Goal: Task Accomplishment & Management: Use online tool/utility

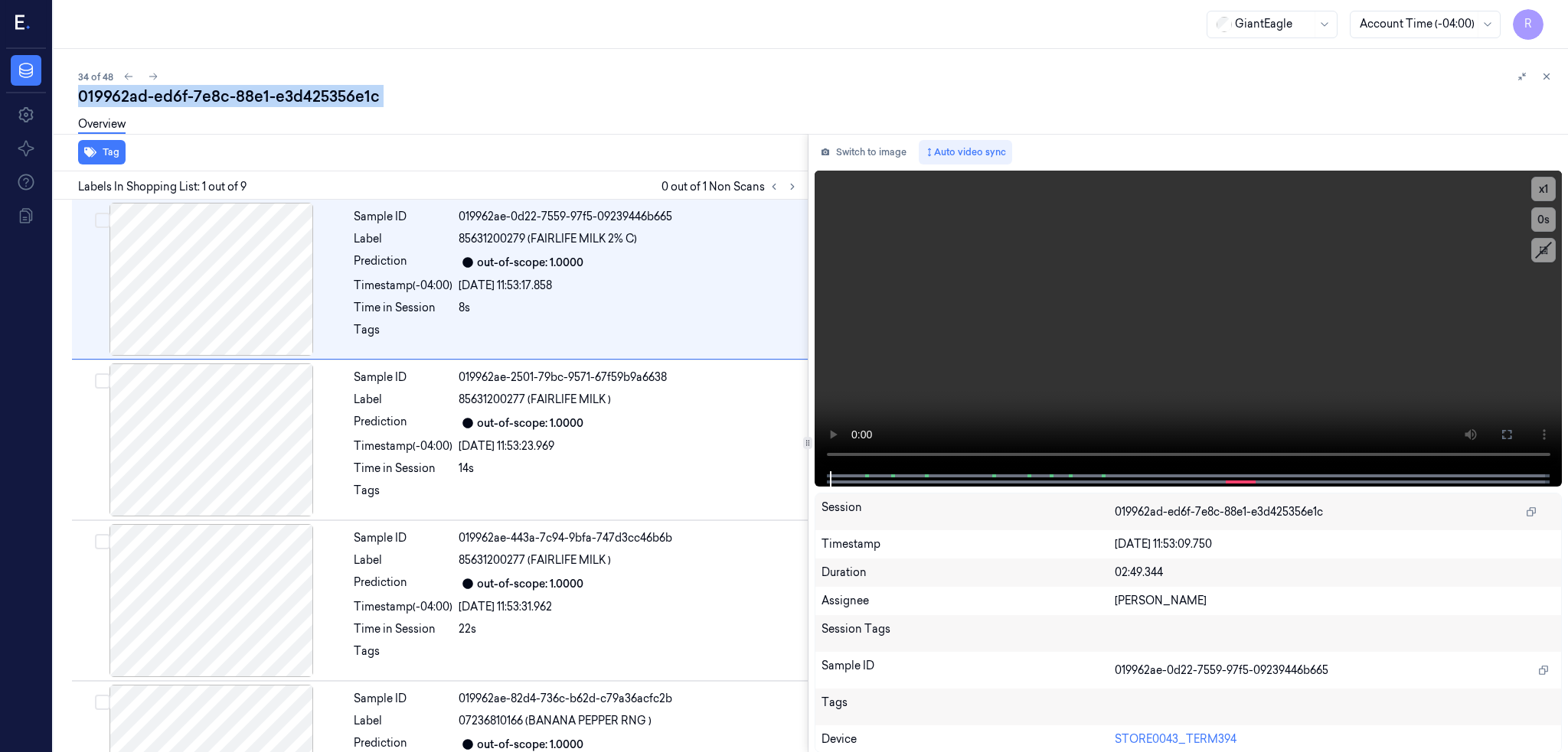
scroll to position [0, 54]
click at [31, 24] on icon at bounding box center [23, 23] width 16 height 23
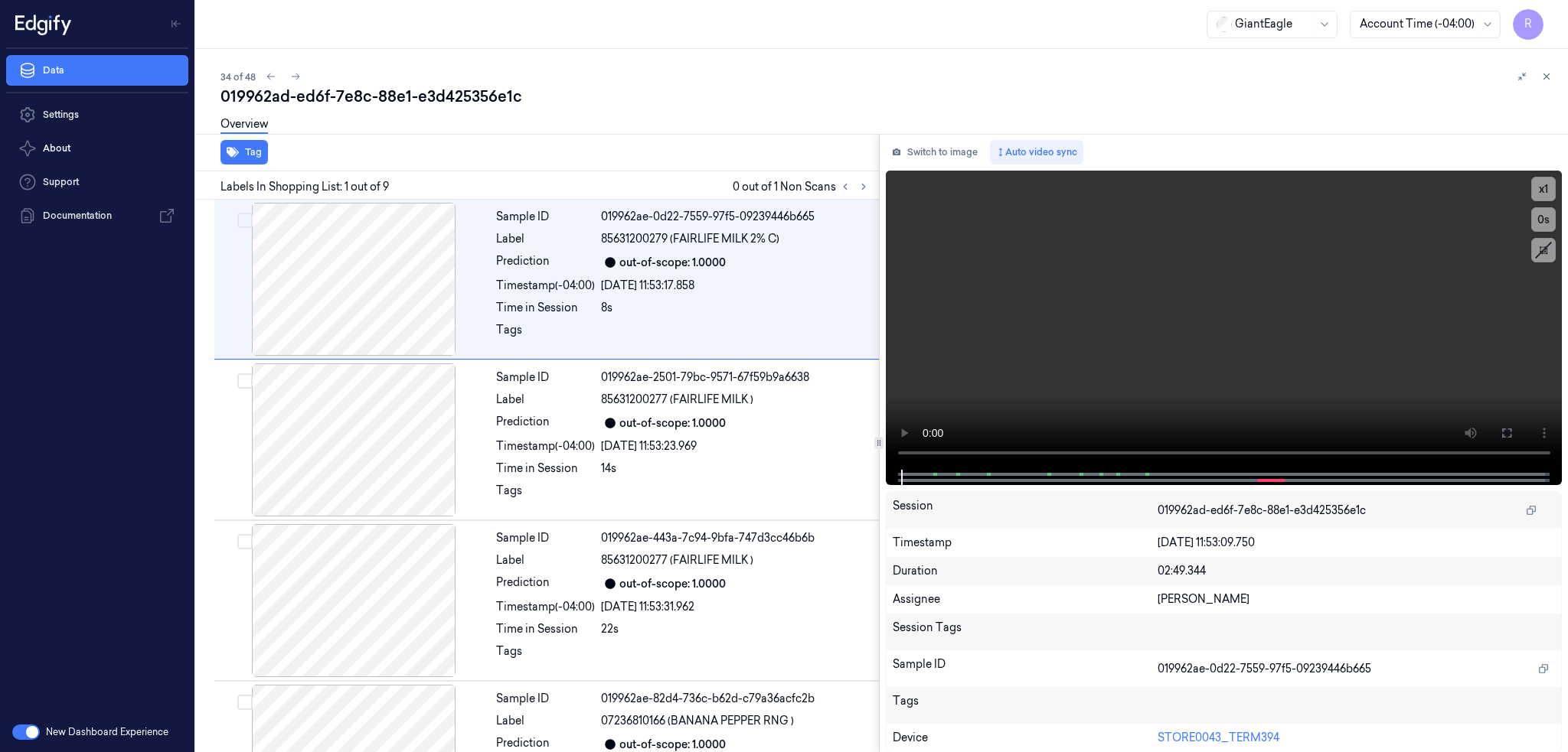
click at [35, 24] on icon at bounding box center [31, 22] width 10 height 15
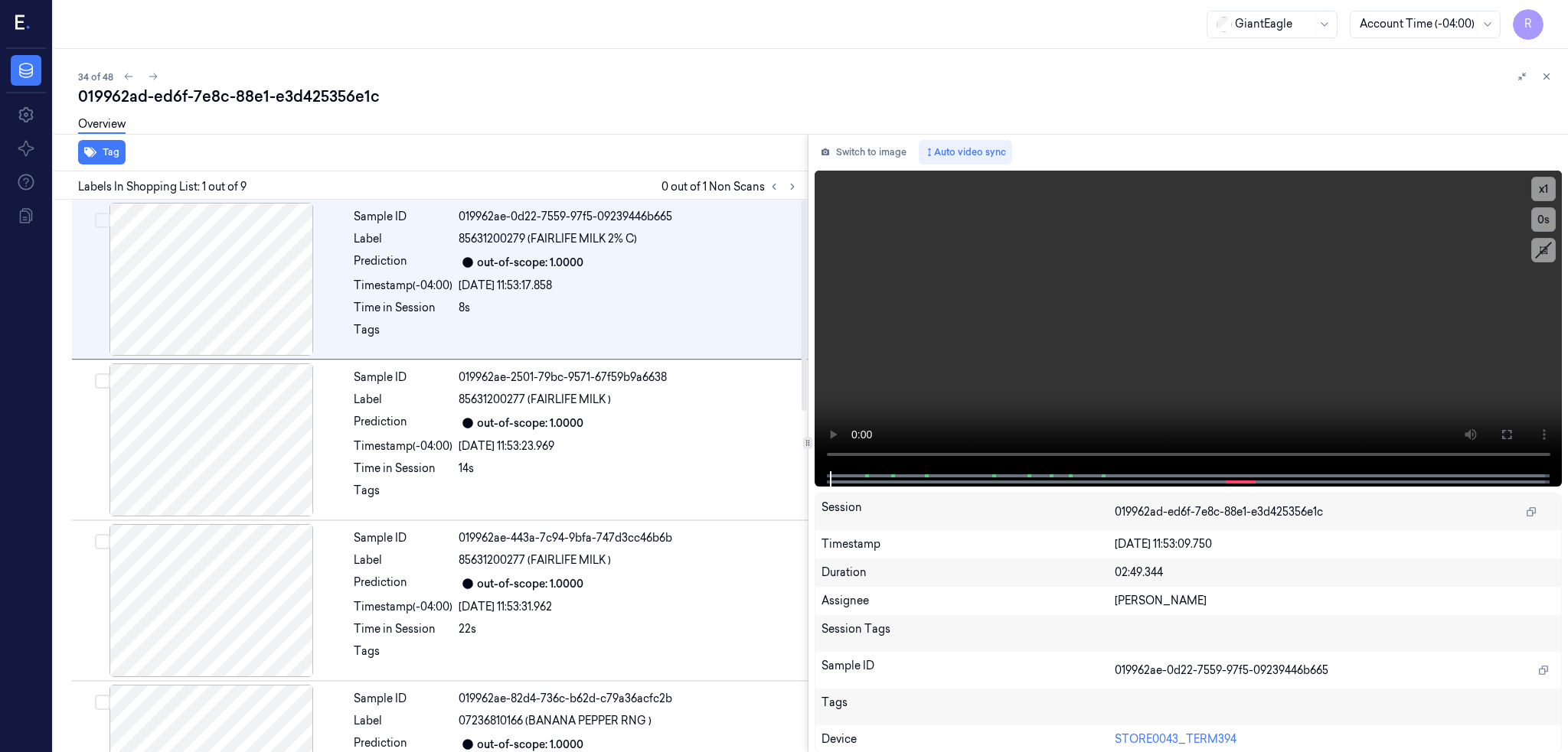
click at [31, 85] on div "Data" at bounding box center [26, 70] width 52 height 43
click at [29, 66] on icon at bounding box center [25, 70] width 18 height 18
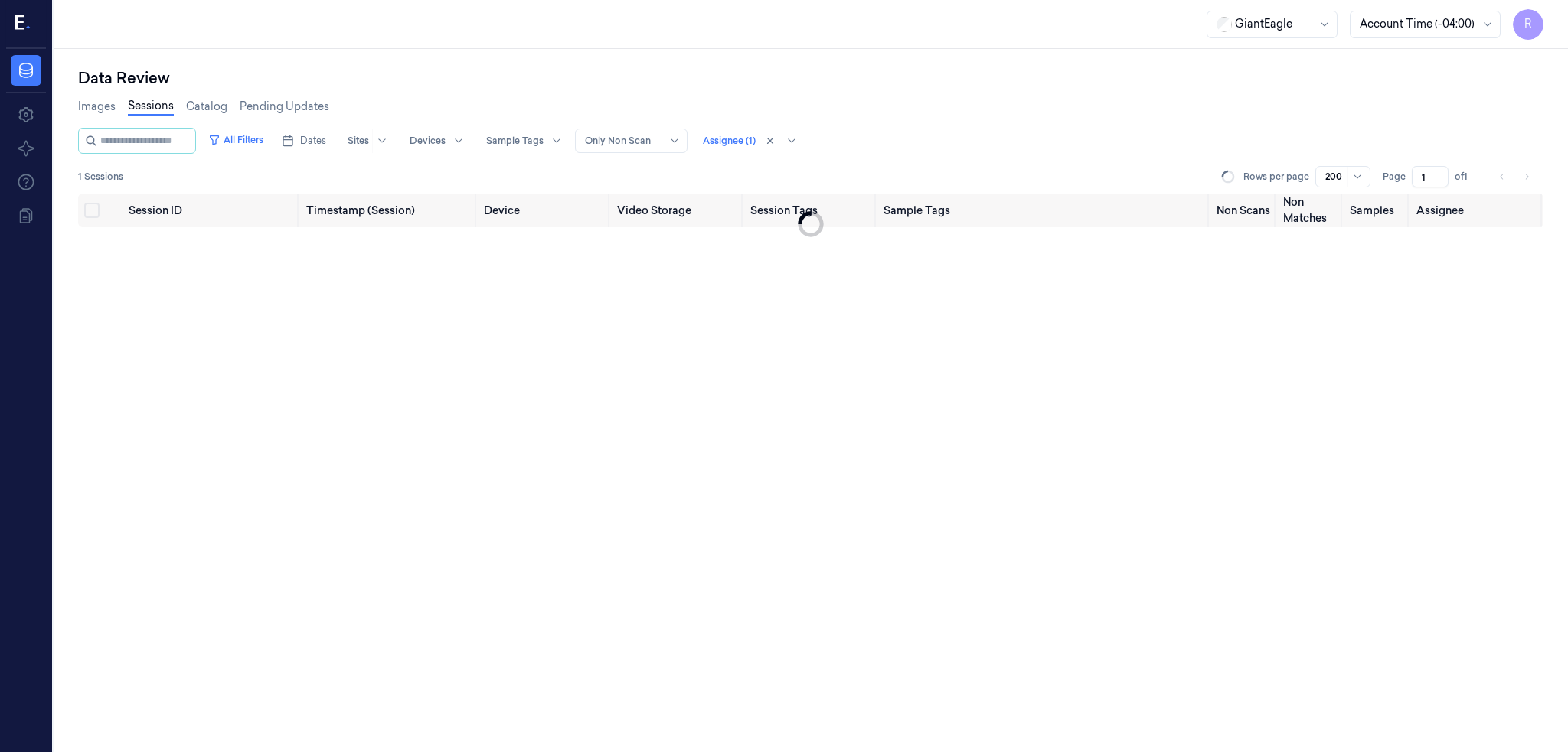
drag, startPoint x: 732, startPoint y: 135, endPoint x: 788, endPoint y: 245, distance: 123.4
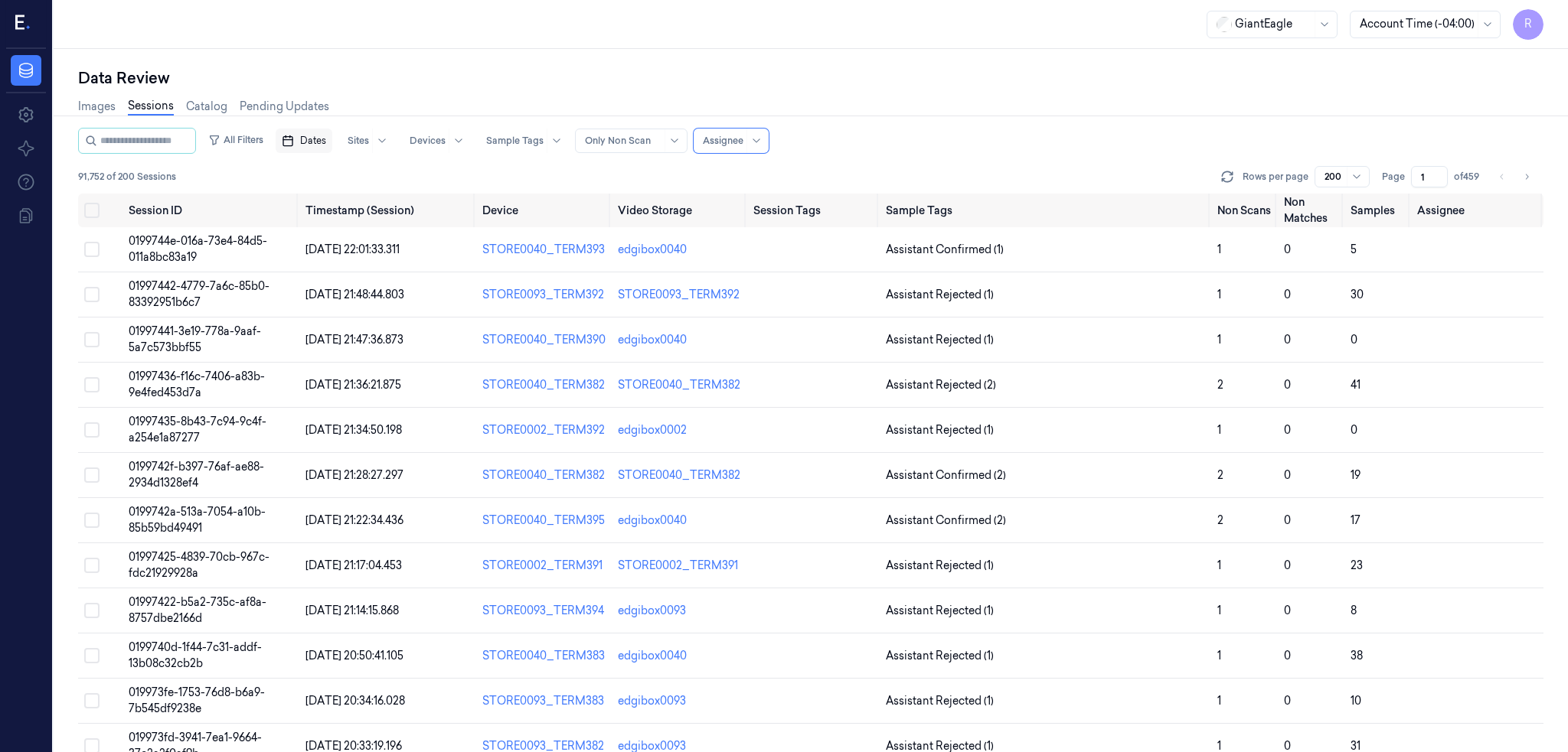
click at [276, 147] on button "Dates" at bounding box center [304, 140] width 57 height 25
click at [287, 324] on button "22" at bounding box center [284, 324] width 25 height 25
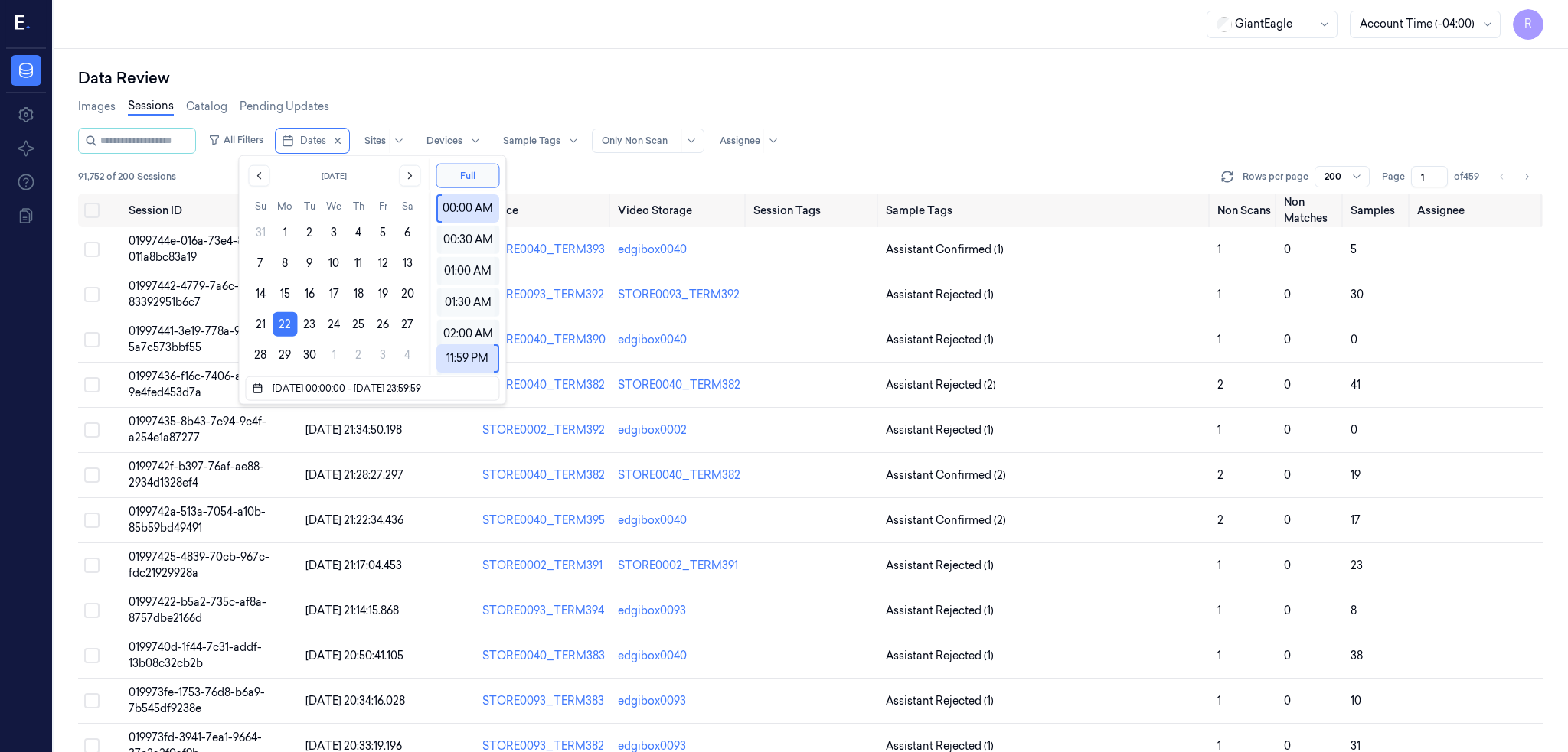
click at [314, 100] on div "Images Sessions Catalog Pending Updates" at bounding box center [811, 108] width 1465 height 39
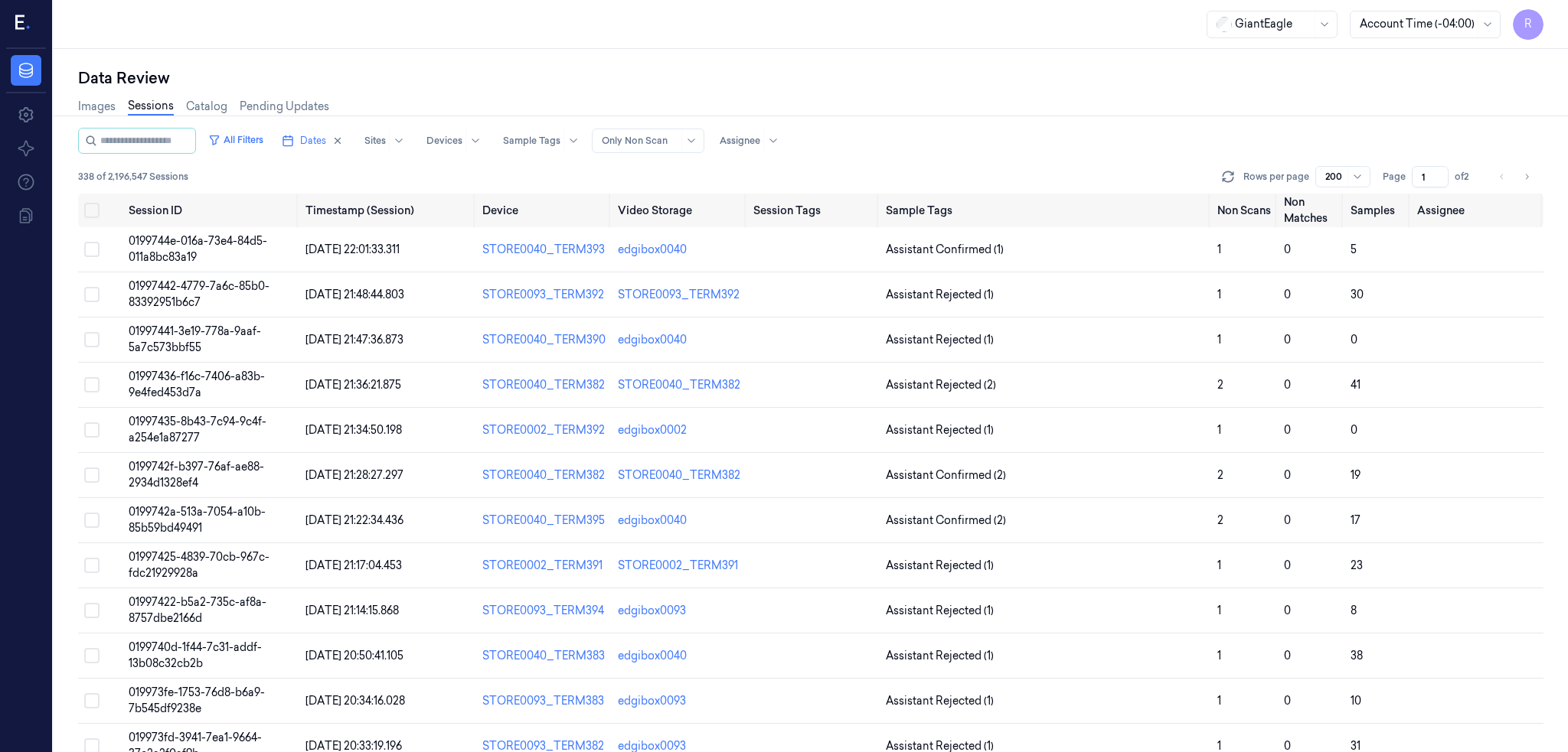
click at [626, 140] on div at bounding box center [640, 140] width 77 height 13
click at [609, 197] on div "Only Non Scan" at bounding box center [602, 197] width 78 height 16
click at [832, 73] on div "Data Review" at bounding box center [811, 78] width 1465 height 21
click at [300, 146] on span "Dates" at bounding box center [313, 140] width 26 height 13
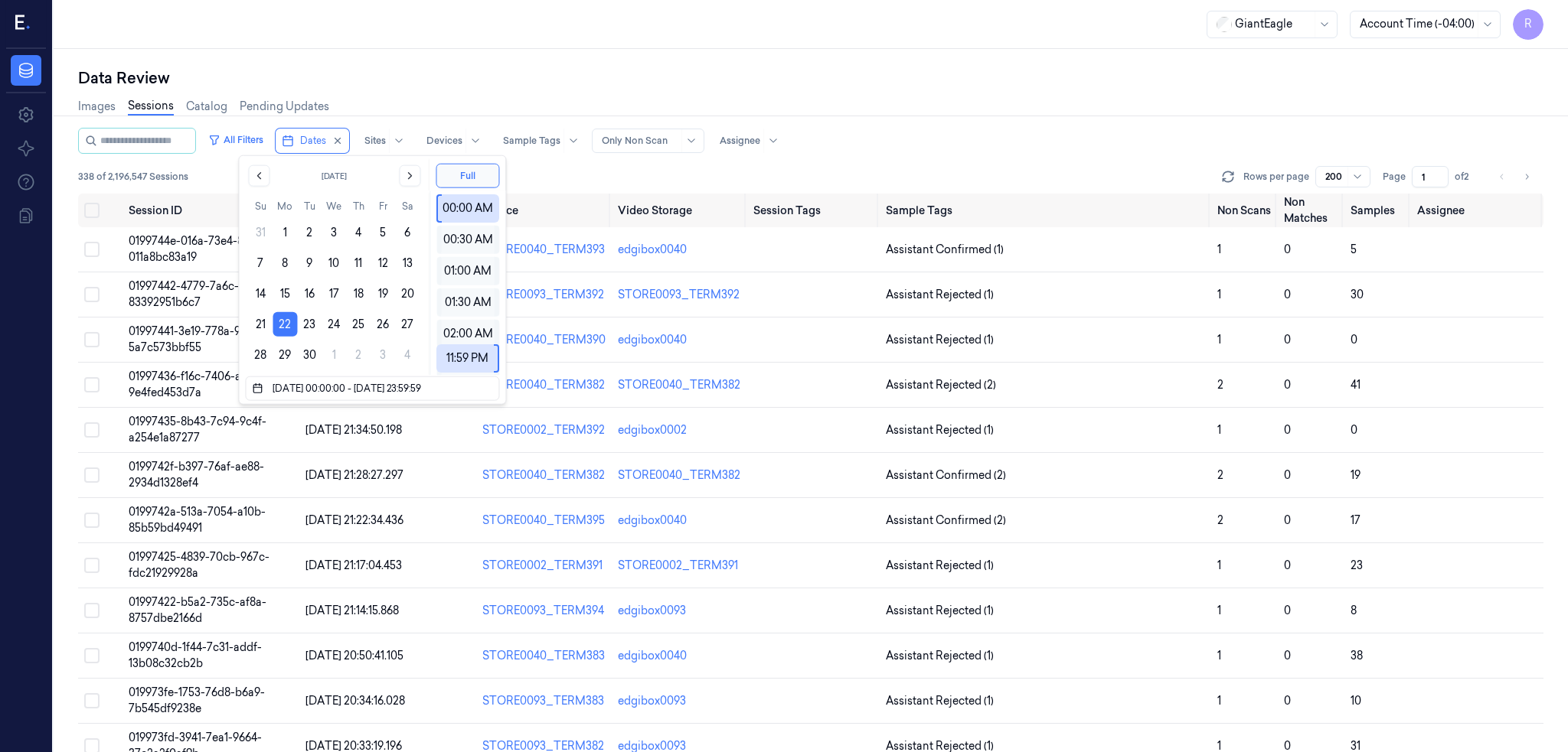
click at [315, 50] on div "Data Review Images Sessions Catalog Pending Updates All Filters Dates Sites Dev…" at bounding box center [811, 401] width 1514 height 703
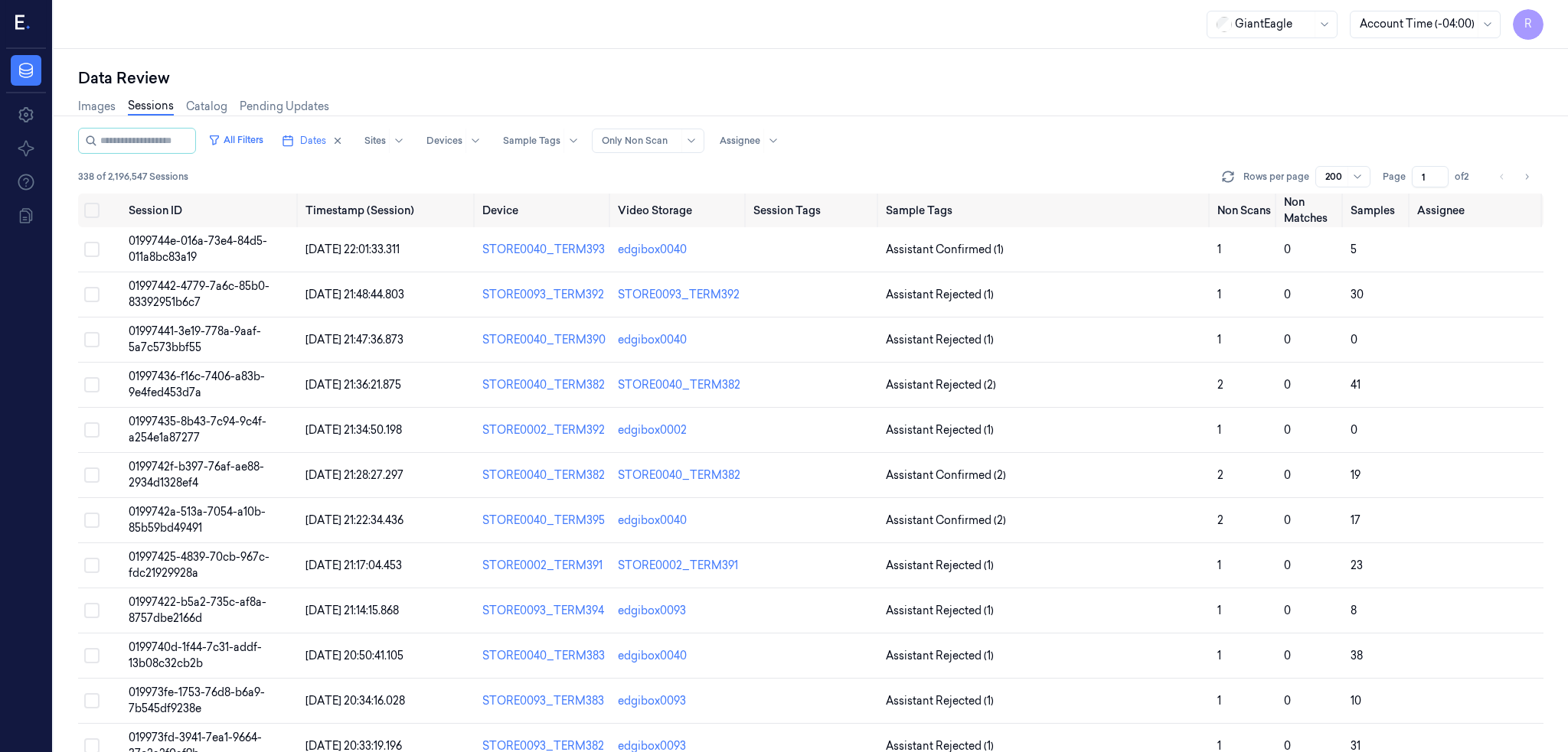
click at [33, 17] on div "R" at bounding box center [26, 25] width 40 height 49
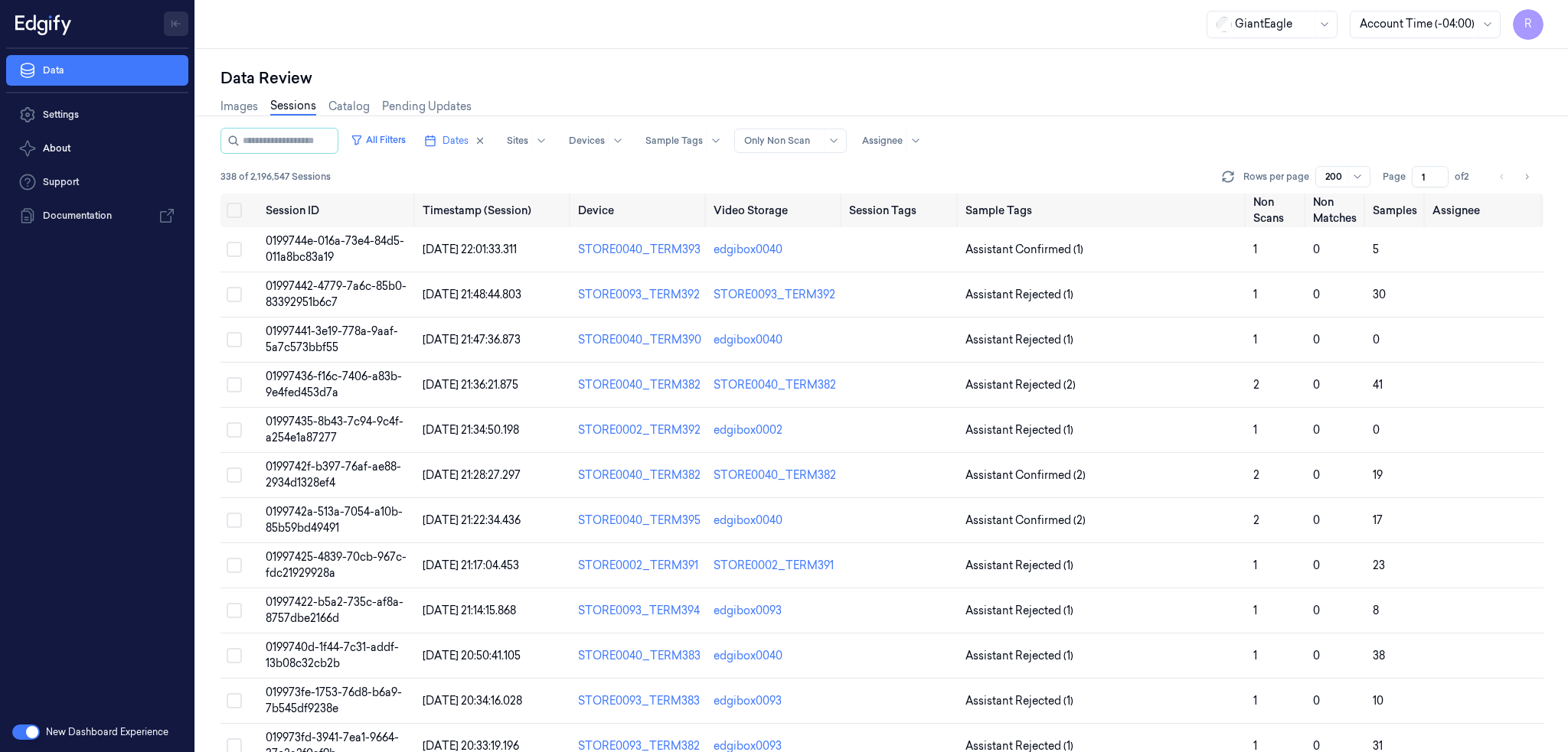
click at [167, 22] on button "Toggle Navigation" at bounding box center [176, 24] width 25 height 25
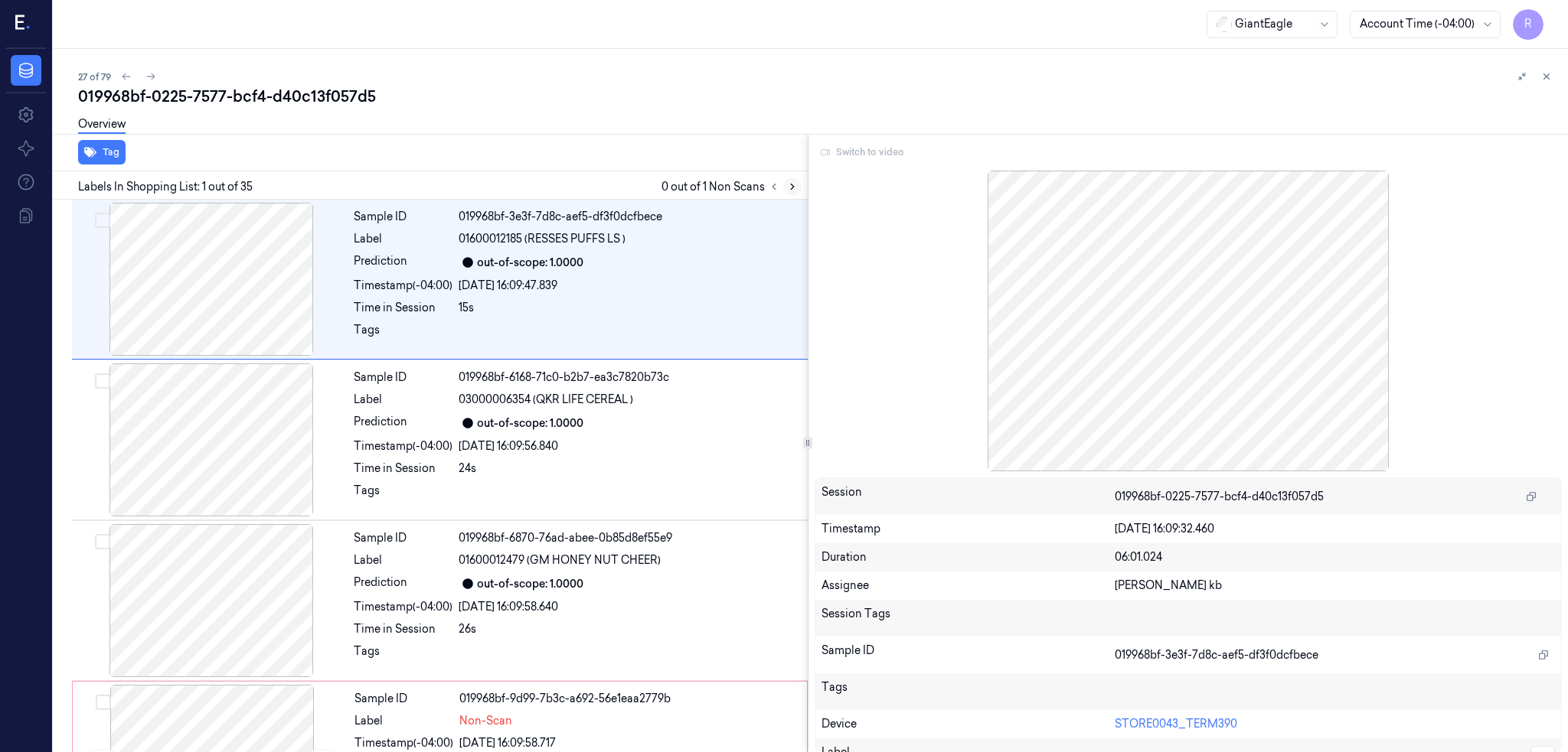
click at [797, 185] on icon at bounding box center [793, 187] width 11 height 11
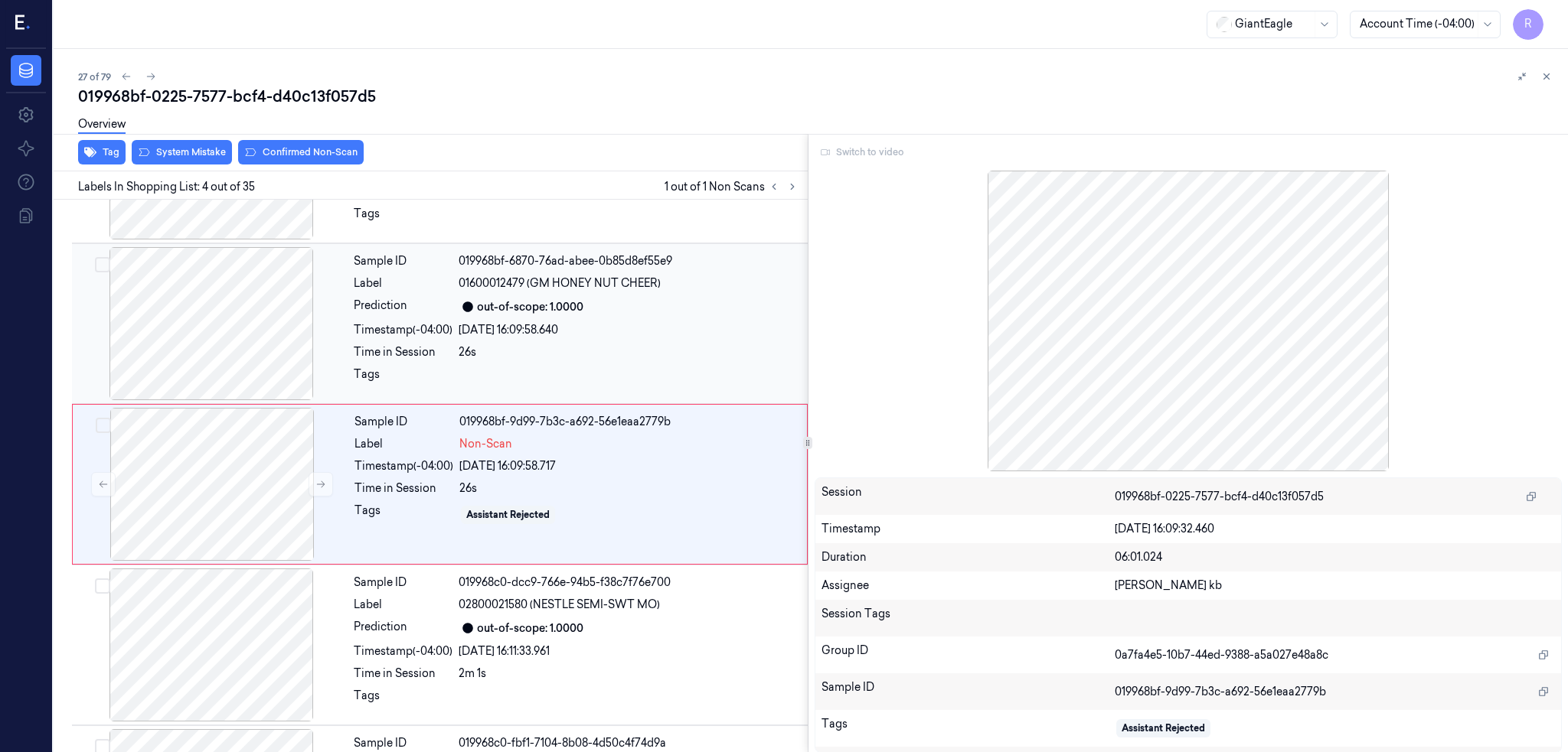
scroll to position [285, 0]
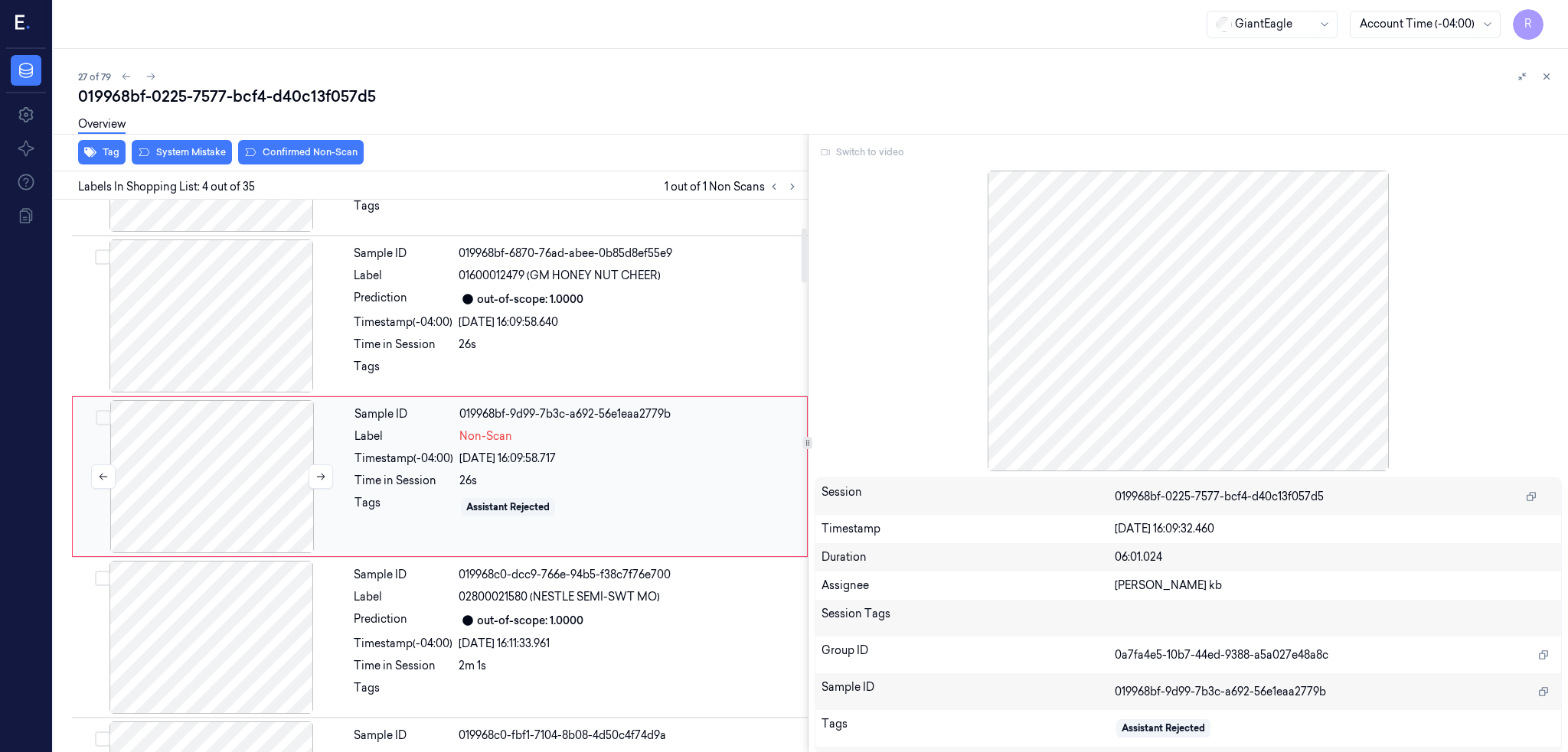
click at [192, 501] on div at bounding box center [212, 477] width 272 height 153
click at [250, 330] on div at bounding box center [211, 316] width 272 height 153
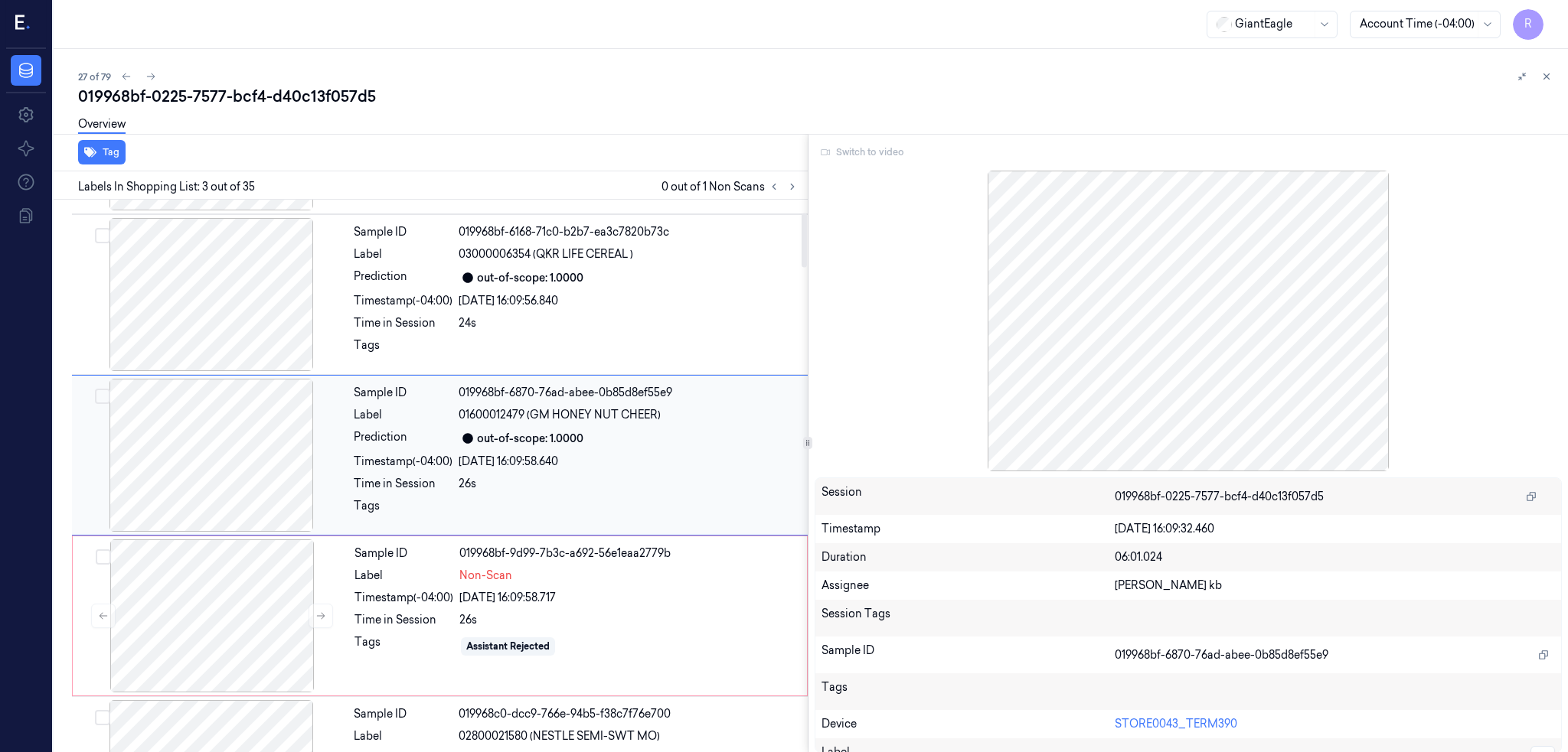
scroll to position [124, 0]
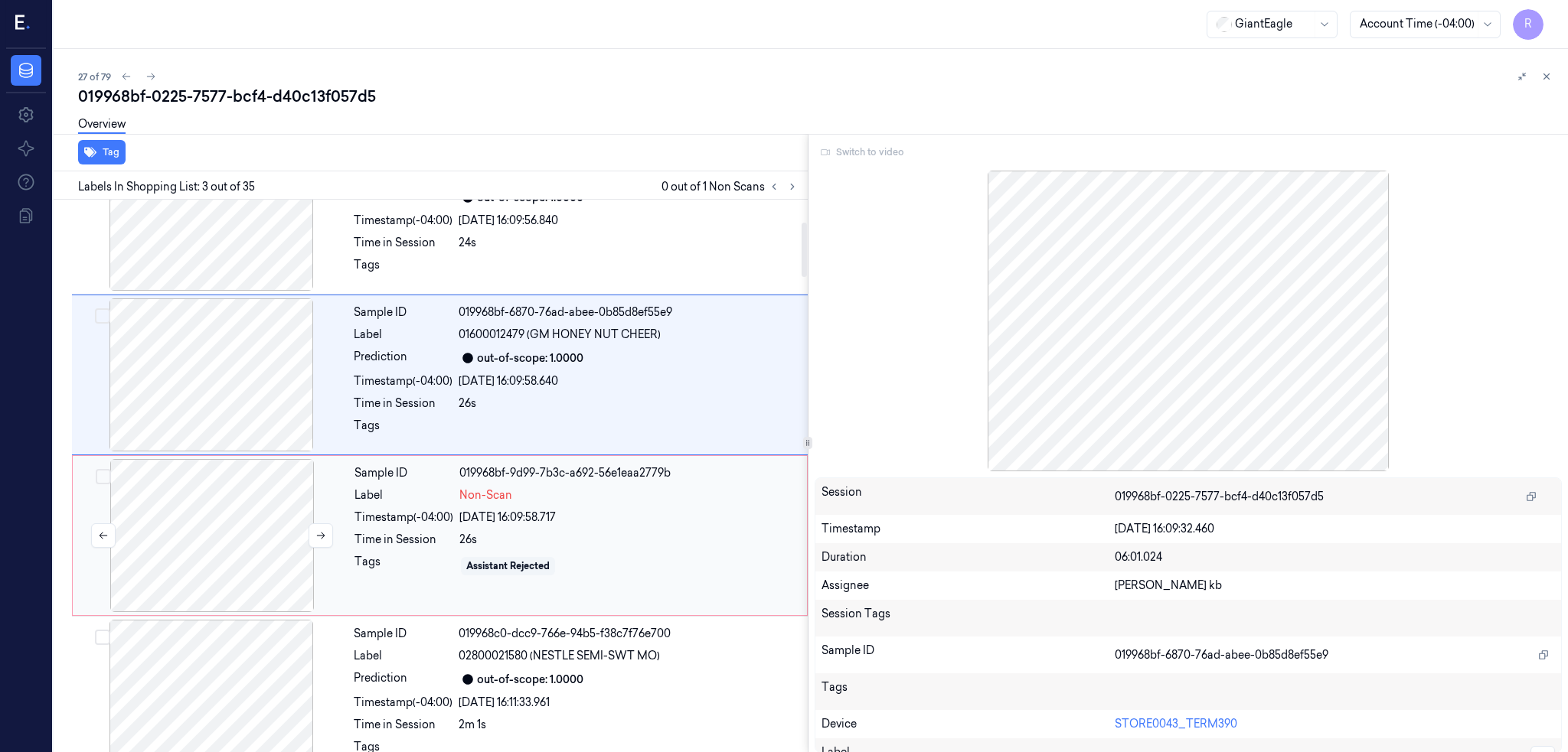
click at [228, 521] on div at bounding box center [212, 535] width 272 height 153
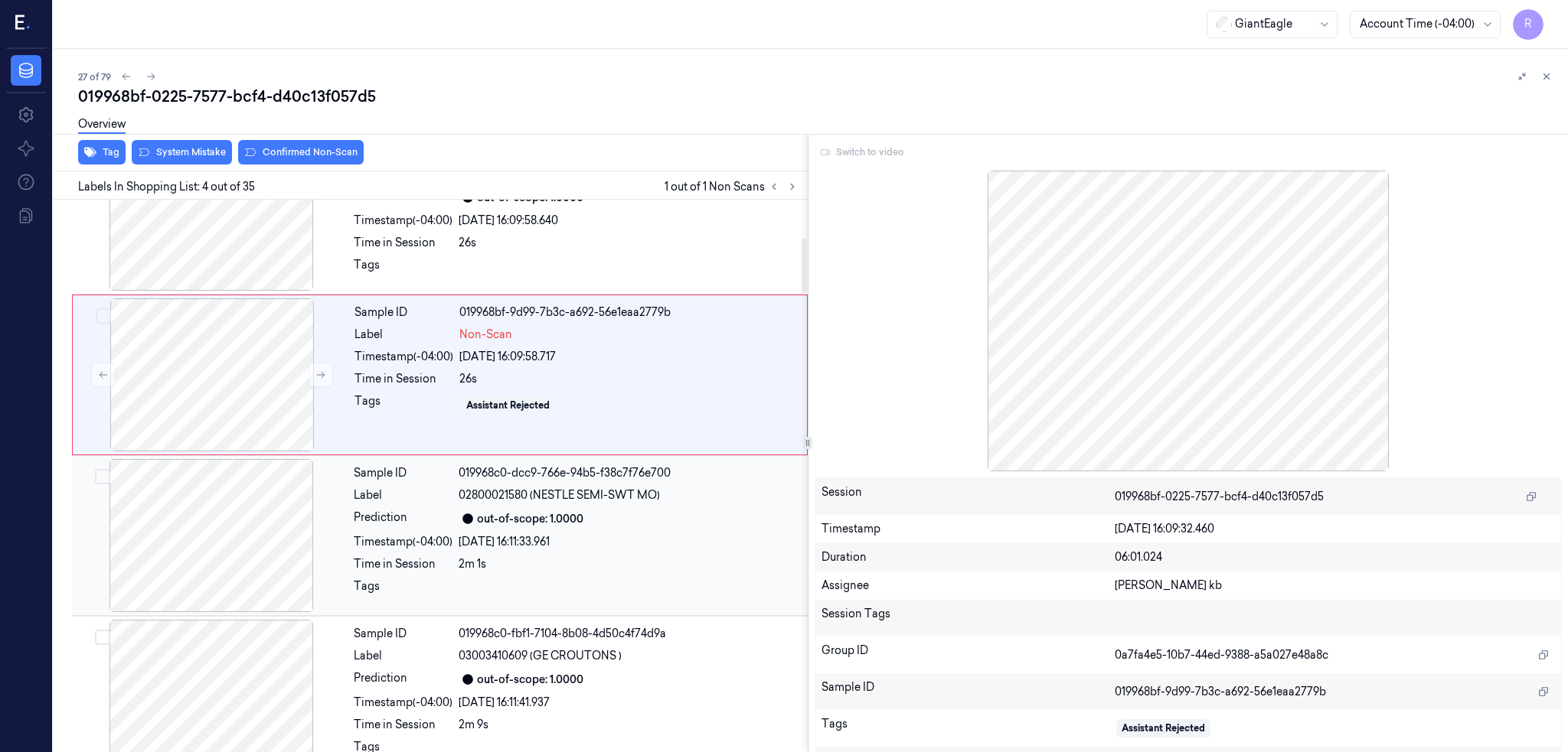
click at [229, 540] on div at bounding box center [211, 535] width 272 height 153
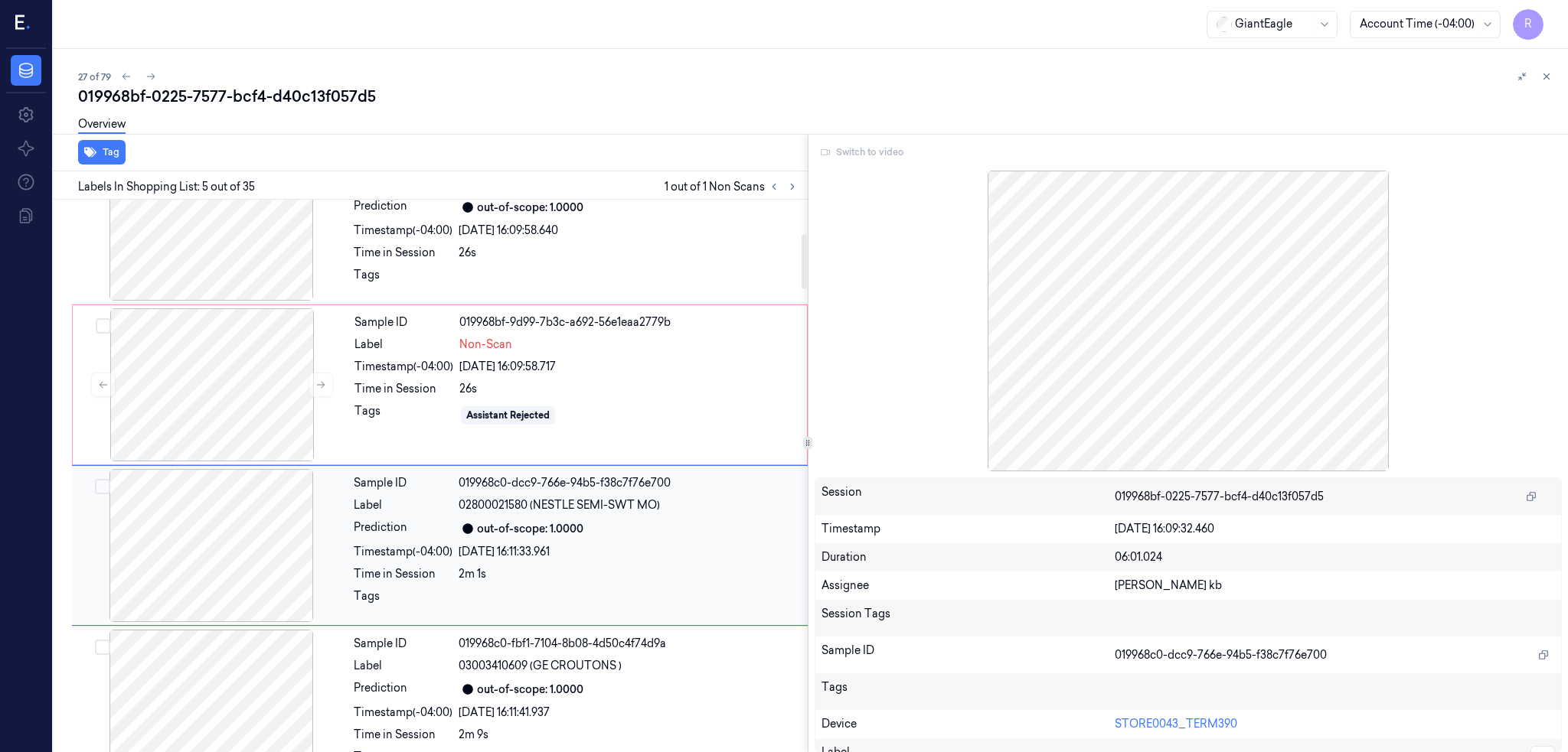
scroll to position [344, 0]
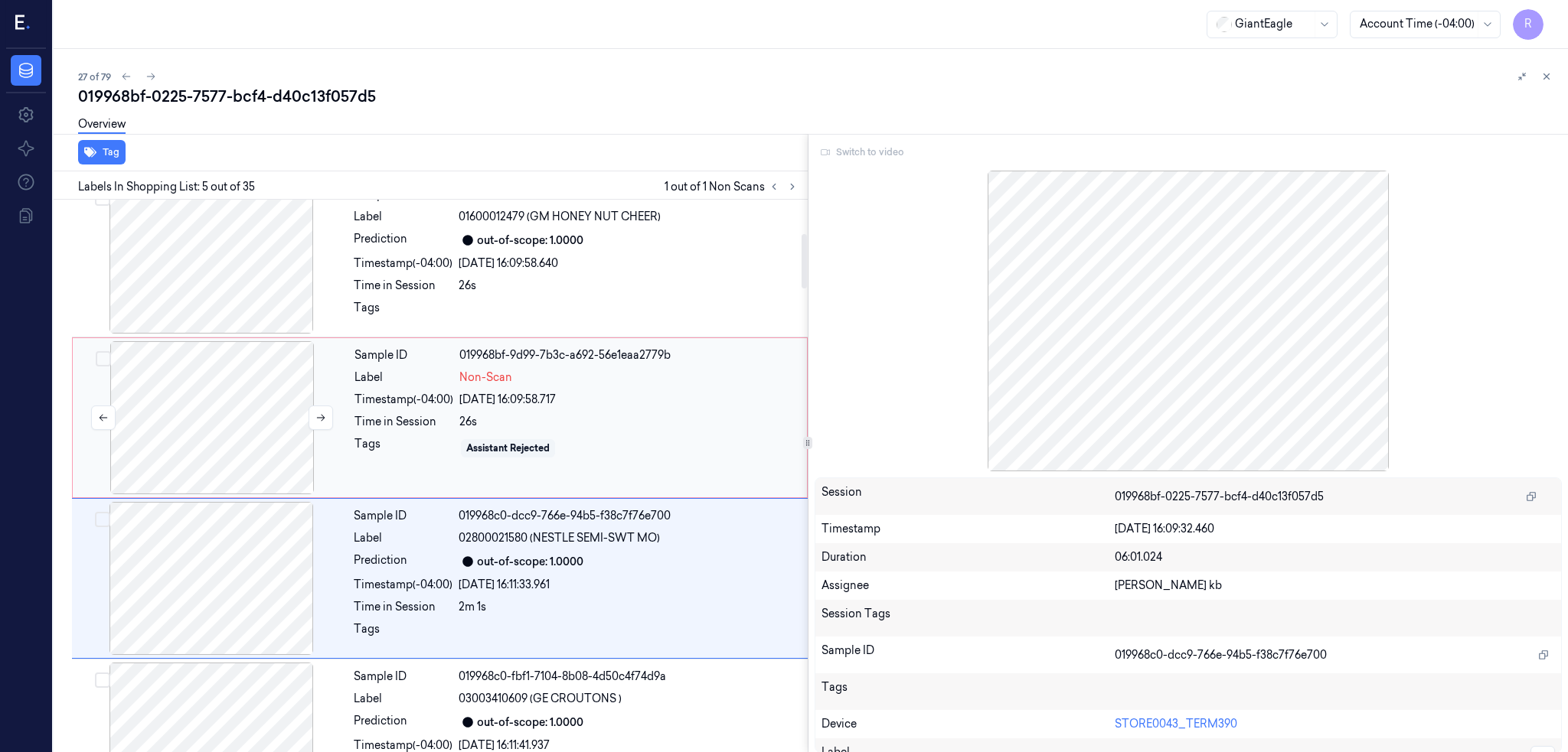
click at [275, 382] on div at bounding box center [212, 417] width 272 height 153
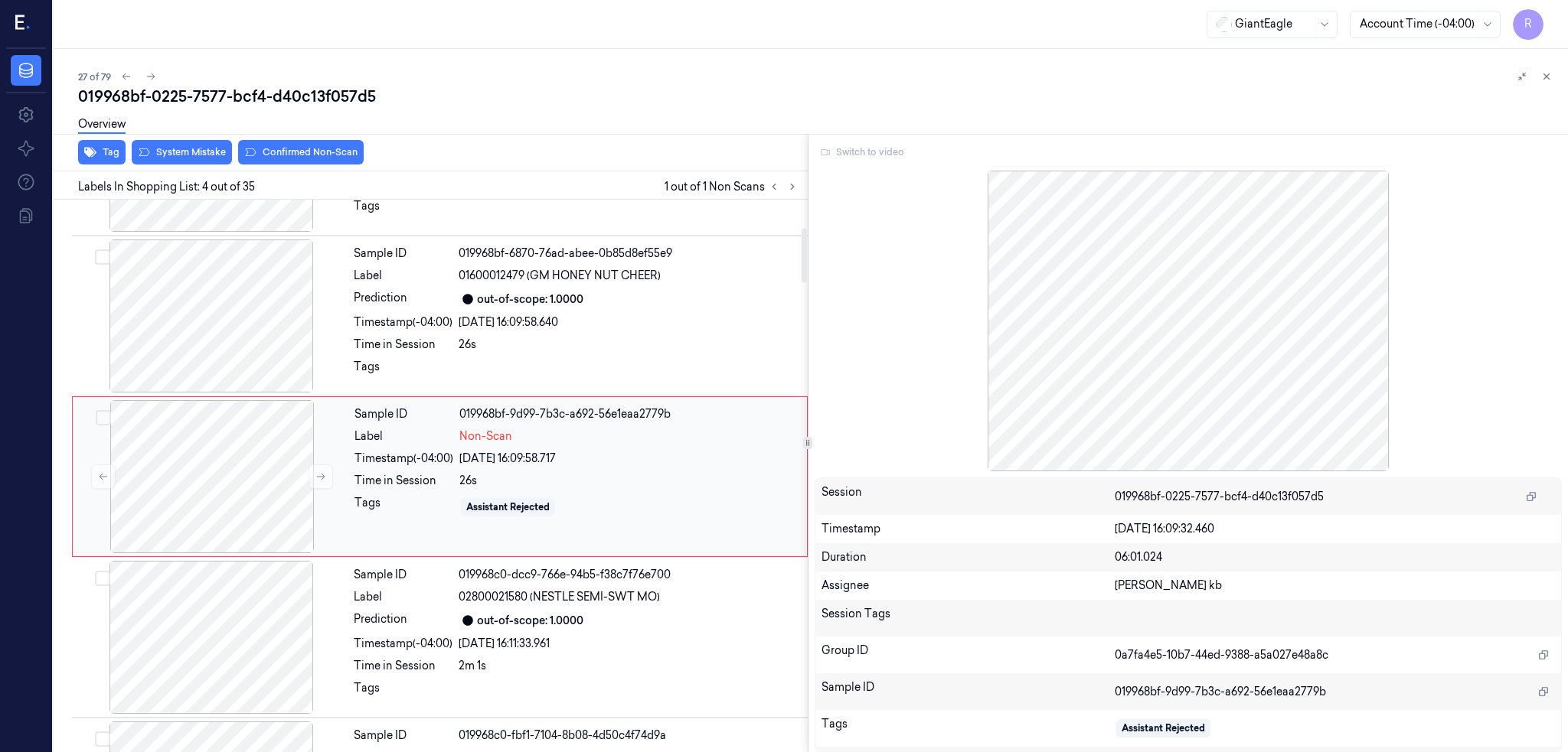
scroll to position [182, 0]
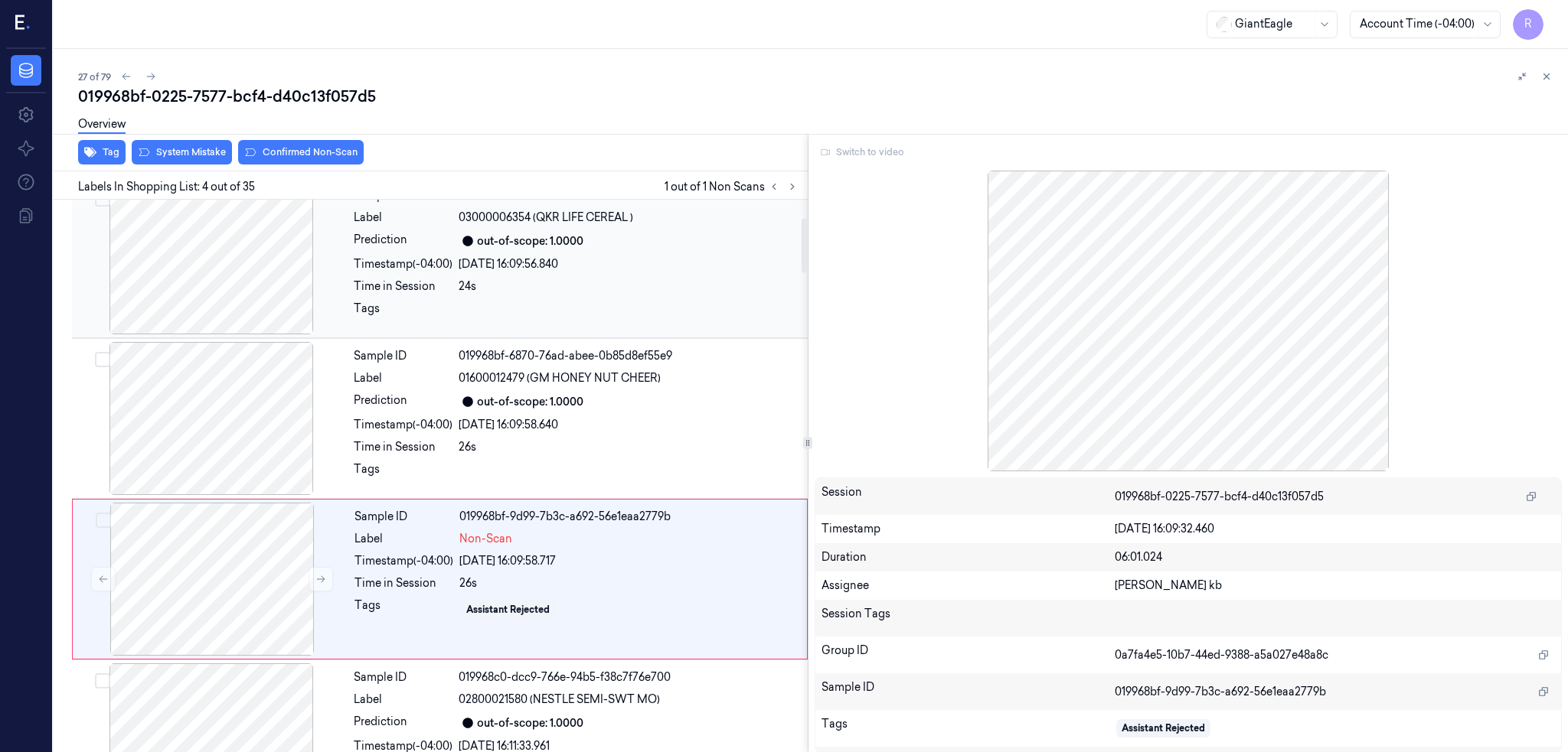
click at [221, 287] on div at bounding box center [211, 257] width 272 height 153
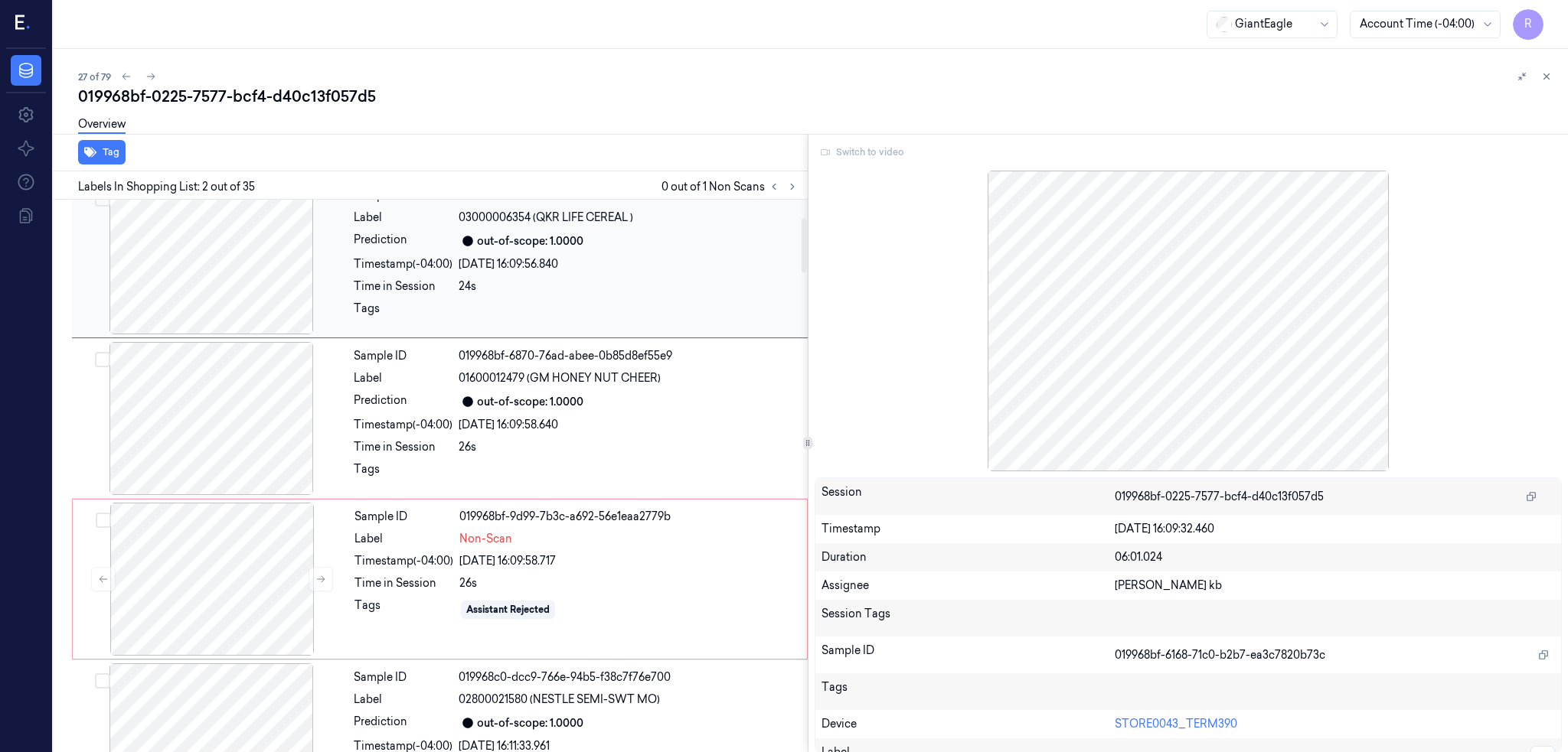
scroll to position [0, 0]
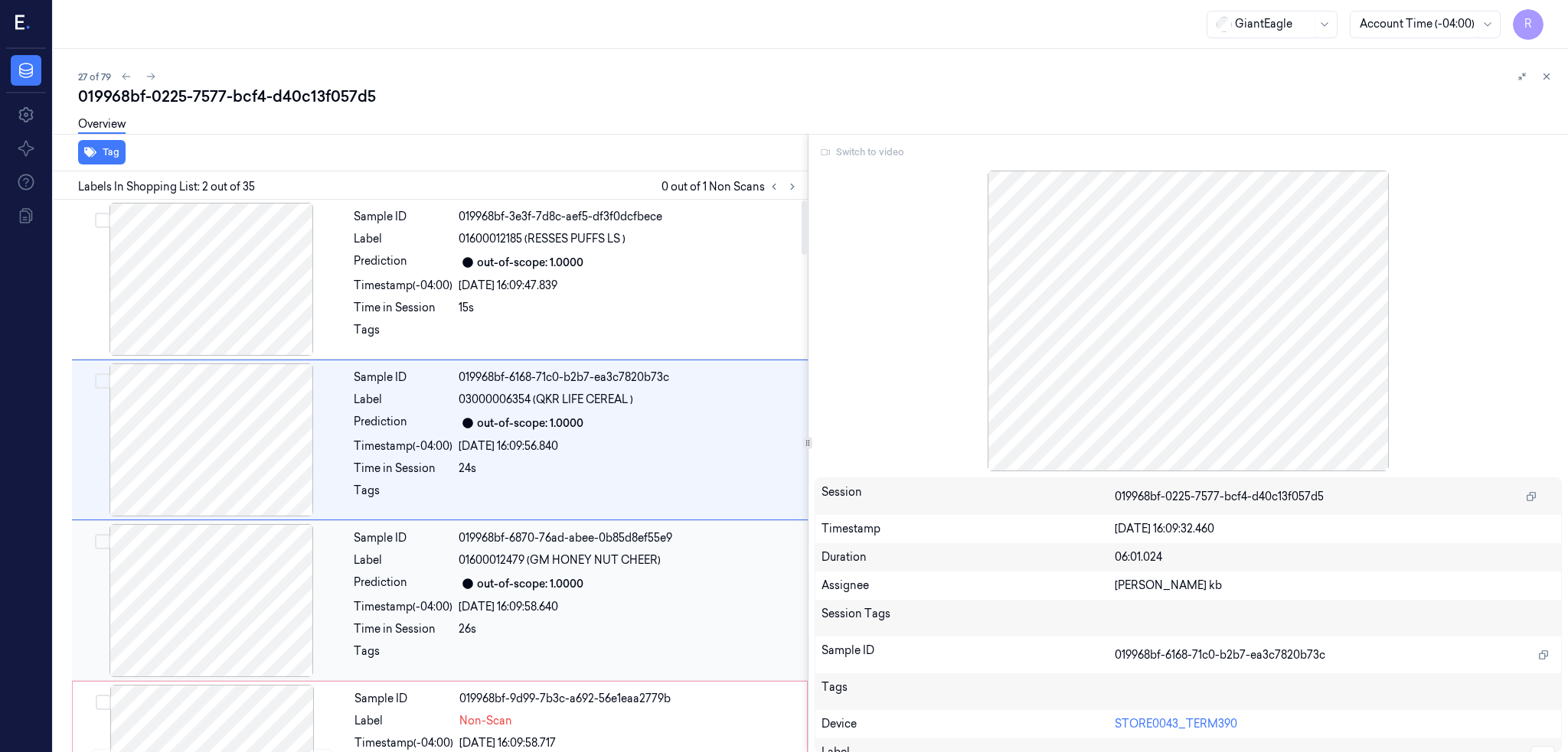
click at [198, 614] on div at bounding box center [211, 600] width 272 height 153
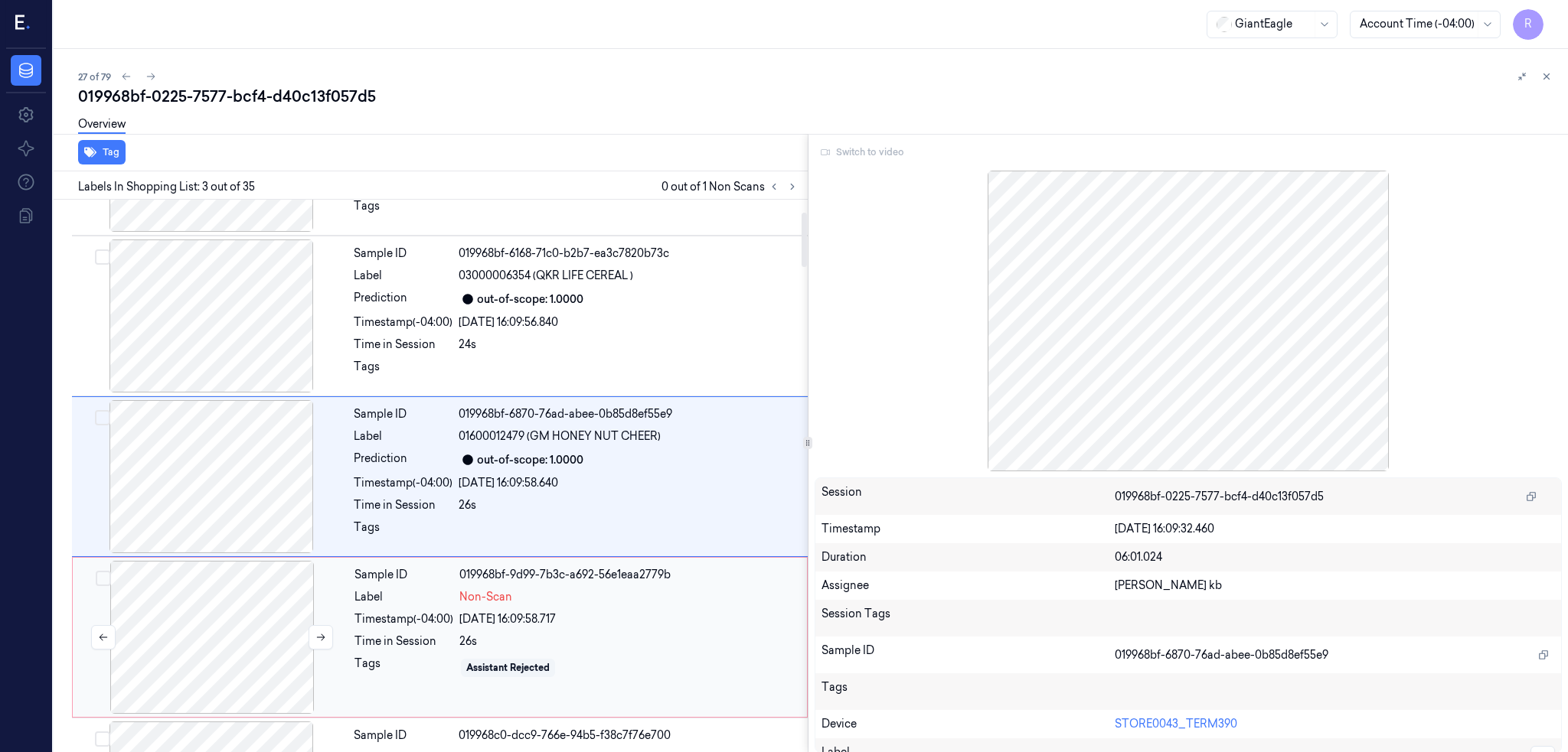
click at [226, 606] on div at bounding box center [212, 637] width 272 height 153
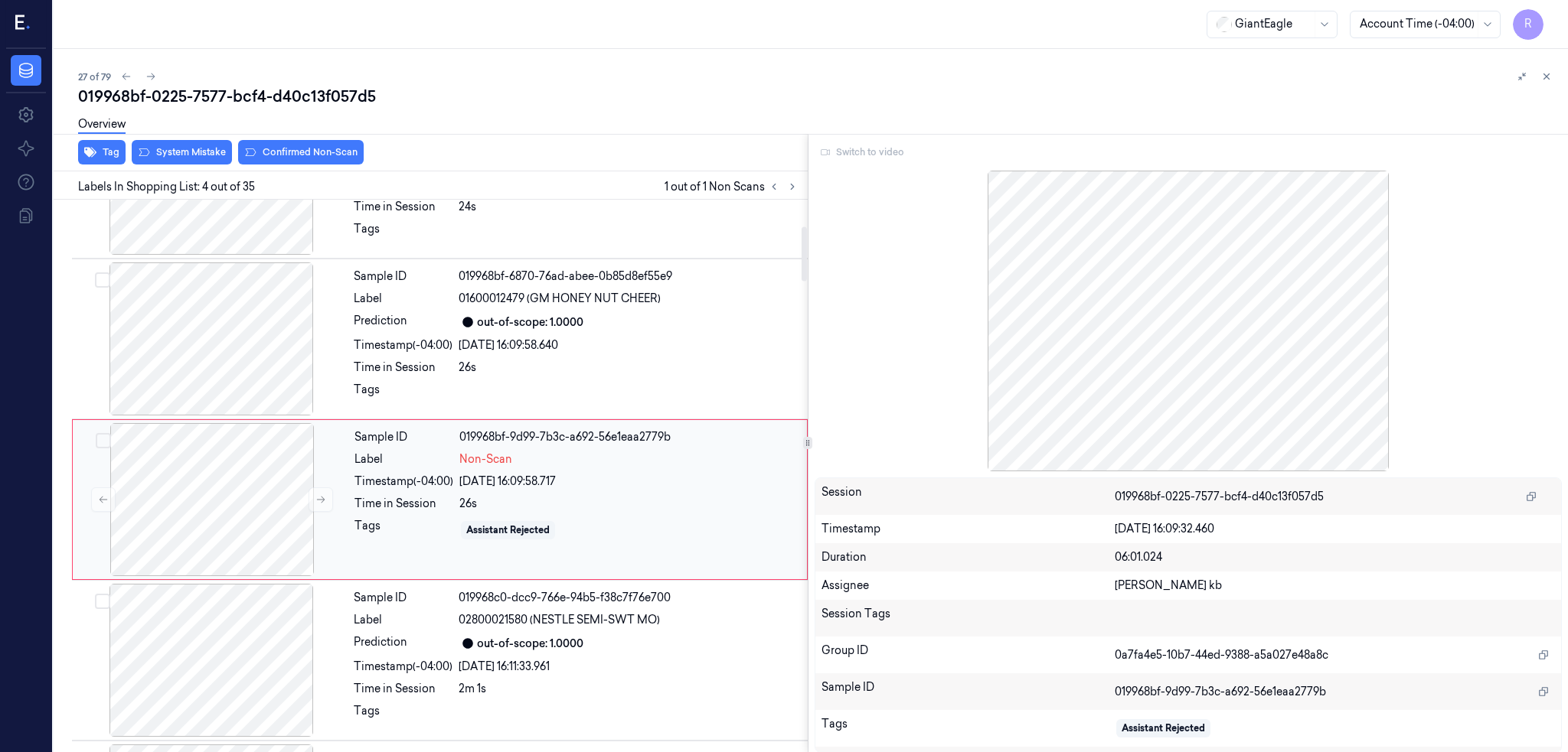
scroll to position [285, 0]
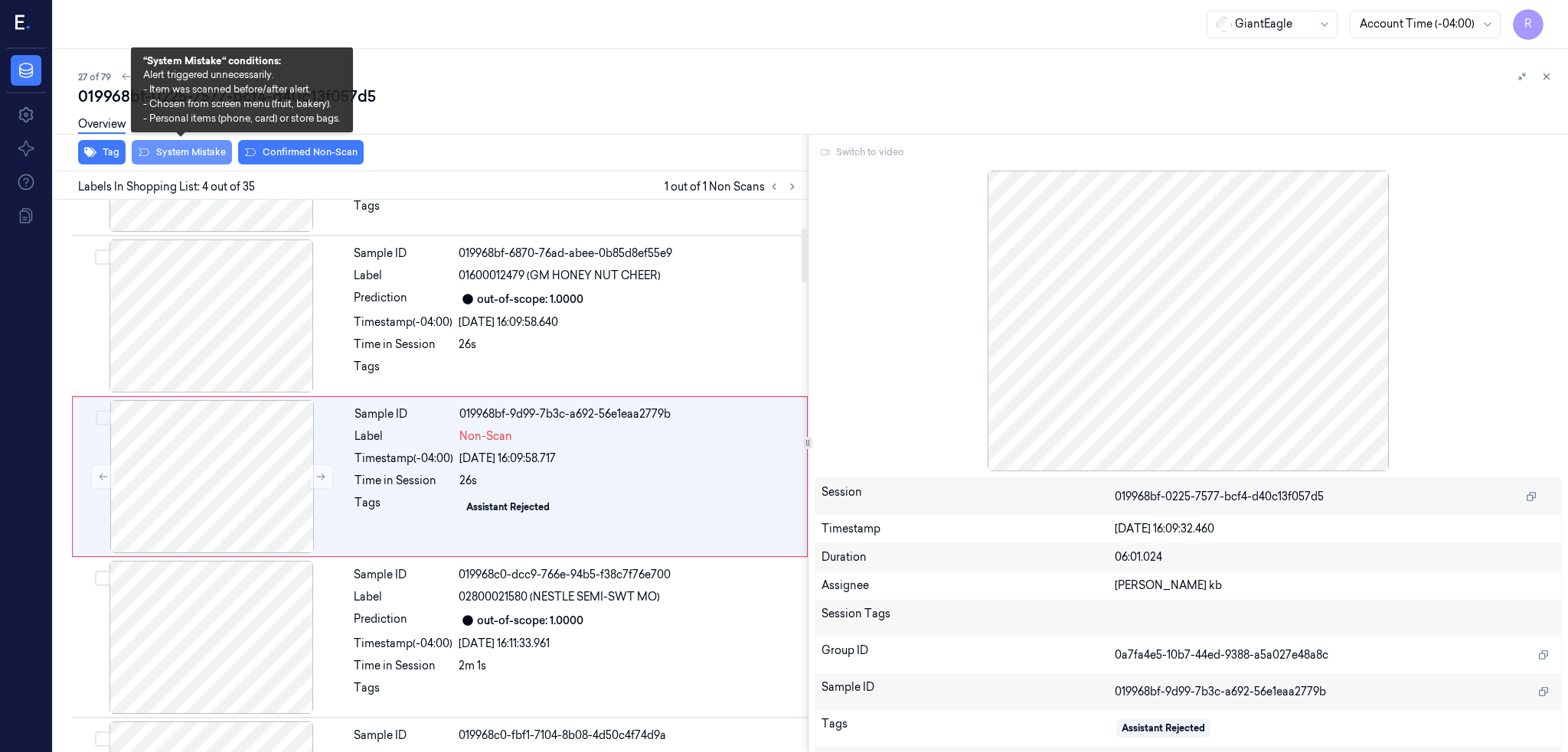
click at [187, 150] on button "System Mistake" at bounding box center [181, 152] width 101 height 25
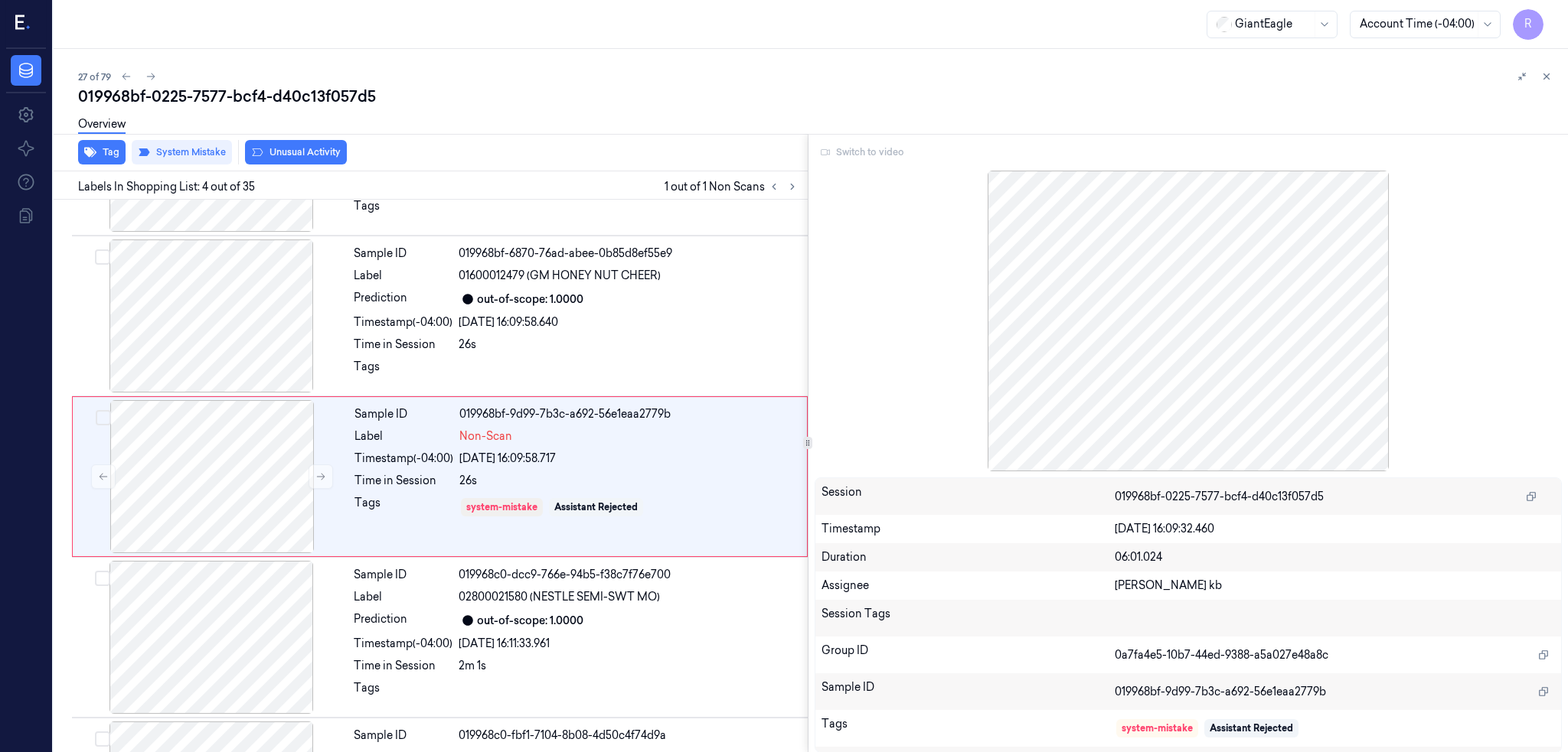
click at [287, 142] on div "Overview" at bounding box center [817, 126] width 1478 height 39
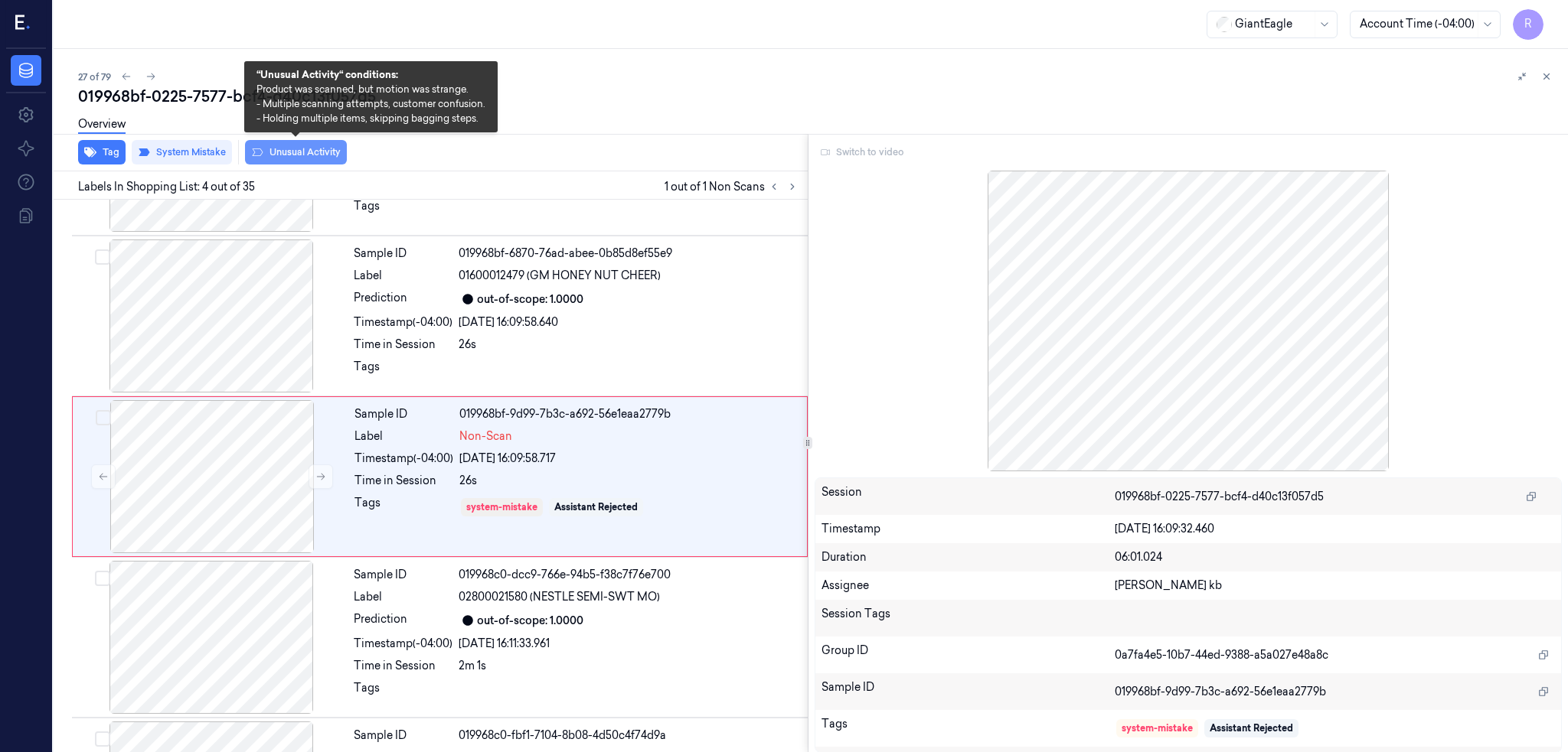
click at [287, 153] on button "Unusual Activity" at bounding box center [295, 152] width 102 height 25
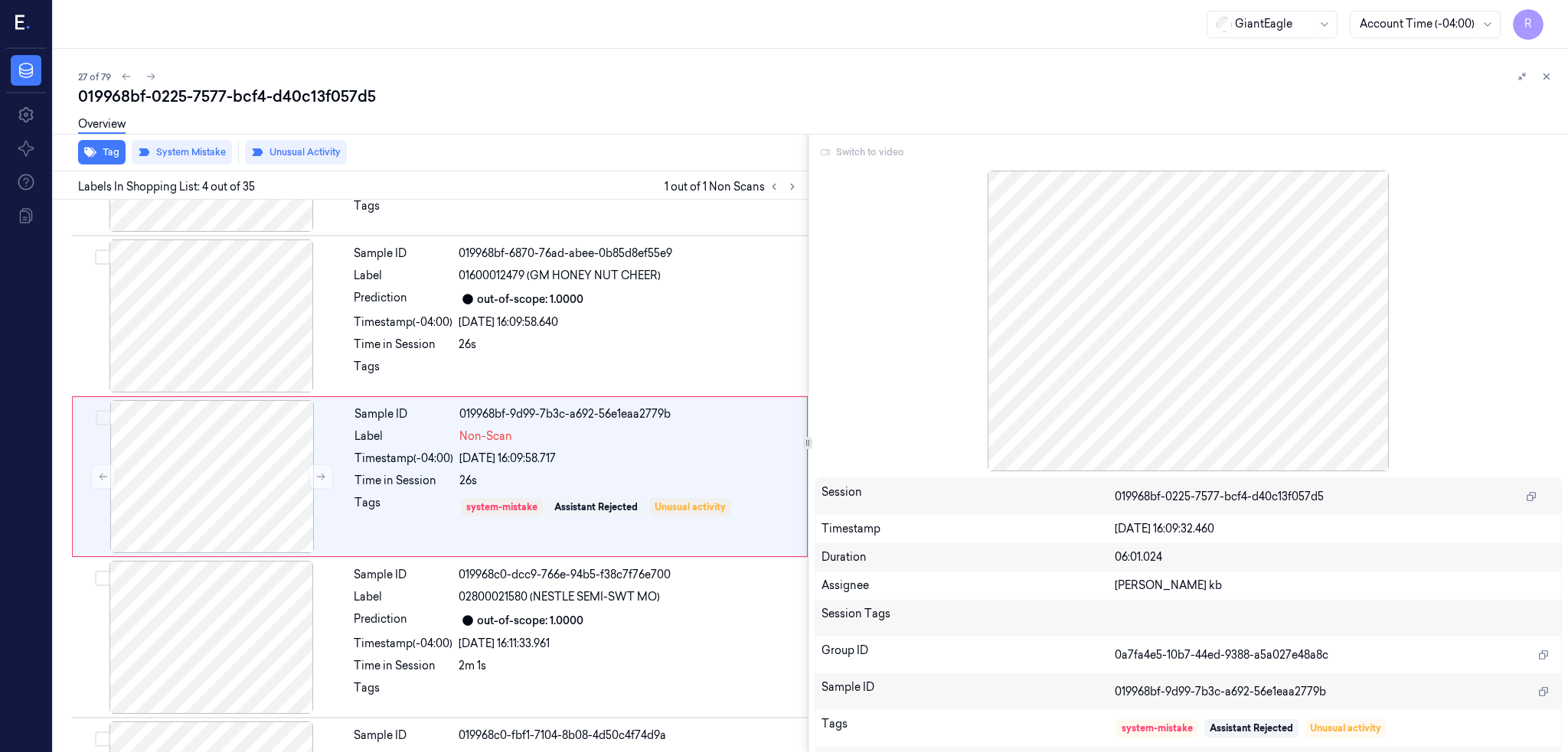
click at [219, 93] on div "019968bf-0225-7577-bcf4-d40c13f057d5" at bounding box center [817, 96] width 1478 height 21
copy div "7577"
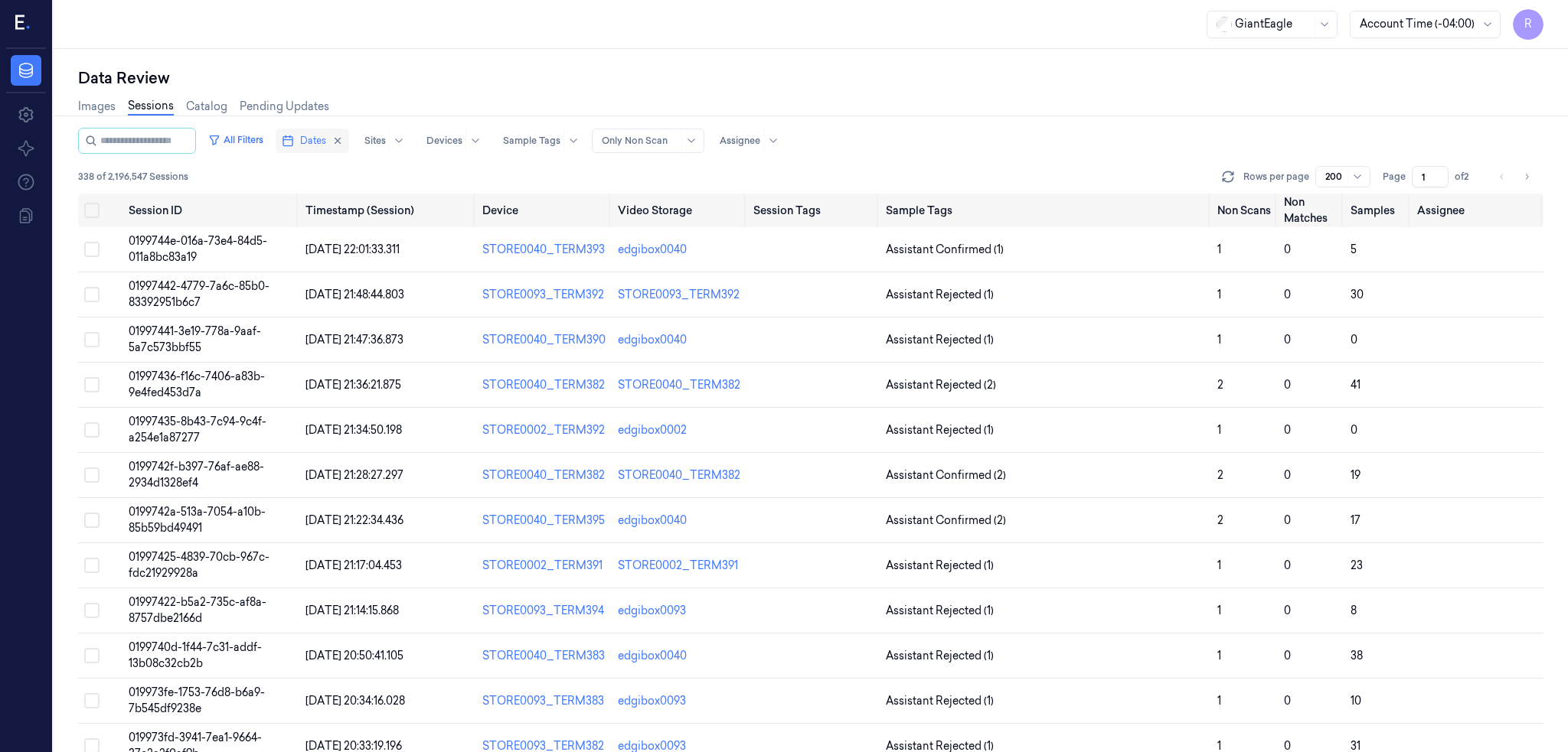
click at [326, 136] on span "Dates" at bounding box center [313, 140] width 26 height 13
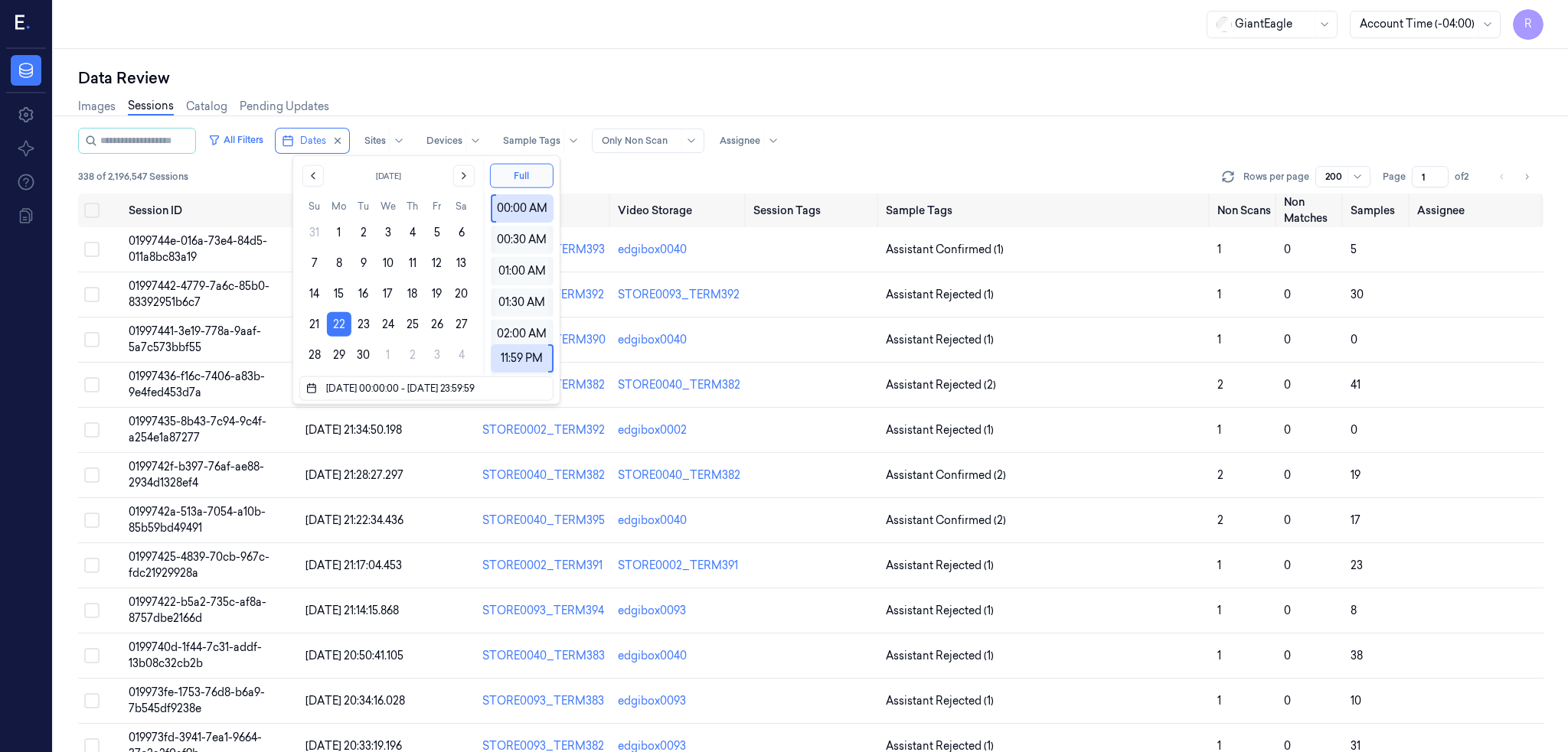
click at [483, 58] on div "Data Review Images Sessions Catalog Pending Updates All Filters Dates Sites Dev…" at bounding box center [811, 401] width 1514 height 703
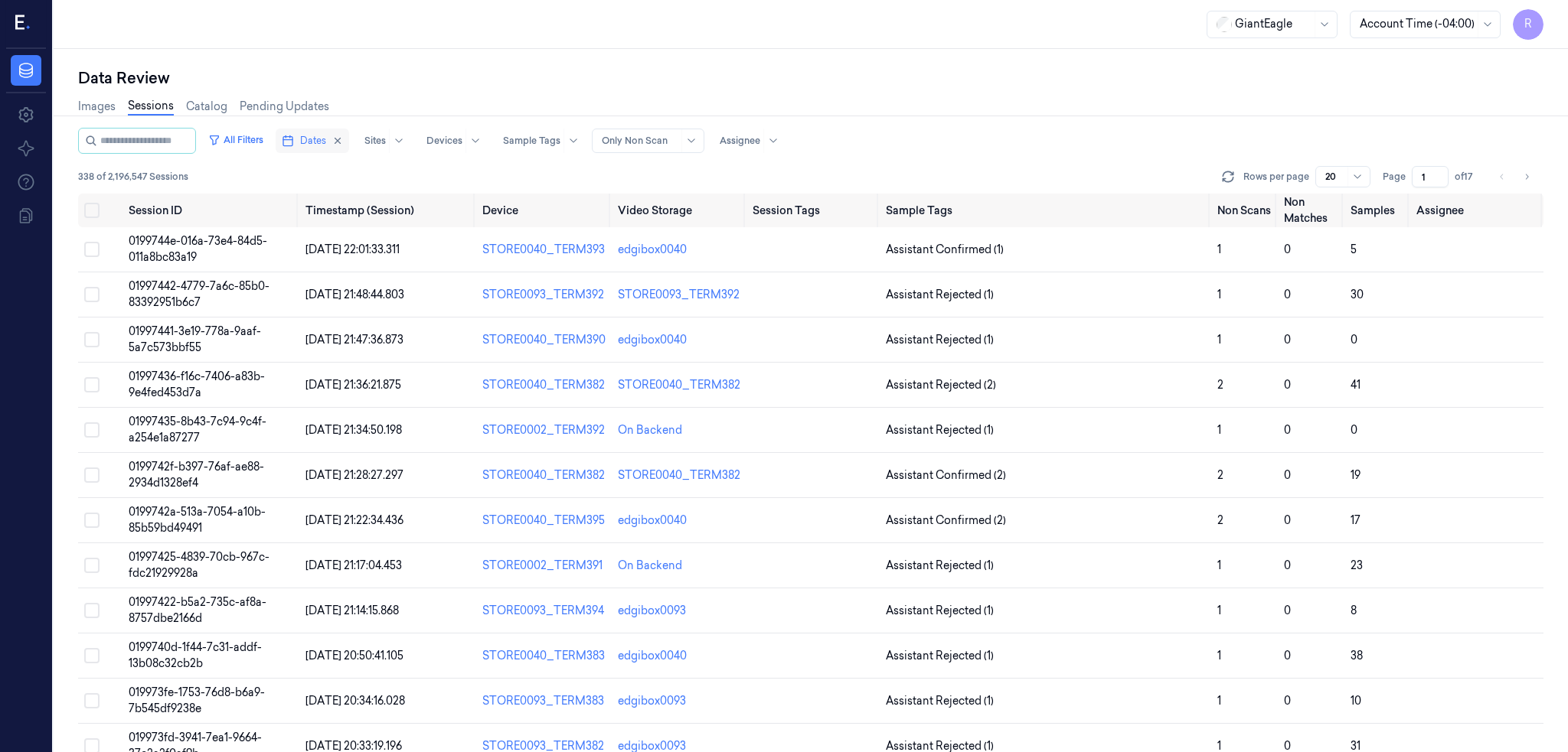
click at [323, 142] on span "Dates" at bounding box center [313, 140] width 26 height 13
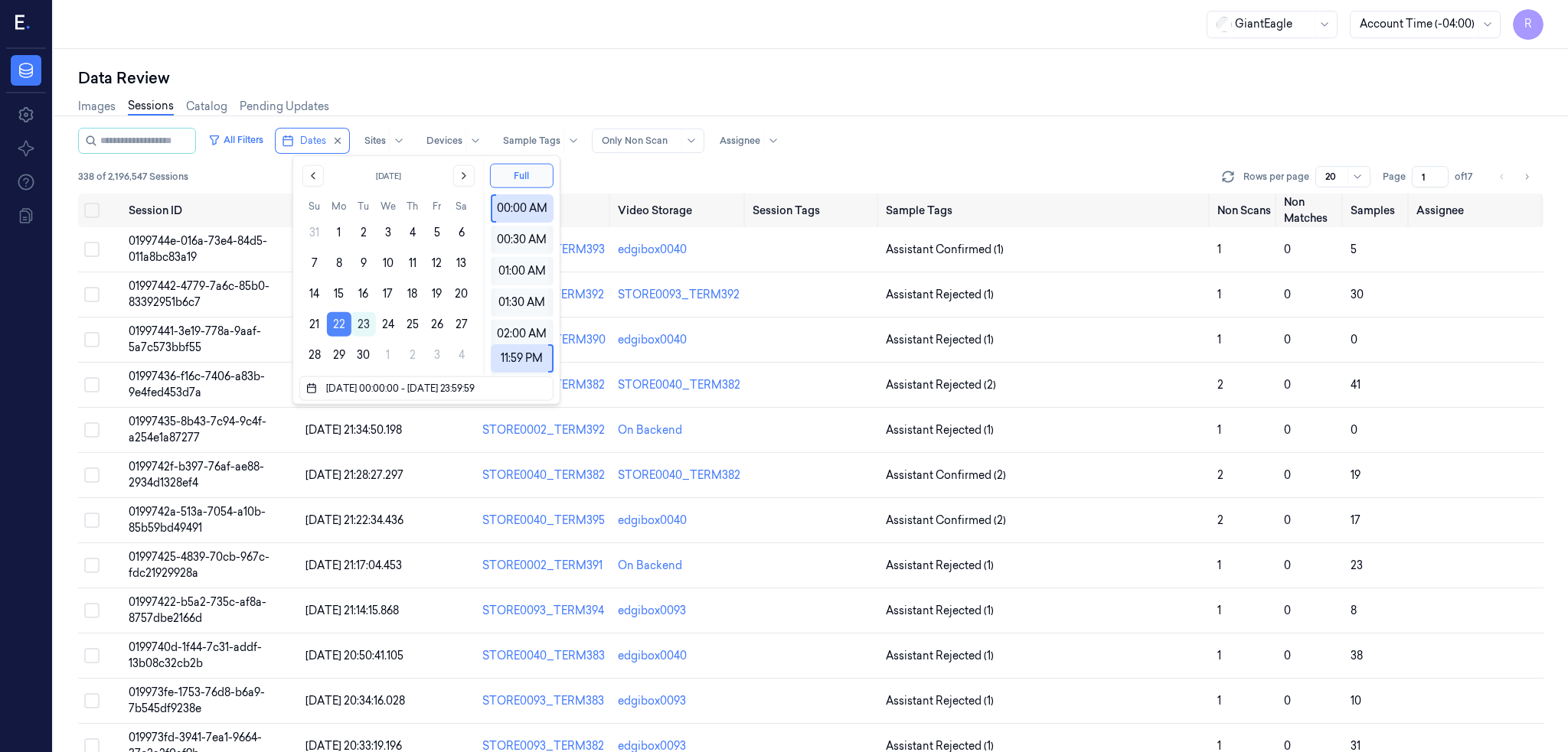
click at [338, 320] on button "22" at bounding box center [339, 324] width 25 height 25
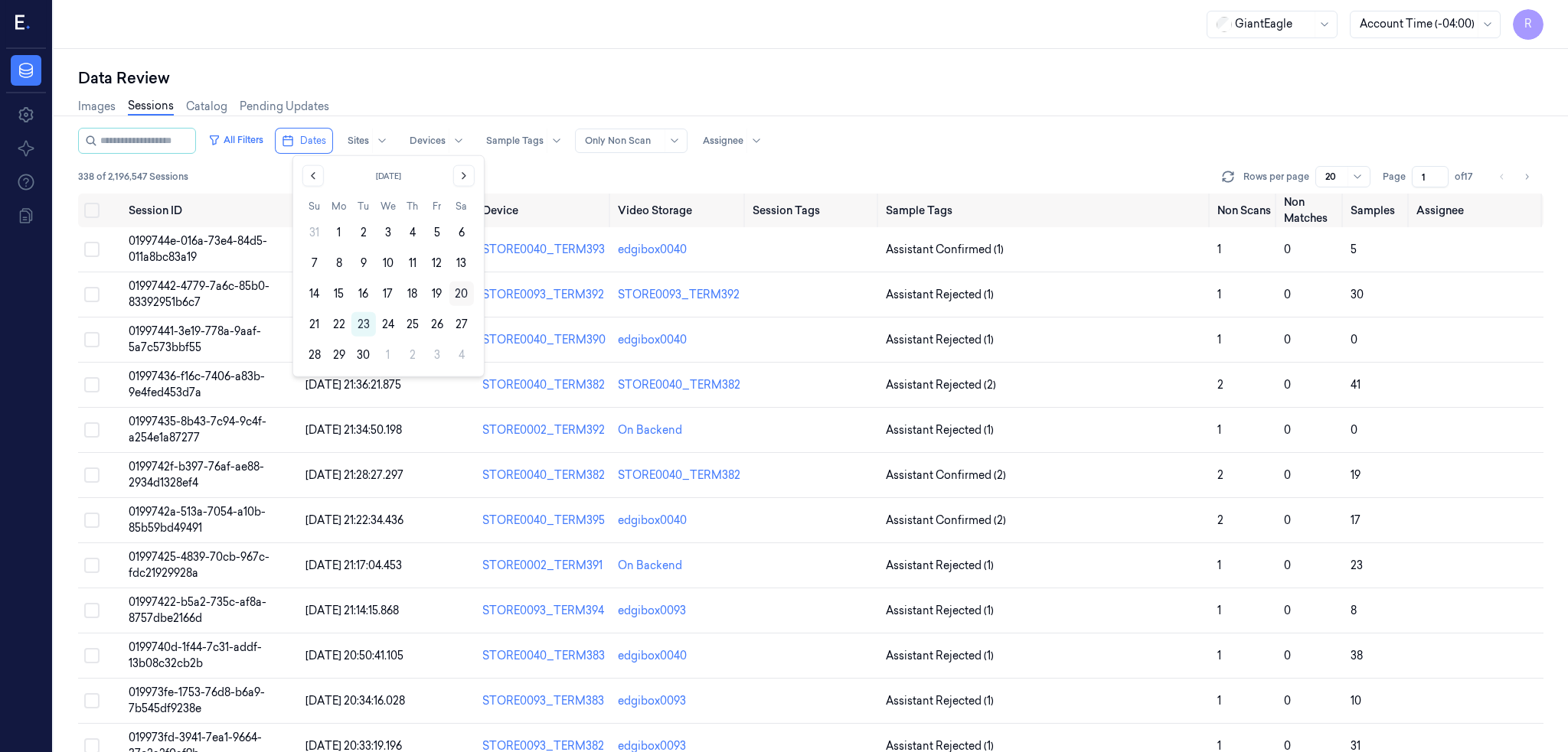
click at [463, 292] on button "20" at bounding box center [461, 294] width 25 height 25
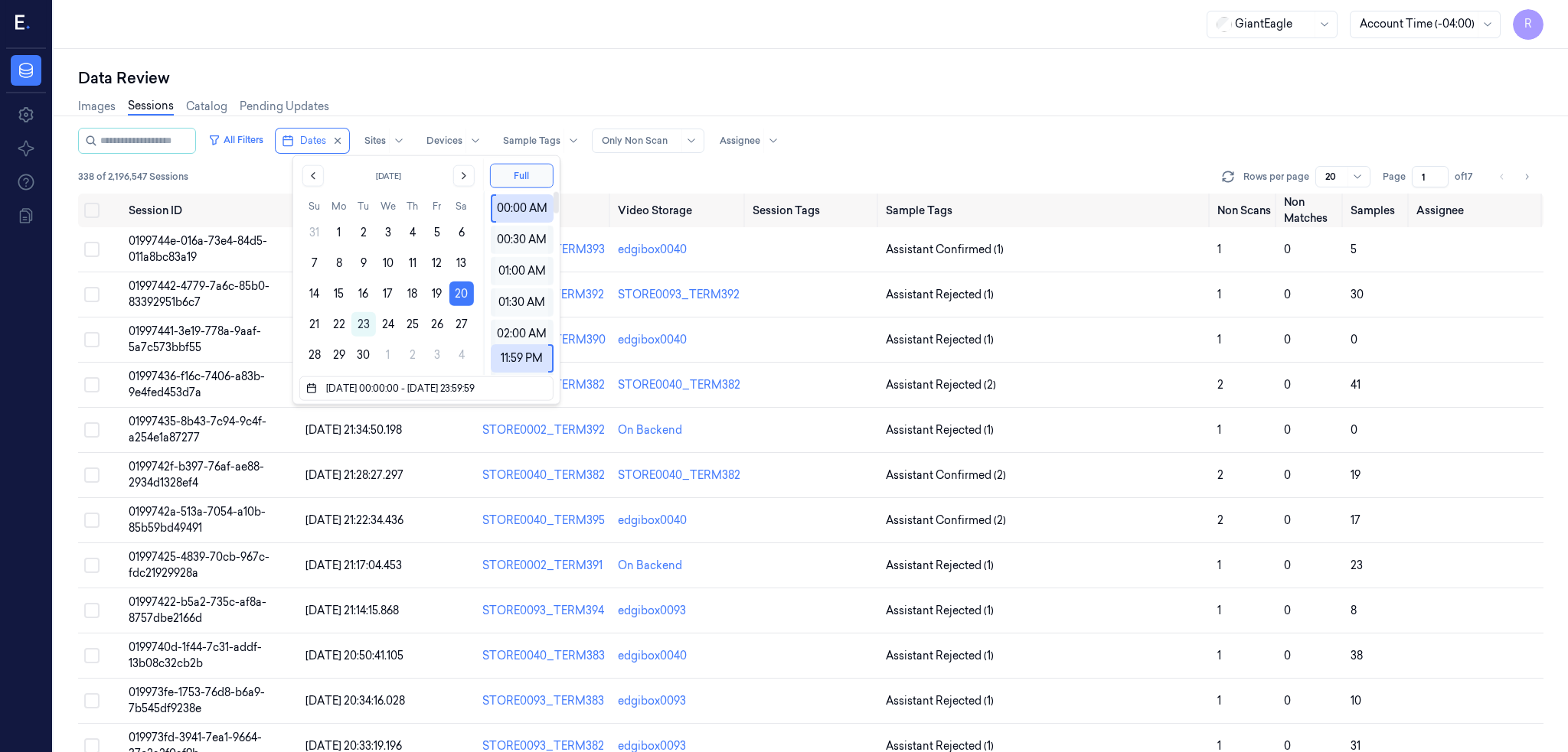
click at [495, 55] on div "Data Review Images Sessions Catalog Pending Updates All Filters Dates Sites Dev…" at bounding box center [811, 401] width 1514 height 703
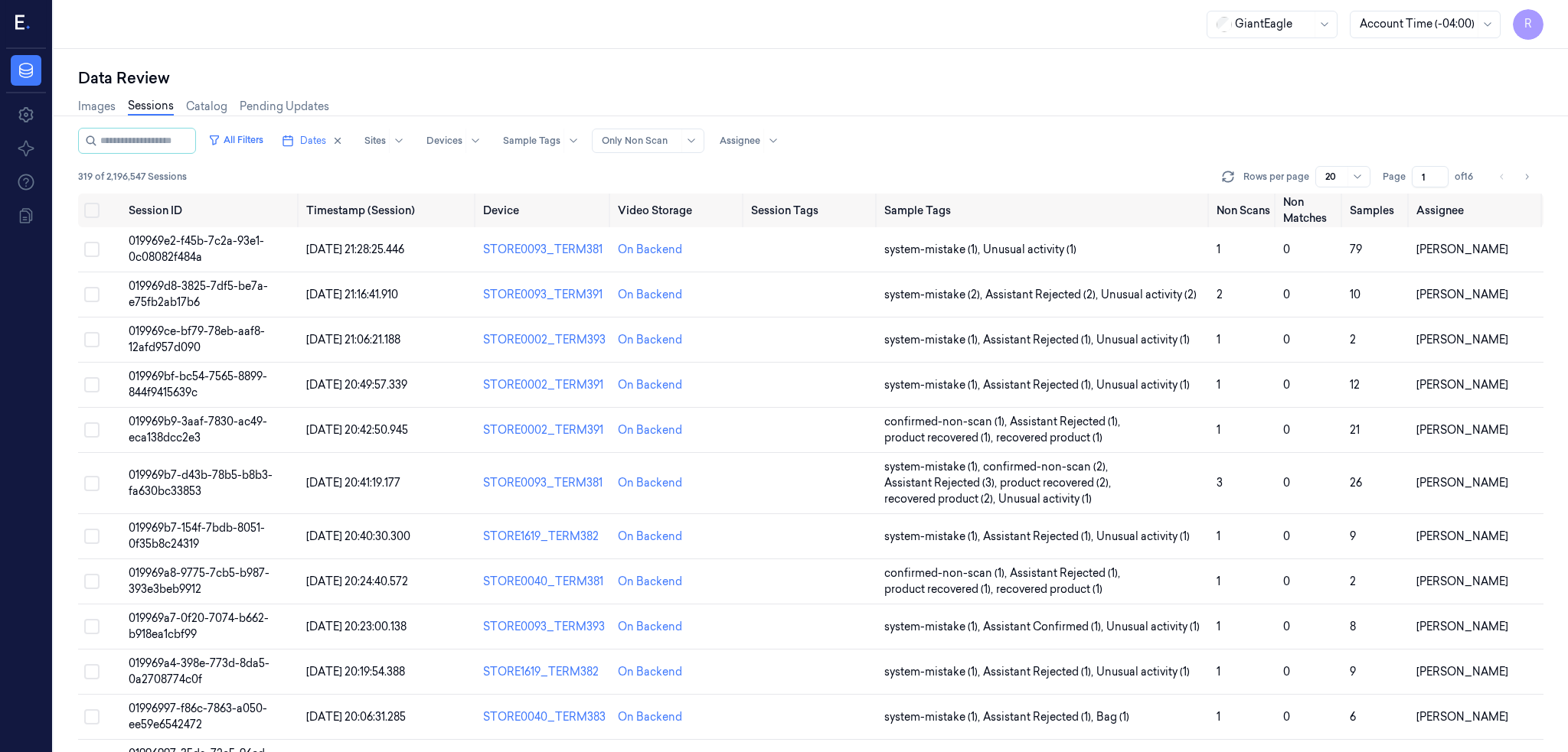
click at [1448, 173] on input "1" at bounding box center [1430, 177] width 36 height 21
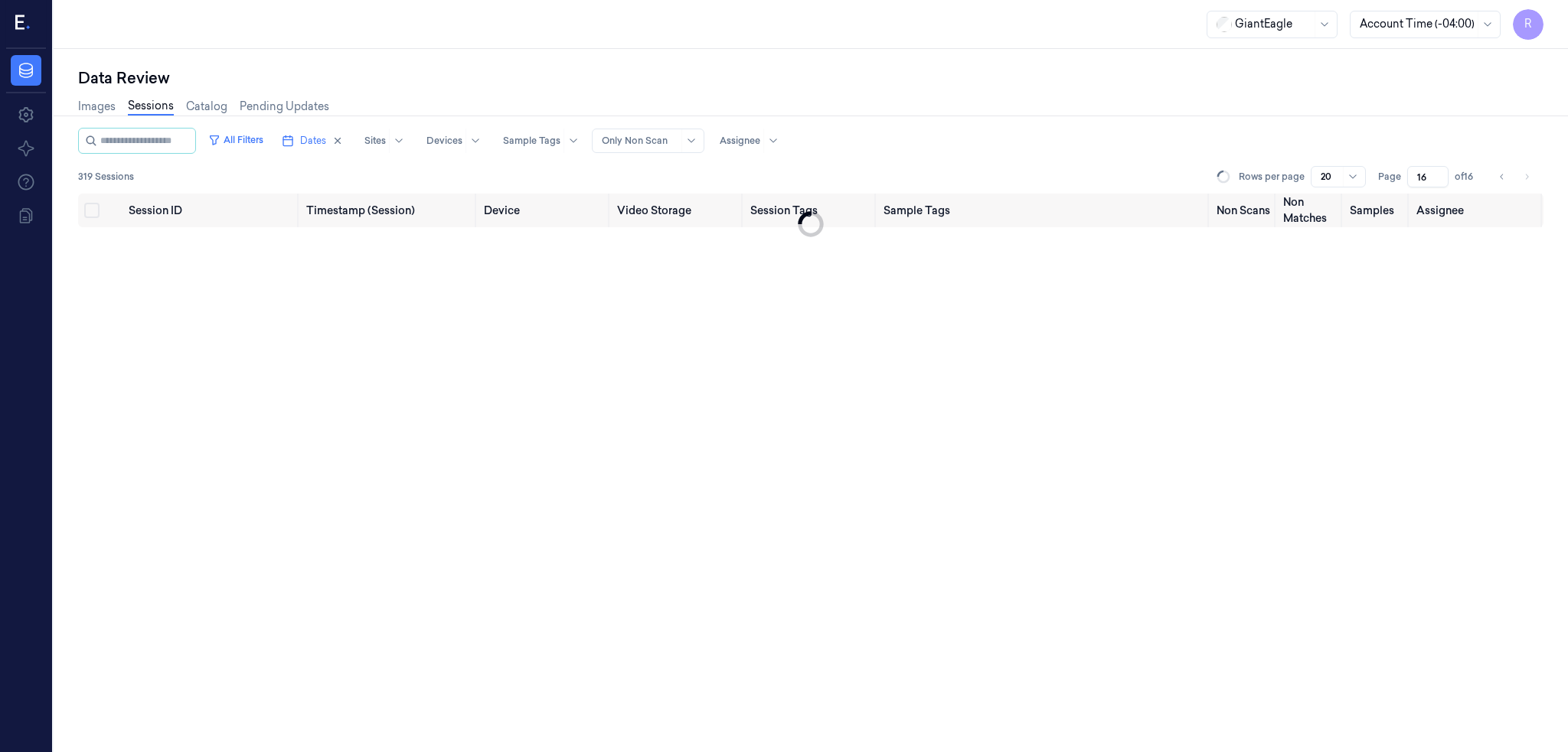
type input "16"
click at [1393, 121] on div "Images Sessions Catalog Pending Updates" at bounding box center [811, 108] width 1465 height 39
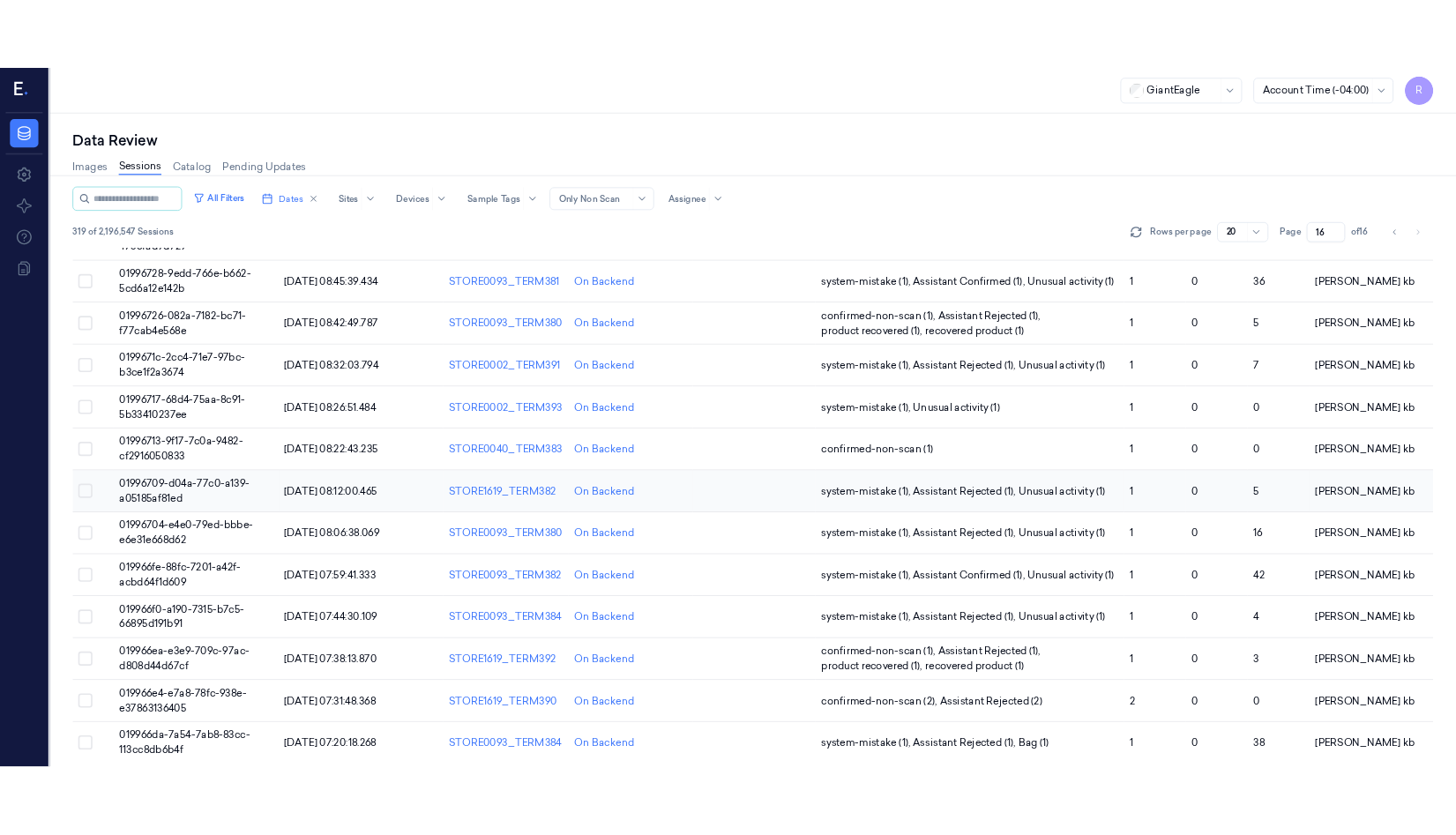
scroll to position [396, 0]
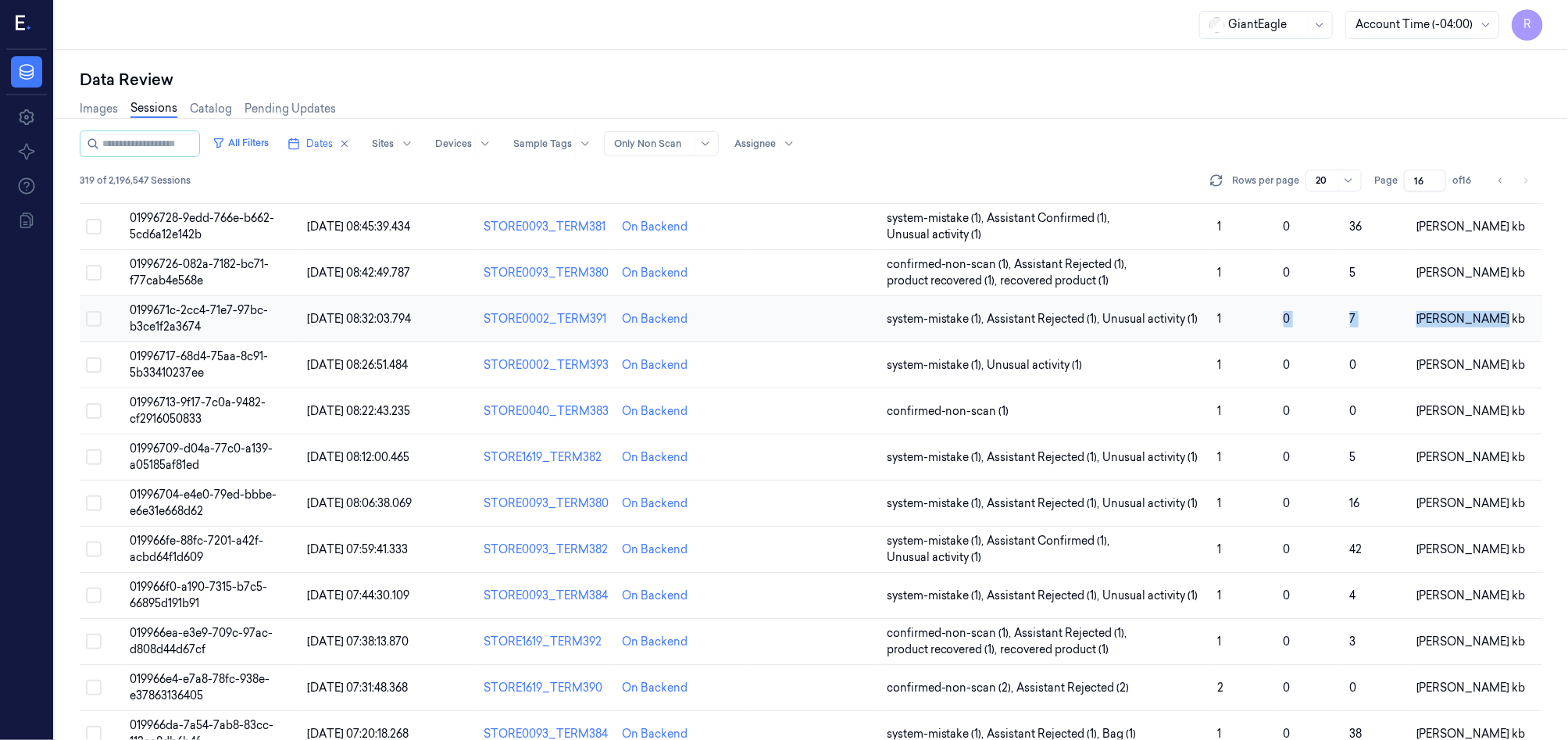
drag, startPoint x: 1524, startPoint y: 305, endPoint x: 1398, endPoint y: 337, distance: 130.0
click at [1291, 305] on tr "0199671c-2cc4-71e7-97bc-b3ce1f2a3674 20/09/2025 08:32:03.794 STORE0002_TERM391 …" at bounding box center [811, 319] width 1464 height 46
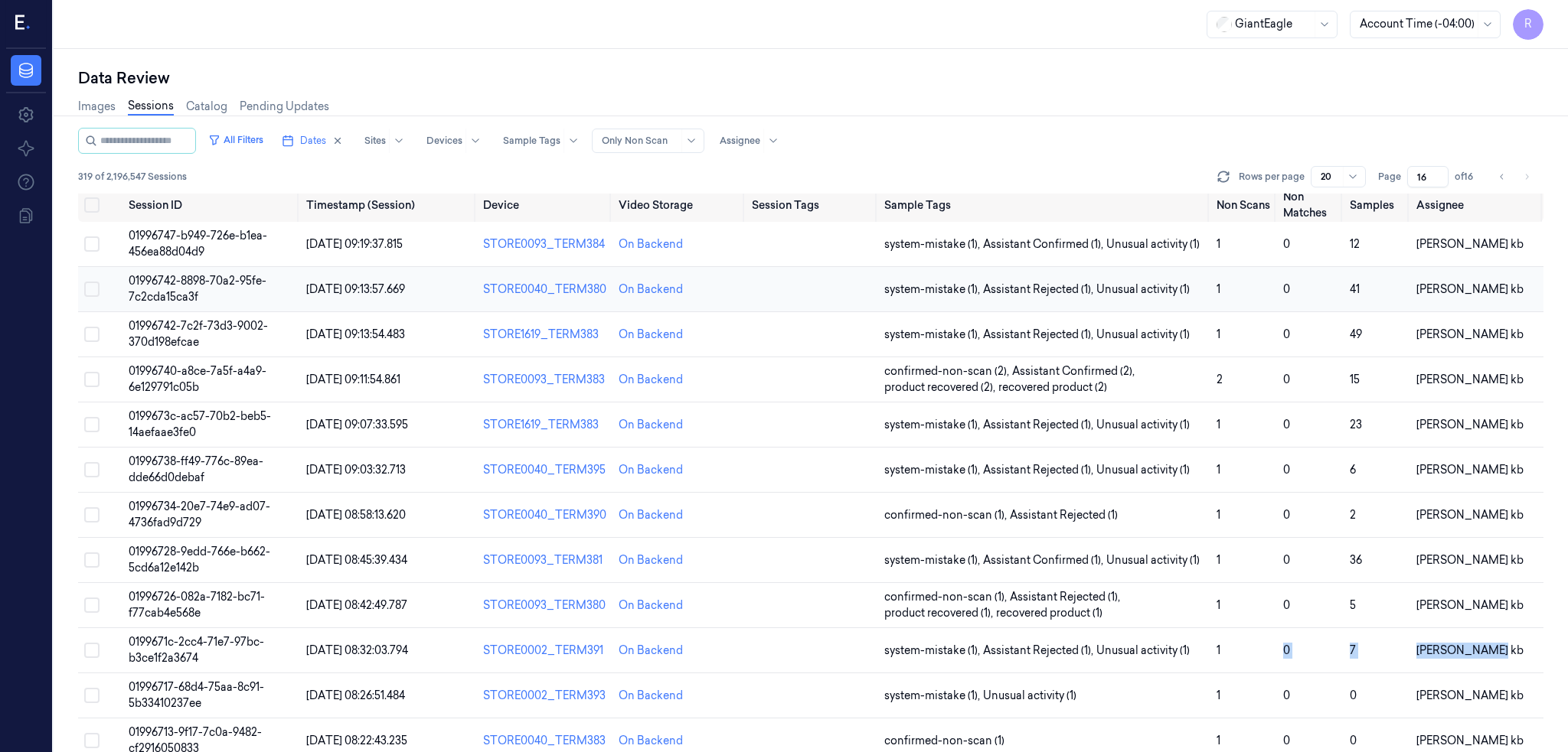
scroll to position [0, 0]
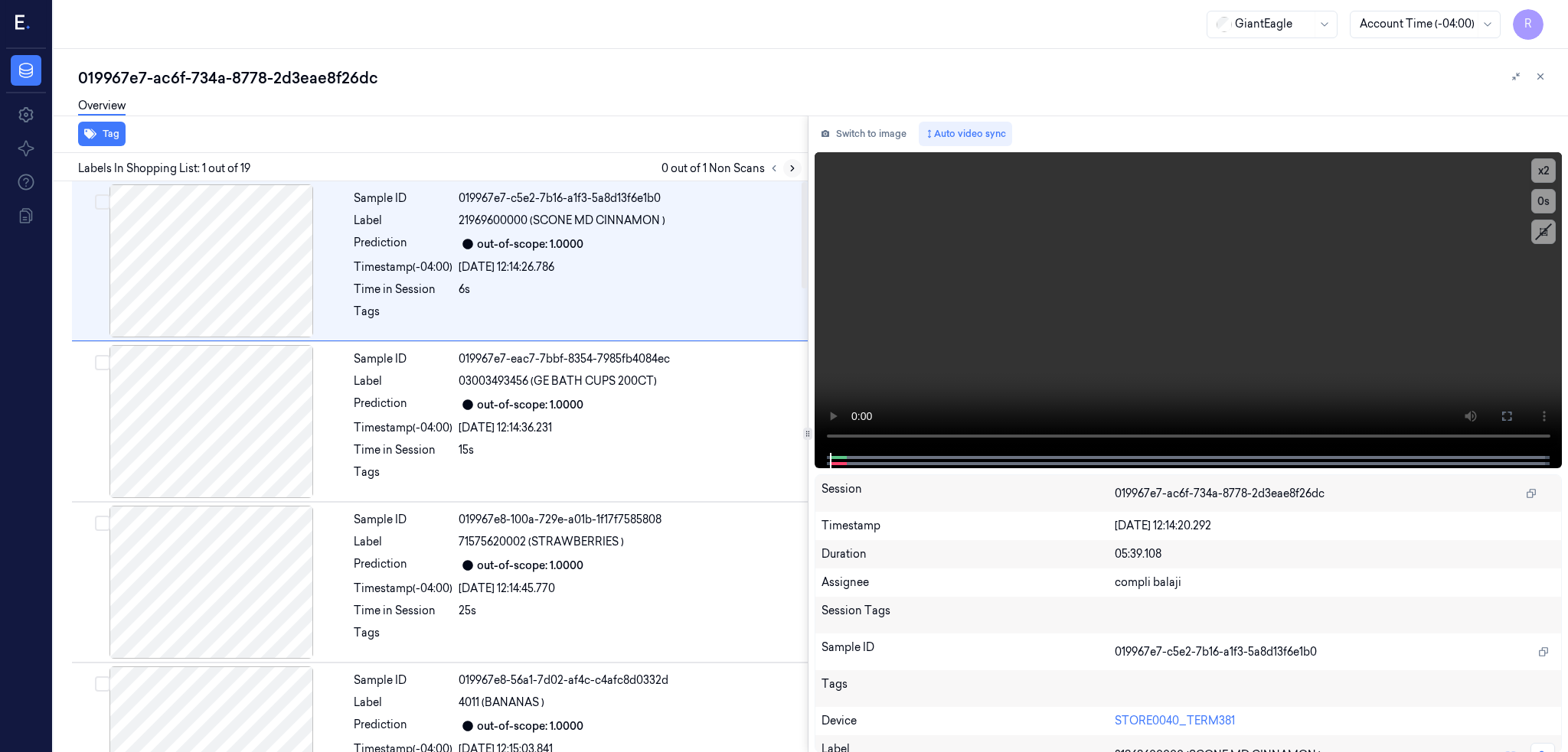
click at [797, 169] on icon at bounding box center [793, 169] width 11 height 11
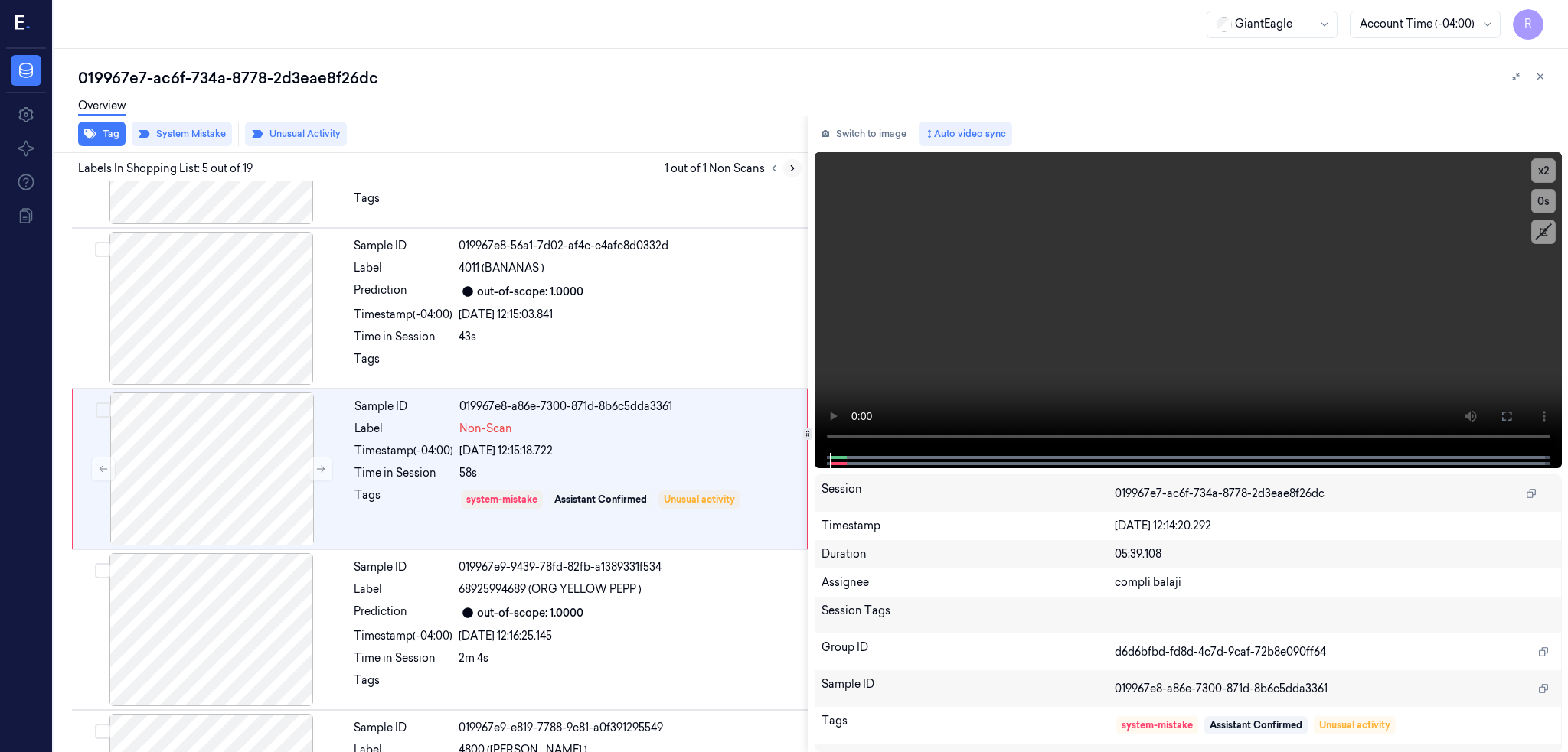
scroll to position [436, 0]
click at [213, 310] on div at bounding box center [211, 306] width 272 height 153
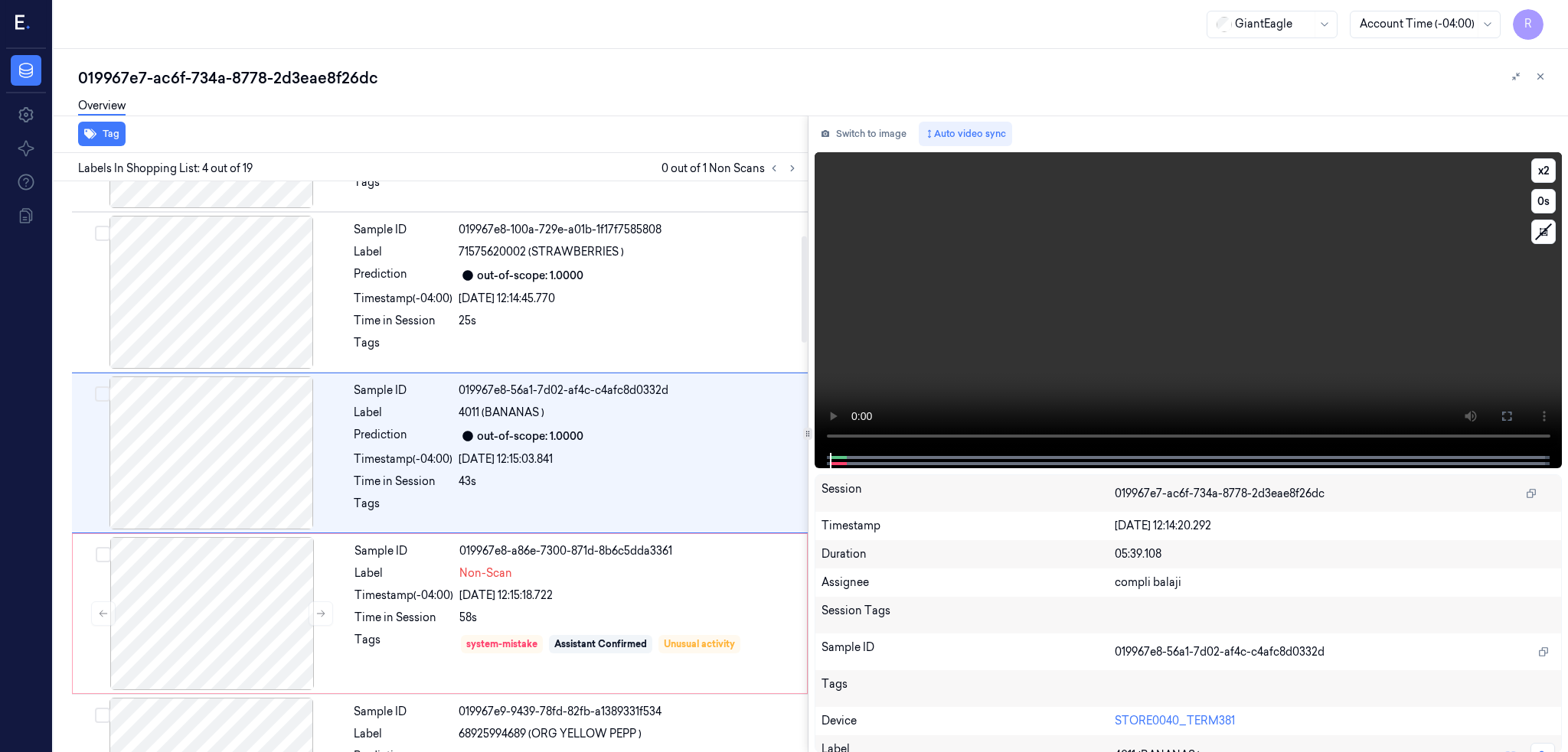
scroll to position [275, 0]
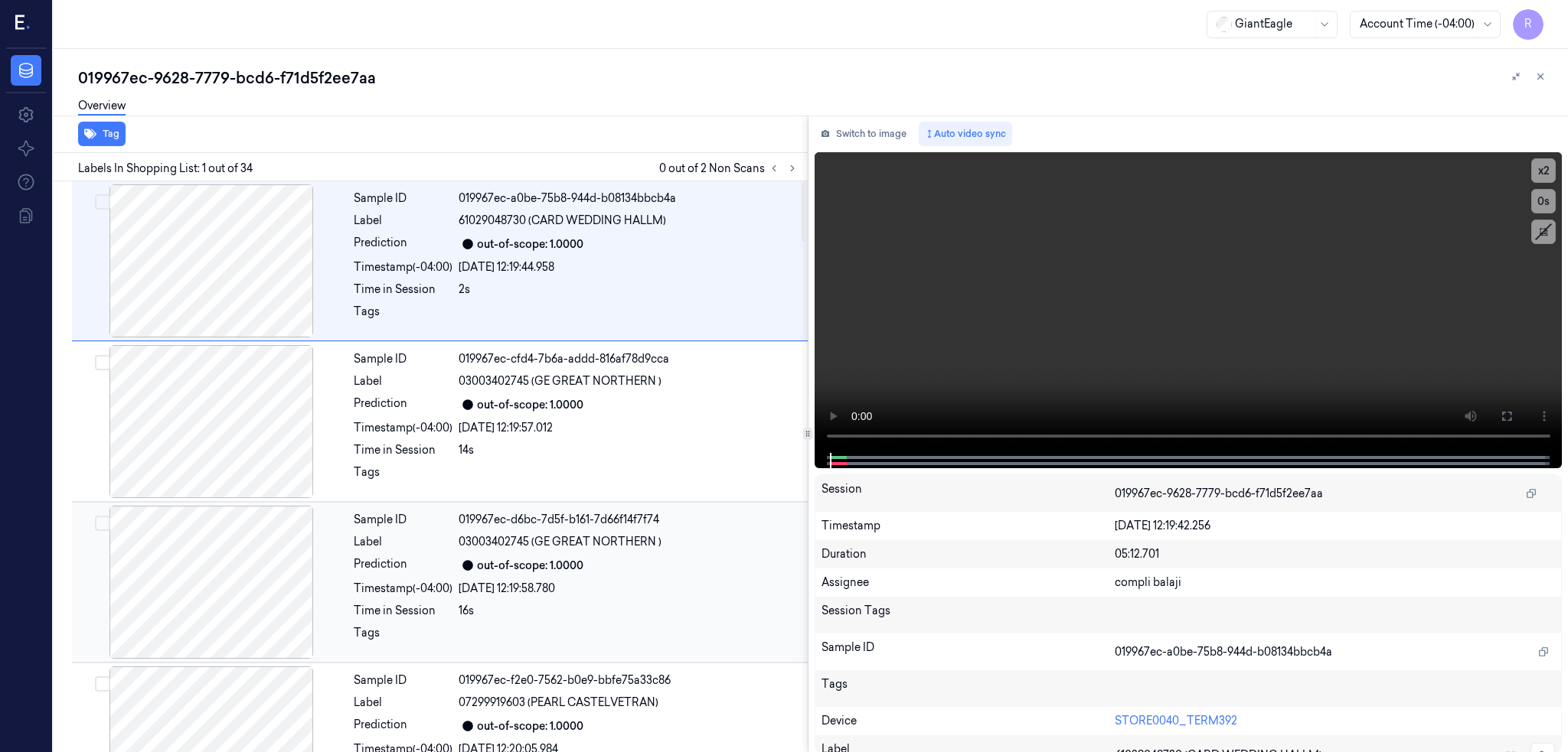
click at [797, 169] on icon at bounding box center [793, 169] width 11 height 11
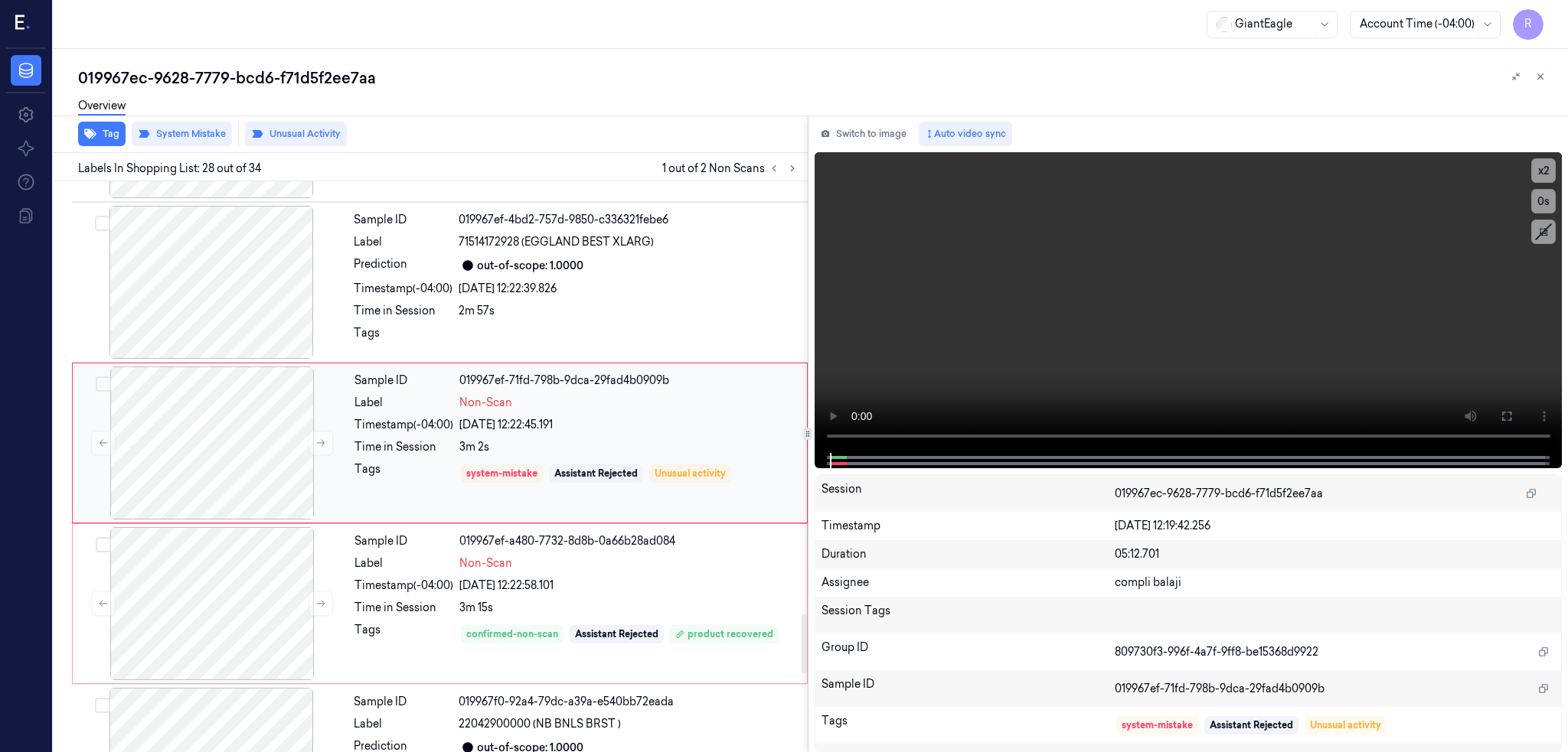
scroll to position [4134, 0]
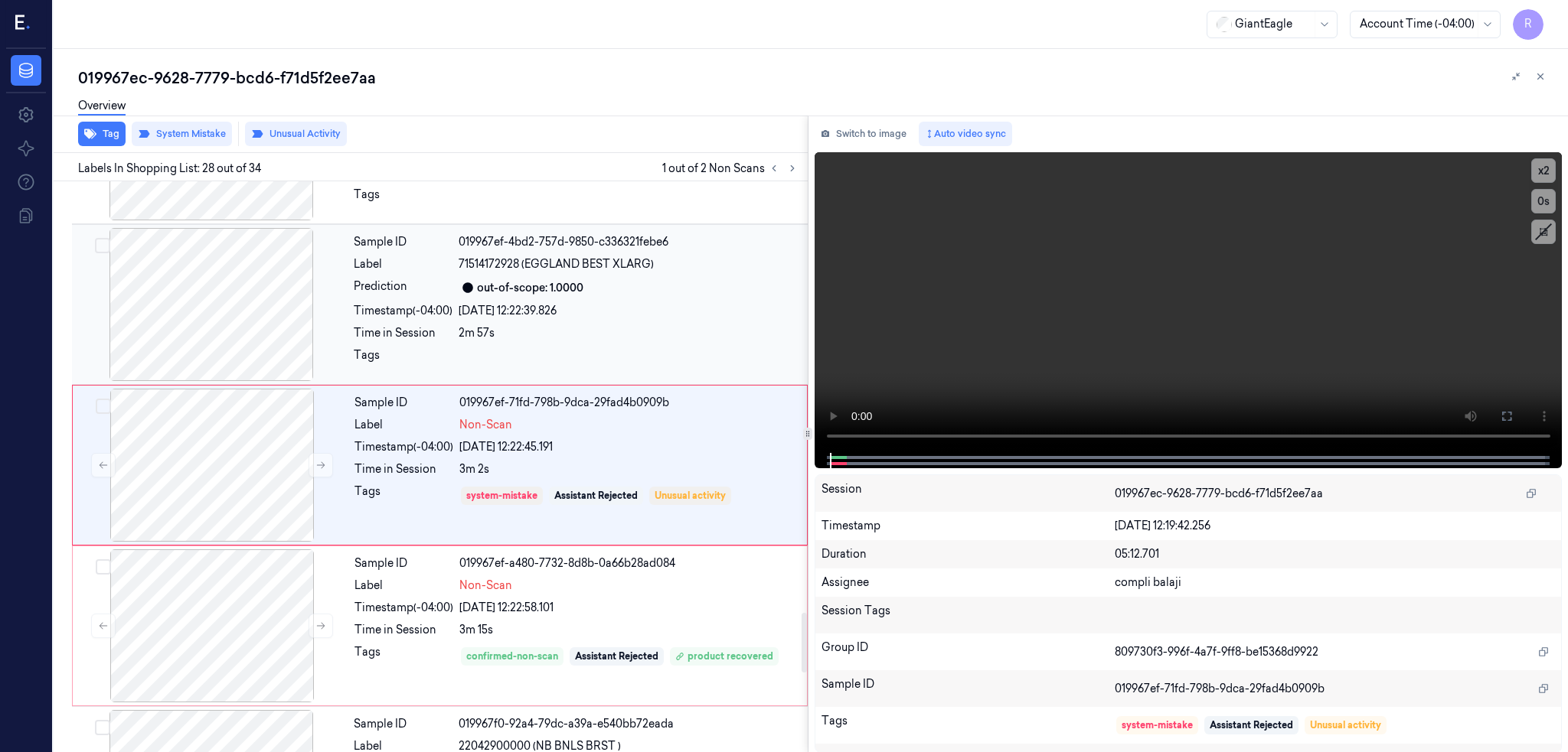
click at [223, 312] on div at bounding box center [211, 304] width 272 height 153
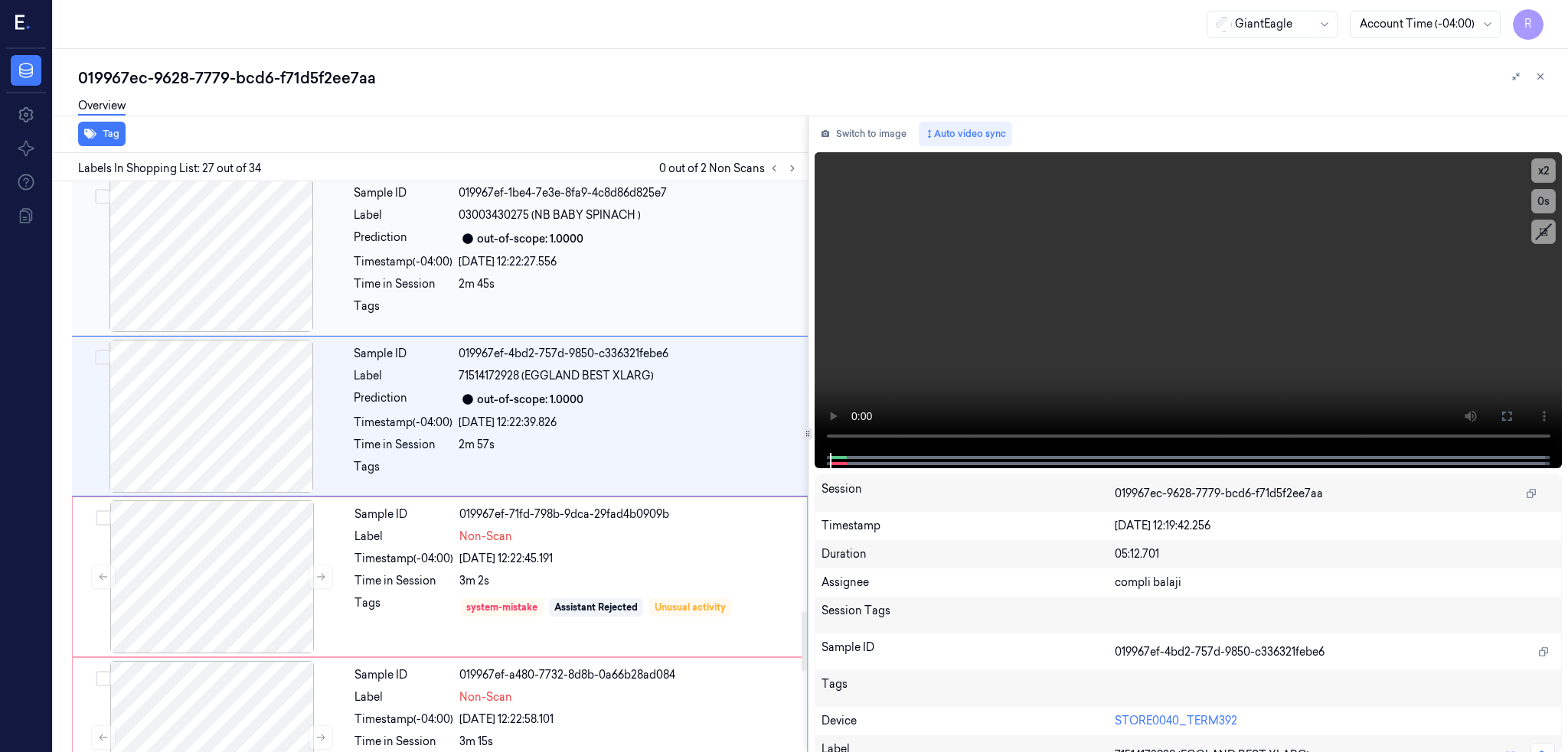
scroll to position [3974, 0]
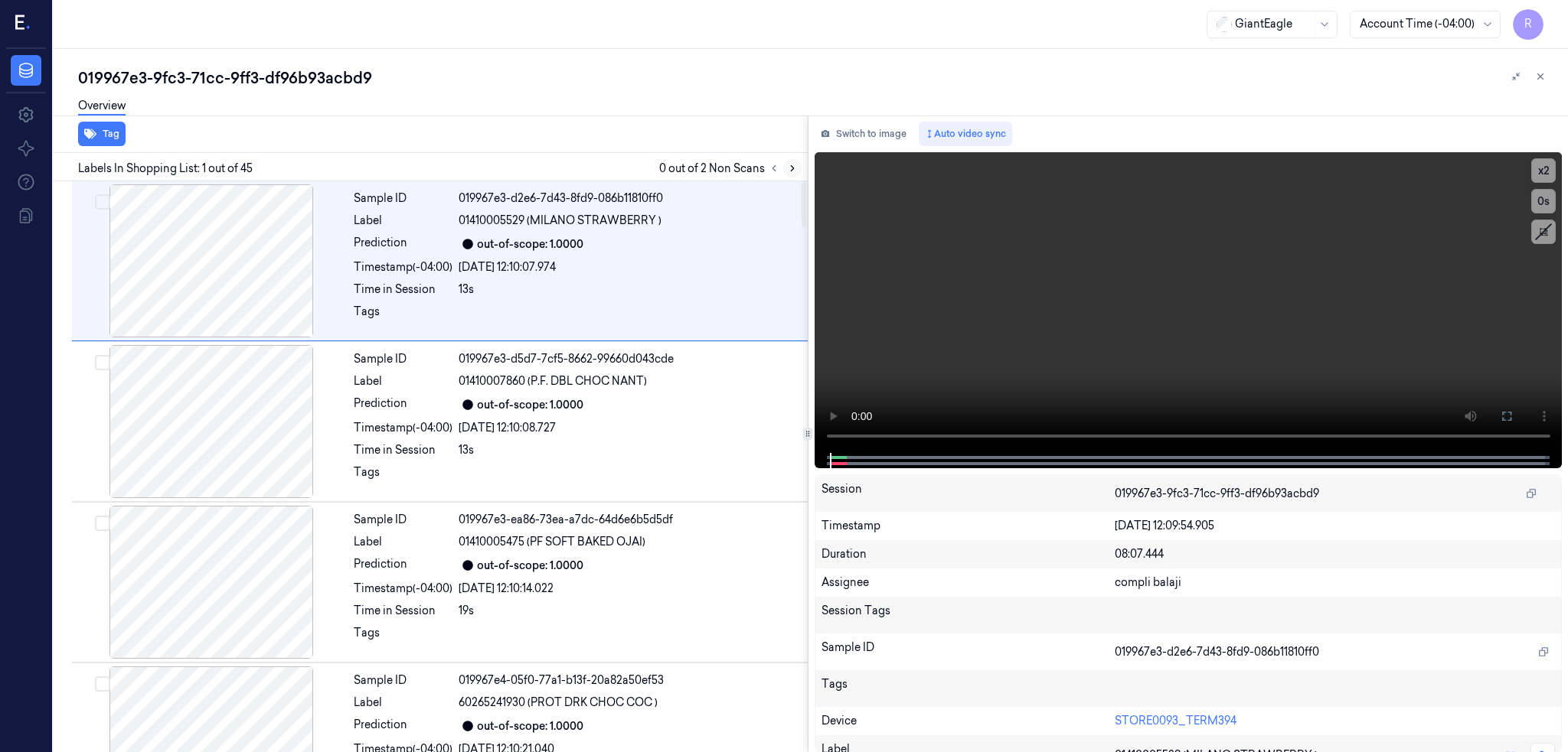
click at [797, 167] on icon at bounding box center [793, 169] width 11 height 11
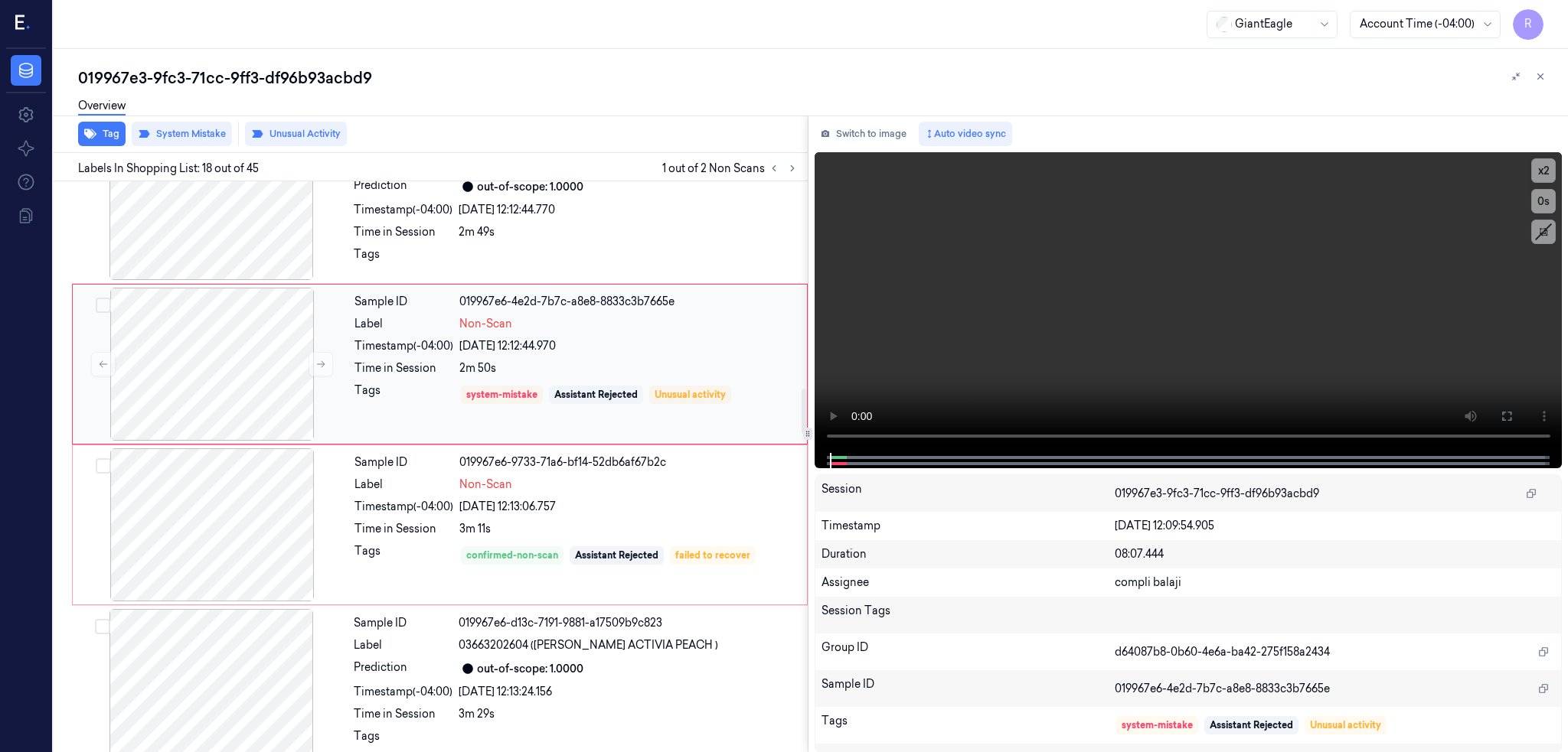
scroll to position [2527, 0]
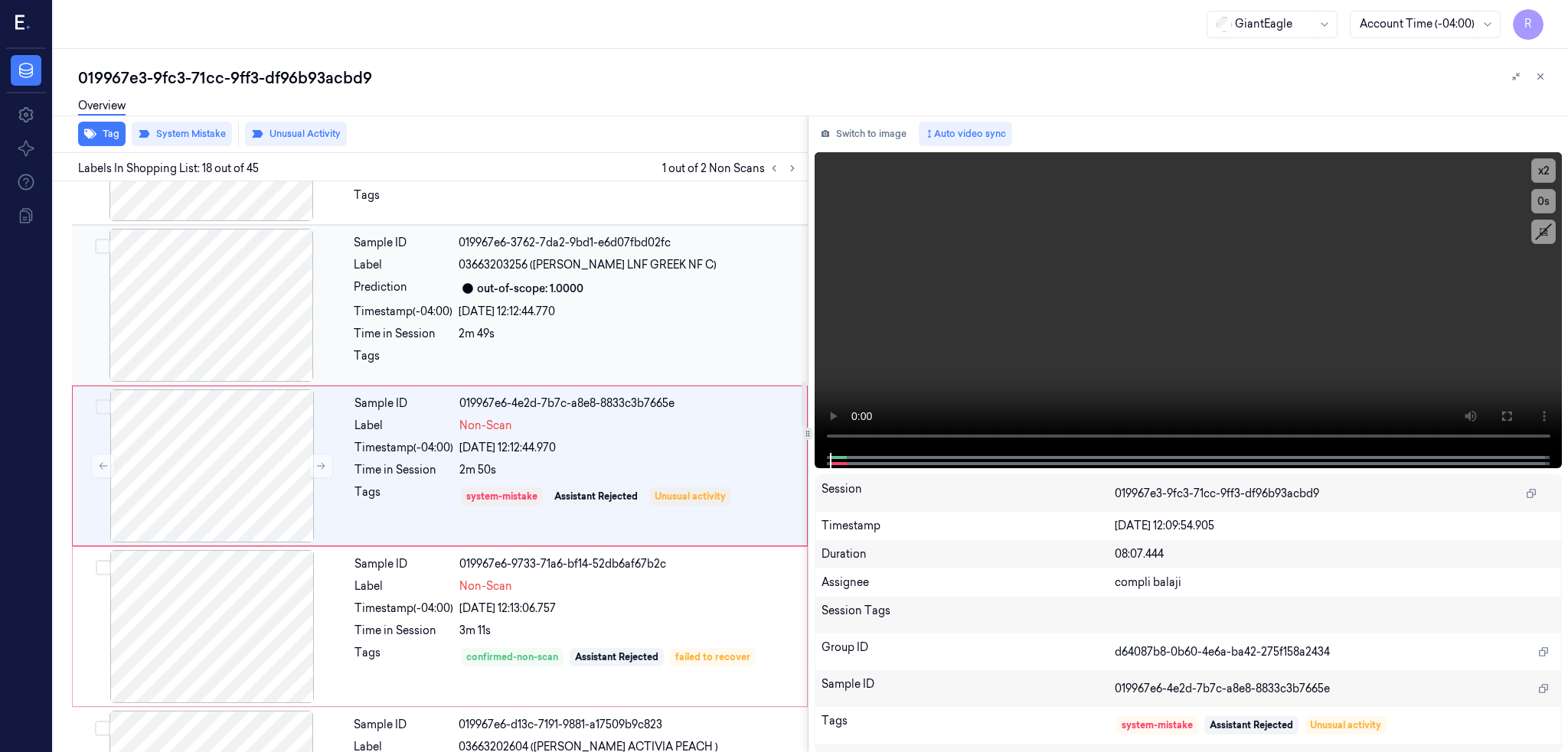
click at [194, 317] on div at bounding box center [211, 305] width 272 height 153
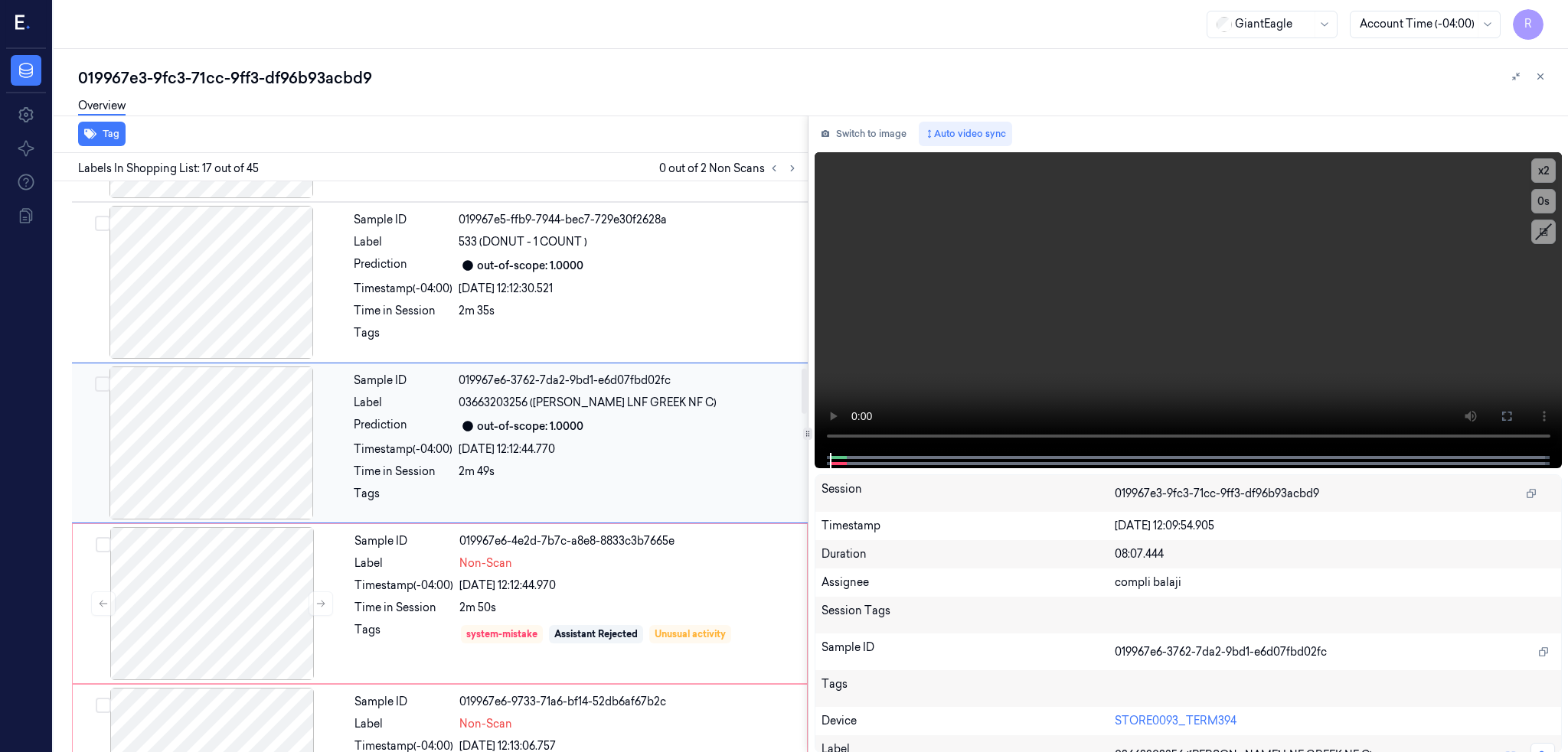
scroll to position [2366, 0]
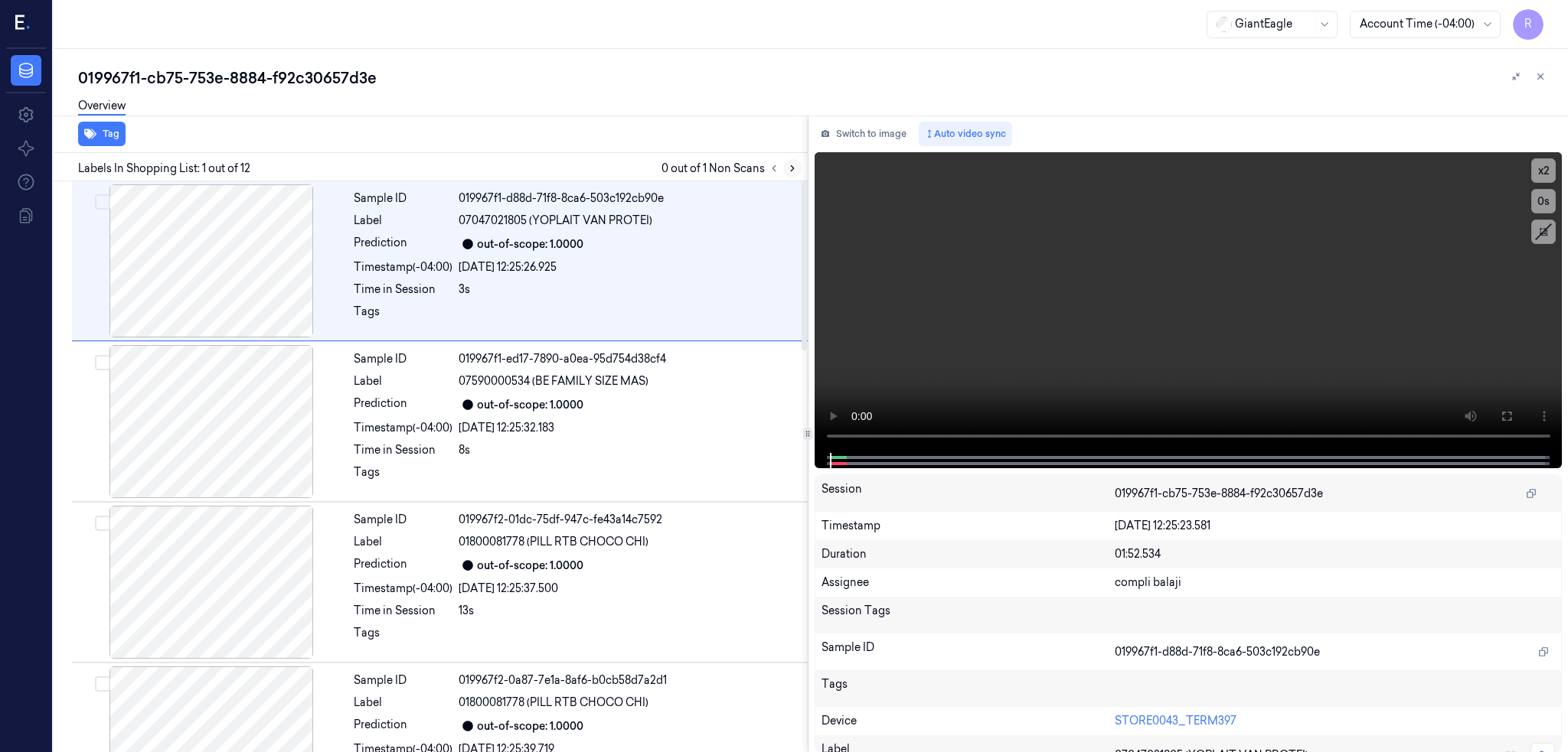
click at [794, 169] on icon at bounding box center [793, 169] width 3 height 6
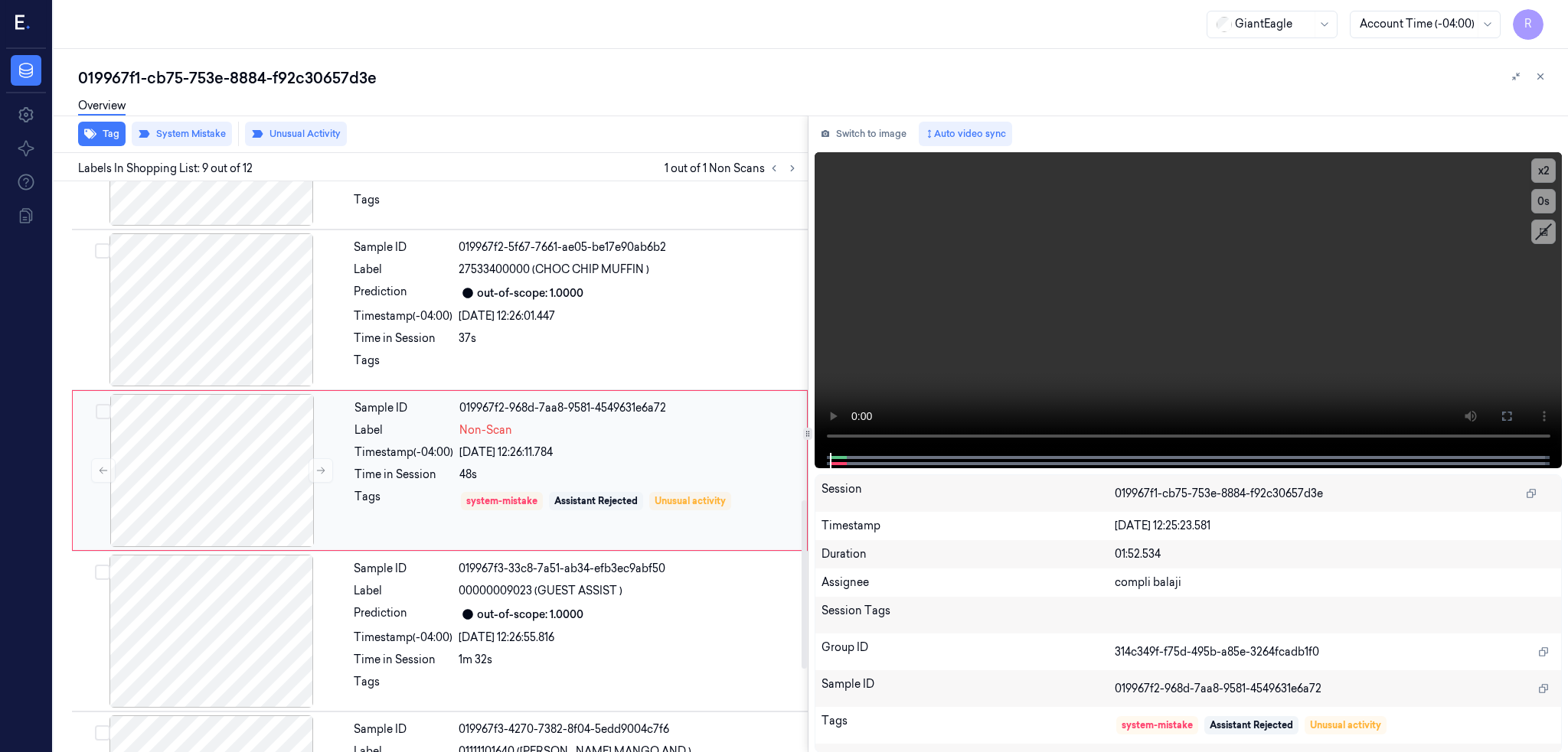
scroll to position [1080, 0]
click at [265, 442] on div at bounding box center [212, 466] width 272 height 153
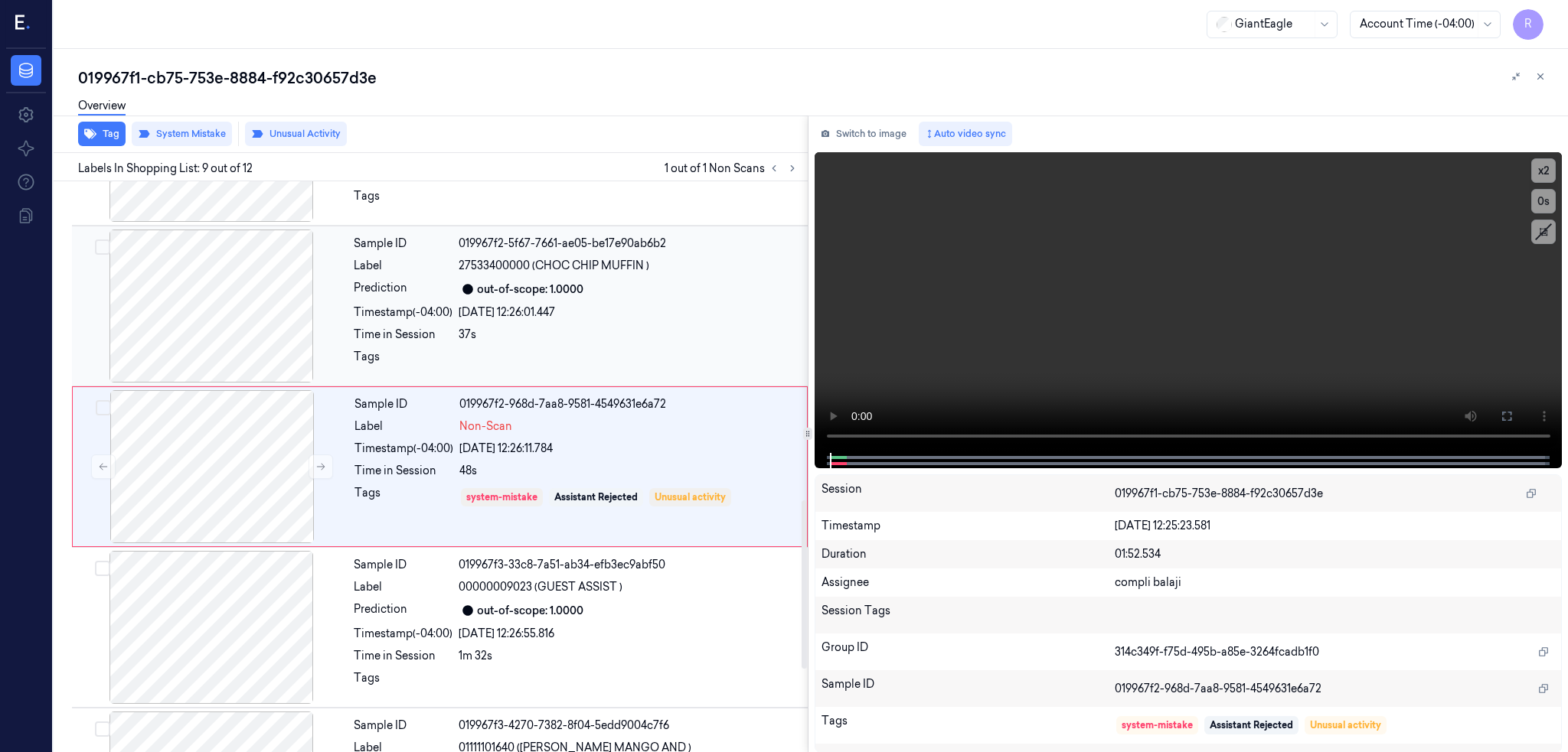
click at [219, 297] on div at bounding box center [211, 306] width 272 height 153
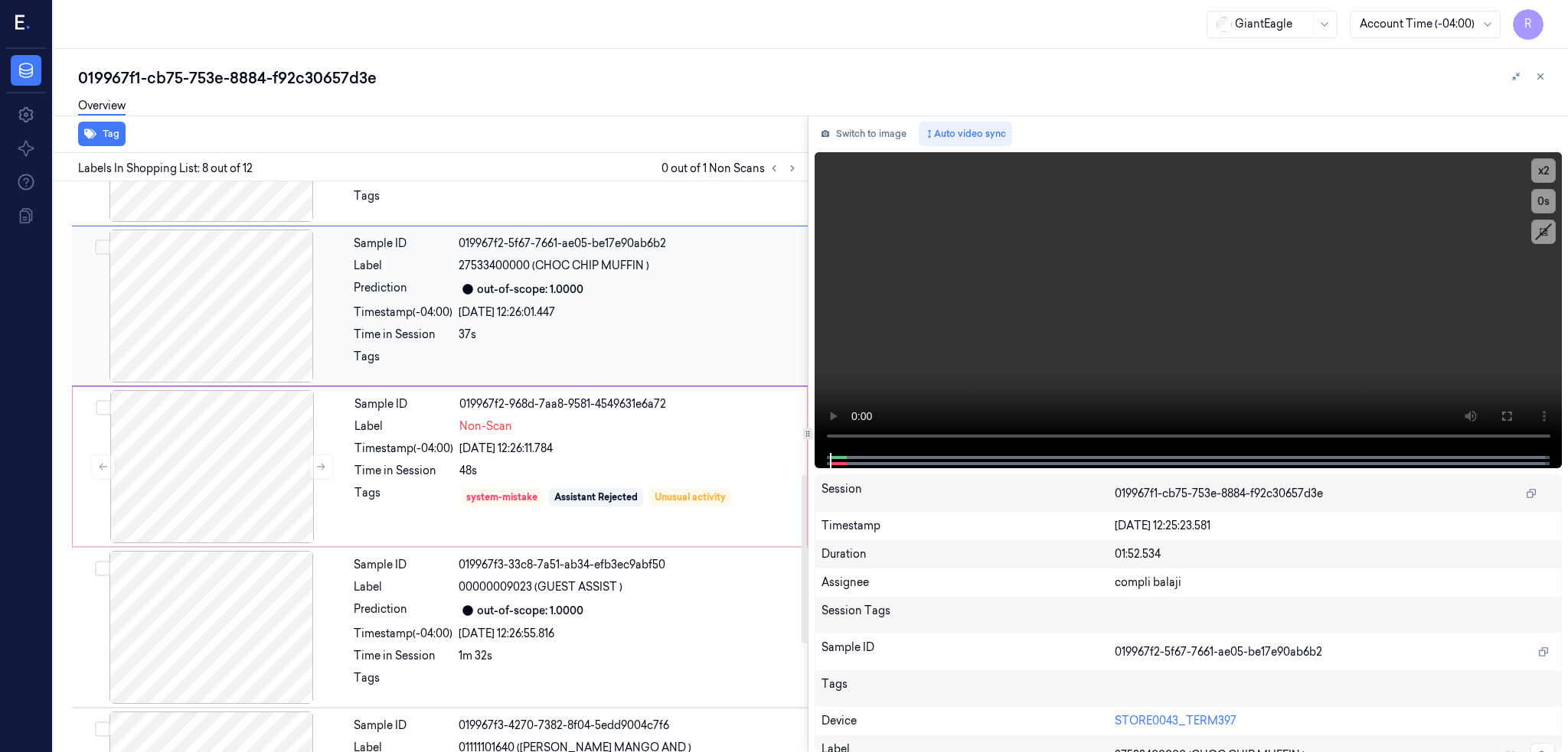
scroll to position [919, 0]
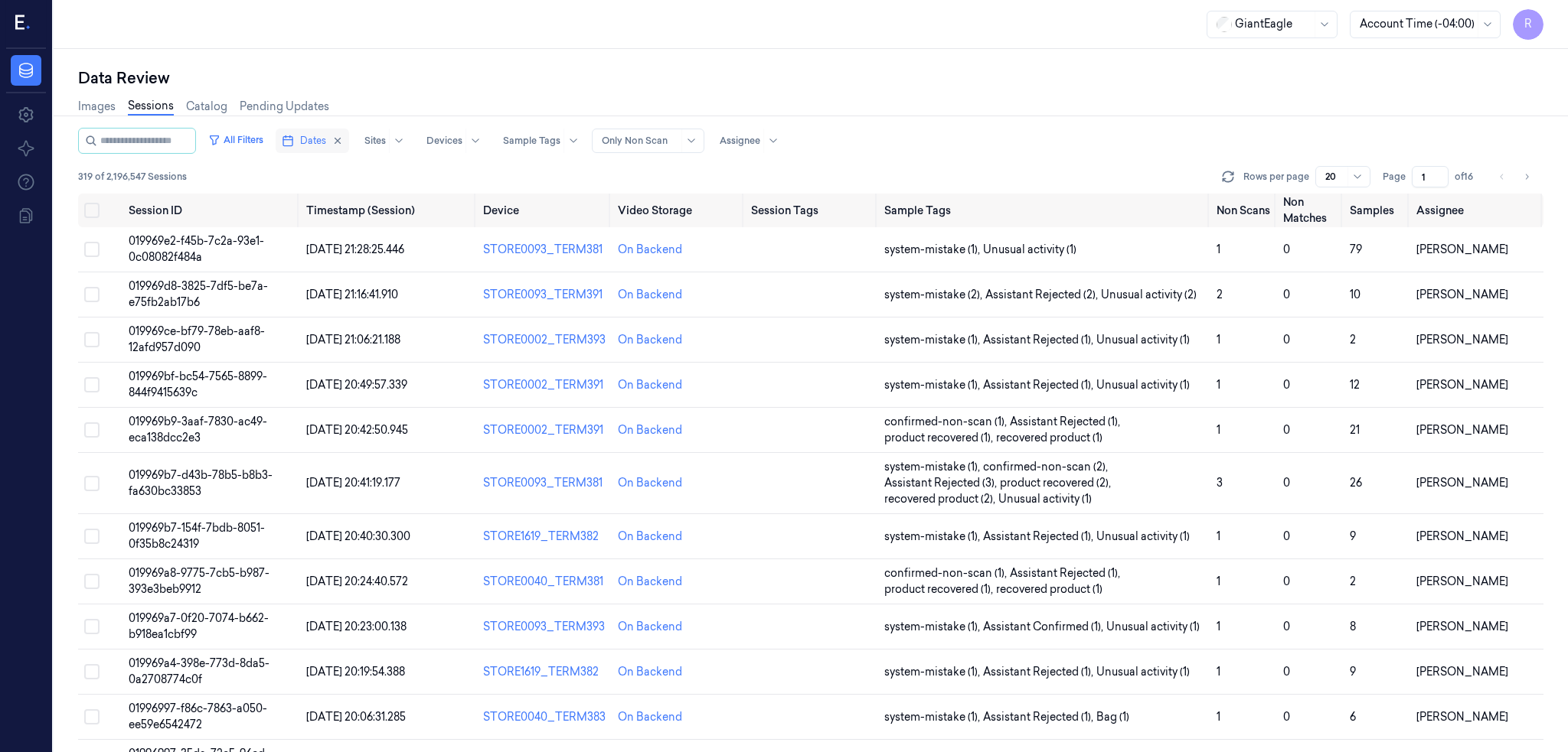
click at [319, 142] on span "Dates" at bounding box center [313, 140] width 26 height 13
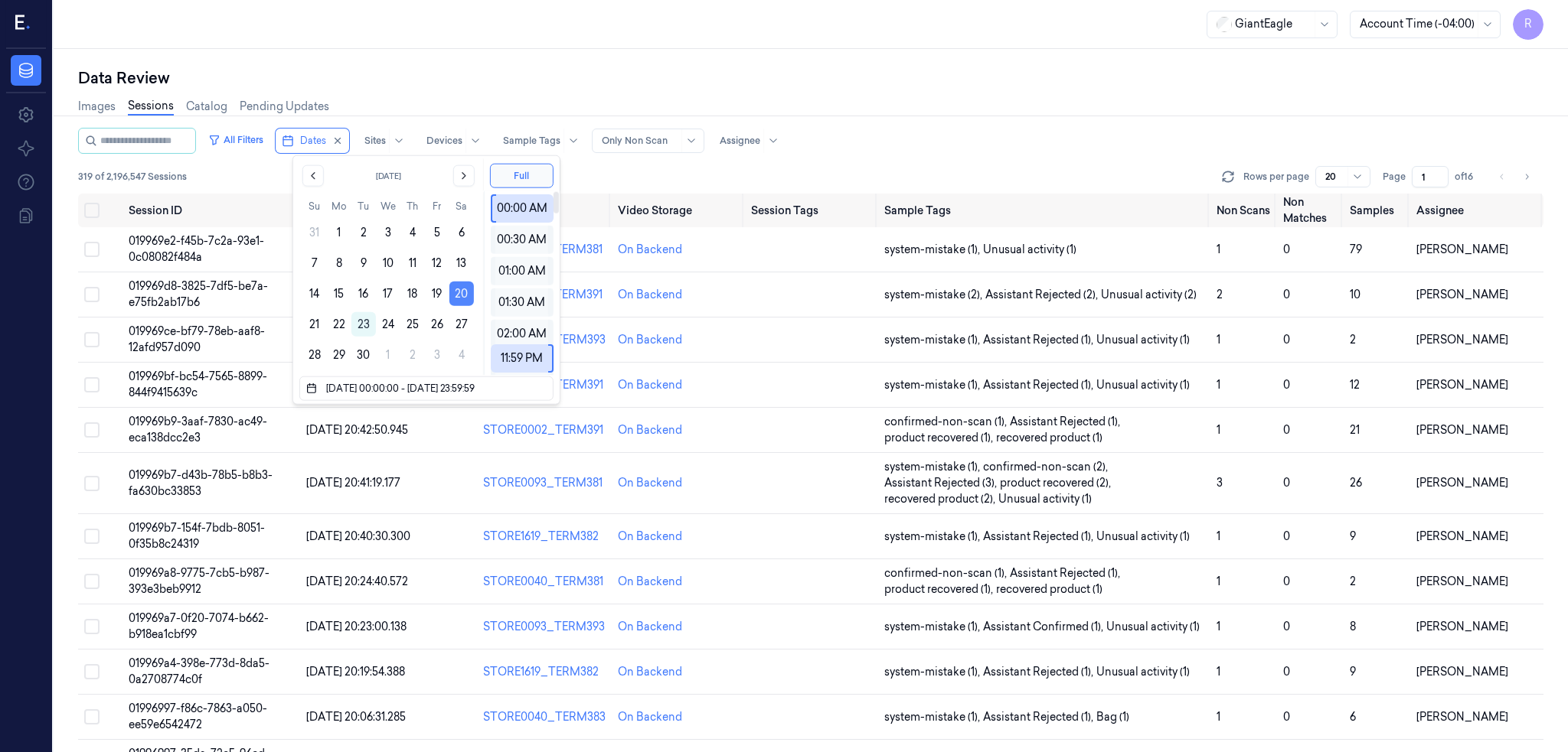
click at [456, 293] on button "20" at bounding box center [461, 294] width 25 height 25
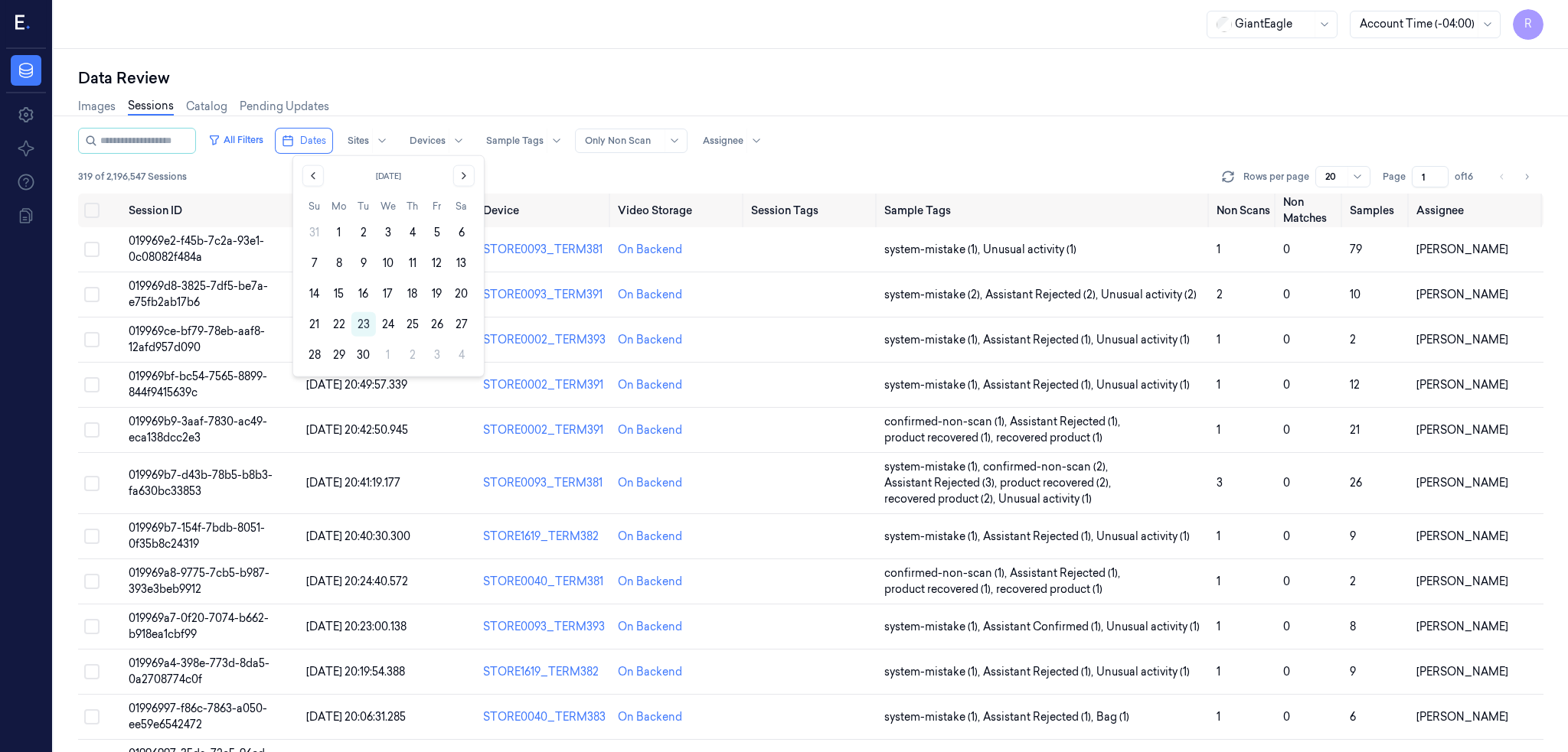
click at [456, 293] on button "20" at bounding box center [461, 294] width 25 height 25
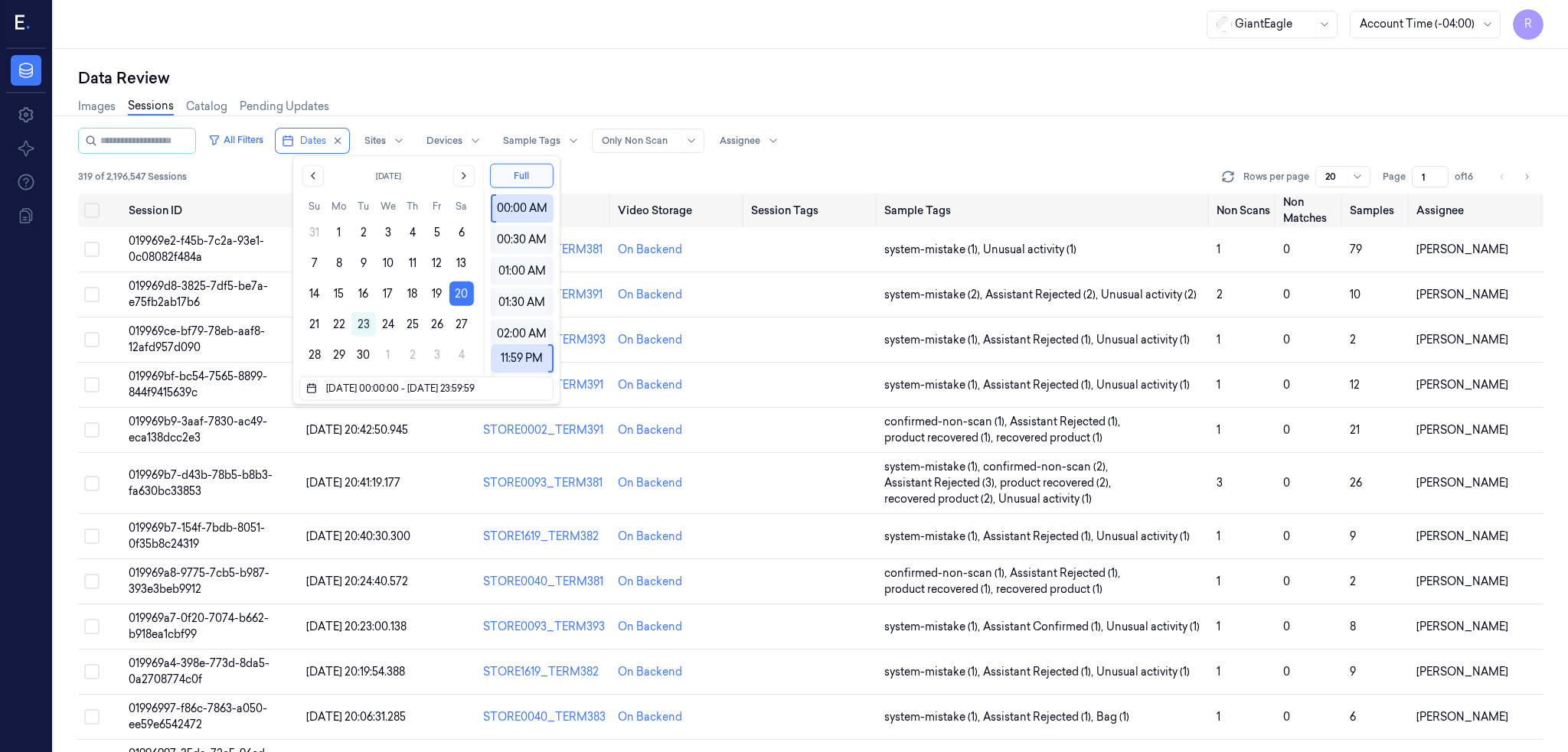
click at [453, 86] on div "Data Review" at bounding box center [811, 78] width 1465 height 21
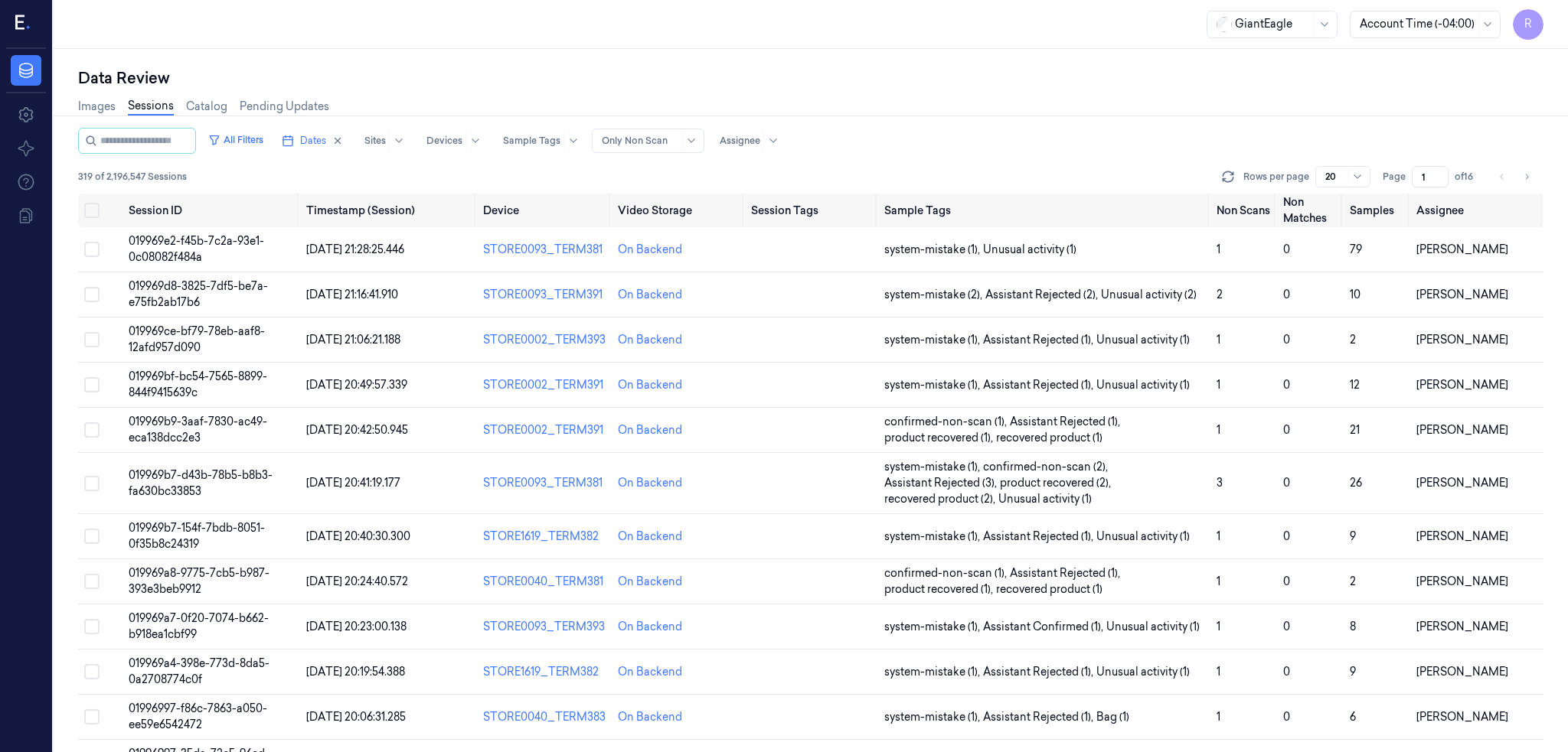
click at [1448, 175] on input "1" at bounding box center [1430, 177] width 36 height 21
type input "11"
click at [1344, 132] on div "All Filters Dates Sites Devices Sample Tags Alert Type Only Non Scan Assignee" at bounding box center [811, 140] width 1465 height 26
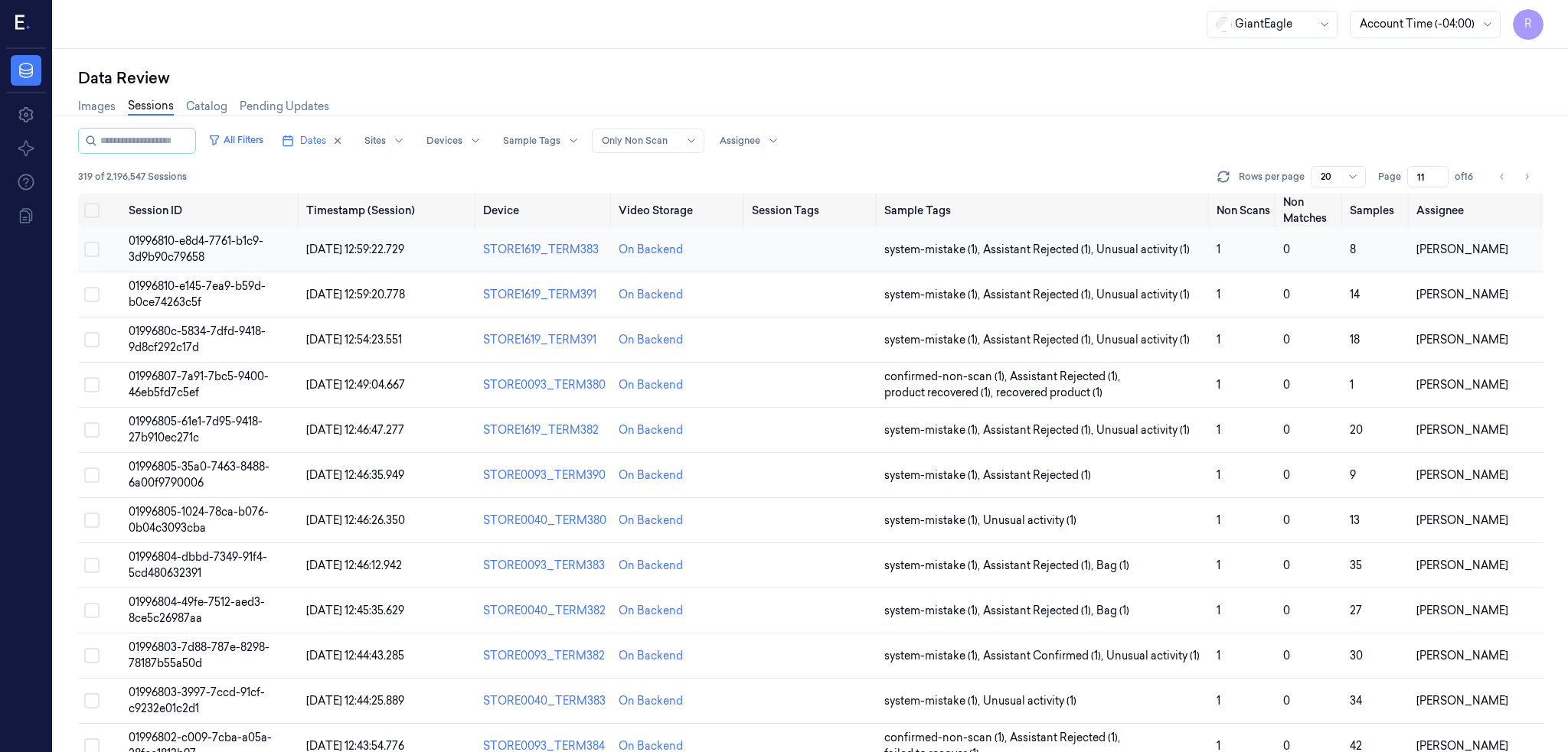
click at [173, 250] on span "01996810-e8d4-7761-b1c9-3d9b90c79658" at bounding box center [196, 249] width 135 height 30
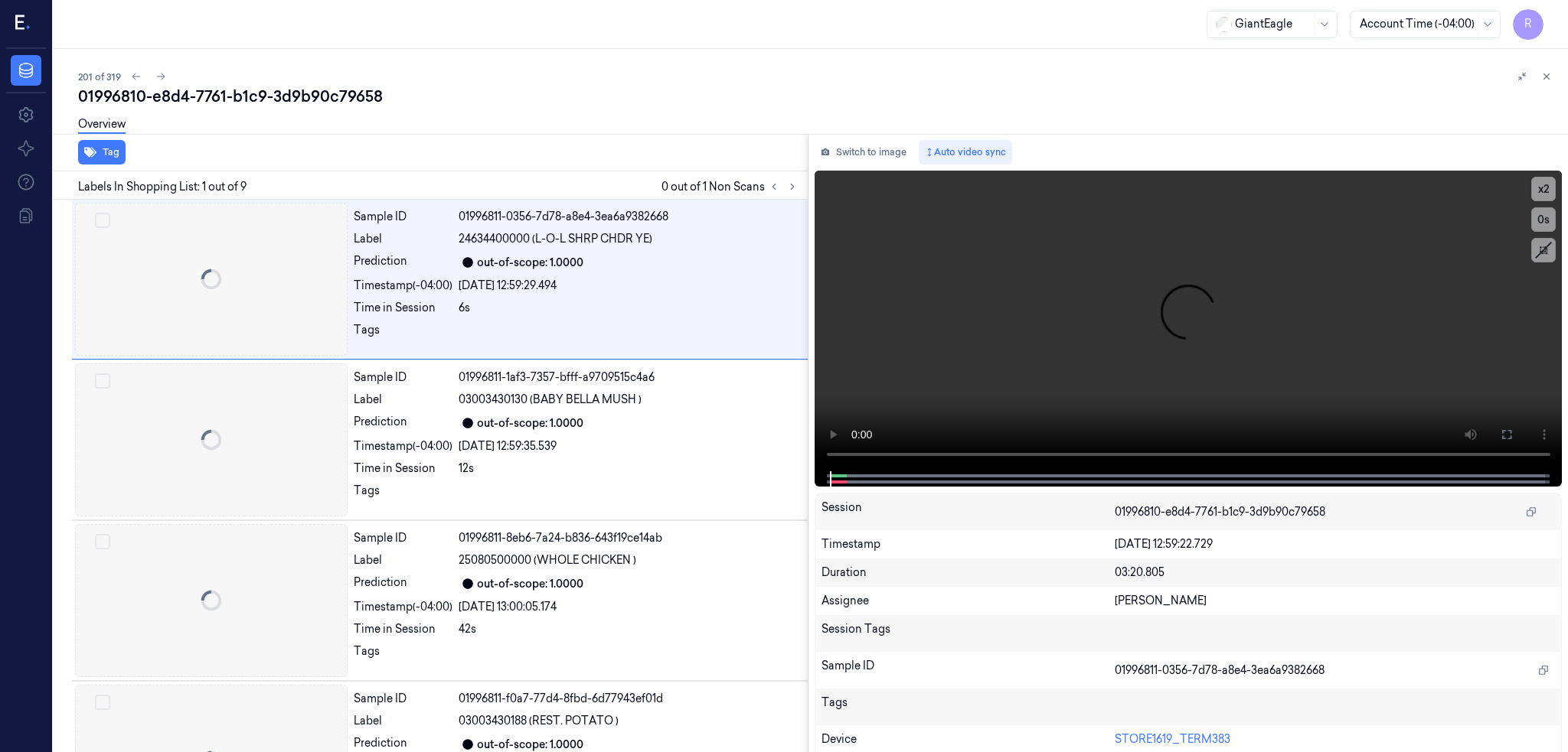
scroll to position [0, 54]
click at [791, 184] on icon at bounding box center [793, 187] width 3 height 6
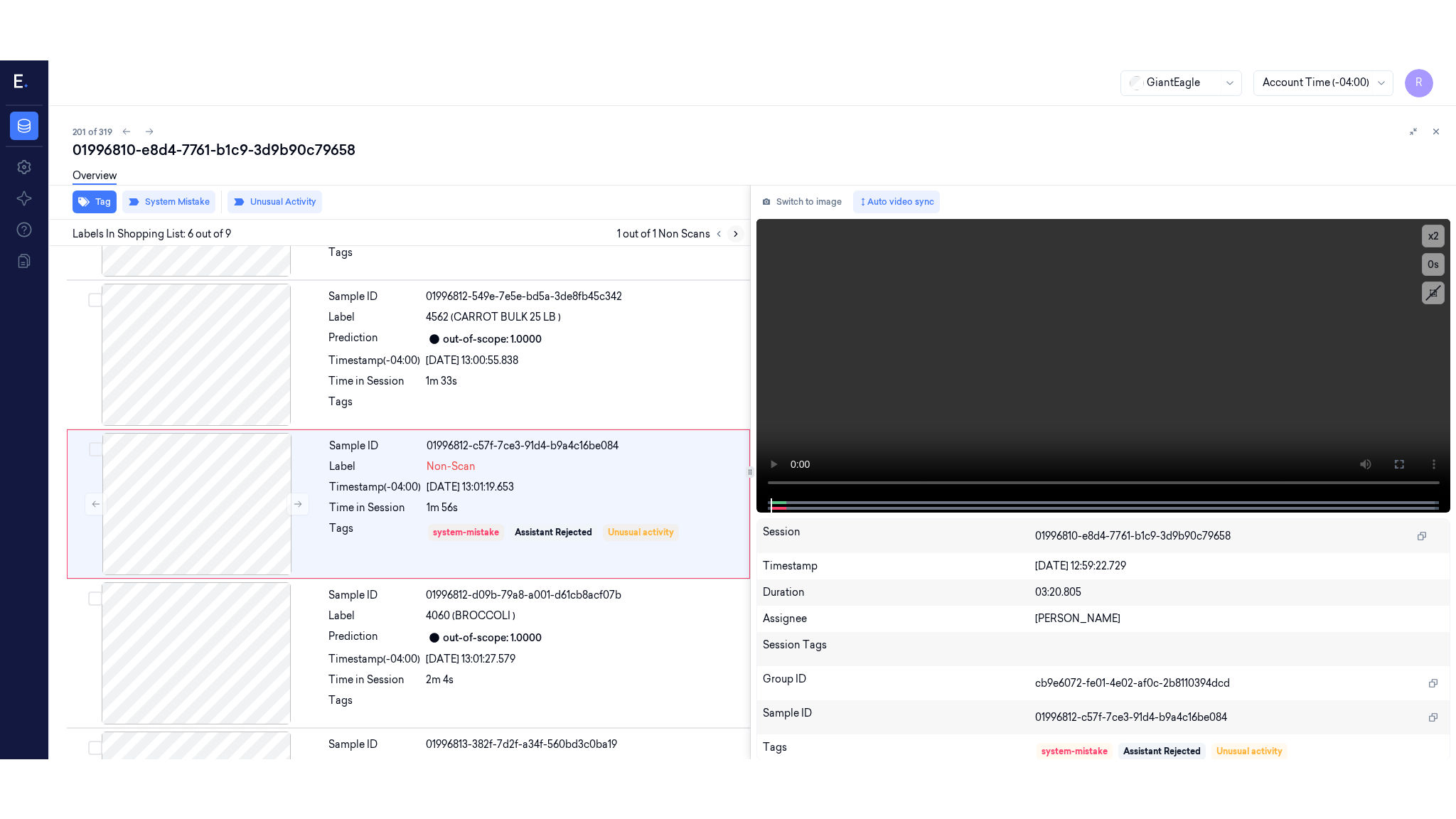
scroll to position [563, 0]
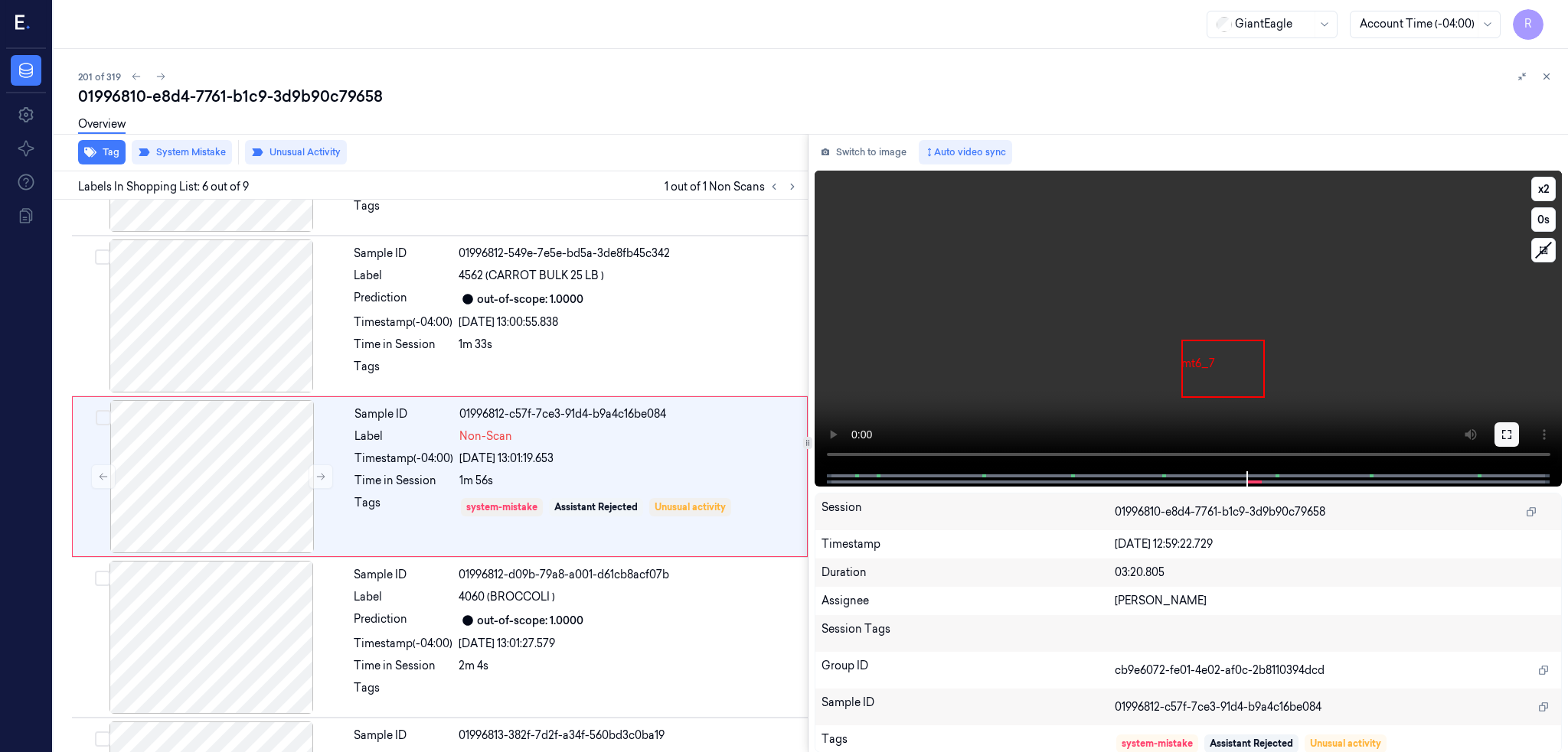
click at [1505, 423] on button at bounding box center [1506, 435] width 25 height 25
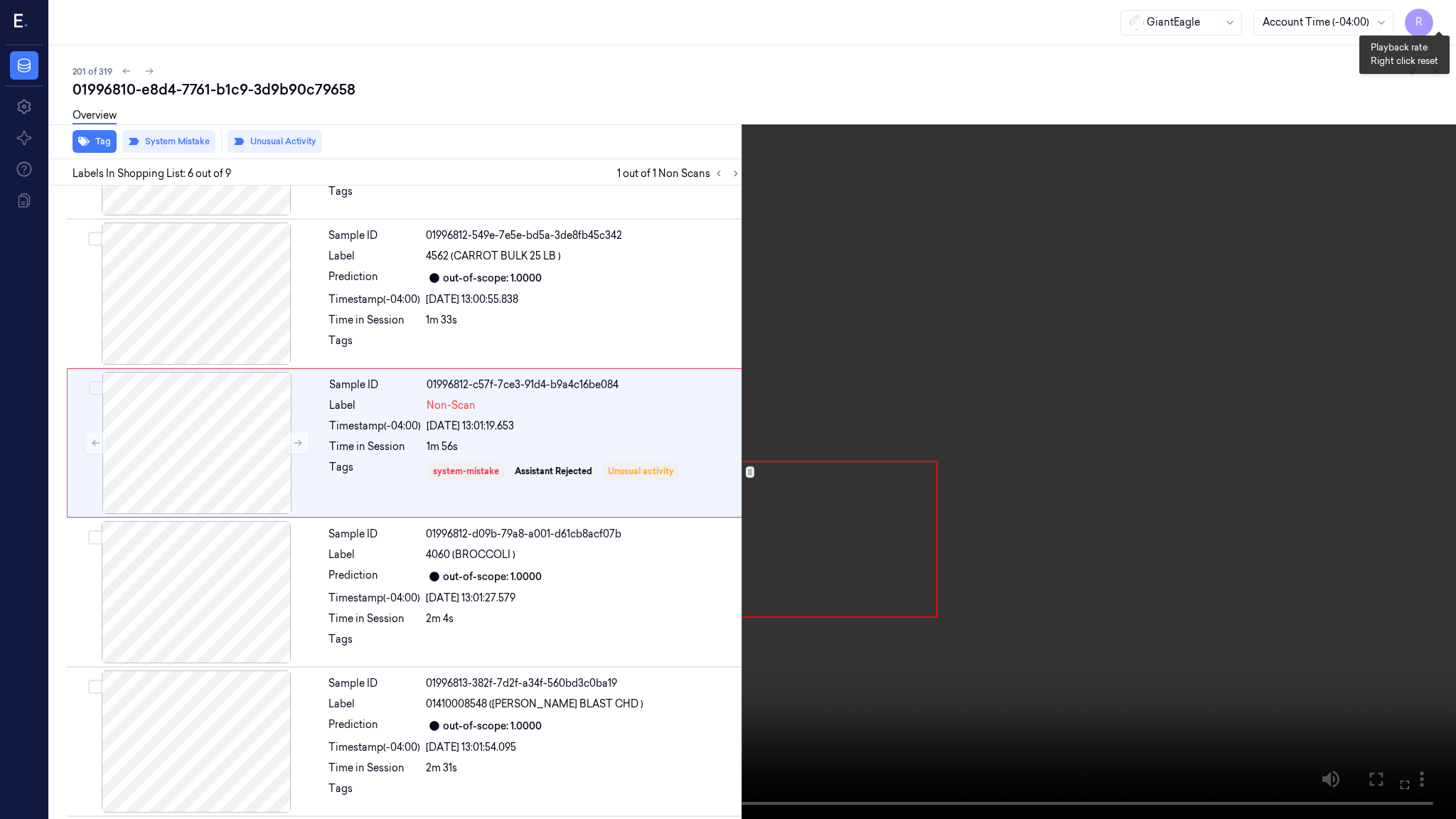
drag, startPoint x: 1449, startPoint y: 15, endPoint x: 1450, endPoint y: 30, distance: 15.0
click at [1449, 15] on button "x 2" at bounding box center [1438, 17] width 23 height 23
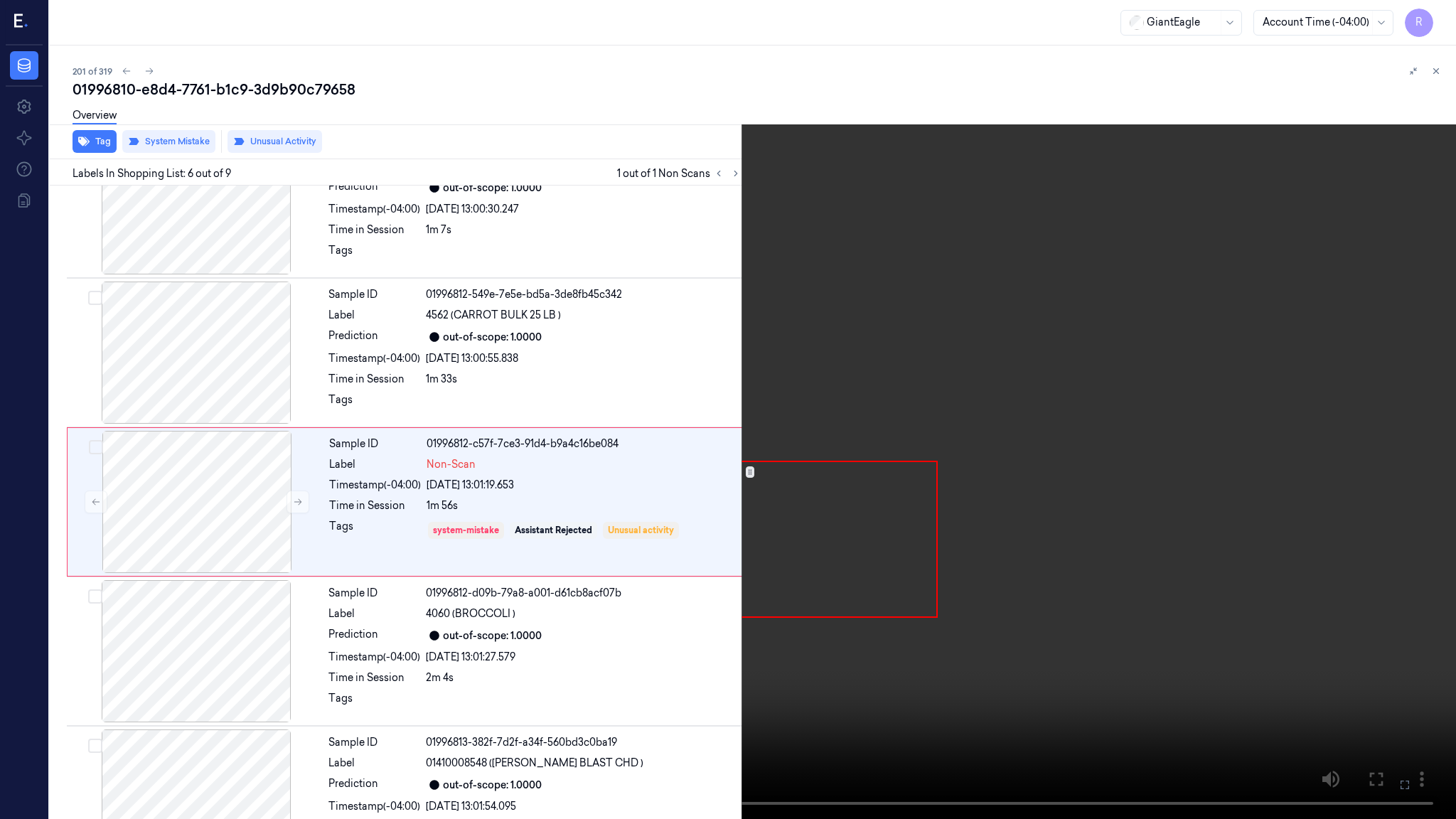
scroll to position [503, 0]
drag, startPoint x: 1441, startPoint y: 23, endPoint x: 1446, endPoint y: 34, distance: 12.1
click at [1442, 23] on button "x 4" at bounding box center [1438, 17] width 23 height 23
click at [550, 550] on video at bounding box center [728, 410] width 1456 height 819
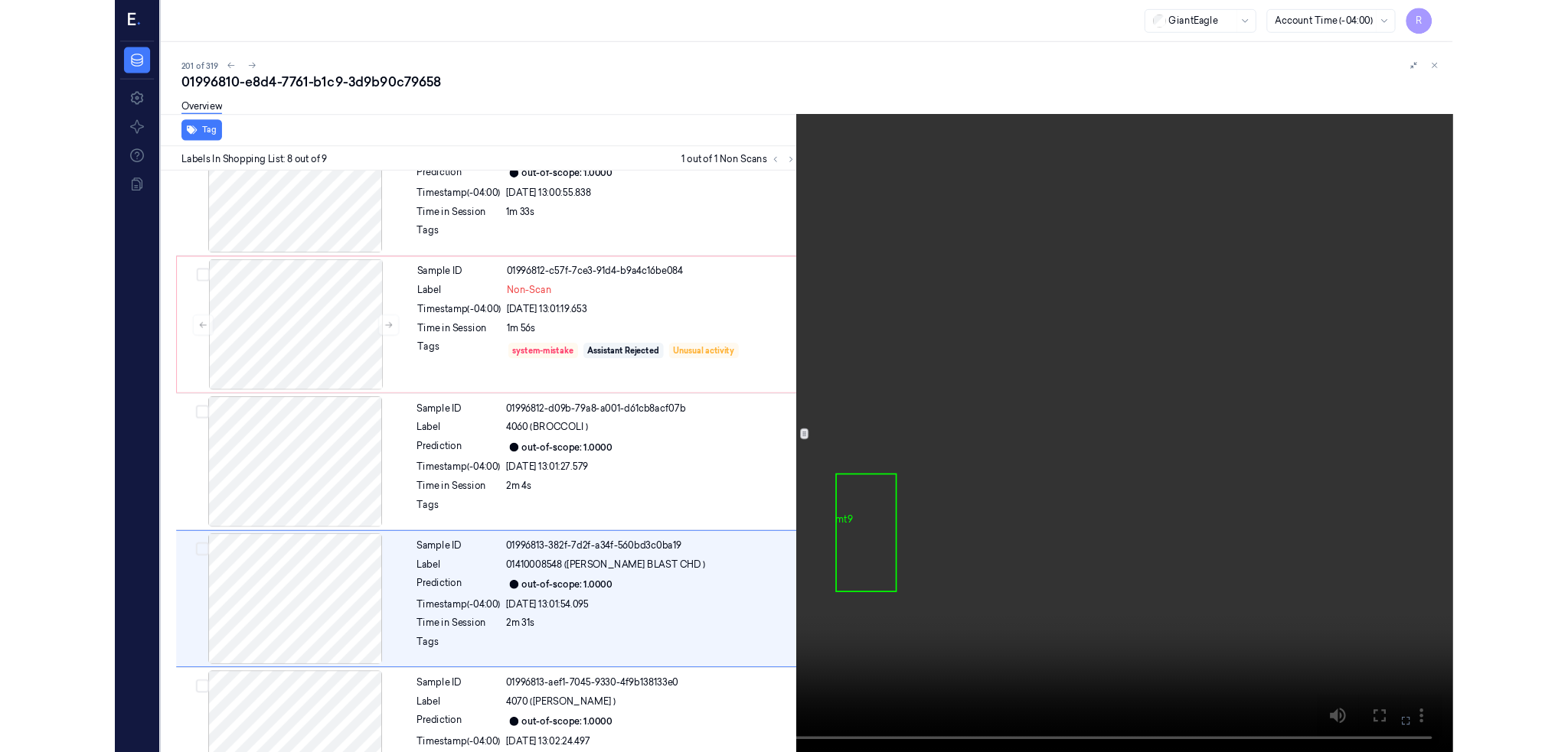
scroll to position [769, 0]
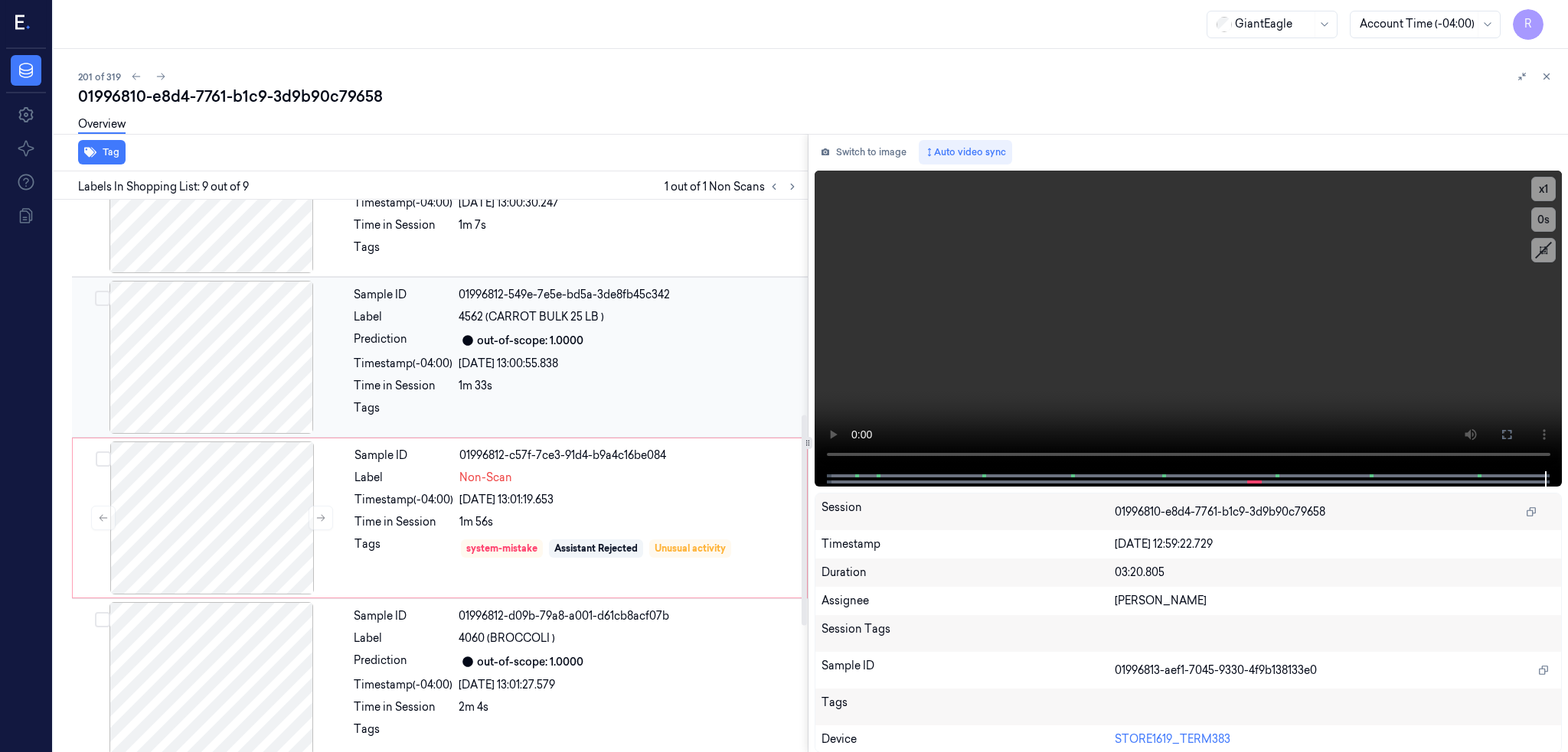
click at [224, 362] on div at bounding box center [211, 357] width 272 height 153
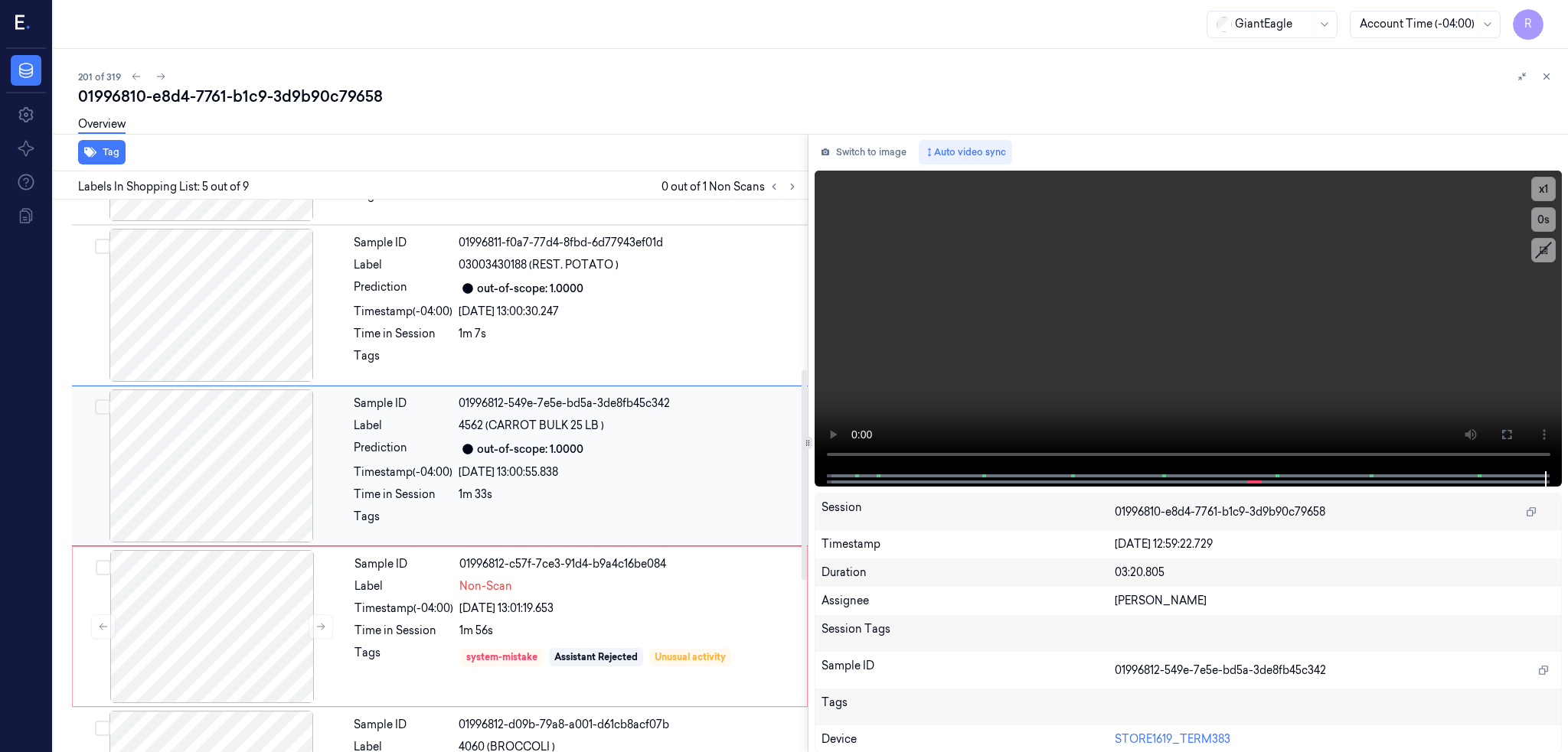
scroll to position [446, 0]
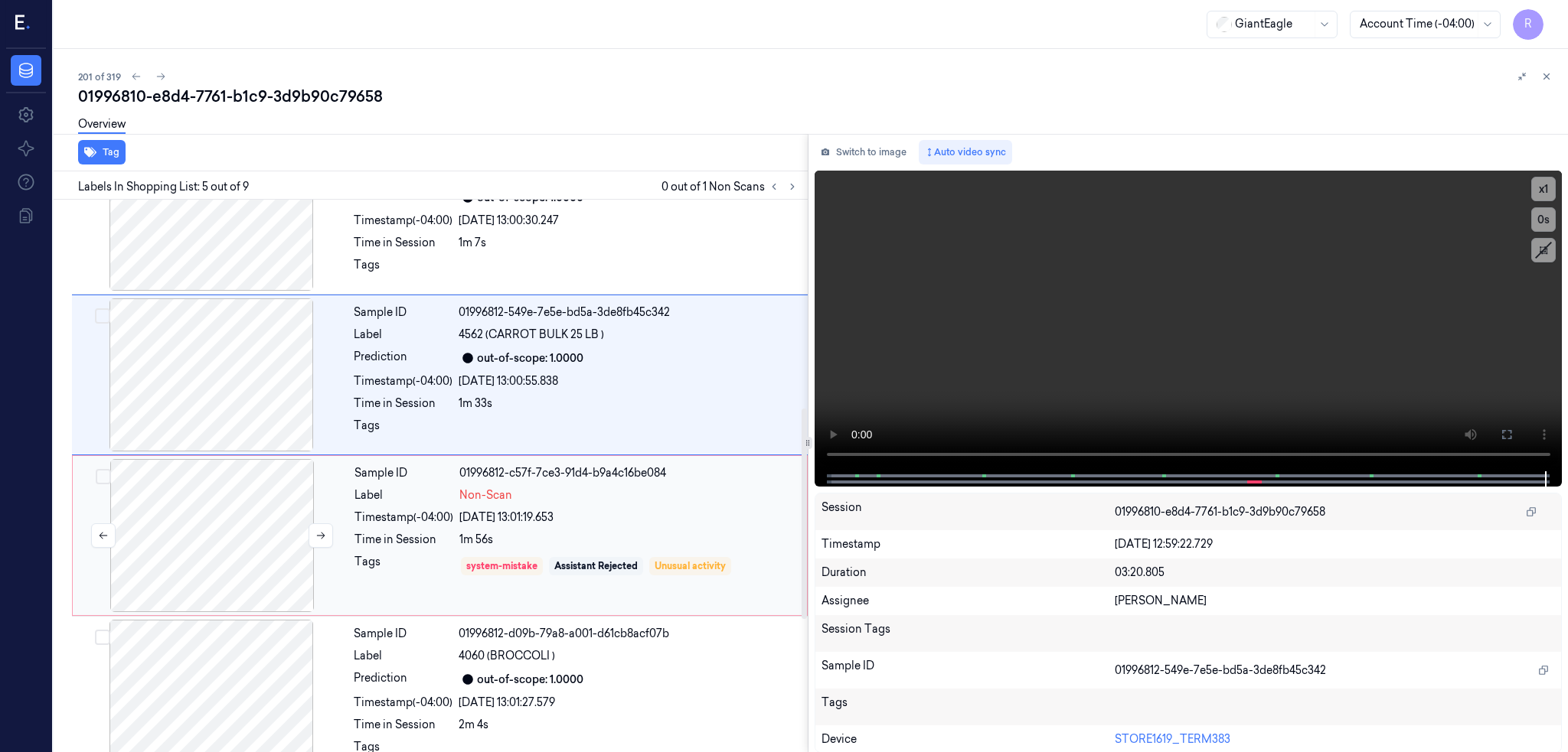
click at [148, 518] on div at bounding box center [212, 535] width 272 height 153
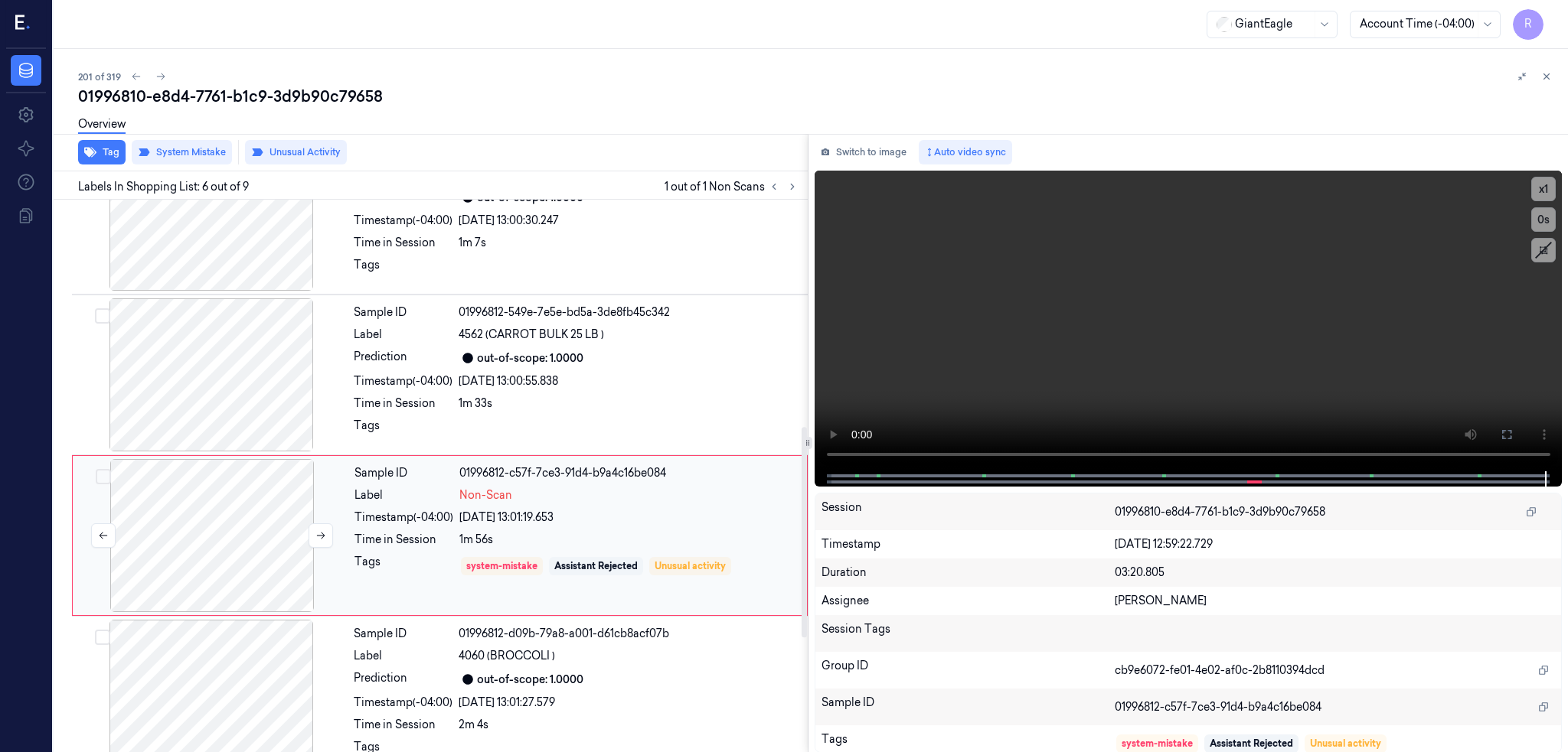
scroll to position [606, 0]
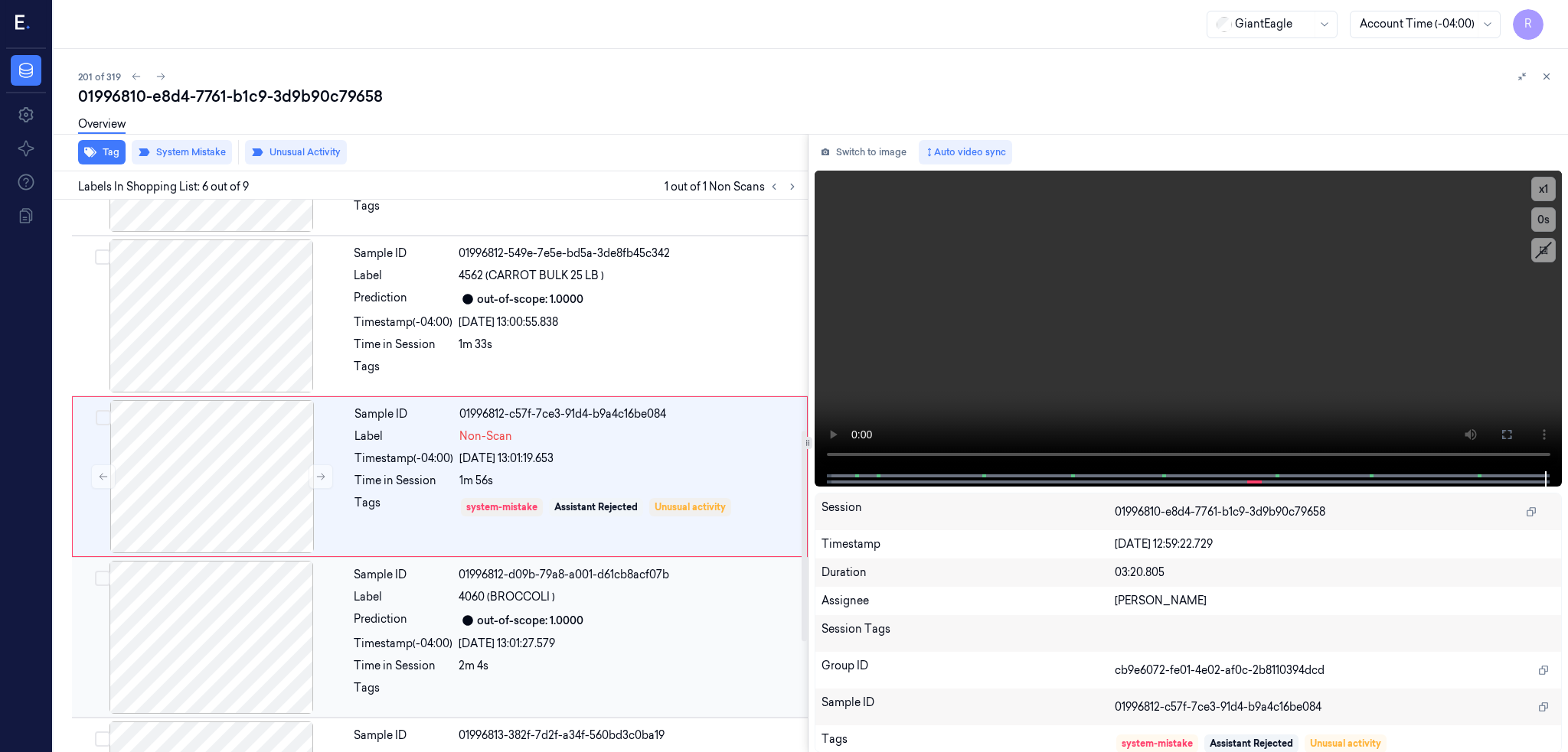
click at [159, 663] on div at bounding box center [211, 637] width 272 height 153
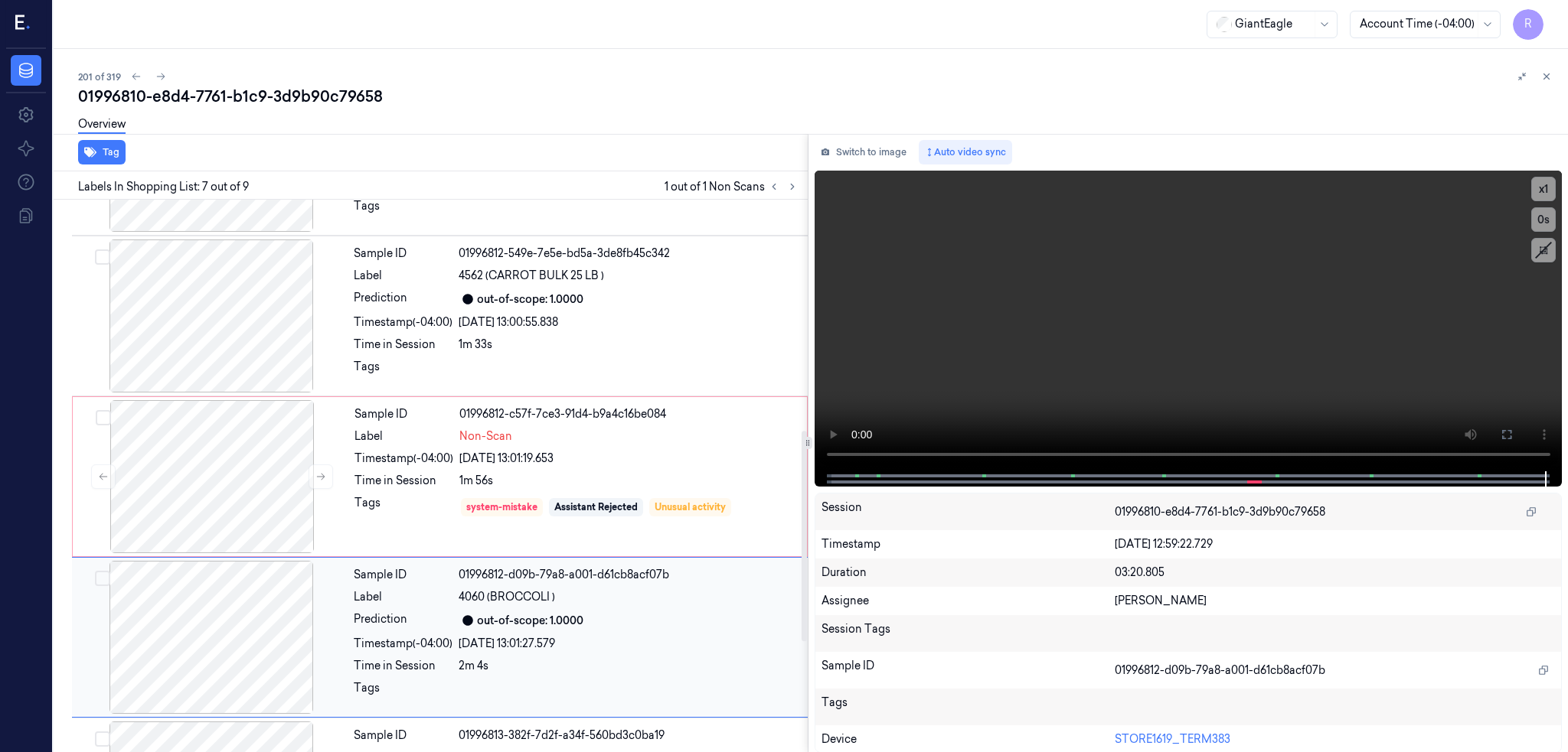
scroll to position [767, 0]
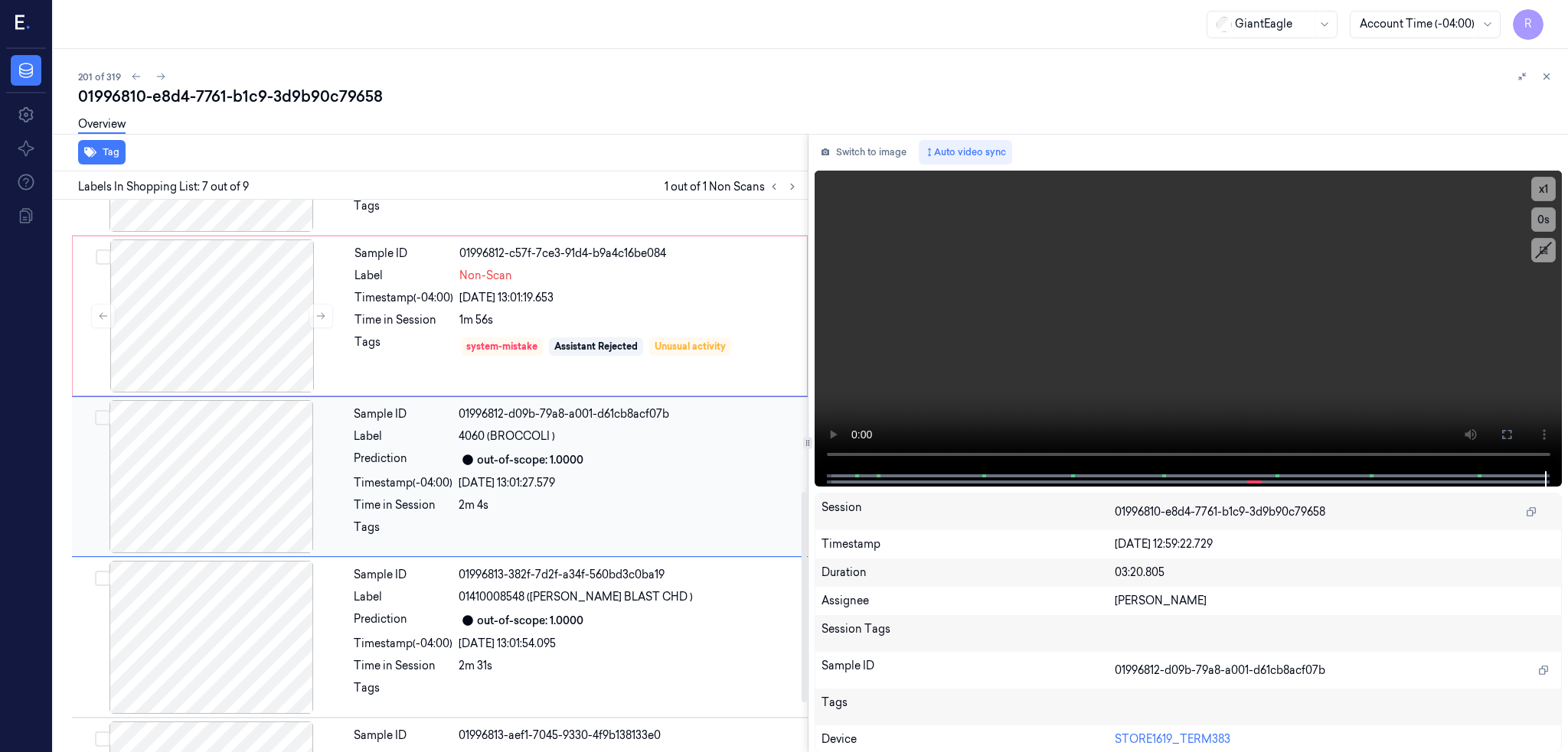
click at [168, 490] on div at bounding box center [211, 477] width 272 height 153
click at [163, 372] on div at bounding box center [212, 316] width 272 height 153
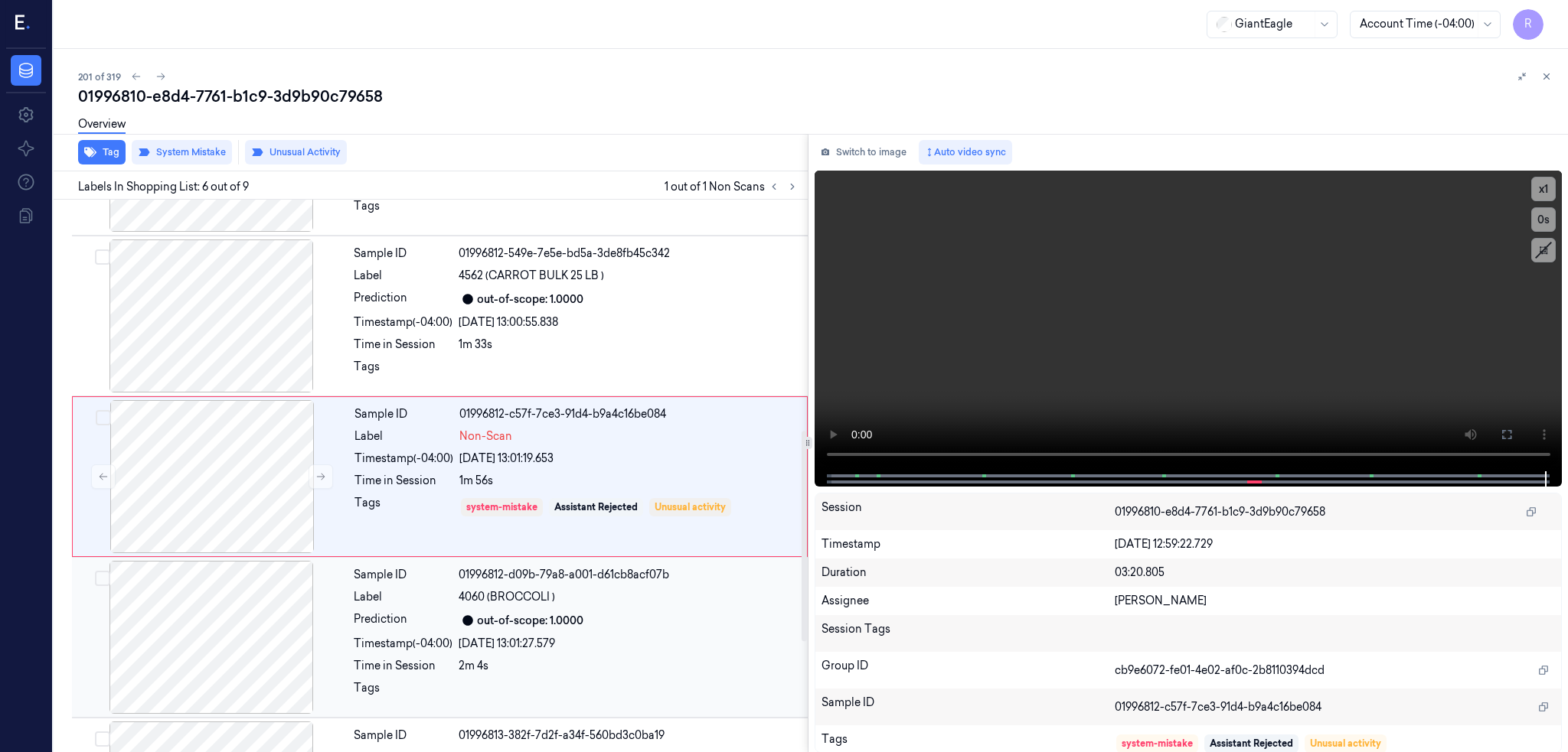
click at [179, 639] on div at bounding box center [211, 637] width 272 height 153
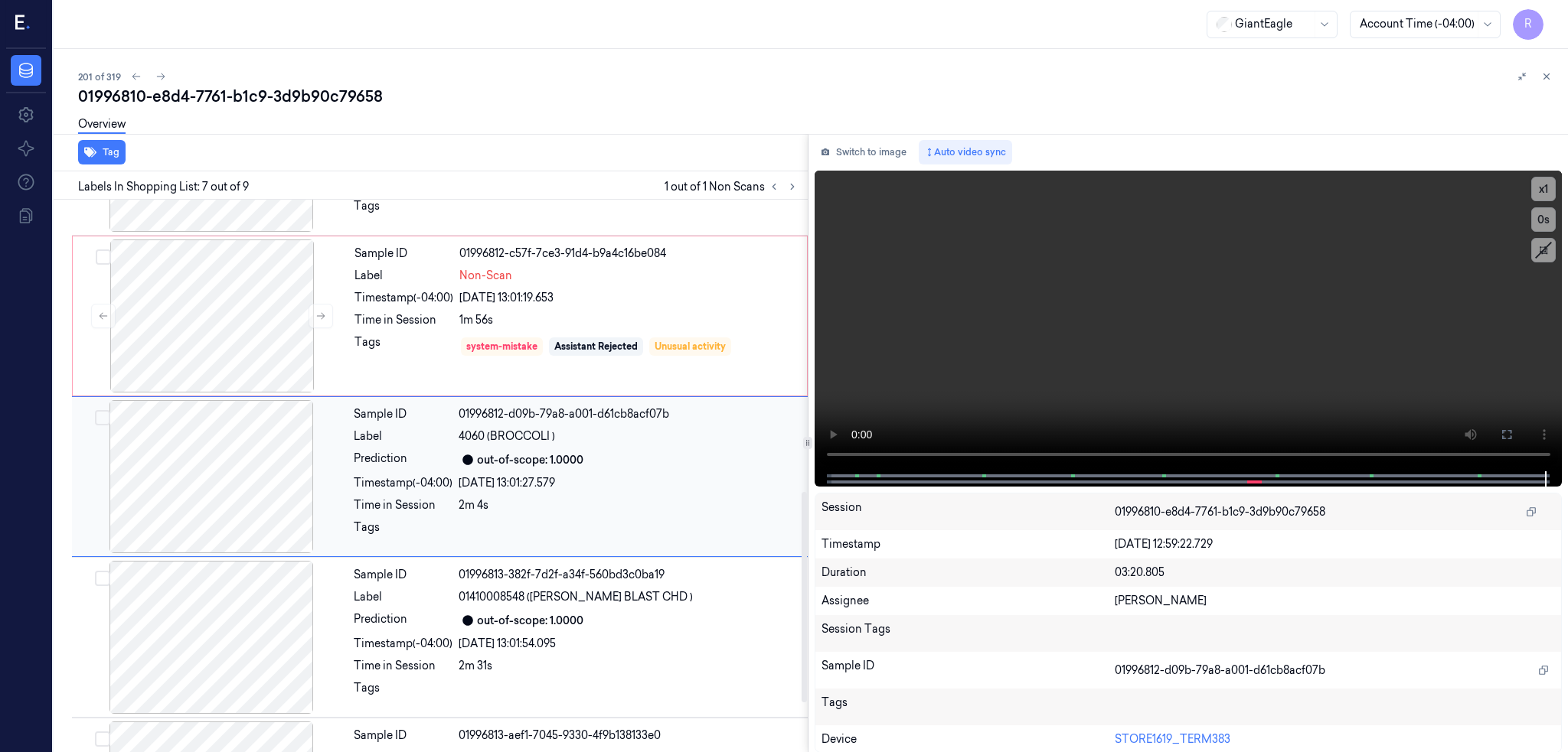
click at [167, 450] on div at bounding box center [211, 477] width 272 height 153
click at [167, 355] on div at bounding box center [212, 316] width 272 height 153
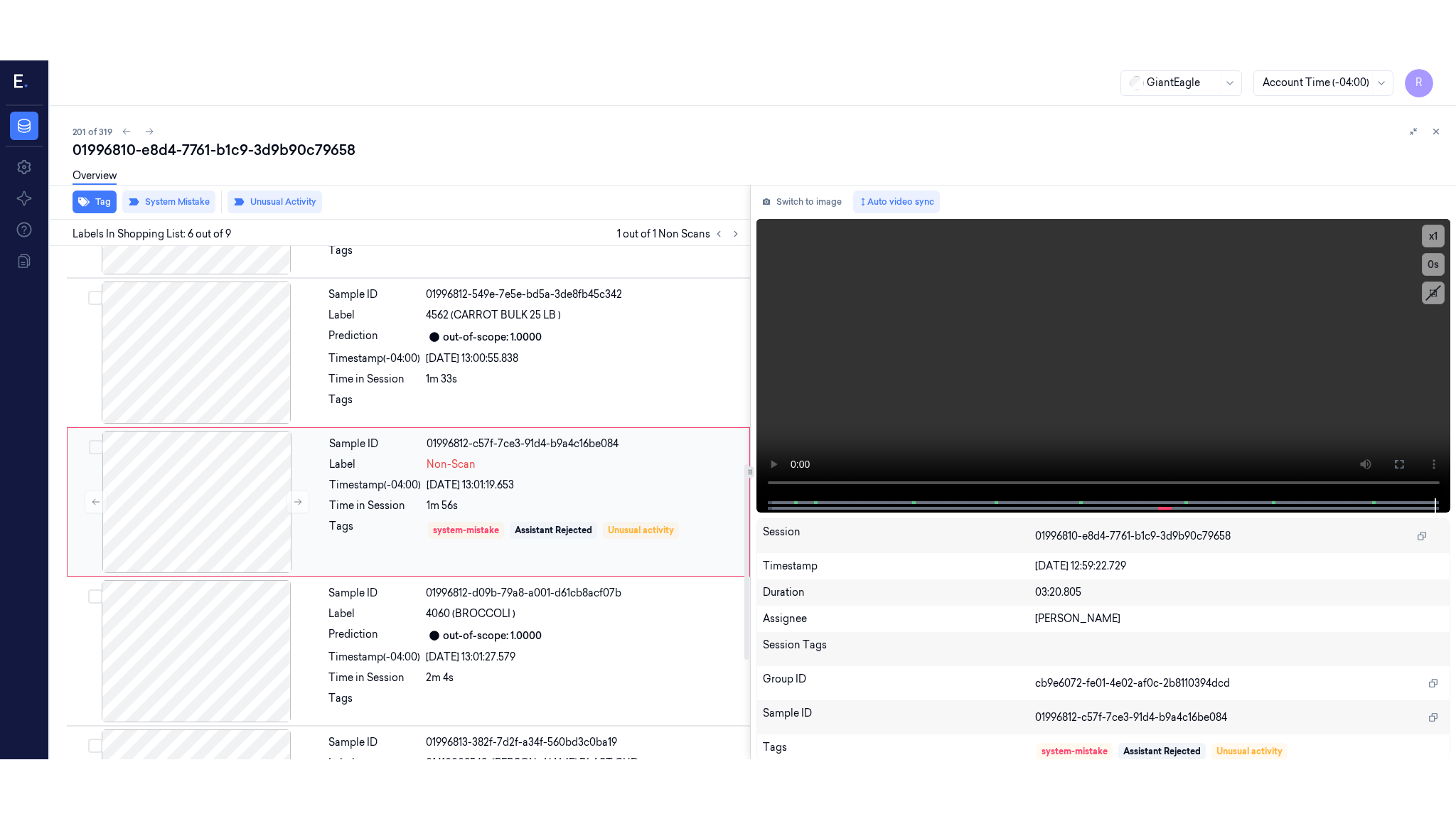
scroll to position [563, 0]
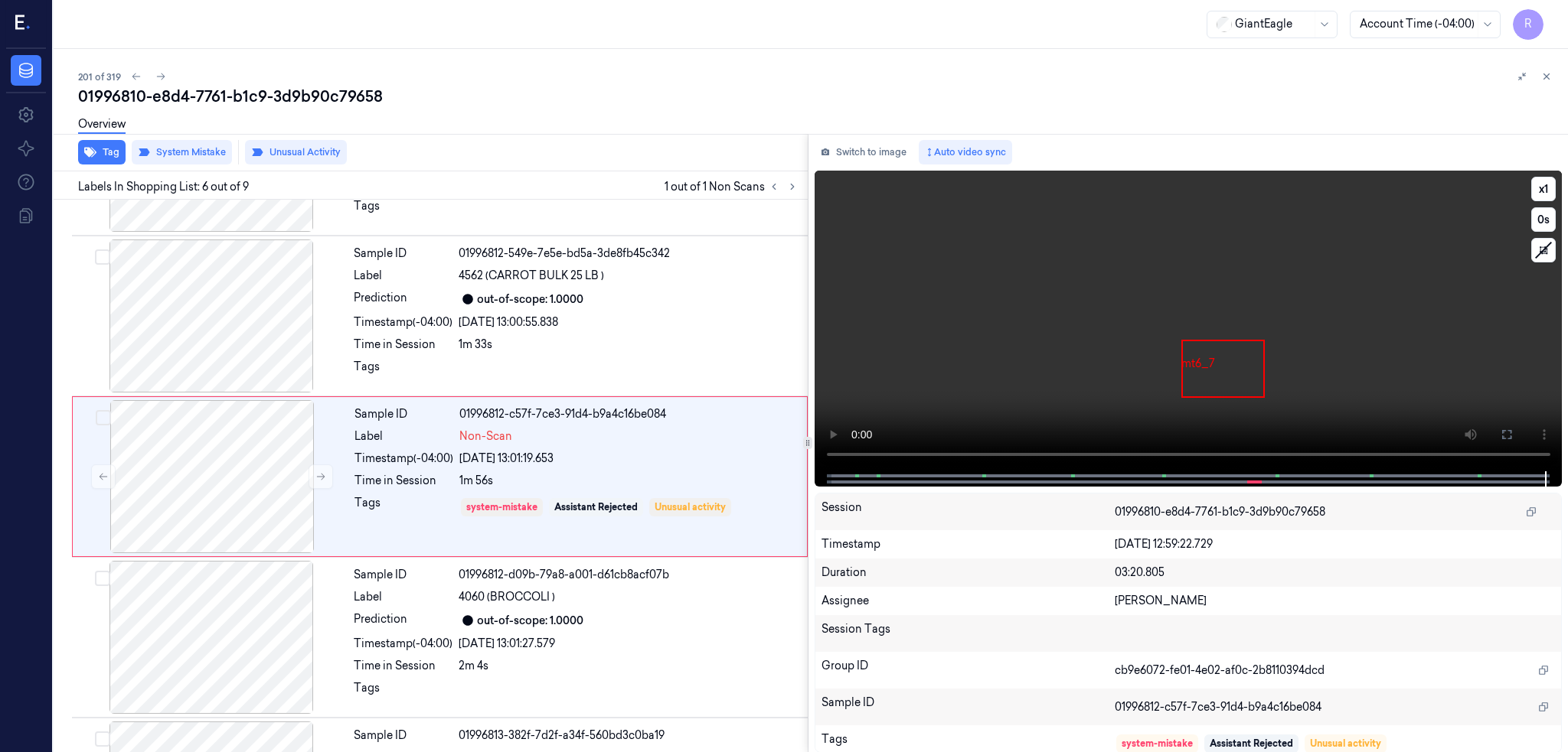
drag, startPoint x: 1517, startPoint y: 433, endPoint x: 1513, endPoint y: 520, distance: 87.1
click at [1515, 433] on button at bounding box center [1506, 435] width 25 height 25
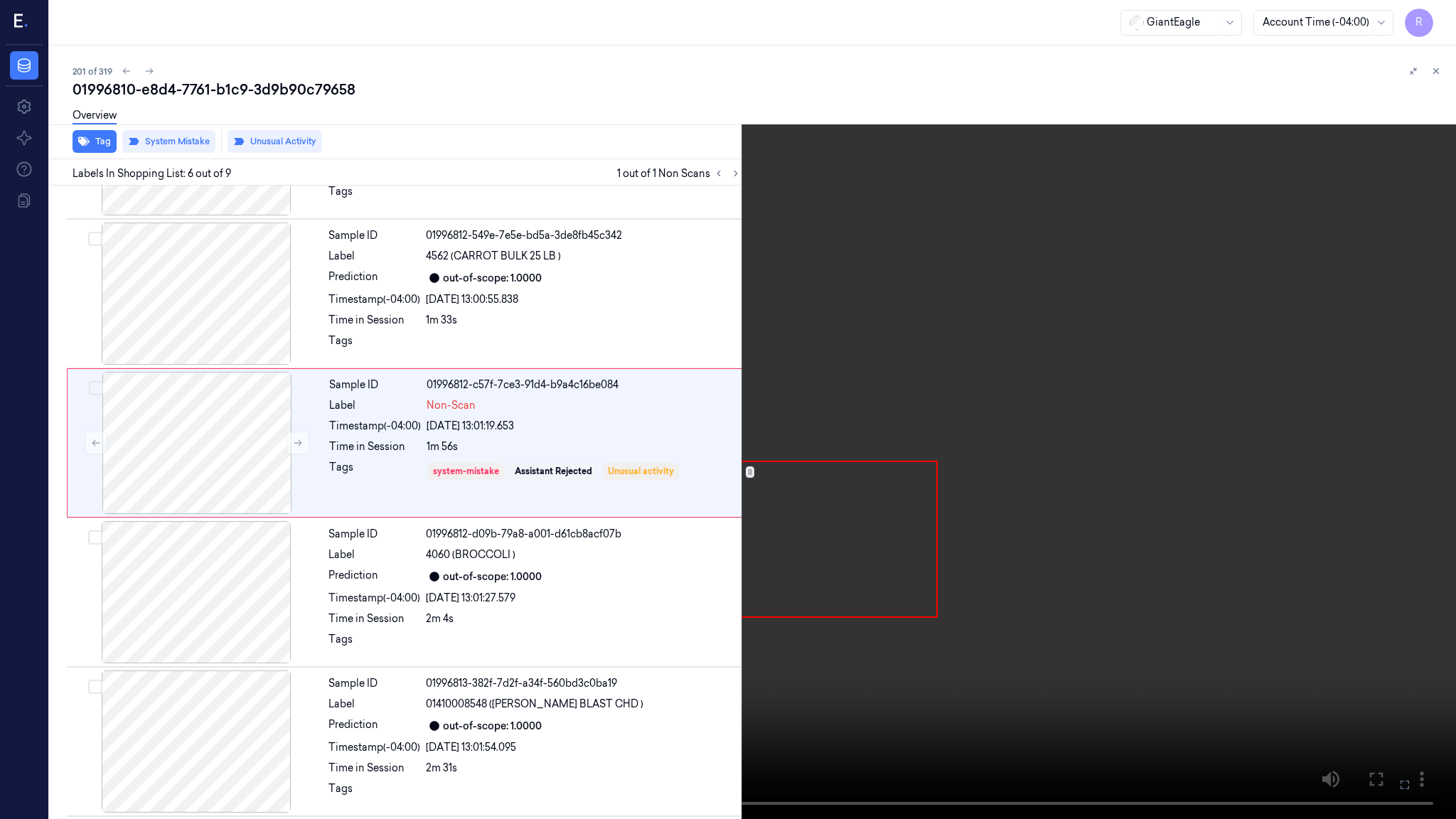
click at [863, 526] on video at bounding box center [728, 410] width 1456 height 819
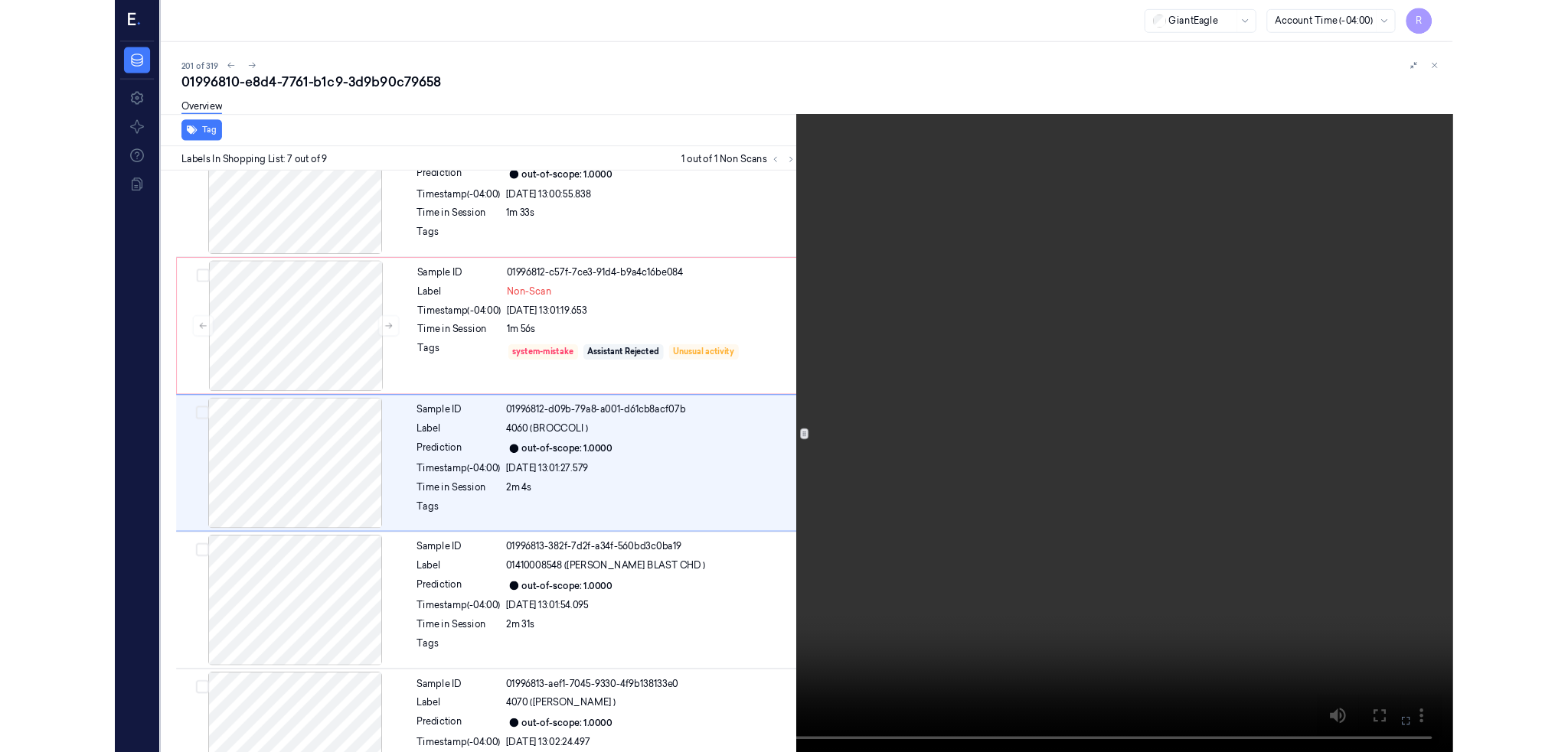
scroll to position [702, 0]
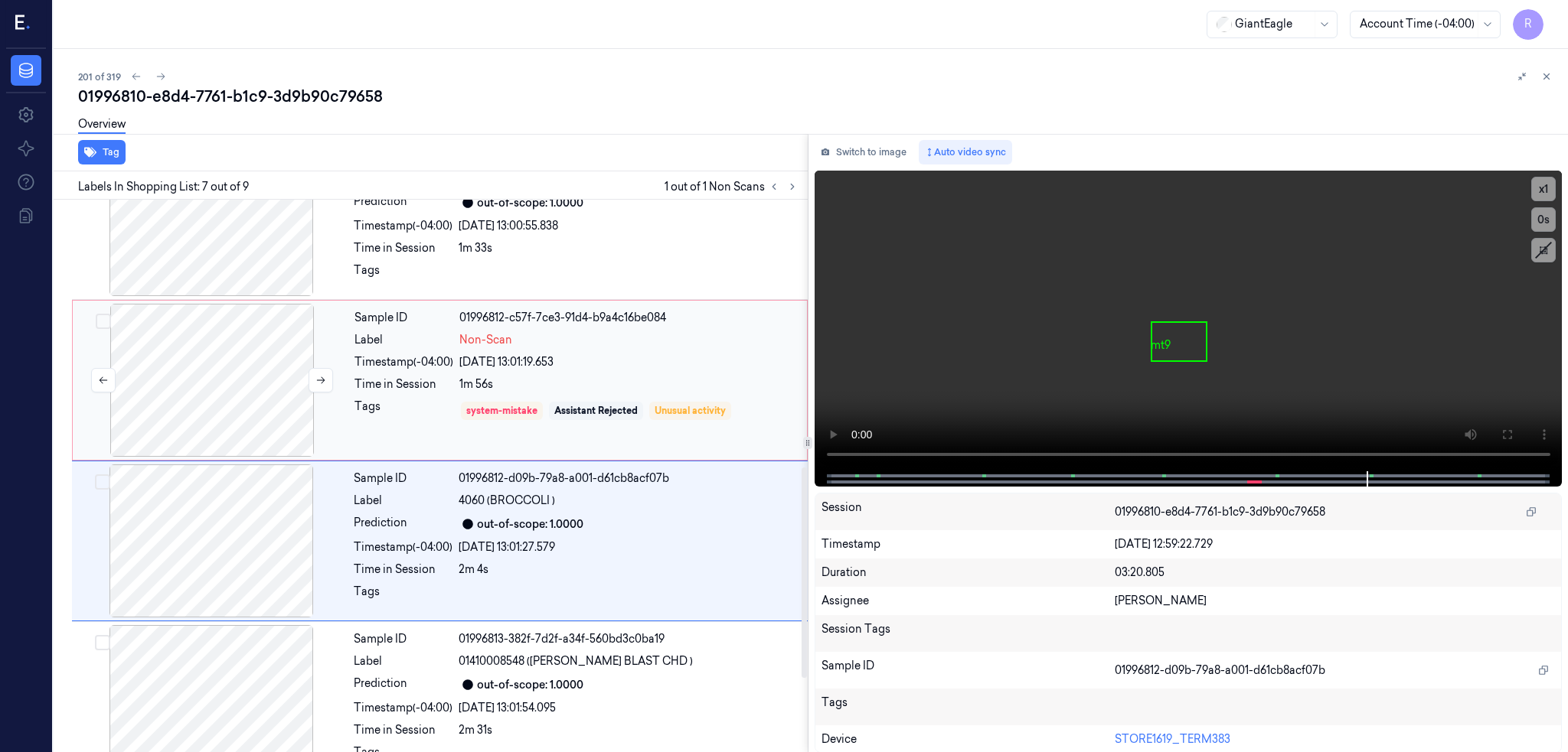
click at [146, 373] on div at bounding box center [212, 380] width 272 height 153
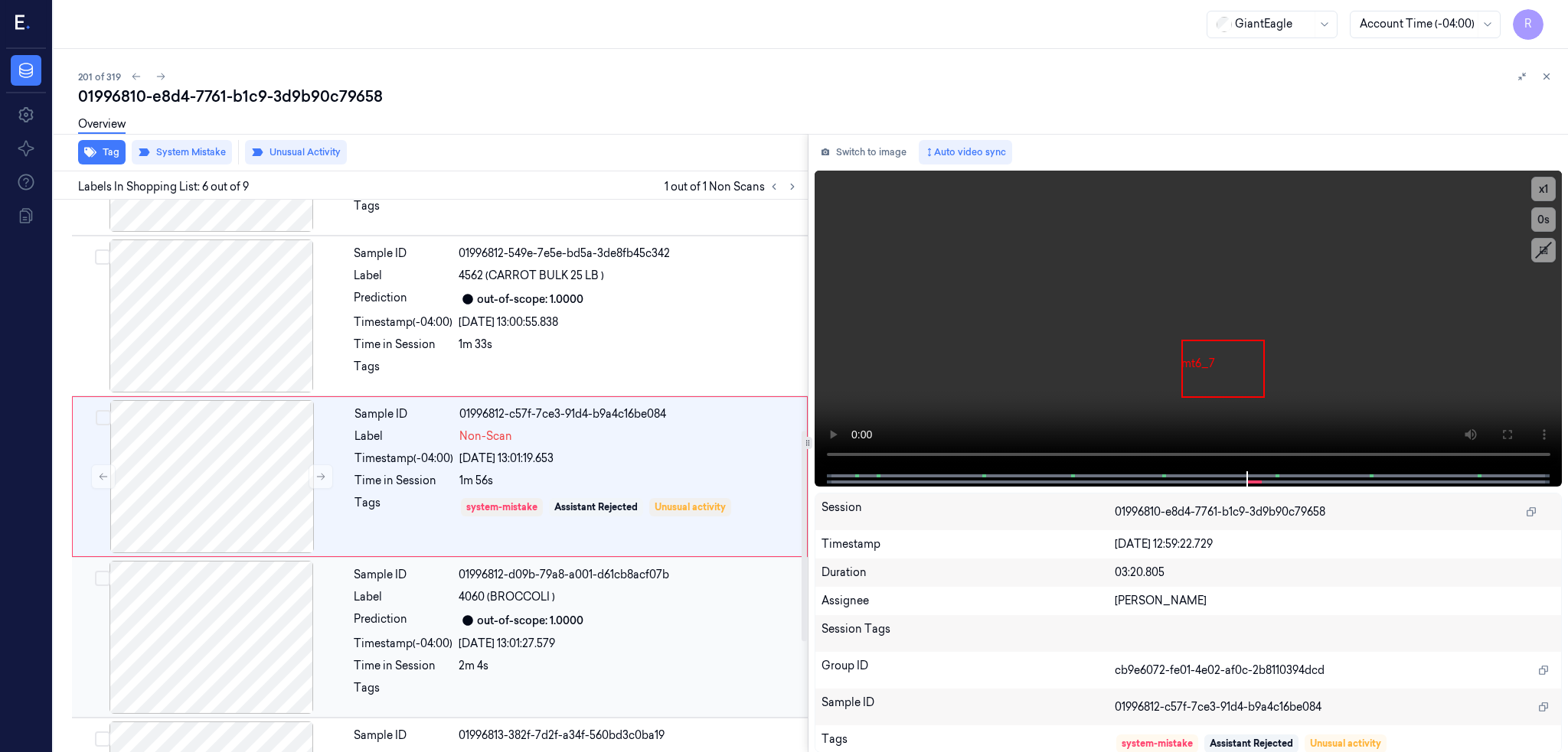
scroll to position [708, 0]
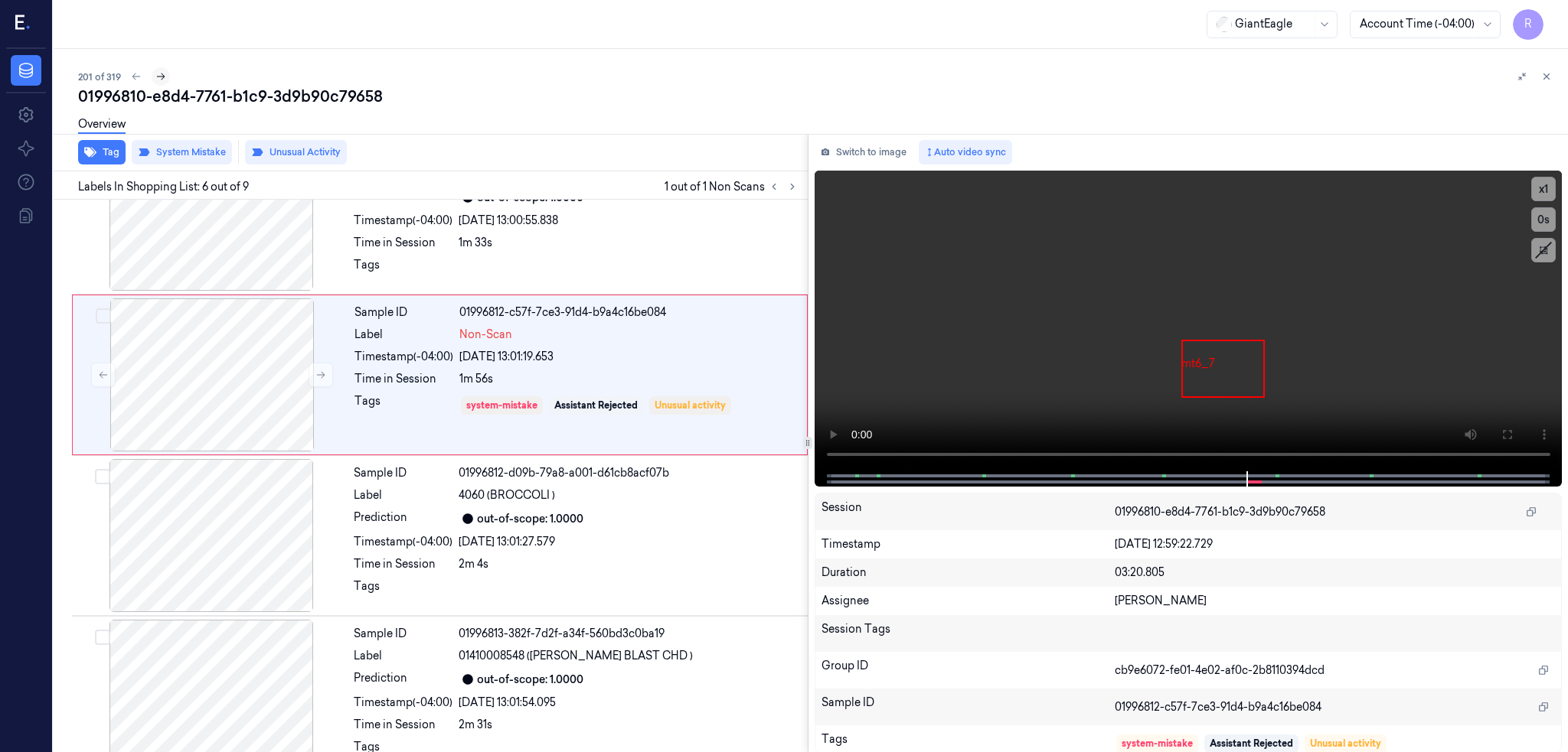
click at [151, 75] on button at bounding box center [160, 76] width 18 height 18
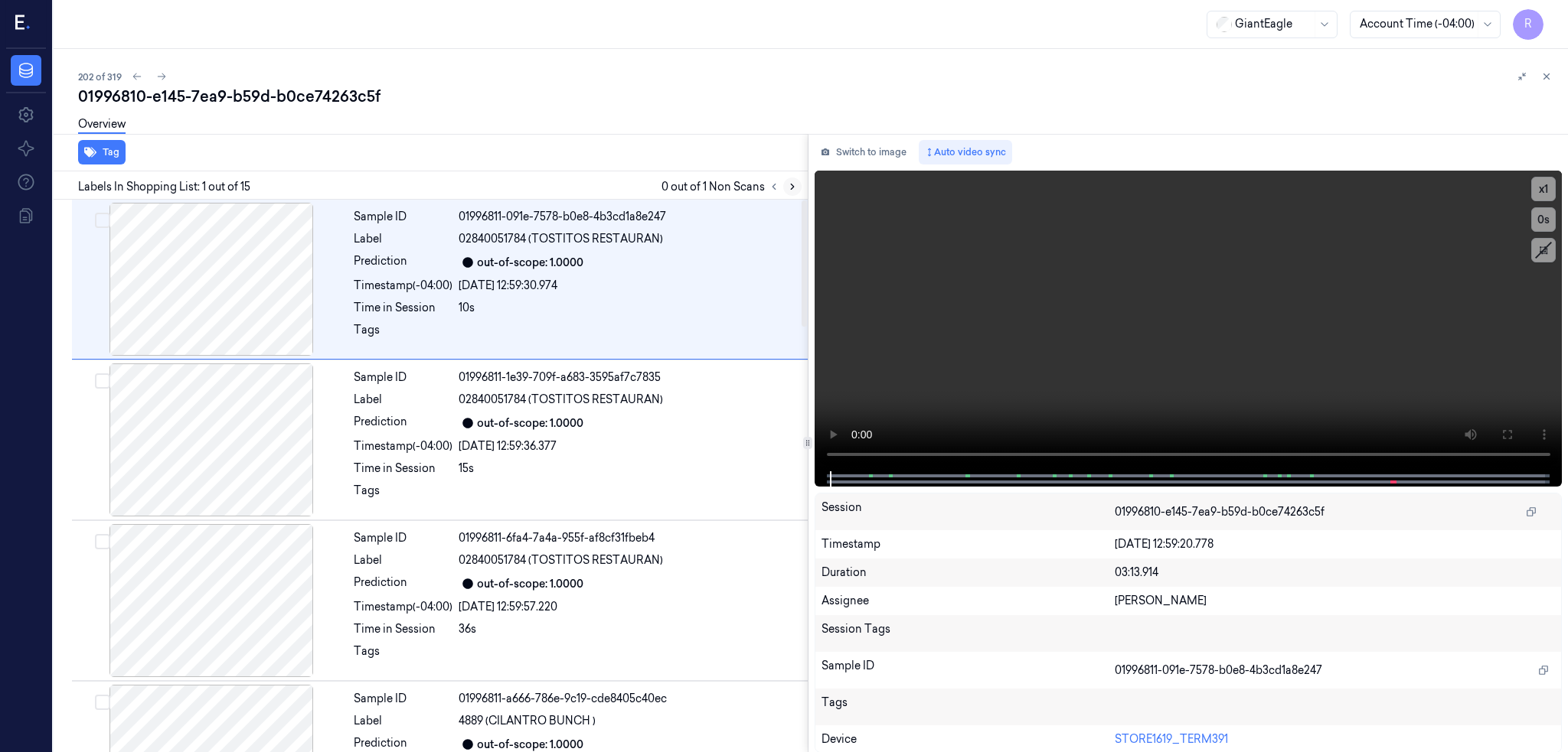
click at [787, 181] on icon at bounding box center [793, 187] width 11 height 11
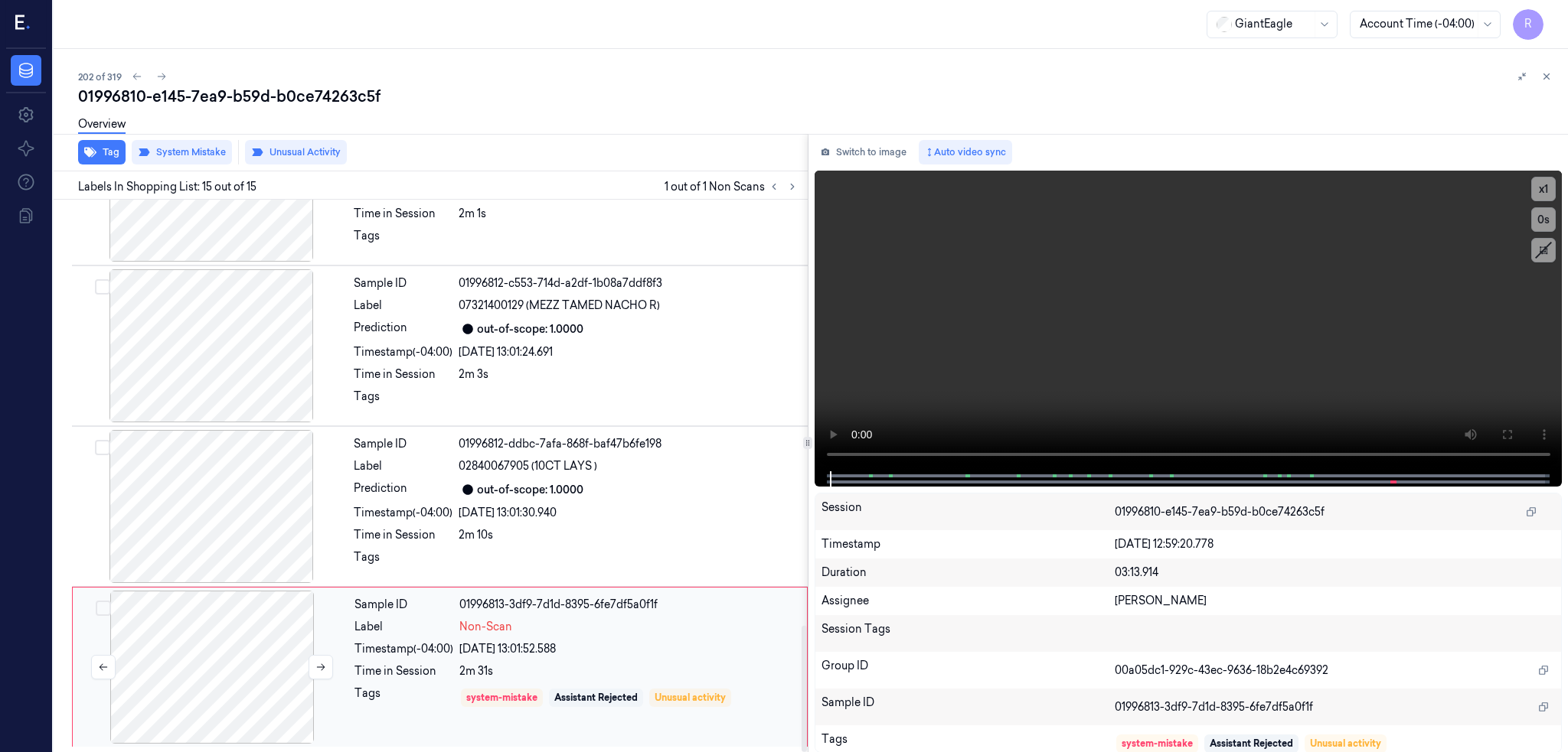
scroll to position [1863, 0]
click at [209, 677] on div at bounding box center [212, 667] width 272 height 153
click at [315, 664] on icon at bounding box center [321, 667] width 11 height 11
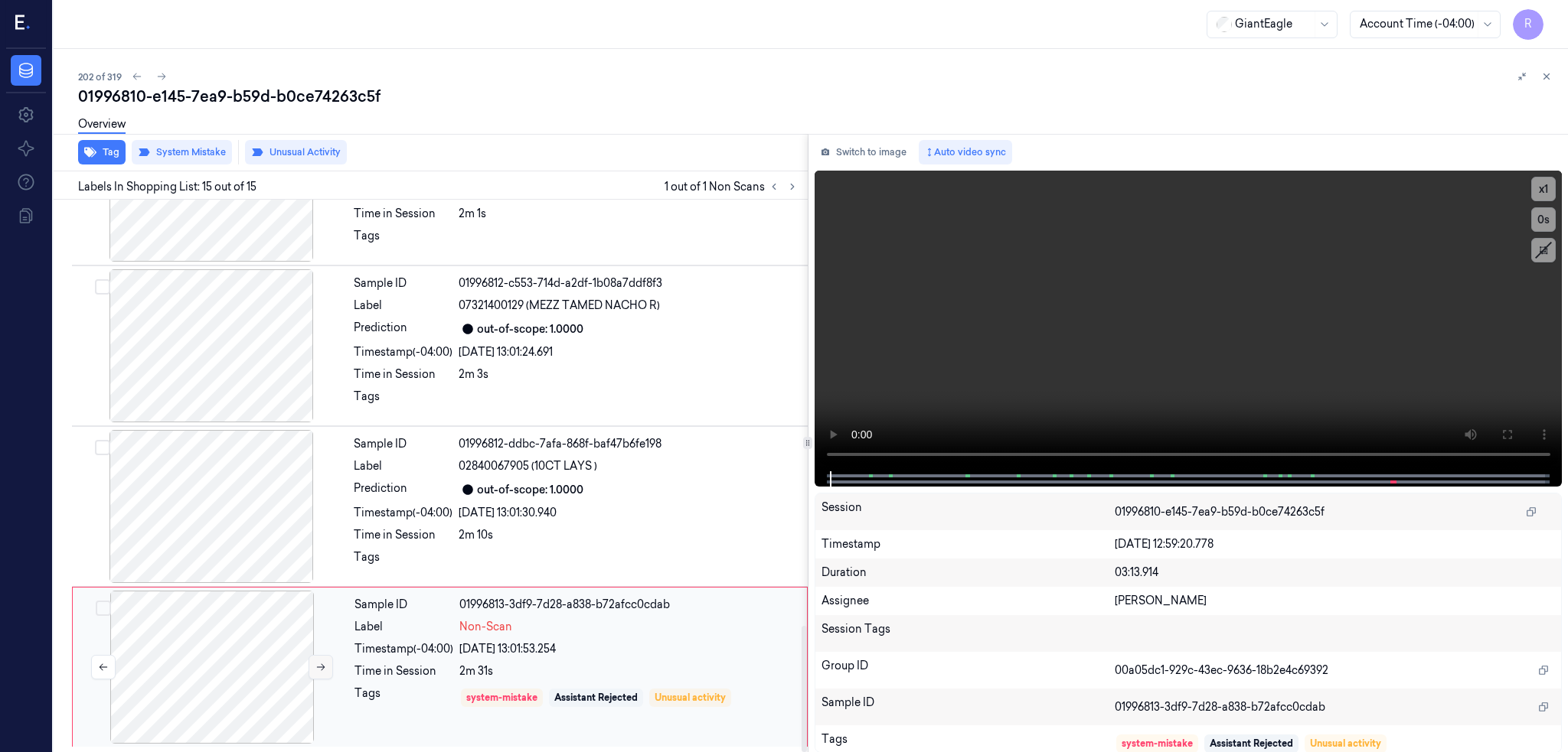
click at [315, 664] on icon at bounding box center [321, 667] width 11 height 11
click at [214, 737] on div at bounding box center [212, 667] width 272 height 153
click at [185, 364] on div at bounding box center [211, 345] width 272 height 153
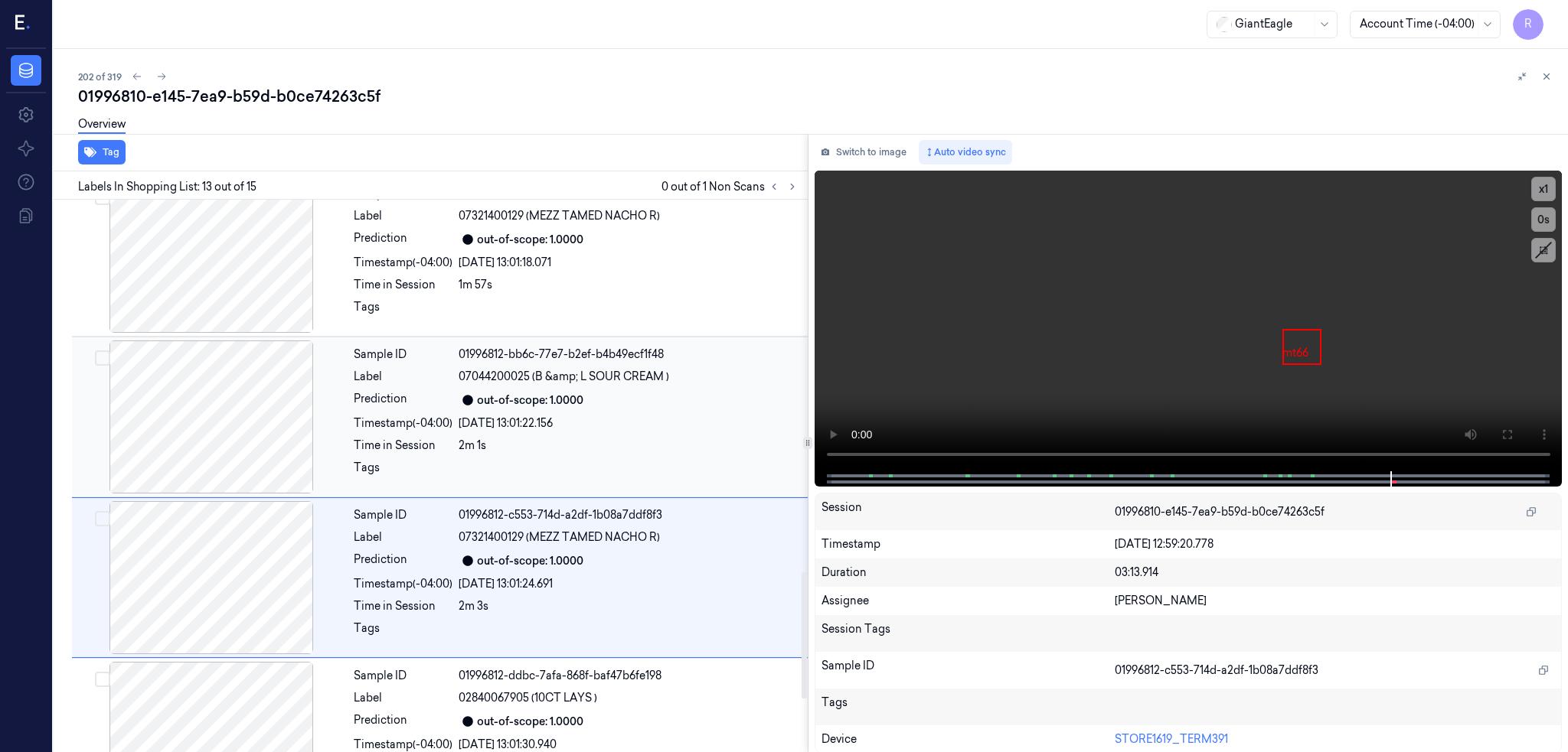
click at [199, 420] on div at bounding box center [211, 416] width 272 height 153
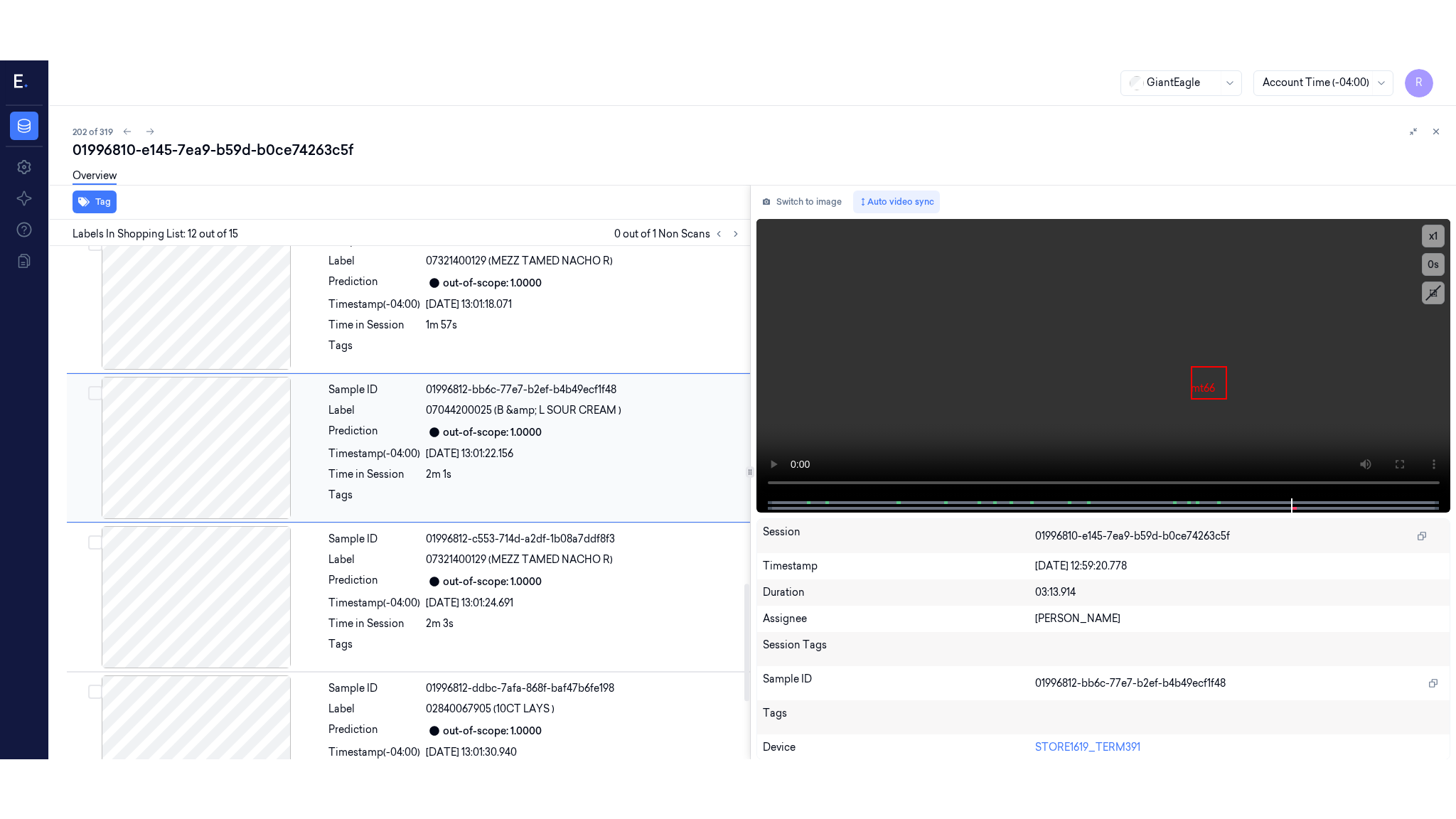
scroll to position [1459, 0]
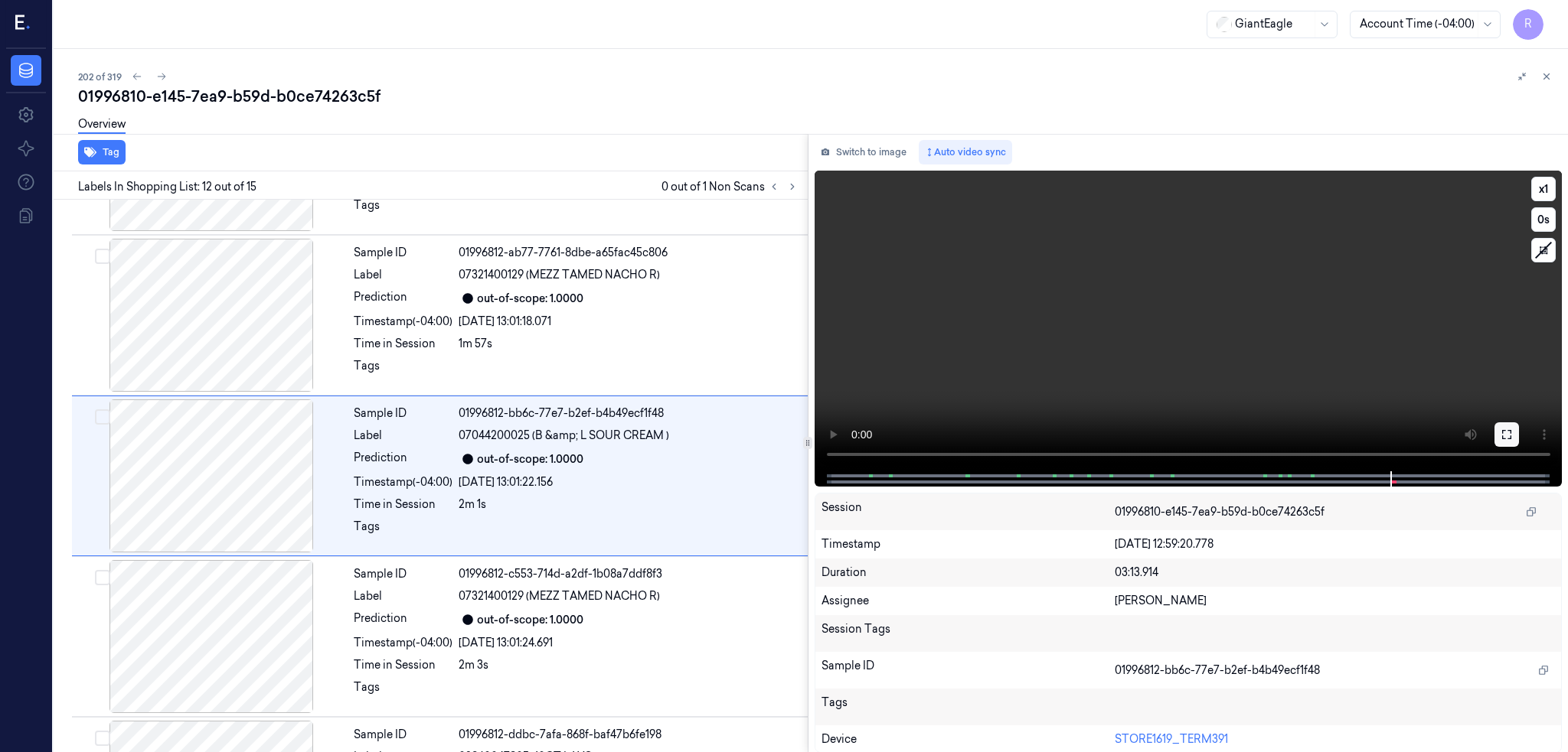
click at [1510, 424] on button at bounding box center [1506, 435] width 25 height 25
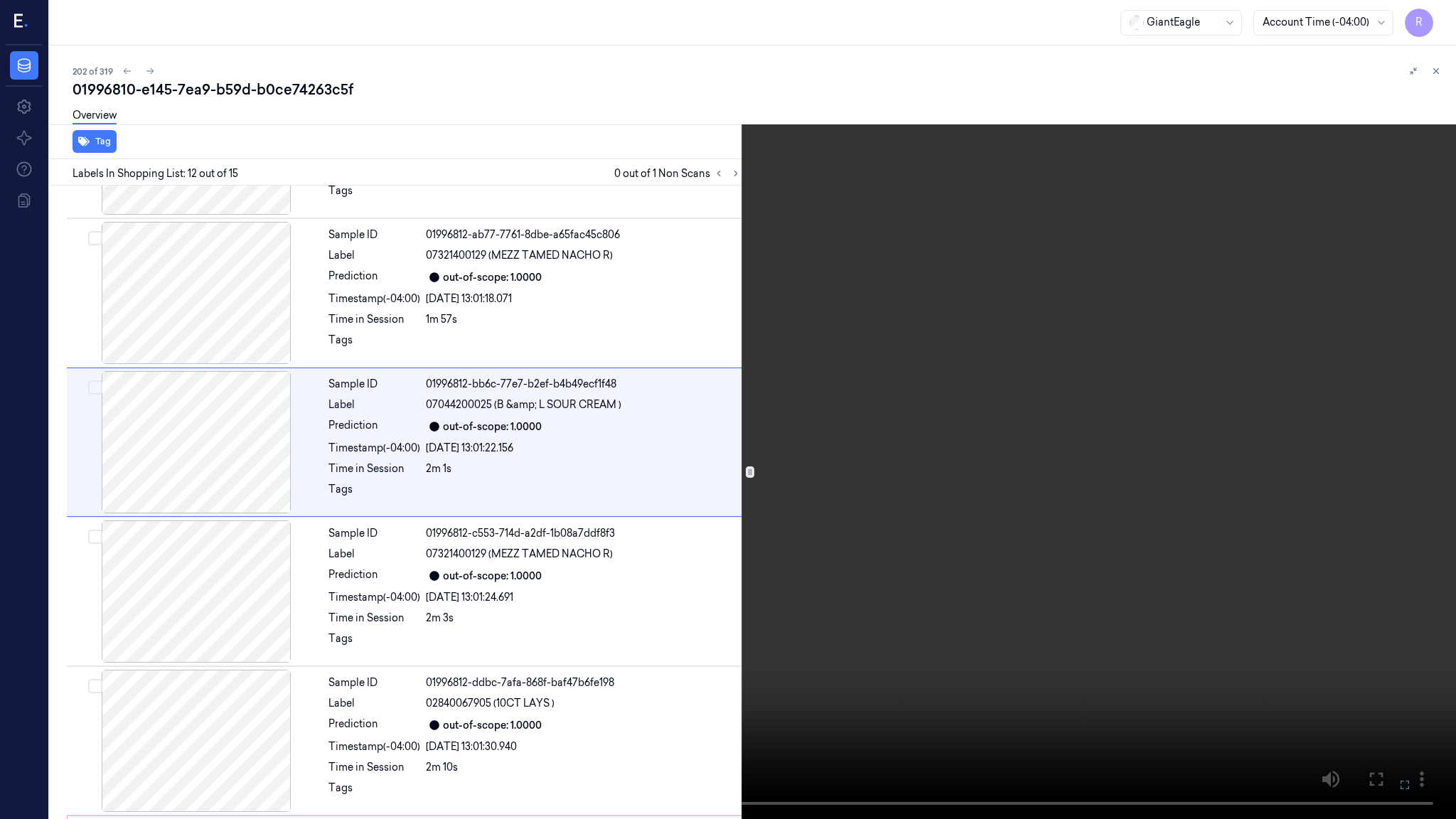
click at [949, 487] on video at bounding box center [728, 410] width 1456 height 819
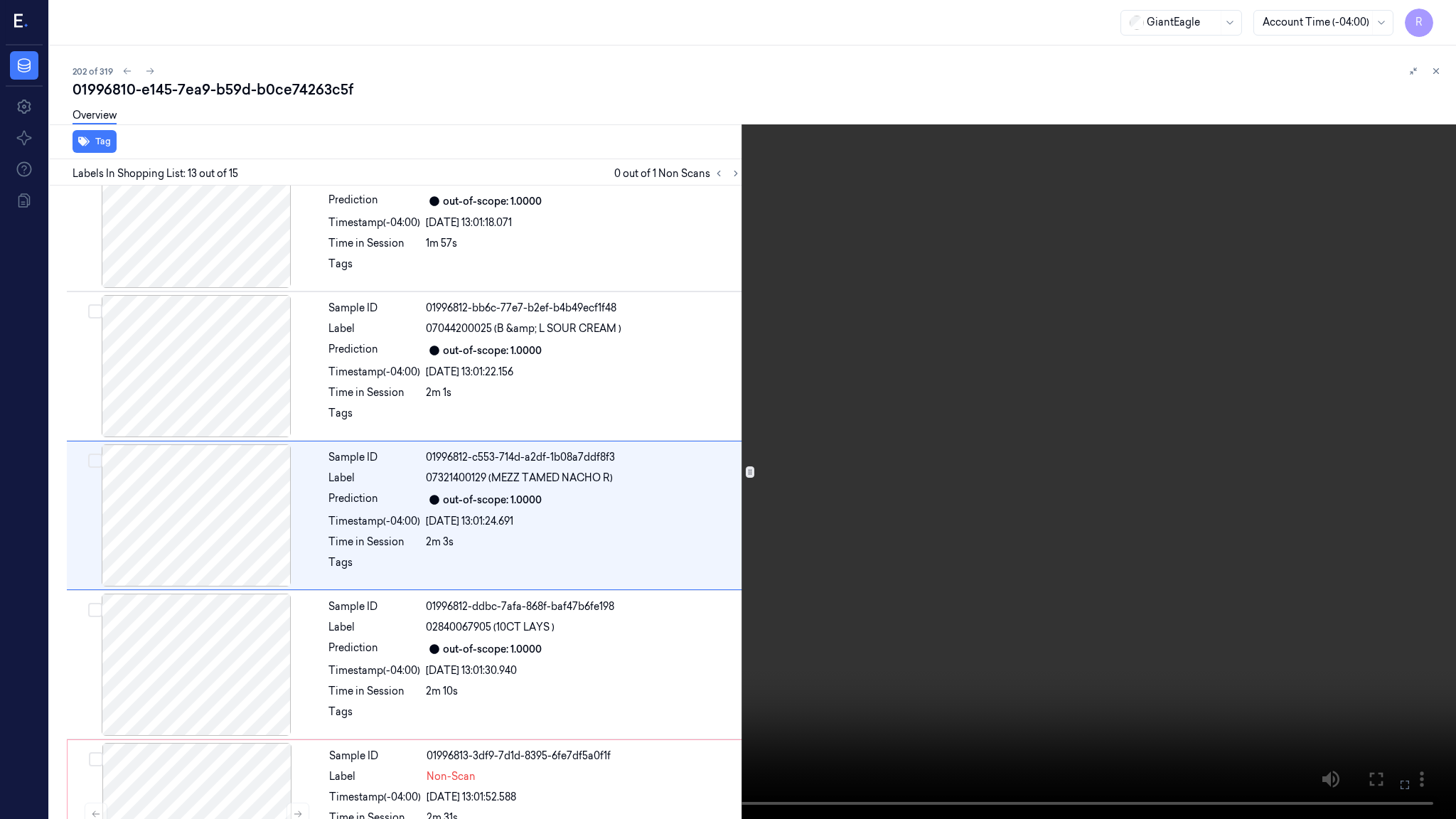
scroll to position [1548, 0]
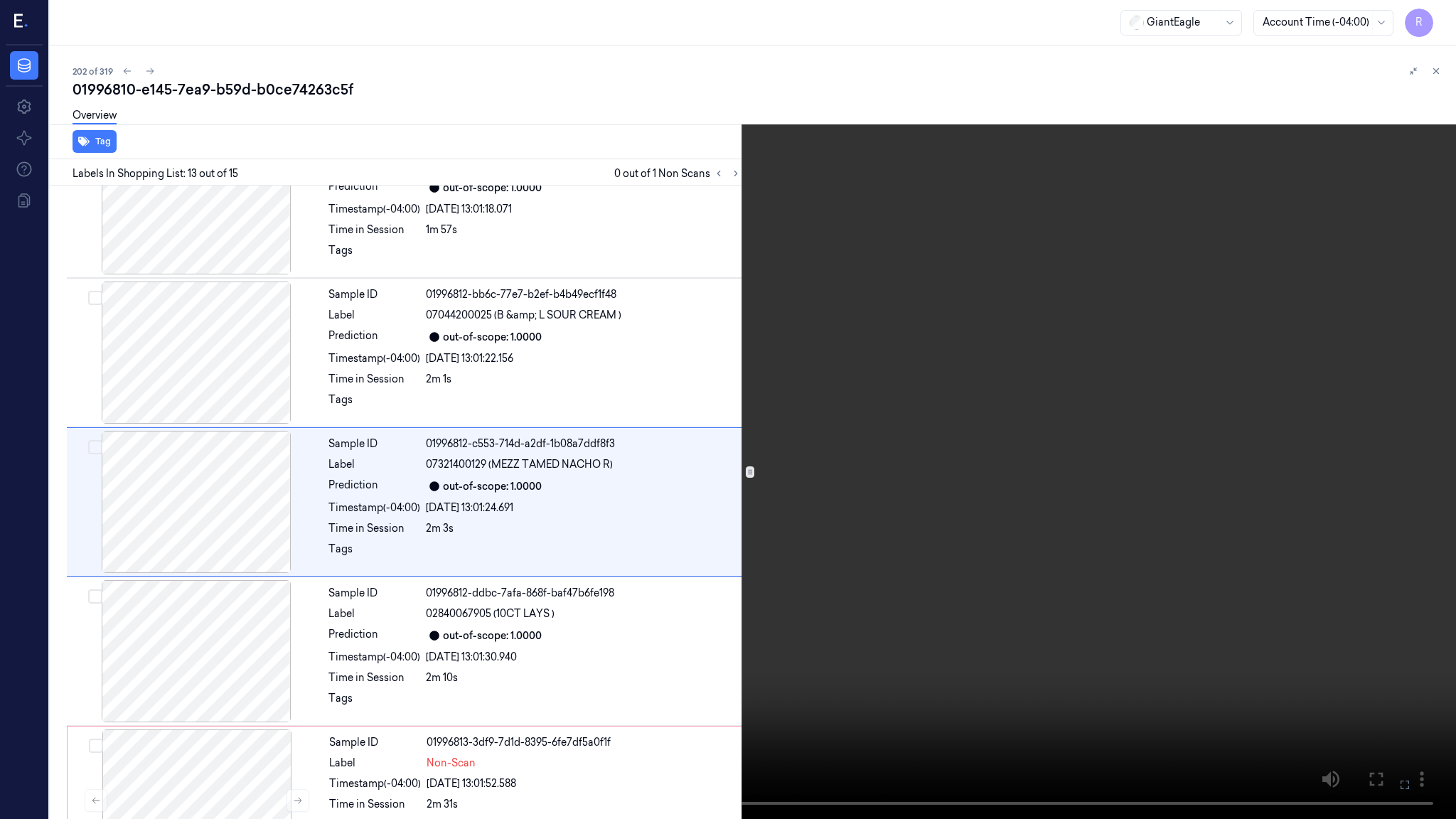
click at [959, 576] on video at bounding box center [728, 410] width 1456 height 819
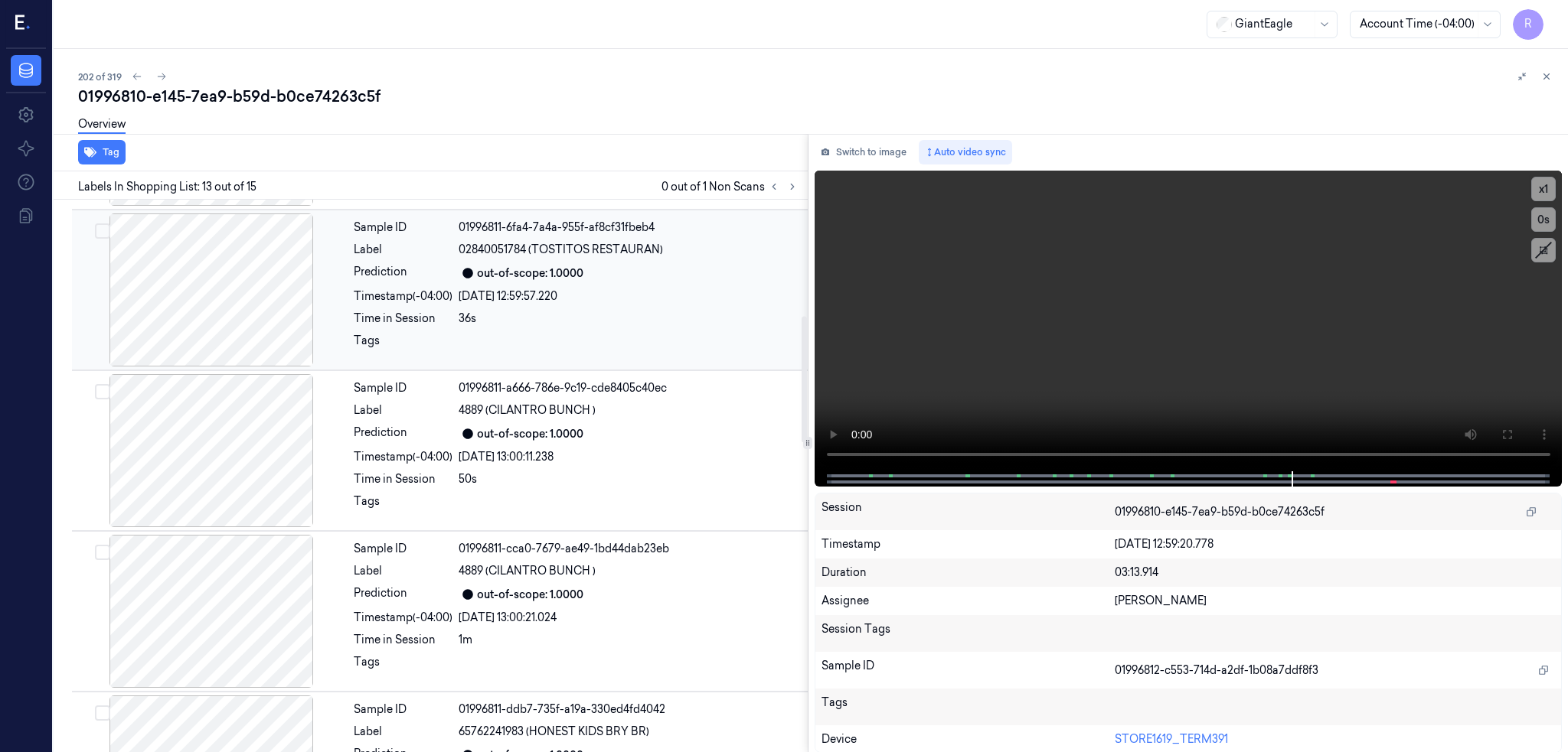
scroll to position [507, 0]
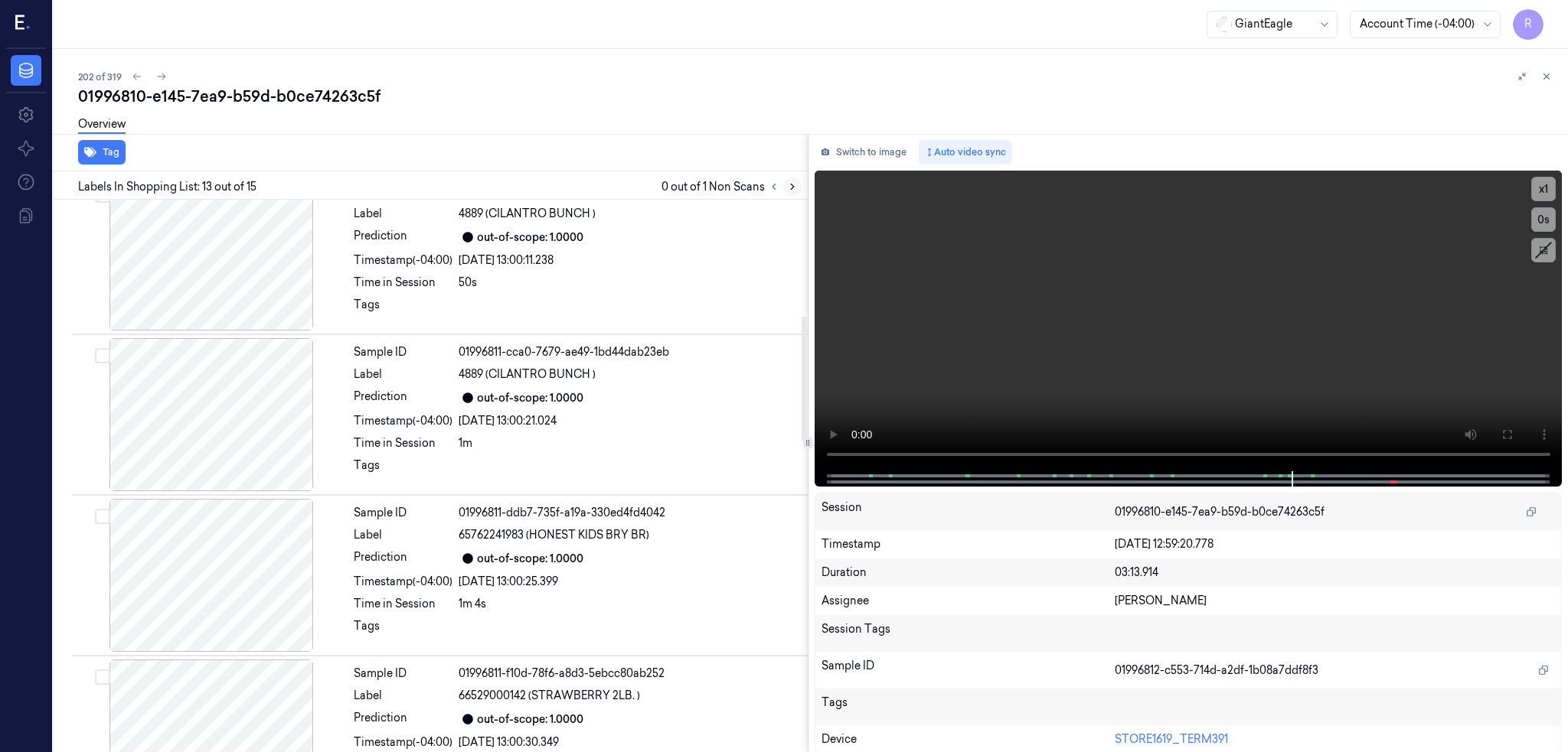
click at [787, 182] on icon at bounding box center [793, 187] width 11 height 11
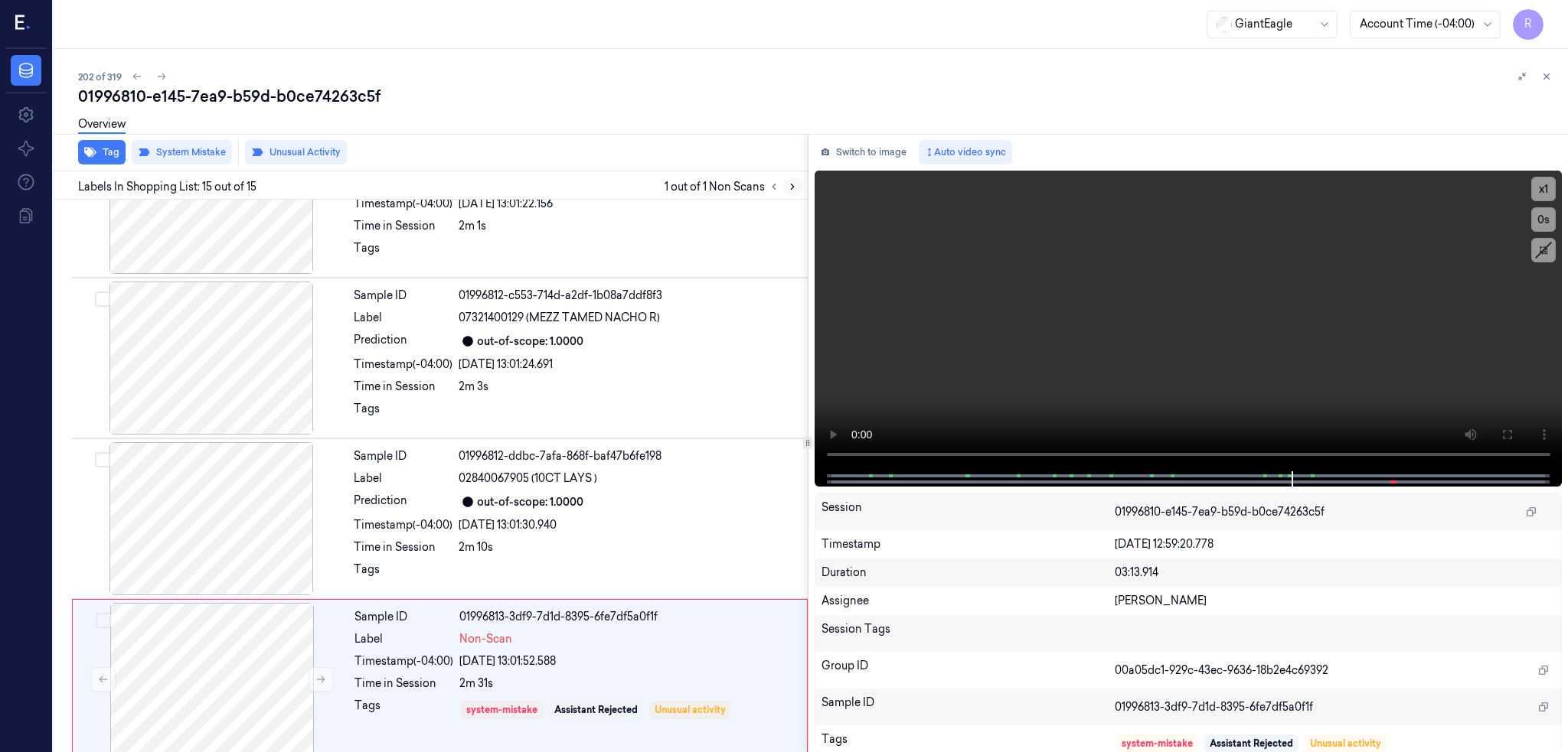
scroll to position [1863, 0]
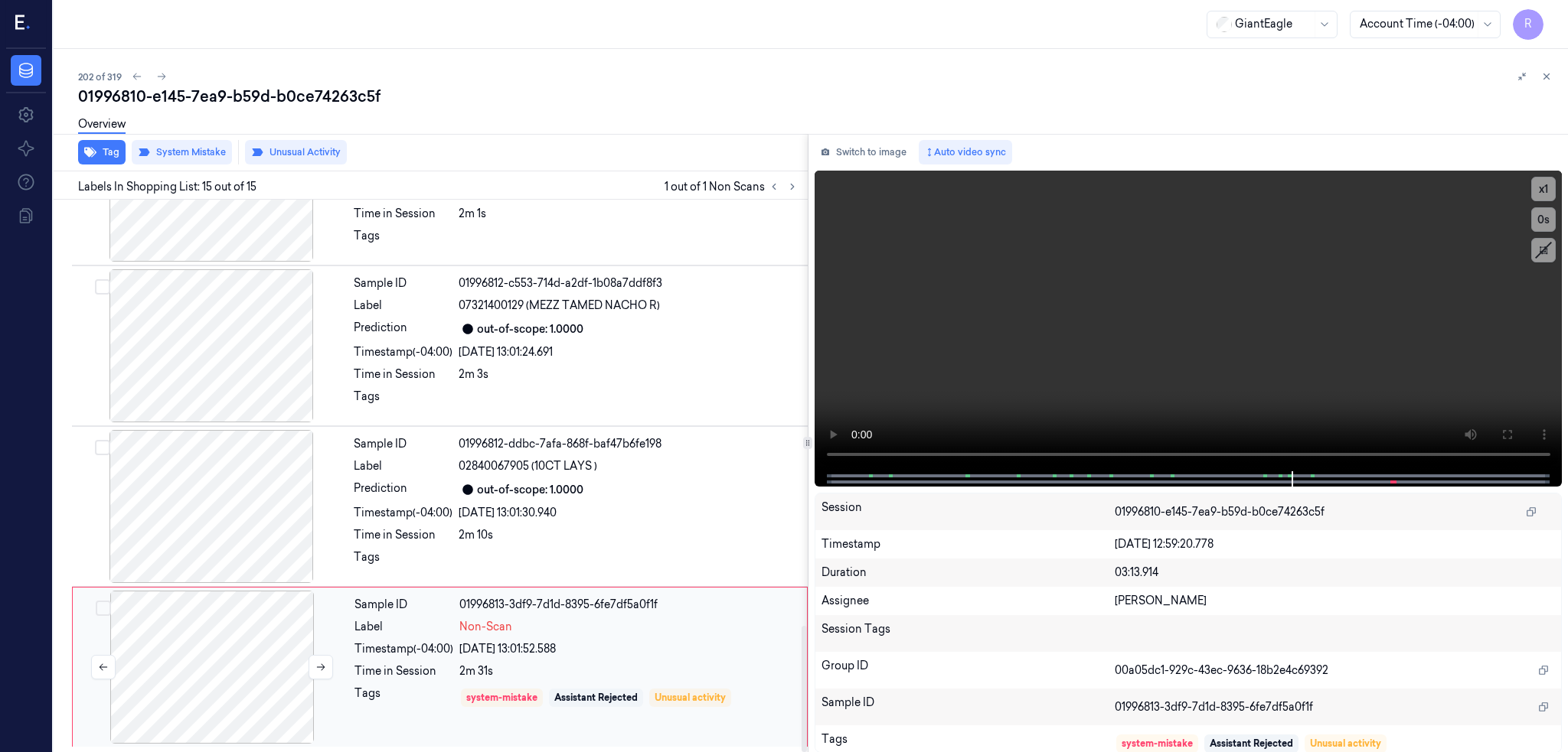
click at [223, 670] on div at bounding box center [212, 667] width 272 height 153
click at [156, 71] on icon at bounding box center [162, 77] width 11 height 11
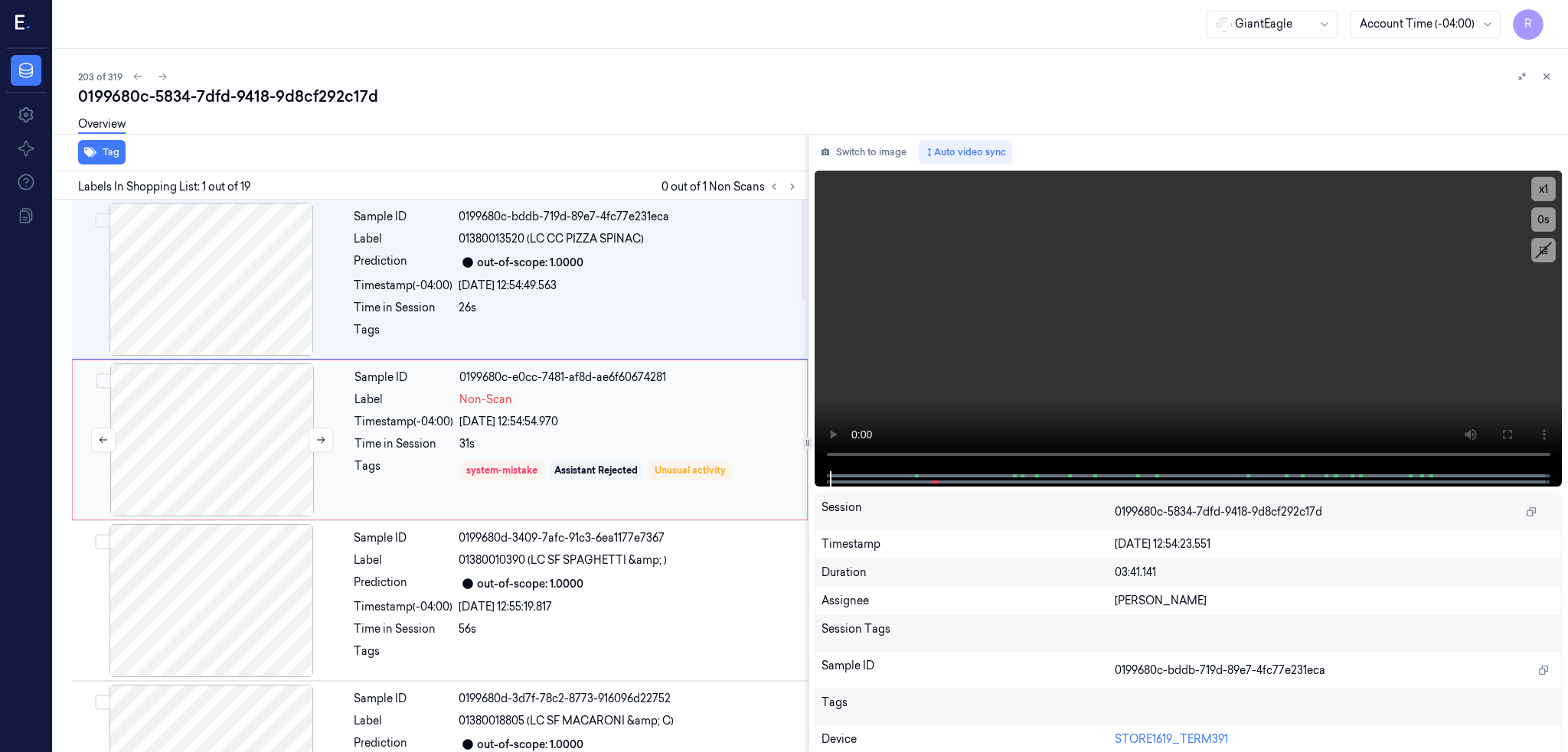
click at [188, 409] on div at bounding box center [212, 439] width 272 height 153
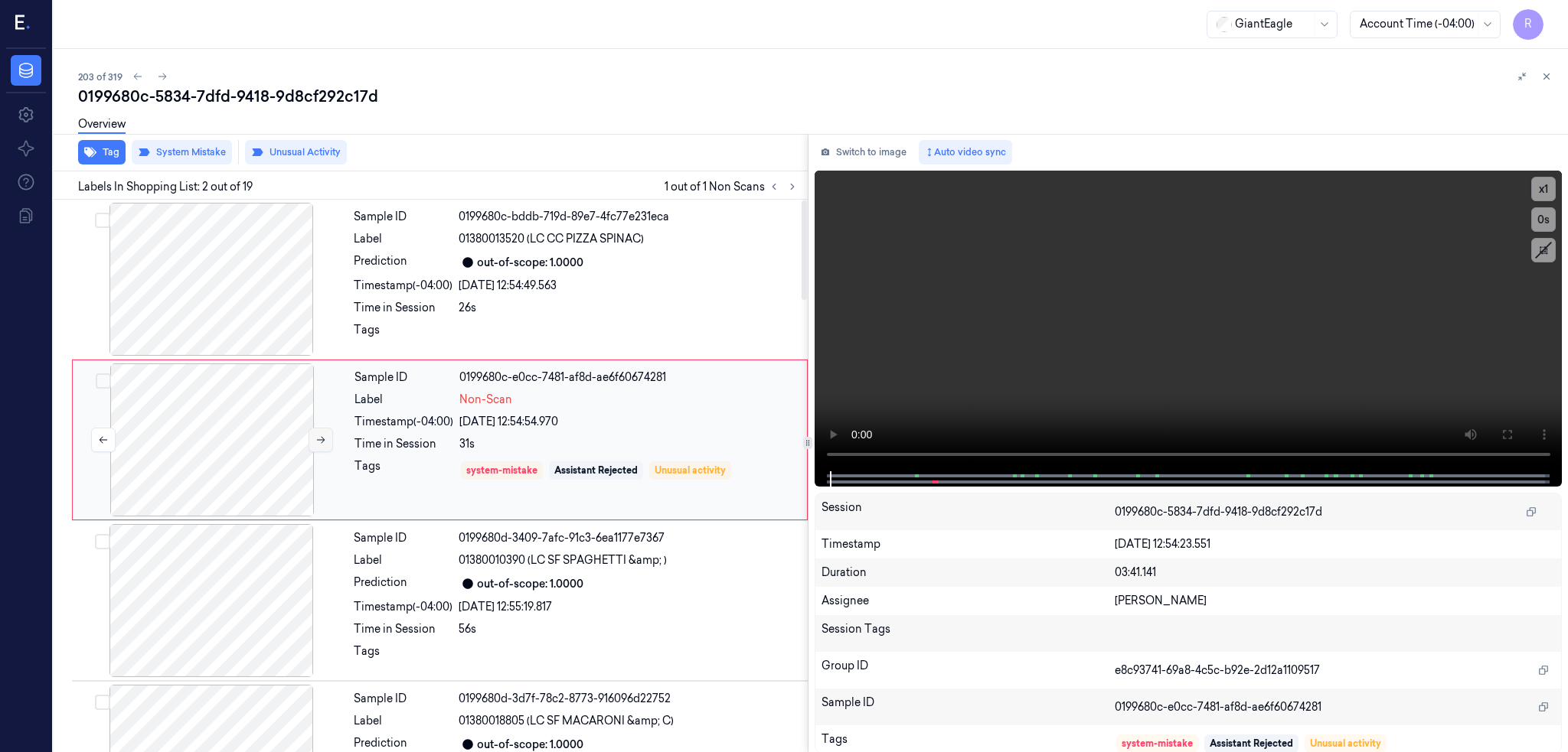
click at [309, 433] on button at bounding box center [321, 439] width 25 height 25
click at [309, 435] on button at bounding box center [321, 439] width 25 height 25
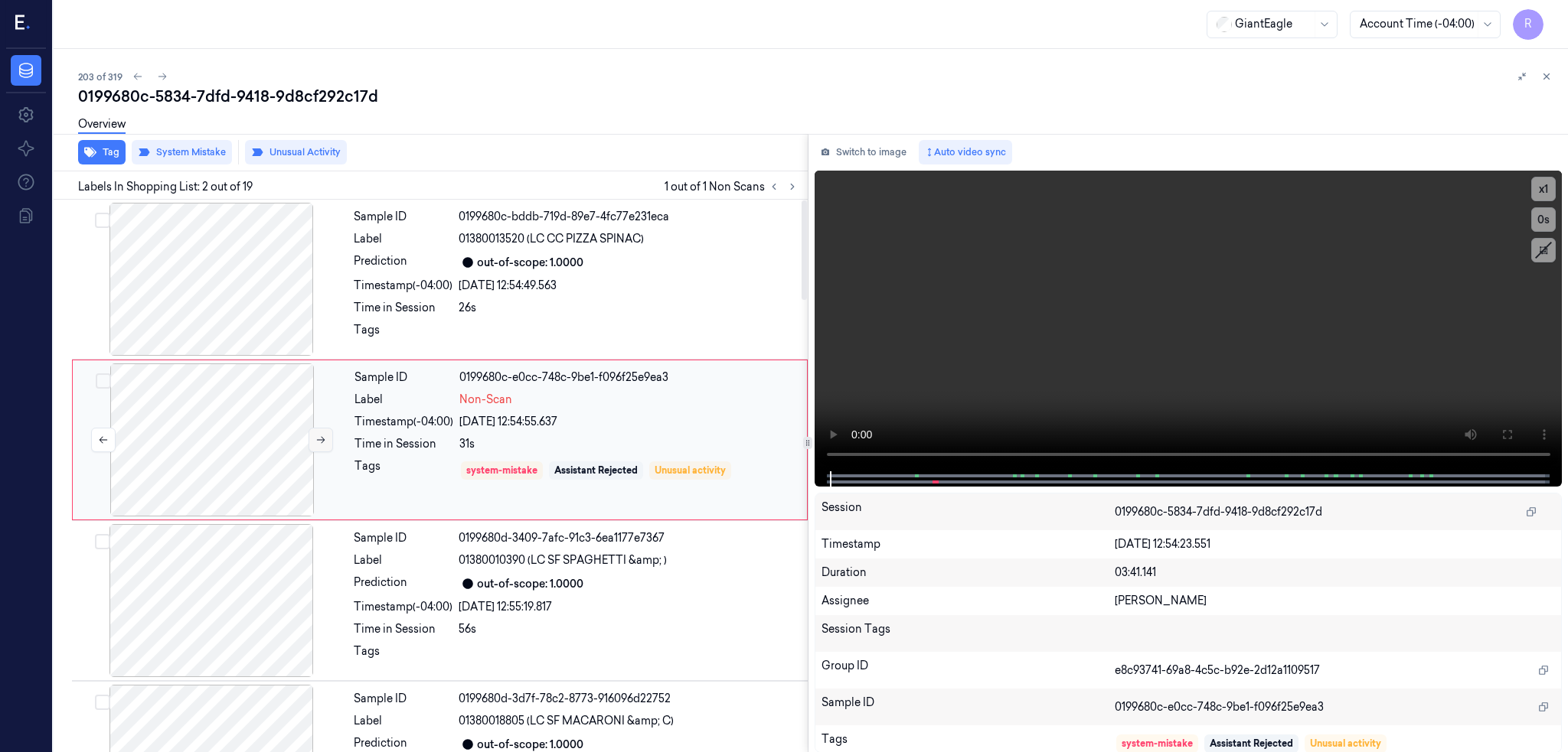
click at [309, 435] on button at bounding box center [321, 439] width 25 height 25
click at [163, 466] on div at bounding box center [212, 439] width 272 height 153
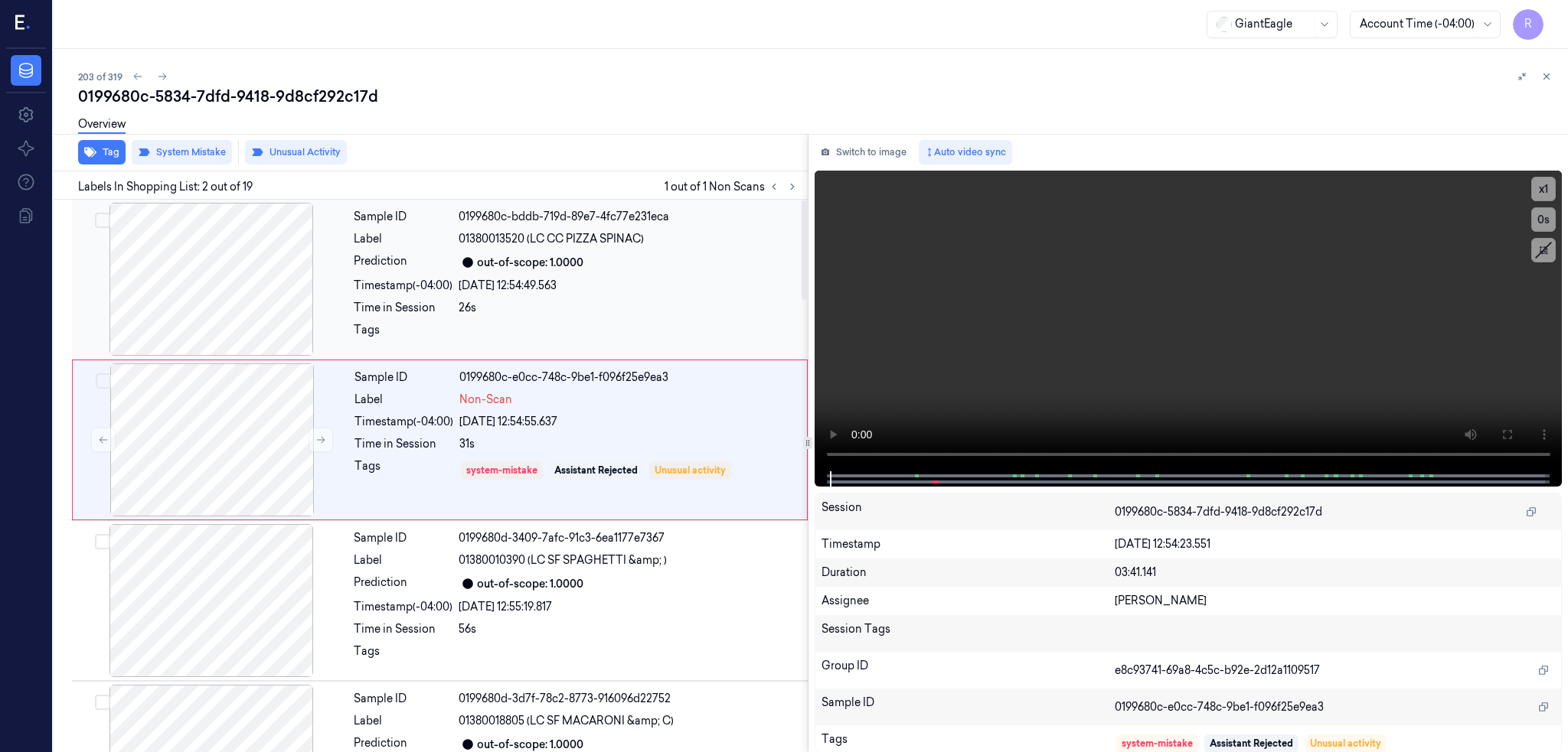
click at [195, 300] on div at bounding box center [211, 279] width 272 height 153
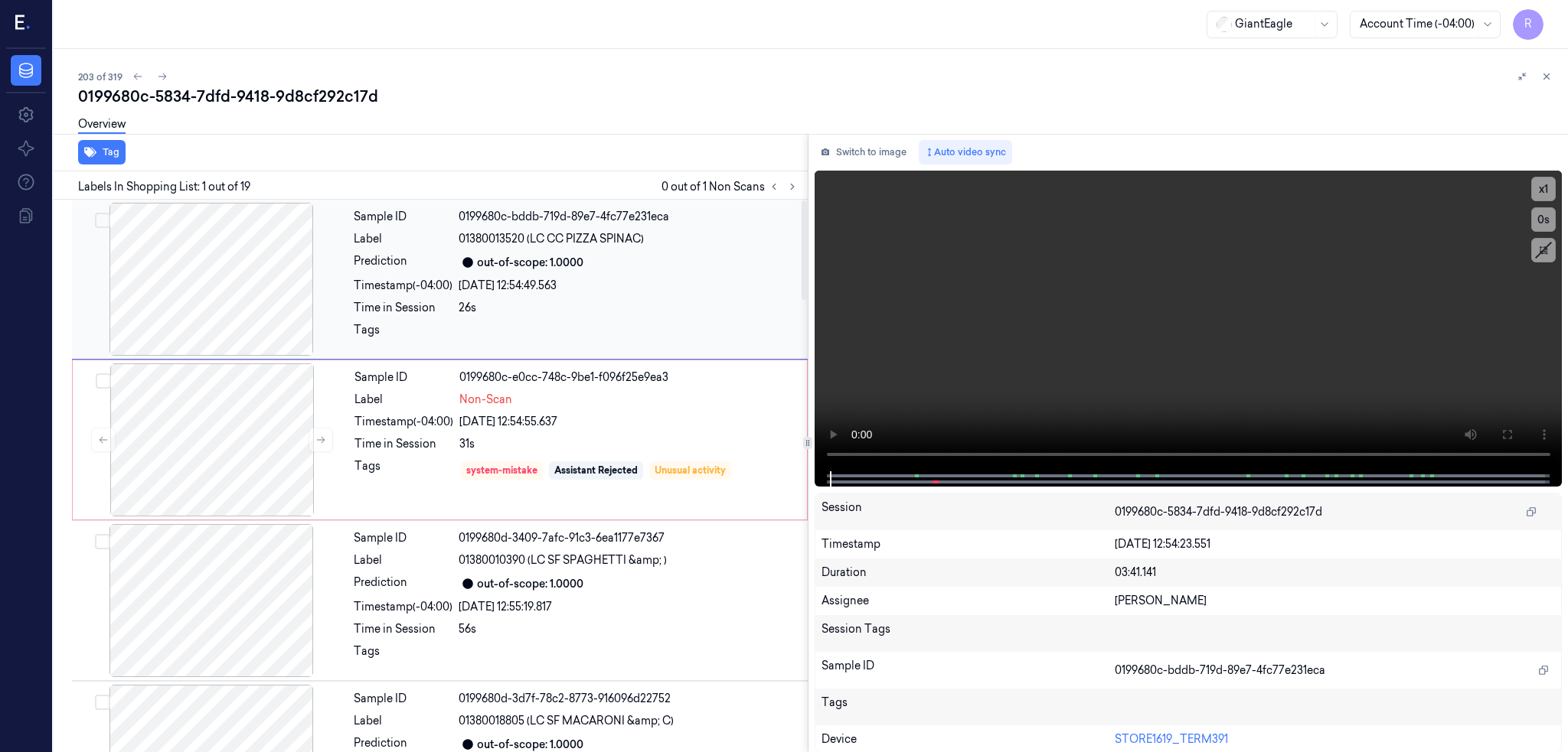
click at [195, 300] on div at bounding box center [211, 279] width 272 height 153
click at [1509, 428] on icon at bounding box center [1506, 434] width 12 height 12
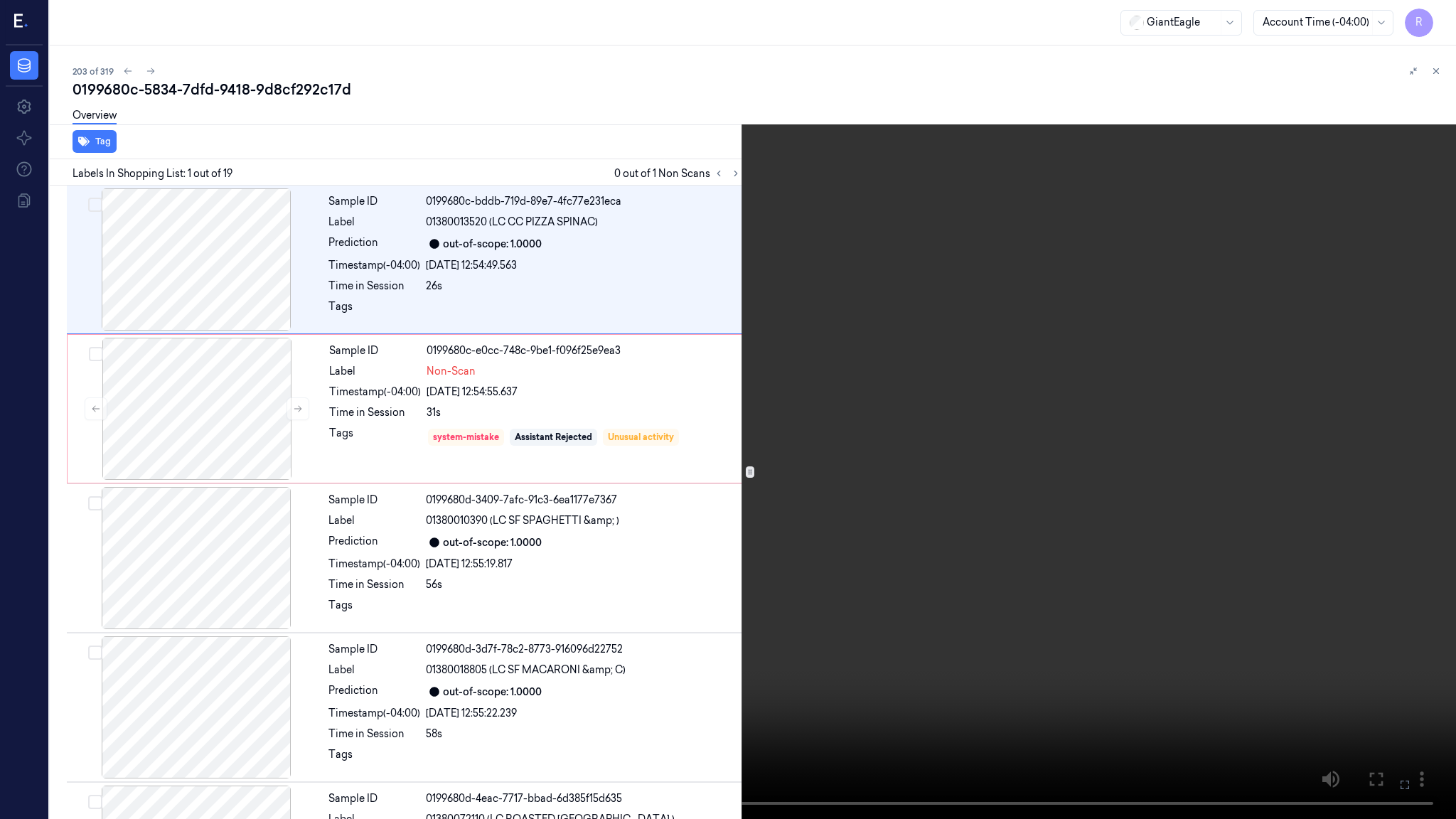
click at [508, 544] on video at bounding box center [728, 410] width 1456 height 819
click at [254, 698] on video at bounding box center [728, 410] width 1456 height 819
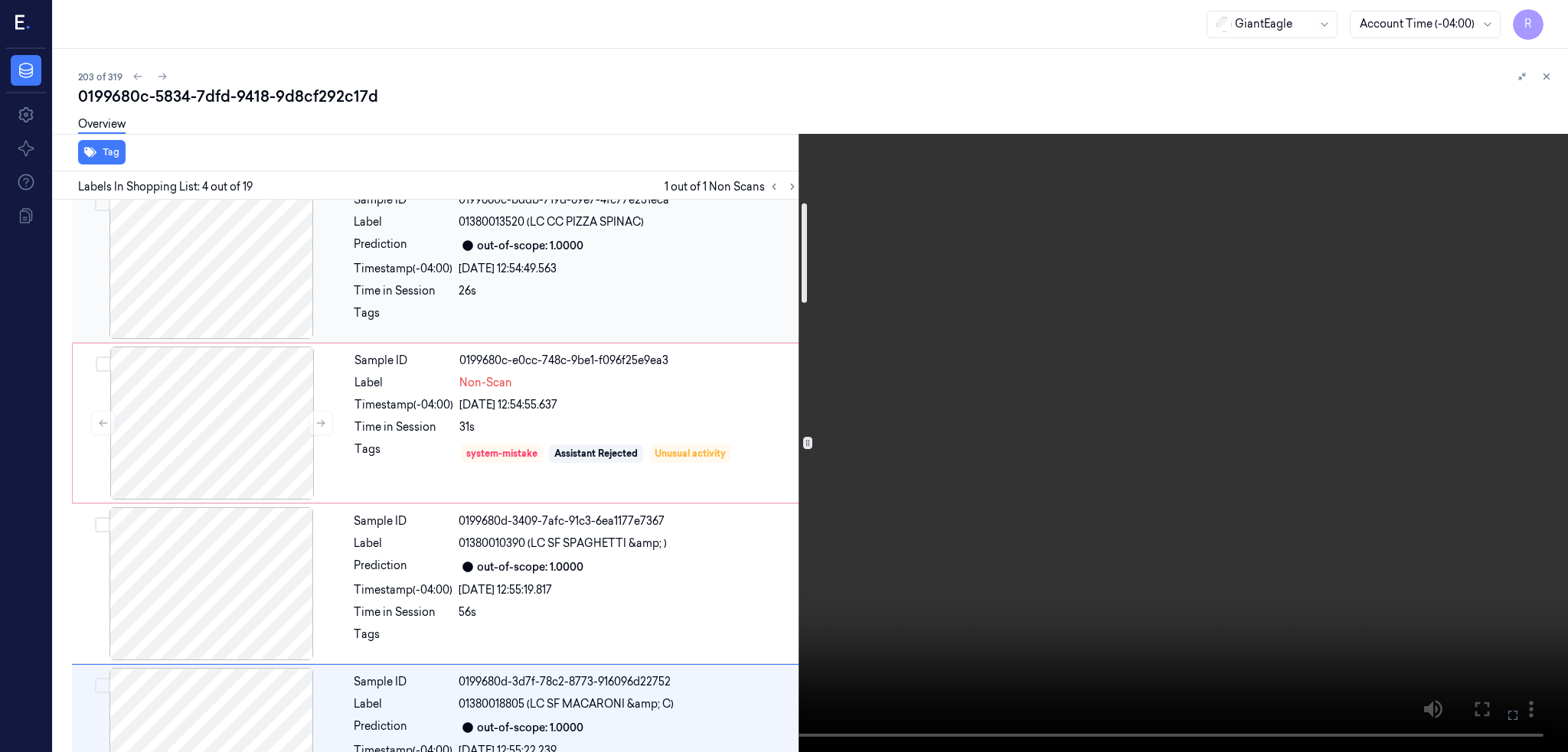
scroll to position [16, 0]
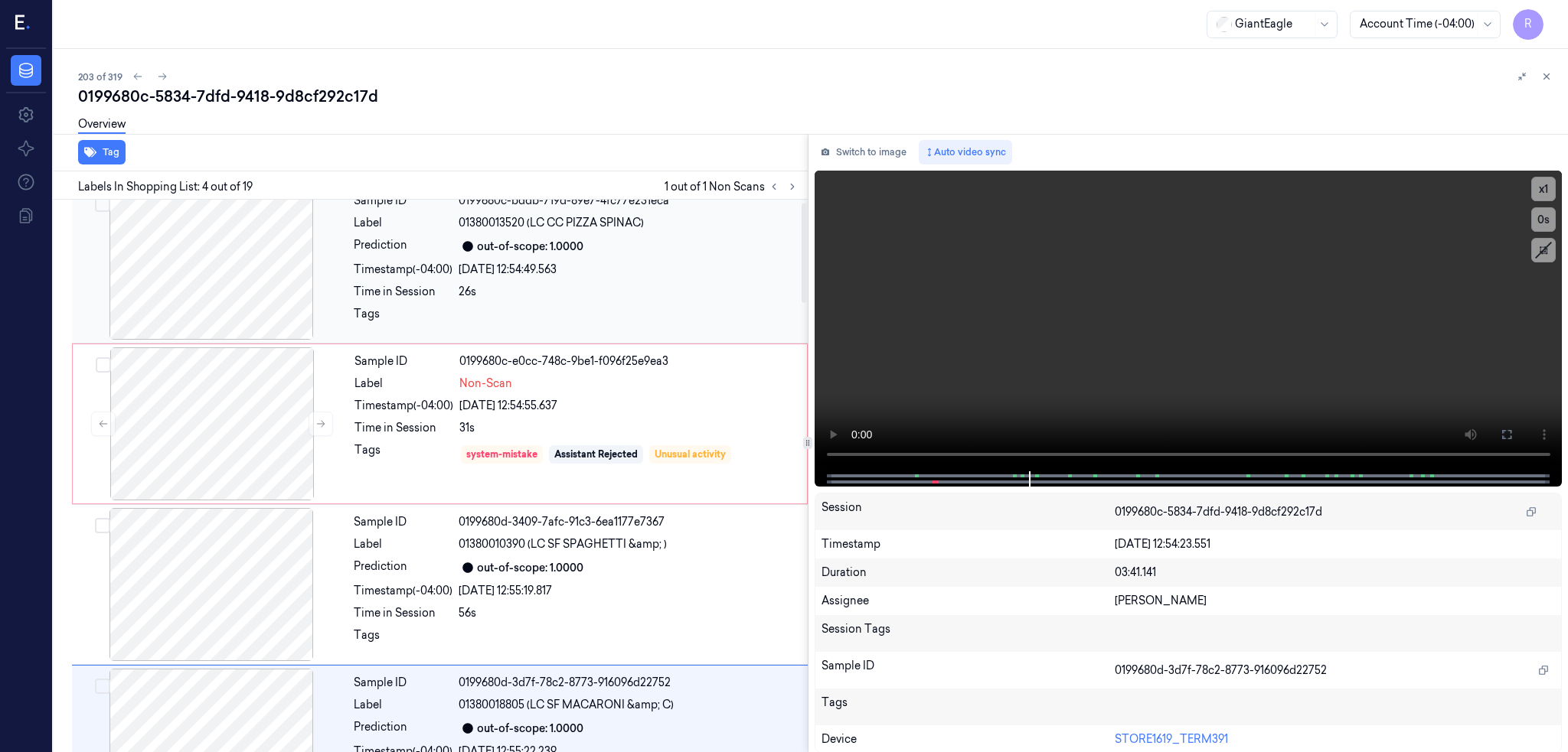
click at [209, 326] on div at bounding box center [211, 263] width 272 height 153
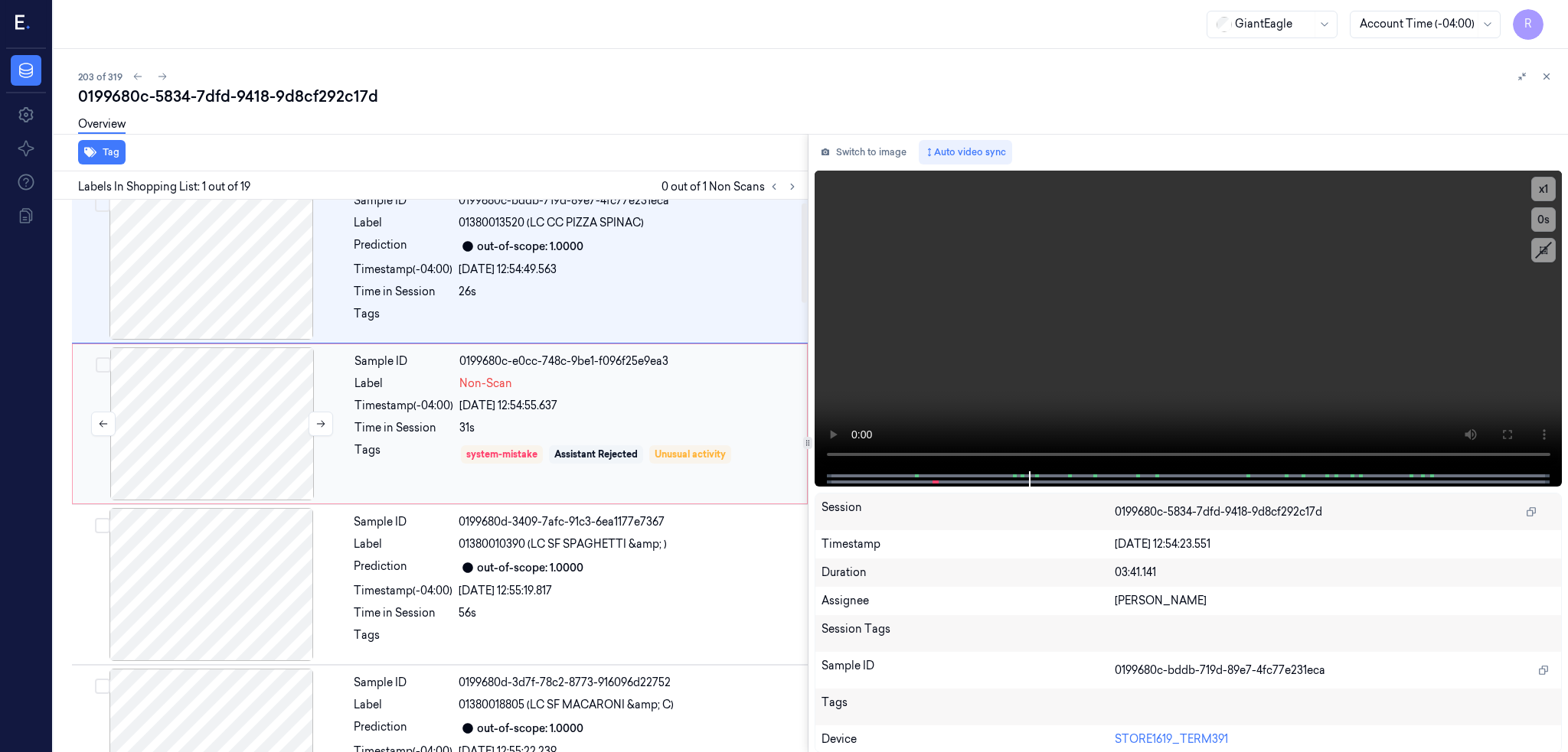
scroll to position [0, 0]
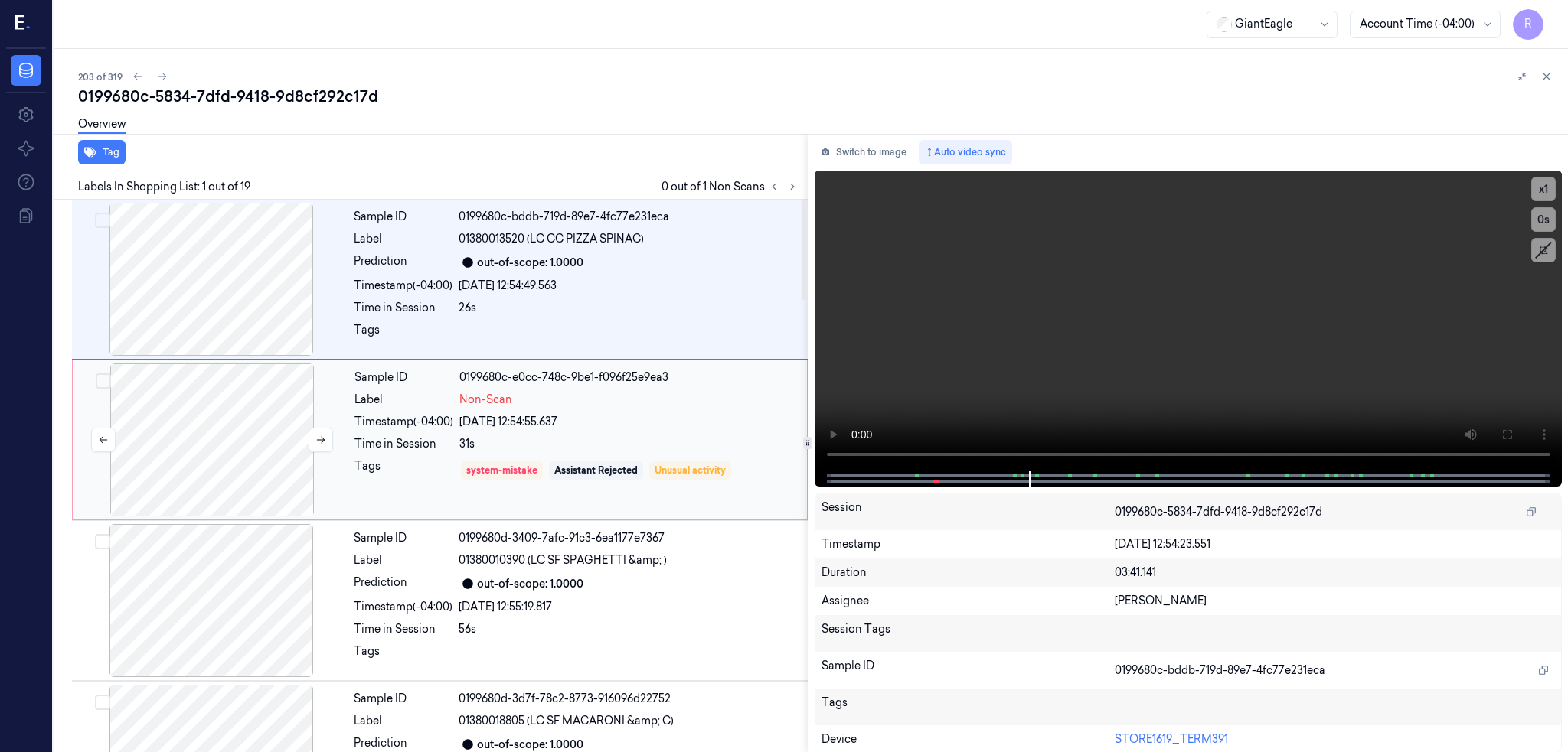
click at [190, 417] on div at bounding box center [212, 439] width 272 height 153
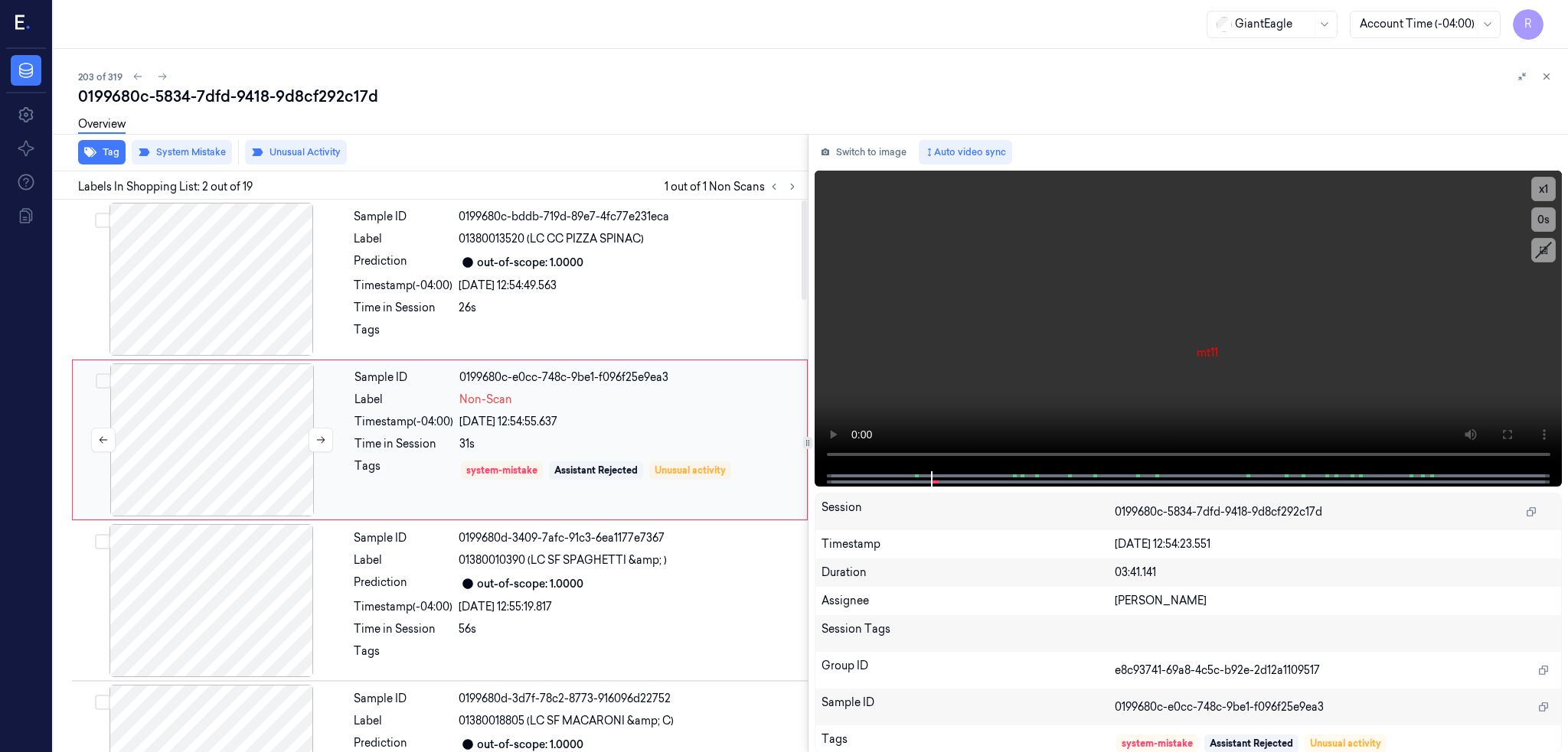
click at [192, 454] on div at bounding box center [212, 439] width 272 height 153
click at [157, 74] on icon at bounding box center [162, 77] width 11 height 11
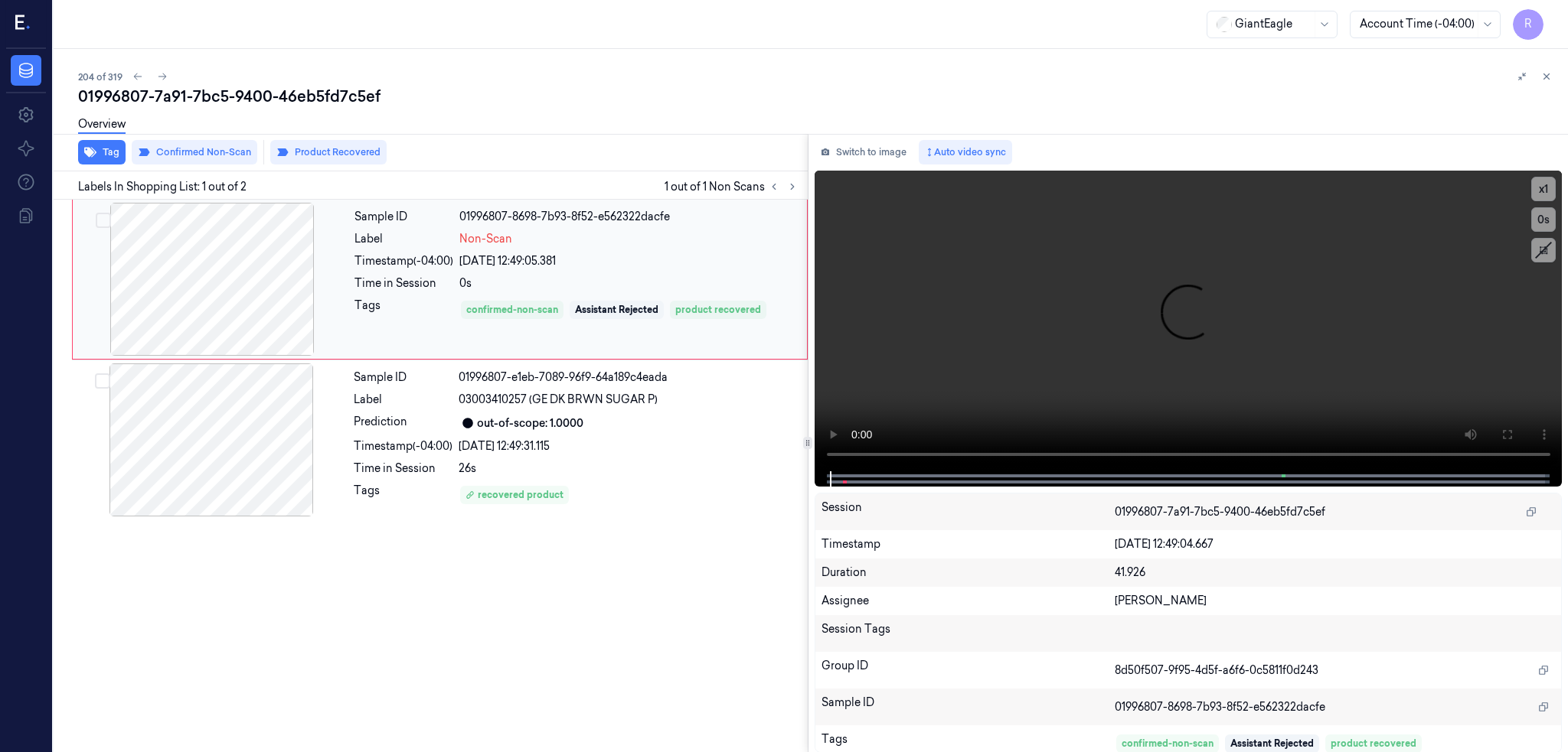
click at [162, 294] on div at bounding box center [212, 279] width 272 height 153
click at [1504, 431] on icon at bounding box center [1506, 434] width 12 height 12
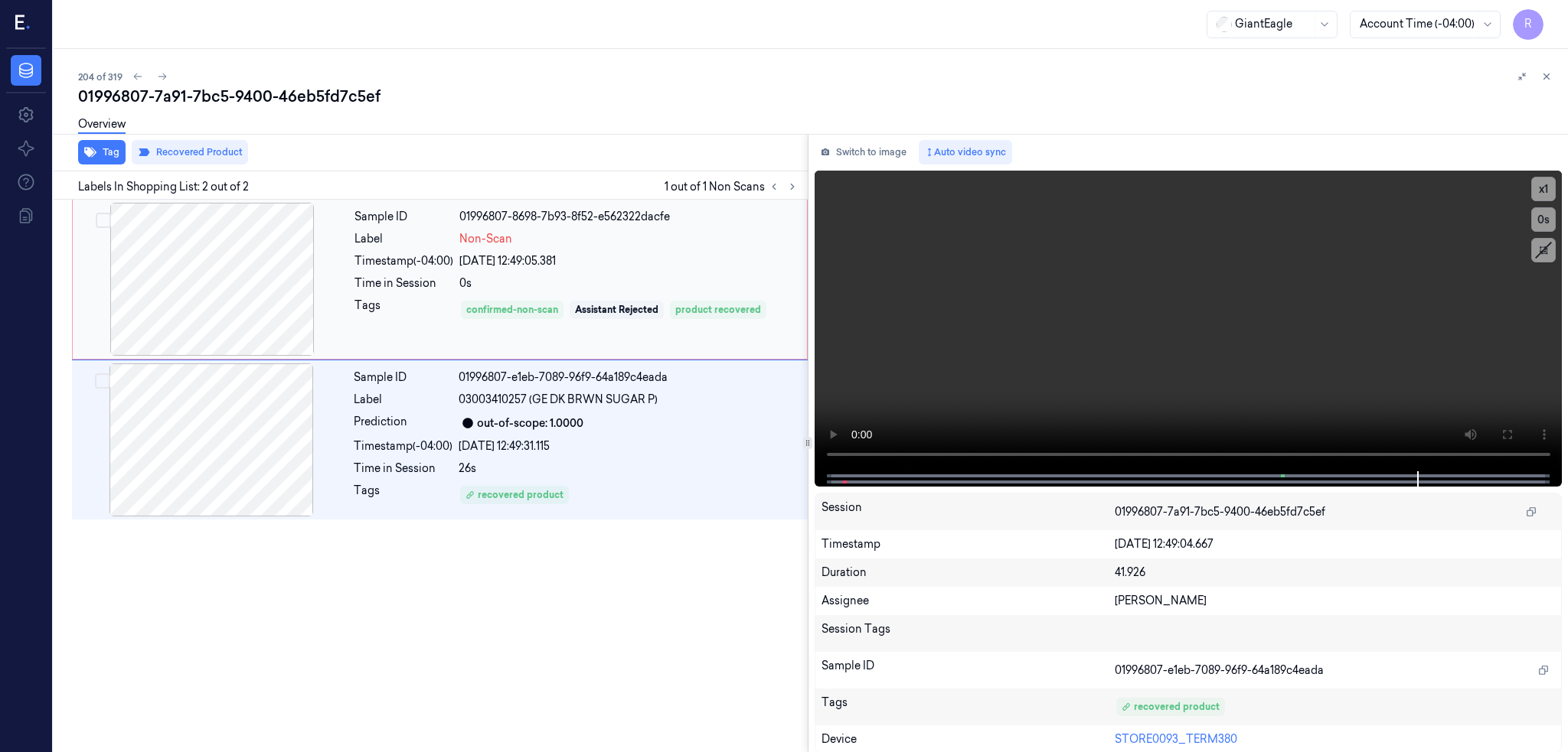
click at [170, 261] on div at bounding box center [212, 279] width 272 height 153
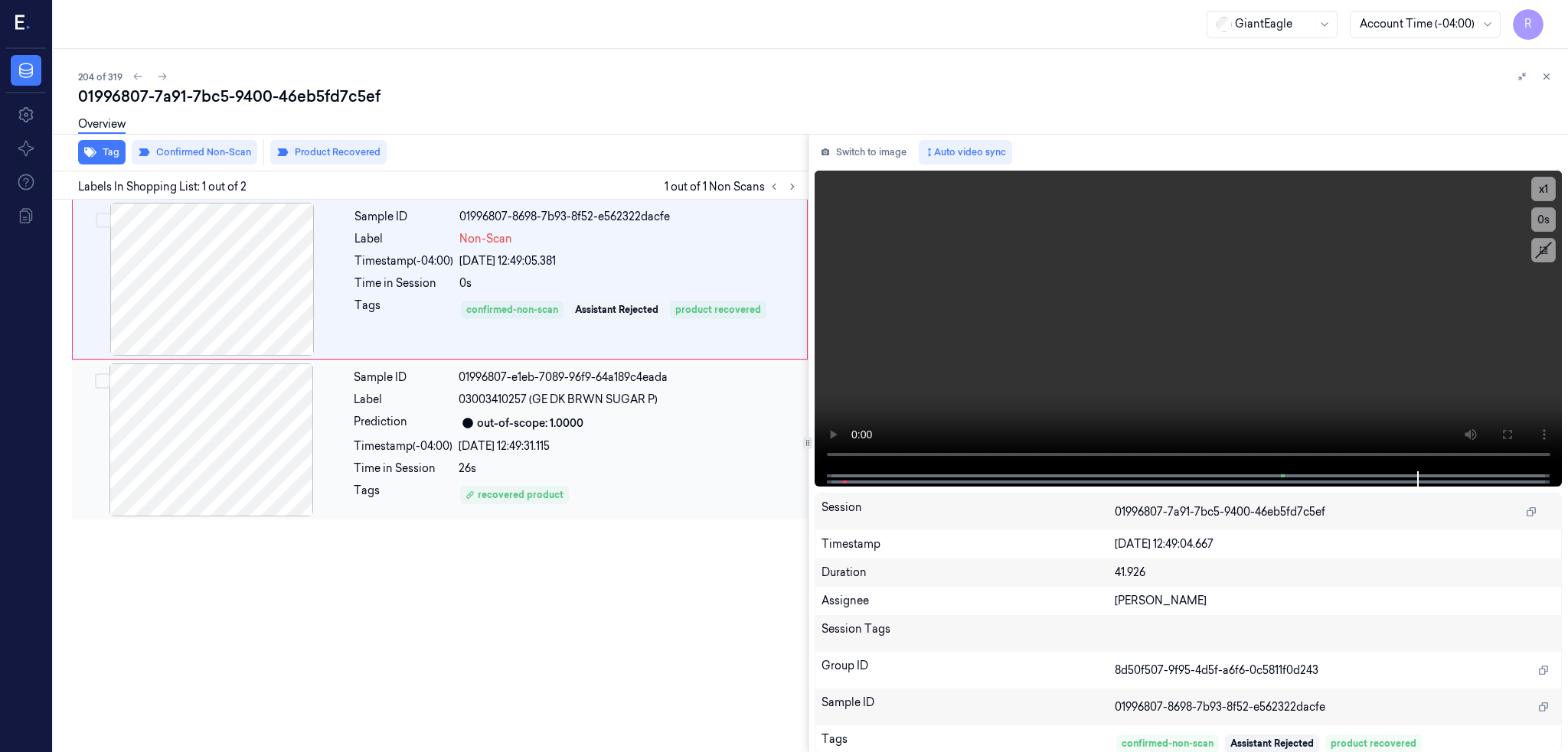
click at [192, 461] on div at bounding box center [211, 439] width 272 height 153
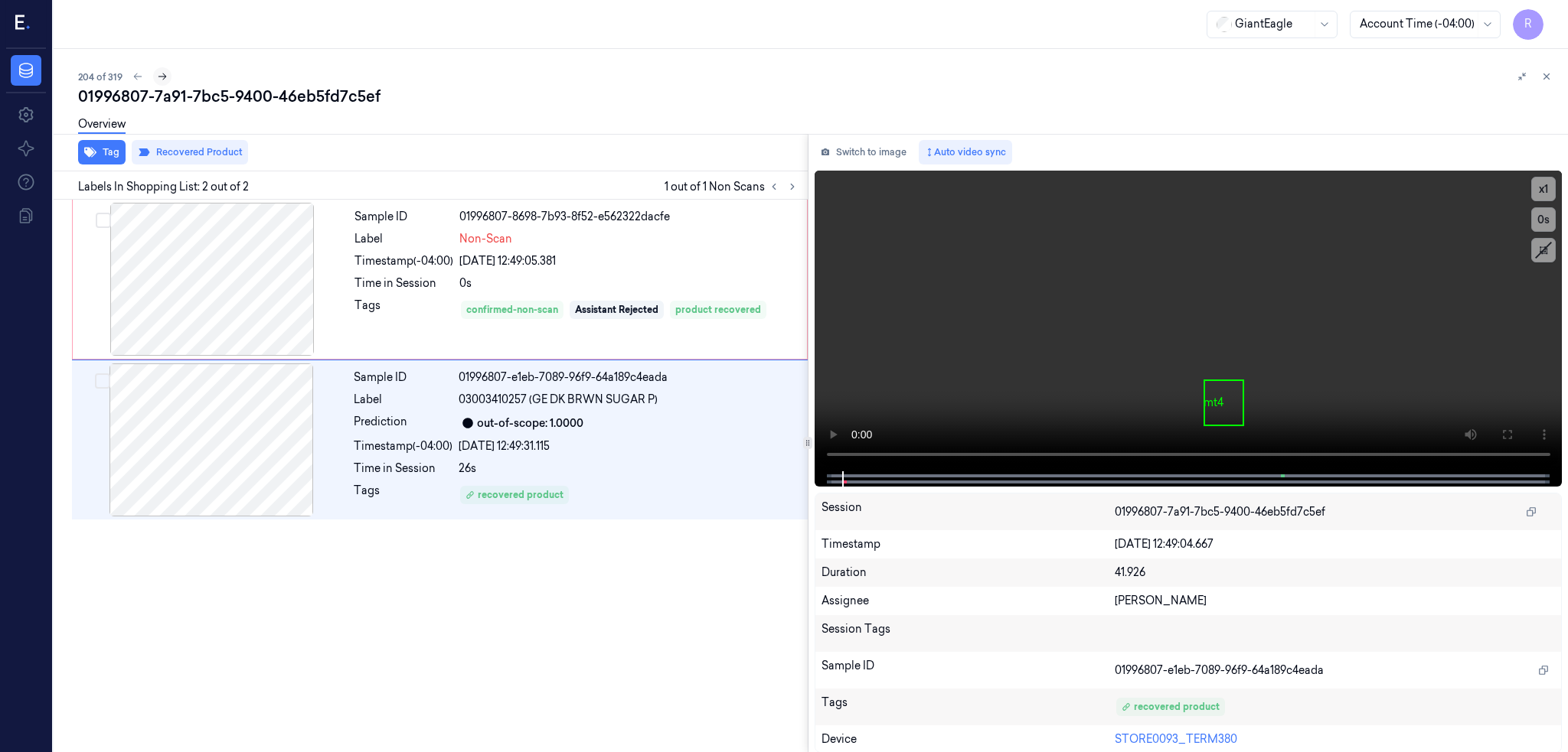
click at [153, 82] on button at bounding box center [162, 76] width 18 height 18
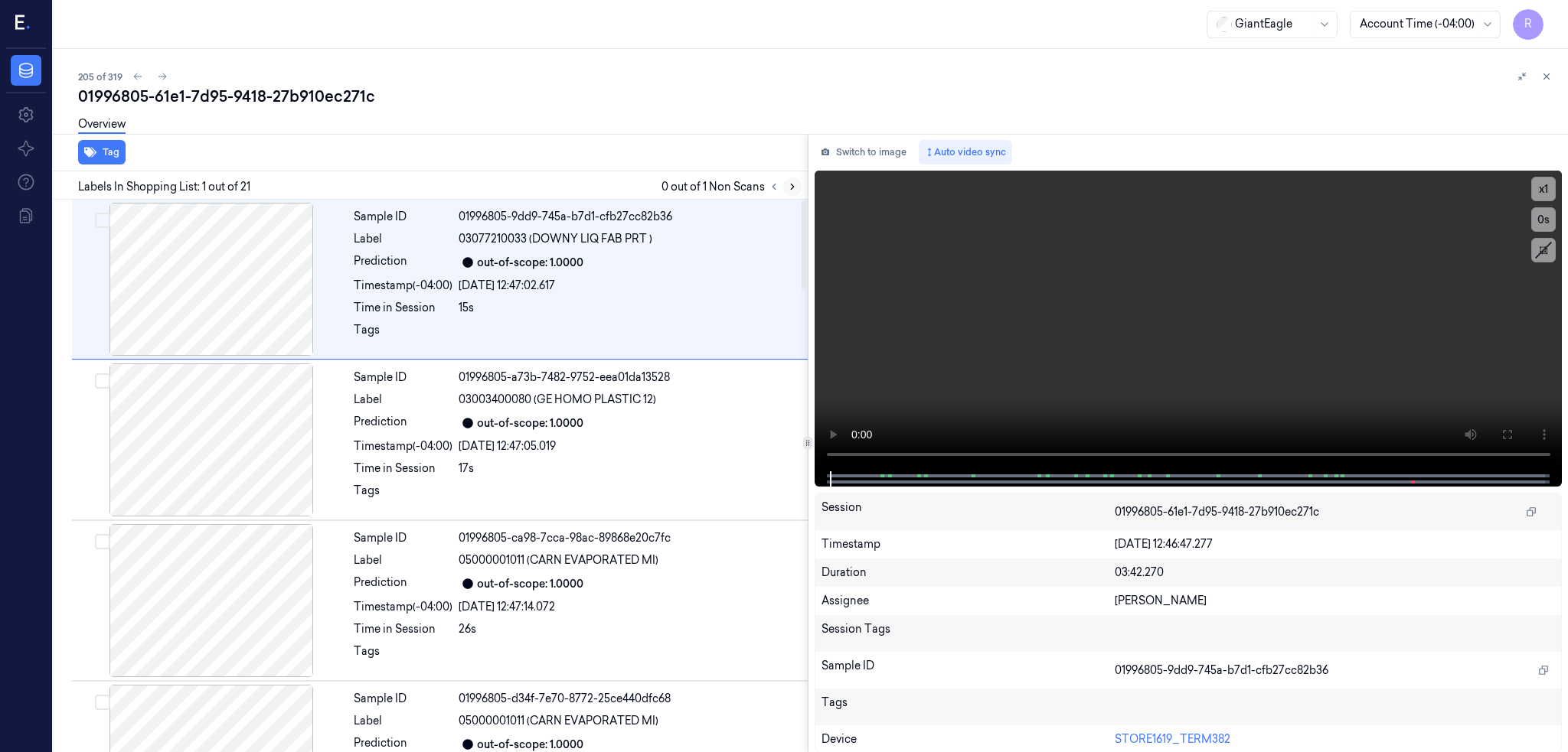
click at [783, 186] on button at bounding box center [792, 186] width 18 height 18
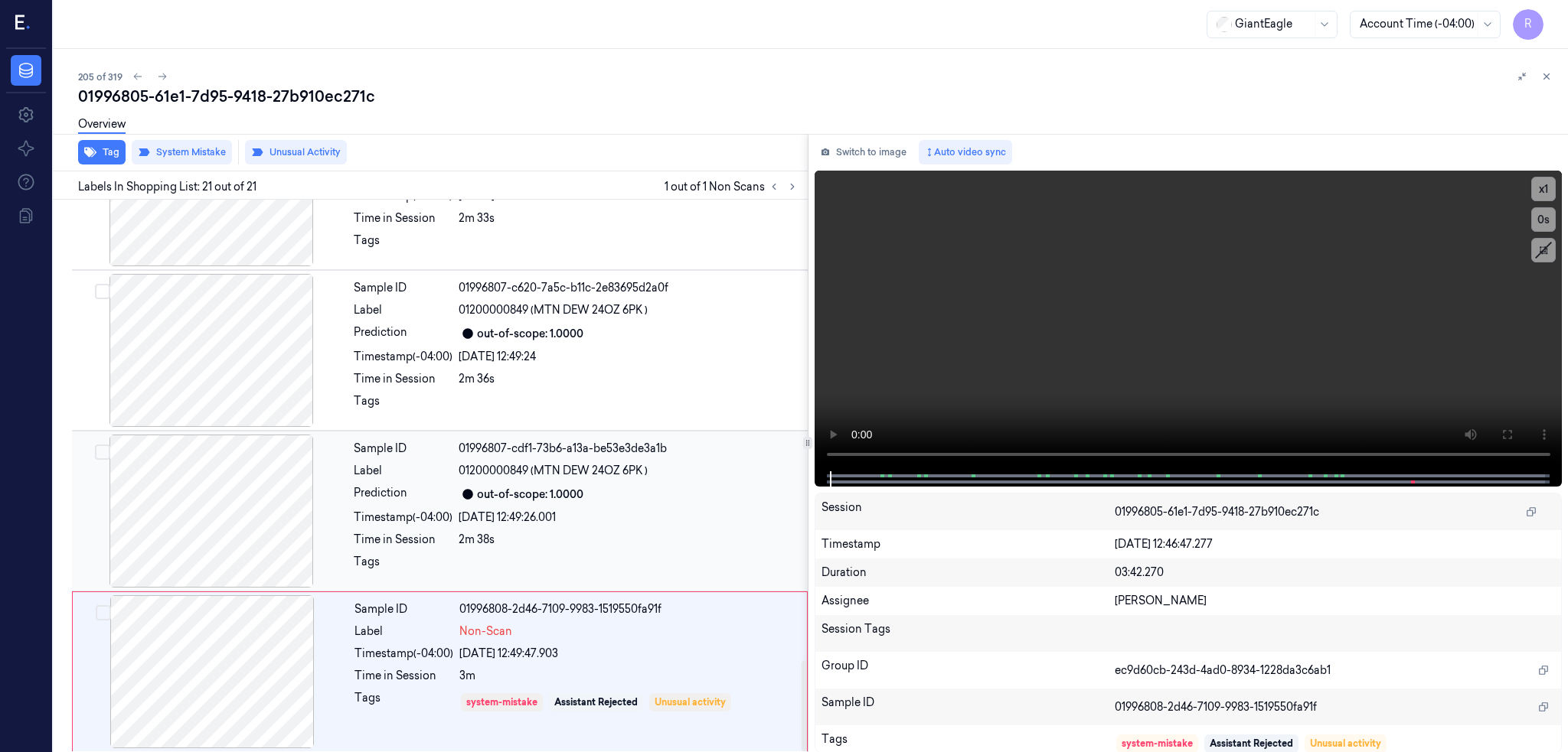
scroll to position [2827, 0]
click at [143, 492] on div at bounding box center [211, 506] width 272 height 153
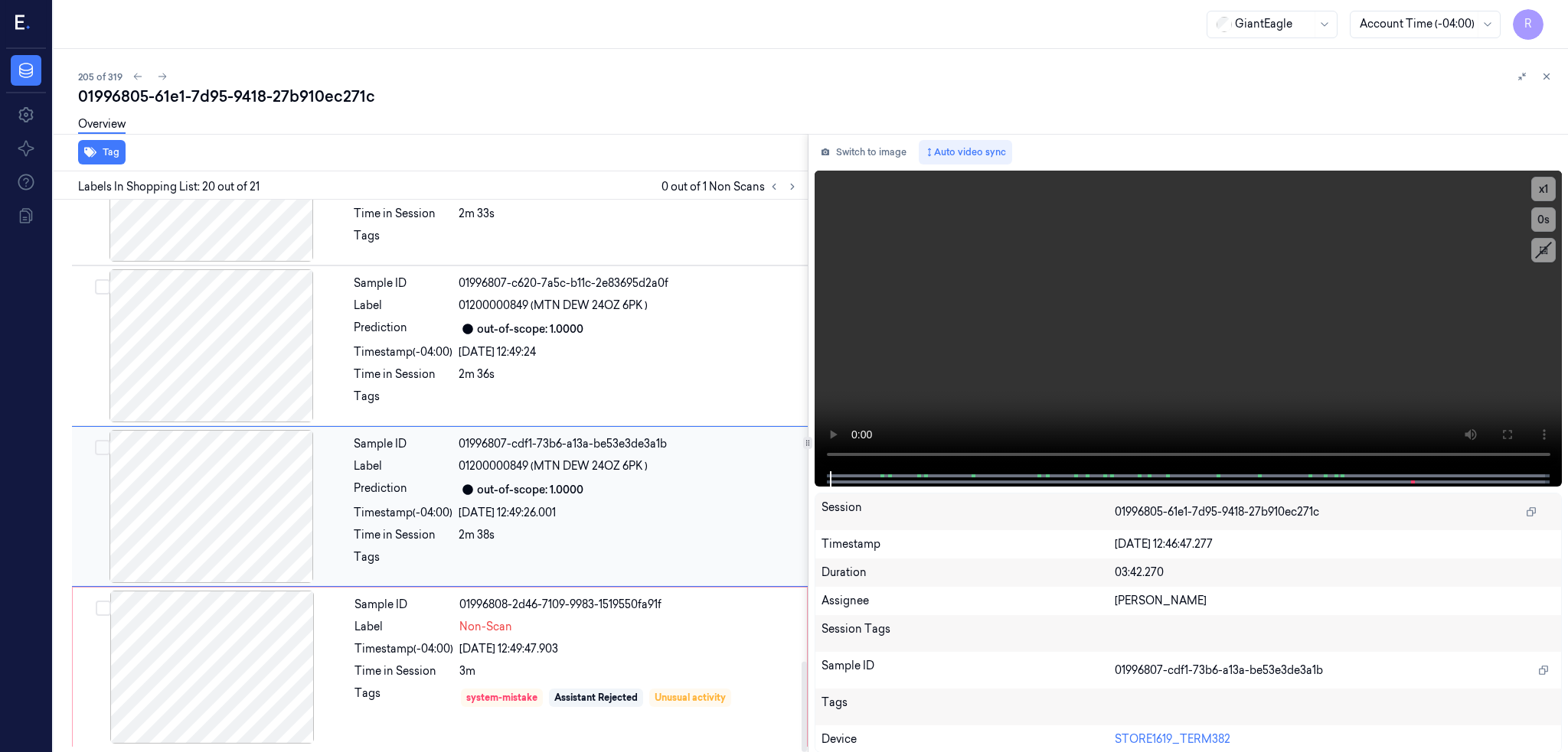
scroll to position [2828, 0]
click at [198, 676] on div at bounding box center [212, 667] width 272 height 153
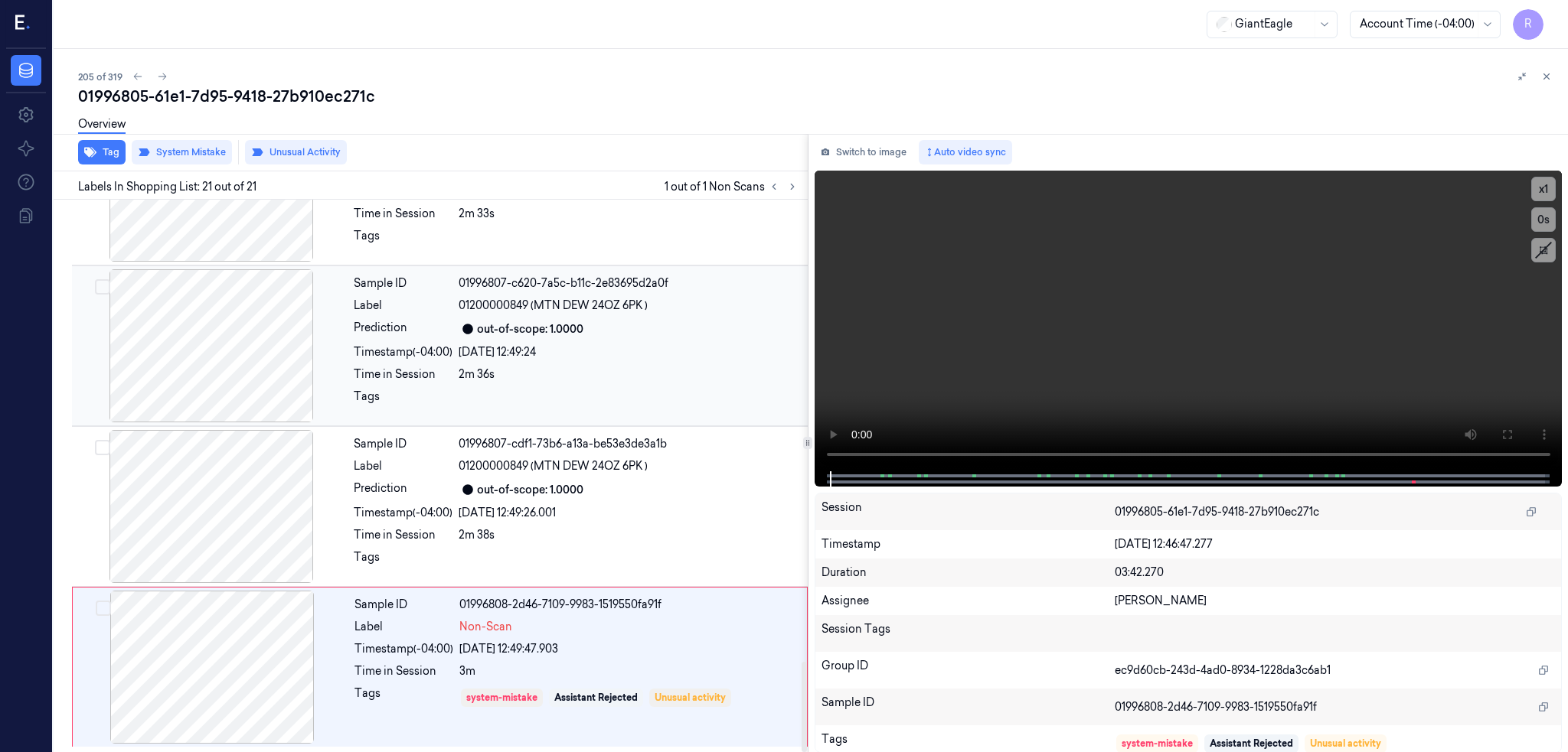
click at [154, 347] on div at bounding box center [211, 345] width 272 height 153
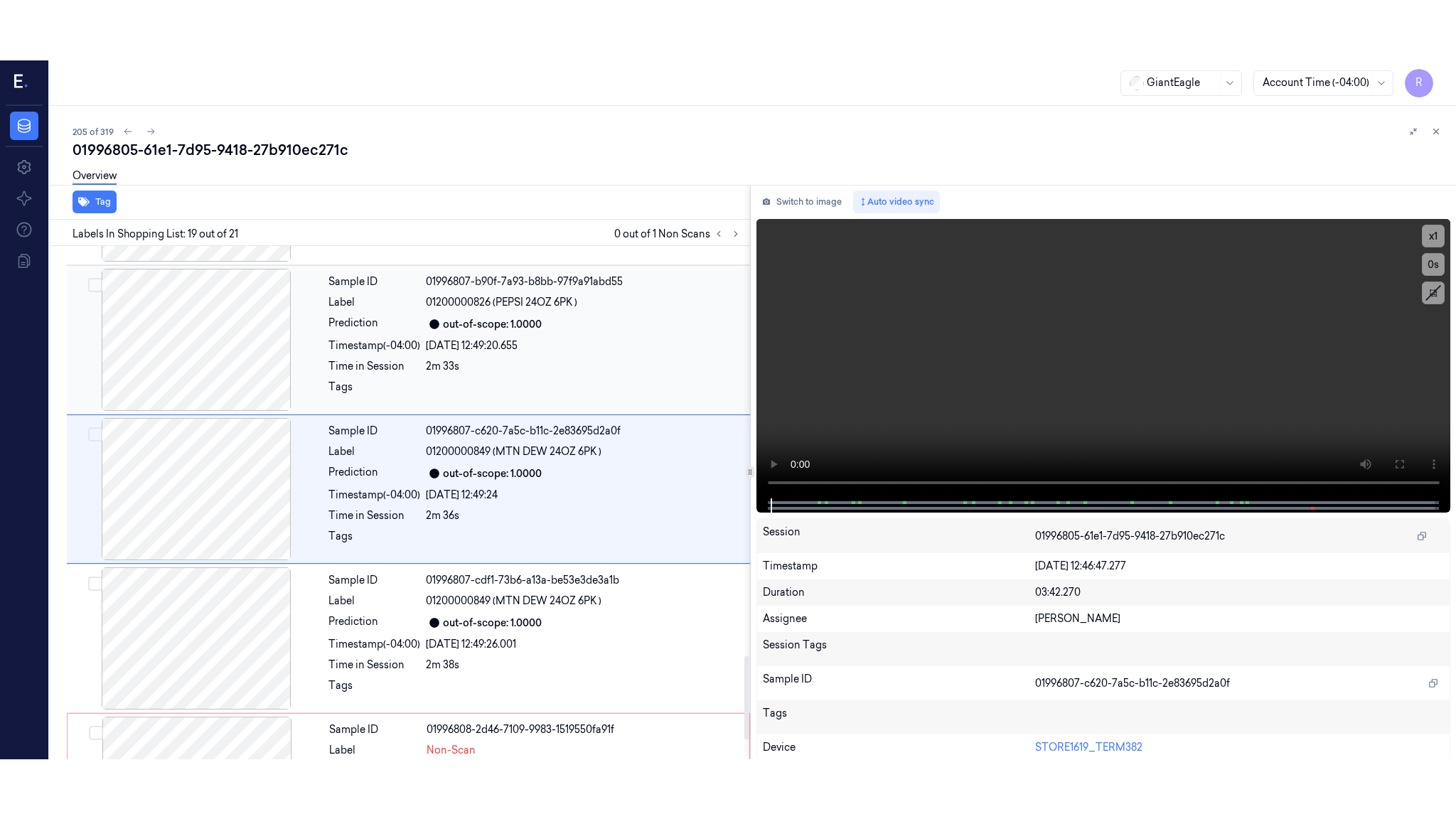
scroll to position [2505, 0]
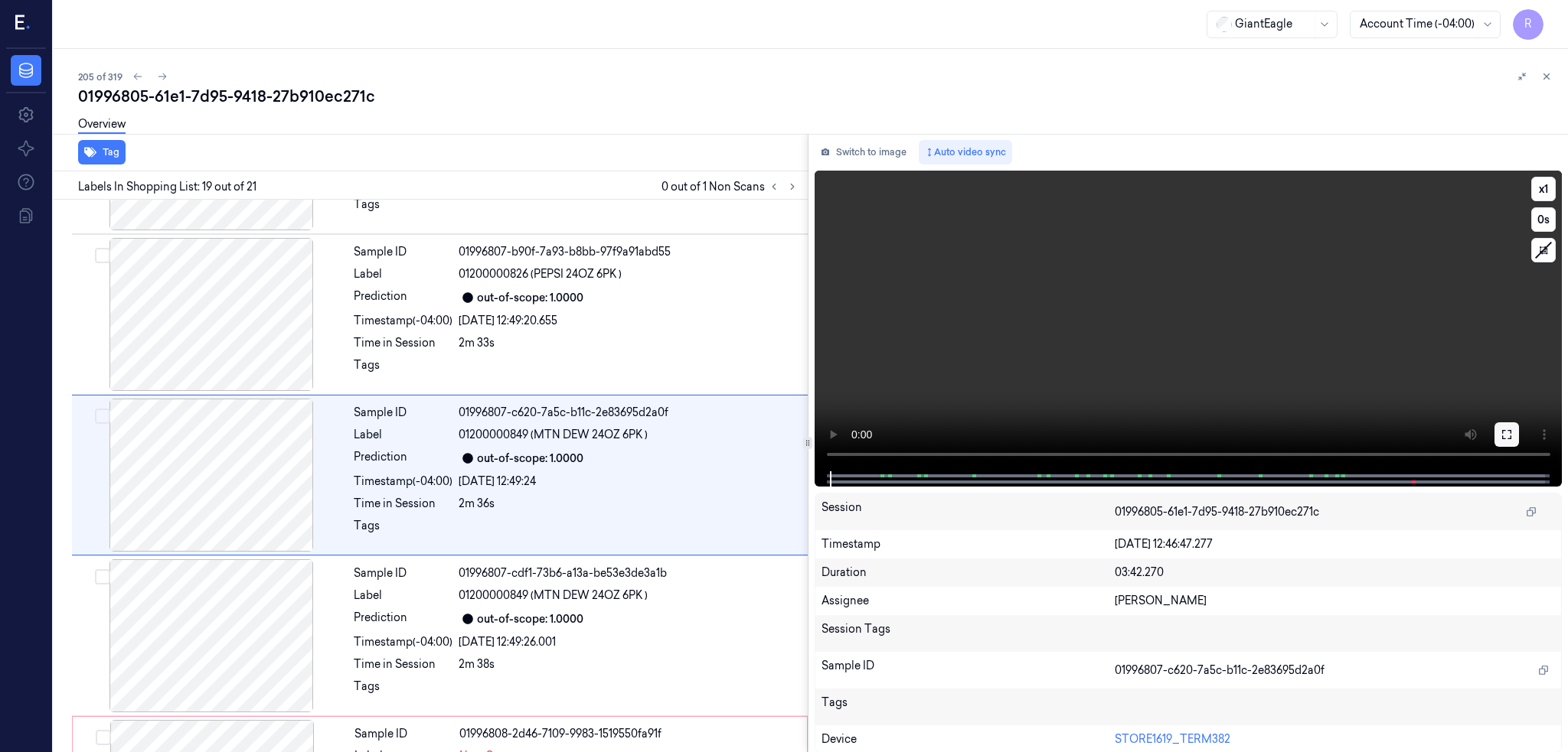
click at [1509, 423] on button at bounding box center [1506, 435] width 25 height 25
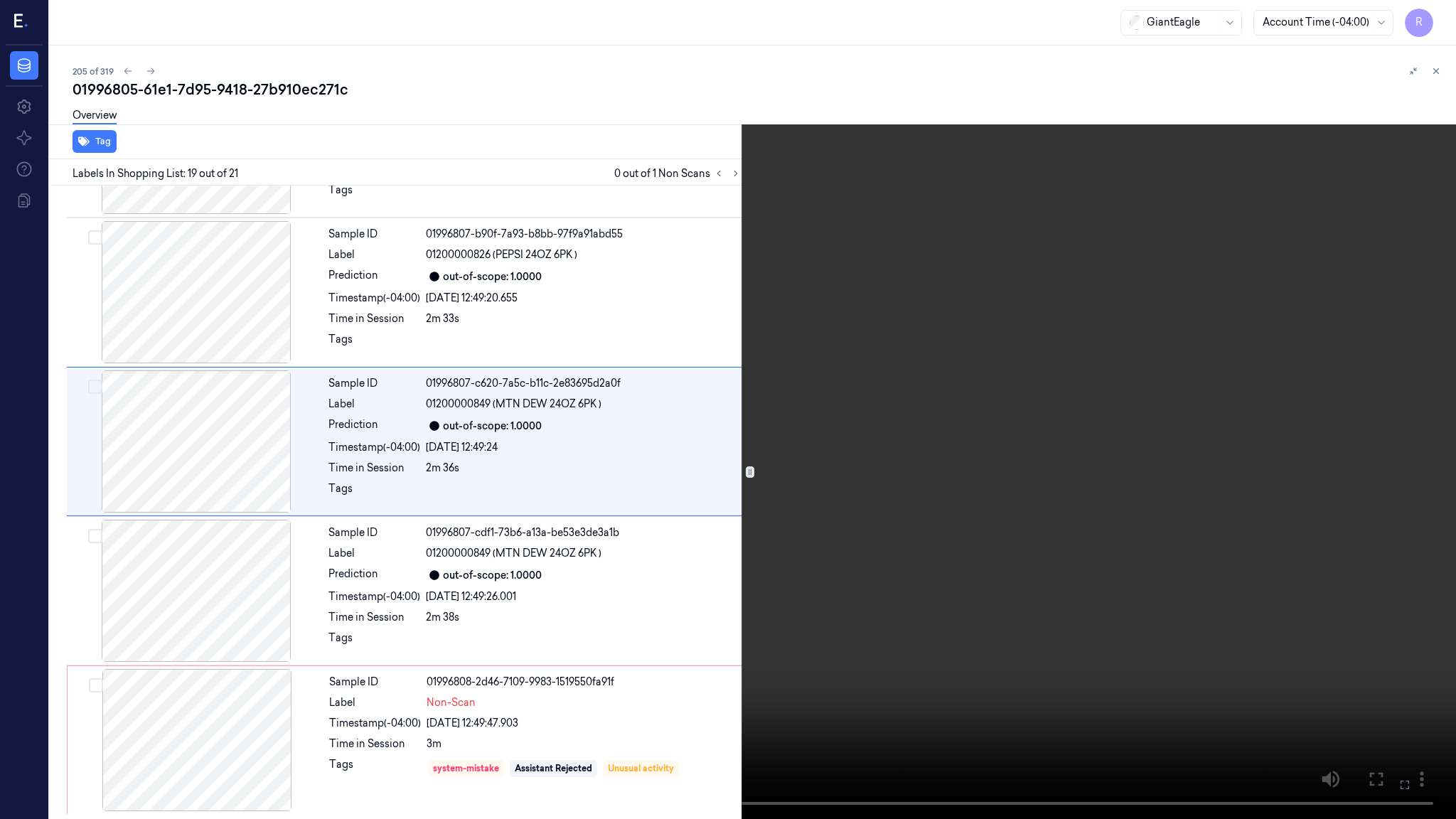
click at [992, 466] on video at bounding box center [728, 410] width 1456 height 819
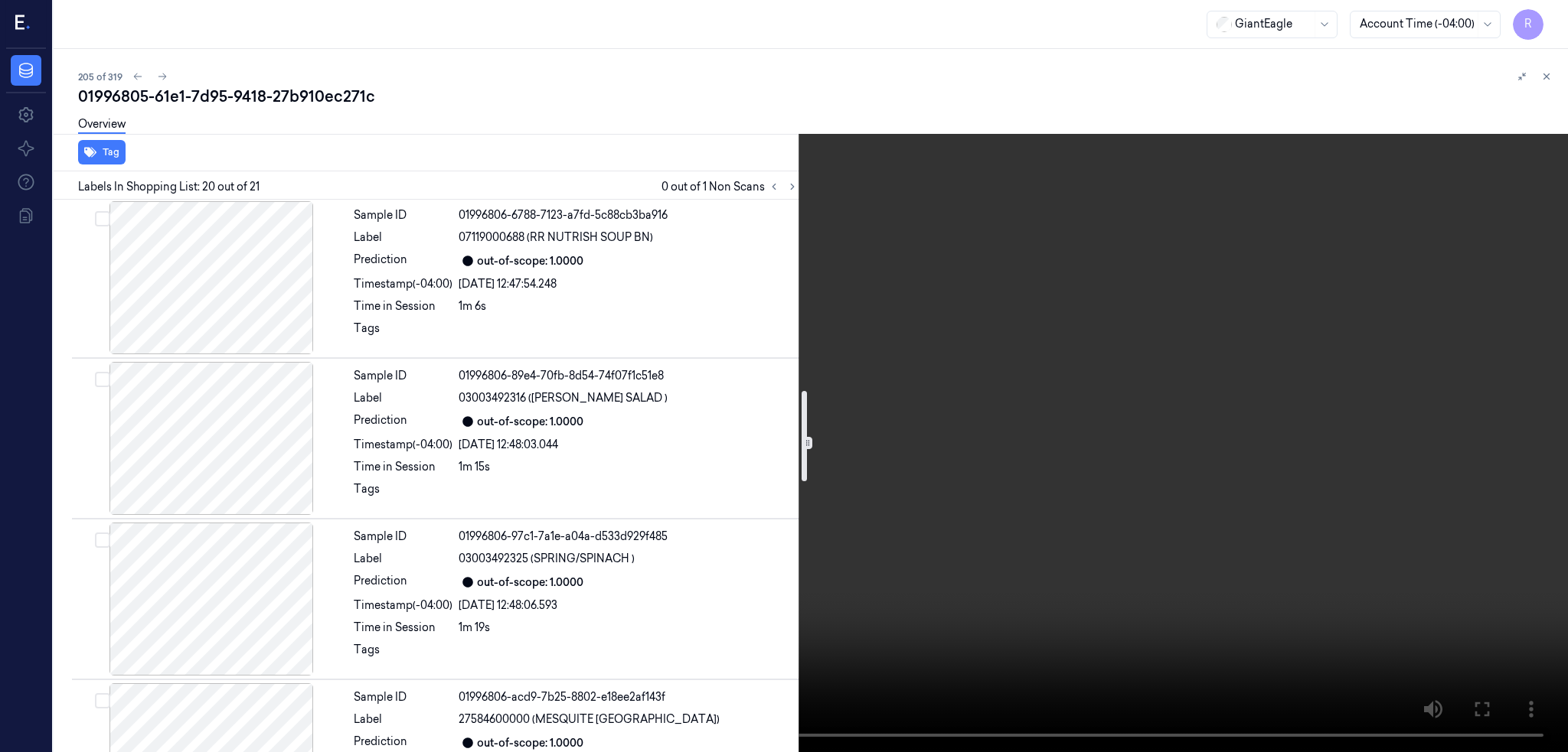
scroll to position [1168, 0]
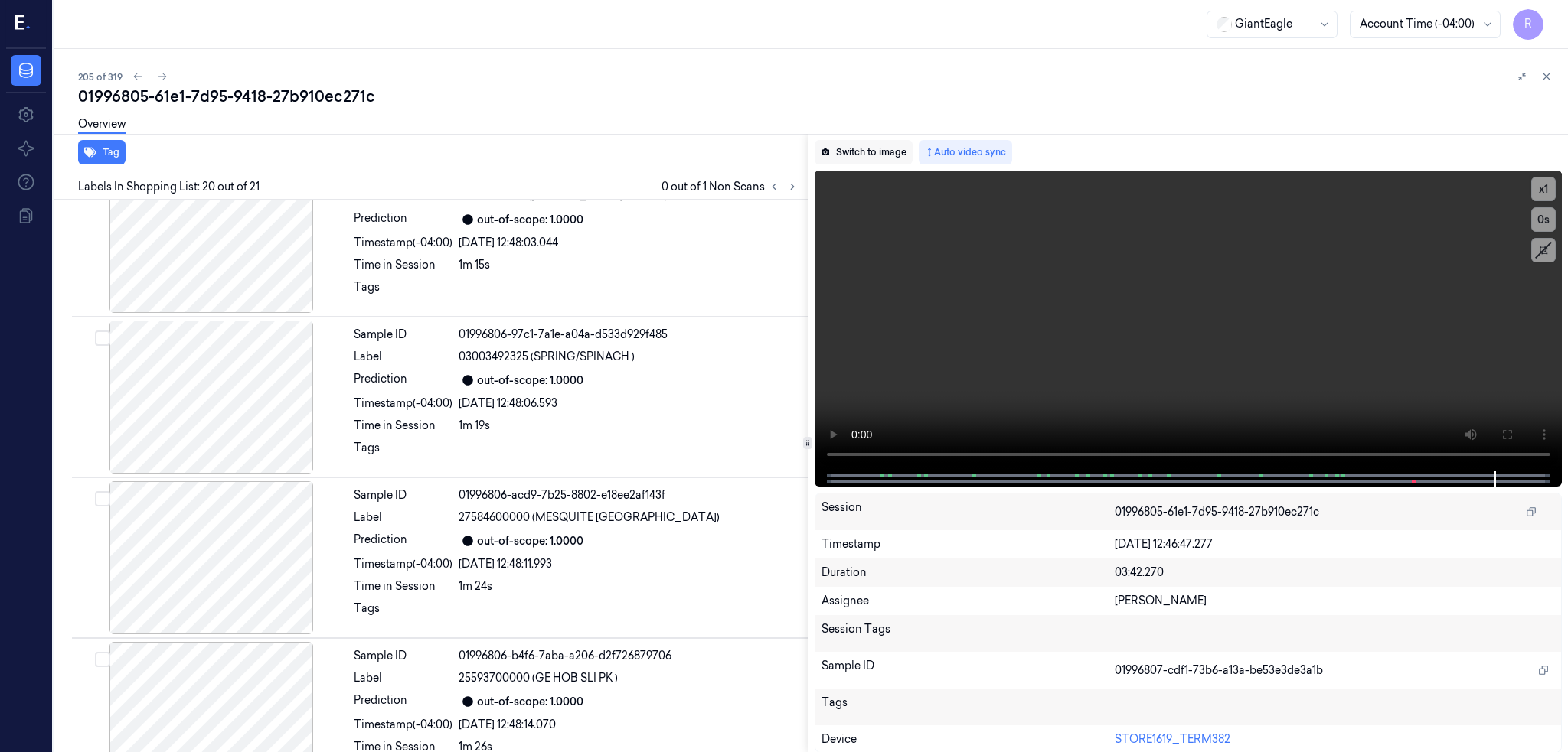
click at [820, 152] on button "Switch to image" at bounding box center [864, 152] width 98 height 25
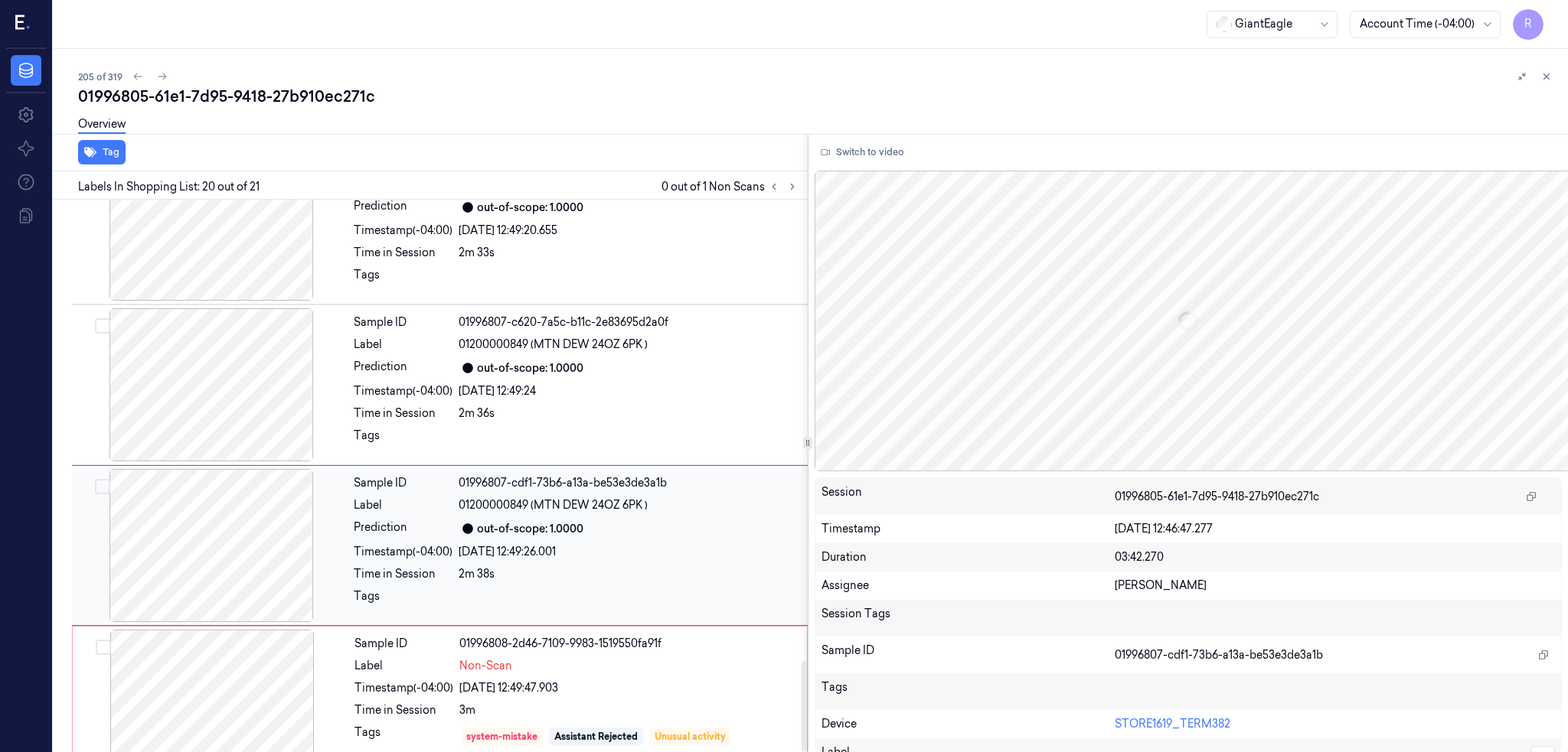
scroll to position [2827, 0]
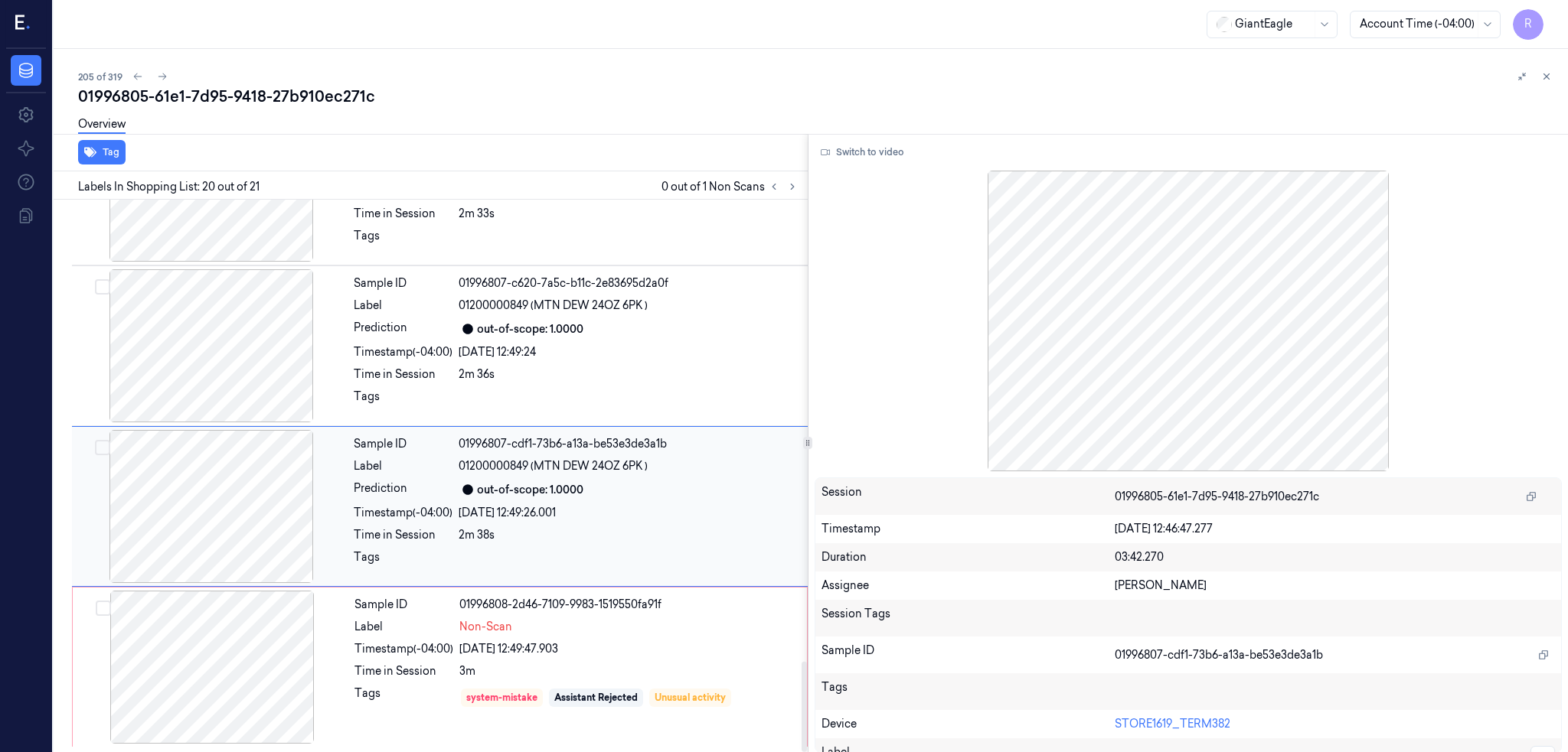
click at [167, 497] on div at bounding box center [211, 506] width 272 height 153
click at [158, 358] on div at bounding box center [211, 345] width 272 height 153
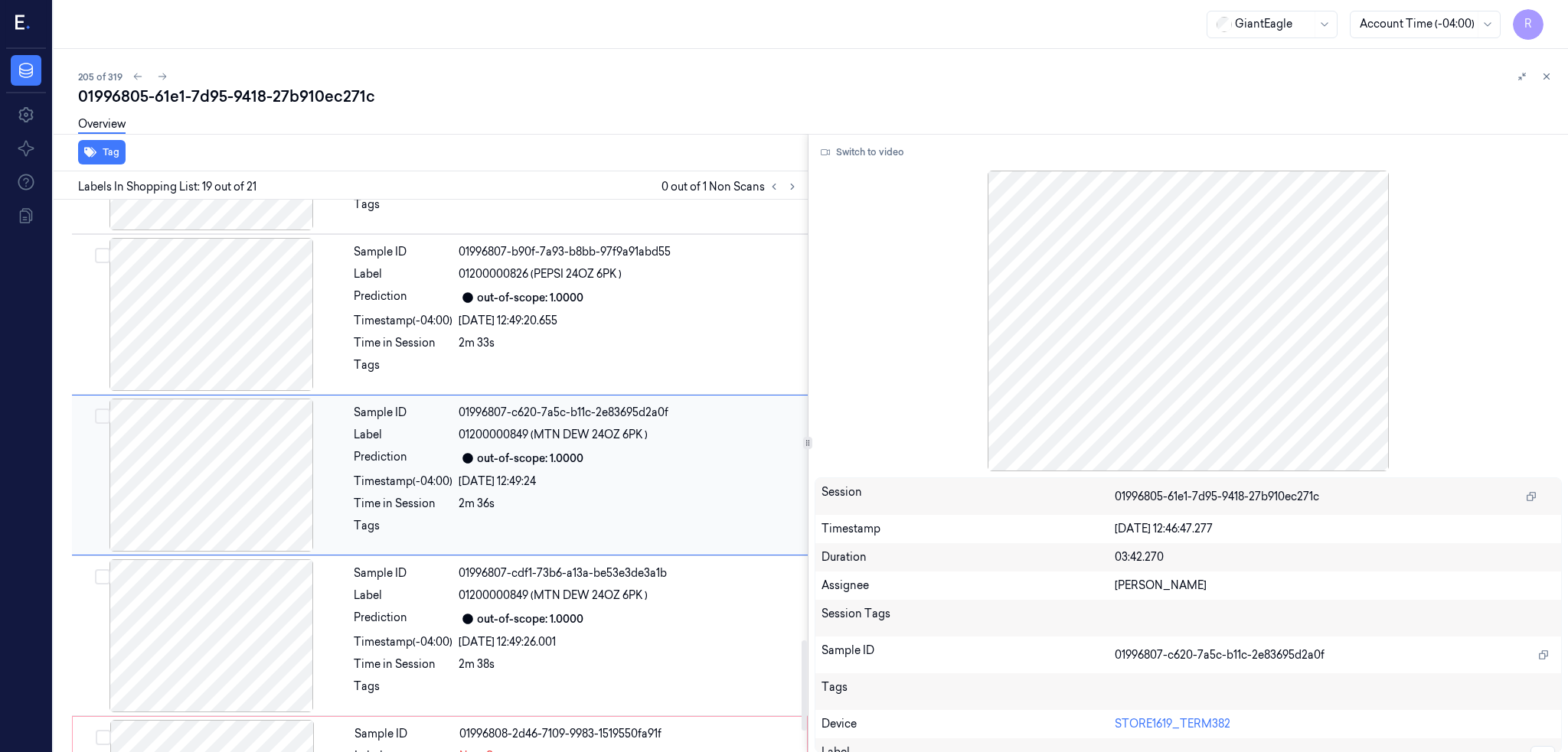
click at [168, 477] on div at bounding box center [211, 475] width 272 height 153
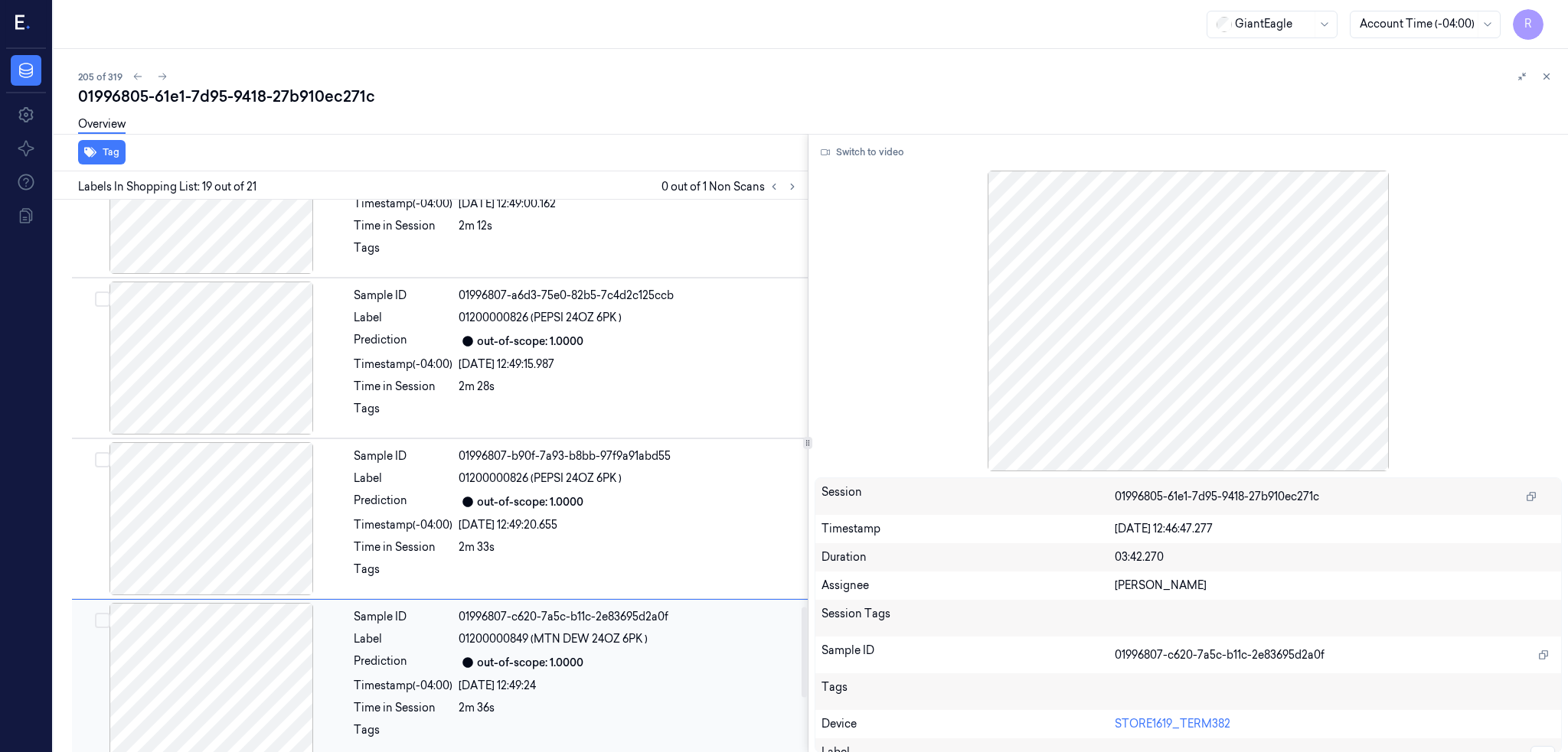
click at [168, 477] on div at bounding box center [211, 518] width 272 height 153
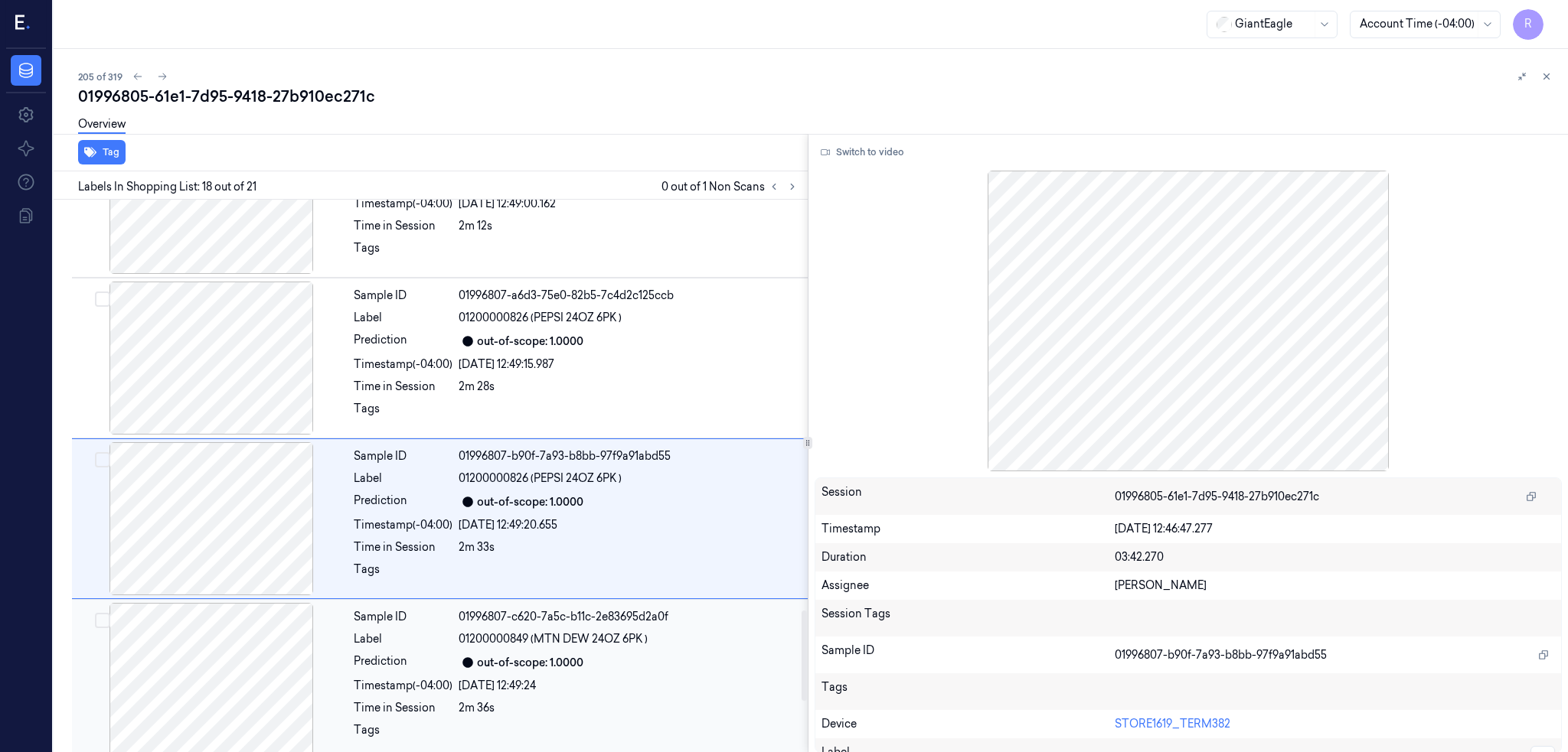
scroll to position [2536, 0]
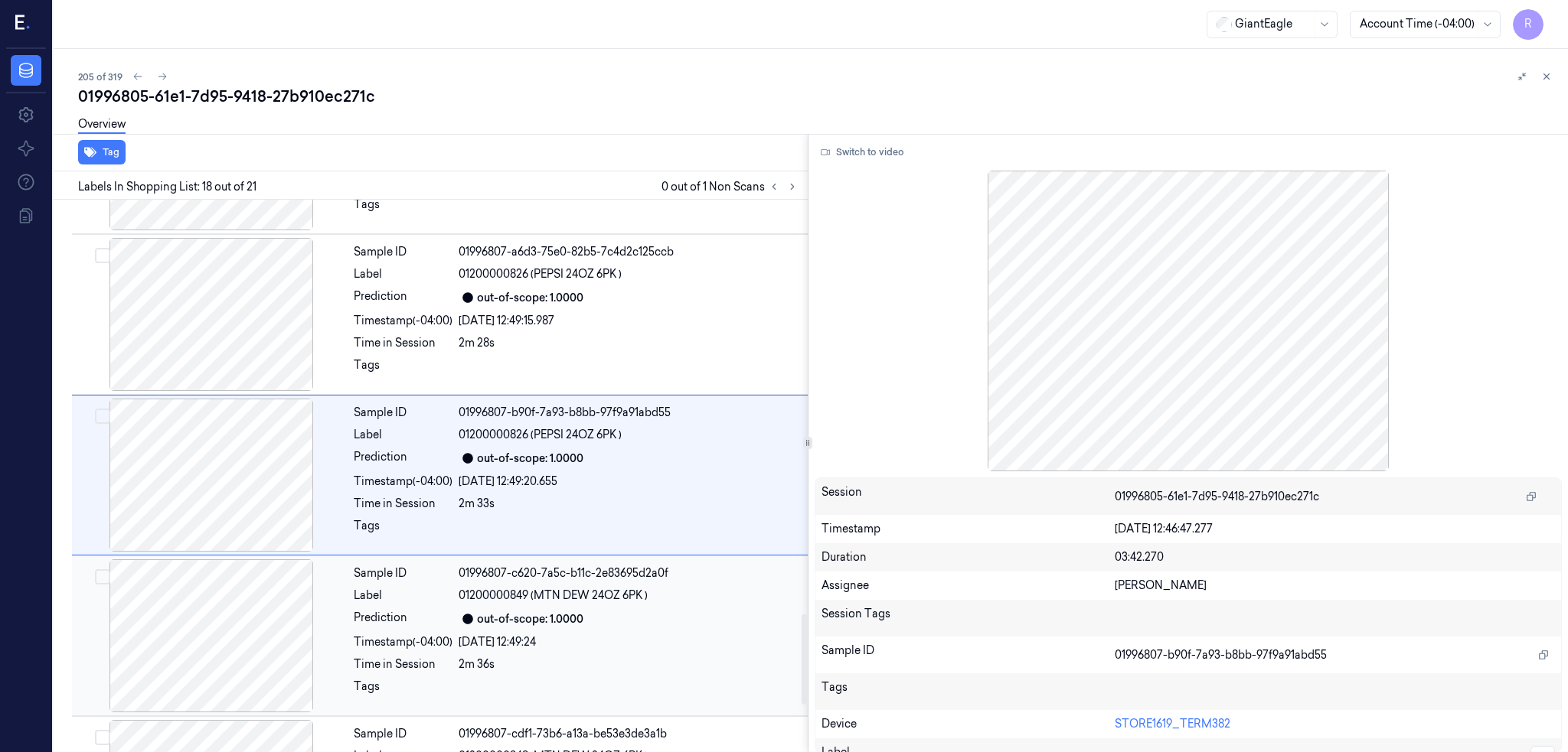
click at [168, 477] on div at bounding box center [211, 475] width 272 height 153
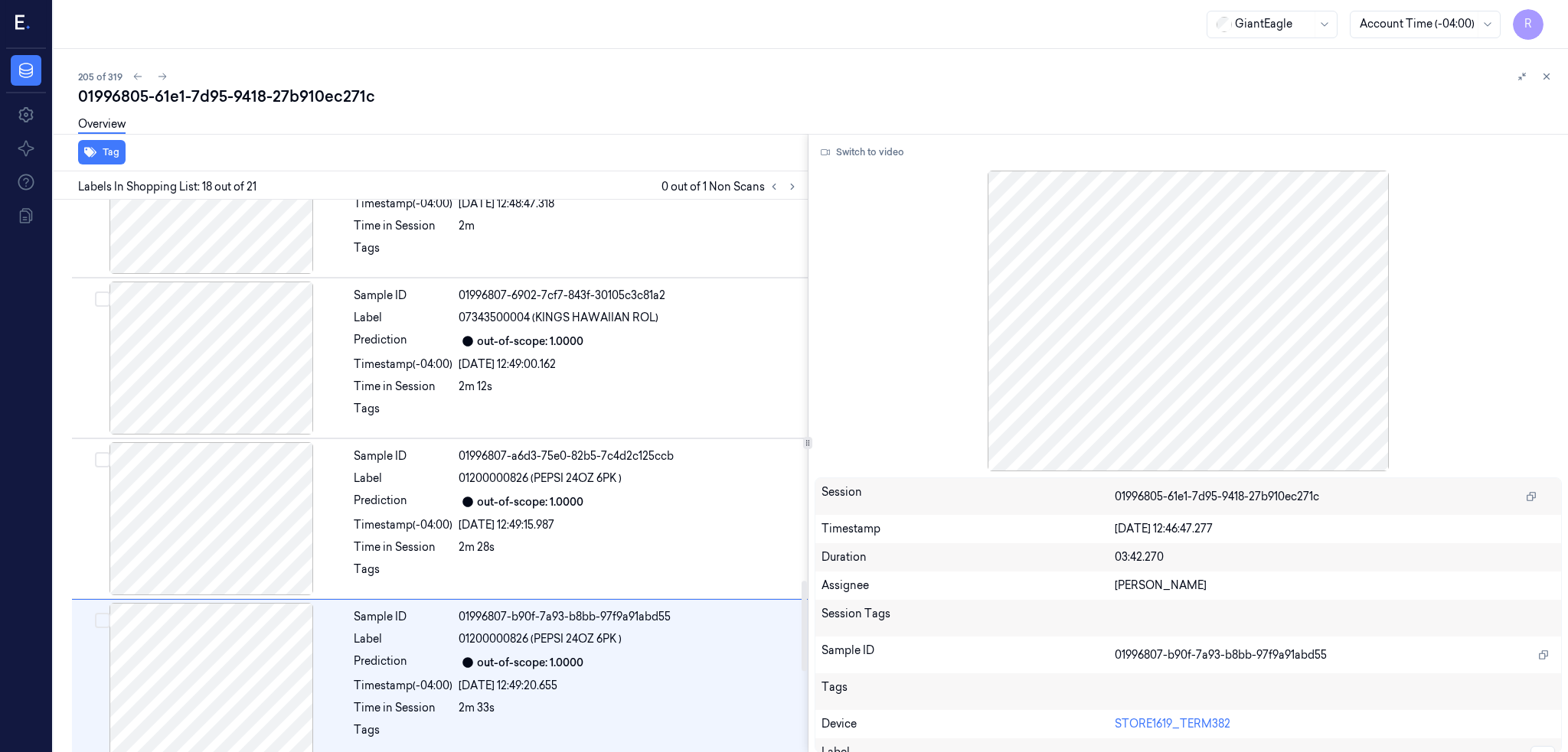
click at [168, 477] on div at bounding box center [211, 518] width 272 height 153
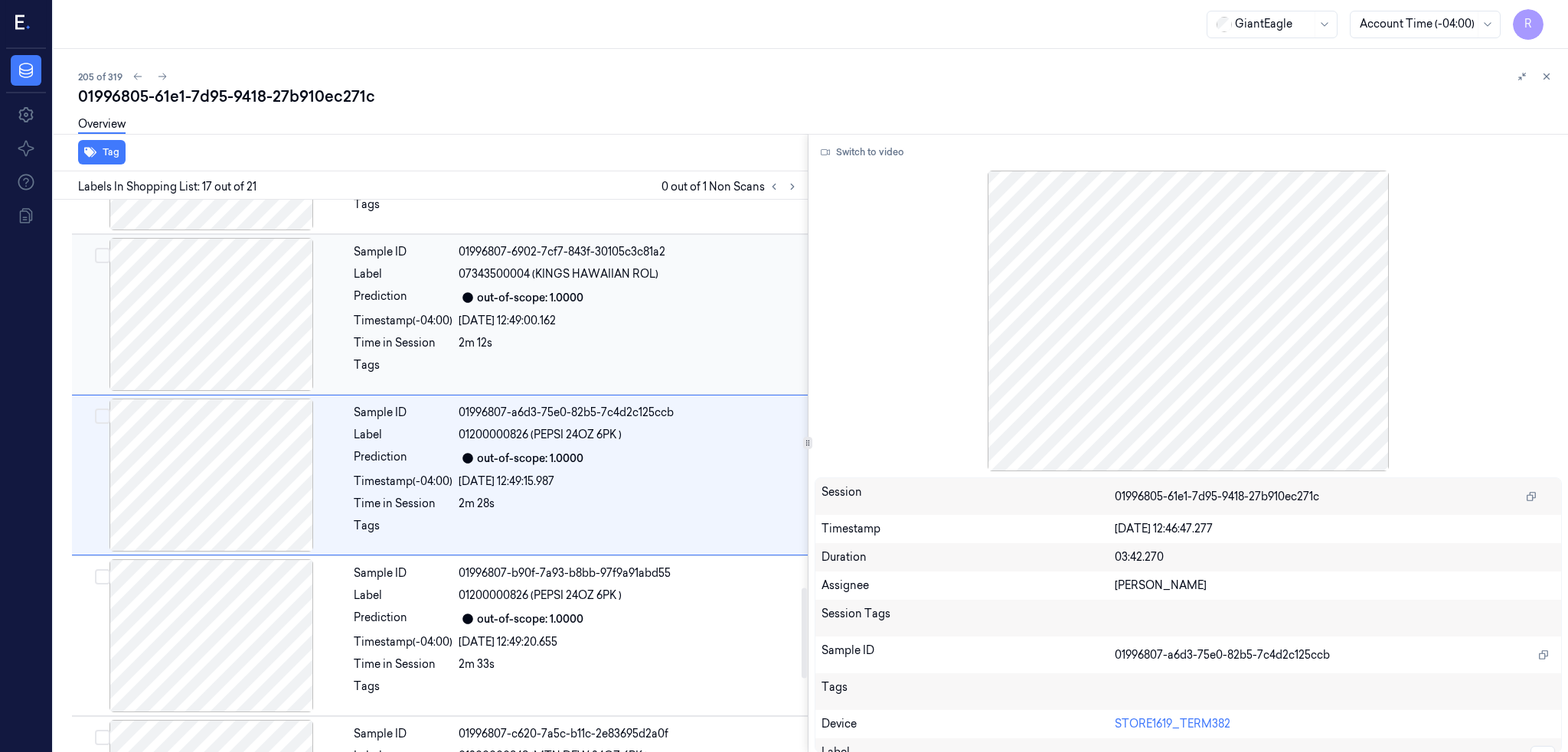
click at [172, 317] on div at bounding box center [211, 314] width 272 height 153
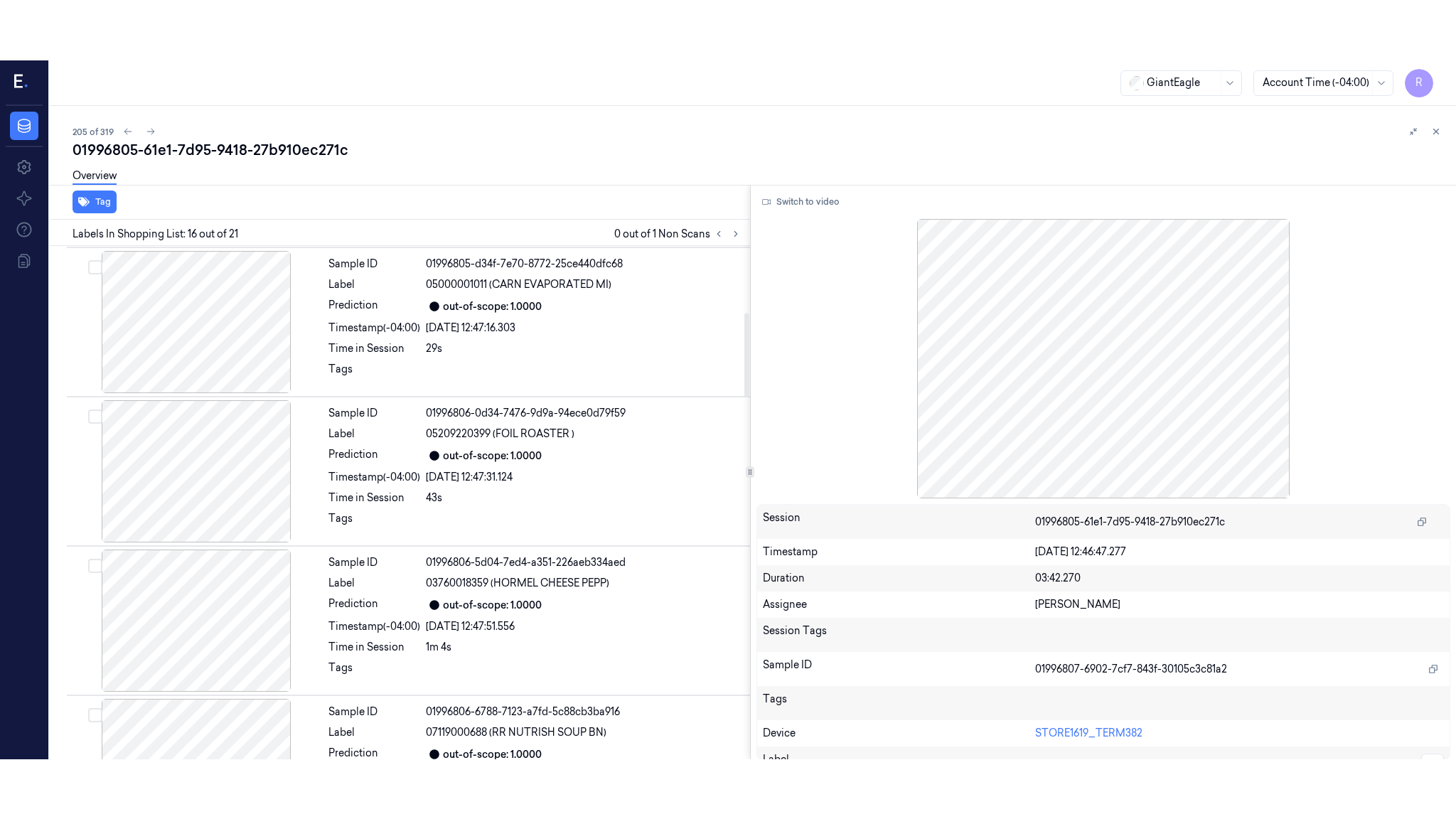
scroll to position [0, 0]
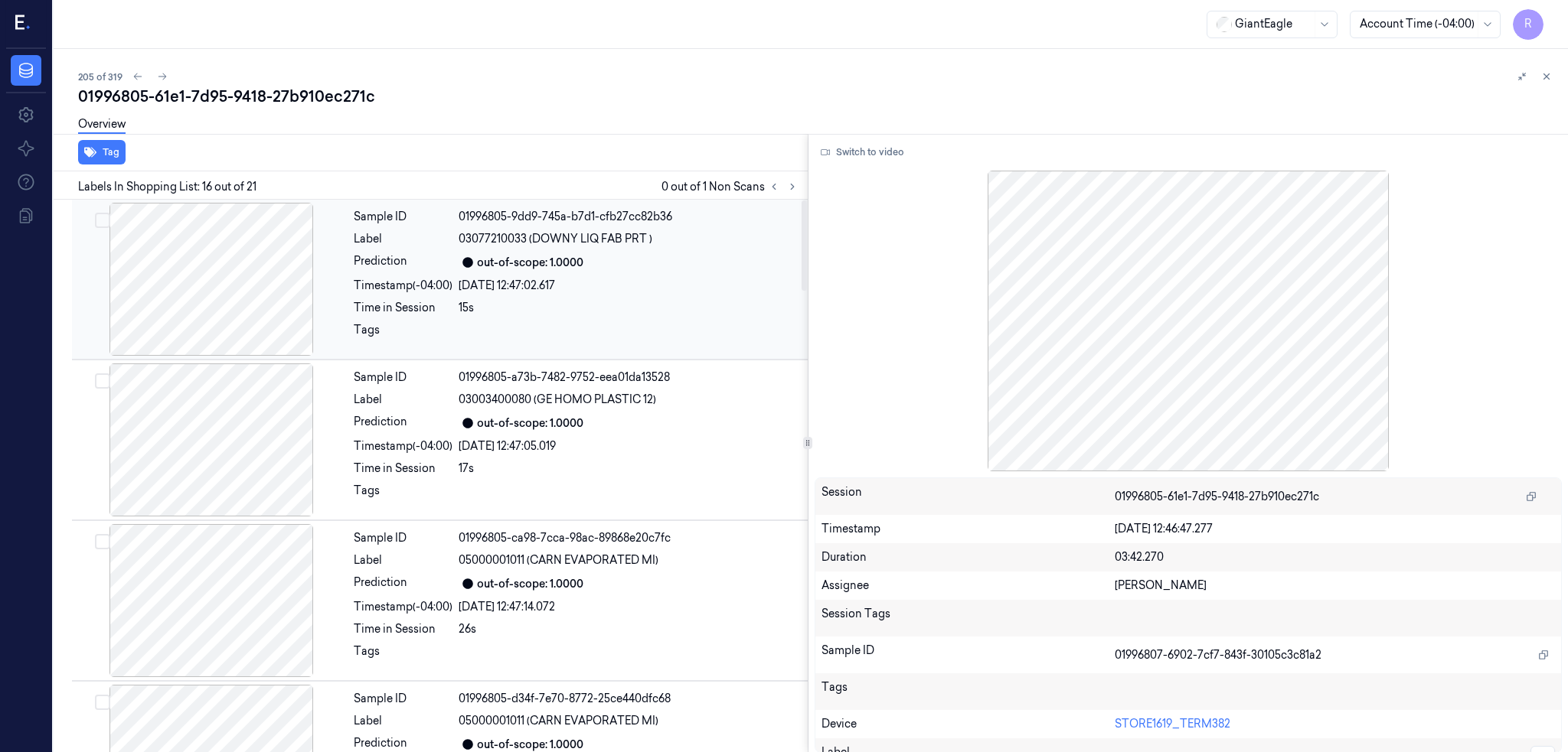
click at [165, 266] on div at bounding box center [211, 279] width 272 height 153
click at [157, 338] on div at bounding box center [211, 279] width 272 height 153
click at [159, 408] on div at bounding box center [211, 439] width 272 height 153
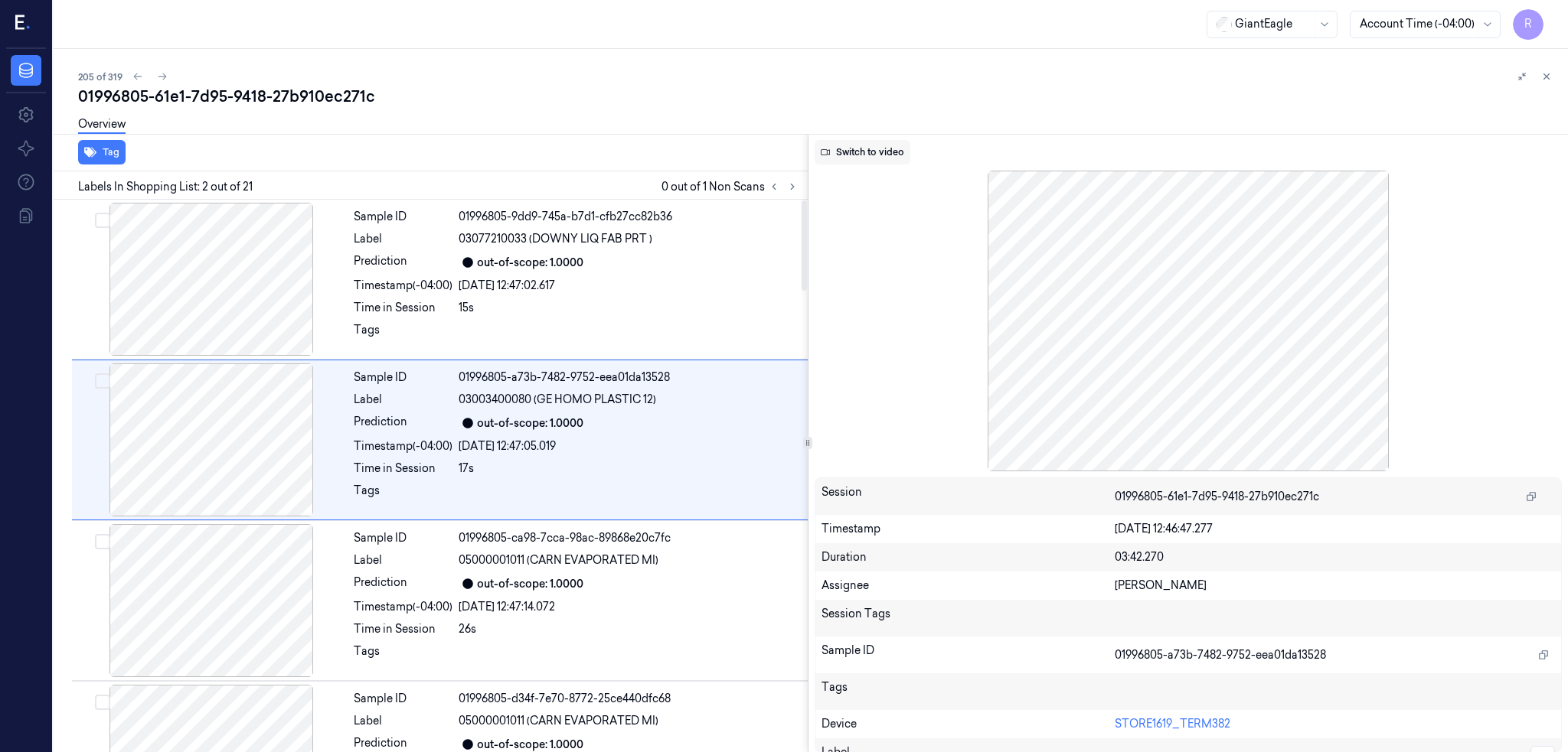
click at [854, 147] on button "Switch to video" at bounding box center [862, 152] width 96 height 25
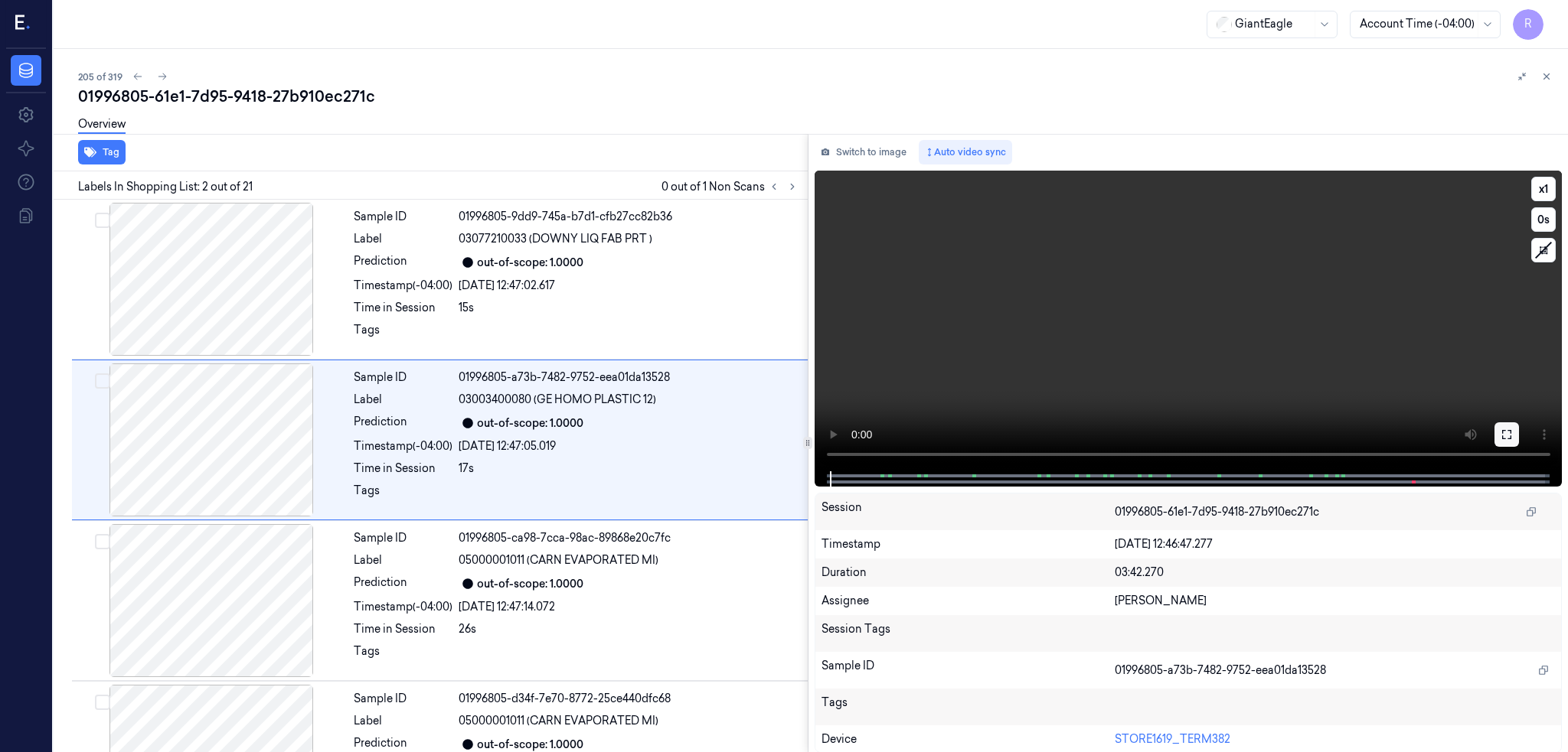
click at [1505, 423] on button at bounding box center [1506, 435] width 25 height 25
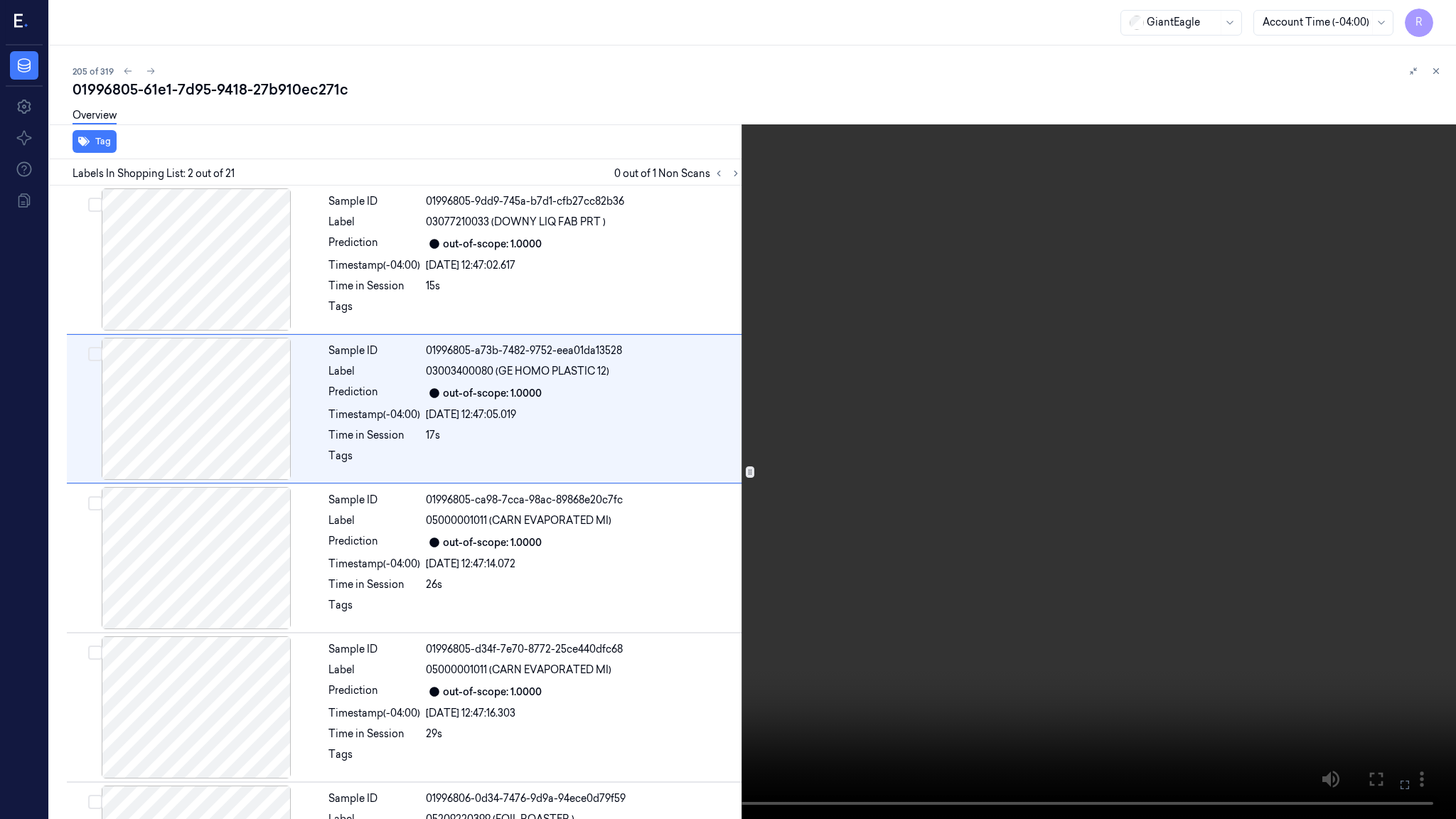
click at [629, 446] on video at bounding box center [728, 410] width 1456 height 819
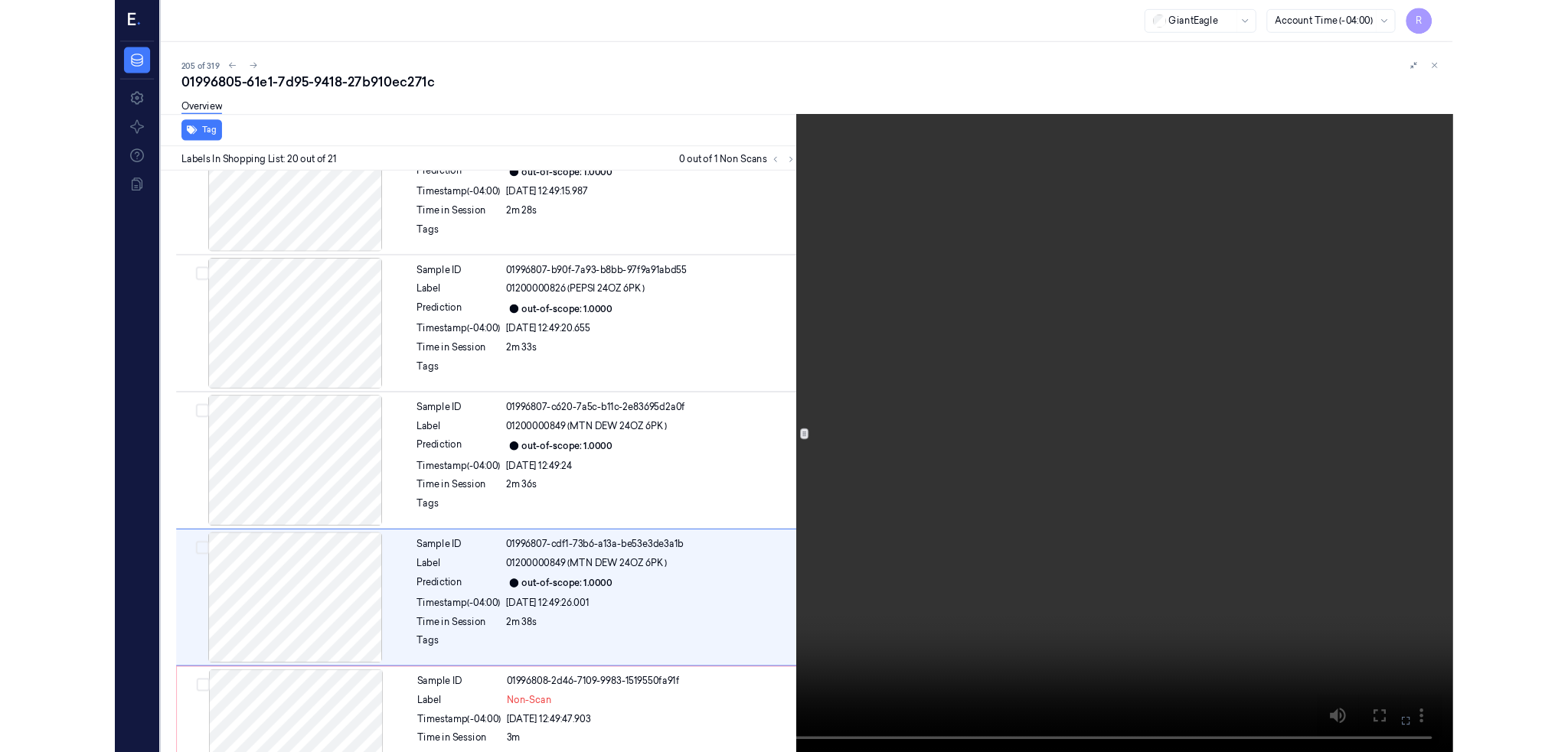
scroll to position [2698, 0]
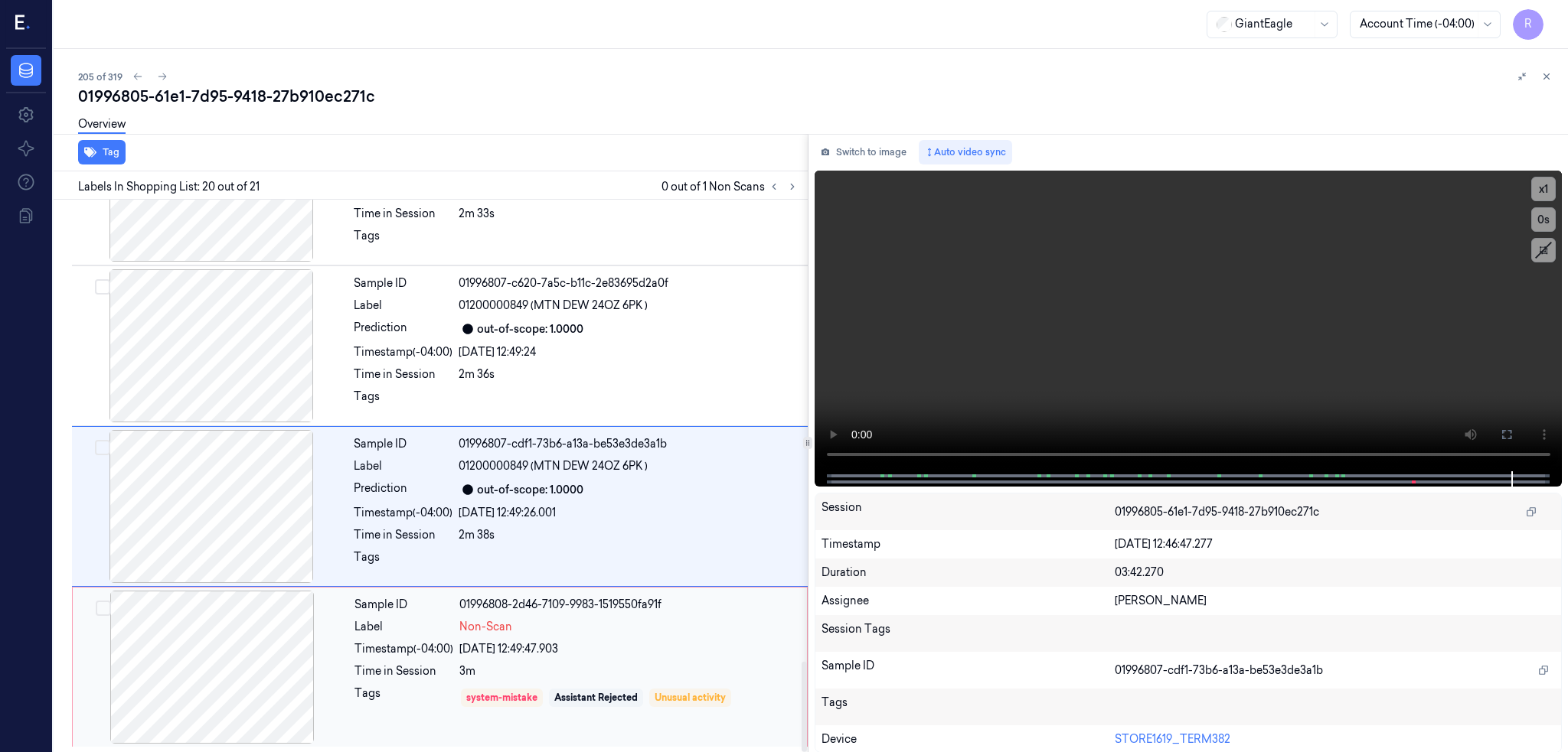
click at [191, 603] on div at bounding box center [212, 667] width 272 height 153
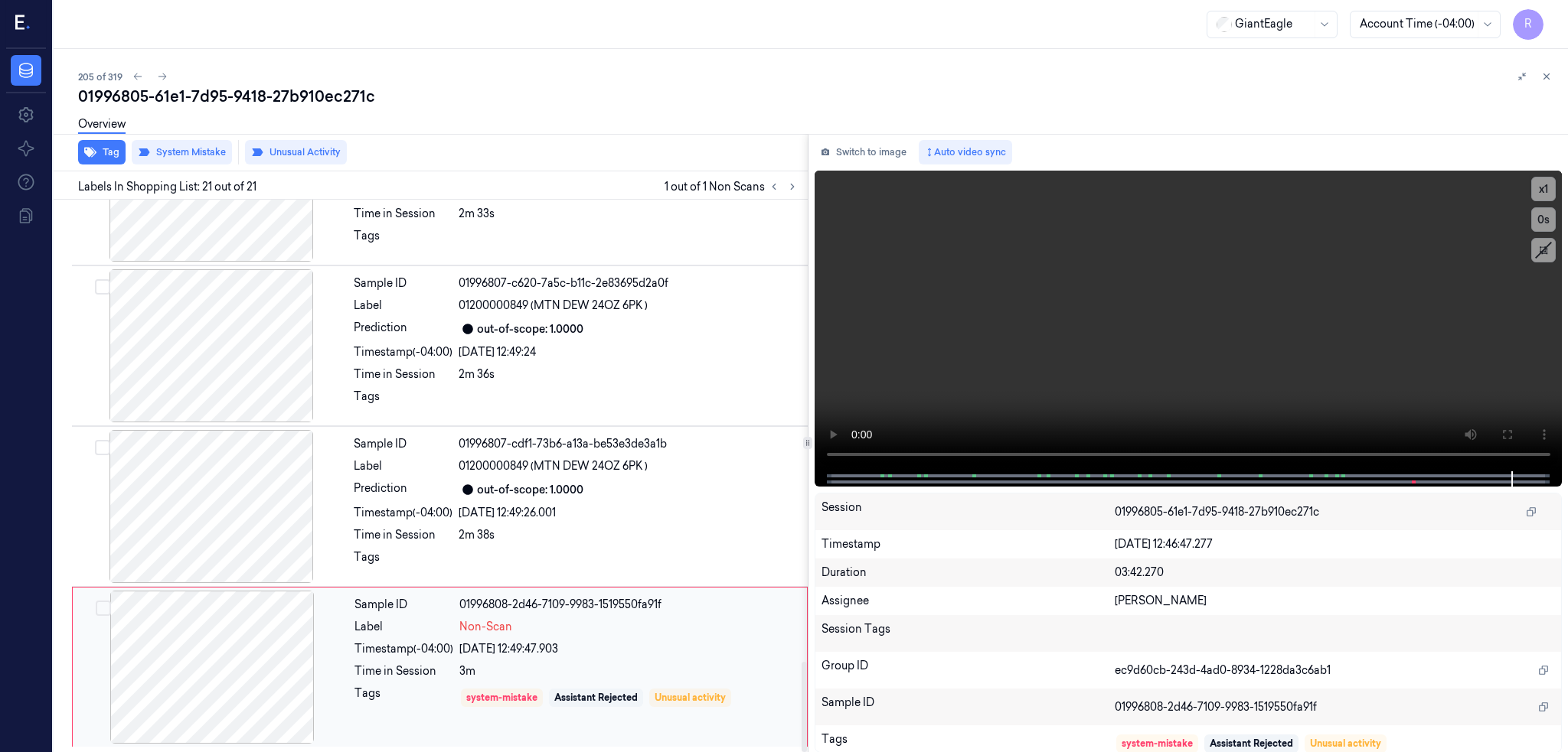
scroll to position [2828, 0]
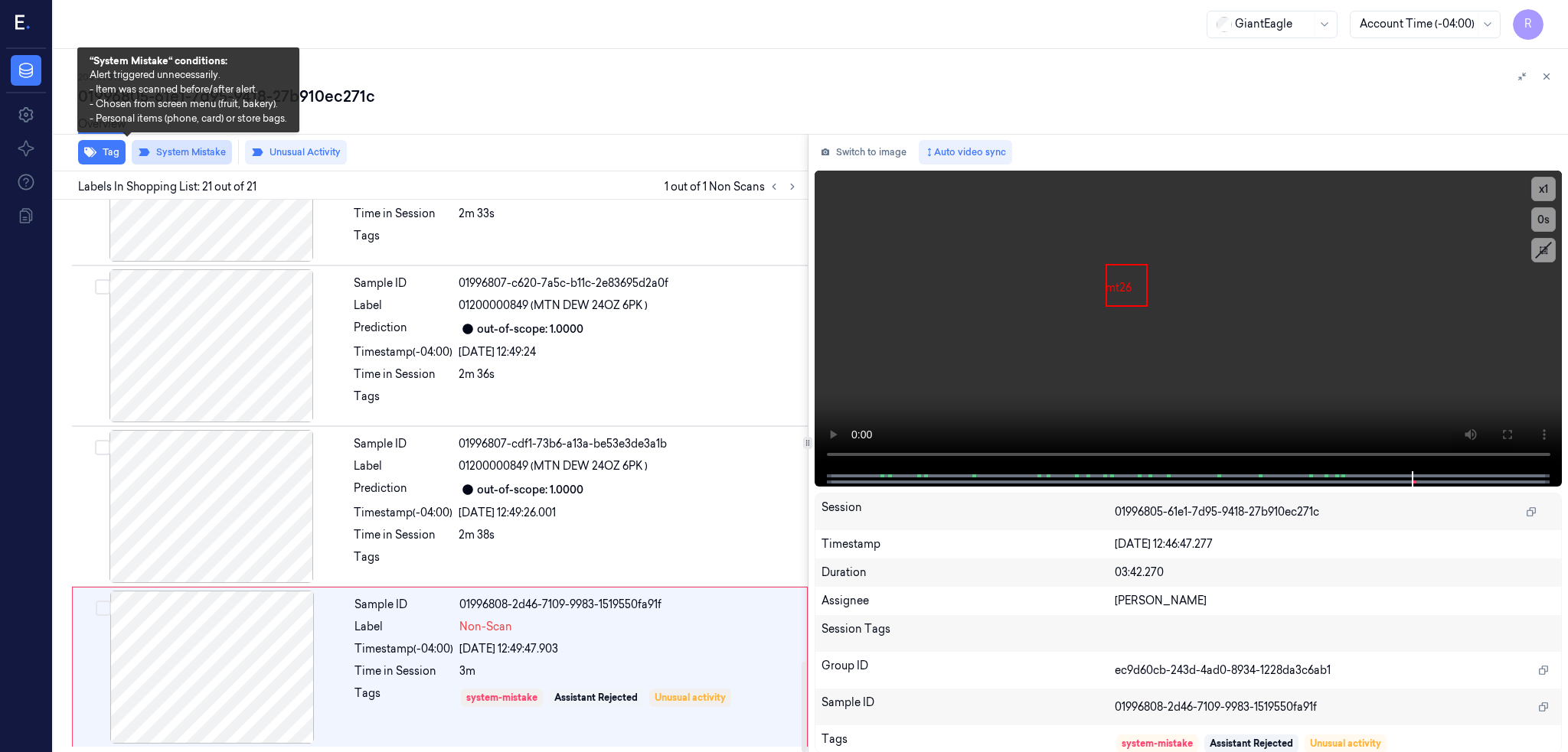
click at [145, 154] on button "System Mistake" at bounding box center [181, 152] width 101 height 25
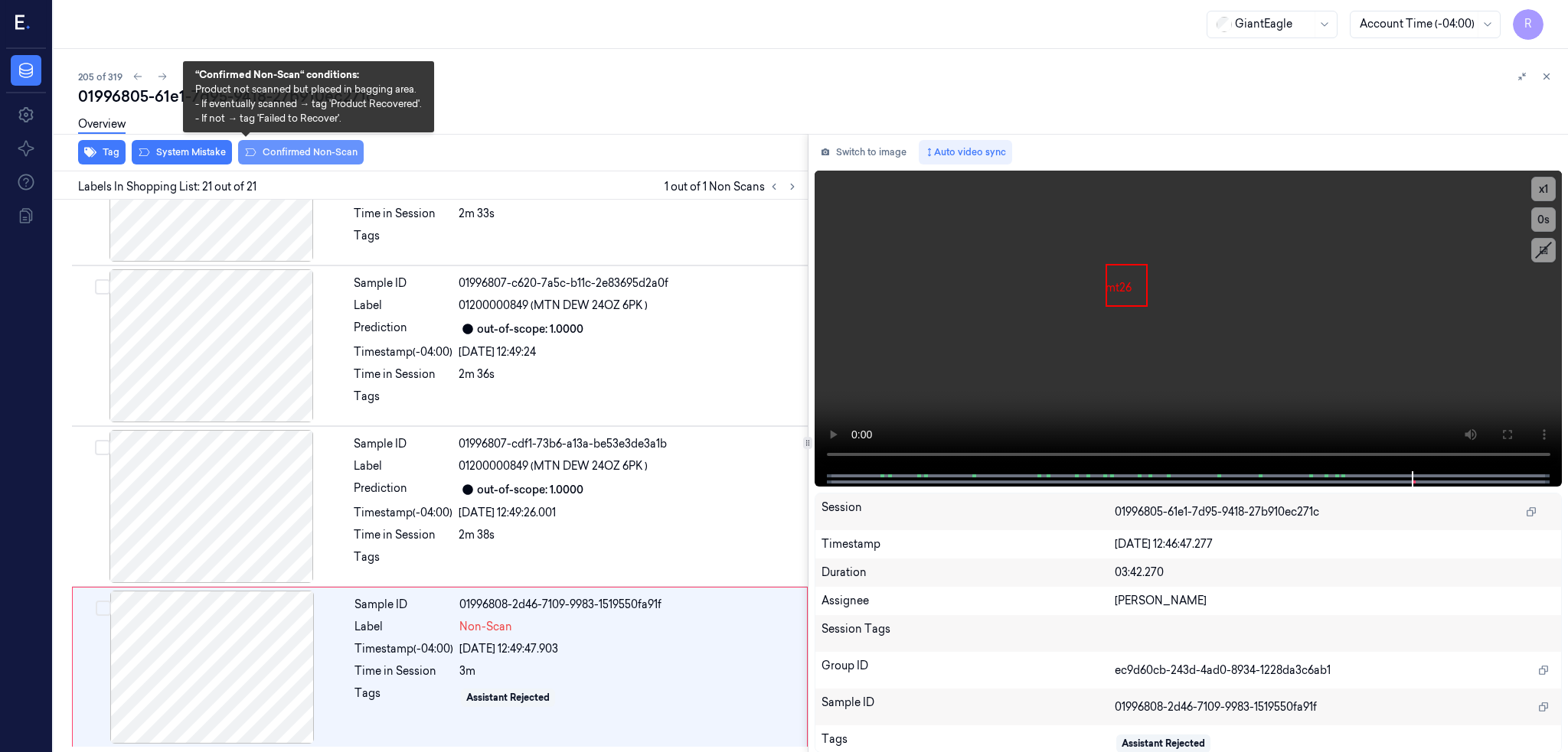
click at [258, 154] on button "Confirmed Non-Scan" at bounding box center [301, 152] width 126 height 25
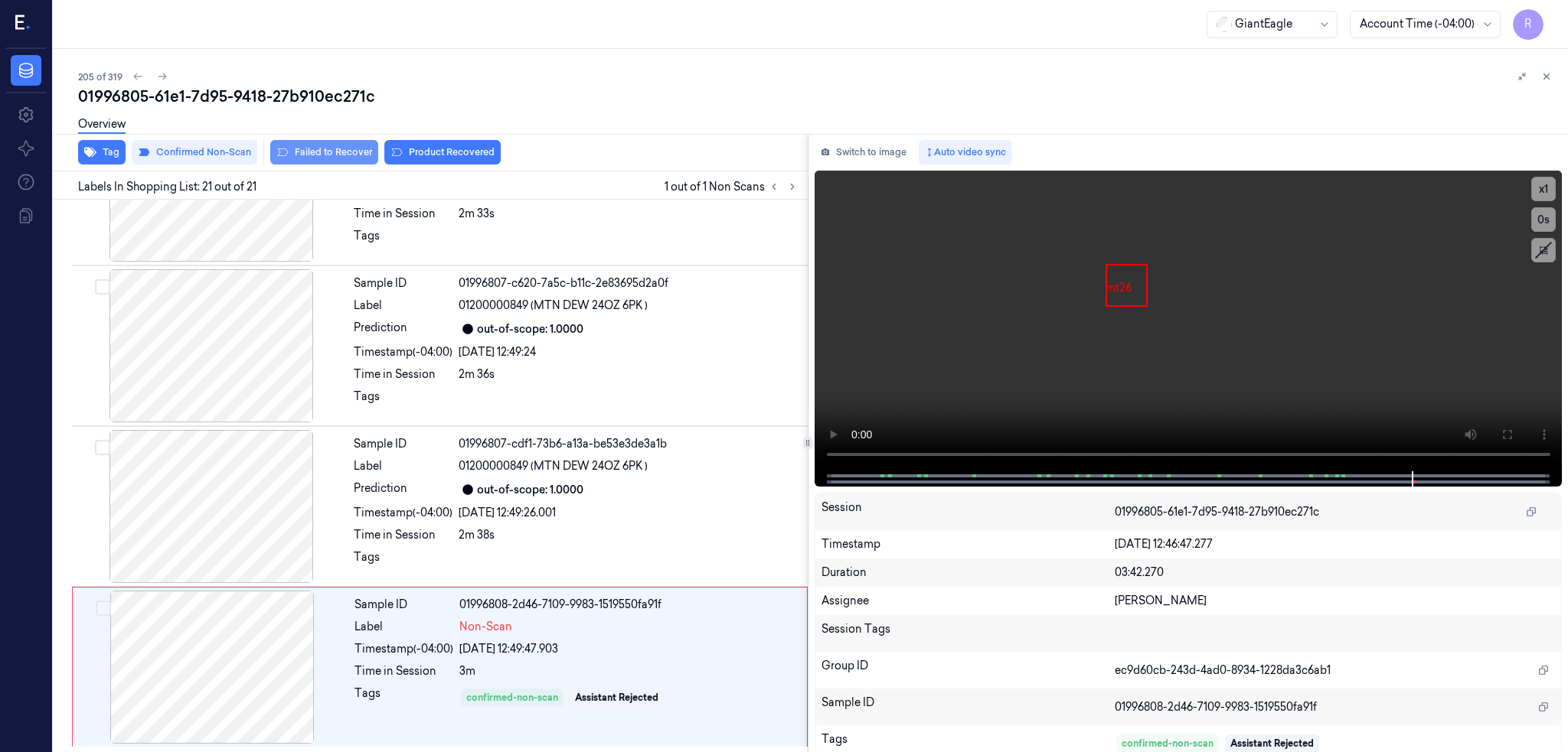
click at [280, 154] on button "Failed to Recover" at bounding box center [324, 152] width 108 height 25
click at [214, 93] on div "01996805-61e1-7d95-9418-27b910ec271c" at bounding box center [817, 96] width 1478 height 21
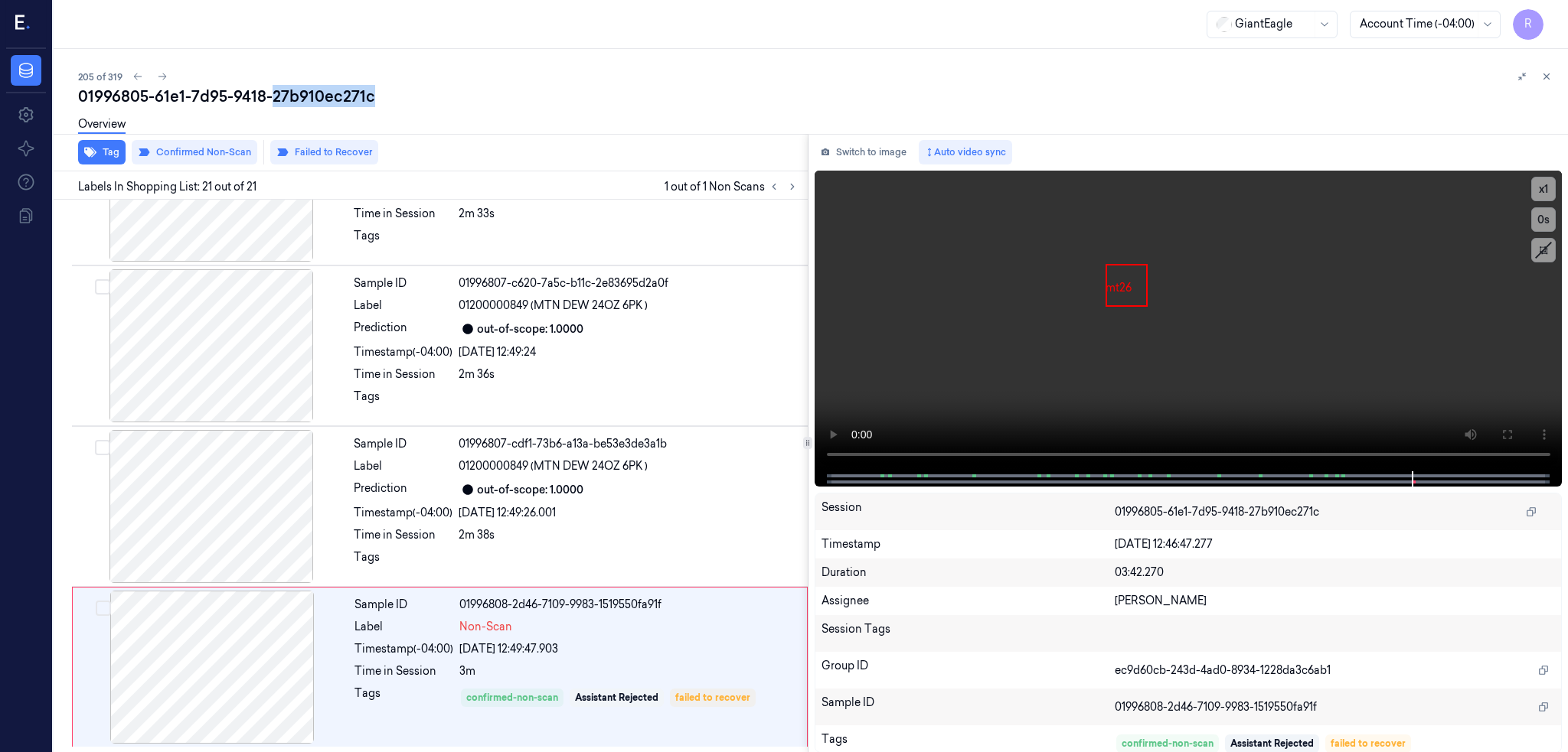
click at [214, 93] on div "01996805-61e1-7d95-9418-27b910ec271c" at bounding box center [817, 96] width 1478 height 21
copy div "27b910ec271c"
click at [153, 78] on button at bounding box center [162, 76] width 18 height 18
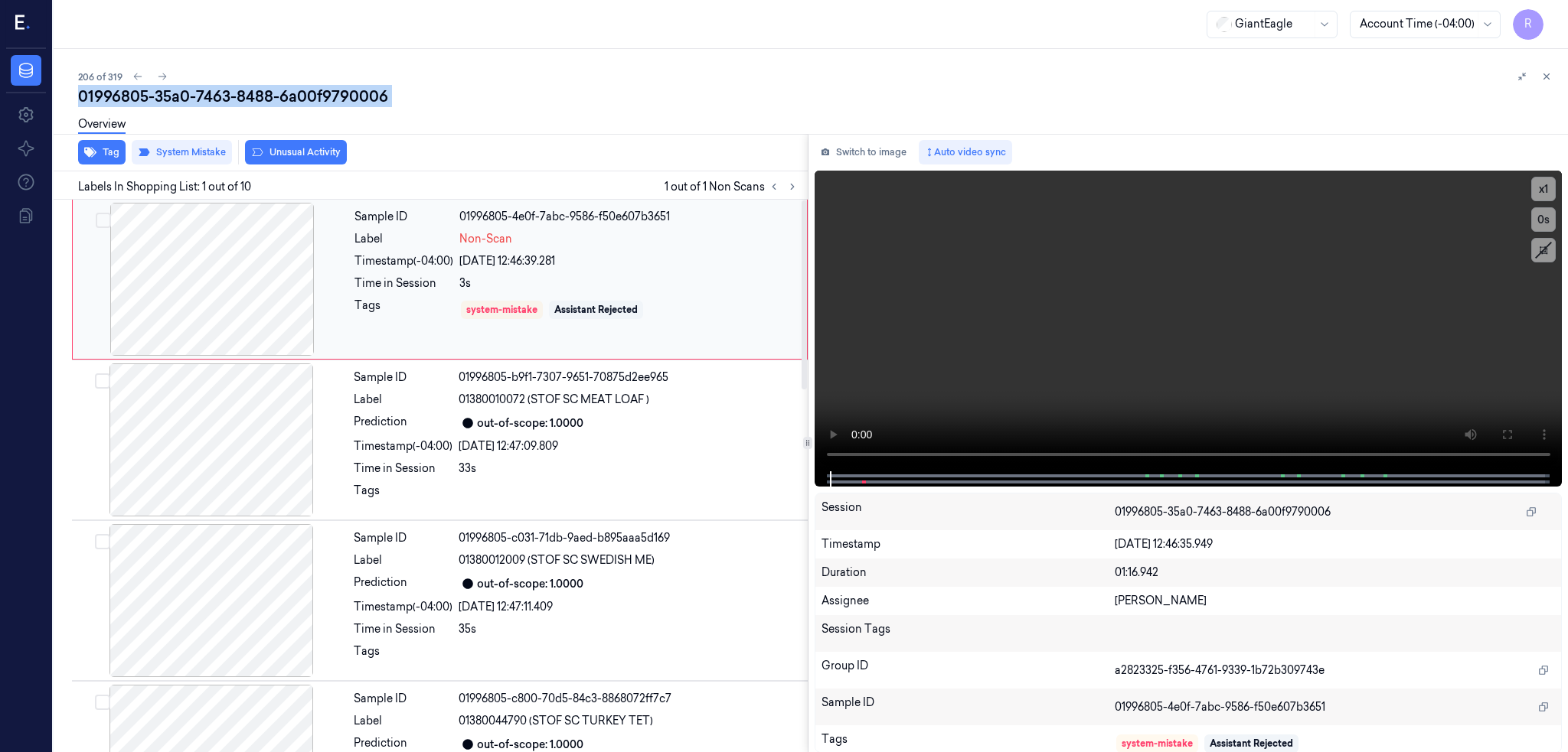
click at [174, 280] on div at bounding box center [212, 279] width 272 height 153
click at [1501, 428] on icon at bounding box center [1506, 434] width 12 height 12
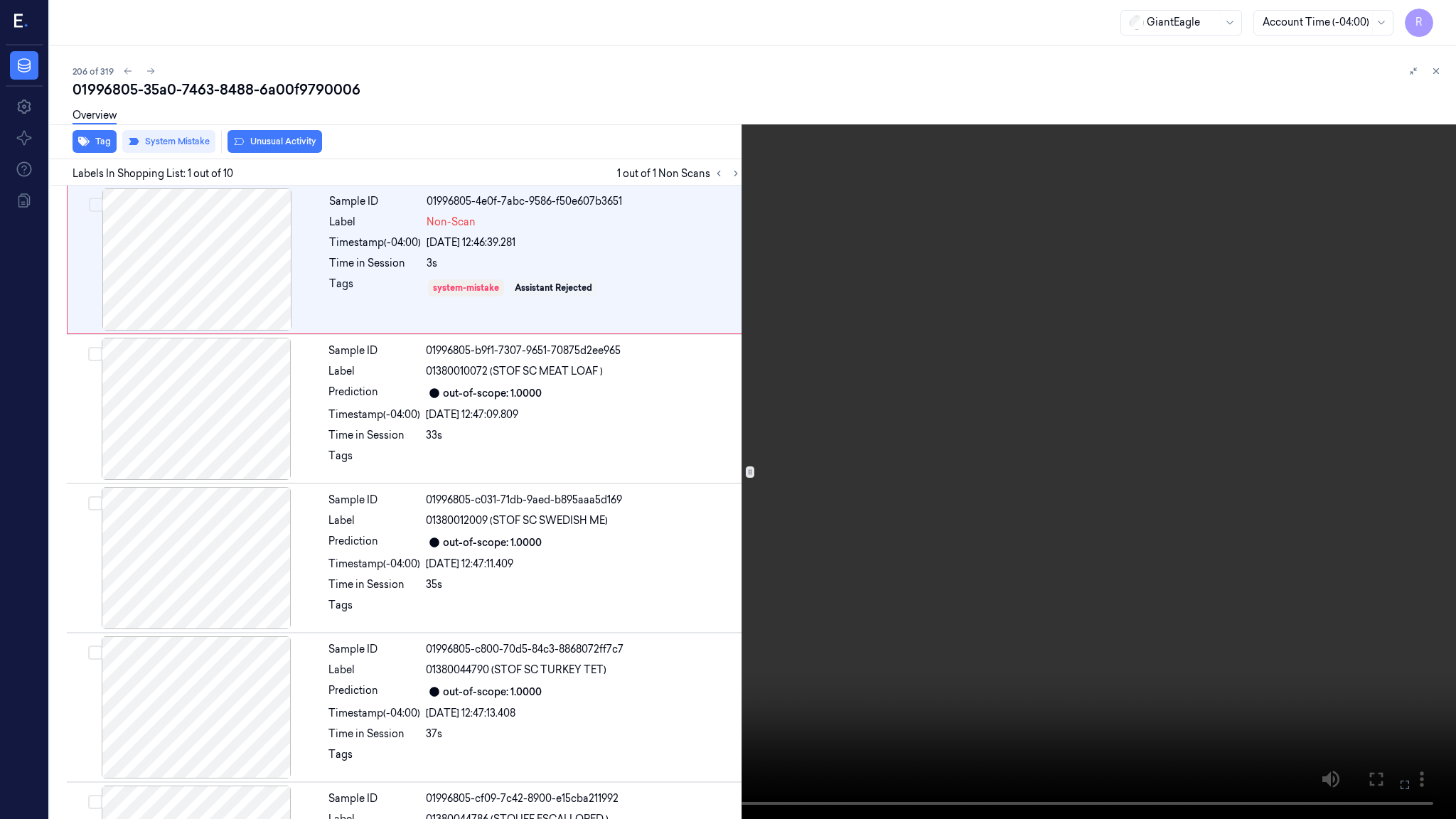
click at [682, 480] on video at bounding box center [728, 410] width 1456 height 819
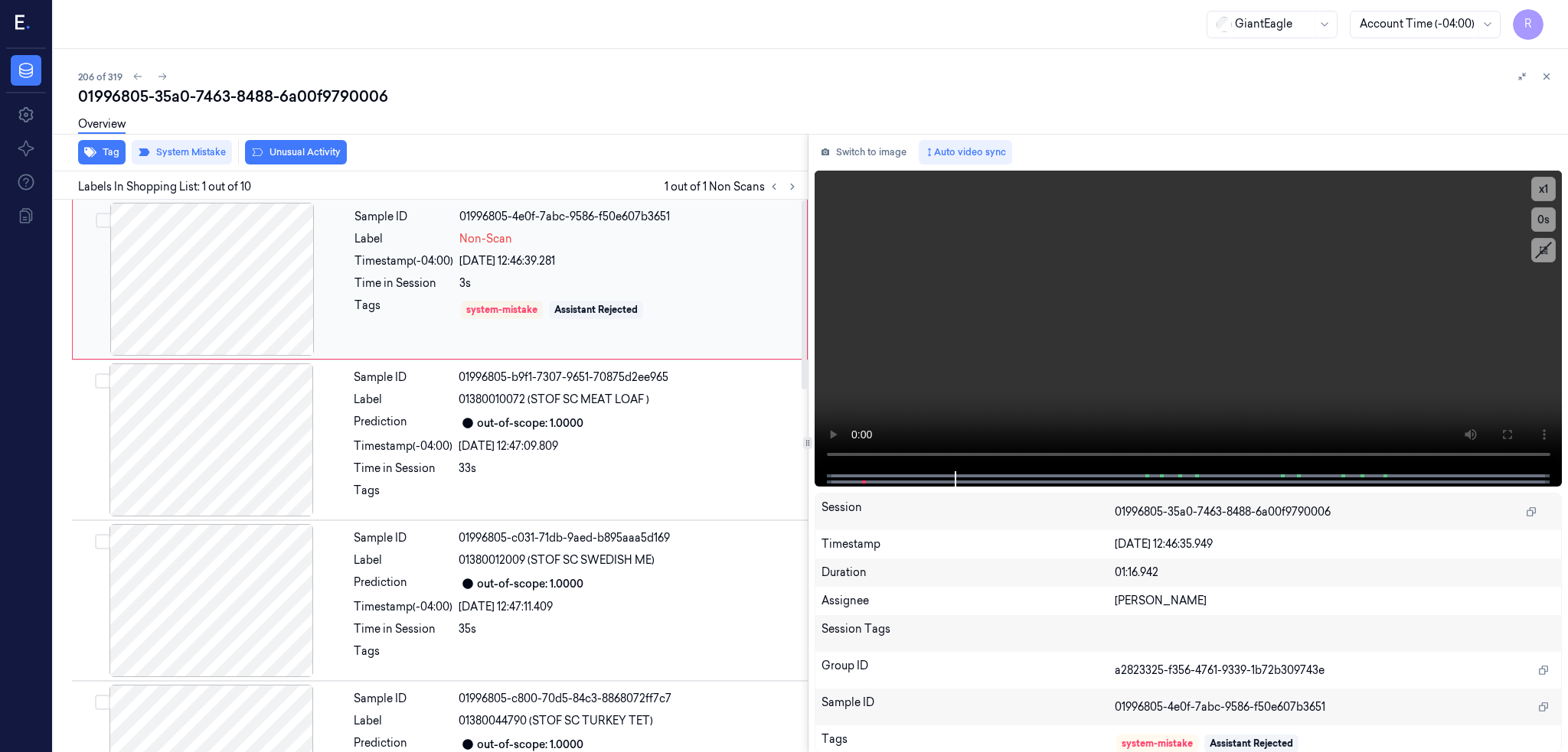
click at [191, 291] on div at bounding box center [212, 279] width 272 height 153
click at [78, 151] on button "Tag" at bounding box center [102, 152] width 48 height 25
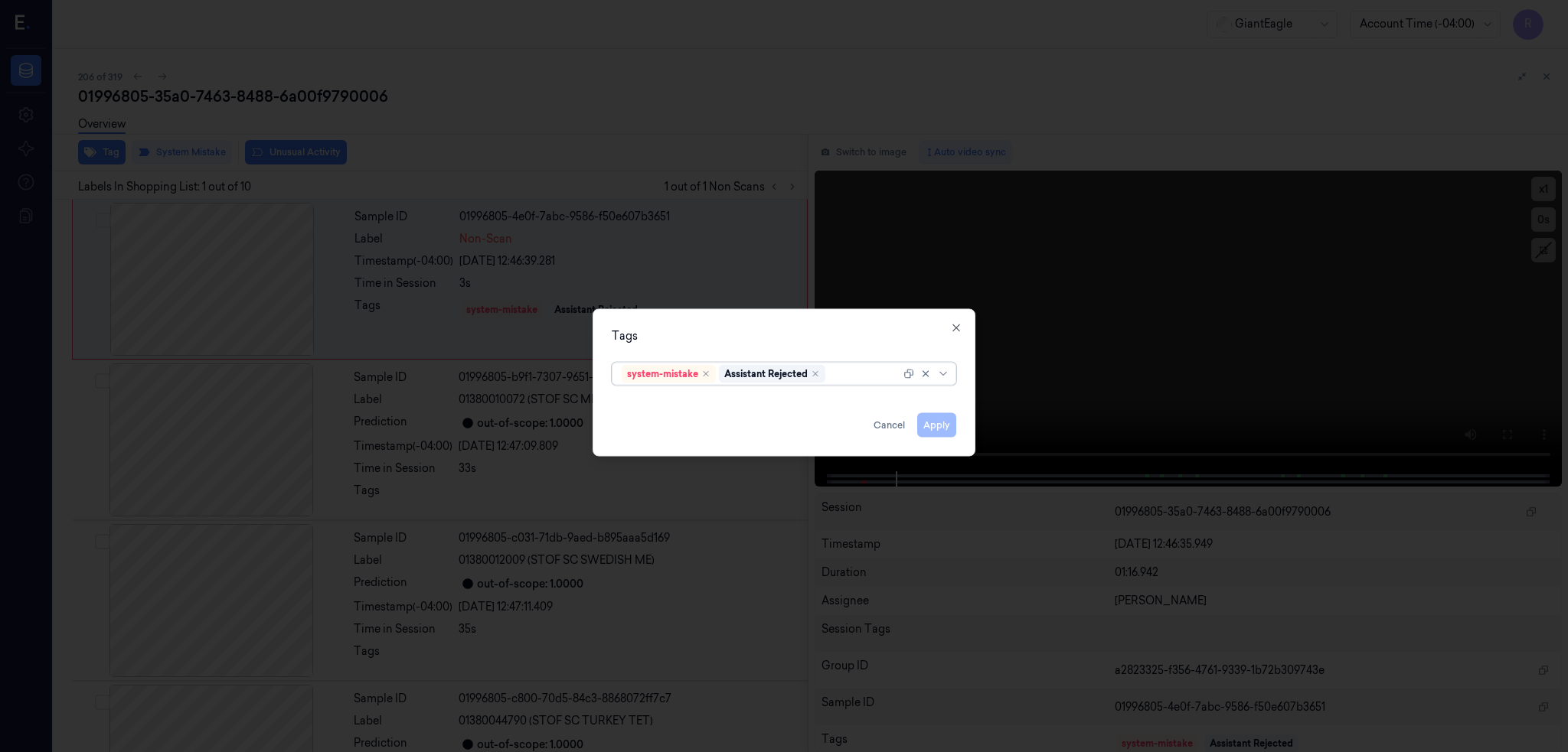
click at [843, 370] on div at bounding box center [864, 374] width 72 height 16
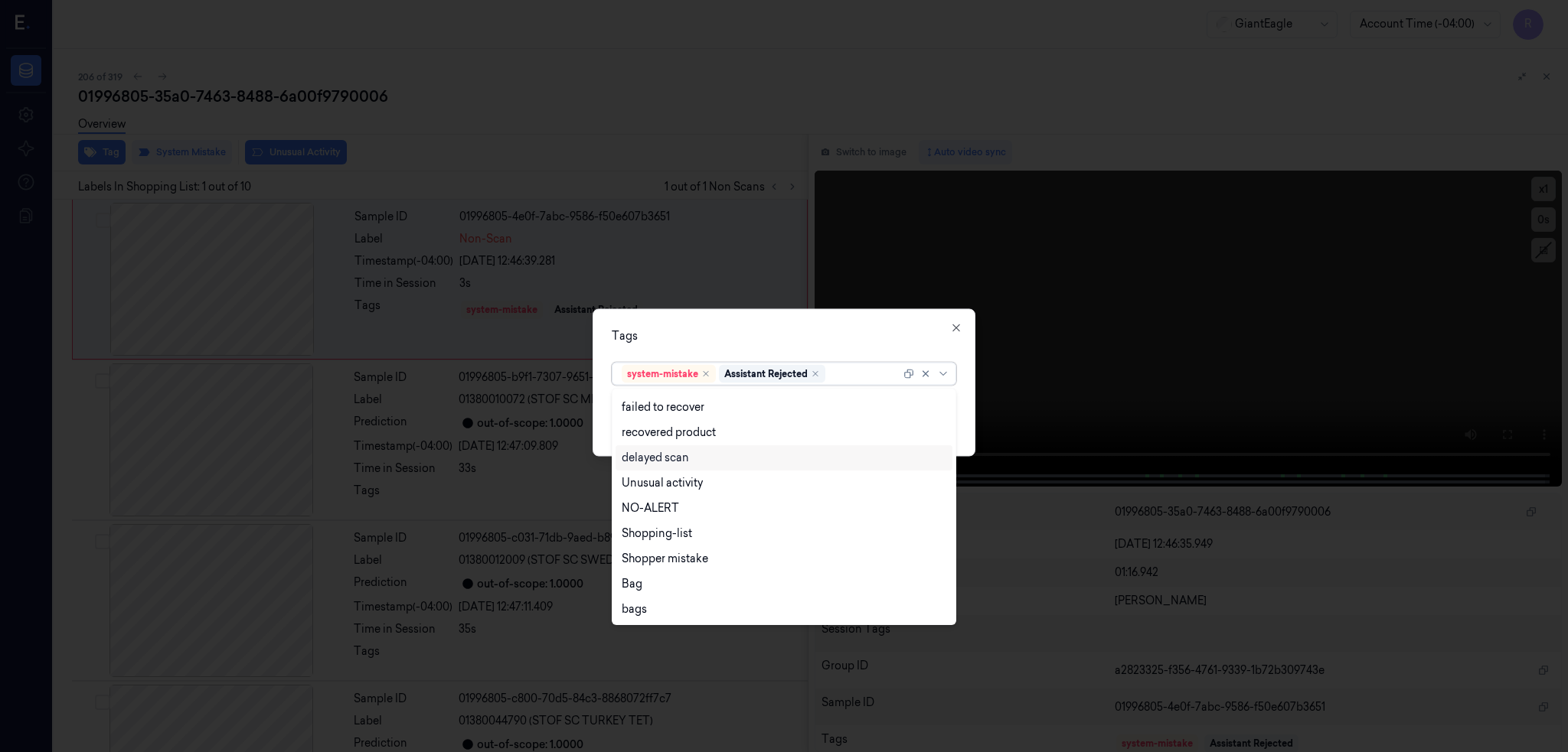
scroll to position [124, 0]
click at [631, 579] on div "Bag" at bounding box center [632, 583] width 21 height 16
click at [809, 313] on div "Tags option Bag, selected. 13 results available. Use Up and Down to choose opti…" at bounding box center [783, 382] width 382 height 148
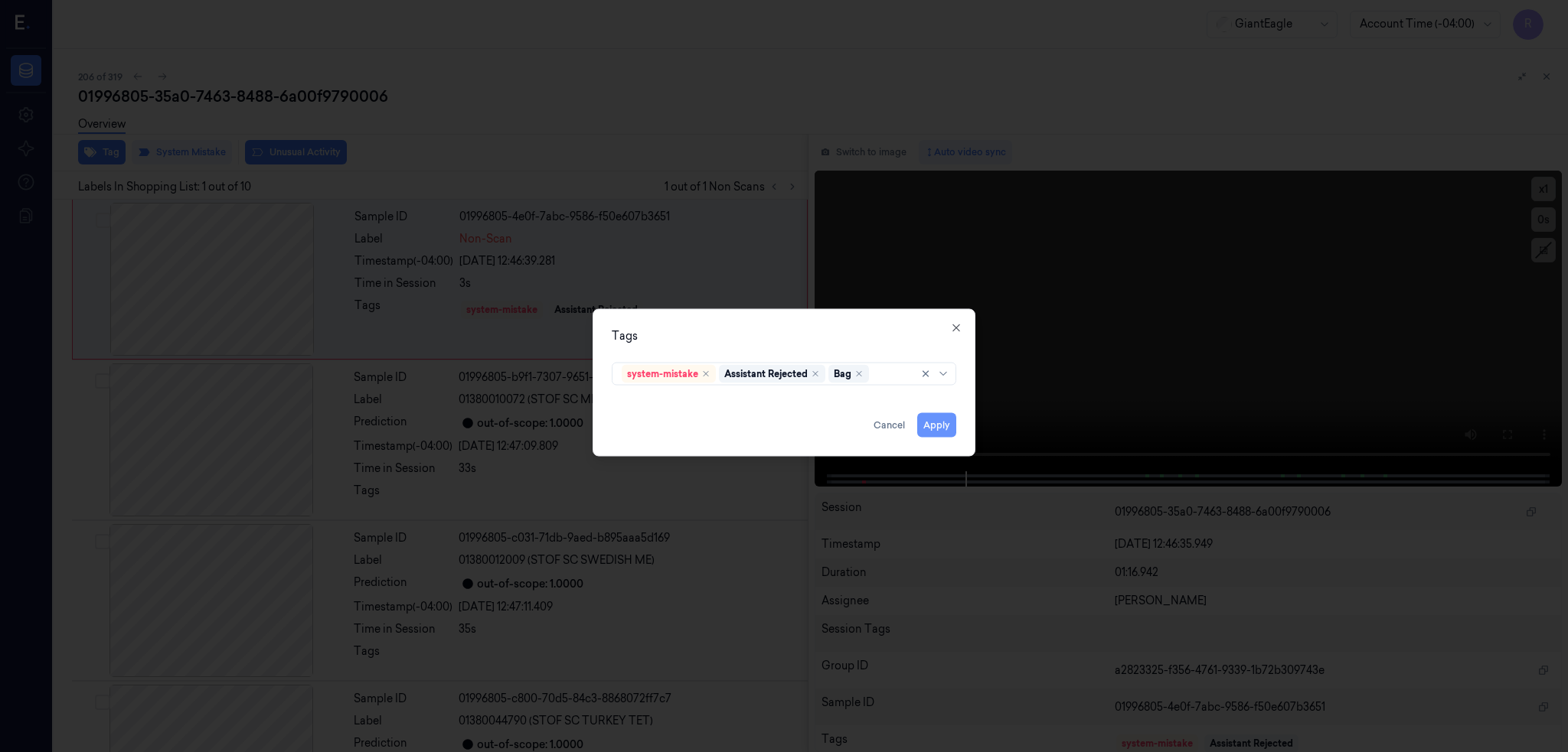
click at [928, 427] on button "Apply" at bounding box center [936, 424] width 39 height 25
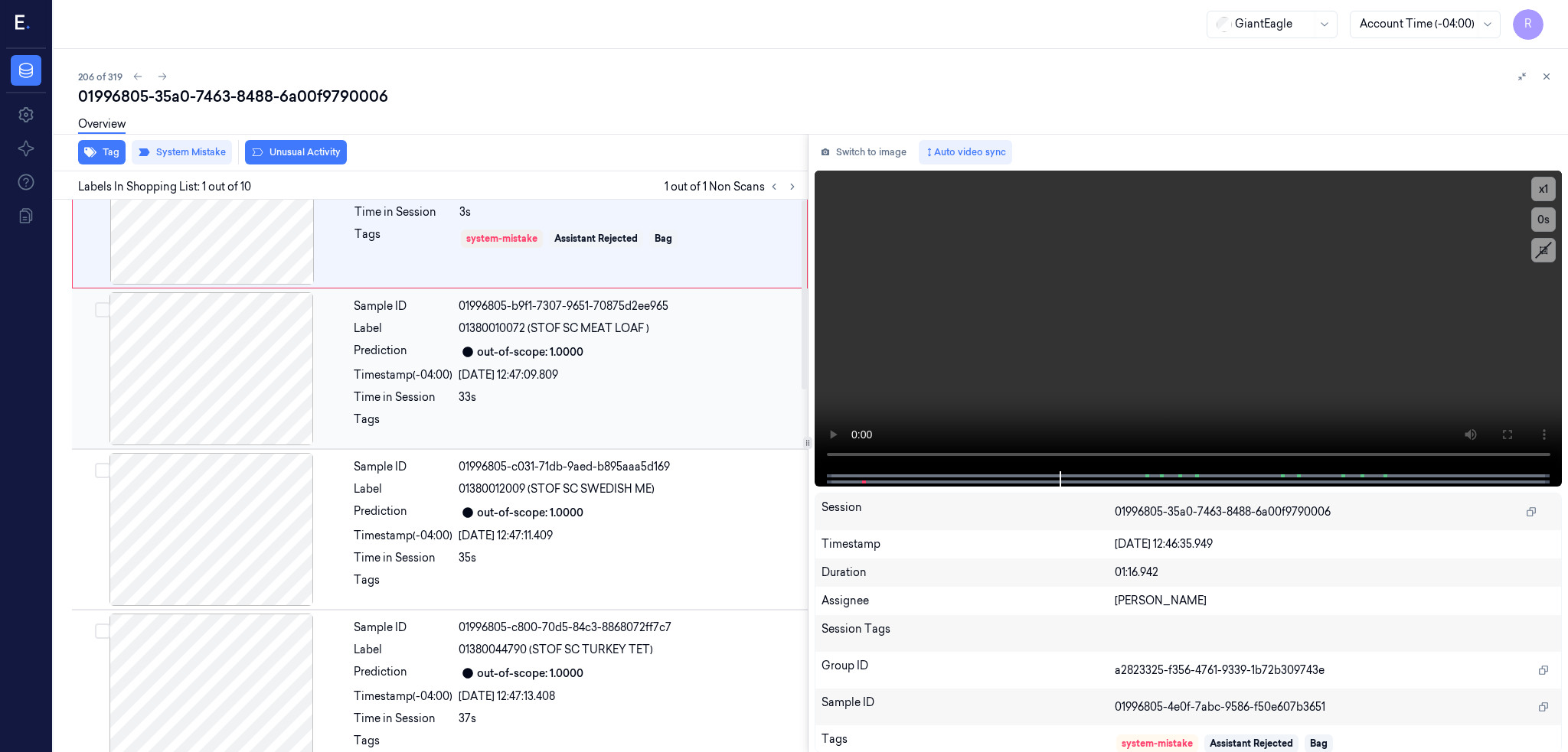
scroll to position [0, 0]
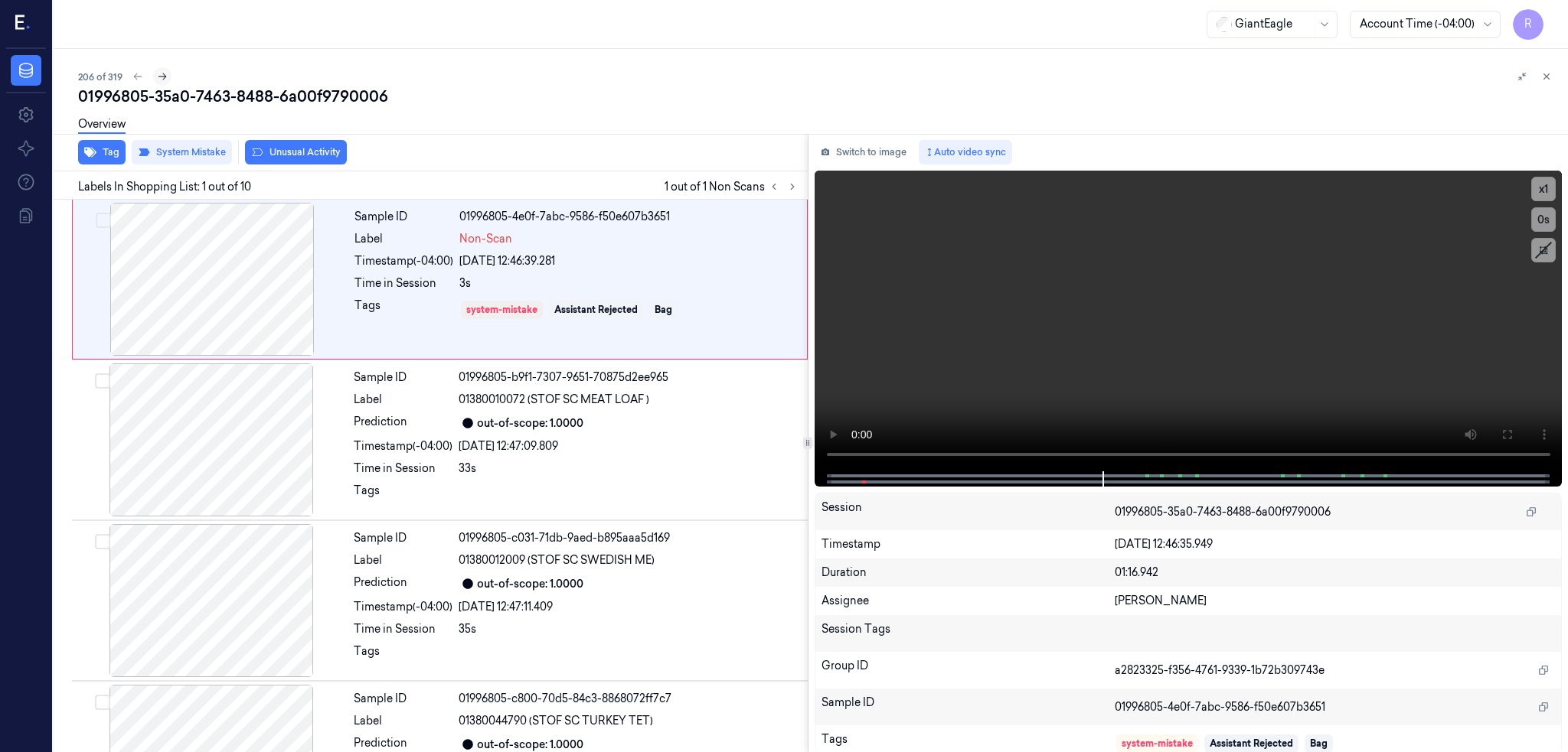
click at [158, 78] on icon at bounding box center [162, 77] width 9 height 7
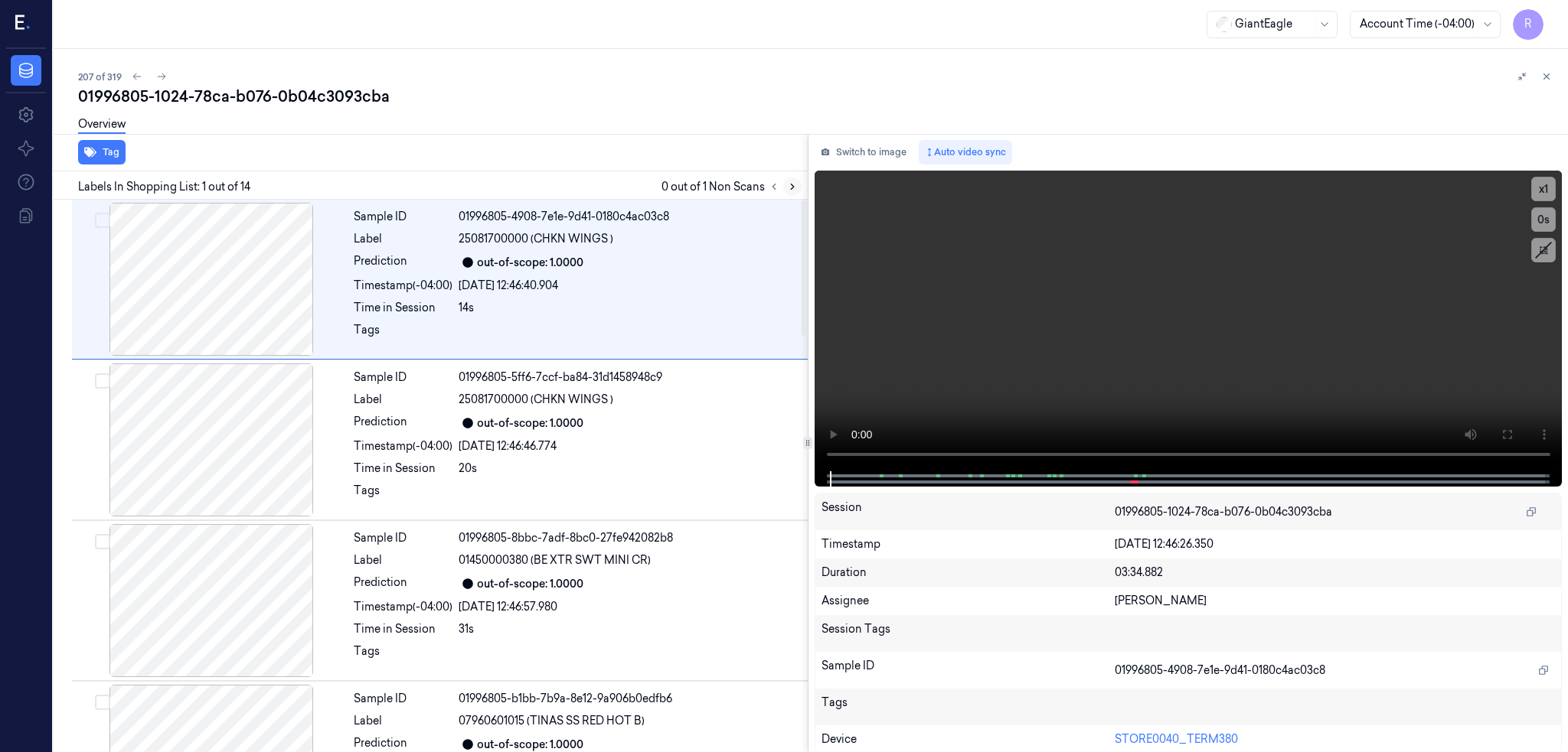
click at [787, 181] on icon at bounding box center [793, 187] width 11 height 11
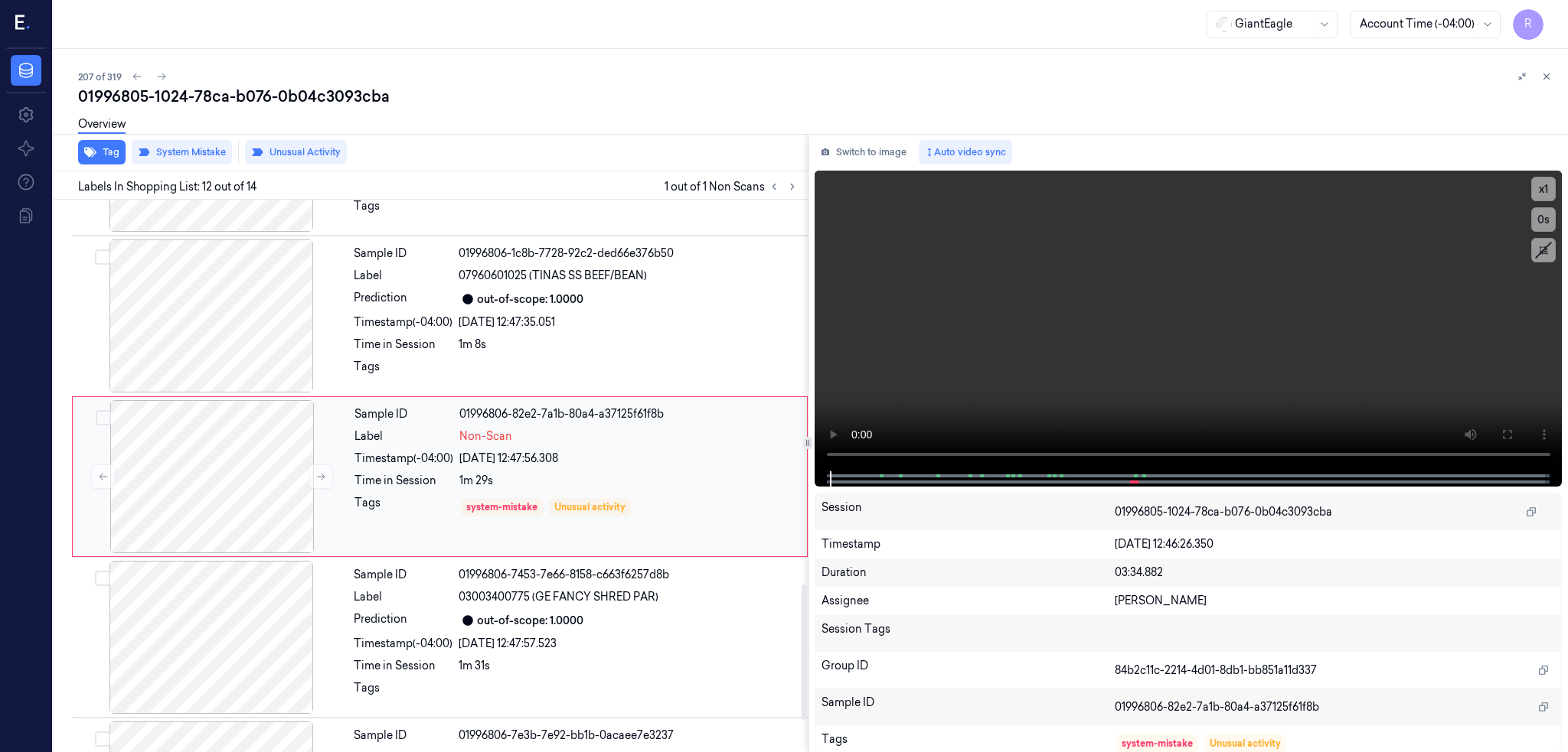
scroll to position [1571, 0]
click at [181, 491] on div at bounding box center [212, 476] width 272 height 153
click at [157, 336] on div at bounding box center [211, 315] width 272 height 153
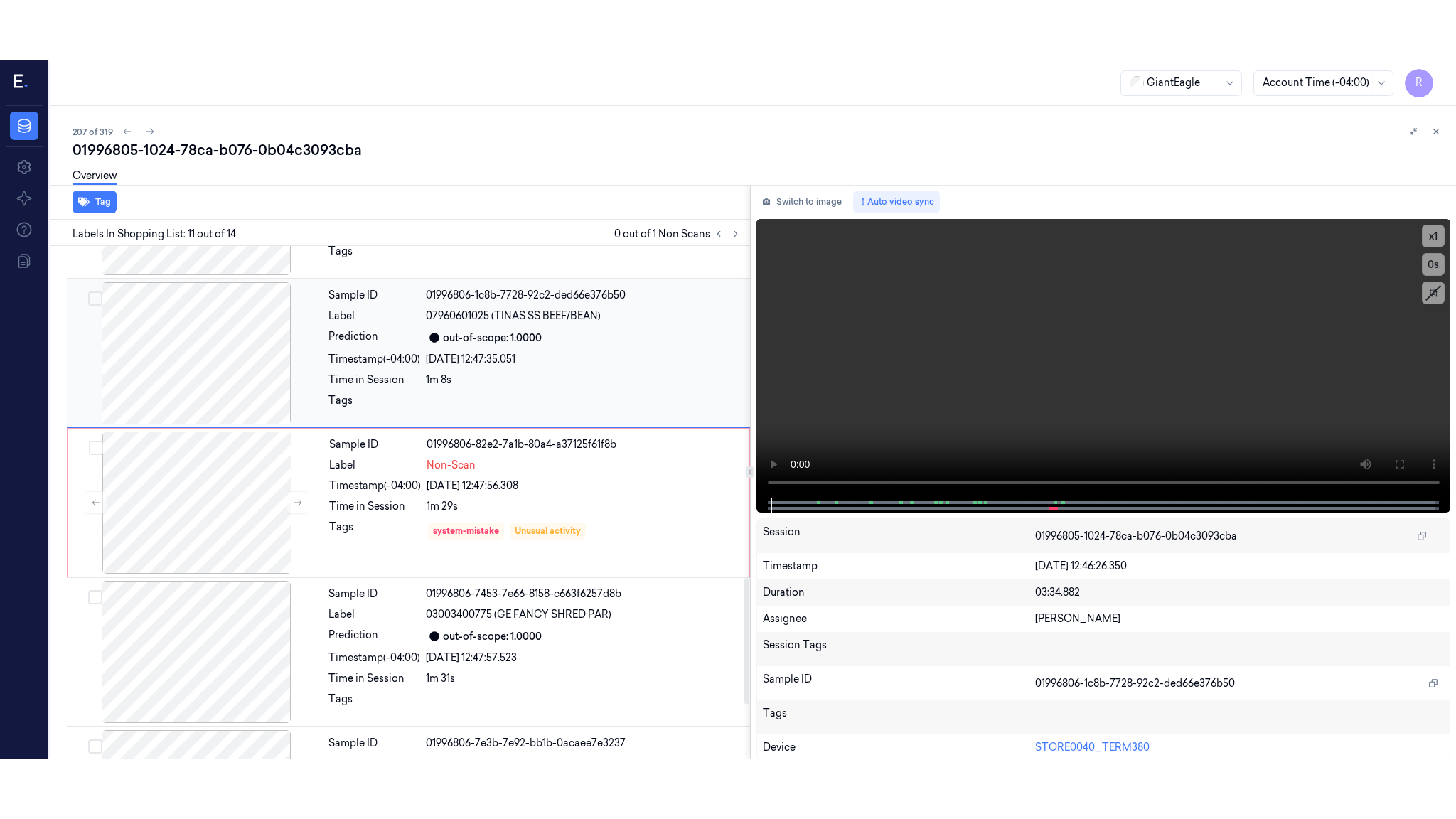
scroll to position [1310, 0]
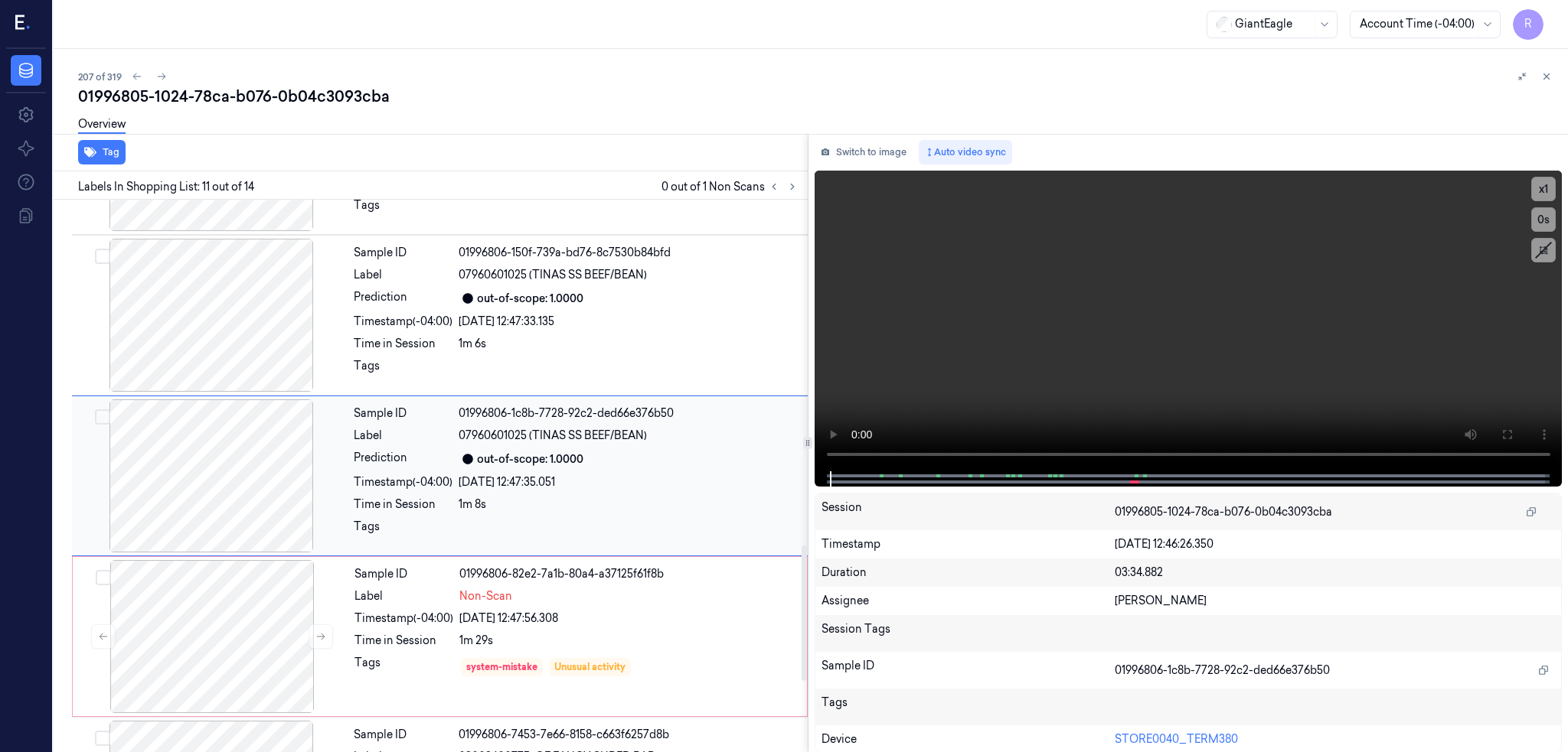
click at [181, 446] on div at bounding box center [211, 476] width 272 height 153
click at [1512, 428] on icon at bounding box center [1506, 434] width 12 height 12
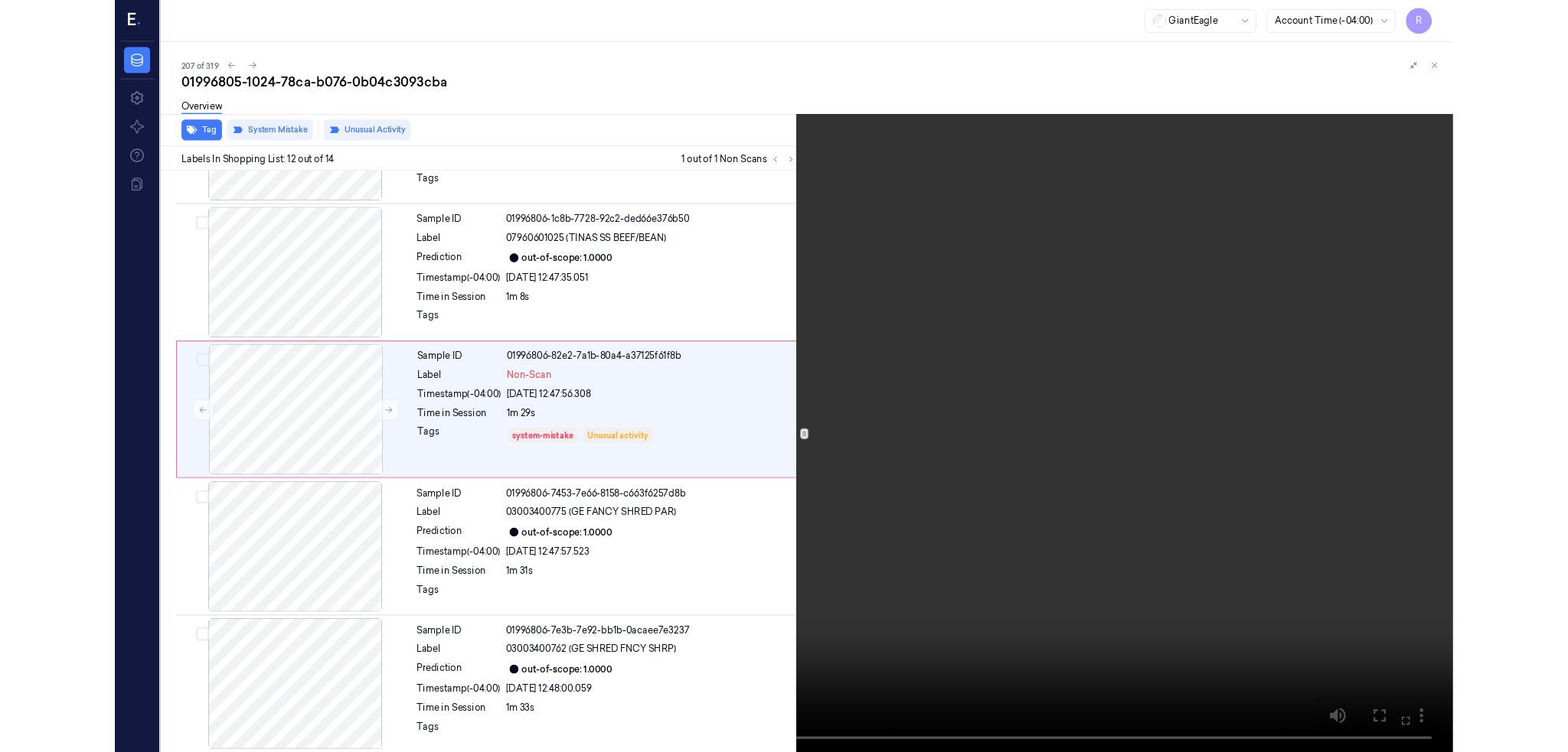
scroll to position [1573, 0]
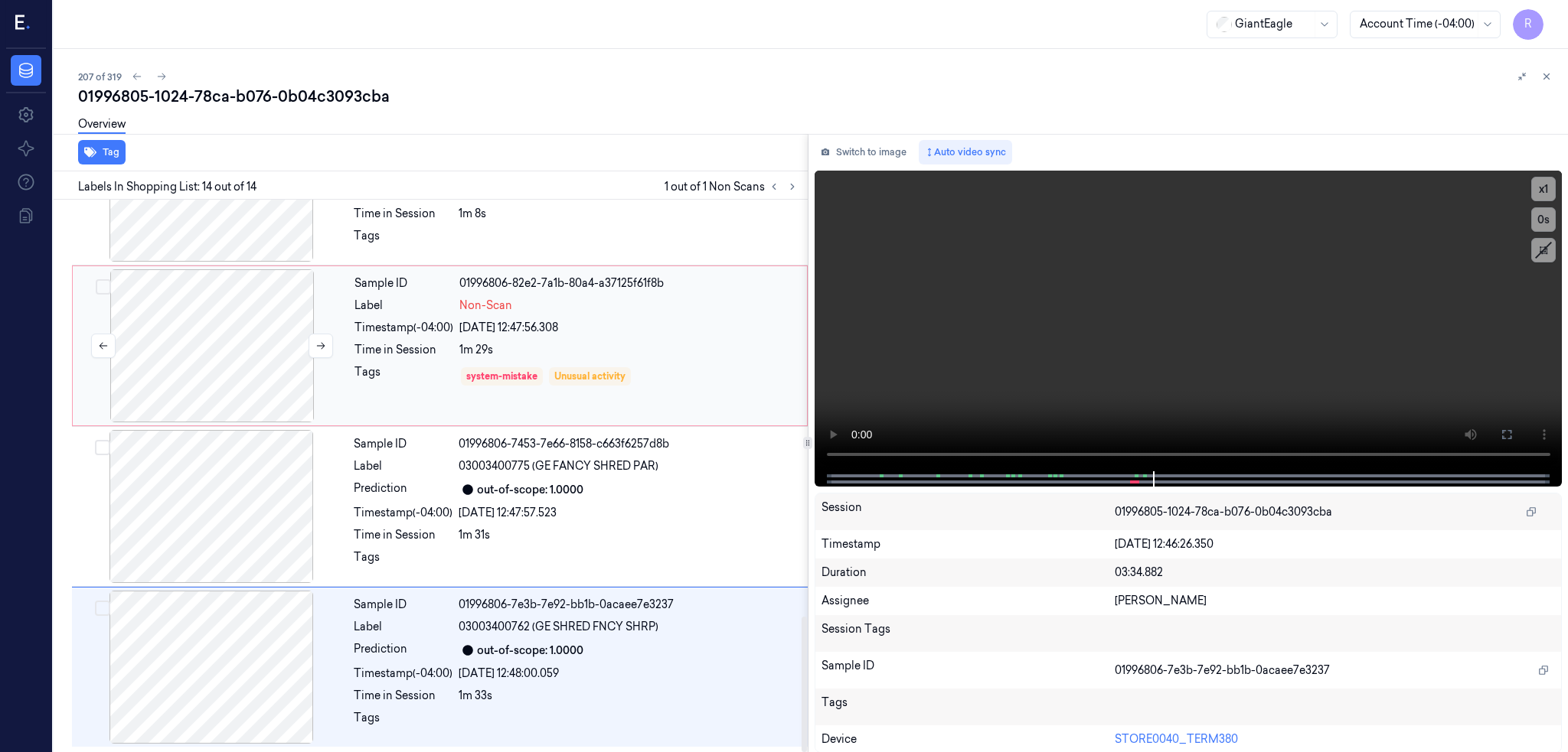
click at [172, 349] on div at bounding box center [212, 345] width 272 height 153
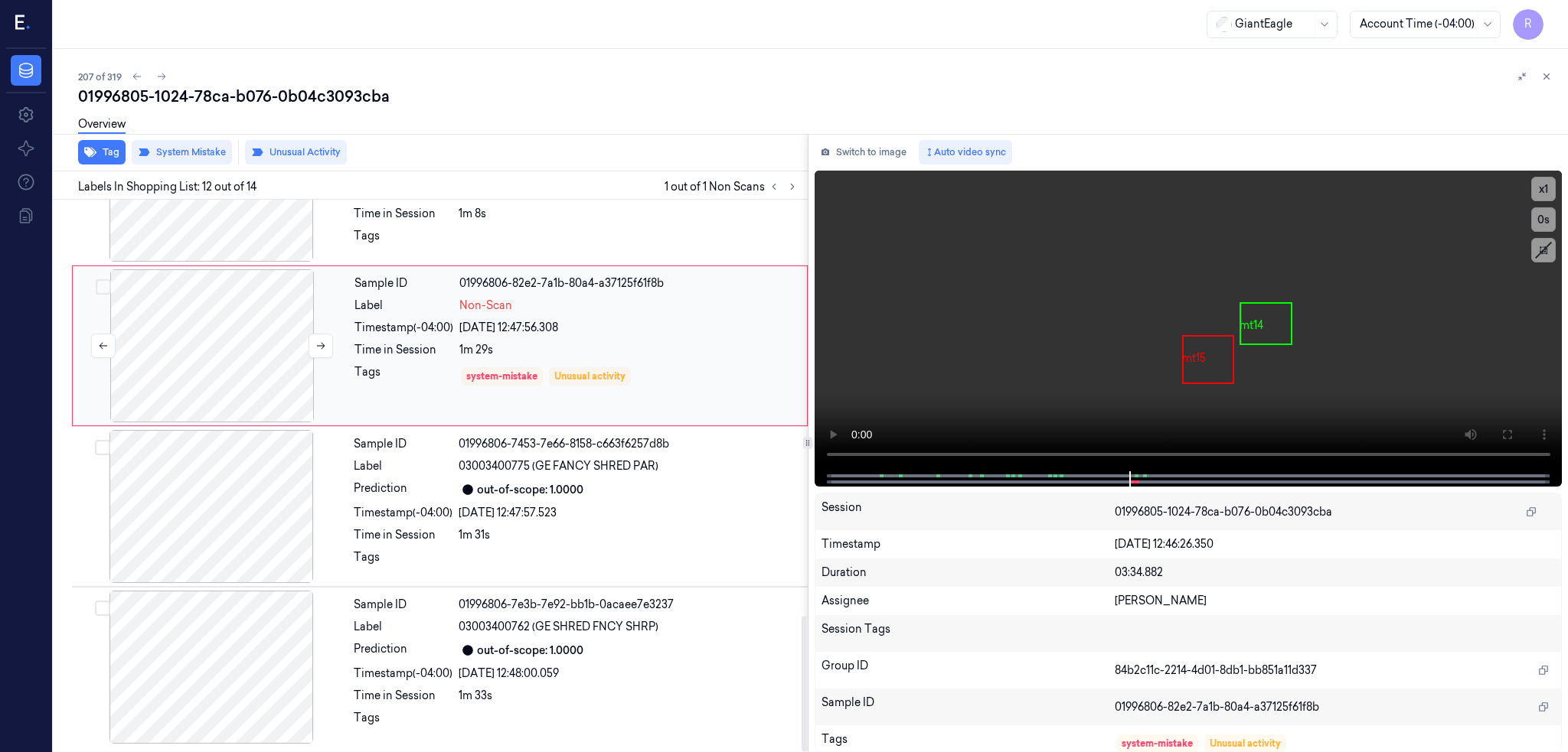
scroll to position [1571, 0]
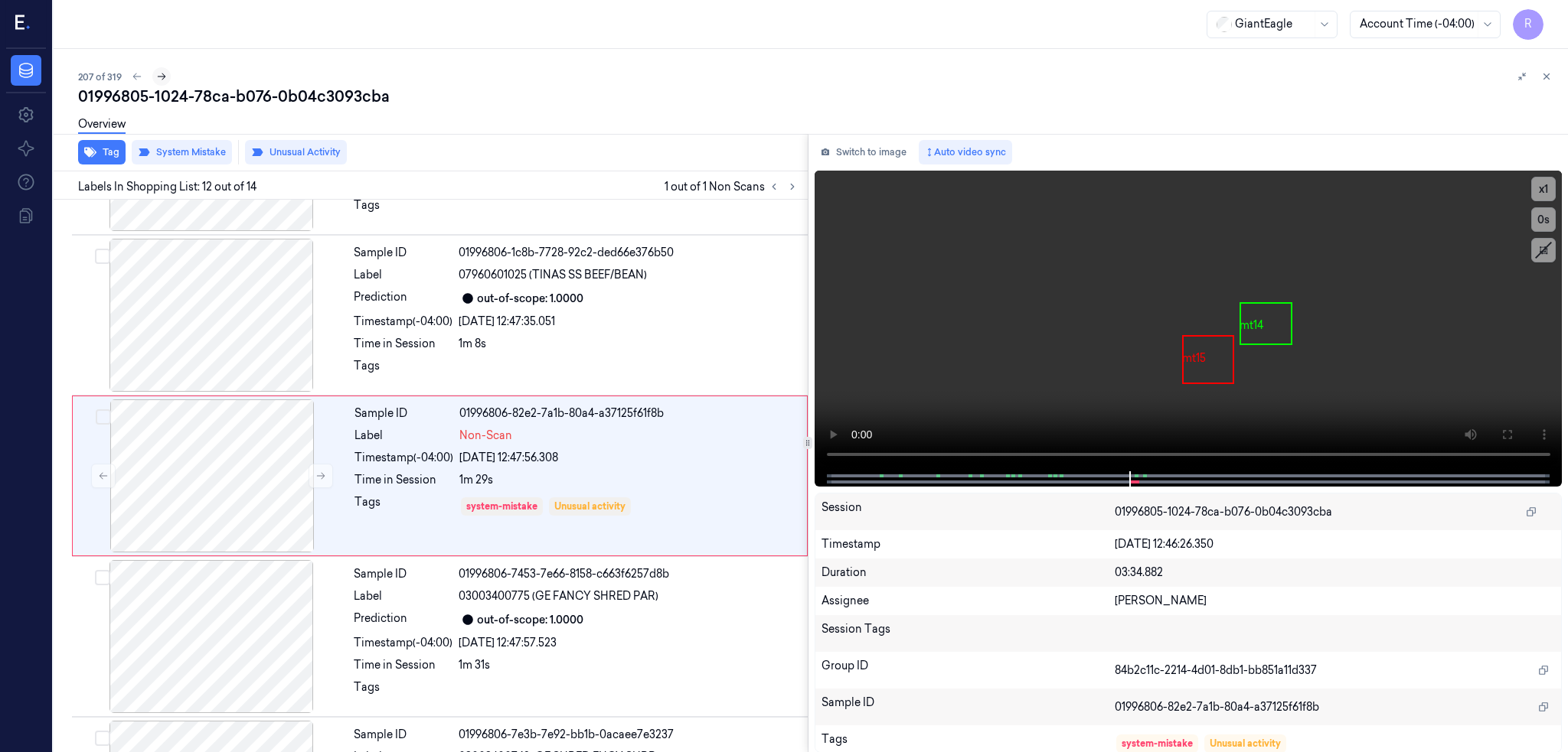
click at [156, 81] on icon at bounding box center [162, 77] width 11 height 11
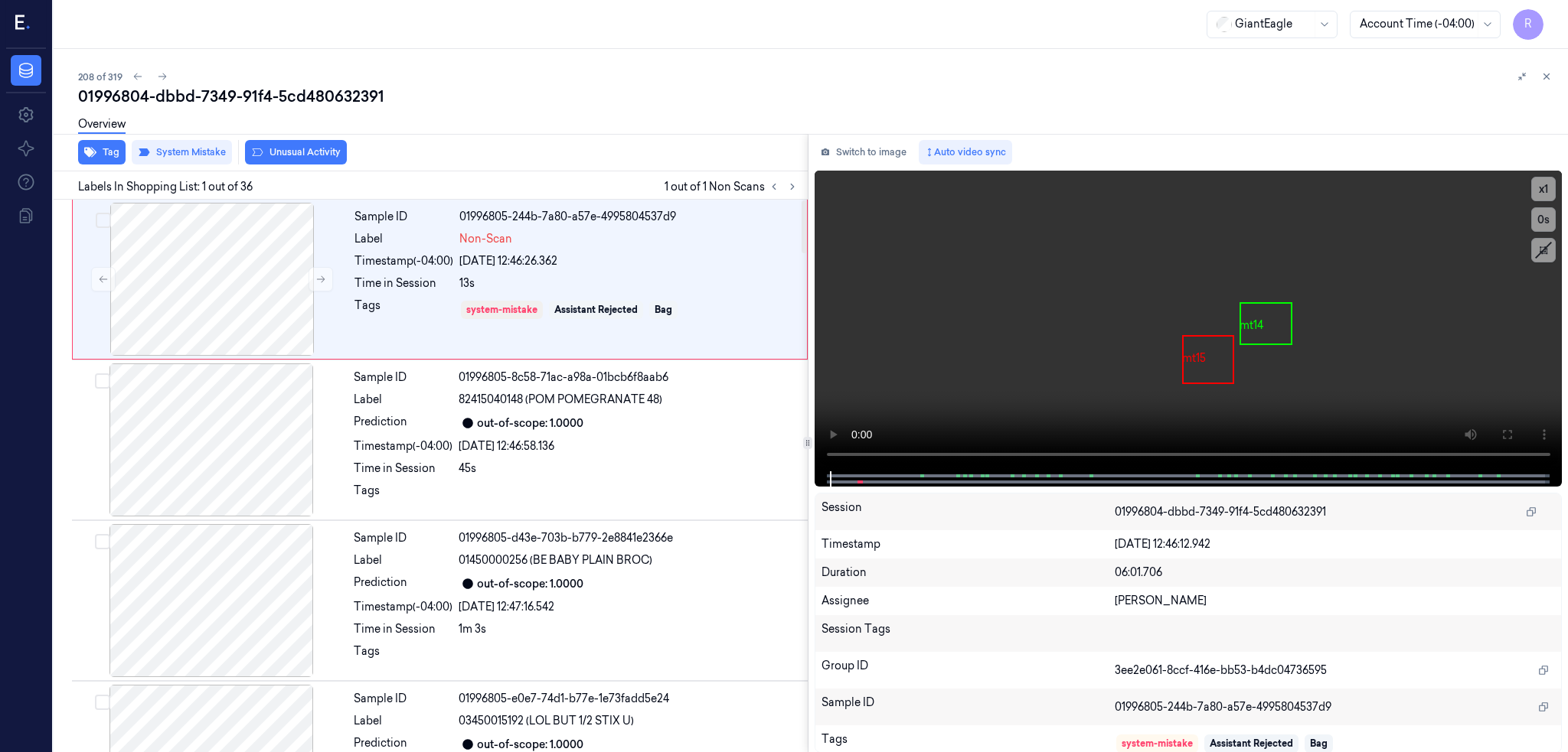
click at [149, 310] on div at bounding box center [212, 279] width 272 height 153
click at [1509, 427] on button at bounding box center [1506, 435] width 25 height 25
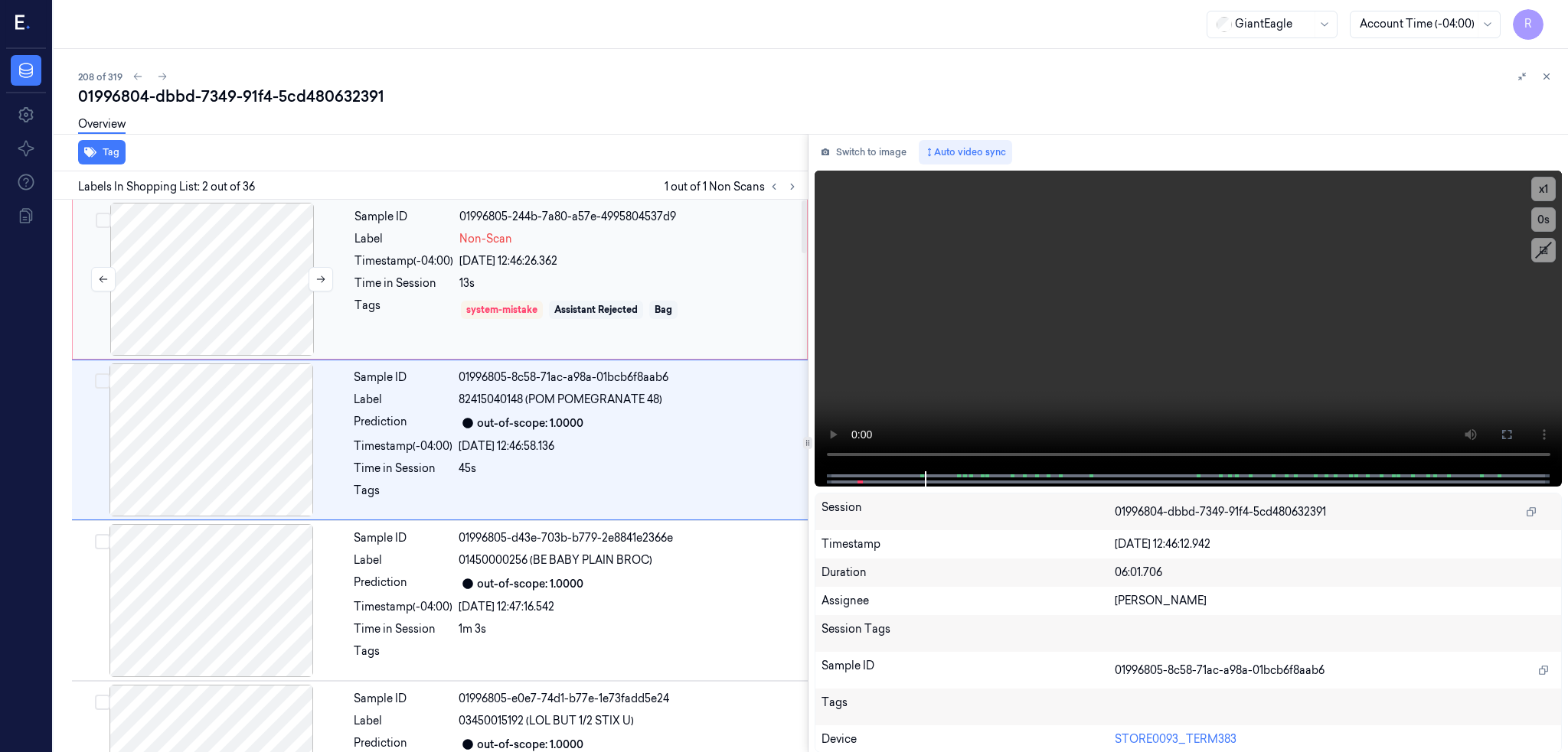
click at [162, 325] on div at bounding box center [212, 279] width 272 height 153
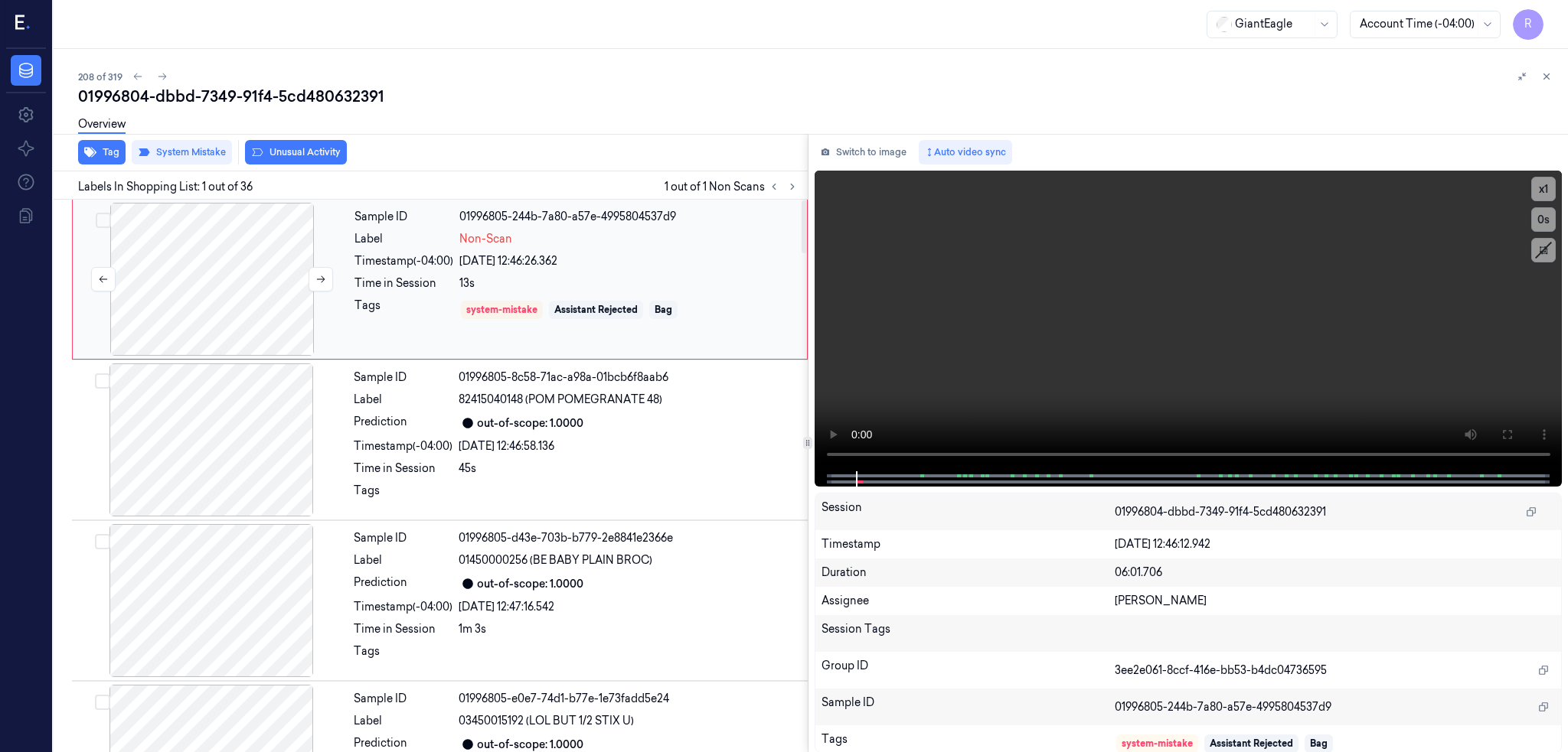
click at [163, 325] on div at bounding box center [212, 279] width 272 height 153
click at [130, 264] on div at bounding box center [212, 279] width 272 height 153
click at [154, 264] on div at bounding box center [212, 279] width 272 height 153
drag, startPoint x: 111, startPoint y: 77, endPoint x: 187, endPoint y: 237, distance: 177.1
click at [157, 78] on icon at bounding box center [162, 77] width 11 height 11
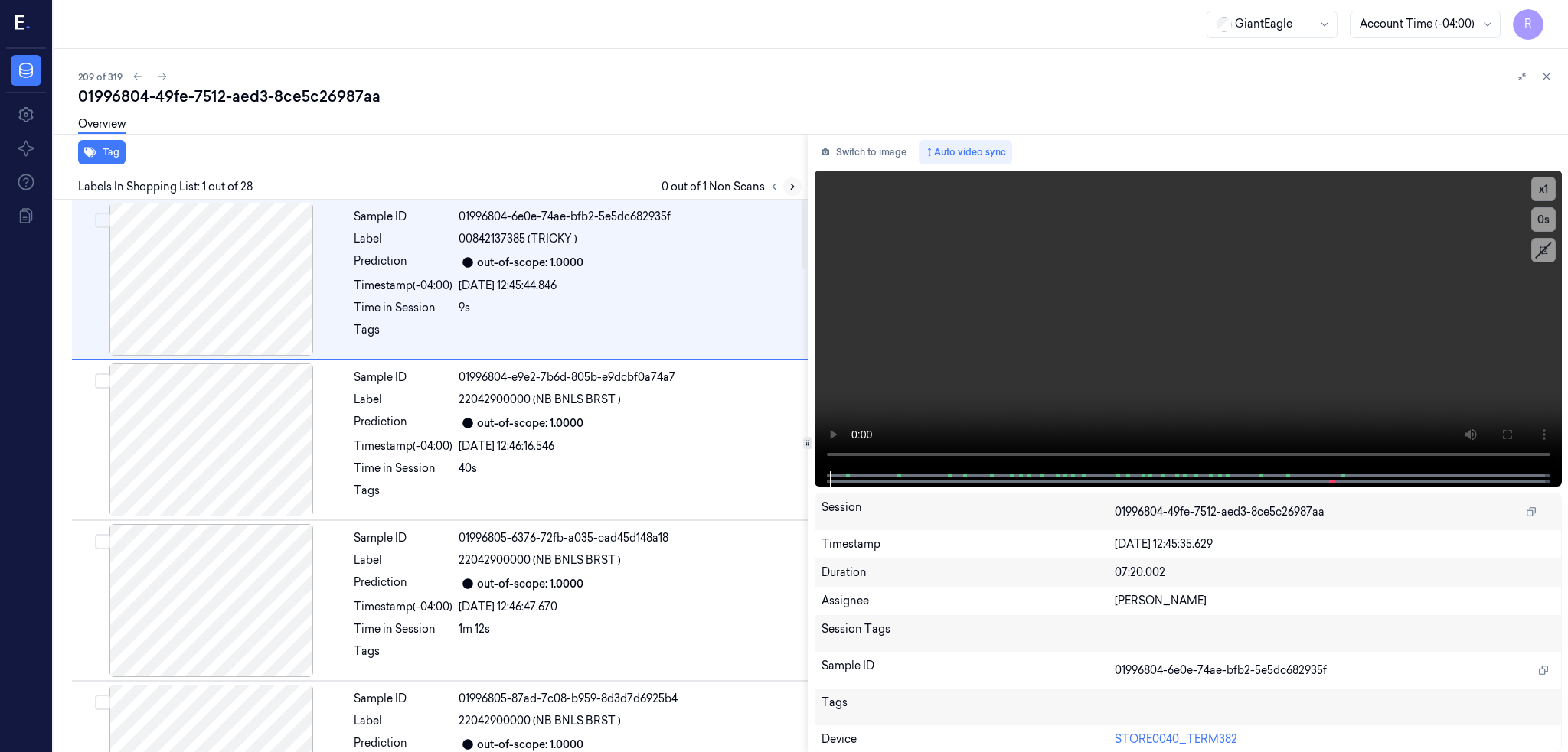
click at [783, 186] on button at bounding box center [792, 186] width 18 height 18
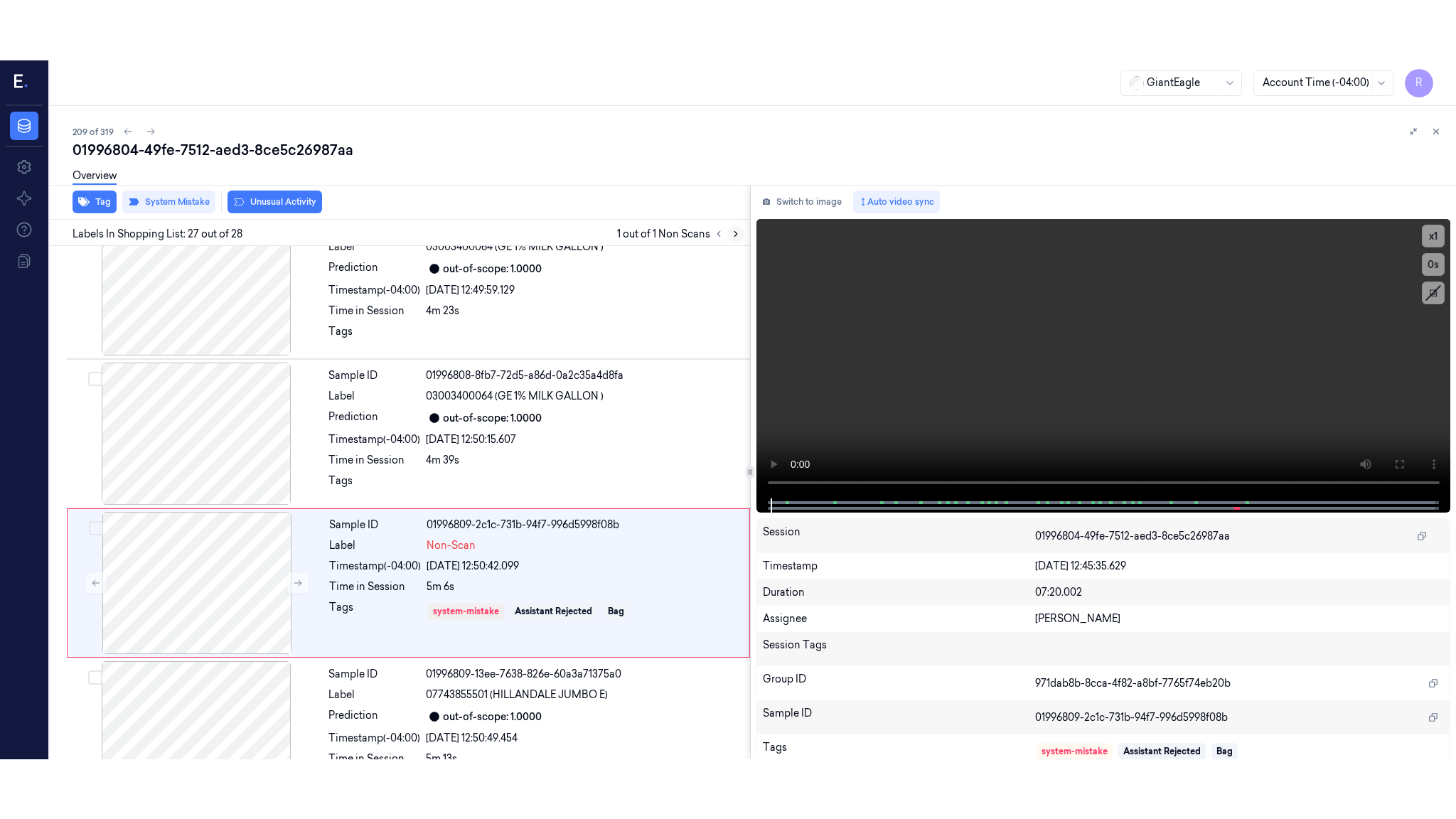
scroll to position [3672, 0]
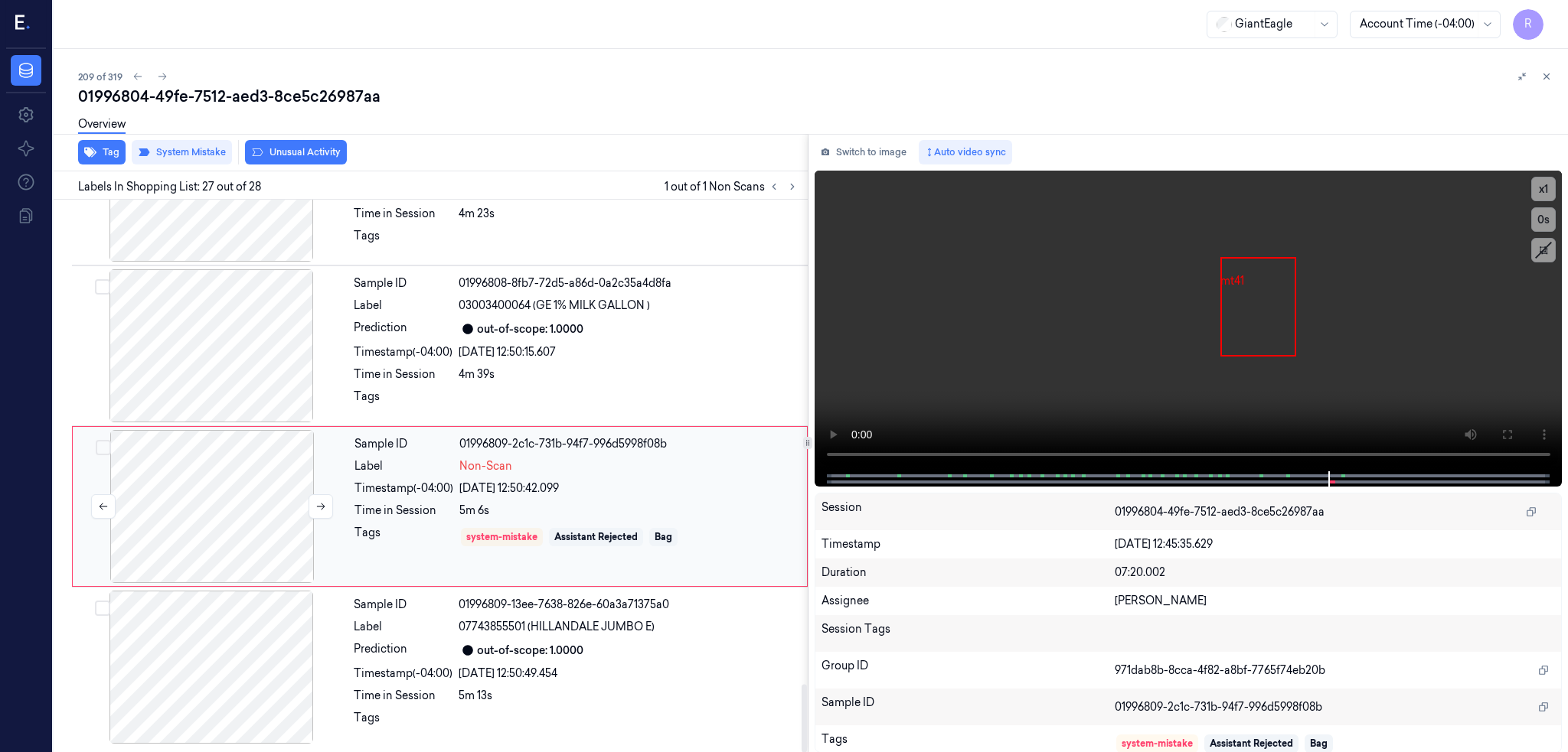
click at [192, 505] on div at bounding box center [212, 506] width 272 height 153
click at [1502, 428] on icon at bounding box center [1506, 434] width 12 height 12
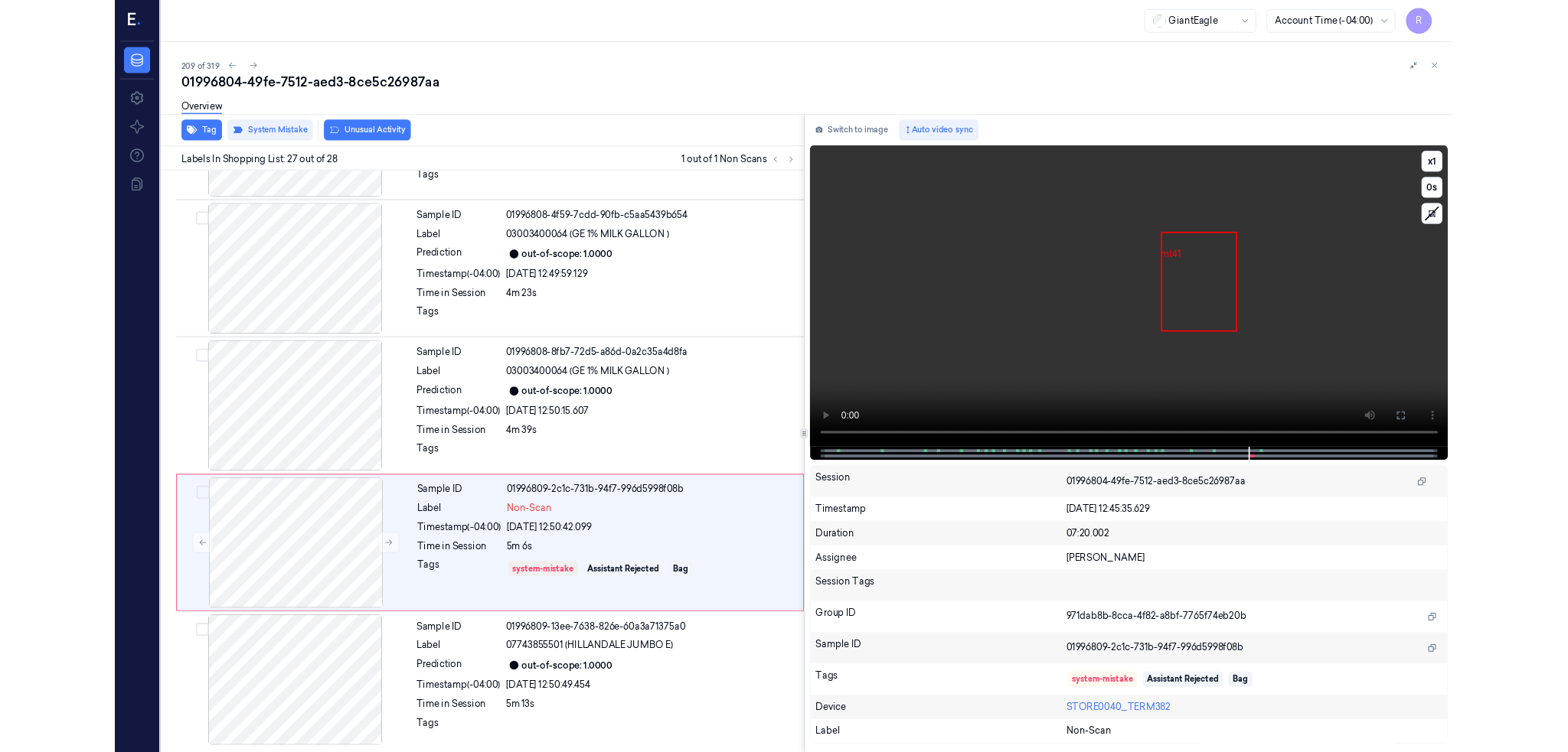
scroll to position [3824, 0]
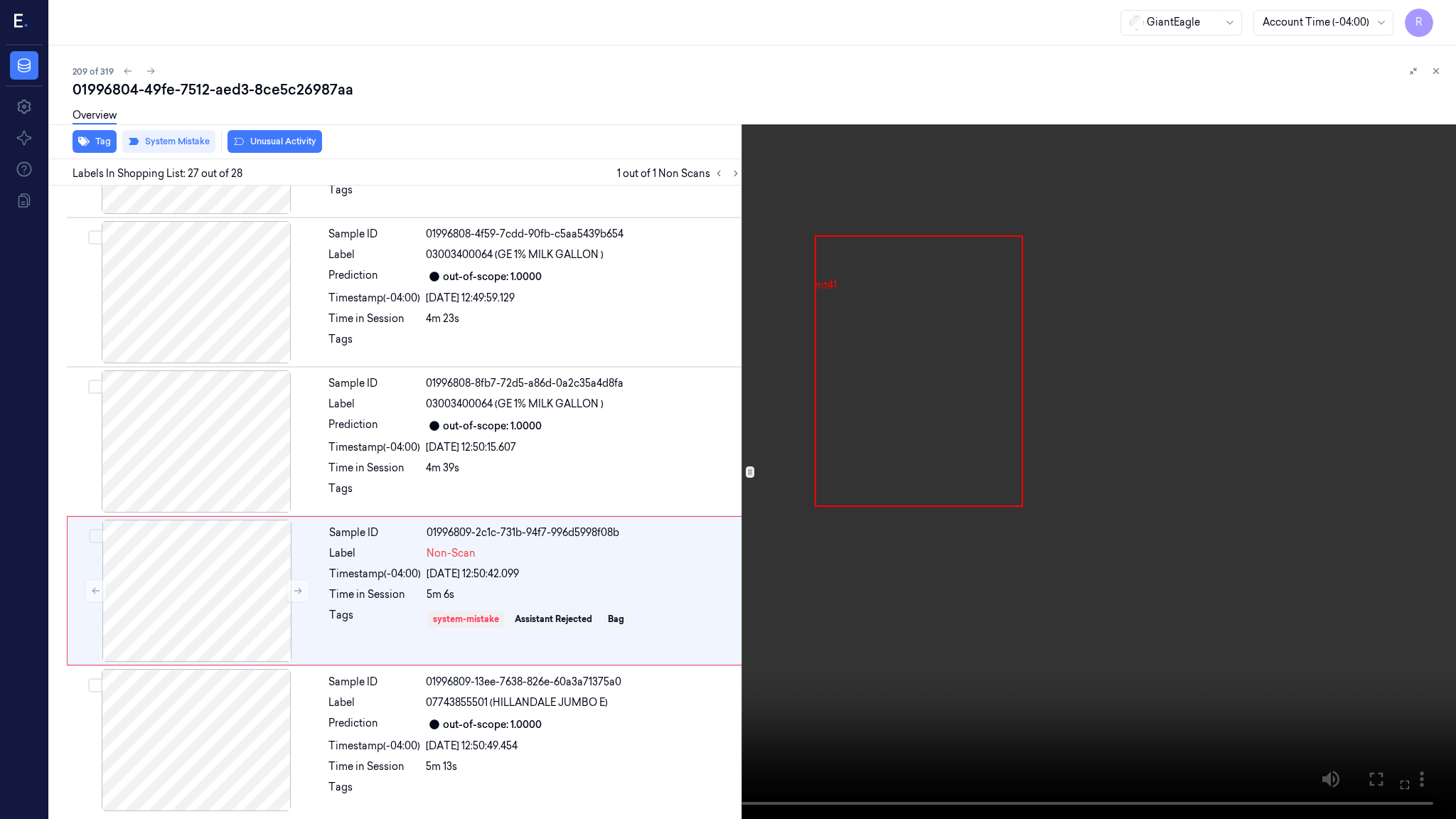
click at [1160, 421] on video at bounding box center [728, 410] width 1456 height 819
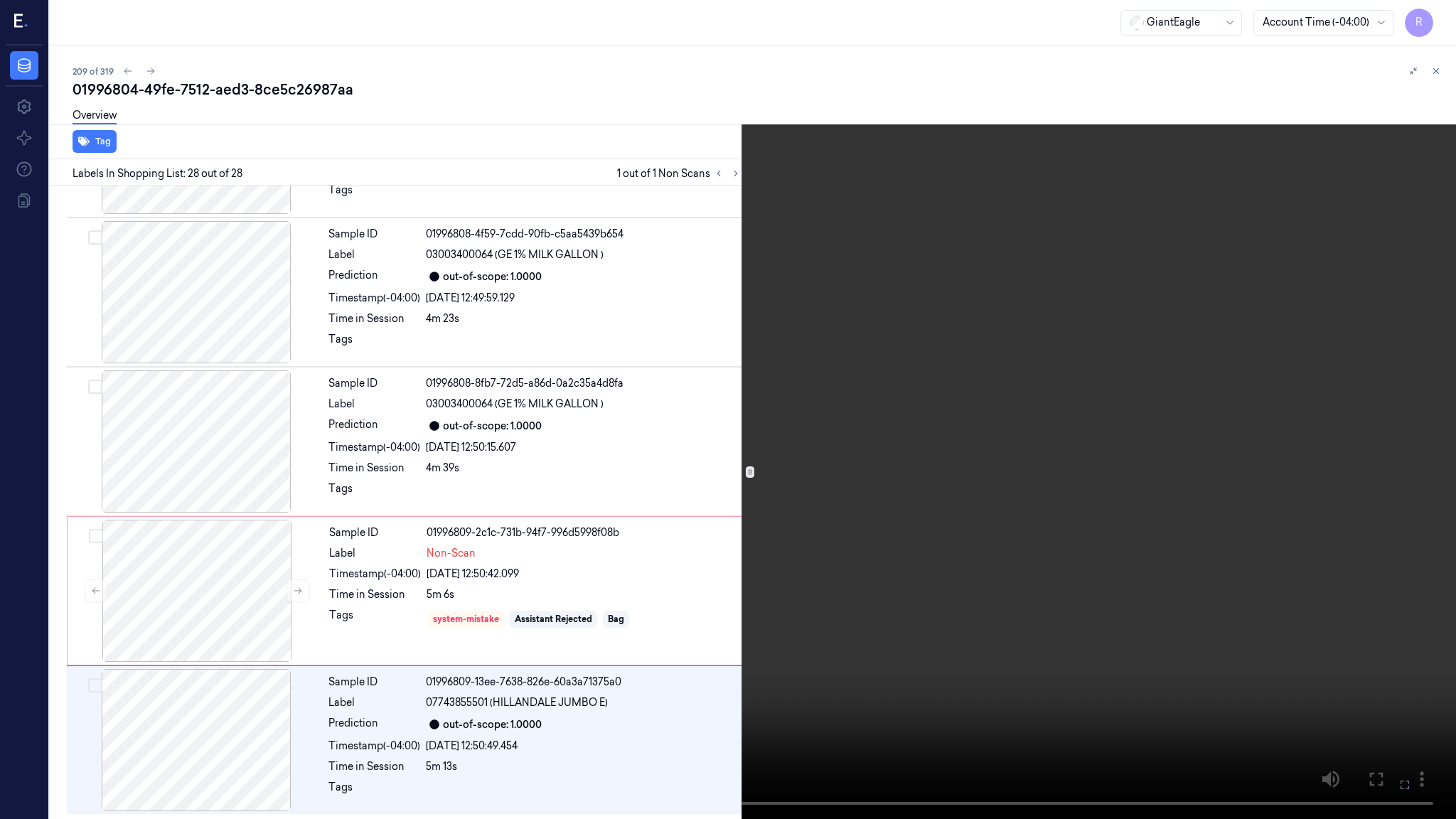
click at [1090, 596] on video at bounding box center [728, 410] width 1456 height 819
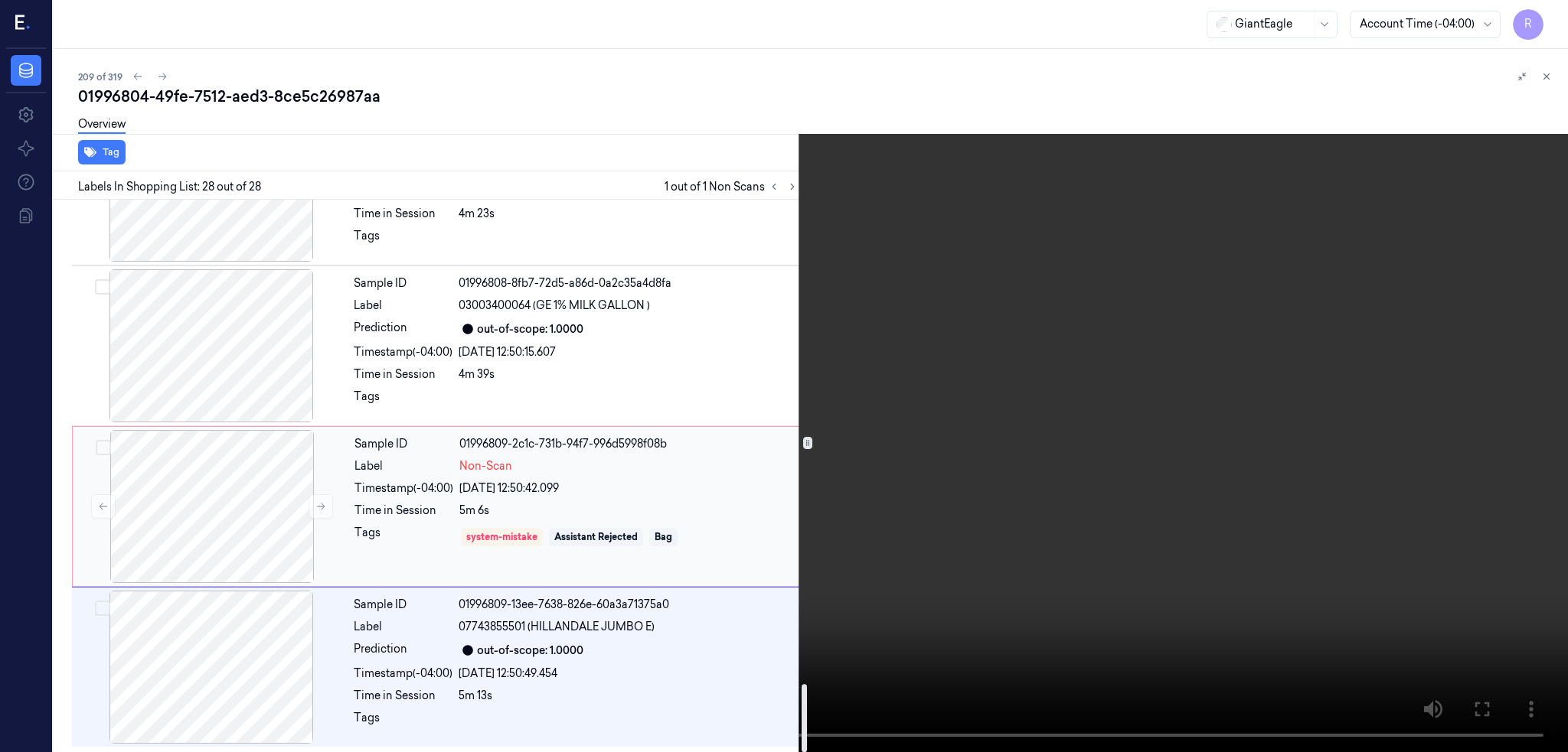
scroll to position [3952, 0]
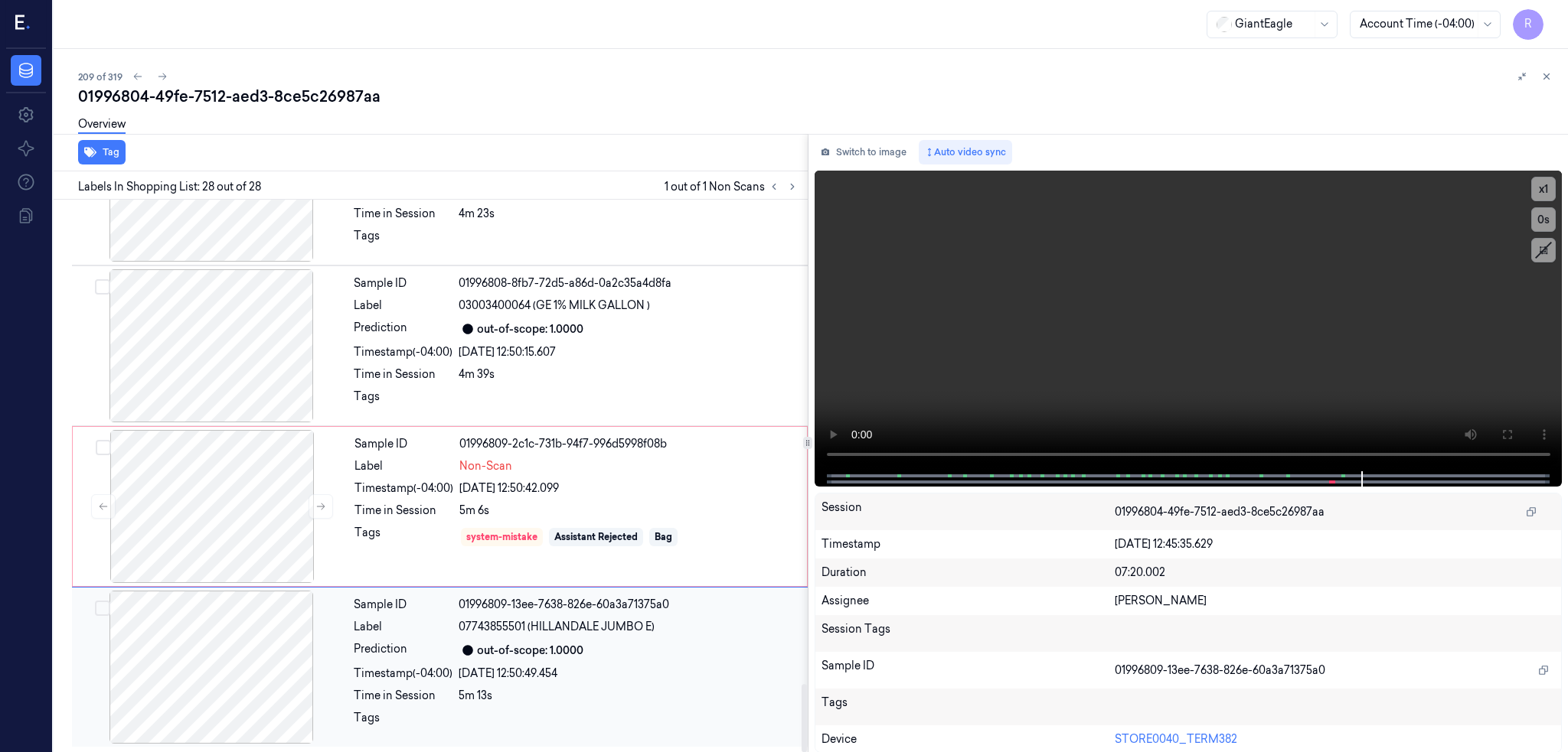
click at [221, 662] on div at bounding box center [211, 667] width 272 height 153
click at [168, 658] on div at bounding box center [211, 667] width 272 height 153
click at [157, 515] on div at bounding box center [212, 506] width 272 height 153
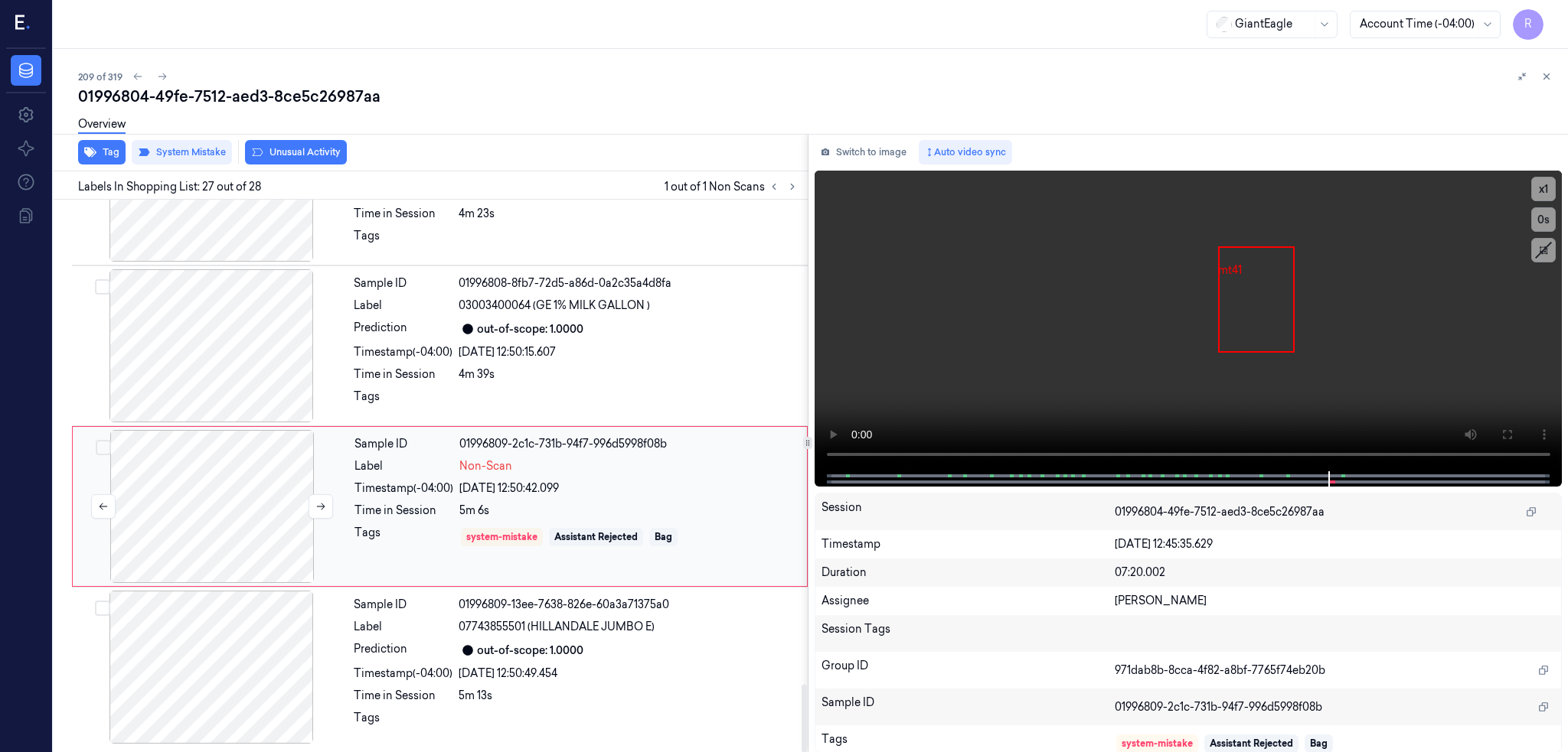
scroll to position [3952, 0]
click at [129, 630] on div at bounding box center [211, 667] width 272 height 153
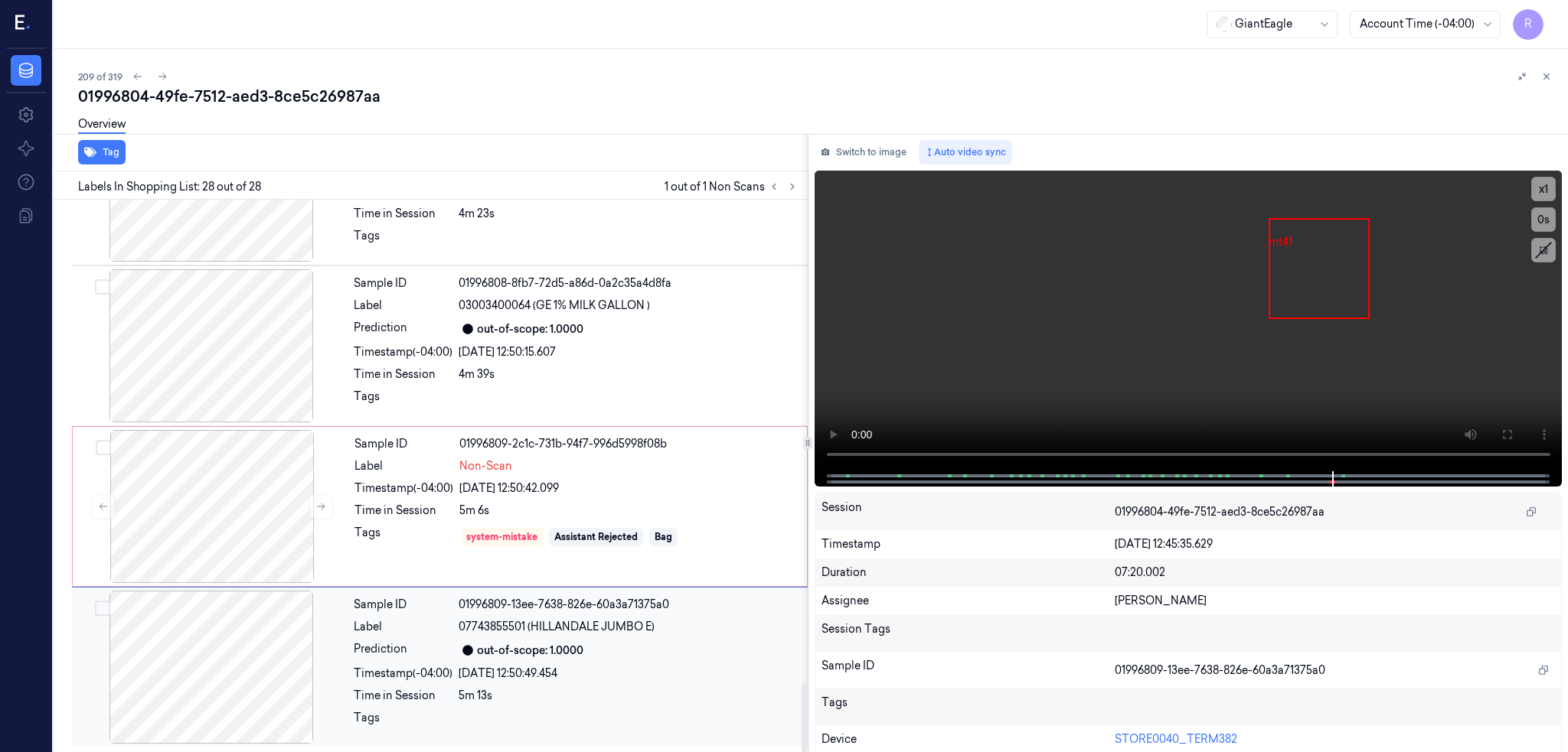
scroll to position [3953, 0]
click at [151, 495] on div at bounding box center [212, 506] width 272 height 153
click at [203, 507] on div at bounding box center [212, 506] width 272 height 153
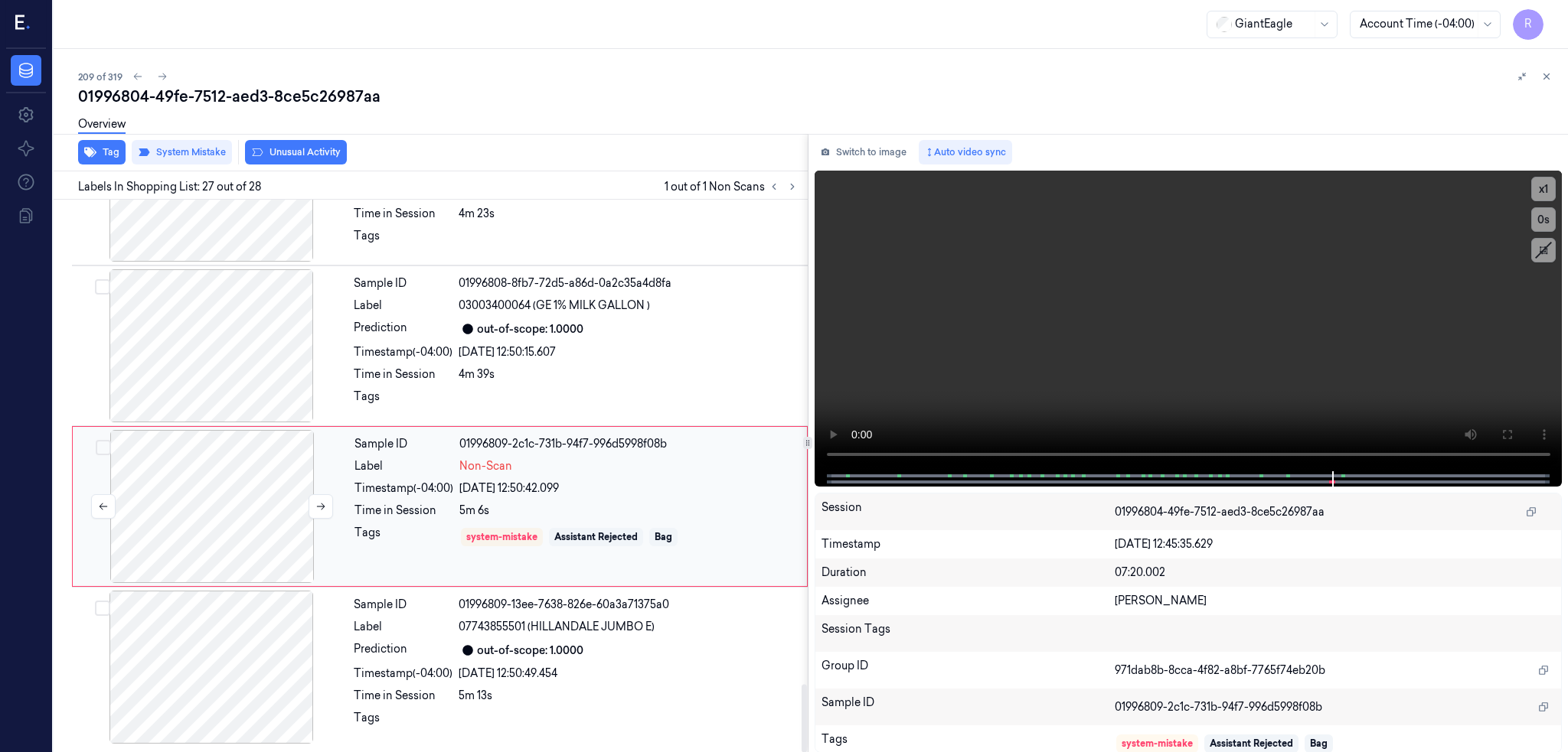
click at [203, 507] on div at bounding box center [212, 506] width 272 height 153
click at [158, 75] on icon at bounding box center [162, 77] width 9 height 7
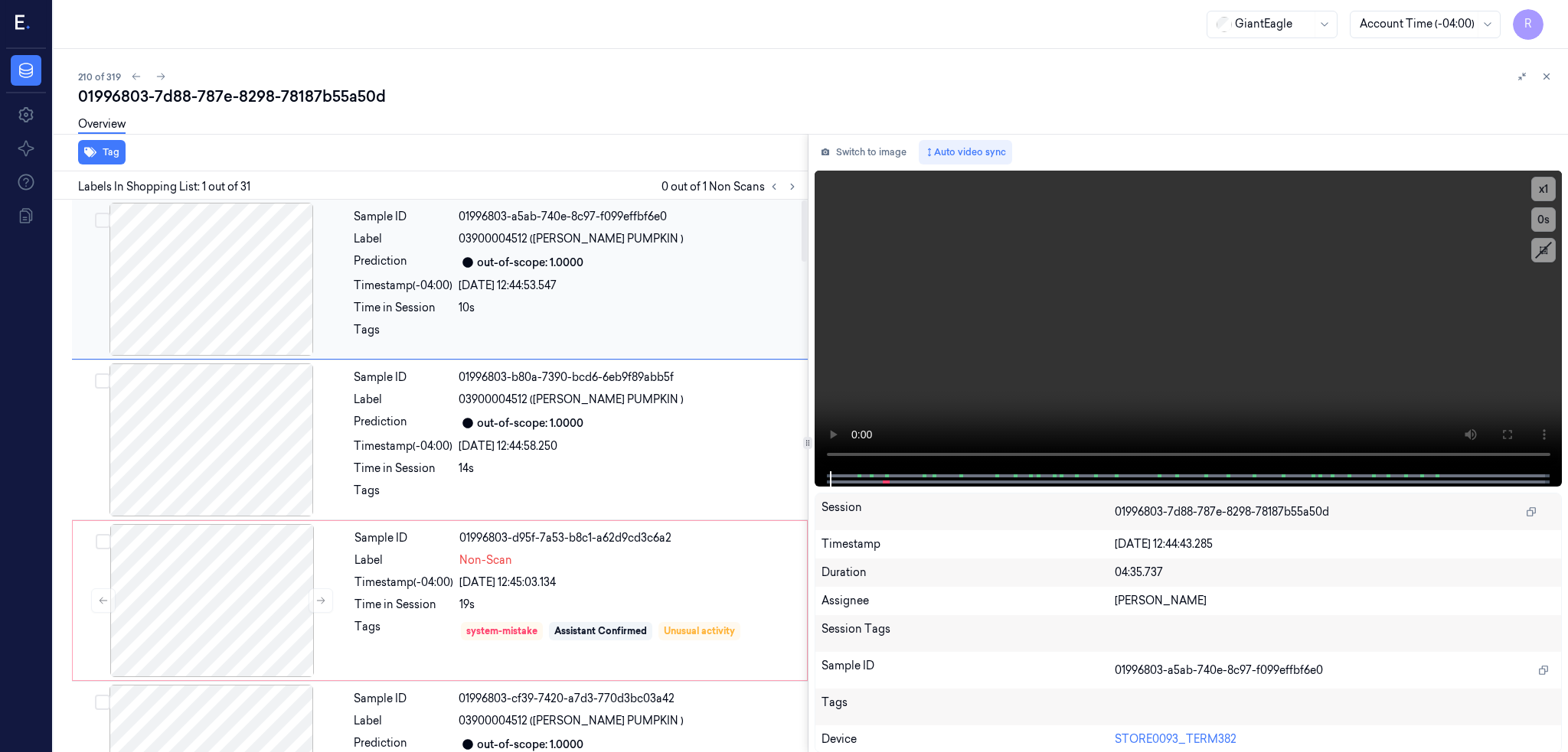
click at [172, 308] on div at bounding box center [211, 279] width 272 height 153
click at [1507, 438] on icon at bounding box center [1506, 434] width 12 height 12
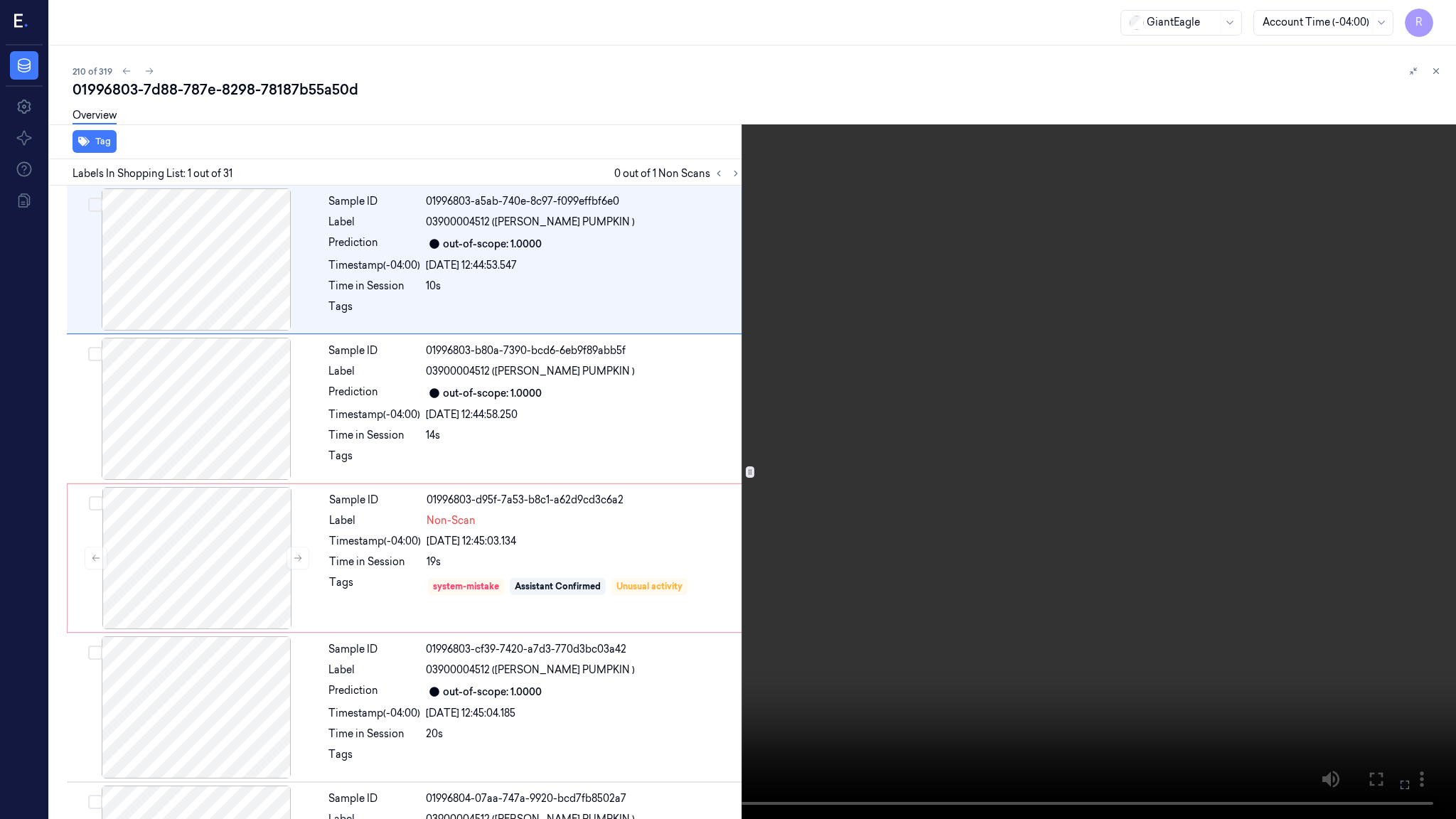
click at [882, 535] on video at bounding box center [728, 410] width 1456 height 819
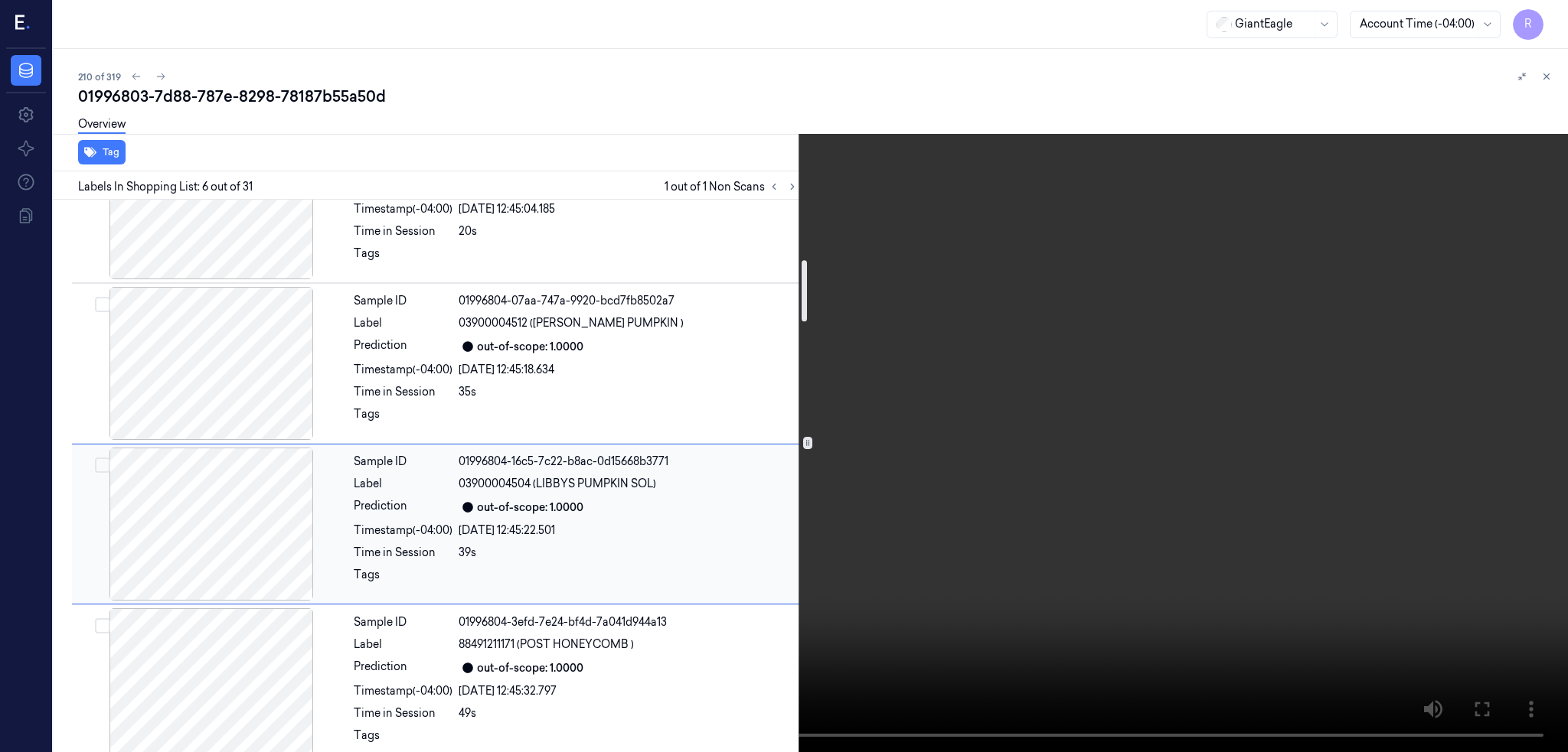
scroll to position [541, 0]
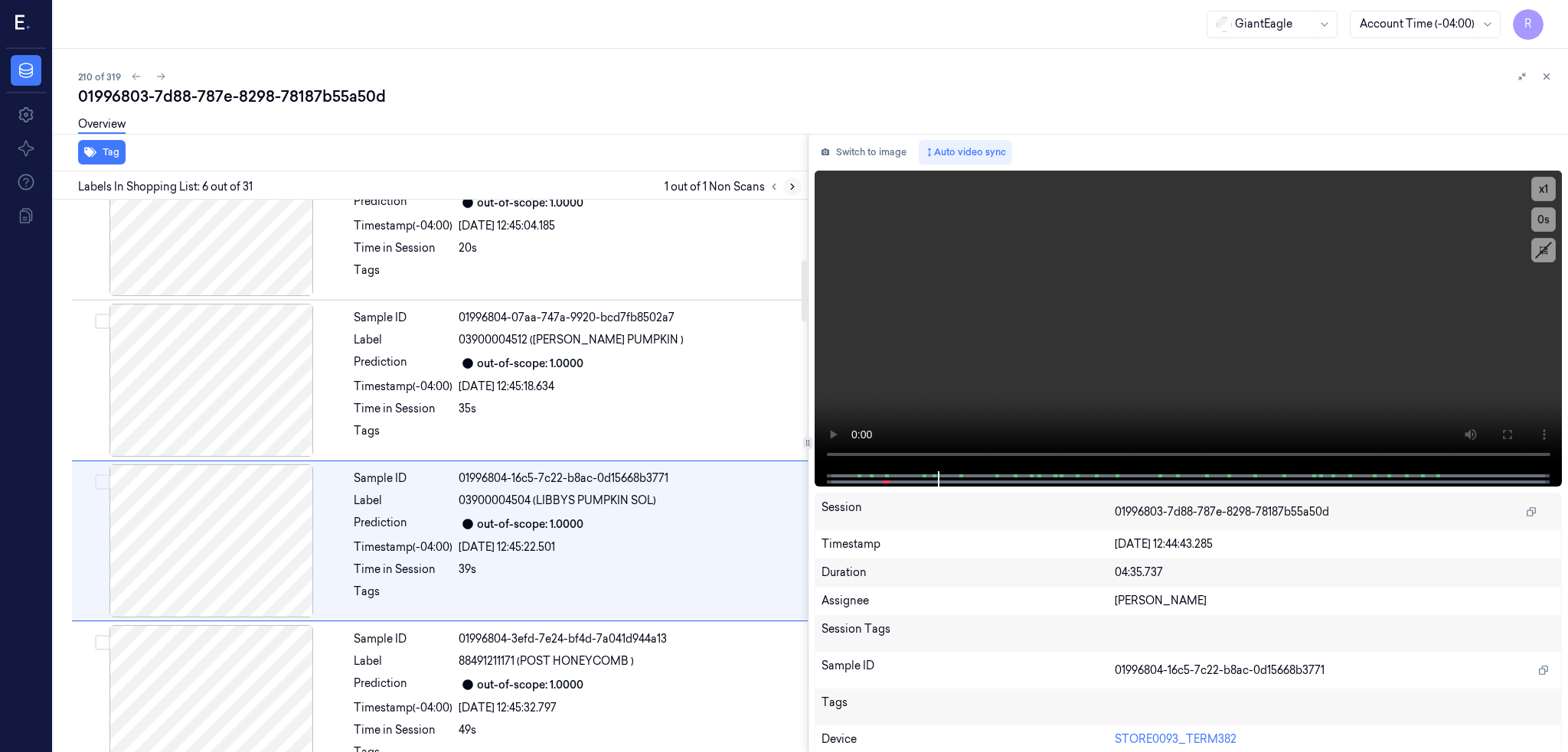
click at [787, 186] on icon at bounding box center [793, 187] width 11 height 11
click at [787, 182] on icon at bounding box center [793, 187] width 11 height 11
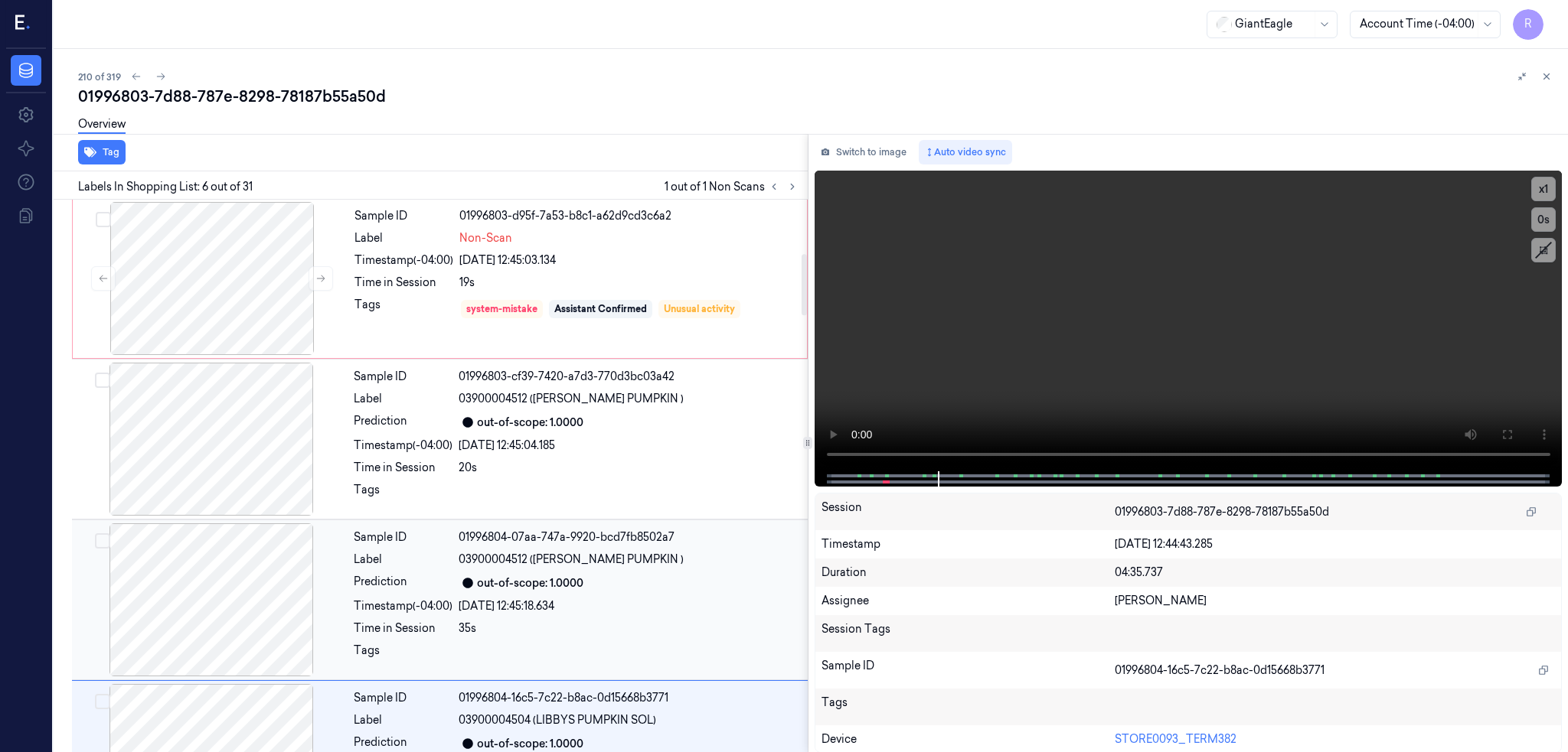
scroll to position [236, 0]
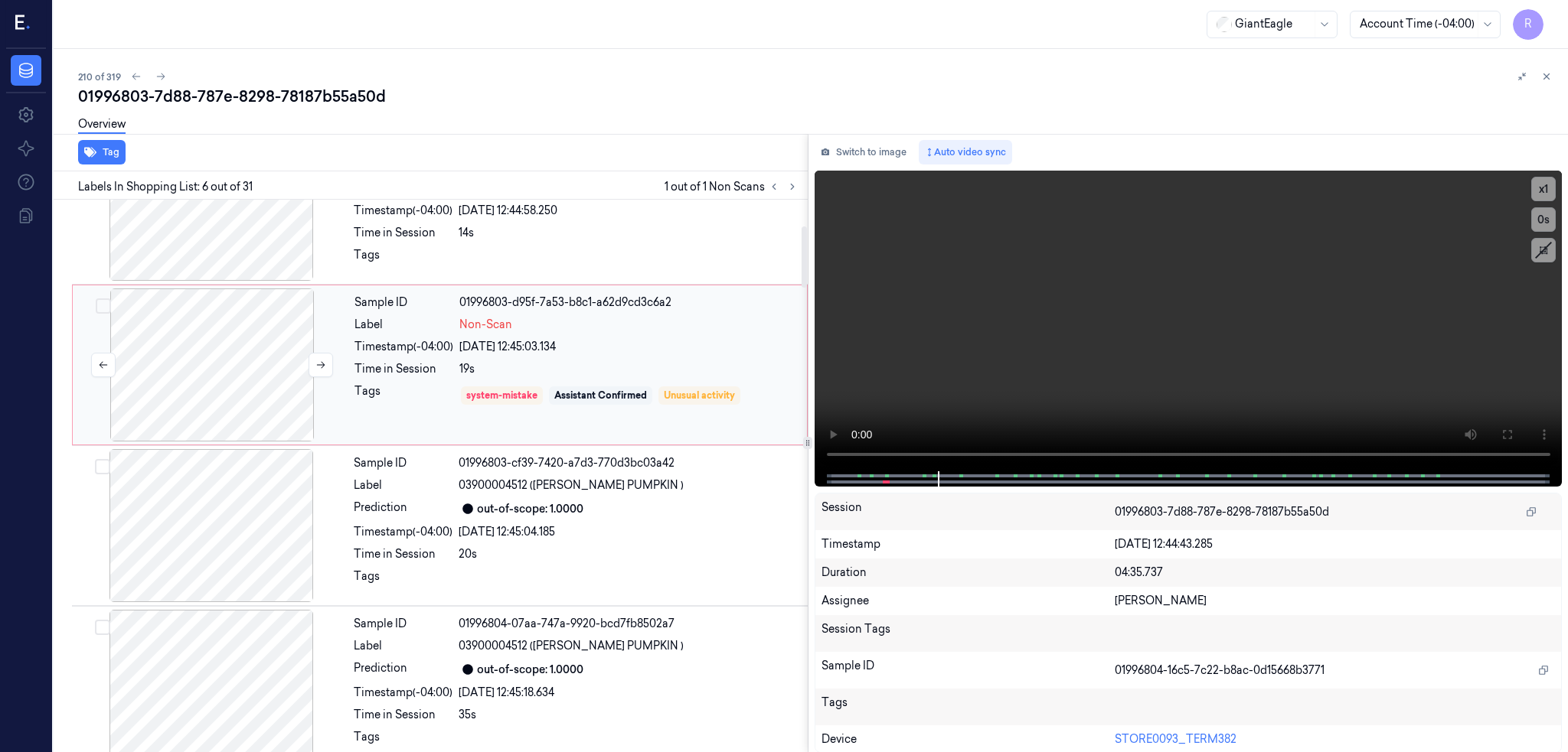
click at [124, 371] on div at bounding box center [212, 364] width 272 height 153
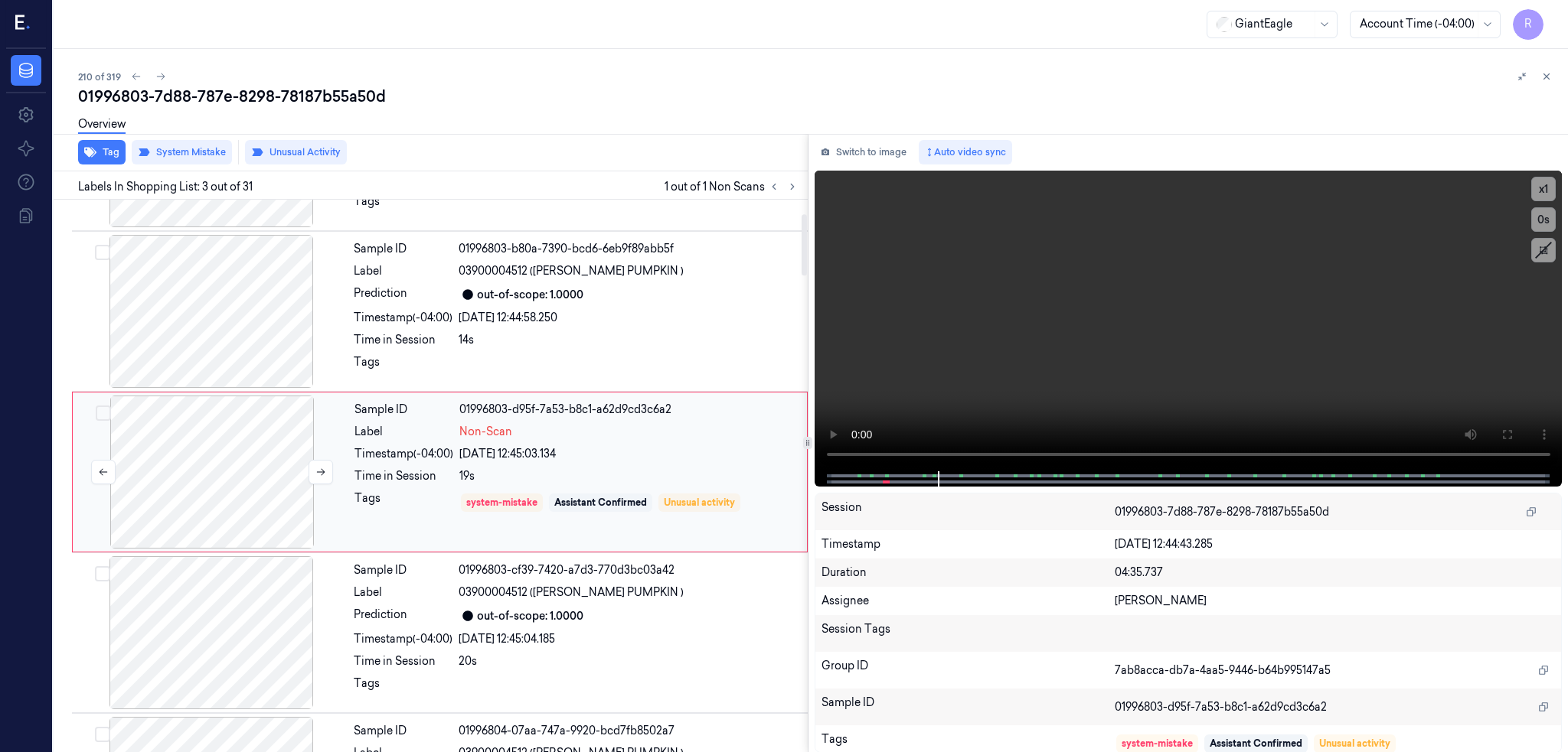
scroll to position [124, 0]
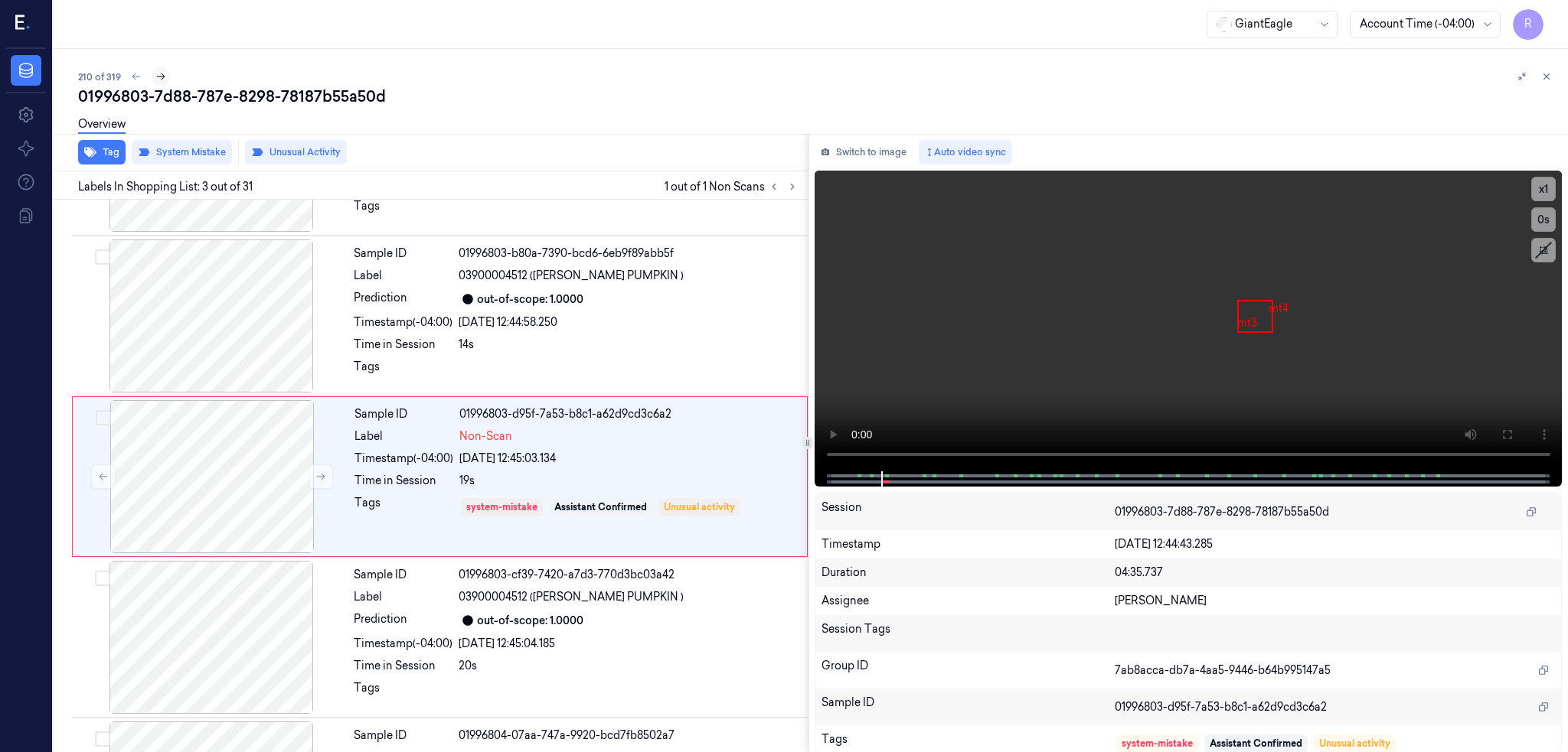
click at [155, 74] on icon at bounding box center [161, 77] width 11 height 11
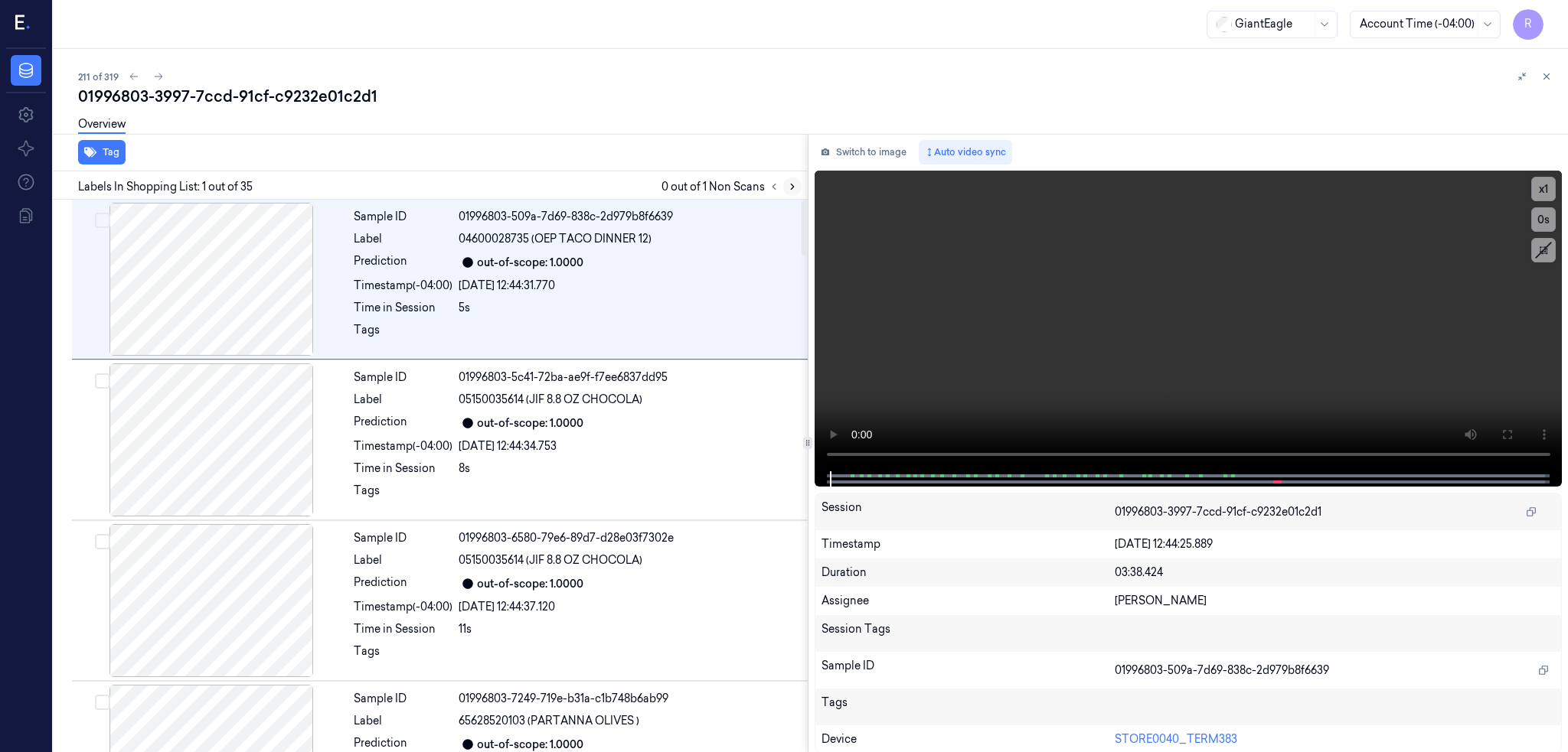
click at [783, 182] on button at bounding box center [792, 186] width 18 height 18
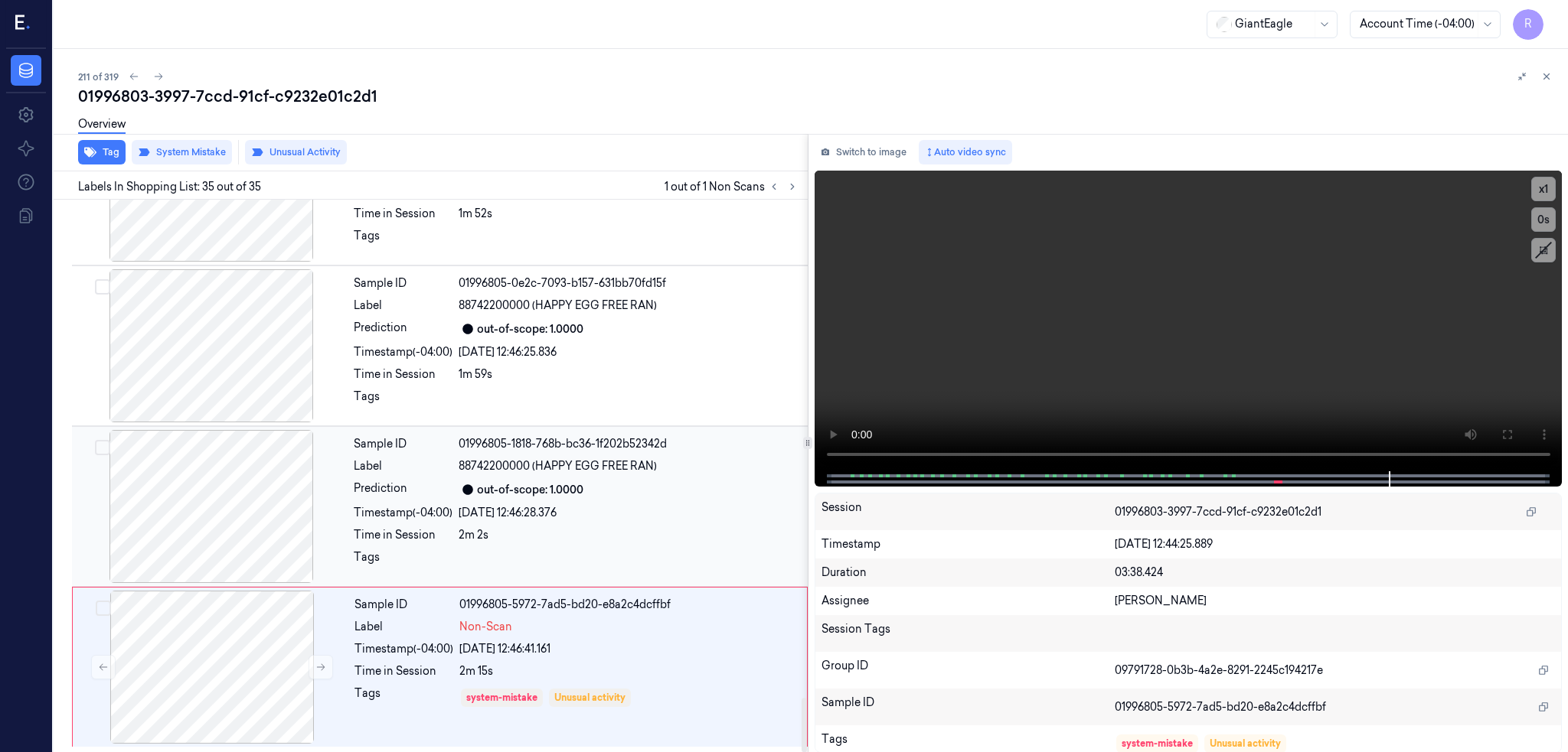
scroll to position [5078, 0]
click at [185, 692] on div at bounding box center [212, 667] width 272 height 153
click at [180, 367] on div at bounding box center [211, 345] width 272 height 153
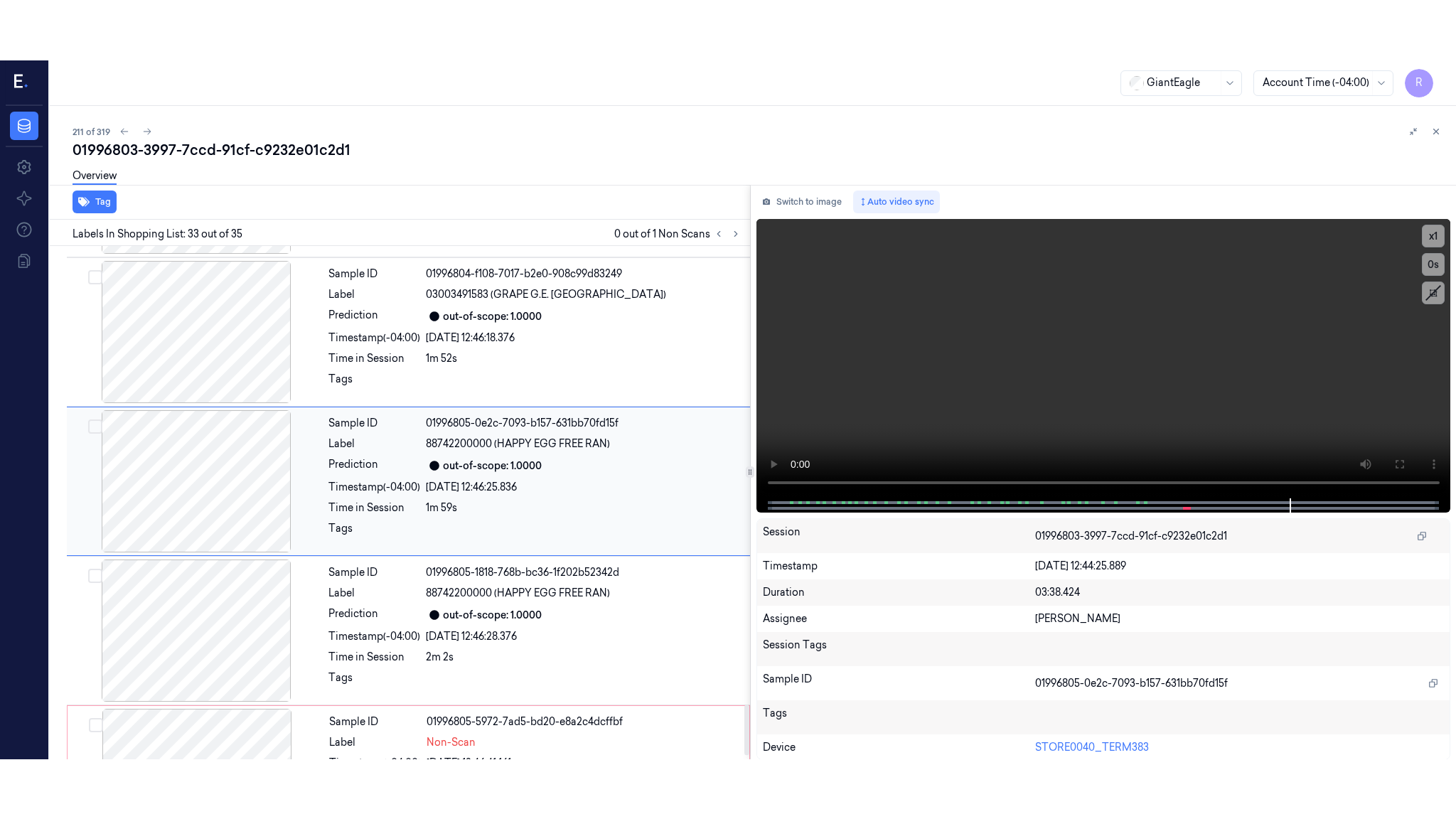
scroll to position [4596, 0]
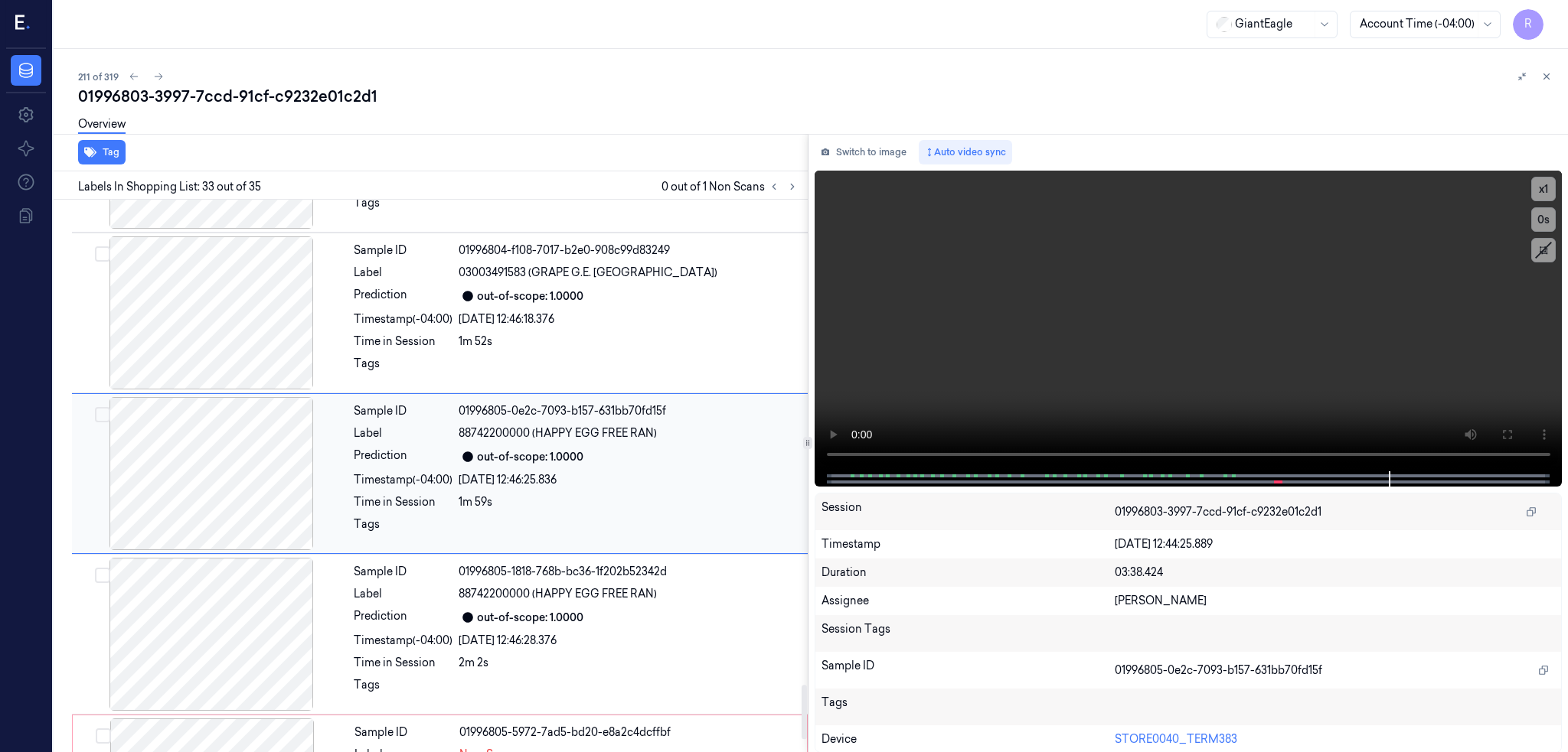
click at [185, 438] on div at bounding box center [211, 473] width 272 height 153
click at [1504, 438] on icon at bounding box center [1506, 434] width 12 height 12
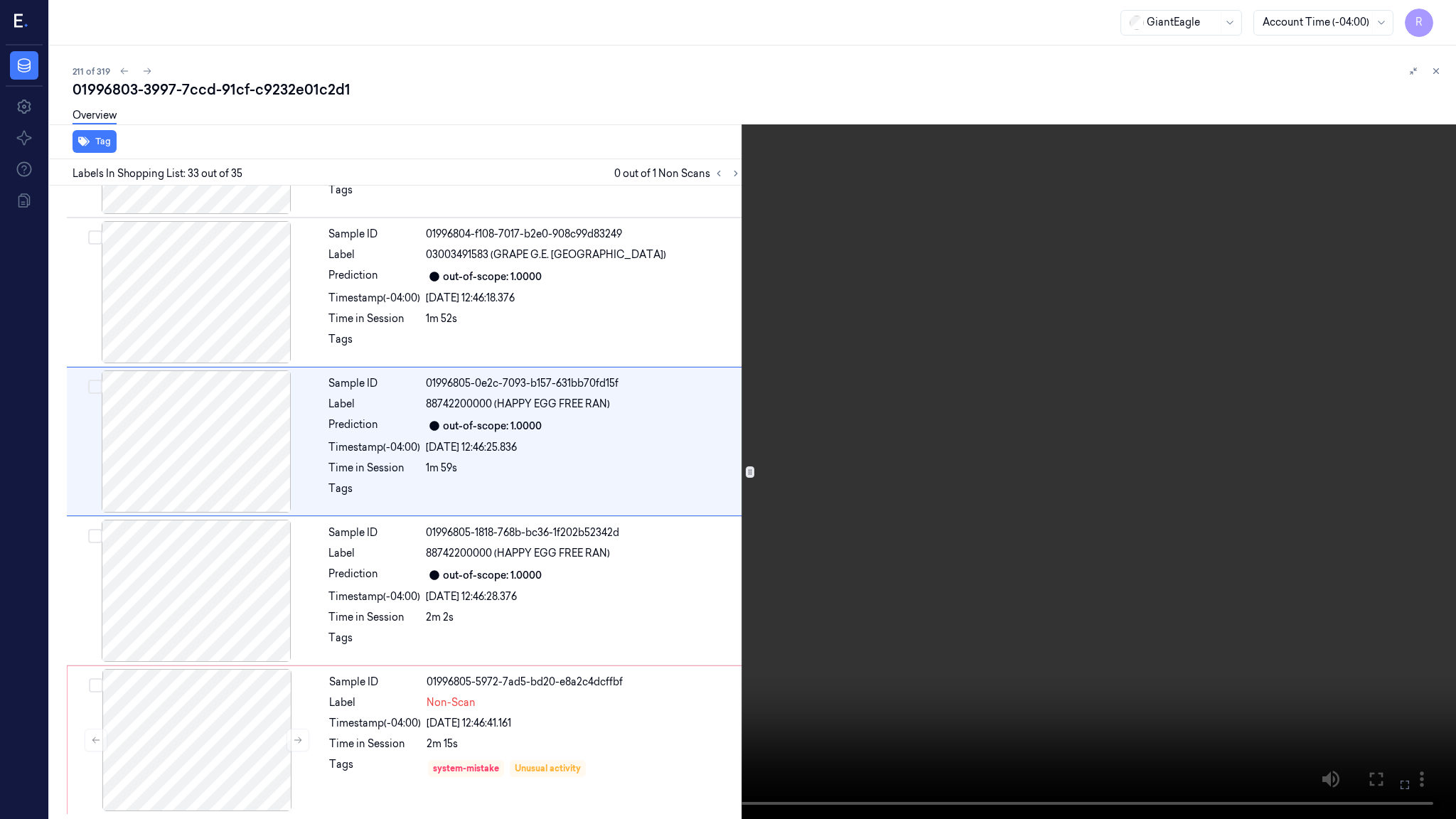
click at [1133, 487] on video at bounding box center [728, 410] width 1456 height 819
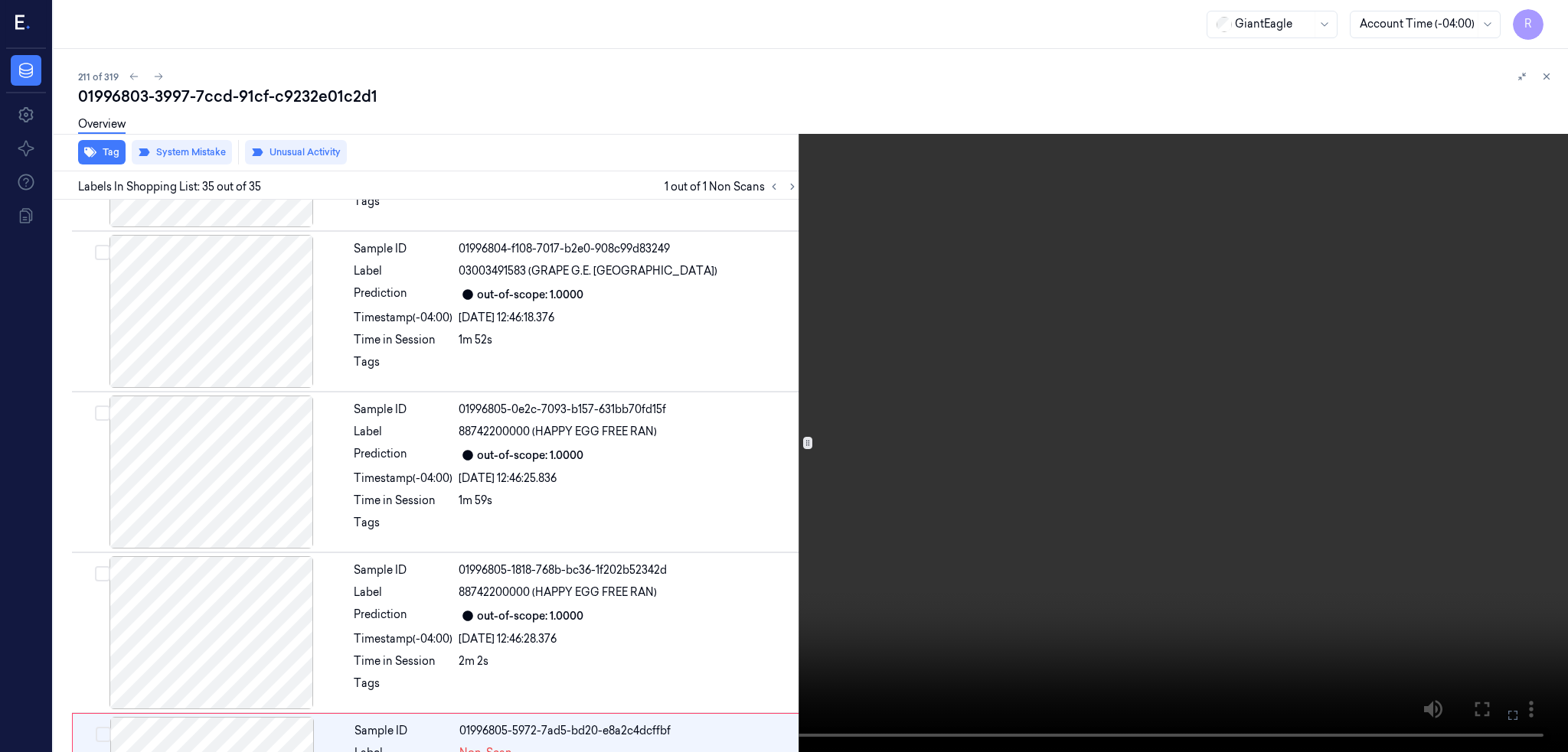
scroll to position [5078, 0]
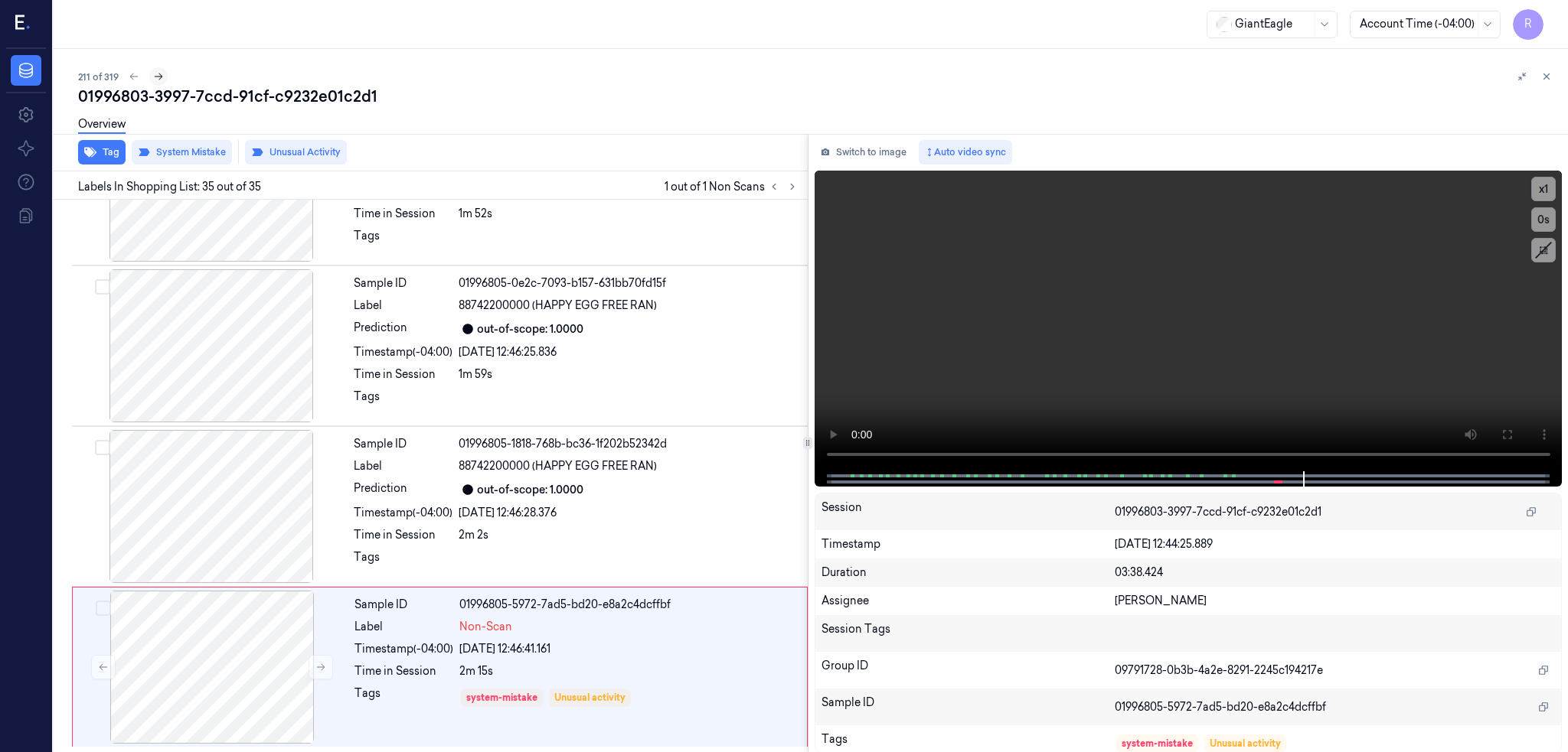
click at [153, 73] on icon at bounding box center [158, 77] width 11 height 11
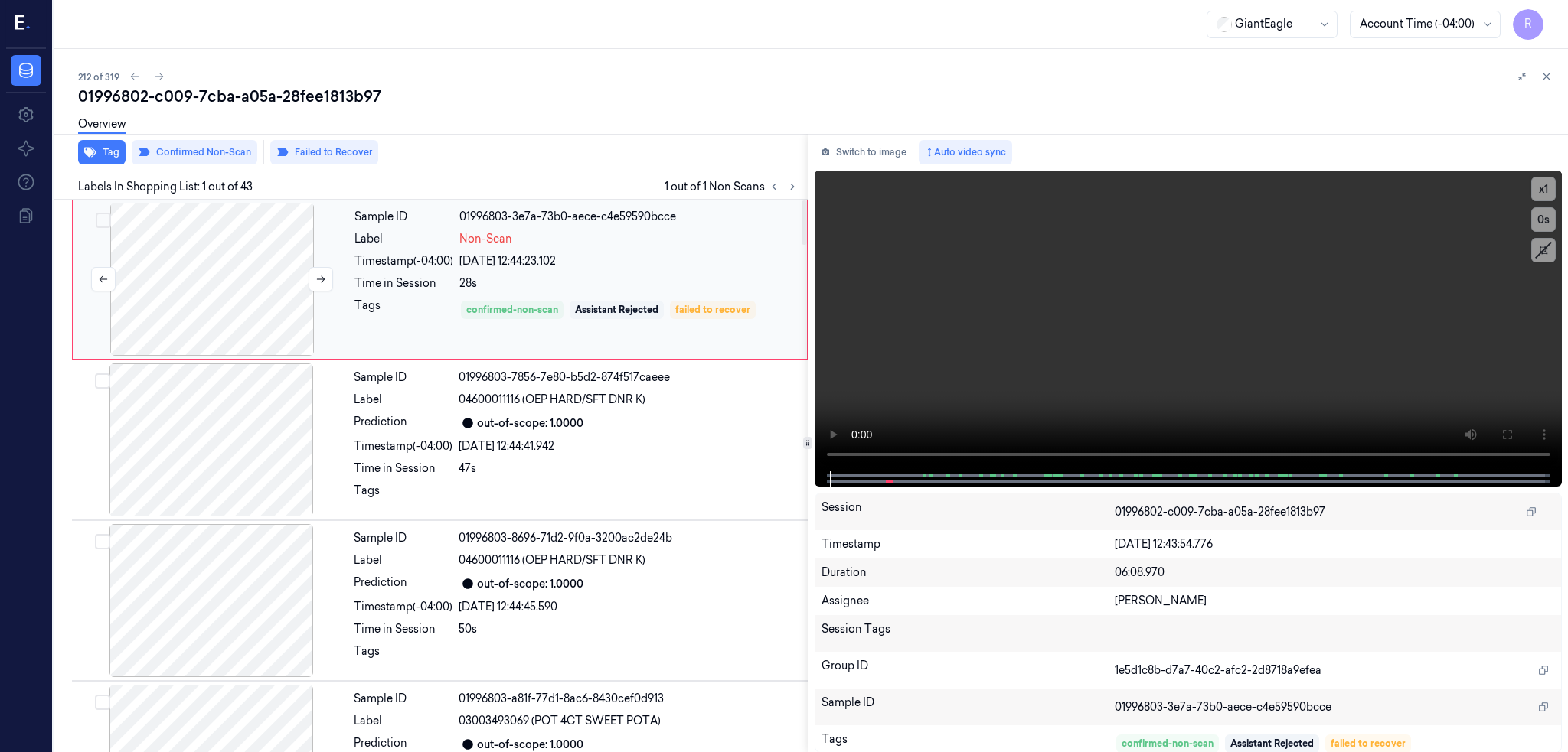
click at [150, 284] on div at bounding box center [212, 279] width 272 height 153
click at [1507, 431] on icon at bounding box center [1506, 434] width 12 height 12
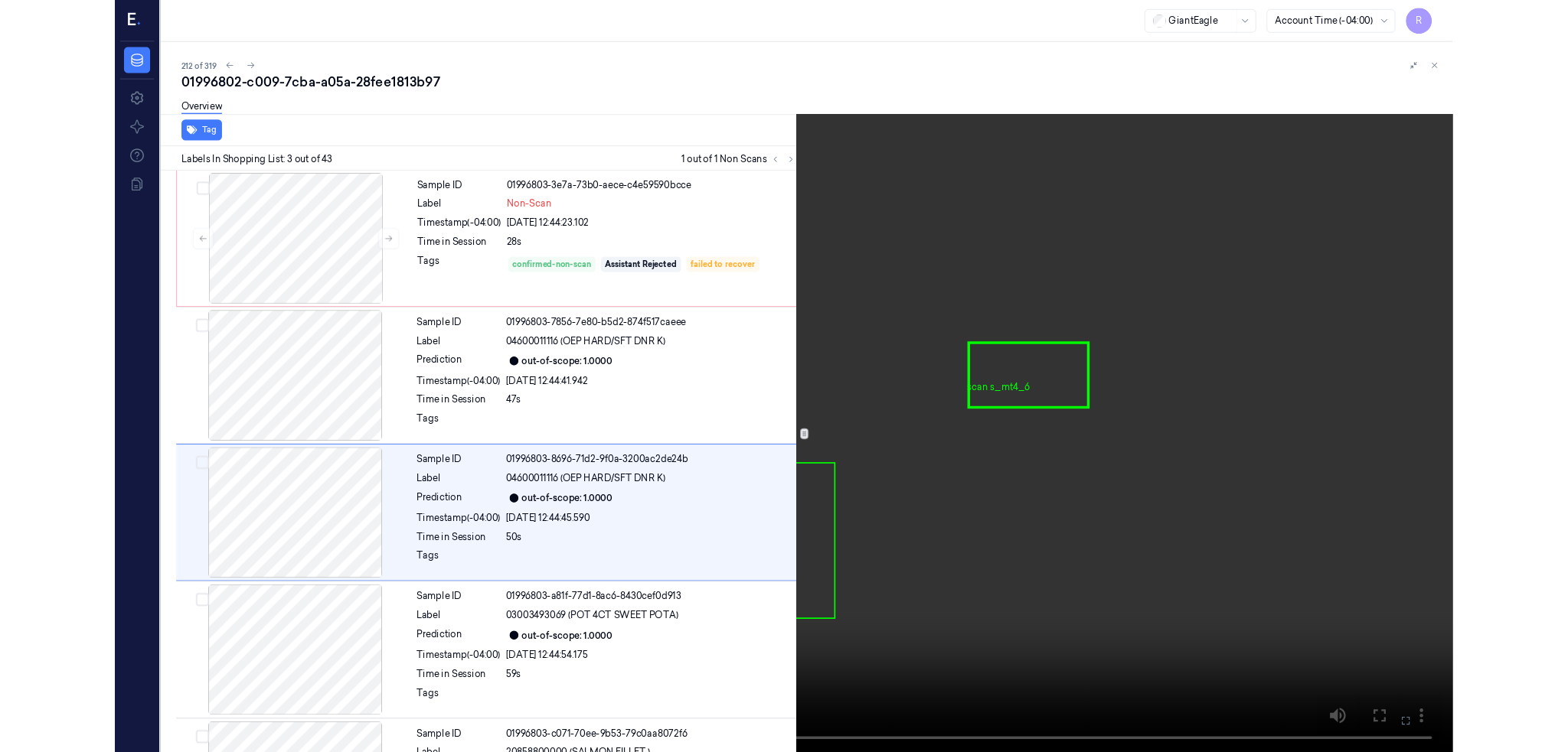
scroll to position [59, 0]
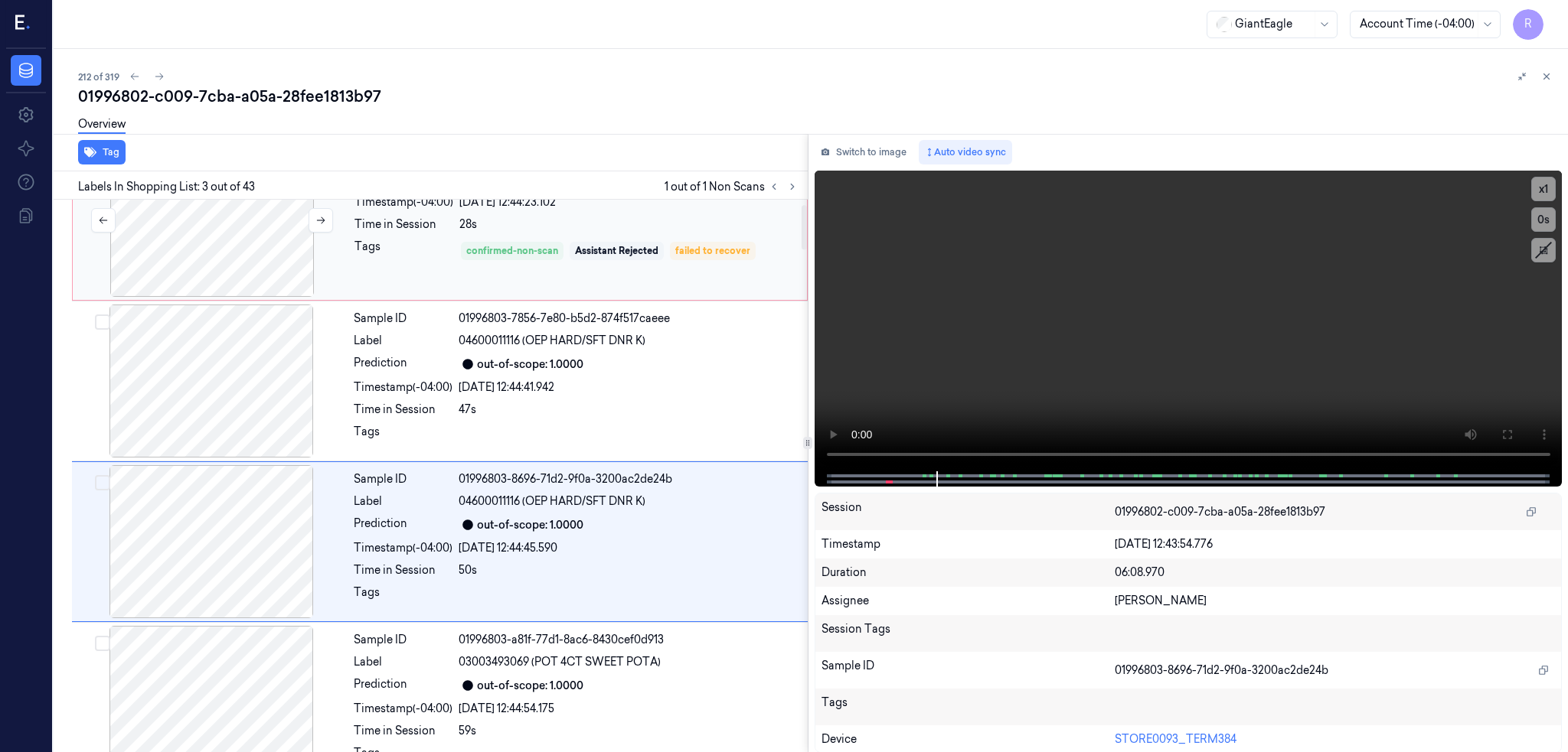
click at [181, 245] on div at bounding box center [212, 220] width 272 height 153
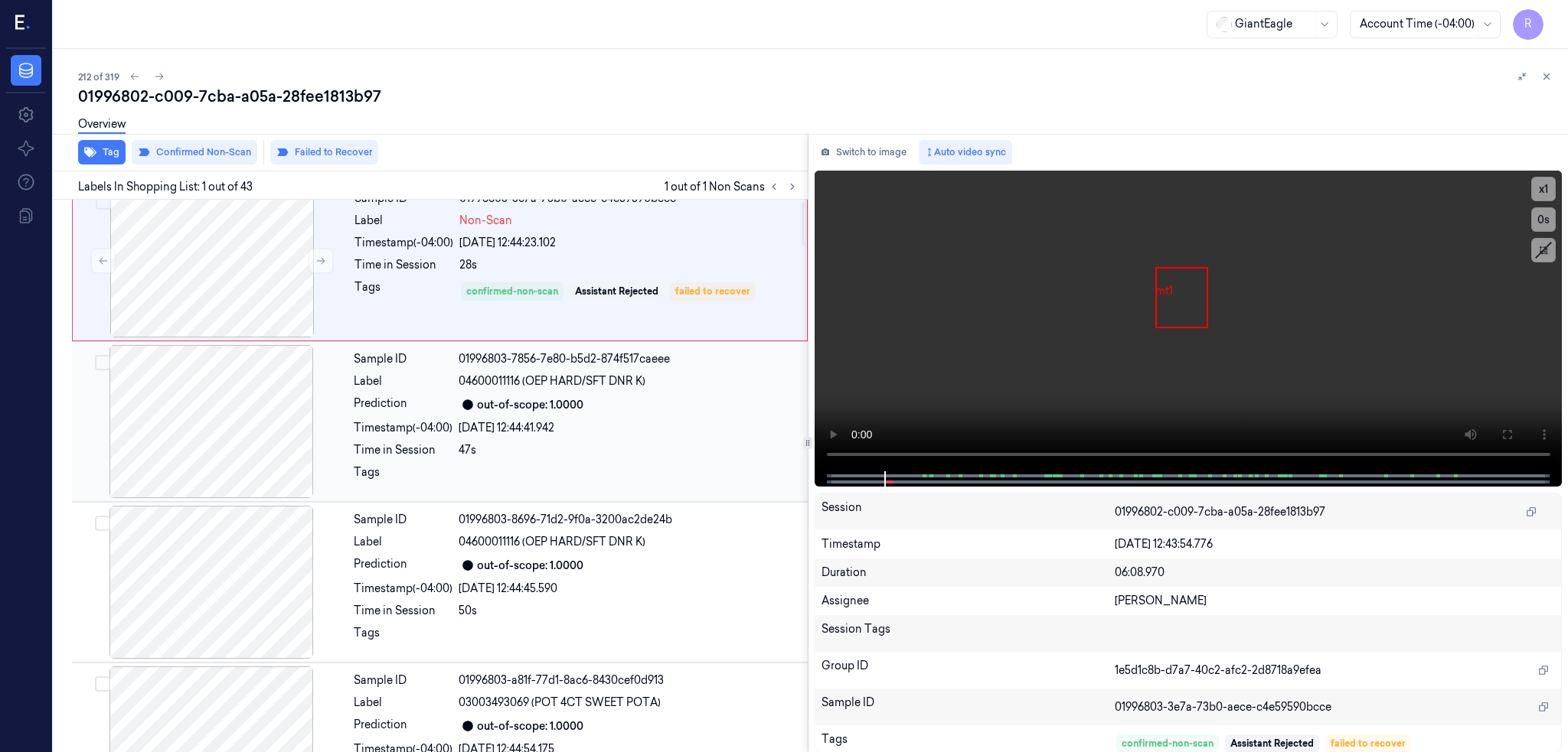
scroll to position [0, 0]
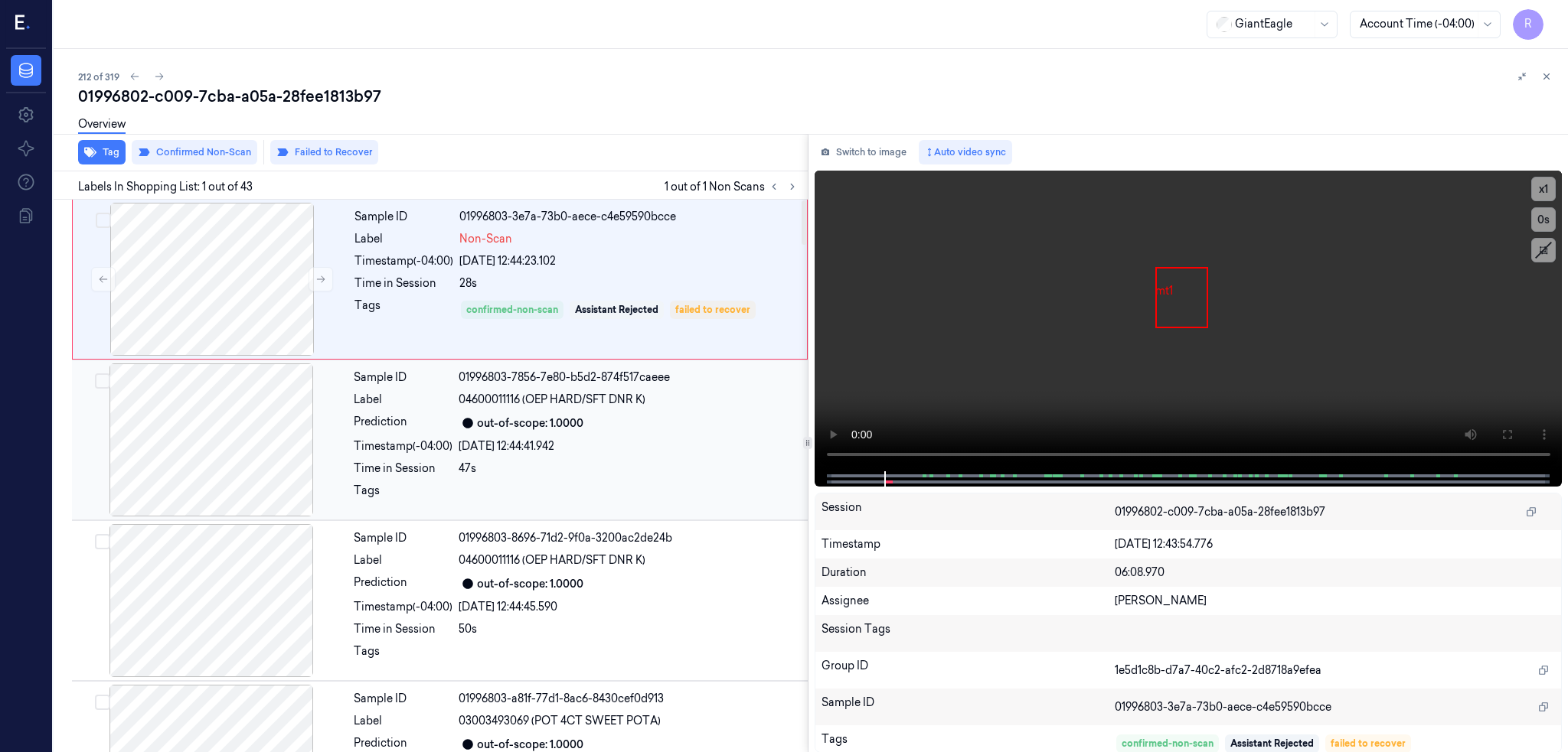
click at [150, 453] on div at bounding box center [211, 439] width 272 height 153
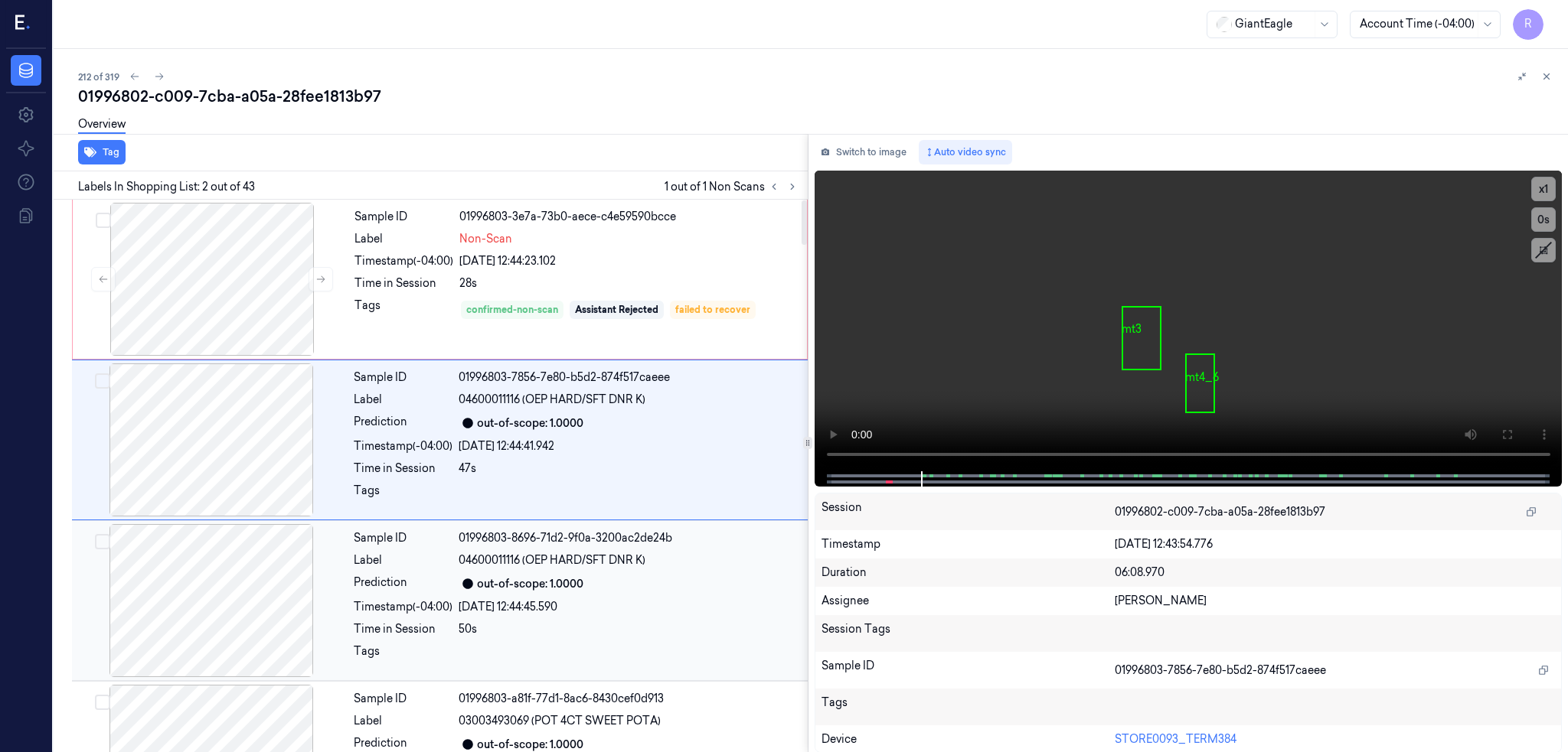
click at [168, 598] on div at bounding box center [211, 600] width 272 height 153
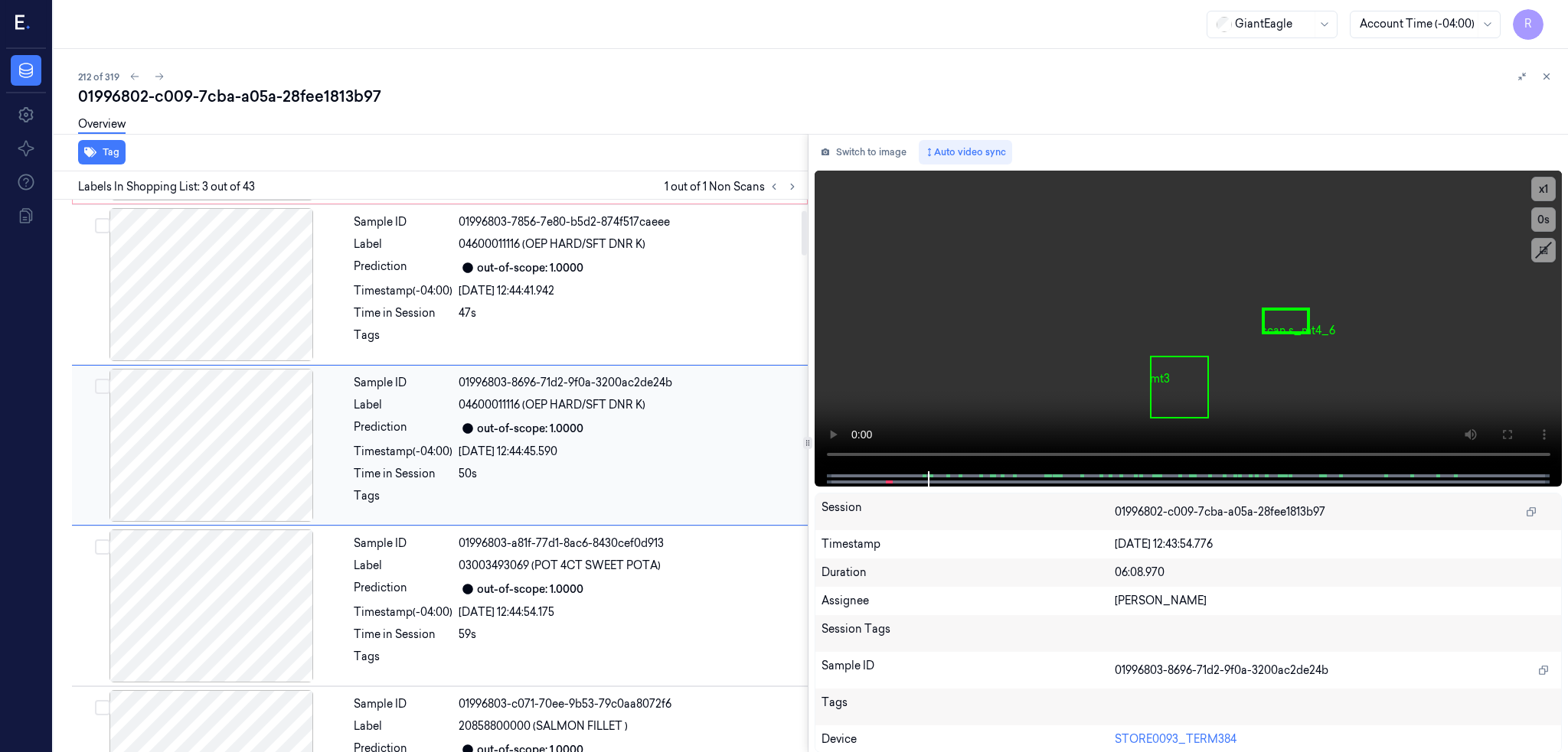
scroll to position [226, 0]
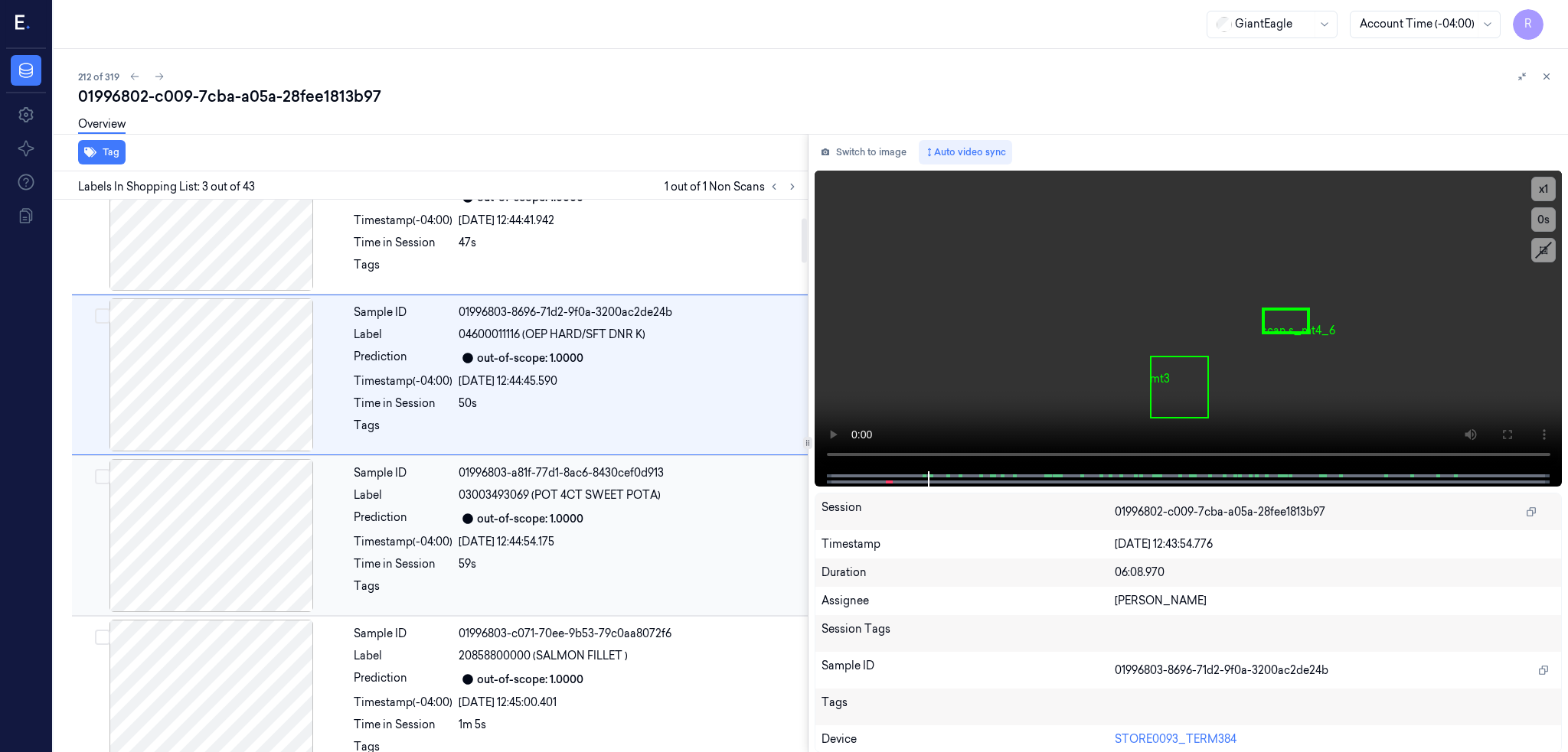
click at [166, 515] on div at bounding box center [211, 535] width 272 height 153
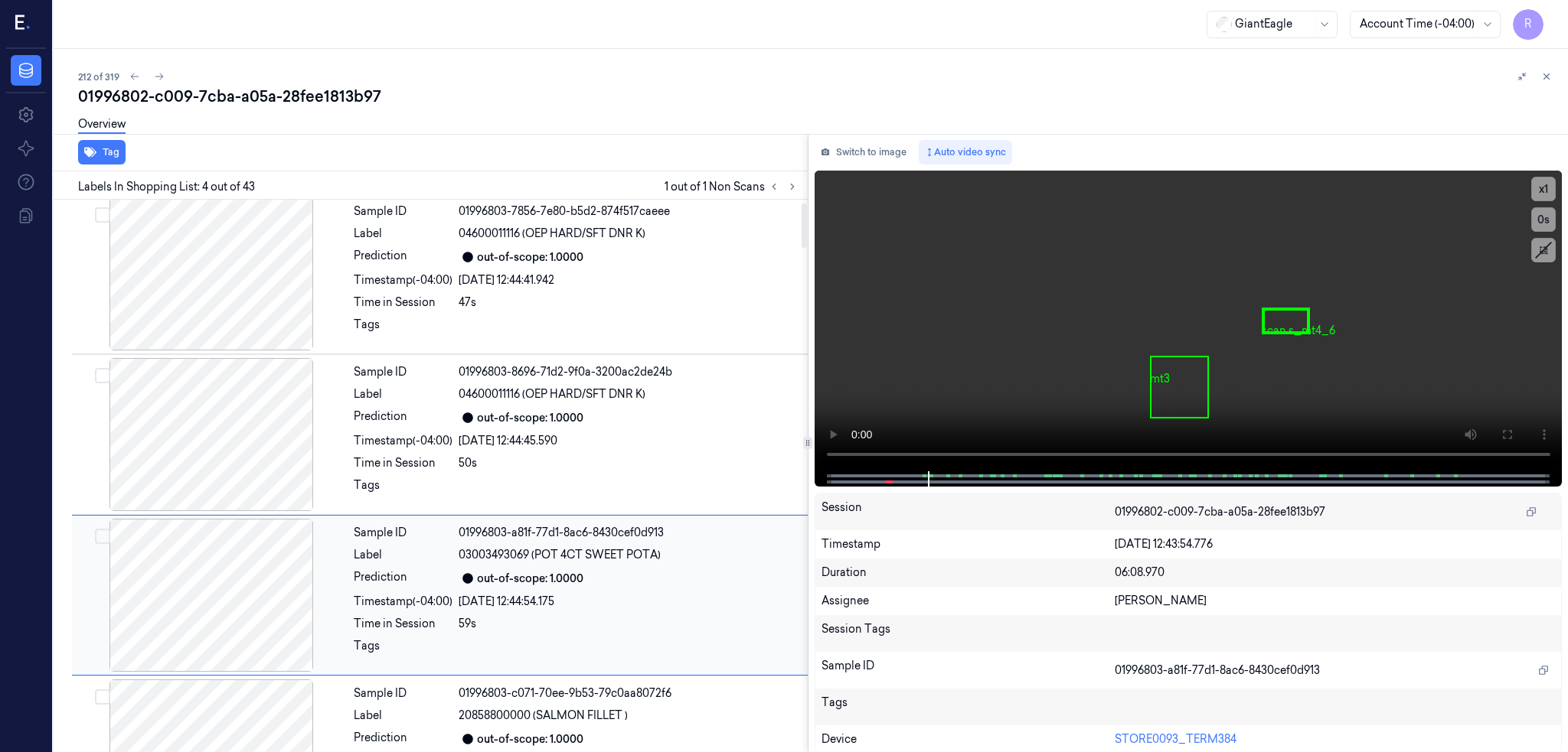
scroll to position [0, 0]
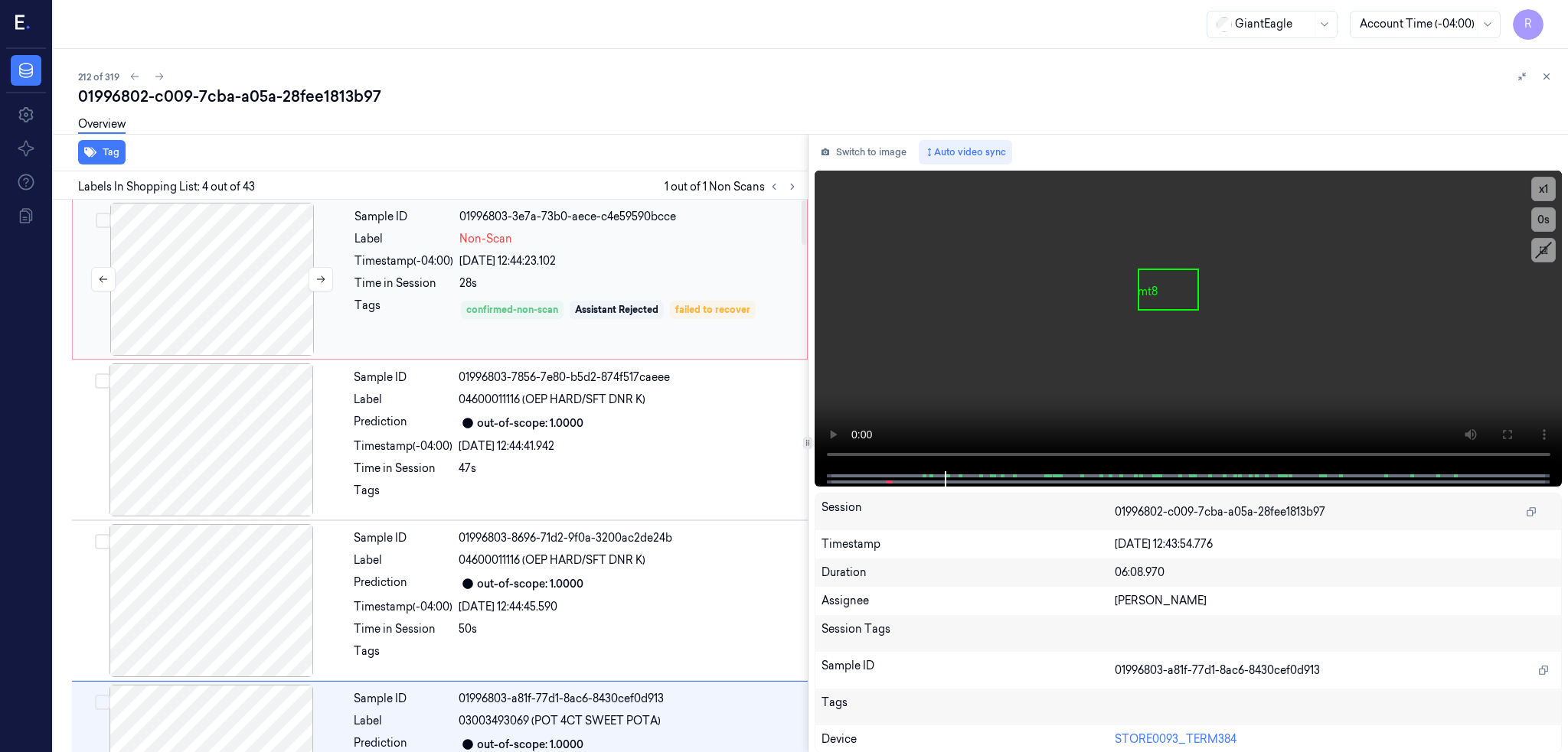
click at [142, 264] on div at bounding box center [212, 279] width 272 height 153
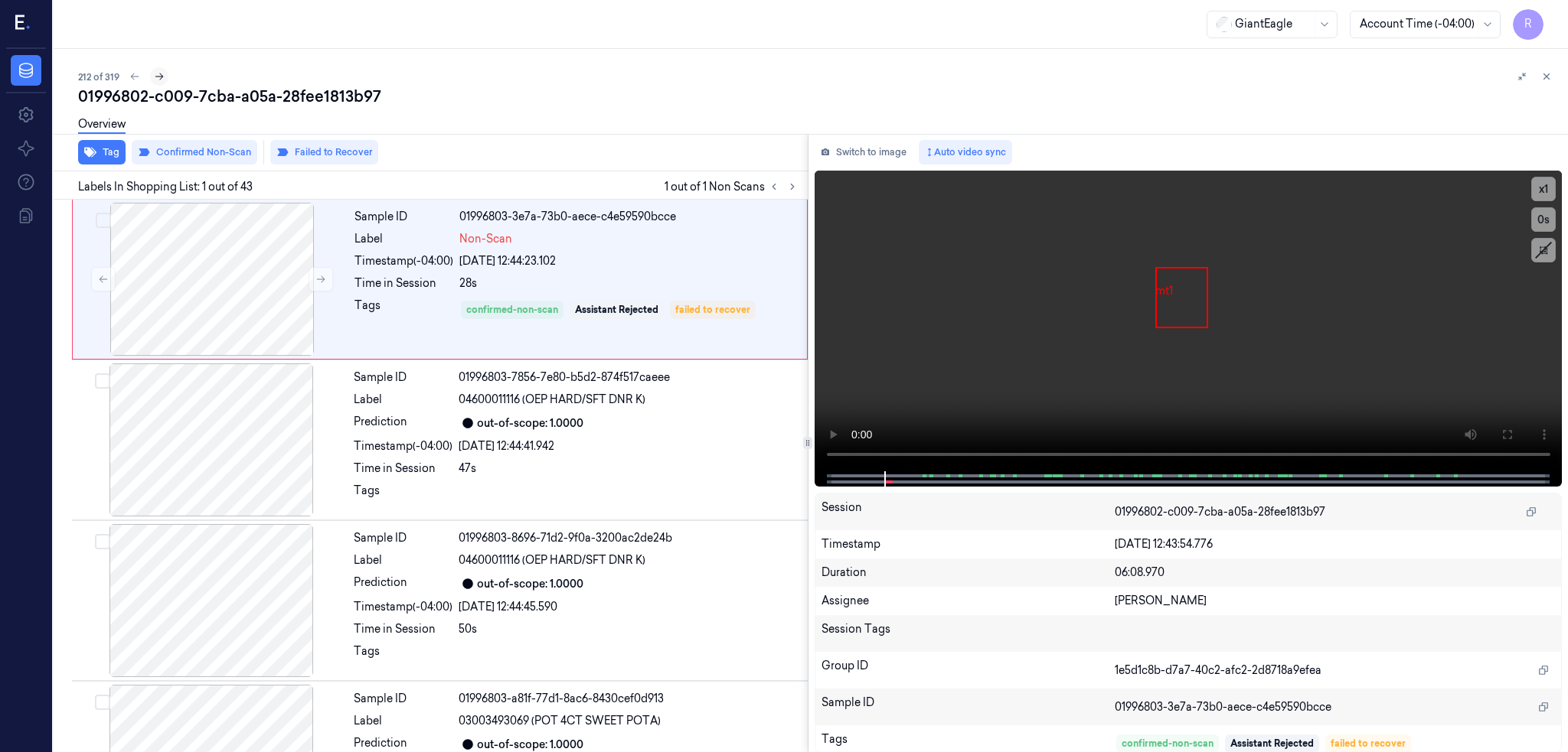
click at [150, 82] on button at bounding box center [158, 76] width 18 height 18
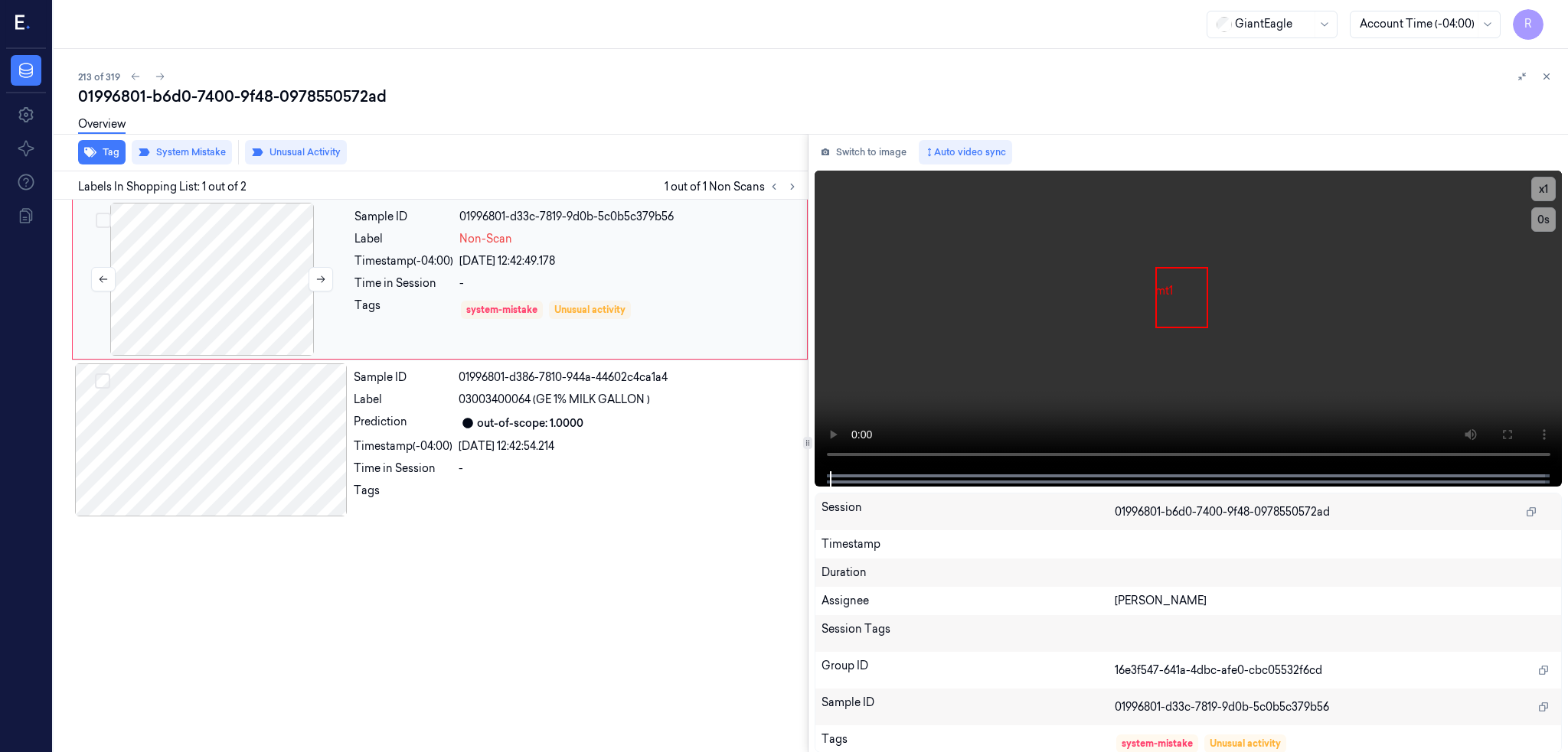
click at [93, 294] on div at bounding box center [212, 279] width 272 height 153
click at [185, 280] on div at bounding box center [212, 279] width 272 height 153
click at [184, 294] on div at bounding box center [212, 279] width 272 height 153
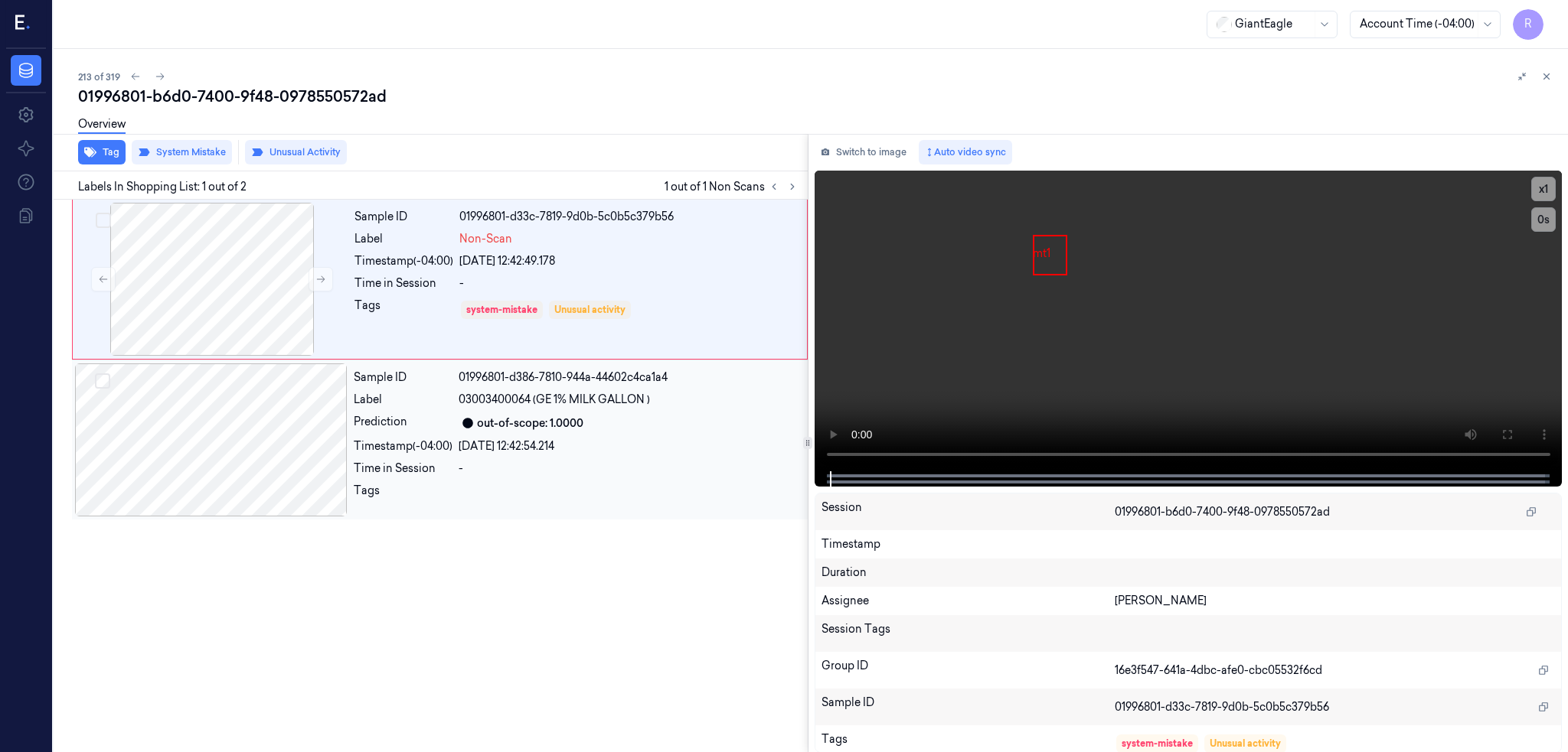
click at [174, 466] on div at bounding box center [211, 439] width 272 height 153
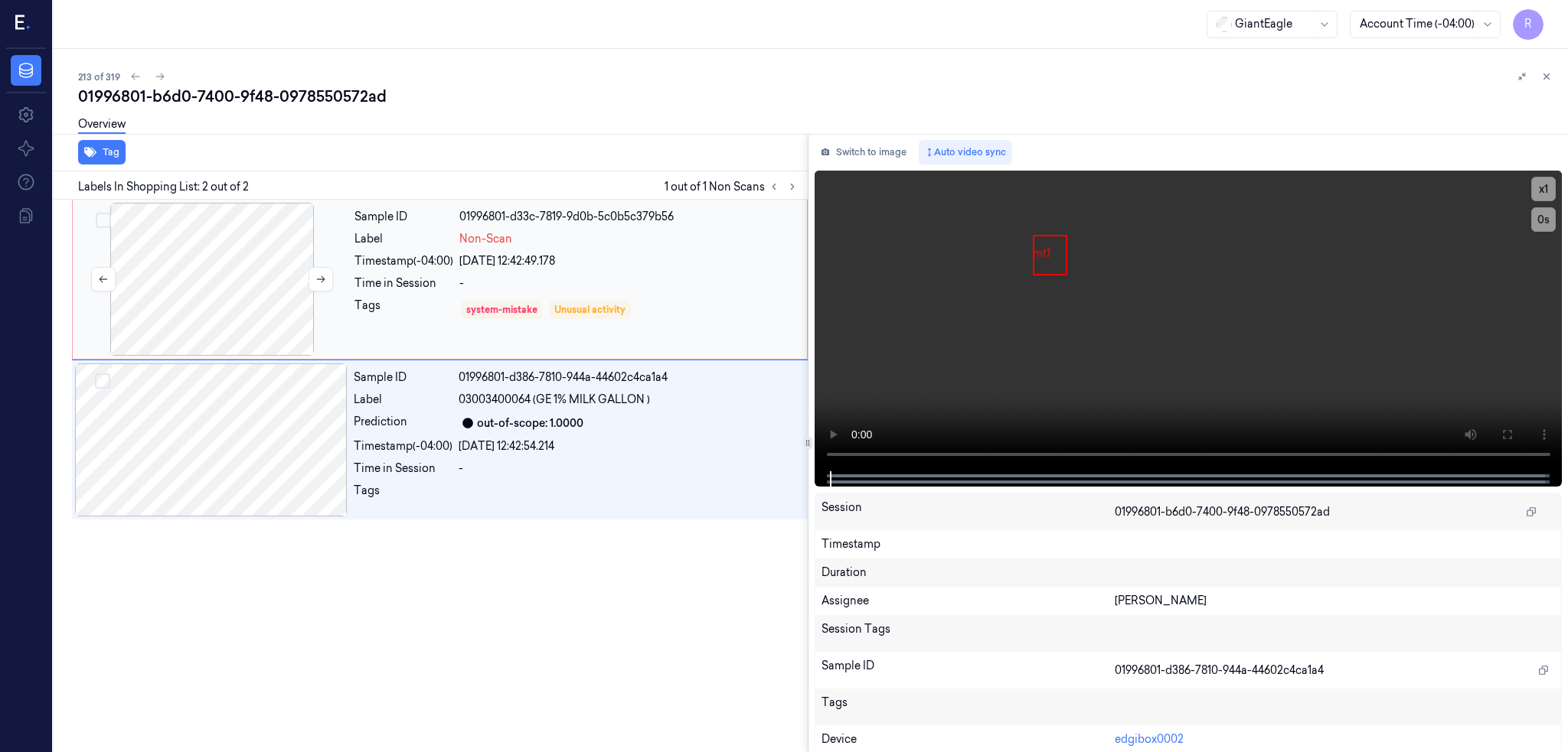
click at [162, 299] on div at bounding box center [212, 279] width 272 height 153
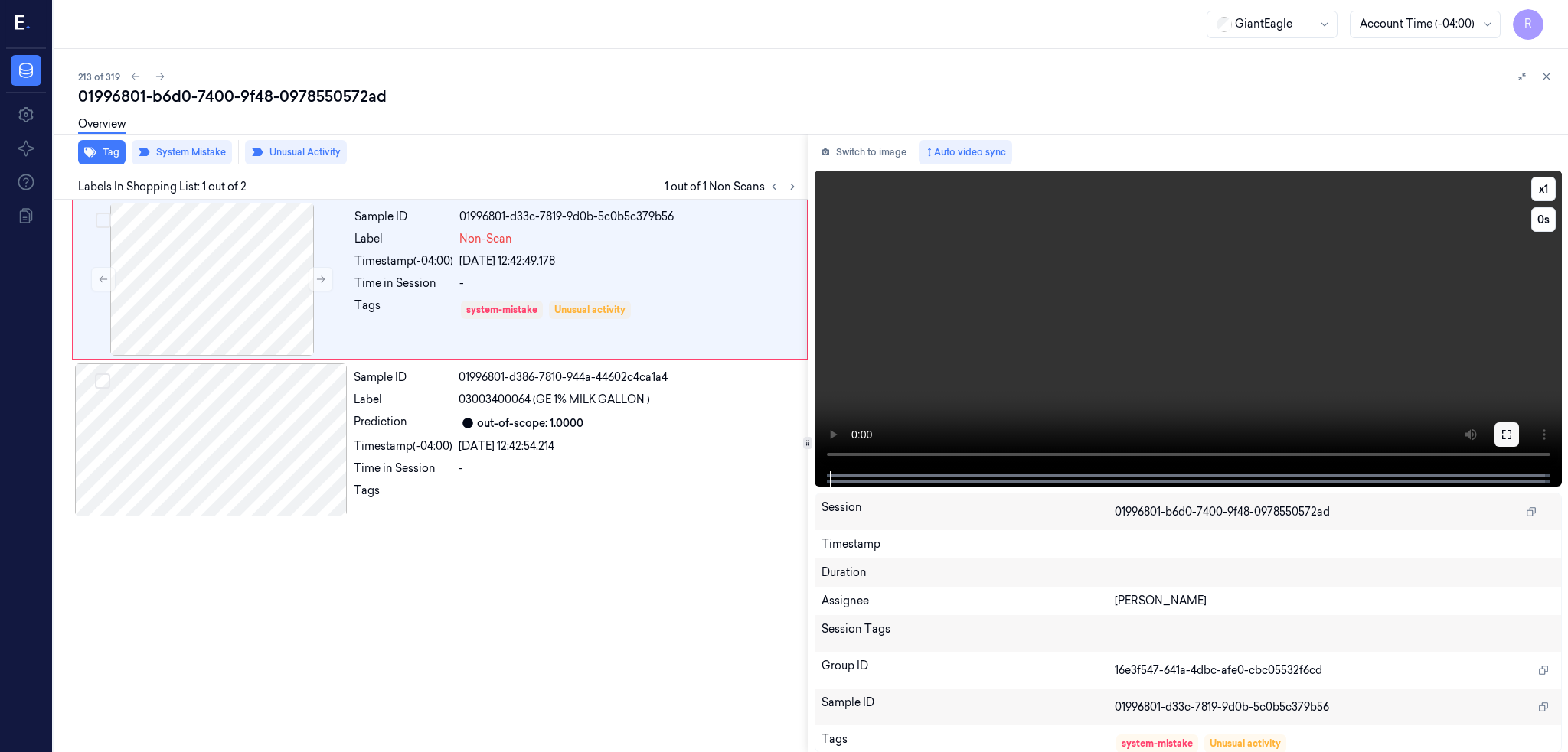
click at [1507, 436] on icon at bounding box center [1506, 434] width 12 height 12
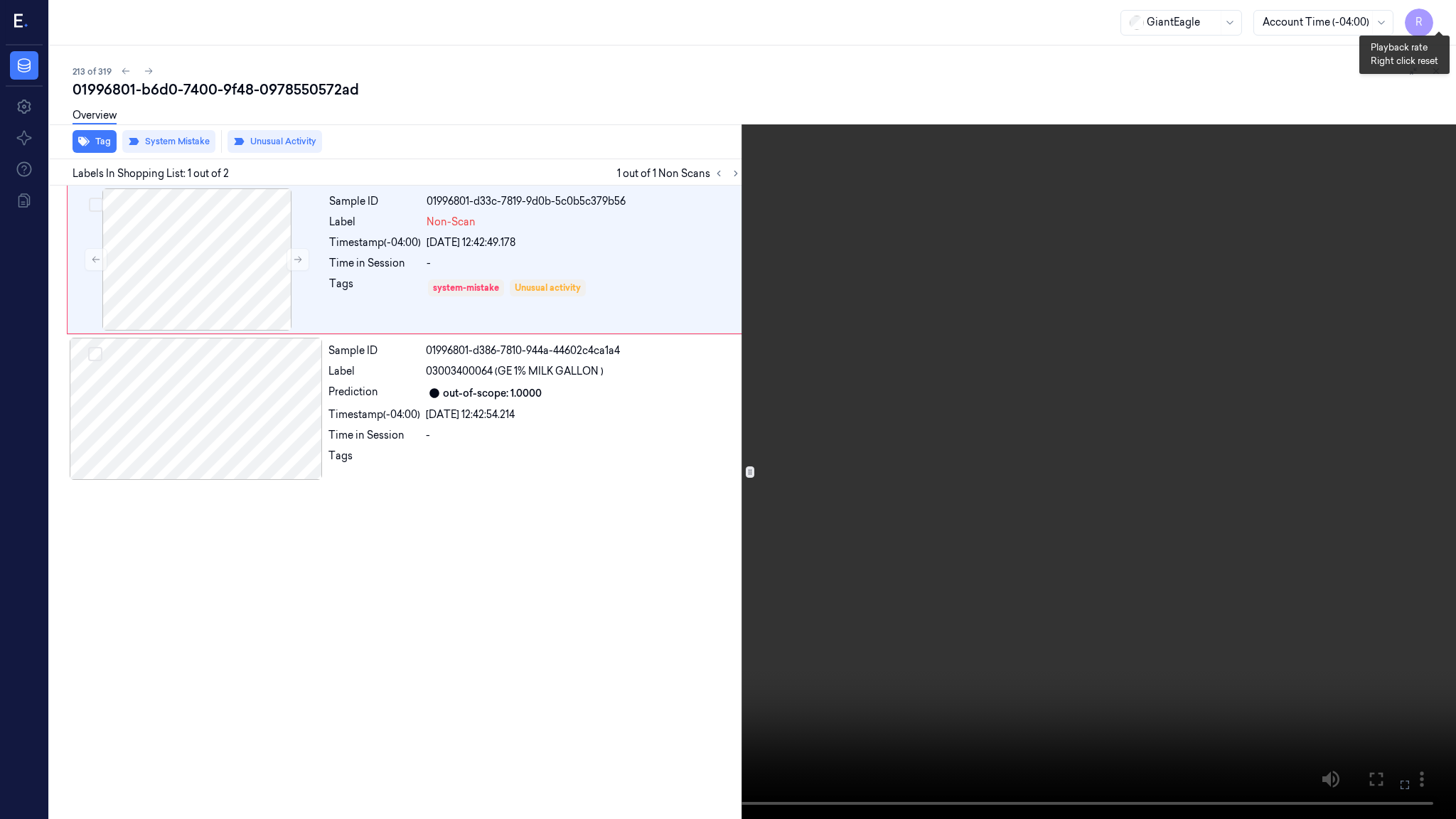
click at [1430, 15] on button "x 1" at bounding box center [1438, 17] width 23 height 23
click at [1430, 15] on button "x 2" at bounding box center [1438, 17] width 23 height 23
click at [1430, 15] on button "x 1" at bounding box center [1438, 17] width 23 height 23
click at [1430, 15] on button "x 2" at bounding box center [1438, 17] width 23 height 23
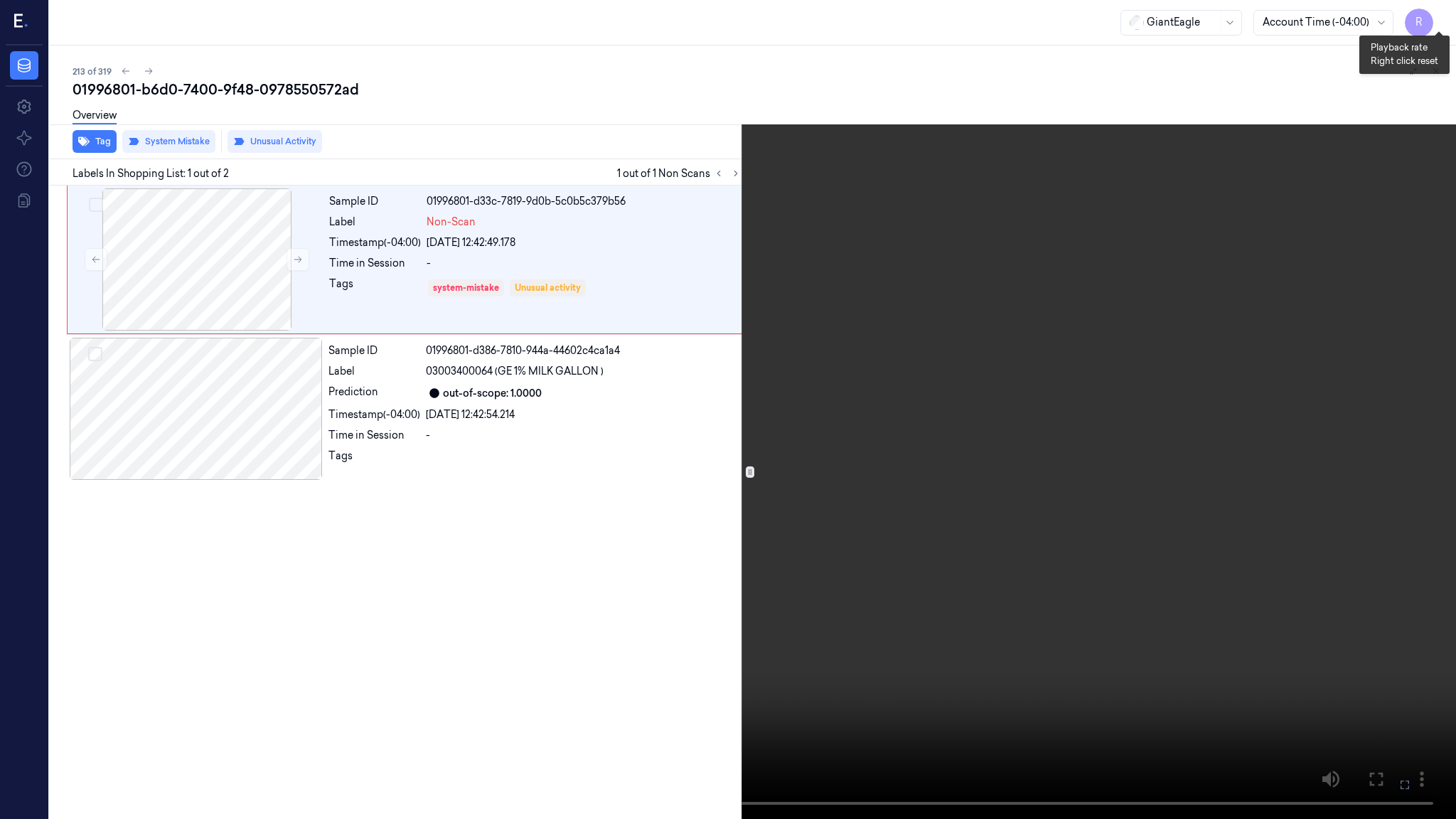
click at [1430, 15] on button "x 4" at bounding box center [1438, 17] width 23 height 23
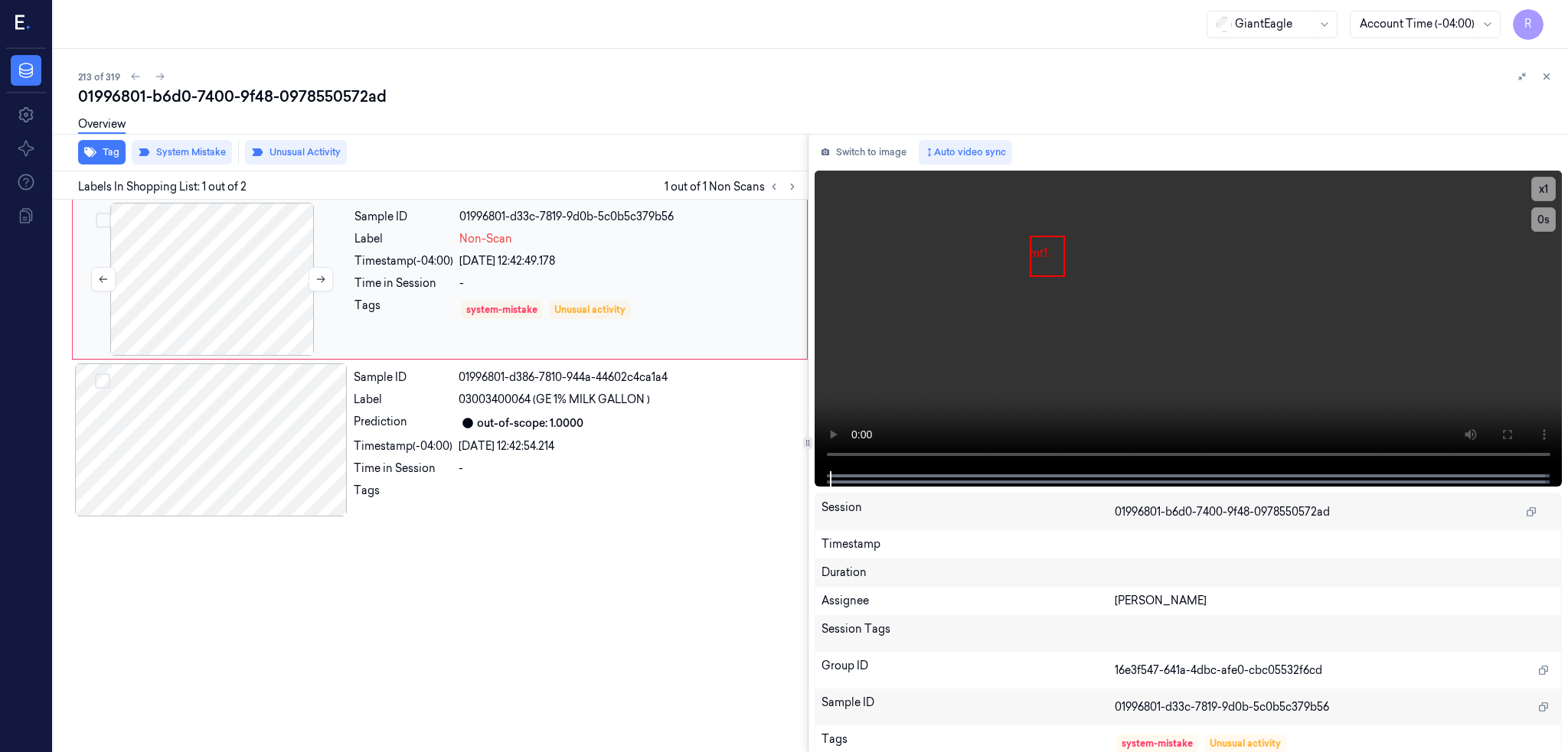
click at [222, 296] on div at bounding box center [212, 279] width 272 height 153
click at [154, 73] on icon at bounding box center [160, 77] width 11 height 11
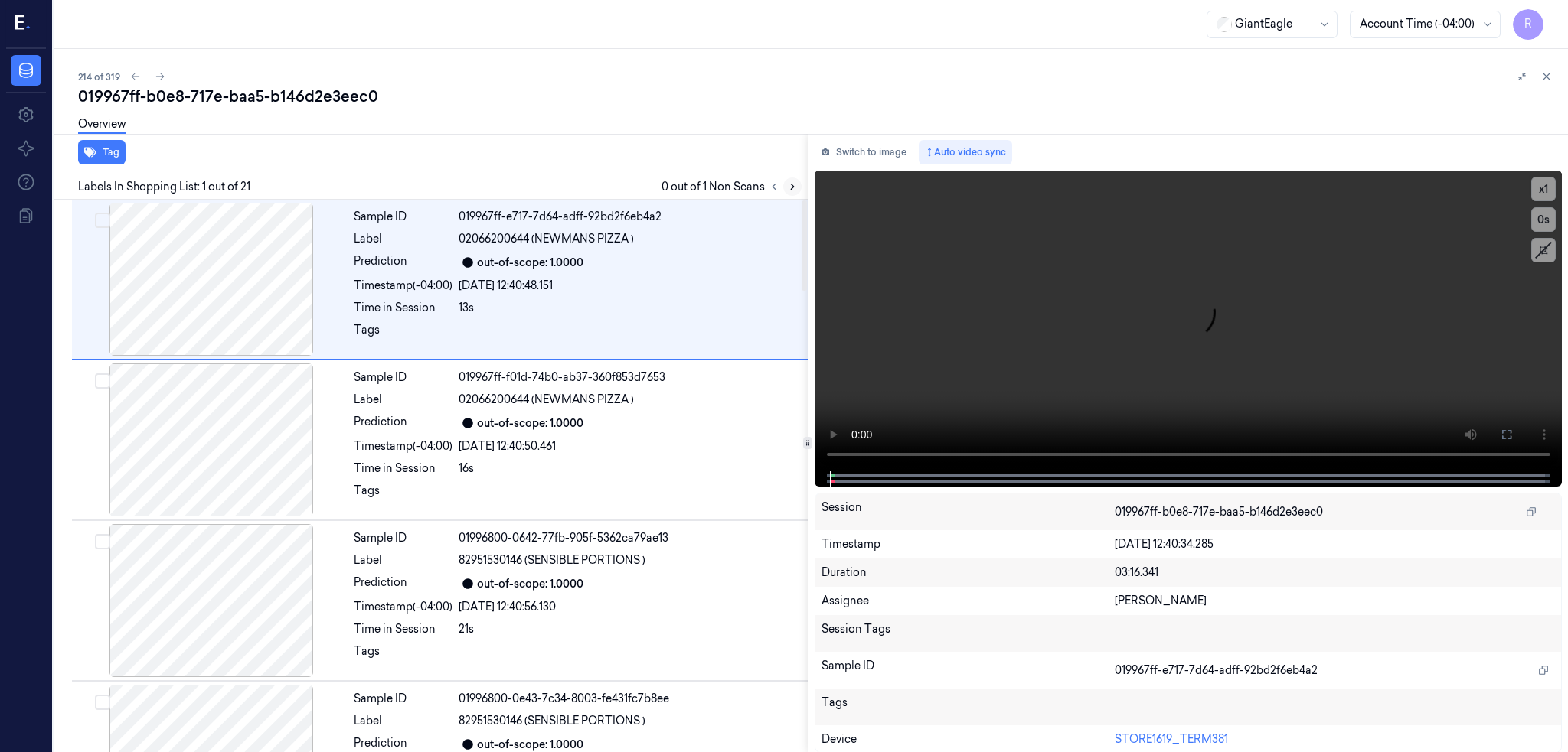
click at [791, 188] on icon at bounding box center [793, 187] width 3 height 6
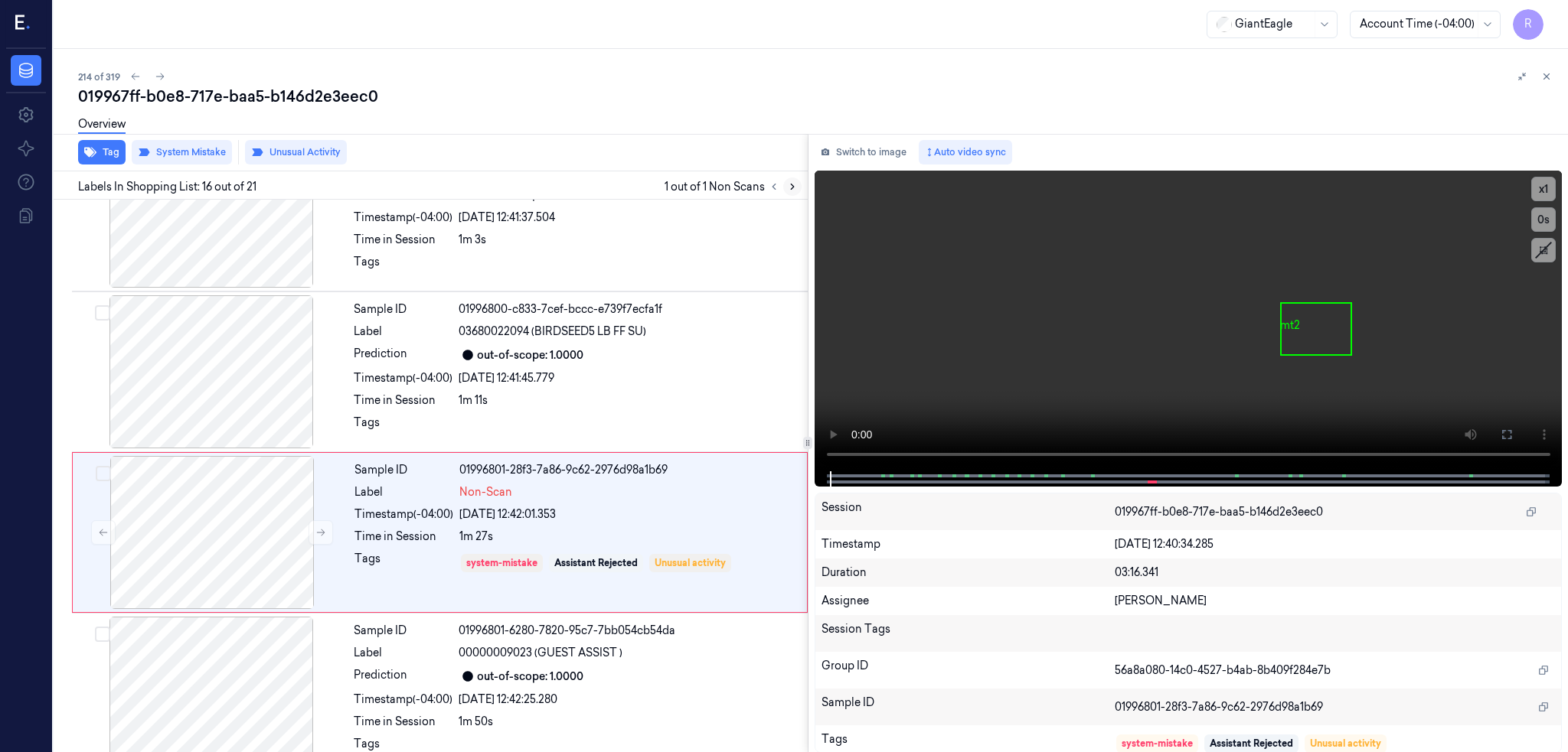
scroll to position [2214, 0]
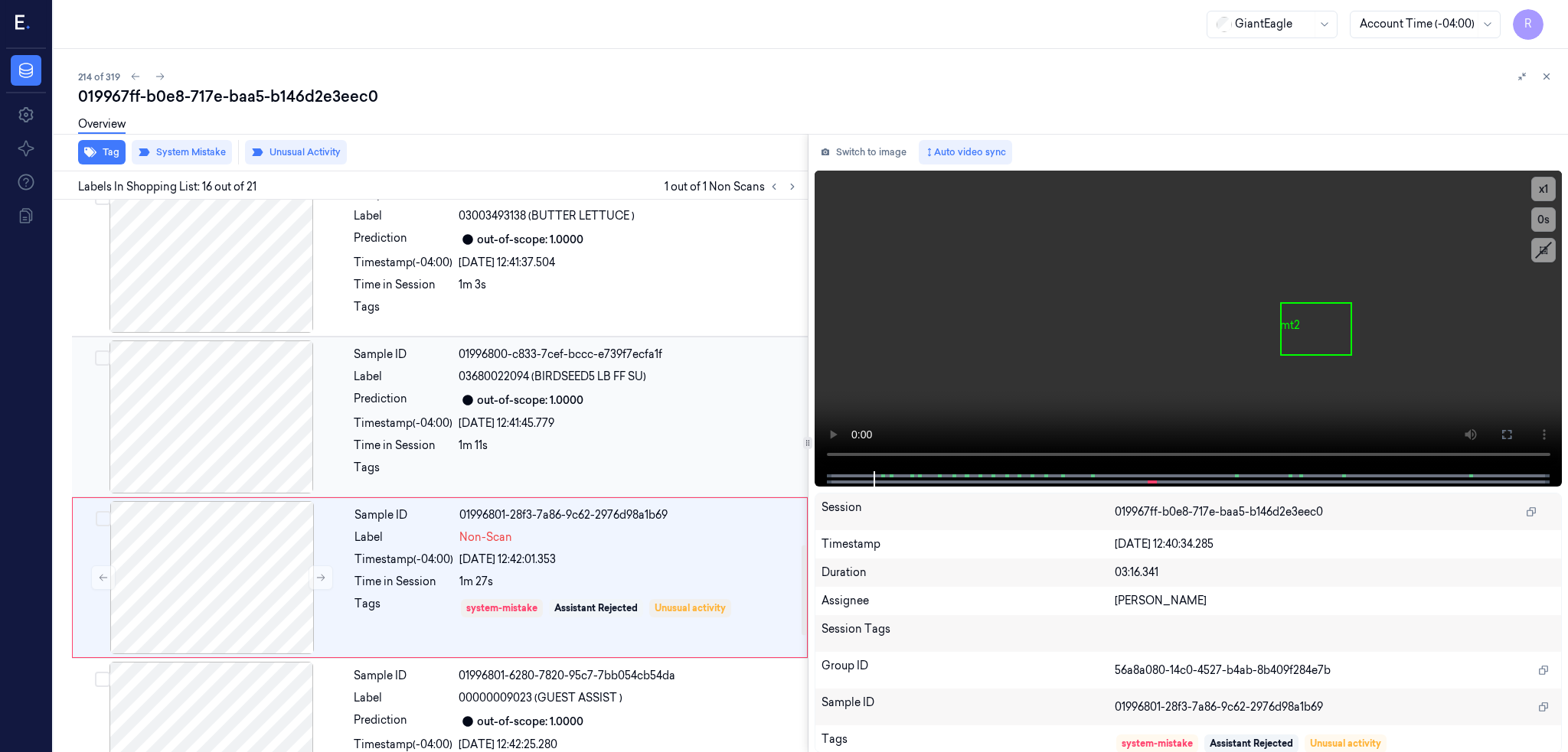
click at [170, 420] on div at bounding box center [211, 416] width 272 height 153
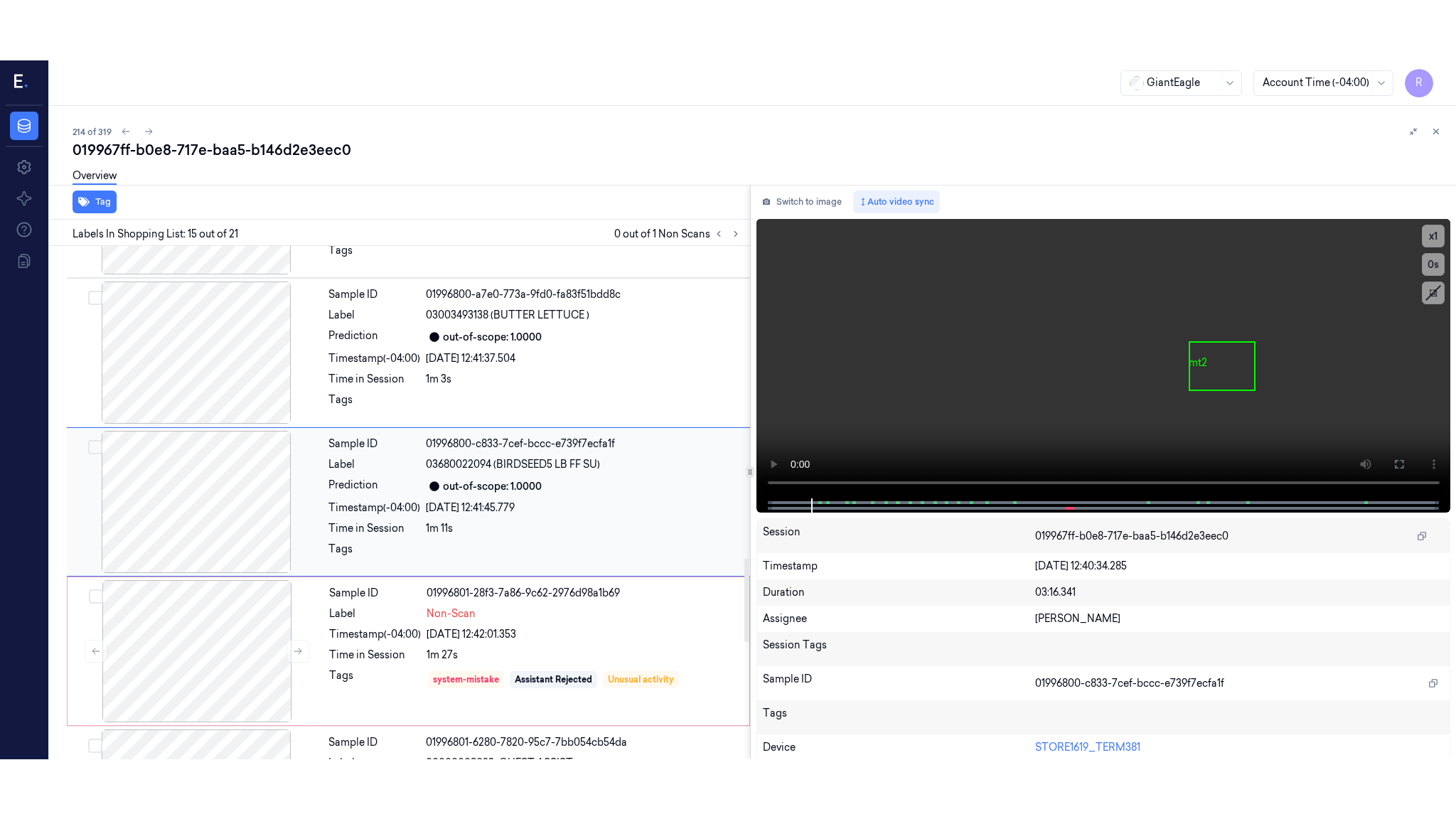
scroll to position [1907, 0]
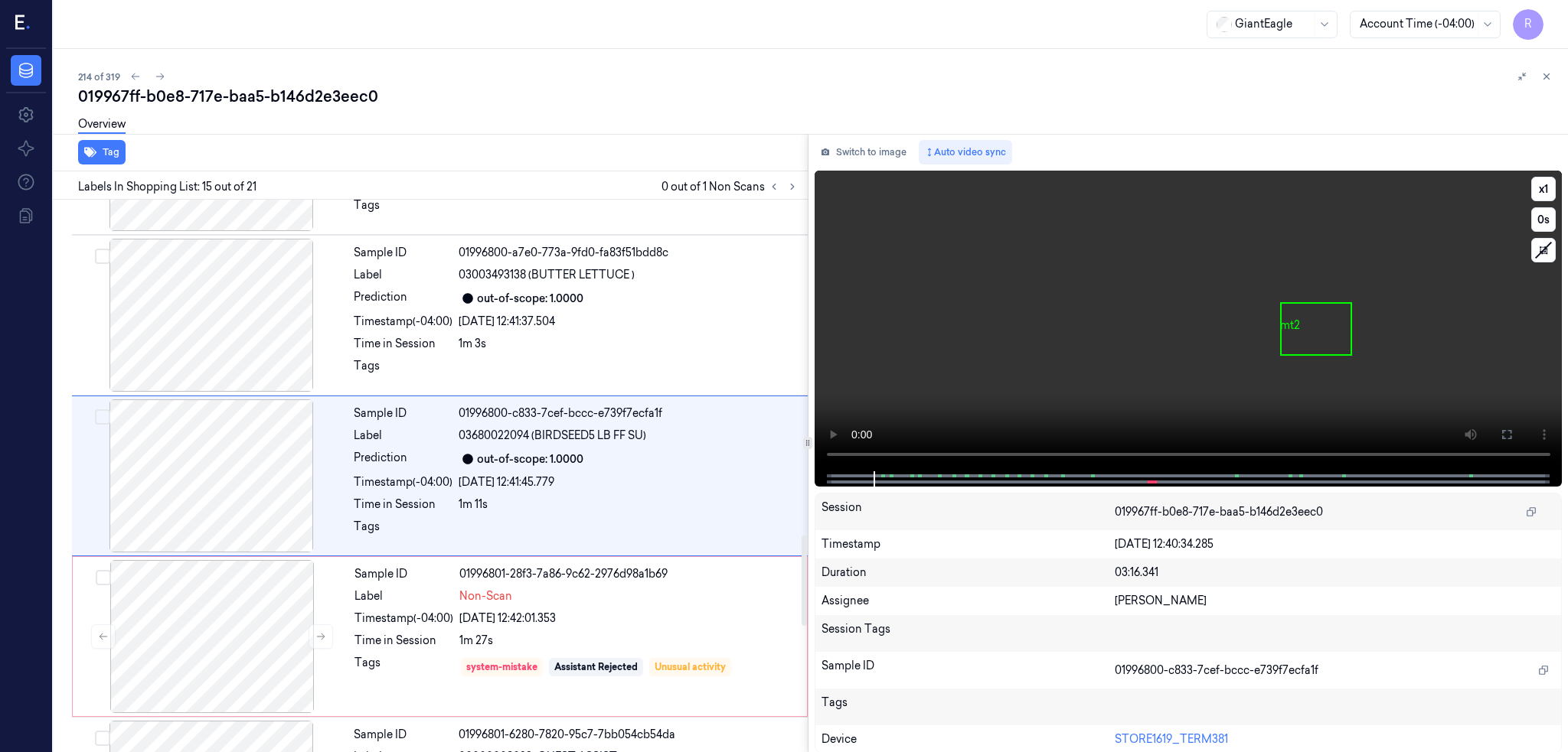
click at [809, 435] on div "Switch to image Auto video sync x 1 0 s mt2 Session 019967ff-b0e8-717e-baa5-b14…" at bounding box center [1189, 443] width 760 height 619
click at [1510, 435] on icon at bounding box center [1507, 435] width 10 height 9
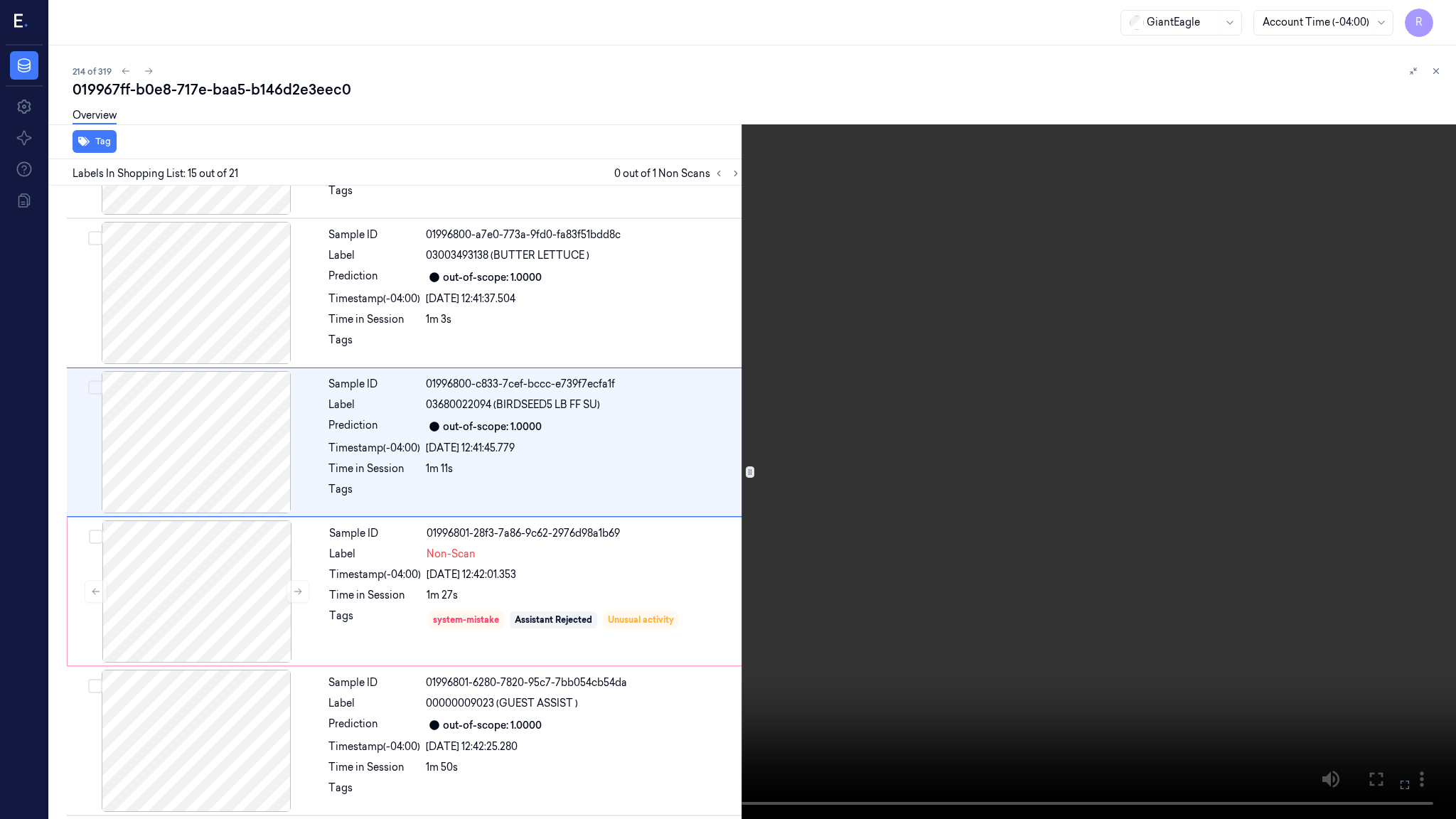
click at [882, 464] on video at bounding box center [728, 410] width 1456 height 819
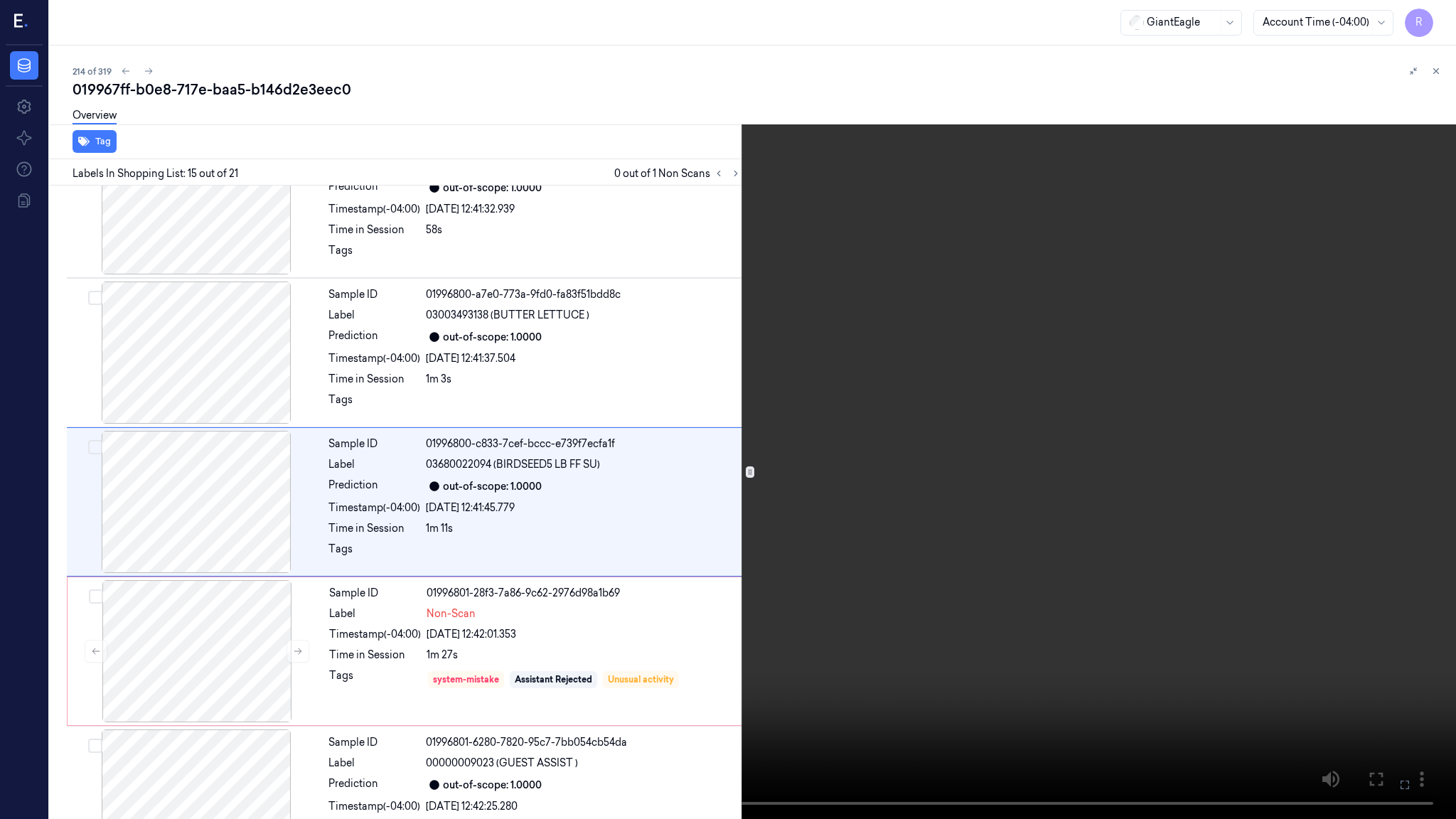
click at [882, 464] on video at bounding box center [728, 410] width 1456 height 819
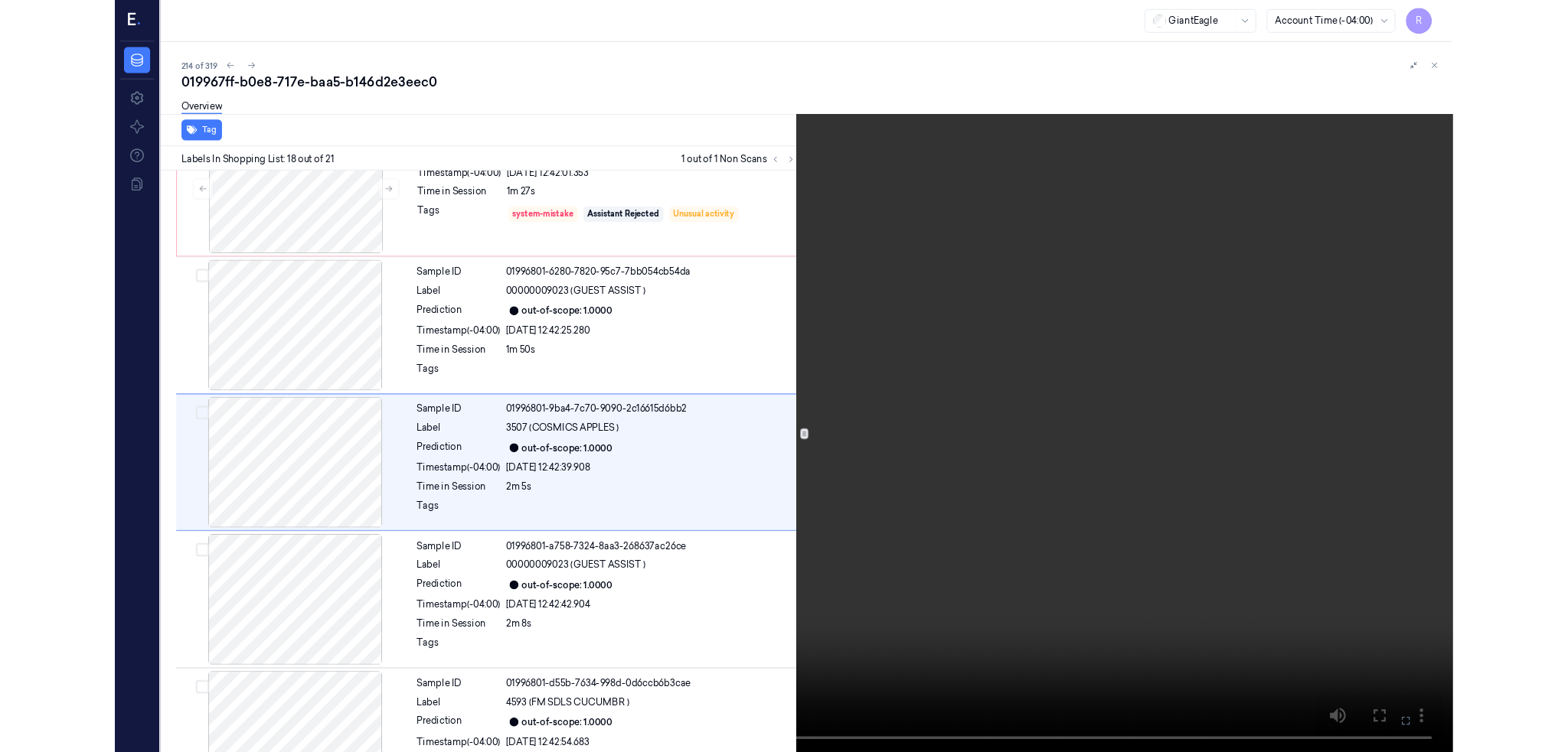
scroll to position [2471, 0]
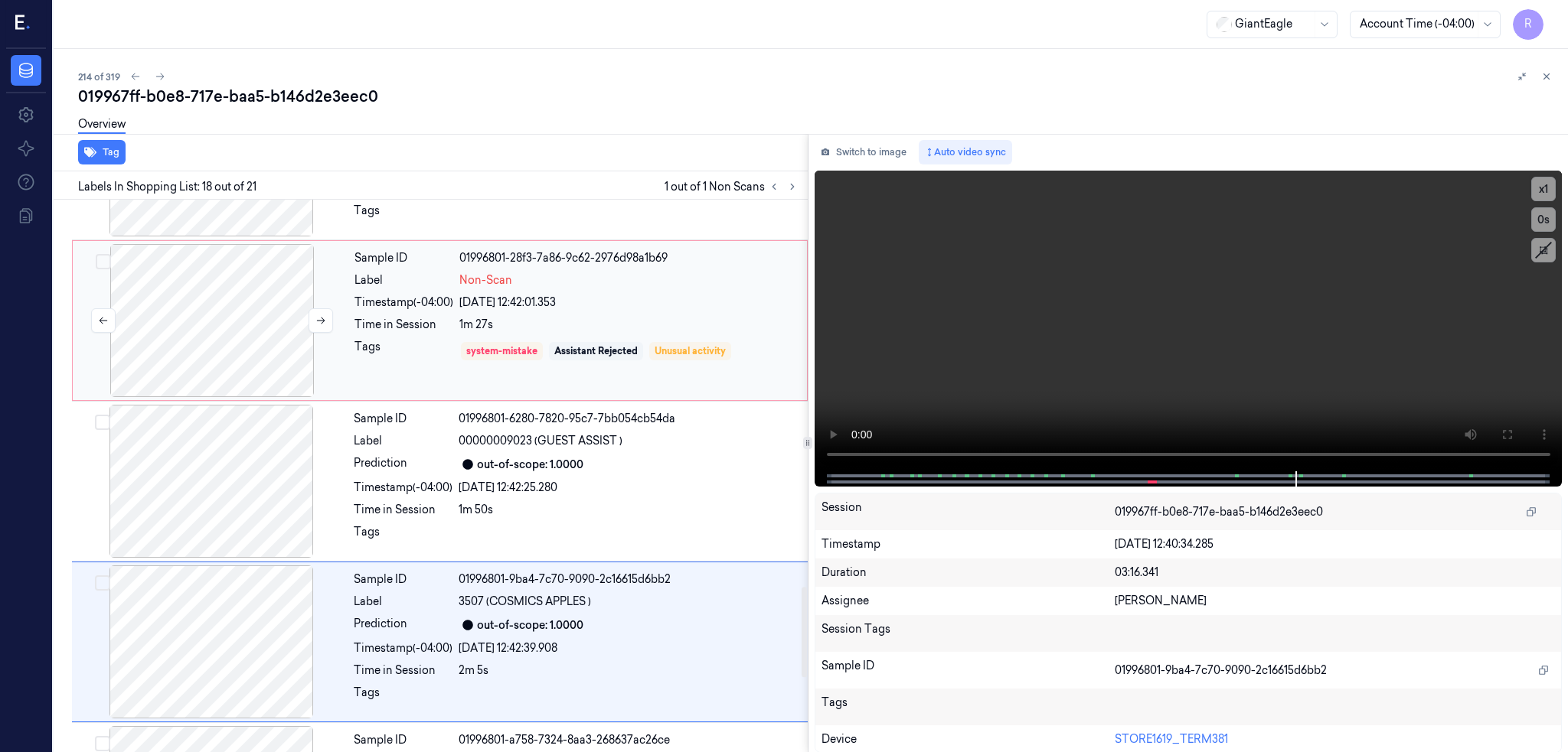
click at [226, 311] on div at bounding box center [212, 320] width 272 height 153
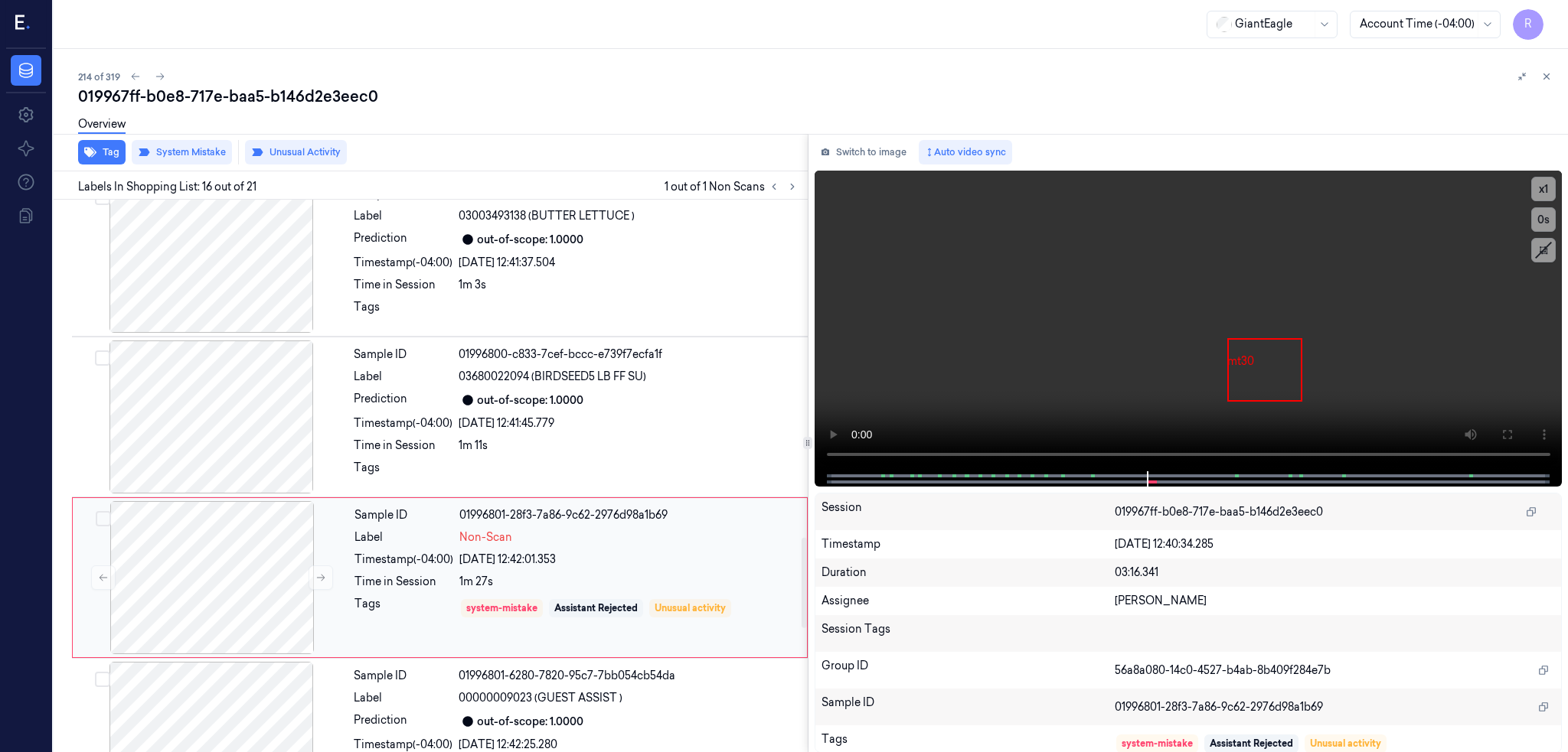
scroll to position [1704, 0]
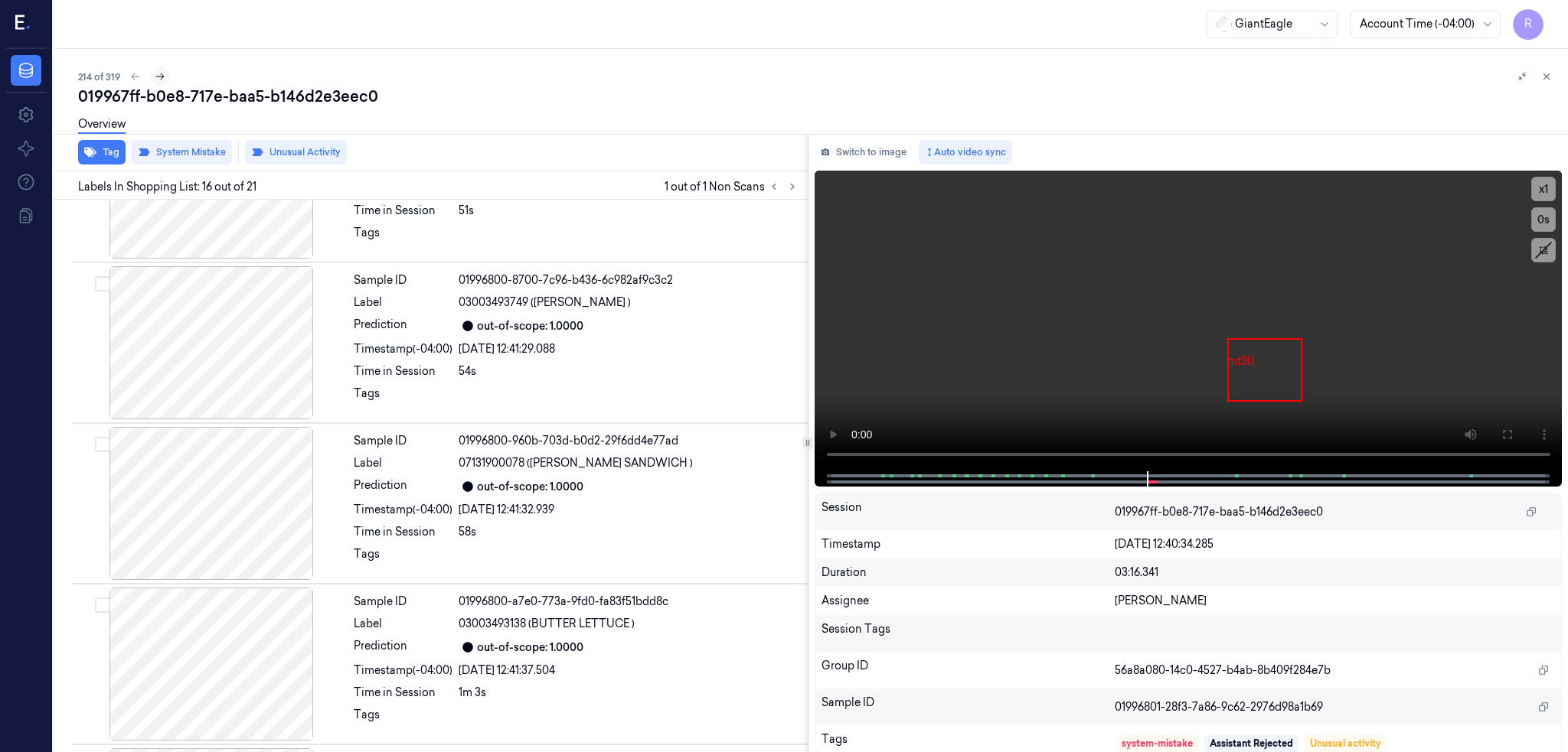
click at [154, 74] on icon at bounding box center [160, 77] width 11 height 11
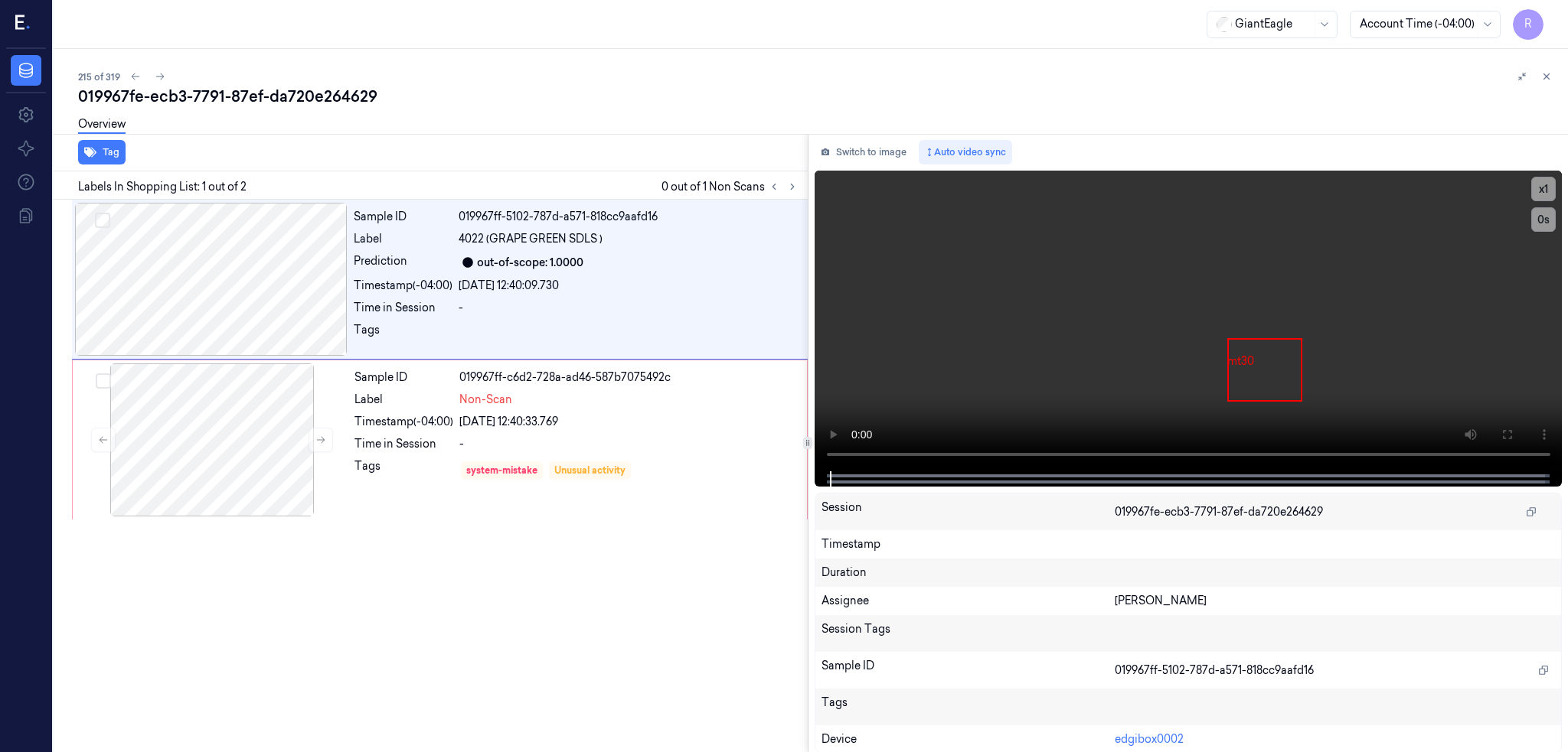
click at [283, 81] on div "215 of 319" at bounding box center [817, 76] width 1478 height 18
click at [280, 79] on div "215 of 319" at bounding box center [817, 76] width 1478 height 18
click at [280, 90] on div "019967fe-ecb3-7791-87ef-da720e264629" at bounding box center [817, 96] width 1478 height 21
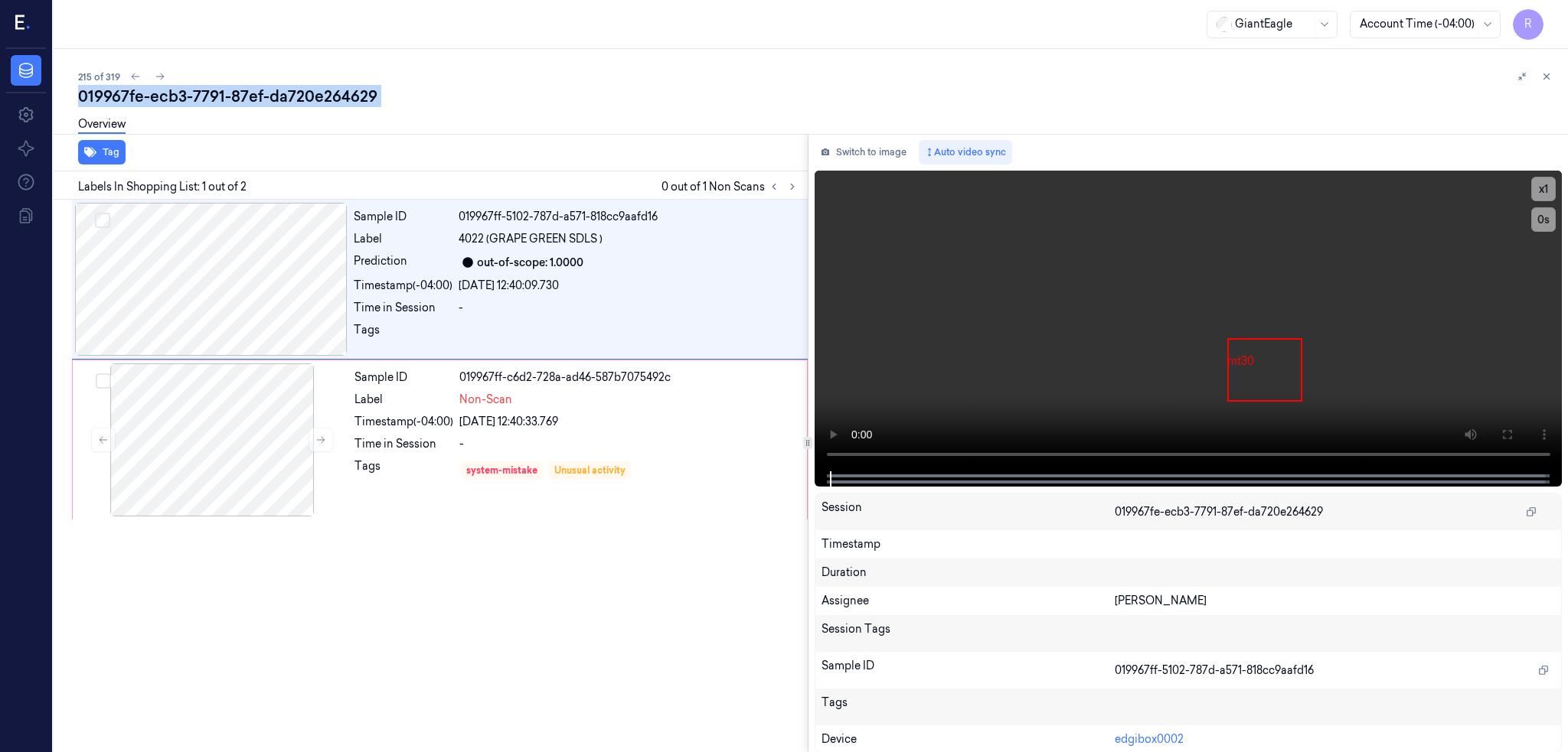
copy div "da720e264629"
click at [188, 283] on div at bounding box center [211, 279] width 272 height 153
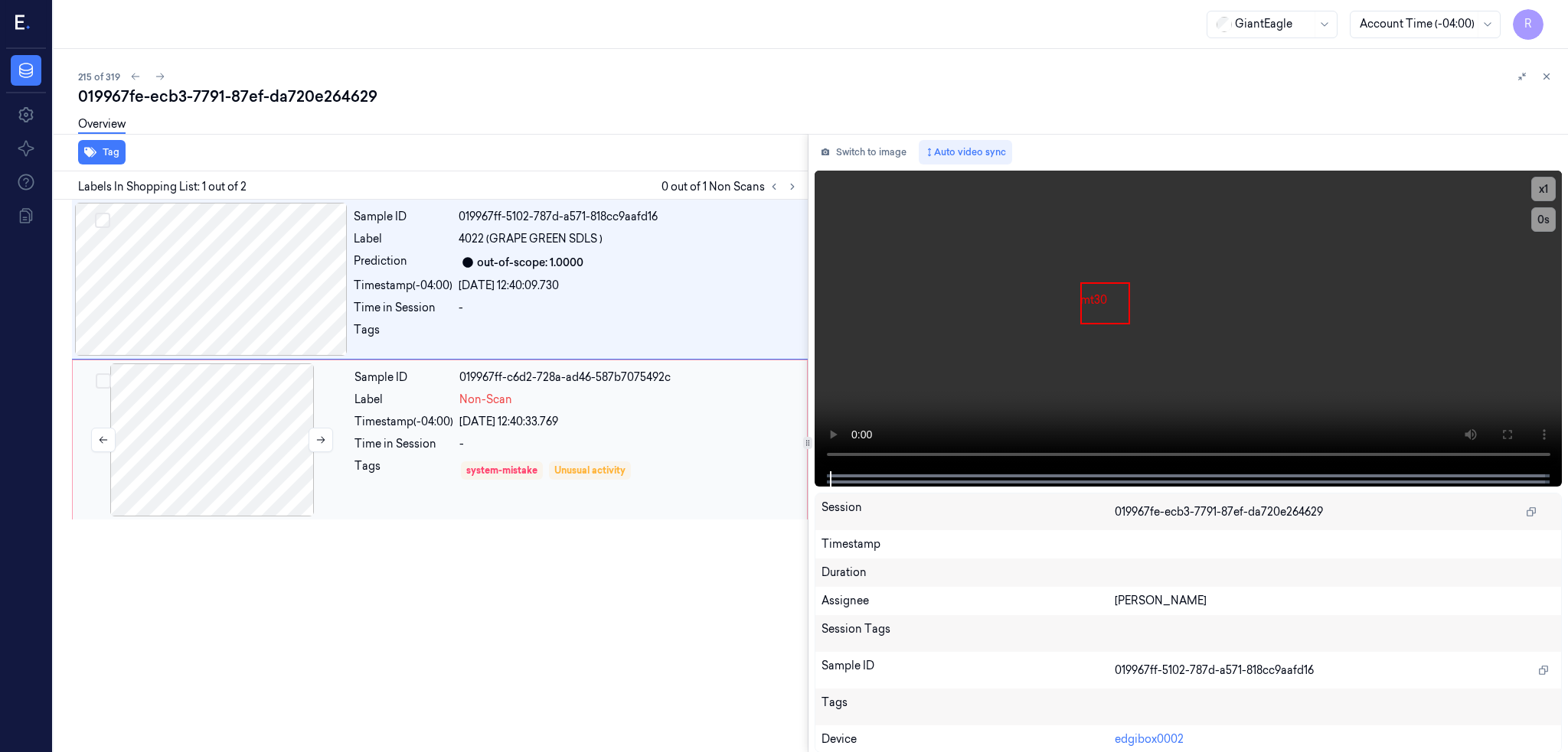
click at [182, 454] on div at bounding box center [212, 439] width 272 height 153
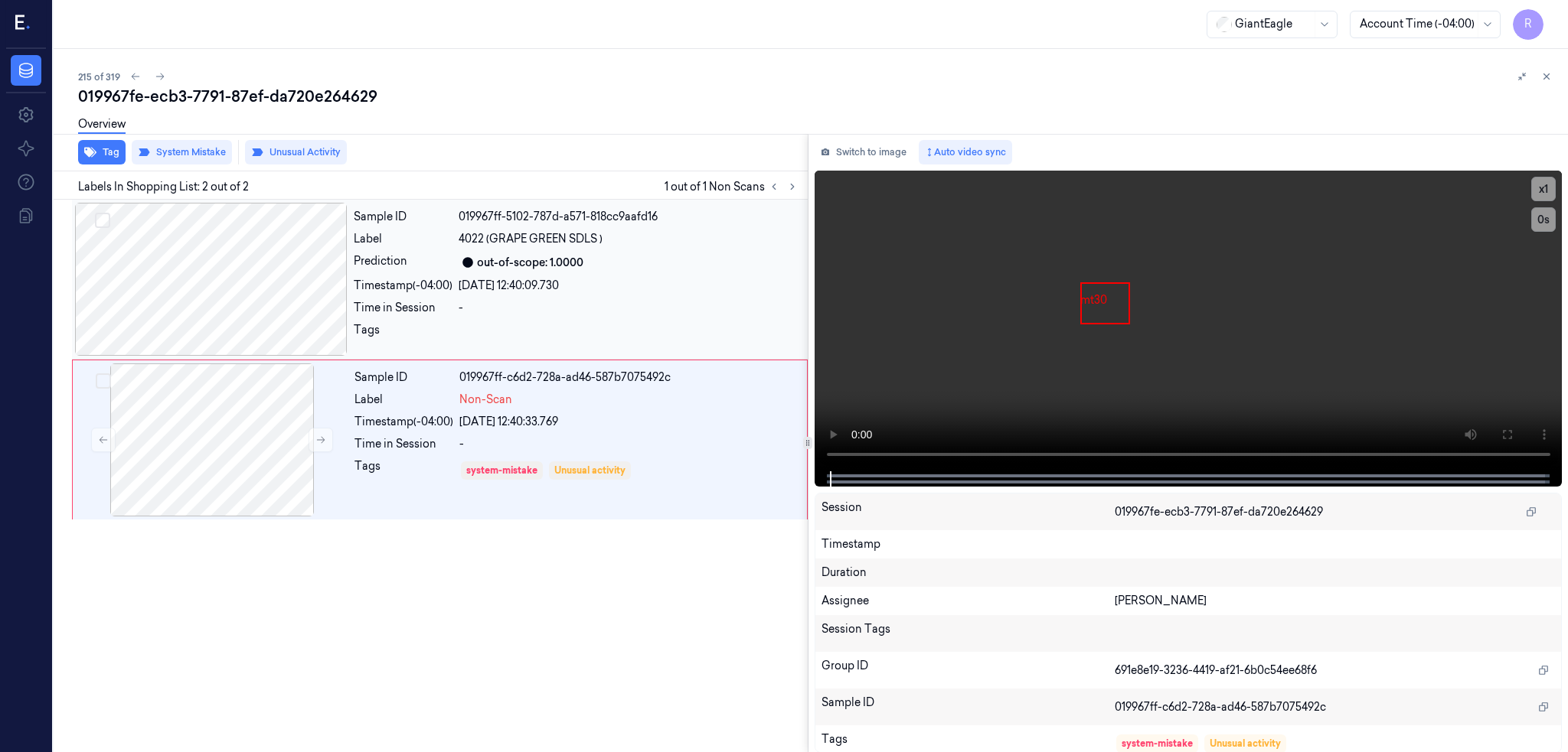
click at [181, 257] on div at bounding box center [211, 279] width 272 height 153
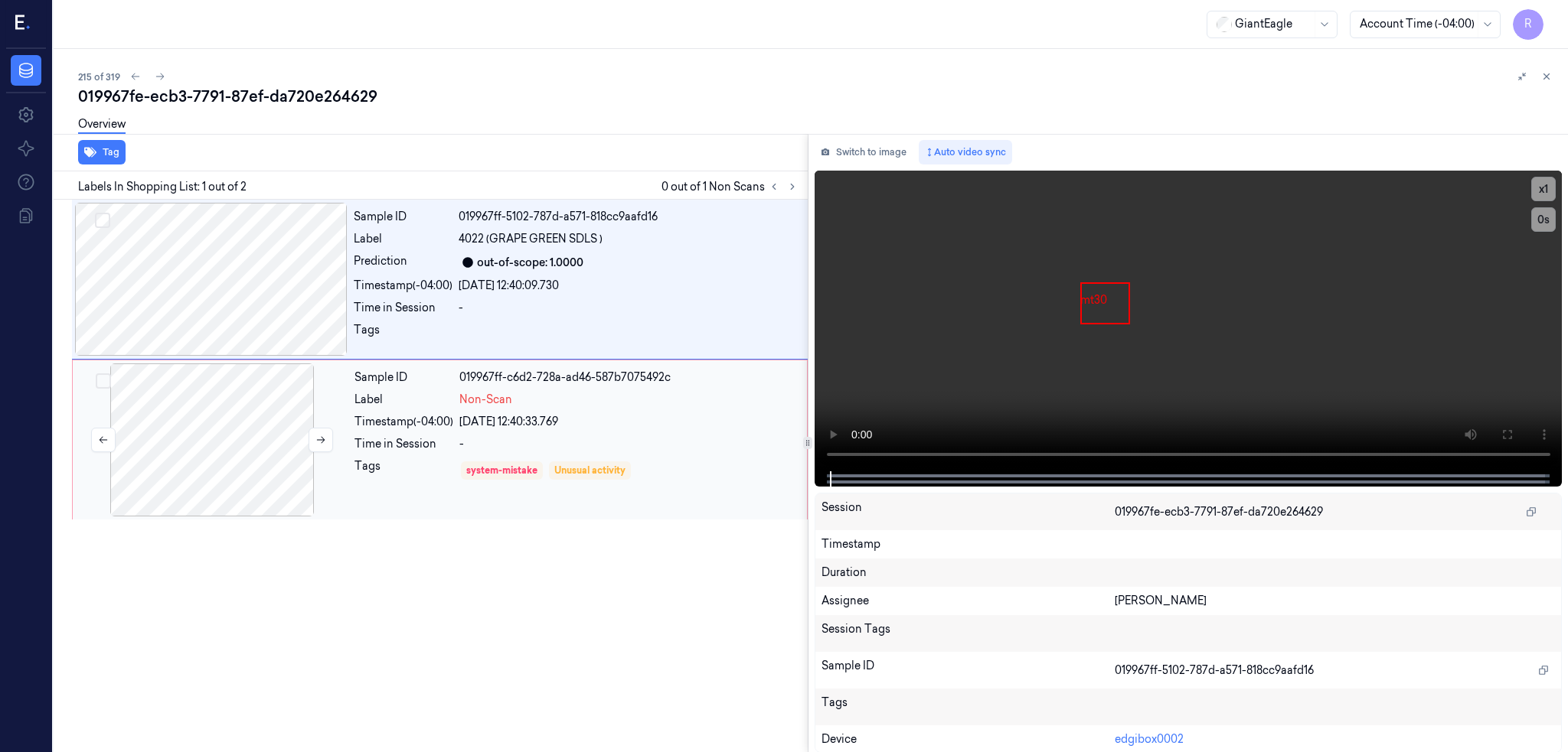
click at [164, 450] on div at bounding box center [212, 439] width 272 height 153
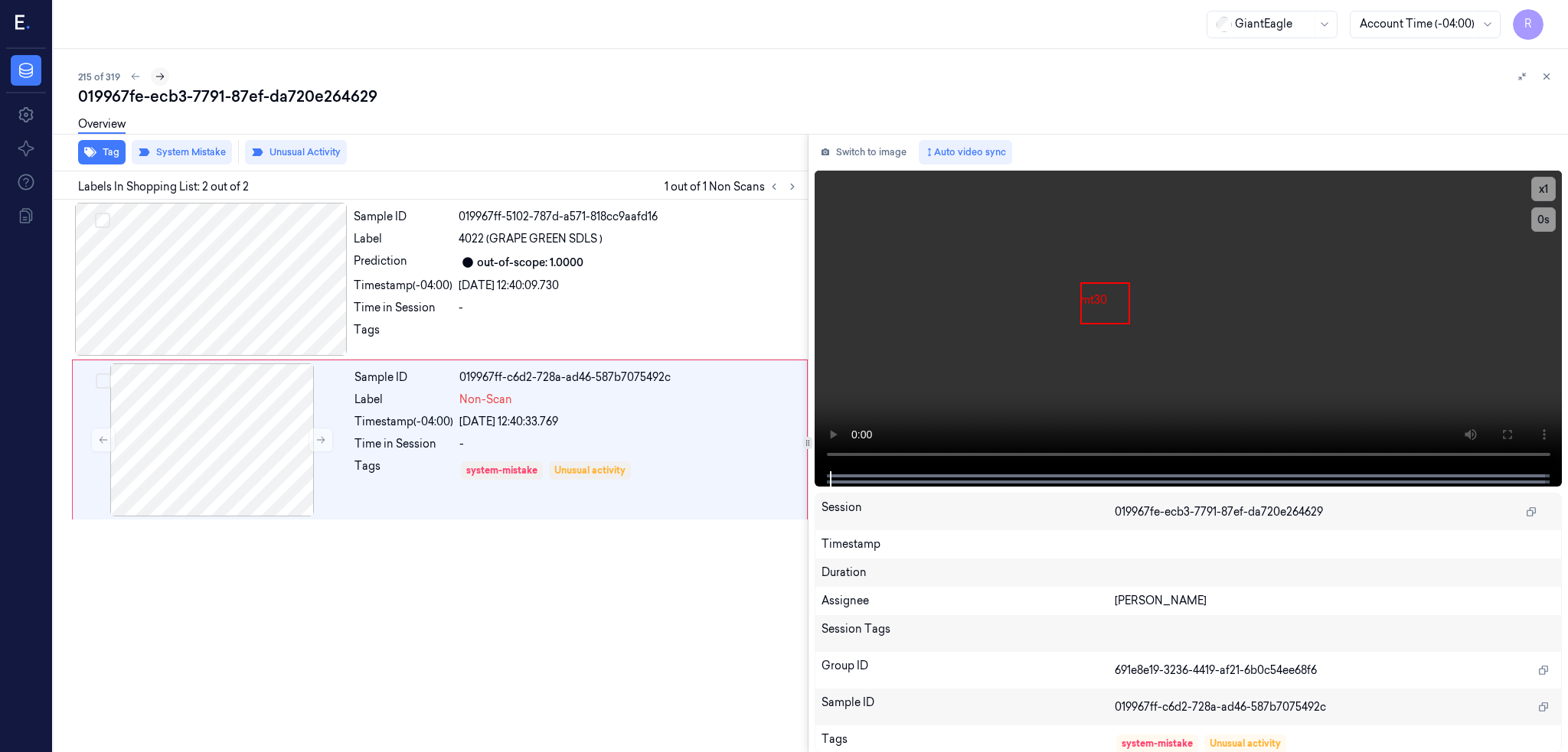
click at [154, 77] on icon at bounding box center [160, 77] width 11 height 11
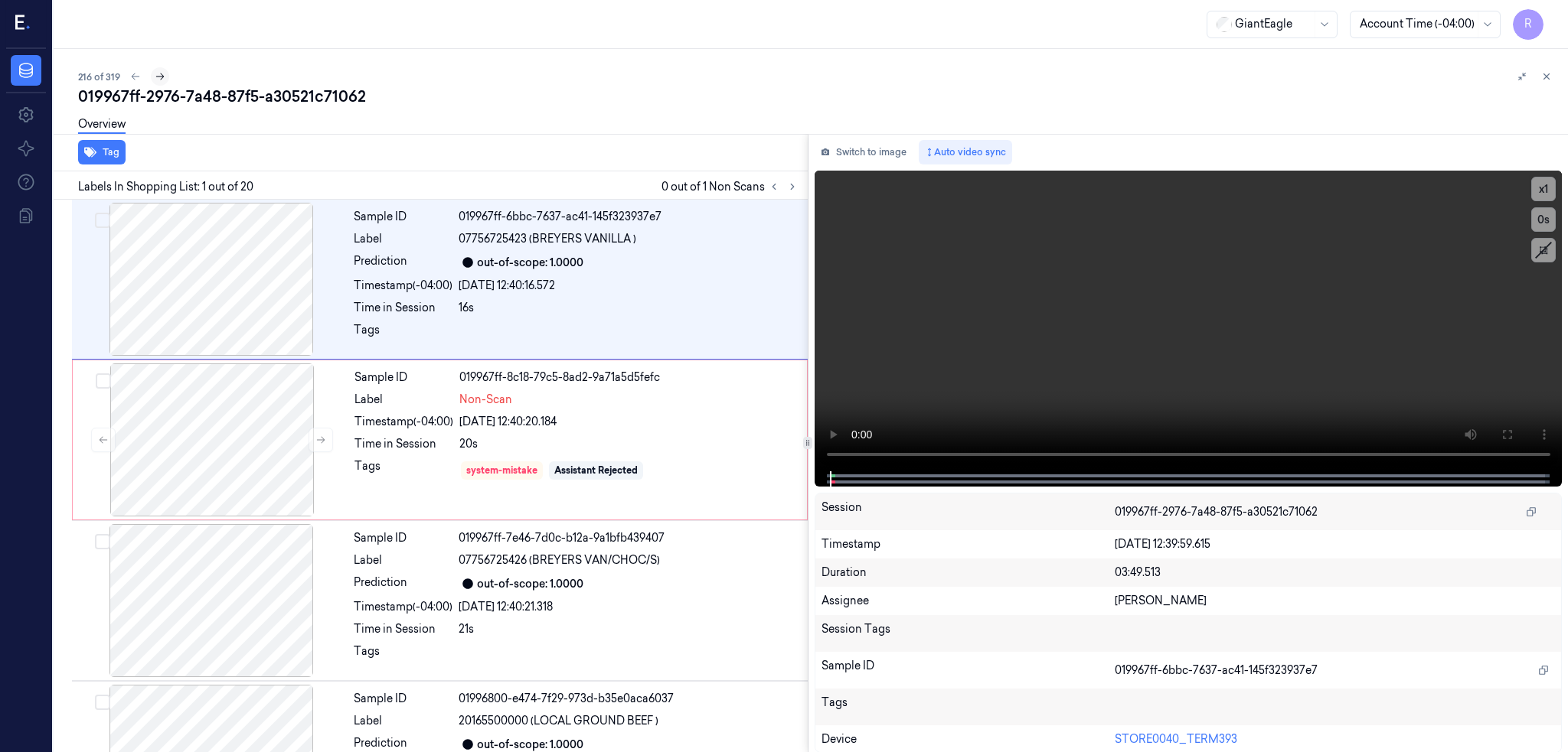
click at [154, 77] on icon at bounding box center [160, 77] width 11 height 11
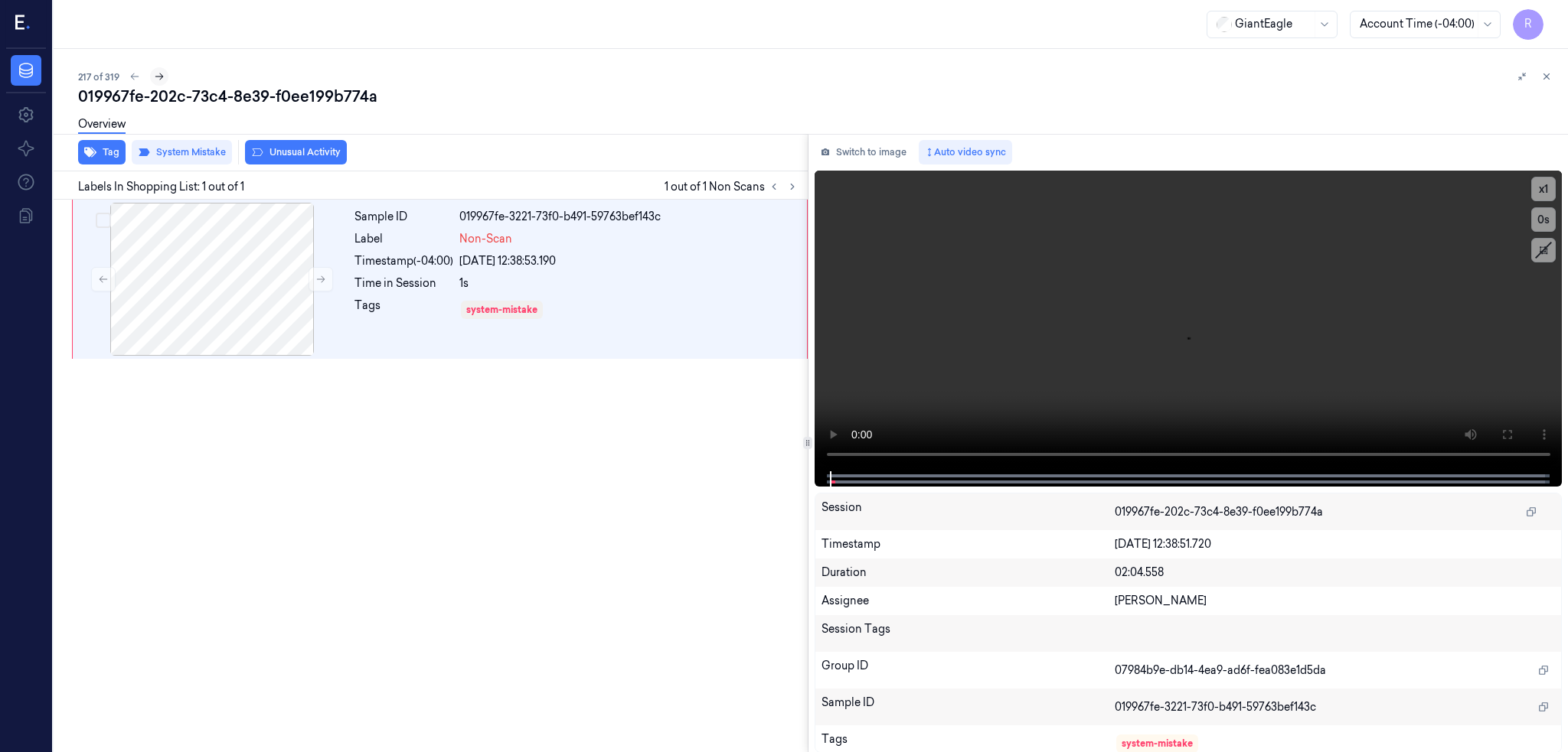
click at [154, 77] on icon at bounding box center [159, 77] width 11 height 11
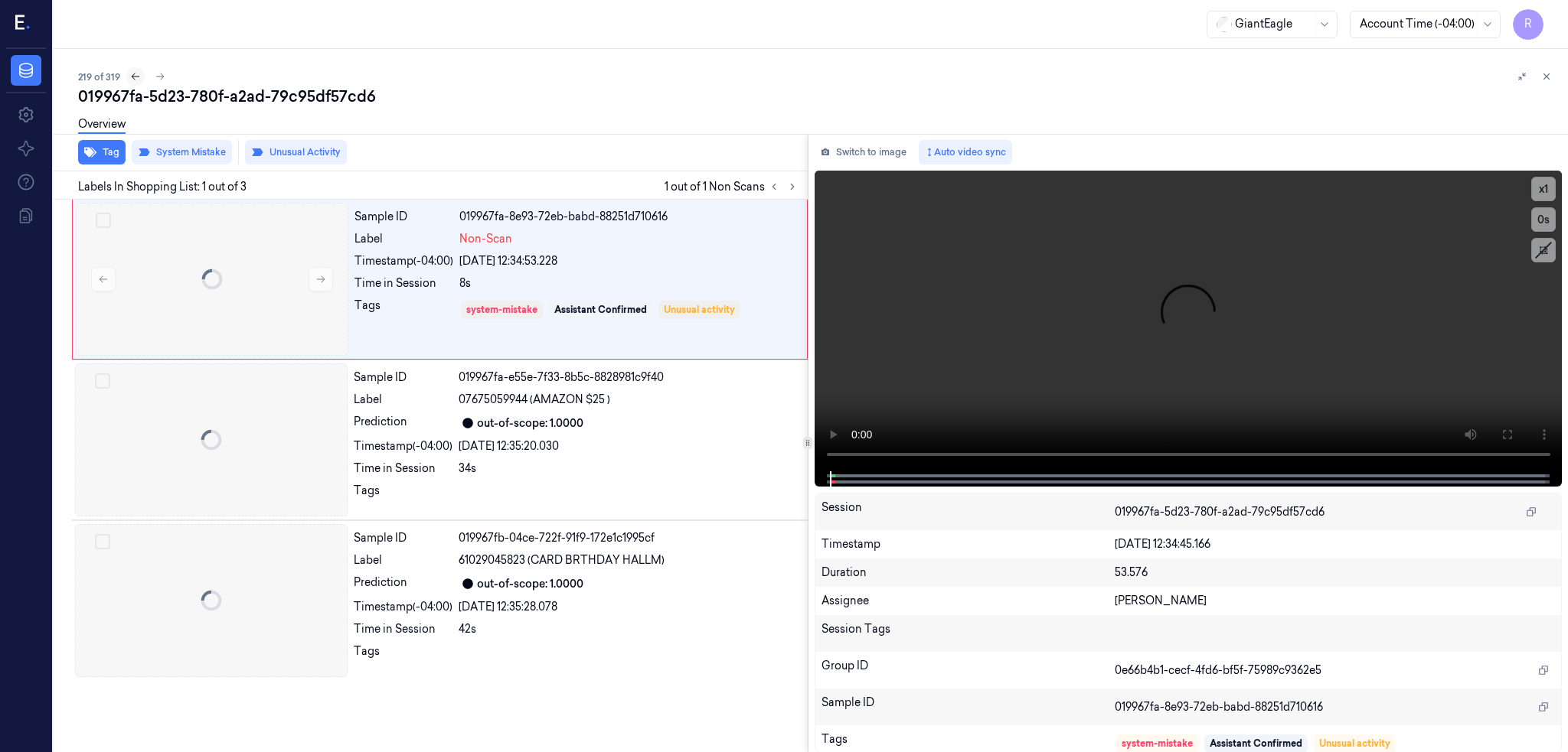
click at [130, 81] on icon at bounding box center [135, 77] width 11 height 11
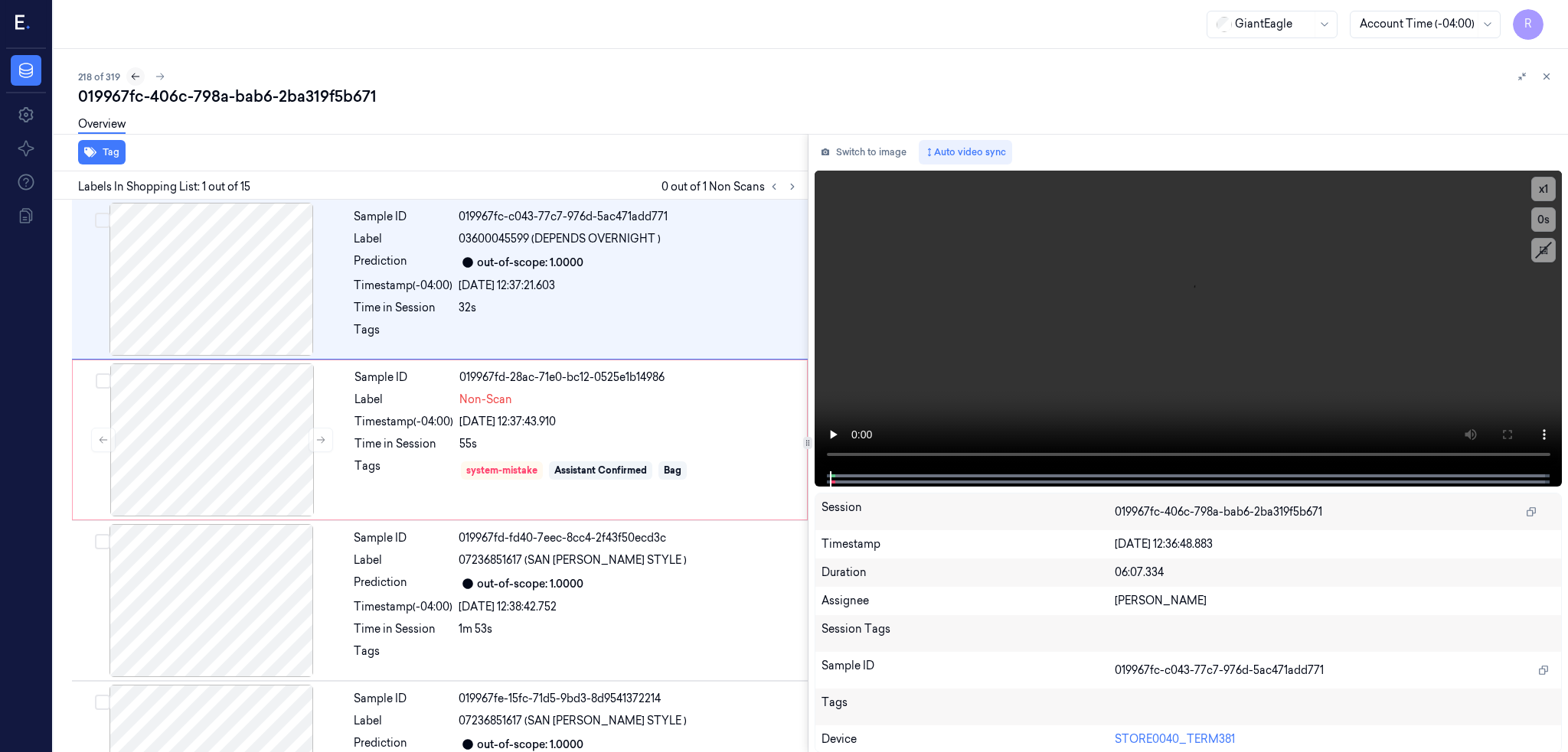
click at [130, 81] on icon at bounding box center [135, 77] width 11 height 11
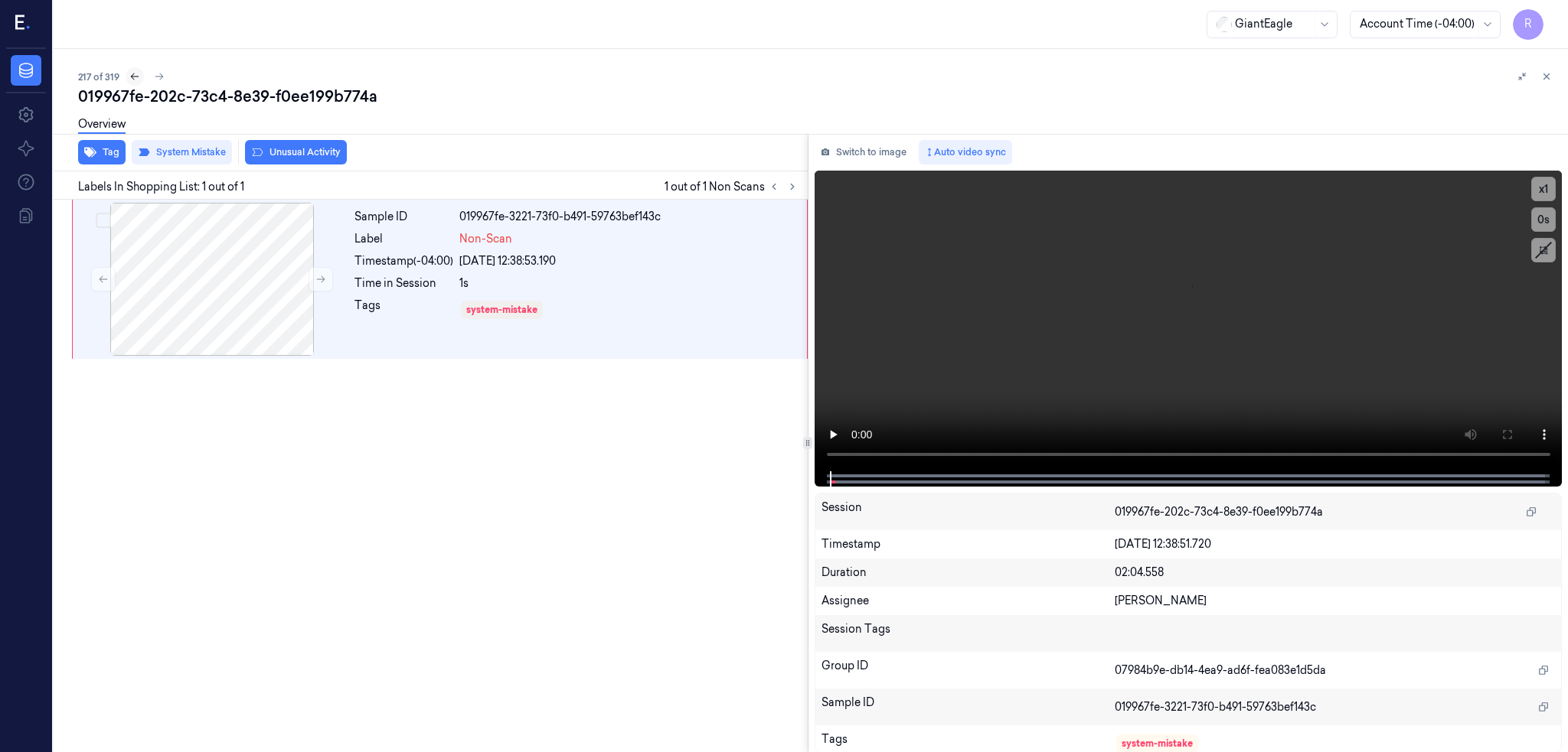
click at [129, 81] on icon at bounding box center [135, 77] width 11 height 11
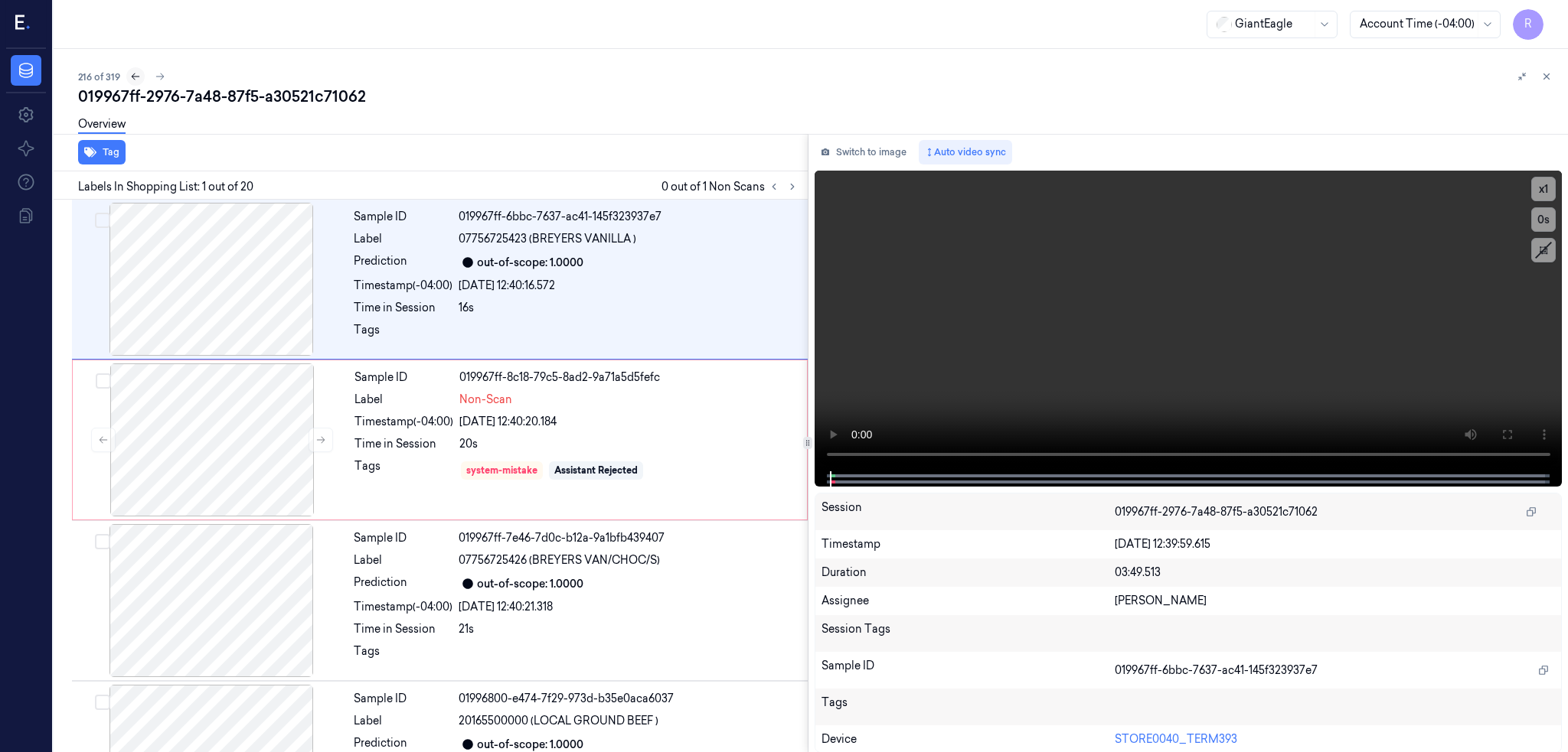
click at [130, 81] on icon at bounding box center [135, 77] width 11 height 11
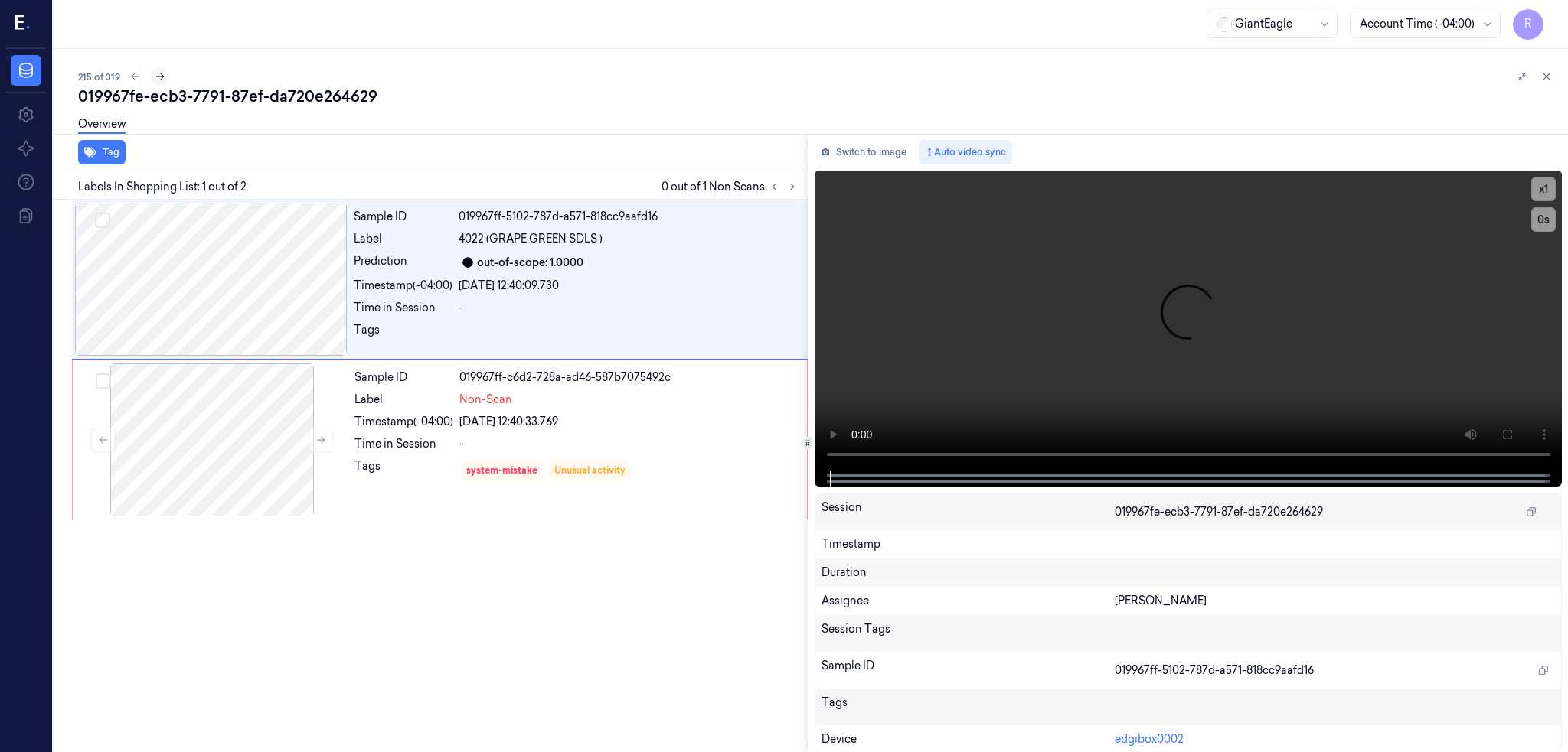
click at [154, 74] on icon at bounding box center [160, 77] width 11 height 11
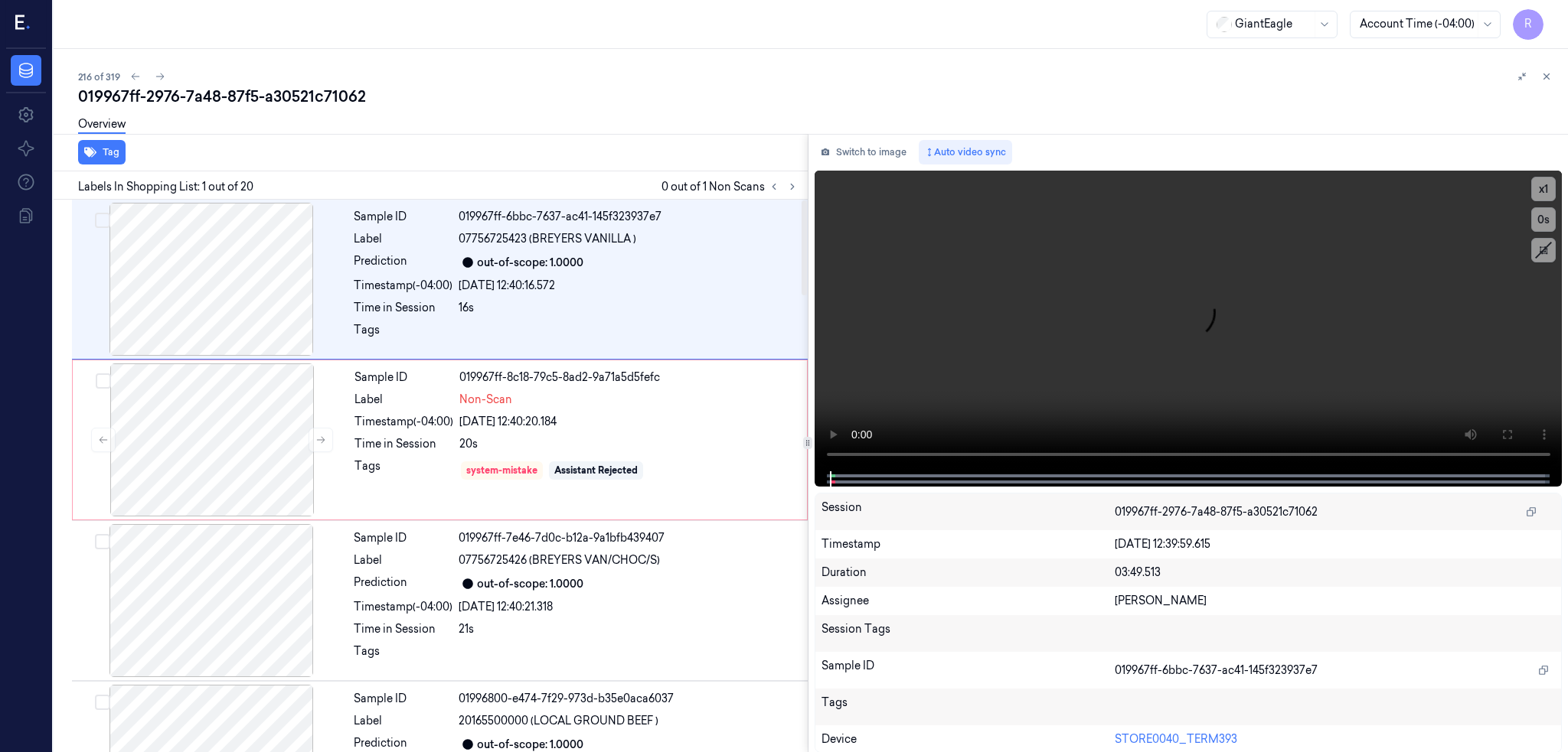
click at [258, 95] on div "019967ff-2976-7a48-87f5-a30521c71062" at bounding box center [817, 96] width 1478 height 21
copy div "a30521c71062"
click at [783, 178] on button at bounding box center [792, 186] width 18 height 18
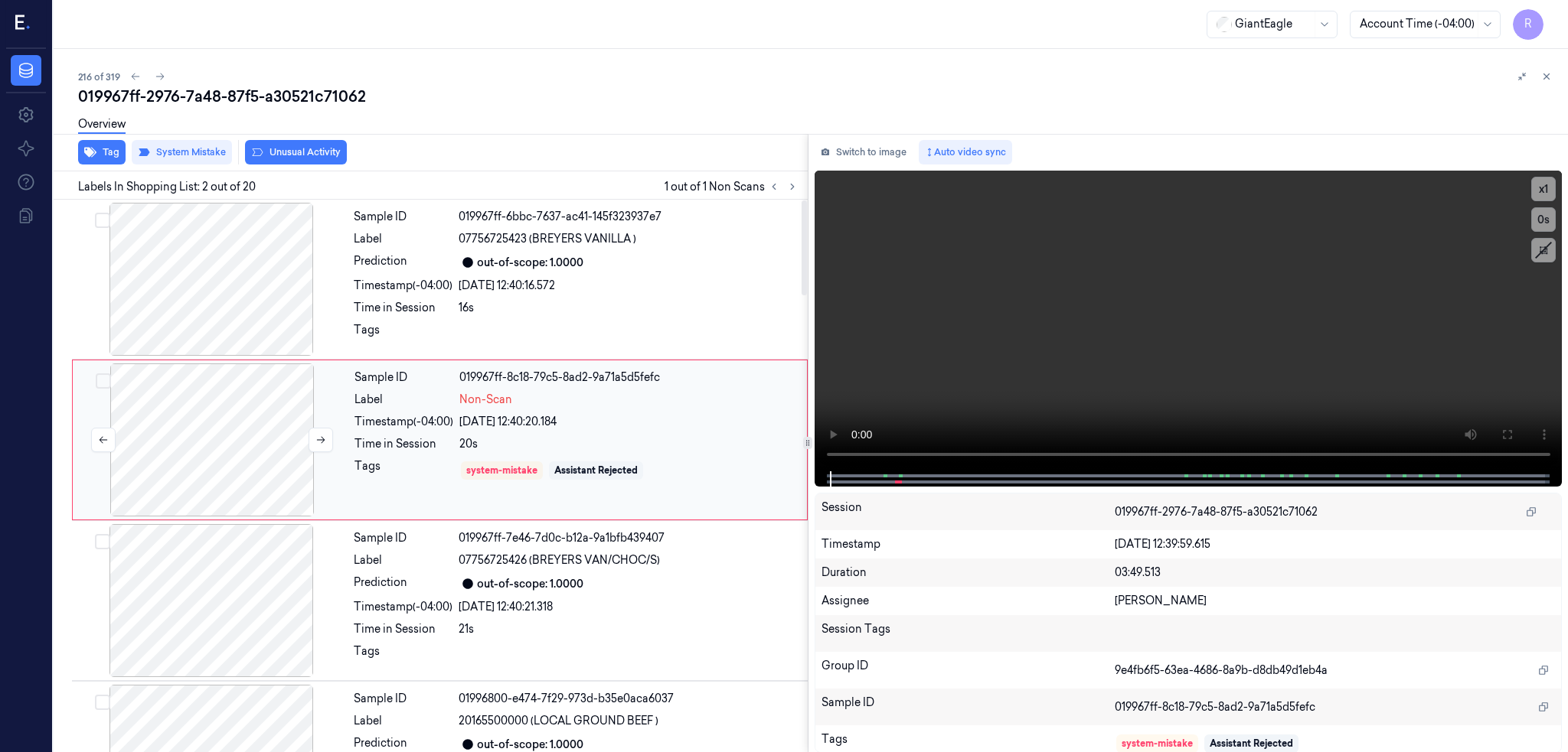
click at [181, 429] on div at bounding box center [212, 439] width 272 height 153
click at [207, 283] on div at bounding box center [211, 279] width 272 height 153
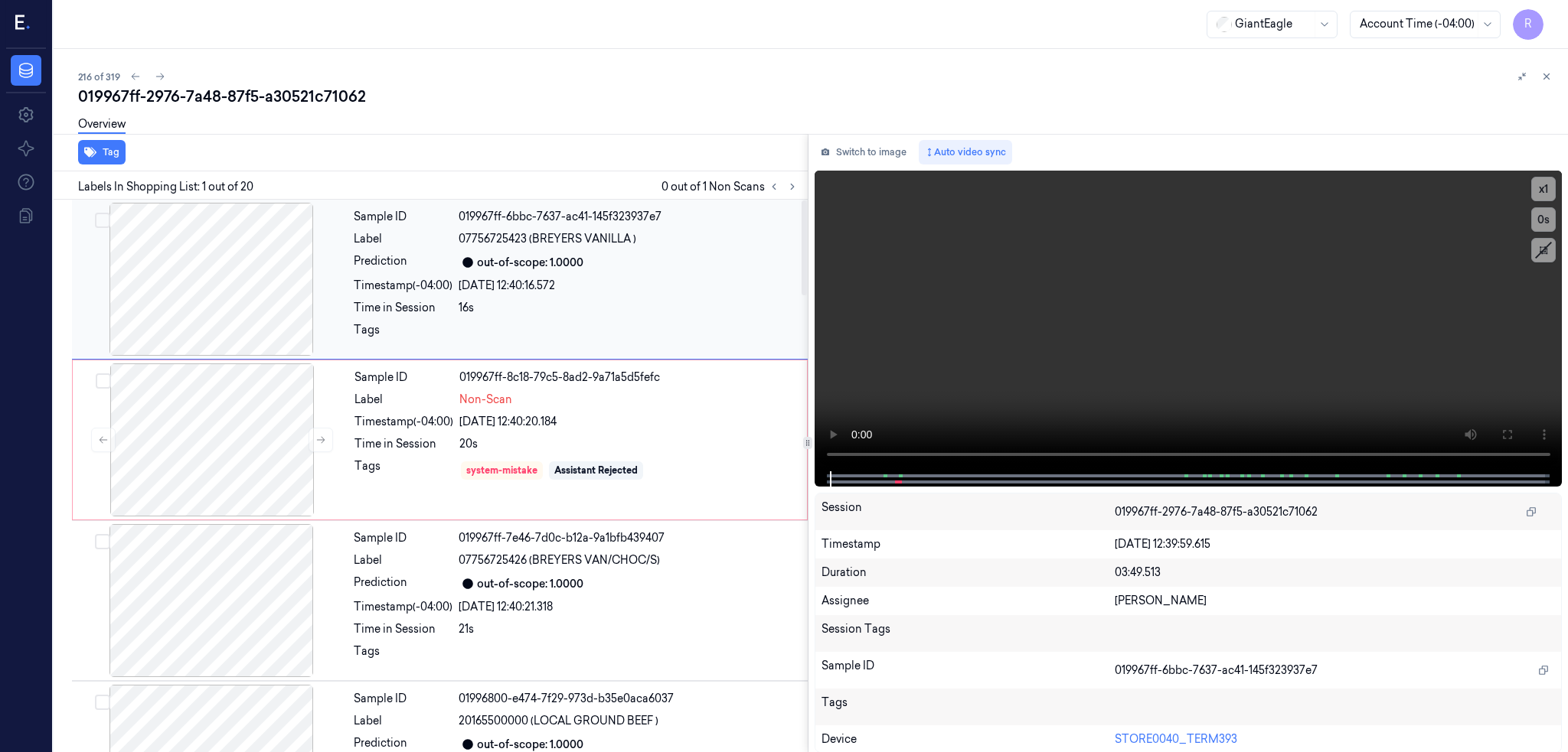
click at [169, 295] on div at bounding box center [211, 279] width 272 height 153
click at [1508, 432] on icon at bounding box center [1506, 434] width 12 height 12
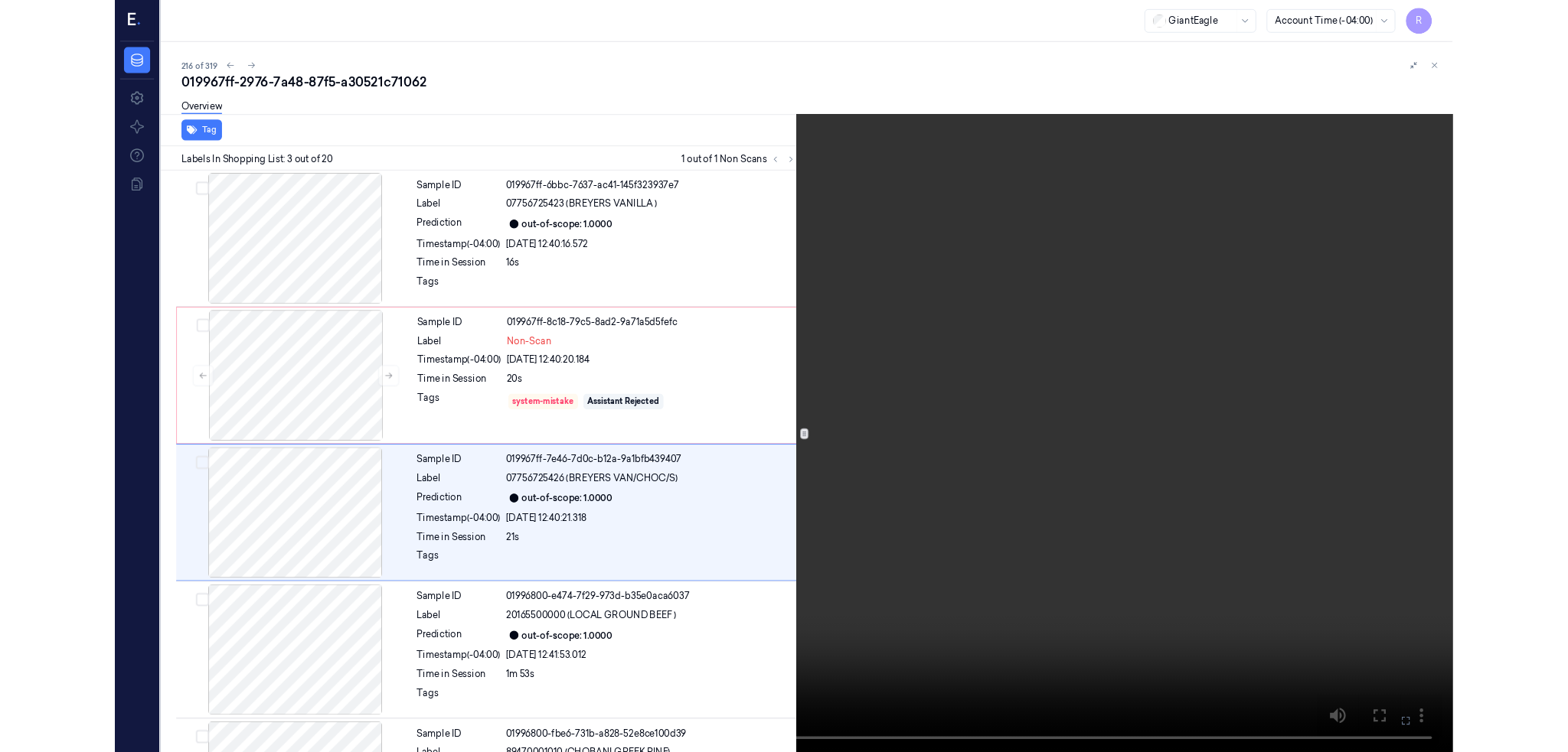
scroll to position [59, 0]
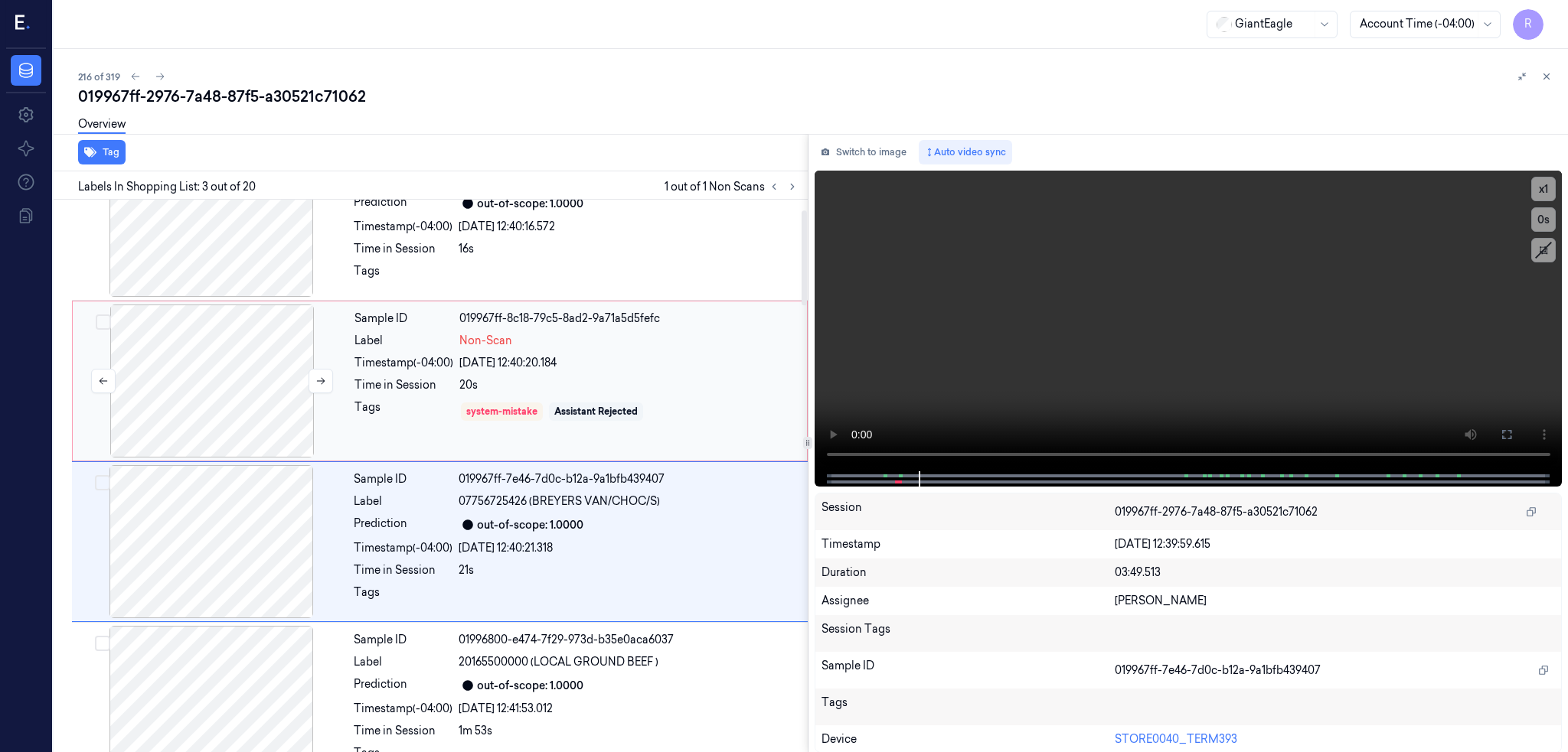
click at [214, 374] on div at bounding box center [212, 381] width 272 height 153
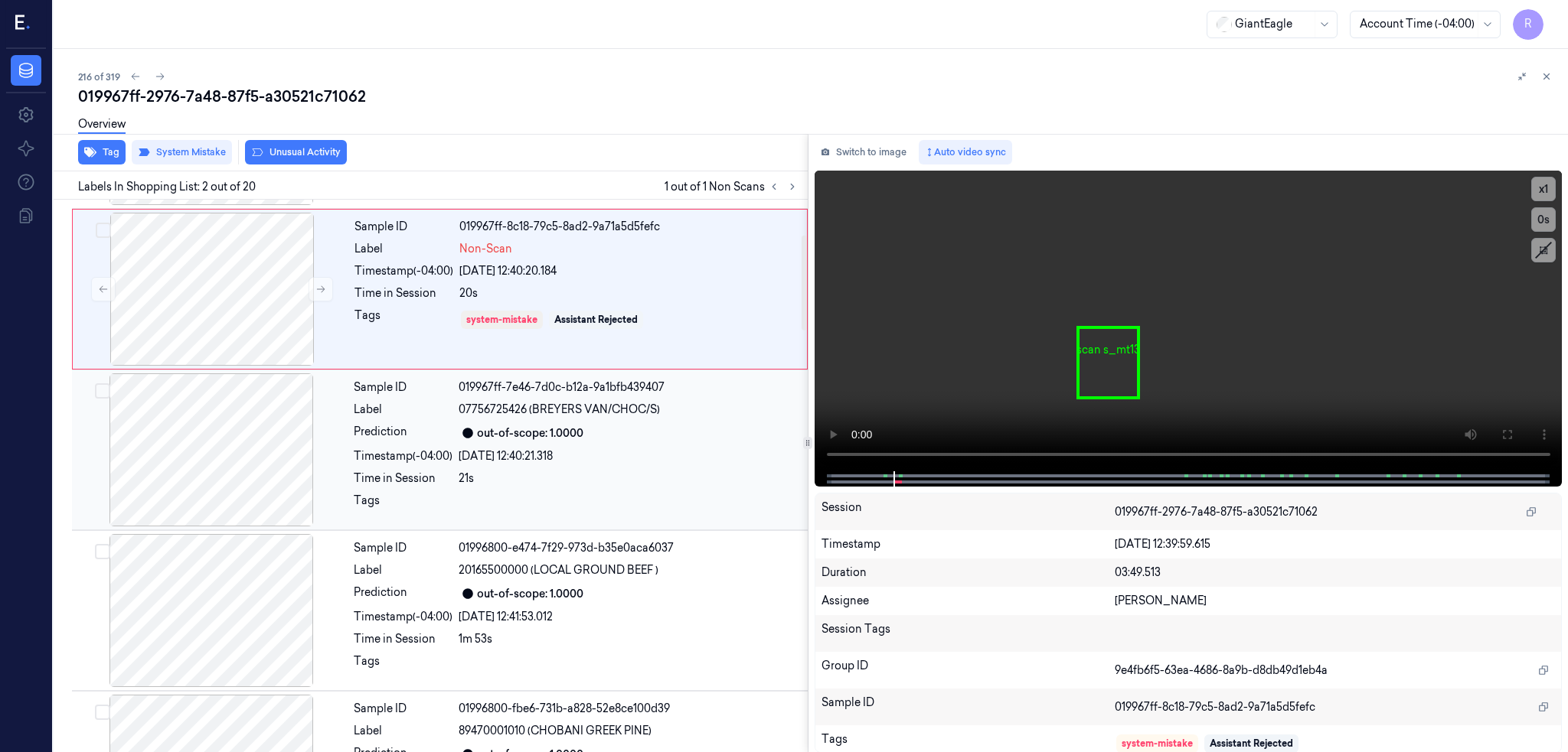
scroll to position [102, 0]
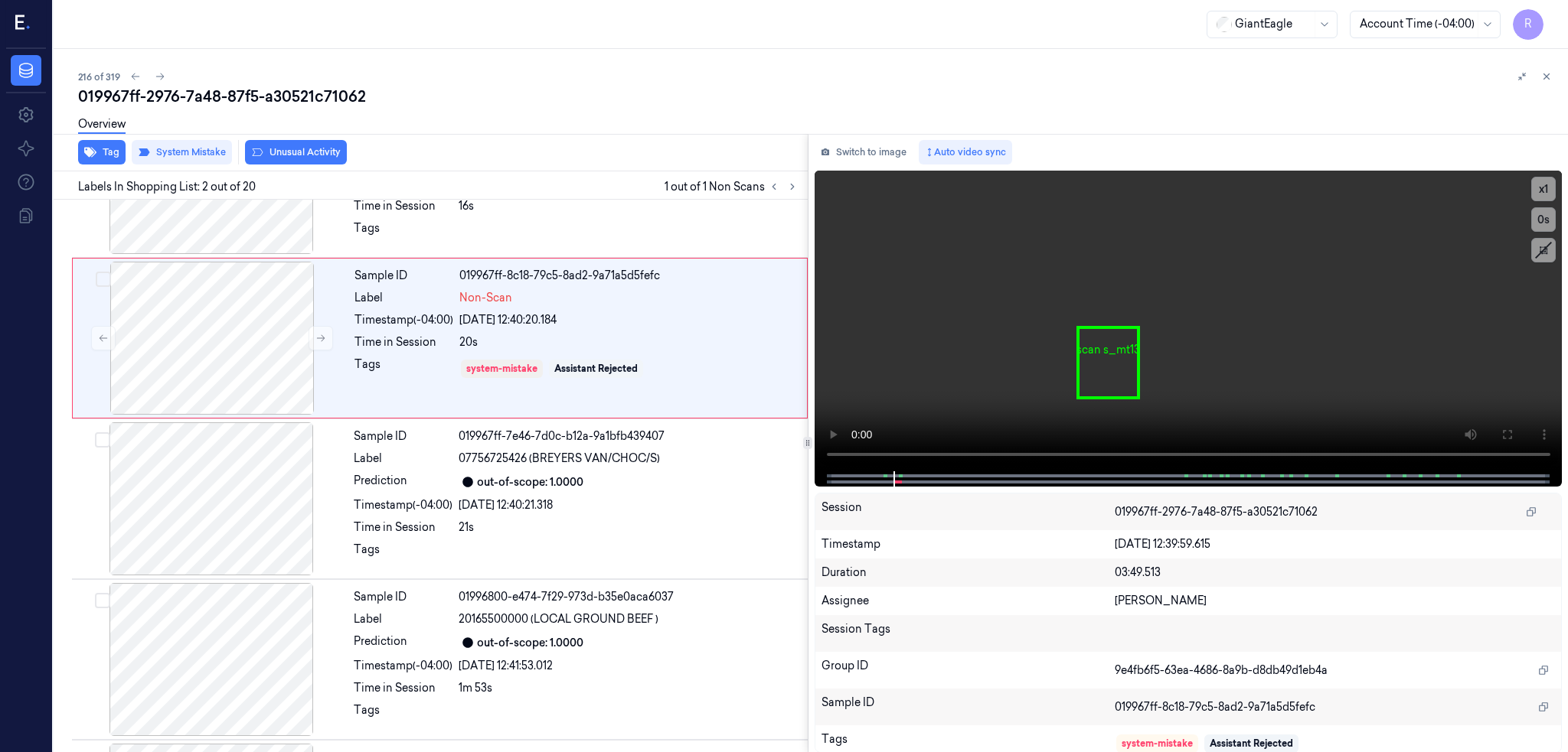
click at [106, 85] on div "019967ff-2976-7a48-87f5-a30521c71062" at bounding box center [817, 96] width 1478 height 21
click at [154, 81] on icon at bounding box center [160, 77] width 11 height 11
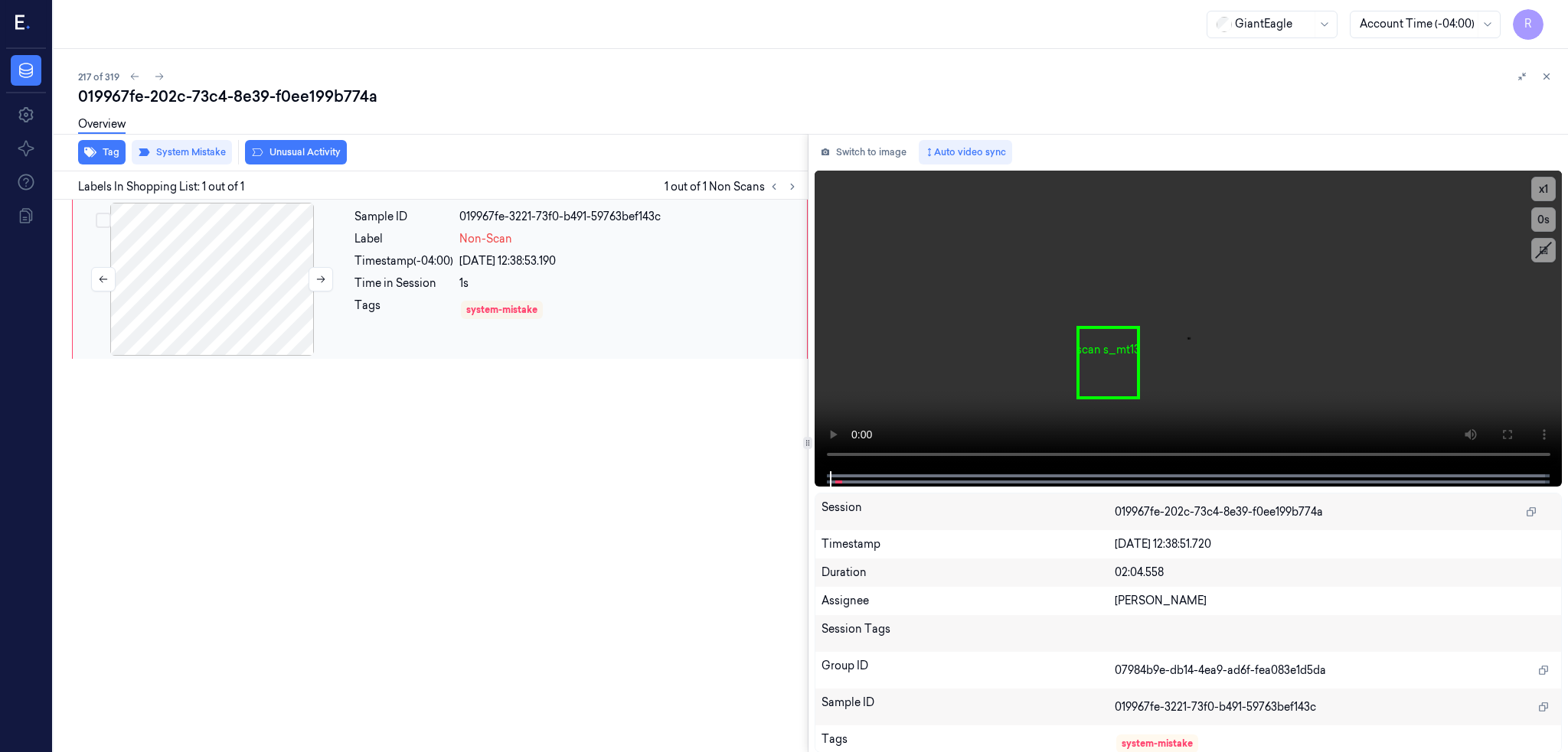
click at [162, 283] on div at bounding box center [212, 279] width 272 height 153
drag, startPoint x: 1507, startPoint y: 429, endPoint x: 1506, endPoint y: 518, distance: 89.0
click at [1506, 430] on icon at bounding box center [1506, 434] width 12 height 12
click at [249, 138] on div "Overview" at bounding box center [817, 126] width 1478 height 39
click at [251, 153] on button "Unusual Activity" at bounding box center [295, 152] width 102 height 25
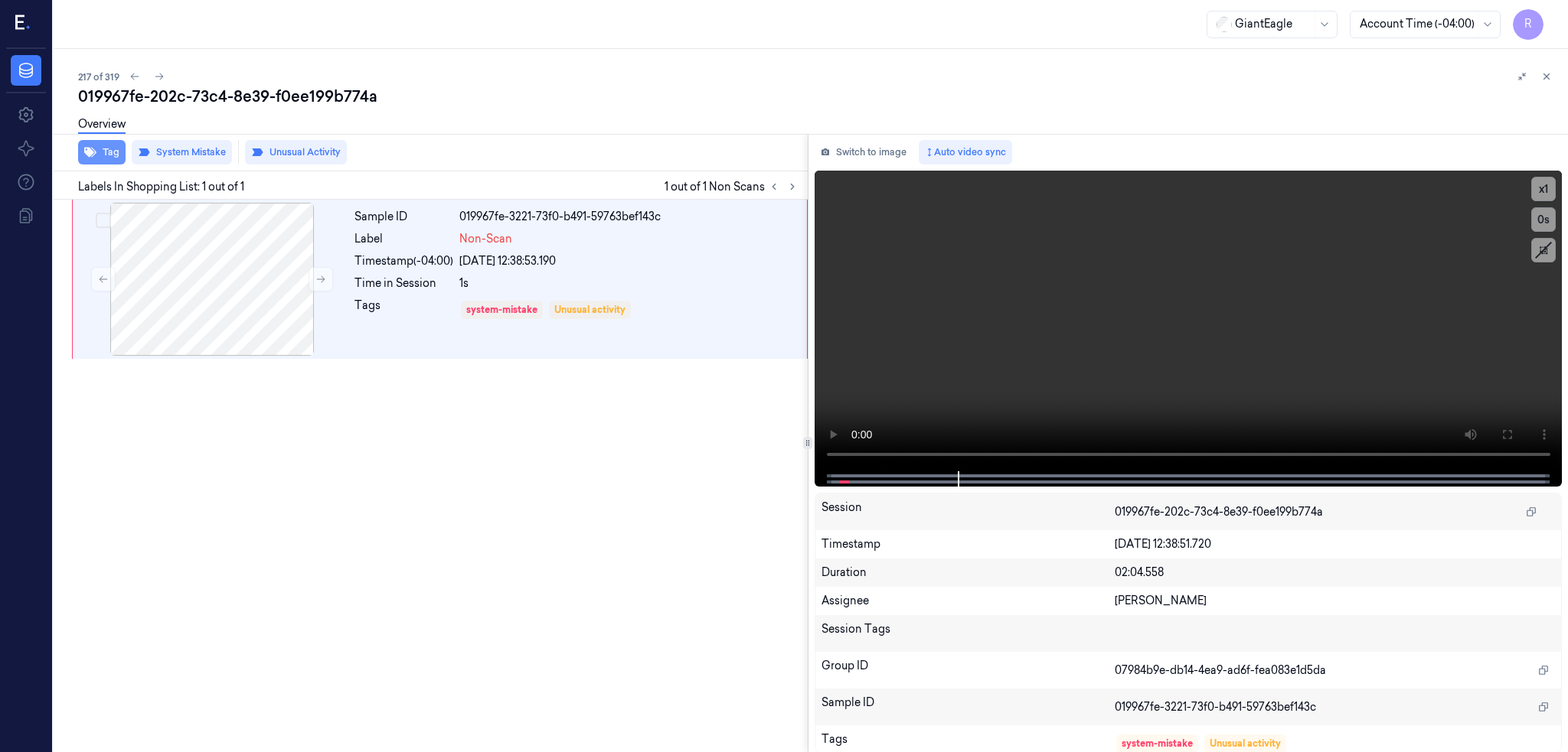
click at [78, 159] on button "Tag" at bounding box center [102, 152] width 48 height 25
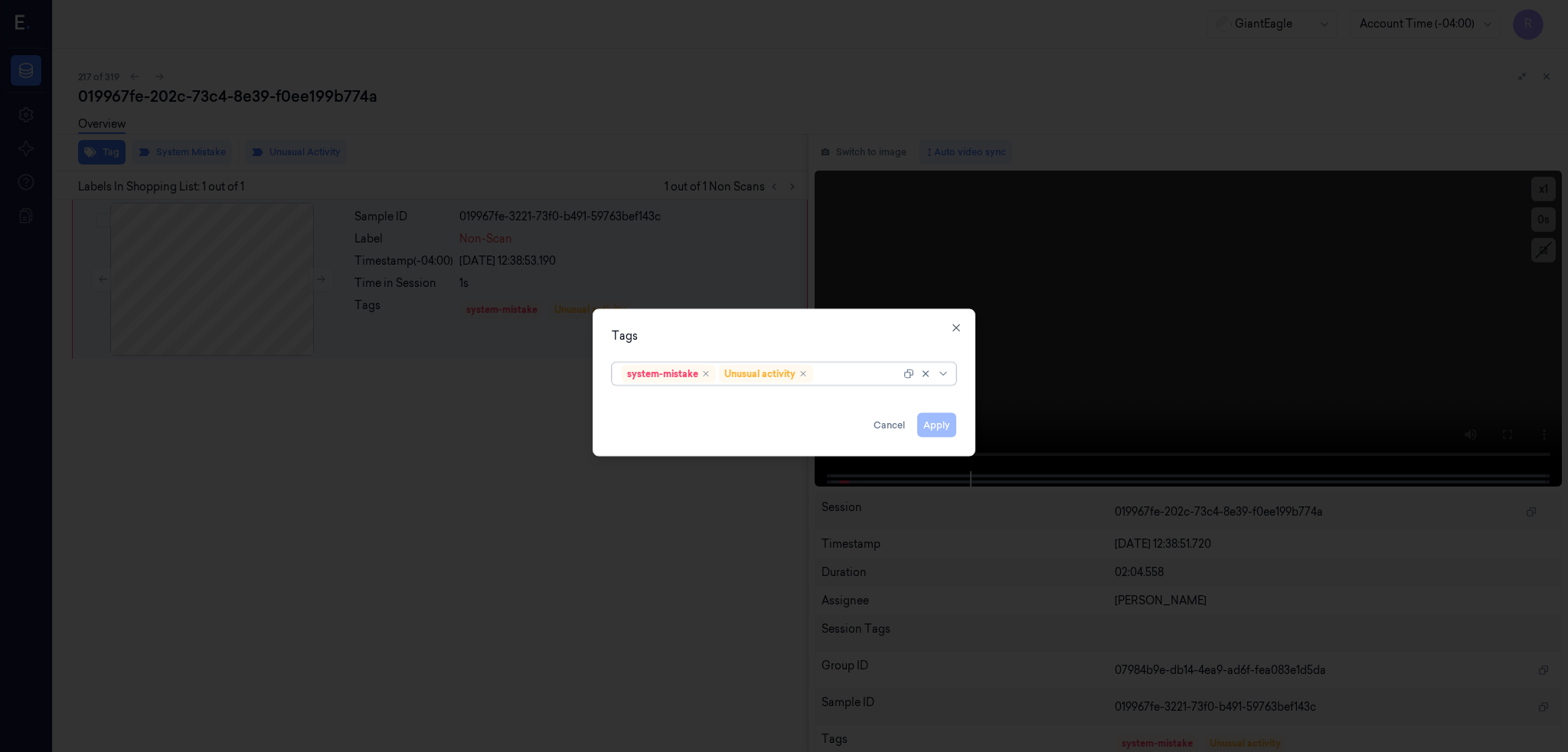
click at [866, 378] on div at bounding box center [858, 374] width 84 height 16
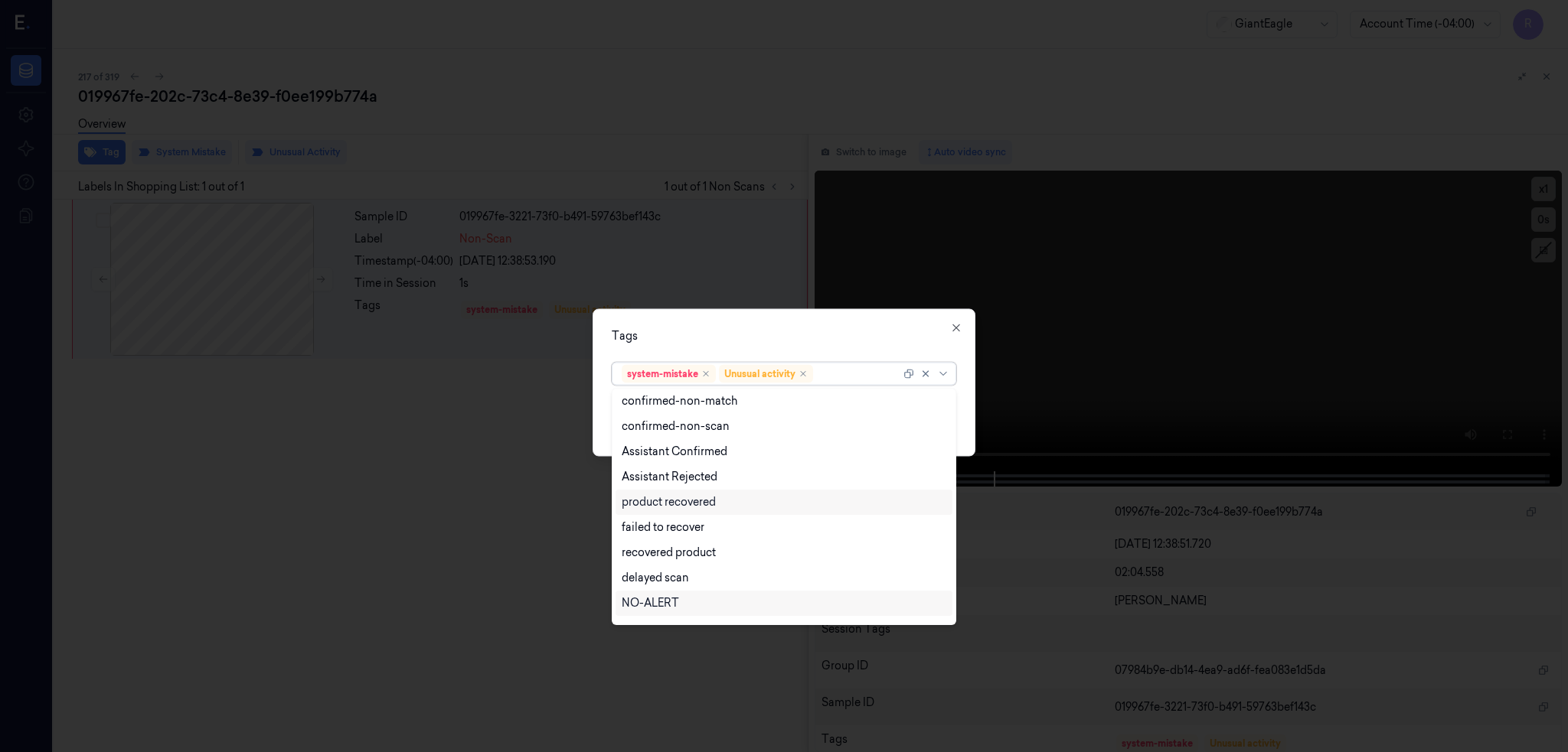
scroll to position [124, 0]
click at [646, 585] on div "Bag" at bounding box center [784, 583] width 325 height 16
click at [767, 323] on div "Tags option Bag, selected. 13 results available. Use Up and Down to choose opti…" at bounding box center [783, 382] width 382 height 148
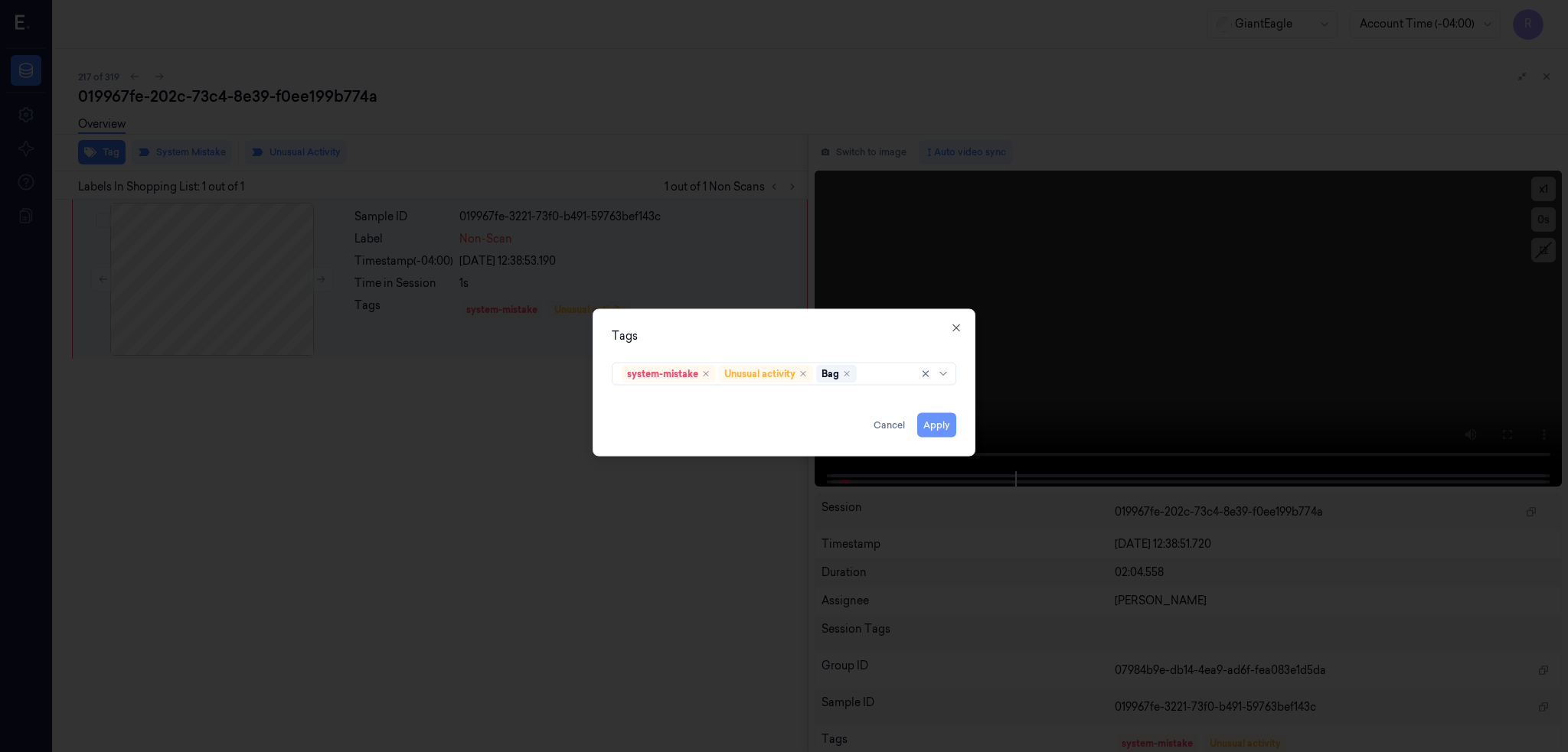
click at [932, 425] on button "Apply" at bounding box center [936, 424] width 39 height 25
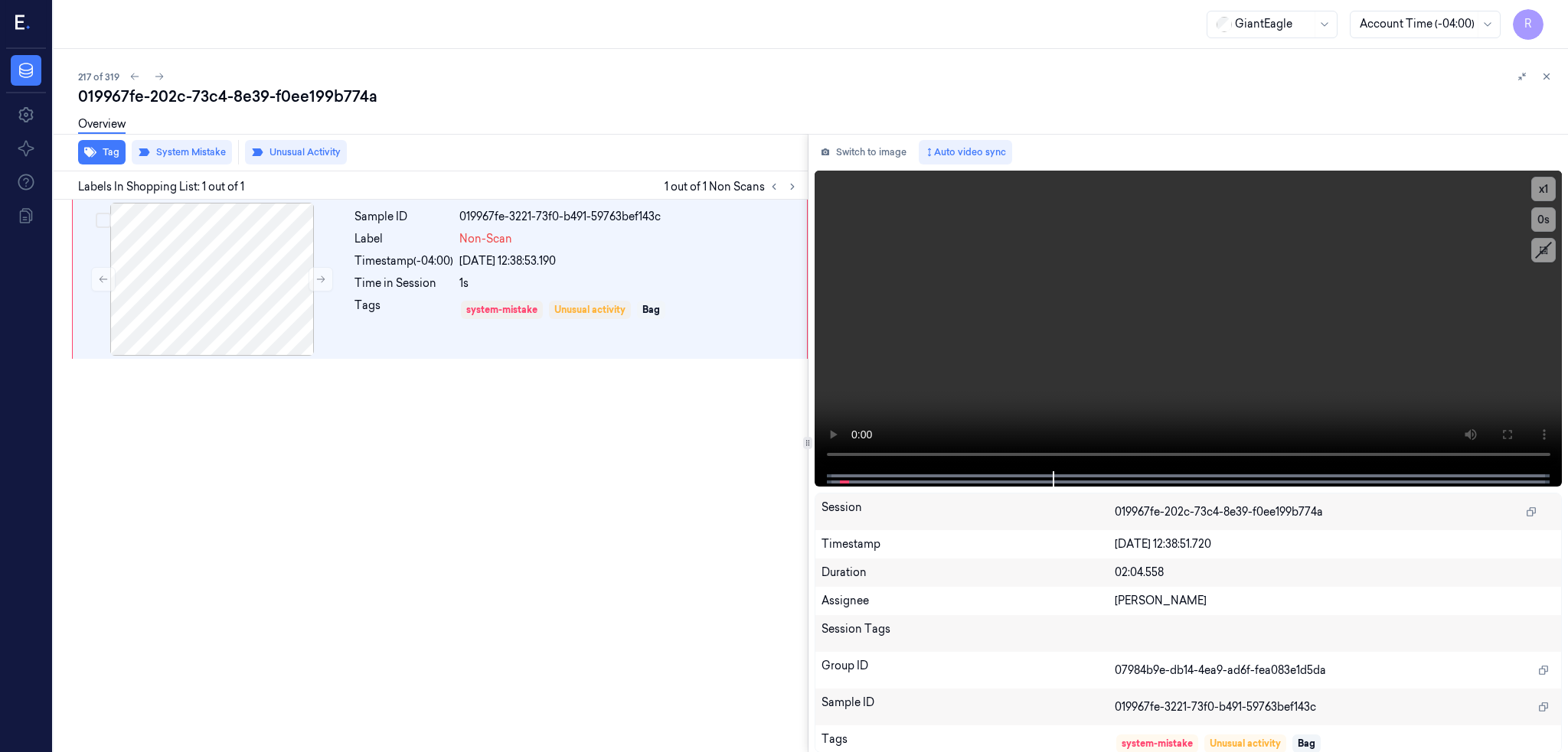
click at [245, 97] on div "019967fe-202c-73c4-8e39-f0ee199b774a" at bounding box center [817, 96] width 1478 height 21
click at [245, 97] on div "019967fe-202c-73c4-8e39-f0ee199b774a" at bounding box center [817, 96] width 1478 height 21
copy div "f0ee199b774a"
click at [154, 75] on icon at bounding box center [159, 77] width 11 height 11
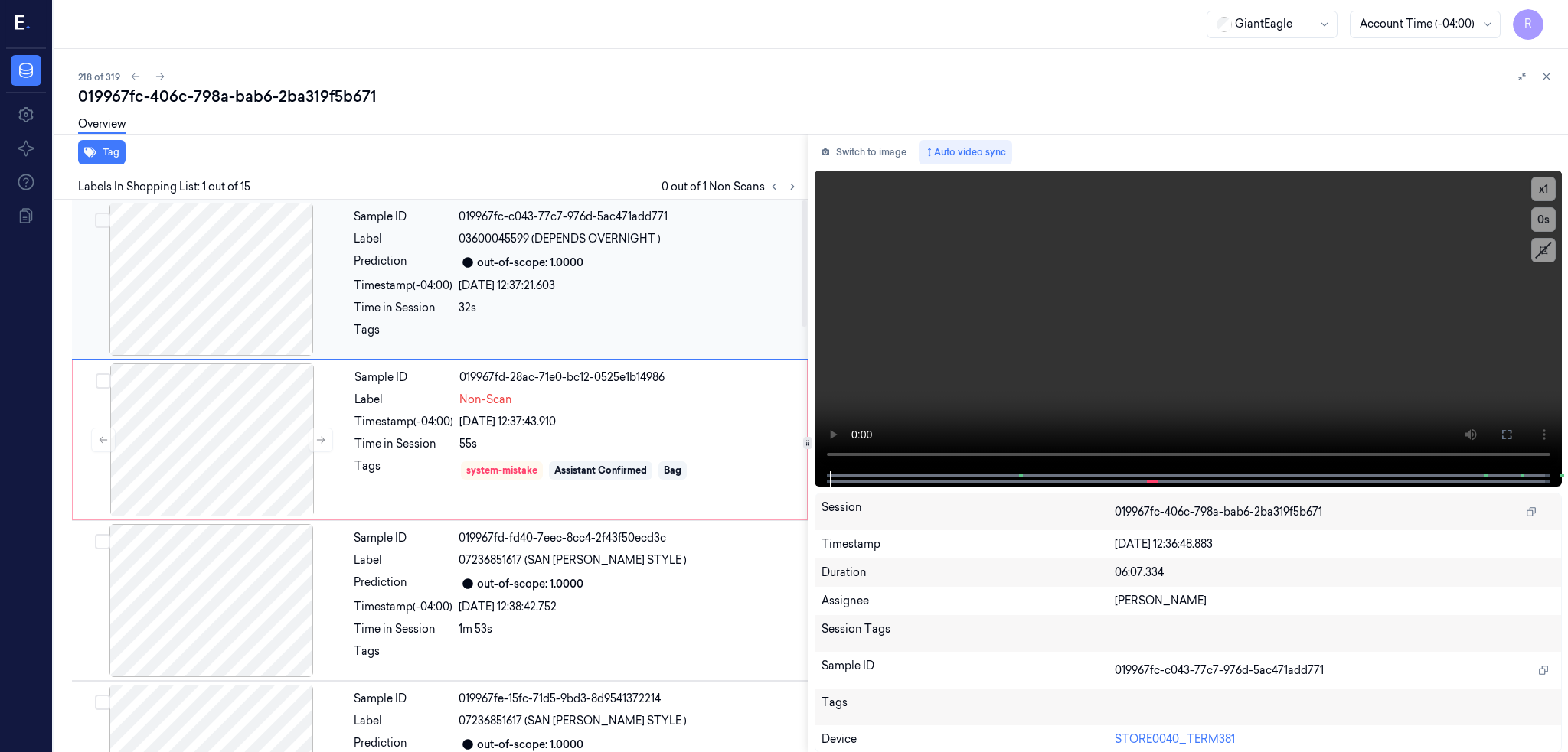
click at [161, 315] on div at bounding box center [211, 279] width 272 height 153
click at [1511, 429] on icon at bounding box center [1506, 434] width 12 height 12
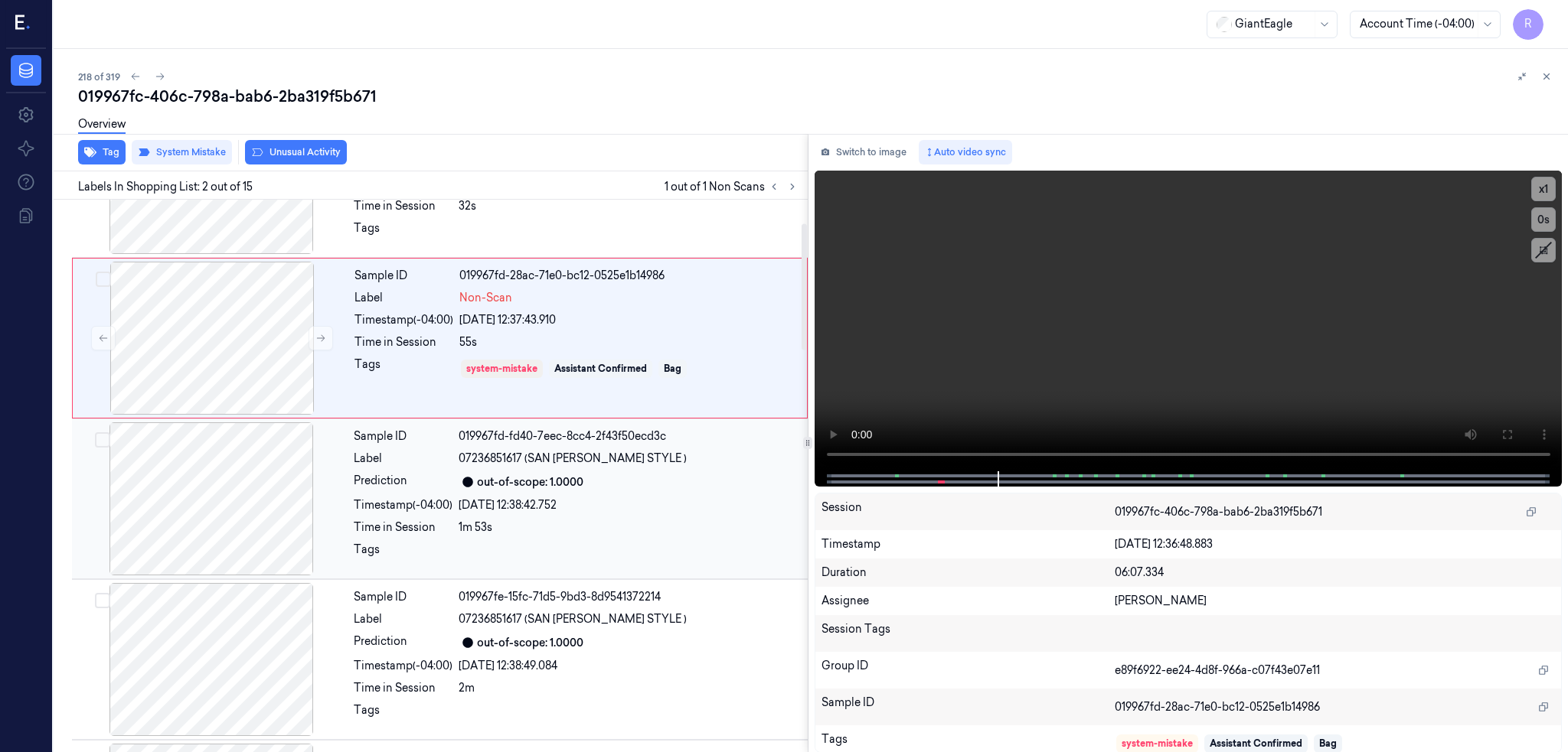
click at [150, 492] on div at bounding box center [211, 499] width 272 height 153
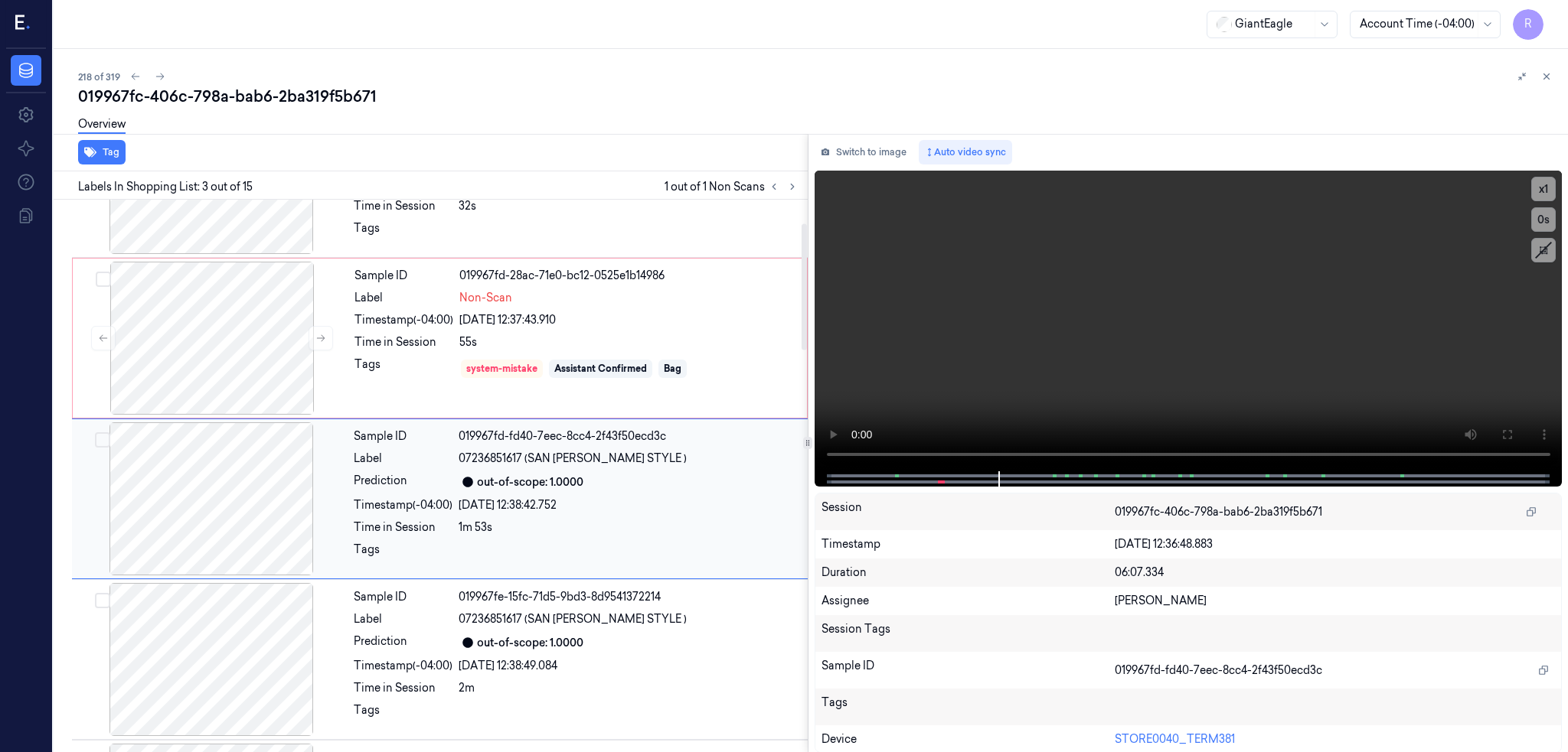
scroll to position [124, 0]
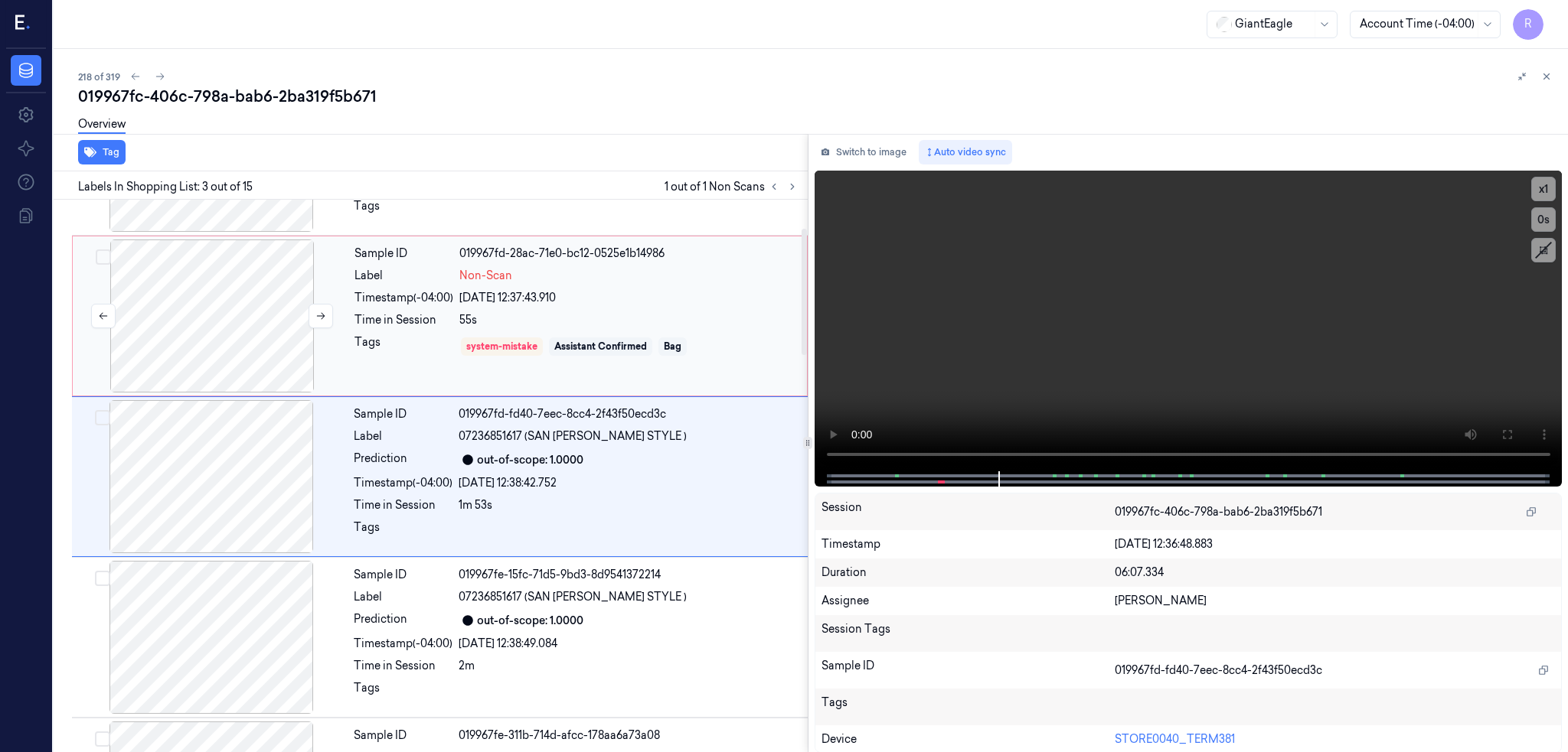
click at [169, 352] on div at bounding box center [212, 316] width 272 height 153
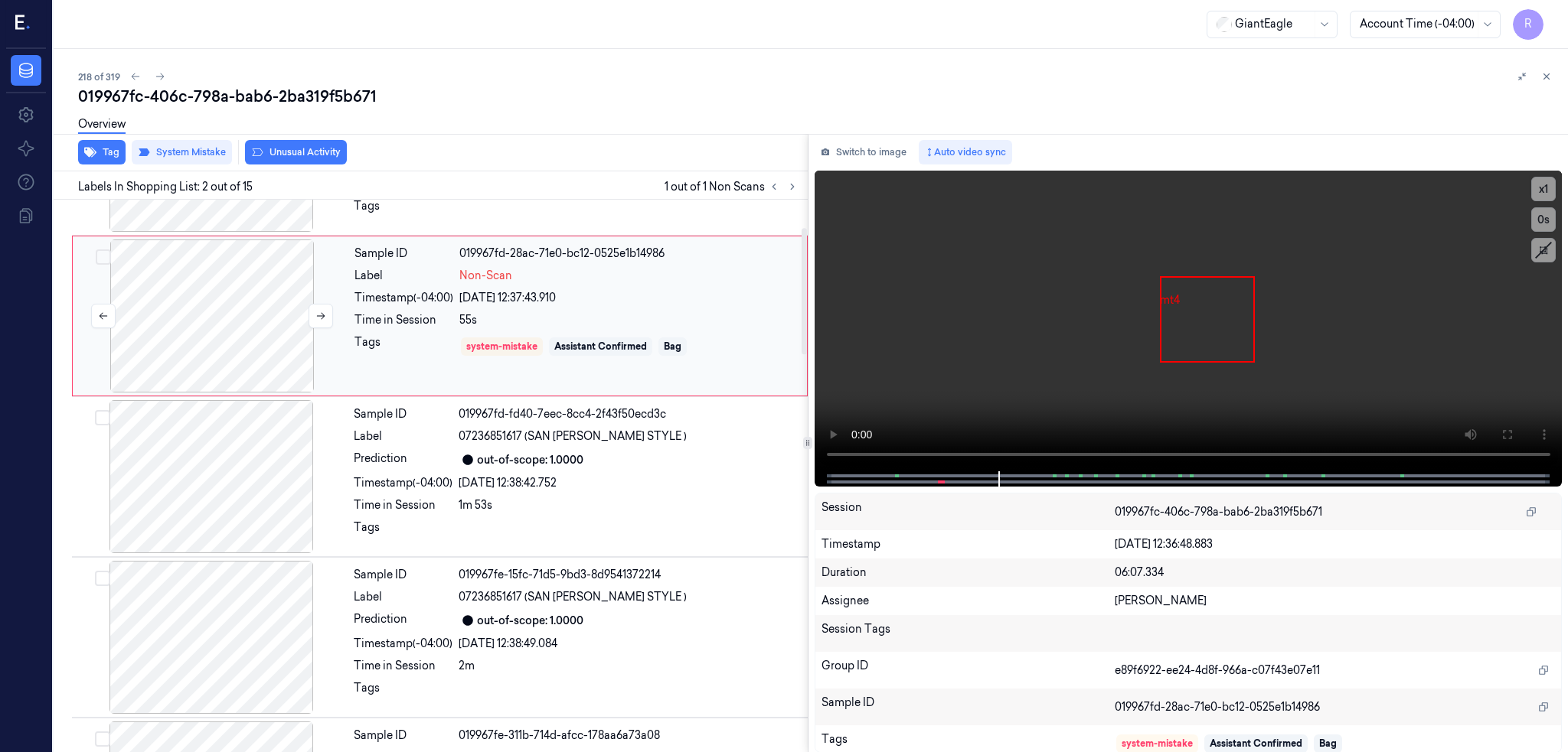
scroll to position [0, 0]
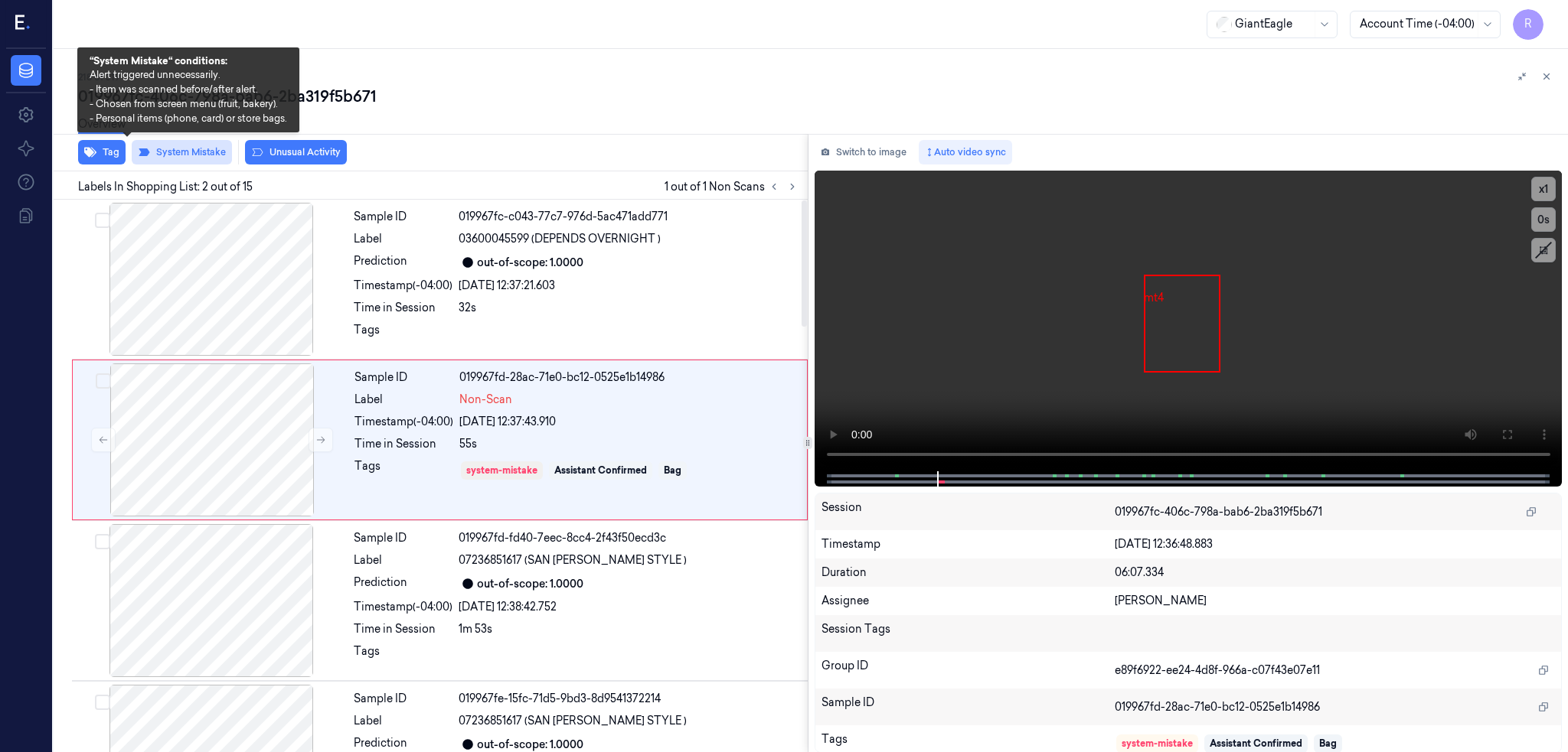
click at [153, 147] on button "System Mistake" at bounding box center [181, 152] width 101 height 25
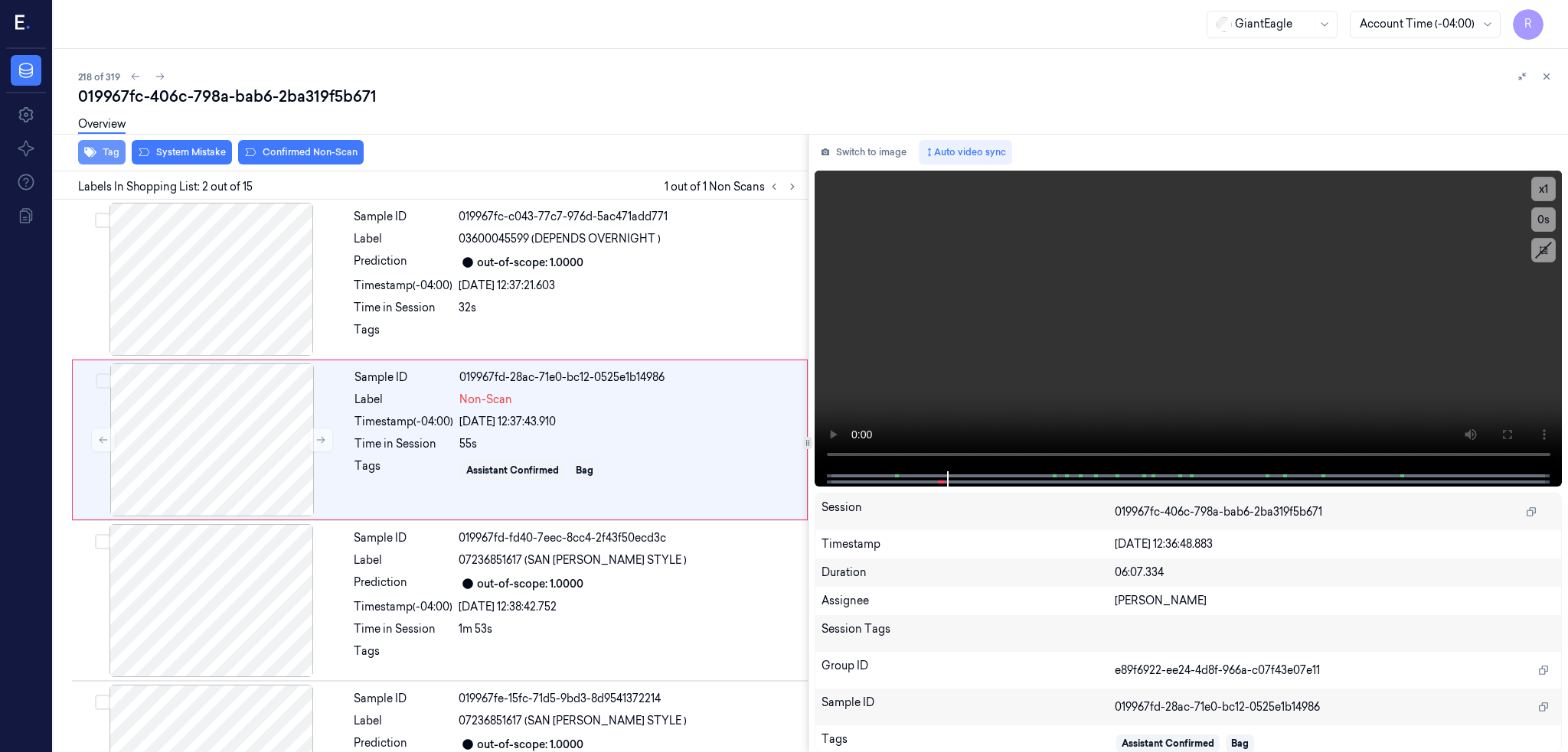
click at [78, 152] on button "Tag" at bounding box center [102, 152] width 48 height 25
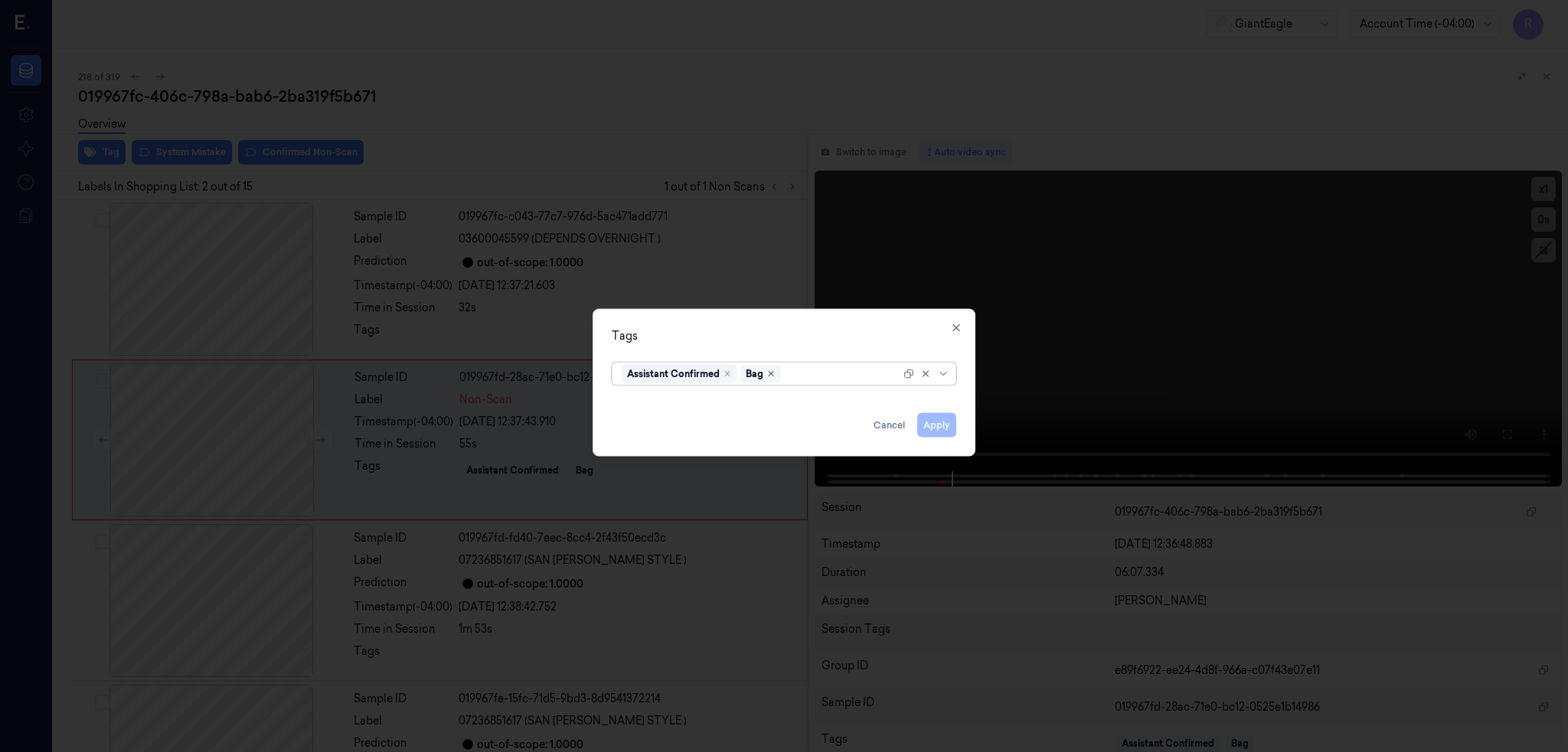
click at [772, 377] on icon "Remove ,Bag" at bounding box center [771, 374] width 10 height 9
click at [931, 428] on button "Apply" at bounding box center [936, 424] width 39 height 25
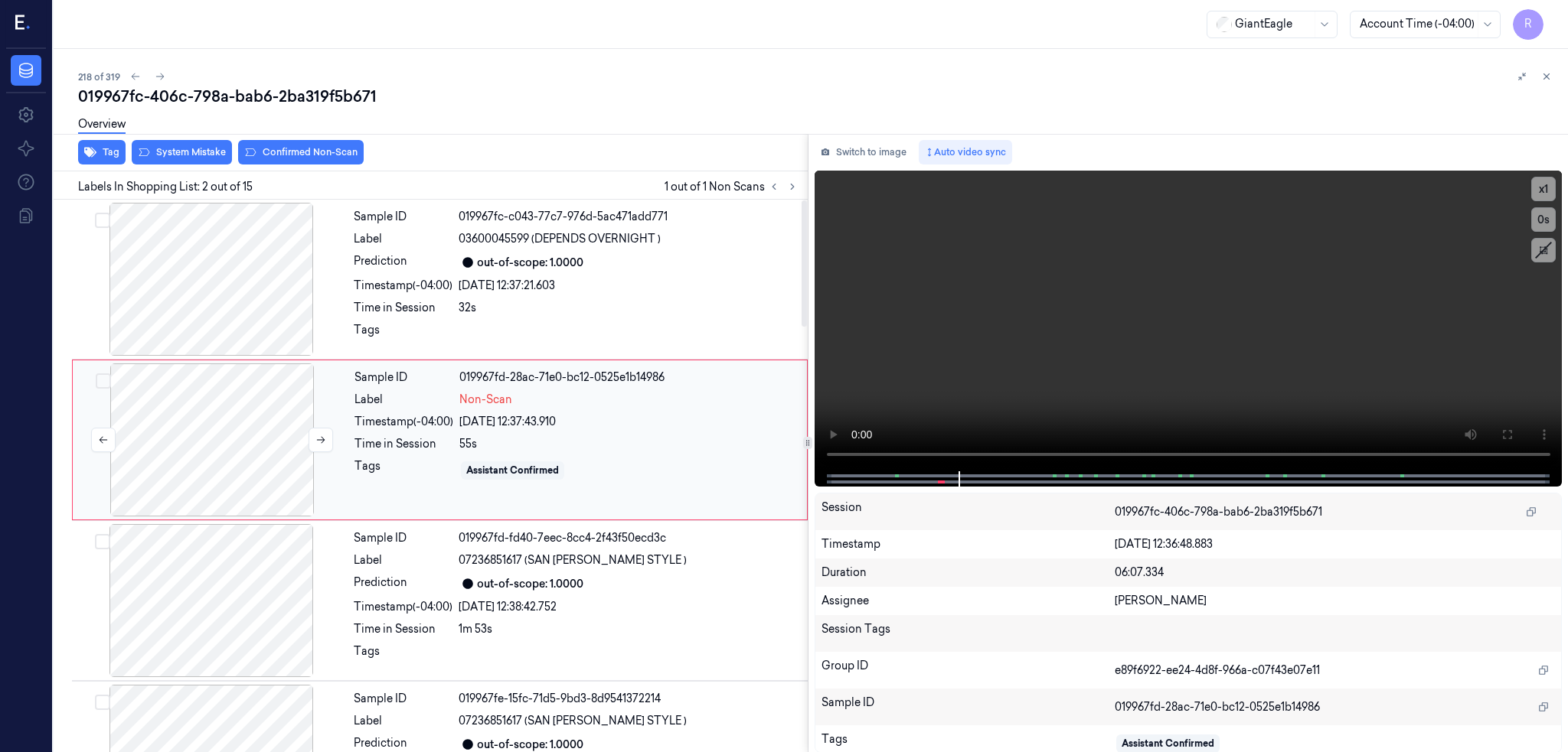
click at [190, 414] on div at bounding box center [212, 439] width 272 height 153
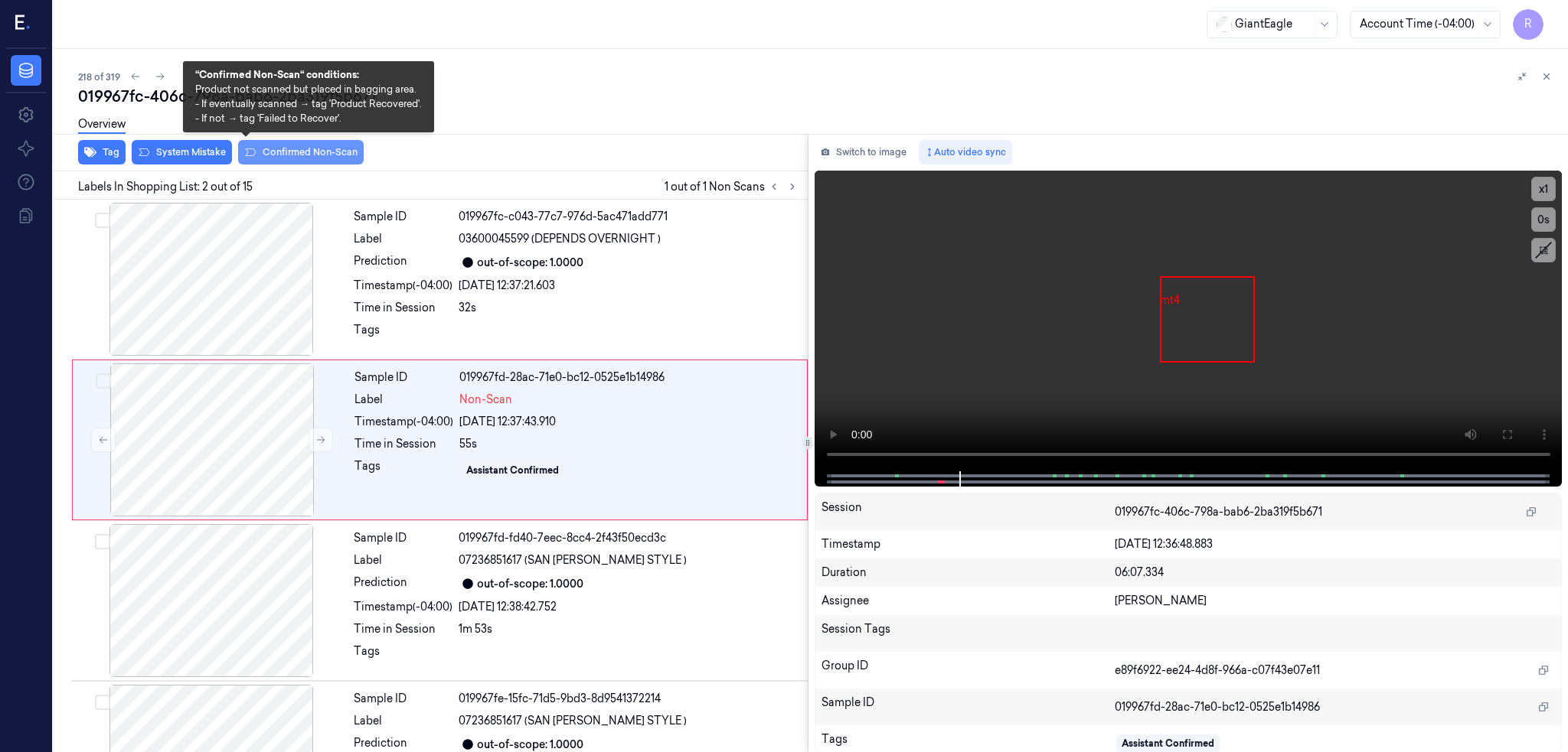
click at [238, 153] on button "Confirmed Non-Scan" at bounding box center [301, 152] width 126 height 25
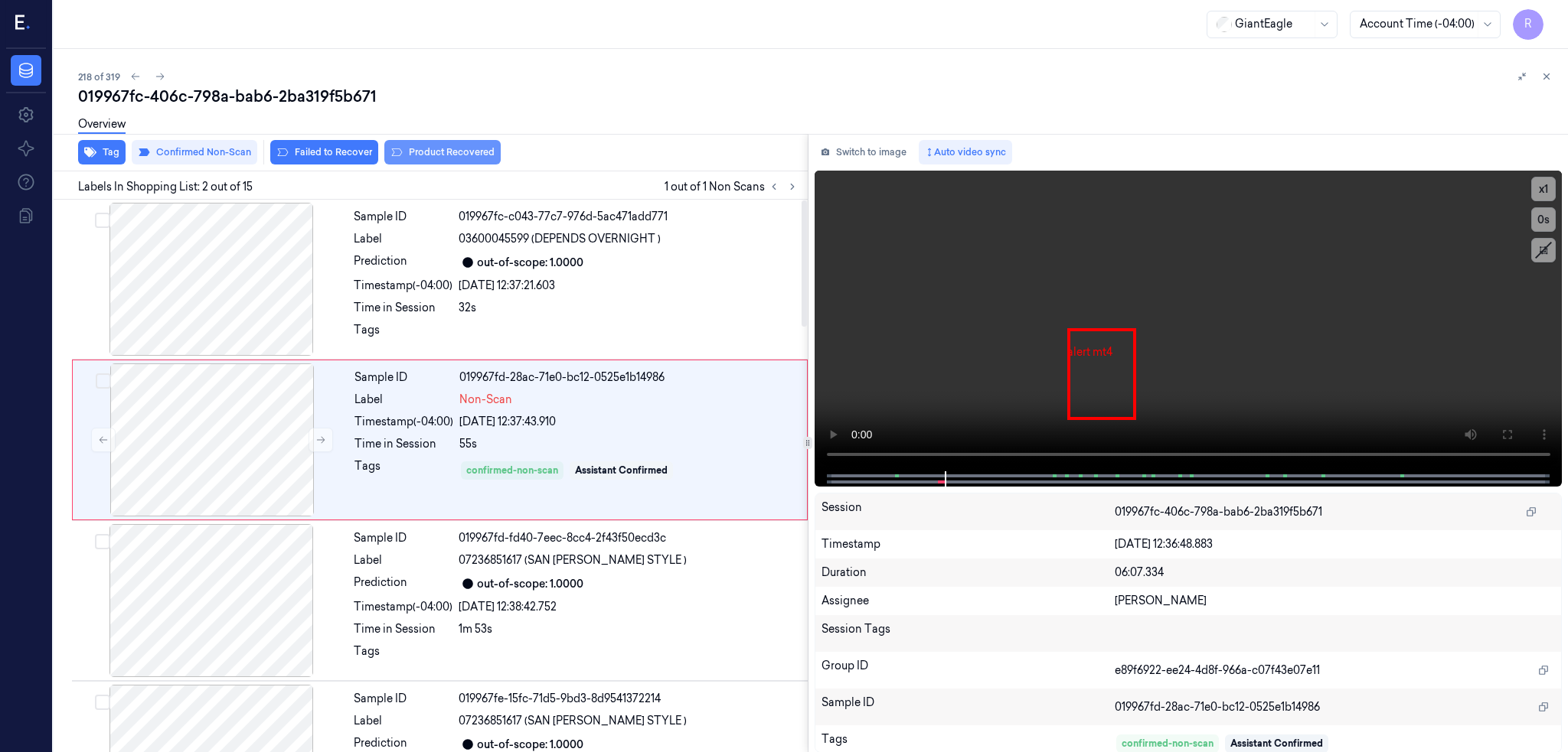
click at [398, 150] on button "Product Recovered" at bounding box center [442, 152] width 116 height 25
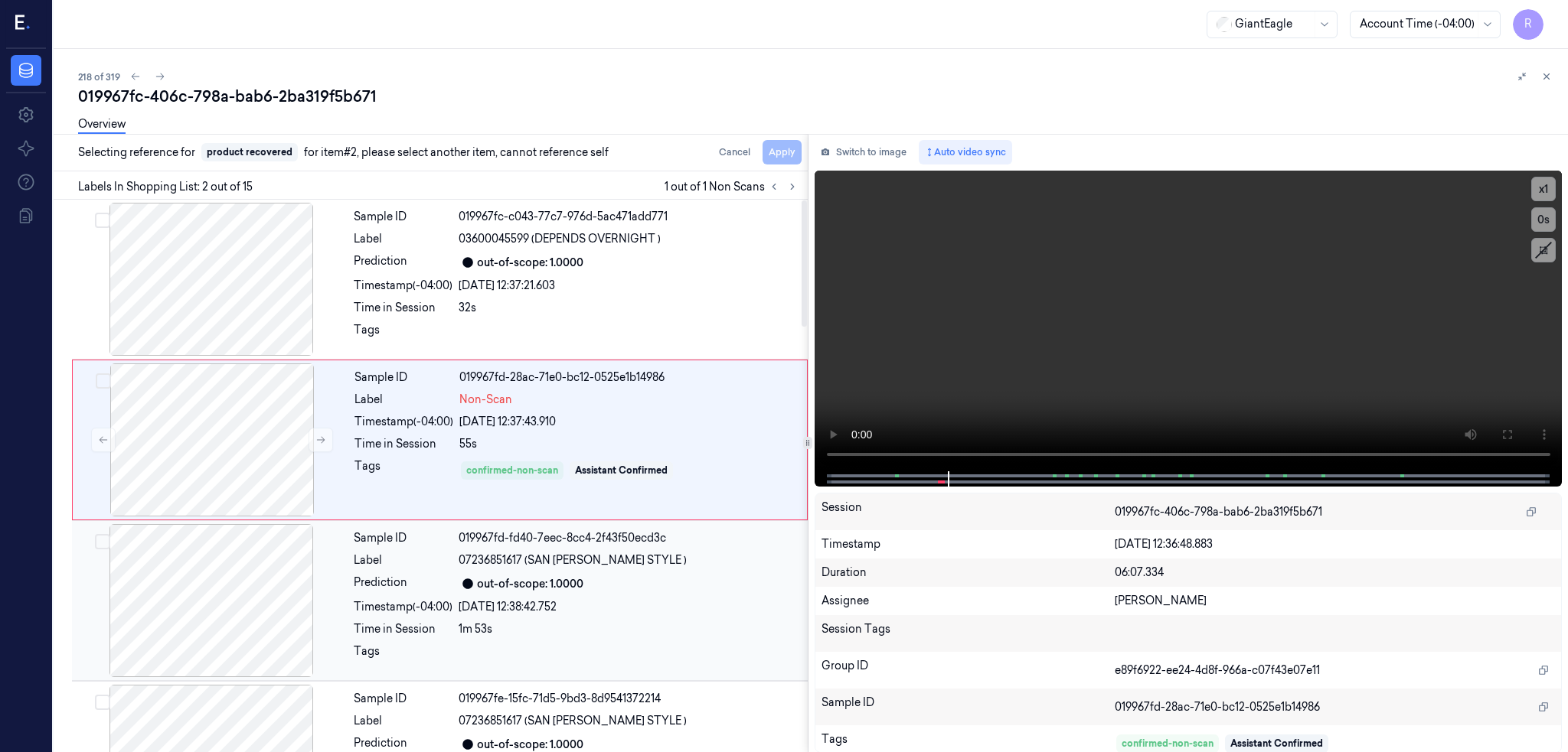
click at [215, 591] on div at bounding box center [211, 600] width 272 height 153
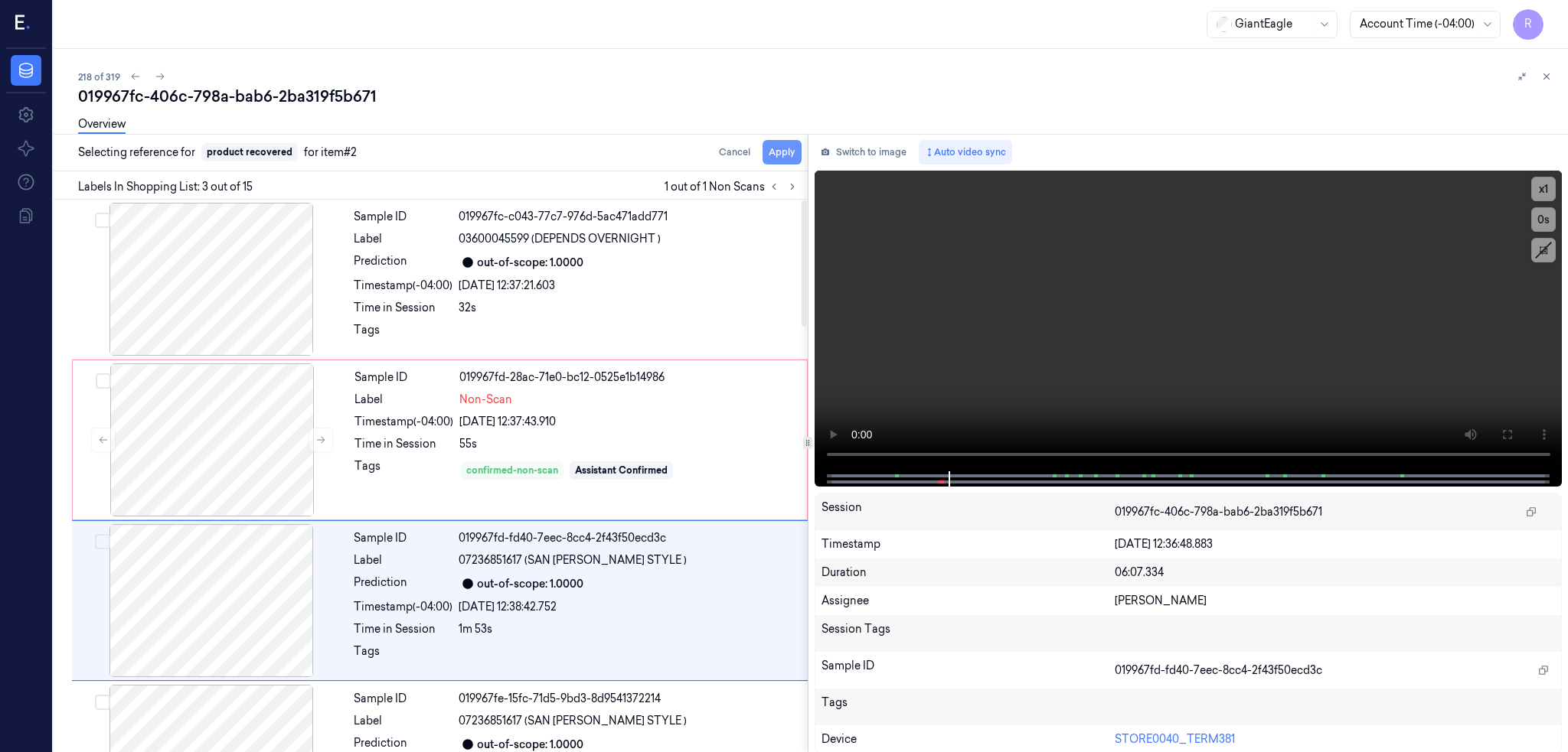
scroll to position [124, 0]
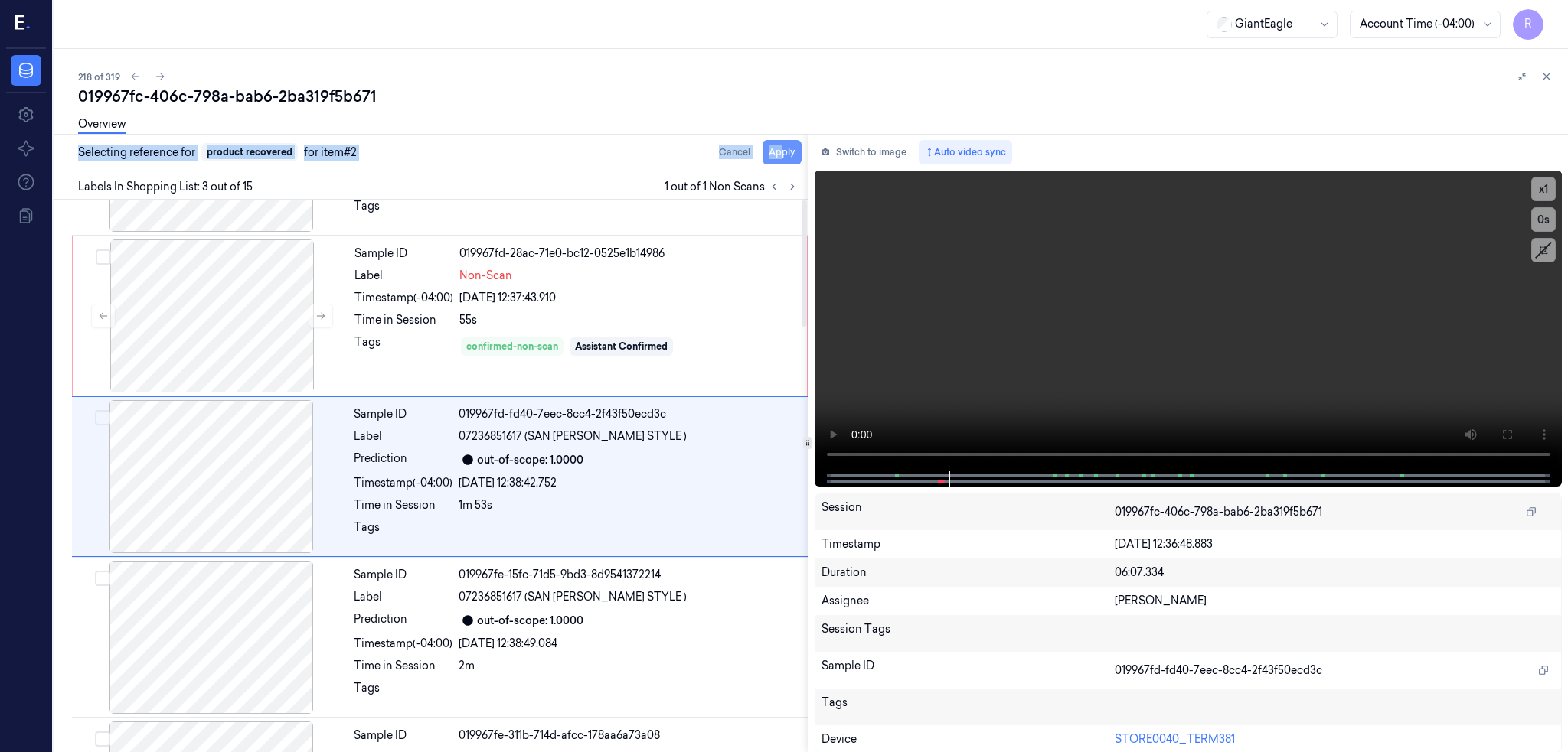
click at [755, 146] on div "019967fc-406c-798a-bab6-2ba319f5b671 Overview Selecting reference for product r…" at bounding box center [817, 419] width 1478 height 667
click at [763, 149] on button "Apply" at bounding box center [782, 152] width 39 height 25
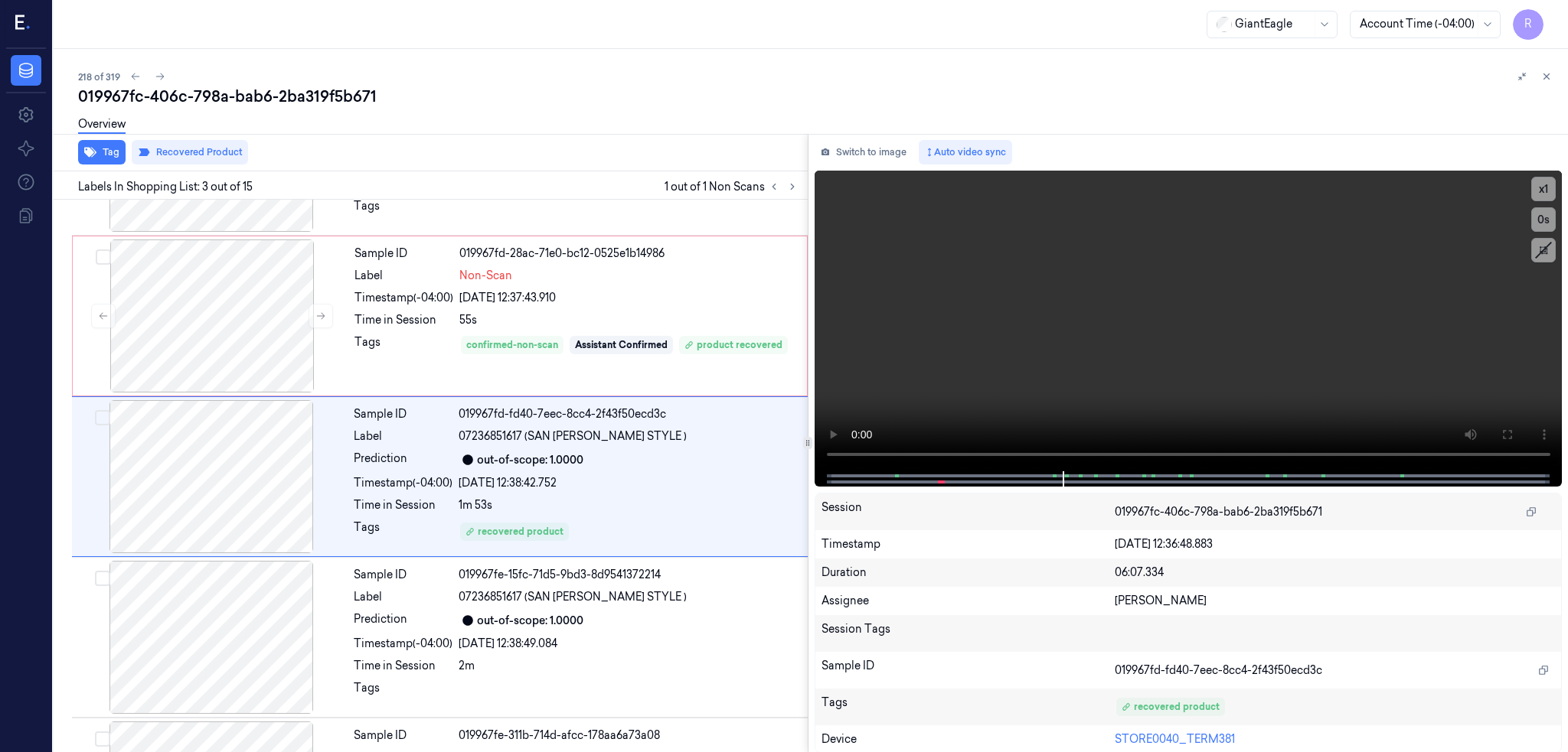
click at [264, 101] on div "019967fc-406c-798a-bab6-2ba319f5b671" at bounding box center [817, 96] width 1478 height 21
copy div "Selecting reference for product recovered for item #2 Cancel Ap"
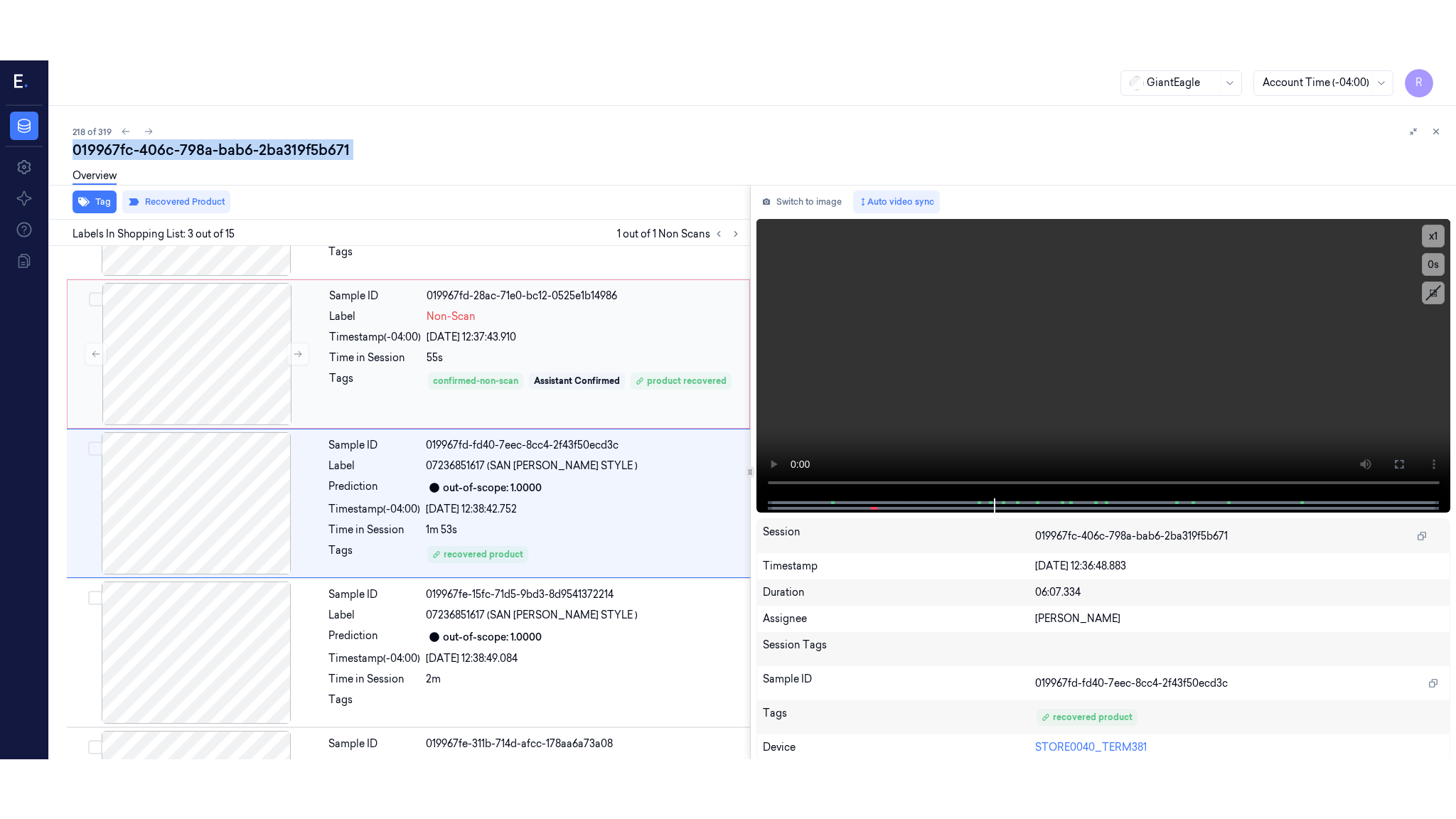
scroll to position [0, 0]
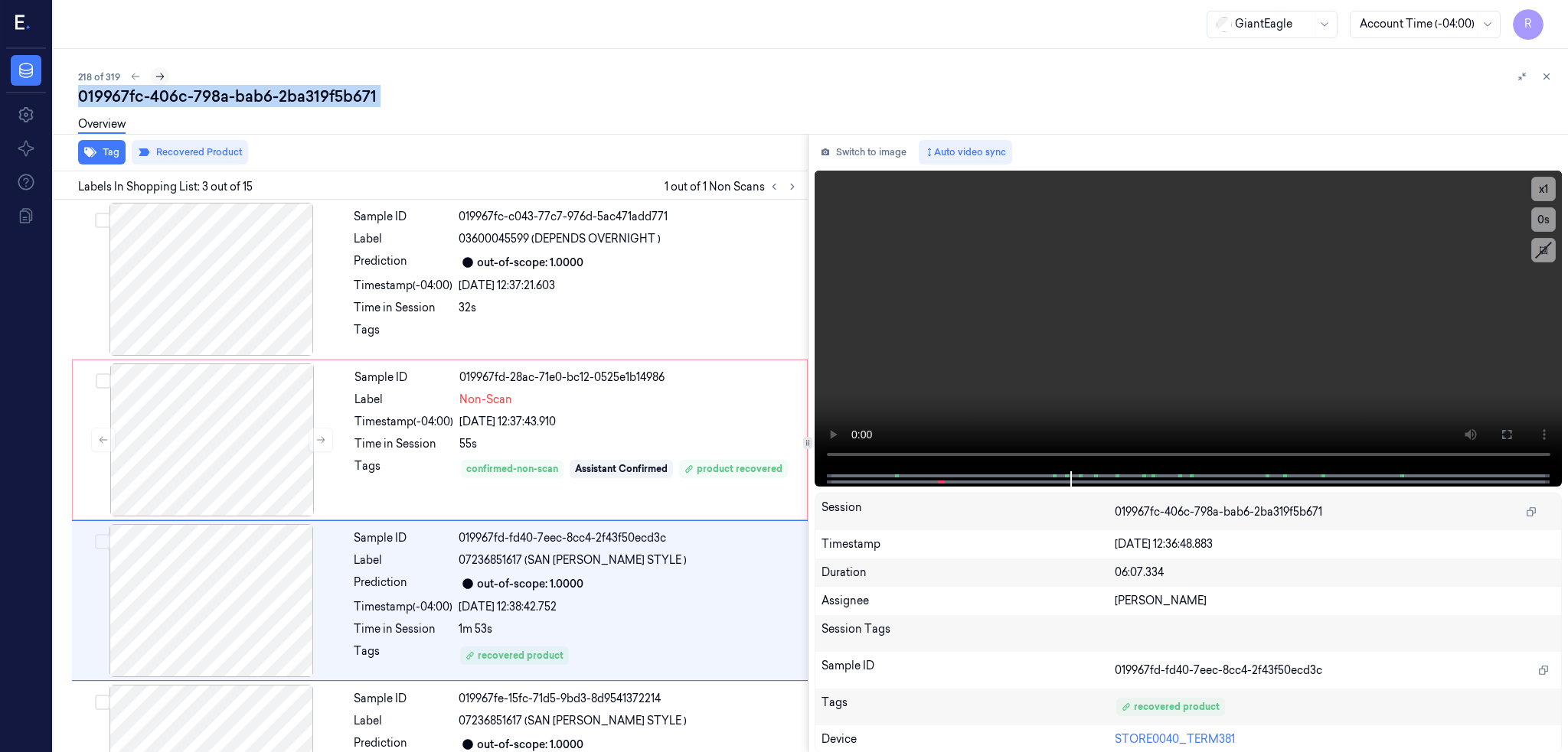
click at [154, 71] on icon at bounding box center [160, 77] width 11 height 11
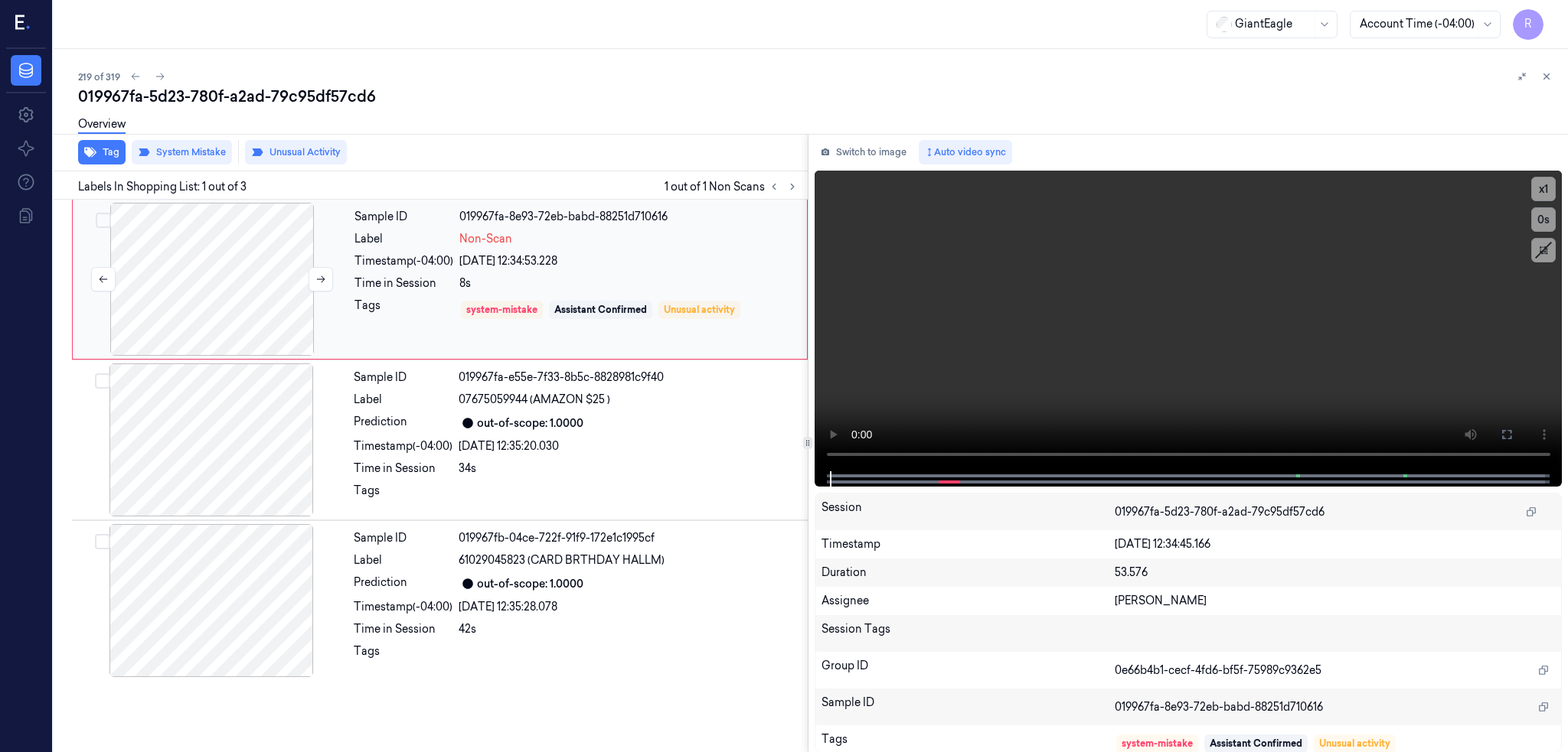
click at [177, 259] on div at bounding box center [212, 279] width 272 height 153
click at [1513, 433] on button at bounding box center [1506, 435] width 25 height 25
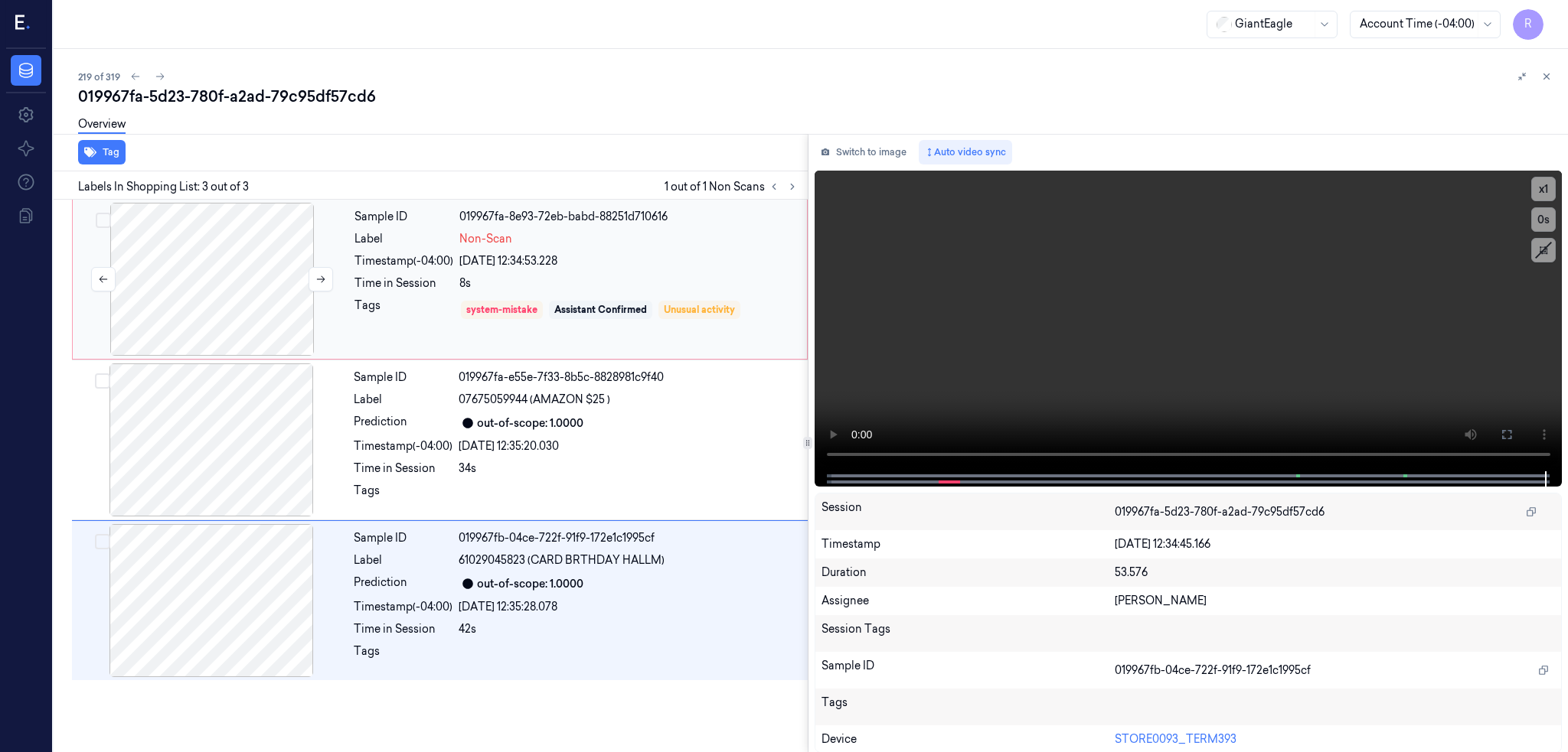
click at [252, 310] on div at bounding box center [212, 279] width 272 height 153
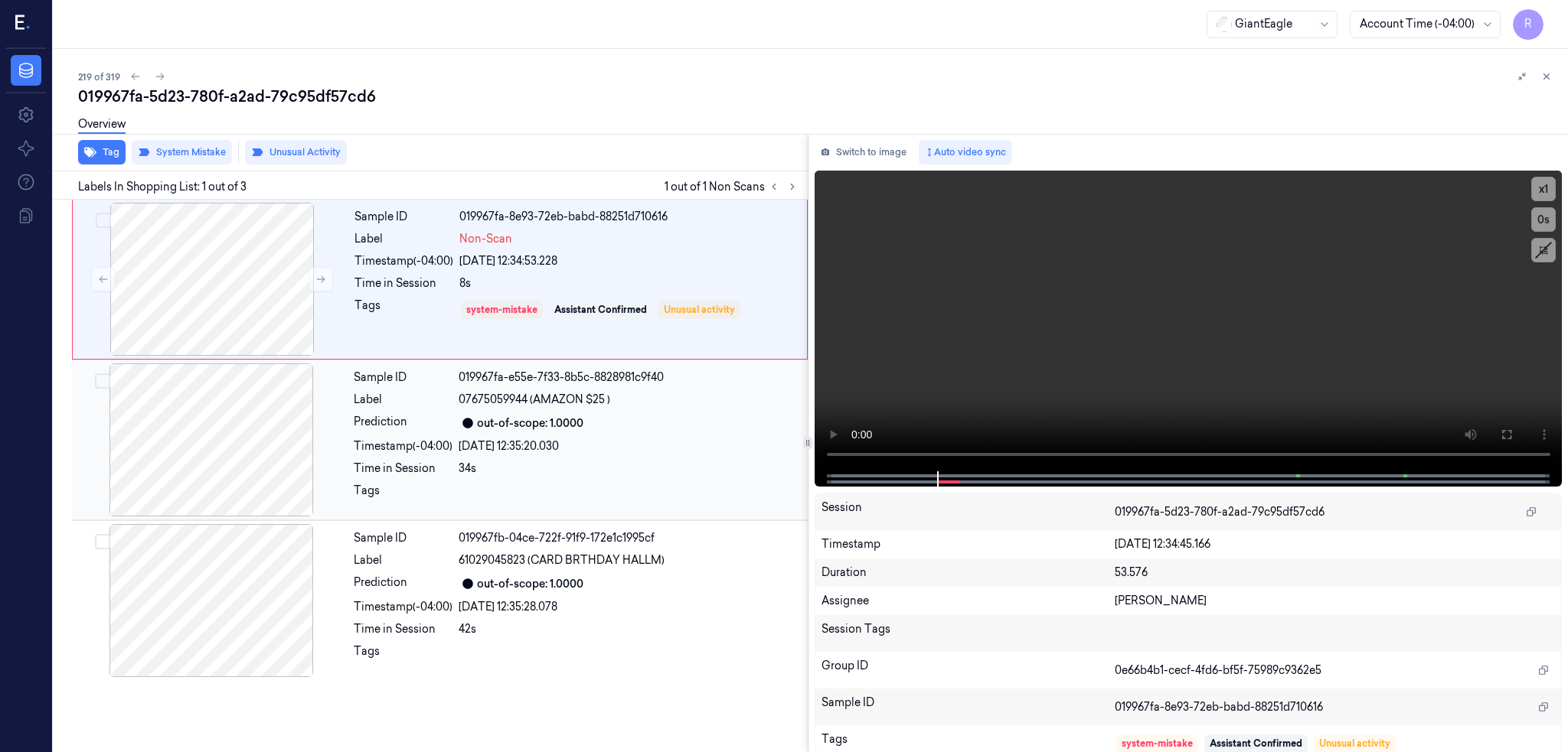
click at [96, 442] on div at bounding box center [211, 439] width 272 height 153
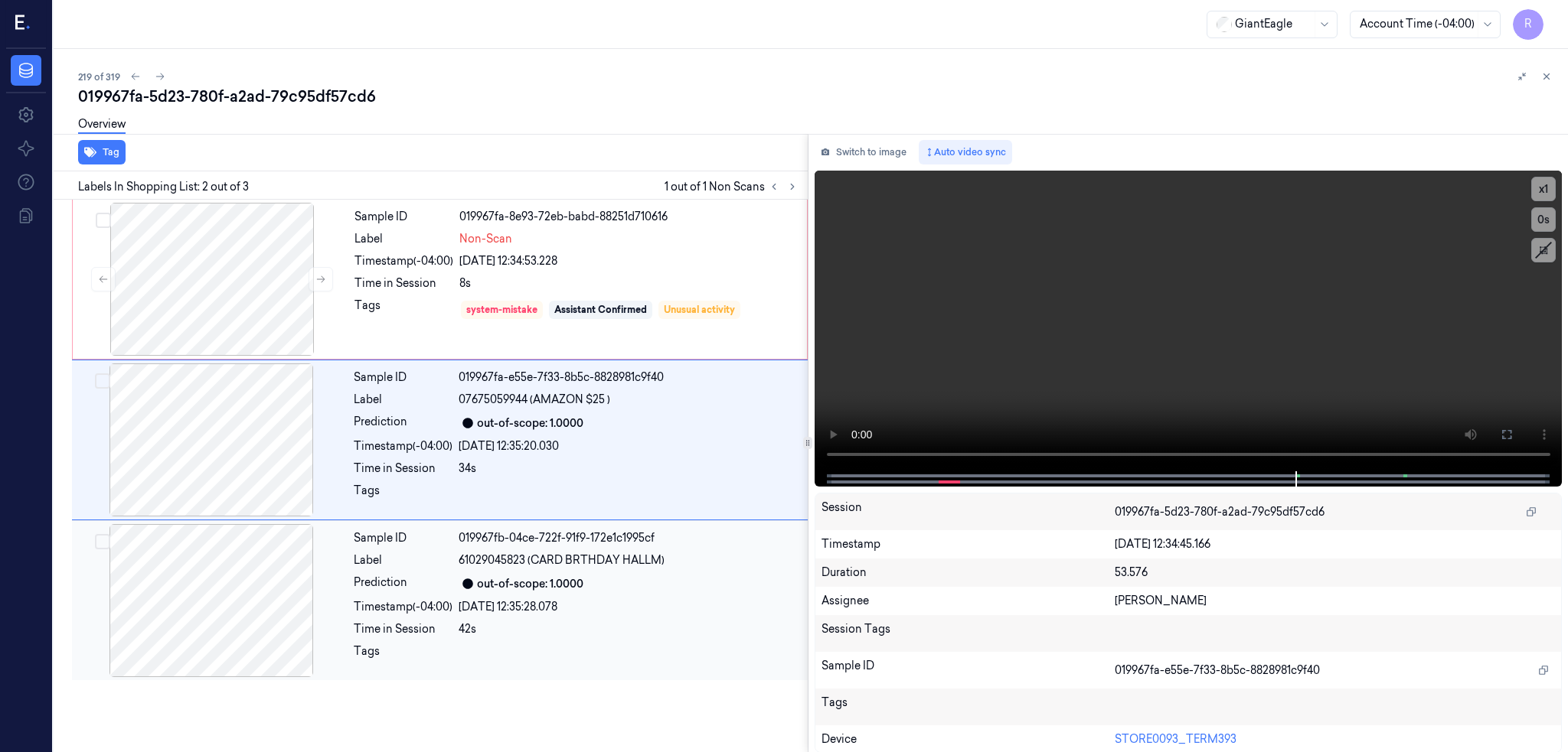
click at [167, 575] on div at bounding box center [211, 600] width 272 height 153
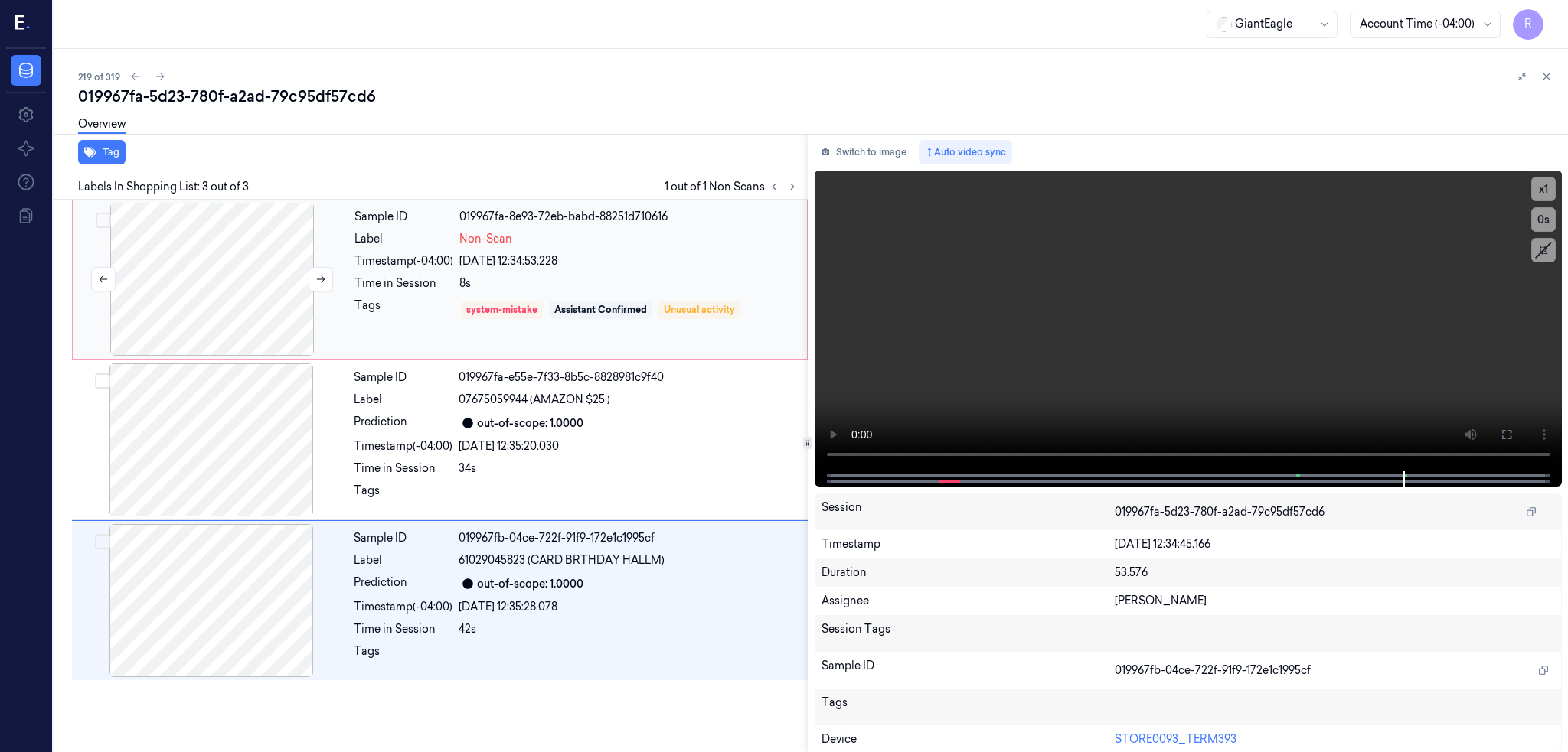
click at [150, 310] on div at bounding box center [212, 279] width 272 height 153
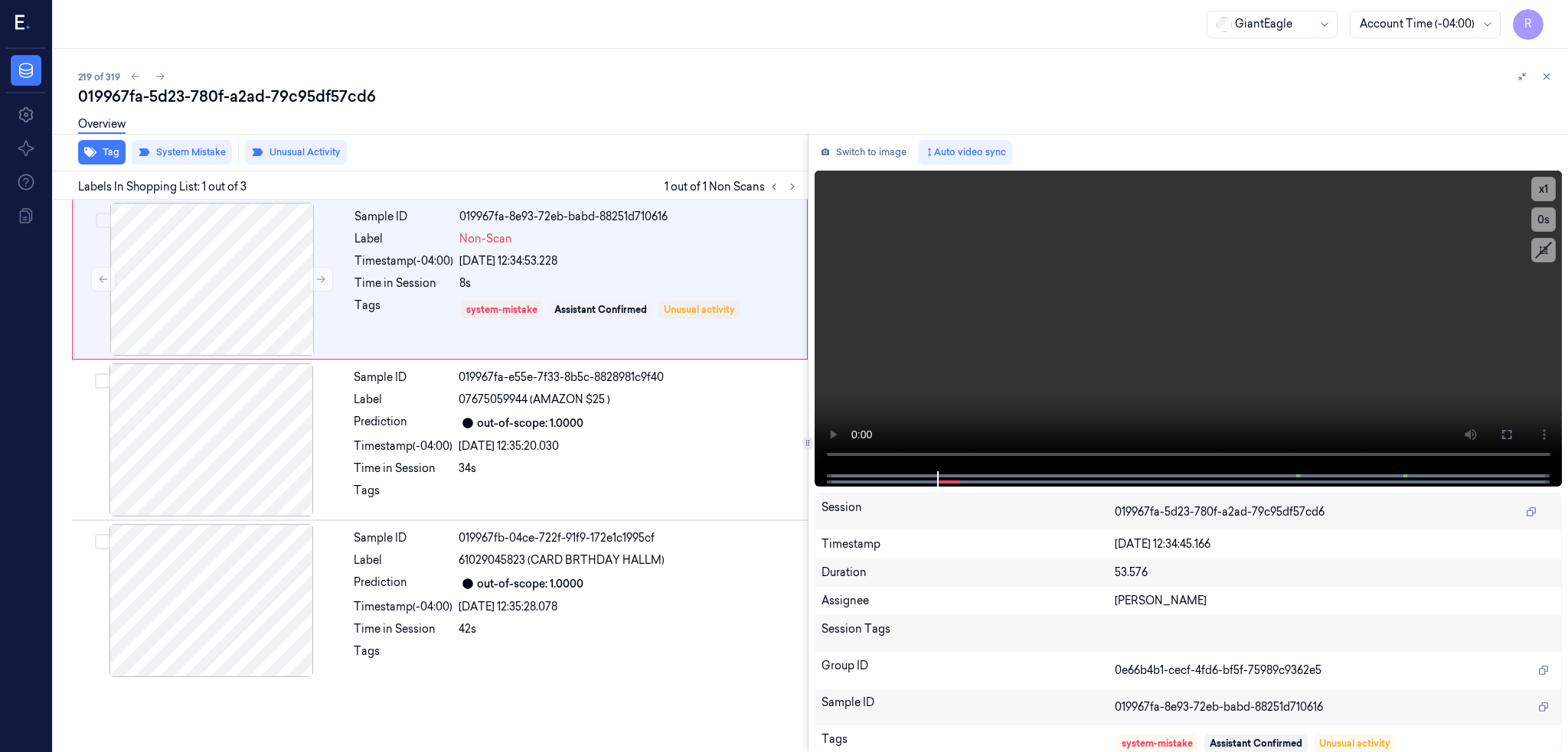
click at [124, 92] on div "019967fa-5d23-780f-a2ad-79c95df57cd6" at bounding box center [817, 96] width 1478 height 21
click at [154, 78] on icon at bounding box center [160, 77] width 11 height 11
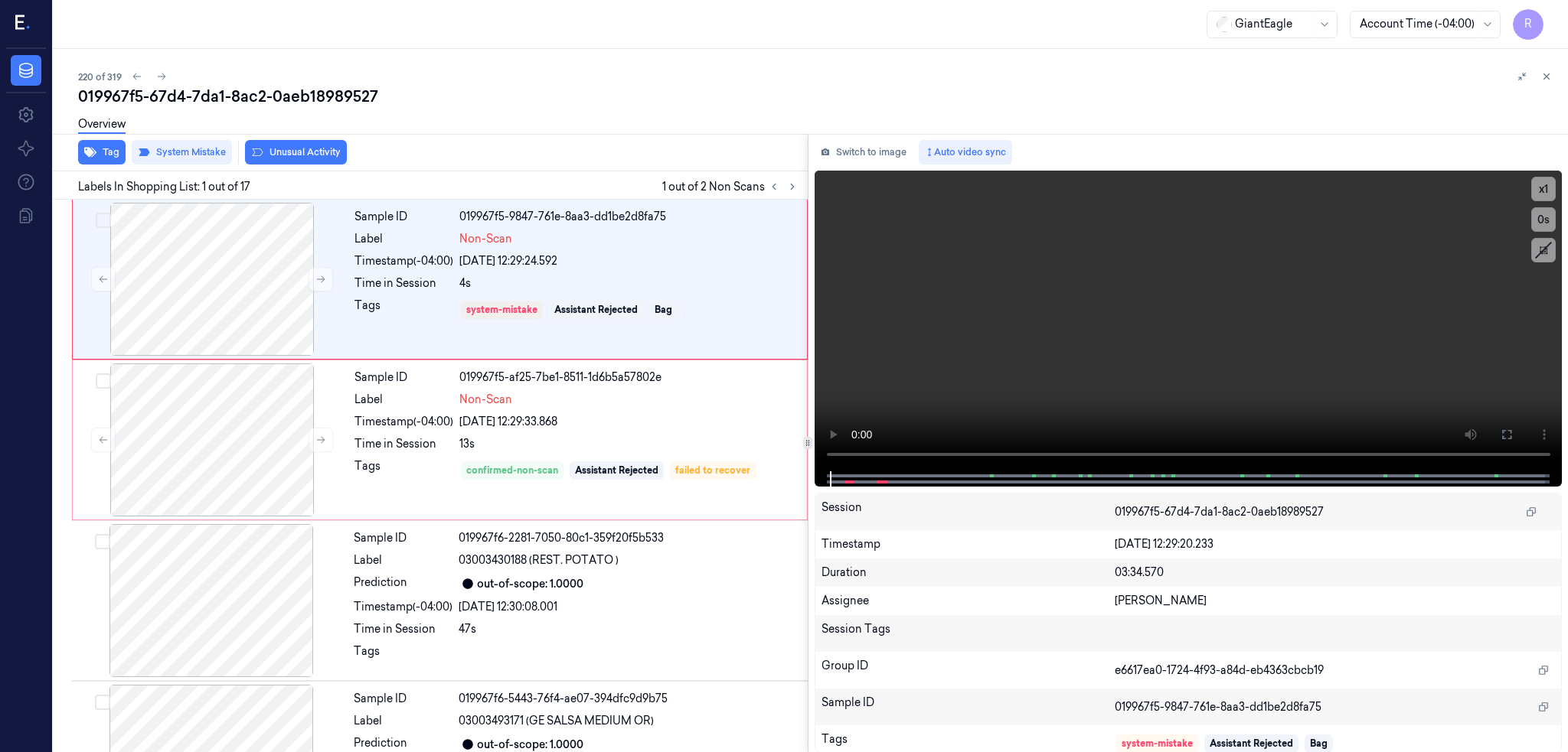
click at [163, 101] on div "019967f5-67d4-7da1-8ac2-0aeb18989527" at bounding box center [817, 96] width 1478 height 21
copy div "7da1"
click at [113, 304] on div at bounding box center [212, 279] width 272 height 153
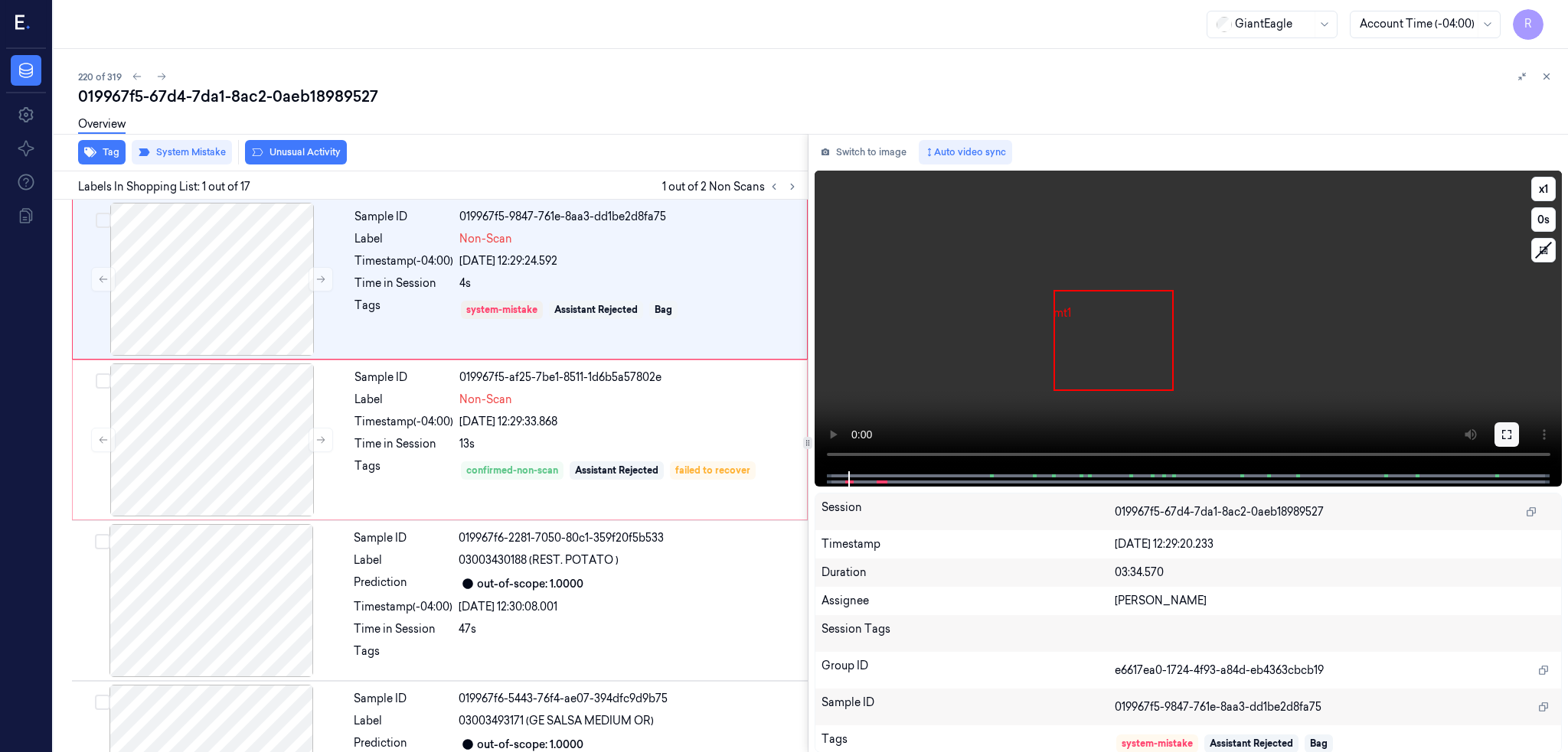
click at [1505, 434] on icon at bounding box center [1506, 434] width 12 height 12
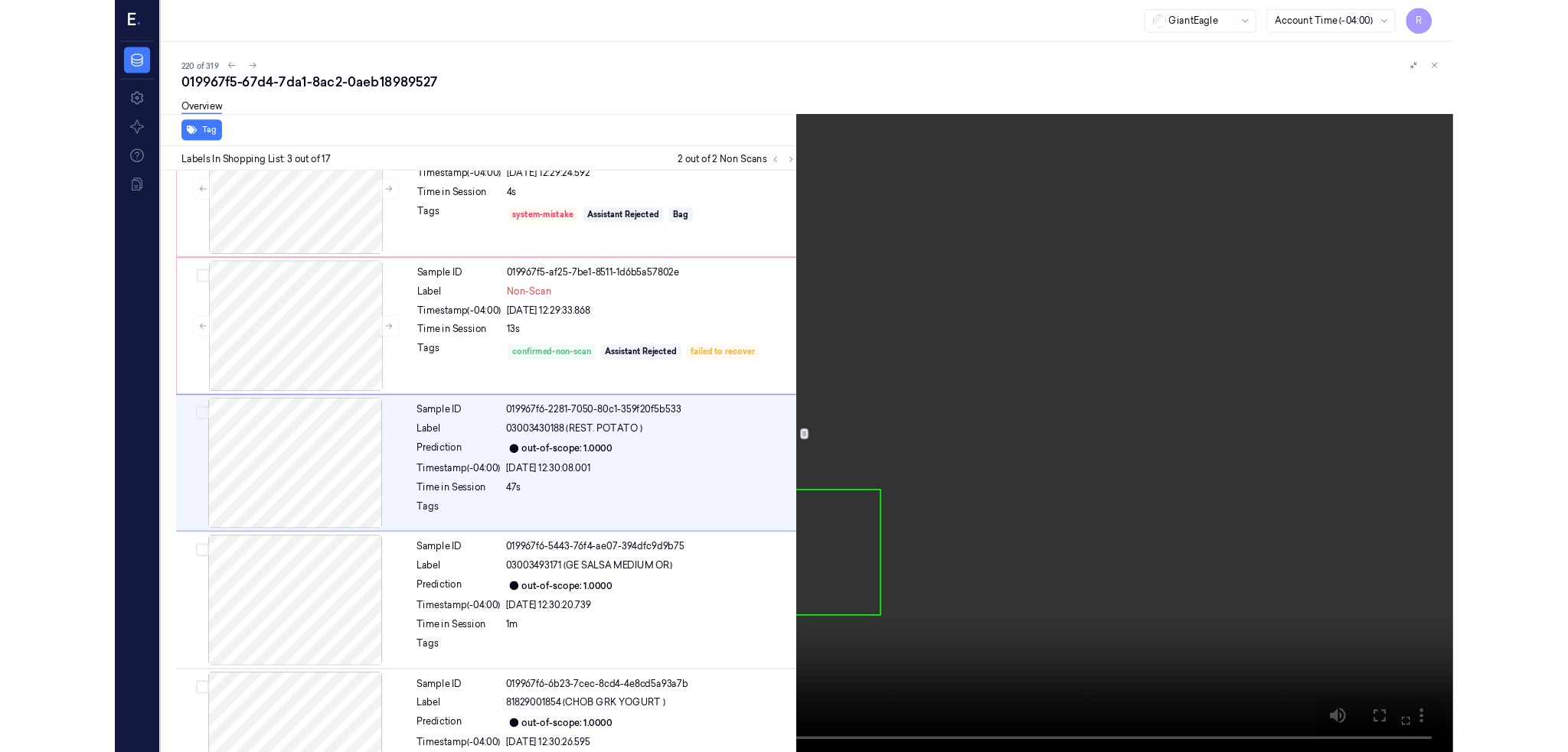
scroll to position [59, 0]
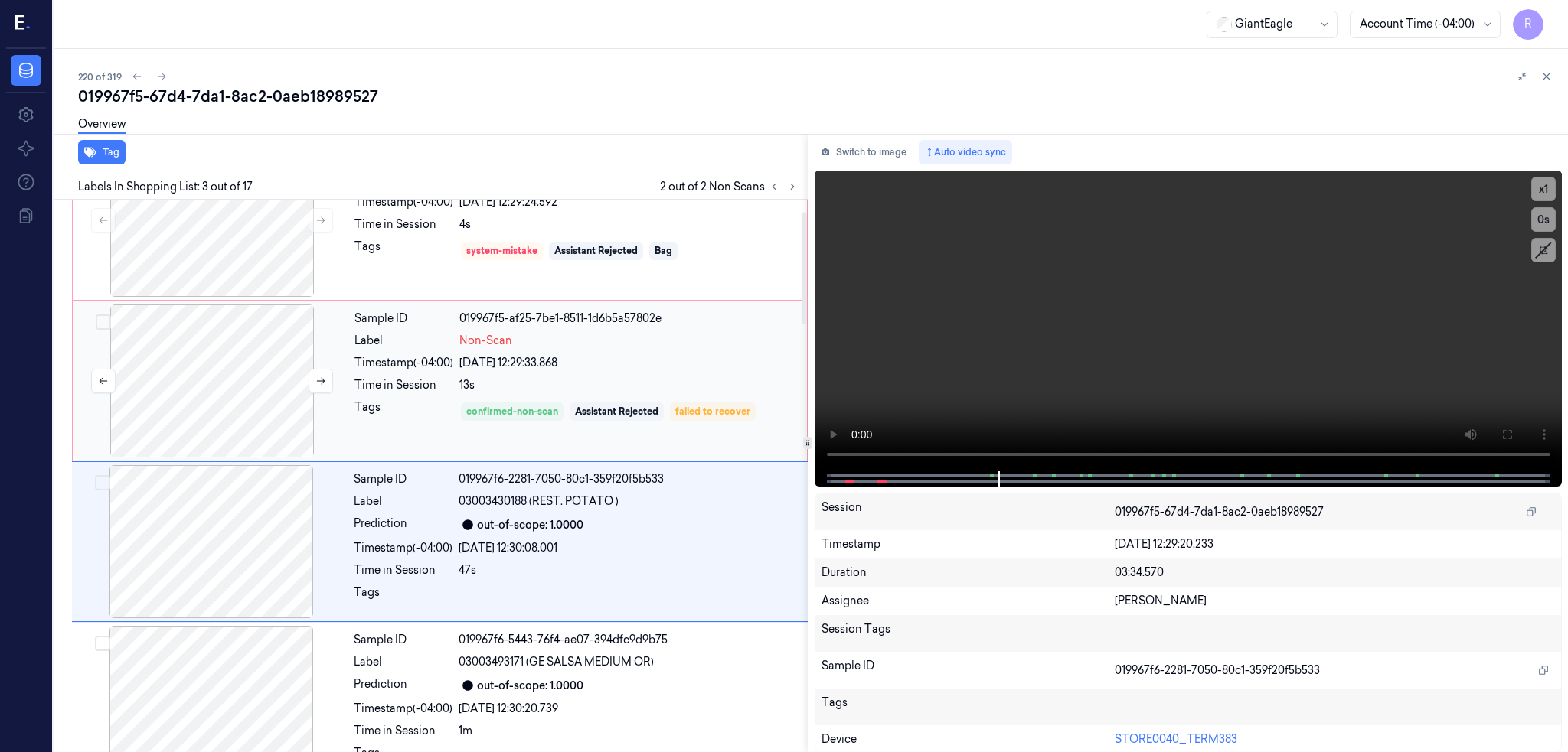
click at [200, 395] on div at bounding box center [212, 381] width 272 height 153
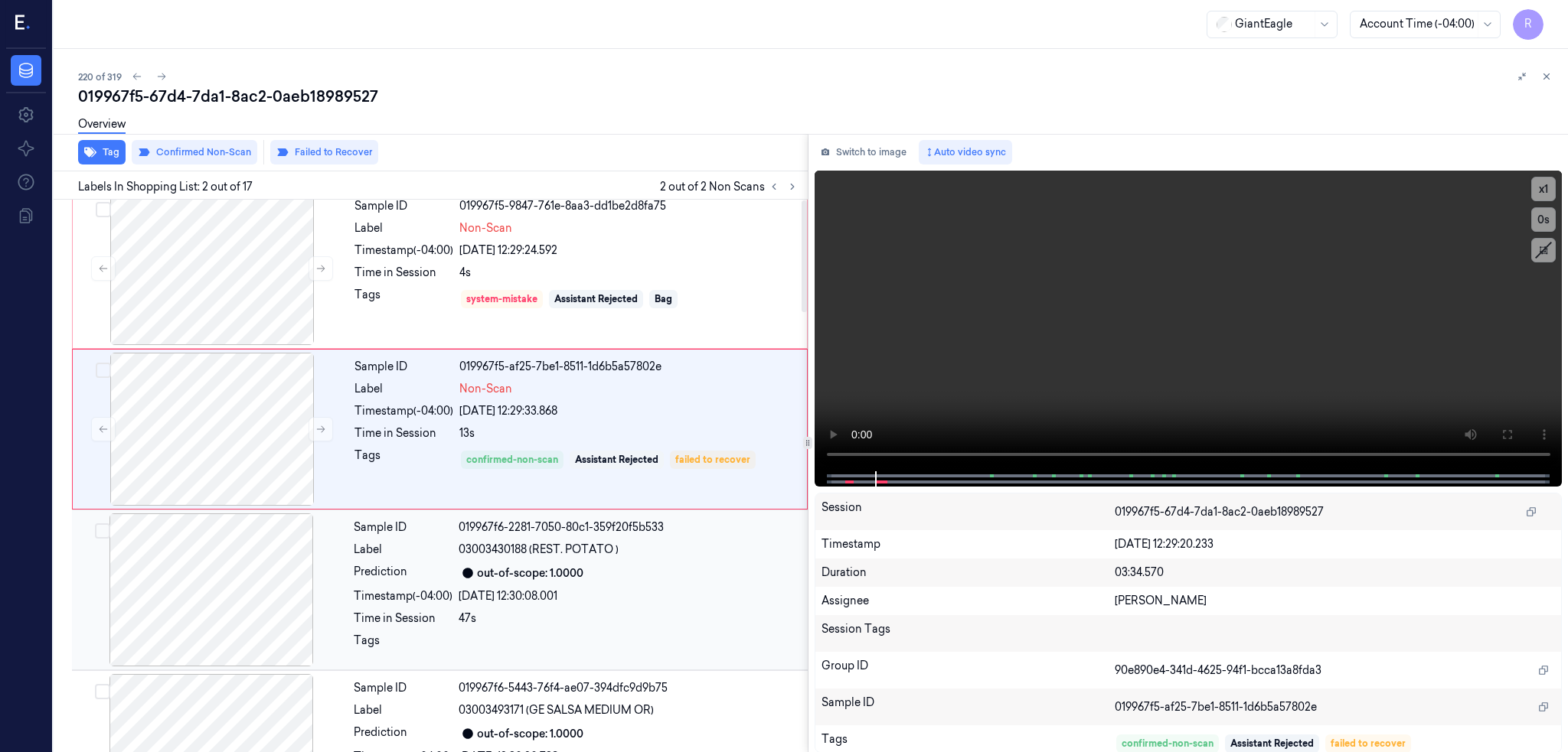
scroll to position [0, 0]
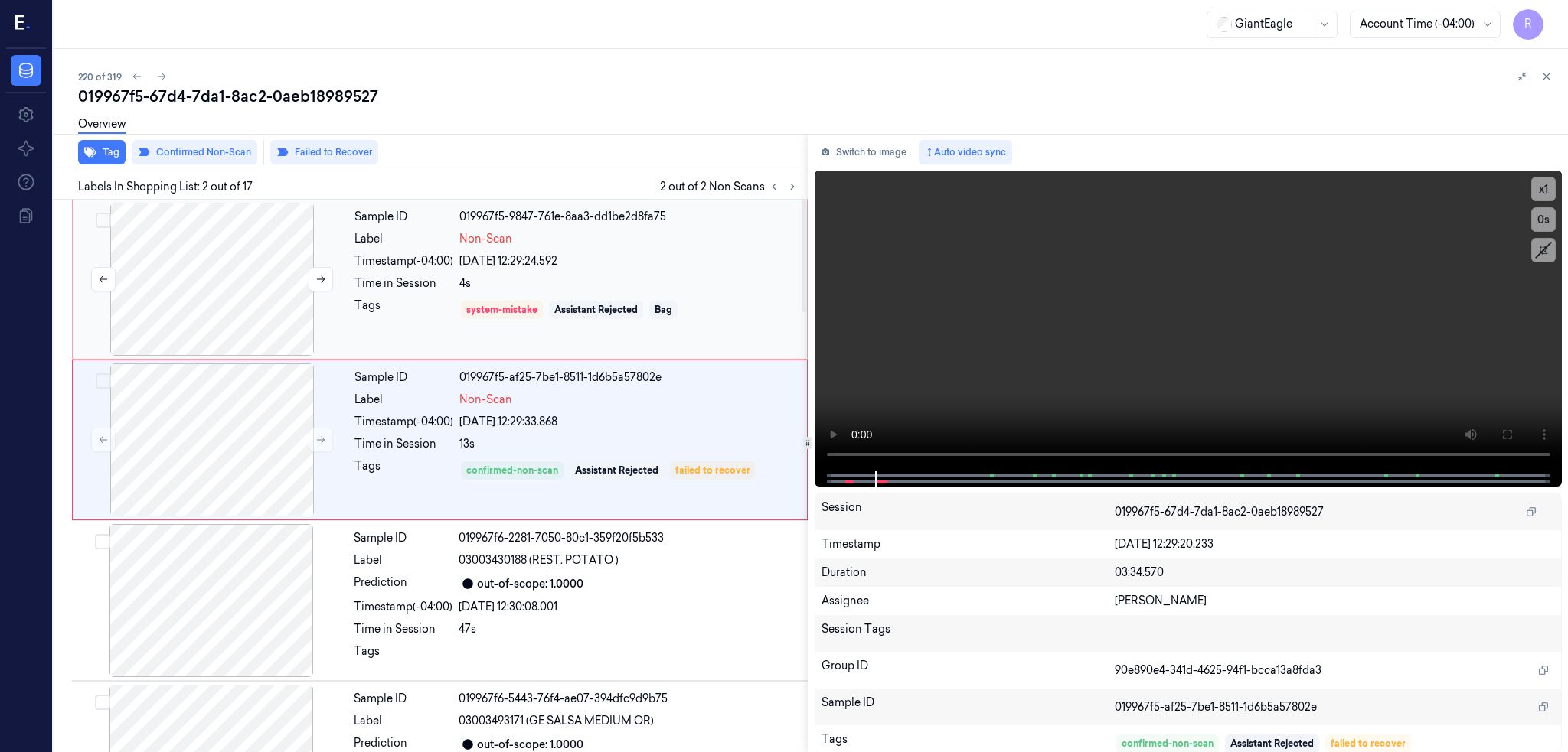
click at [189, 316] on div at bounding box center [212, 279] width 272 height 153
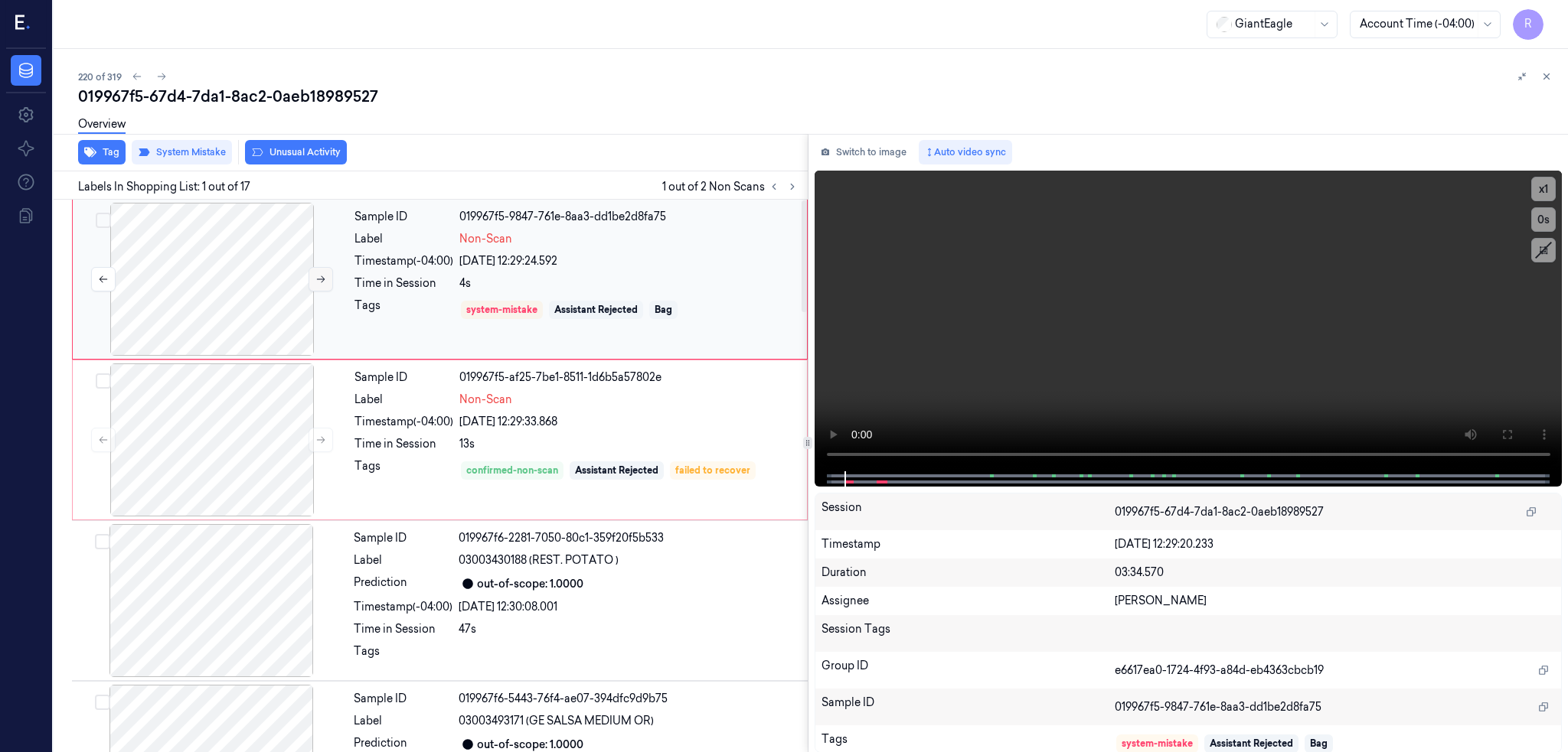
click at [315, 275] on icon at bounding box center [321, 279] width 11 height 11
click at [315, 274] on icon at bounding box center [321, 279] width 11 height 11
click at [203, 454] on div at bounding box center [212, 439] width 272 height 153
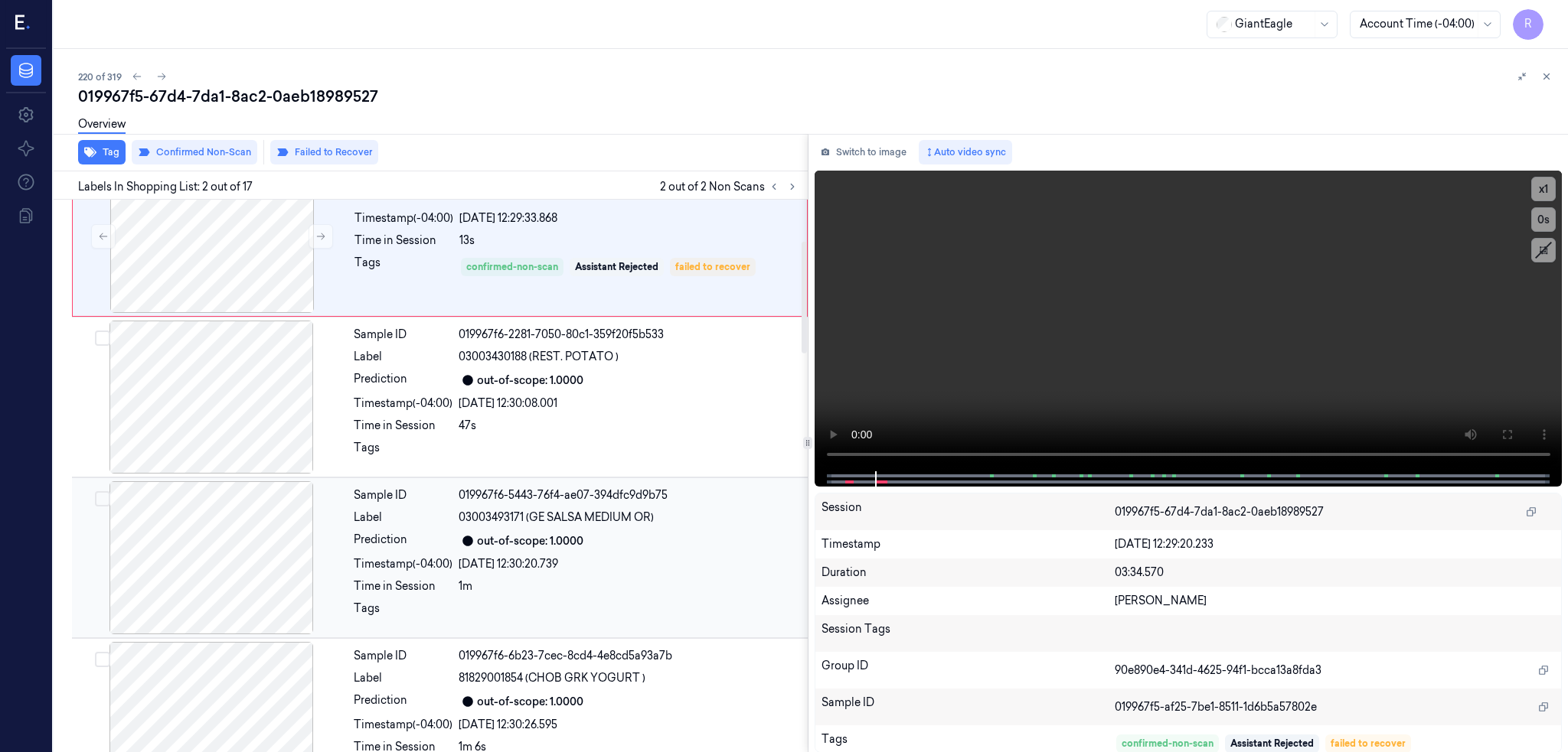
click at [170, 531] on div at bounding box center [211, 557] width 272 height 153
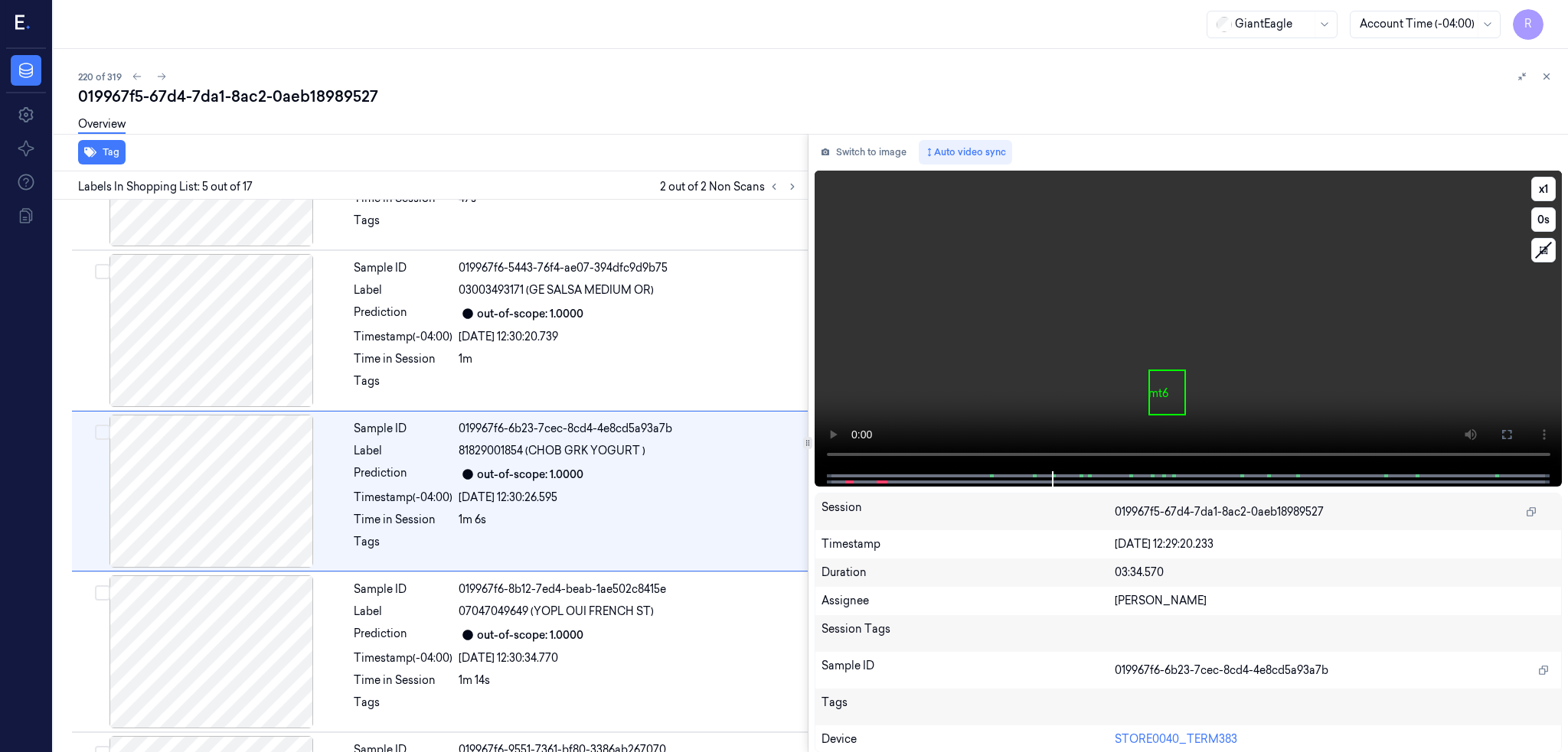
scroll to position [446, 0]
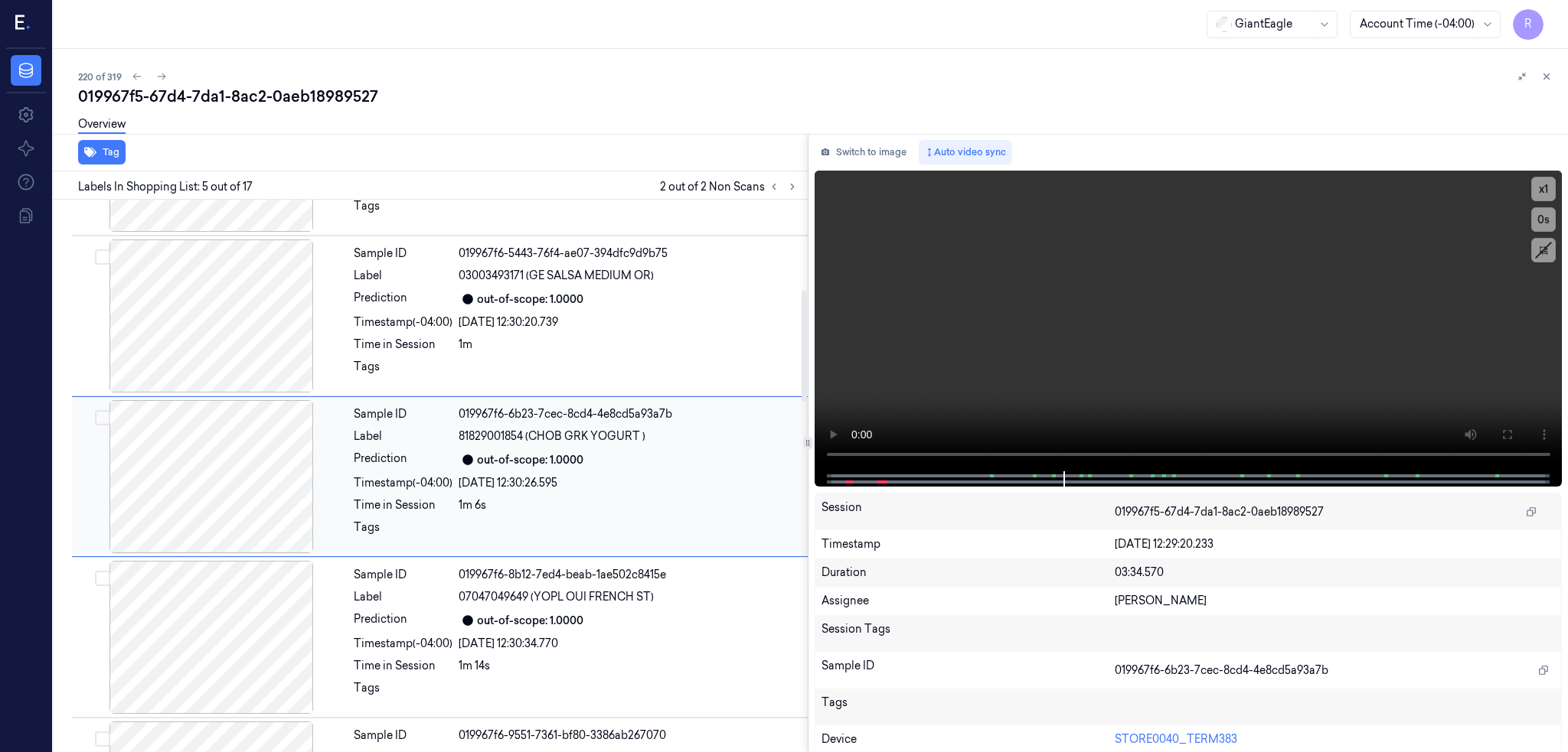
click at [161, 484] on div at bounding box center [211, 477] width 272 height 153
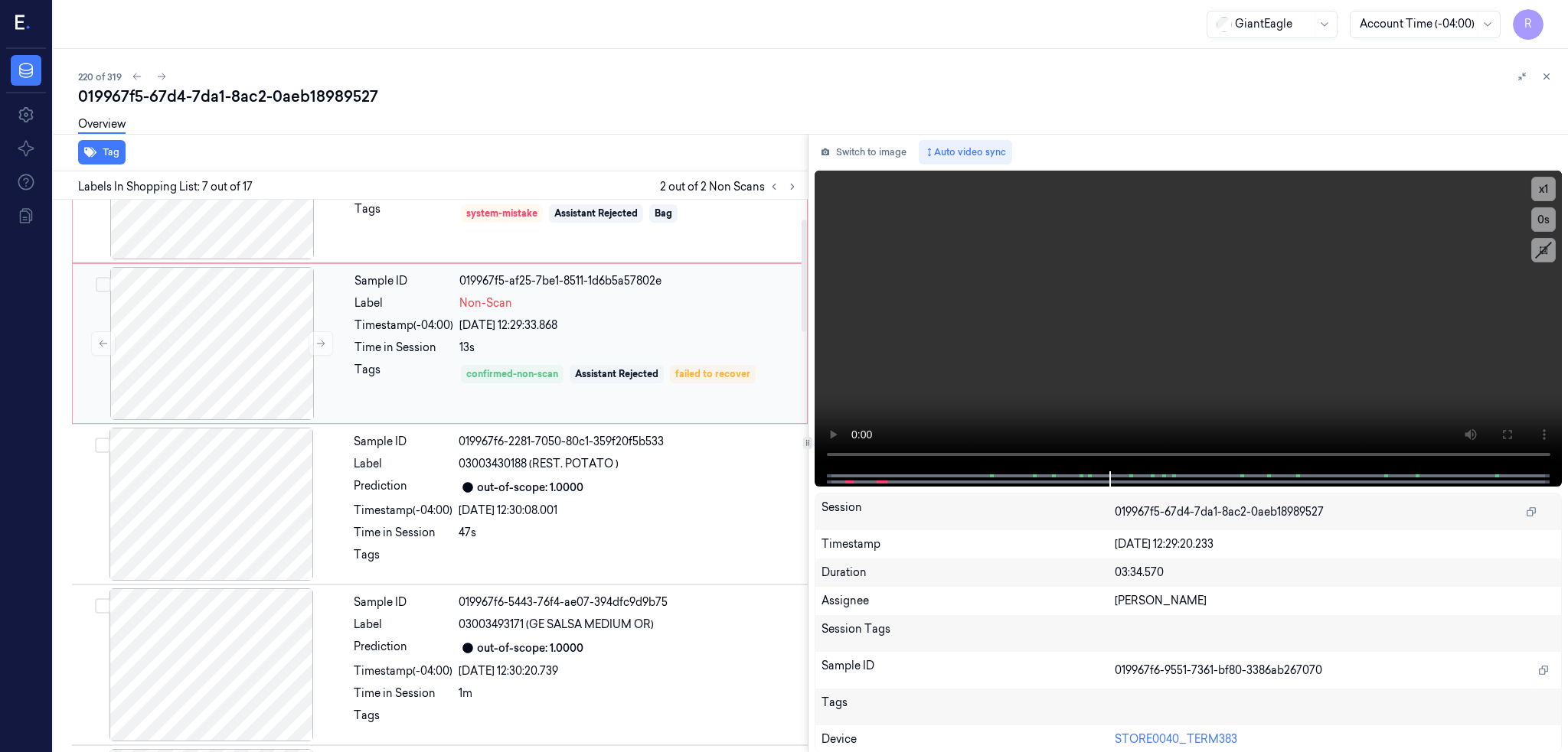
scroll to position [0, 0]
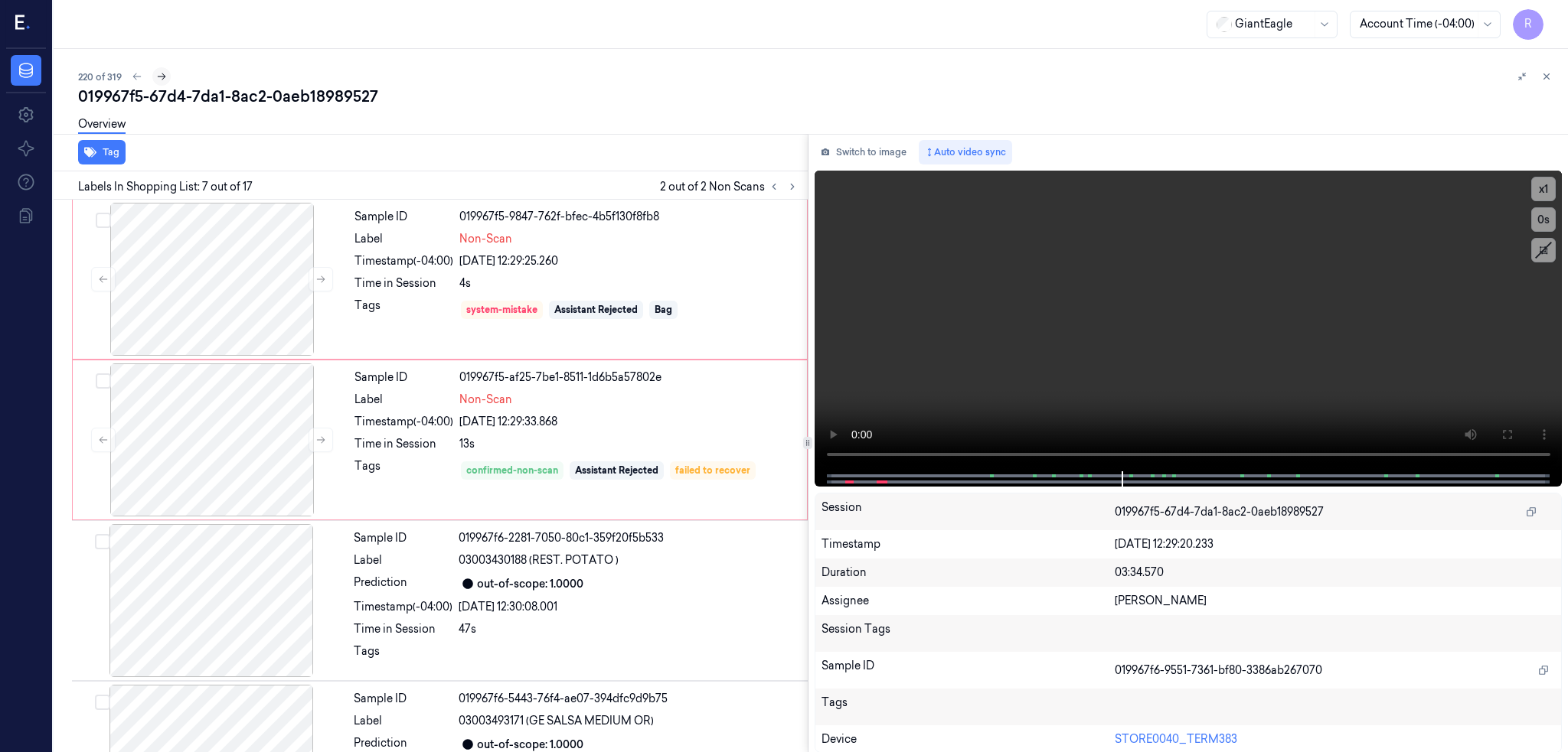
click at [152, 78] on button at bounding box center [161, 76] width 18 height 18
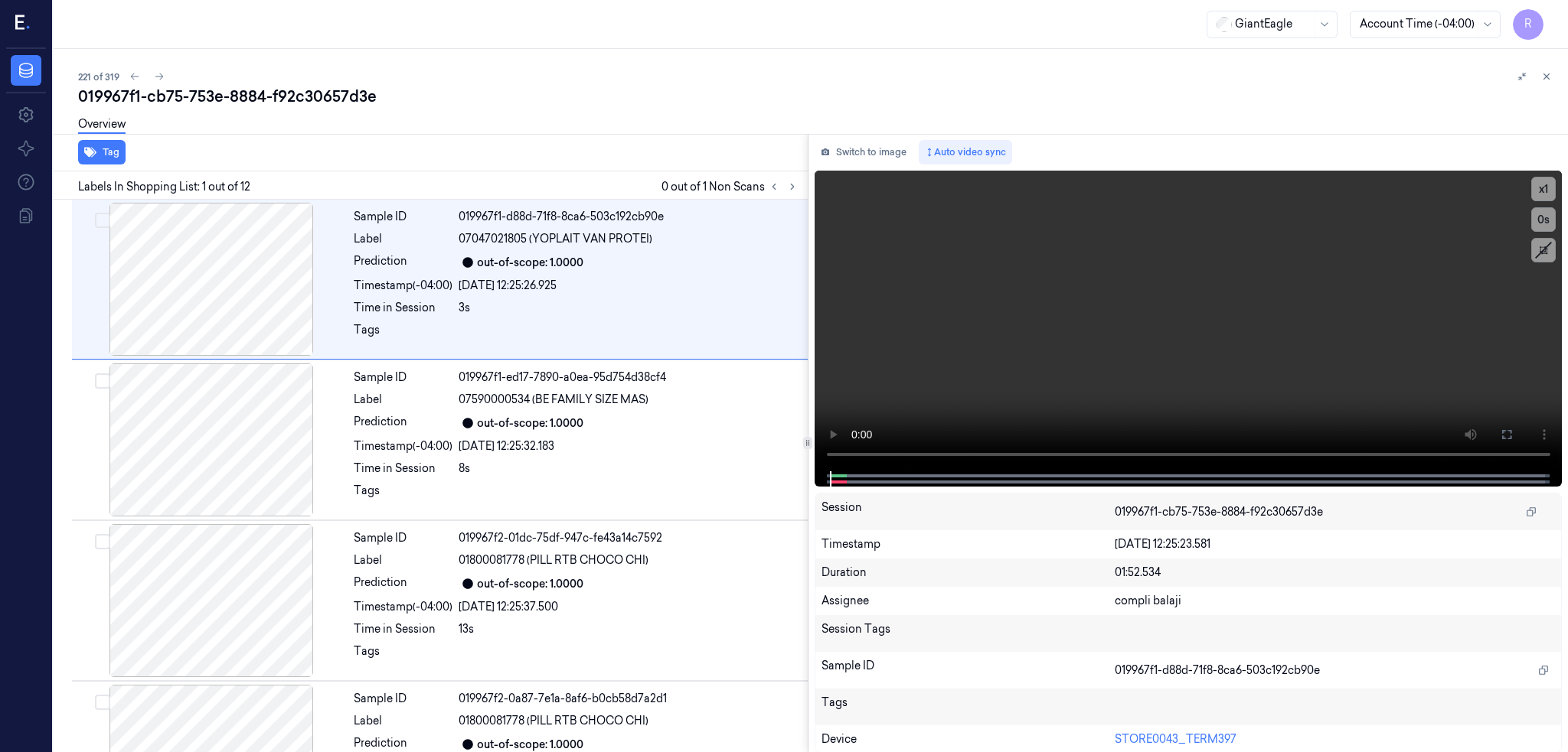
click at [261, 105] on div "019967f1-cb75-753e-8884-f92c30657d3e" at bounding box center [817, 96] width 1478 height 21
copy div "f92c30657d3e"
click at [783, 178] on button at bounding box center [792, 186] width 18 height 18
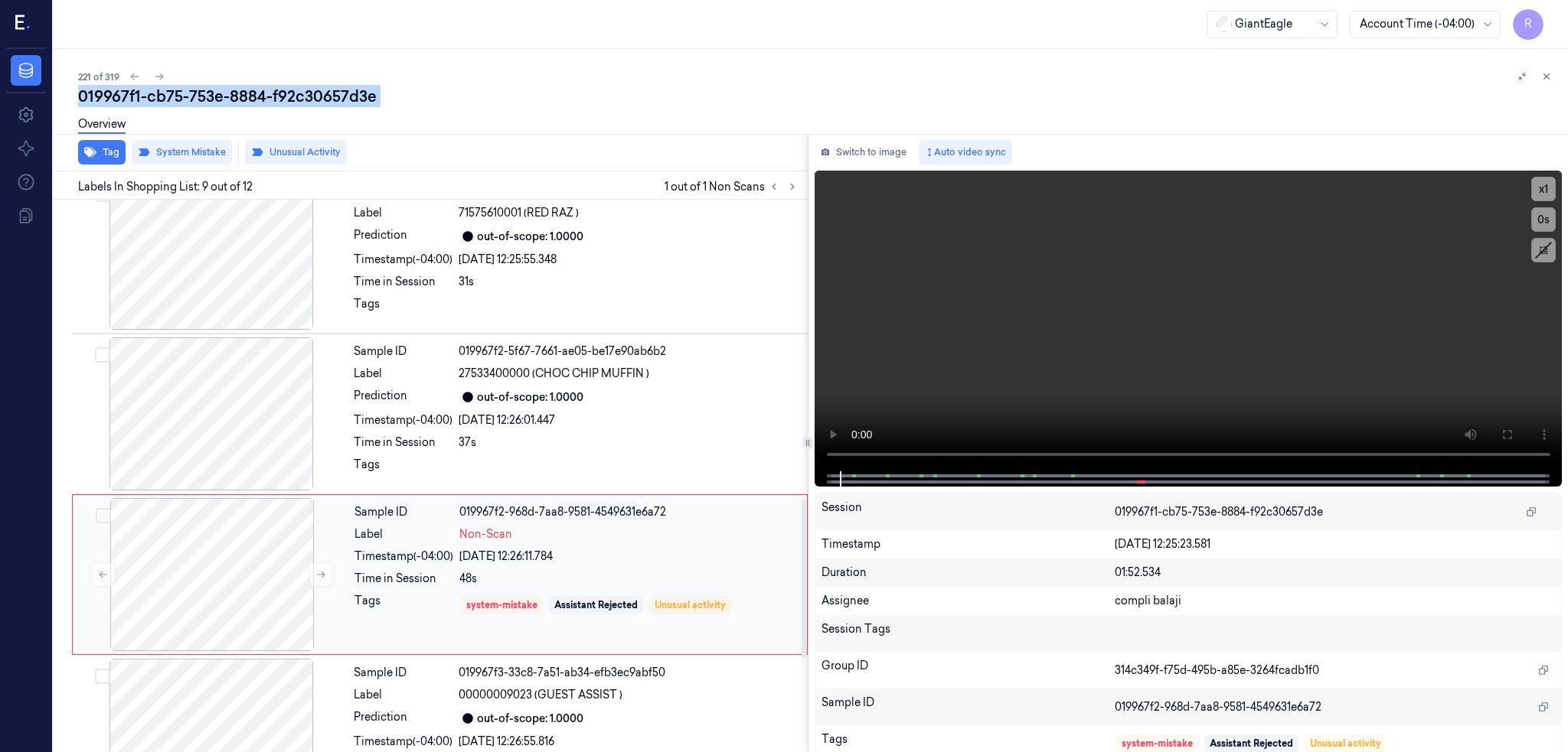
scroll to position [1088, 0]
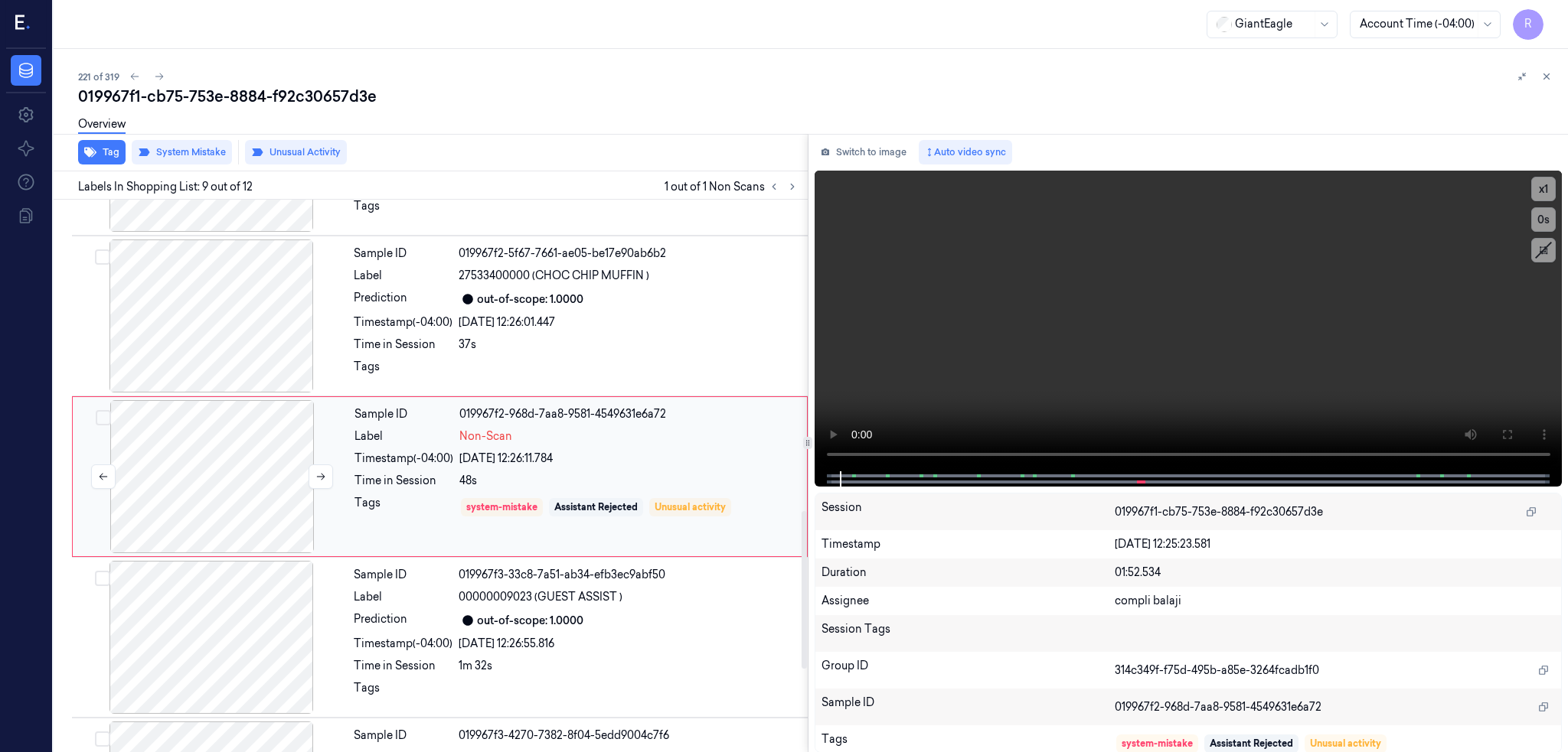
click at [173, 494] on div at bounding box center [212, 477] width 272 height 153
click at [147, 351] on div at bounding box center [211, 316] width 272 height 153
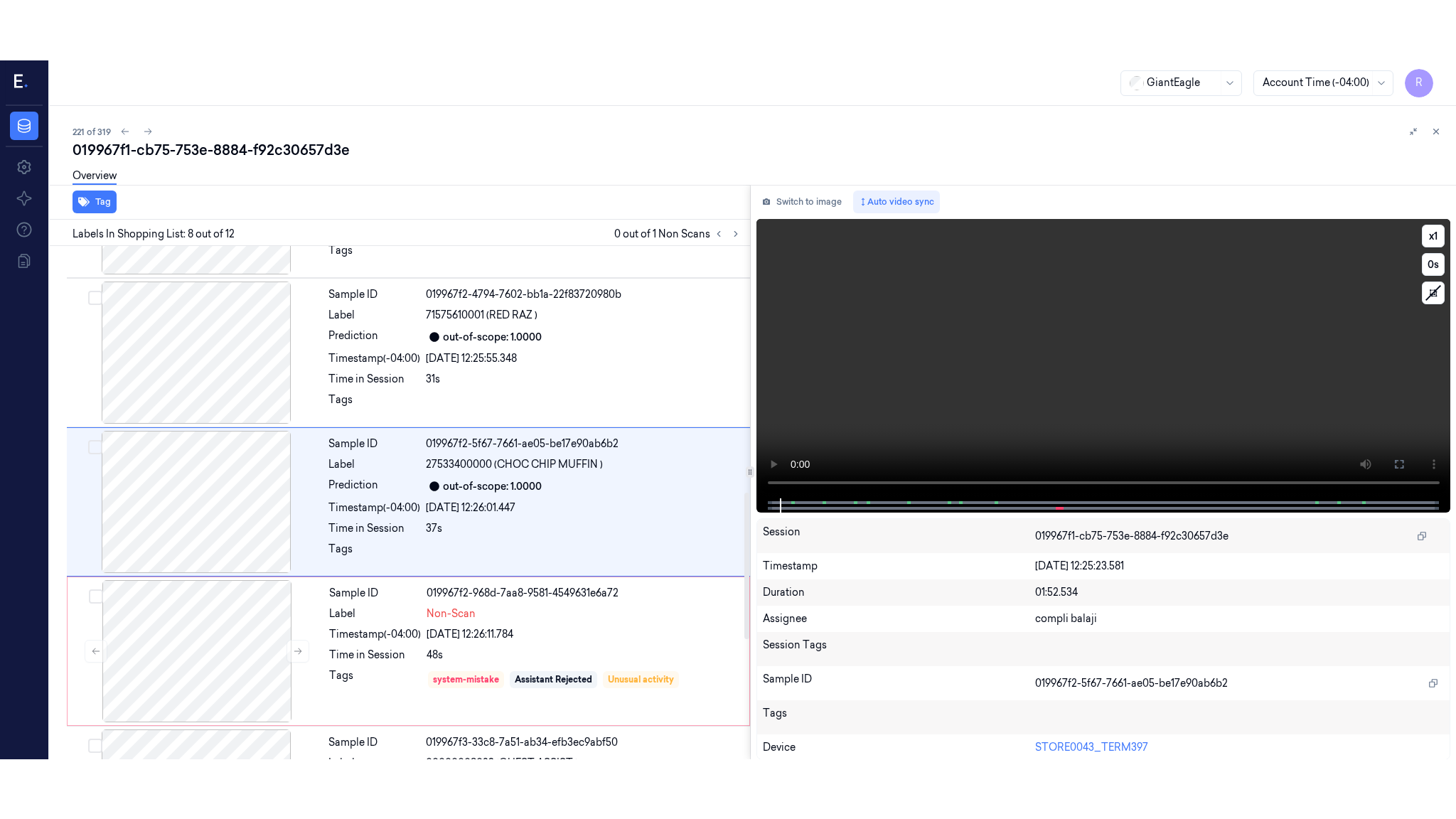
scroll to position [862, 0]
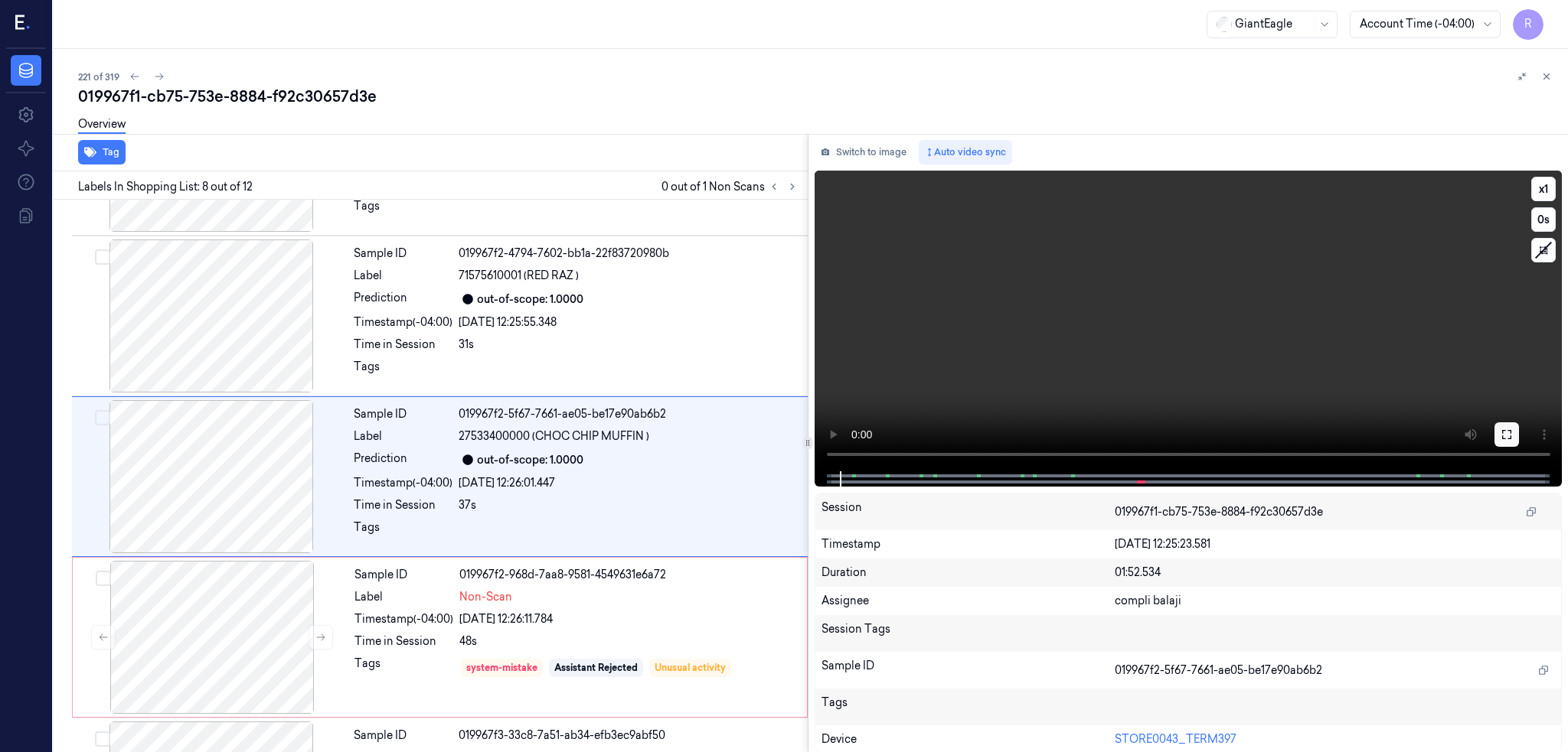
click at [1514, 436] on button at bounding box center [1506, 435] width 25 height 25
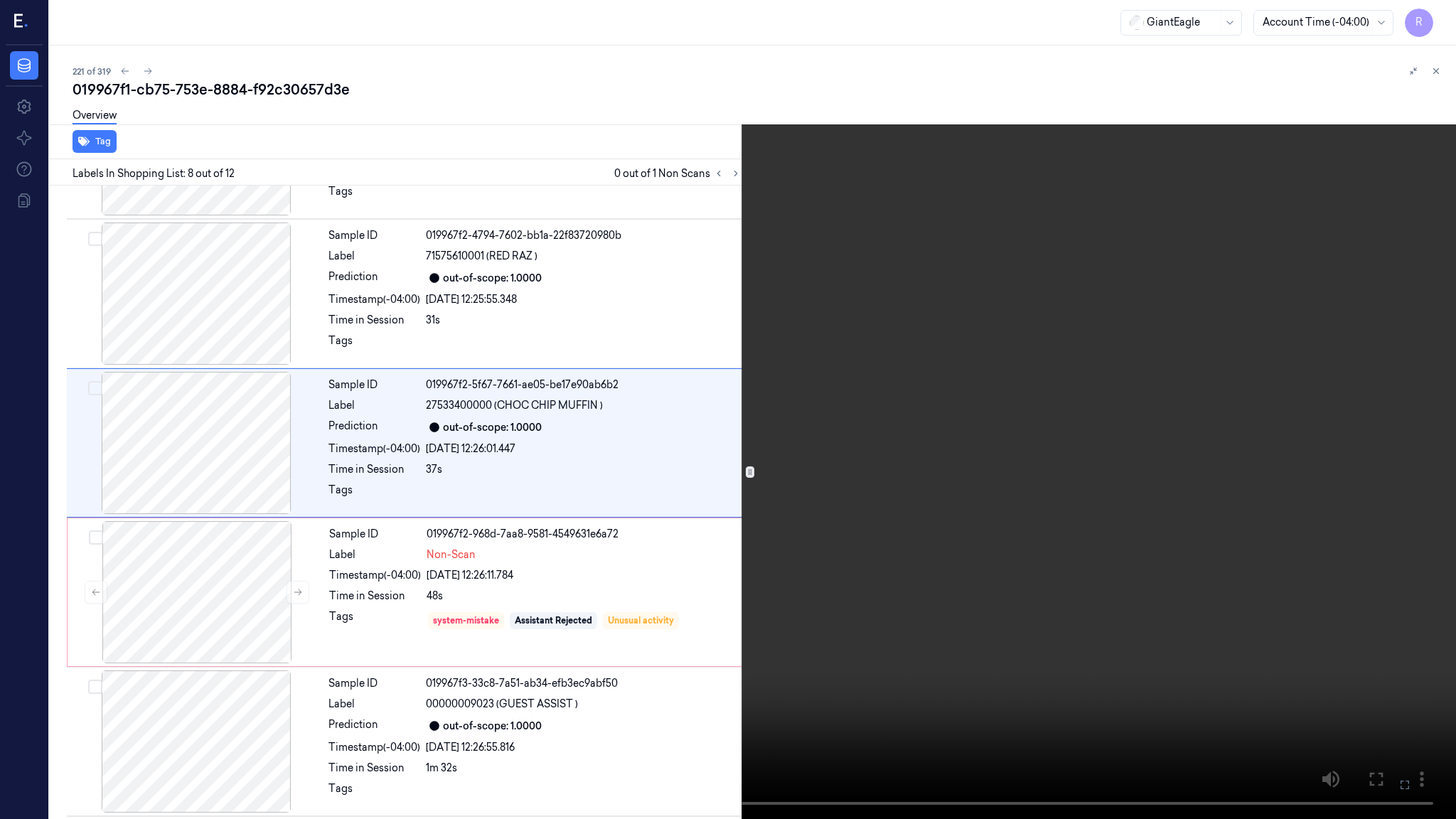
click at [1059, 451] on video at bounding box center [728, 410] width 1456 height 819
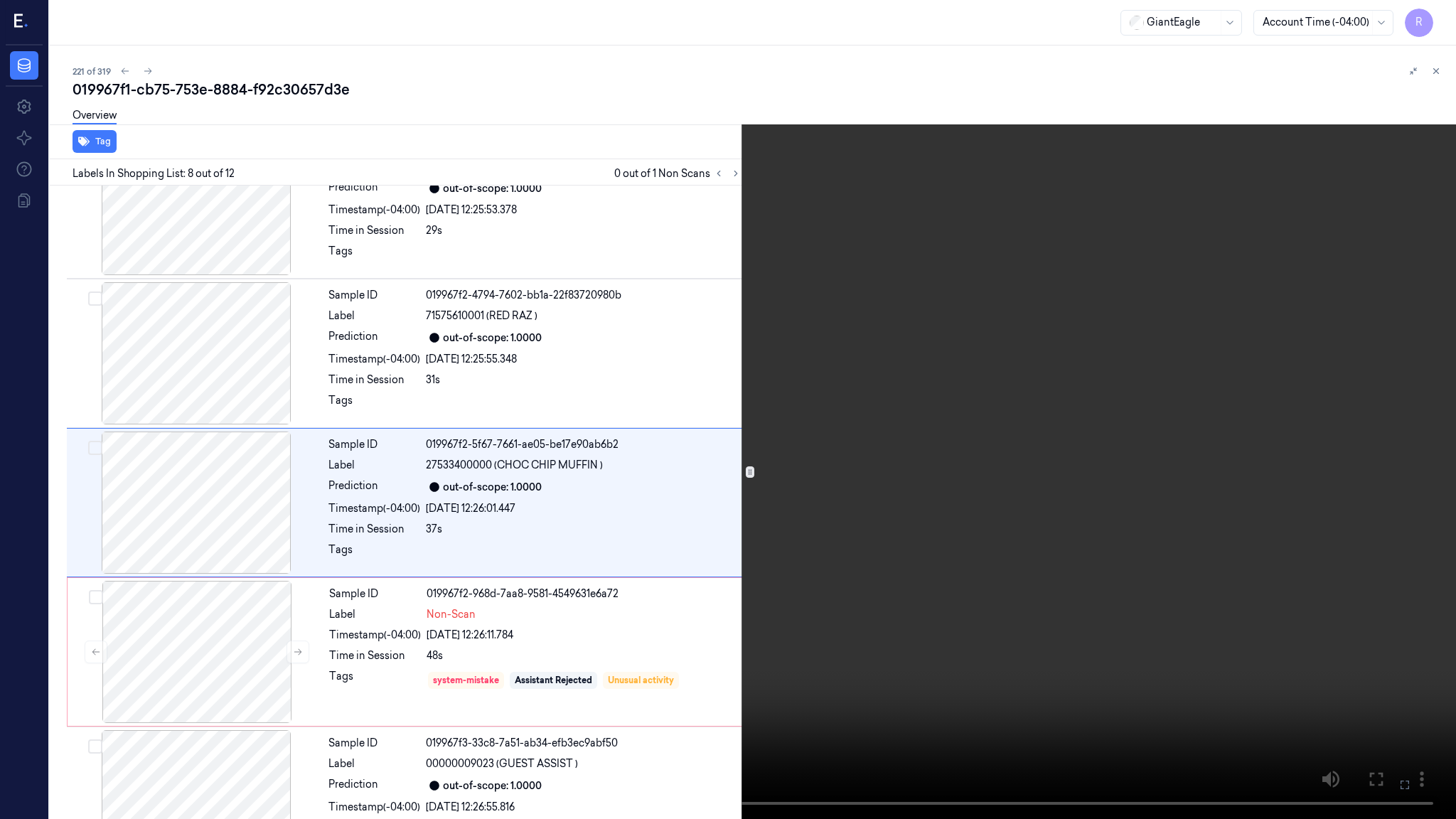
click at [620, 687] on video at bounding box center [728, 410] width 1456 height 819
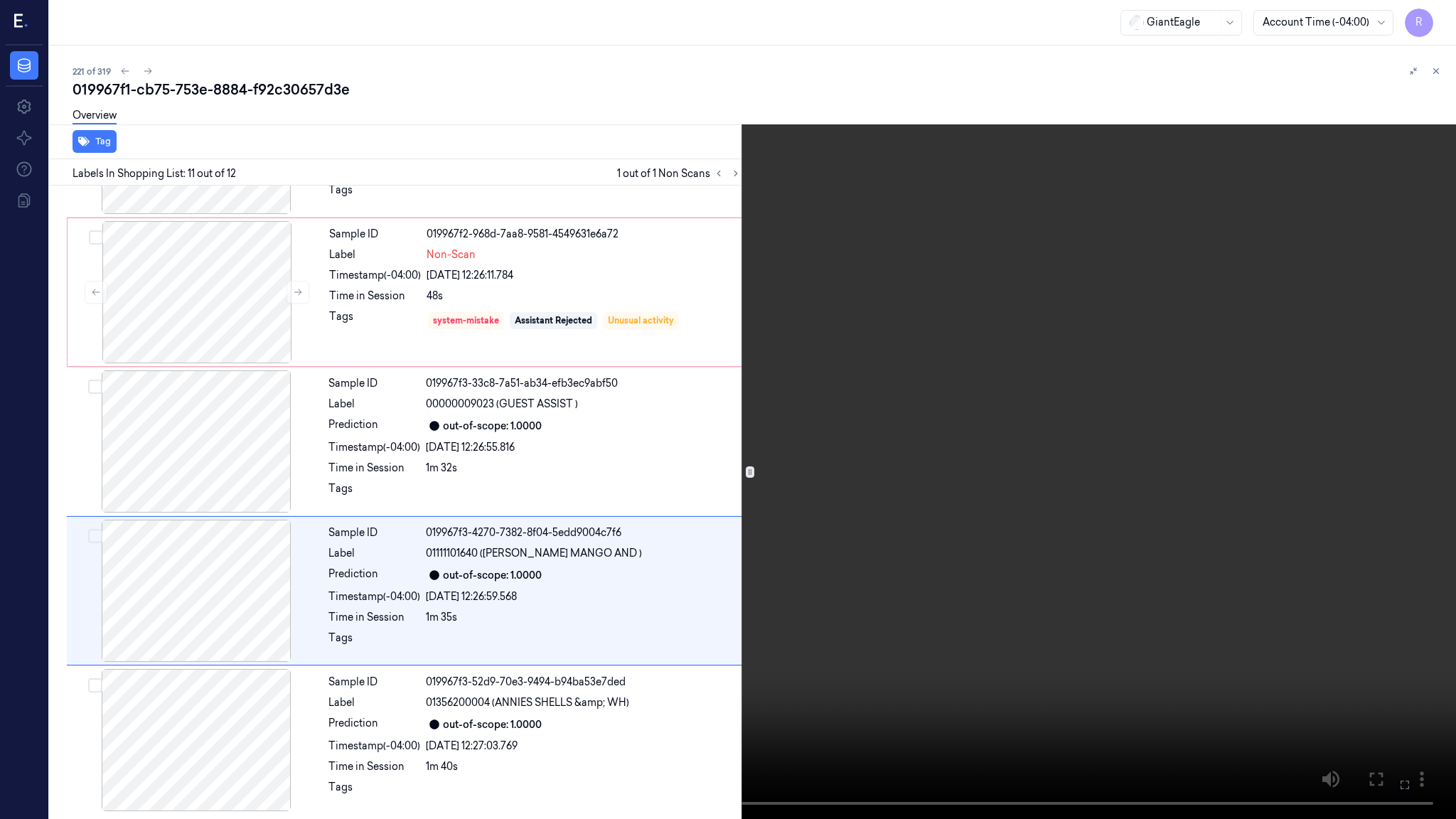
scroll to position [1162, 0]
click at [1063, 669] on video at bounding box center [728, 410] width 1456 height 819
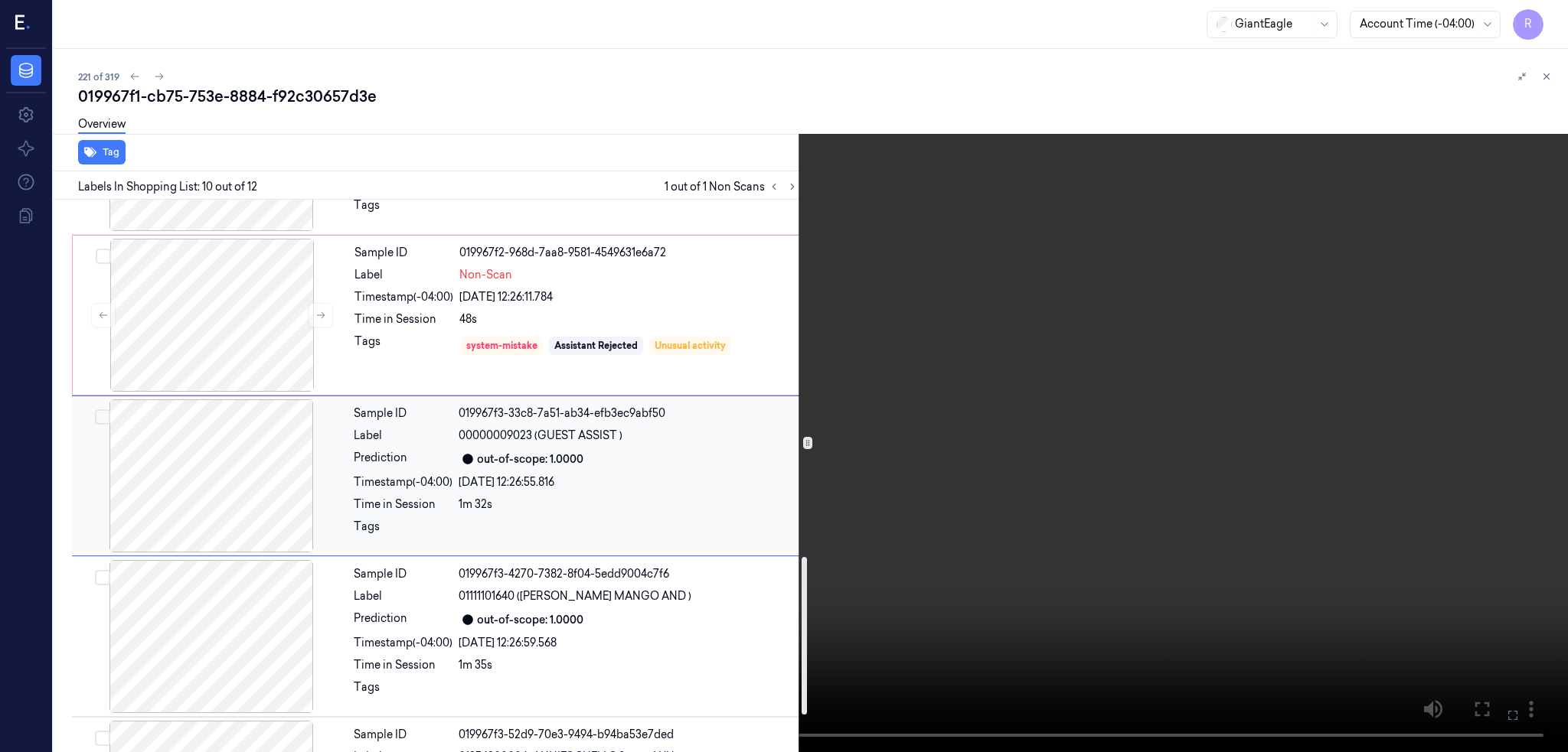
scroll to position [1250, 0]
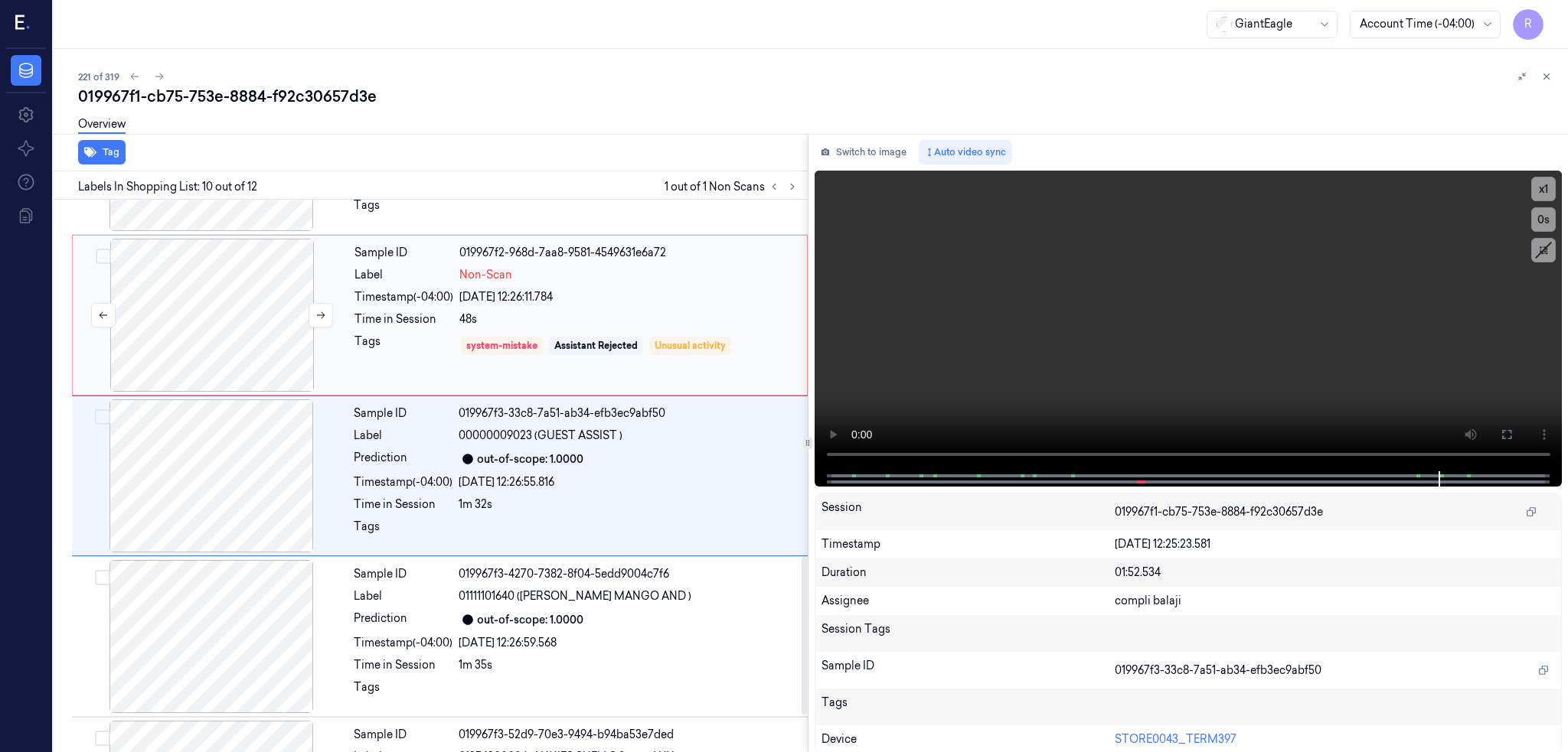
click at [164, 297] on div at bounding box center [212, 315] width 272 height 153
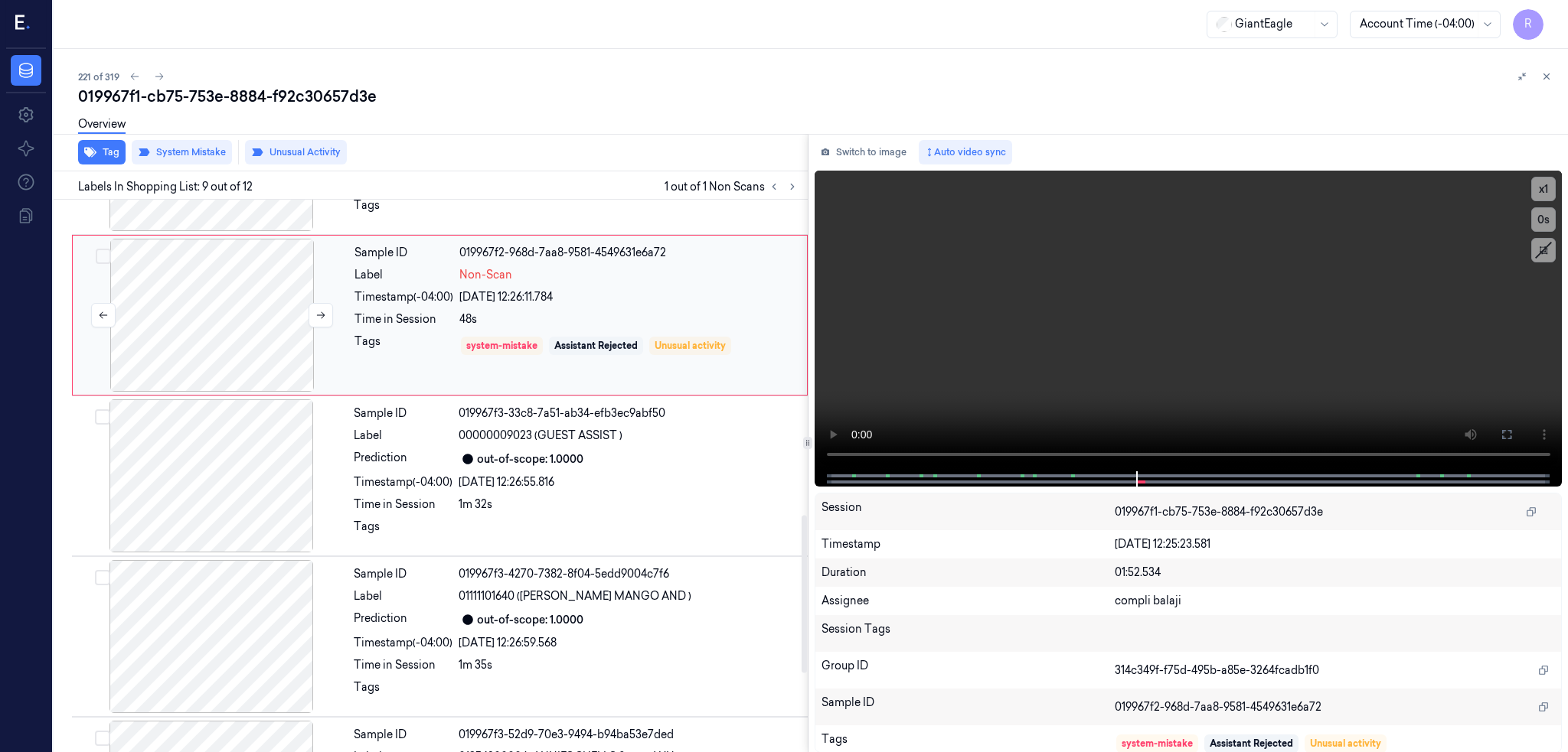
scroll to position [1088, 0]
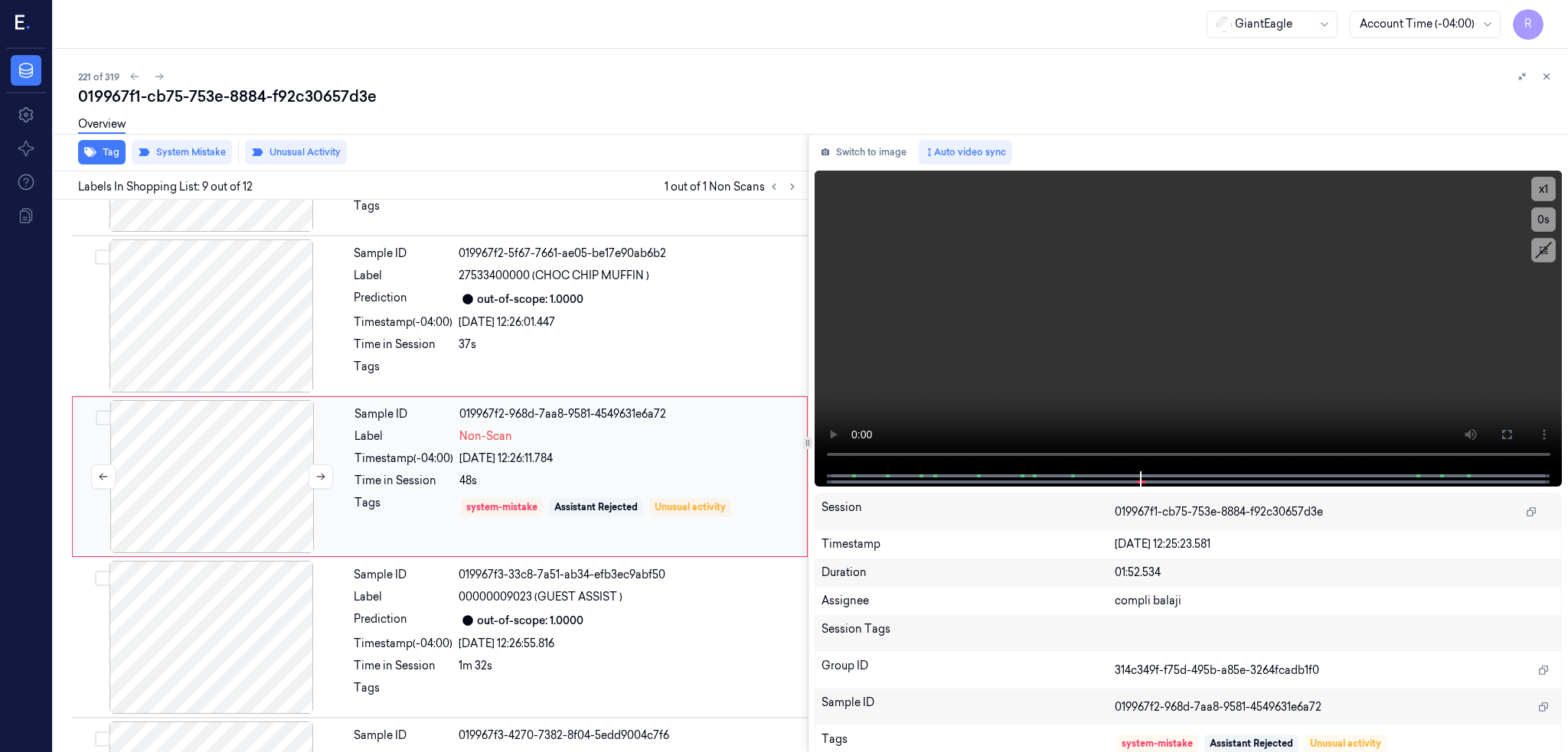
click at [116, 473] on div at bounding box center [212, 477] width 272 height 153
click at [108, 85] on div "019967f1-cb75-753e-8884-f92c30657d3e" at bounding box center [817, 96] width 1478 height 21
click at [154, 78] on icon at bounding box center [159, 77] width 11 height 11
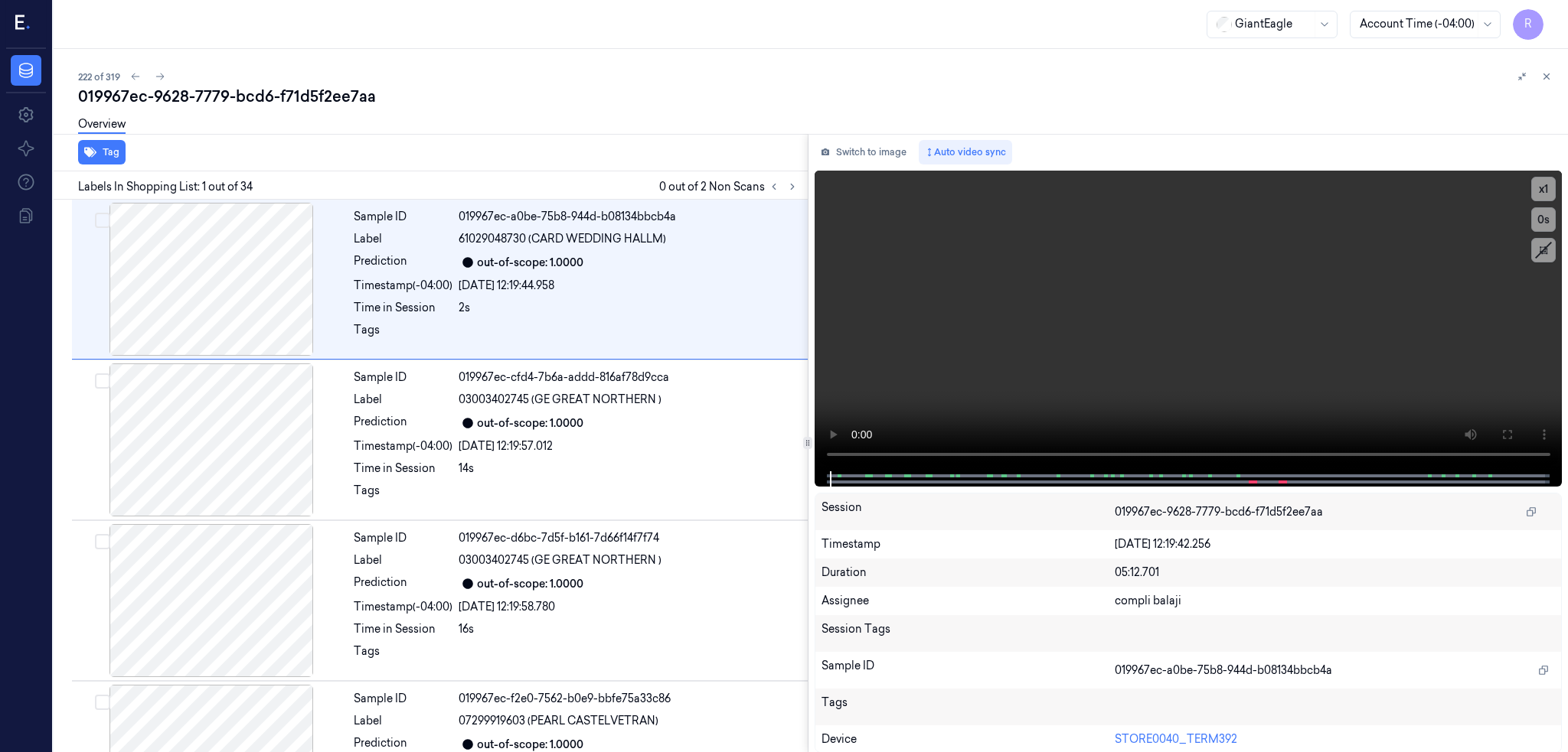
click at [202, 93] on div "019967ec-9628-7779-bcd6-f71d5f2ee7aa" at bounding box center [817, 96] width 1478 height 21
click at [783, 184] on button at bounding box center [792, 186] width 18 height 18
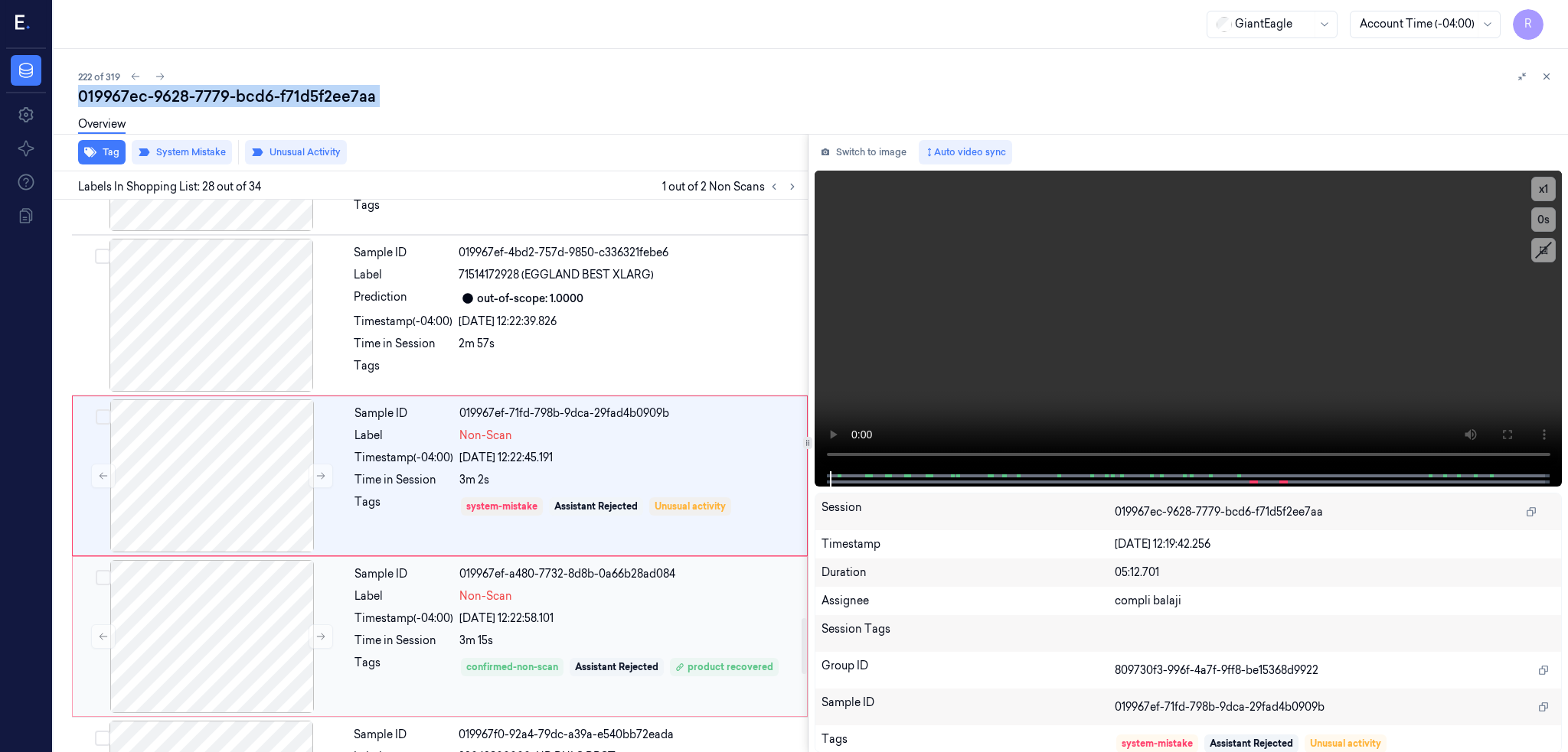
scroll to position [4144, 0]
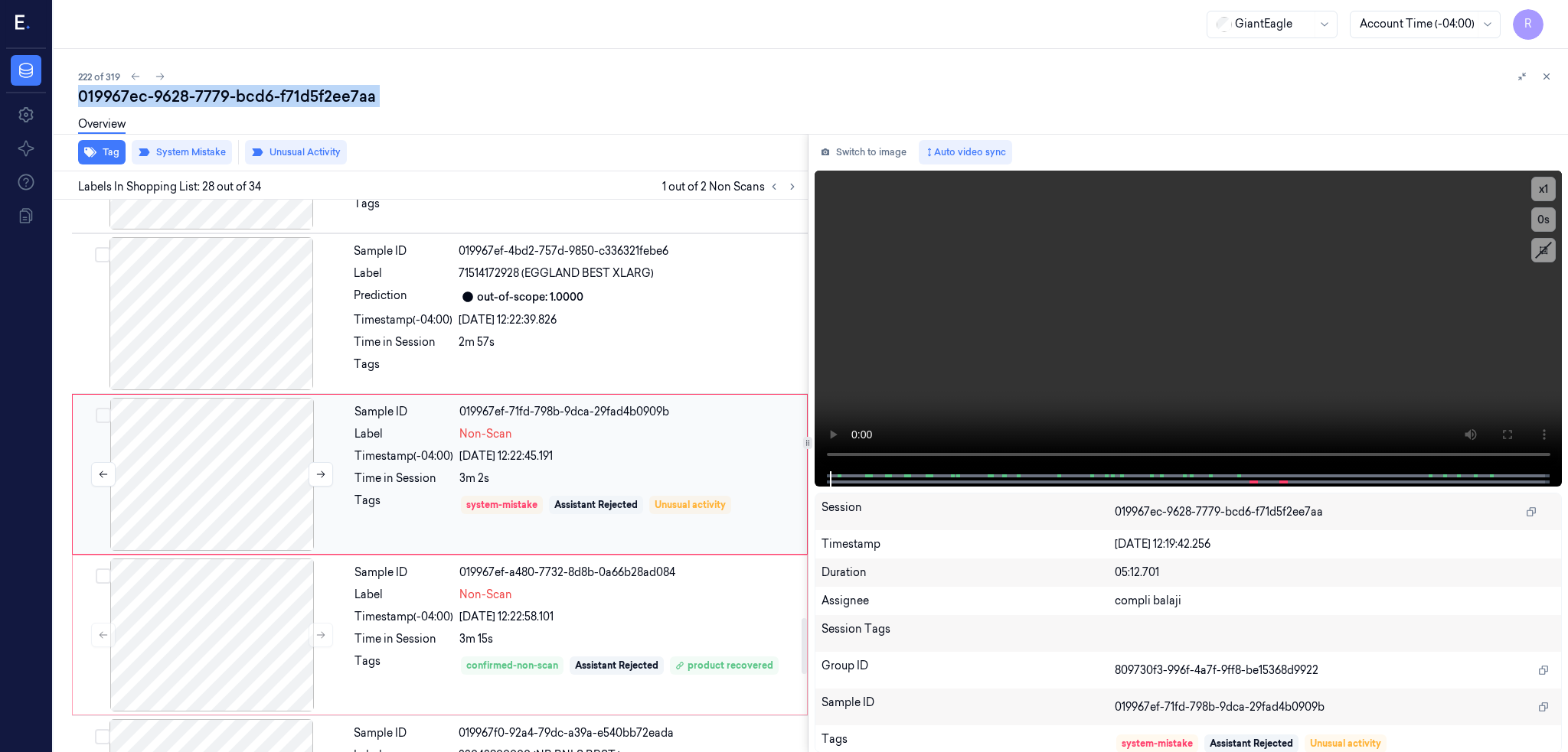
click at [167, 452] on div at bounding box center [212, 474] width 272 height 153
click at [164, 330] on div at bounding box center [211, 313] width 272 height 153
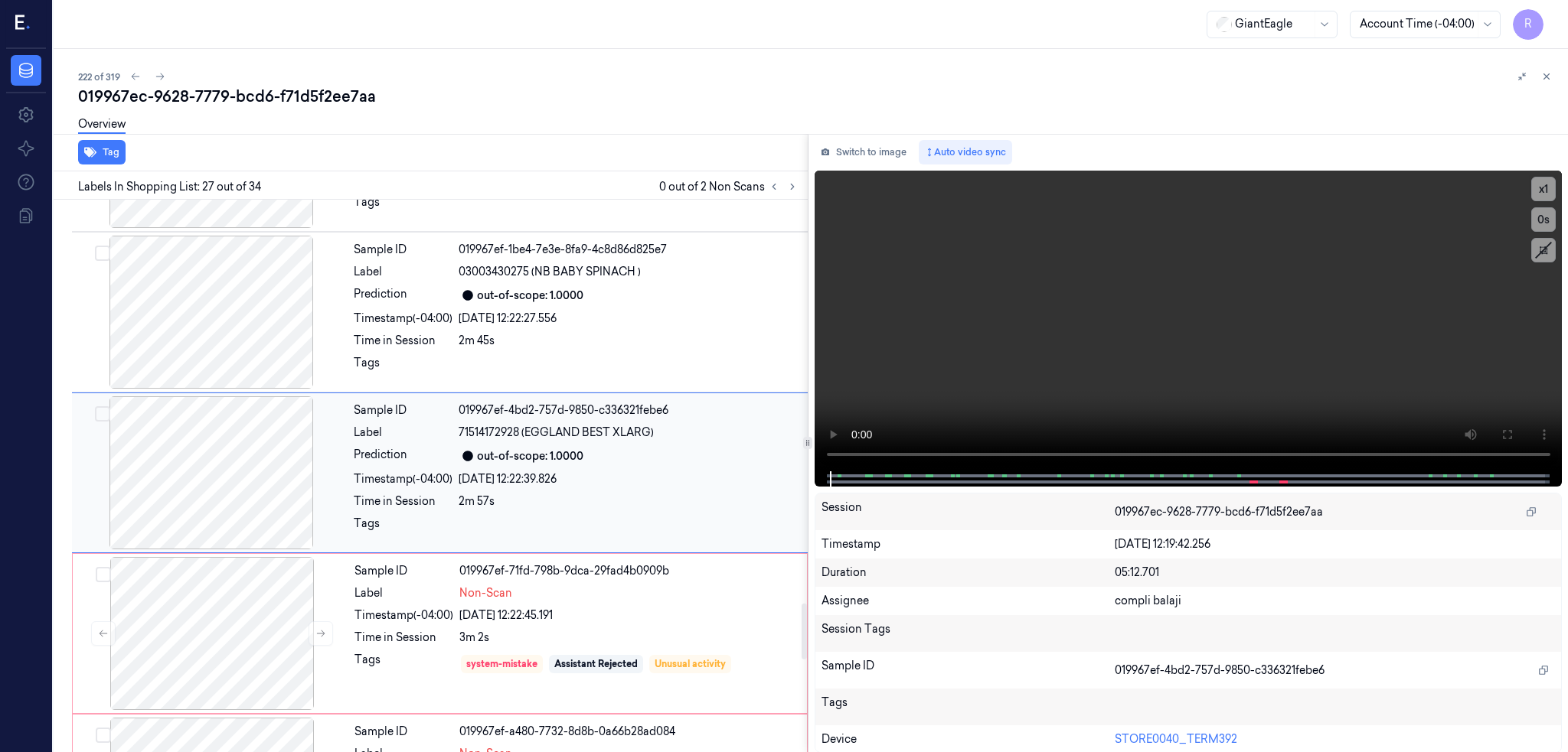
scroll to position [3983, 0]
click at [170, 344] on div at bounding box center [211, 313] width 272 height 153
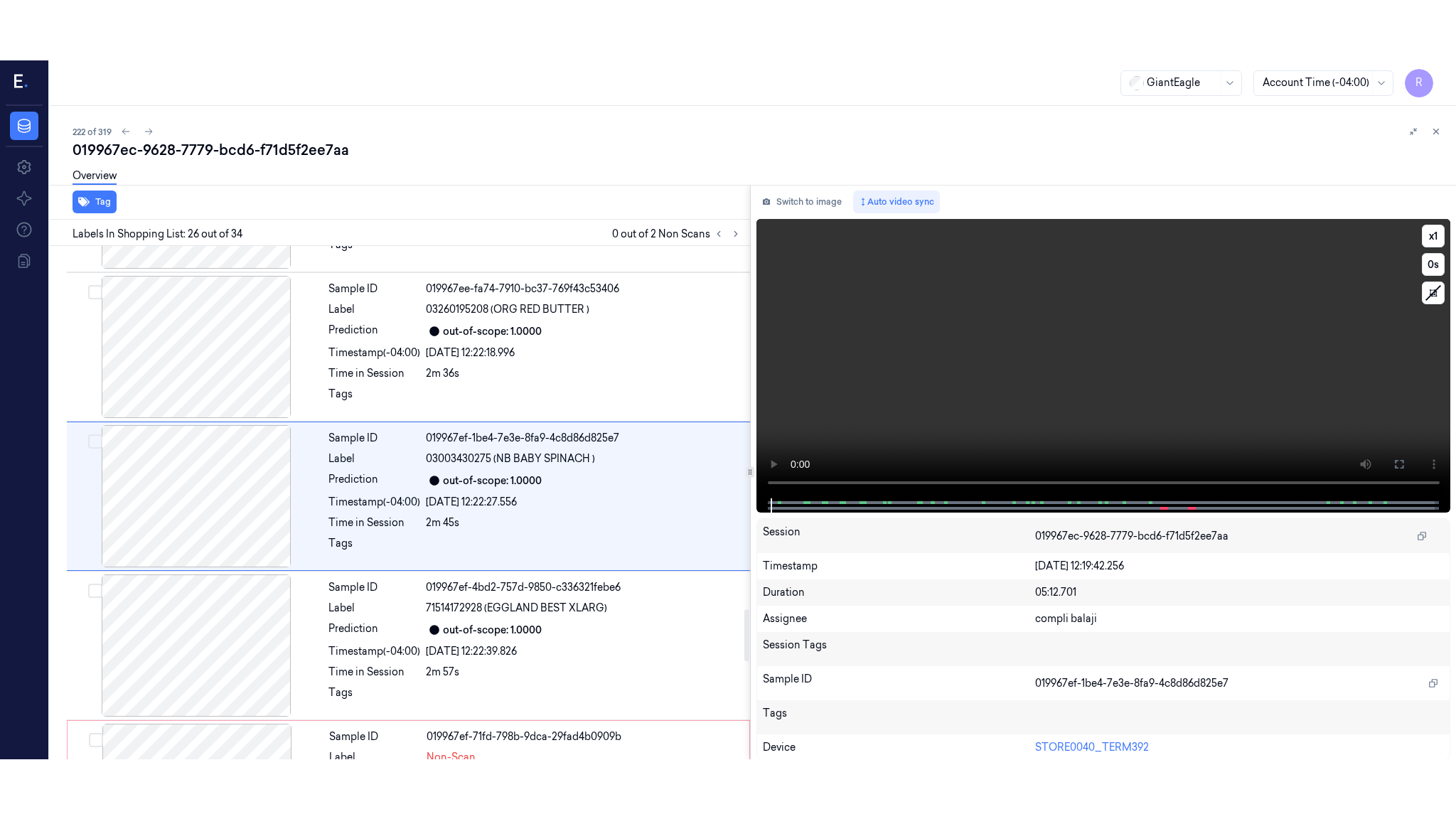
scroll to position [3550, 0]
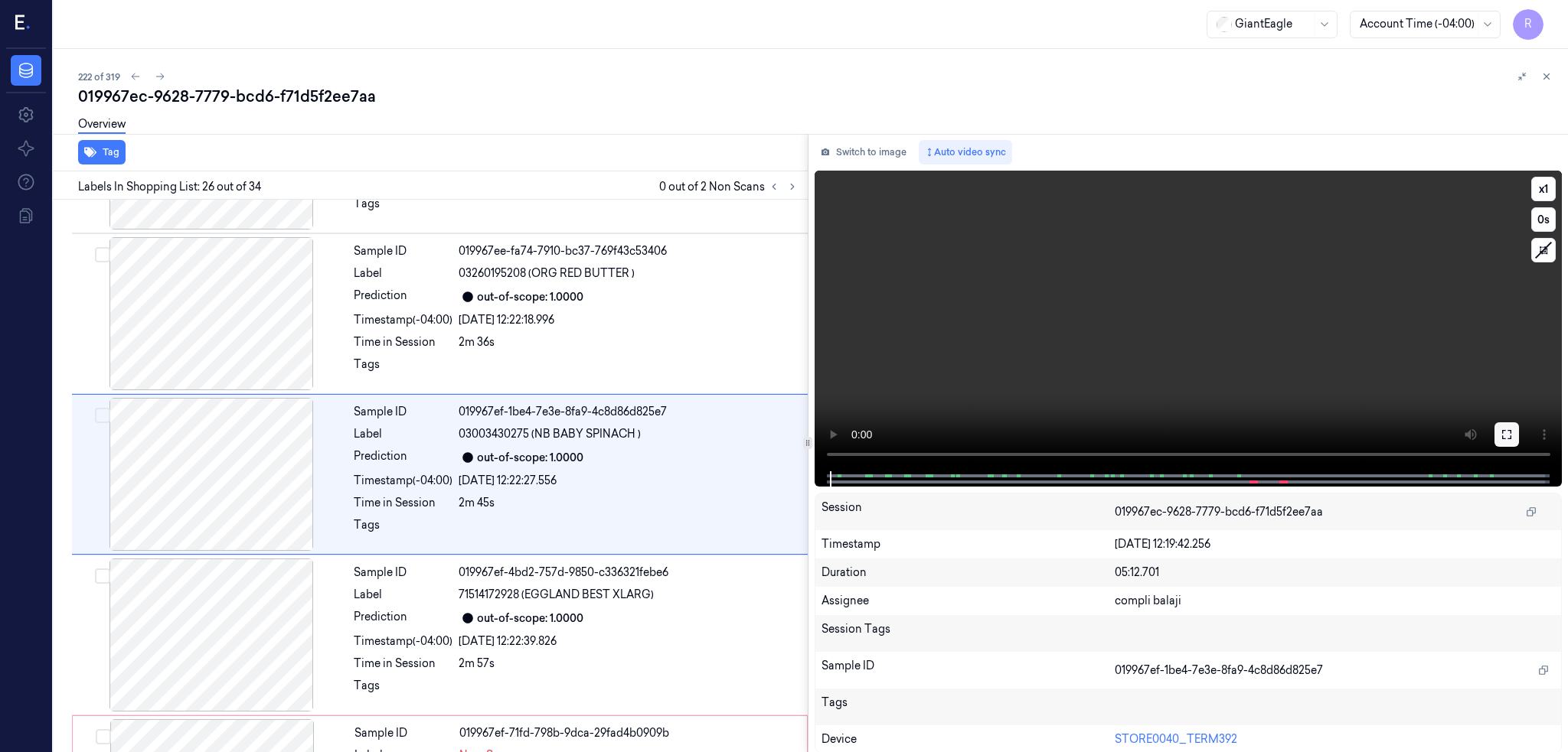
click at [1514, 429] on button at bounding box center [1506, 435] width 25 height 25
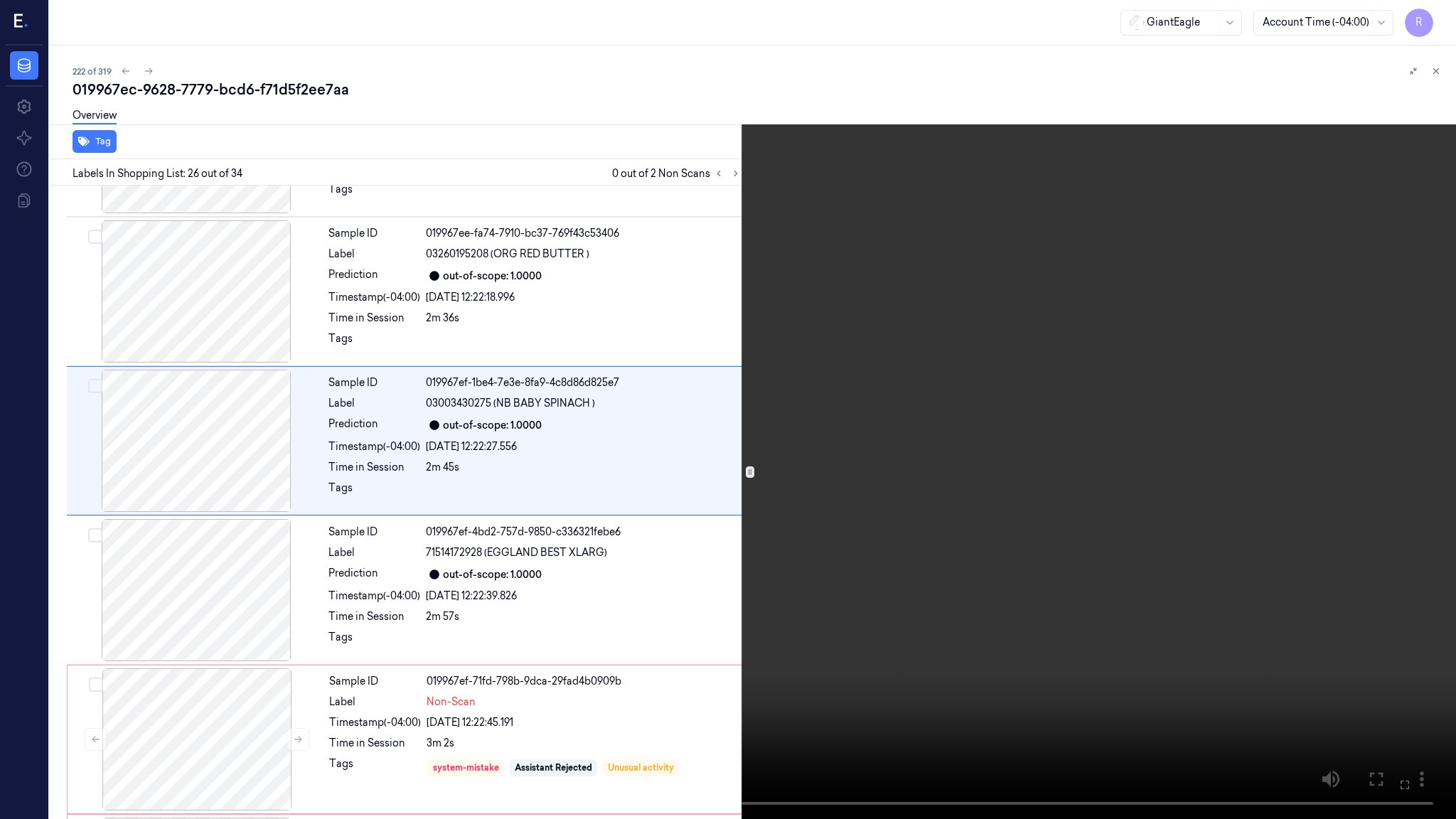
click at [1105, 453] on video at bounding box center [728, 410] width 1456 height 819
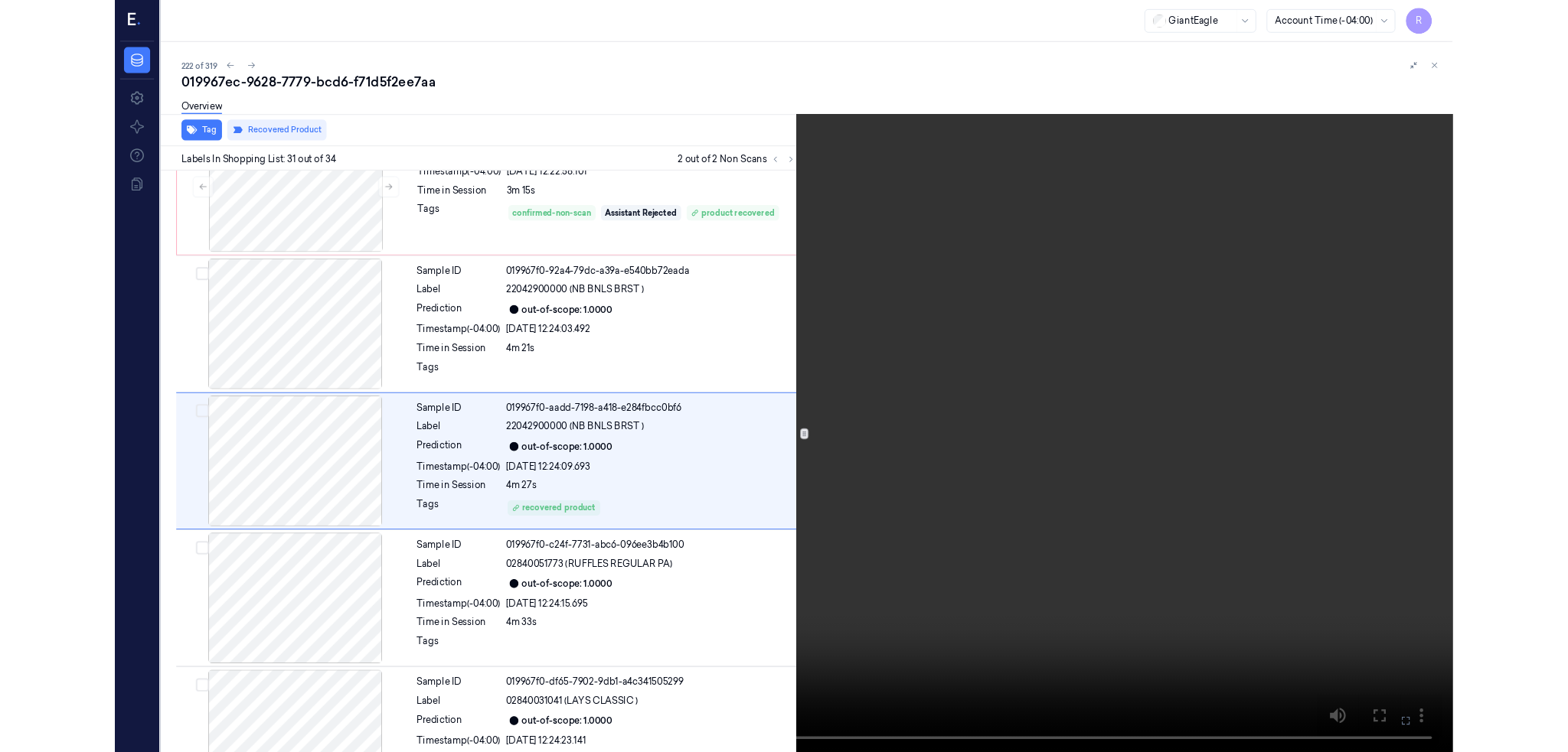
scroll to position [4561, 0]
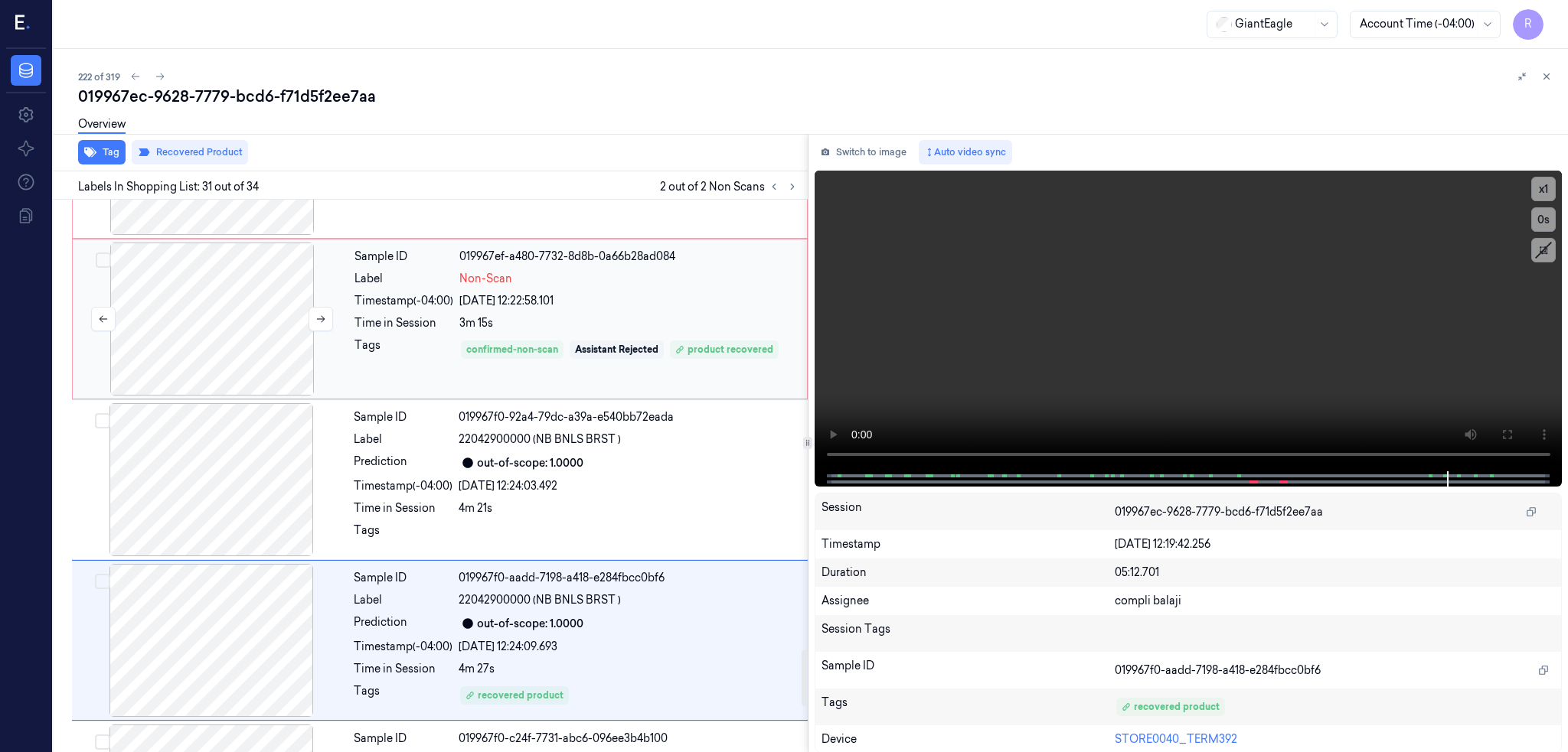
click at [204, 322] on div at bounding box center [212, 318] width 272 height 153
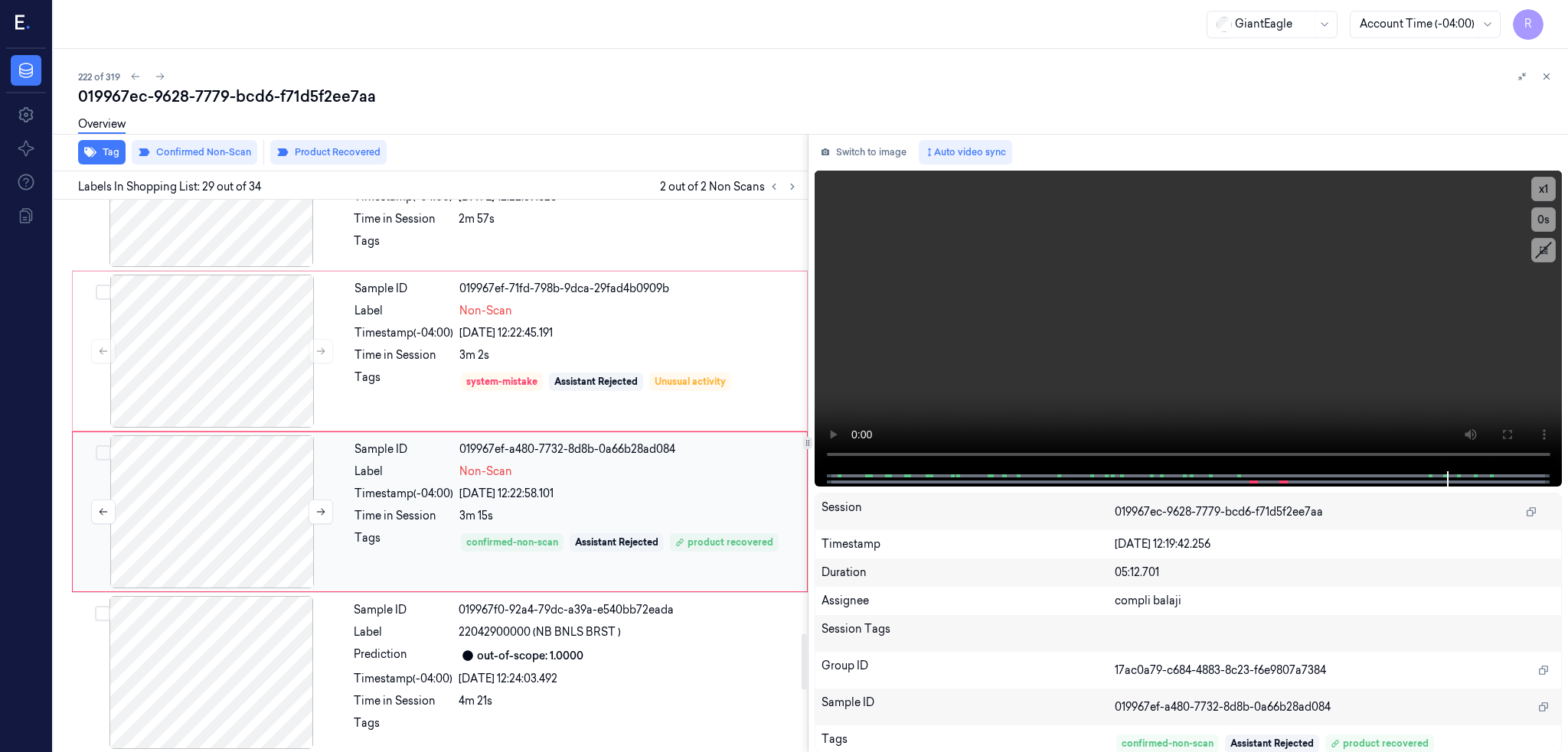
scroll to position [4202, 0]
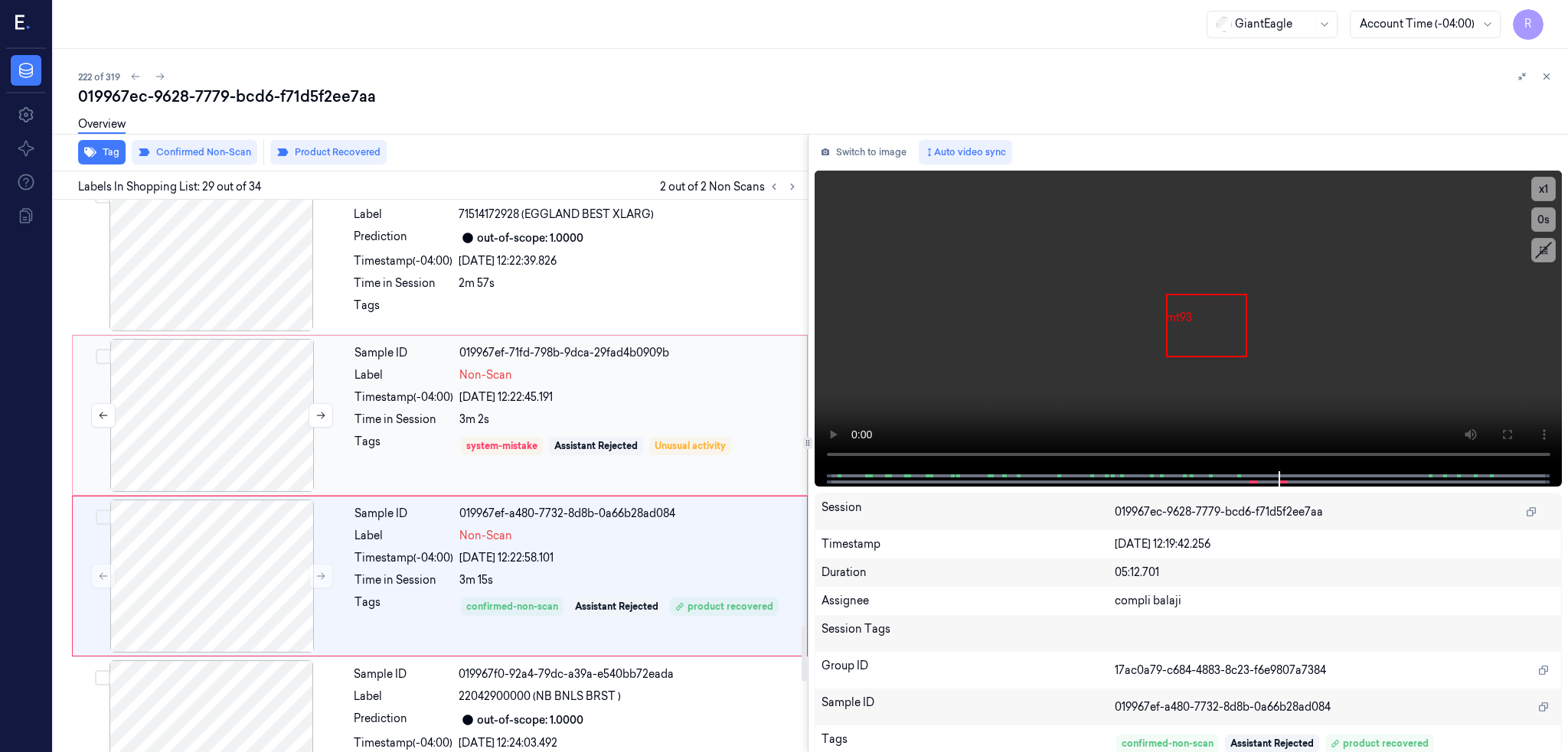
click at [187, 435] on div at bounding box center [212, 415] width 272 height 153
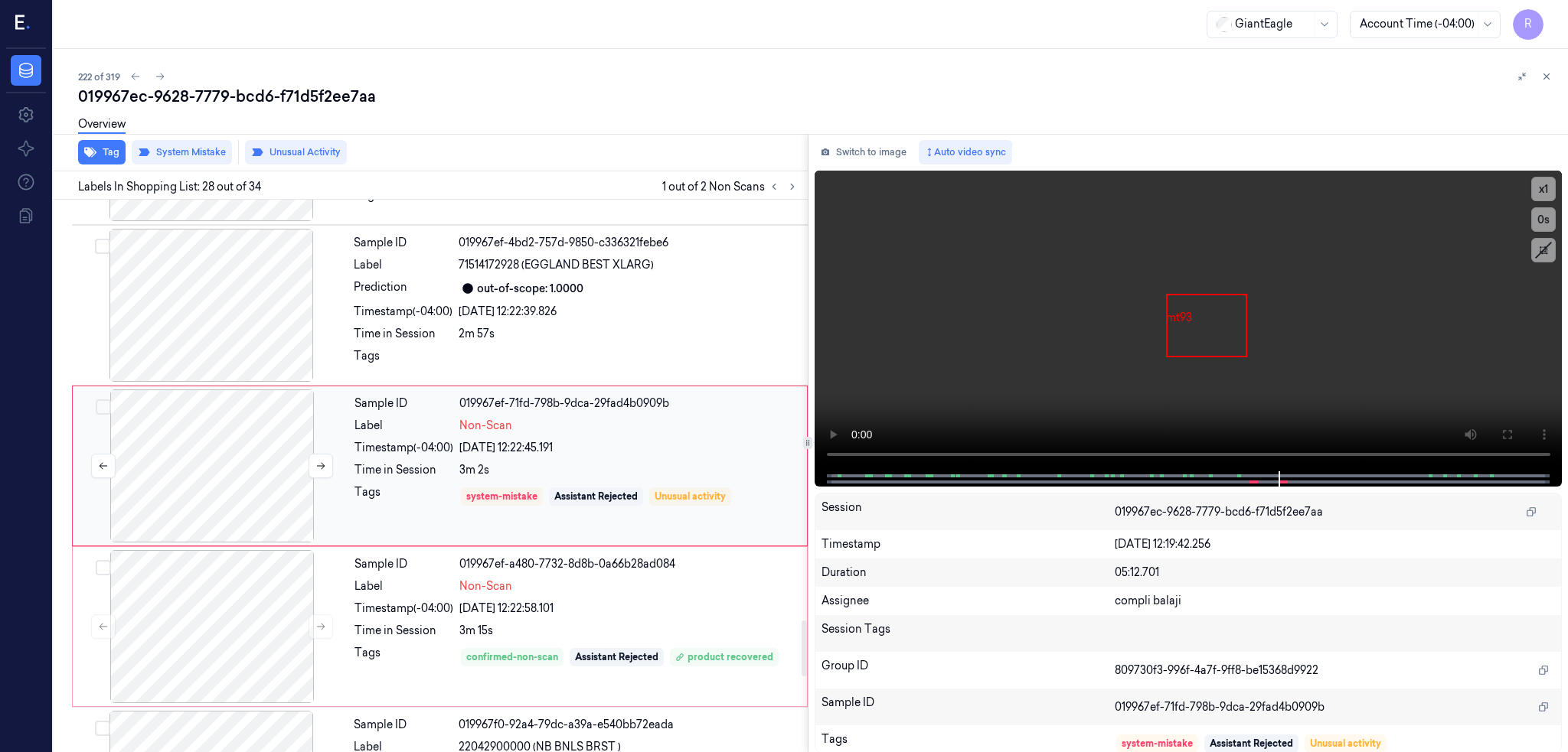
scroll to position [4144, 0]
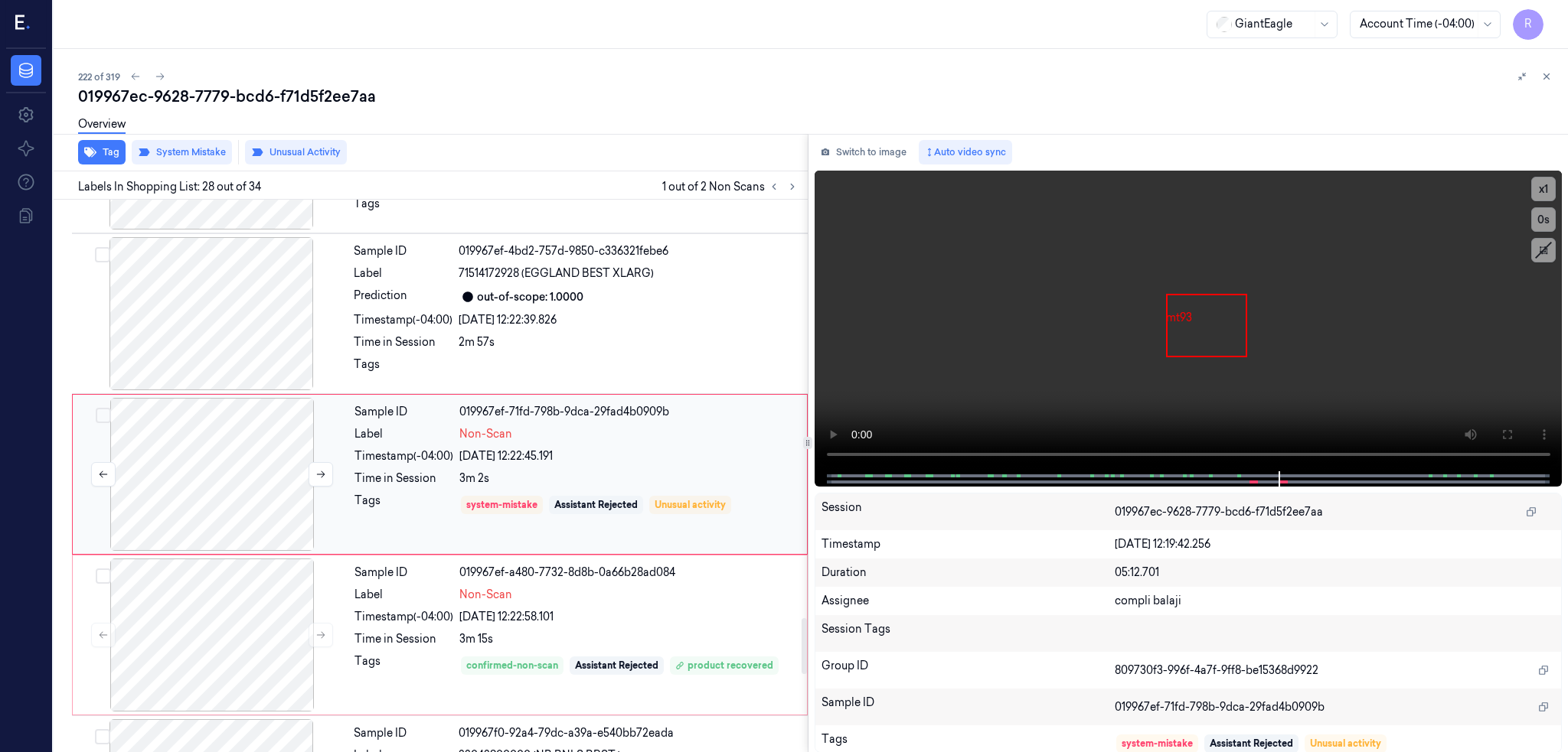
click at [208, 480] on div at bounding box center [212, 474] width 272 height 153
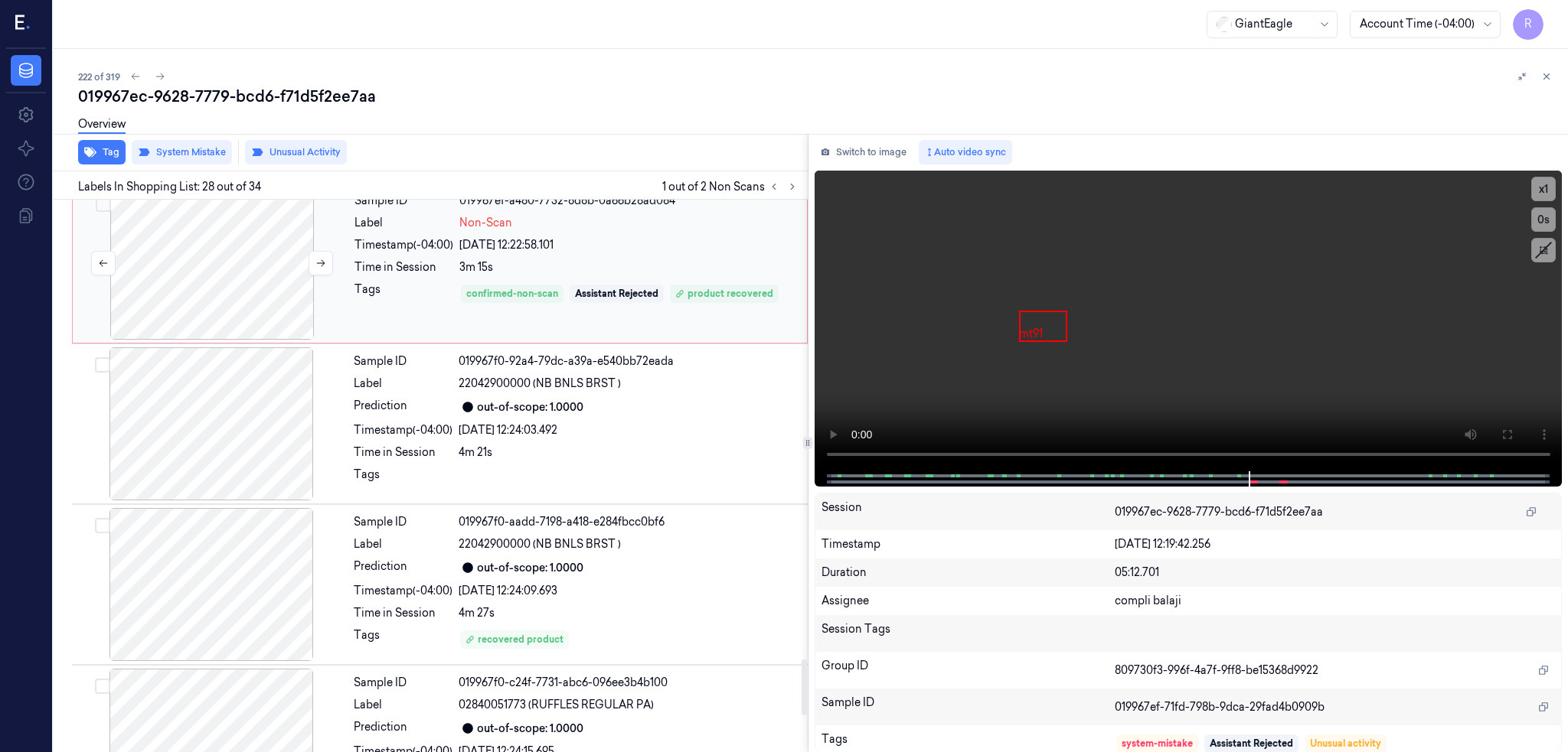
scroll to position [4552, 0]
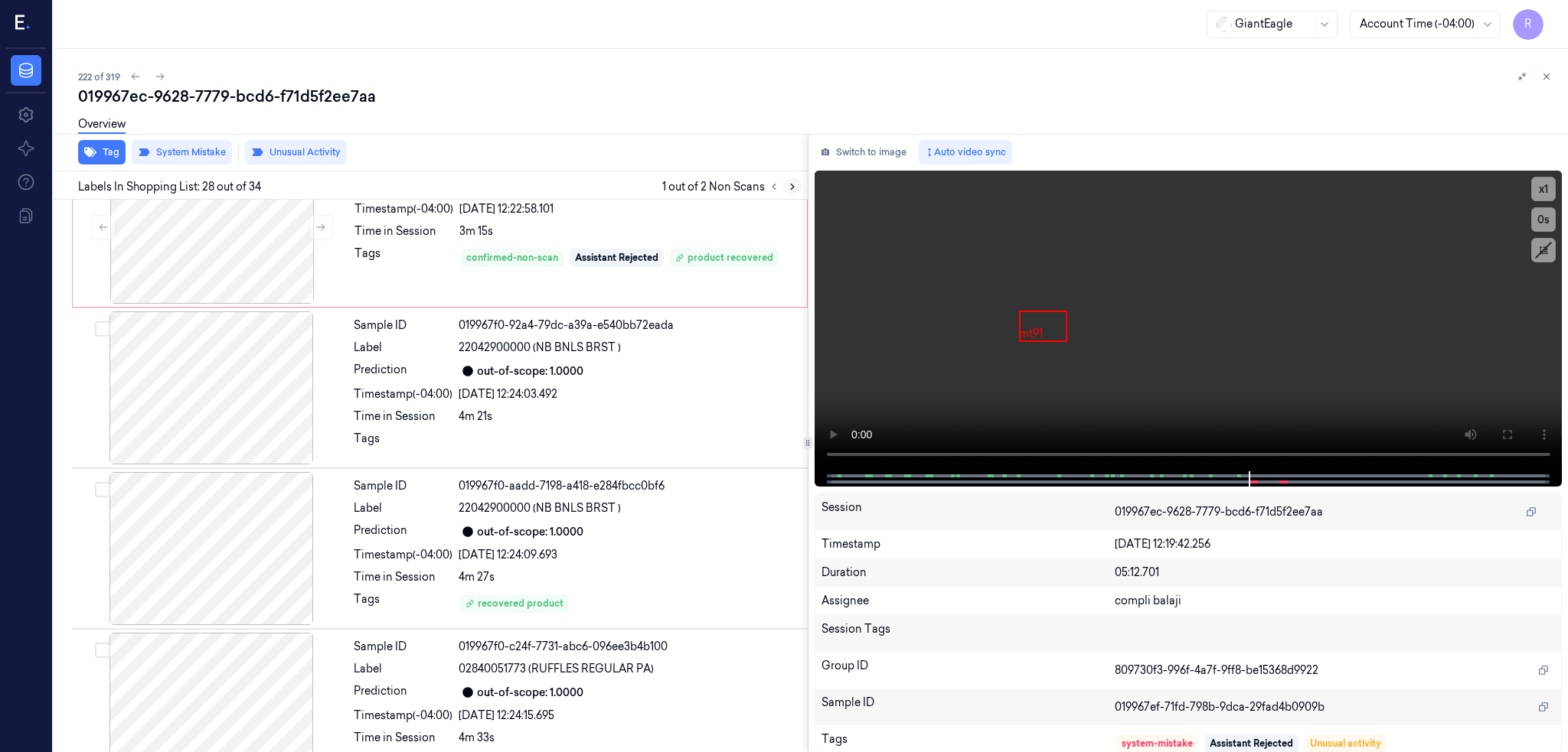
click at [787, 187] on icon at bounding box center [793, 187] width 11 height 11
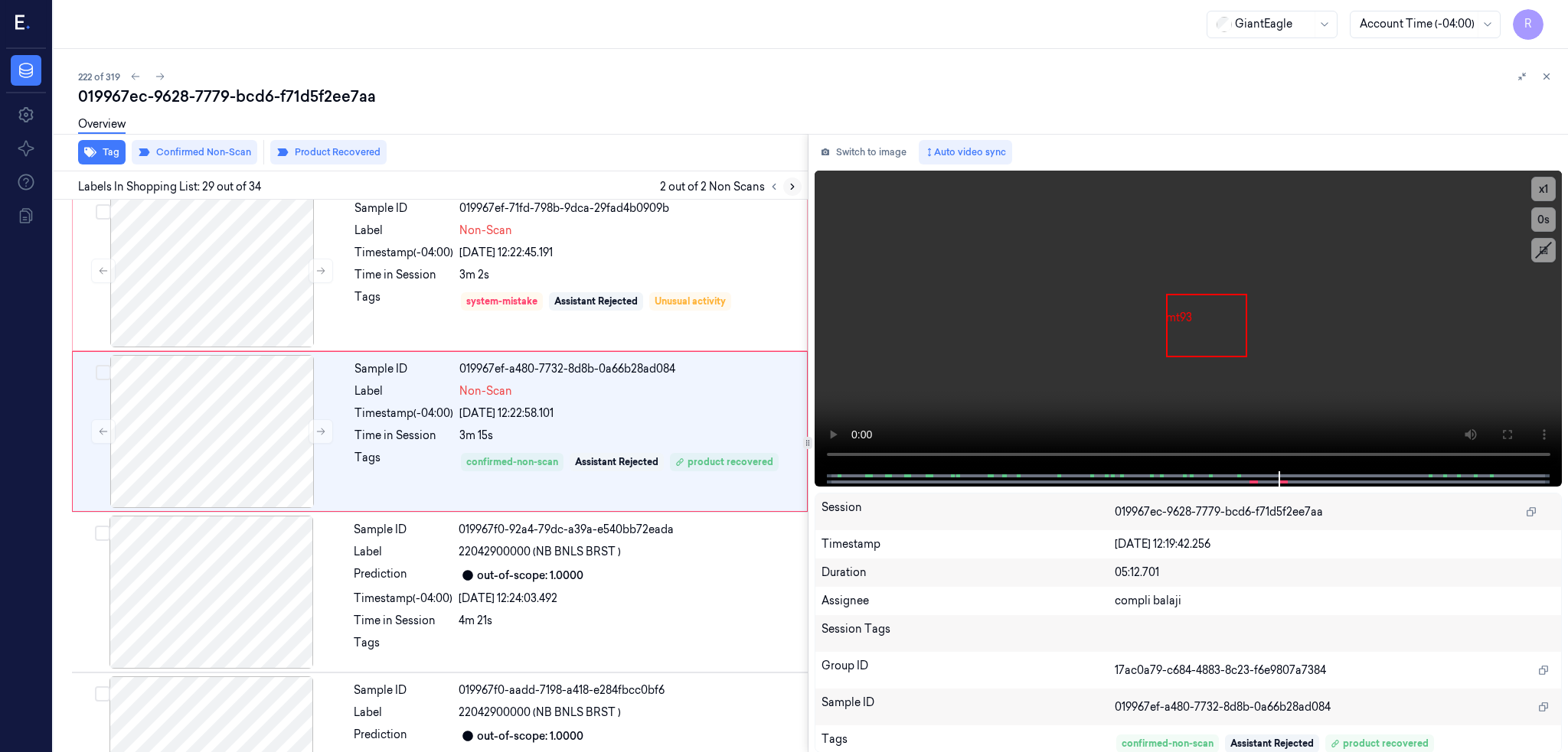
scroll to position [4305, 0]
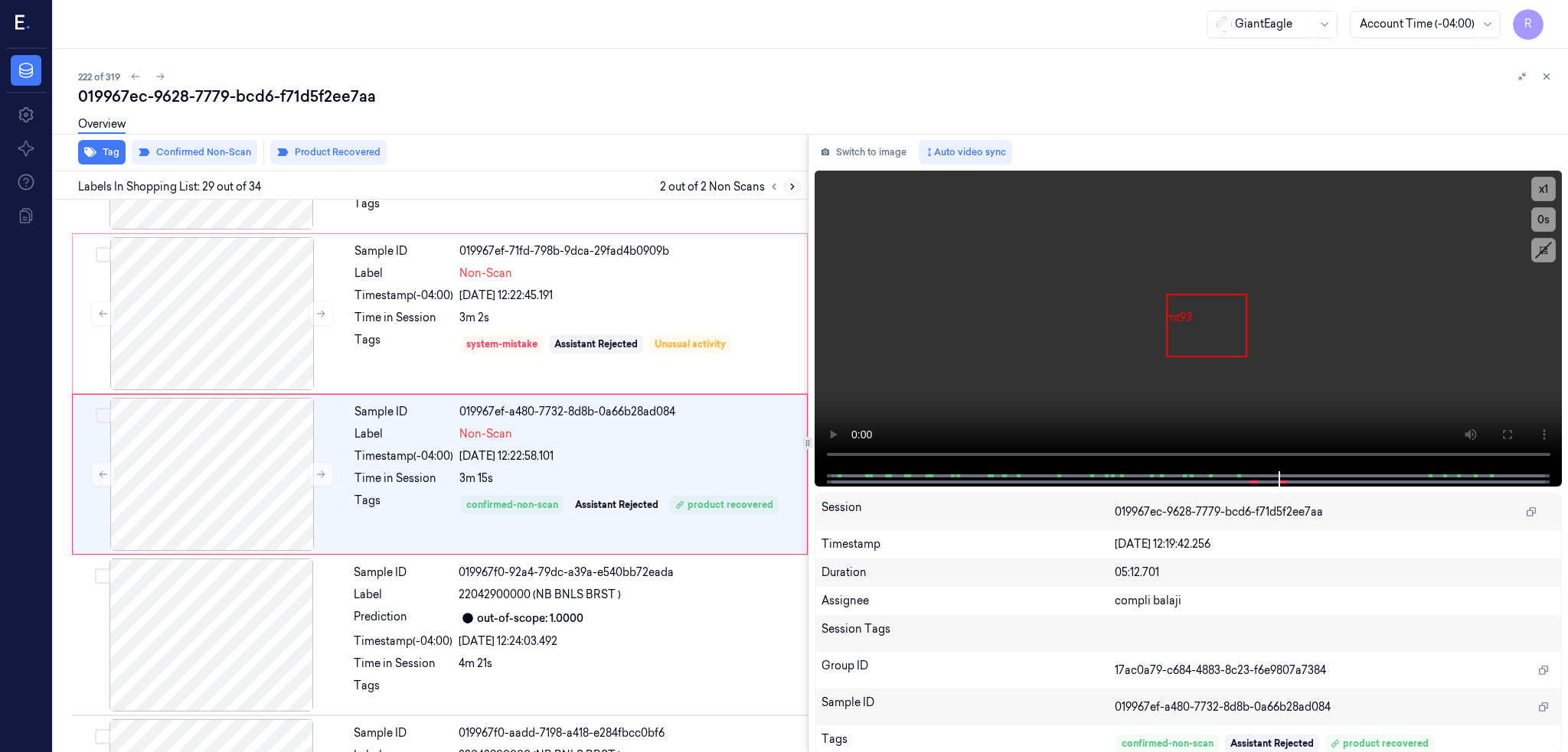
click at [787, 187] on icon at bounding box center [793, 187] width 11 height 11
click at [156, 74] on icon at bounding box center [160, 77] width 9 height 7
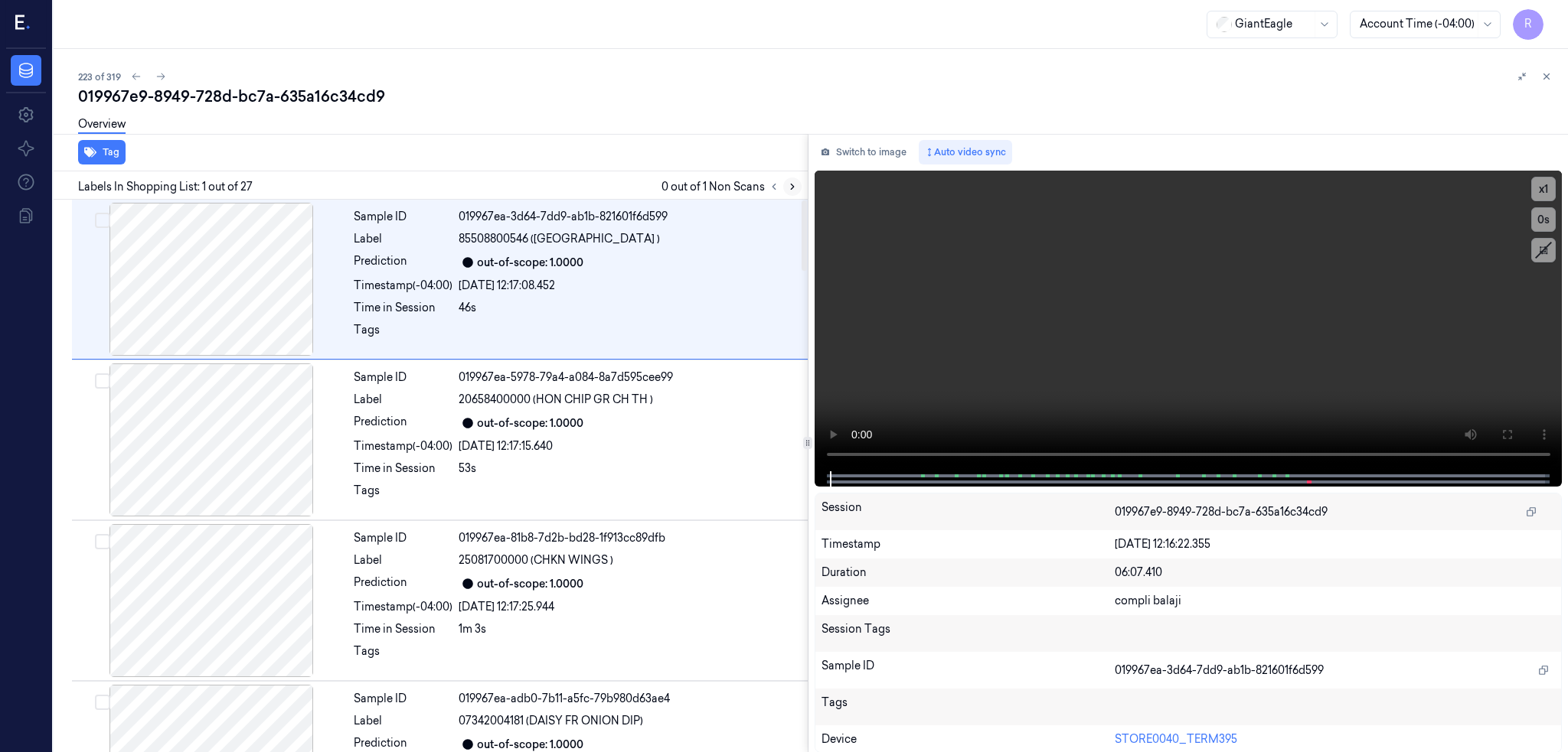
click at [787, 181] on icon at bounding box center [793, 187] width 11 height 11
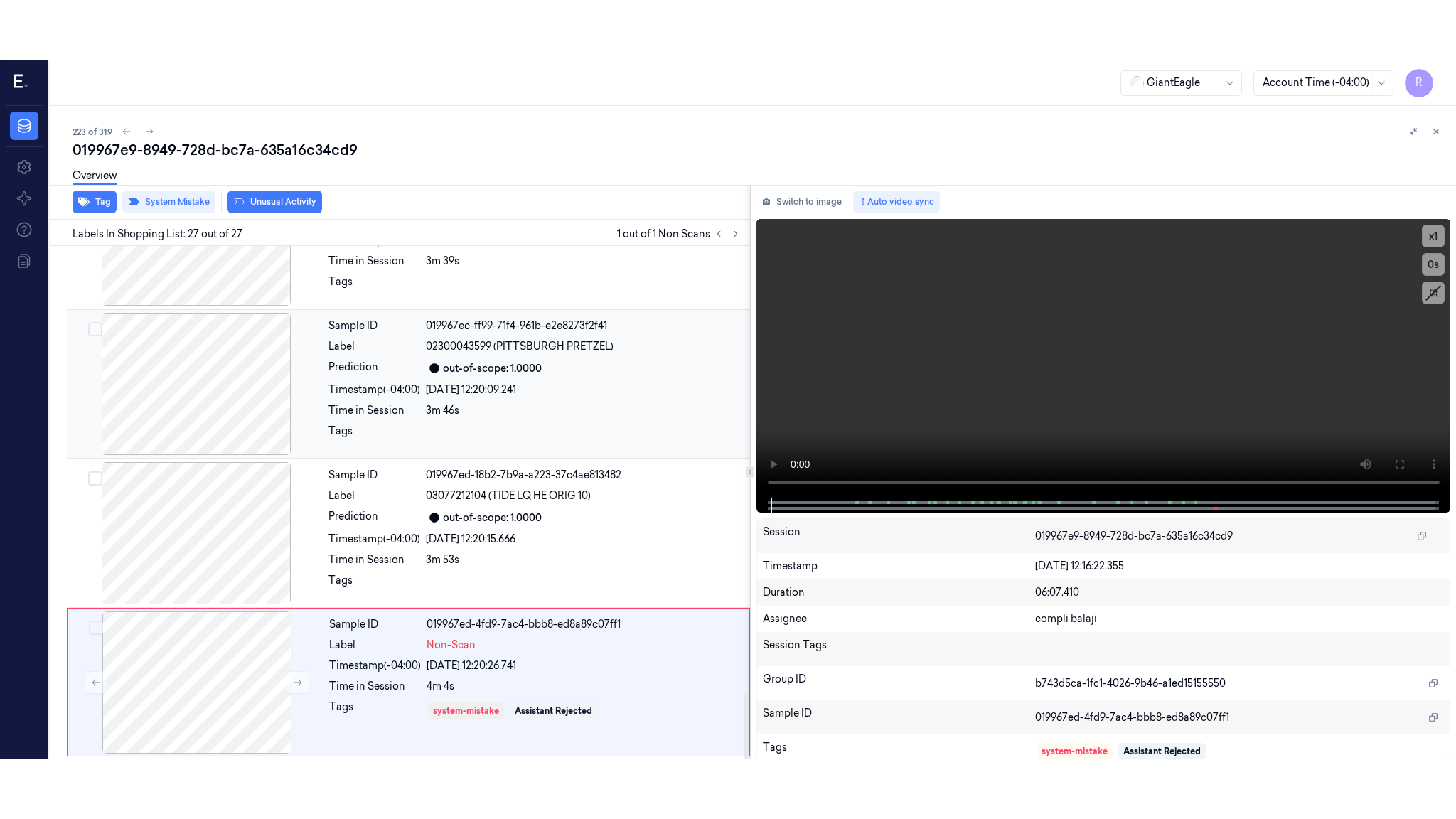
scroll to position [3522, 0]
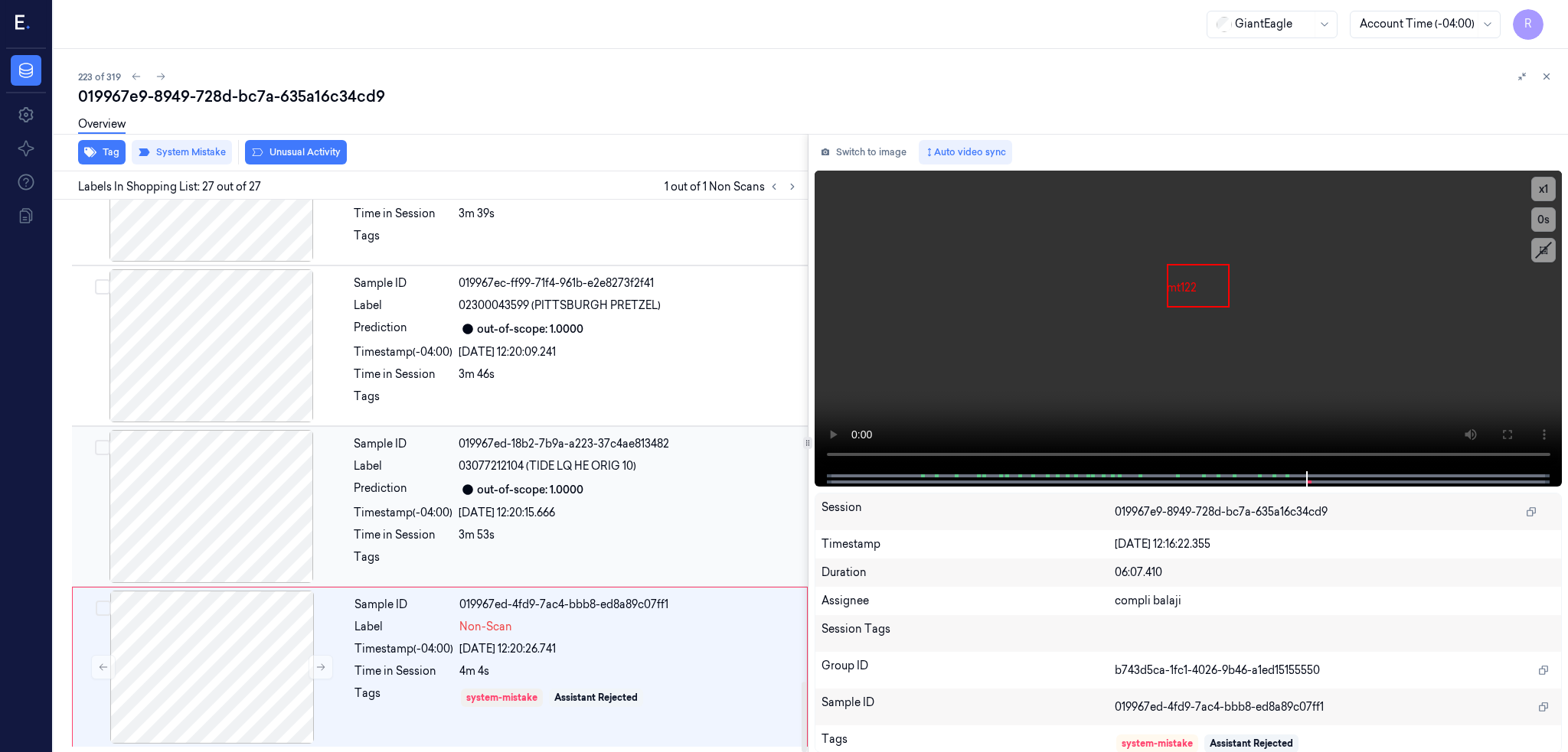
click at [186, 505] on div at bounding box center [211, 506] width 272 height 153
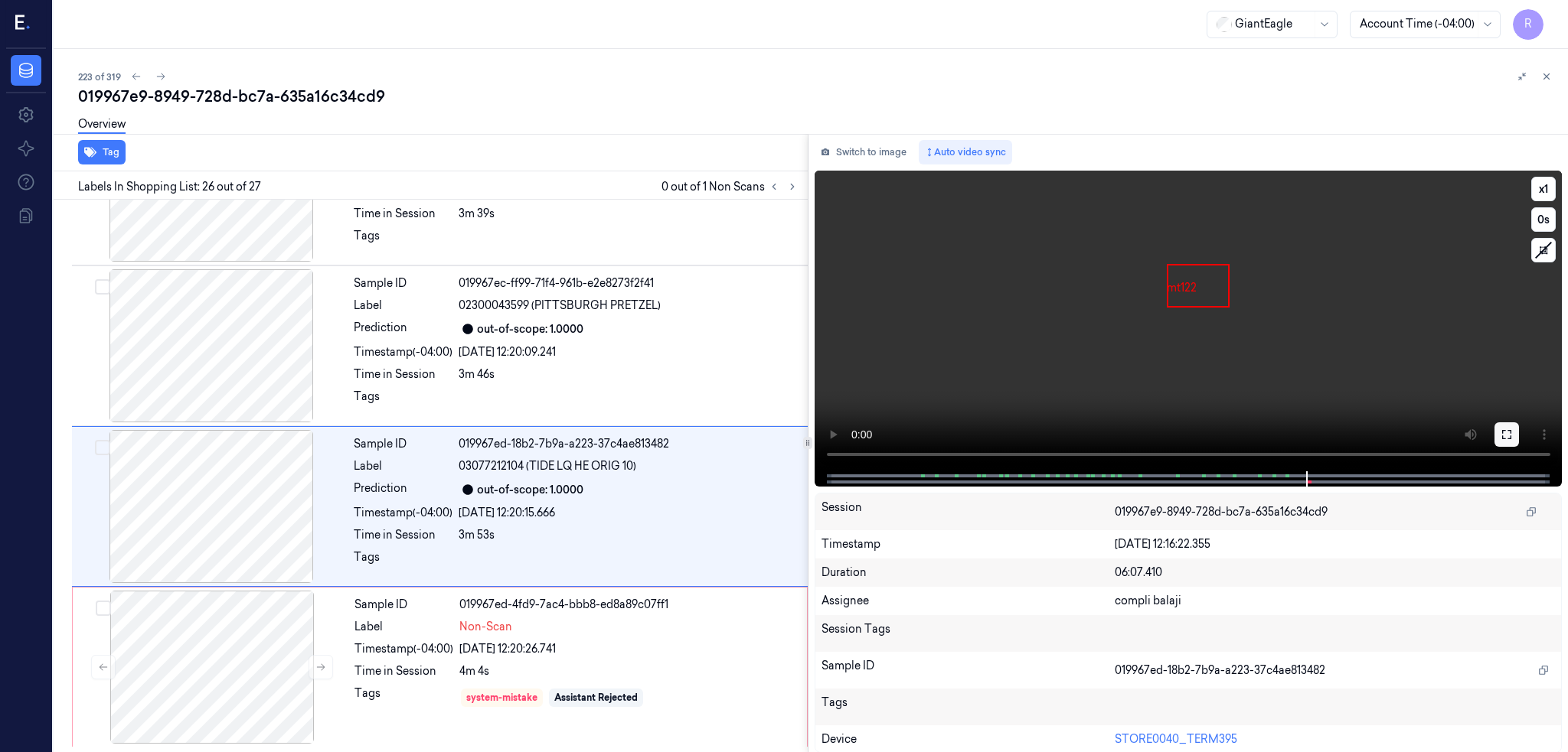
click at [1506, 428] on icon at bounding box center [1506, 434] width 12 height 12
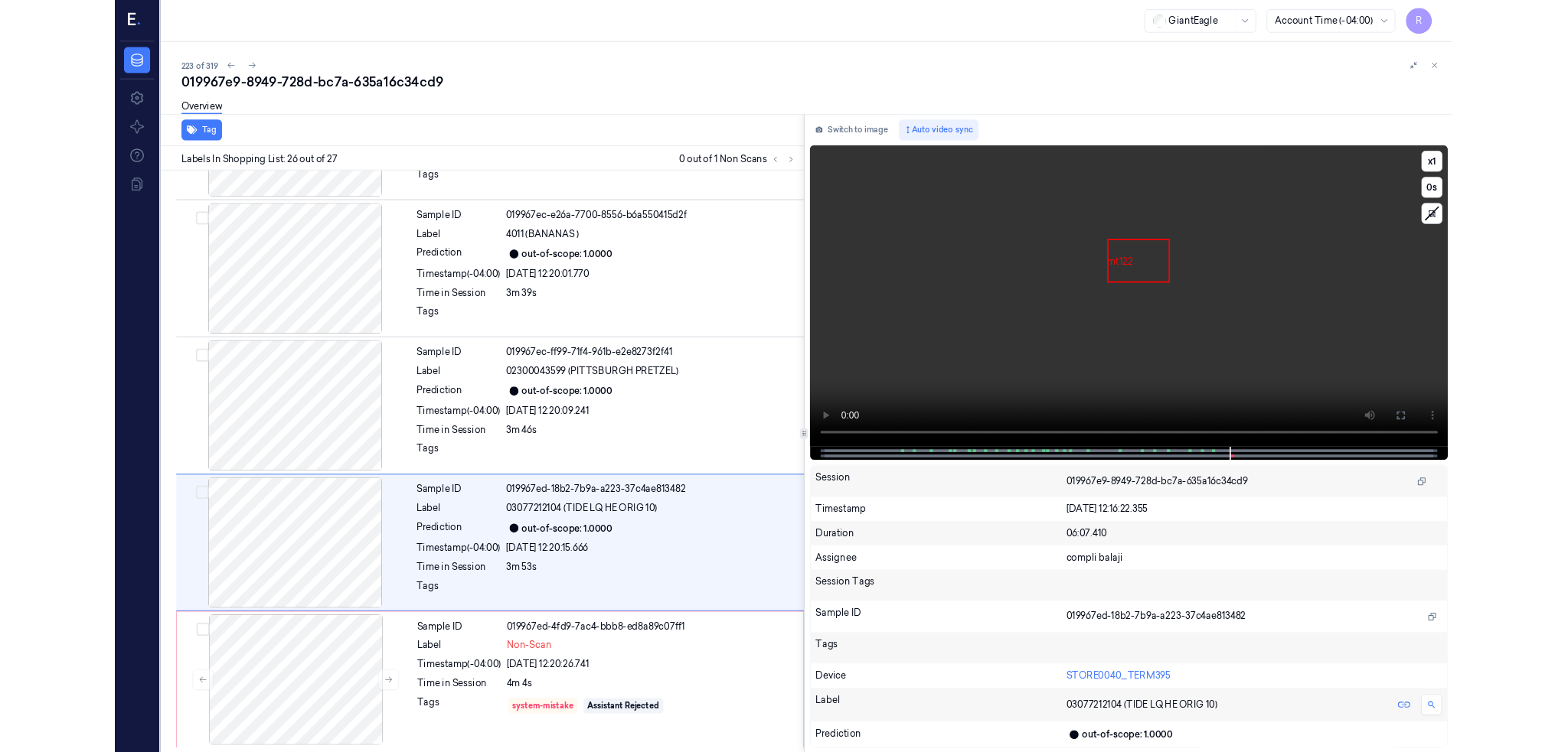
scroll to position [3663, 0]
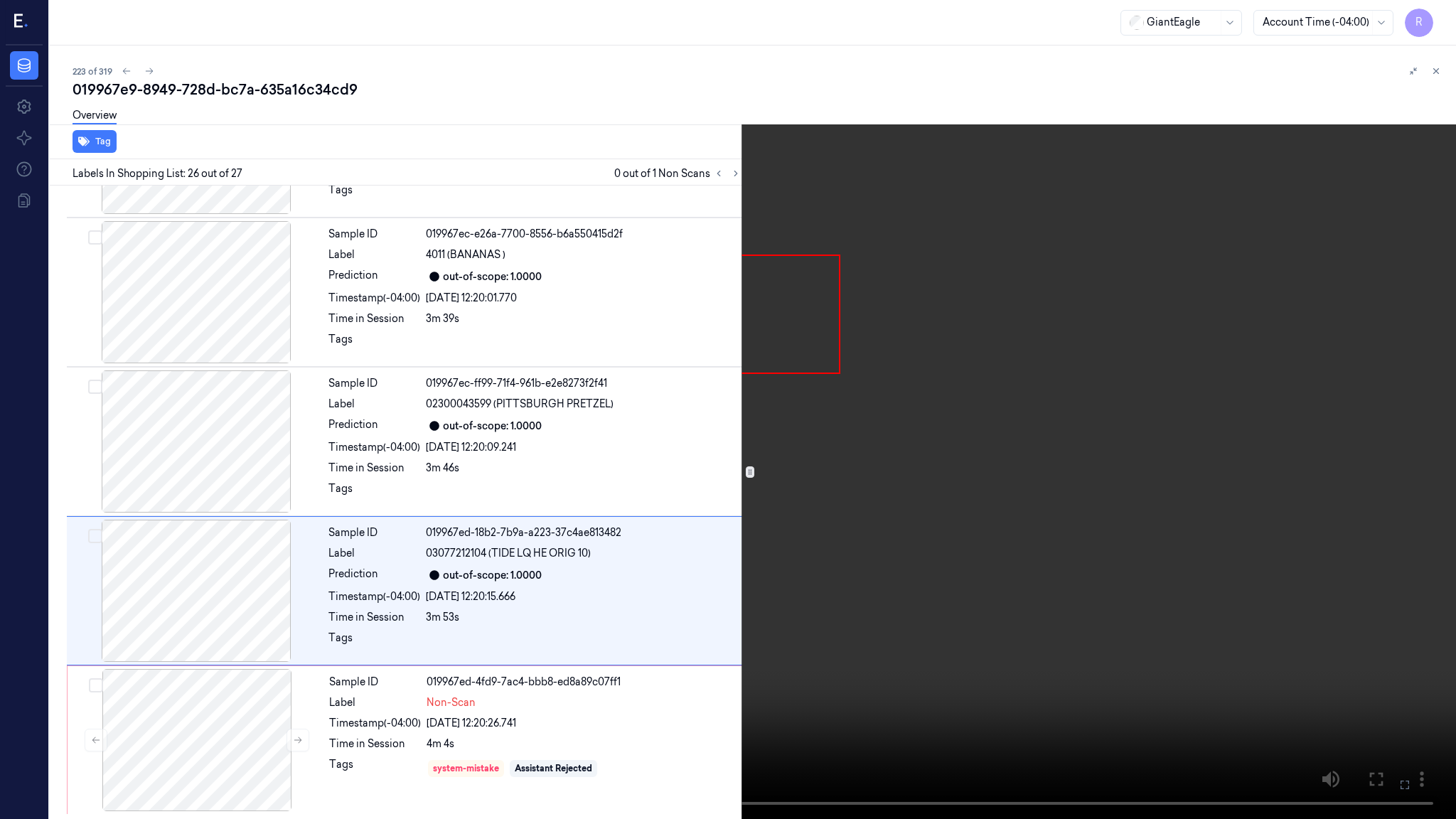
click at [1029, 504] on video at bounding box center [728, 410] width 1456 height 819
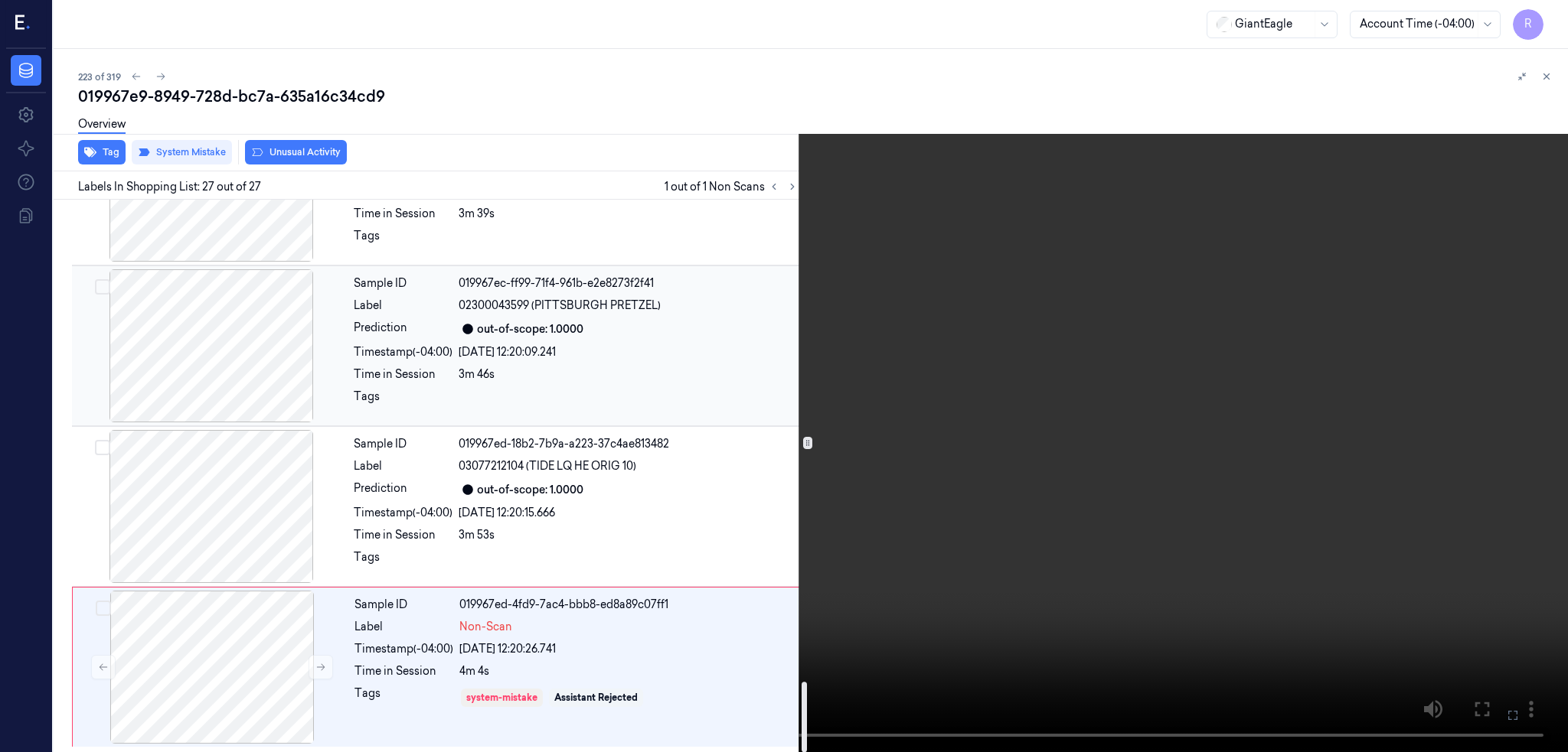
scroll to position [3792, 0]
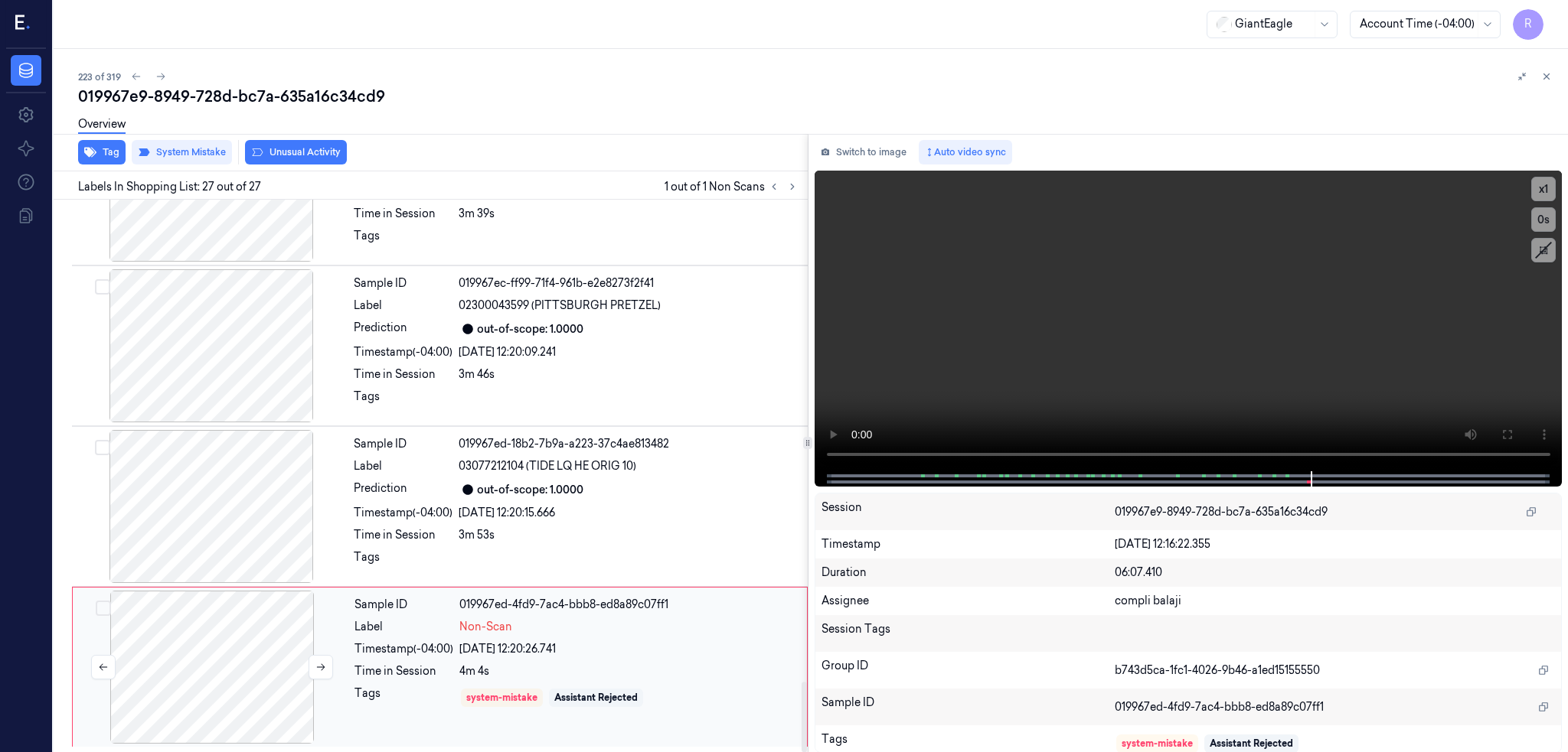
click at [189, 624] on div at bounding box center [212, 667] width 272 height 153
click at [155, 77] on icon at bounding box center [161, 77] width 11 height 11
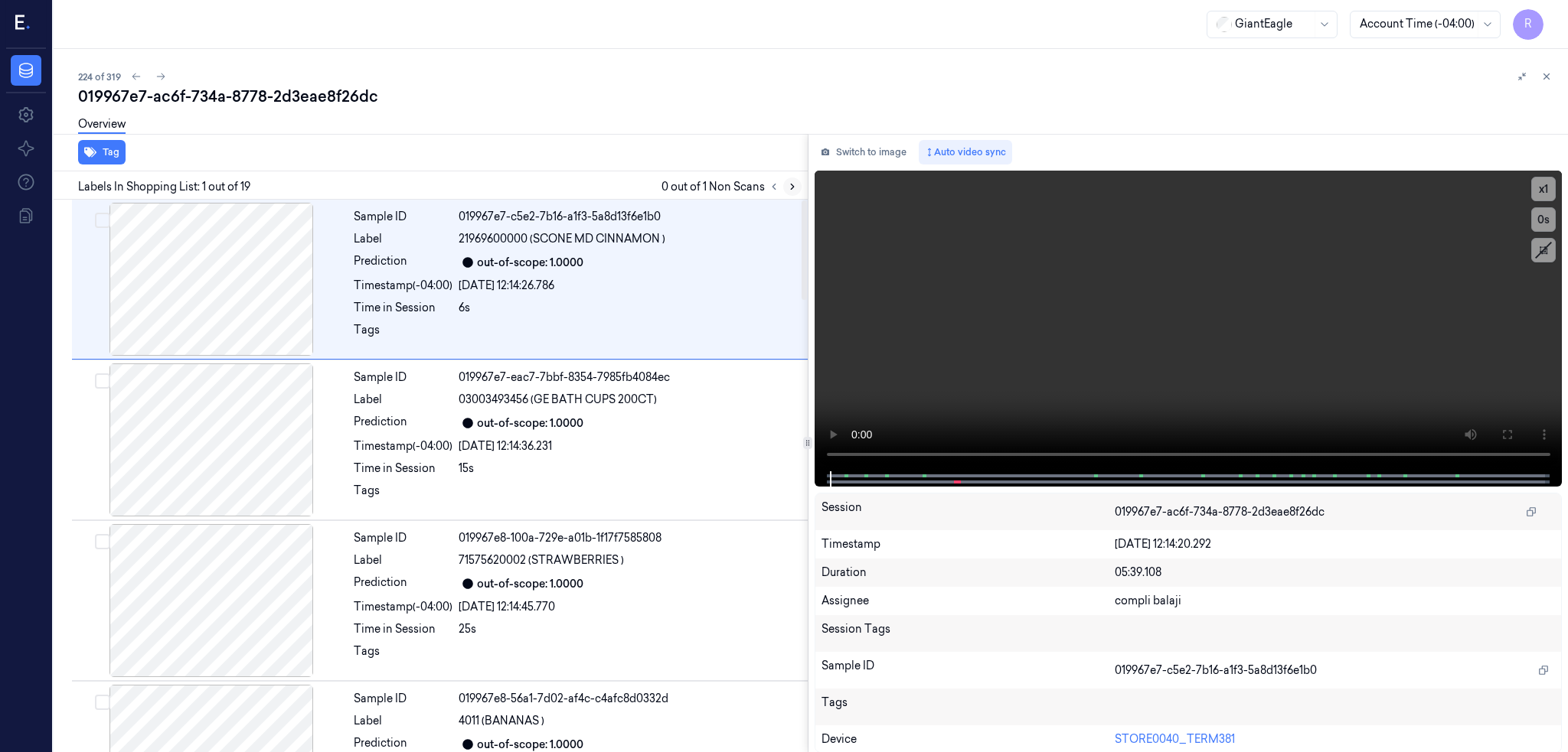
click at [783, 177] on button at bounding box center [792, 186] width 18 height 18
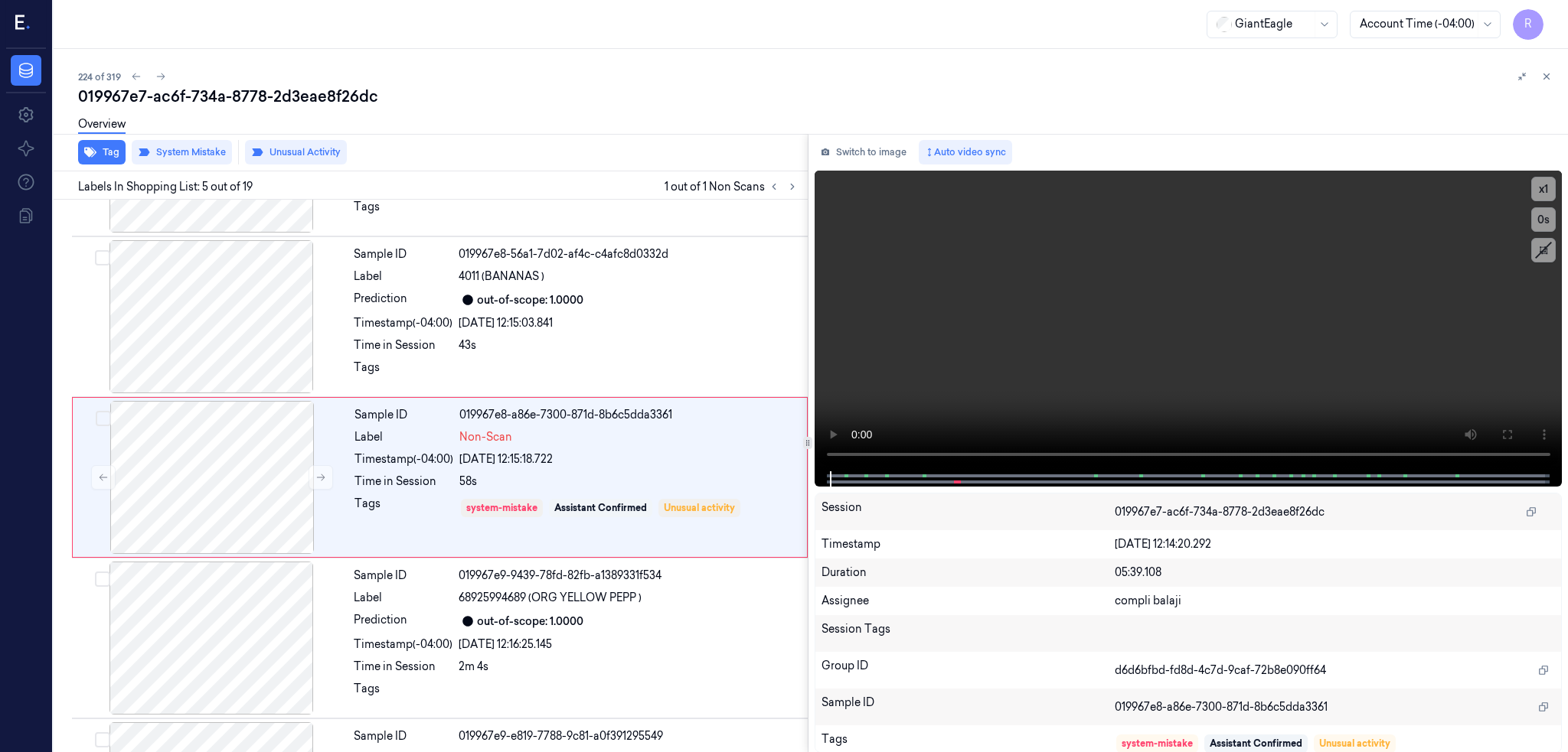
scroll to position [446, 0]
drag, startPoint x: 194, startPoint y: 315, endPoint x: 181, endPoint y: 310, distance: 13.9
click at [190, 319] on div at bounding box center [211, 316] width 272 height 153
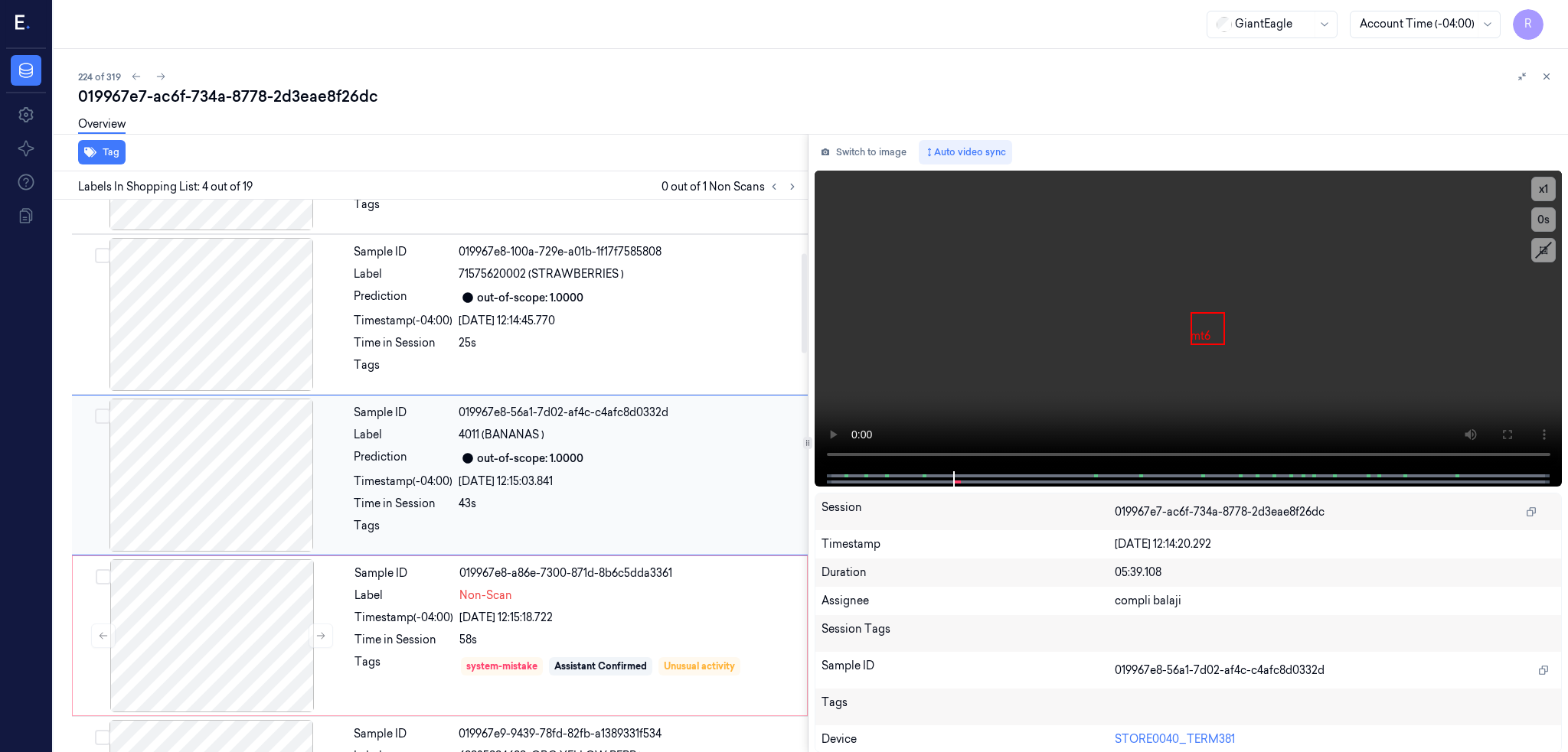
scroll to position [285, 0]
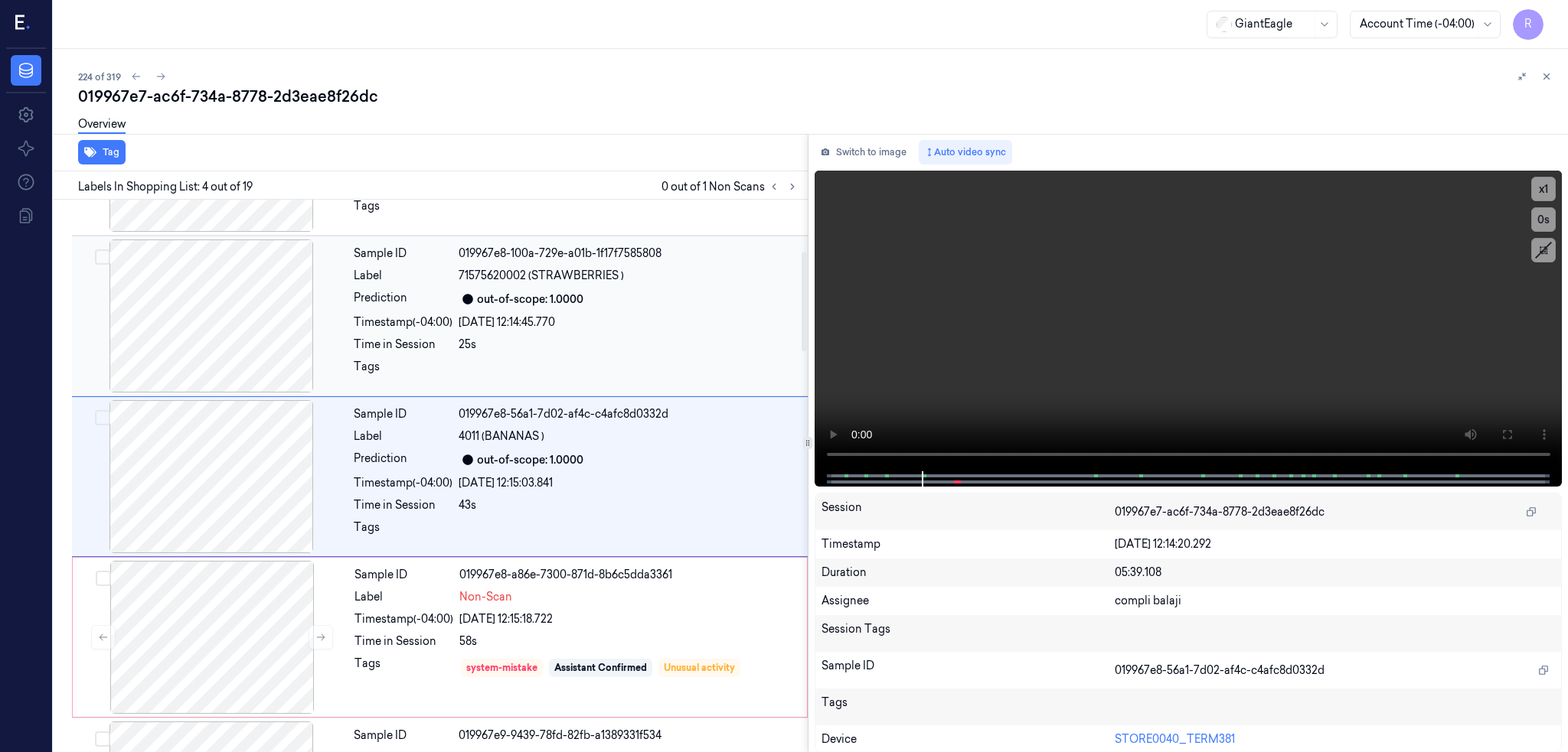
click at [215, 263] on div at bounding box center [211, 316] width 272 height 153
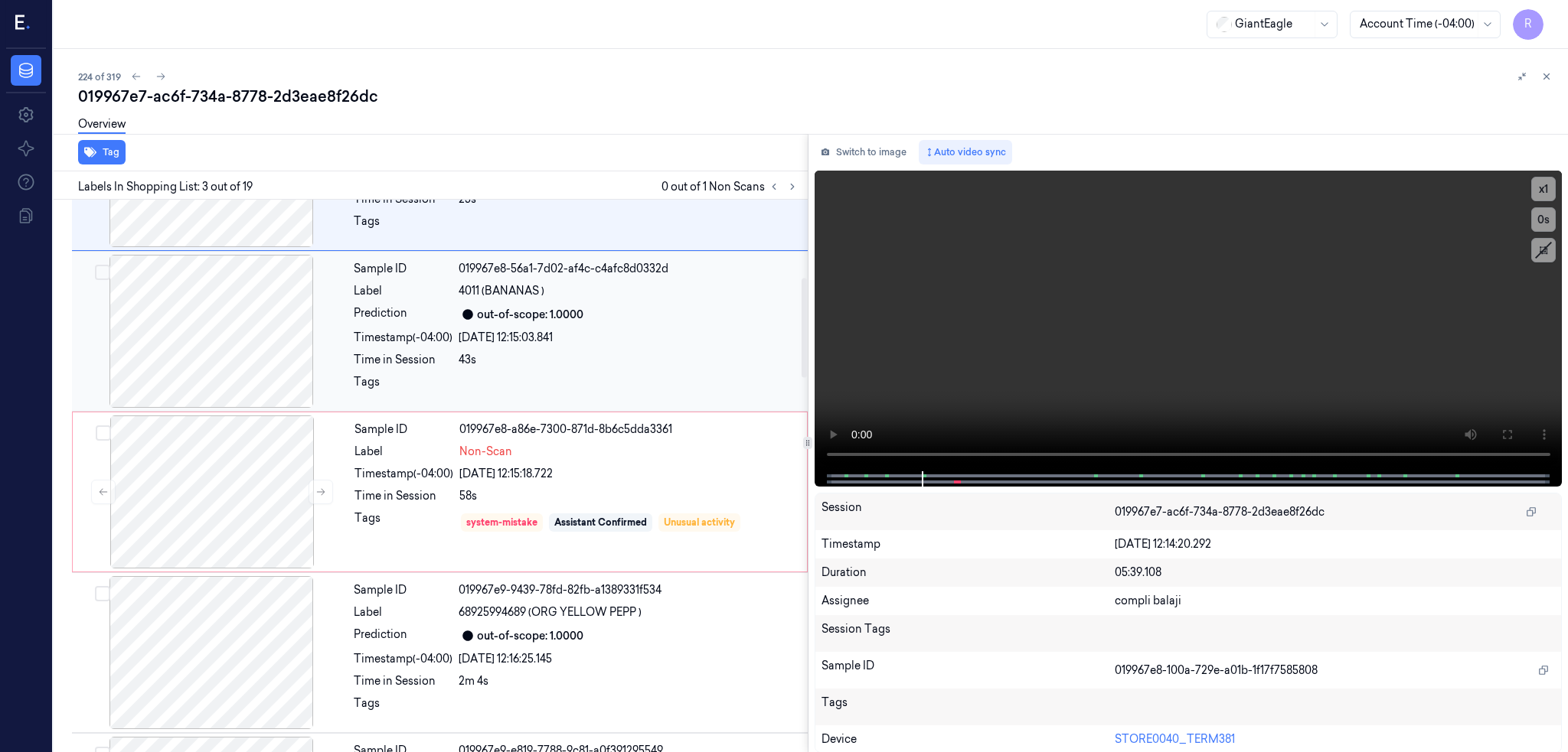
click at [177, 356] on div at bounding box center [211, 331] width 272 height 153
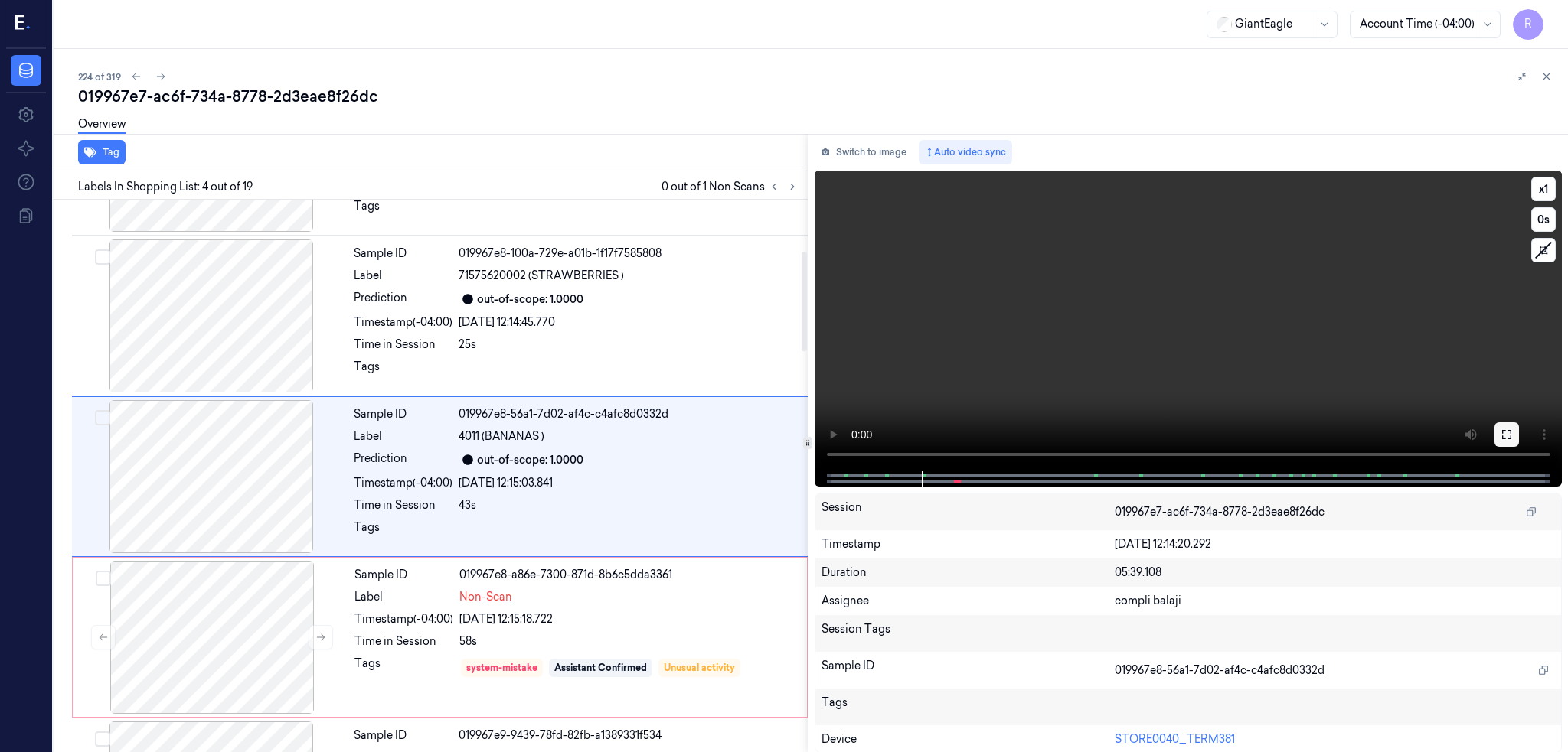
click at [1507, 431] on icon at bounding box center [1506, 434] width 12 height 12
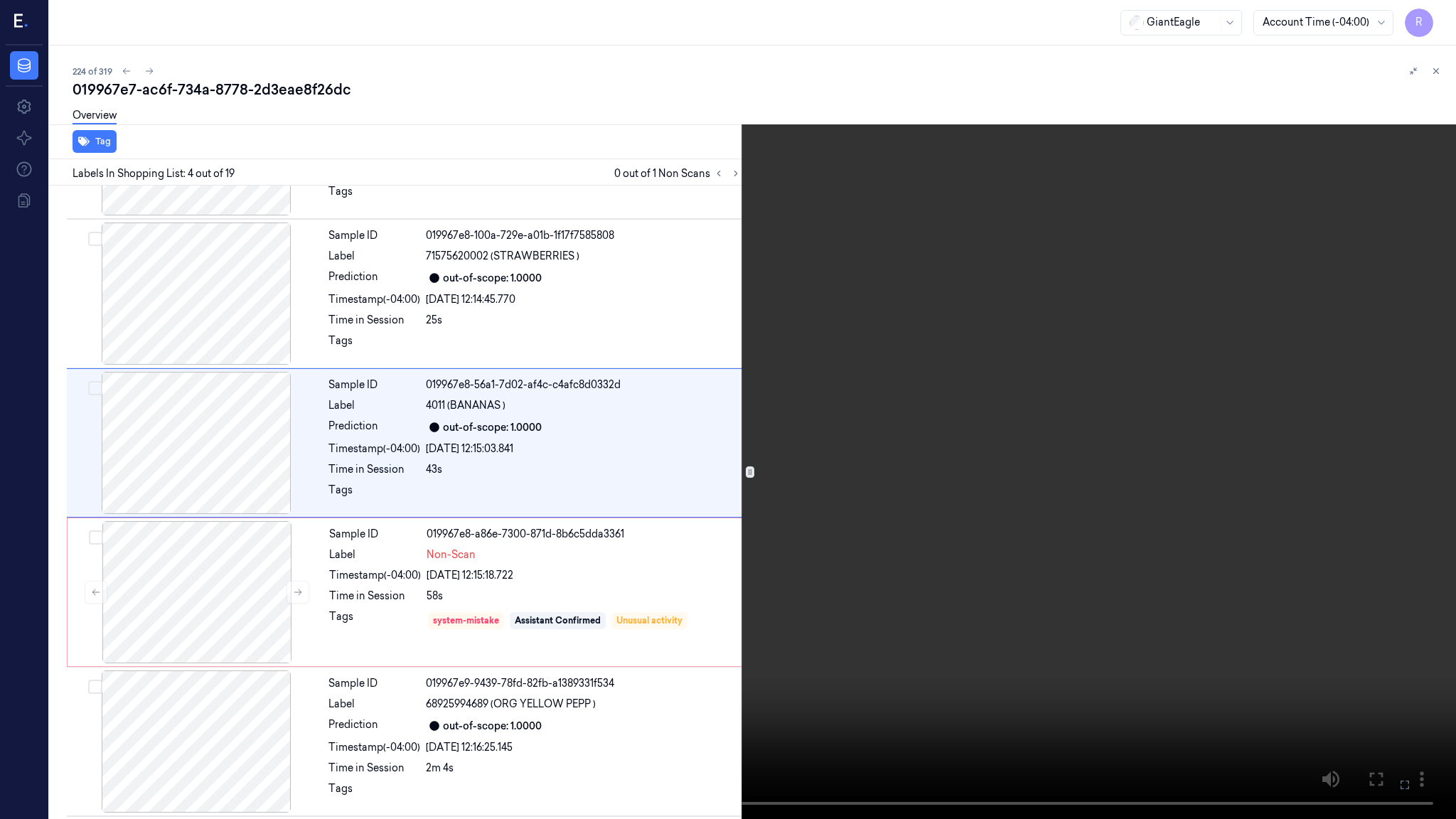
click at [889, 476] on video at bounding box center [728, 410] width 1456 height 819
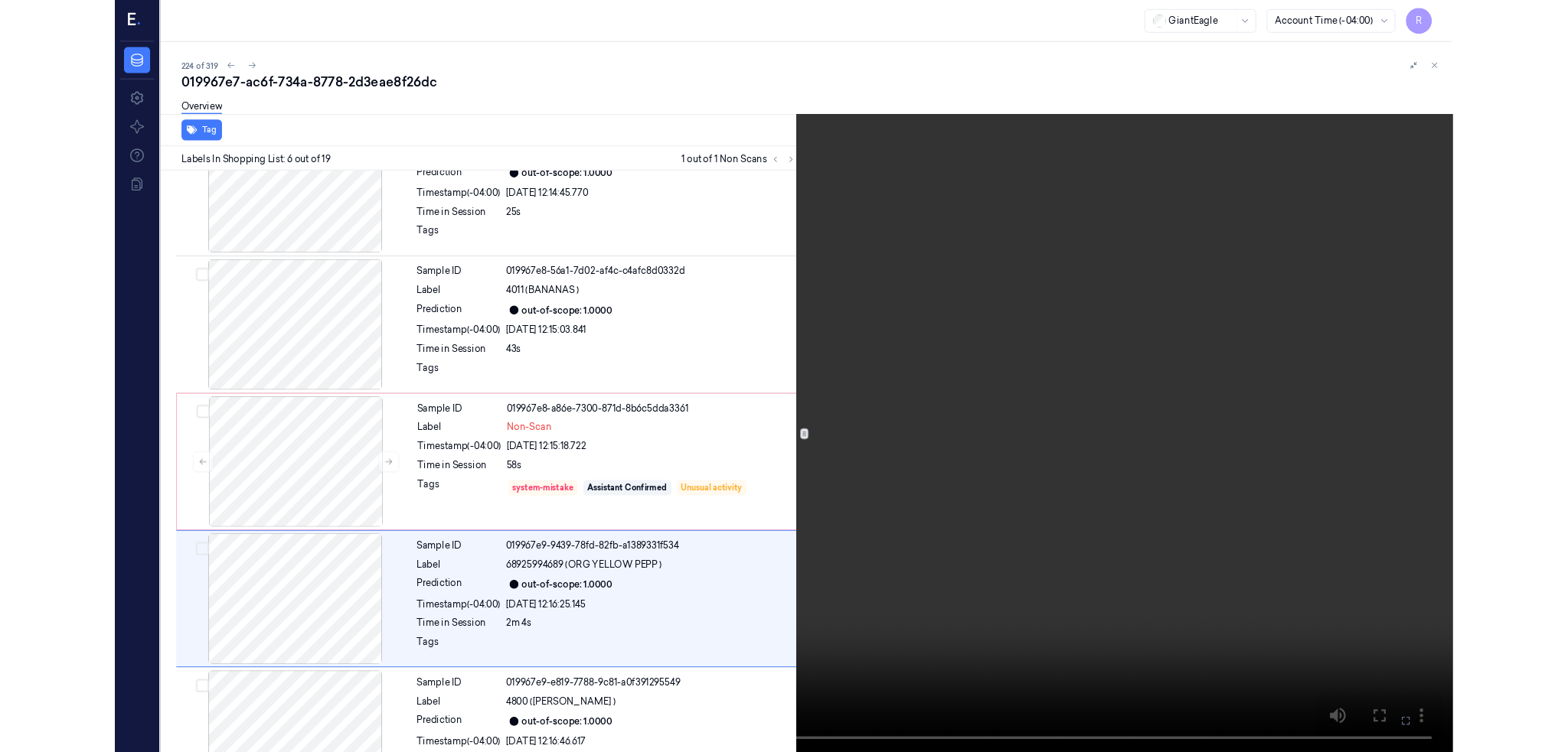
scroll to position [541, 0]
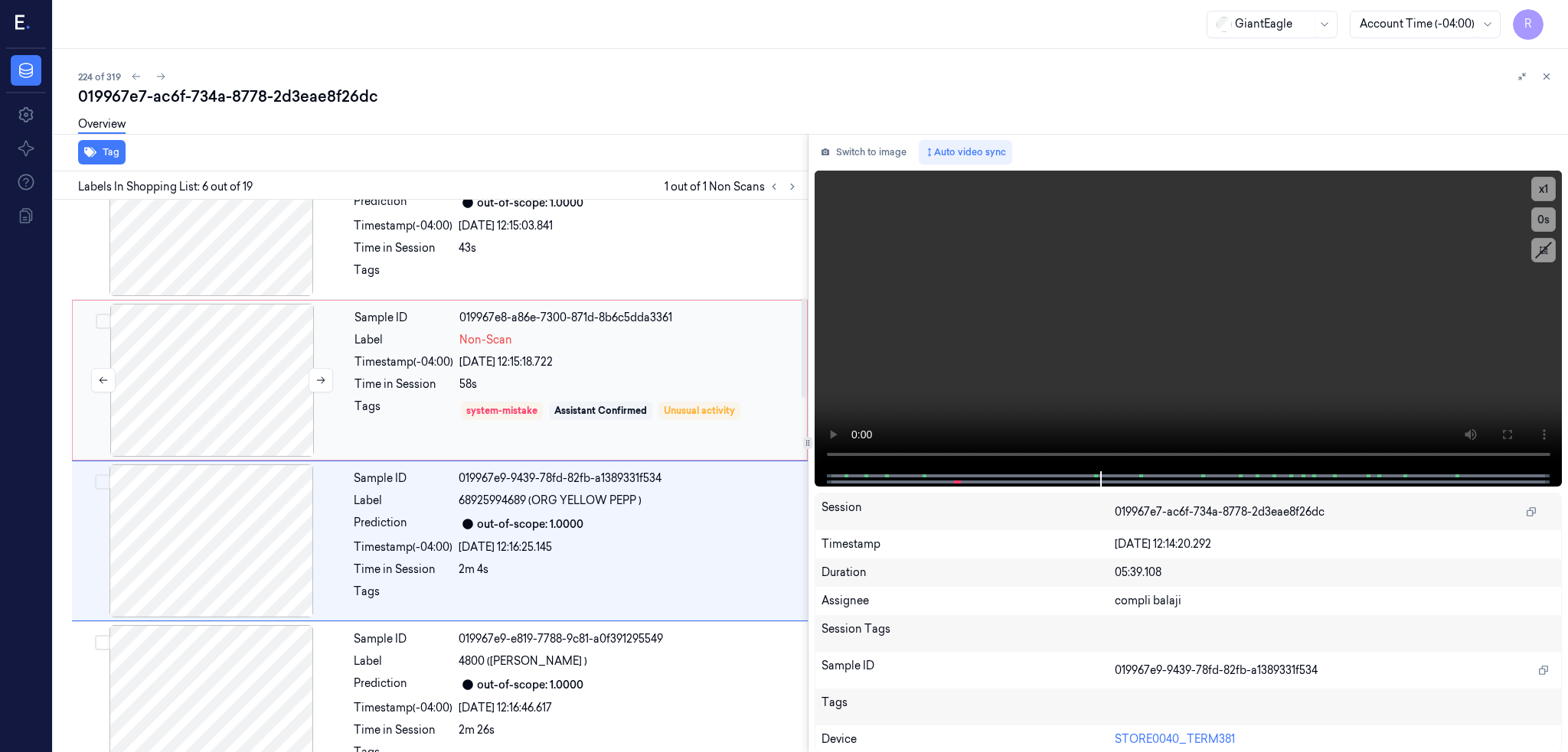
click at [168, 405] on div at bounding box center [212, 380] width 272 height 153
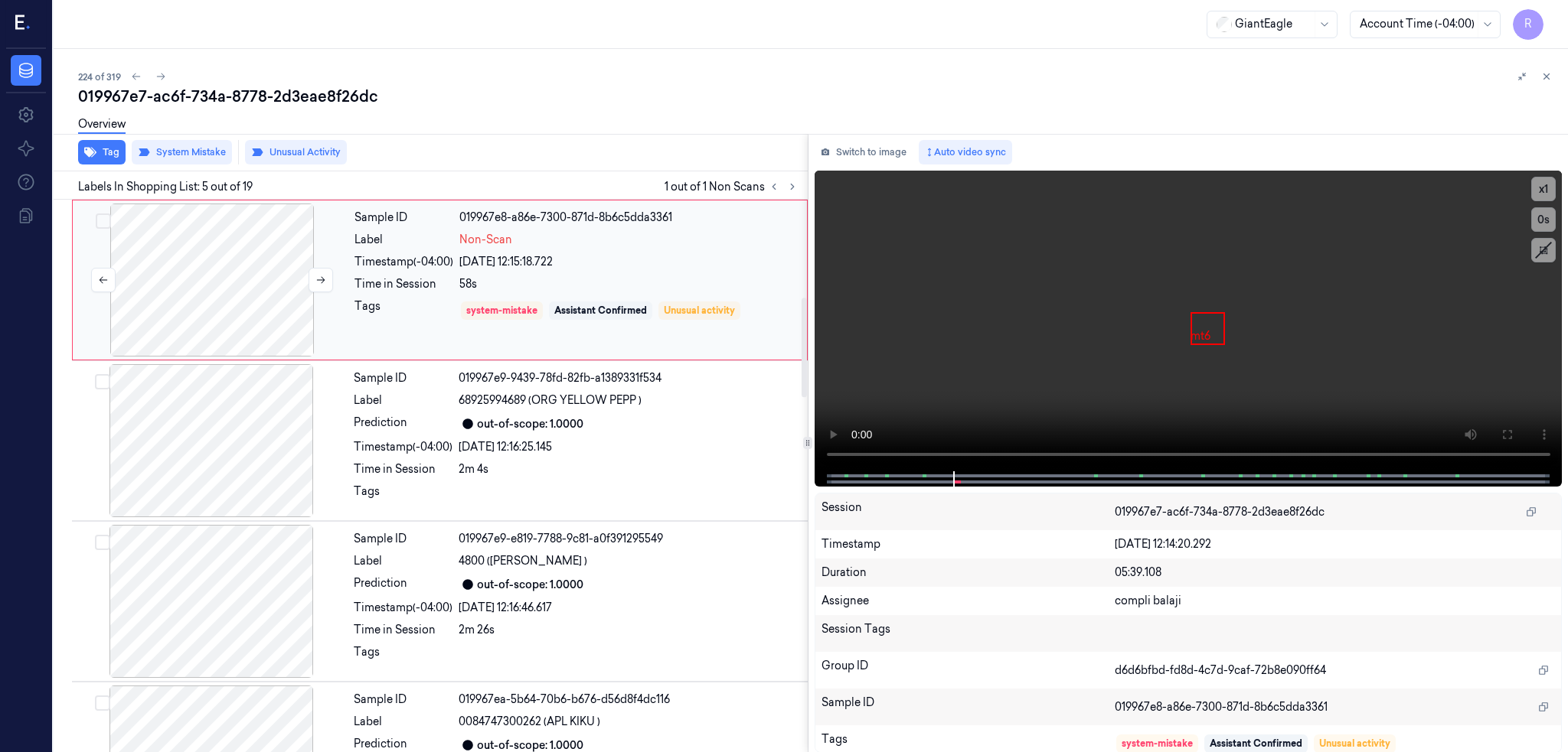
scroll to position [650, 0]
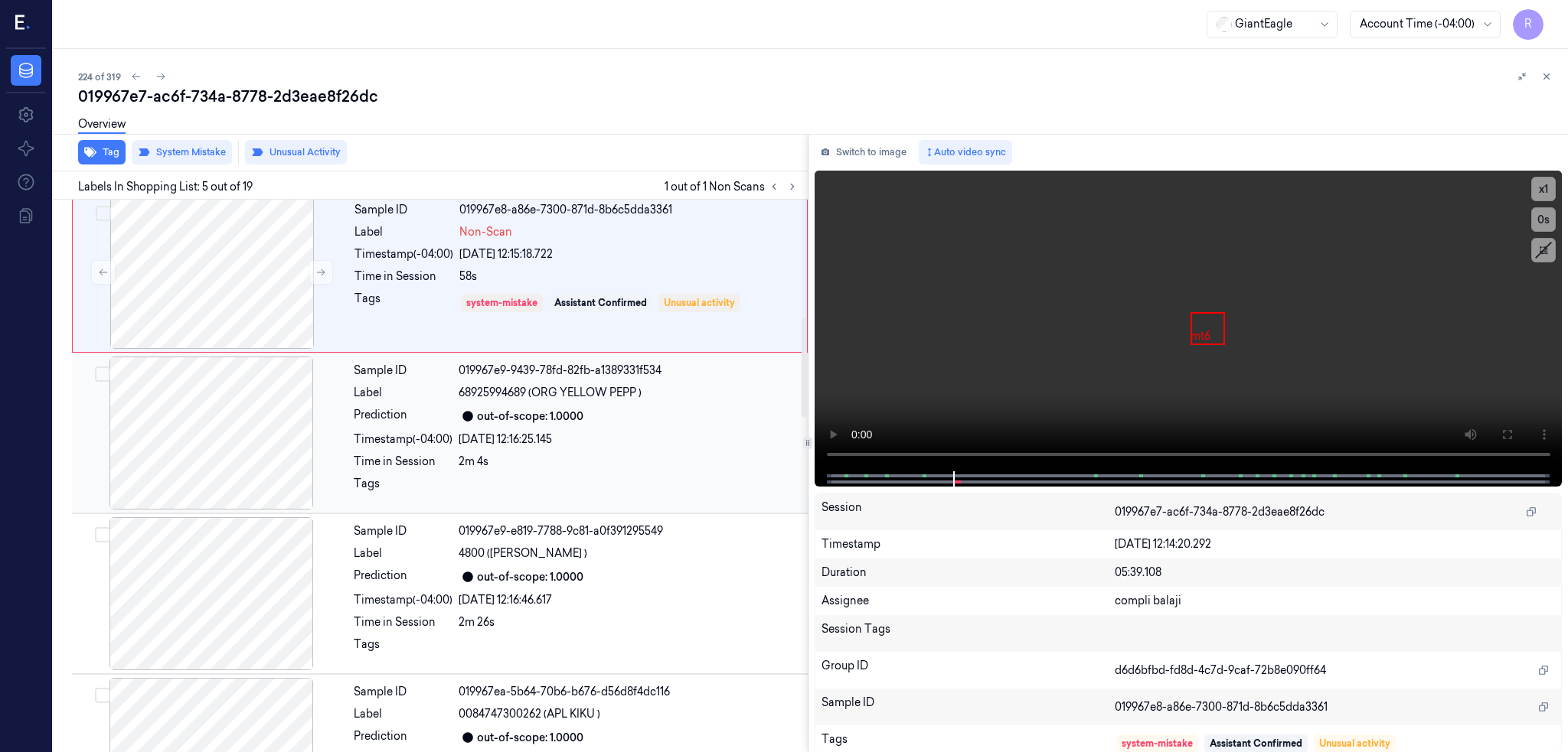
click at [178, 446] on div at bounding box center [211, 432] width 272 height 153
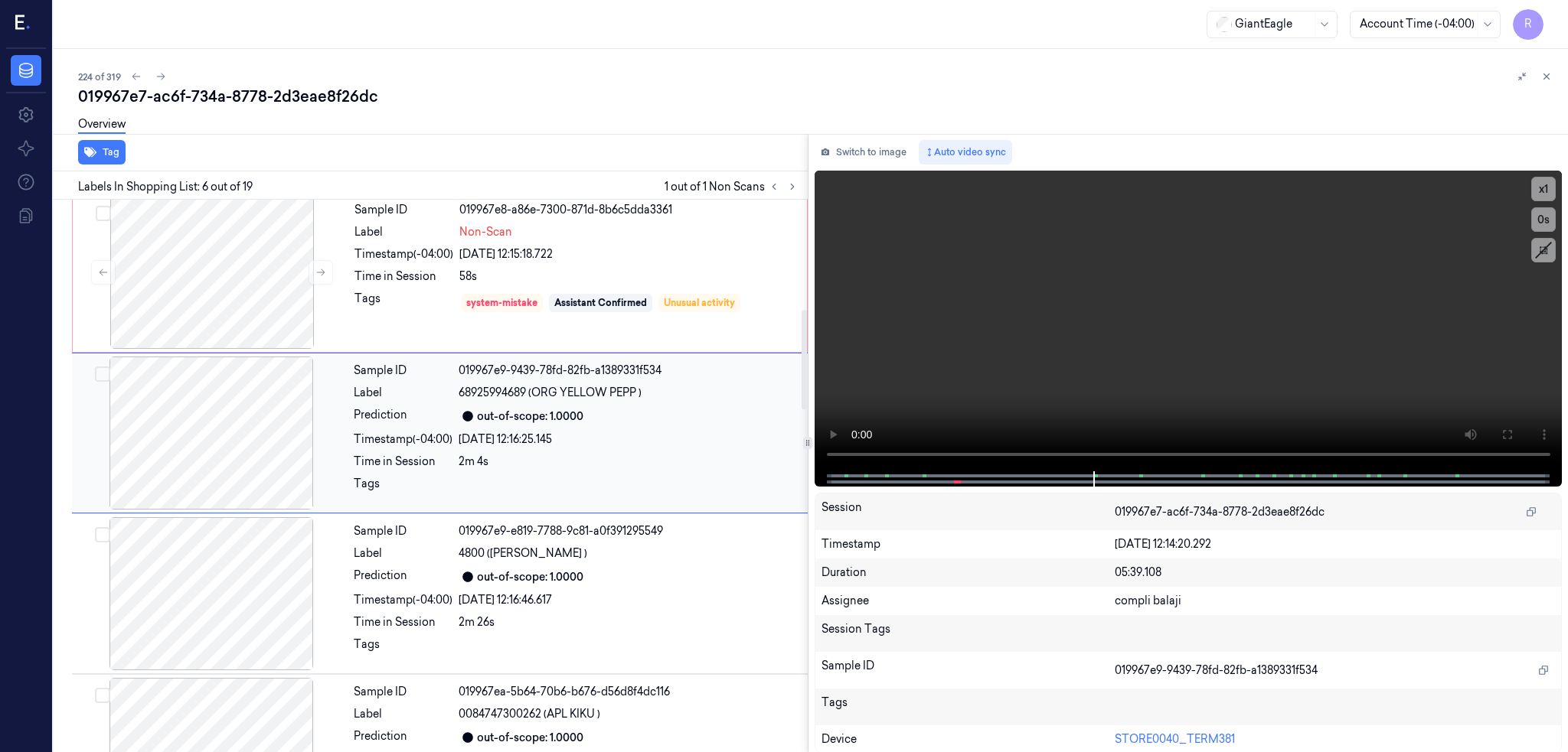
scroll to position [606, 0]
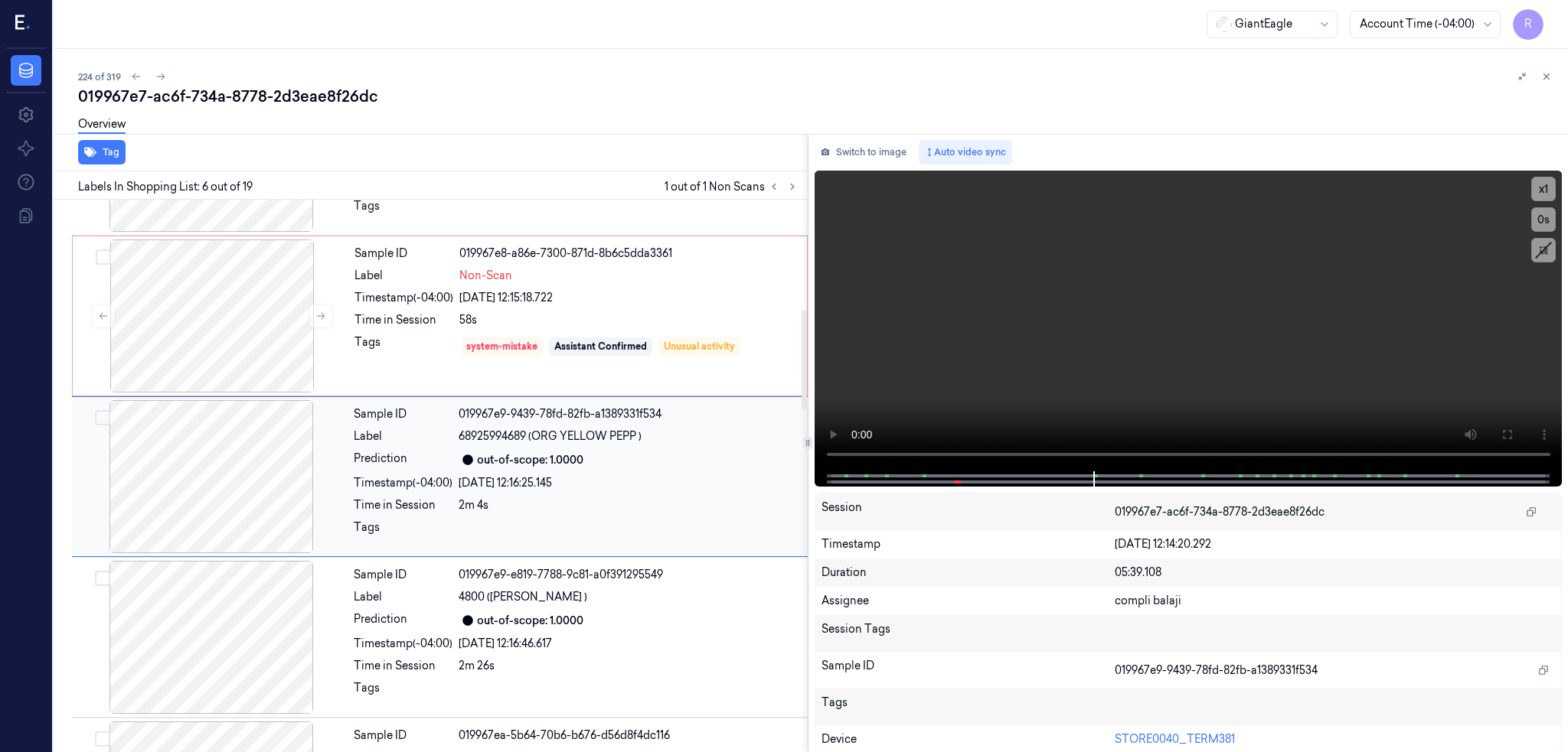
click at [178, 462] on div at bounding box center [211, 477] width 272 height 153
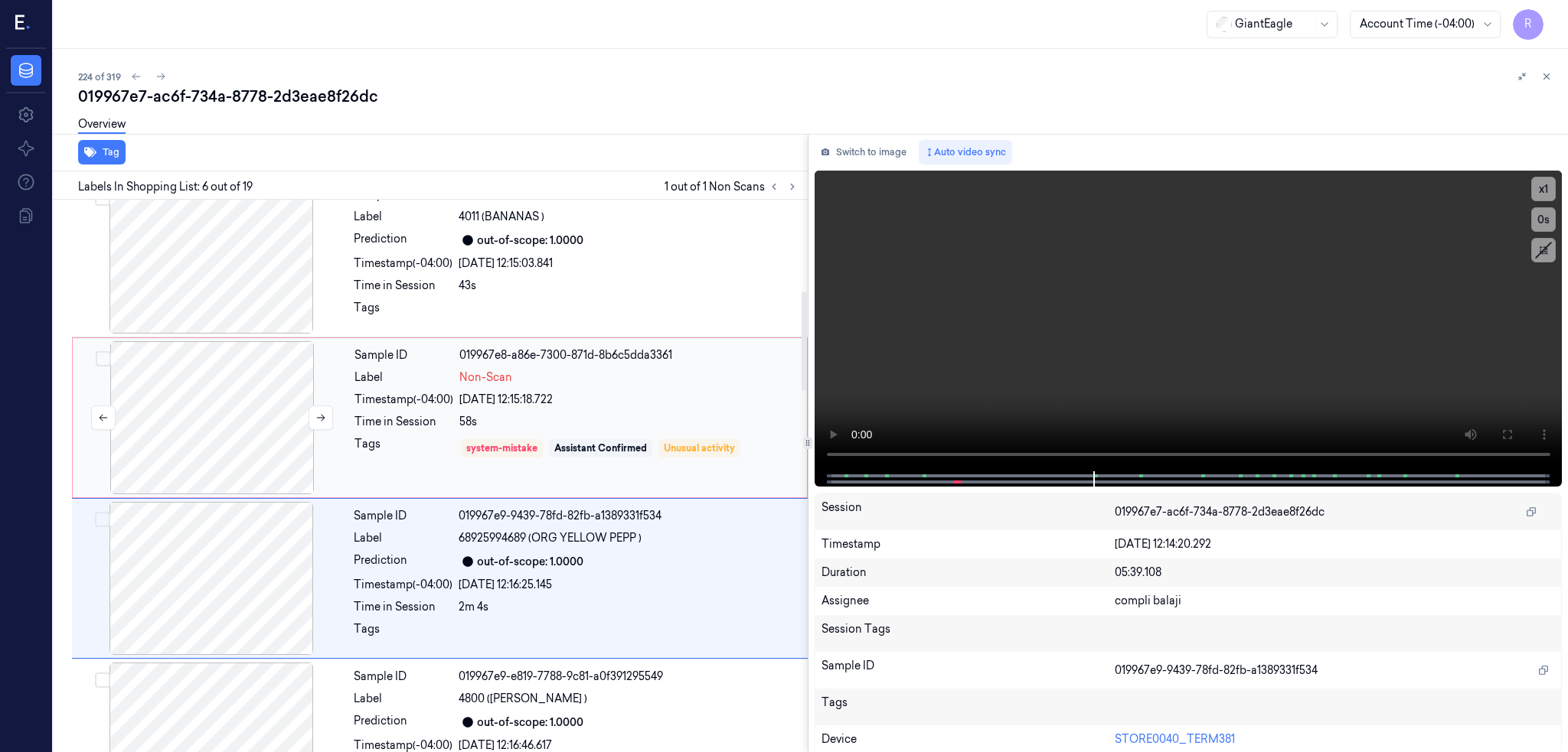
click at [169, 404] on div at bounding box center [212, 417] width 272 height 153
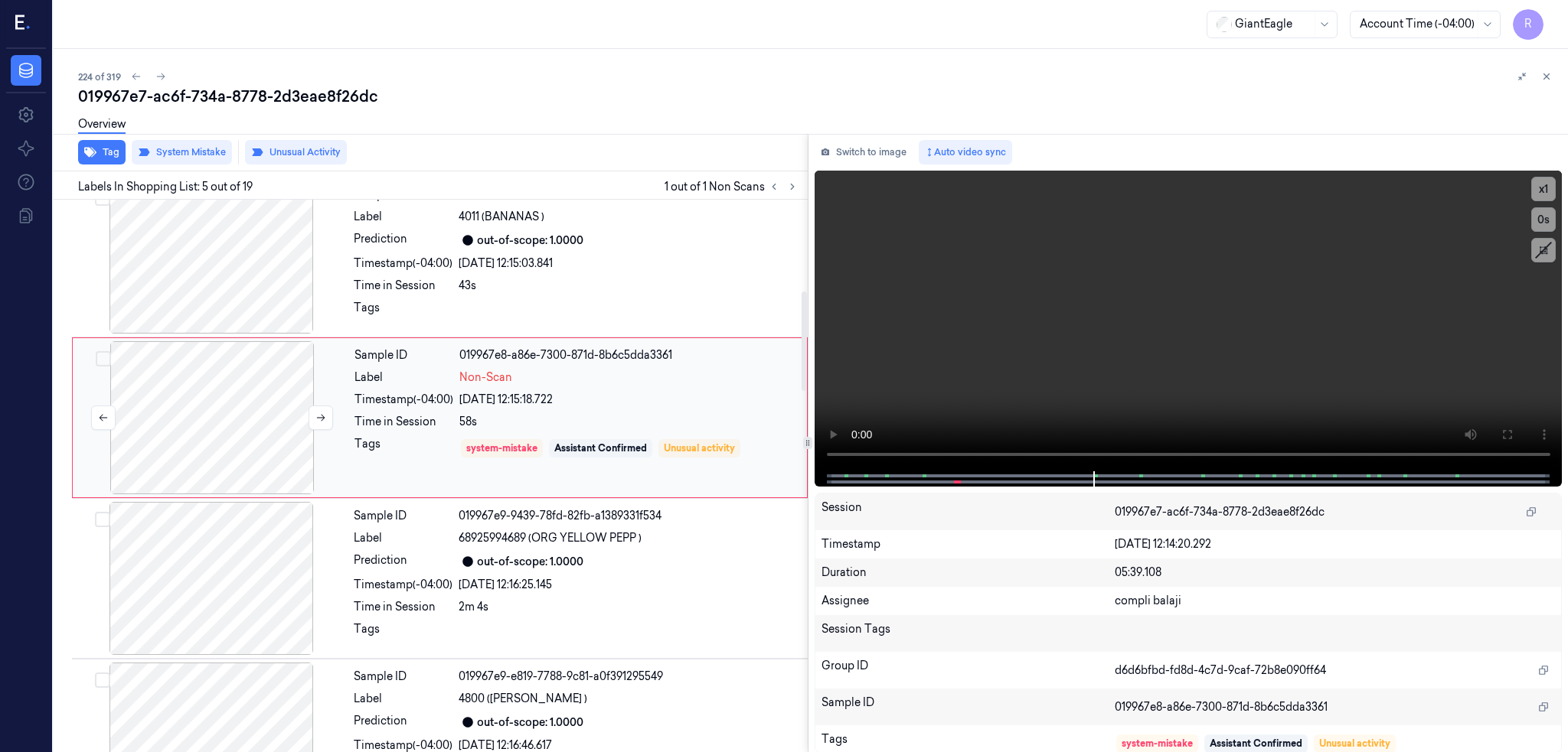
scroll to position [446, 0]
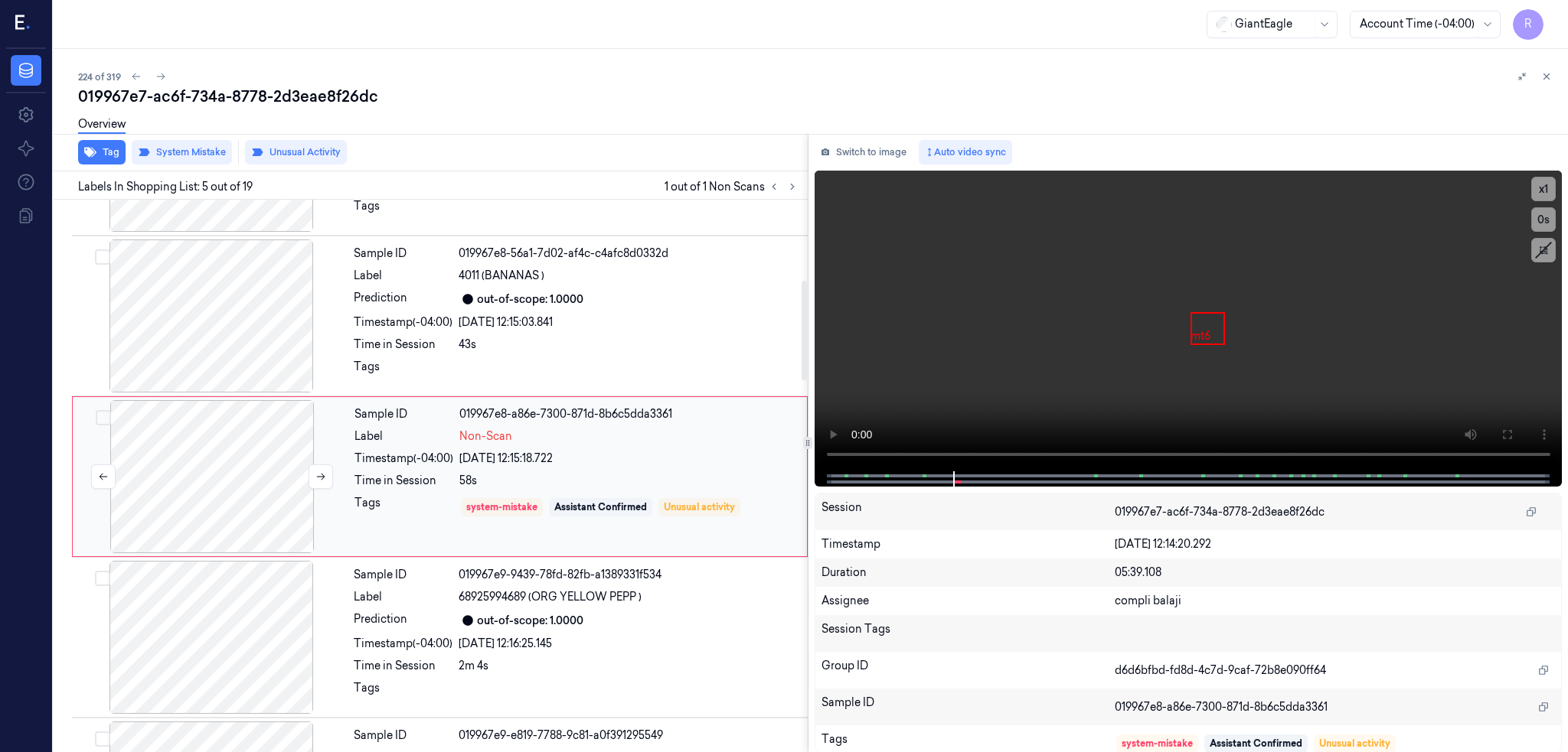
click at [173, 443] on div at bounding box center [212, 477] width 272 height 153
click at [182, 618] on div at bounding box center [211, 637] width 272 height 153
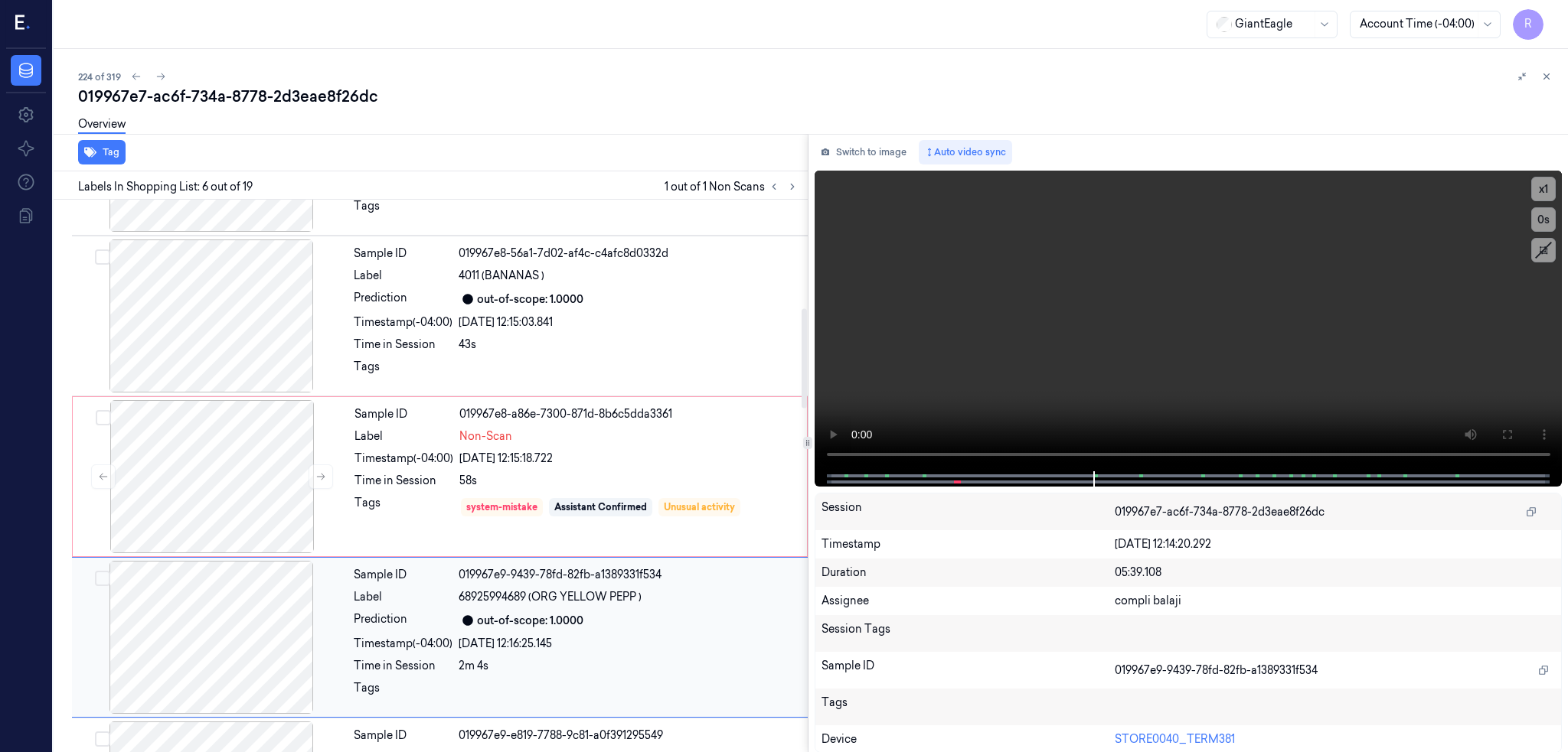
scroll to position [606, 0]
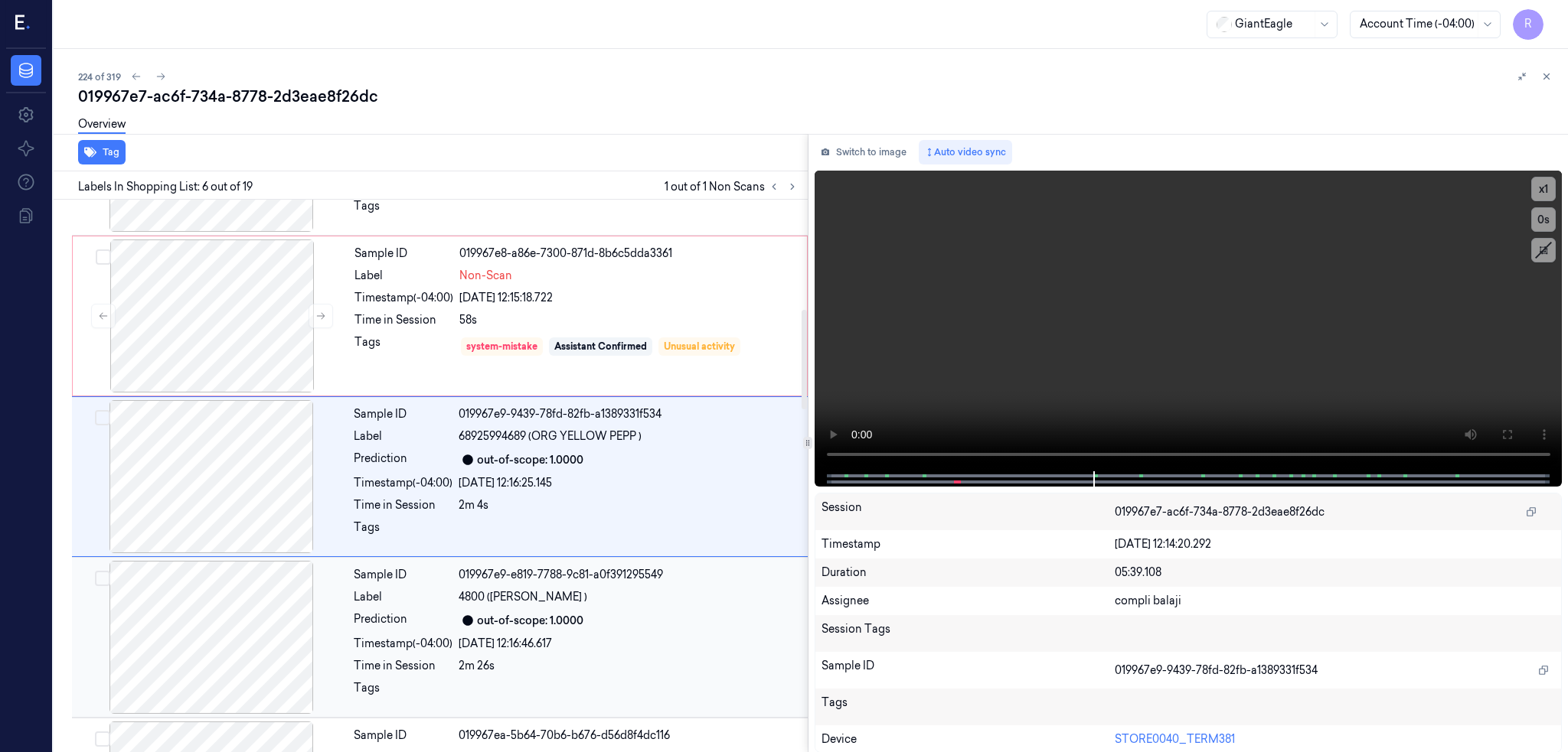
click at [199, 643] on div at bounding box center [211, 637] width 272 height 153
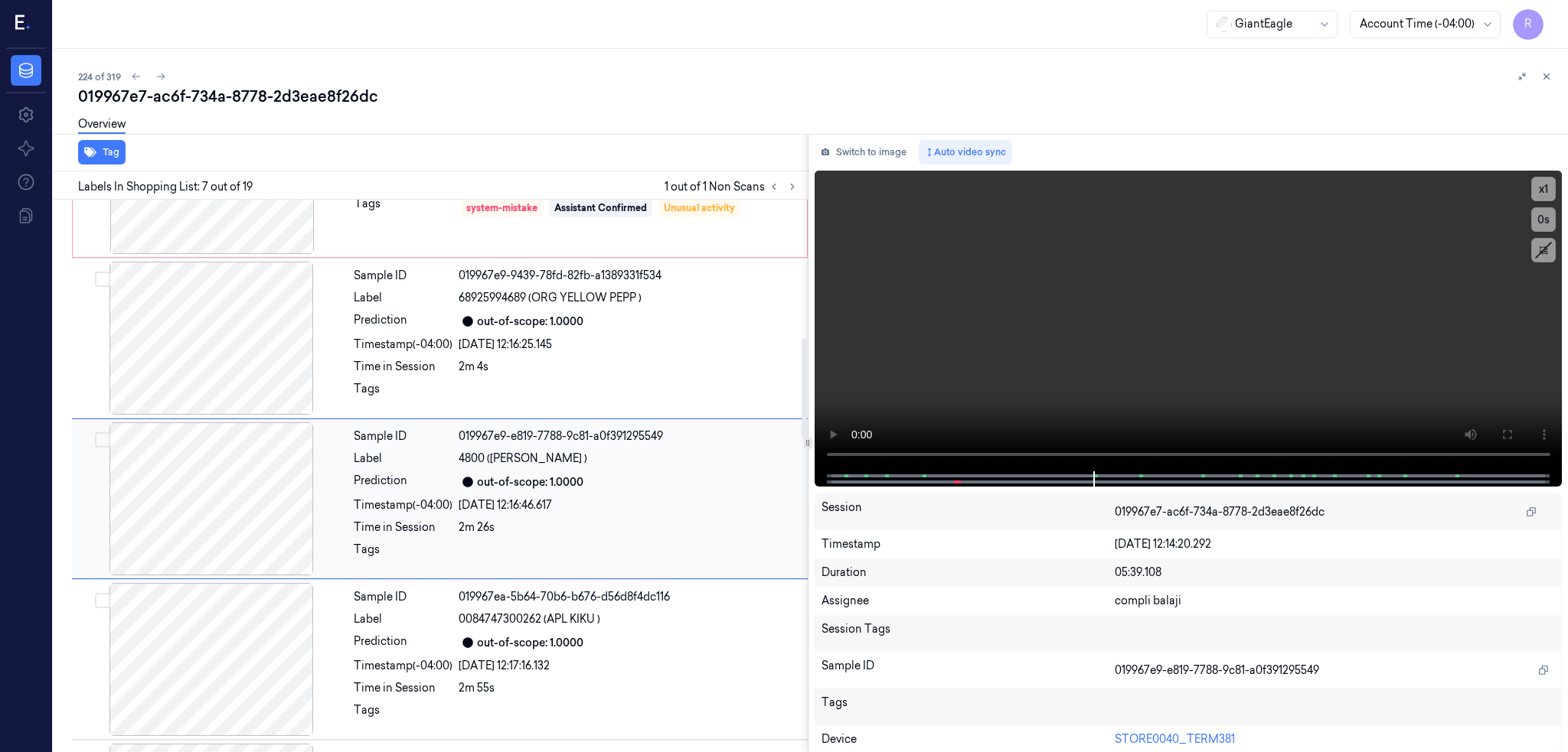
scroll to position [767, 0]
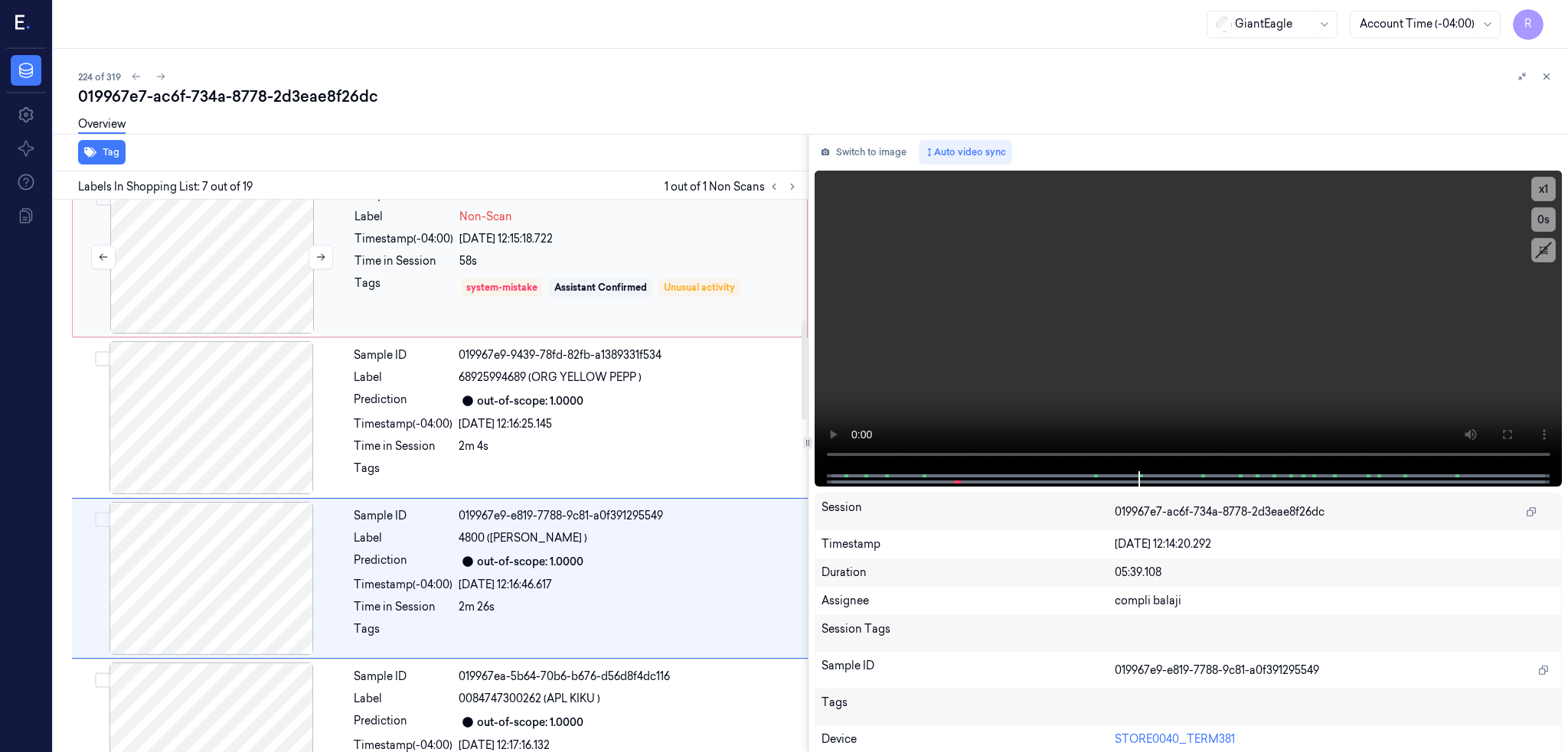
click at [159, 257] on div at bounding box center [212, 256] width 272 height 153
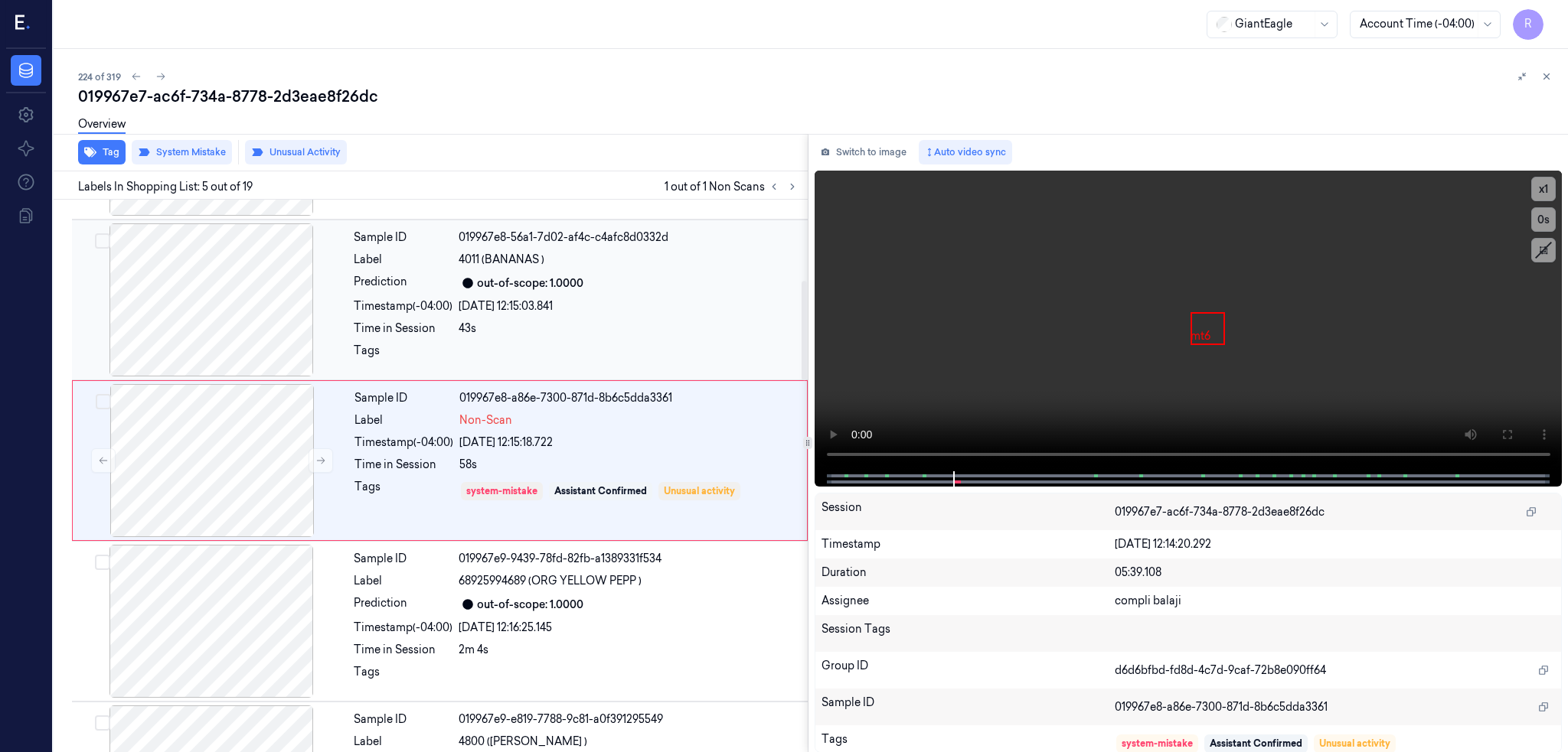
scroll to position [446, 0]
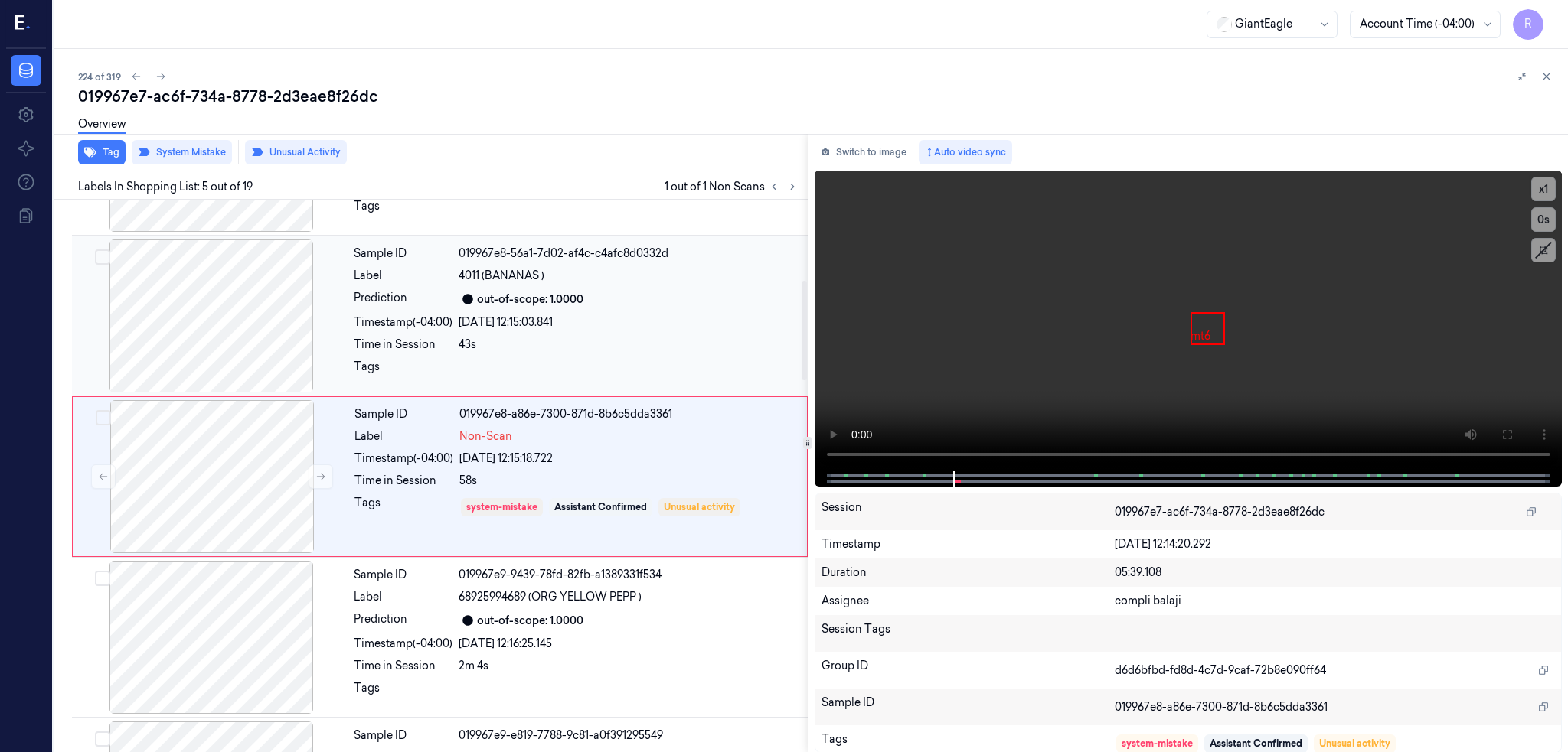
click at [187, 325] on div at bounding box center [211, 316] width 272 height 153
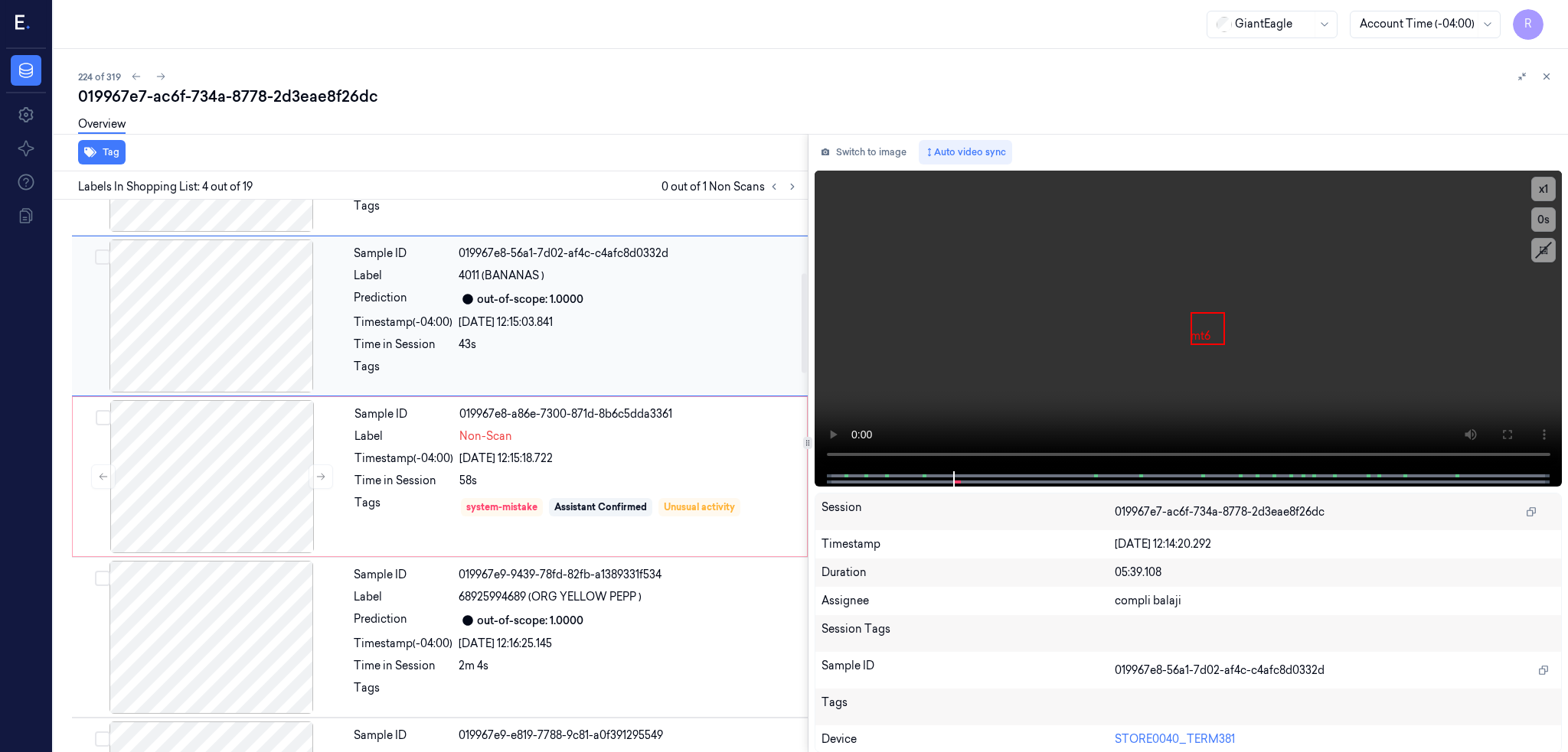
scroll to position [285, 0]
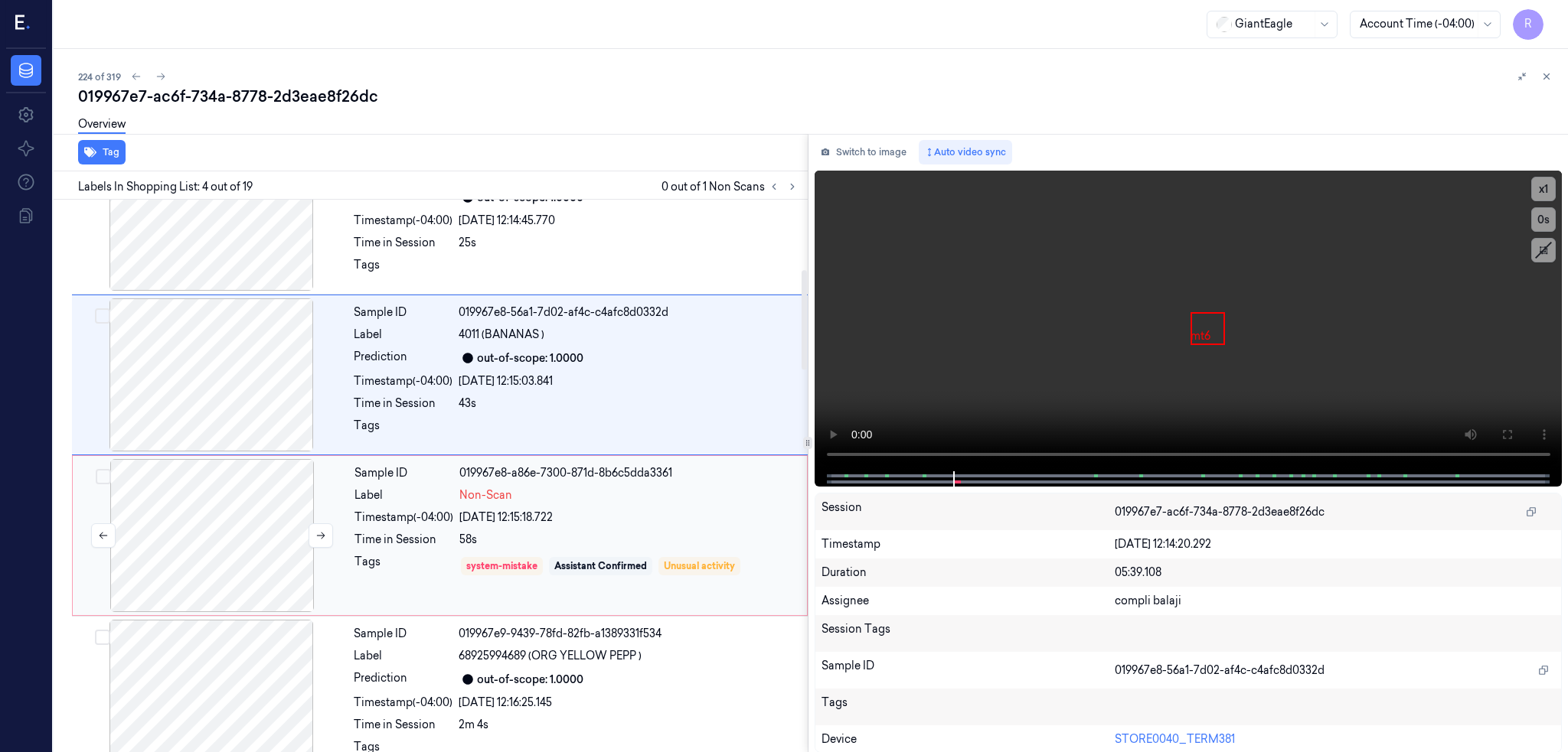
click at [181, 531] on div at bounding box center [212, 535] width 272 height 153
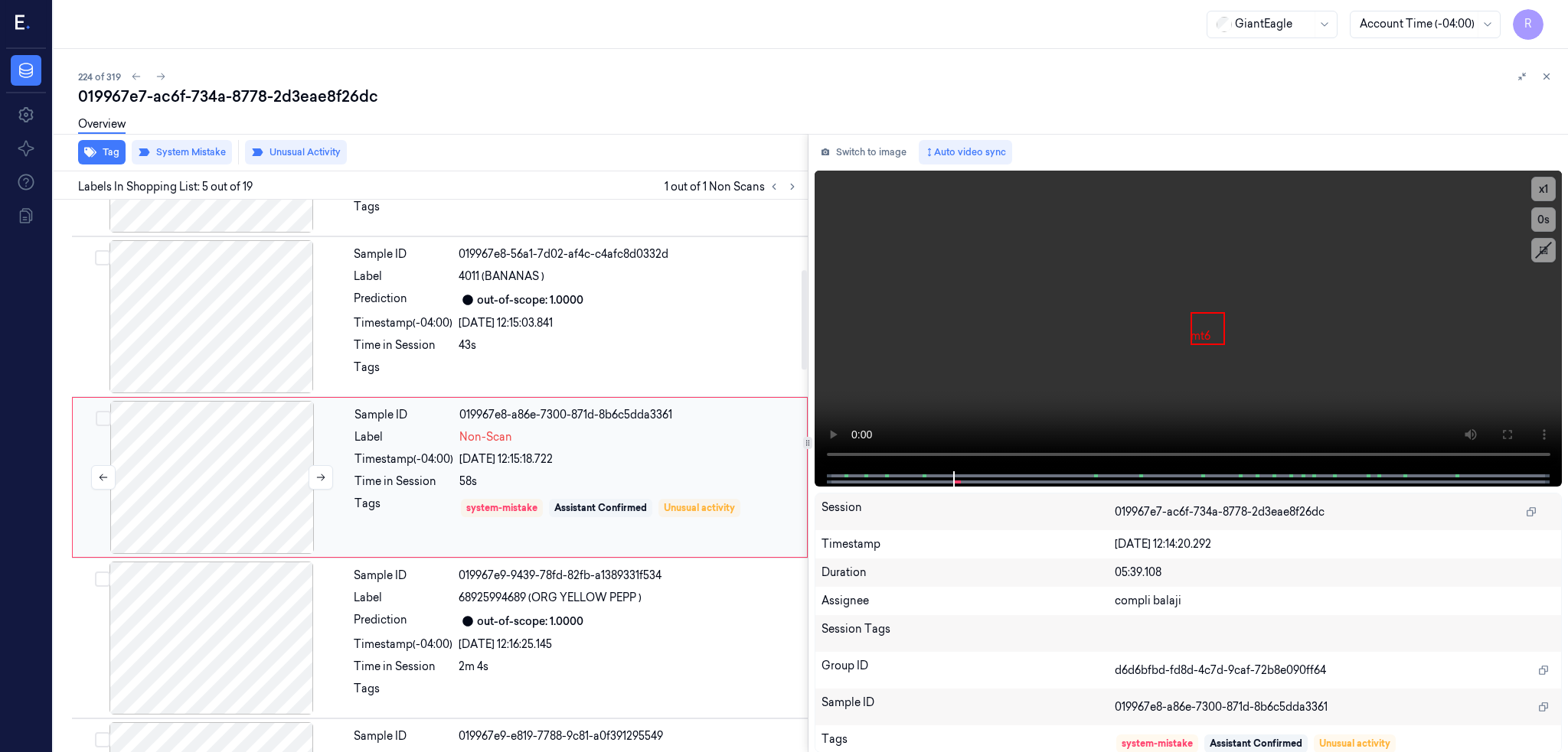
scroll to position [446, 0]
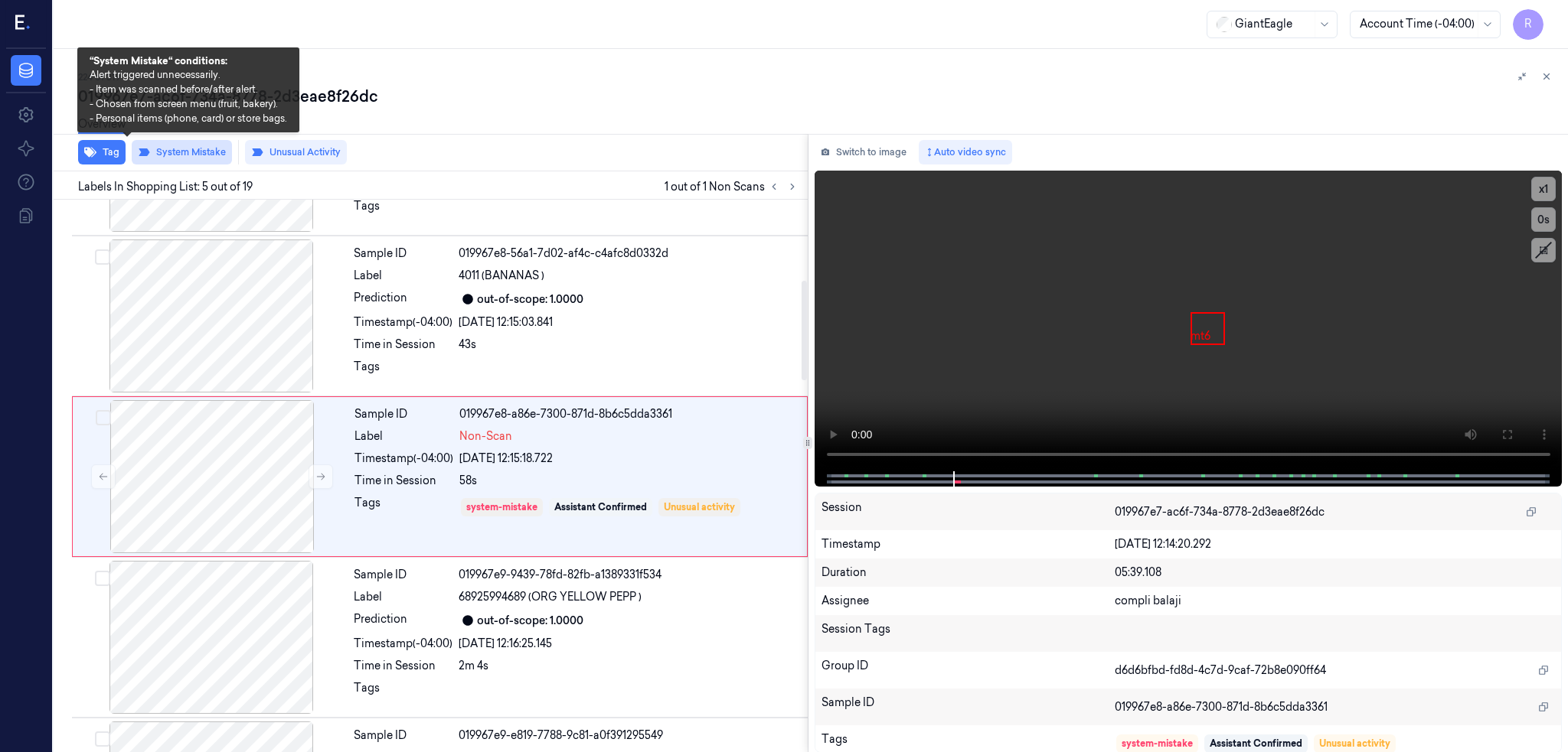
click at [131, 157] on button "System Mistake" at bounding box center [181, 152] width 101 height 25
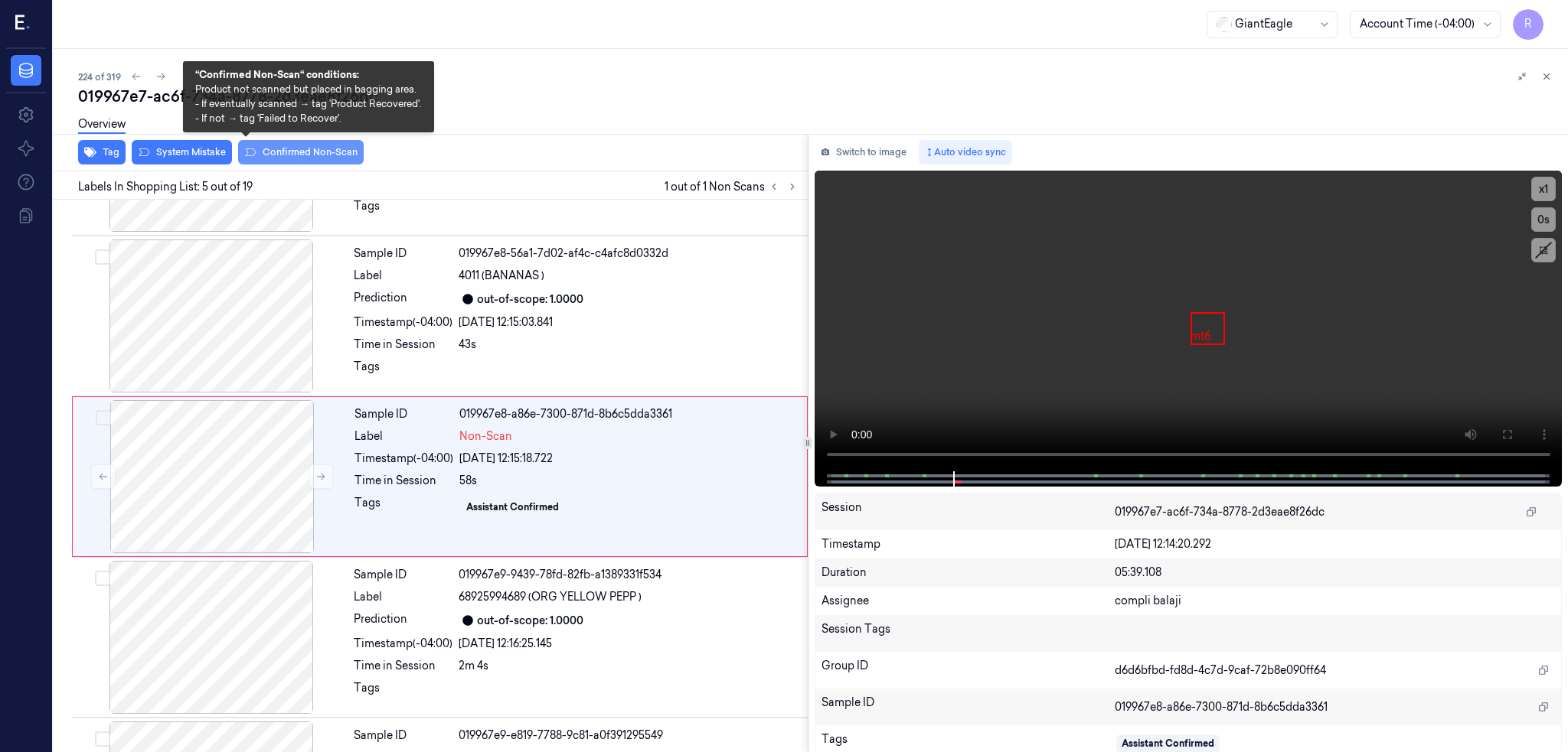
click at [284, 151] on button "Confirmed Non-Scan" at bounding box center [301, 152] width 126 height 25
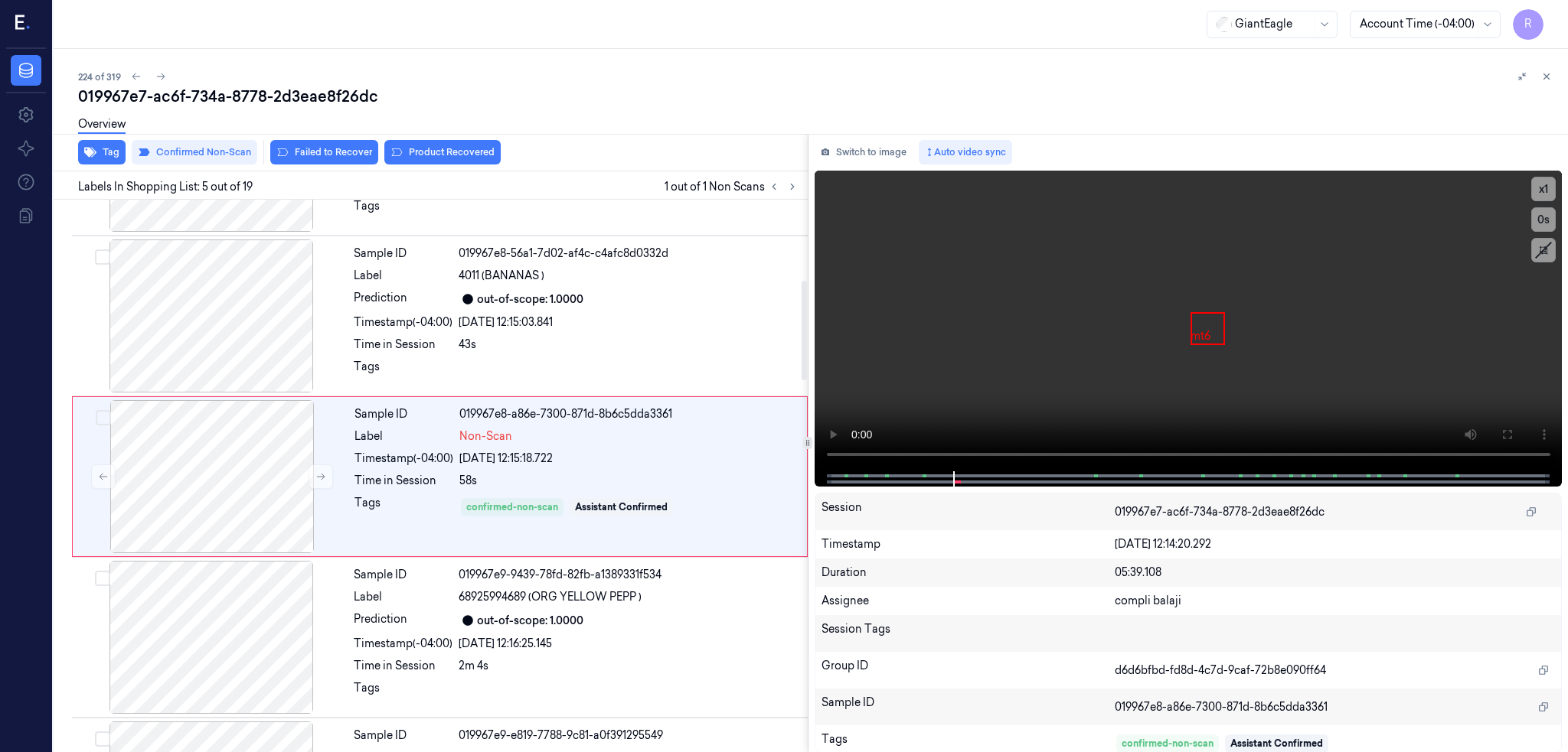
click at [405, 164] on div "Tag Confirmed Non-Scan Failed to Recover Product Recovered" at bounding box center [428, 152] width 760 height 37
click at [402, 156] on button "Product Recovered" at bounding box center [442, 152] width 116 height 25
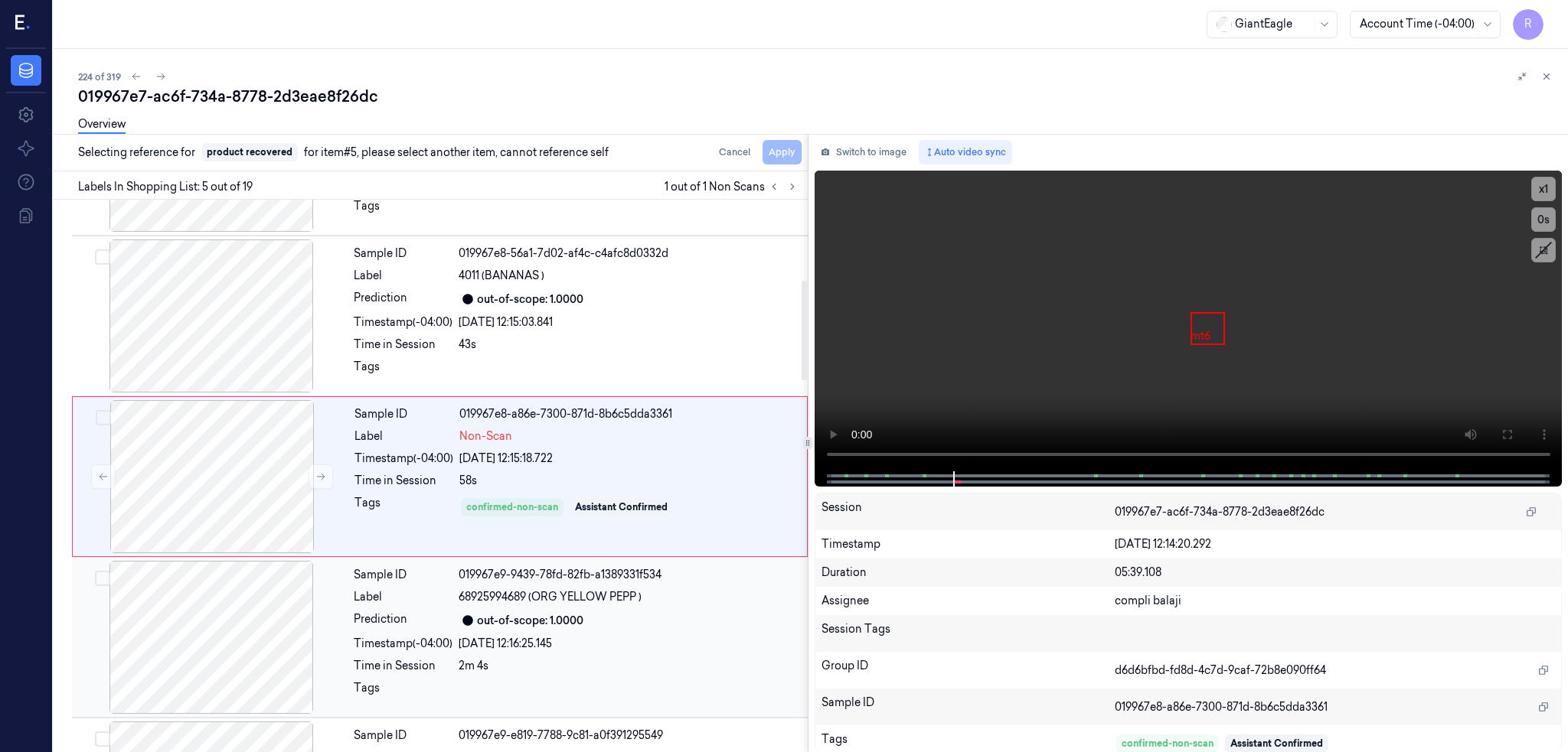
click at [177, 602] on div at bounding box center [211, 637] width 272 height 153
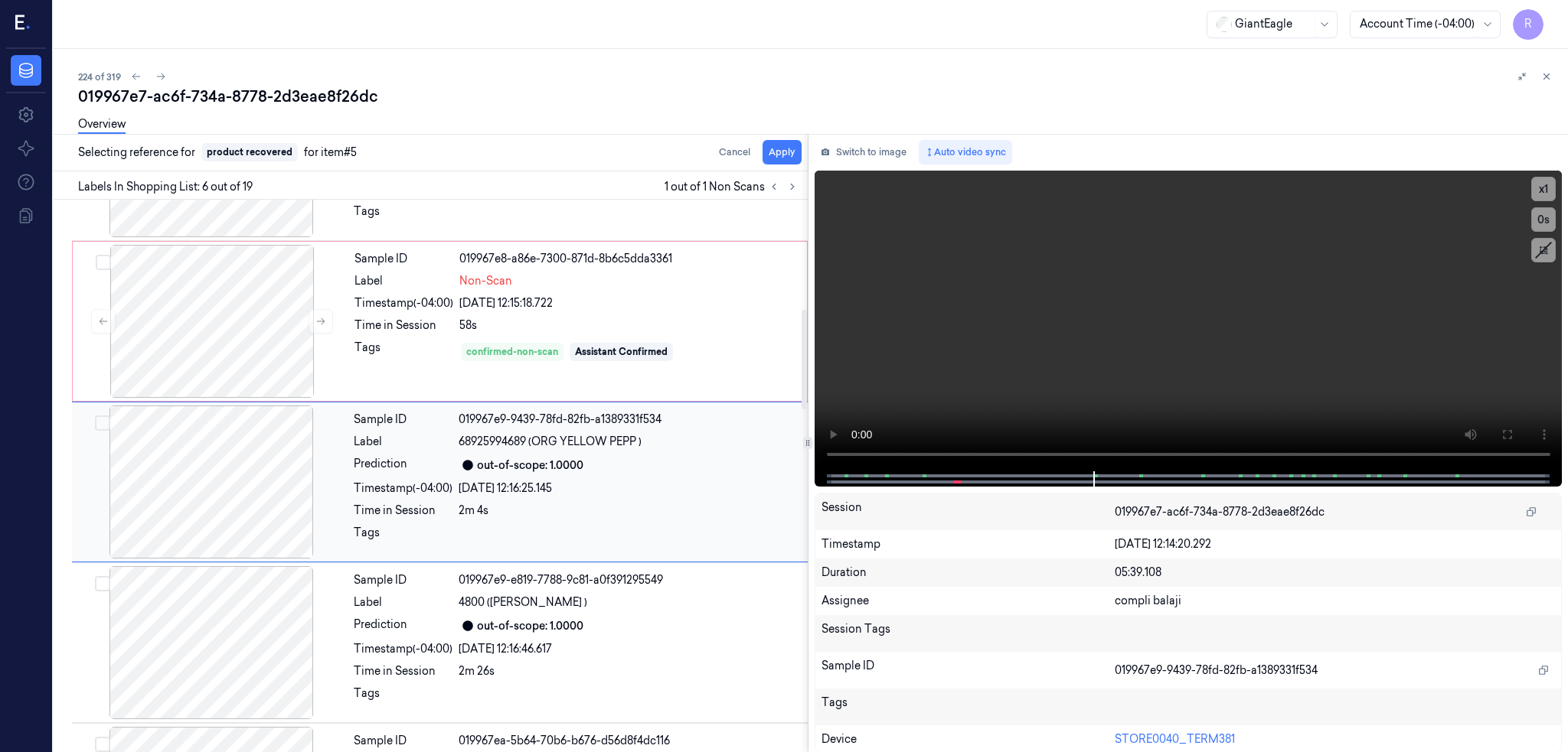
scroll to position [606, 0]
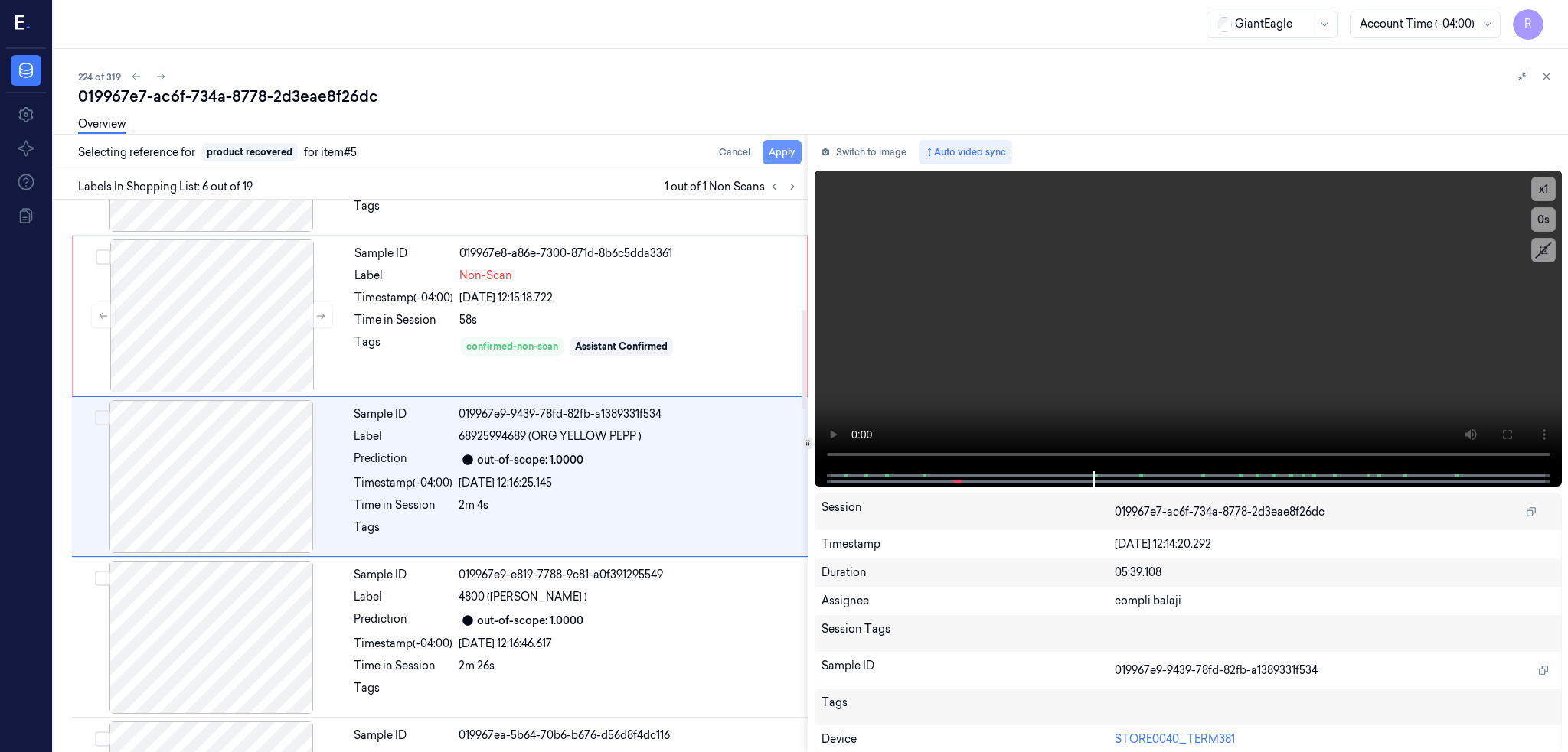
click at [763, 153] on button "Apply" at bounding box center [782, 152] width 39 height 25
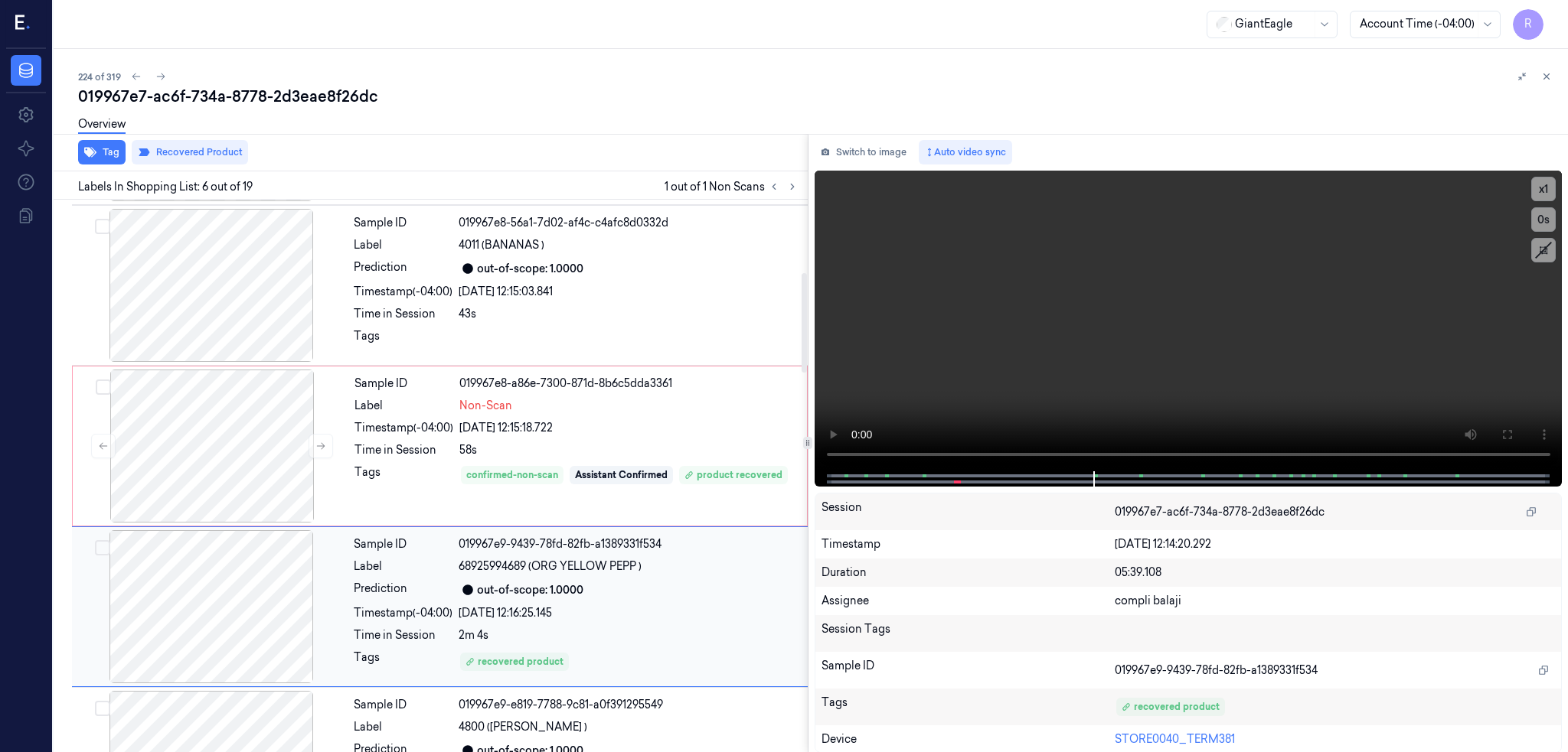
scroll to position [402, 0]
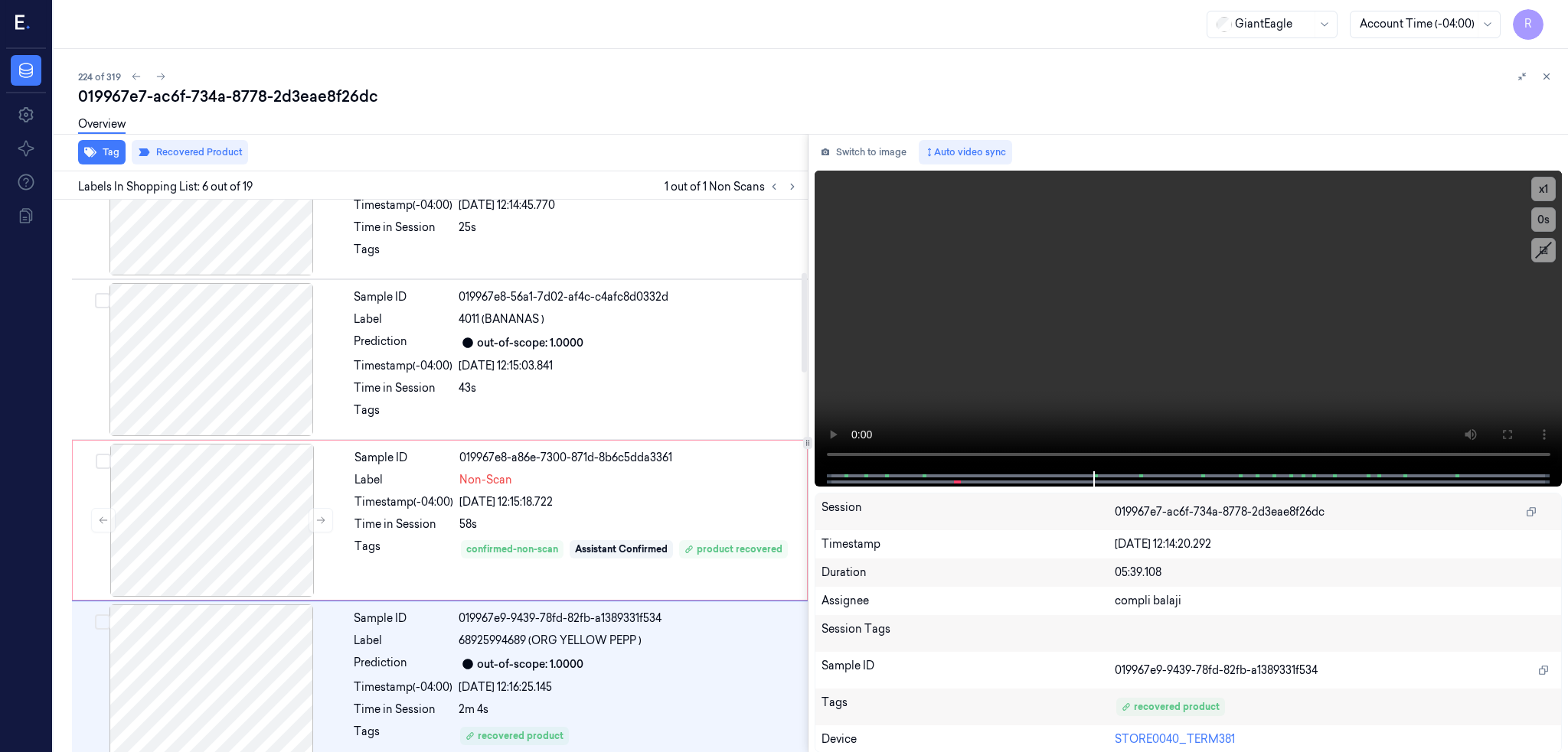
click at [238, 101] on div "019967e7-ac6f-734a-8778-2d3eae8f26dc" at bounding box center [817, 96] width 1478 height 21
click at [238, 101] on div "019967e7-ac6f-734a-8778-2d3eae8f26dc" at bounding box center [817, 96] width 1478 height 21
copy div "2d3eae8f26dc"
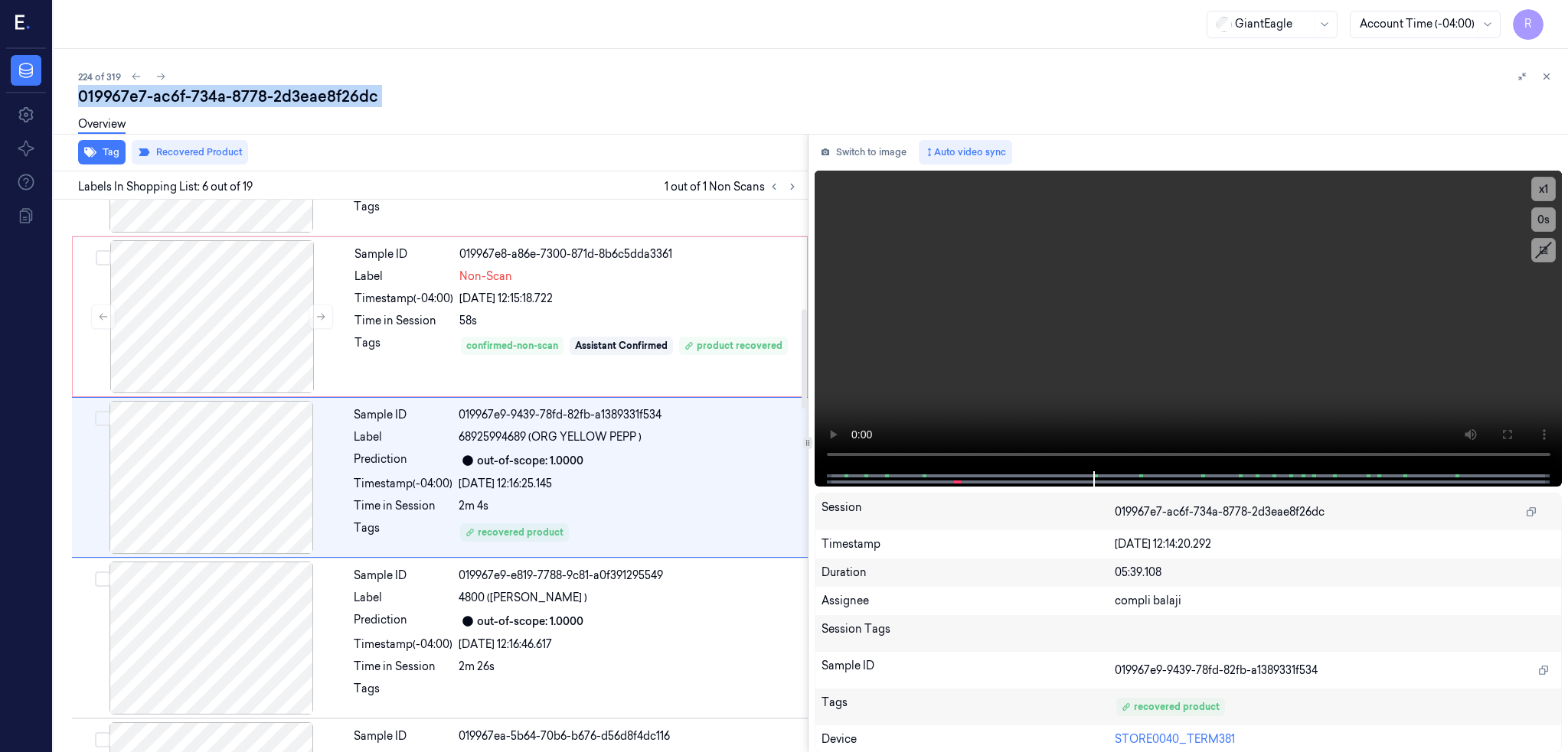
scroll to position [606, 0]
click at [155, 76] on icon at bounding box center [161, 77] width 11 height 11
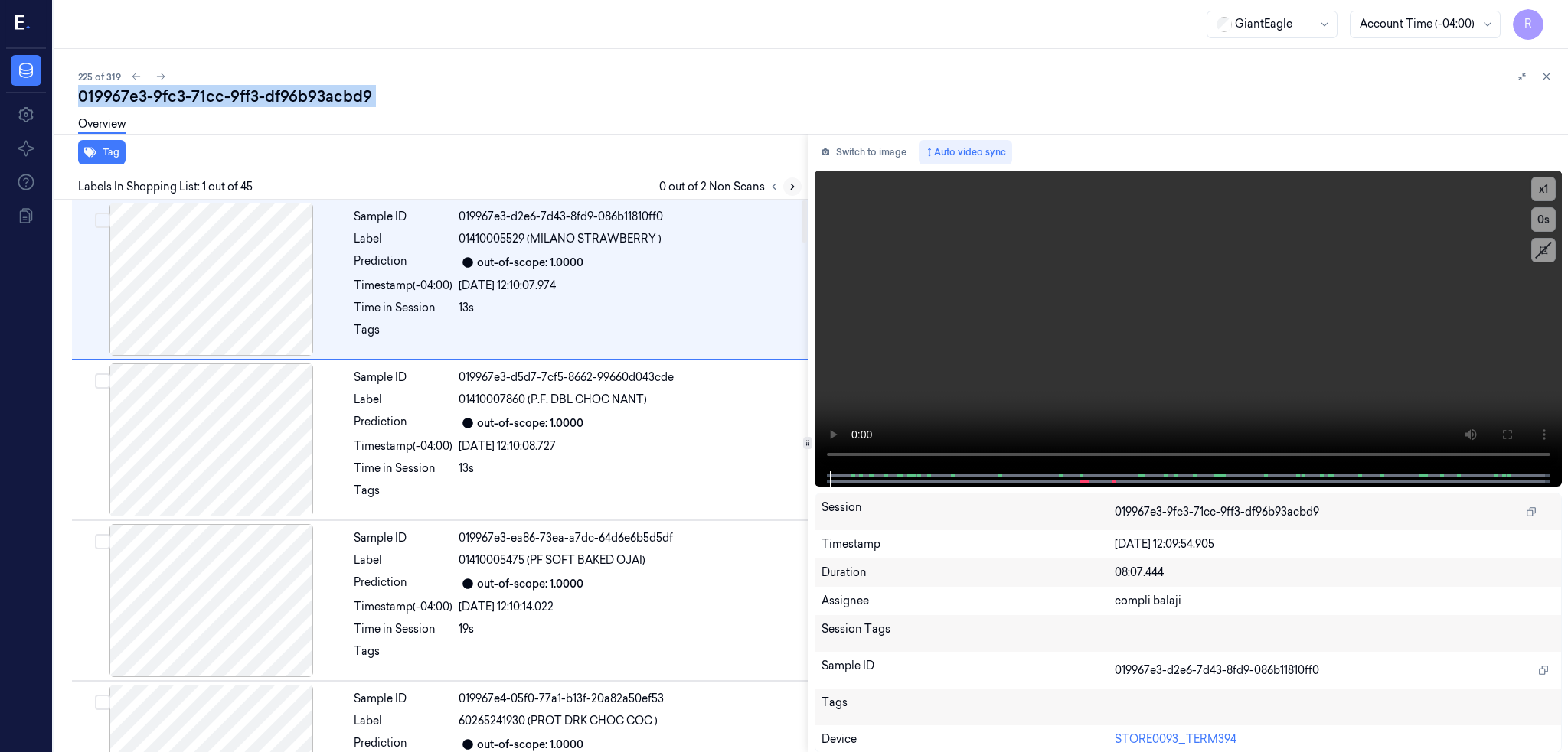
click at [787, 188] on icon at bounding box center [793, 187] width 11 height 11
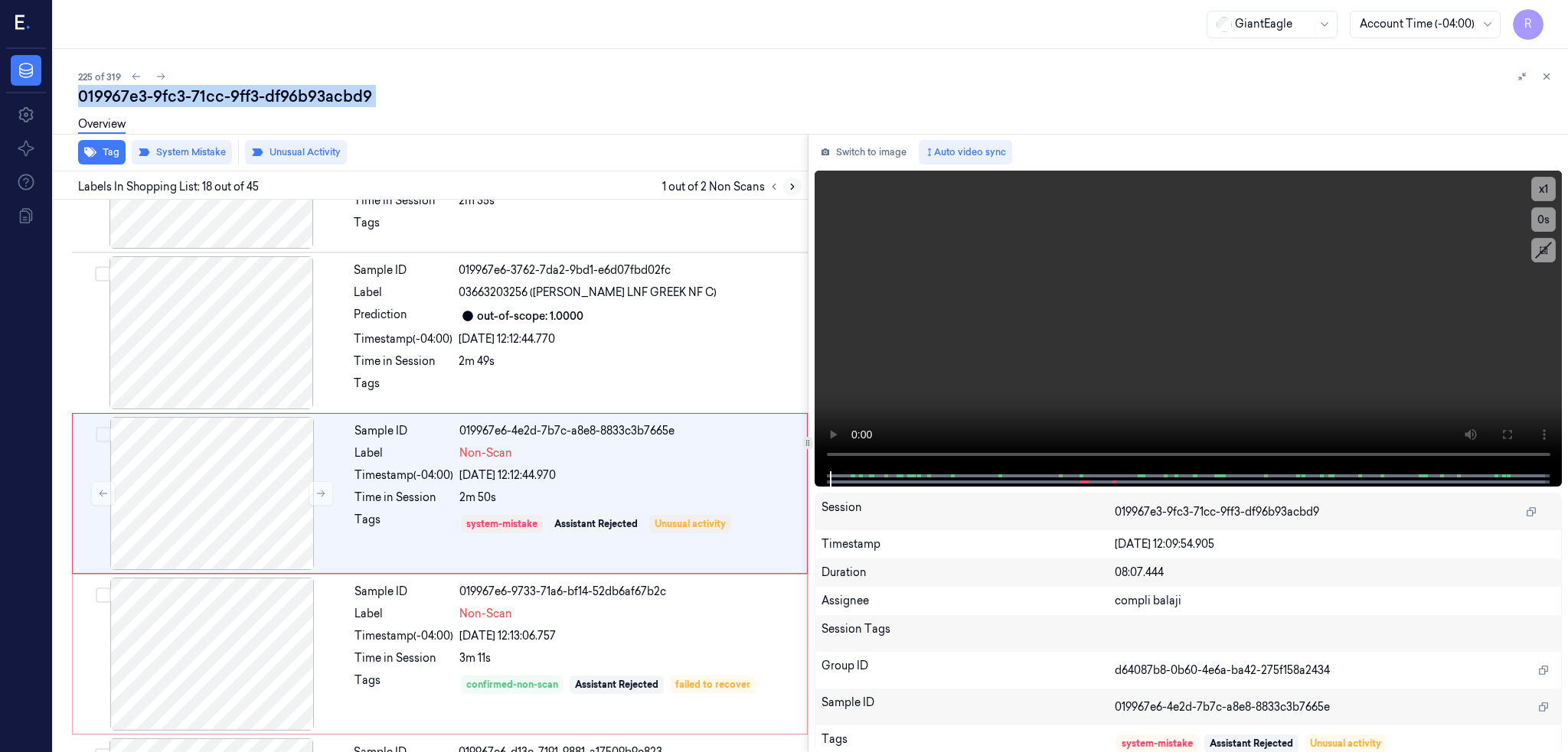
scroll to position [2536, 0]
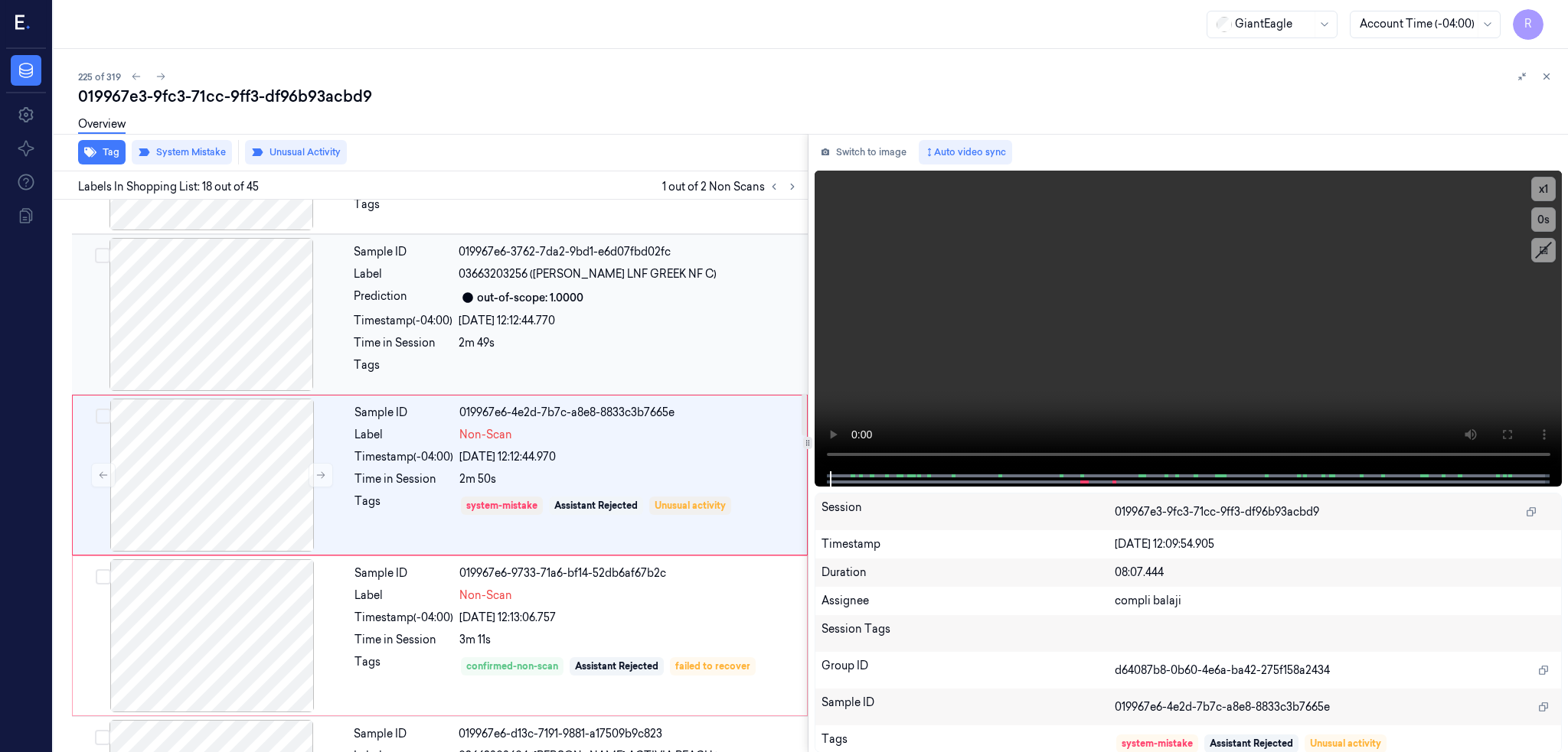
click at [156, 267] on div at bounding box center [211, 314] width 272 height 153
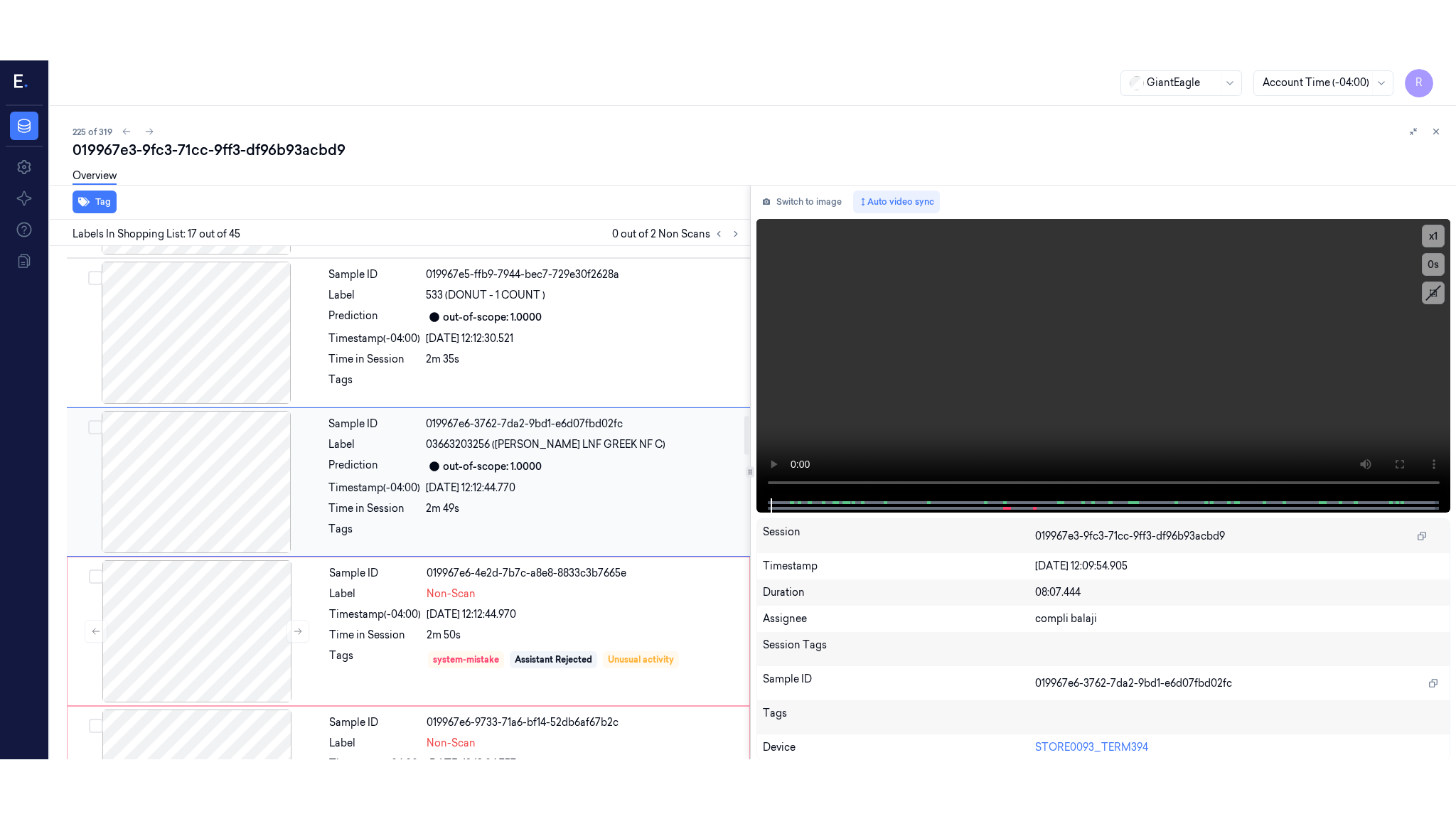
scroll to position [2206, 0]
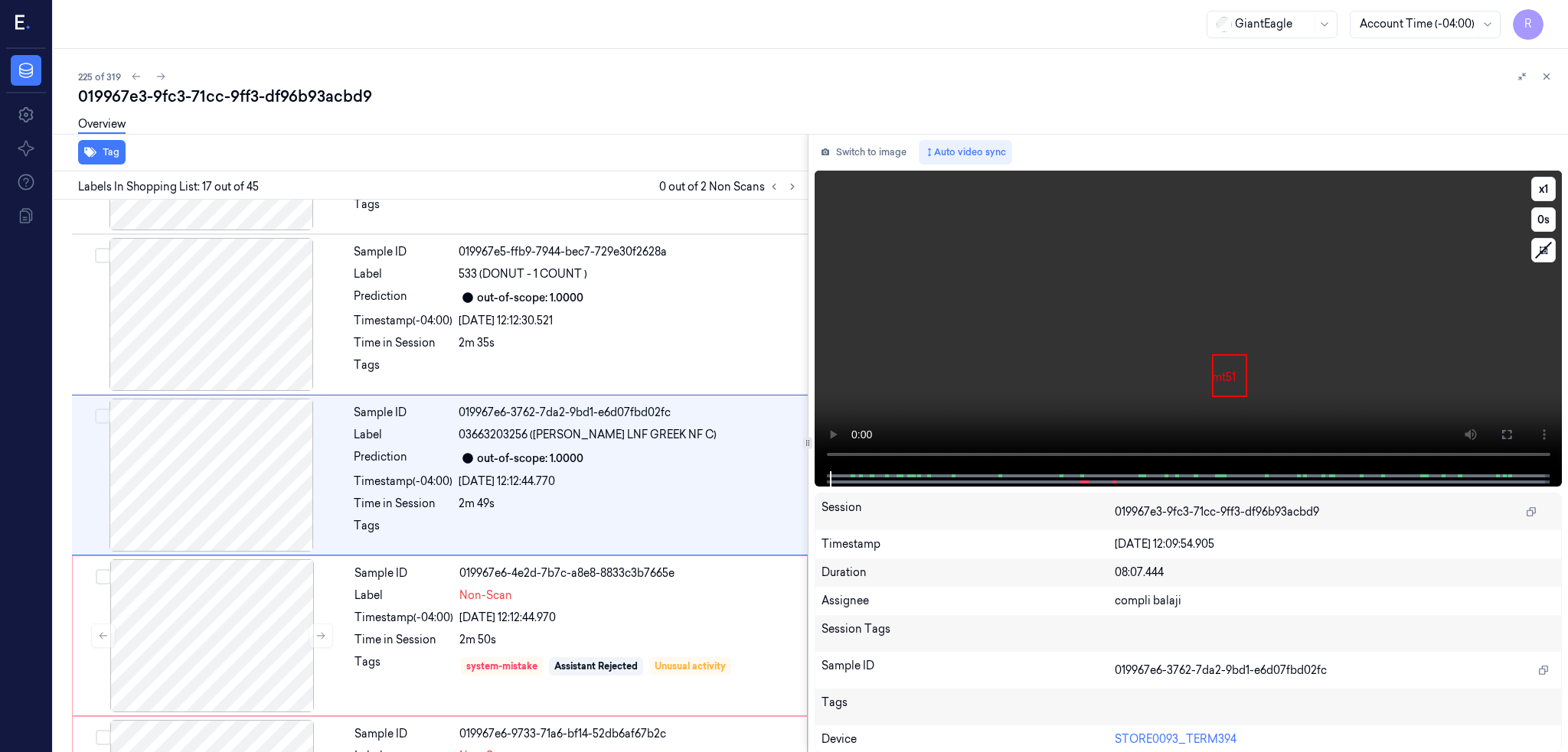
click at [1504, 439] on icon at bounding box center [1507, 435] width 10 height 9
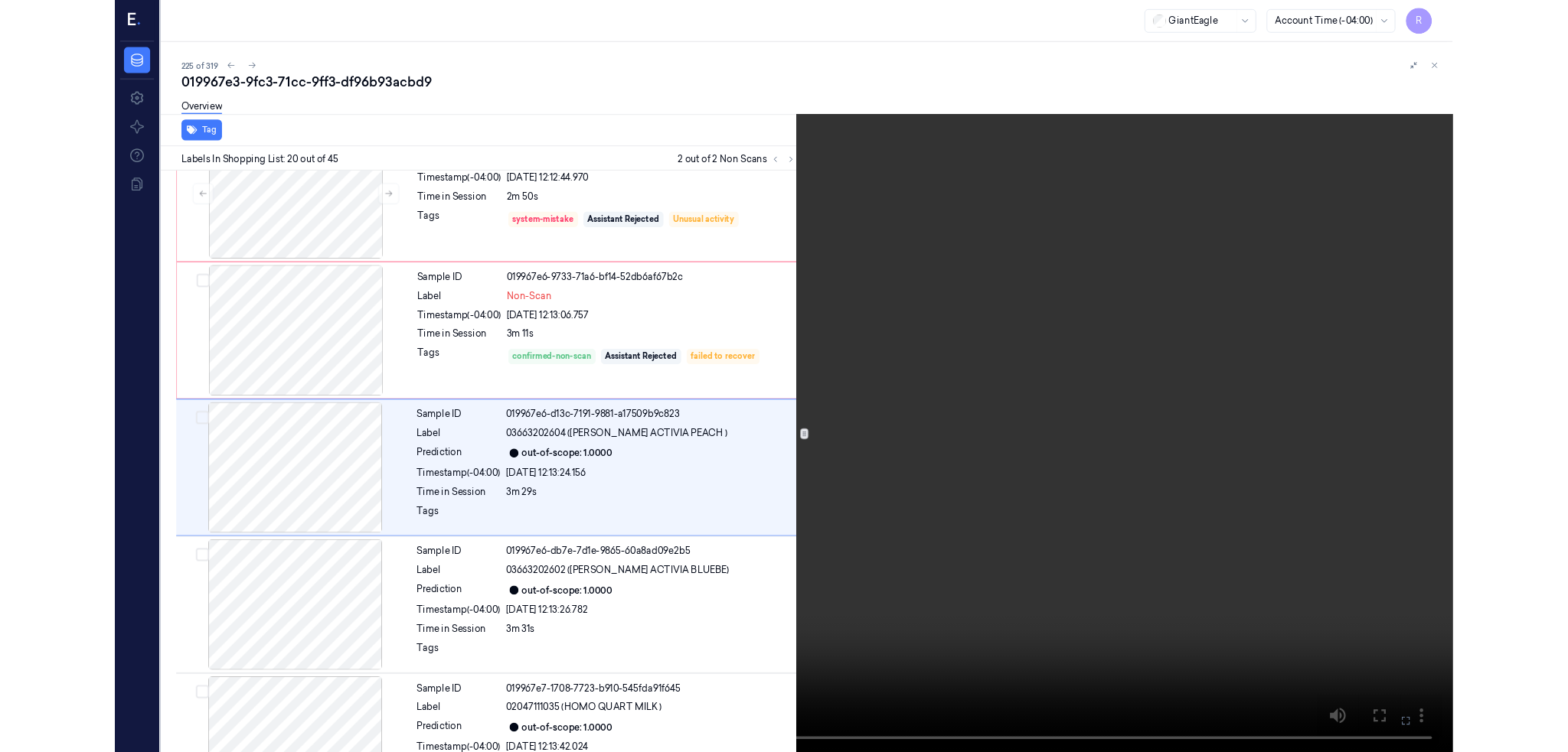
scroll to position [2793, 0]
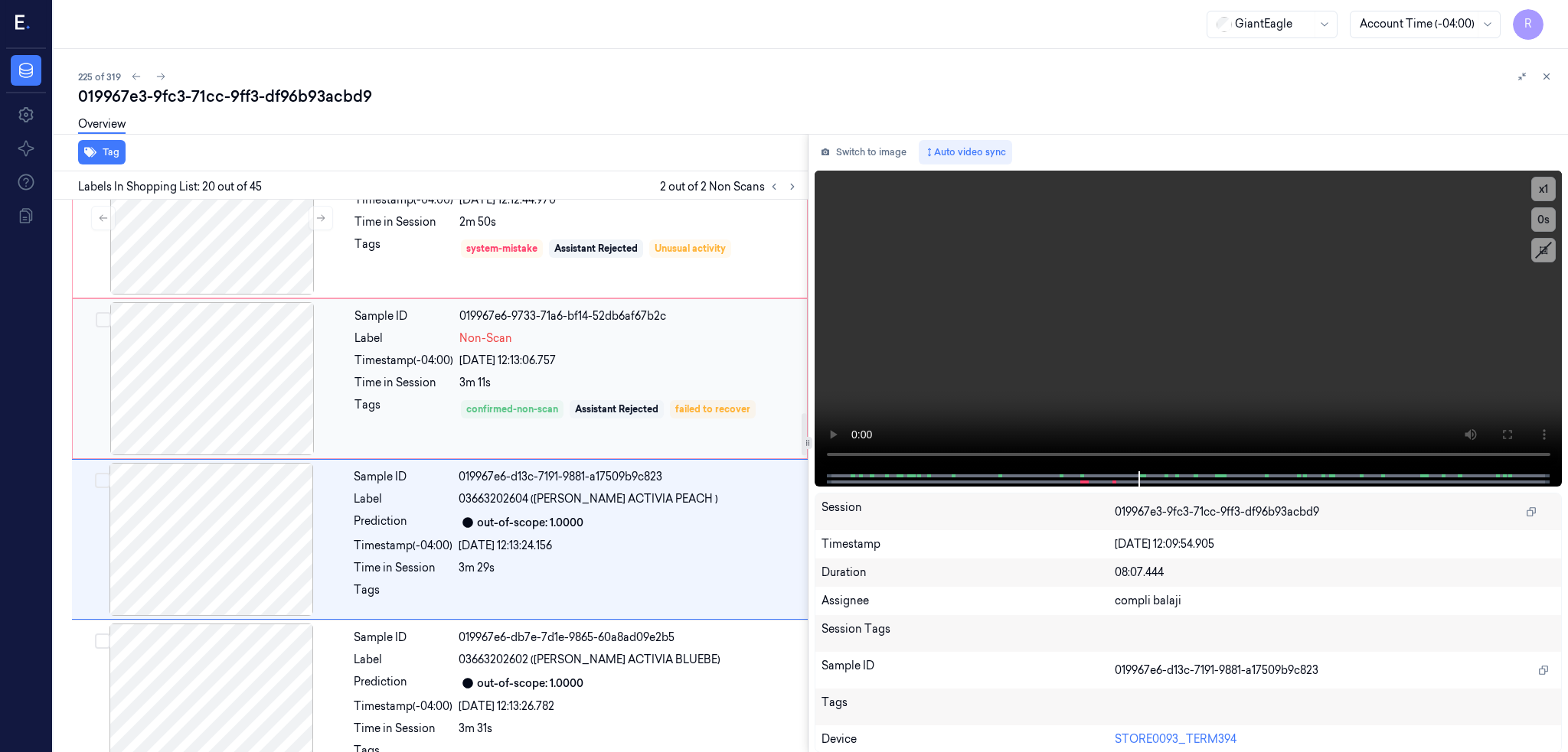
click at [200, 399] on div at bounding box center [212, 378] width 272 height 153
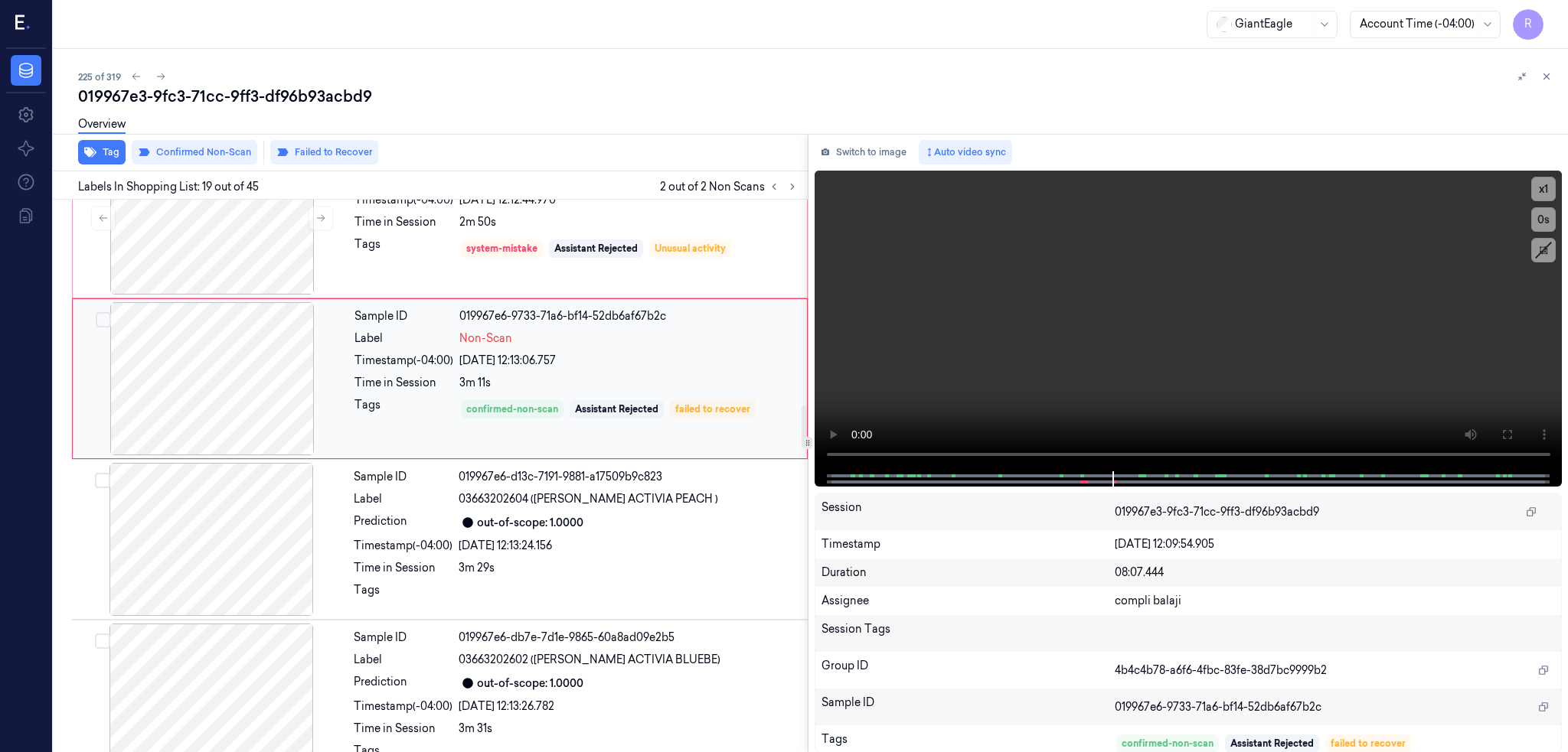
scroll to position [2697, 0]
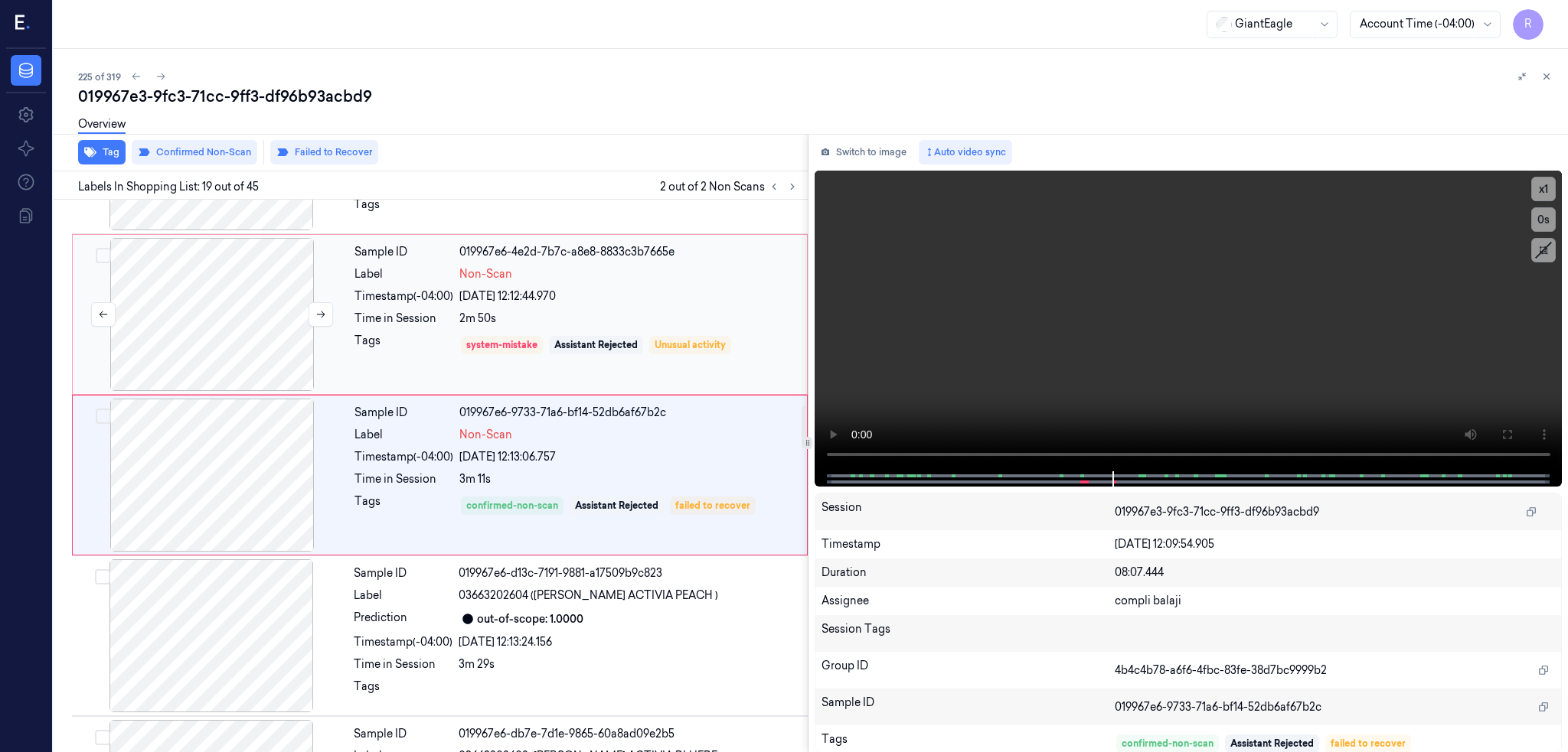
click at [173, 287] on div at bounding box center [212, 314] width 272 height 153
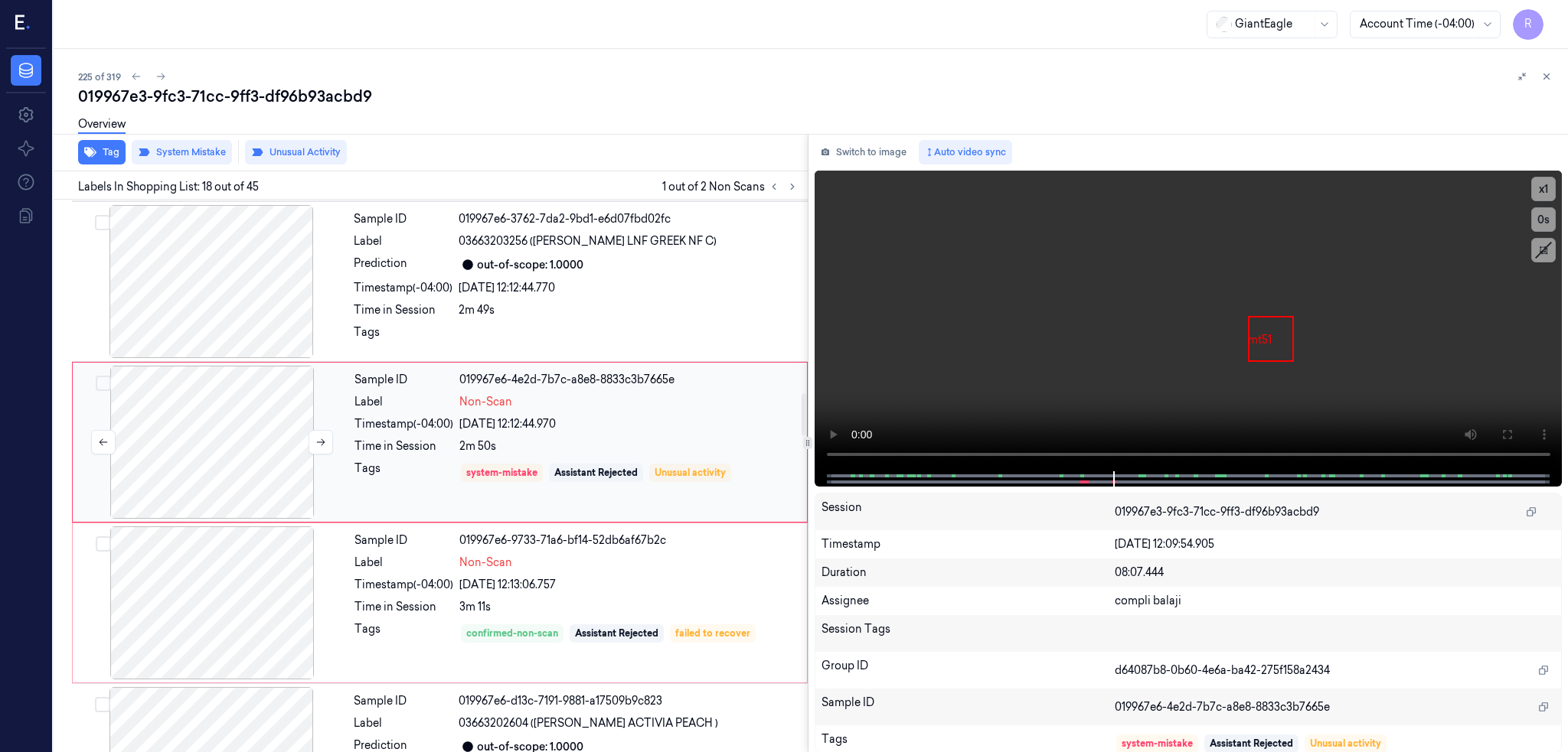
scroll to position [2536, 0]
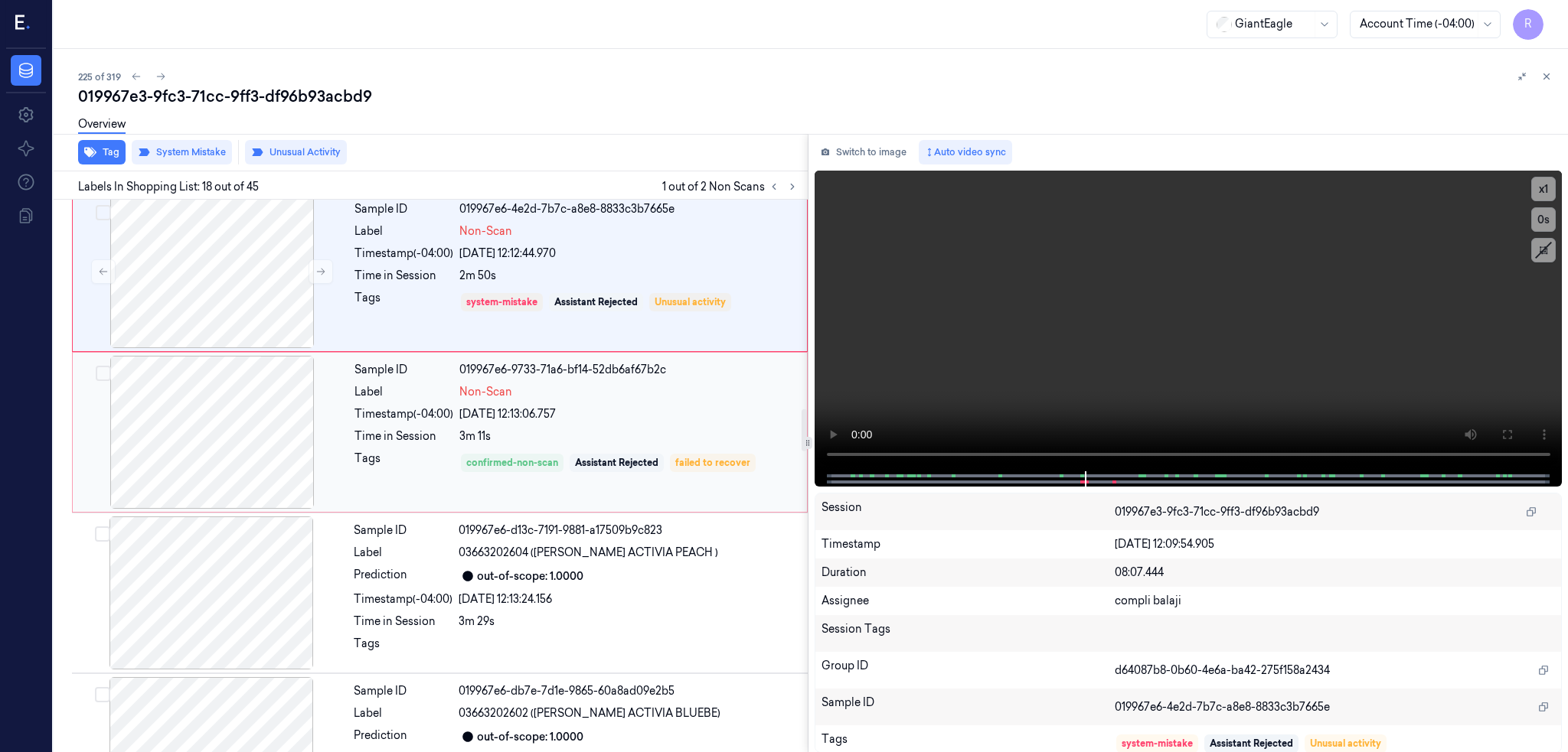
click at [154, 462] on div at bounding box center [212, 432] width 272 height 153
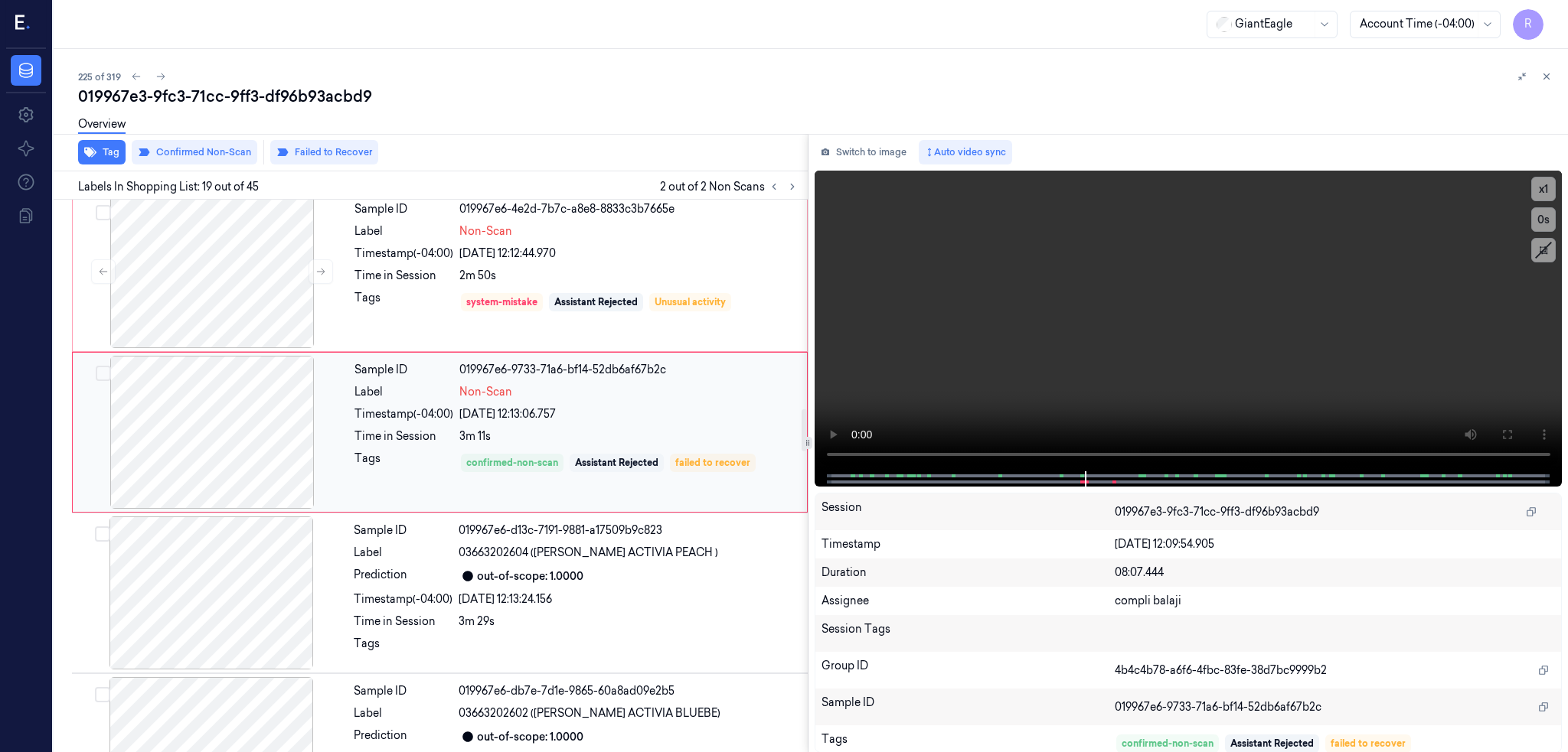
scroll to position [2697, 0]
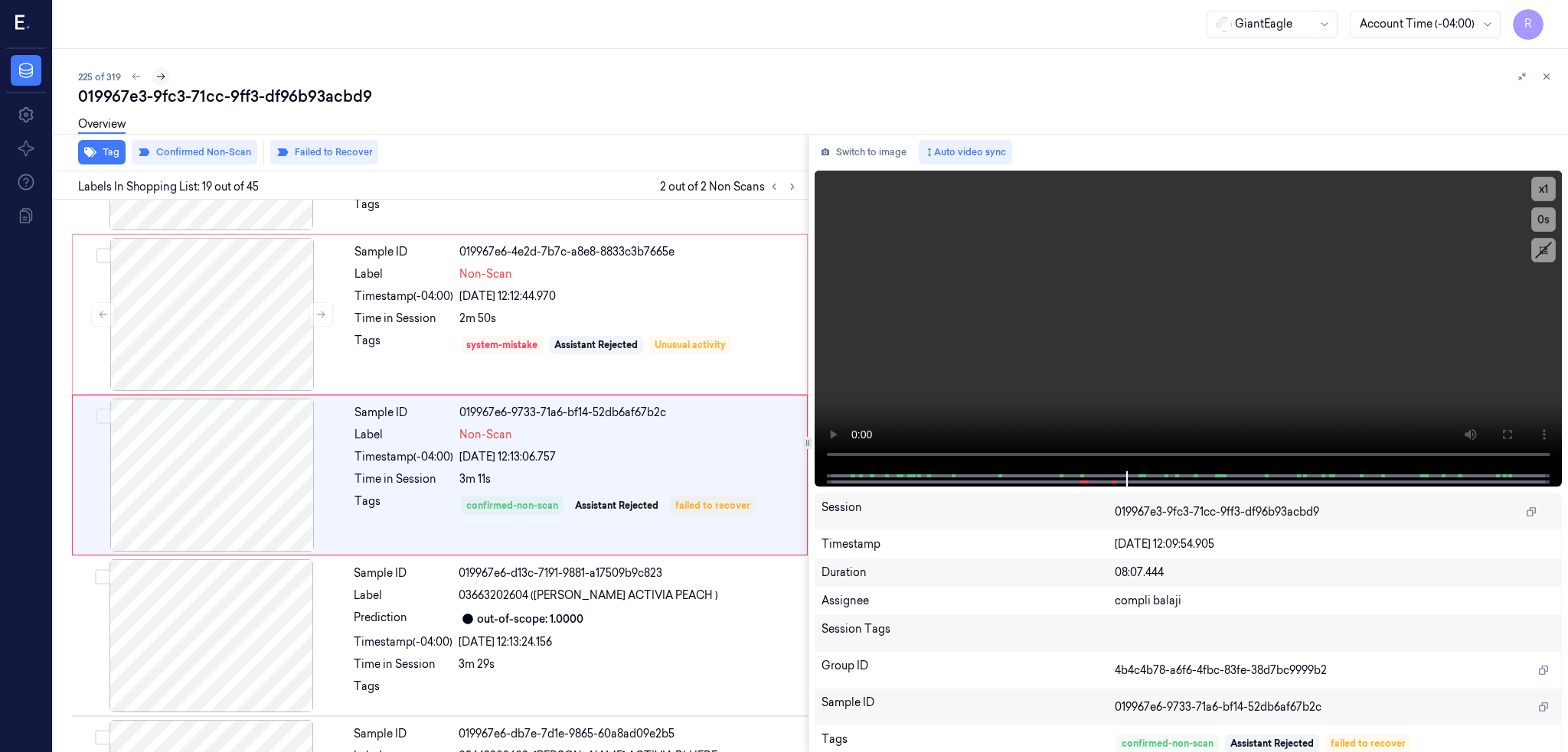
click at [155, 75] on icon at bounding box center [161, 77] width 11 height 11
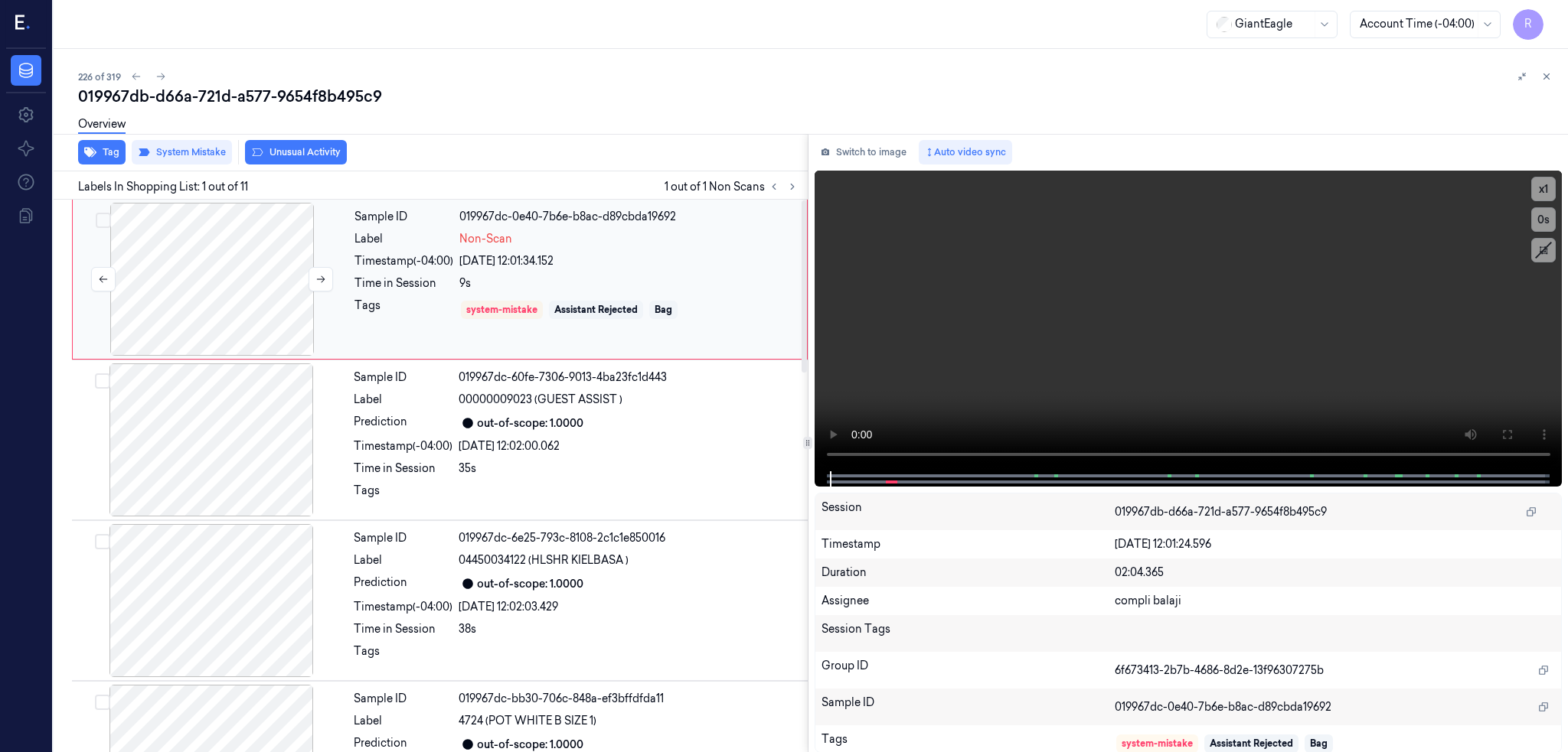
click at [185, 303] on div at bounding box center [212, 279] width 272 height 153
click at [1504, 433] on icon at bounding box center [1506, 434] width 12 height 12
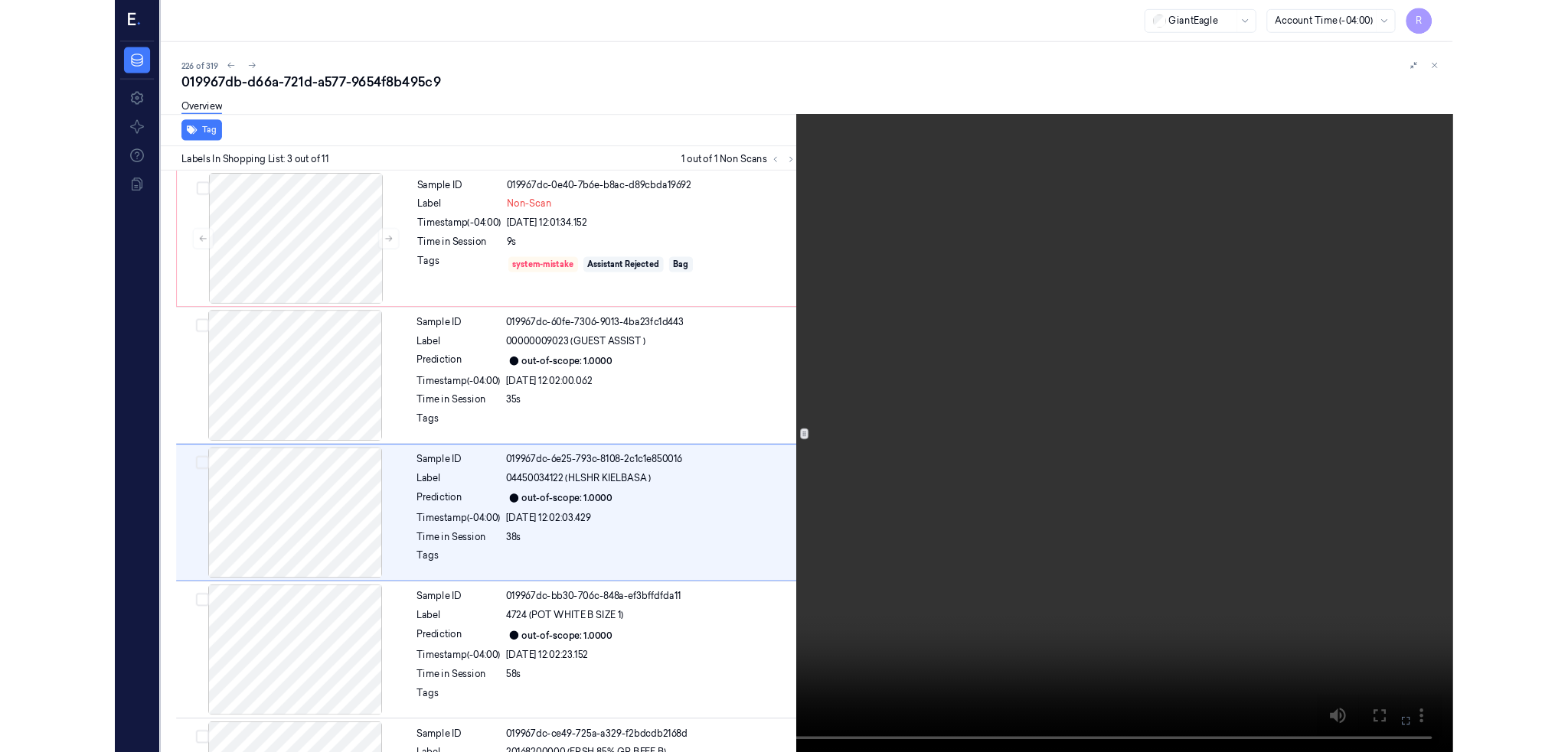
scroll to position [59, 0]
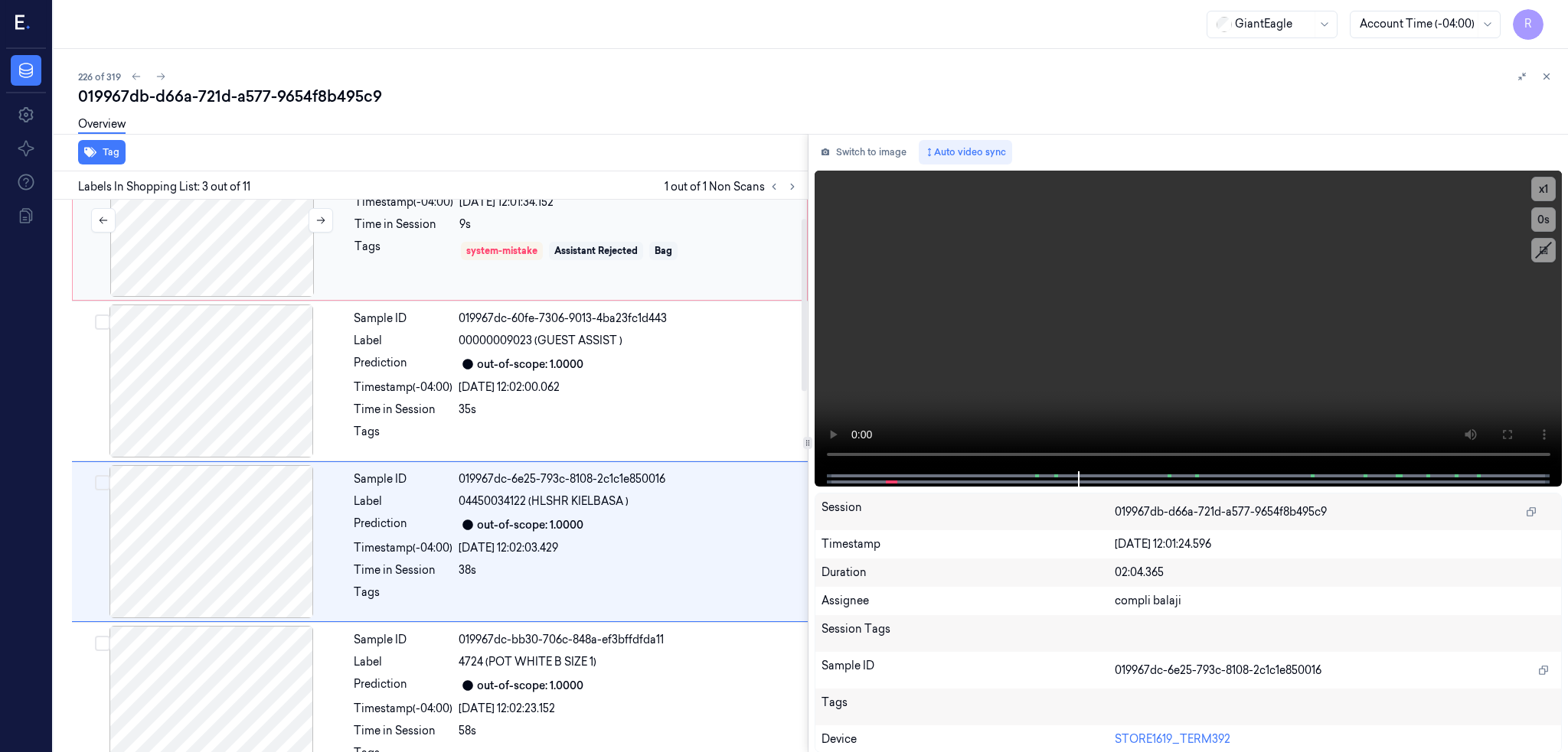
click at [139, 255] on div at bounding box center [212, 220] width 272 height 153
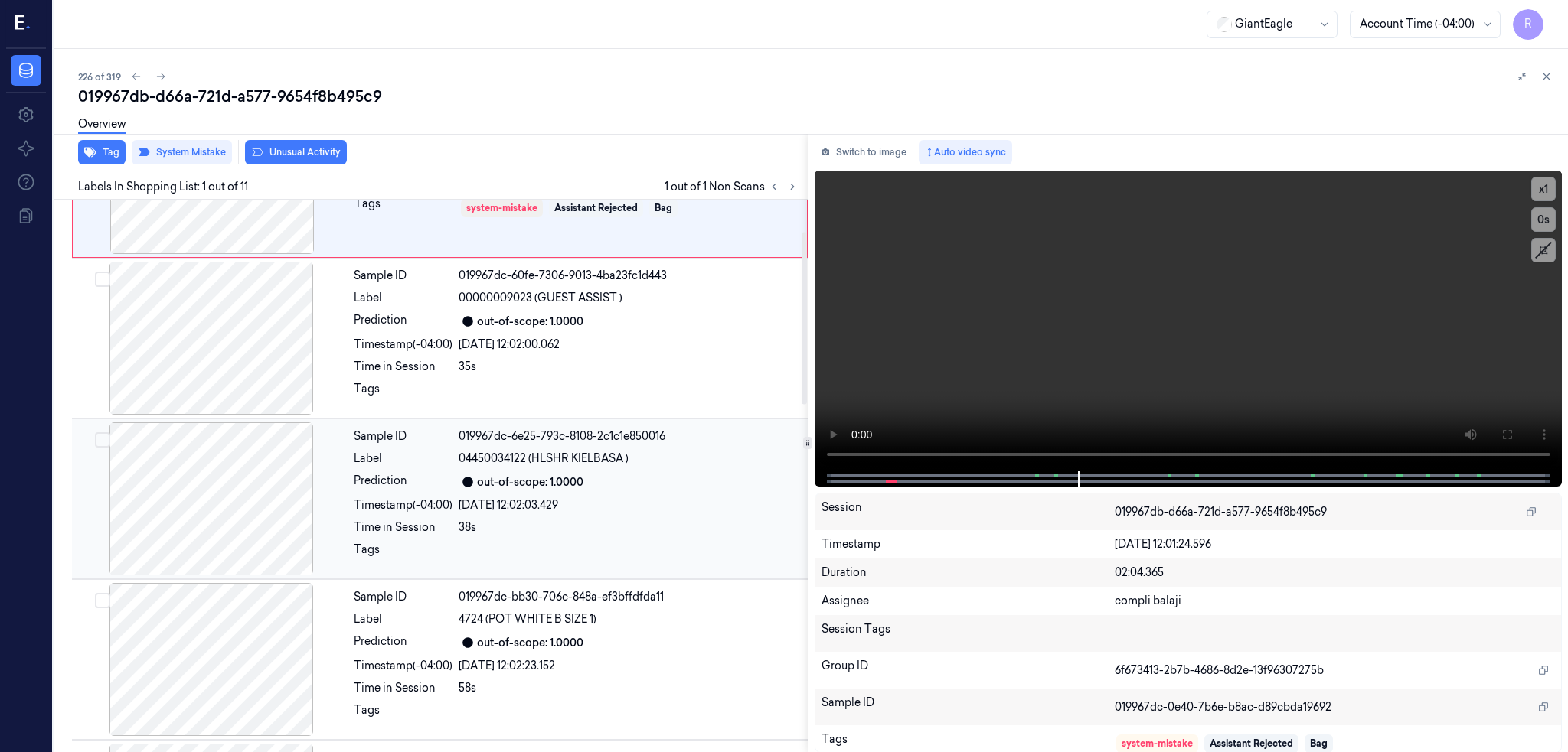
scroll to position [0, 0]
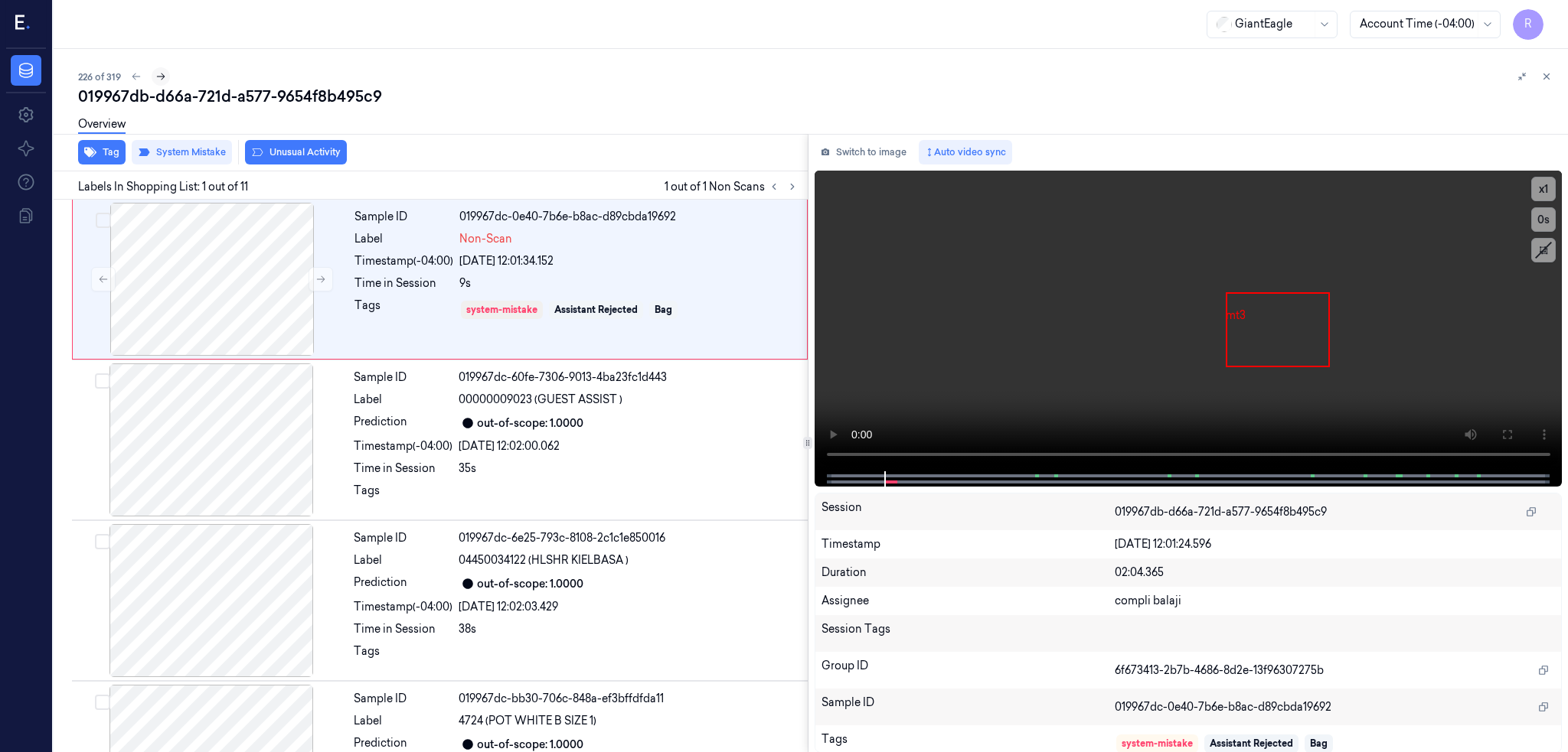
click at [151, 75] on button at bounding box center [160, 76] width 18 height 18
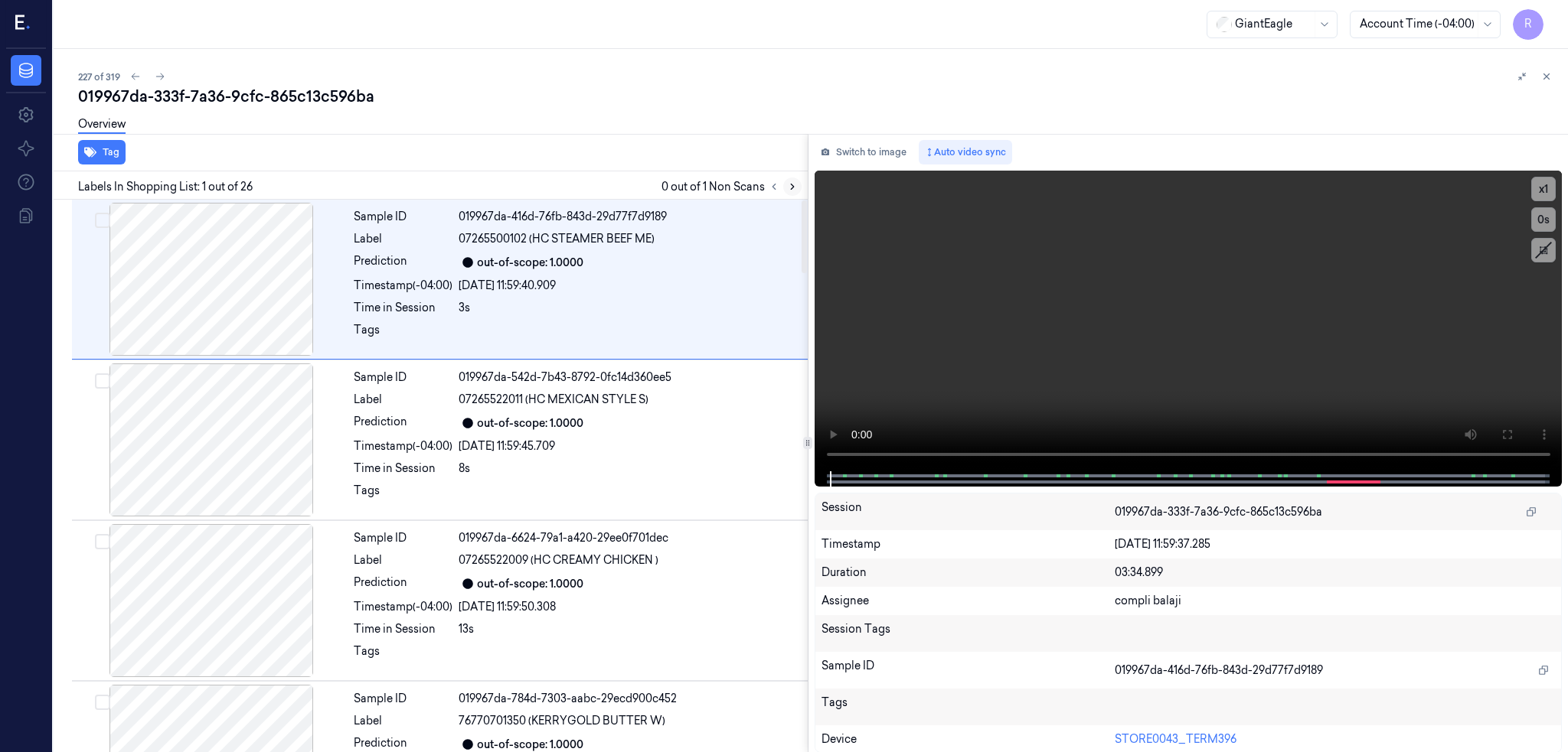
click at [783, 177] on button at bounding box center [792, 186] width 18 height 18
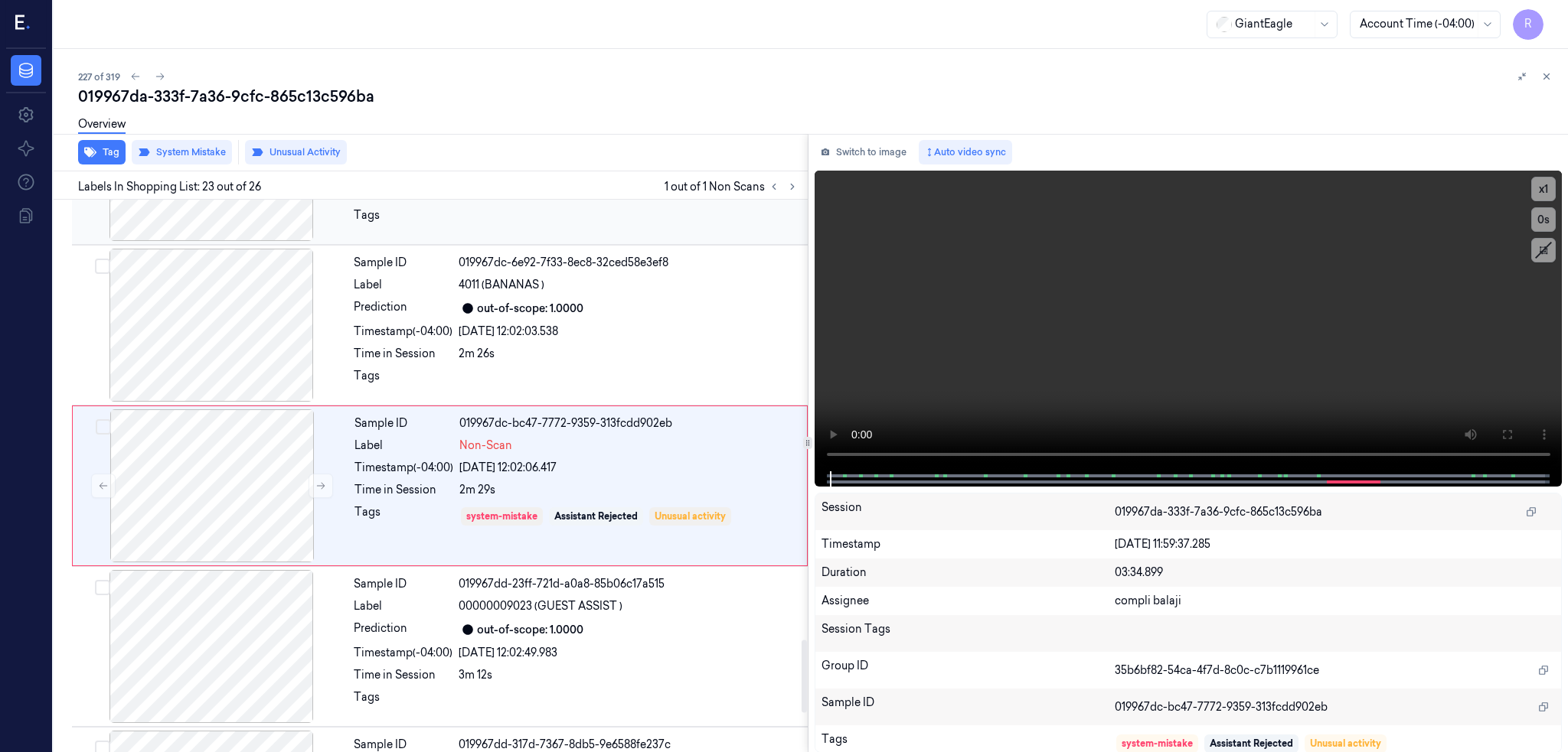
scroll to position [3340, 0]
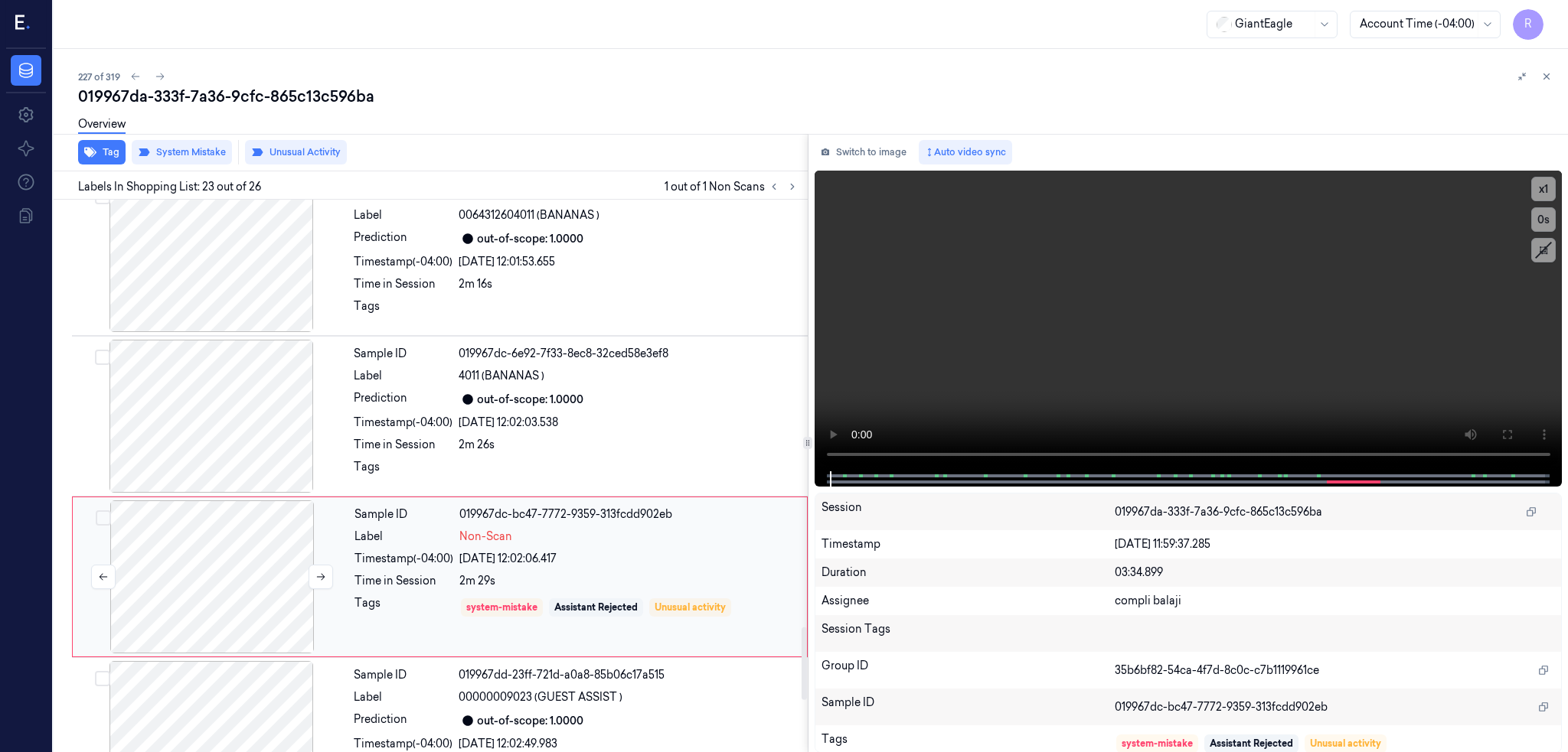
click at [174, 613] on div at bounding box center [212, 576] width 272 height 153
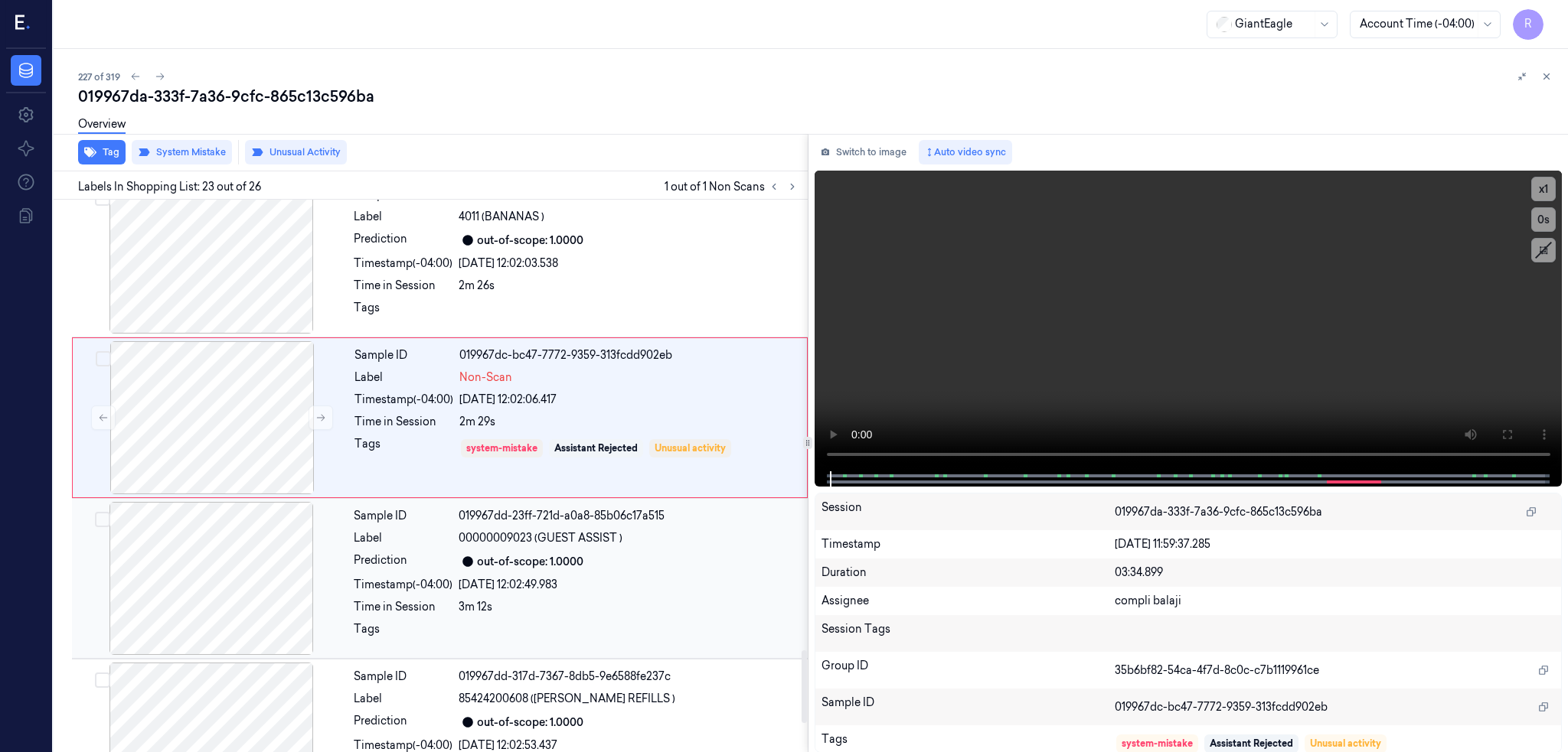
scroll to position [3544, 0]
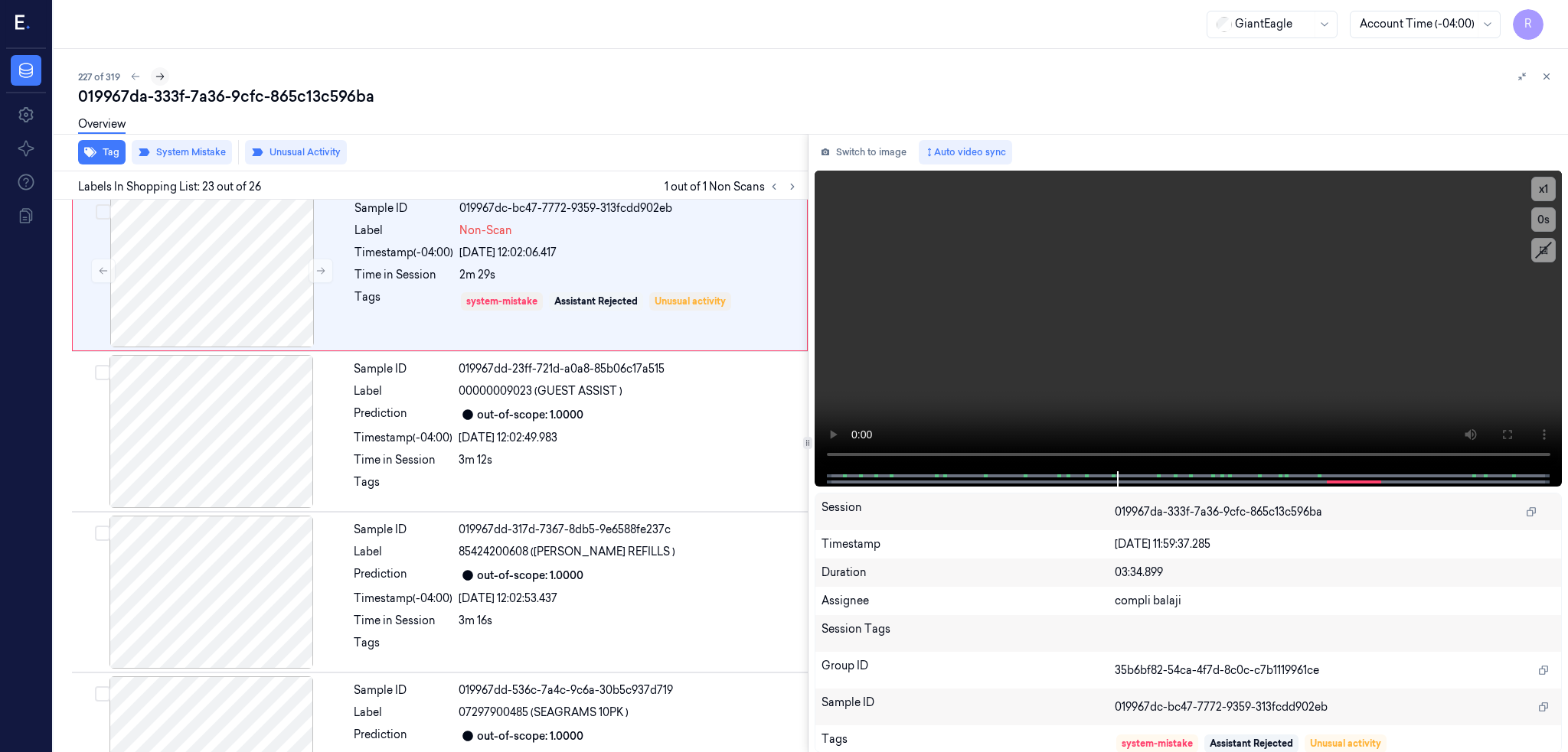
click at [154, 79] on icon at bounding box center [160, 77] width 11 height 11
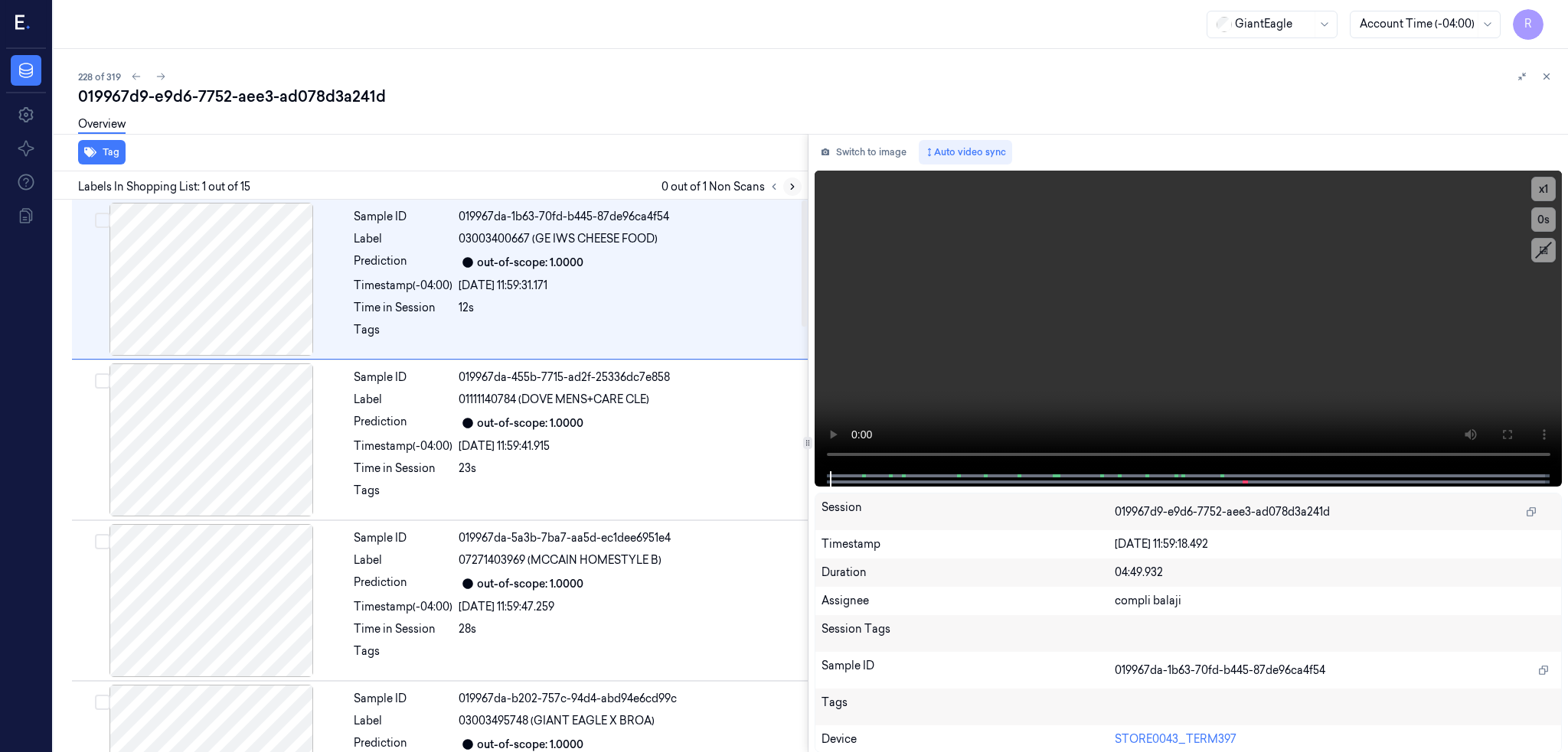
click at [787, 187] on icon at bounding box center [793, 187] width 11 height 11
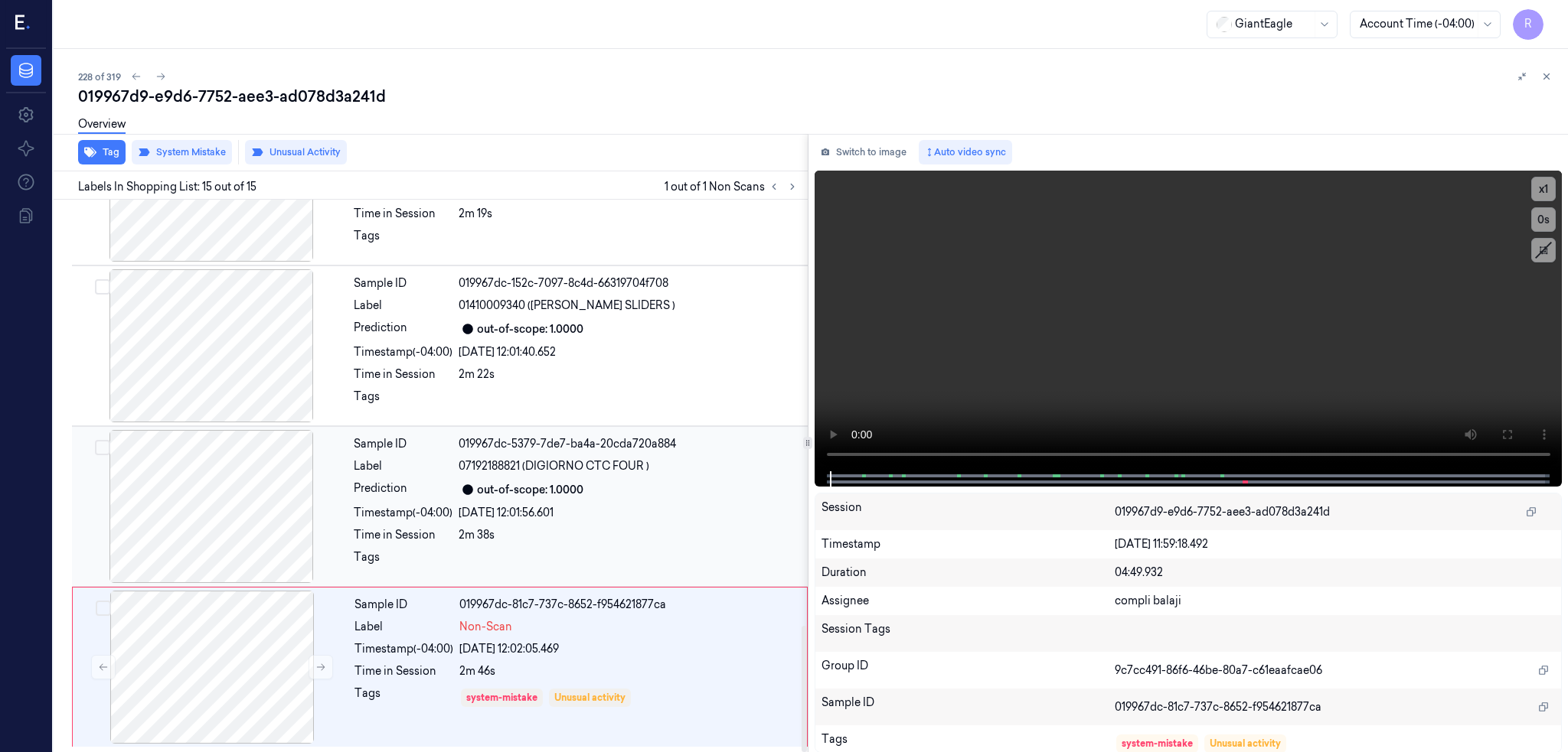
scroll to position [1863, 0]
click at [196, 527] on div at bounding box center [211, 506] width 272 height 153
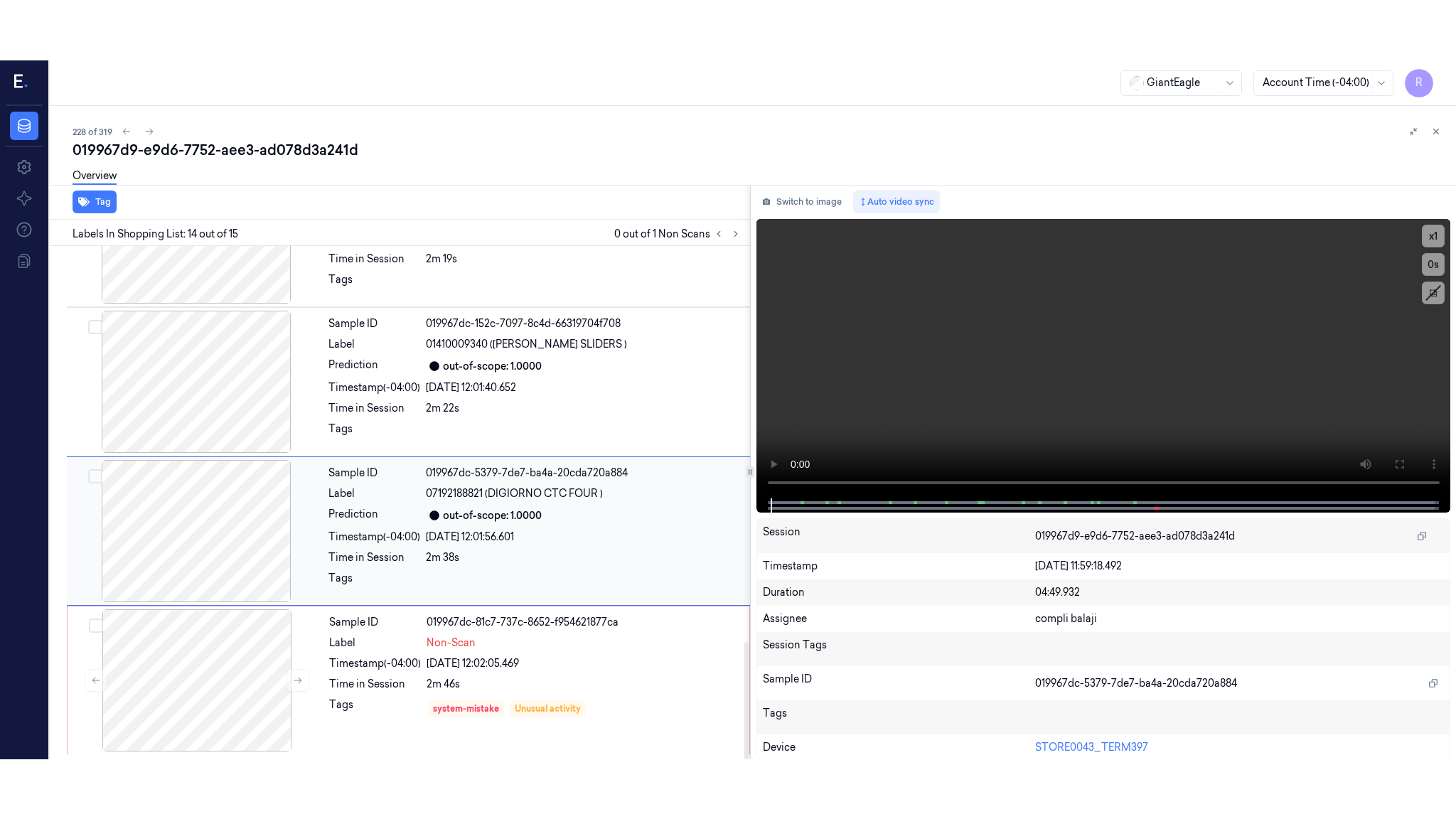
scroll to position [1731, 0]
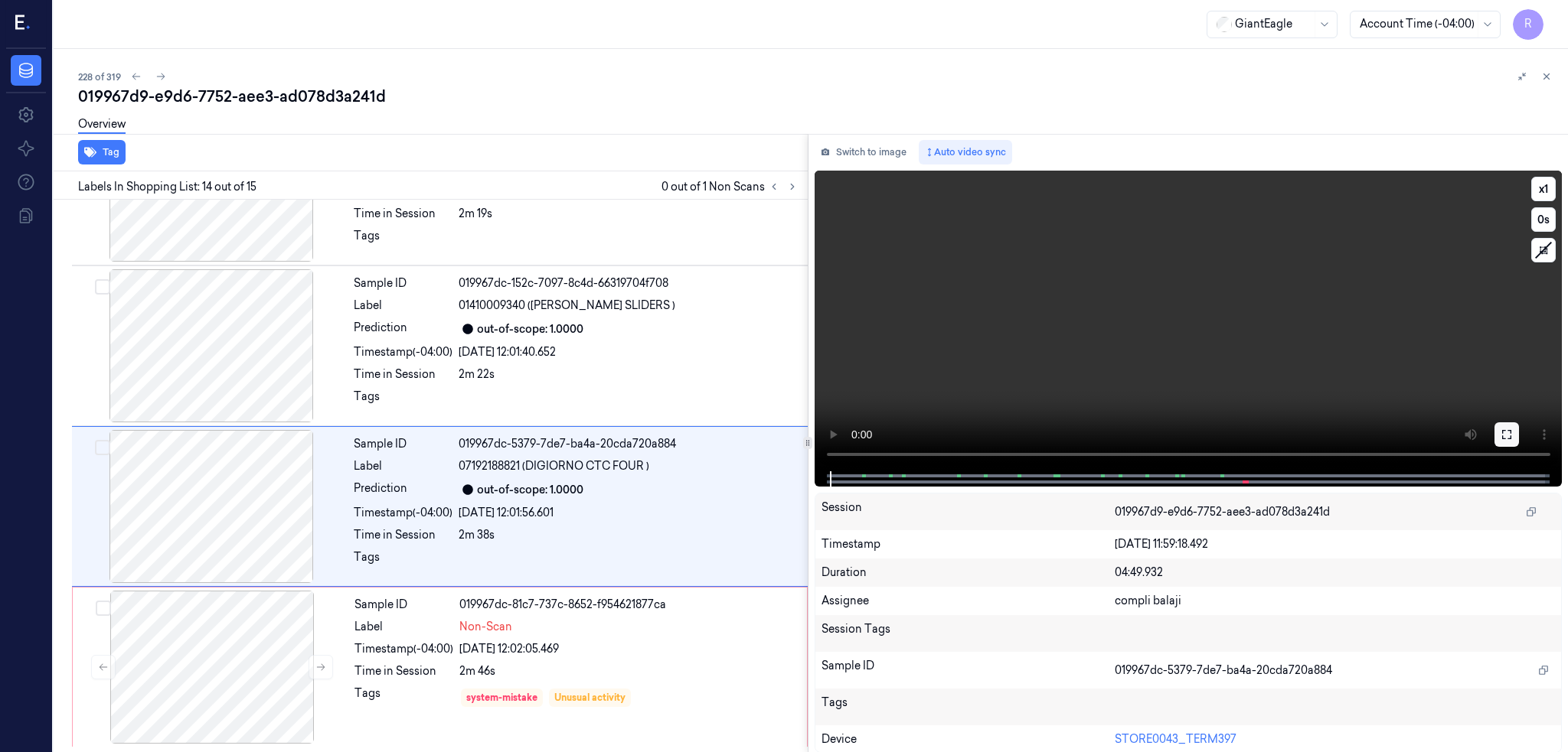
click at [1508, 429] on icon at bounding box center [1506, 434] width 12 height 12
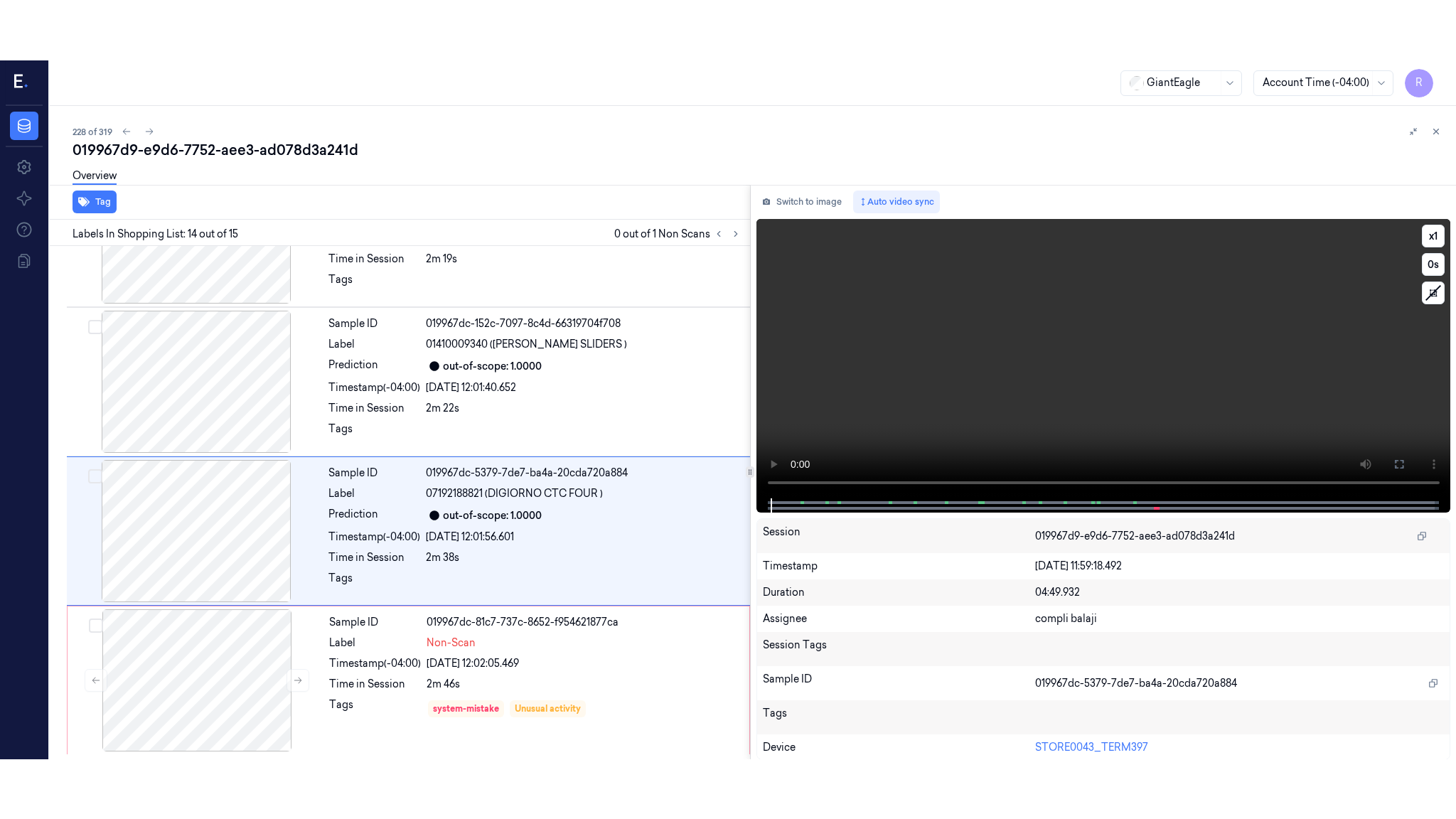
scroll to position [1611, 0]
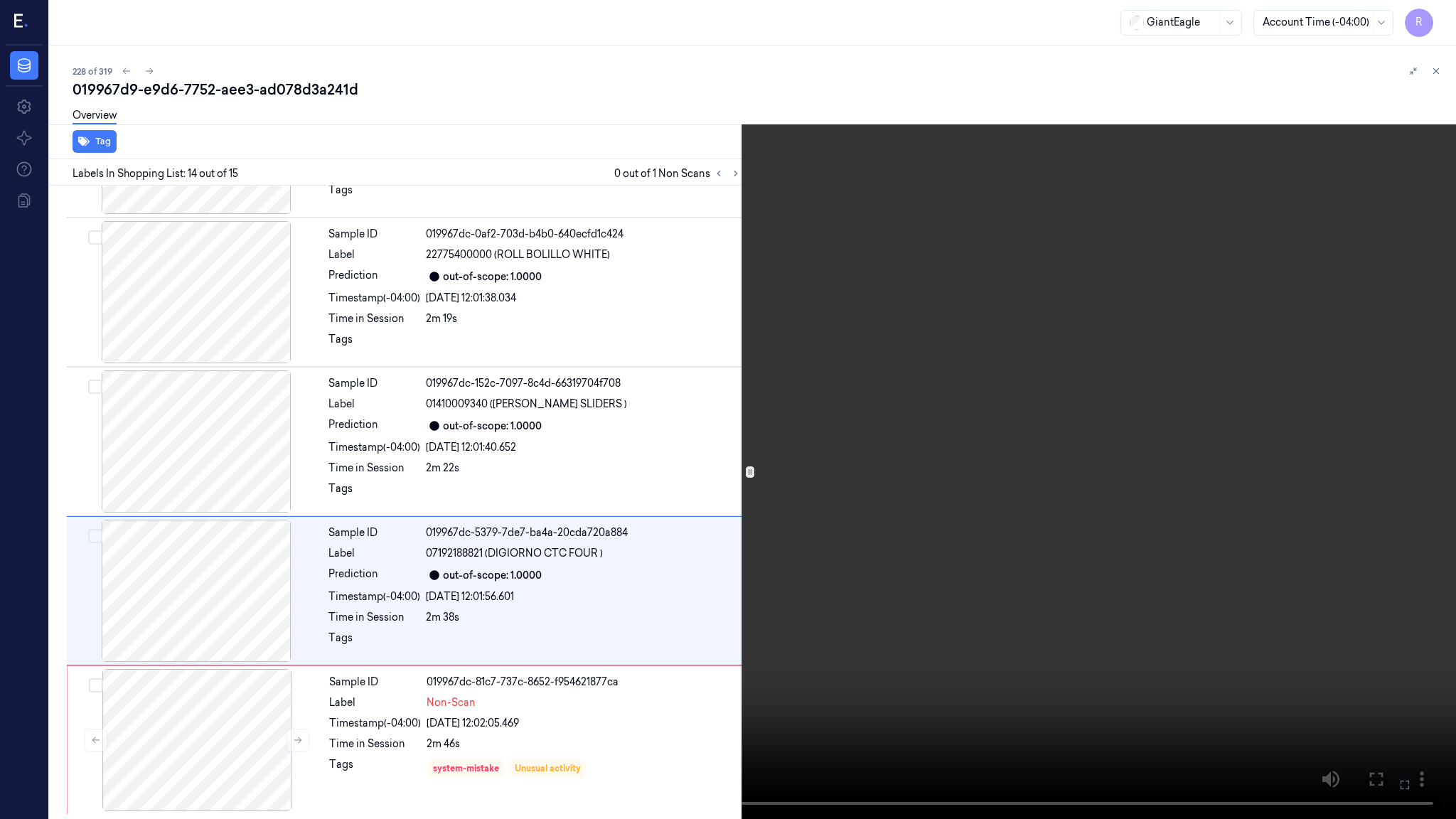
click at [907, 541] on video at bounding box center [728, 410] width 1456 height 819
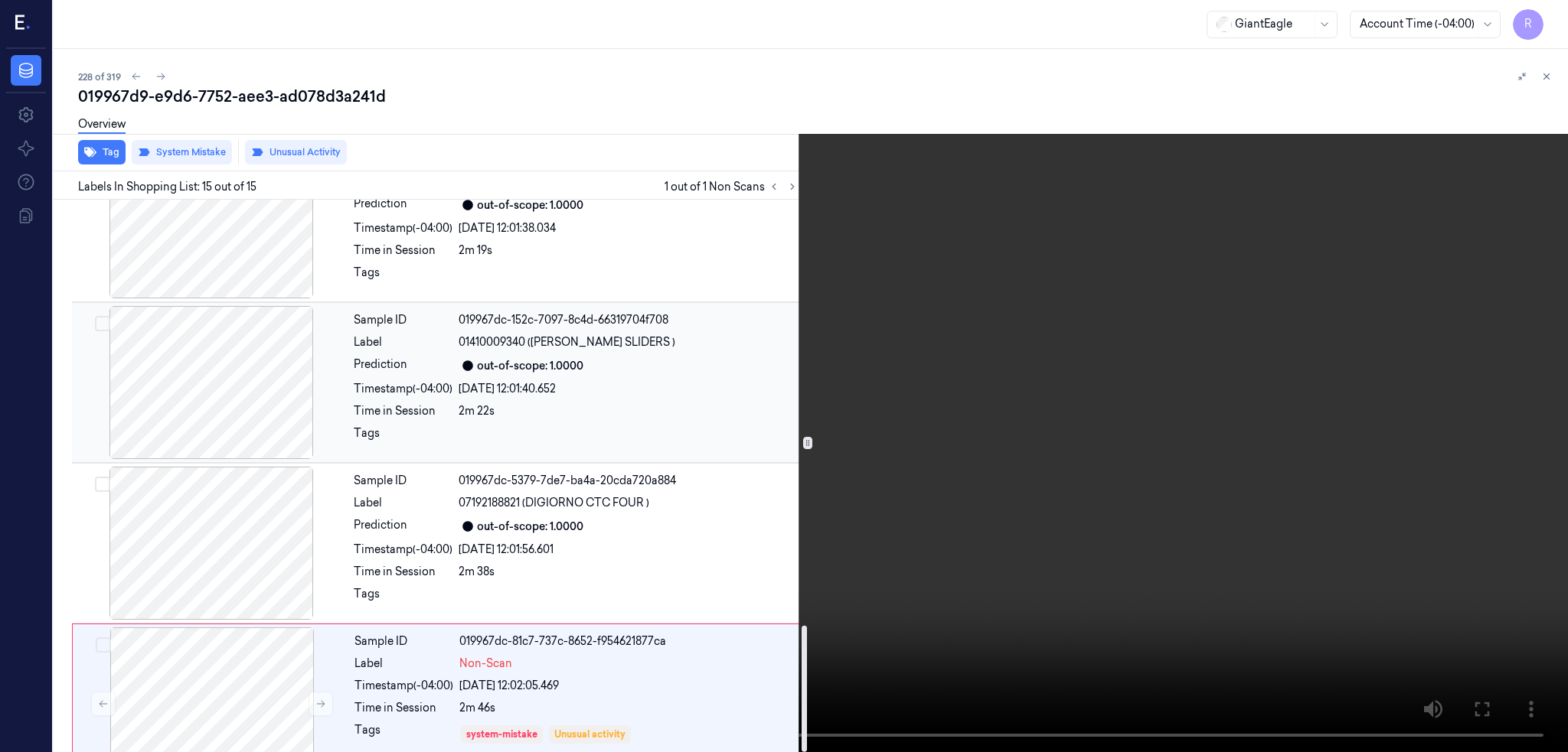
scroll to position [1863, 0]
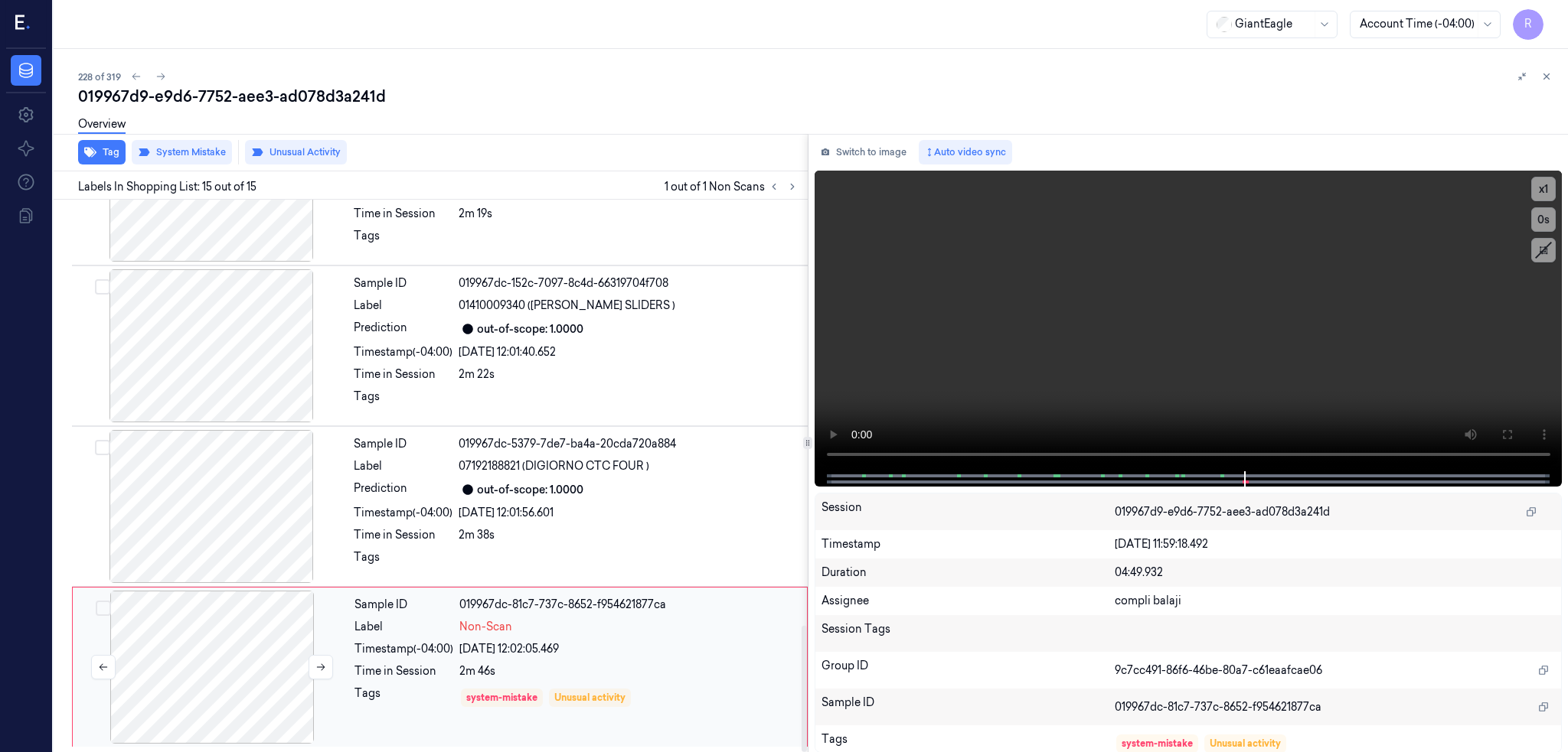
click at [139, 628] on div at bounding box center [212, 667] width 272 height 153
click at [174, 684] on div at bounding box center [212, 667] width 272 height 153
click at [173, 650] on div at bounding box center [212, 667] width 272 height 153
drag, startPoint x: 173, startPoint y: 650, endPoint x: 160, endPoint y: 655, distance: 13.9
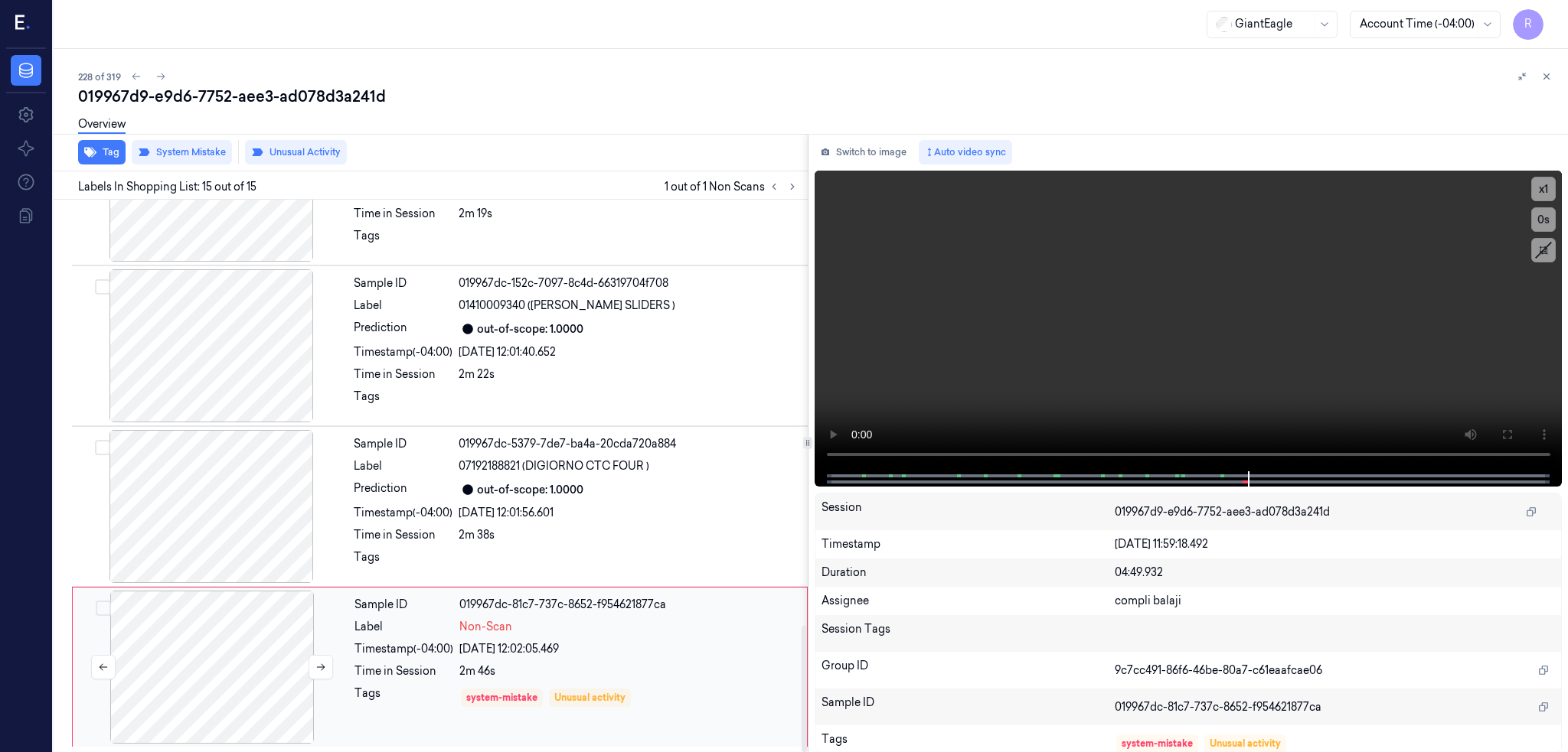
click at [166, 655] on div at bounding box center [212, 667] width 272 height 153
click at [155, 74] on icon at bounding box center [161, 77] width 11 height 11
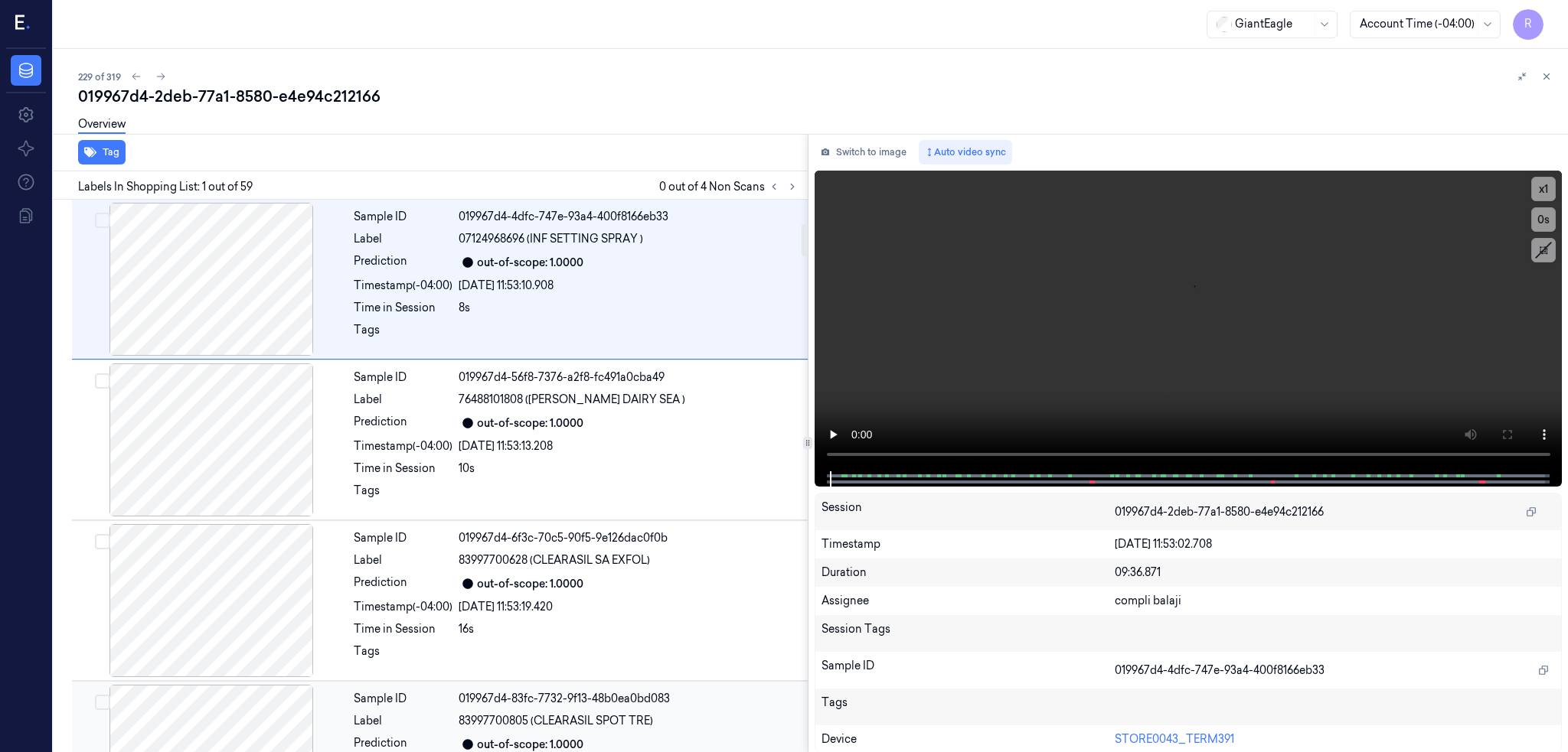
scroll to position [408, 0]
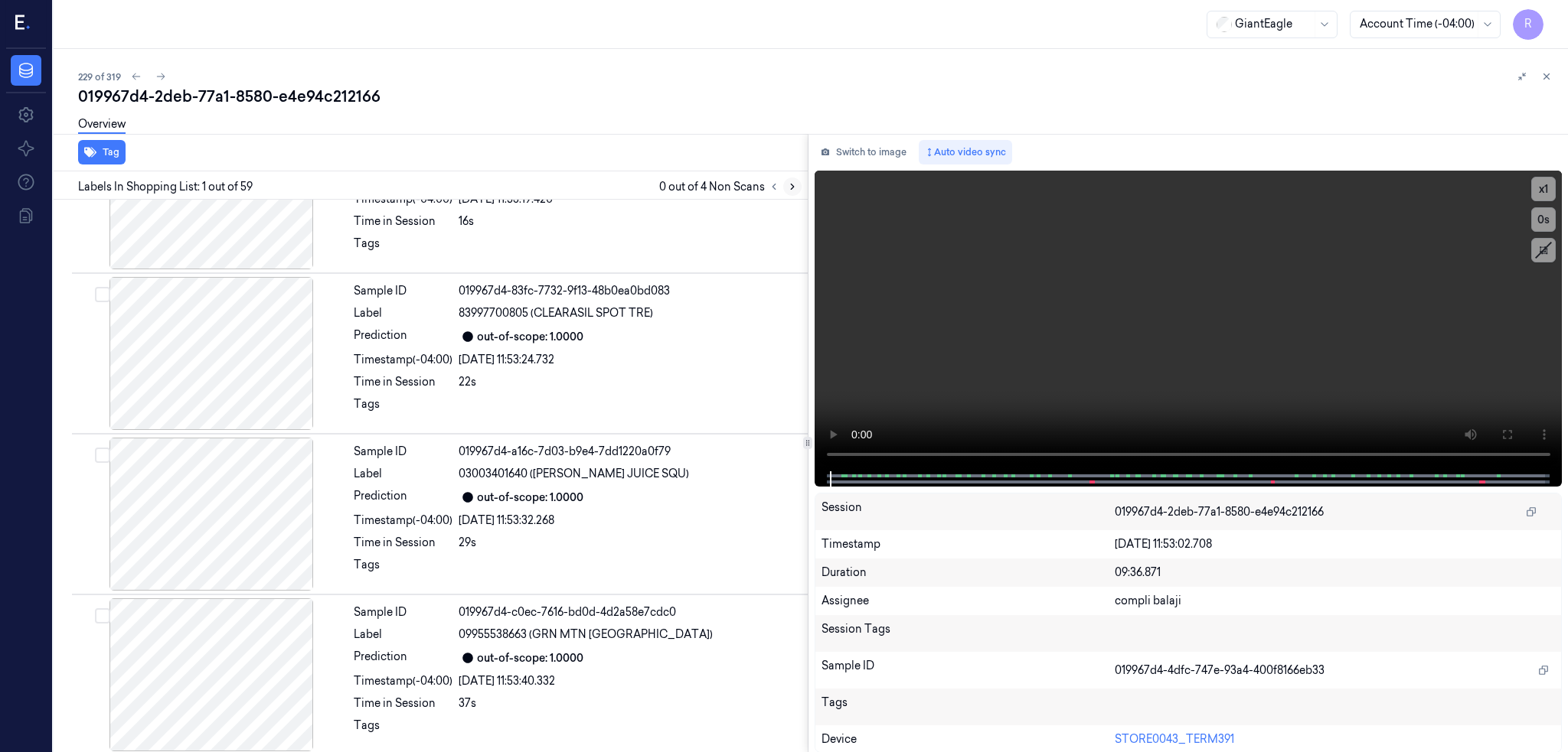
click at [787, 191] on icon at bounding box center [793, 187] width 11 height 11
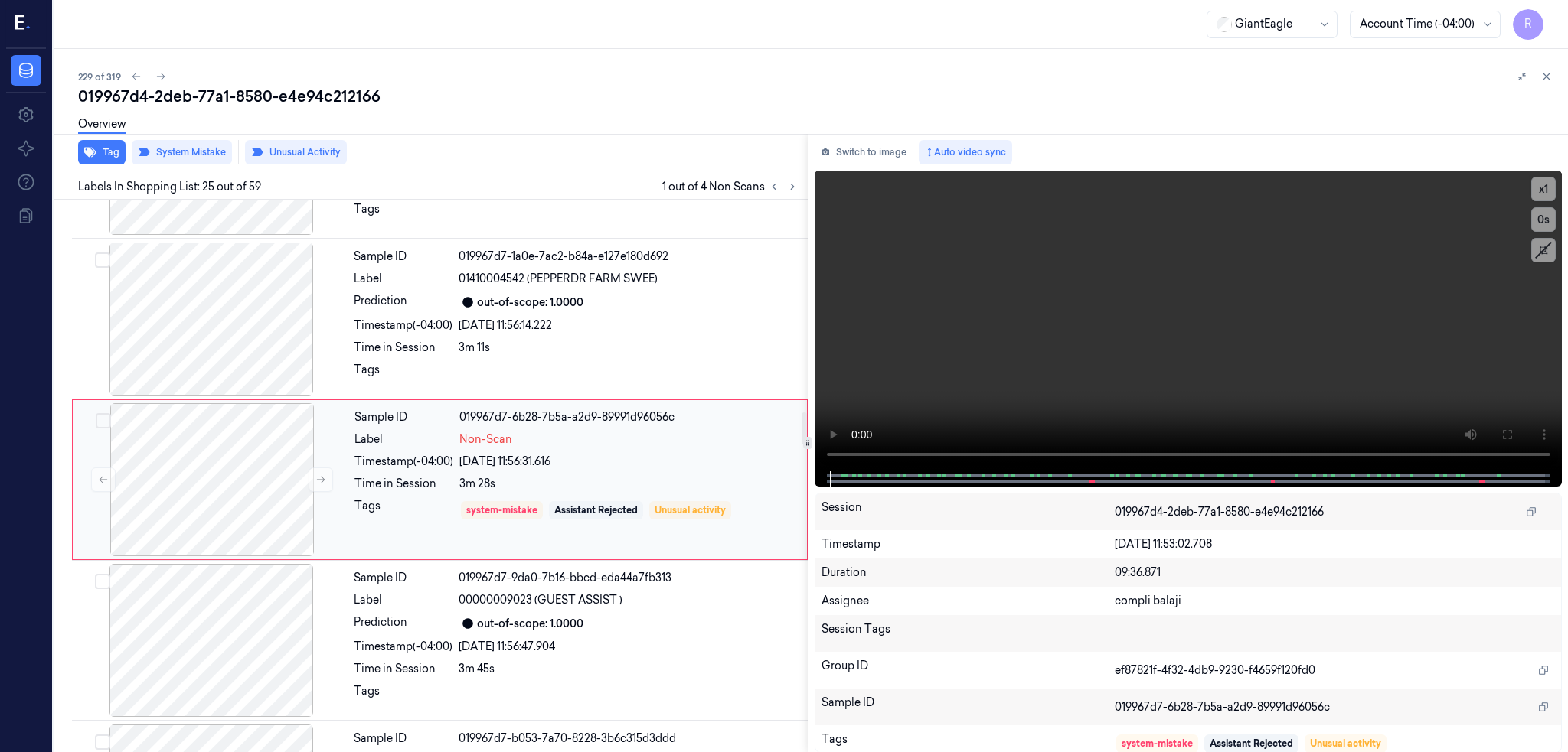
scroll to position [3662, 0]
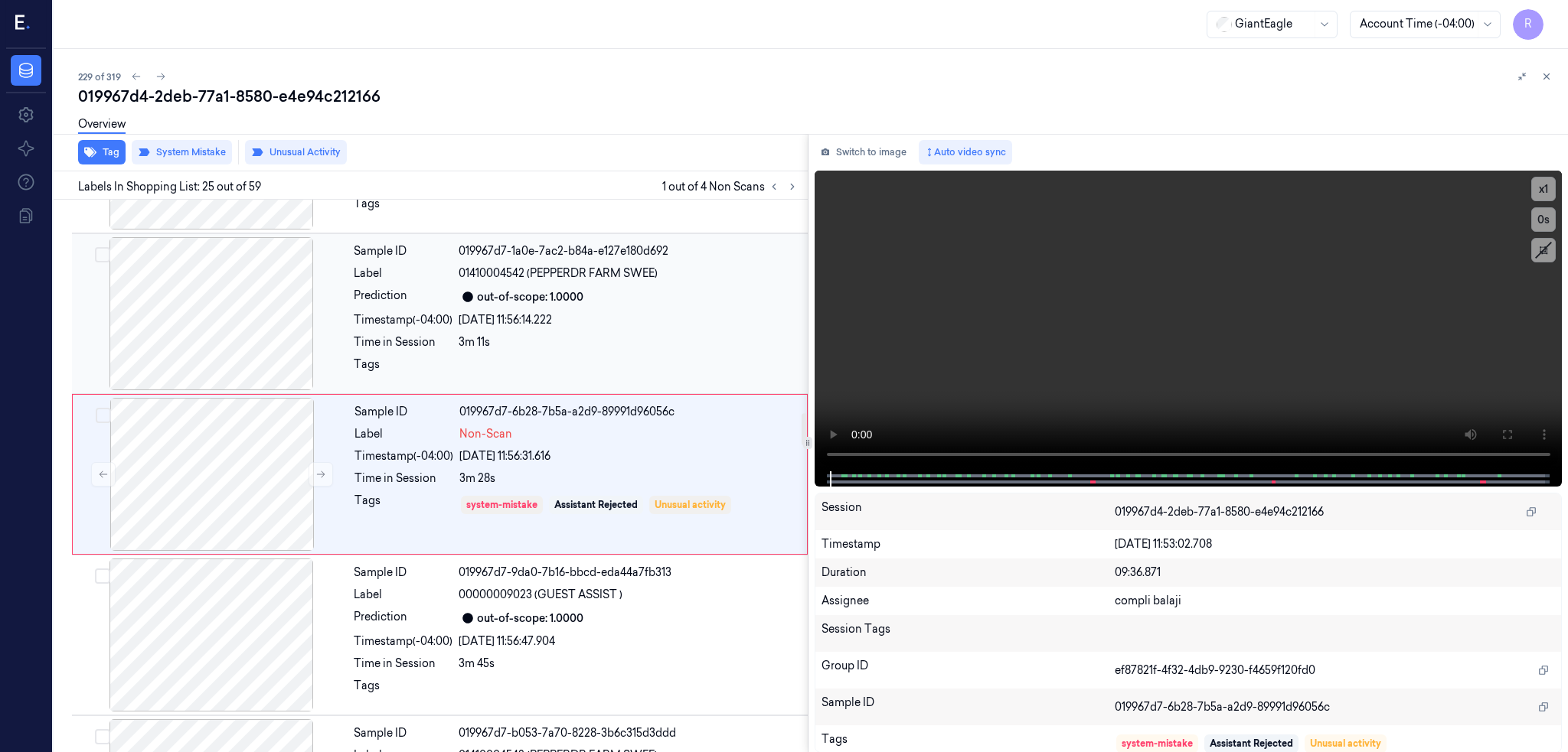
click at [149, 287] on div at bounding box center [211, 313] width 272 height 153
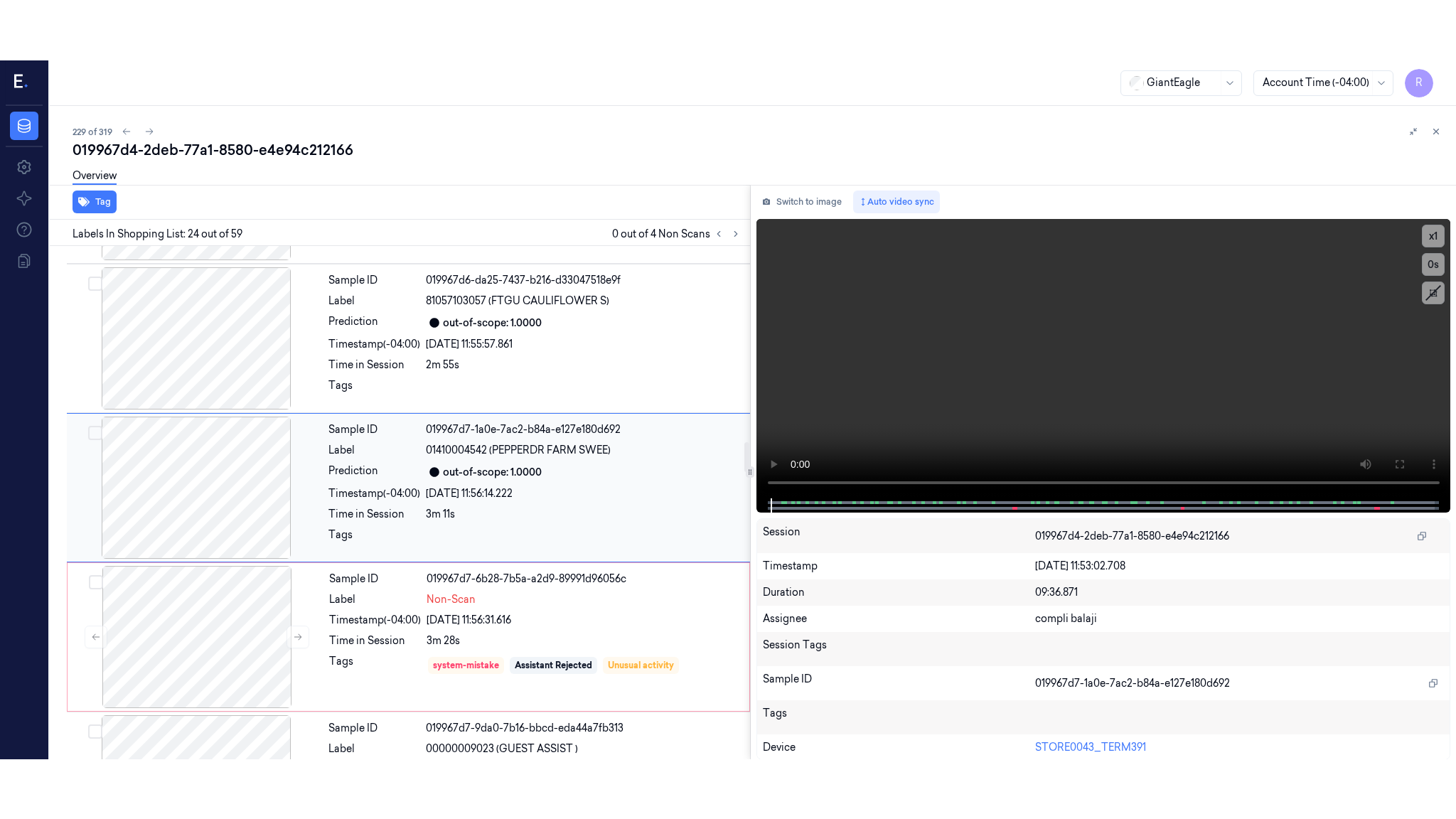
scroll to position [3251, 0]
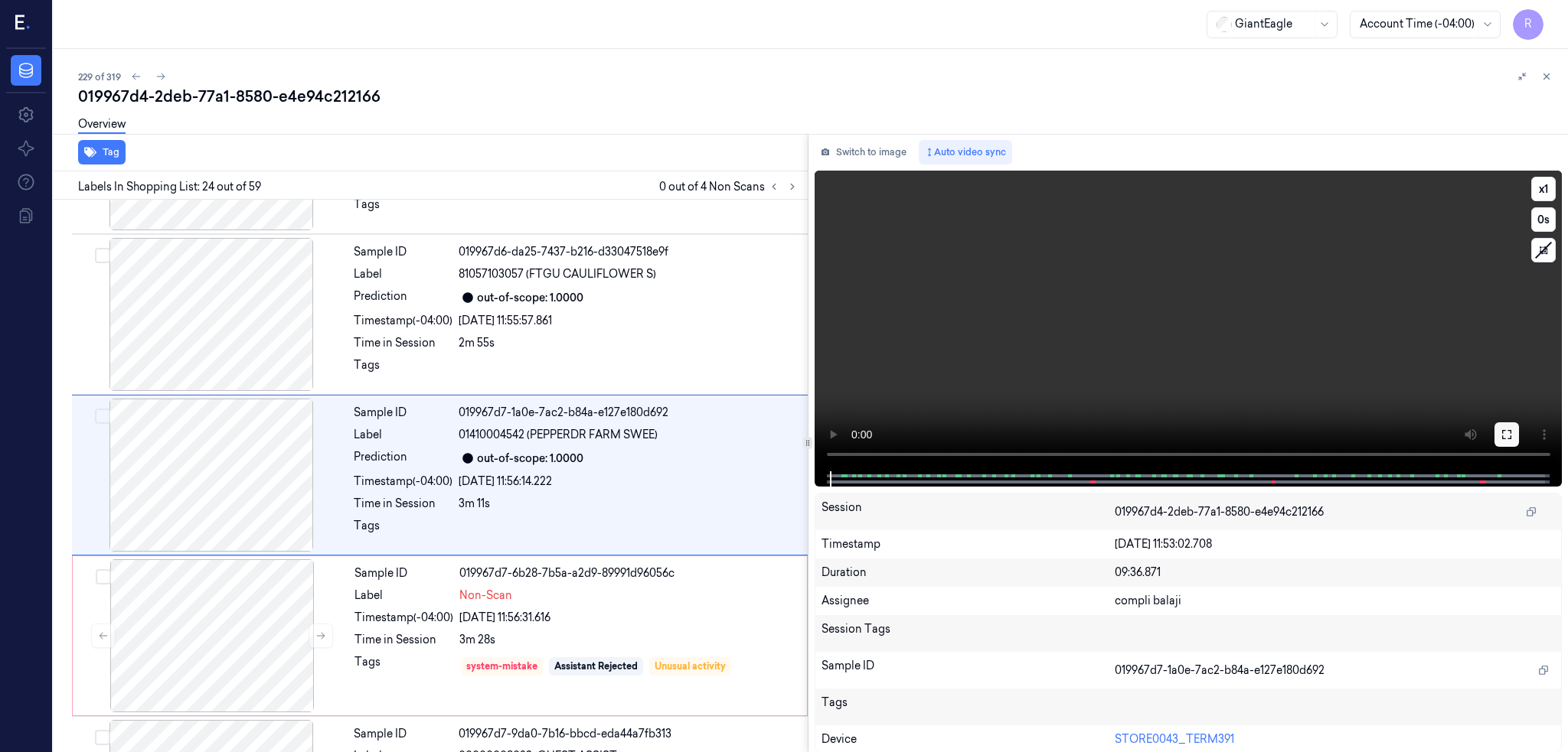
click at [1513, 429] on button at bounding box center [1506, 435] width 25 height 25
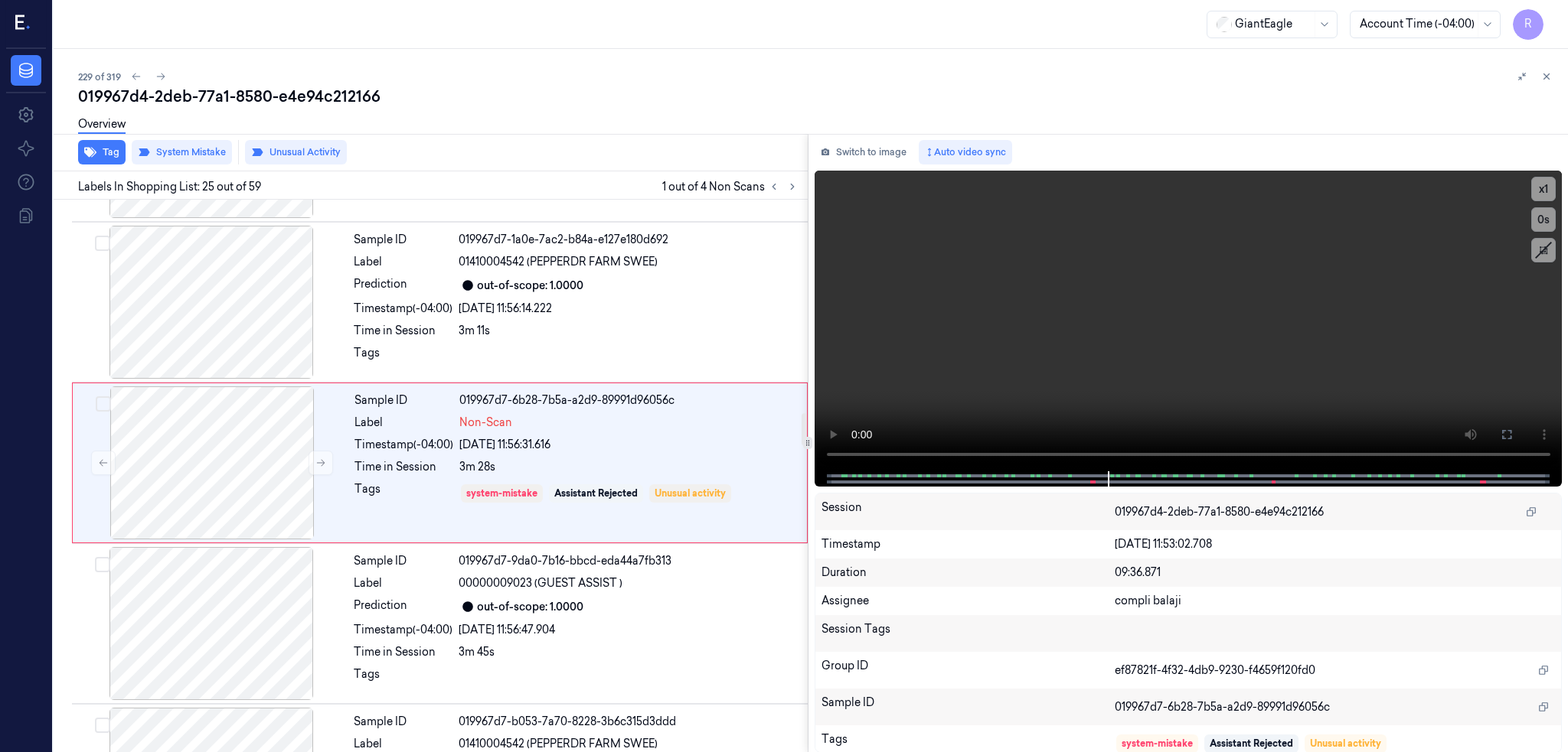
scroll to position [3662, 0]
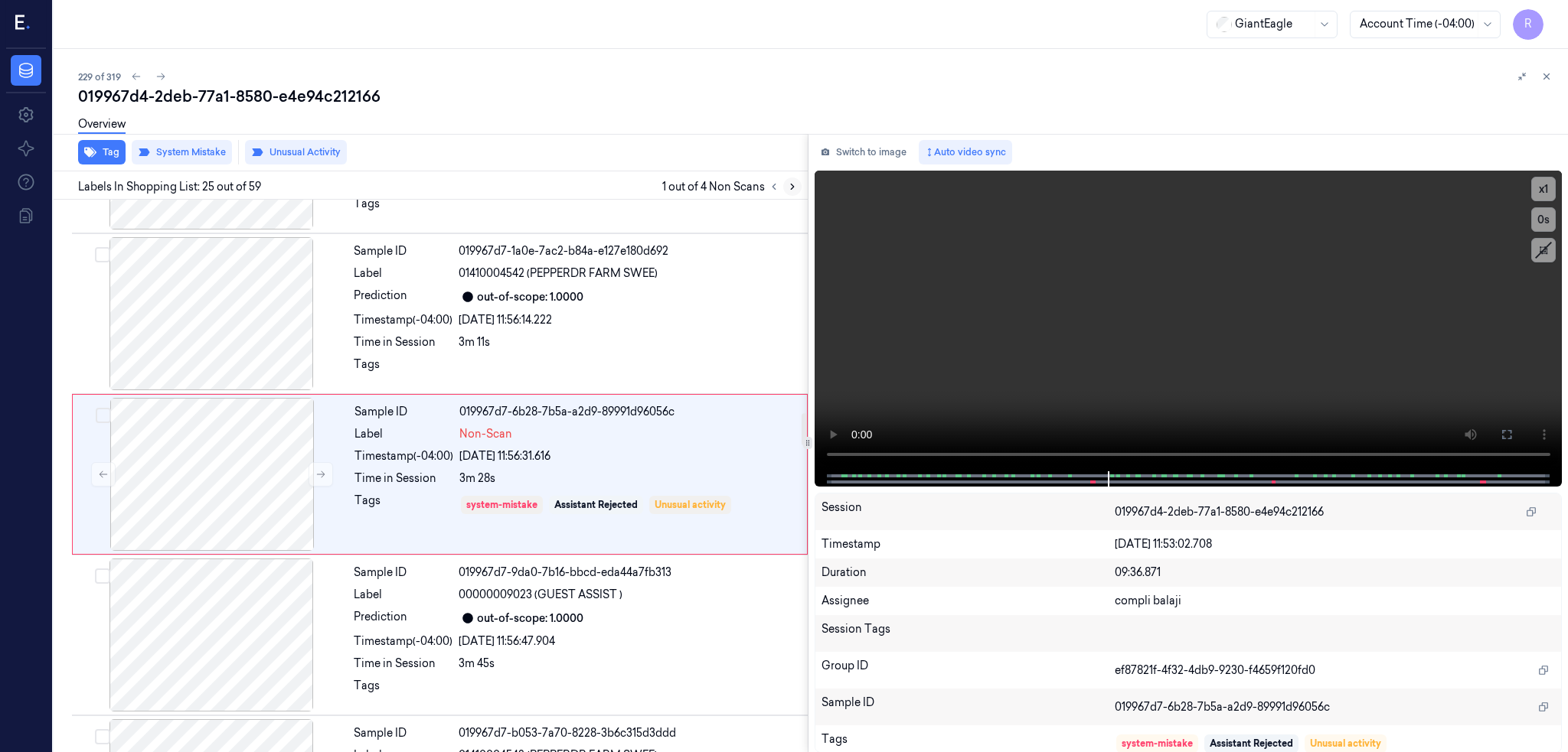
click at [787, 183] on icon at bounding box center [793, 187] width 11 height 11
click at [211, 344] on div at bounding box center [211, 312] width 272 height 153
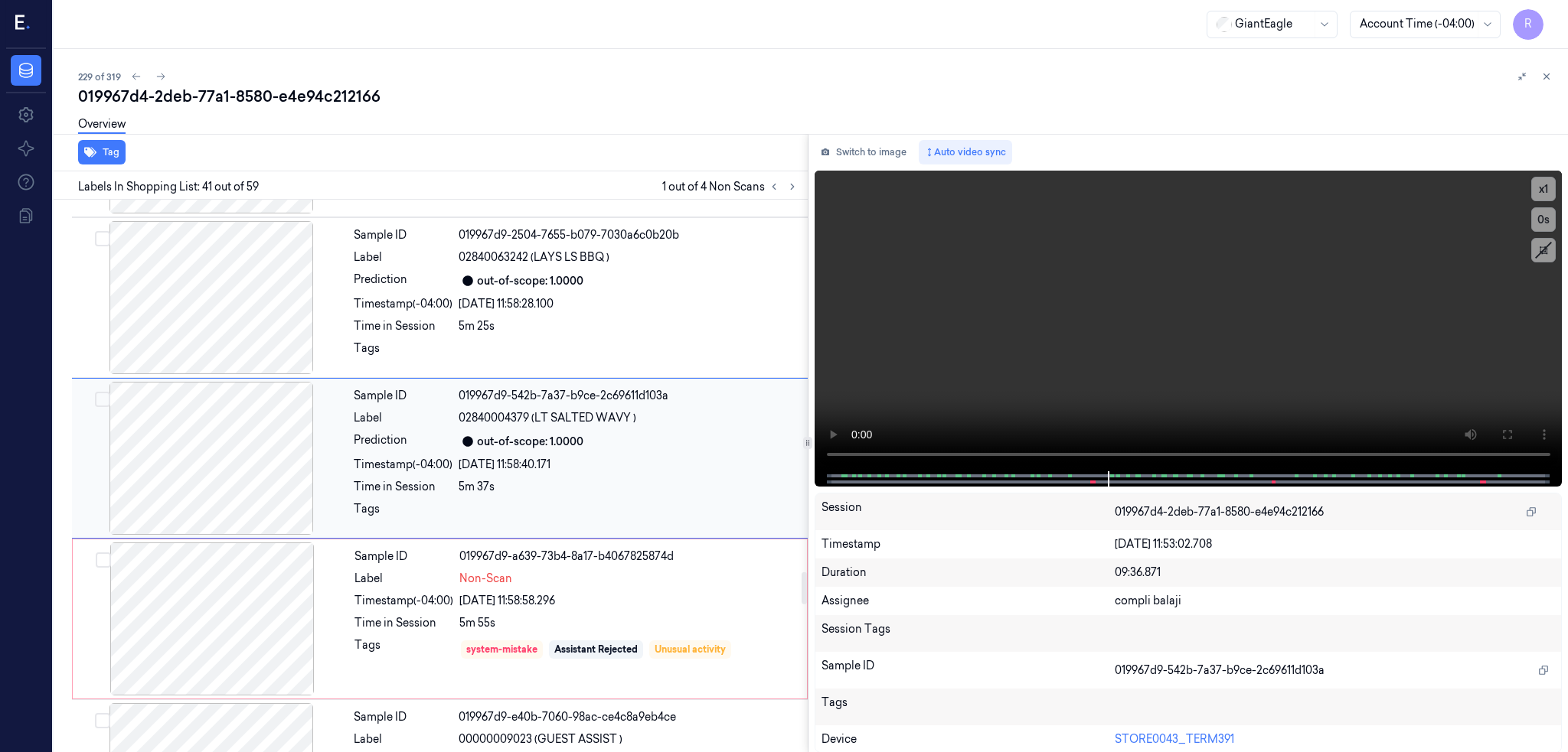
scroll to position [6234, 0]
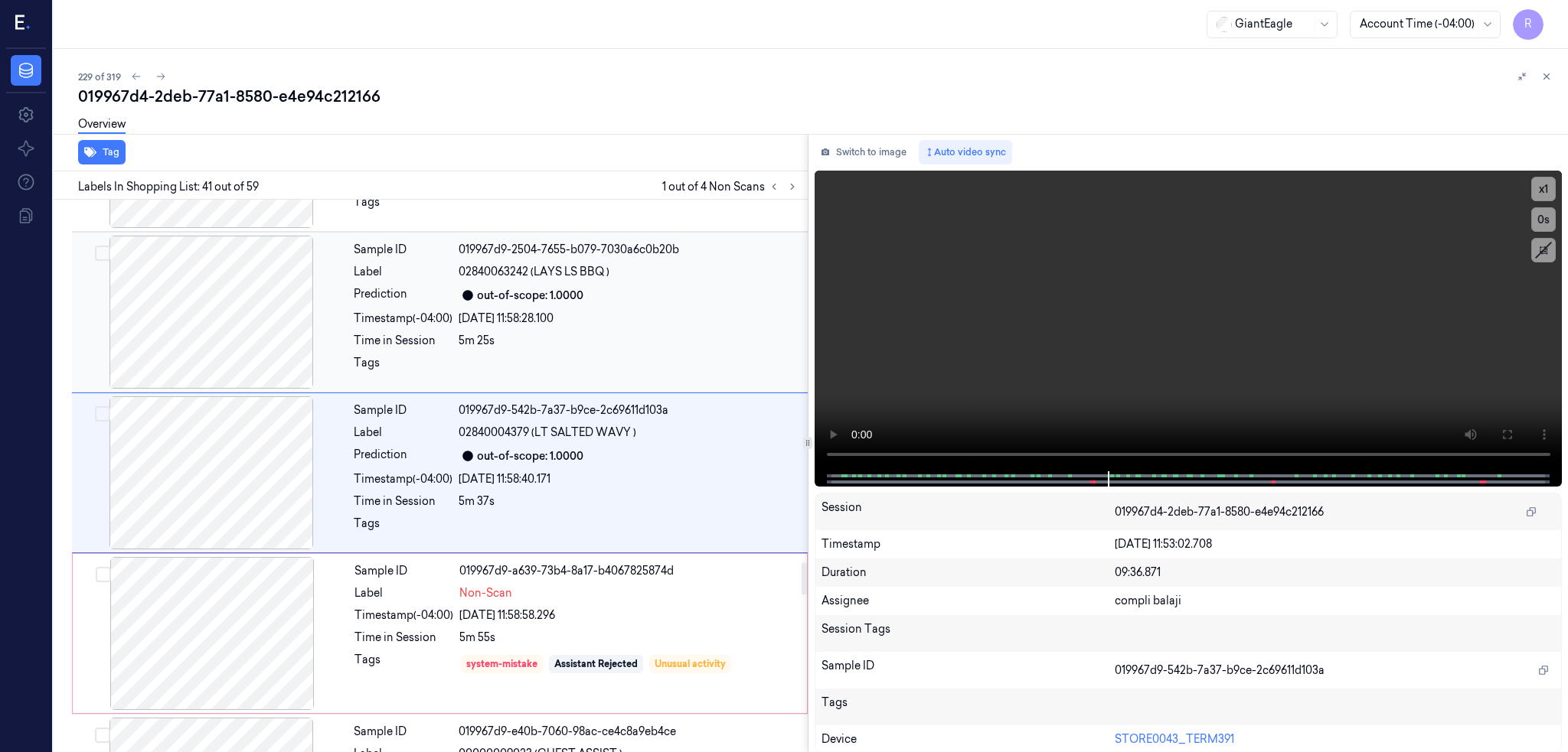
click at [185, 283] on div at bounding box center [211, 312] width 272 height 153
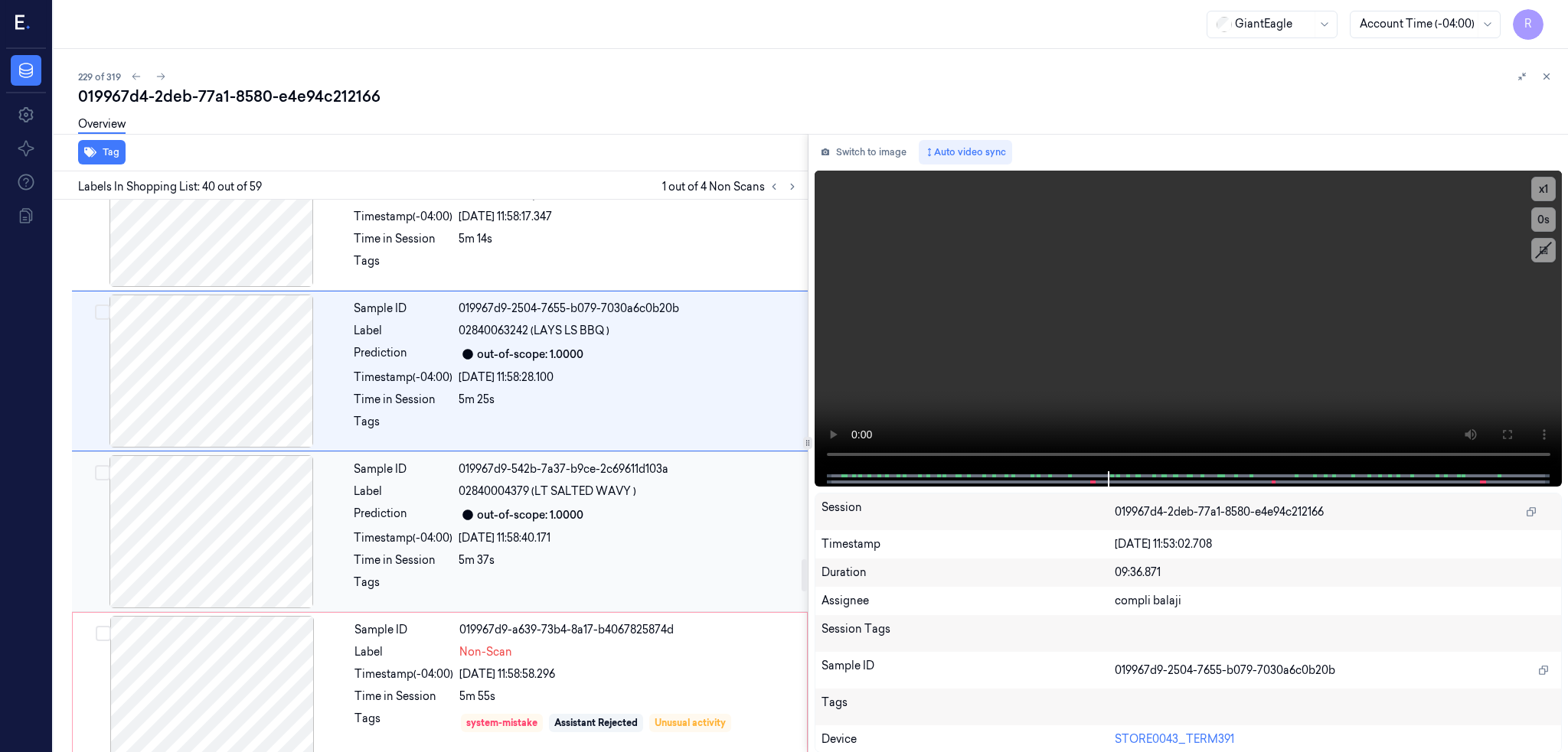
click at [215, 490] on div at bounding box center [211, 531] width 272 height 153
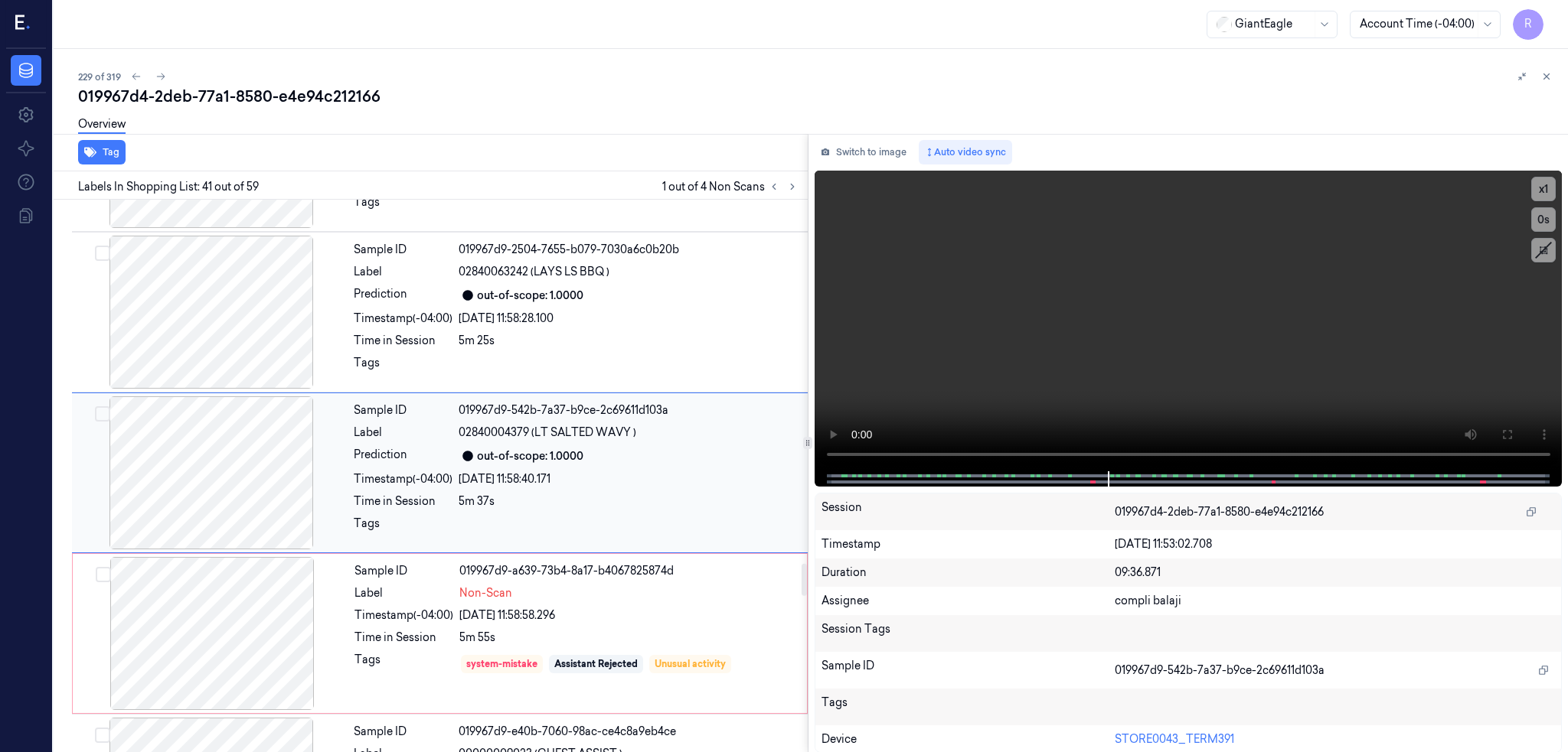
scroll to position [6336, 0]
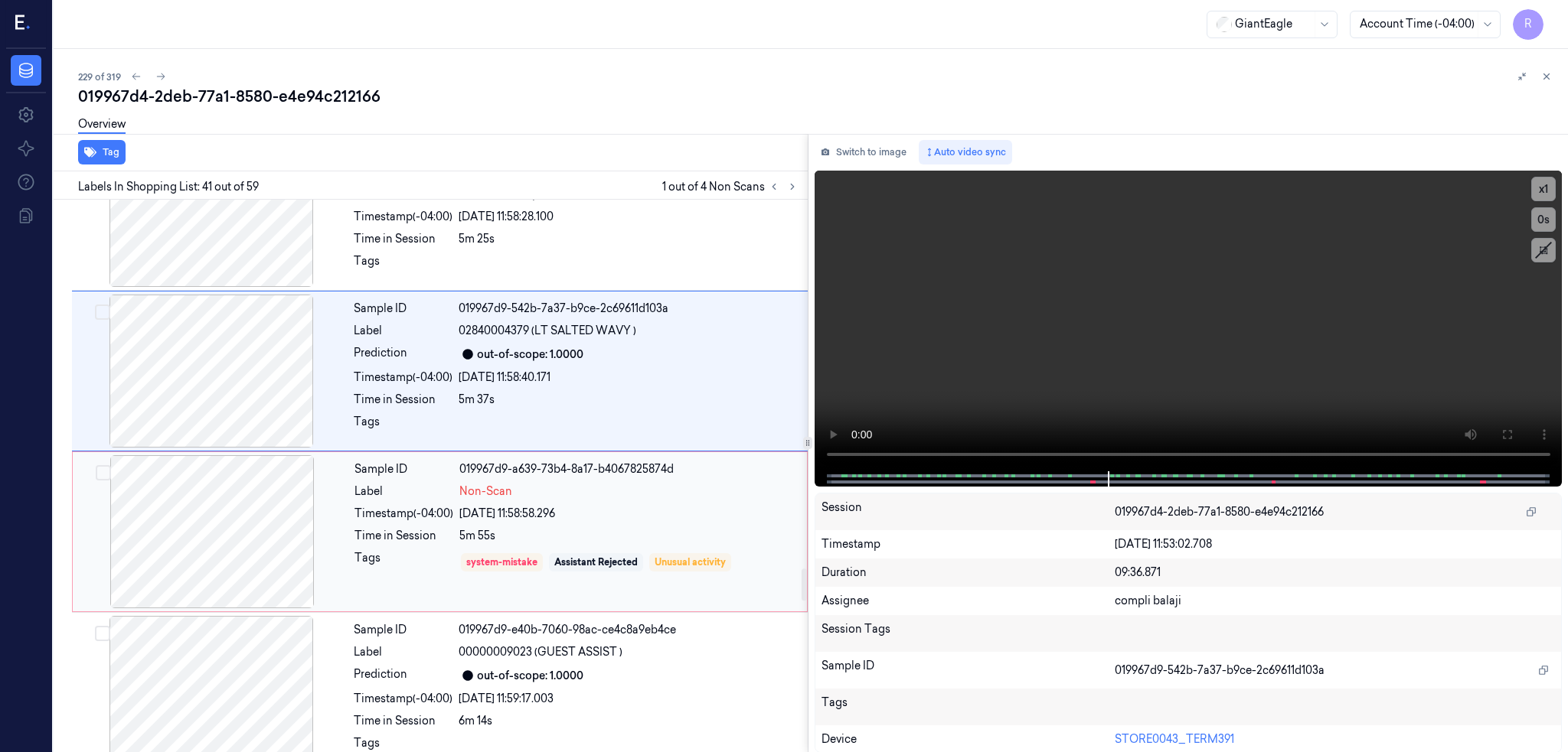
click at [202, 519] on div at bounding box center [212, 531] width 272 height 153
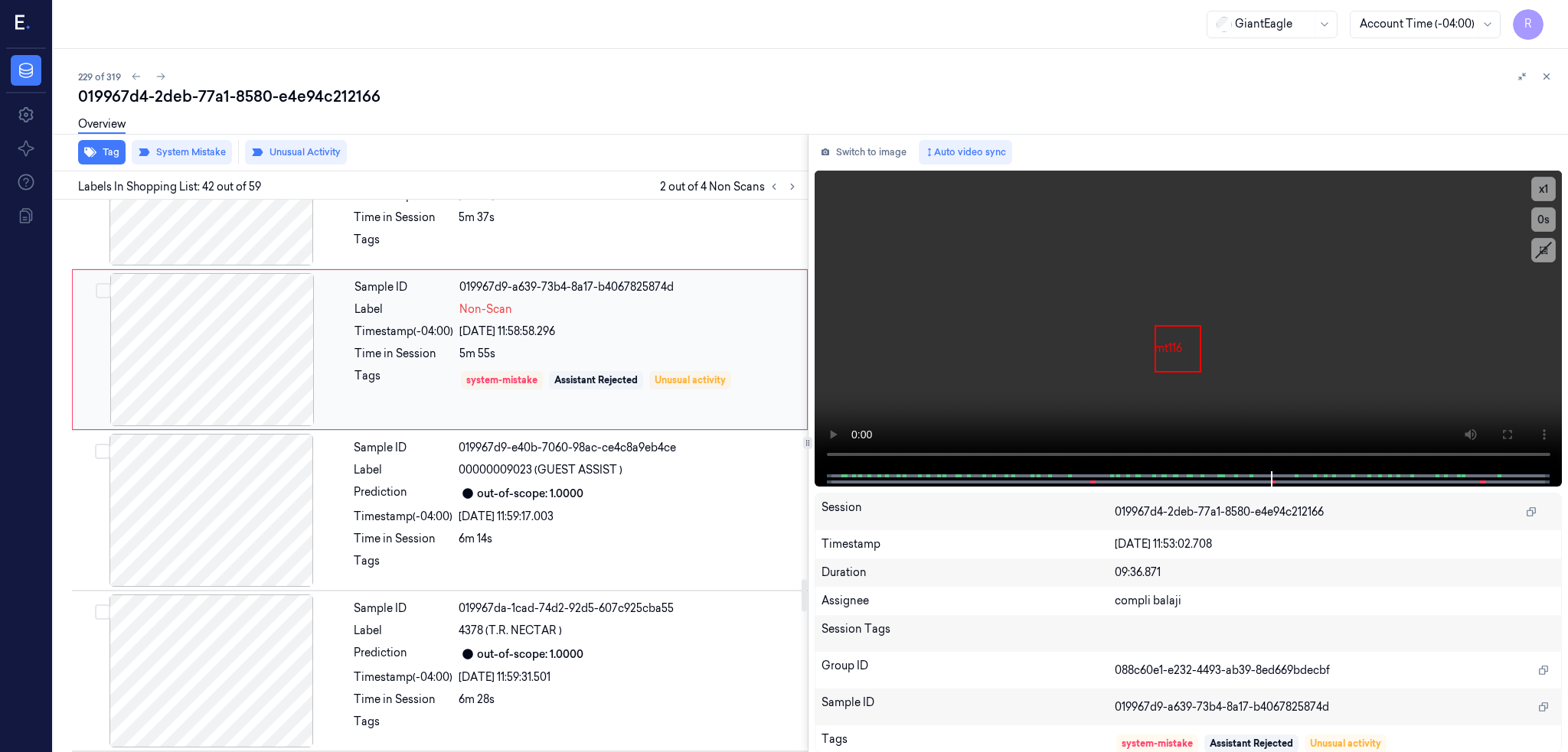
scroll to position [6395, 0]
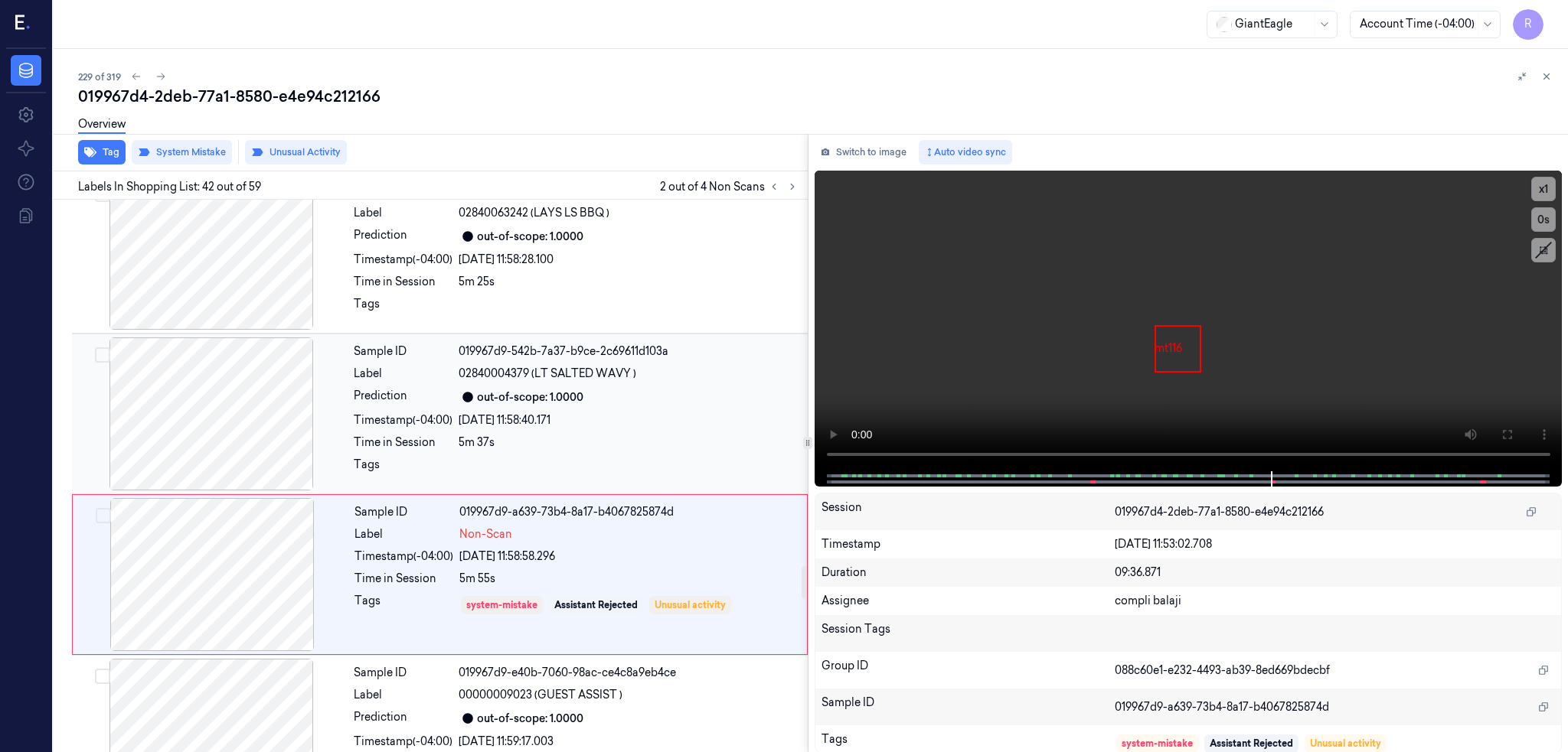
click at [162, 404] on div at bounding box center [211, 413] width 272 height 153
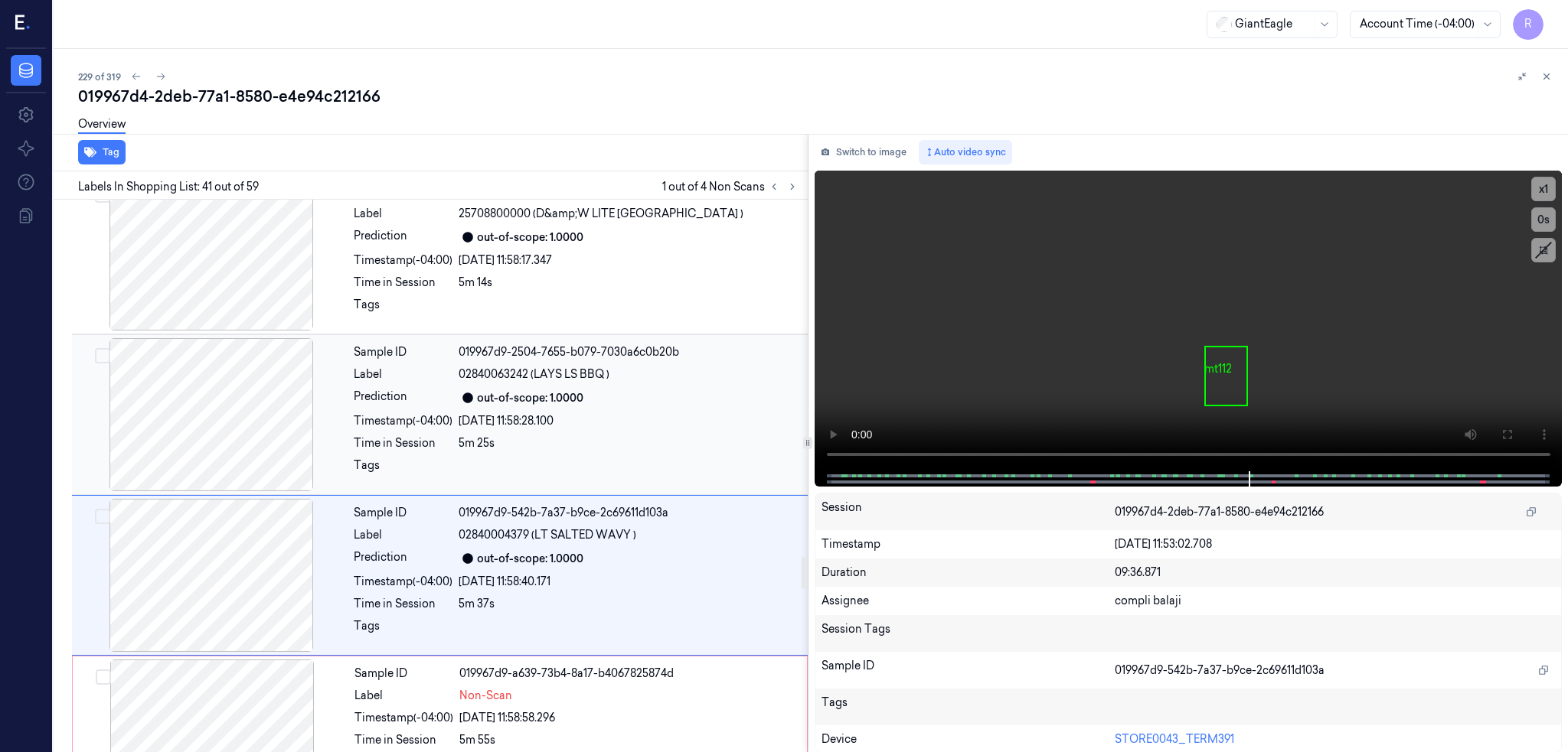
click at [156, 405] on div at bounding box center [211, 414] width 272 height 153
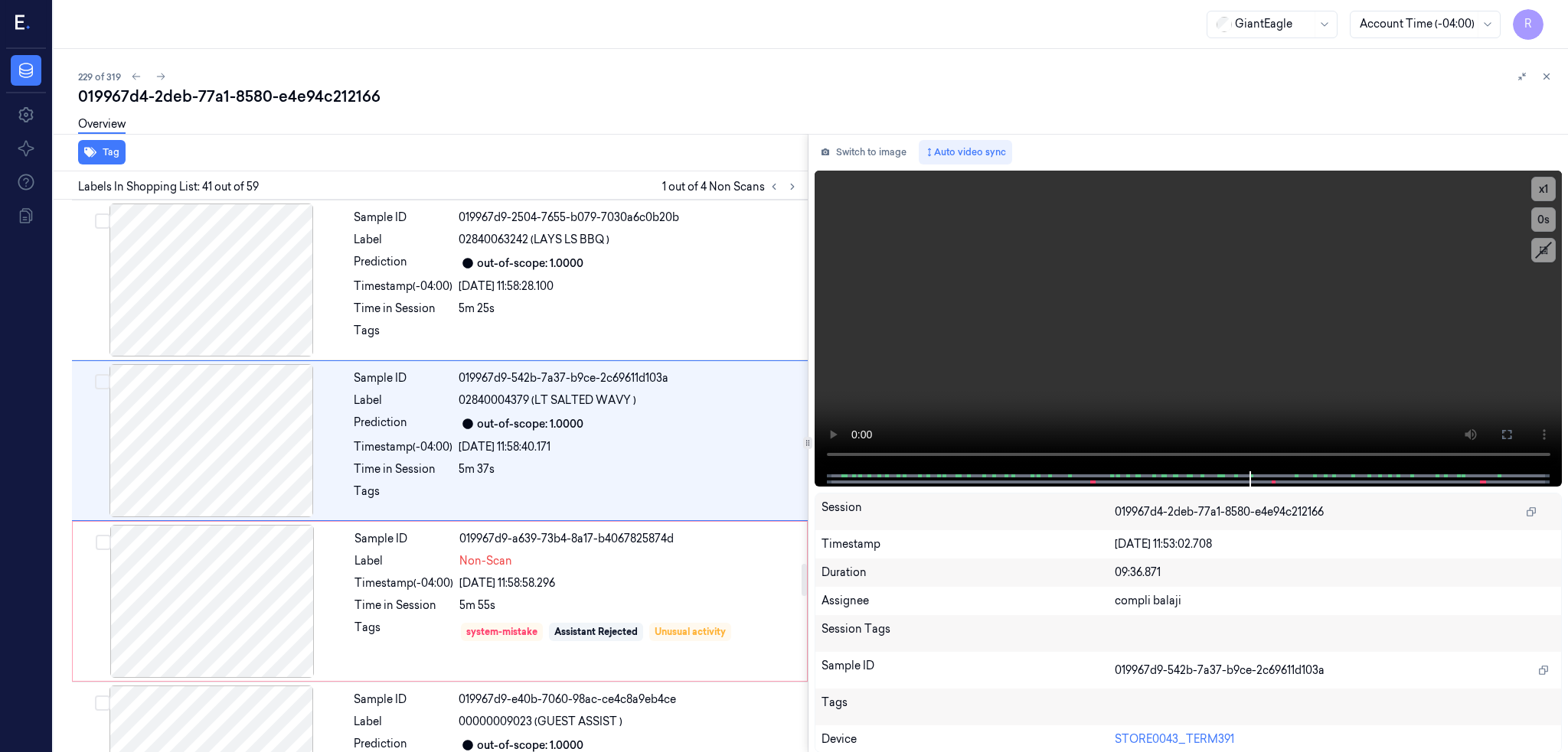
scroll to position [6234, 0]
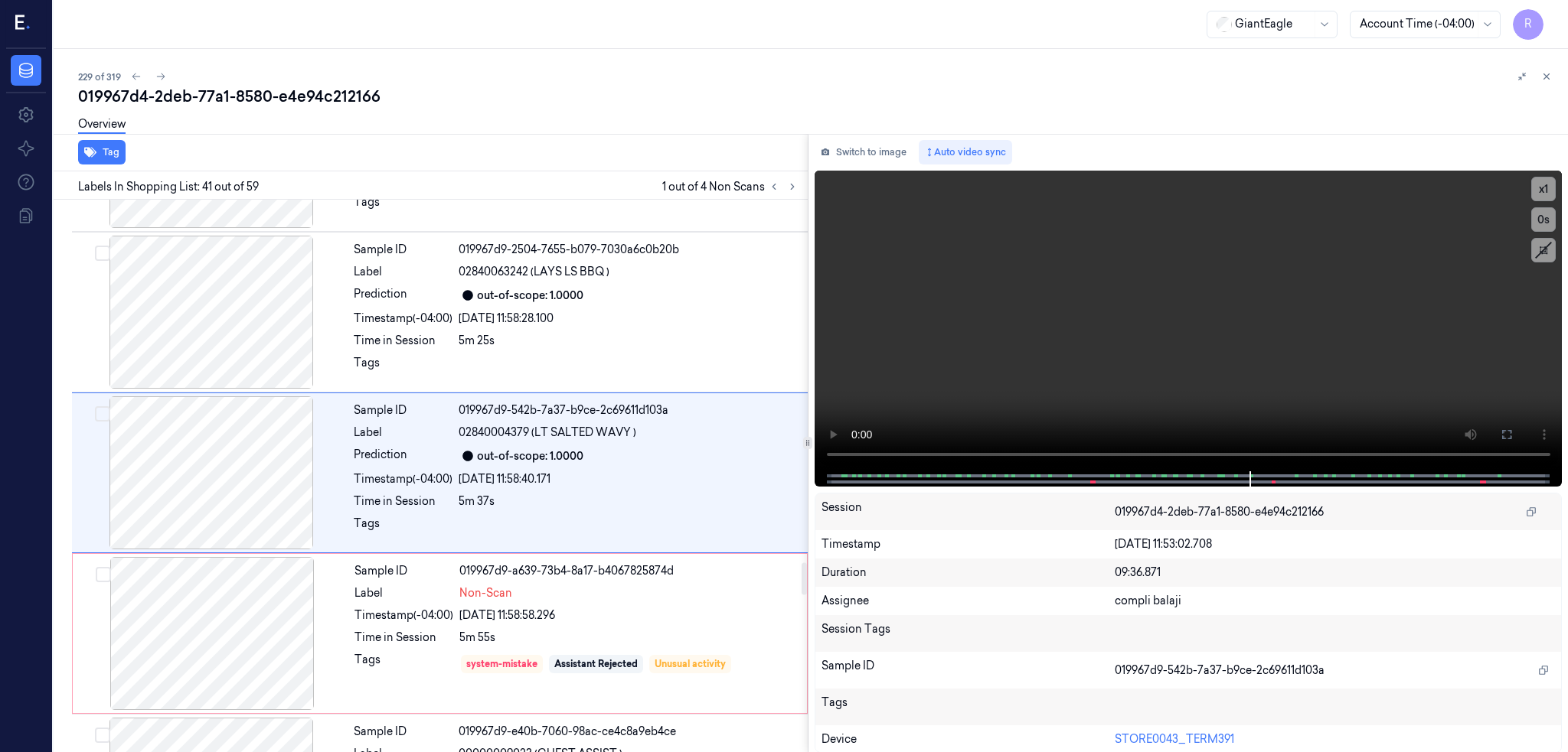
click at [765, 193] on div at bounding box center [783, 186] width 36 height 18
click at [787, 185] on icon at bounding box center [793, 187] width 11 height 11
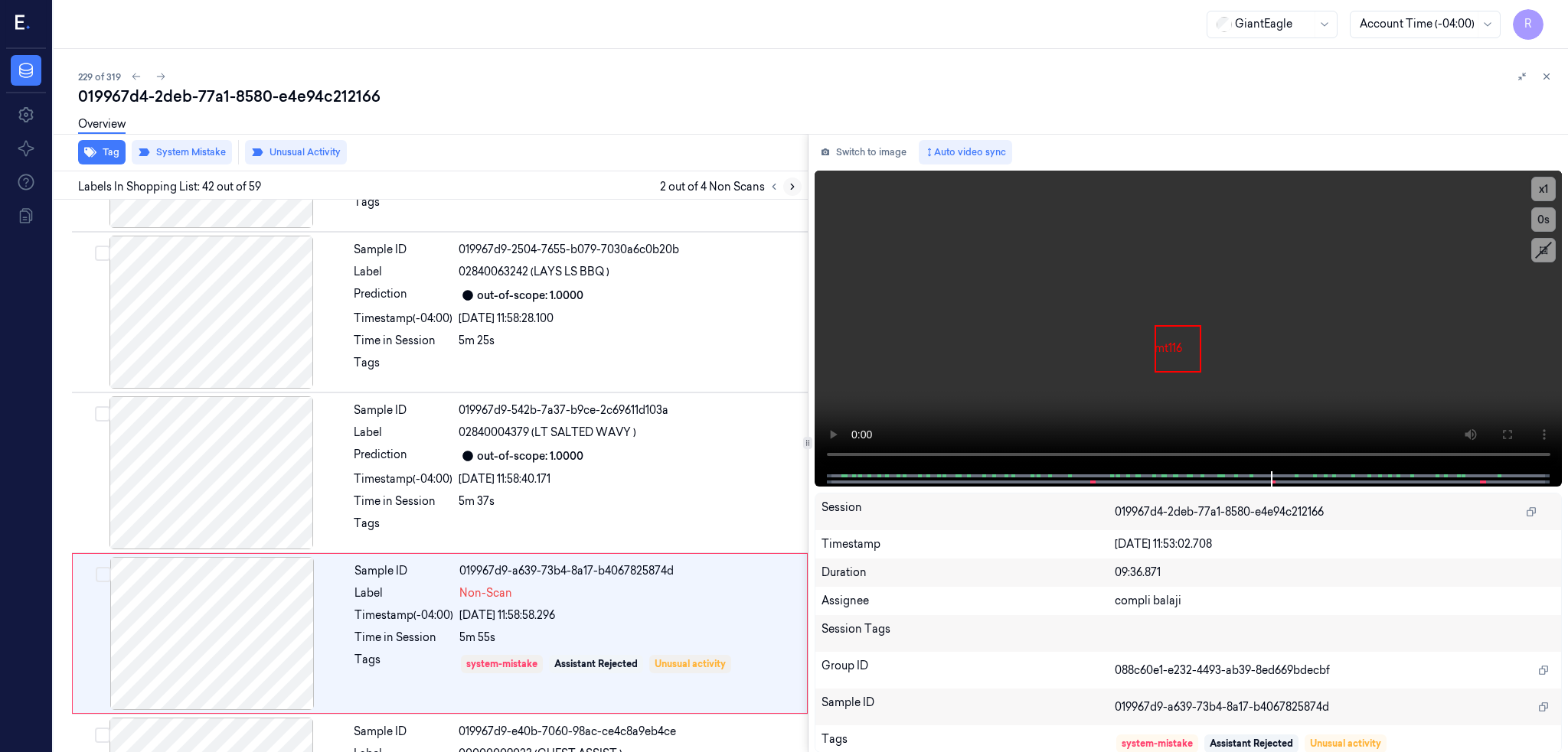
scroll to position [6395, 0]
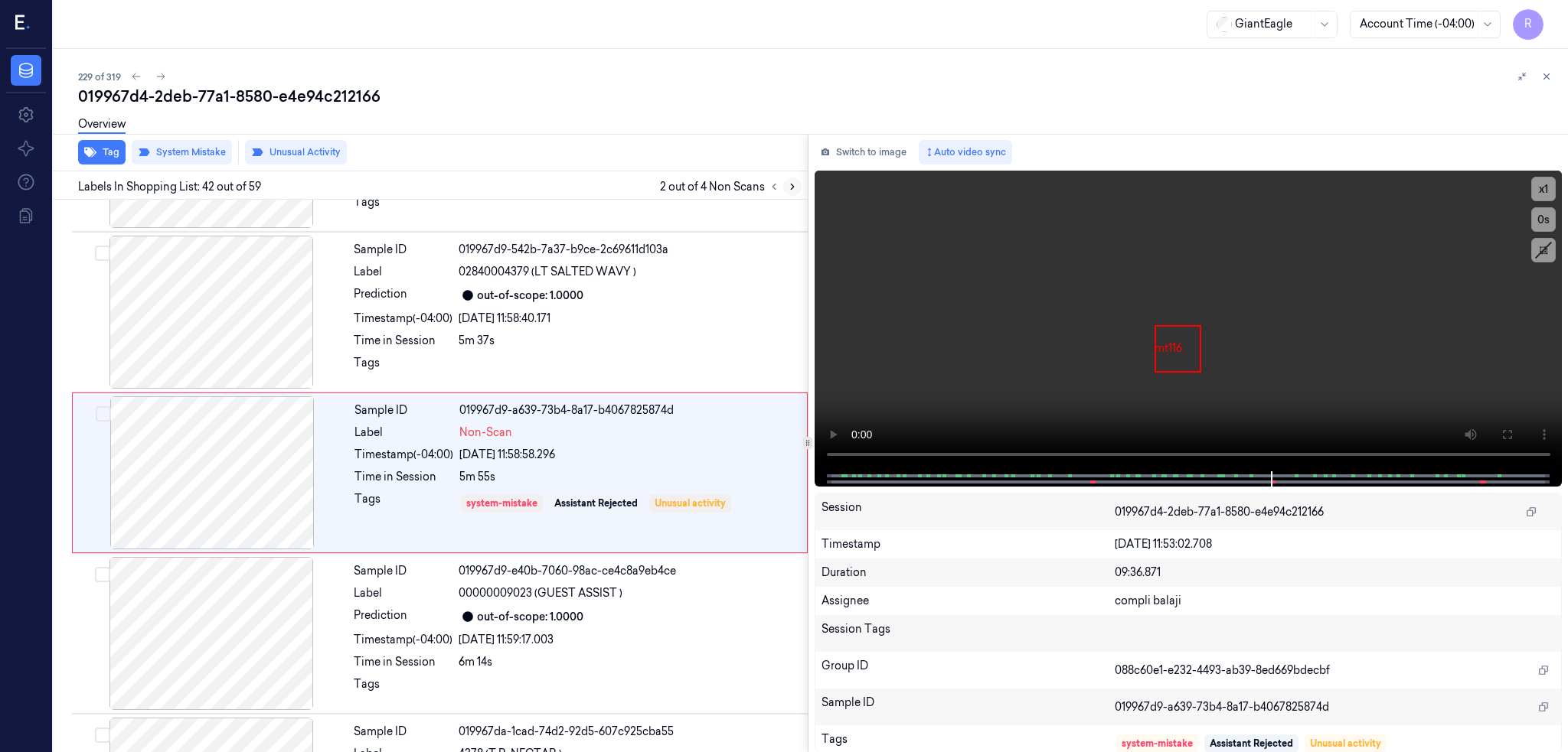
click at [787, 185] on icon at bounding box center [793, 187] width 11 height 11
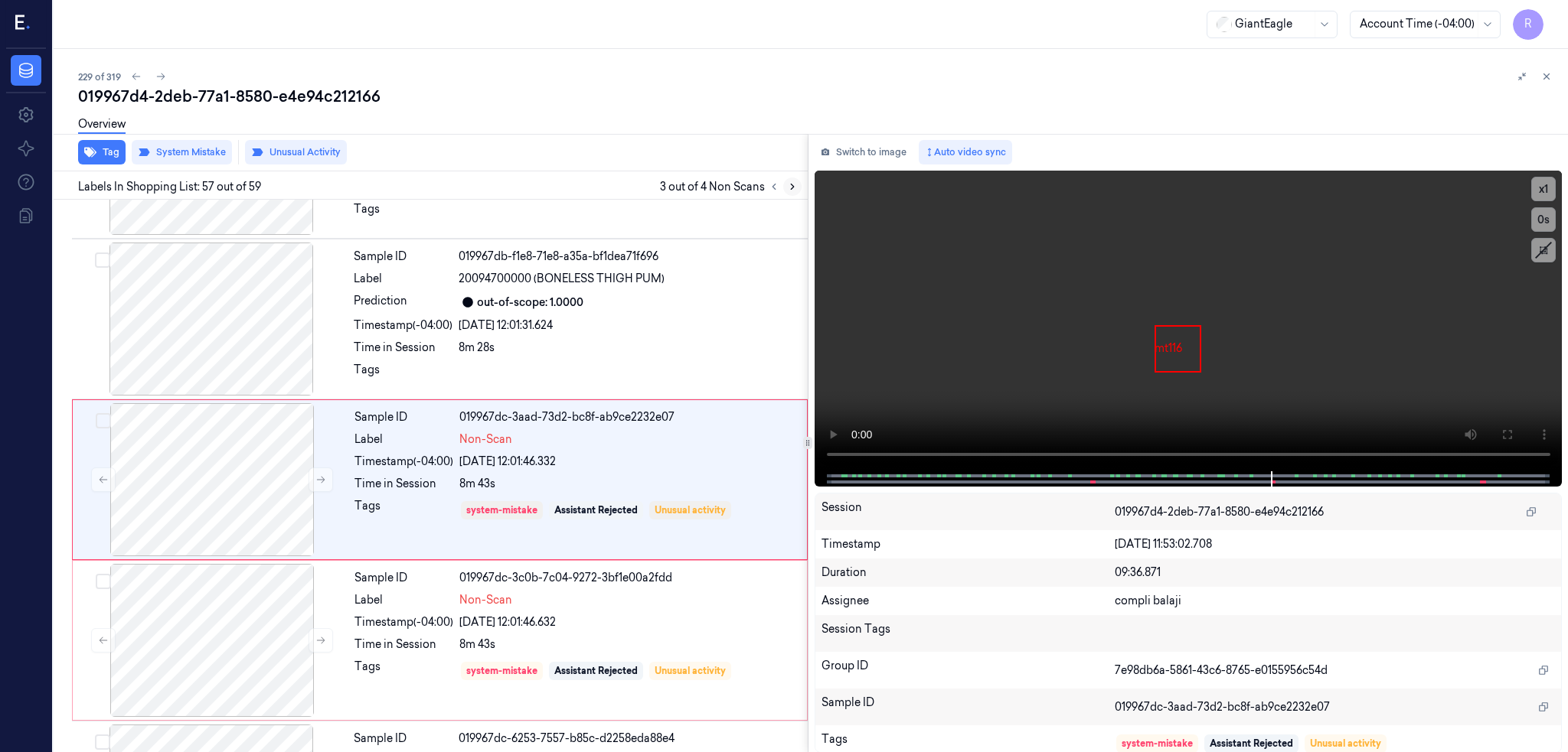
scroll to position [8807, 0]
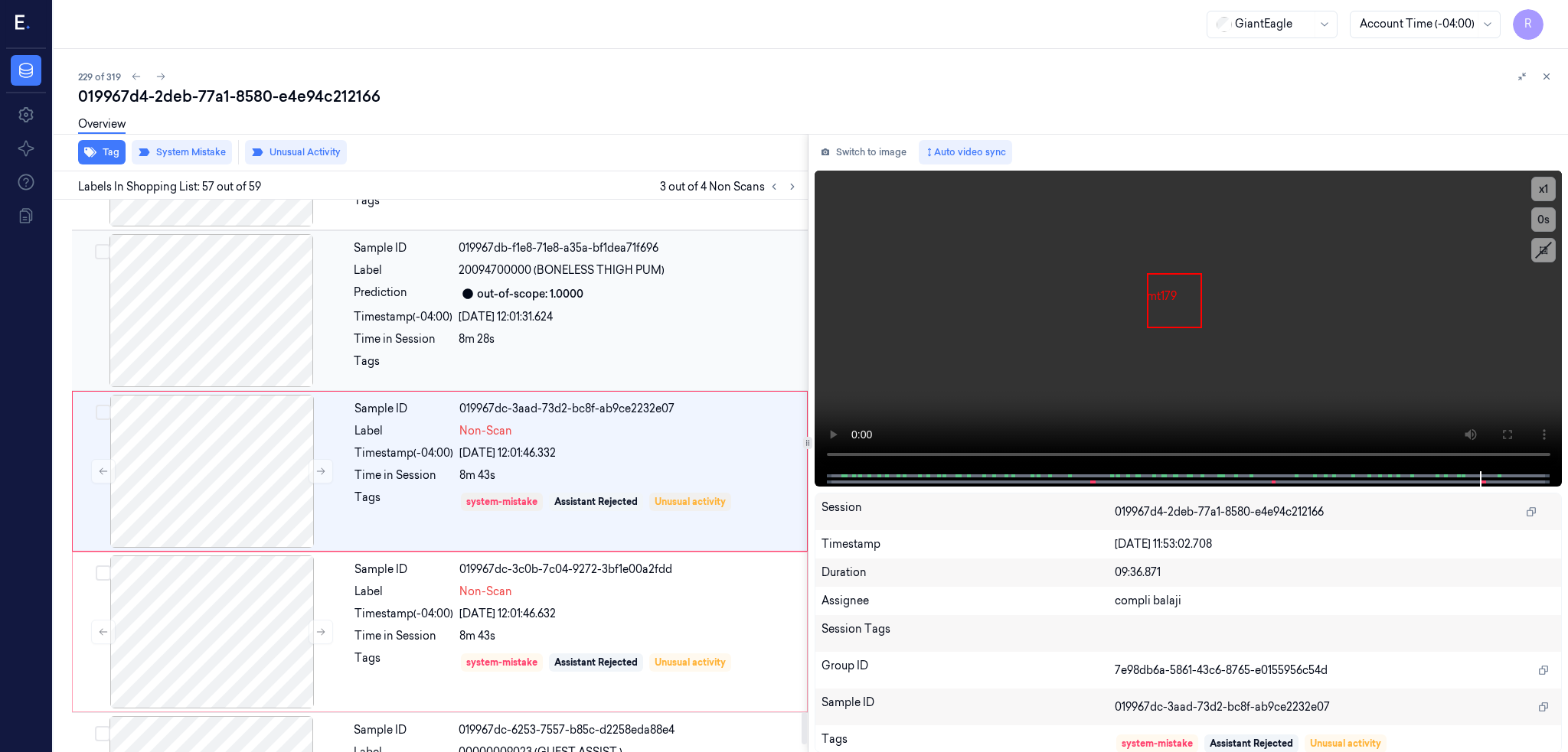
click at [221, 325] on div at bounding box center [211, 310] width 272 height 153
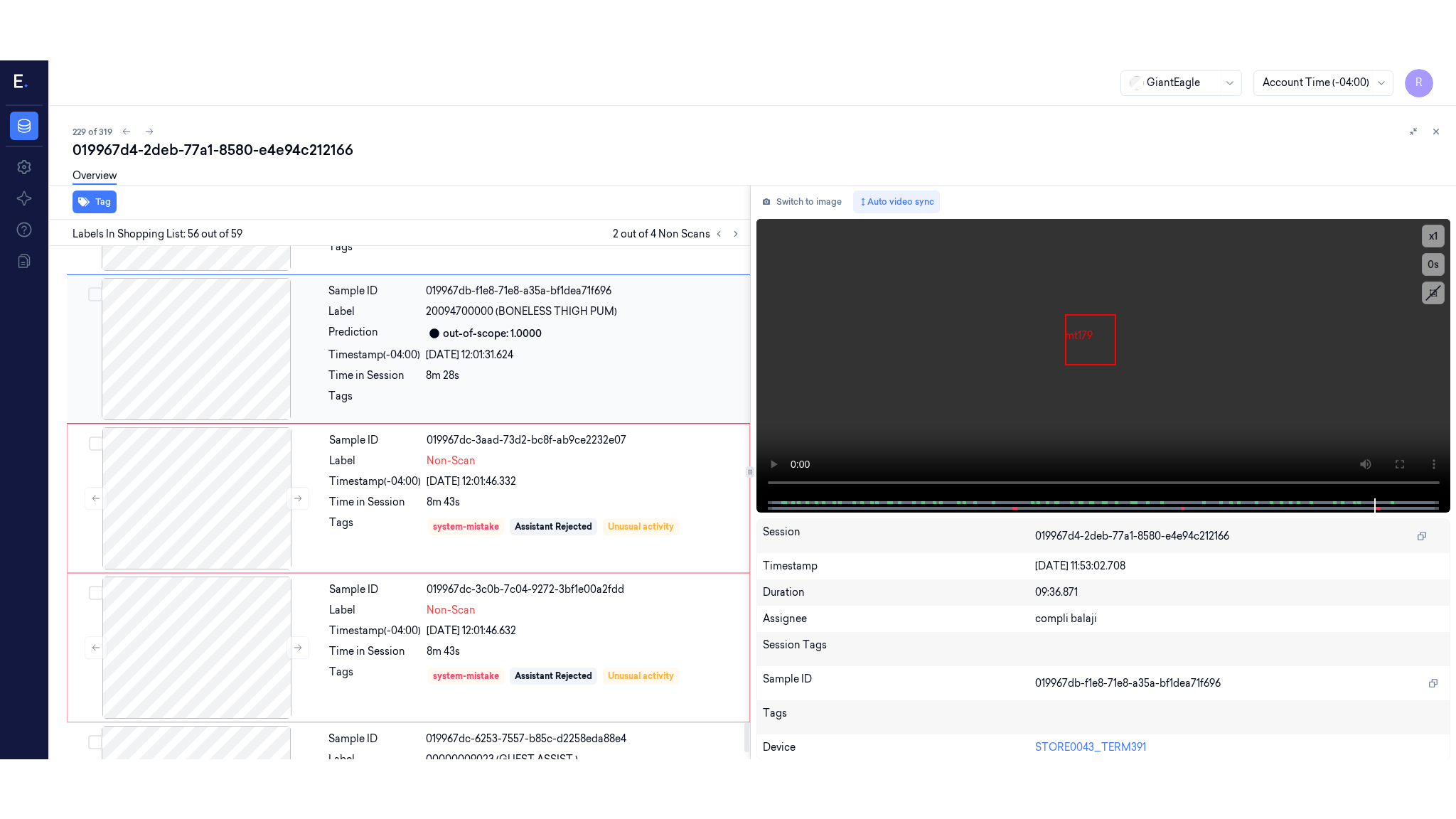
scroll to position [8030, 0]
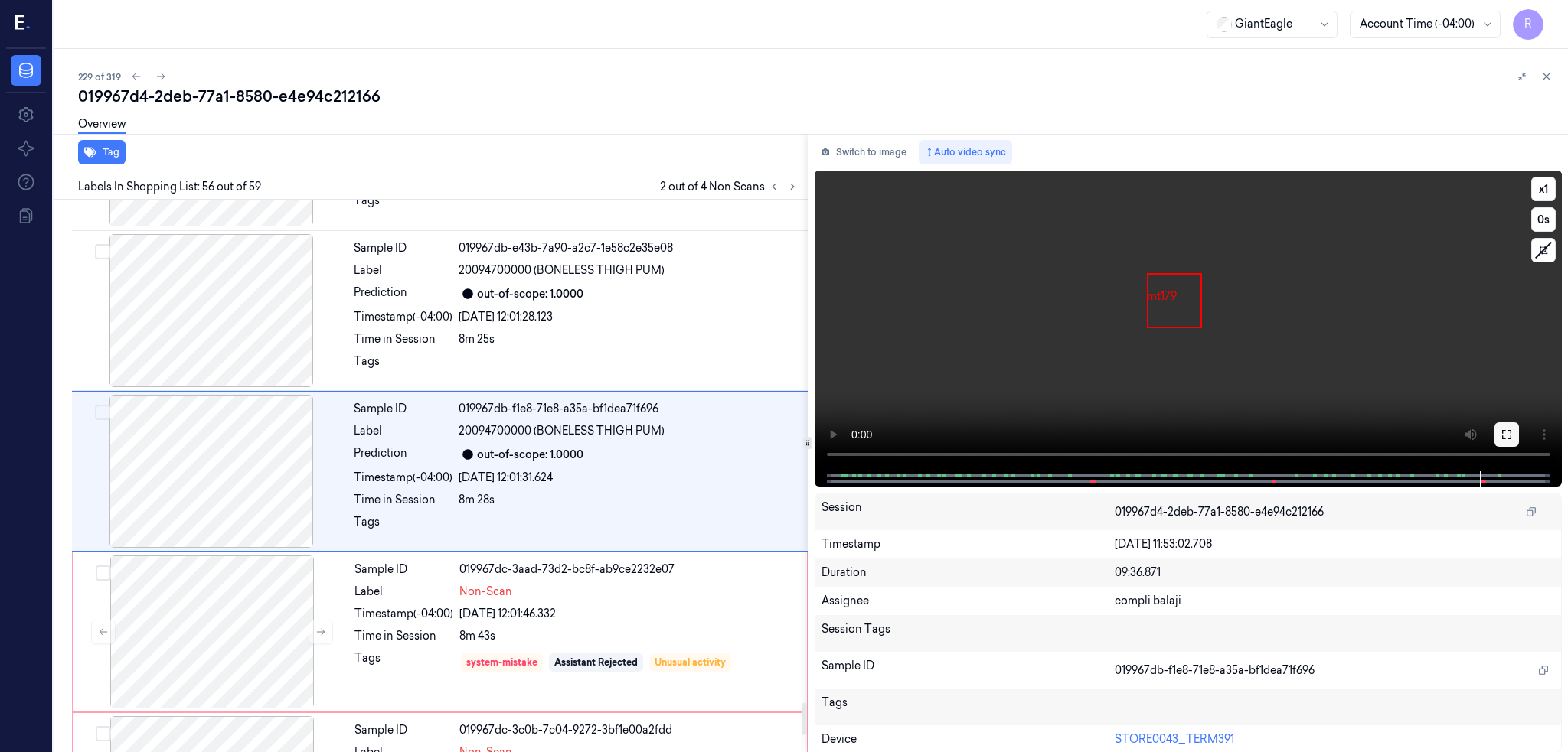
click at [1498, 425] on button at bounding box center [1506, 435] width 25 height 25
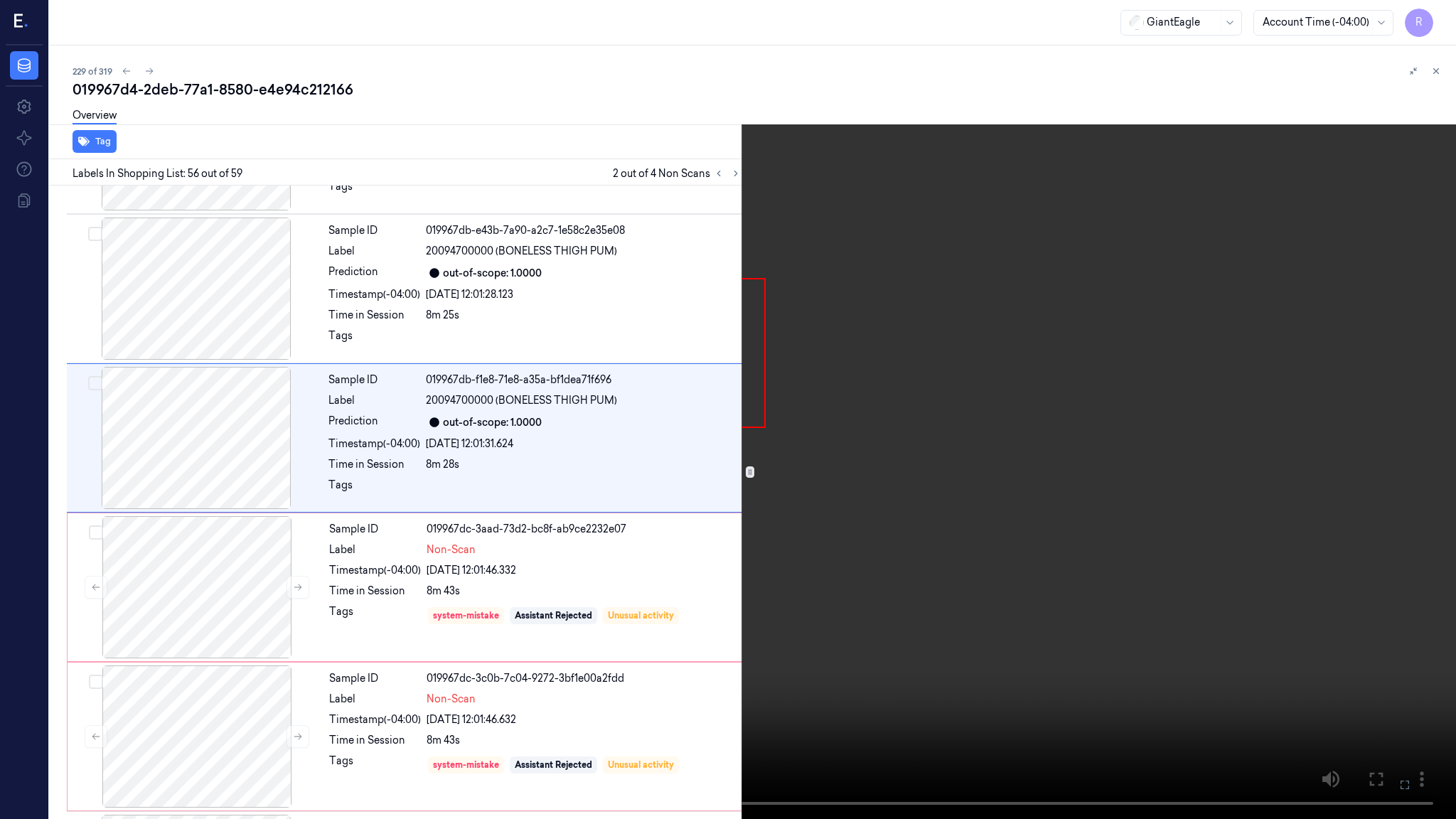
click at [866, 459] on video at bounding box center [728, 410] width 1456 height 819
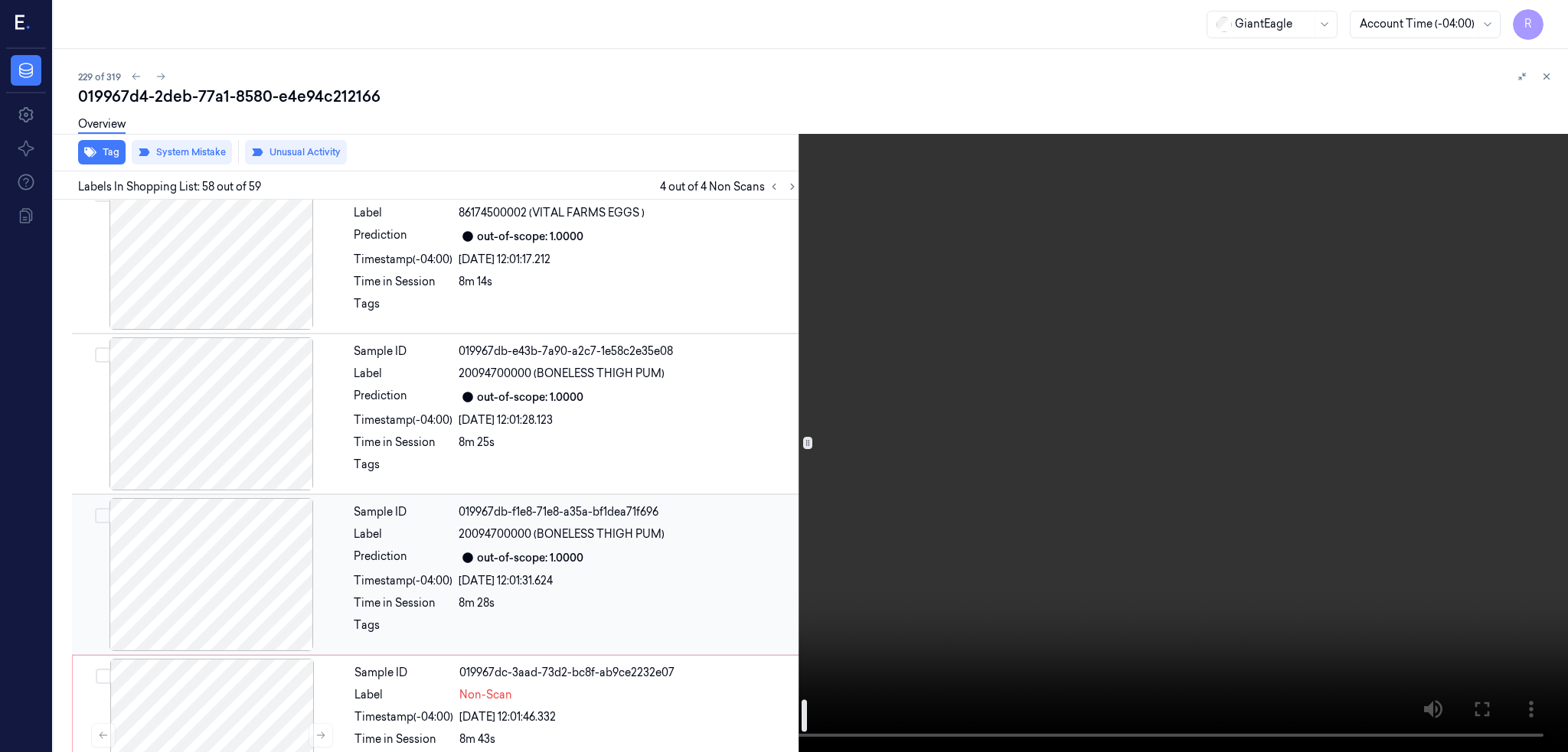
scroll to position [8502, 0]
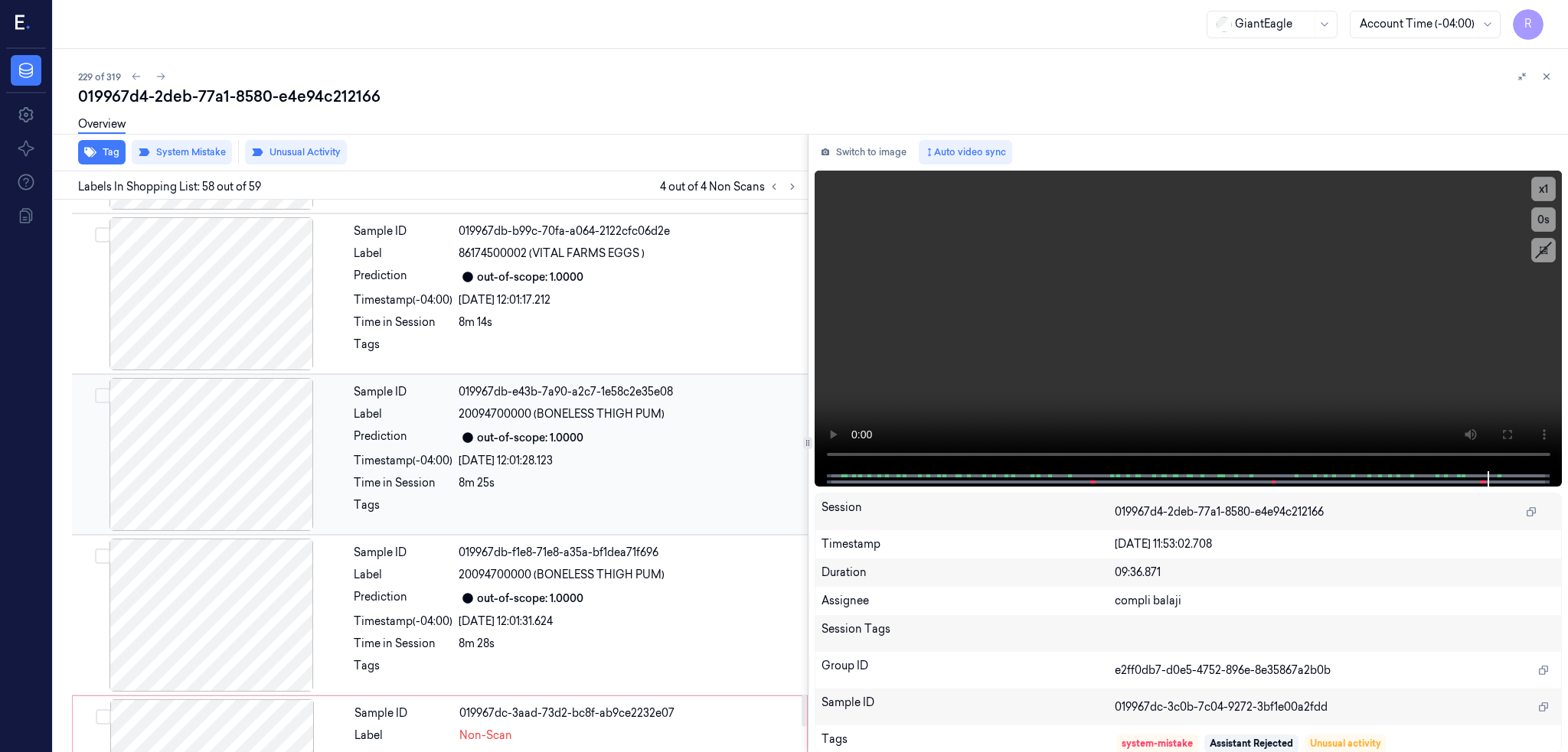
click at [210, 445] on div at bounding box center [211, 454] width 272 height 153
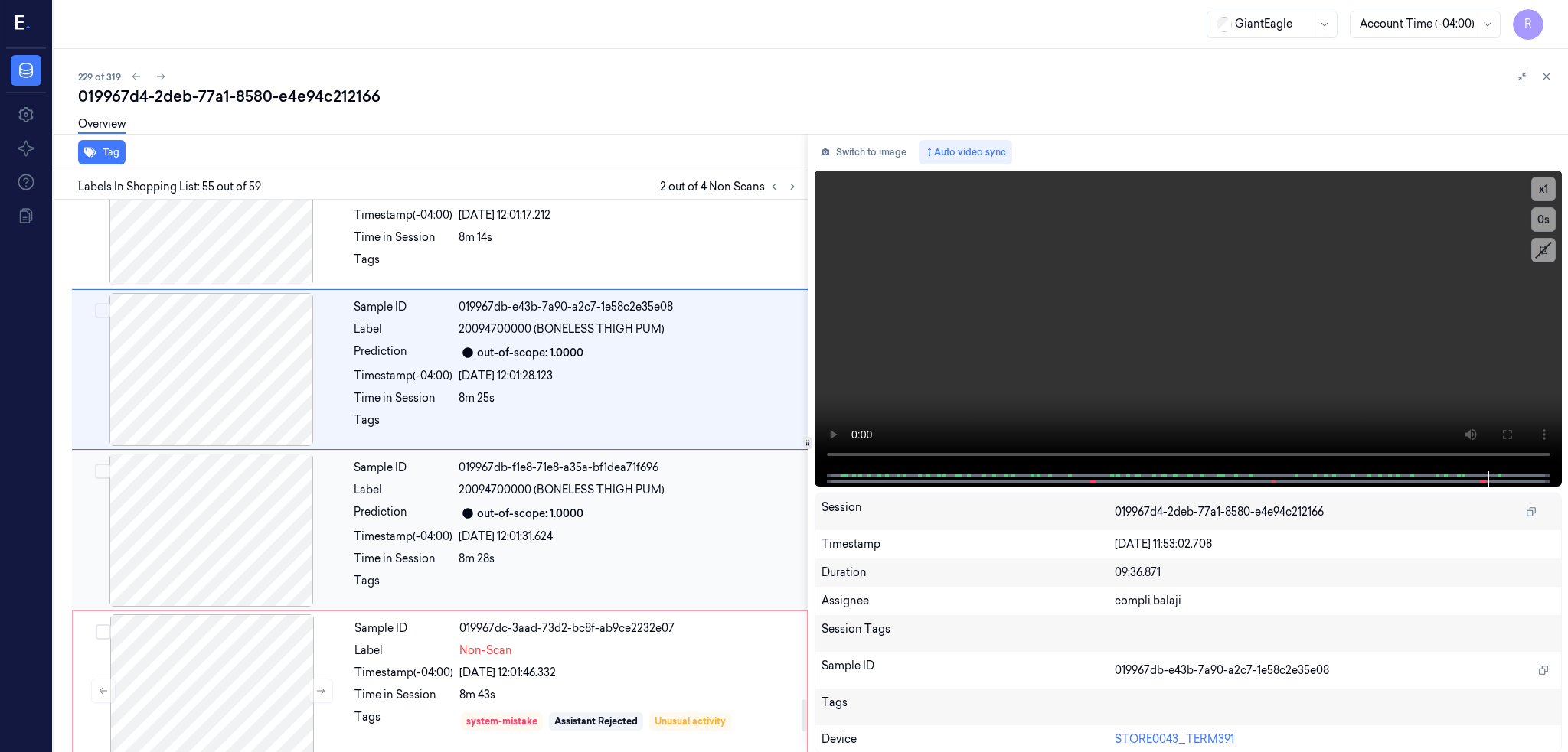
click at [169, 556] on div at bounding box center [211, 530] width 272 height 153
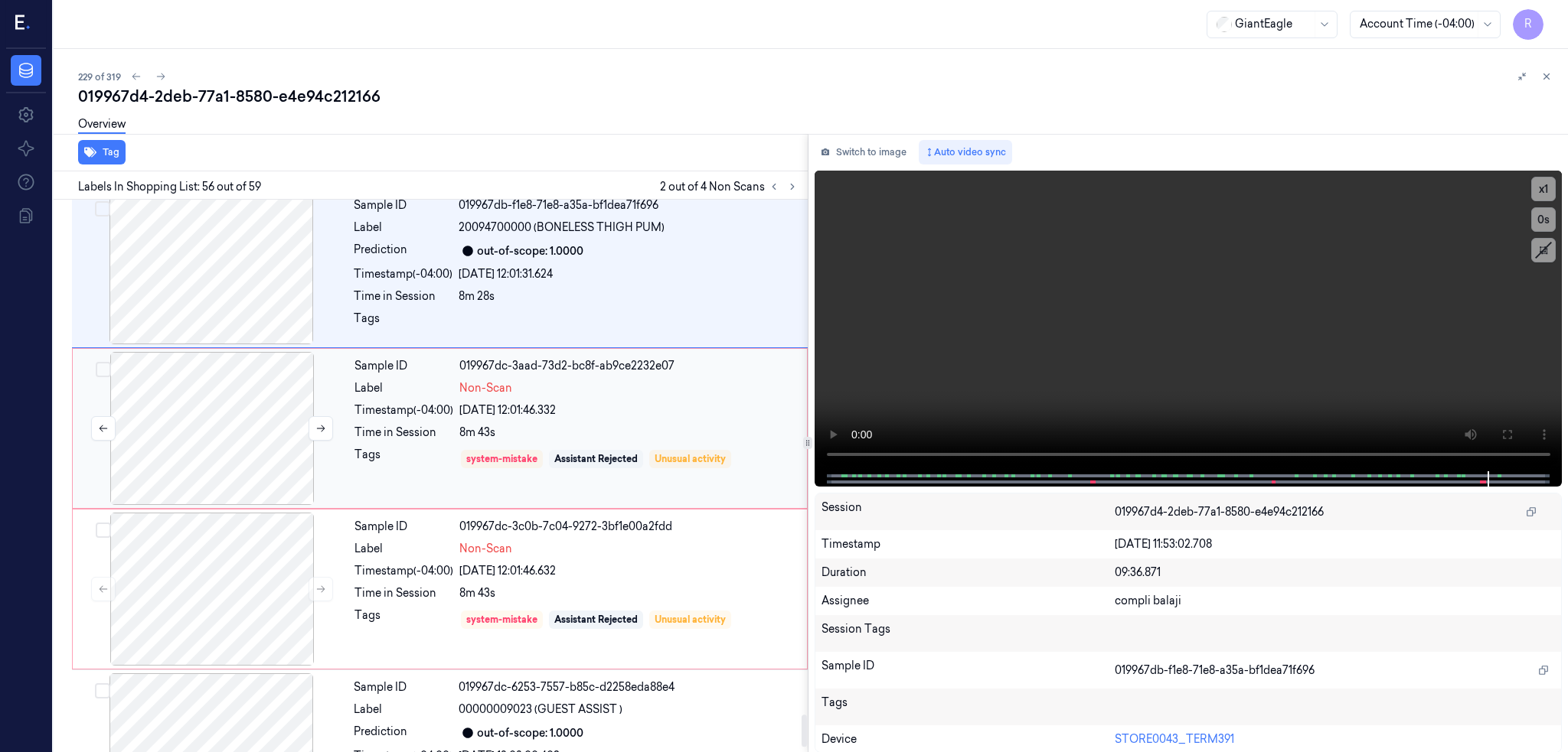
click at [189, 548] on div at bounding box center [212, 589] width 272 height 153
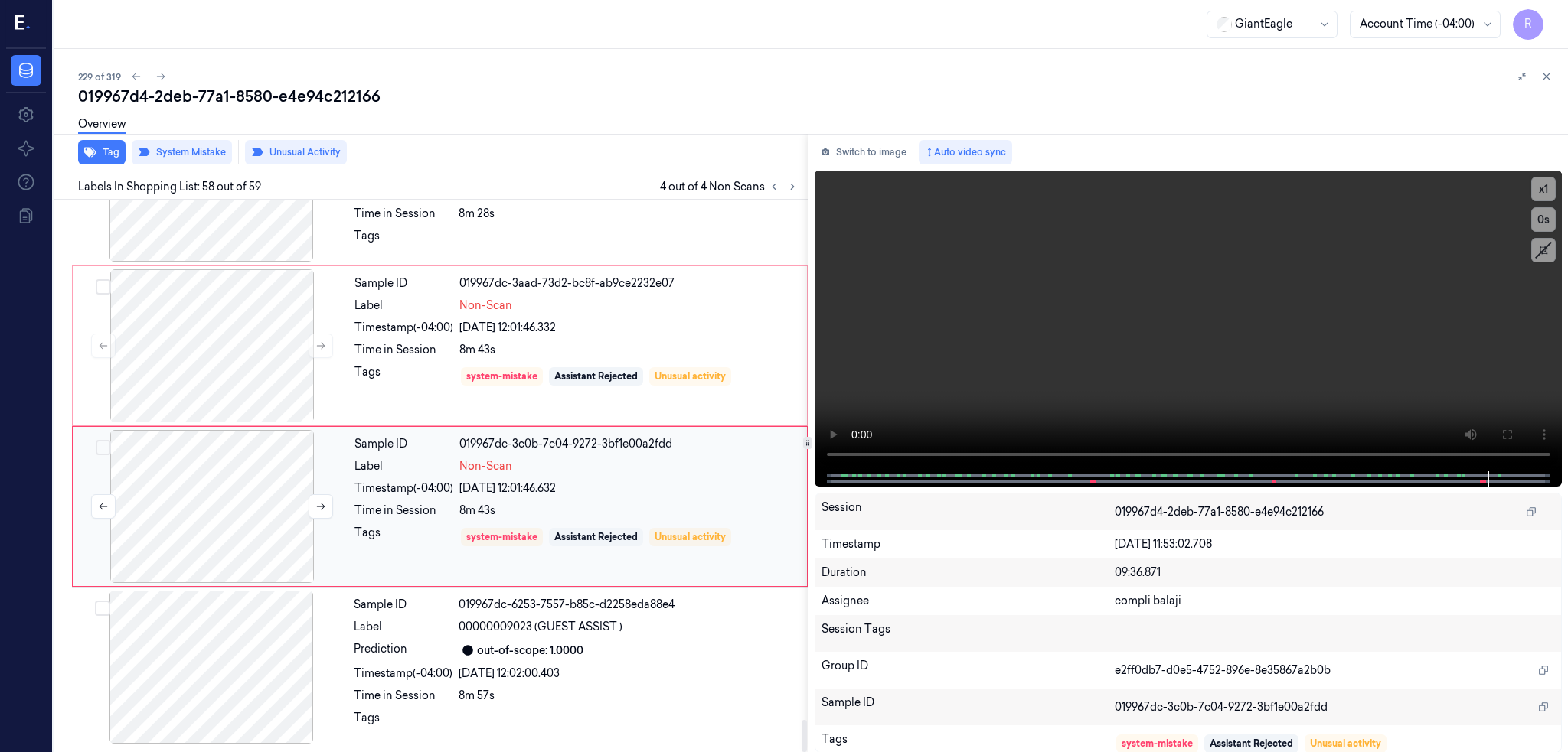
scroll to position [8938, 0]
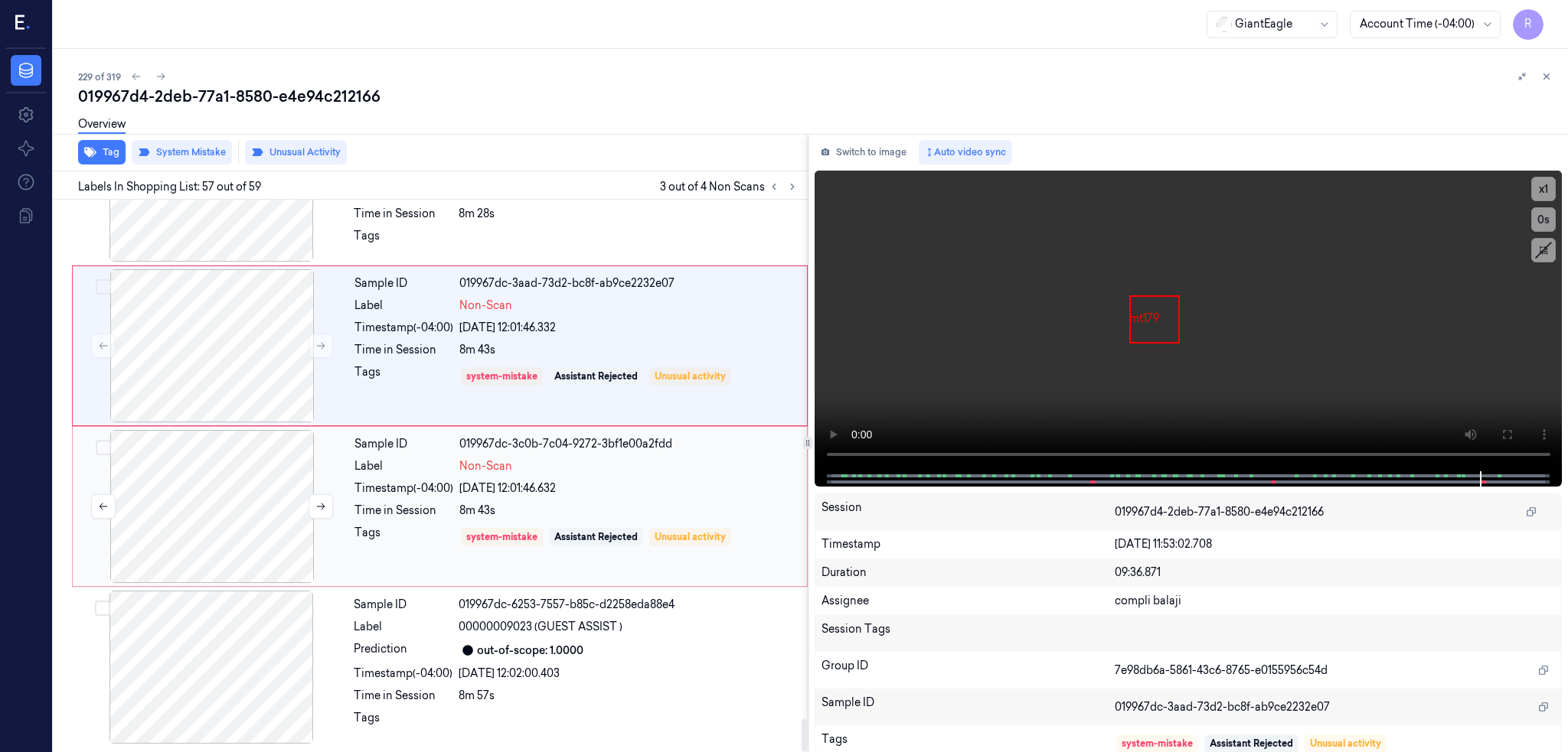
click at [184, 423] on div at bounding box center [212, 345] width 272 height 153
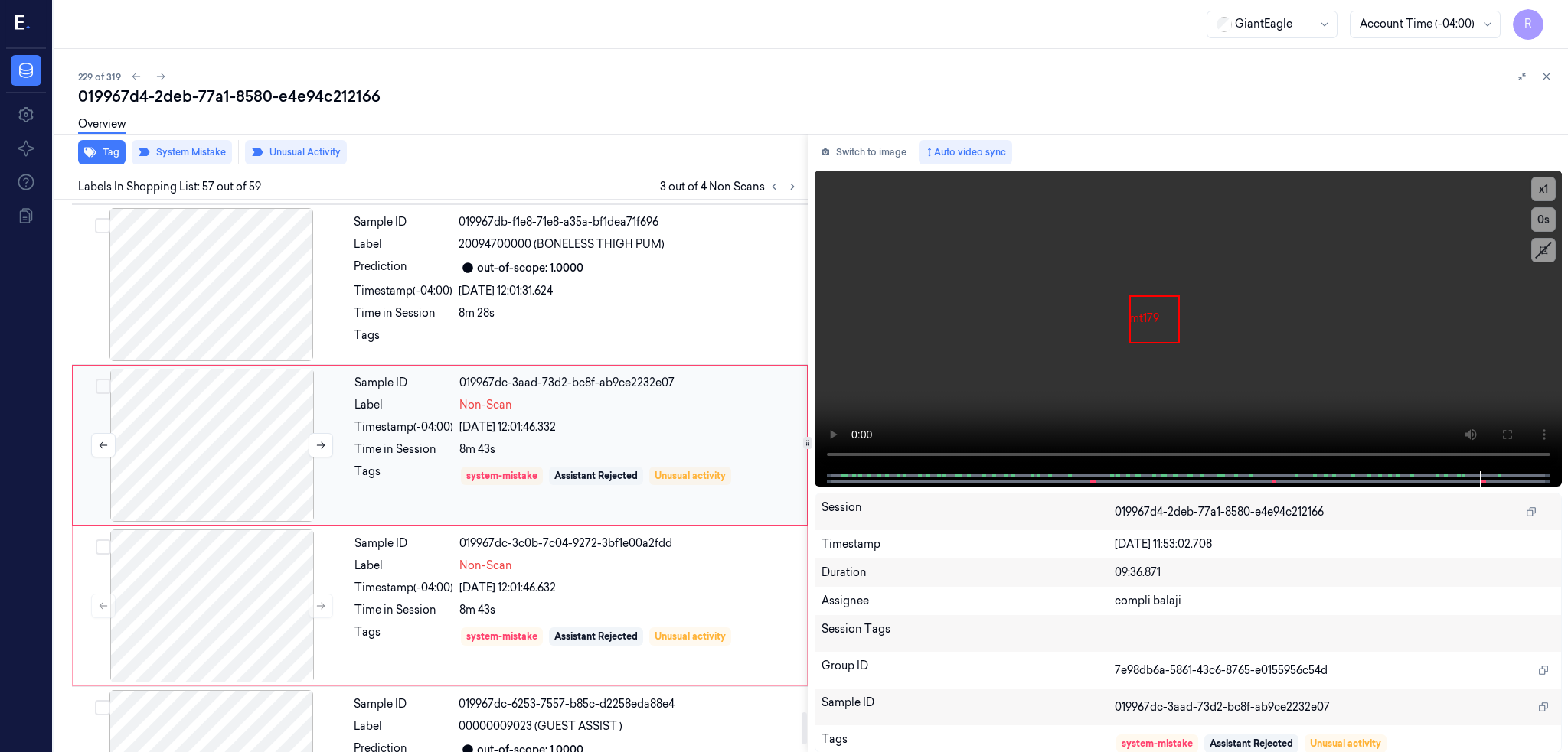
scroll to position [8908, 0]
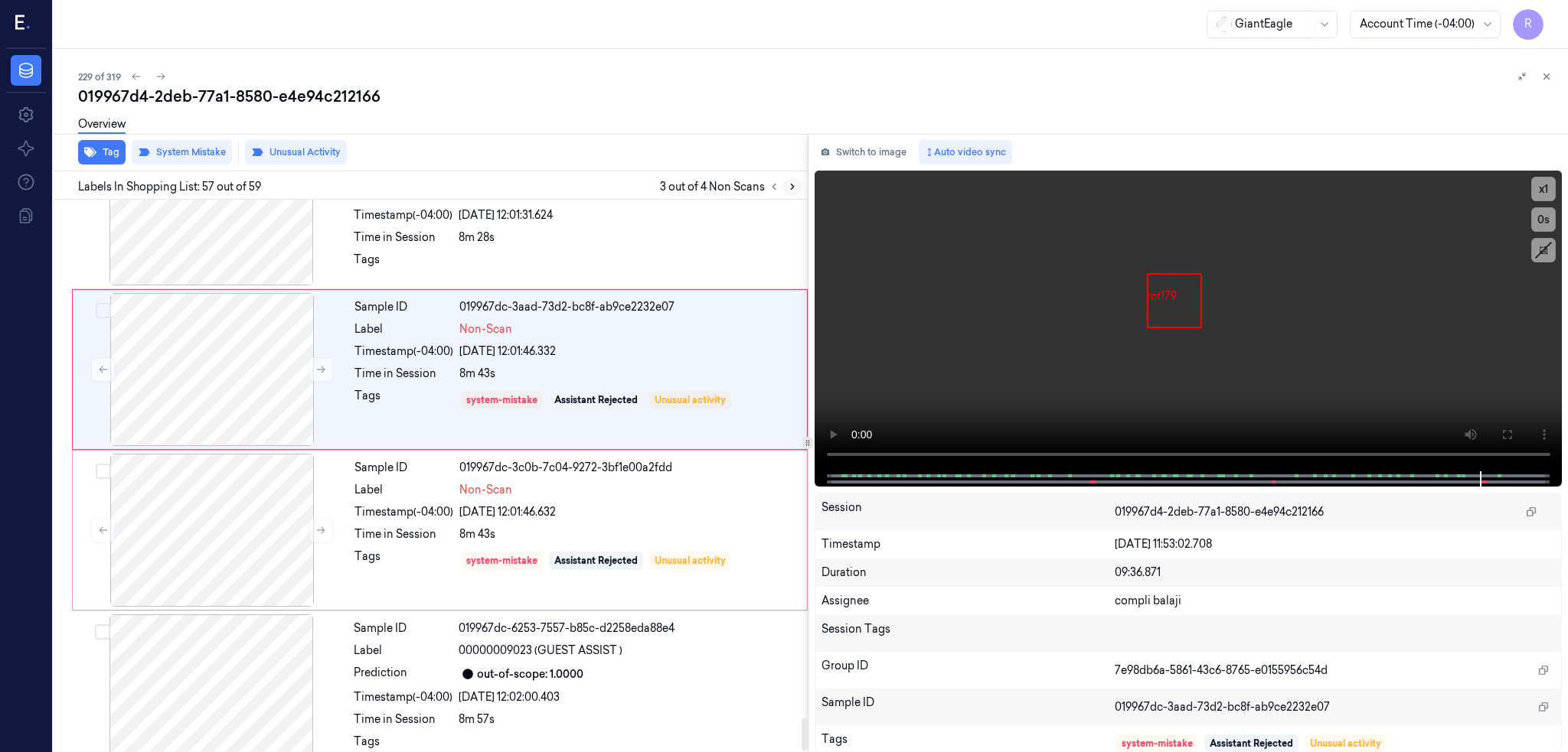
click at [787, 188] on icon at bounding box center [793, 187] width 11 height 11
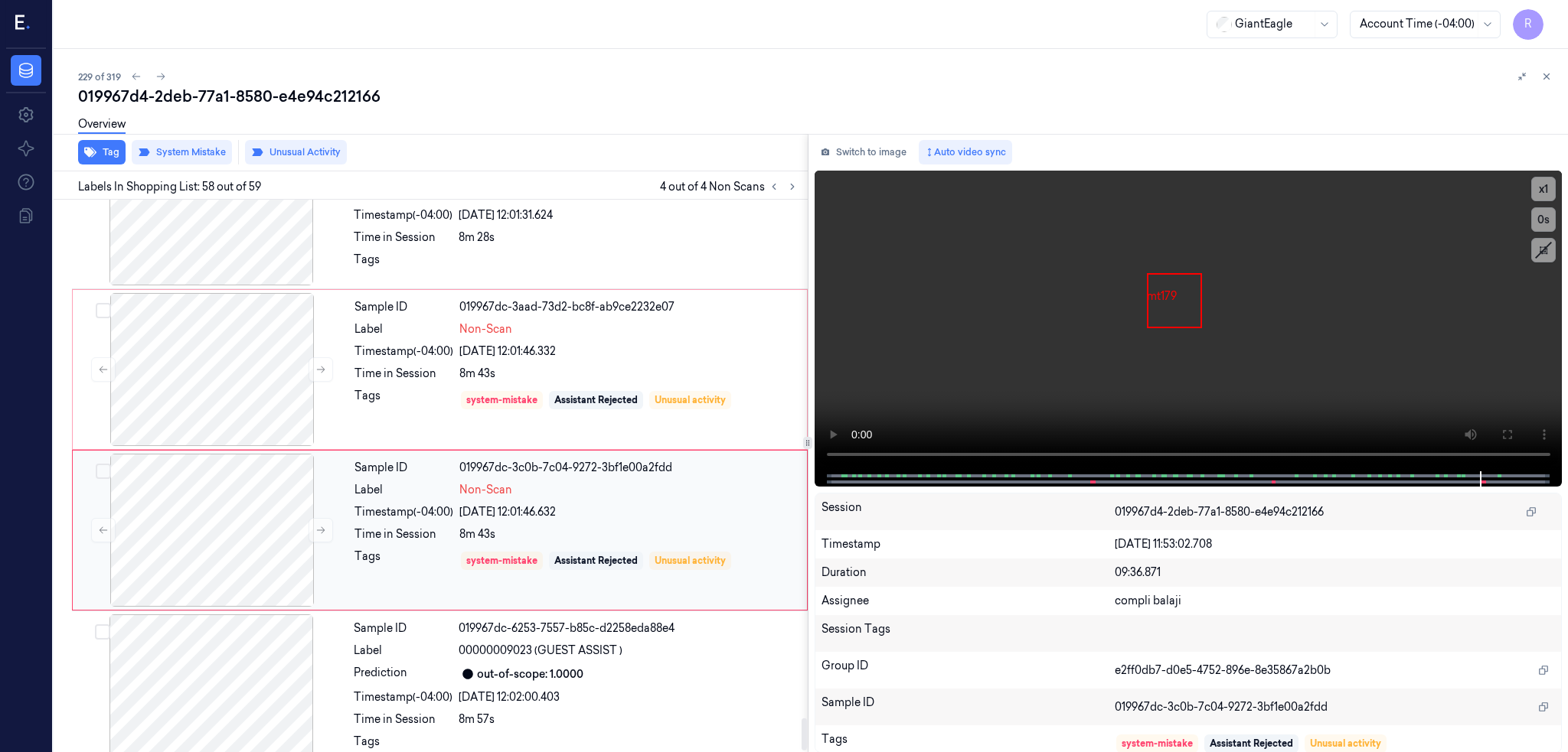
scroll to position [8939, 0]
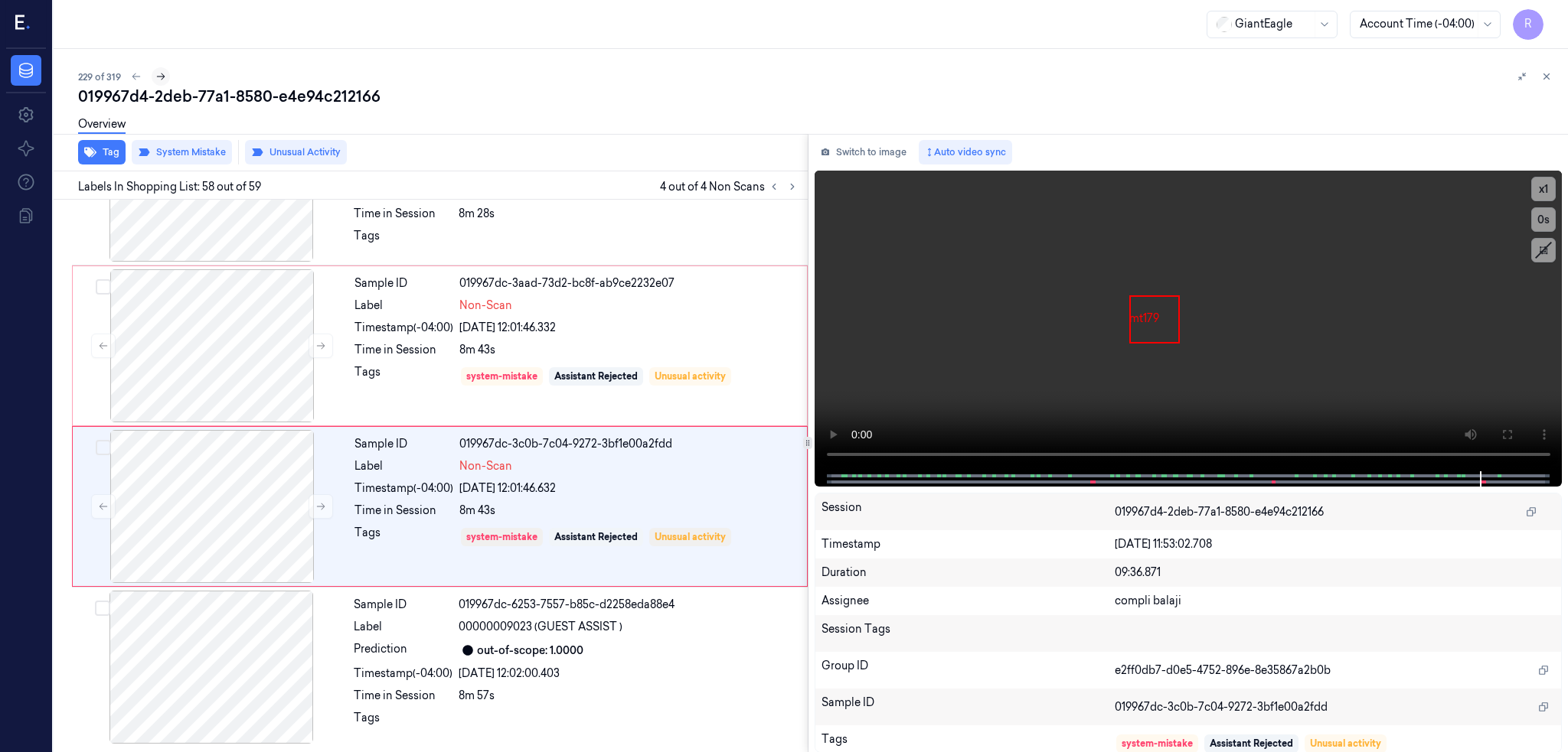
click at [157, 74] on icon at bounding box center [161, 77] width 9 height 7
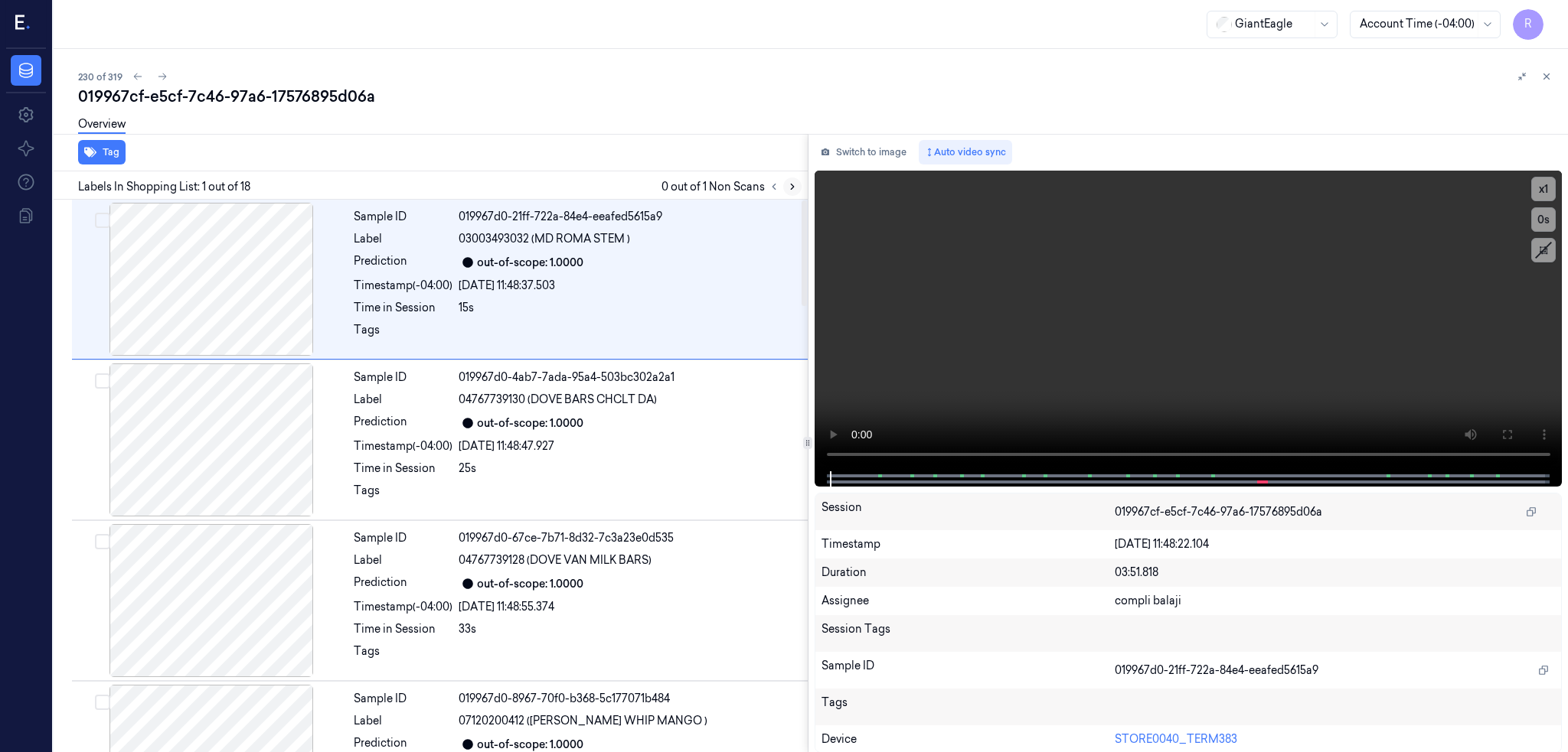
click at [787, 190] on icon at bounding box center [793, 187] width 11 height 11
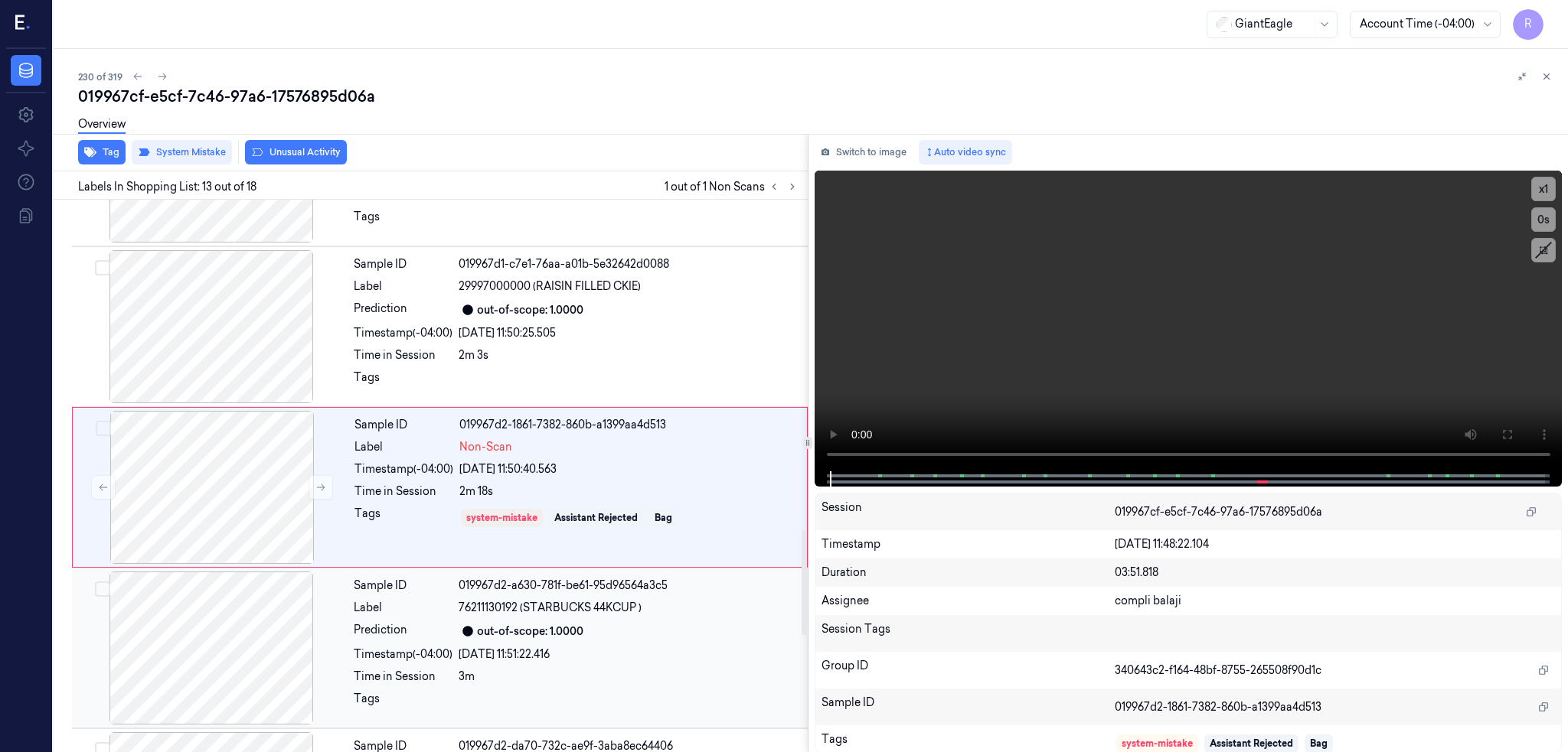
scroll to position [1732, 0]
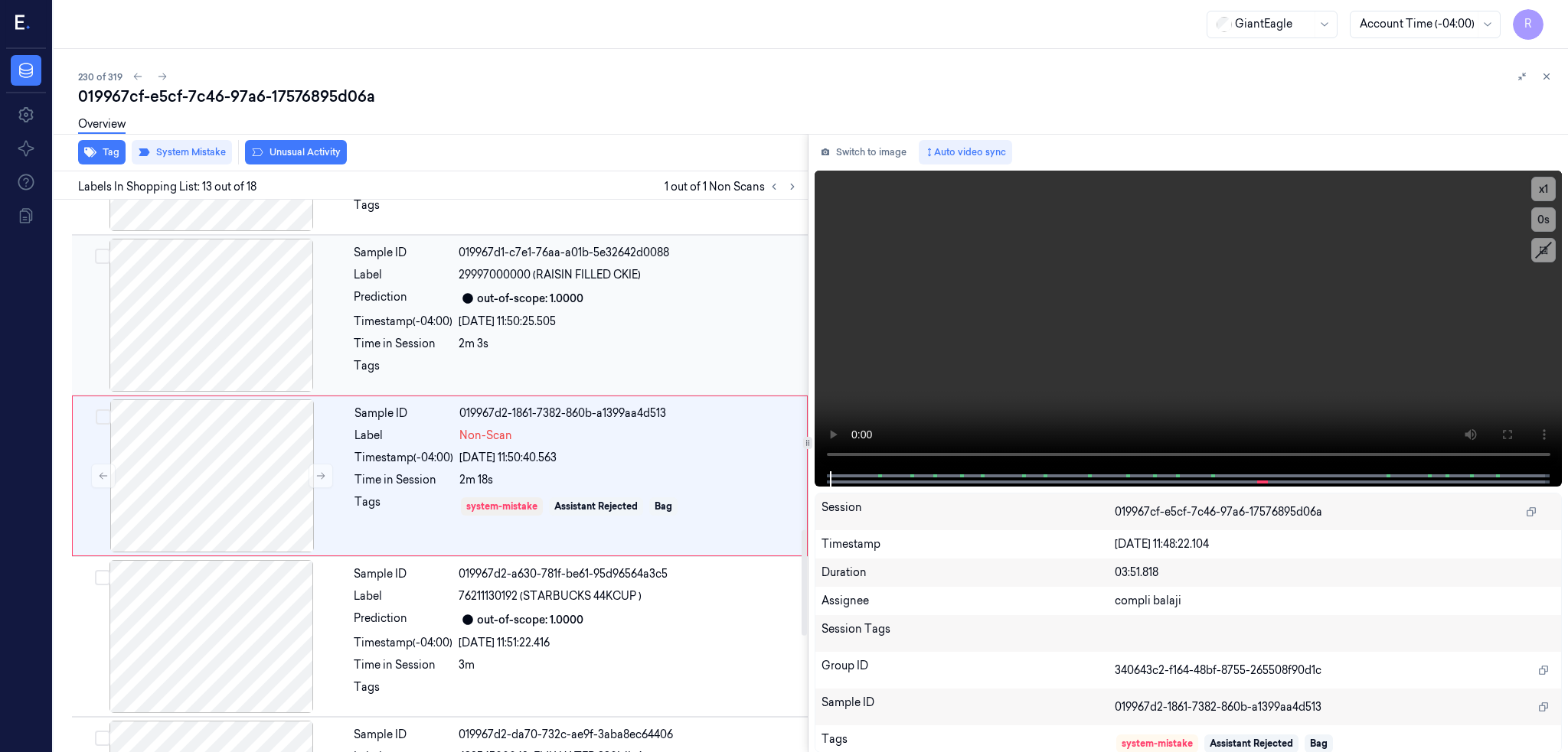
click at [105, 319] on div at bounding box center [211, 315] width 272 height 153
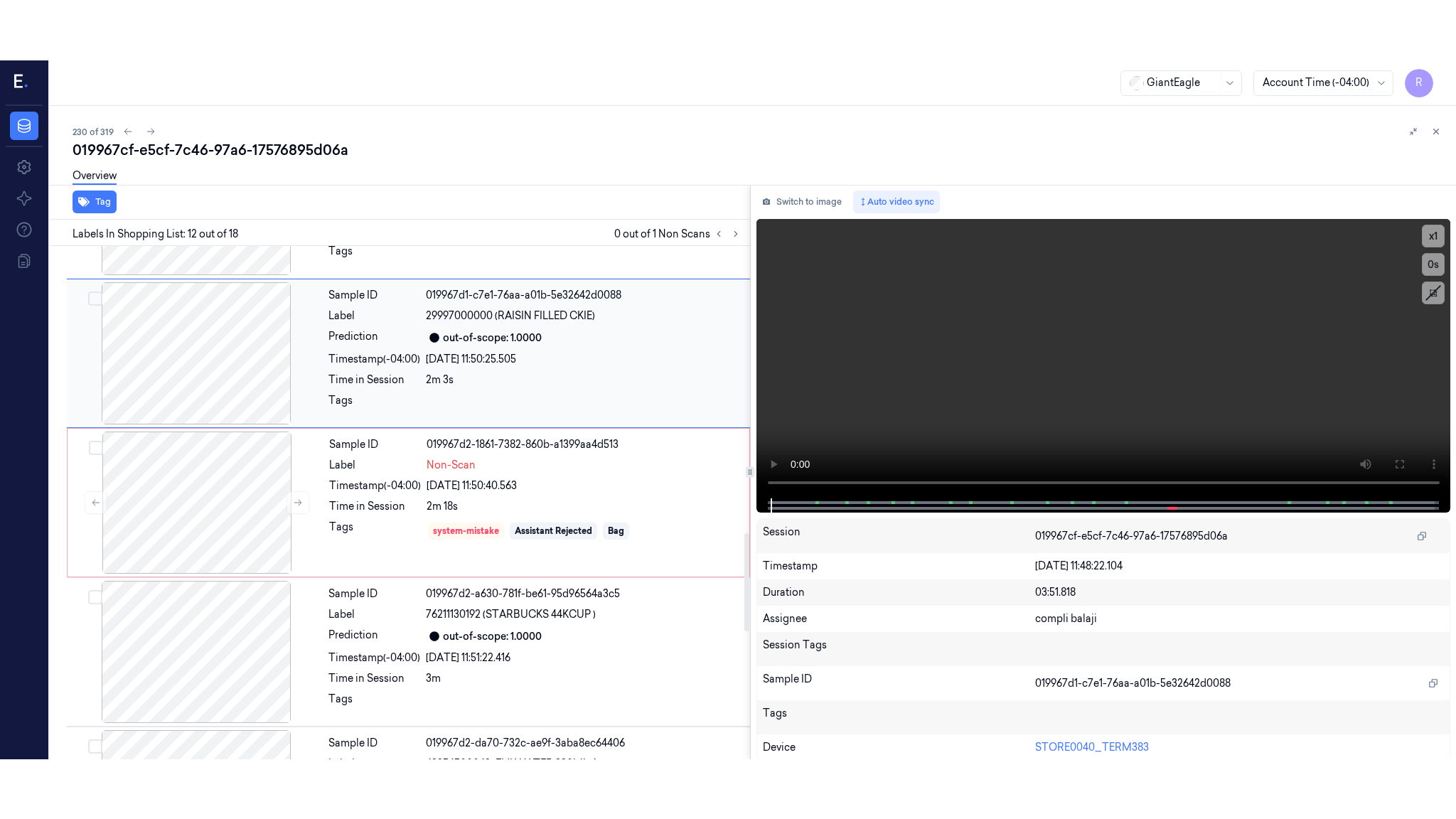
scroll to position [1459, 0]
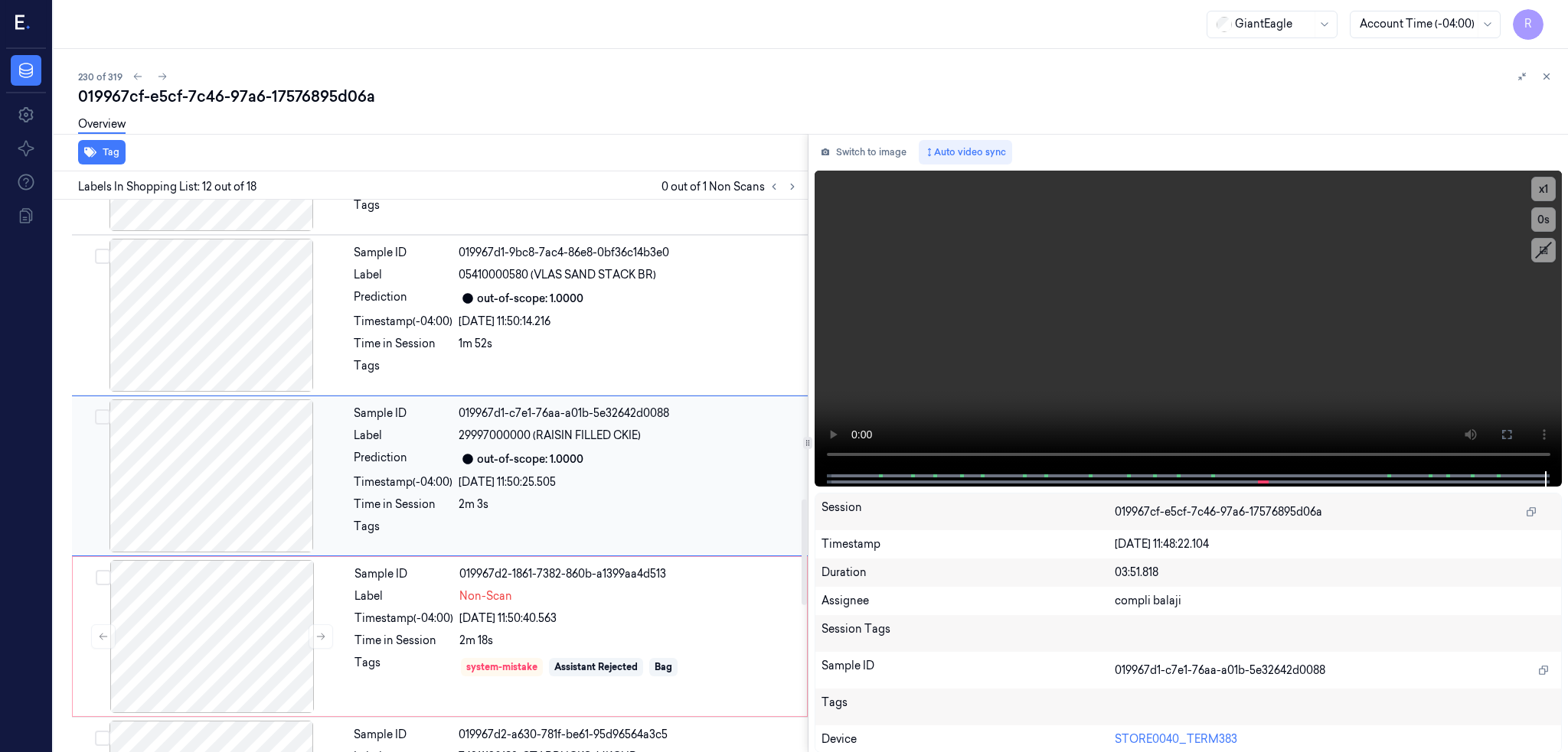
click at [78, 468] on div at bounding box center [211, 476] width 272 height 153
click at [1509, 428] on icon at bounding box center [1506, 434] width 12 height 12
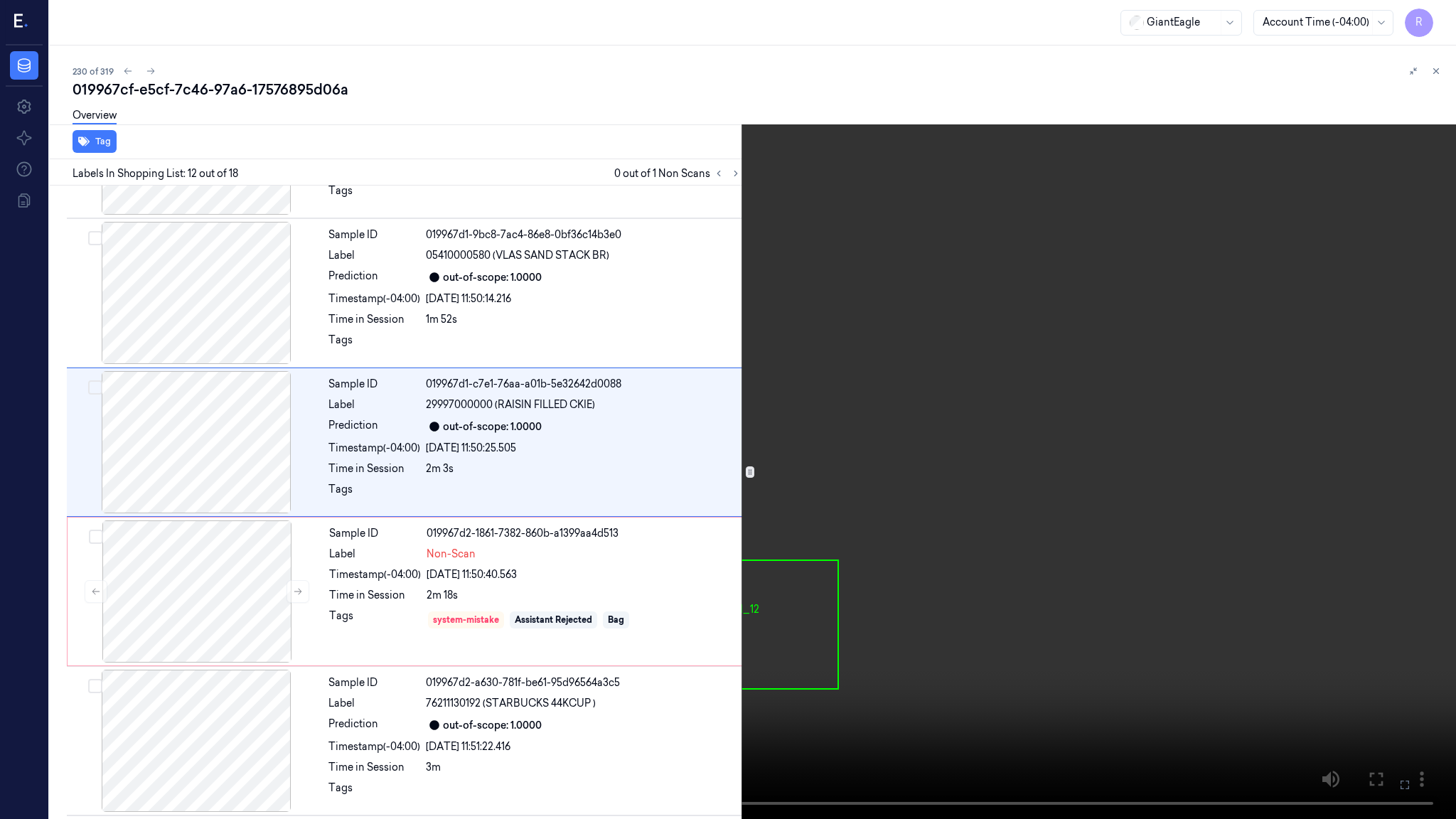
click at [969, 447] on video at bounding box center [728, 410] width 1456 height 819
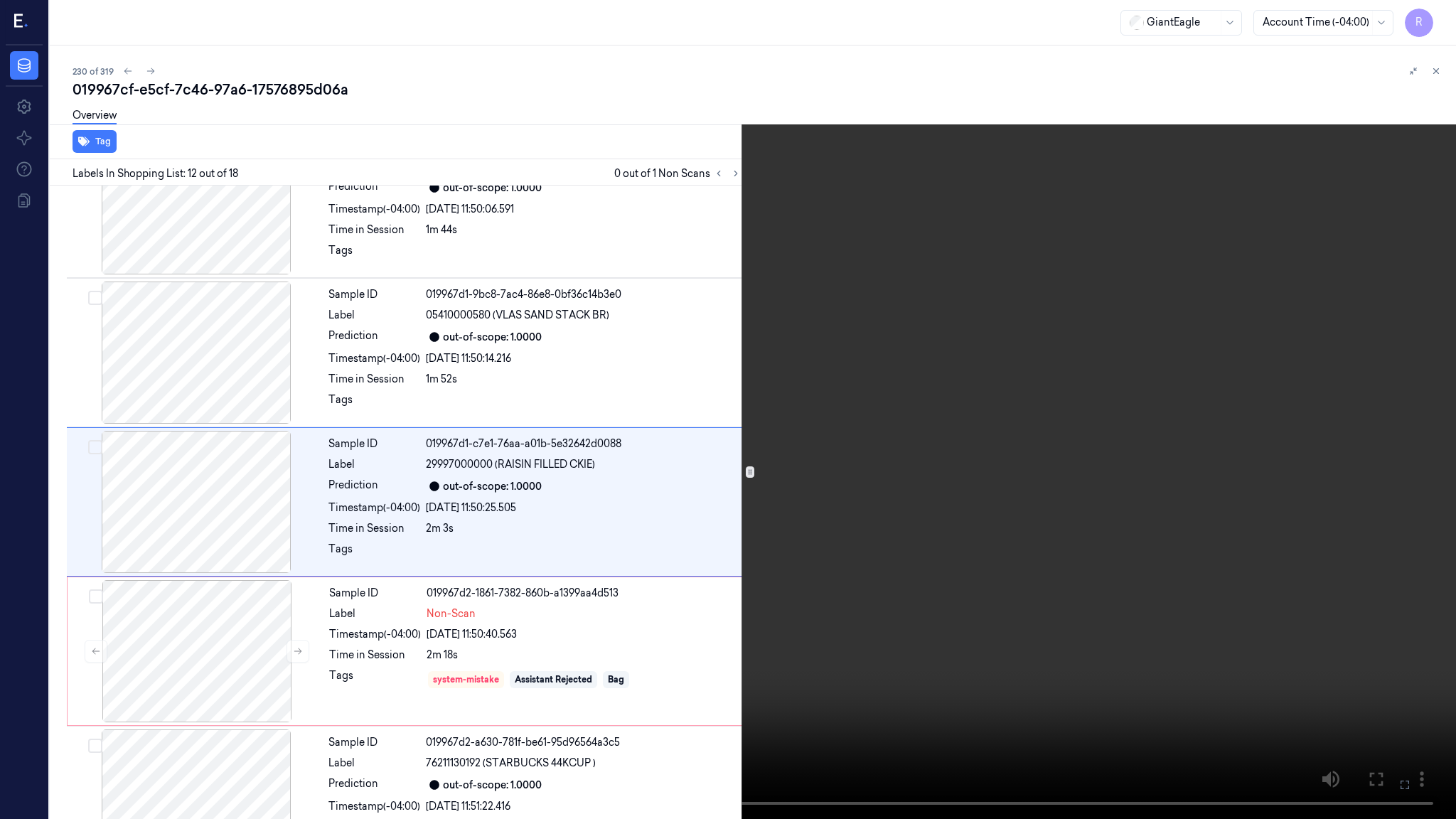
click at [969, 447] on video at bounding box center [728, 410] width 1456 height 819
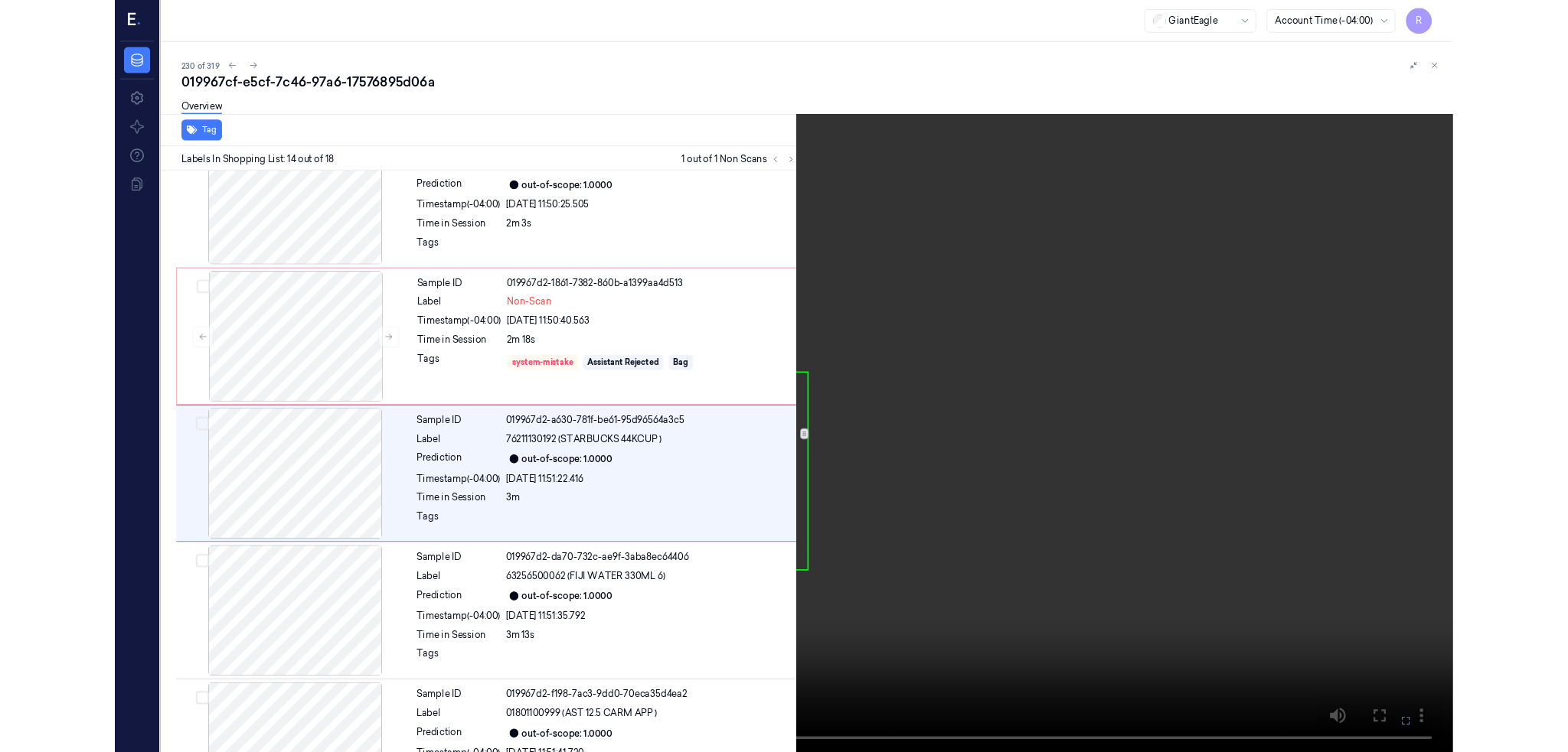
scroll to position [1828, 0]
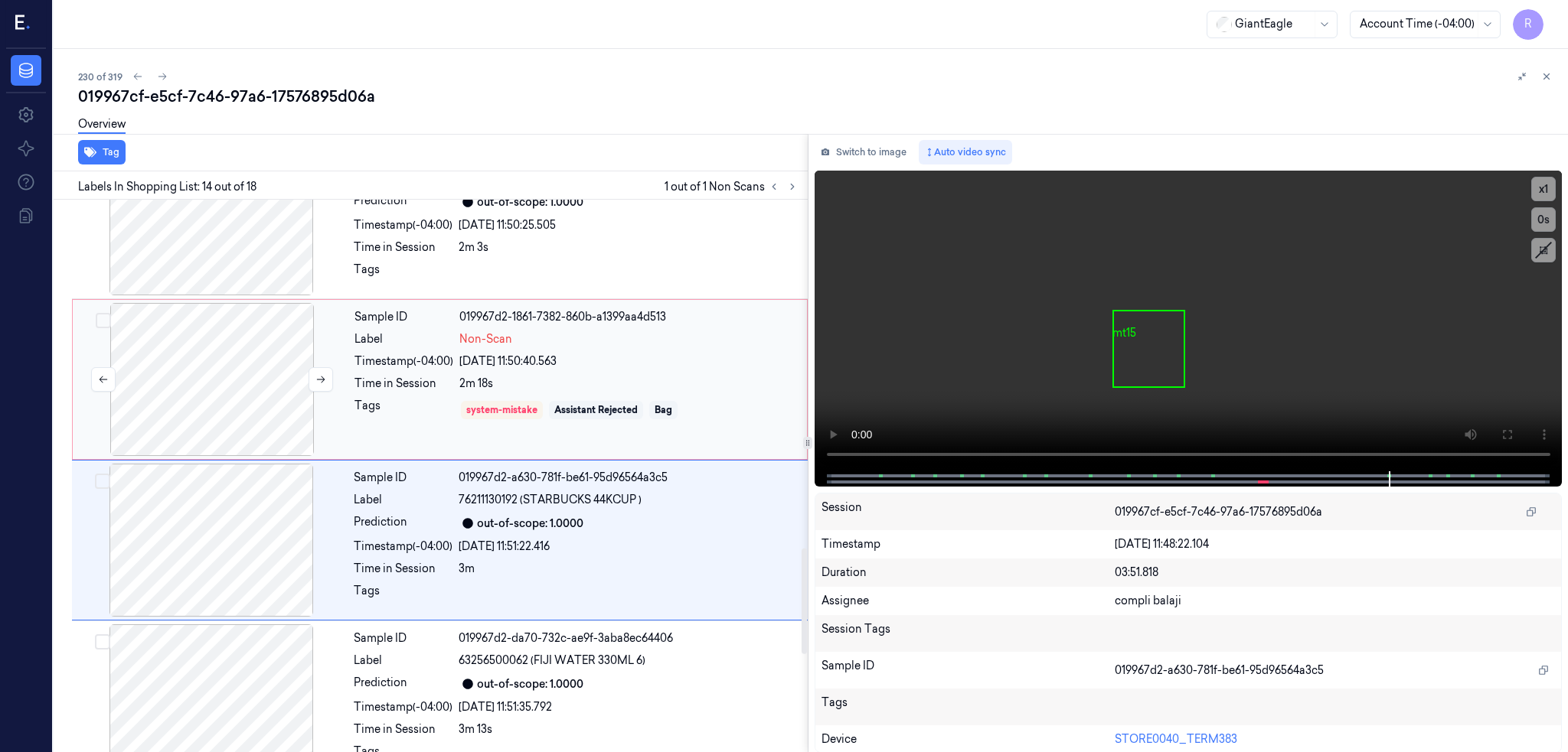
click at [225, 385] on div at bounding box center [212, 379] width 272 height 153
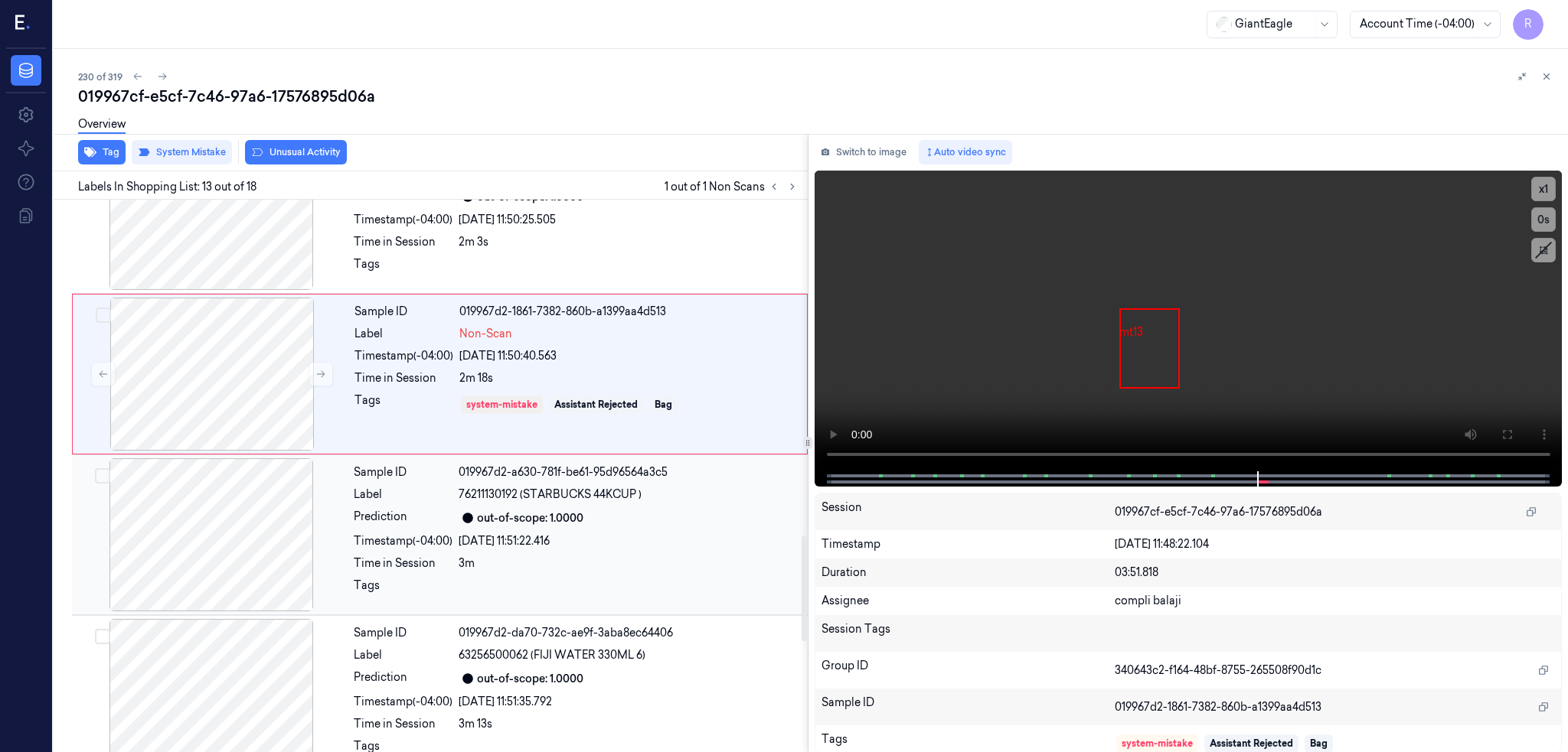
scroll to position [1732, 0]
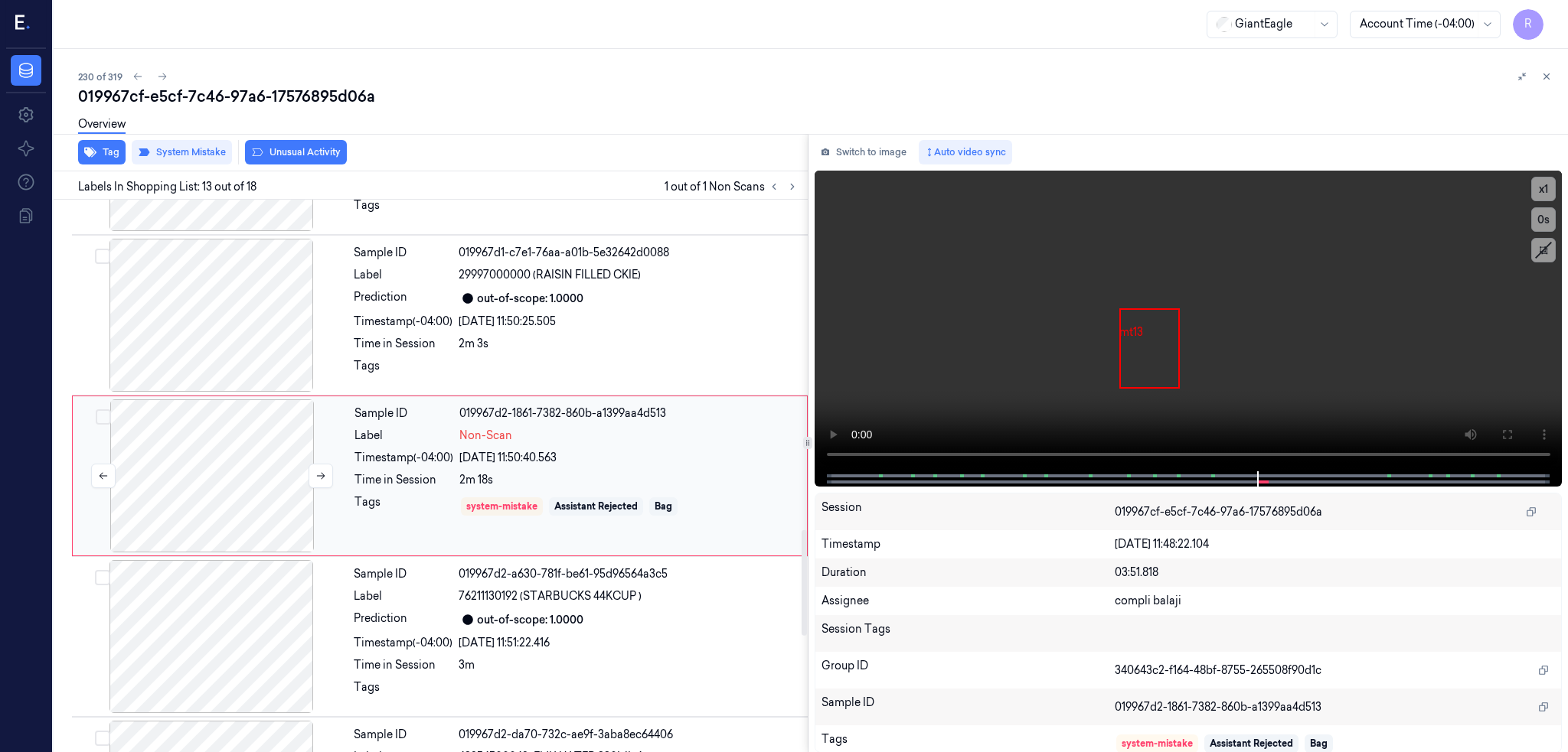
click at [115, 491] on div at bounding box center [212, 476] width 272 height 153
click at [182, 445] on div at bounding box center [212, 476] width 272 height 153
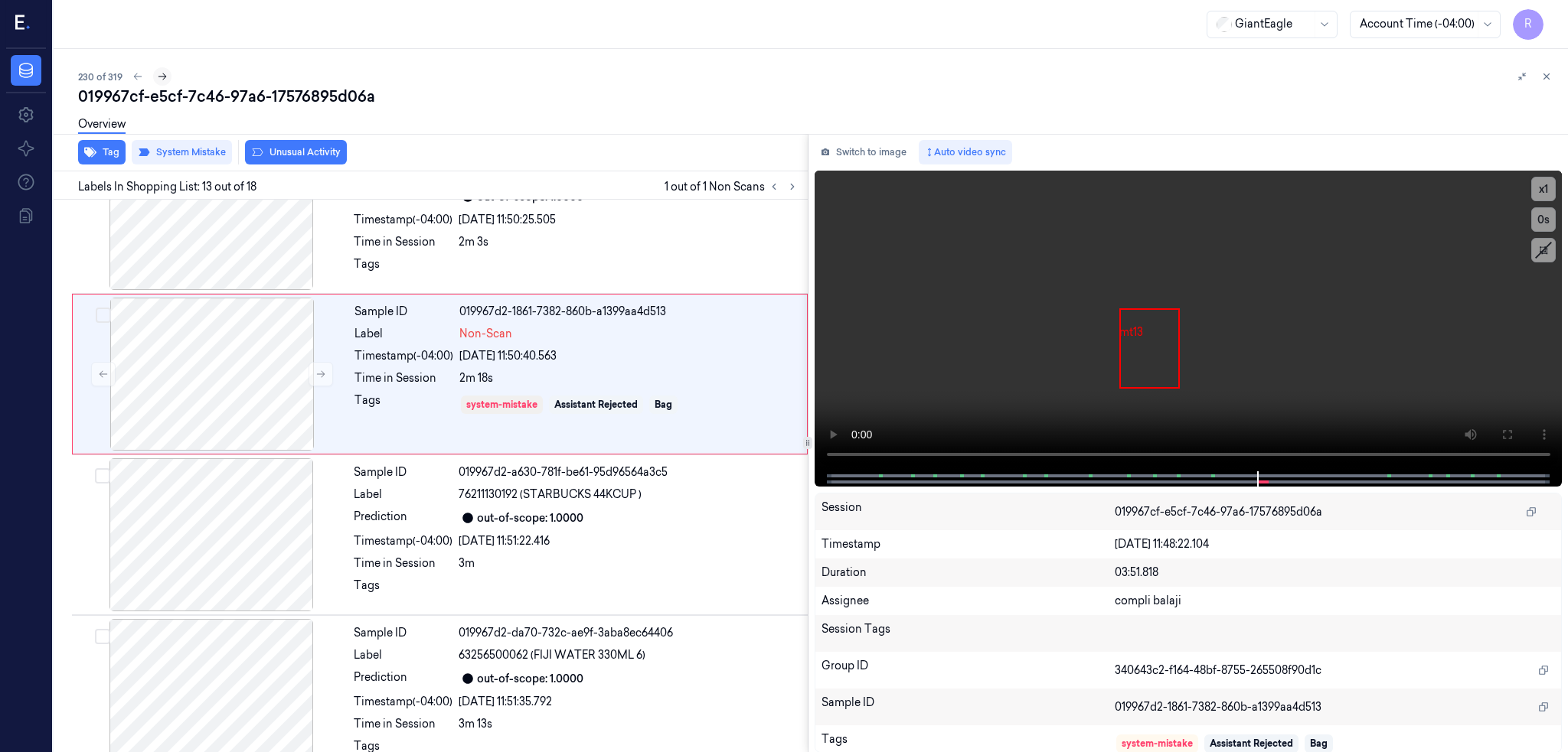
click at [157, 78] on icon at bounding box center [162, 77] width 11 height 11
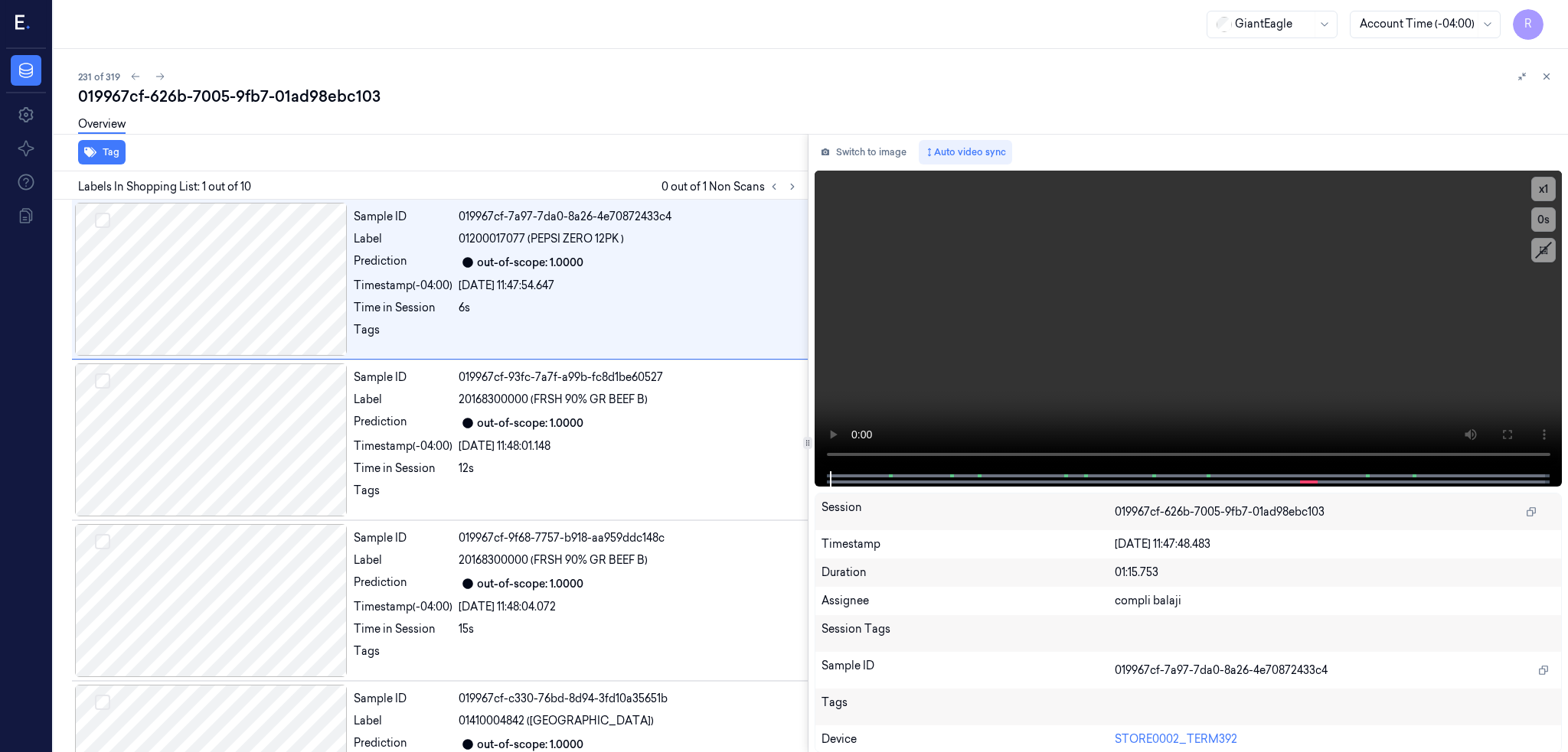
click at [241, 105] on div "019967cf-626b-7005-9fb7-01ad98ebc103" at bounding box center [817, 96] width 1478 height 21
copy div "01ad98ebc103"
click at [783, 186] on button at bounding box center [792, 186] width 18 height 18
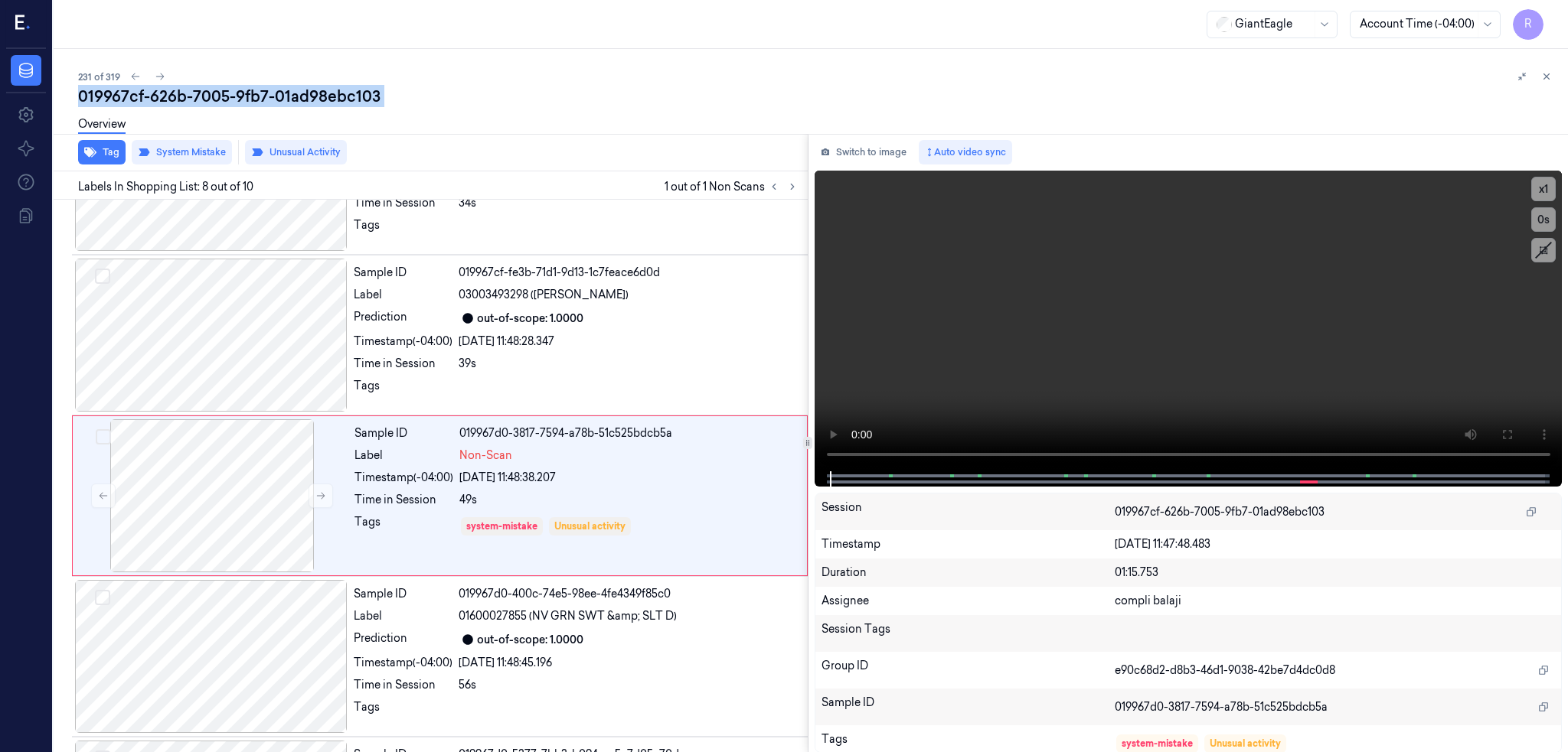
scroll to position [928, 0]
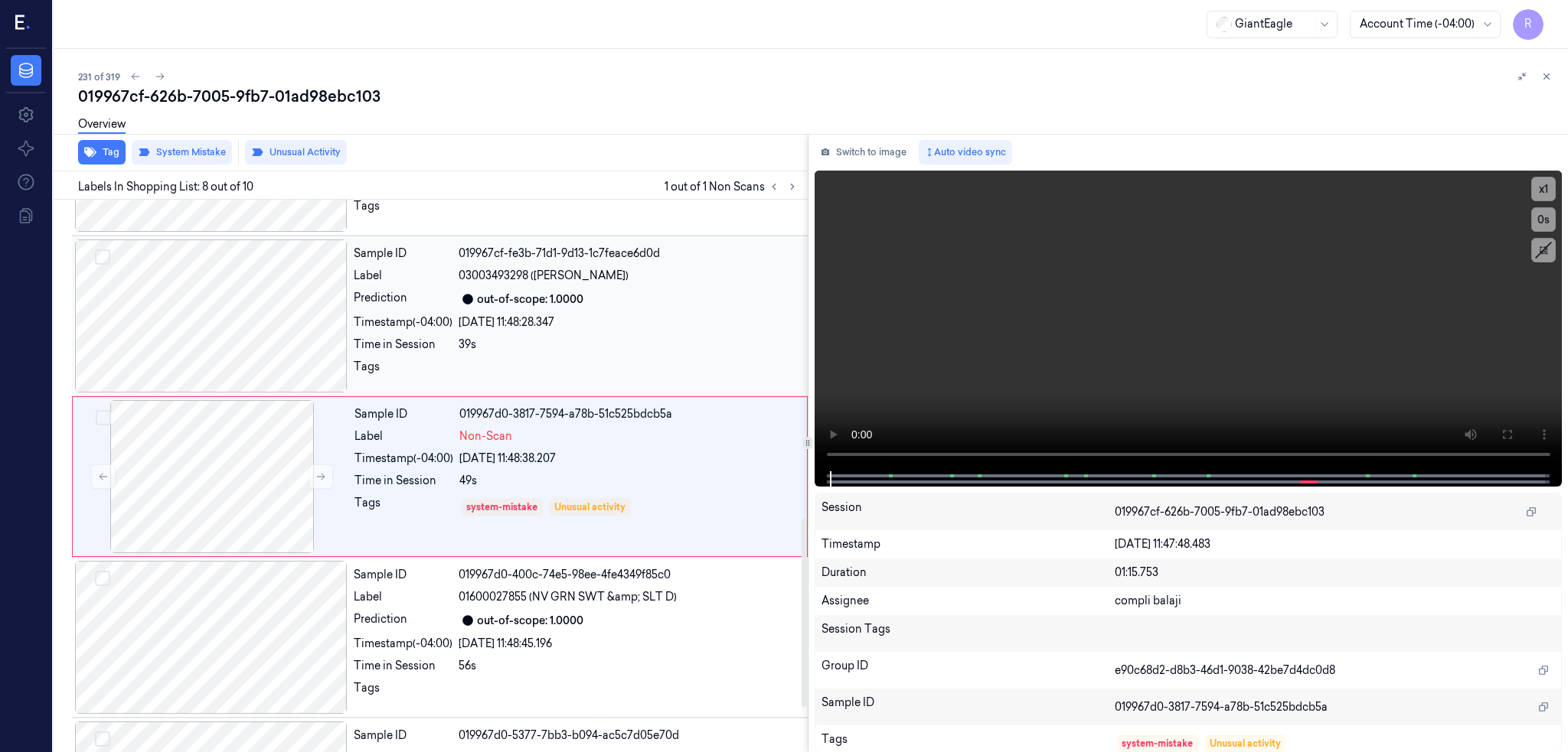
click at [182, 341] on div at bounding box center [211, 316] width 272 height 153
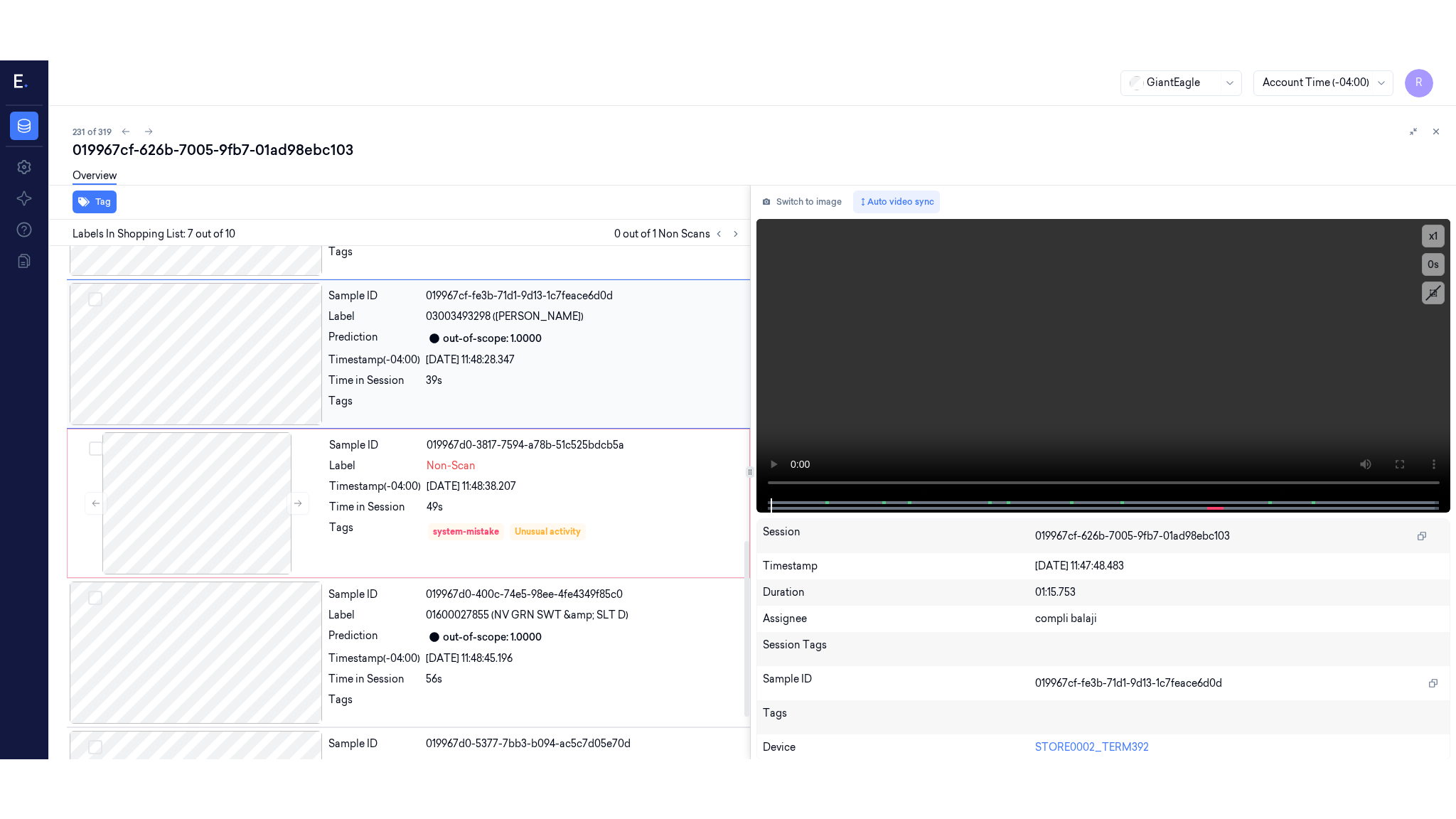
scroll to position [712, 0]
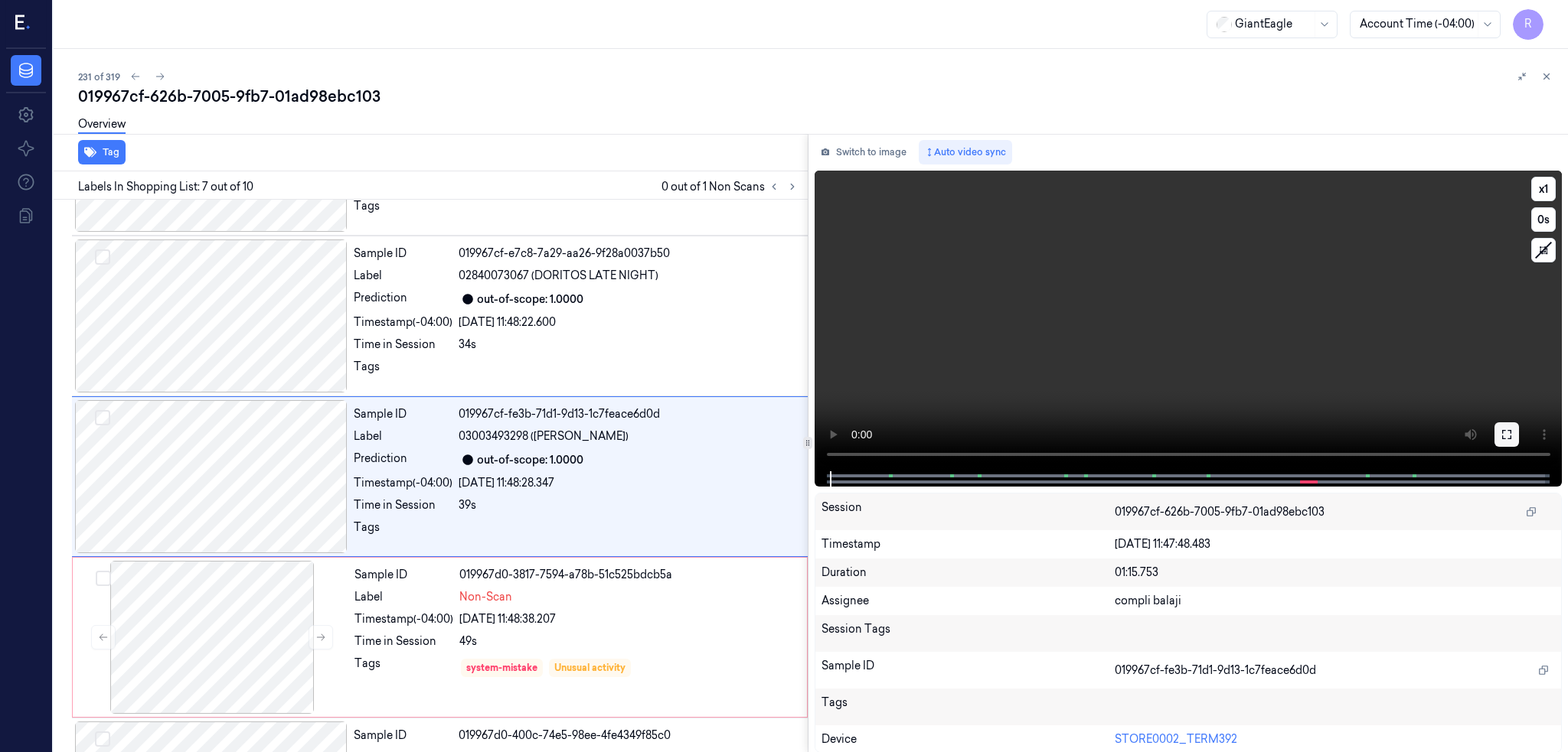
click at [1512, 431] on icon at bounding box center [1506, 434] width 12 height 12
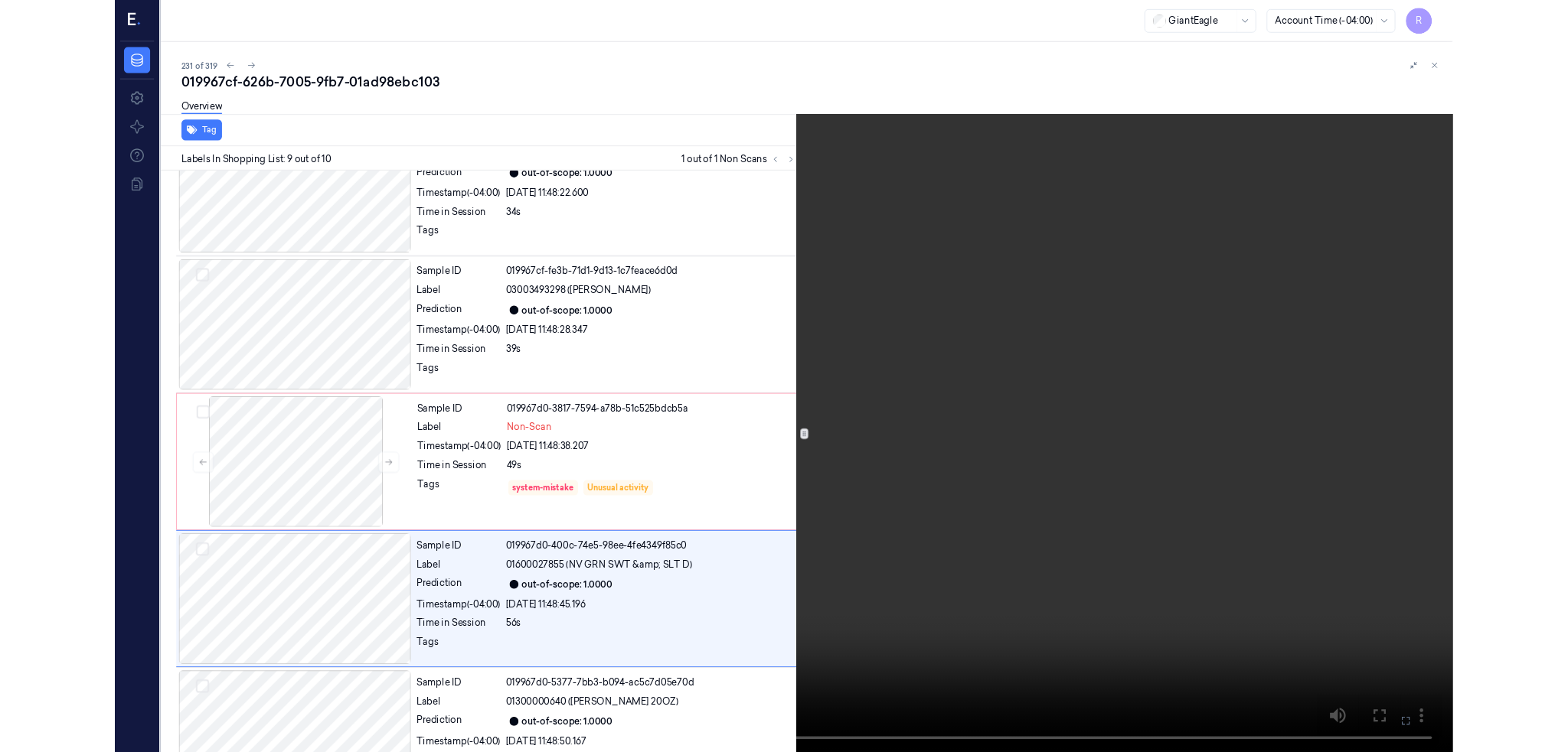
scroll to position [929, 0]
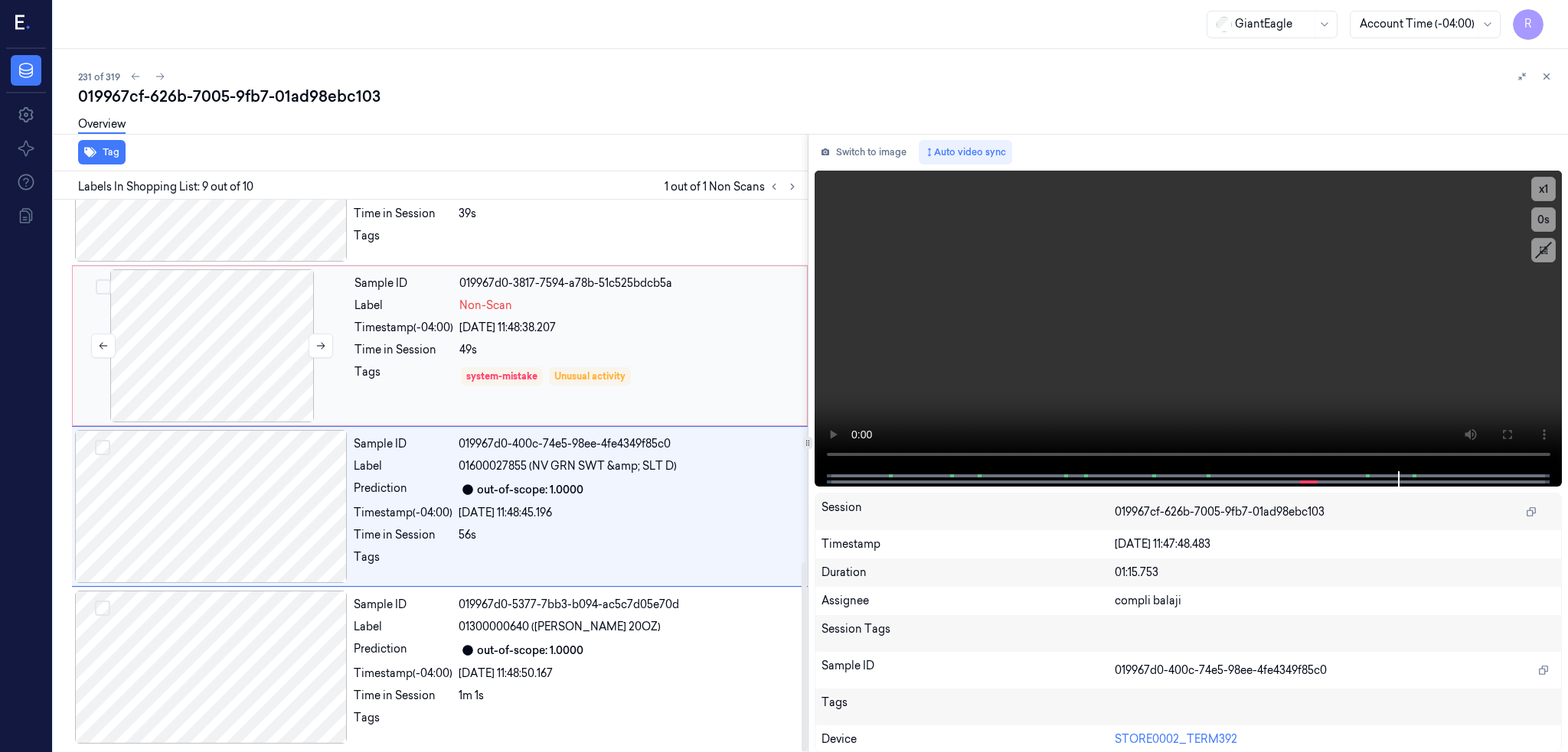
click at [269, 298] on div at bounding box center [212, 345] width 272 height 153
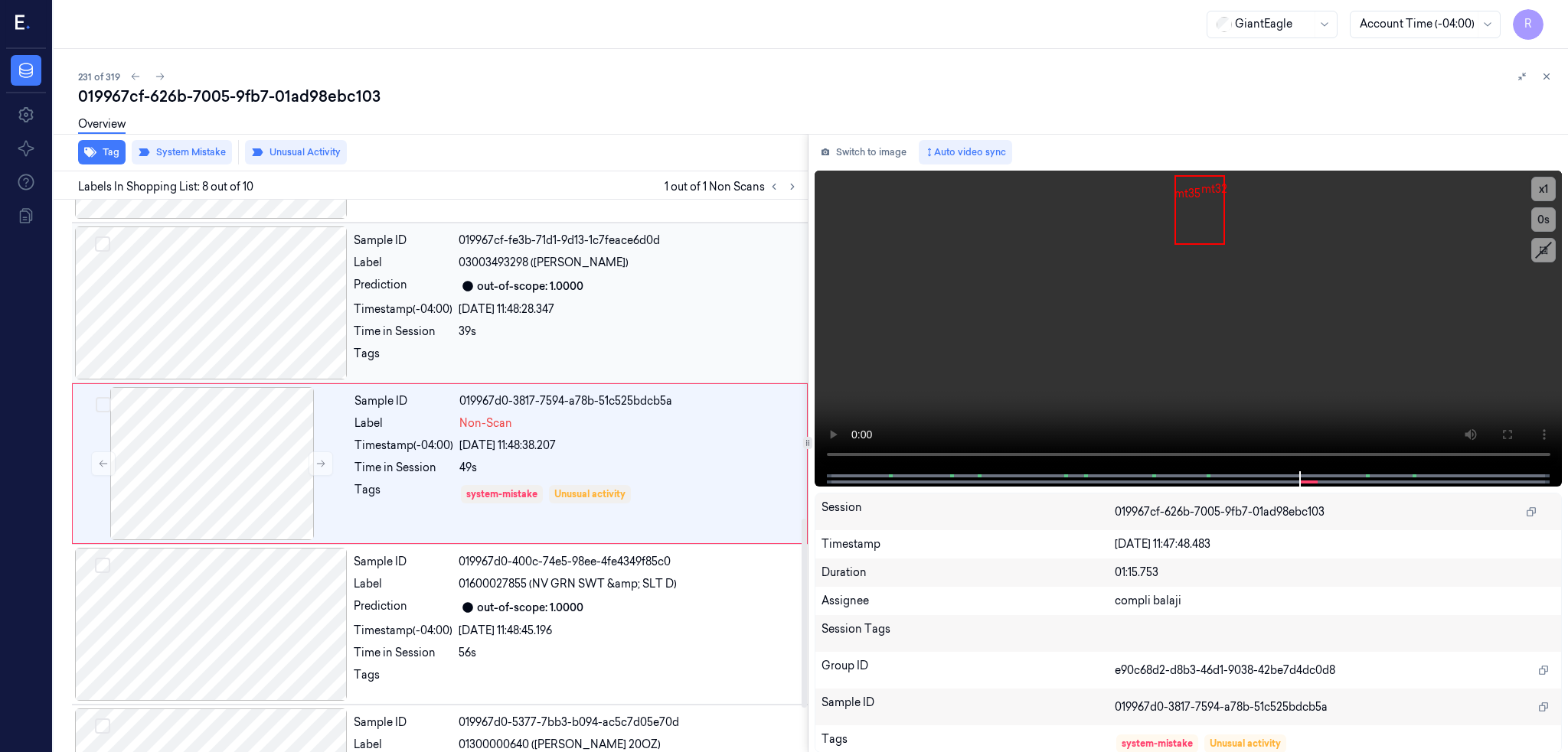
scroll to position [928, 0]
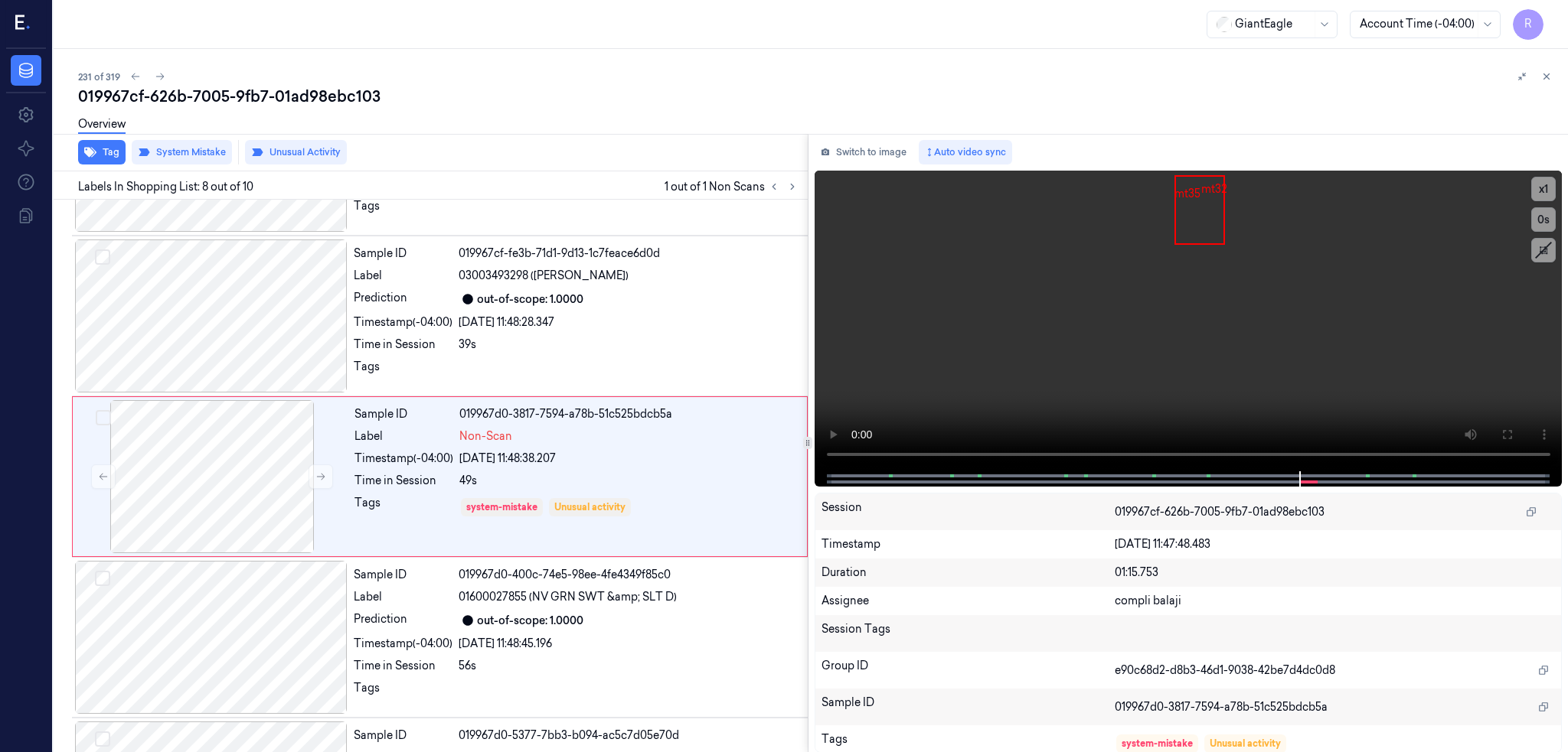
click at [110, 97] on div "019967cf-626b-7005-9fb7-01ad98ebc103" at bounding box center [817, 96] width 1478 height 21
copy div "626b"
click at [154, 77] on icon at bounding box center [160, 77] width 11 height 11
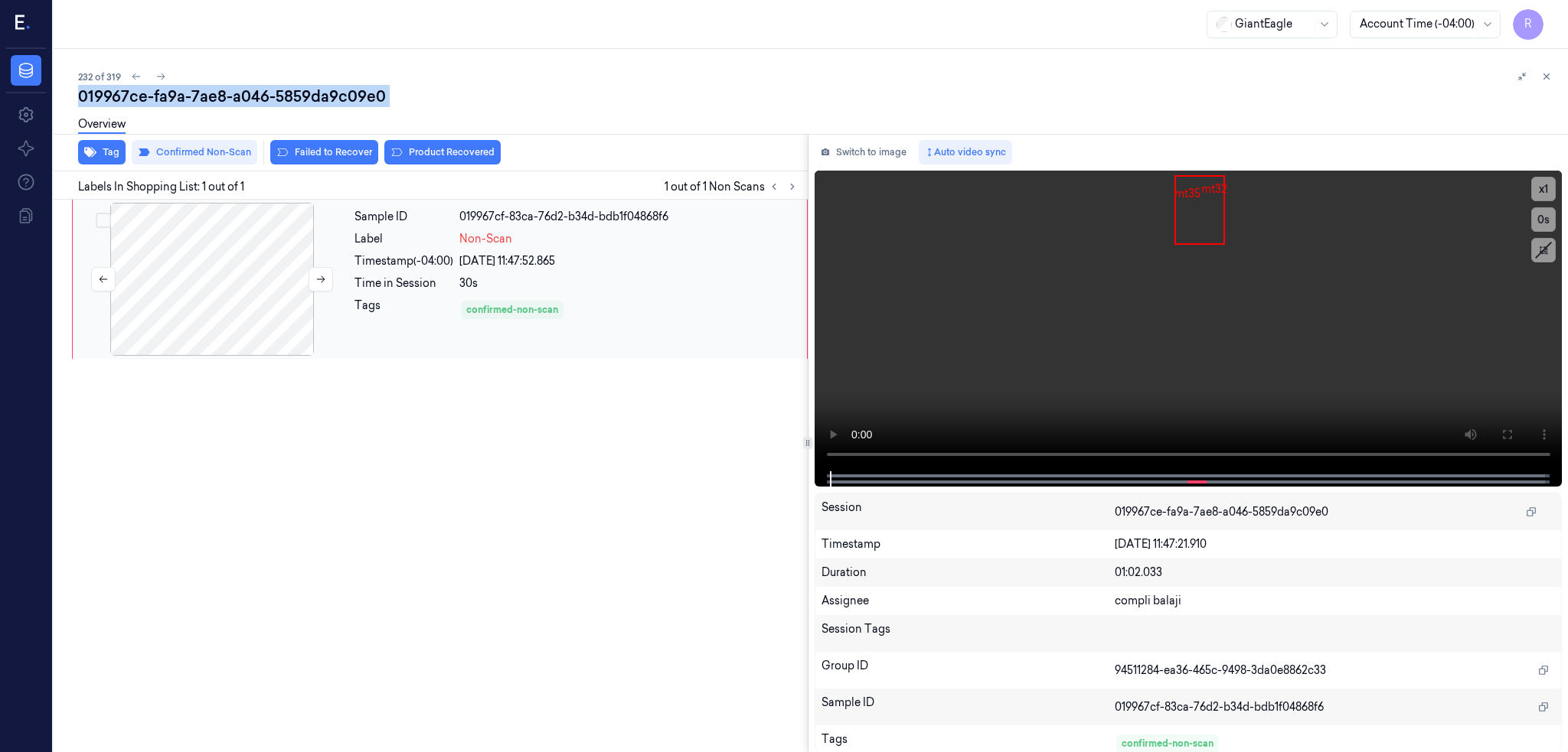
click at [204, 299] on div at bounding box center [212, 279] width 272 height 153
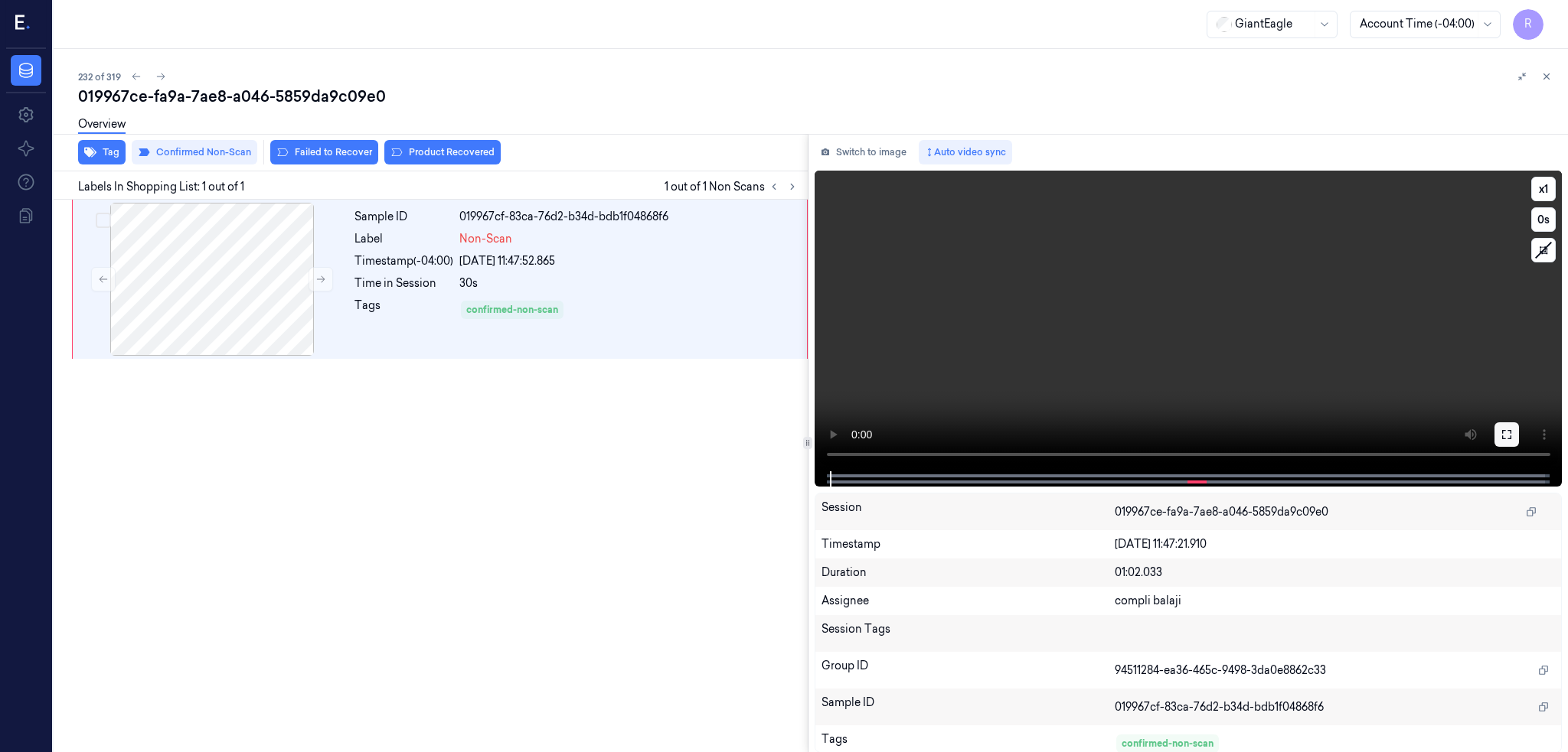
click at [1509, 424] on button at bounding box center [1506, 435] width 25 height 25
click at [189, 310] on div at bounding box center [212, 279] width 272 height 153
click at [115, 77] on div "232 of 319" at bounding box center [817, 76] width 1478 height 18
click at [155, 77] on icon at bounding box center [161, 77] width 11 height 11
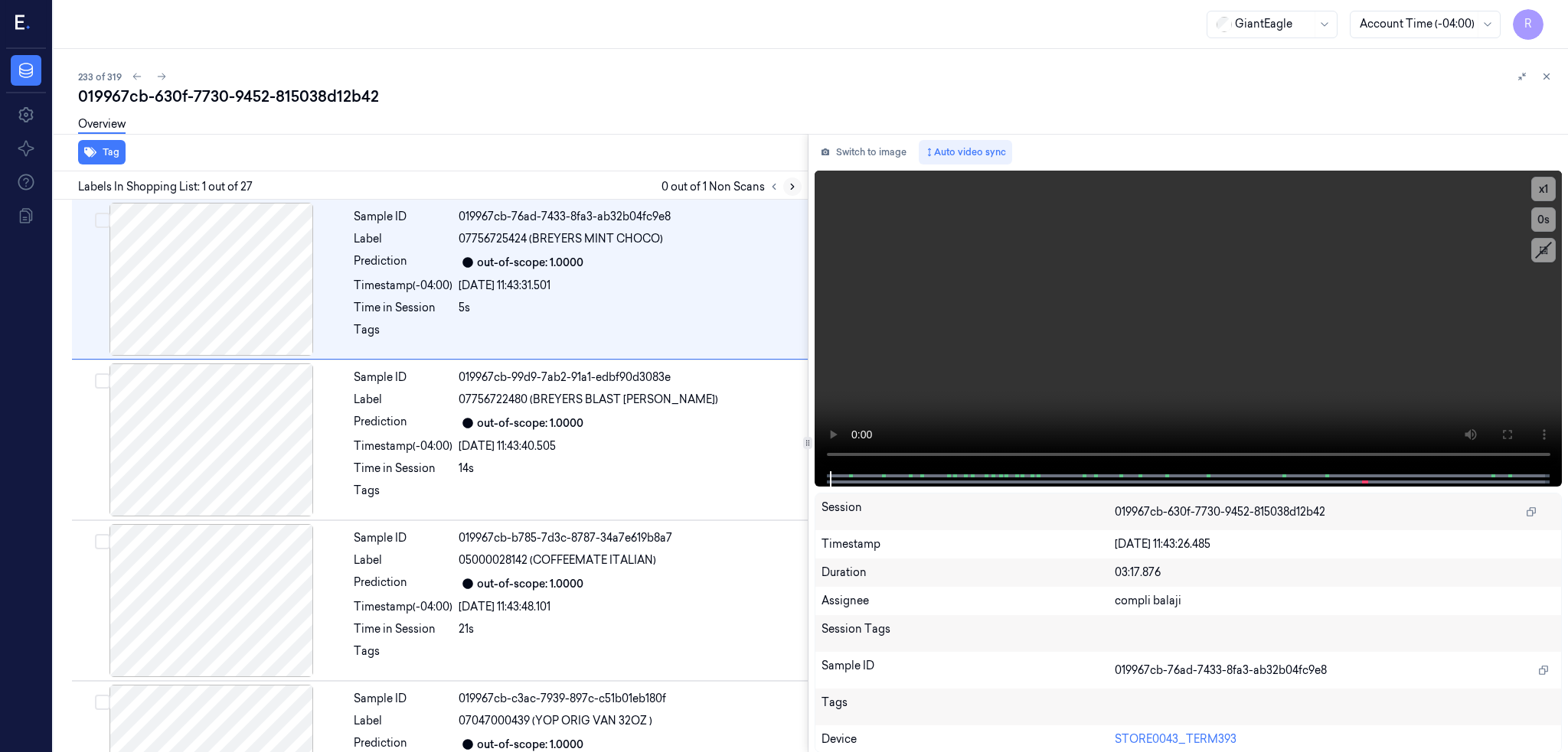
click at [787, 190] on icon at bounding box center [793, 187] width 11 height 11
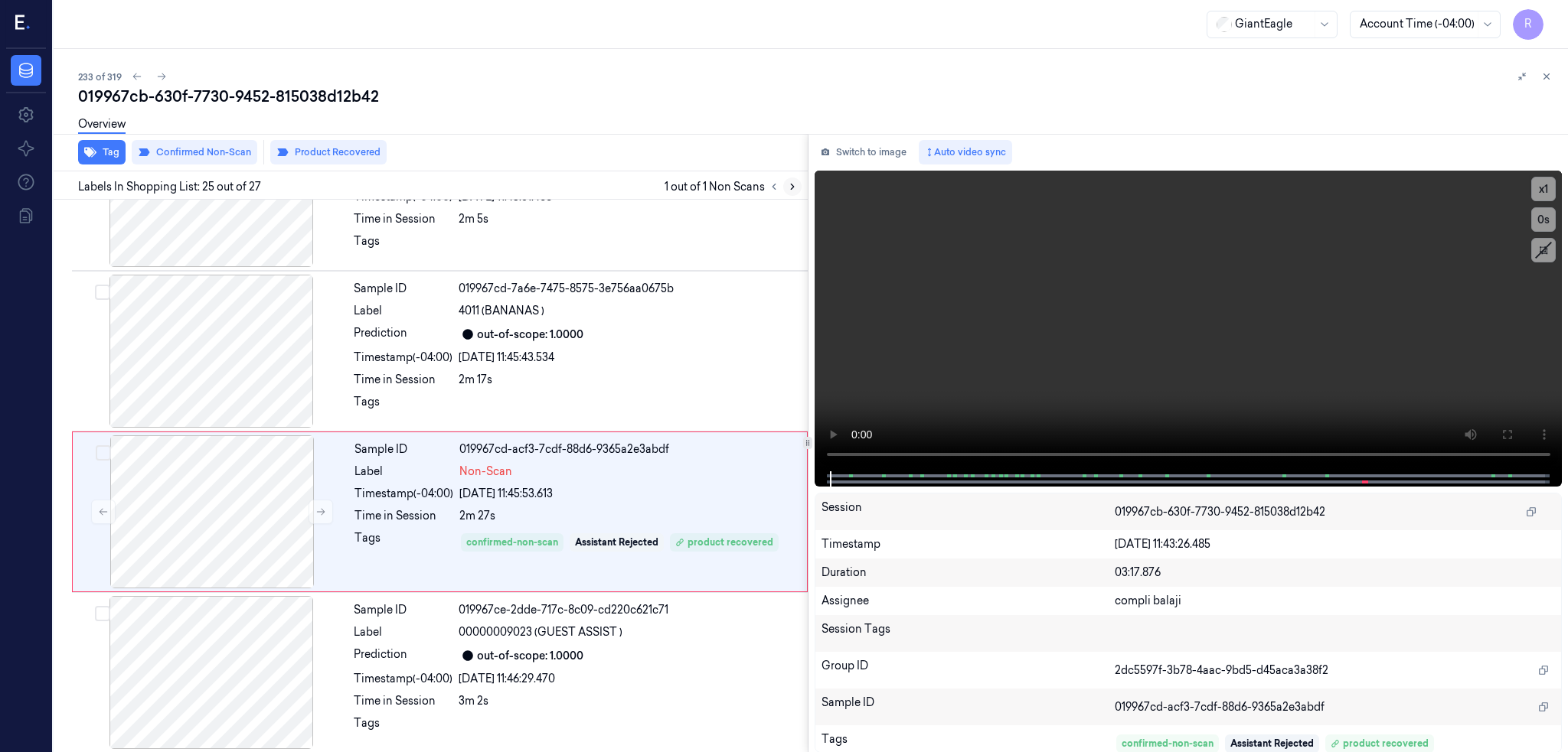
scroll to position [3662, 0]
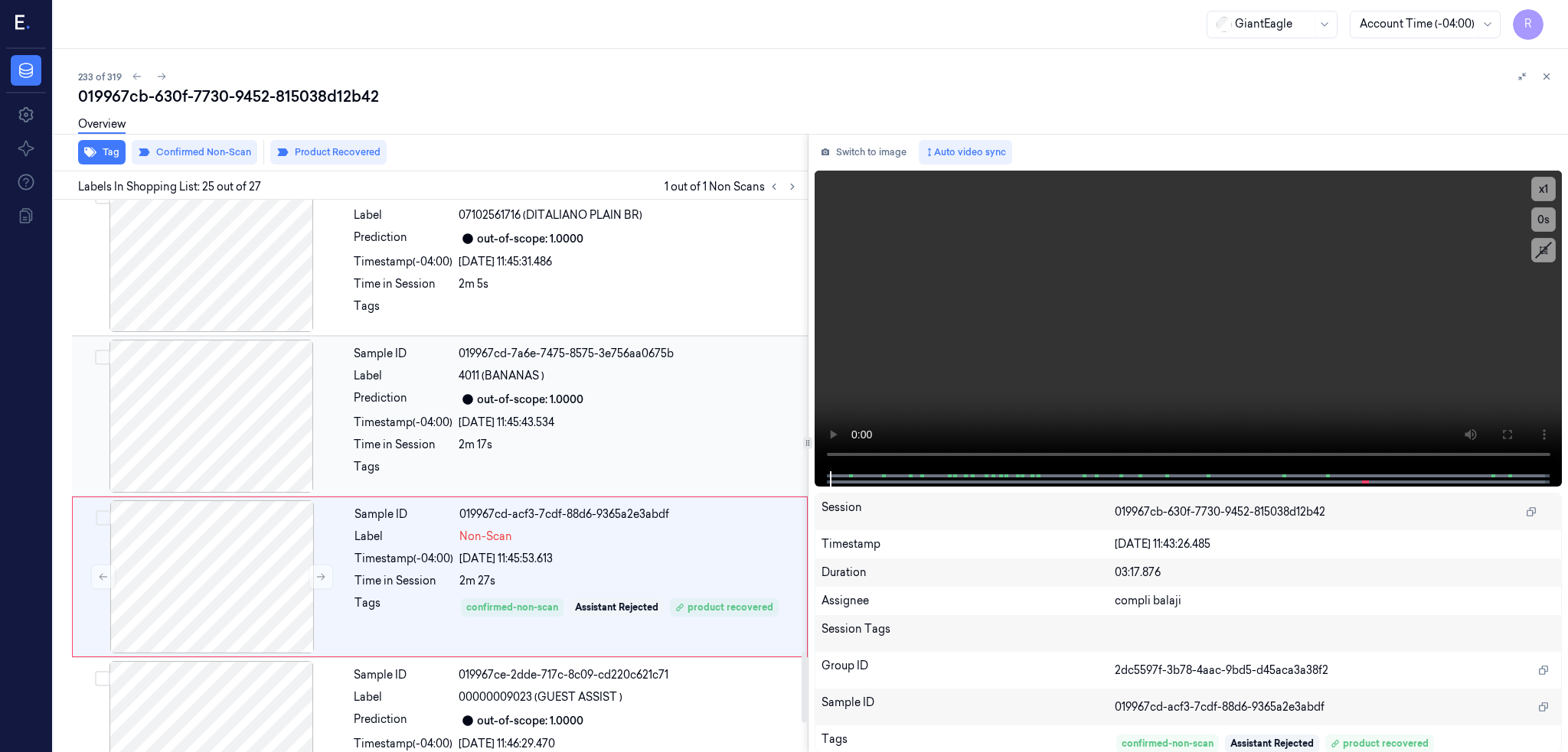
click at [197, 434] on div at bounding box center [211, 416] width 272 height 153
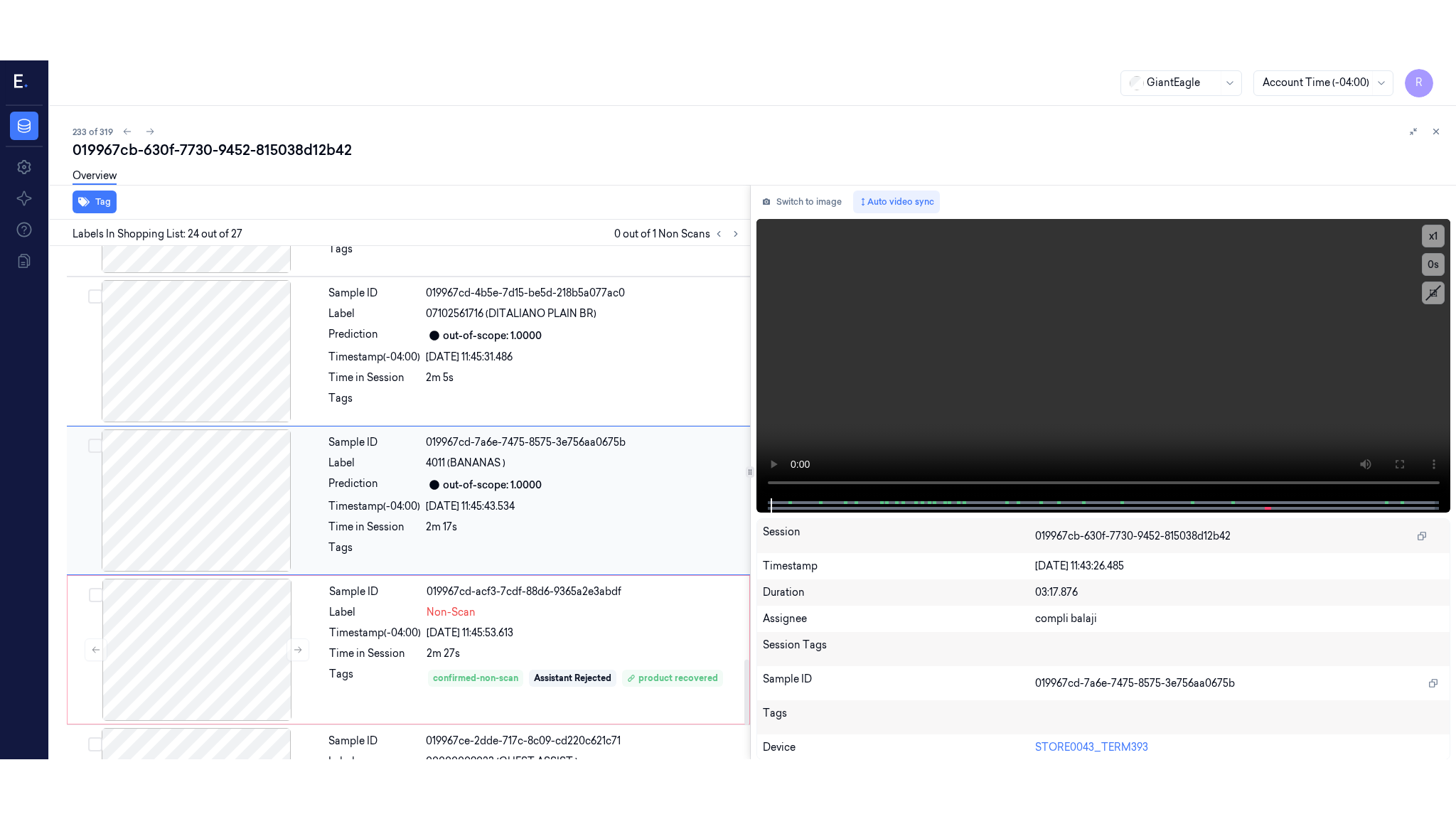
scroll to position [3251, 0]
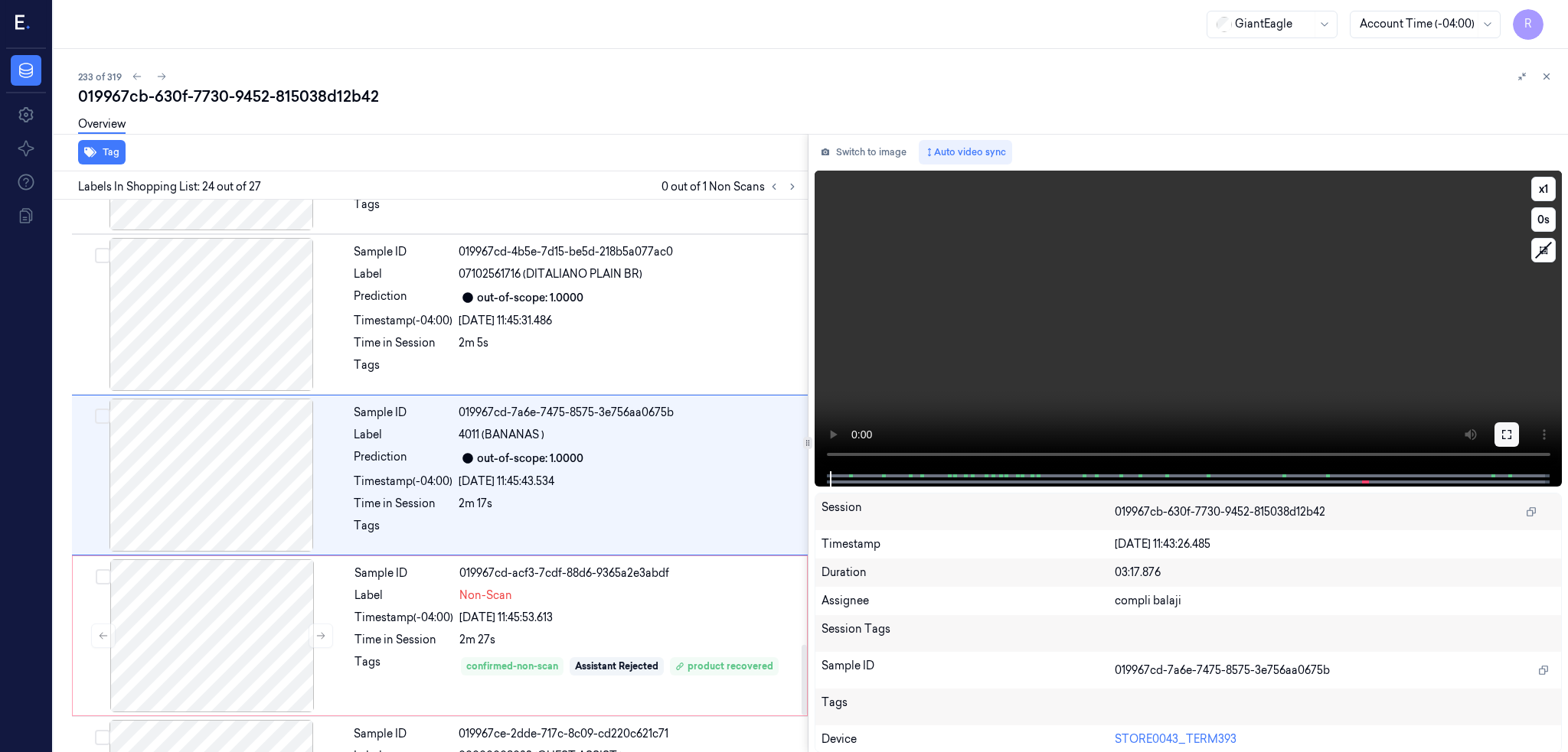
click at [1516, 431] on button at bounding box center [1506, 435] width 25 height 25
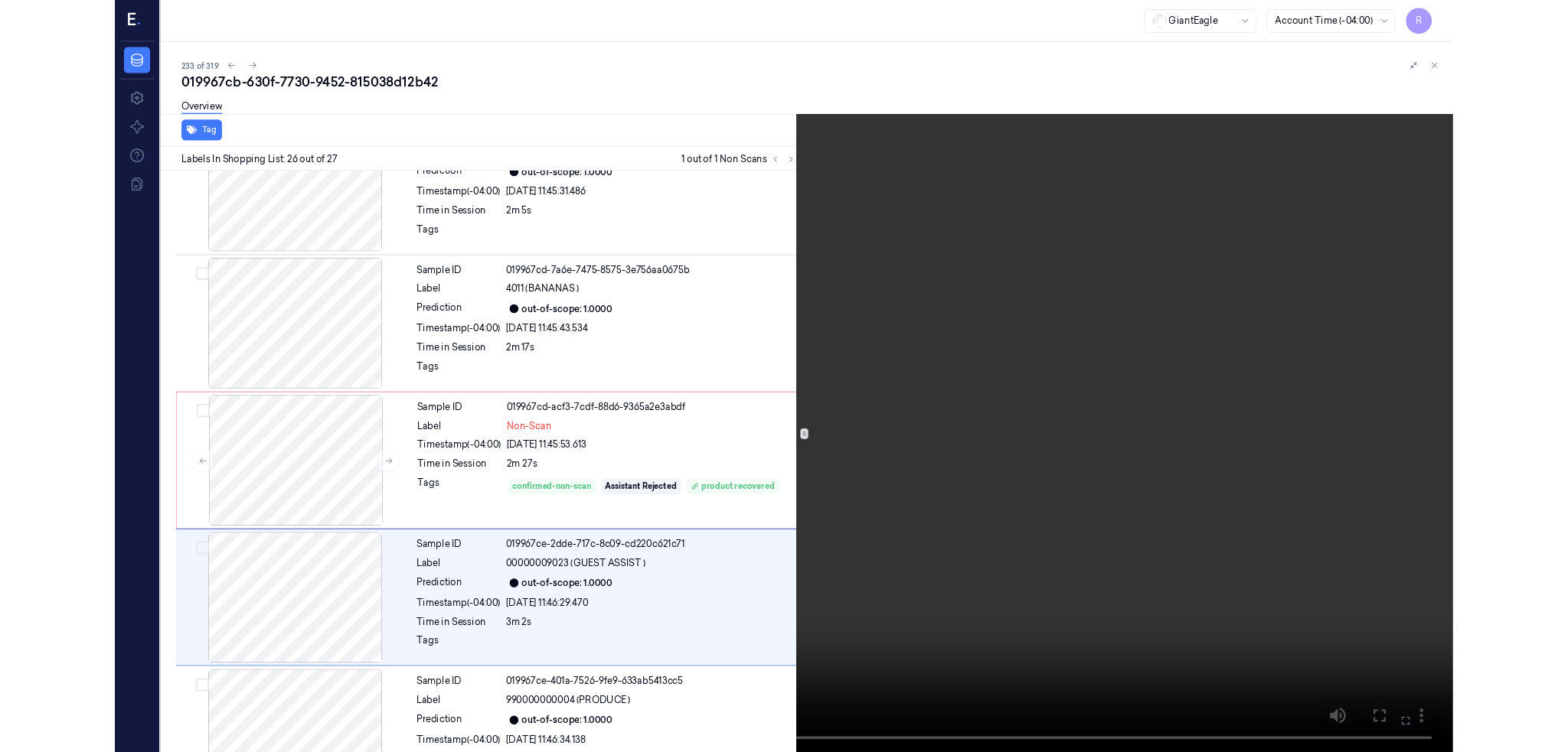
scroll to position [3663, 0]
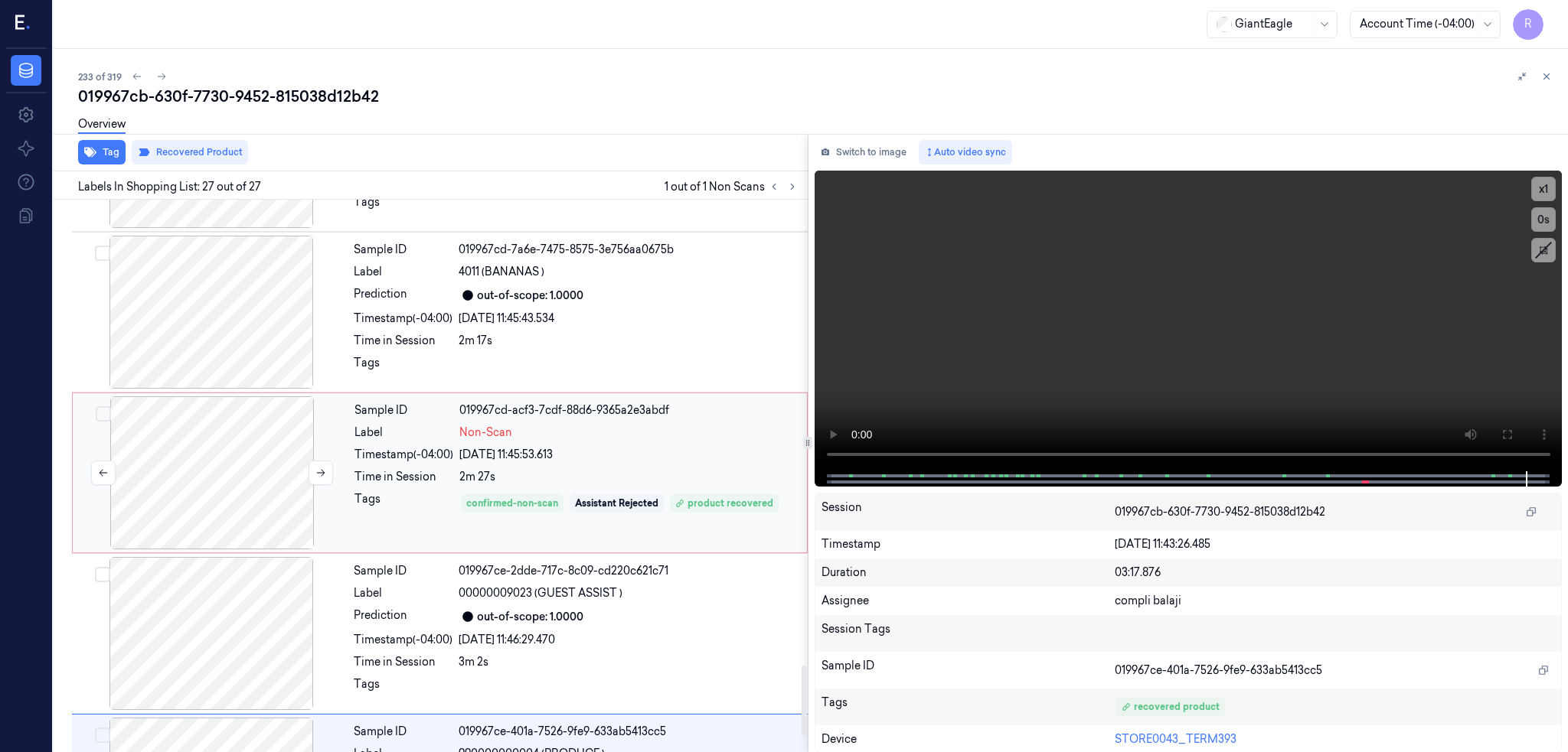
click at [200, 493] on div at bounding box center [212, 473] width 272 height 153
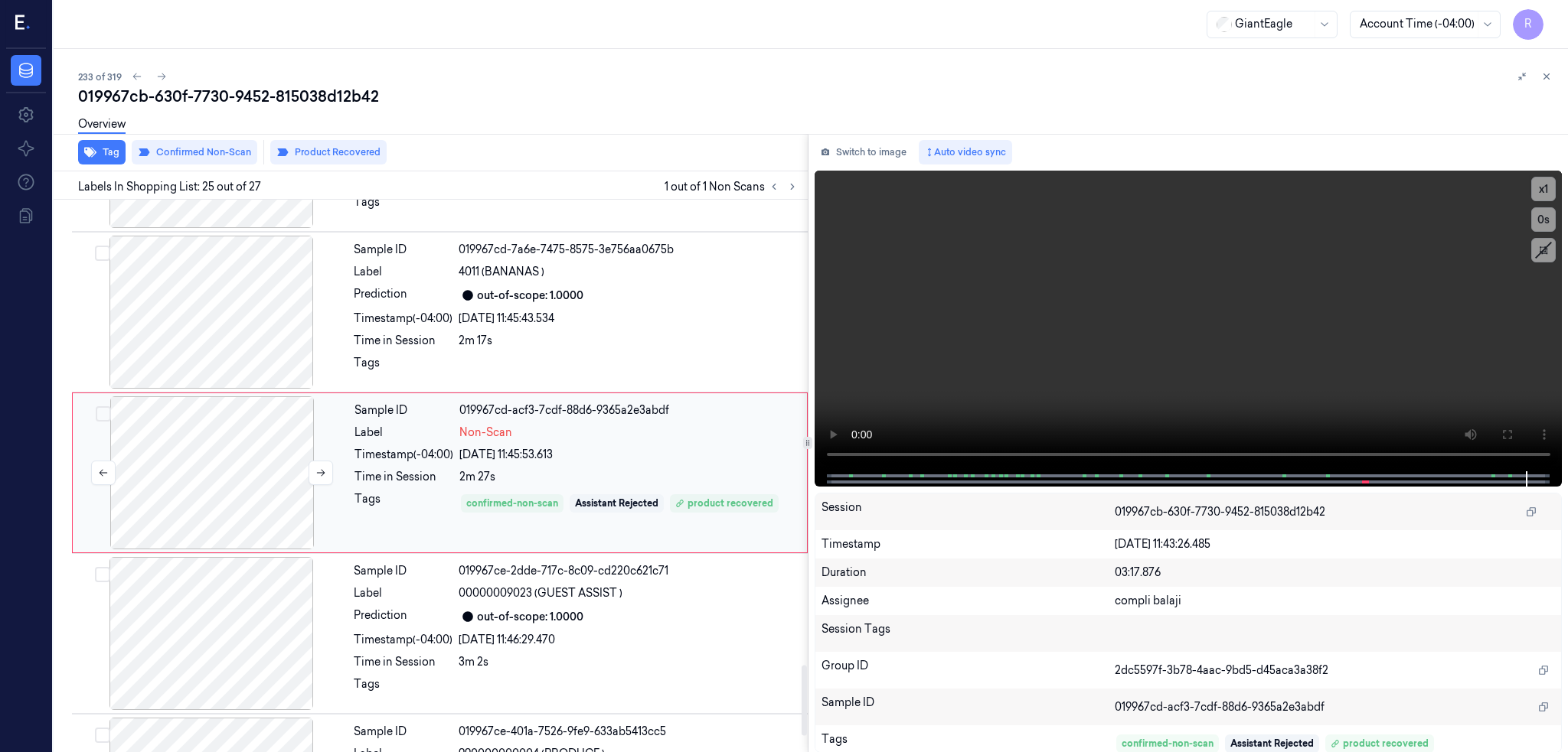
scroll to position [3662, 0]
click at [315, 477] on icon at bounding box center [321, 475] width 11 height 11
click at [188, 482] on div at bounding box center [212, 474] width 272 height 153
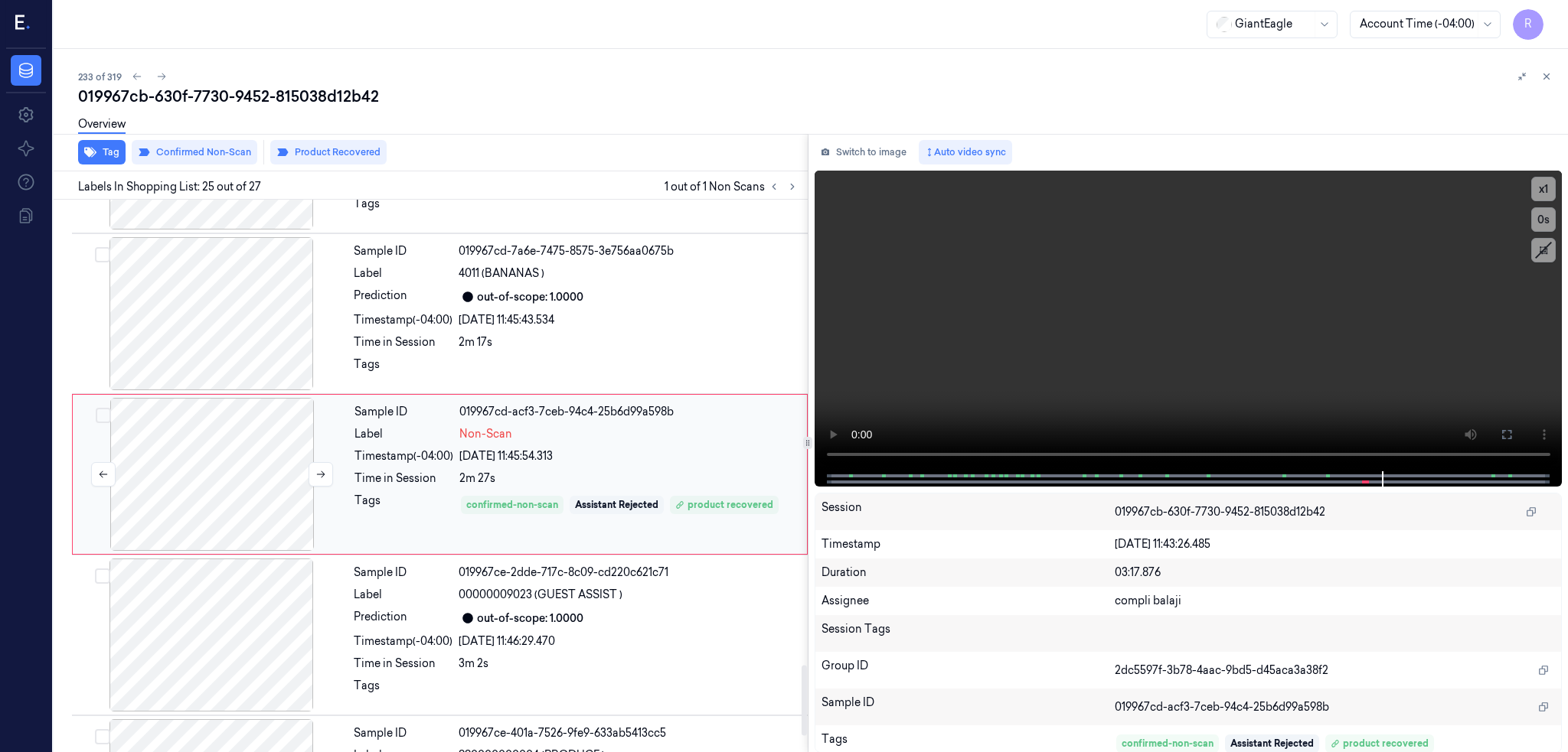
click at [179, 473] on div at bounding box center [212, 474] width 272 height 153
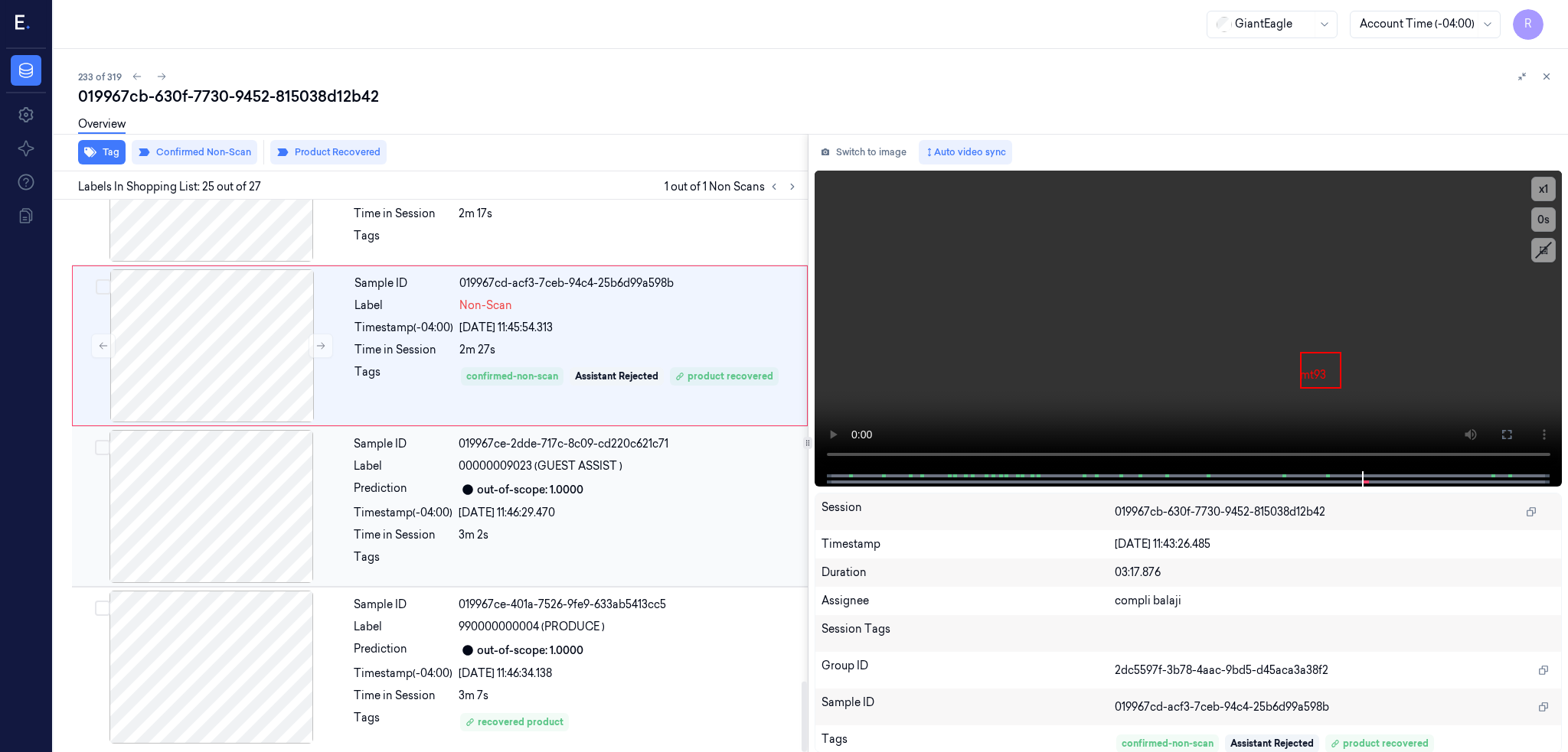
click at [168, 541] on div at bounding box center [211, 506] width 272 height 153
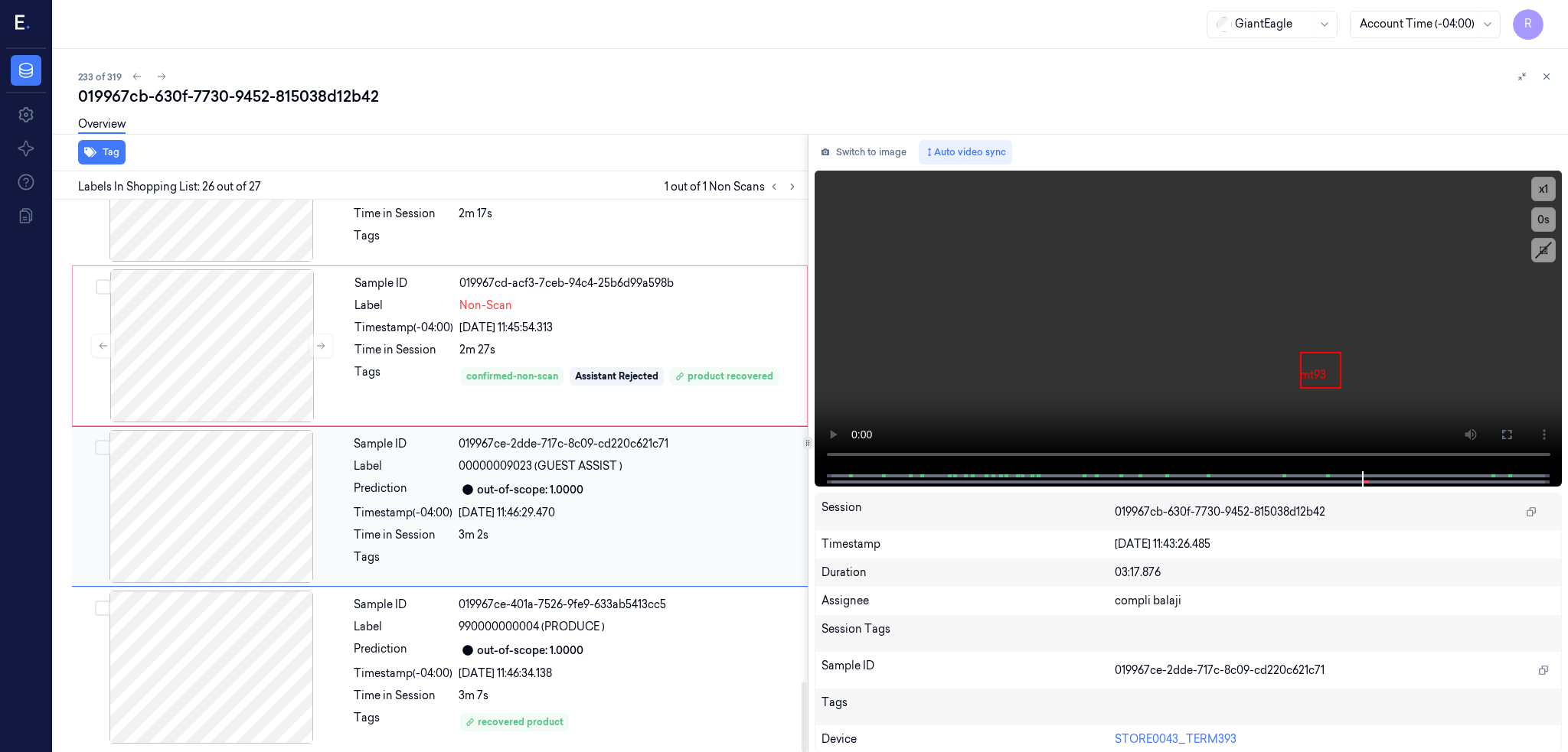
scroll to position [3792, 0]
click at [169, 534] on div at bounding box center [211, 506] width 272 height 153
click at [169, 648] on div at bounding box center [211, 667] width 272 height 153
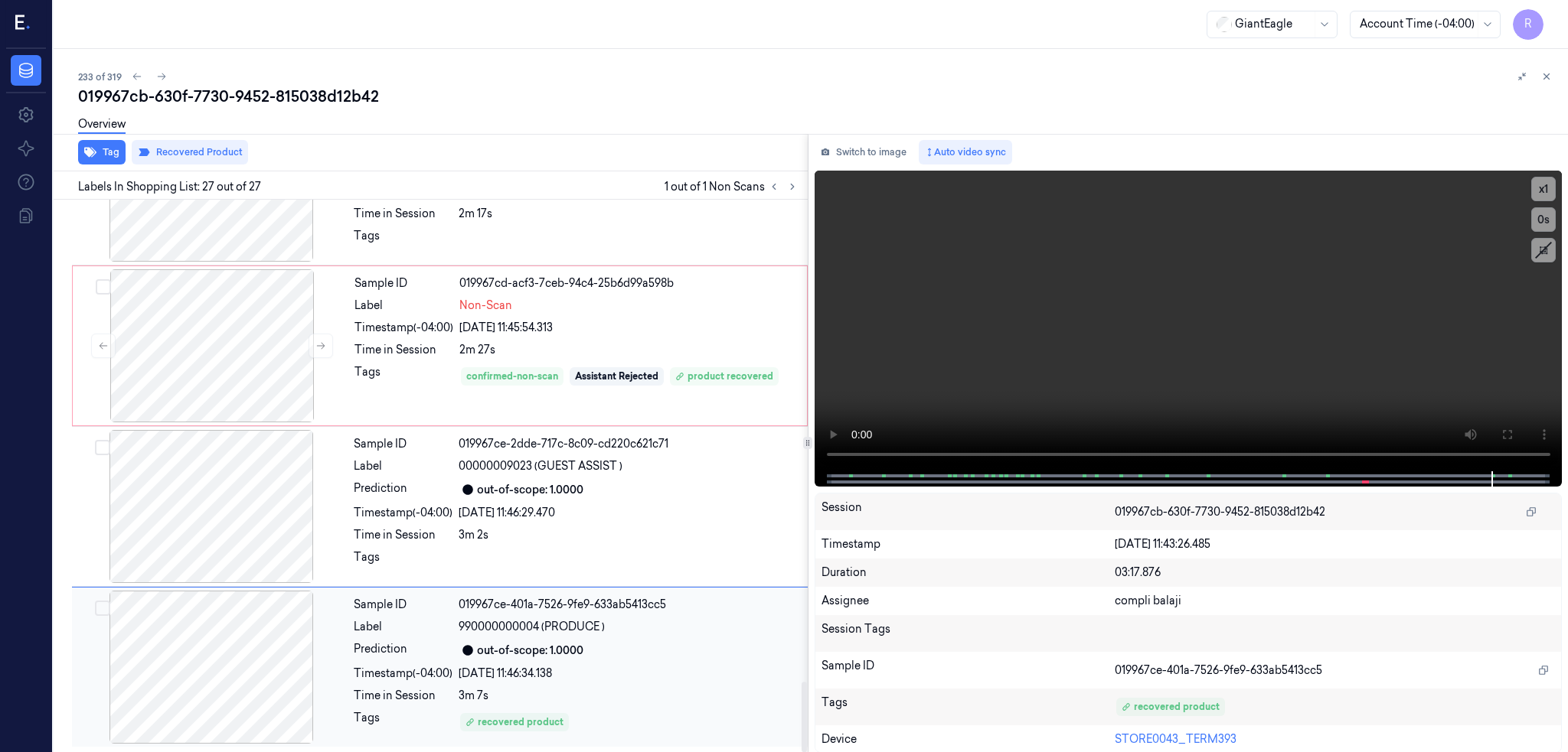
scroll to position [3792, 0]
click at [216, 494] on div at bounding box center [211, 506] width 272 height 153
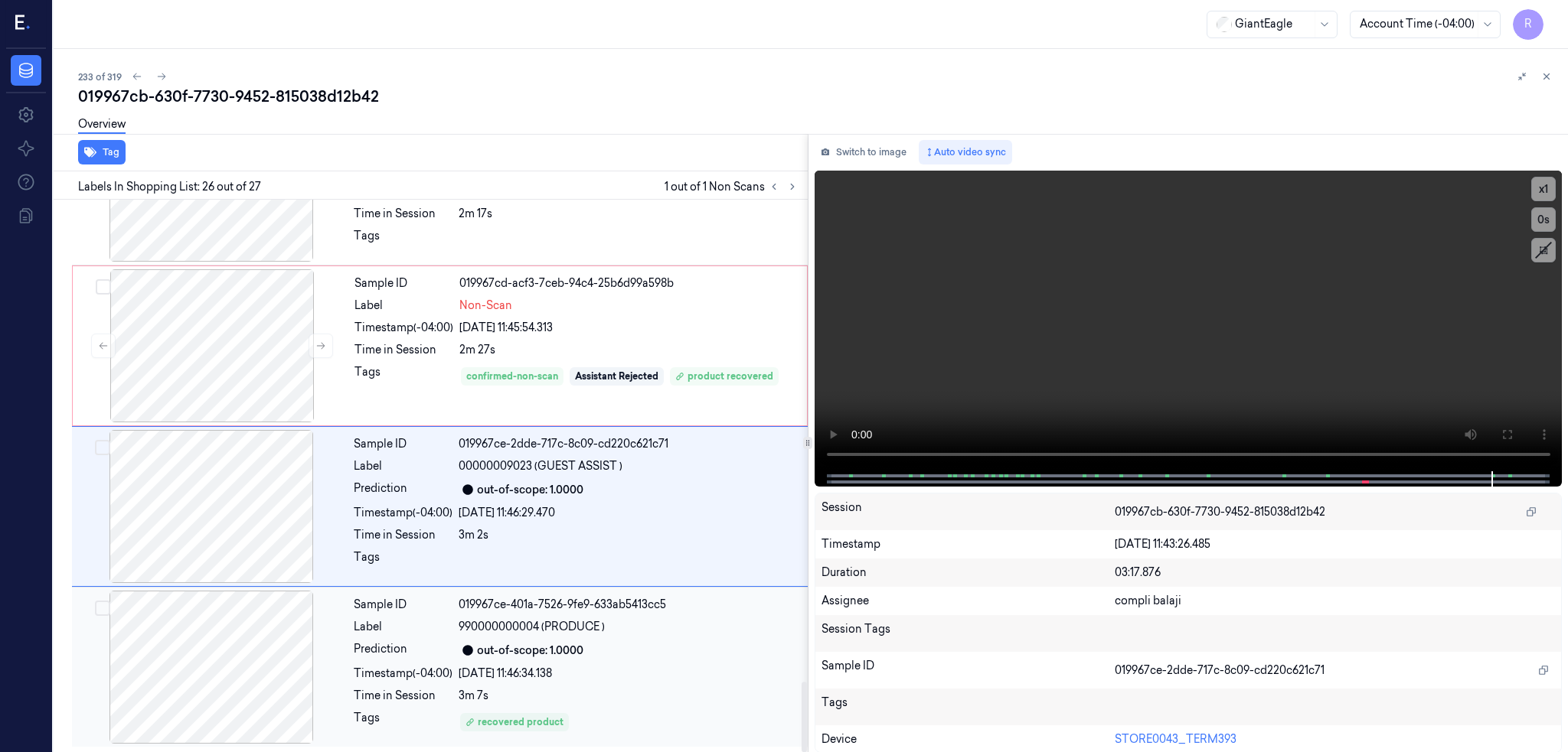
click at [195, 689] on div at bounding box center [211, 667] width 272 height 153
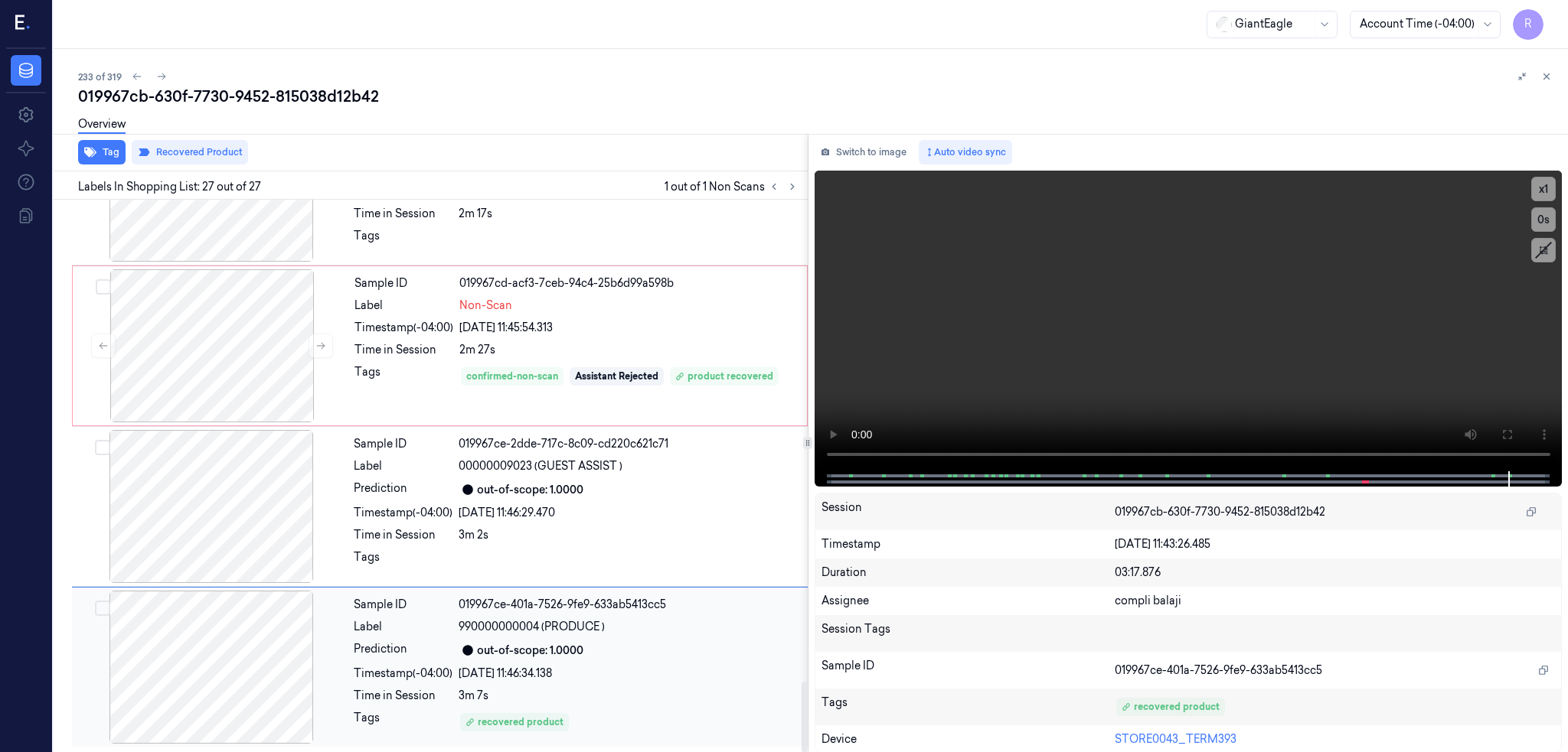
scroll to position [3792, 0]
click at [156, 81] on icon at bounding box center [162, 77] width 11 height 11
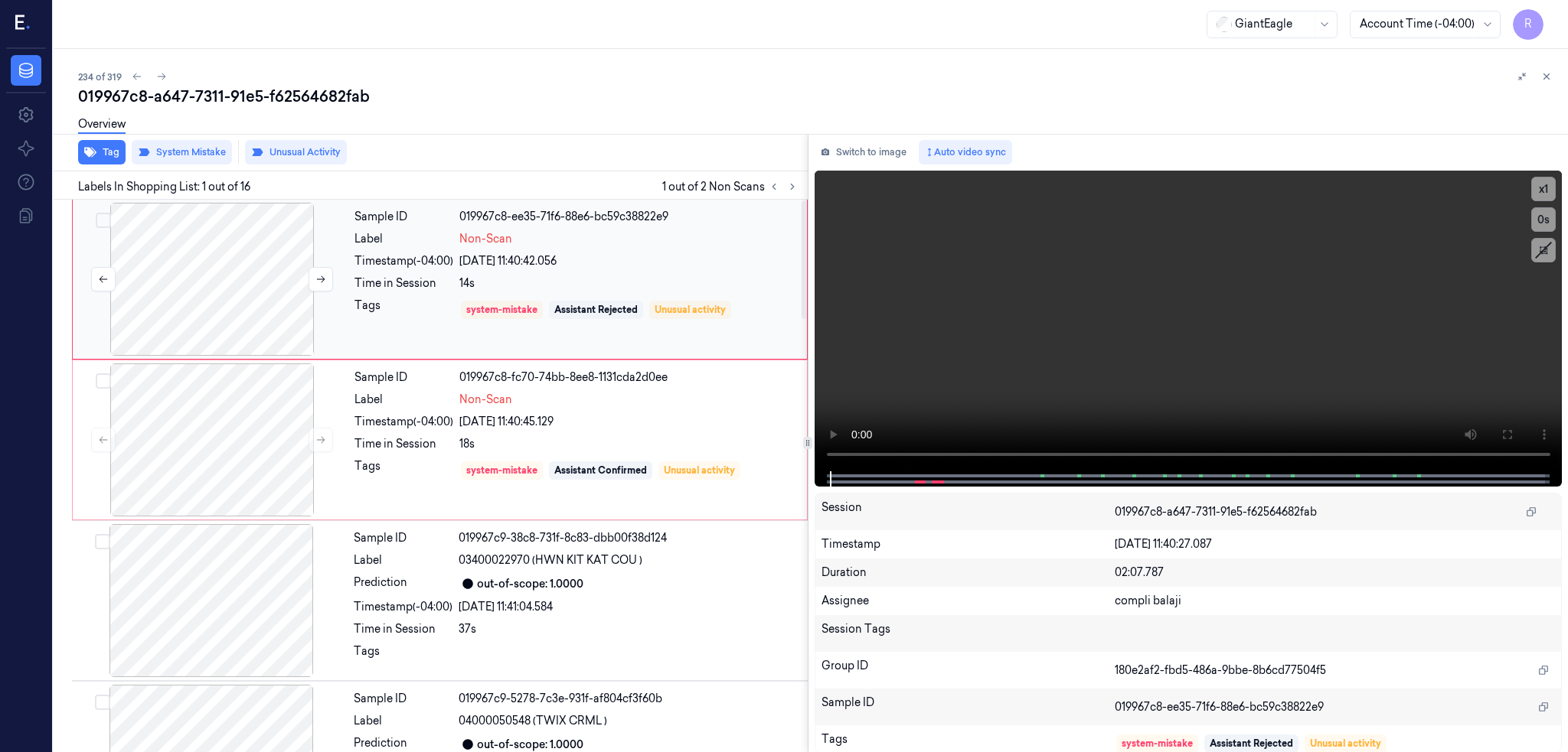
click at [167, 267] on div at bounding box center [212, 279] width 272 height 153
click at [166, 264] on div at bounding box center [212, 279] width 272 height 153
click at [1513, 434] on button at bounding box center [1506, 435] width 25 height 25
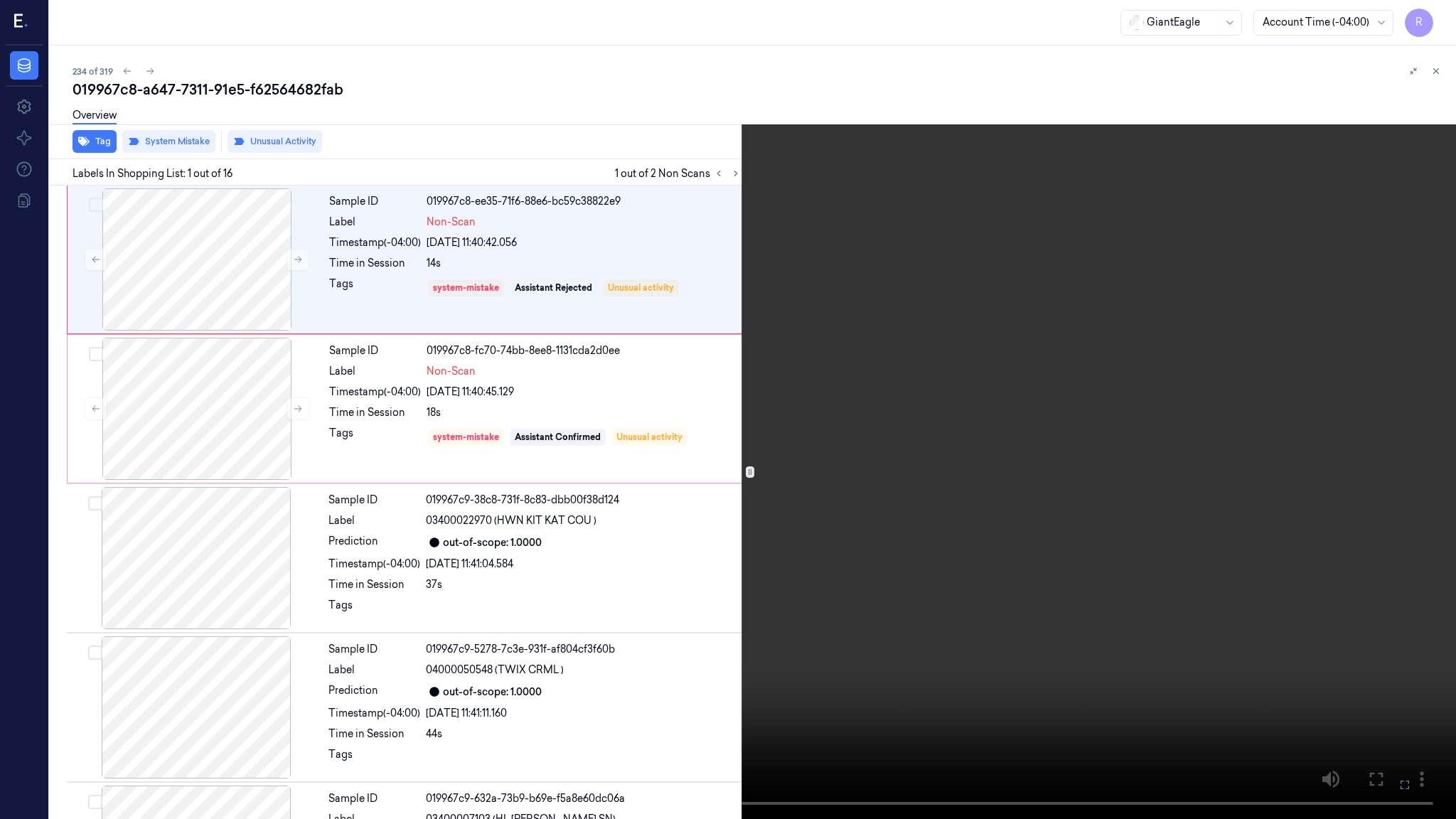
click at [616, 472] on video at bounding box center [728, 410] width 1456 height 819
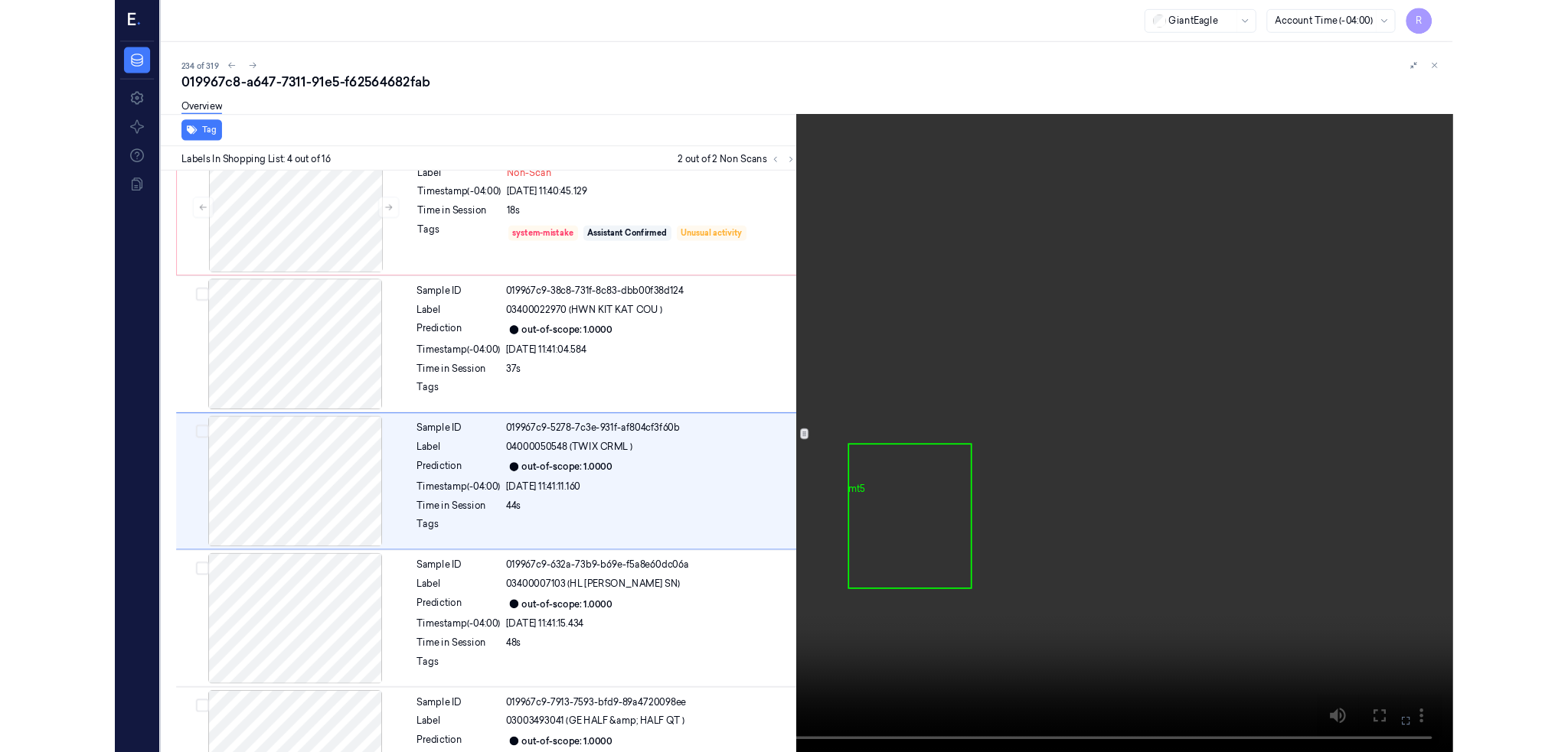
scroll to position [220, 0]
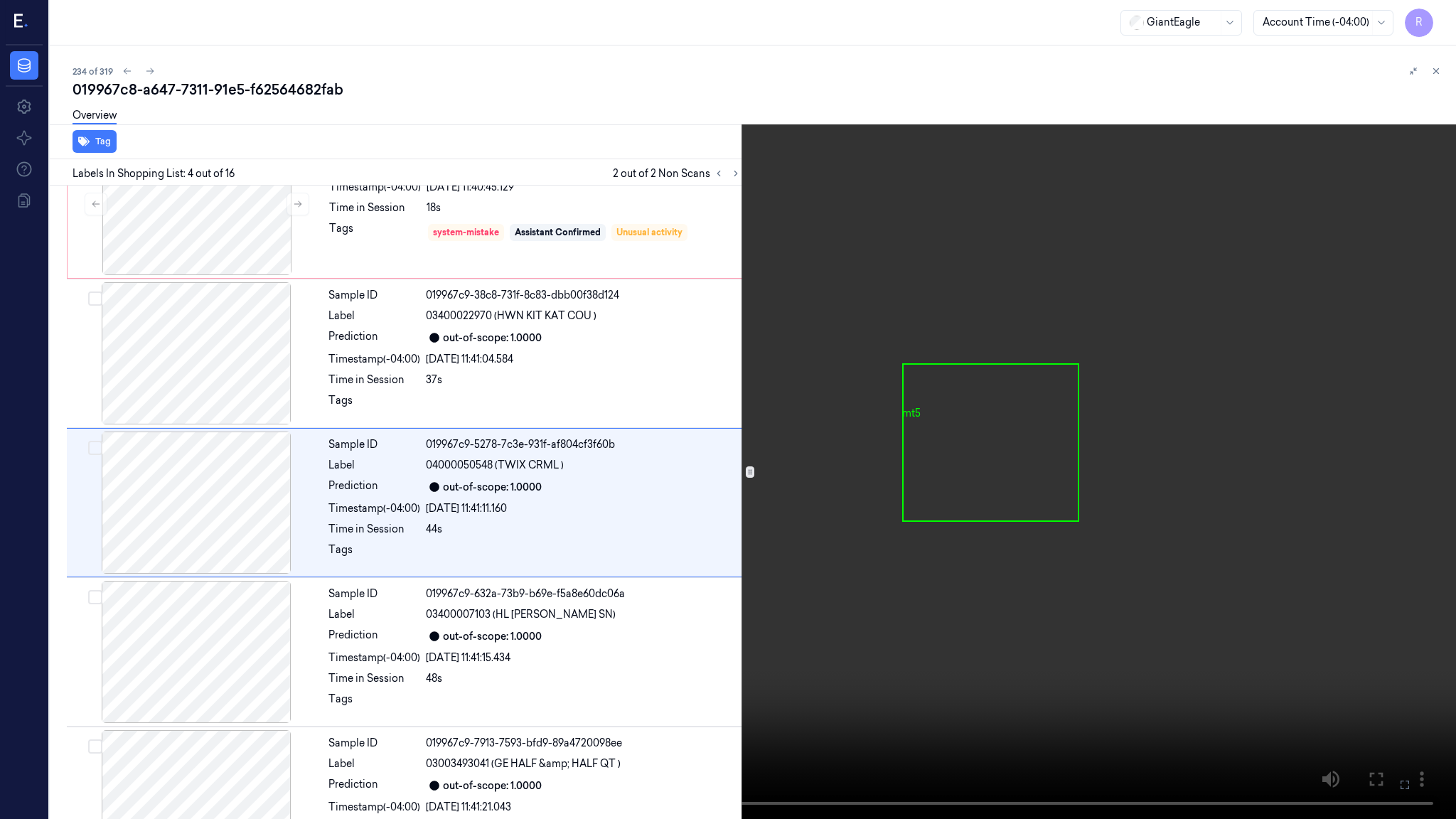
click at [727, 60] on video at bounding box center [728, 410] width 1456 height 819
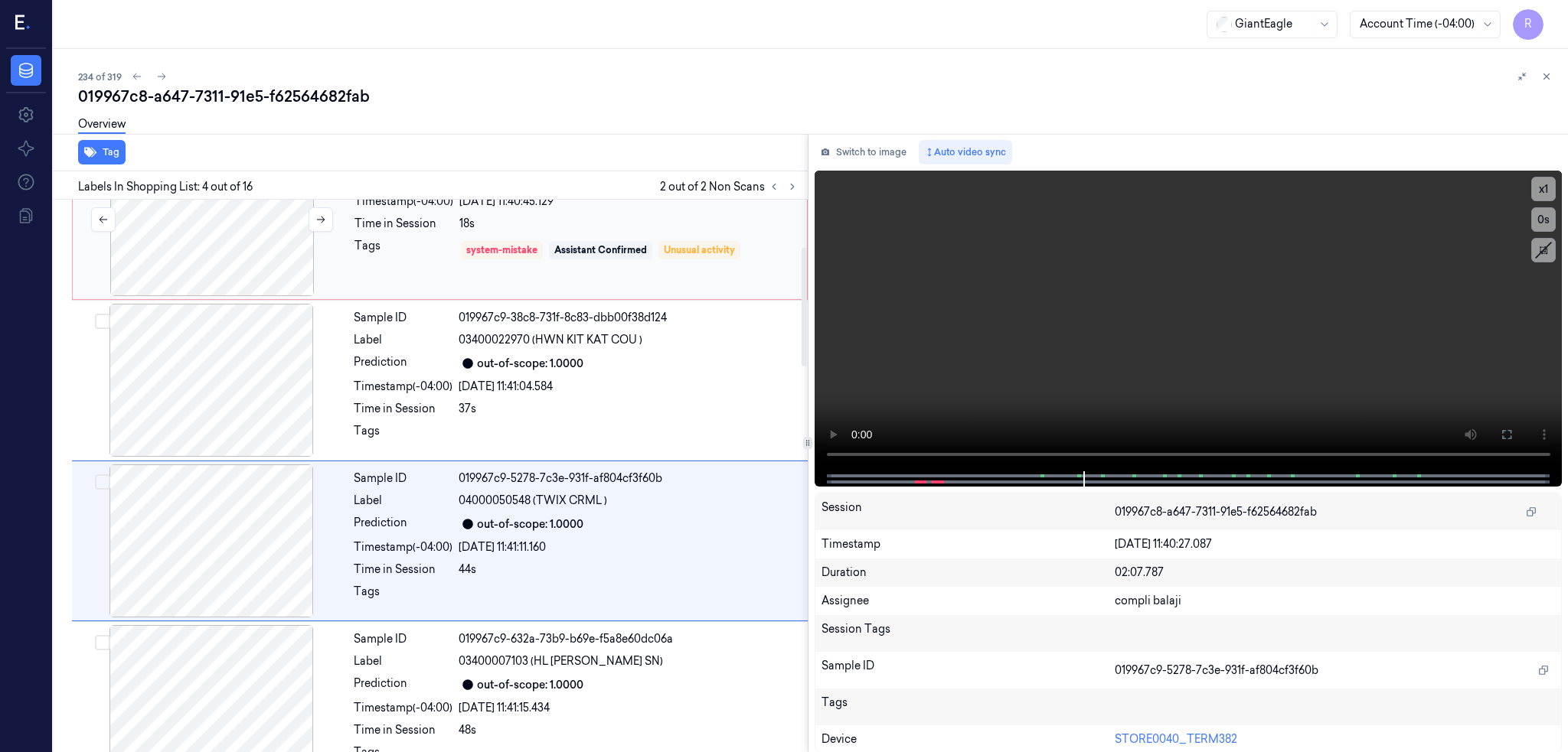
click at [224, 242] on div at bounding box center [212, 219] width 272 height 153
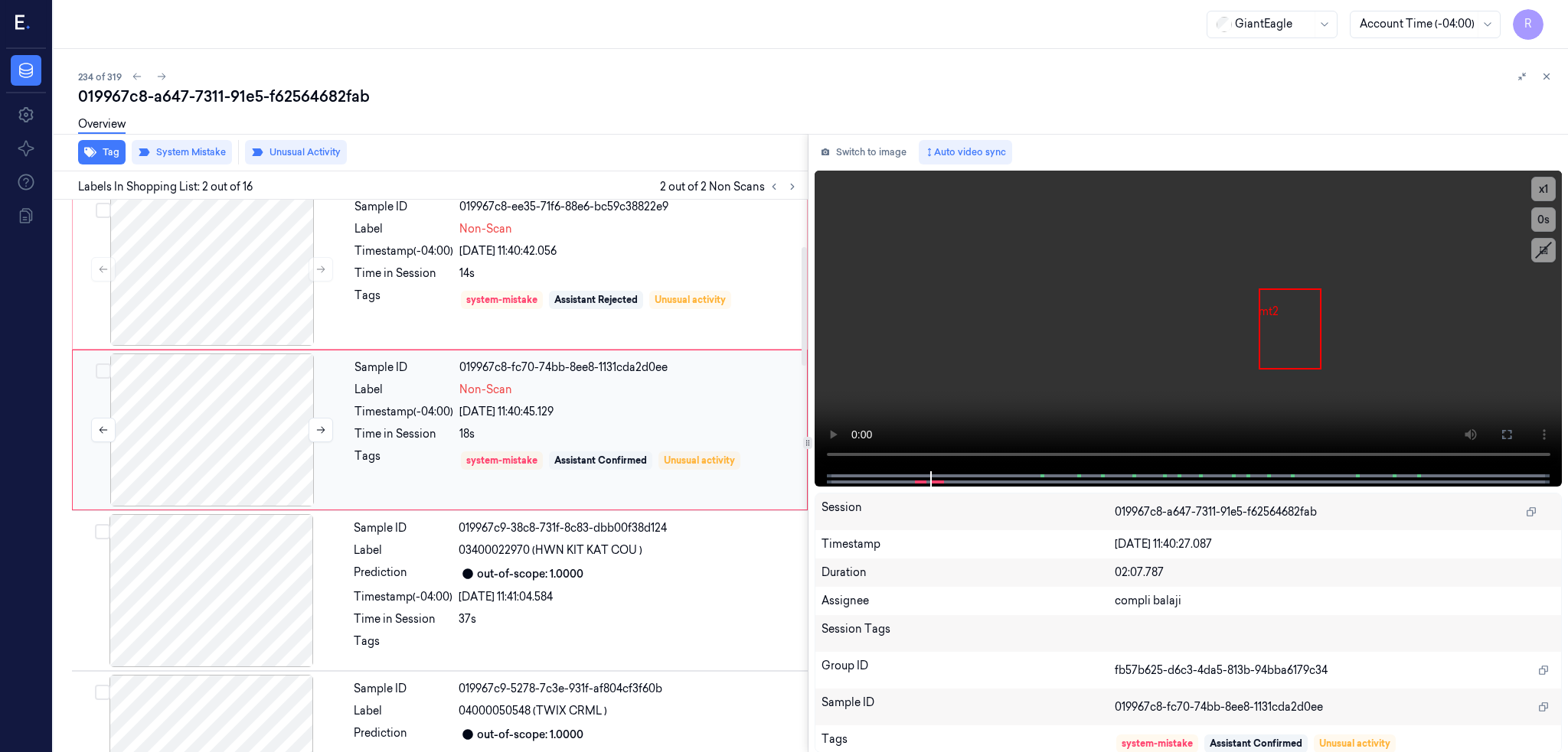
scroll to position [0, 0]
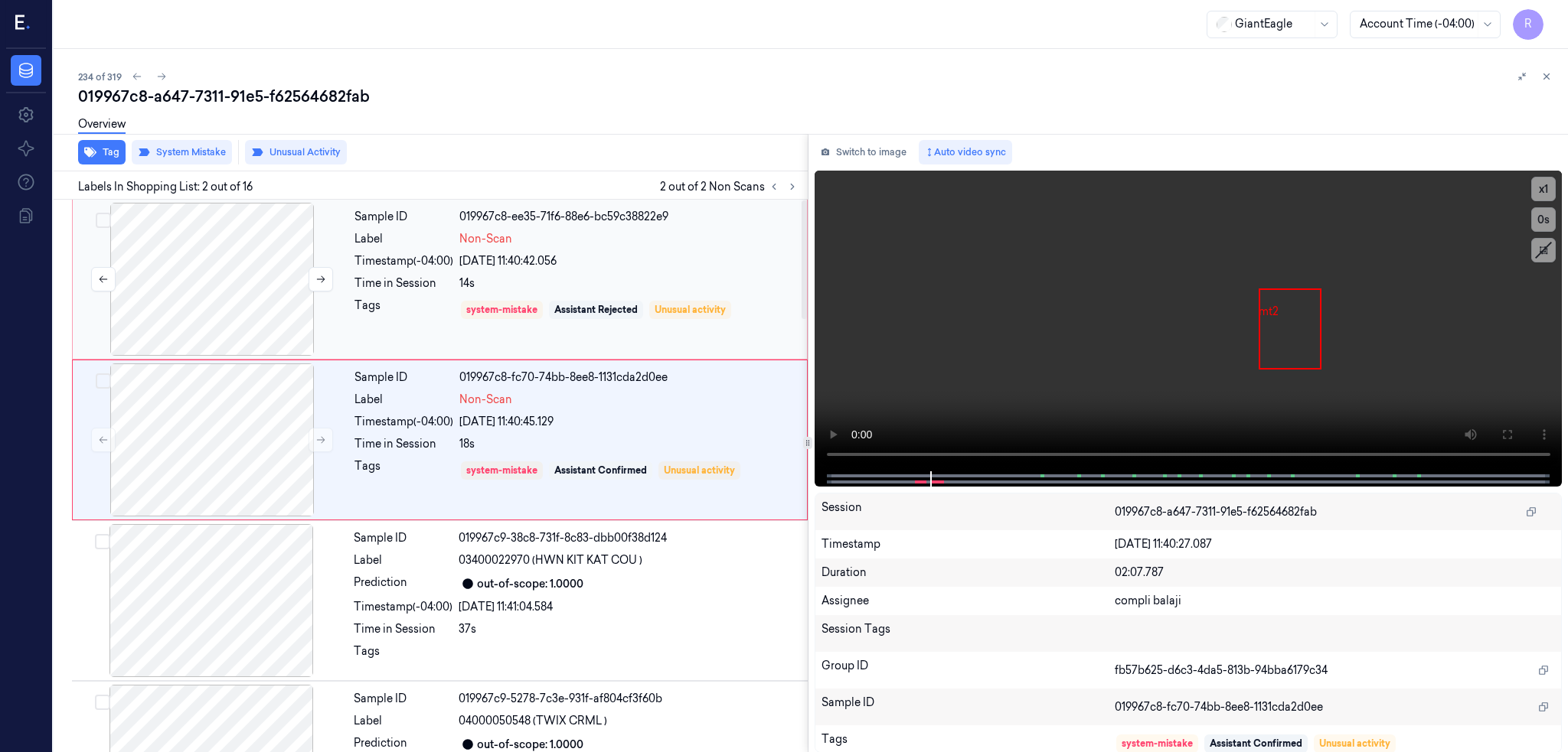
click at [215, 298] on div at bounding box center [212, 279] width 272 height 153
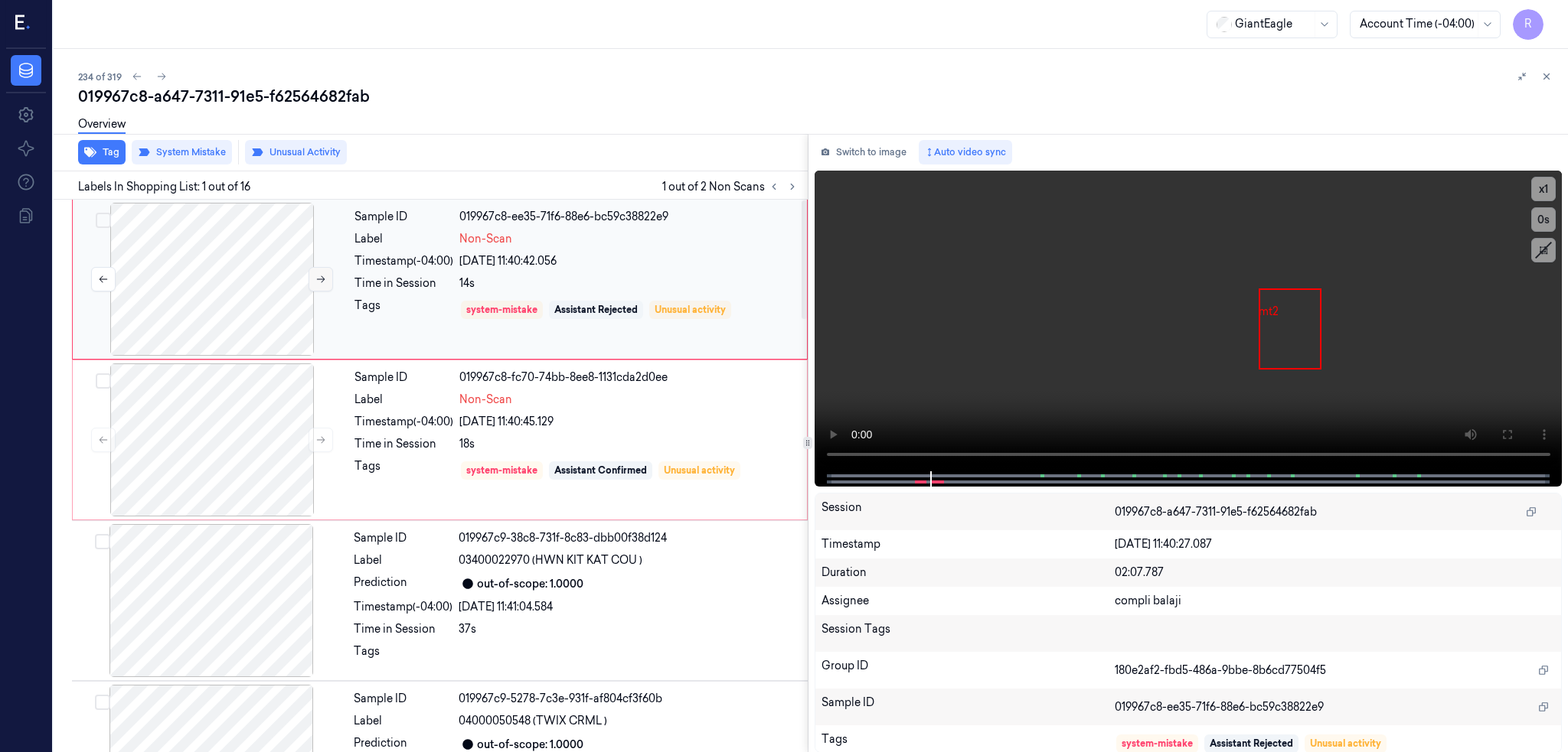
click at [315, 283] on icon at bounding box center [321, 279] width 11 height 11
click at [317, 279] on icon at bounding box center [321, 279] width 9 height 7
click at [139, 451] on div at bounding box center [212, 439] width 272 height 153
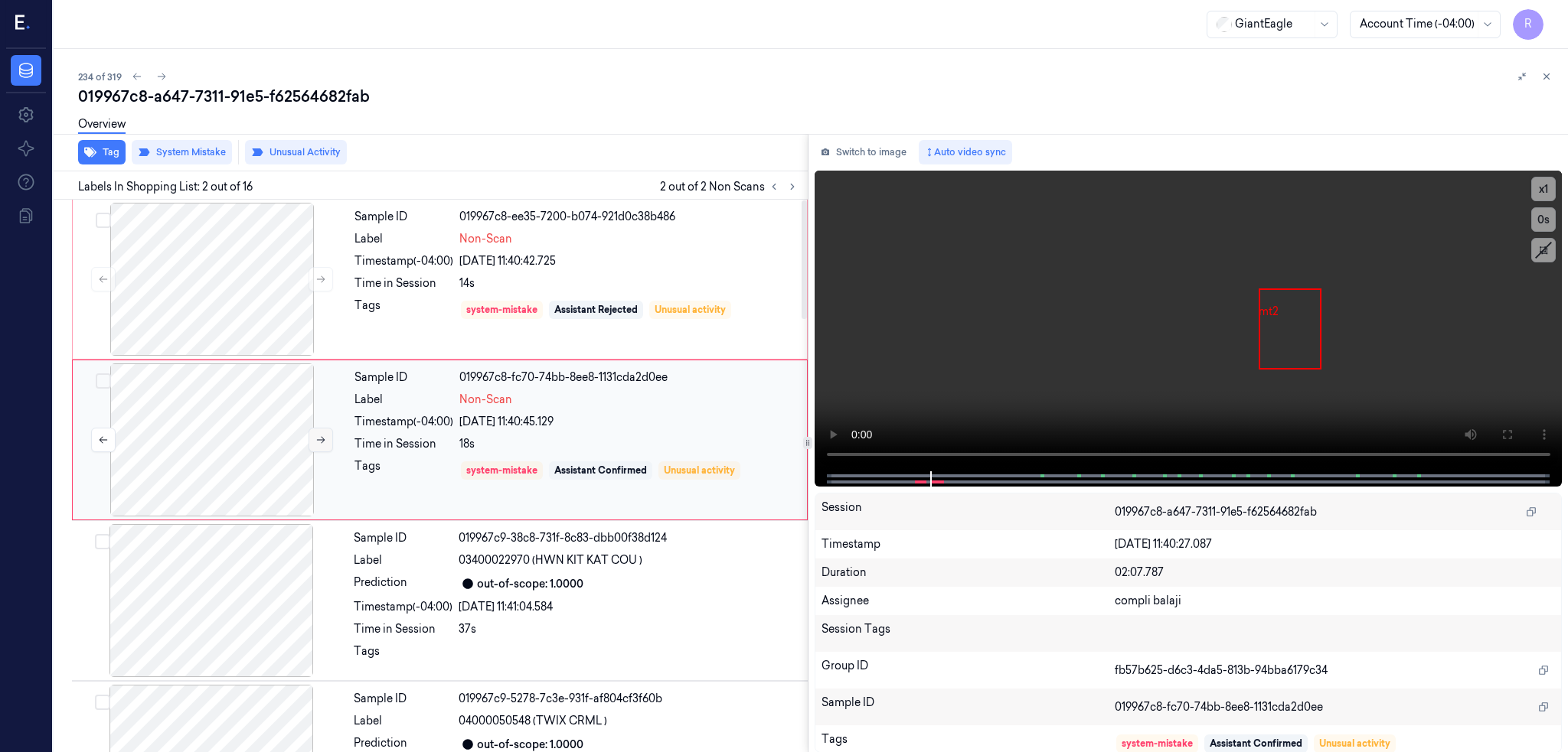
click at [309, 436] on button at bounding box center [321, 439] width 25 height 25
click at [180, 579] on div at bounding box center [211, 600] width 272 height 153
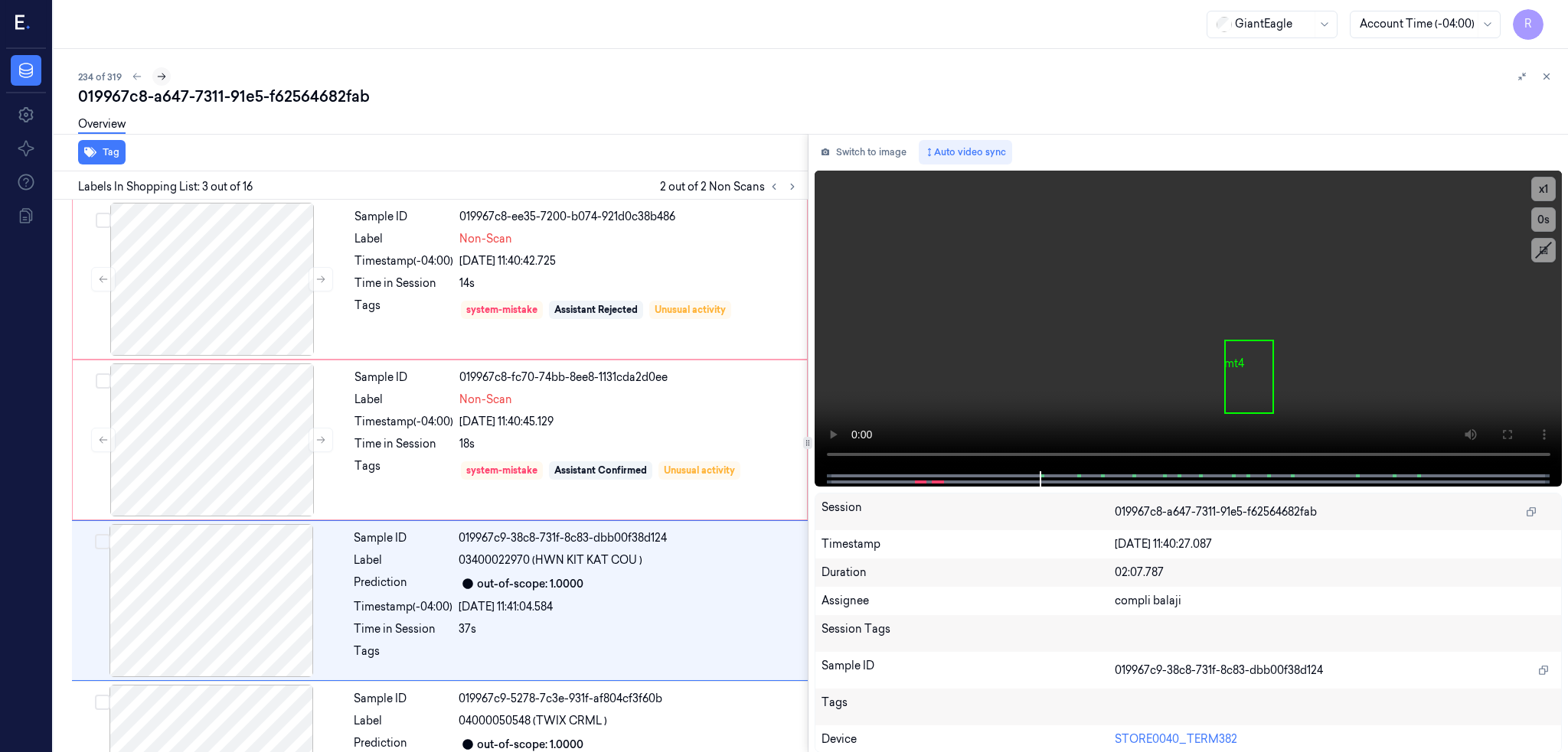
click at [156, 79] on icon at bounding box center [162, 77] width 11 height 11
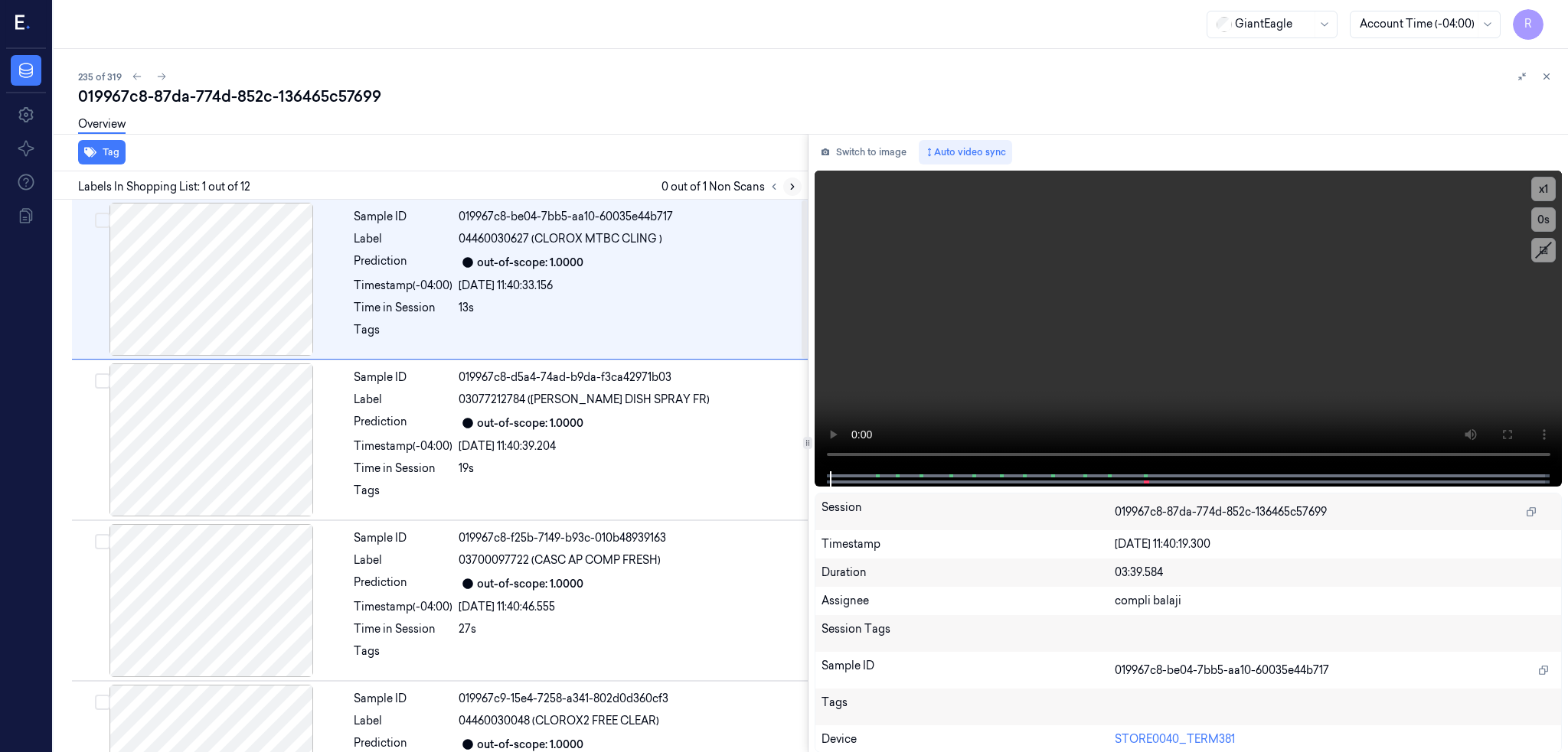
click at [787, 183] on icon at bounding box center [793, 187] width 11 height 11
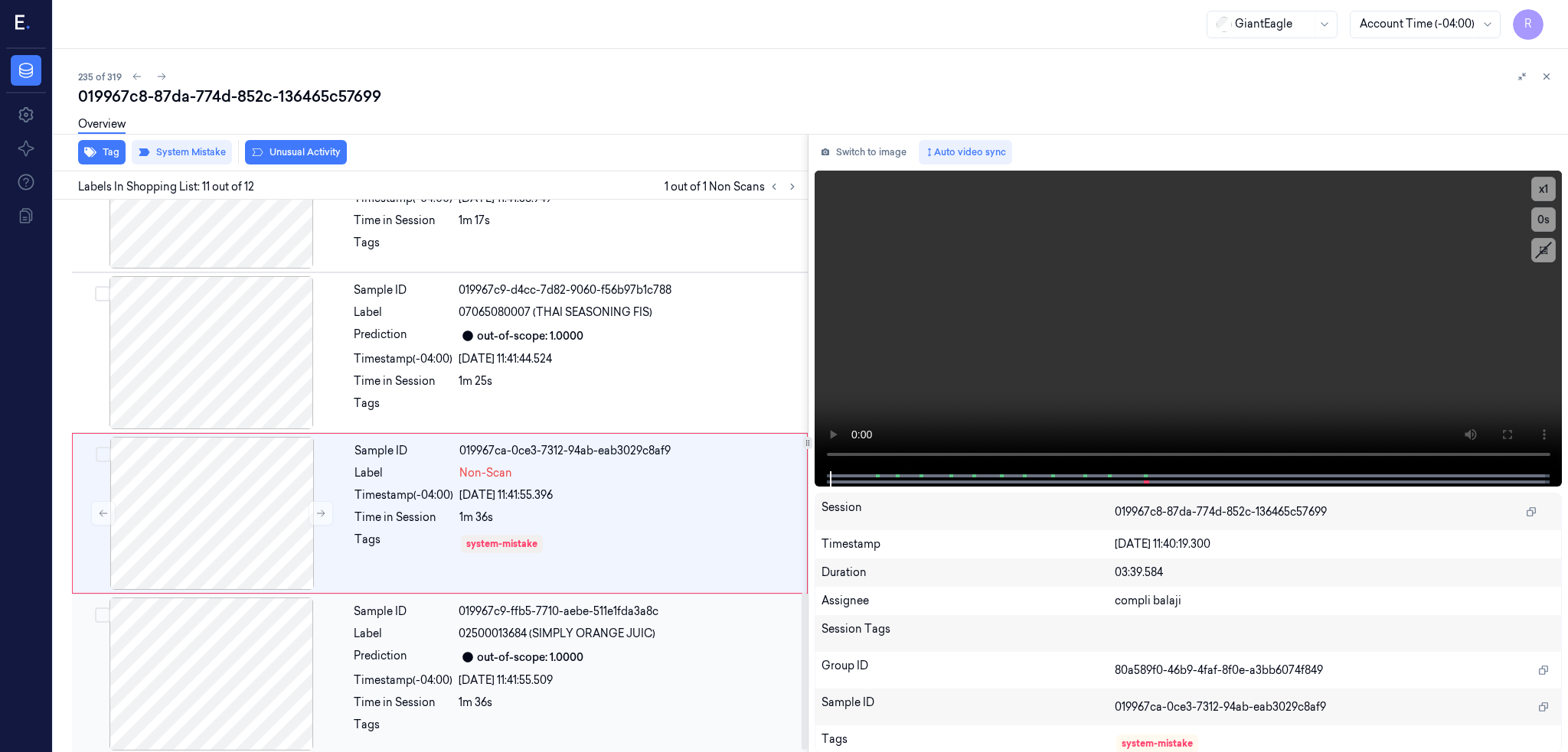
scroll to position [1381, 0]
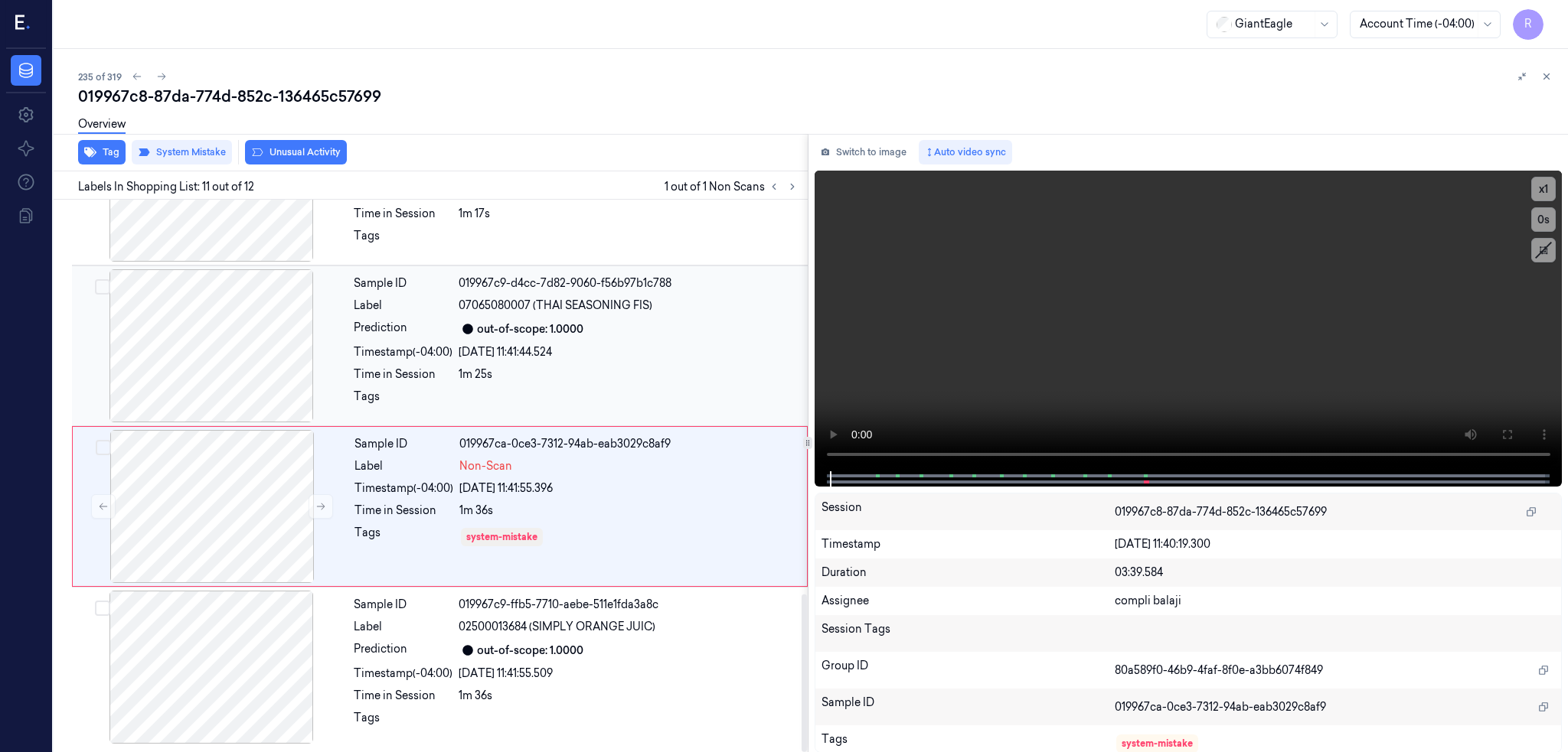
click at [153, 344] on div at bounding box center [211, 345] width 272 height 153
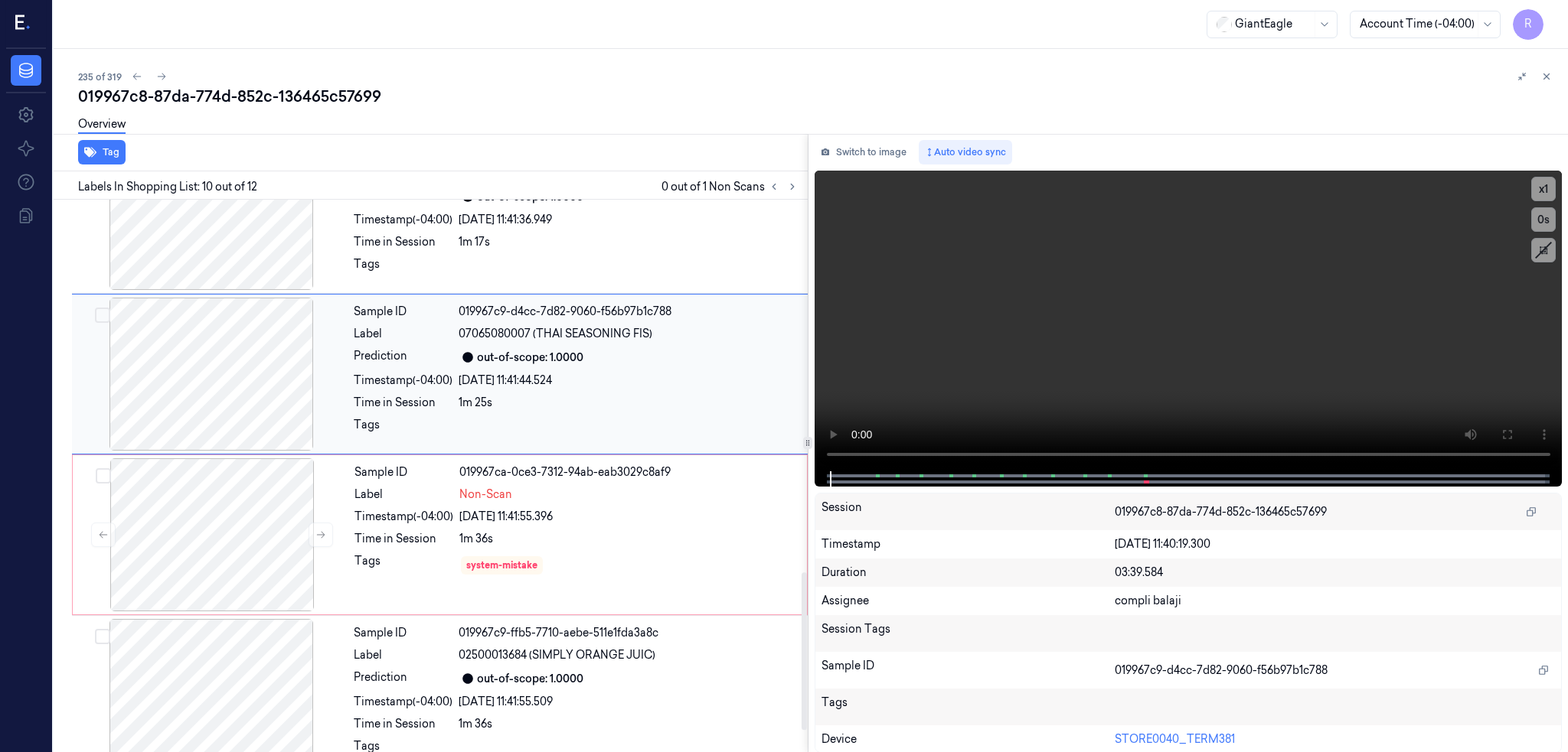
scroll to position [1250, 0]
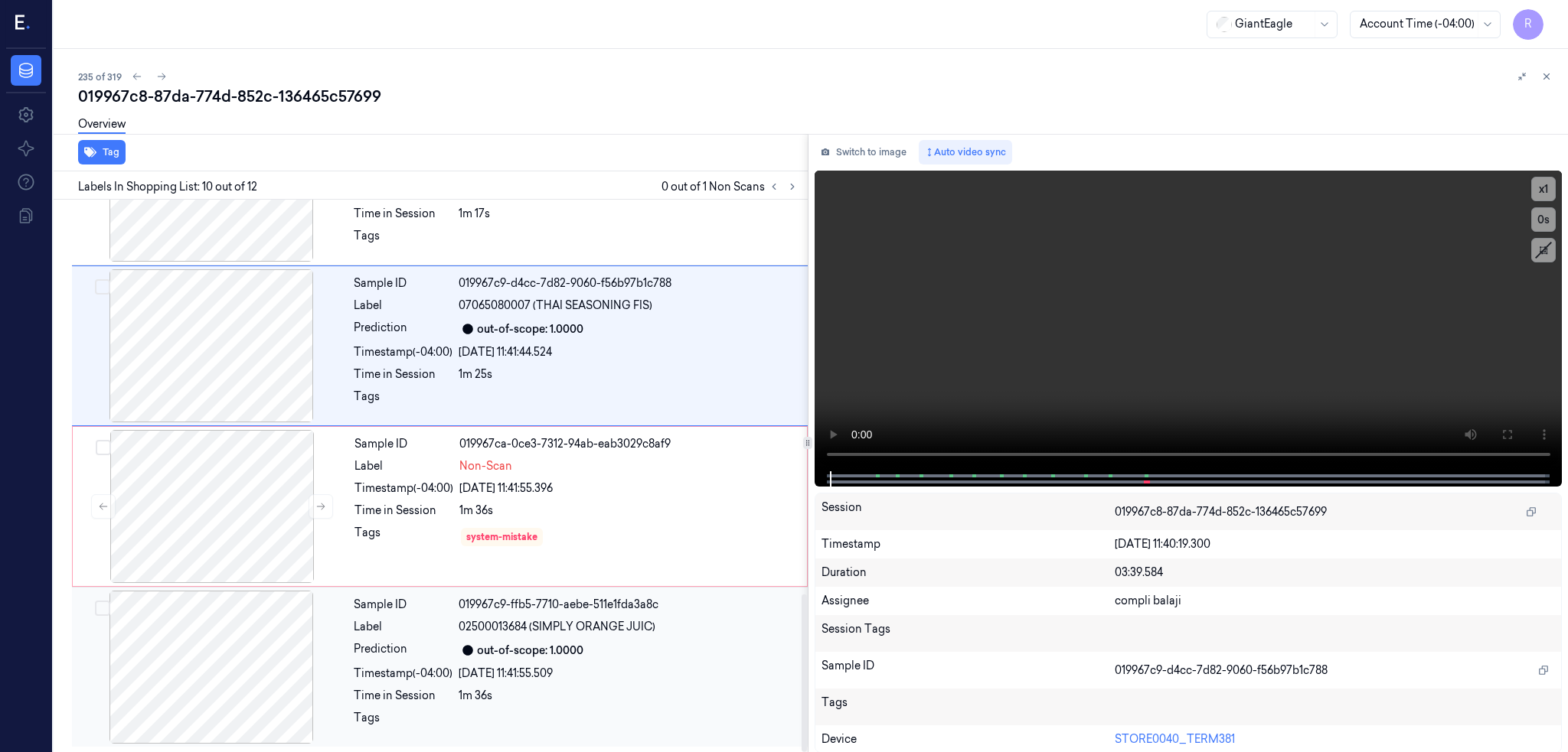
click at [185, 655] on div at bounding box center [211, 667] width 272 height 153
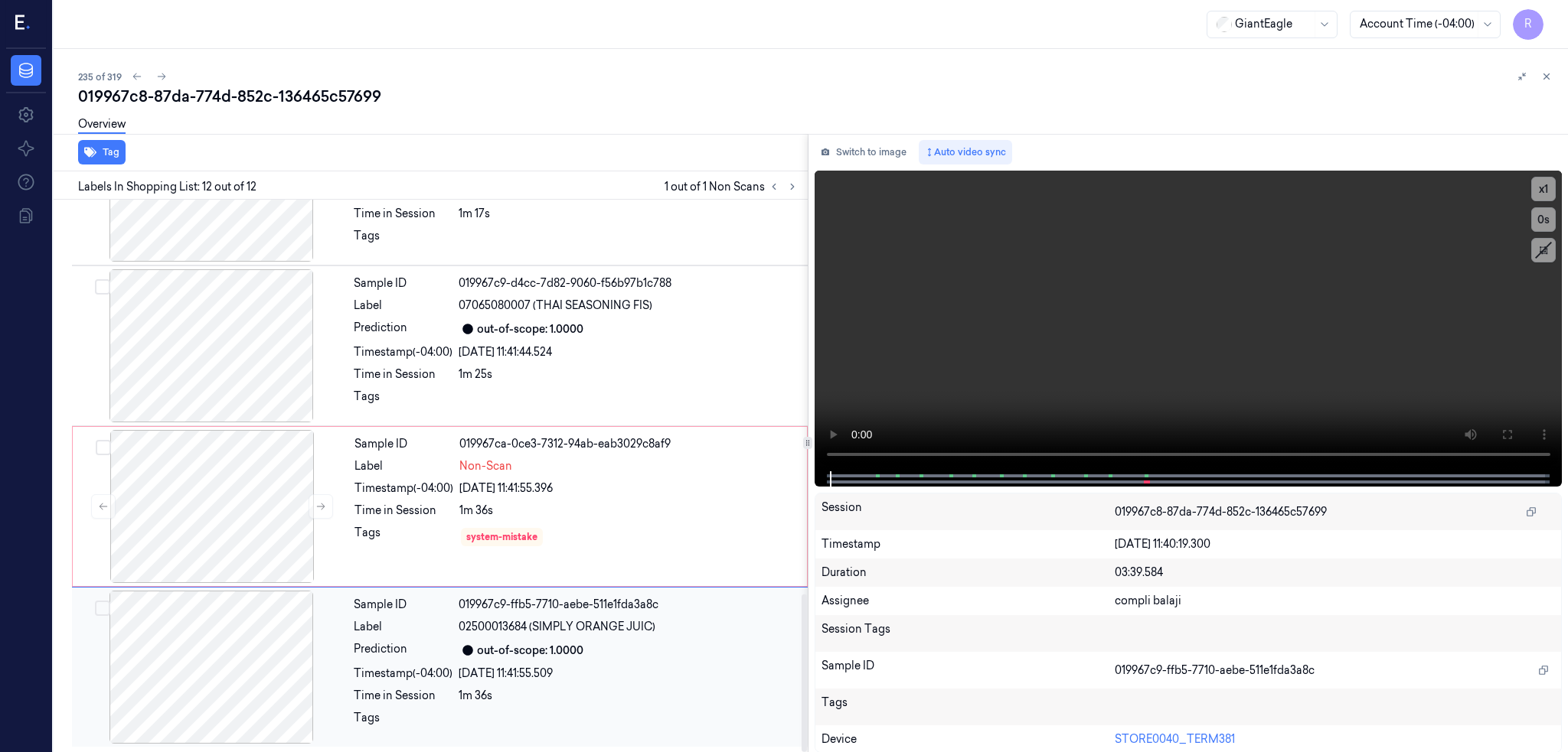
scroll to position [1381, 0]
click at [155, 514] on div at bounding box center [212, 506] width 272 height 153
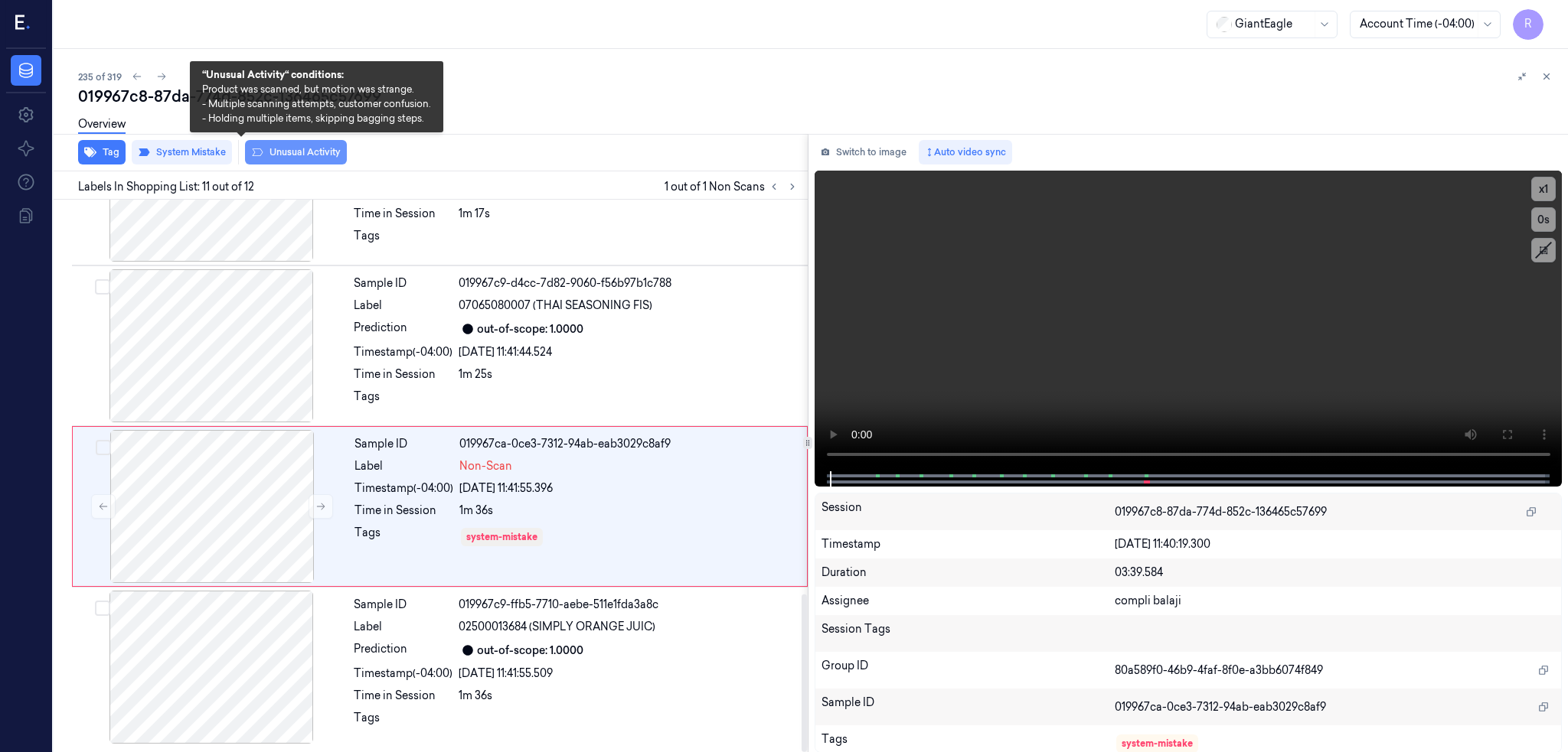
click at [254, 152] on button "Unusual Activity" at bounding box center [295, 152] width 102 height 25
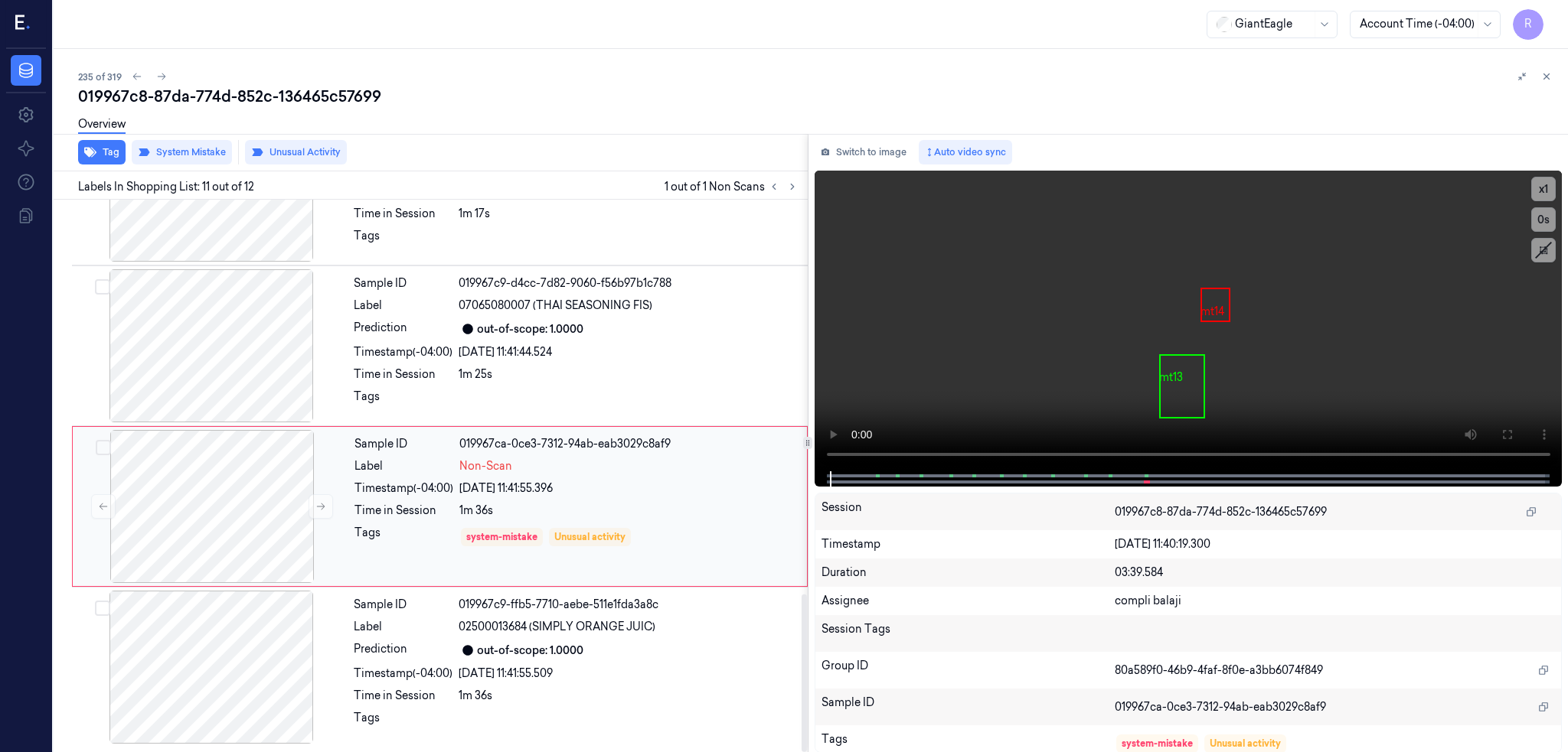
scroll to position [1380, 0]
drag, startPoint x: 182, startPoint y: 358, endPoint x: 184, endPoint y: 348, distance: 10.2
click at [184, 358] on div at bounding box center [211, 345] width 272 height 153
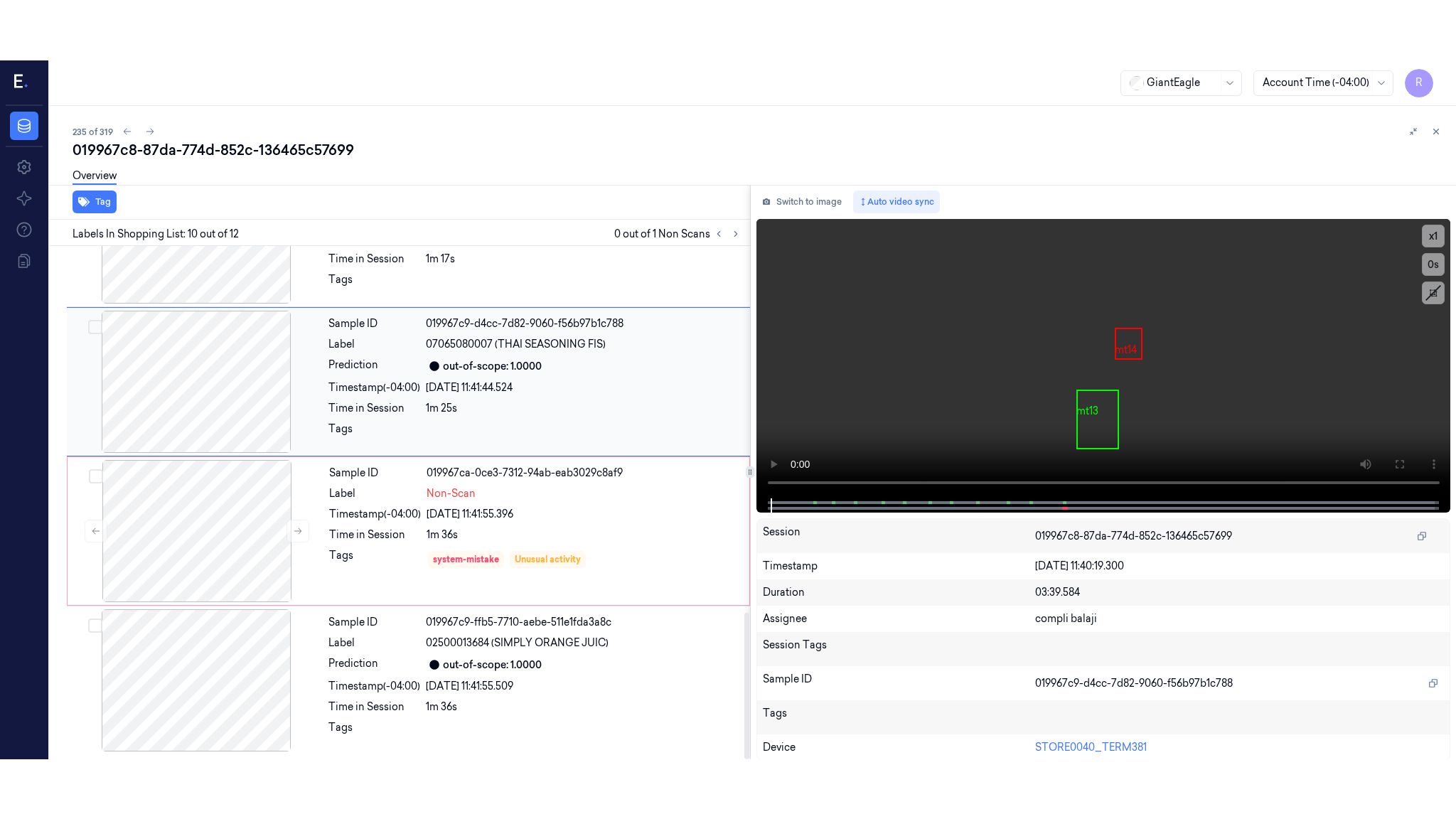
scroll to position [1161, 0]
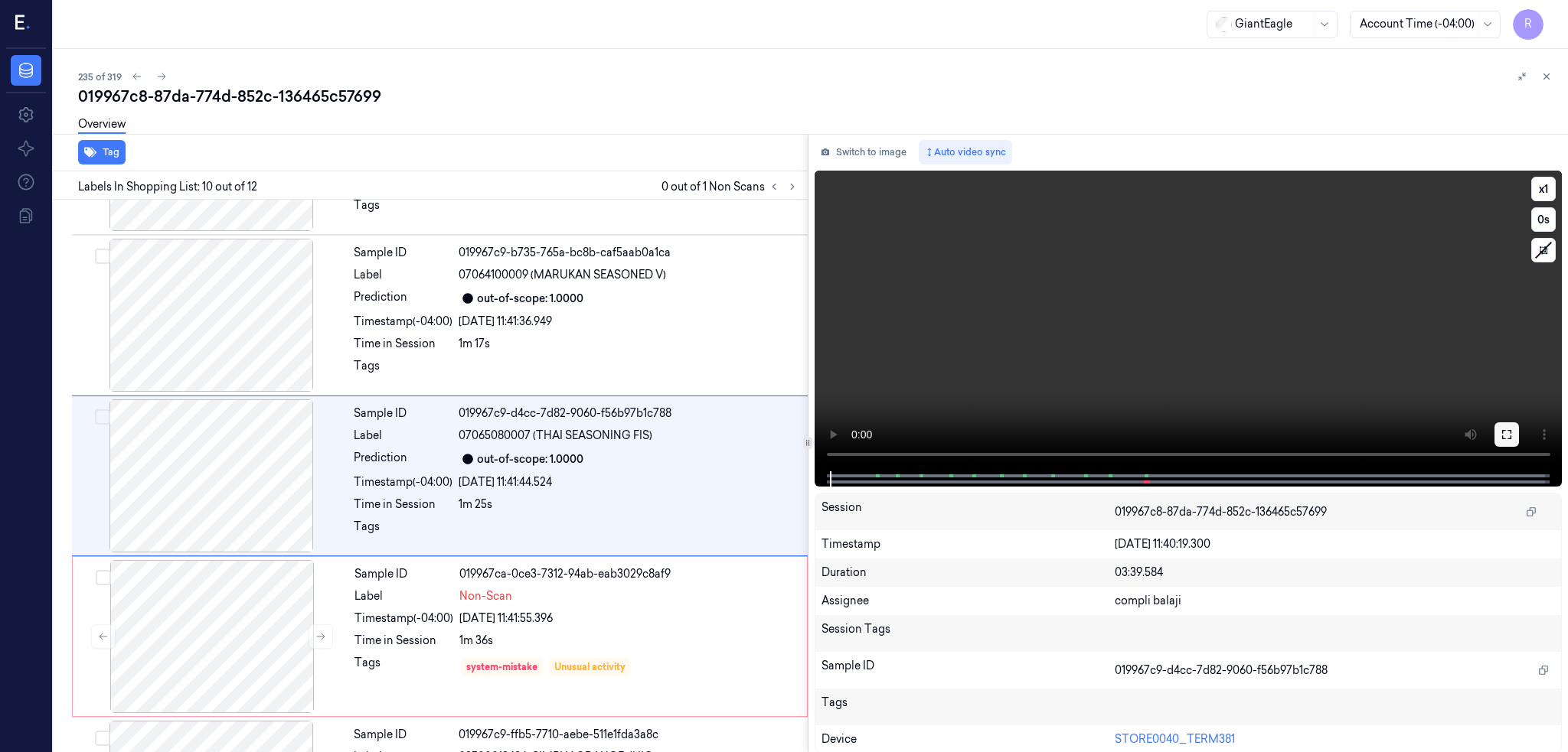
click at [1505, 436] on icon at bounding box center [1506, 434] width 12 height 12
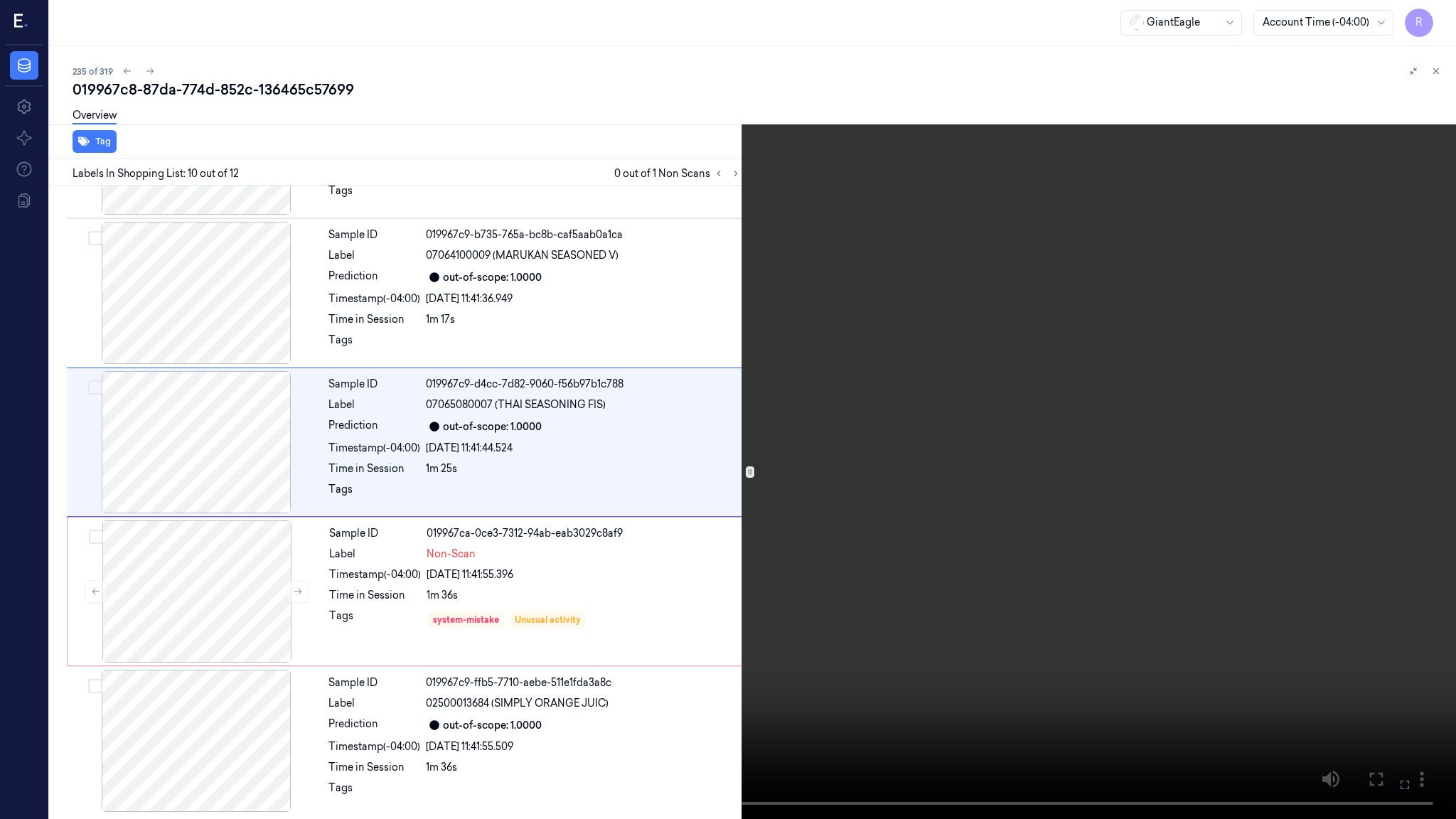
click at [975, 487] on video at bounding box center [728, 410] width 1456 height 819
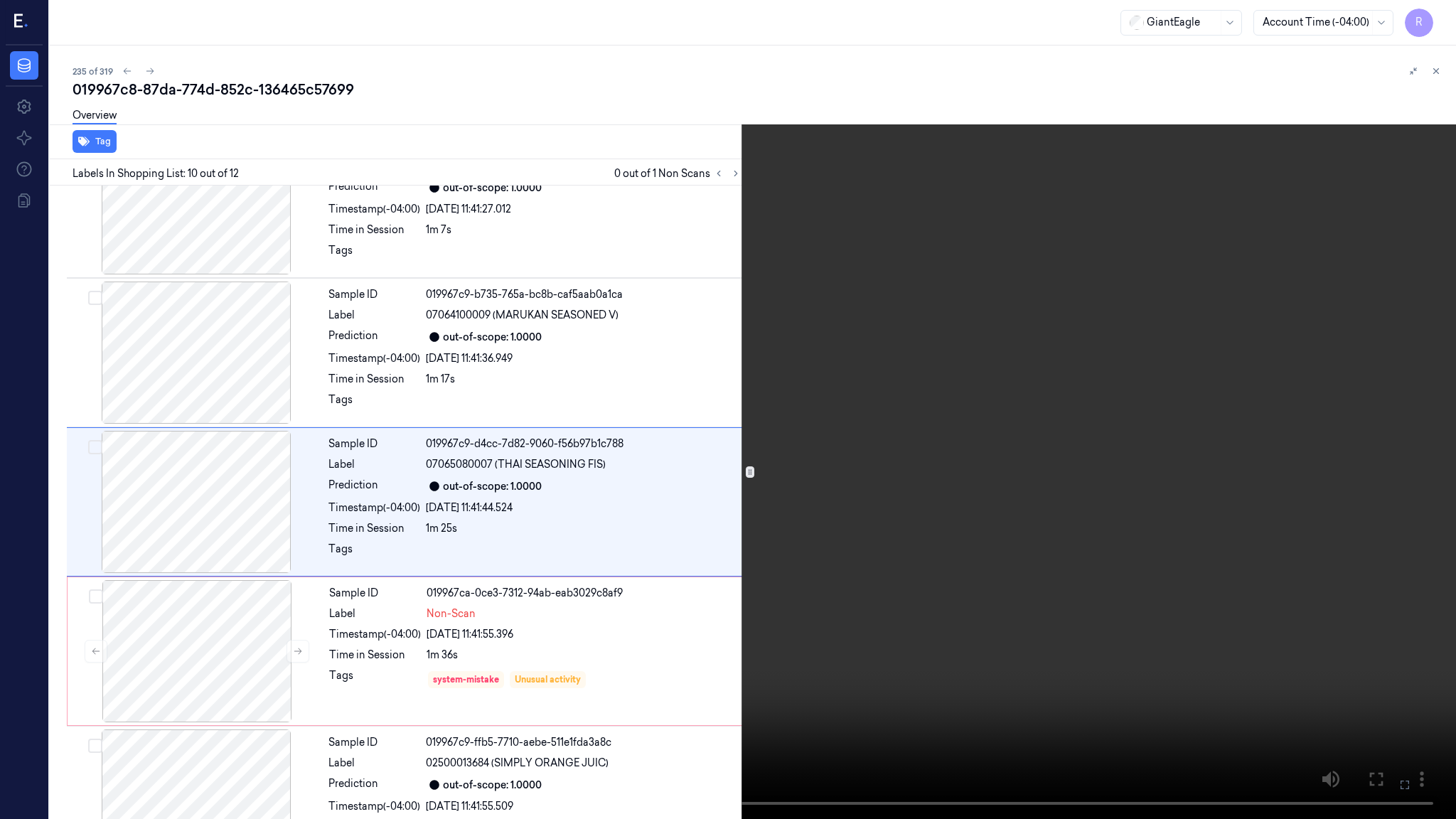
scroll to position [1100, 0]
click at [730, 641] on video at bounding box center [728, 410] width 1456 height 819
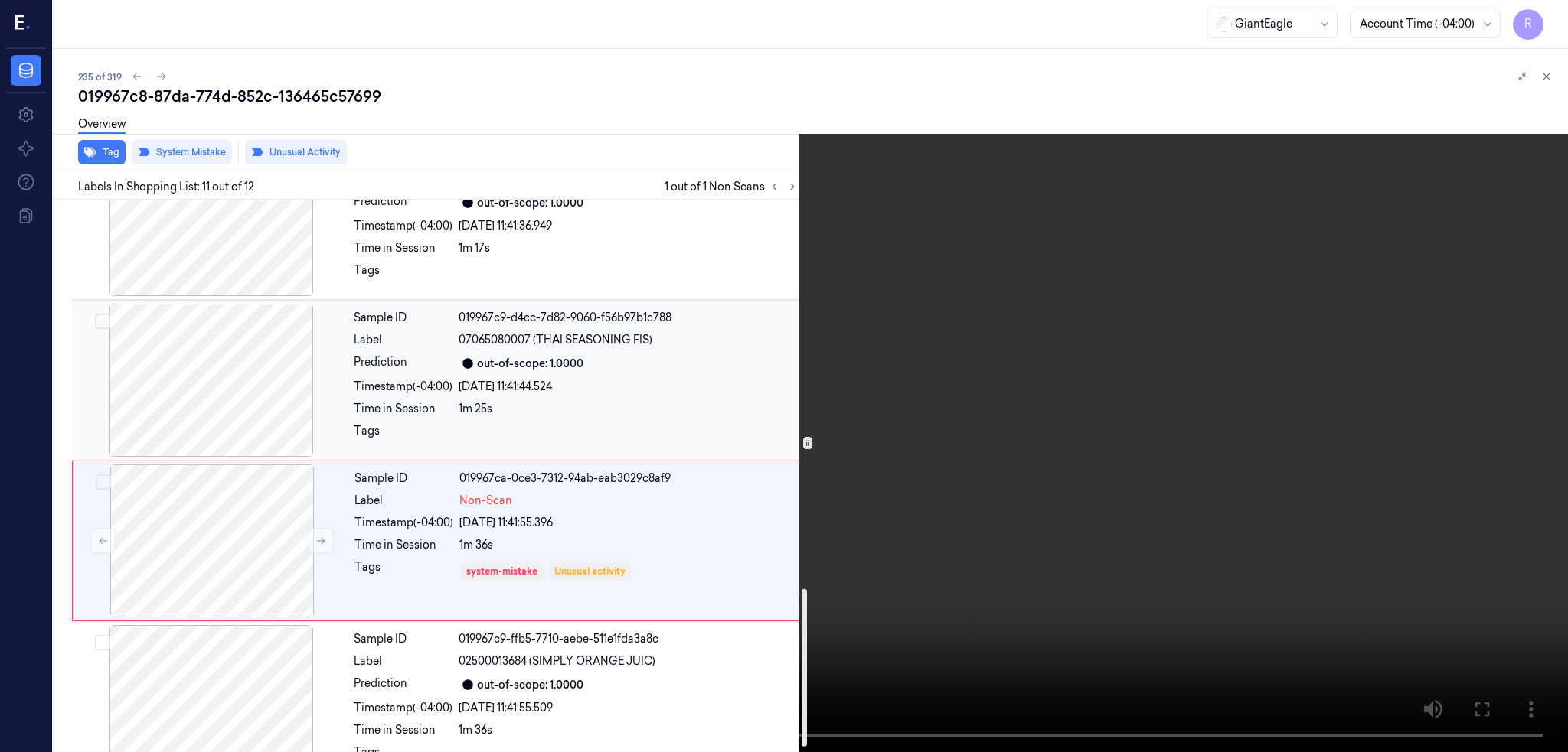
scroll to position [1380, 0]
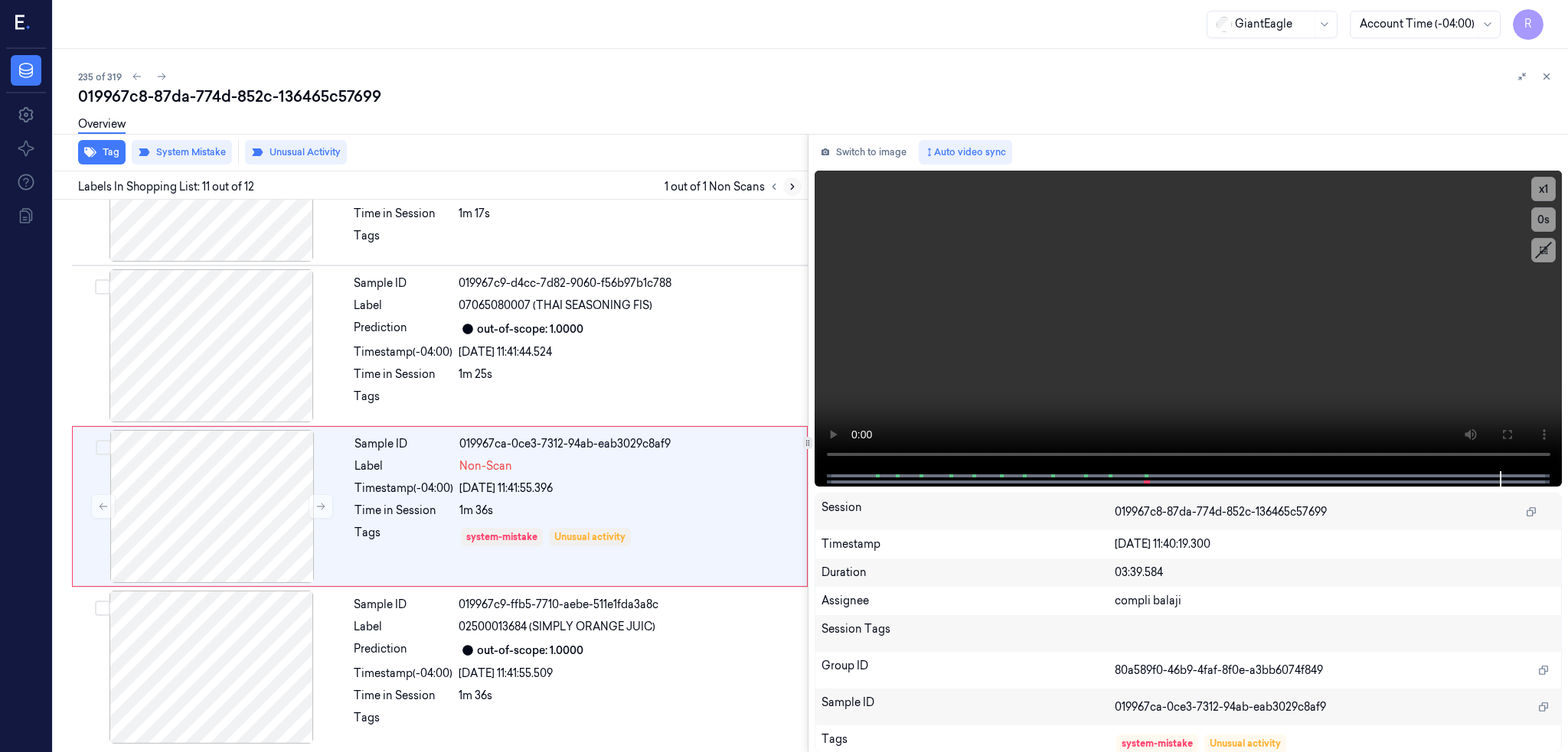
click at [787, 184] on icon at bounding box center [793, 187] width 11 height 11
click at [152, 67] on button at bounding box center [161, 76] width 18 height 18
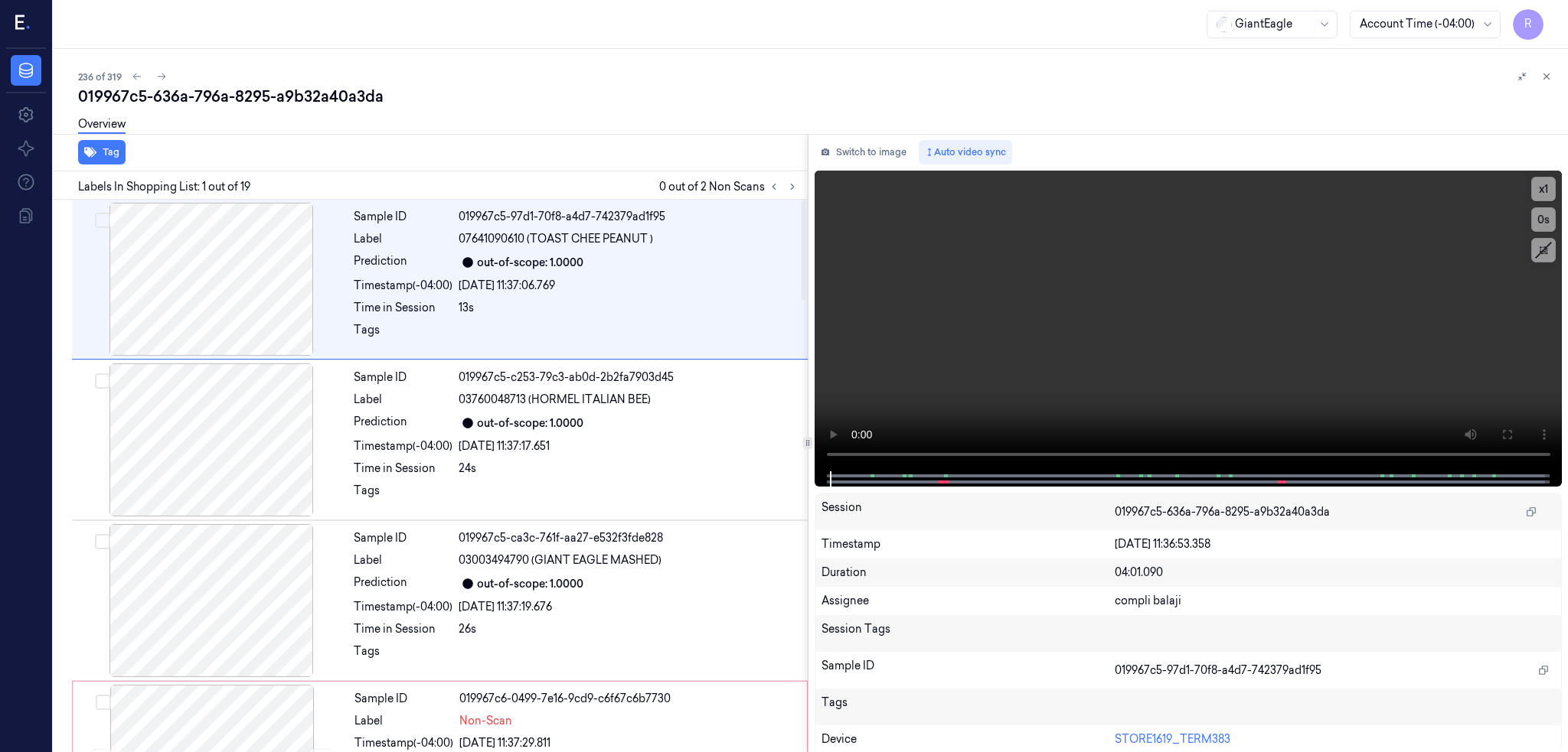
click at [219, 100] on div "019967c5-636a-796a-8295-a9b32a40a3da" at bounding box center [817, 96] width 1478 height 21
click at [783, 185] on button at bounding box center [792, 186] width 18 height 18
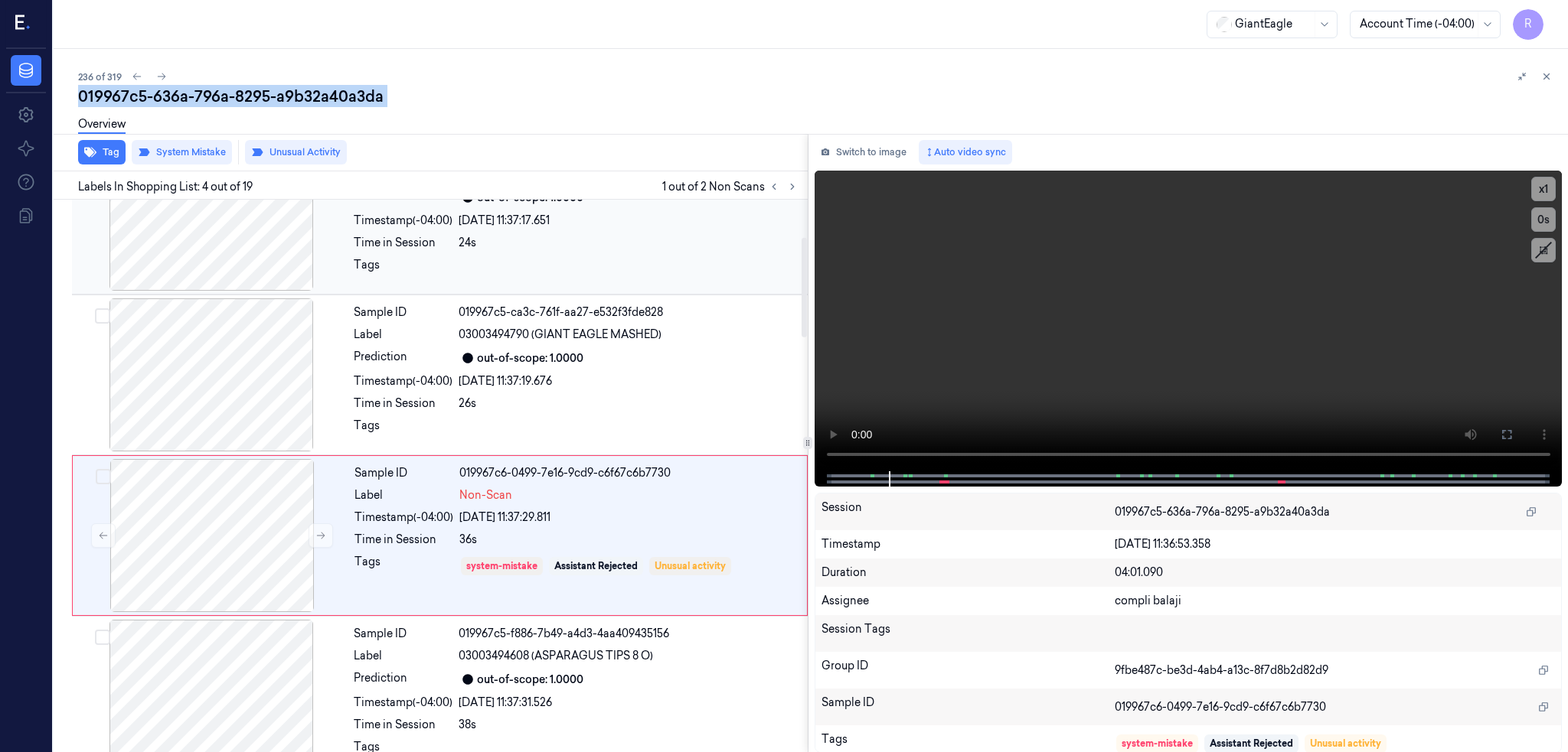
scroll to position [285, 0]
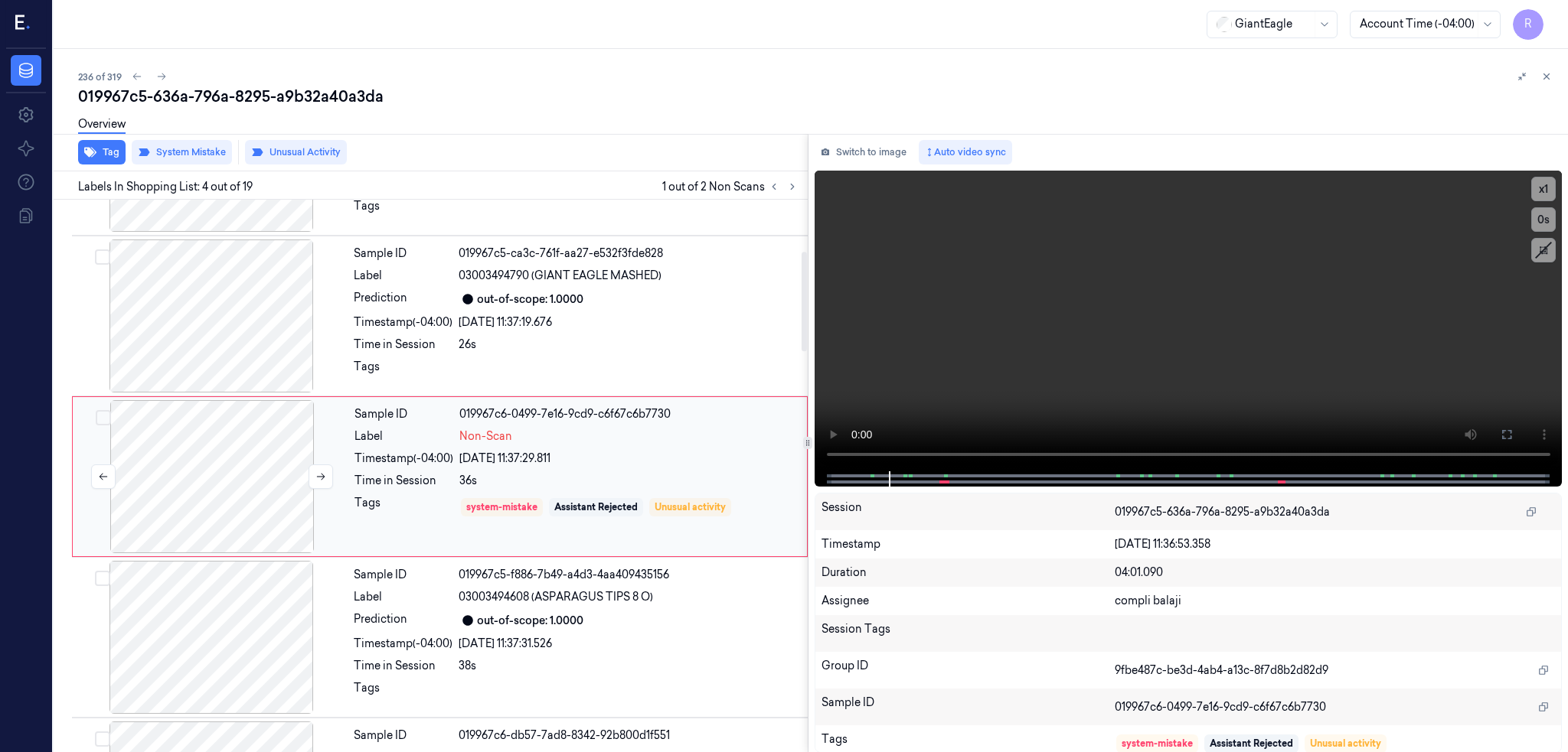
click at [121, 513] on div at bounding box center [212, 477] width 272 height 153
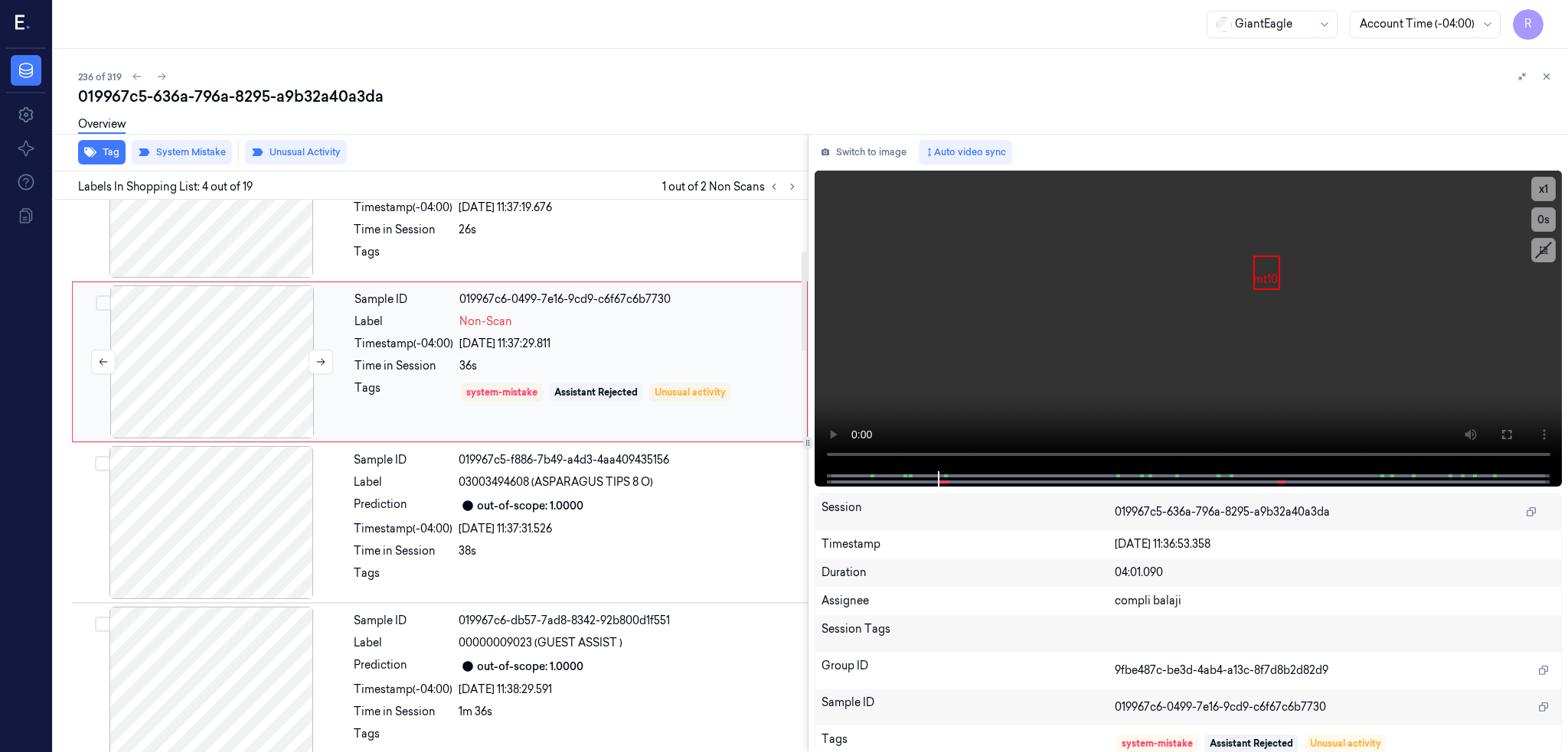
scroll to position [510, 0]
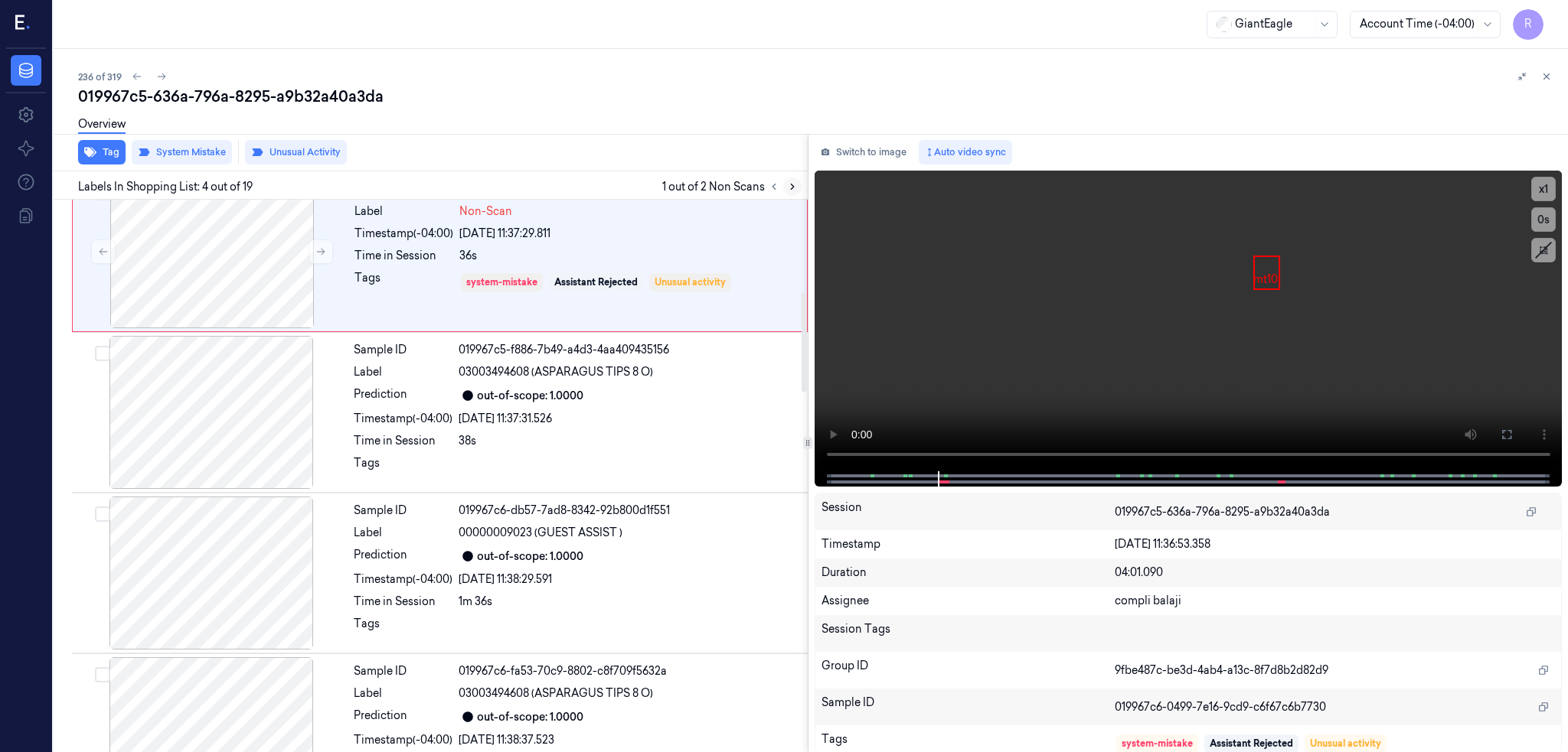
click at [787, 181] on icon at bounding box center [793, 187] width 11 height 11
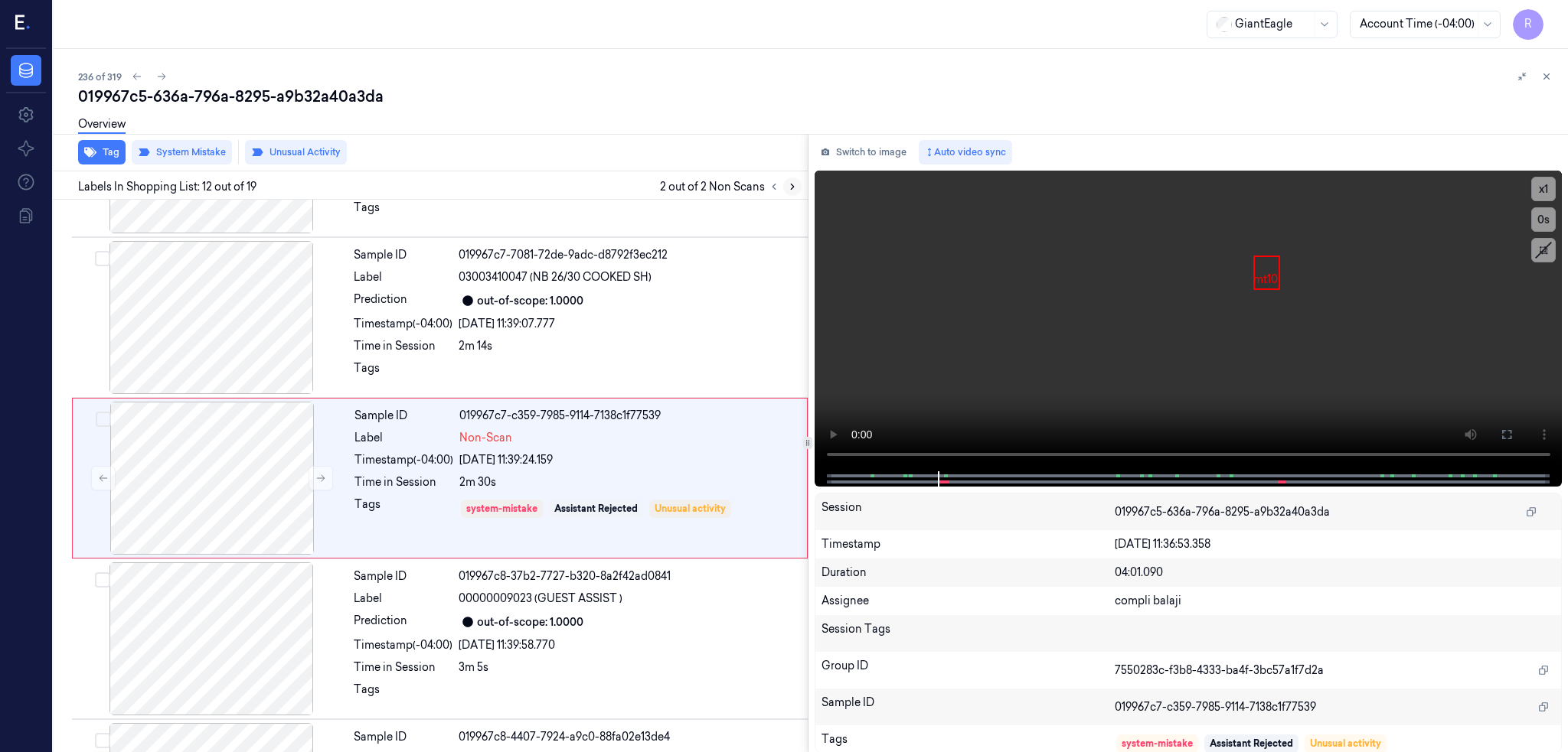
scroll to position [1571, 0]
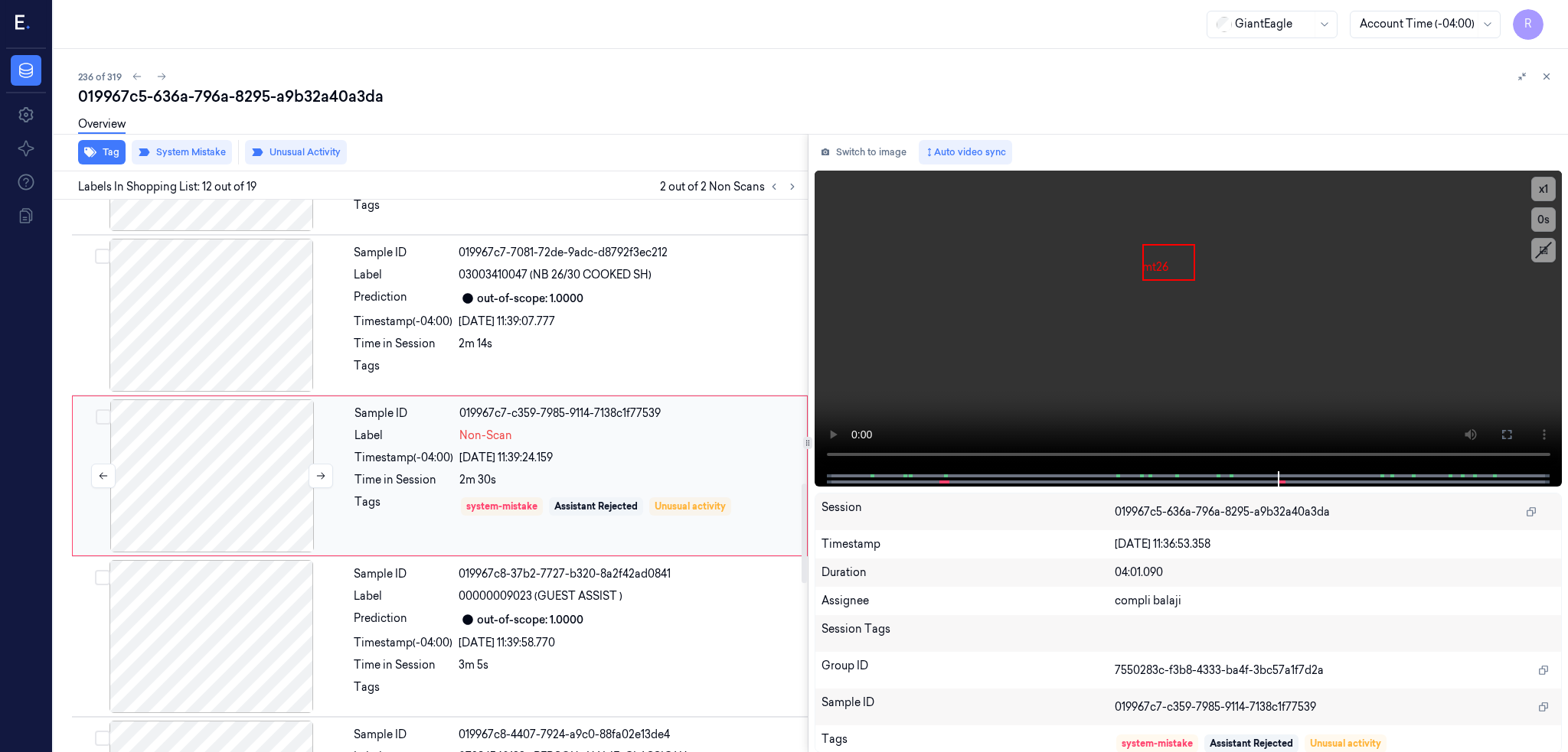
click at [177, 469] on div at bounding box center [212, 476] width 272 height 153
click at [180, 287] on div at bounding box center [211, 315] width 272 height 153
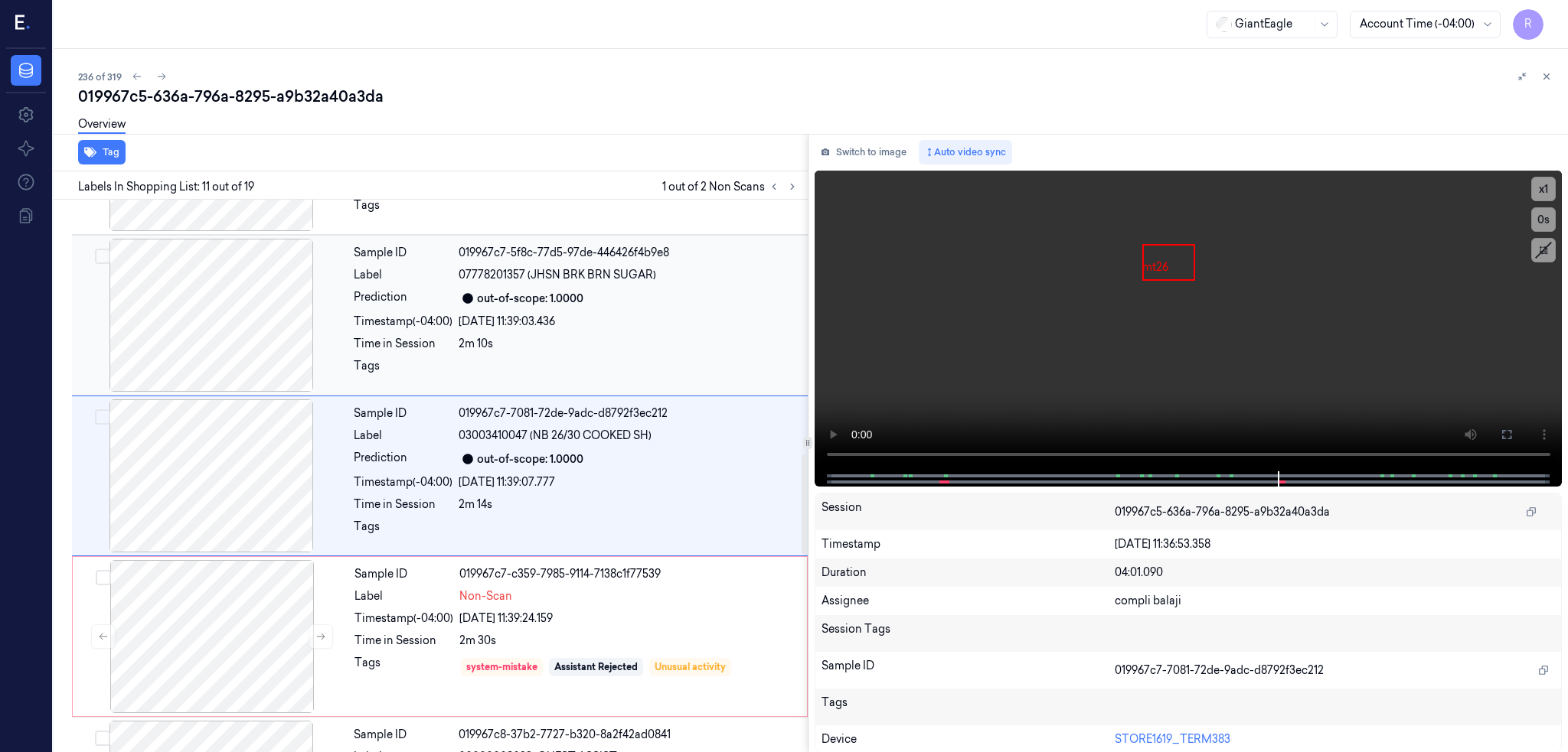
click at [178, 352] on div at bounding box center [211, 315] width 272 height 153
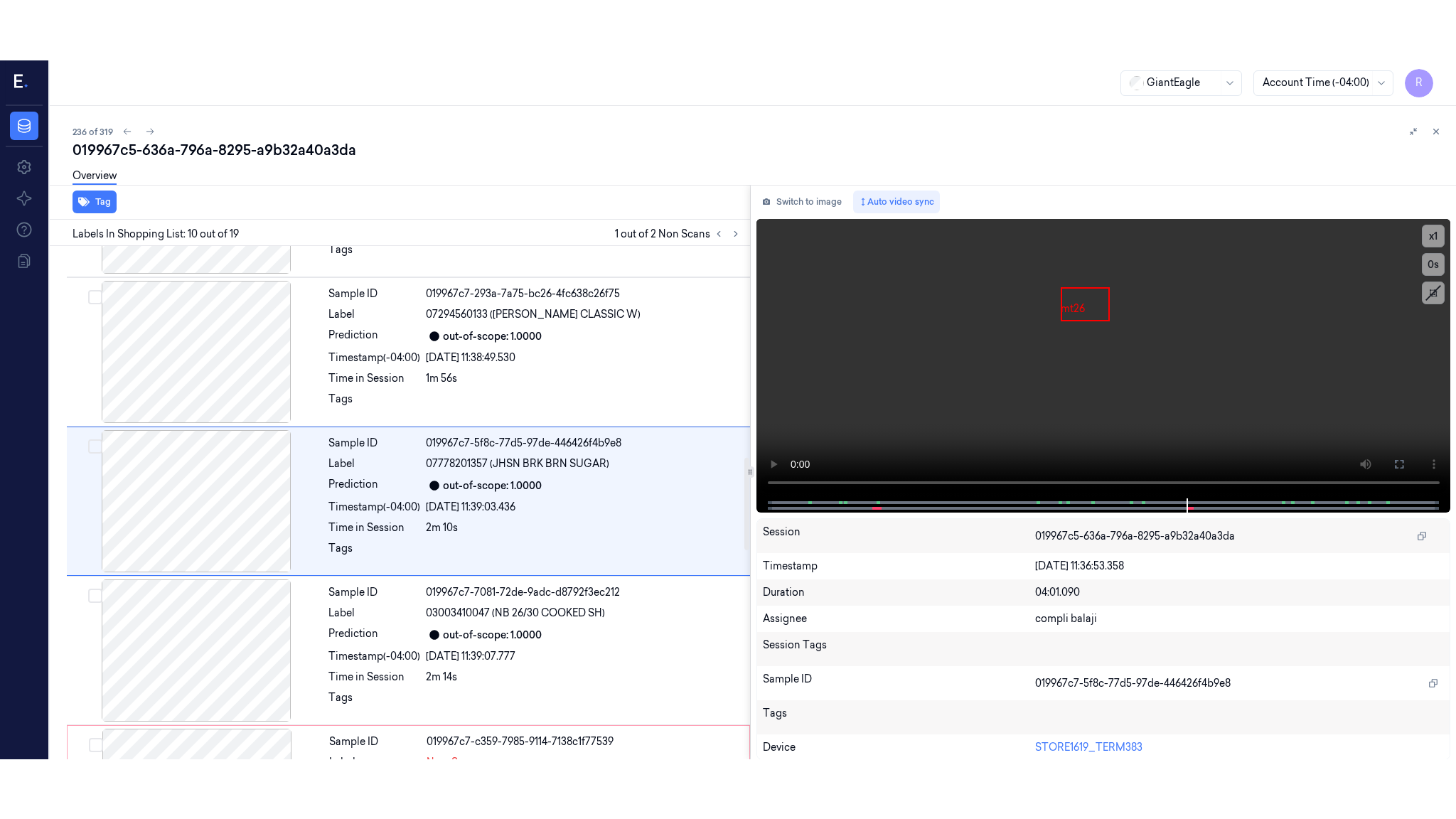
scroll to position [1161, 0]
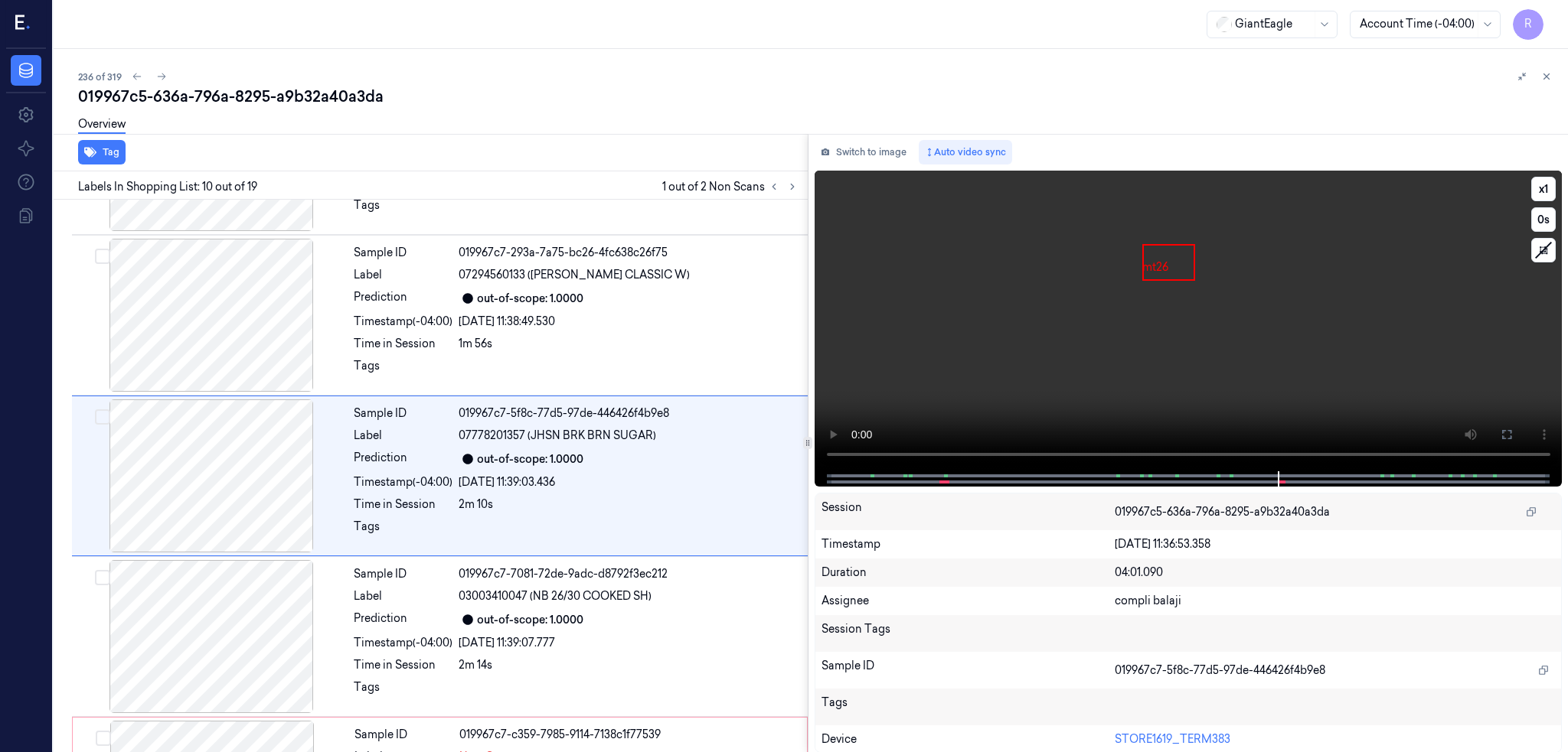
drag, startPoint x: 1499, startPoint y: 431, endPoint x: 1498, endPoint y: 522, distance: 91.0
click at [1498, 433] on button at bounding box center [1506, 435] width 25 height 25
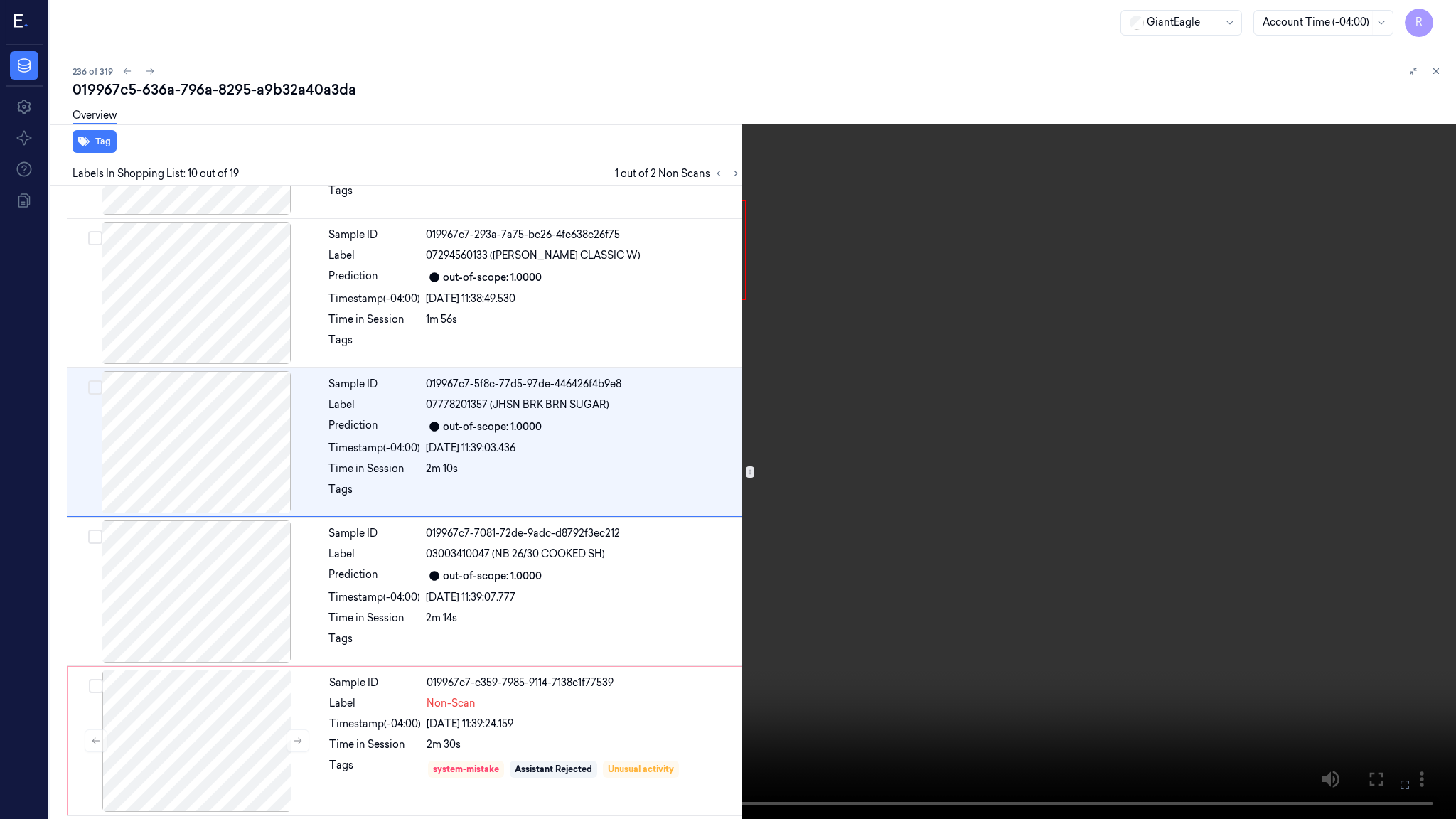
click at [893, 509] on video at bounding box center [728, 410] width 1456 height 819
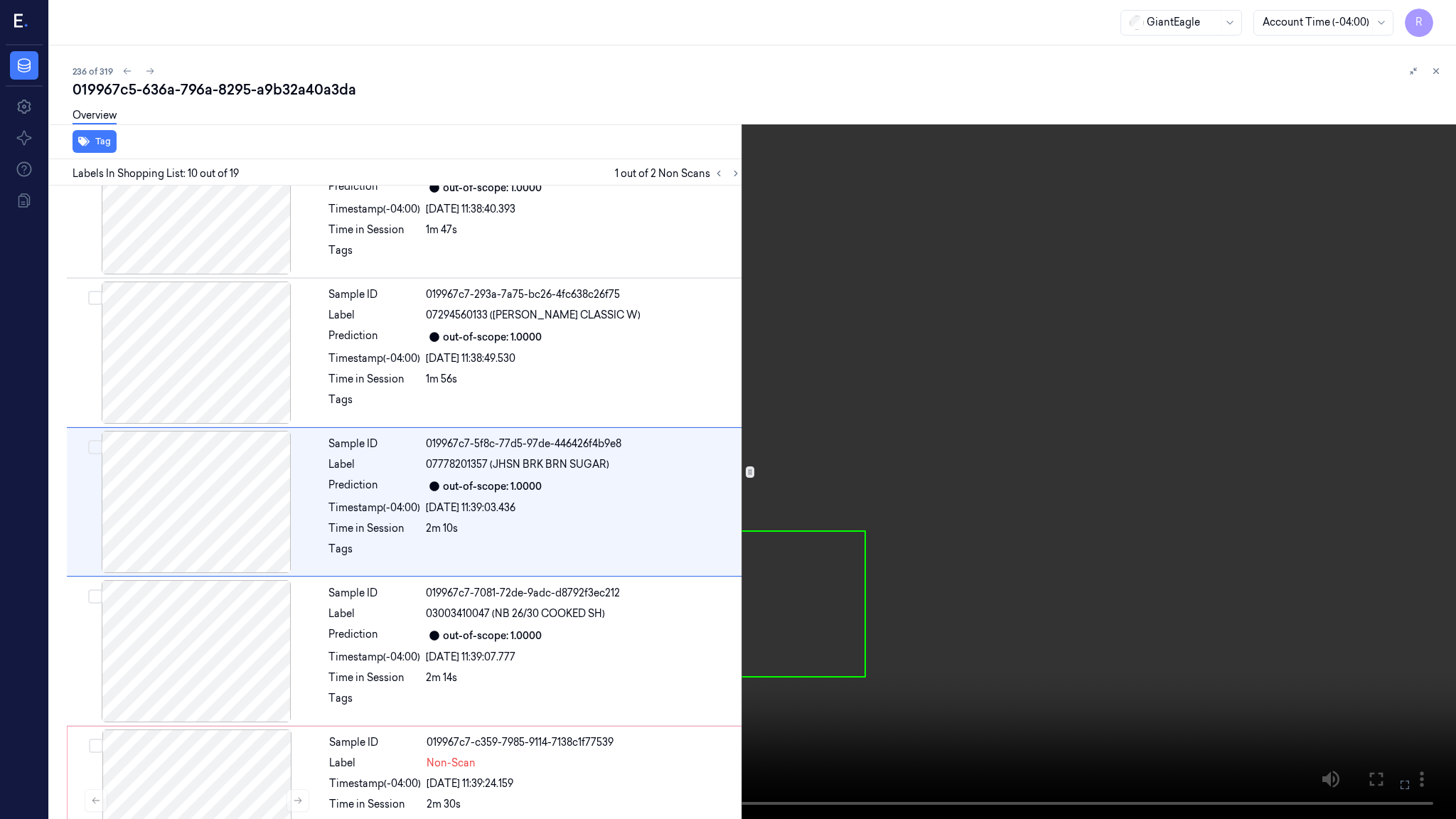
scroll to position [1100, 0]
click at [893, 509] on video at bounding box center [728, 410] width 1456 height 819
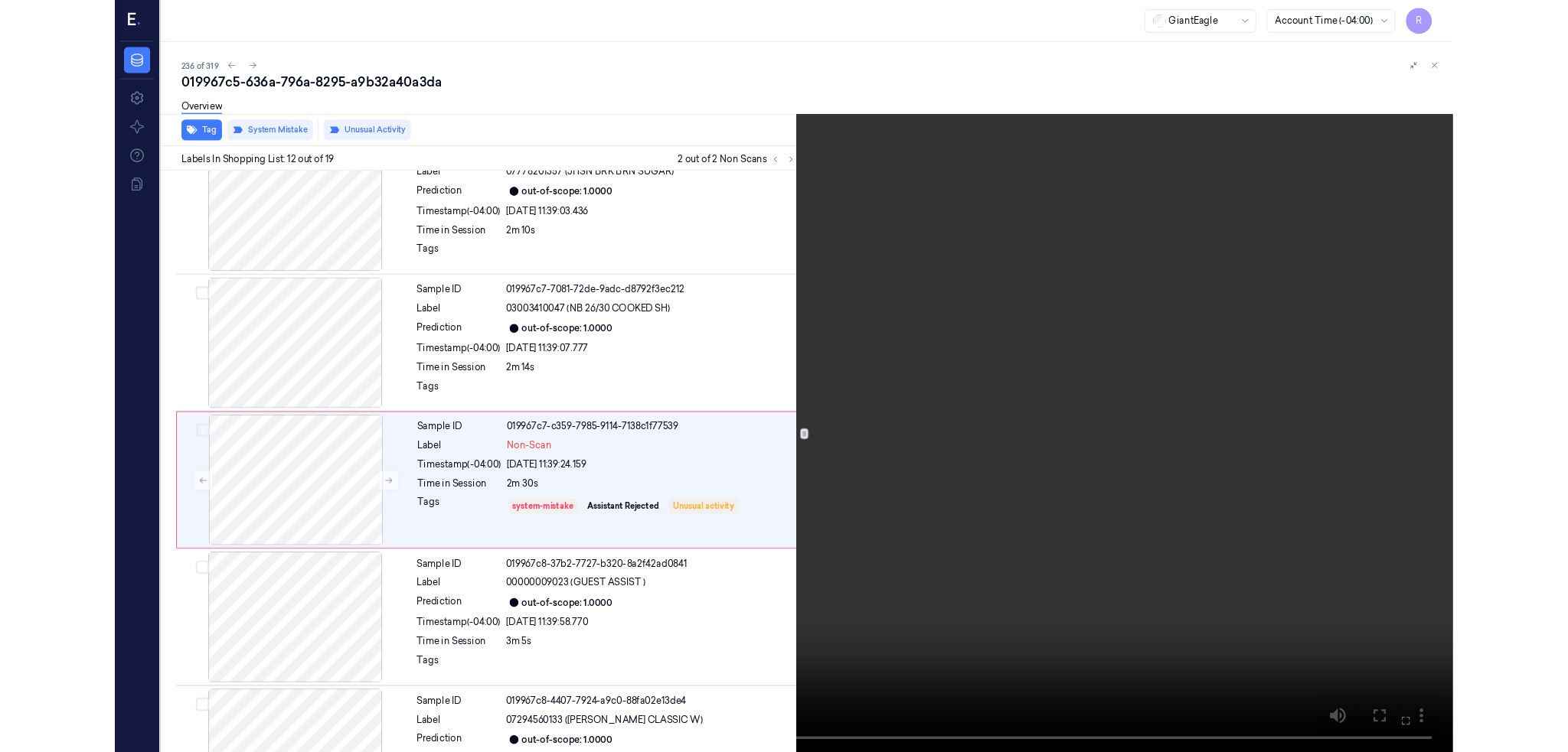
scroll to position [1506, 0]
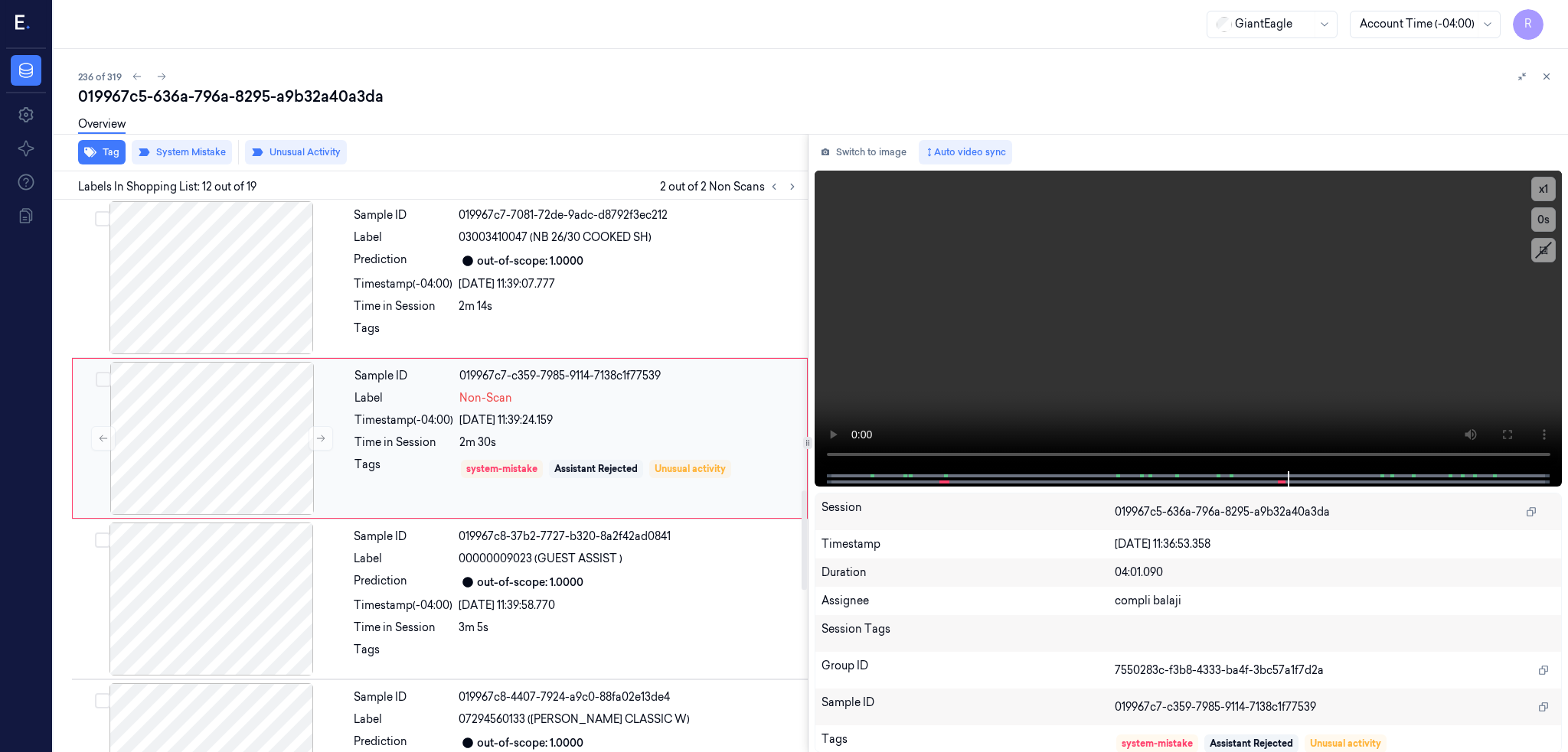
click at [401, 473] on div "Tags system-mistake Assistant Rejected Unusual activity" at bounding box center [577, 469] width 443 height 25
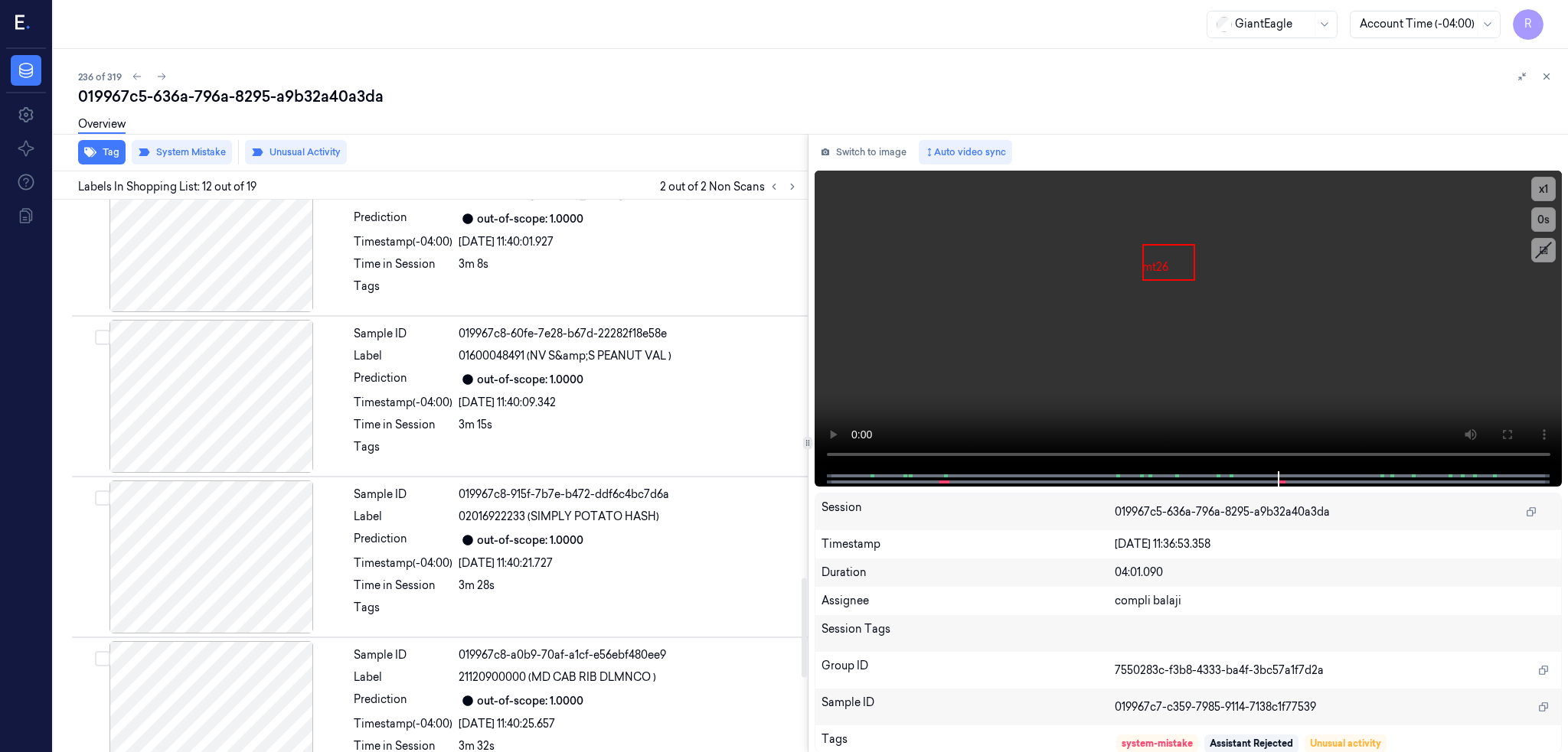
scroll to position [2183, 0]
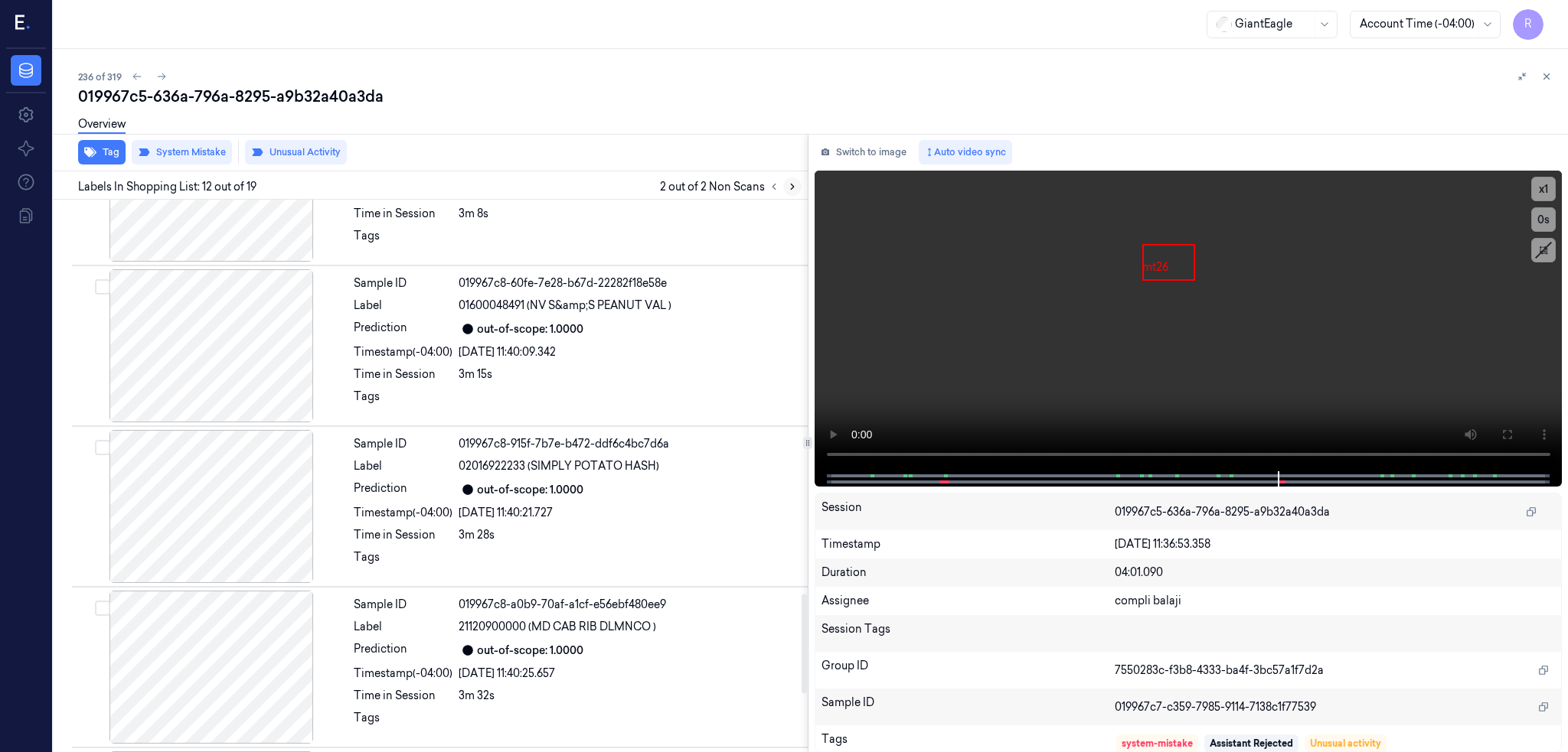
click at [787, 187] on icon at bounding box center [793, 187] width 11 height 11
click at [769, 191] on icon at bounding box center [774, 187] width 11 height 11
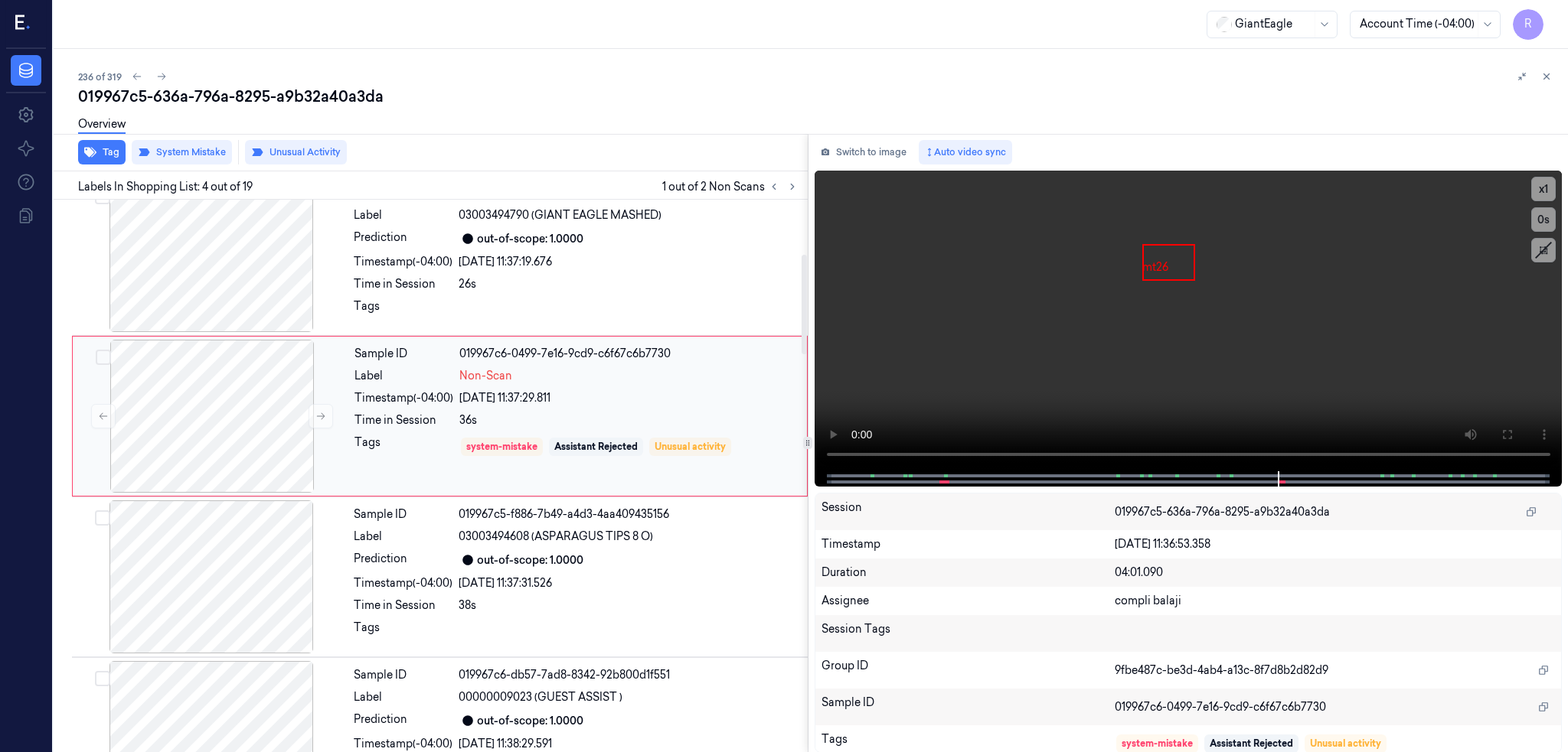
scroll to position [285, 0]
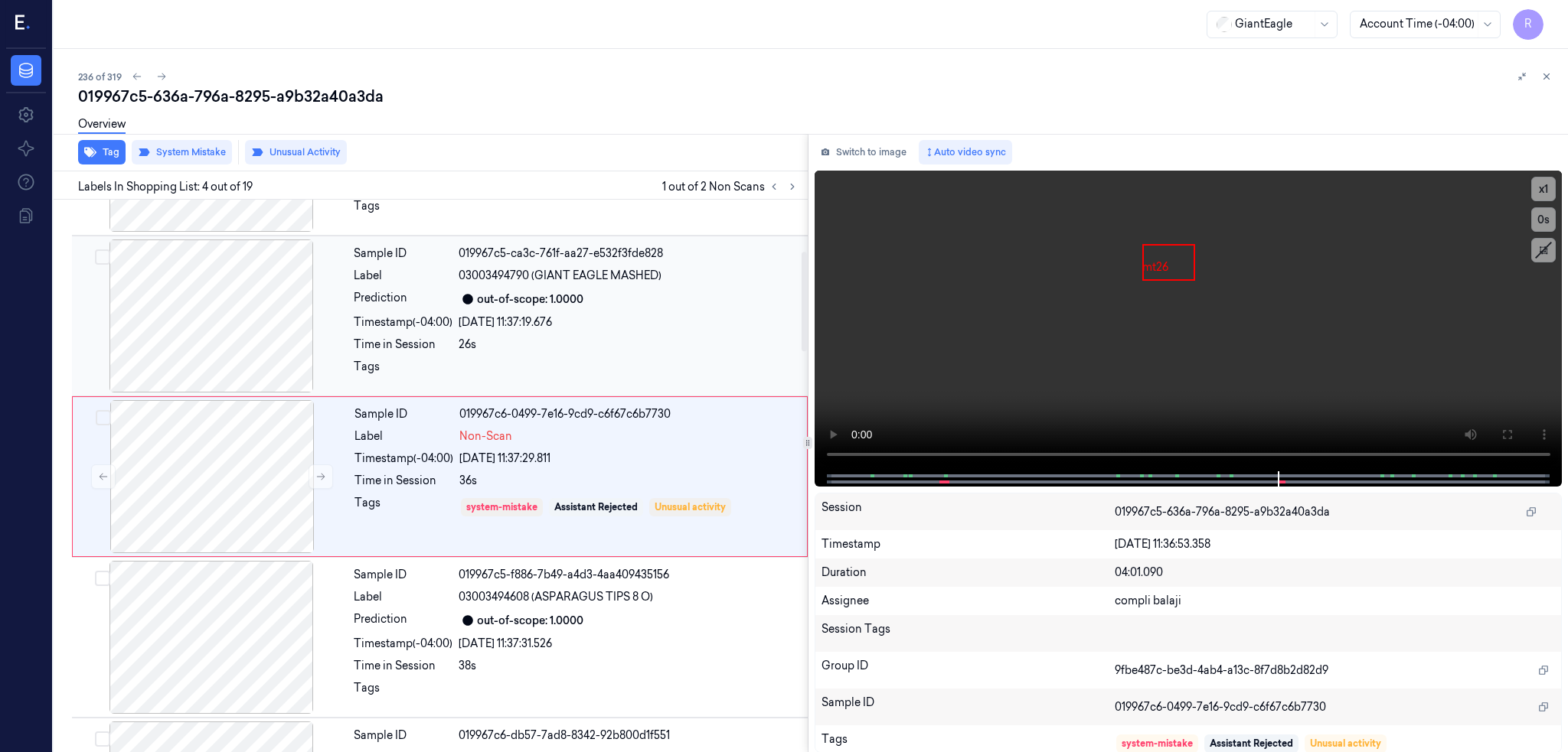
click at [191, 373] on div at bounding box center [211, 316] width 272 height 153
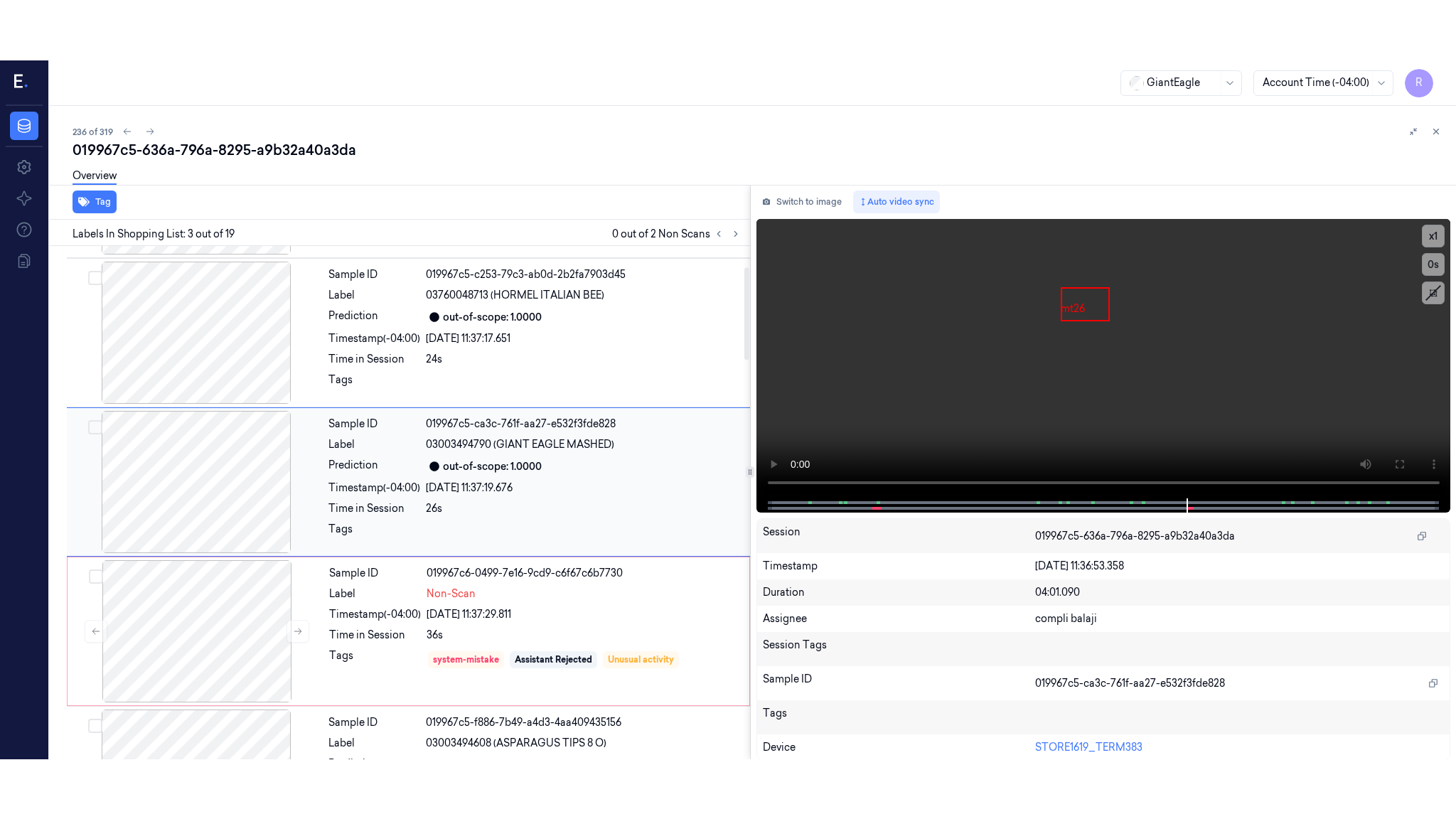
scroll to position [115, 0]
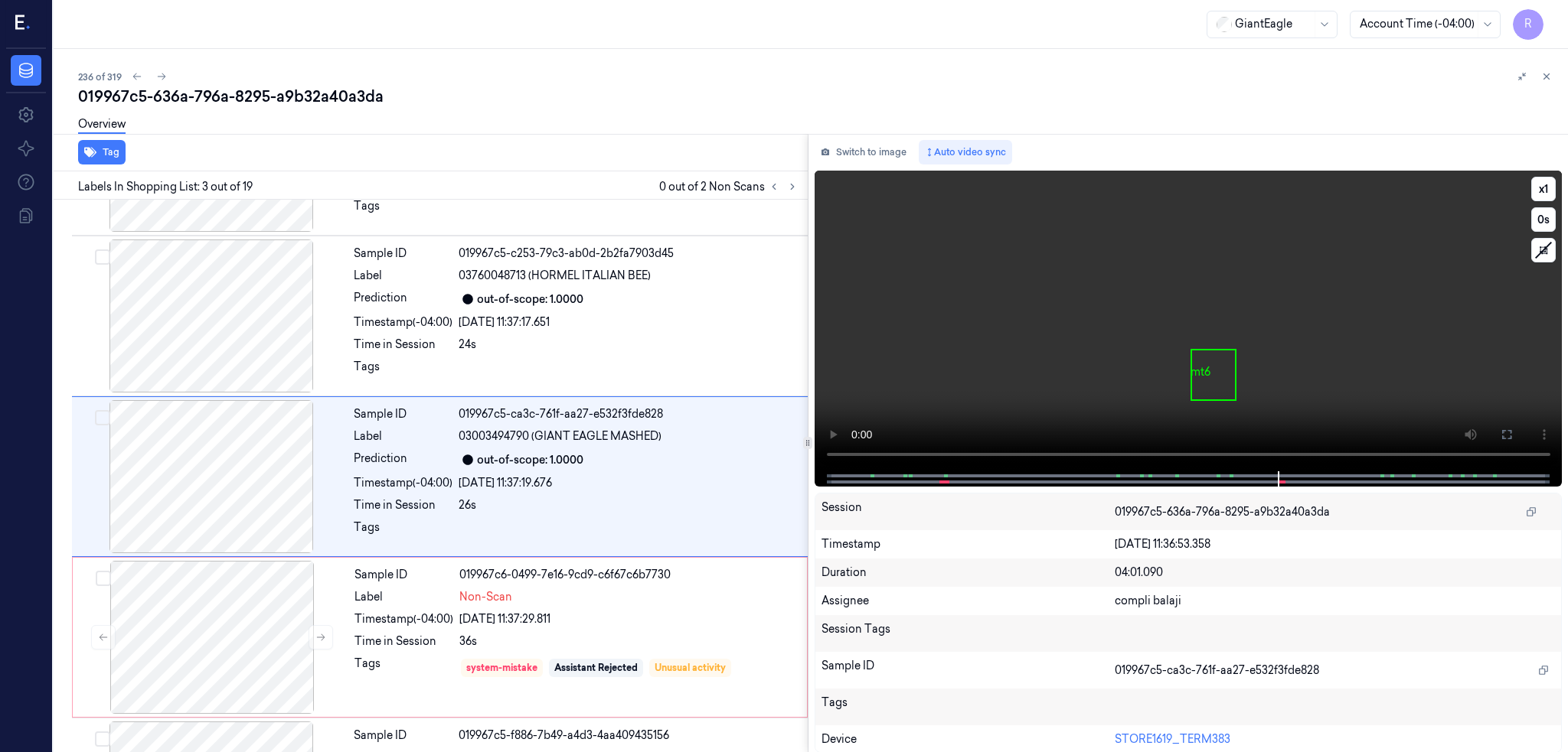
drag, startPoint x: 1510, startPoint y: 430, endPoint x: 1510, endPoint y: 518, distance: 88.0
click at [1510, 429] on icon at bounding box center [1506, 434] width 12 height 12
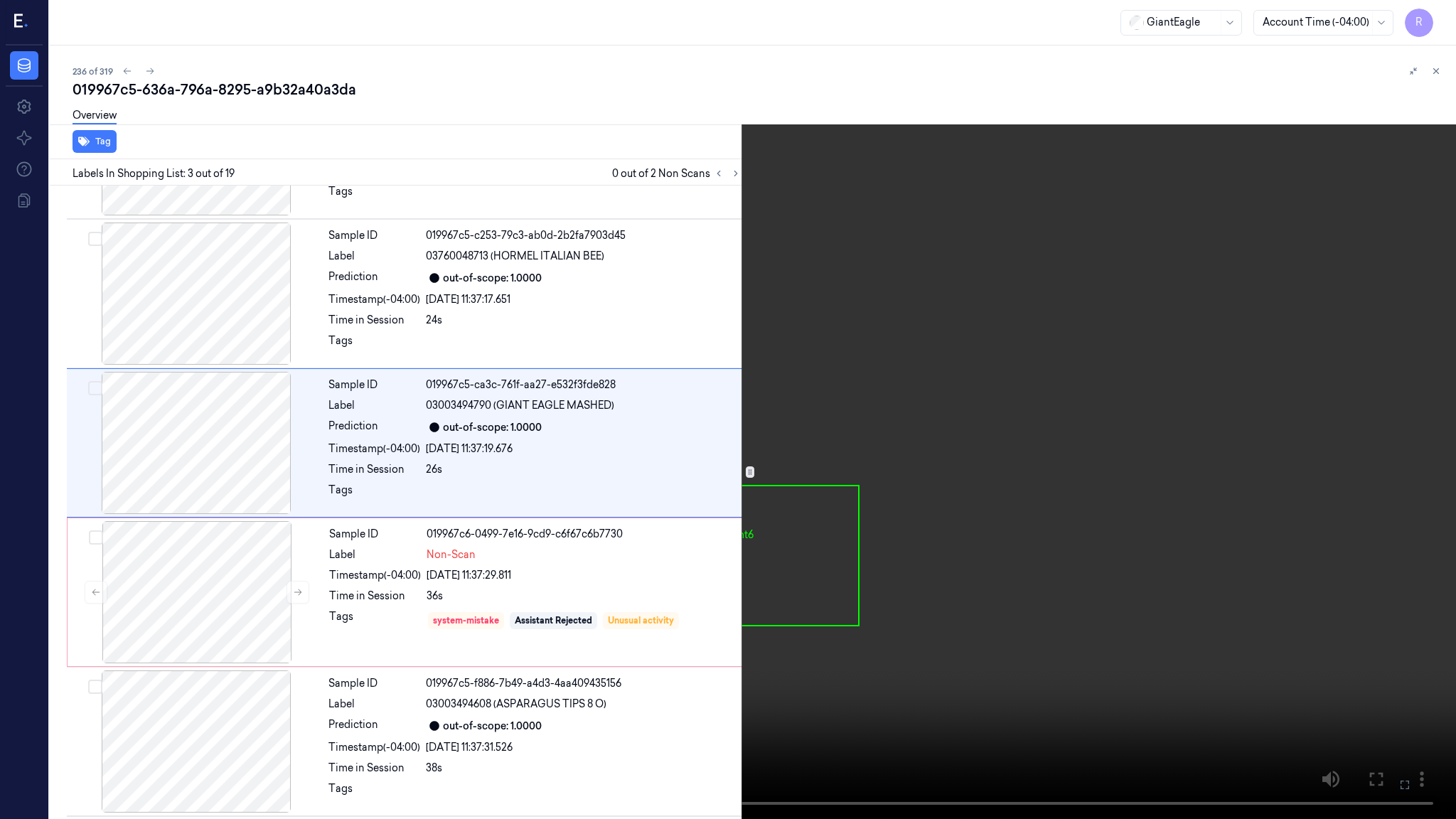
click at [567, 559] on video at bounding box center [728, 410] width 1456 height 819
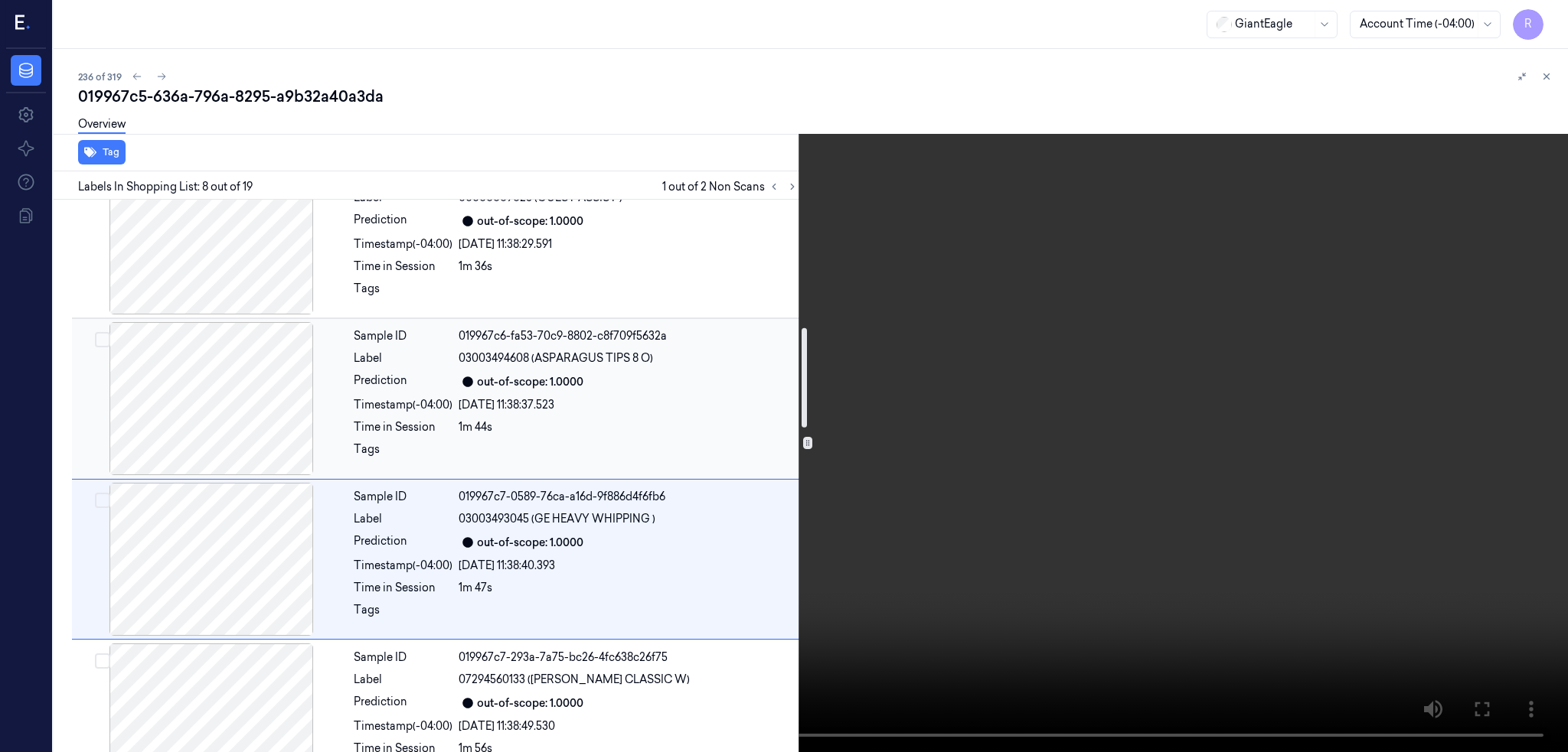
scroll to position [1068, 0]
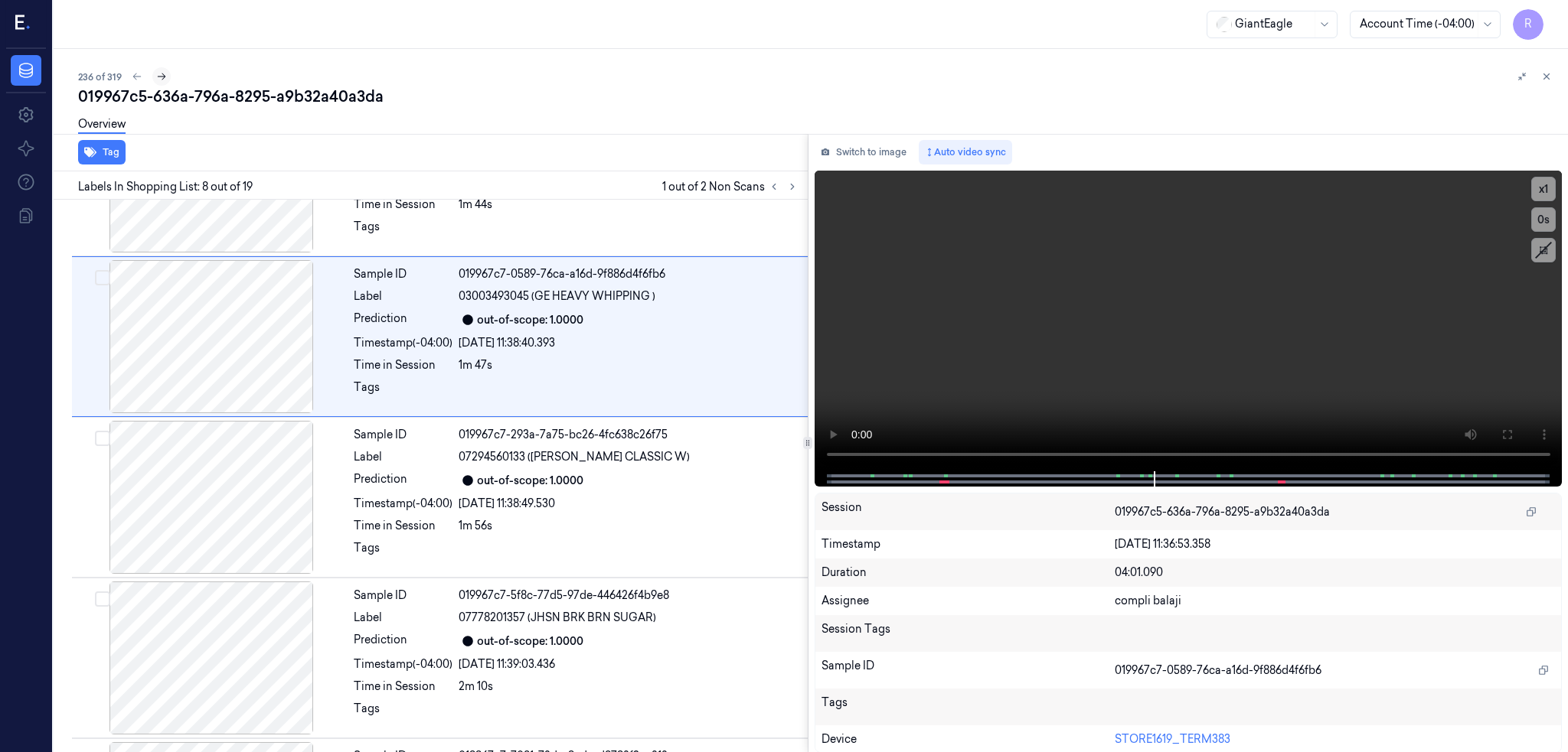
click at [156, 74] on icon at bounding box center [162, 77] width 11 height 11
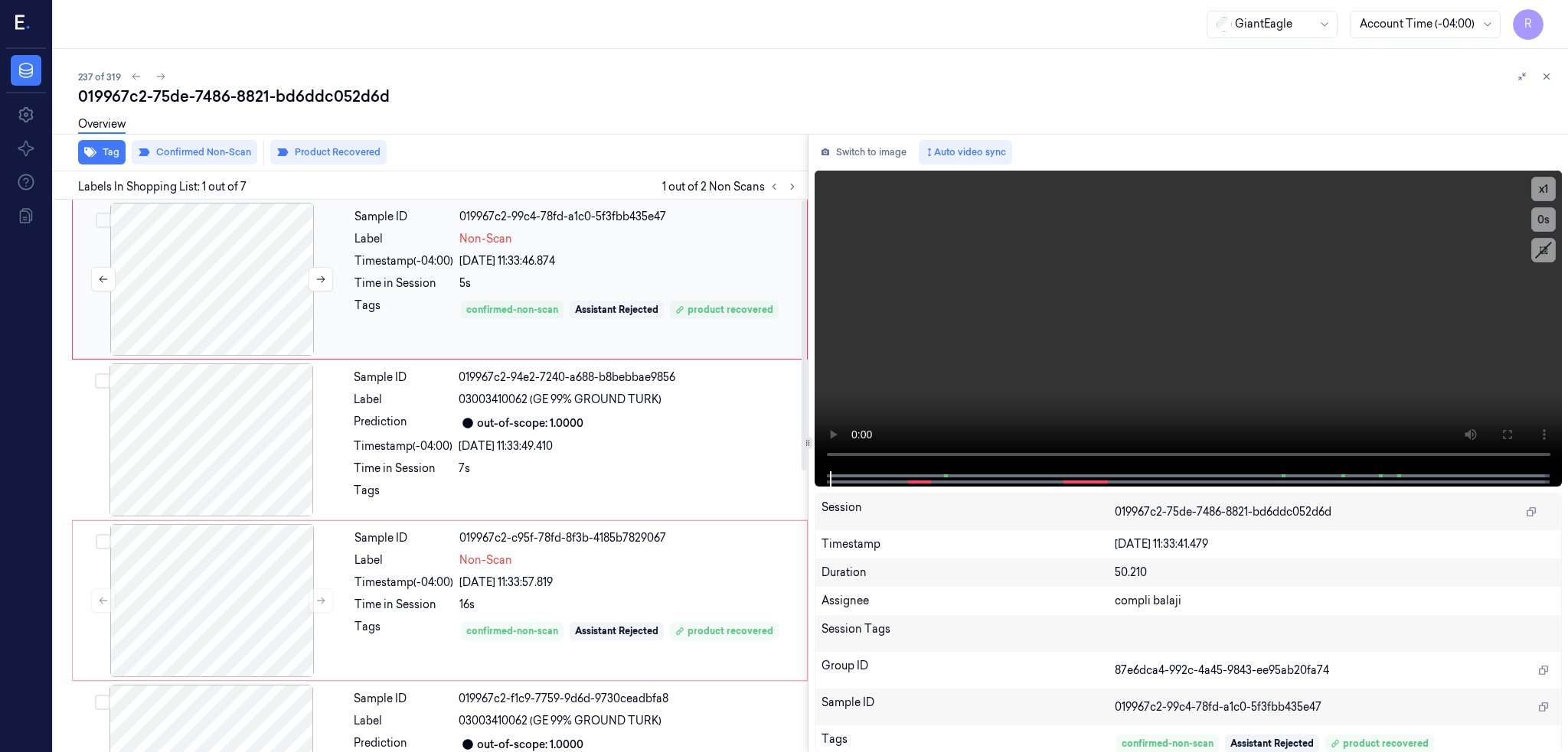
click at [190, 270] on div at bounding box center [212, 279] width 272 height 153
click at [202, 325] on div at bounding box center [212, 279] width 272 height 153
click at [1514, 429] on button at bounding box center [1506, 435] width 25 height 25
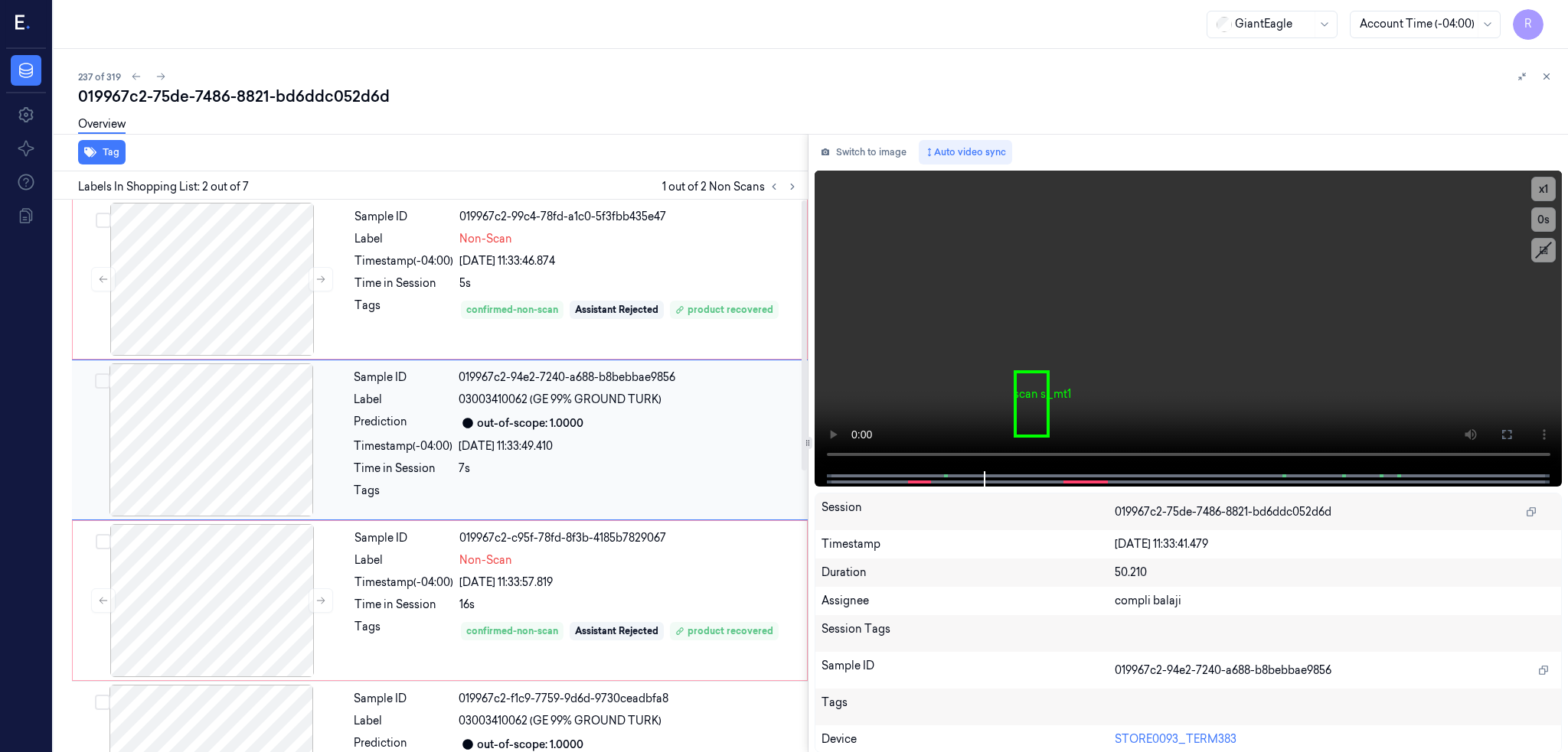
click at [173, 429] on div at bounding box center [211, 439] width 272 height 153
click at [149, 311] on div at bounding box center [212, 279] width 272 height 153
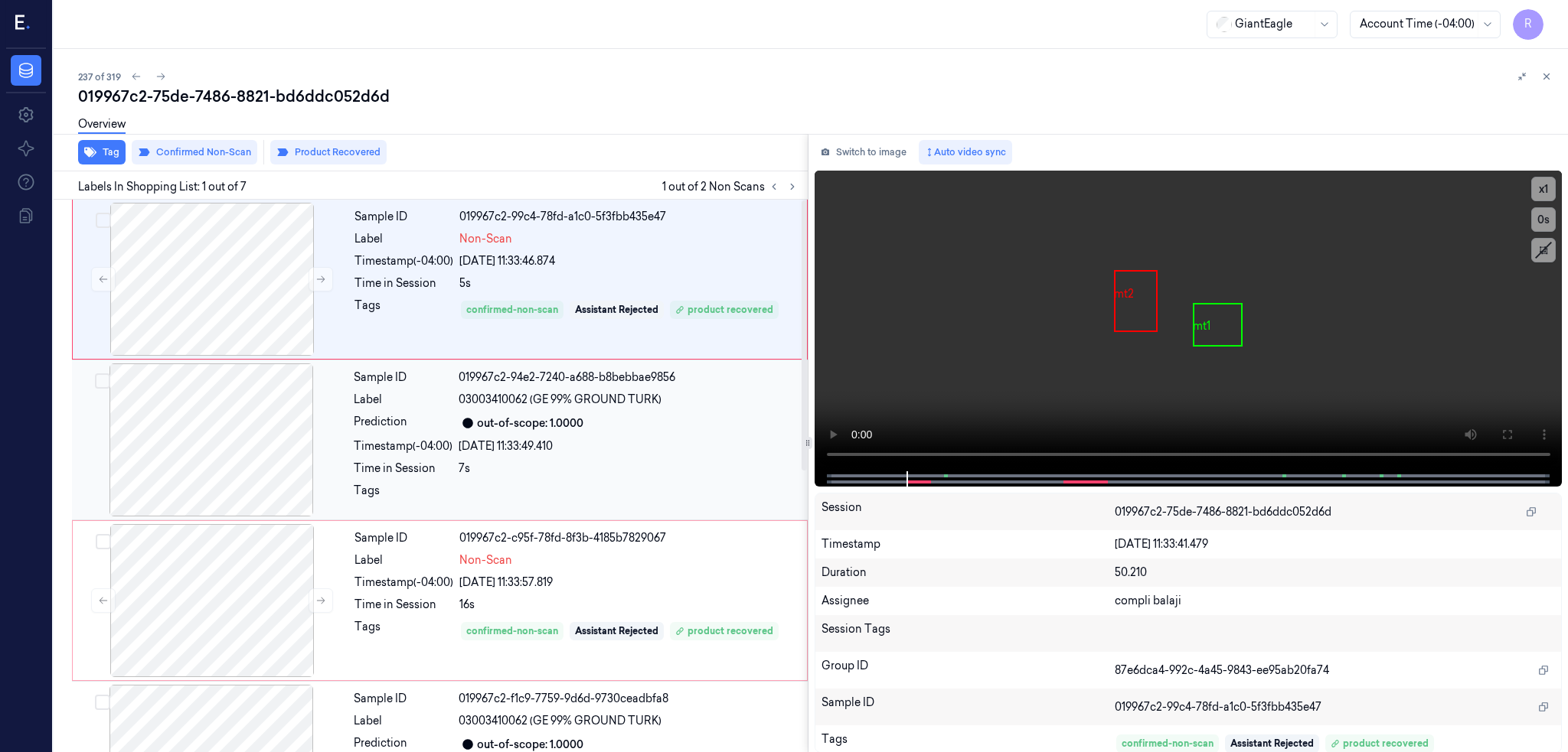
click at [139, 420] on div at bounding box center [211, 439] width 272 height 153
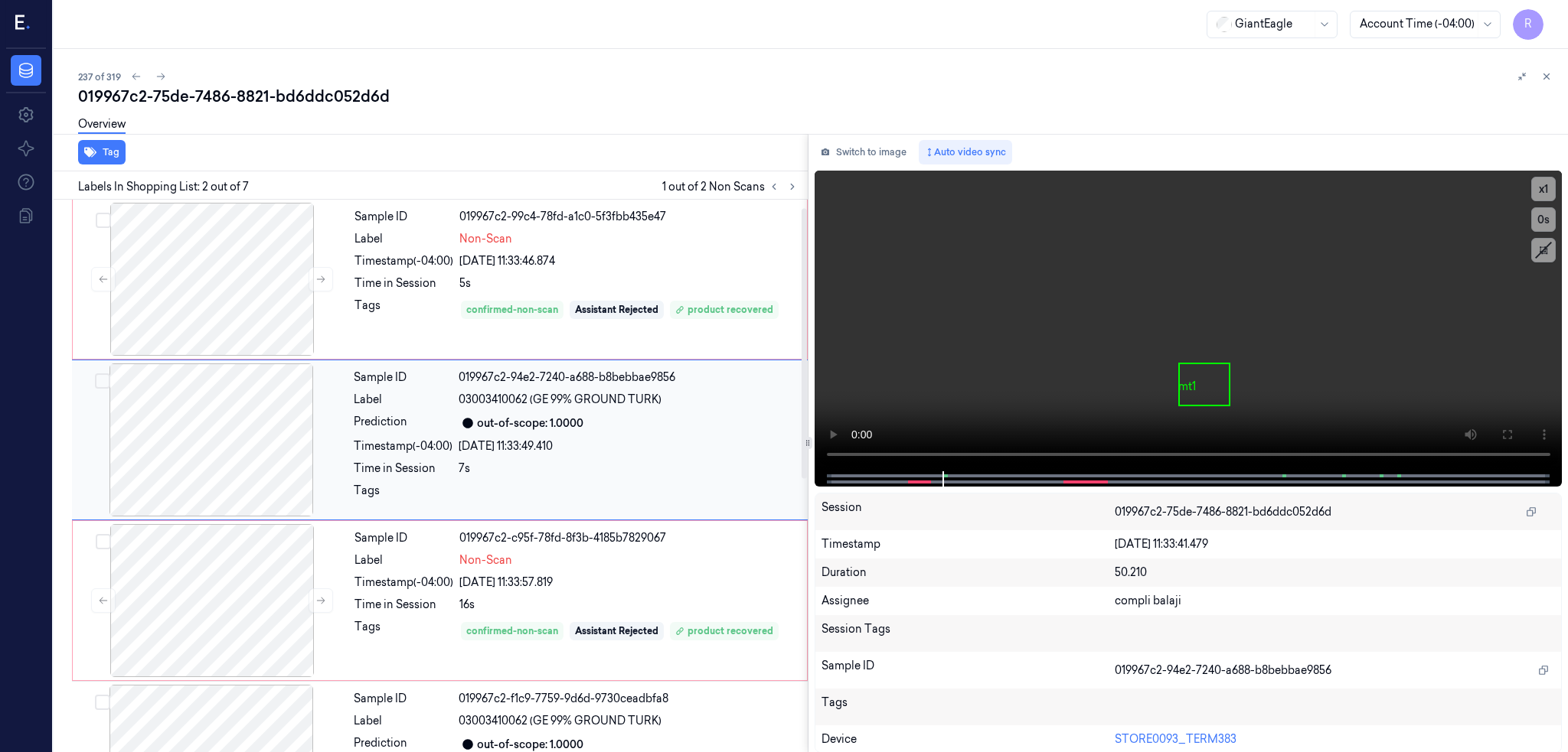
scroll to position [102, 0]
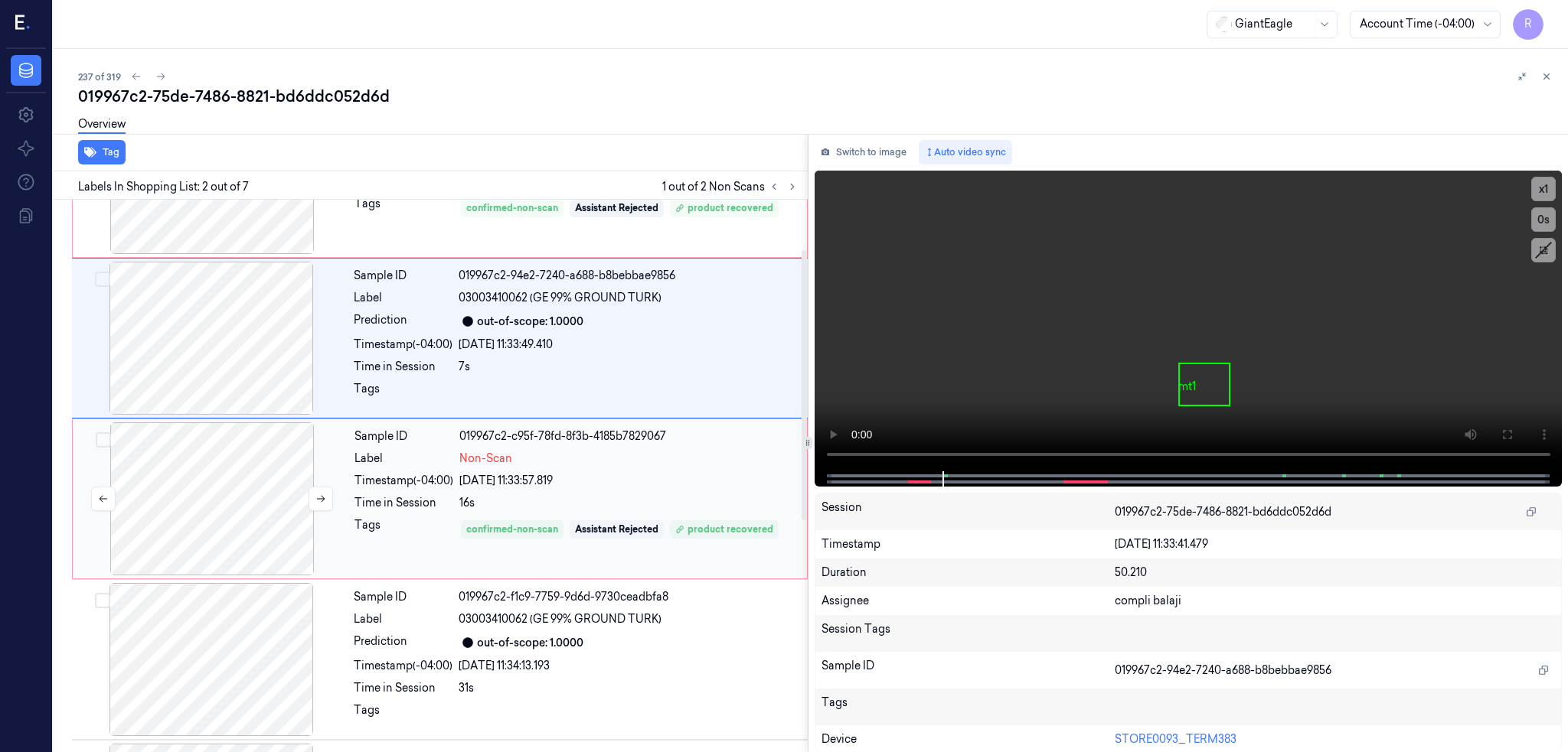
click at [150, 497] on div at bounding box center [212, 499] width 272 height 153
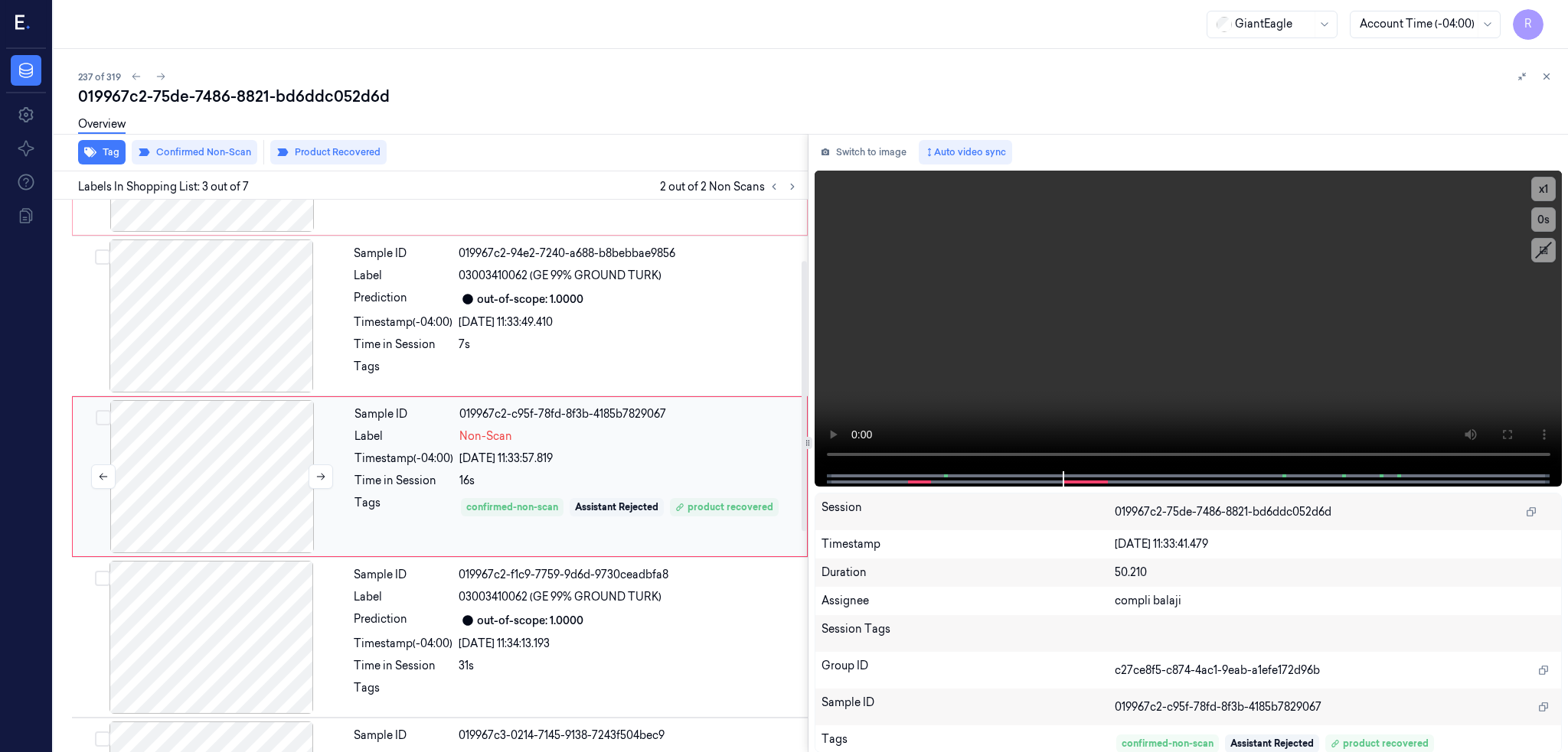
scroll to position [21, 0]
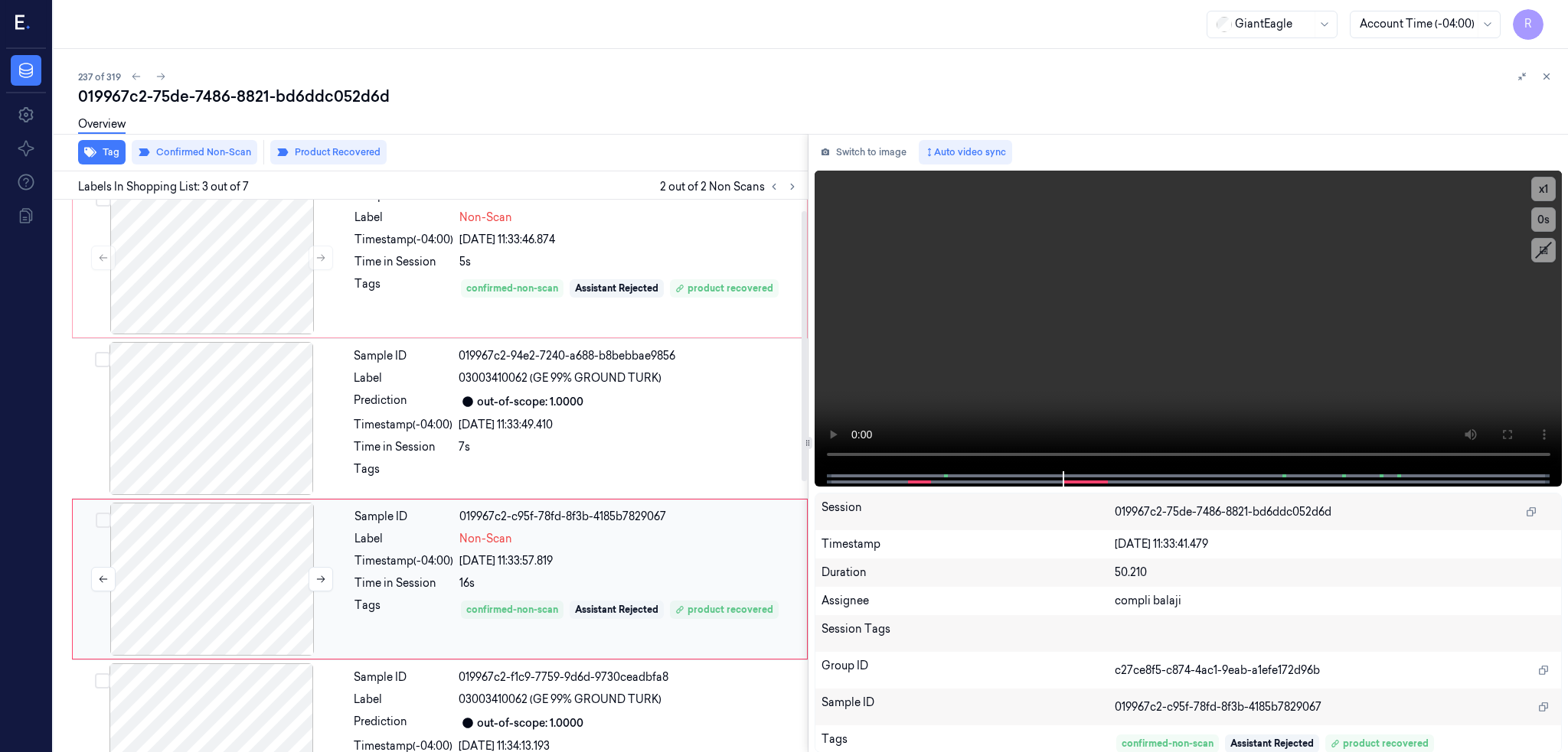
click at [177, 575] on div at bounding box center [212, 579] width 272 height 153
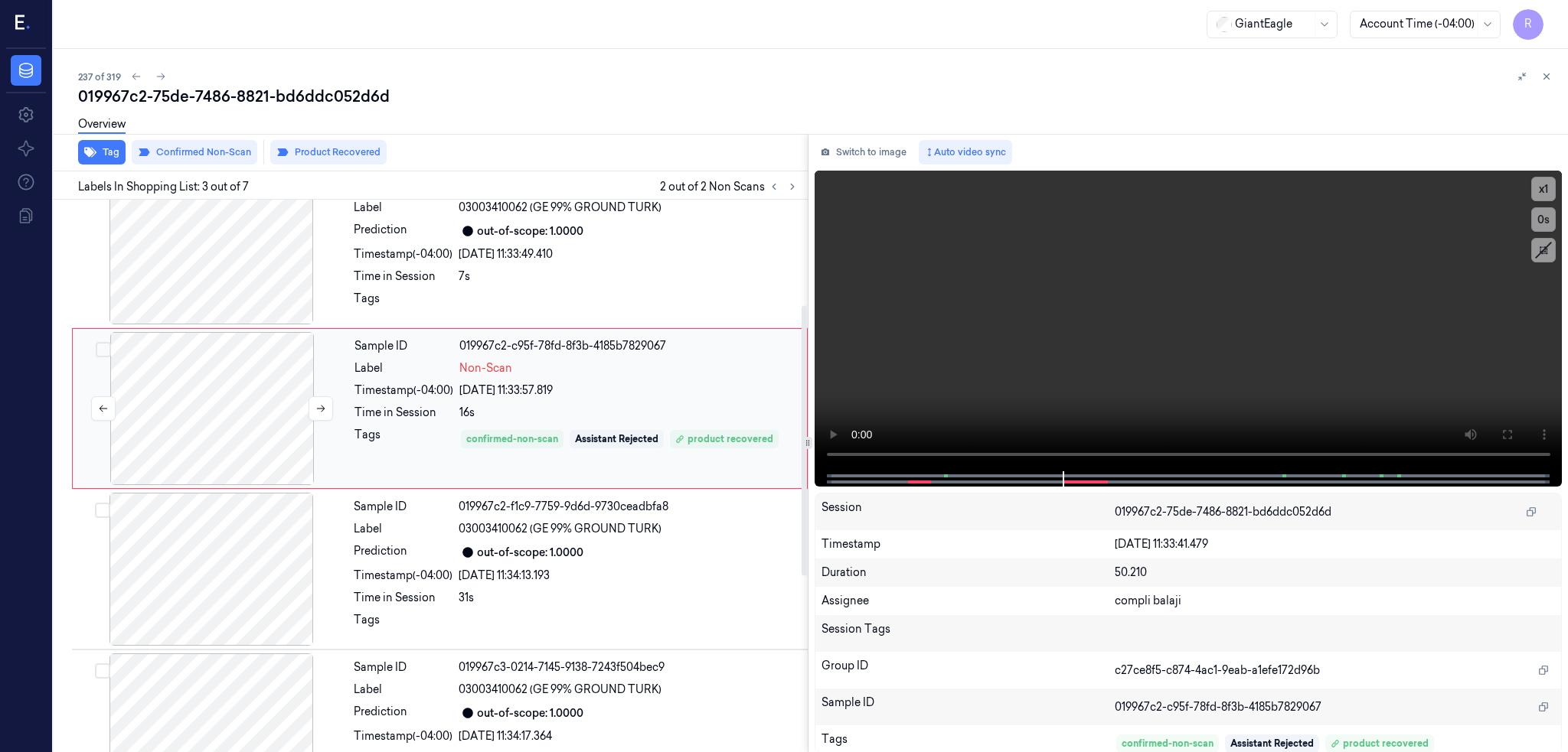
scroll to position [226, 0]
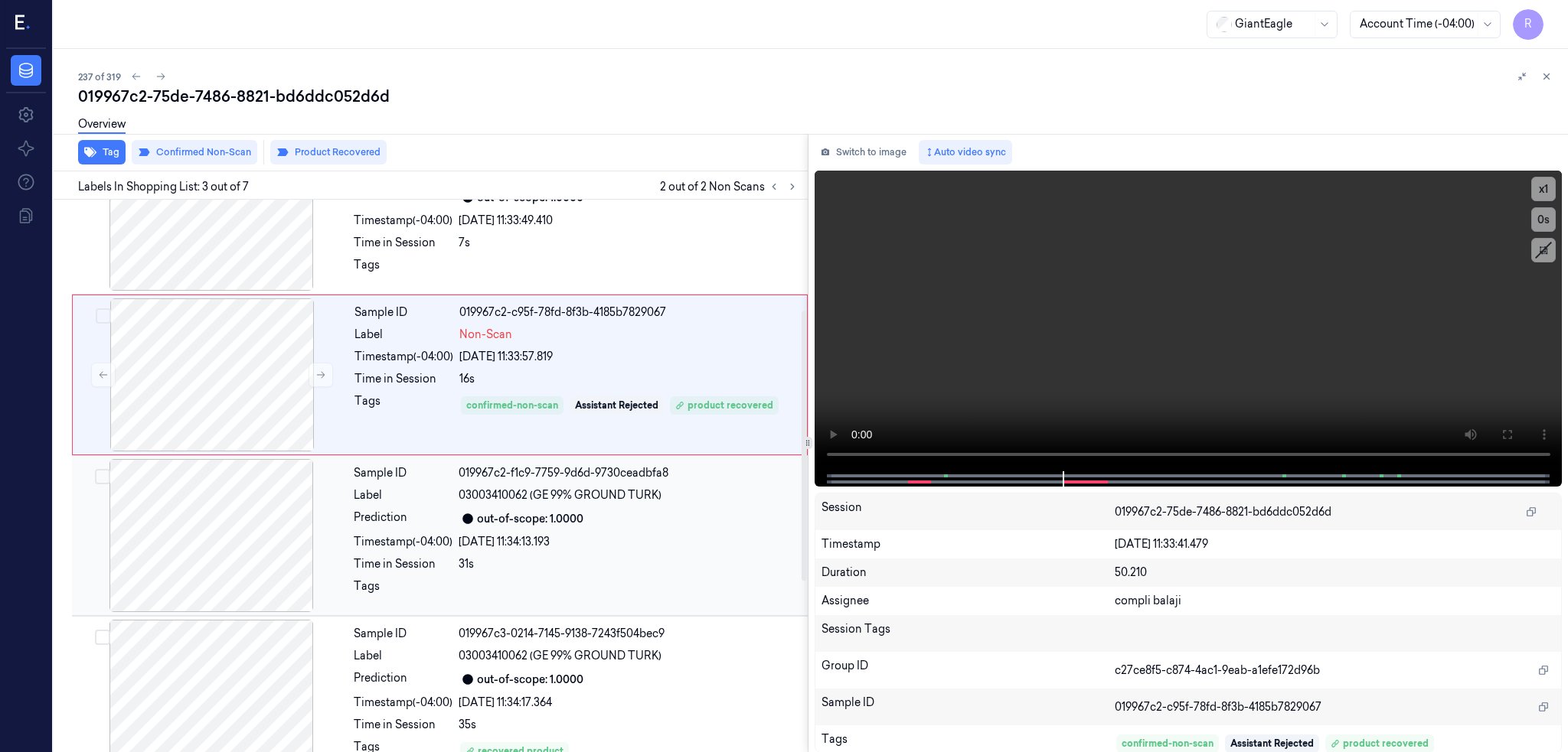
click at [160, 520] on div at bounding box center [211, 535] width 272 height 153
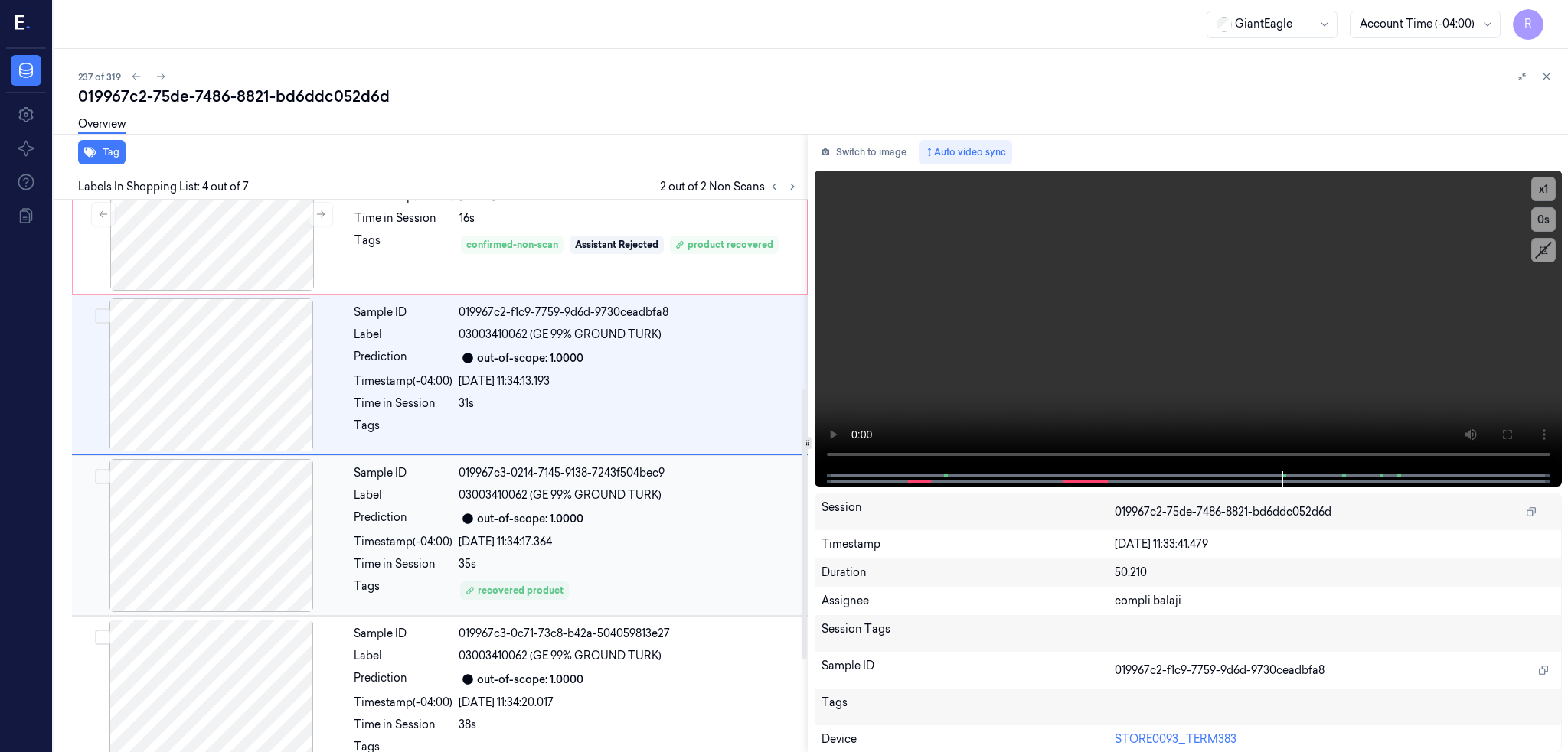
click at [166, 571] on div at bounding box center [211, 535] width 272 height 153
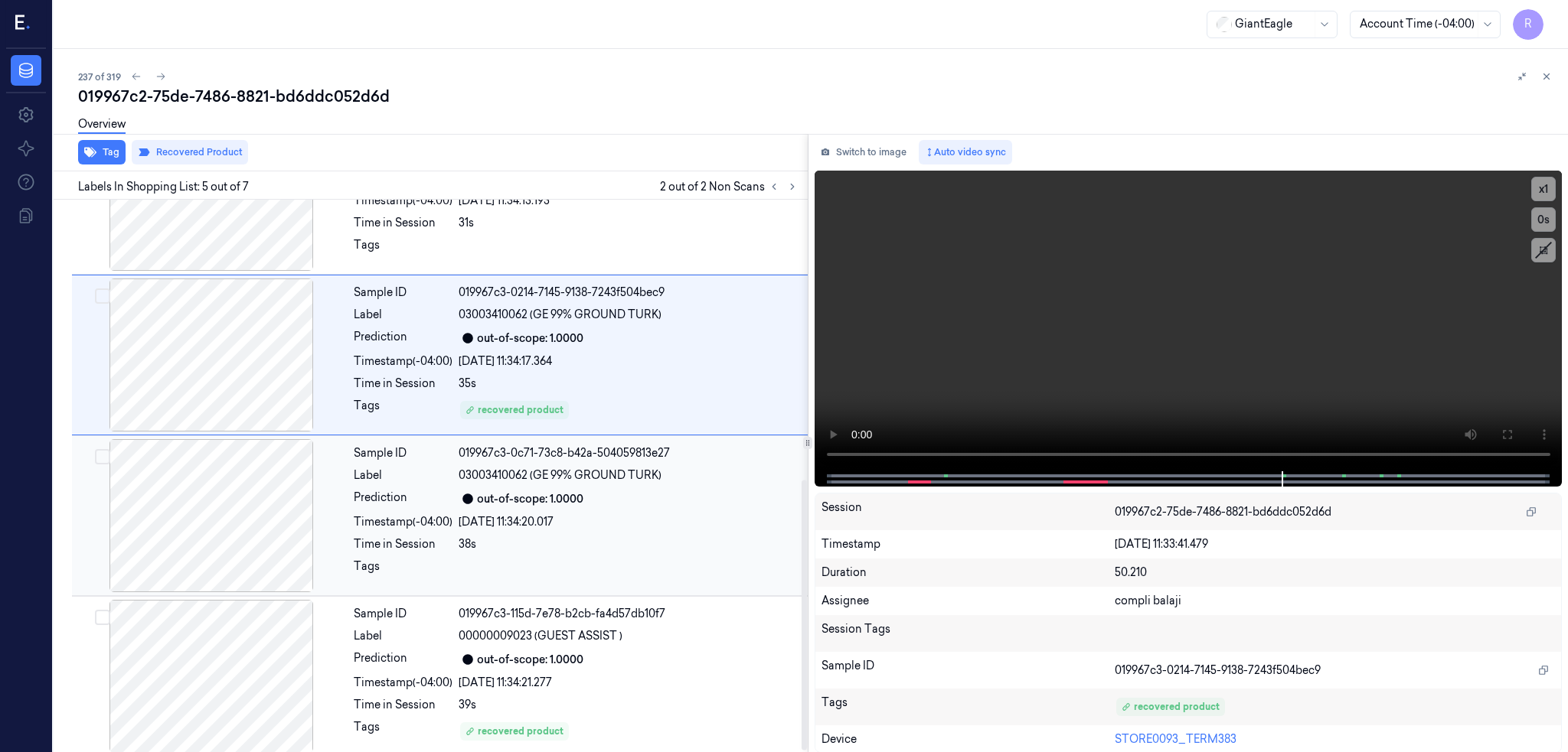
scroll to position [576, 0]
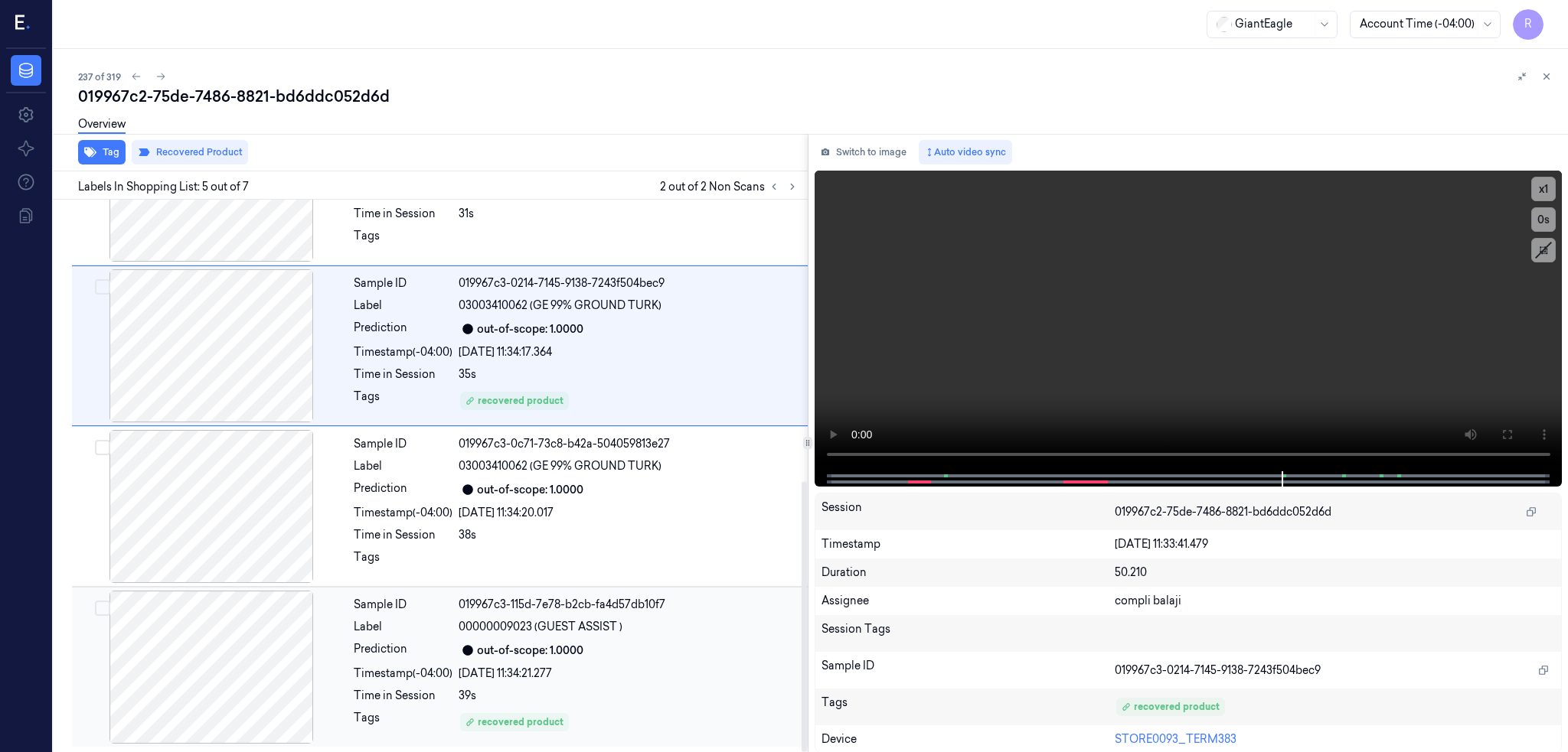
click at [167, 674] on div at bounding box center [211, 667] width 272 height 153
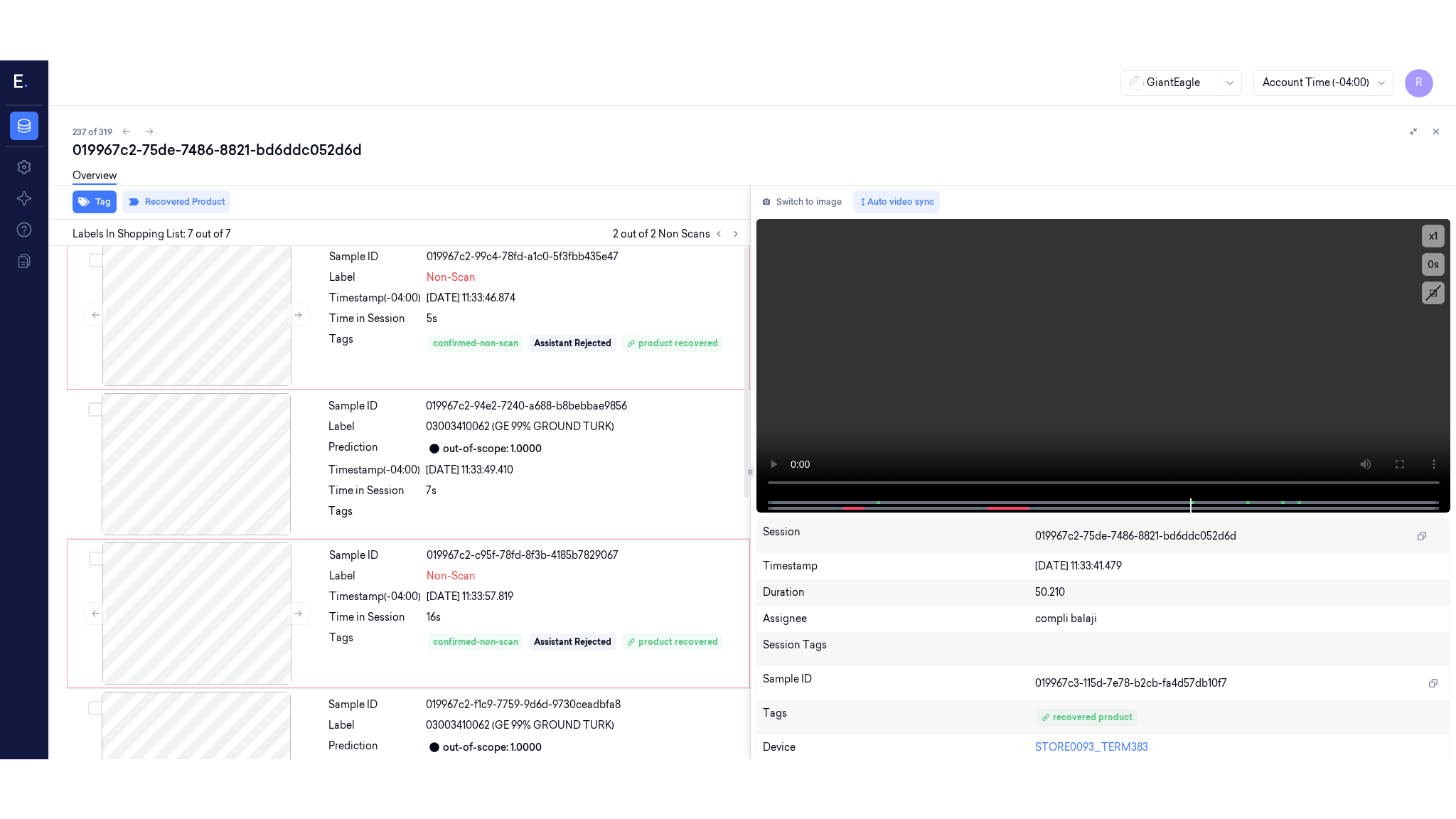
scroll to position [0, 0]
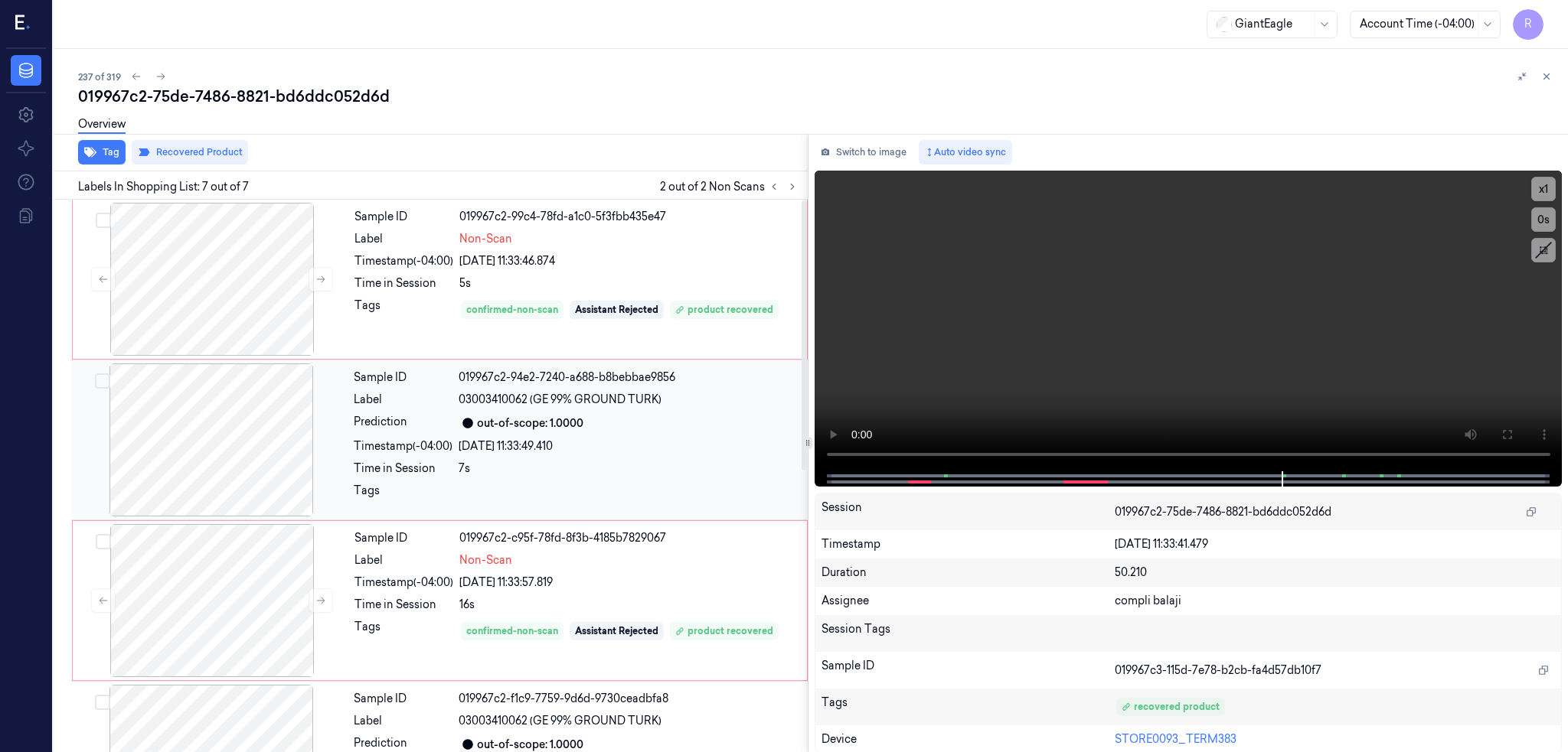
click at [196, 363] on div at bounding box center [211, 439] width 272 height 153
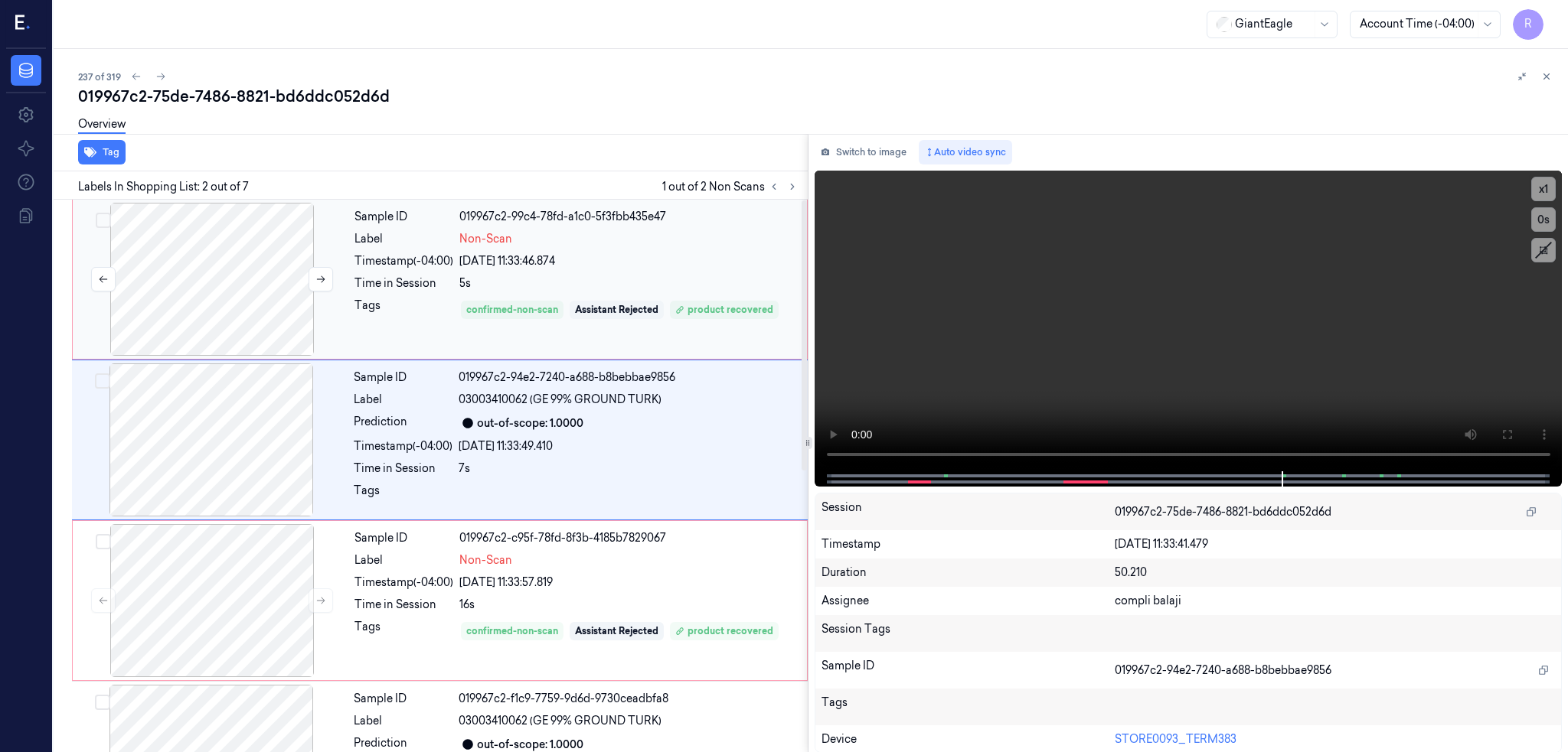
click at [196, 338] on div at bounding box center [212, 279] width 272 height 153
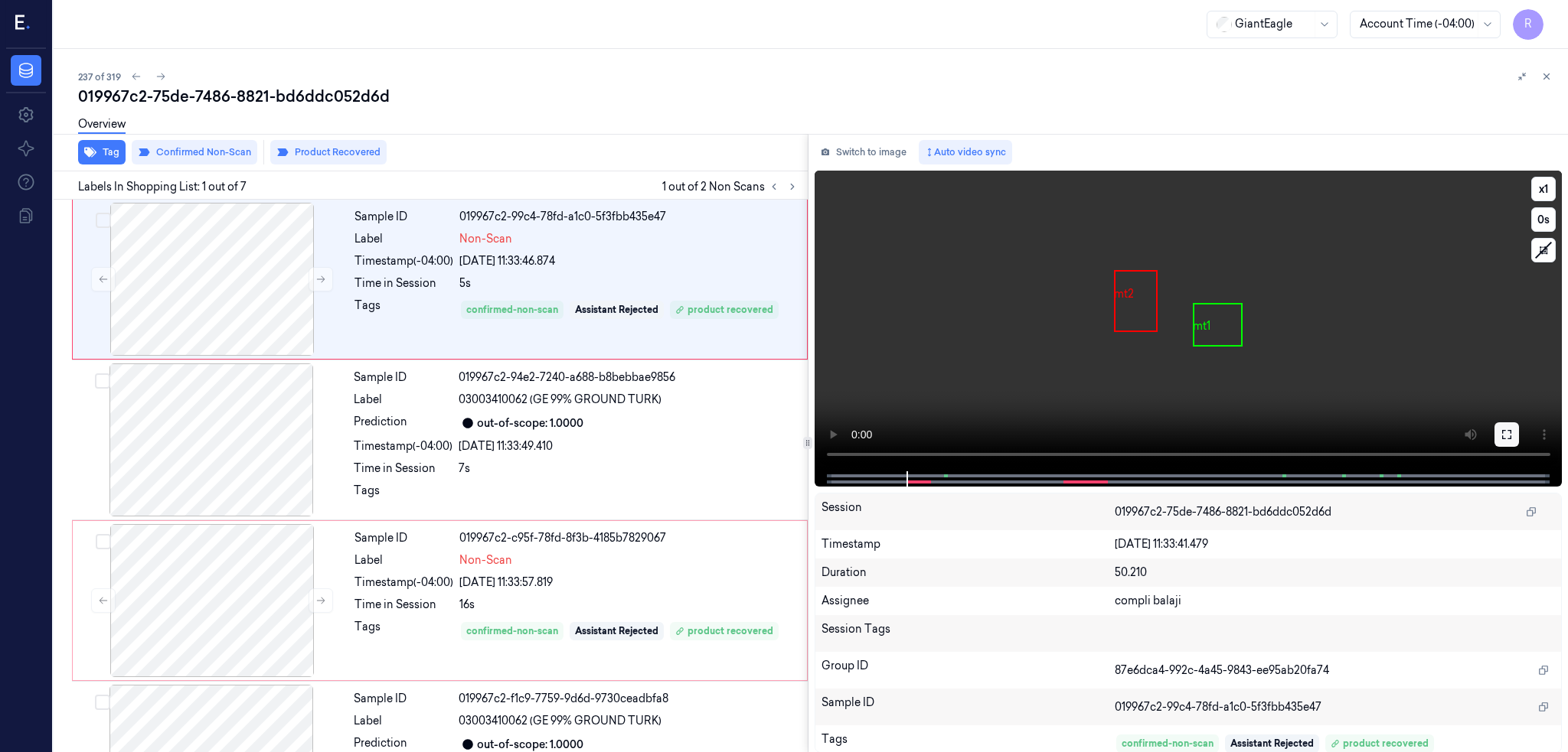
click at [1509, 430] on icon at bounding box center [1507, 435] width 10 height 9
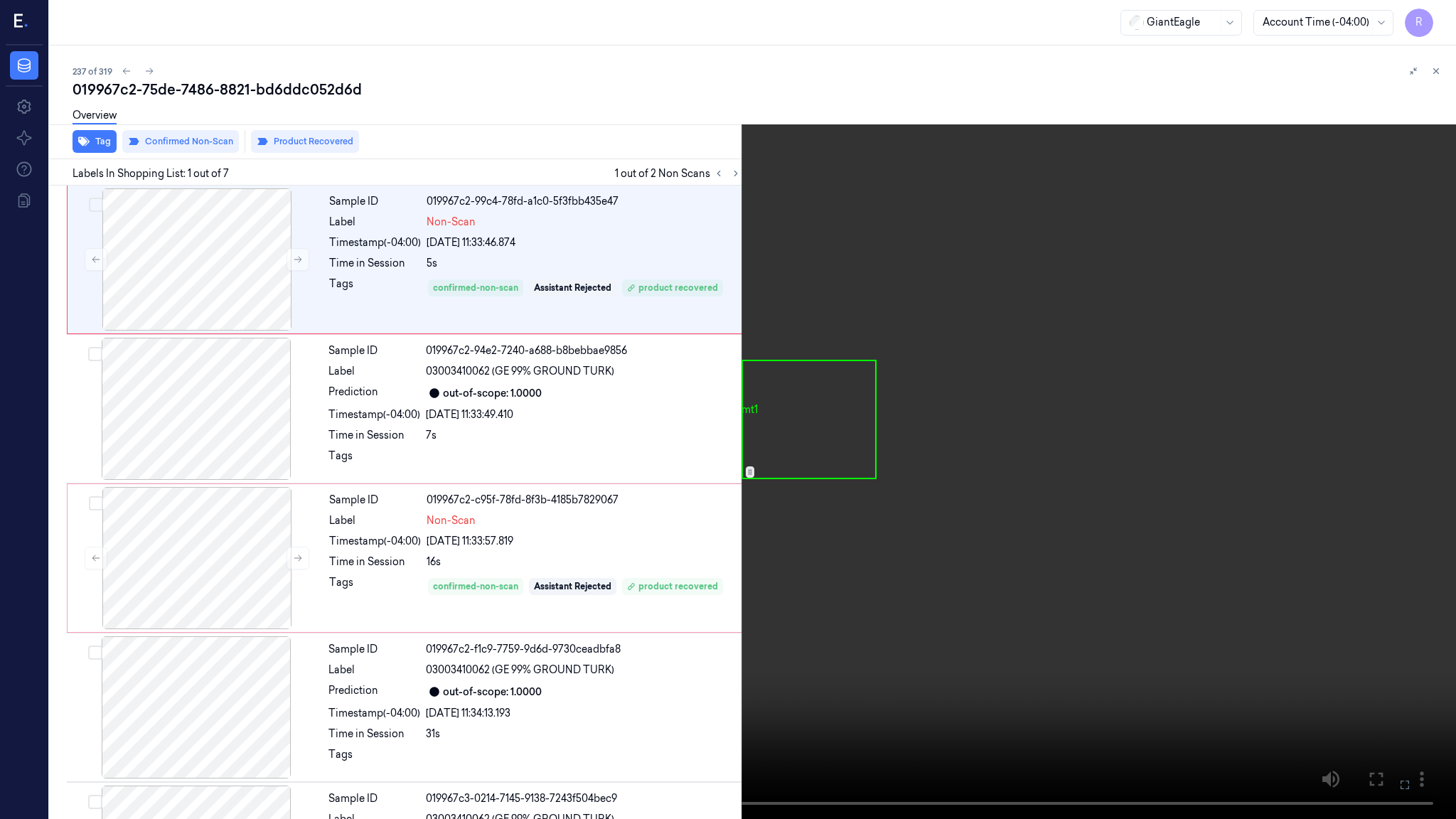
click at [1071, 460] on video at bounding box center [728, 410] width 1456 height 819
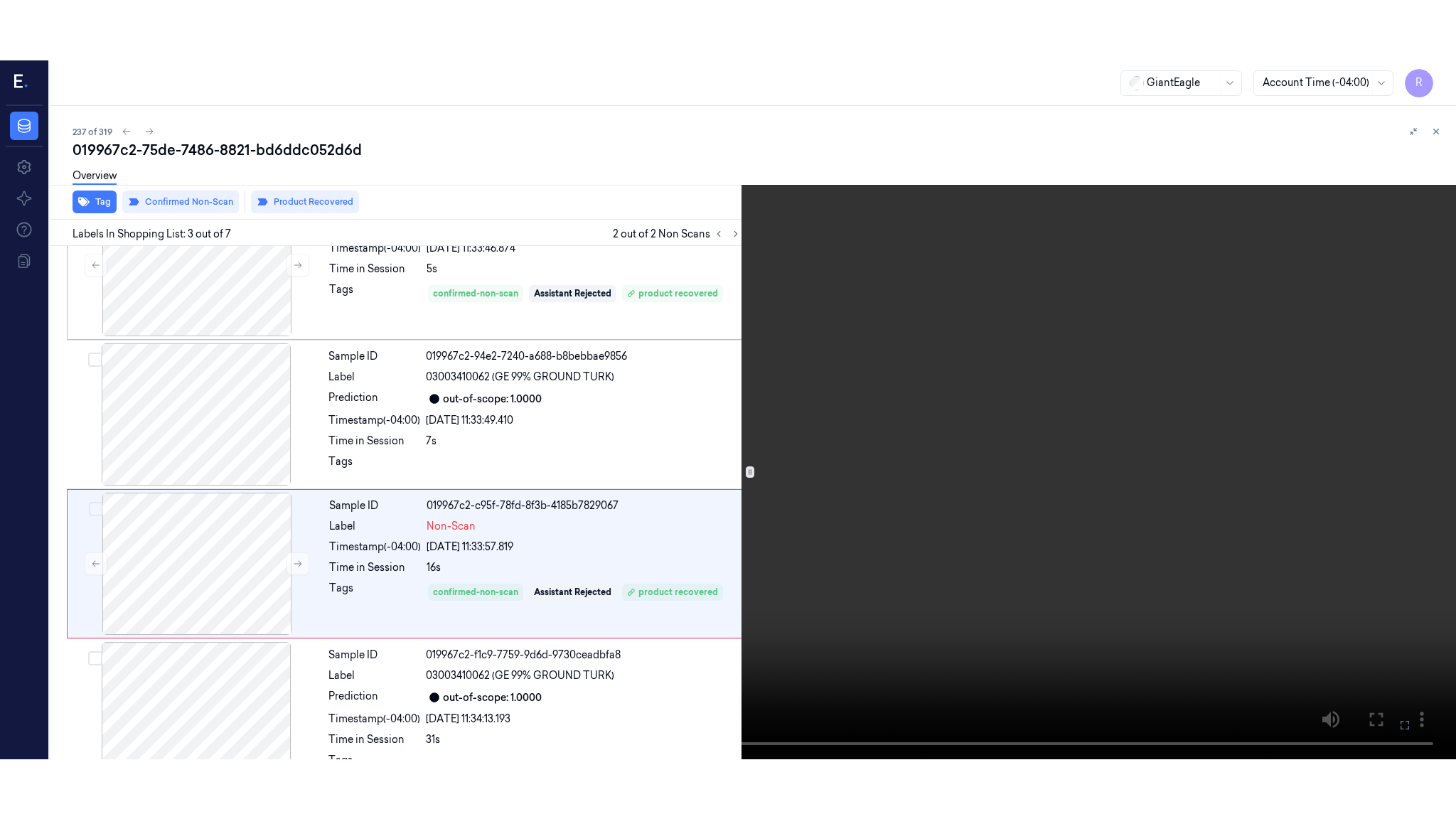
scroll to position [115, 0]
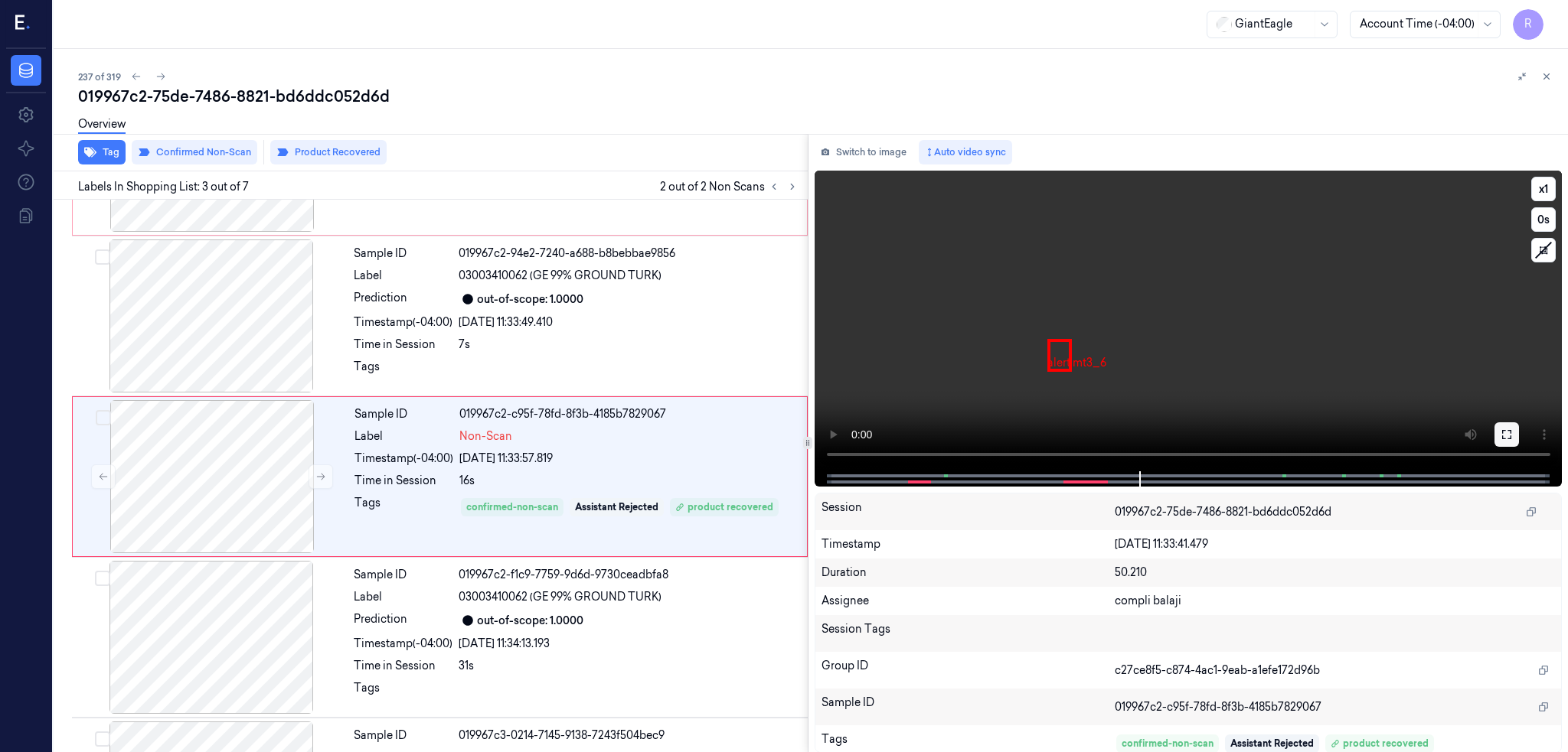
click at [1510, 431] on icon at bounding box center [1507, 435] width 10 height 9
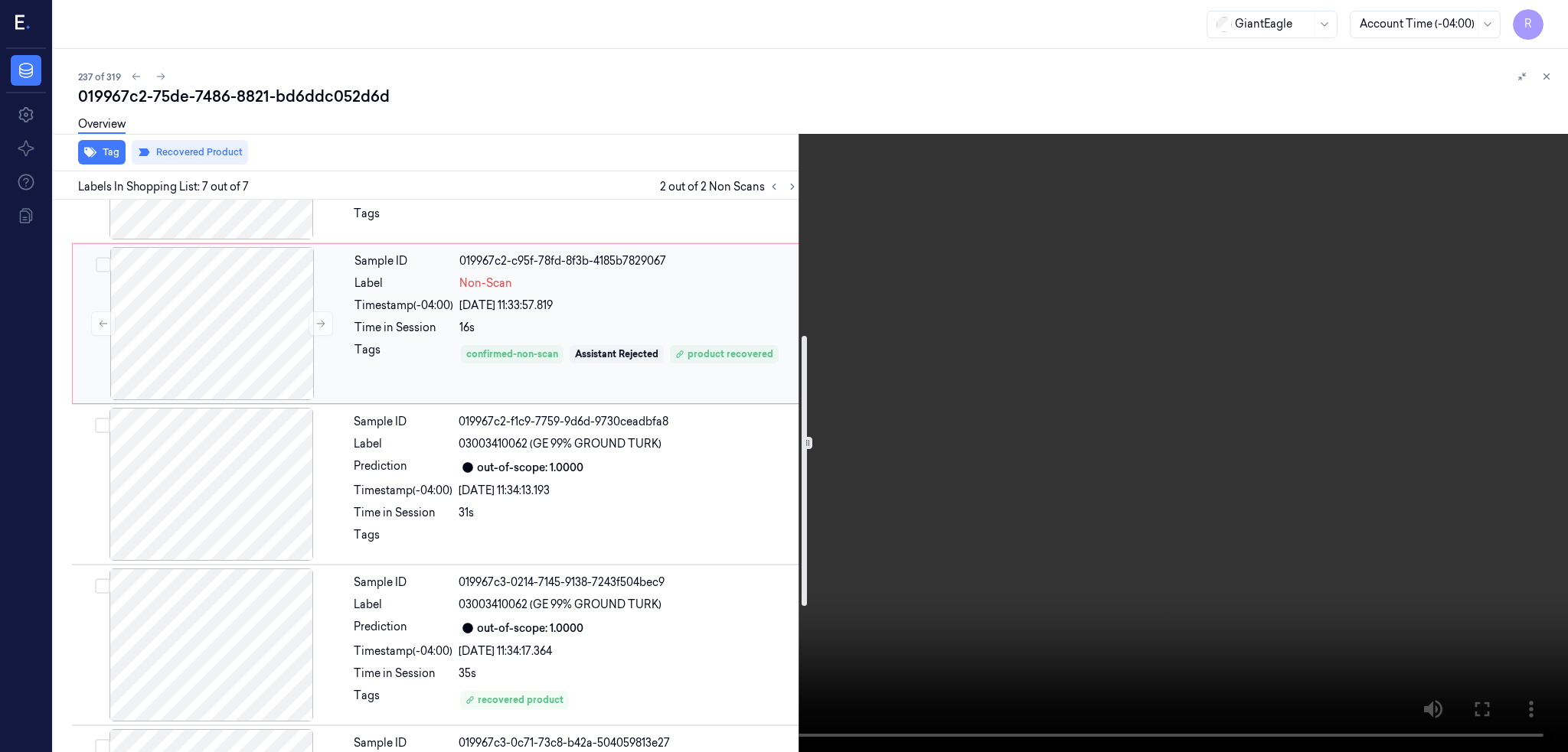
scroll to position [0, 0]
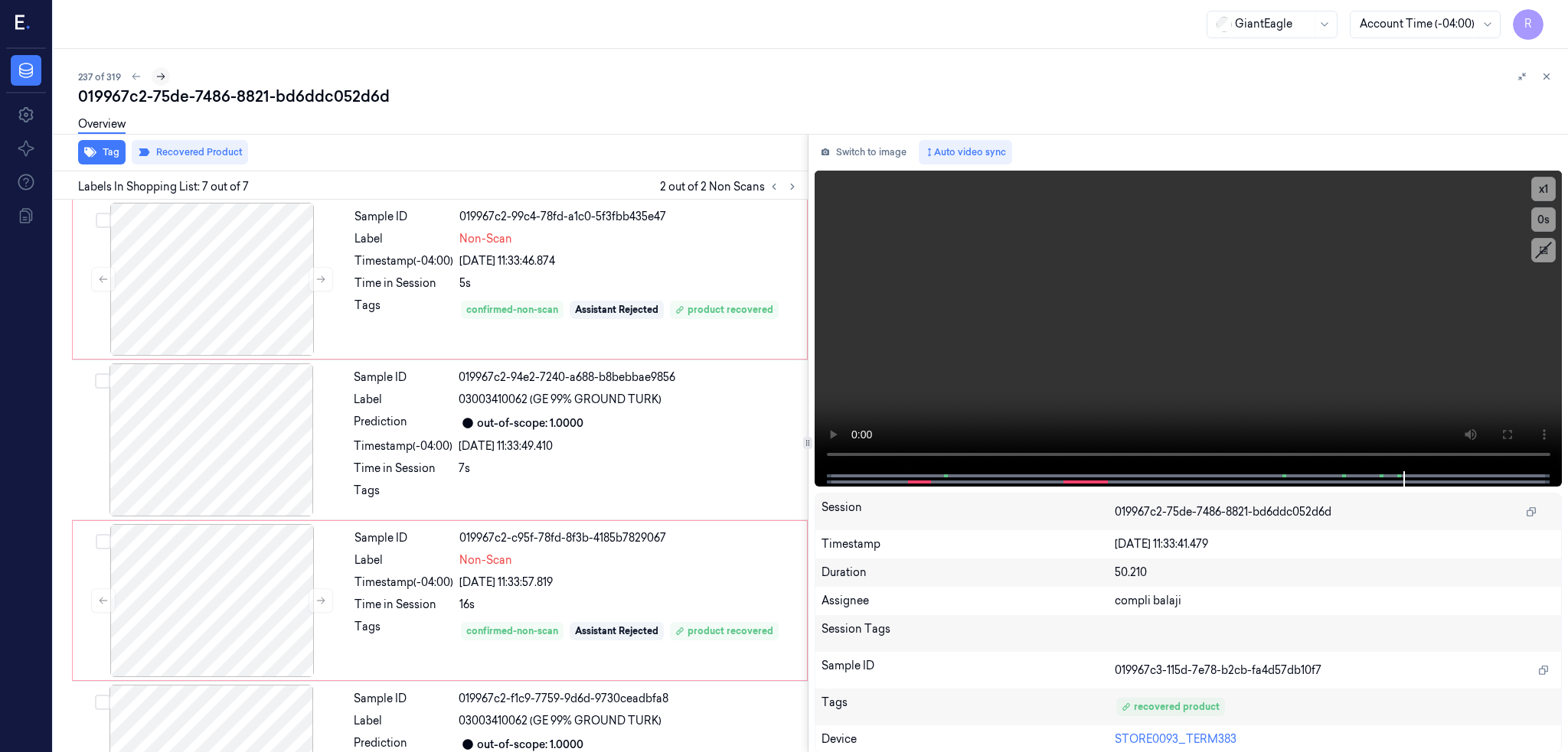
click at [155, 74] on icon at bounding box center [161, 77] width 11 height 11
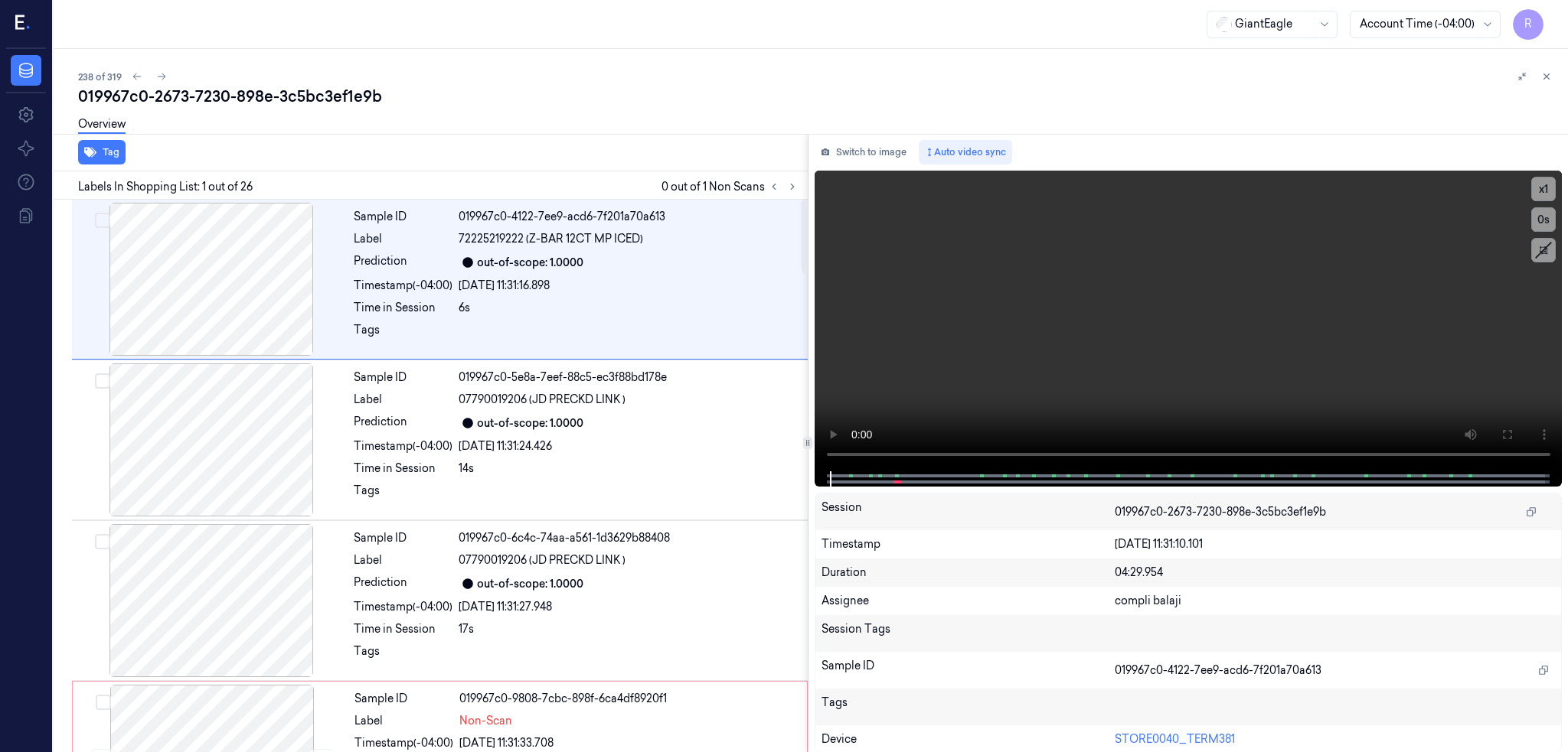
click at [286, 95] on div "019967c0-2673-7230-898e-3c5bc3ef1e9b" at bounding box center [817, 96] width 1478 height 21
click at [280, 91] on div "019967c0-2673-7230-898e-3c5bc3ef1e9b" at bounding box center [817, 96] width 1478 height 21
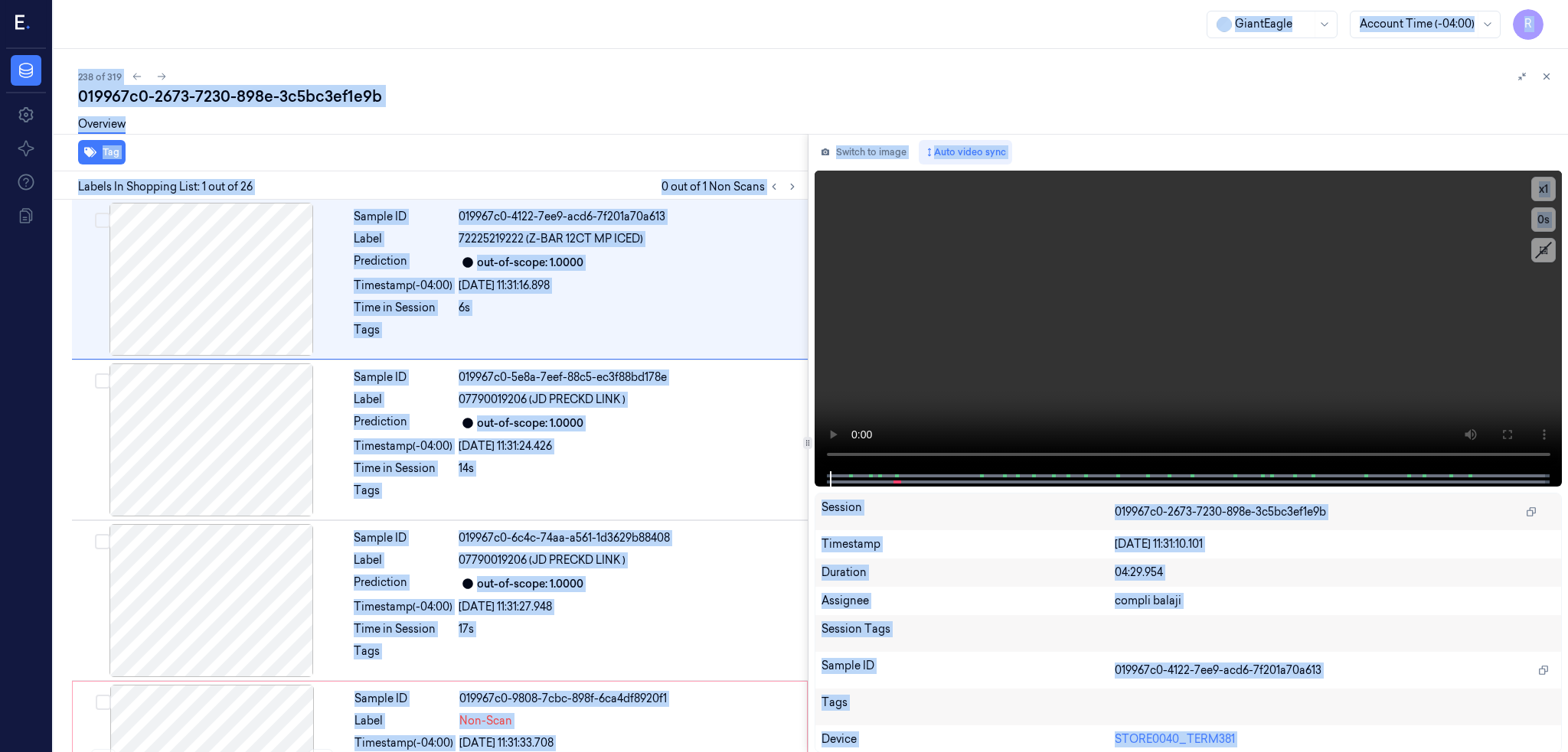
click at [442, 77] on div "238 of 319" at bounding box center [817, 76] width 1478 height 18
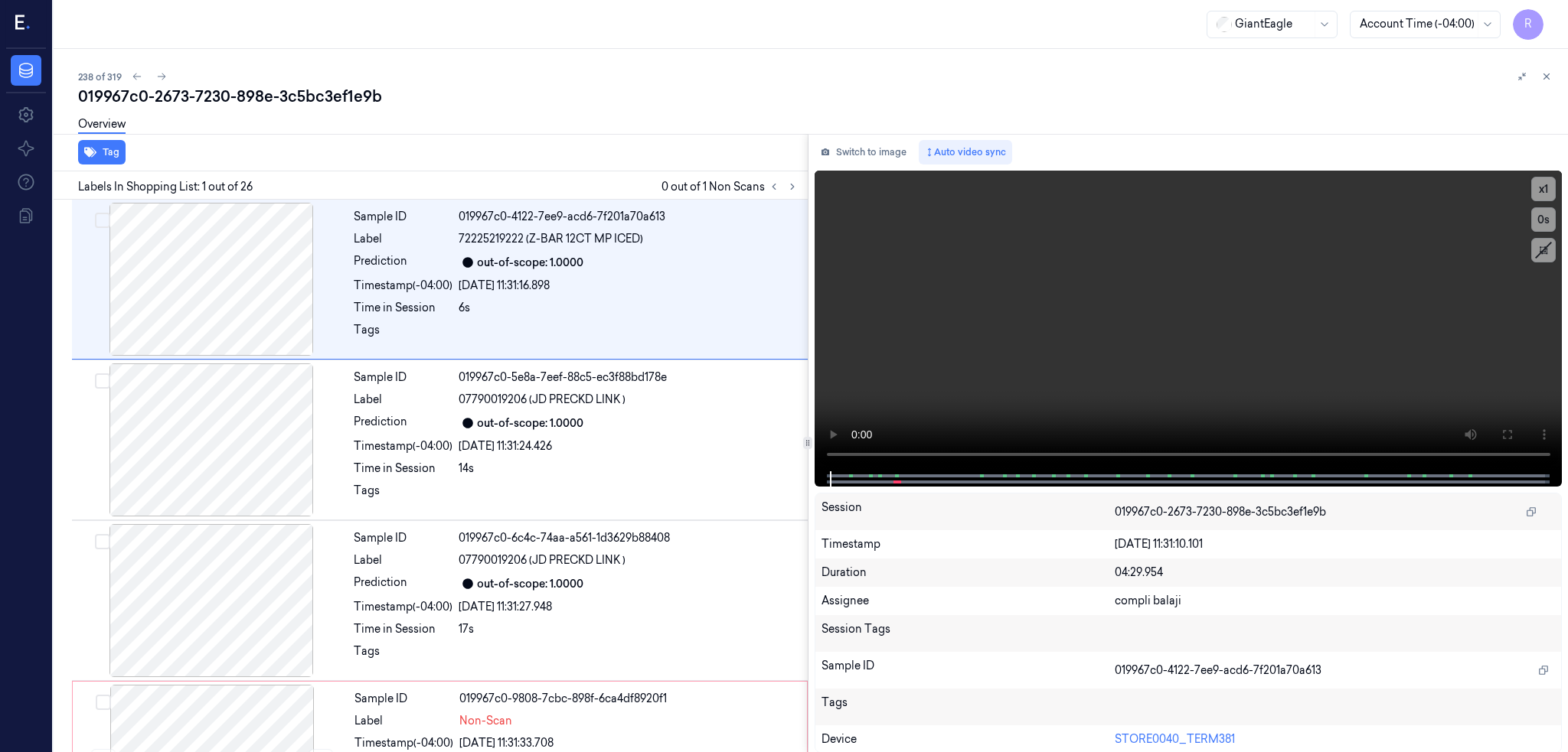
click at [305, 97] on div "019967c0-2673-7230-898e-3c5bc3ef1e9b" at bounding box center [817, 96] width 1478 height 21
click at [787, 188] on icon at bounding box center [793, 187] width 11 height 11
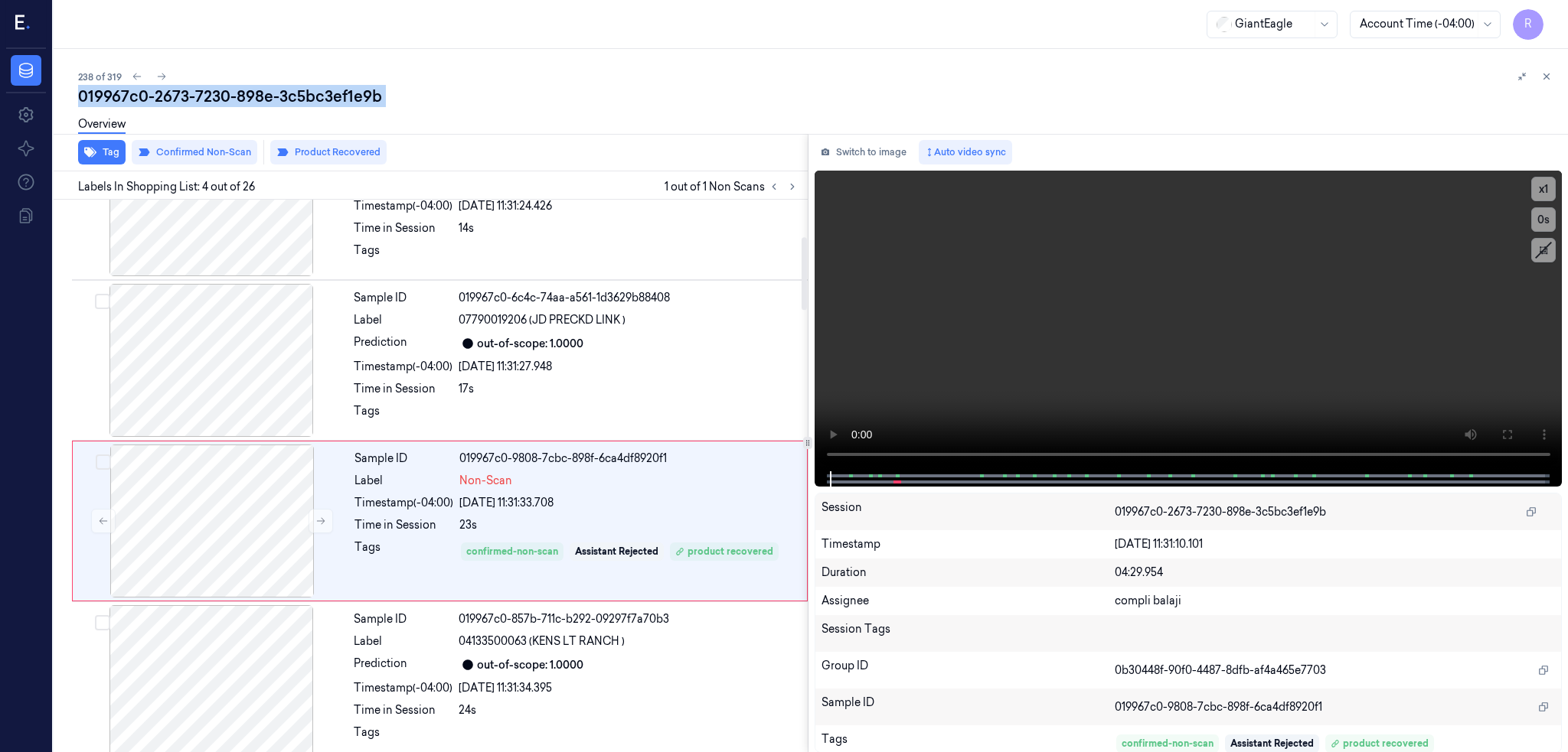
scroll to position [285, 0]
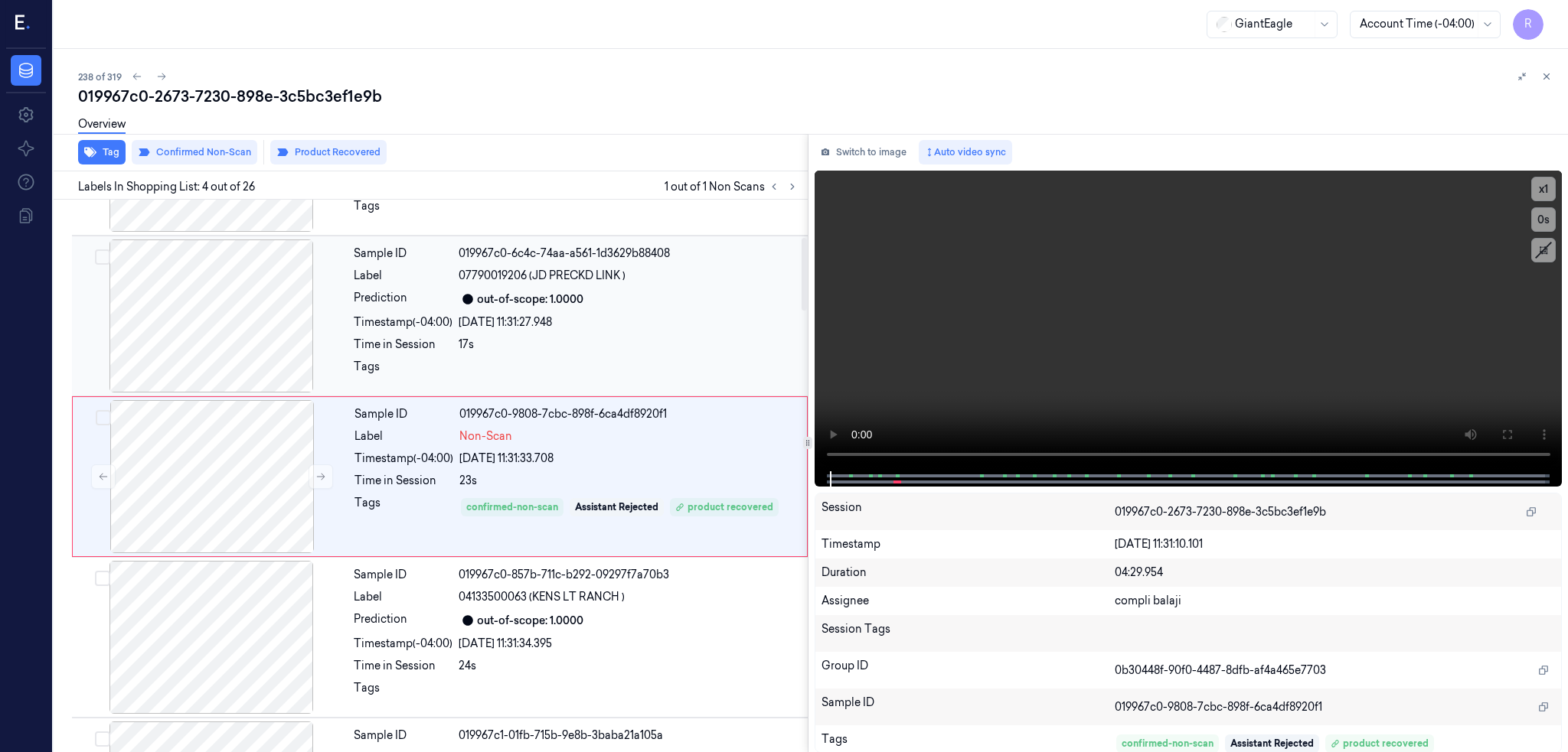
click at [162, 368] on div at bounding box center [211, 316] width 272 height 153
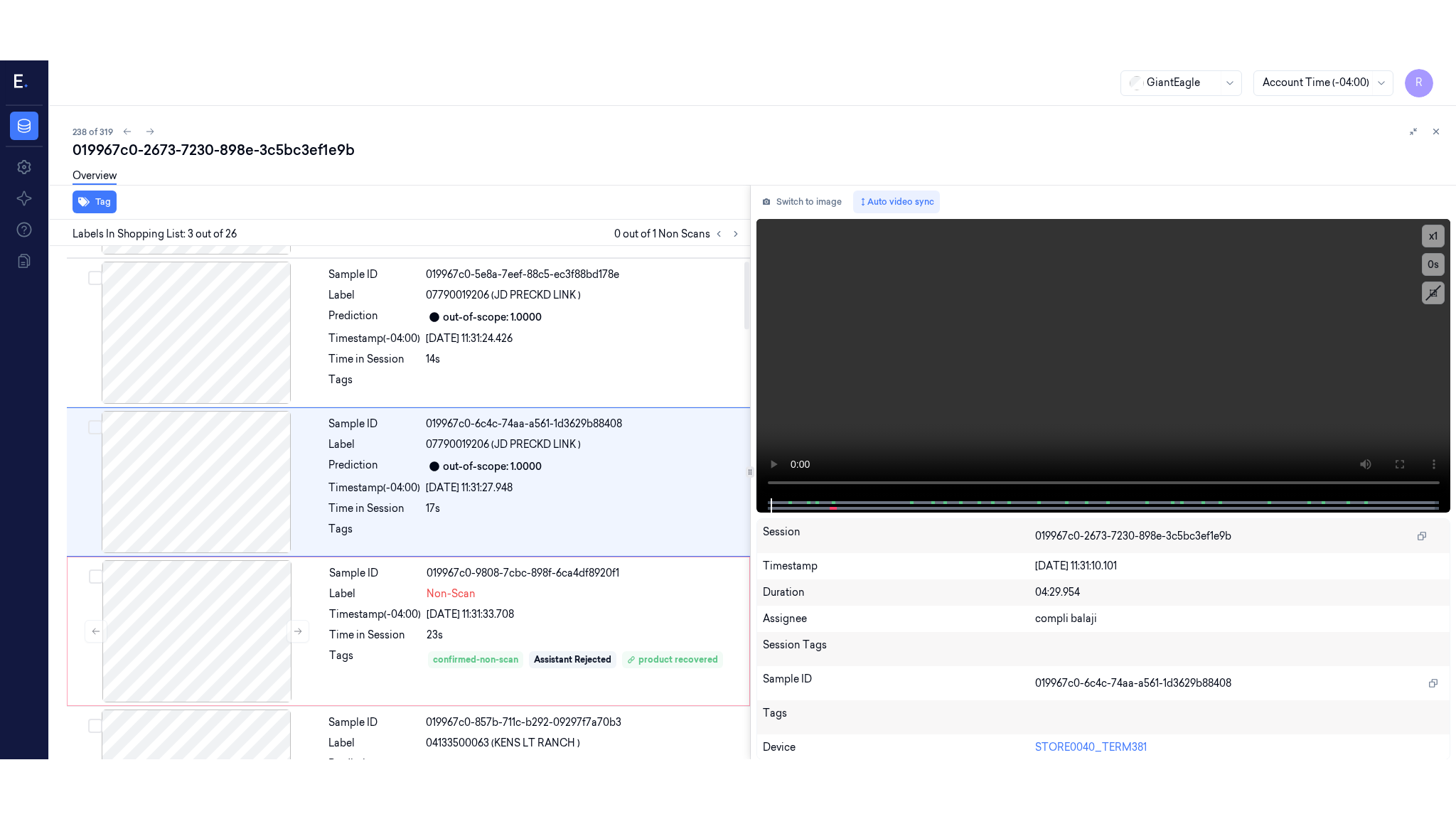
scroll to position [115, 0]
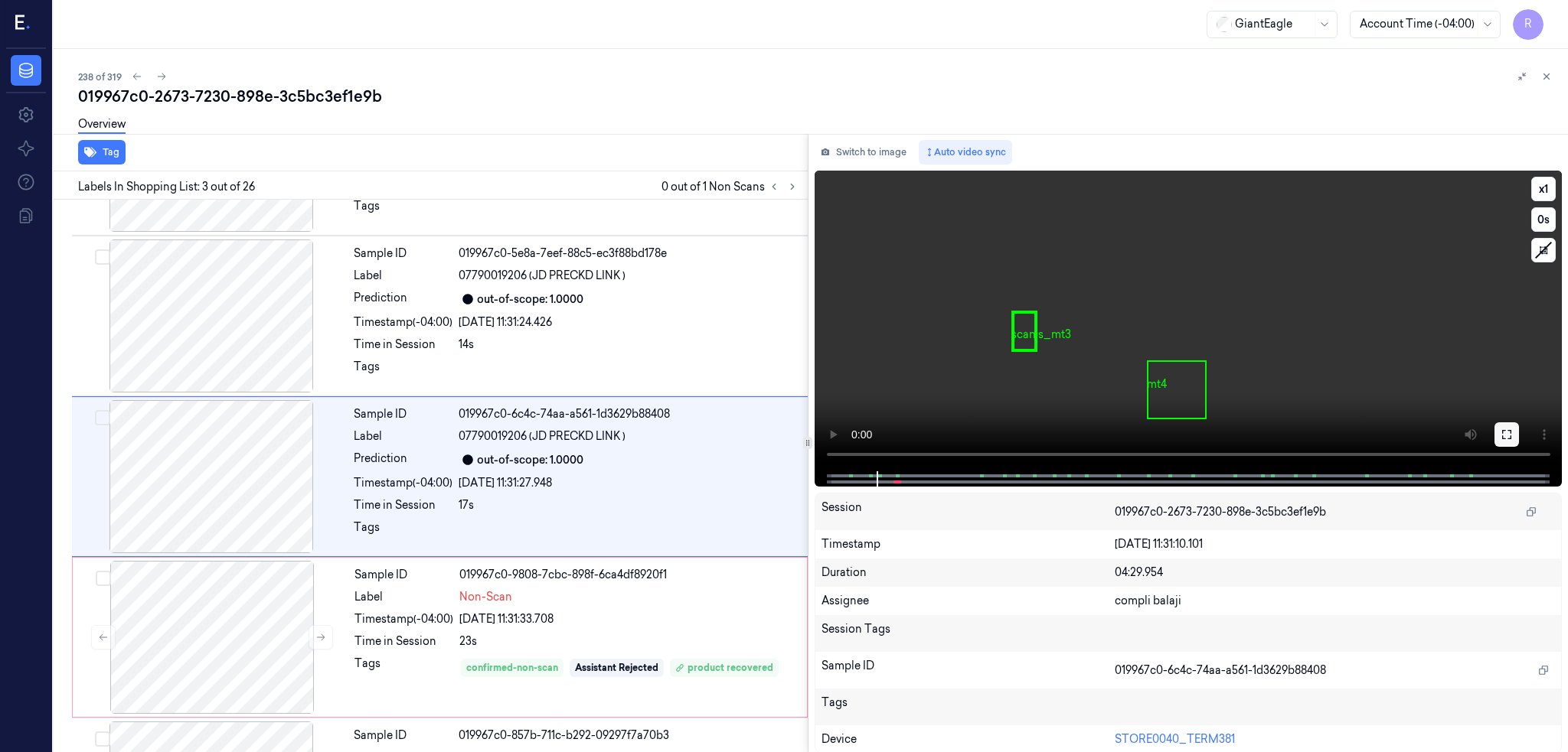
click at [1504, 432] on icon at bounding box center [1506, 434] width 12 height 12
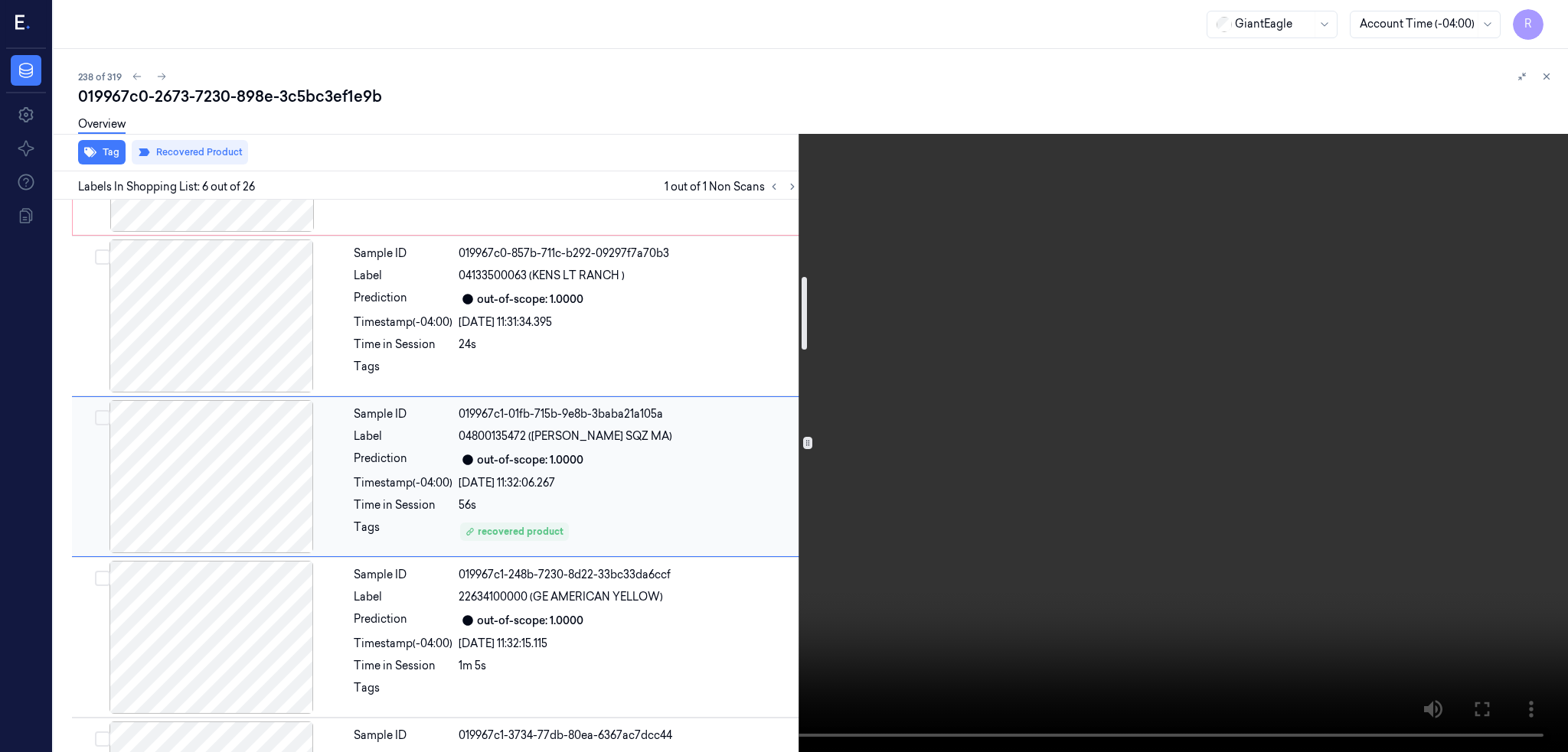
scroll to position [504, 0]
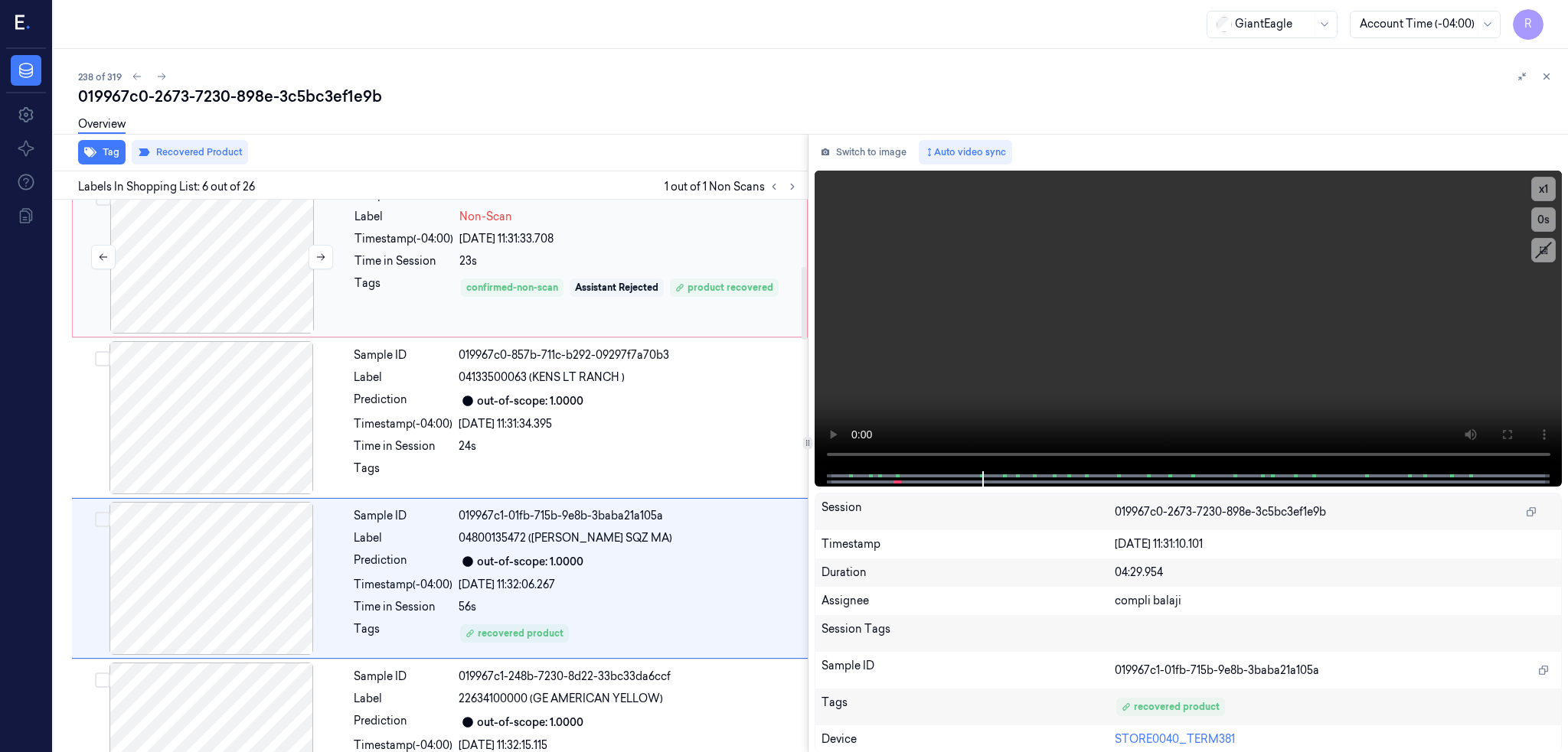
click at [178, 301] on div at bounding box center [212, 256] width 272 height 153
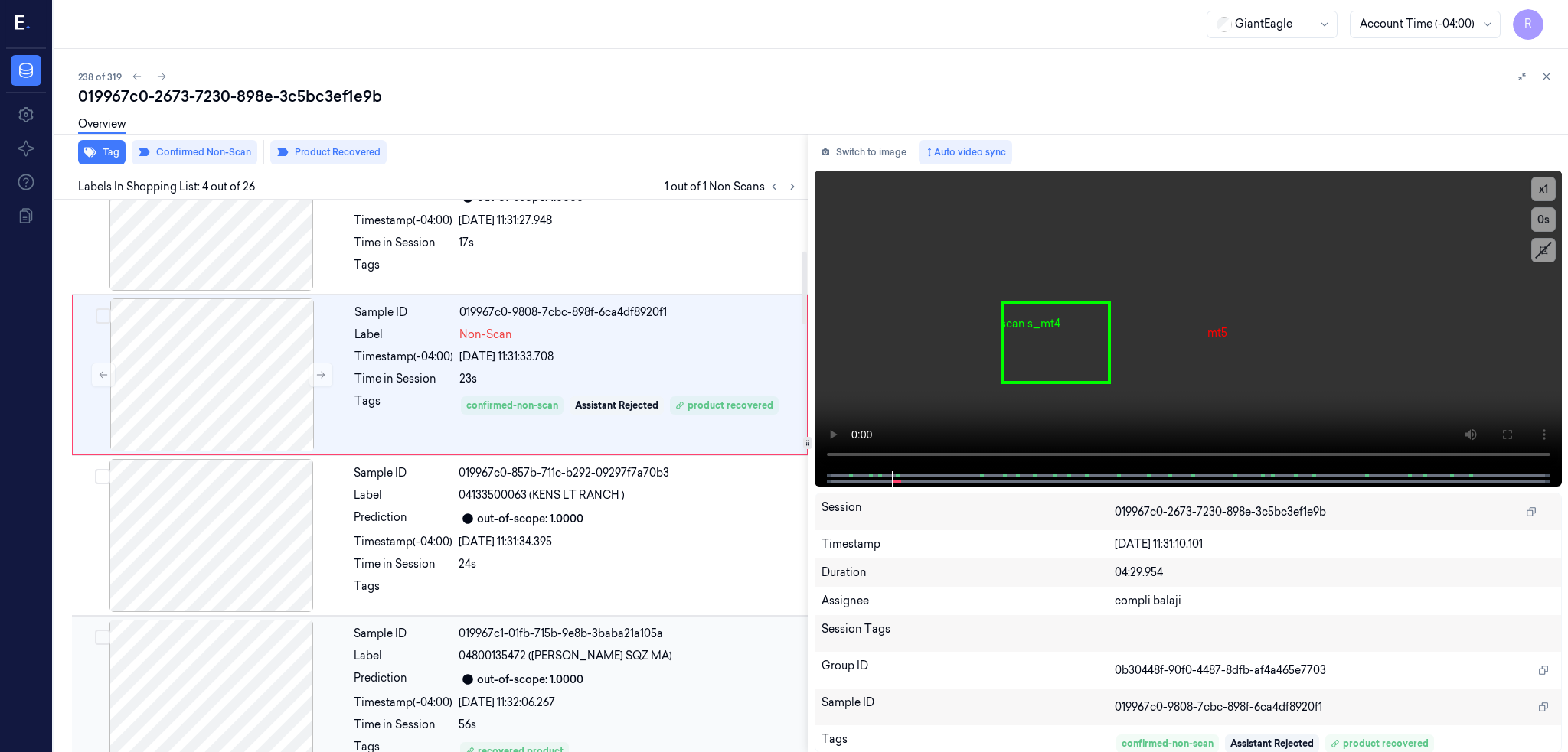
click at [175, 660] on div at bounding box center [211, 696] width 272 height 153
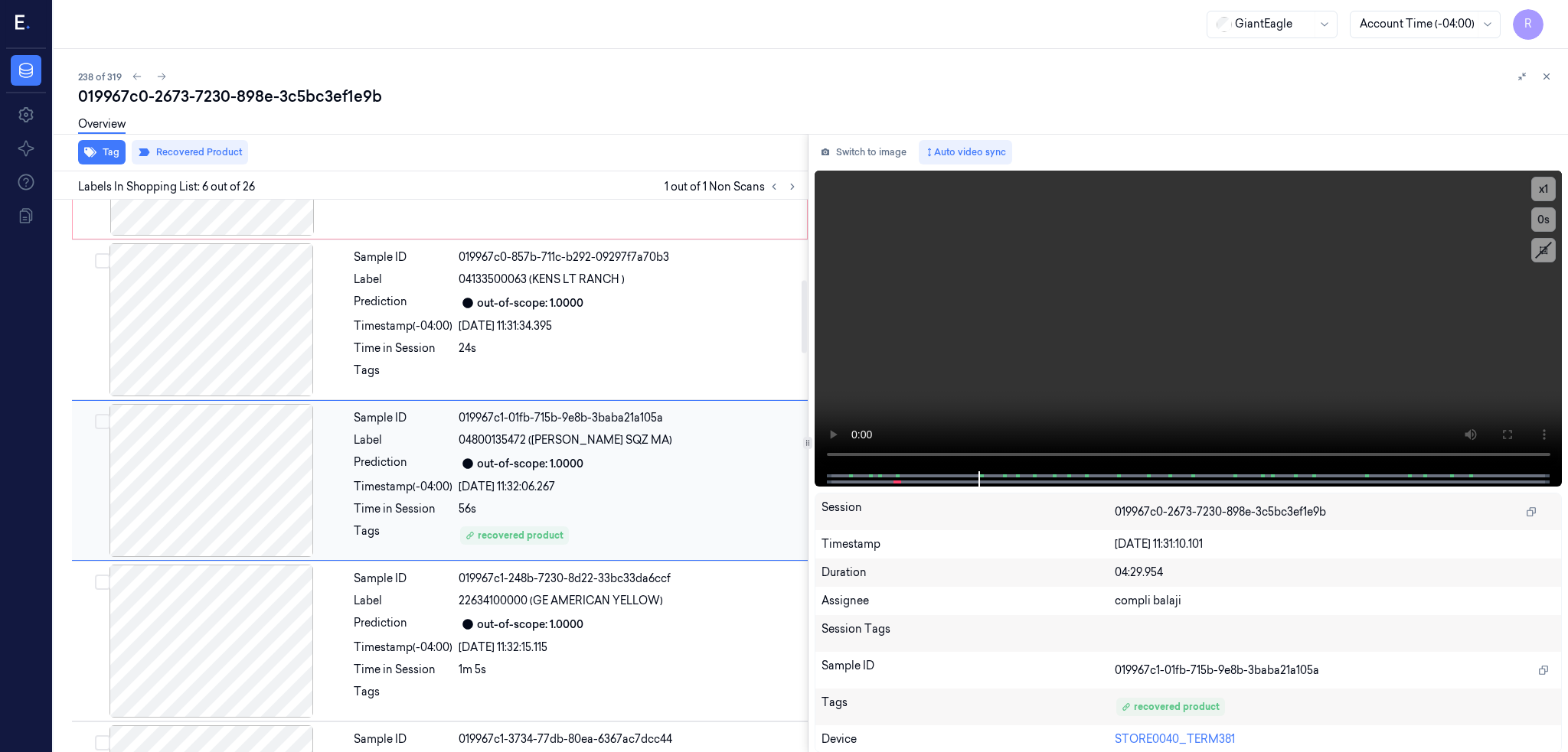
scroll to position [606, 0]
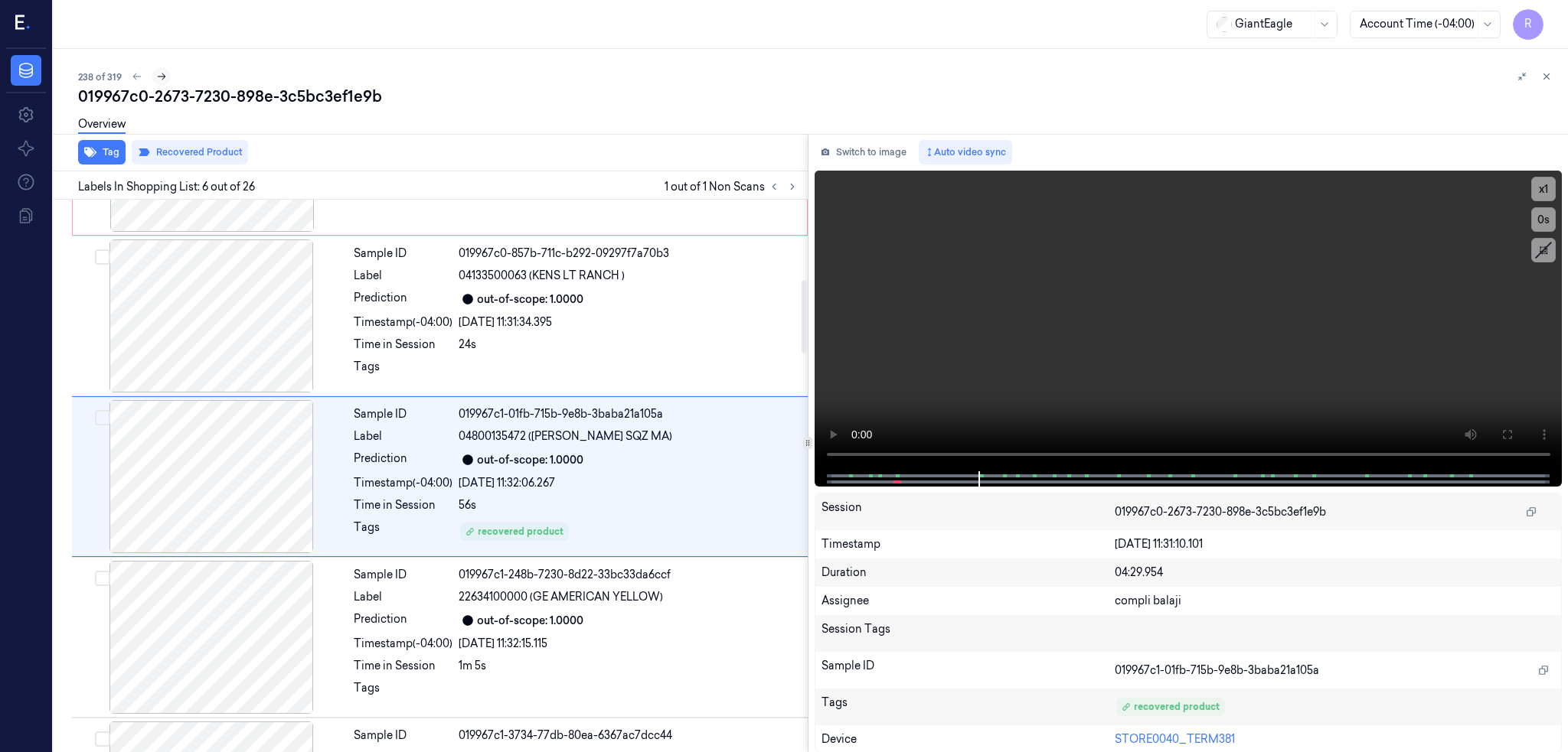
click at [156, 74] on icon at bounding box center [162, 77] width 11 height 11
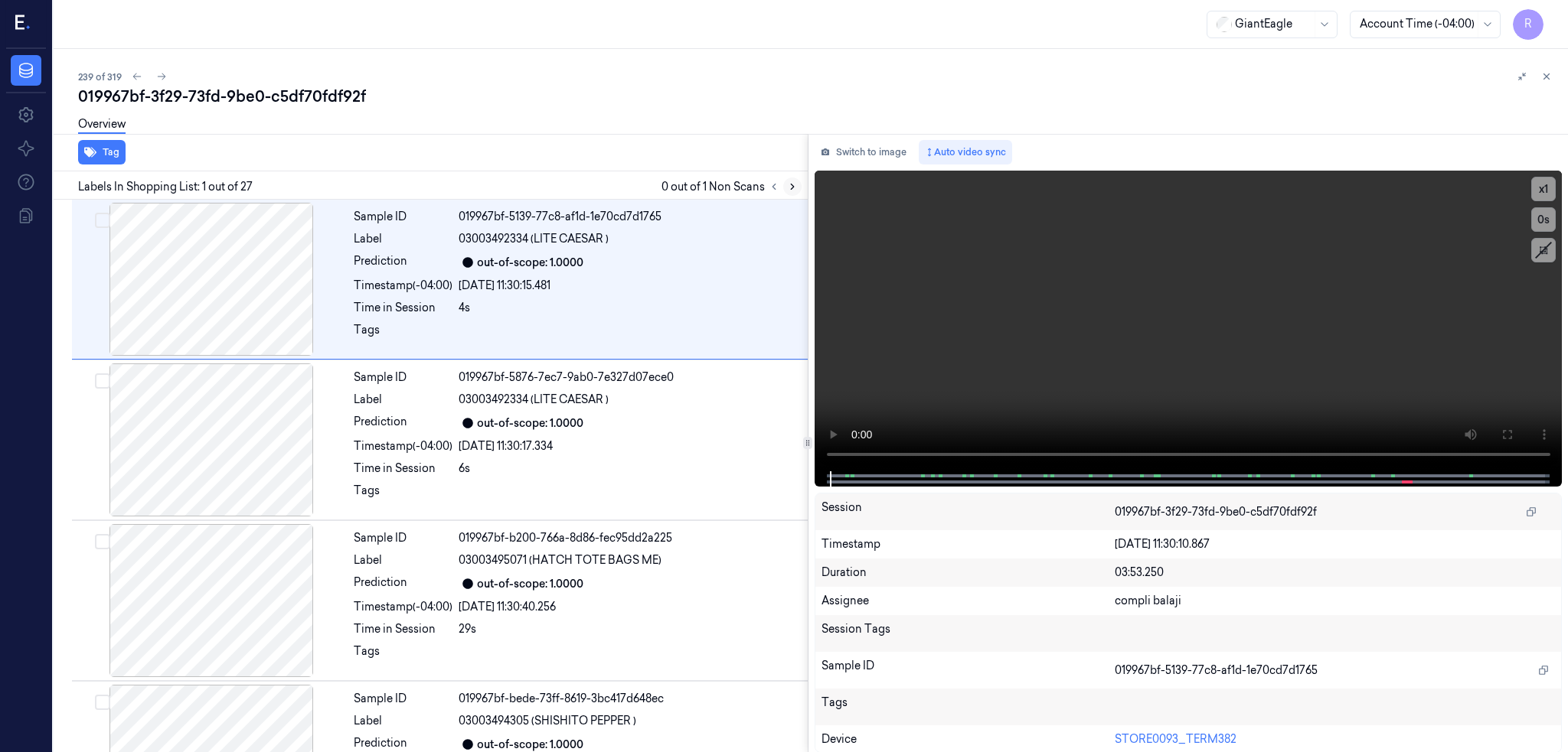
click at [787, 184] on icon at bounding box center [793, 187] width 11 height 11
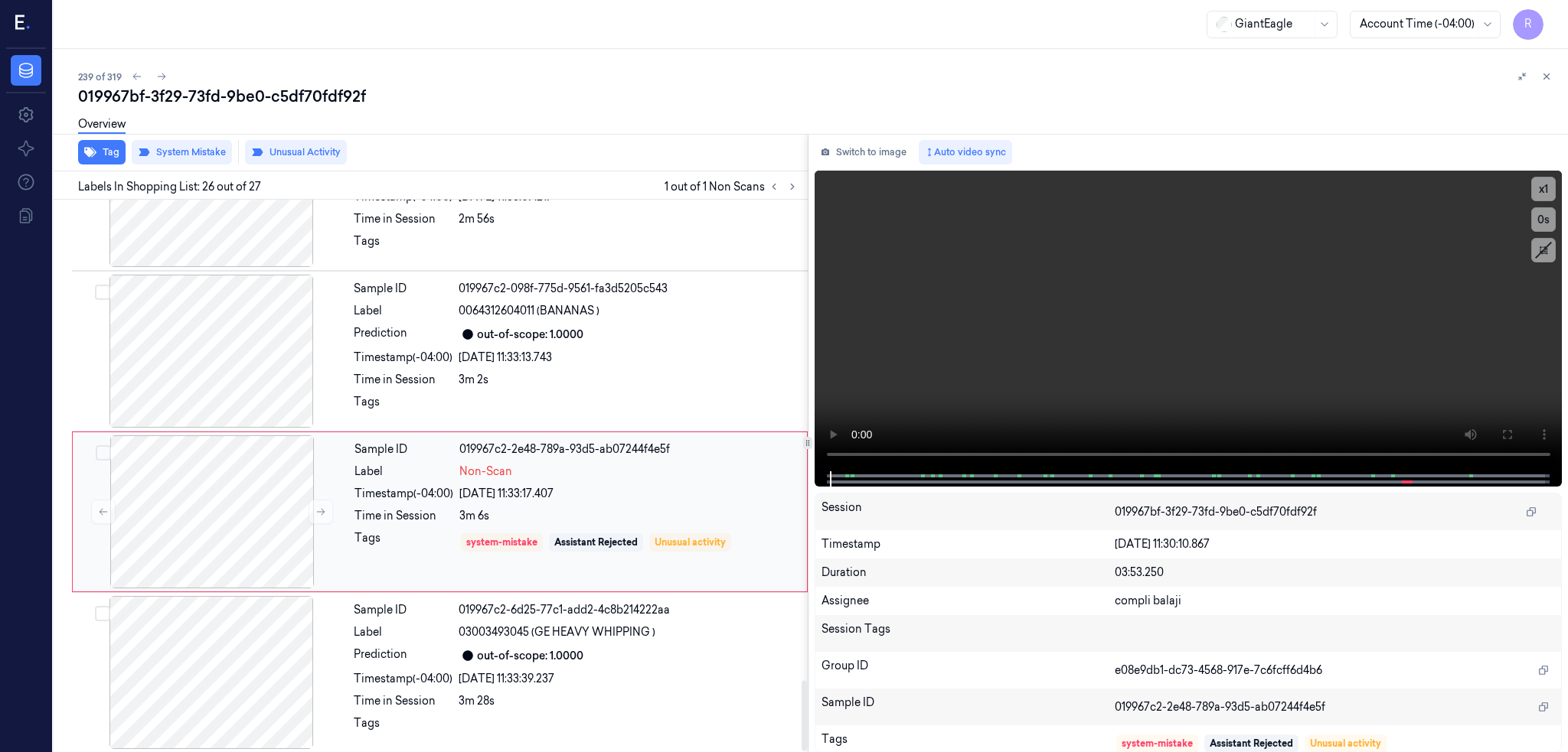
scroll to position [3792, 0]
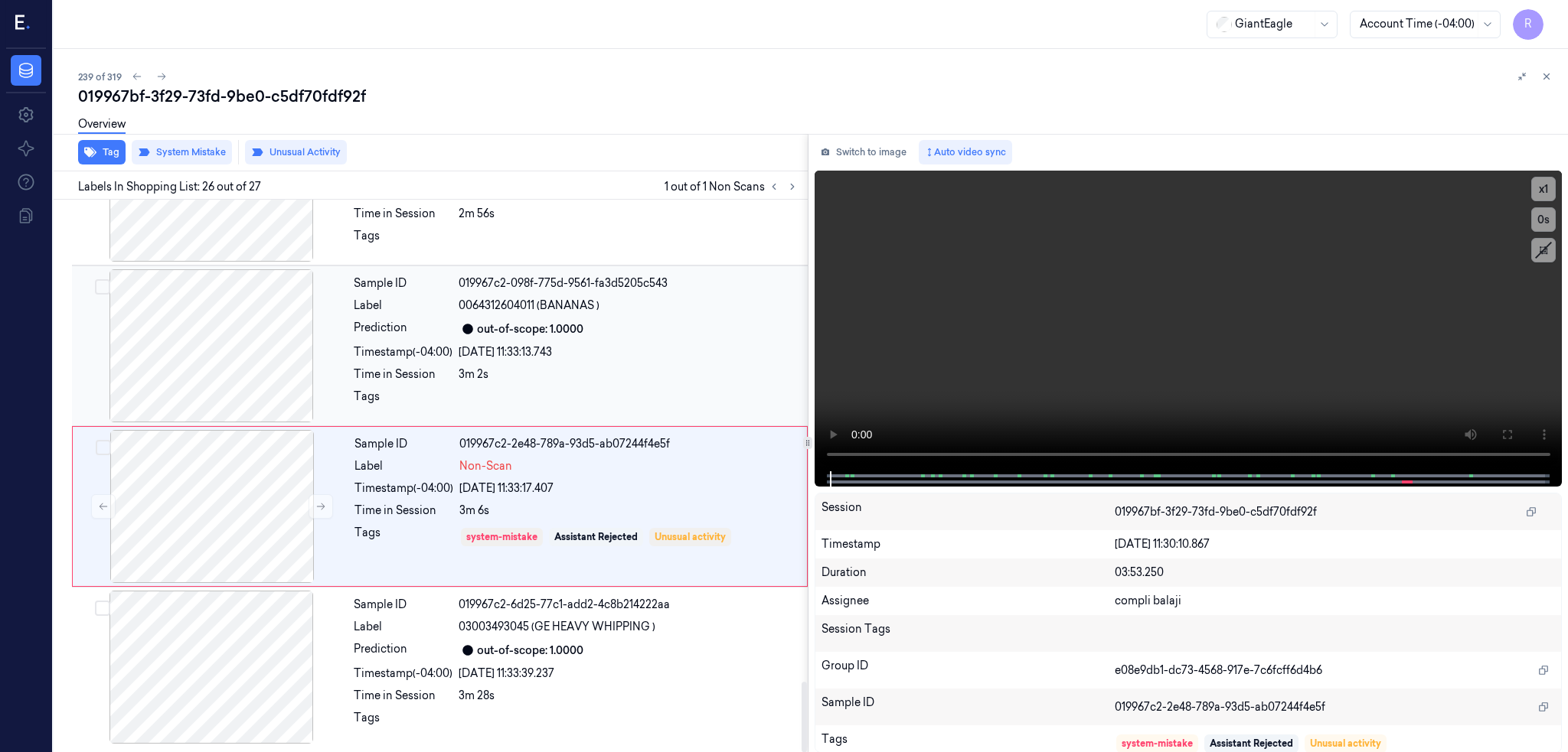
click at [192, 379] on div at bounding box center [211, 345] width 272 height 153
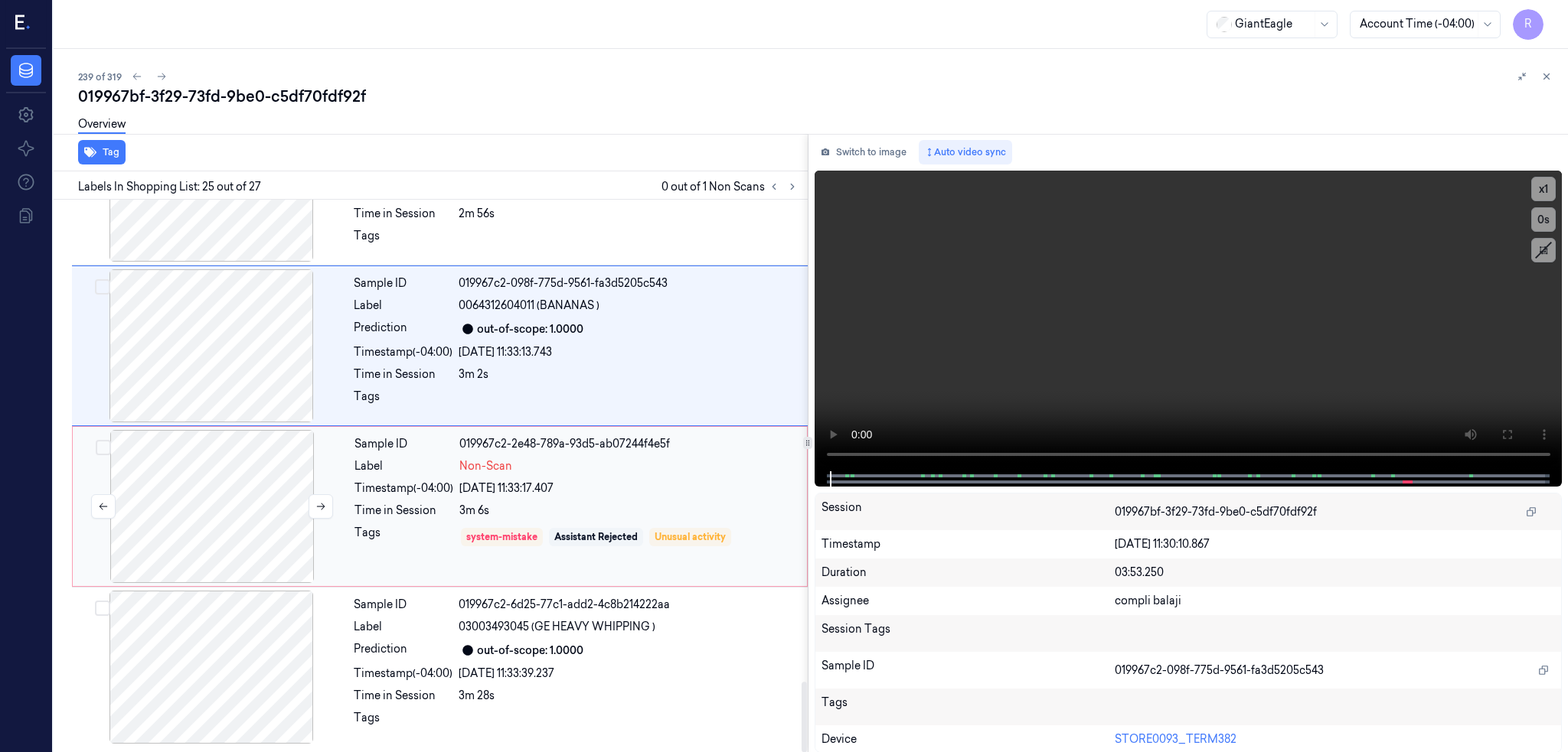
click at [102, 499] on div at bounding box center [212, 506] width 272 height 153
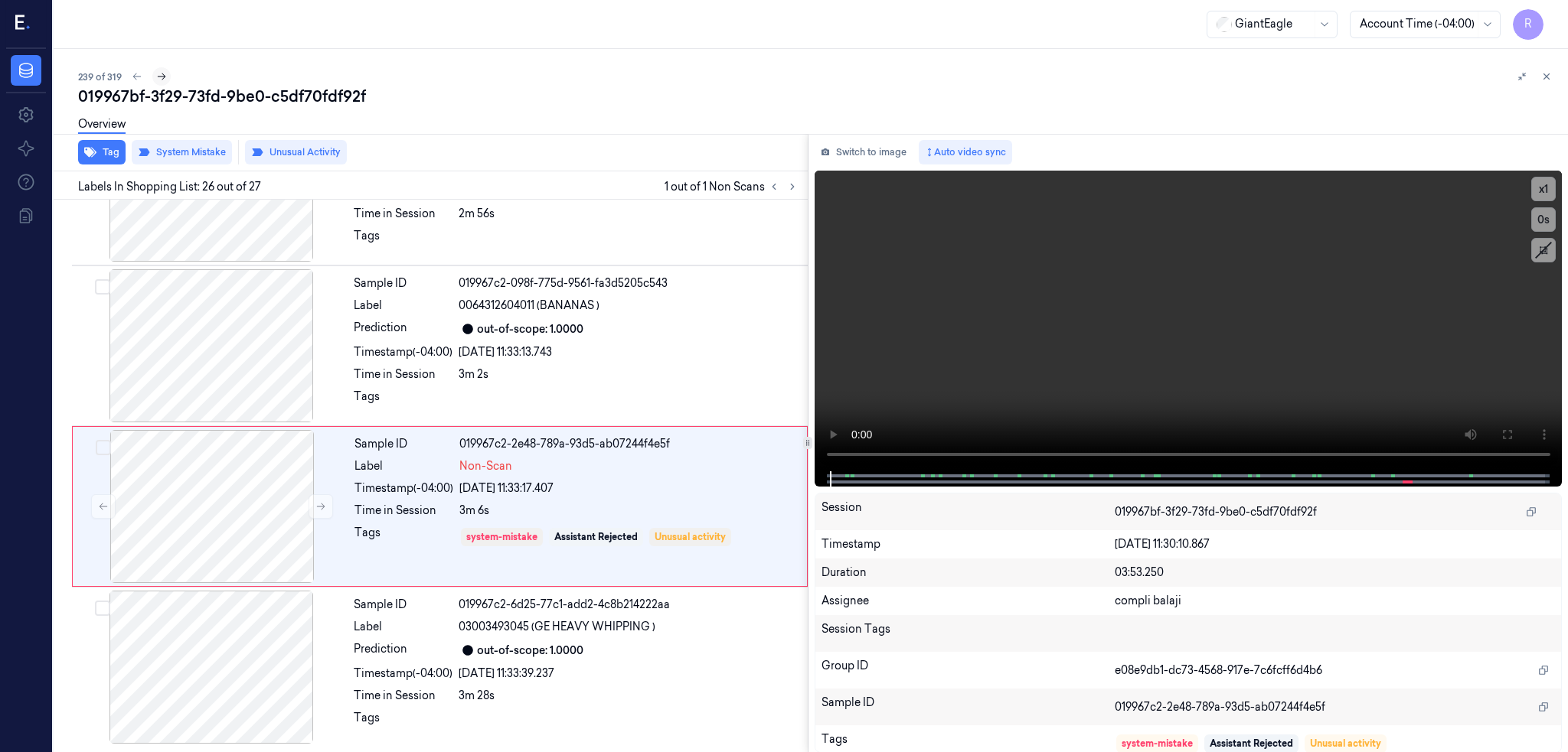
click at [156, 77] on icon at bounding box center [162, 77] width 11 height 11
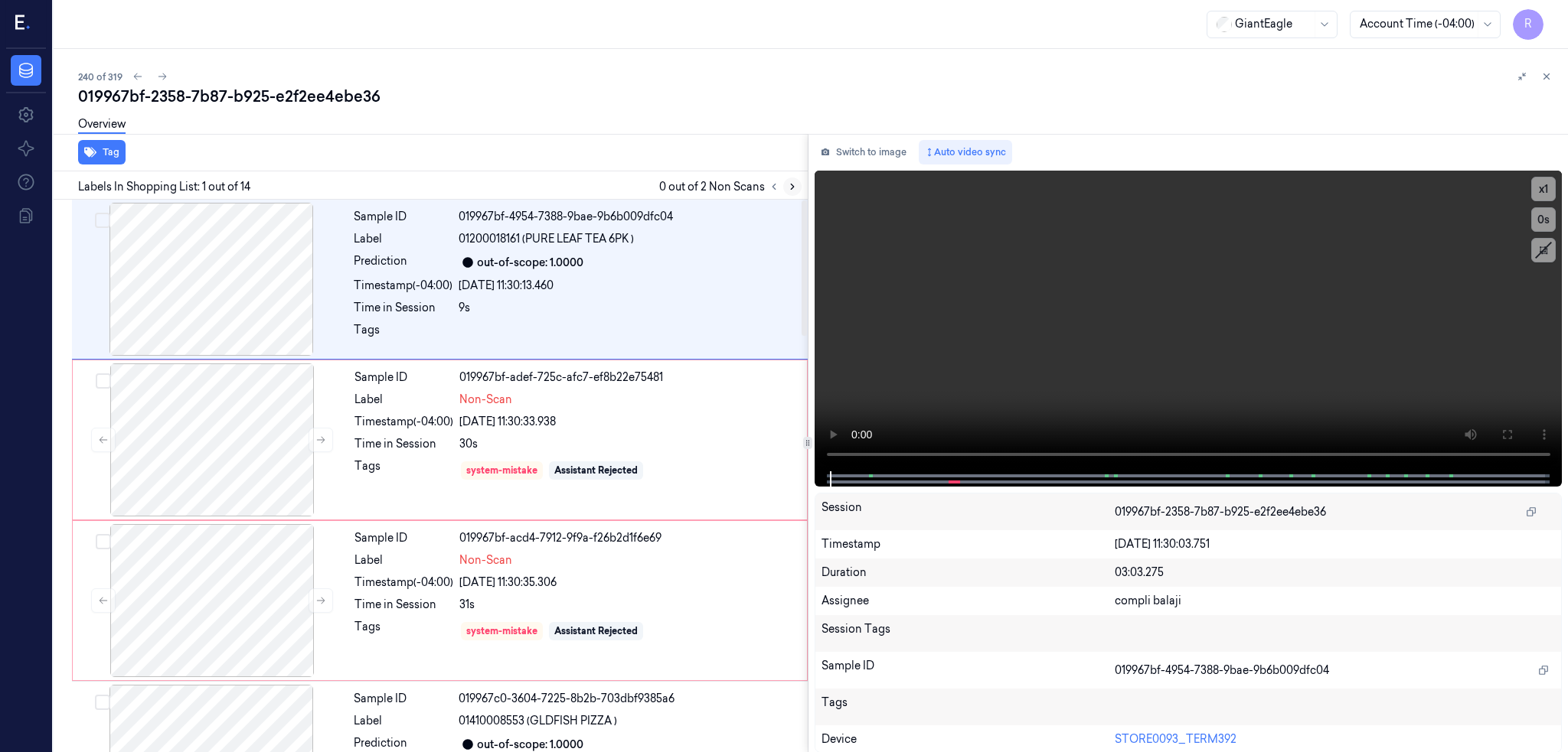
click at [787, 191] on icon at bounding box center [793, 187] width 11 height 11
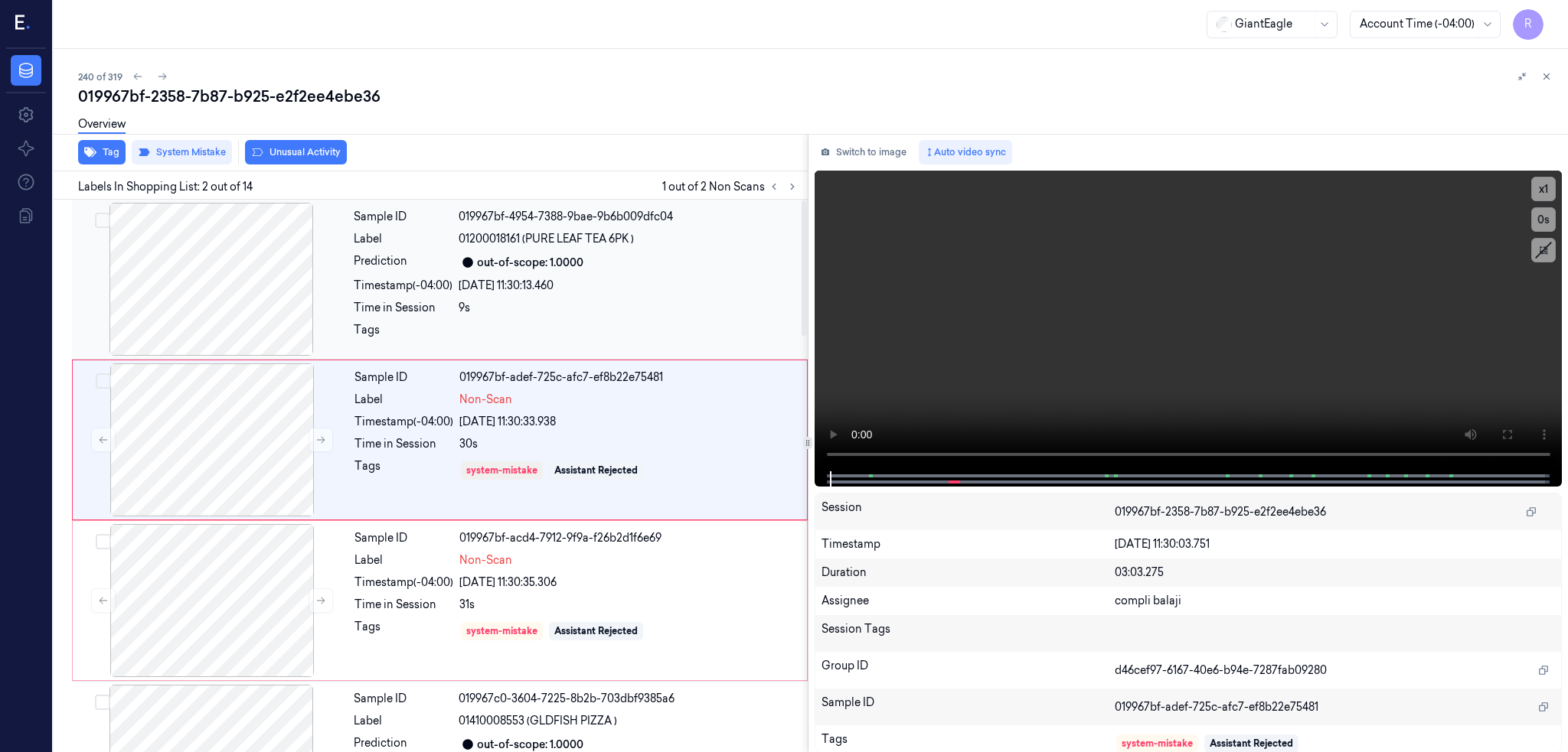
click at [217, 236] on div at bounding box center [211, 279] width 272 height 153
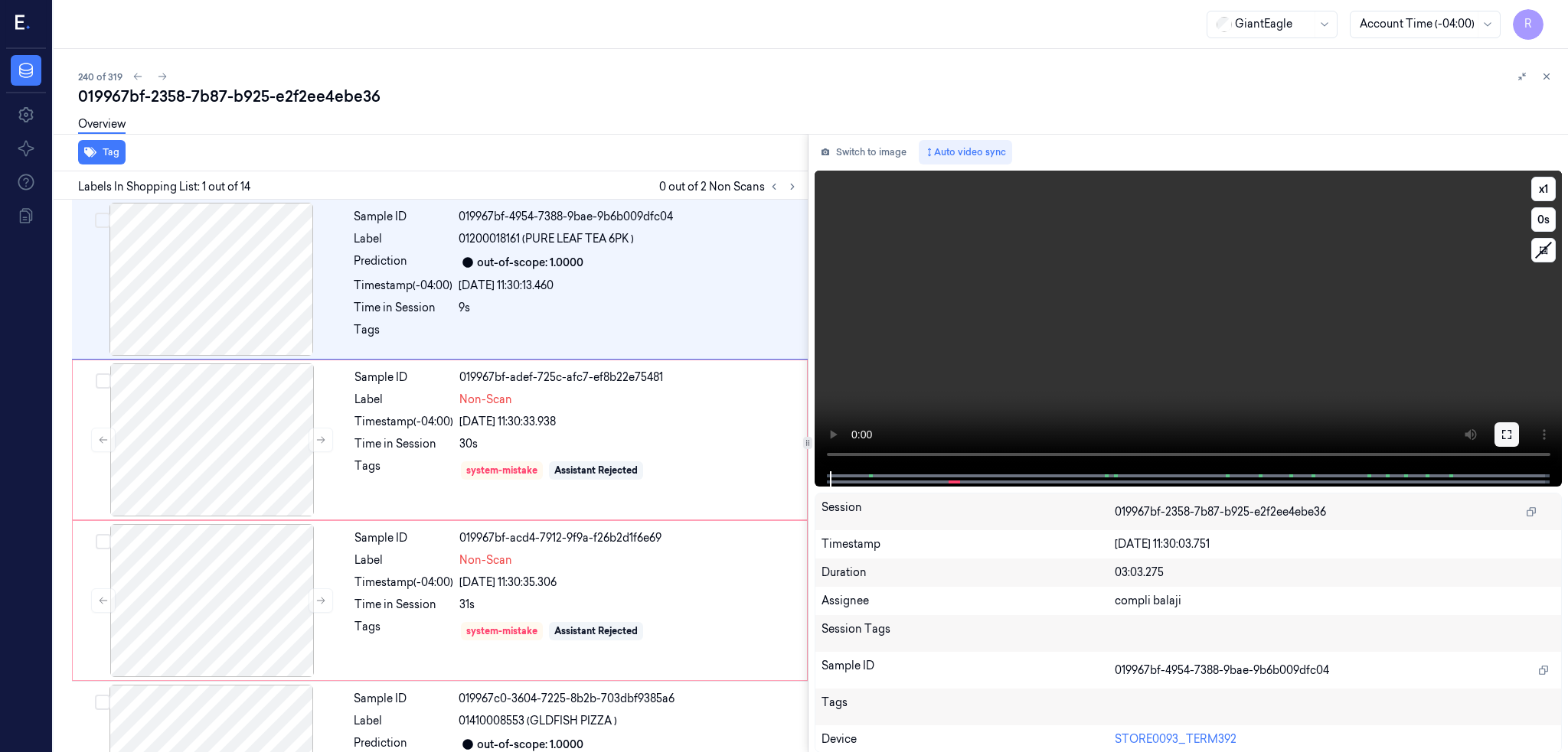
click at [1508, 428] on icon at bounding box center [1506, 434] width 12 height 12
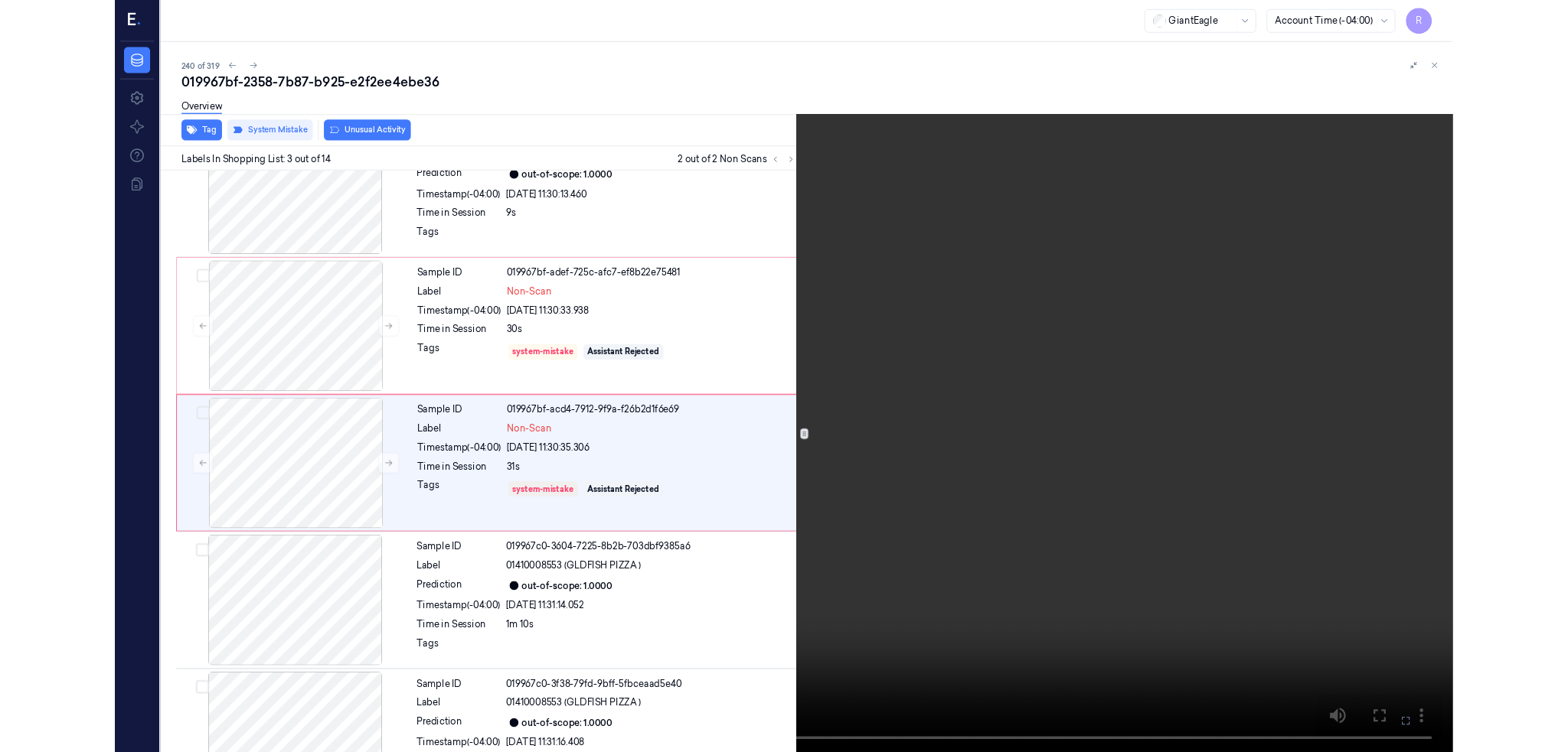
scroll to position [59, 0]
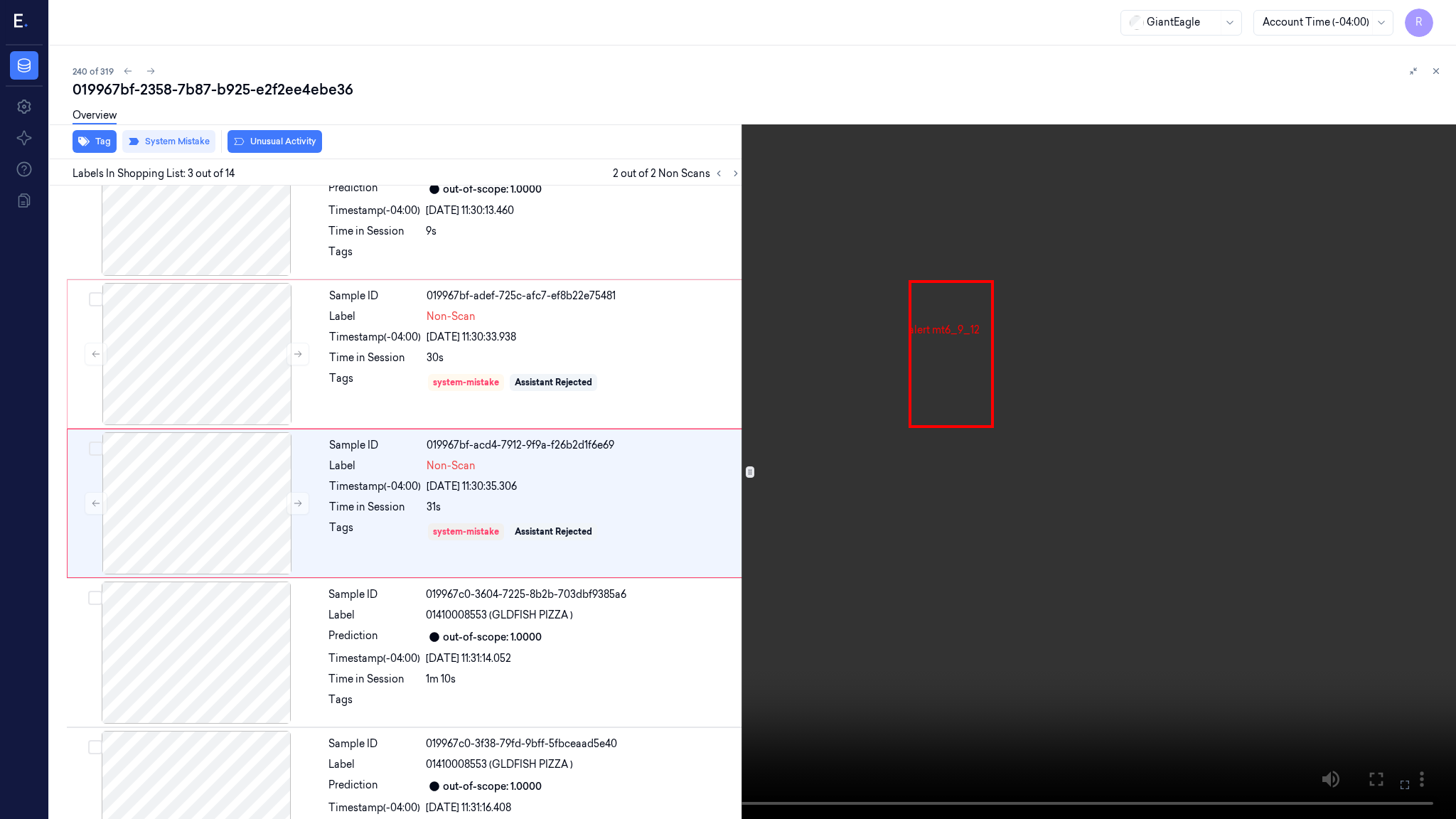
click at [32, 698] on video at bounding box center [728, 410] width 1456 height 819
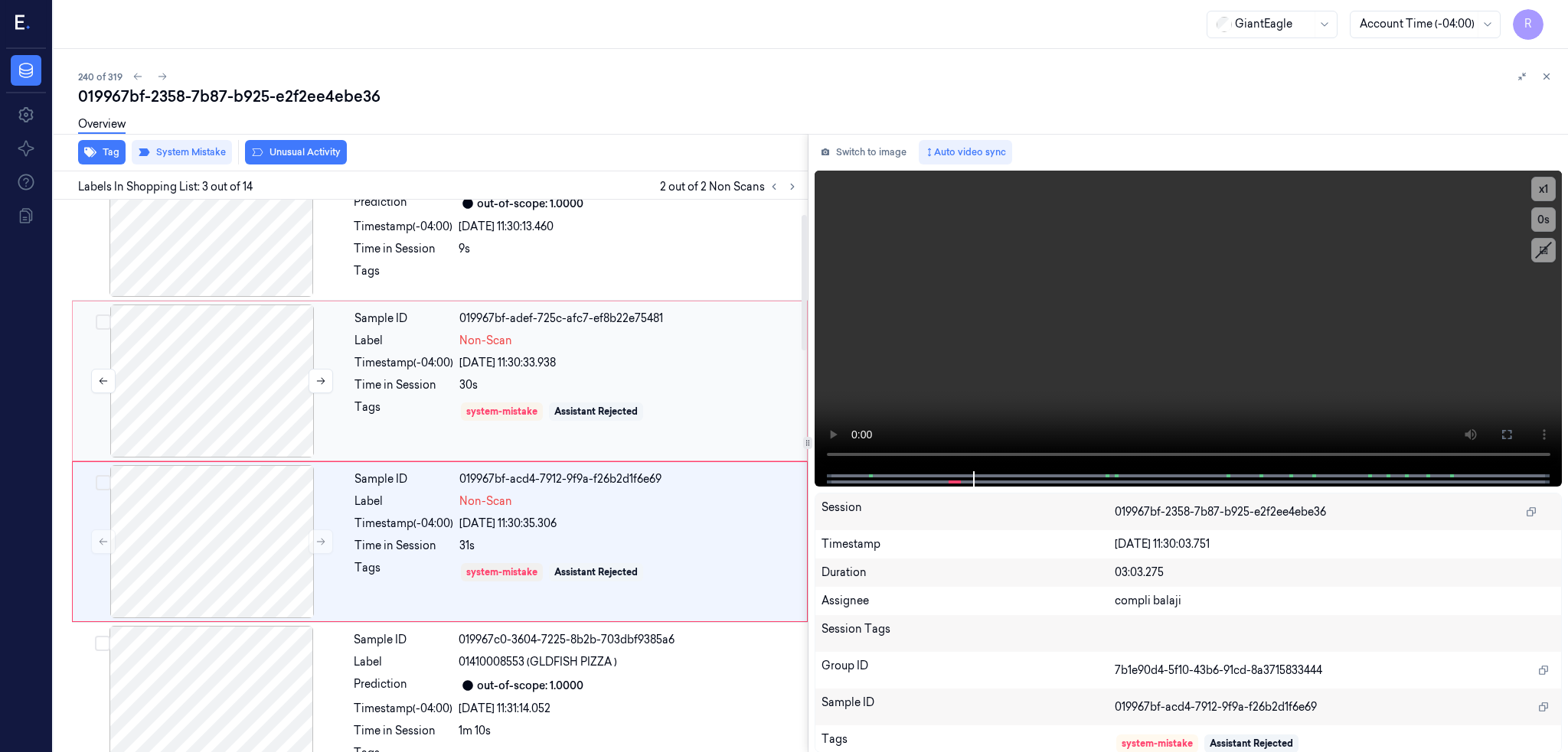
click at [166, 364] on div at bounding box center [212, 381] width 272 height 153
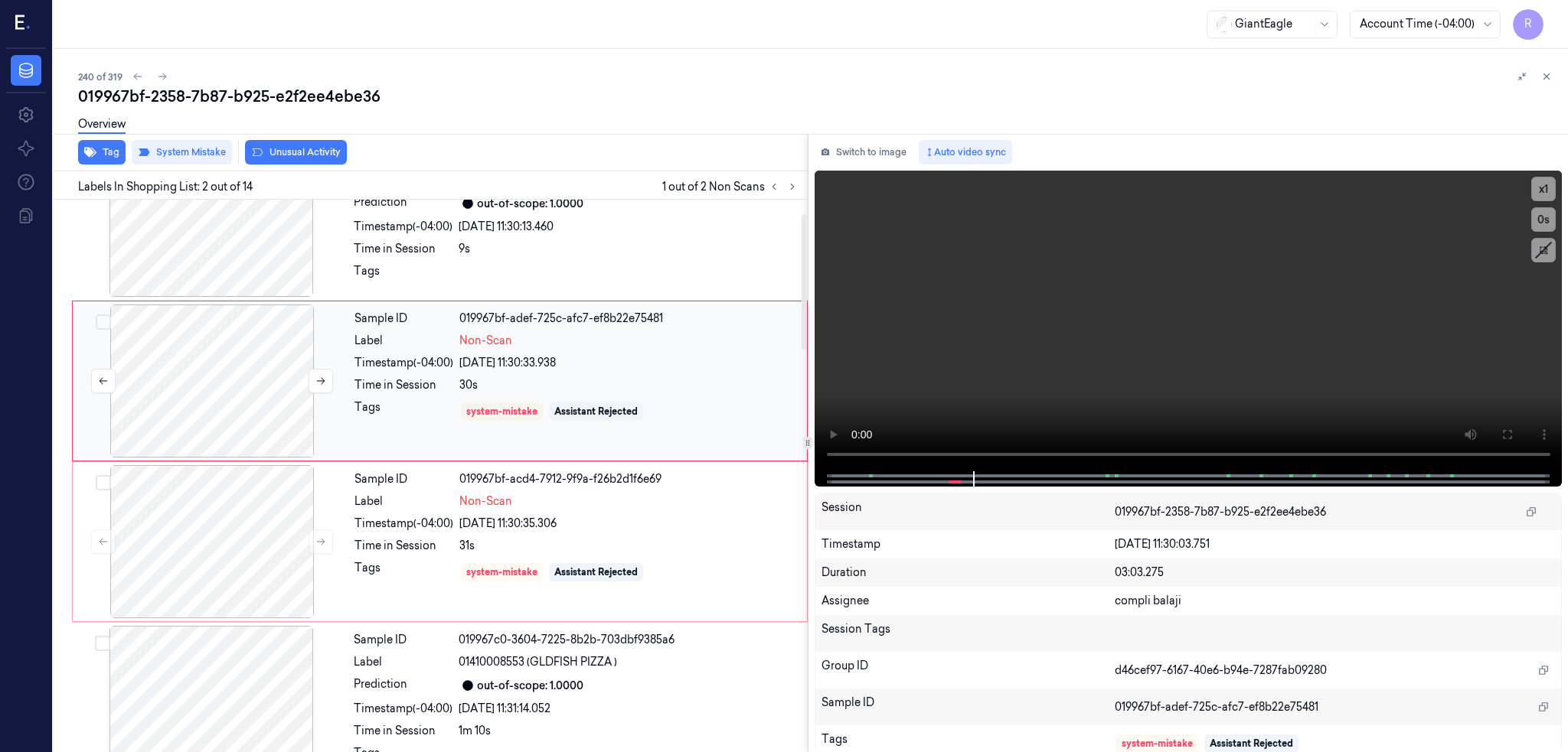
scroll to position [0, 0]
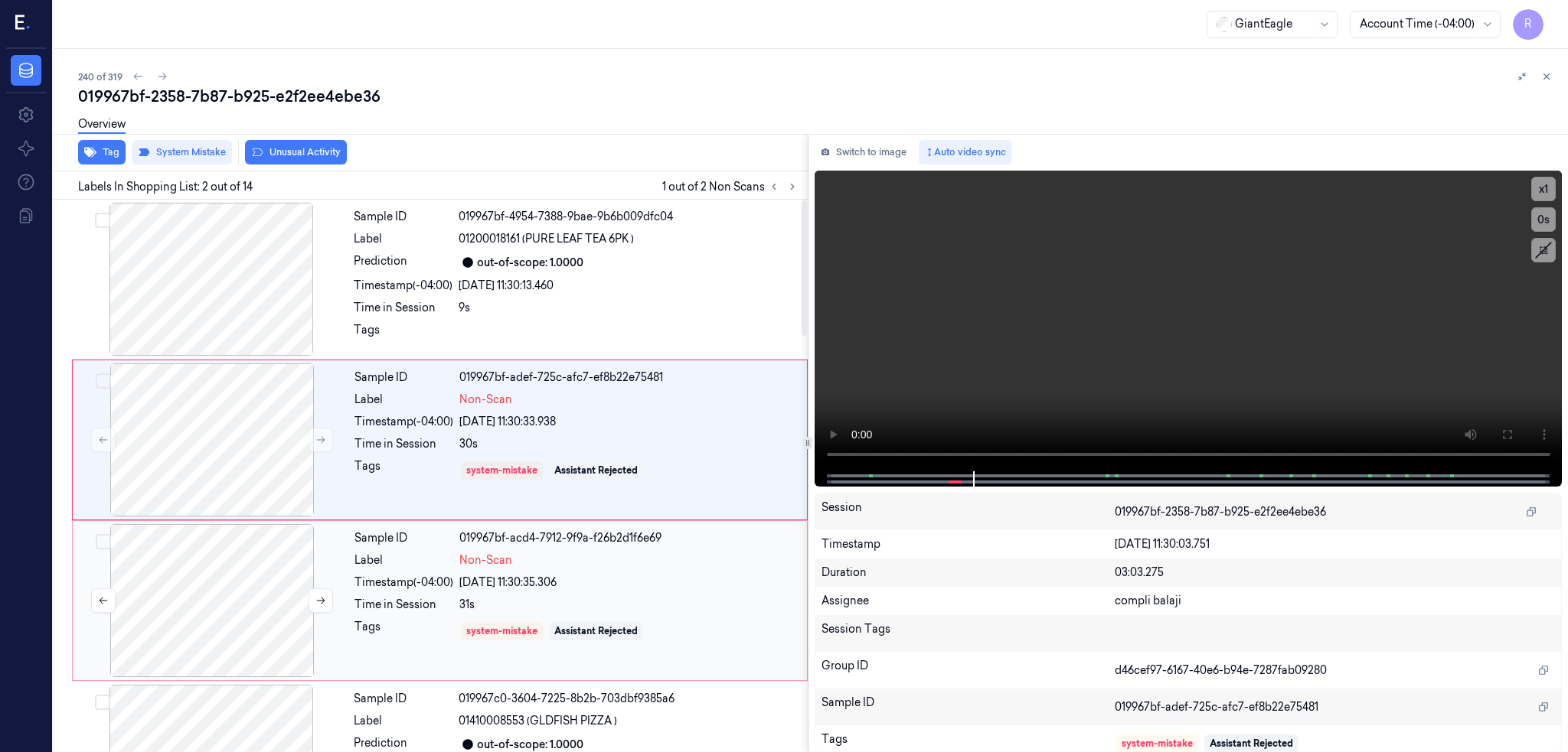
click at [192, 604] on div at bounding box center [212, 600] width 272 height 153
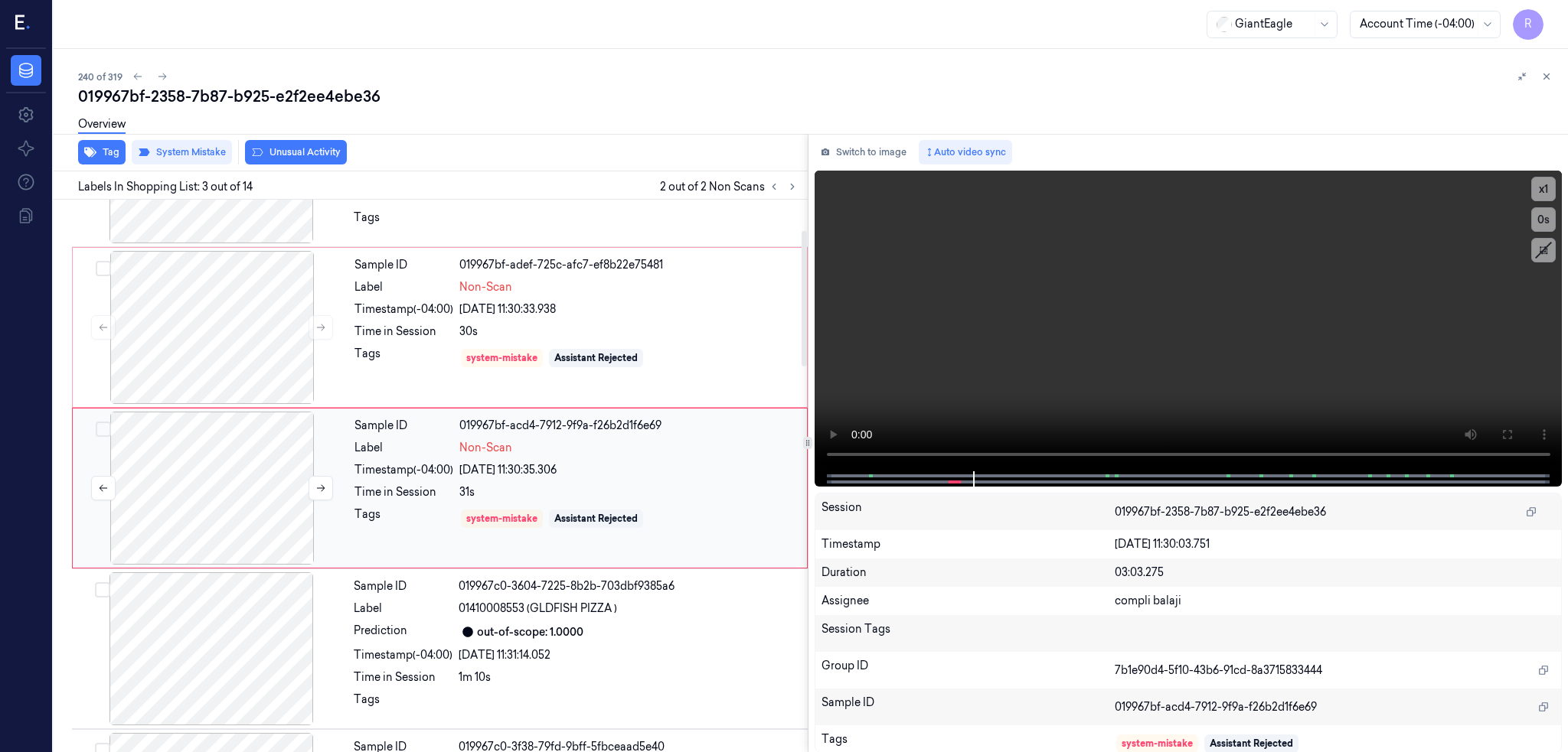
scroll to position [124, 0]
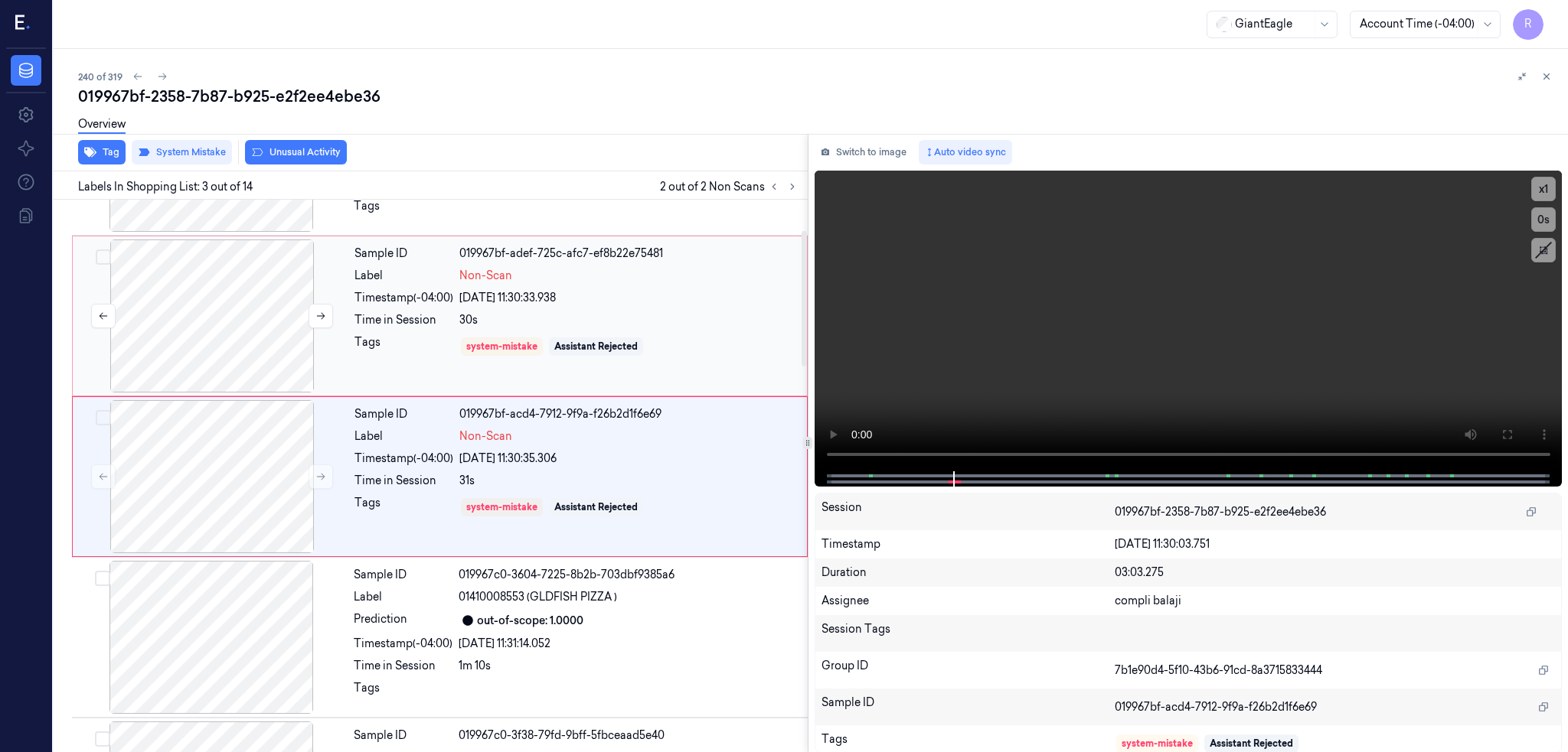
click at [204, 333] on div at bounding box center [212, 316] width 272 height 153
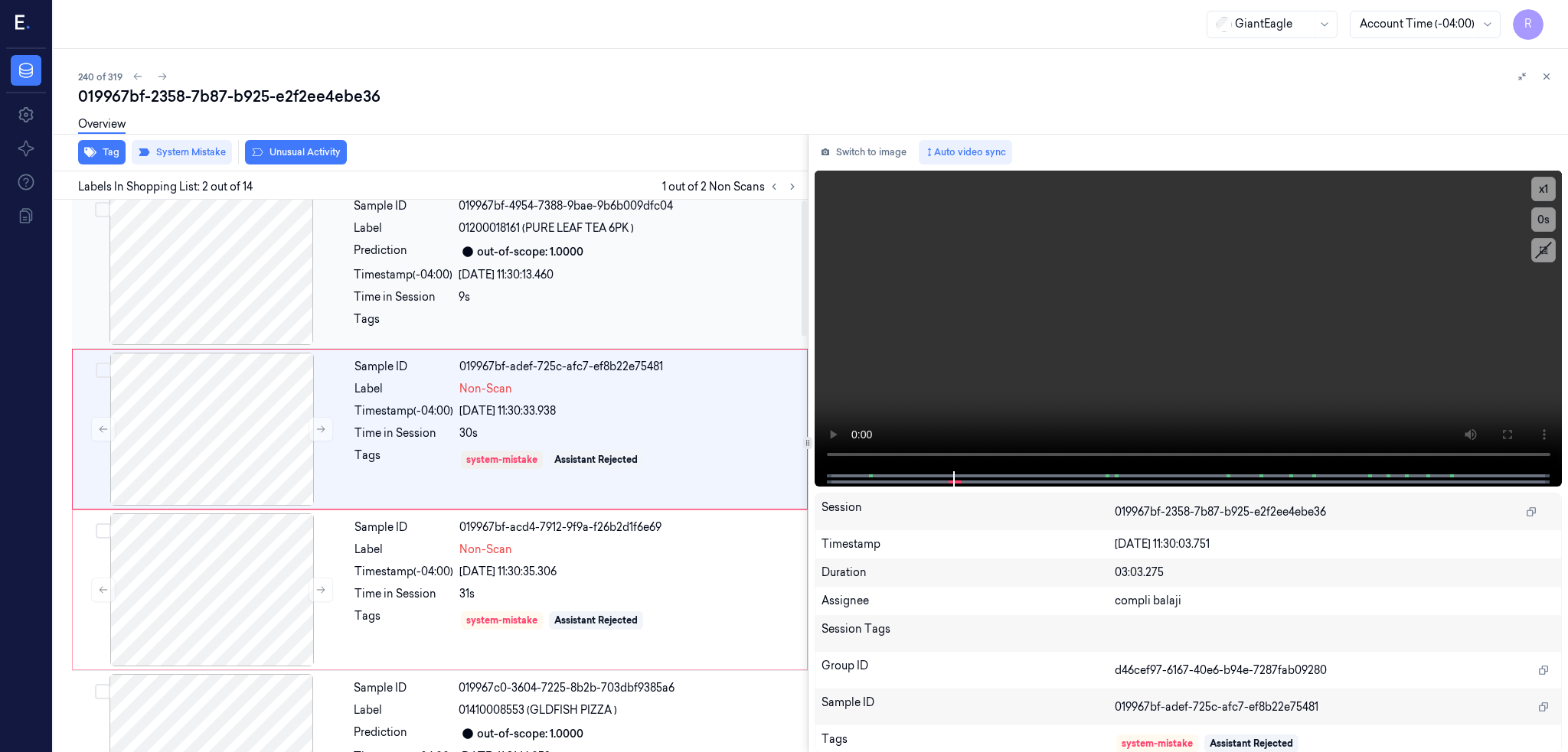
scroll to position [0, 0]
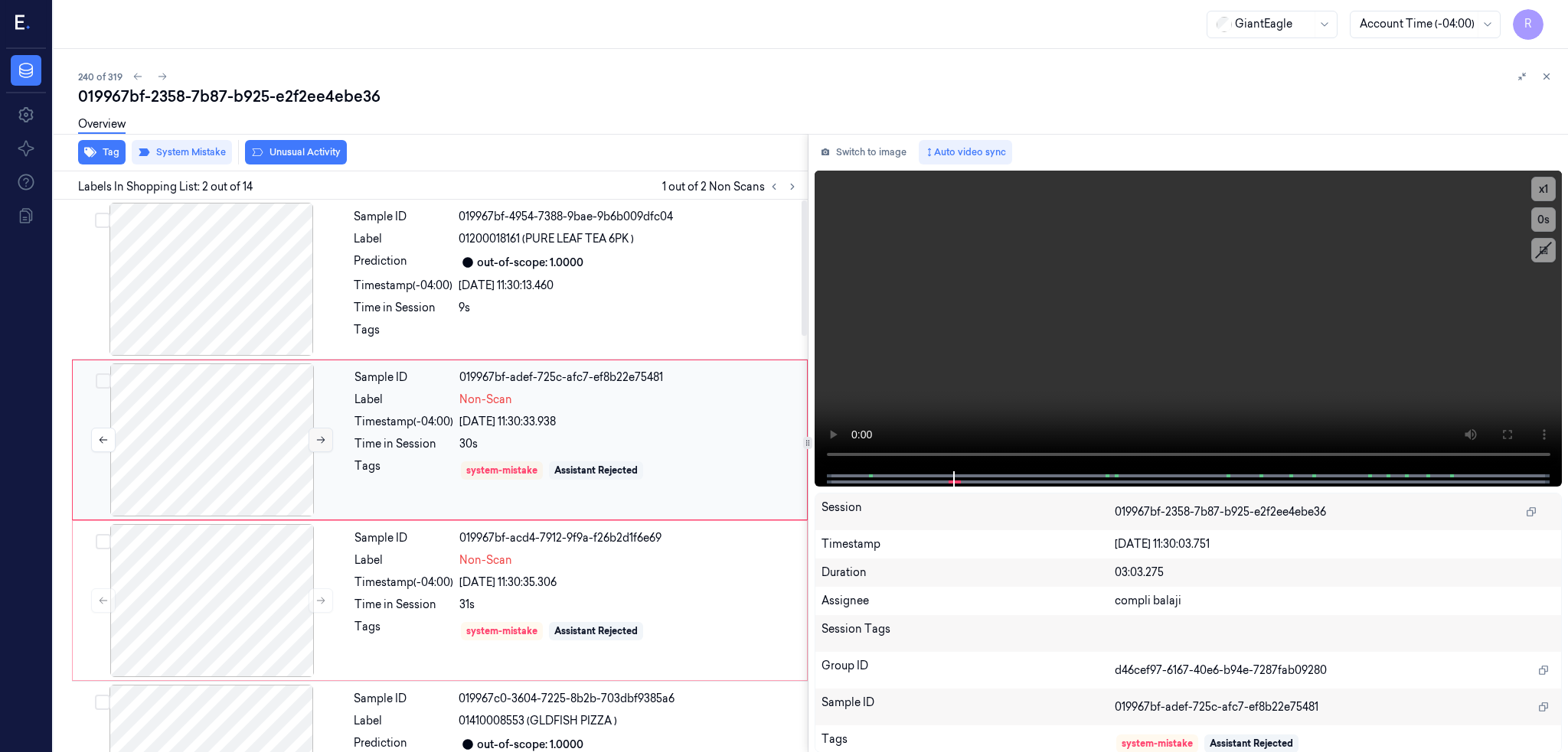
click at [309, 436] on button at bounding box center [321, 439] width 25 height 25
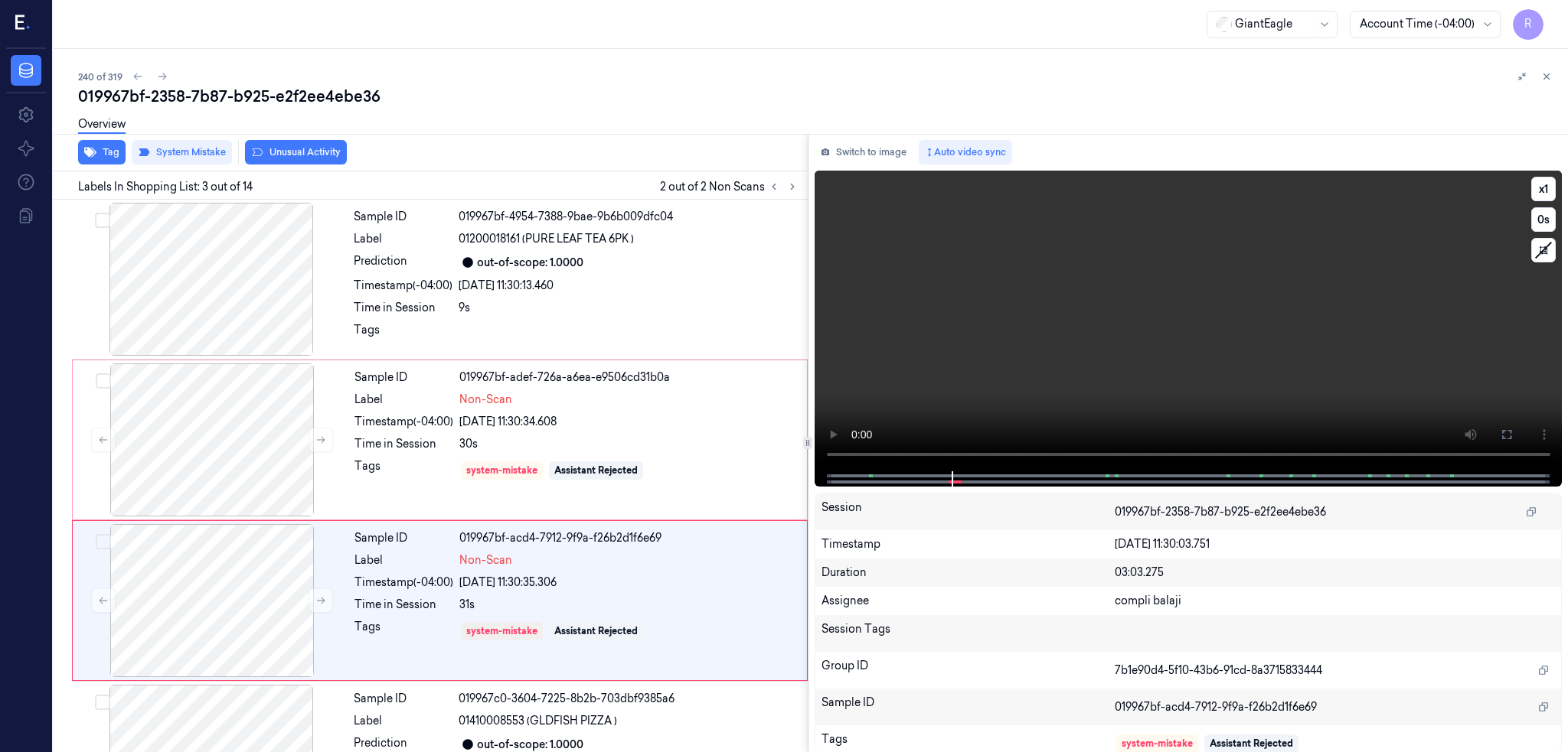
scroll to position [124, 0]
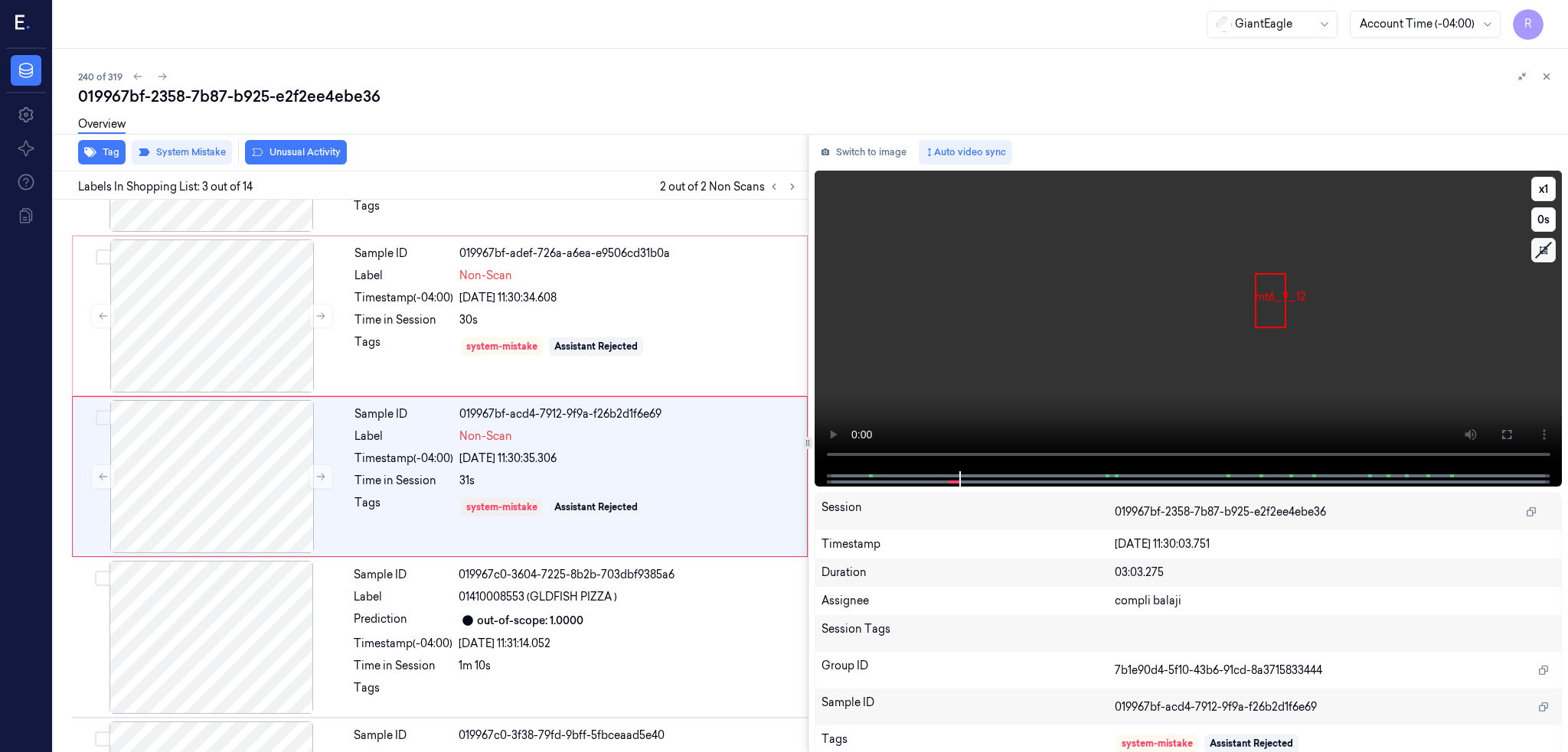
click at [1551, 258] on icon at bounding box center [1543, 250] width 23 height 23
click at [1545, 253] on icon at bounding box center [1543, 250] width 11 height 11
click at [226, 480] on div at bounding box center [212, 477] width 272 height 153
click at [258, 97] on div "019967bf-2358-7b87-b925-e2f2ee4ebe36" at bounding box center [817, 96] width 1478 height 21
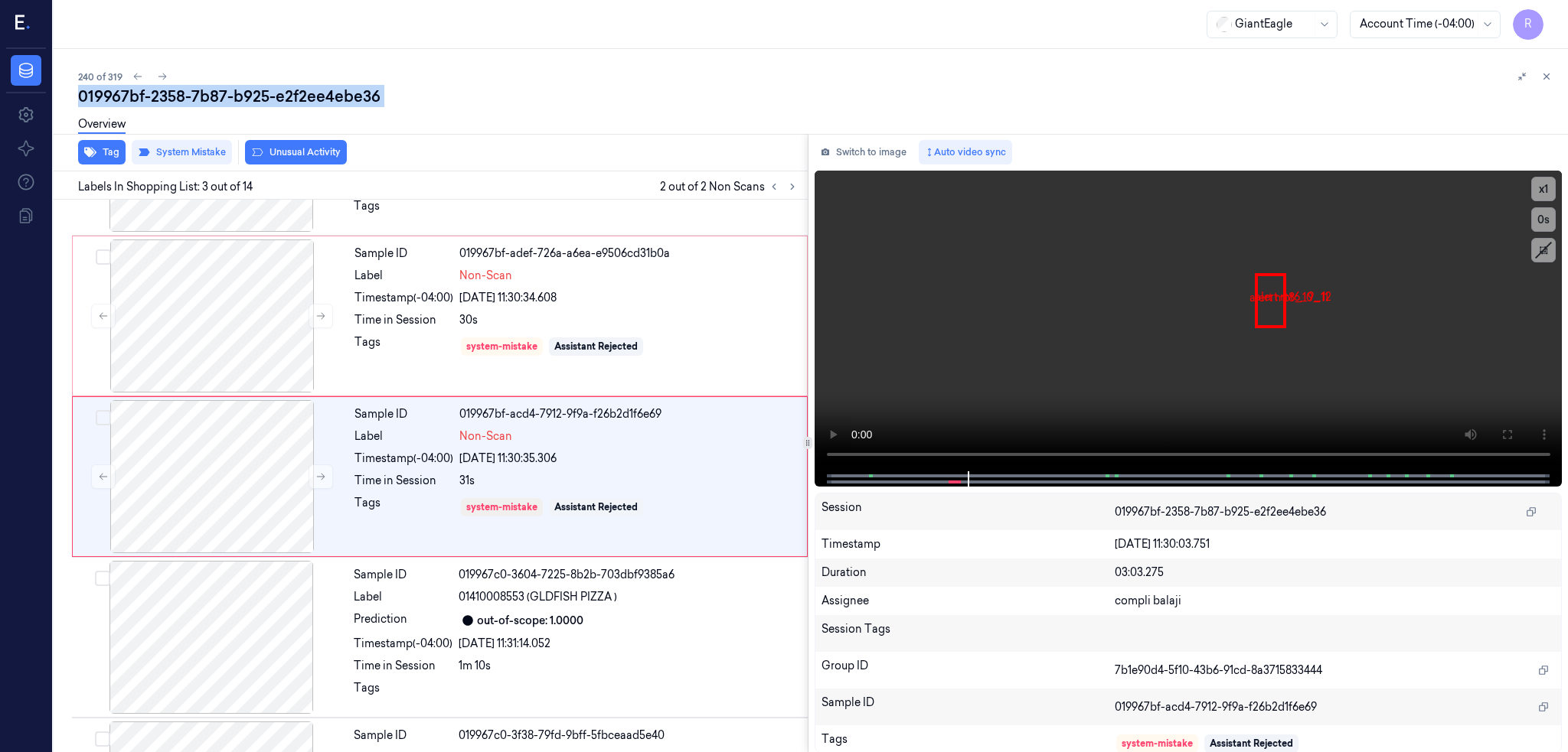
click at [258, 97] on div "019967bf-2358-7b87-b925-e2f2ee4ebe36" at bounding box center [817, 96] width 1478 height 21
click at [512, 131] on div "Overview" at bounding box center [817, 126] width 1478 height 39
click at [107, 85] on div "019967bf-2358-7b87-b925-e2f2ee4ebe36" at bounding box center [817, 96] width 1478 height 21
click at [153, 69] on button at bounding box center [162, 76] width 18 height 18
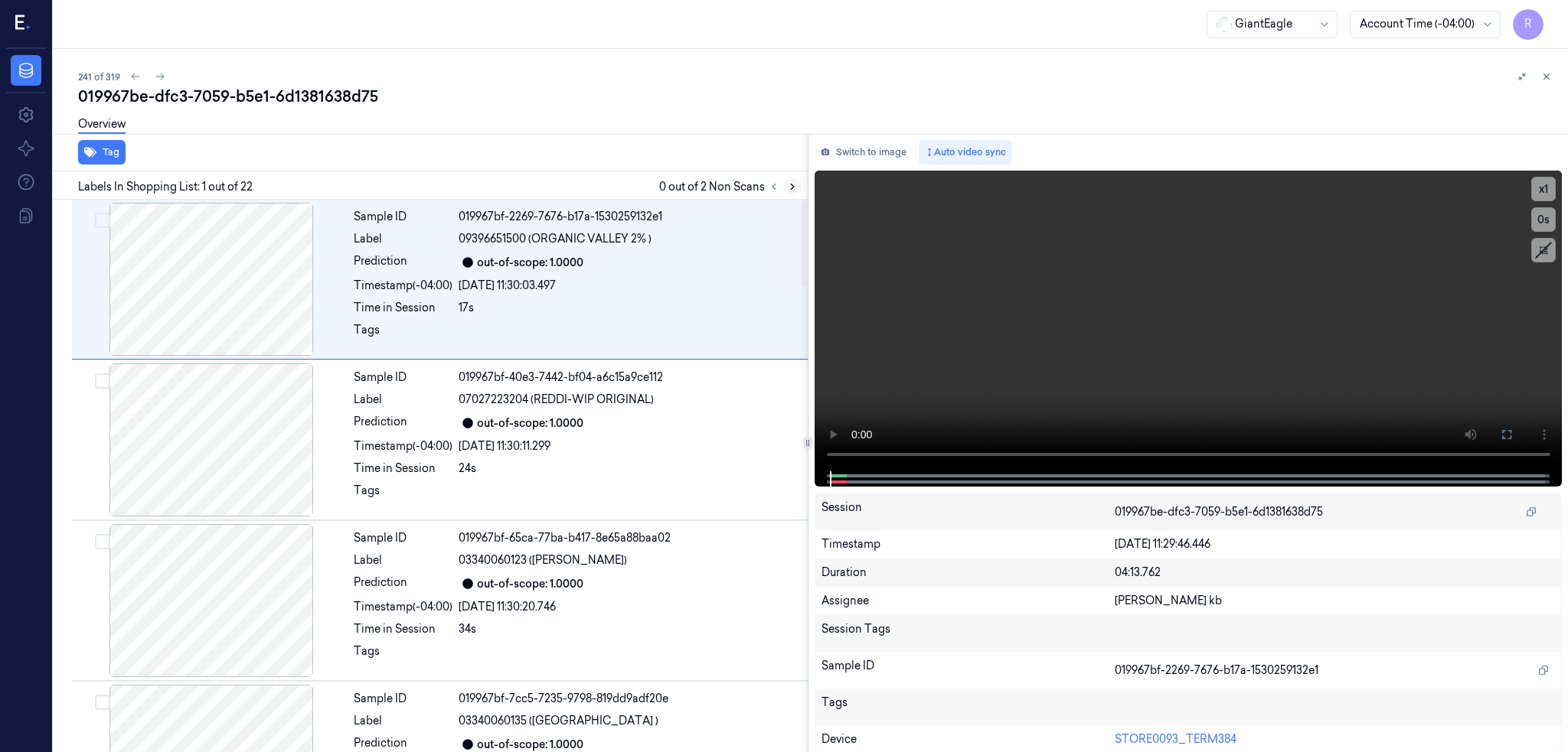
click at [787, 181] on icon at bounding box center [793, 187] width 11 height 11
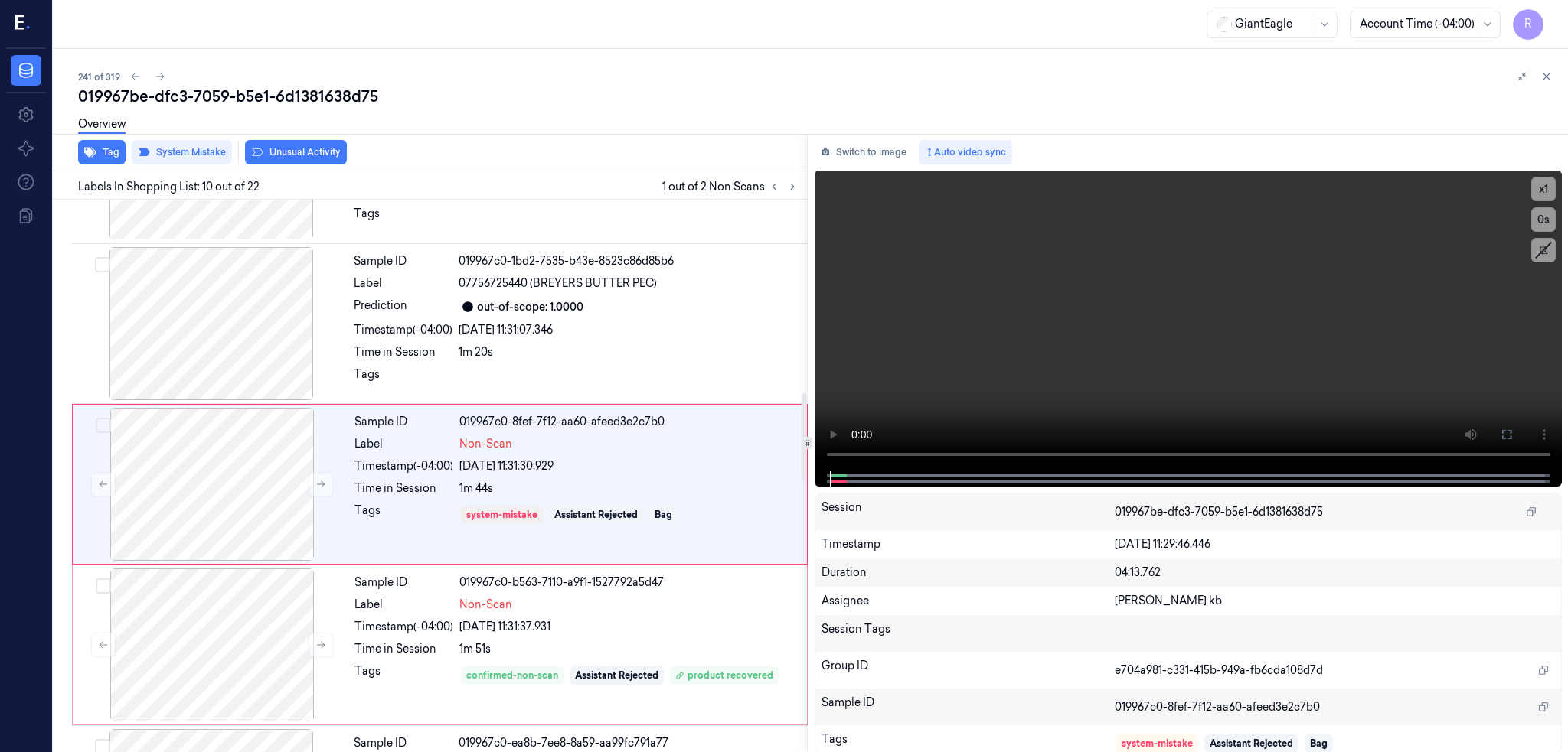
scroll to position [1250, 0]
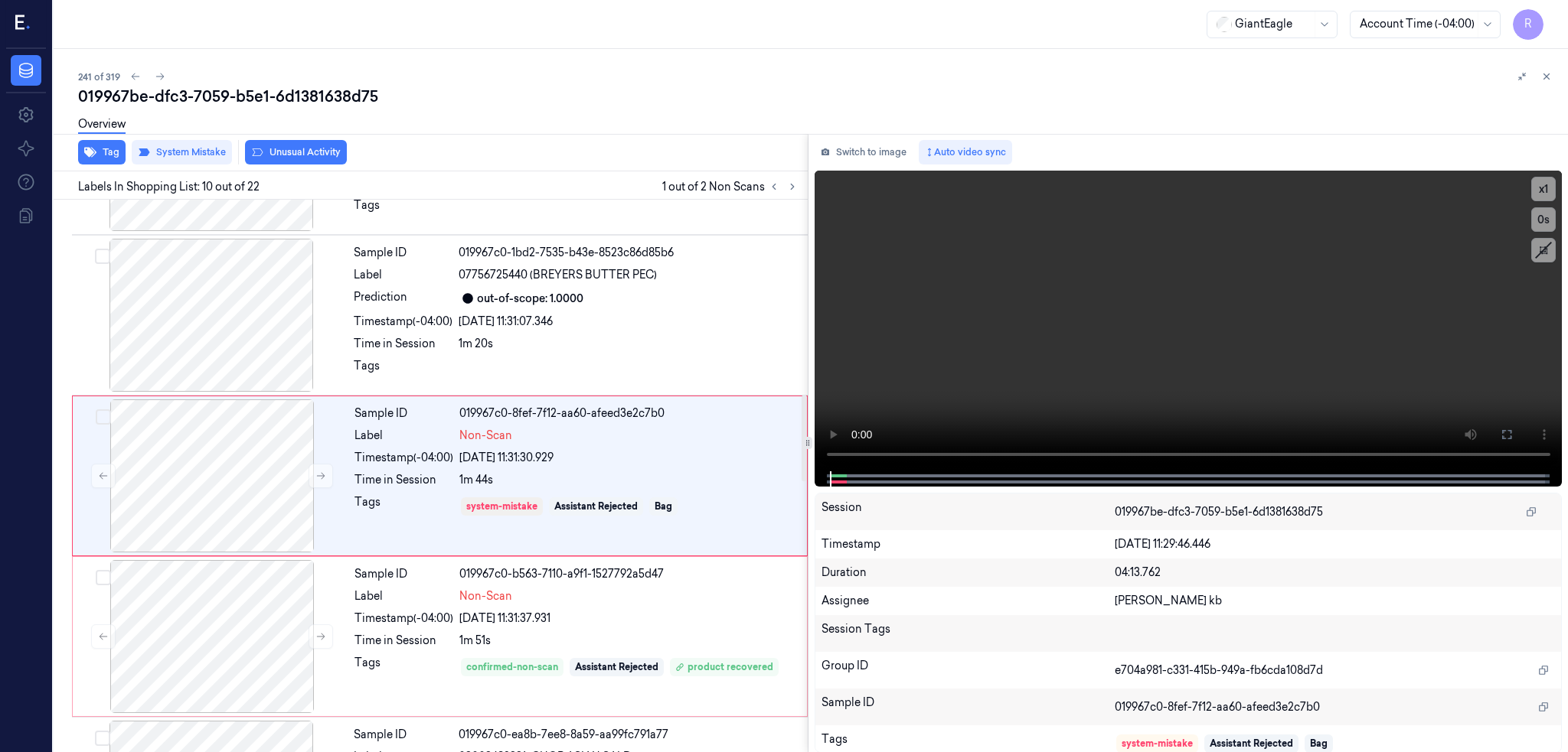
click at [215, 89] on div "019967be-dfc3-7059-b5e1-6d1381638d75" at bounding box center [817, 96] width 1478 height 21
click at [136, 316] on div at bounding box center [211, 315] width 272 height 153
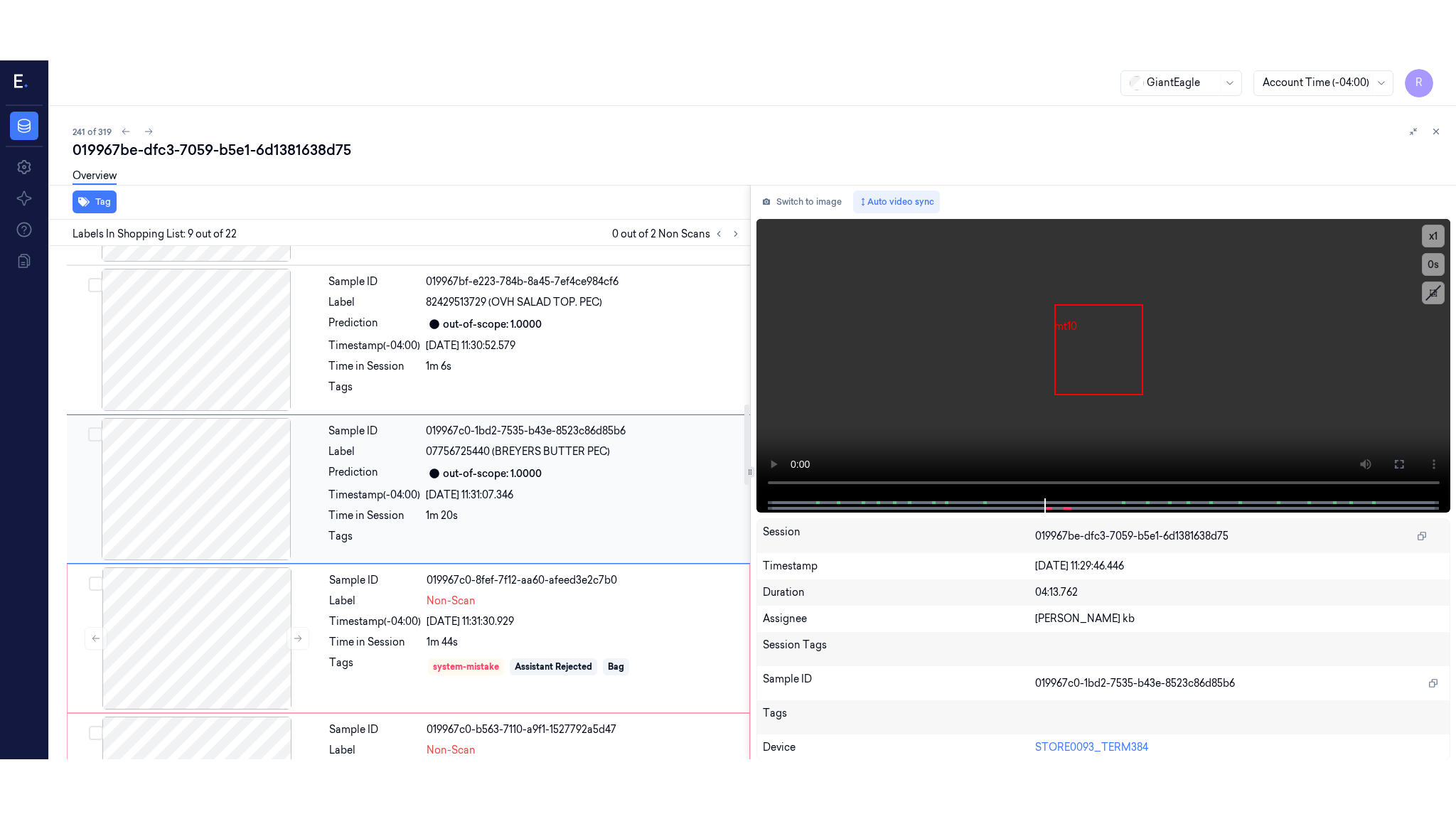
scroll to position [1011, 0]
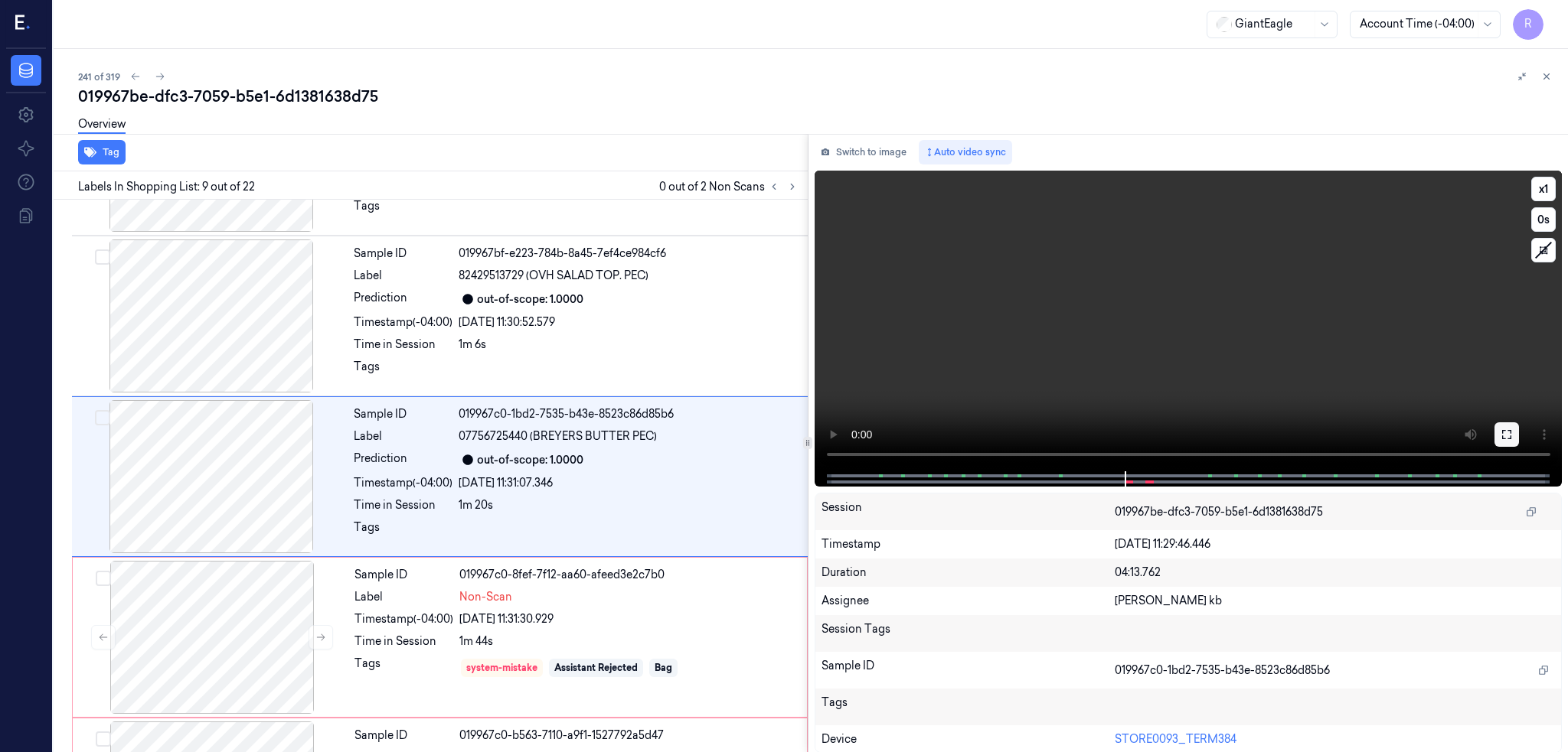
click at [1508, 432] on icon at bounding box center [1506, 434] width 12 height 12
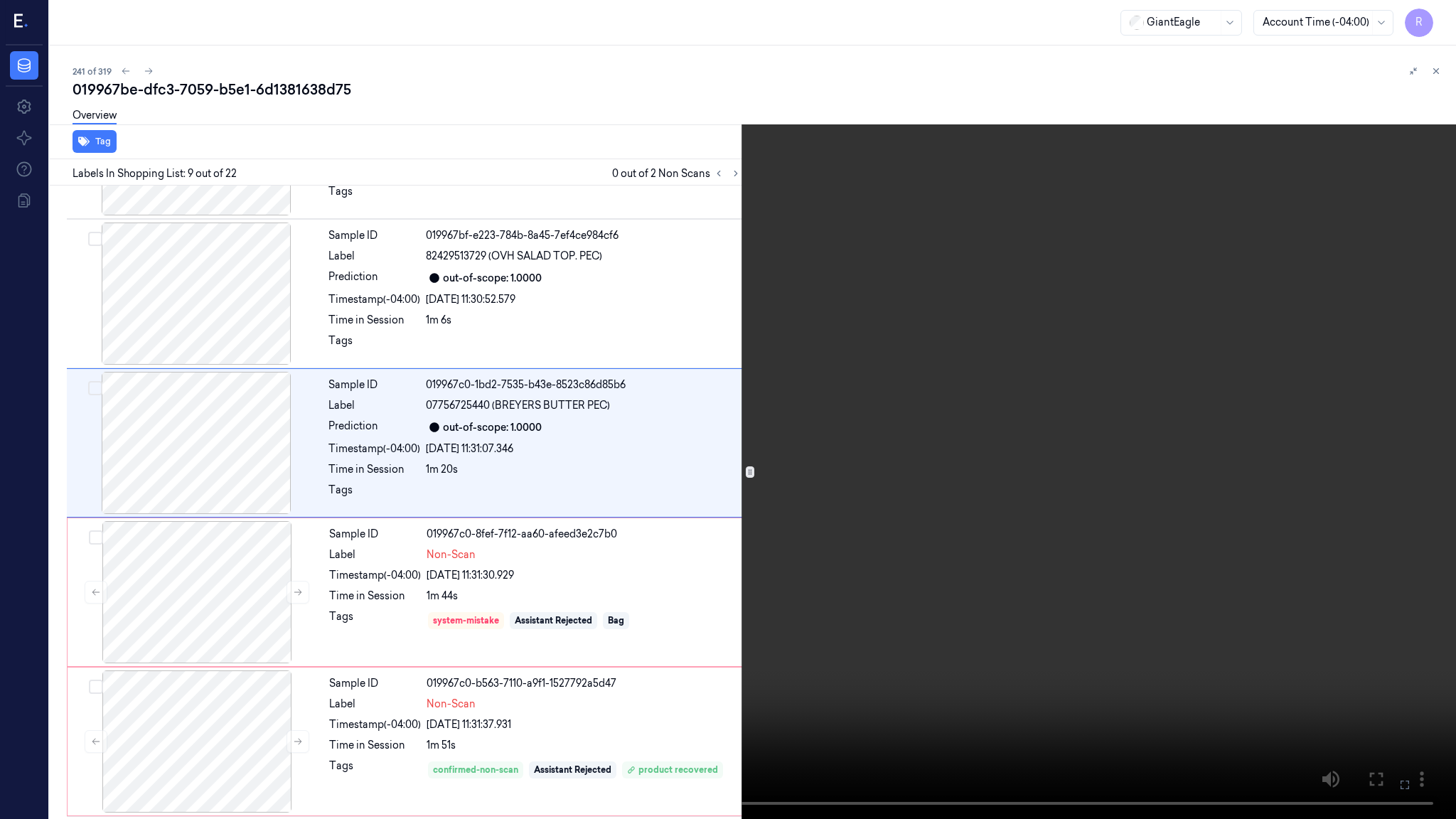
drag, startPoint x: 1226, startPoint y: 592, endPoint x: 1226, endPoint y: 607, distance: 15.0
click at [1226, 608] on video at bounding box center [728, 410] width 1456 height 819
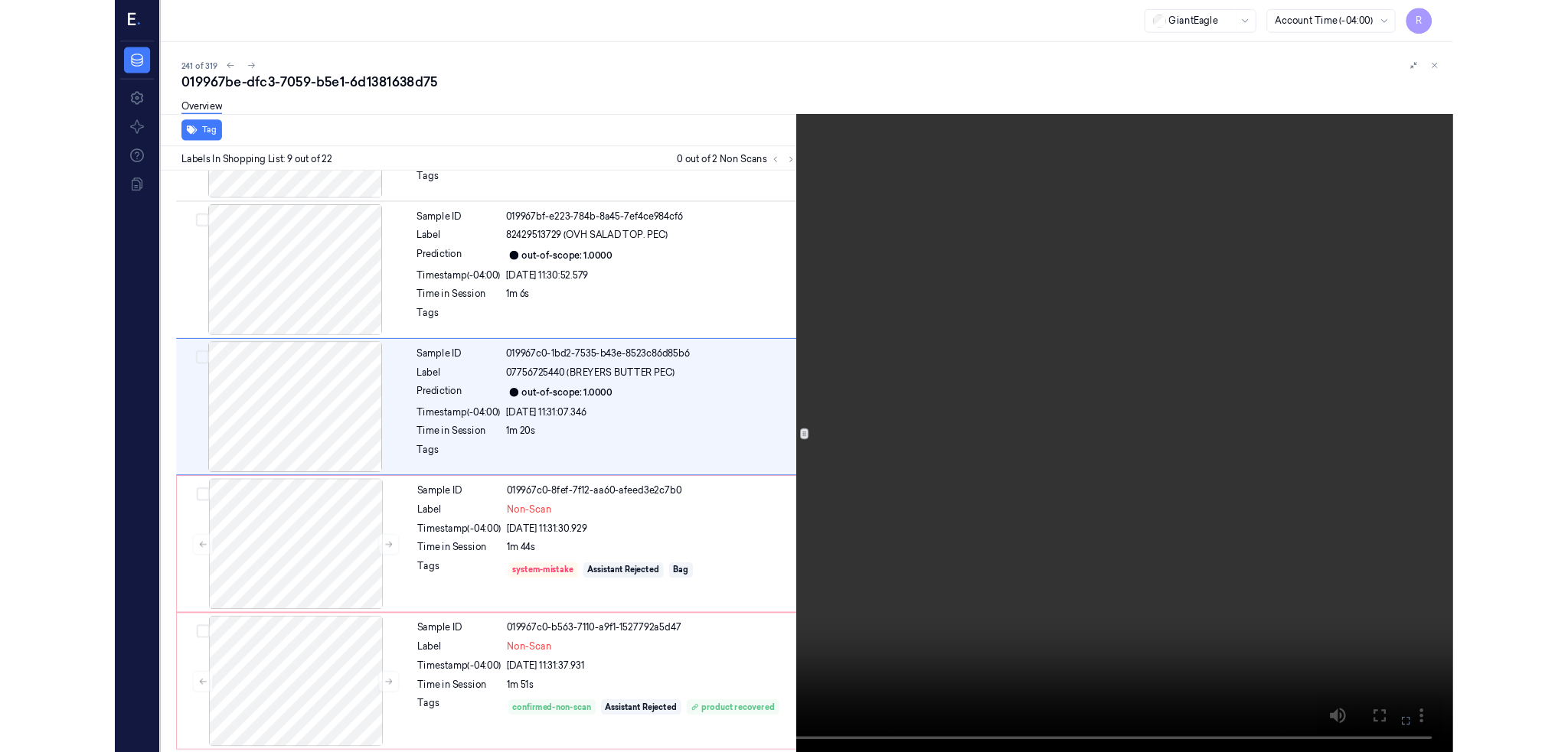
scroll to position [1024, 0]
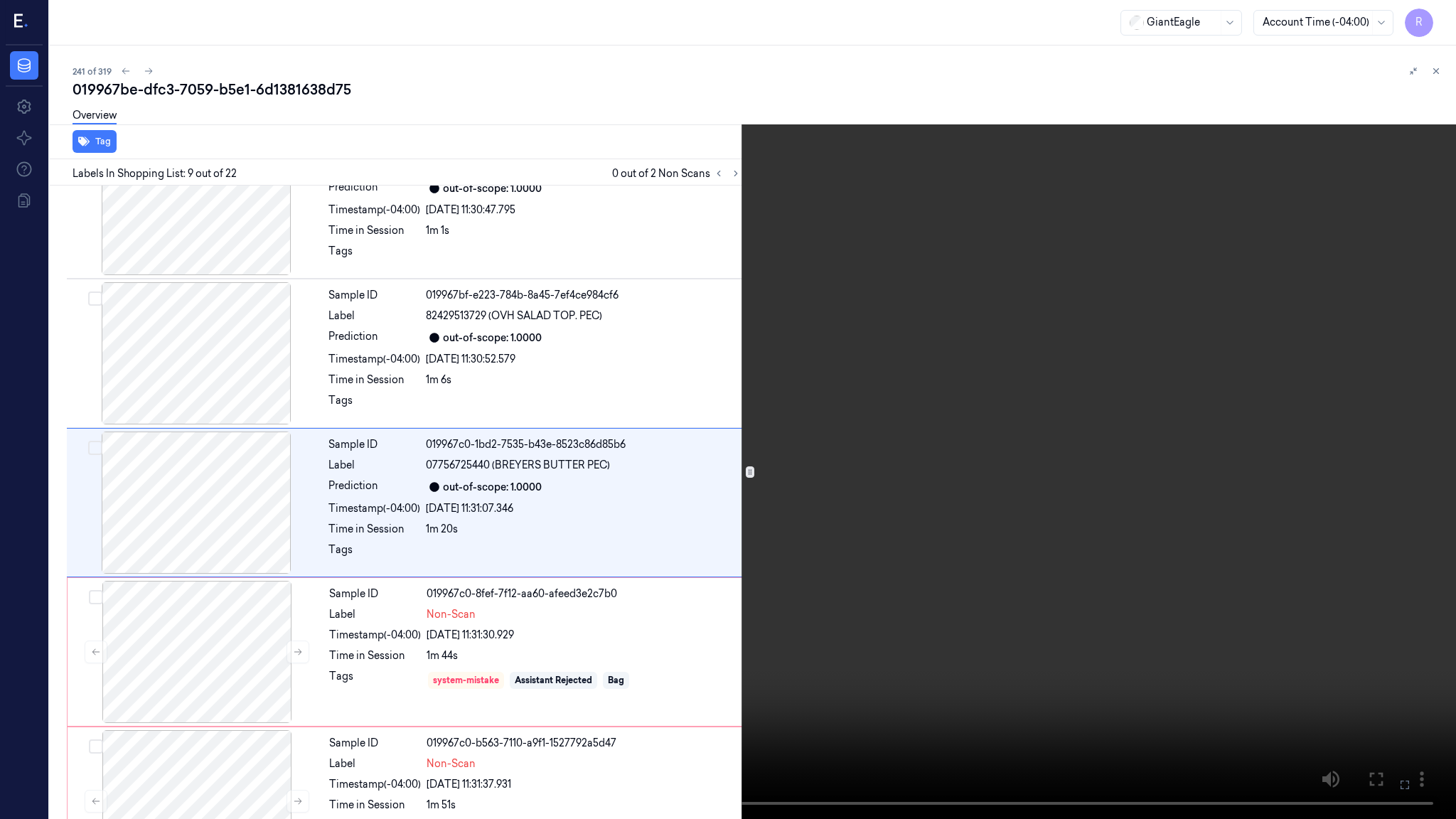
click at [1226, 607] on video at bounding box center [728, 410] width 1456 height 819
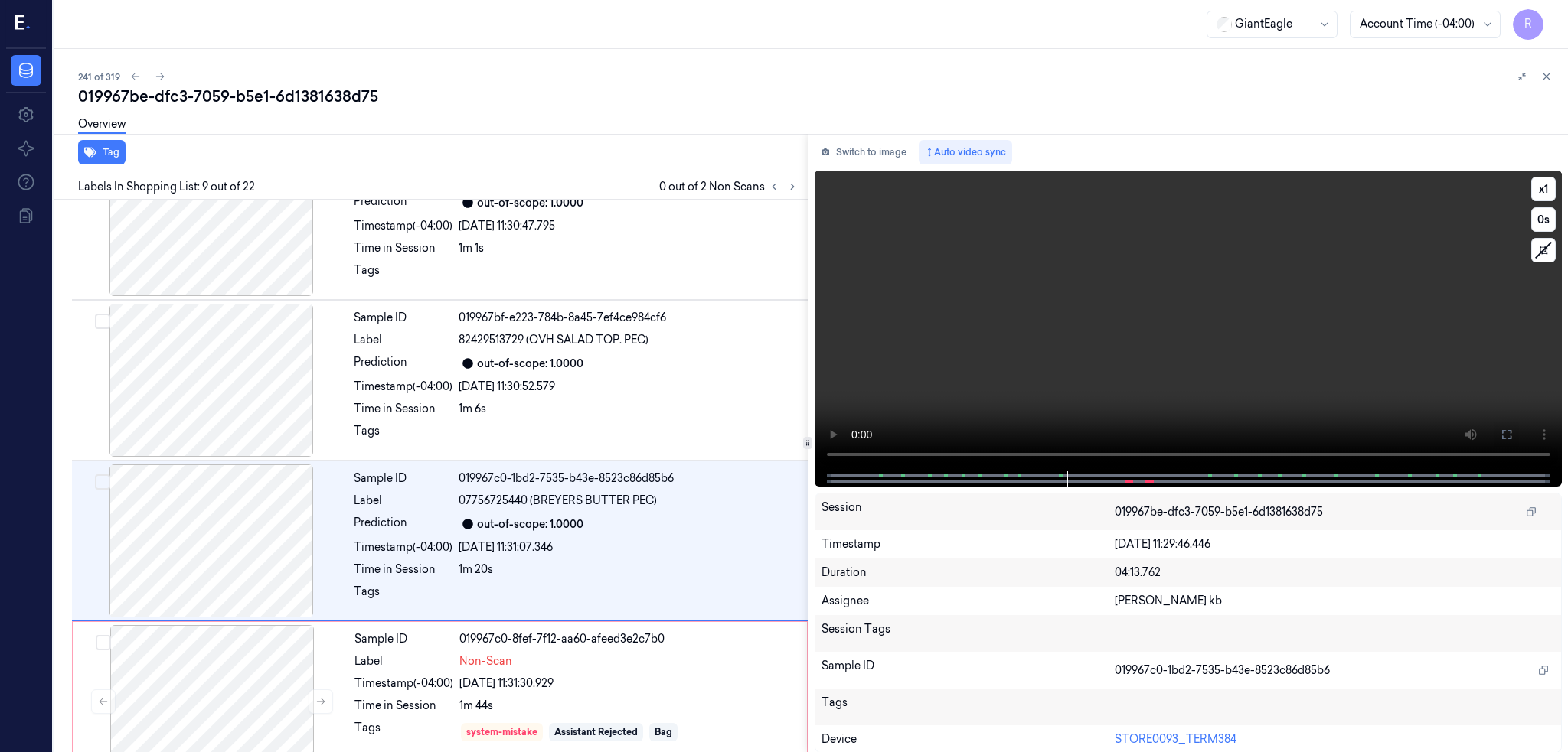
drag, startPoint x: 1513, startPoint y: 431, endPoint x: 1479, endPoint y: 537, distance: 111.3
click at [1513, 431] on button at bounding box center [1506, 435] width 25 height 25
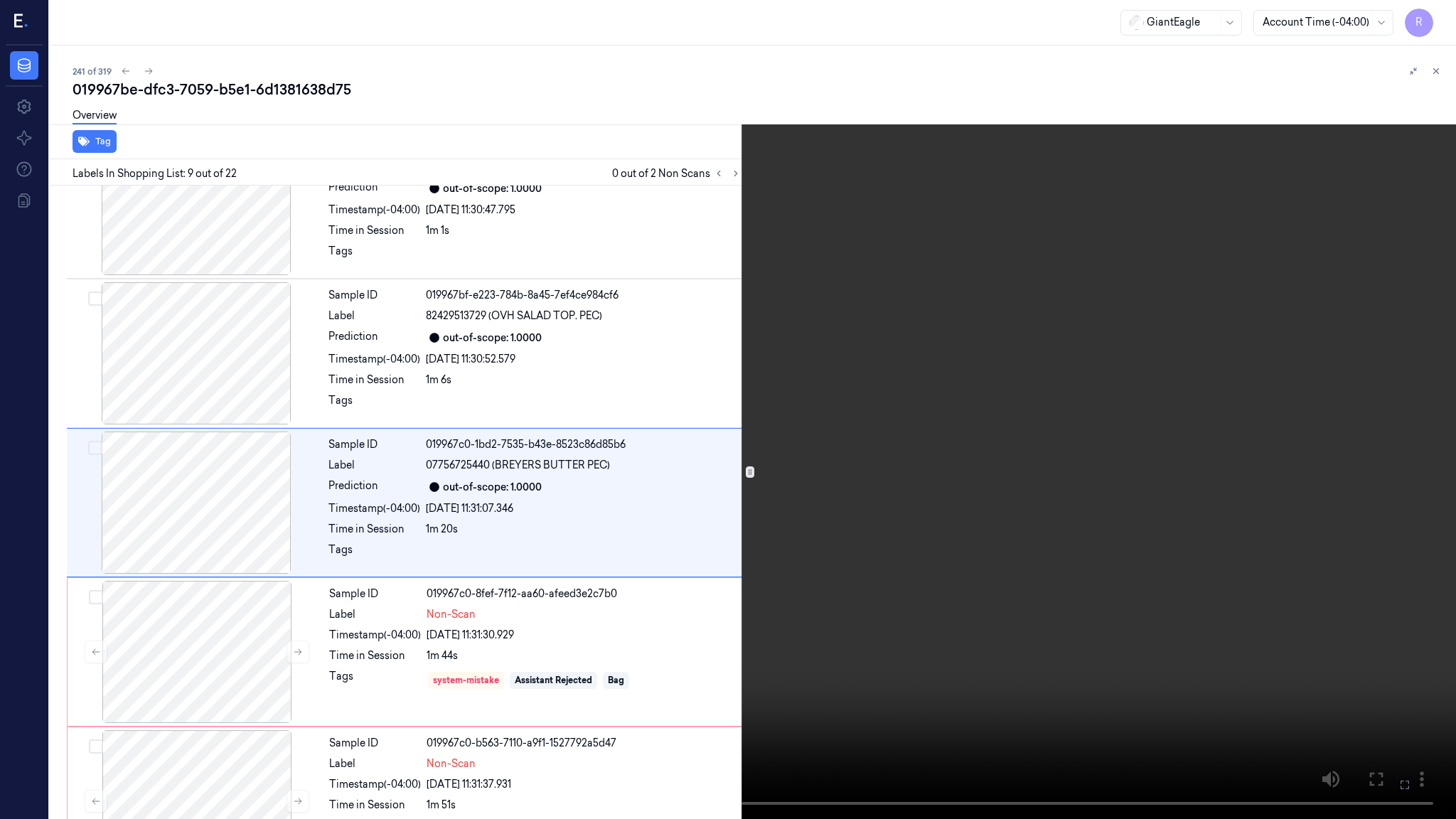
click at [915, 529] on video at bounding box center [728, 410] width 1456 height 819
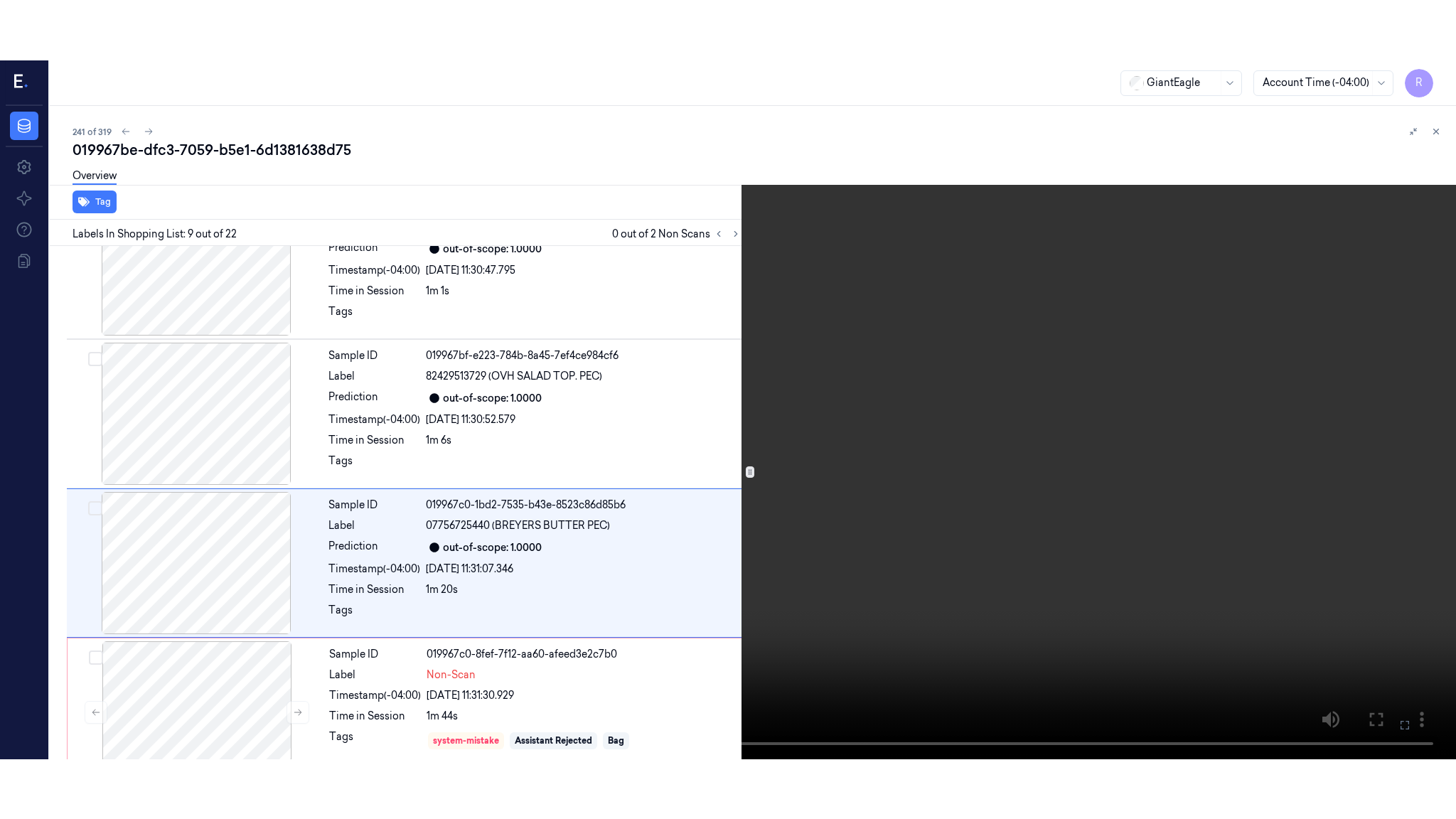
scroll to position [1011, 0]
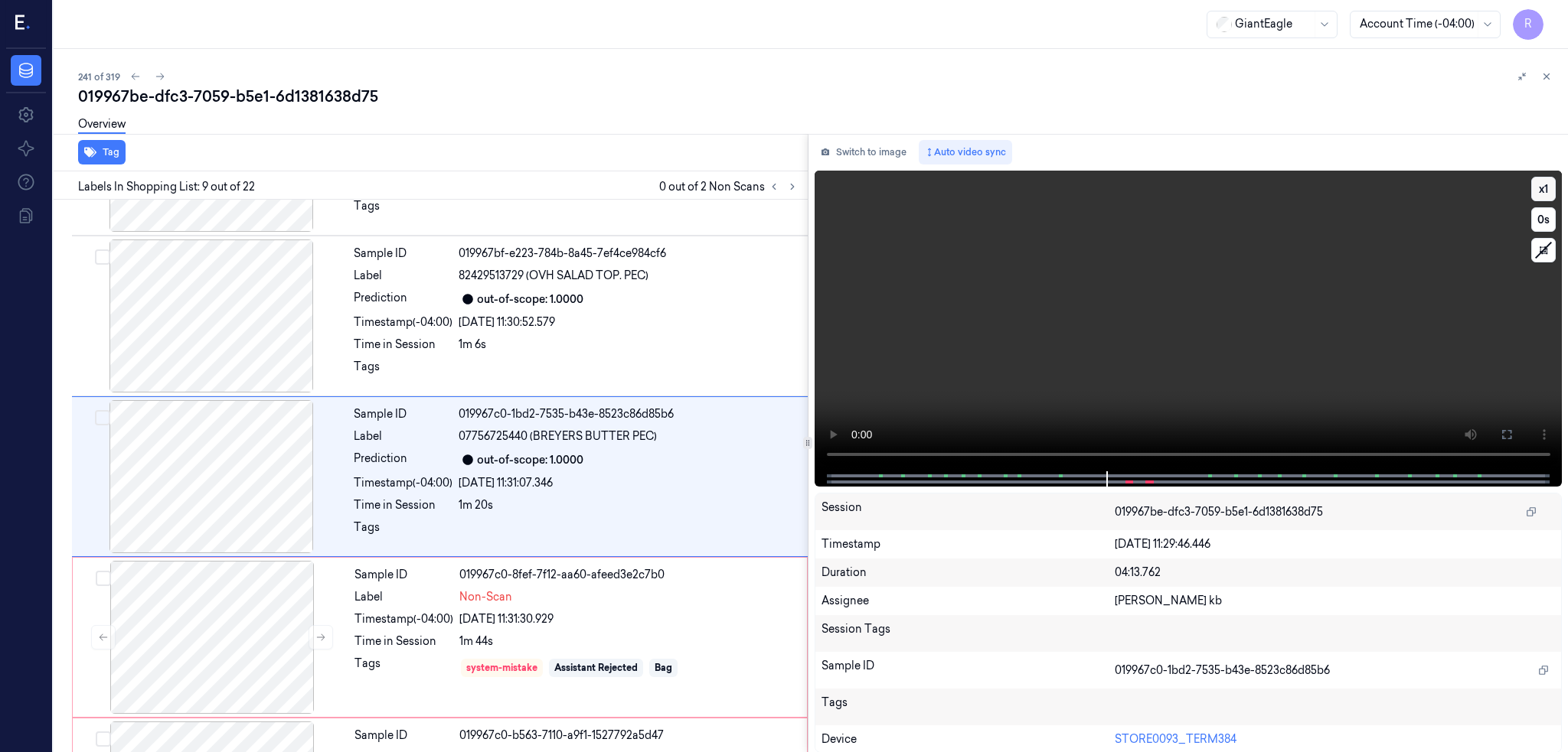
click at [1539, 191] on button "x 1" at bounding box center [1543, 188] width 25 height 25
click at [1517, 431] on button at bounding box center [1506, 435] width 25 height 25
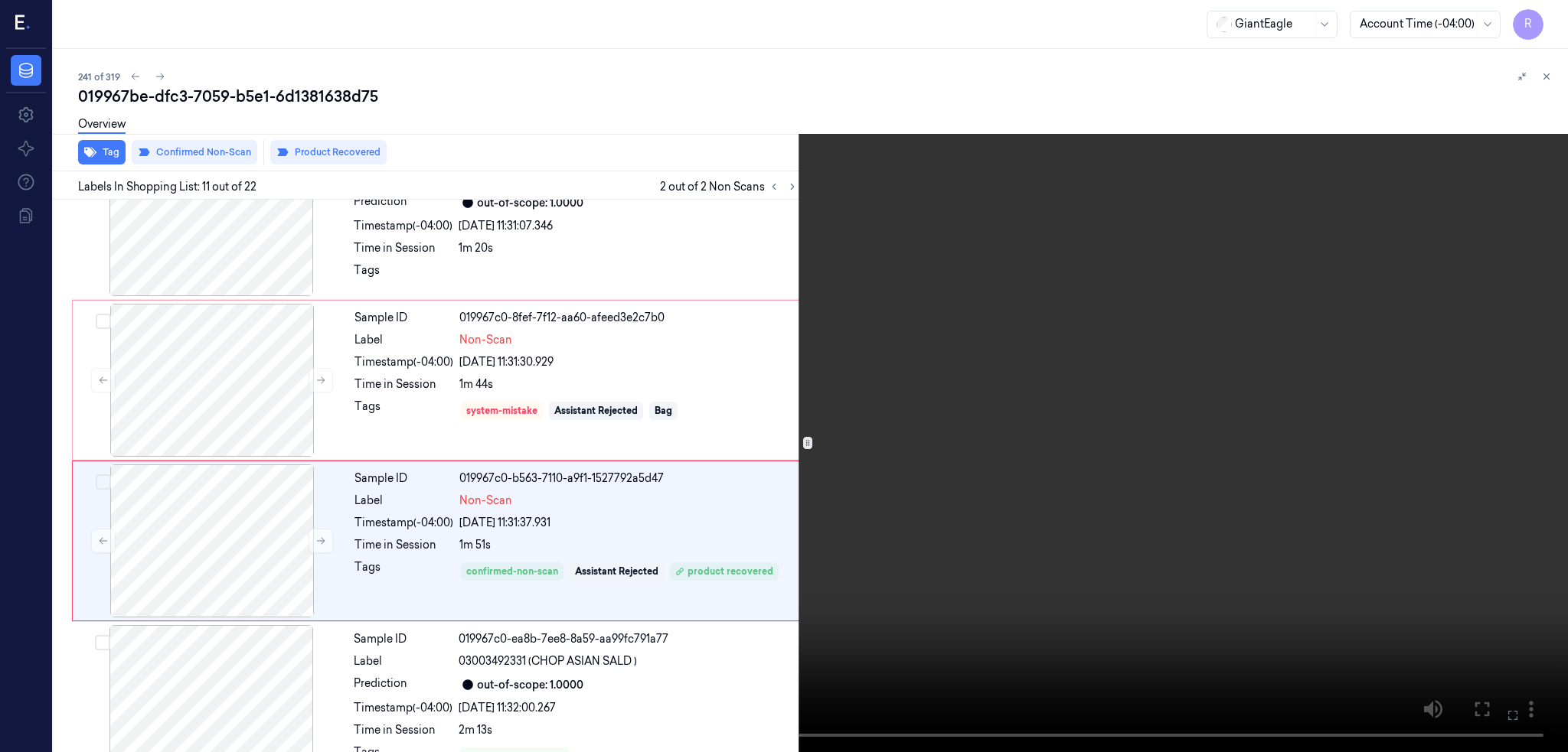
scroll to position [1411, 0]
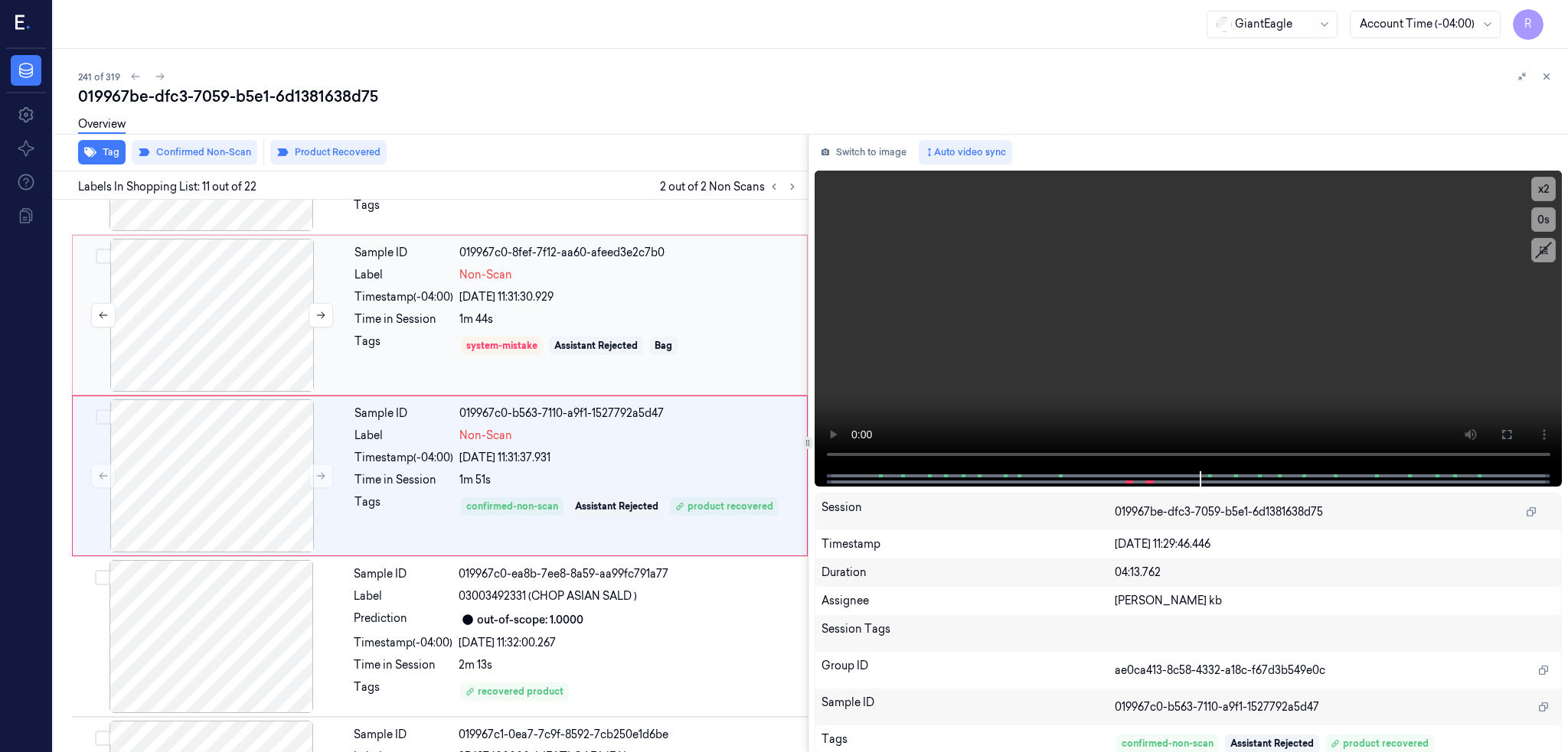
click at [177, 298] on div at bounding box center [212, 315] width 272 height 153
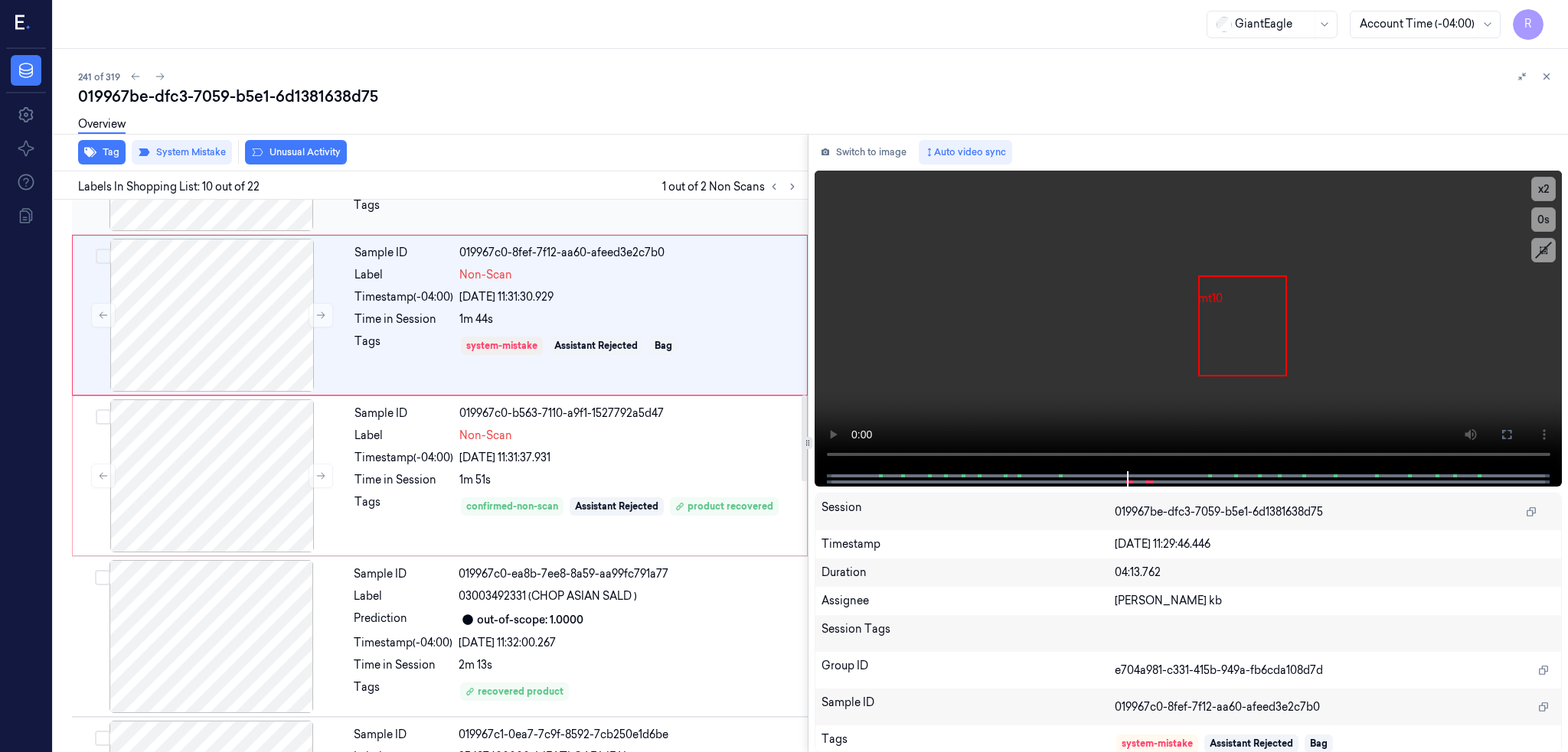
scroll to position [1250, 0]
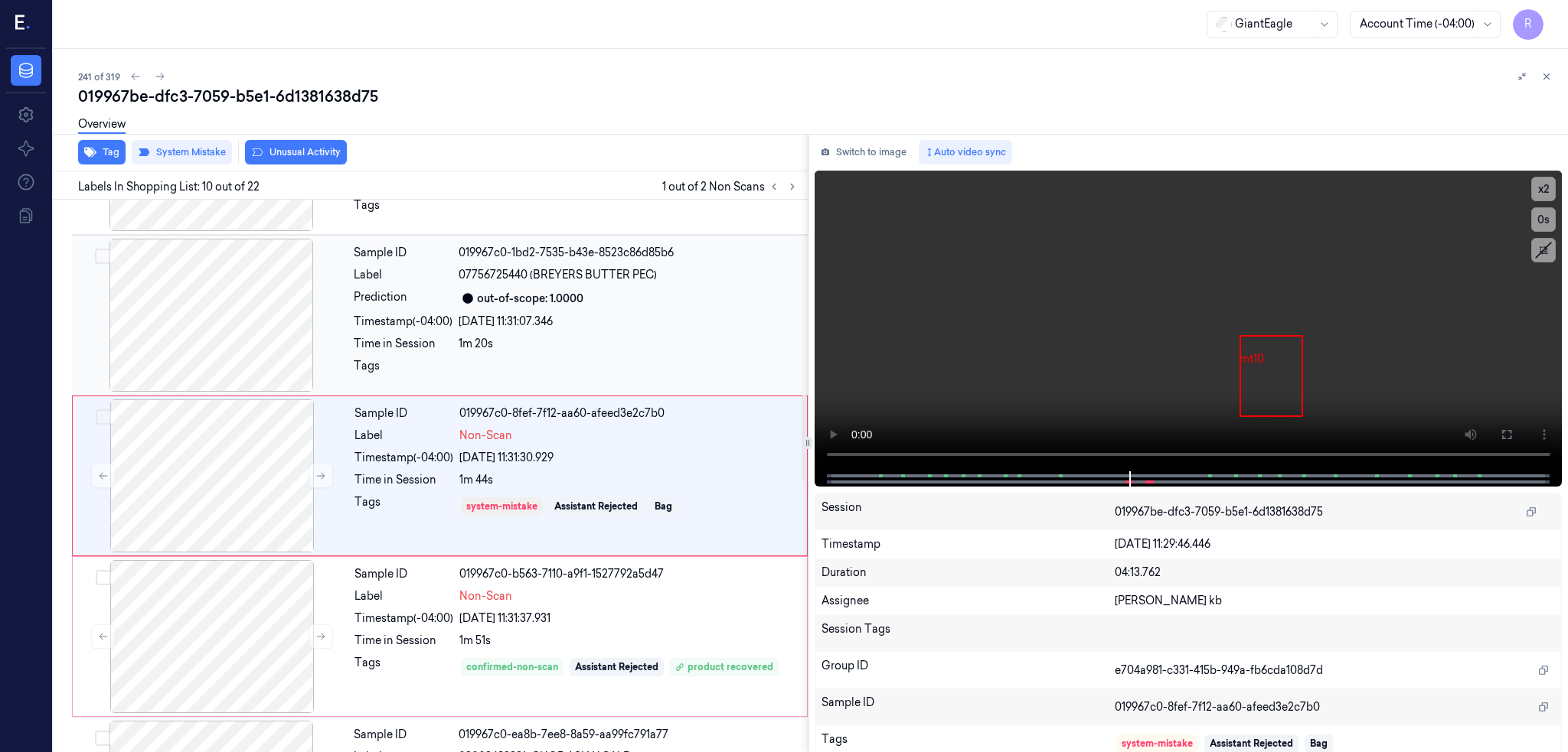
click at [157, 348] on div at bounding box center [211, 315] width 272 height 153
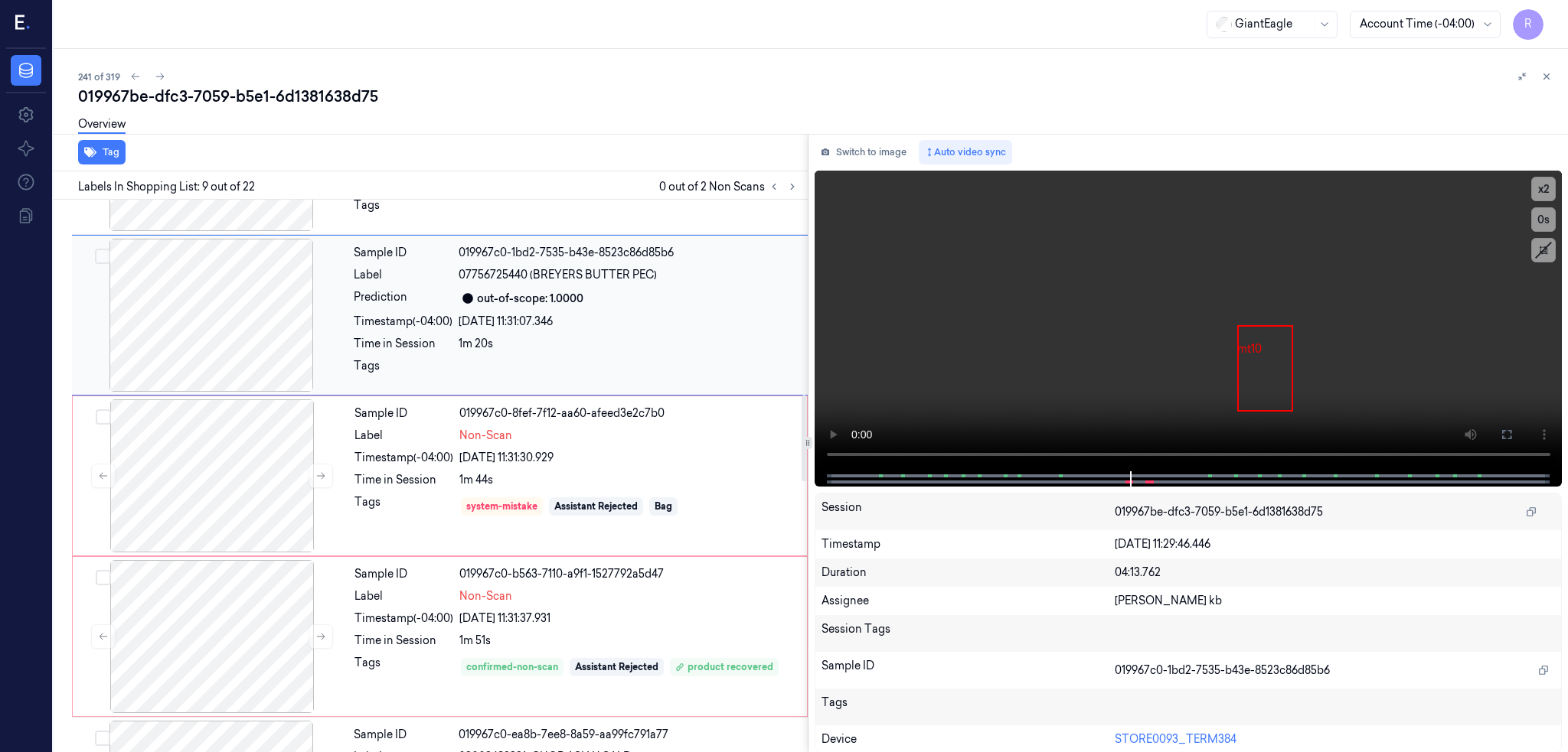
click at [167, 392] on div at bounding box center [211, 315] width 272 height 153
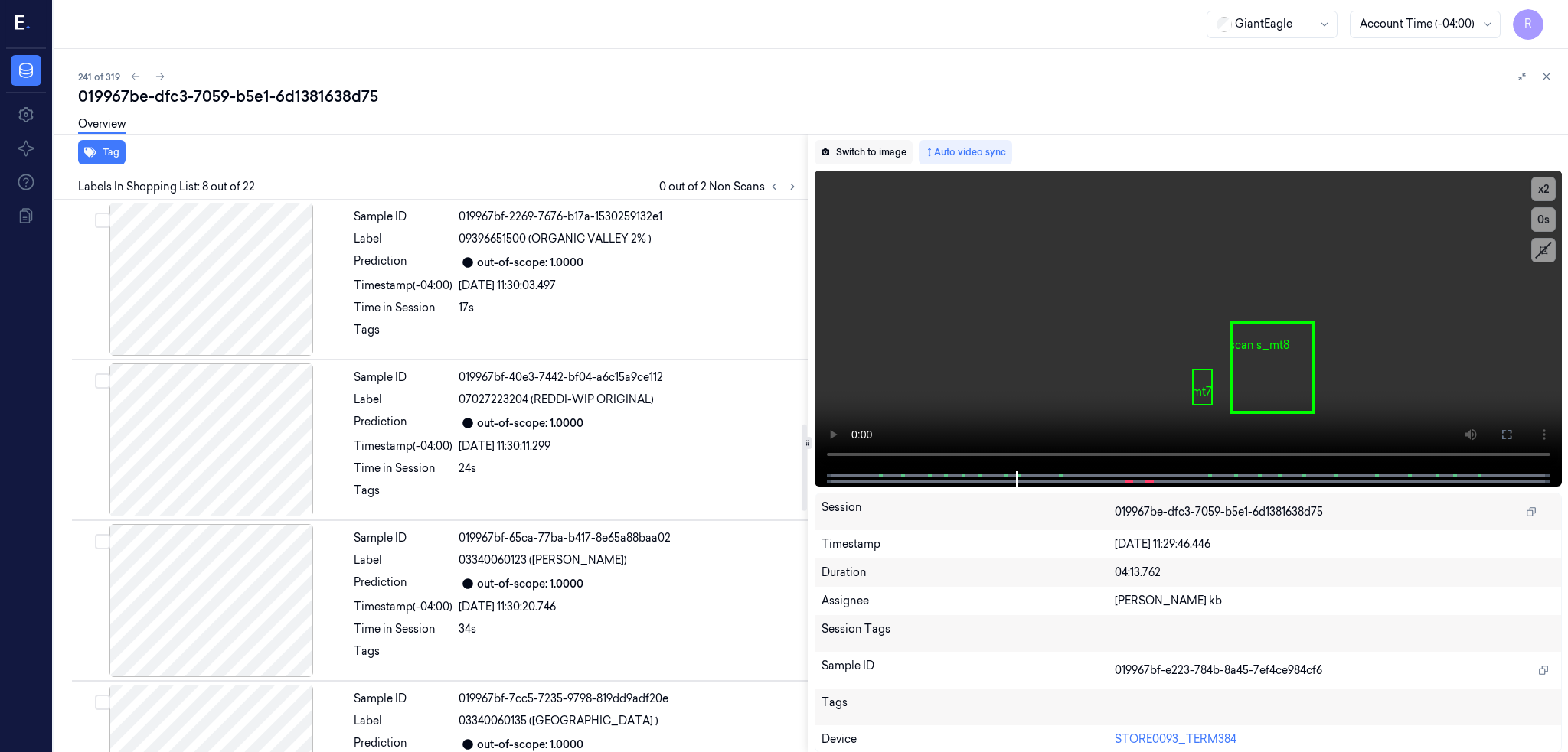
click at [843, 154] on button "Switch to image" at bounding box center [864, 152] width 98 height 25
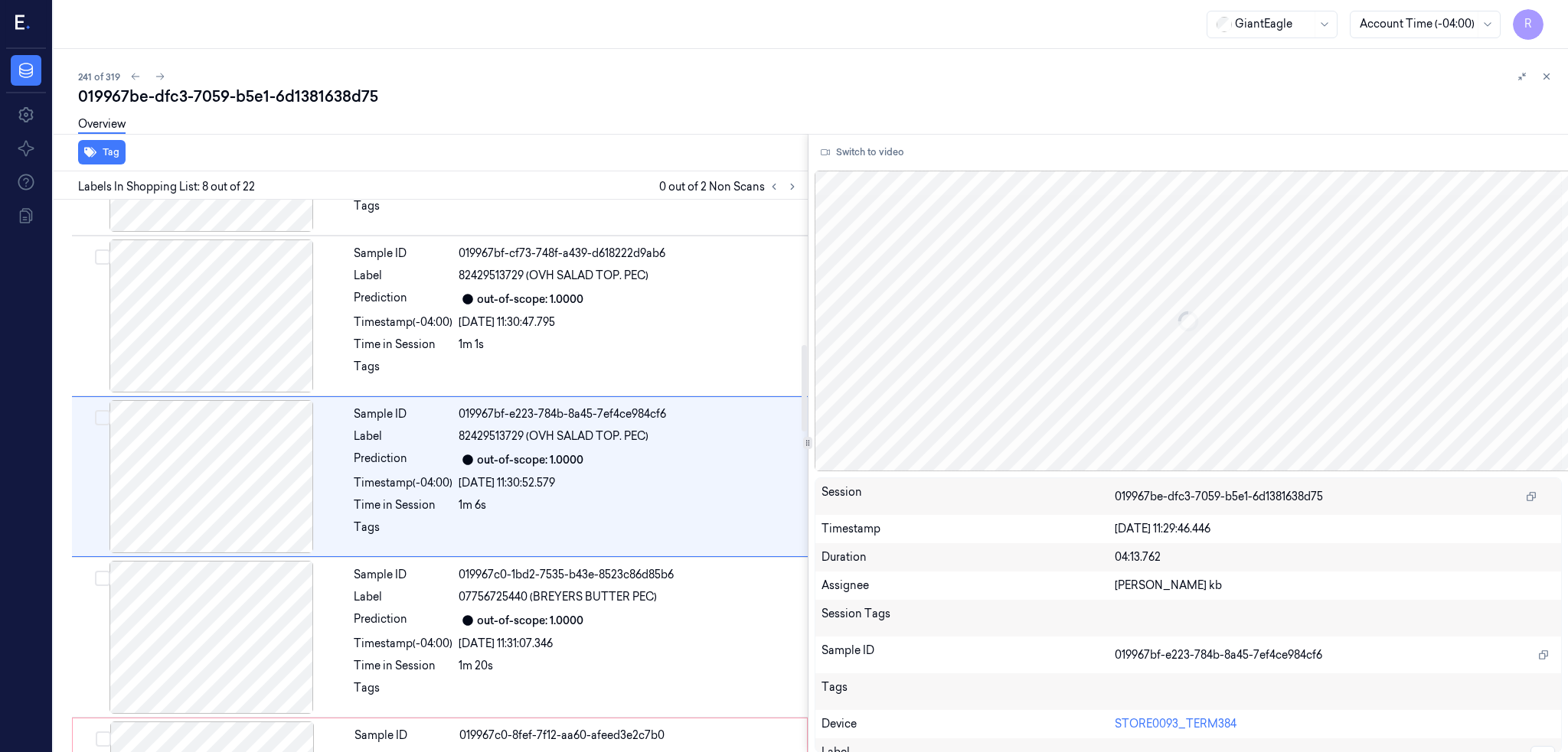
scroll to position [0, 54]
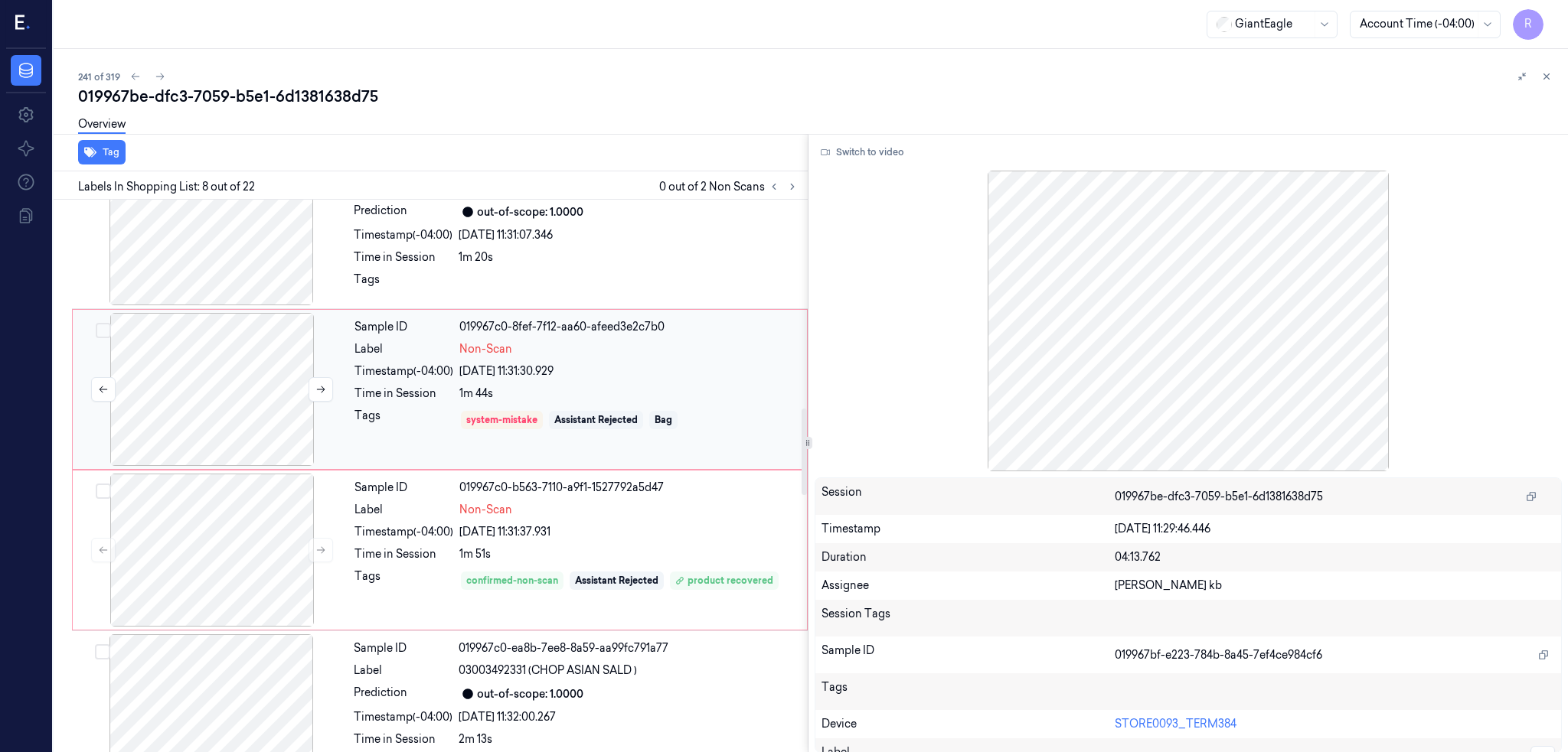
click at [175, 385] on div at bounding box center [212, 389] width 272 height 153
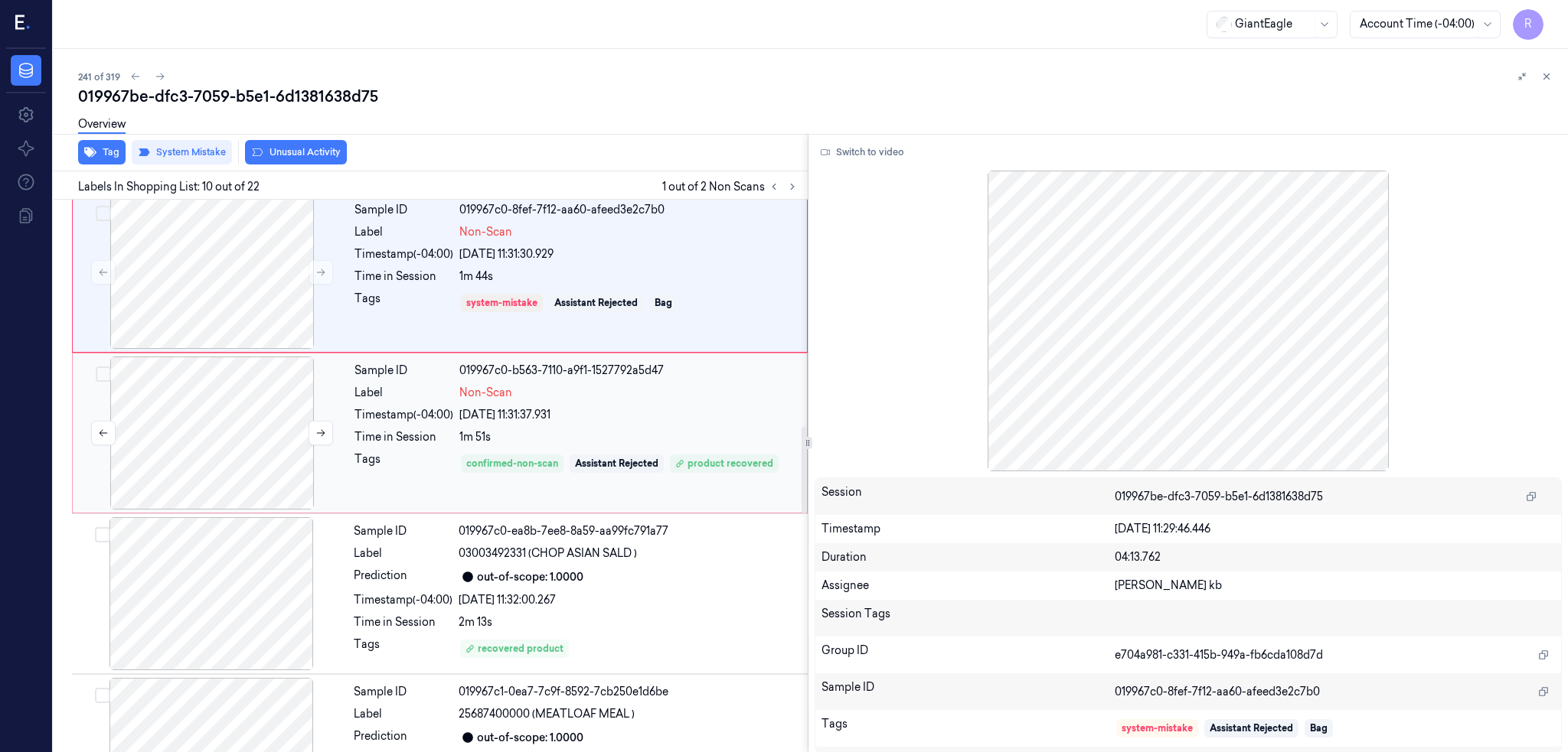
click at [166, 470] on div at bounding box center [212, 432] width 272 height 153
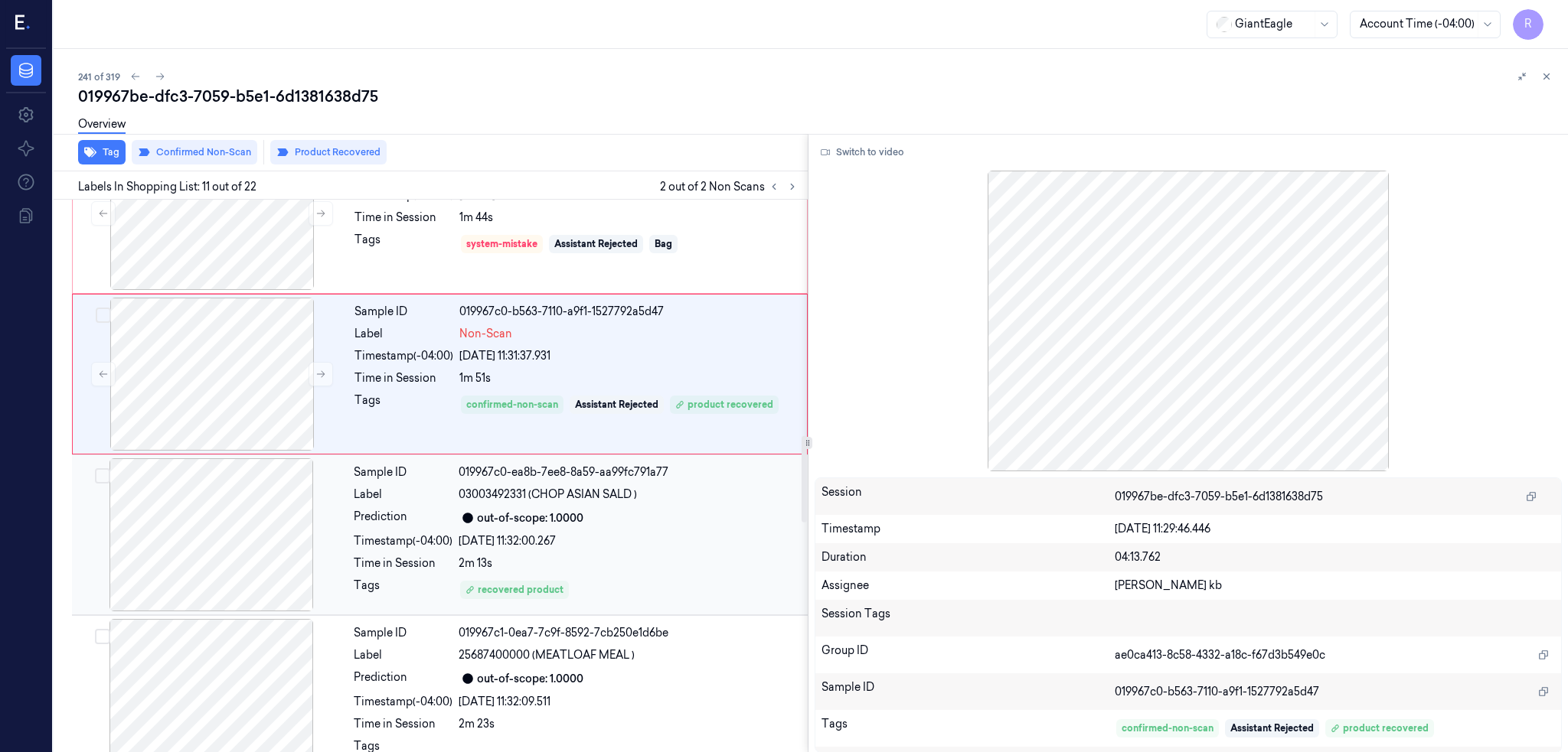
click at [123, 591] on div at bounding box center [211, 534] width 272 height 153
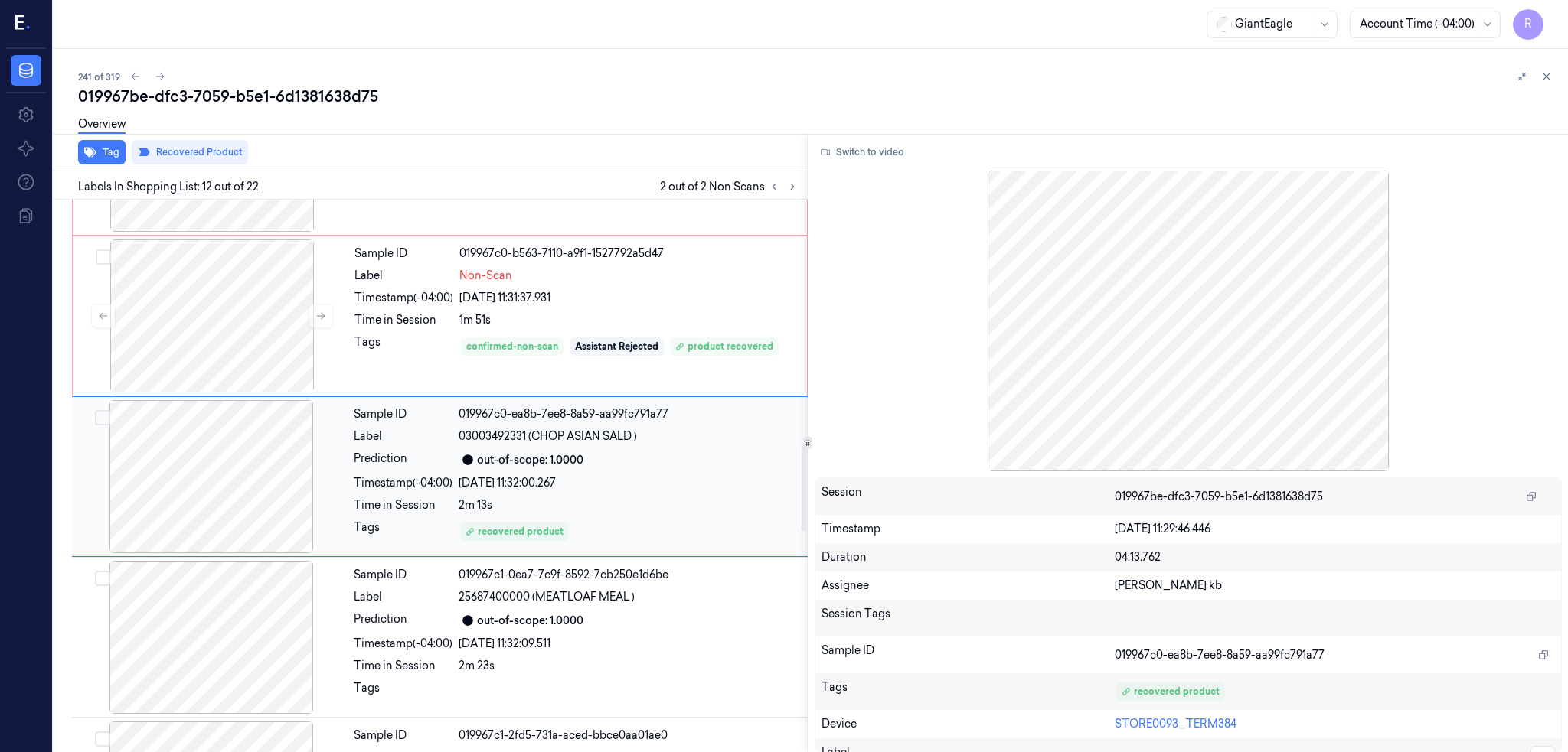
scroll to position [1571, 0]
click at [120, 98] on div "019967be-dfc3-7059-b5e1-6d1381638d75" at bounding box center [817, 96] width 1478 height 21
click at [123, 99] on div "019967be-dfc3-7059-b5e1-6d1381638d75" at bounding box center [817, 96] width 1478 height 21
copy div "dfc3"
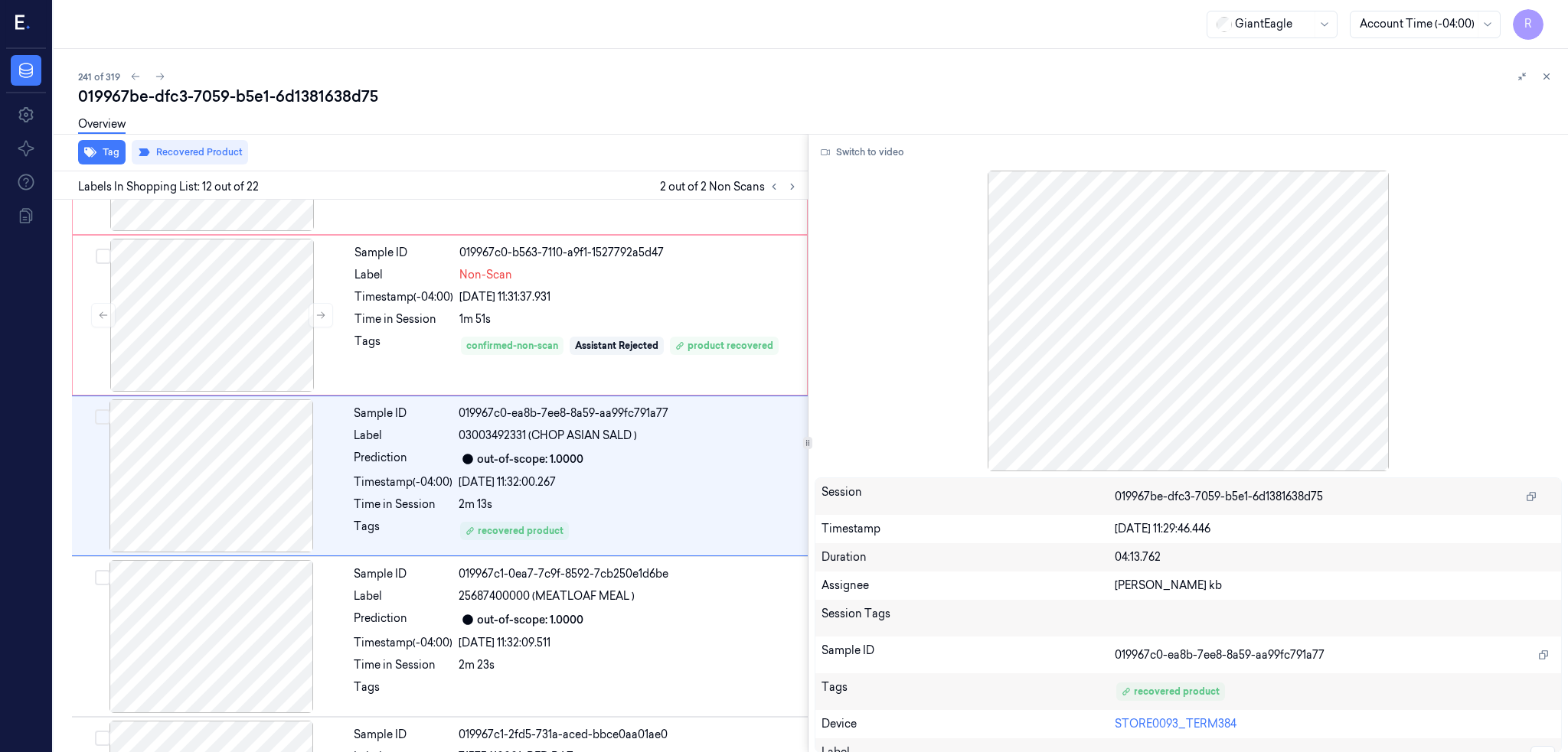
click at [112, 69] on div "241 of 319" at bounding box center [817, 76] width 1478 height 18
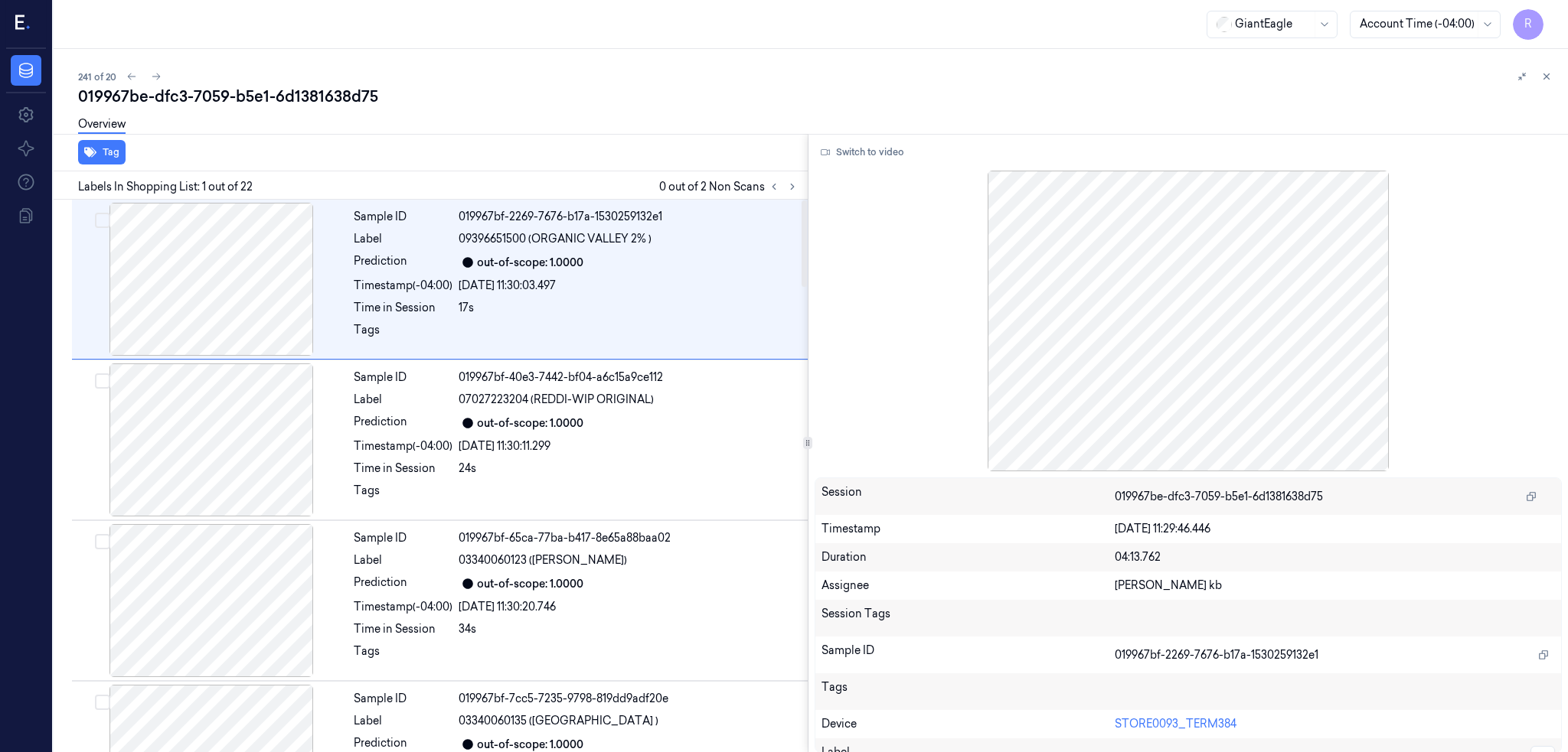
click at [196, 99] on div "019967be-dfc3-7059-b5e1-6d1381638d75" at bounding box center [817, 96] width 1478 height 21
copy div "7059"
click at [797, 181] on icon at bounding box center [793, 187] width 11 height 11
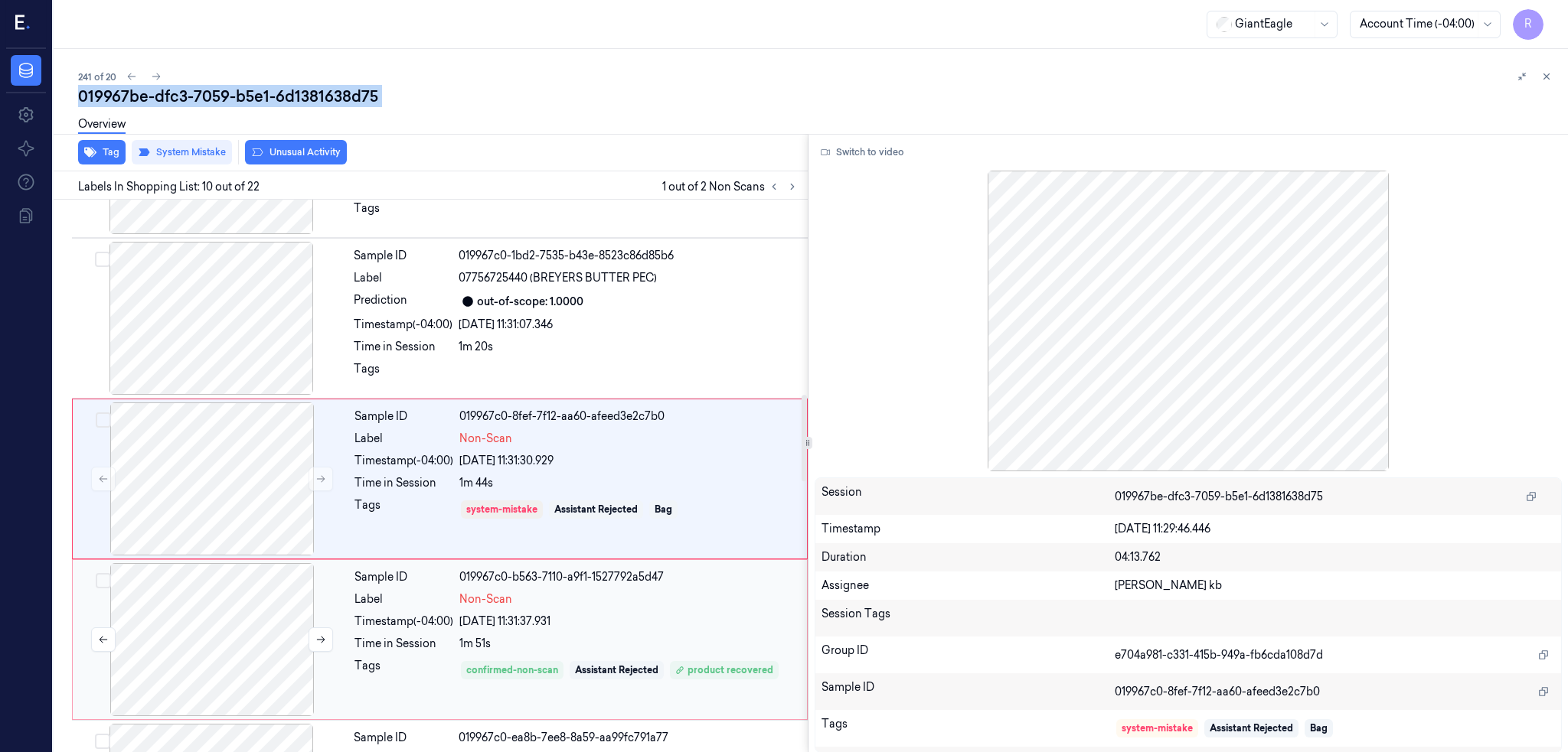
scroll to position [1250, 0]
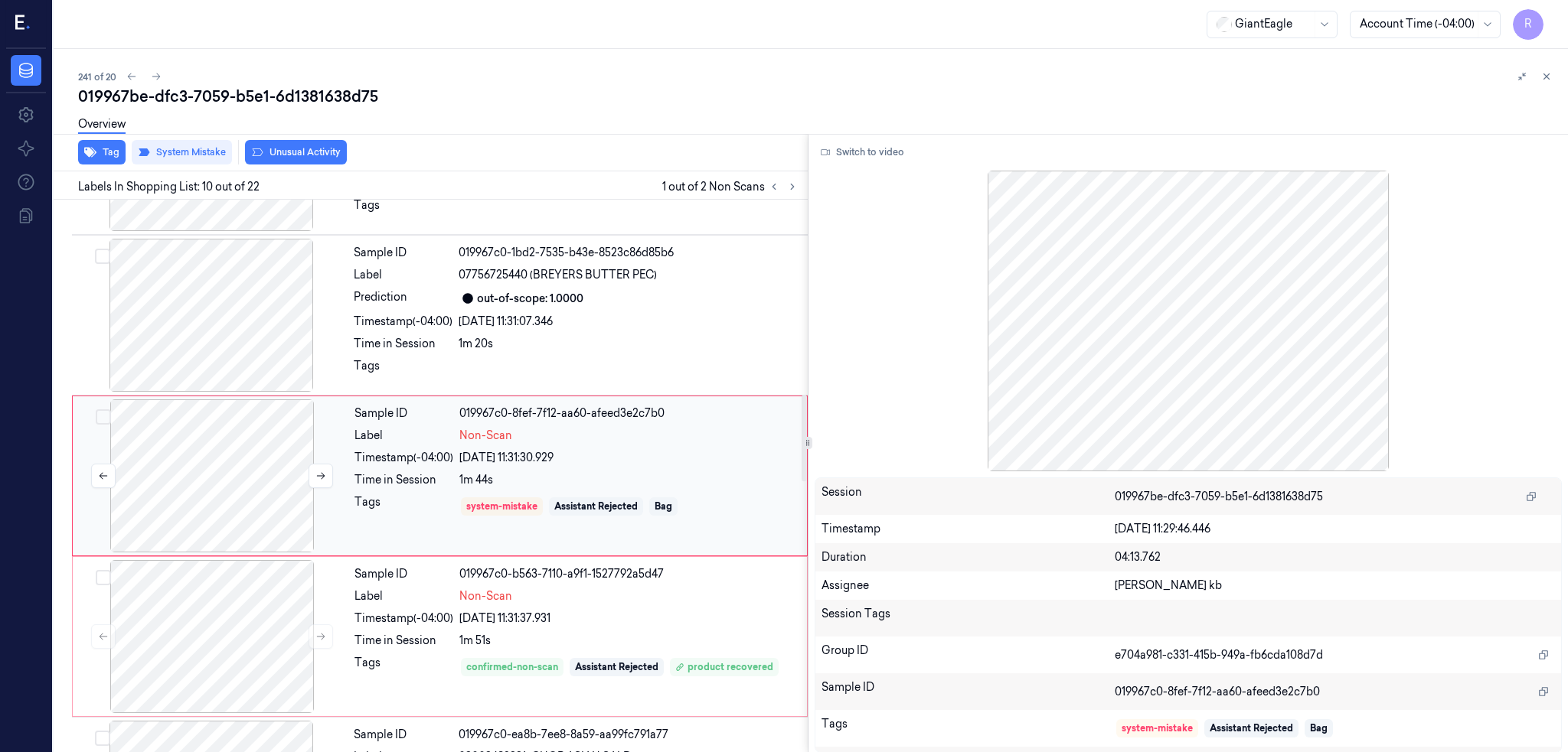
click at [213, 469] on div at bounding box center [212, 476] width 272 height 153
click at [201, 622] on div at bounding box center [212, 636] width 272 height 153
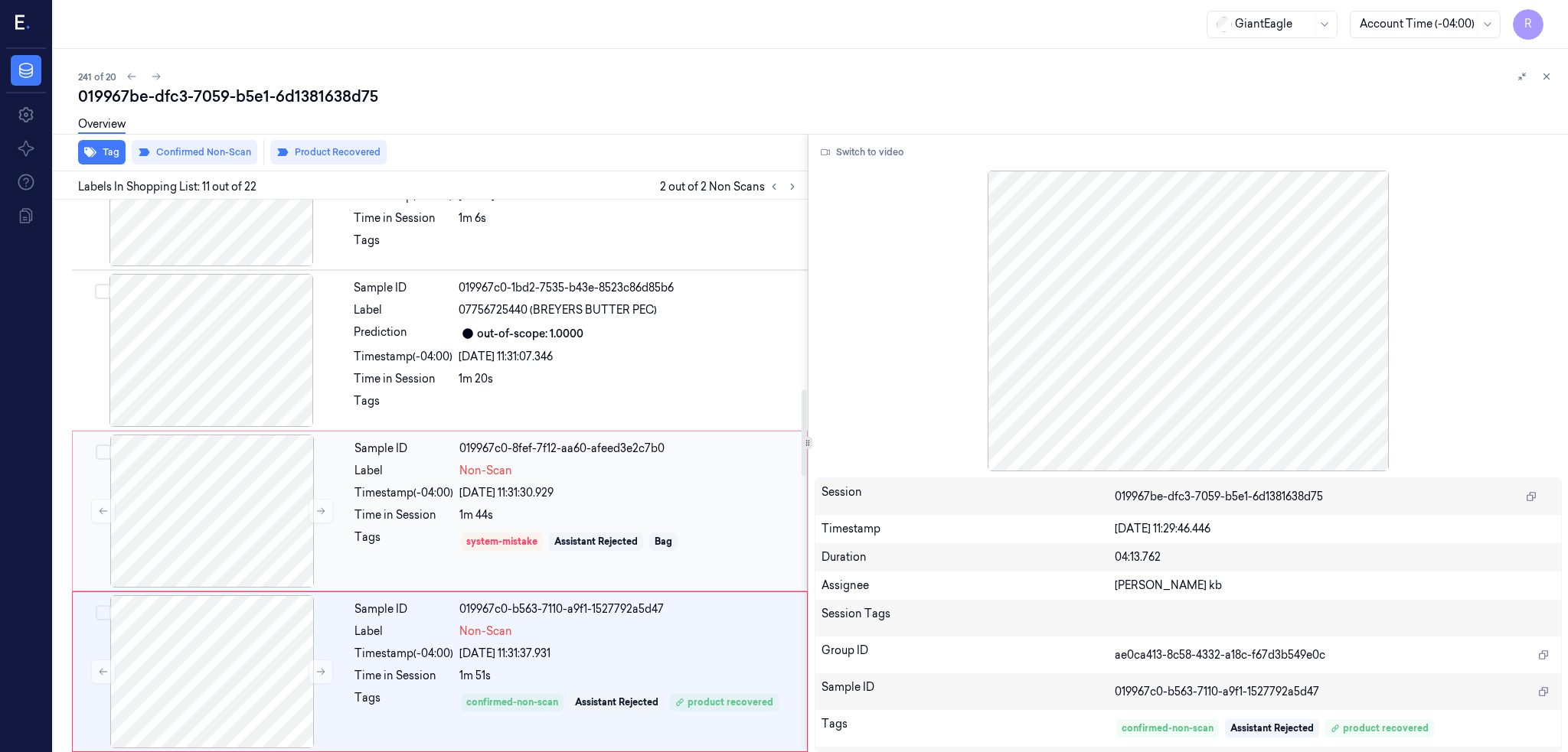
scroll to position [1104, 0]
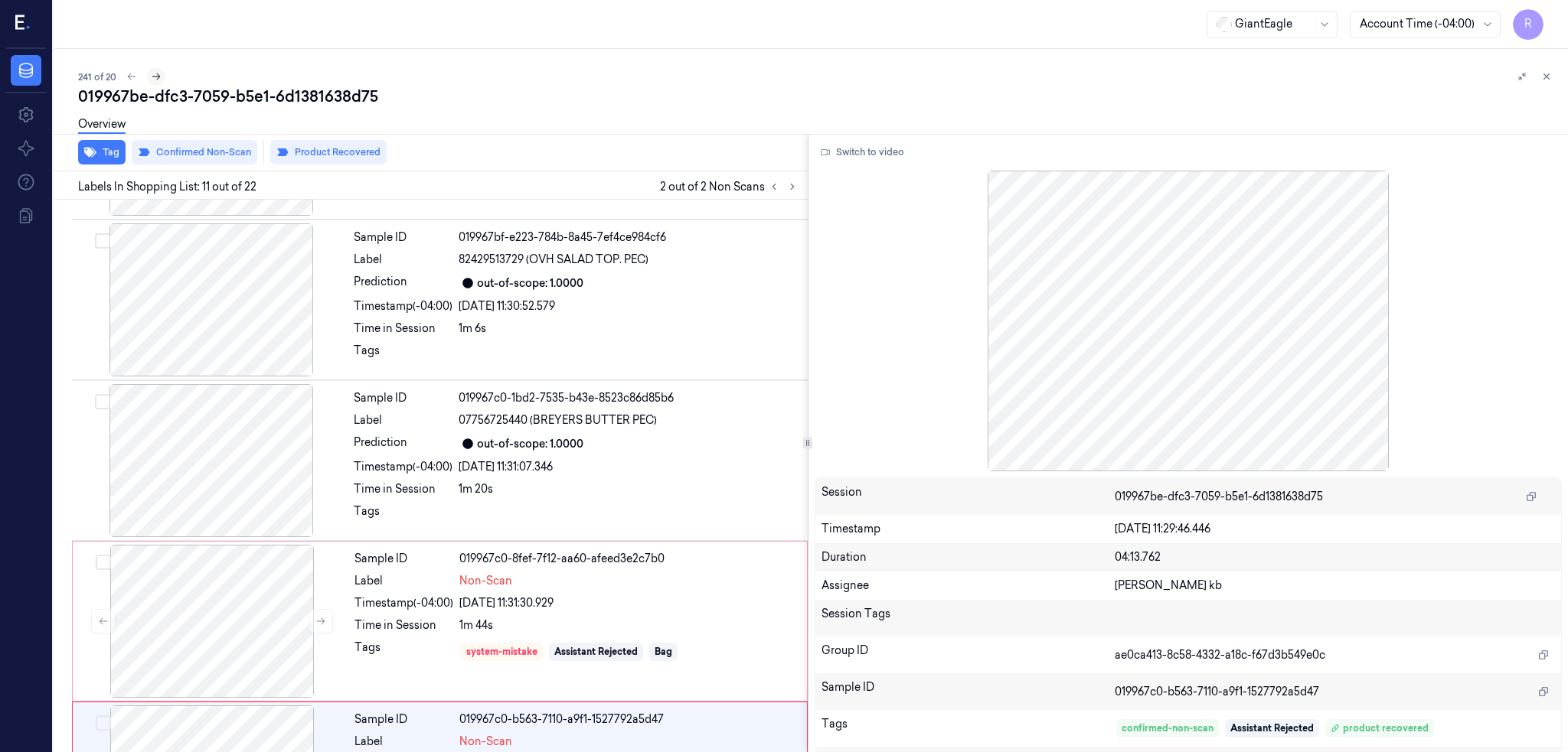
click at [154, 73] on icon at bounding box center [156, 77] width 11 height 11
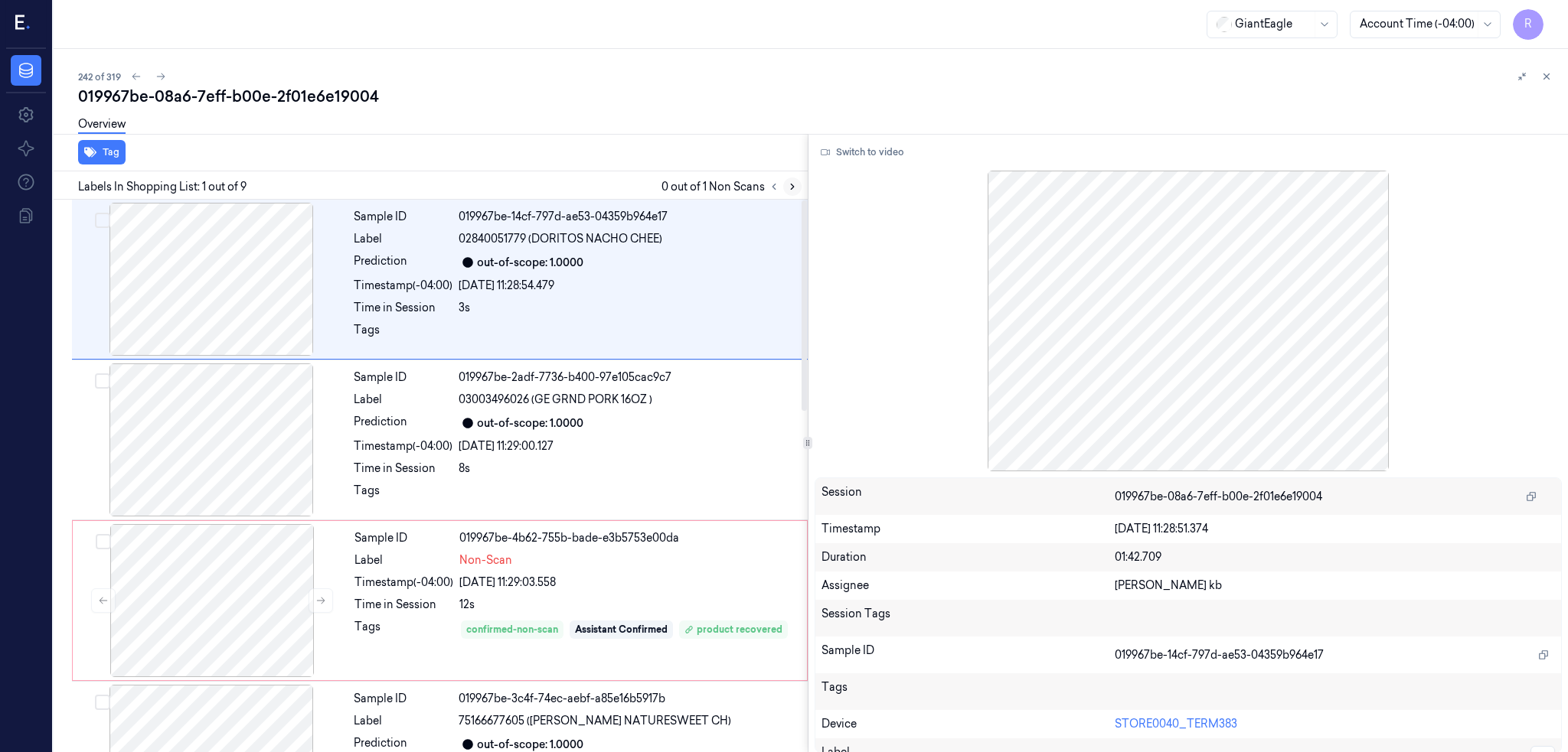
click at [797, 188] on icon at bounding box center [793, 187] width 11 height 11
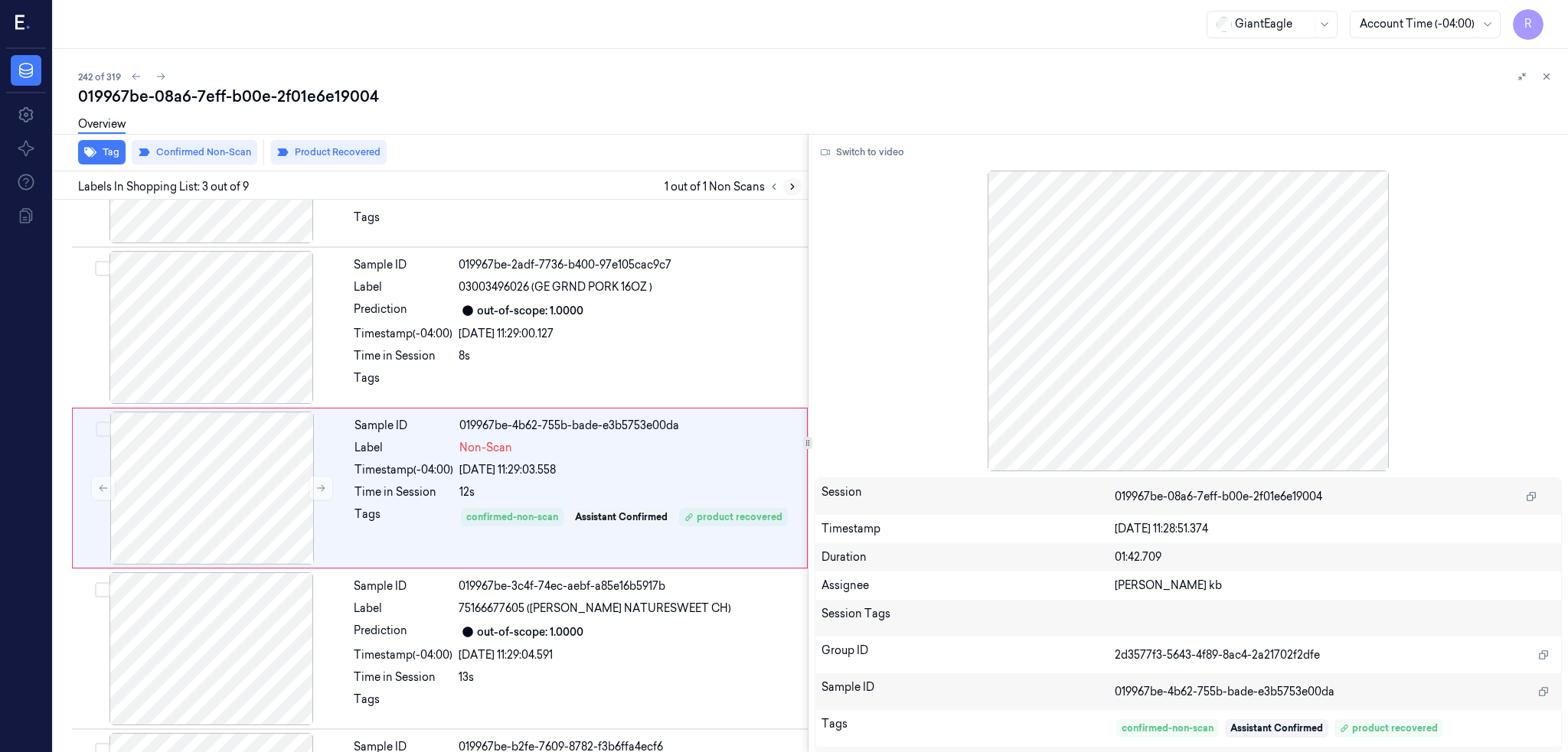
scroll to position [124, 0]
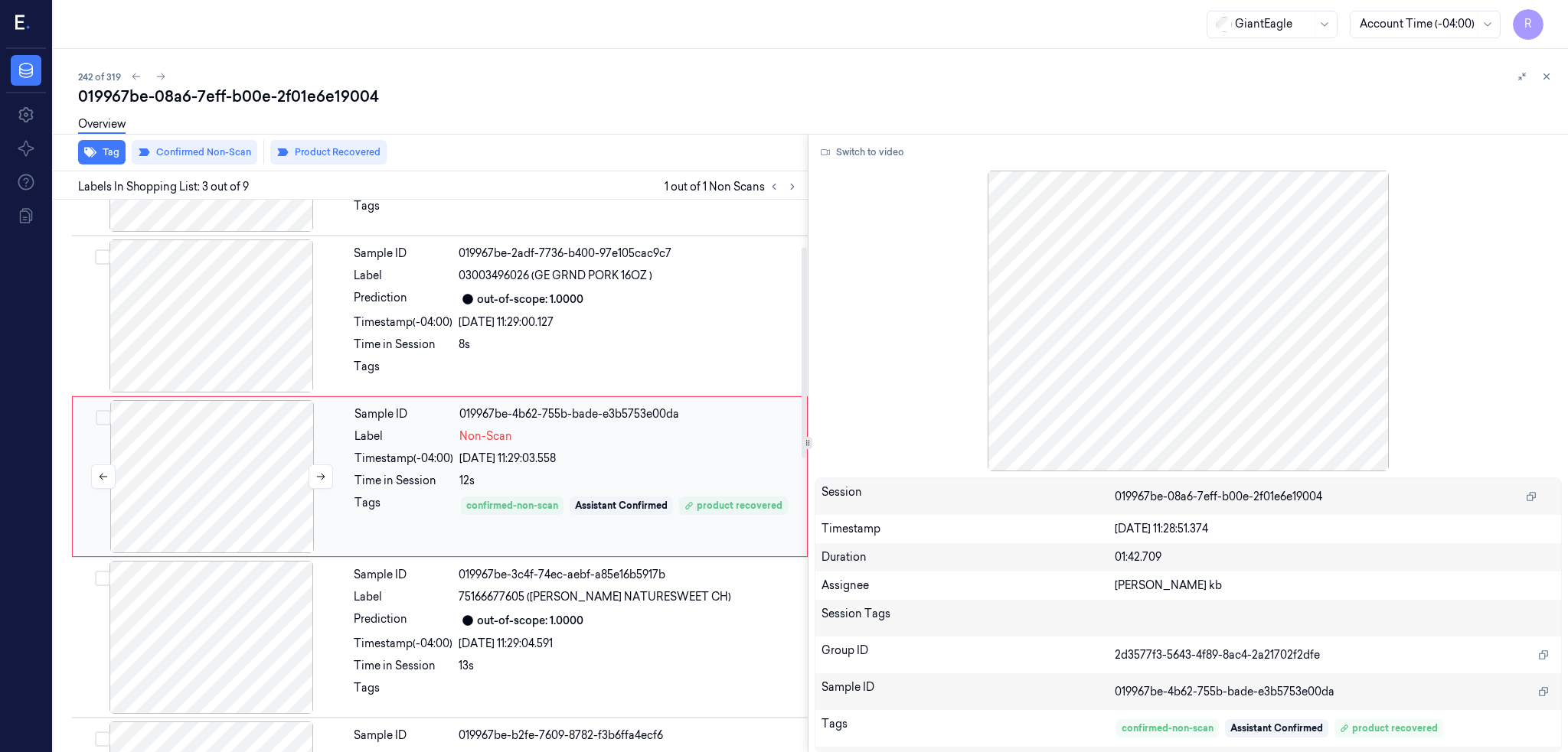
click at [207, 490] on div at bounding box center [212, 477] width 272 height 153
click at [257, 296] on div at bounding box center [211, 316] width 272 height 153
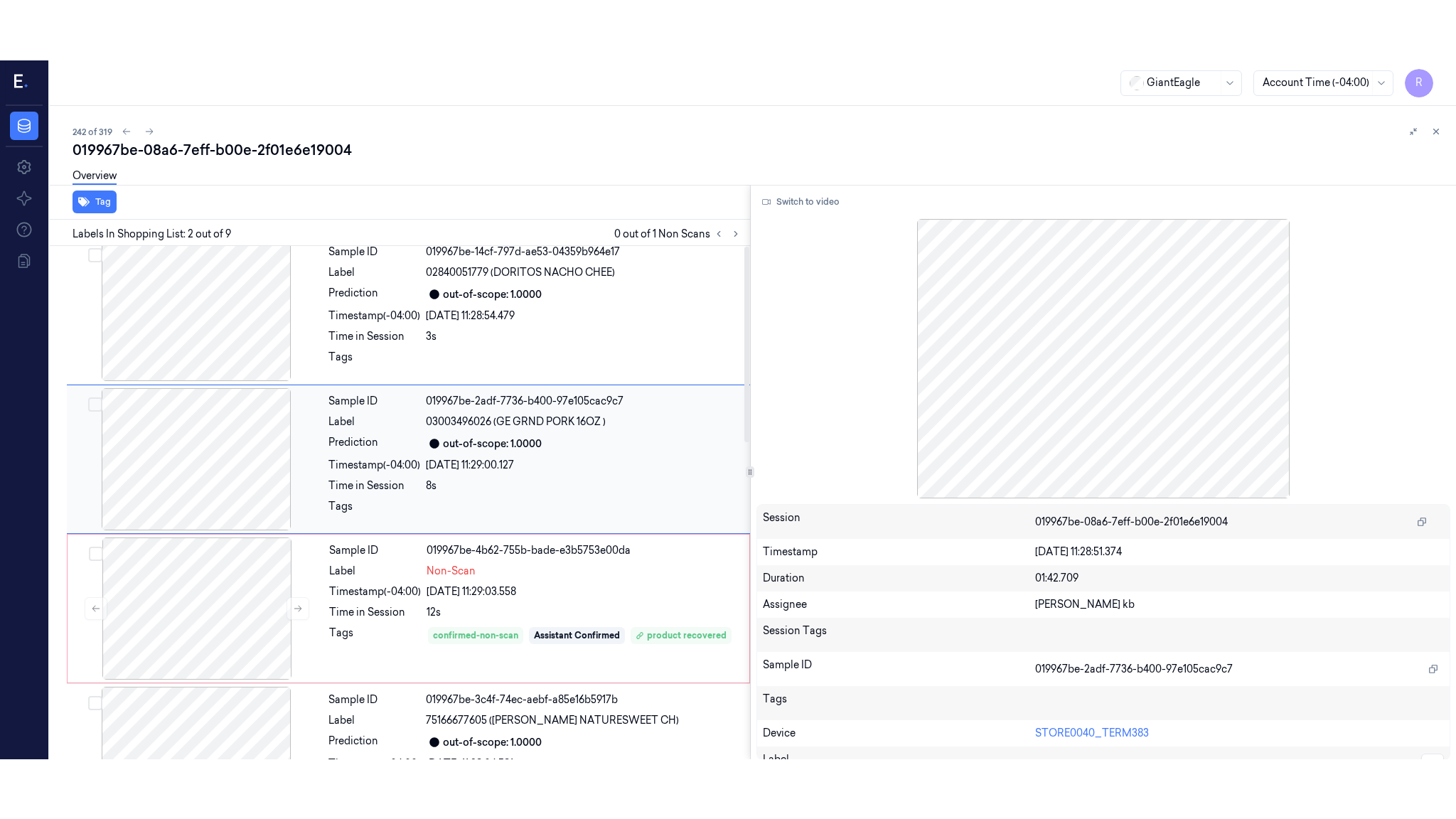
scroll to position [0, 0]
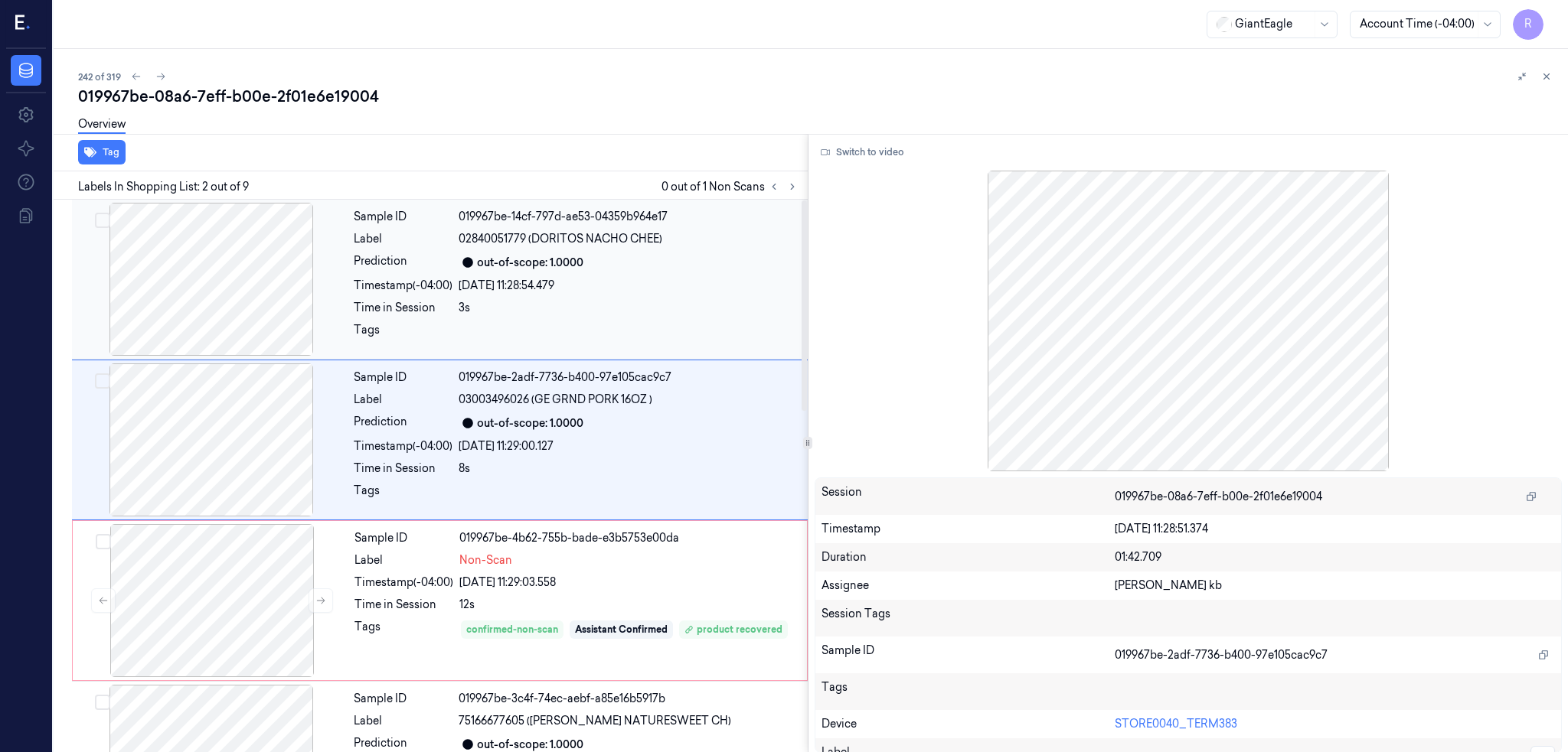
click at [245, 293] on div at bounding box center [211, 279] width 272 height 153
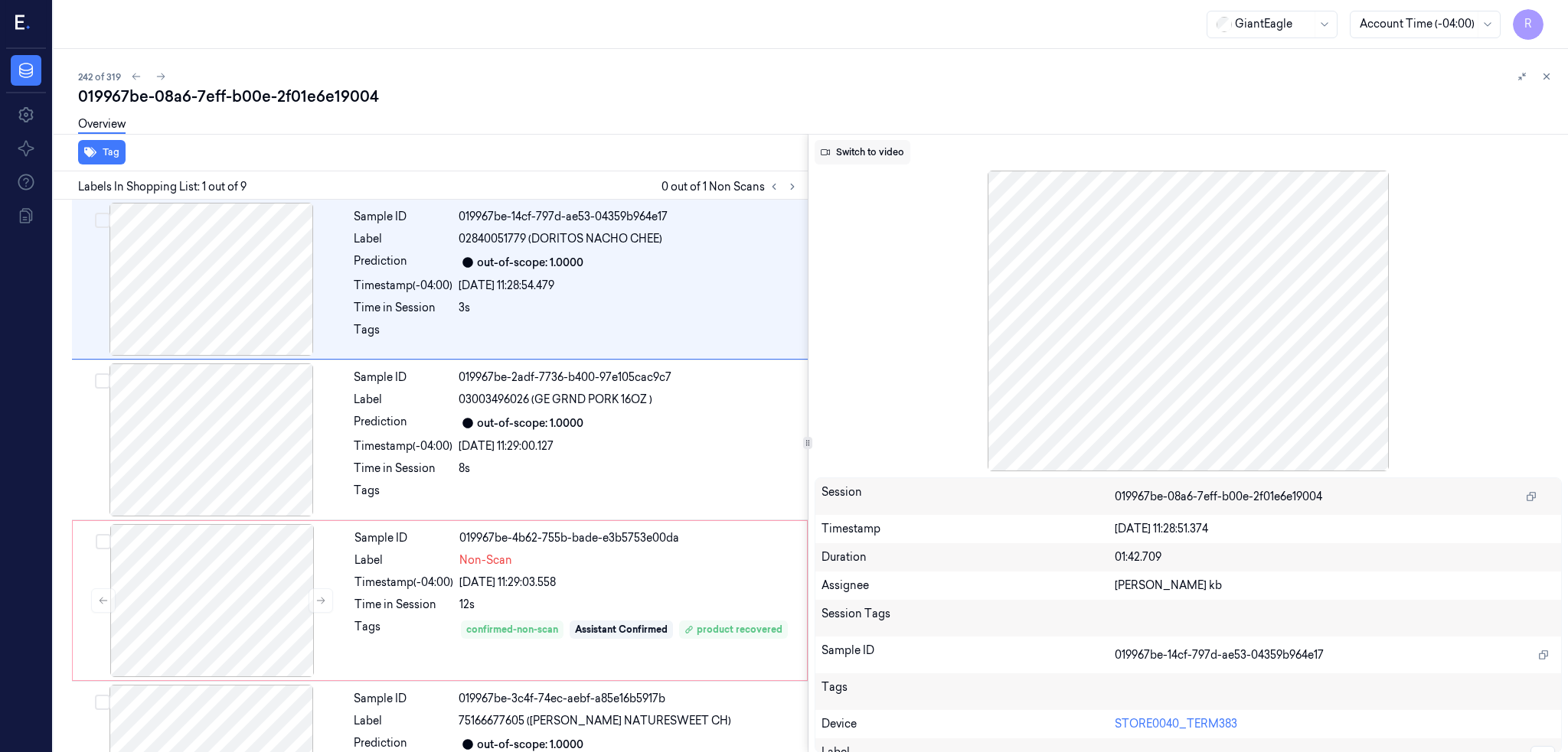
click at [870, 146] on button "Switch to video" at bounding box center [862, 152] width 96 height 25
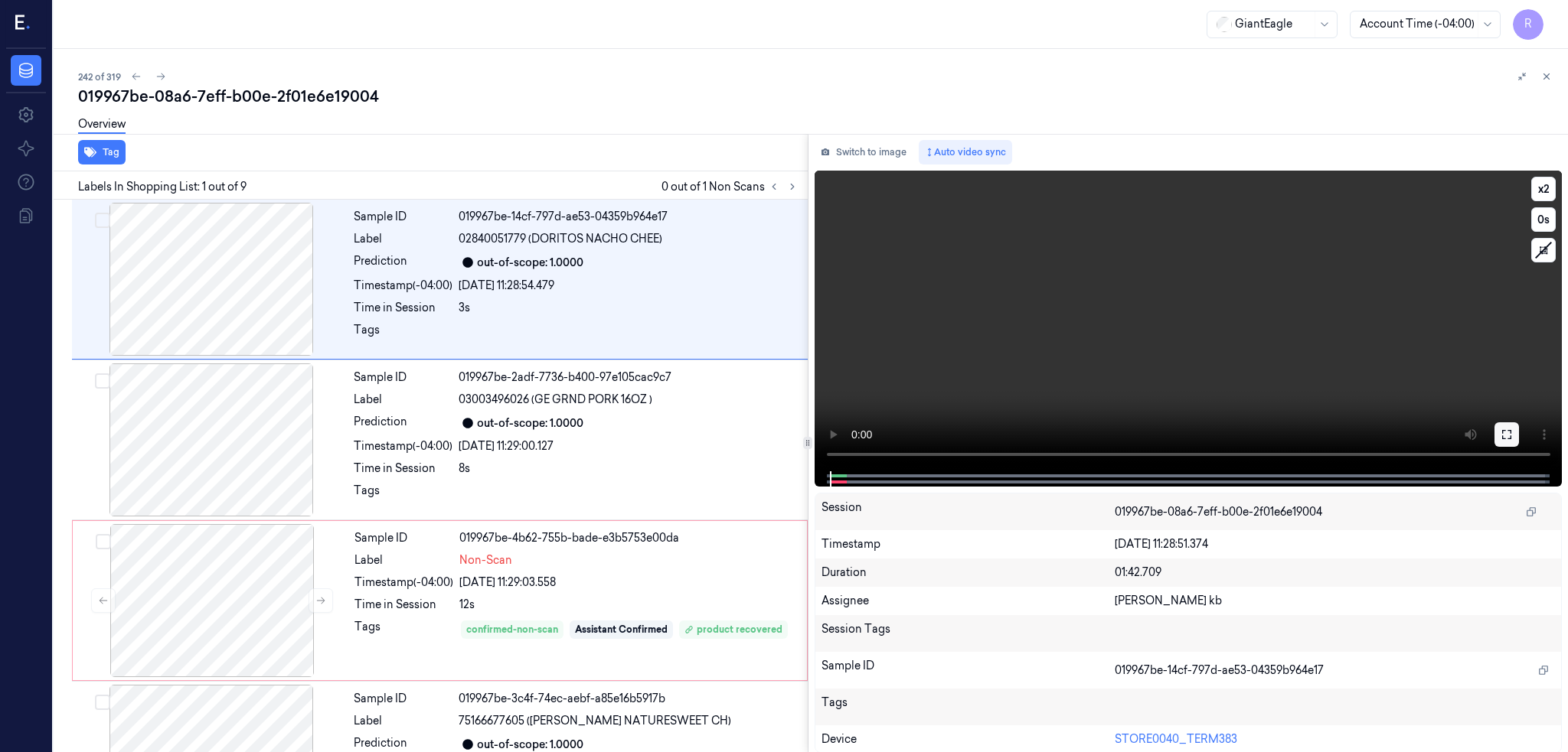
click at [1513, 434] on icon at bounding box center [1506, 434] width 12 height 12
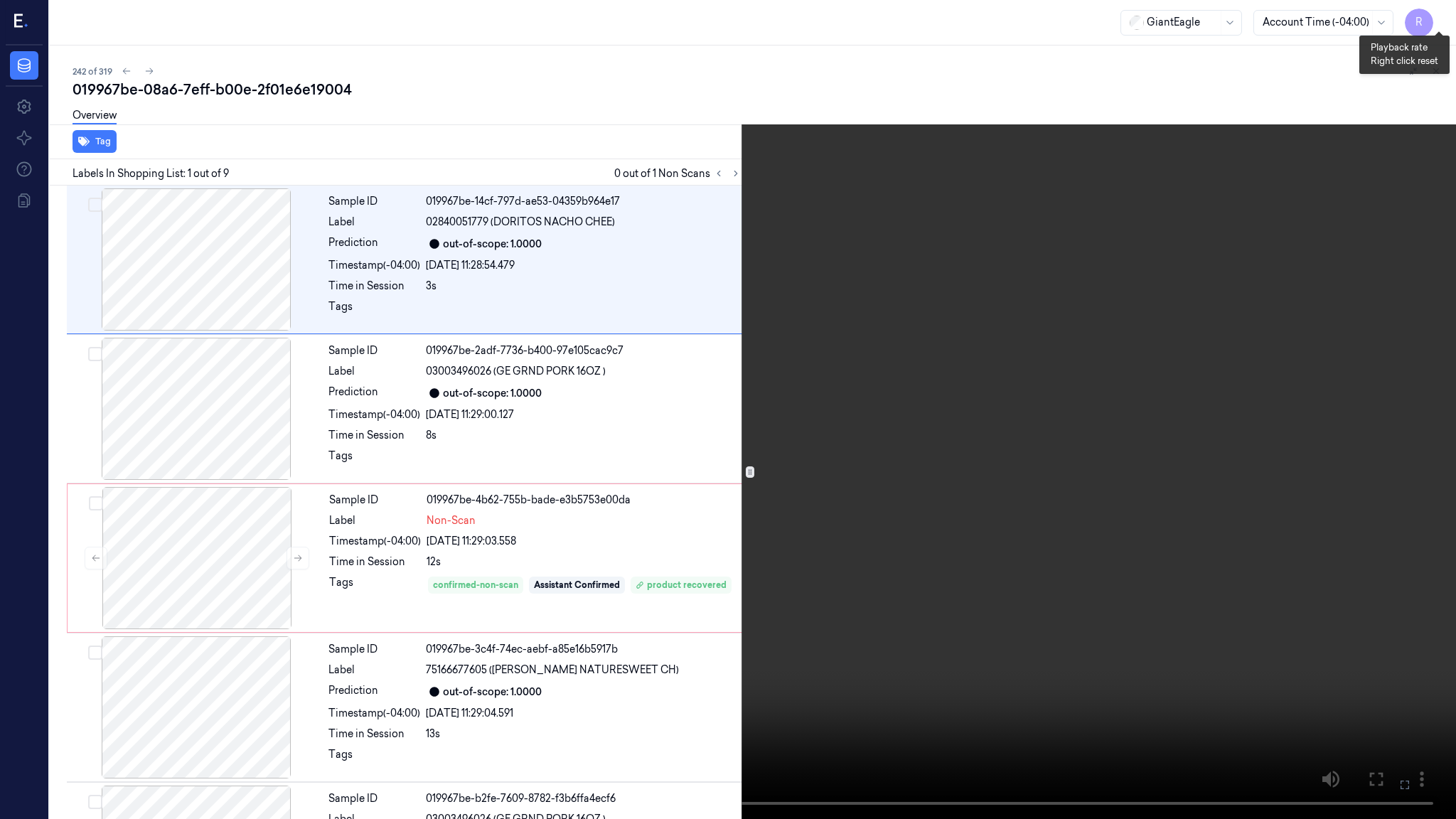
click at [1443, 21] on button "x 2" at bounding box center [1438, 17] width 23 height 23
click at [1443, 20] on button "x 4" at bounding box center [1438, 17] width 23 height 23
click at [1443, 20] on button "x 1" at bounding box center [1438, 17] width 23 height 23
click at [1443, 20] on button "x 2" at bounding box center [1438, 17] width 23 height 23
click at [1443, 20] on button "x 4" at bounding box center [1438, 17] width 23 height 23
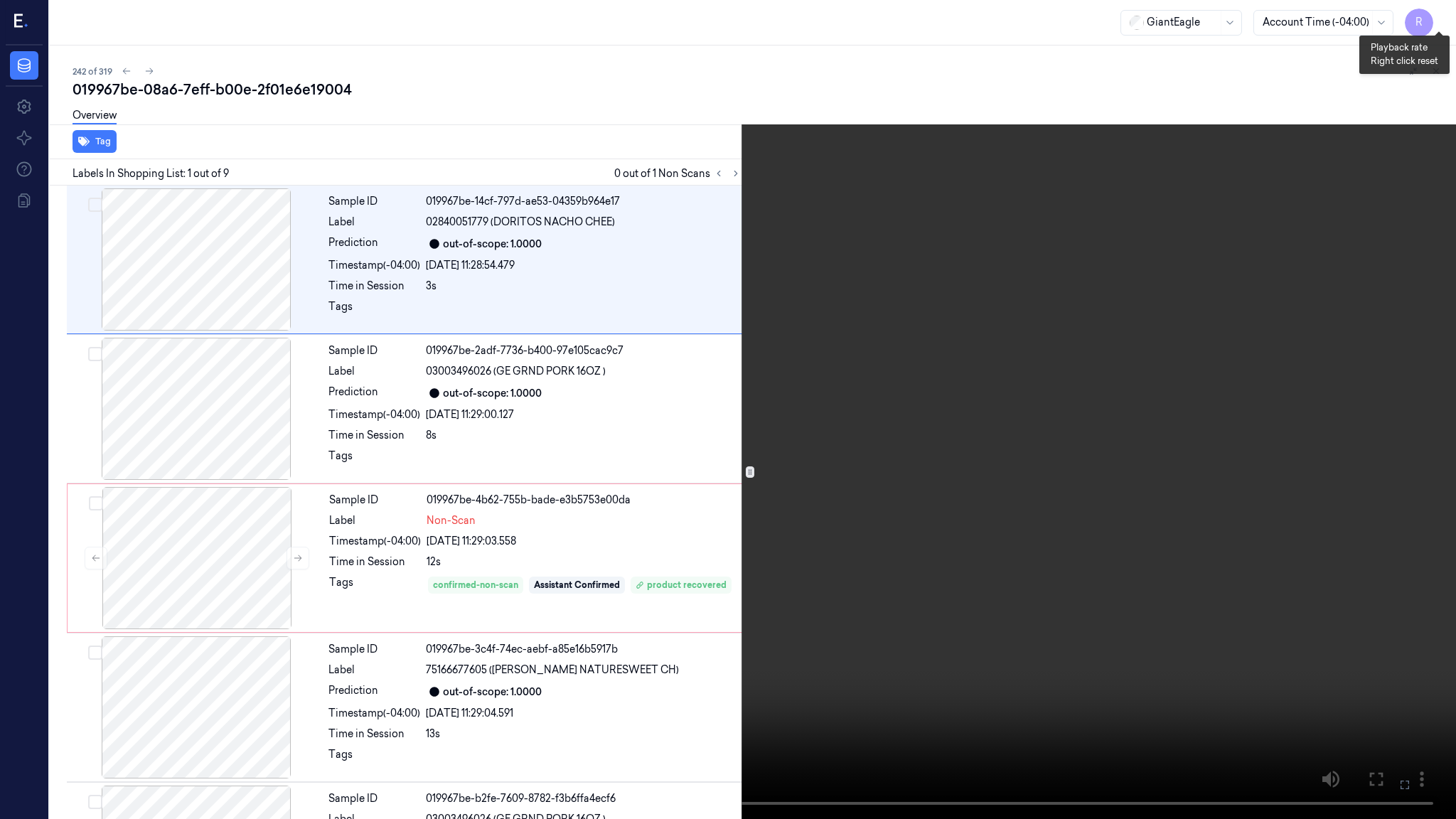
click at [1443, 20] on button "x 1" at bounding box center [1438, 17] width 23 height 23
click at [1443, 20] on button "x 2" at bounding box center [1438, 17] width 23 height 23
click at [1443, 20] on button "x 4" at bounding box center [1438, 17] width 23 height 23
click at [1443, 20] on button "x 1" at bounding box center [1438, 17] width 23 height 23
click at [1443, 20] on button "x 2" at bounding box center [1438, 17] width 23 height 23
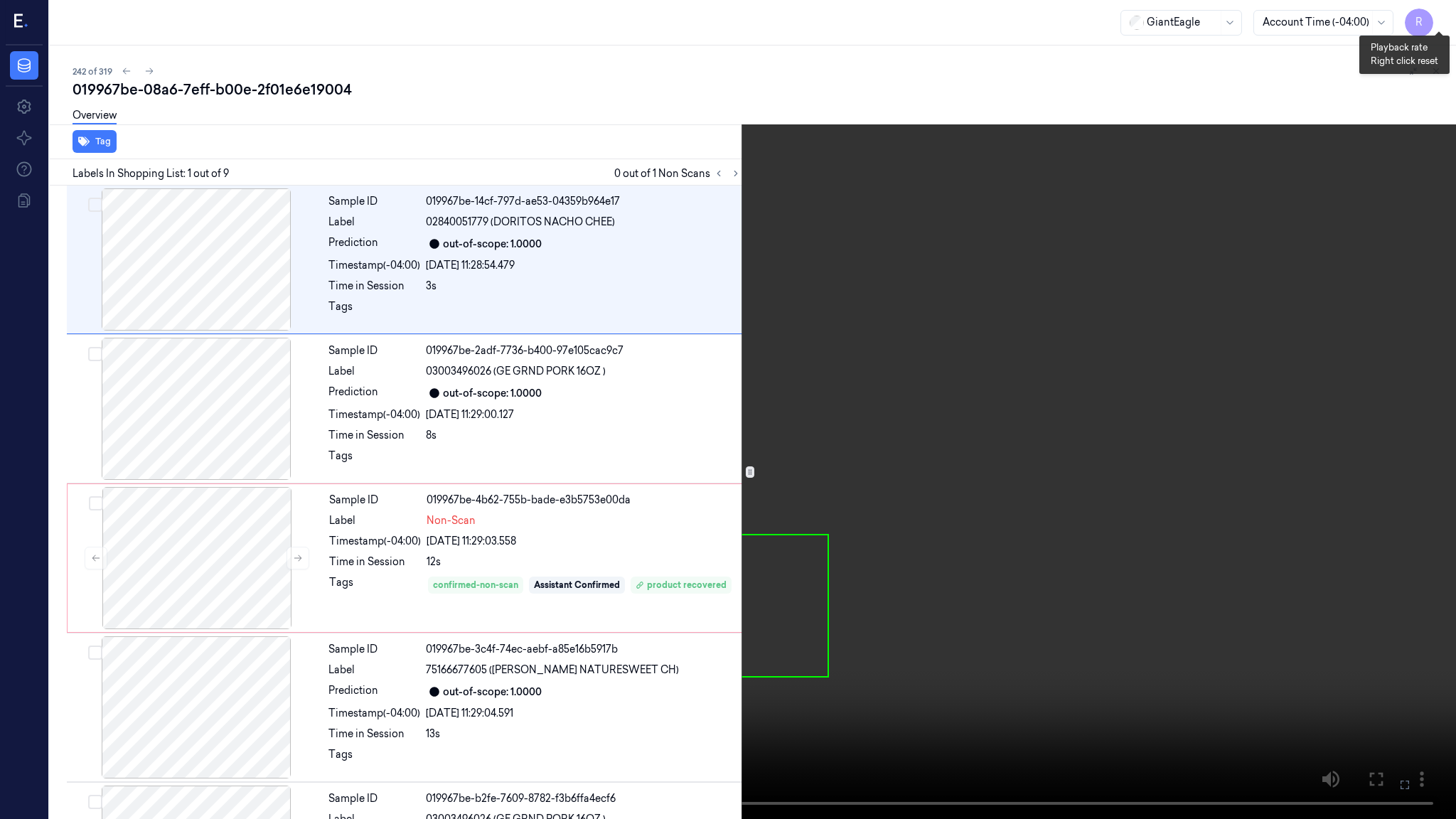
click at [1443, 20] on button "x 4" at bounding box center [1438, 17] width 23 height 23
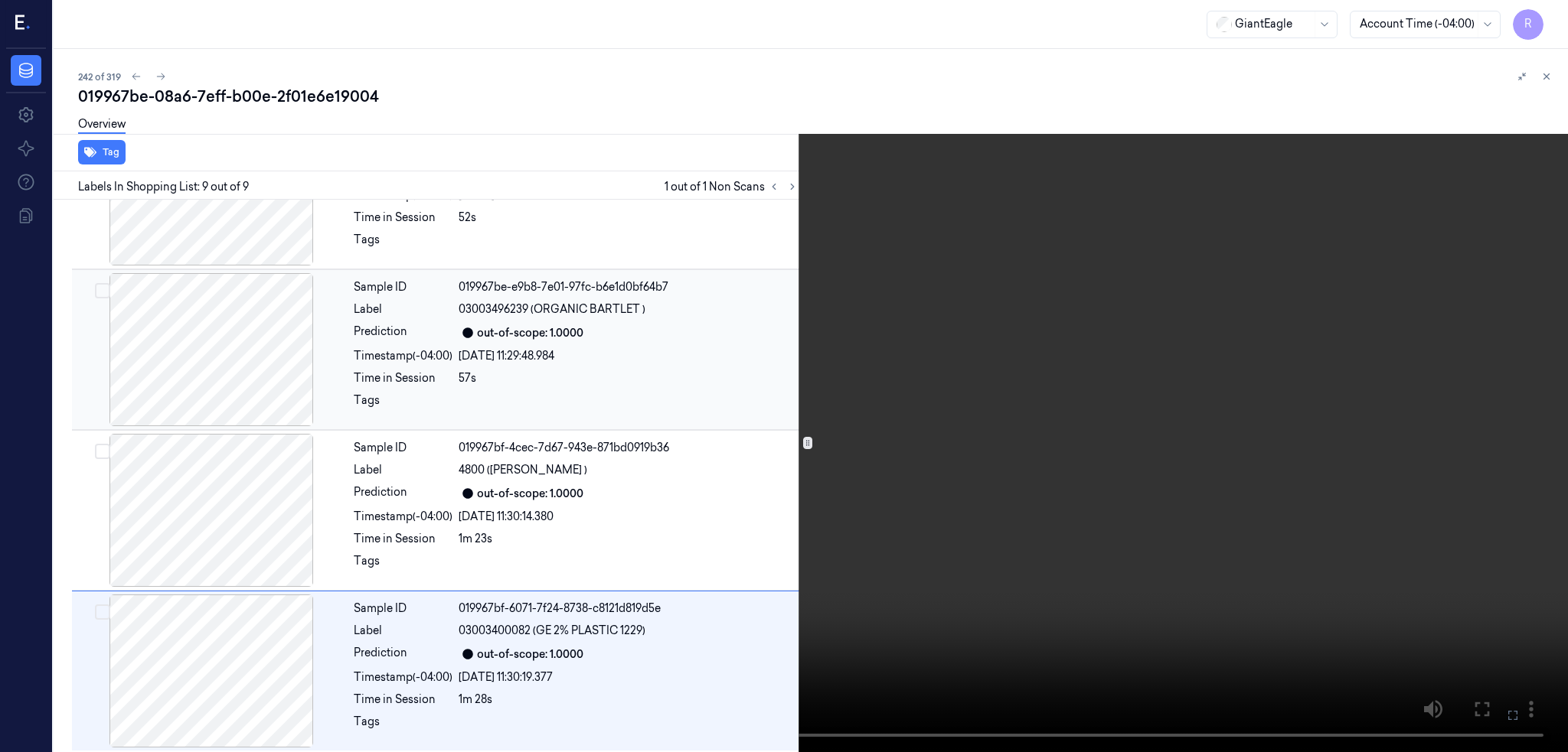
scroll to position [898, 0]
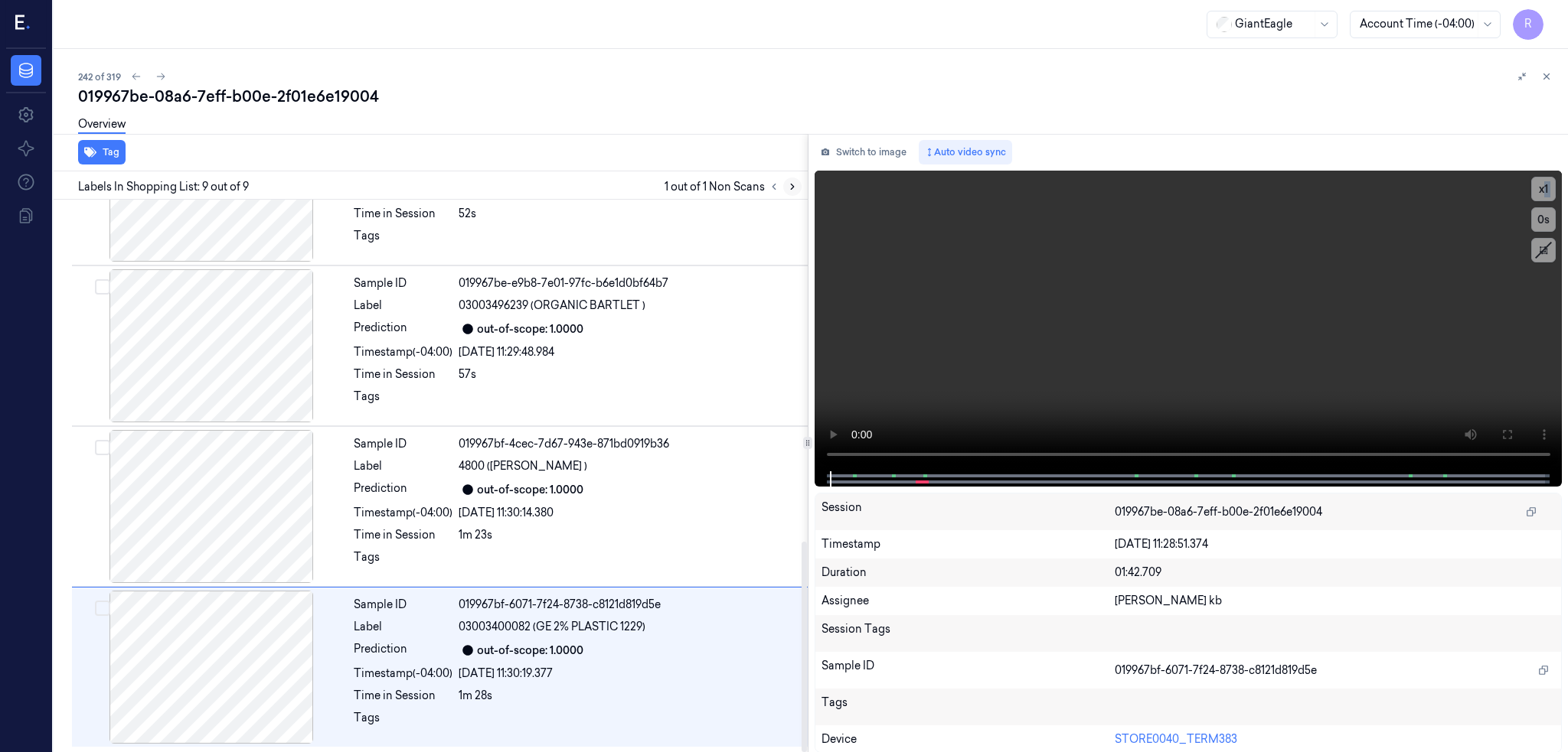
click at [797, 184] on icon at bounding box center [793, 187] width 11 height 11
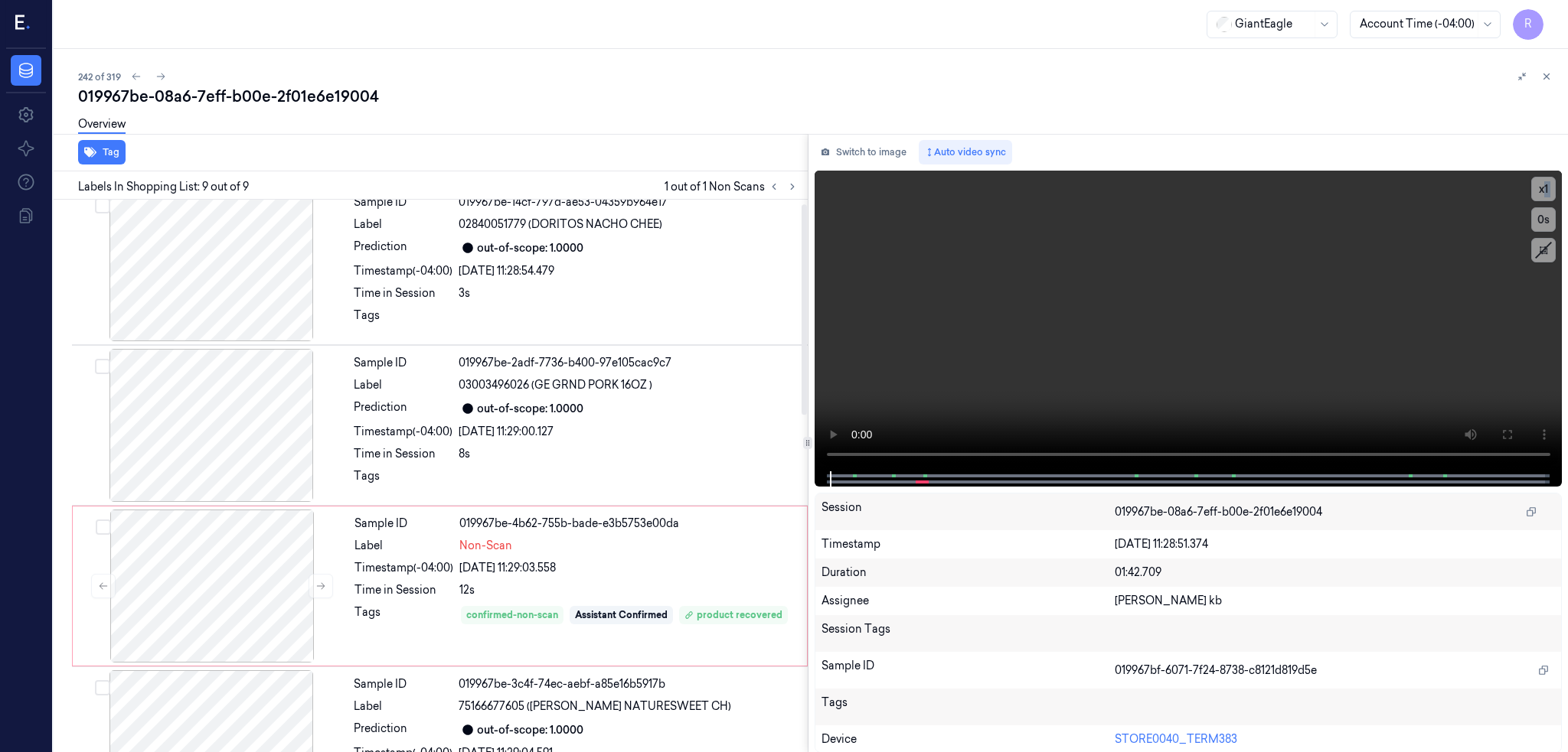
scroll to position [0, 0]
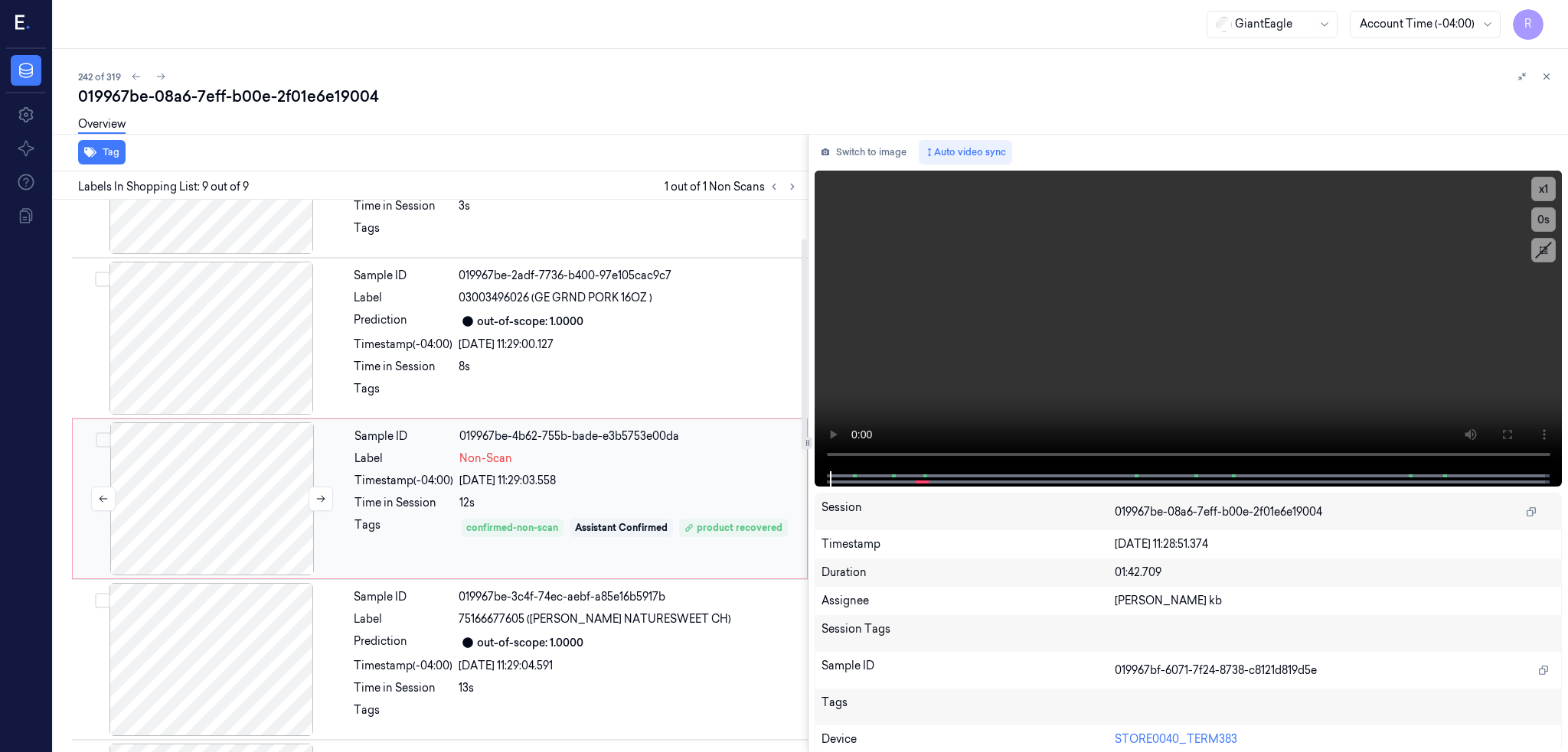
click at [219, 495] on div at bounding box center [212, 499] width 272 height 153
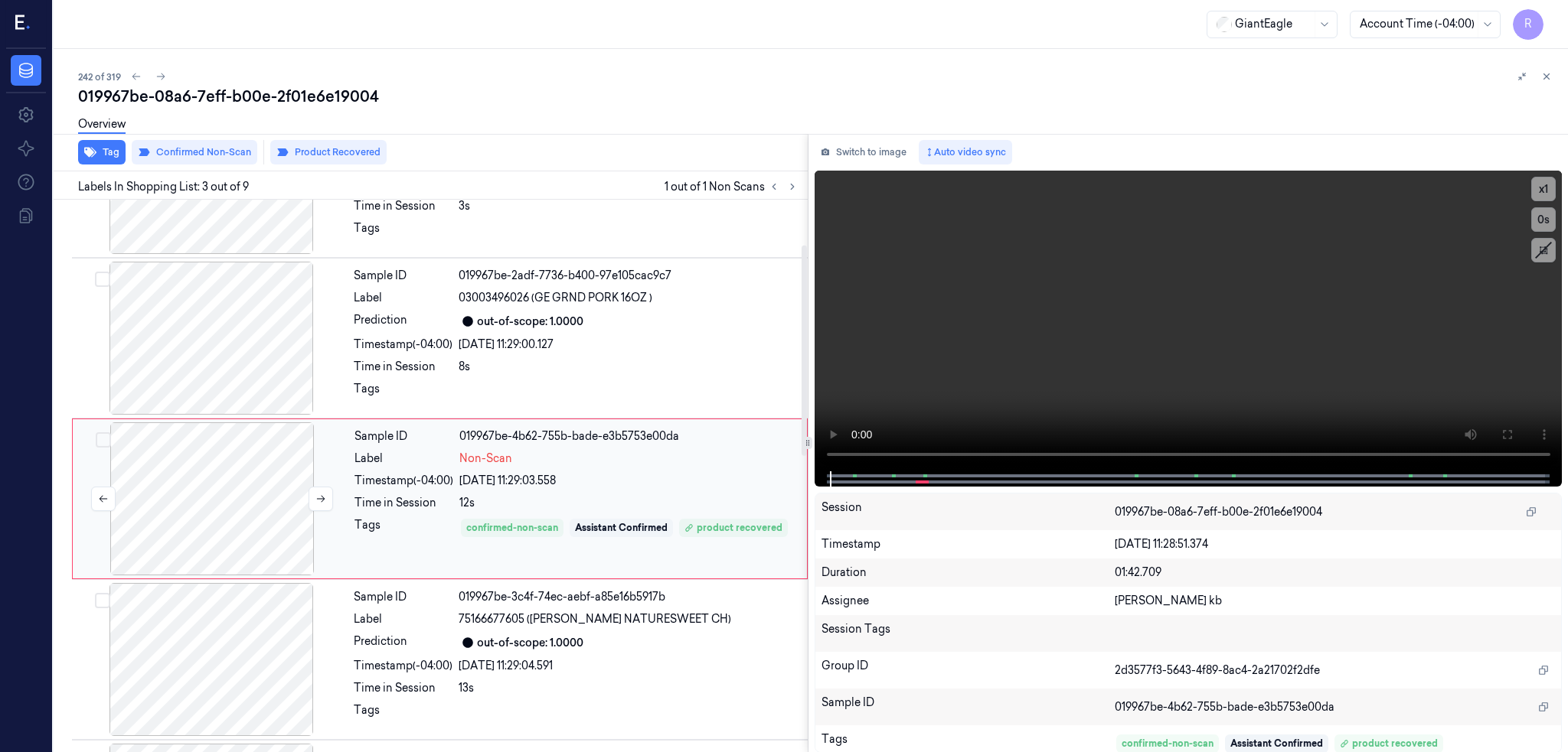
scroll to position [124, 0]
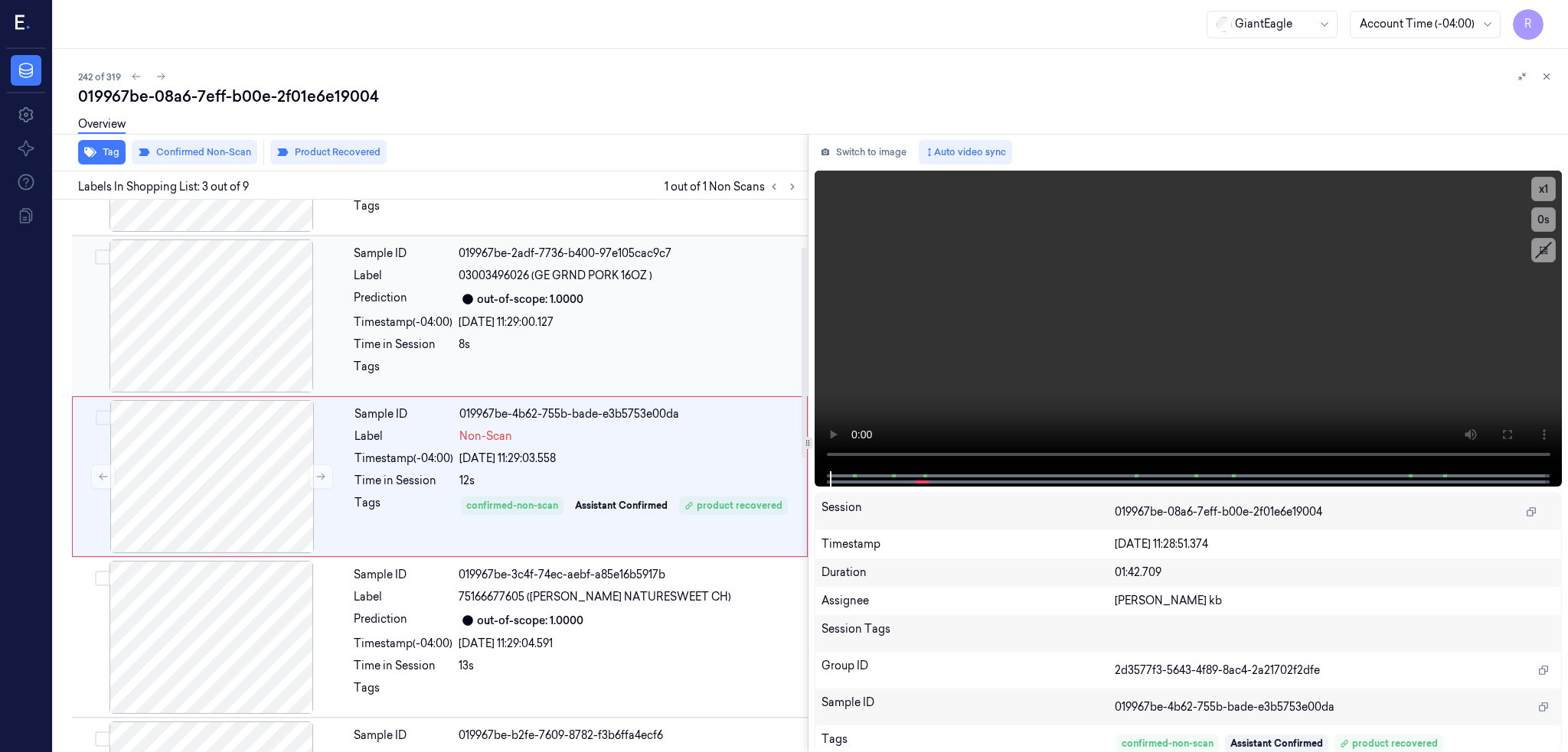
click at [226, 325] on div at bounding box center [211, 316] width 272 height 153
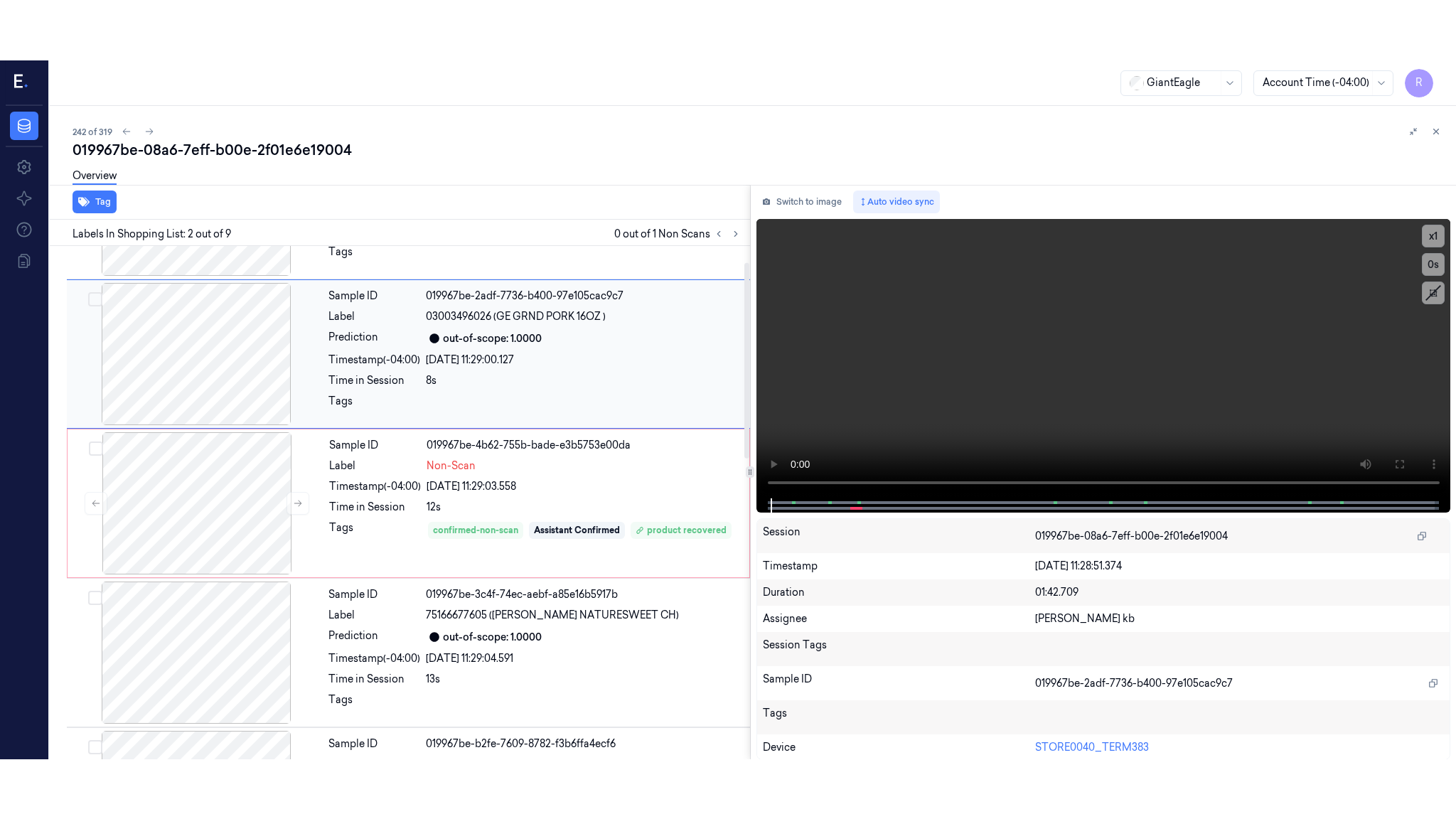
scroll to position [0, 0]
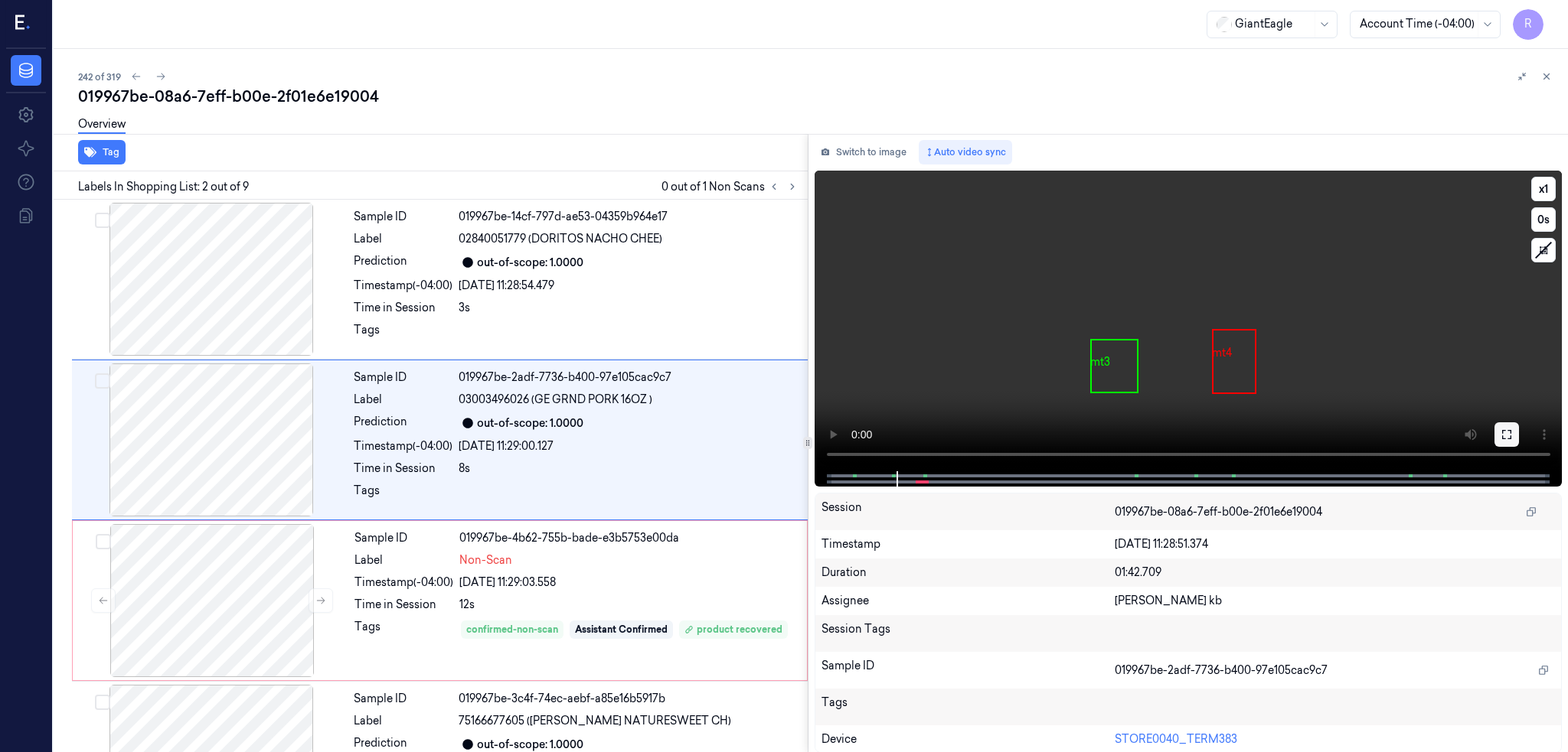
click at [1513, 431] on icon at bounding box center [1506, 434] width 12 height 12
click at [262, 410] on div at bounding box center [211, 439] width 272 height 153
click at [1513, 435] on icon at bounding box center [1506, 434] width 12 height 12
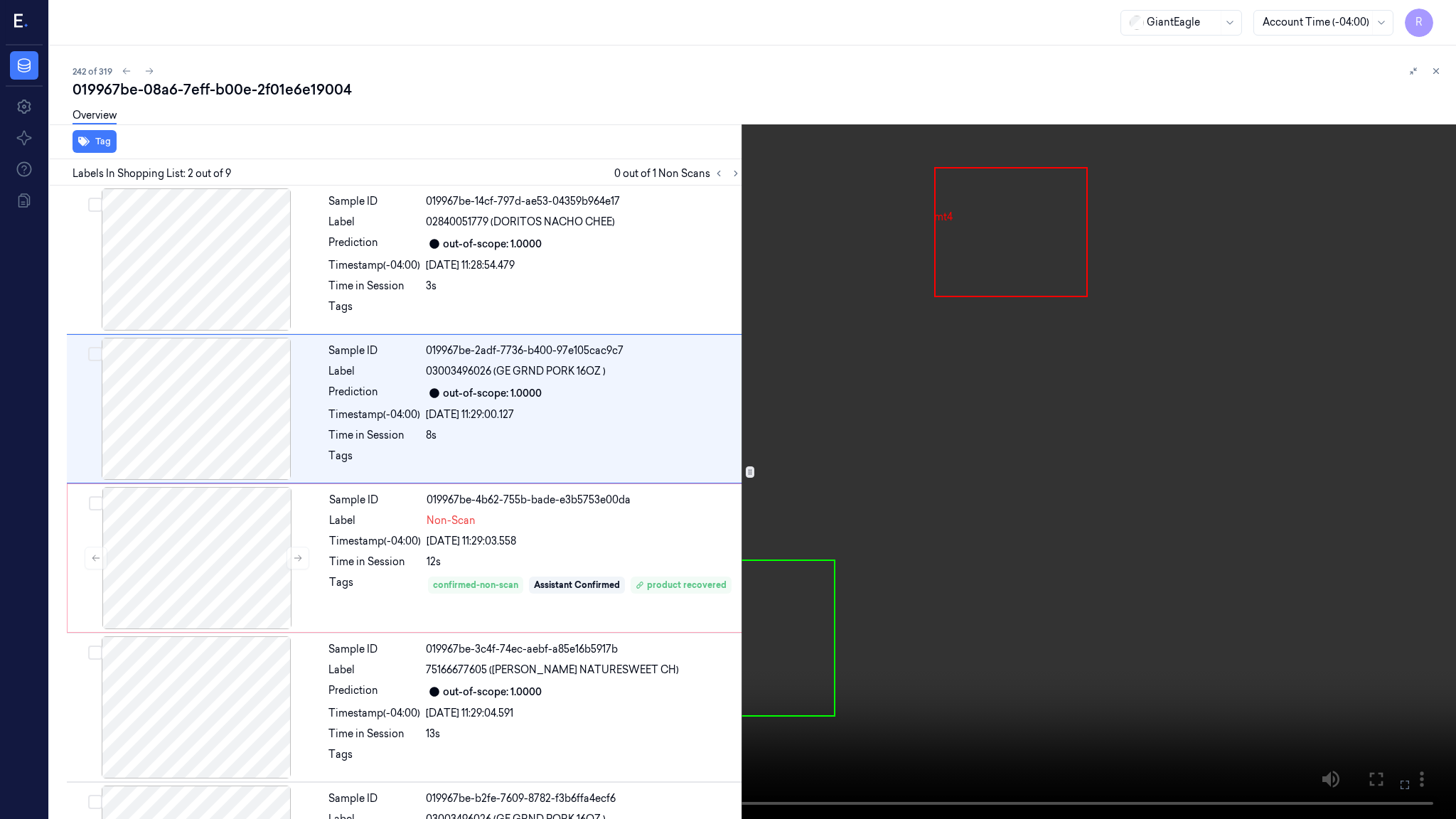
click at [655, 543] on video at bounding box center [728, 410] width 1456 height 819
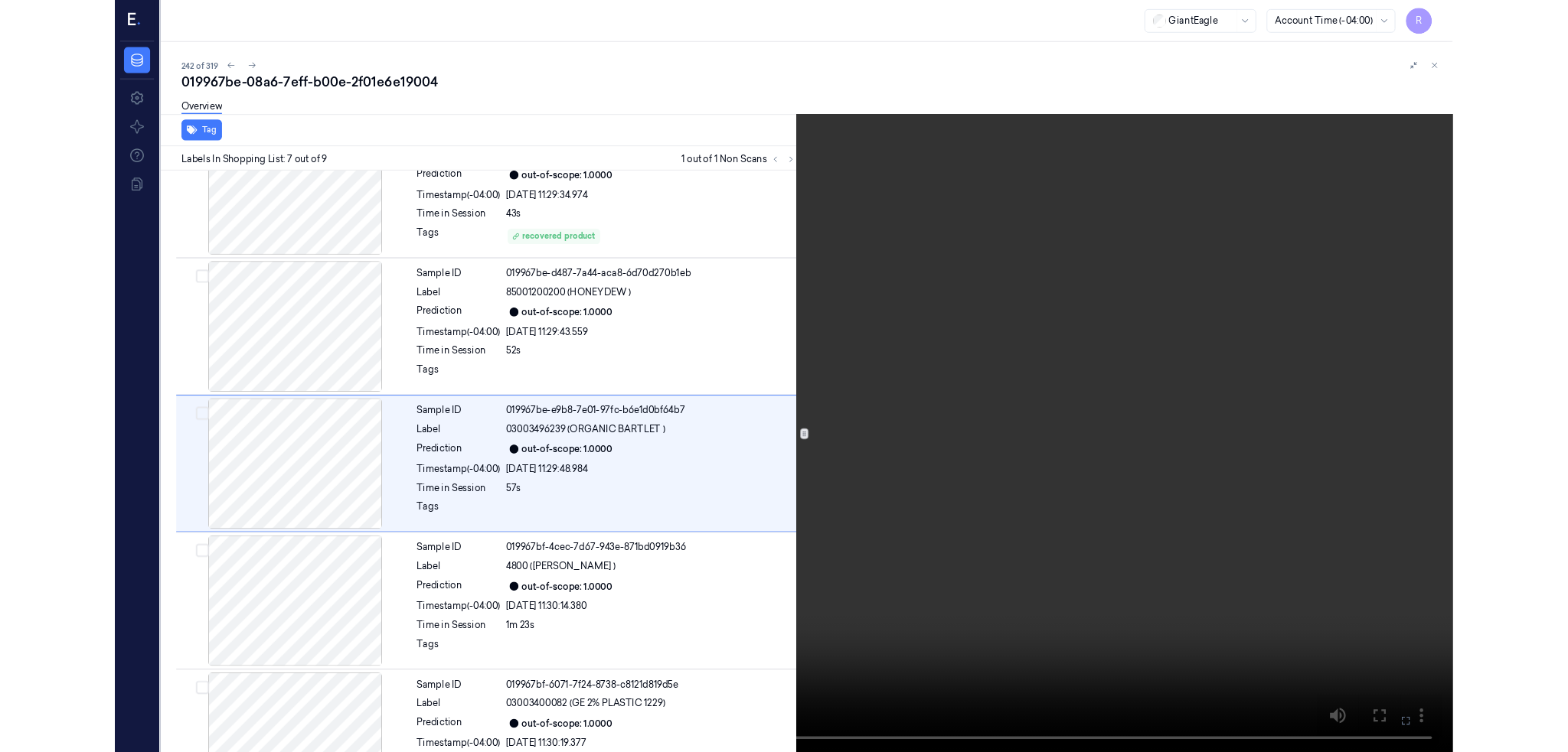
scroll to position [702, 0]
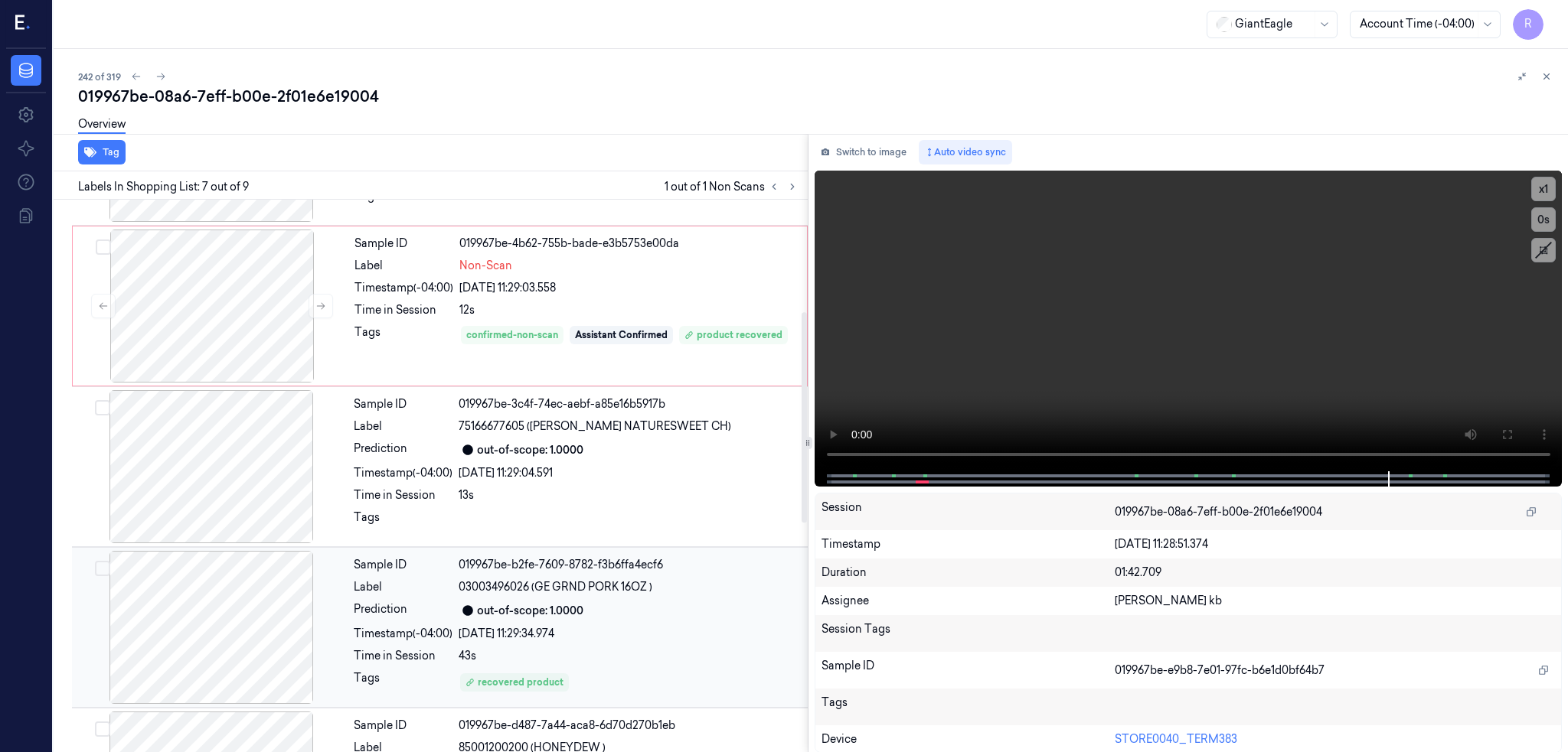
click at [192, 619] on div at bounding box center [211, 627] width 272 height 153
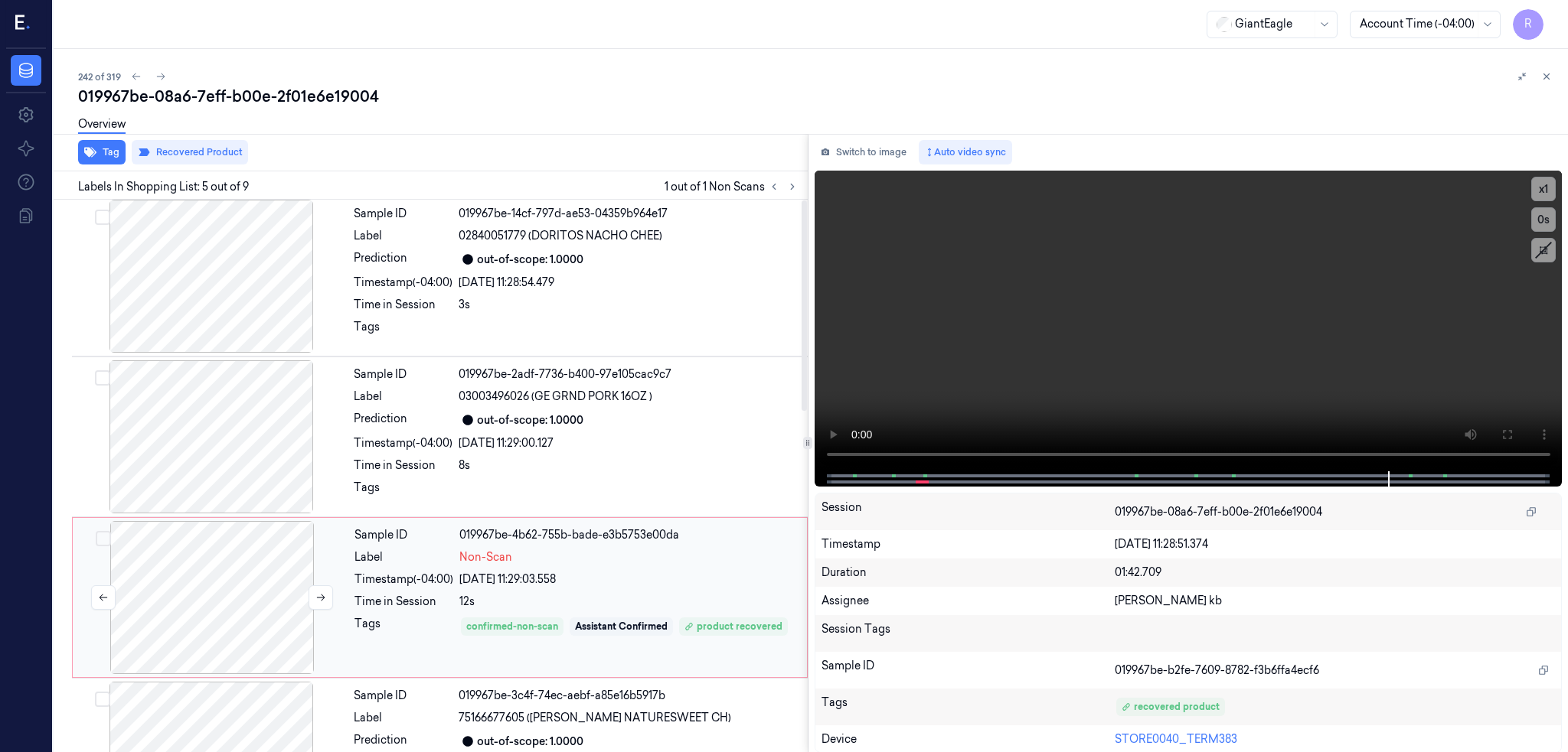
scroll to position [0, 0]
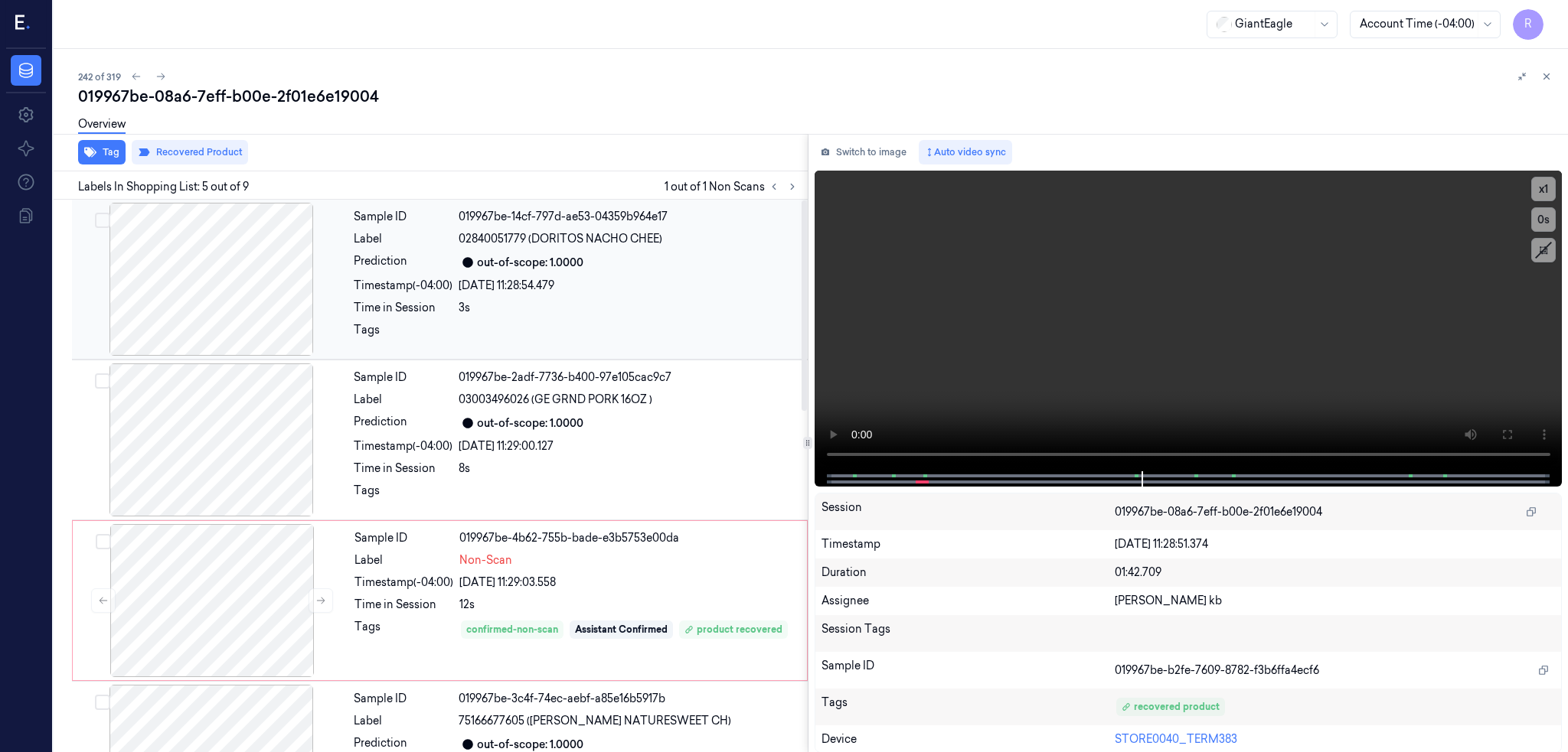
click at [251, 296] on div at bounding box center [211, 279] width 272 height 153
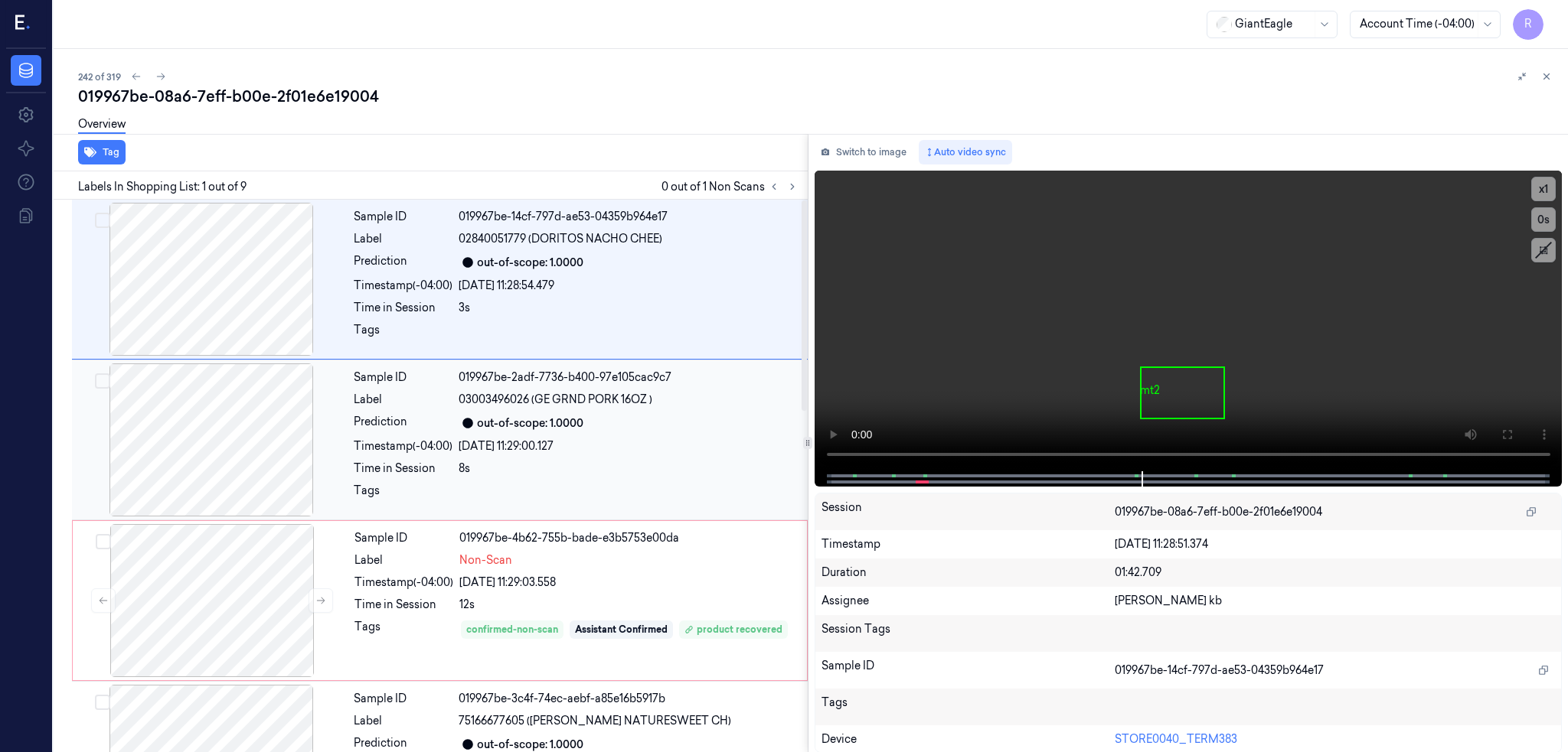
click at [249, 469] on div at bounding box center [211, 439] width 272 height 153
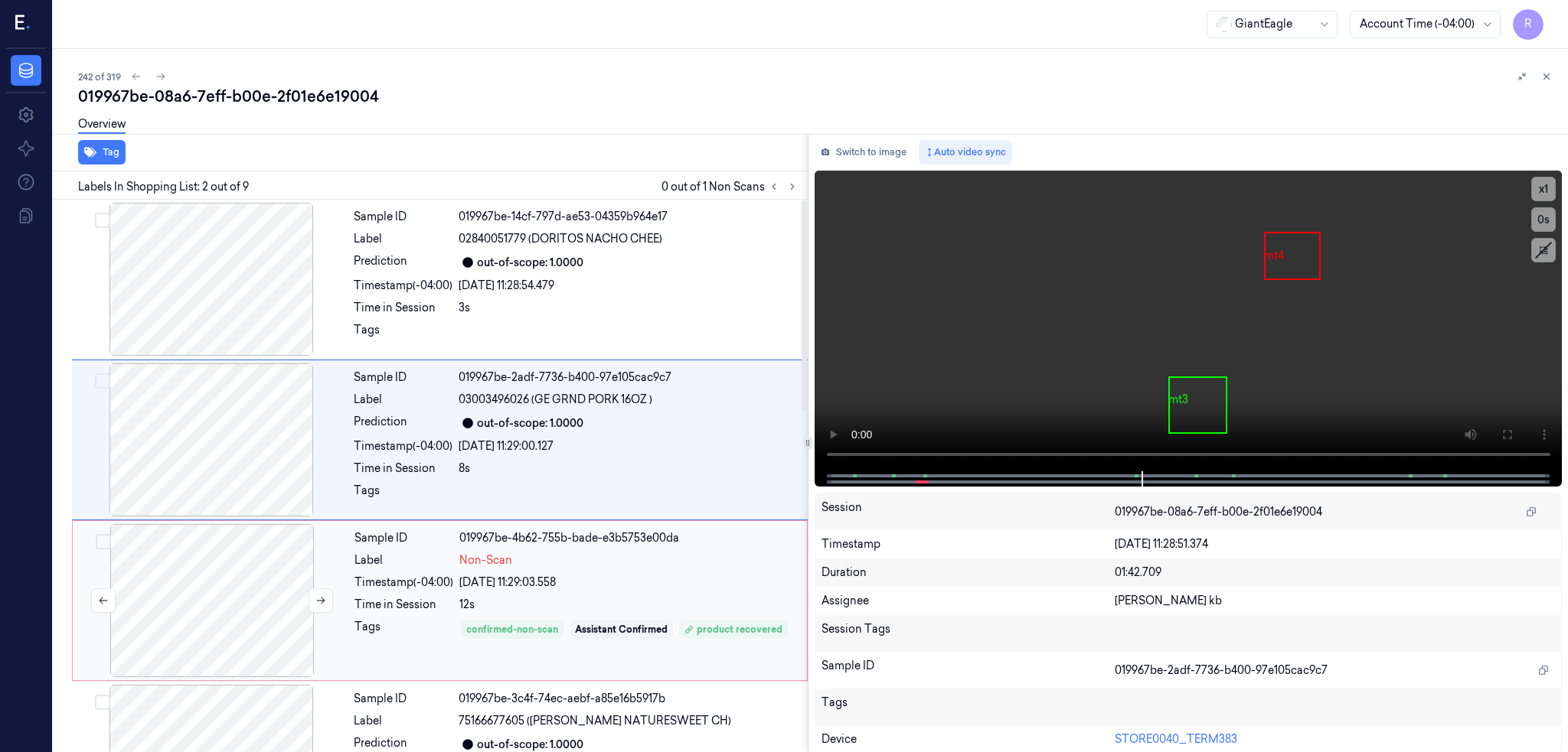
click at [204, 552] on div at bounding box center [212, 600] width 272 height 153
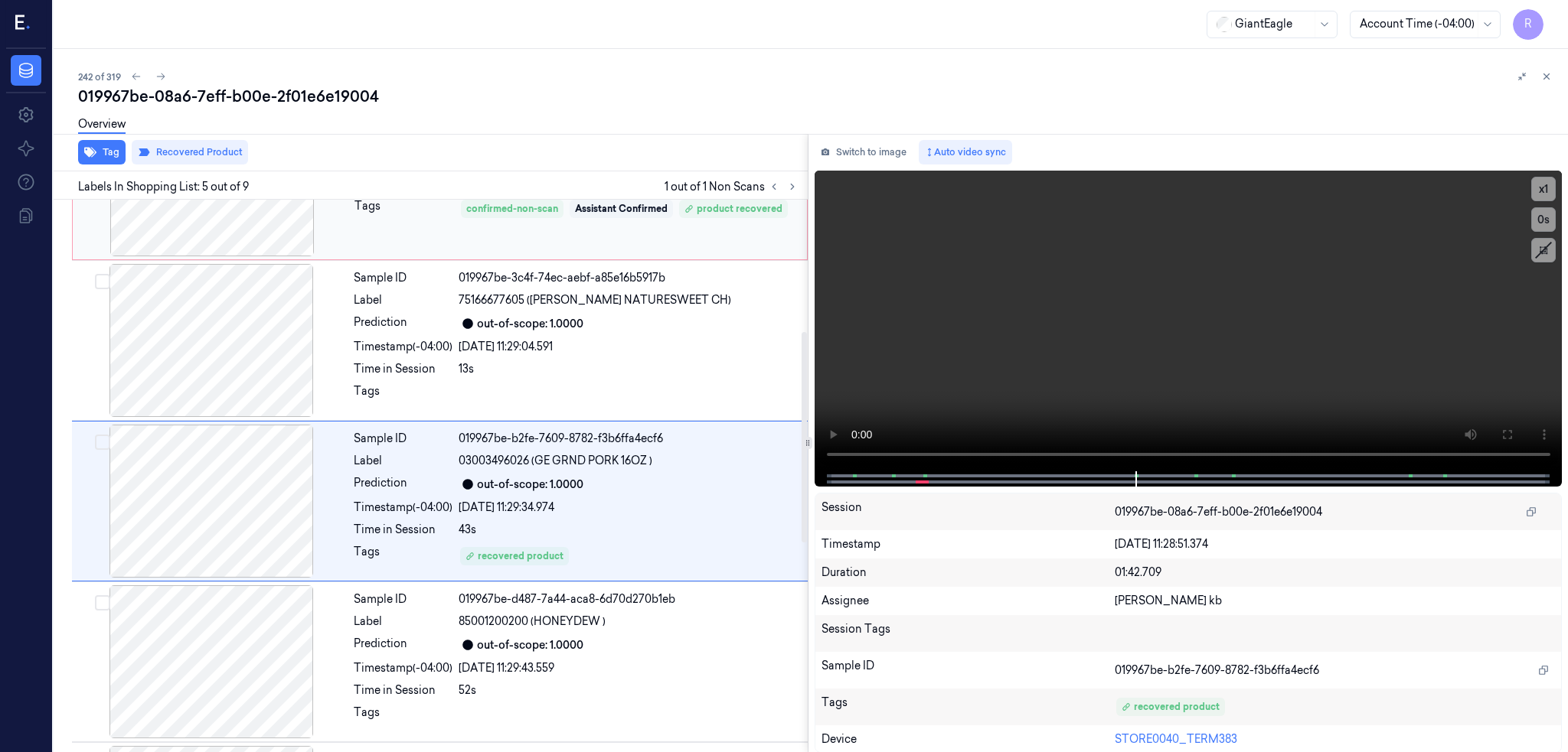
scroll to position [446, 0]
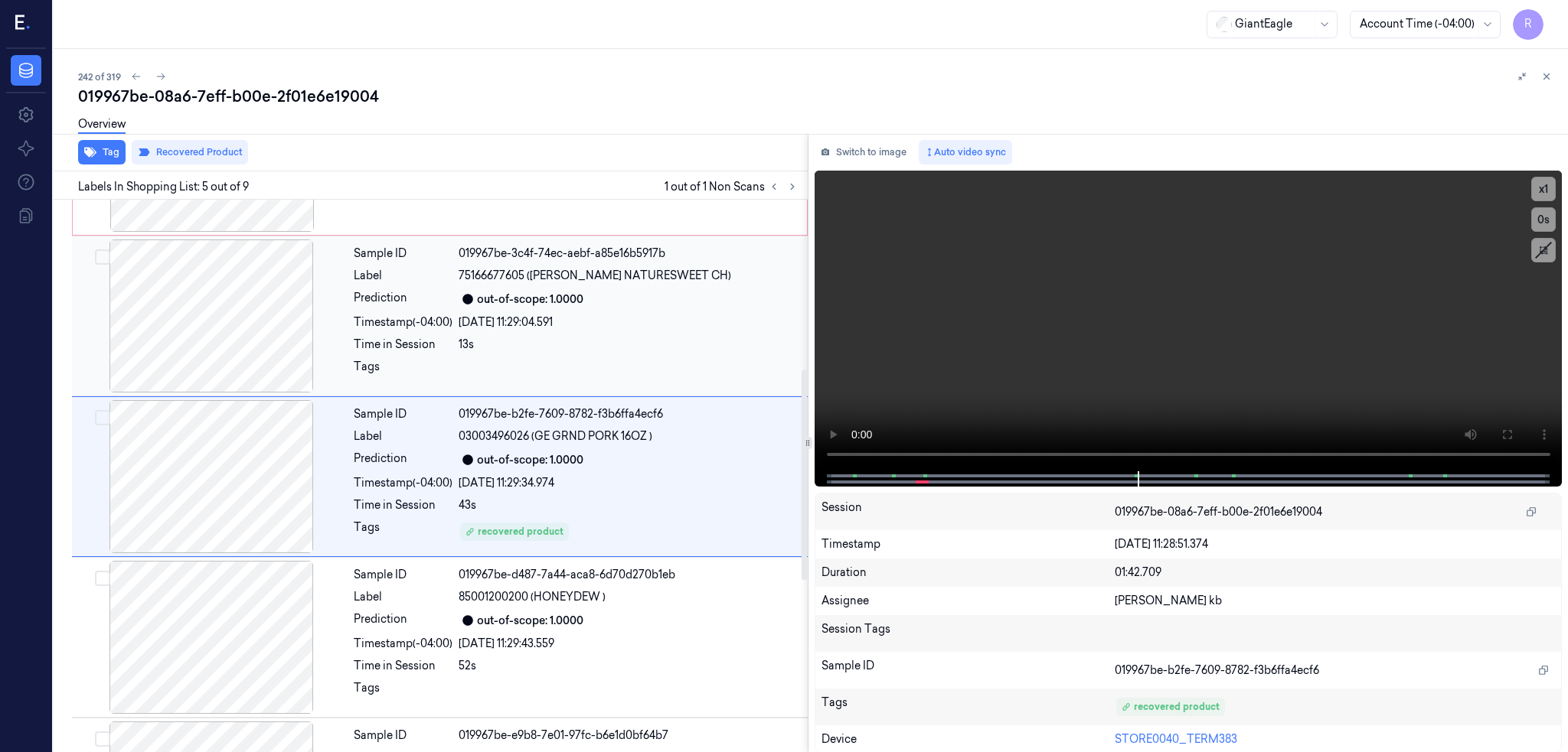
click at [237, 338] on div at bounding box center [211, 316] width 272 height 153
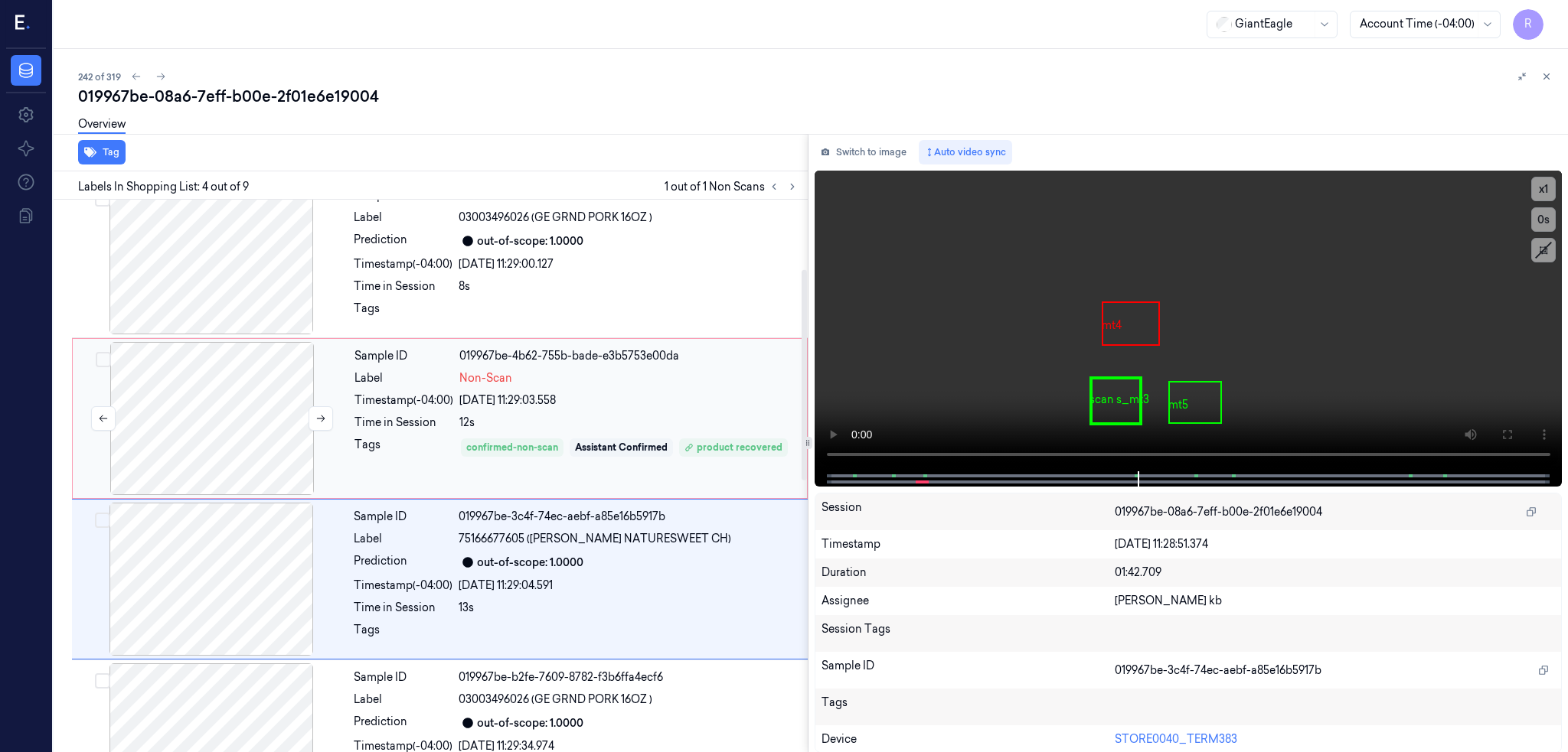
click at [210, 423] on div at bounding box center [212, 418] width 272 height 153
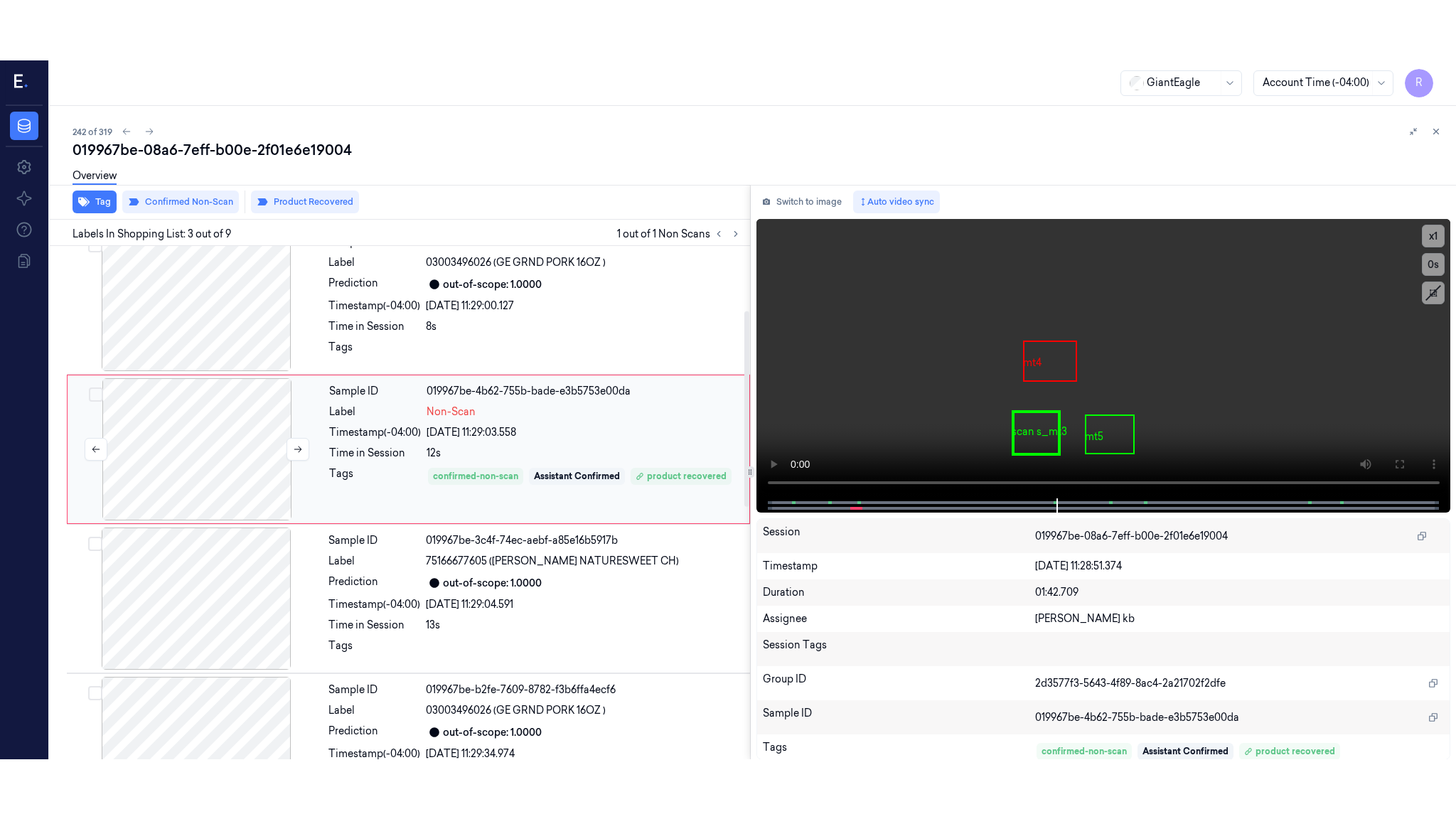
scroll to position [115, 0]
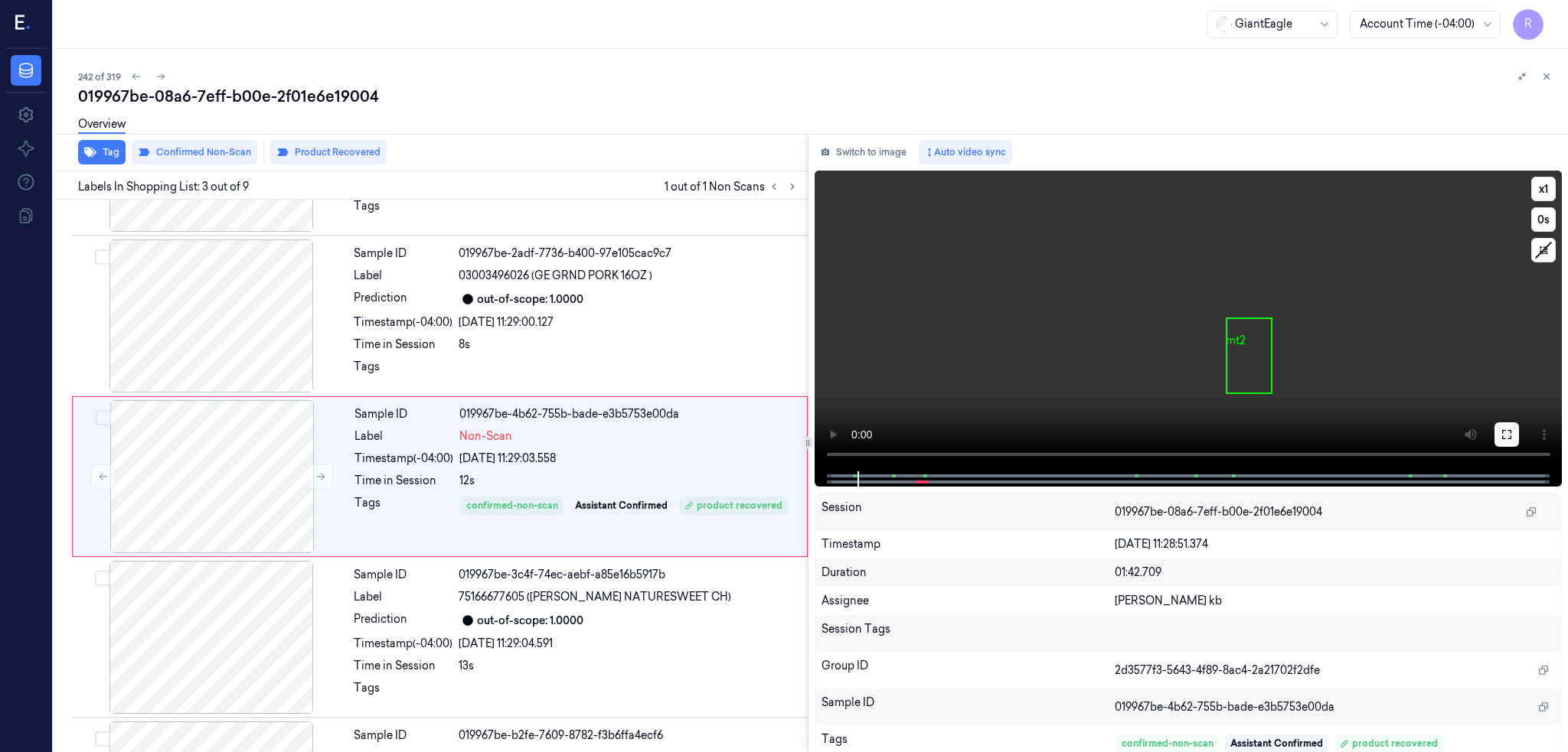
click at [1513, 428] on icon at bounding box center [1506, 434] width 12 height 12
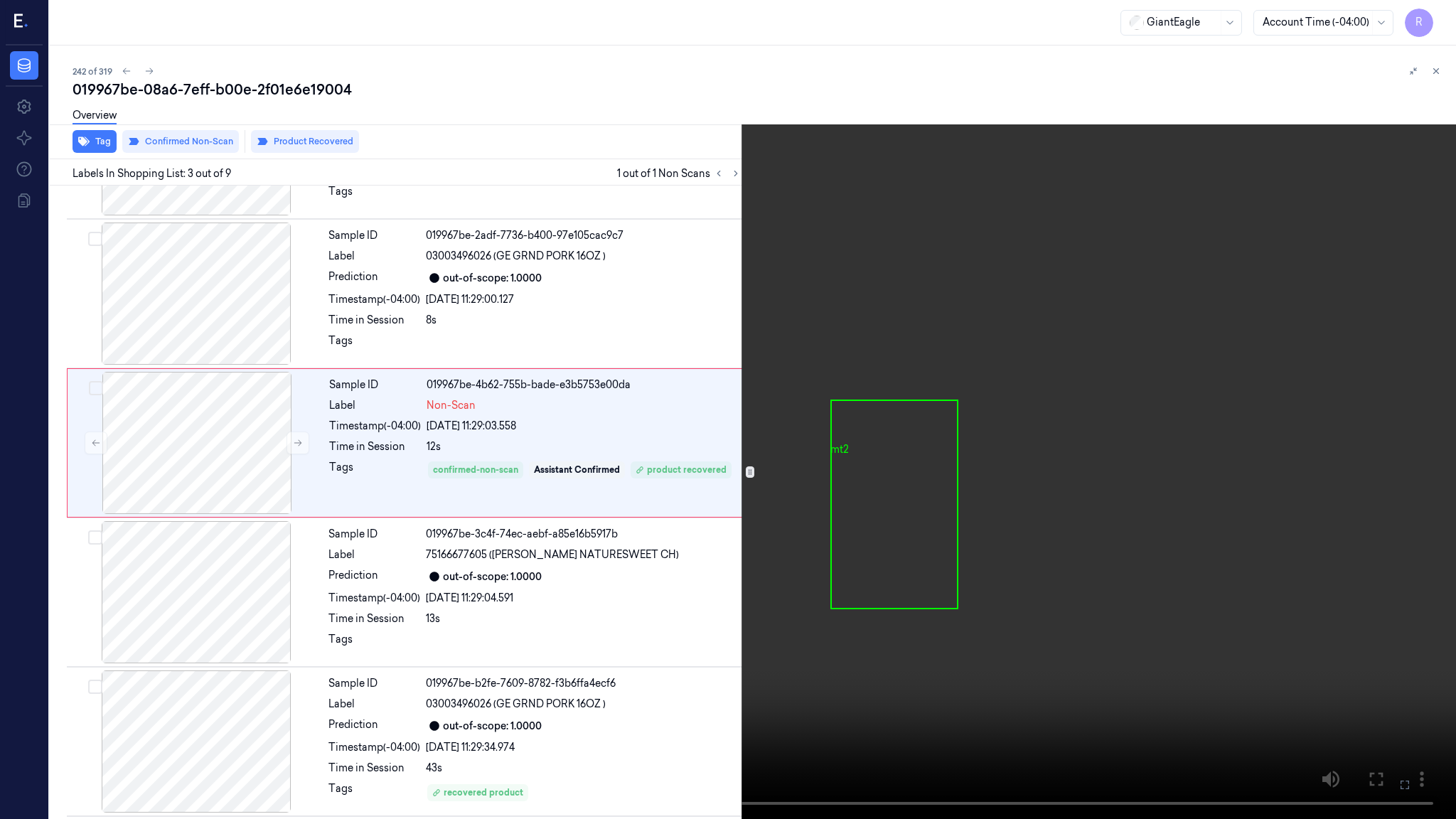
click at [825, 480] on video at bounding box center [728, 410] width 1456 height 819
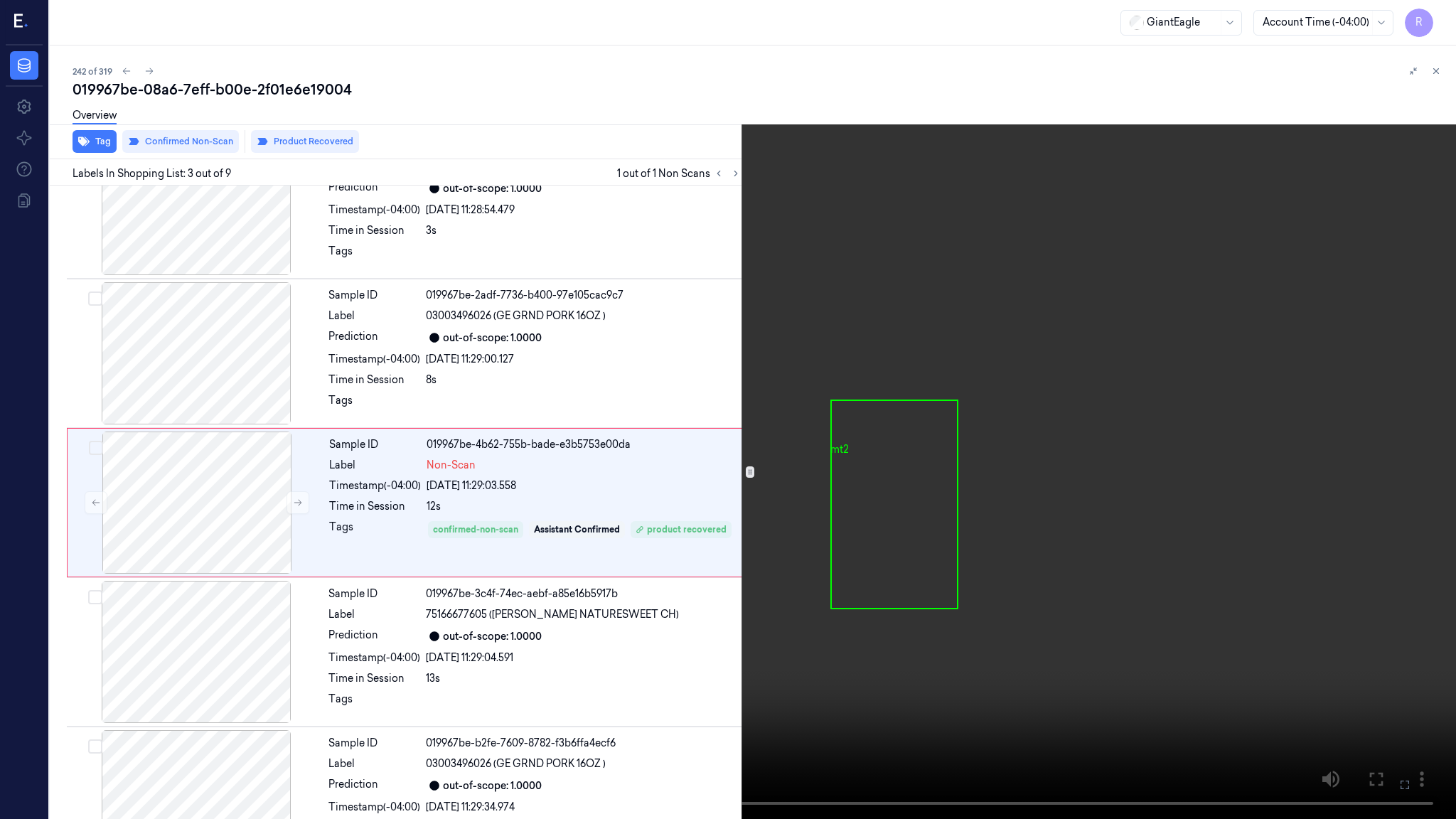
scroll to position [54, 0]
click at [474, 530] on video at bounding box center [728, 410] width 1456 height 819
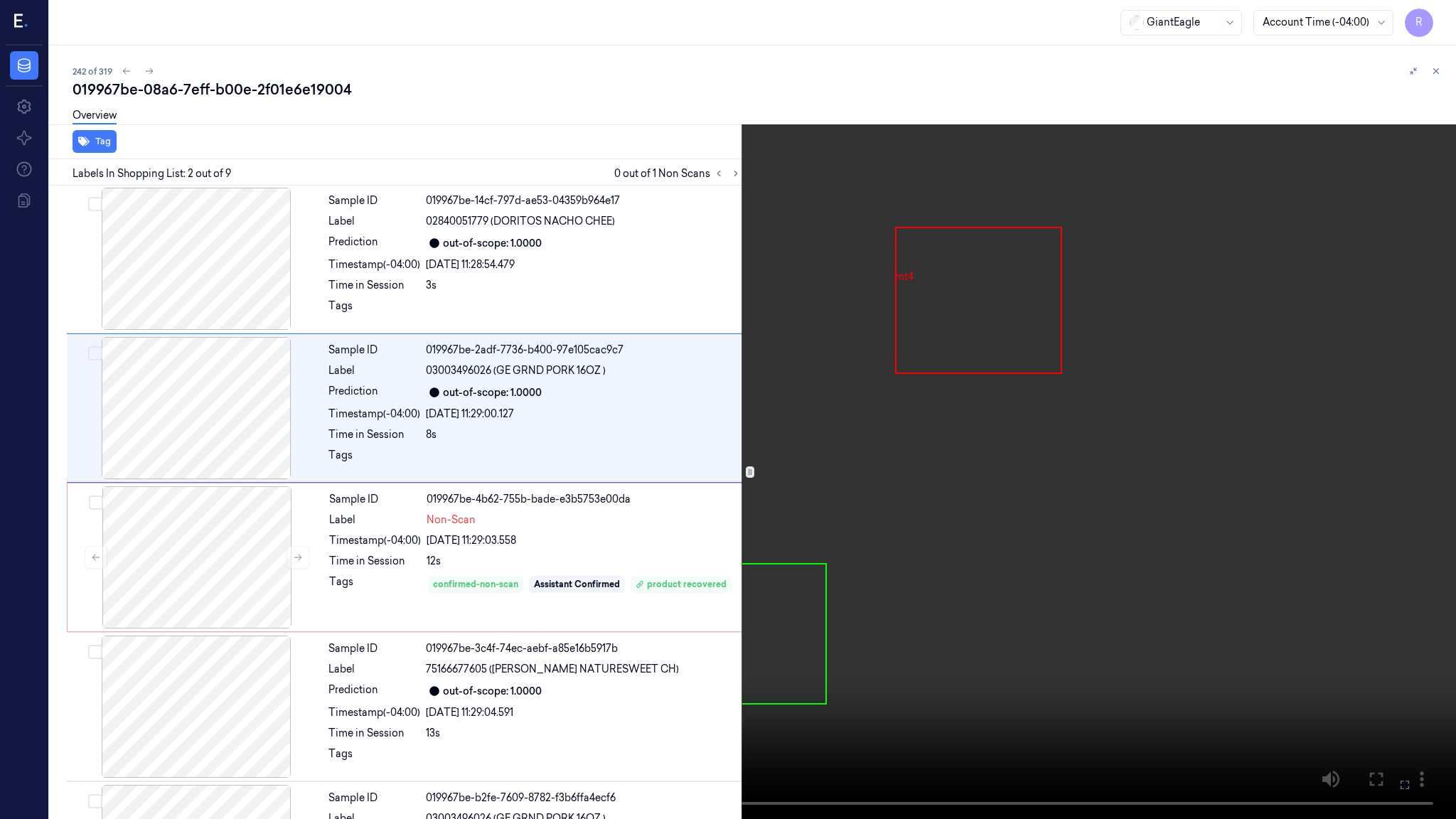
scroll to position [0, 0]
click at [1371, 698] on video at bounding box center [728, 410] width 1456 height 819
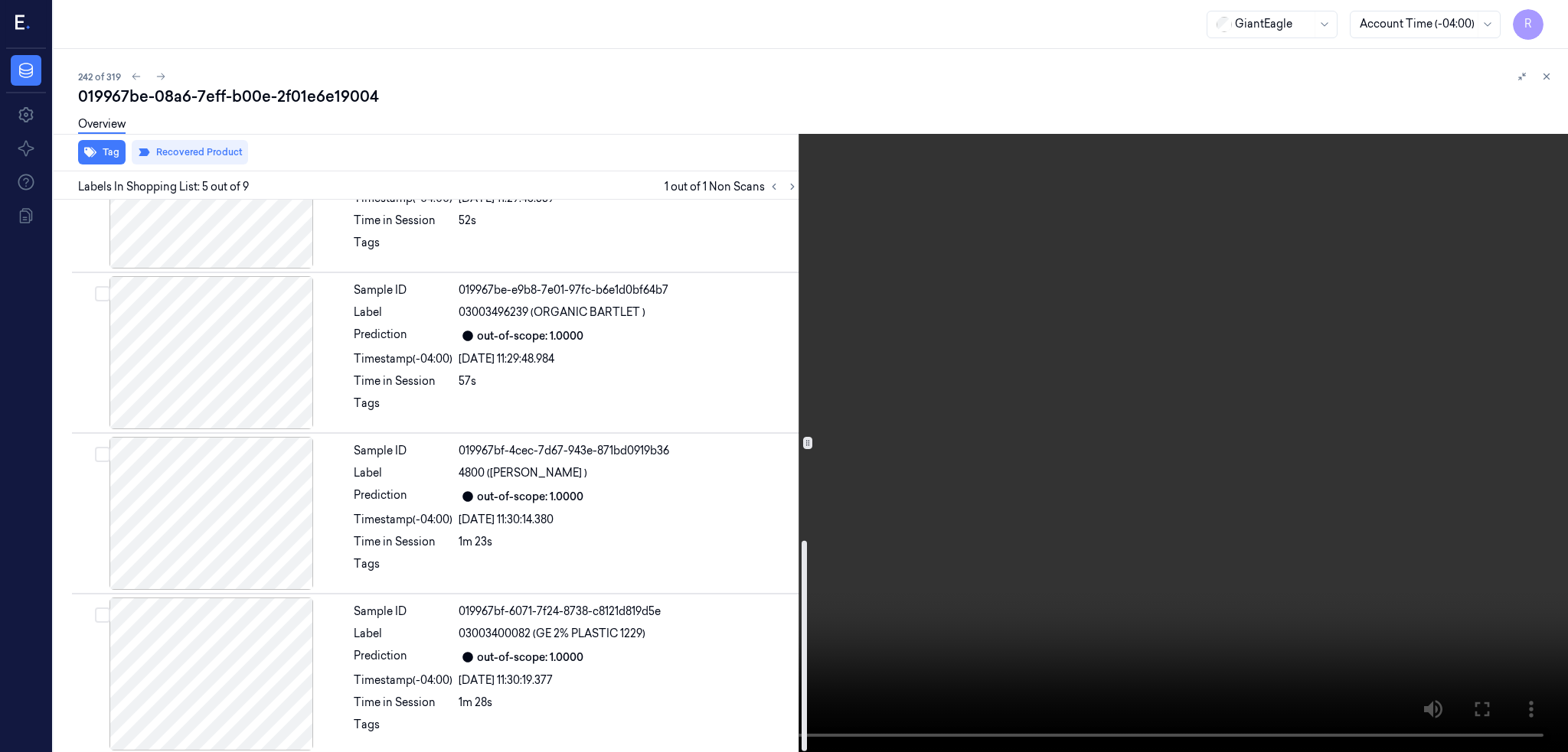
scroll to position [898, 0]
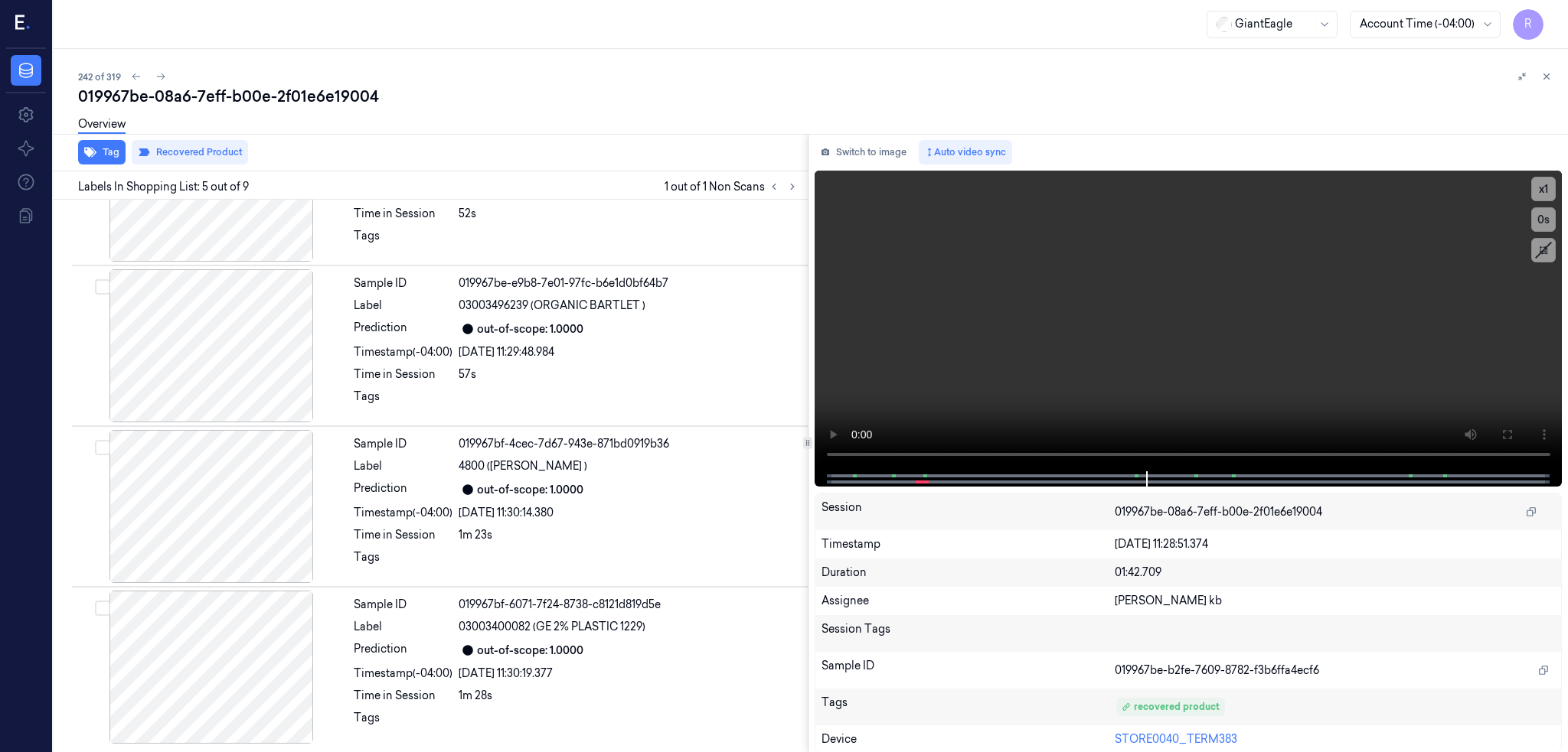
click at [163, 91] on div "019967be-08a6-7eff-b00e-2f01e6e19004" at bounding box center [817, 96] width 1478 height 21
copy div "08a6"
click at [166, 79] on icon at bounding box center [161, 77] width 11 height 11
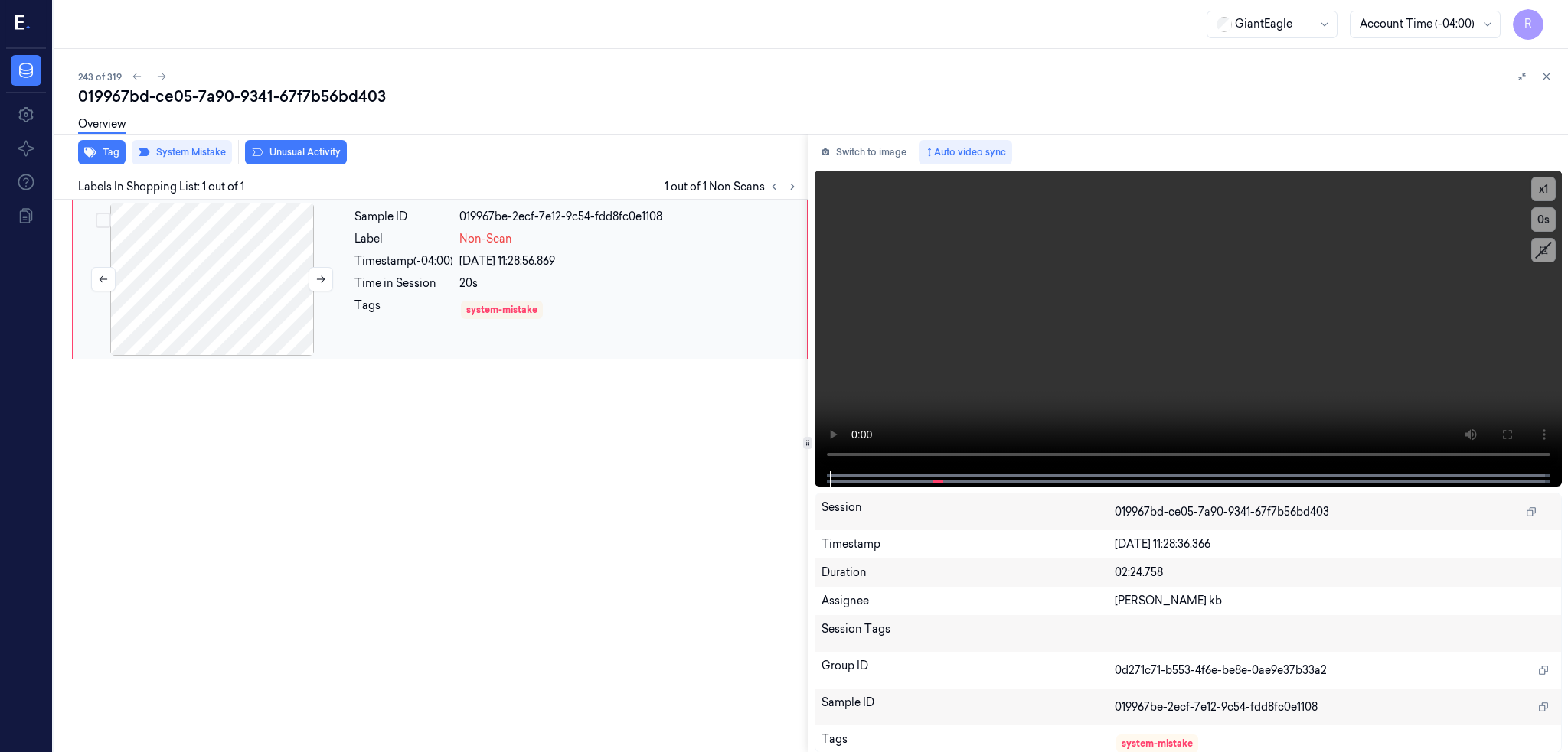
click at [220, 275] on div at bounding box center [212, 279] width 272 height 153
click at [1519, 431] on button at bounding box center [1506, 435] width 25 height 25
click at [242, 284] on div at bounding box center [212, 279] width 272 height 153
click at [328, 145] on div "Overview" at bounding box center [817, 126] width 1478 height 39
click at [84, 146] on icon "button" at bounding box center [89, 152] width 12 height 12
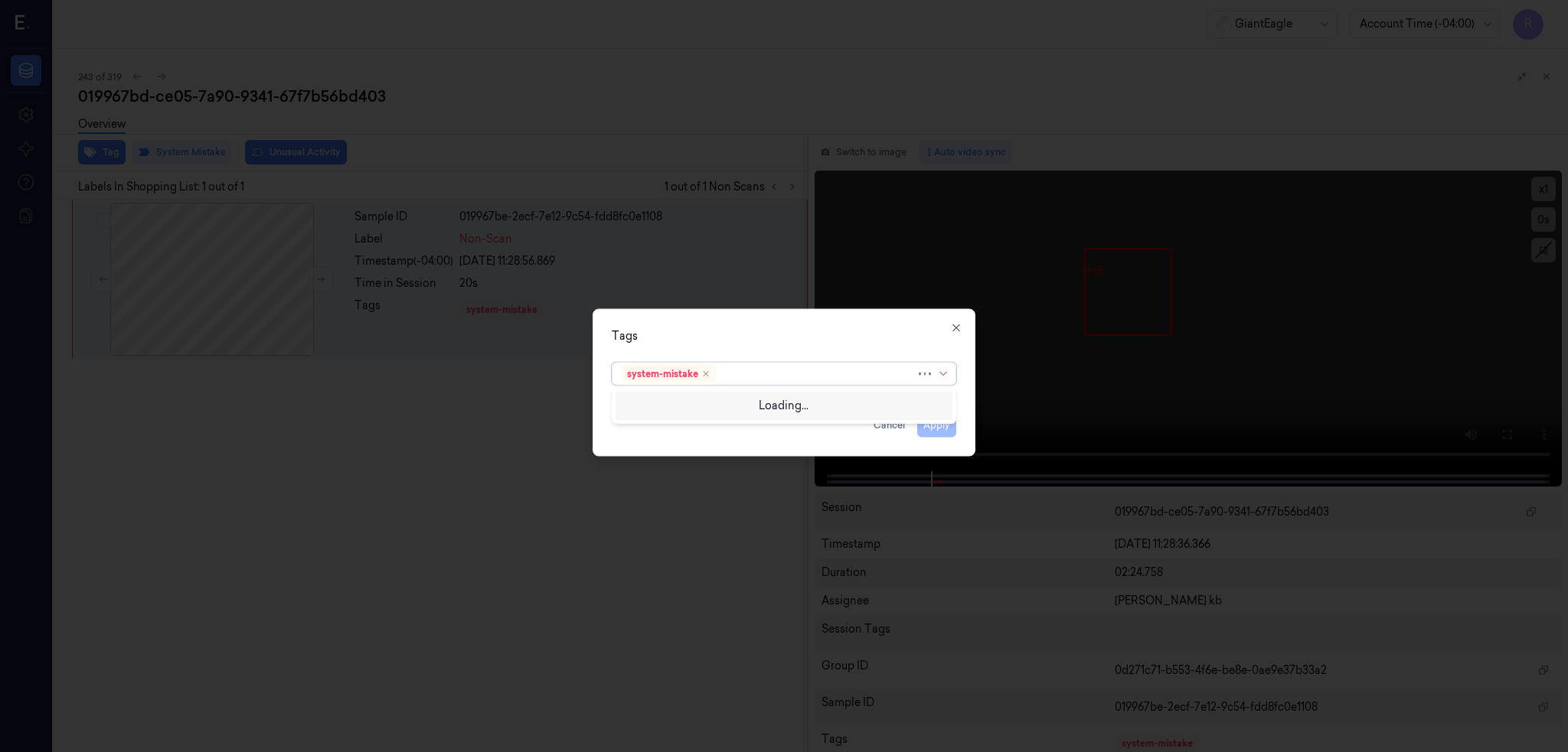
click at [755, 375] on div at bounding box center [817, 374] width 196 height 16
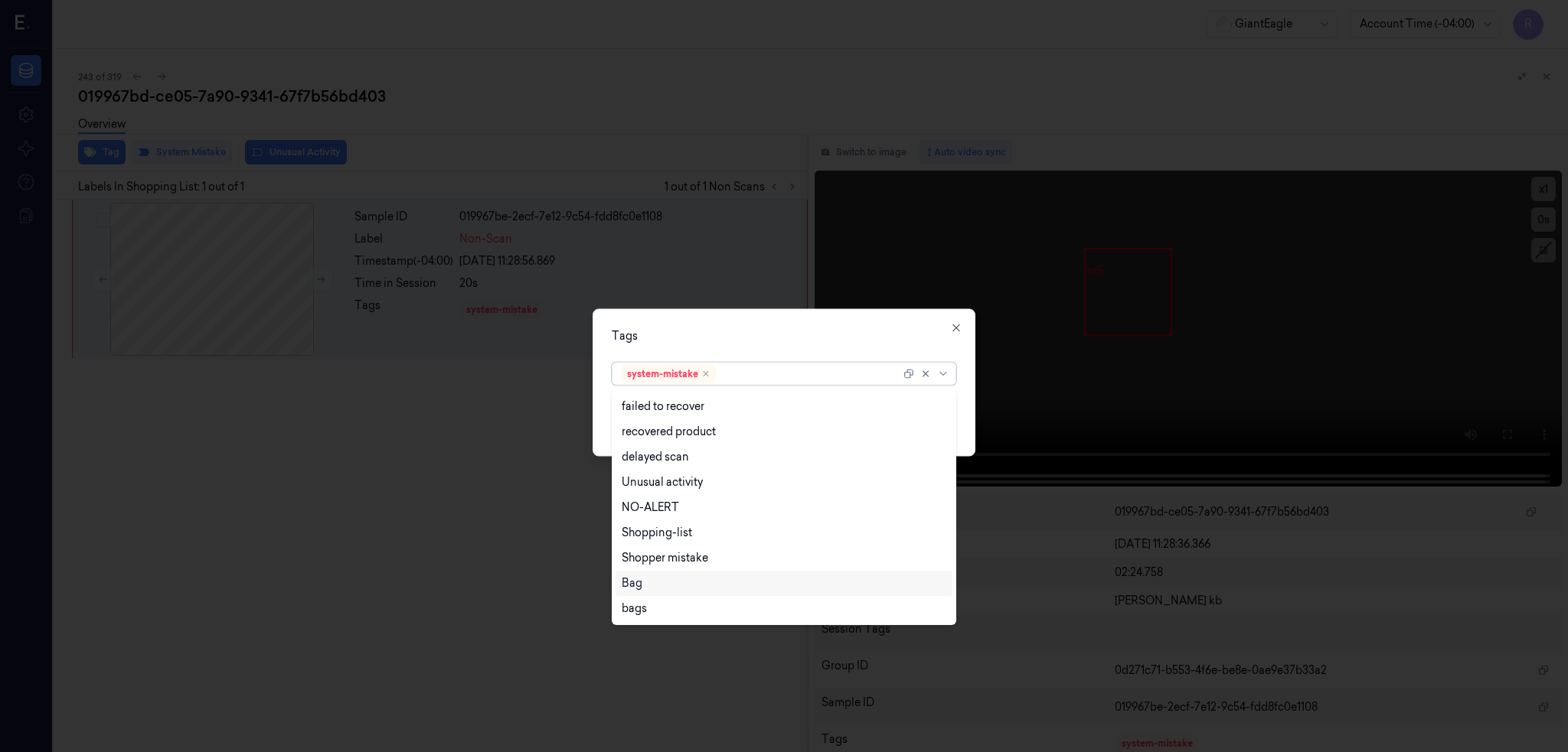
click at [663, 591] on div "Bag" at bounding box center [784, 583] width 325 height 16
click at [683, 323] on div "Tags option Bag, selected. 14 results available. Use Up and Down to choose opti…" at bounding box center [783, 382] width 382 height 148
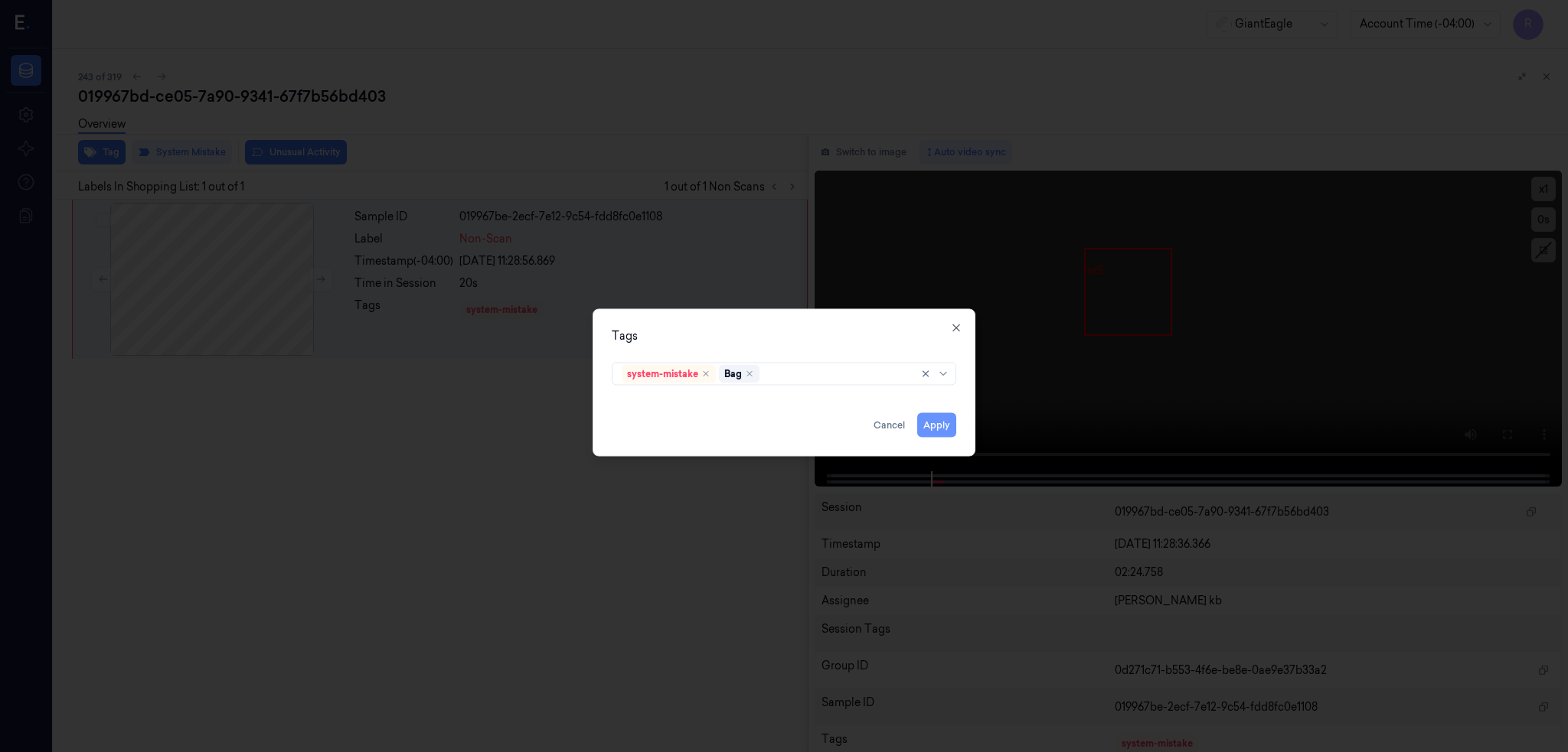
click at [946, 426] on button "Apply" at bounding box center [936, 424] width 39 height 25
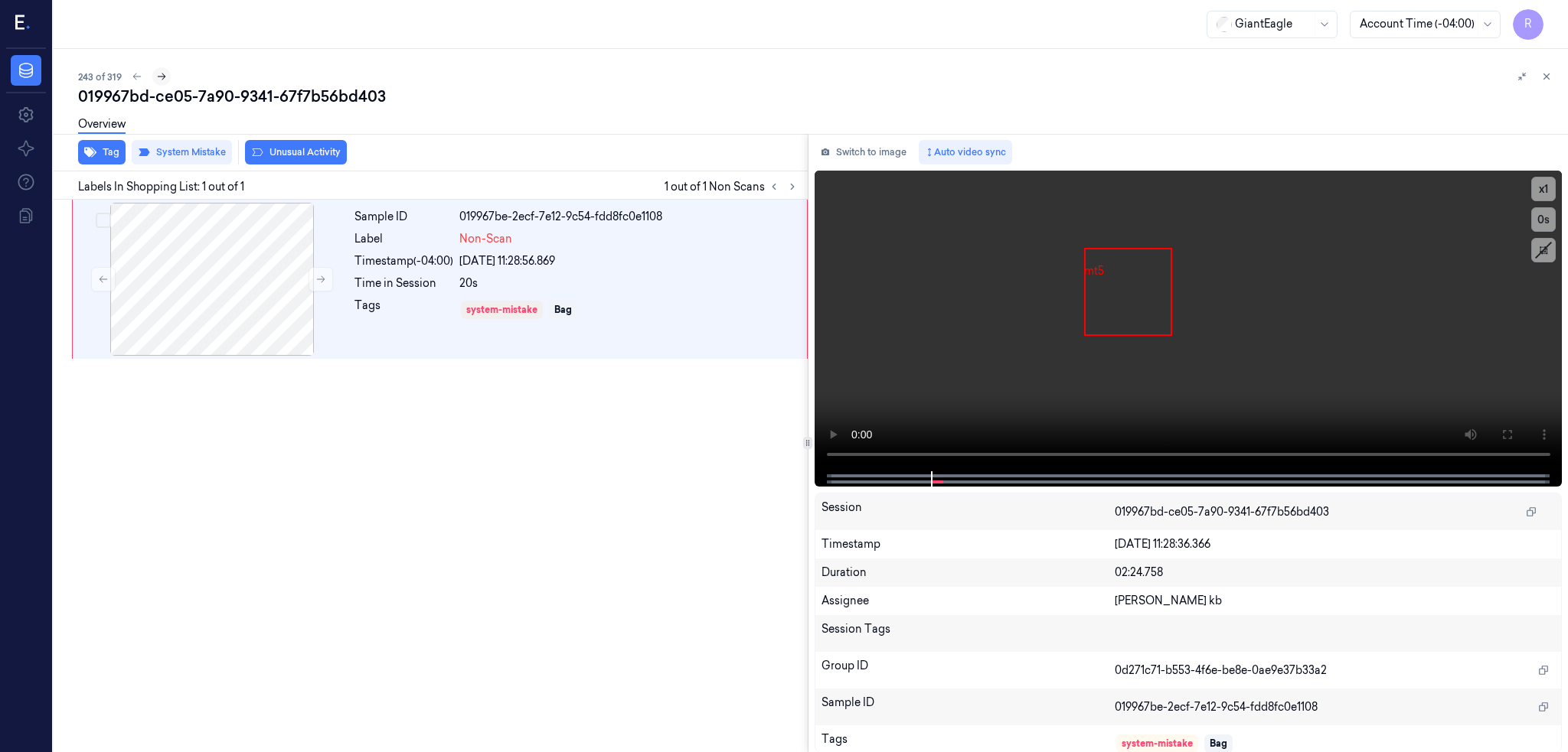
click at [160, 74] on icon at bounding box center [162, 77] width 11 height 11
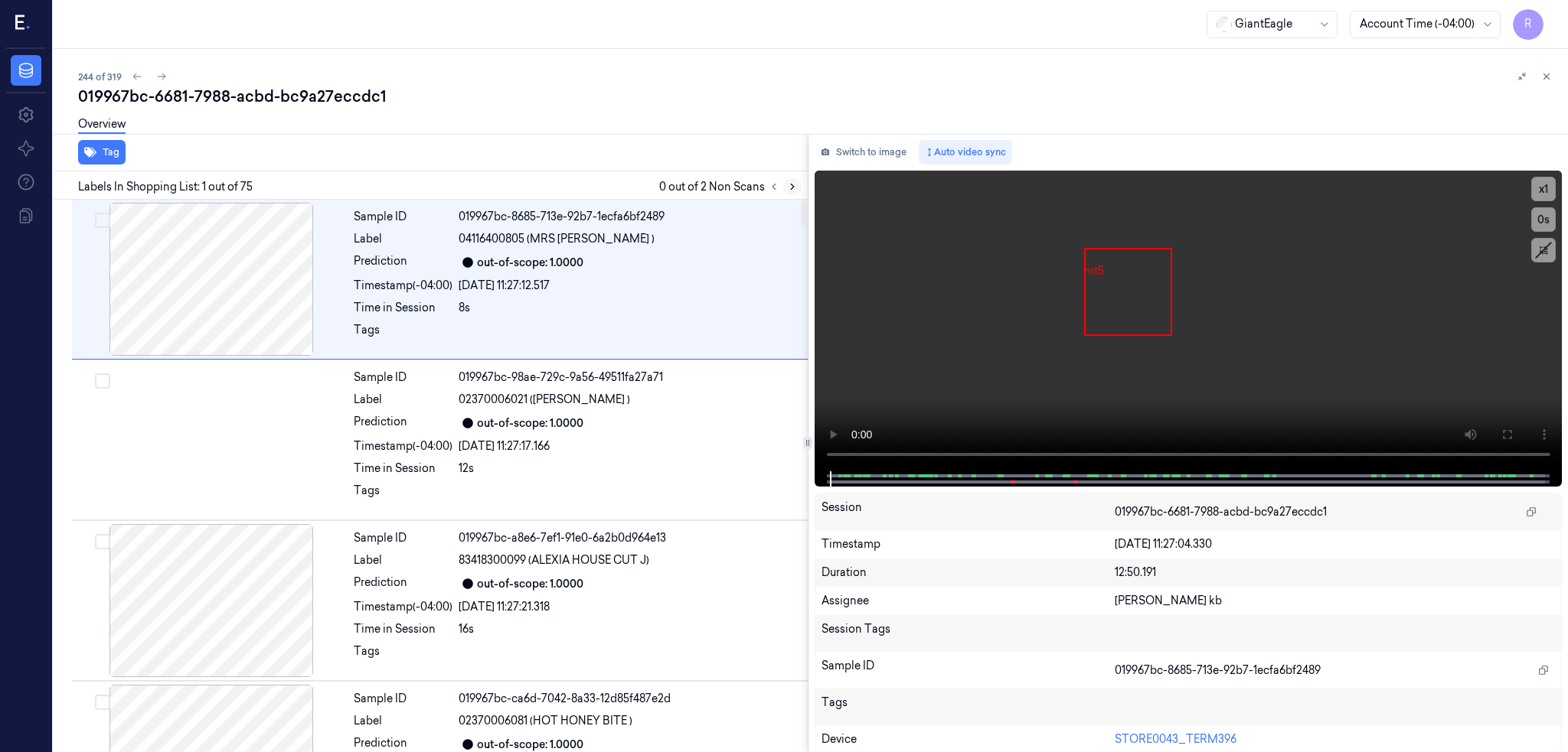
click at [797, 189] on icon at bounding box center [793, 187] width 11 height 11
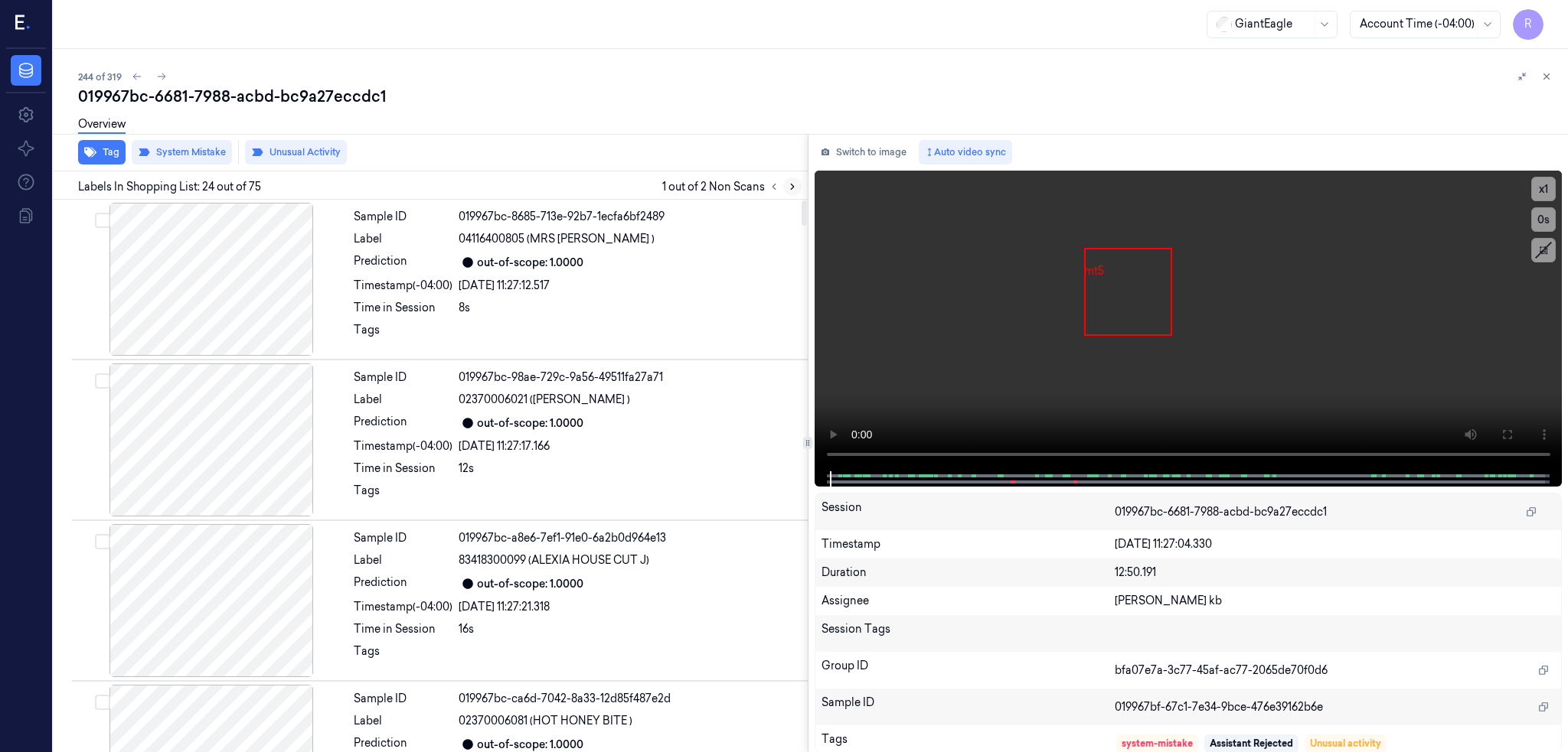
click at [797, 189] on icon at bounding box center [793, 187] width 11 height 11
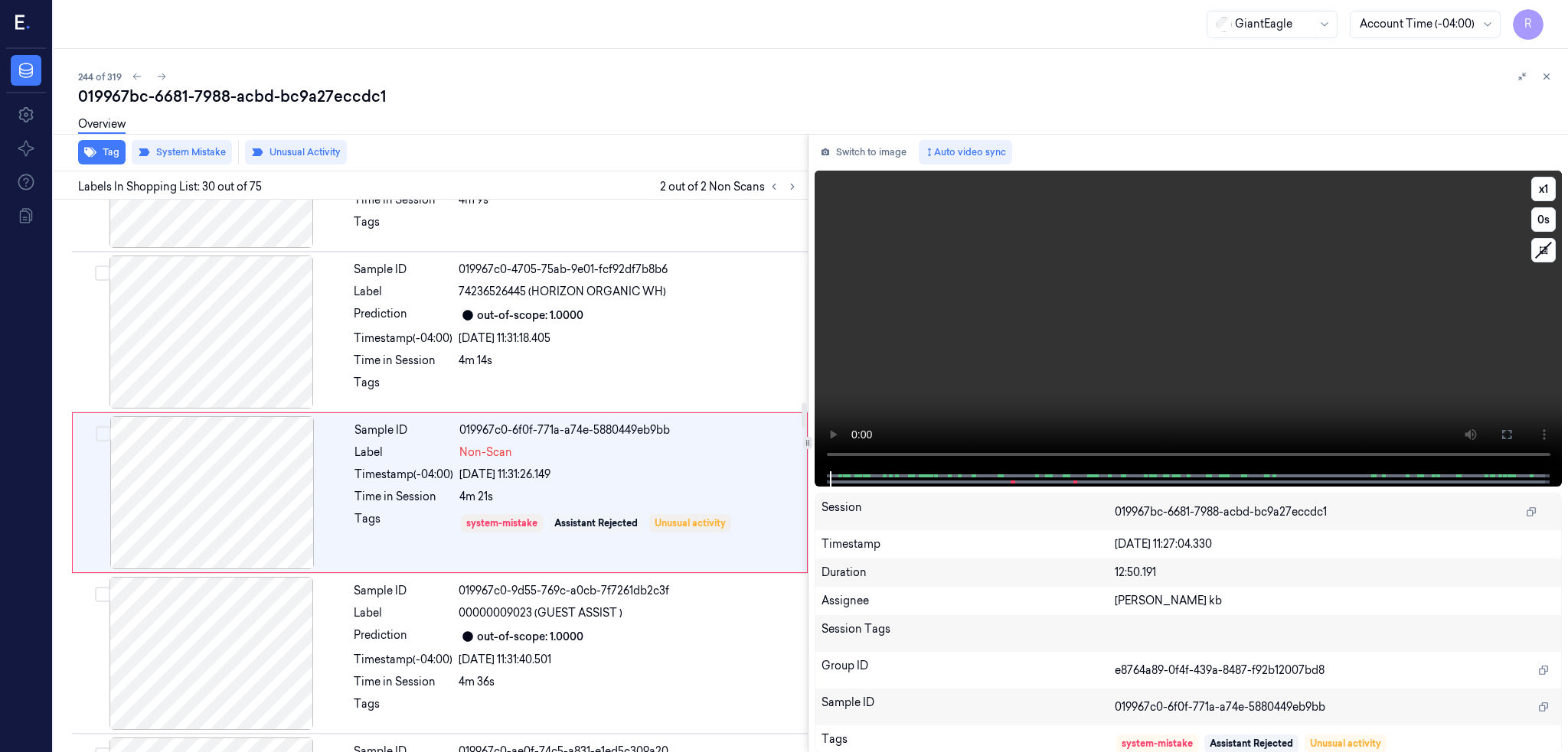
scroll to position [4465, 0]
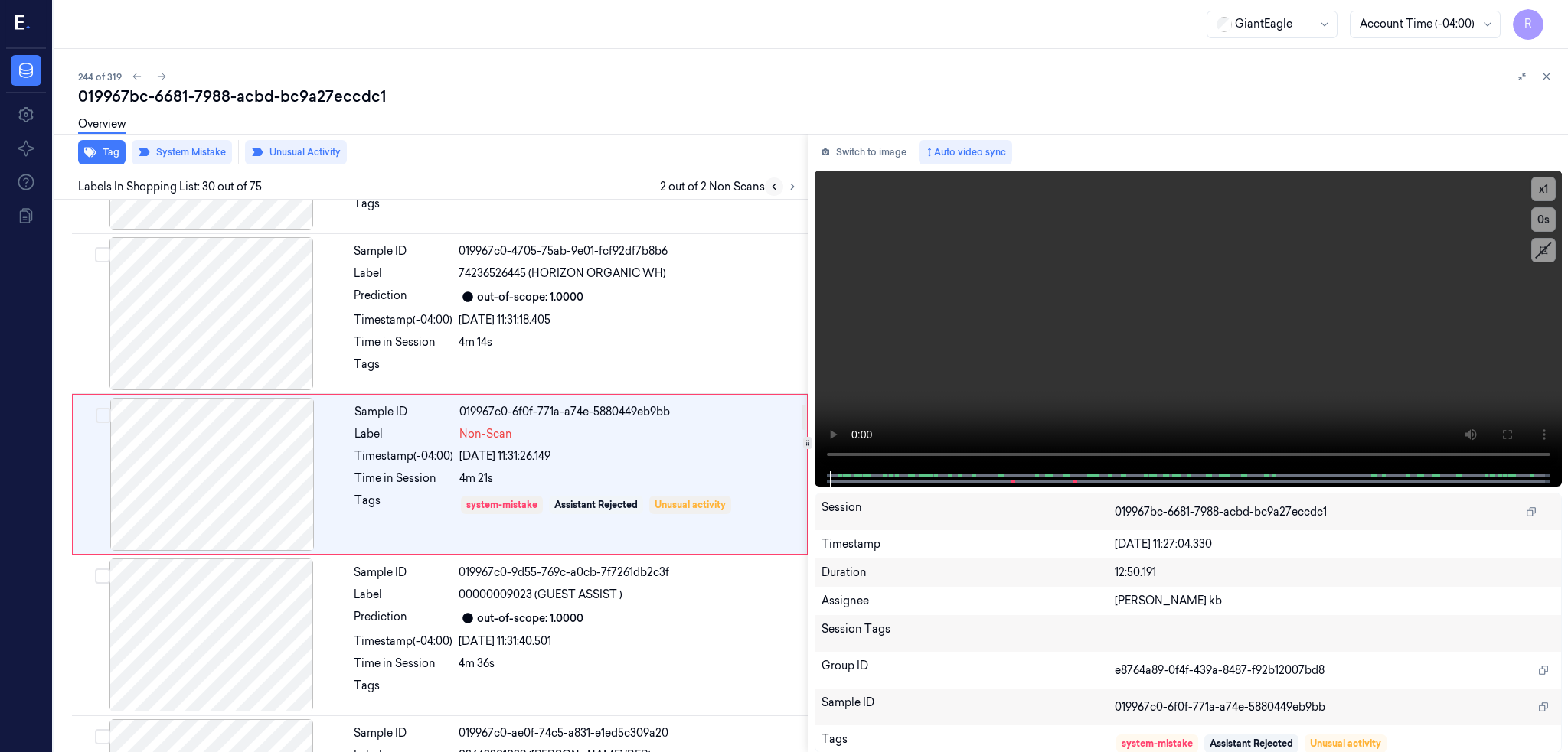
click at [779, 185] on icon at bounding box center [774, 187] width 11 height 11
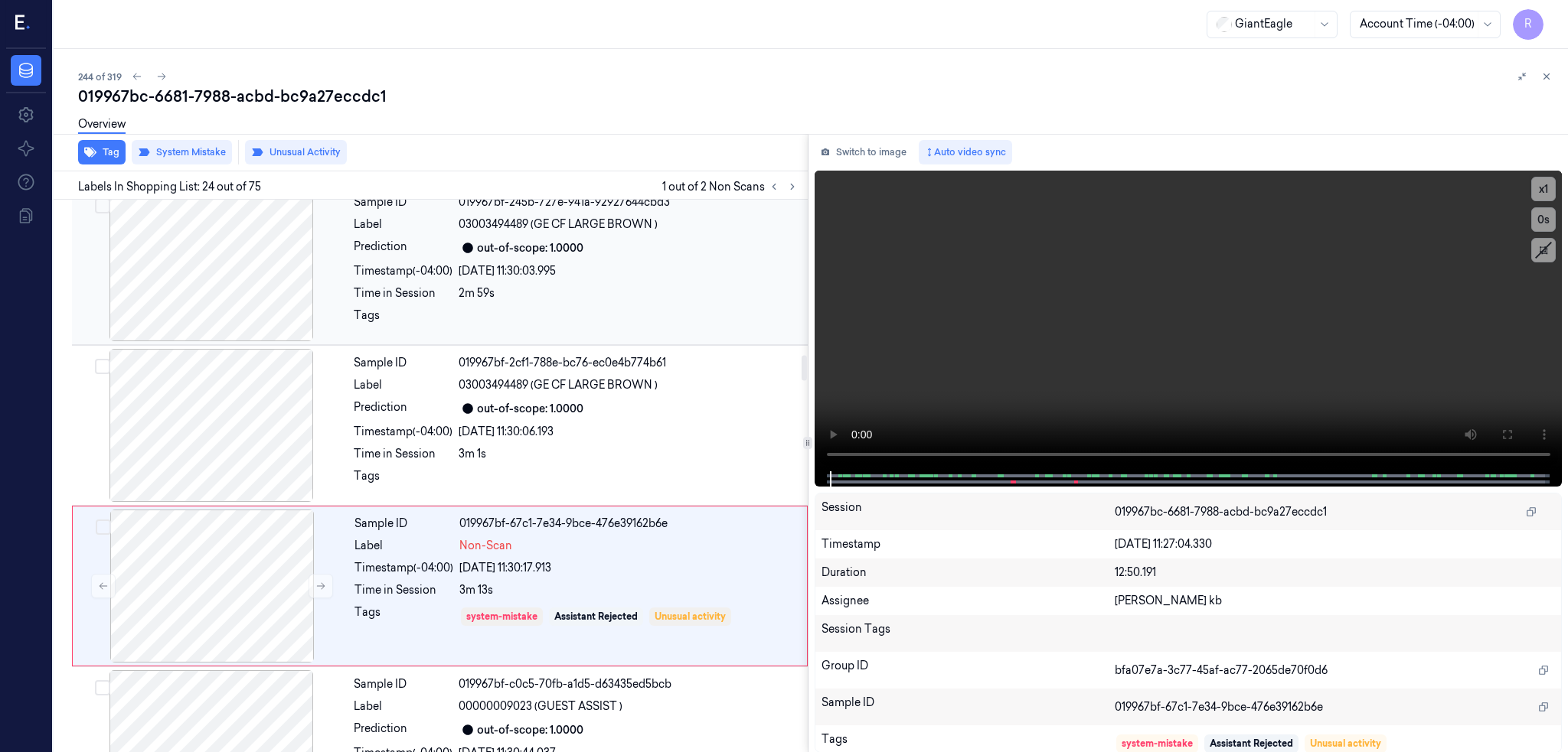
scroll to position [3500, 0]
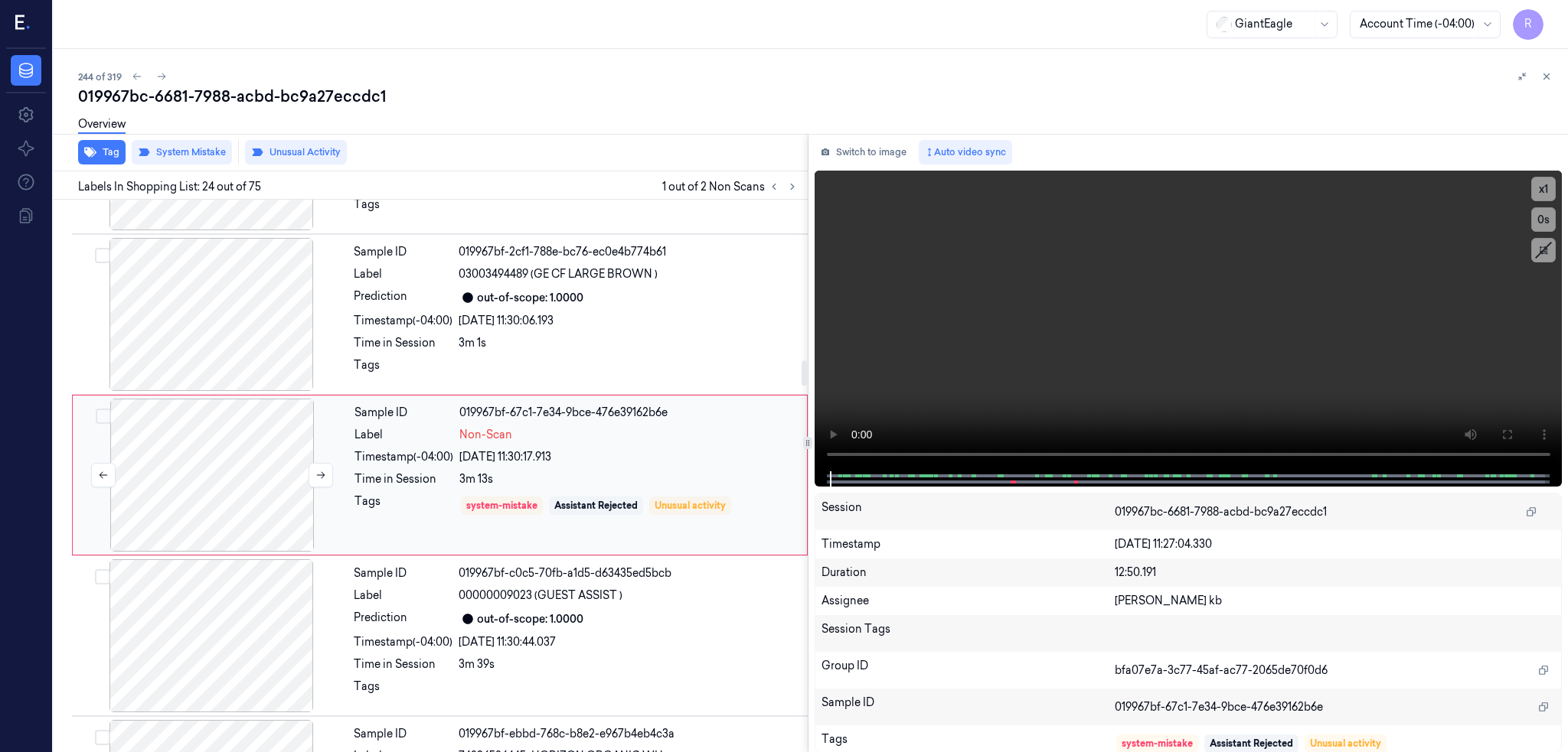
click at [199, 482] on div at bounding box center [212, 475] width 272 height 153
click at [208, 346] on div at bounding box center [211, 314] width 272 height 153
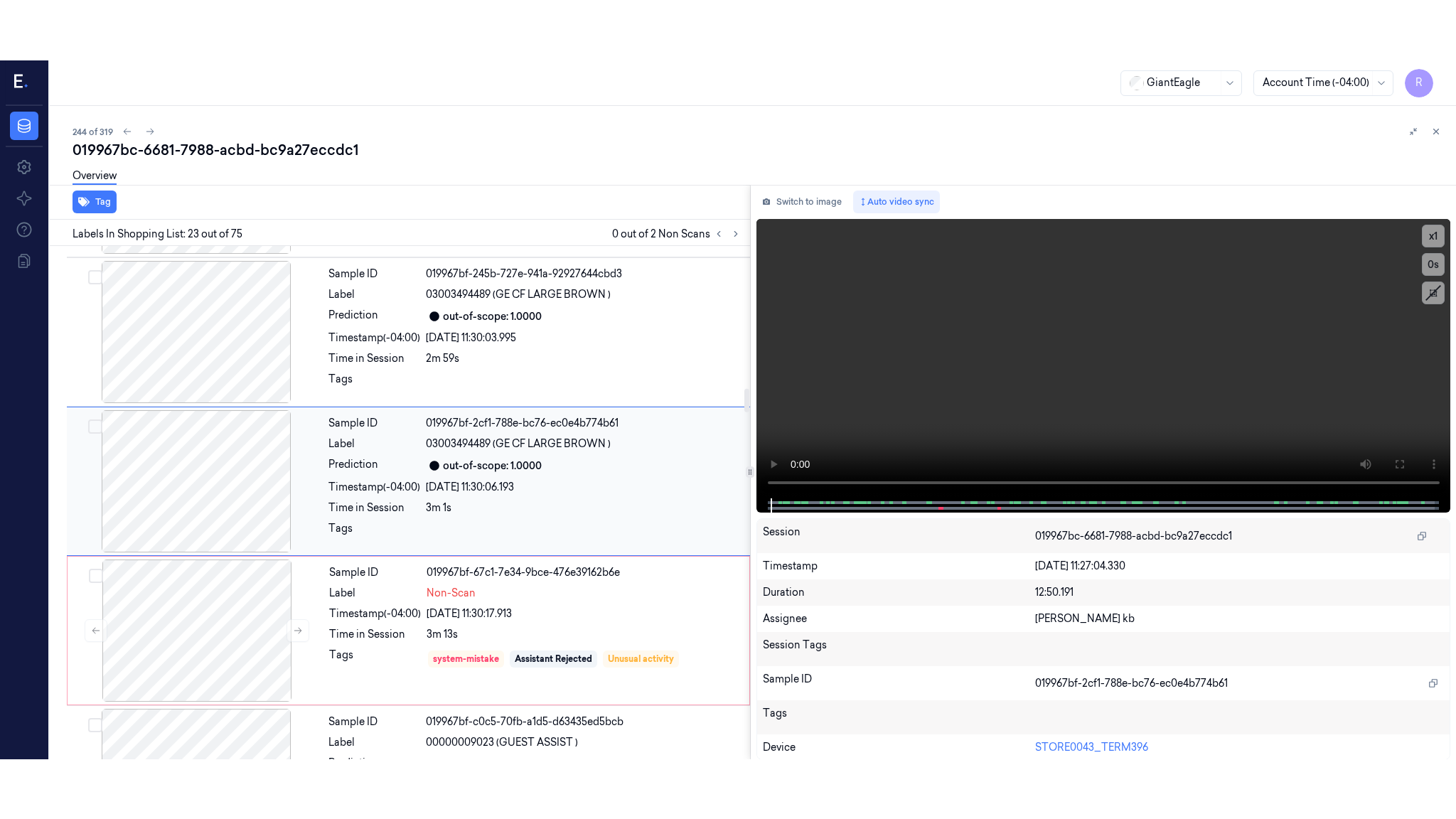
scroll to position [3102, 0]
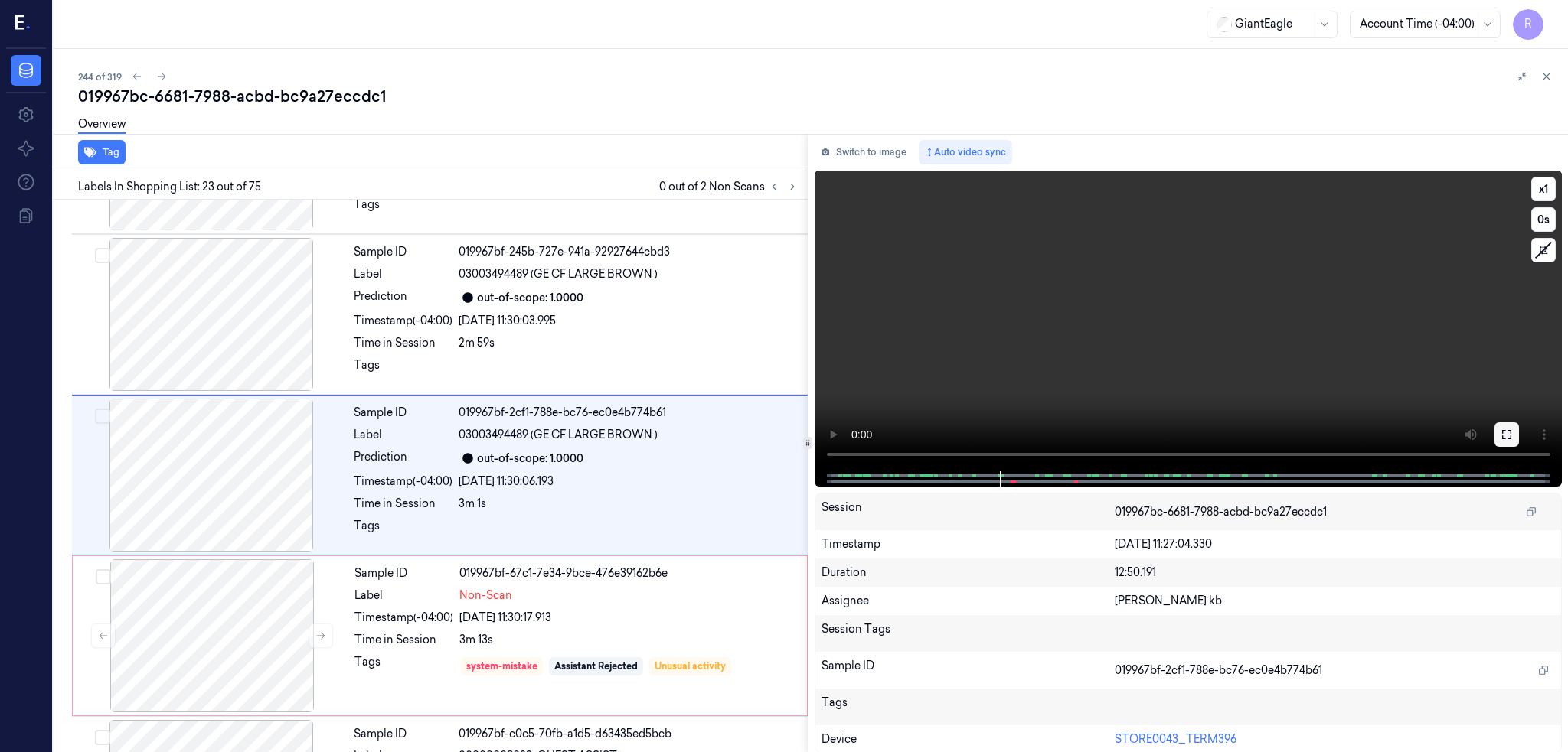
click at [1511, 430] on icon at bounding box center [1507, 435] width 10 height 9
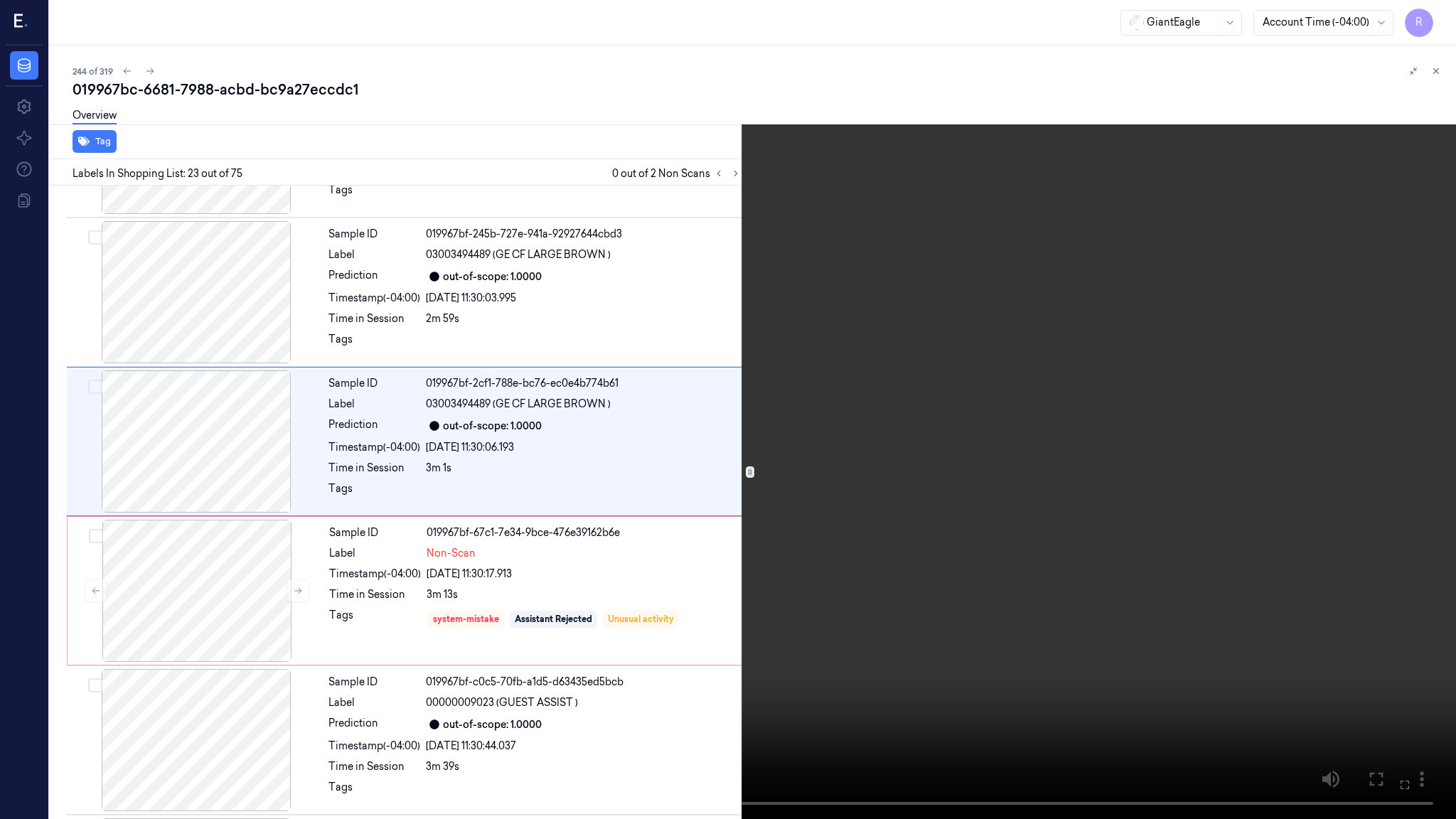
click at [1052, 542] on video at bounding box center [728, 410] width 1456 height 819
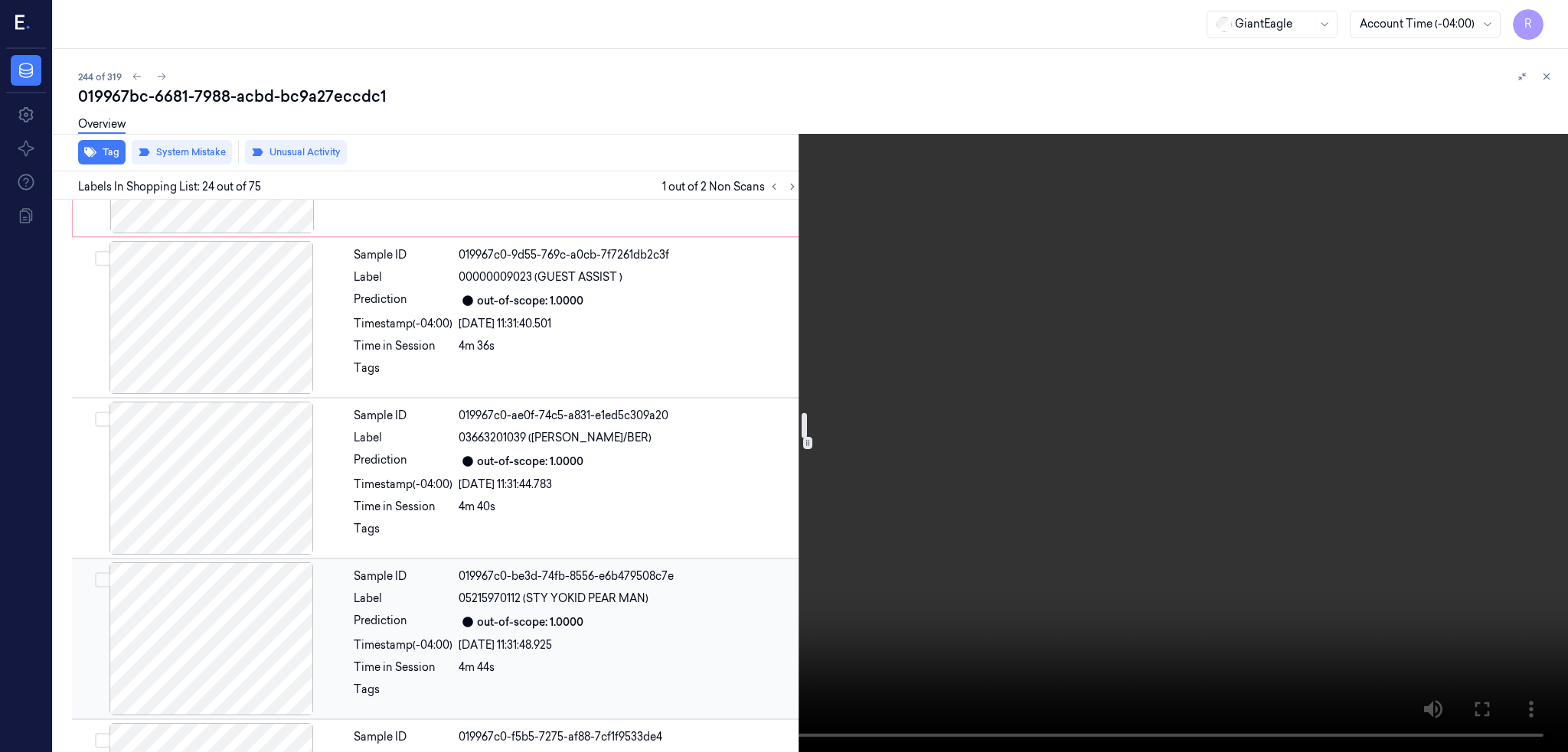
scroll to position [4559, 0]
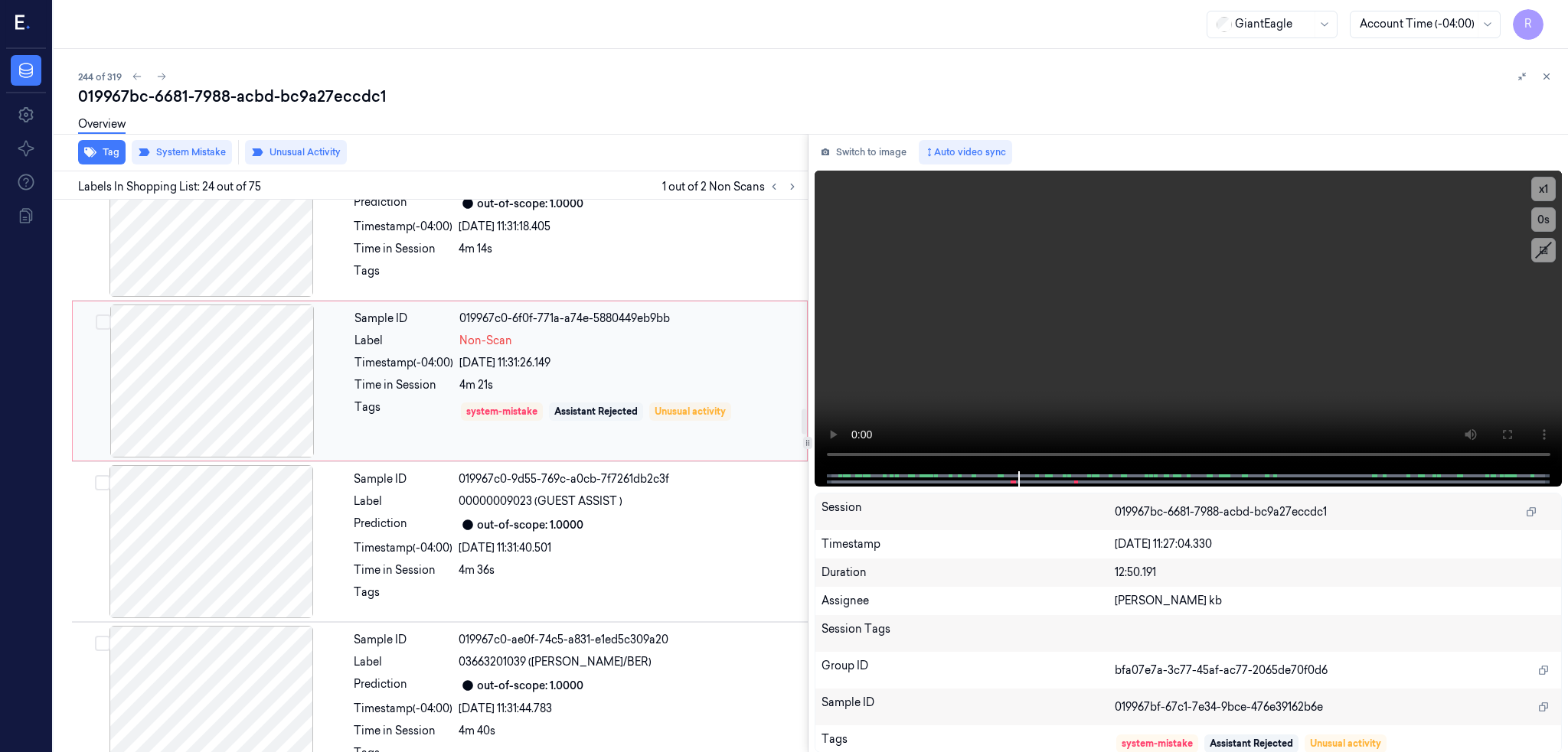
click at [230, 365] on div at bounding box center [212, 381] width 272 height 153
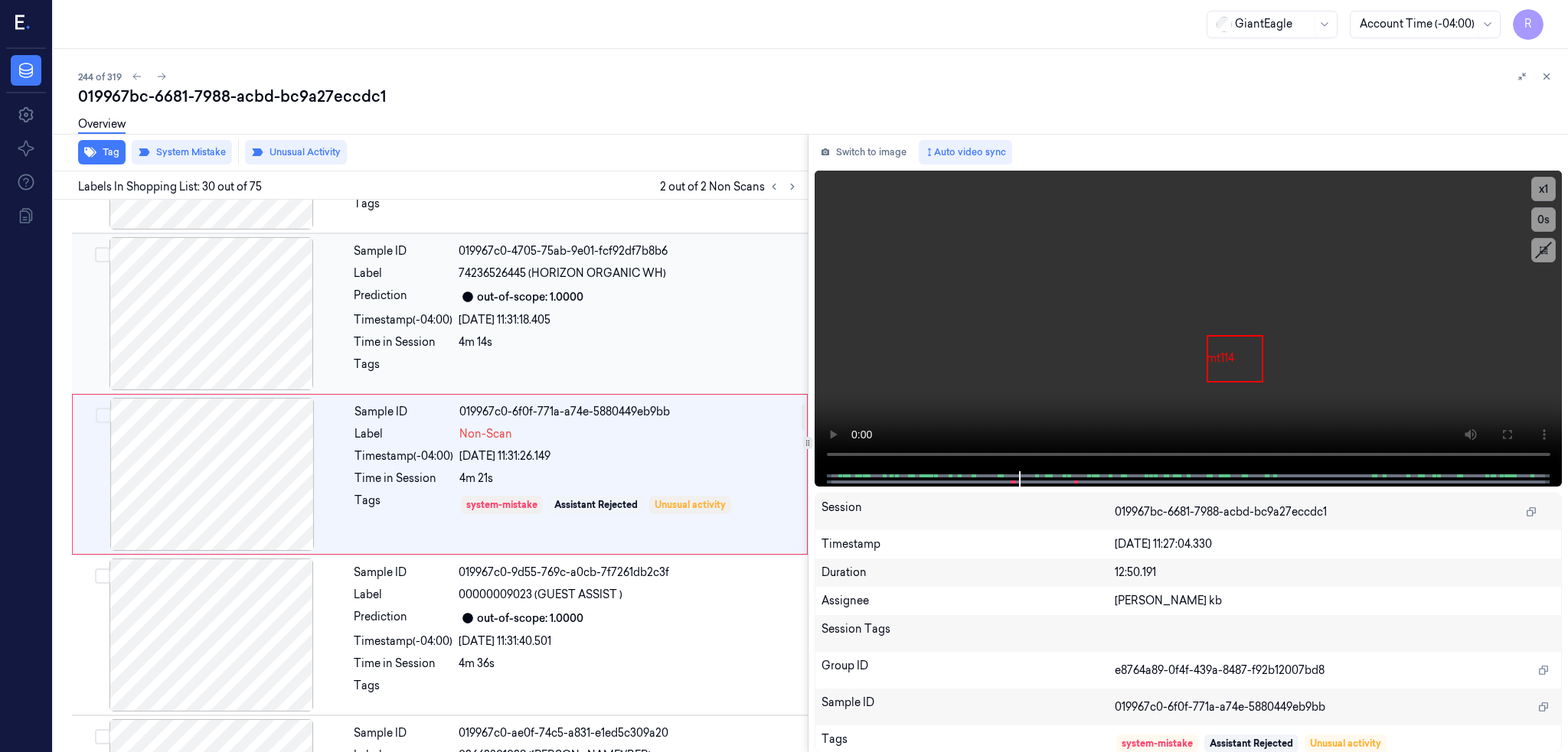
click at [234, 288] on div at bounding box center [211, 313] width 272 height 153
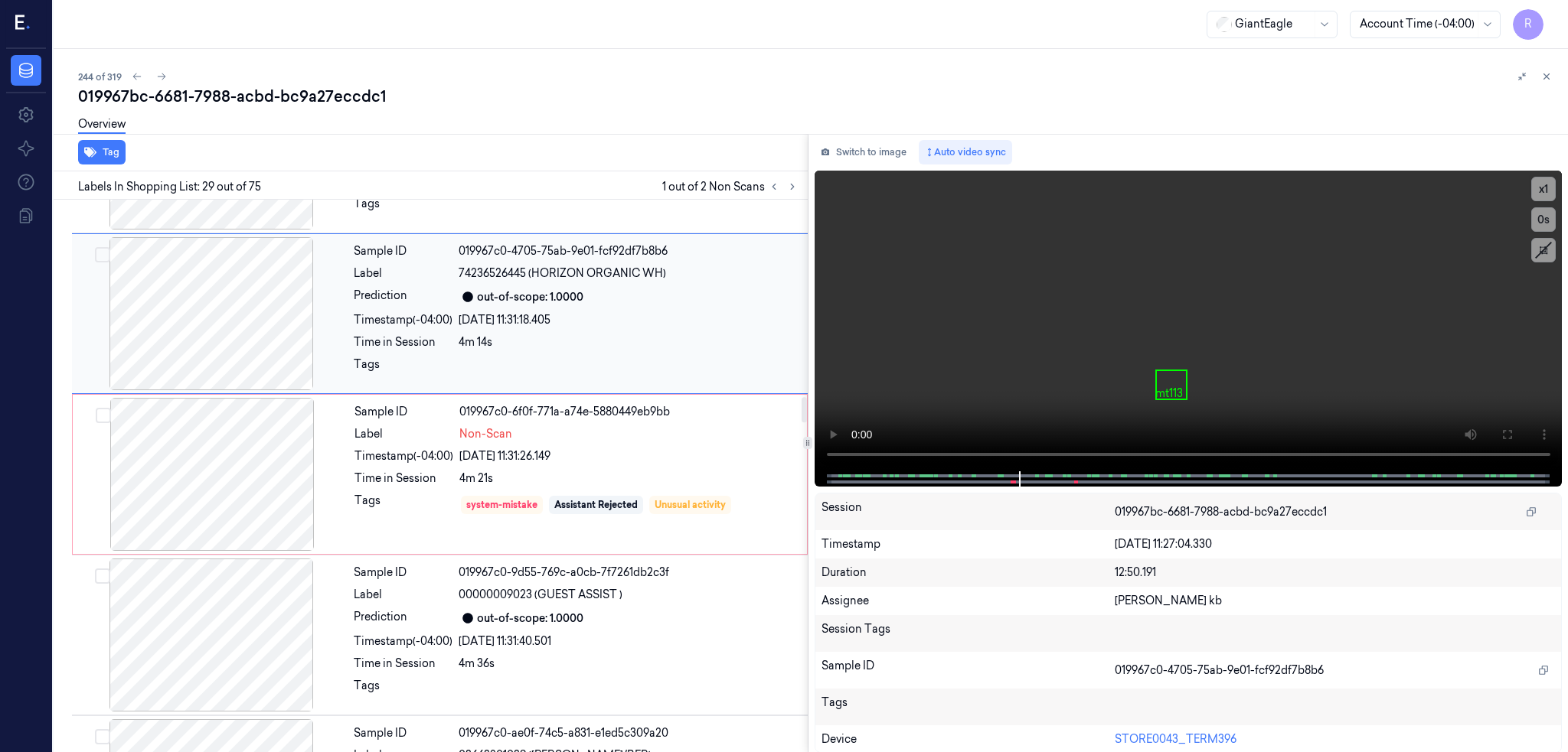
scroll to position [4305, 0]
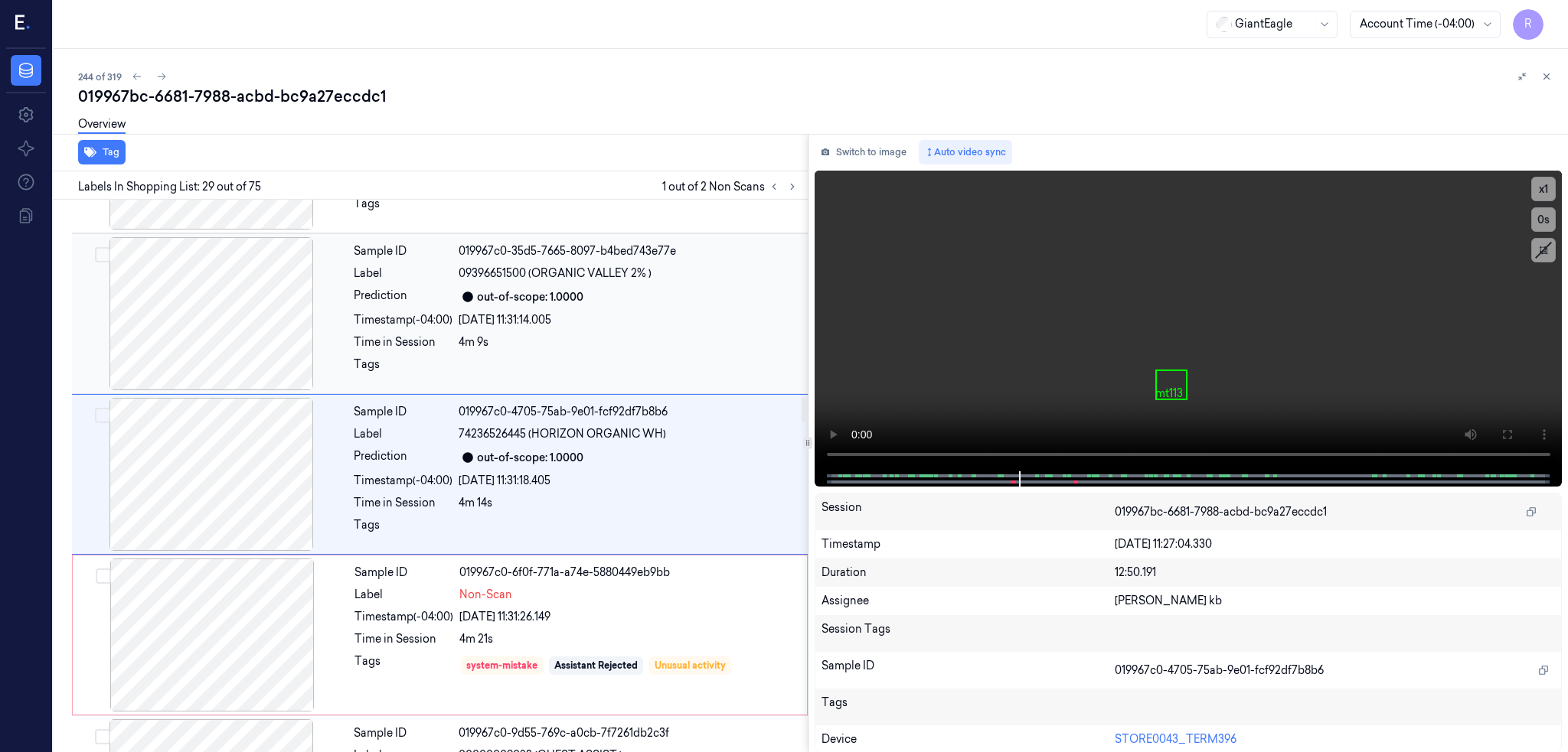
click at [245, 352] on div at bounding box center [211, 313] width 272 height 153
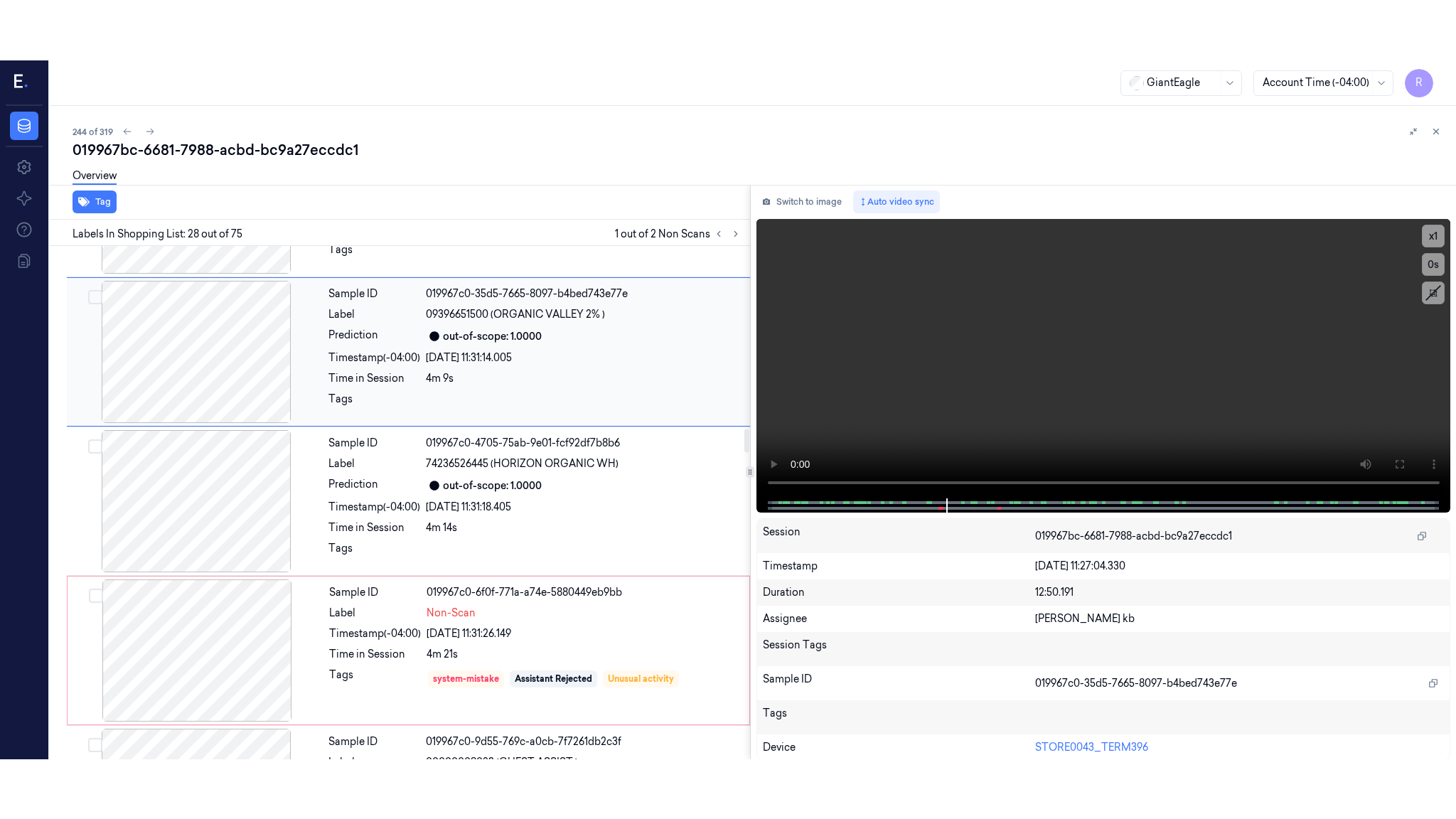
scroll to position [3849, 0]
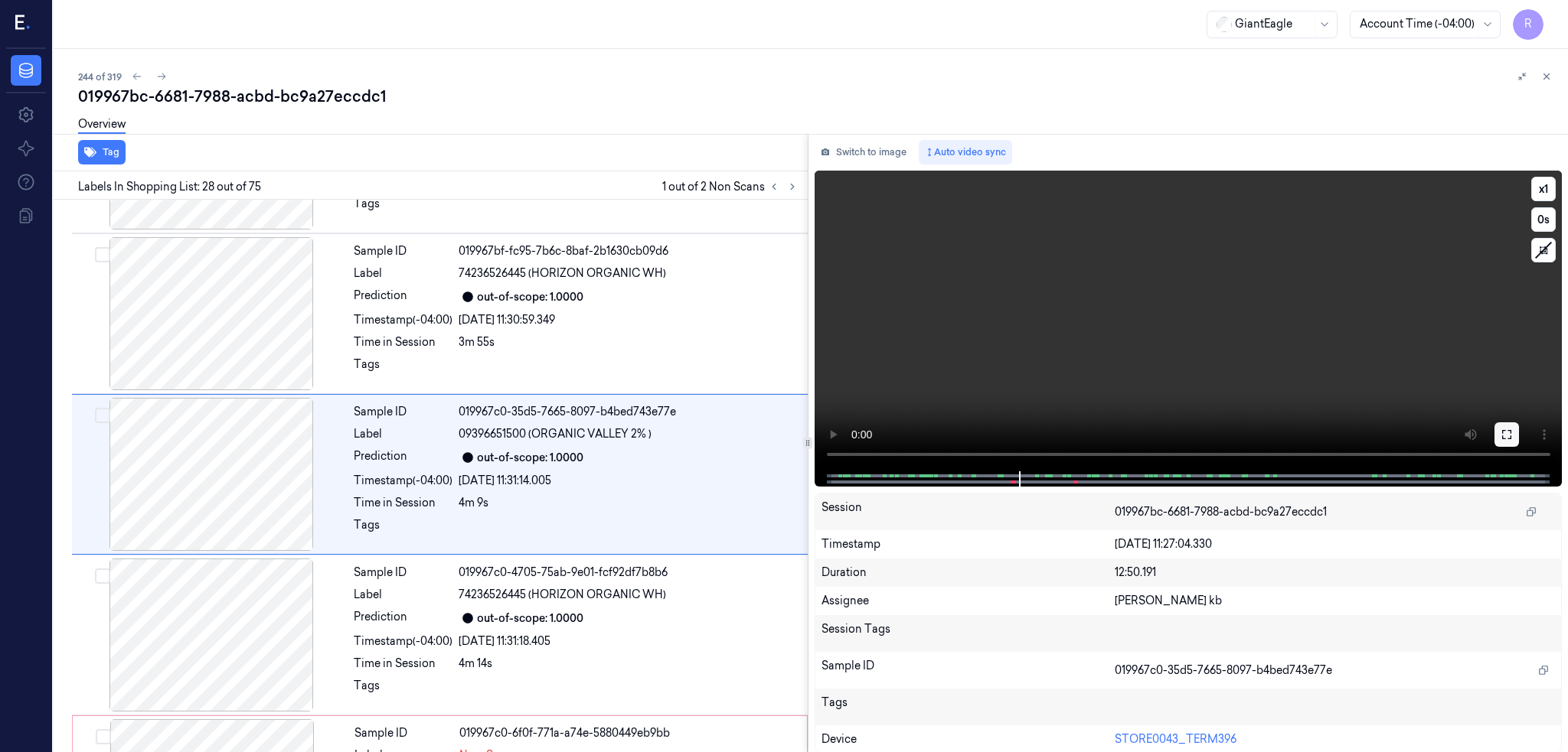
click at [1519, 424] on button at bounding box center [1506, 435] width 25 height 25
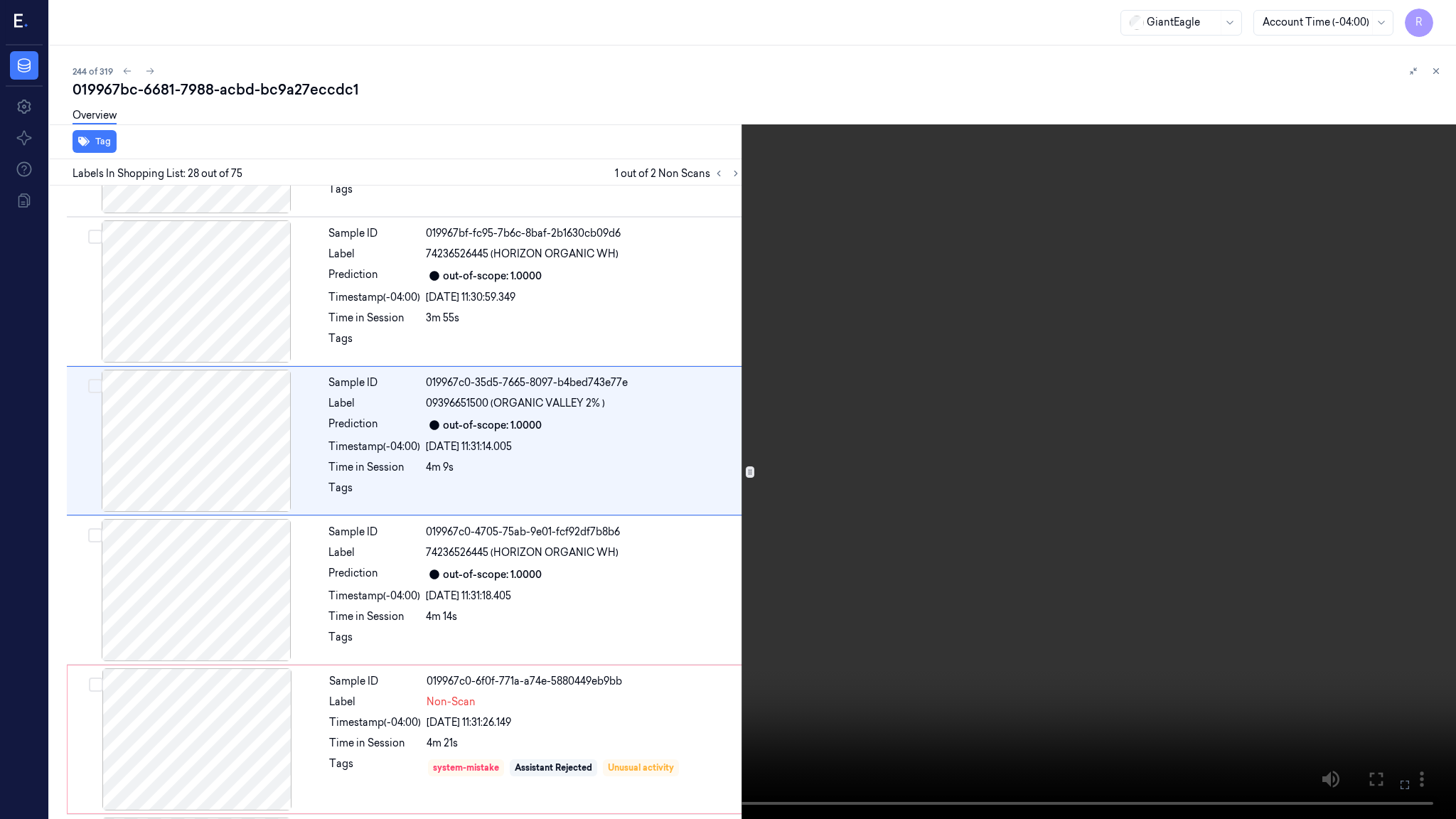
click at [1107, 434] on video at bounding box center [728, 410] width 1456 height 819
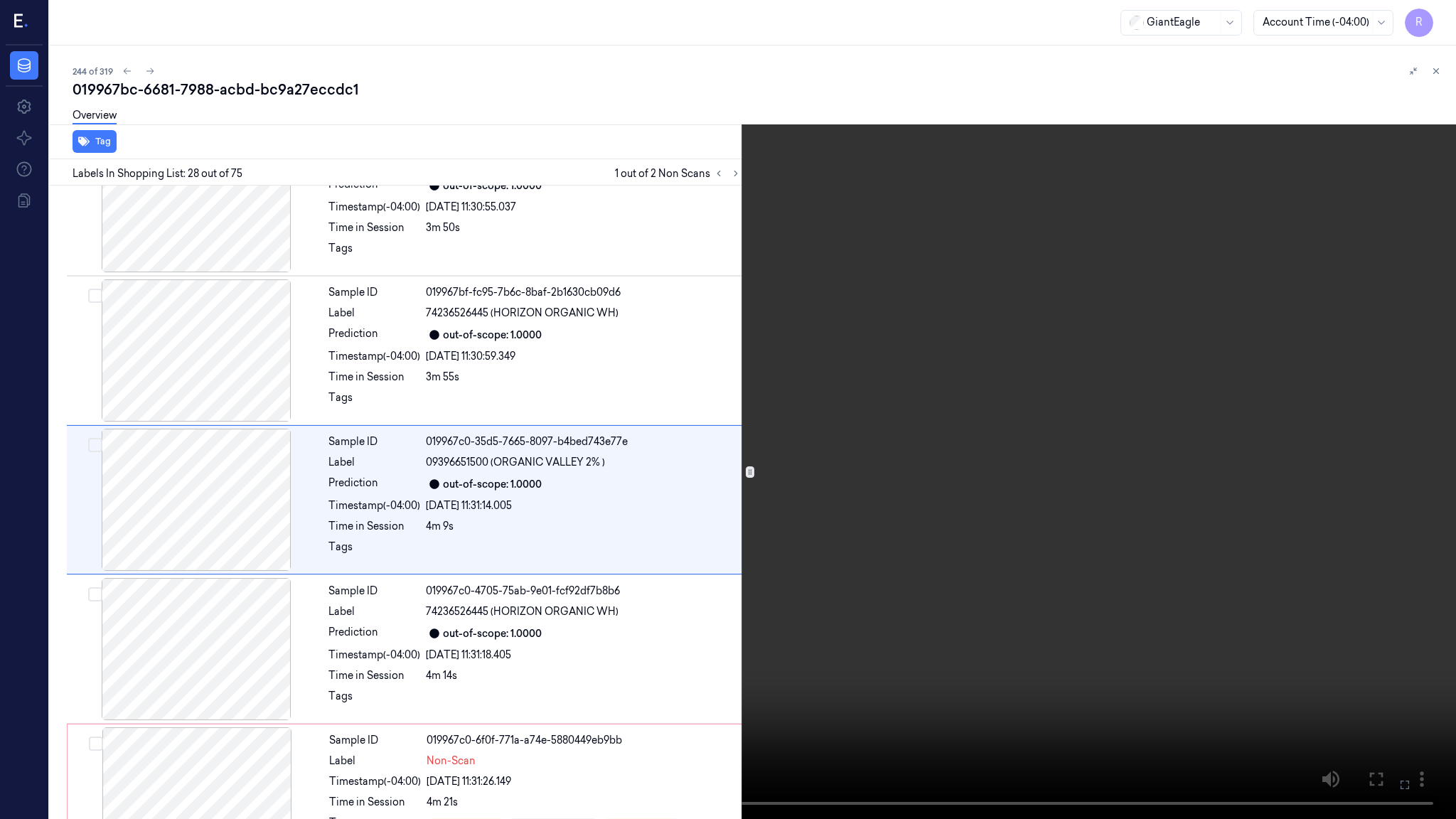
scroll to position [3788, 0]
click at [1107, 434] on video at bounding box center [728, 410] width 1456 height 819
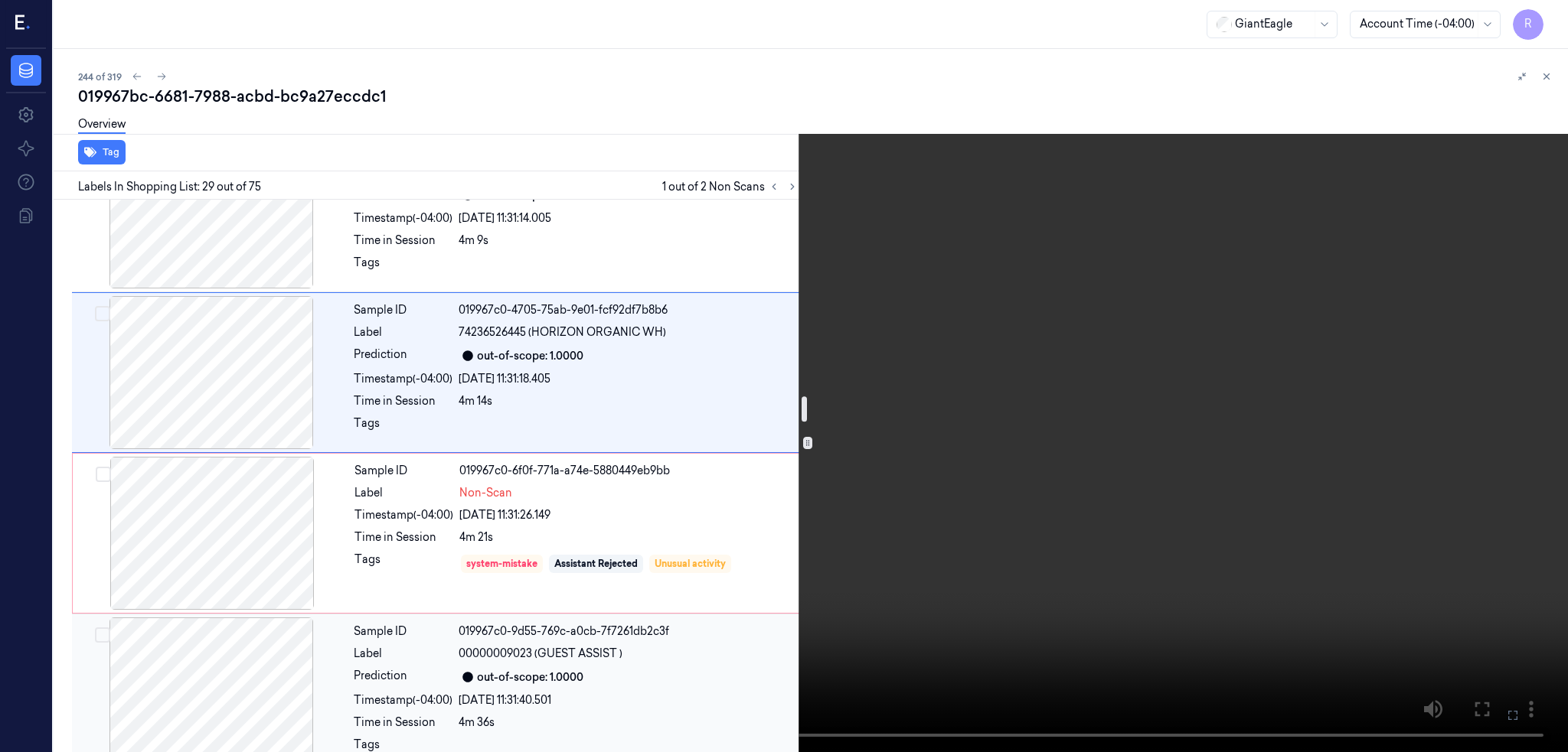
scroll to position [4546, 0]
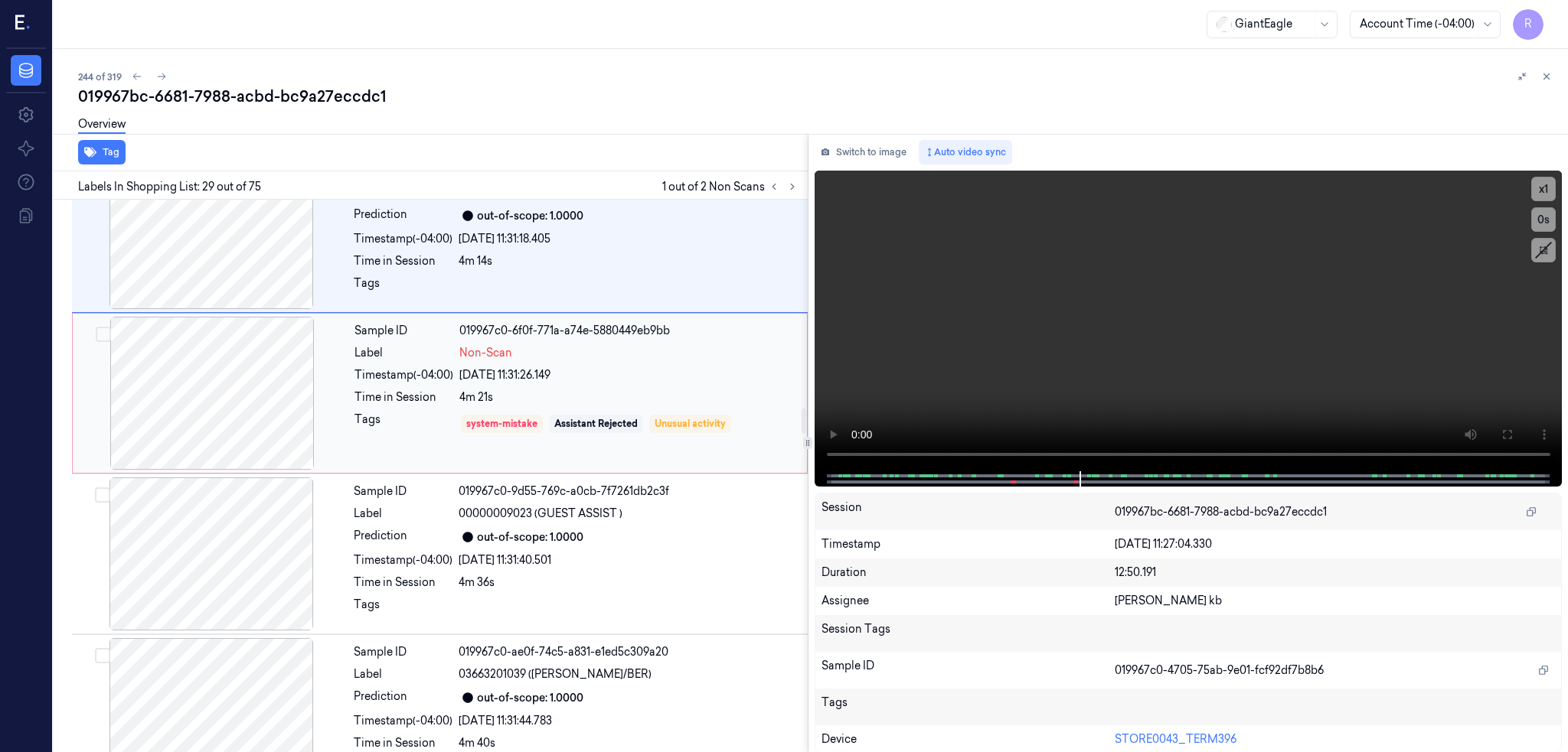
click at [190, 414] on div at bounding box center [212, 393] width 272 height 153
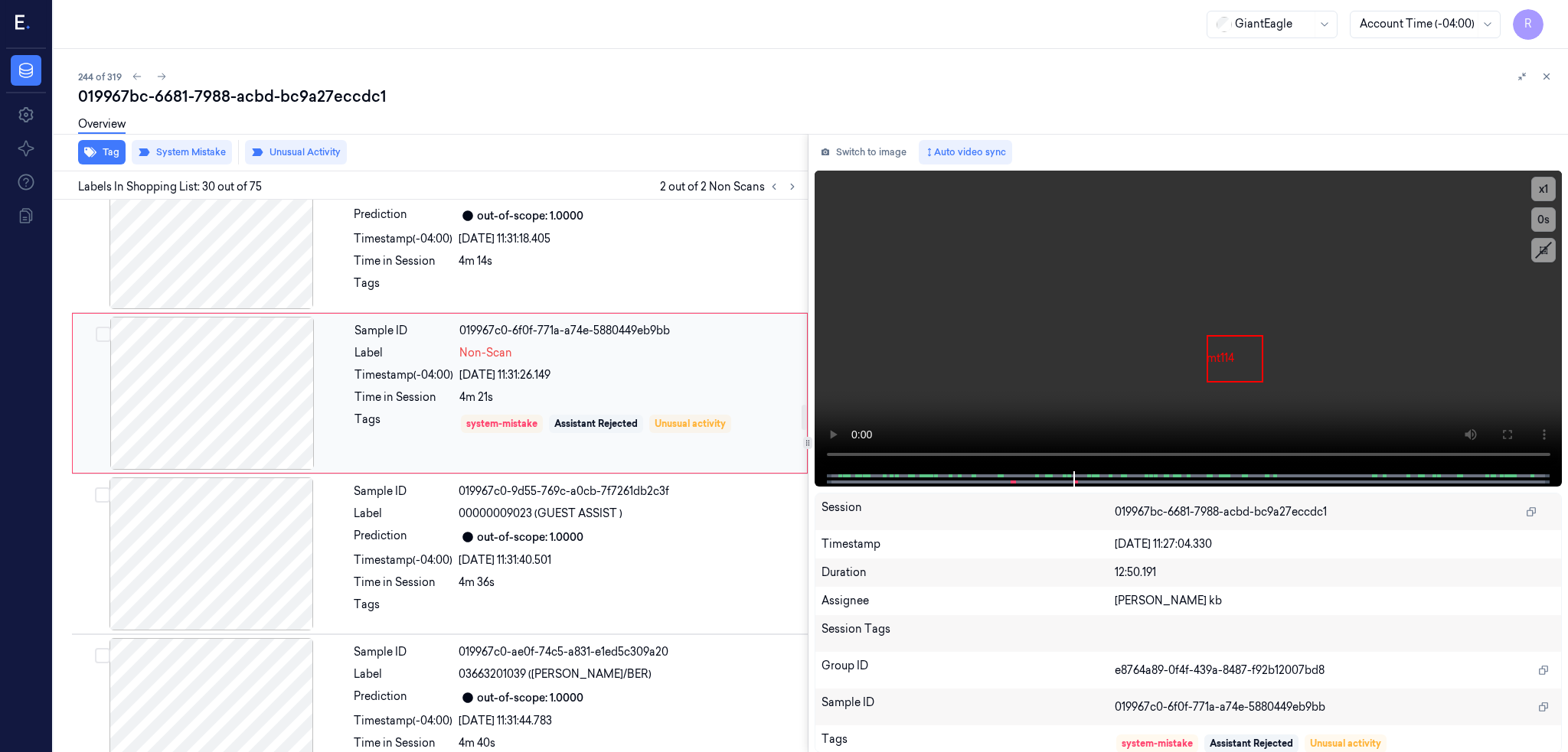
scroll to position [4465, 0]
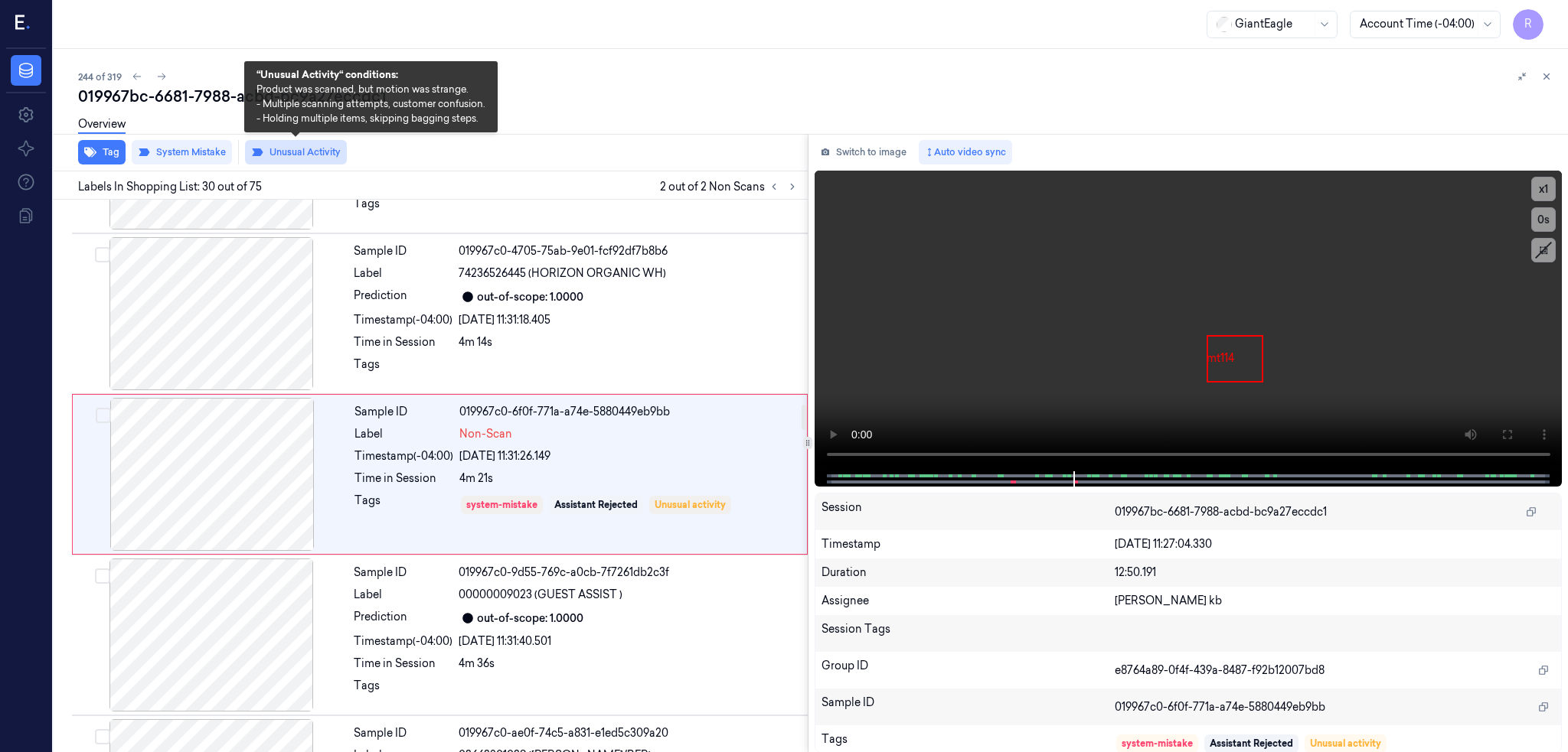
click at [324, 154] on button "Unusual Activity" at bounding box center [295, 152] width 102 height 25
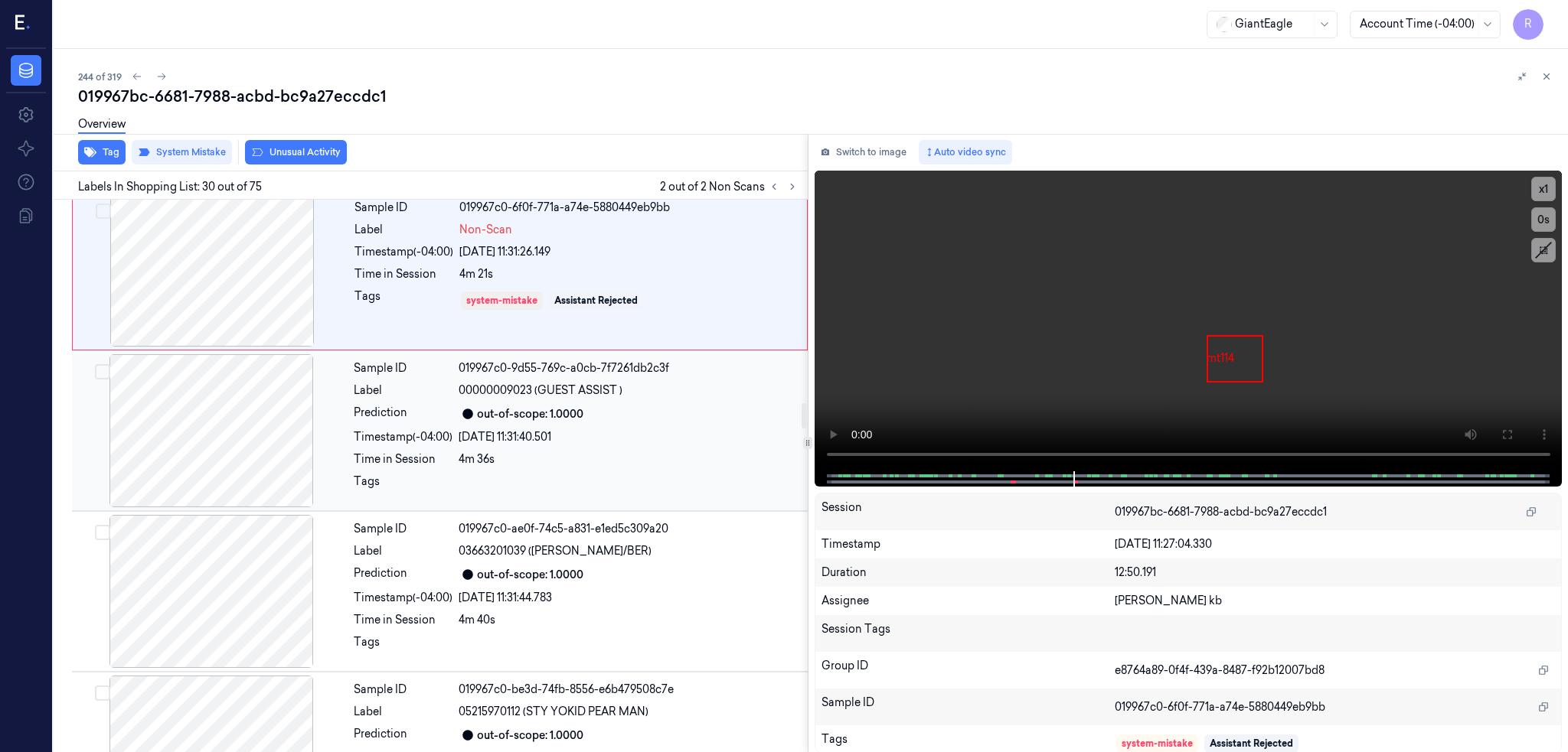
scroll to position [4363, 0]
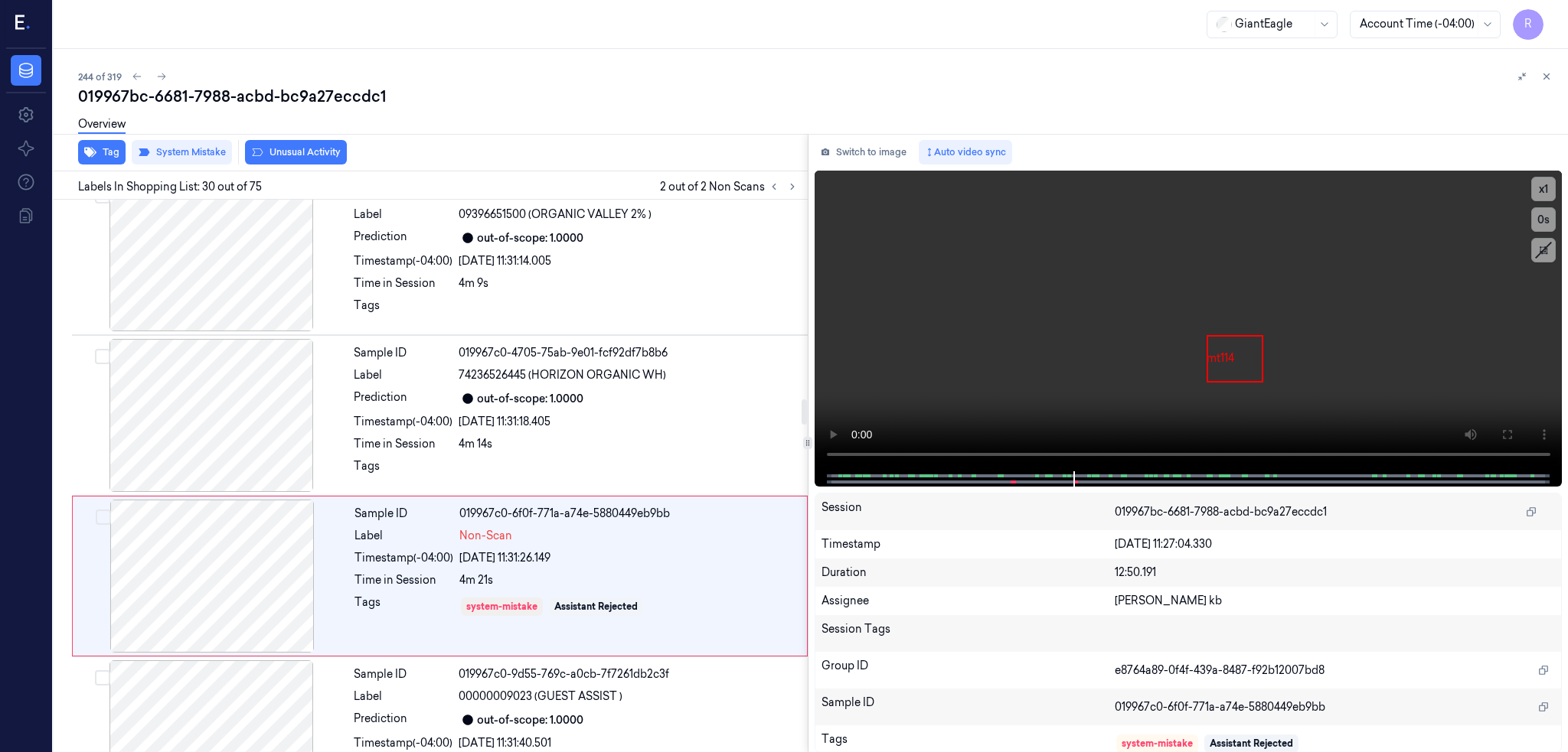
click at [280, 95] on div "019967bc-6681-7988-acbd-bc9a27eccdc1" at bounding box center [817, 96] width 1478 height 21
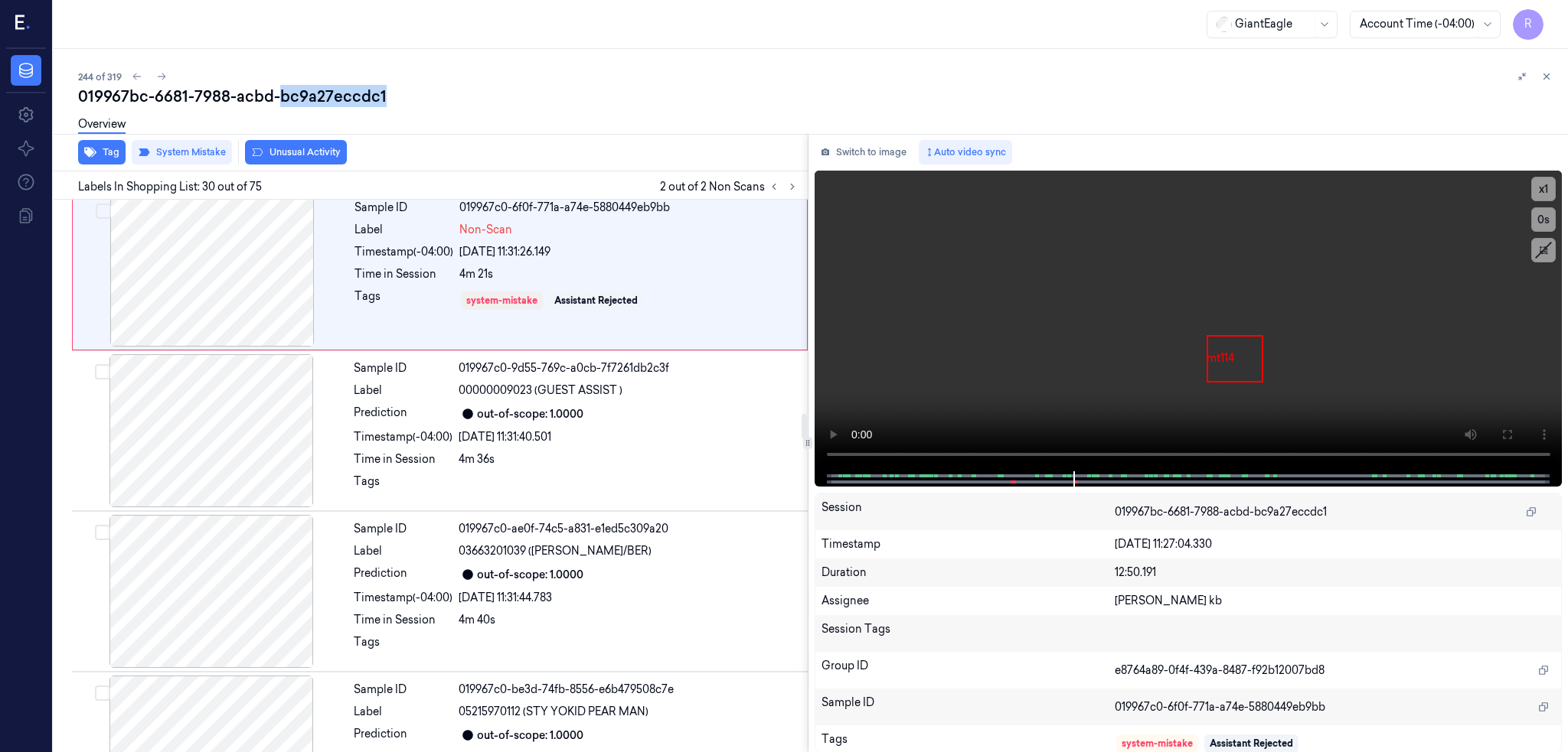
click at [280, 95] on div "019967bc-6681-7988-acbd-bc9a27eccdc1" at bounding box center [817, 96] width 1478 height 21
copy div "bc9a27eccdc1"
click at [164, 74] on icon at bounding box center [162, 77] width 11 height 11
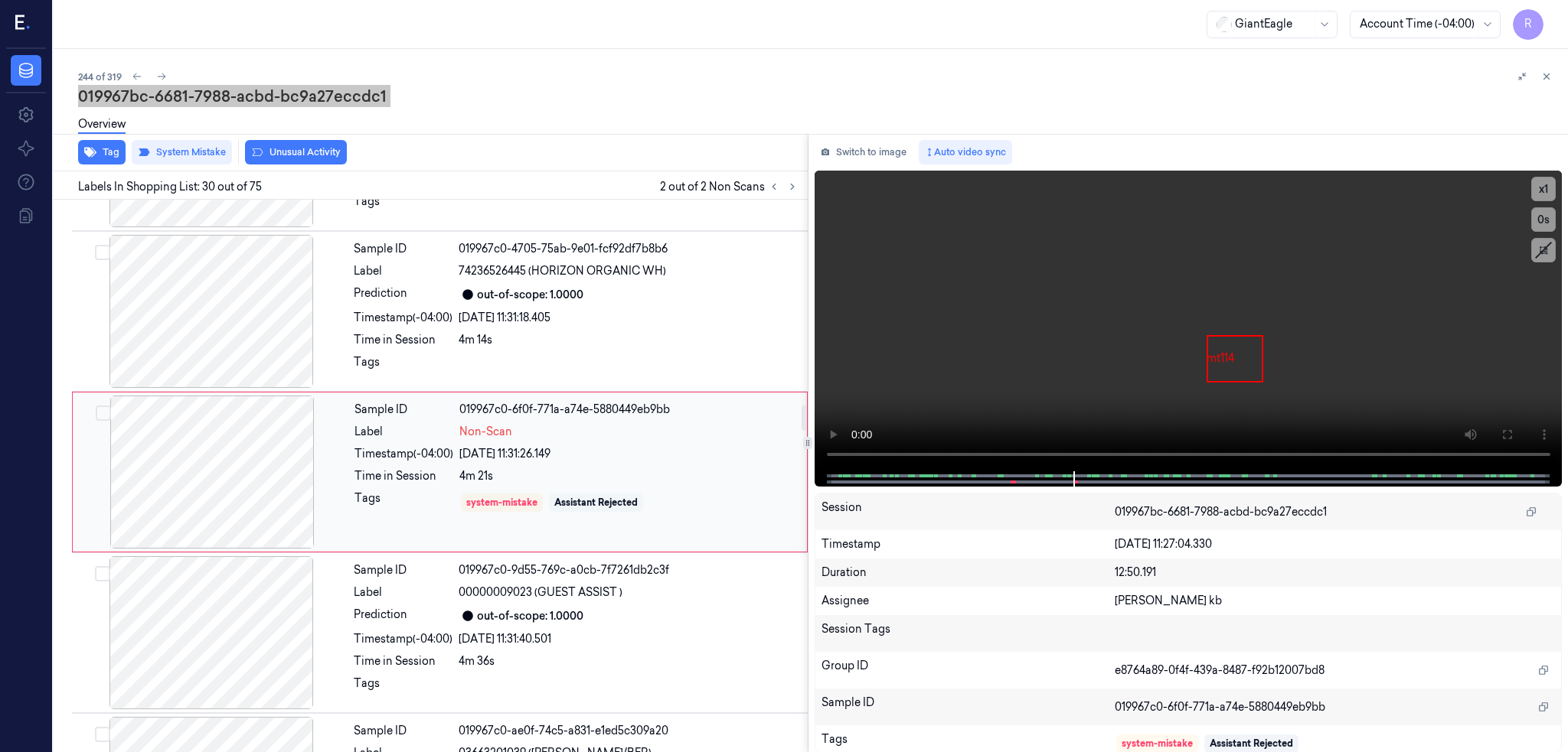
scroll to position [4465, 0]
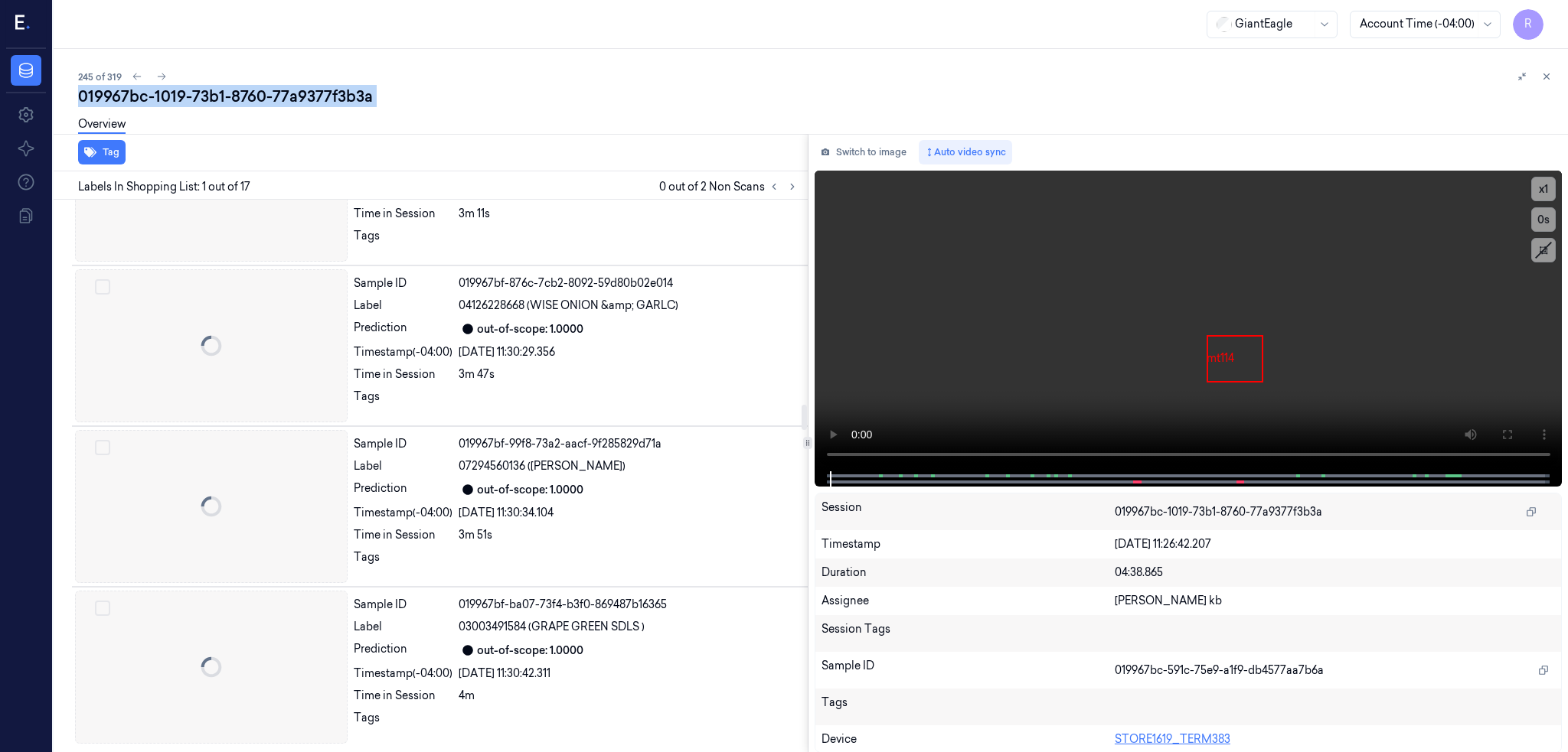
click at [617, 83] on div "245 of 319" at bounding box center [817, 76] width 1478 height 18
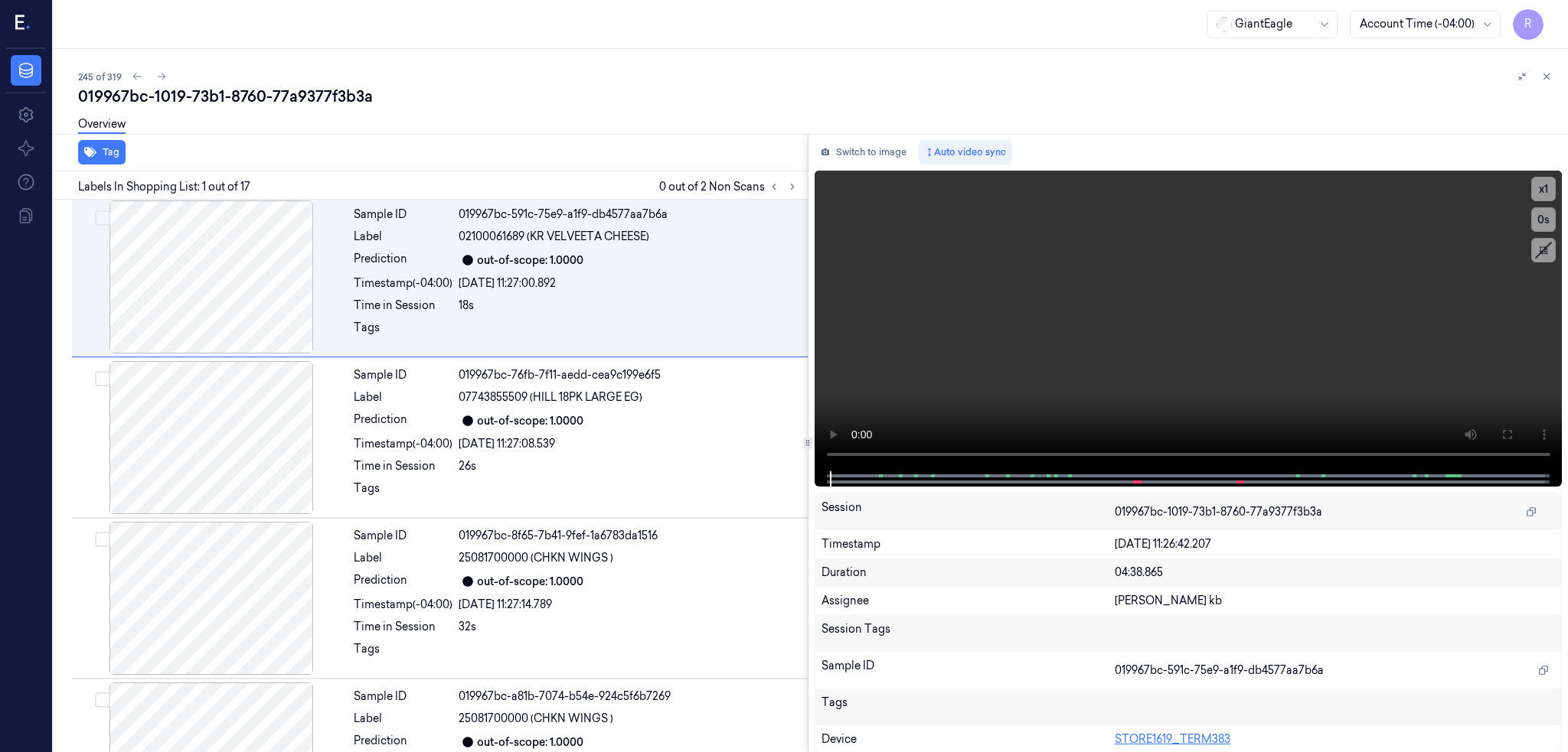
scroll to position [0, 0]
click at [157, 71] on icon at bounding box center [162, 77] width 11 height 11
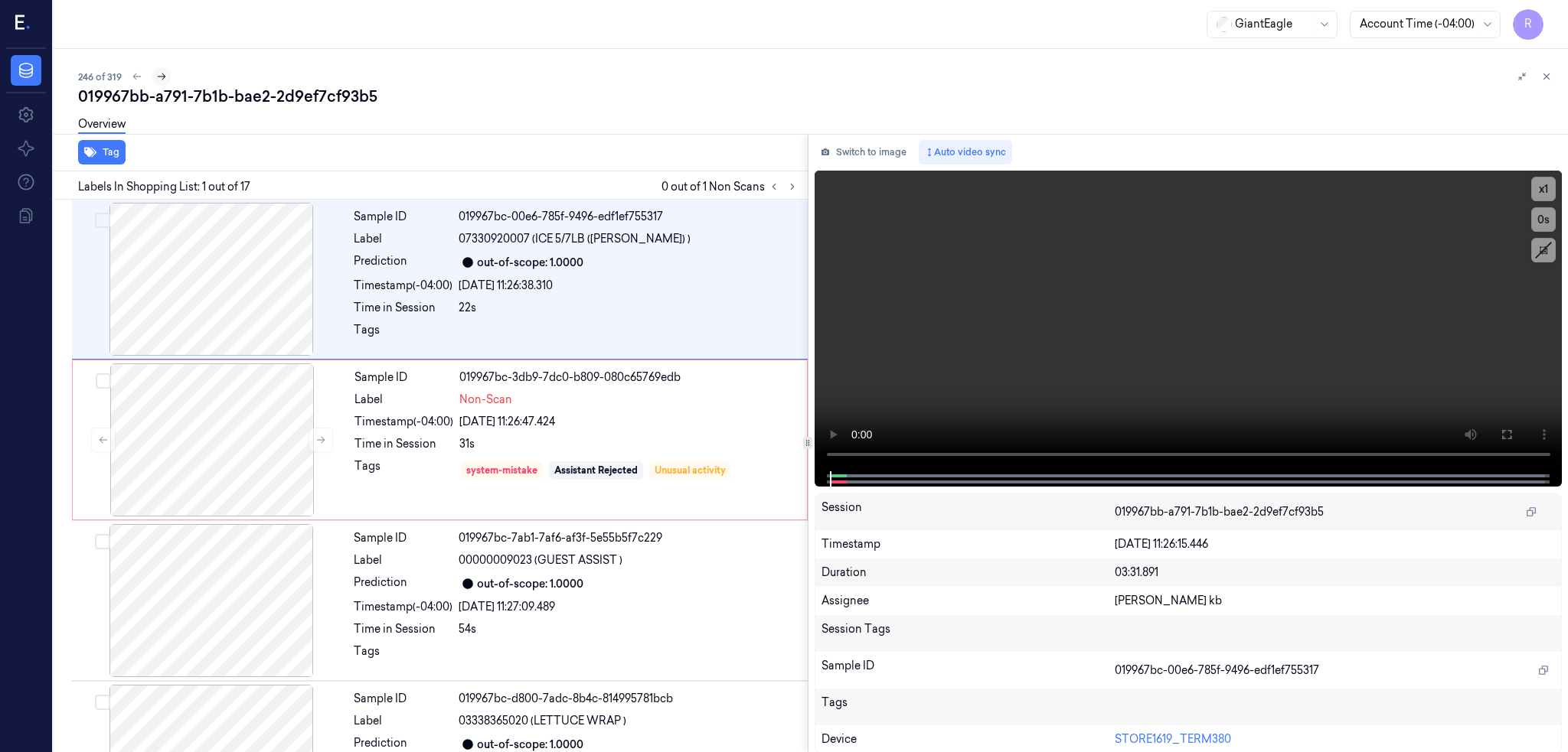
click at [164, 80] on icon at bounding box center [162, 77] width 11 height 11
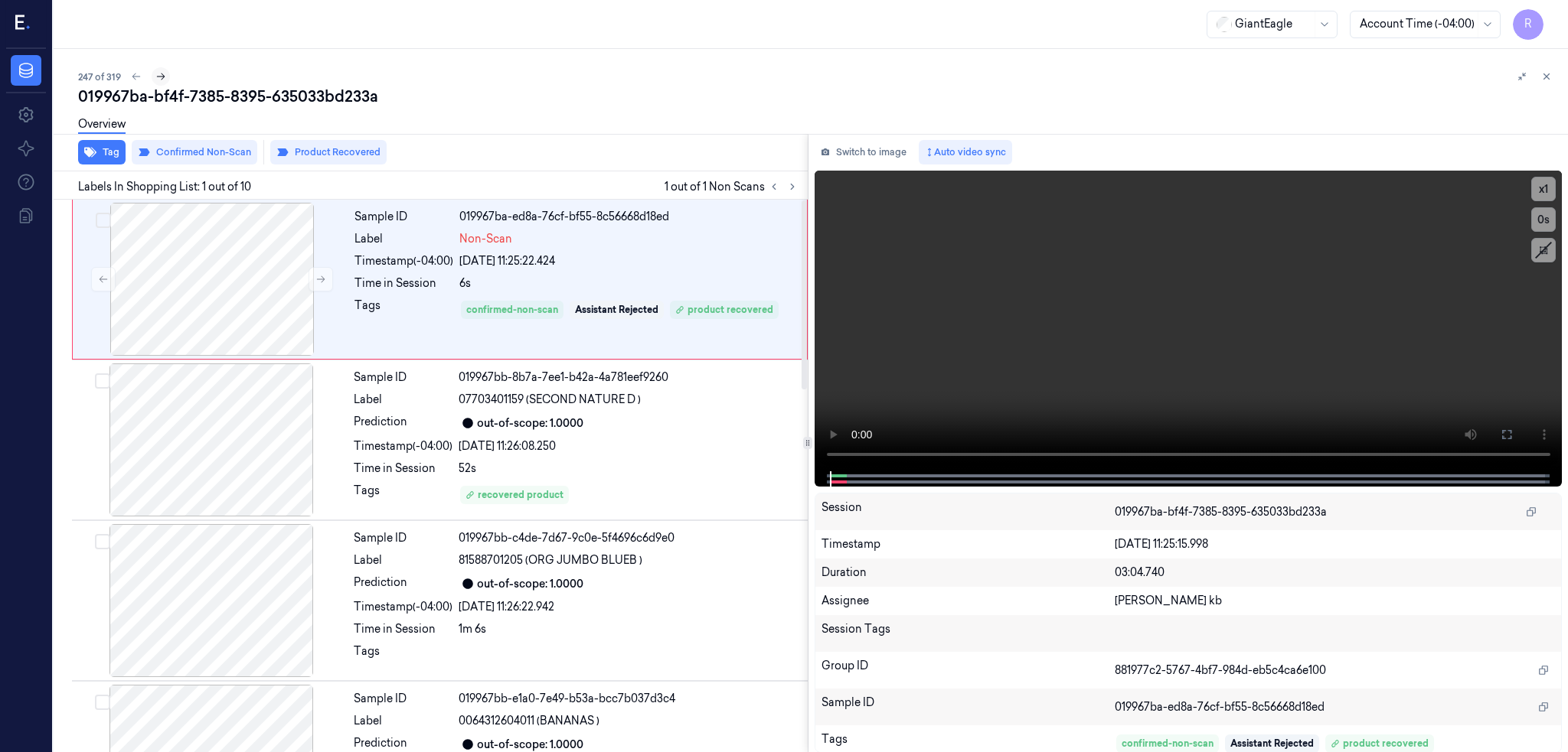
click at [155, 77] on icon at bounding box center [161, 77] width 11 height 11
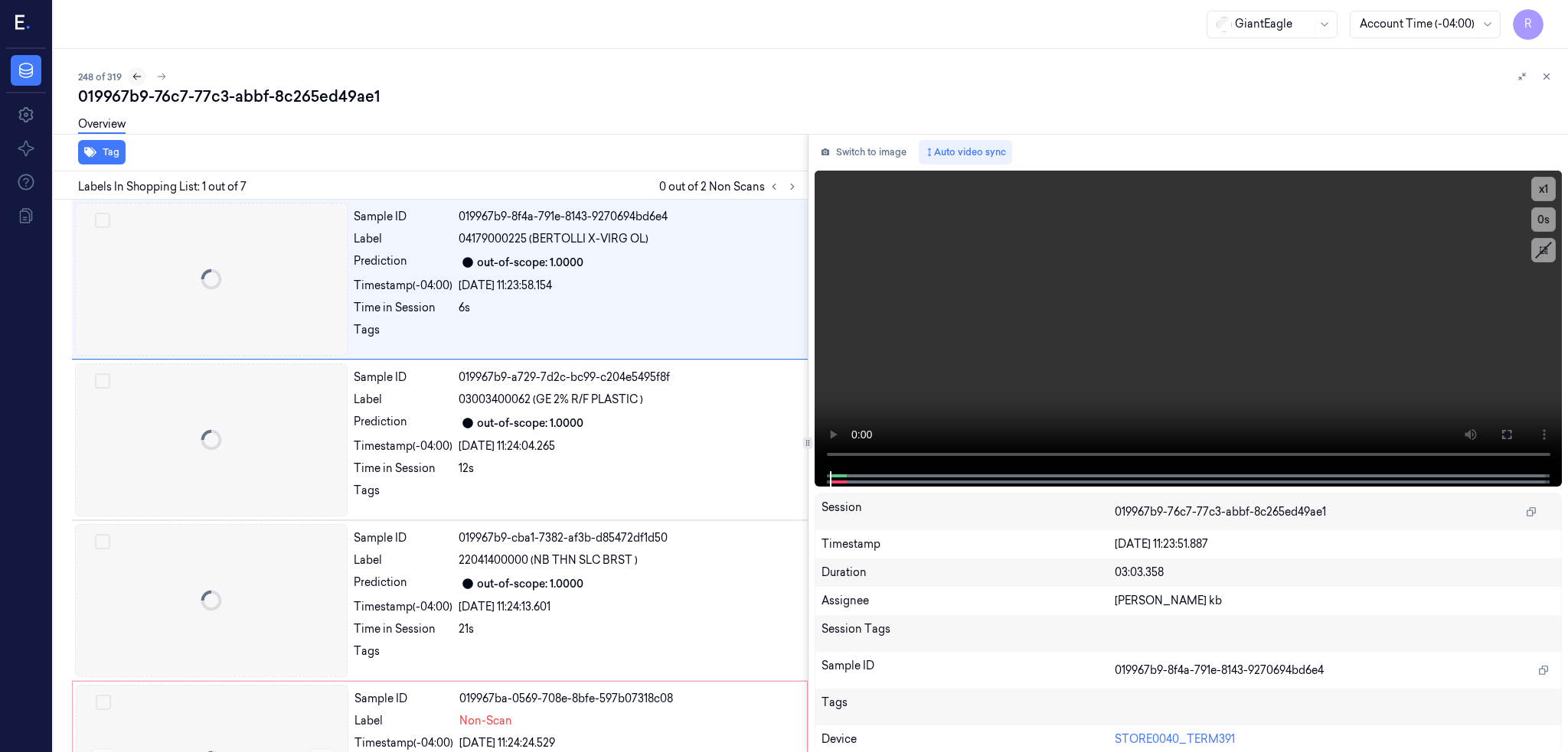
click at [131, 76] on icon at bounding box center [137, 77] width 11 height 11
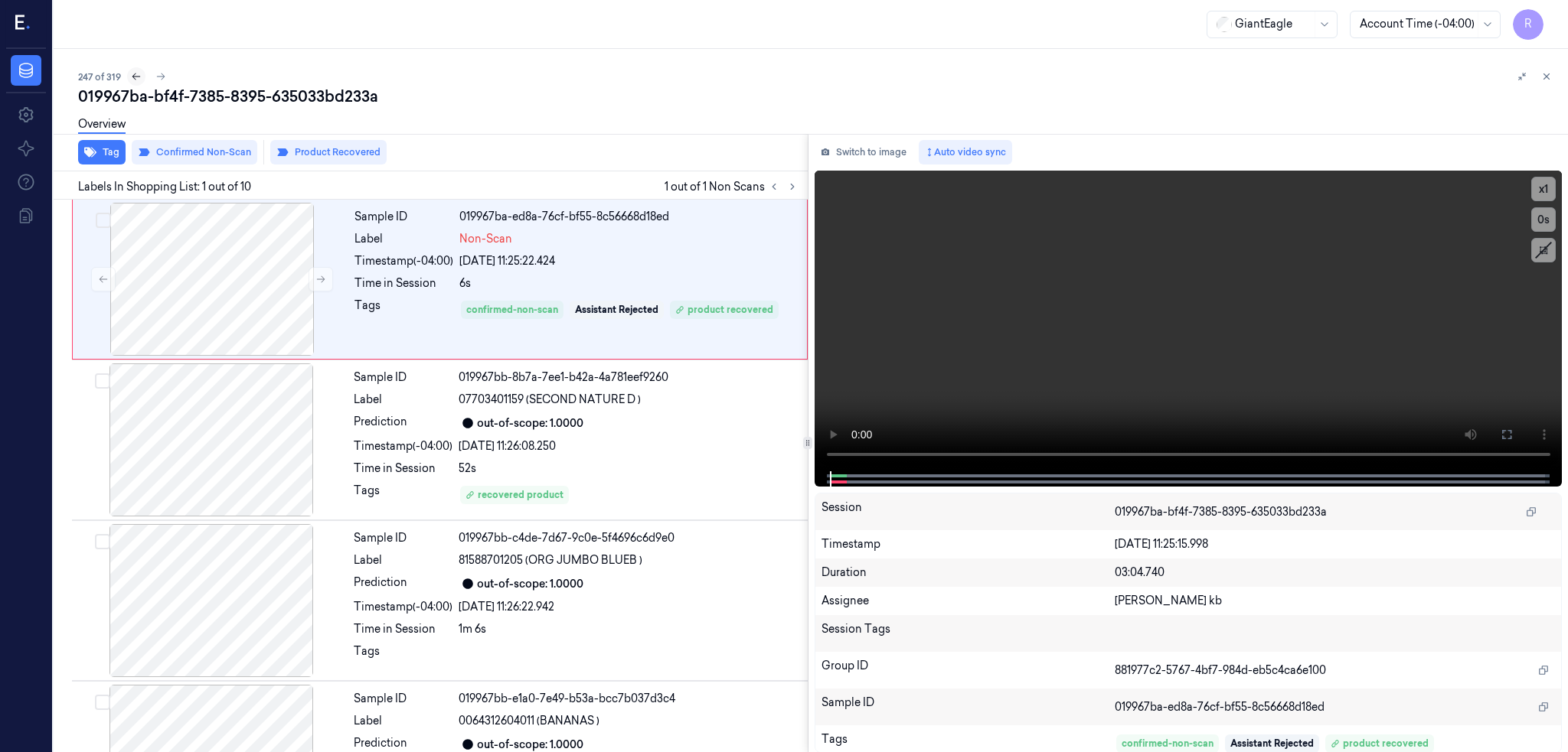
click at [132, 76] on icon at bounding box center [136, 77] width 9 height 7
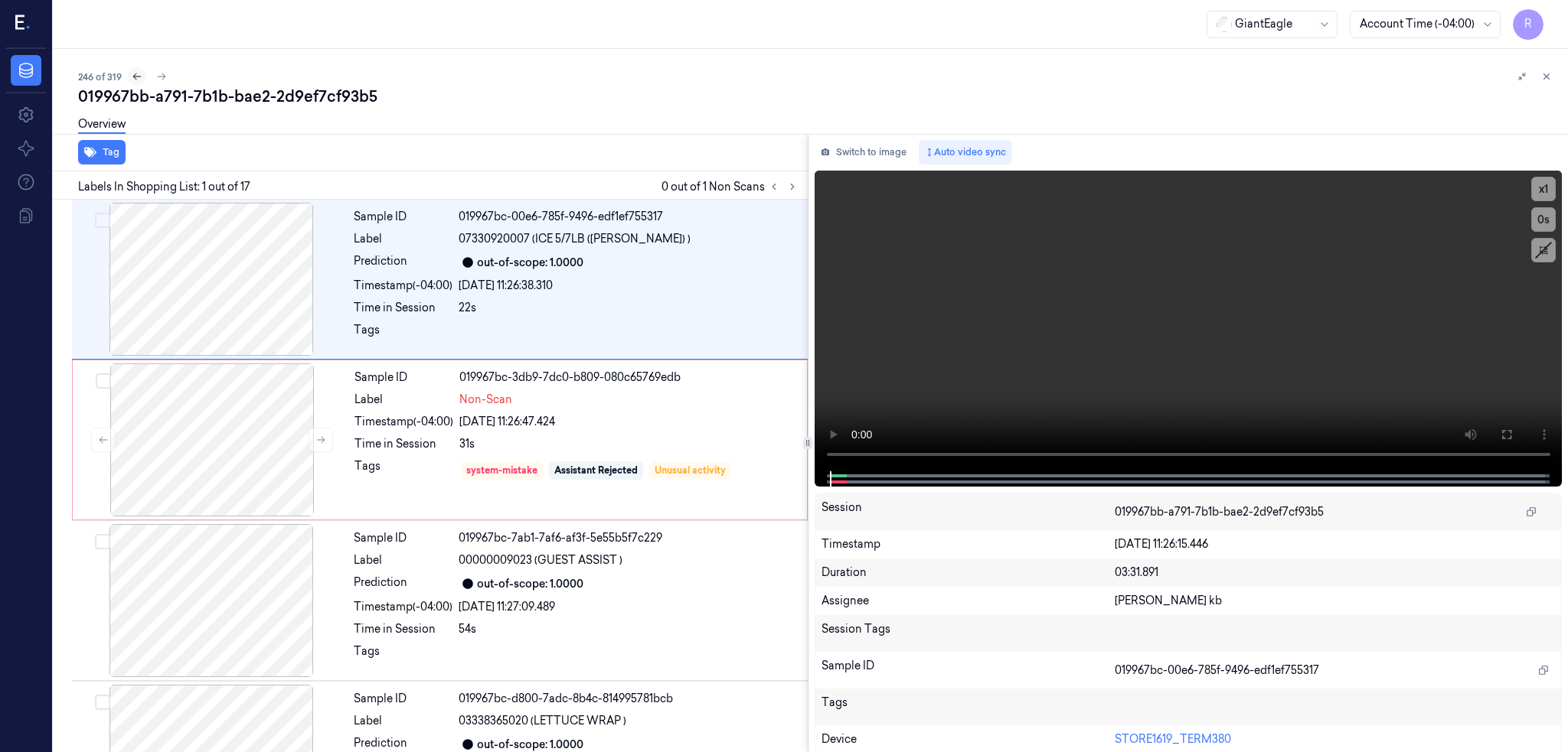
click at [131, 76] on icon at bounding box center [137, 77] width 11 height 11
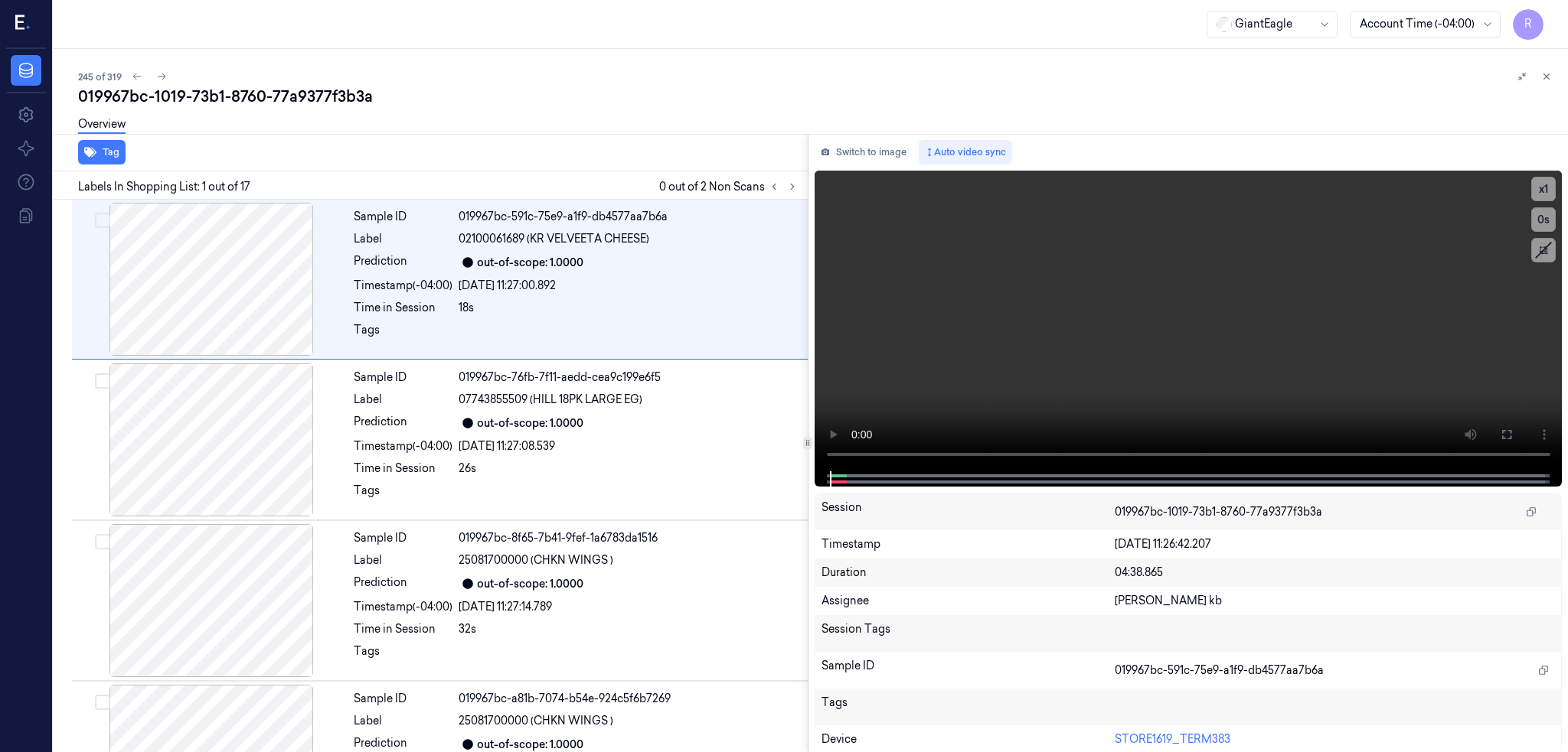
click at [125, 70] on div "245 of 319" at bounding box center [817, 76] width 1478 height 18
click at [133, 74] on icon at bounding box center [137, 77] width 11 height 11
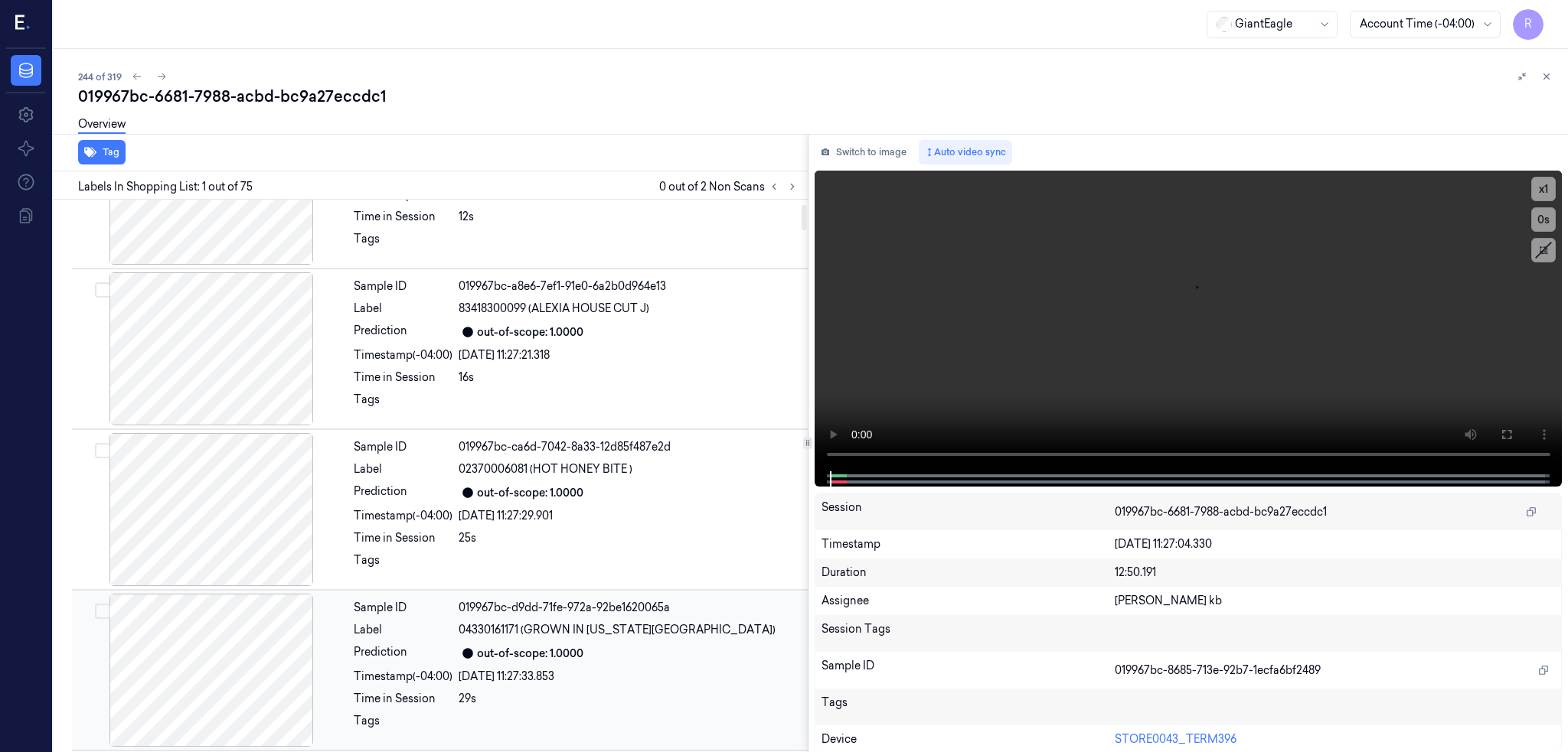
scroll to position [102, 0]
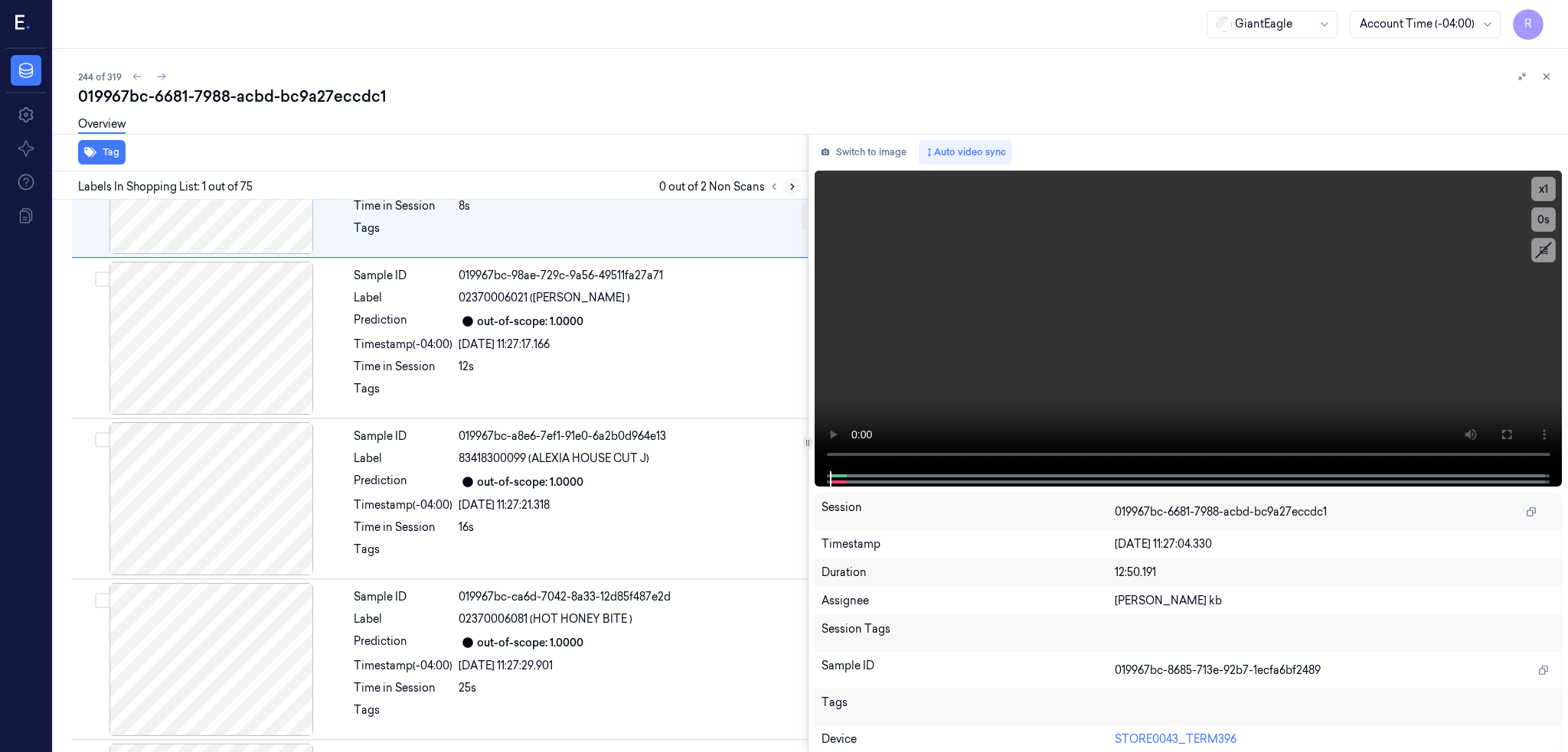
click at [797, 190] on icon at bounding box center [793, 187] width 11 height 11
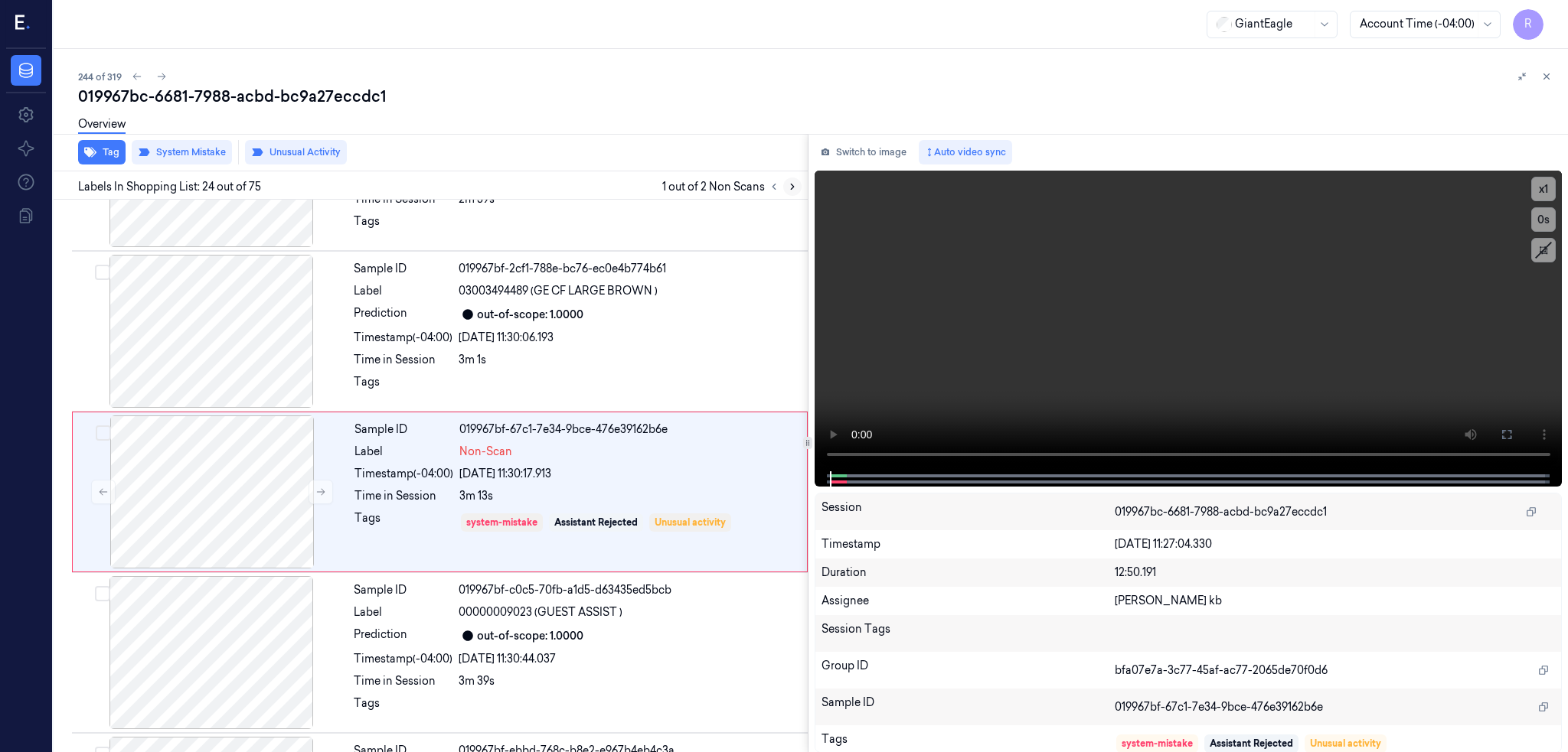
scroll to position [3500, 0]
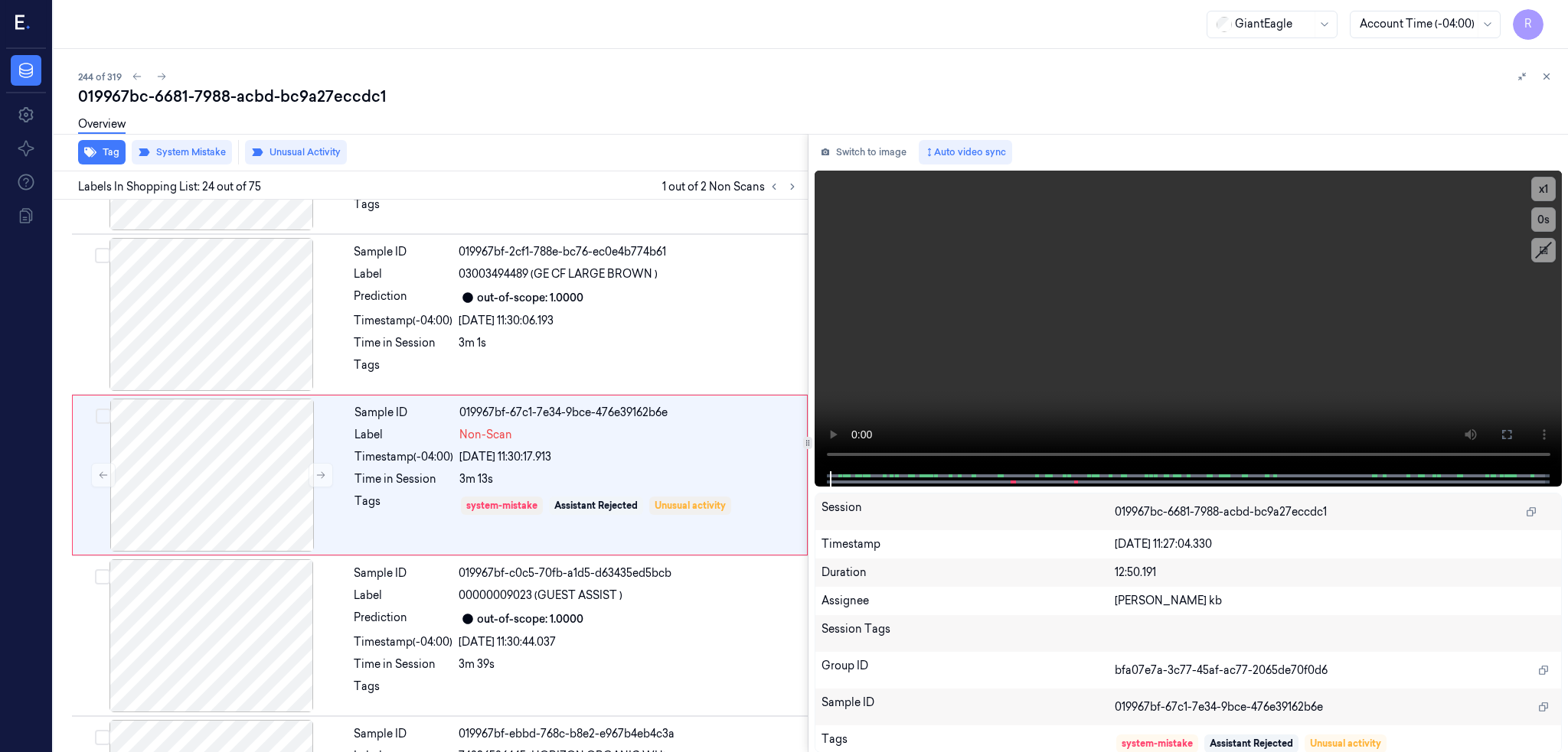
click at [188, 89] on div "019967bc-6681-7988-acbd-bc9a27eccdc1" at bounding box center [817, 96] width 1478 height 21
click at [160, 75] on icon at bounding box center [162, 77] width 11 height 11
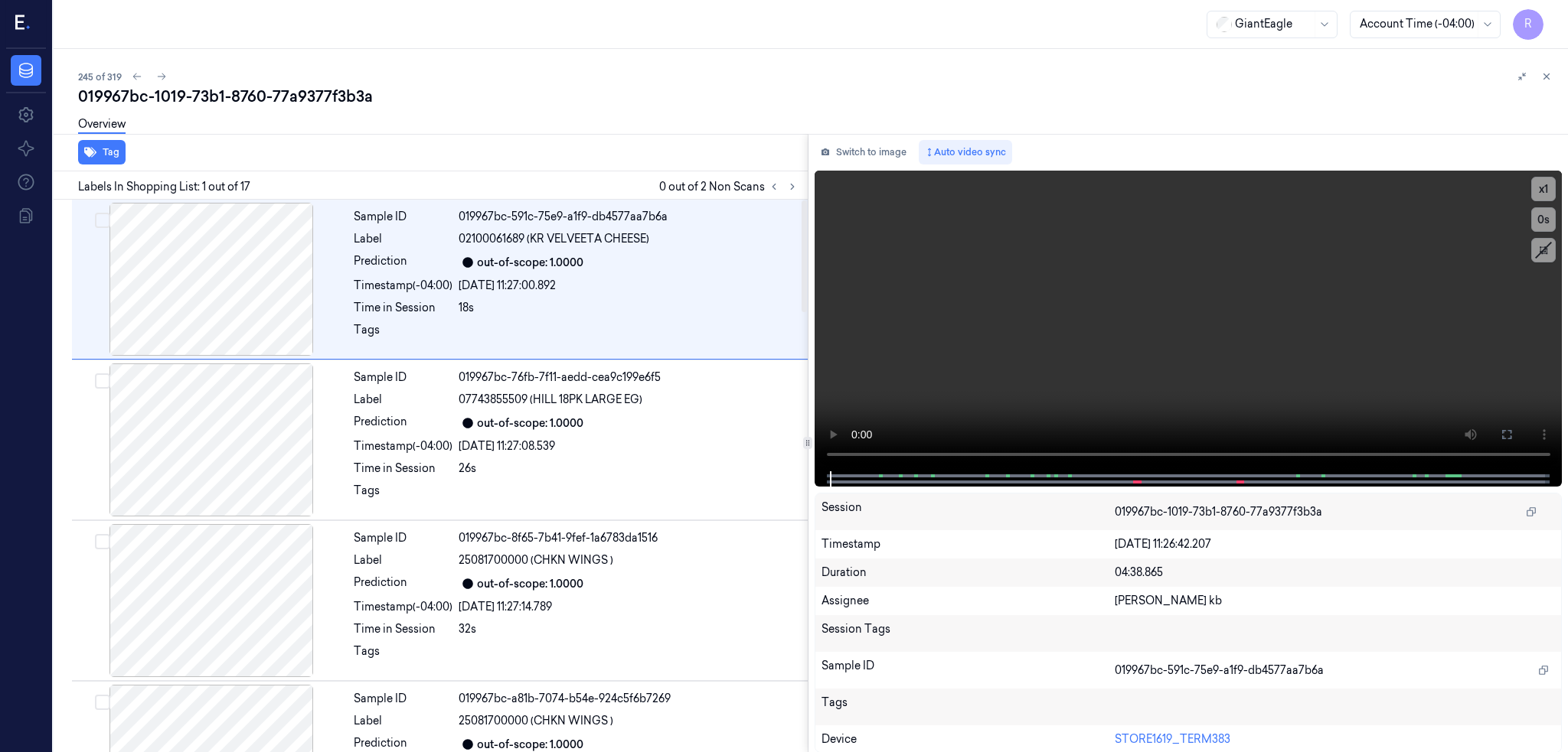
click at [284, 100] on div "019967bc-1019-73b1-8760-77a9377f3b3a" at bounding box center [817, 96] width 1478 height 21
copy div "77a9377f3b3a"
click at [794, 186] on icon at bounding box center [793, 187] width 3 height 6
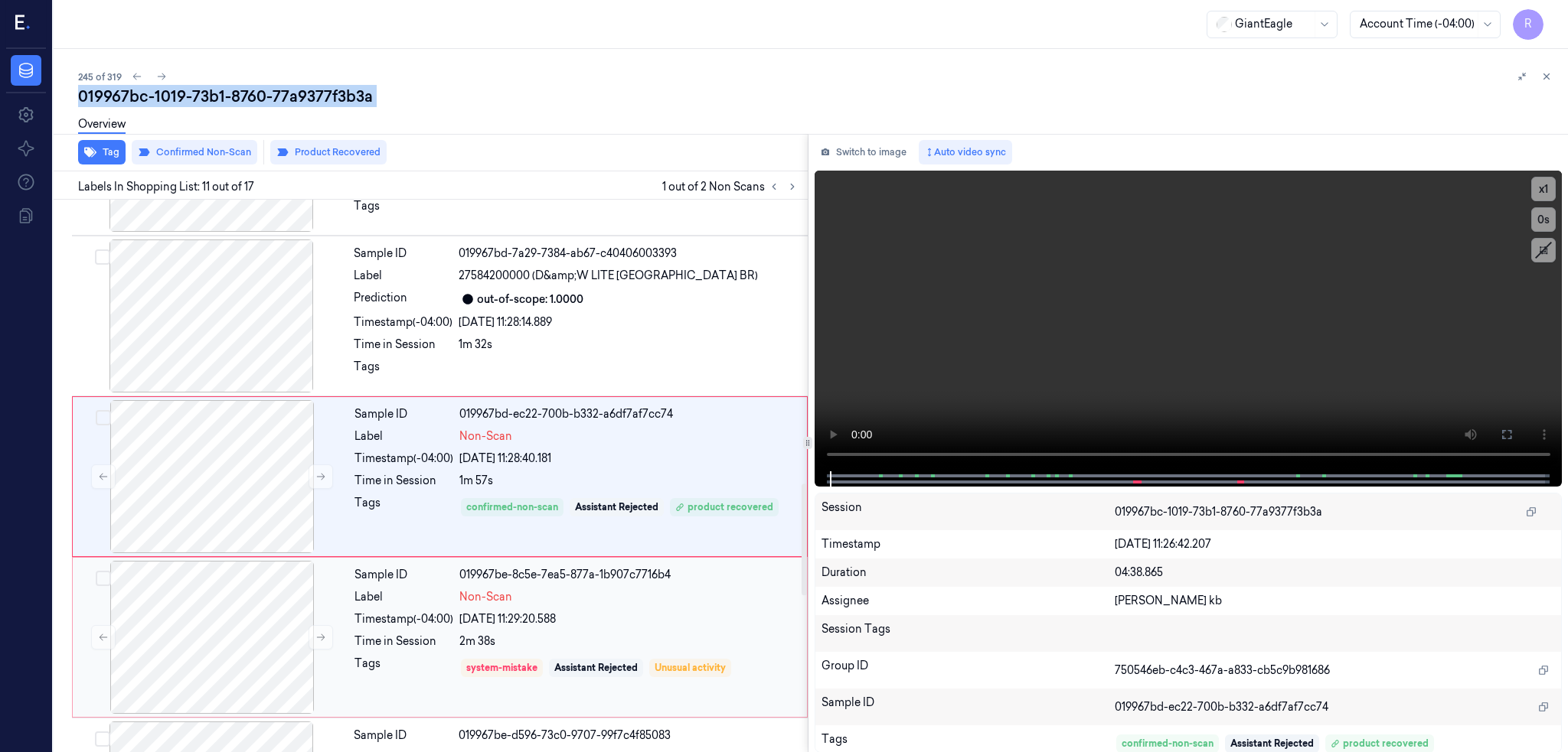
scroll to position [1411, 0]
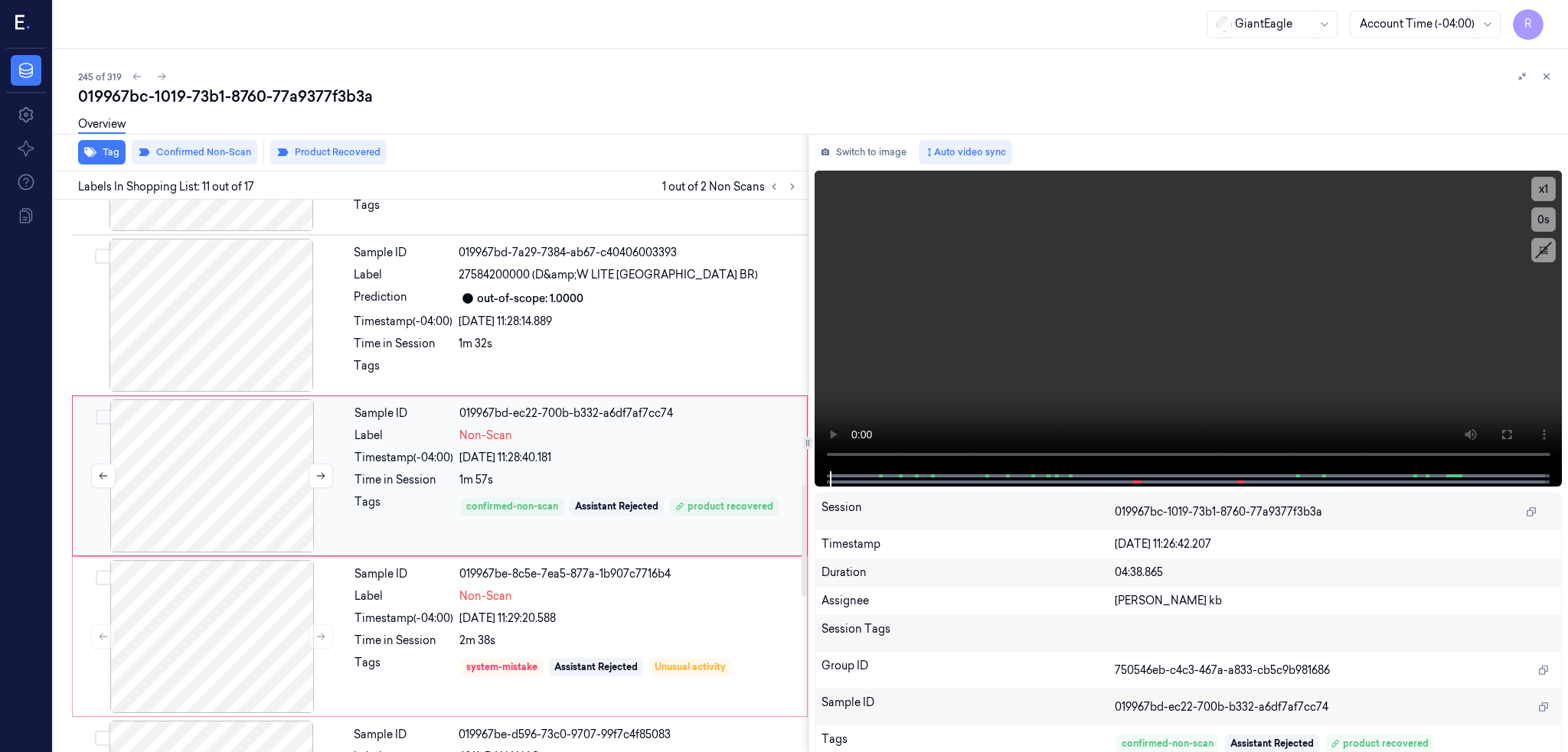
click at [231, 479] on div at bounding box center [212, 476] width 272 height 153
click at [200, 332] on div at bounding box center [211, 315] width 272 height 153
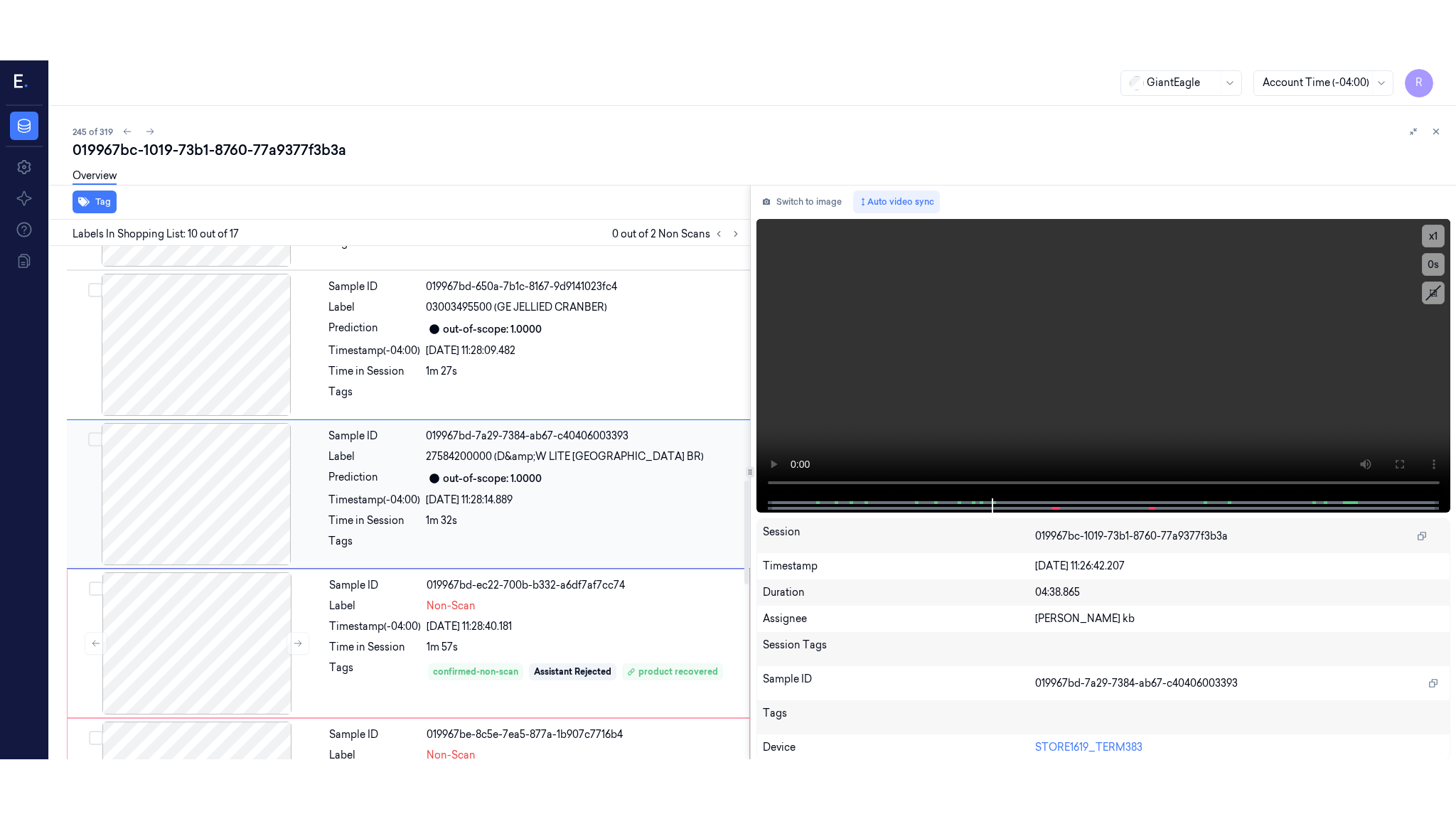
scroll to position [1161, 0]
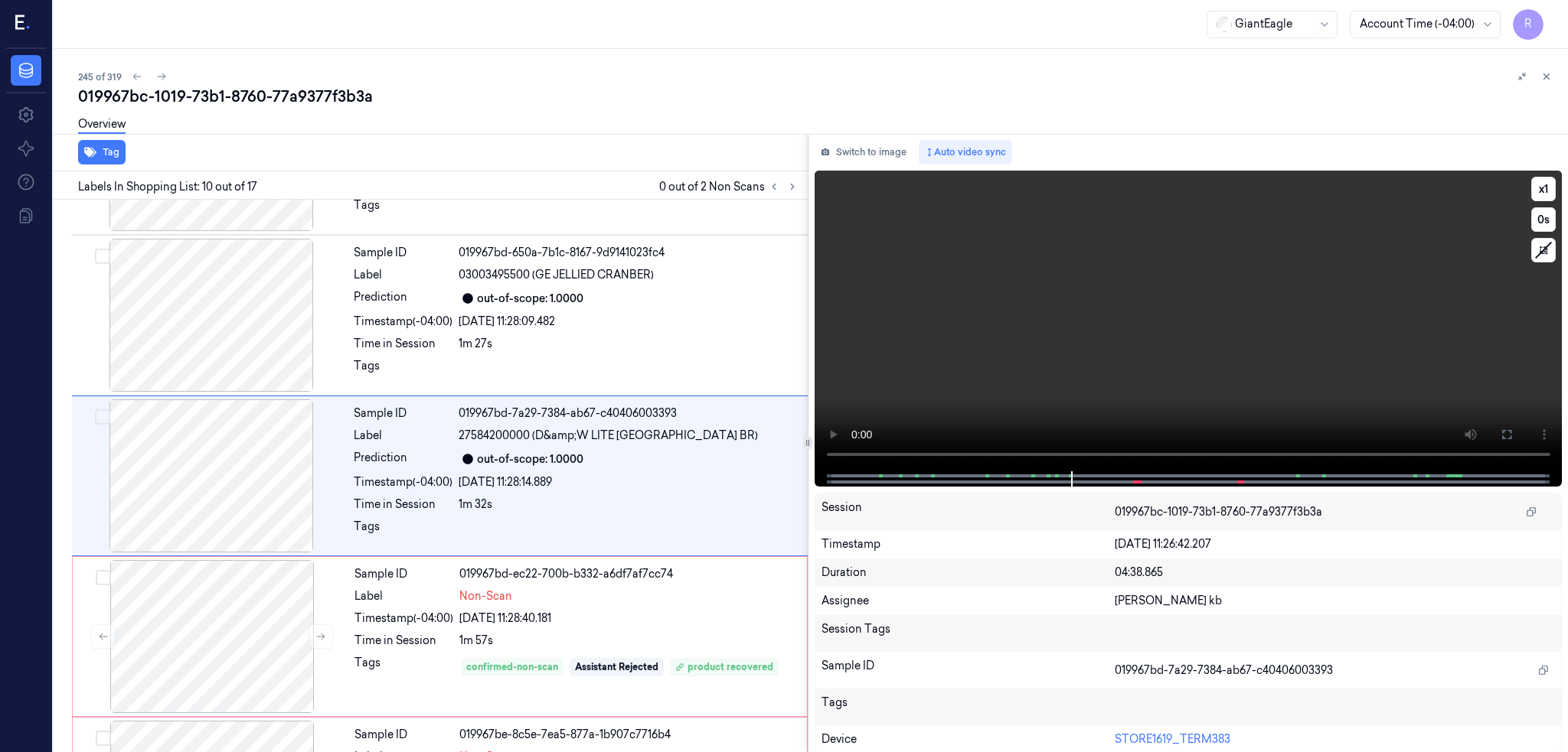
click at [1511, 430] on icon at bounding box center [1507, 435] width 10 height 9
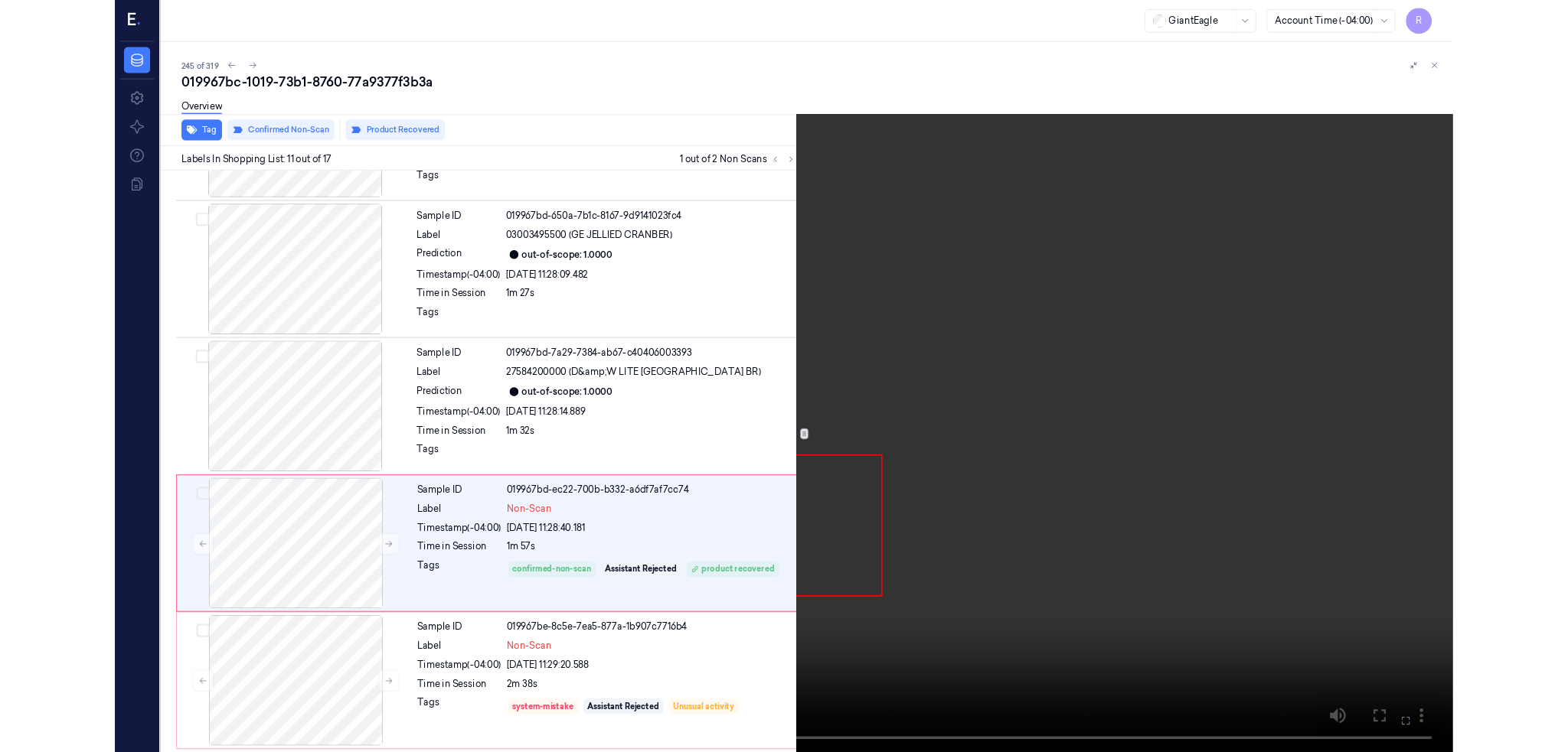
scroll to position [1345, 0]
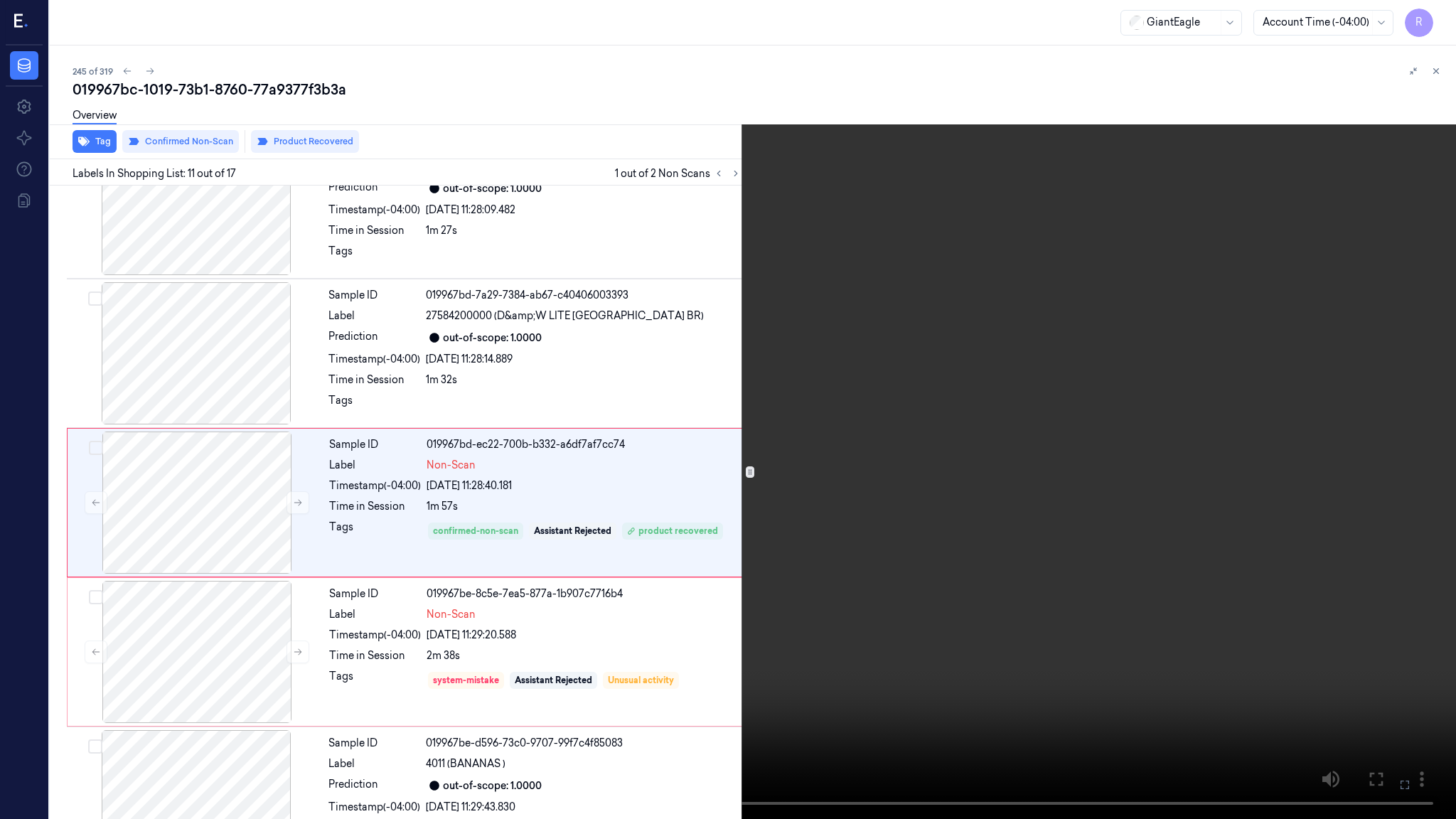
click at [229, 698] on video at bounding box center [728, 410] width 1456 height 819
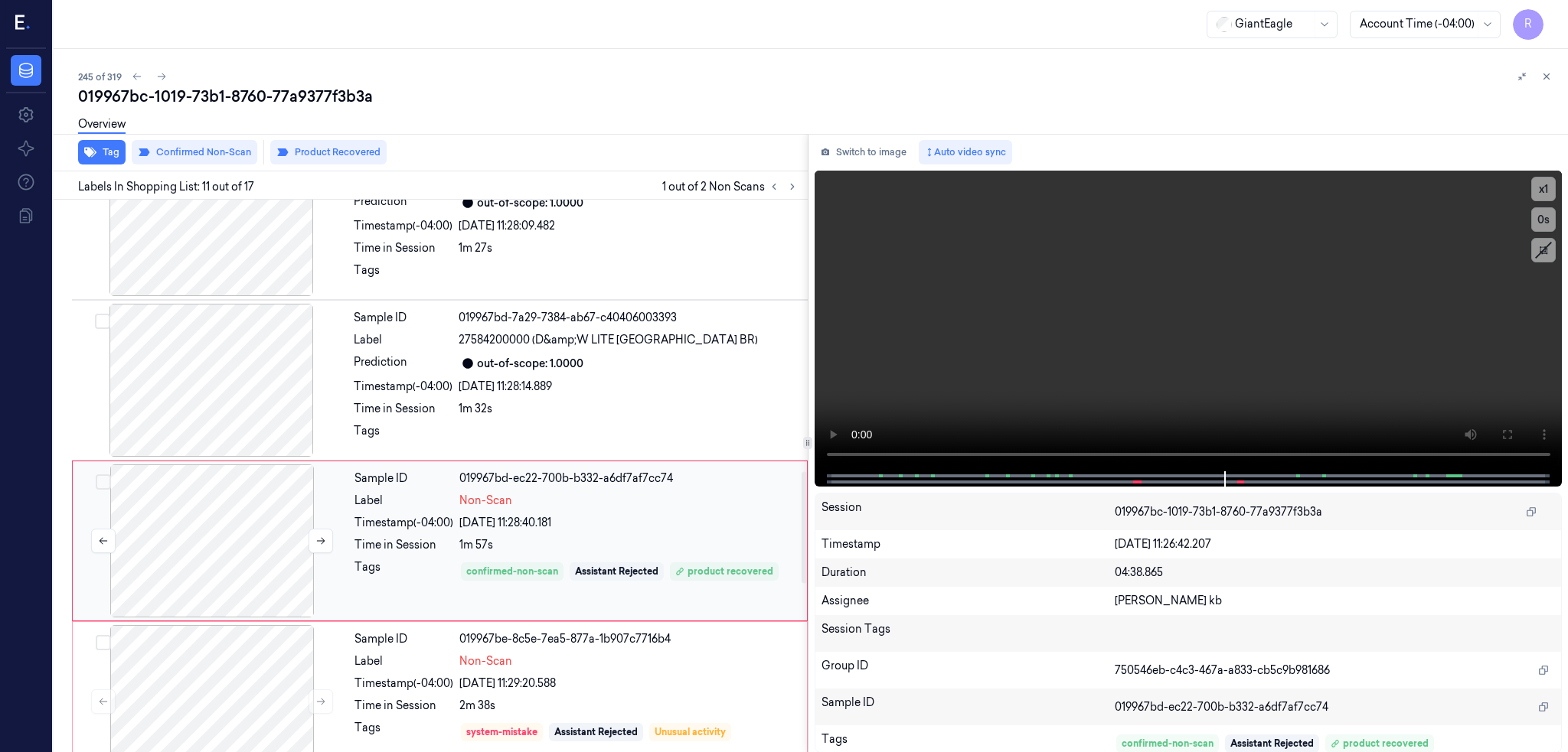
click at [288, 514] on div at bounding box center [212, 541] width 272 height 153
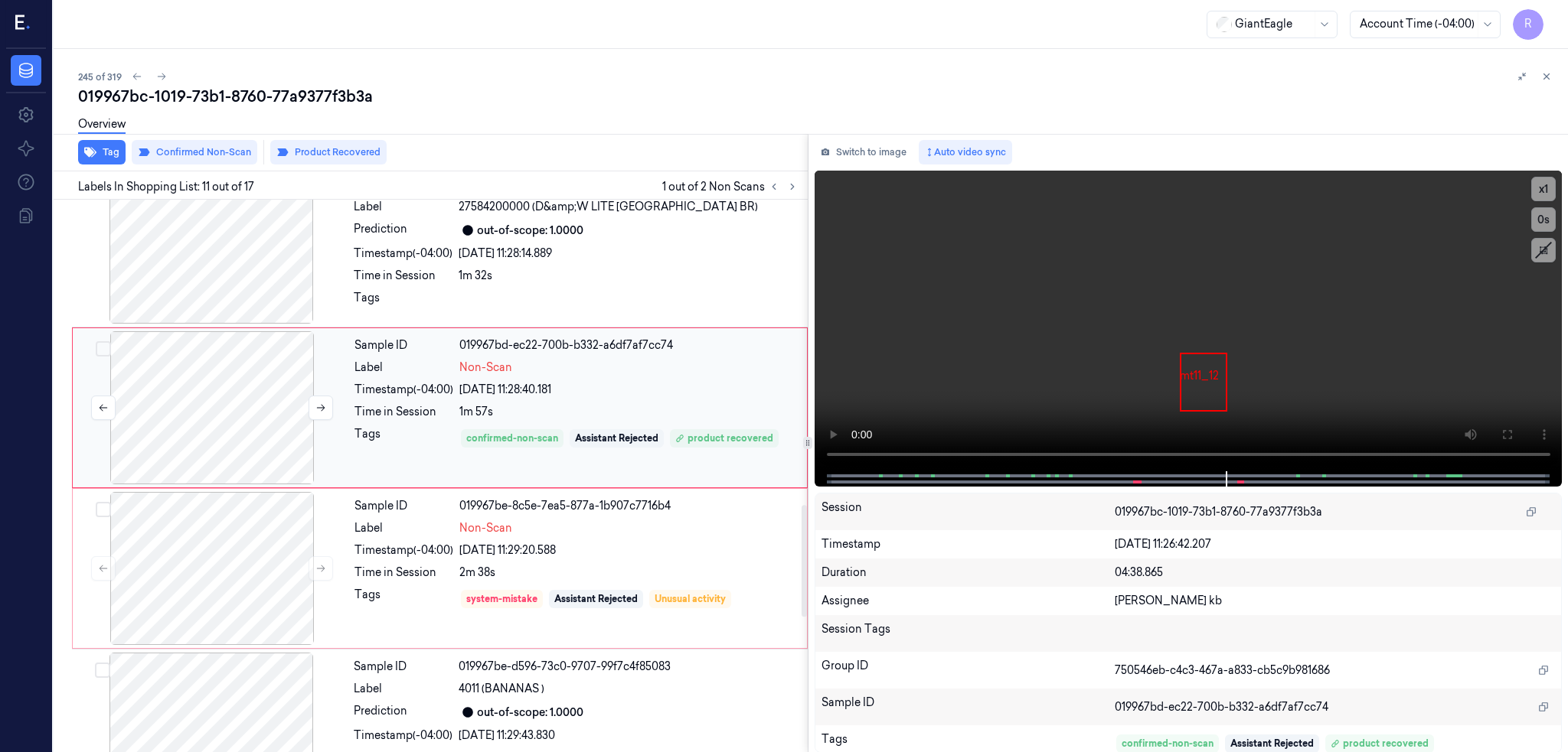
scroll to position [1512, 0]
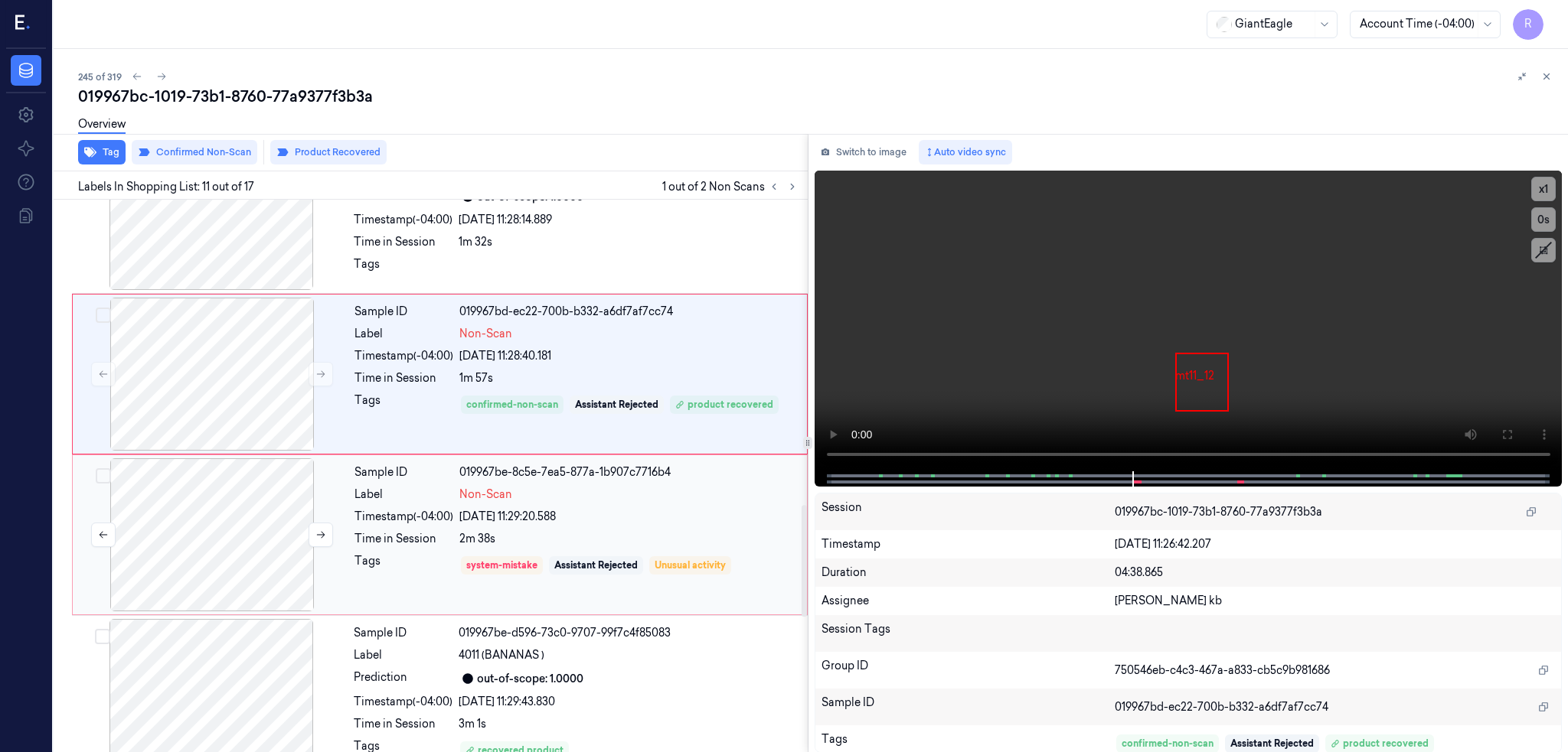
click at [236, 564] on div at bounding box center [212, 534] width 272 height 153
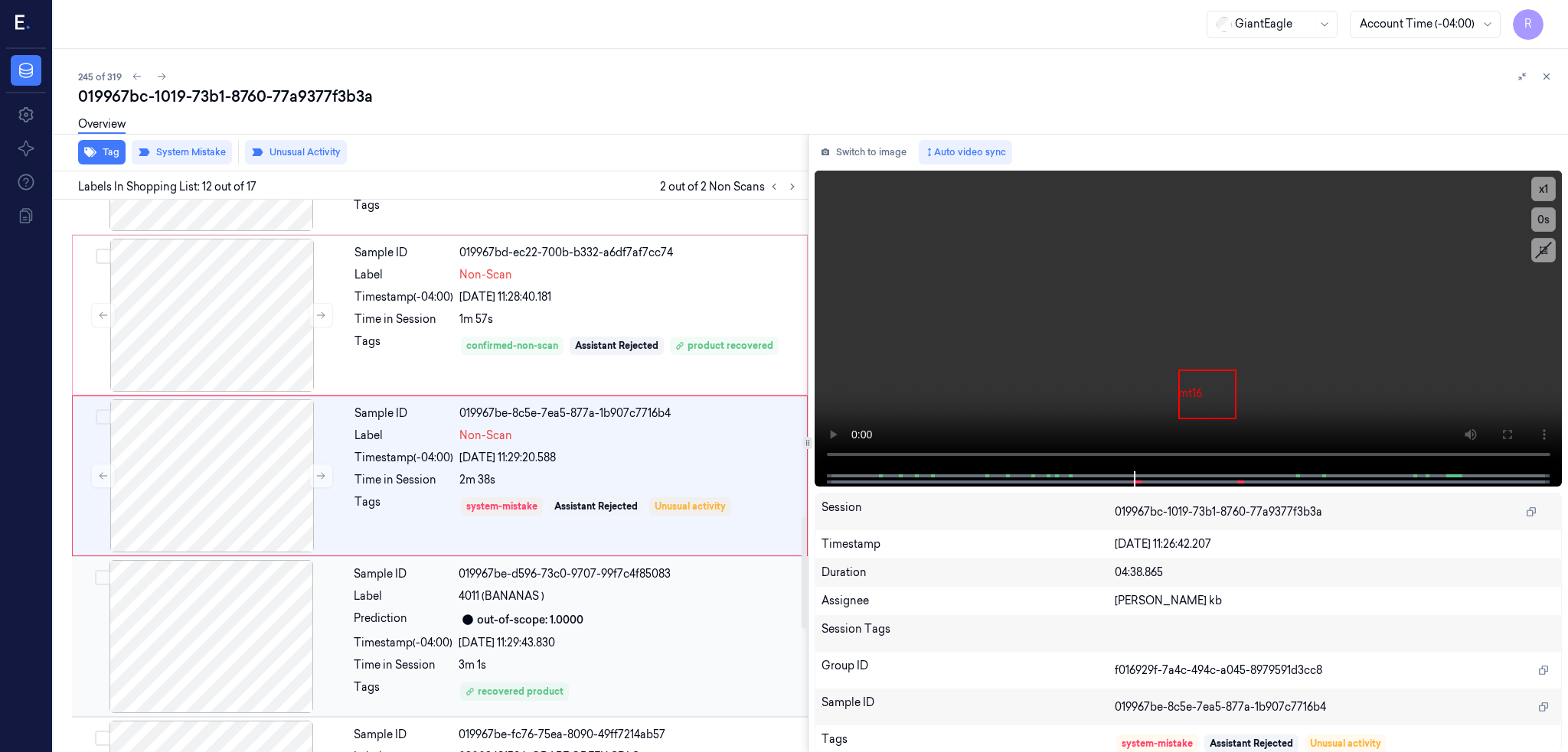
click at [234, 643] on div at bounding box center [211, 636] width 272 height 153
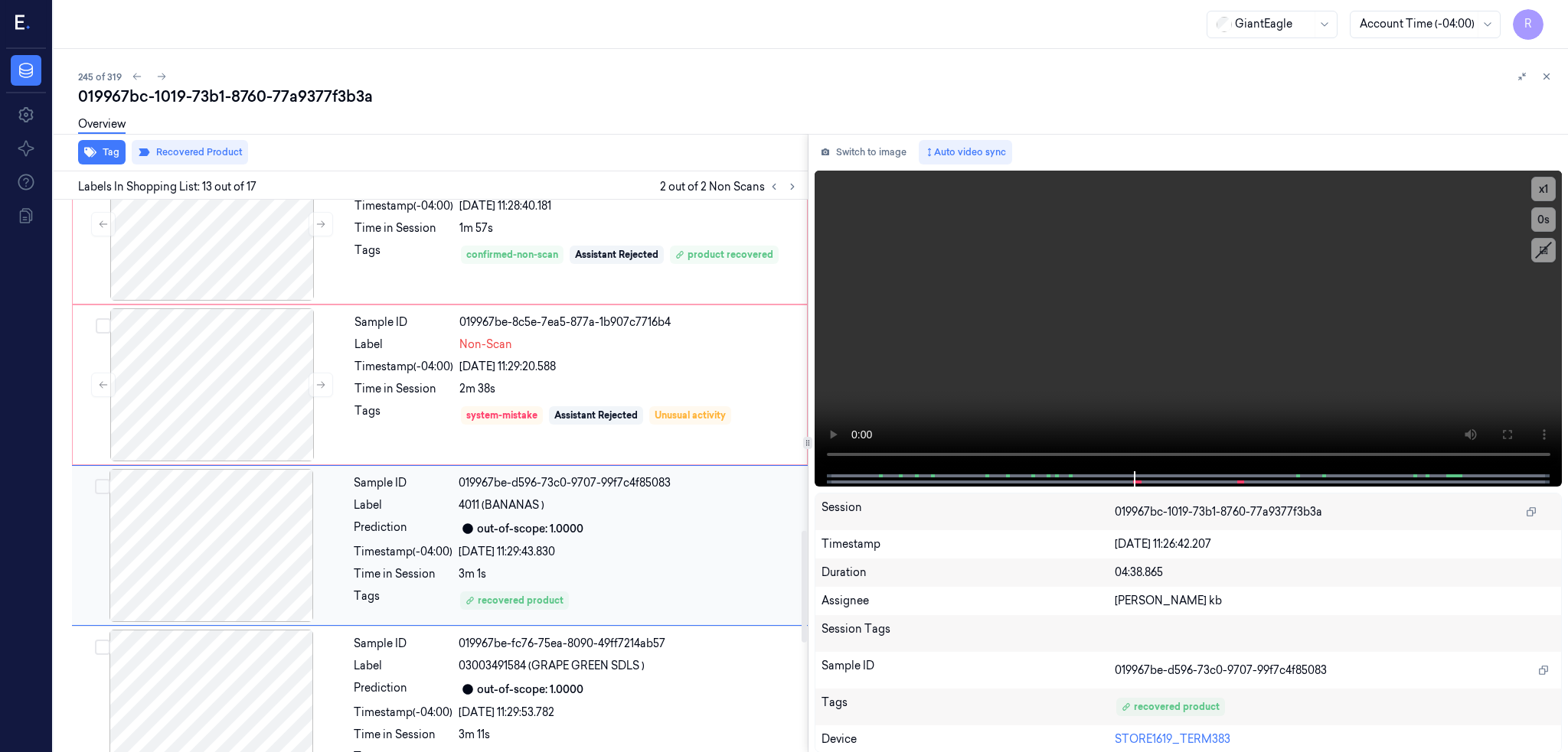
scroll to position [1630, 0]
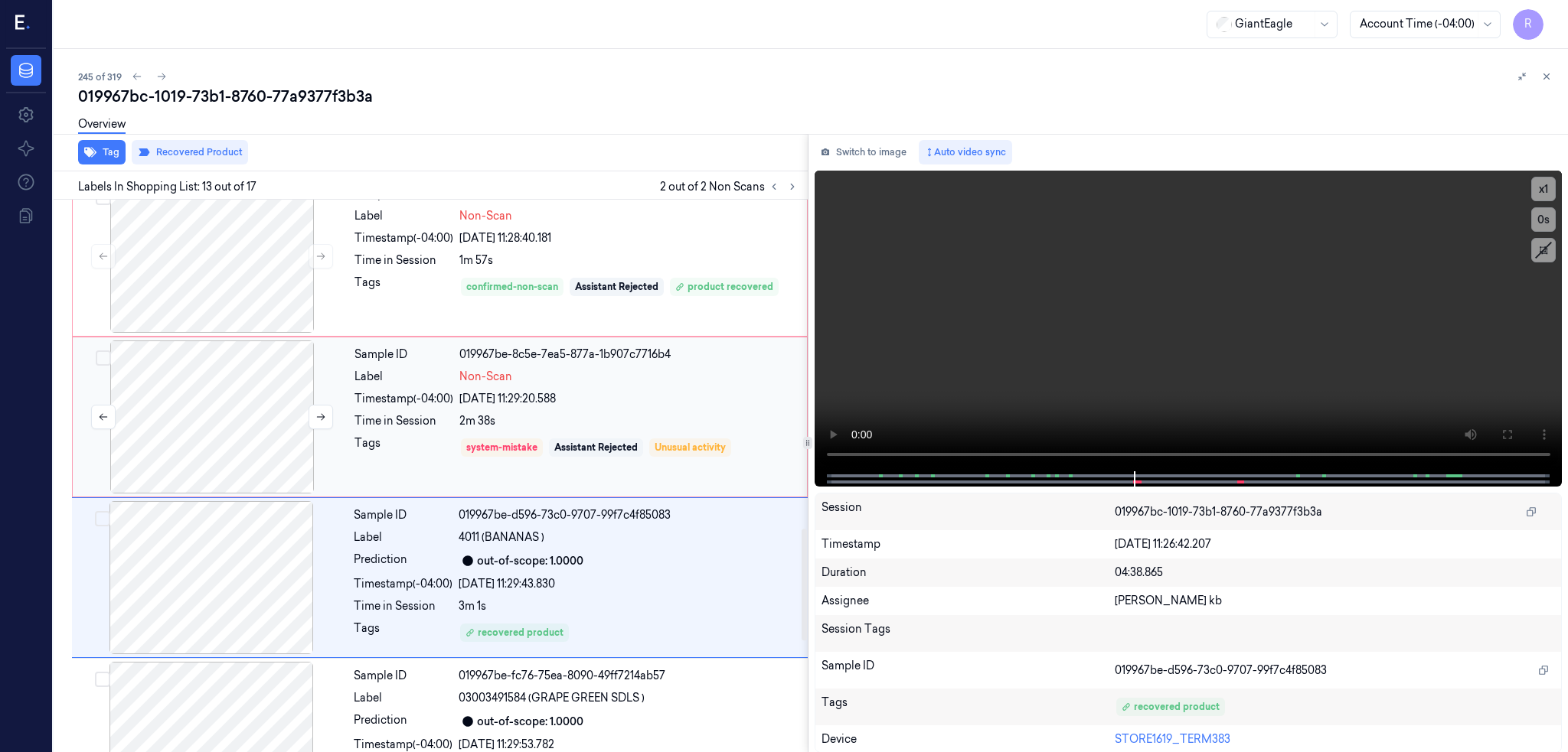
click at [210, 448] on div at bounding box center [212, 416] width 272 height 153
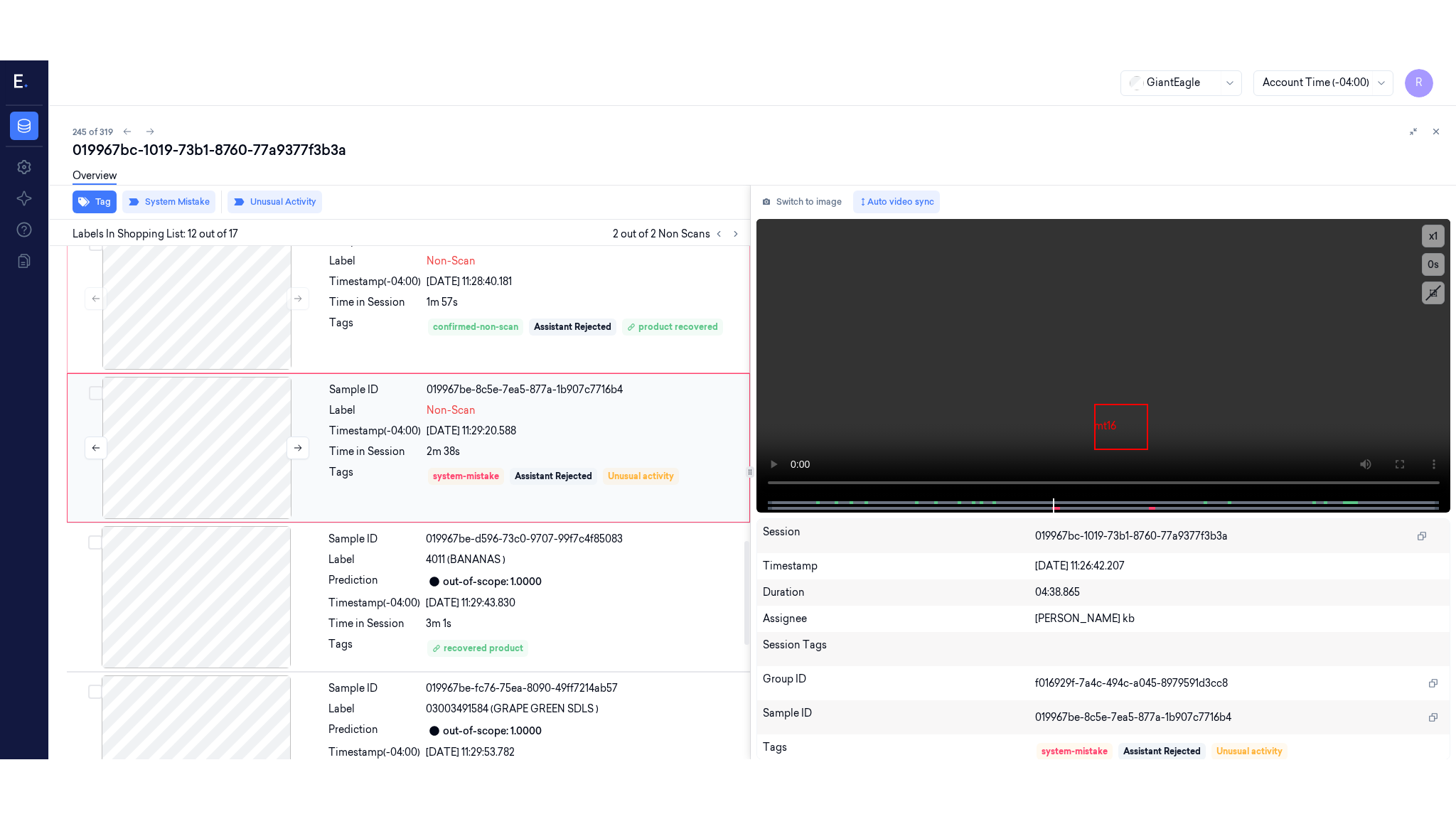
scroll to position [1459, 0]
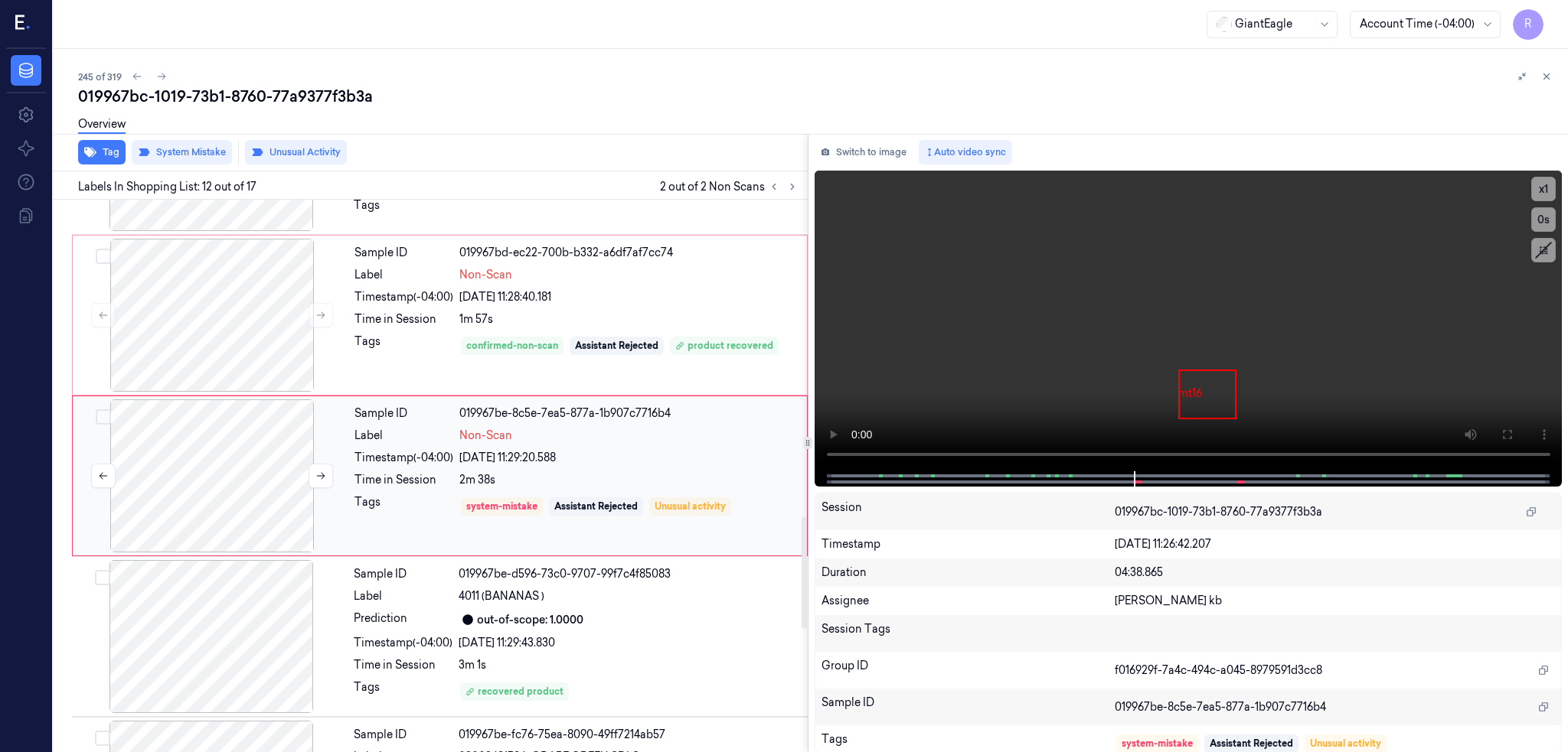
click at [210, 448] on div at bounding box center [212, 476] width 272 height 153
click at [1511, 439] on icon at bounding box center [1507, 435] width 10 height 9
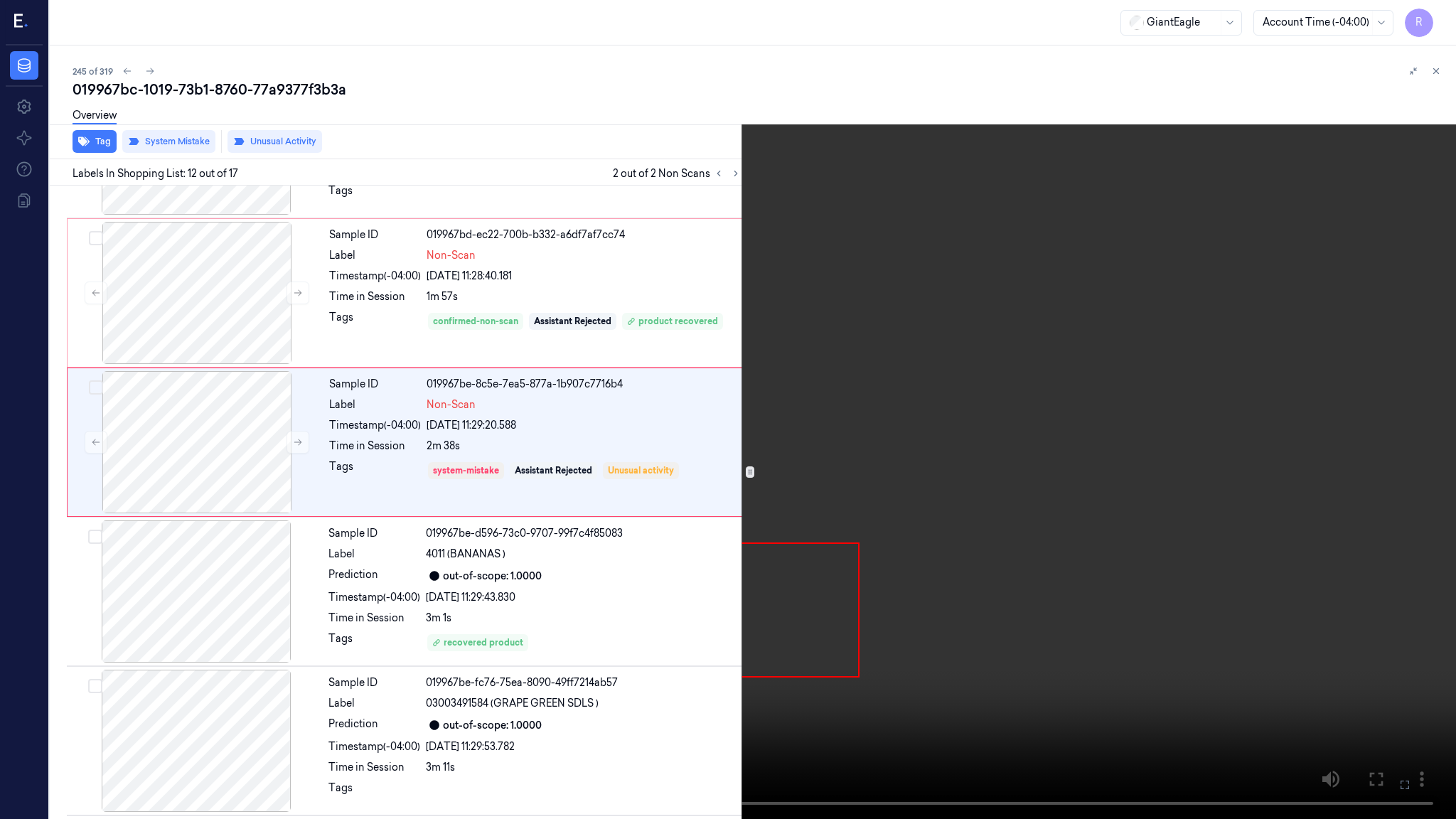
click at [1065, 430] on video at bounding box center [728, 410] width 1456 height 819
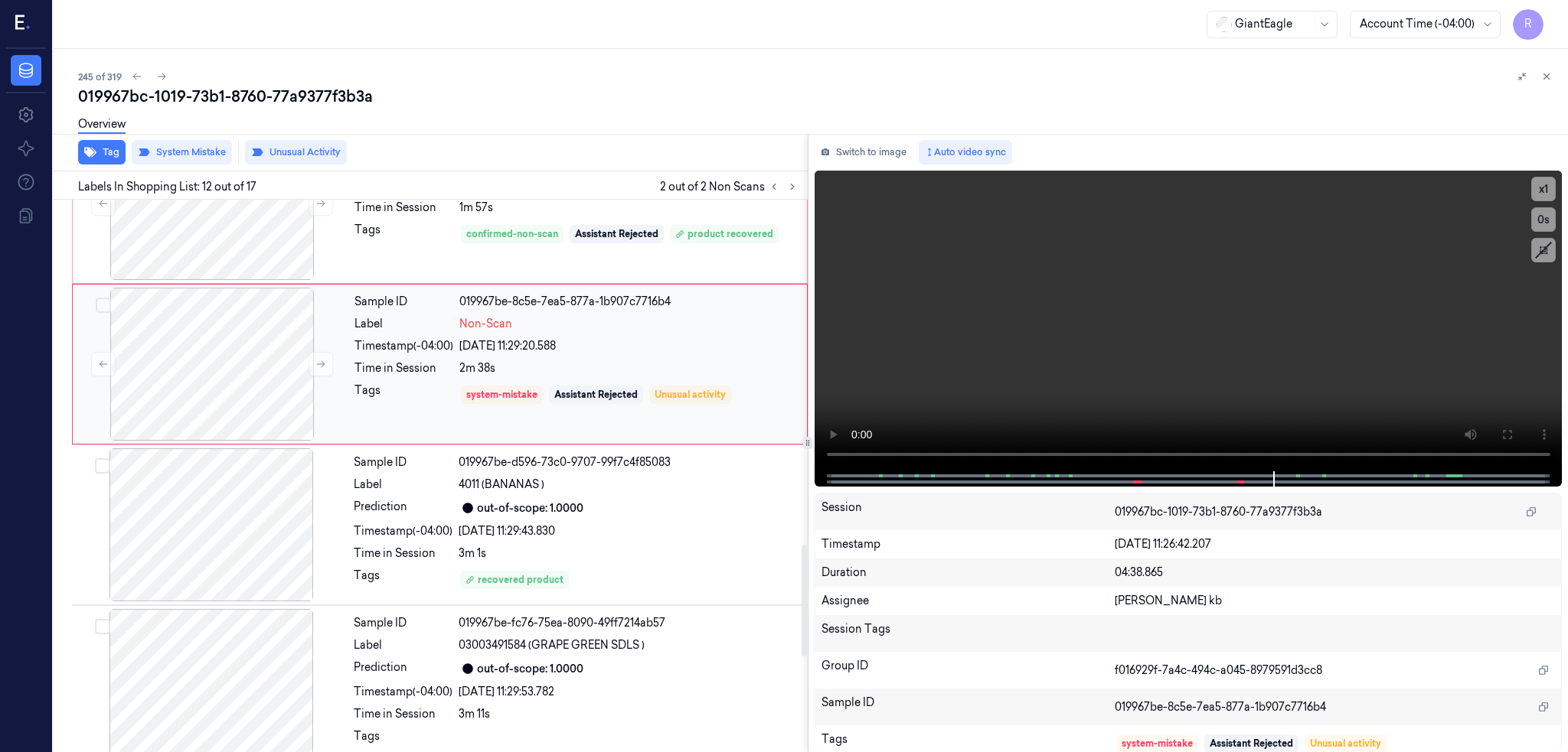
scroll to position [1711, 0]
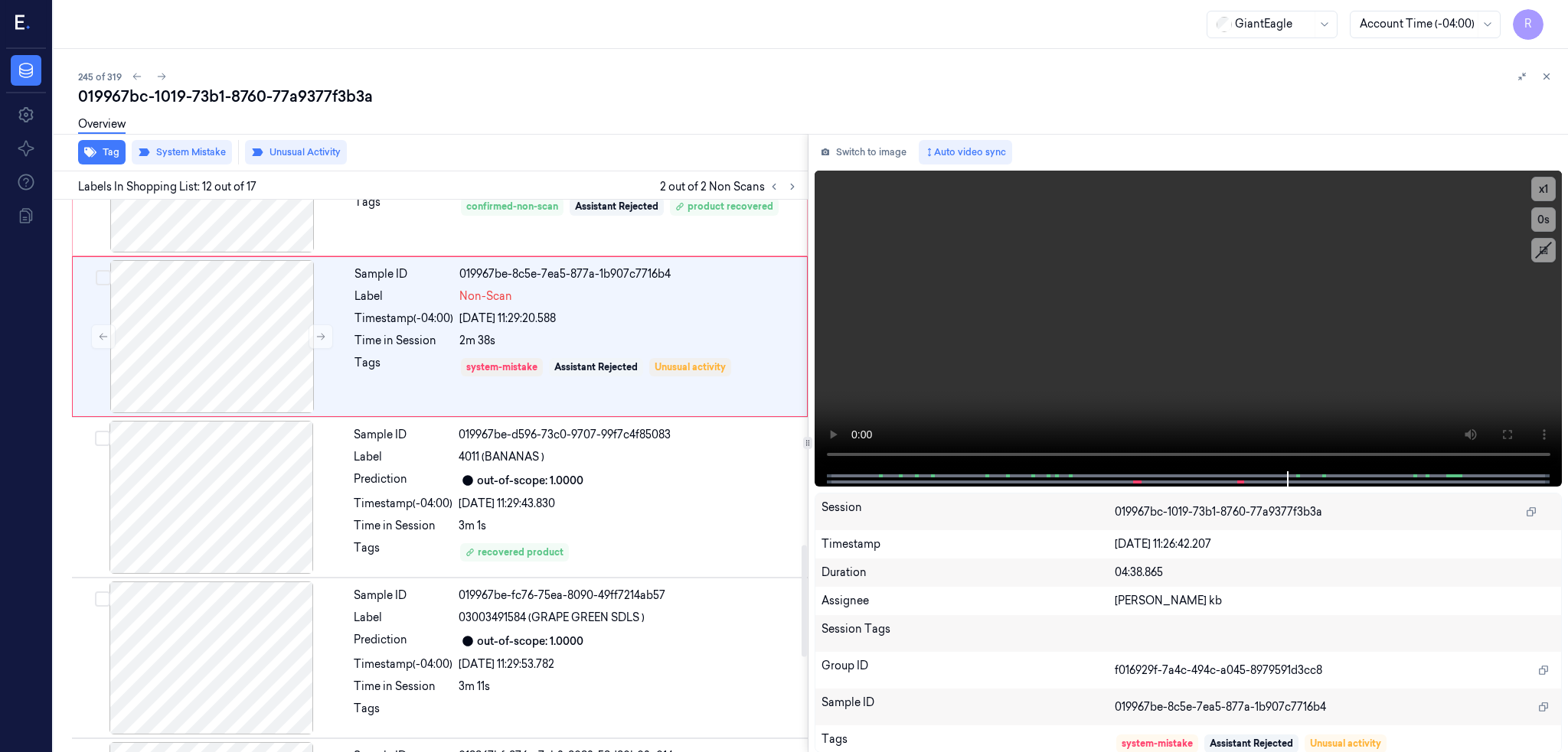
click at [181, 108] on div "Overview" at bounding box center [817, 126] width 1478 height 39
click at [181, 91] on div "019967bc-1019-73b1-8760-77a9377f3b3a" at bounding box center [817, 96] width 1478 height 21
drag, startPoint x: 181, startPoint y: 91, endPoint x: 173, endPoint y: 90, distance: 8.1
click at [180, 91] on div "019967bc-1019-73b1-8760-77a9377f3b3a" at bounding box center [817, 96] width 1478 height 21
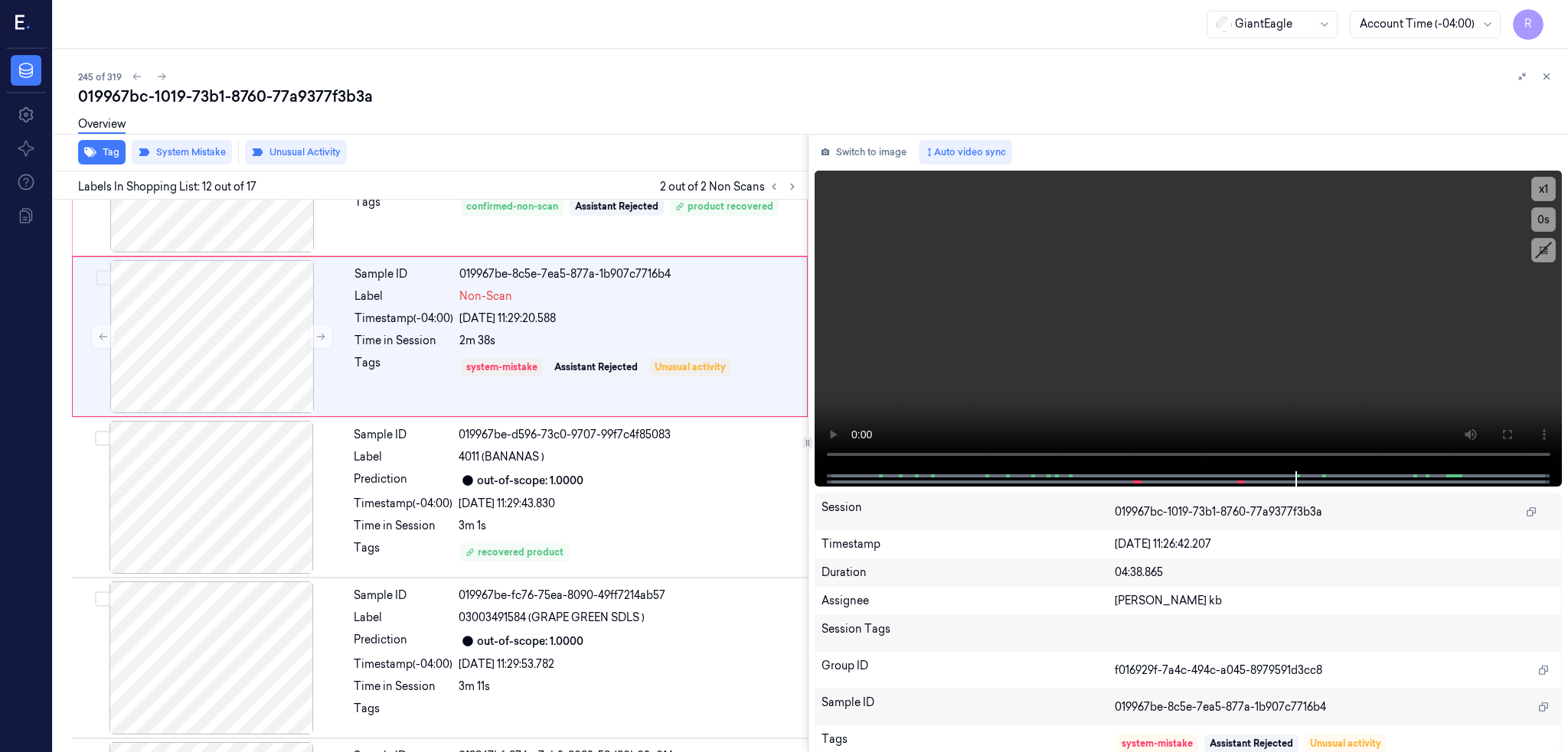
click at [165, 85] on div "019967bc-1019-73b1-8760-77a9377f3b3a" at bounding box center [817, 96] width 1478 height 21
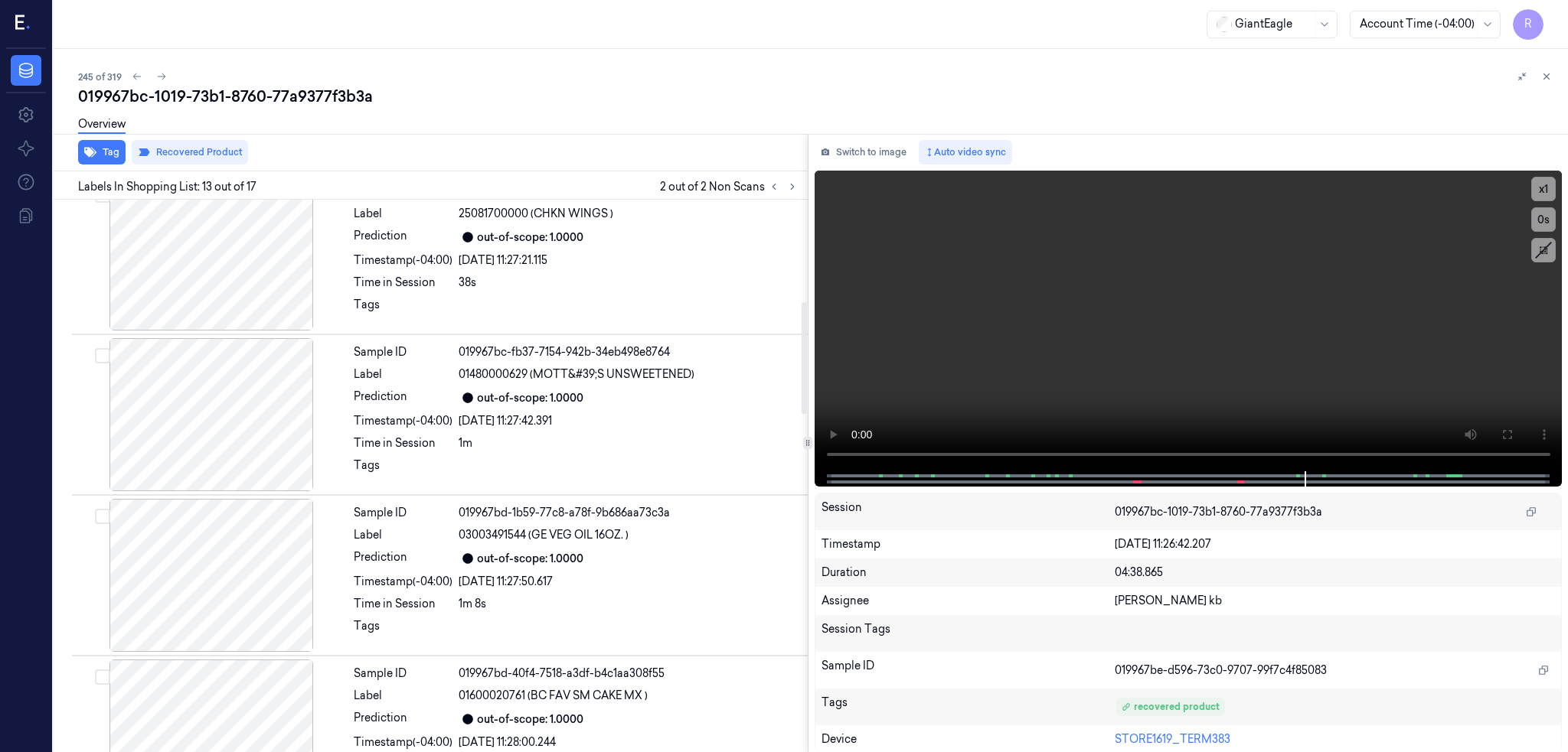
scroll to position [0, 0]
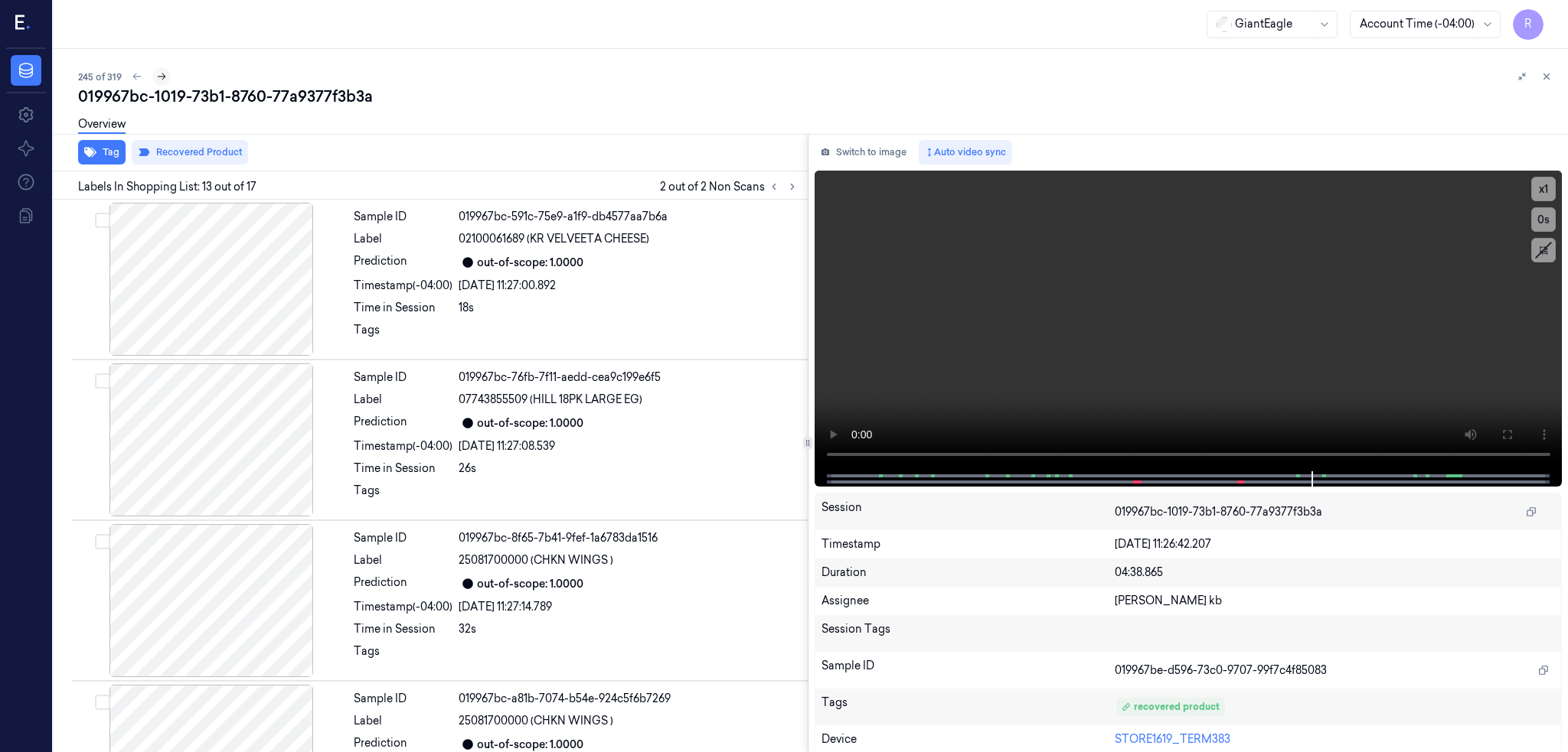
click at [165, 72] on icon at bounding box center [162, 77] width 11 height 11
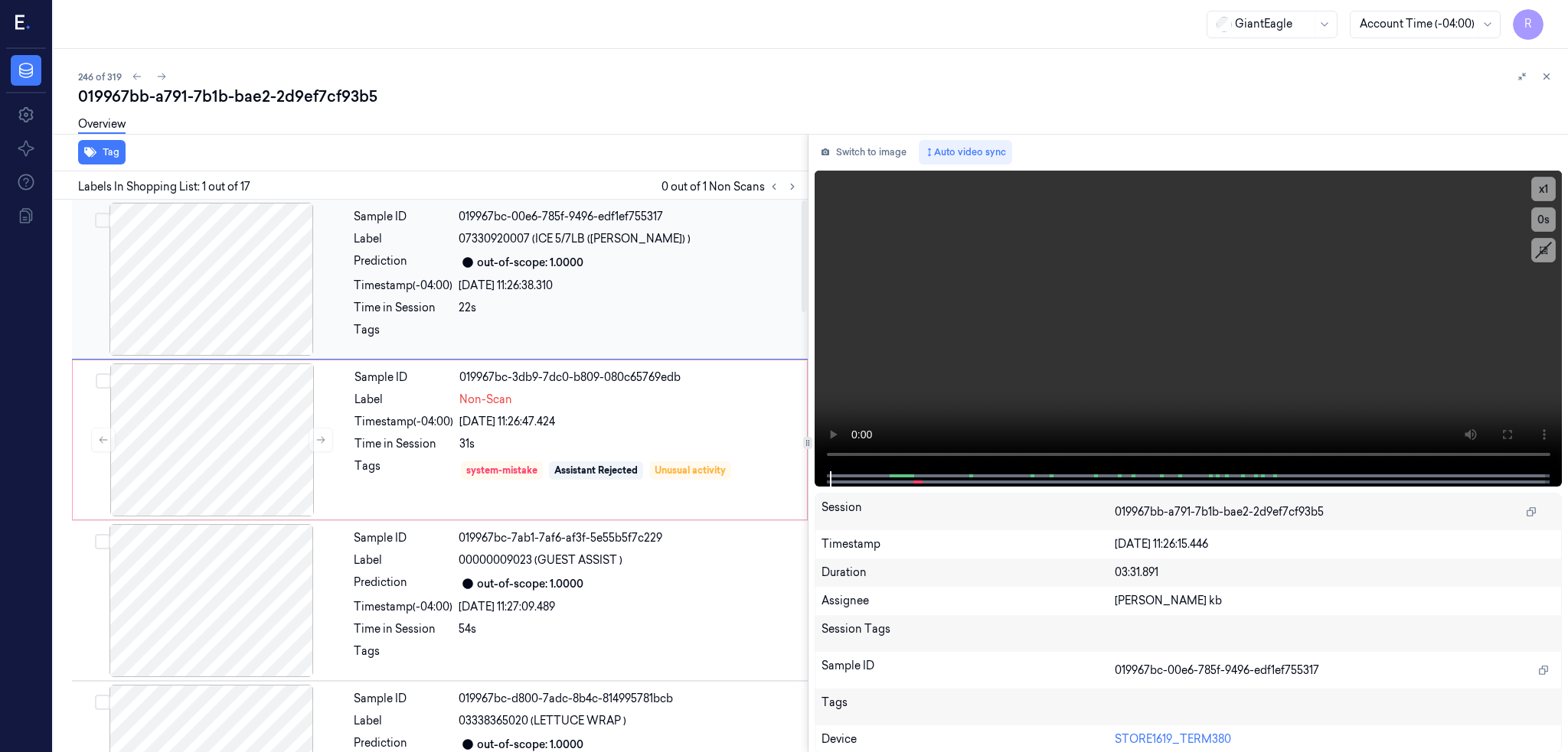
click at [193, 272] on div at bounding box center [211, 279] width 272 height 153
click at [254, 418] on div at bounding box center [212, 439] width 272 height 153
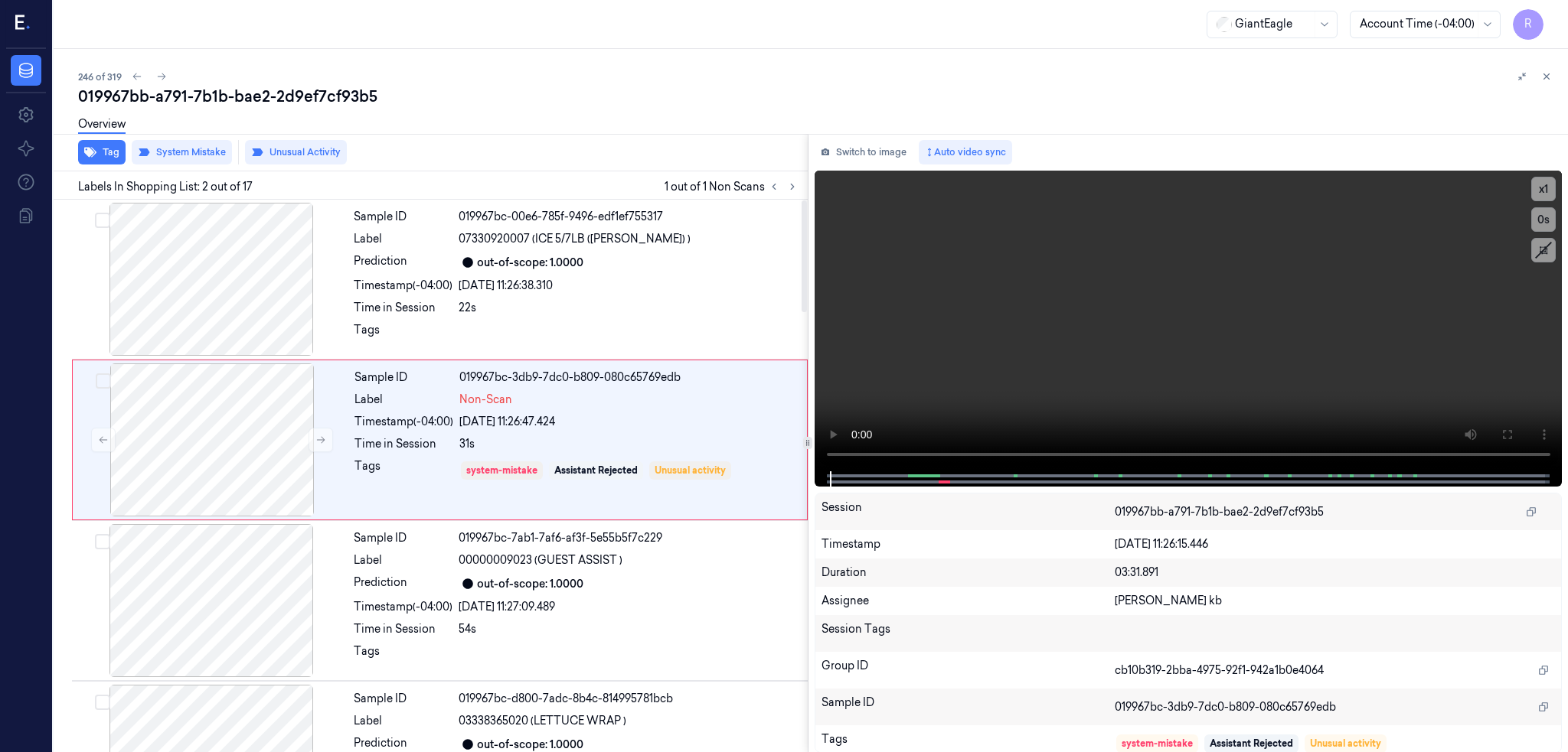
click at [181, 101] on div "019967bb-a791-7b1b-bae2-2d9ef7cf93b5" at bounding box center [817, 96] width 1478 height 21
copy div "a791"
click at [166, 69] on button at bounding box center [161, 76] width 18 height 18
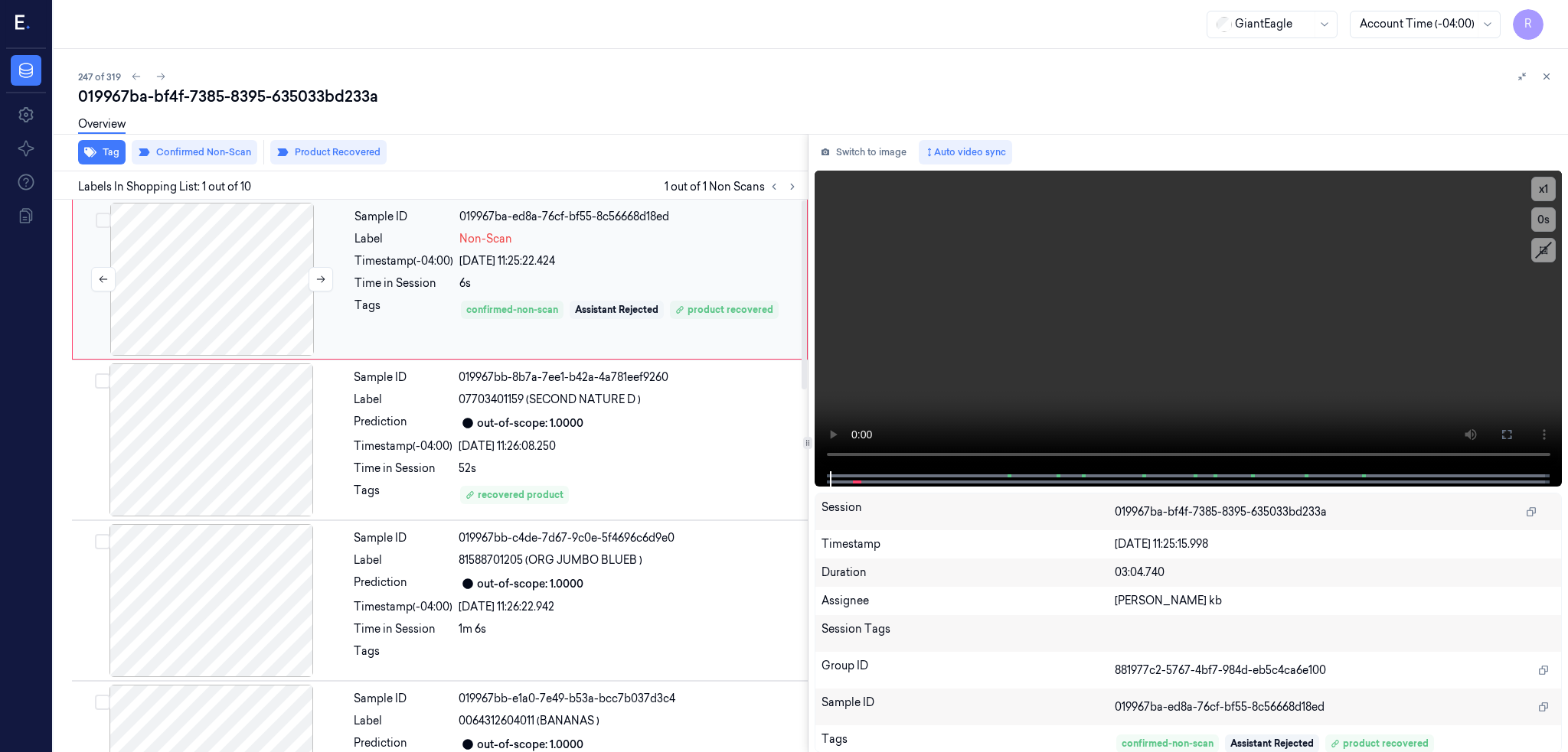
click at [143, 291] on div at bounding box center [212, 279] width 272 height 153
click at [1519, 427] on button at bounding box center [1506, 435] width 25 height 25
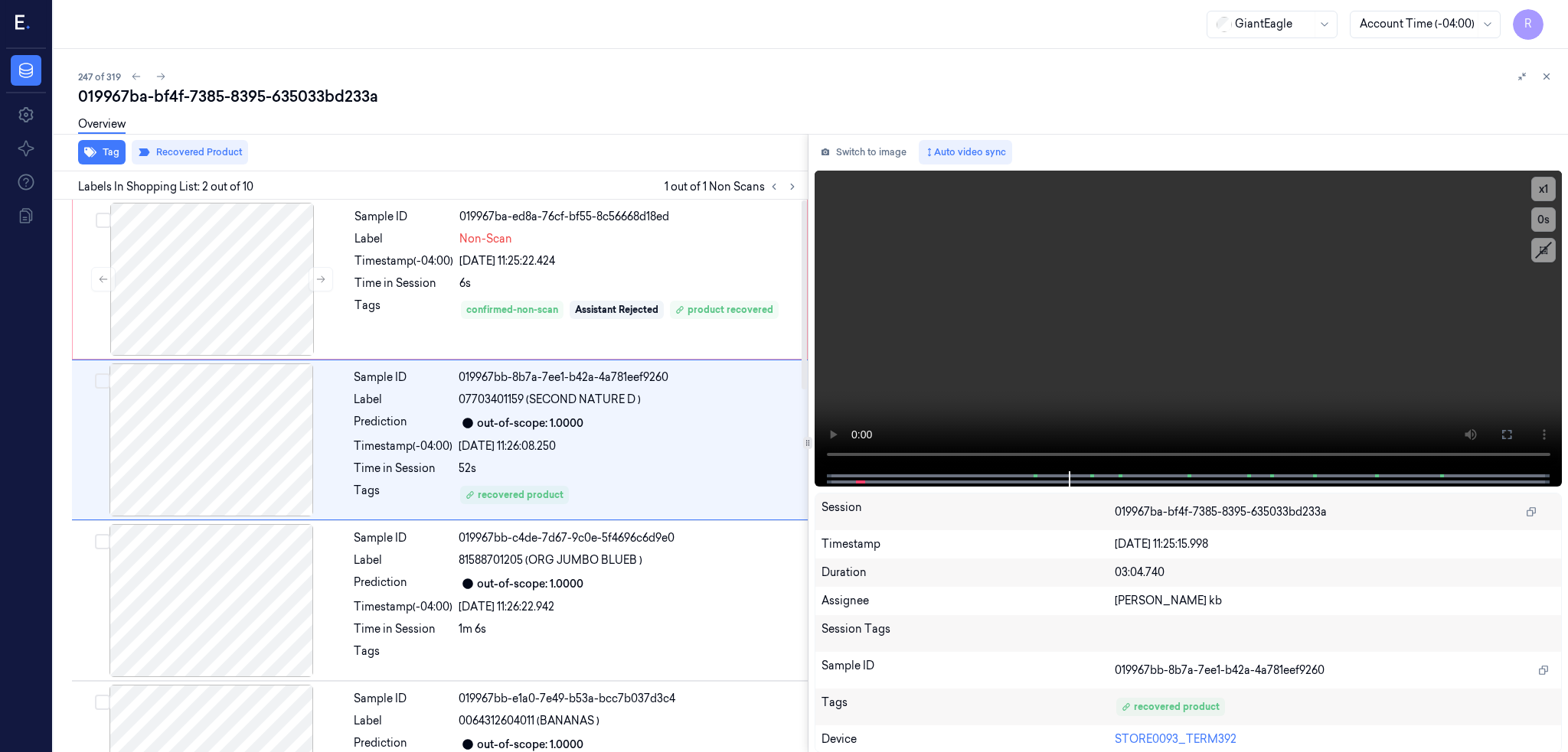
click at [268, 98] on div "019967ba-bf4f-7385-8395-635033bd233a" at bounding box center [817, 96] width 1478 height 21
copy div "635033bd233a"
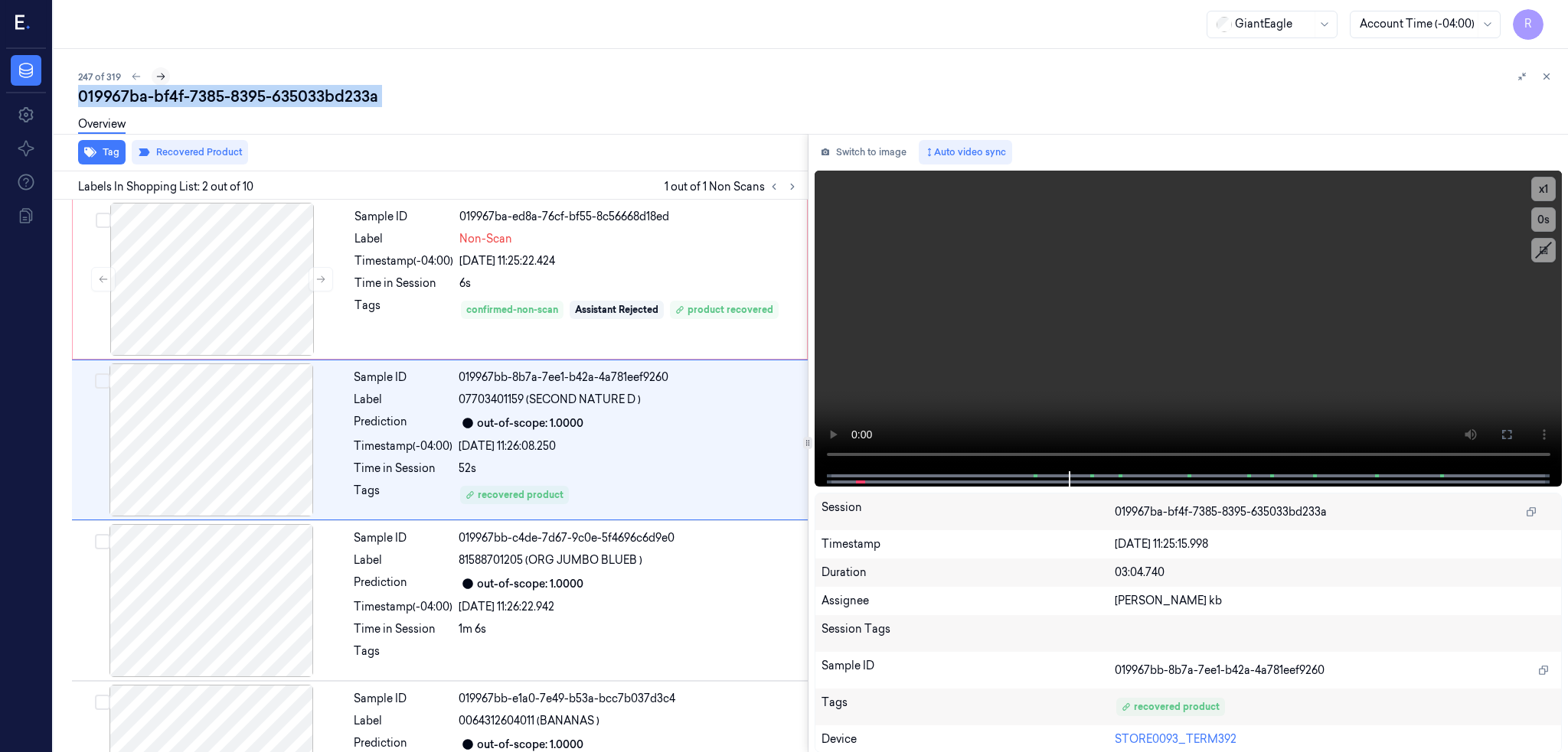
click at [164, 75] on icon at bounding box center [161, 77] width 11 height 11
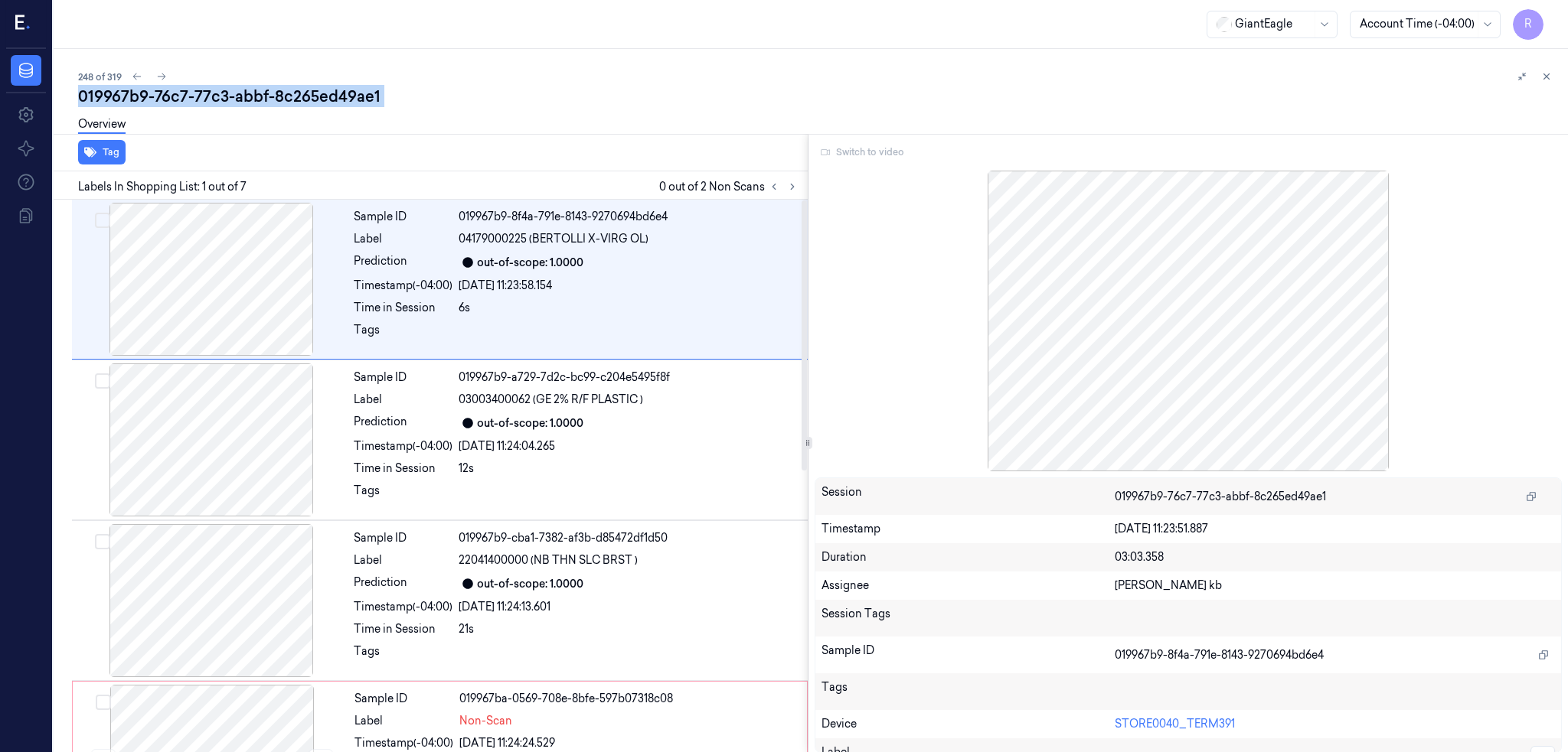
click at [282, 97] on div "019967b9-76c7-77c3-abbf-8c265ed49ae1" at bounding box center [817, 96] width 1478 height 21
click at [797, 184] on icon at bounding box center [793, 187] width 11 height 11
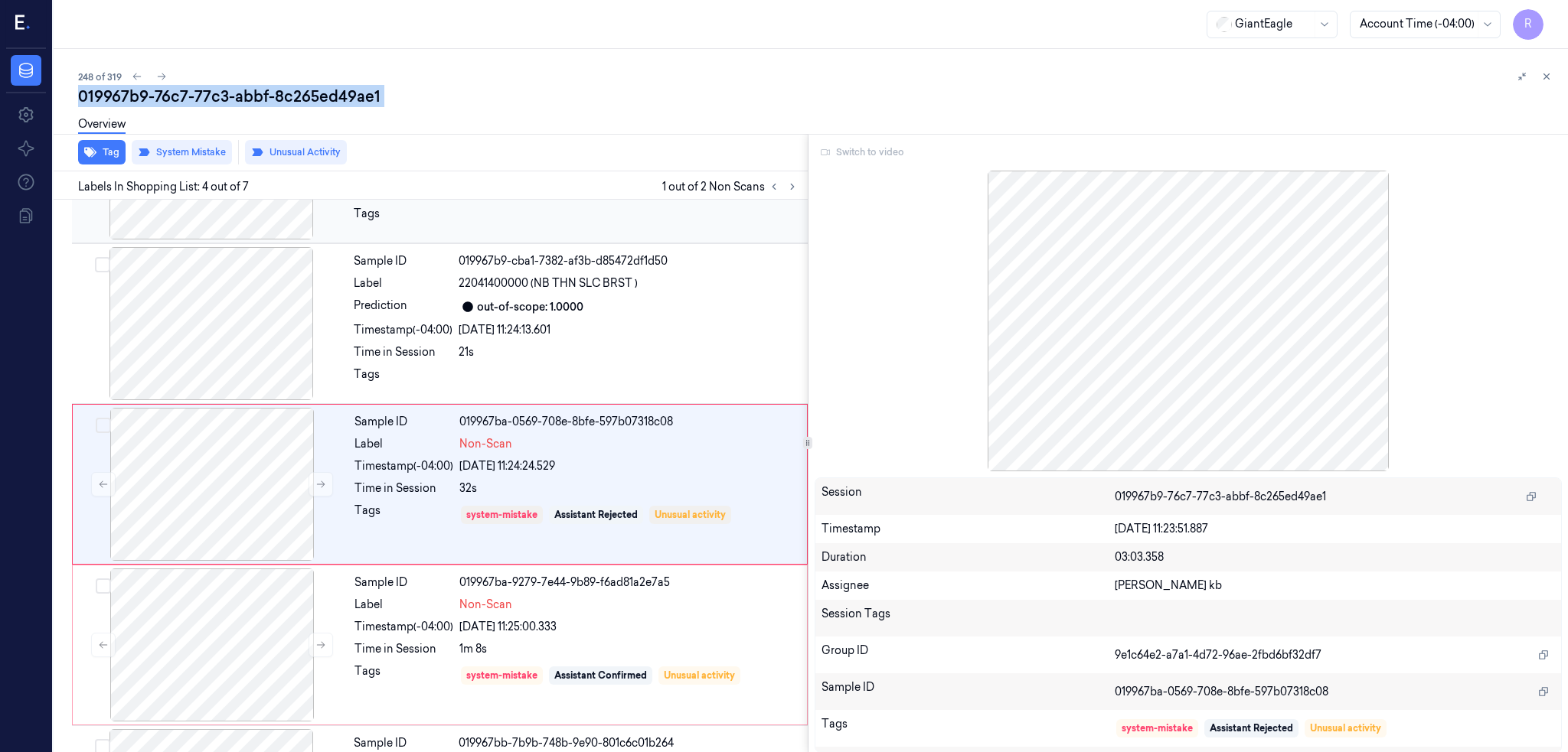
scroll to position [285, 0]
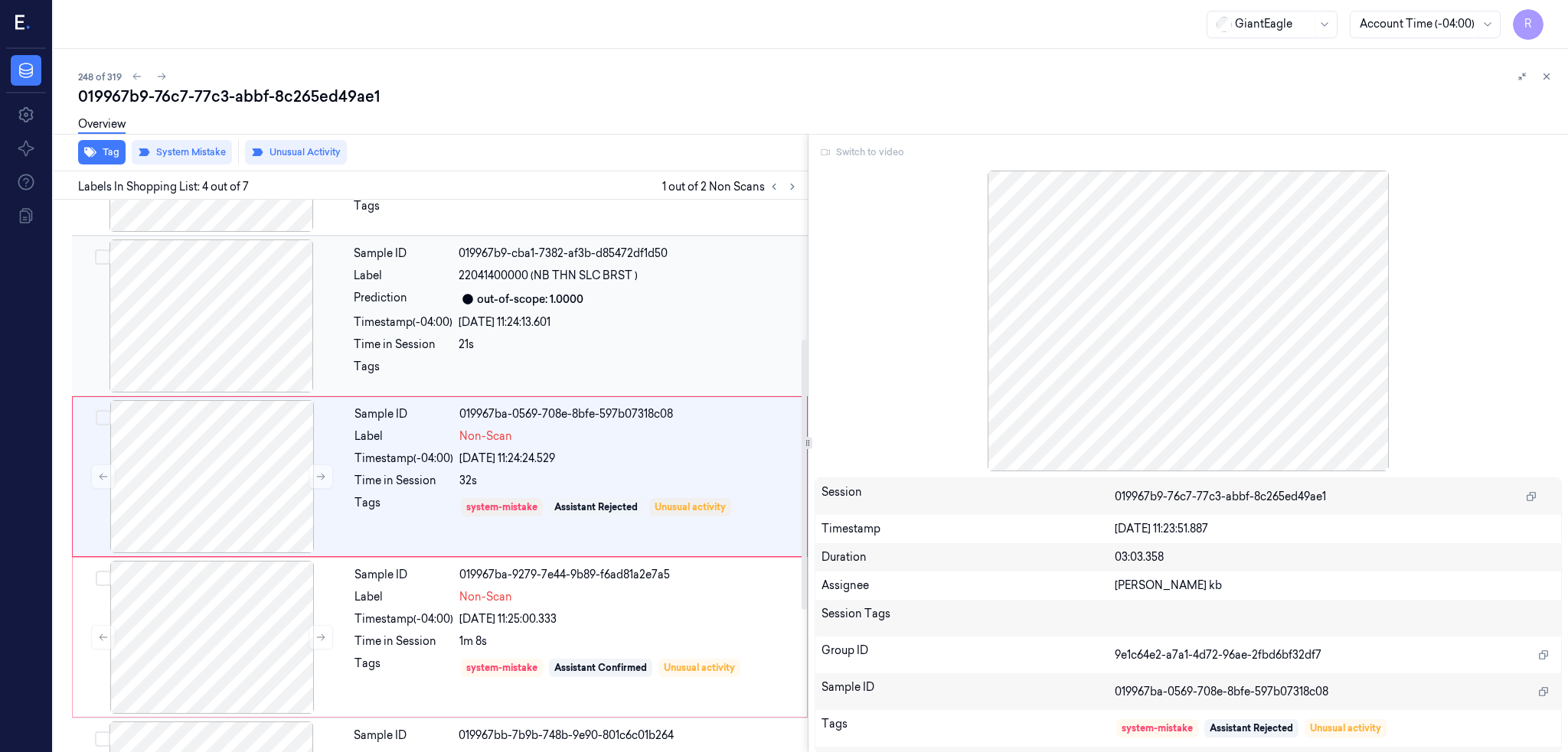
click at [196, 333] on div at bounding box center [211, 316] width 272 height 153
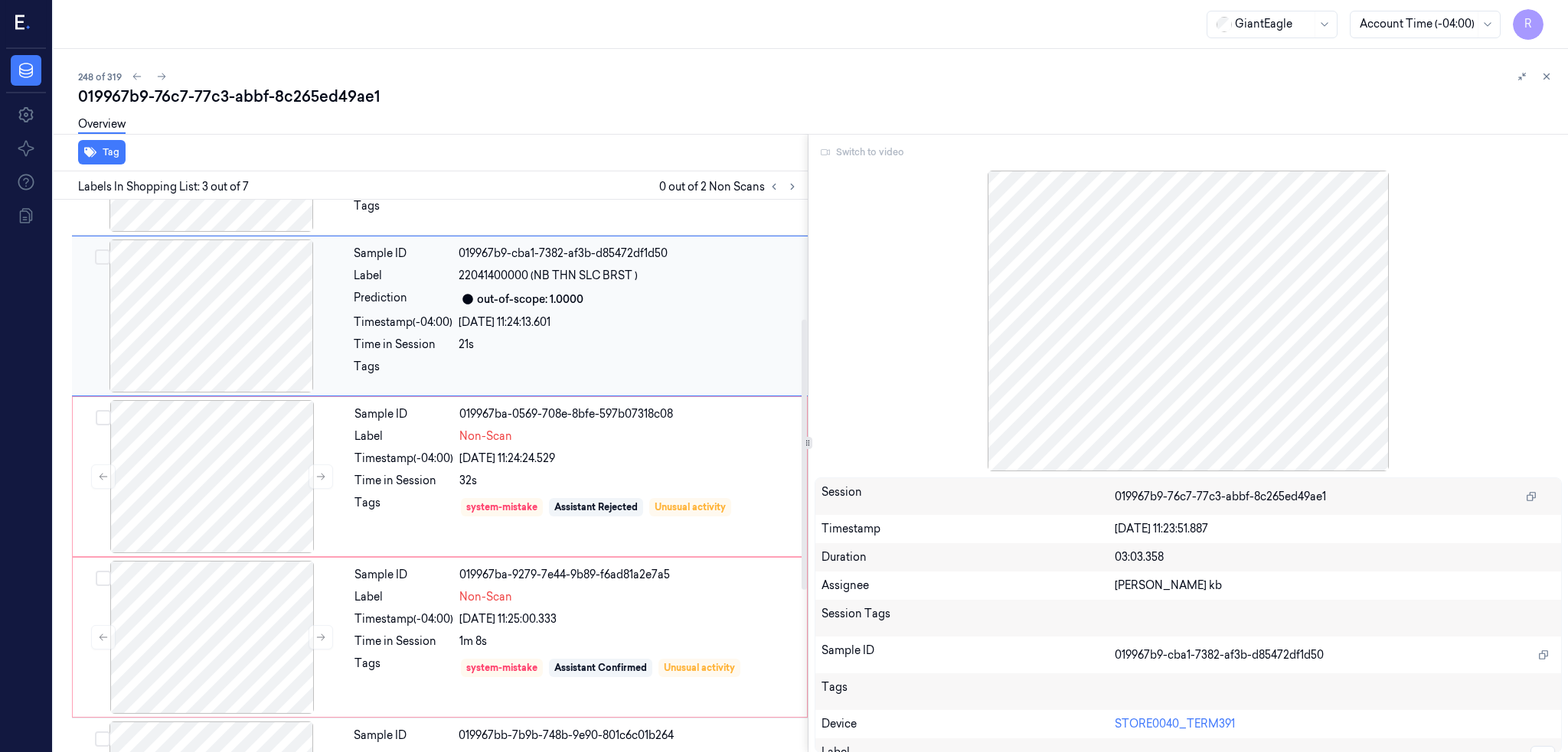
scroll to position [124, 0]
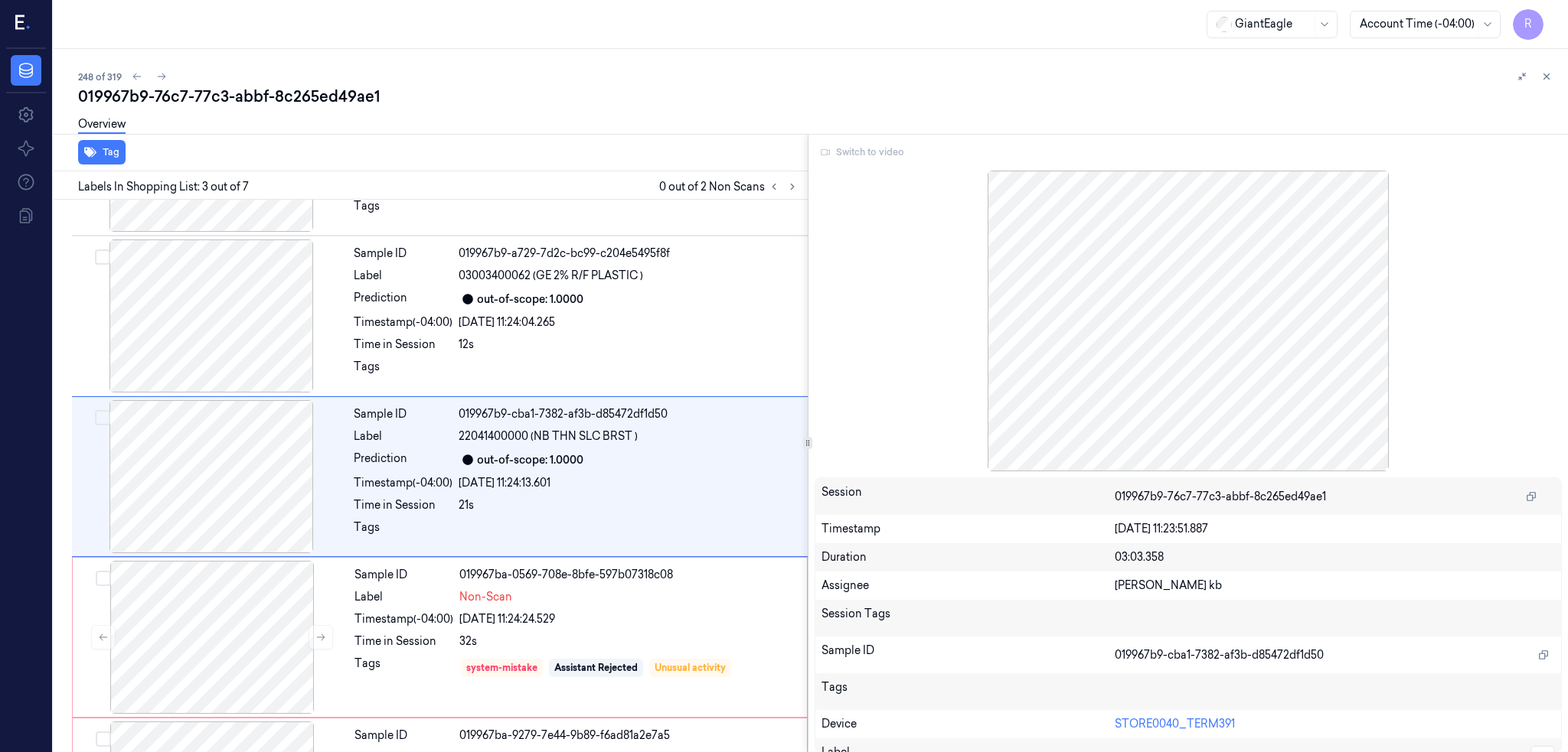
click at [896, 150] on div "Switch to video" at bounding box center [1189, 152] width 748 height 25
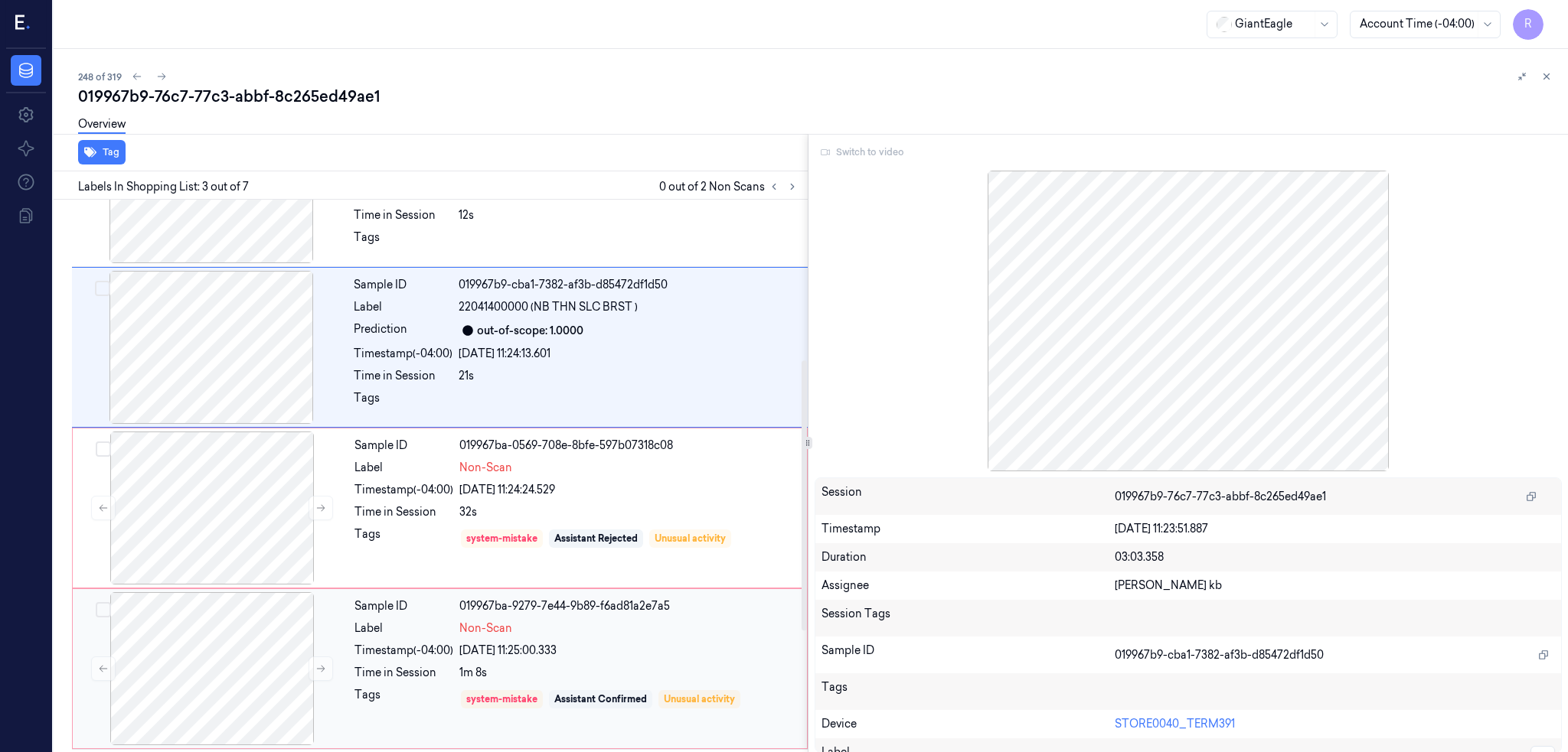
scroll to position [328, 0]
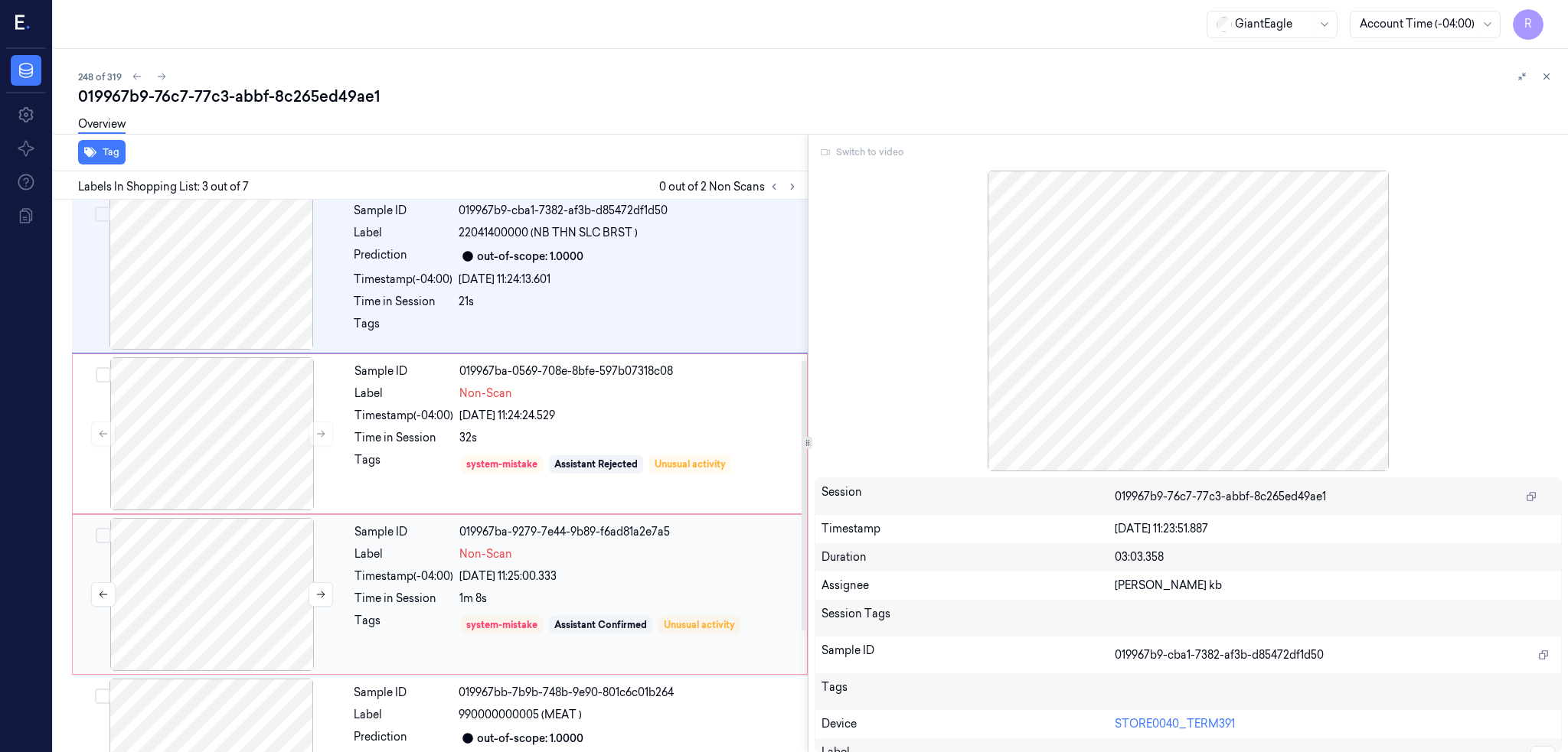
click at [212, 607] on div at bounding box center [212, 594] width 272 height 153
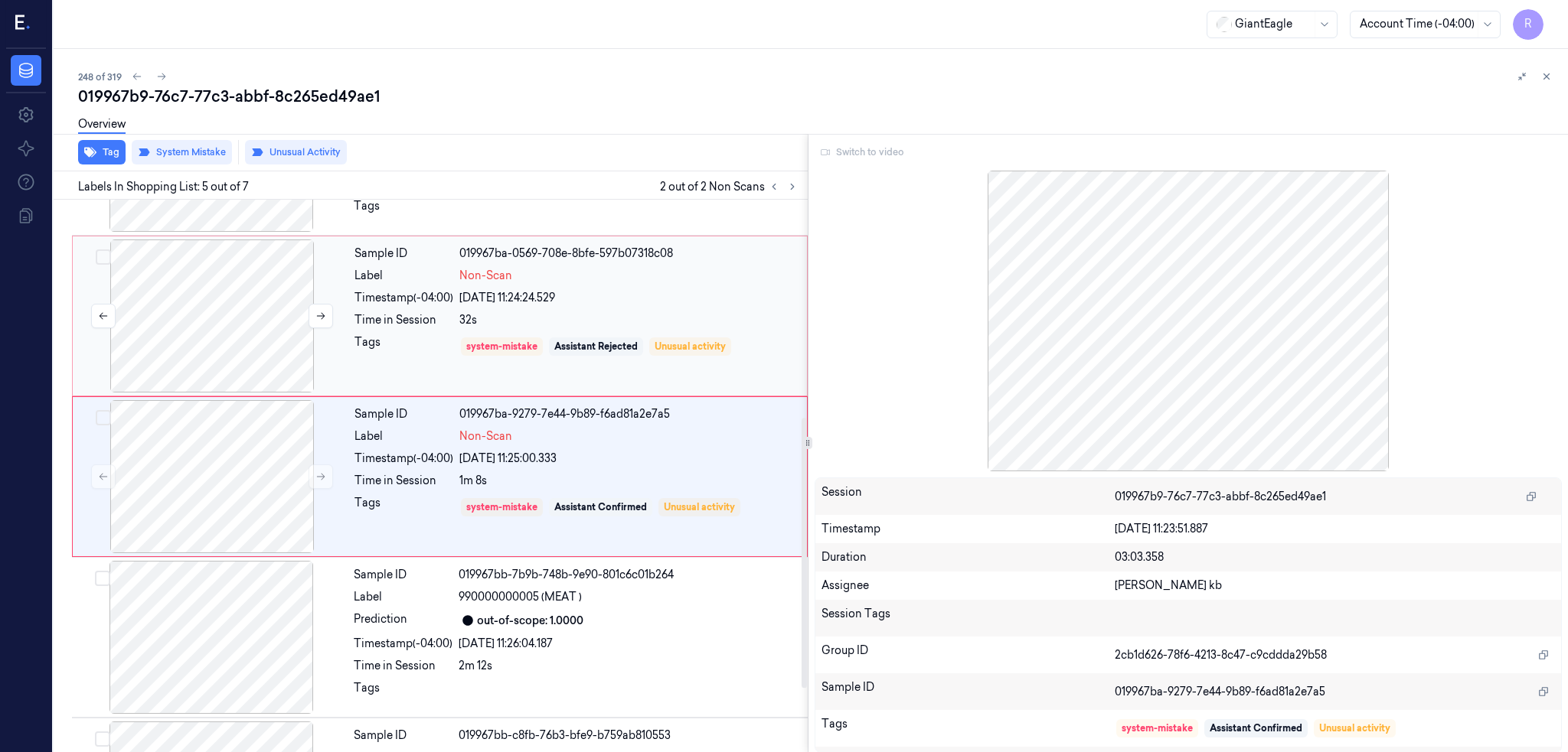
click at [211, 325] on div at bounding box center [212, 316] width 272 height 153
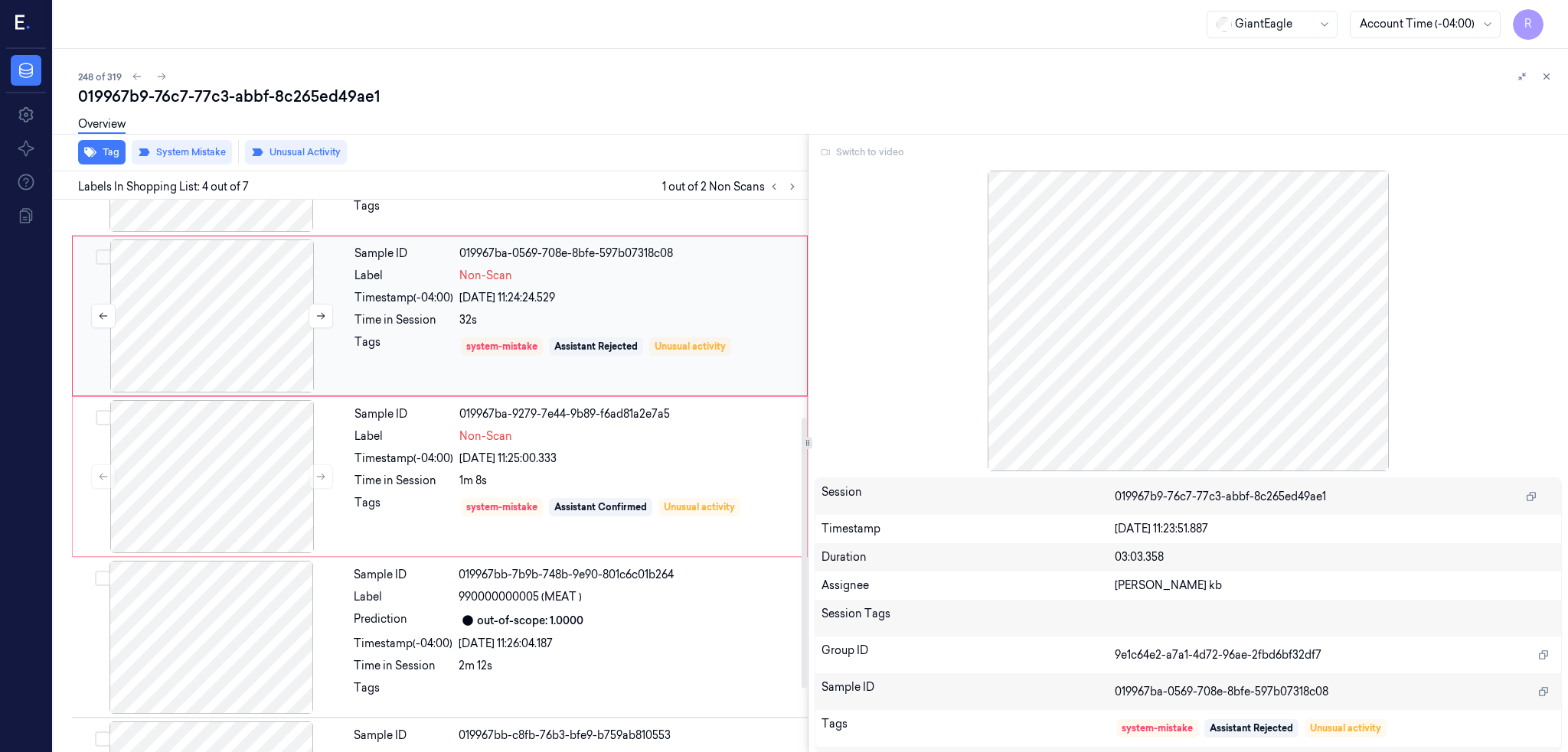
scroll to position [285, 0]
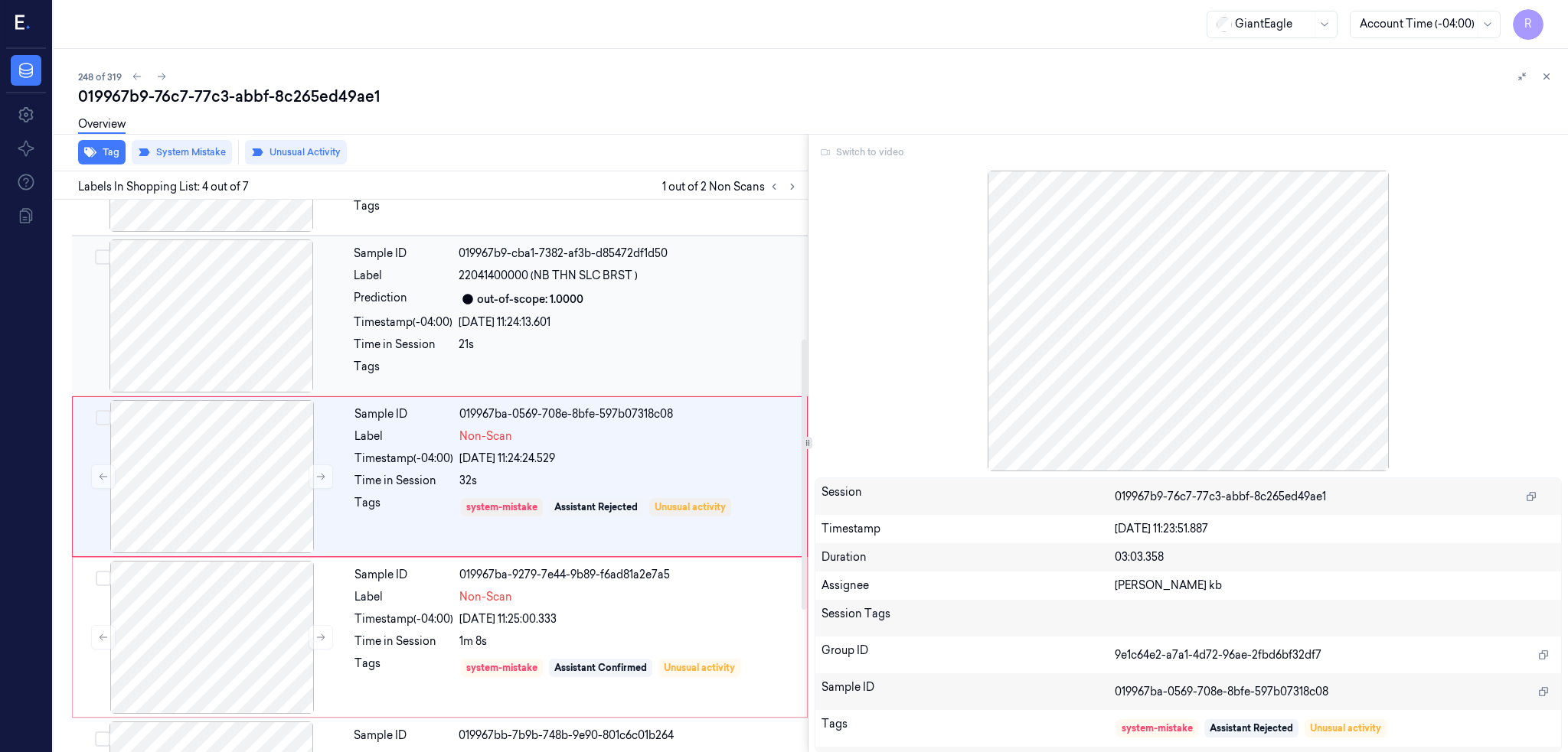
click at [224, 358] on div at bounding box center [211, 316] width 272 height 153
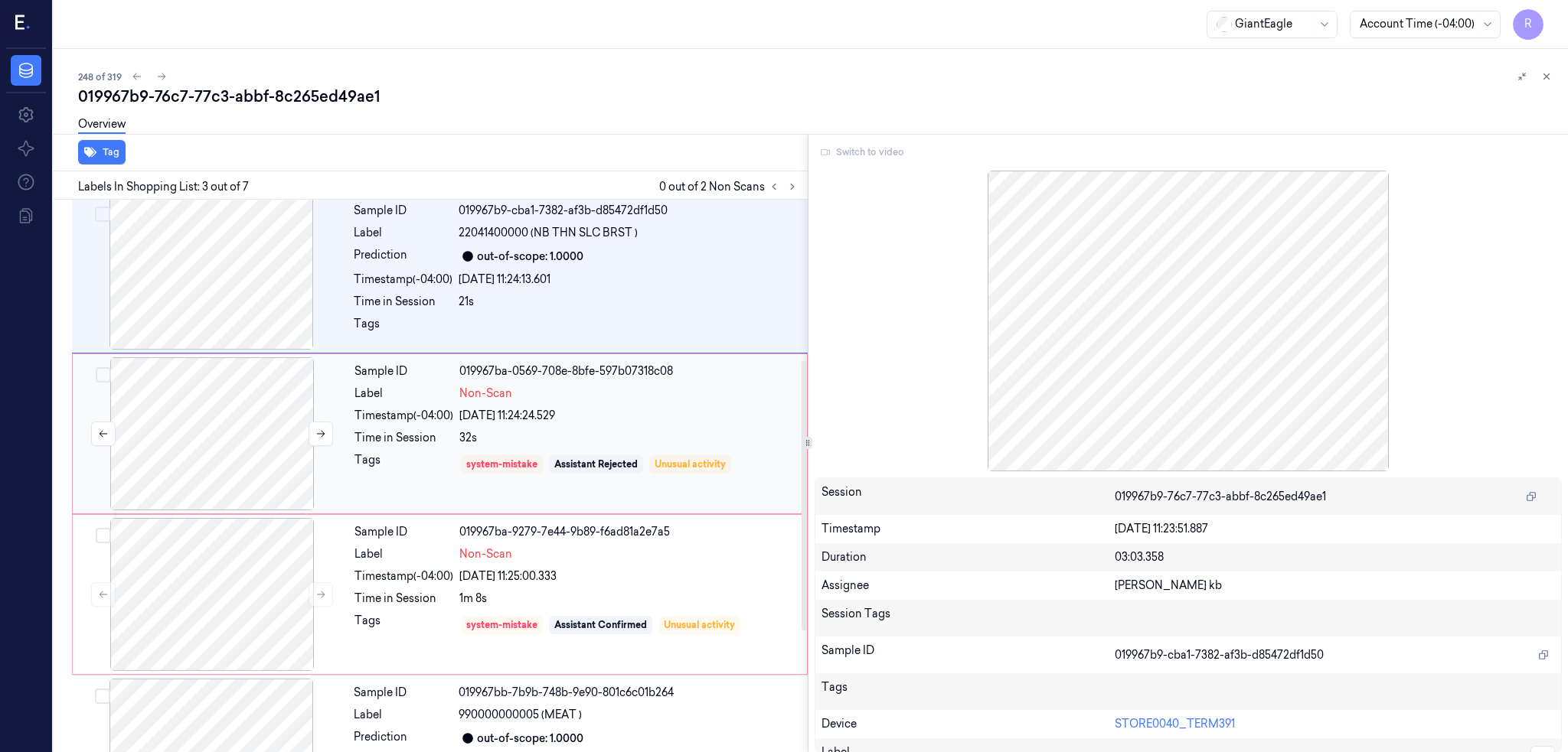
click at [229, 406] on div at bounding box center [212, 433] width 272 height 153
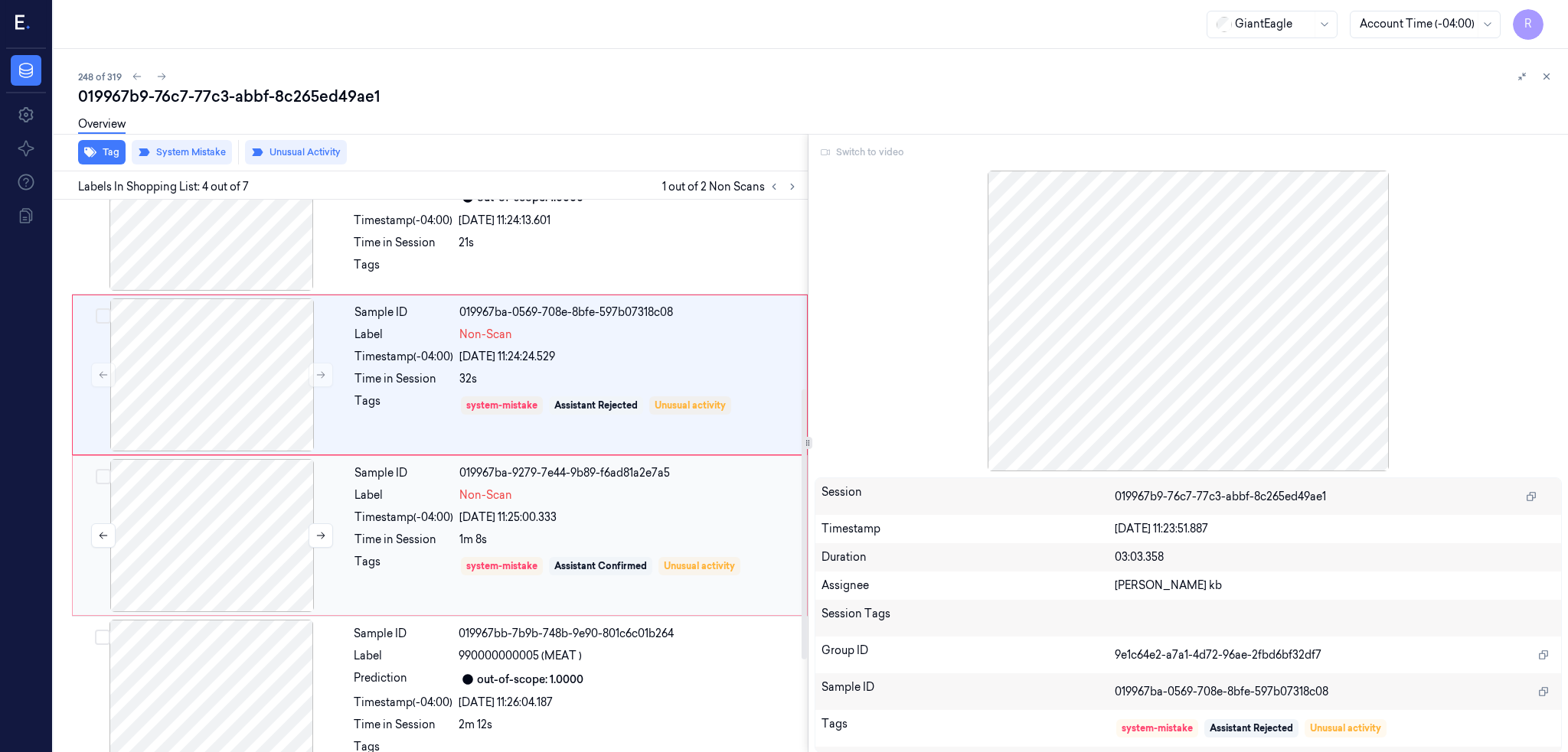
click at [230, 495] on div at bounding box center [212, 535] width 272 height 153
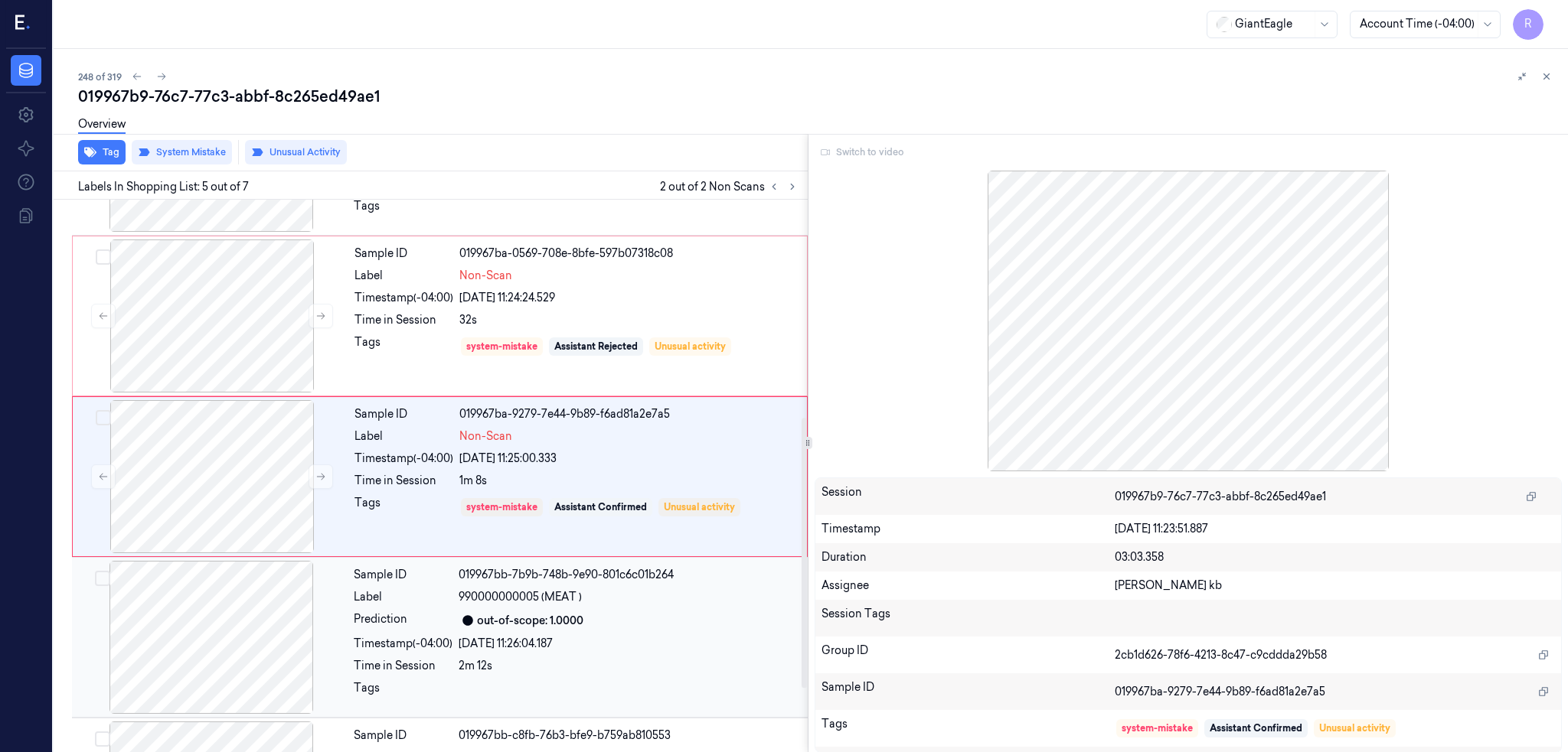
click at [209, 638] on div at bounding box center [211, 637] width 272 height 153
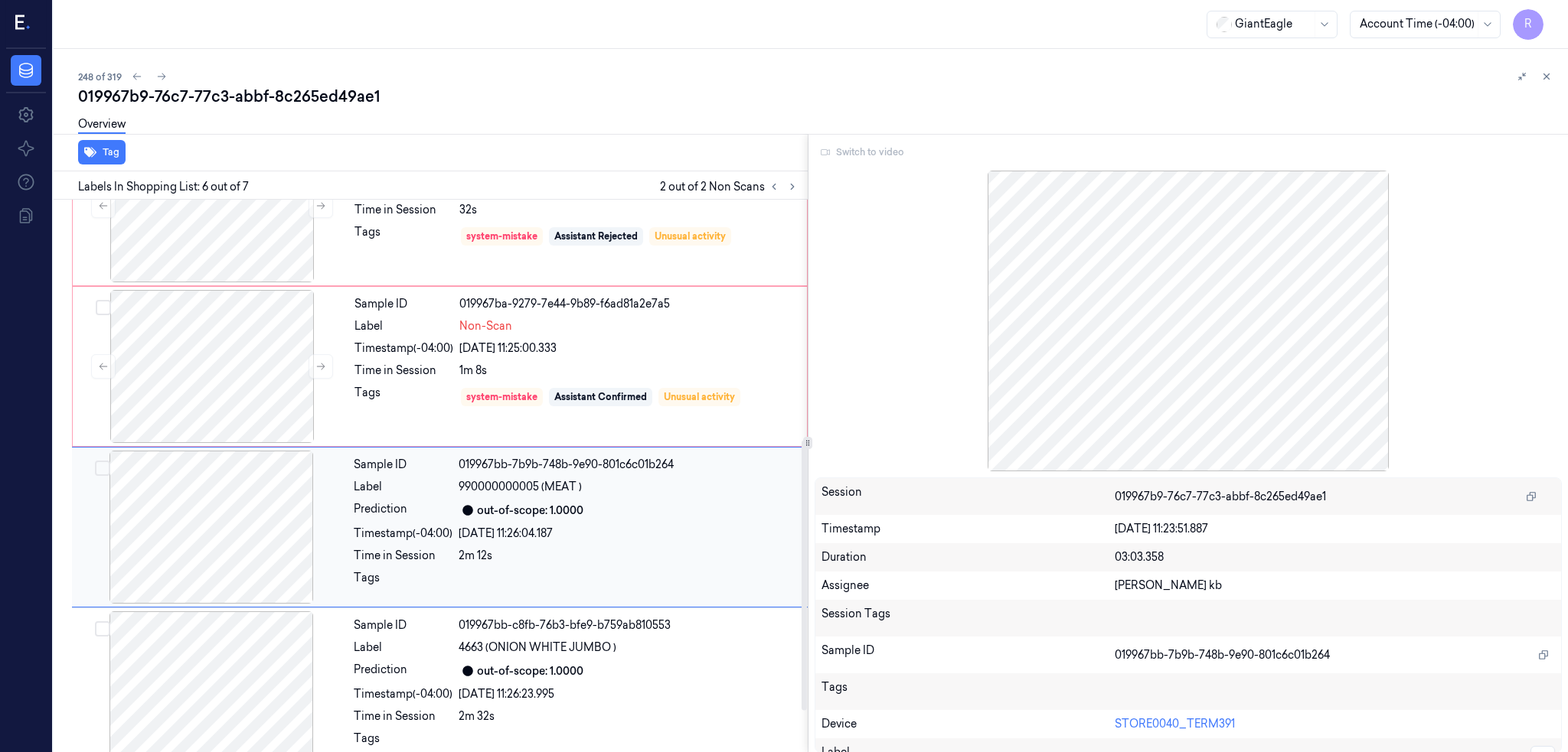
scroll to position [577, 0]
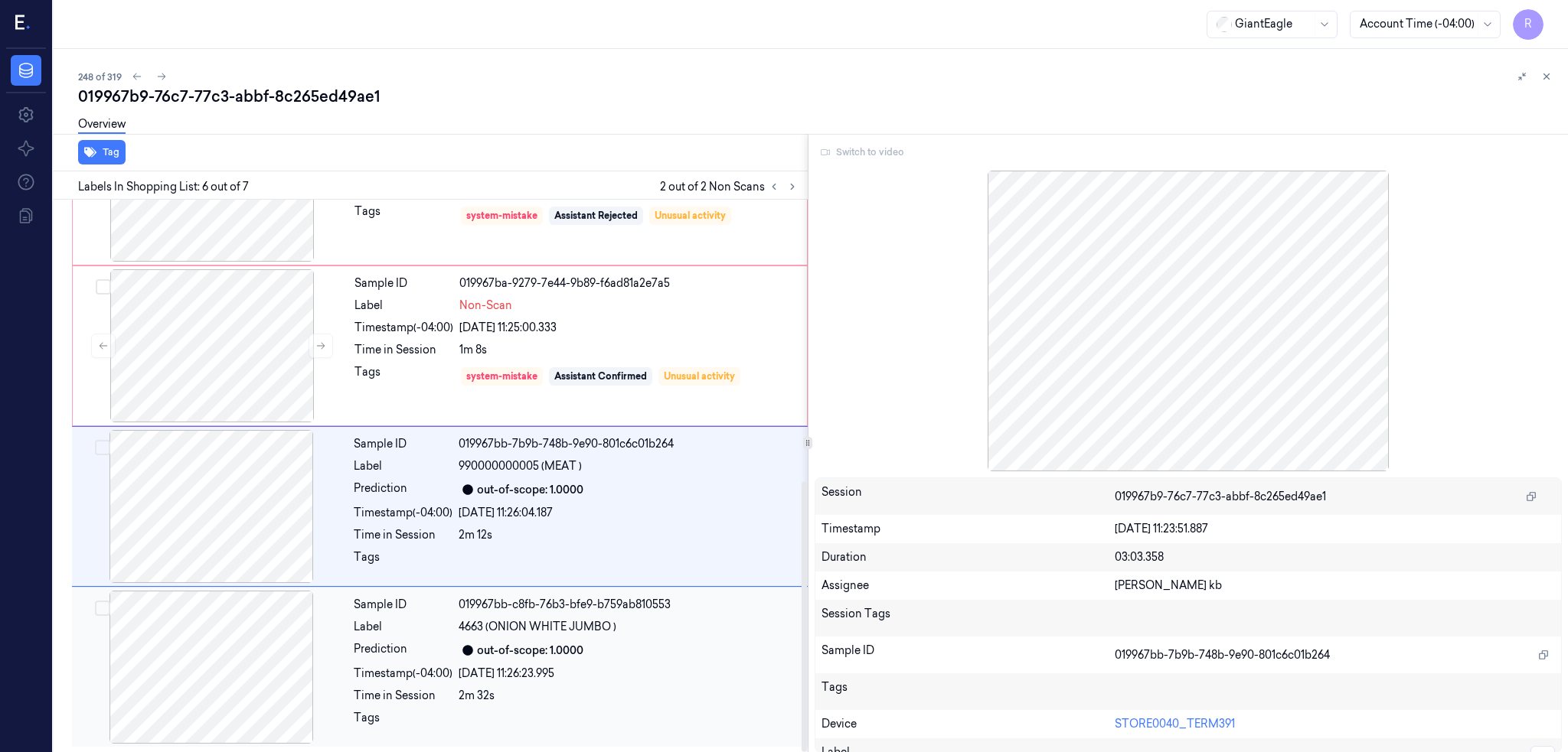
click at [221, 655] on div at bounding box center [211, 667] width 272 height 153
click at [220, 526] on div at bounding box center [211, 506] width 272 height 153
click at [898, 158] on div "Switch to video" at bounding box center [1189, 152] width 748 height 25
click at [896, 150] on div "Switch to video" at bounding box center [1189, 152] width 748 height 25
click at [224, 500] on div at bounding box center [211, 506] width 272 height 153
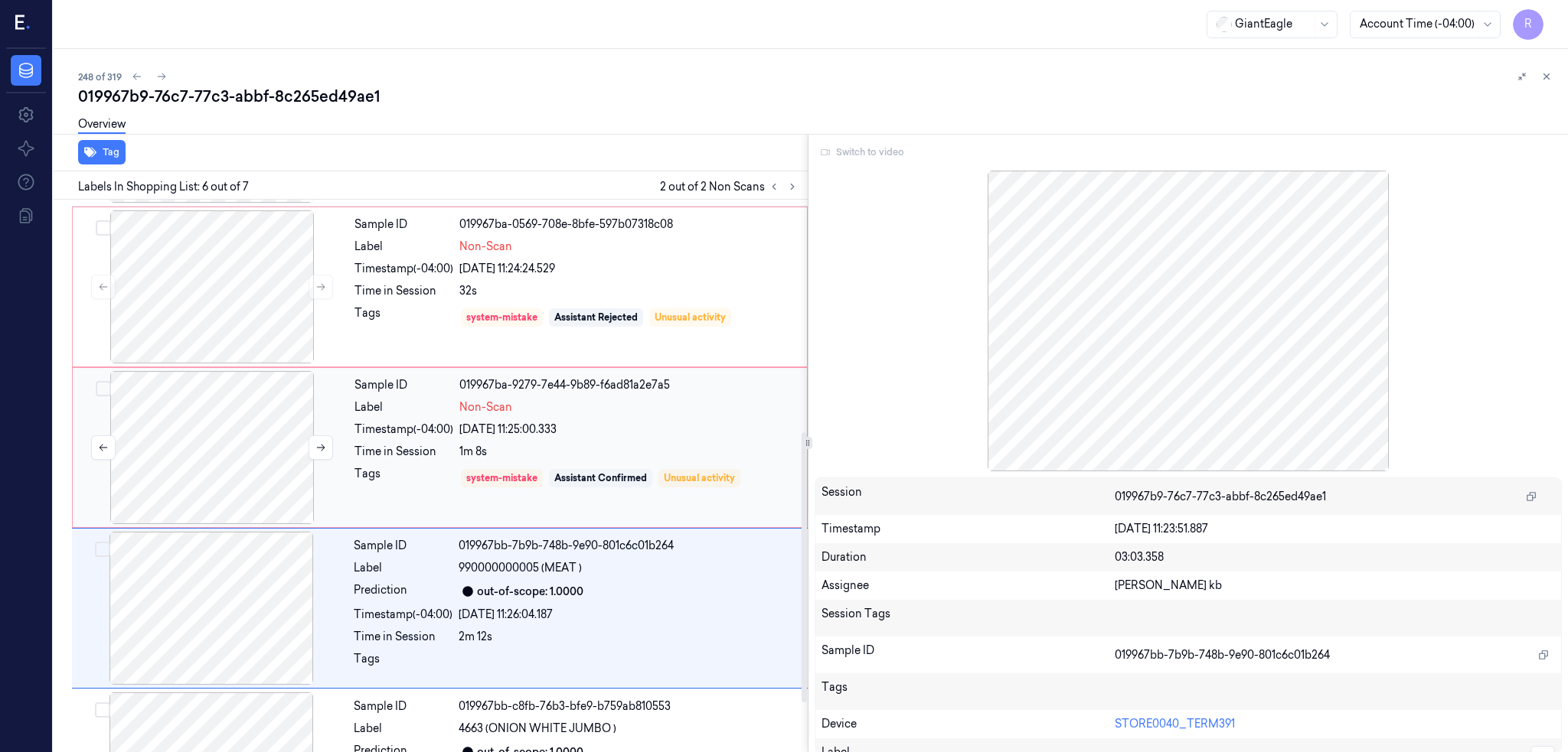
click at [231, 450] on div at bounding box center [212, 447] width 272 height 153
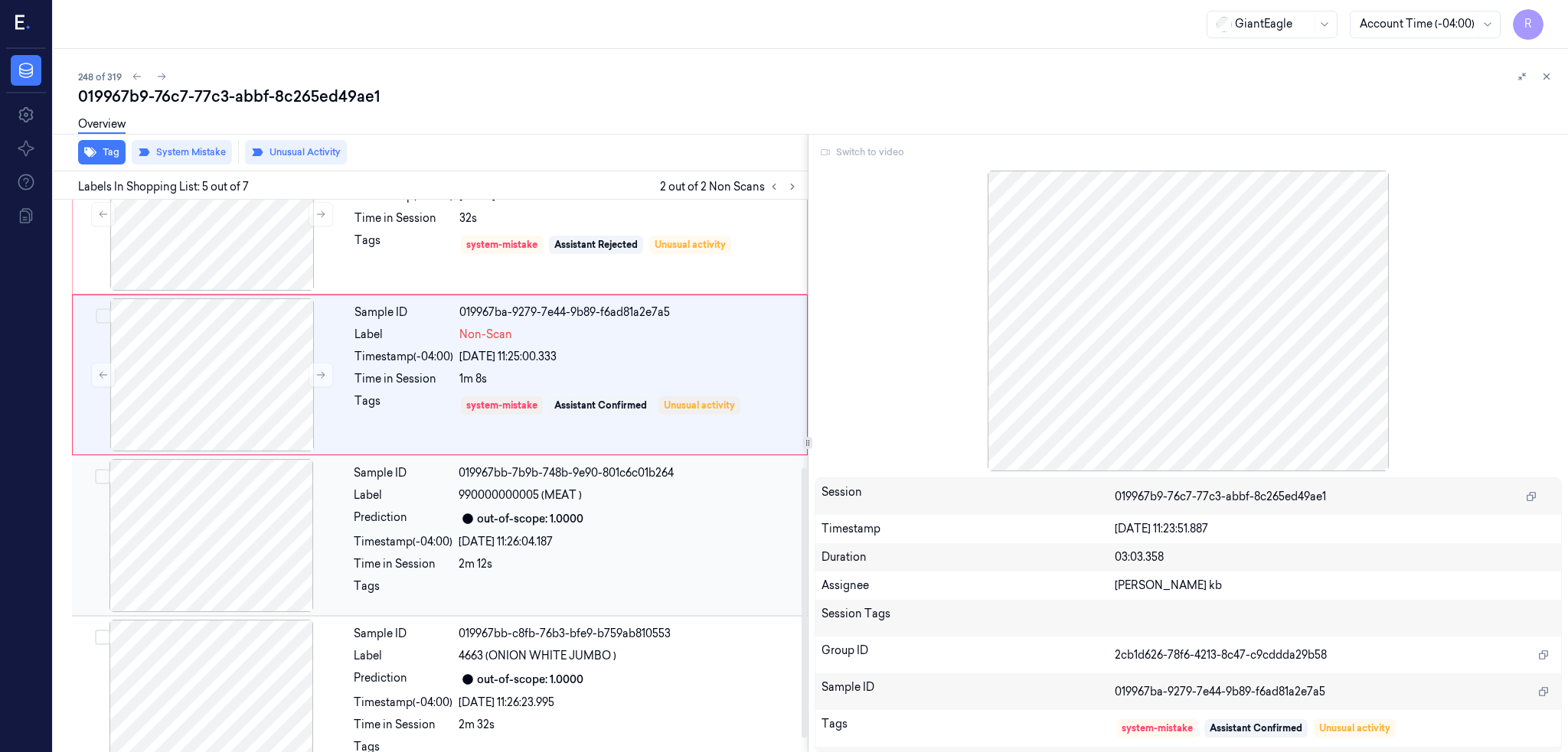
click at [226, 532] on div at bounding box center [211, 535] width 272 height 153
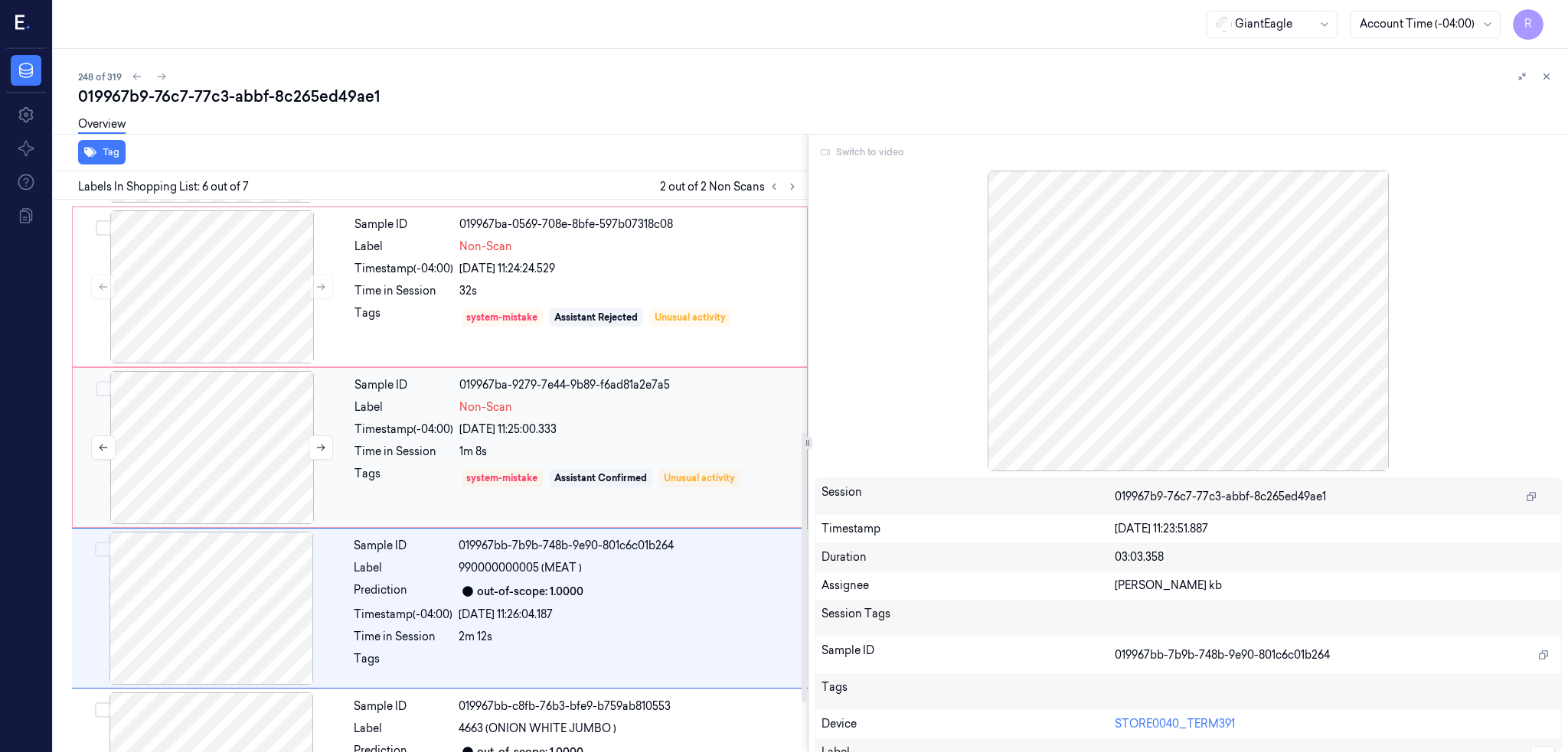
click at [240, 461] on div at bounding box center [212, 447] width 272 height 153
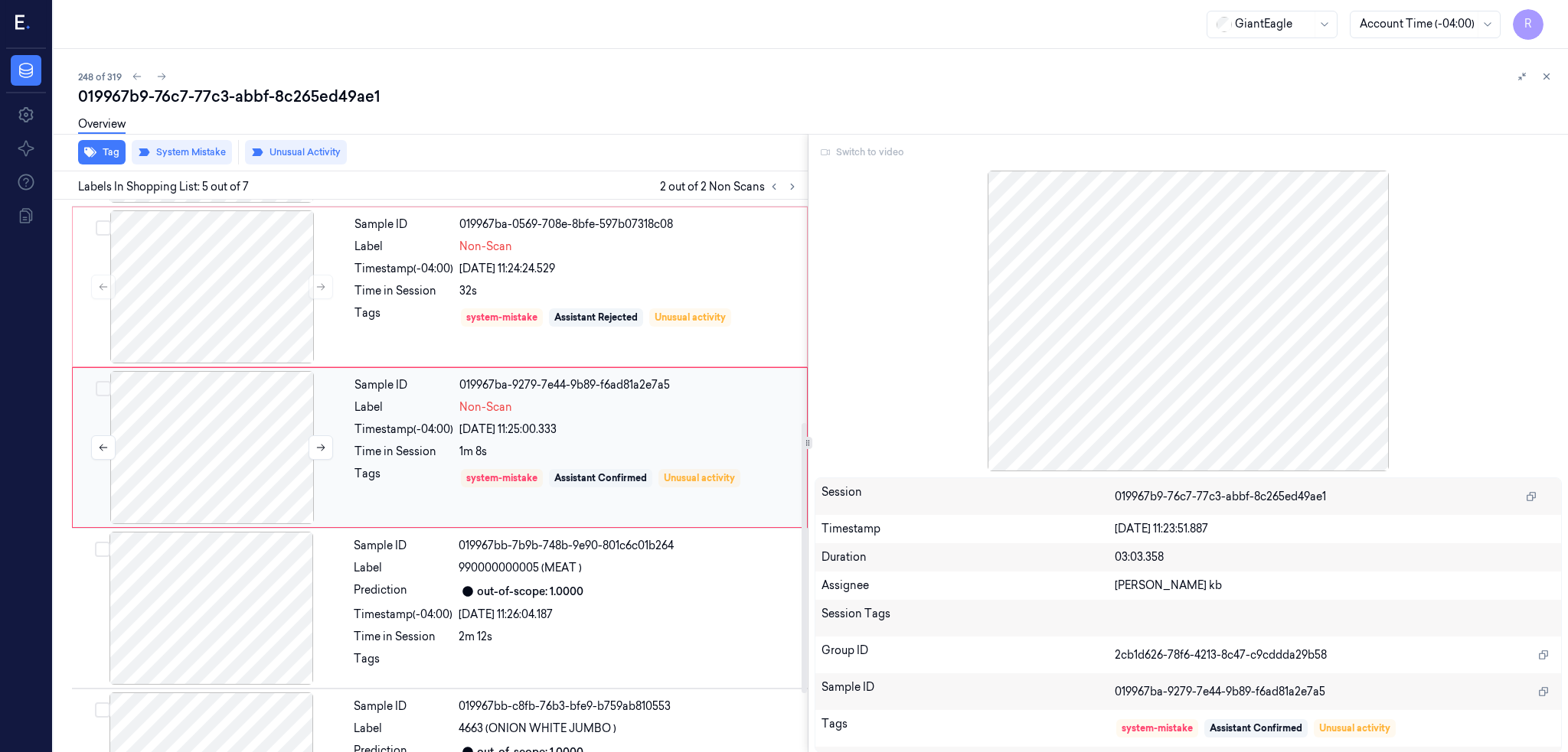
scroll to position [446, 0]
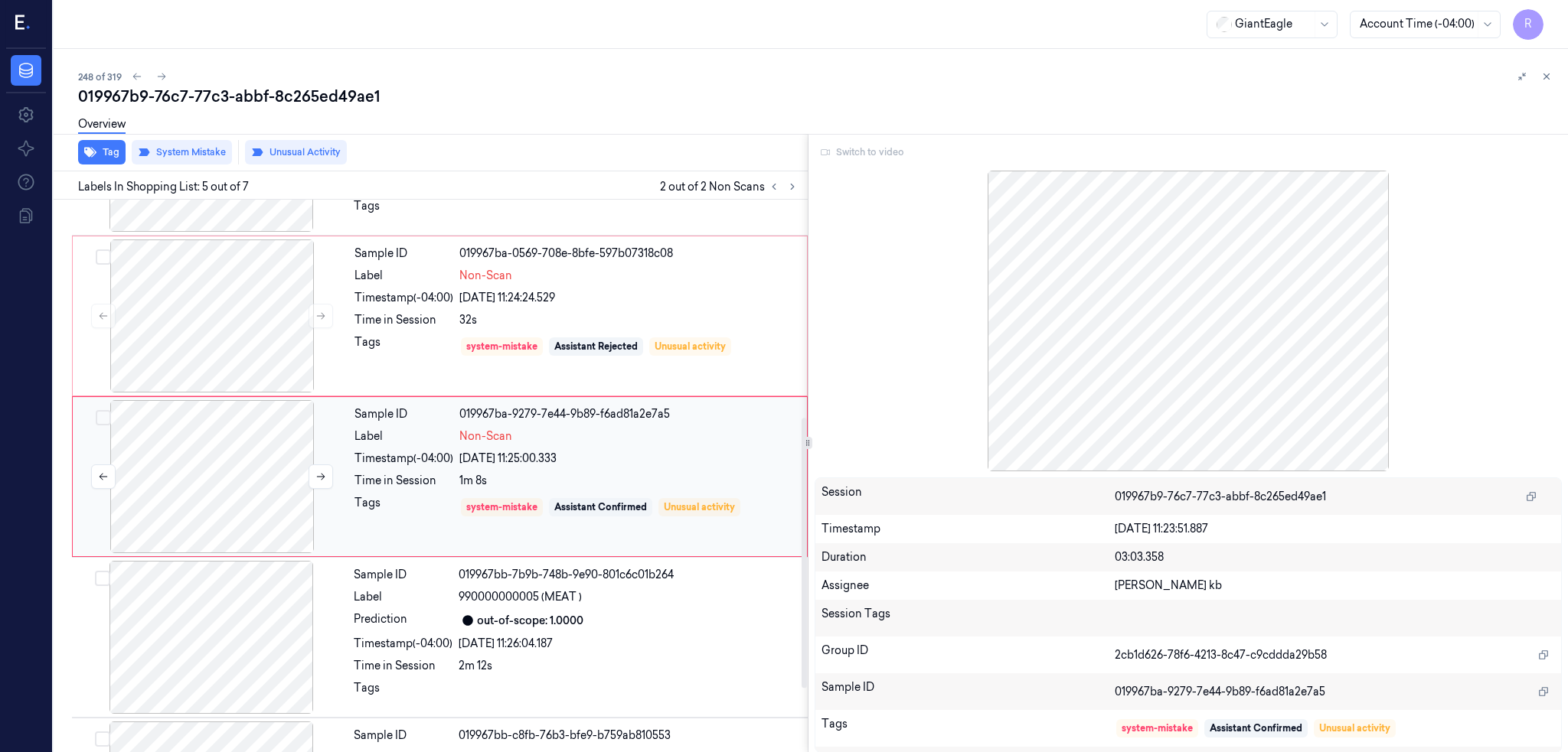
click at [238, 460] on div at bounding box center [212, 477] width 272 height 153
click at [242, 607] on div at bounding box center [211, 637] width 272 height 153
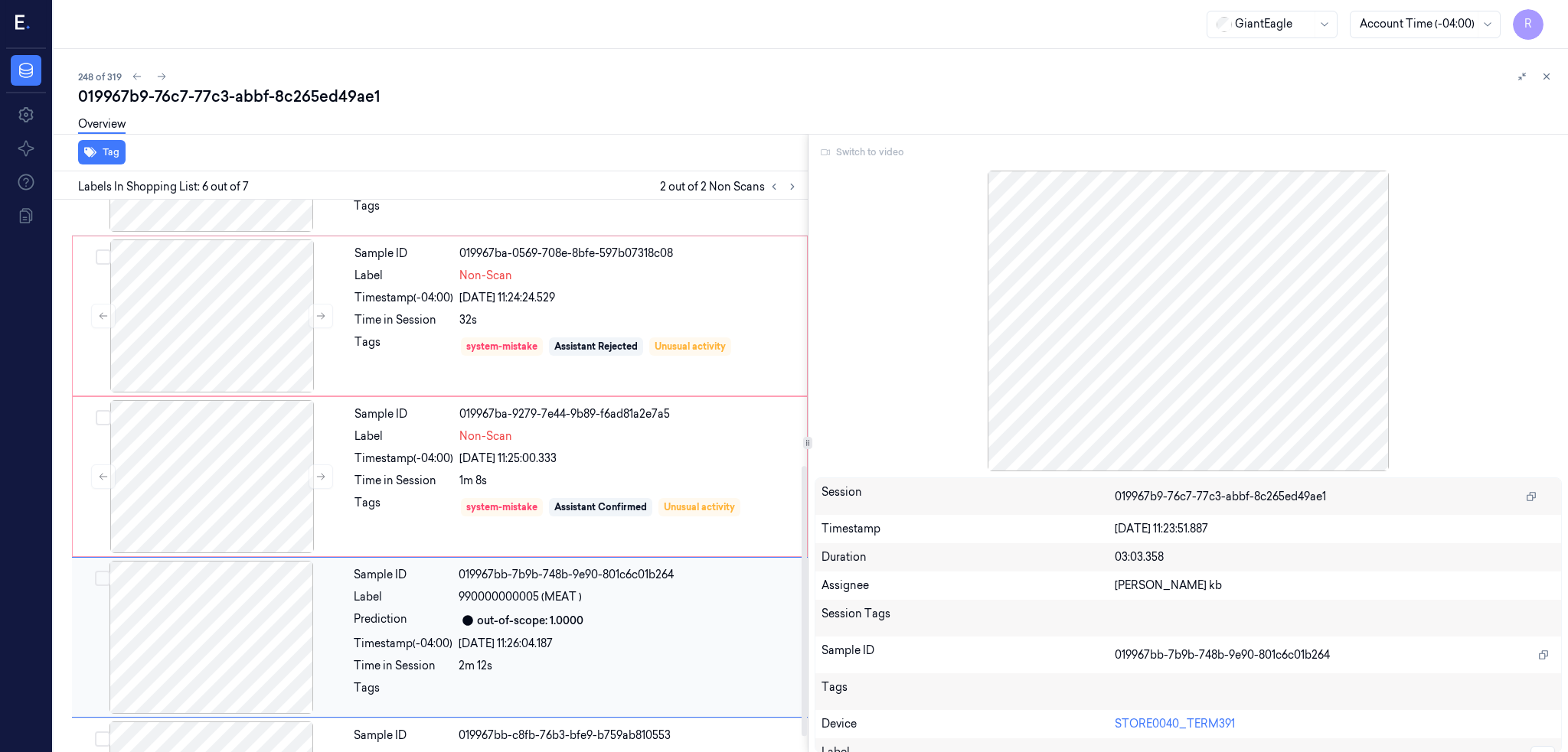
scroll to position [577, 0]
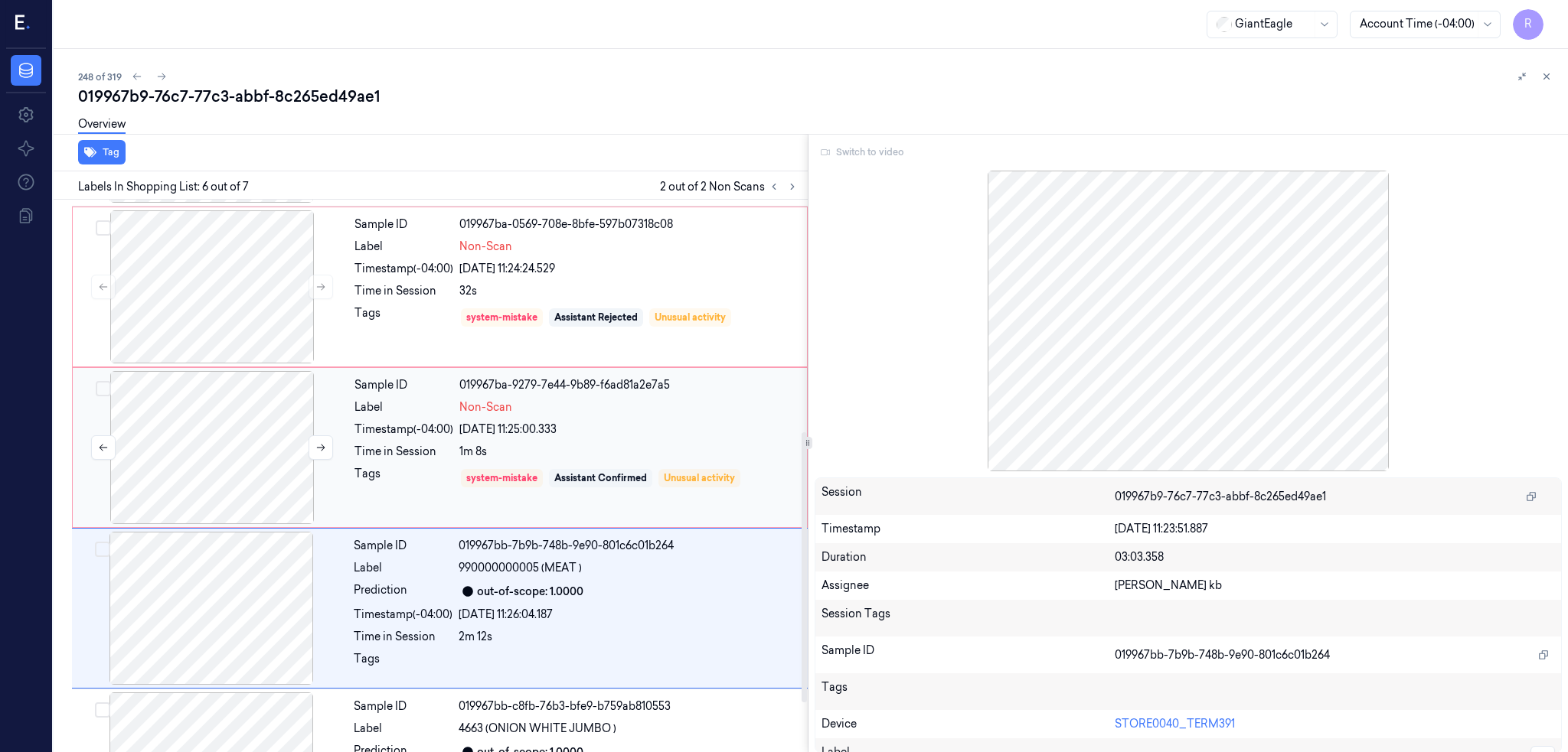
click at [234, 469] on div at bounding box center [212, 447] width 272 height 153
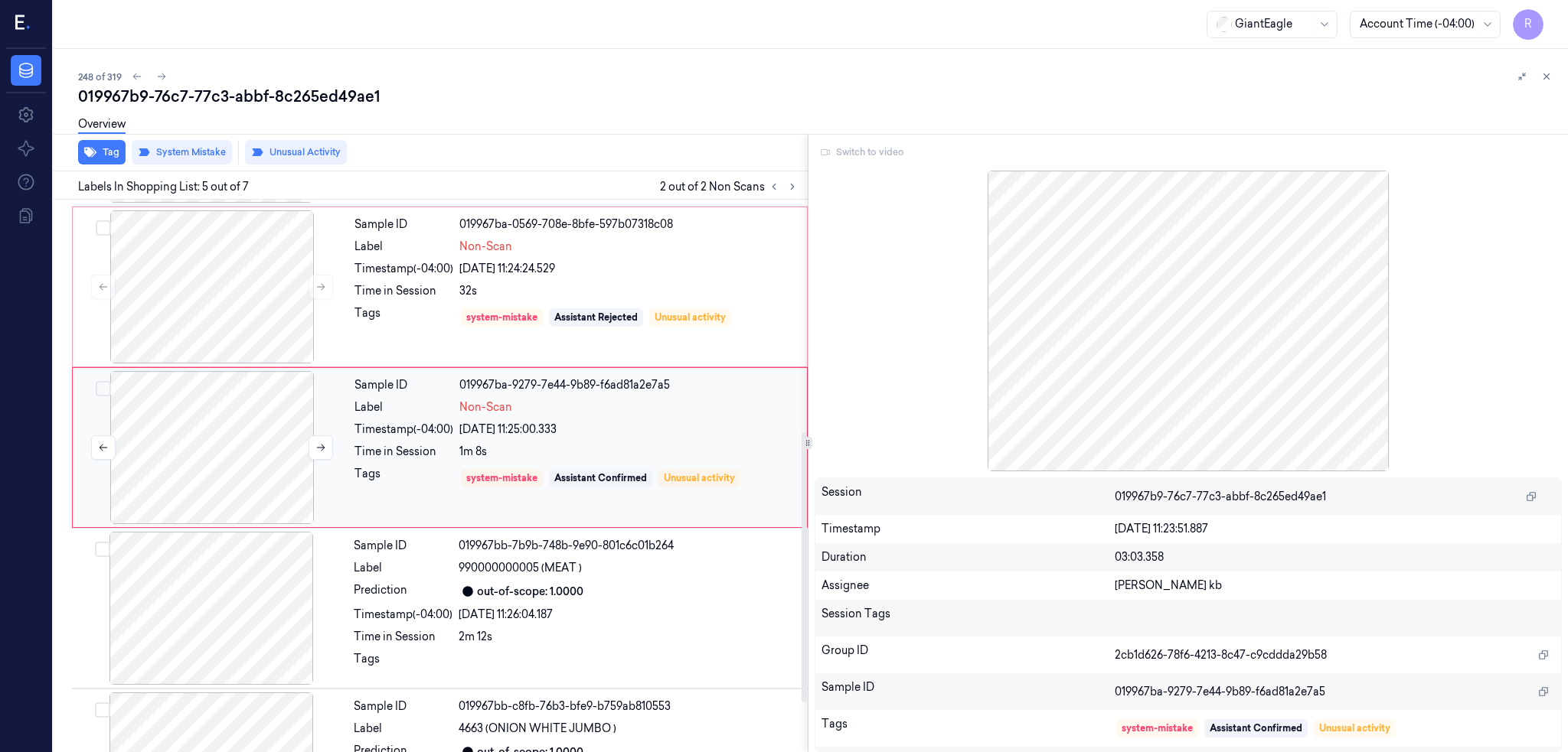
scroll to position [446, 0]
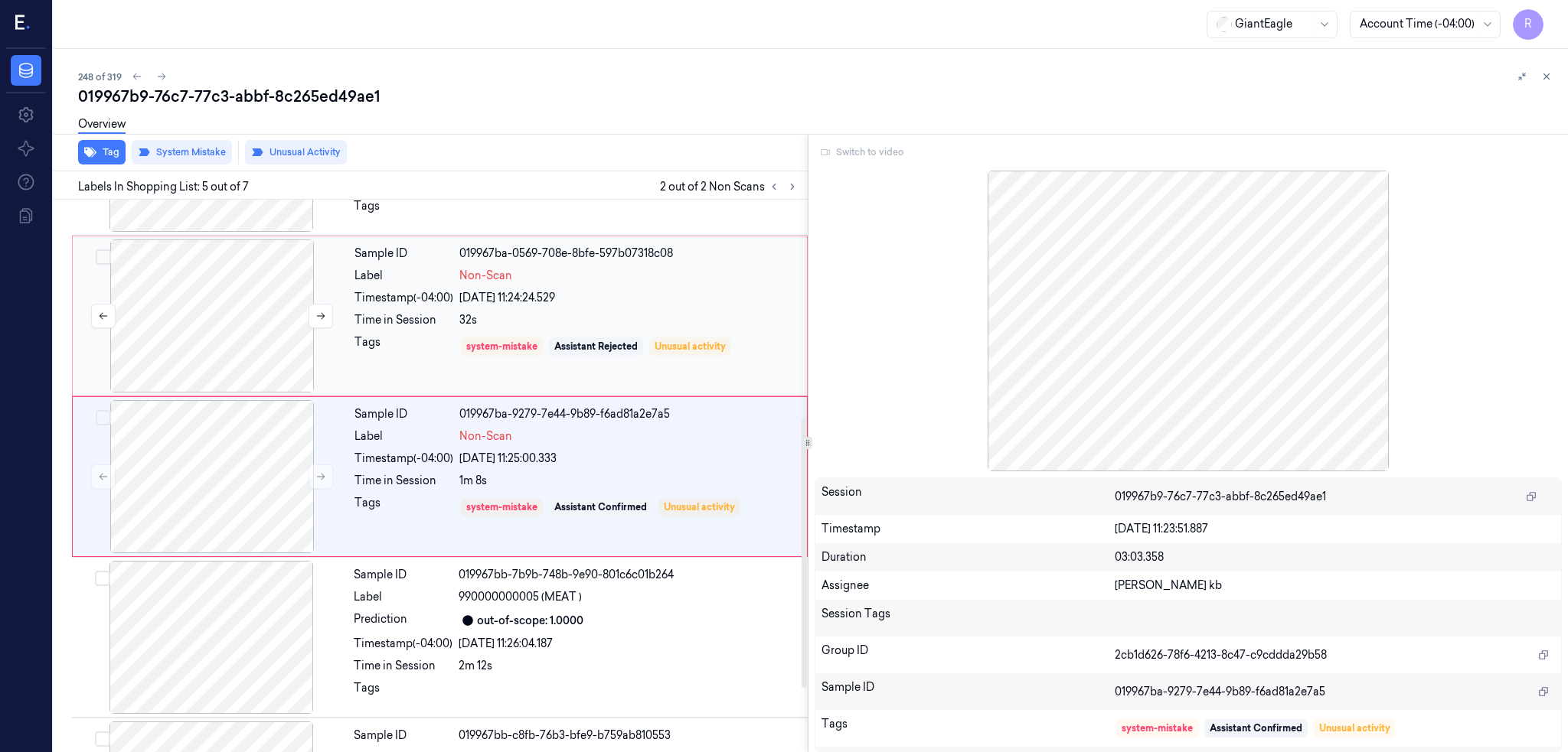
click at [230, 318] on div at bounding box center [212, 316] width 272 height 153
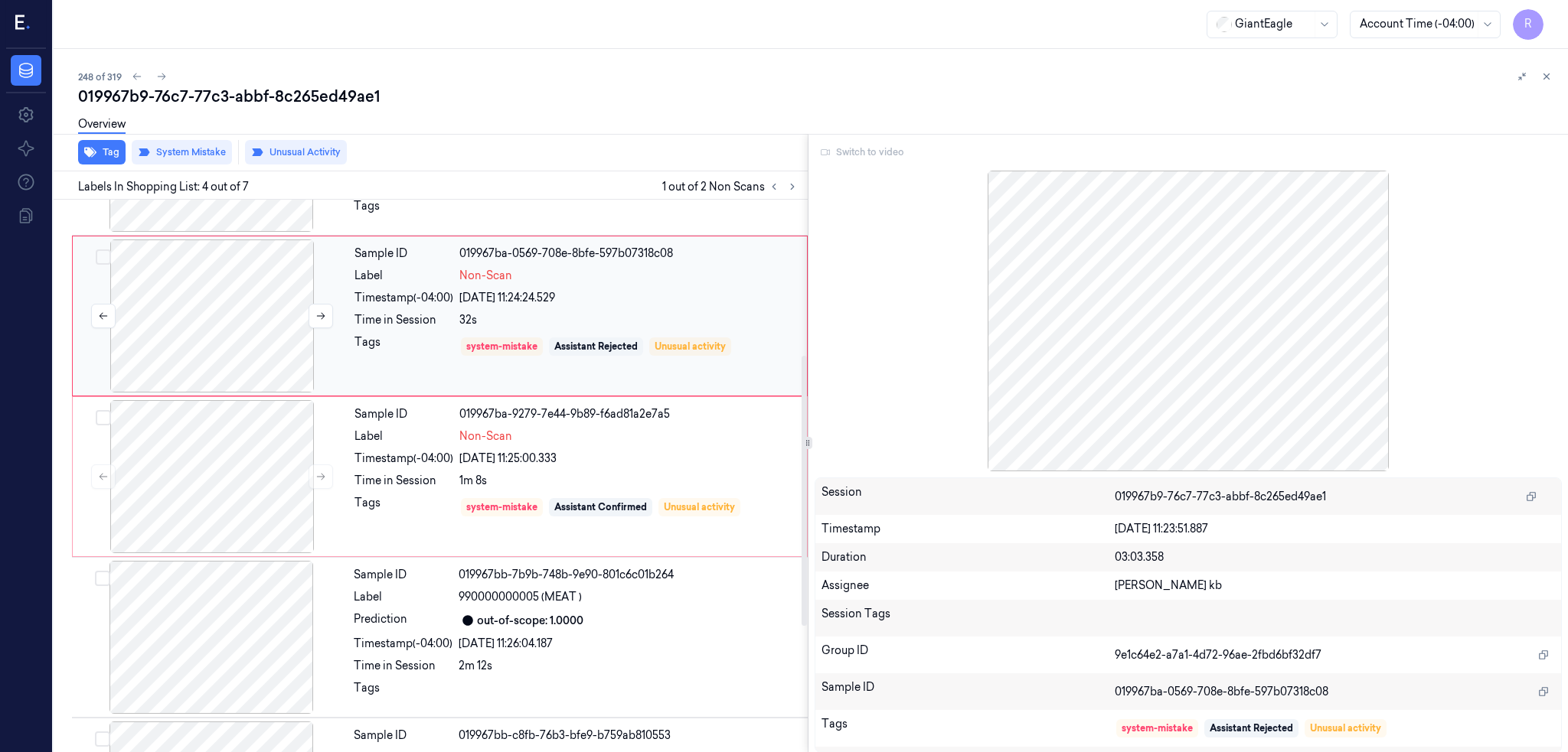
scroll to position [285, 0]
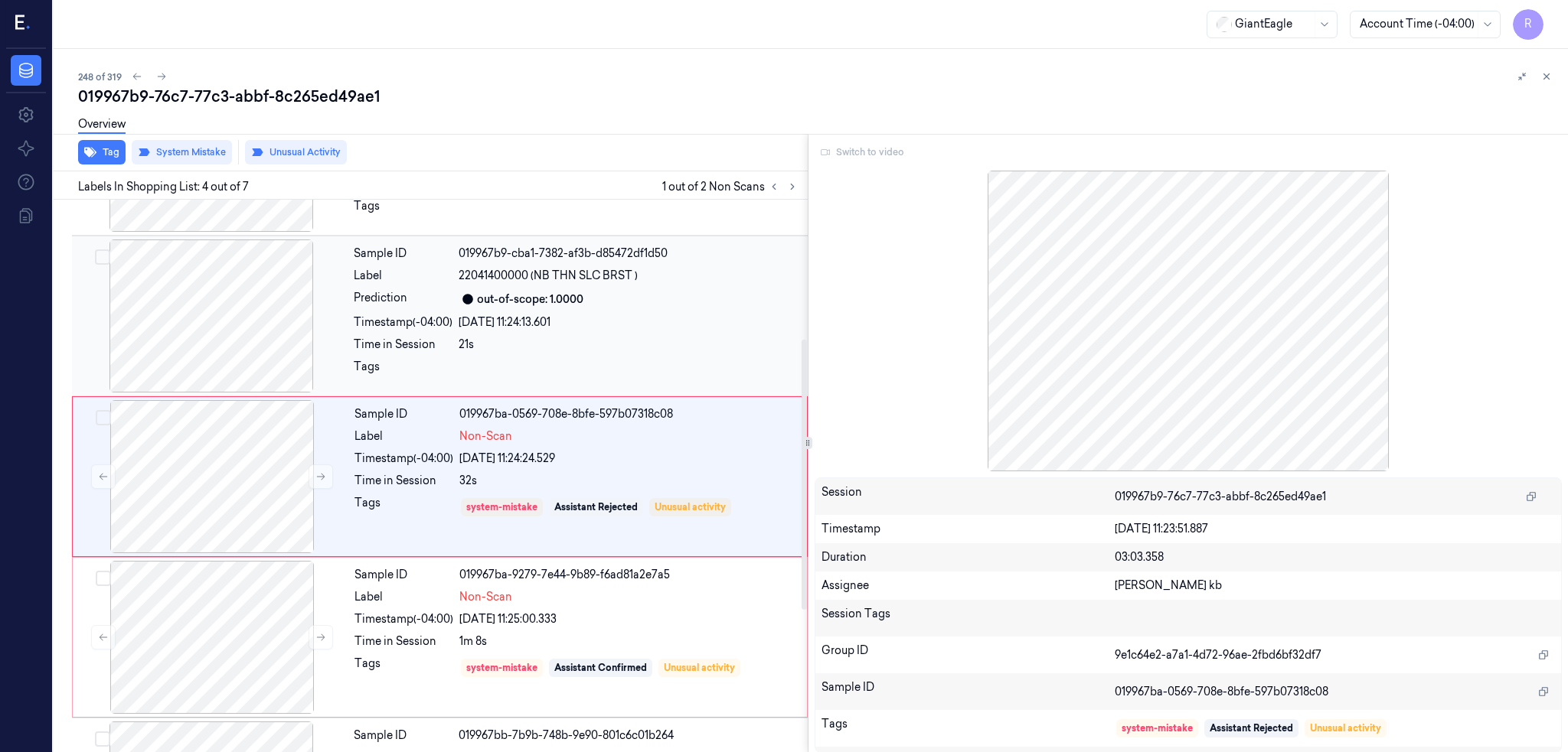
click at [241, 348] on div at bounding box center [211, 316] width 272 height 153
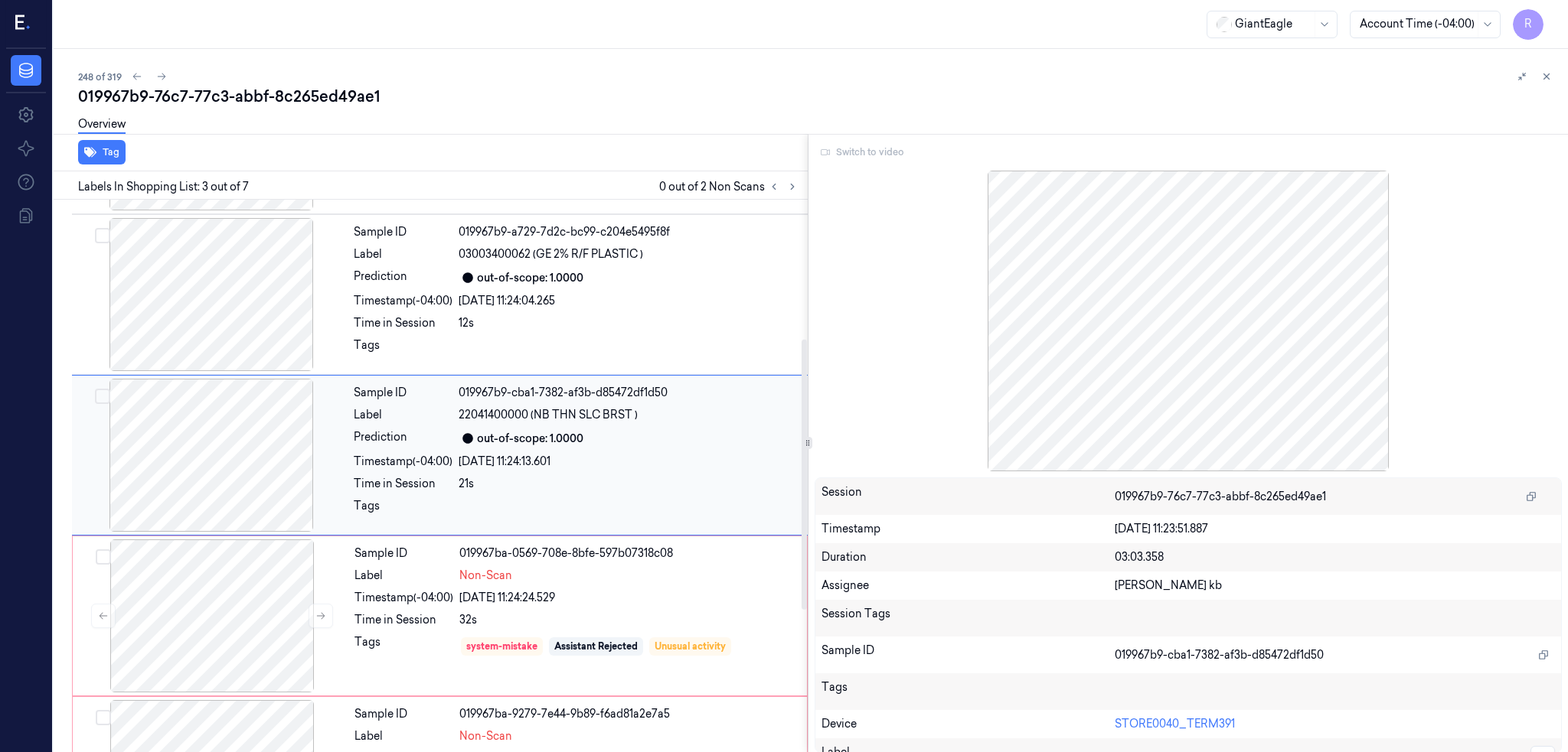
scroll to position [124, 0]
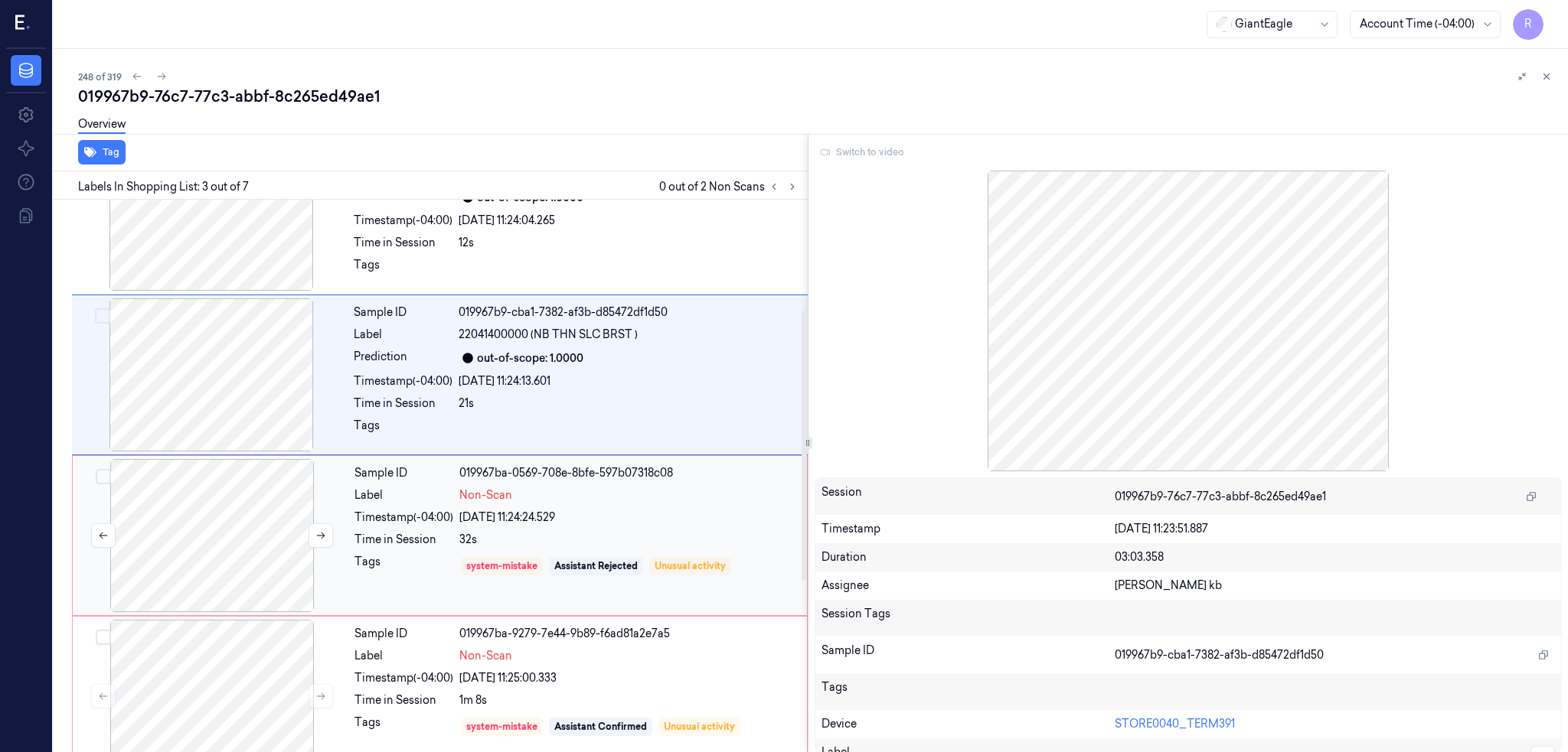
click at [228, 487] on div at bounding box center [212, 535] width 272 height 153
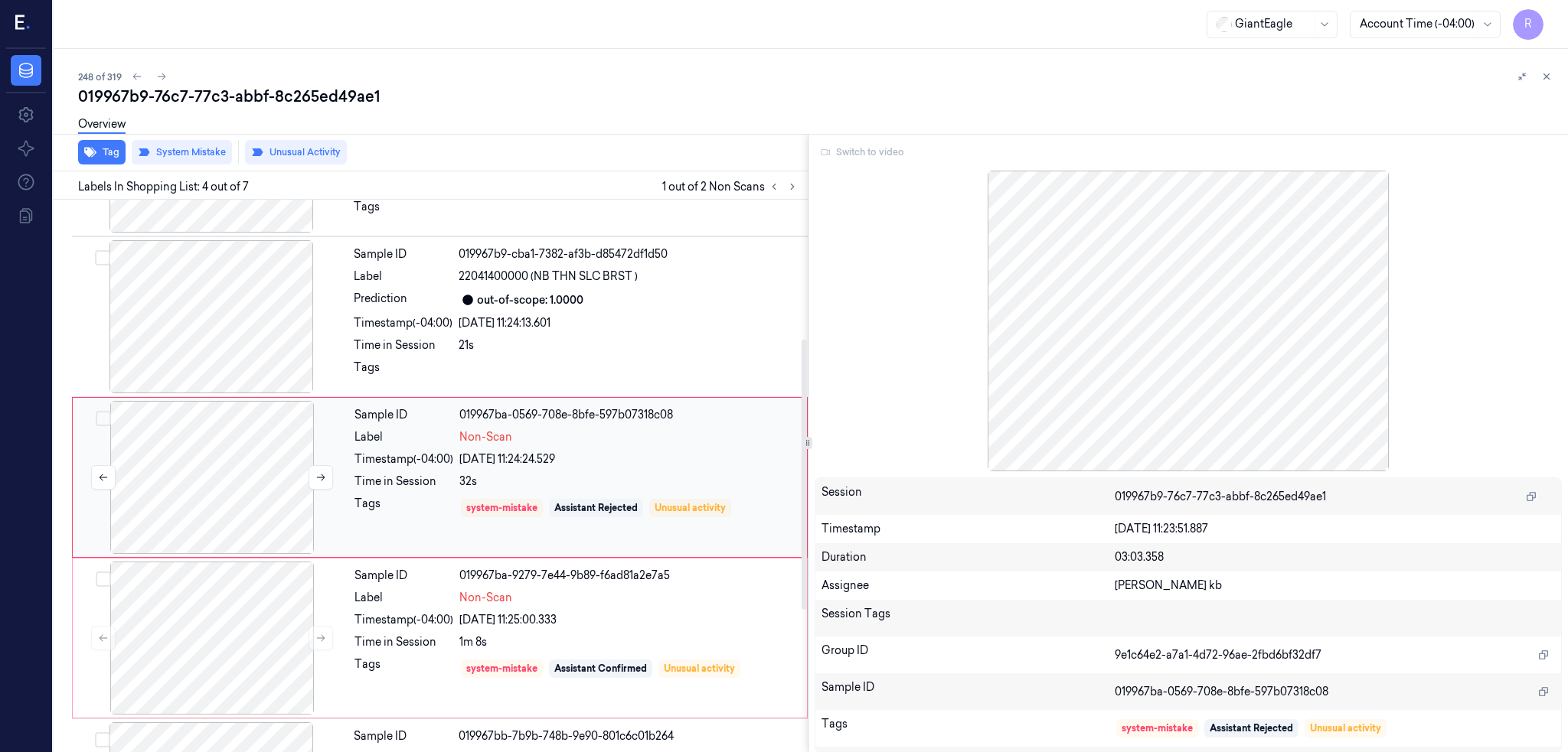
scroll to position [285, 0]
click at [173, 325] on div at bounding box center [211, 316] width 272 height 153
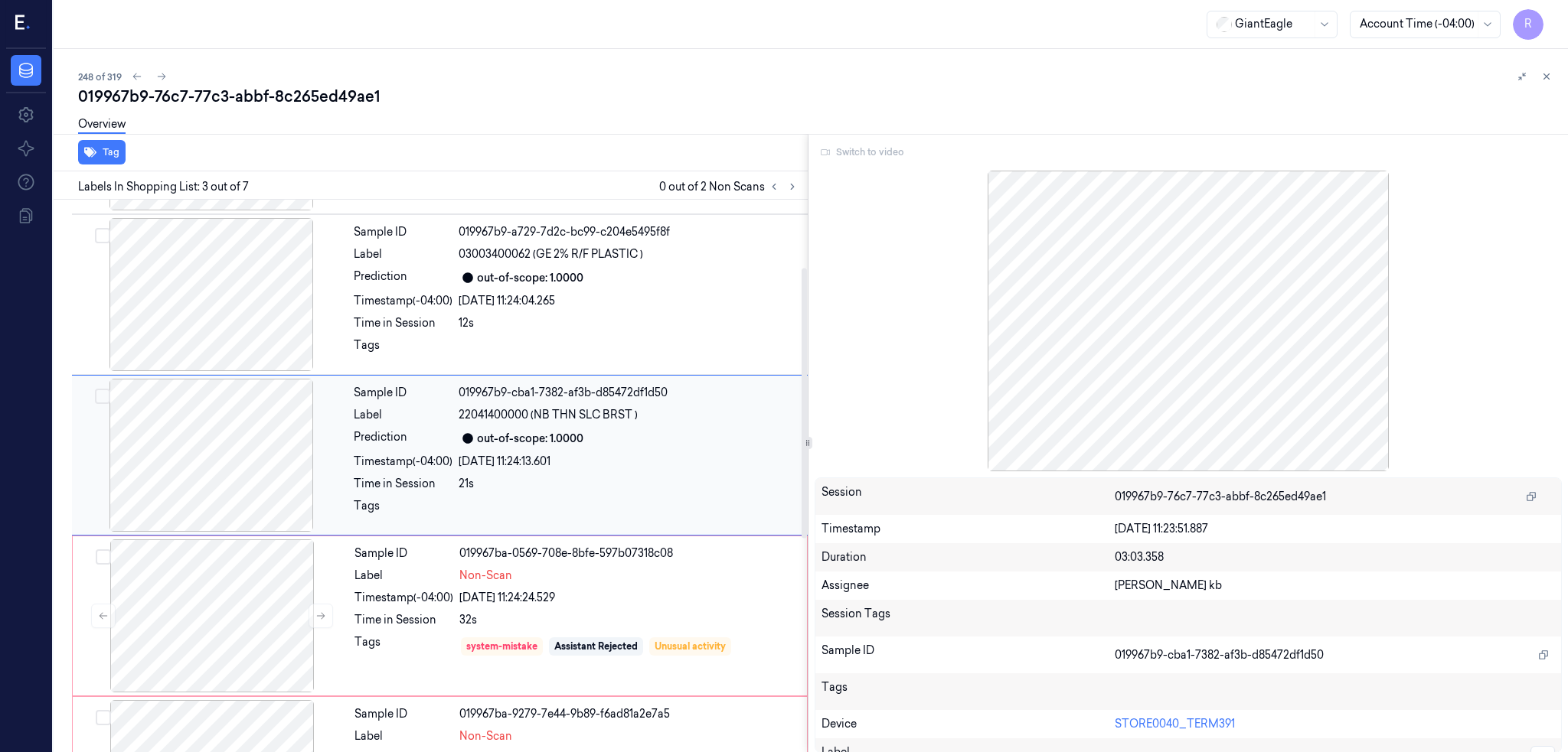
scroll to position [124, 0]
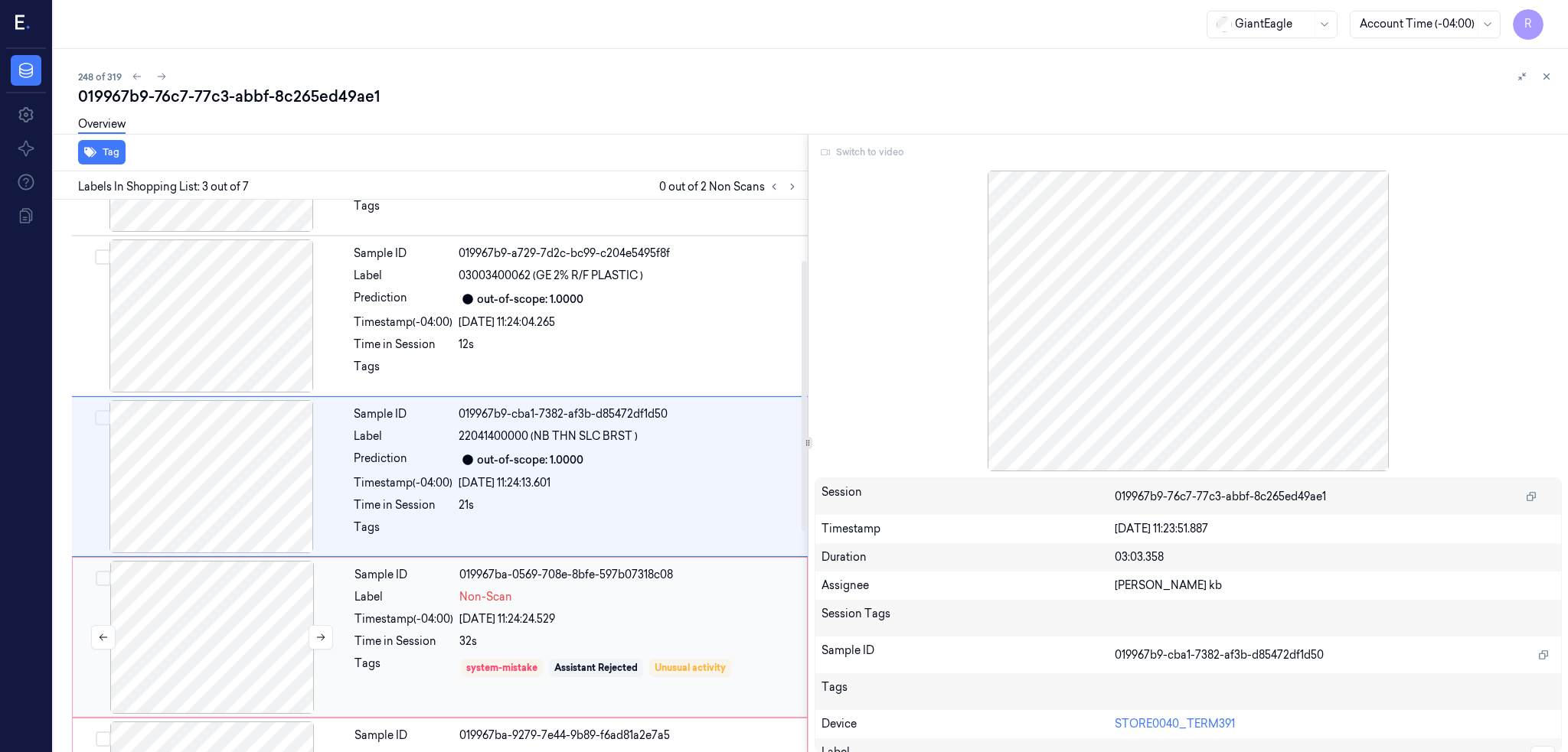
click at [230, 581] on div at bounding box center [212, 637] width 272 height 153
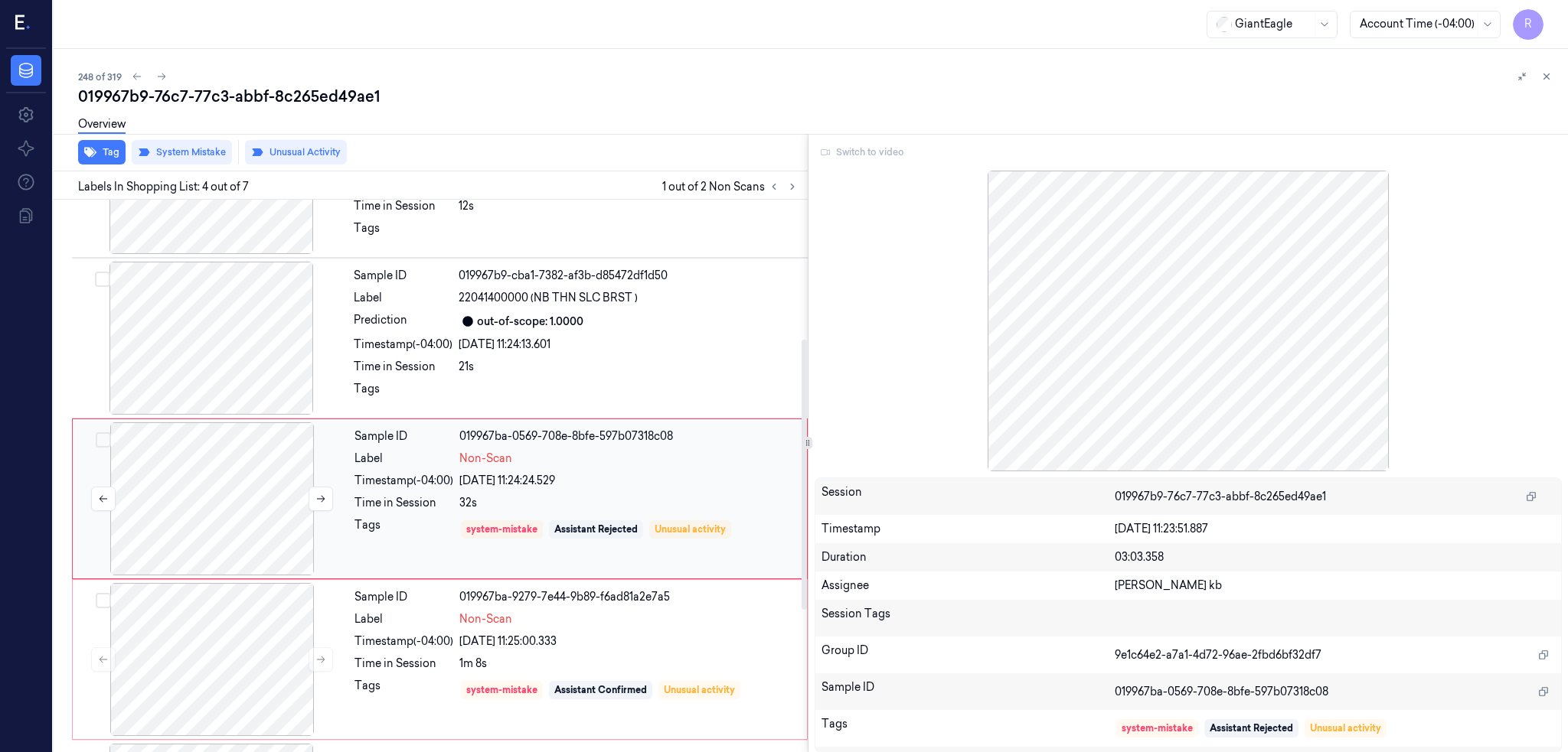
scroll to position [285, 0]
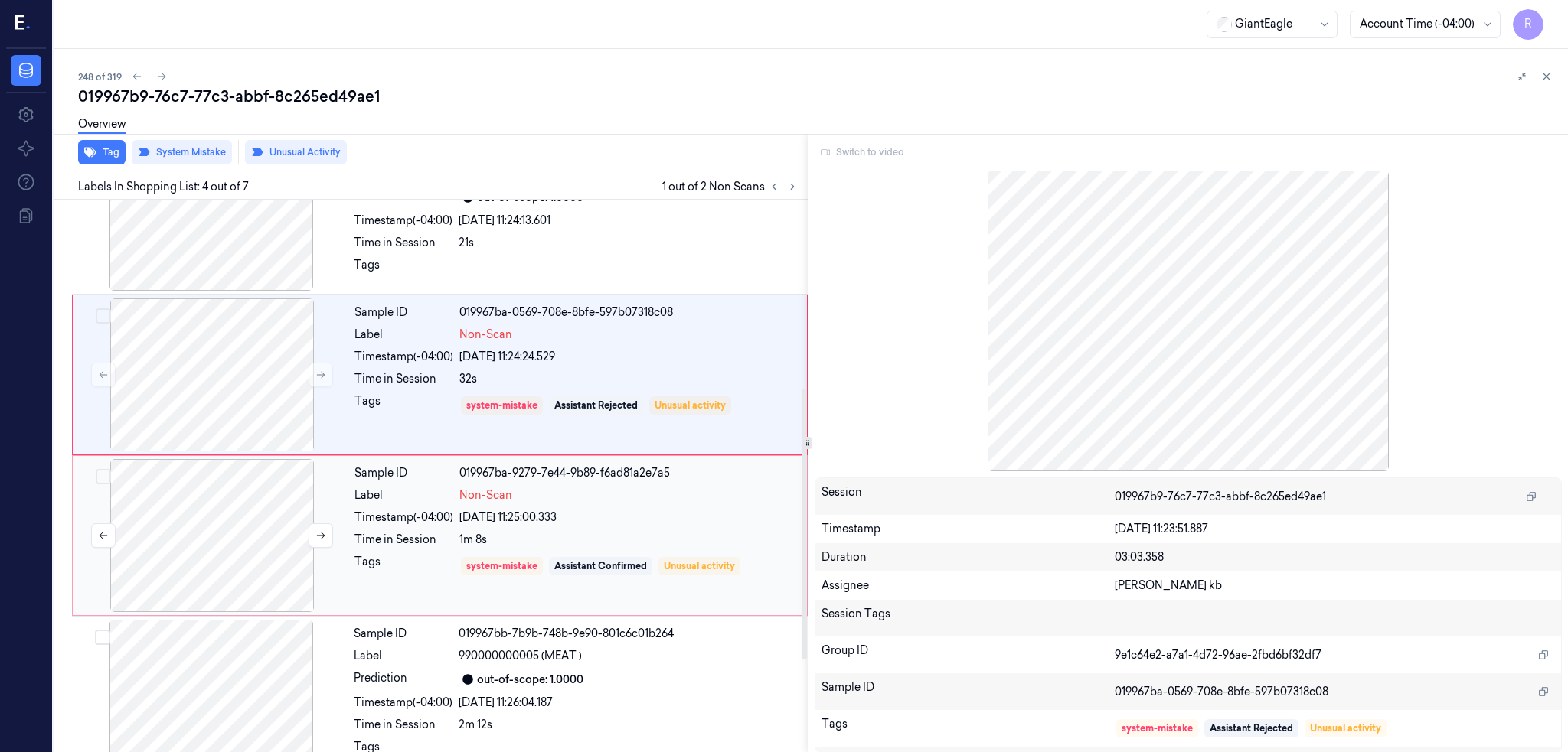
click at [217, 566] on div at bounding box center [212, 535] width 272 height 153
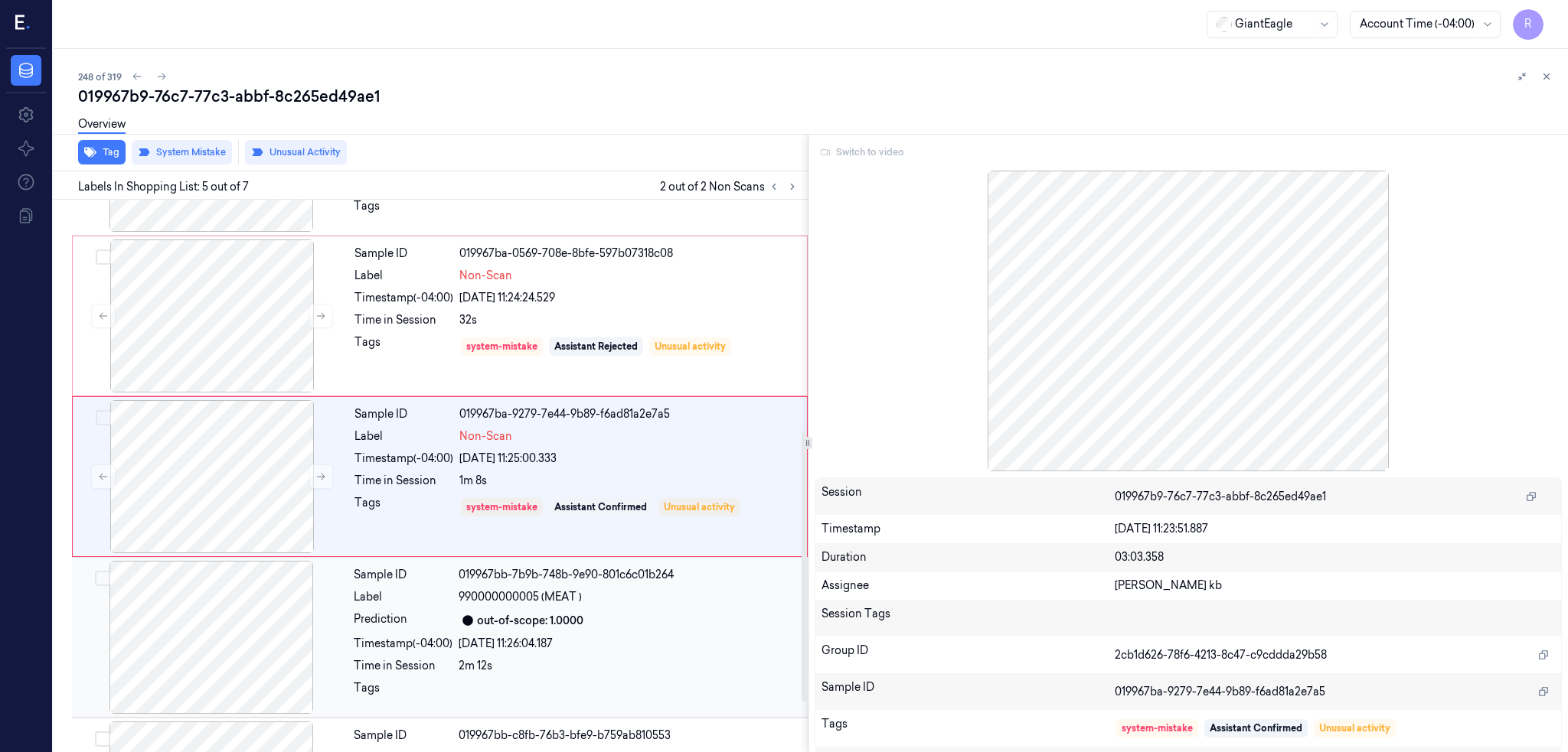
scroll to position [547, 0]
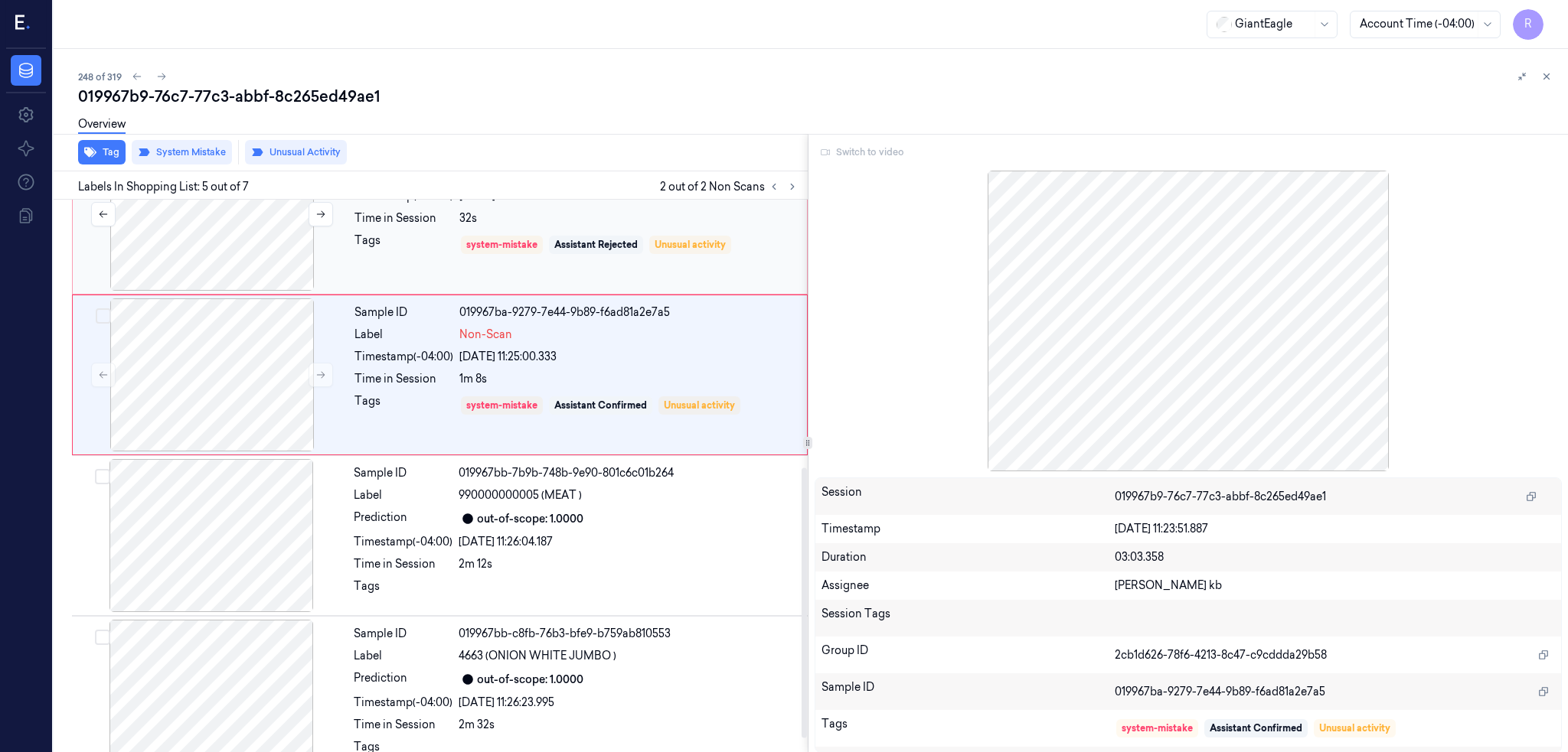
click at [204, 251] on div at bounding box center [212, 214] width 272 height 153
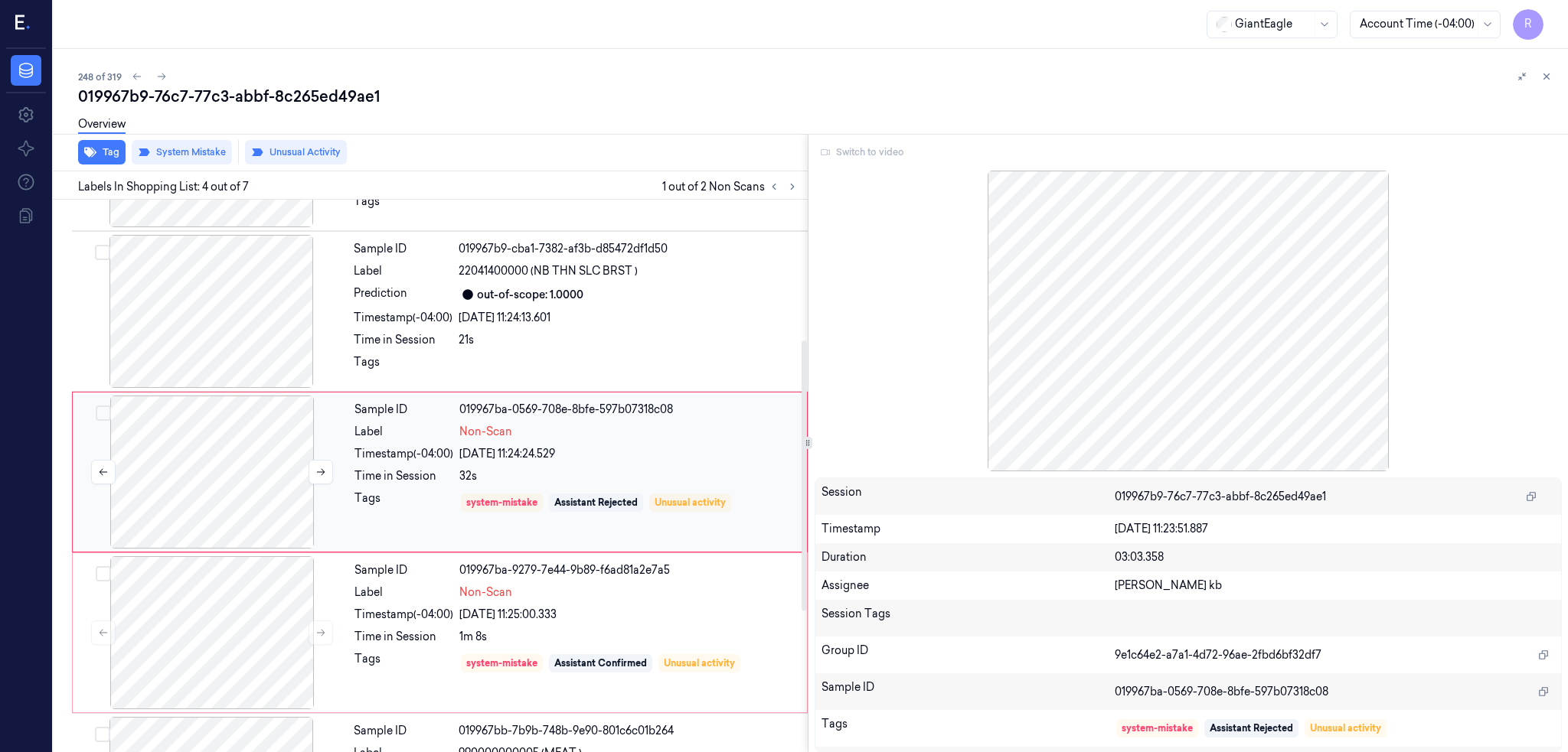
scroll to position [285, 0]
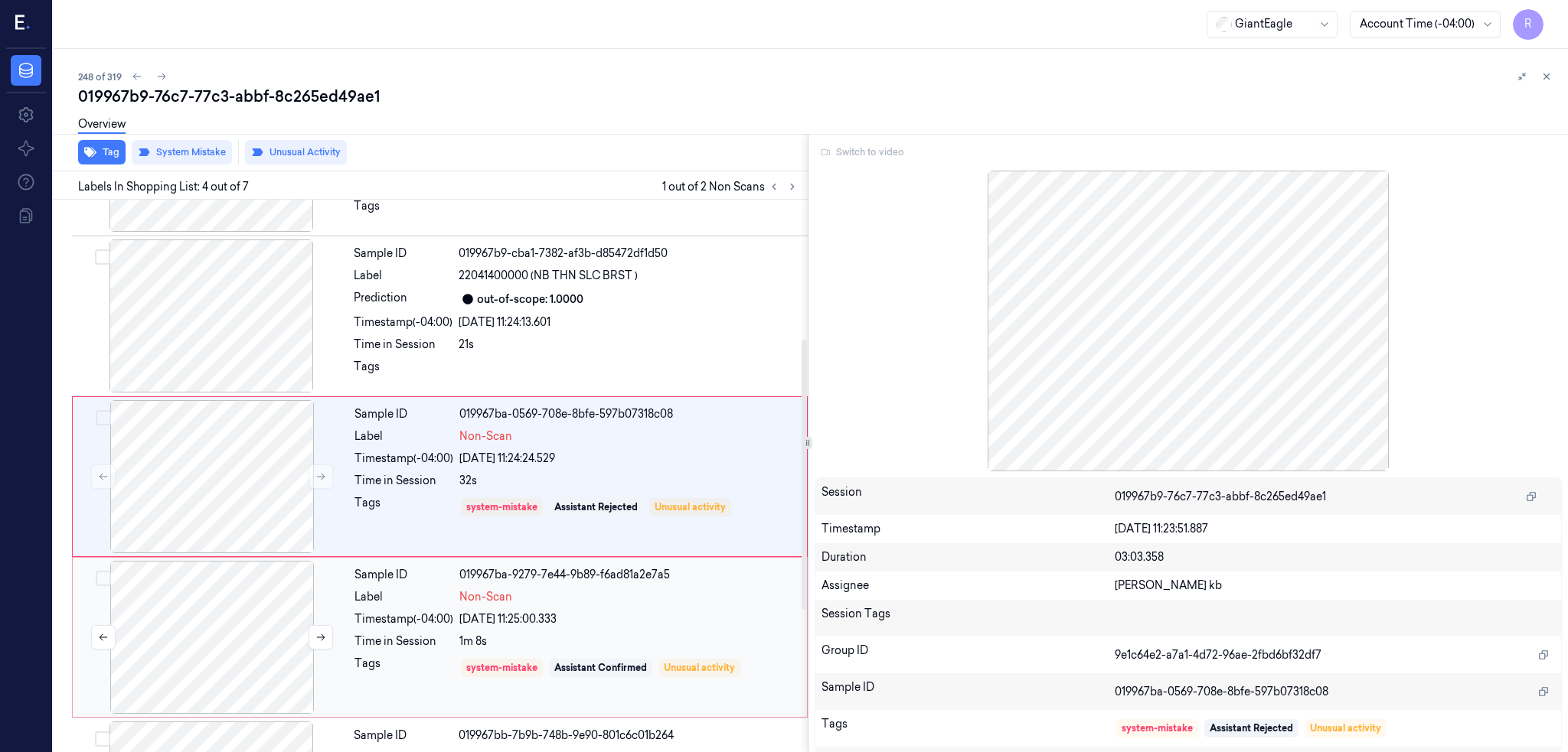
click at [238, 629] on div at bounding box center [212, 637] width 272 height 153
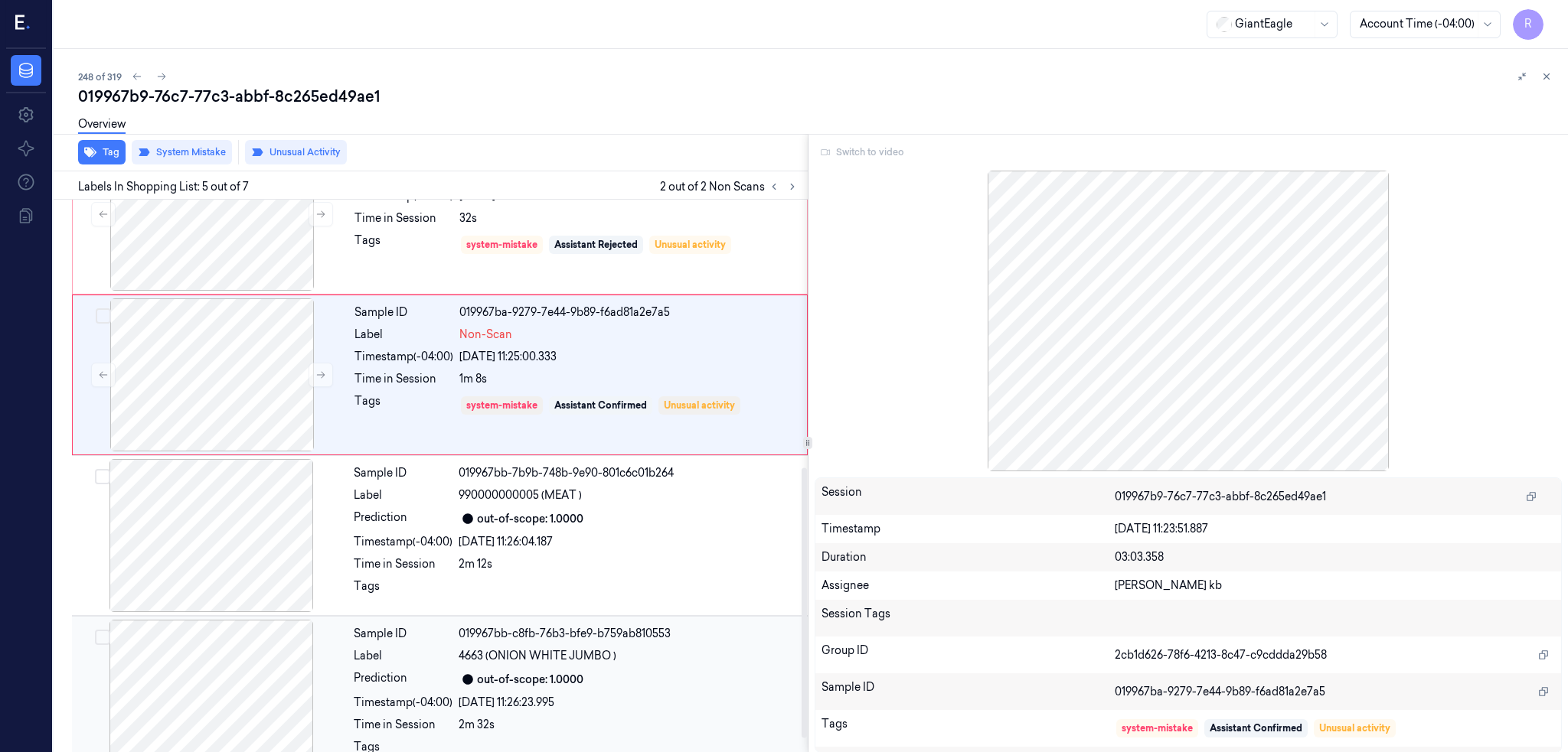
click at [242, 631] on div at bounding box center [211, 696] width 272 height 153
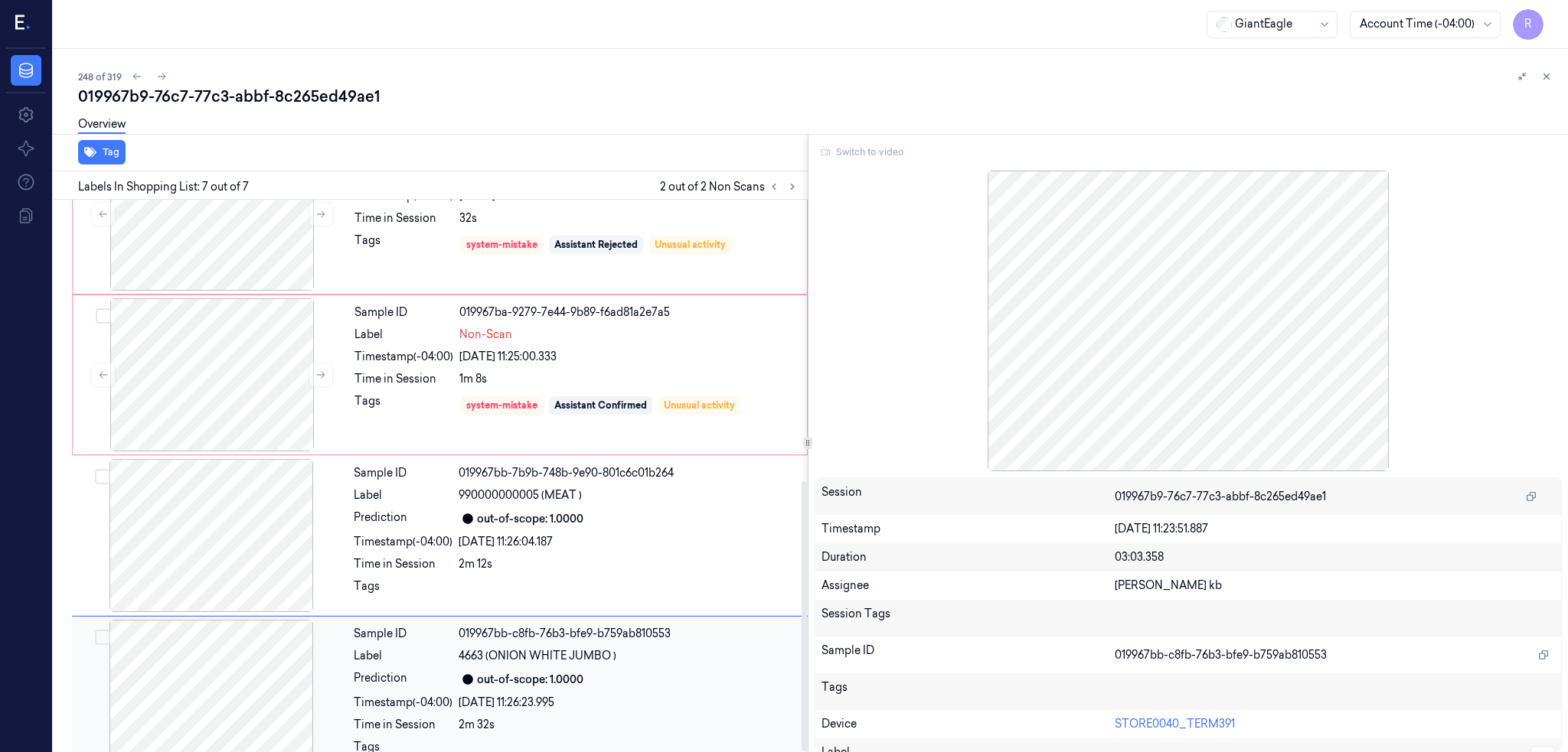
scroll to position [577, 0]
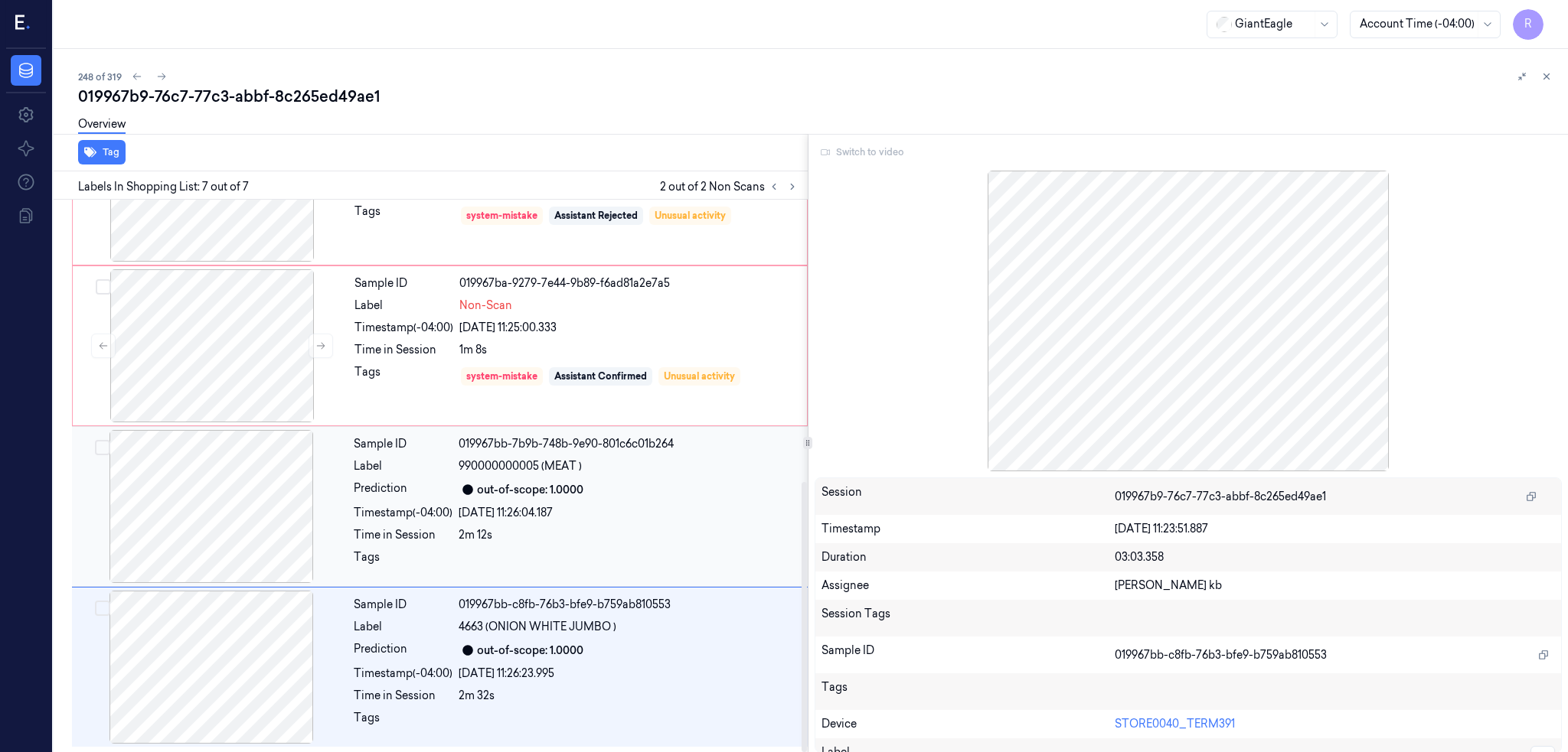
click at [214, 469] on div at bounding box center [211, 506] width 272 height 153
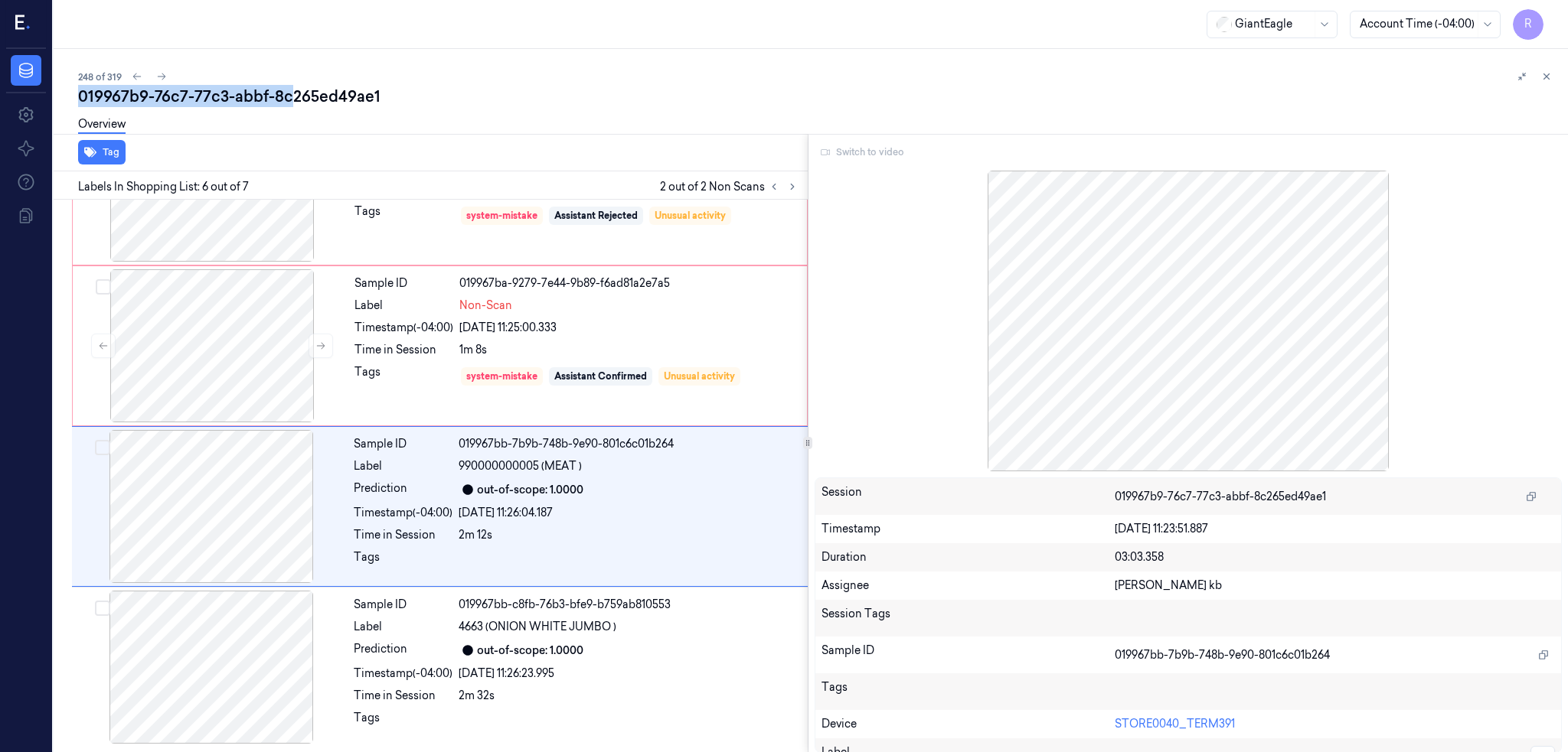
click at [290, 84] on div "248 of 319 019967b9-76c7-77c3-abbf-8c265ed49ae1 Overview Tag Labels In Shopping…" at bounding box center [811, 401] width 1514 height 703
click at [279, 112] on div "Overview" at bounding box center [817, 126] width 1478 height 39
click at [279, 97] on div "019967b9-76c7-77c3-abbf-8c265ed49ae1" at bounding box center [817, 96] width 1478 height 21
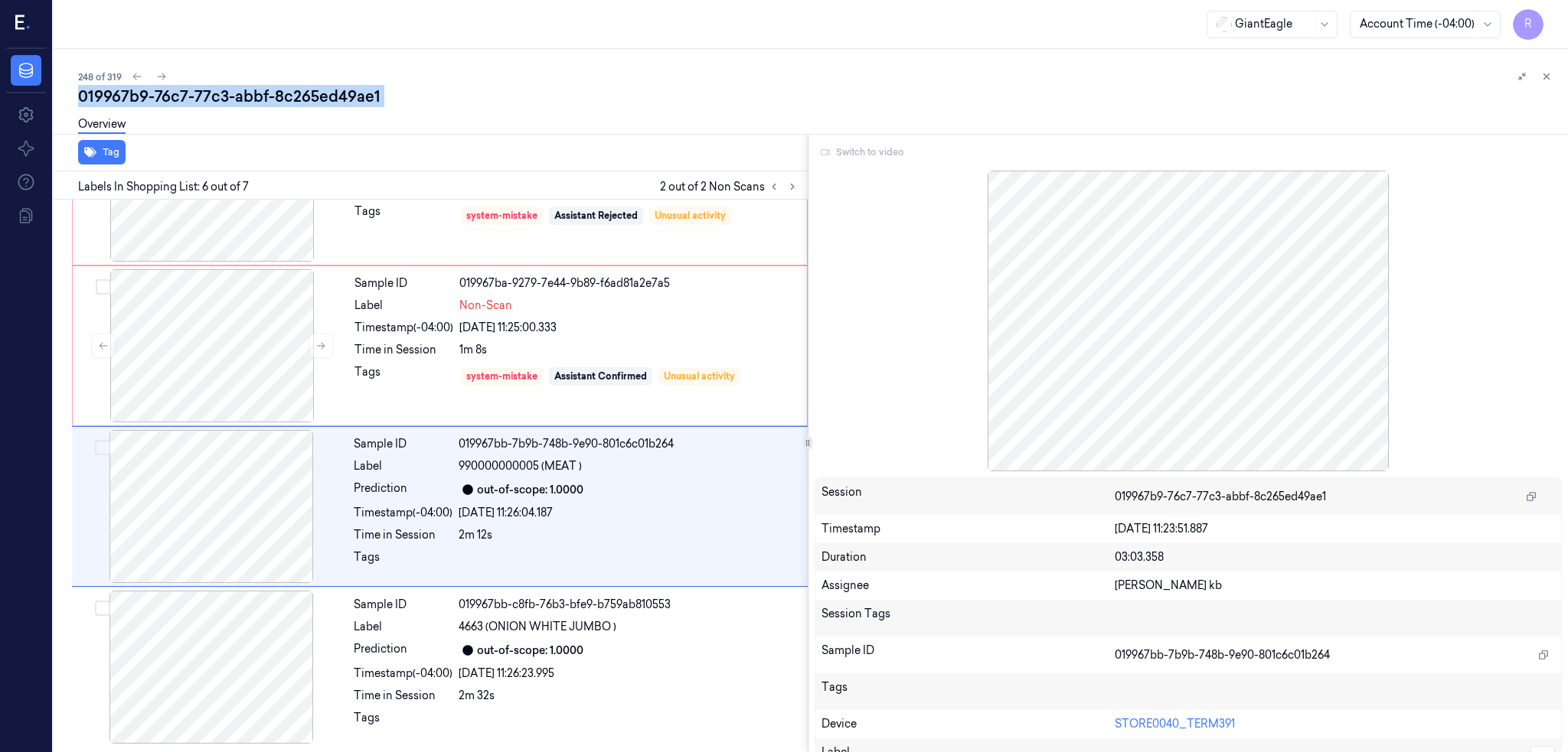
copy div "8c265ed49ae1"
click at [165, 77] on icon at bounding box center [162, 77] width 11 height 11
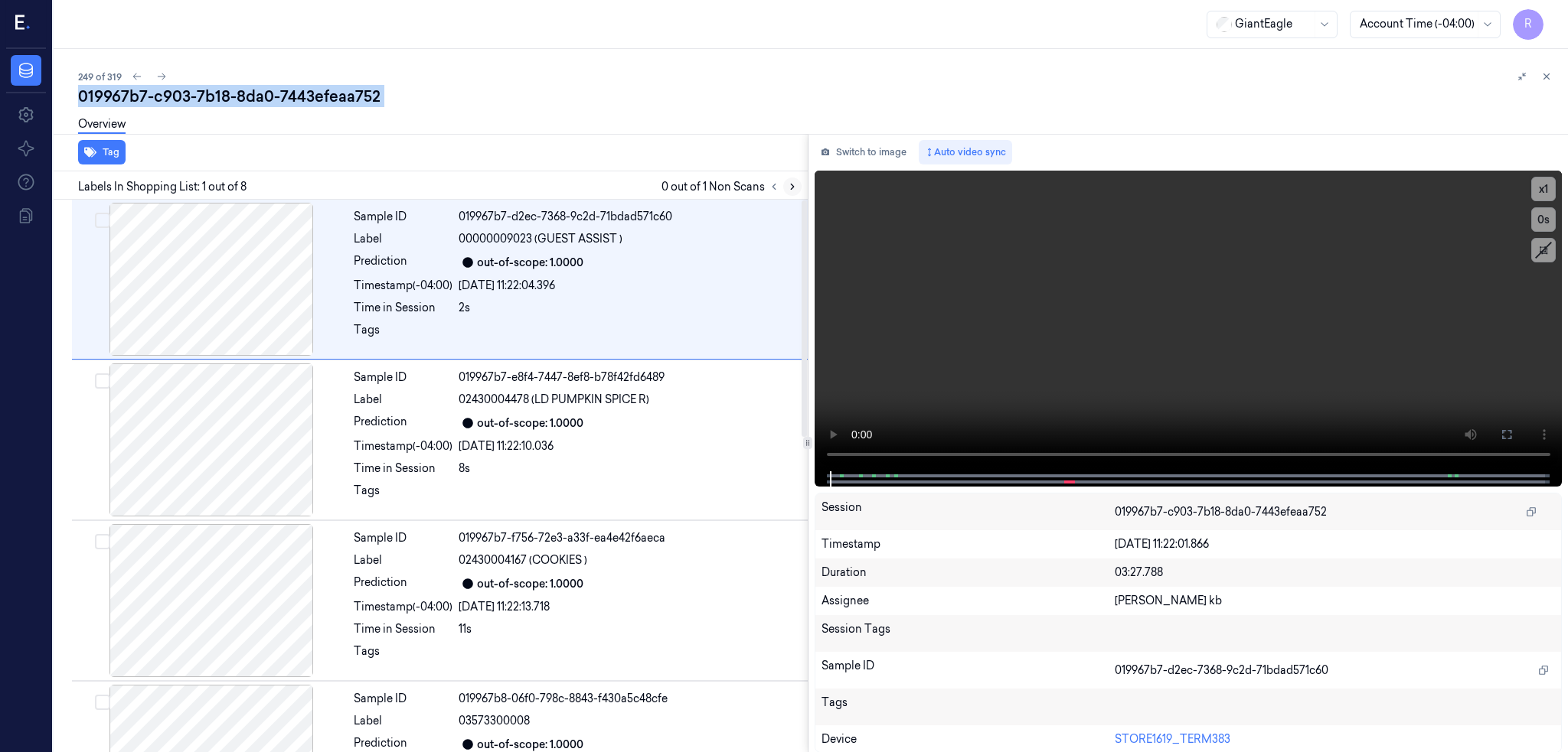
click at [797, 187] on icon at bounding box center [793, 187] width 11 height 11
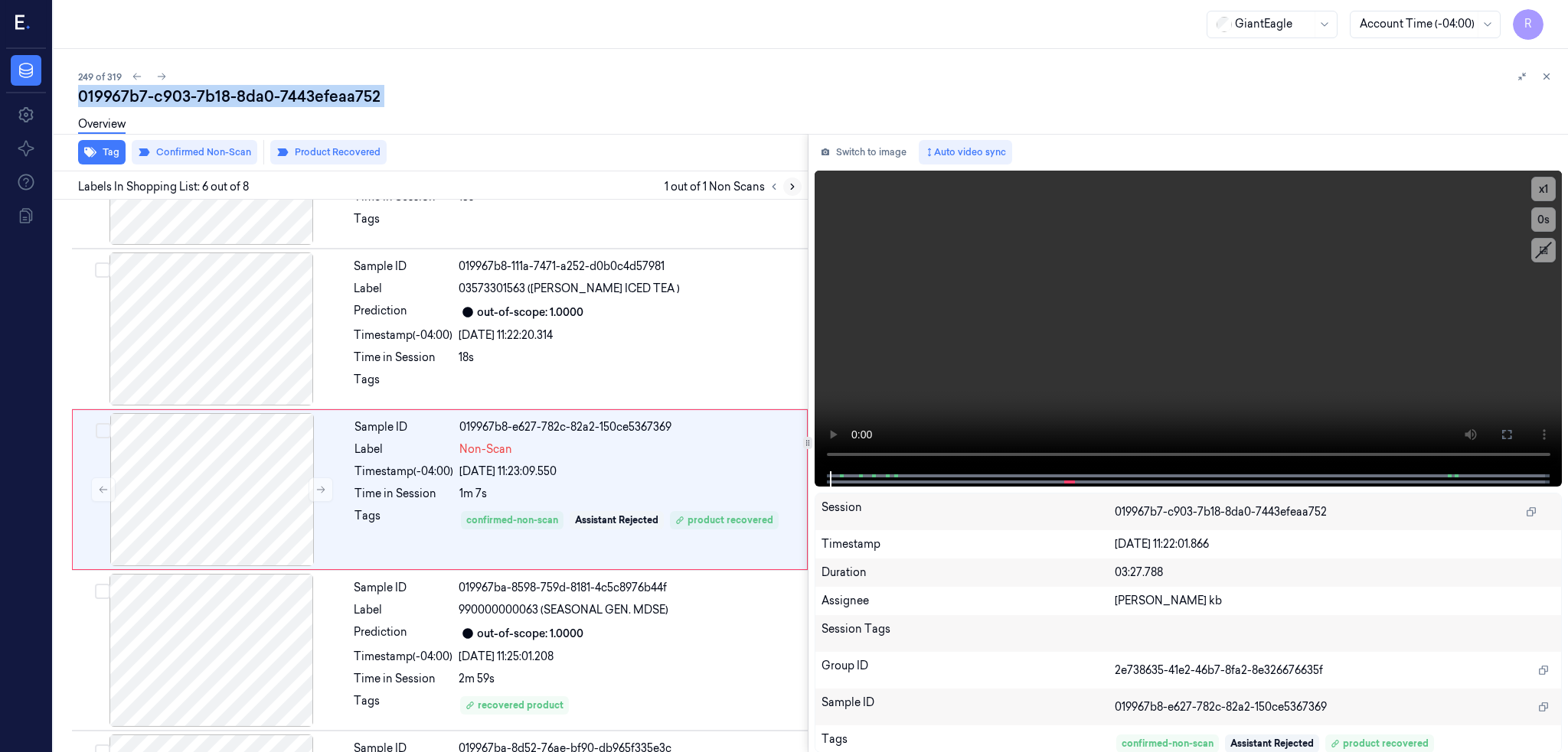
scroll to position [606, 0]
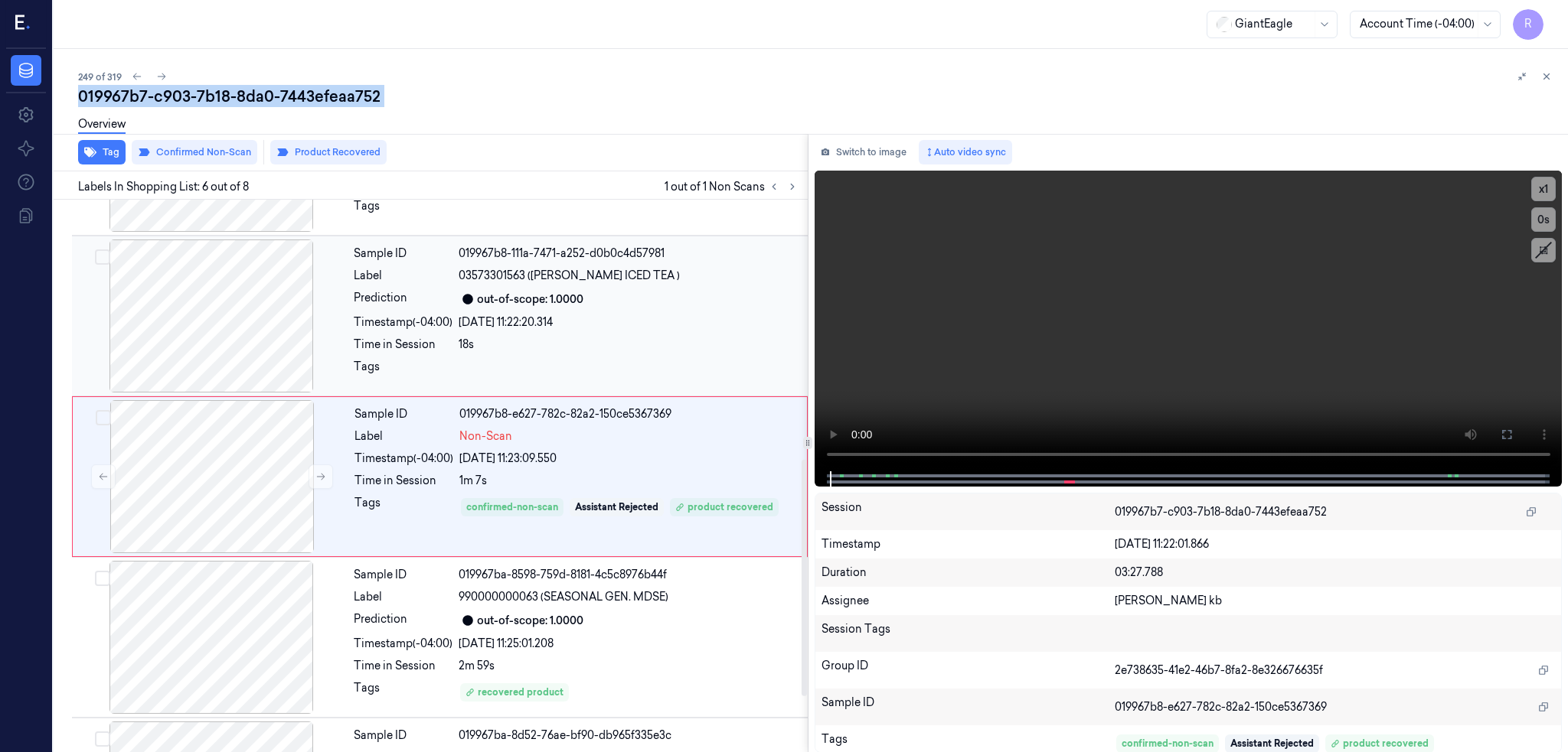
click at [195, 320] on div at bounding box center [211, 316] width 272 height 153
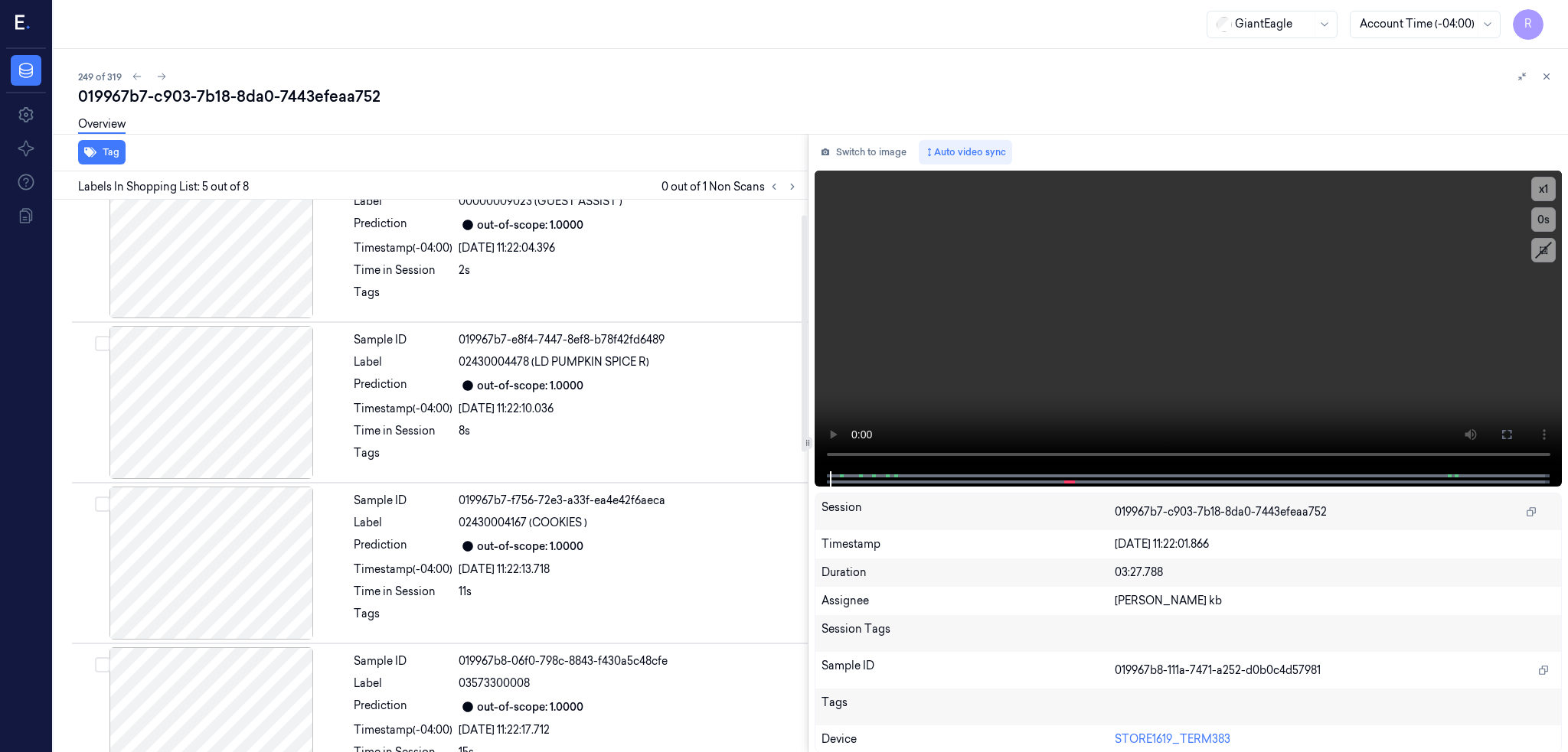
scroll to position [0, 0]
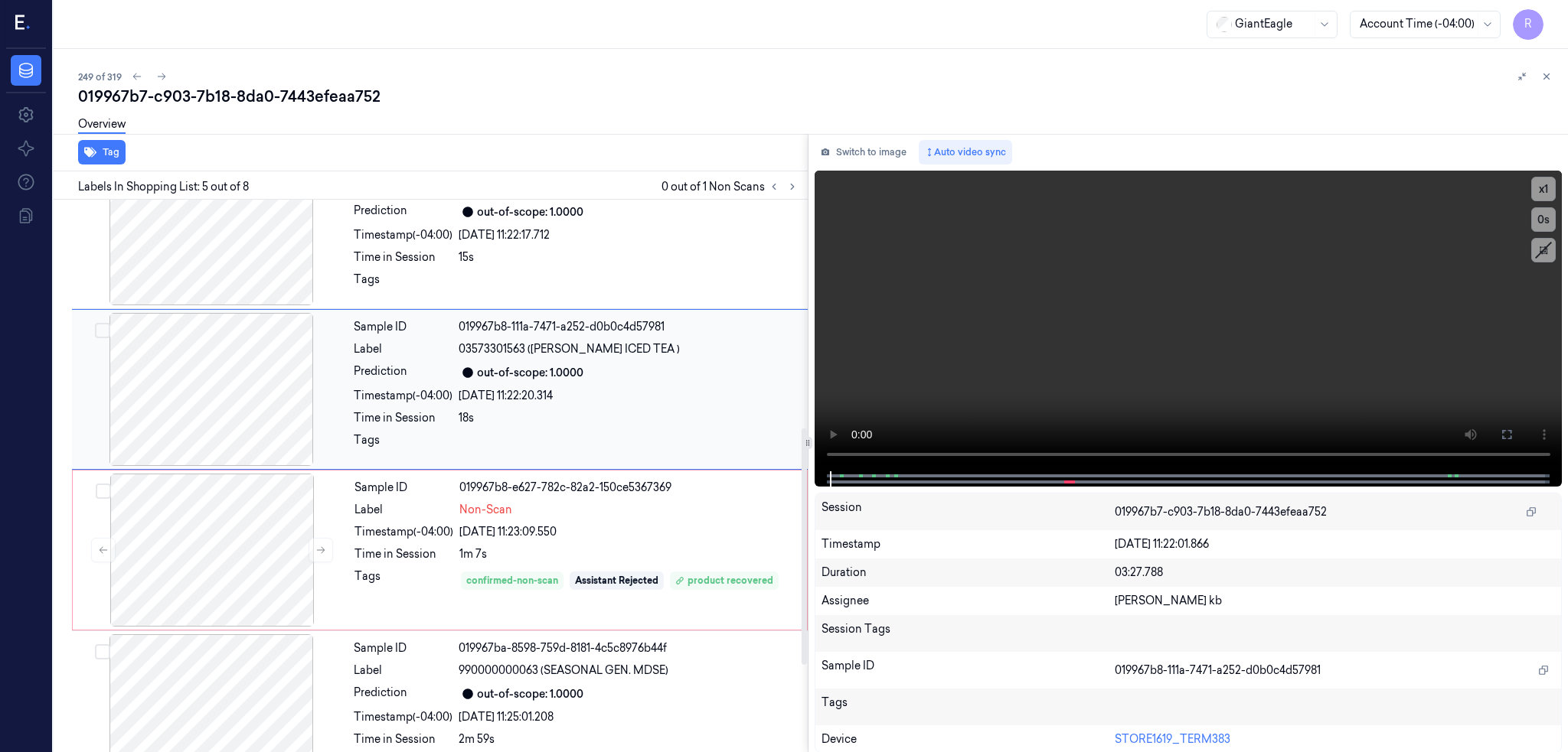
click at [226, 404] on div at bounding box center [211, 389] width 272 height 153
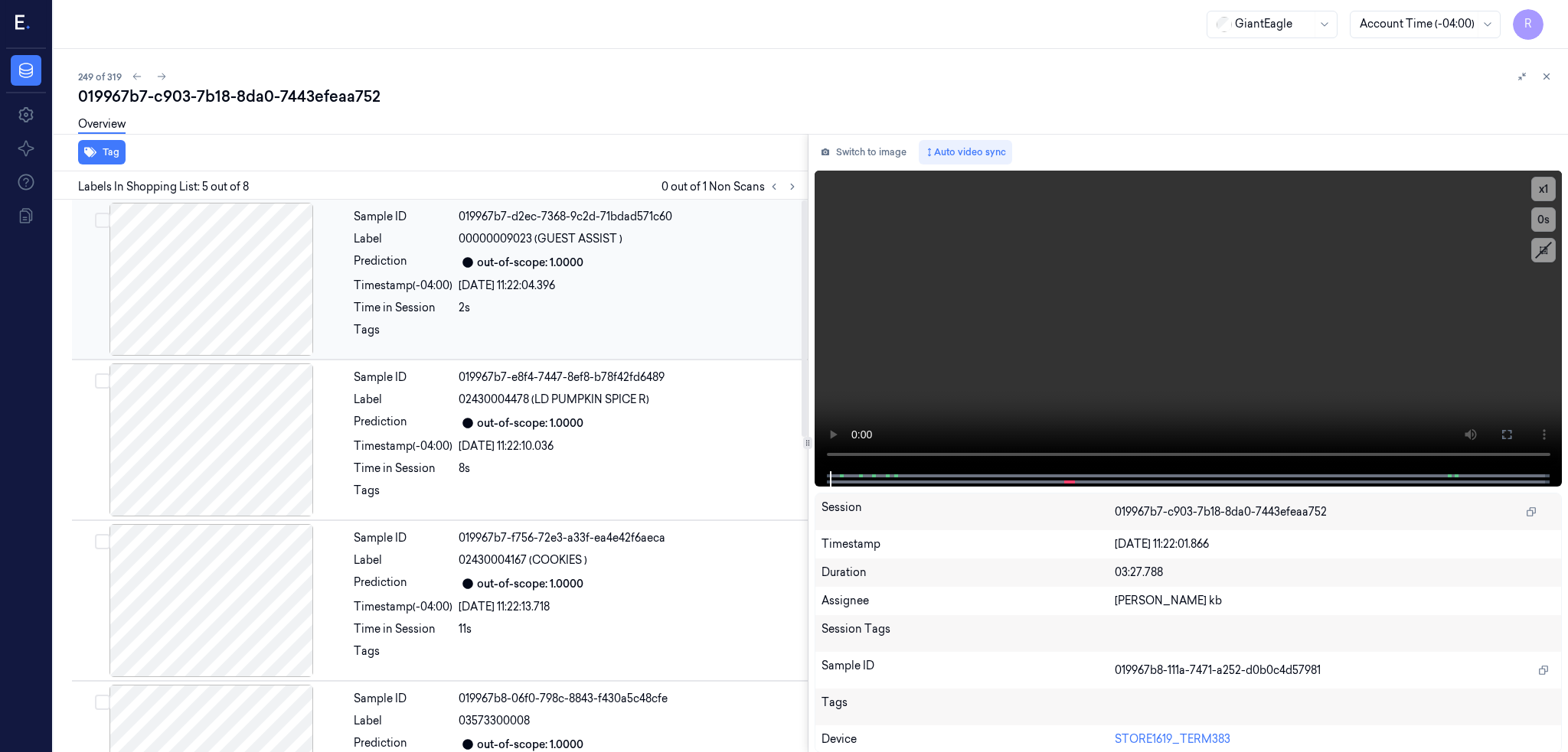
drag, startPoint x: 218, startPoint y: 268, endPoint x: 325, endPoint y: 330, distance: 123.7
click at [218, 267] on div at bounding box center [211, 279] width 272 height 153
click at [1513, 432] on icon at bounding box center [1506, 434] width 12 height 12
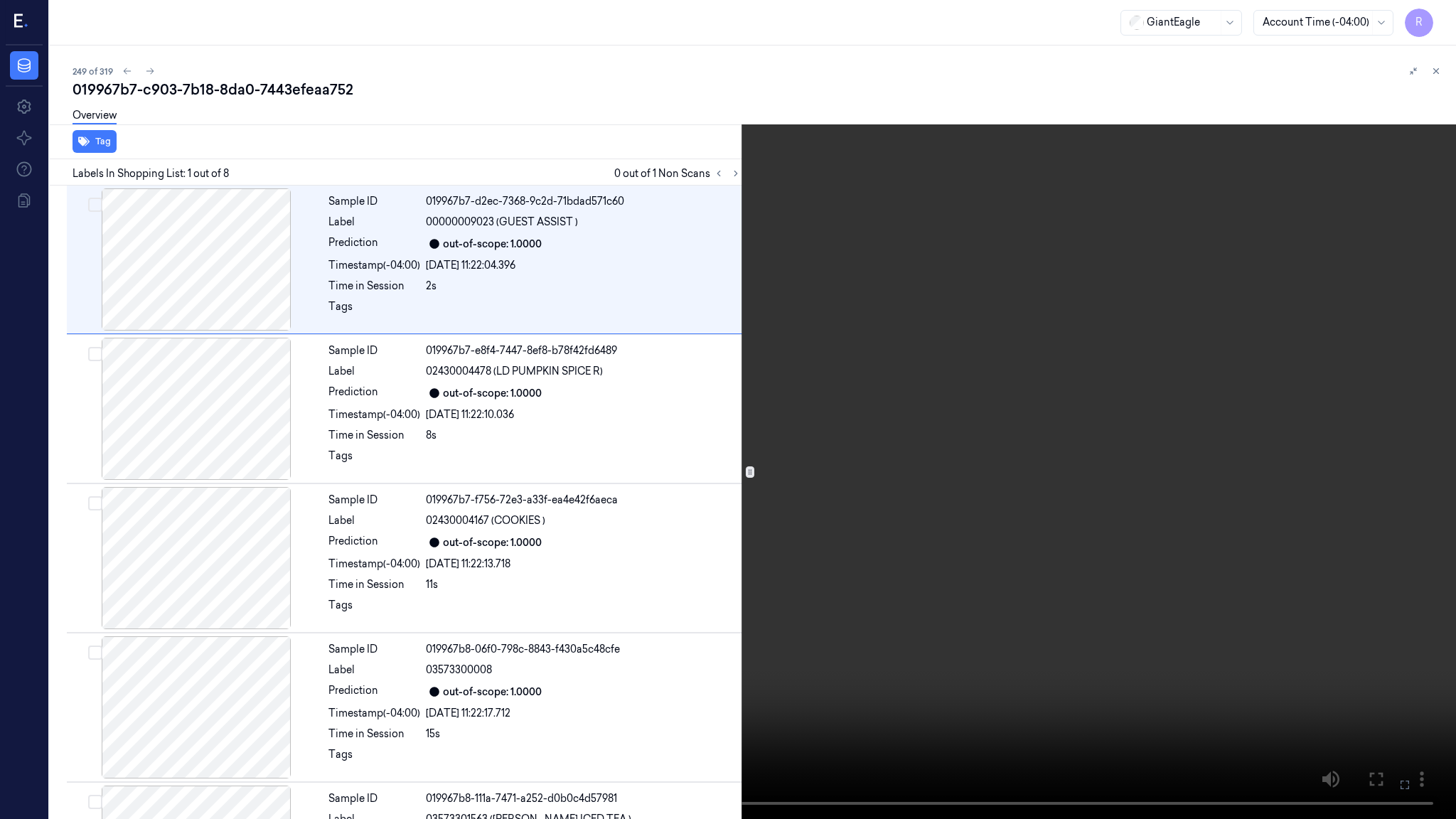
click at [746, 530] on video at bounding box center [728, 410] width 1456 height 819
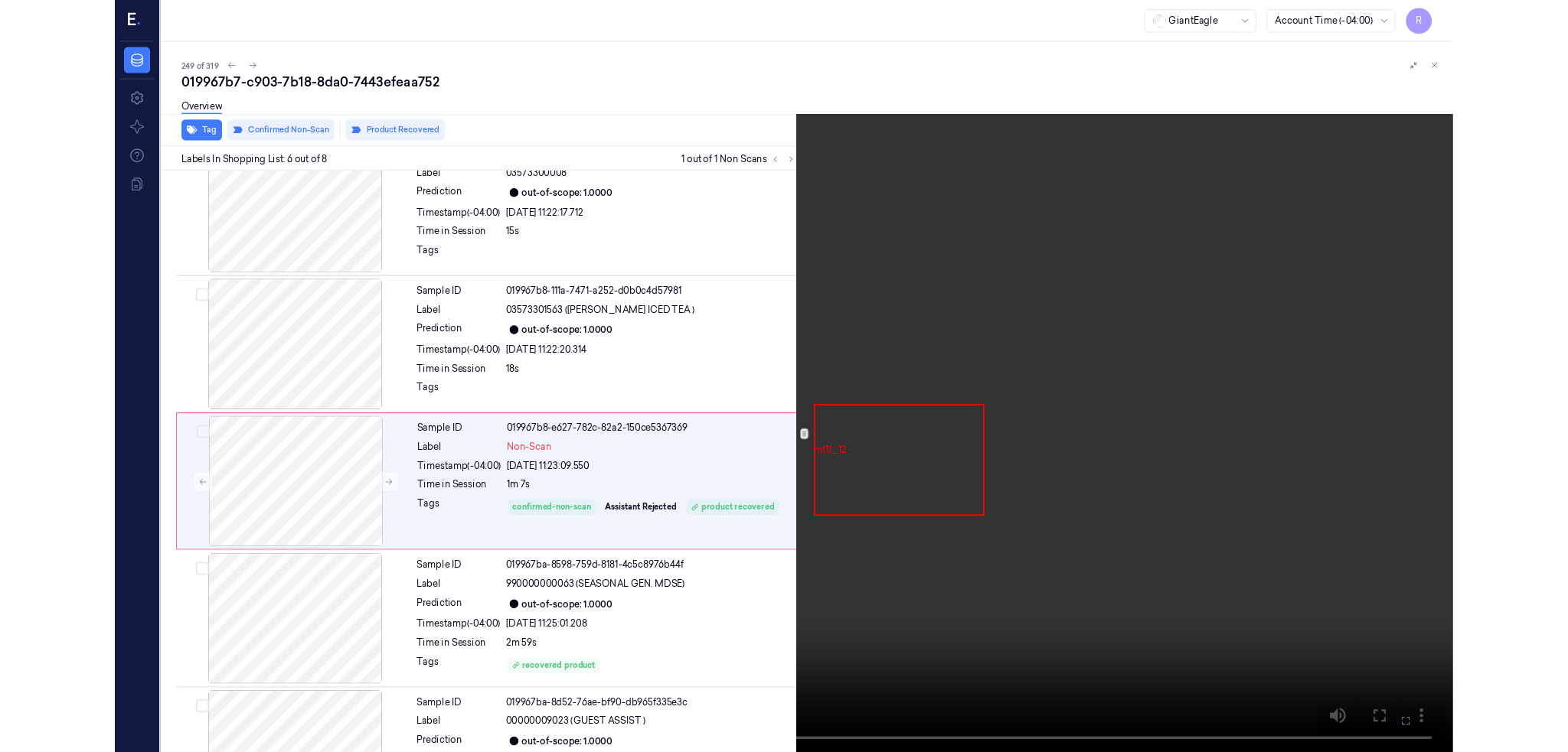
scroll to position [541, 0]
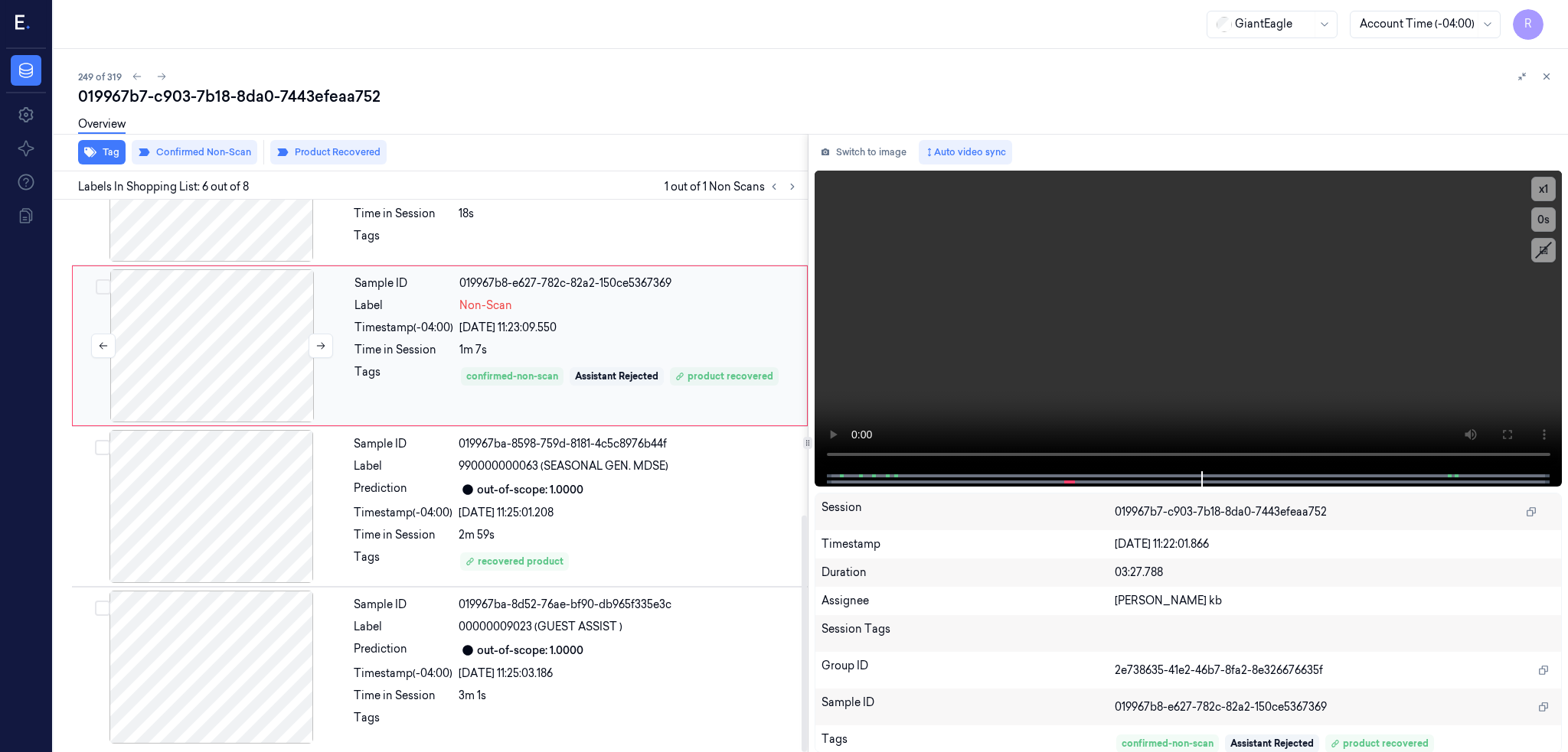
click at [195, 367] on div at bounding box center [212, 345] width 272 height 153
click at [276, 340] on div at bounding box center [212, 345] width 272 height 153
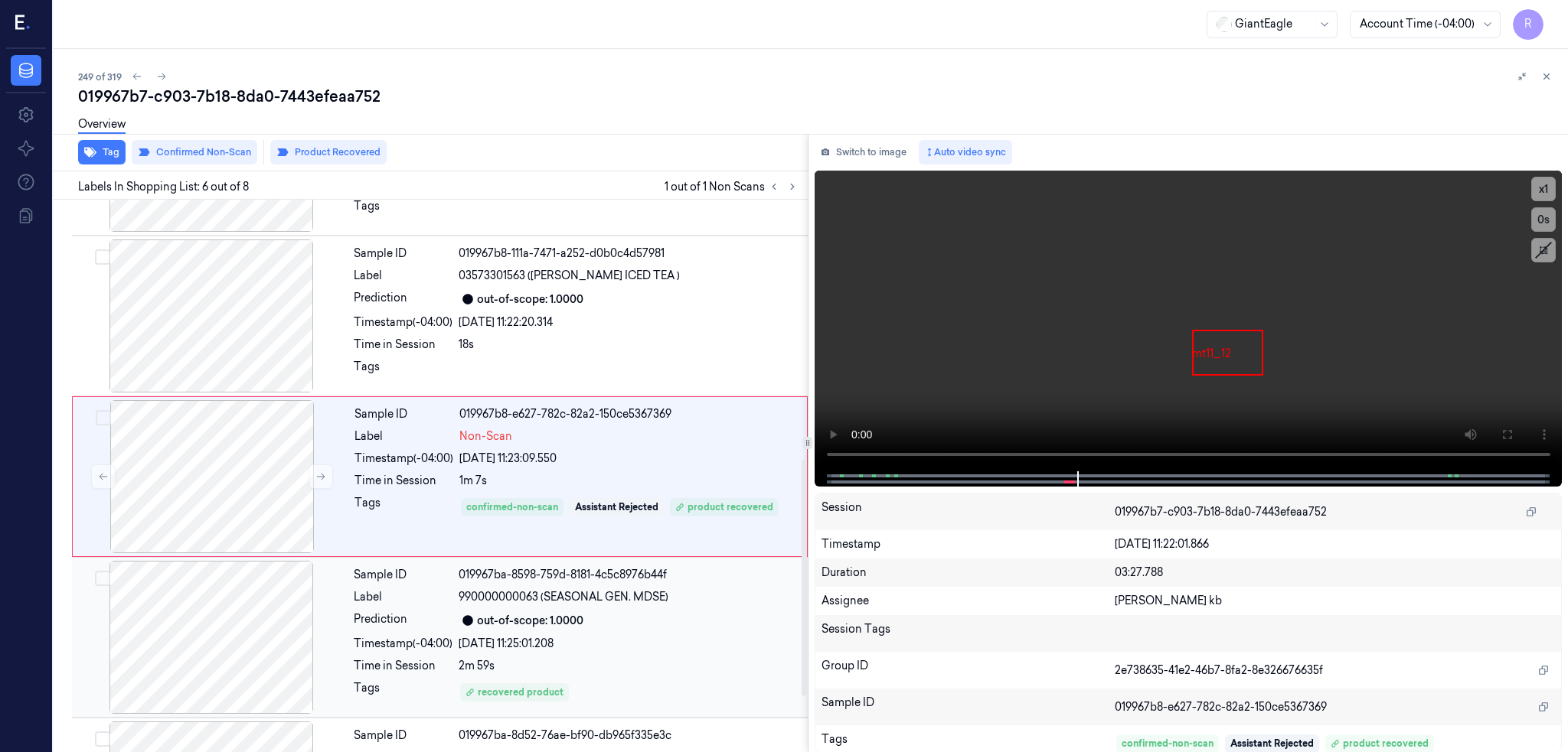
click at [237, 652] on div at bounding box center [211, 637] width 272 height 153
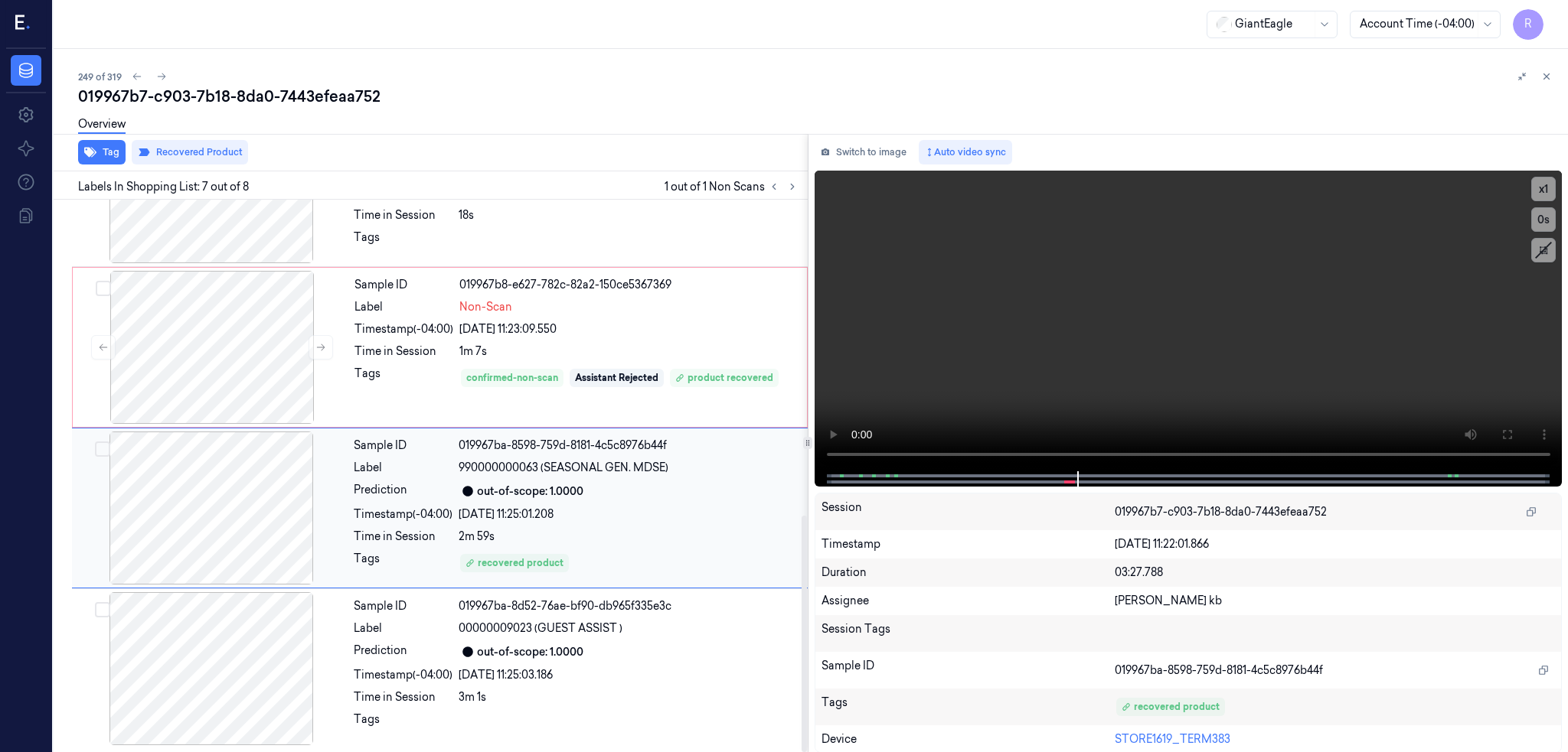
scroll to position [738, 0]
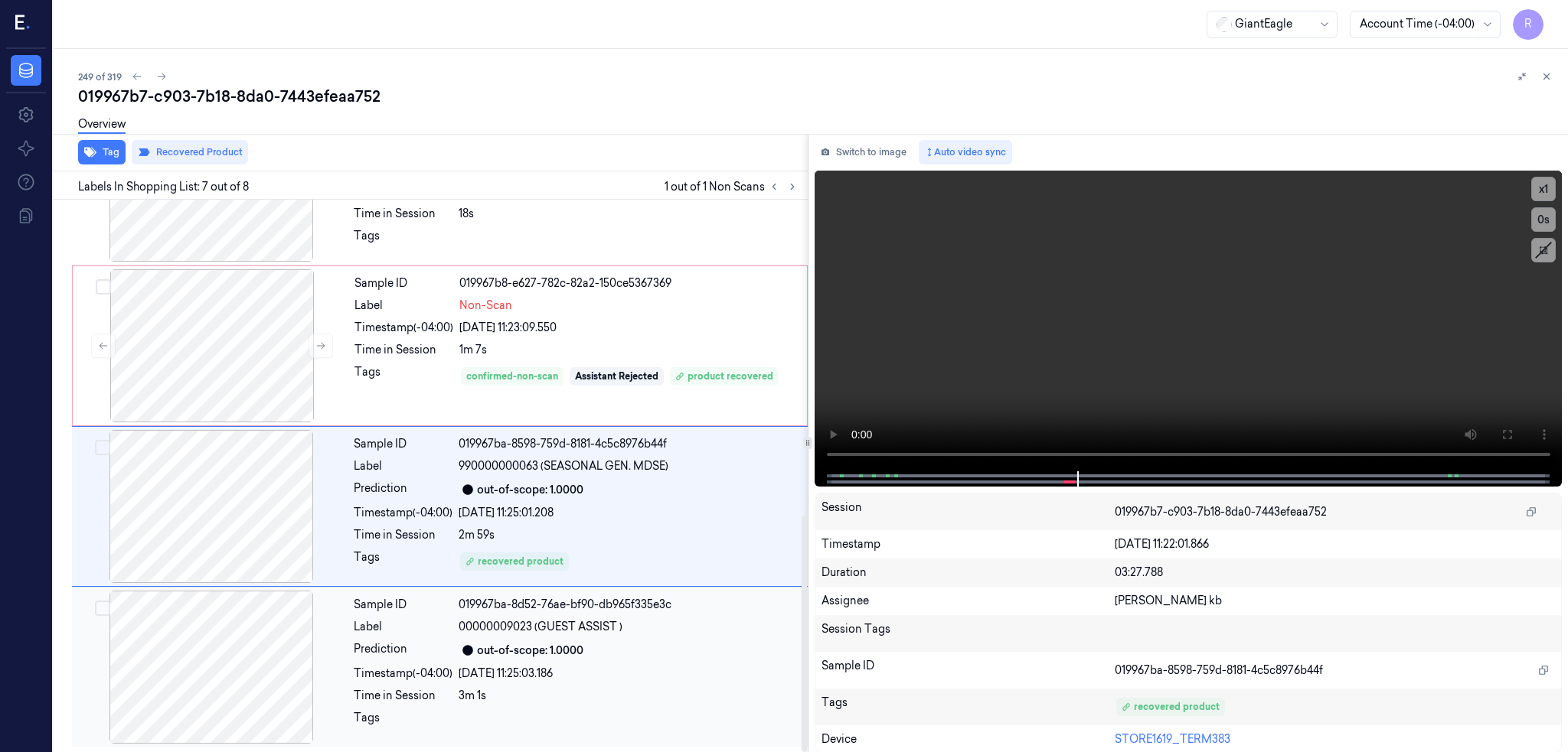
click at [223, 686] on div at bounding box center [211, 667] width 272 height 153
click at [196, 534] on div at bounding box center [211, 506] width 272 height 153
click at [169, 85] on div "019967b7-c903-7b18-8da0-7443efeaa752" at bounding box center [817, 96] width 1478 height 21
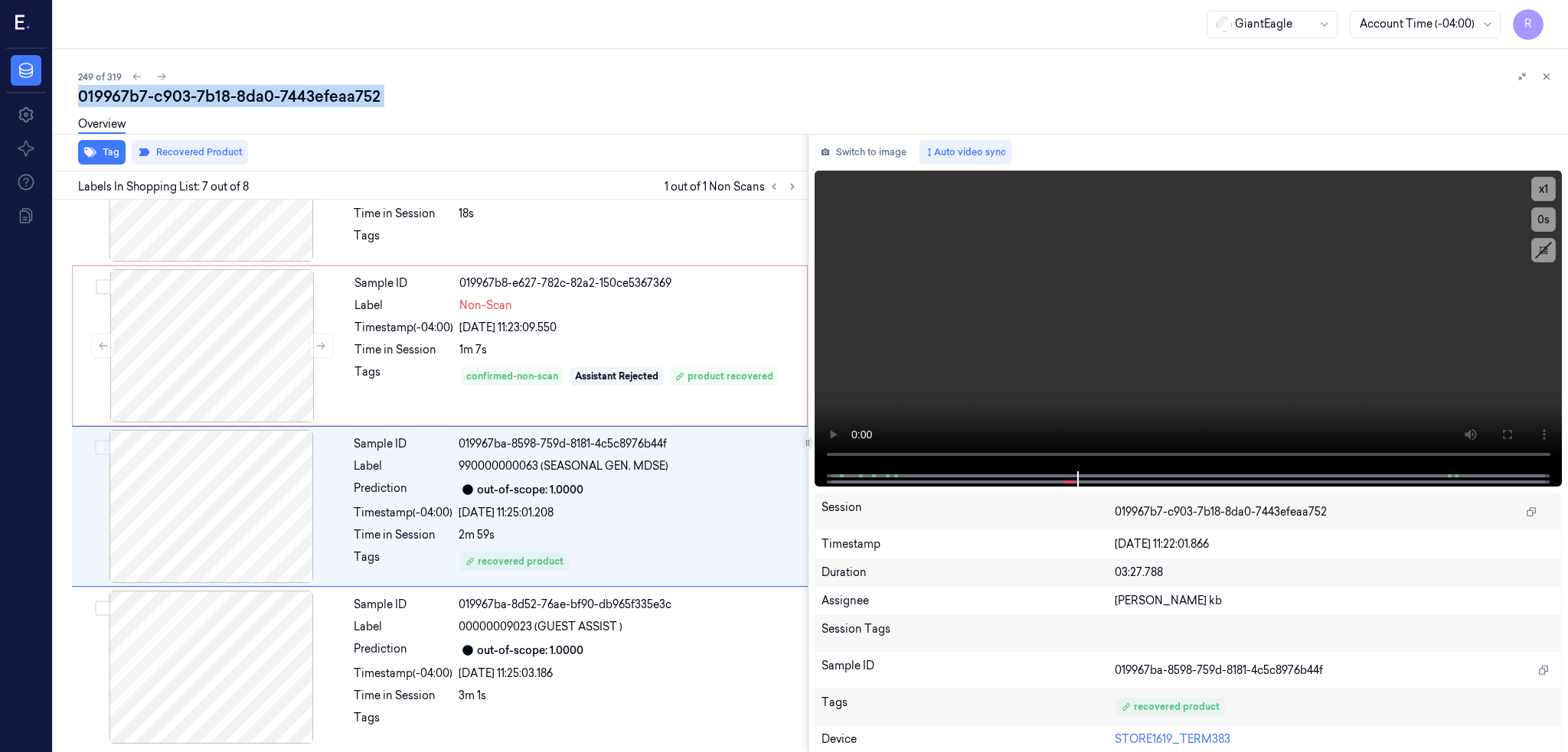
copy div "c903"
click at [156, 76] on icon at bounding box center [162, 77] width 11 height 11
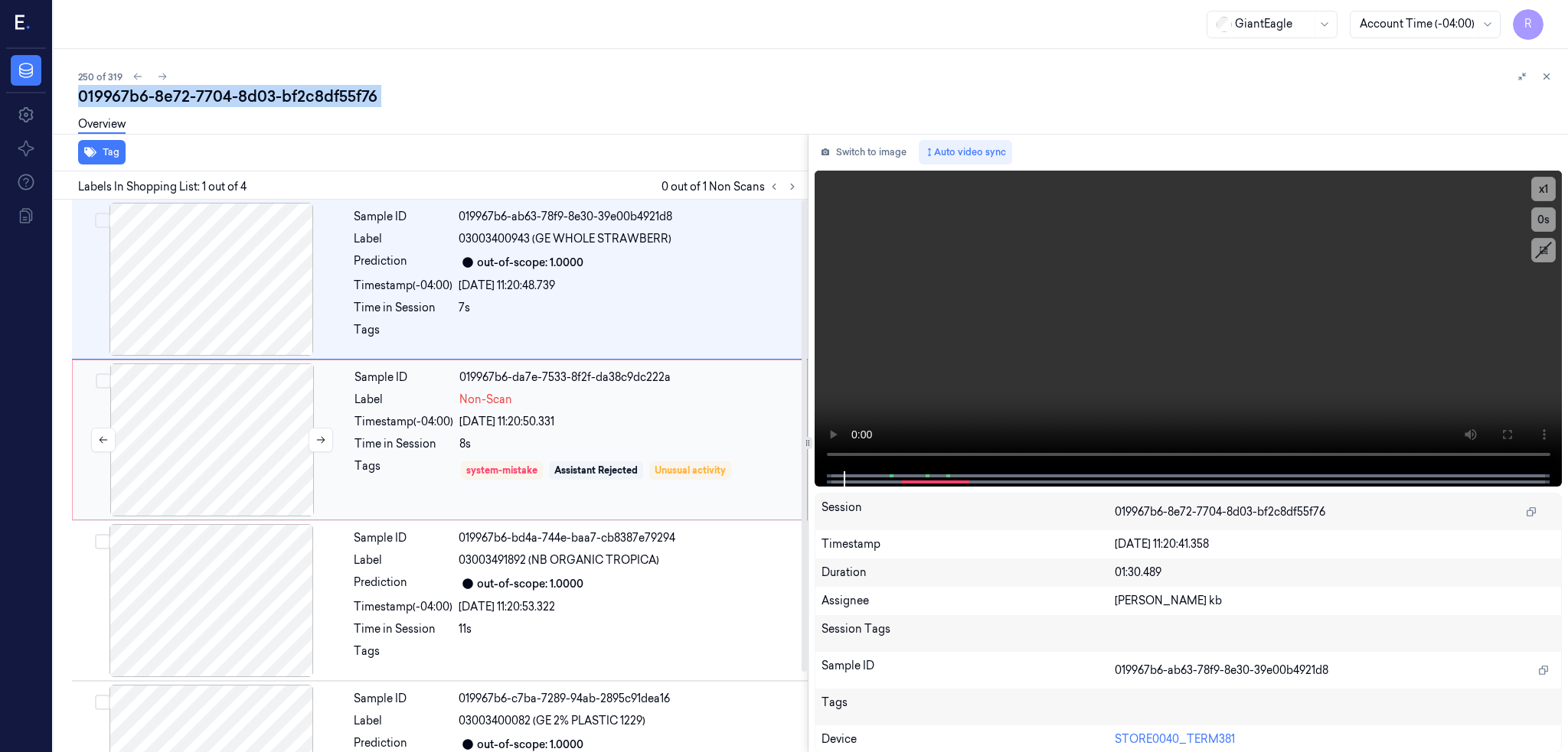
click at [253, 431] on div at bounding box center [212, 439] width 272 height 153
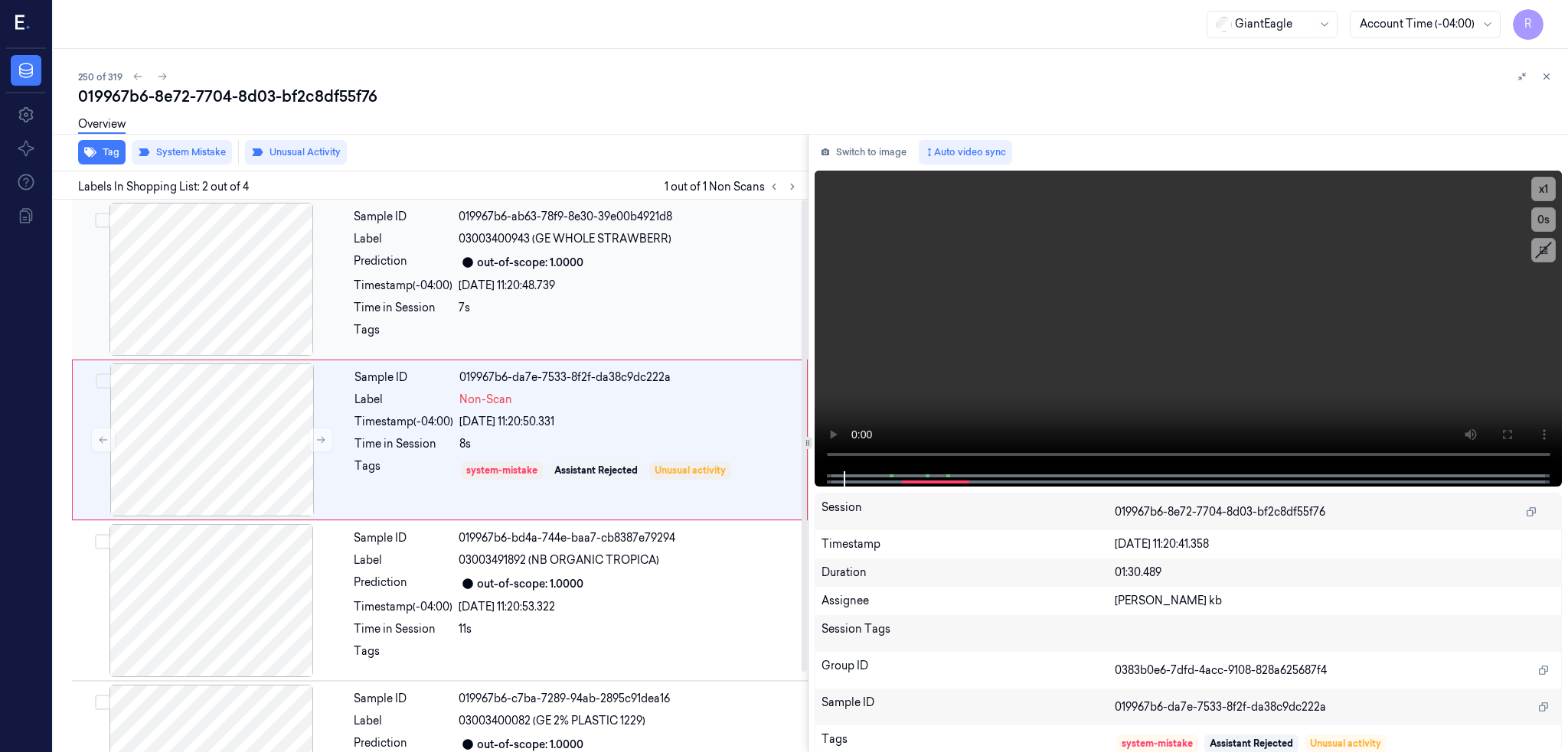
click at [212, 291] on div at bounding box center [211, 279] width 272 height 153
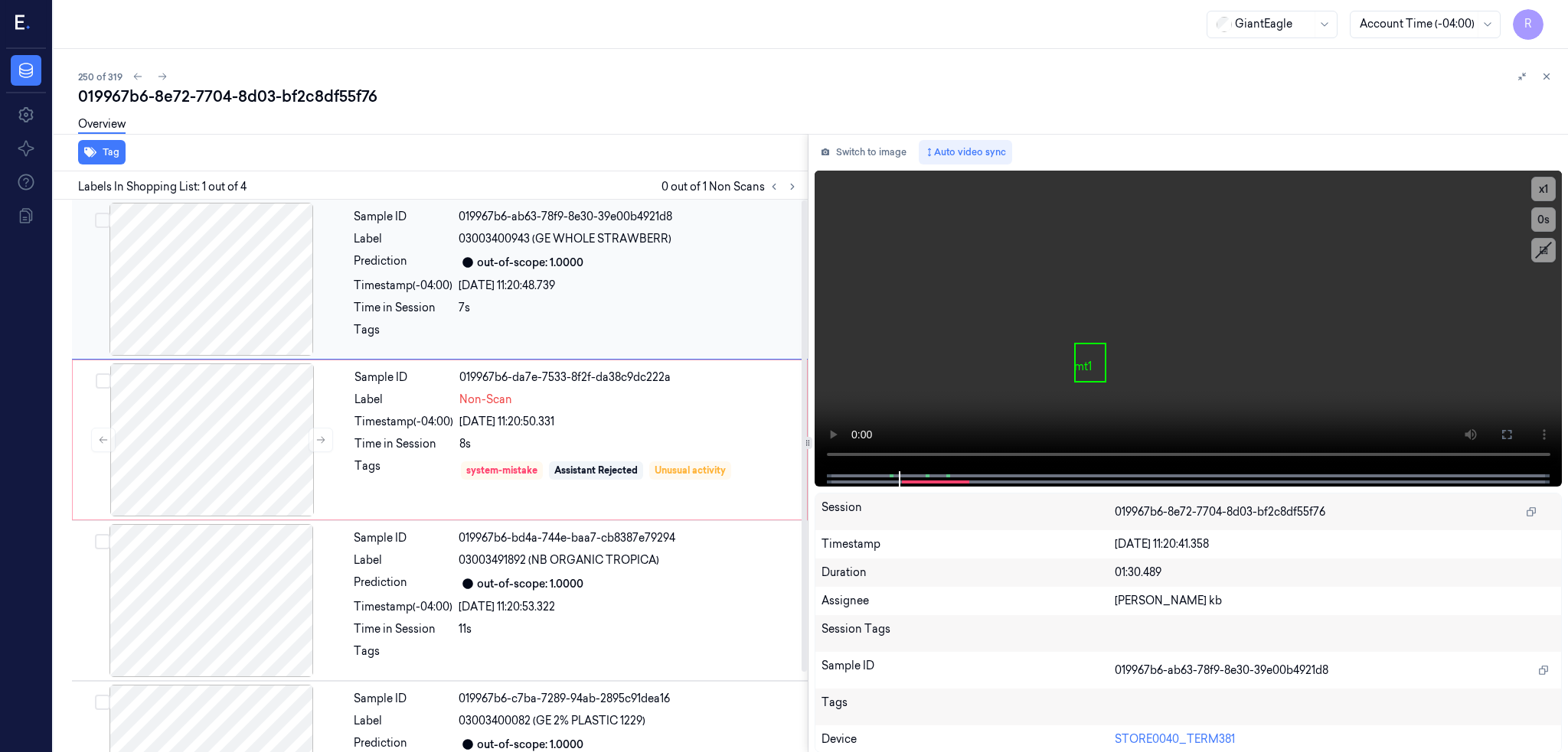
click at [197, 299] on div at bounding box center [211, 279] width 272 height 153
click at [1513, 432] on icon at bounding box center [1506, 434] width 12 height 12
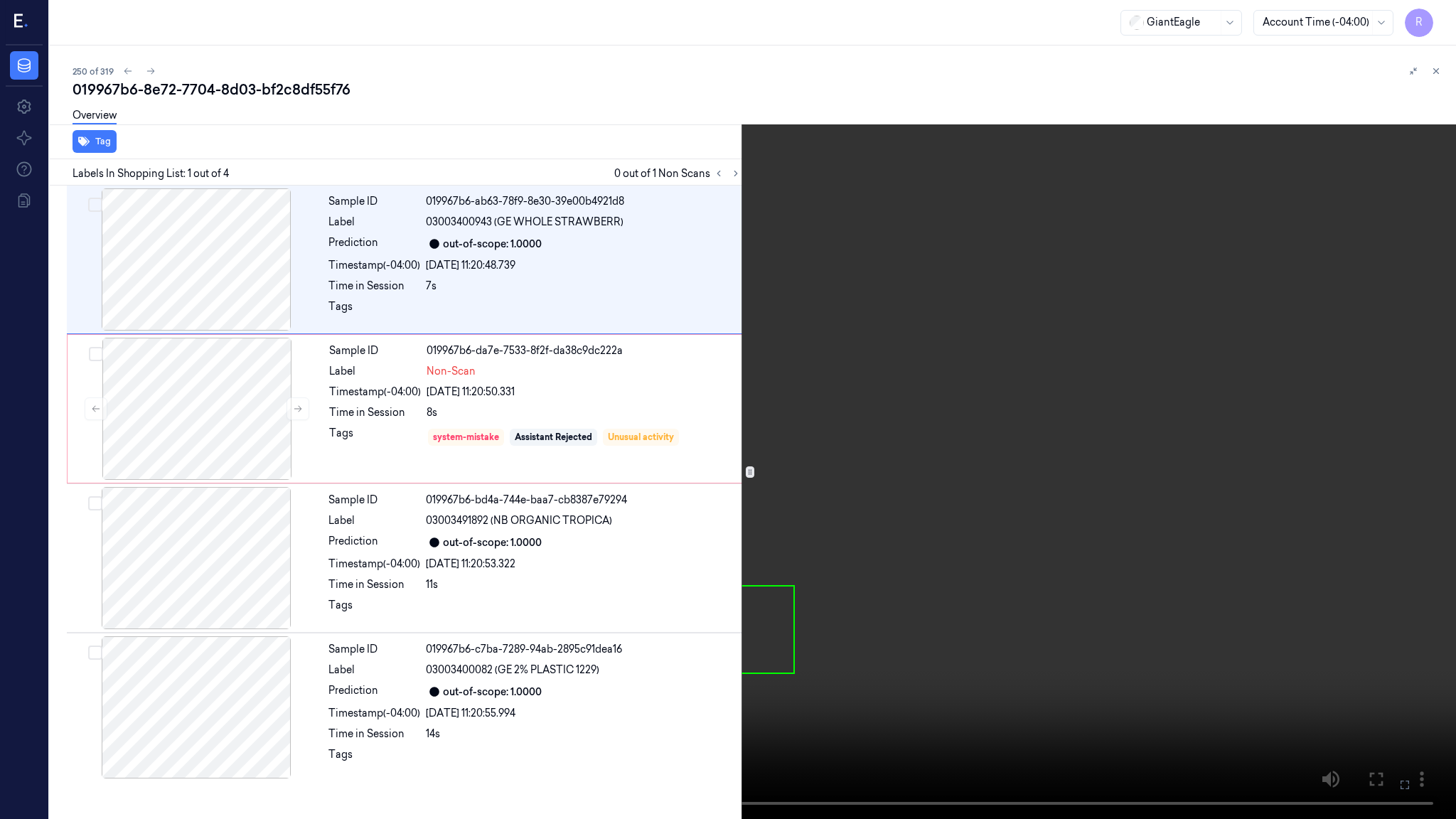
click at [679, 521] on video at bounding box center [728, 410] width 1456 height 819
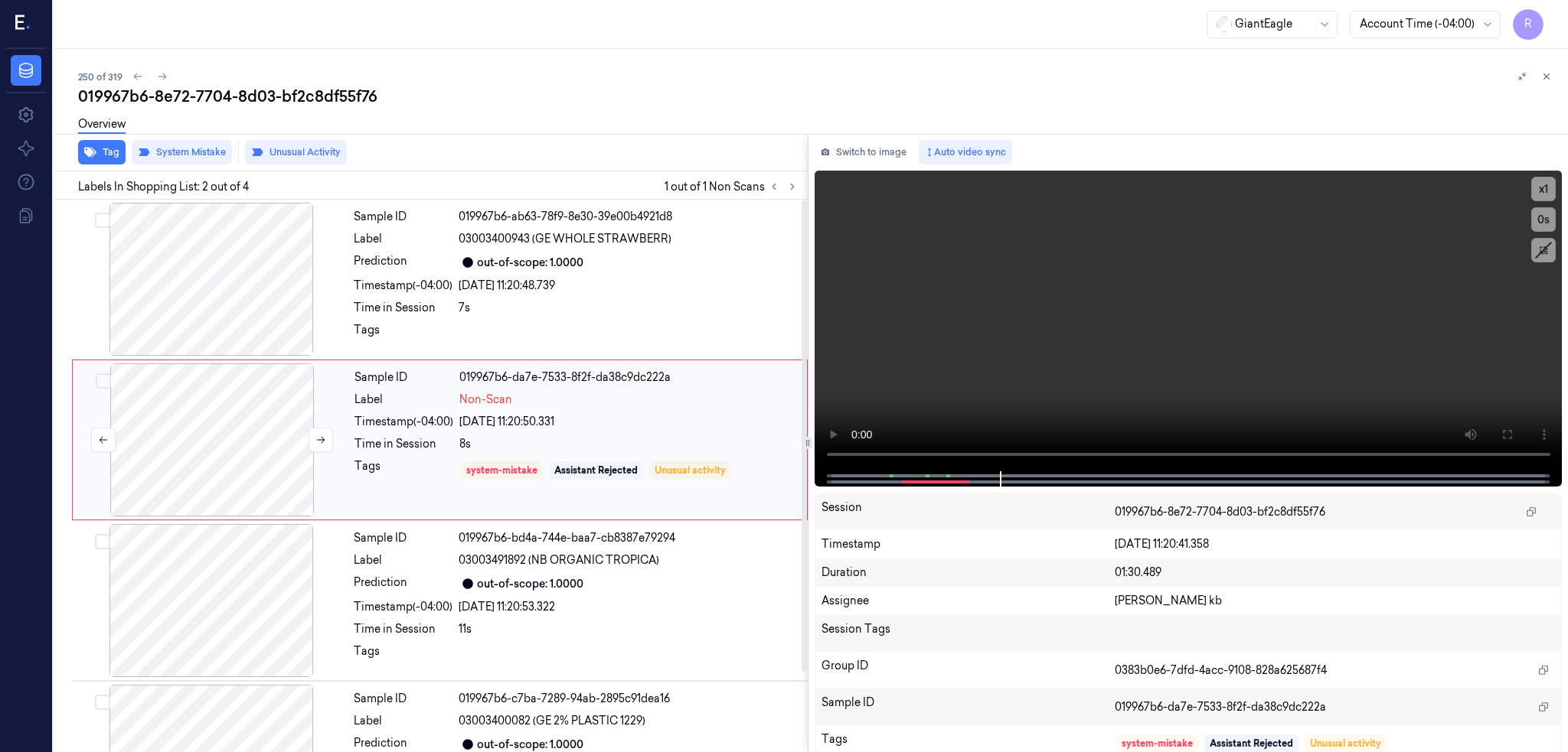
click at [201, 430] on div at bounding box center [212, 439] width 272 height 153
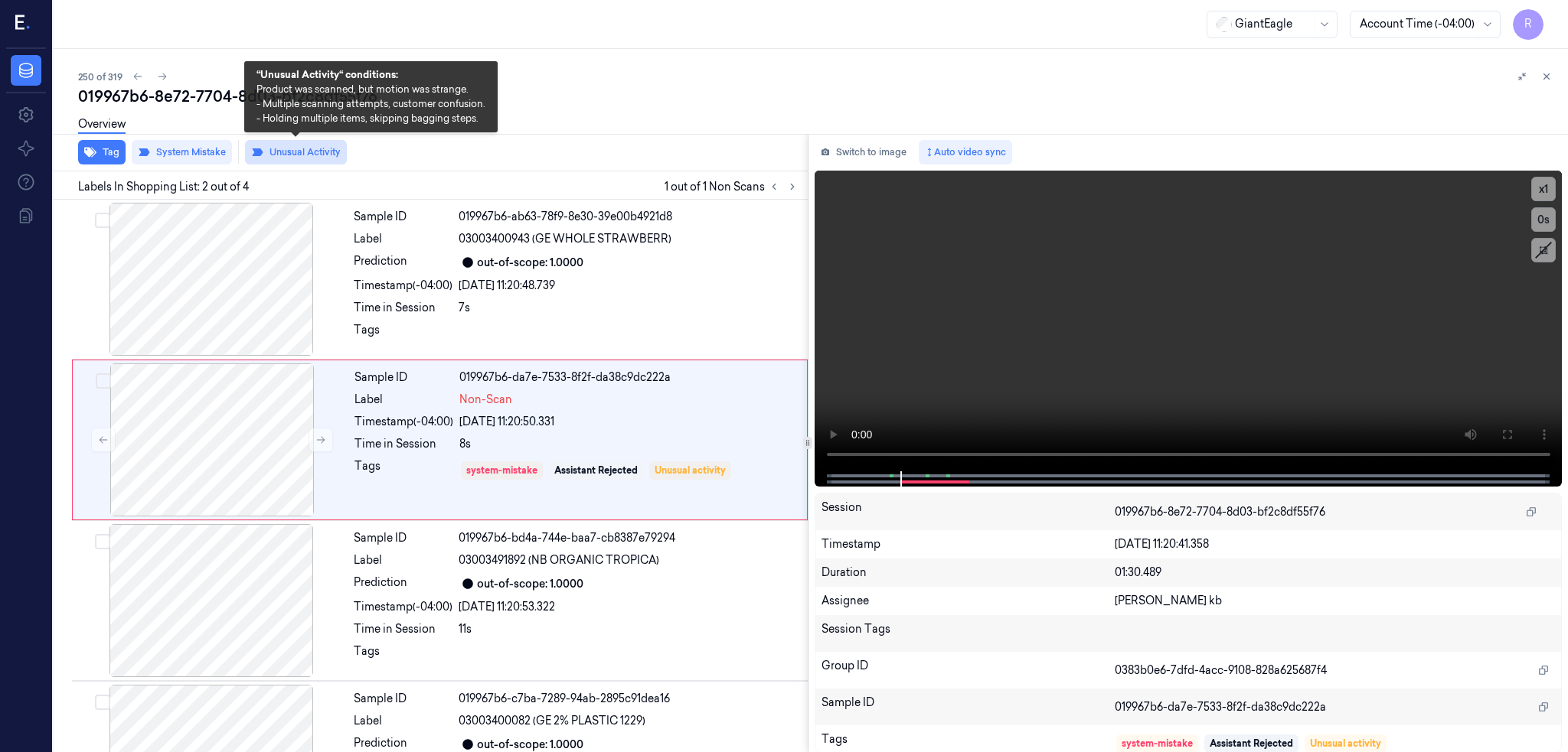
click at [324, 156] on button "Unusual Activity" at bounding box center [295, 152] width 102 height 25
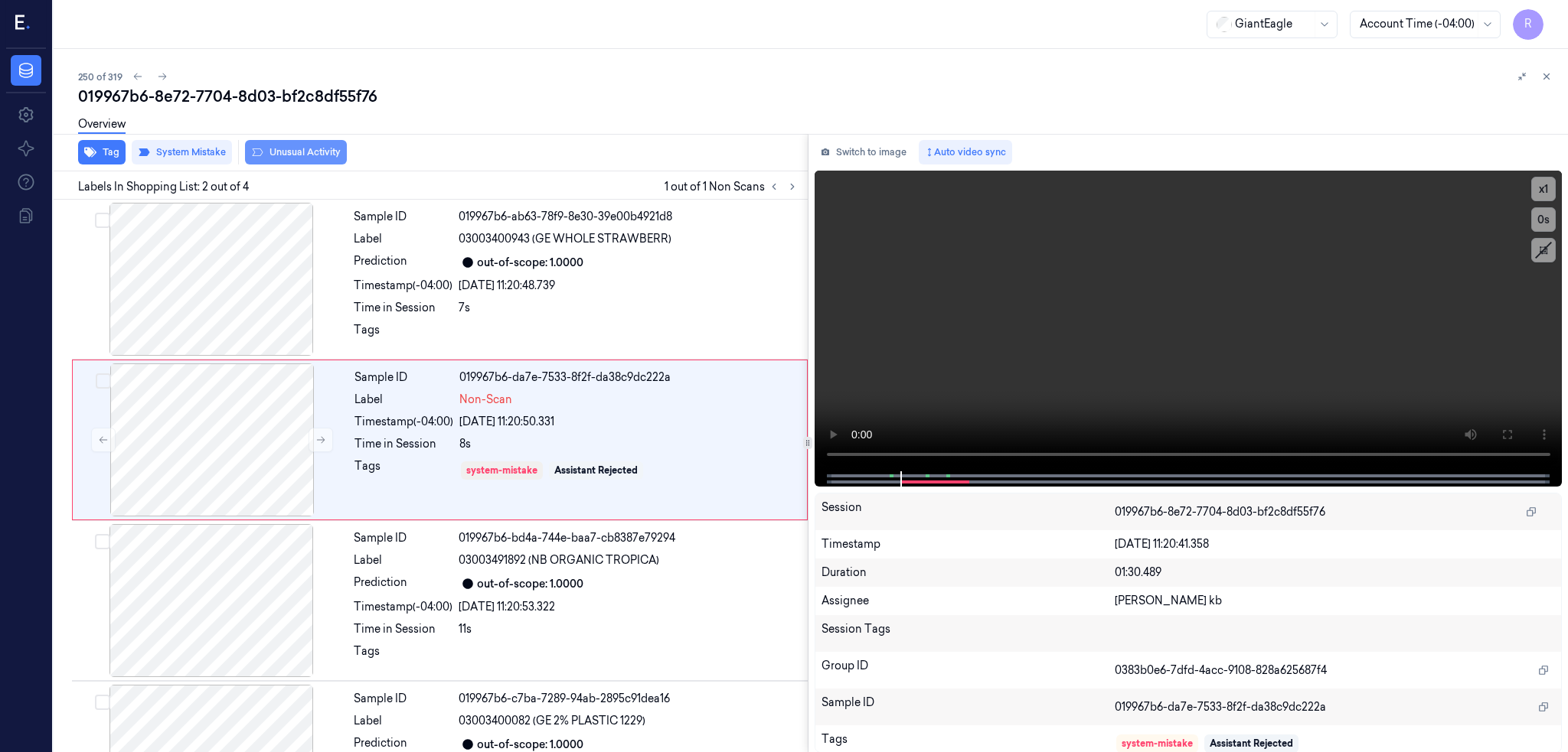
click at [310, 146] on div "019967b6-8e72-7704-8d03-bf2c8df55f76 Overview Tag System Mistake Unusual Activi…" at bounding box center [817, 419] width 1478 height 667
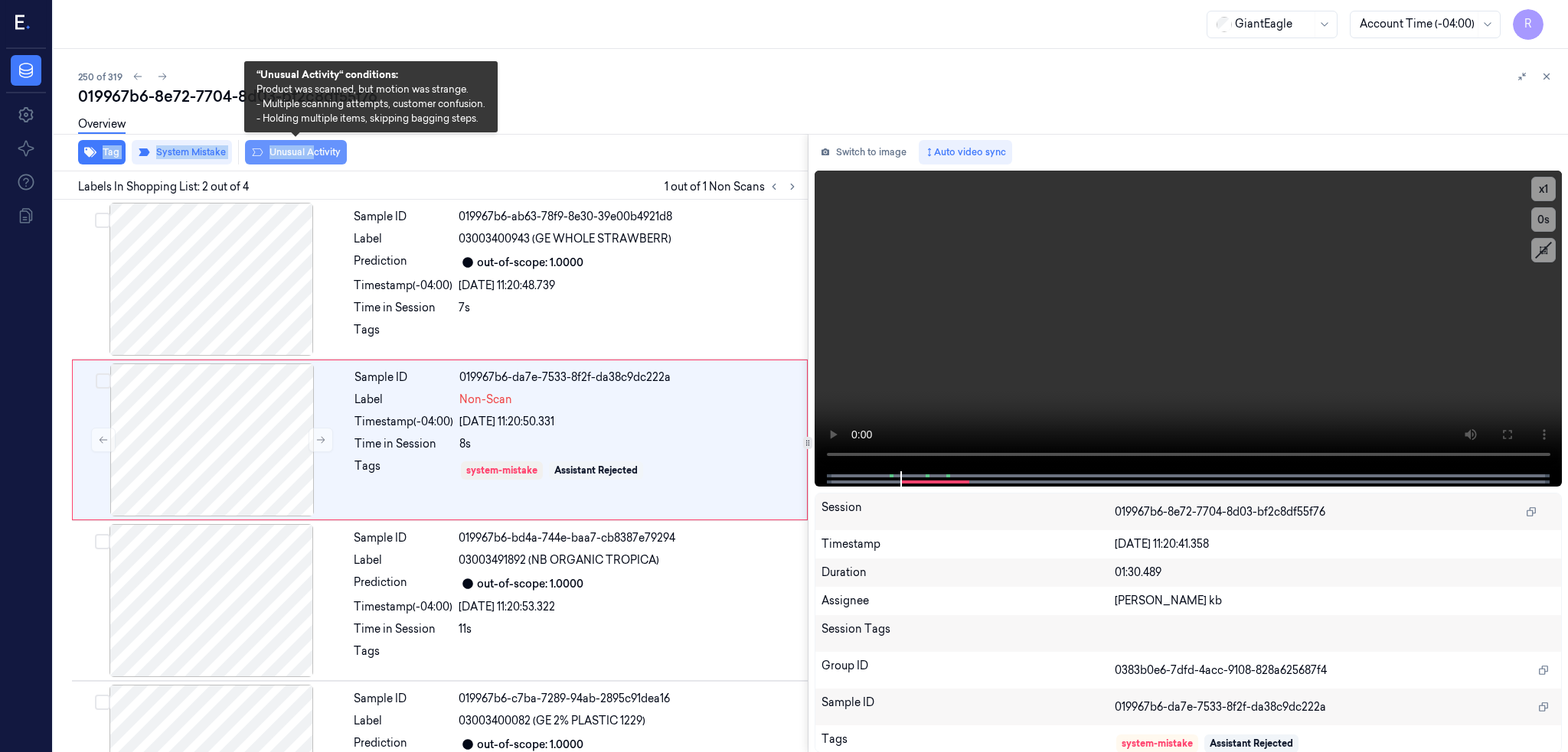
click at [326, 154] on button "Unusual Activity" at bounding box center [295, 152] width 102 height 25
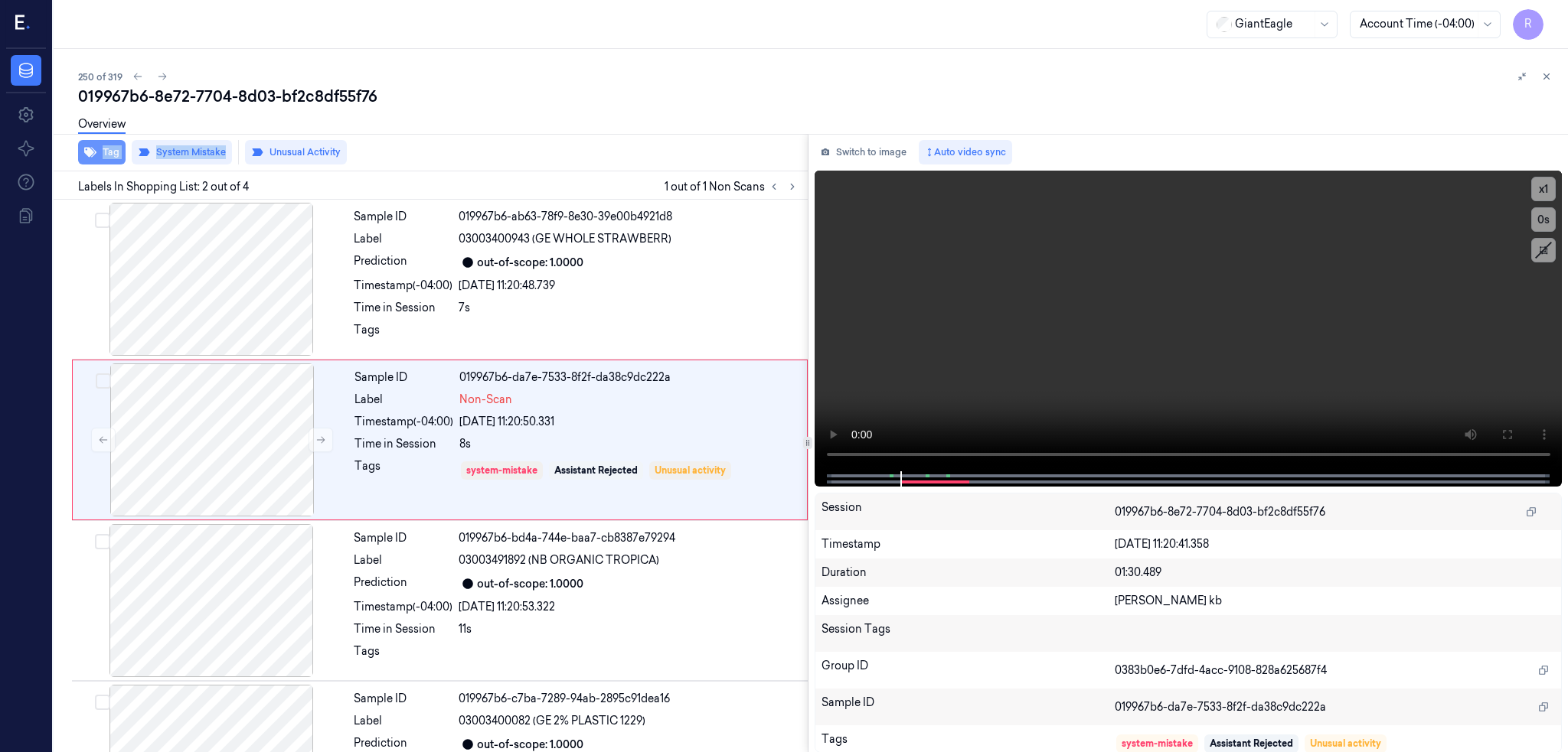
click at [110, 161] on button "Tag" at bounding box center [102, 152] width 48 height 25
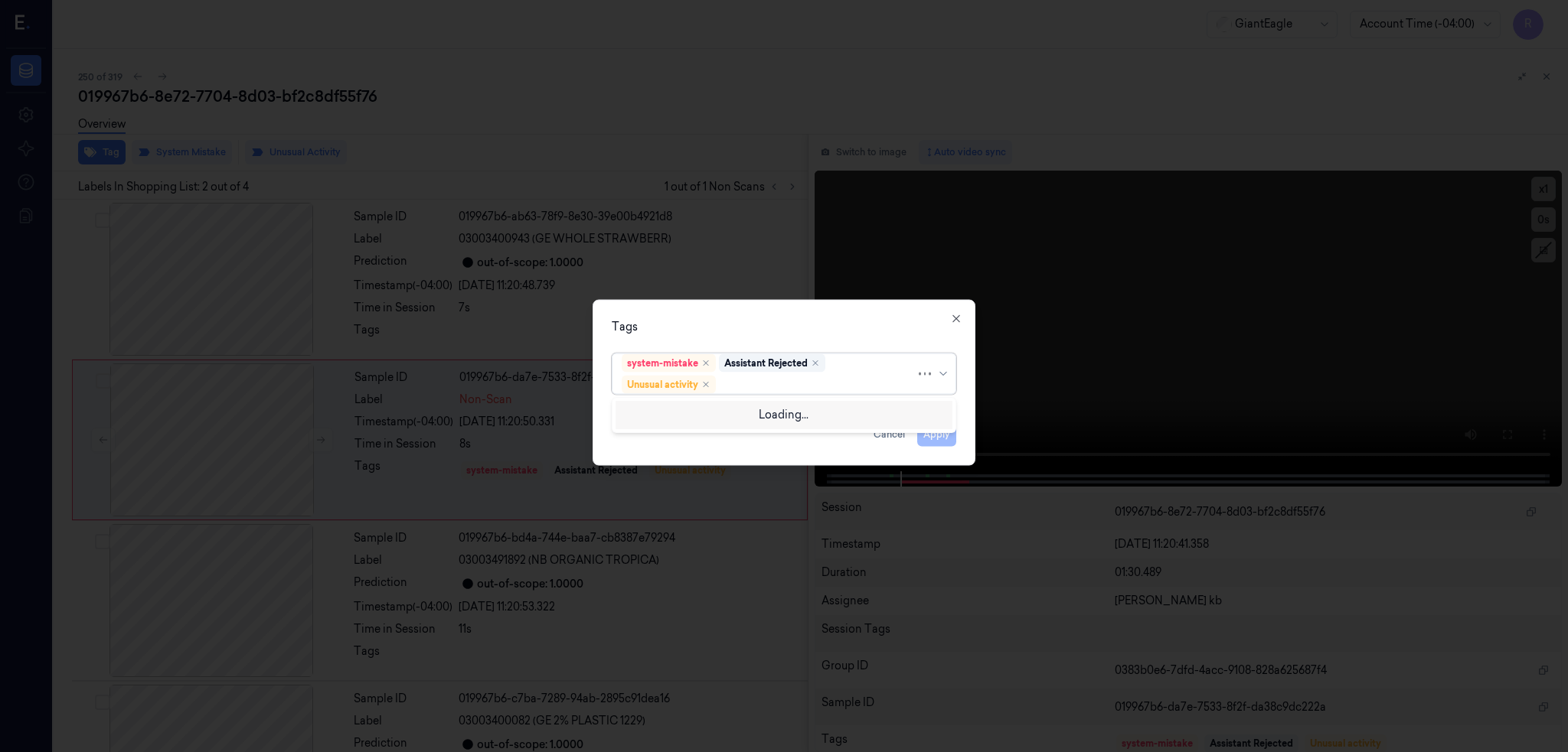
click at [750, 382] on div at bounding box center [817, 385] width 196 height 16
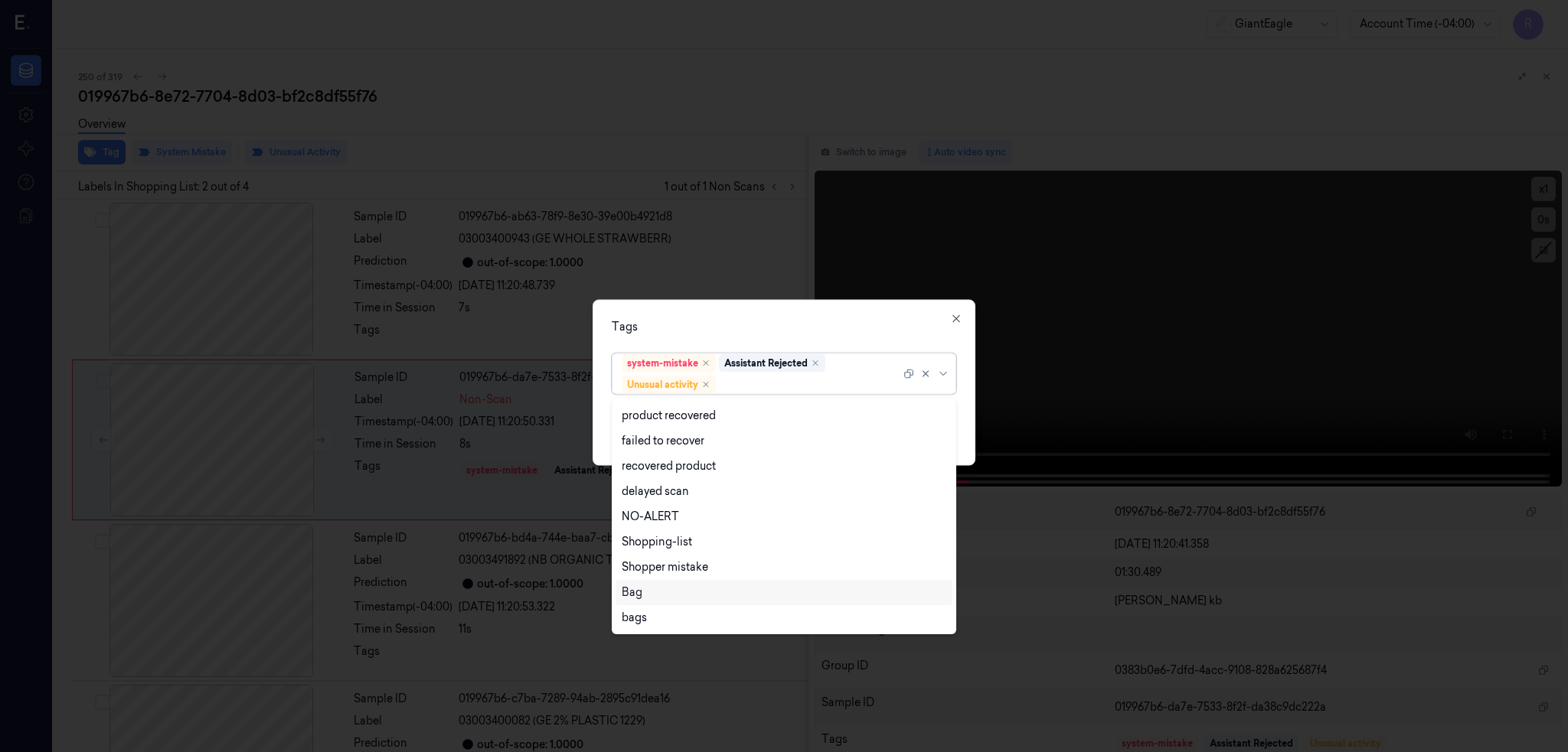
click at [644, 597] on div "Bag" at bounding box center [784, 593] width 325 height 16
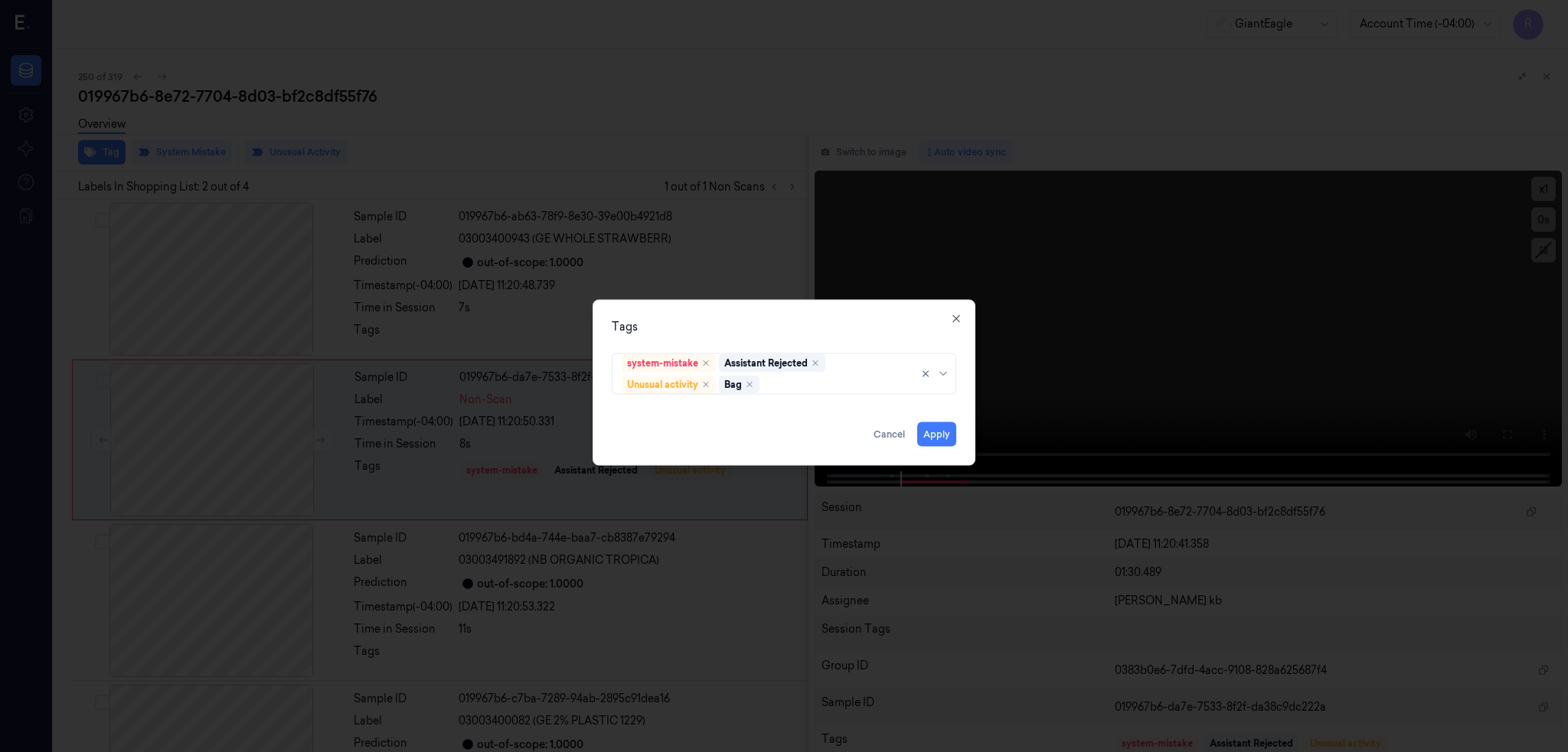
click at [784, 307] on div "Tags system-mistake Assistant Rejected Unusual activity Bag Apply Cancel Close" at bounding box center [783, 382] width 382 height 166
click at [941, 442] on button "Apply" at bounding box center [936, 434] width 39 height 25
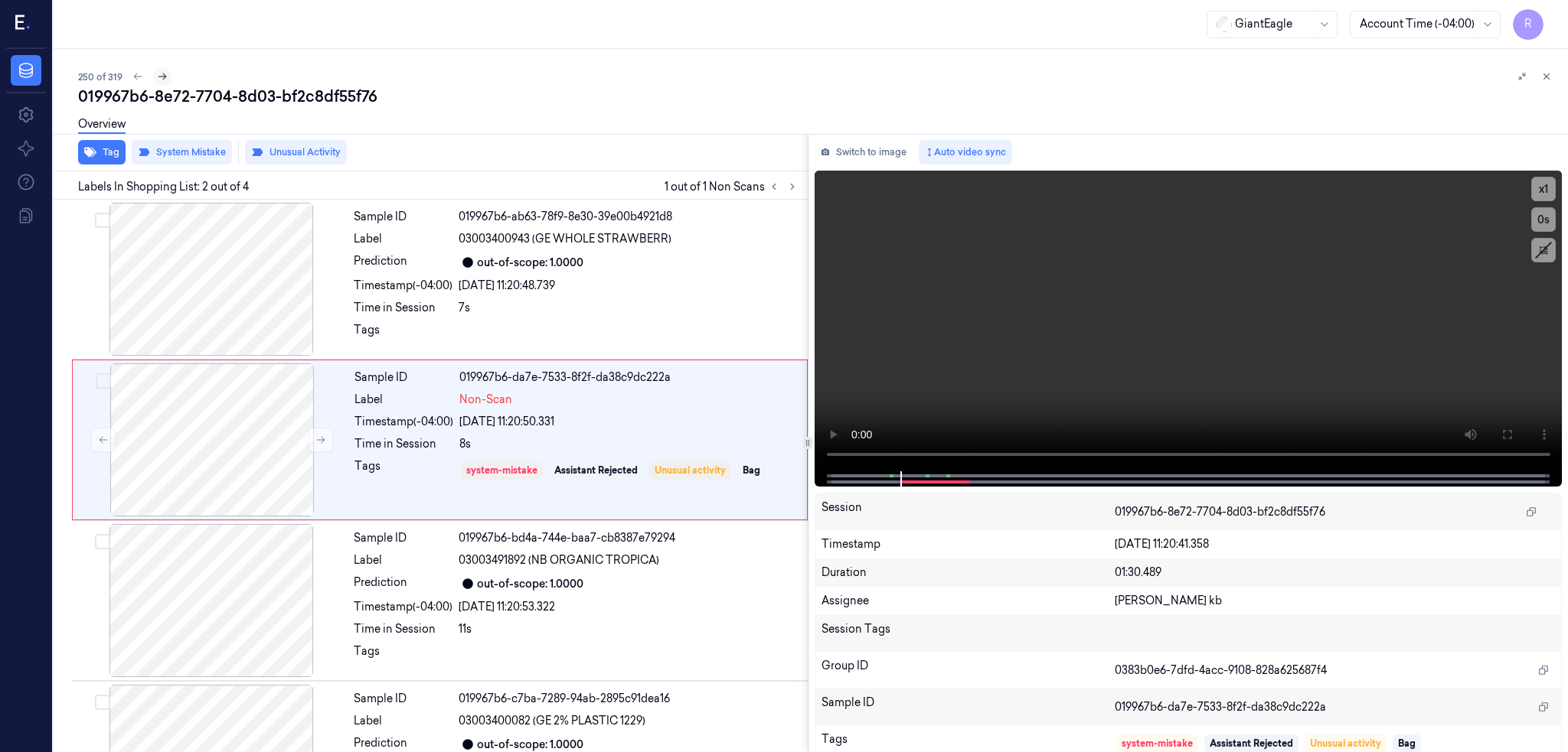
click at [167, 73] on button at bounding box center [162, 76] width 18 height 18
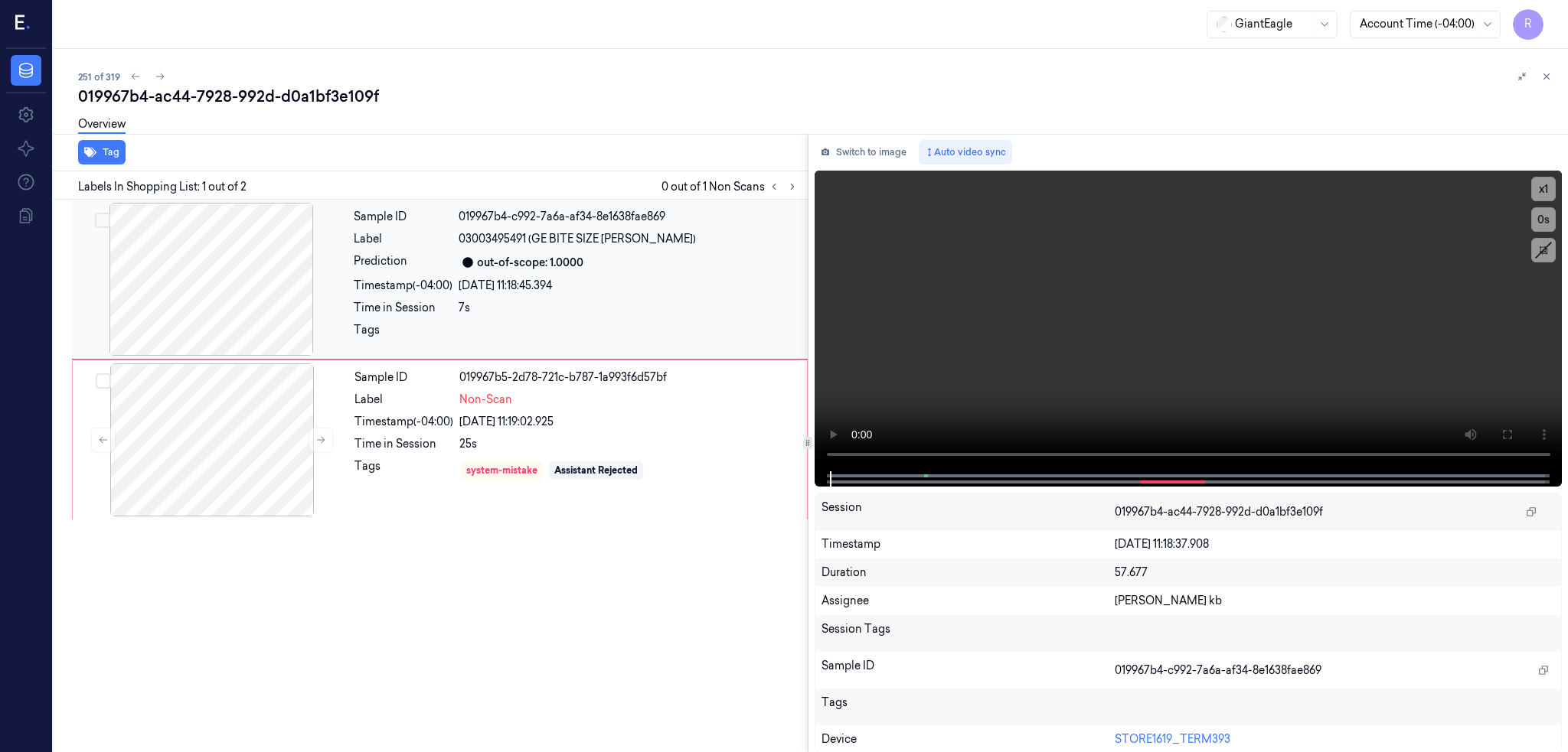
click at [218, 272] on div at bounding box center [211, 279] width 272 height 153
click at [1511, 435] on icon at bounding box center [1507, 435] width 10 height 9
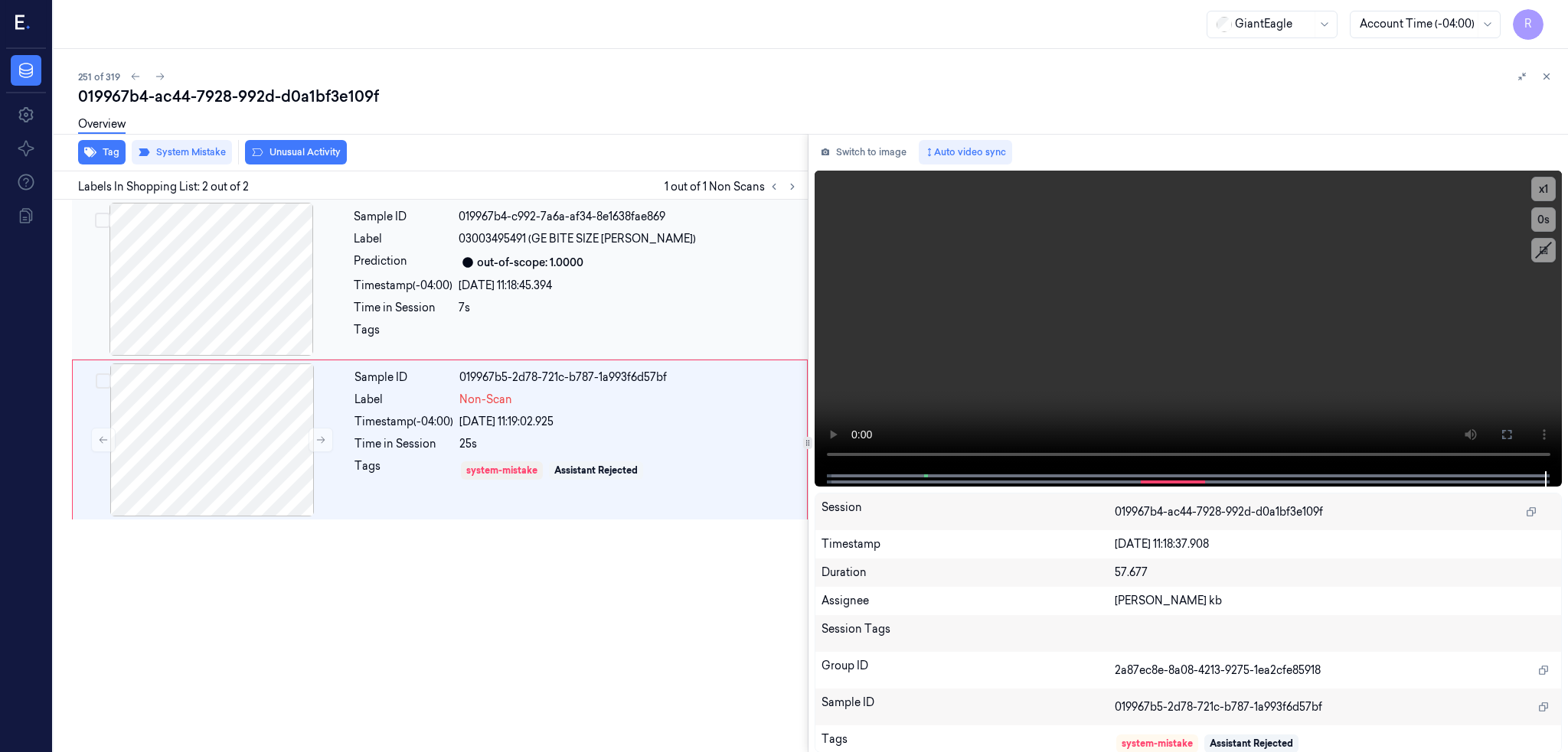
click at [218, 291] on div at bounding box center [211, 279] width 272 height 153
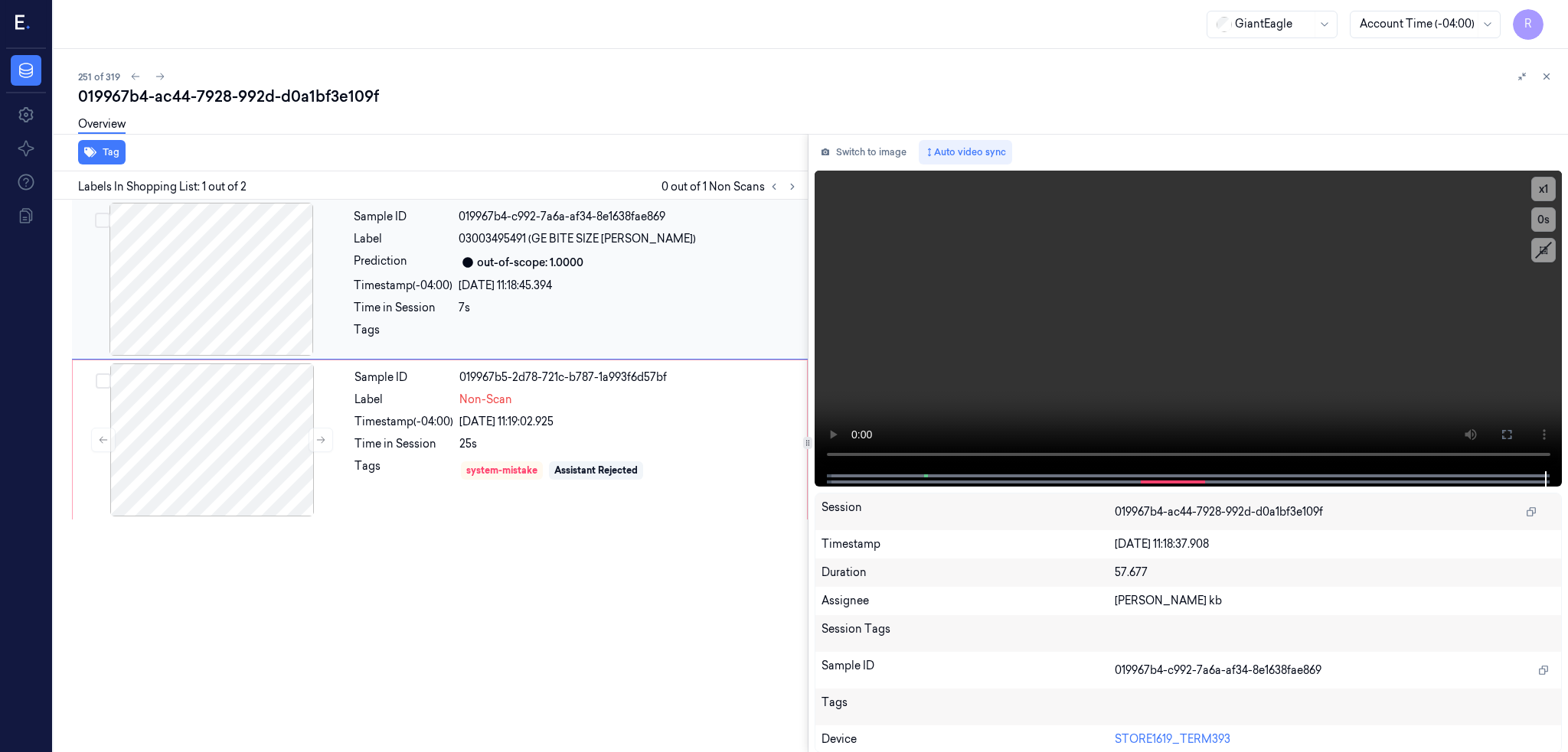
click at [218, 291] on div at bounding box center [211, 279] width 272 height 153
click at [238, 438] on div at bounding box center [212, 439] width 272 height 153
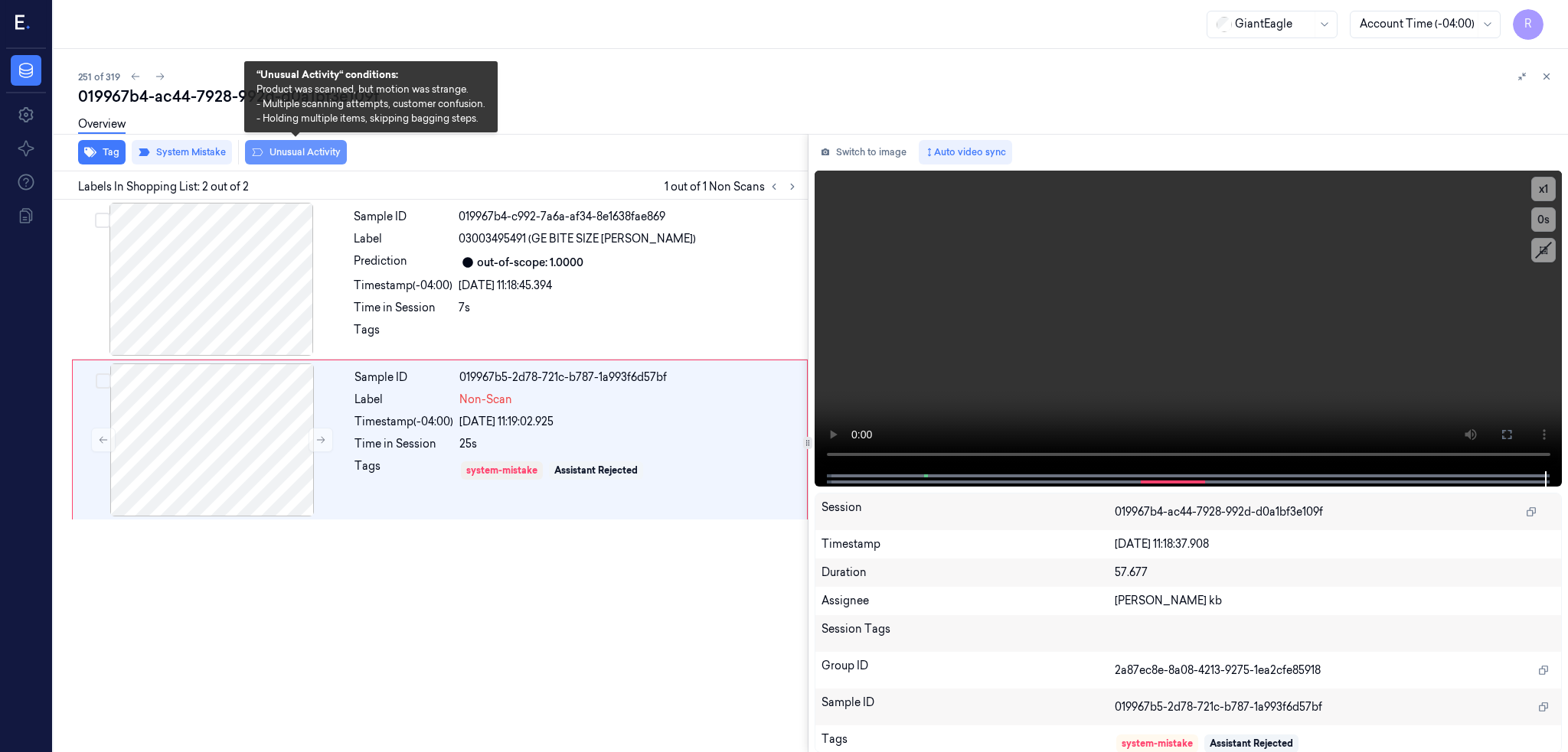
click at [292, 154] on button "Unusual Activity" at bounding box center [295, 152] width 102 height 25
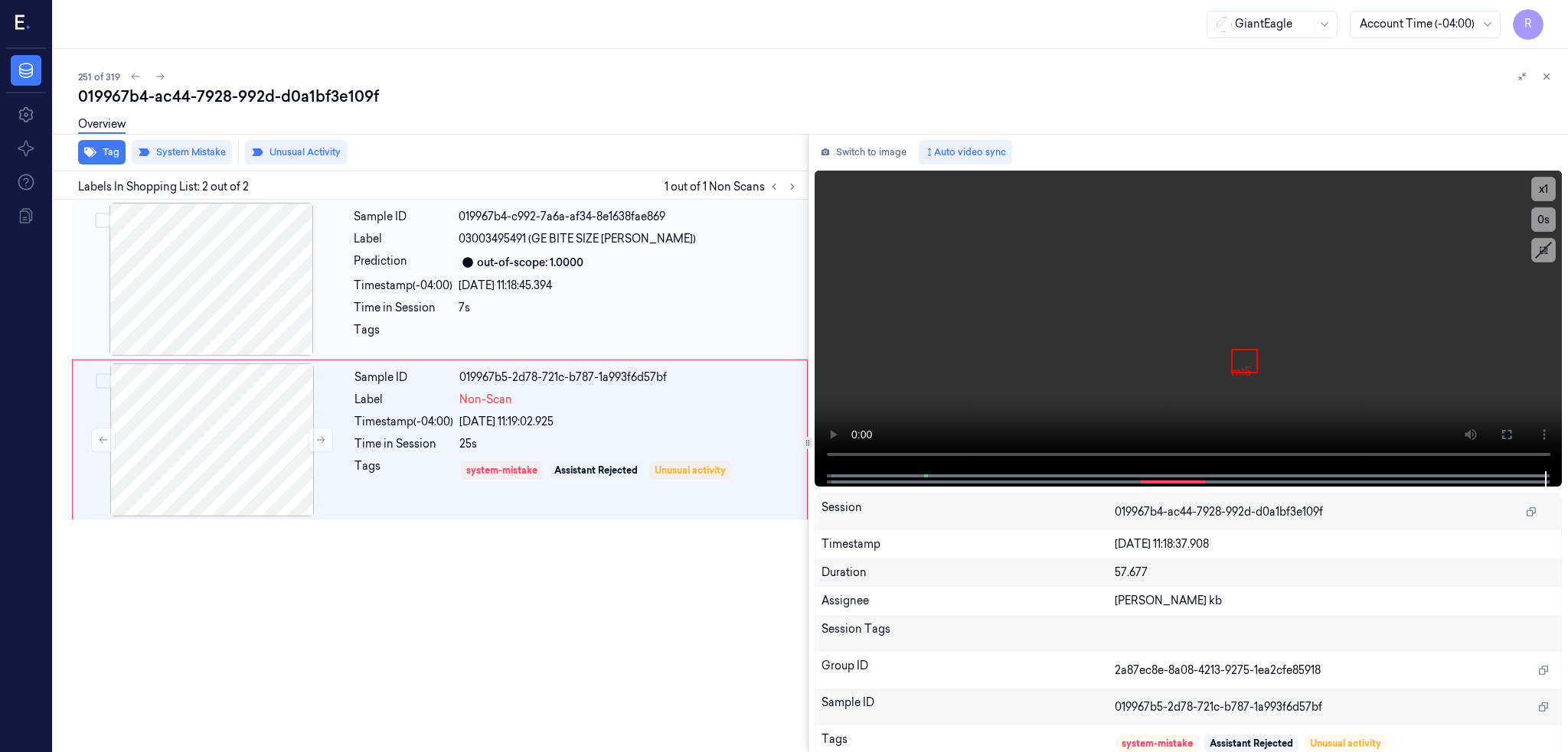
click at [577, 267] on div "out-of-scope: 1.0000" at bounding box center [530, 263] width 106 height 16
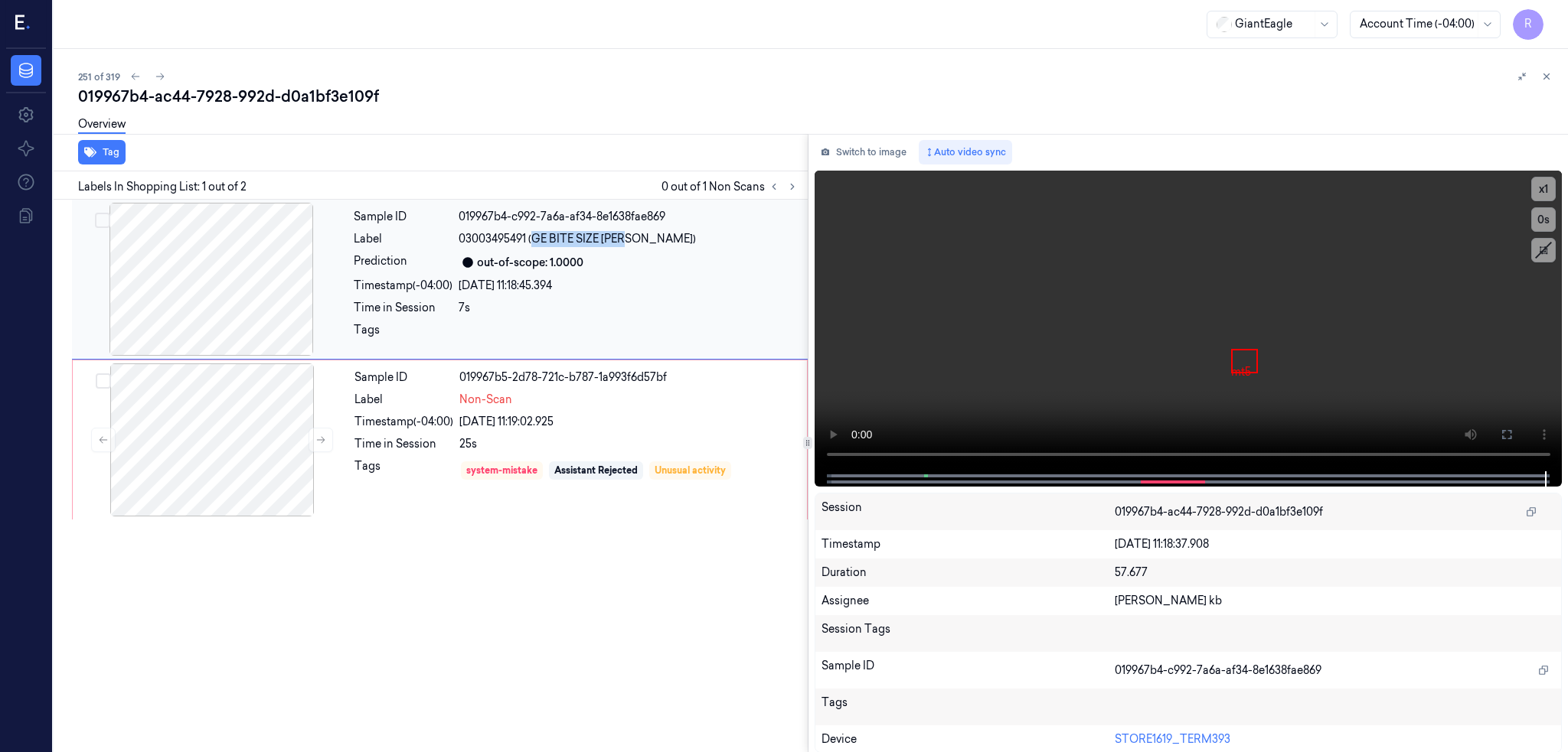
drag, startPoint x: 535, startPoint y: 240, endPoint x: 634, endPoint y: 241, distance: 99.0
click at [634, 241] on span "03003495491 (GE BITE SIZE TORTI)" at bounding box center [577, 239] width 238 height 16
click at [205, 392] on div at bounding box center [212, 439] width 272 height 153
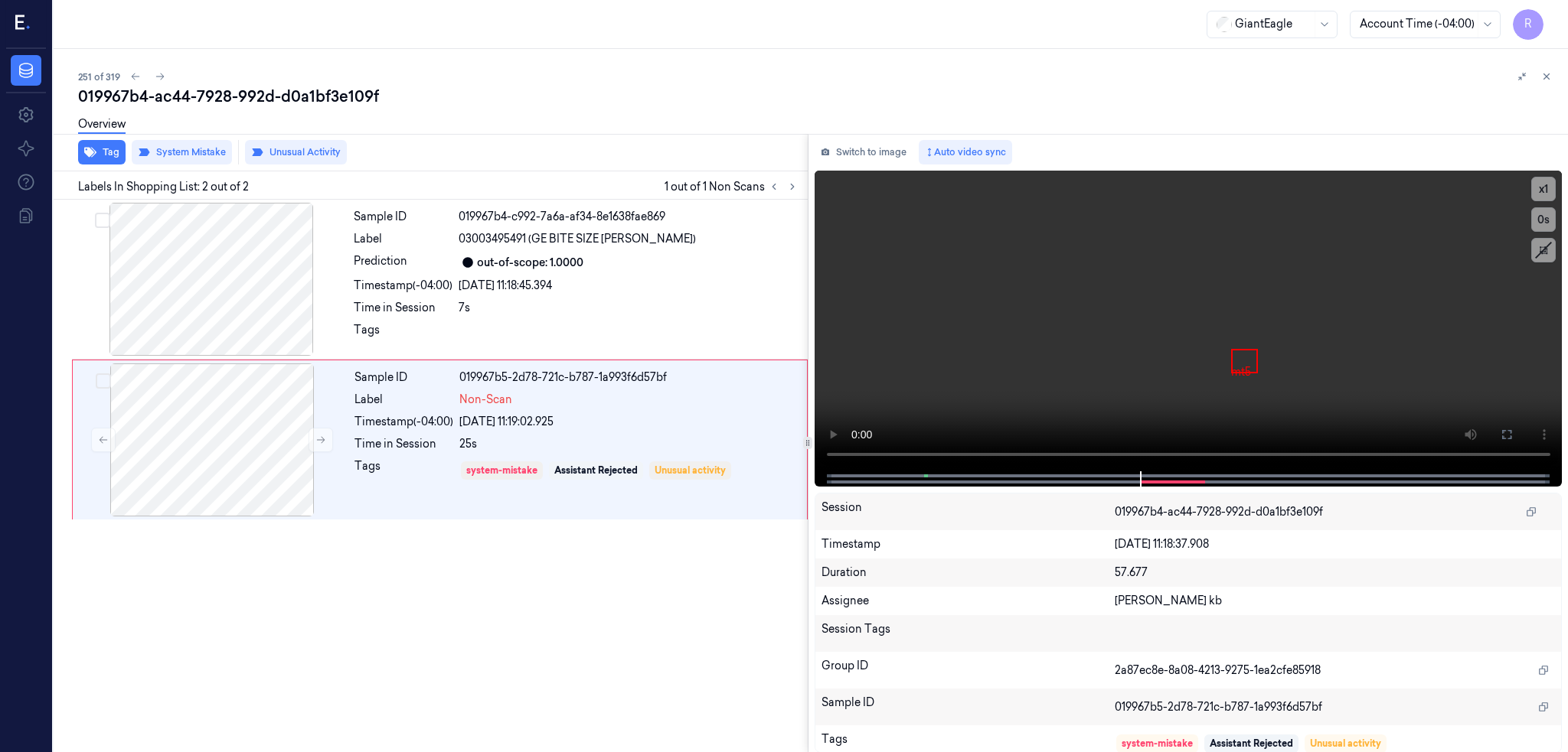
click at [305, 89] on div "019967b4-ac44-7928-992d-d0a1bf3e109f" at bounding box center [817, 96] width 1478 height 21
copy div "d0a1bf3e109f"
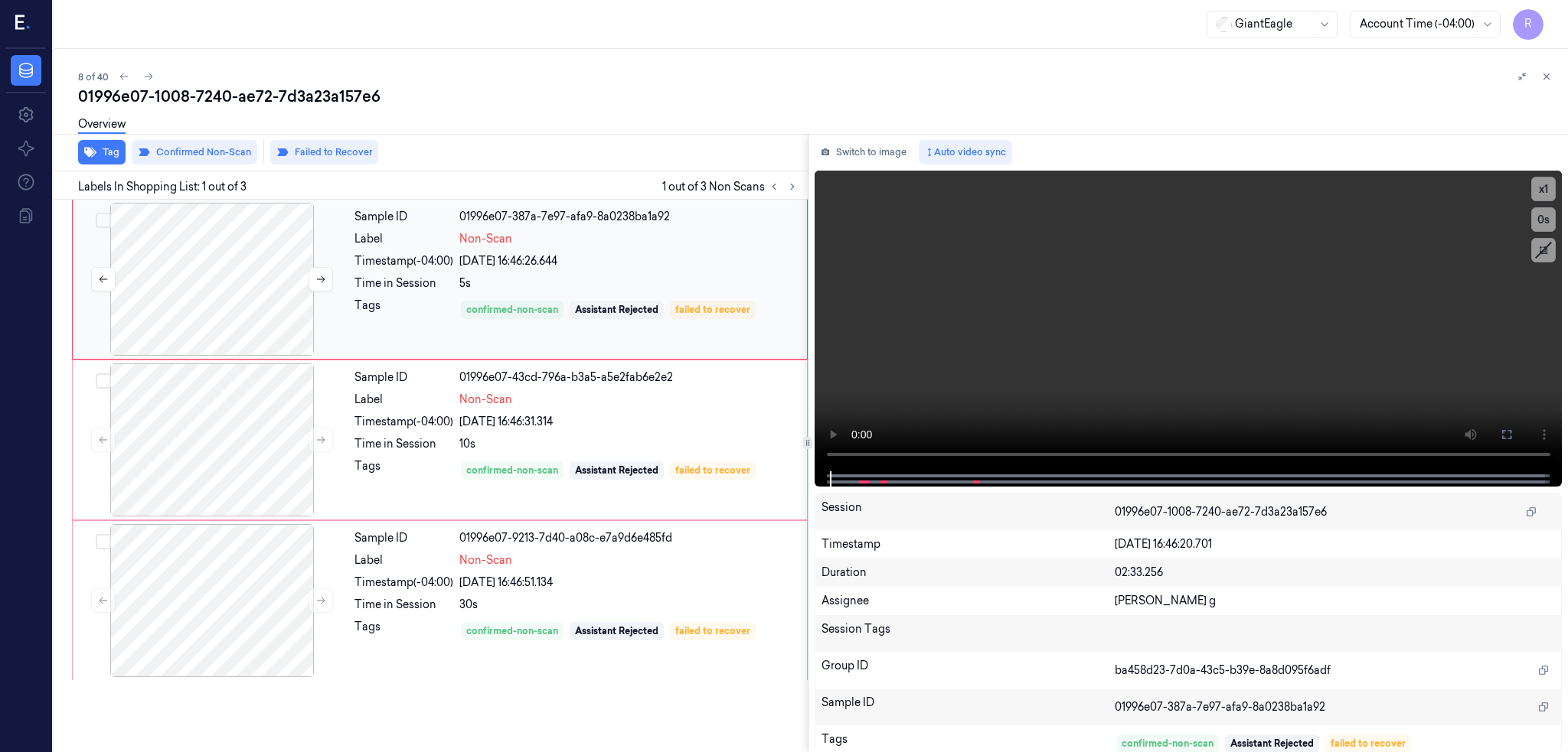
click at [225, 285] on div at bounding box center [212, 279] width 272 height 153
click at [196, 459] on div at bounding box center [212, 439] width 272 height 153
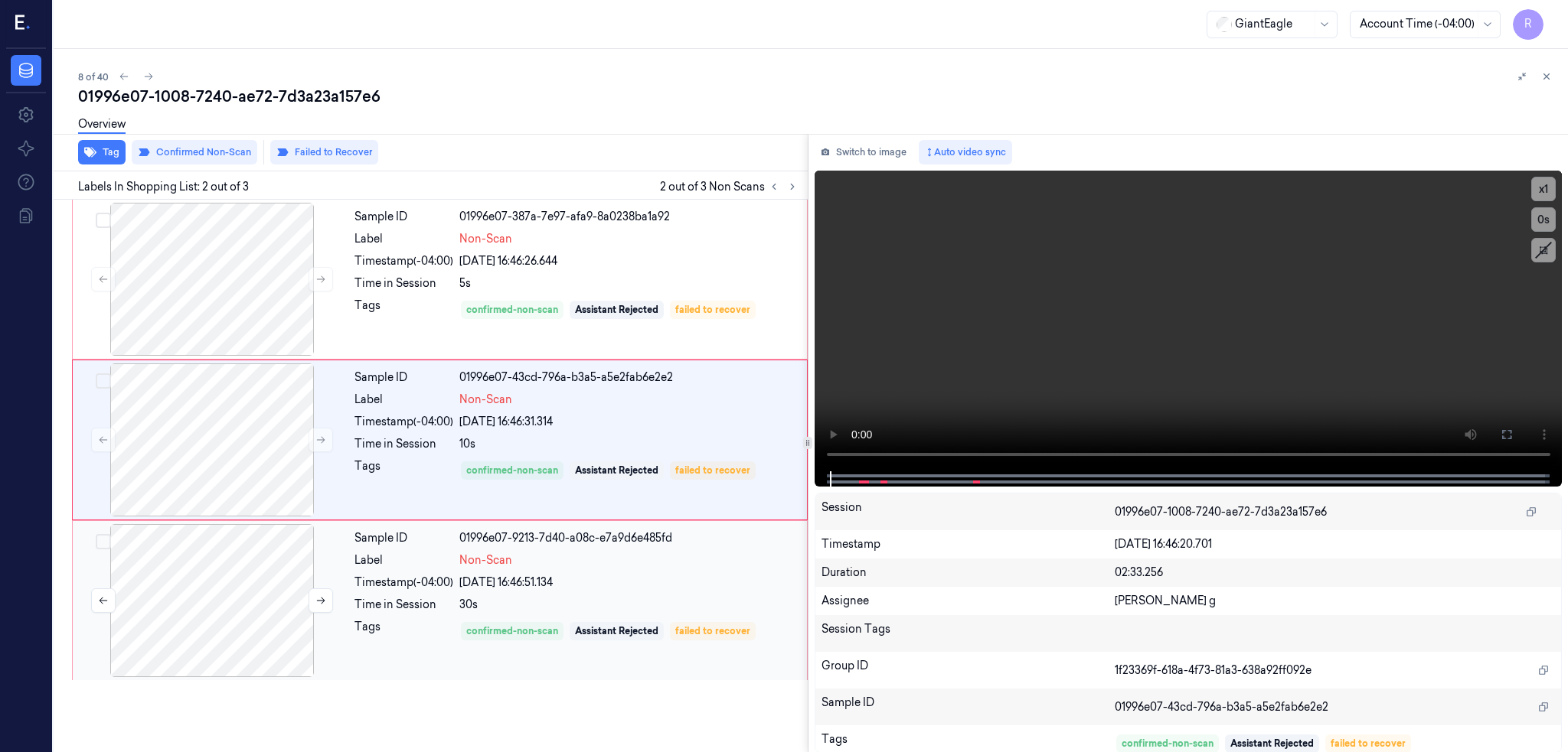
click at [220, 600] on div at bounding box center [212, 600] width 272 height 153
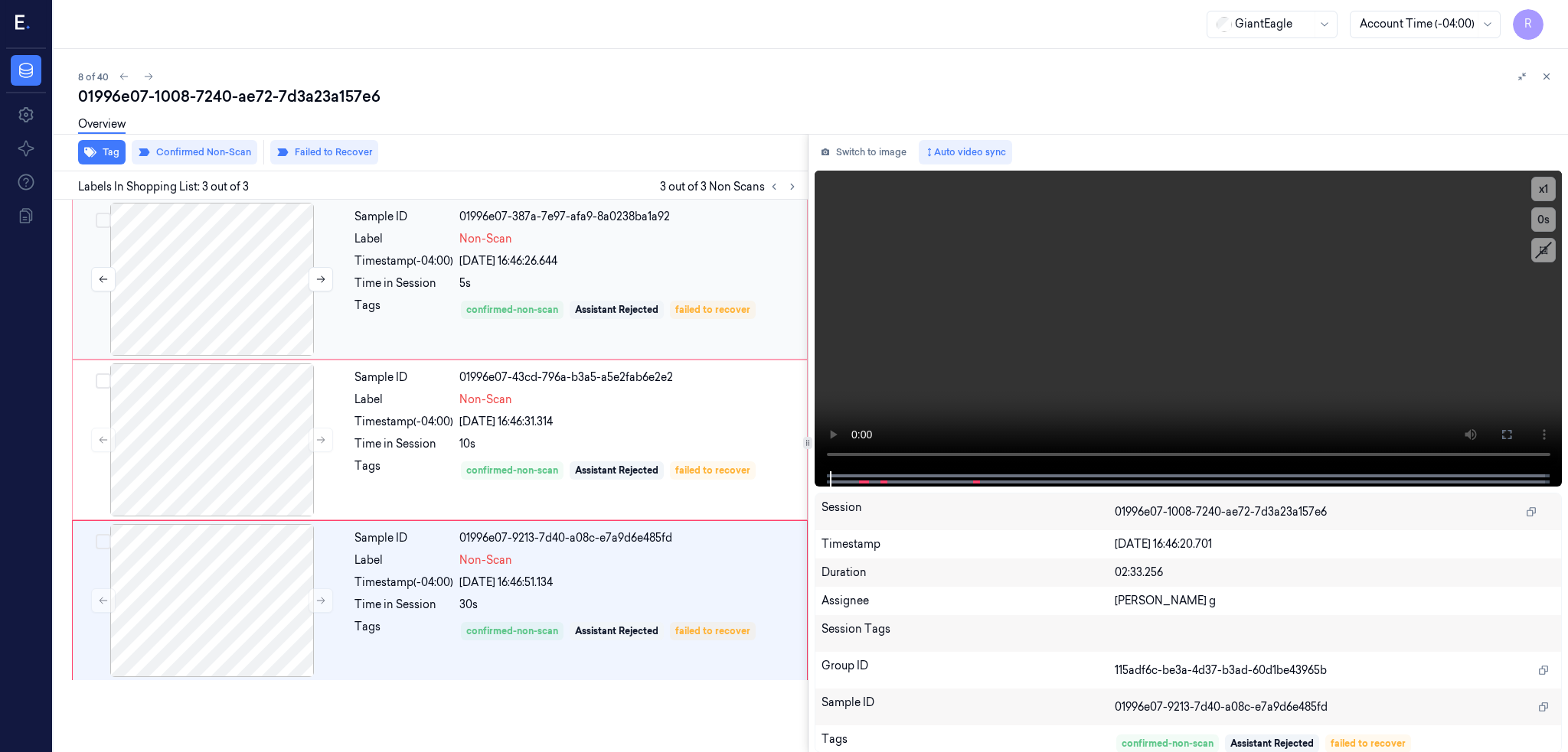
click at [204, 239] on div at bounding box center [212, 279] width 272 height 153
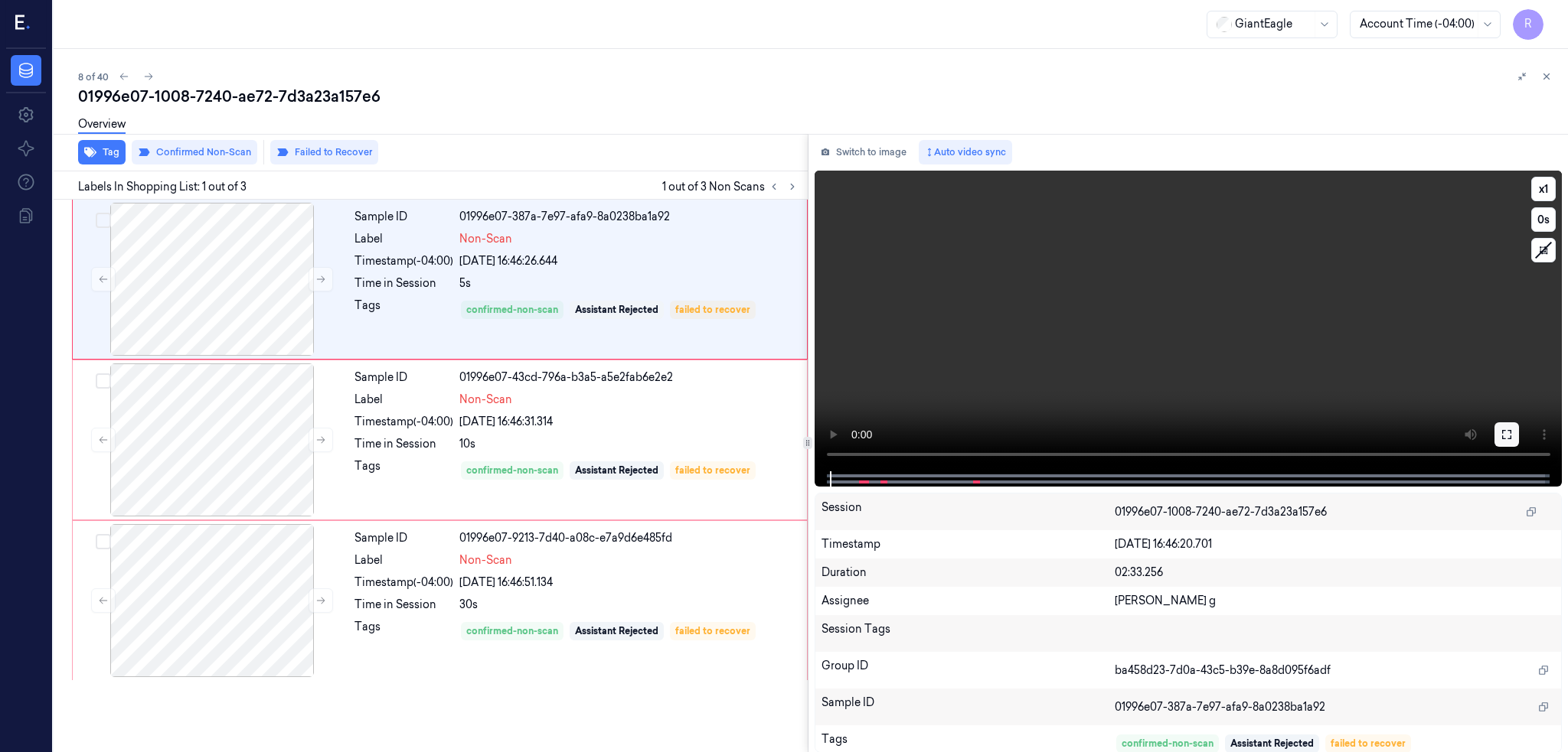
click at [1519, 427] on button at bounding box center [1506, 435] width 25 height 25
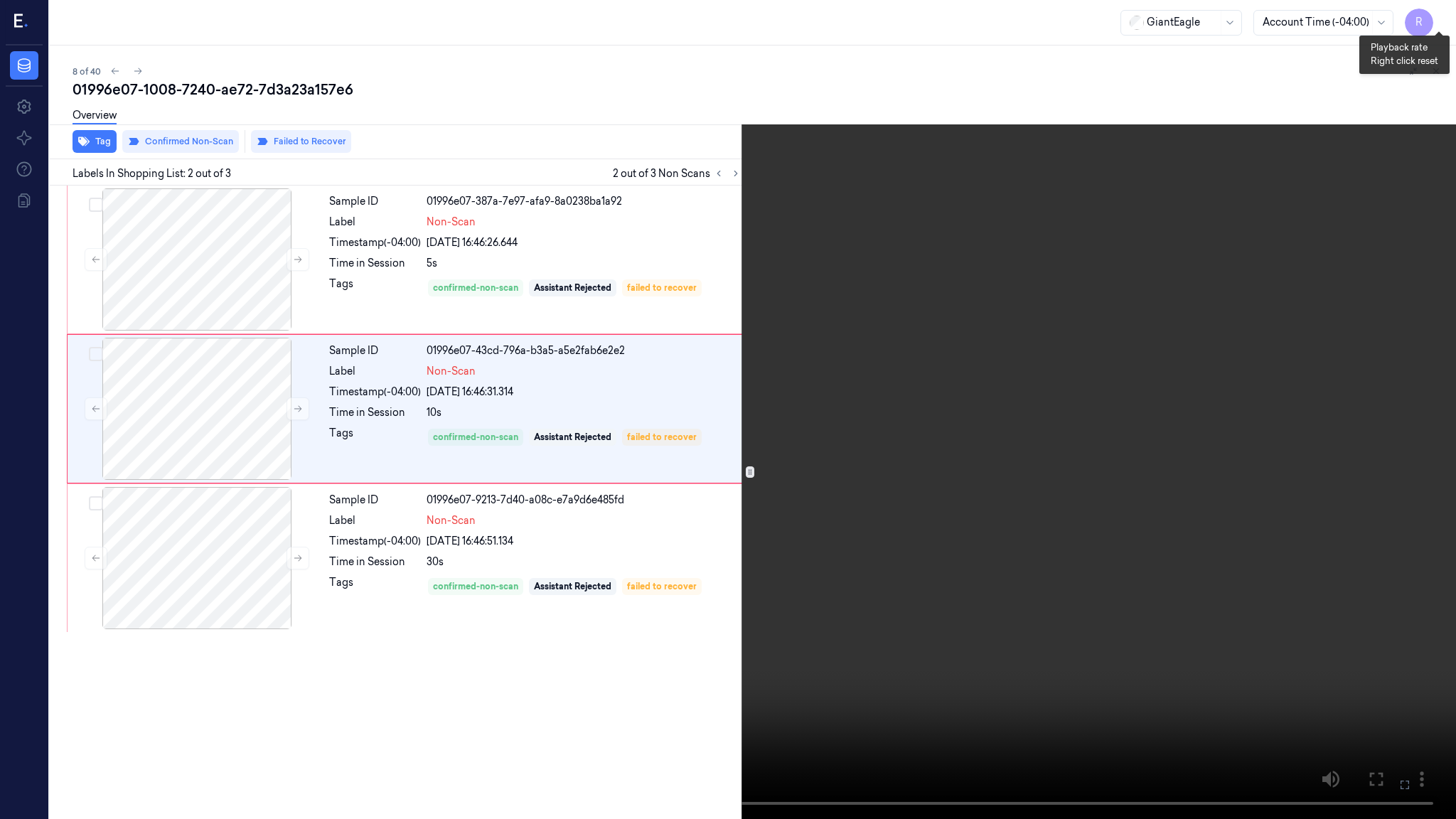
click at [1430, 15] on button "x 1" at bounding box center [1438, 17] width 23 height 23
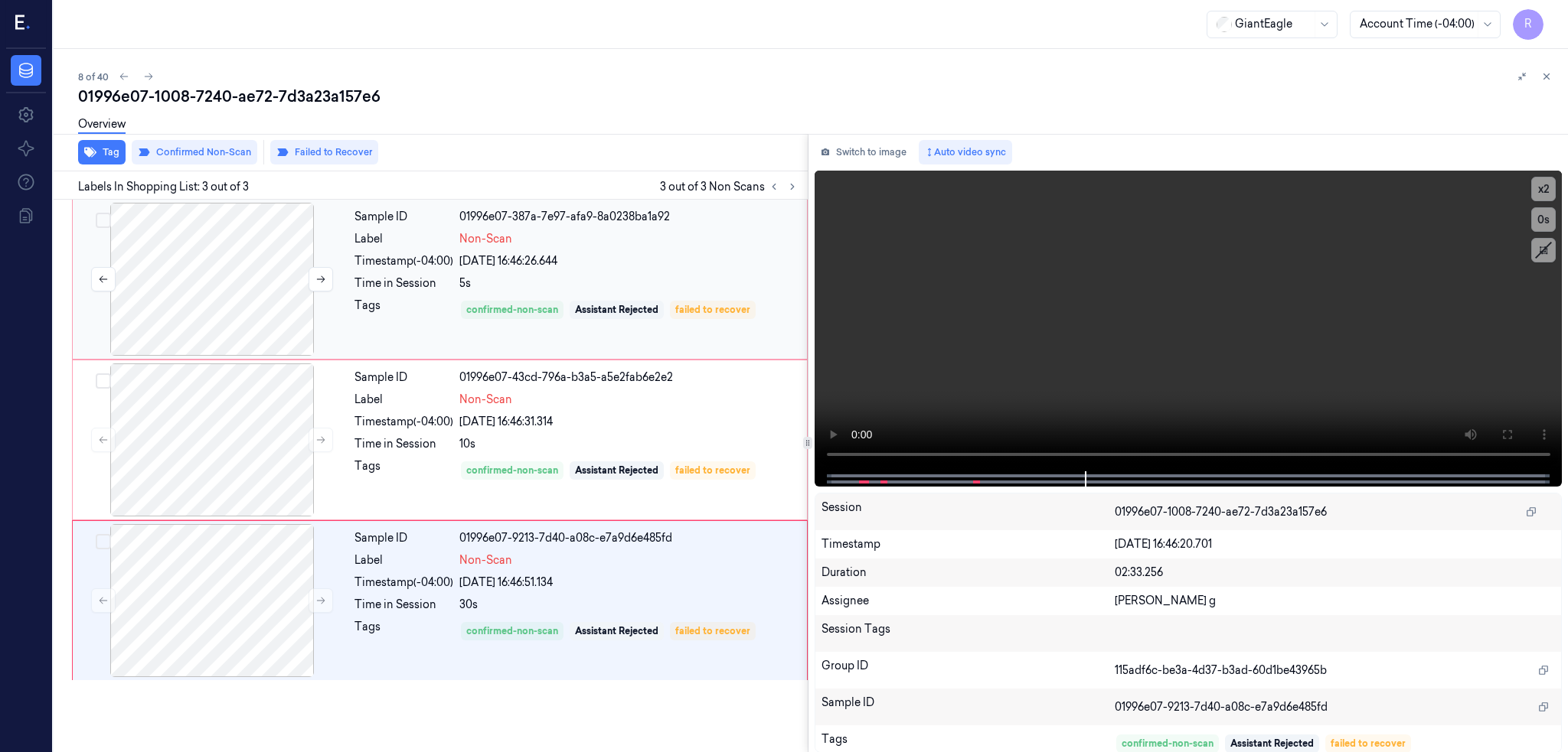
click at [227, 294] on div at bounding box center [212, 279] width 272 height 153
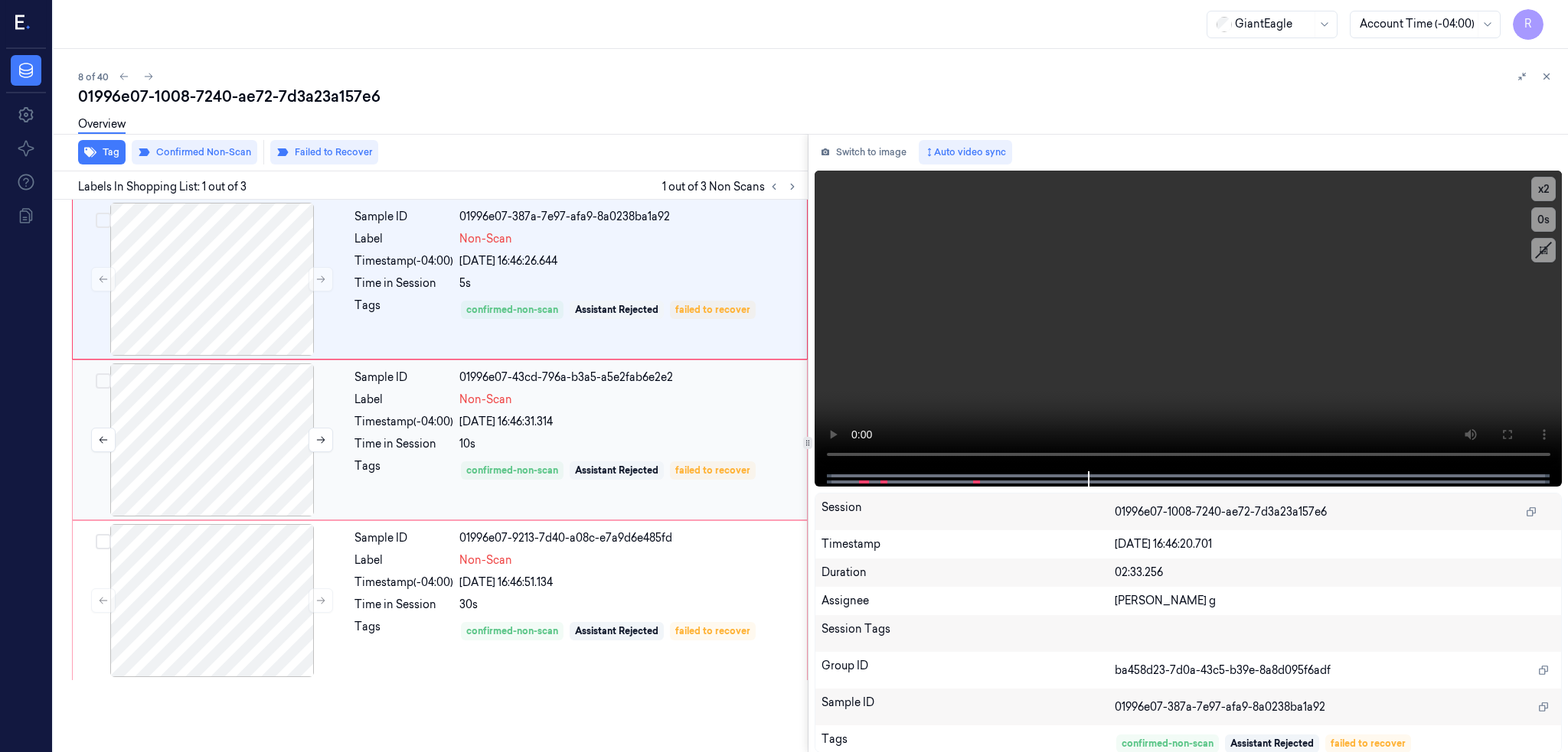
click at [236, 429] on div at bounding box center [212, 439] width 272 height 153
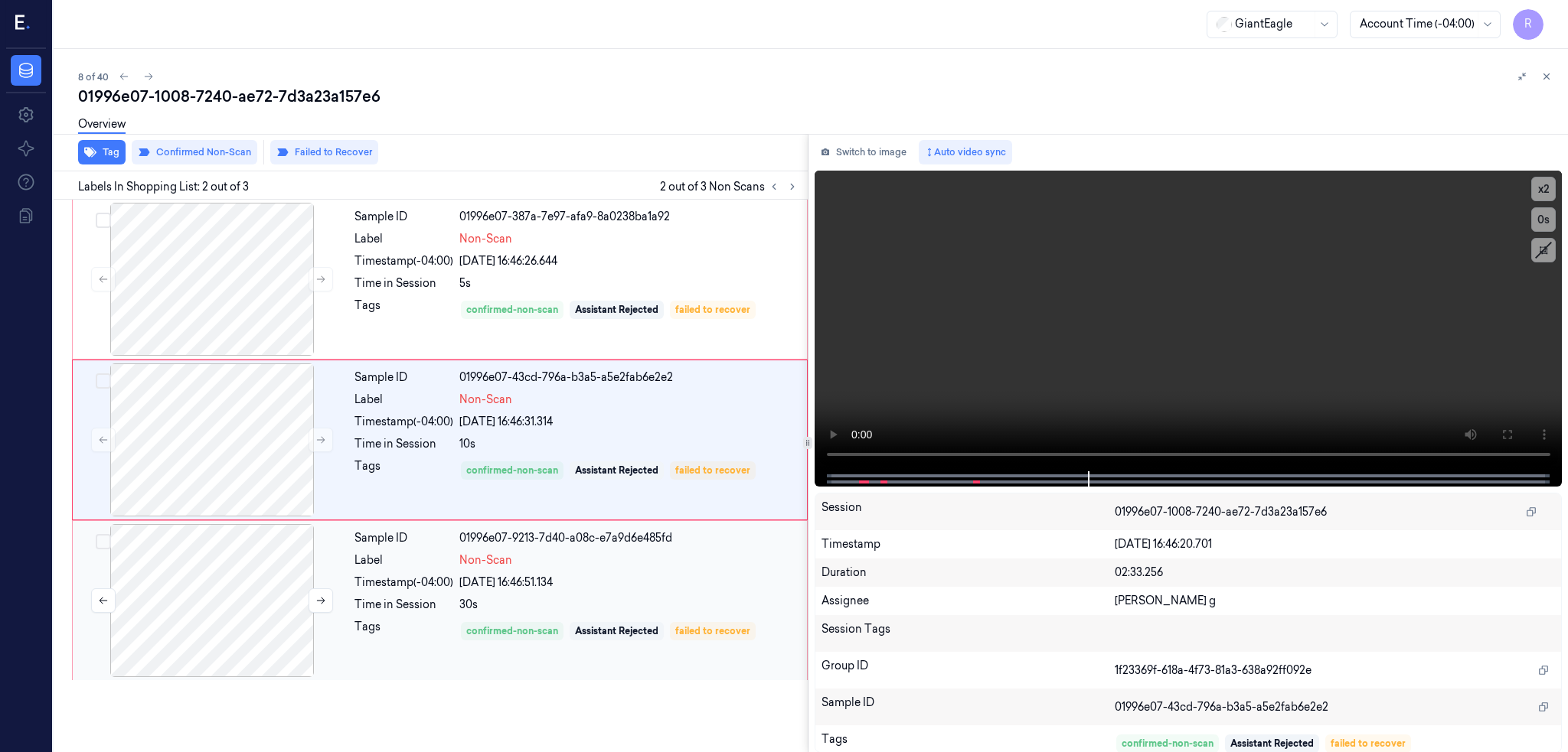
click at [221, 582] on div at bounding box center [212, 600] width 272 height 153
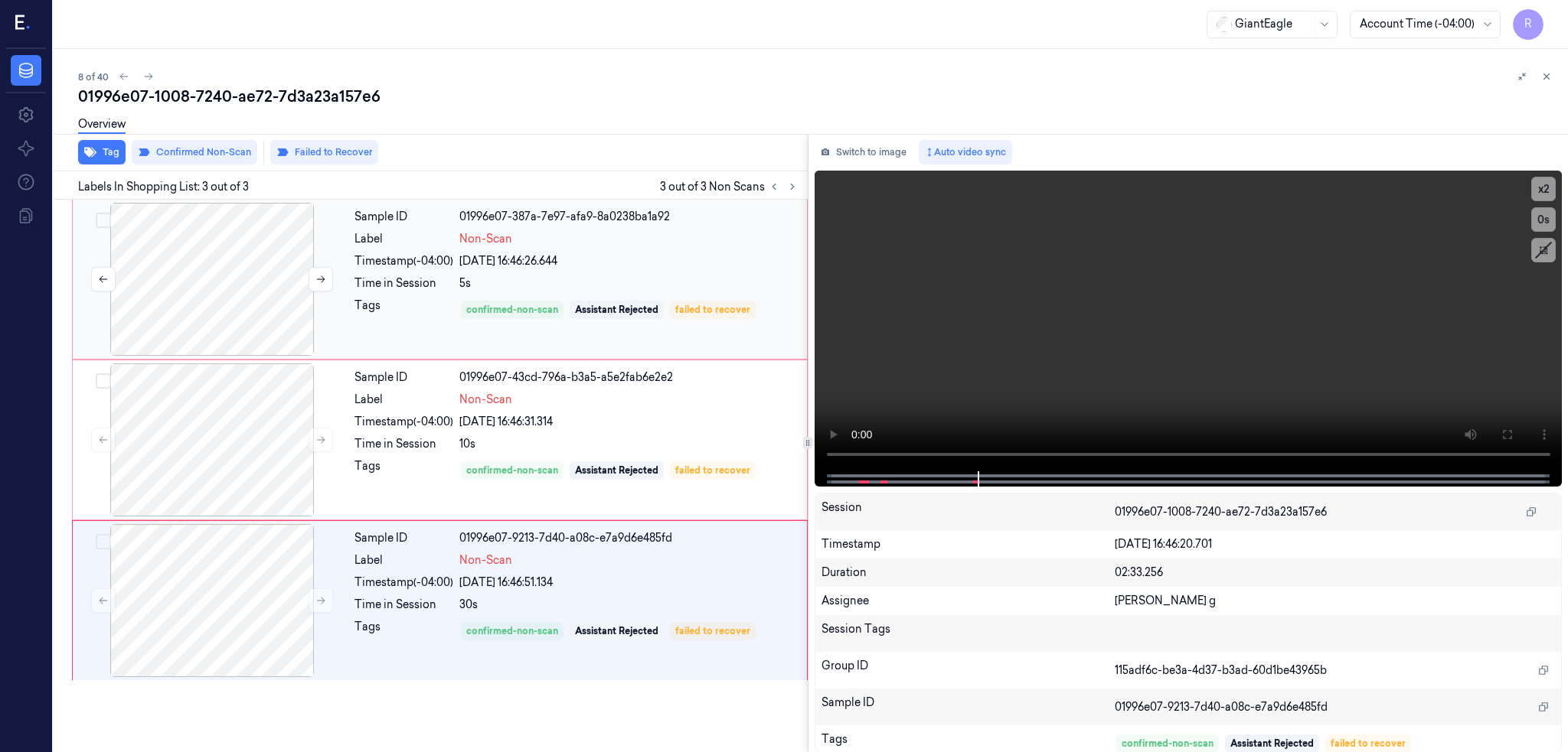
click at [242, 325] on div at bounding box center [212, 279] width 272 height 153
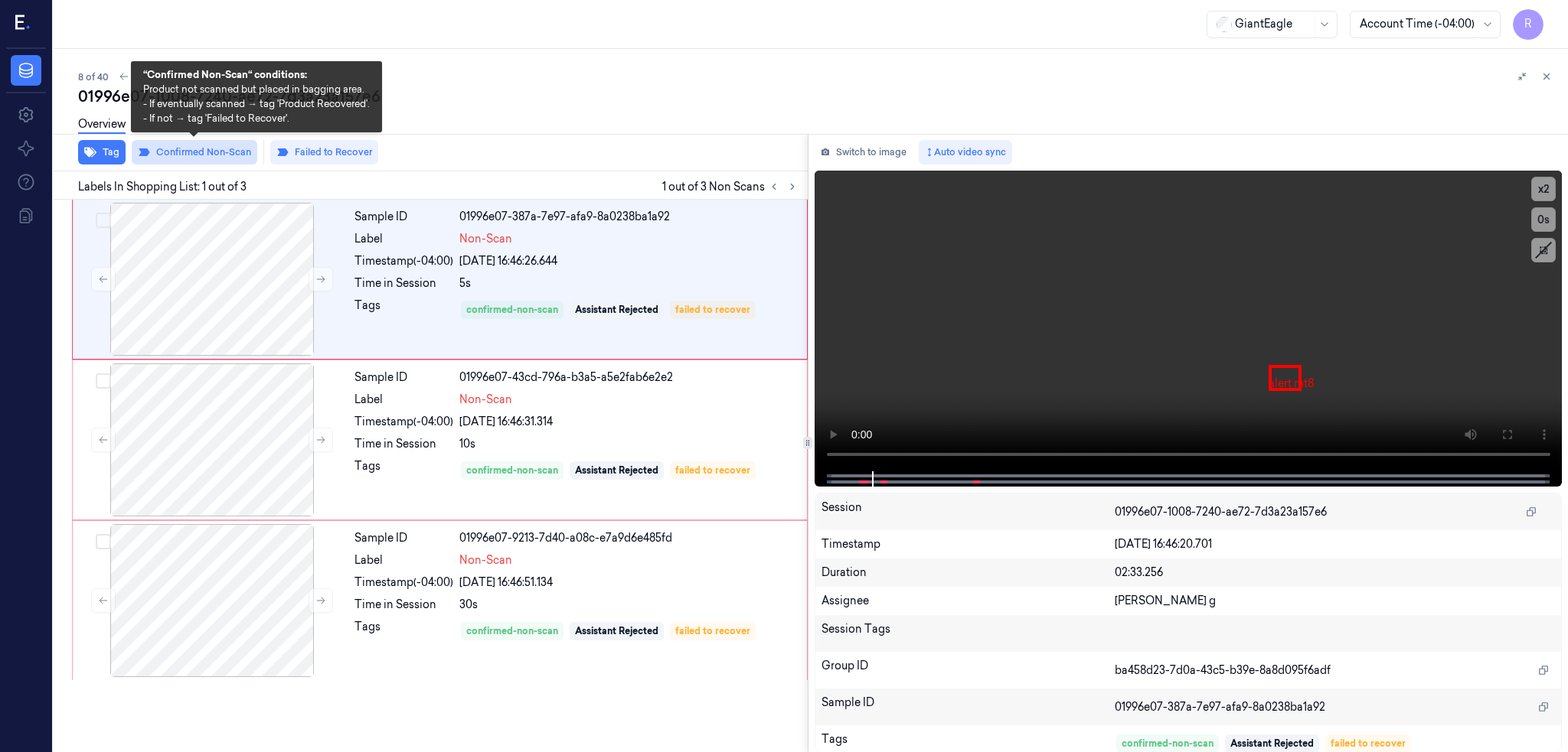
click at [193, 149] on button "Confirmed Non-Scan" at bounding box center [194, 152] width 126 height 25
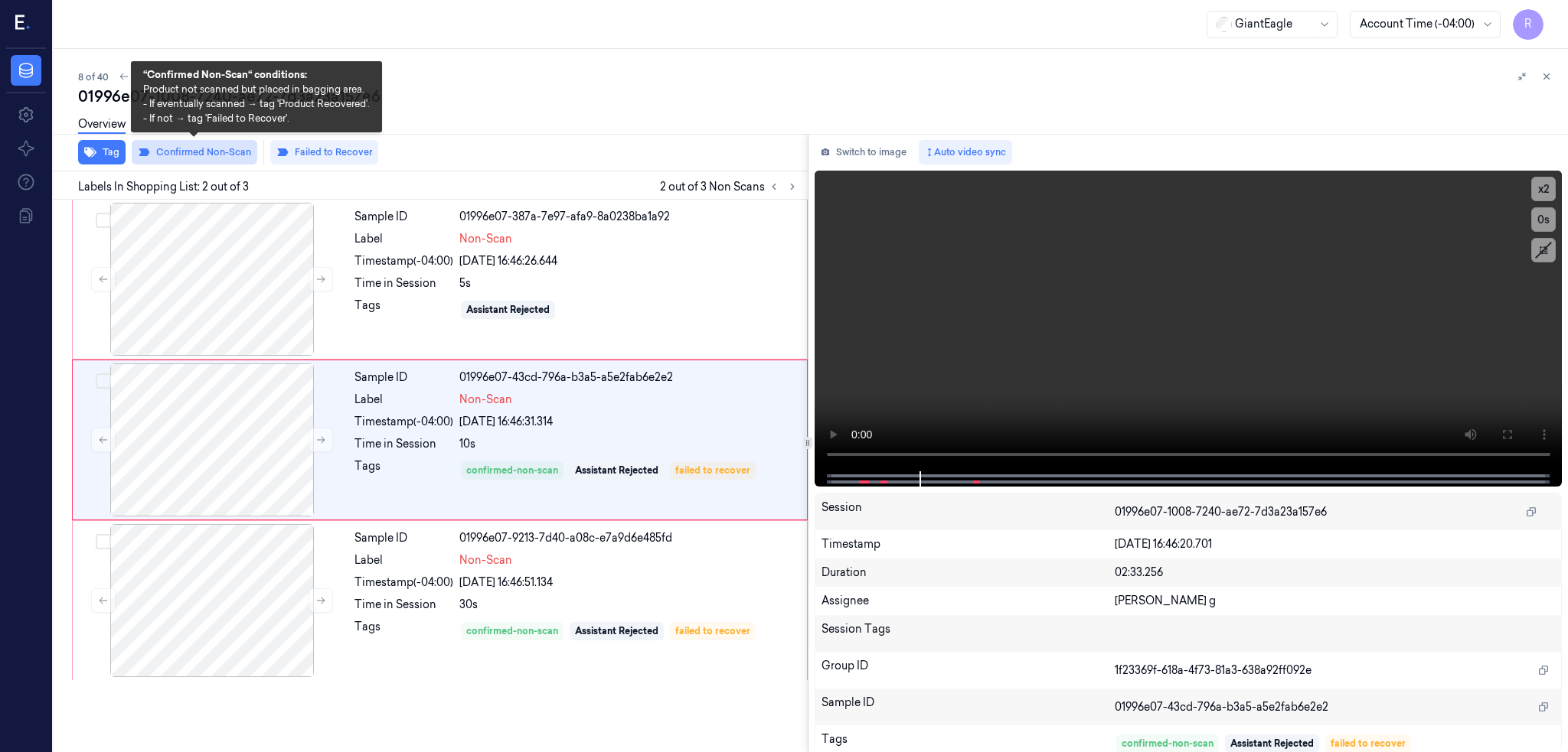
click at [197, 157] on button "Confirmed Non-Scan" at bounding box center [194, 152] width 126 height 25
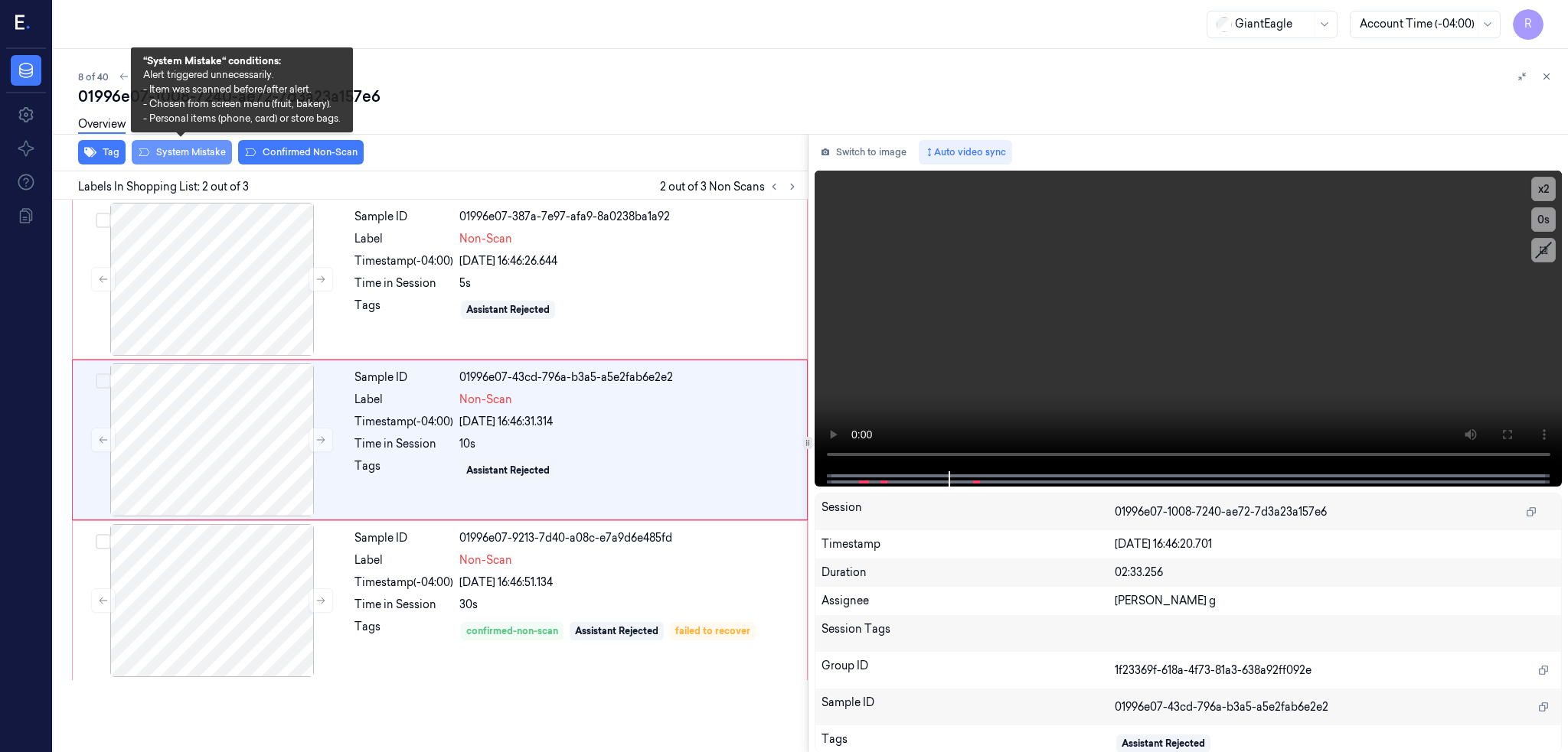
click at [204, 150] on button "System Mistake" at bounding box center [181, 152] width 101 height 25
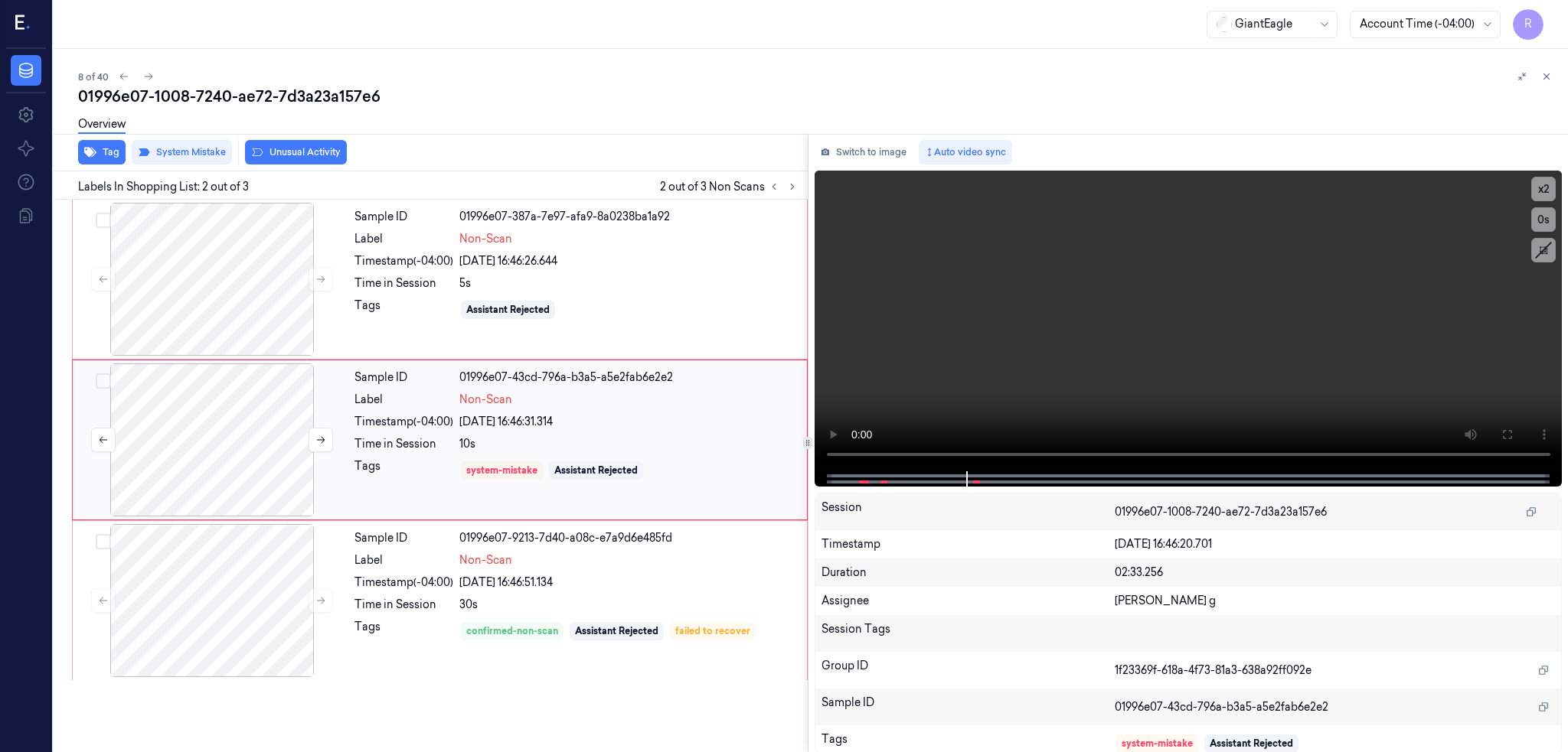
click at [233, 460] on div at bounding box center [212, 439] width 272 height 153
click at [209, 440] on div at bounding box center [212, 439] width 272 height 153
click at [236, 285] on div at bounding box center [212, 279] width 272 height 153
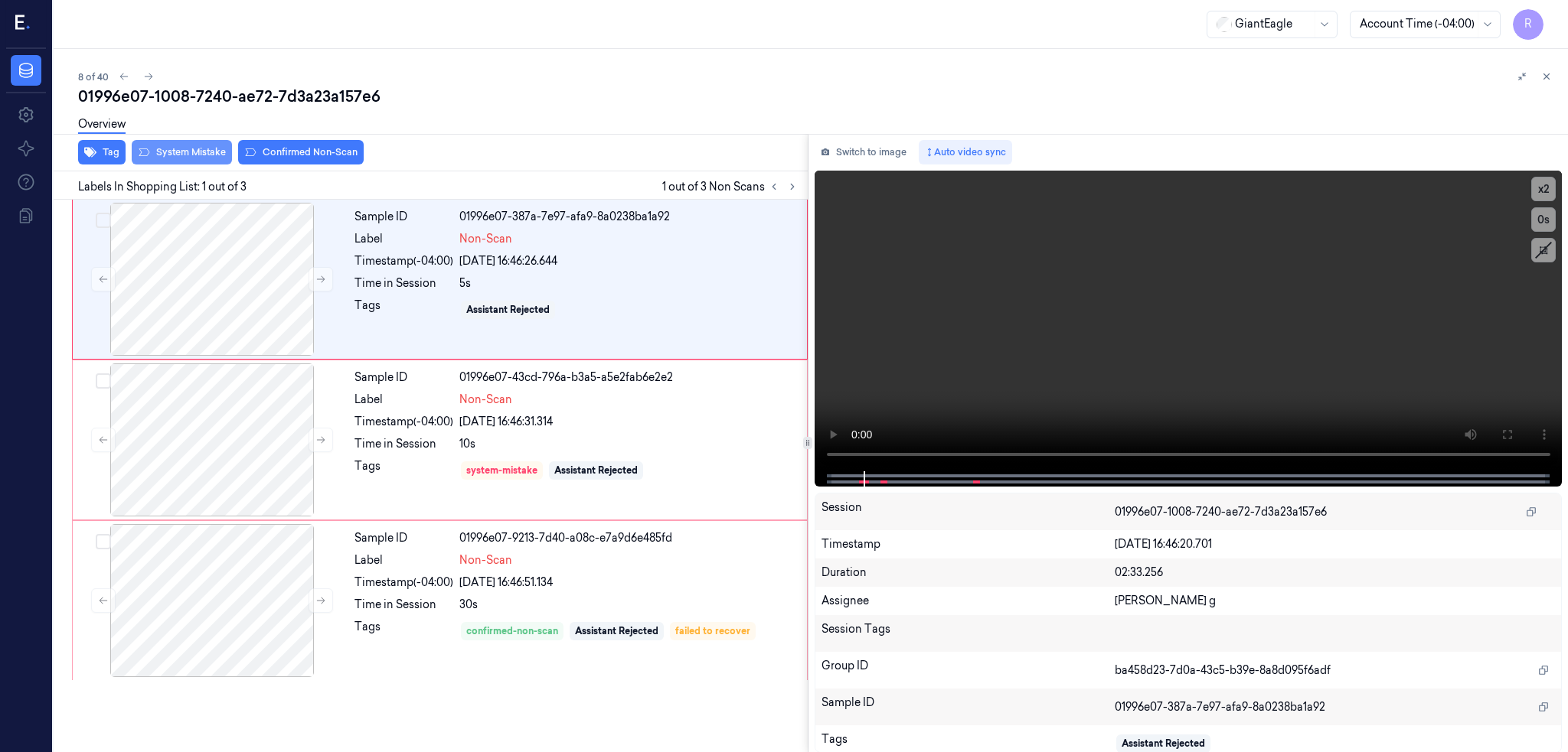
click at [182, 150] on button "System Mistake" at bounding box center [181, 152] width 101 height 25
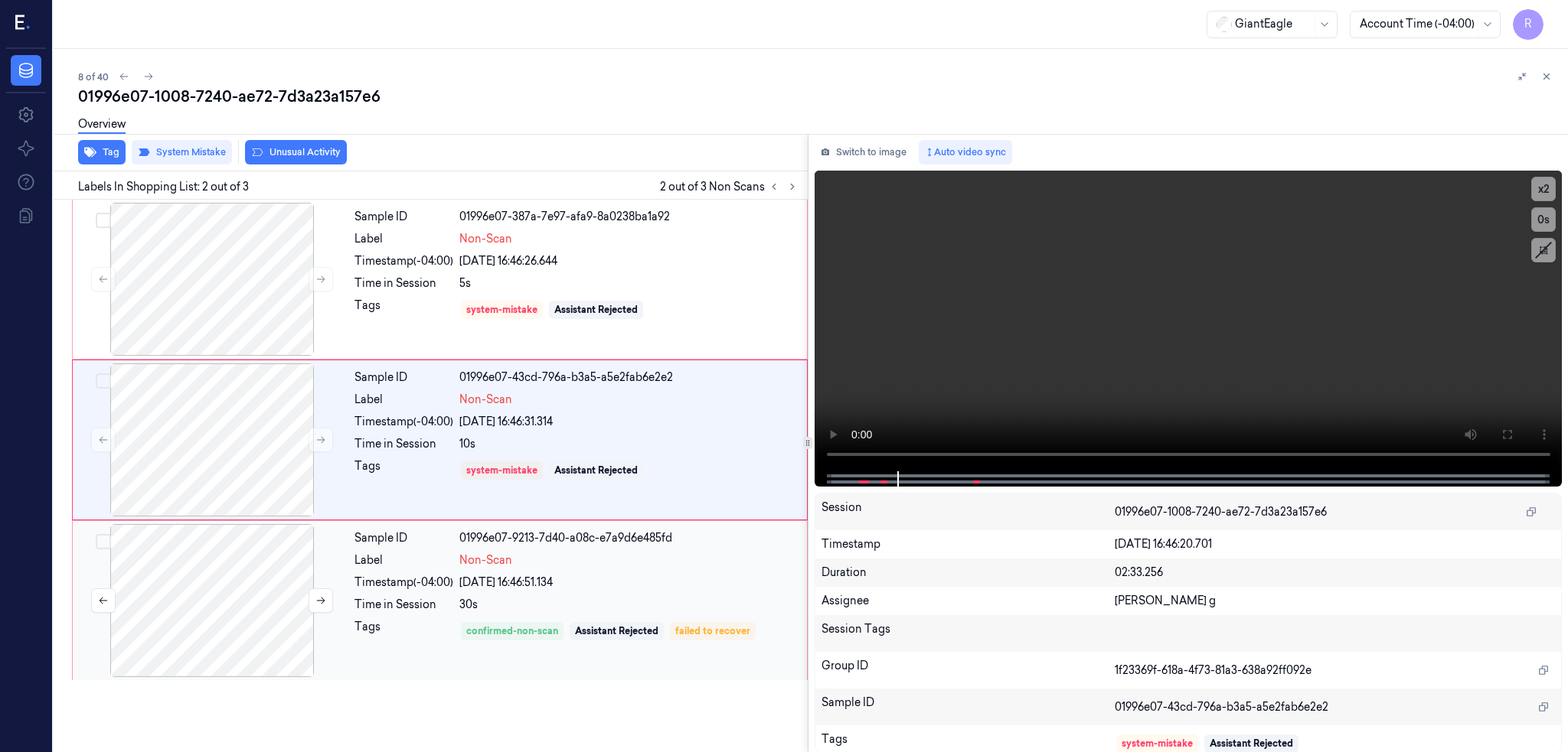
click at [196, 595] on div at bounding box center [212, 600] width 272 height 153
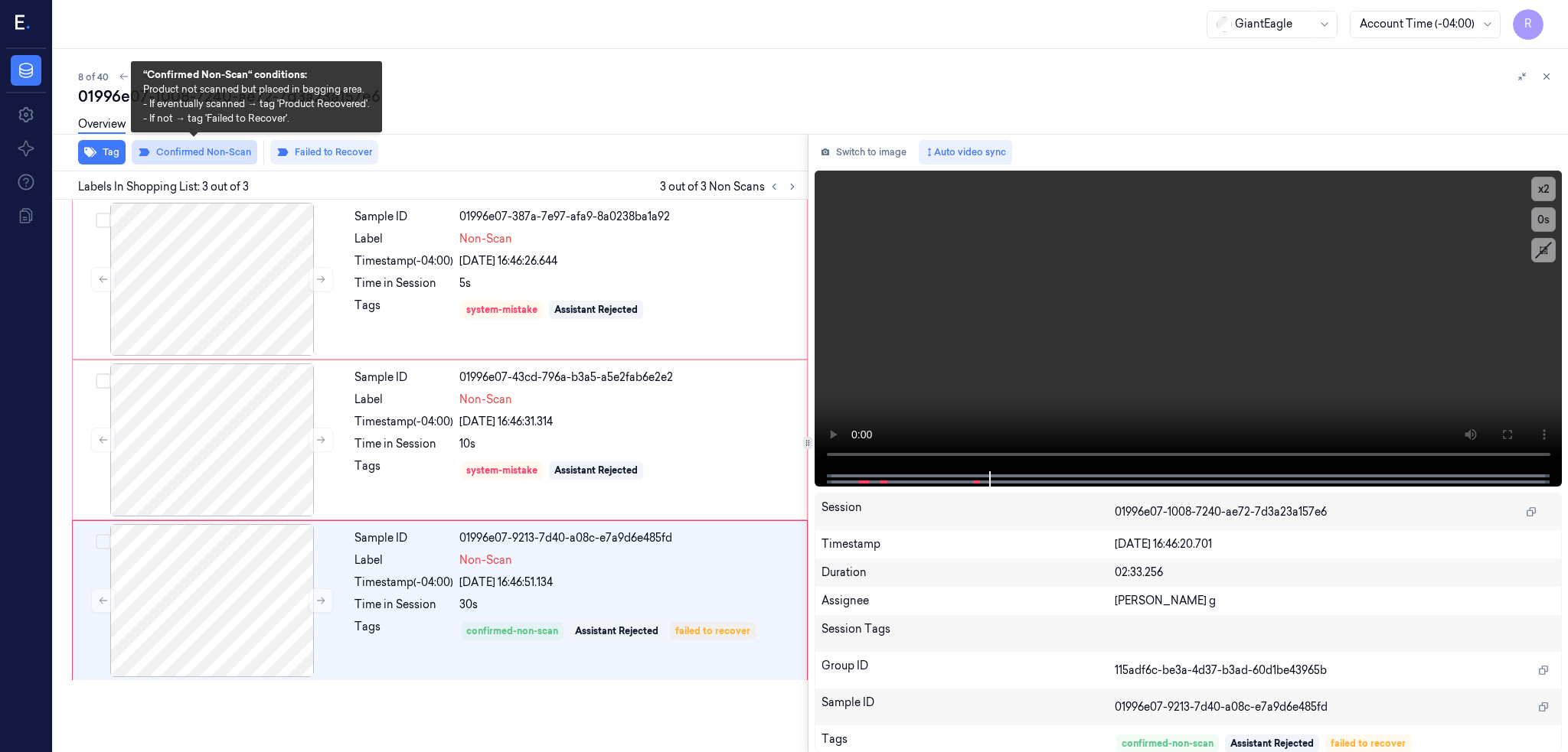
click at [201, 149] on button "Confirmed Non-Scan" at bounding box center [194, 152] width 126 height 25
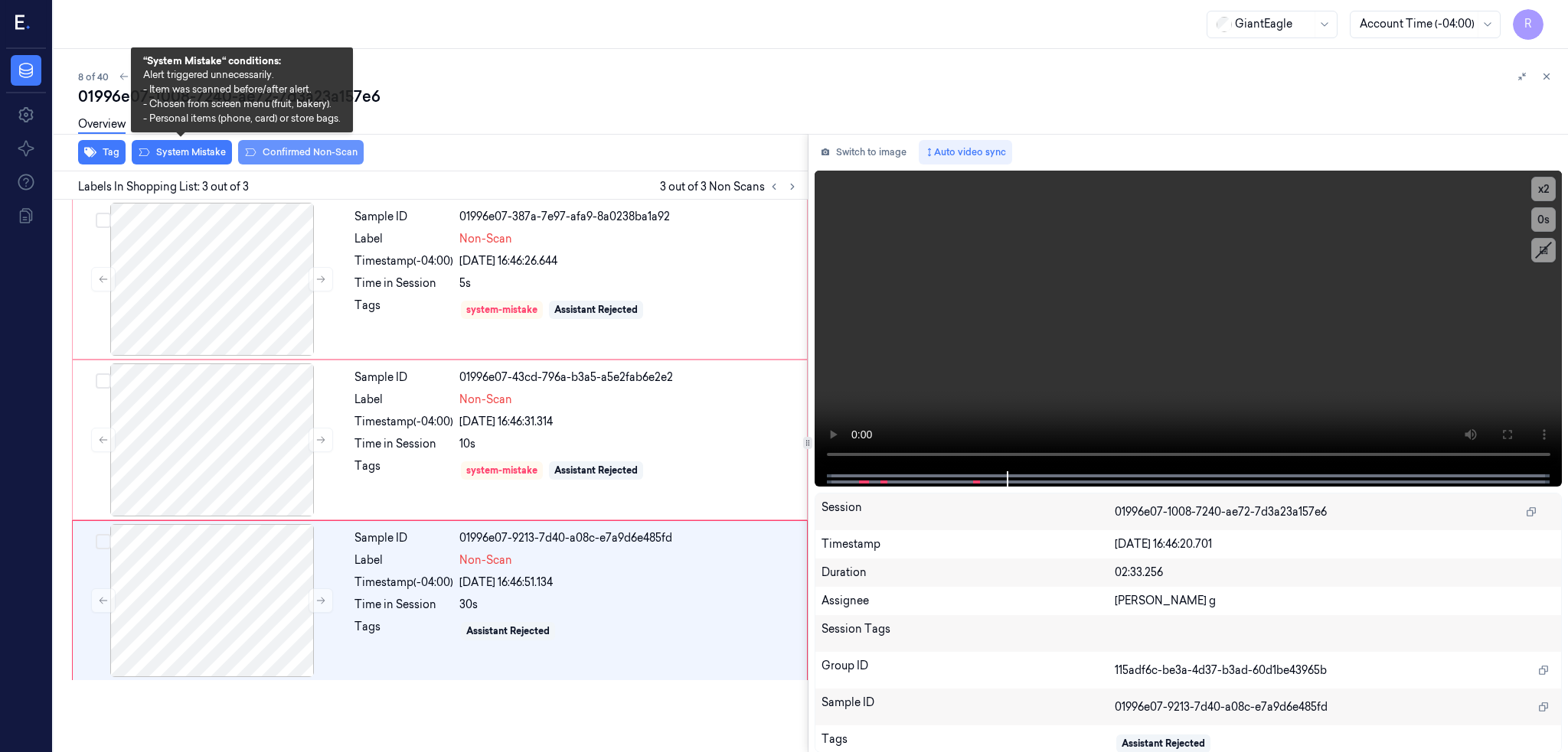
click at [201, 149] on button "System Mistake" at bounding box center [181, 152] width 101 height 25
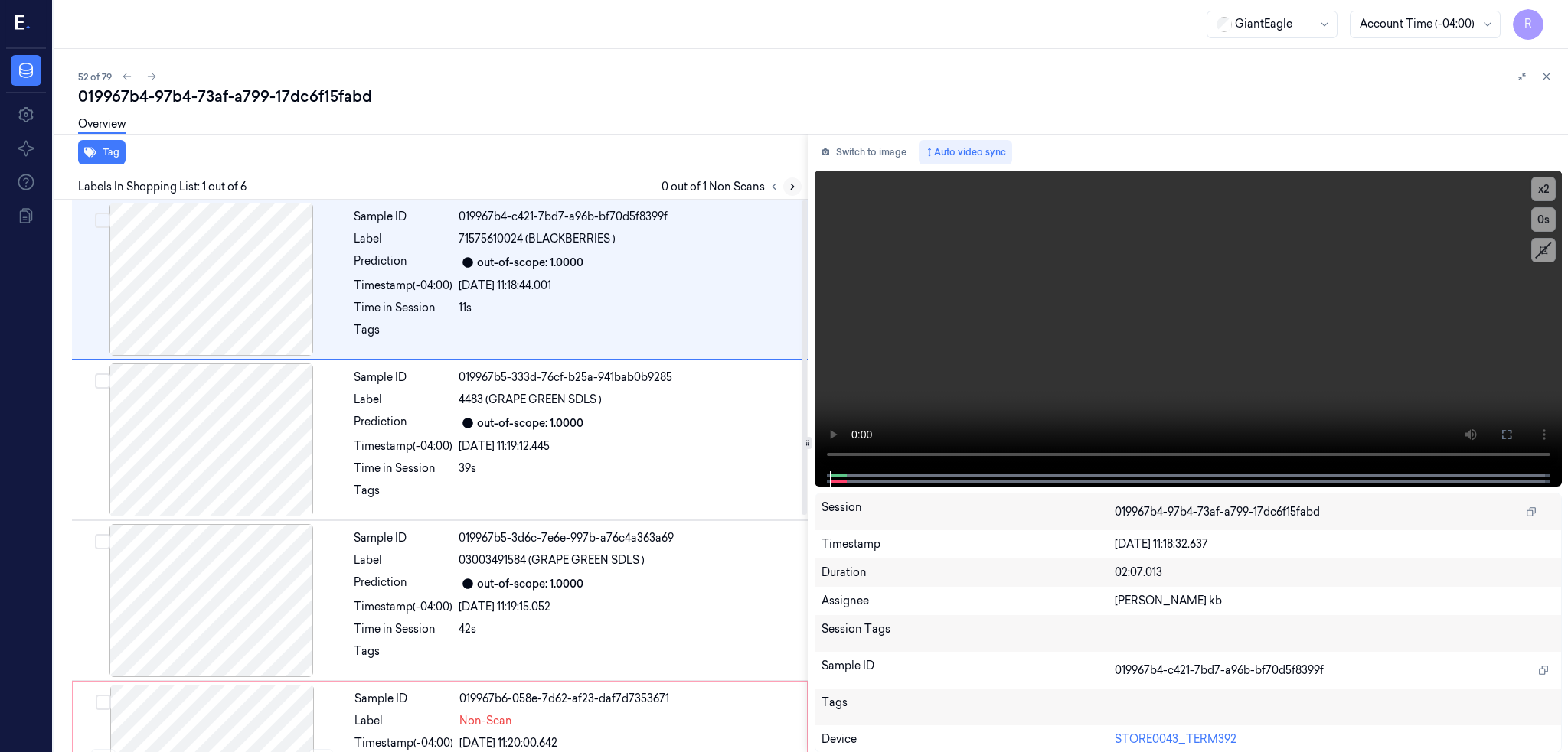
click at [797, 187] on icon at bounding box center [793, 187] width 11 height 11
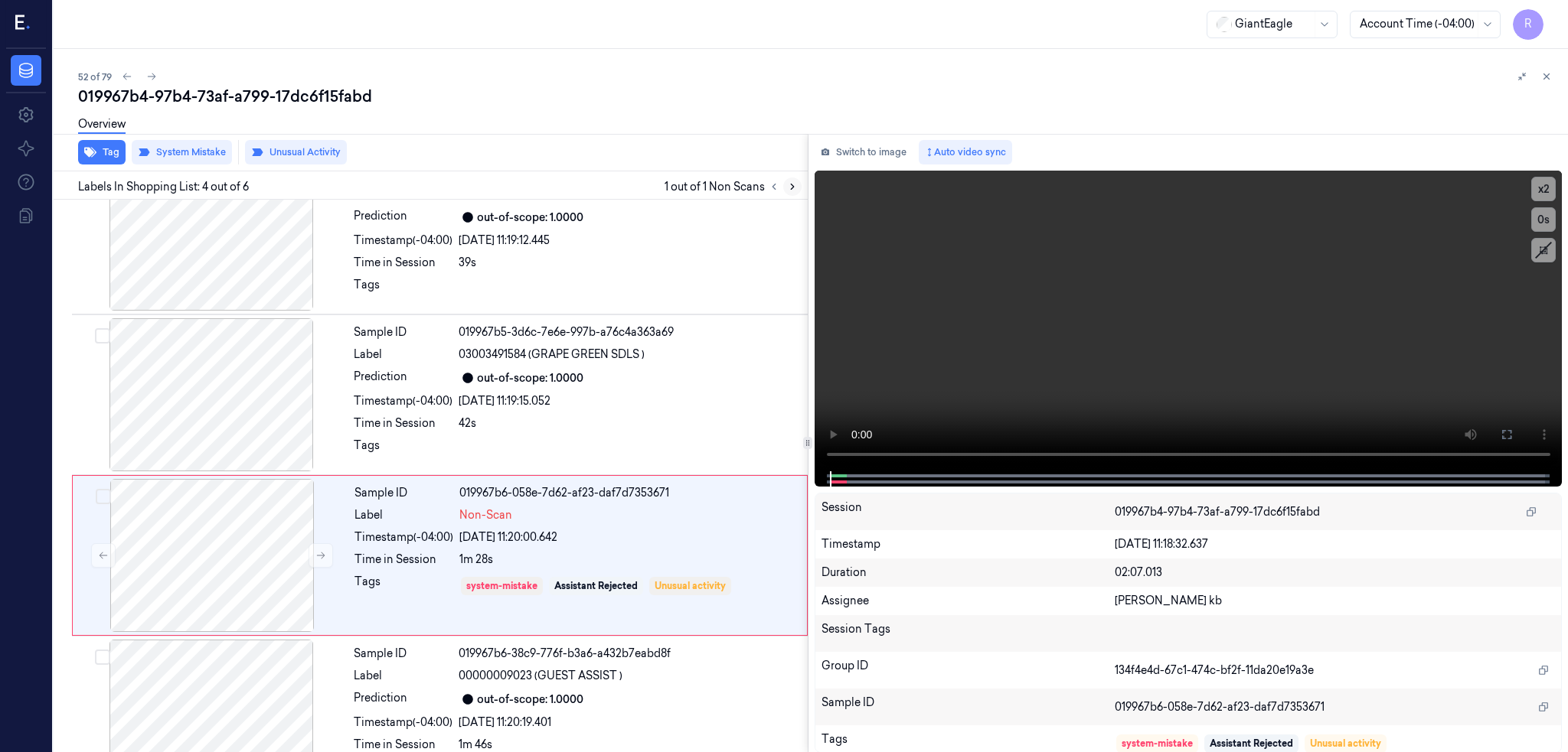
scroll to position [285, 0]
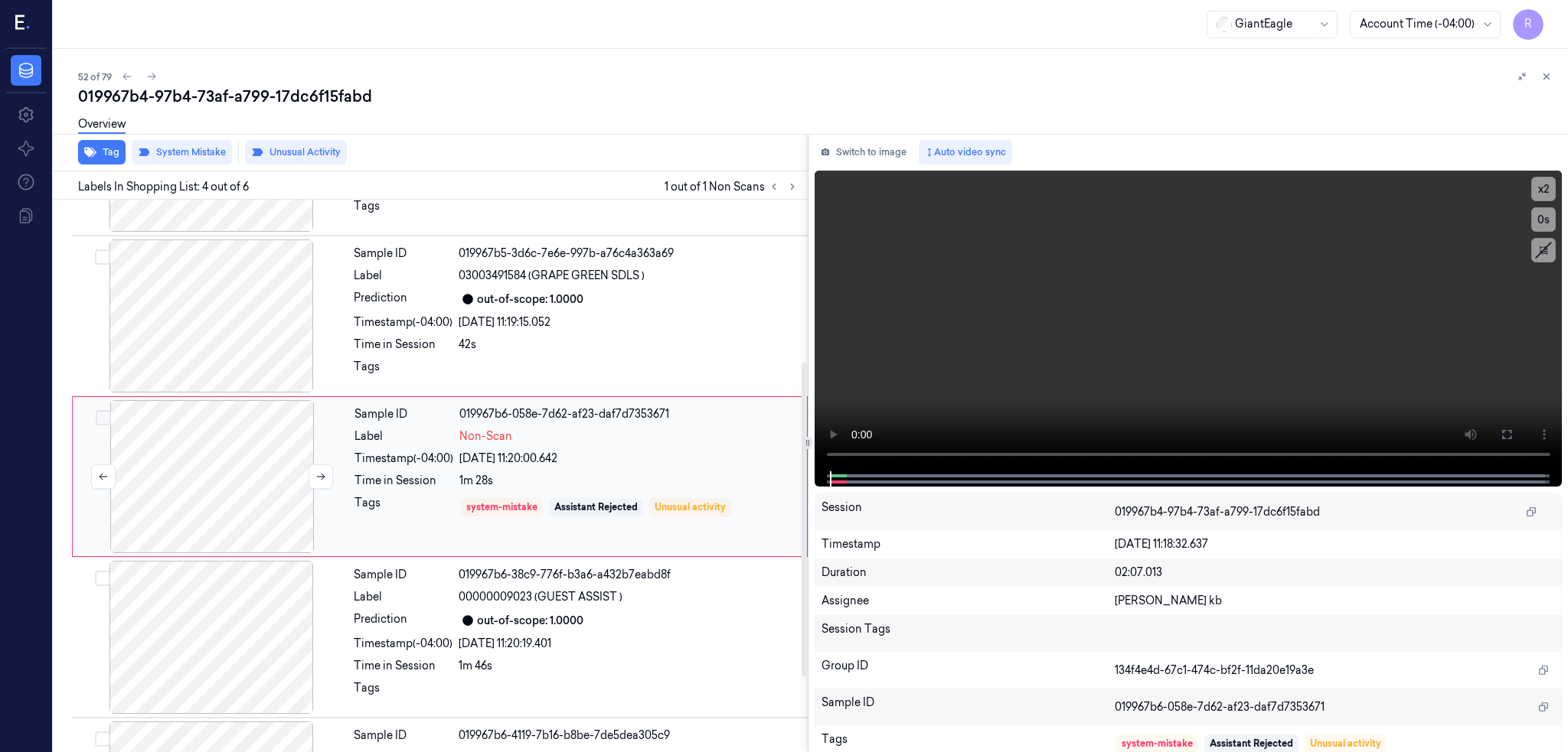
click at [185, 479] on div at bounding box center [212, 477] width 272 height 153
click at [223, 332] on div at bounding box center [211, 316] width 272 height 153
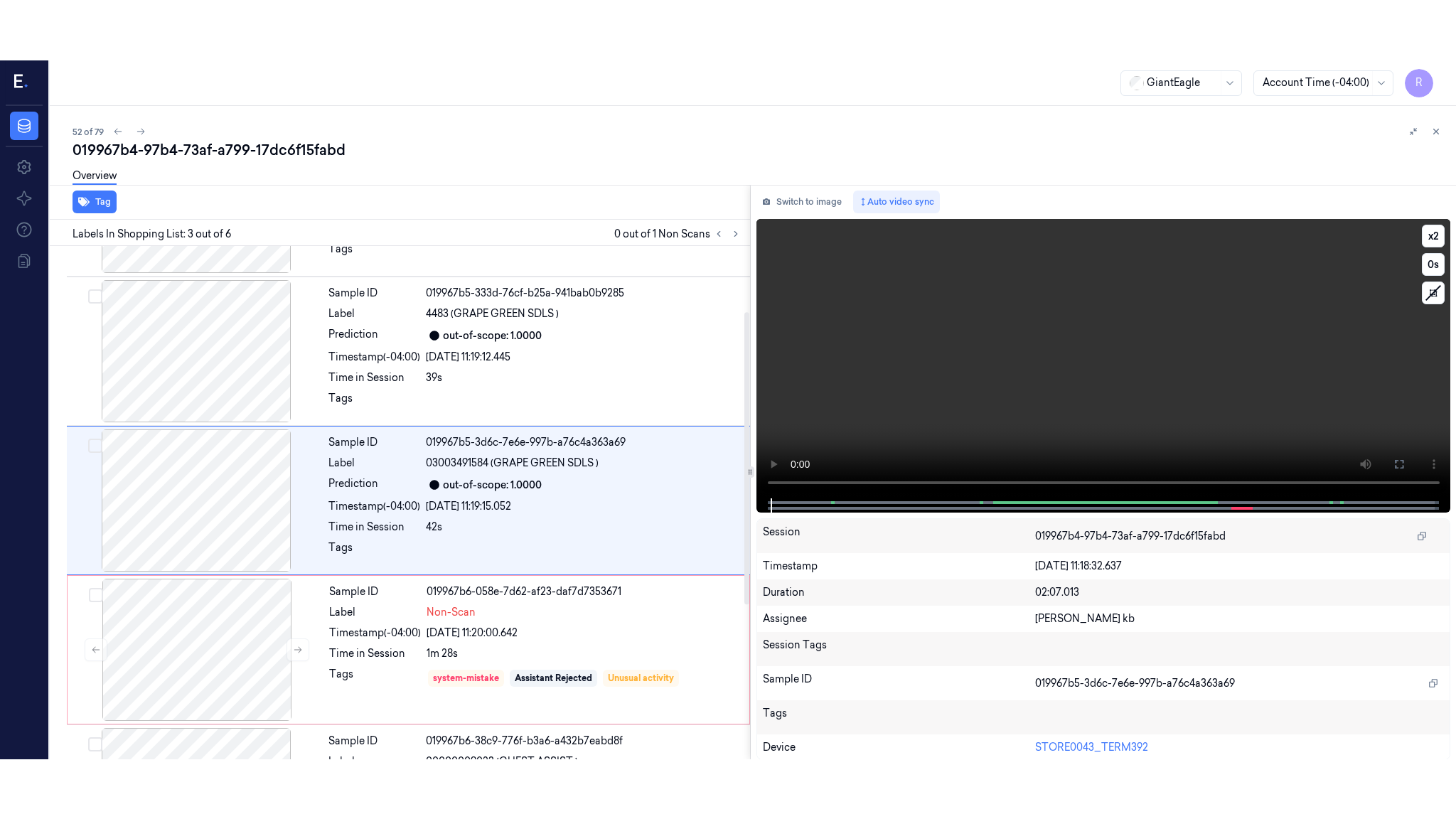
scroll to position [115, 0]
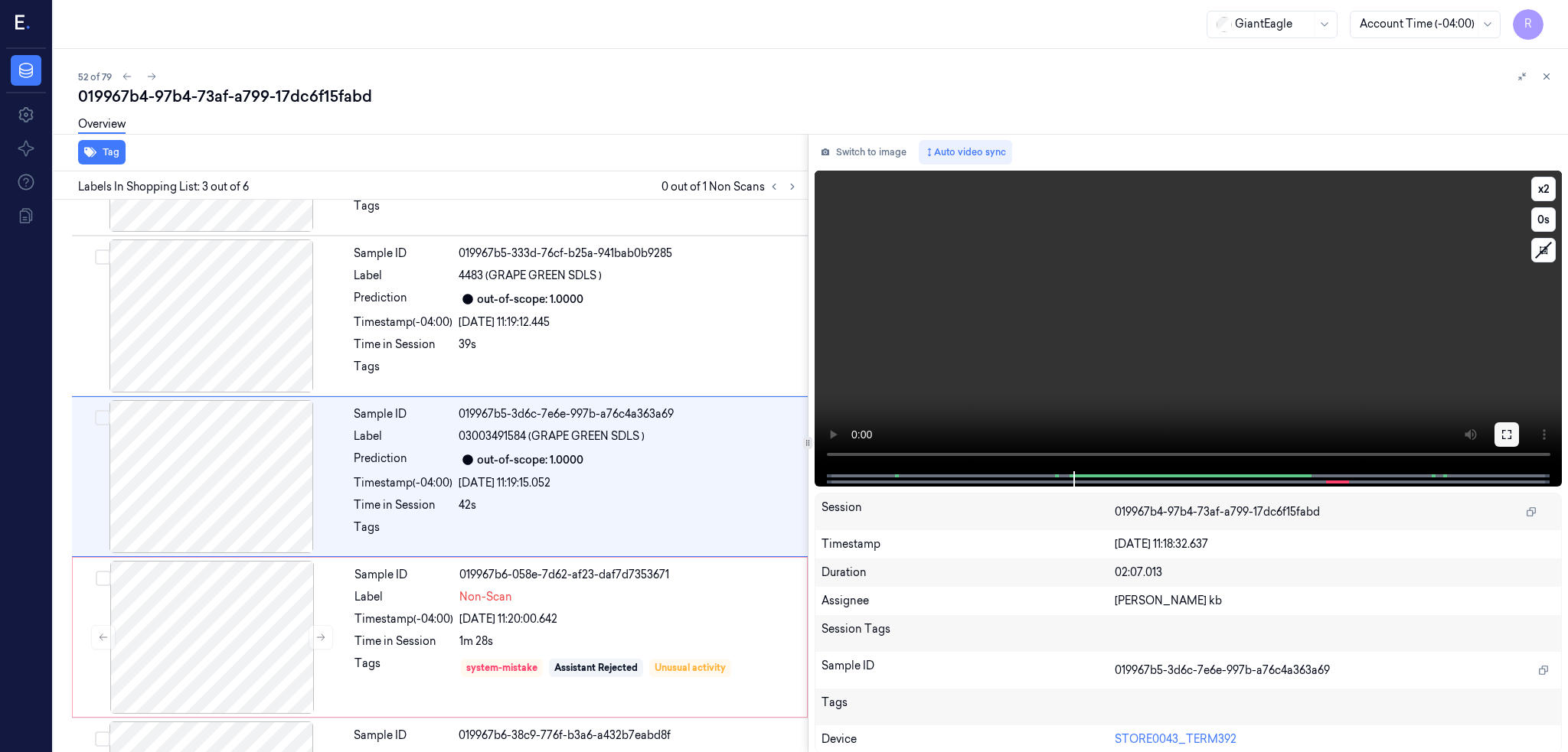
click at [1519, 423] on button at bounding box center [1506, 435] width 25 height 25
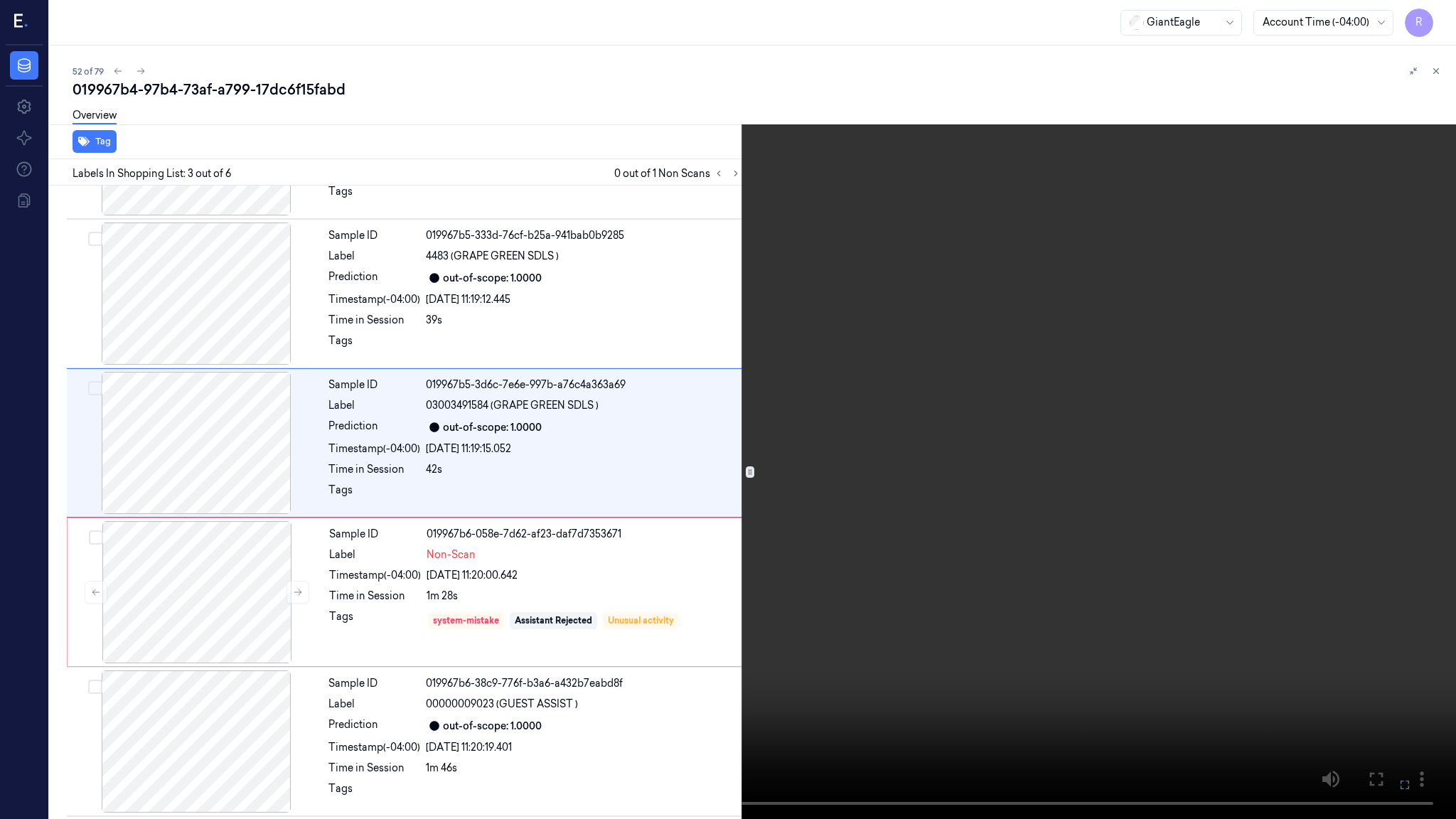
click at [925, 595] on video at bounding box center [728, 410] width 1456 height 819
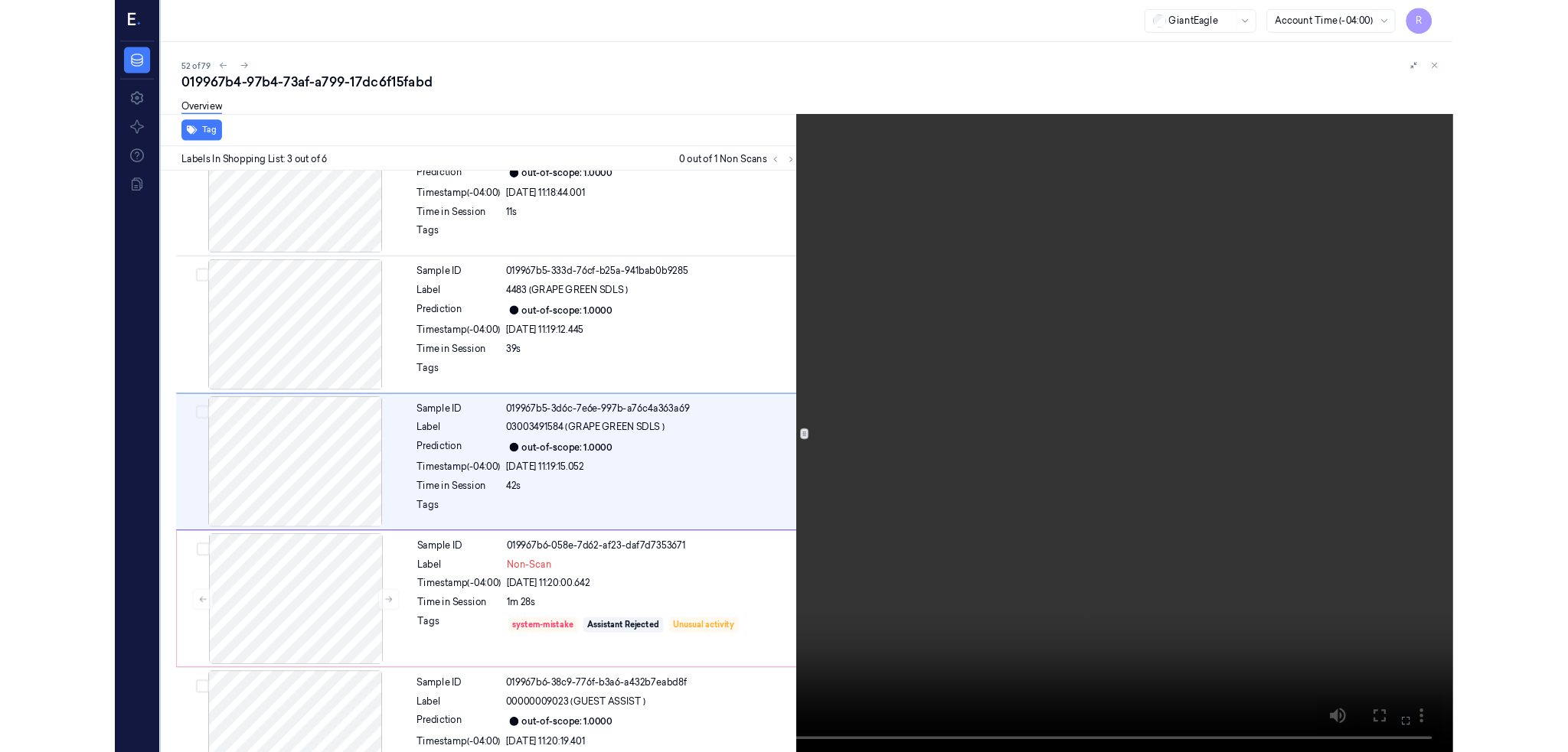
scroll to position [59, 0]
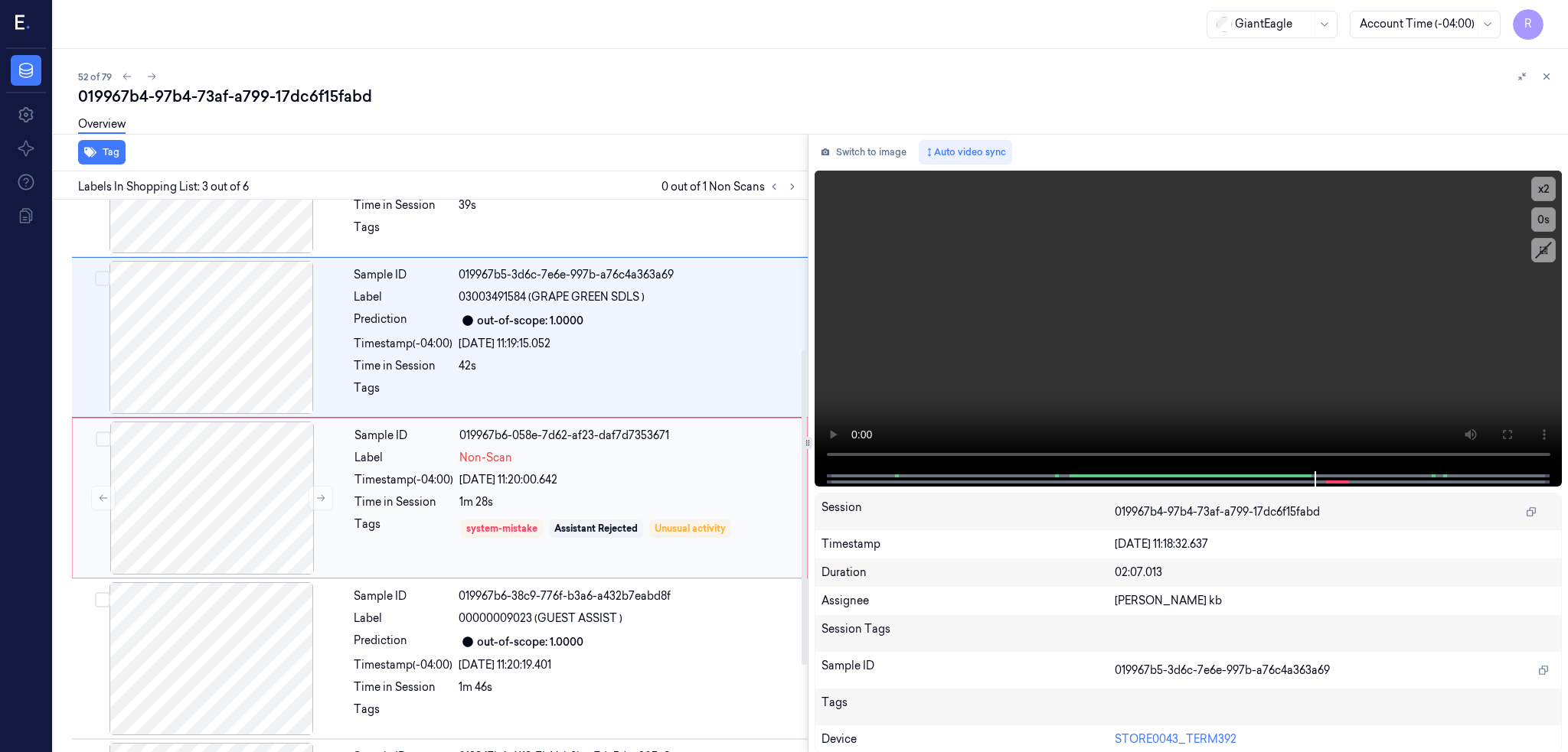
click at [238, 575] on div "Sample ID 019967b6-058e-7d62-af23-daf7d7353671 Label Non-Scan Timestamp (-04:00…" at bounding box center [440, 498] width 736 height 161
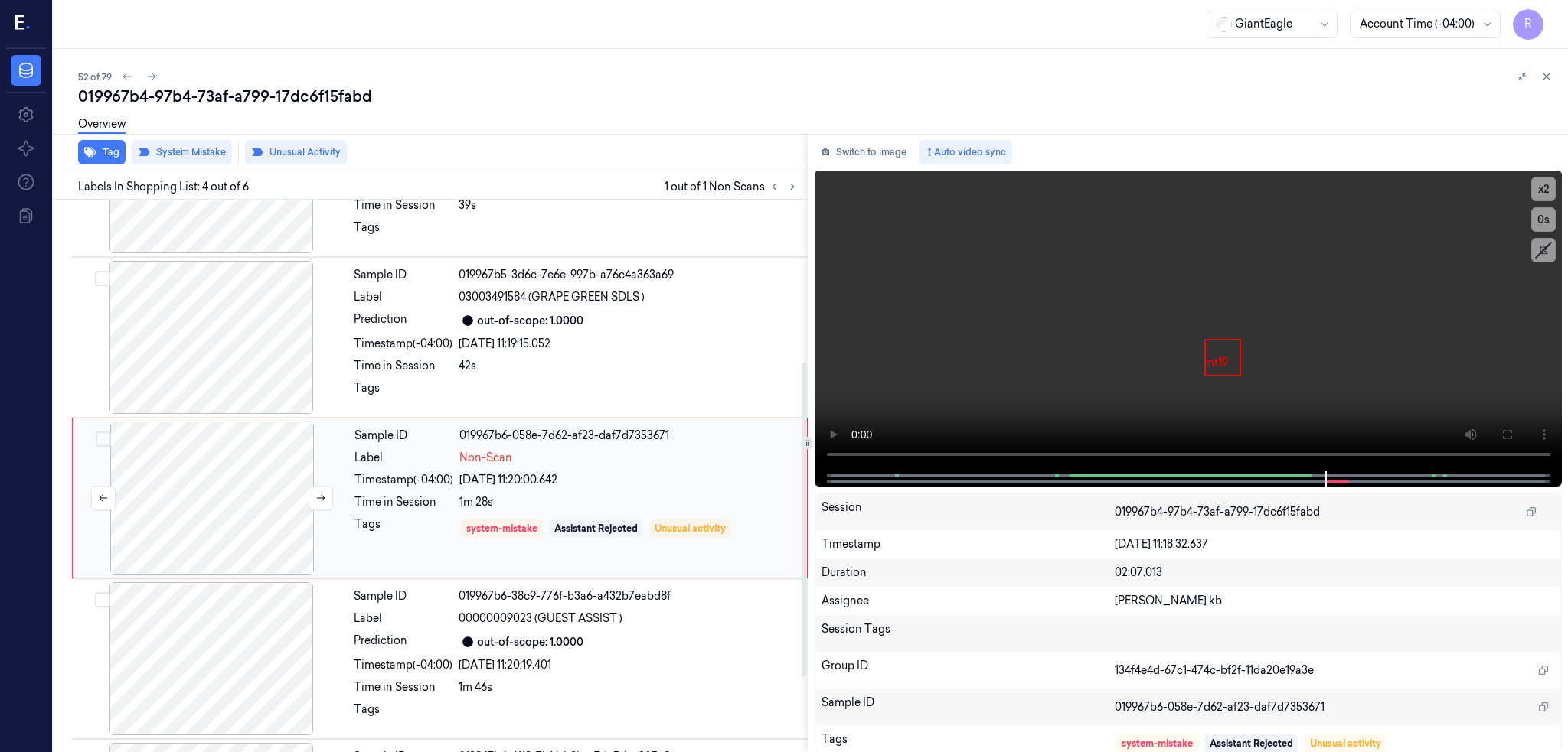
scroll to position [285, 0]
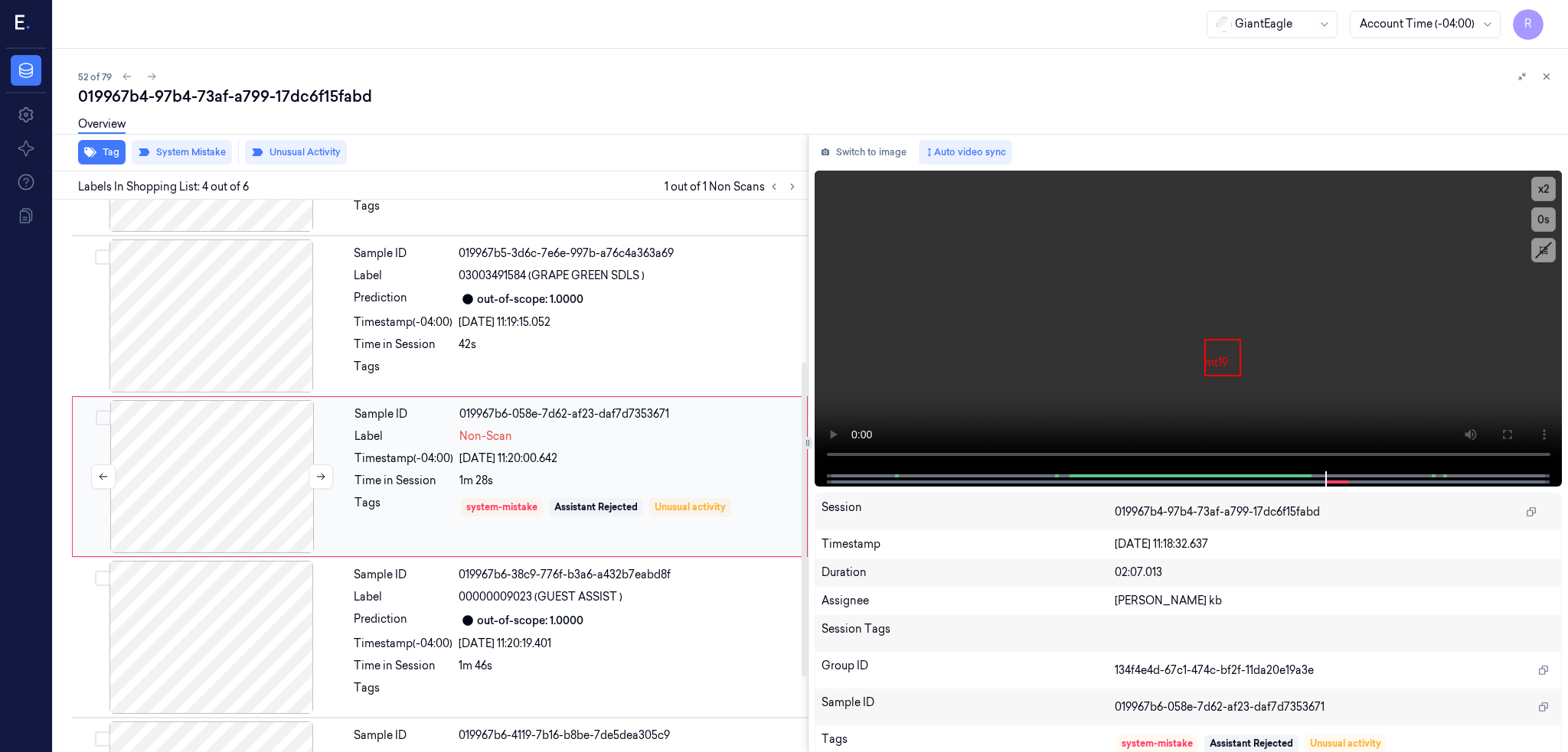
click at [204, 499] on div at bounding box center [212, 477] width 272 height 153
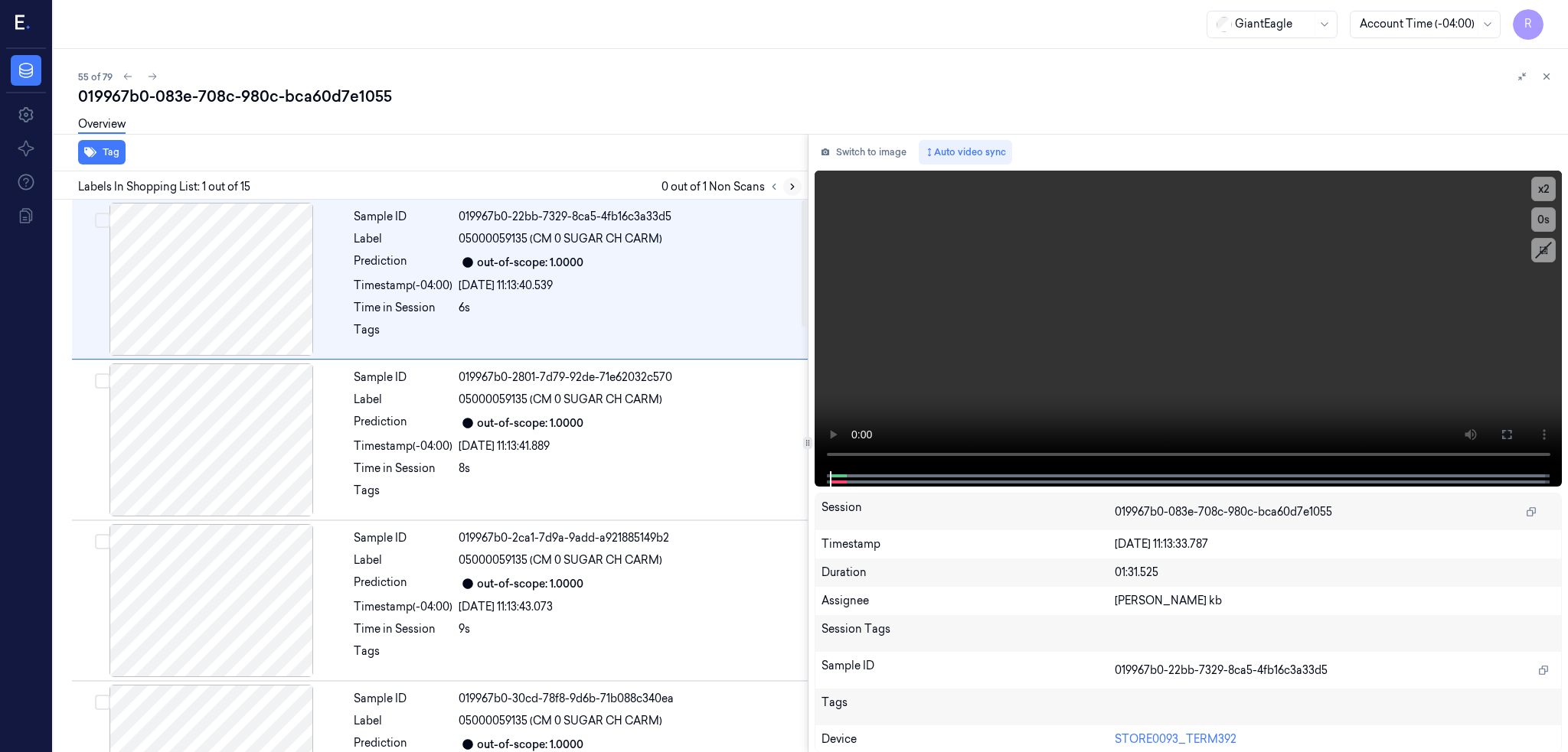
click at [797, 188] on icon at bounding box center [793, 187] width 11 height 11
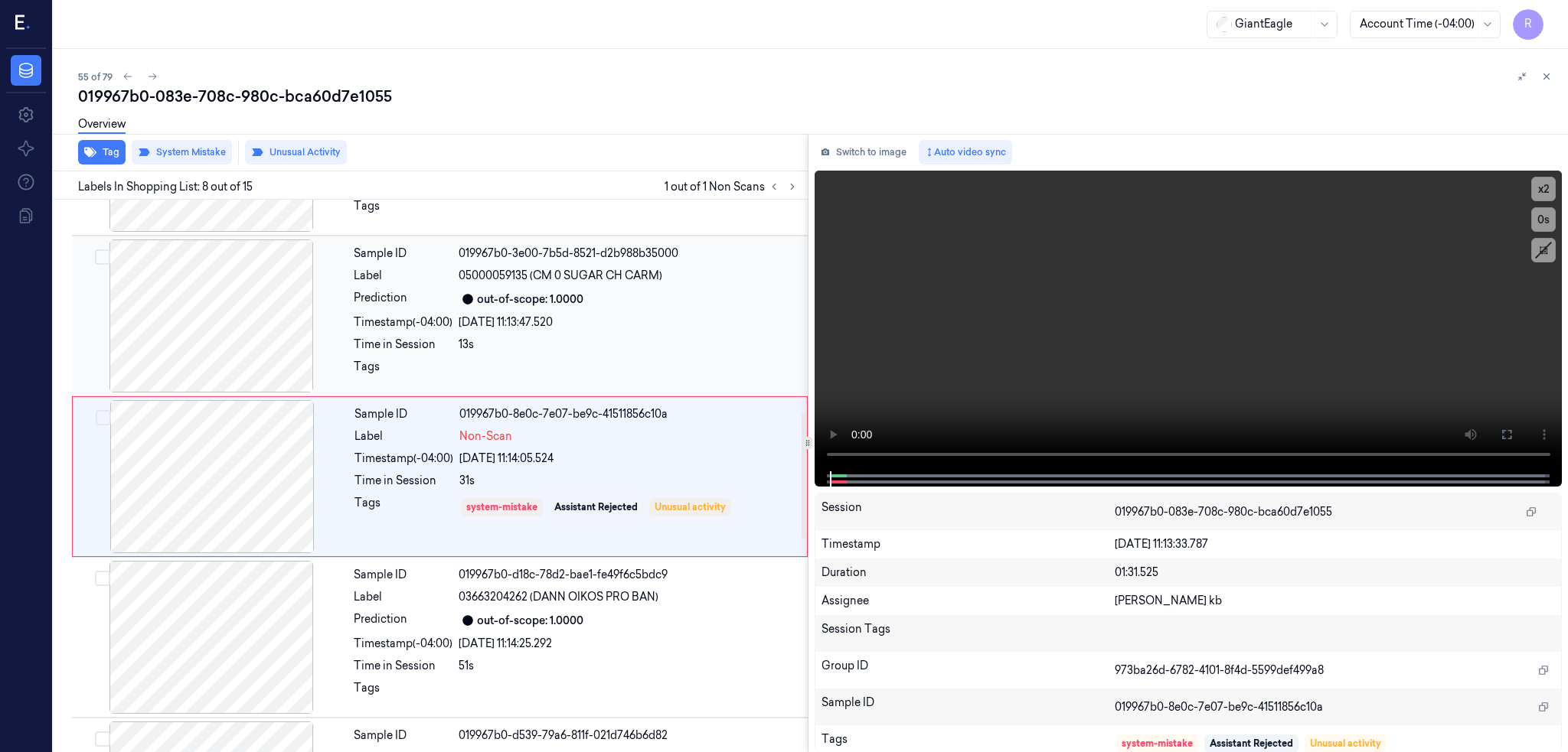
drag, startPoint x: 209, startPoint y: 304, endPoint x: 201, endPoint y: 294, distance: 12.8
click at [209, 302] on div at bounding box center [211, 316] width 272 height 153
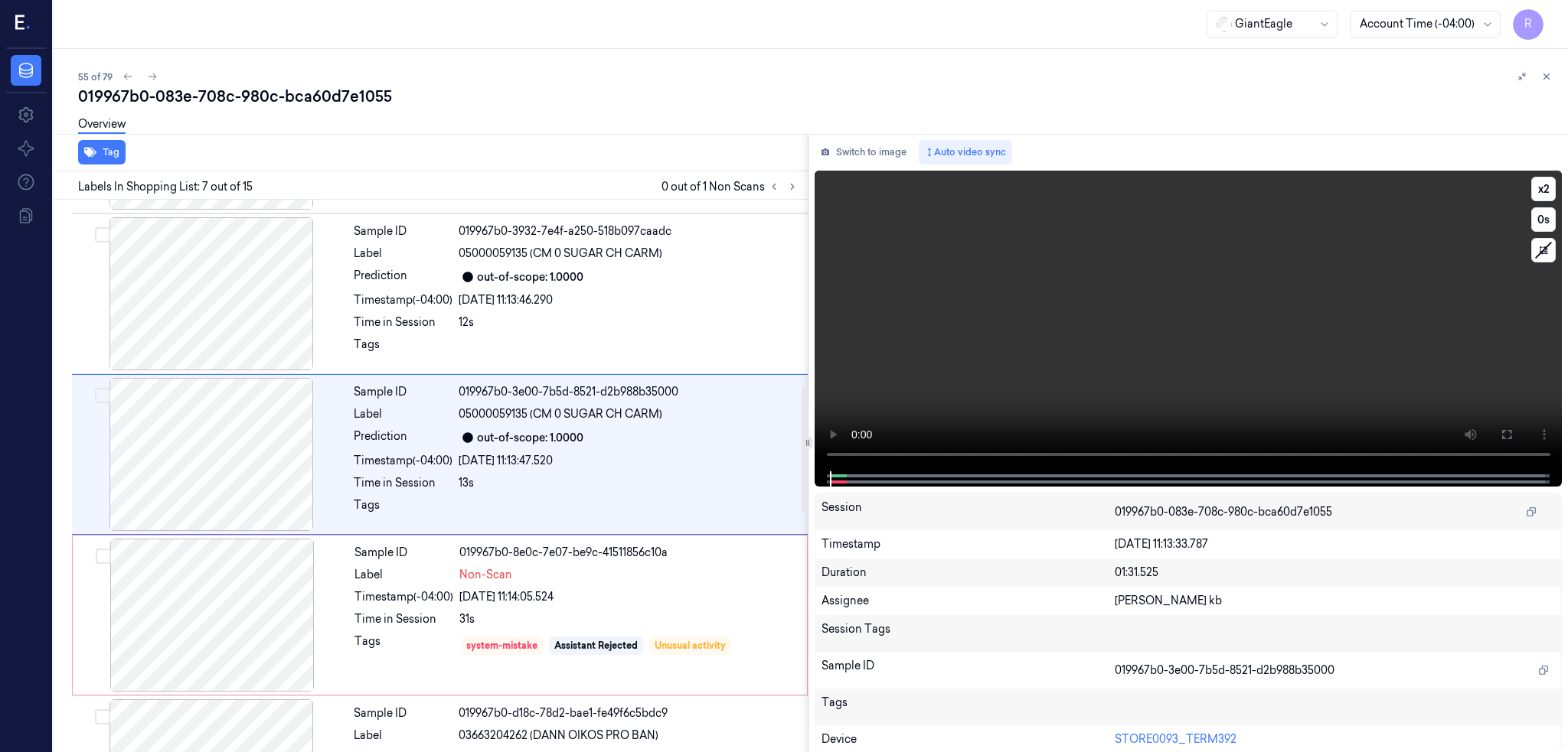
scroll to position [767, 0]
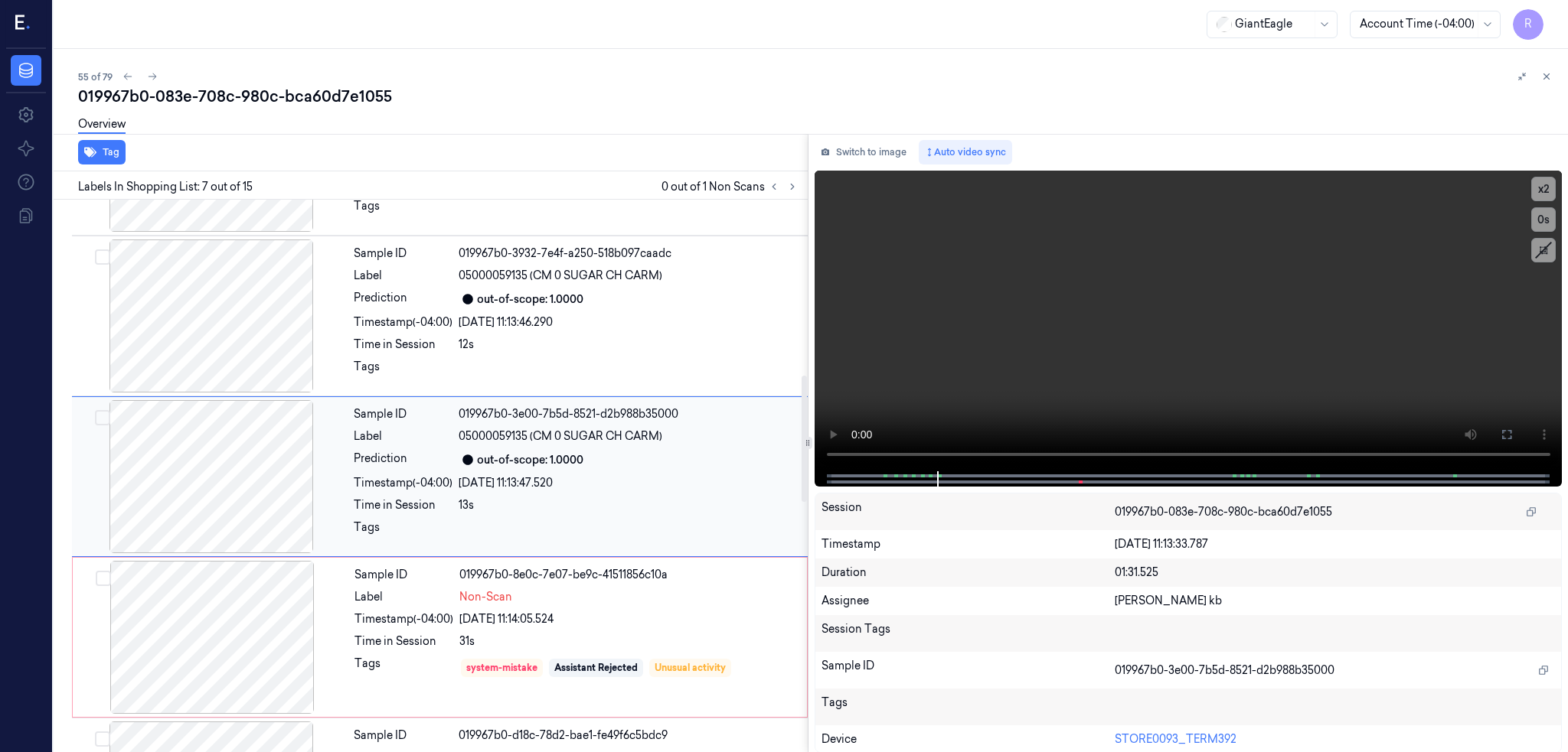
click at [202, 536] on div at bounding box center [211, 477] width 272 height 153
click at [1519, 425] on button at bounding box center [1506, 435] width 25 height 25
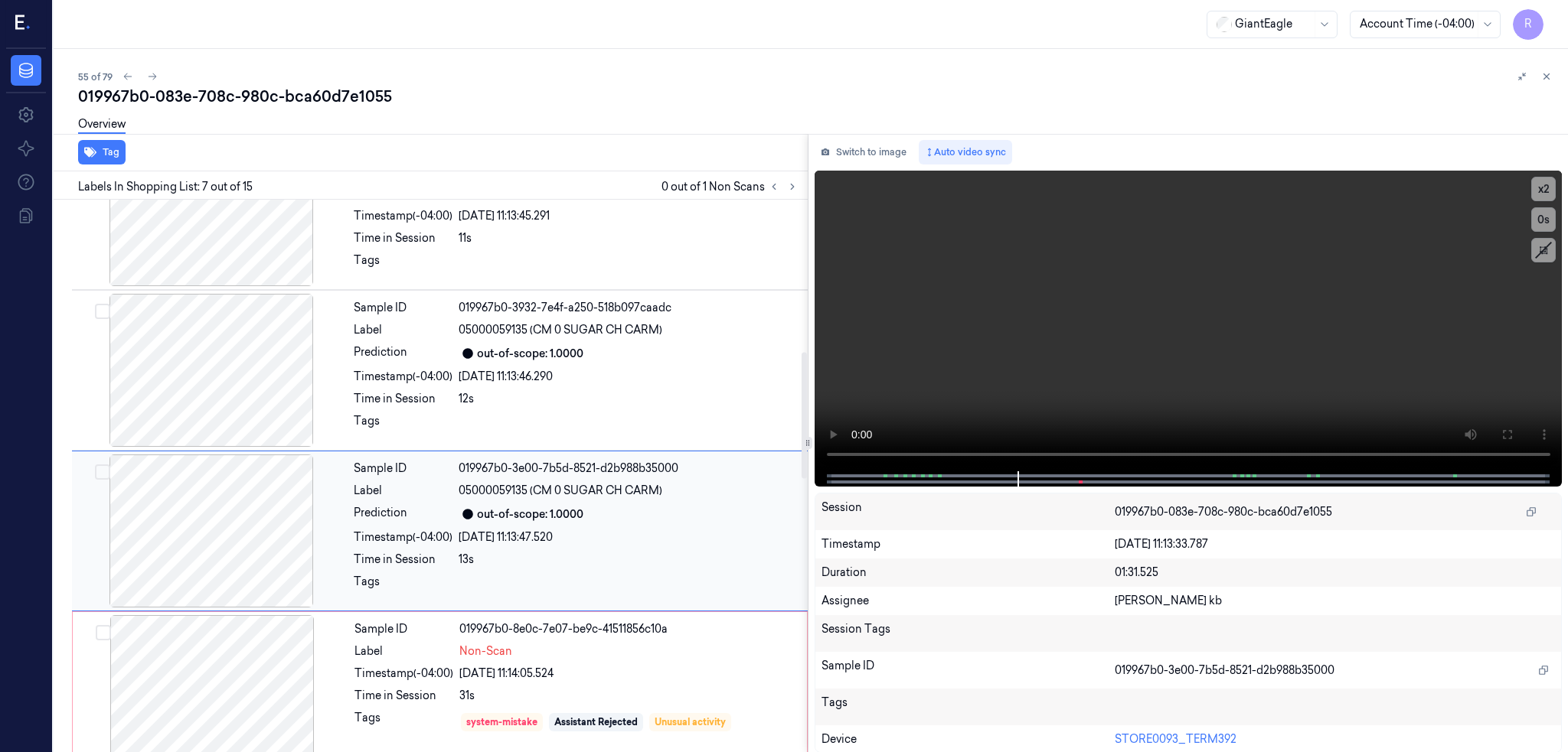
scroll to position [665, 0]
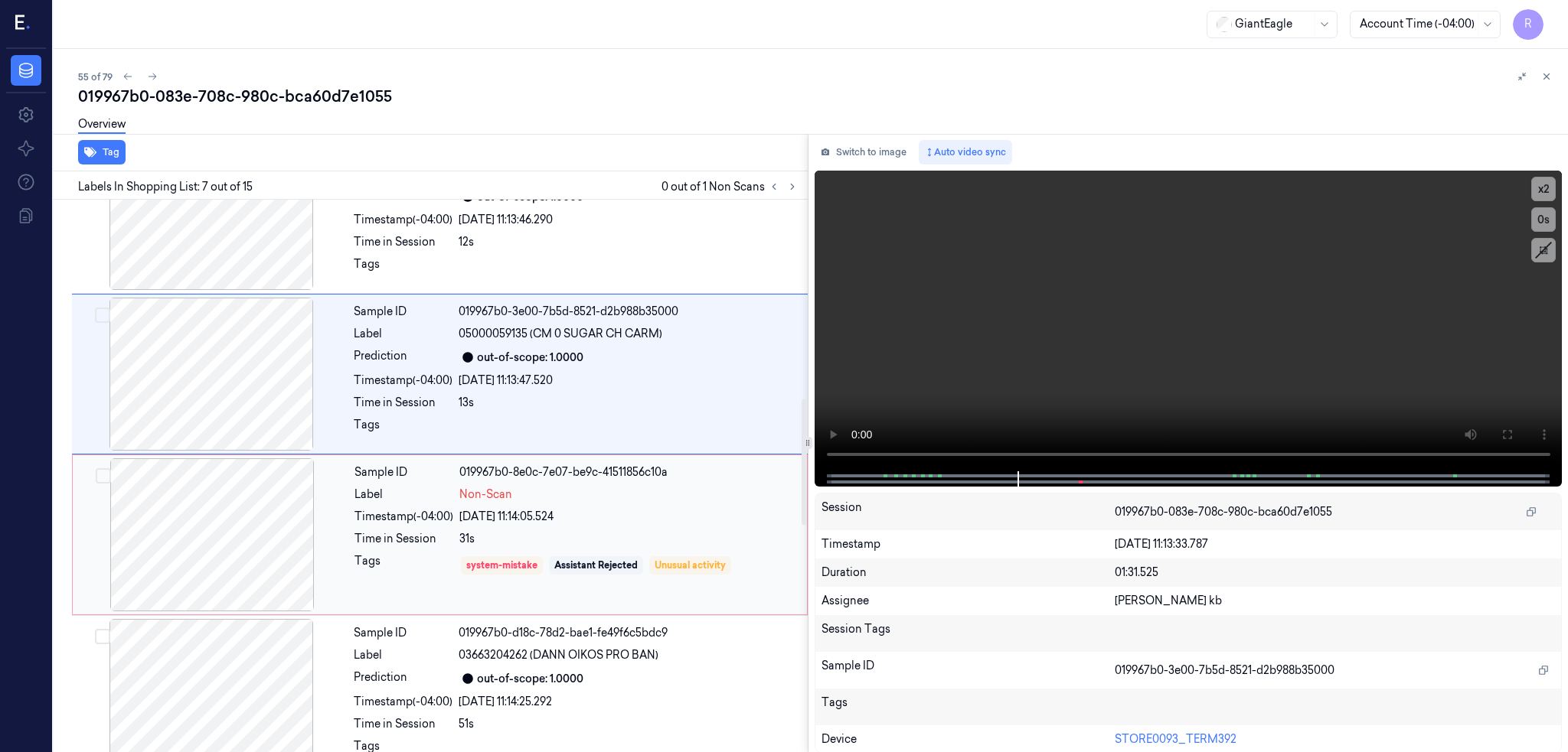
click at [602, 552] on div "Sample ID 019967b0-8e0c-7e07-be9c-41511856c10a Label Non-Scan Timestamp (-04:00…" at bounding box center [576, 534] width 455 height 153
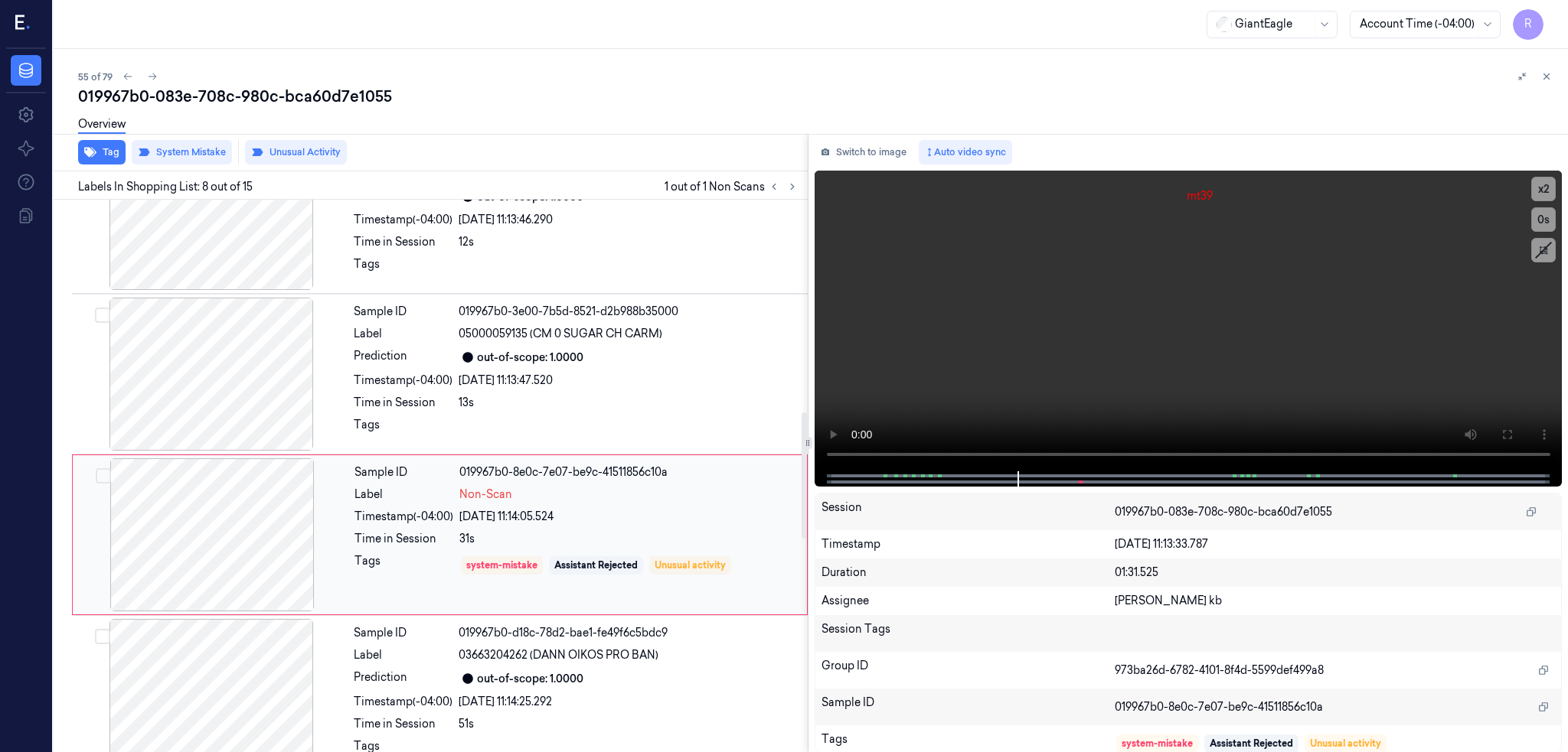
scroll to position [928, 0]
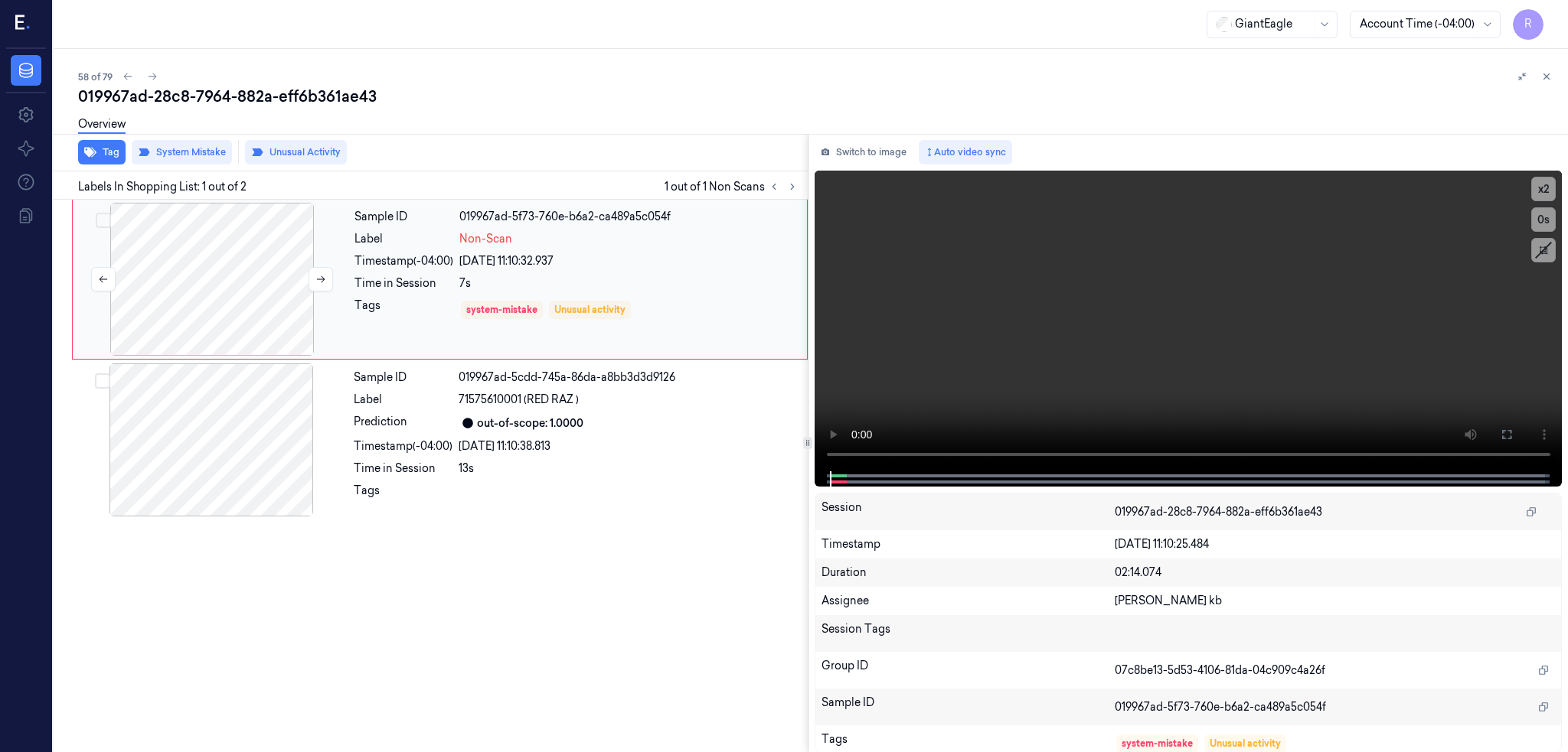
click at [188, 276] on div at bounding box center [212, 279] width 272 height 153
click at [230, 298] on div at bounding box center [212, 279] width 272 height 153
click at [1513, 432] on icon at bounding box center [1506, 434] width 12 height 12
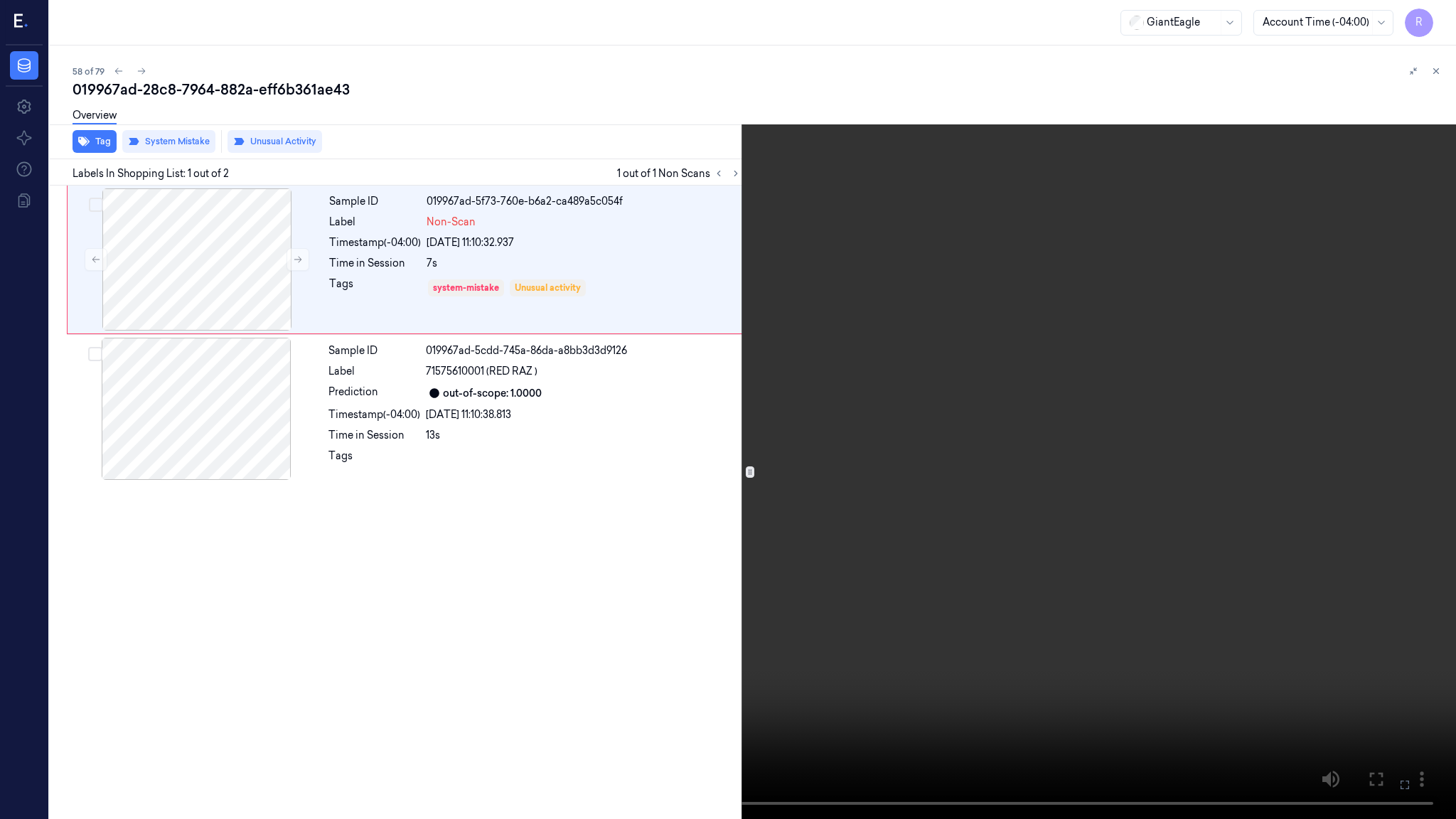
click at [1002, 438] on video at bounding box center [728, 410] width 1456 height 819
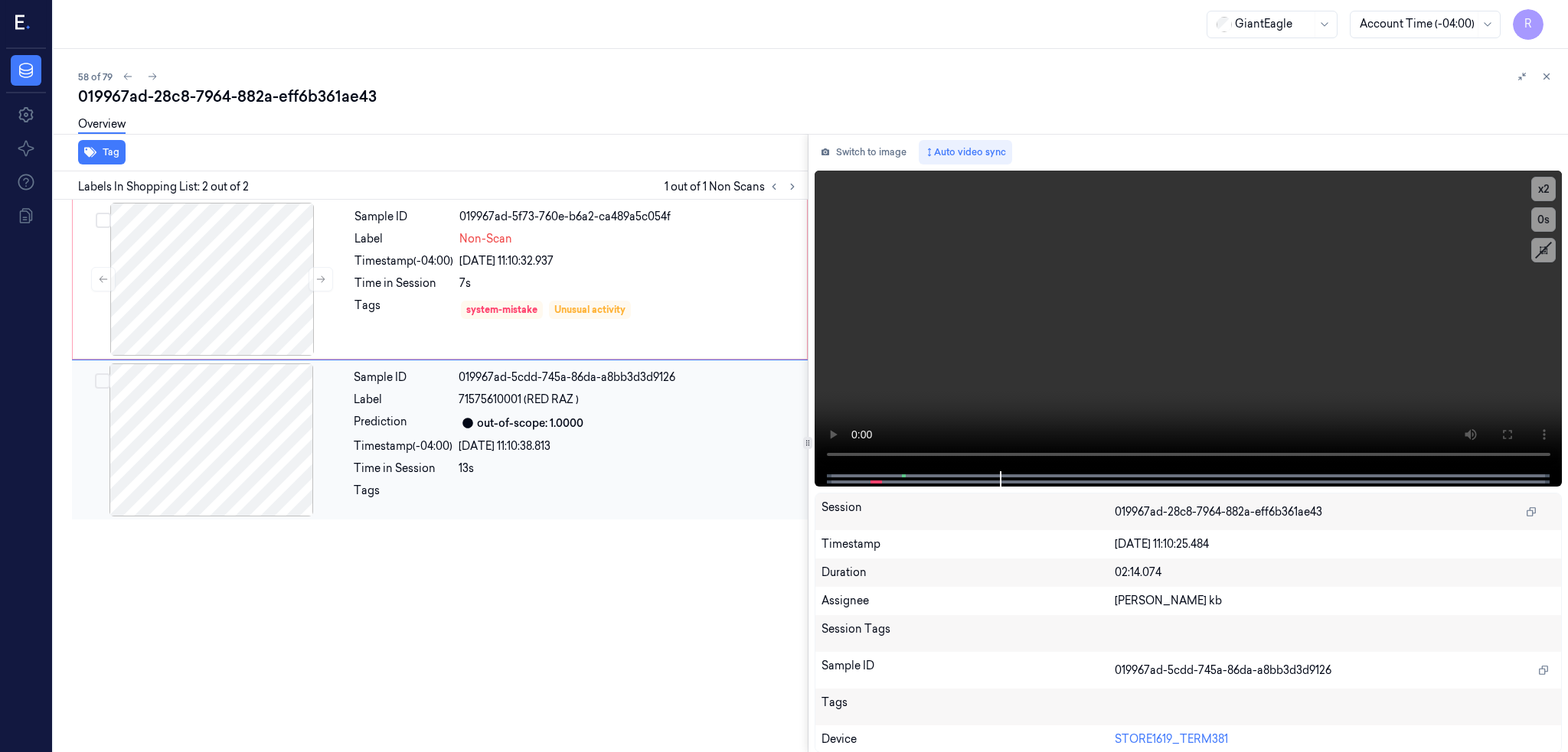
click at [258, 408] on div at bounding box center [211, 439] width 272 height 153
click at [251, 295] on div at bounding box center [212, 279] width 272 height 153
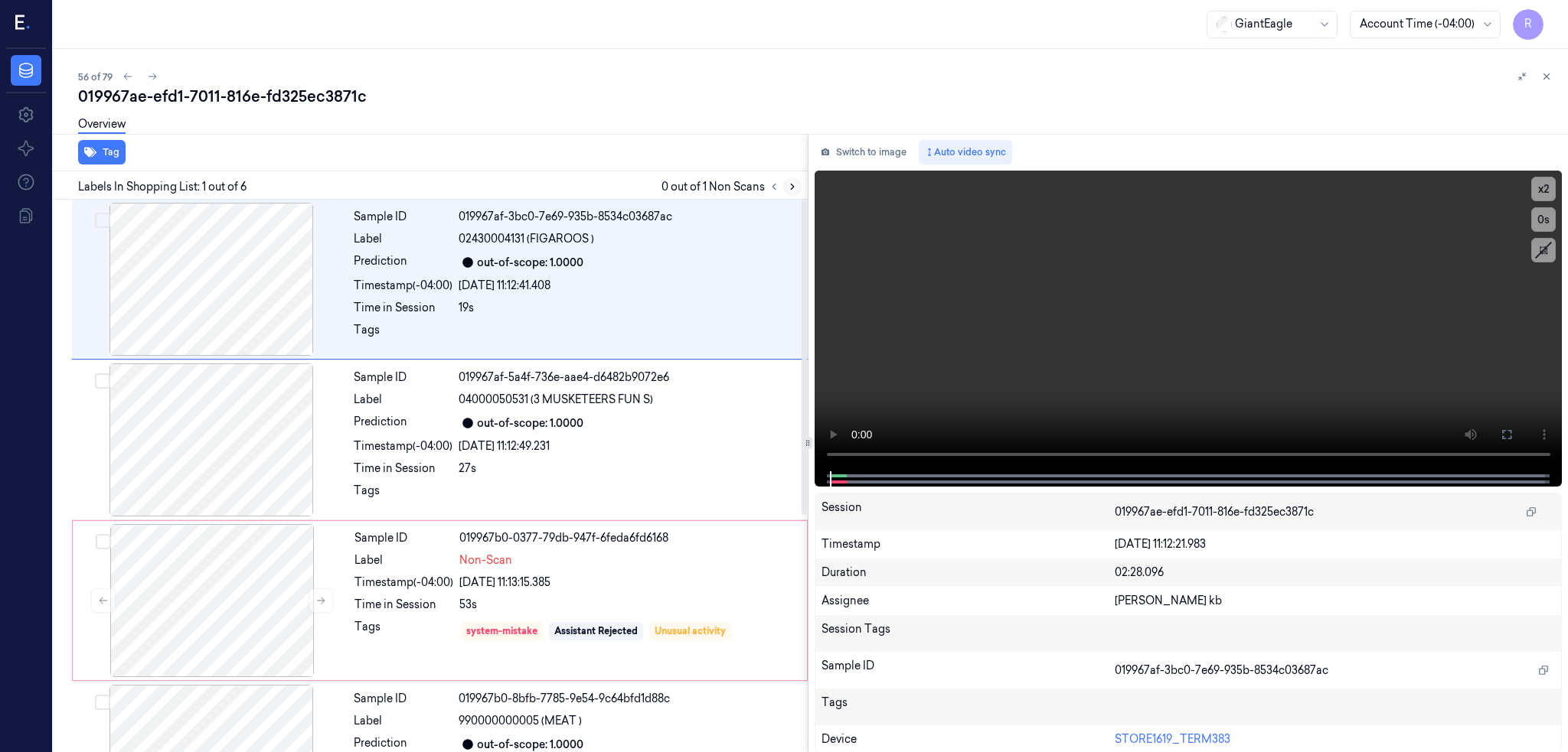
click at [797, 184] on icon at bounding box center [793, 187] width 11 height 11
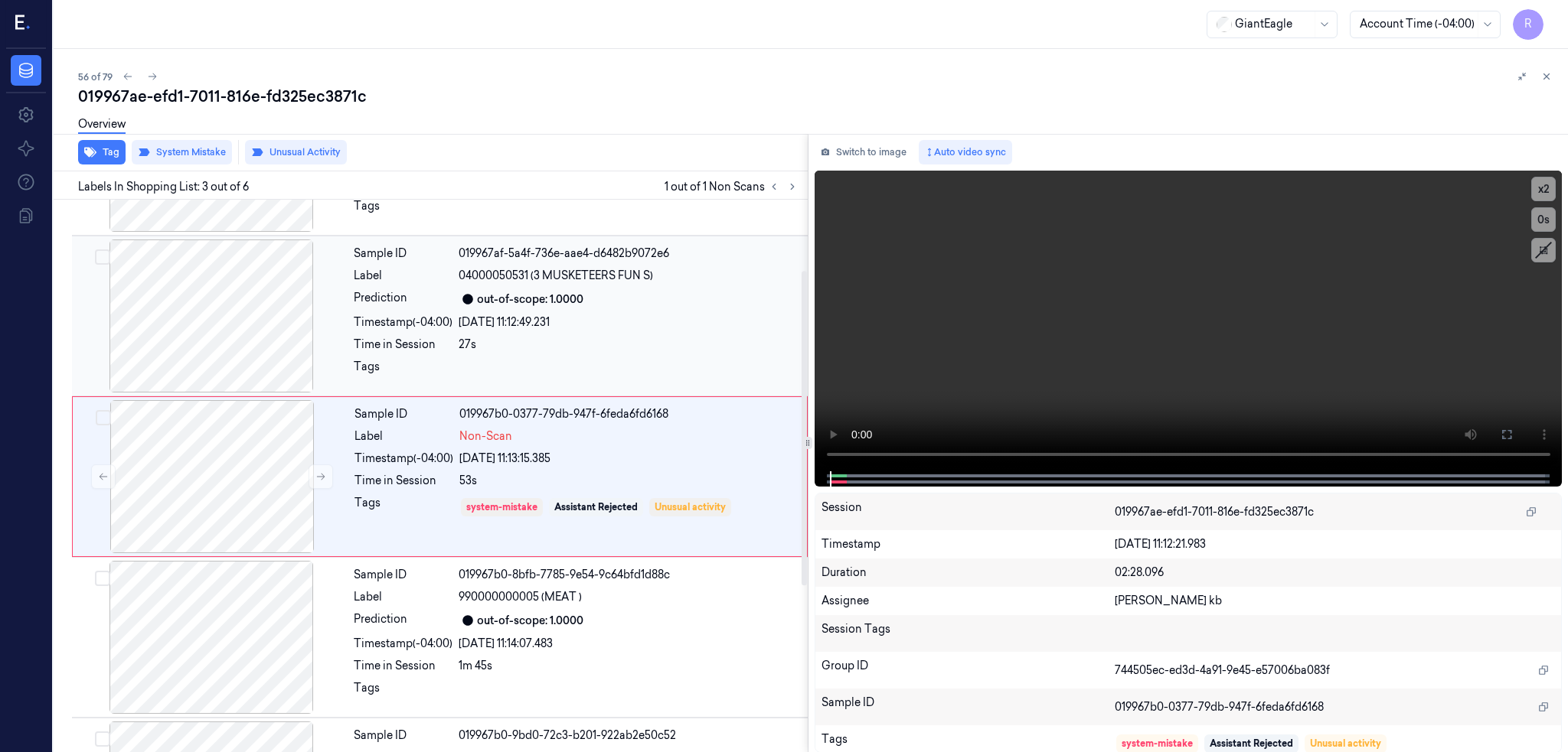
click at [230, 352] on div at bounding box center [211, 316] width 272 height 153
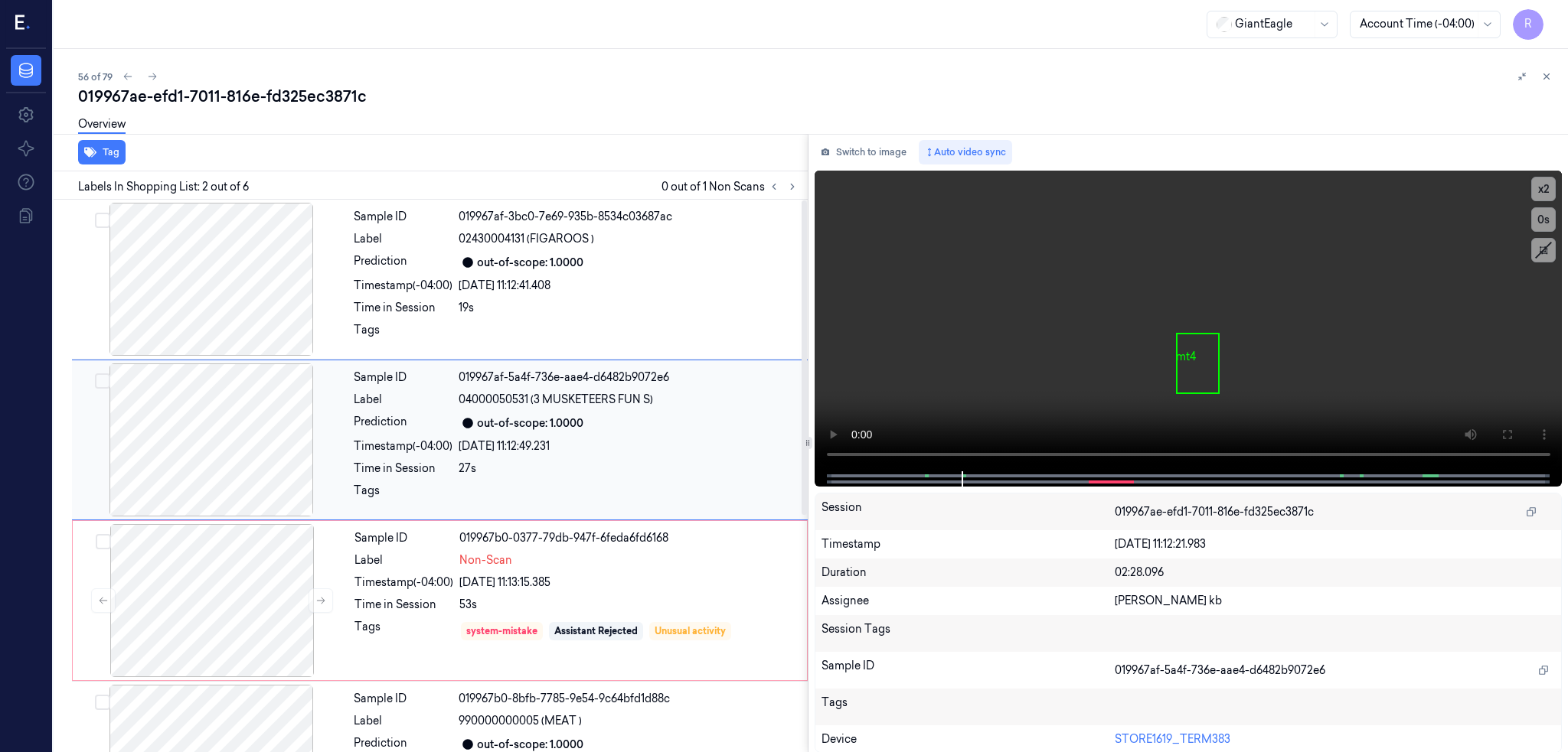
click at [233, 443] on div at bounding box center [211, 439] width 272 height 153
click at [1519, 423] on button at bounding box center [1506, 435] width 25 height 25
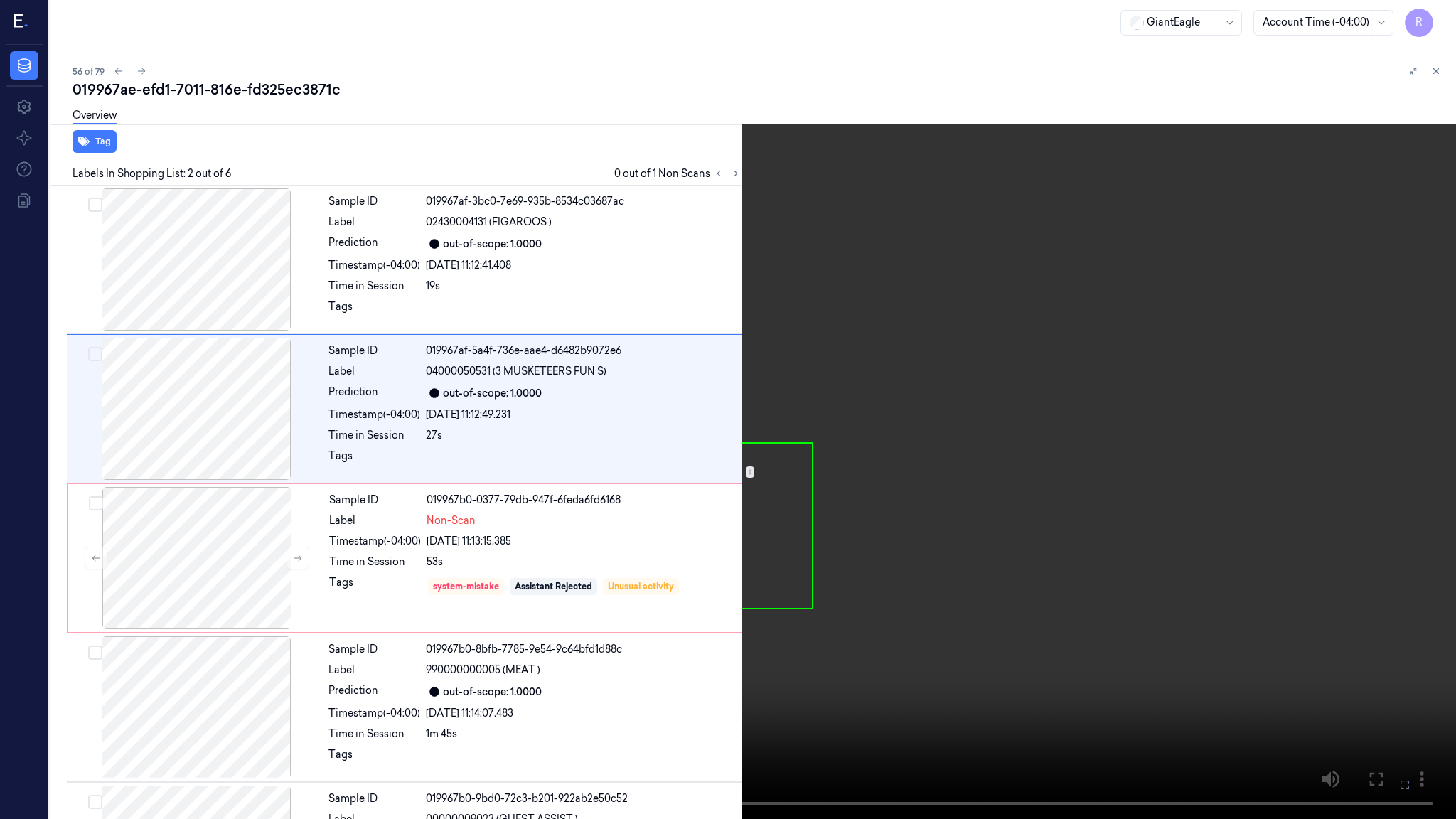
click at [963, 422] on video at bounding box center [728, 410] width 1456 height 819
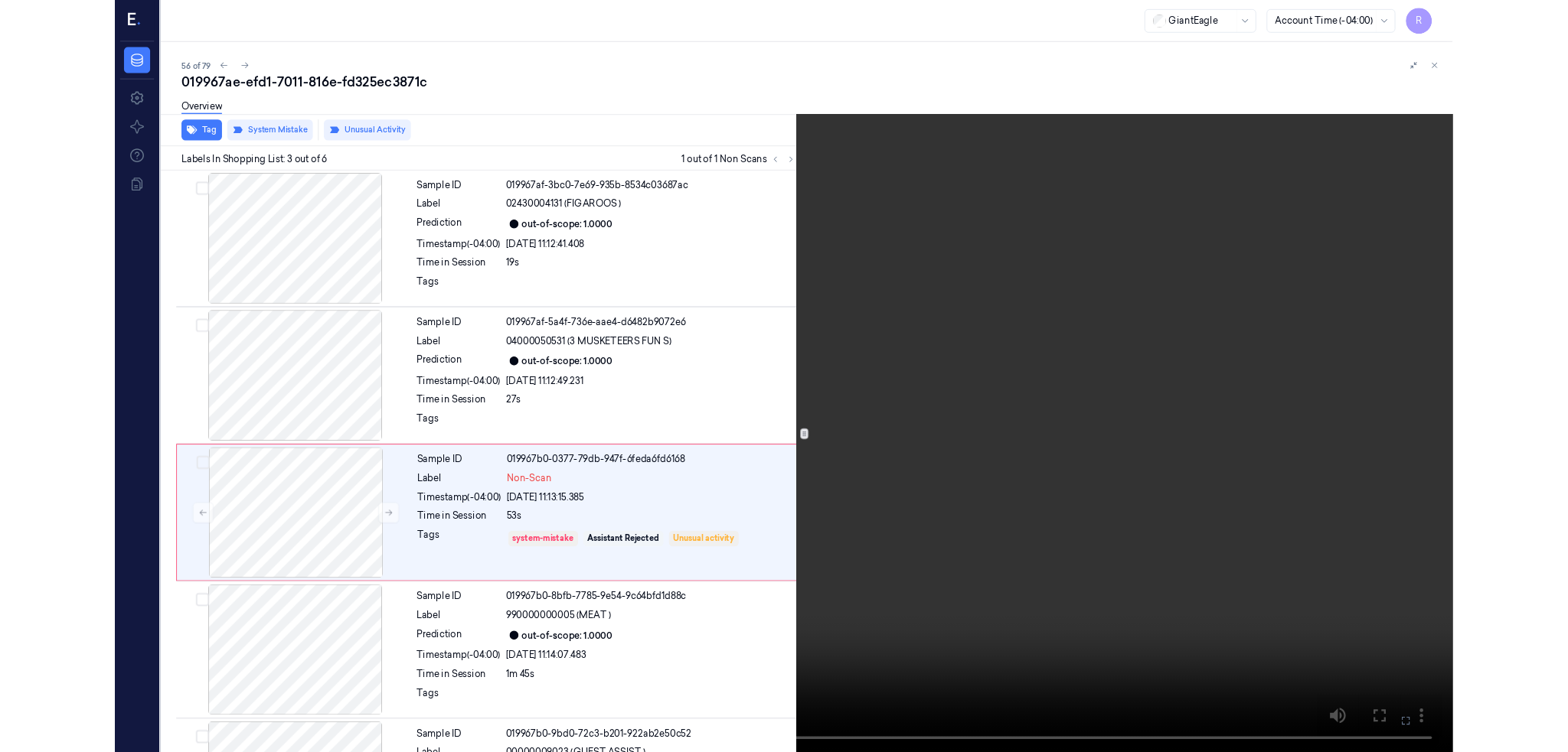
scroll to position [59, 0]
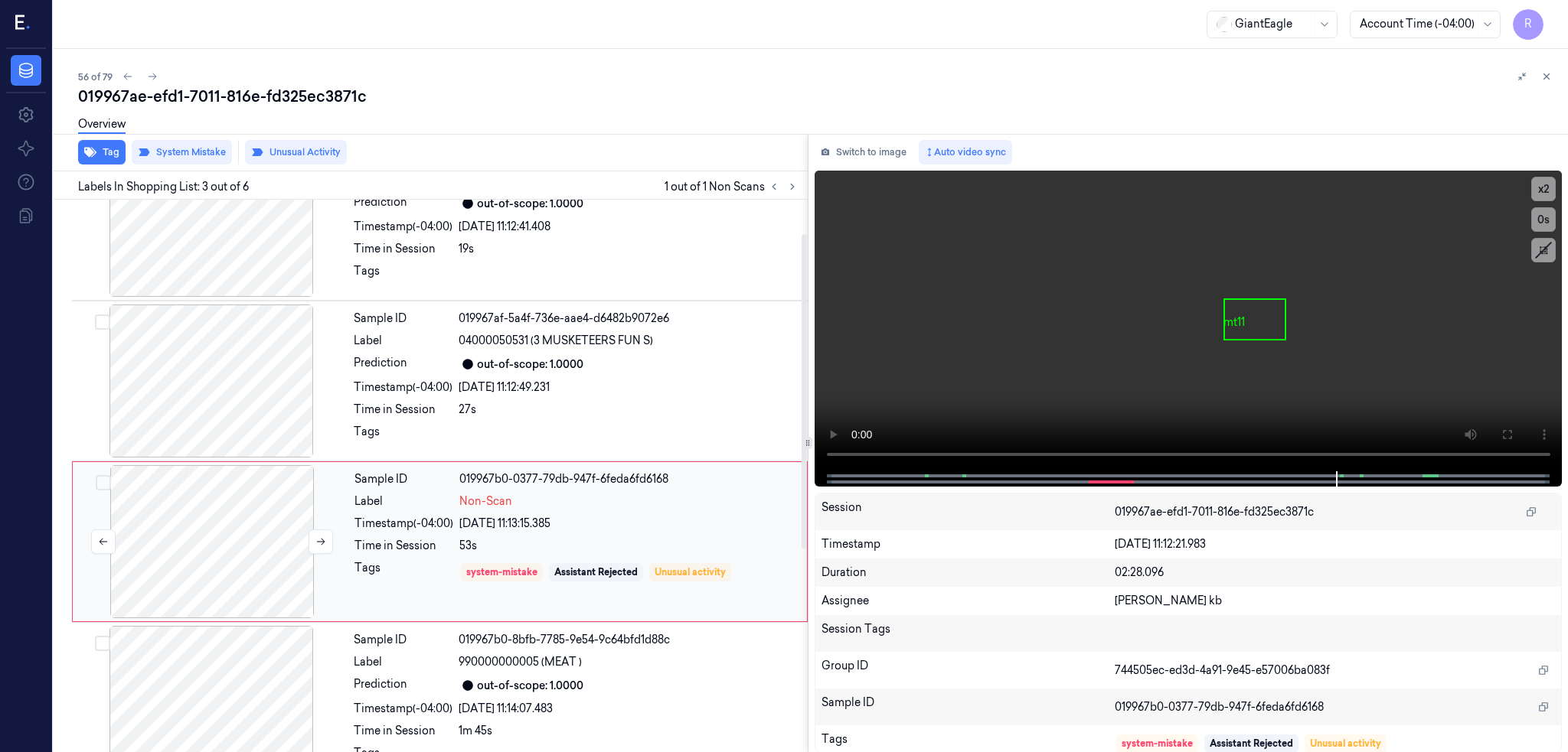
click at [211, 540] on div at bounding box center [212, 541] width 272 height 153
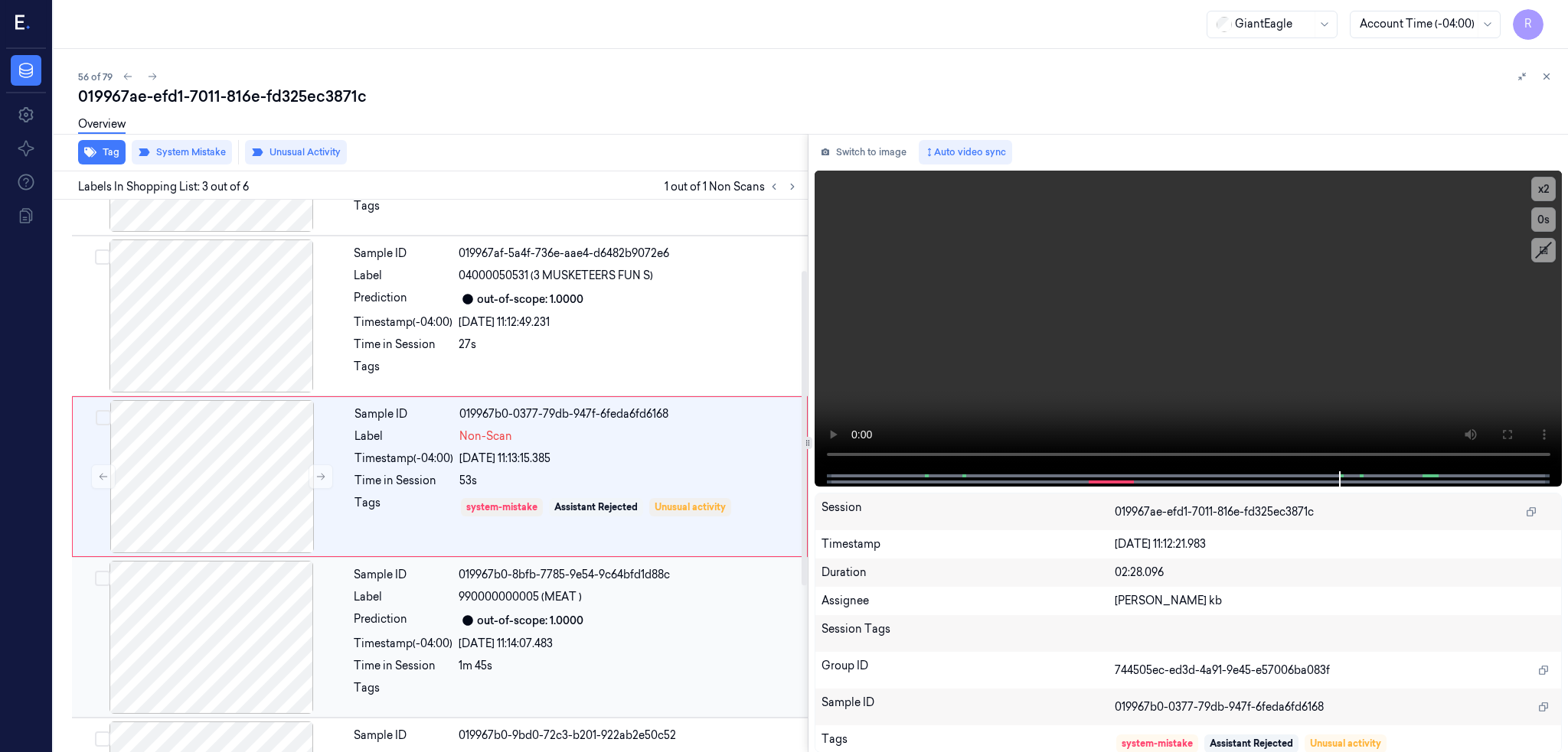
click at [213, 671] on div at bounding box center [211, 637] width 272 height 153
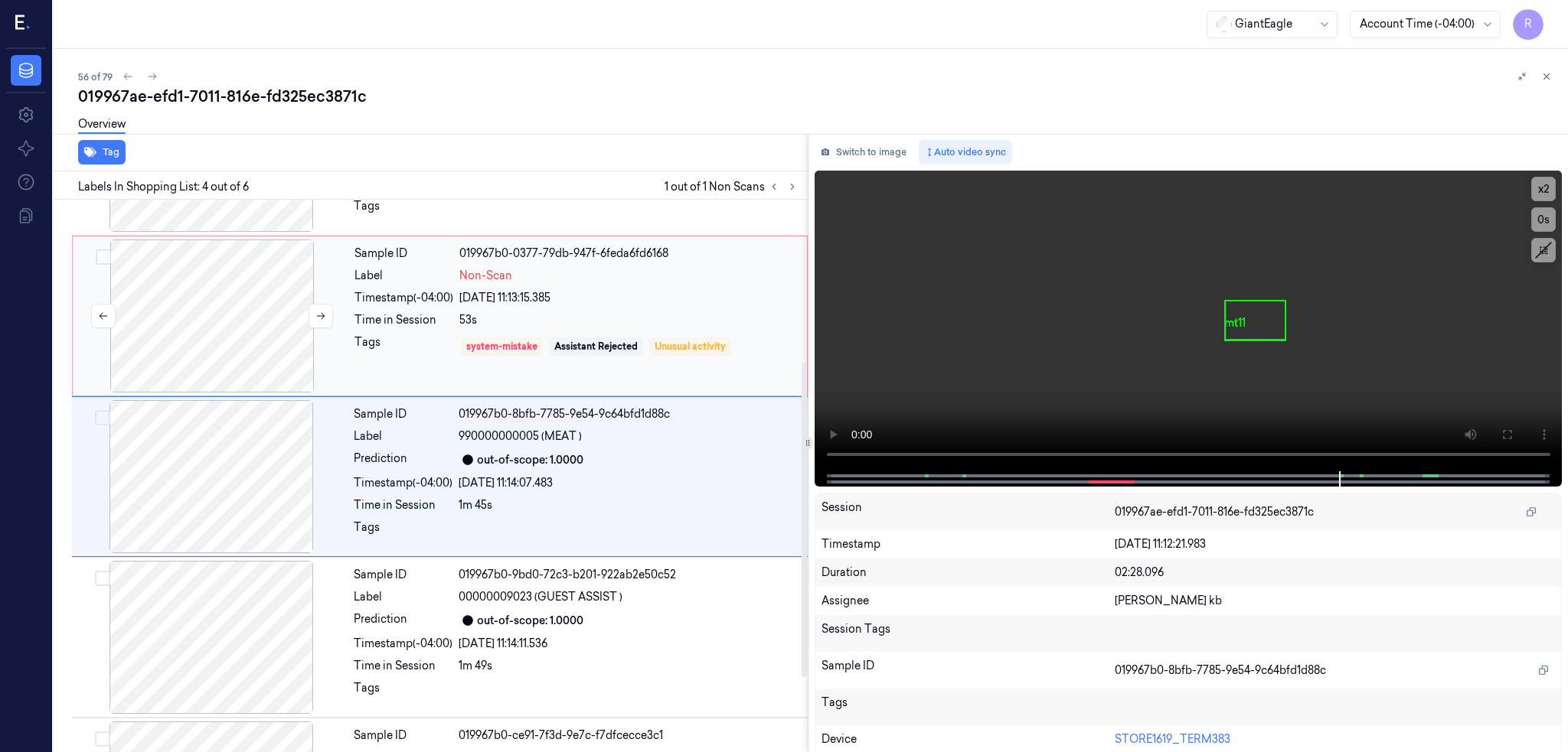
click at [218, 303] on div at bounding box center [212, 316] width 272 height 153
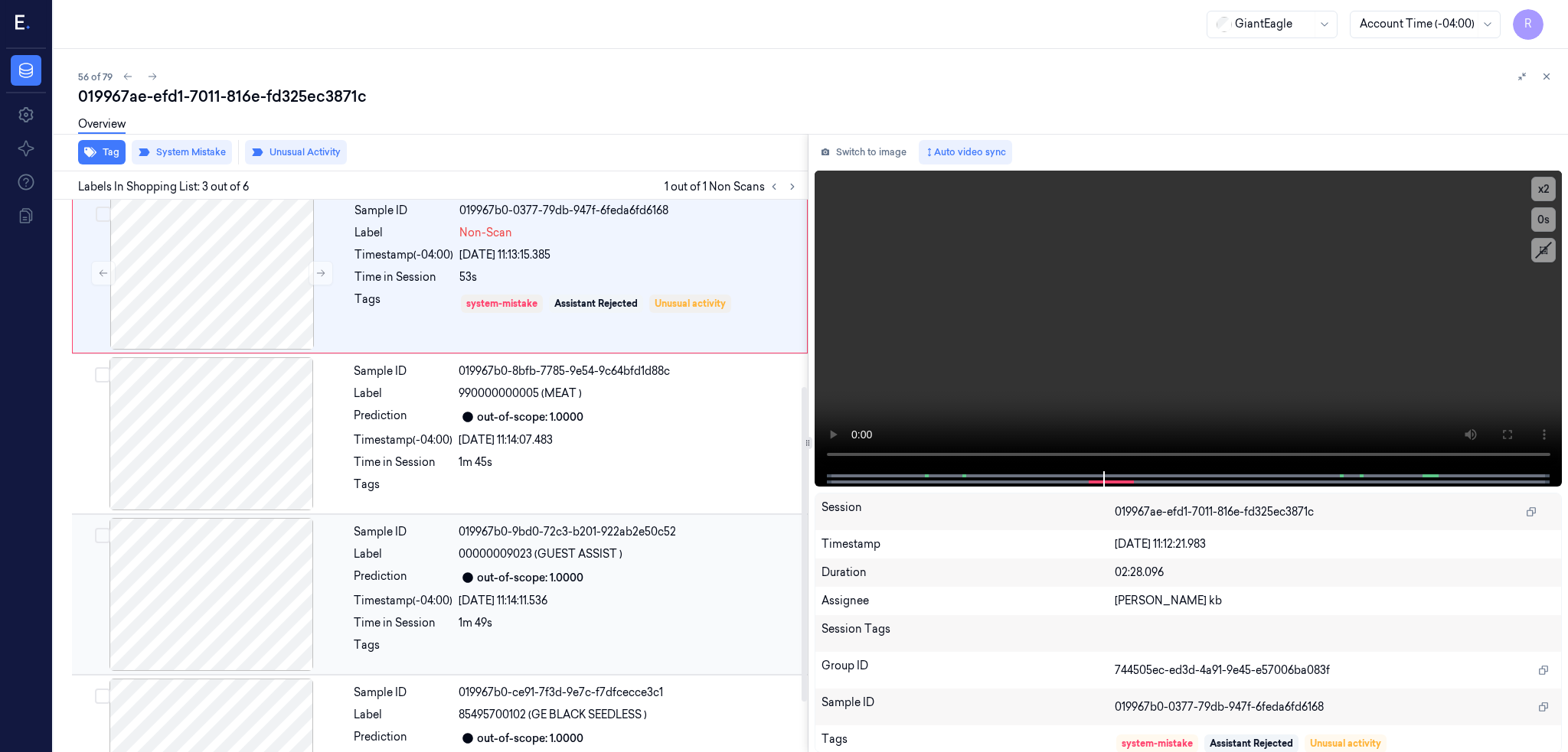
click at [196, 574] on div at bounding box center [211, 594] width 272 height 153
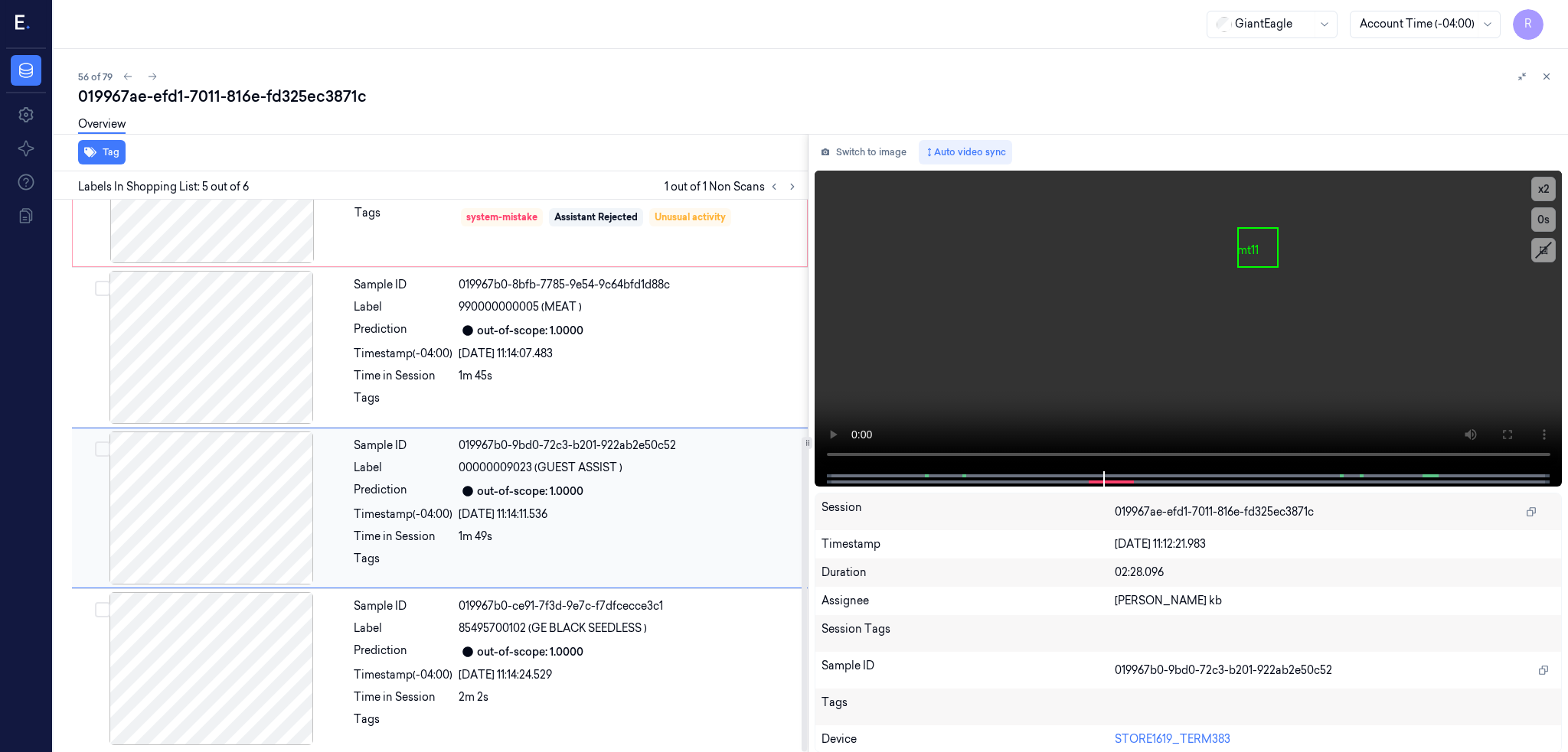
scroll to position [416, 0]
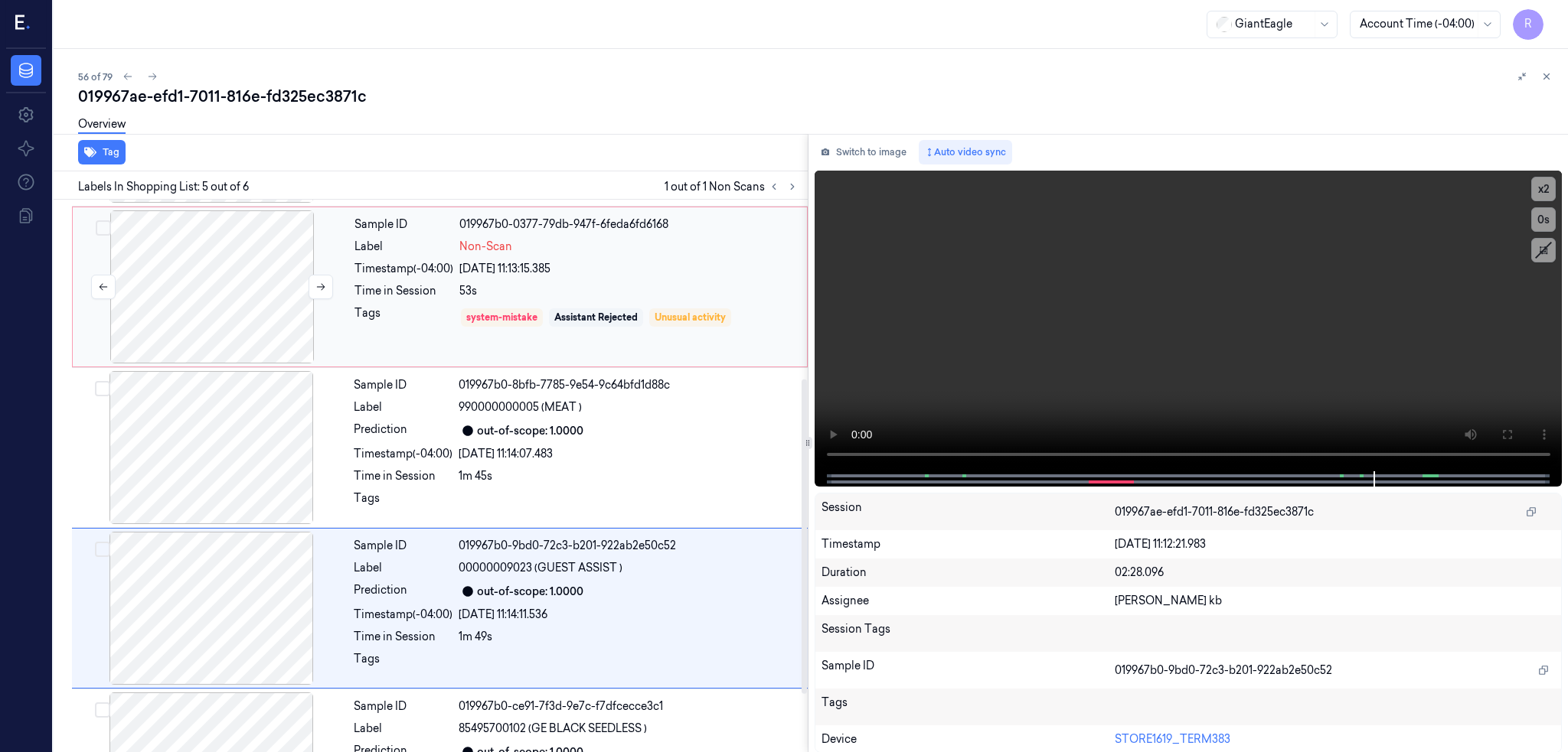
click at [155, 348] on div at bounding box center [212, 287] width 272 height 153
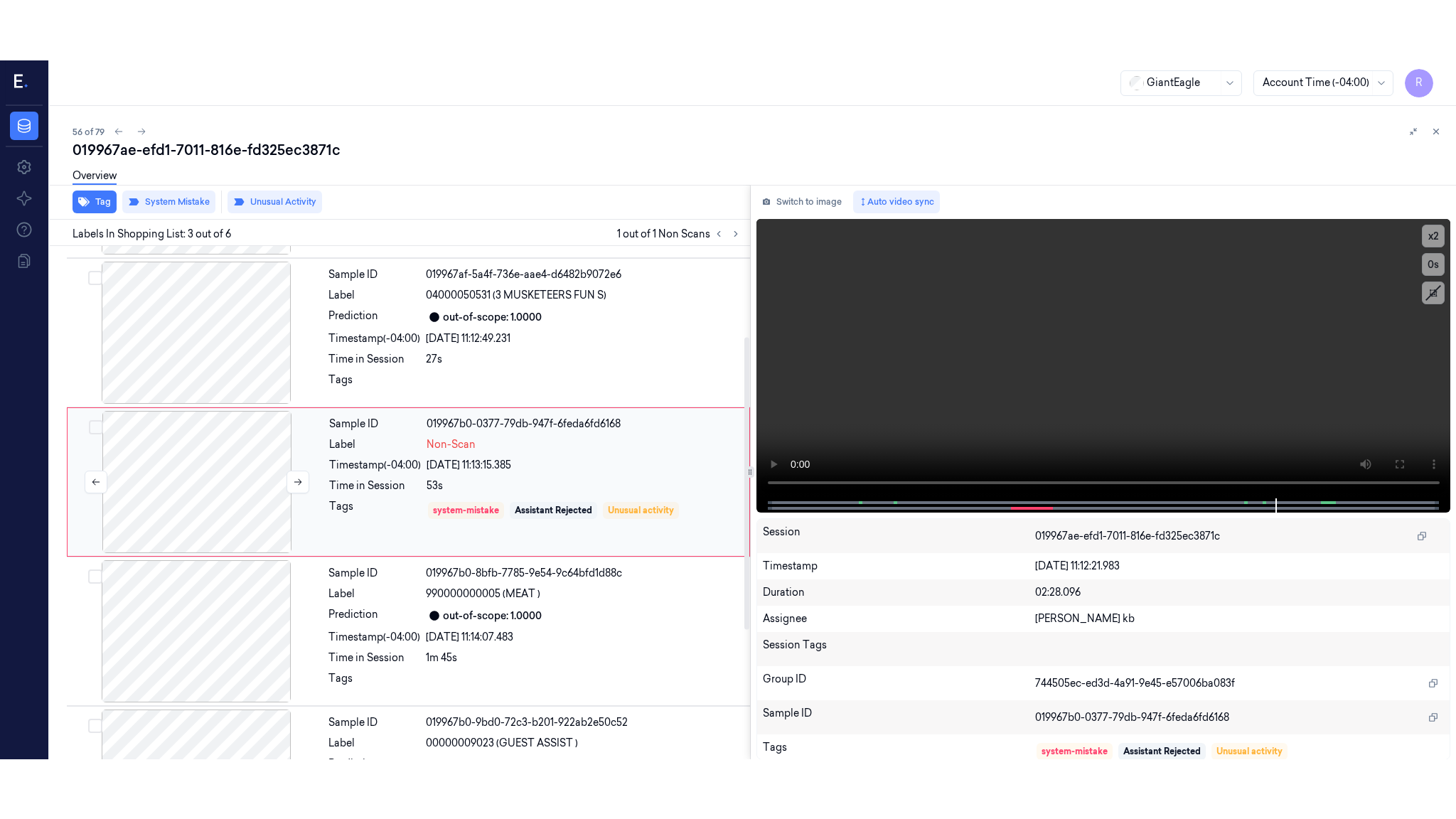
scroll to position [115, 0]
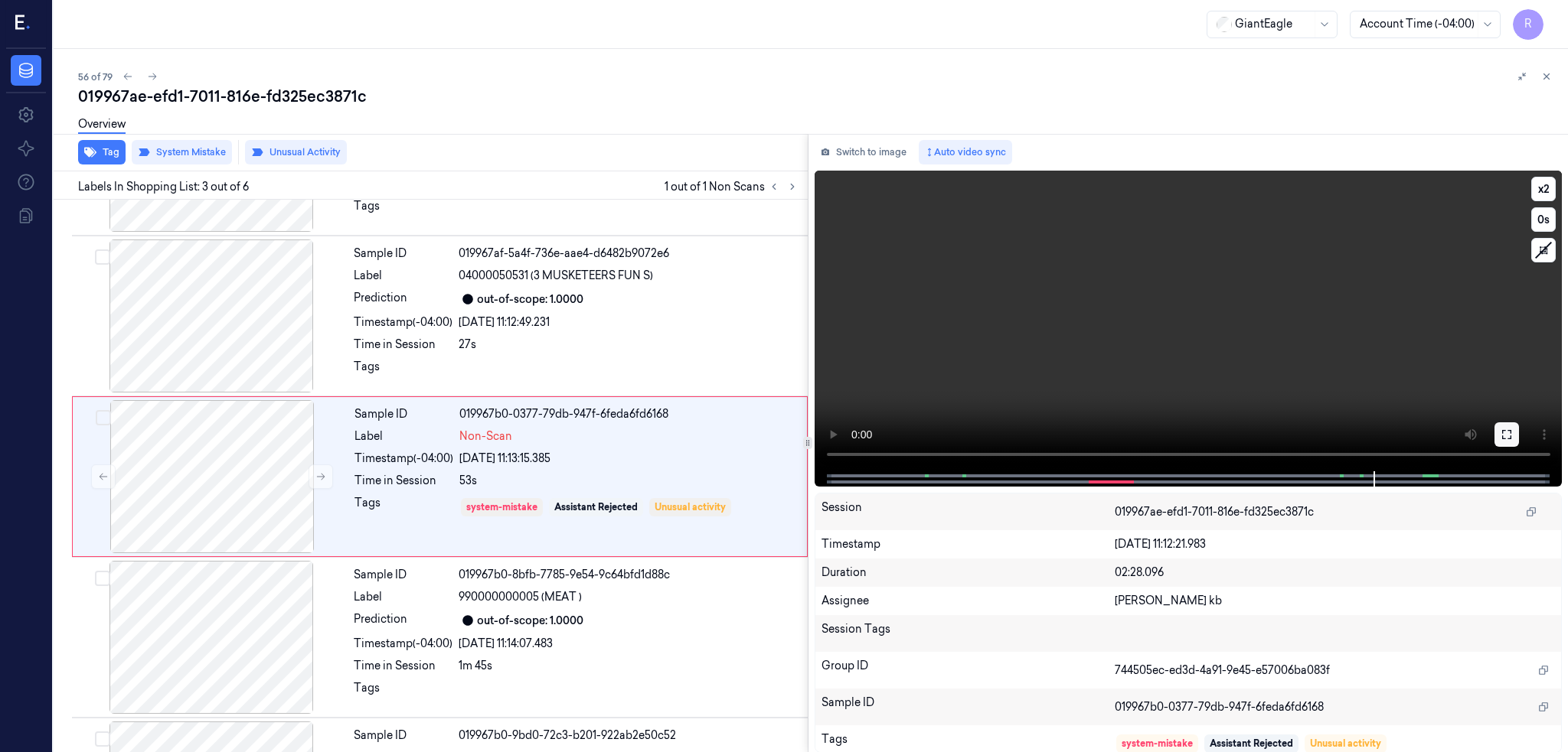
click at [1519, 427] on button at bounding box center [1506, 435] width 25 height 25
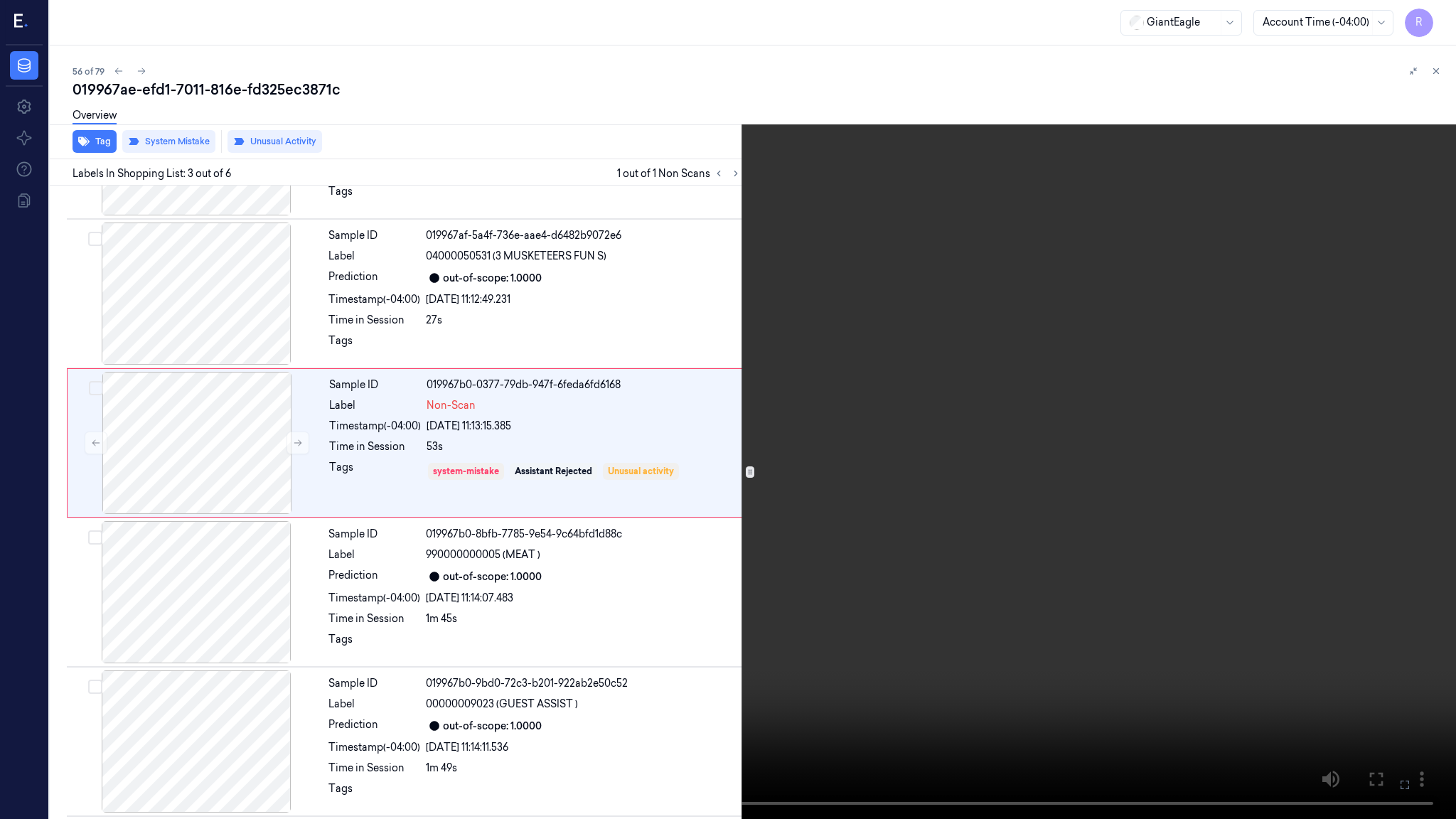
click at [774, 462] on video at bounding box center [728, 410] width 1456 height 819
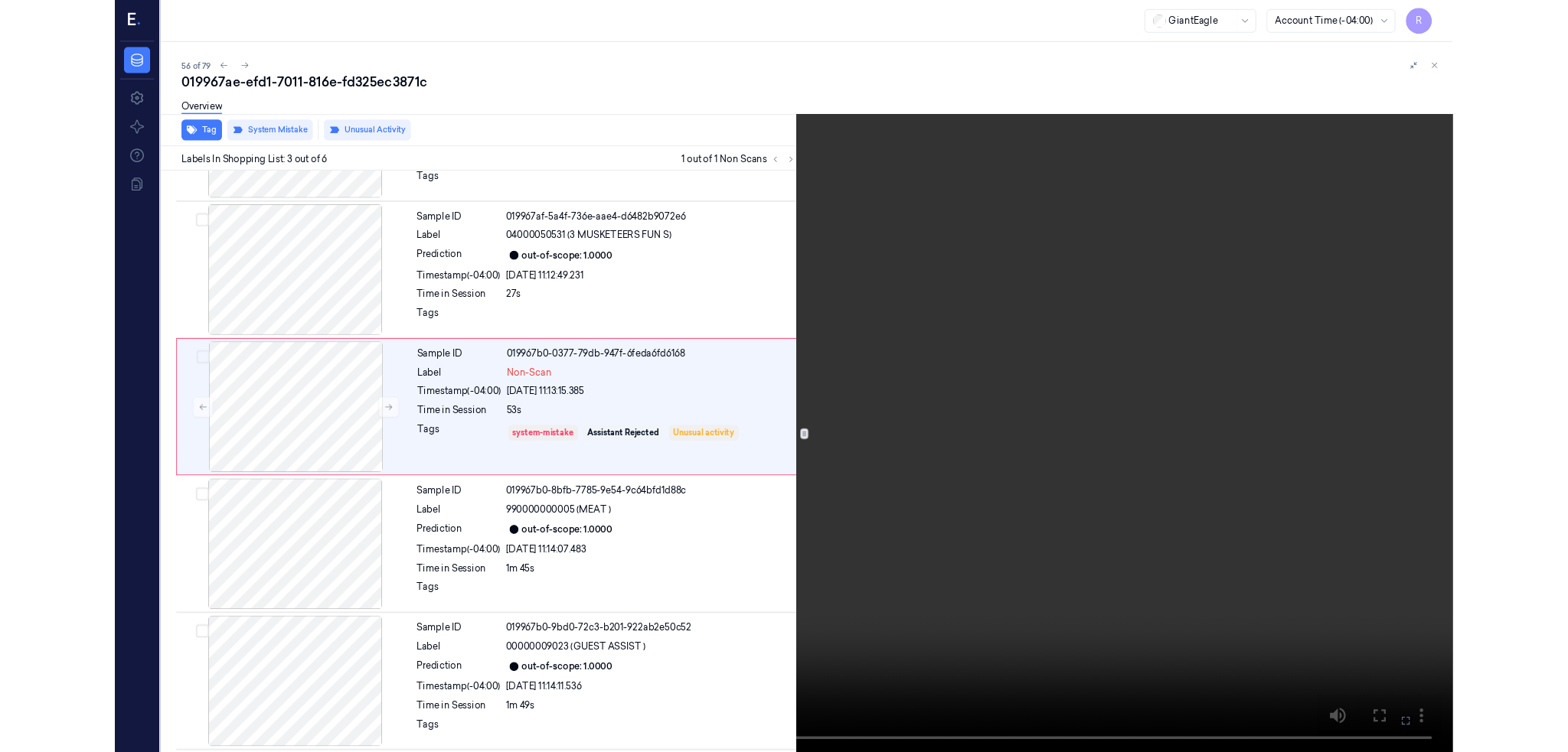
scroll to position [59, 0]
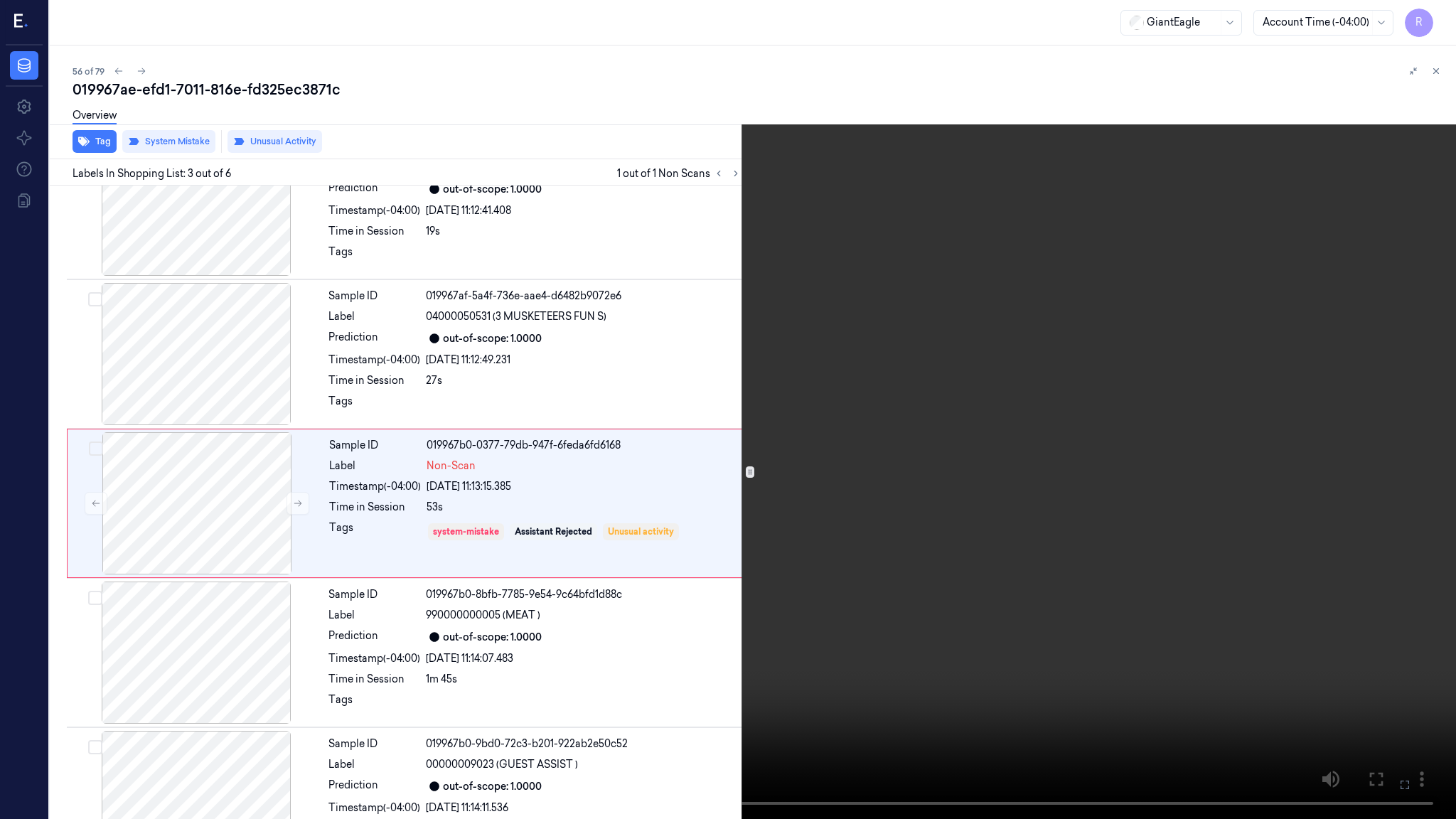
click at [377, 629] on video at bounding box center [728, 410] width 1456 height 819
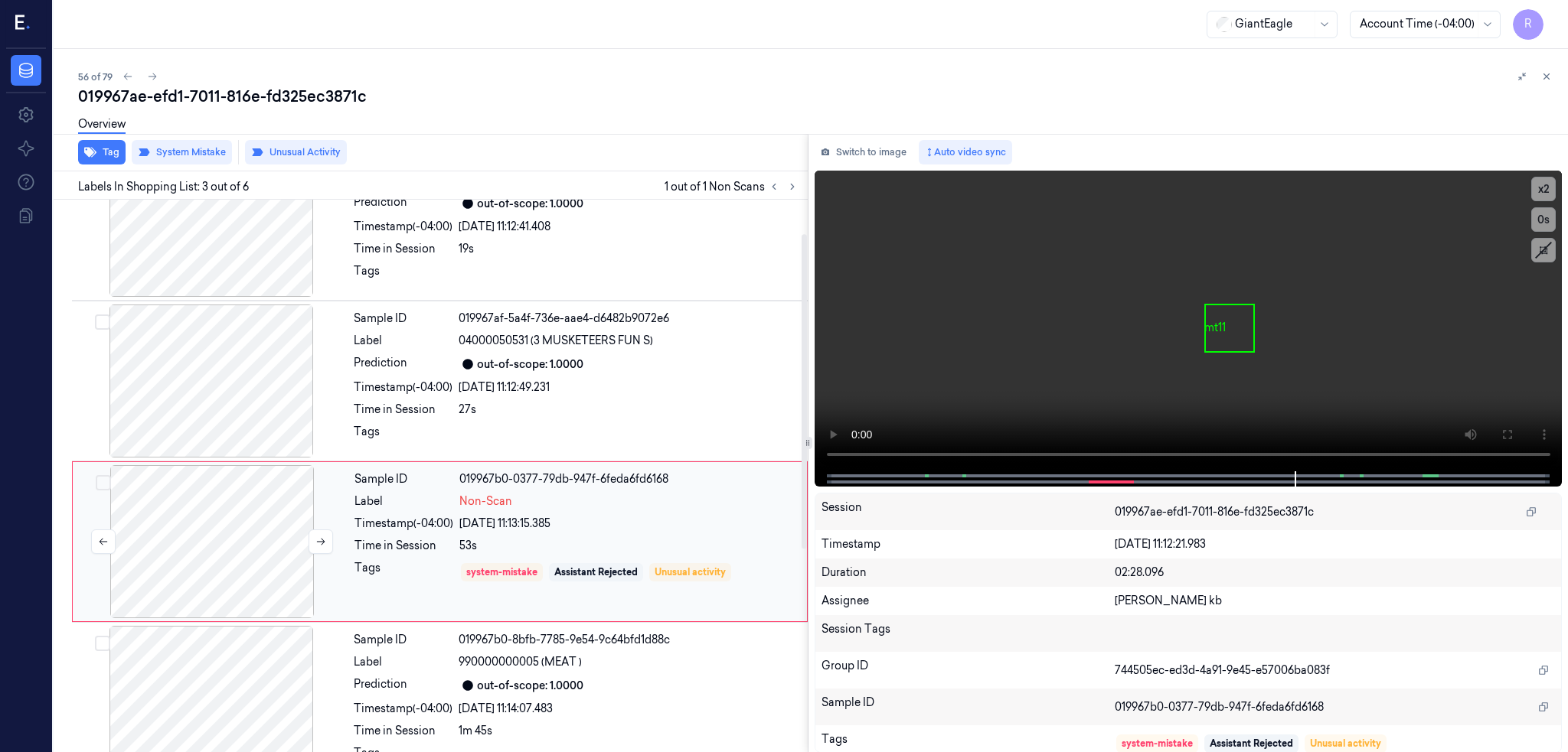
click at [269, 534] on div at bounding box center [212, 541] width 272 height 153
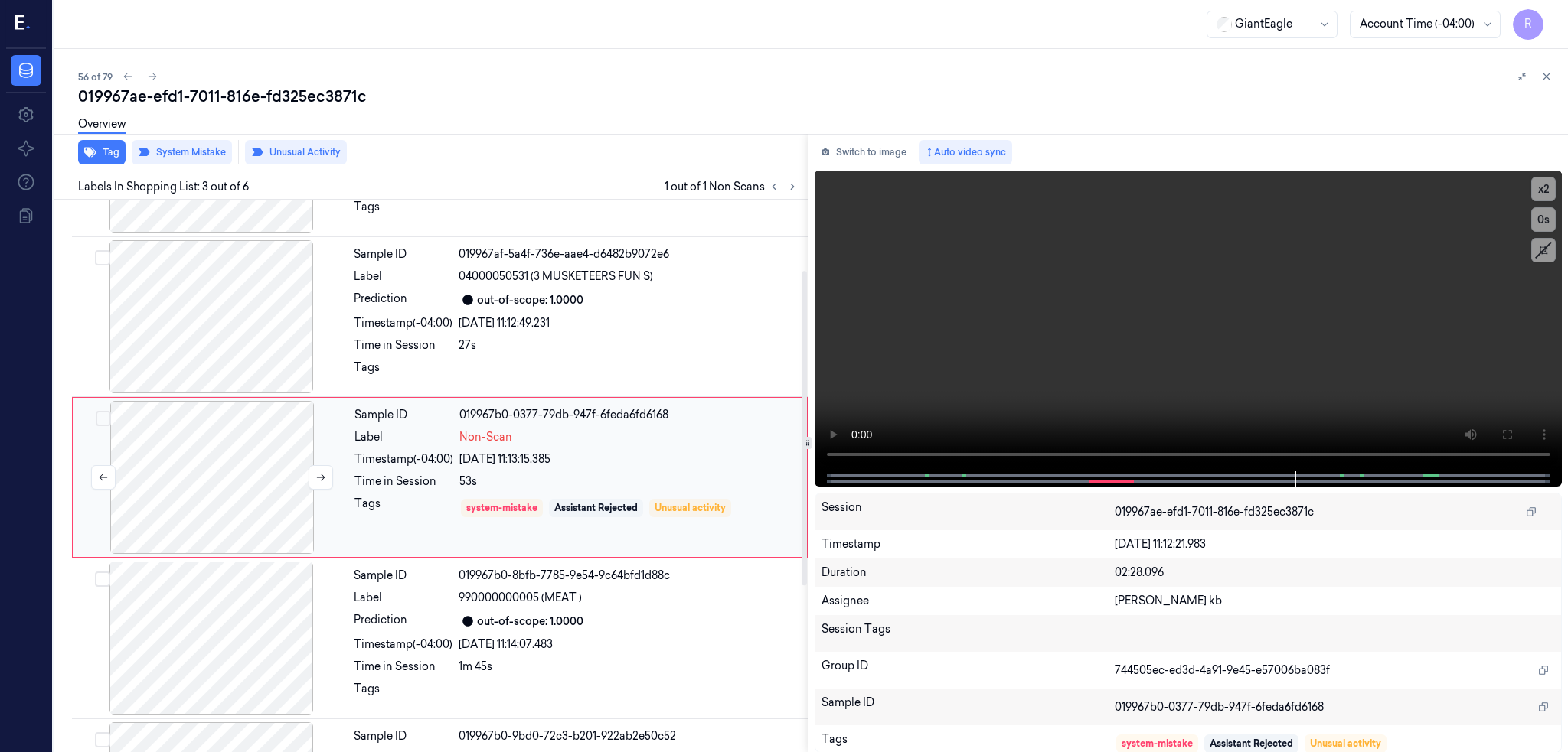
scroll to position [124, 0]
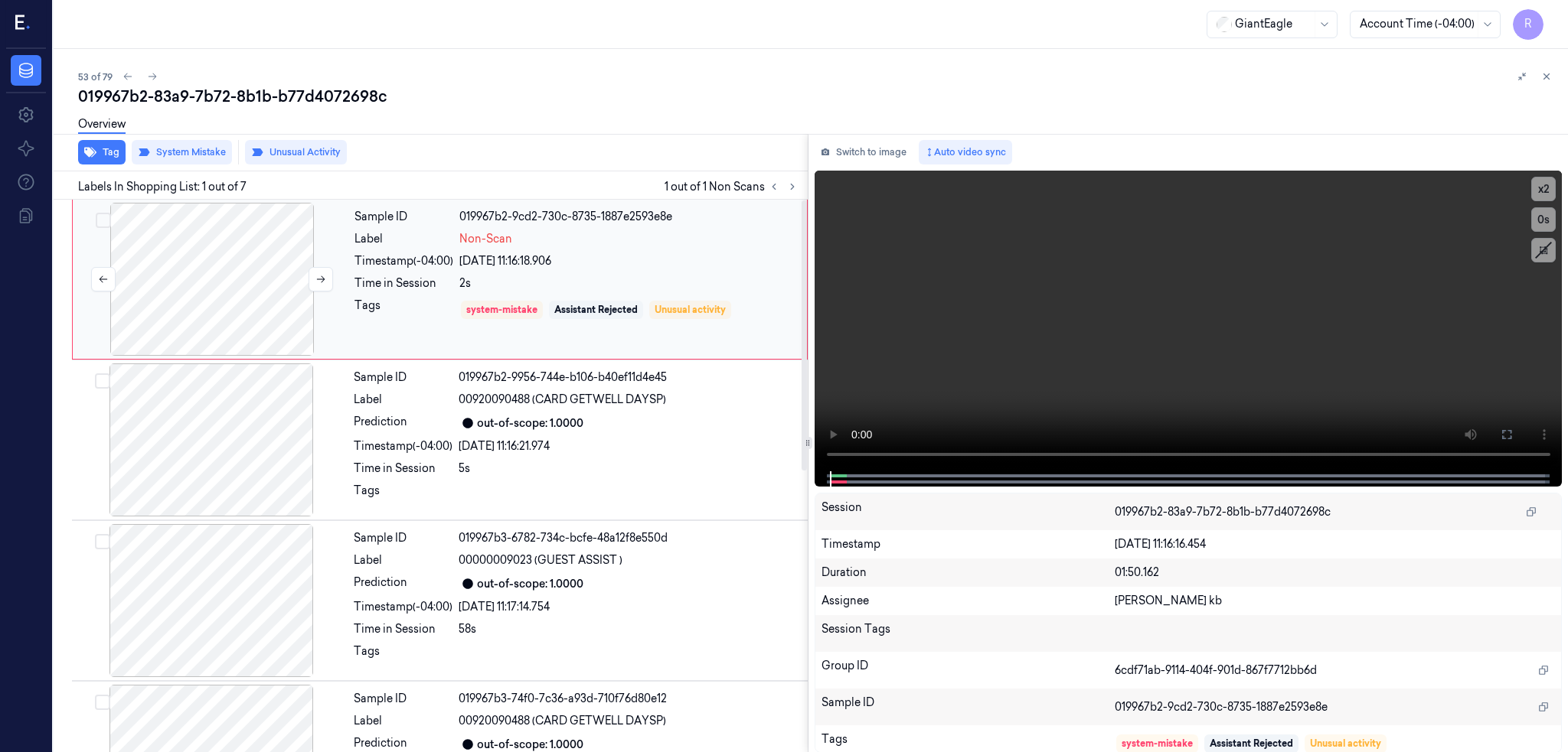
click at [226, 310] on div at bounding box center [212, 279] width 272 height 153
click at [192, 250] on div at bounding box center [212, 279] width 272 height 153
click at [1513, 428] on icon at bounding box center [1506, 434] width 12 height 12
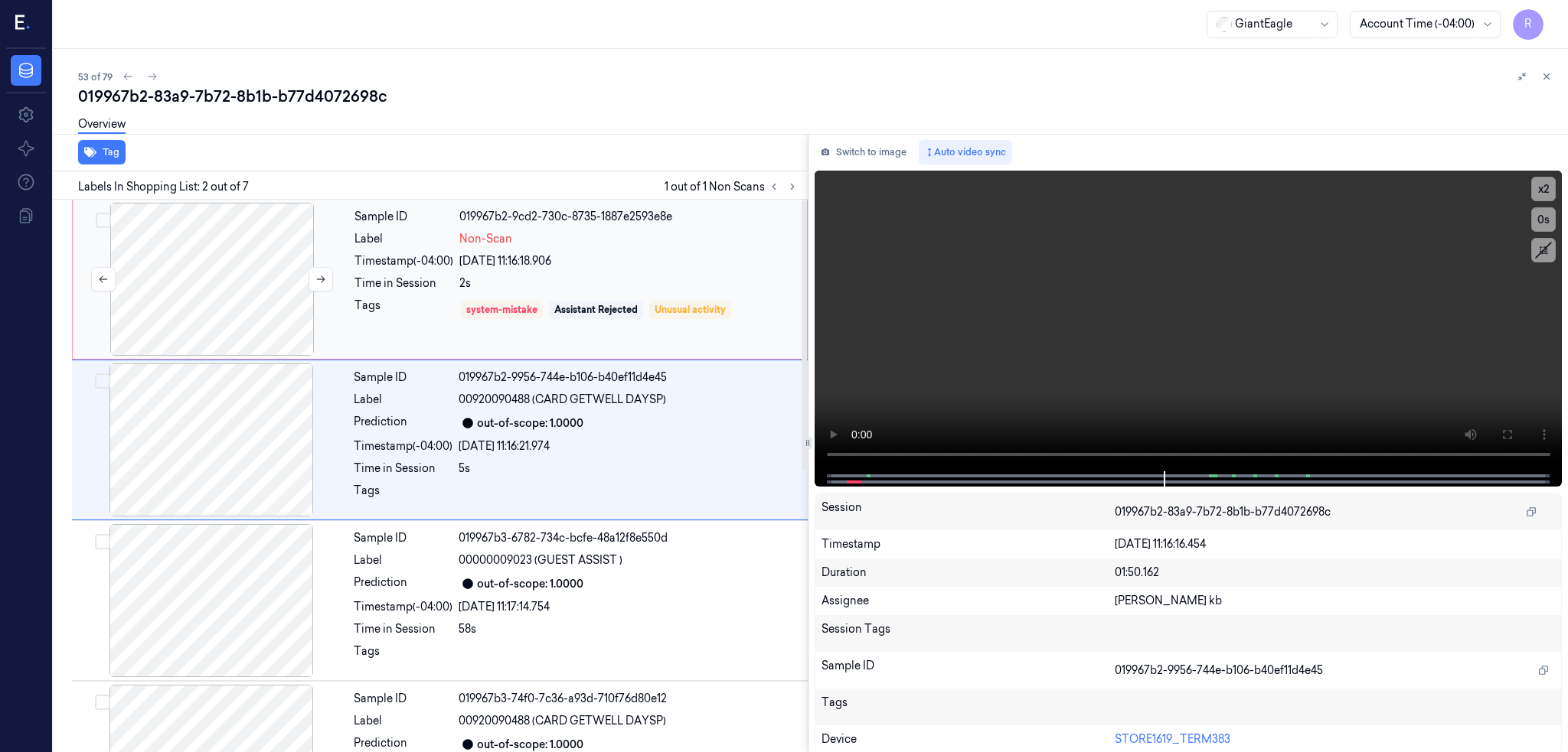
click at [243, 295] on div at bounding box center [212, 279] width 272 height 153
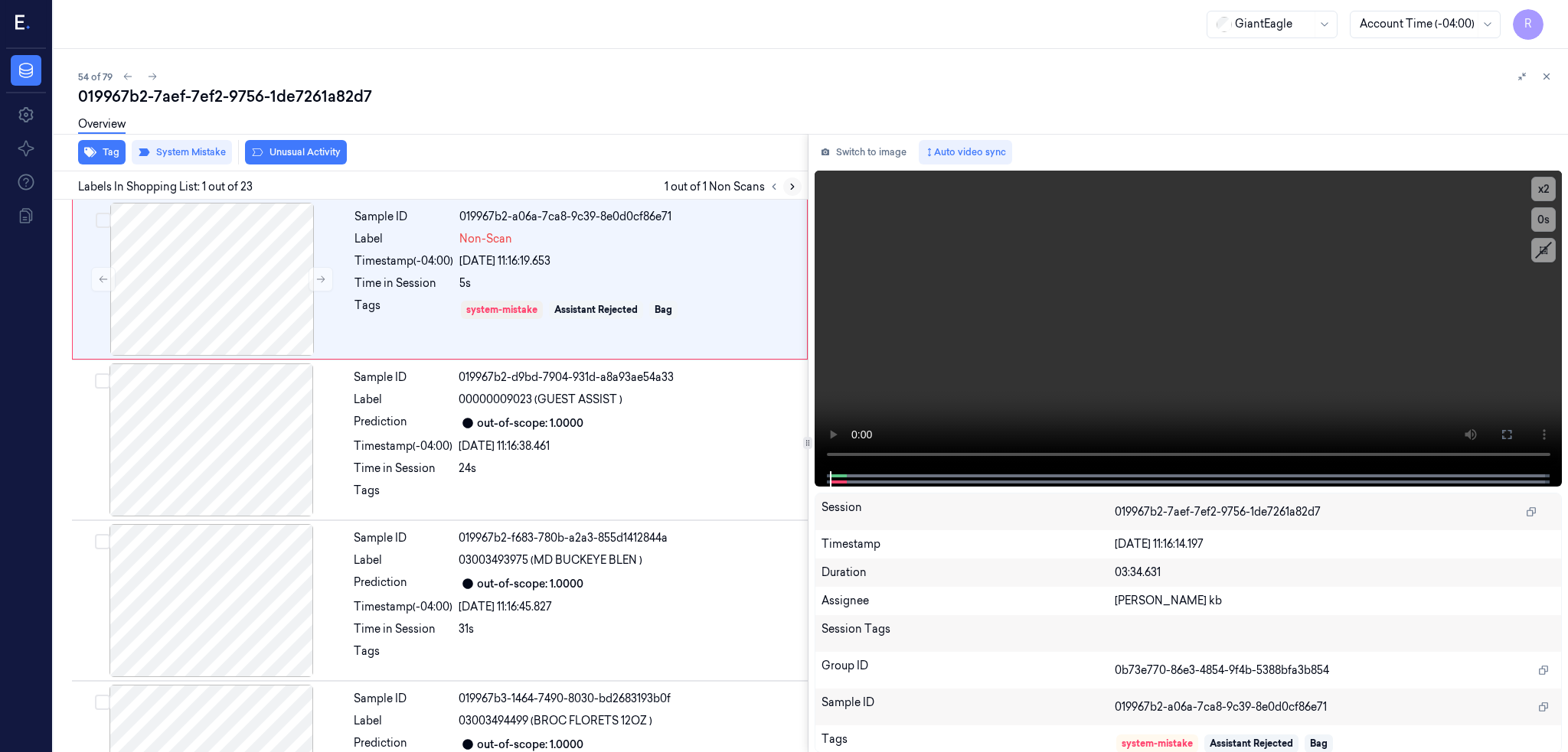
click at [797, 184] on icon at bounding box center [793, 187] width 11 height 11
click at [181, 317] on div at bounding box center [212, 279] width 272 height 153
drag, startPoint x: 1547, startPoint y: 432, endPoint x: 1548, endPoint y: 521, distance: 89.0
click at [1519, 432] on button at bounding box center [1506, 435] width 25 height 25
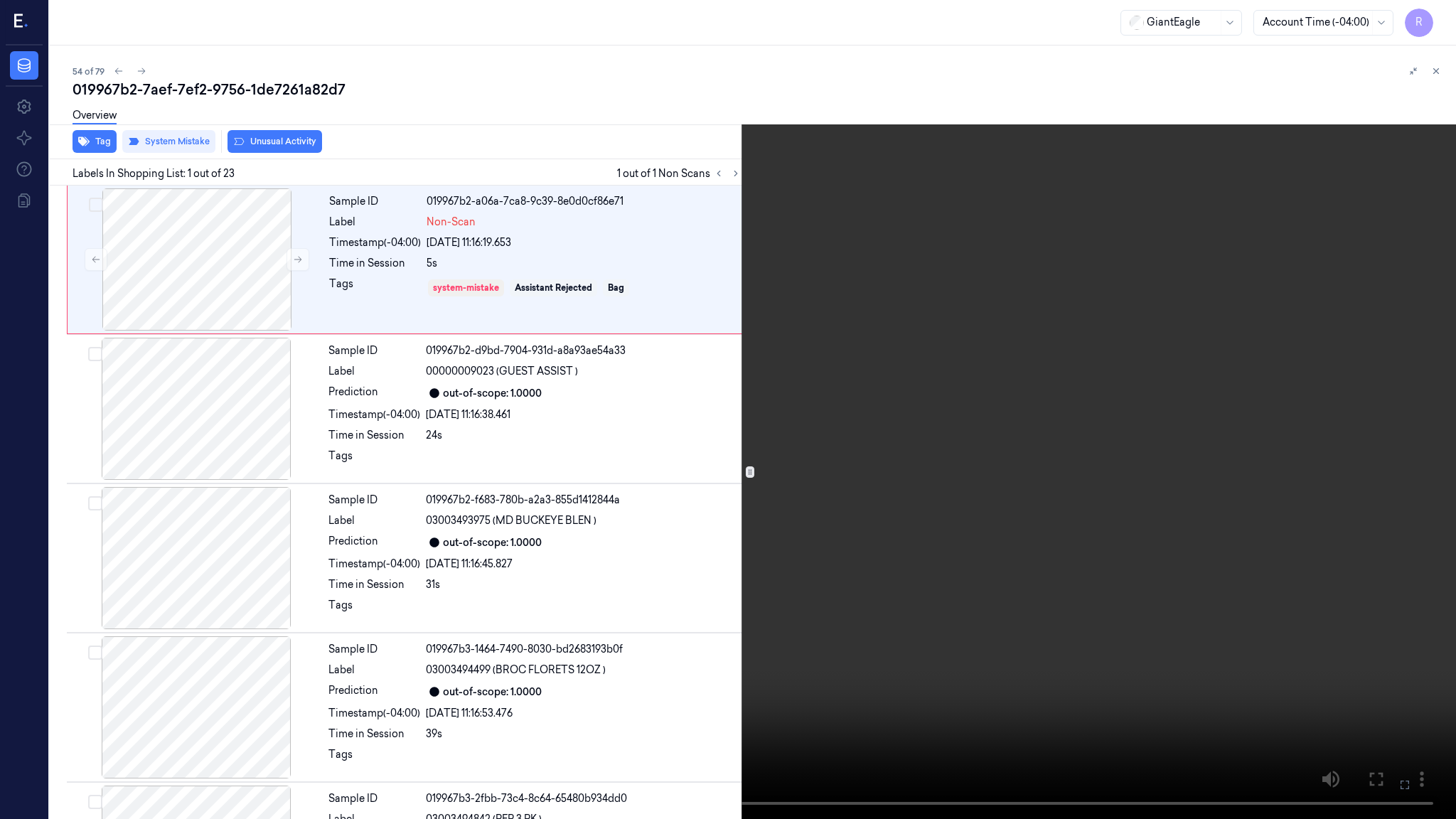
click at [1222, 673] on video at bounding box center [728, 410] width 1456 height 819
click at [353, 635] on video at bounding box center [728, 410] width 1456 height 819
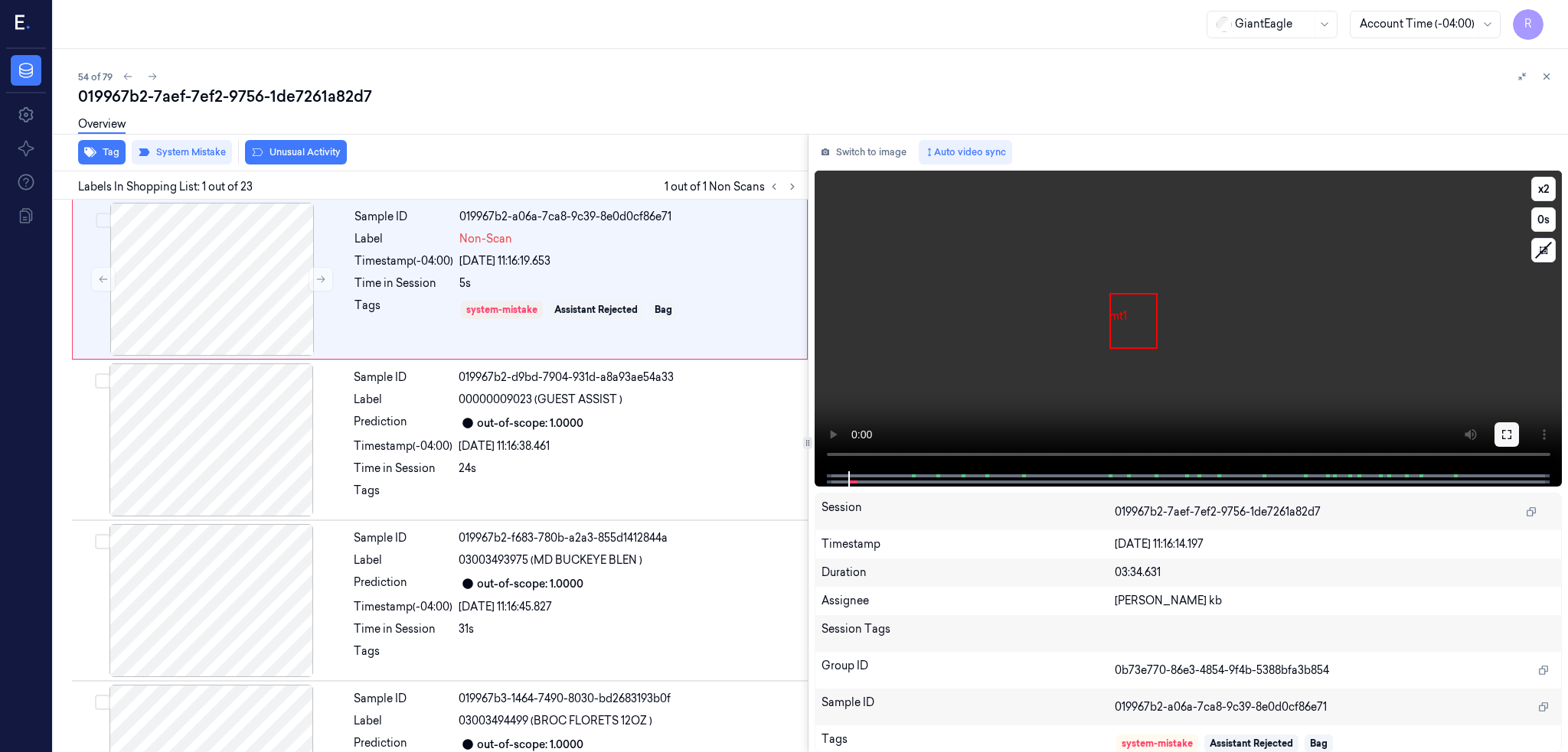
click at [1519, 436] on button at bounding box center [1506, 435] width 25 height 25
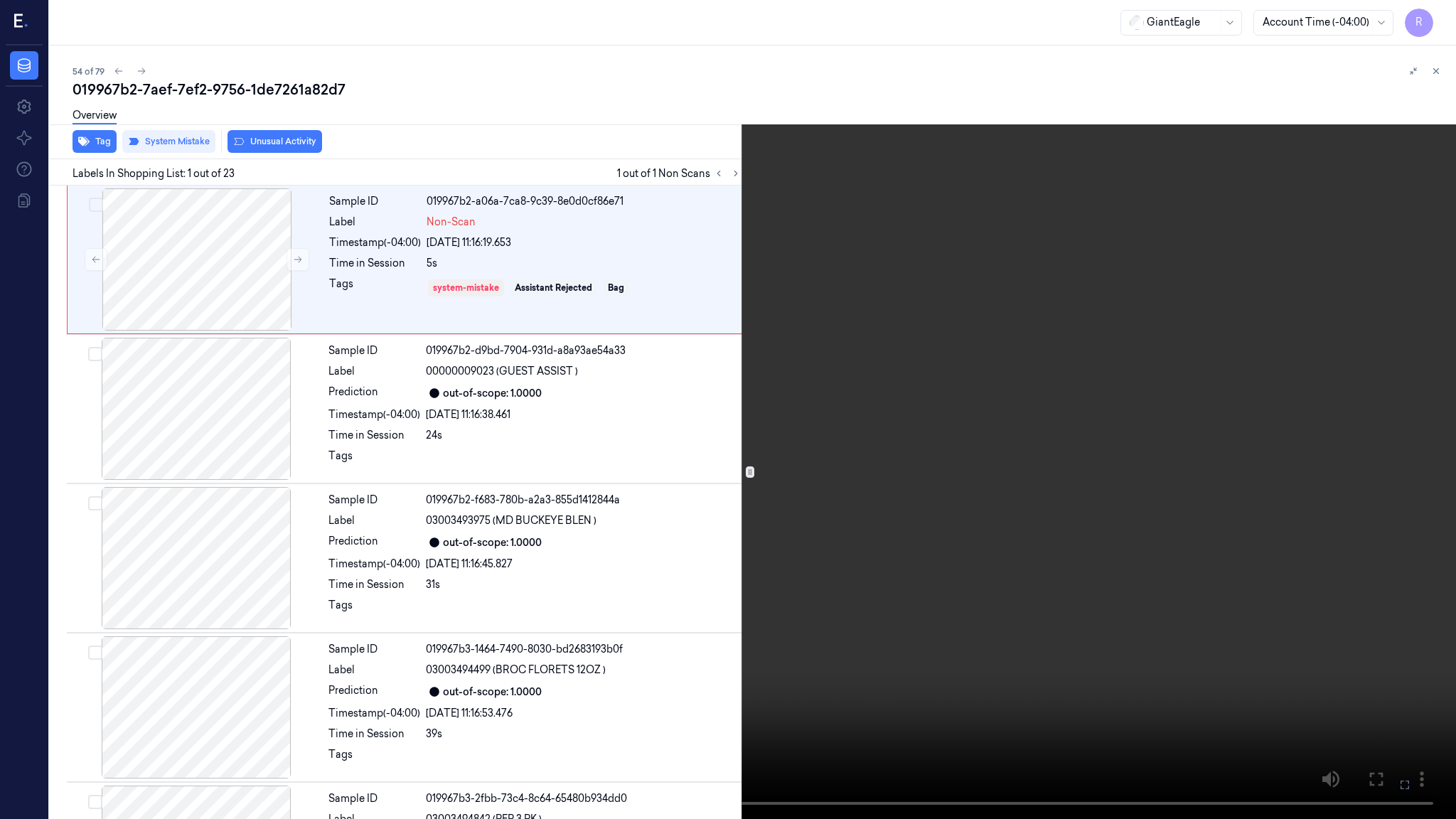
click at [640, 546] on video at bounding box center [728, 410] width 1456 height 819
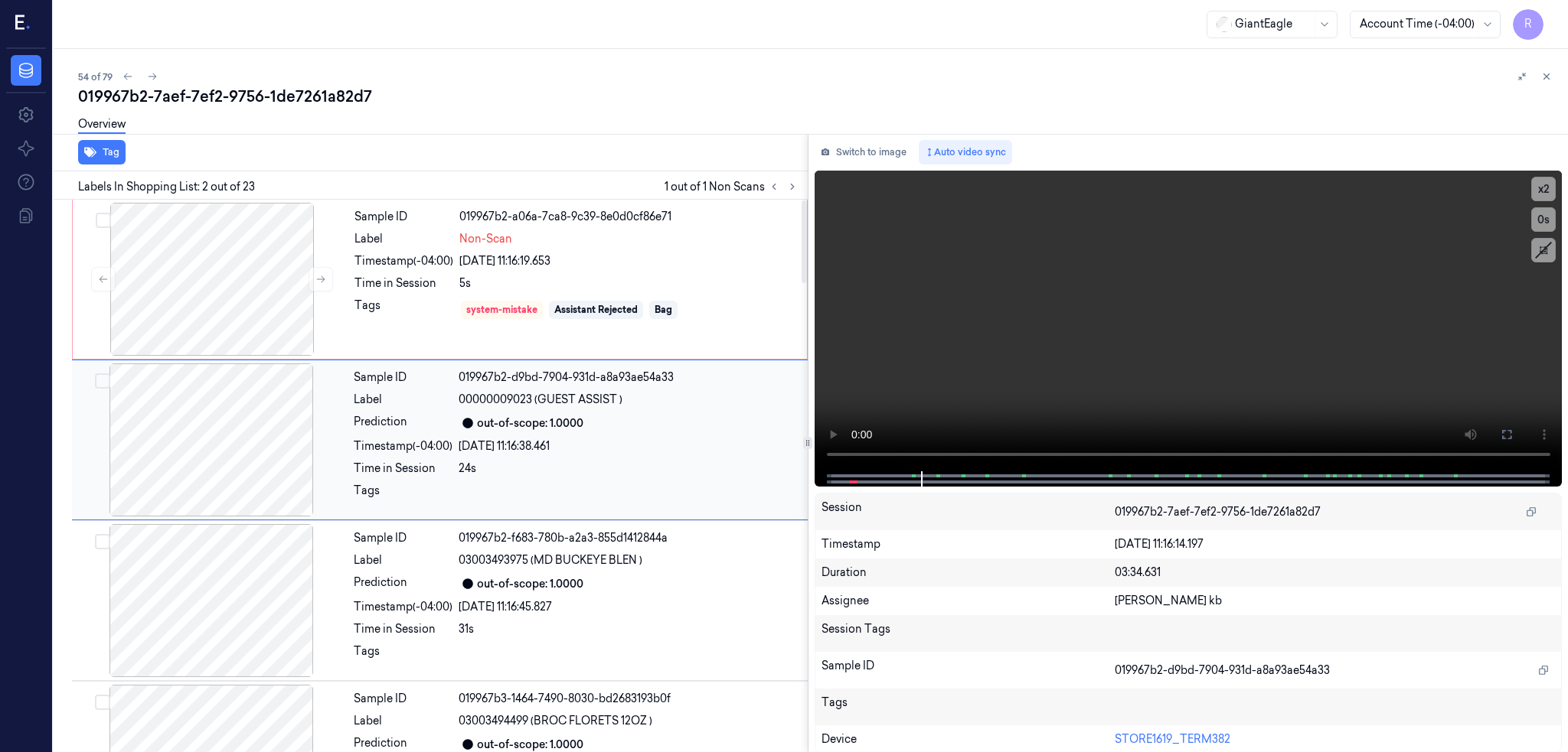
click at [265, 404] on div at bounding box center [211, 439] width 272 height 153
click at [227, 281] on div at bounding box center [212, 279] width 272 height 153
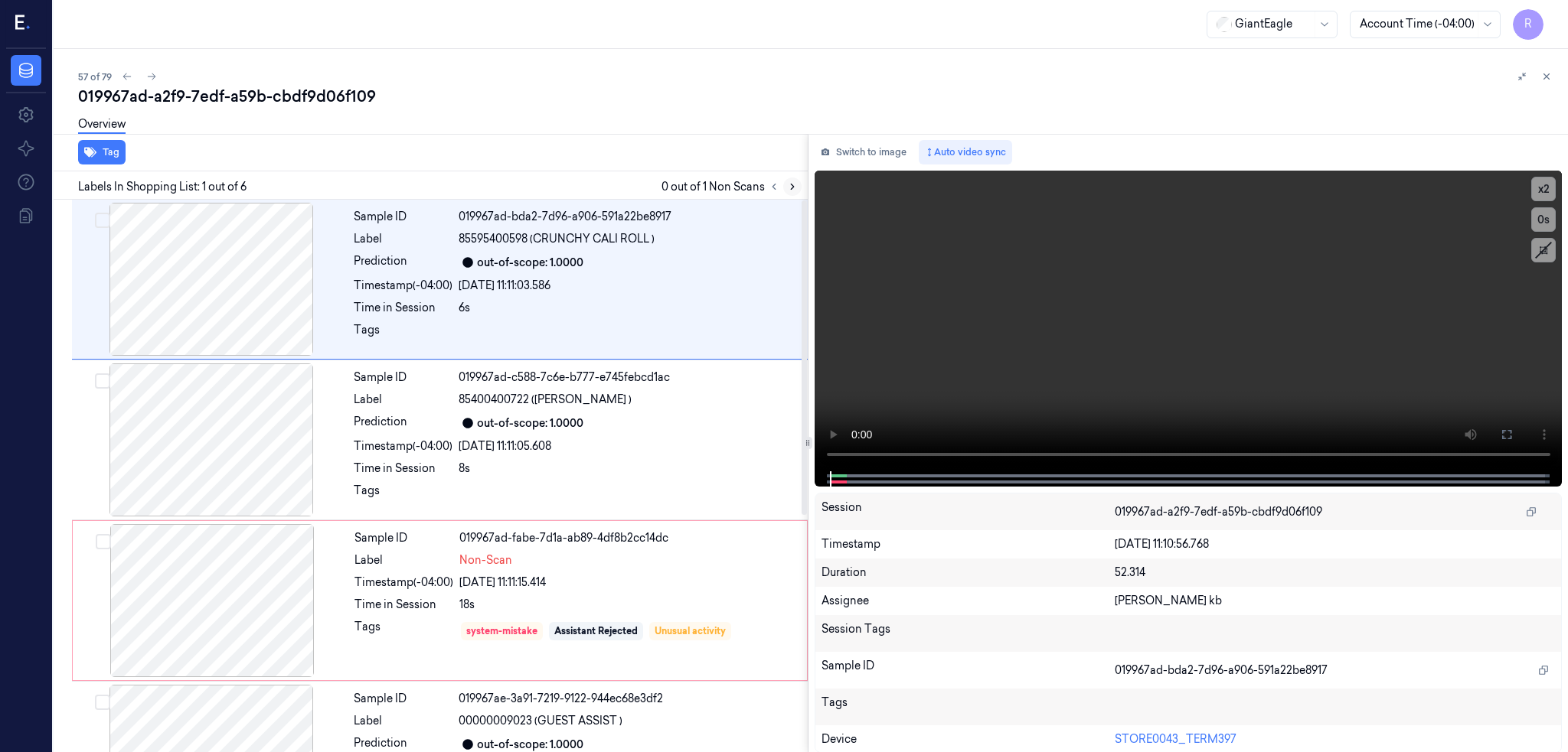
click at [797, 184] on icon at bounding box center [793, 187] width 11 height 11
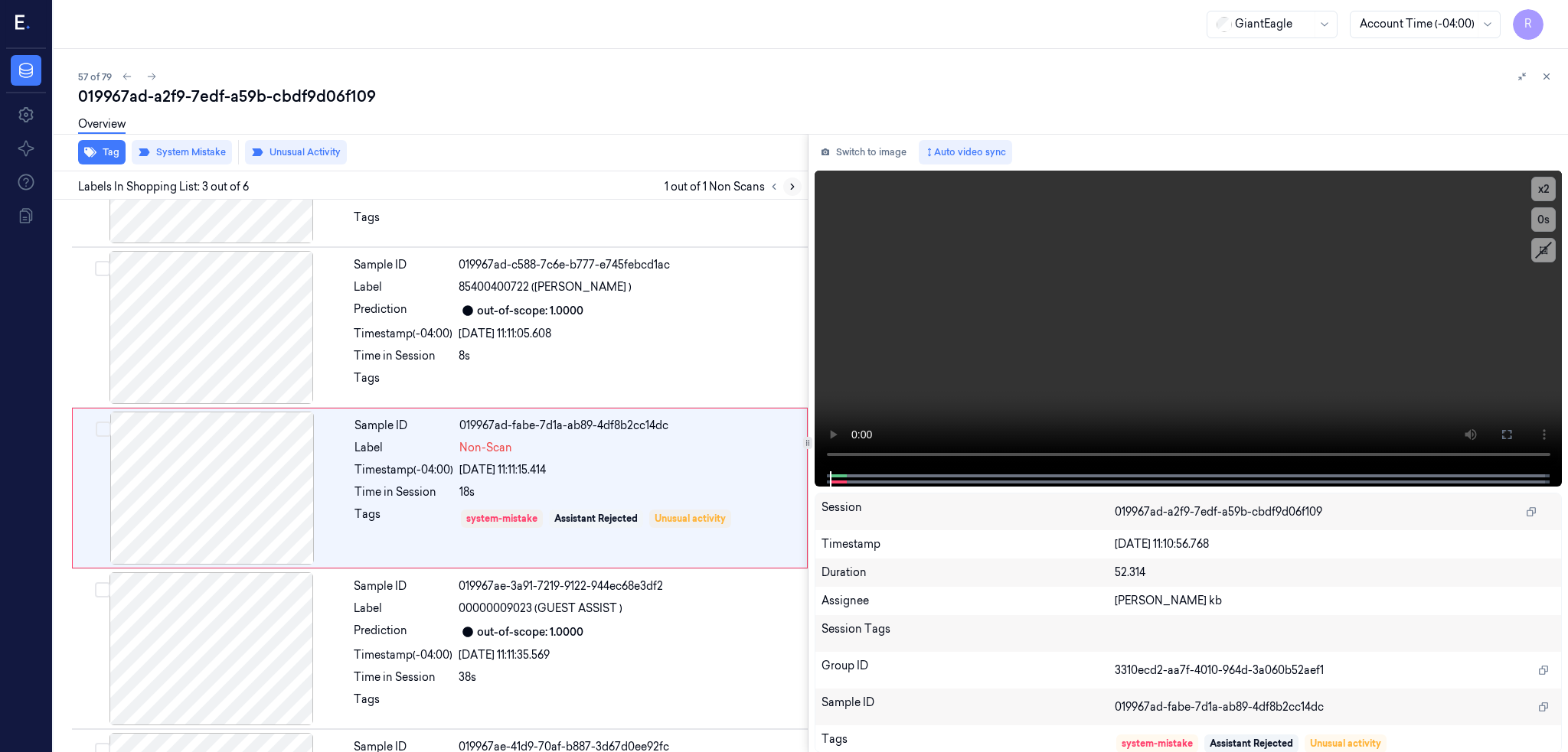
scroll to position [124, 0]
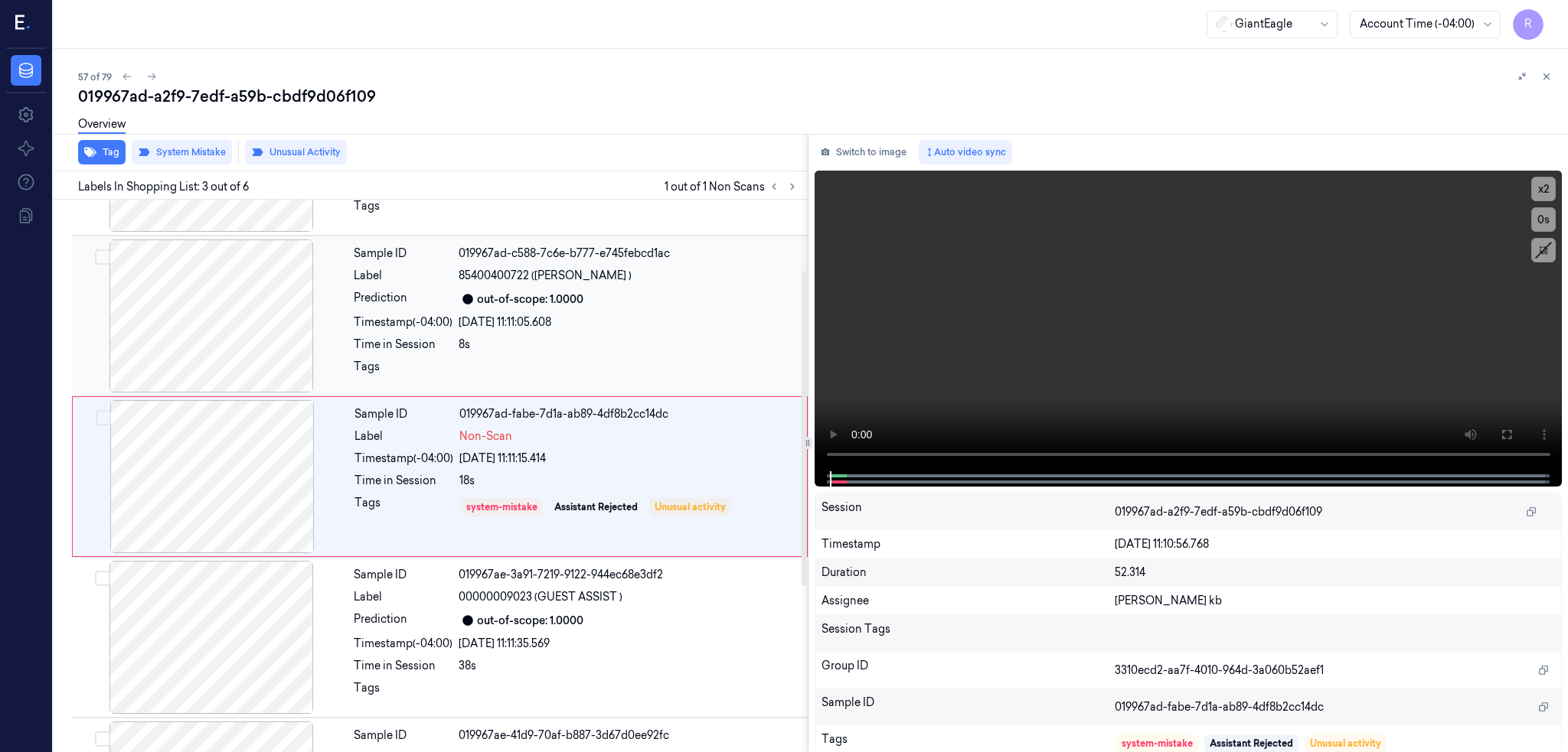
click at [196, 306] on div at bounding box center [211, 316] width 272 height 153
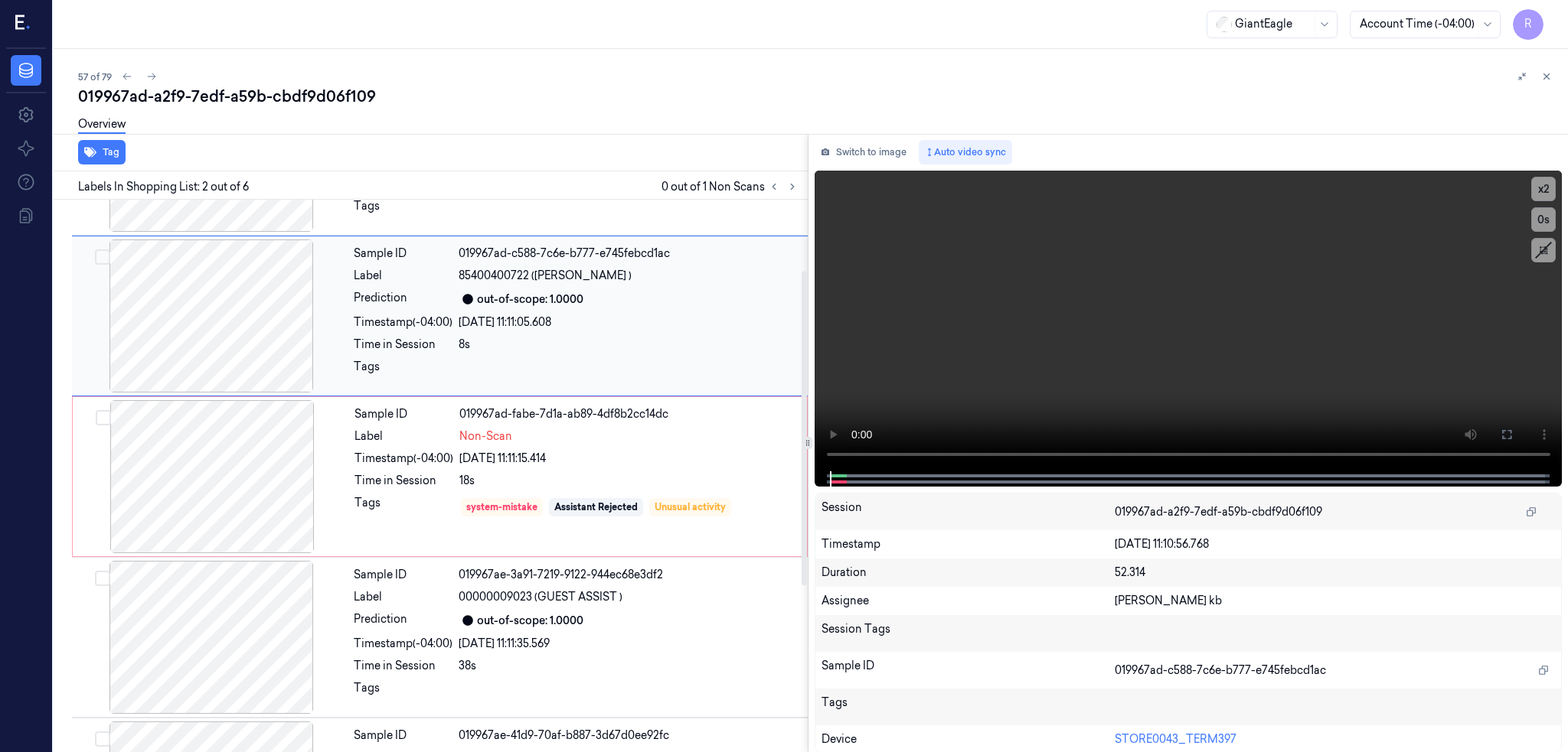
scroll to position [0, 0]
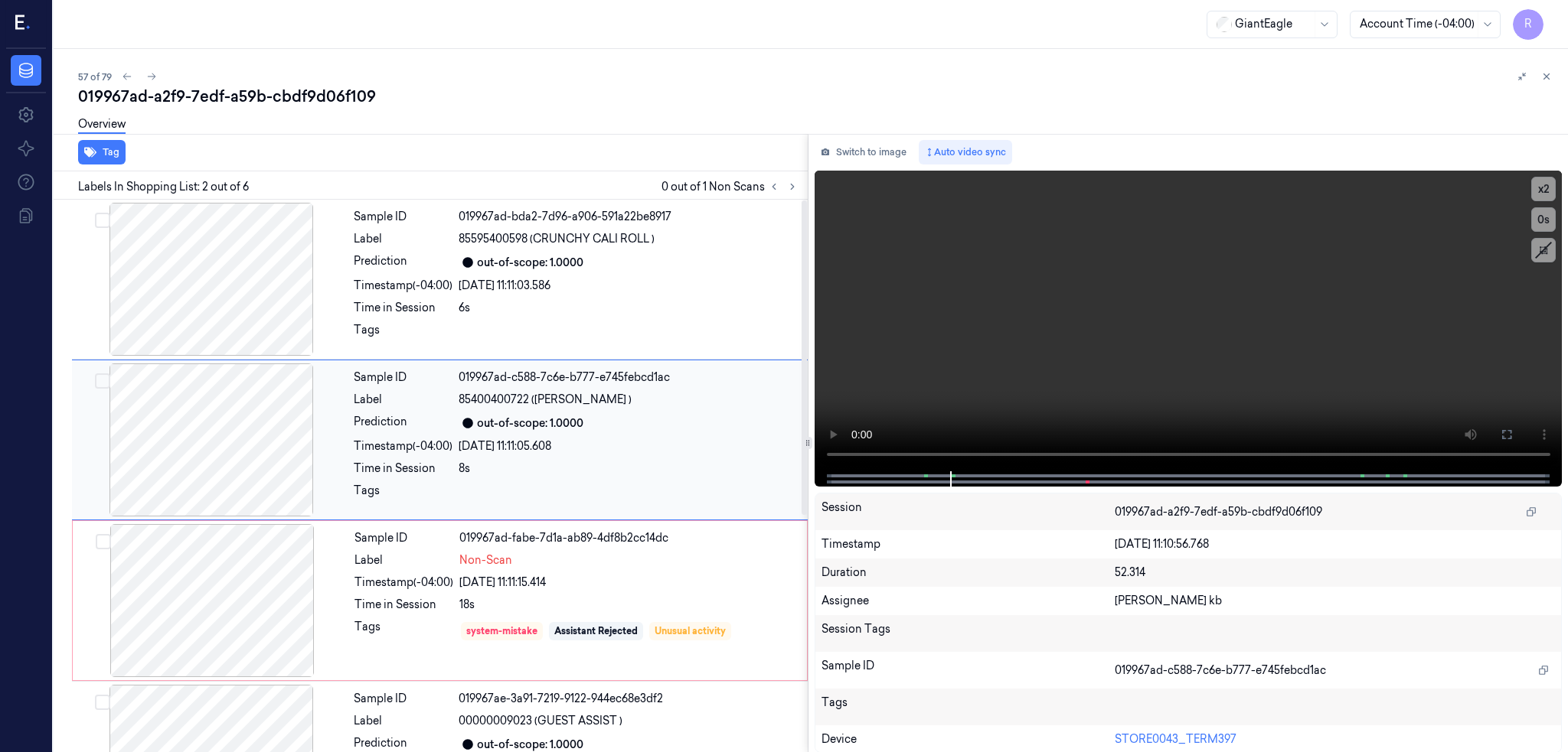
click at [226, 442] on div at bounding box center [211, 439] width 272 height 153
drag, startPoint x: 1555, startPoint y: 425, endPoint x: 1512, endPoint y: 543, distance: 125.6
click at [1519, 426] on button at bounding box center [1506, 435] width 25 height 25
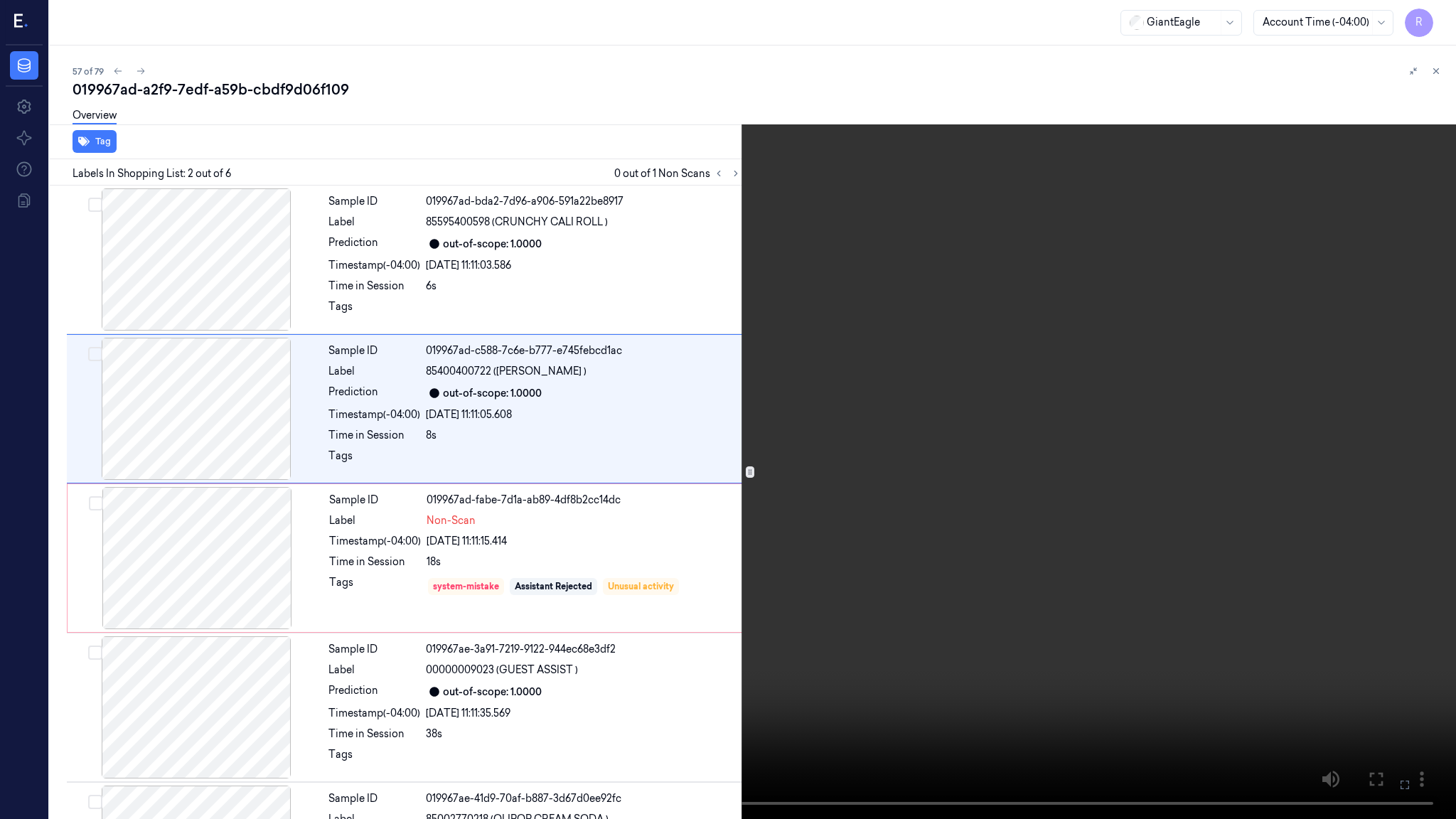
click at [838, 467] on video at bounding box center [728, 410] width 1456 height 819
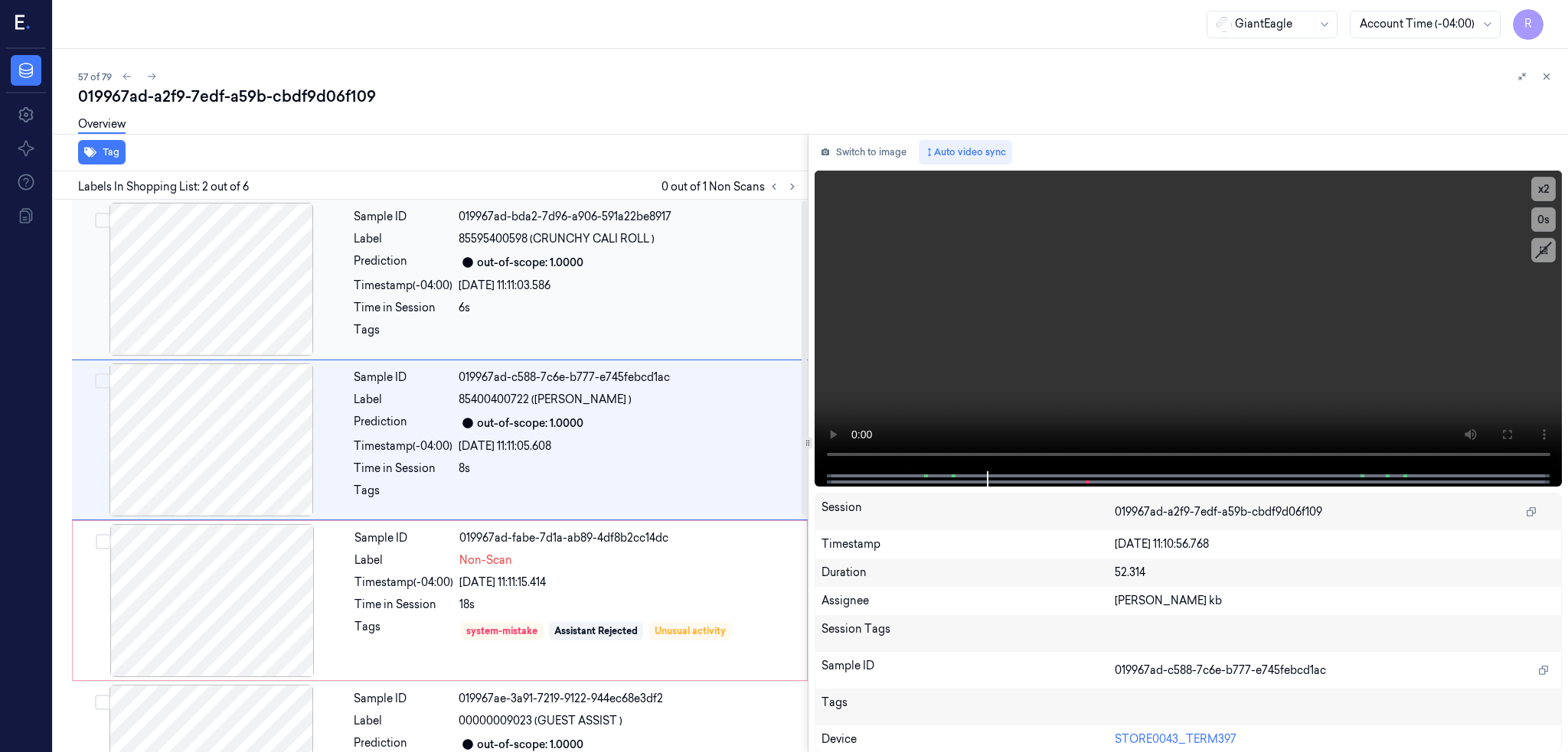
click at [251, 268] on div at bounding box center [211, 279] width 272 height 153
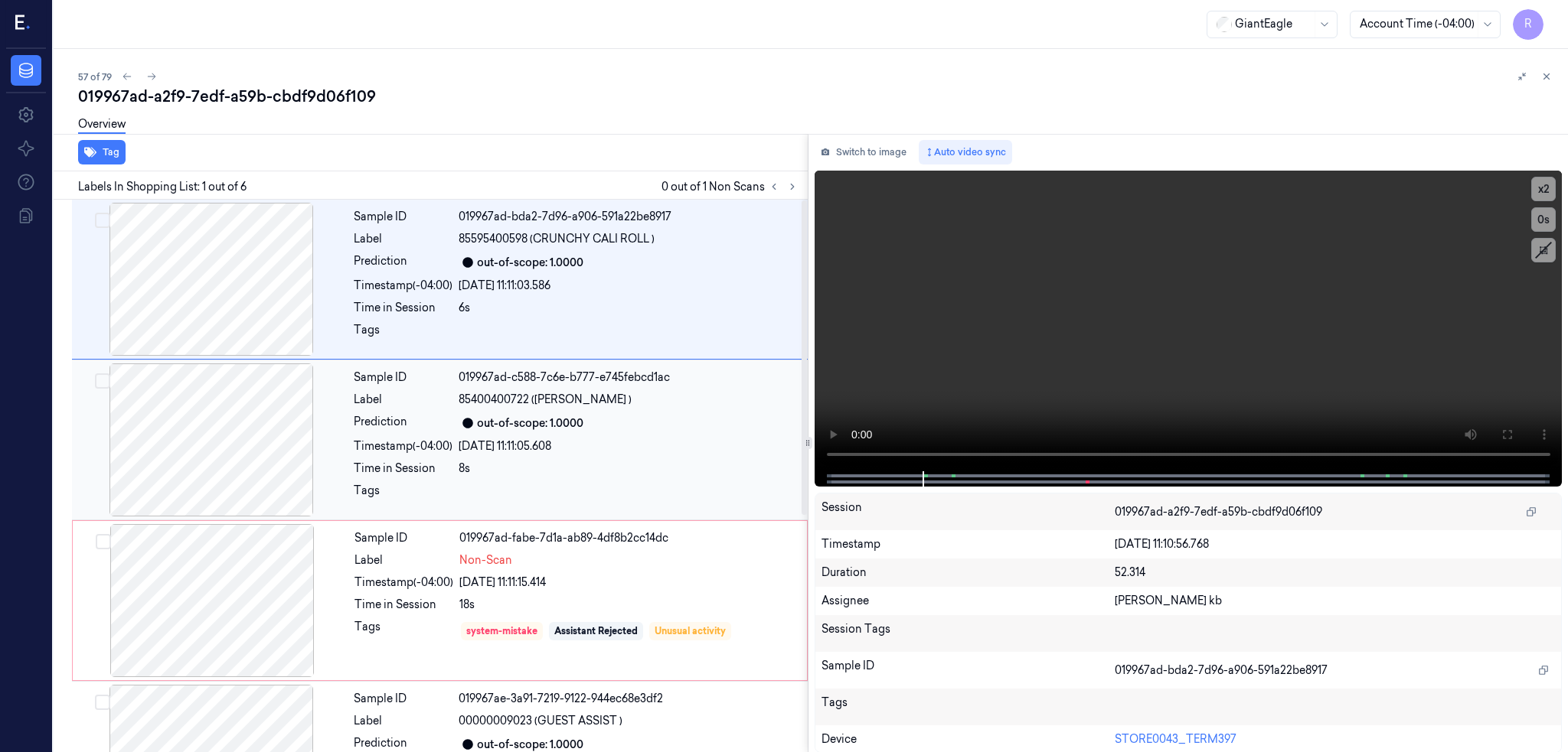
click at [241, 456] on div at bounding box center [211, 439] width 272 height 153
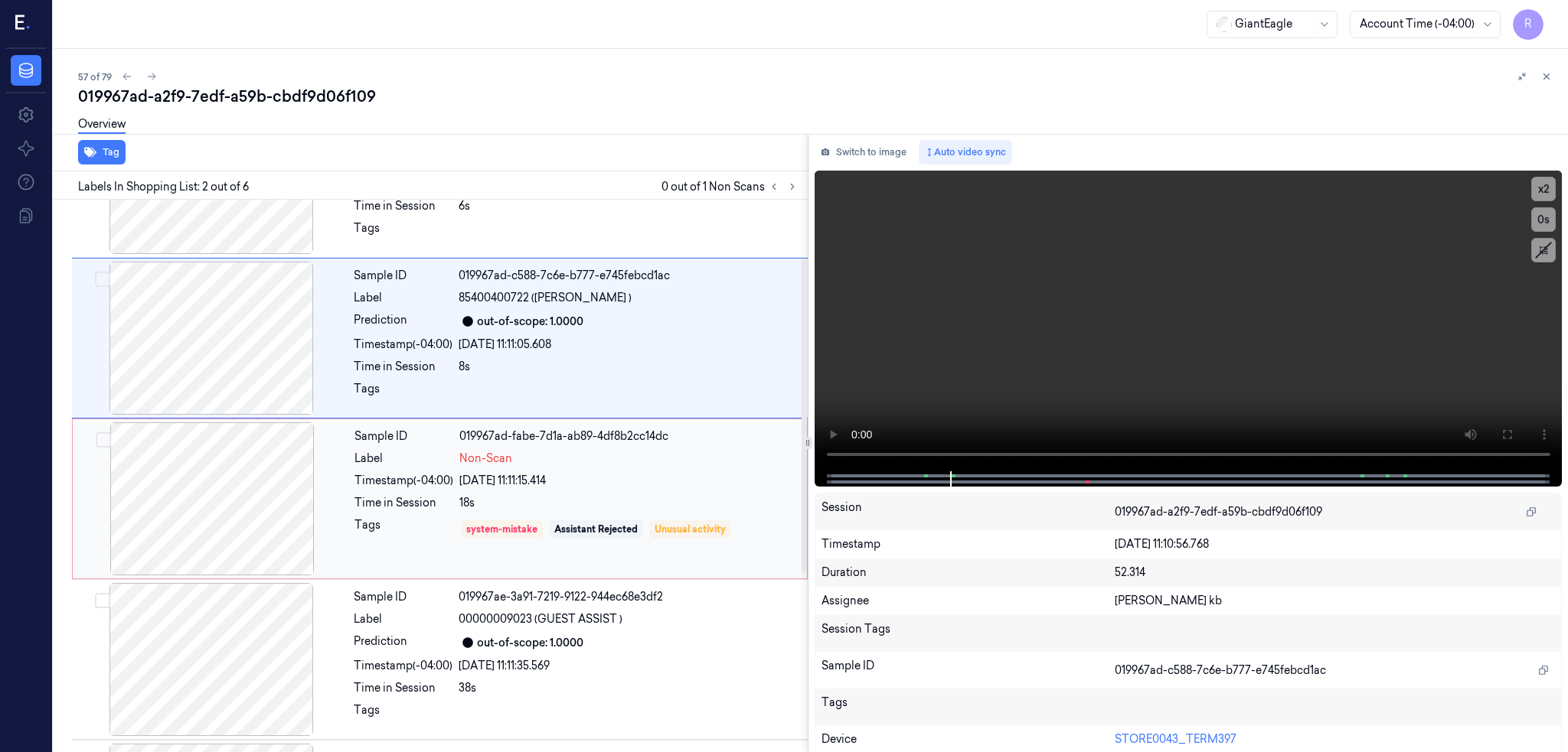
click at [216, 518] on div at bounding box center [212, 499] width 272 height 153
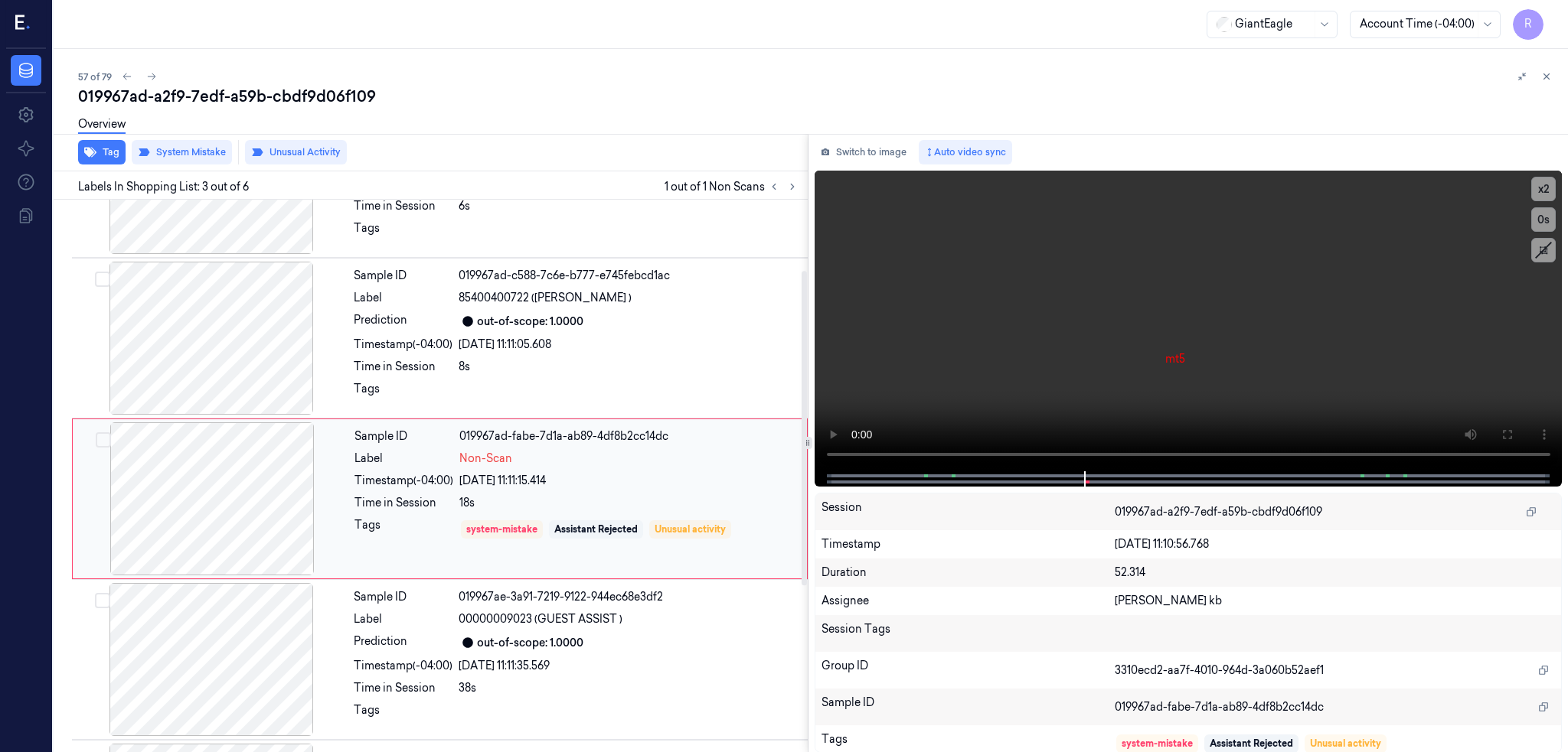
scroll to position [124, 0]
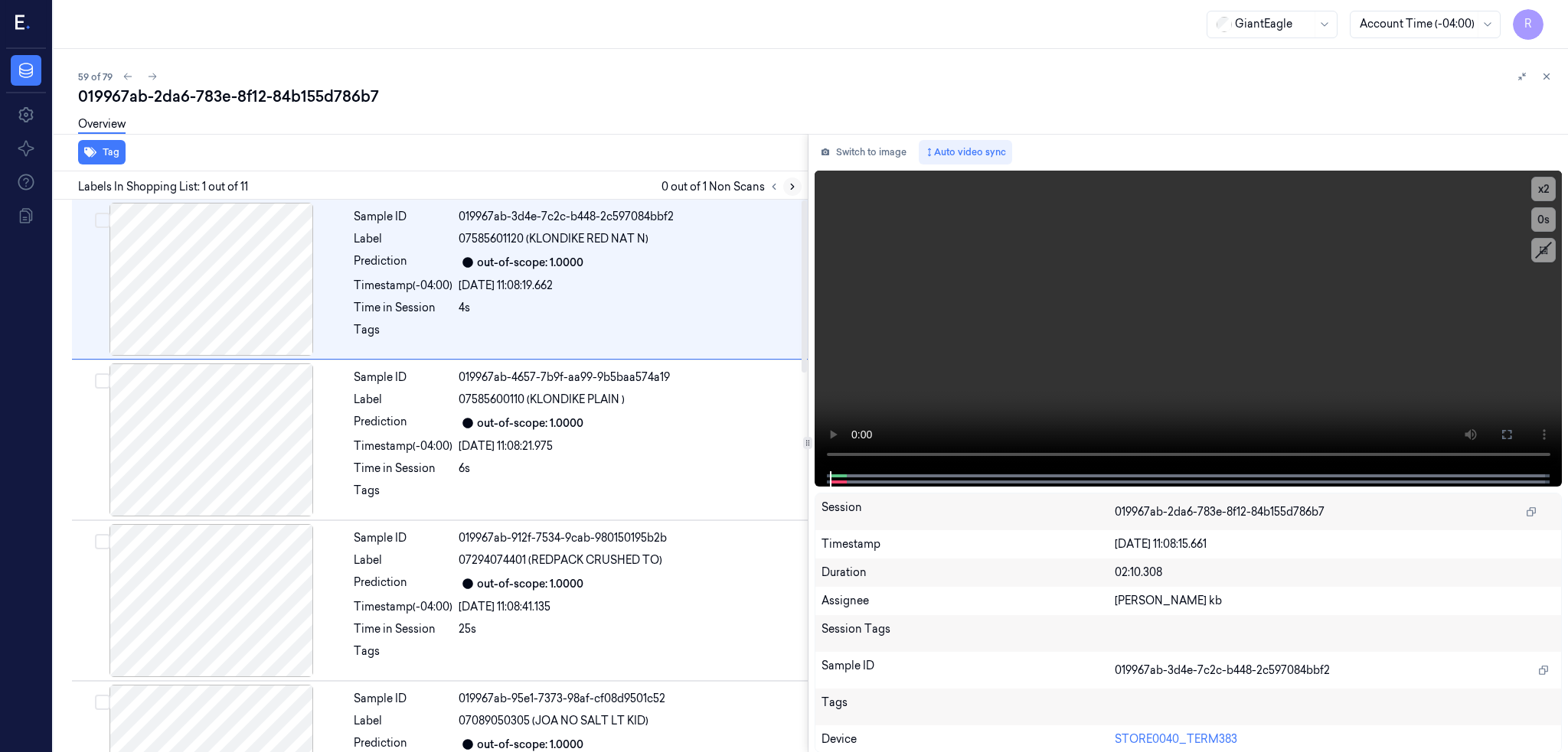
click at [797, 184] on icon at bounding box center [793, 187] width 11 height 11
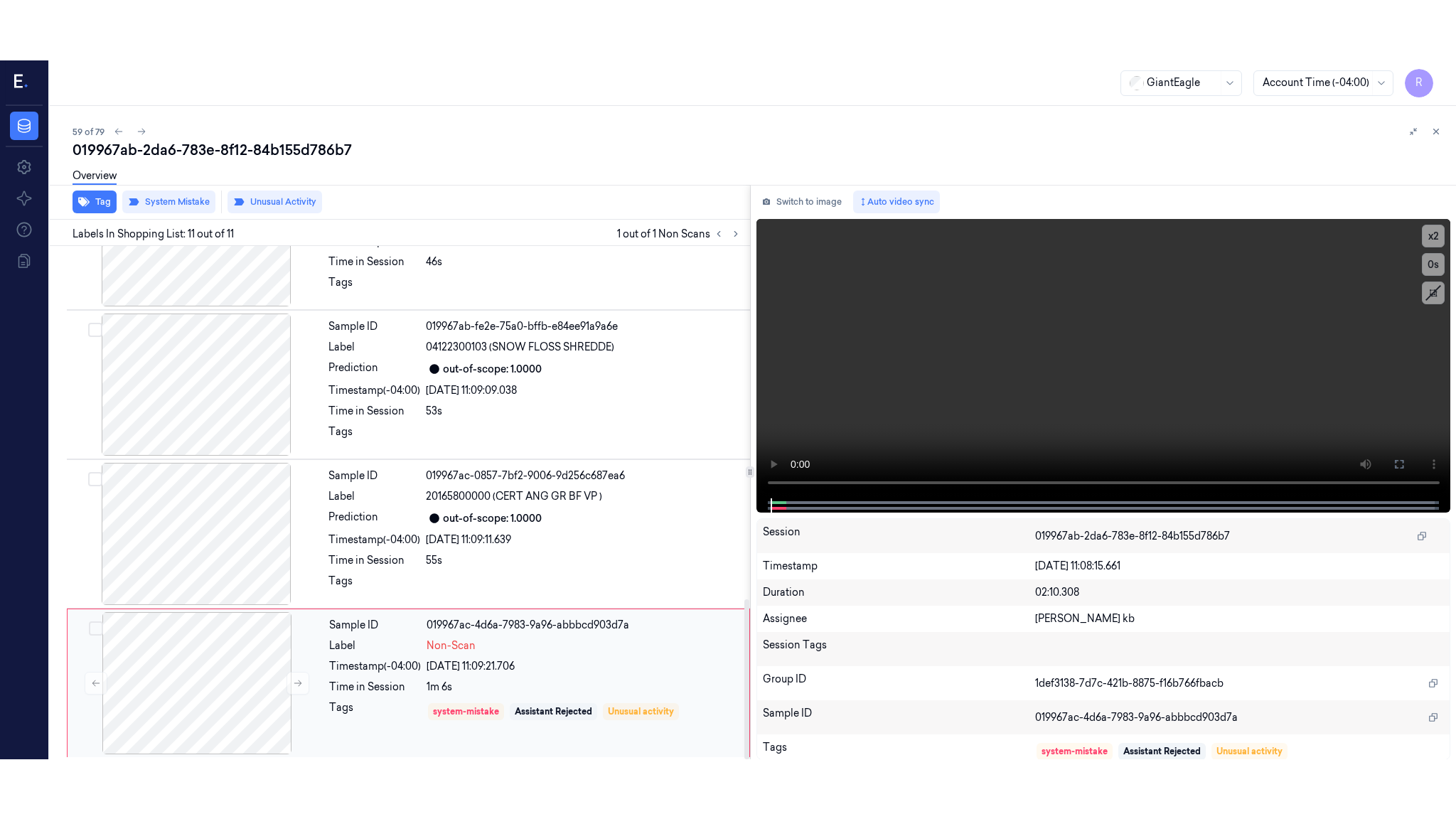
scroll to position [1133, 0]
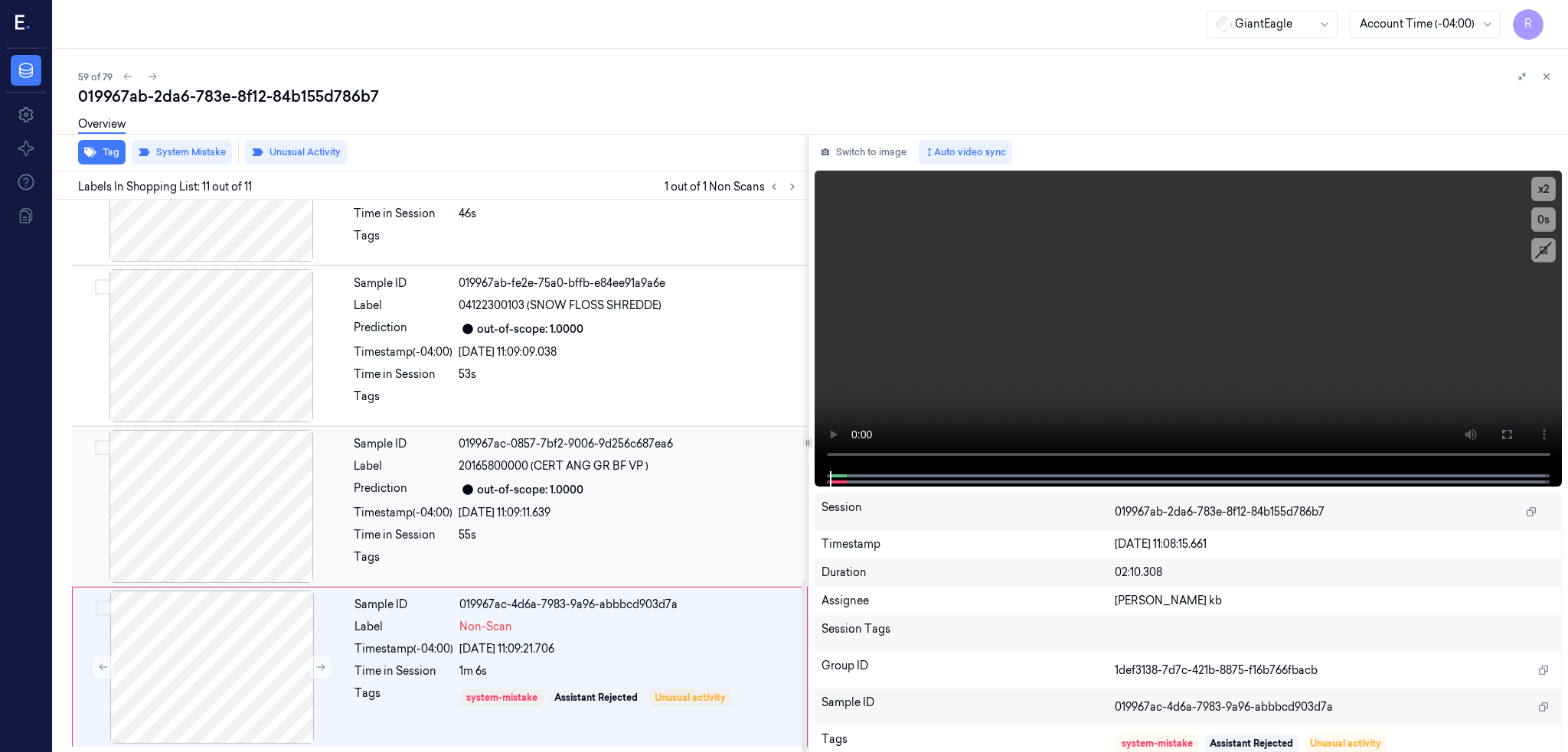
click at [189, 497] on div at bounding box center [211, 506] width 272 height 153
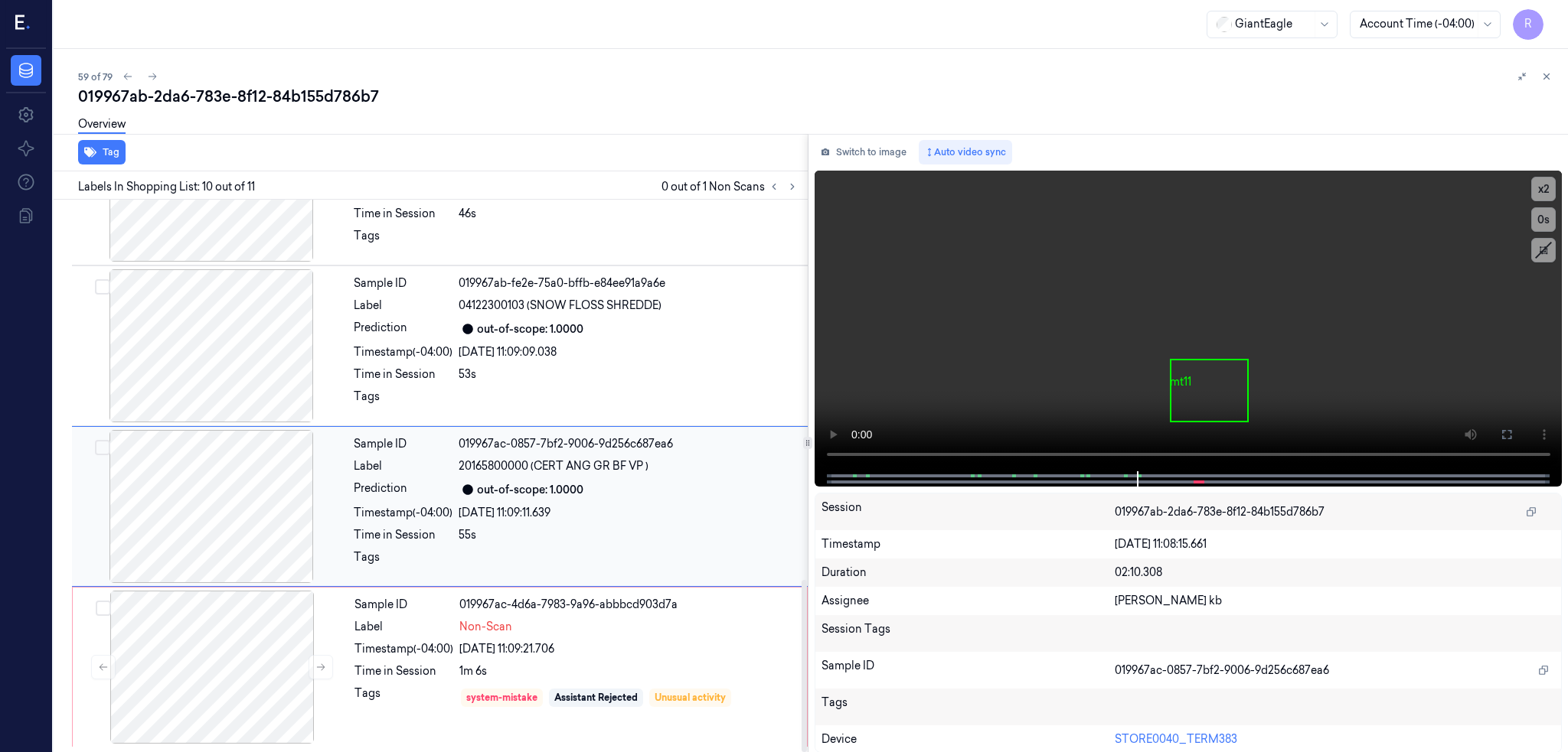
click at [243, 492] on div at bounding box center [211, 506] width 272 height 153
click at [1513, 435] on icon at bounding box center [1506, 434] width 12 height 12
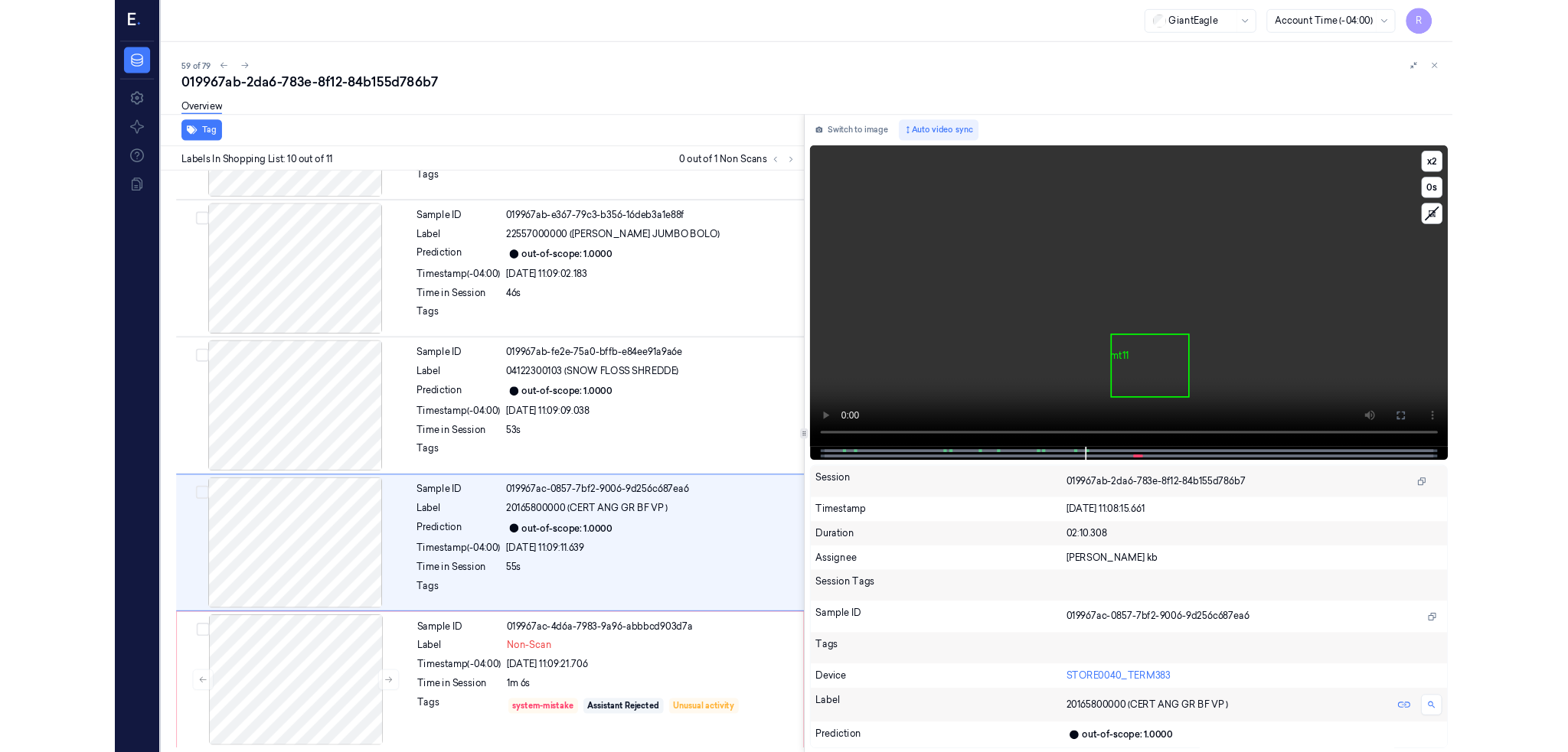
scroll to position [1091, 0]
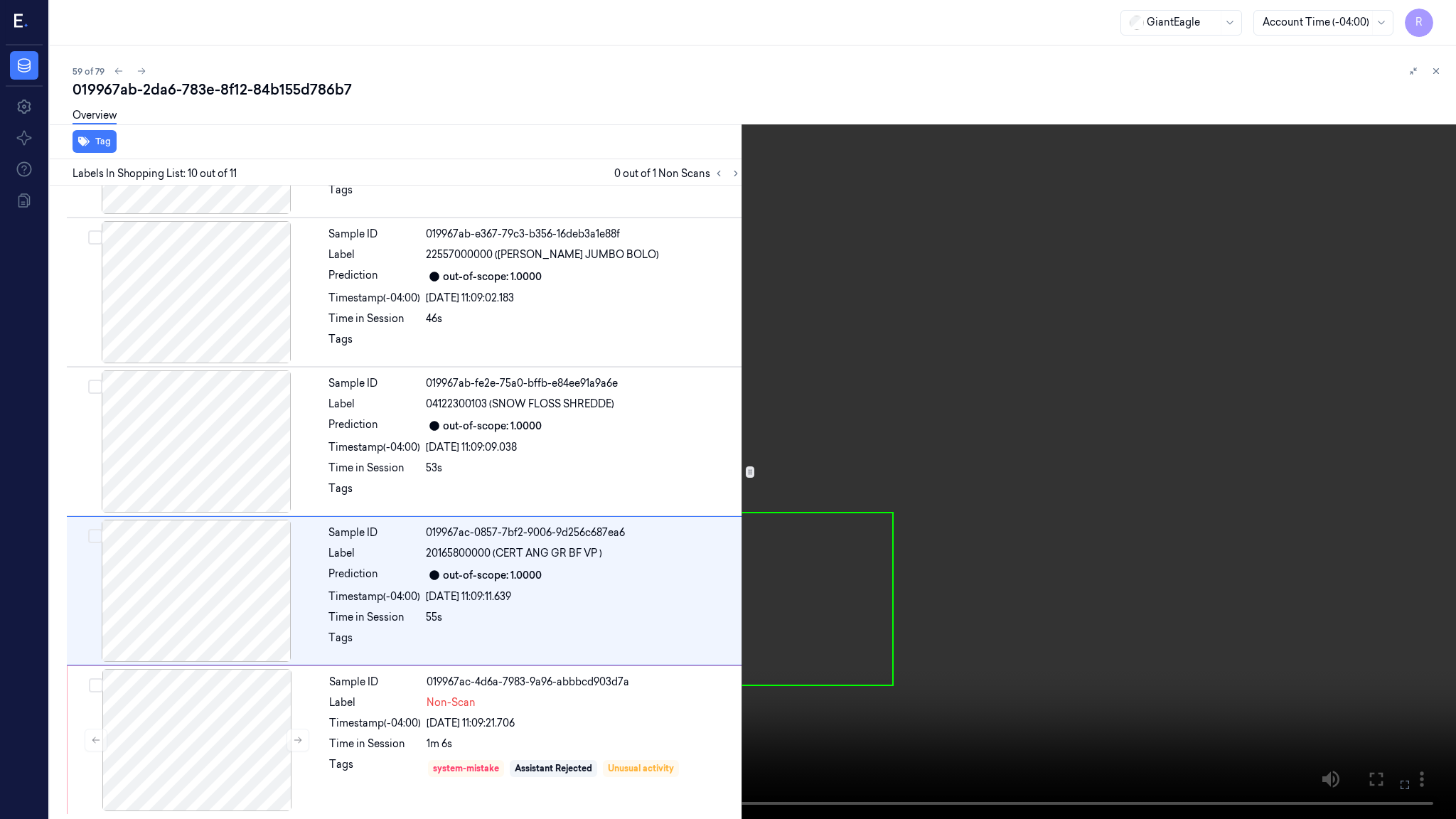
click at [974, 451] on video at bounding box center [728, 410] width 1456 height 819
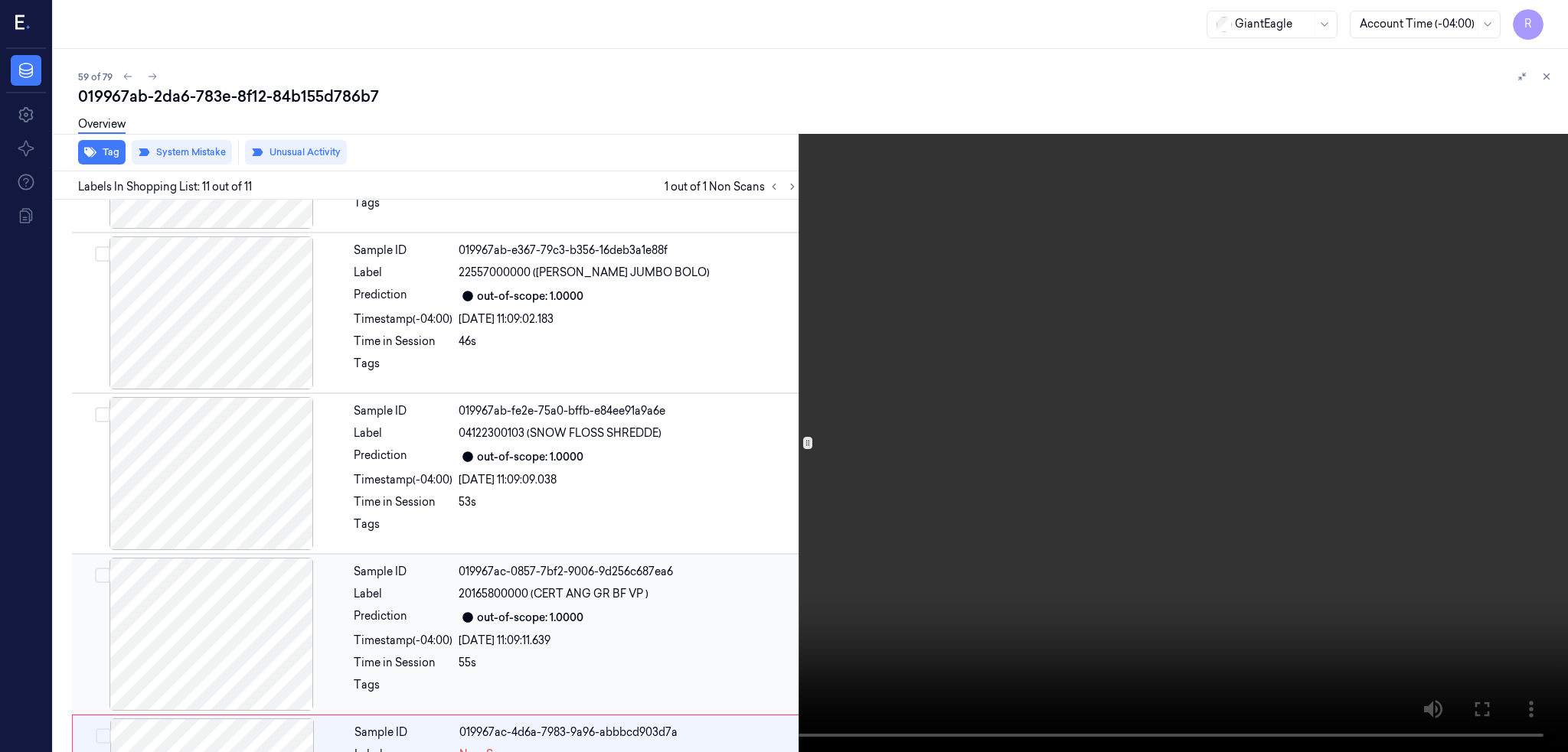
scroll to position [1220, 0]
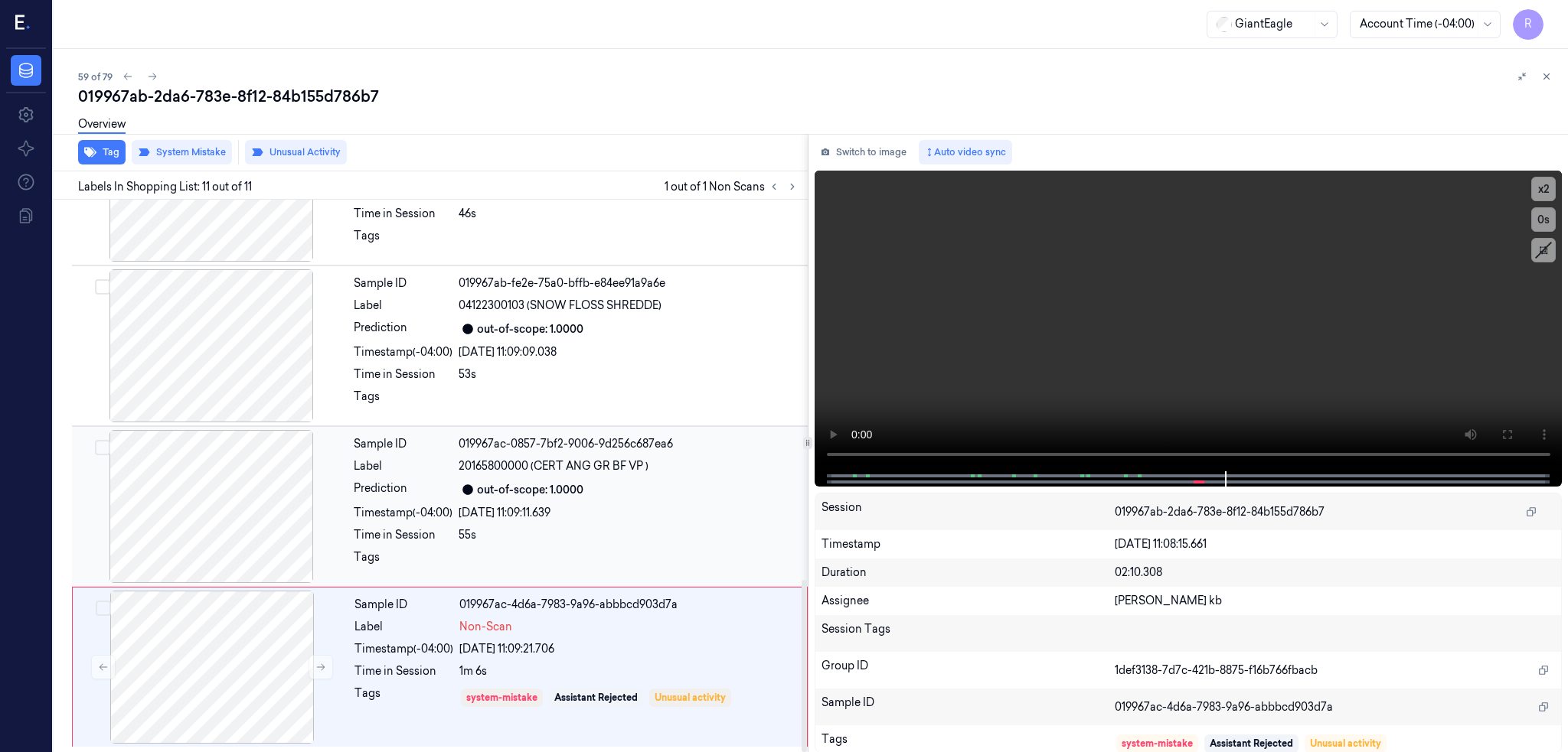
click at [203, 521] on div at bounding box center [211, 506] width 272 height 153
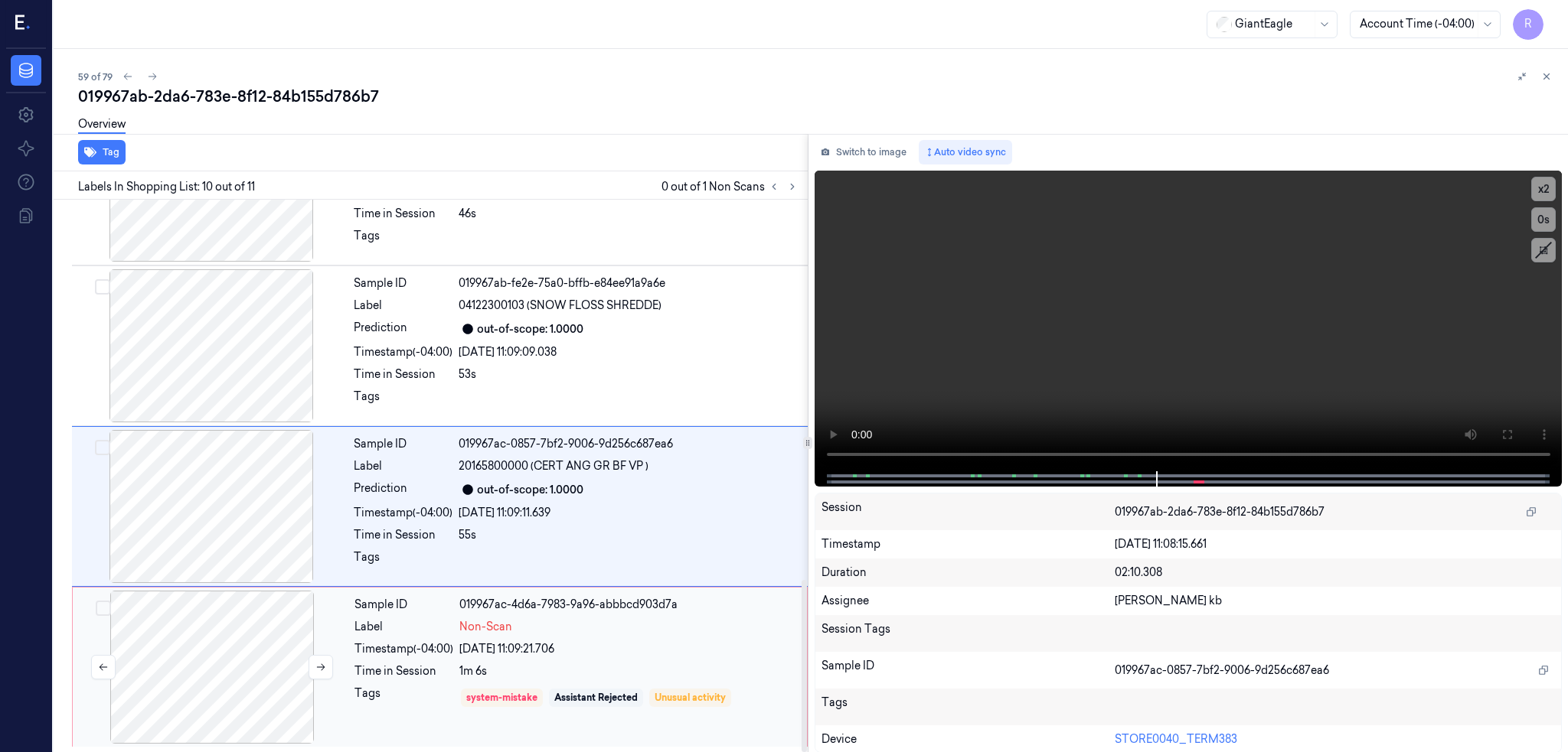
click at [234, 655] on div at bounding box center [212, 667] width 272 height 153
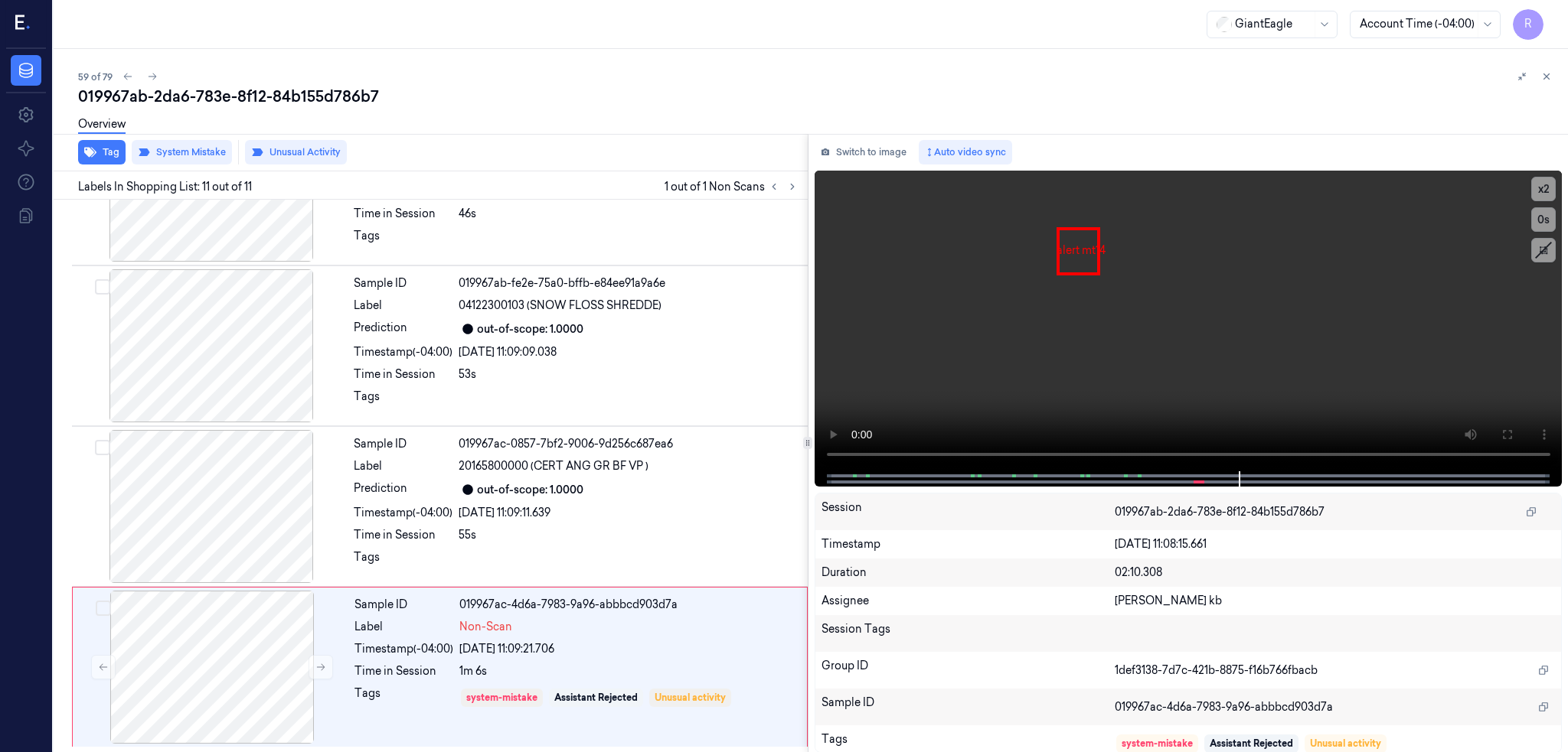
click at [261, 101] on div "019967ab-2da6-783e-8f12-84b155d786b7" at bounding box center [817, 96] width 1478 height 21
copy div "-"
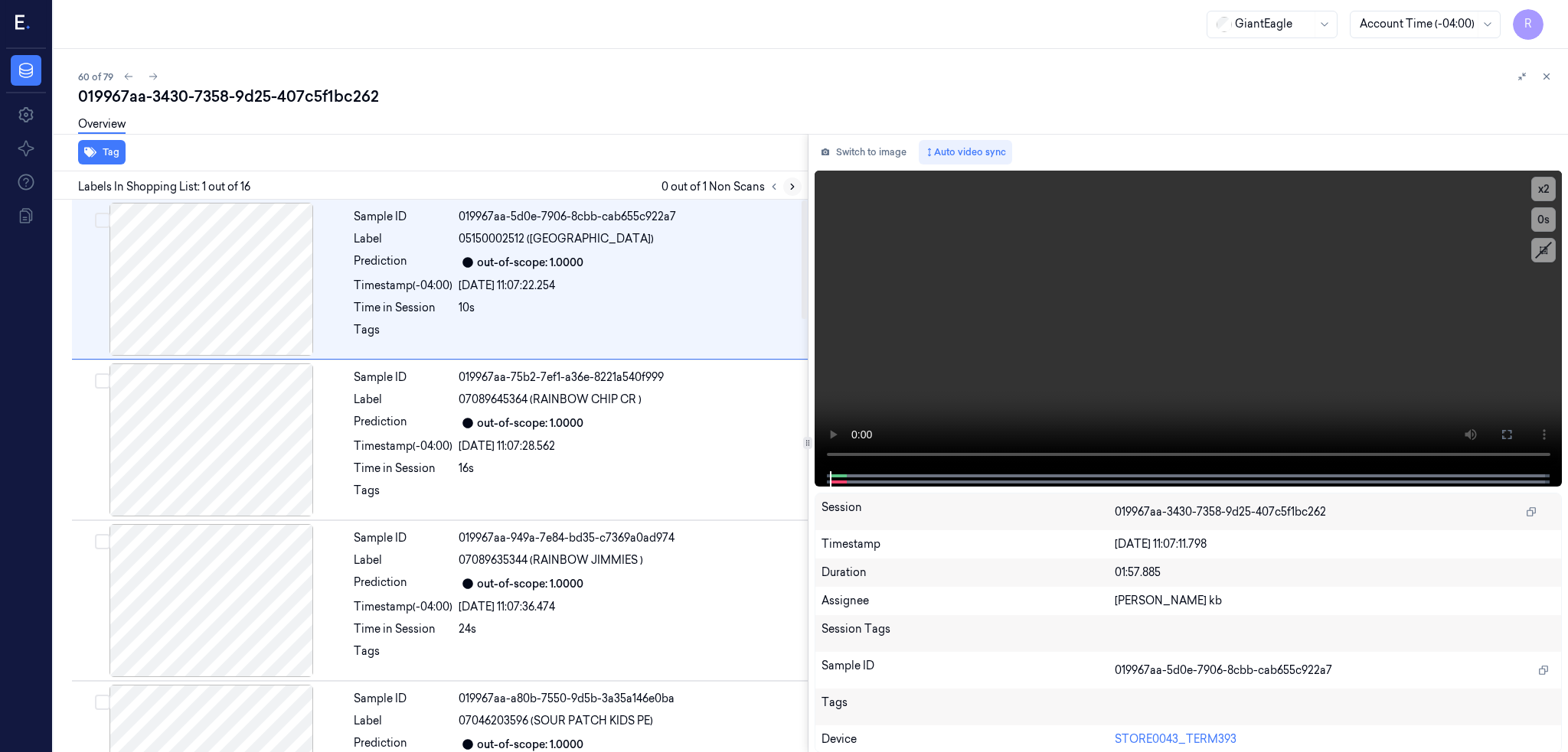
click at [797, 188] on icon at bounding box center [793, 187] width 11 height 11
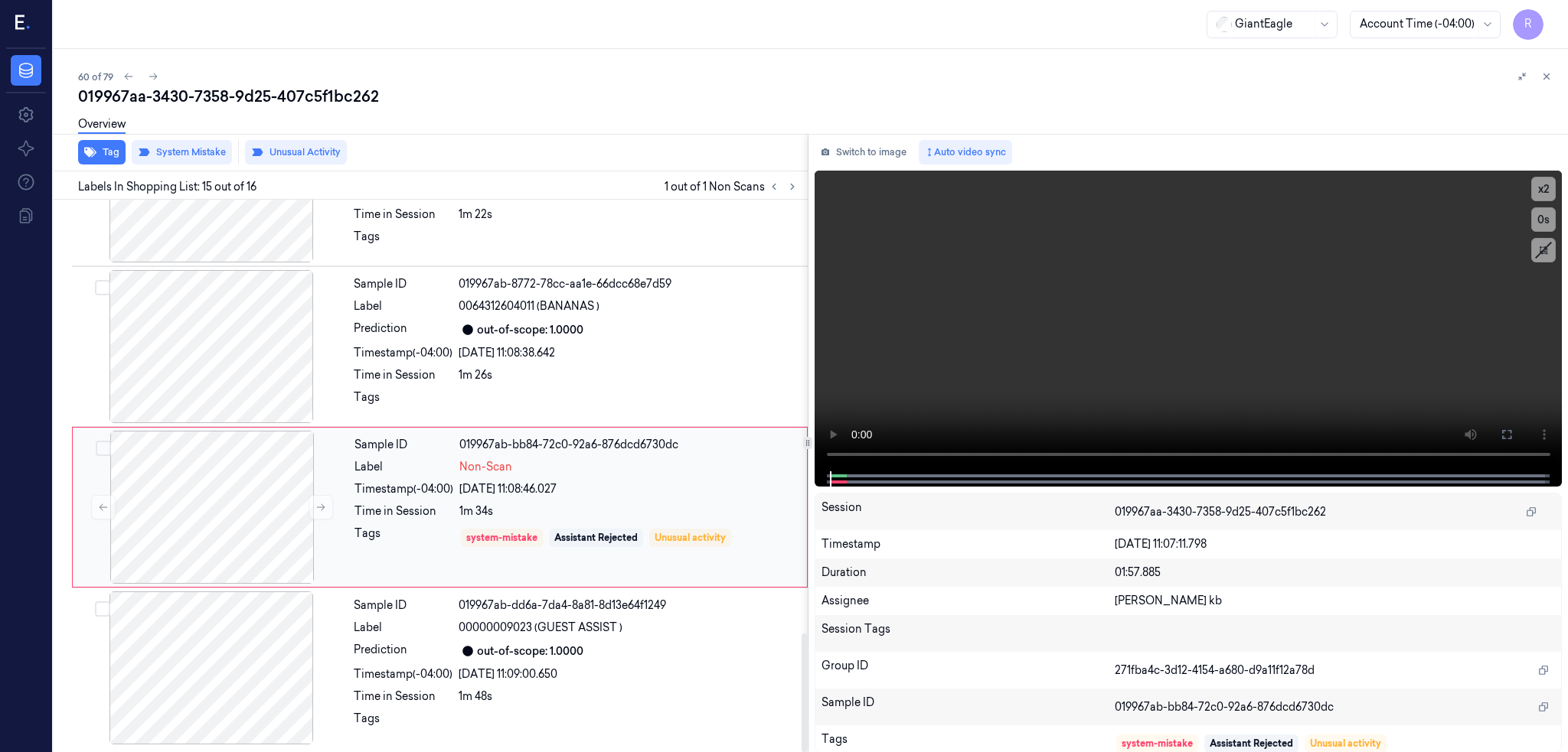
scroll to position [2023, 0]
click at [234, 355] on div at bounding box center [211, 345] width 272 height 153
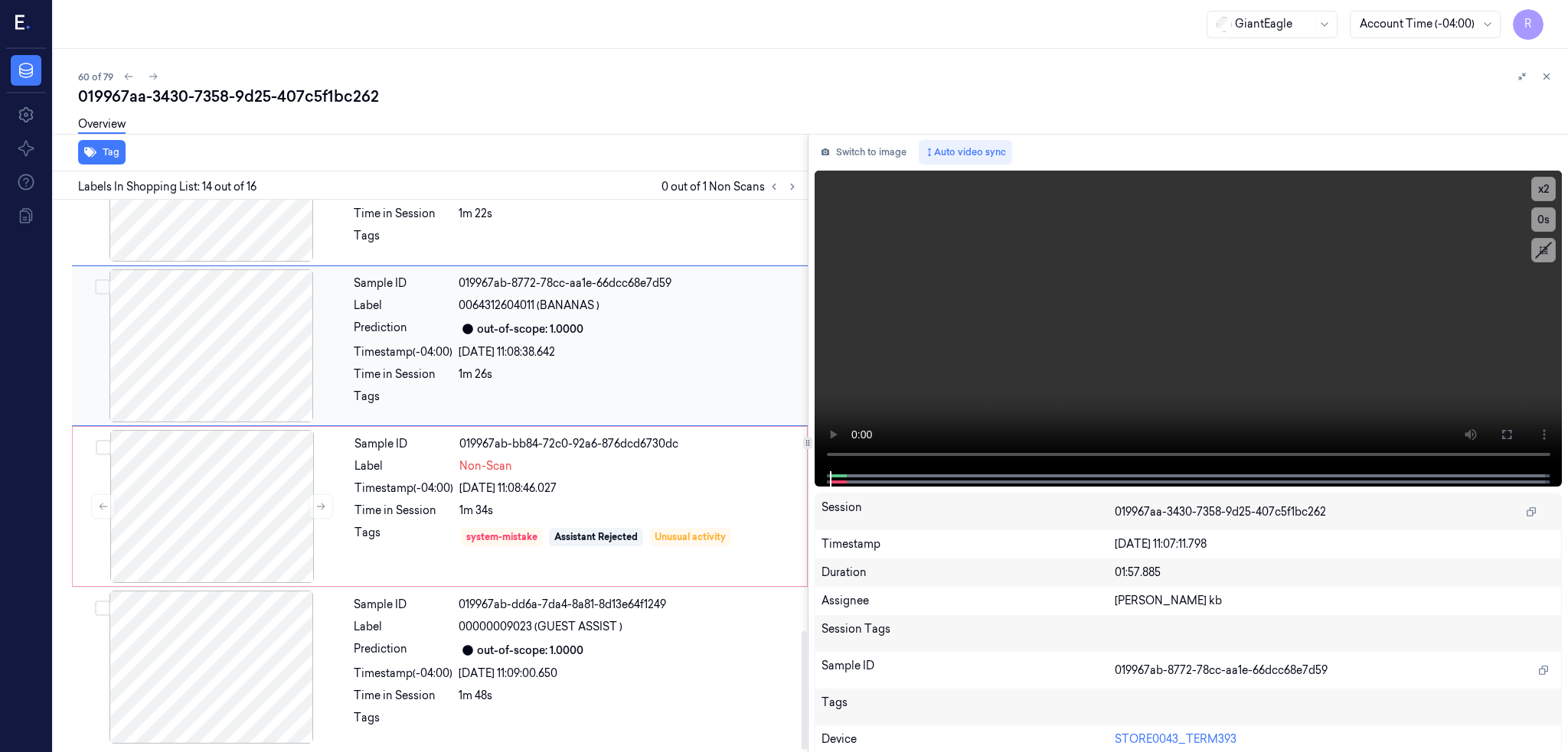
scroll to position [1893, 0]
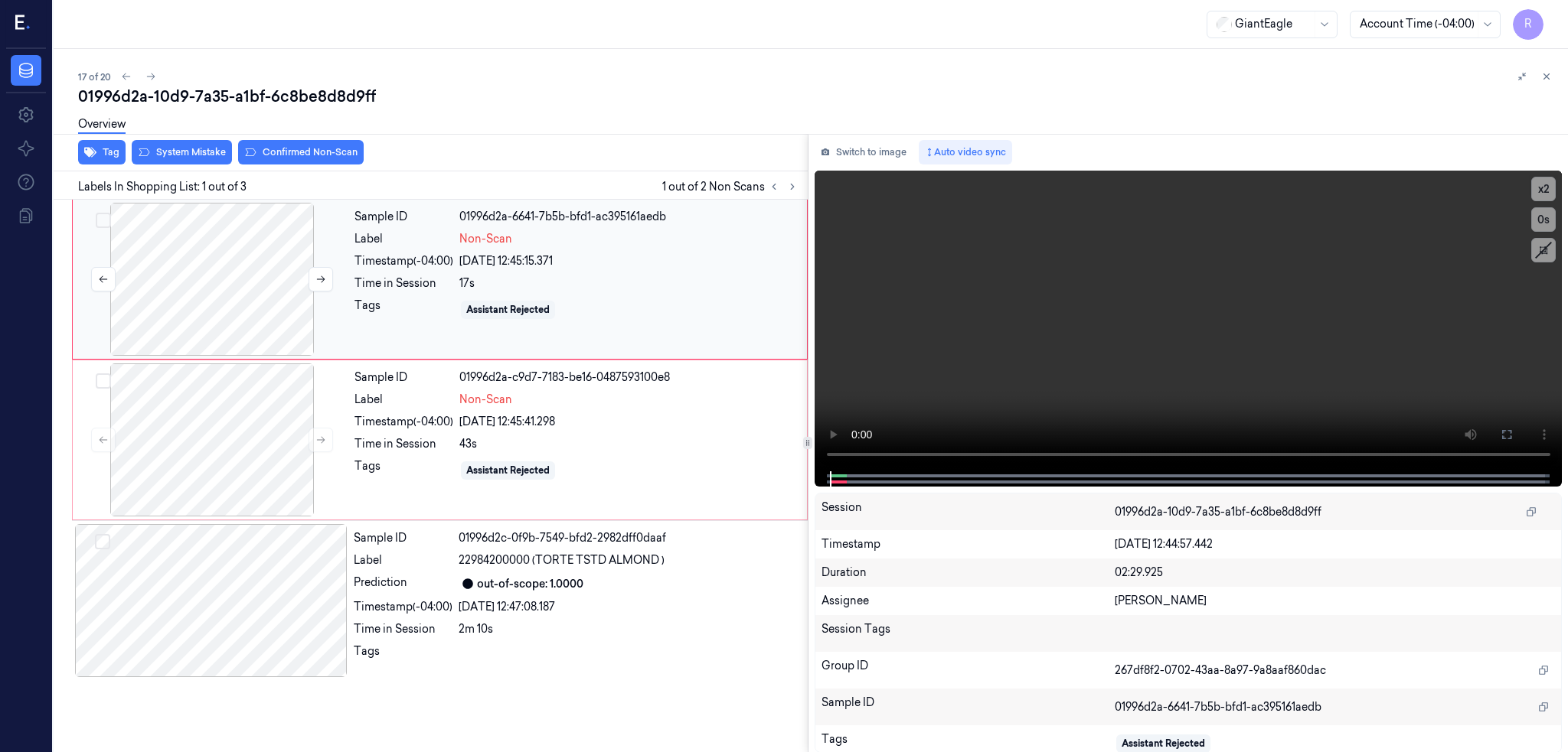
click at [220, 292] on div at bounding box center [212, 279] width 272 height 153
click at [1519, 426] on button at bounding box center [1506, 435] width 25 height 25
click at [218, 450] on div at bounding box center [212, 439] width 272 height 153
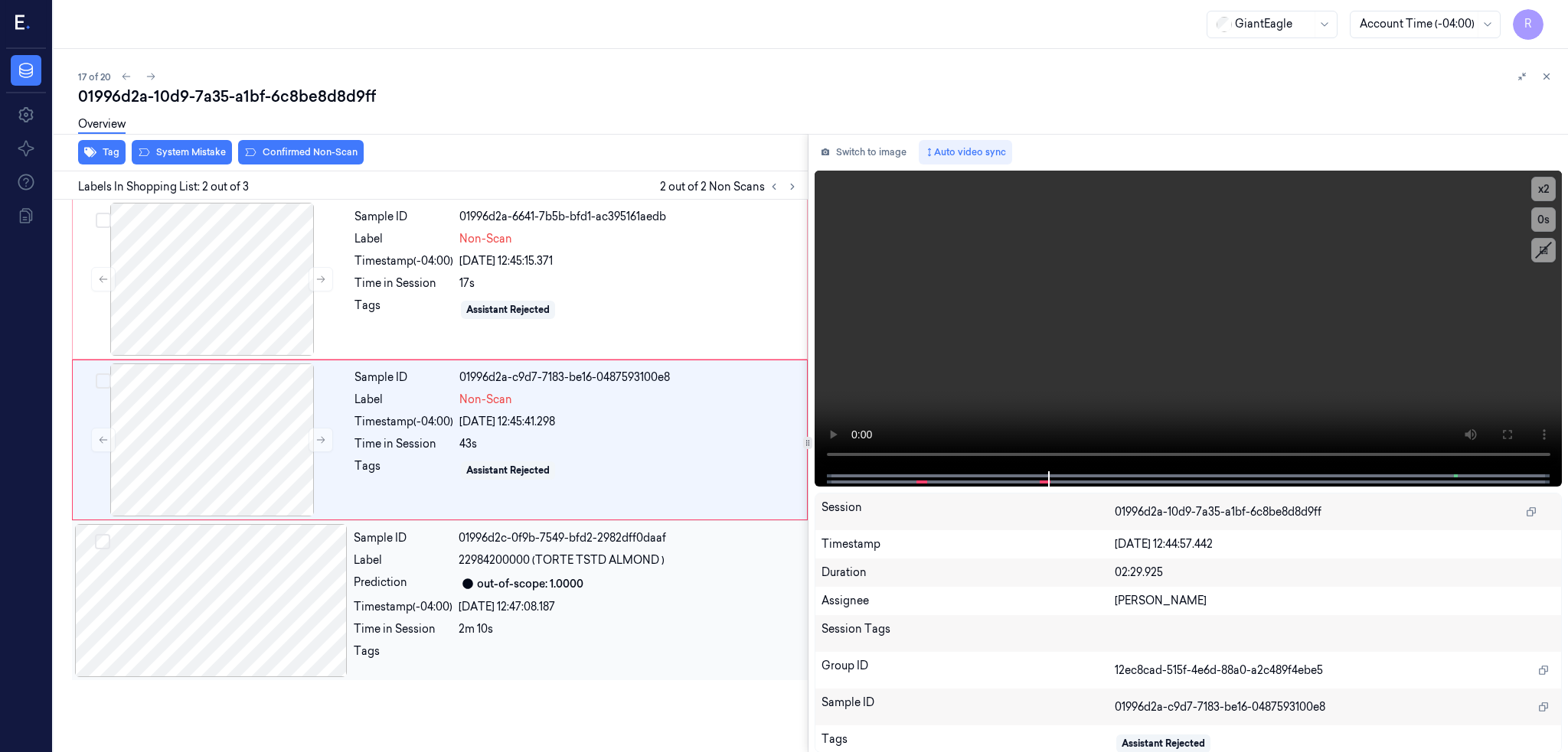
click at [223, 589] on div at bounding box center [211, 600] width 272 height 153
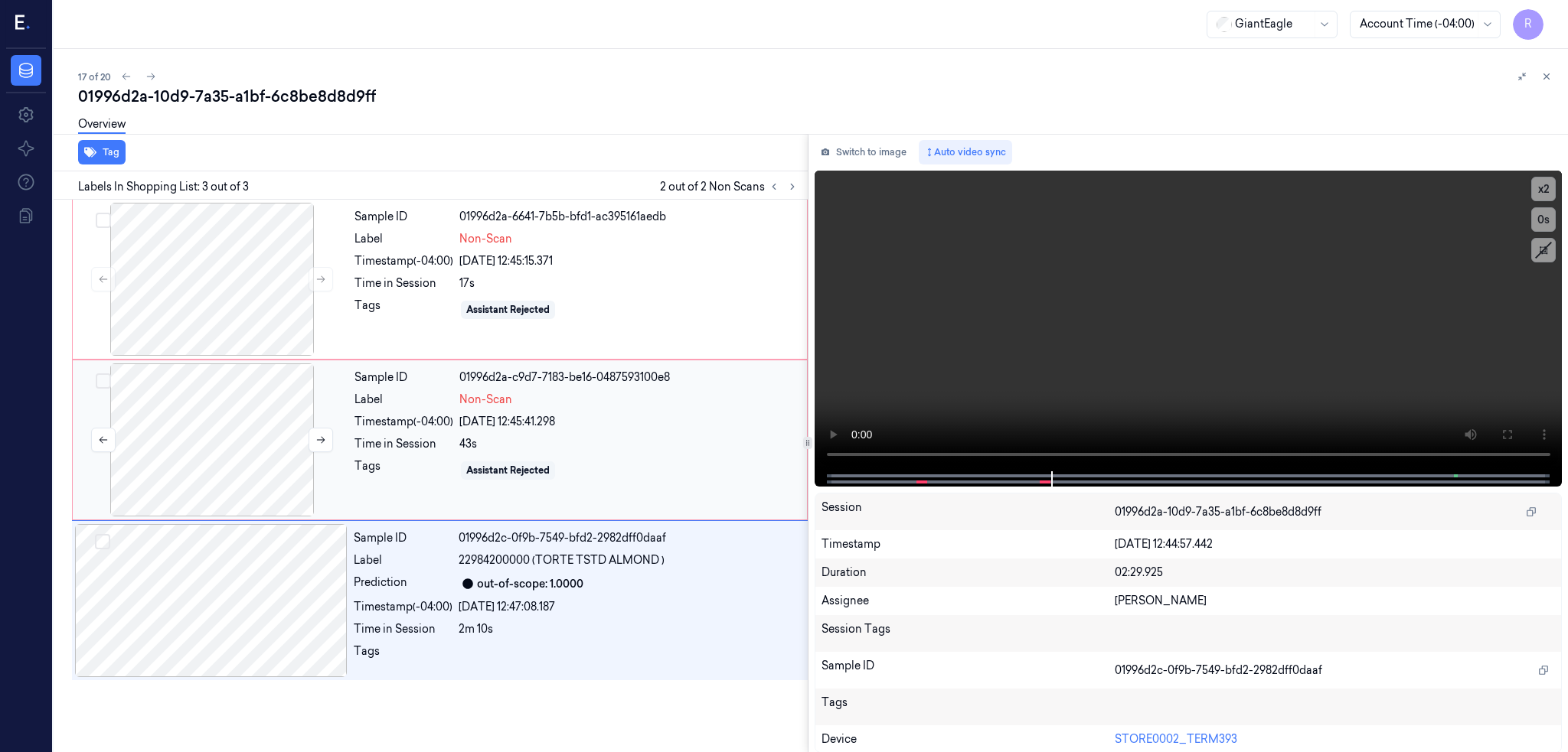
click at [194, 442] on div at bounding box center [212, 439] width 272 height 153
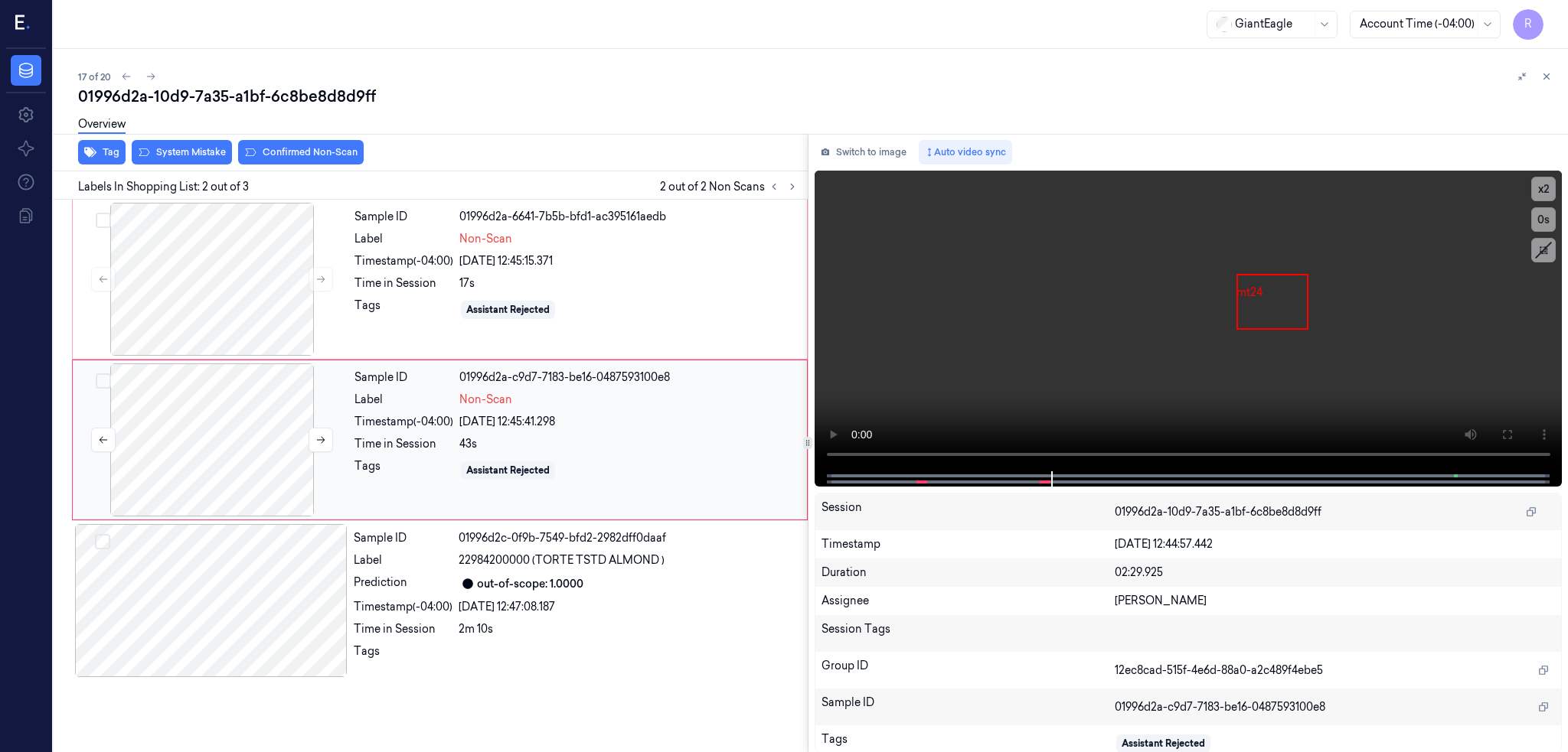
click at [195, 420] on div at bounding box center [212, 439] width 272 height 153
click at [223, 279] on div at bounding box center [212, 279] width 272 height 153
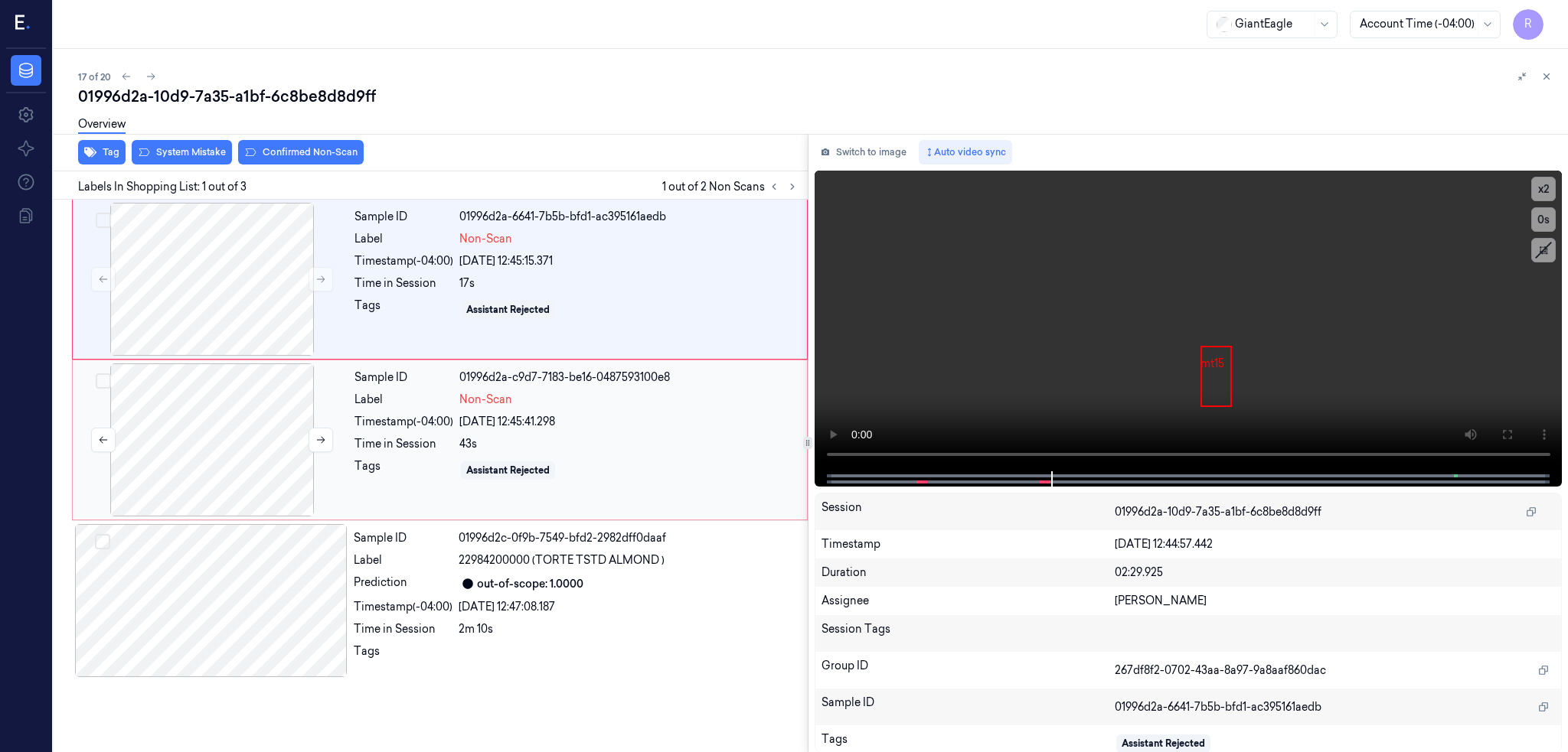
click at [230, 377] on div at bounding box center [212, 439] width 272 height 153
click at [235, 254] on div at bounding box center [212, 279] width 272 height 153
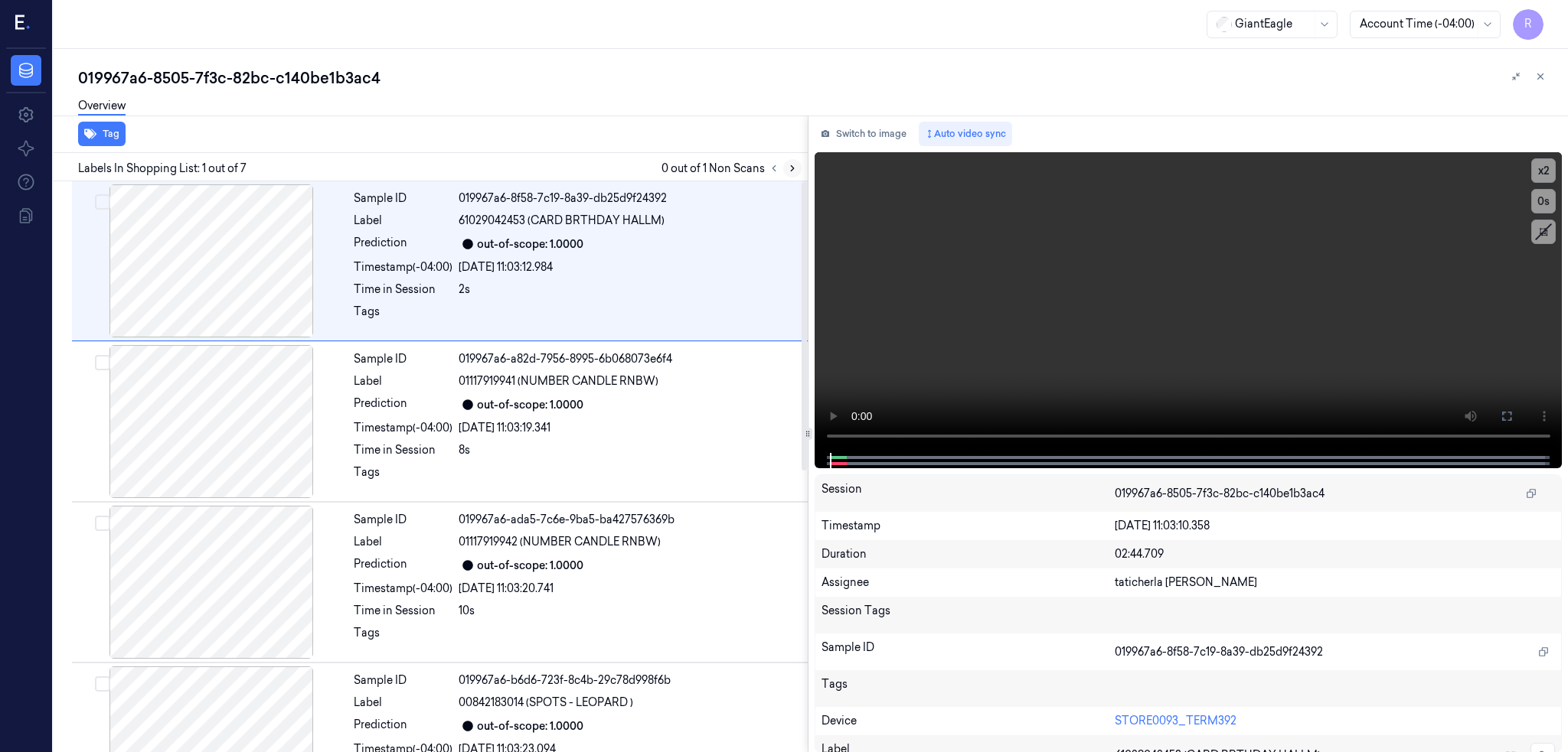
click at [797, 167] on icon at bounding box center [793, 169] width 11 height 11
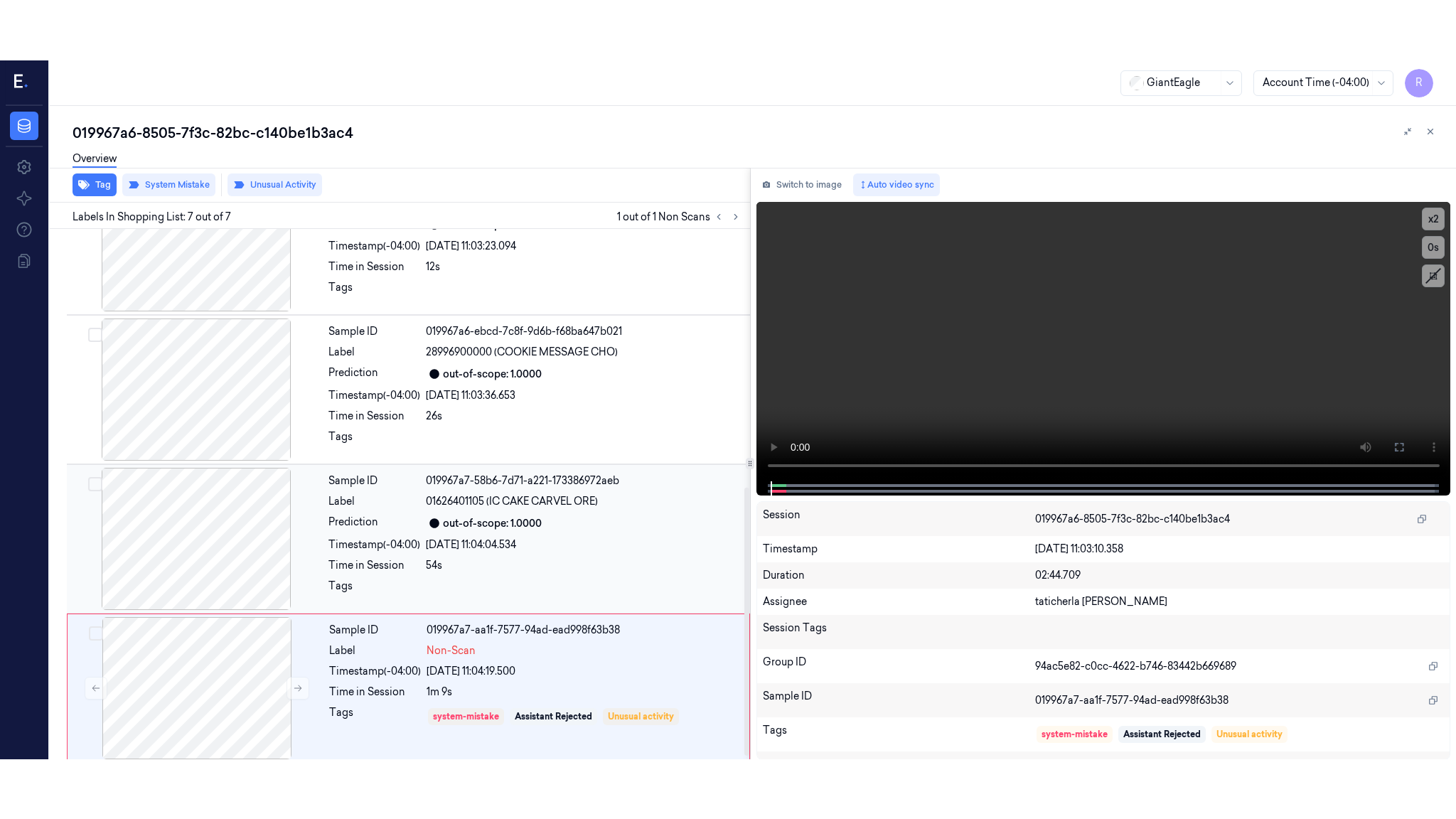
scroll to position [518, 0]
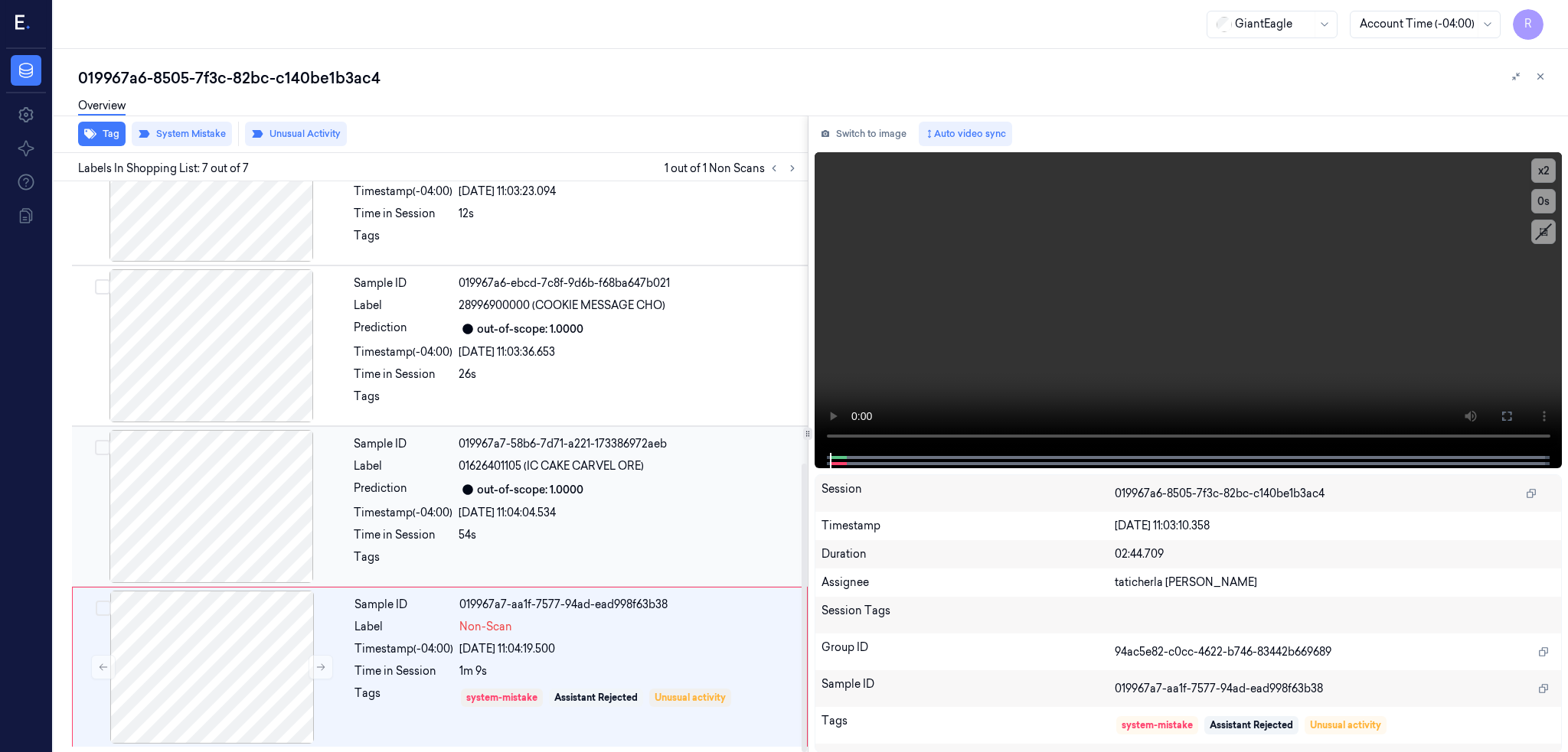
click at [278, 510] on div at bounding box center [211, 506] width 272 height 153
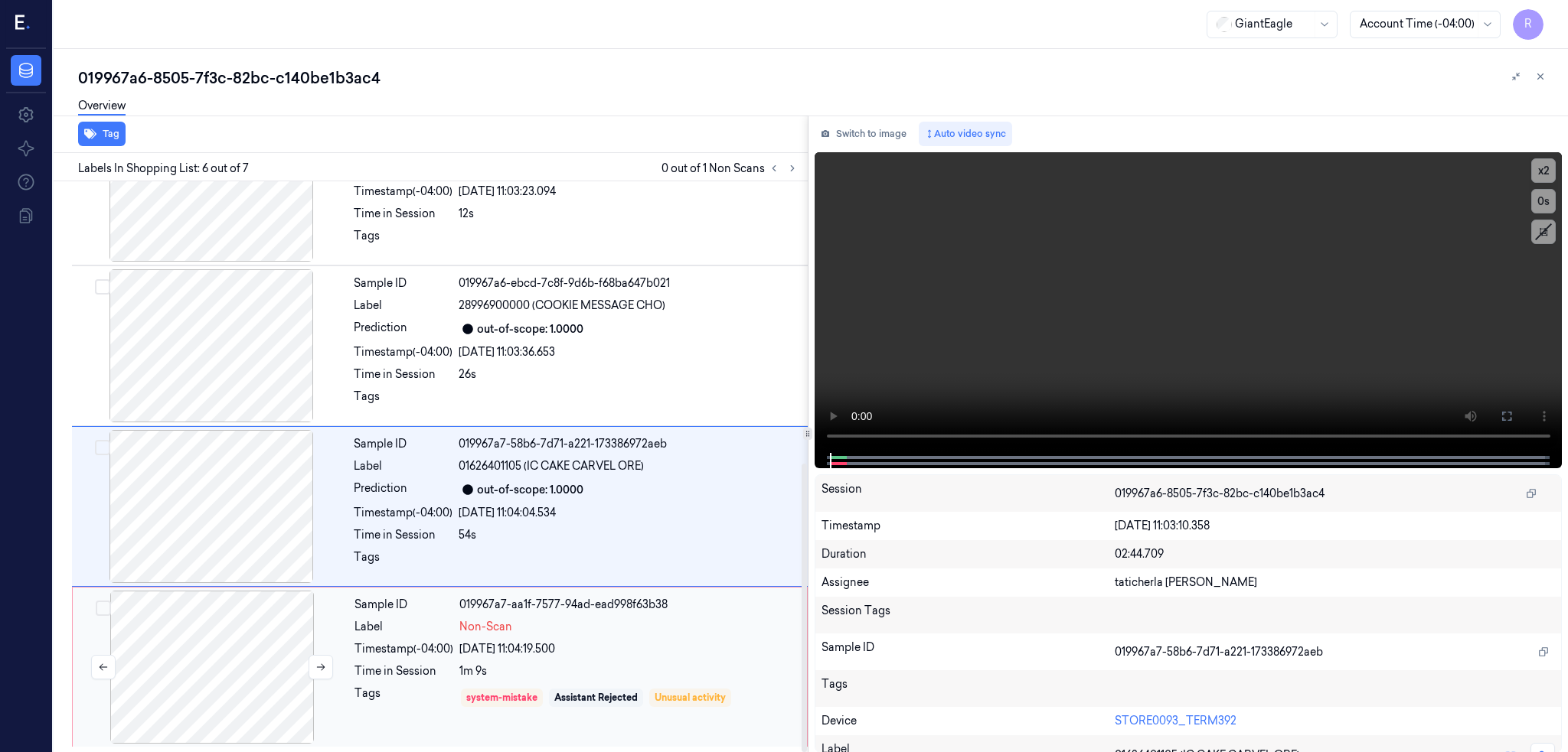
click at [220, 630] on div at bounding box center [212, 667] width 272 height 153
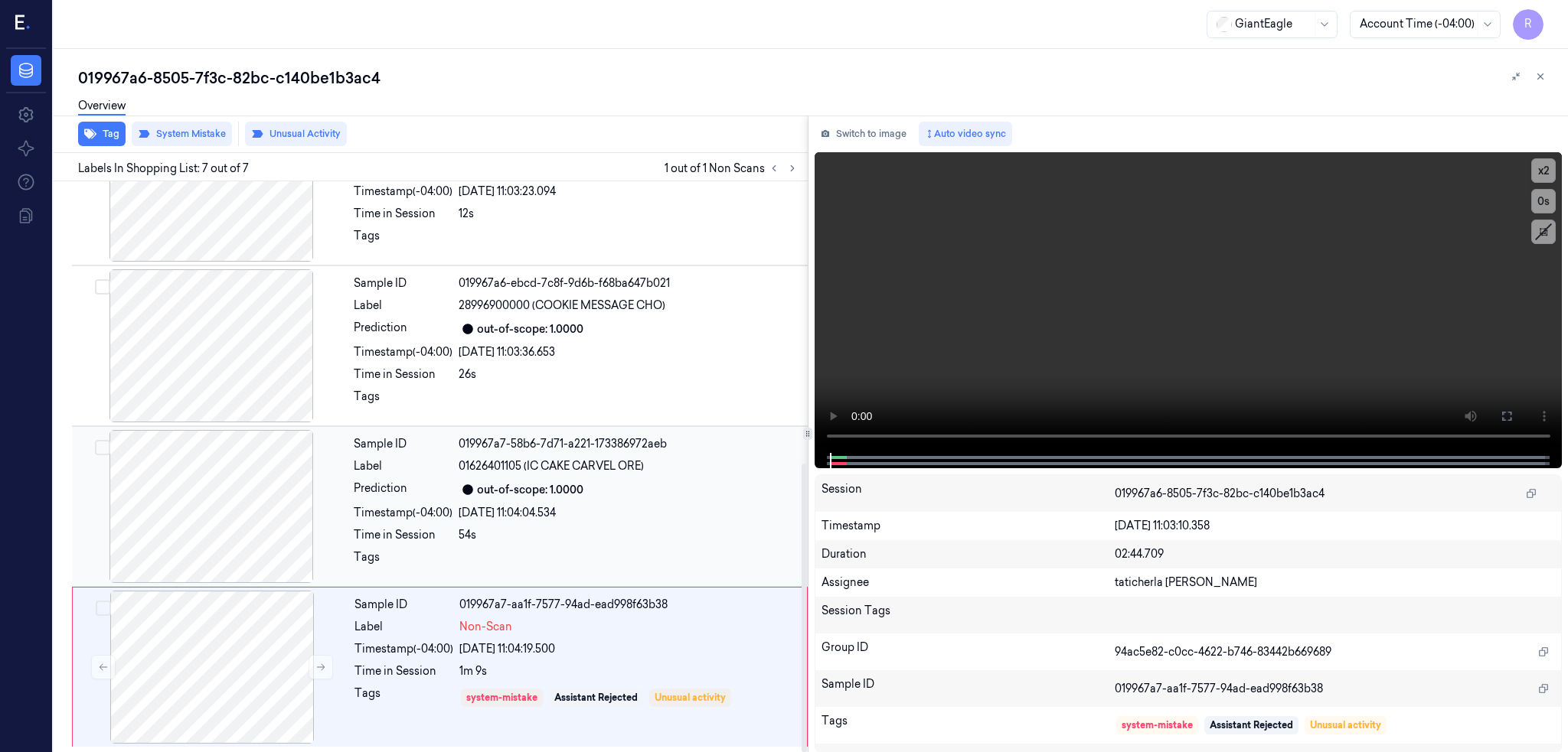
click at [206, 499] on div at bounding box center [211, 506] width 272 height 153
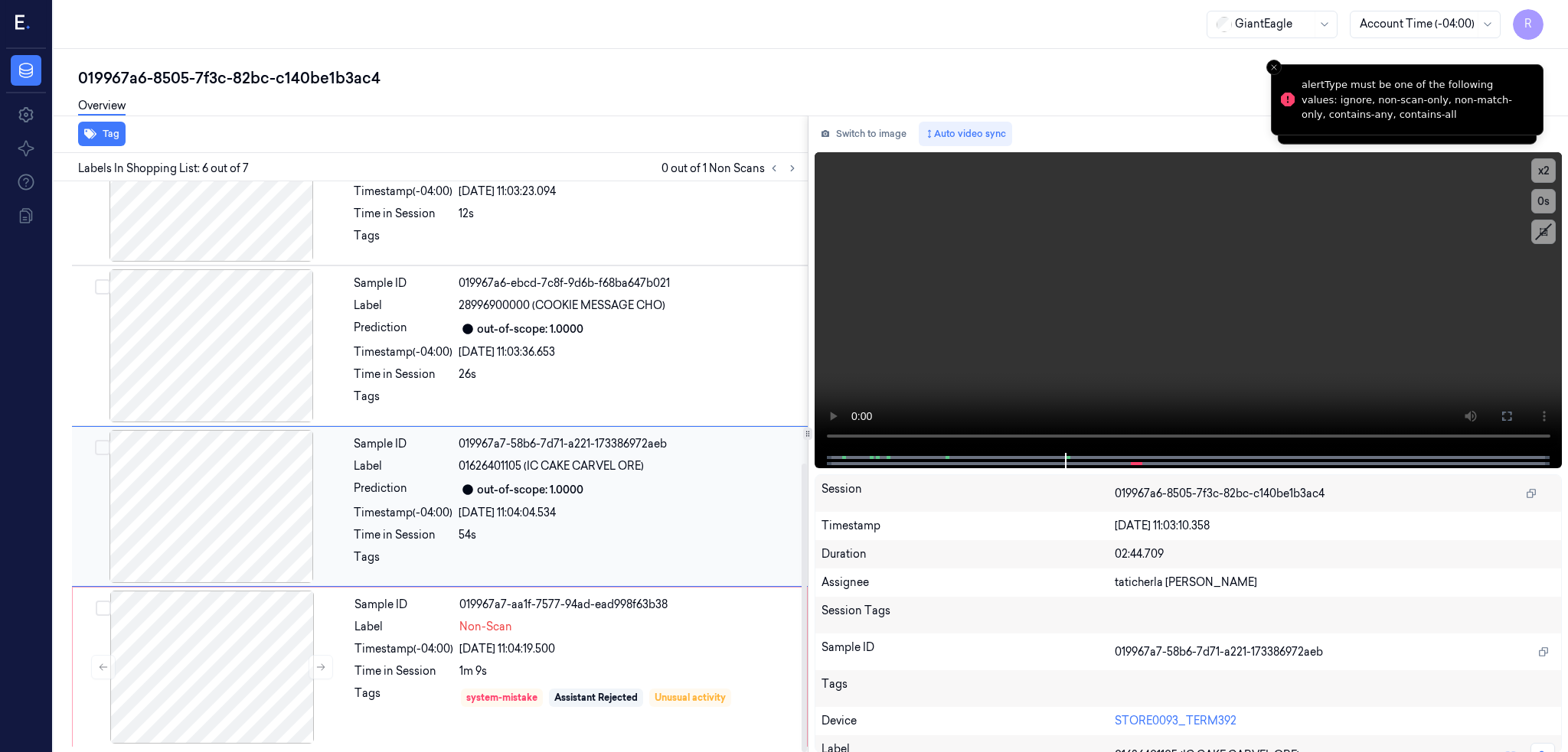
click at [235, 453] on div at bounding box center [211, 506] width 272 height 153
click at [1519, 419] on button at bounding box center [1506, 416] width 25 height 25
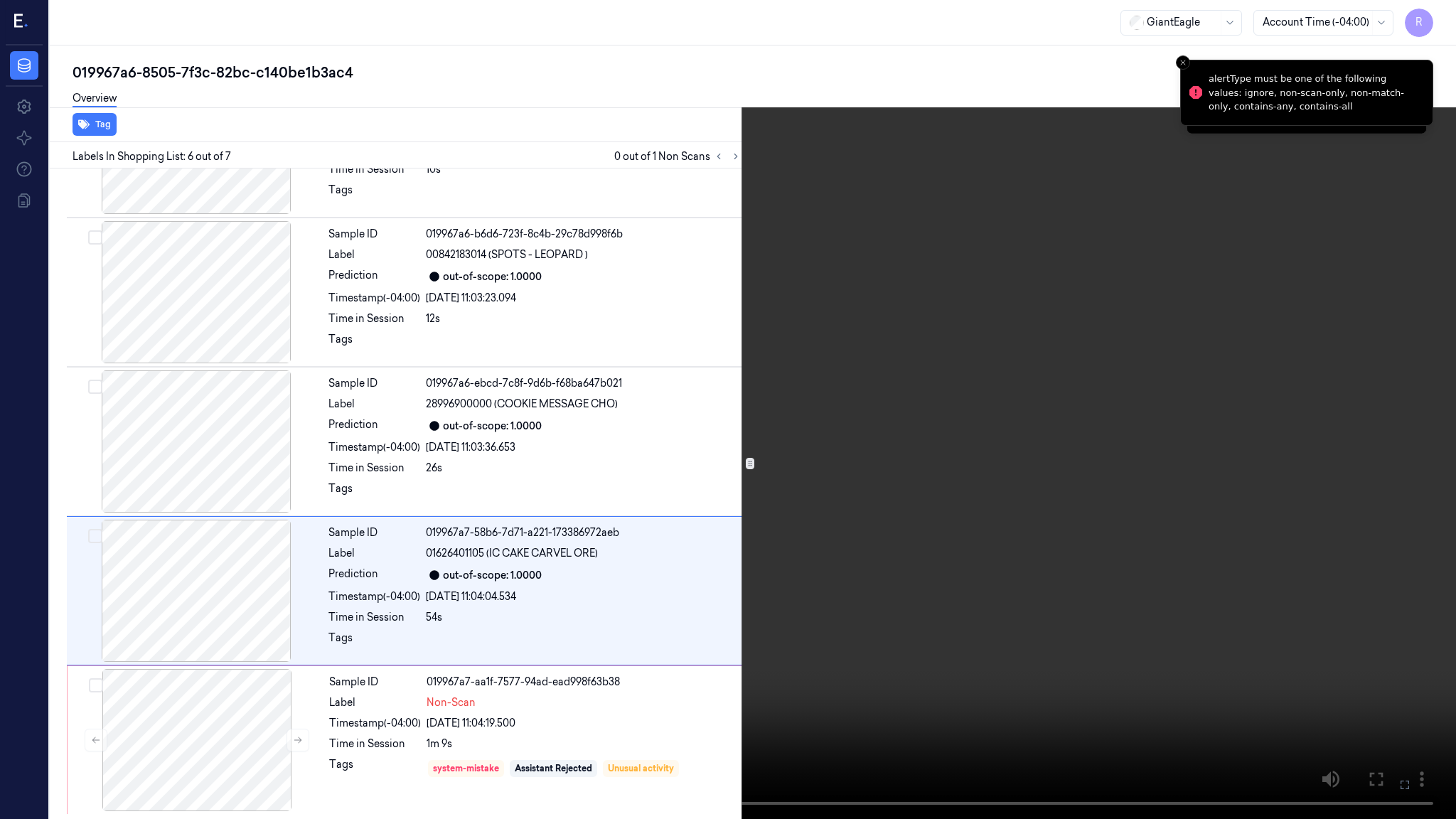
click at [893, 472] on video at bounding box center [728, 410] width 1456 height 819
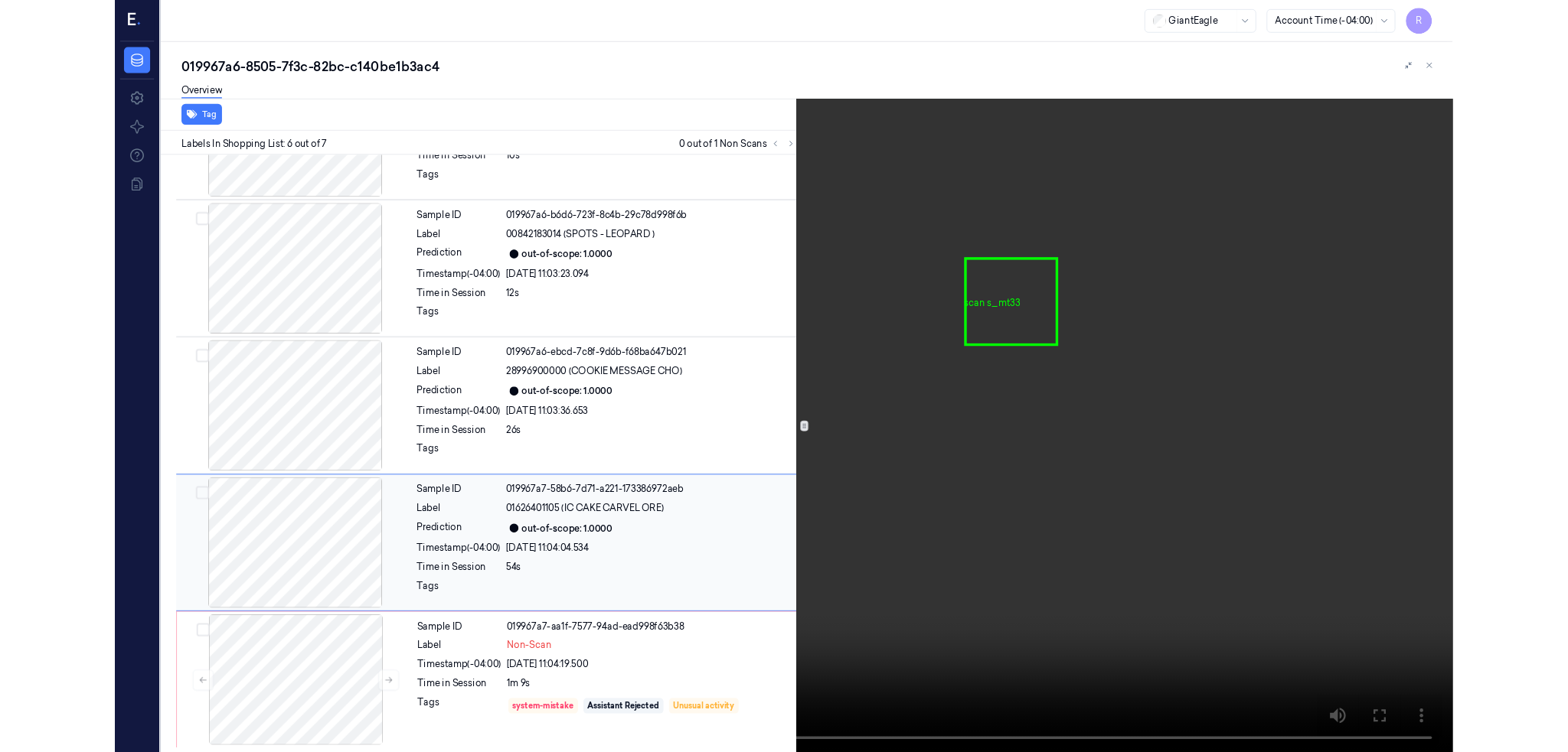
scroll to position [558, 0]
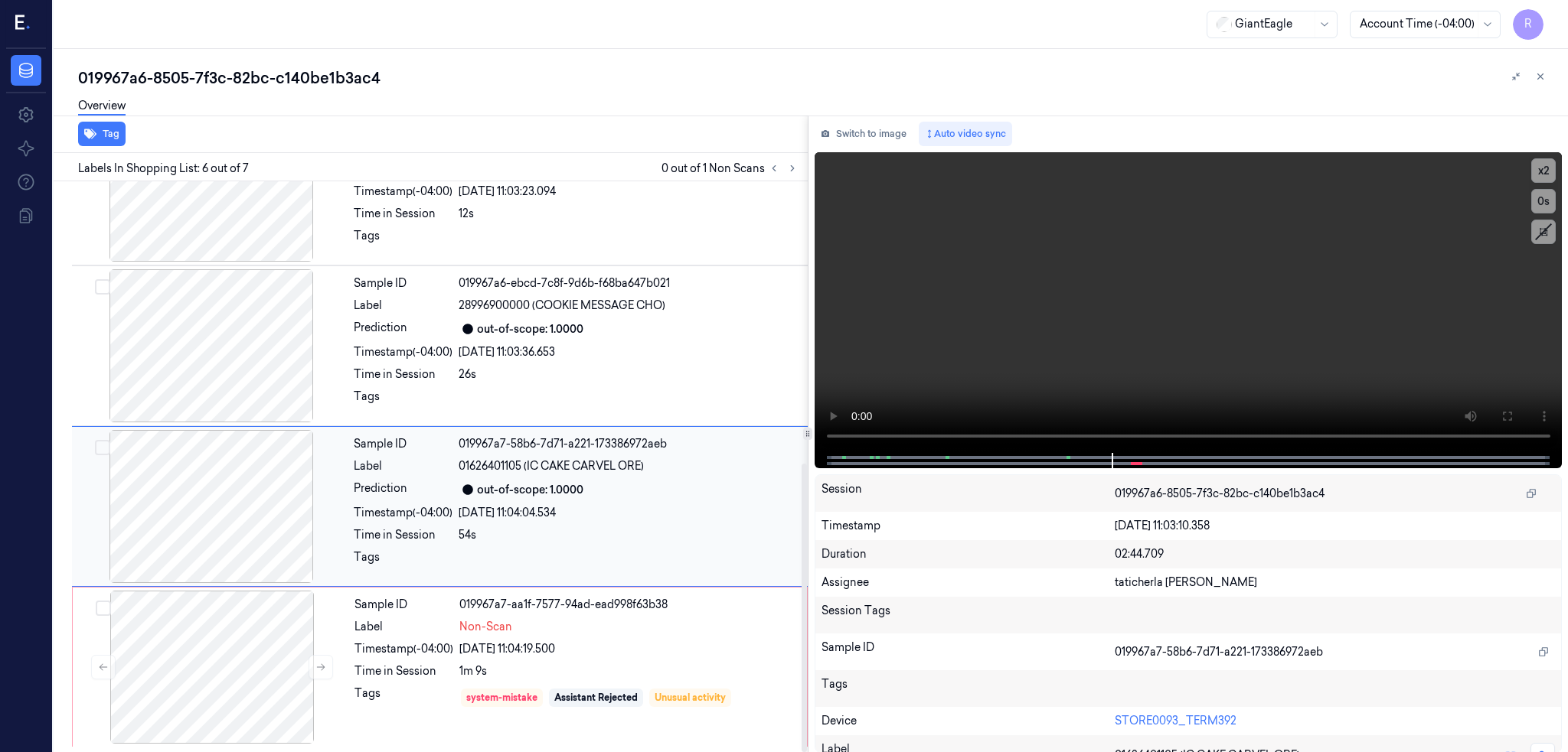
click at [264, 586] on div "Sample ID 019967a7-58b6-7d71-a221-173386972aeb Label 01626401105 (IC CAKE CARVE…" at bounding box center [440, 506] width 736 height 161
click at [115, 129] on button "Tag" at bounding box center [102, 134] width 48 height 25
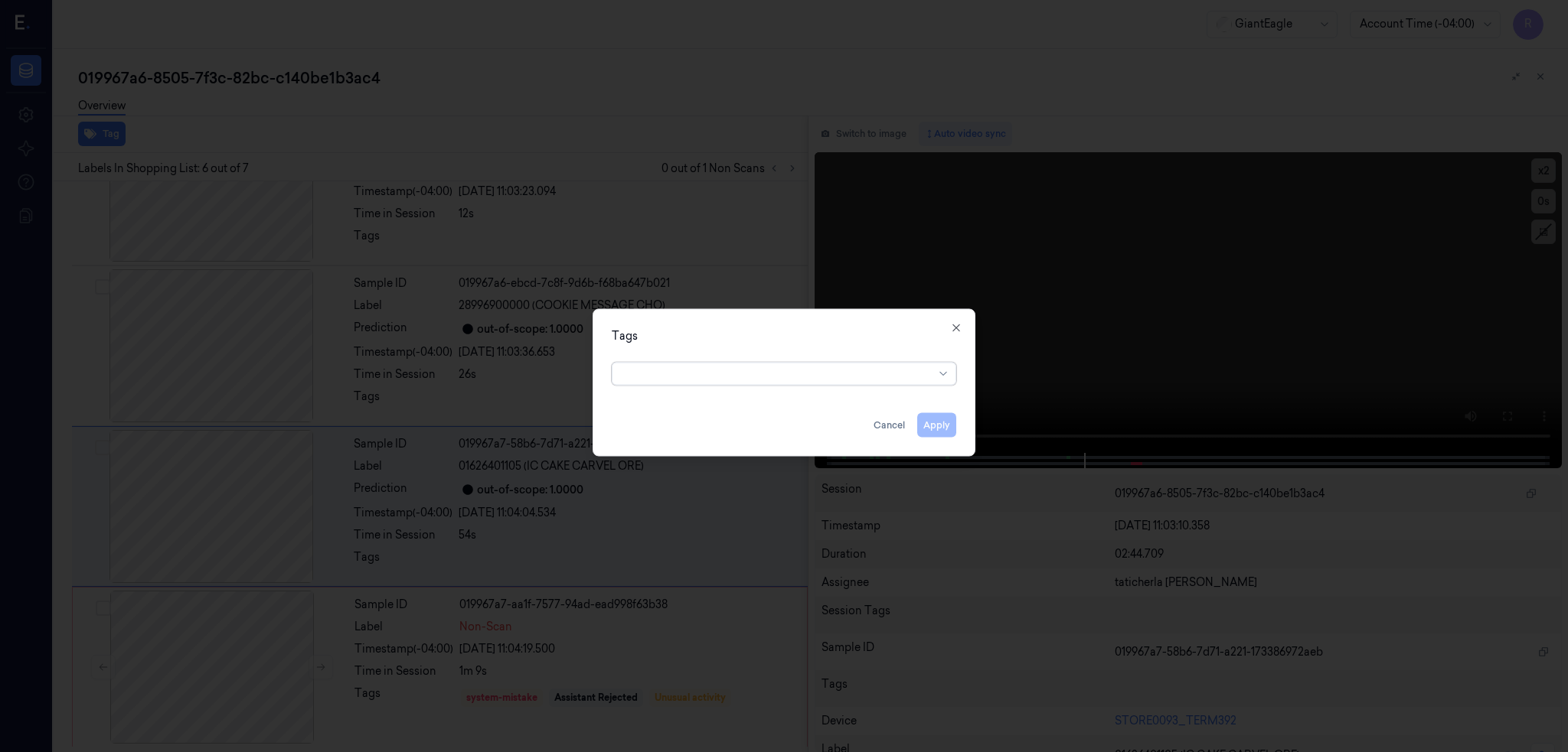
click at [586, 127] on div at bounding box center [784, 376] width 1568 height 752
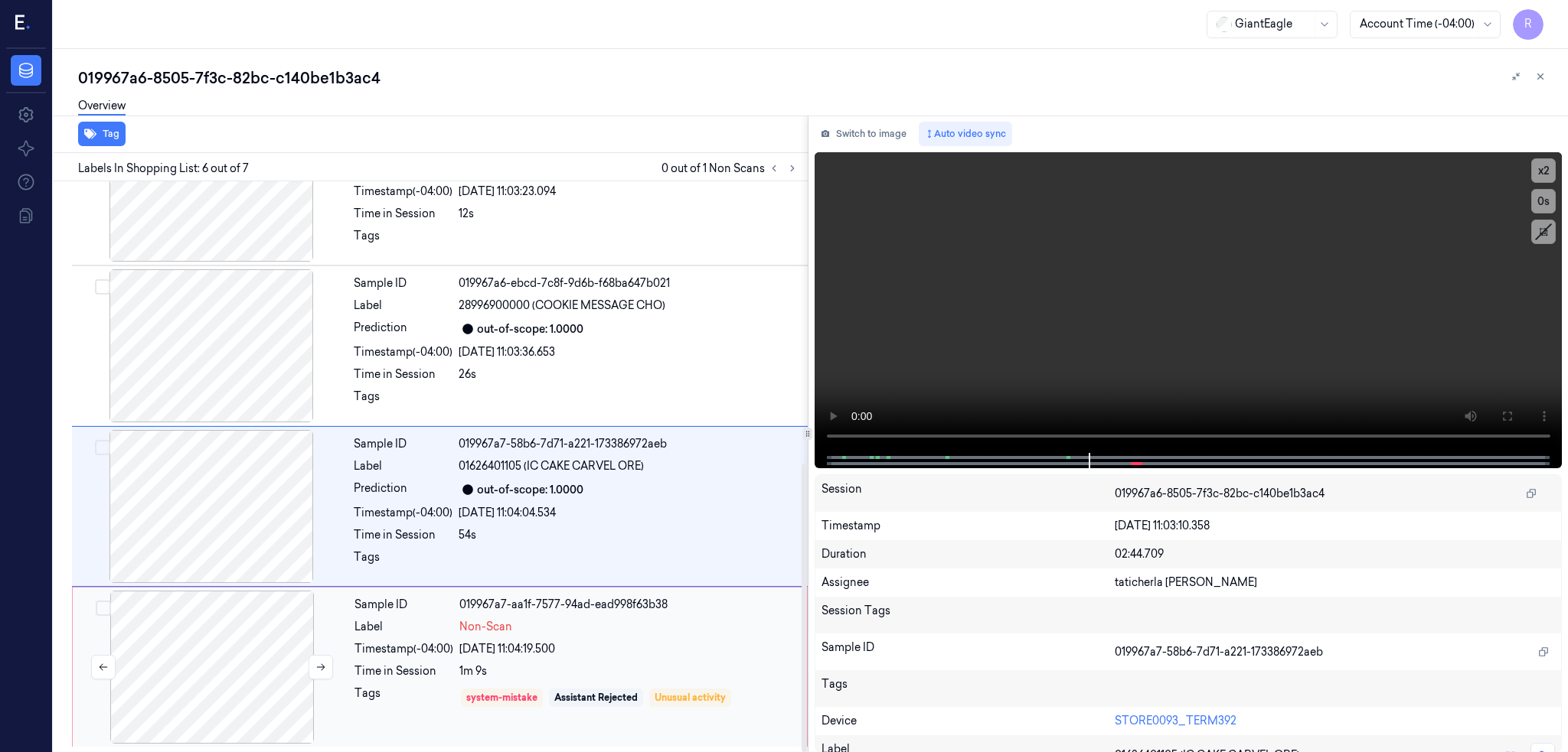
click at [210, 626] on div at bounding box center [212, 667] width 272 height 153
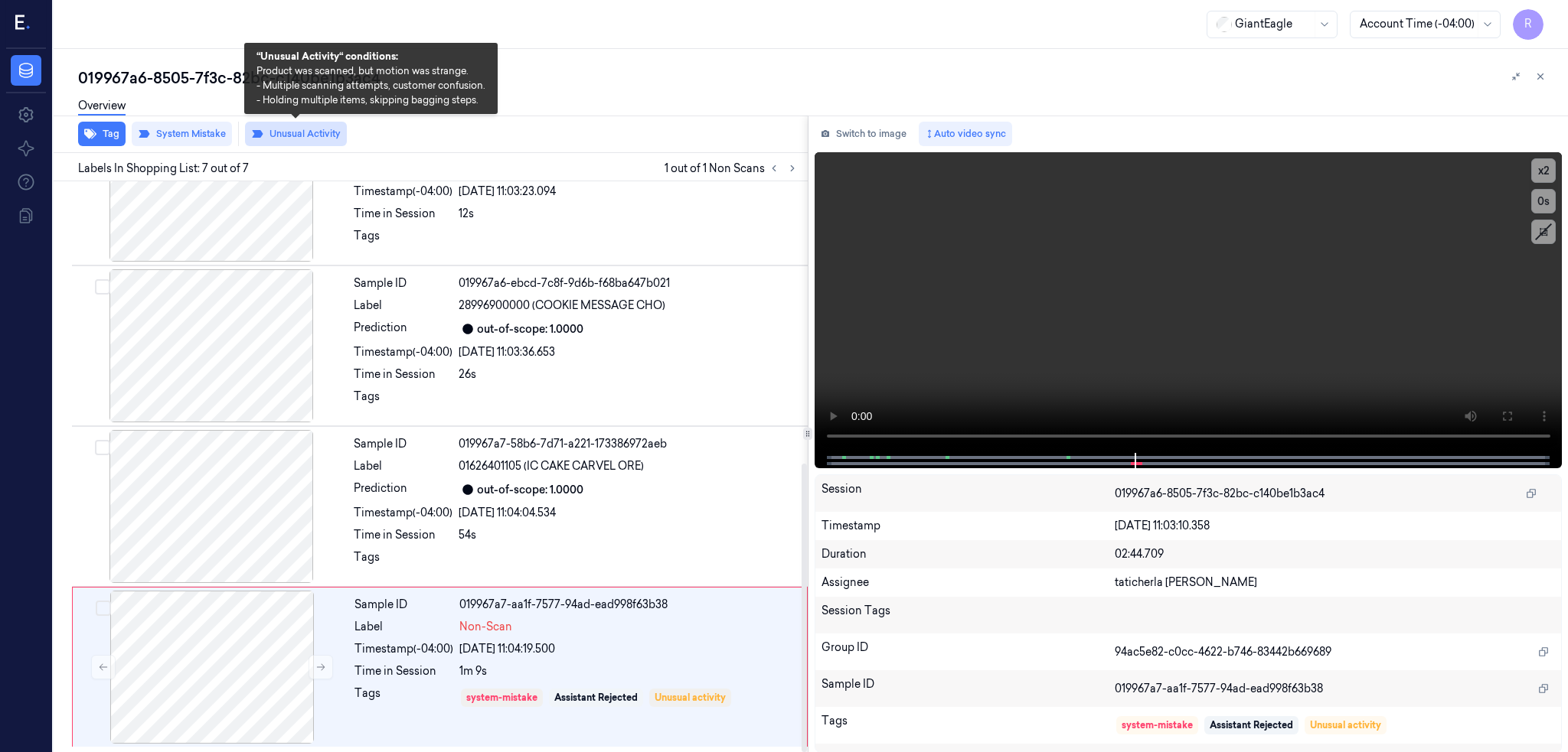
click at [311, 140] on button "Unusual Activity" at bounding box center [295, 134] width 102 height 25
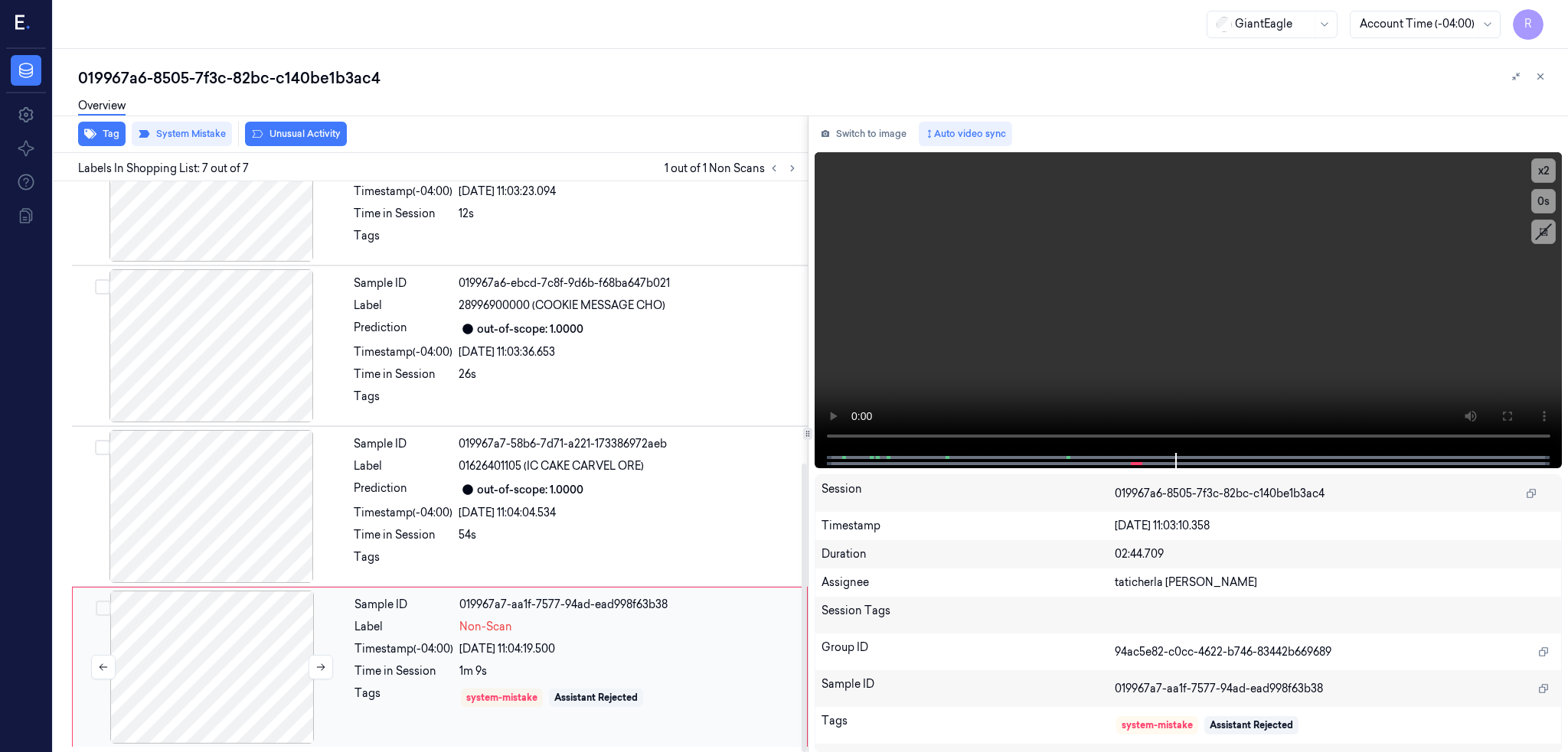
click at [127, 635] on div at bounding box center [212, 667] width 272 height 153
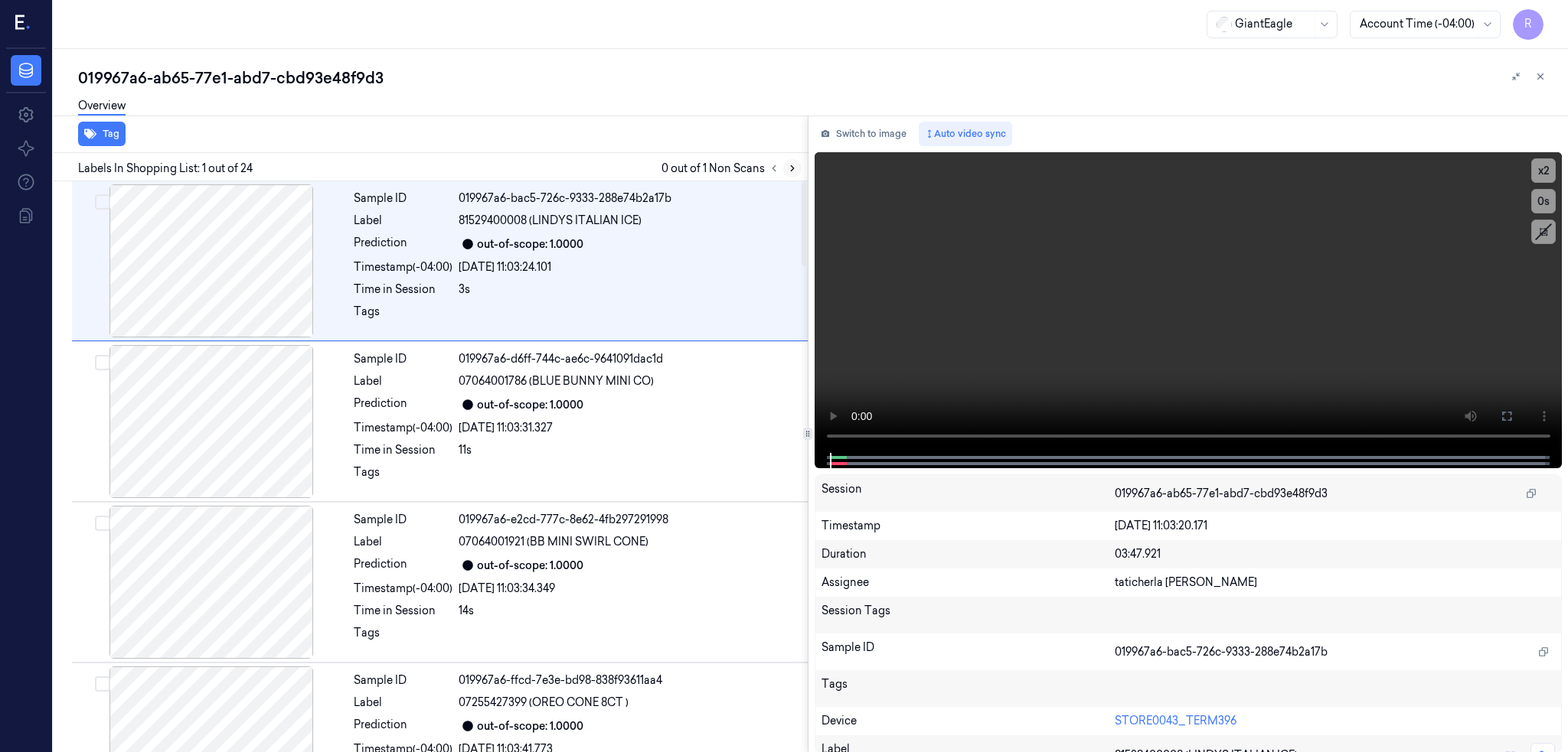
click at [797, 172] on icon at bounding box center [793, 169] width 11 height 11
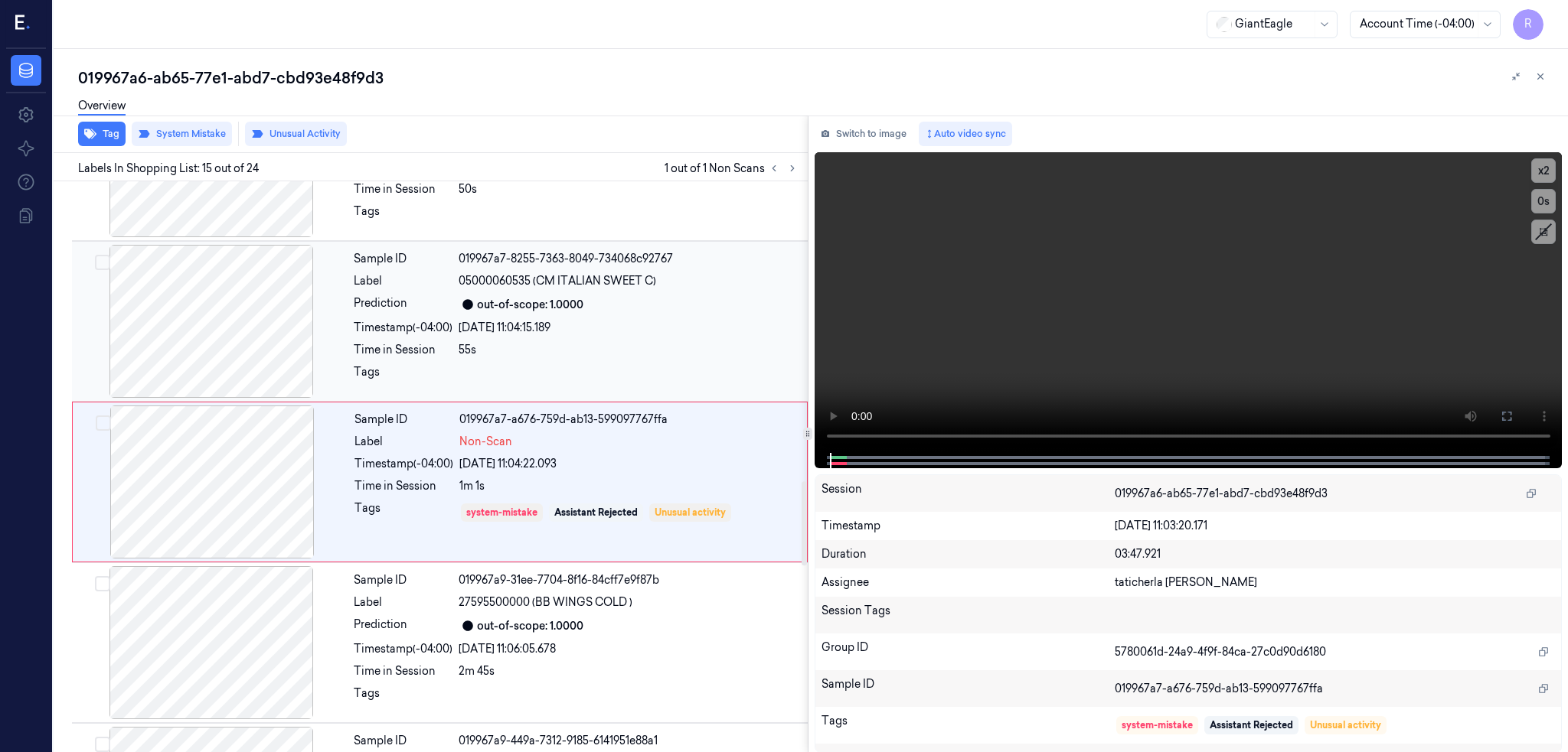
scroll to position [2045, 0]
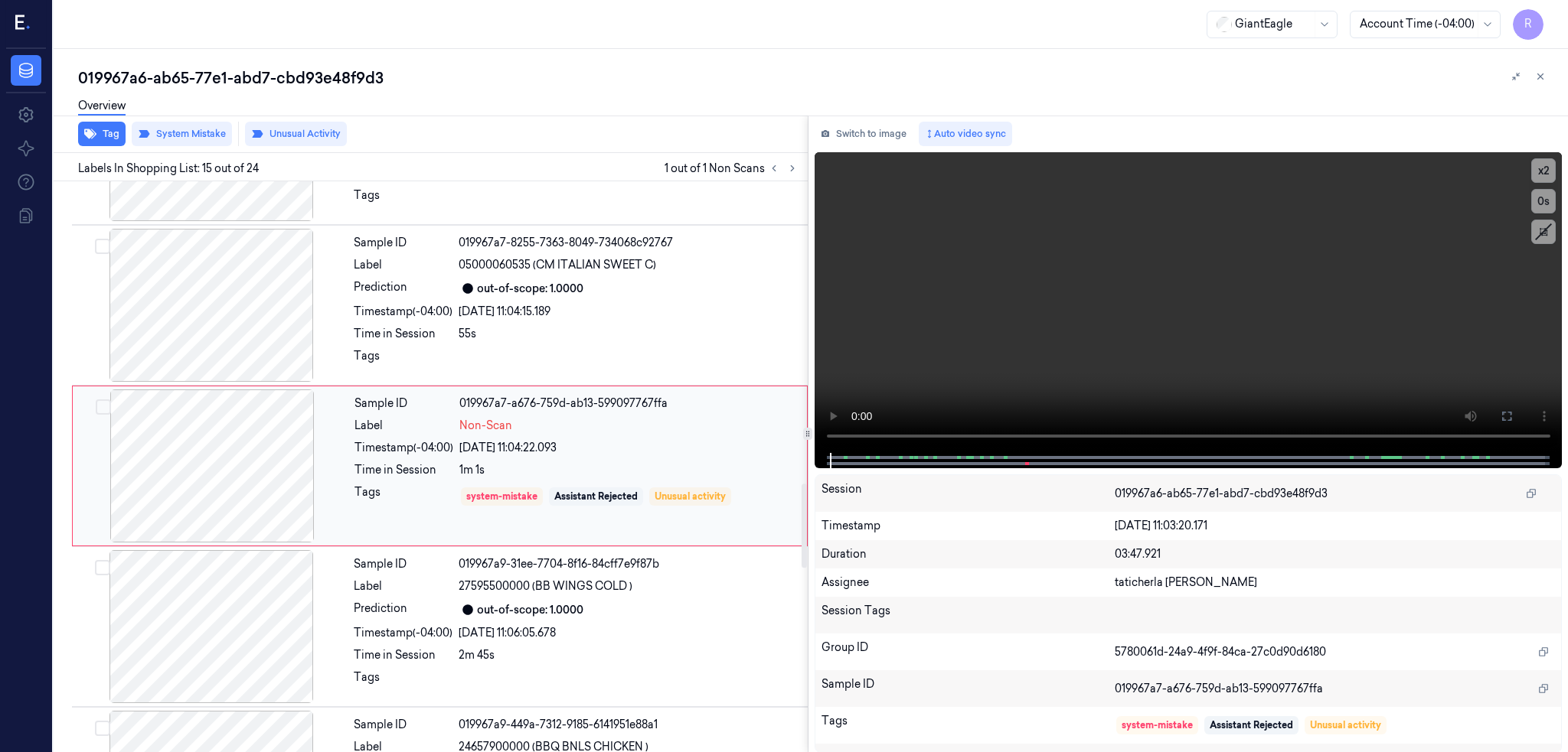
click at [234, 448] on div at bounding box center [212, 465] width 272 height 153
click at [202, 294] on div at bounding box center [211, 305] width 272 height 153
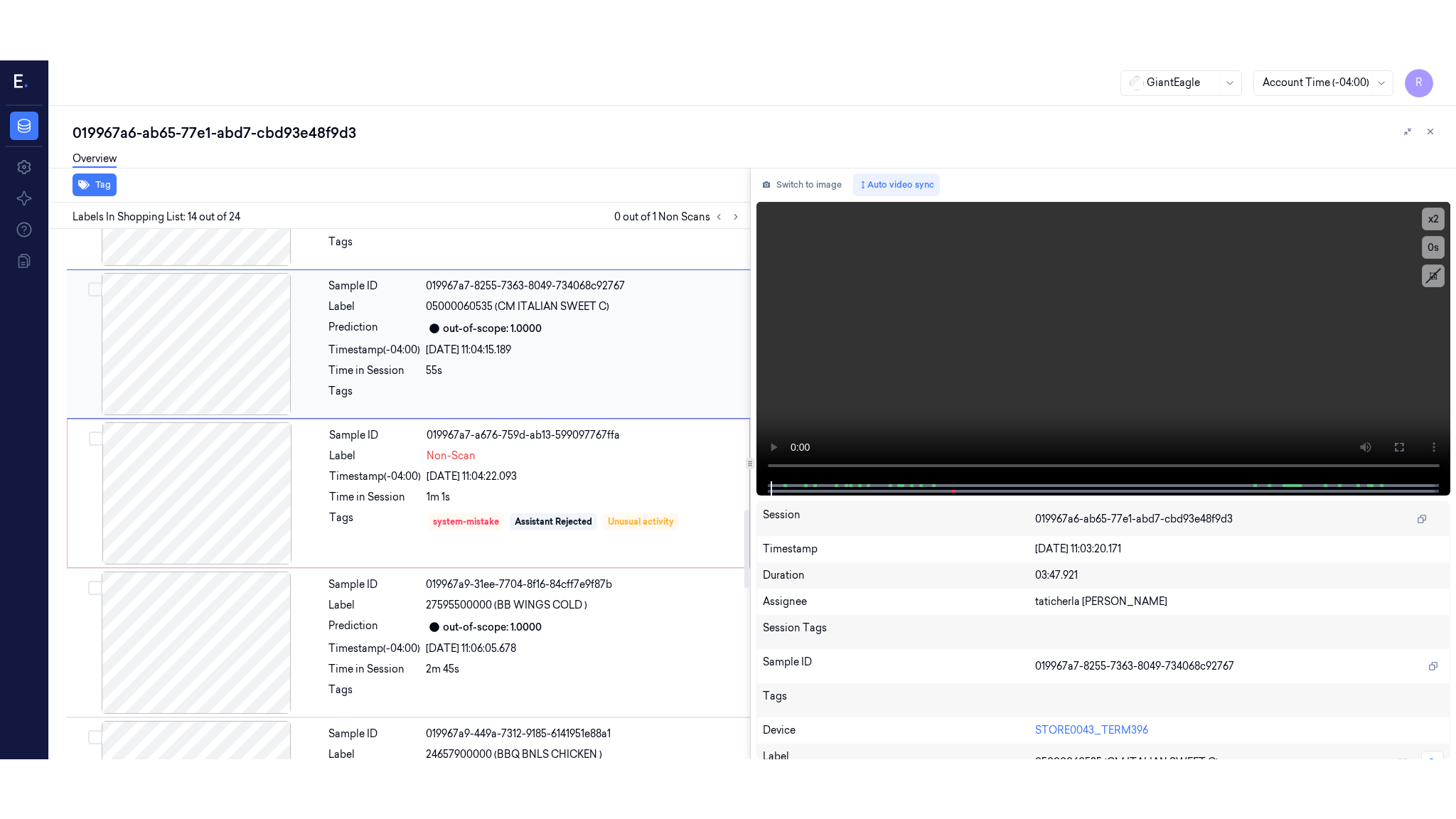
scroll to position [1749, 0]
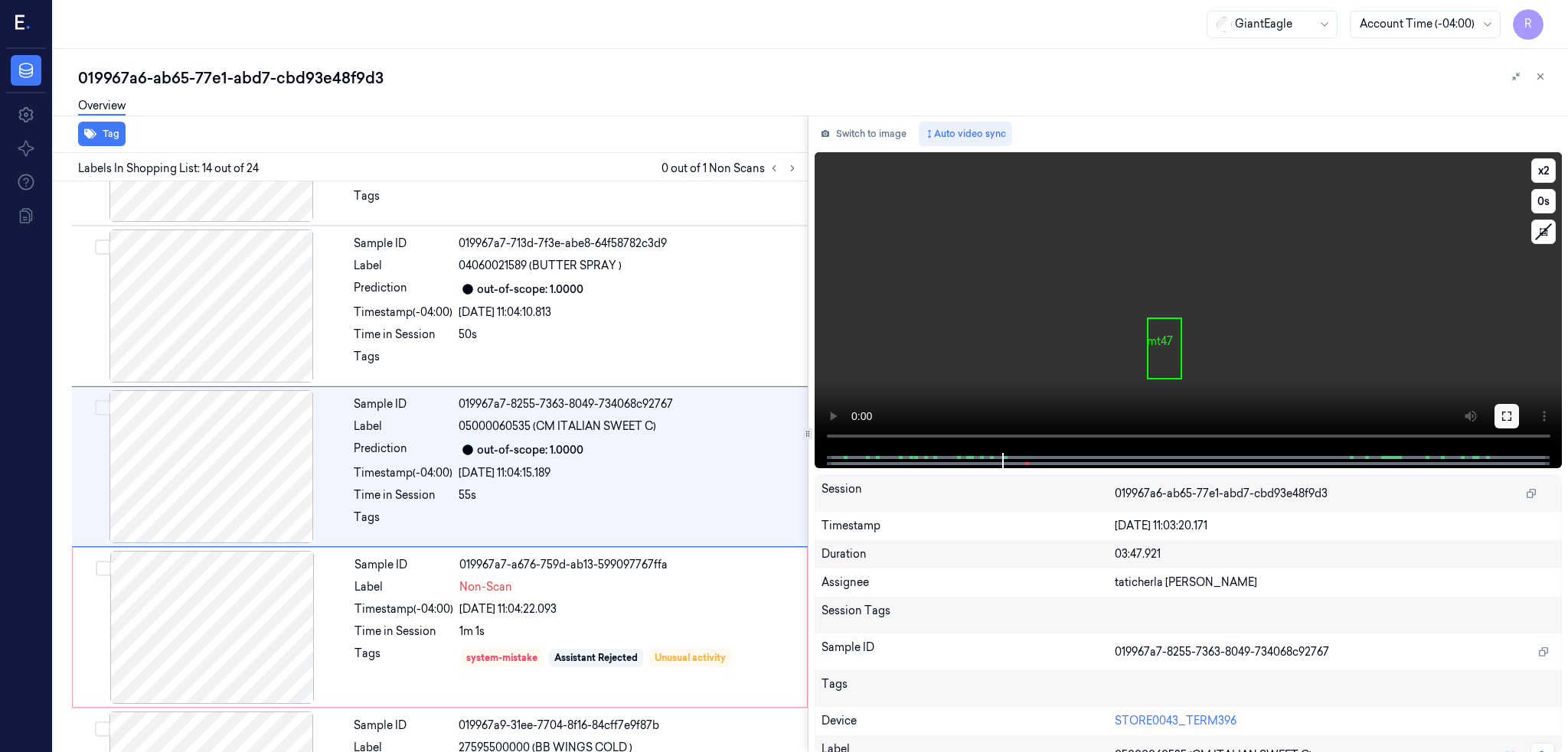
click at [1511, 414] on icon at bounding box center [1507, 416] width 10 height 9
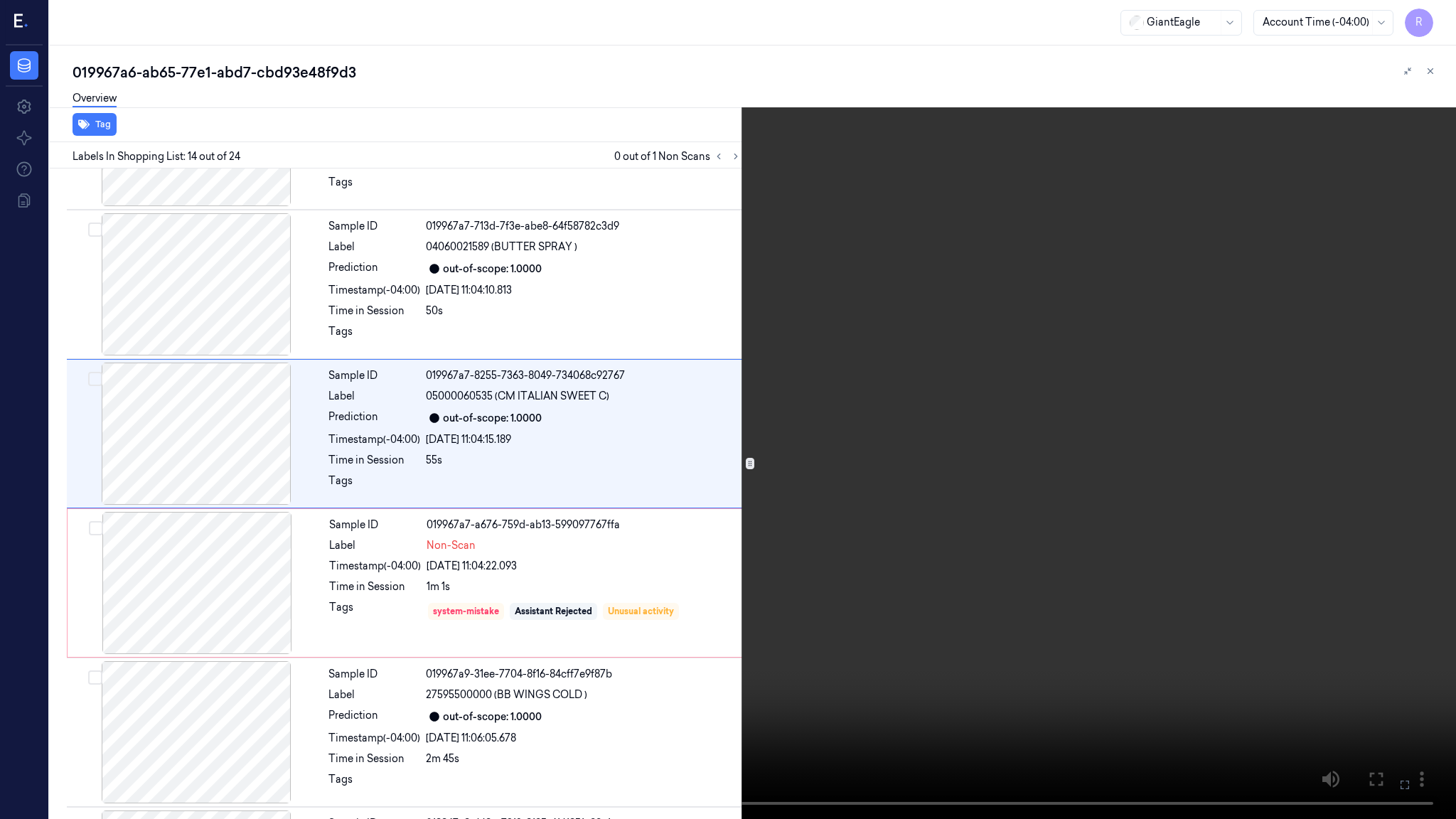
click at [812, 499] on video at bounding box center [728, 410] width 1456 height 819
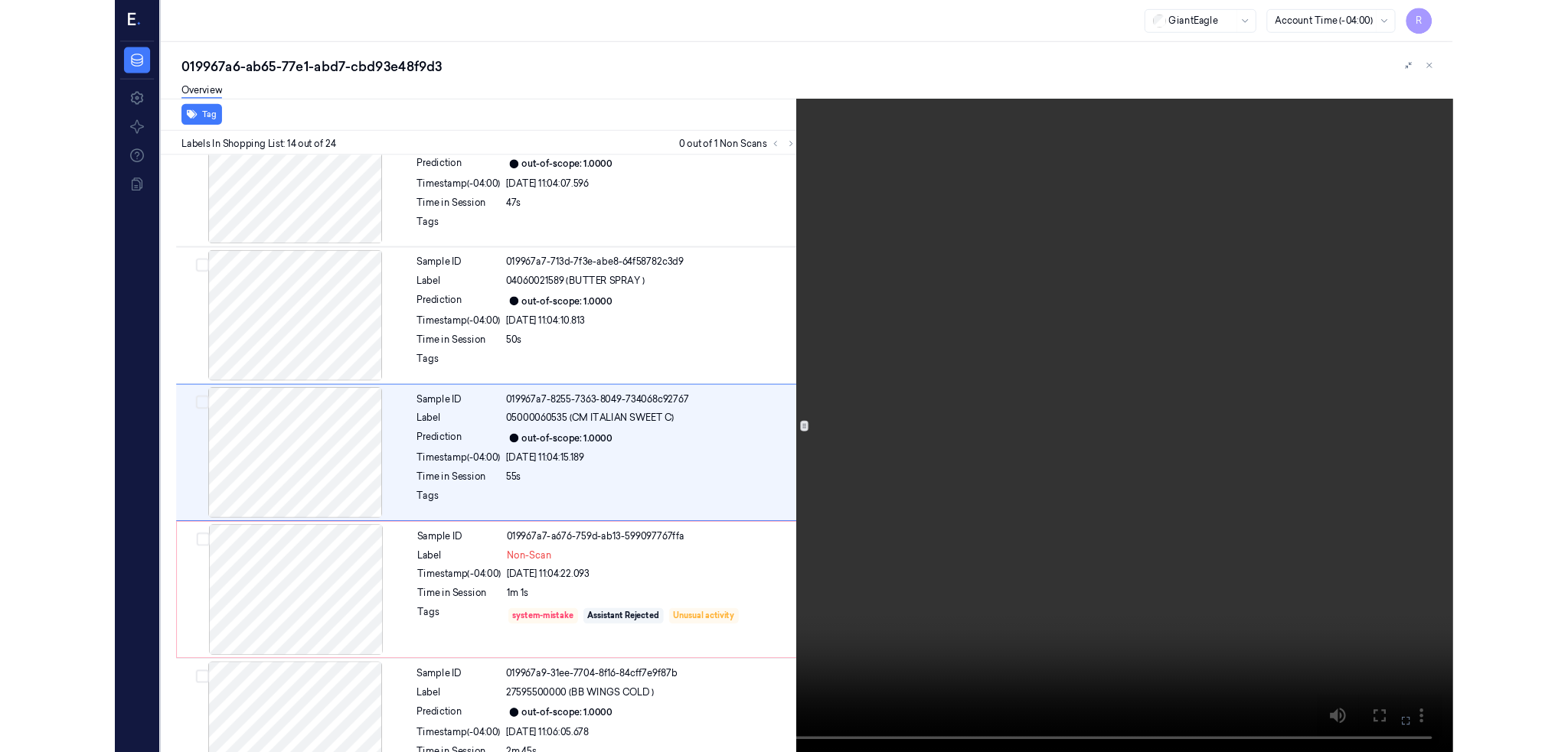
scroll to position [1819, 0]
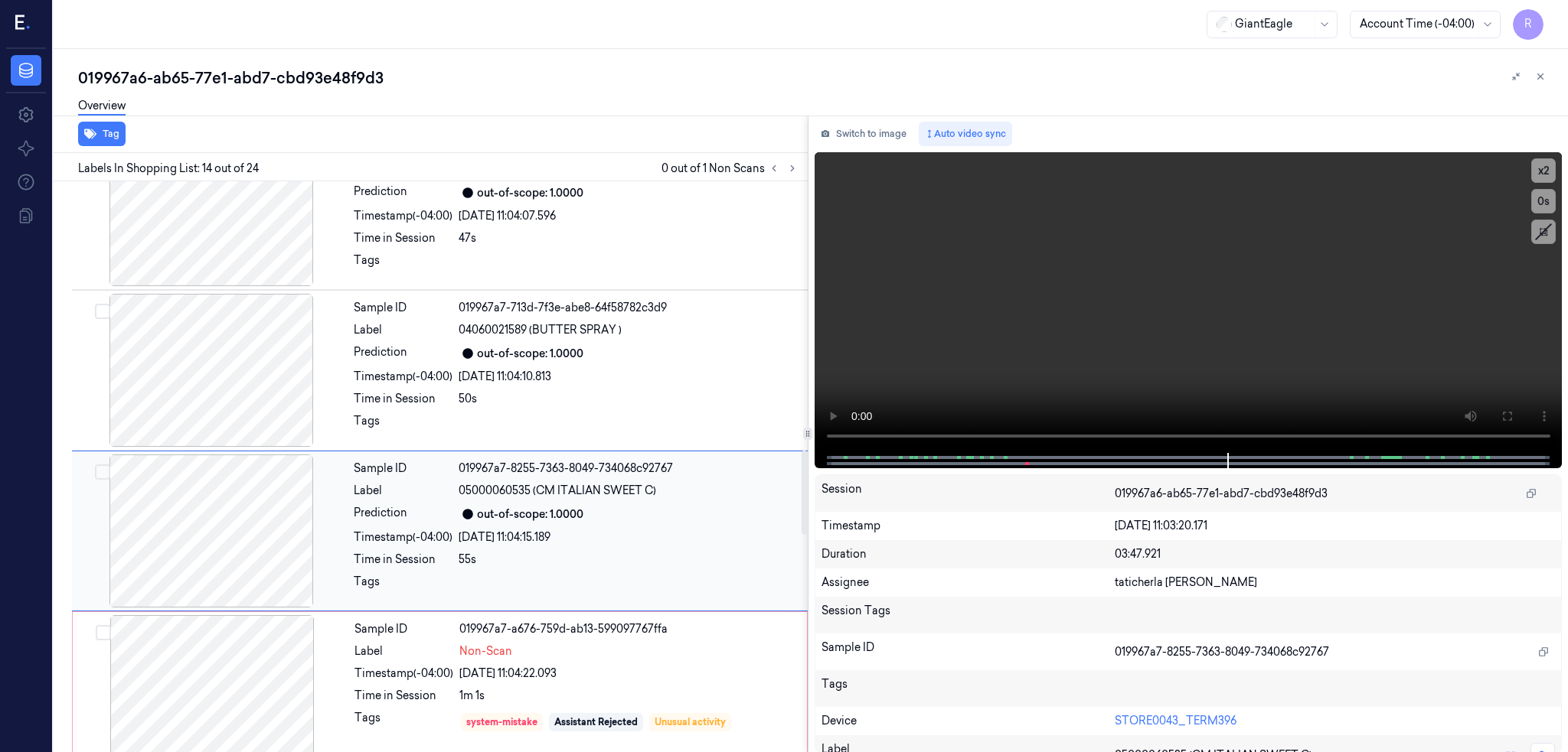
click at [215, 556] on div at bounding box center [211, 530] width 272 height 153
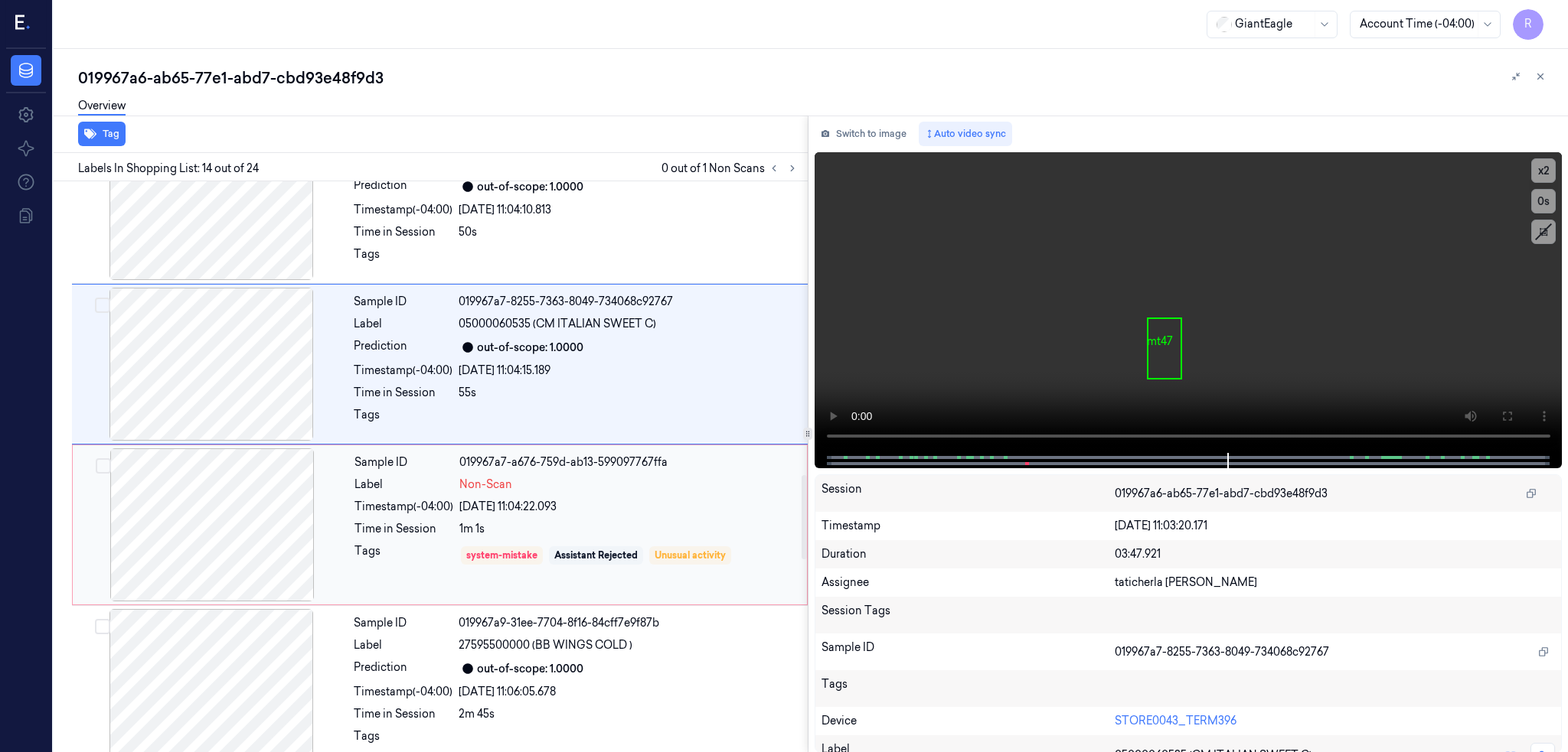
click at [225, 530] on div at bounding box center [212, 524] width 272 height 153
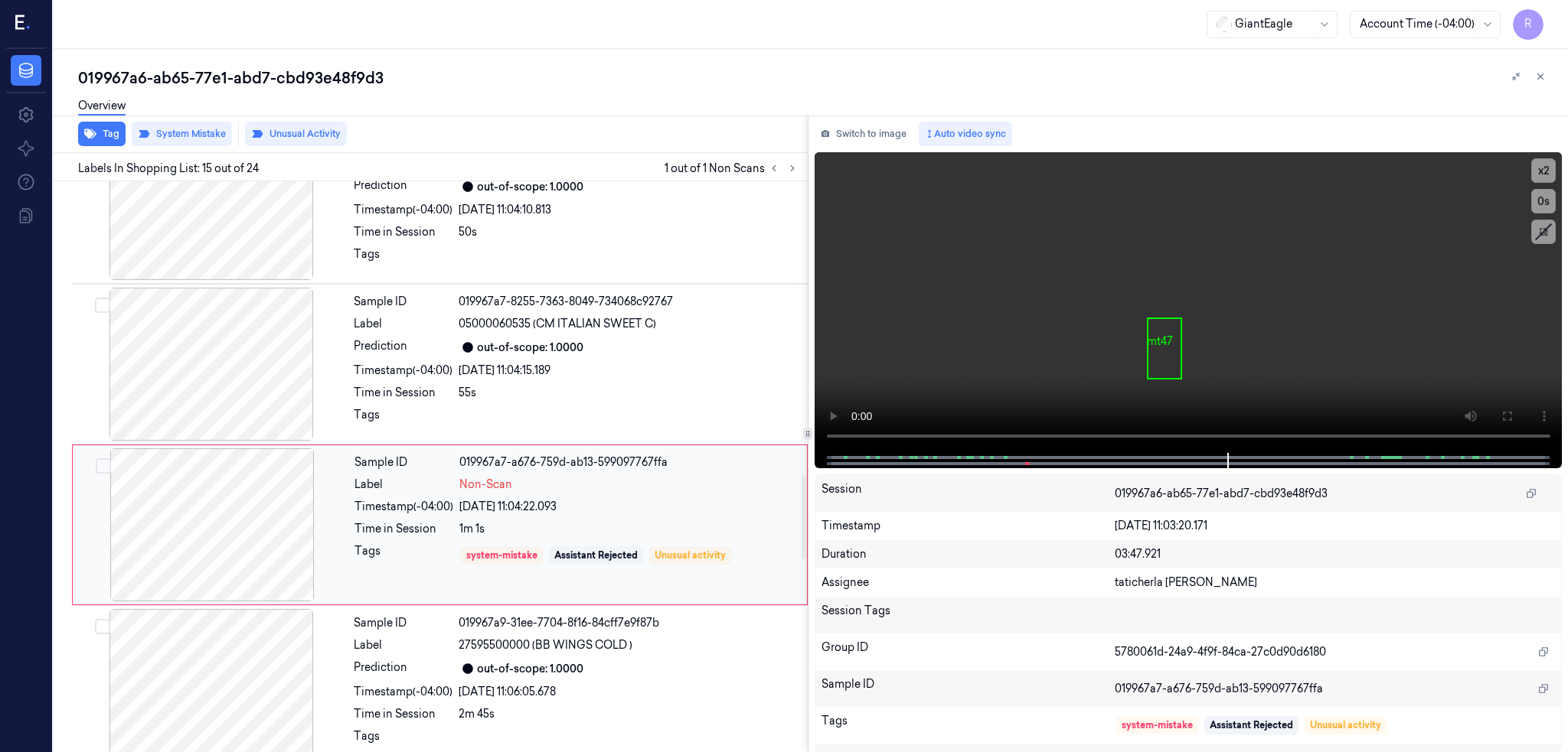
scroll to position [2045, 0]
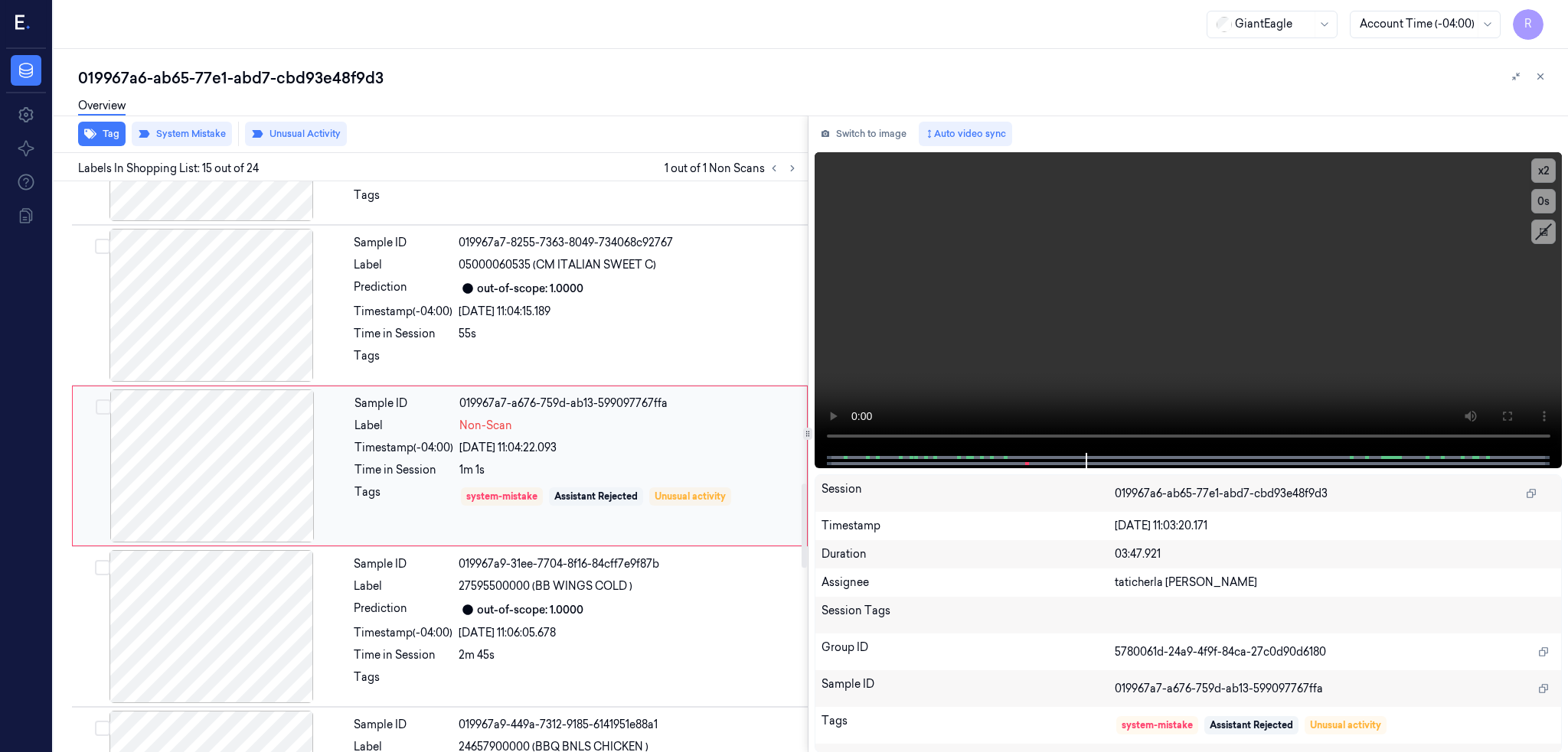
click at [287, 454] on div at bounding box center [212, 465] width 272 height 153
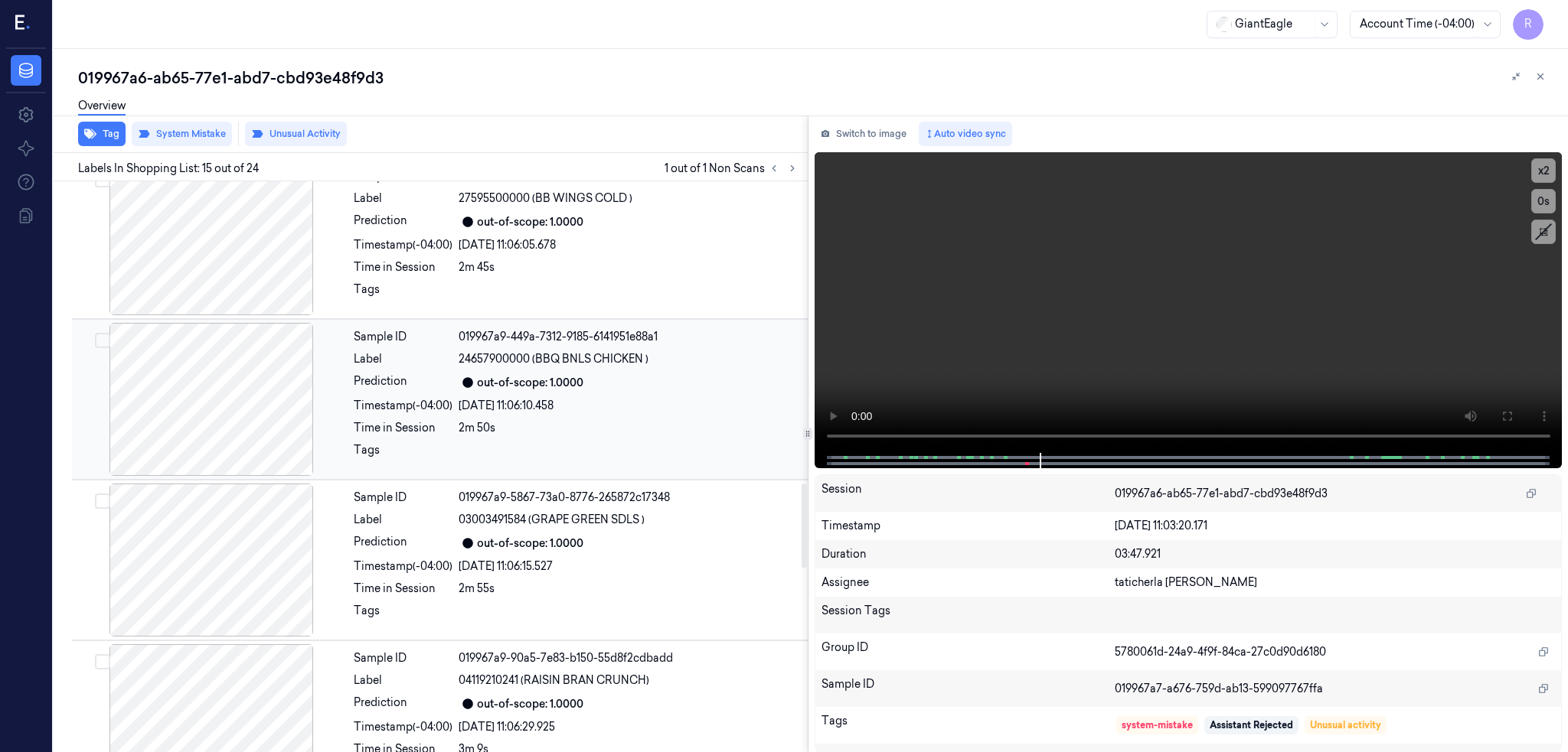
scroll to position [2554, 0]
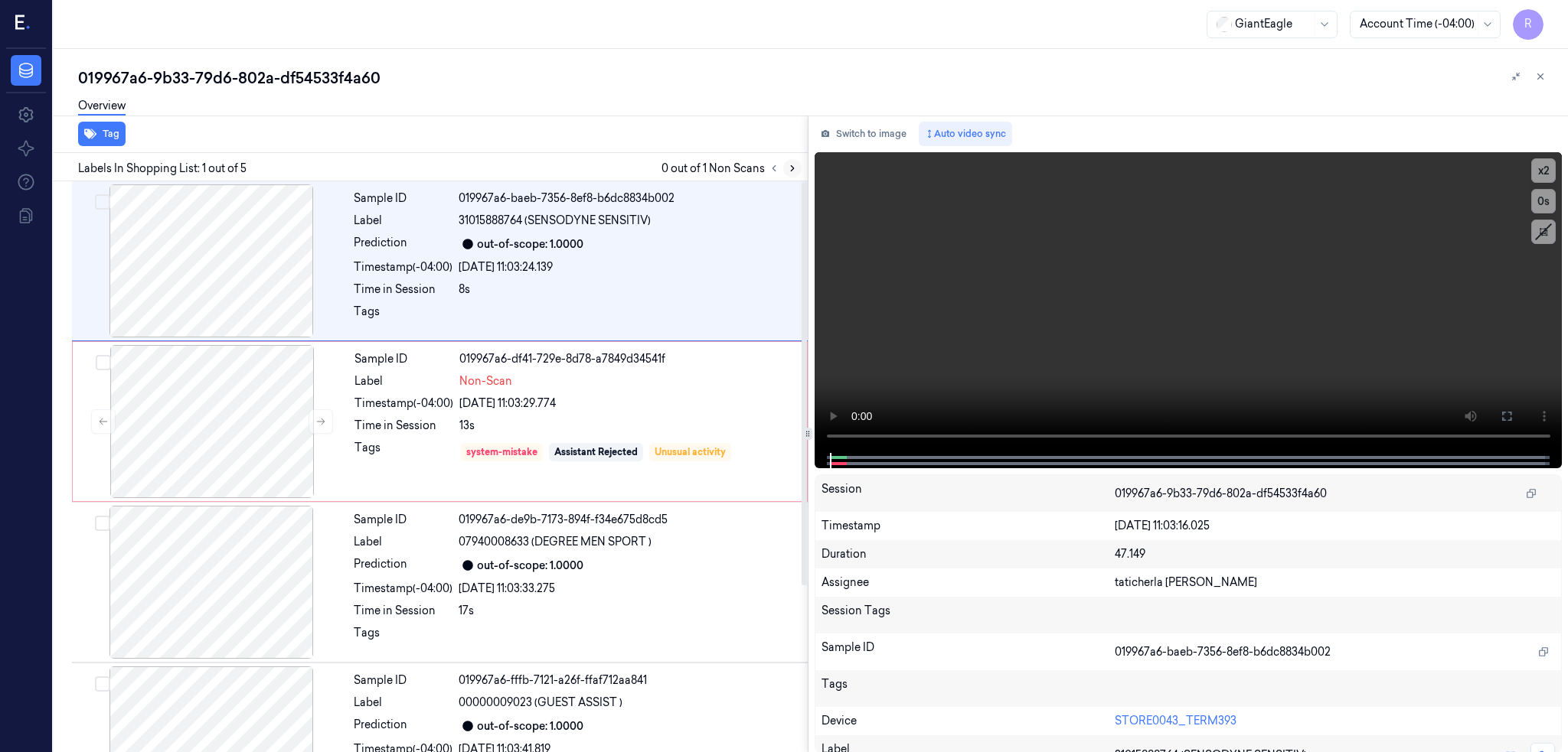
click at [801, 165] on button at bounding box center [792, 168] width 18 height 18
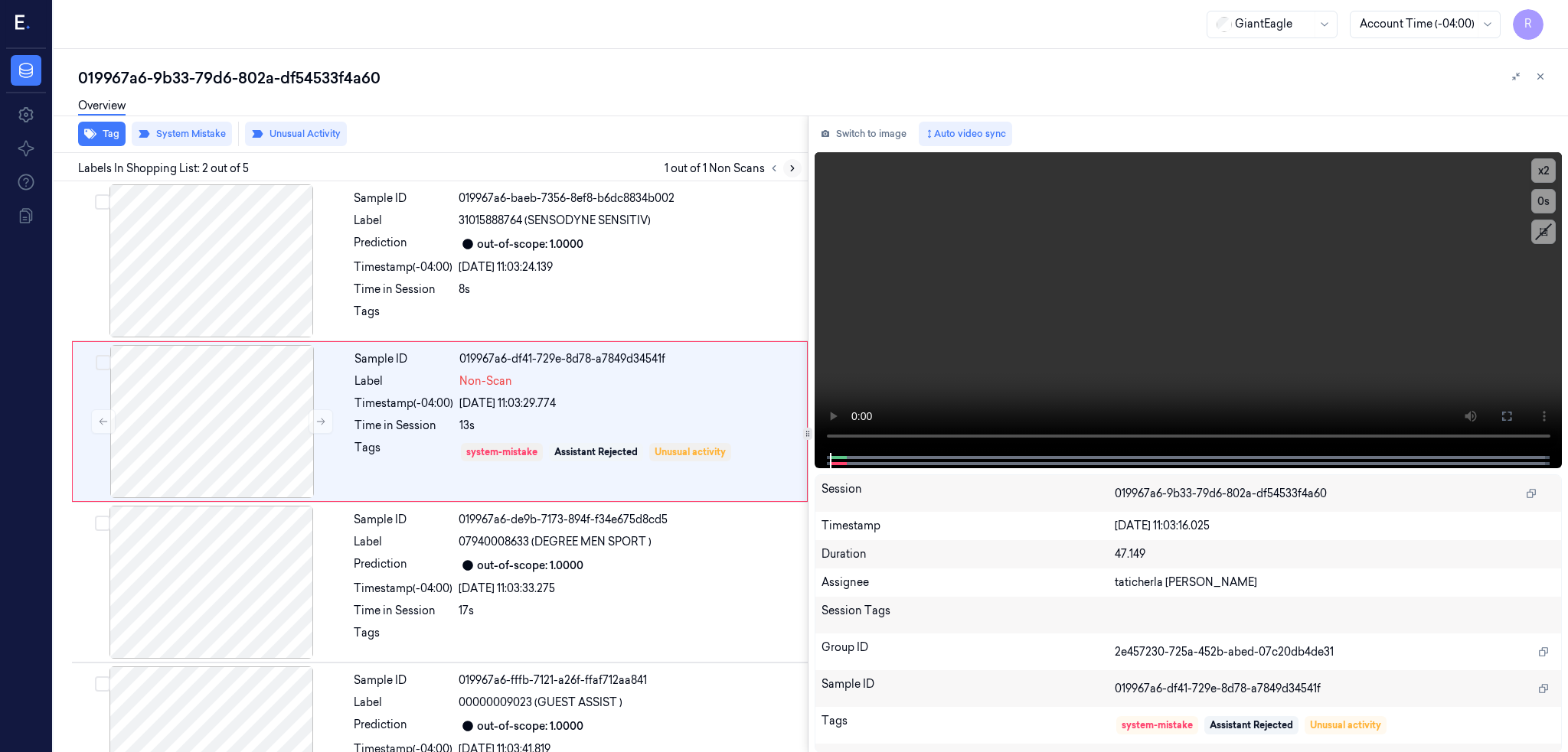
click at [797, 169] on icon at bounding box center [793, 169] width 11 height 11
click at [179, 263] on div at bounding box center [211, 260] width 272 height 153
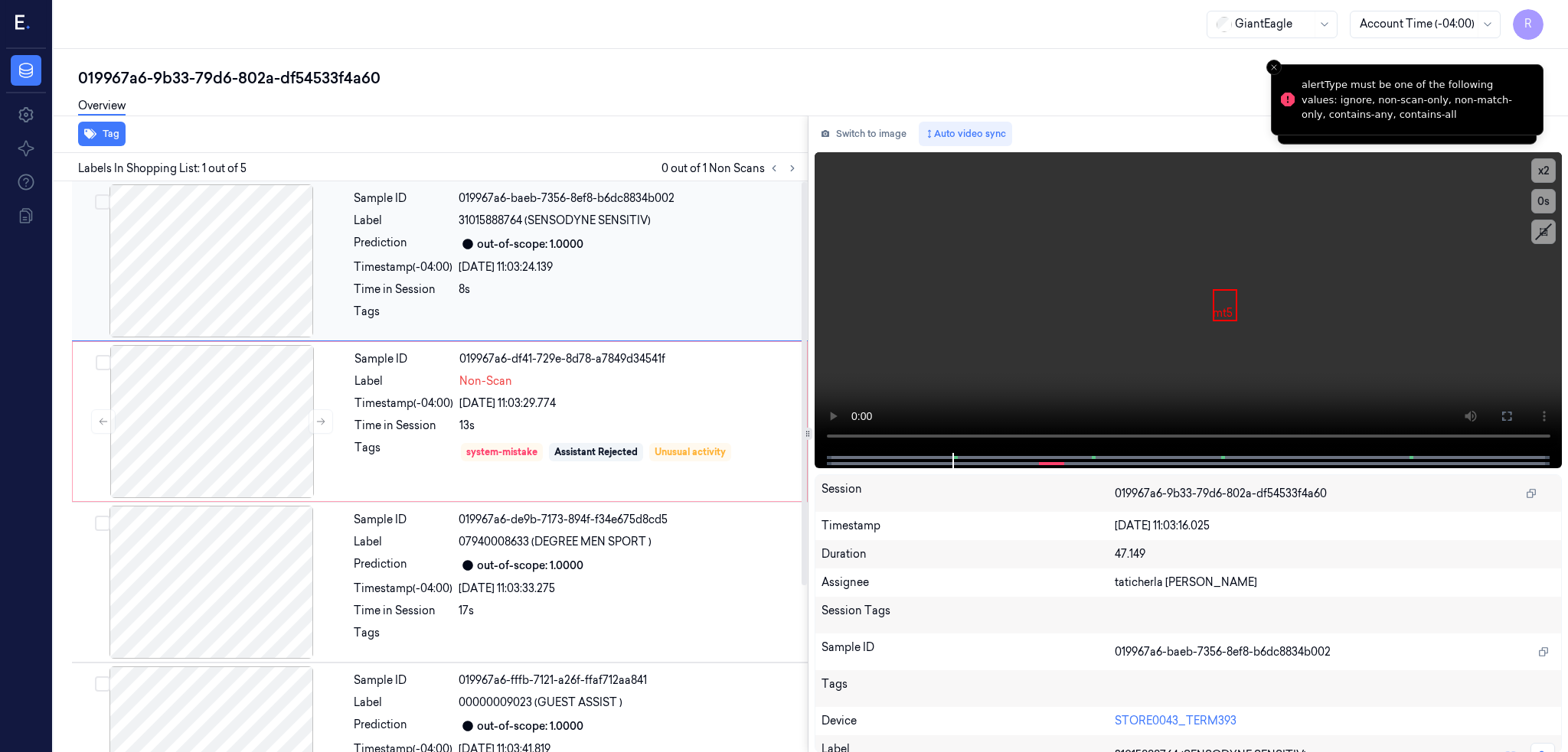
click at [223, 269] on div at bounding box center [211, 260] width 272 height 153
click at [1513, 415] on icon at bounding box center [1506, 416] width 12 height 12
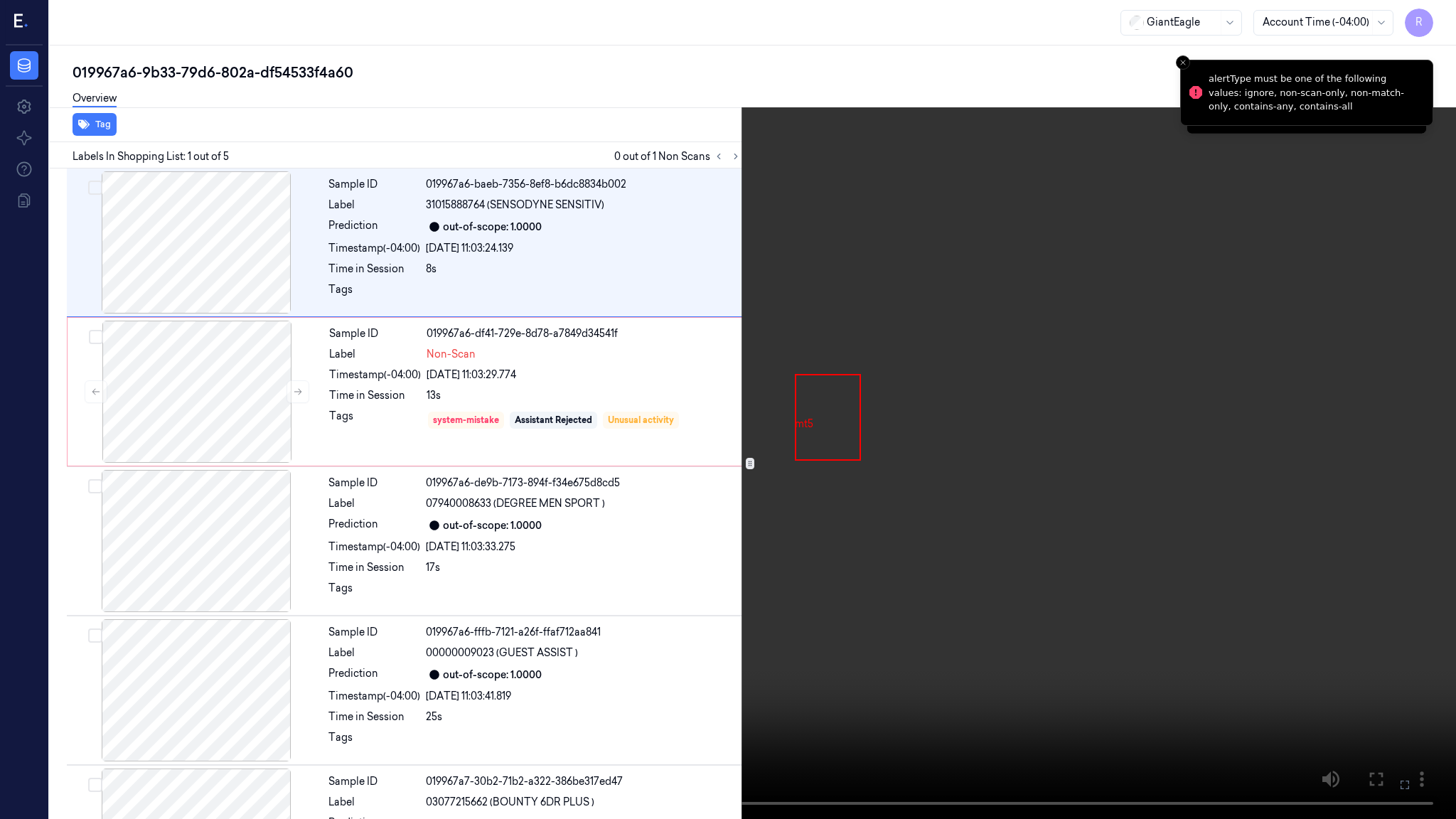
click at [749, 457] on video at bounding box center [728, 410] width 1456 height 819
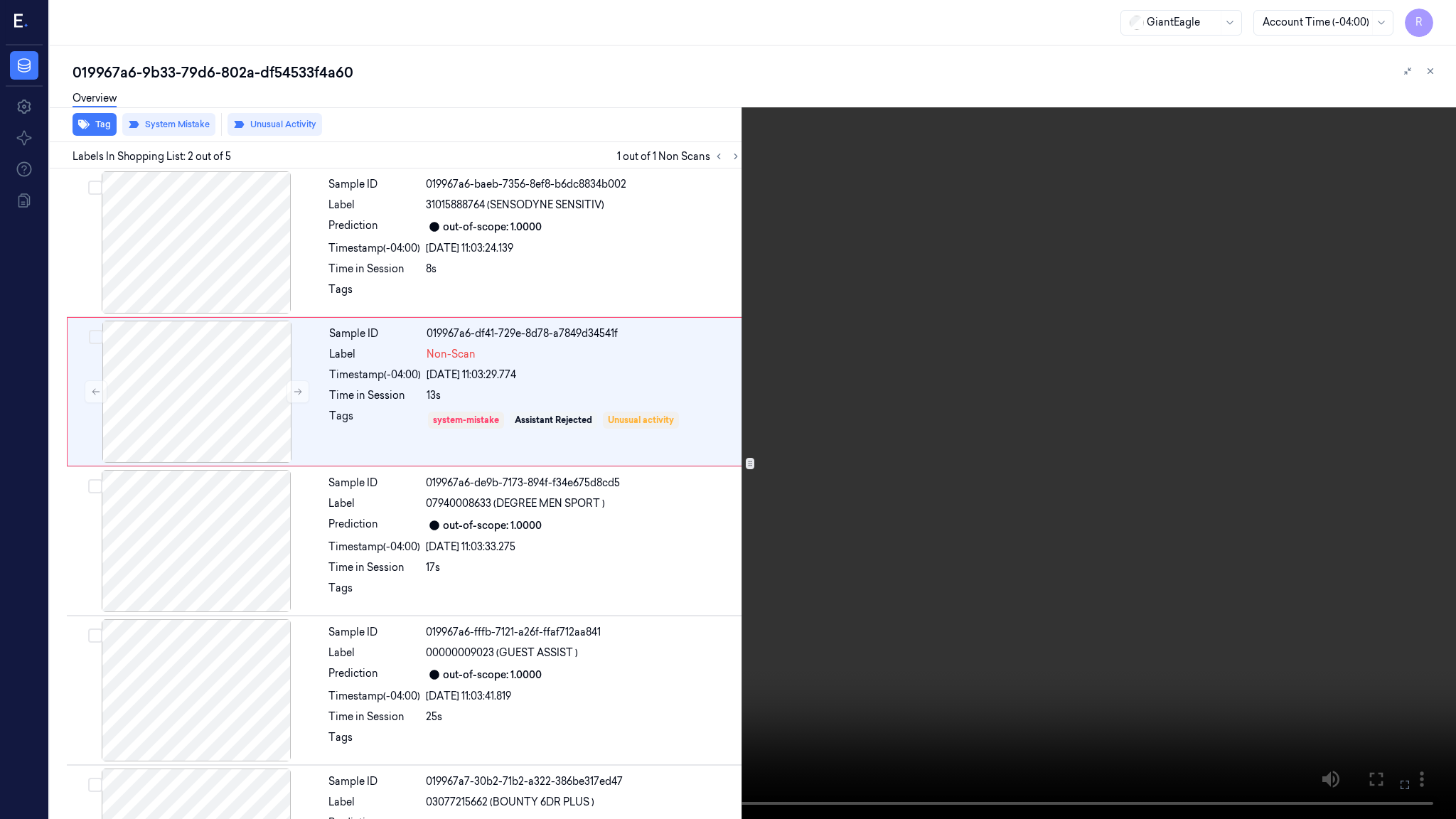
click at [657, 594] on video at bounding box center [728, 410] width 1456 height 819
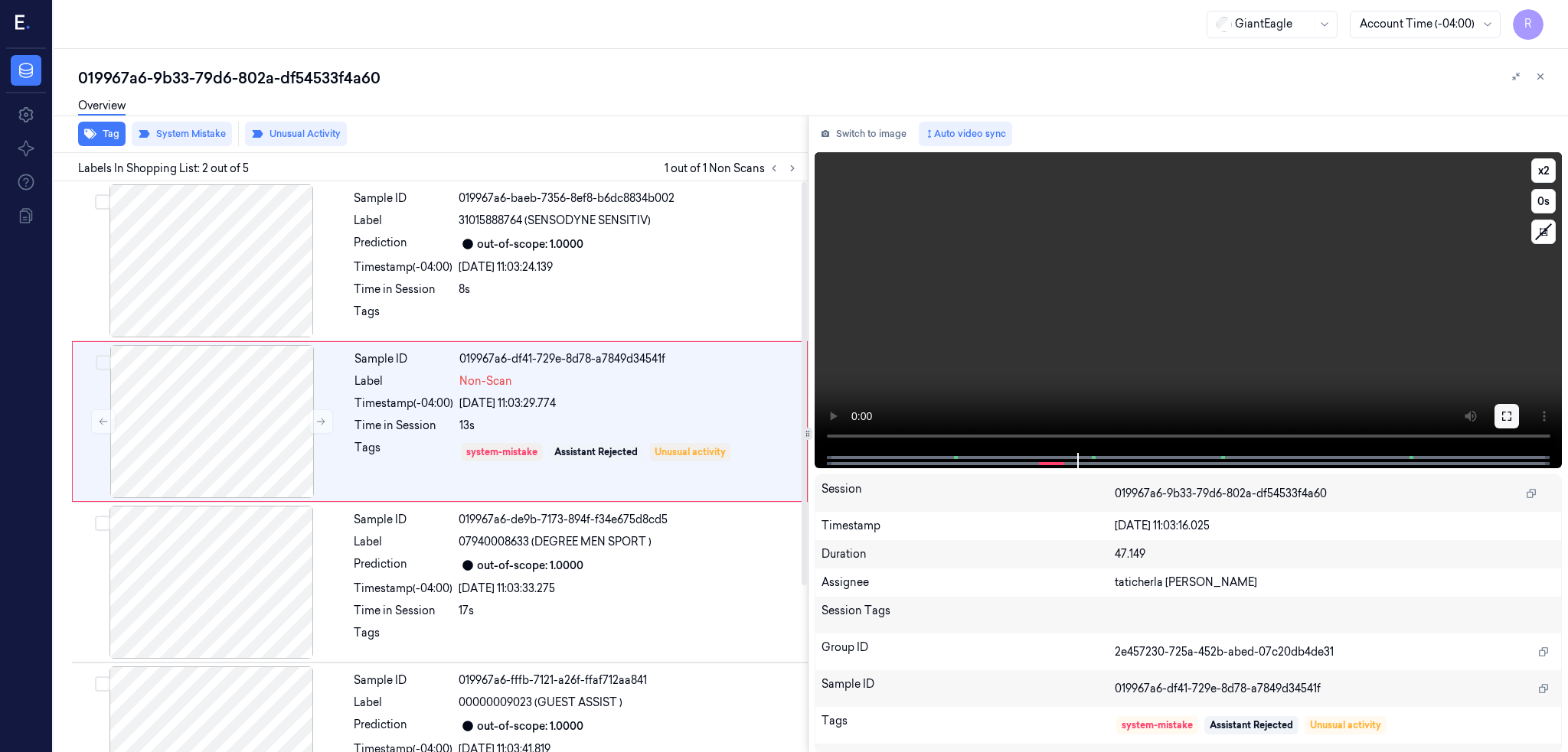
click at [1513, 420] on icon at bounding box center [1506, 416] width 12 height 12
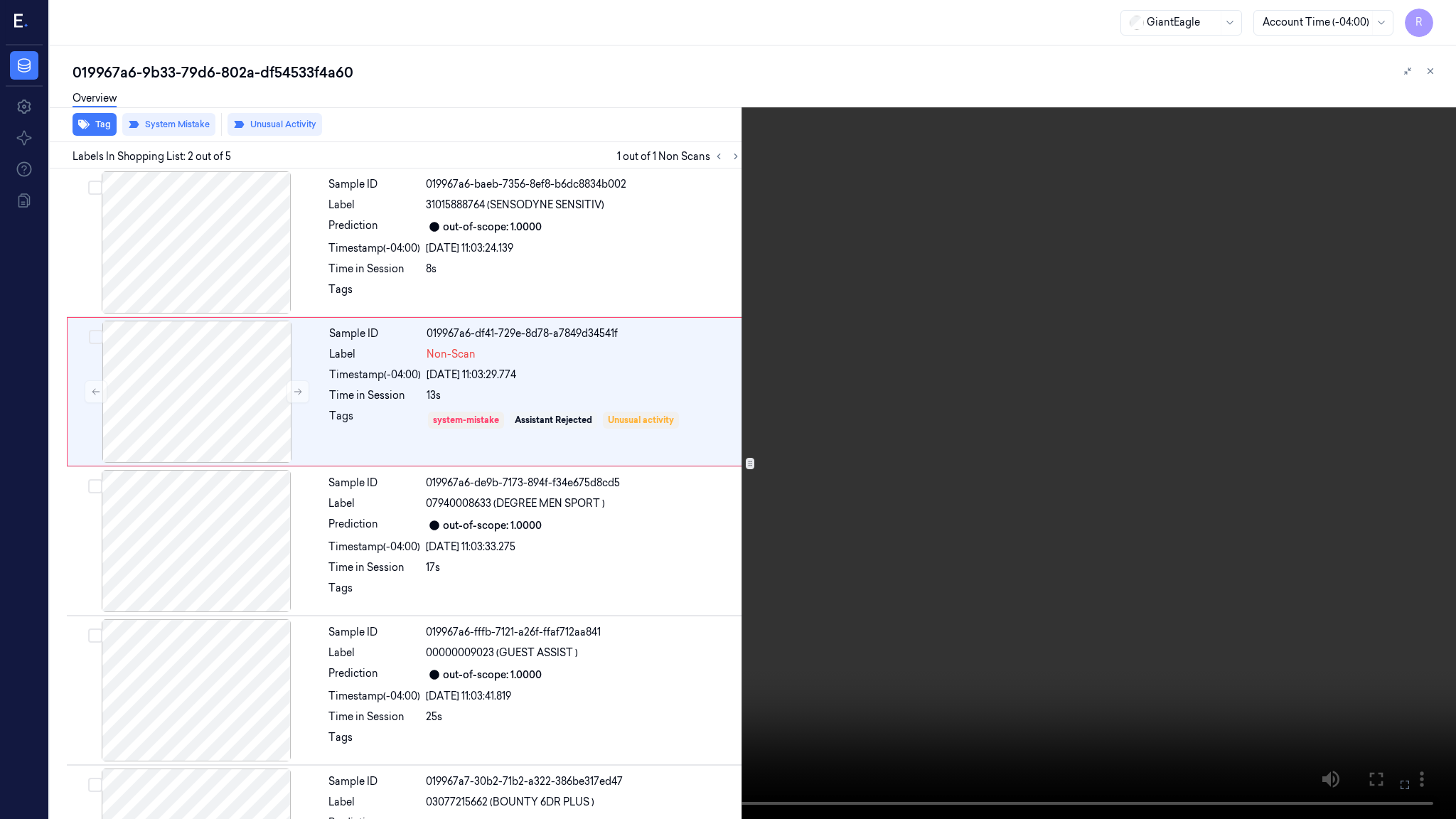
click at [615, 496] on video at bounding box center [728, 410] width 1456 height 819
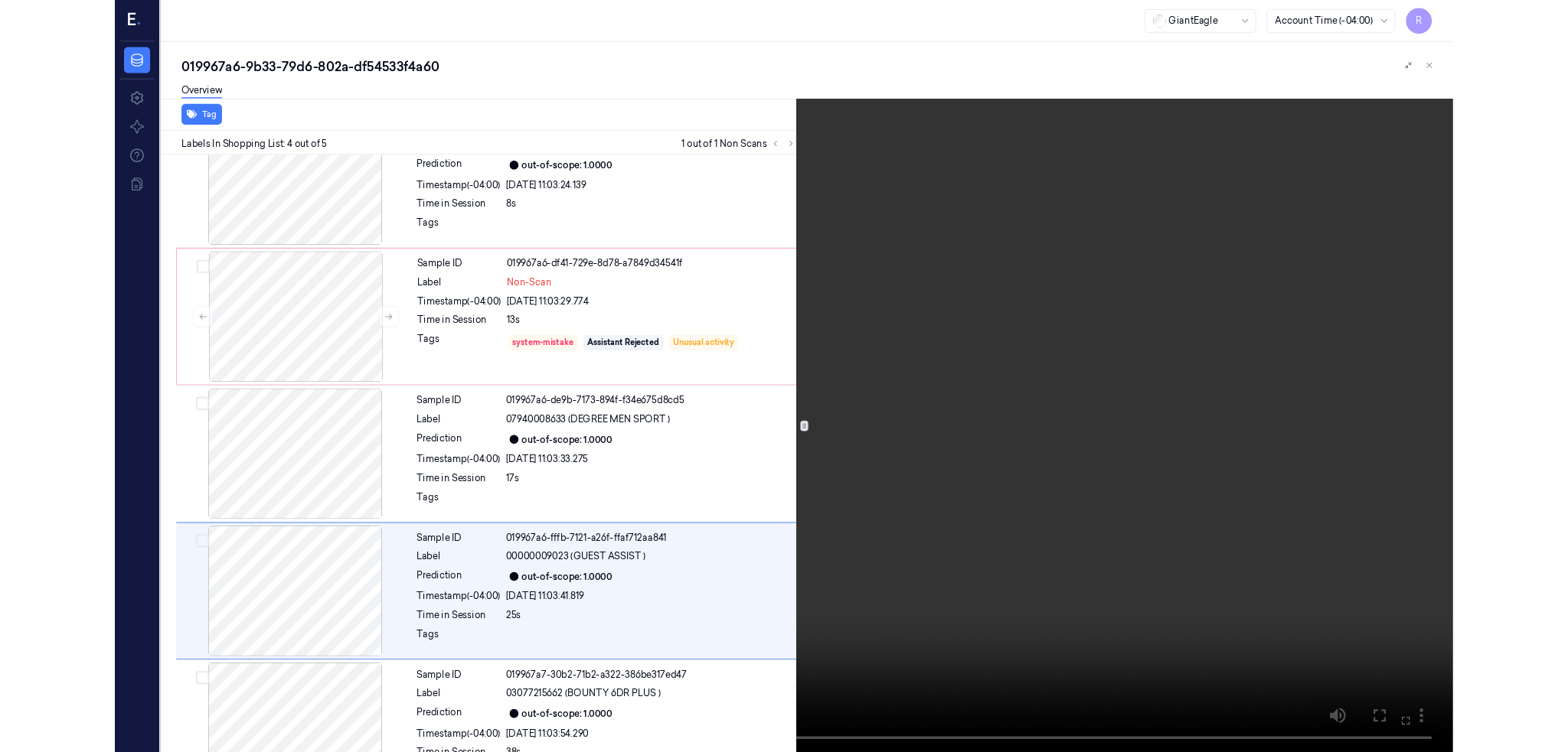
scroll to position [107, 0]
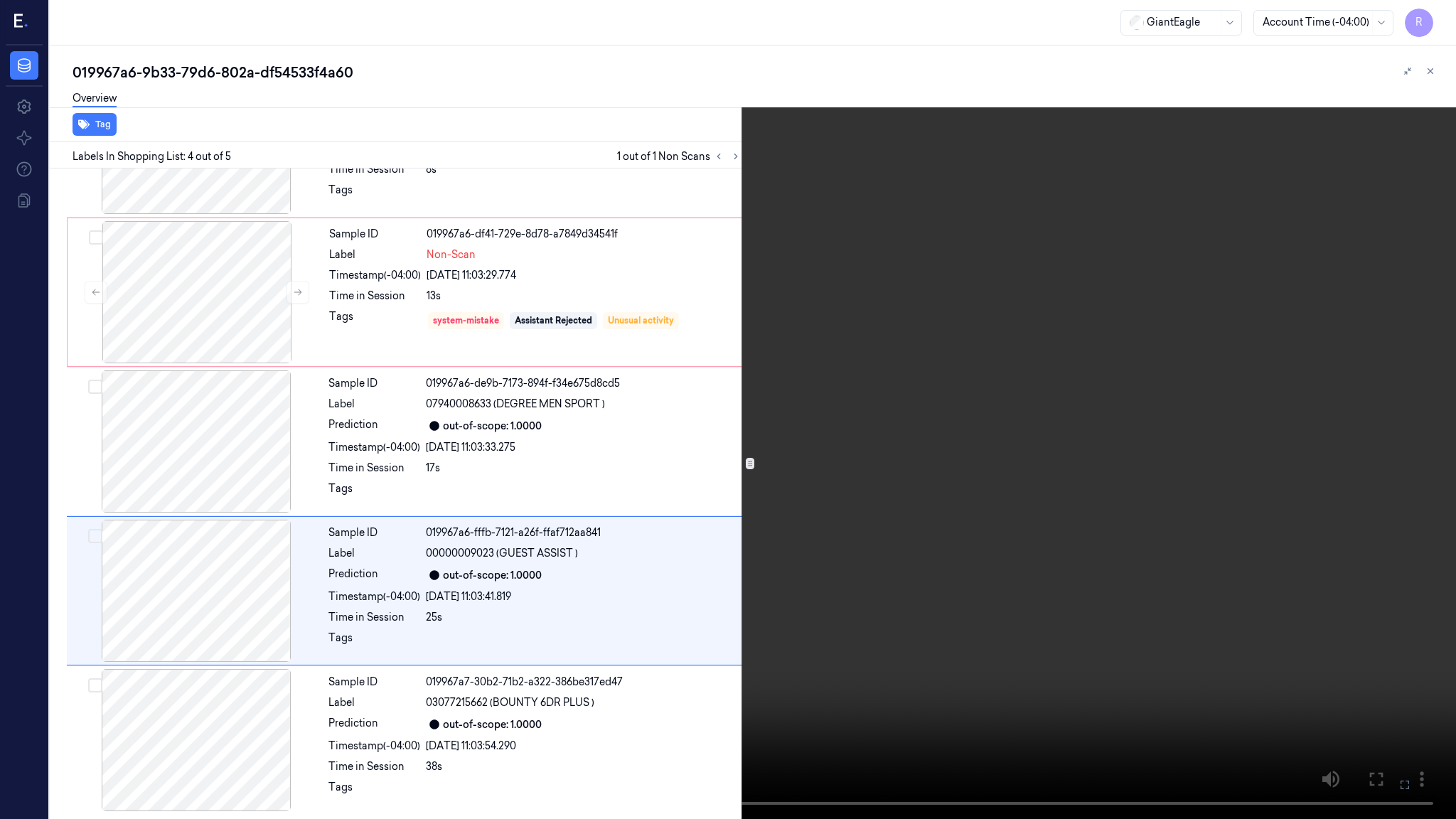
click at [726, 61] on video at bounding box center [728, 410] width 1456 height 819
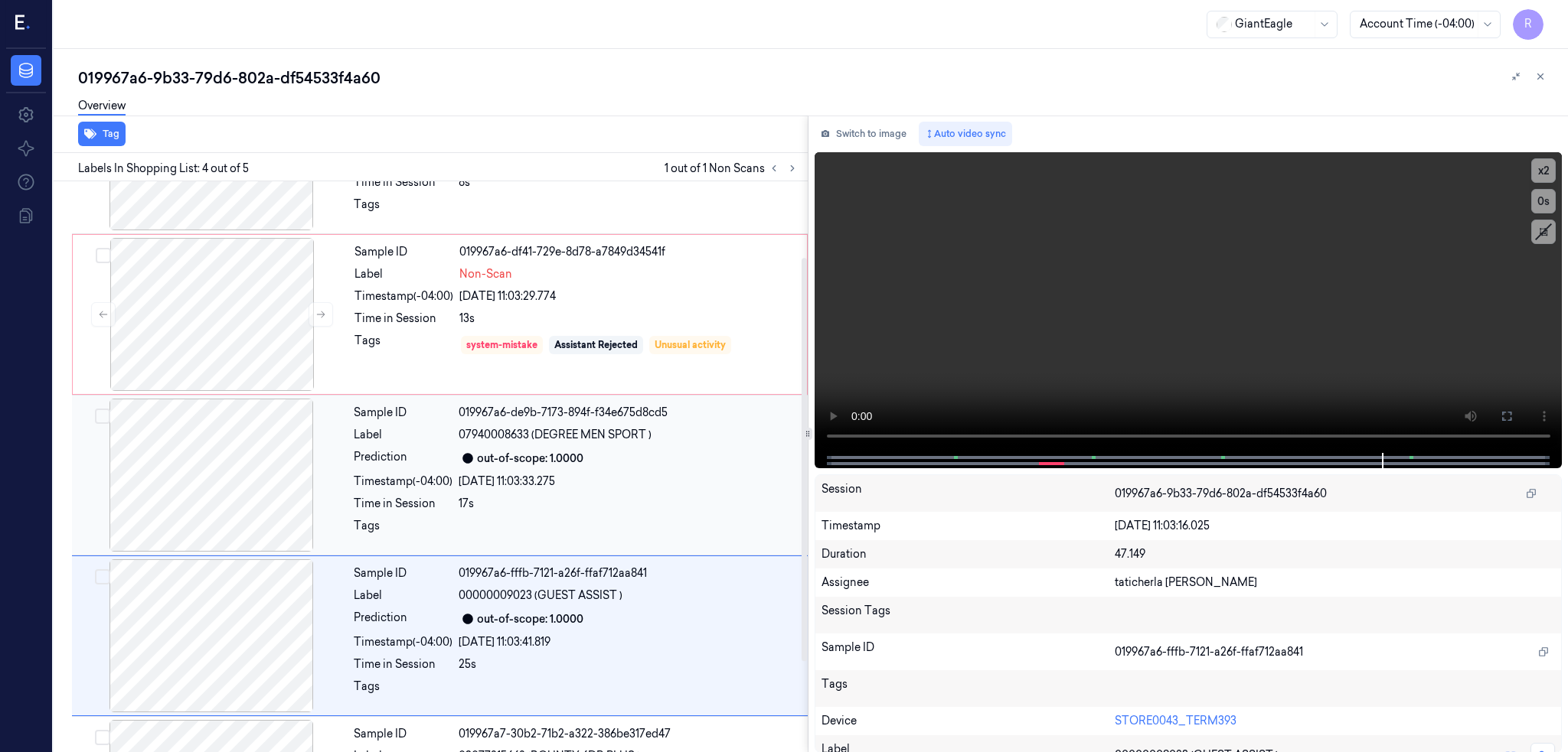
click at [190, 428] on div at bounding box center [211, 475] width 272 height 153
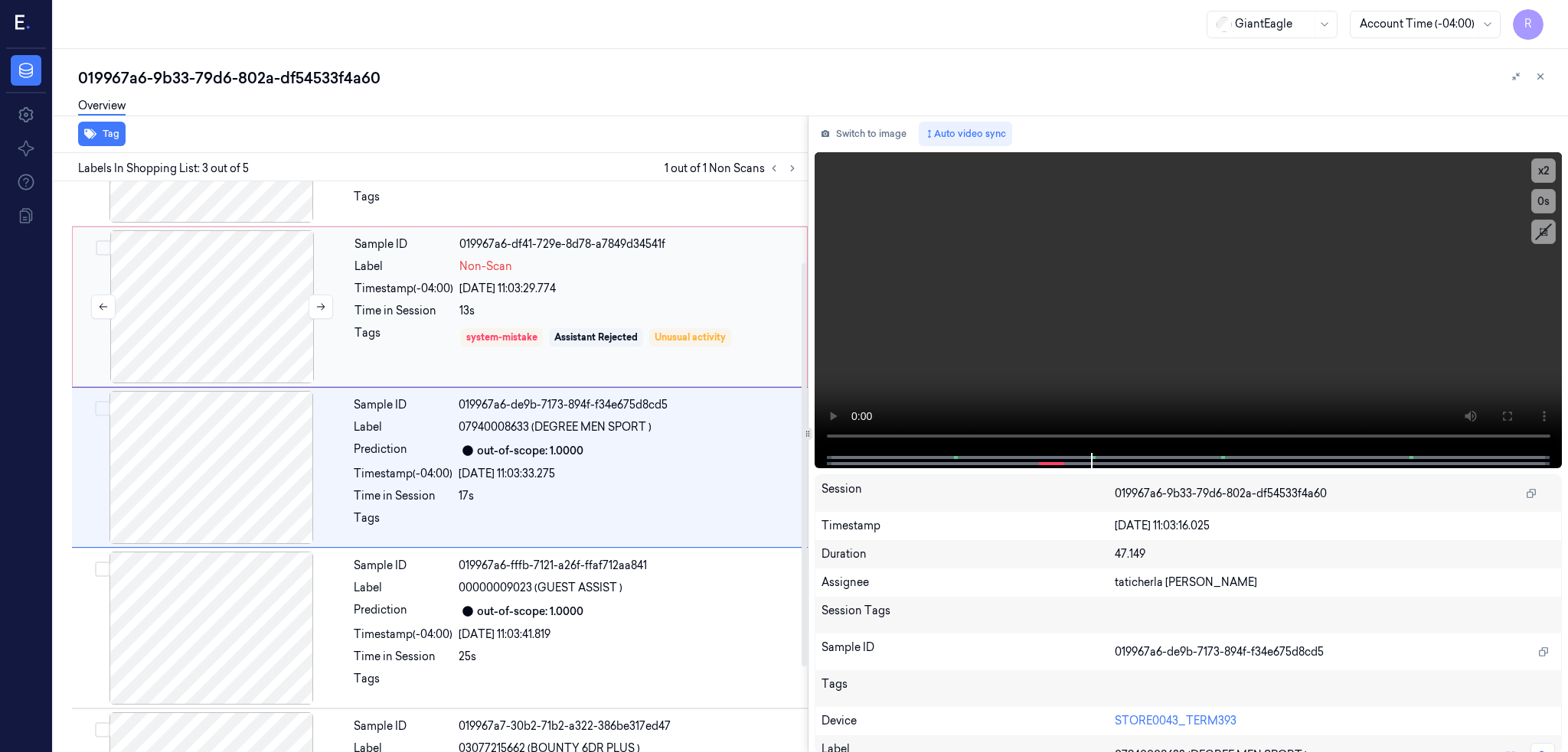
click at [276, 291] on div at bounding box center [212, 306] width 272 height 153
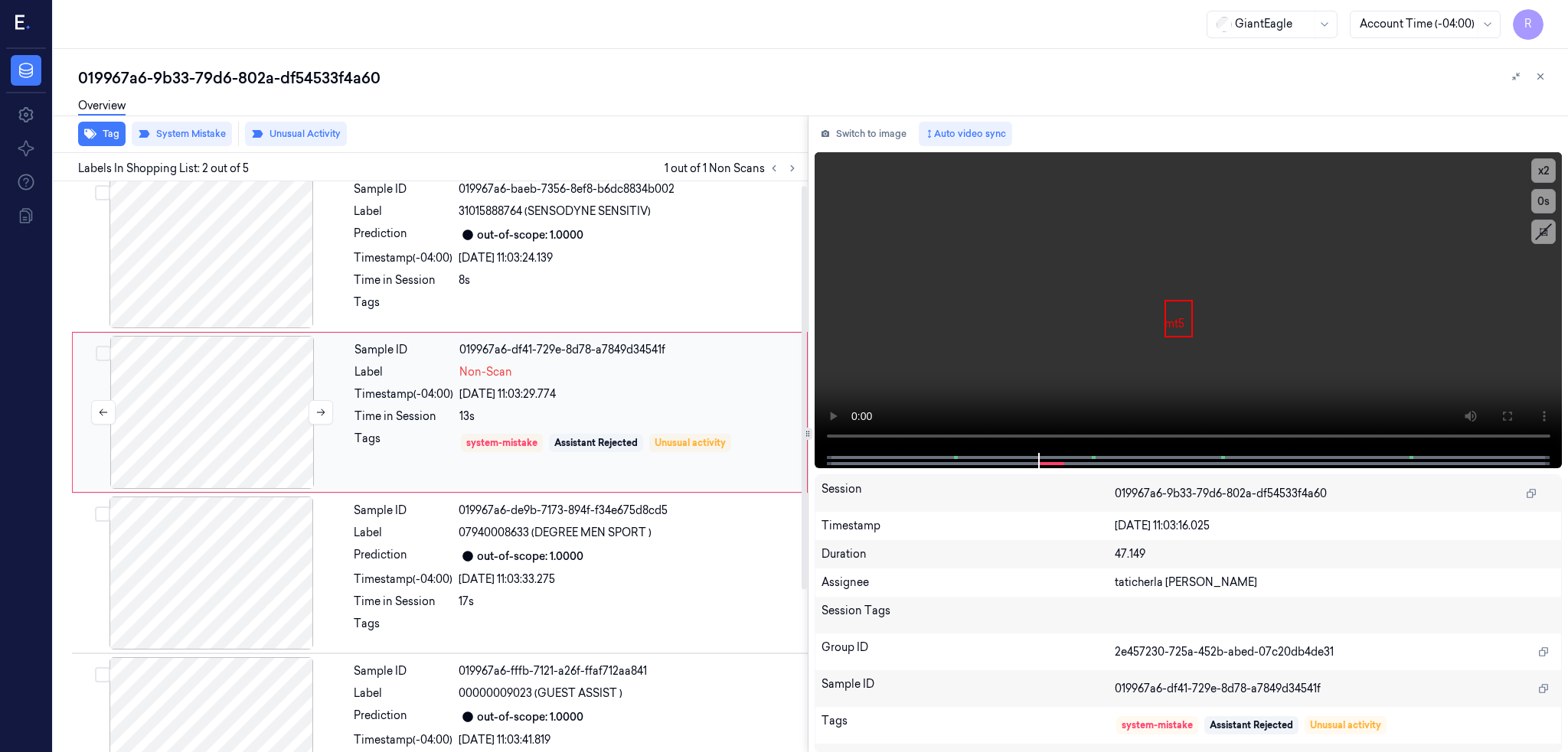
scroll to position [0, 0]
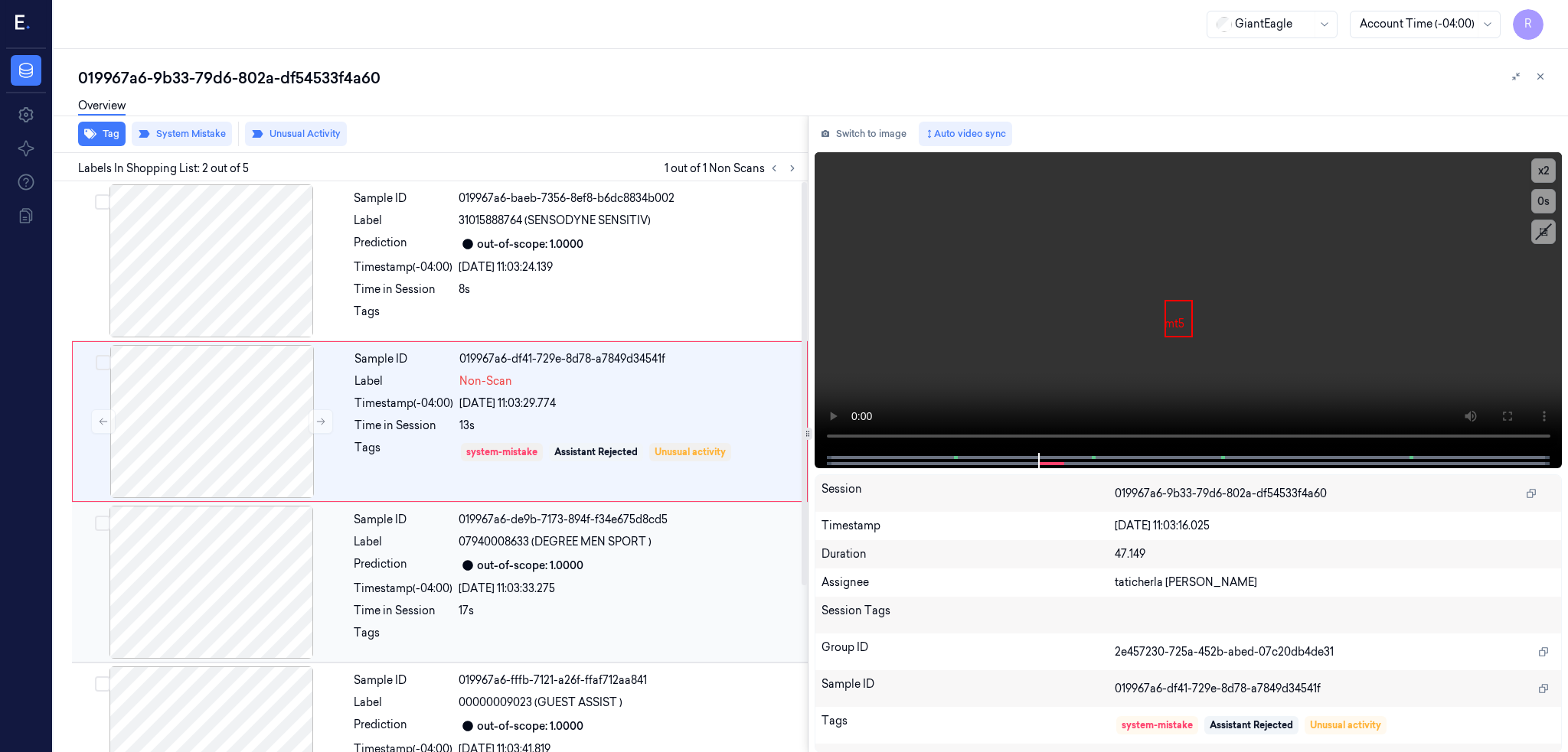
click at [243, 615] on div at bounding box center [211, 582] width 272 height 153
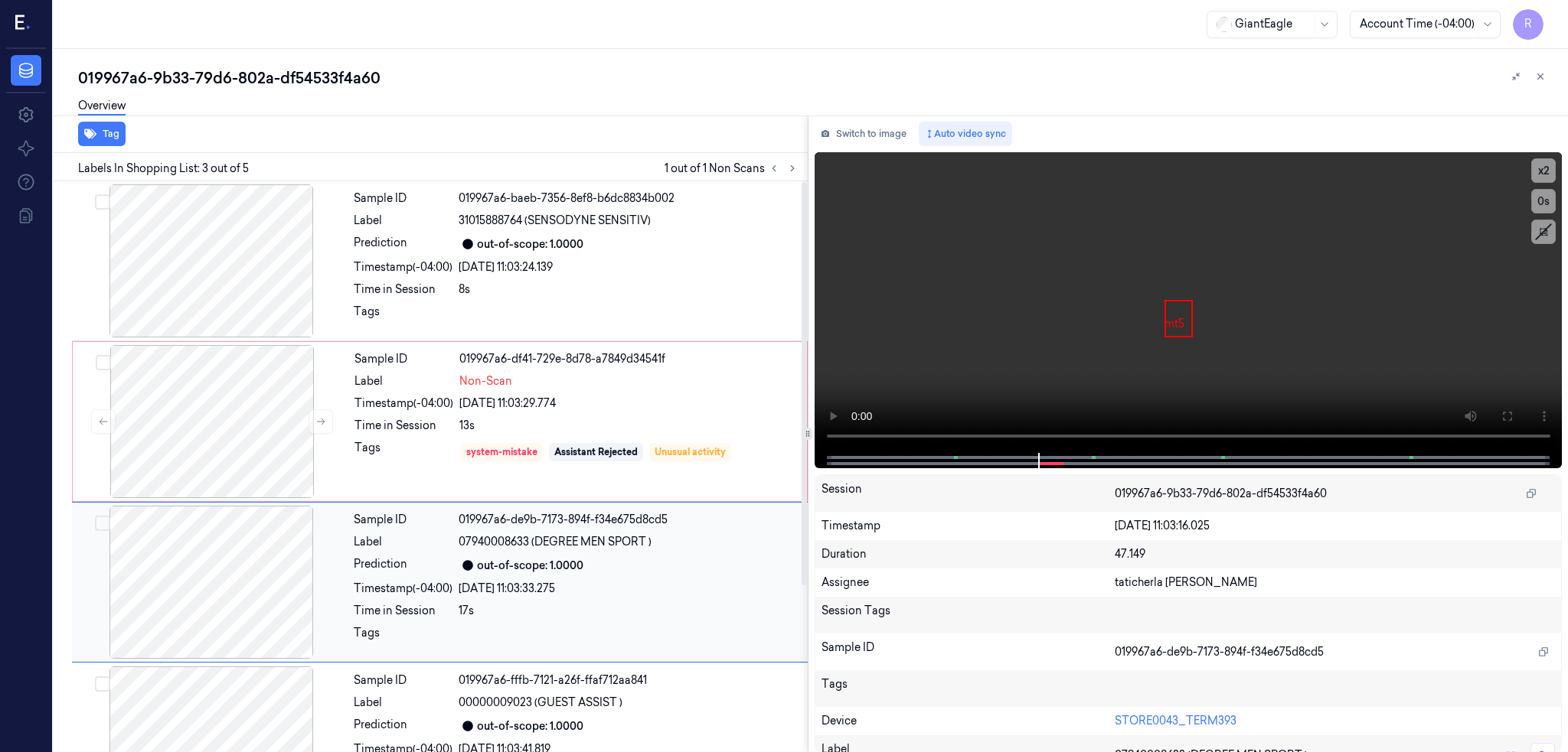
scroll to position [115, 0]
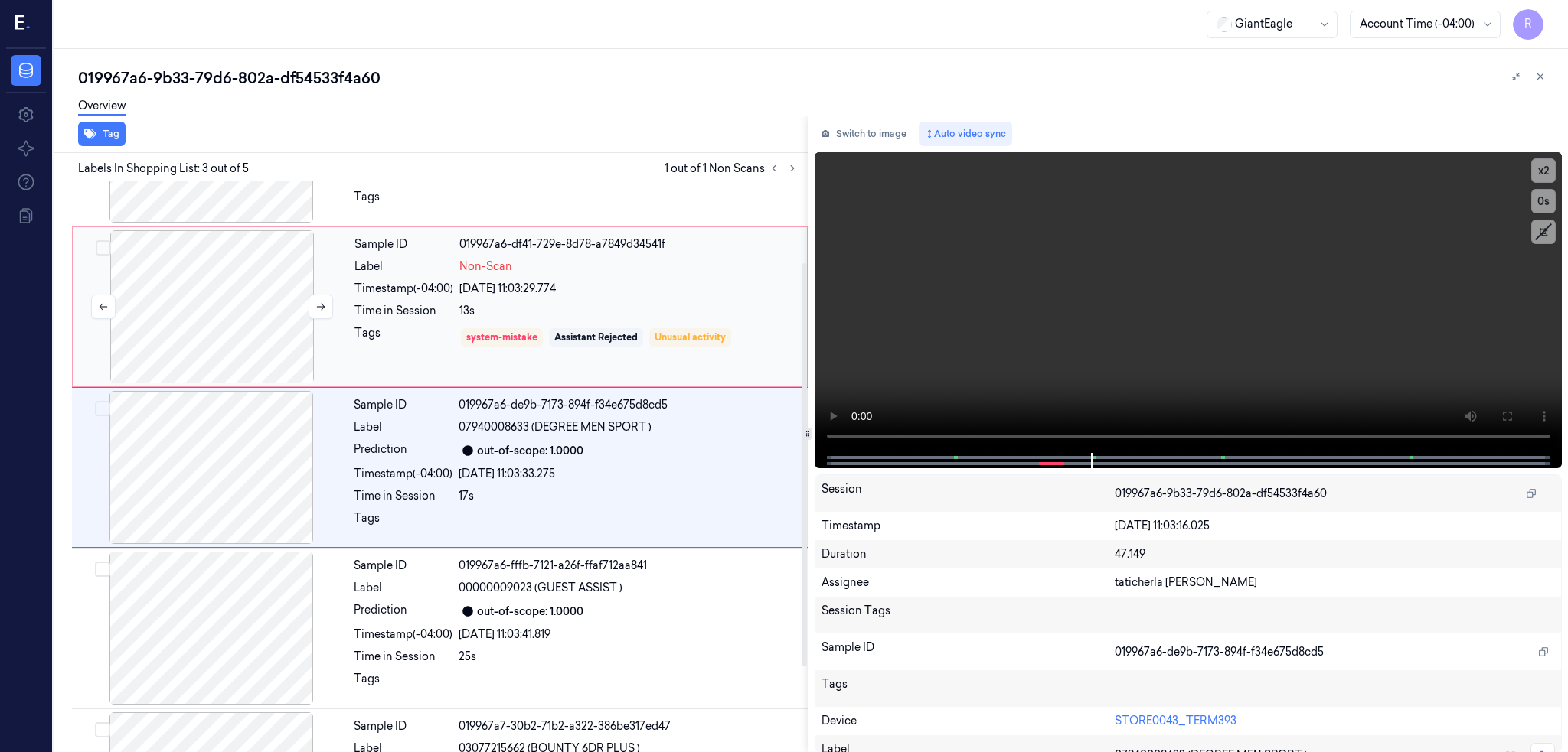
click at [176, 330] on div at bounding box center [212, 306] width 272 height 153
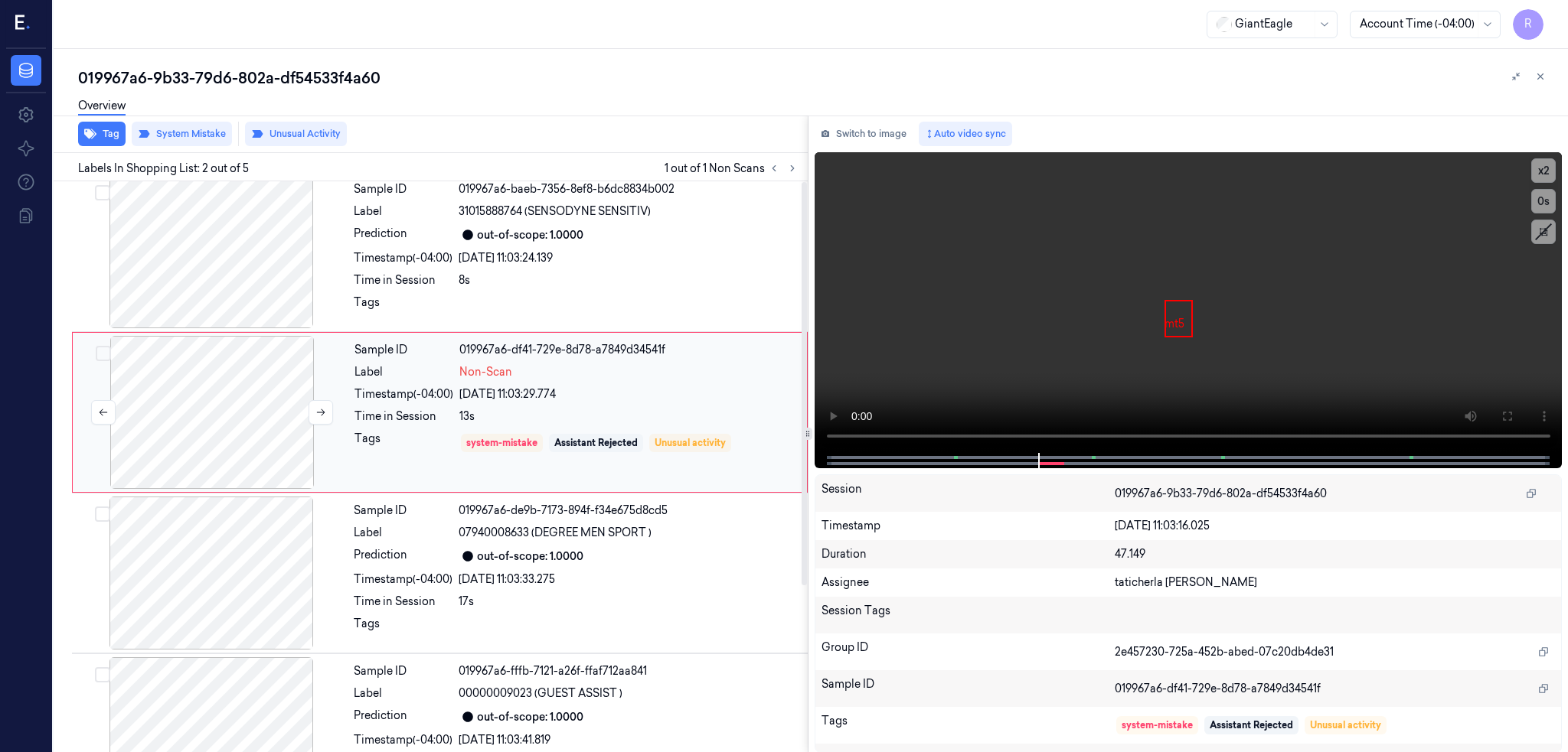
scroll to position [0, 0]
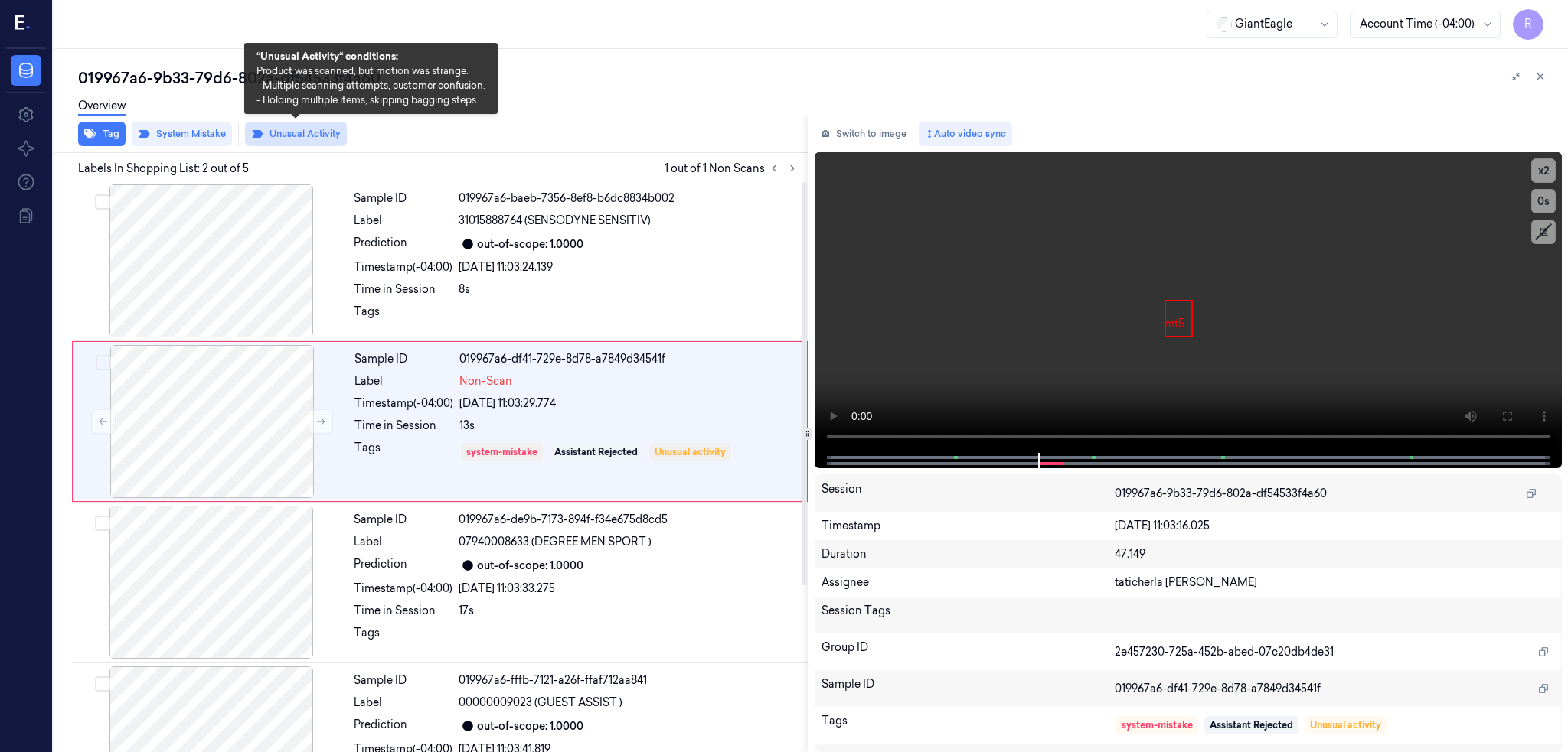
click at [294, 142] on button "Unusual Activity" at bounding box center [295, 134] width 102 height 25
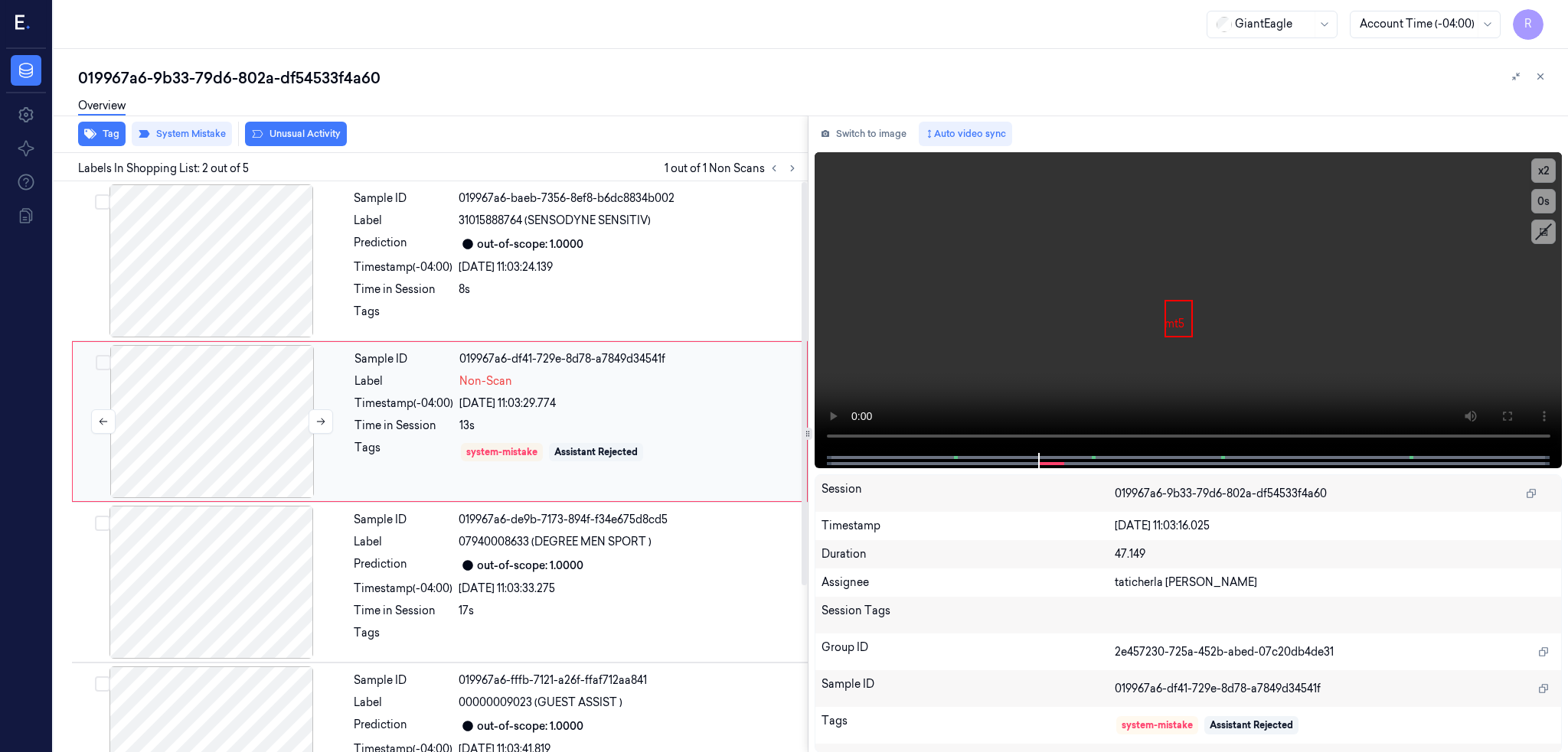
click at [176, 397] on div at bounding box center [212, 421] width 272 height 153
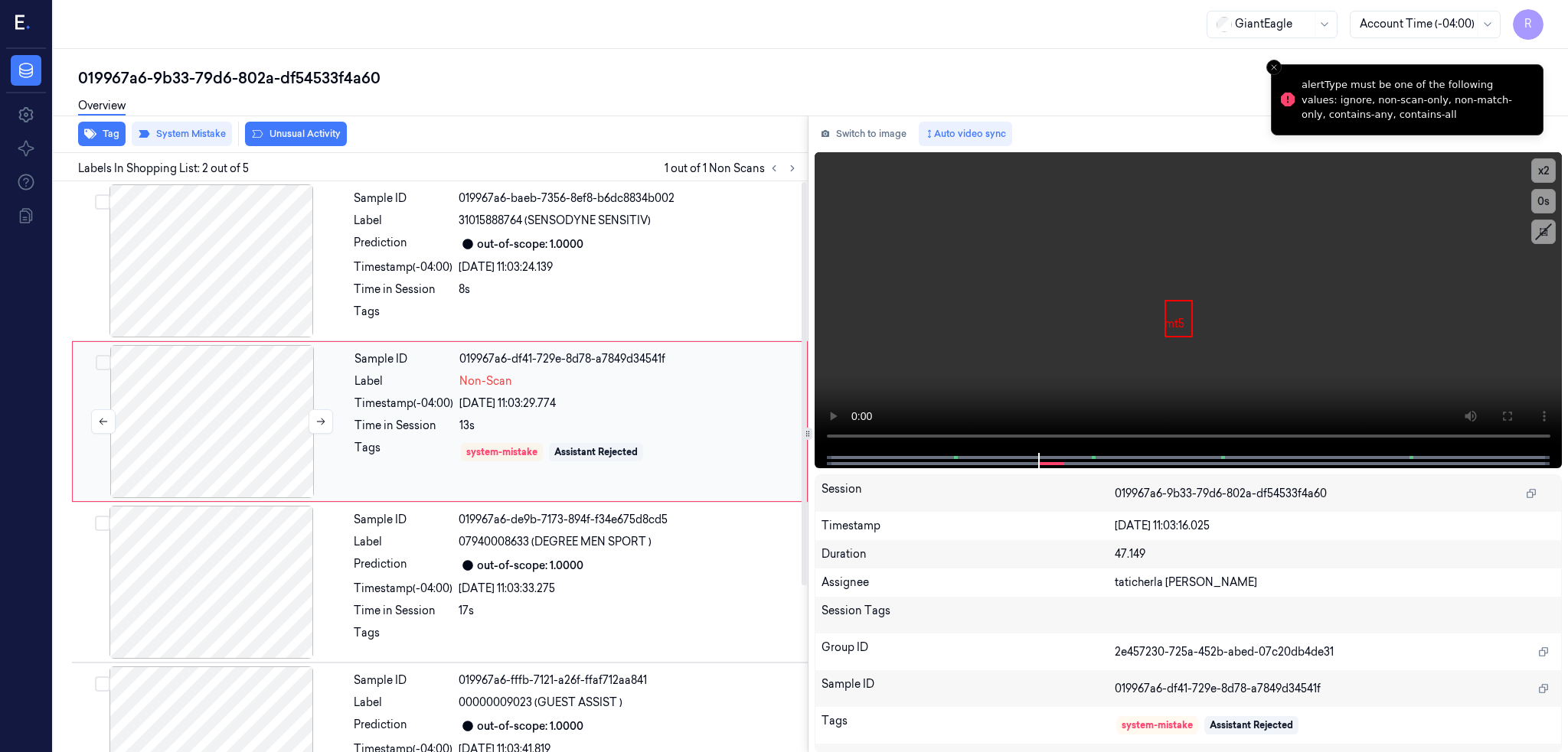
click at [191, 454] on div at bounding box center [212, 421] width 272 height 153
click at [239, 471] on div at bounding box center [212, 421] width 272 height 153
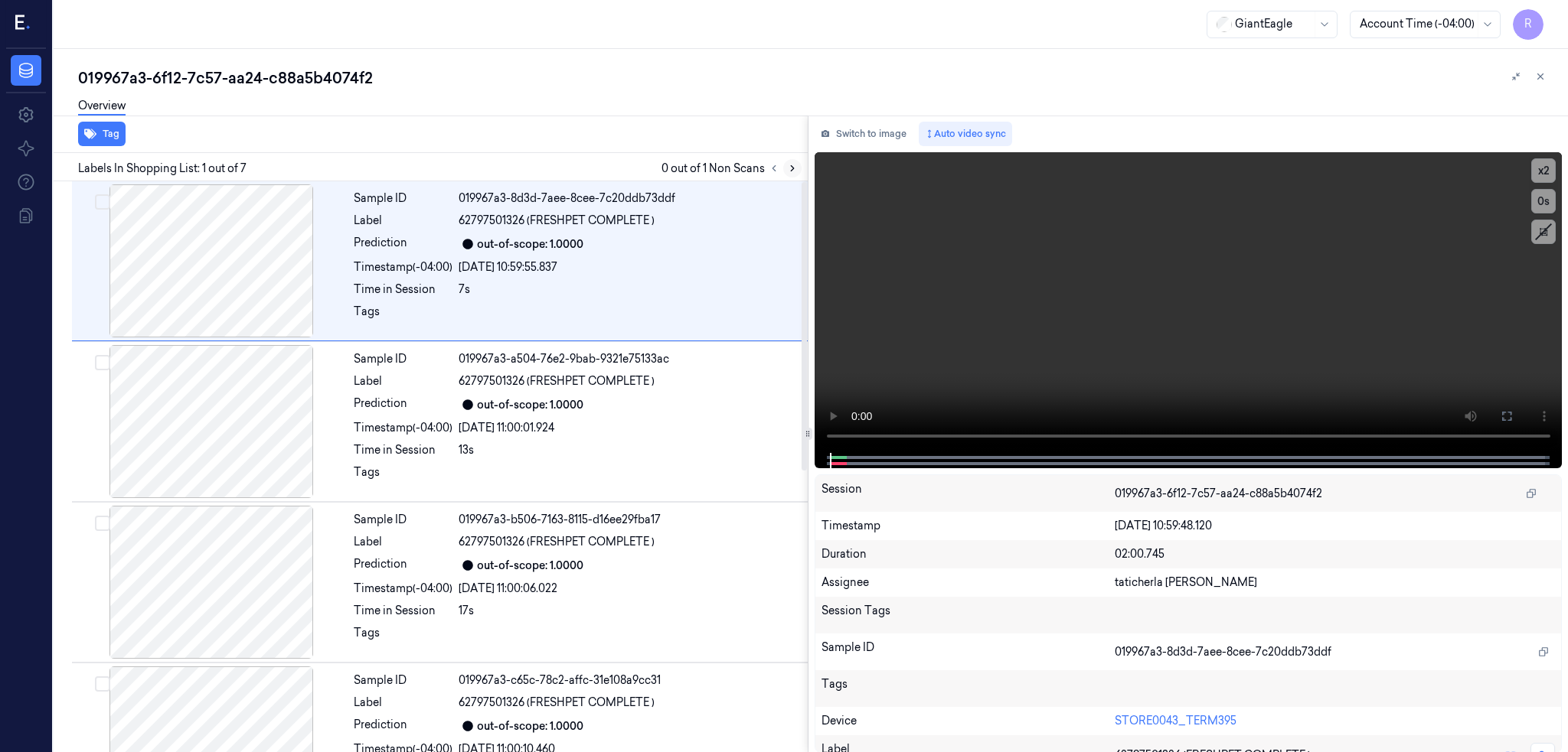
click at [801, 161] on button at bounding box center [792, 168] width 18 height 18
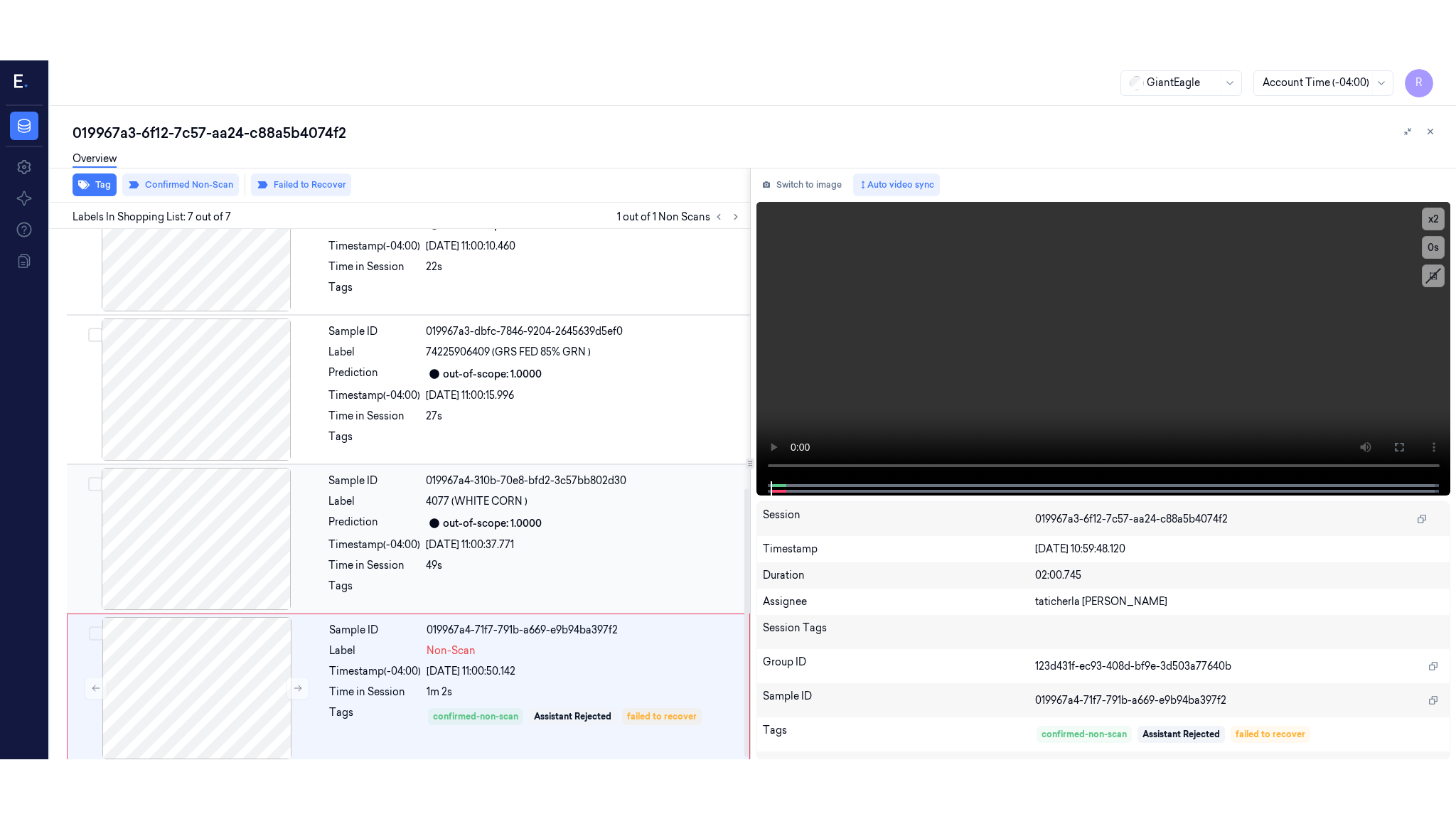
scroll to position [518, 0]
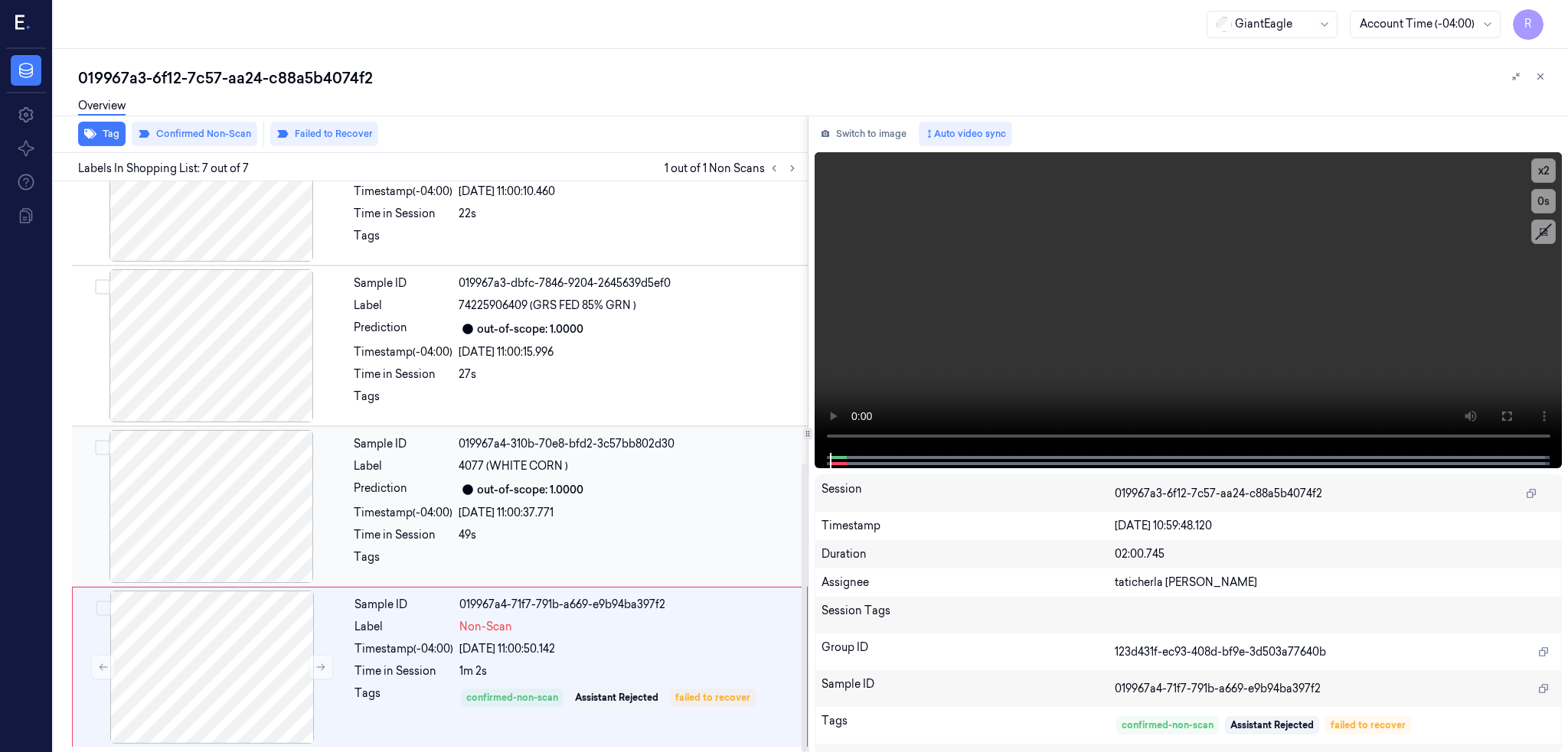
click at [198, 494] on div at bounding box center [211, 506] width 272 height 153
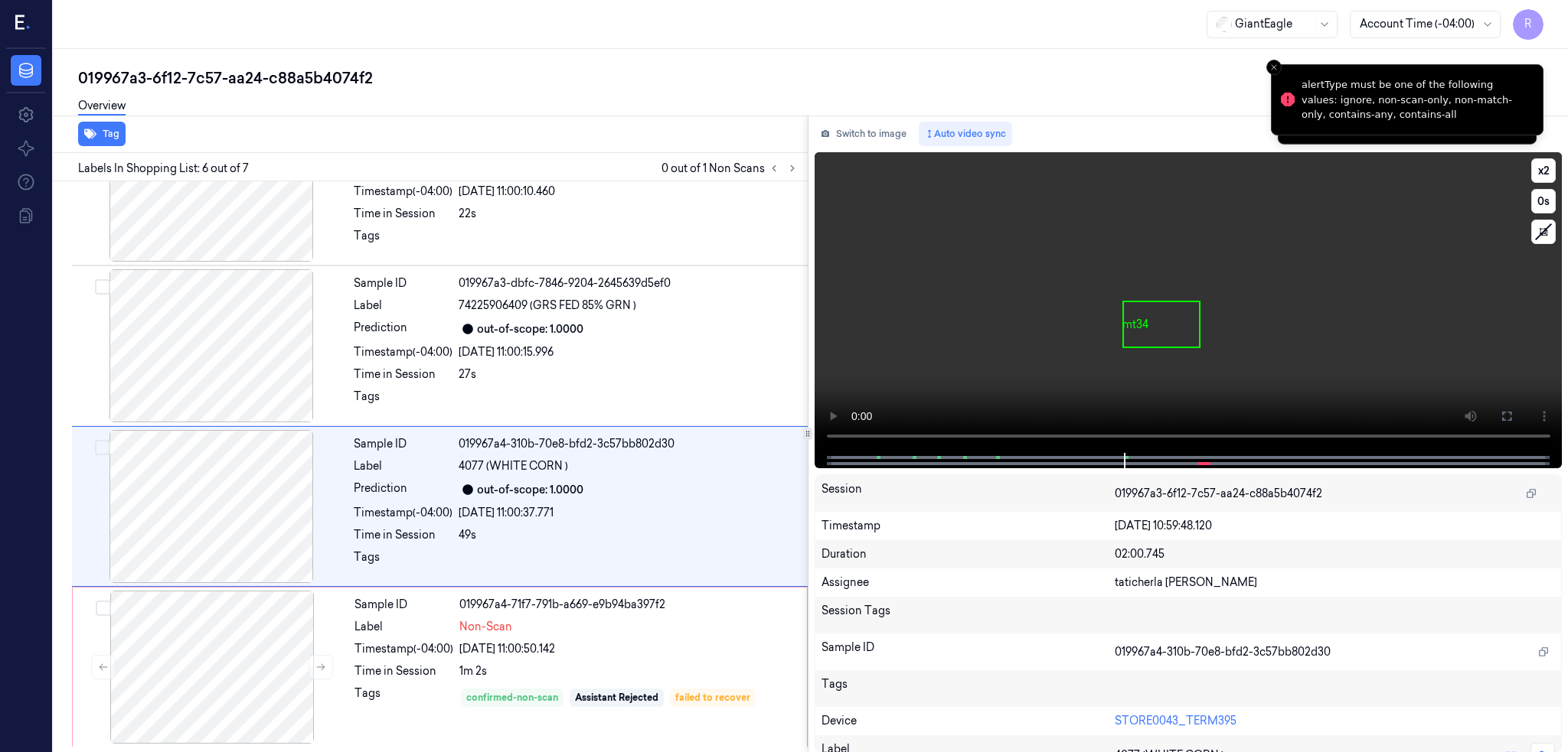
click at [1519, 418] on button at bounding box center [1506, 416] width 25 height 25
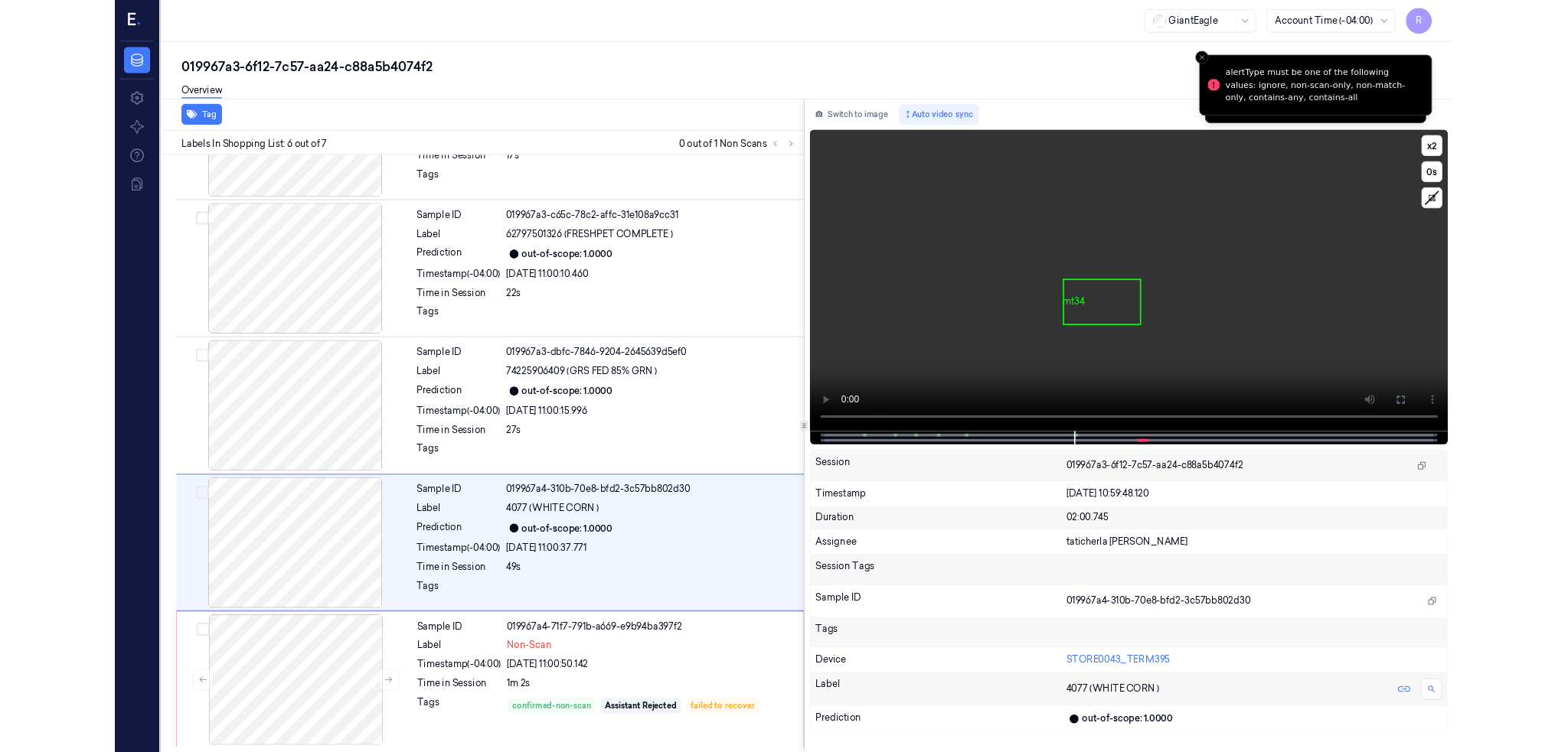
scroll to position [429, 0]
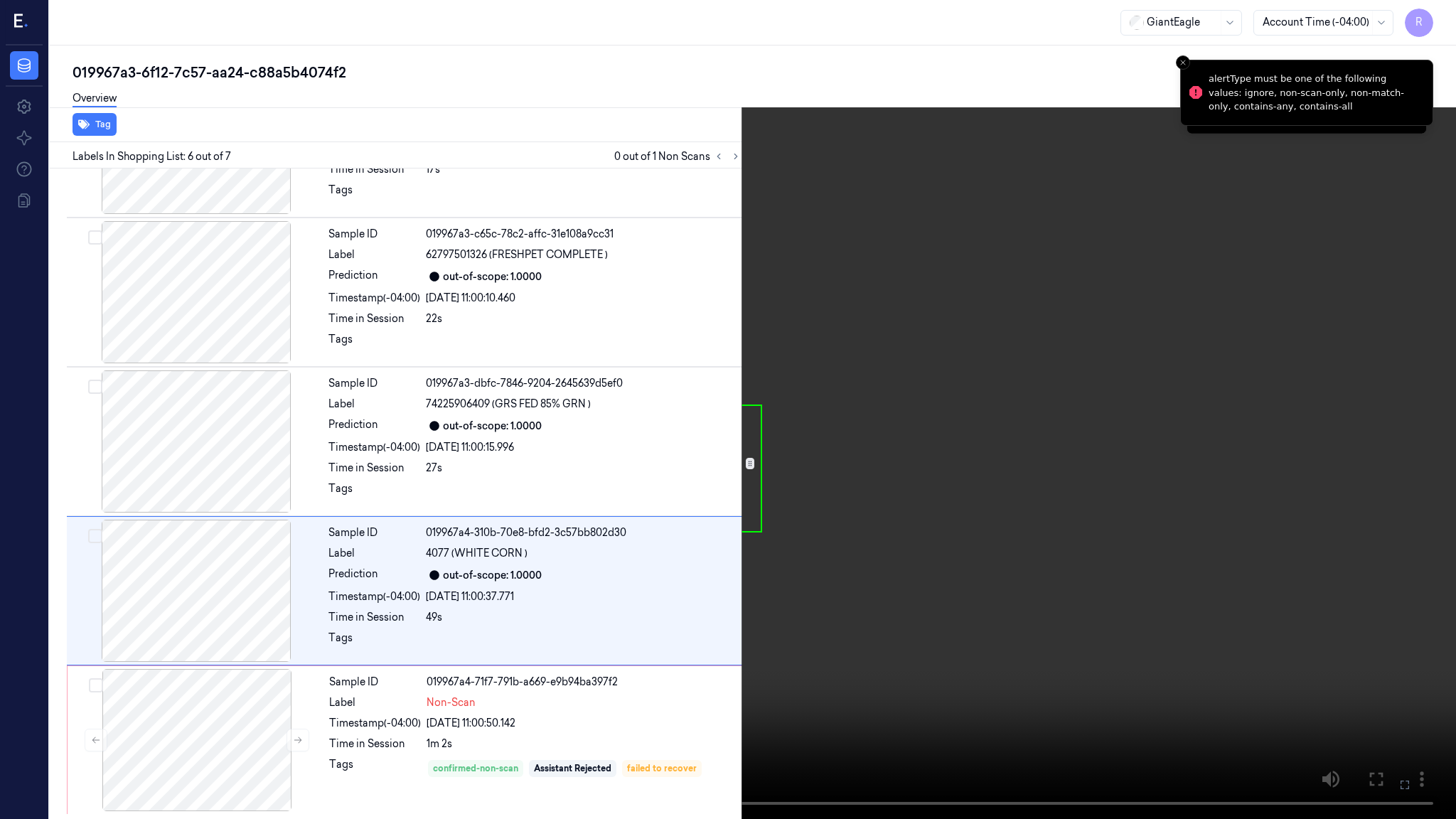
click at [373, 548] on video at bounding box center [728, 410] width 1456 height 819
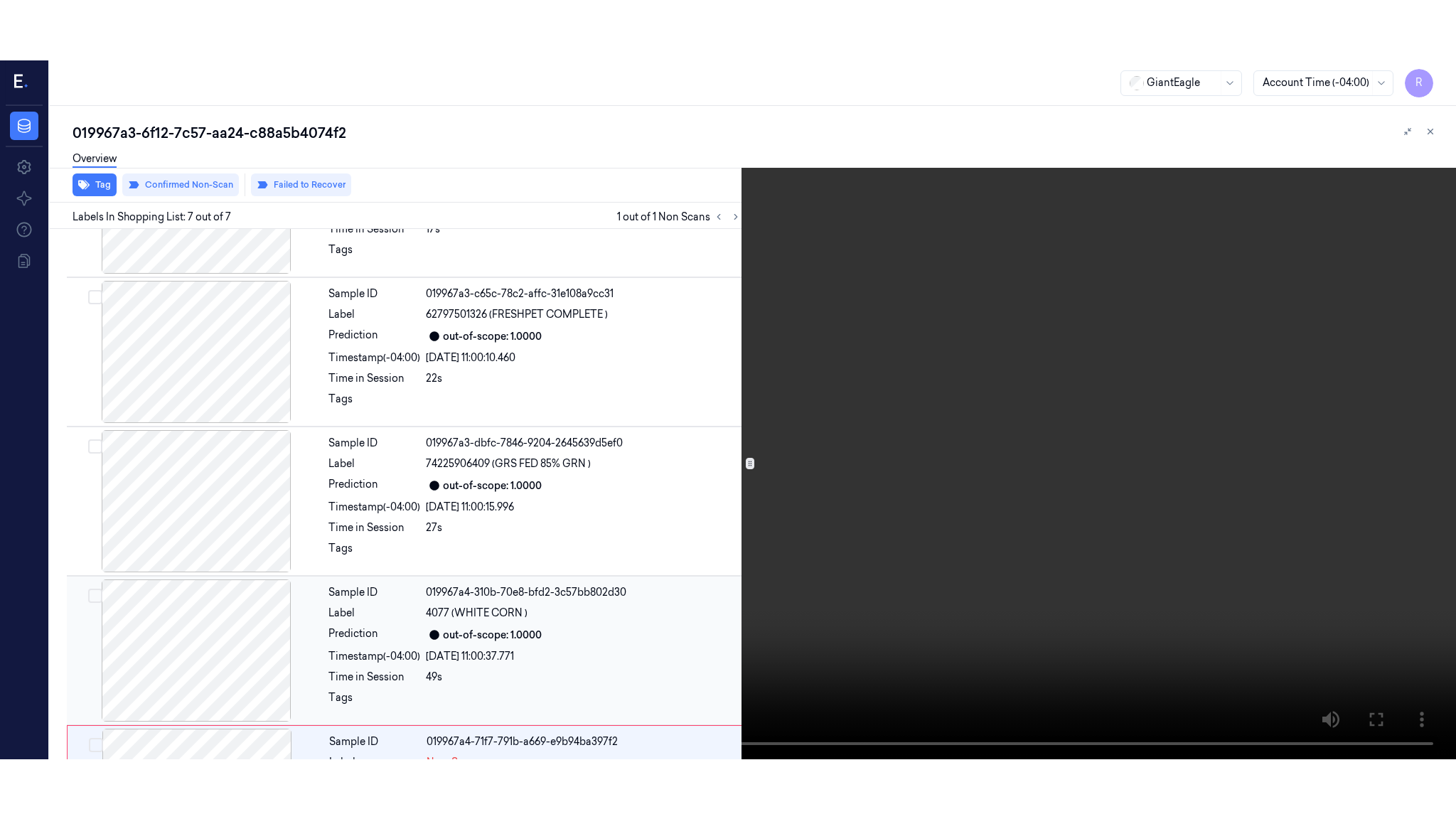
scroll to position [518, 0]
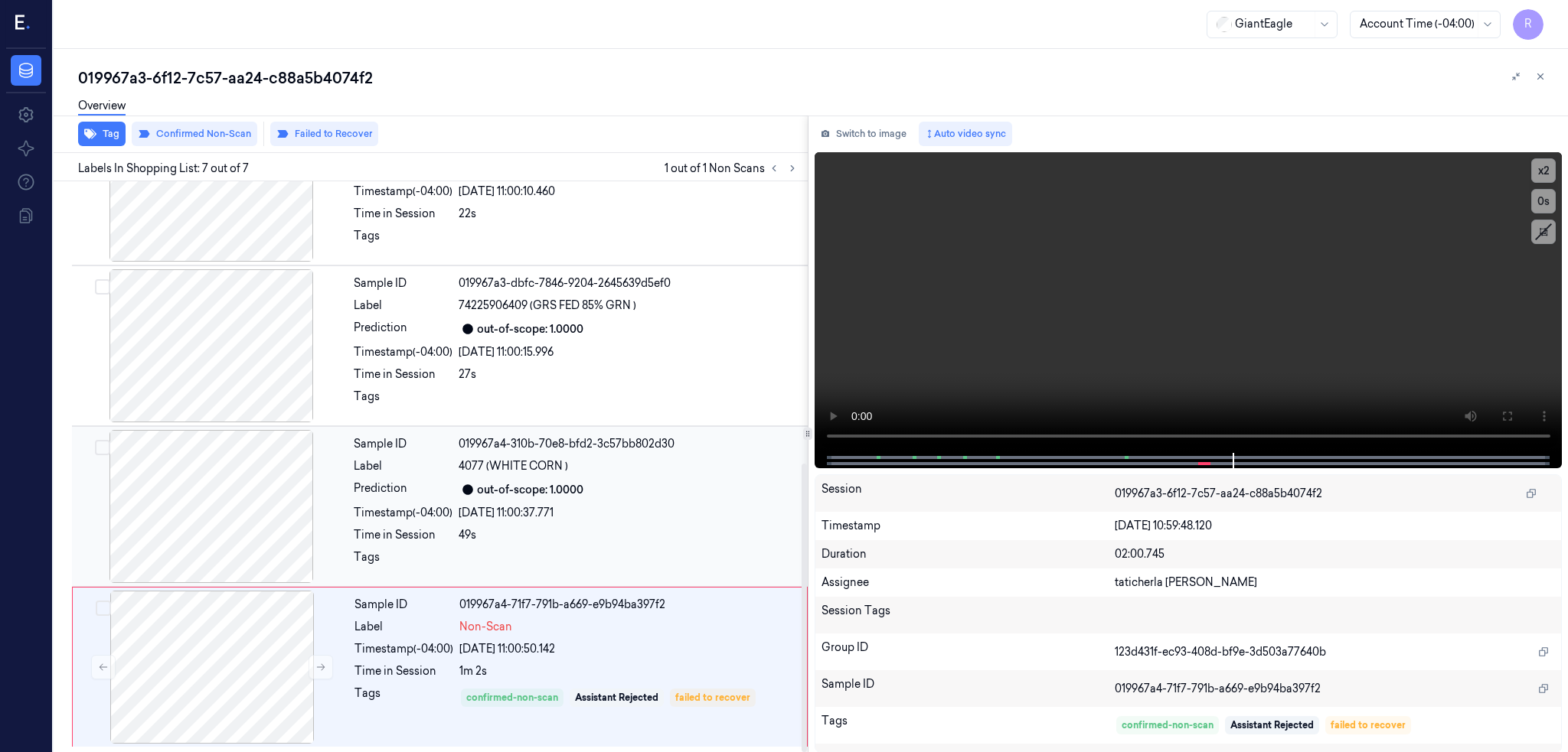
click at [223, 508] on div at bounding box center [211, 506] width 272 height 153
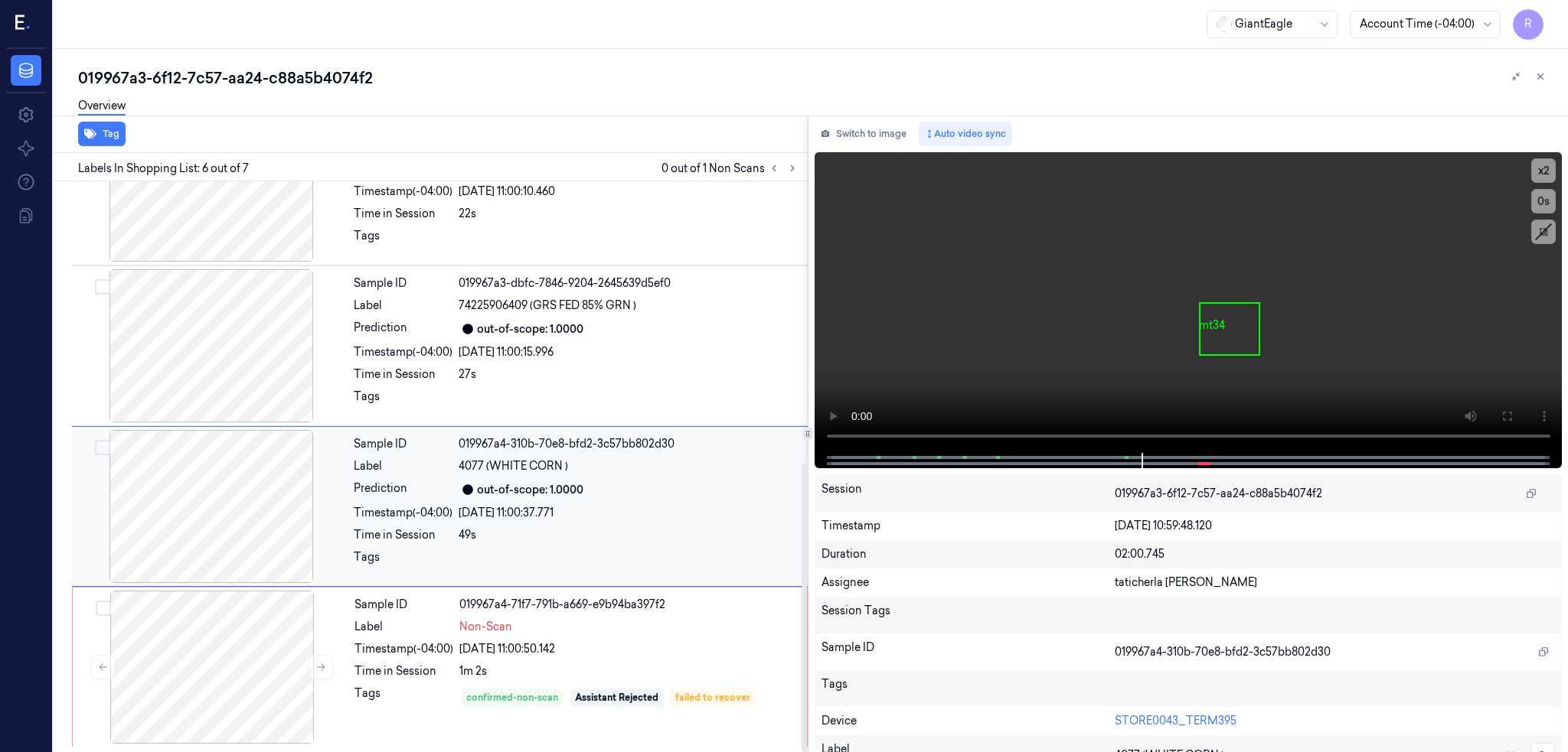
click at [223, 508] on div at bounding box center [211, 506] width 272 height 153
click at [1513, 419] on icon at bounding box center [1506, 416] width 12 height 12
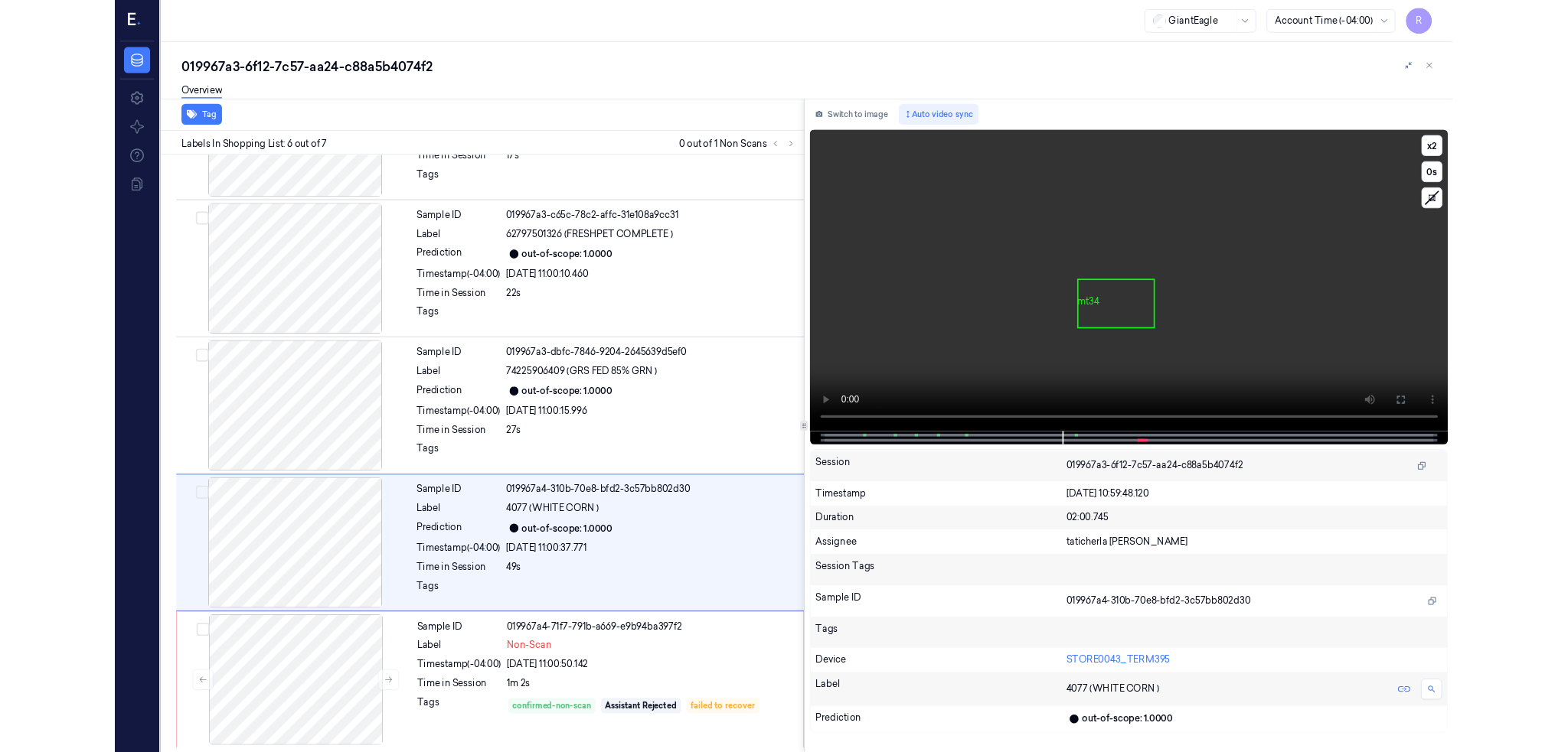
scroll to position [429, 0]
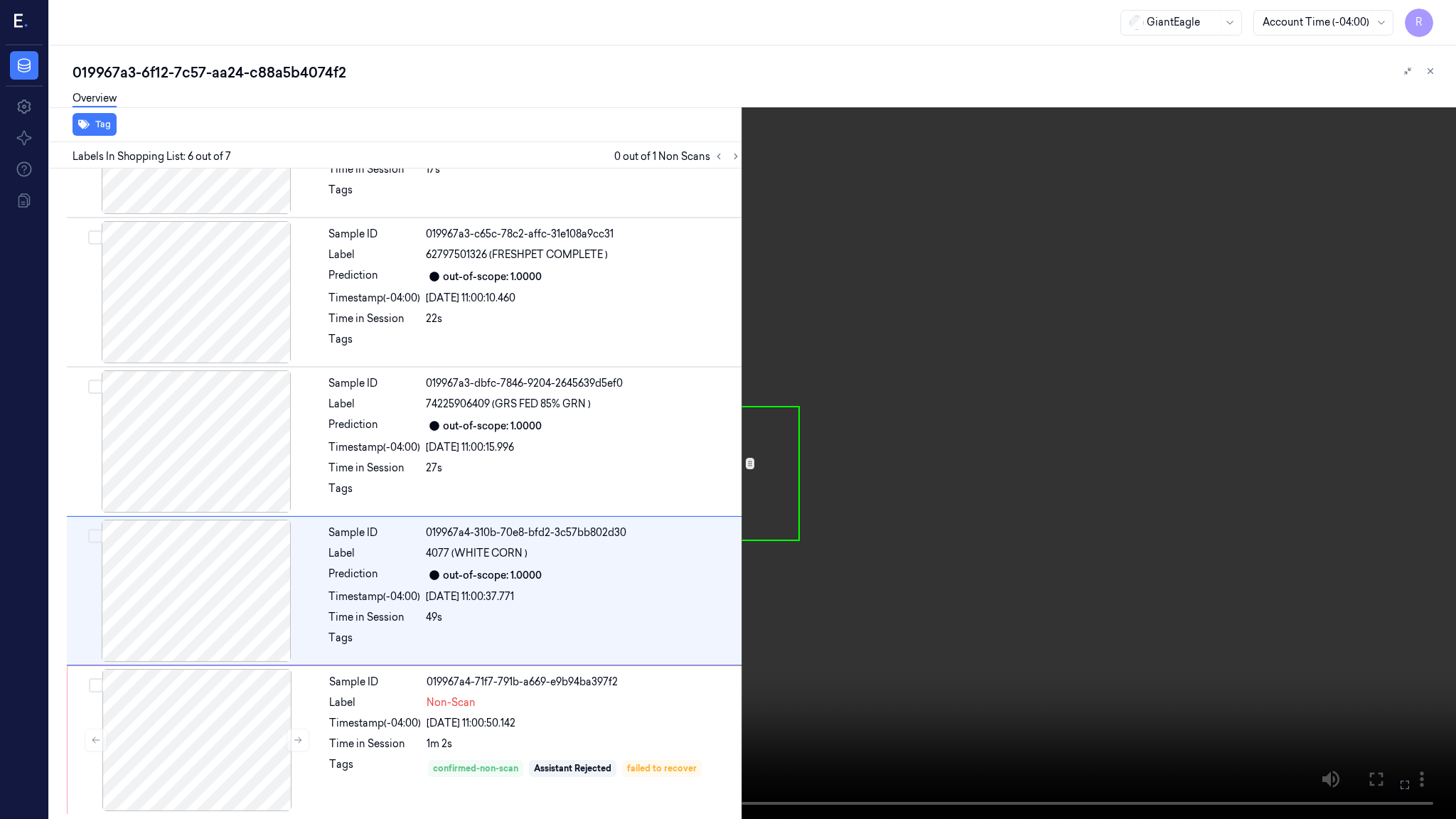
click at [739, 604] on video at bounding box center [728, 410] width 1456 height 819
click at [739, 603] on video at bounding box center [728, 410] width 1456 height 819
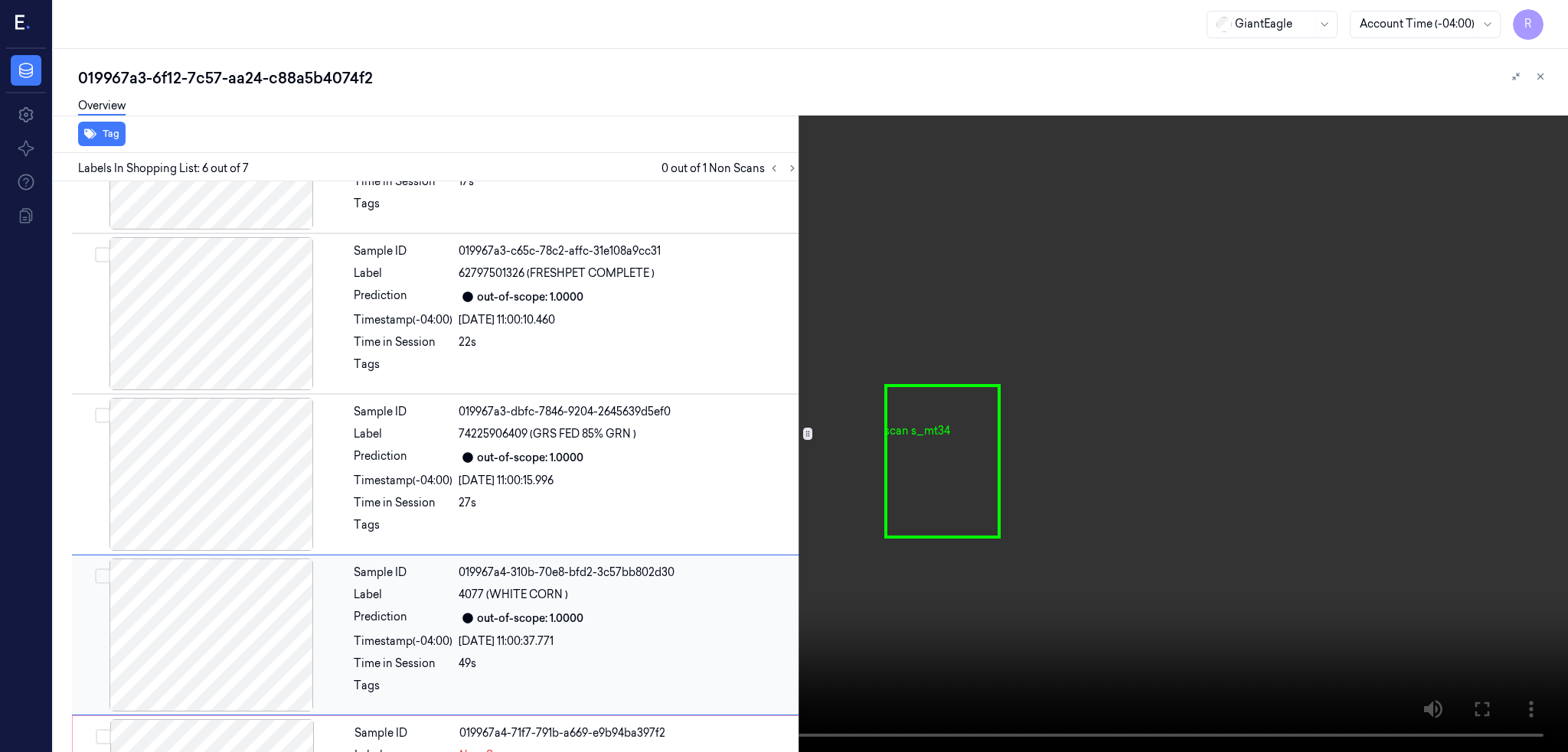
scroll to position [558, 0]
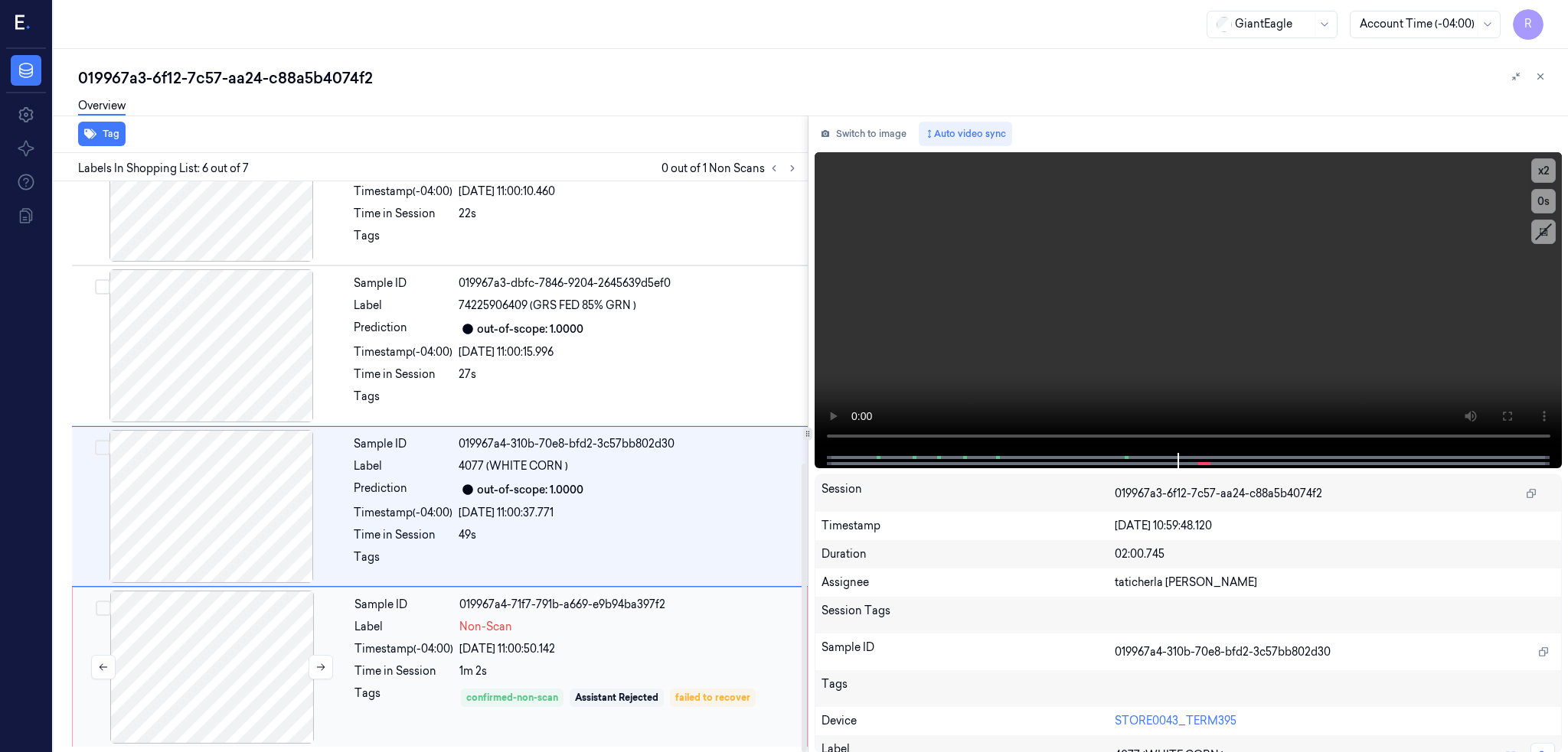
click at [187, 619] on div at bounding box center [212, 667] width 272 height 153
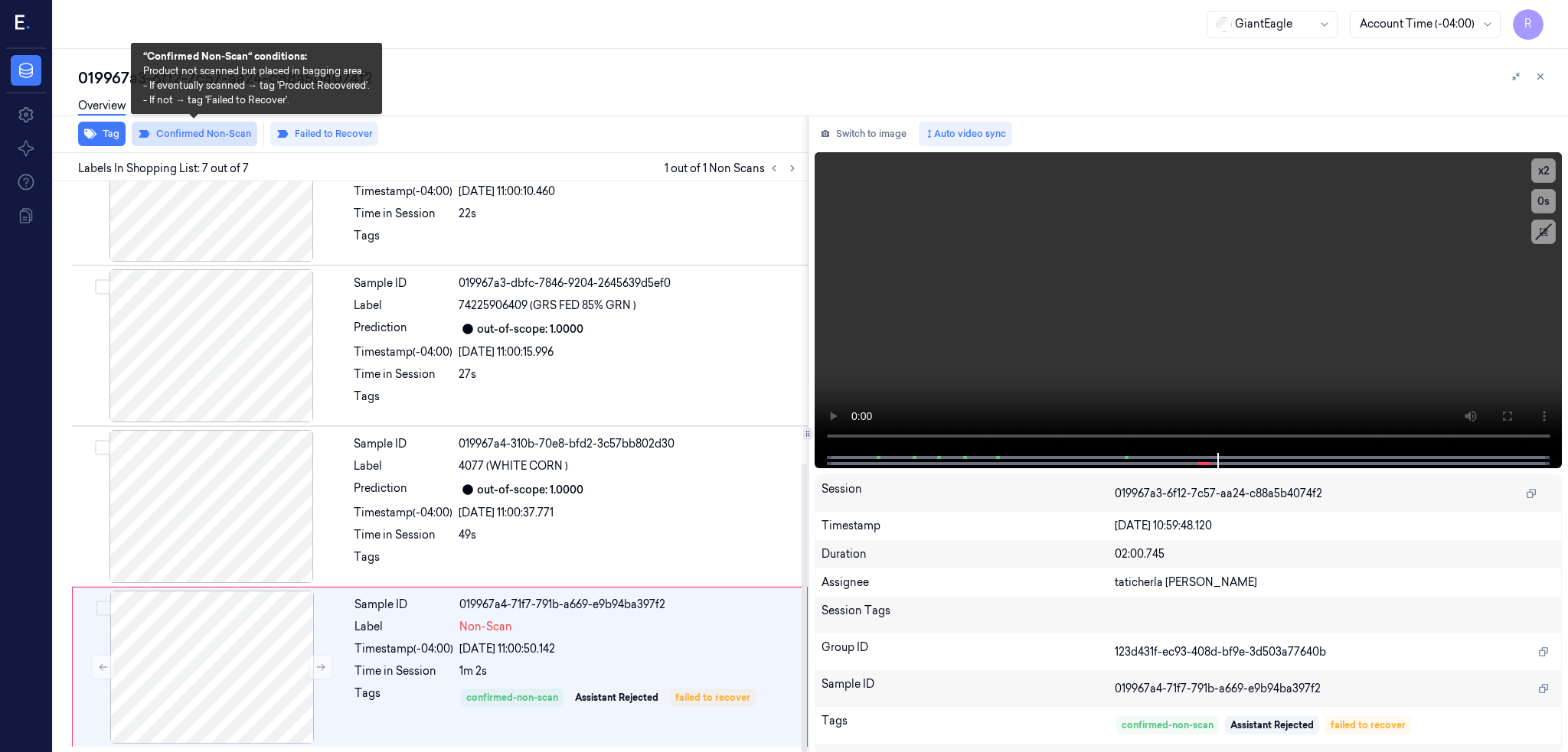
click at [204, 141] on button "Confirmed Non-Scan" at bounding box center [194, 134] width 126 height 25
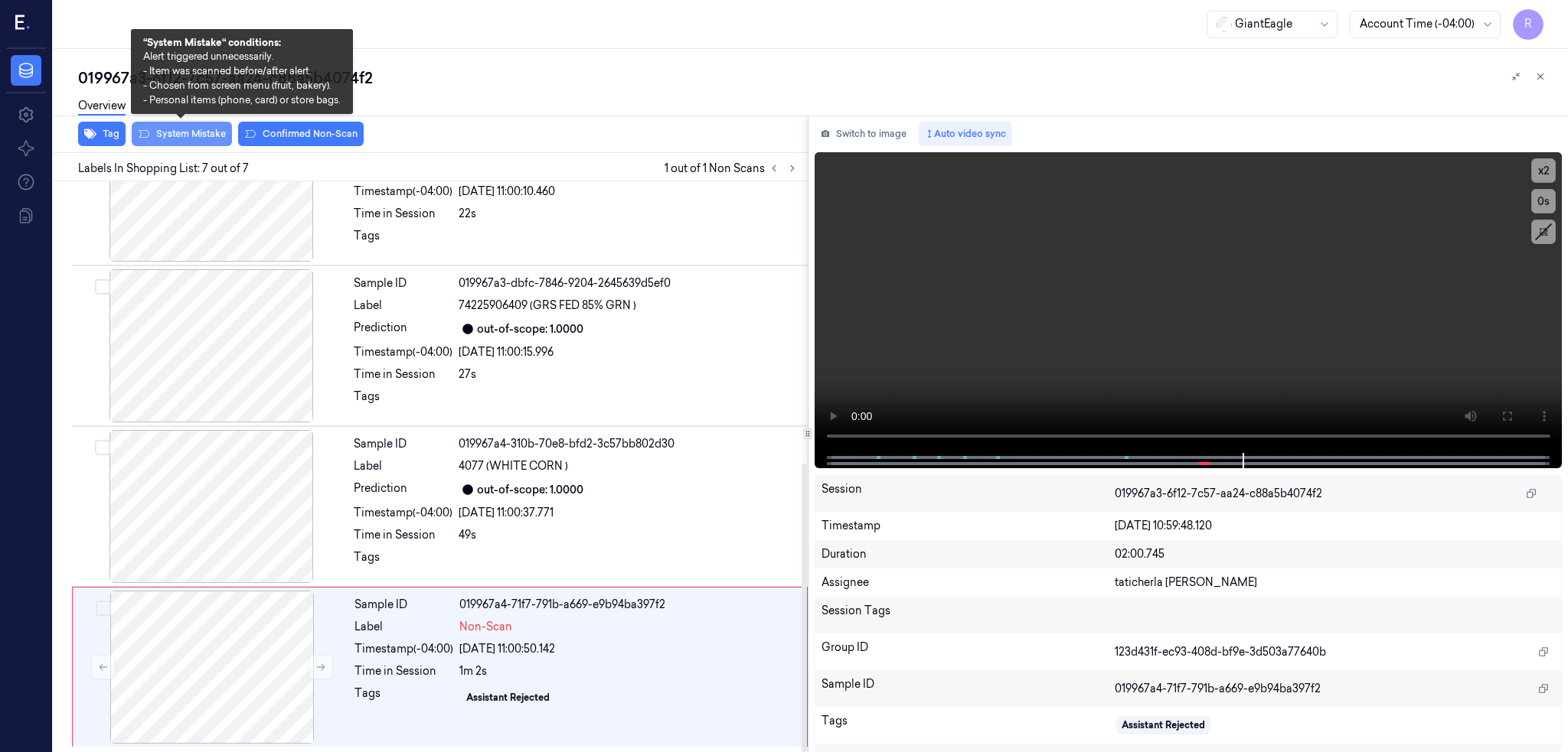
click at [203, 127] on button "System Mistake" at bounding box center [181, 134] width 101 height 25
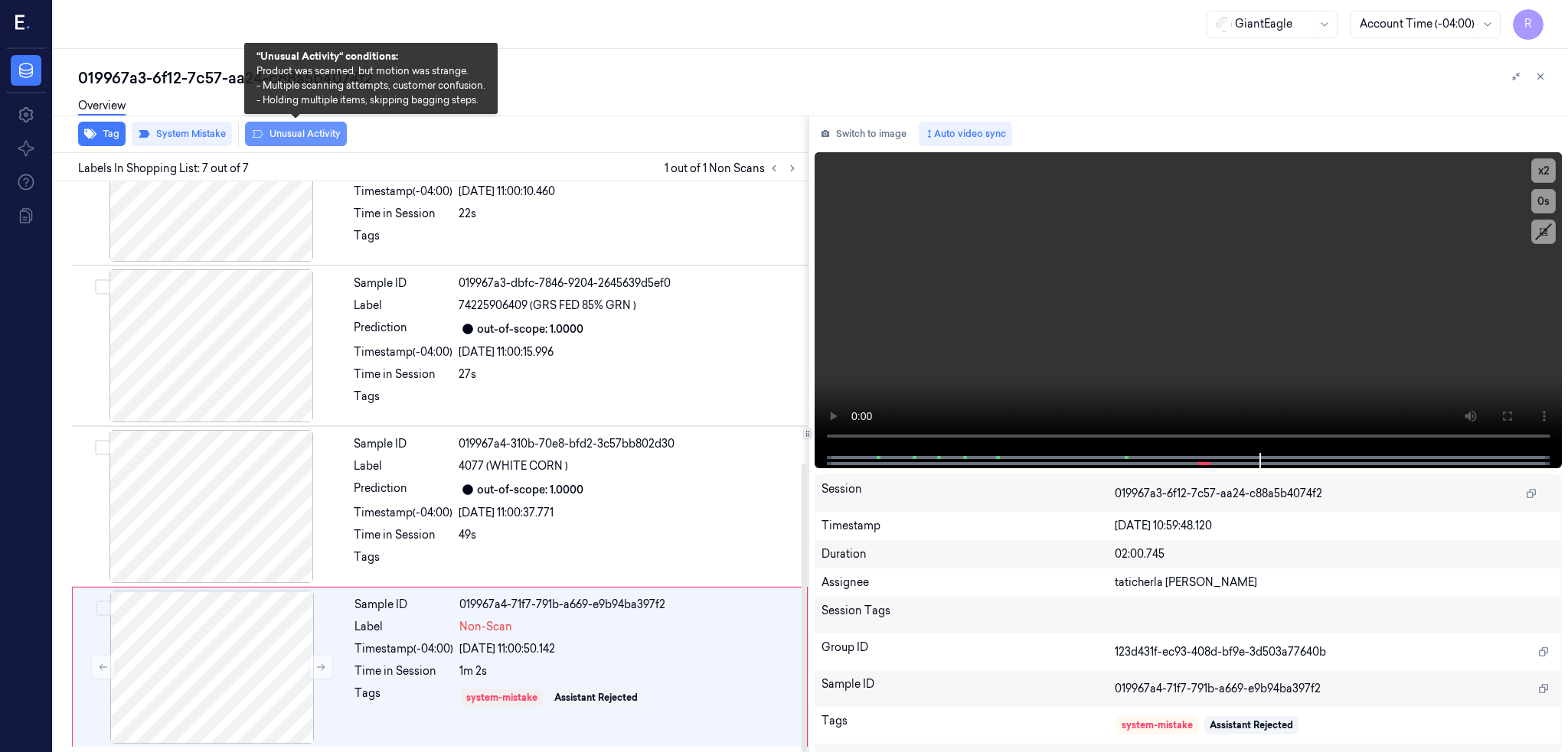
click at [299, 135] on button "Unusual Activity" at bounding box center [295, 134] width 102 height 25
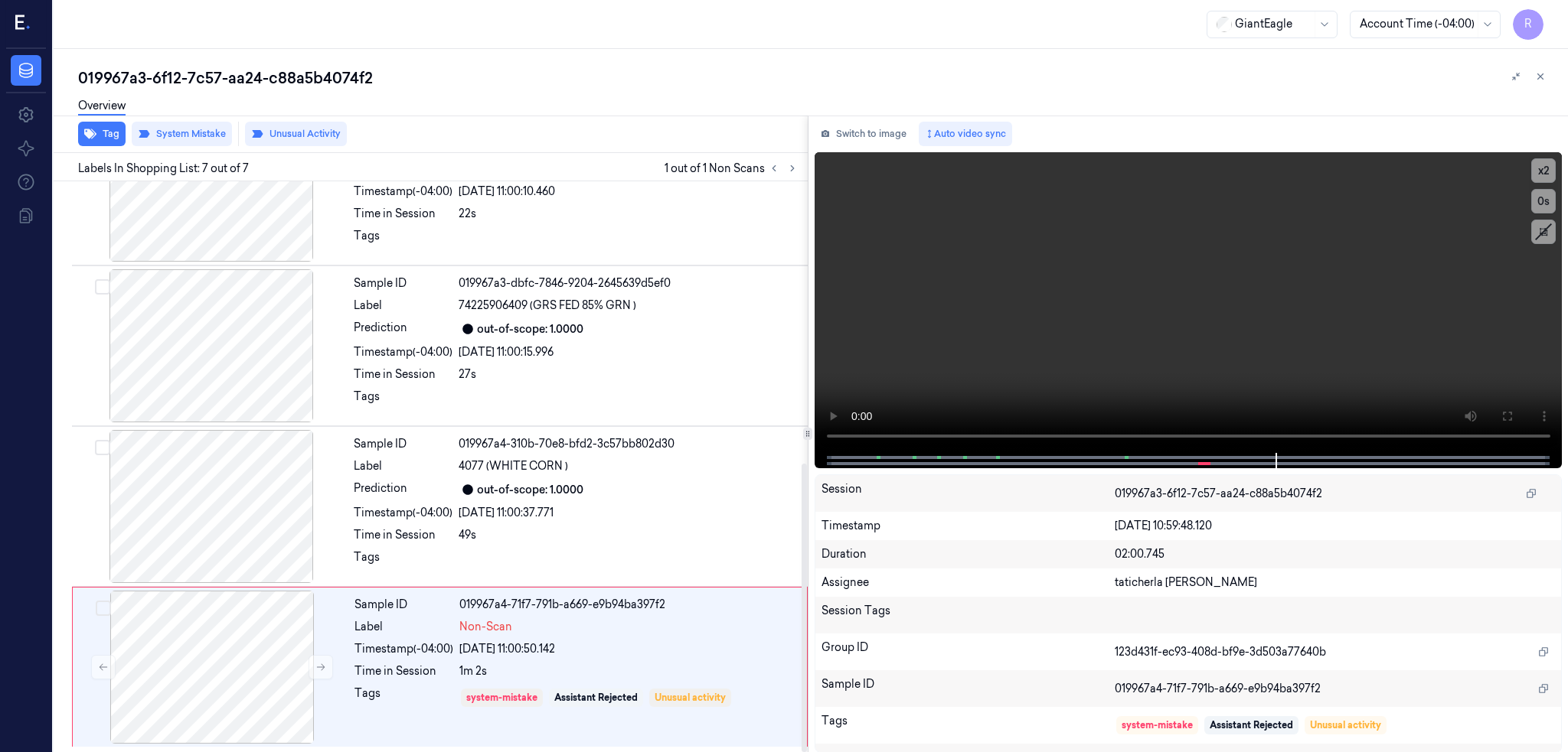
click at [245, 75] on div "019967a3-6f12-7c57-aa24-c88a5b4074f2" at bounding box center [817, 78] width 1478 height 21
click at [245, 74] on div "019967a3-6f12-7c57-aa24-c88a5b4074f2" at bounding box center [817, 78] width 1478 height 21
copy div "aa24"
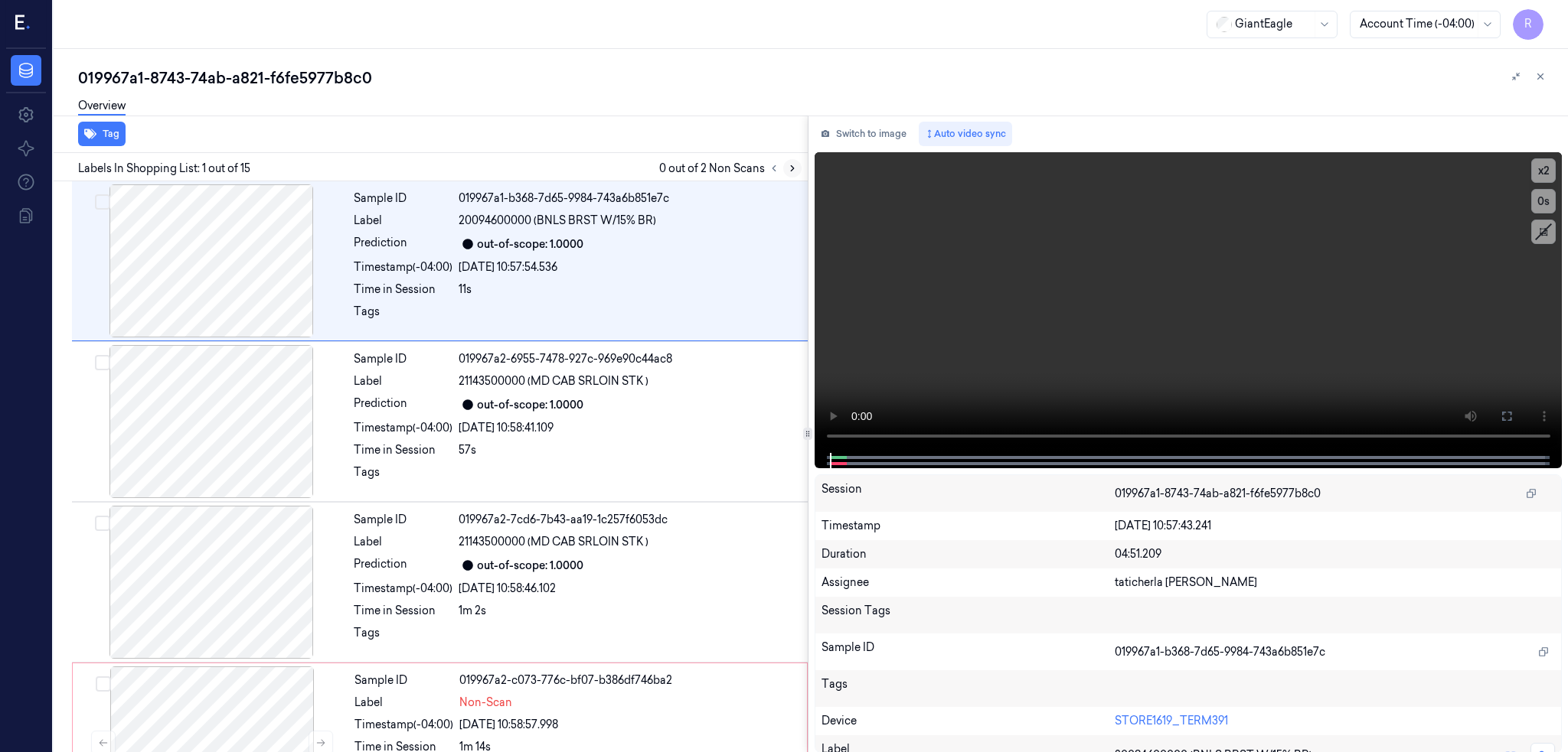
click at [797, 165] on icon at bounding box center [793, 169] width 11 height 11
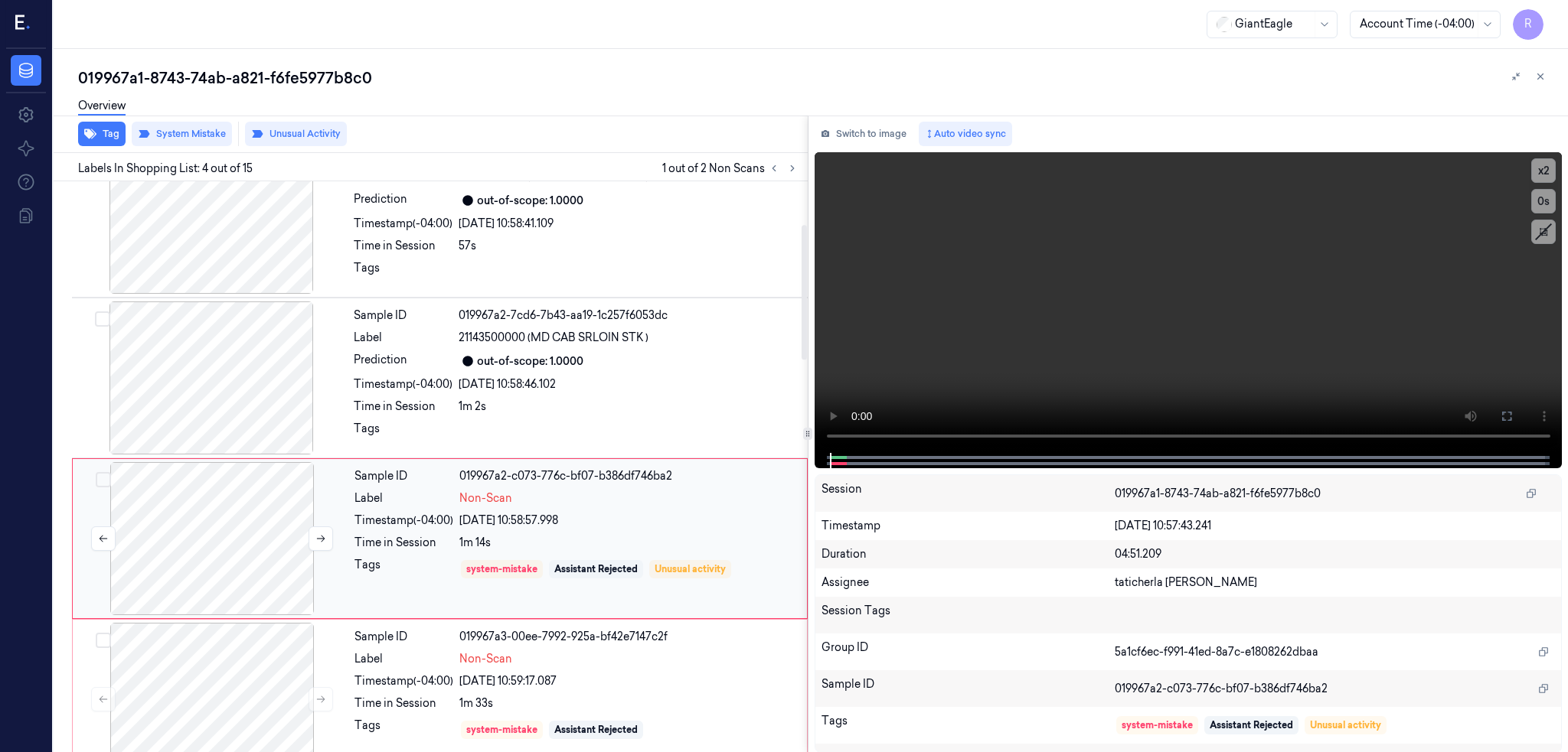
scroll to position [173, 0]
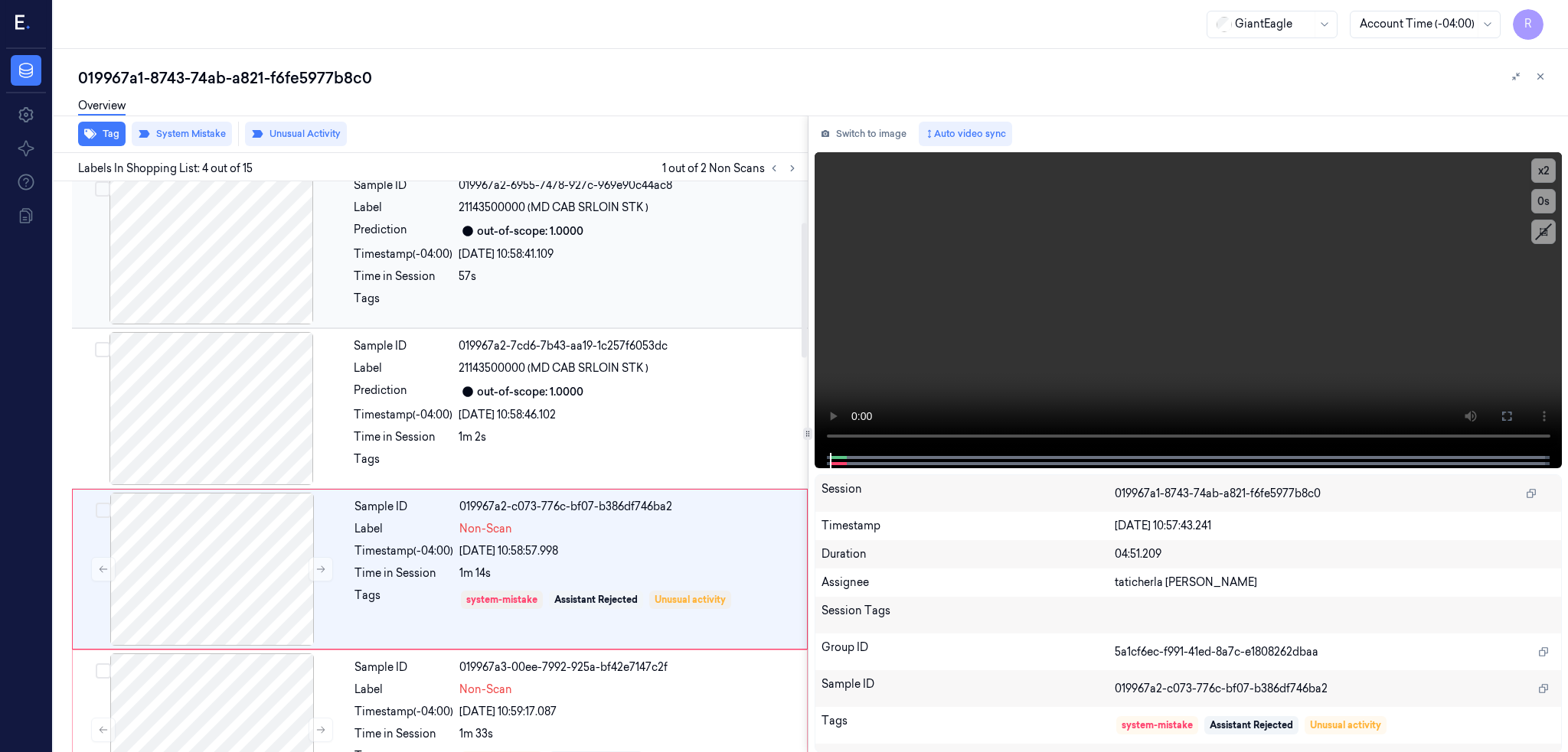
click at [219, 256] on div at bounding box center [211, 248] width 272 height 153
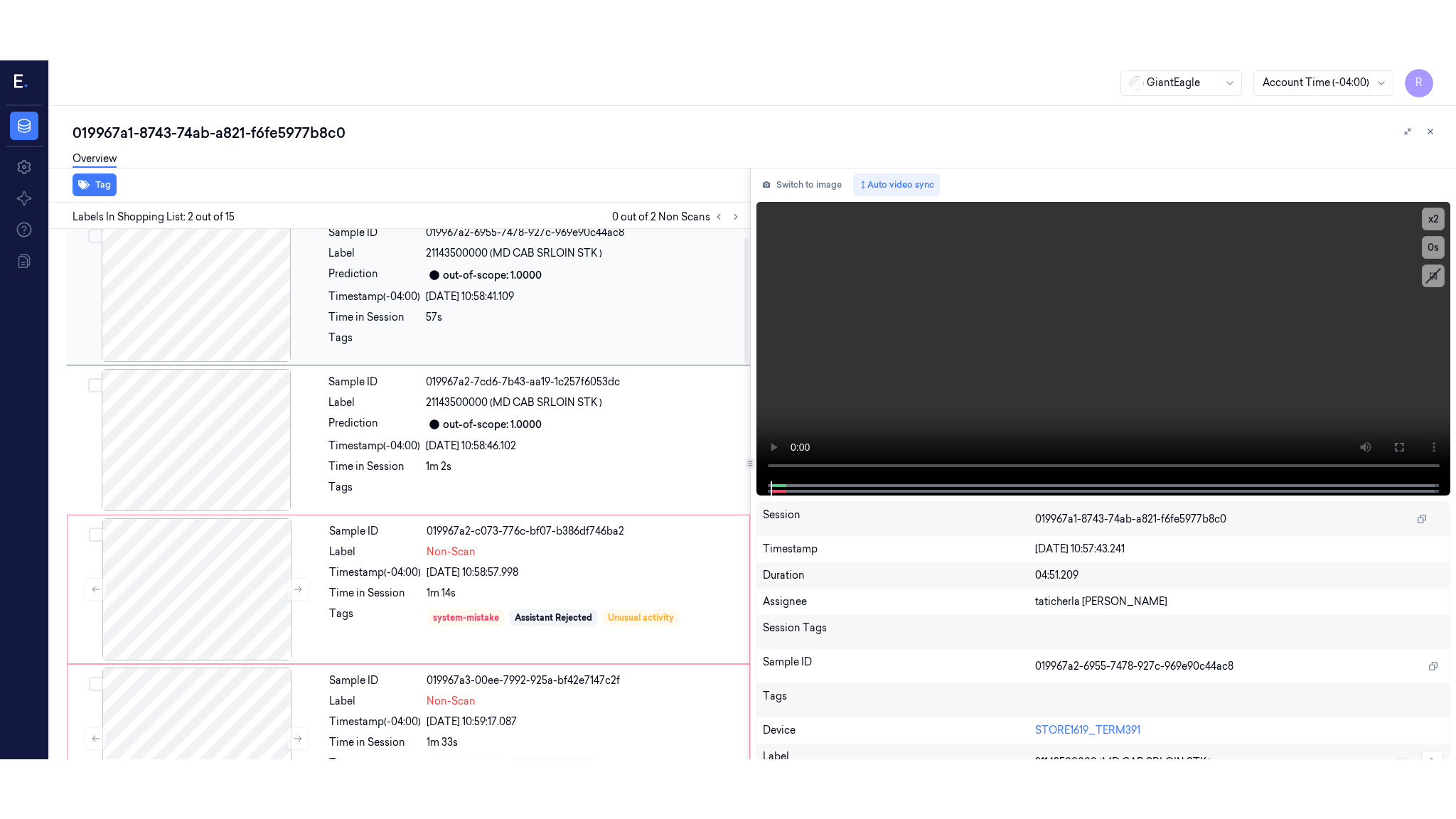
scroll to position [0, 0]
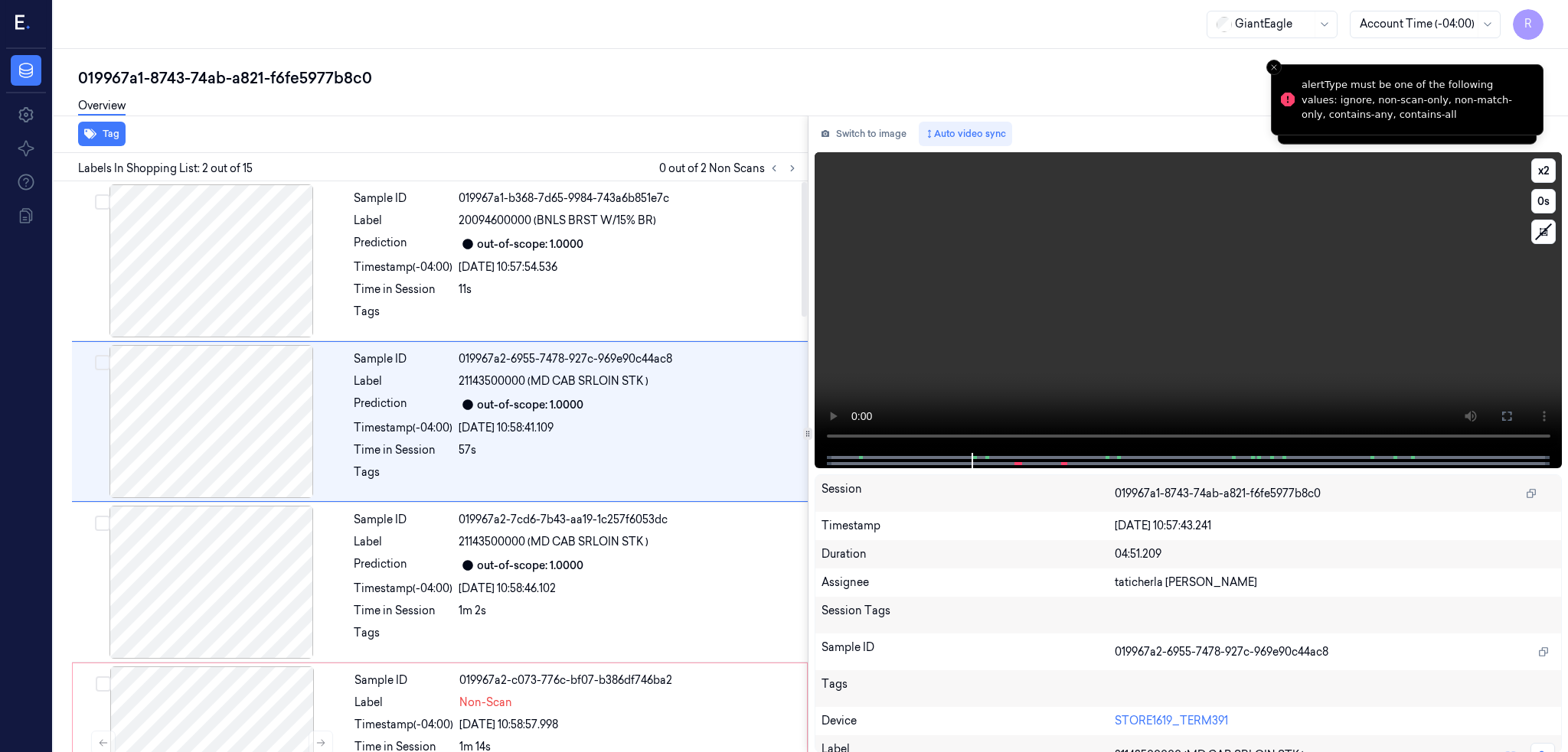
click at [1513, 415] on icon at bounding box center [1506, 416] width 12 height 12
click at [1021, 487] on div "Session" at bounding box center [968, 493] width 293 height 25
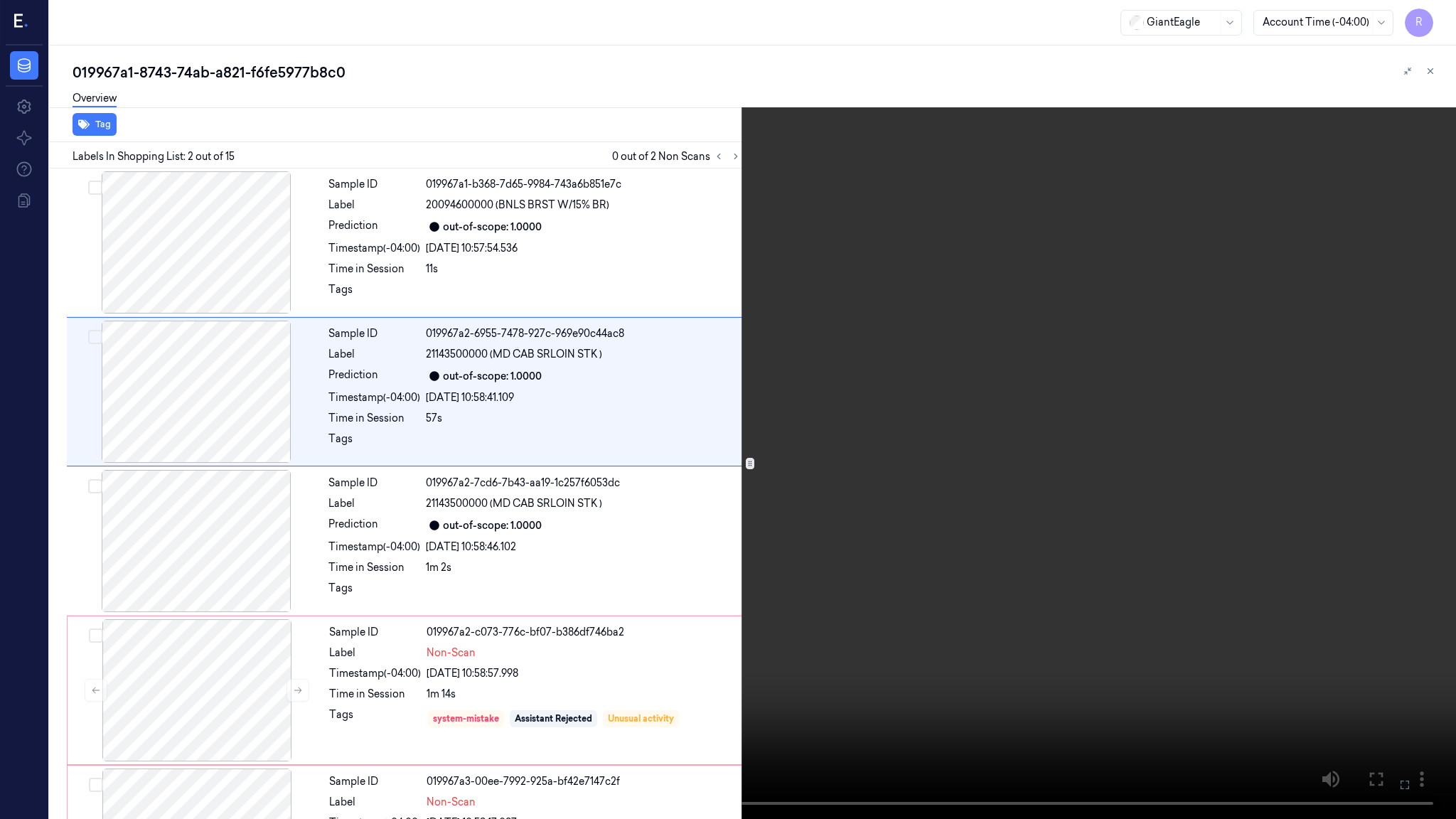
click at [948, 452] on video at bounding box center [728, 410] width 1456 height 819
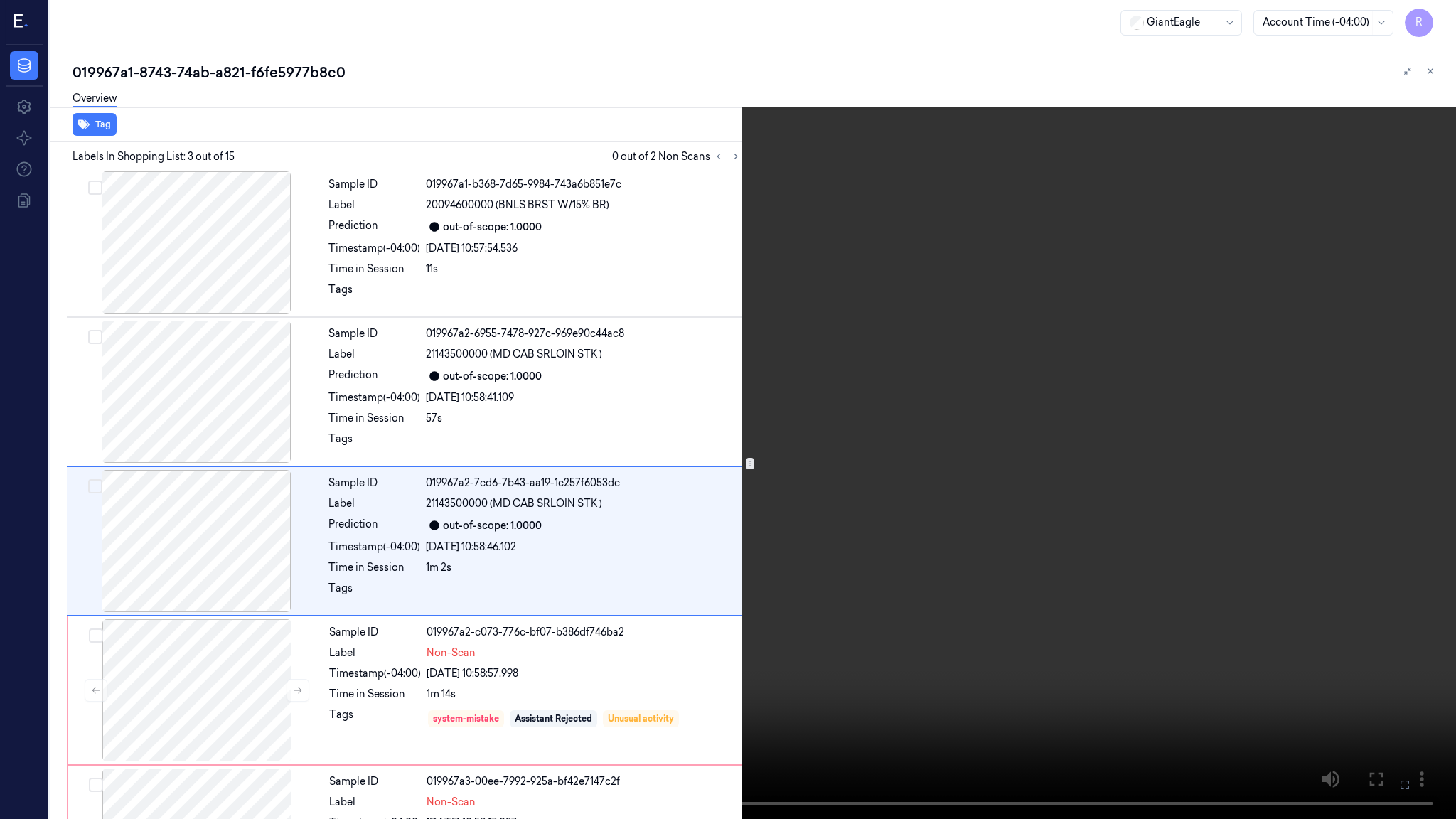
scroll to position [47, 0]
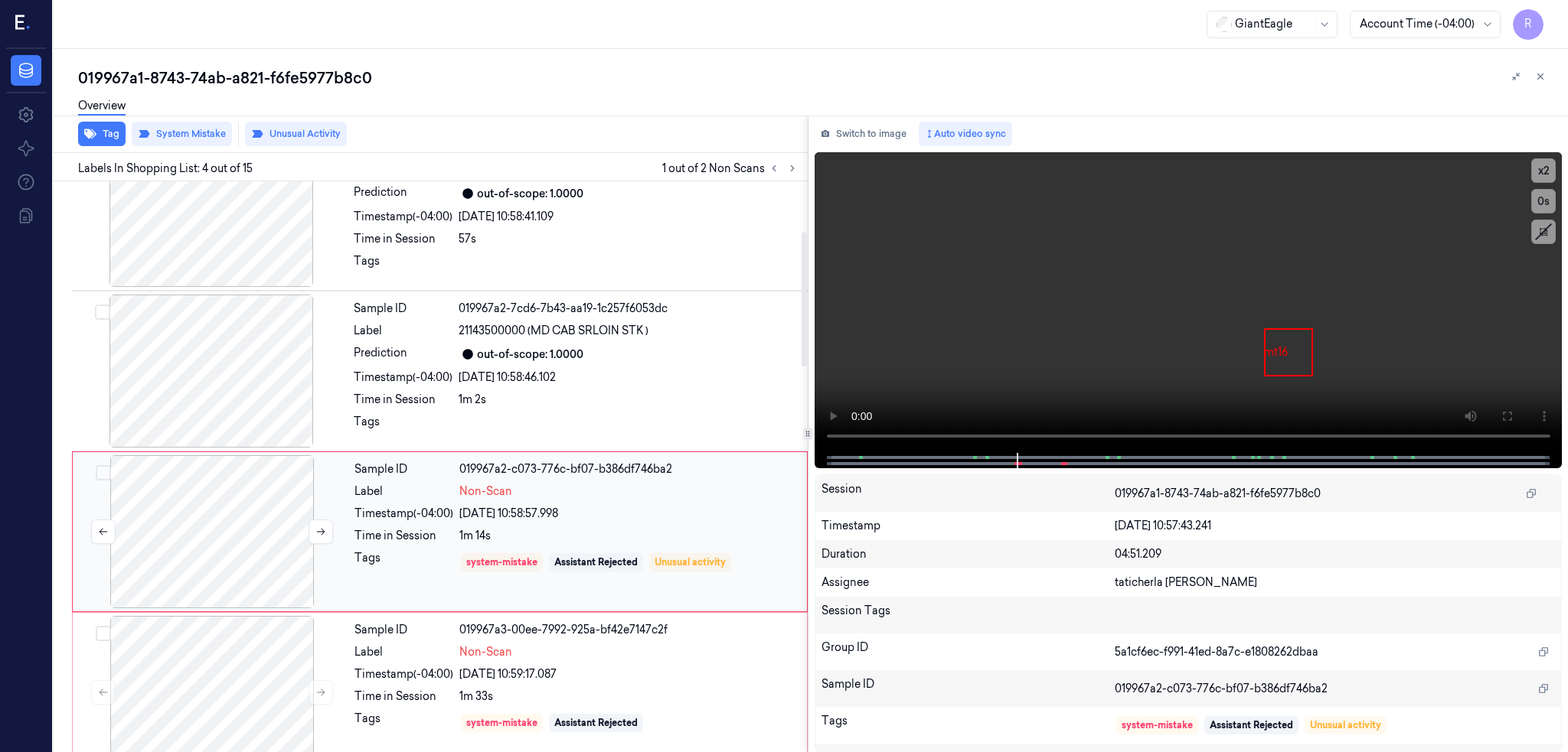
click at [215, 514] on div at bounding box center [212, 531] width 272 height 153
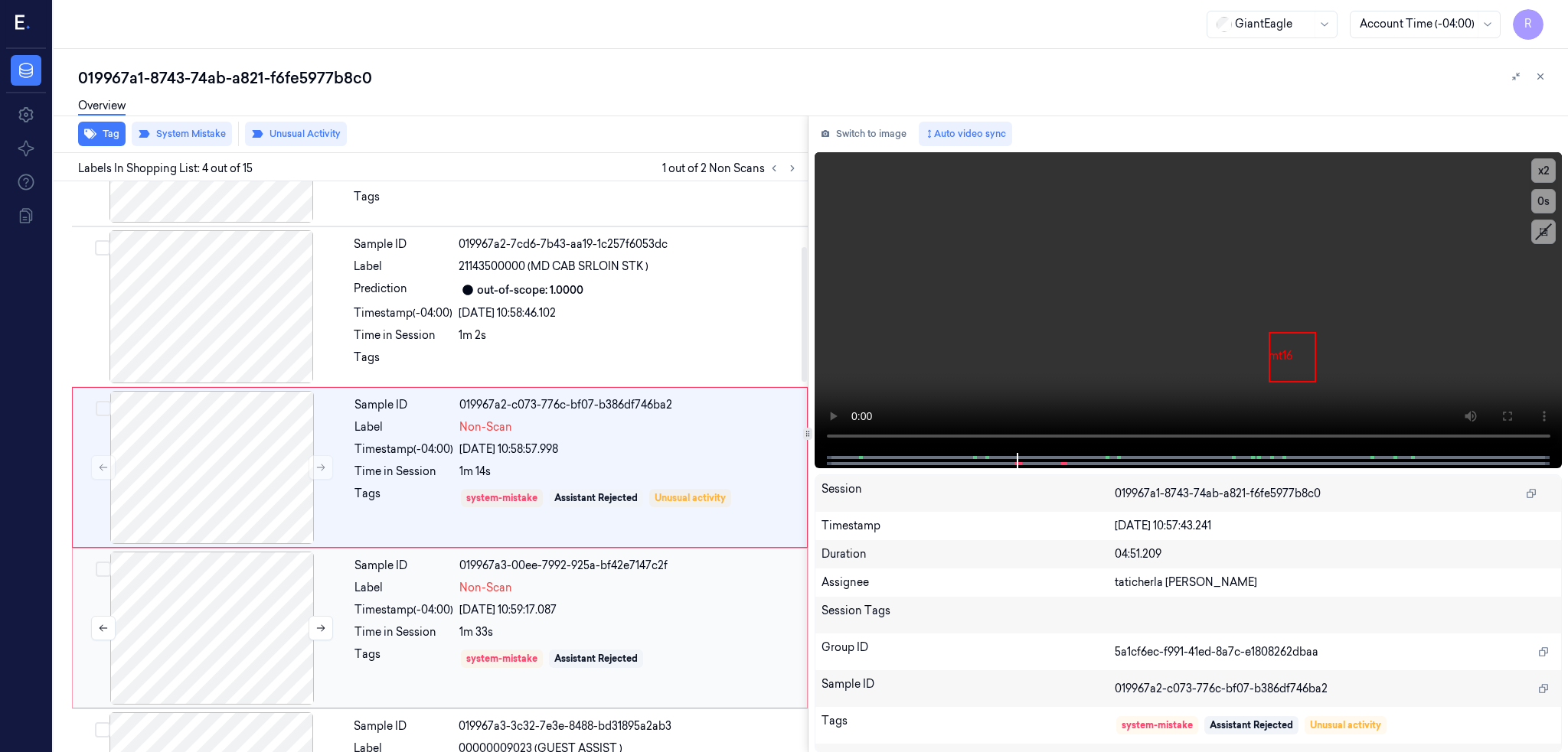
click at [179, 640] on div at bounding box center [212, 628] width 272 height 153
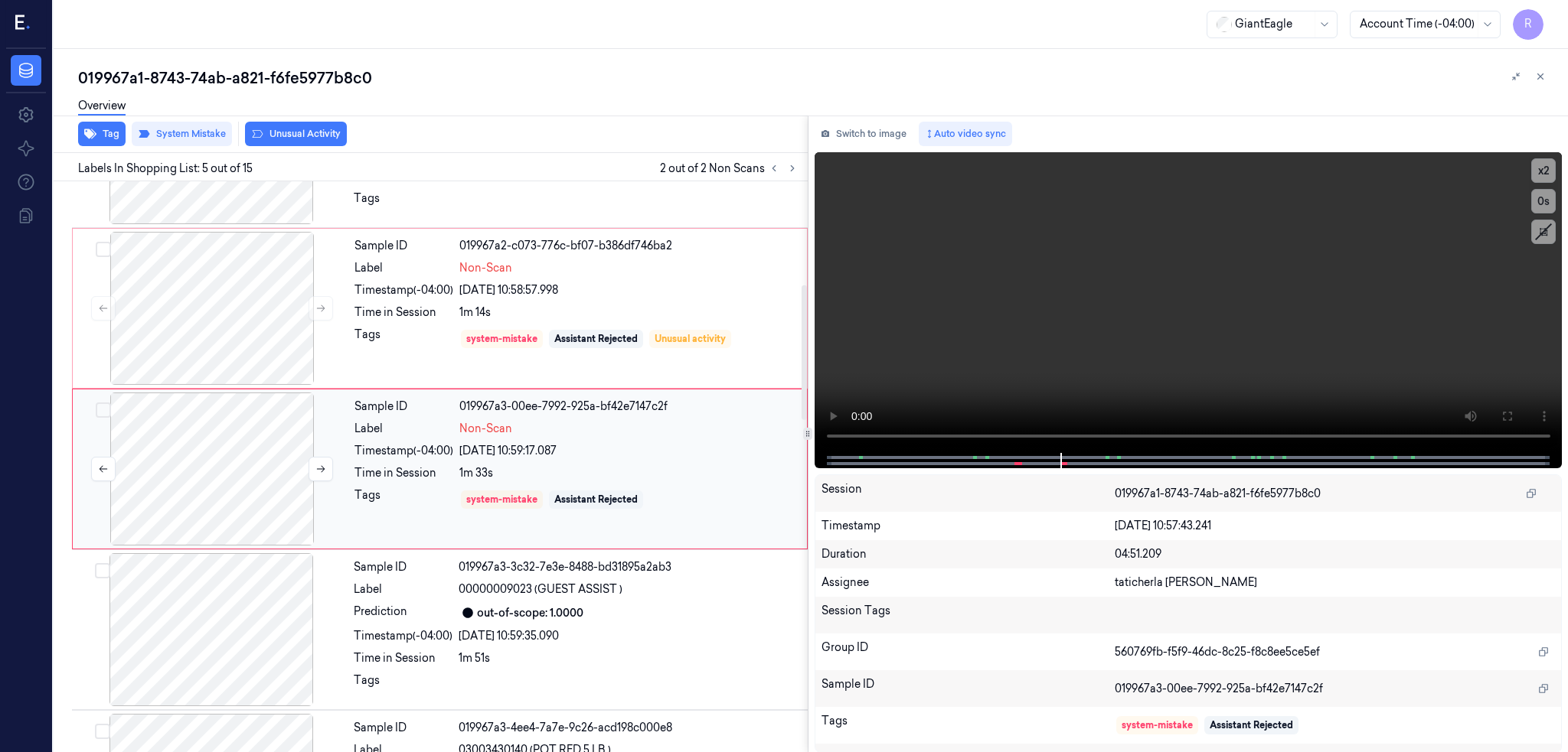
scroll to position [436, 0]
click at [280, 466] on div at bounding box center [212, 467] width 272 height 153
click at [321, 466] on icon at bounding box center [321, 468] width 11 height 11
click at [323, 462] on icon at bounding box center [321, 468] width 11 height 11
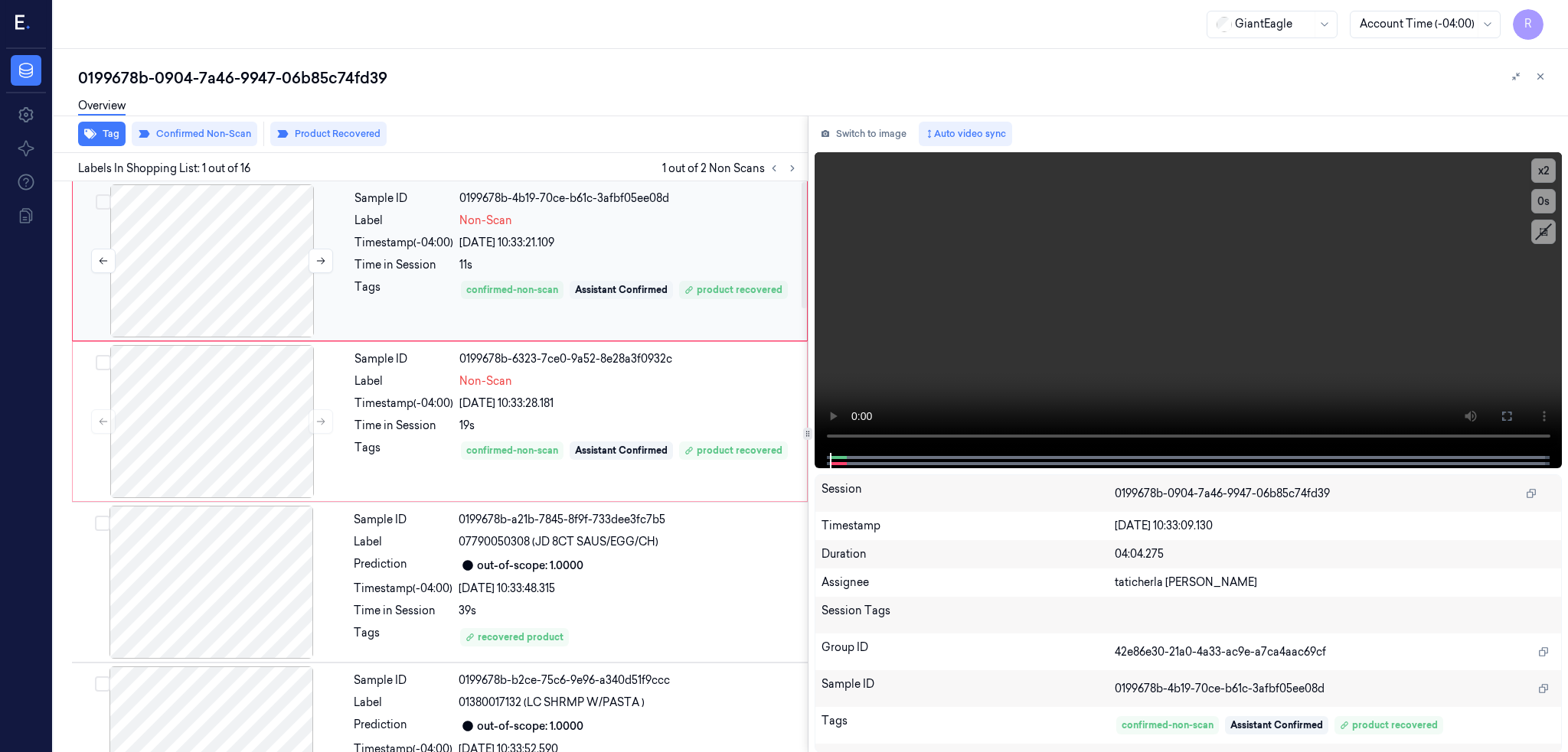
click at [205, 296] on div at bounding box center [212, 260] width 272 height 153
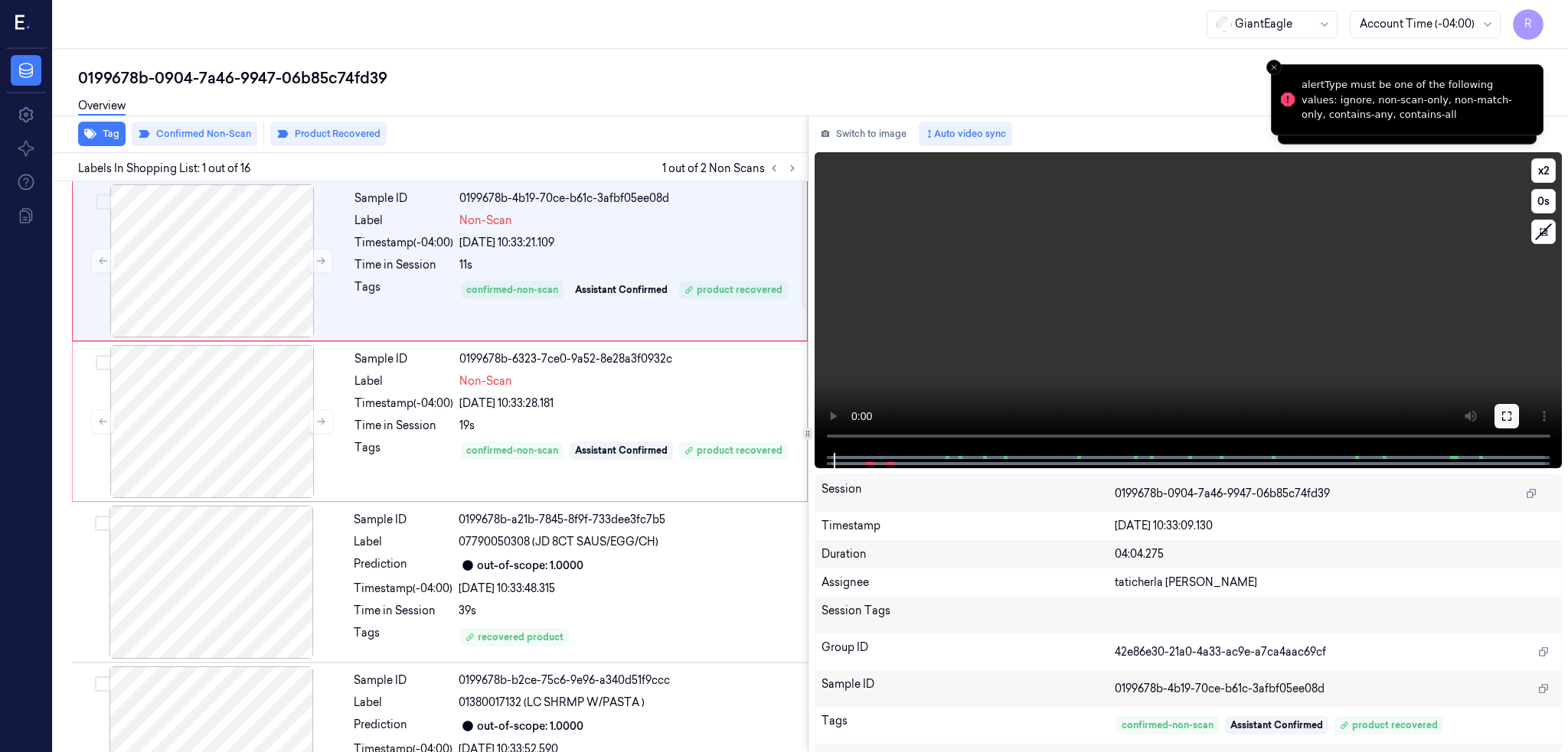
click at [1519, 414] on button at bounding box center [1506, 416] width 25 height 25
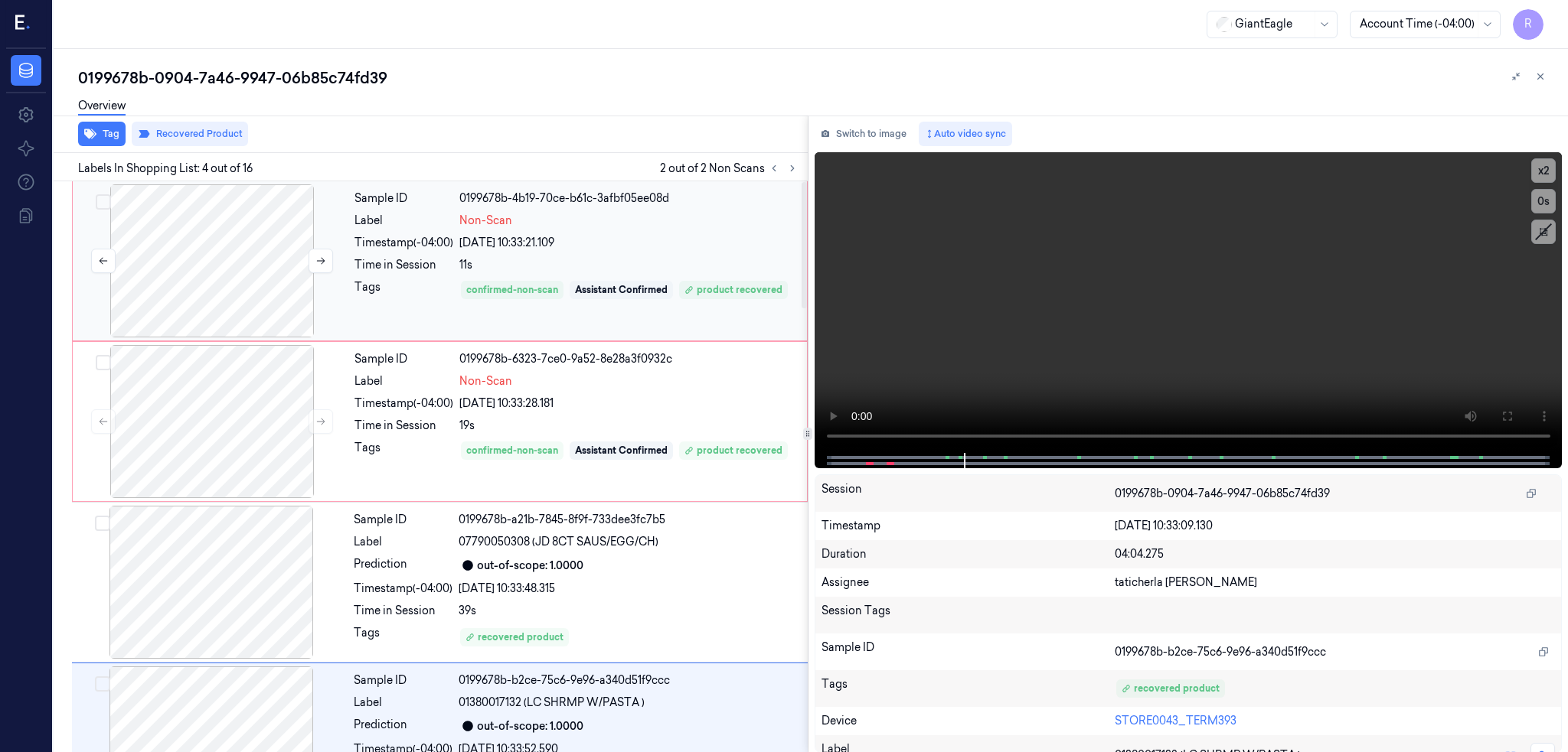
click at [249, 268] on div at bounding box center [212, 260] width 272 height 153
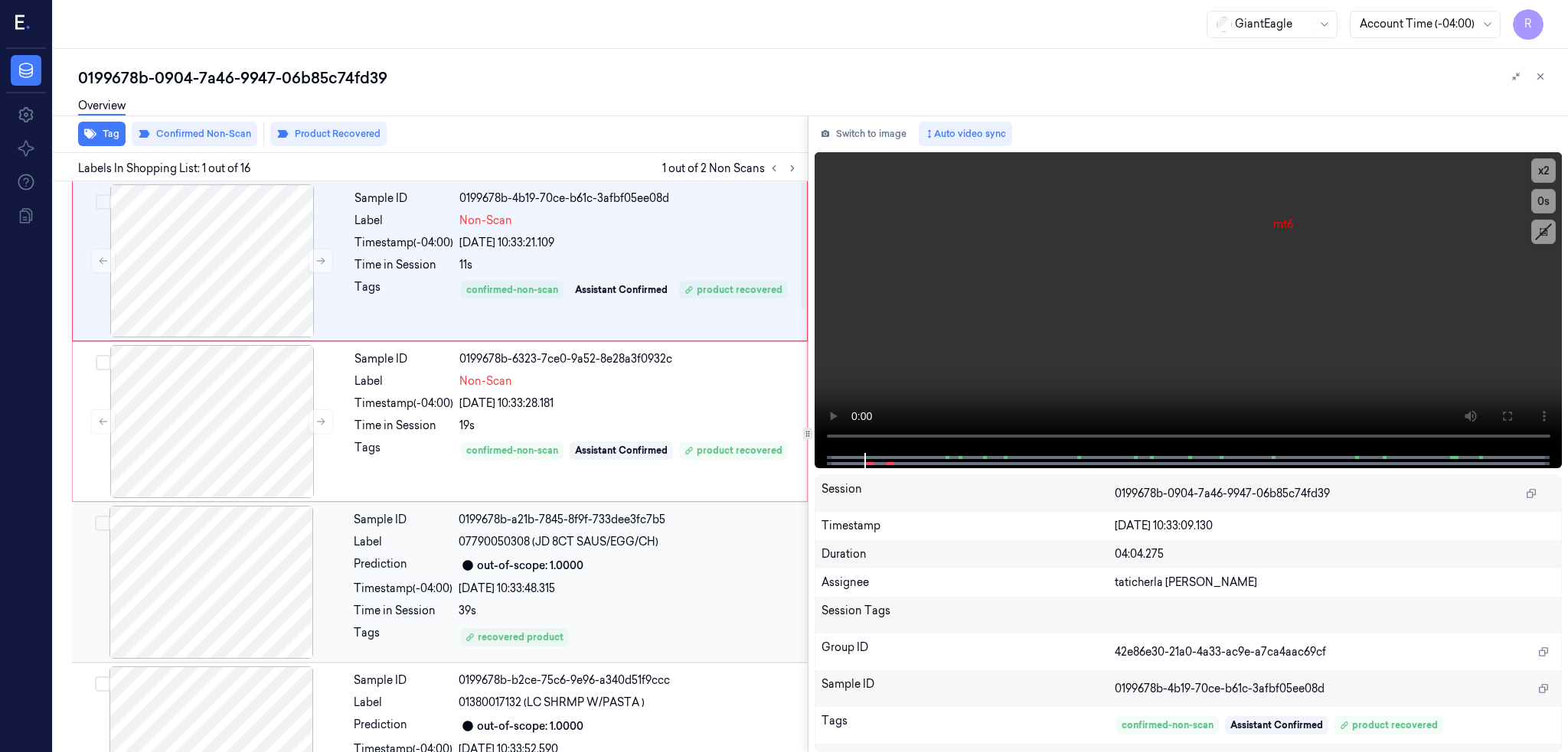
click at [215, 578] on div at bounding box center [211, 582] width 272 height 153
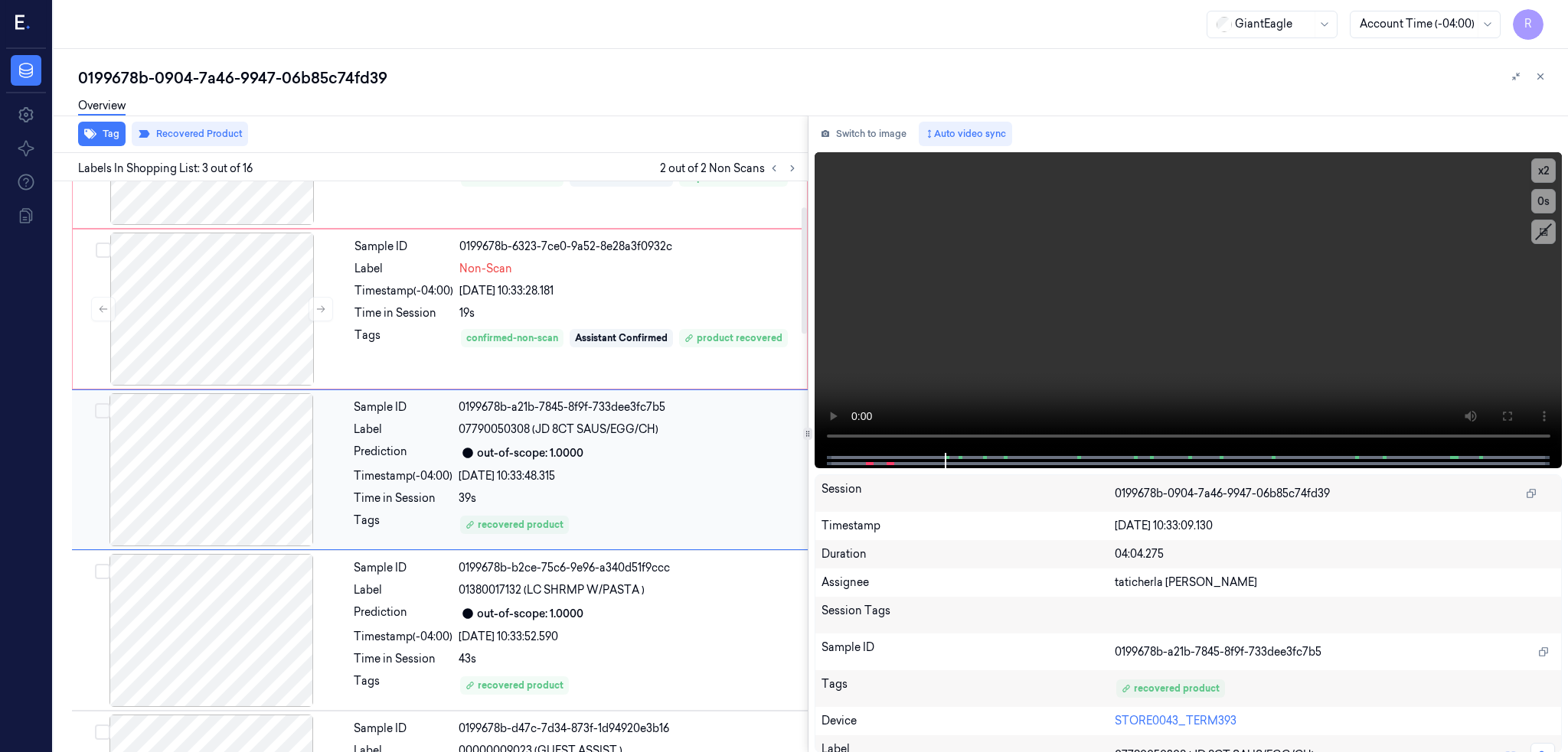
scroll to position [115, 0]
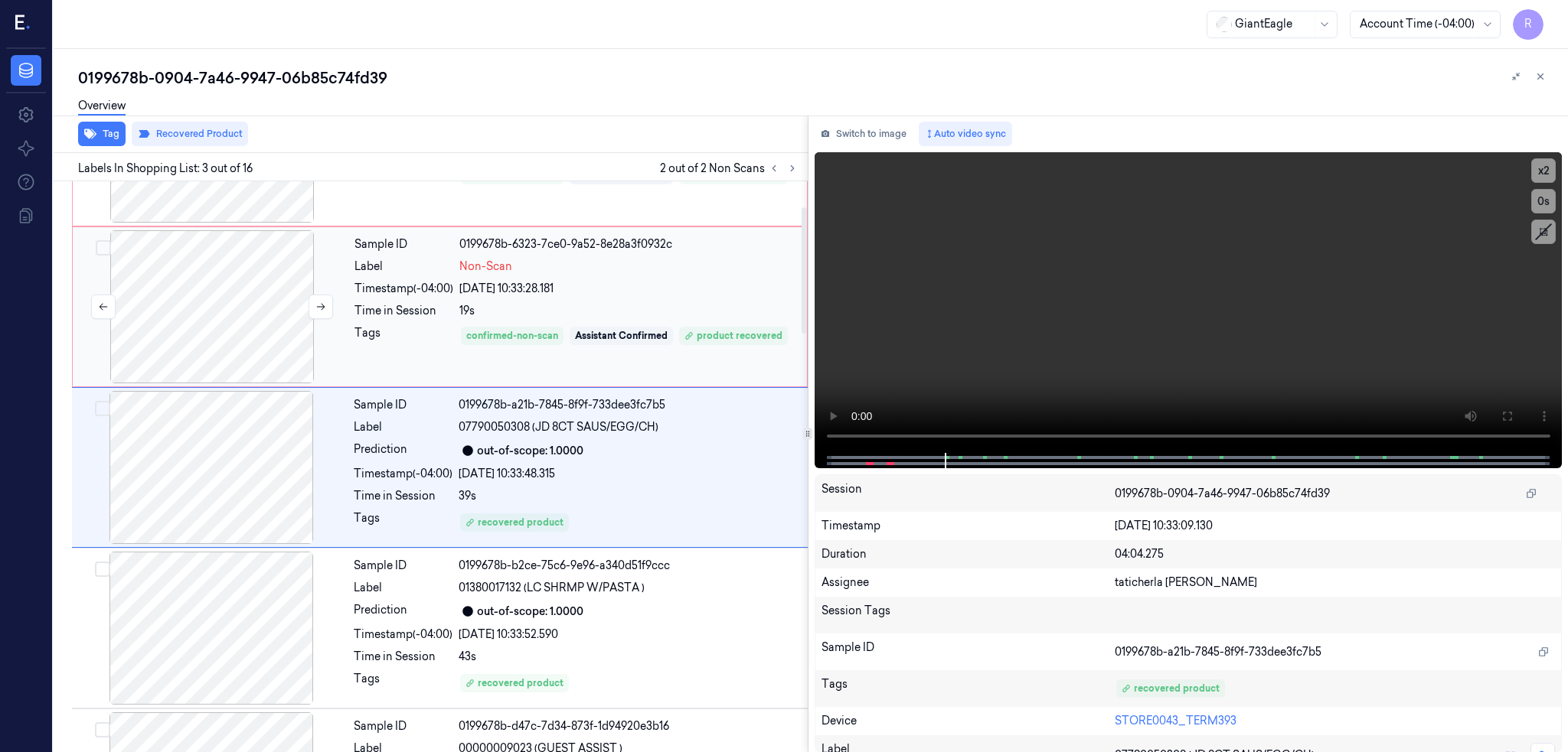
click at [208, 332] on div at bounding box center [212, 306] width 272 height 153
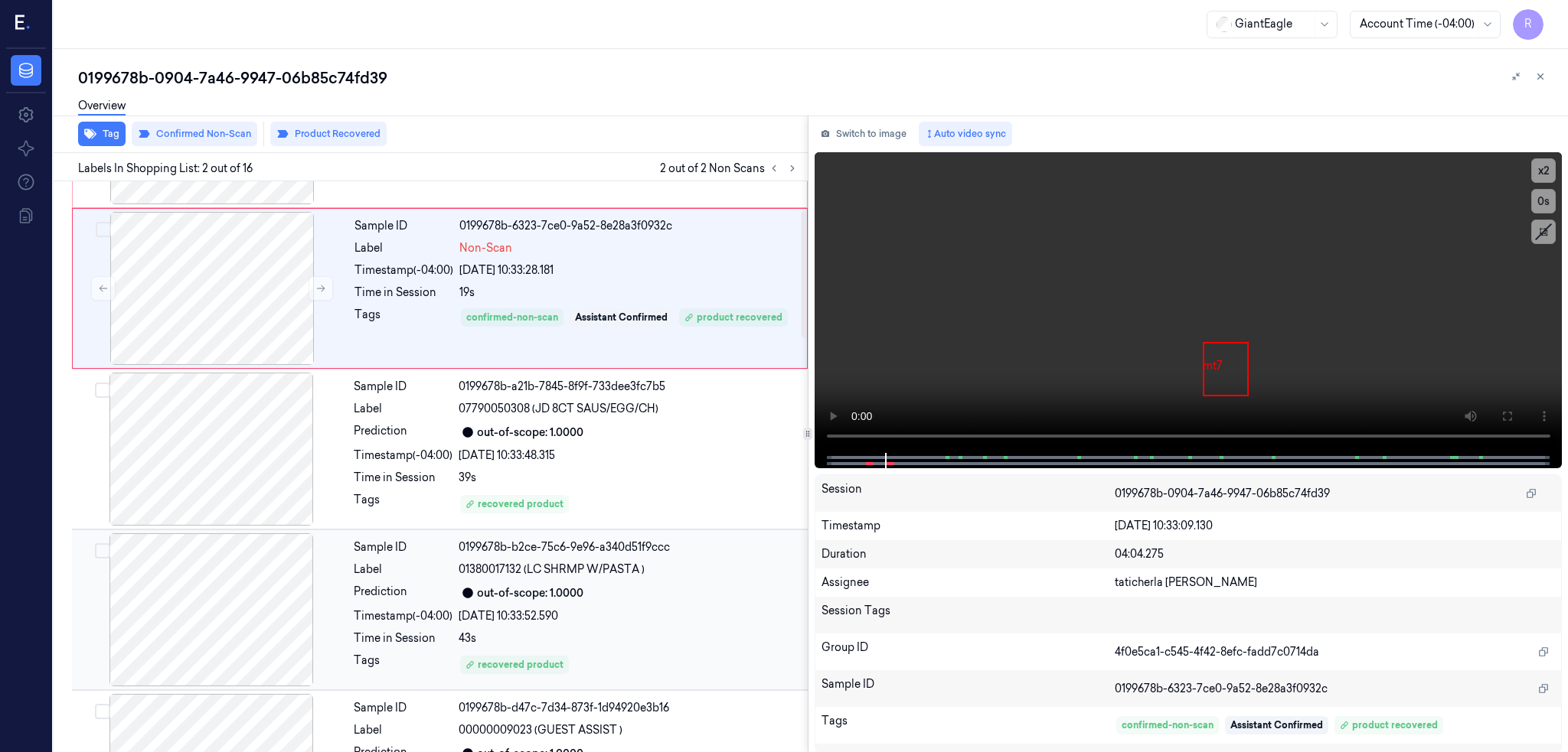
scroll to position [306, 0]
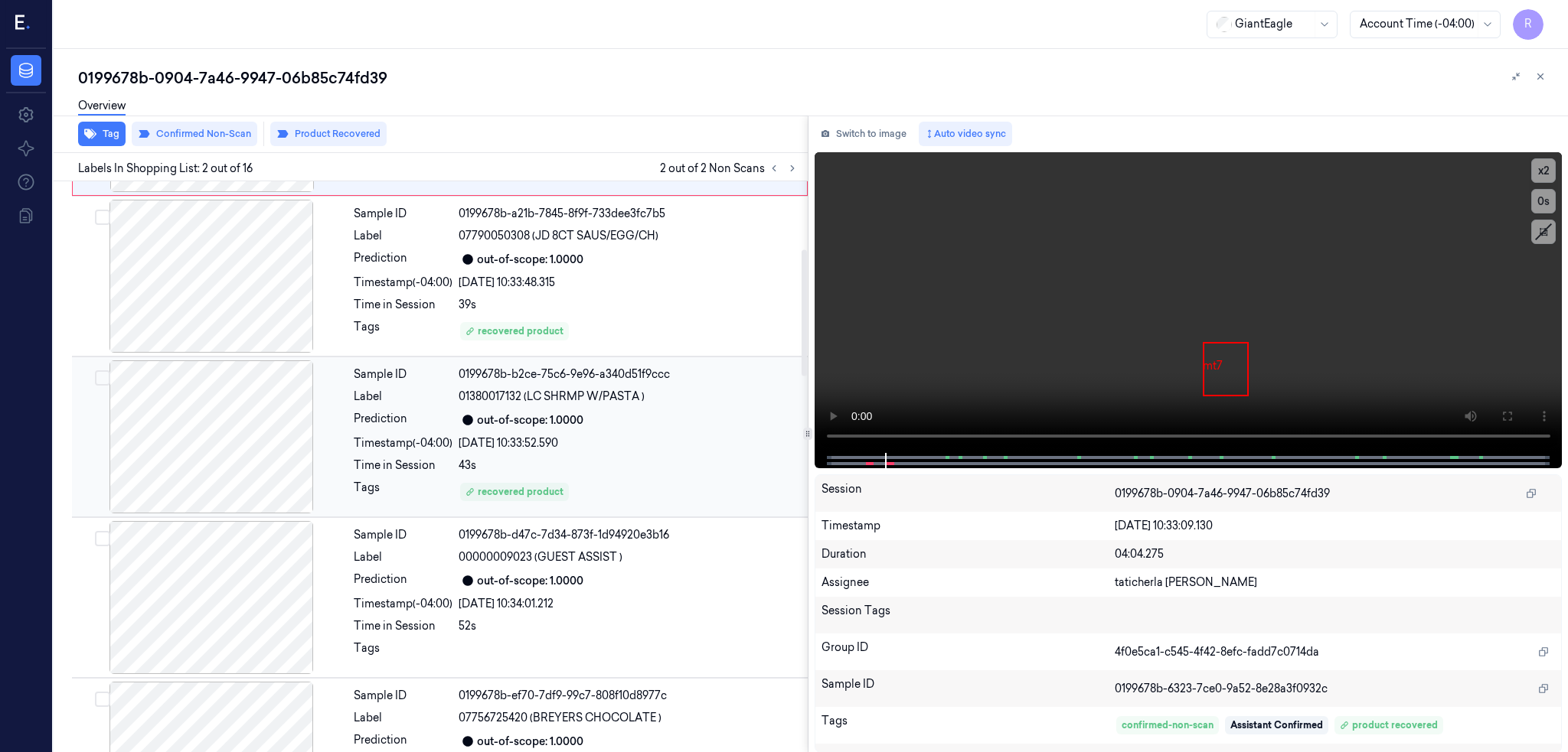
click at [228, 435] on div at bounding box center [211, 436] width 272 height 153
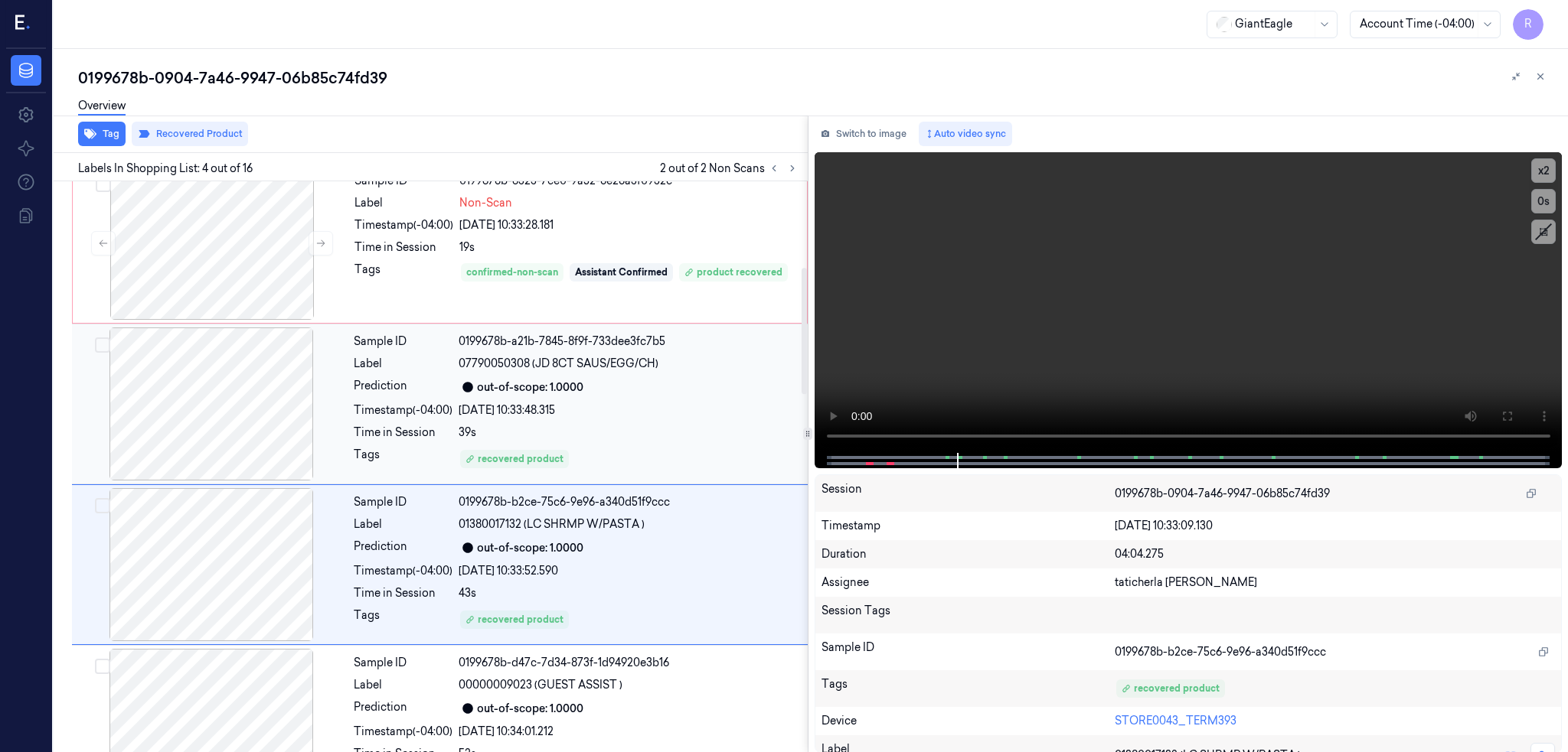
scroll to position [173, 0]
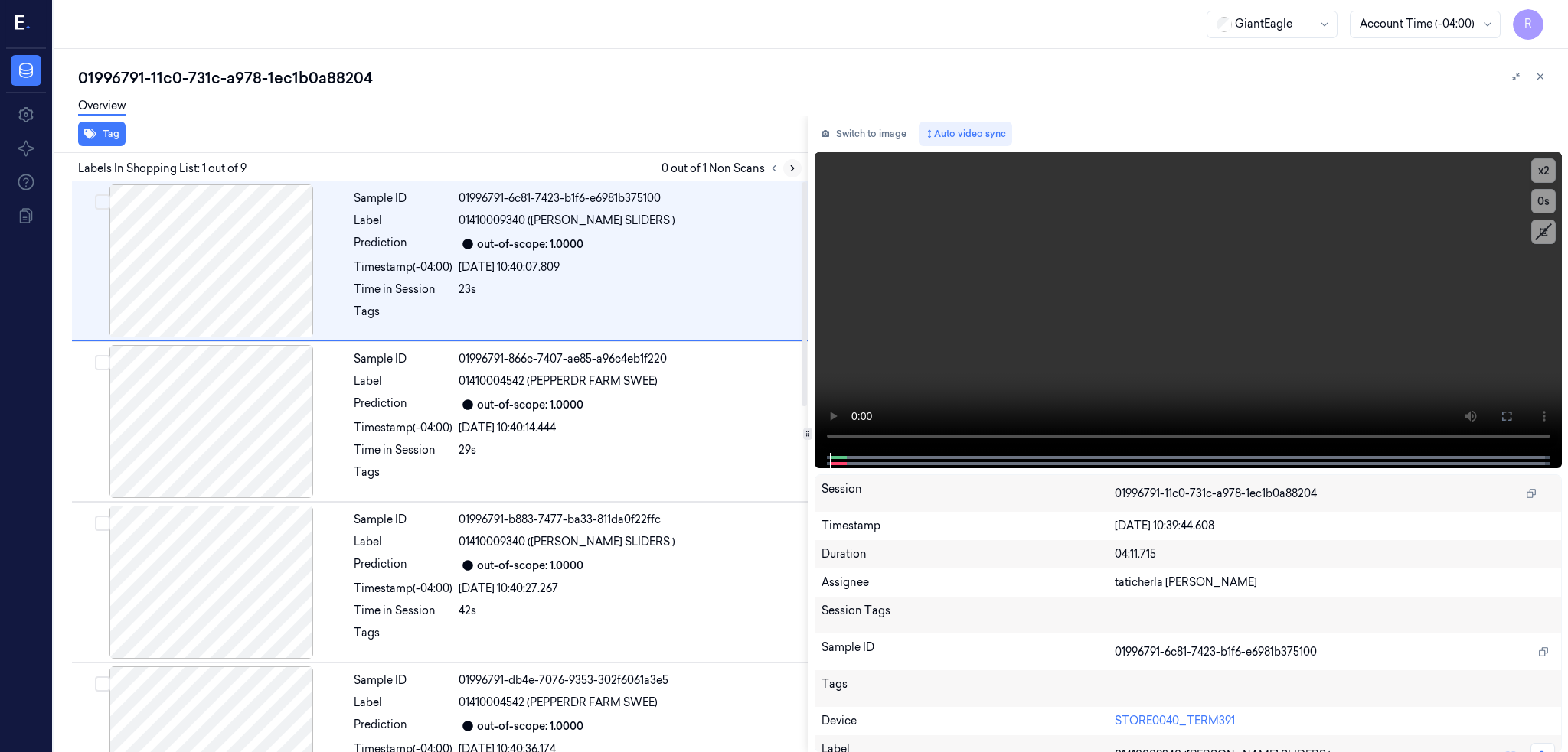
click at [801, 162] on button at bounding box center [792, 168] width 18 height 18
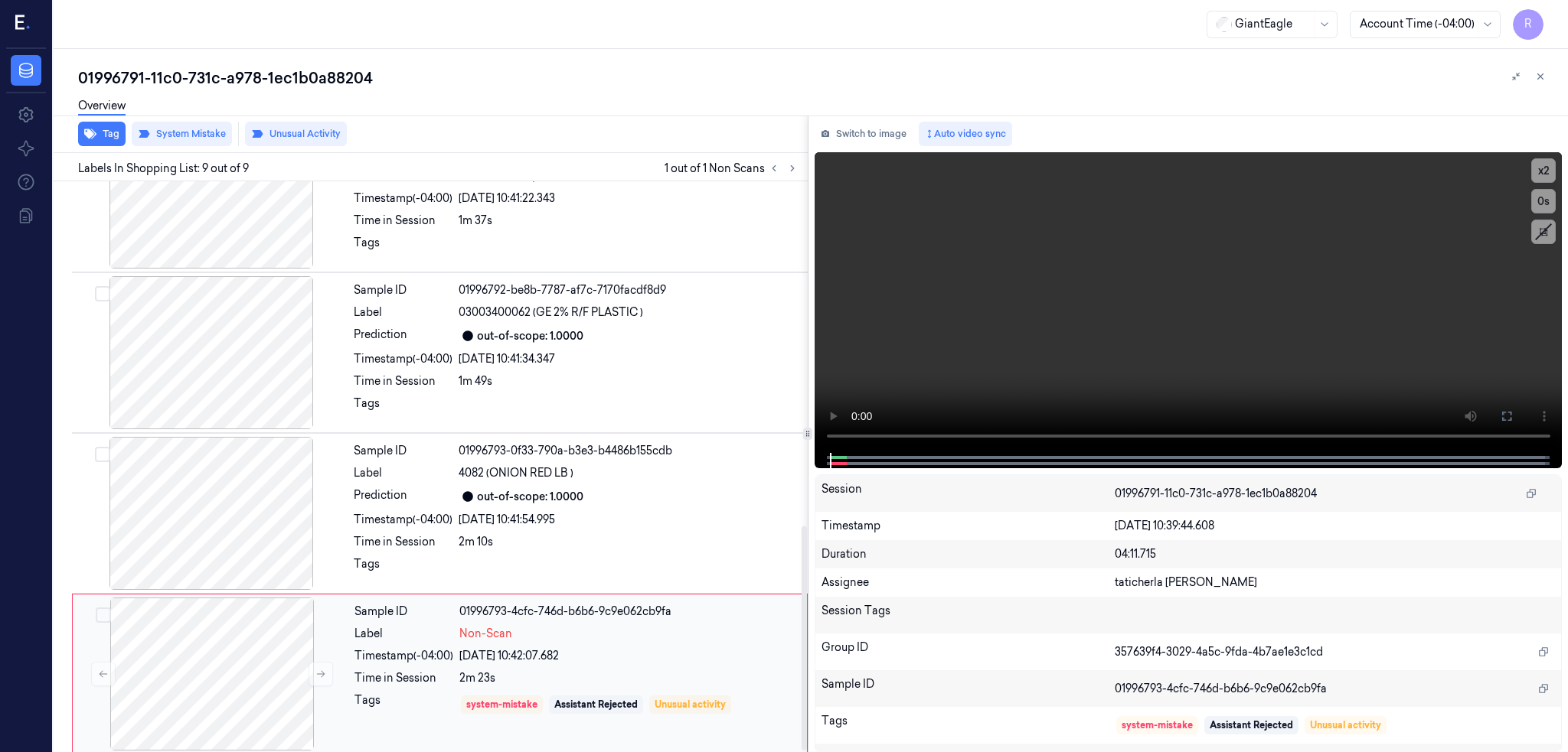
scroll to position [879, 0]
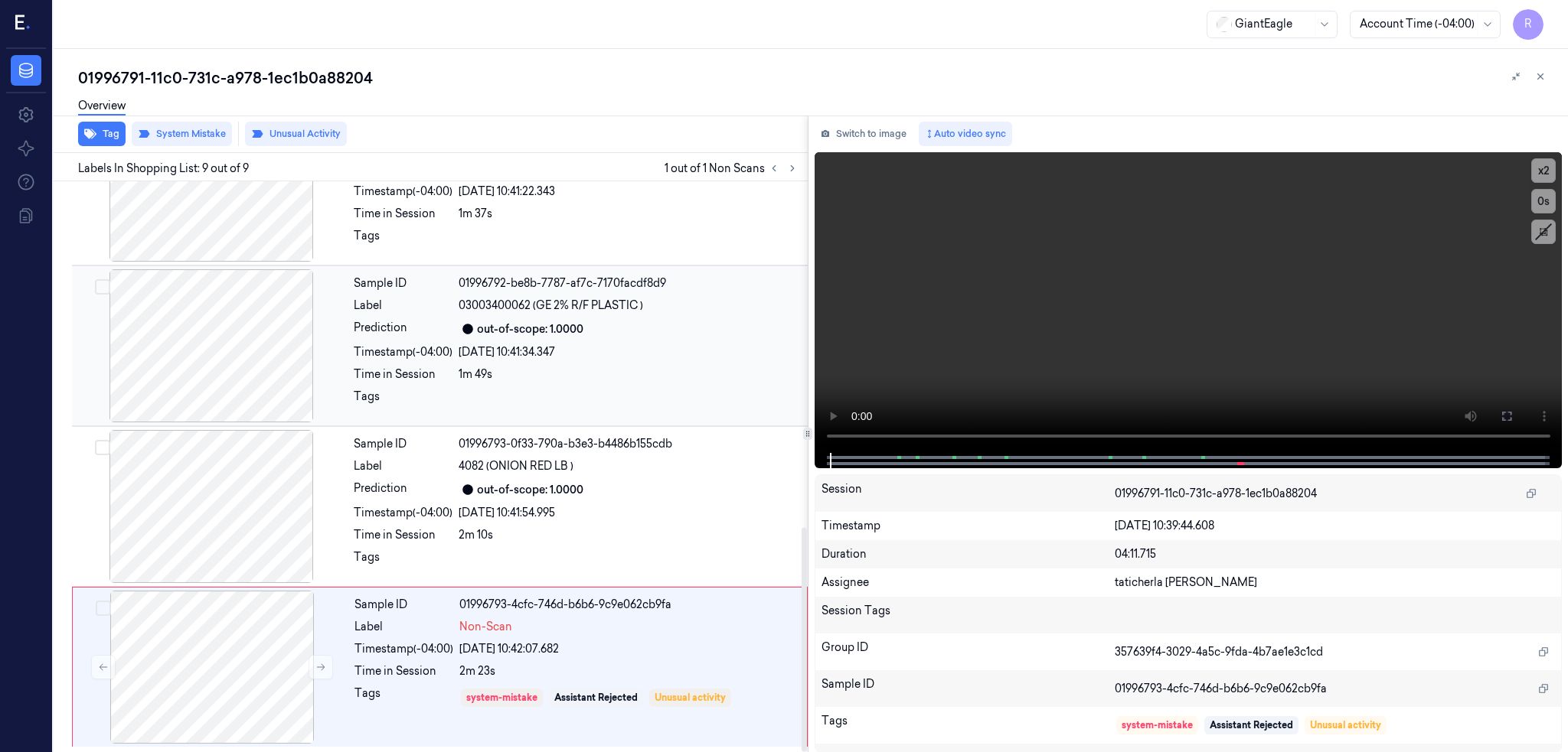
click at [240, 375] on div at bounding box center [211, 345] width 272 height 153
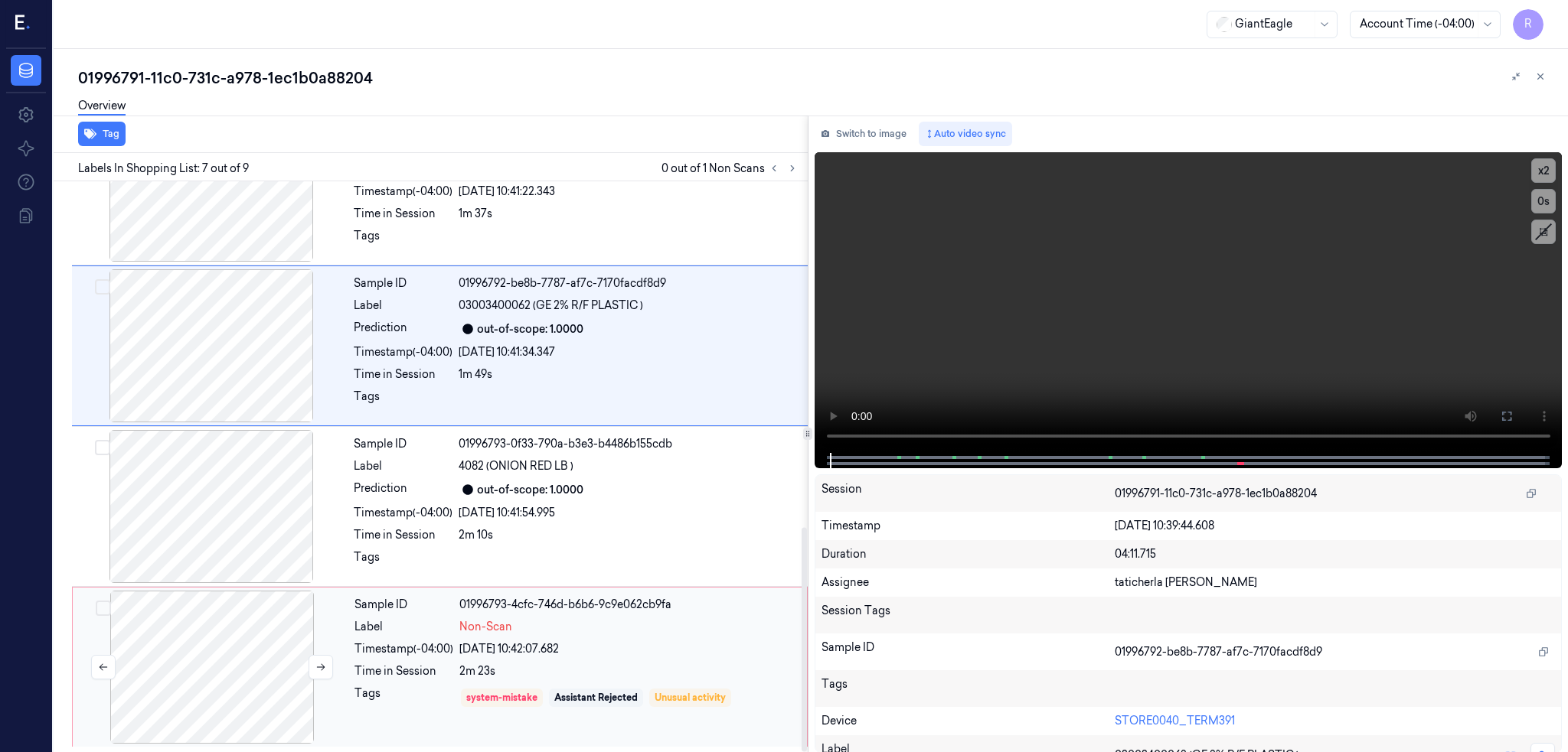
click at [234, 663] on div at bounding box center [212, 667] width 272 height 153
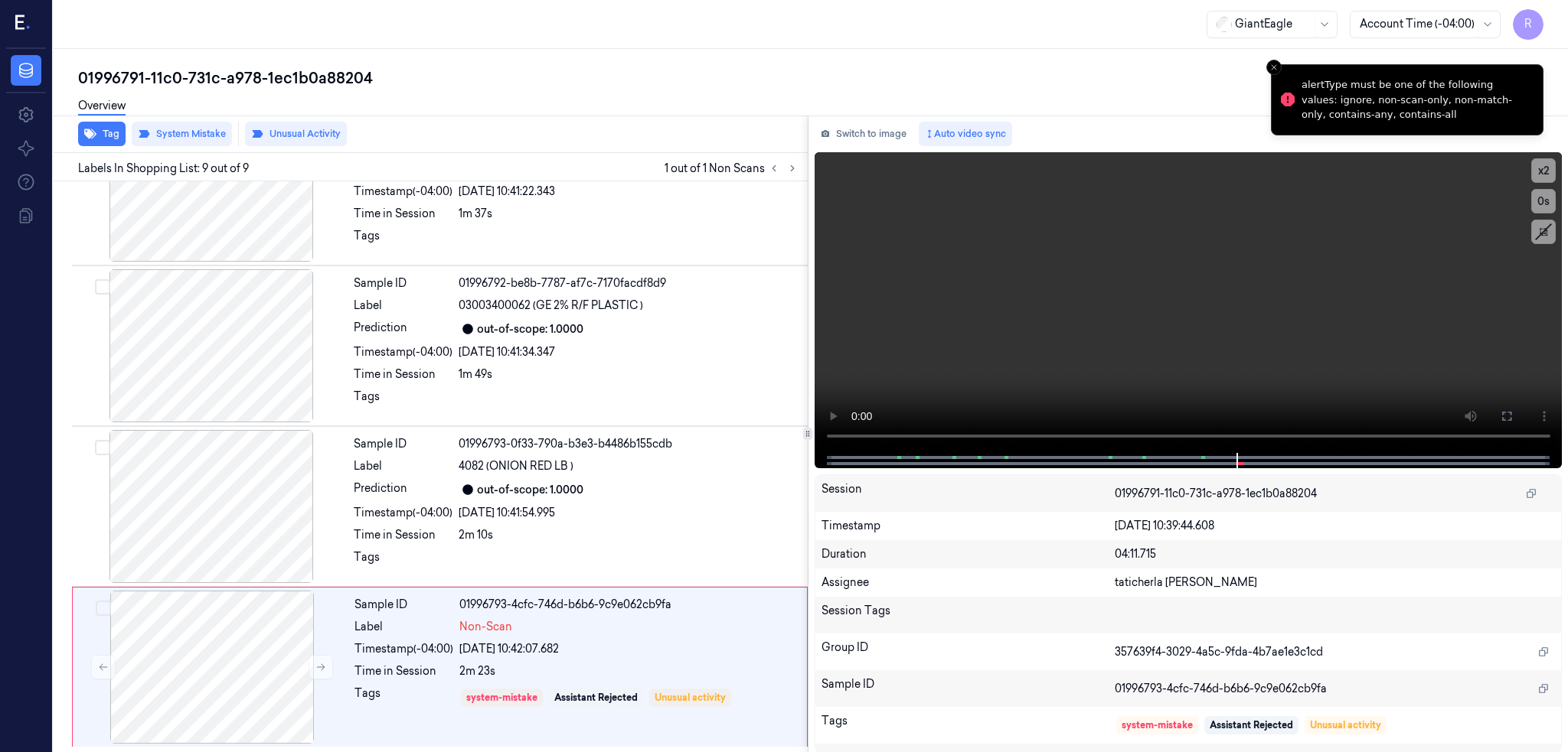
click at [310, 137] on button "Unusual Activity" at bounding box center [295, 134] width 102 height 25
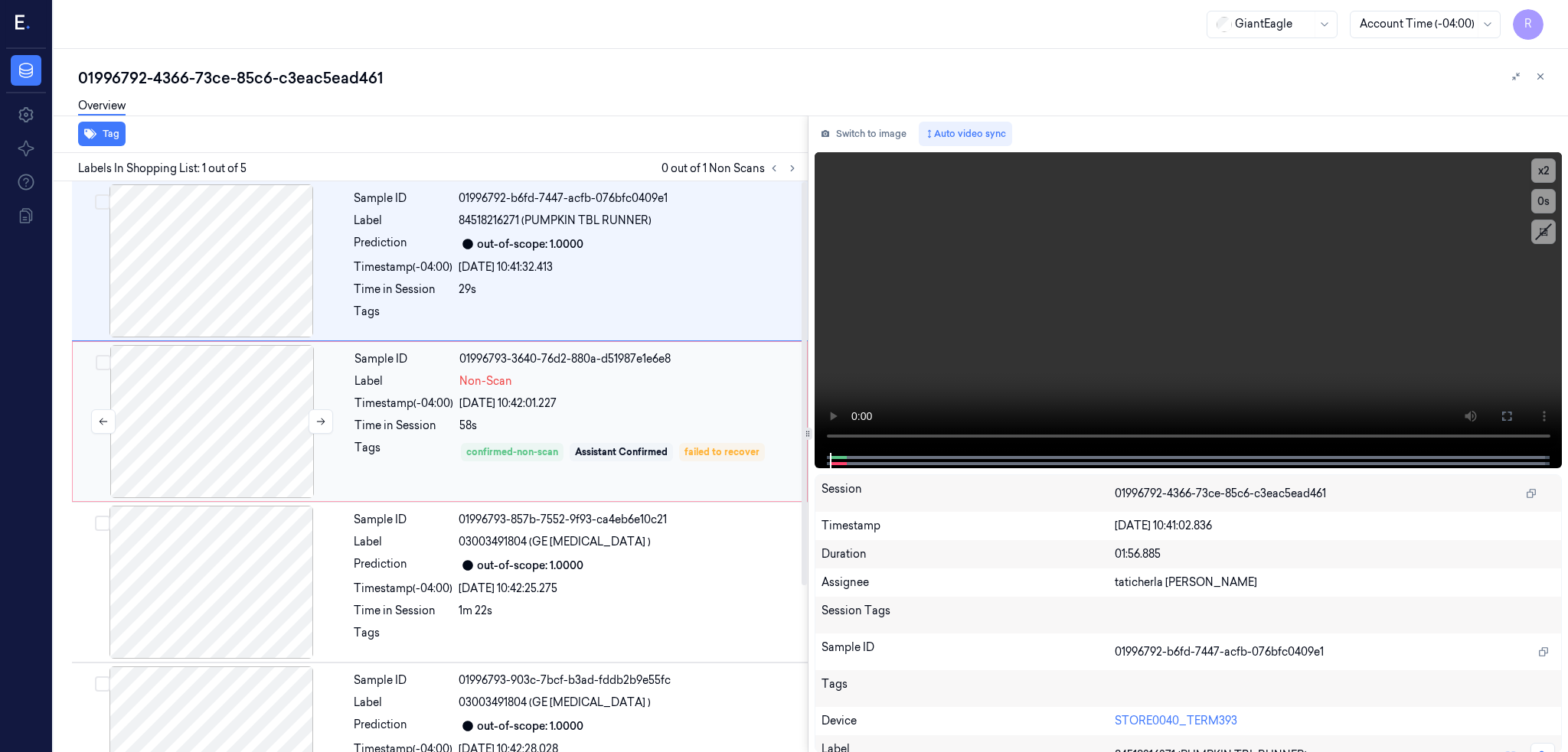
click at [261, 438] on div at bounding box center [212, 421] width 272 height 153
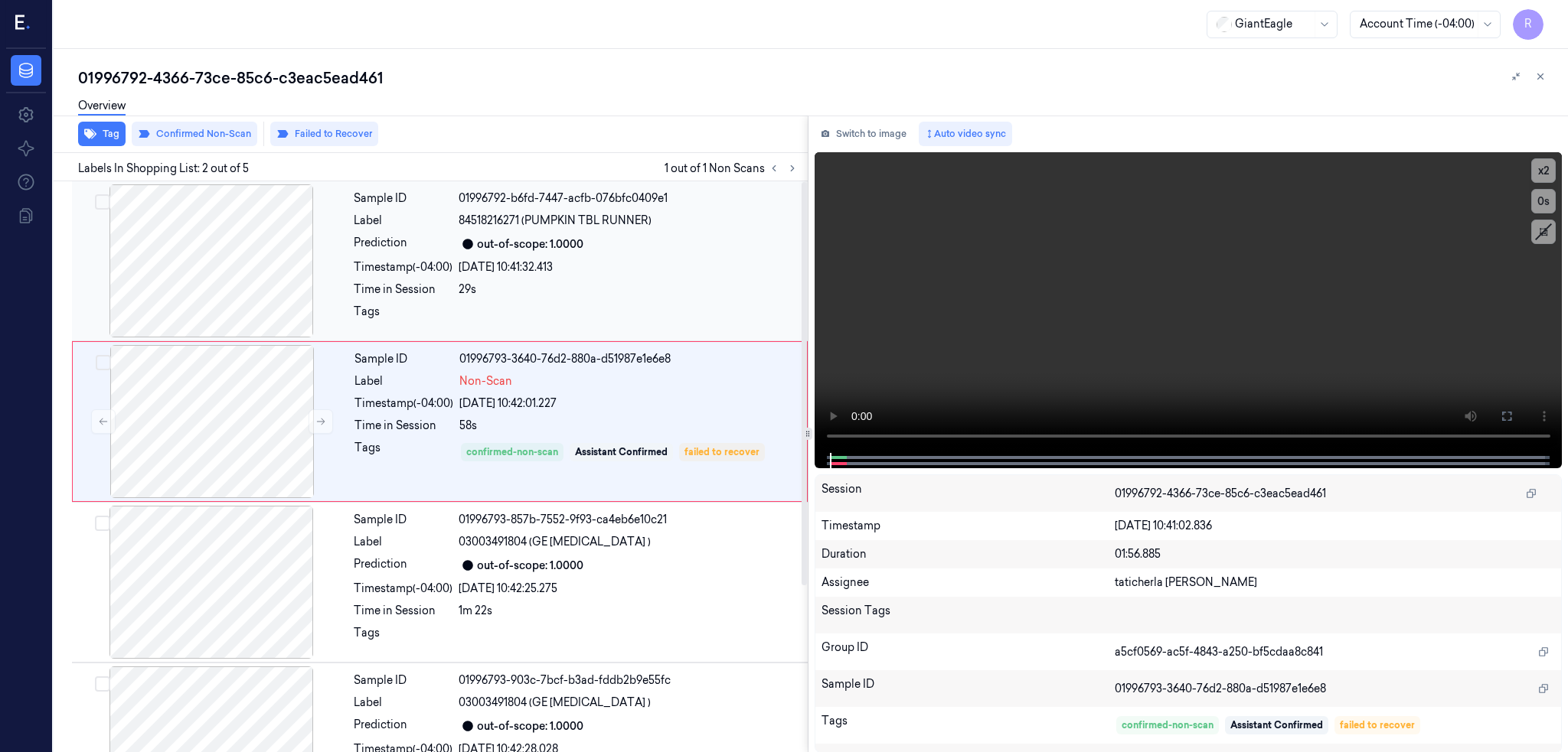
click at [238, 264] on div at bounding box center [211, 260] width 272 height 153
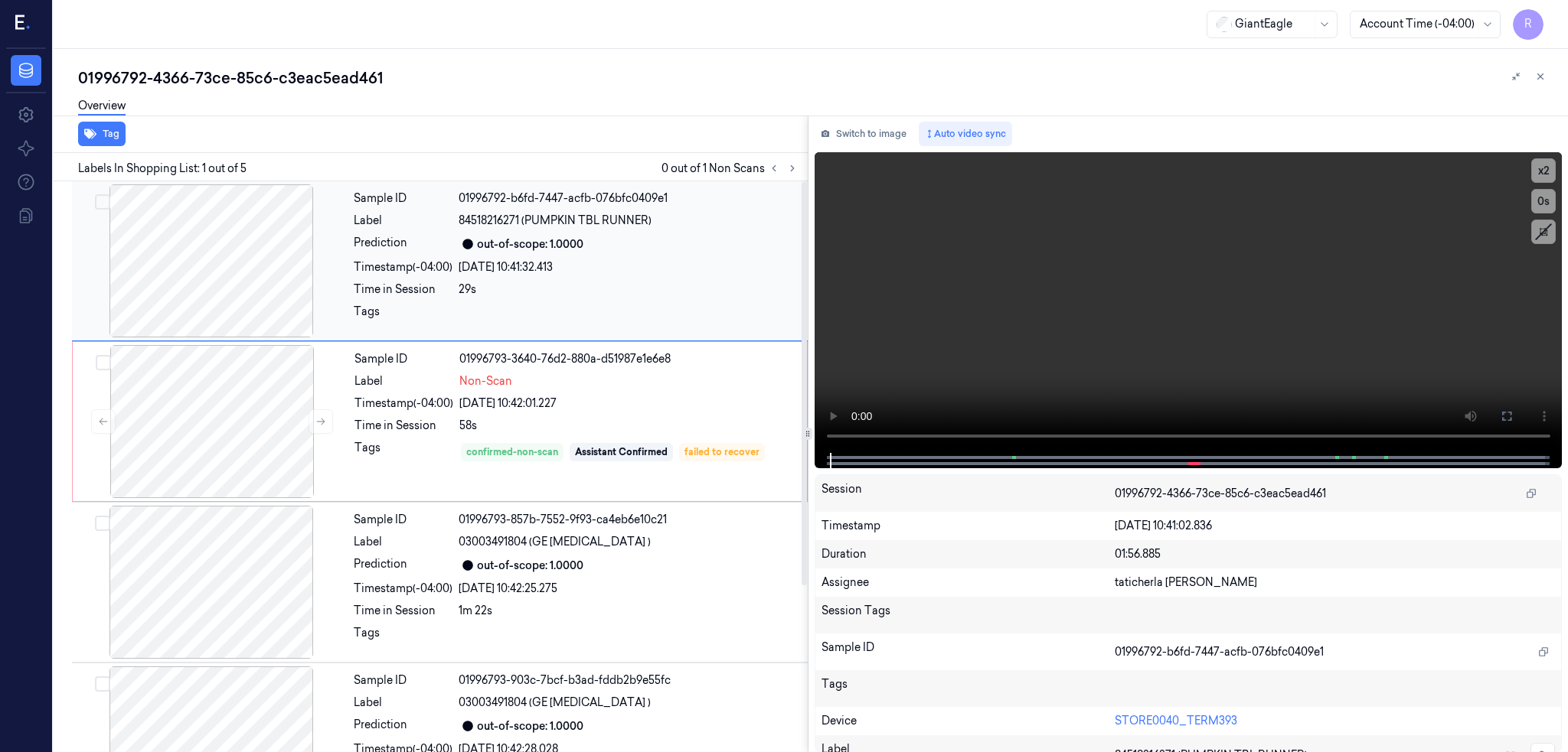
click at [228, 245] on div at bounding box center [211, 260] width 272 height 153
click at [1513, 418] on icon at bounding box center [1506, 416] width 12 height 12
click at [203, 267] on div at bounding box center [211, 260] width 272 height 153
click at [253, 431] on div at bounding box center [212, 421] width 272 height 153
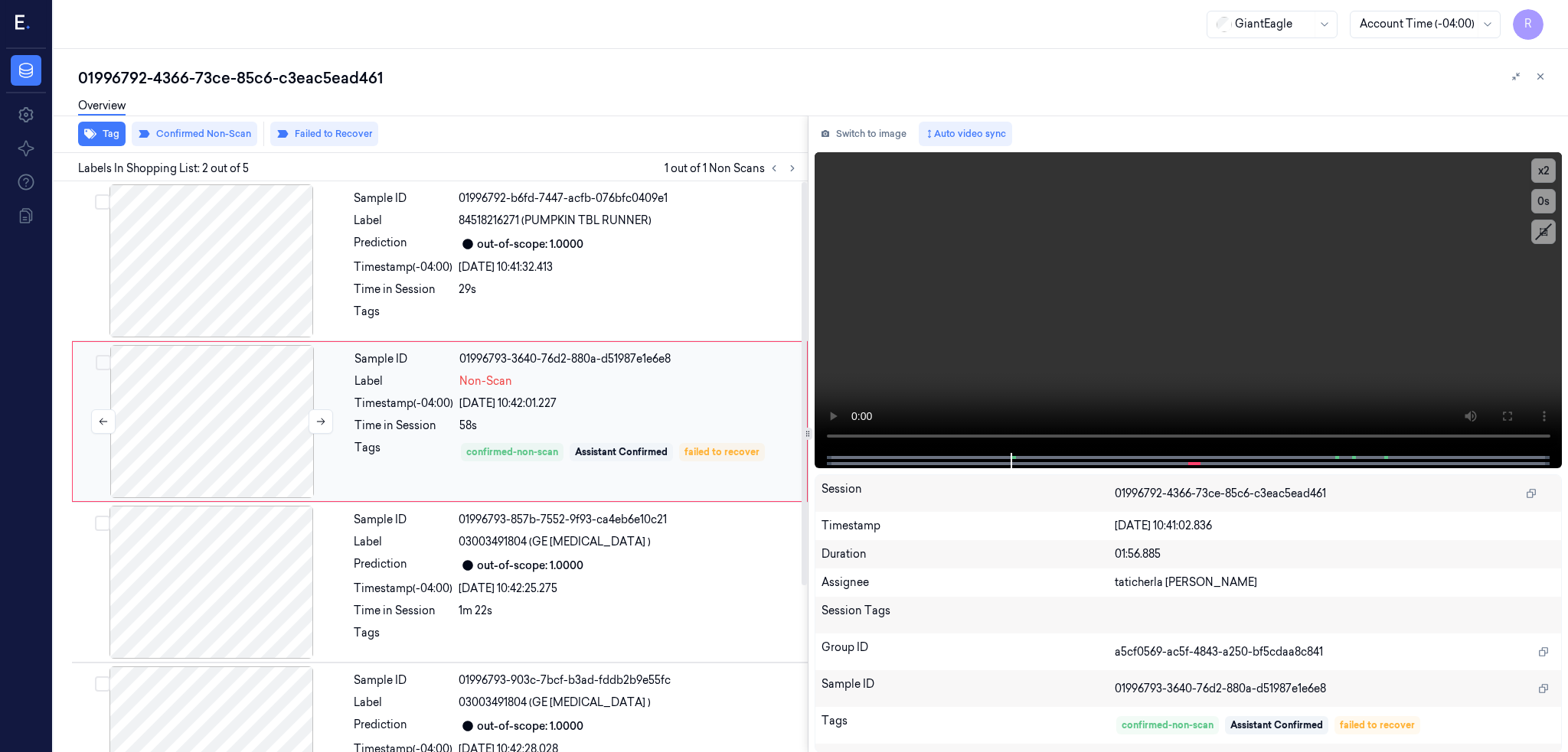
click at [253, 430] on div at bounding box center [212, 421] width 272 height 153
click at [253, 428] on div at bounding box center [212, 421] width 272 height 153
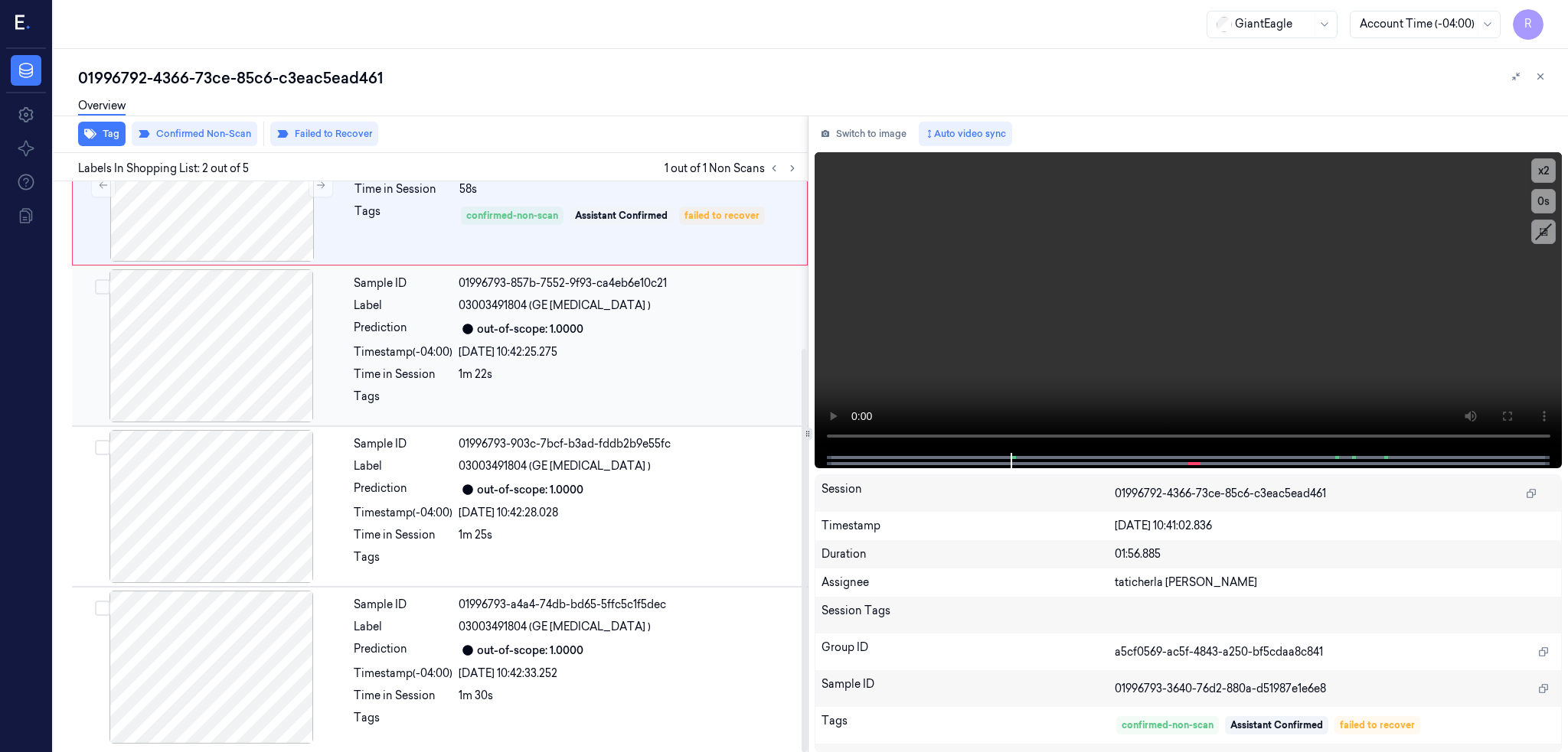
click at [249, 419] on div at bounding box center [211, 345] width 272 height 153
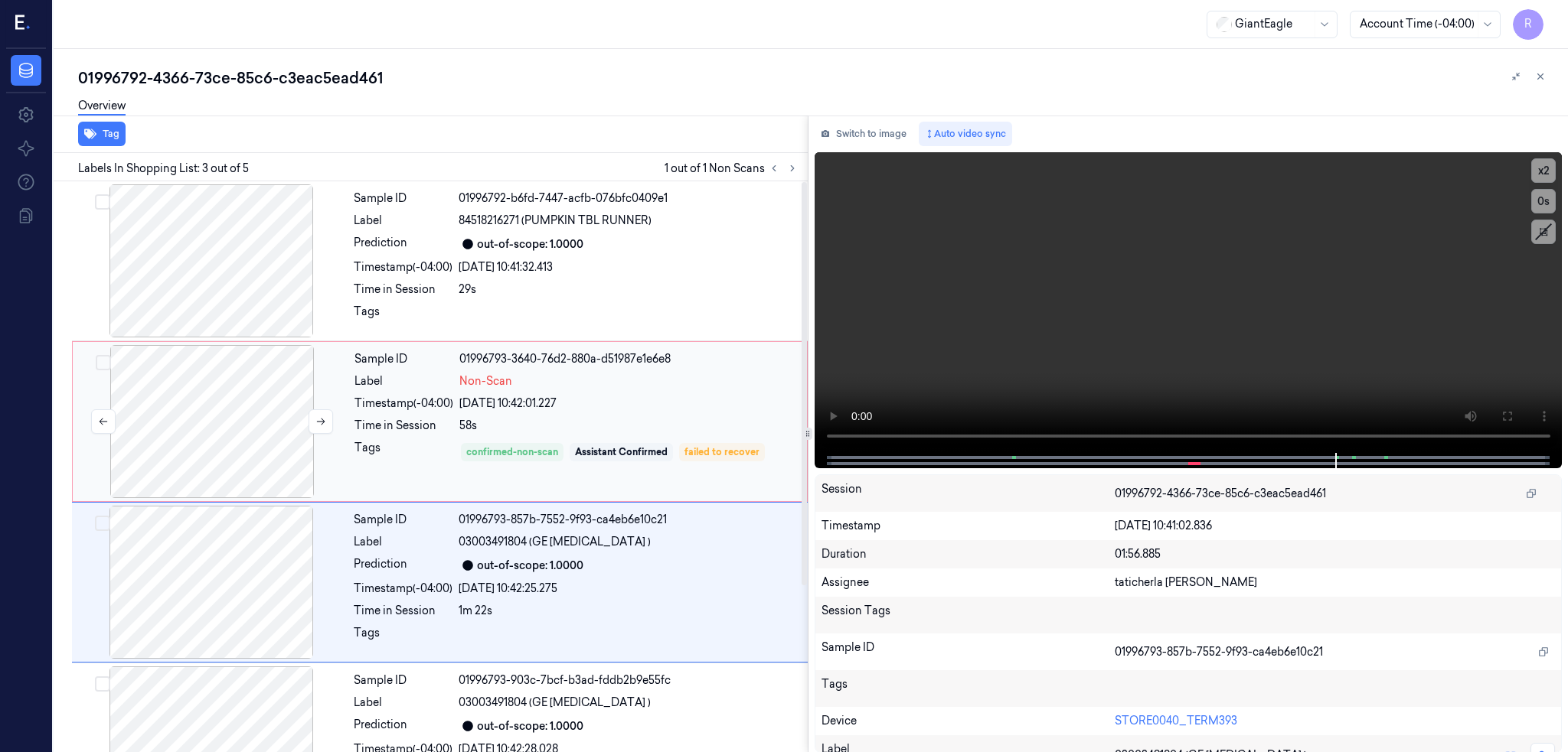
click at [197, 452] on div at bounding box center [212, 421] width 272 height 153
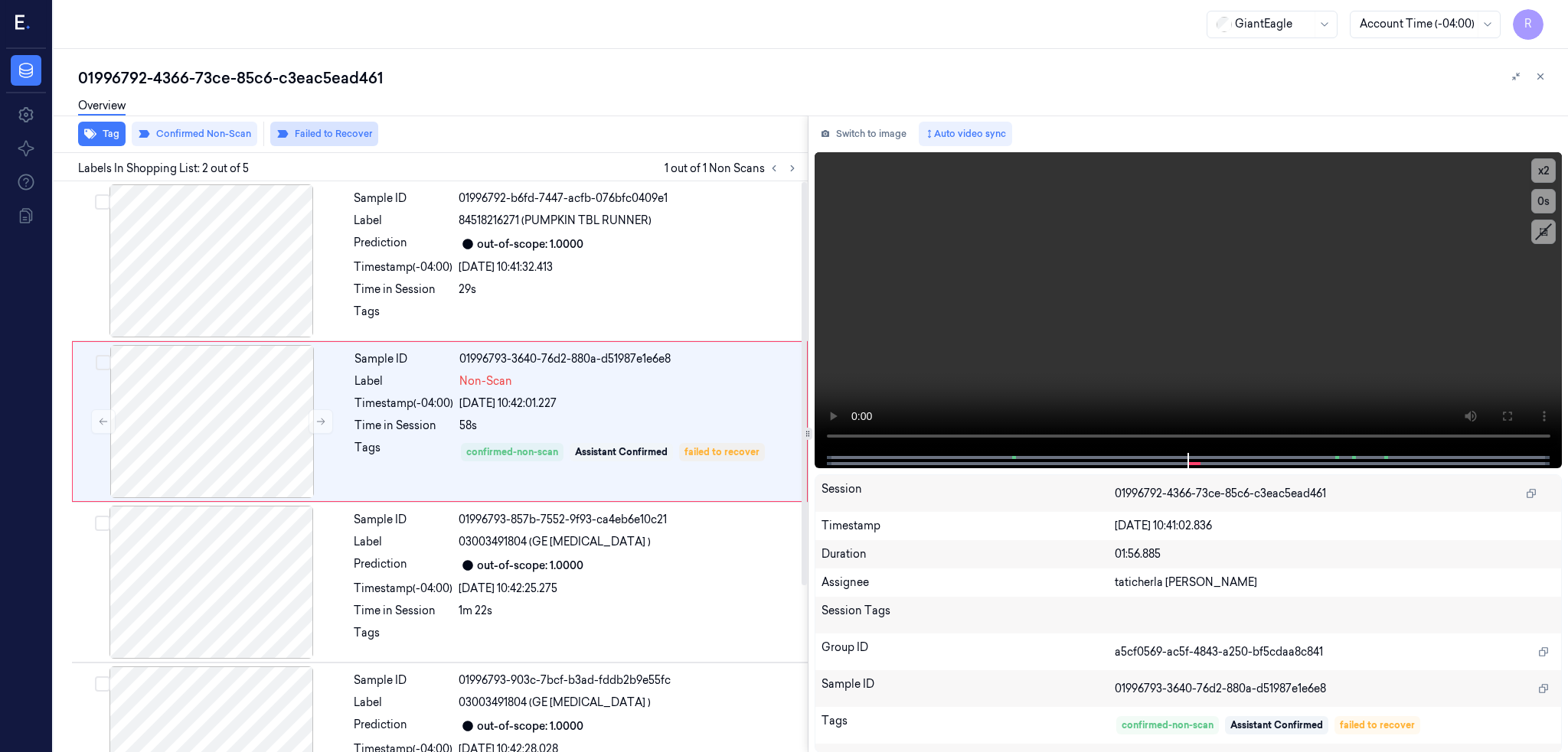
click at [314, 133] on button "Failed to Recover" at bounding box center [324, 134] width 108 height 25
click at [242, 453] on div at bounding box center [212, 421] width 272 height 153
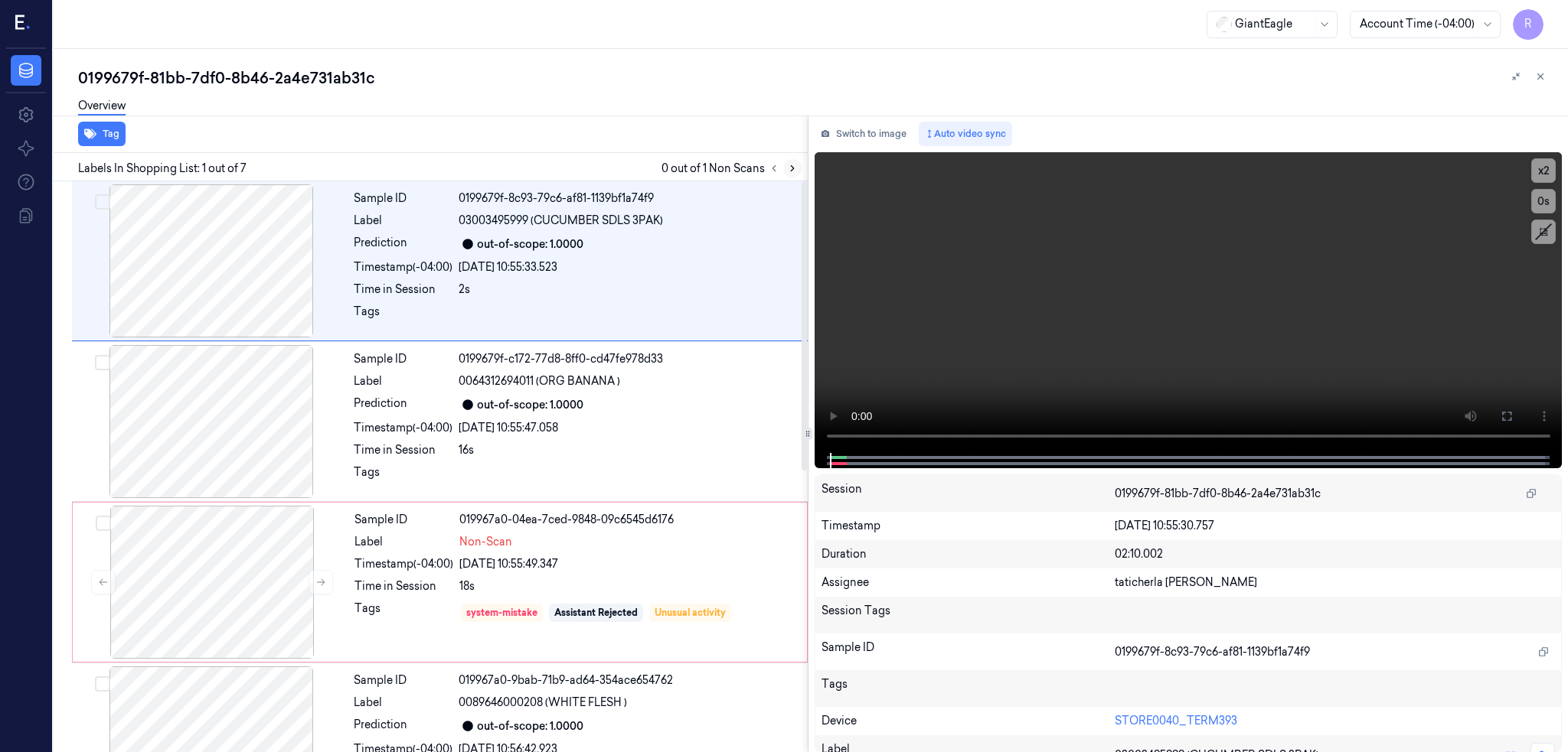
click at [797, 167] on icon at bounding box center [793, 169] width 11 height 11
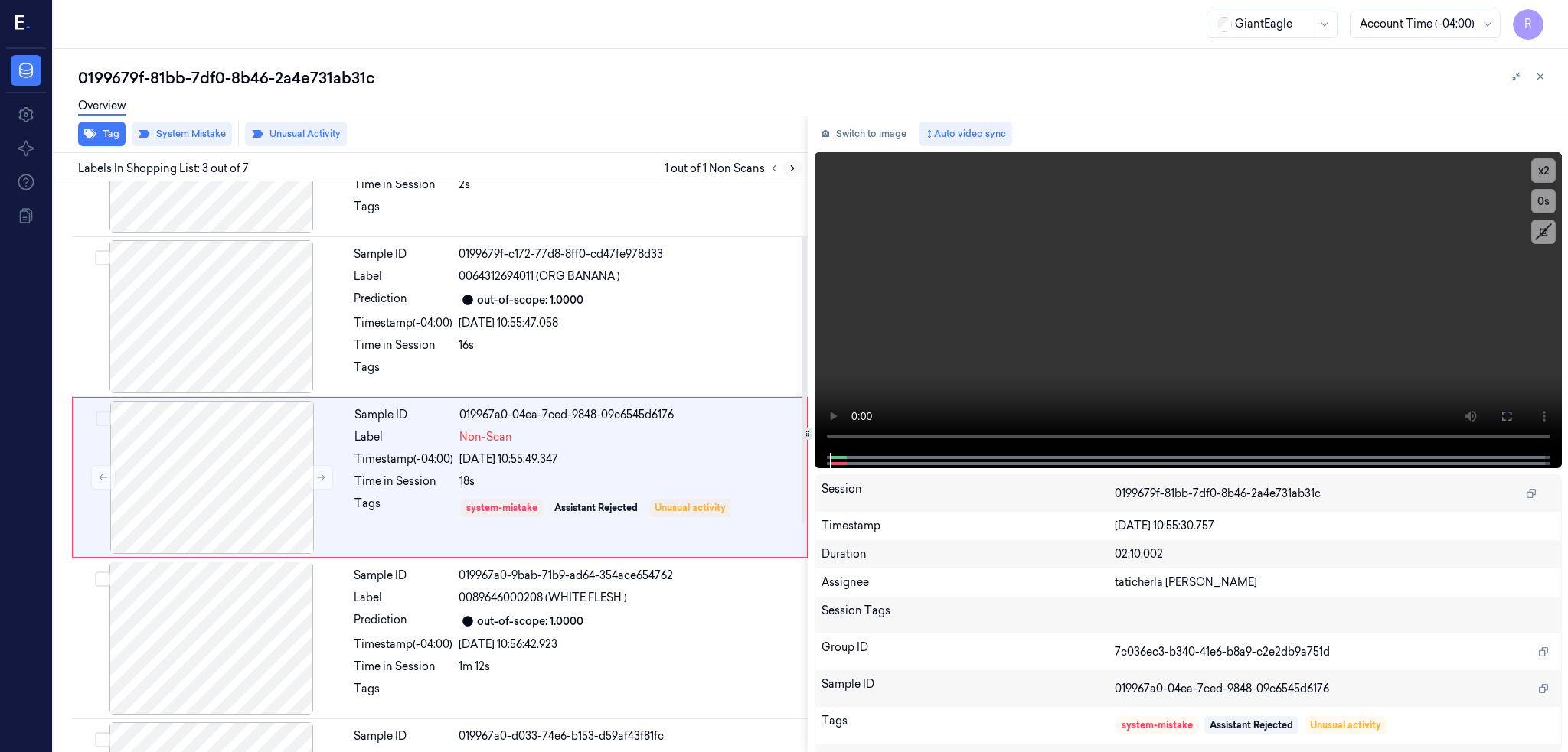
scroll to position [115, 0]
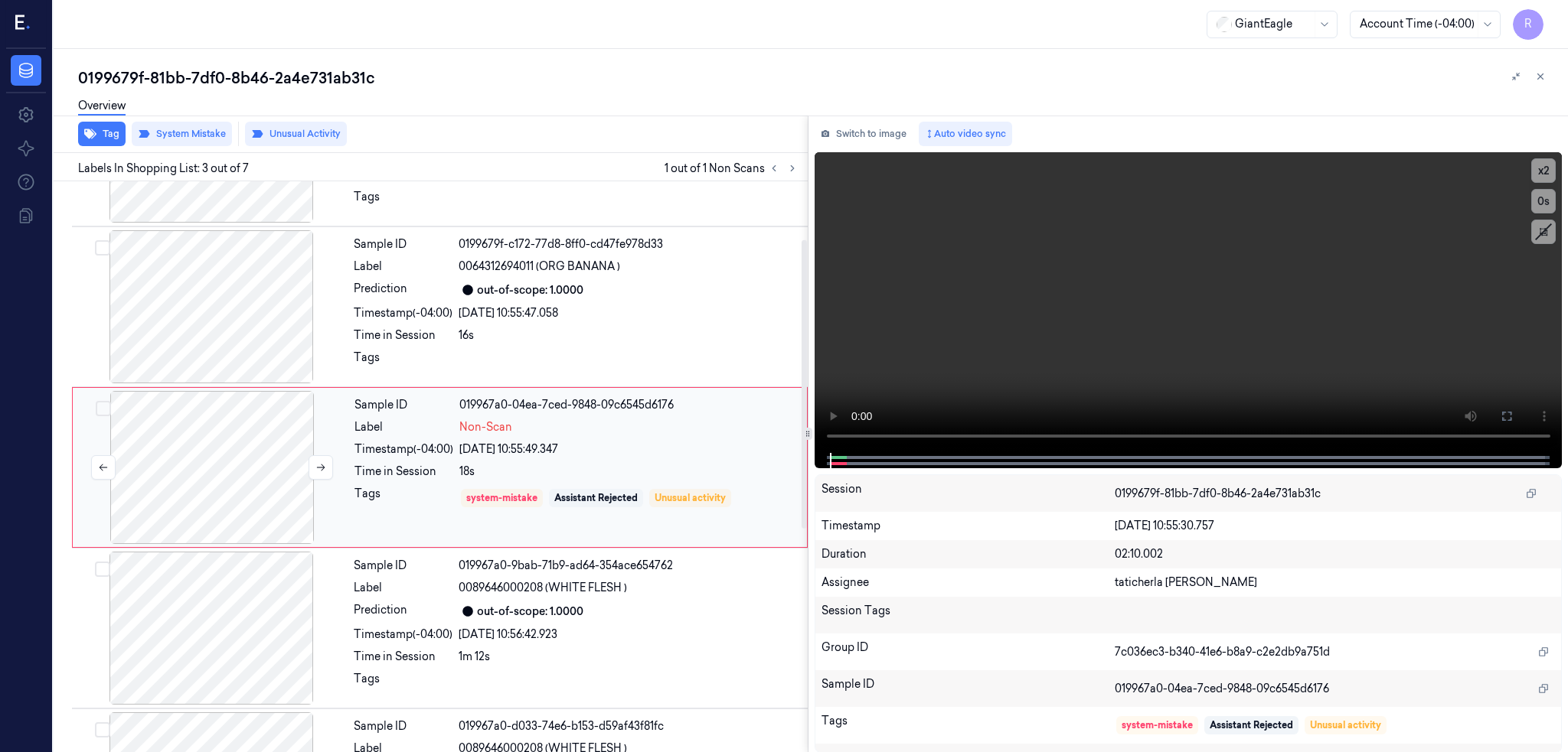
click at [185, 471] on div at bounding box center [212, 467] width 272 height 153
click at [192, 313] on div at bounding box center [211, 306] width 272 height 153
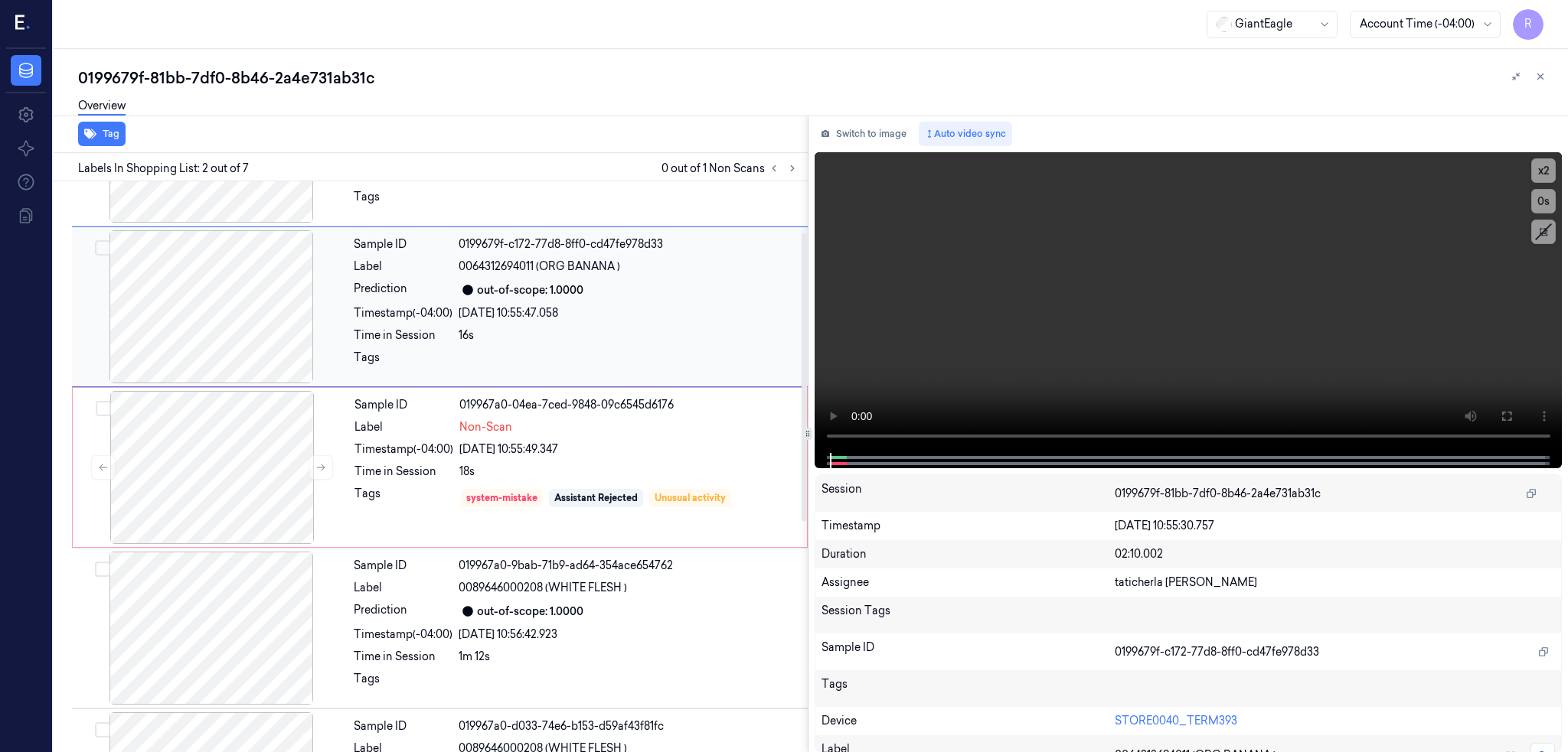
scroll to position [0, 0]
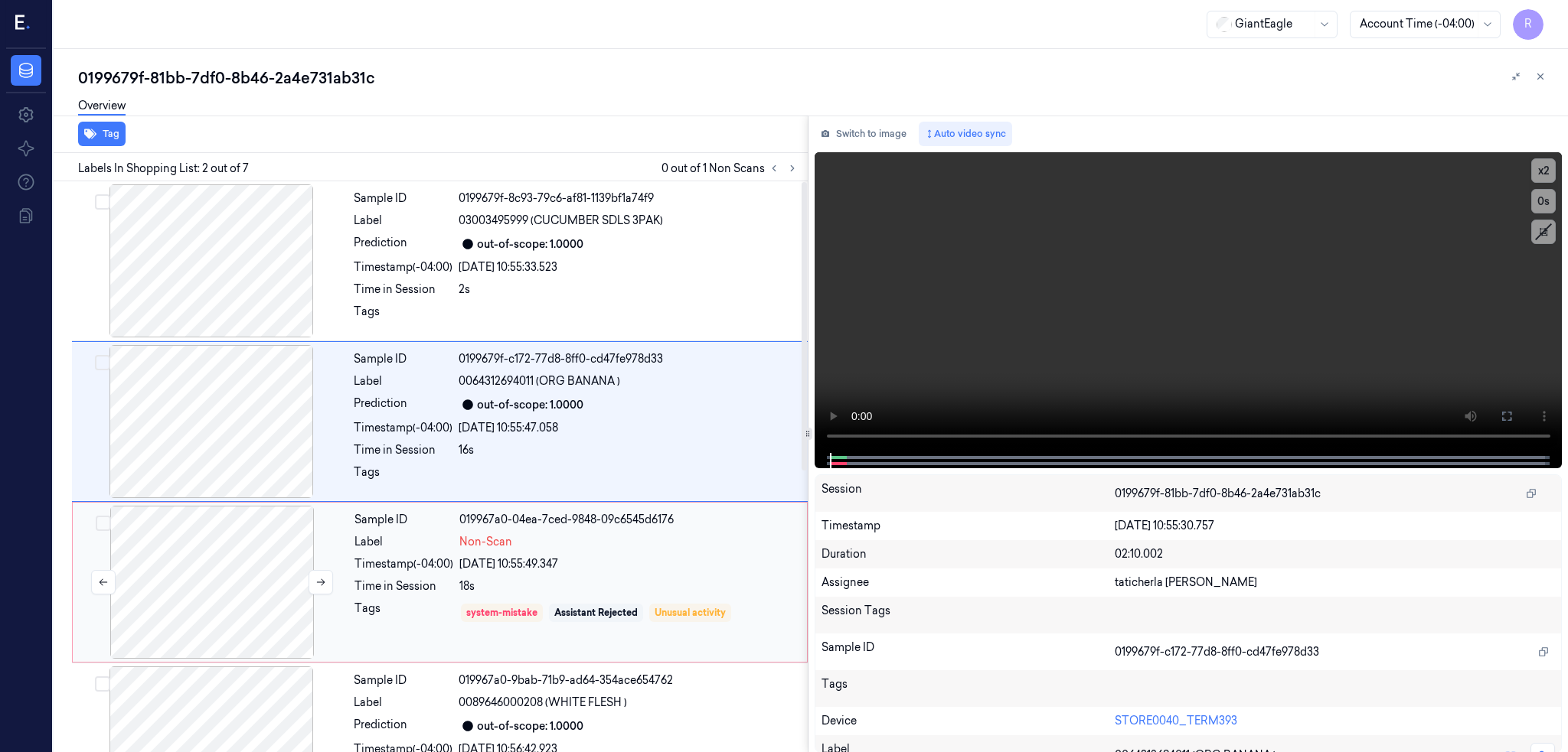
click at [207, 542] on div at bounding box center [212, 582] width 272 height 153
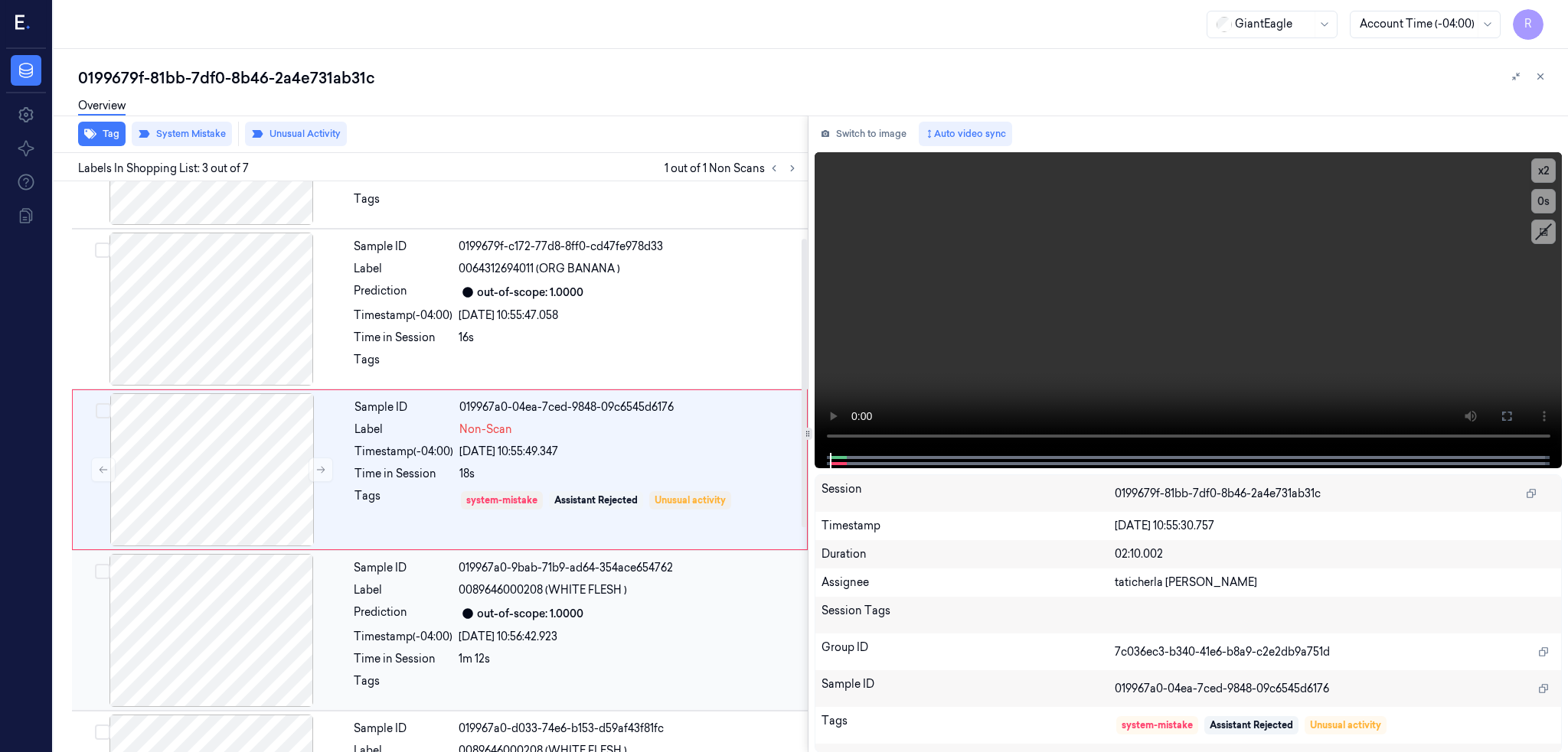
scroll to position [115, 0]
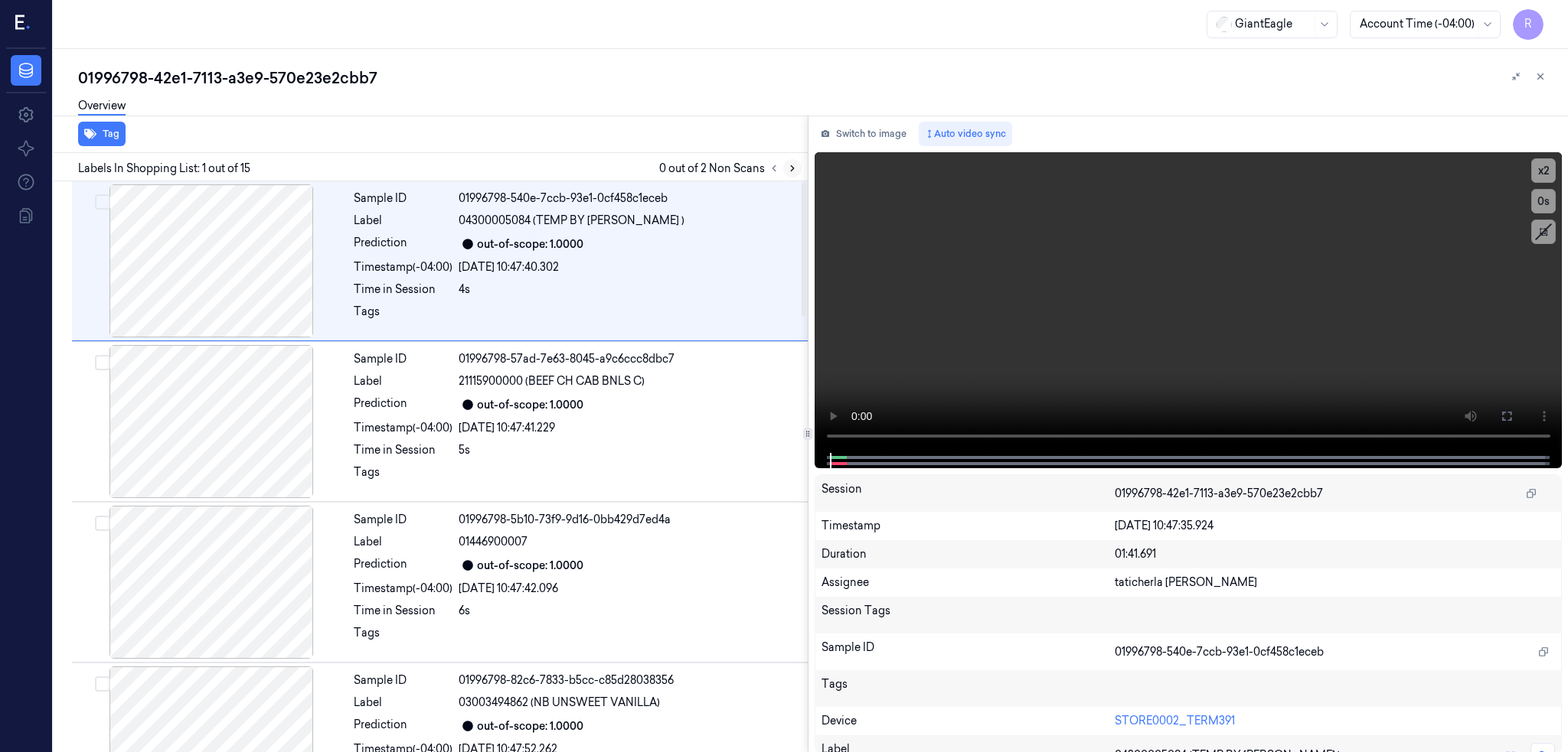
click at [801, 165] on button at bounding box center [792, 168] width 18 height 18
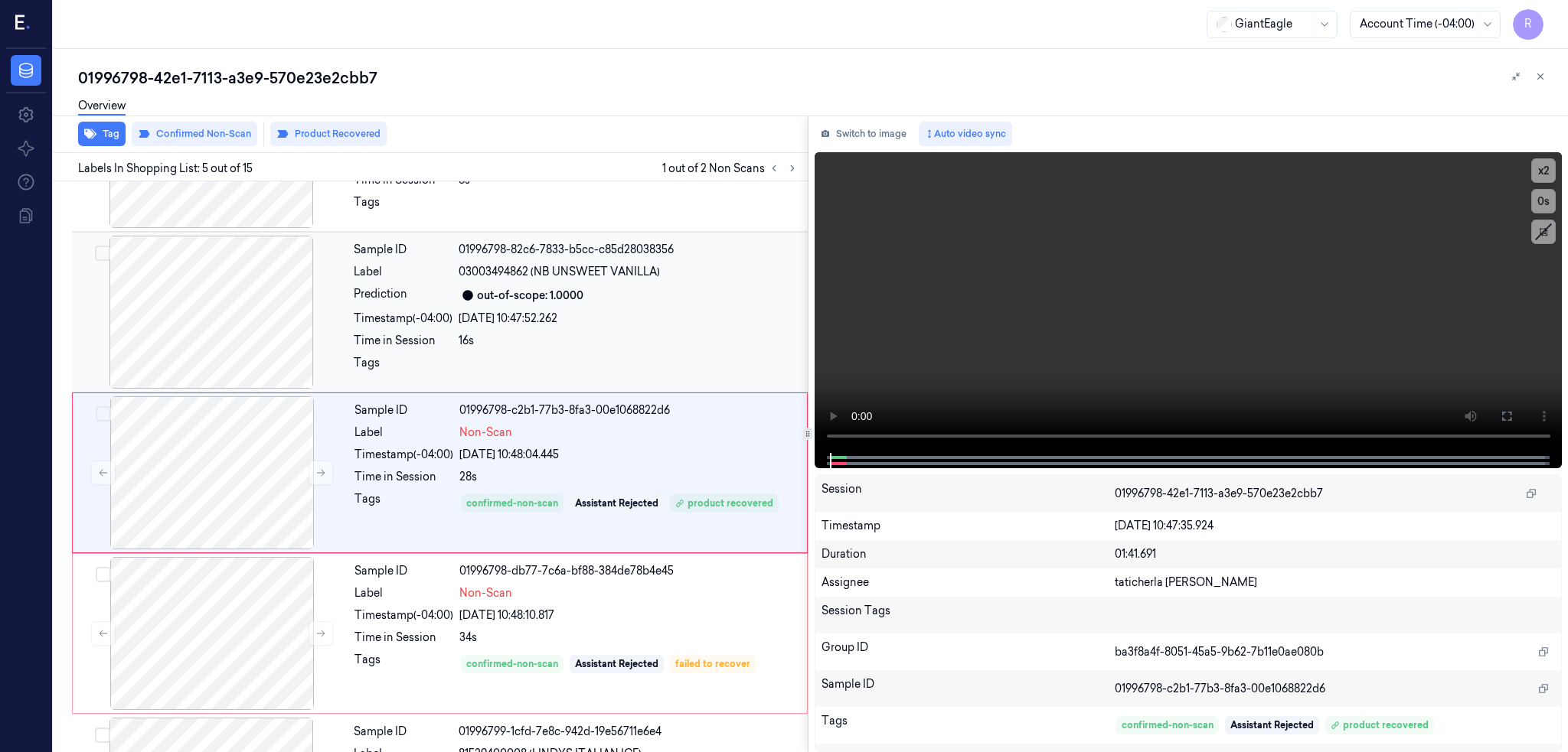
scroll to position [436, 0]
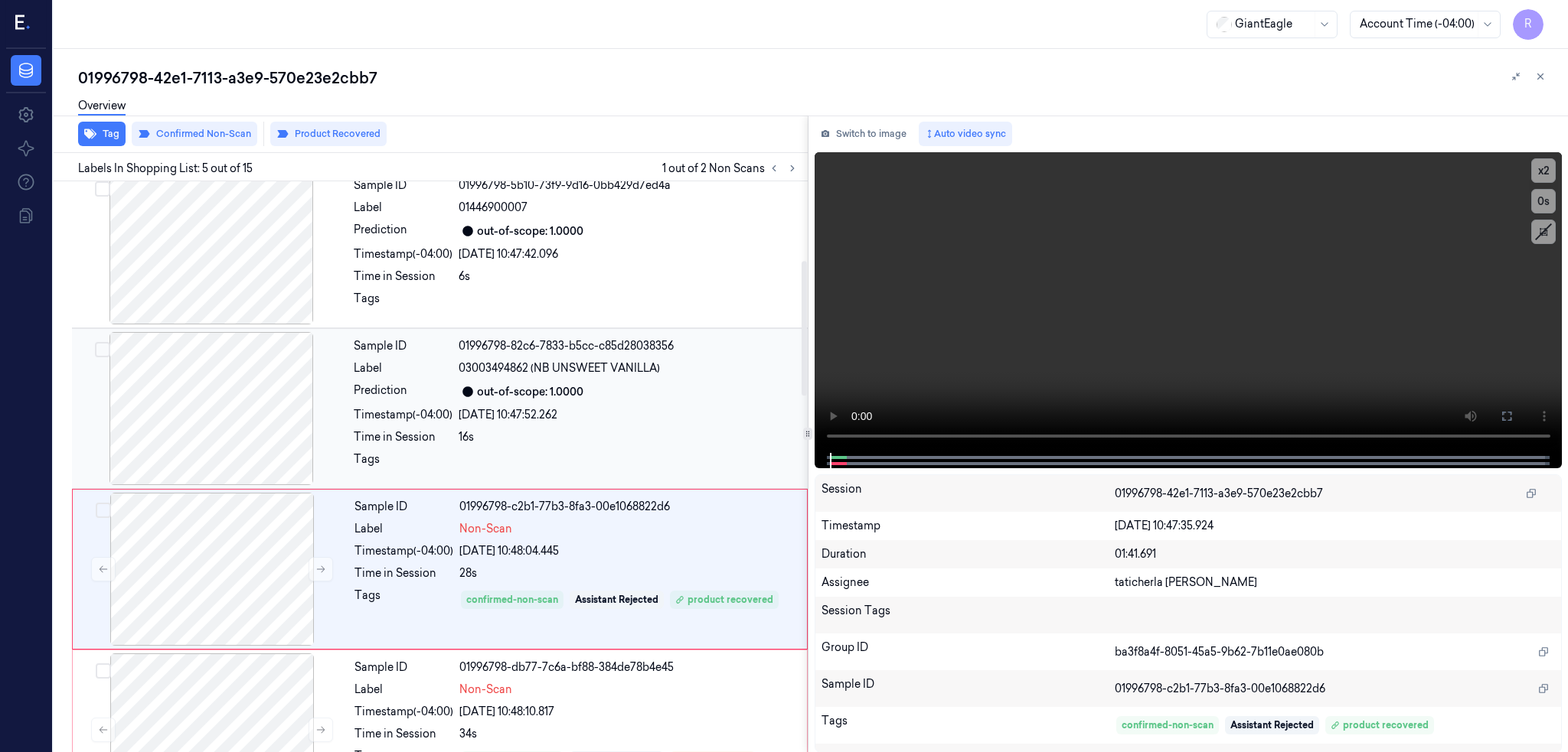
click at [238, 416] on div at bounding box center [211, 408] width 272 height 153
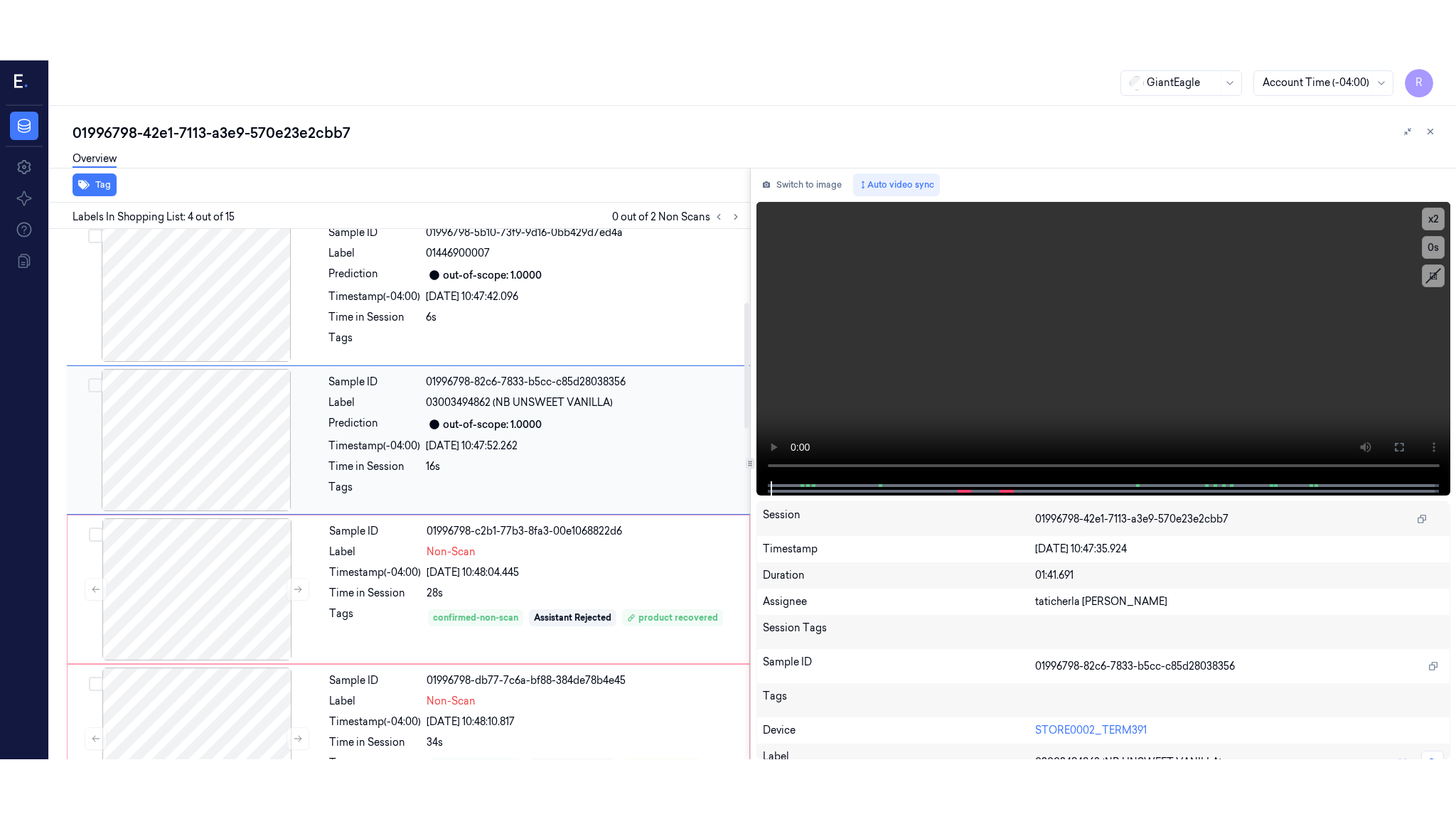
scroll to position [256, 0]
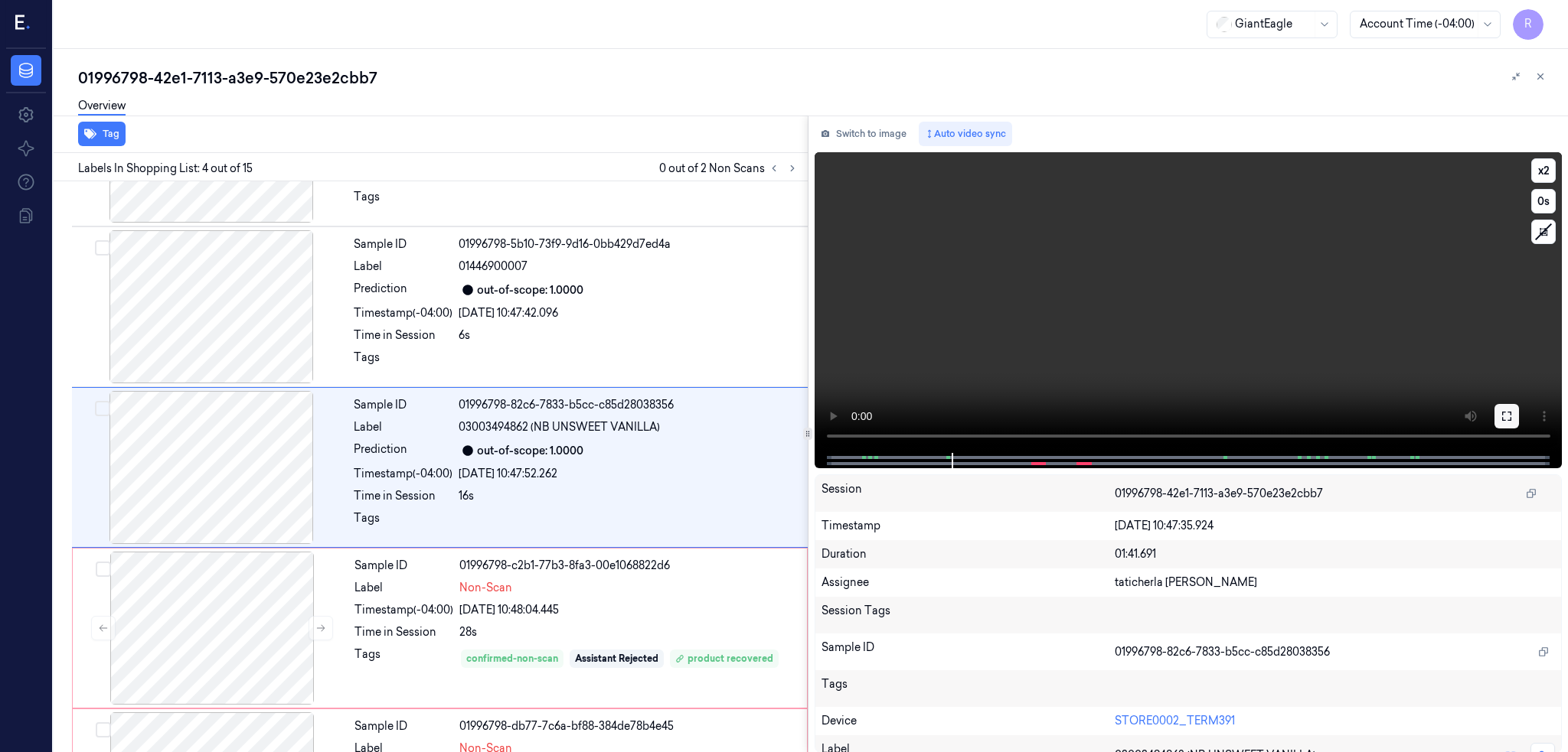
click at [1513, 413] on icon at bounding box center [1506, 416] width 12 height 12
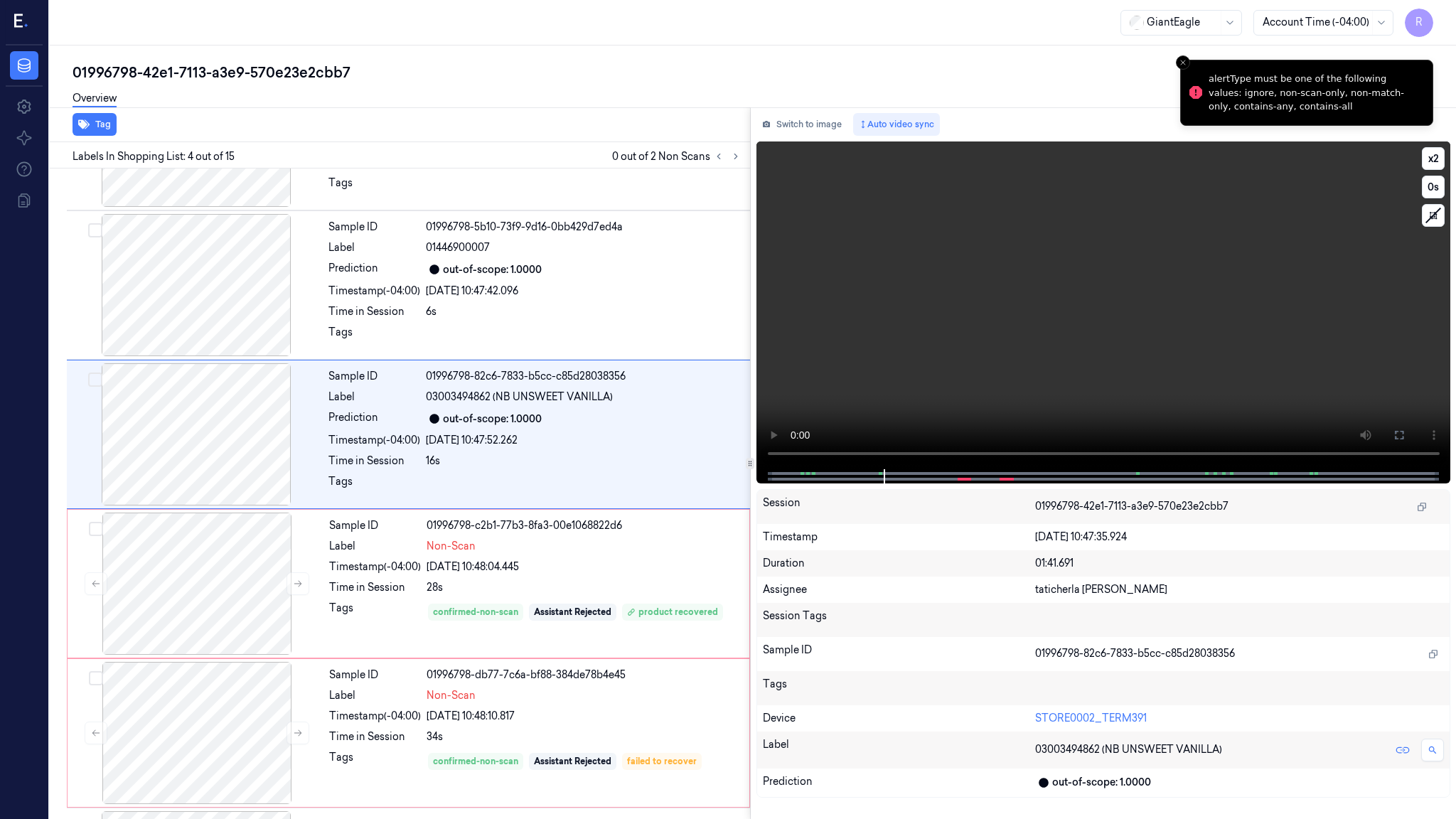
scroll to position [196, 0]
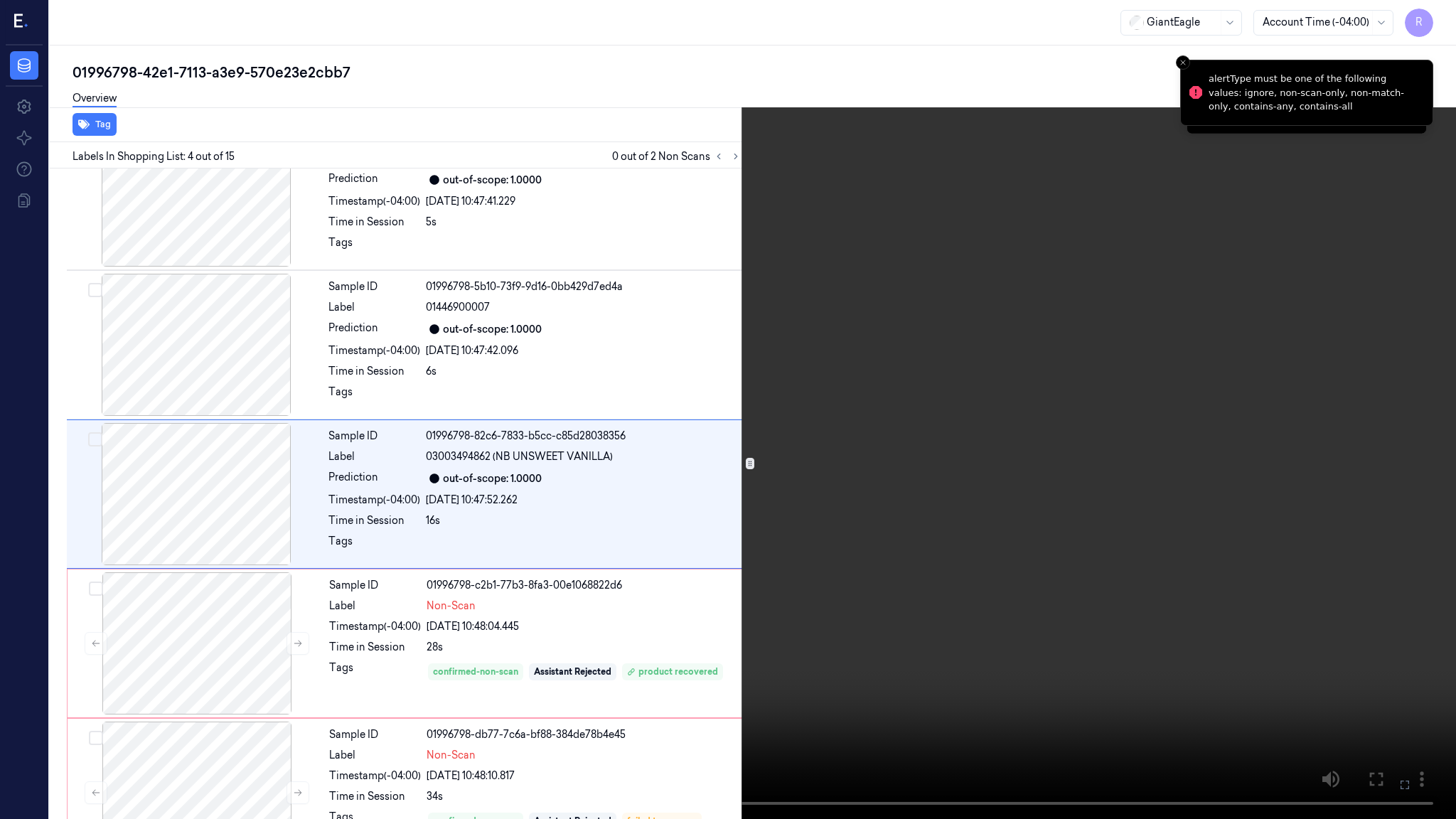
click at [201, 607] on video at bounding box center [728, 410] width 1456 height 819
click at [199, 599] on video at bounding box center [728, 410] width 1456 height 819
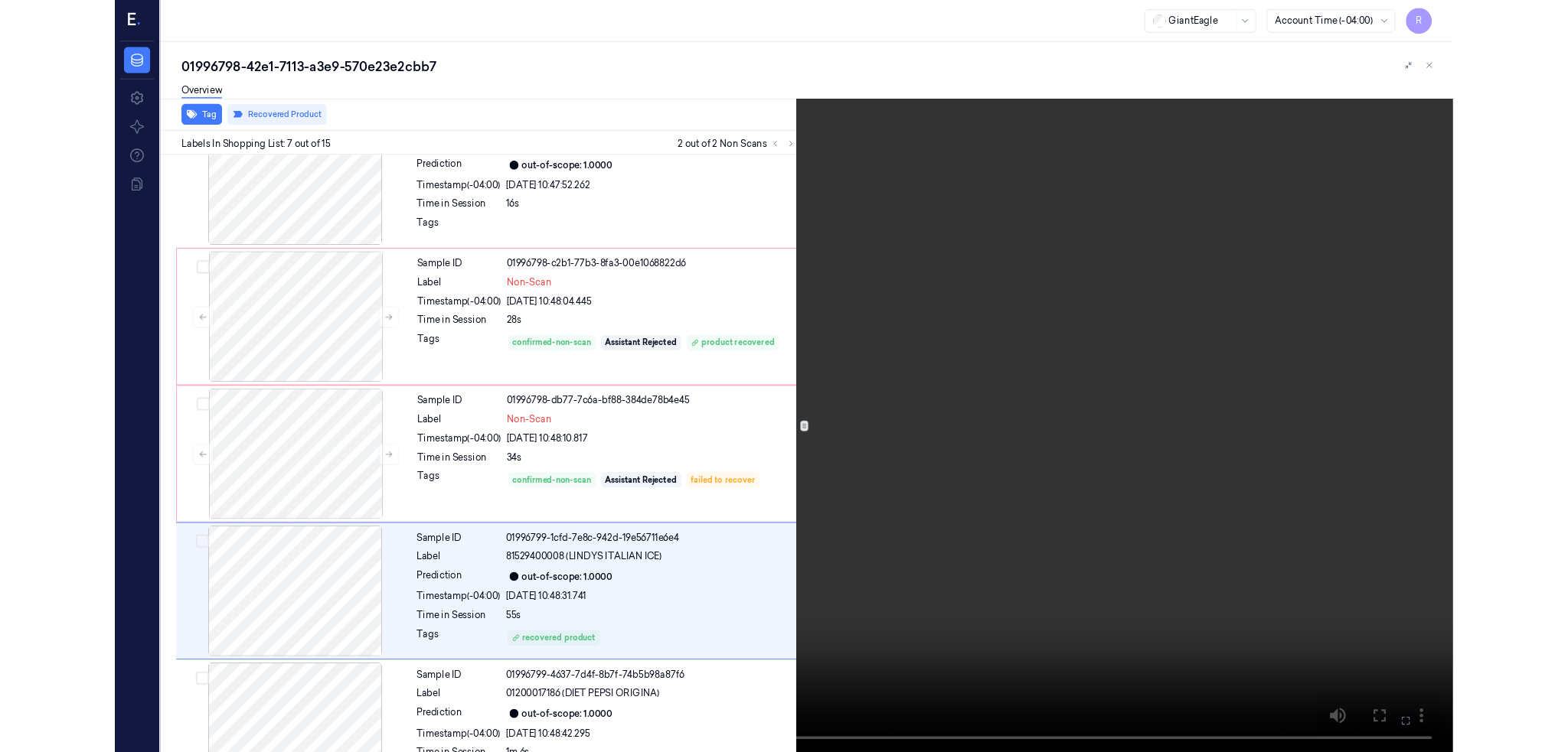
scroll to position [693, 0]
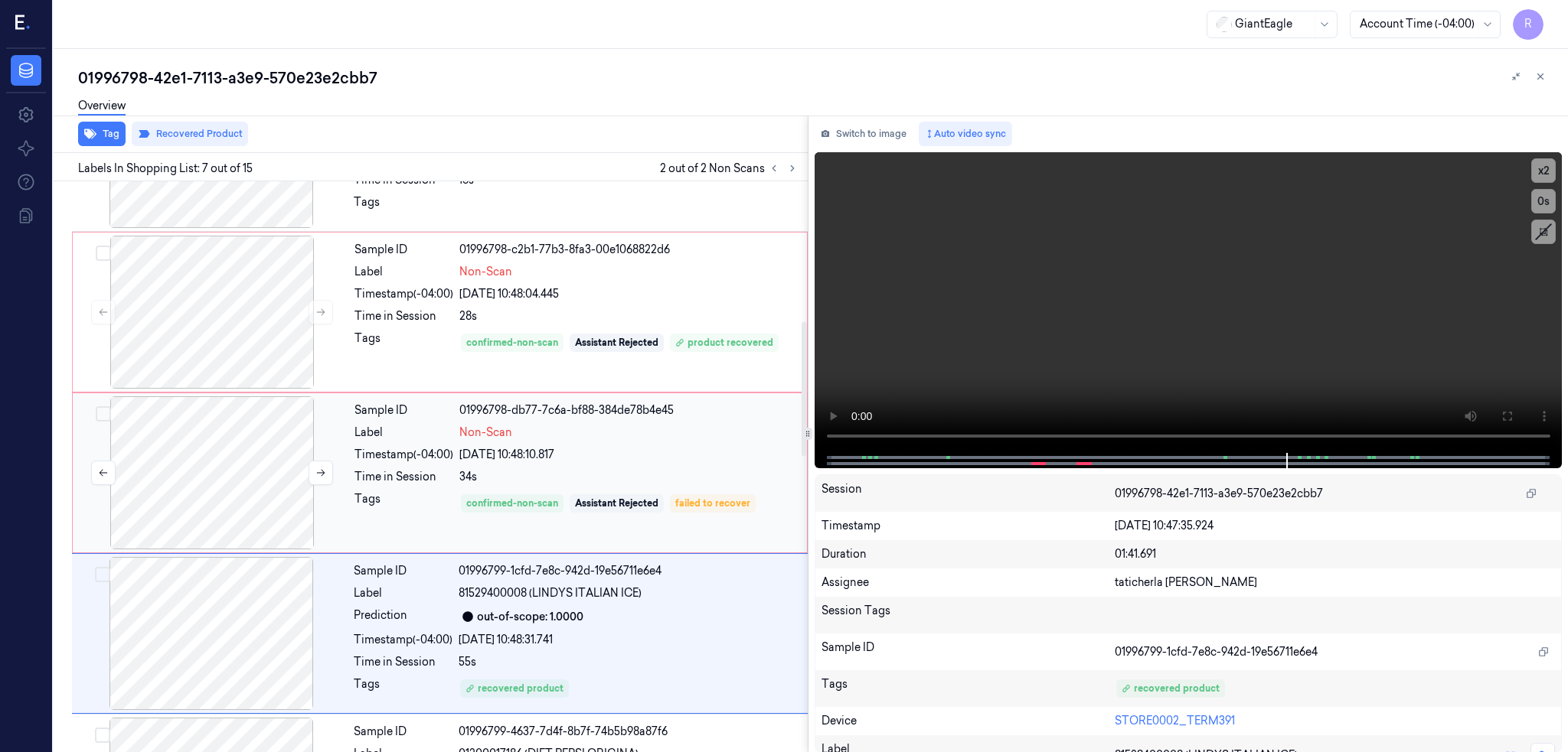
click at [221, 470] on div at bounding box center [212, 473] width 272 height 153
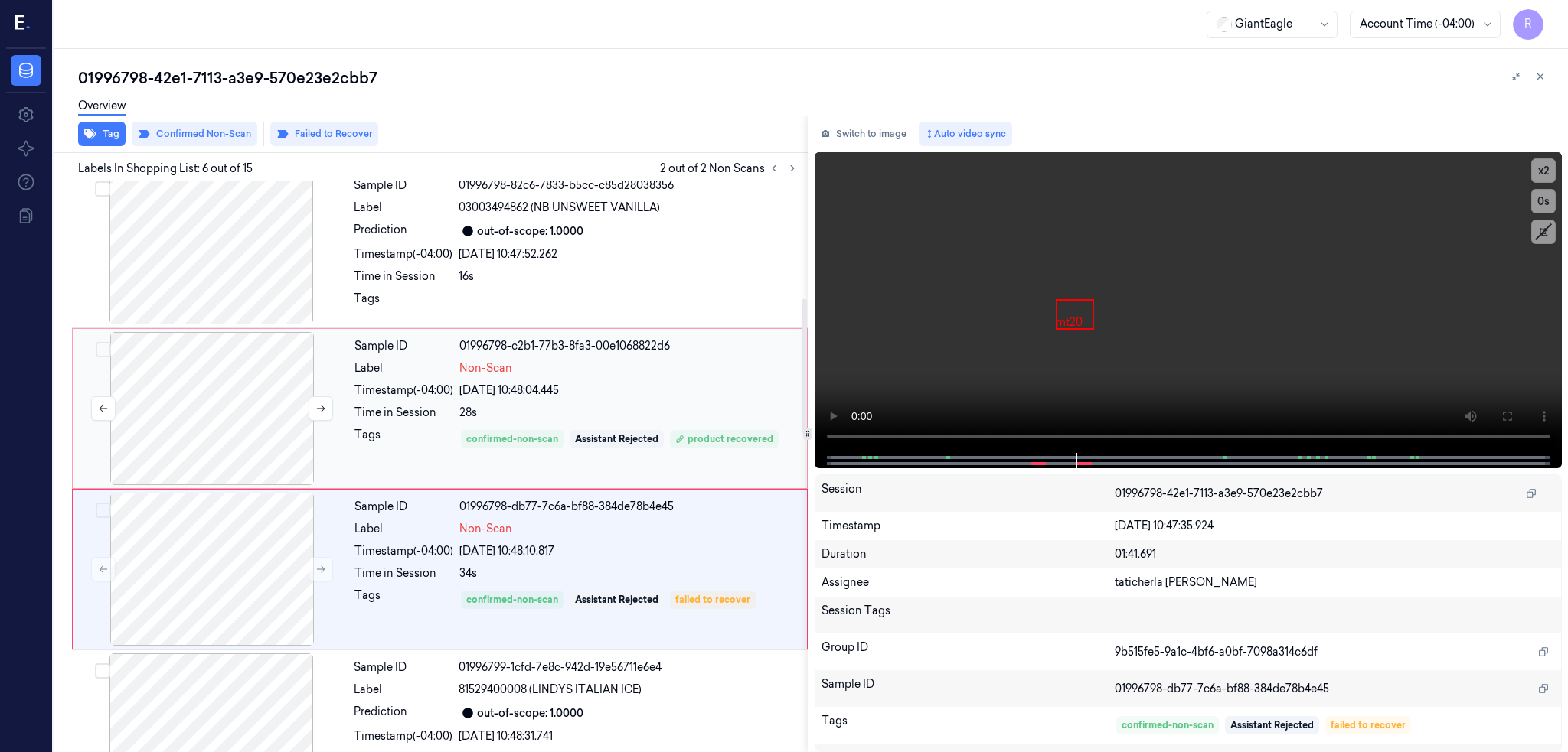
click at [176, 392] on div at bounding box center [212, 408] width 272 height 153
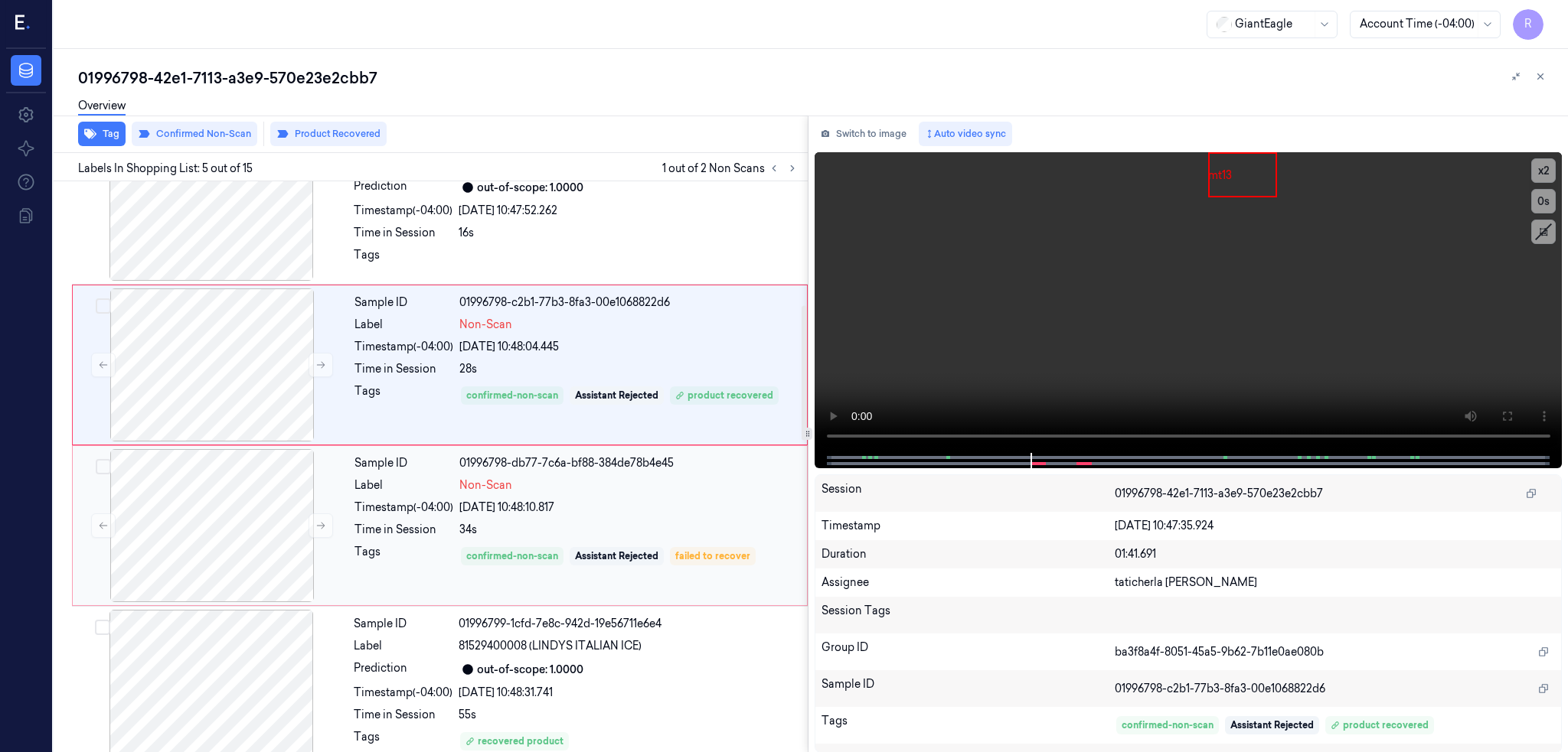
scroll to position [436, 0]
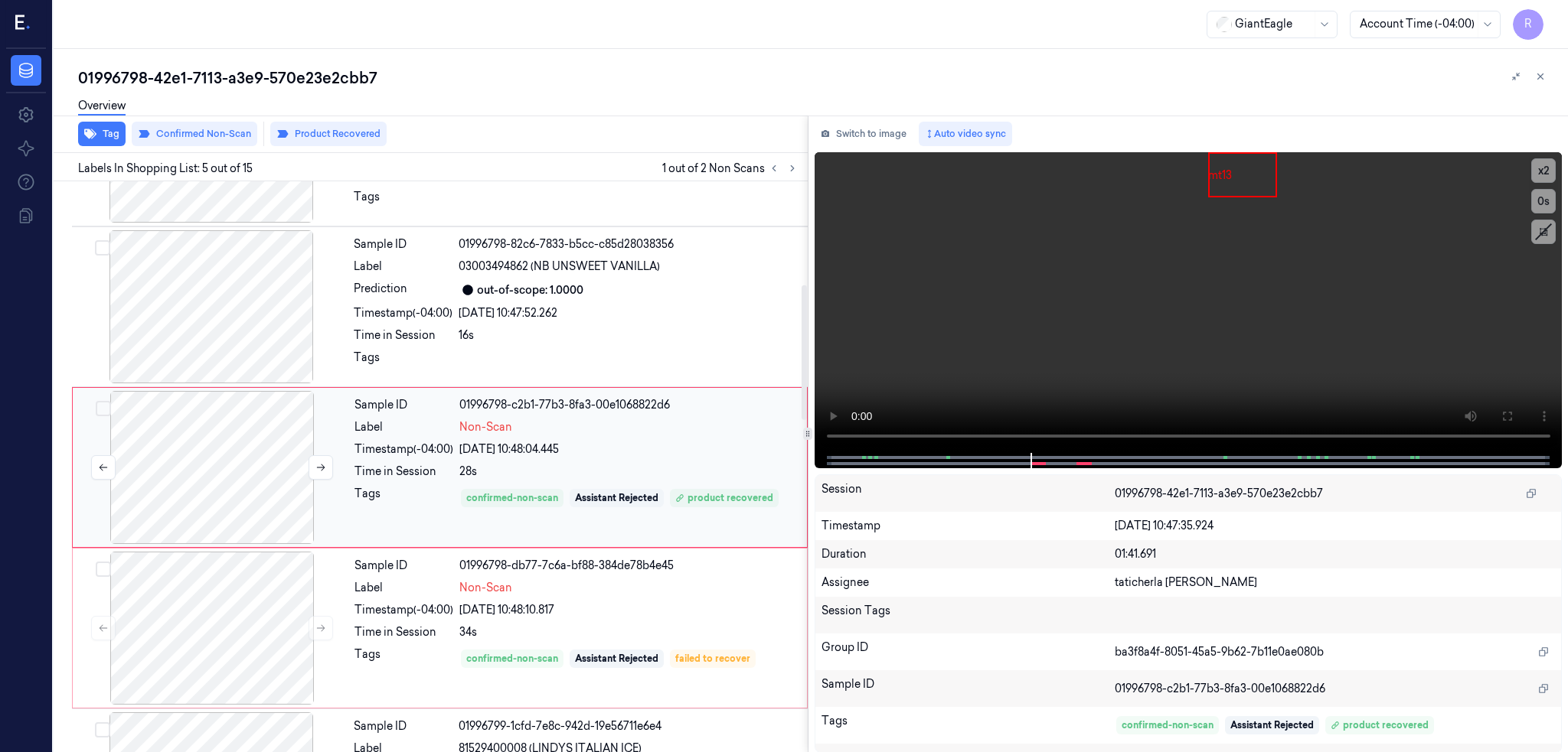
click at [144, 448] on div at bounding box center [212, 467] width 272 height 153
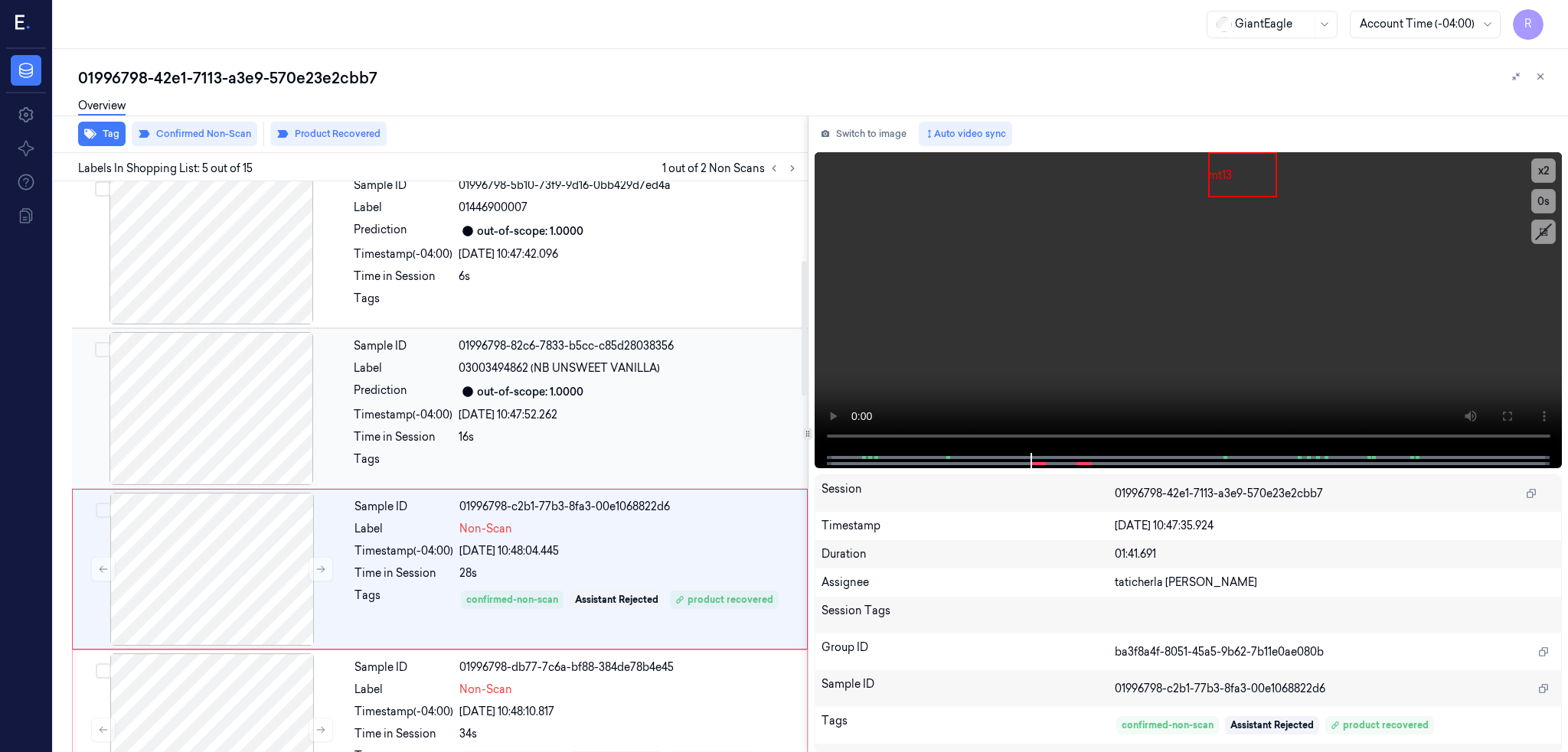
click at [217, 387] on div at bounding box center [211, 408] width 272 height 153
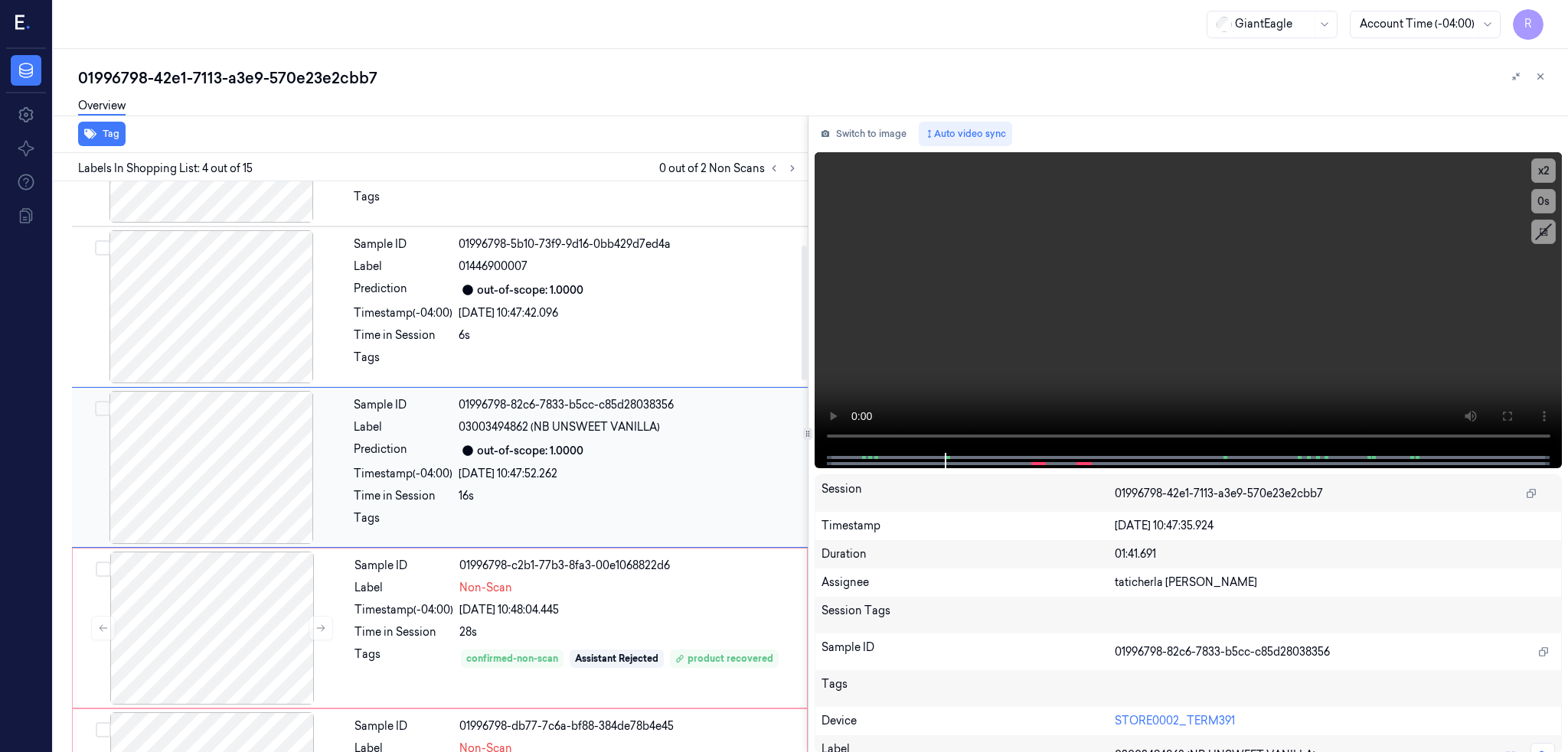
click at [217, 387] on div "Sample ID 01996798-82c6-7833-b5cc-c85d28038356 Label 03003494862 (NB UNSWEET VA…" at bounding box center [440, 467] width 736 height 161
click at [213, 318] on div at bounding box center [211, 306] width 272 height 153
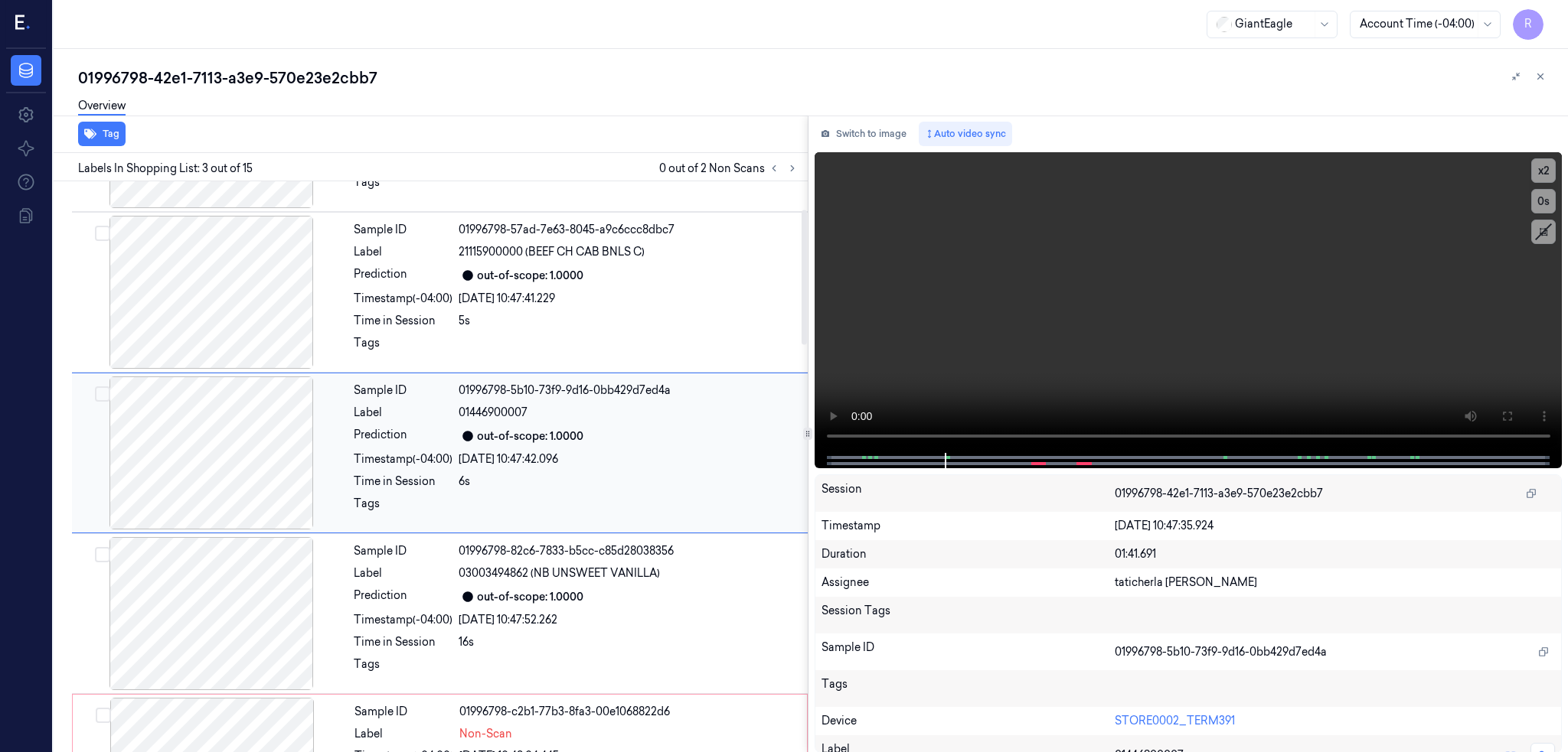
scroll to position [115, 0]
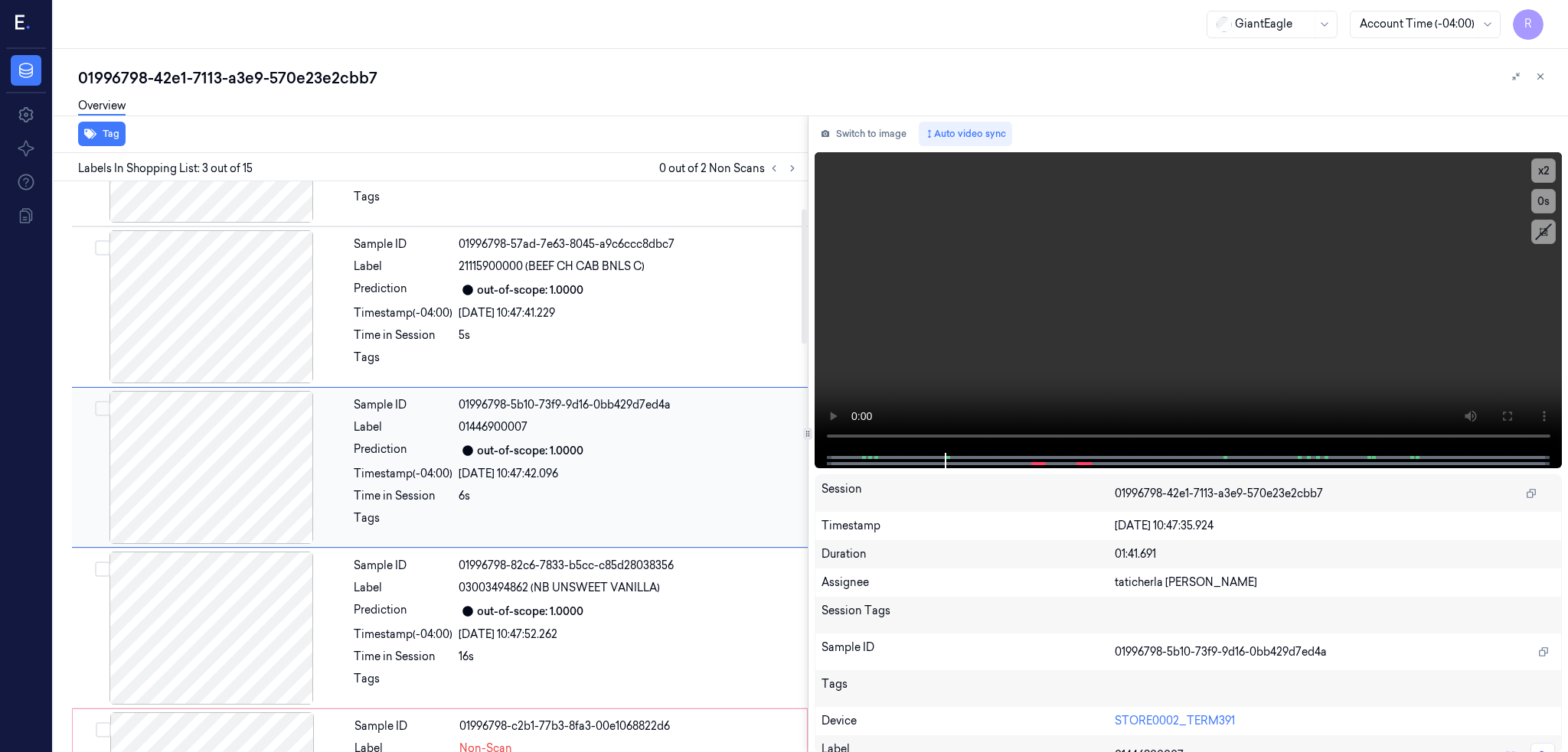
click at [213, 321] on div at bounding box center [211, 306] width 272 height 153
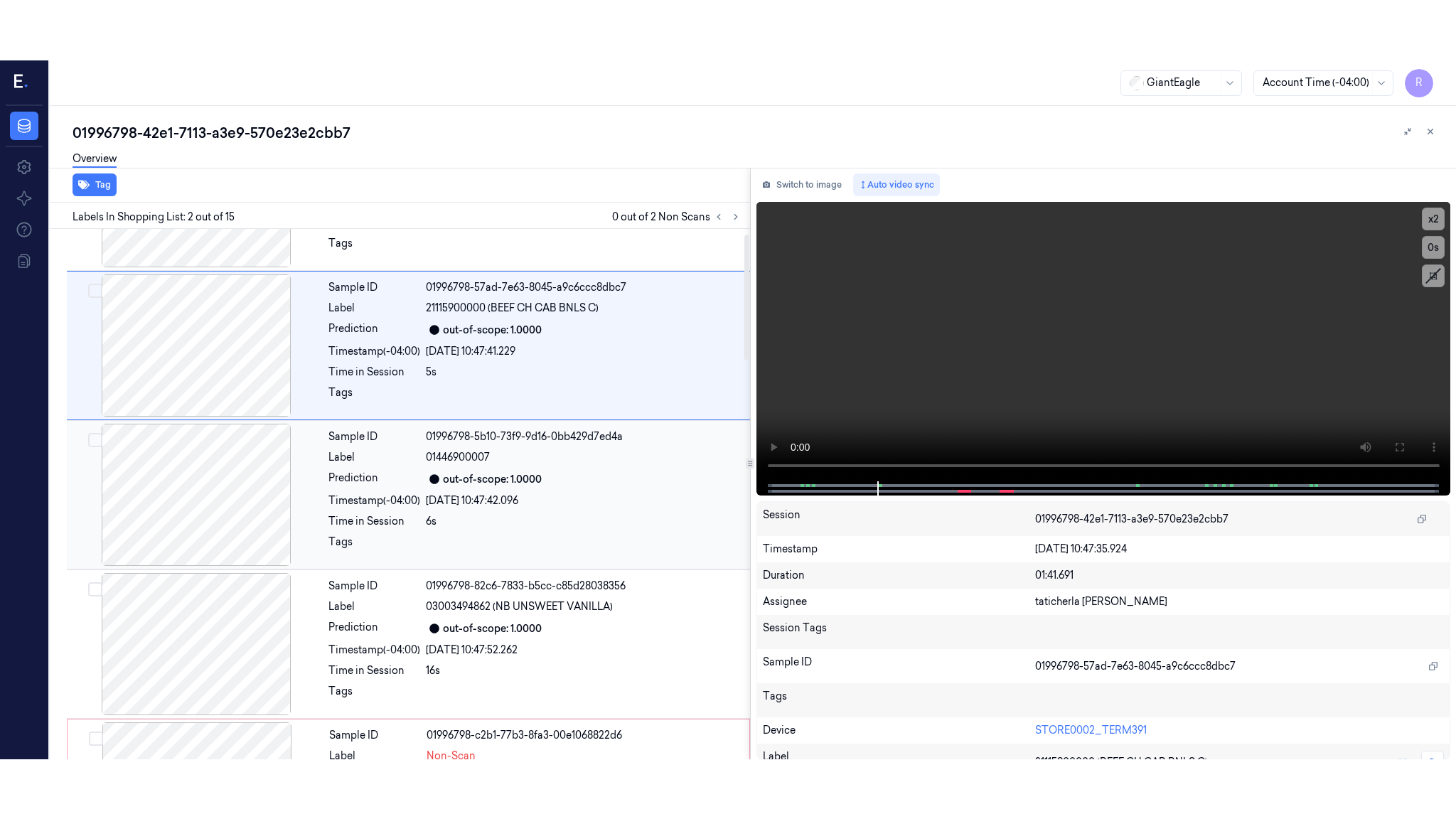
scroll to position [0, 0]
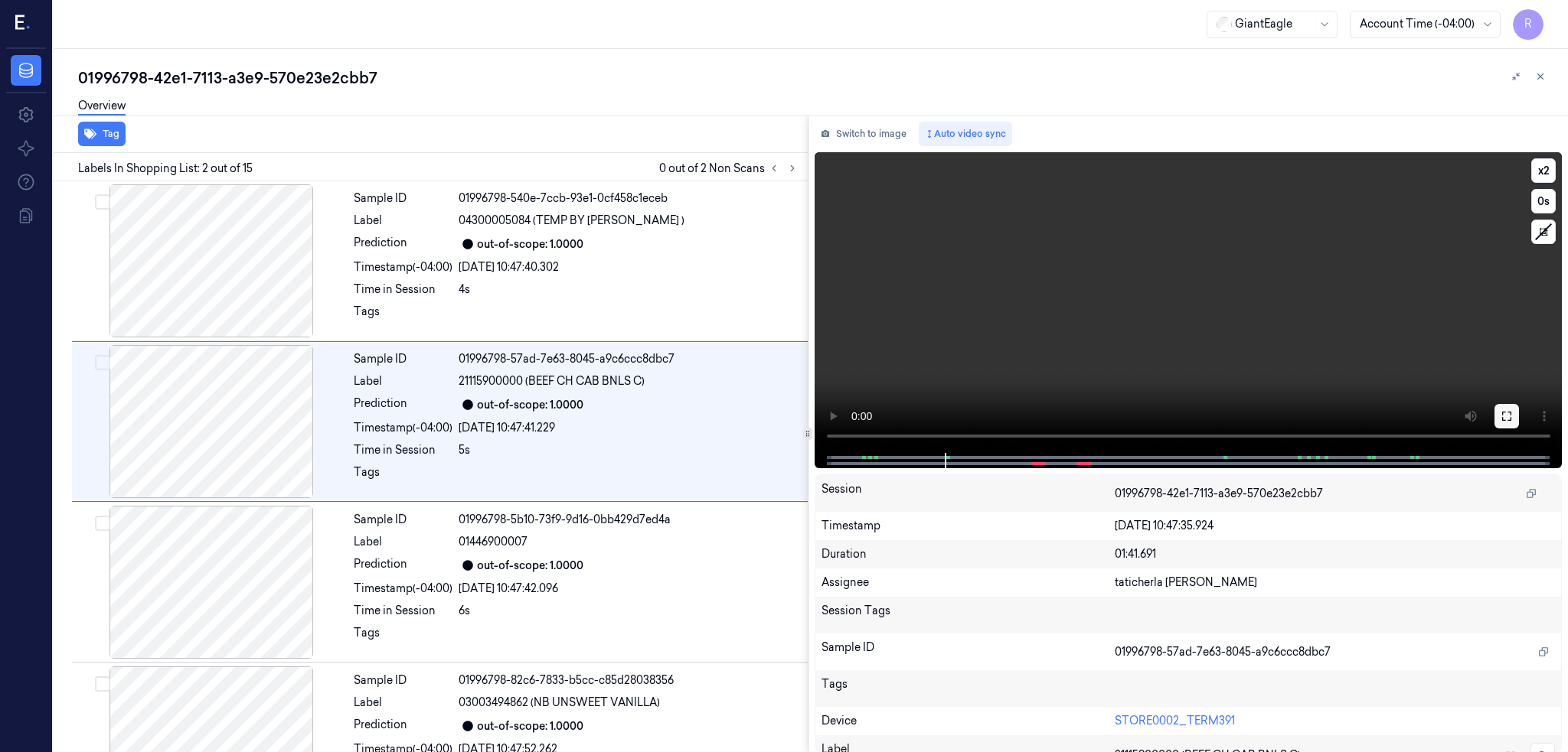
click at [1519, 414] on button at bounding box center [1506, 416] width 25 height 25
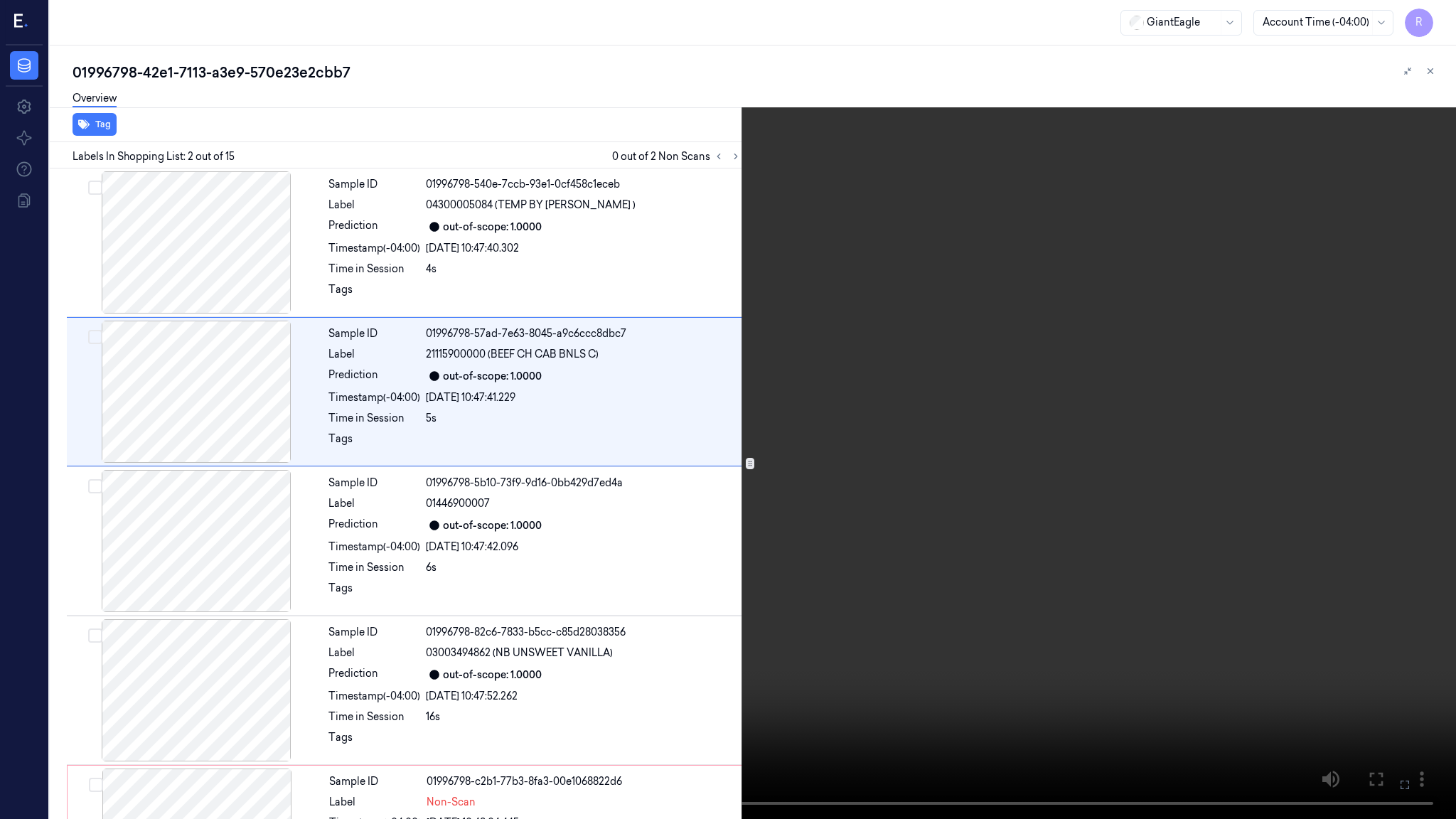
click at [663, 537] on video at bounding box center [728, 410] width 1456 height 819
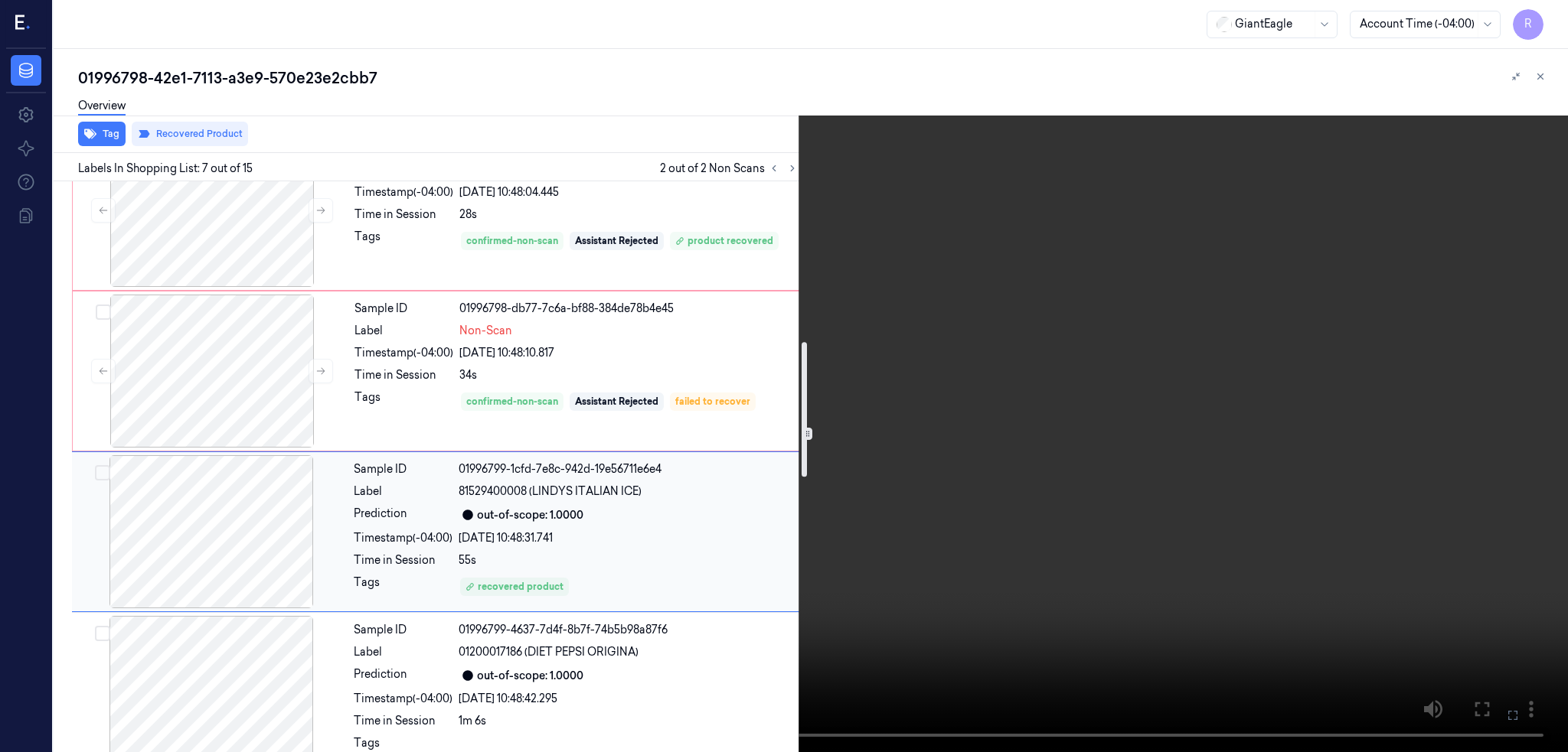
scroll to position [591, 0]
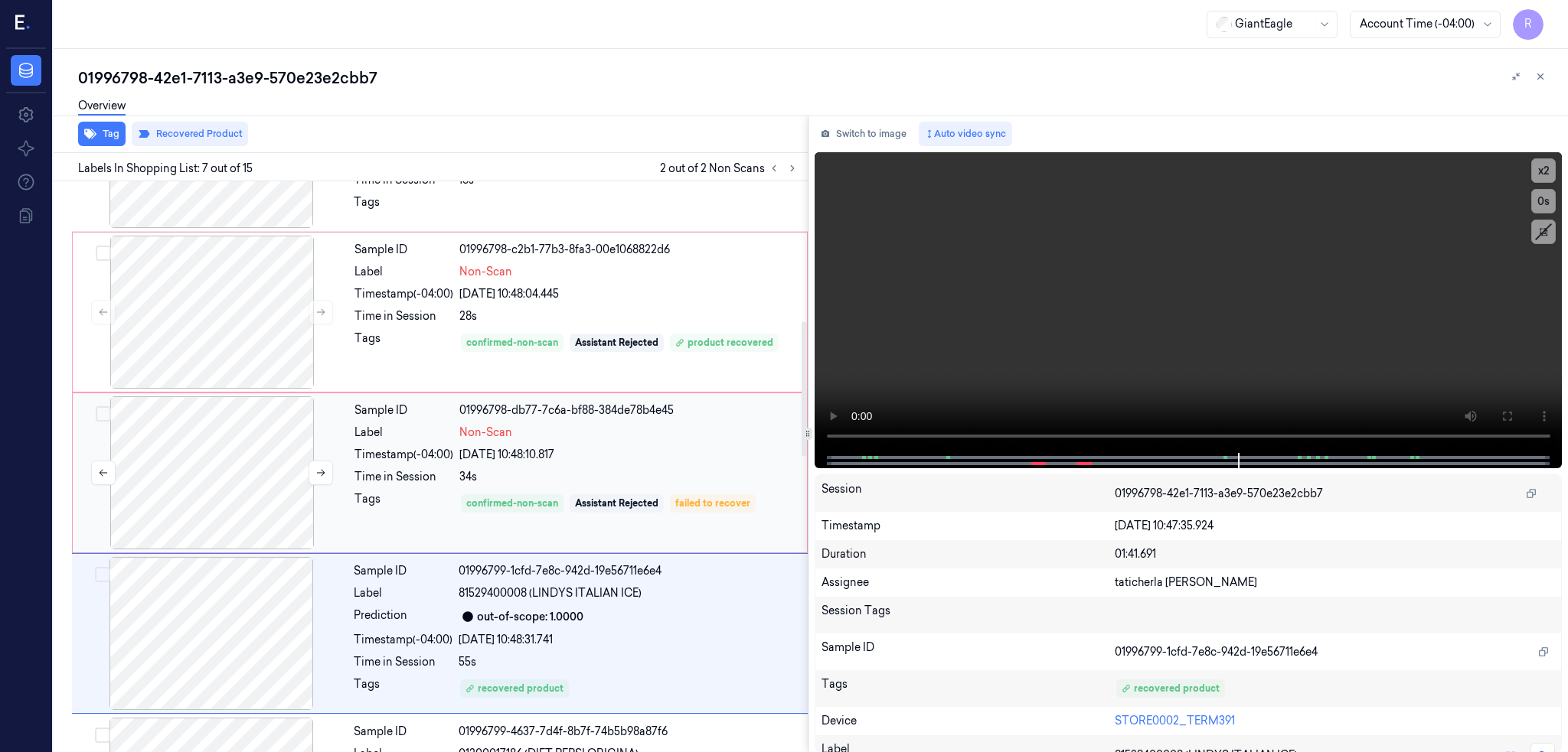
click at [192, 500] on div at bounding box center [212, 473] width 272 height 153
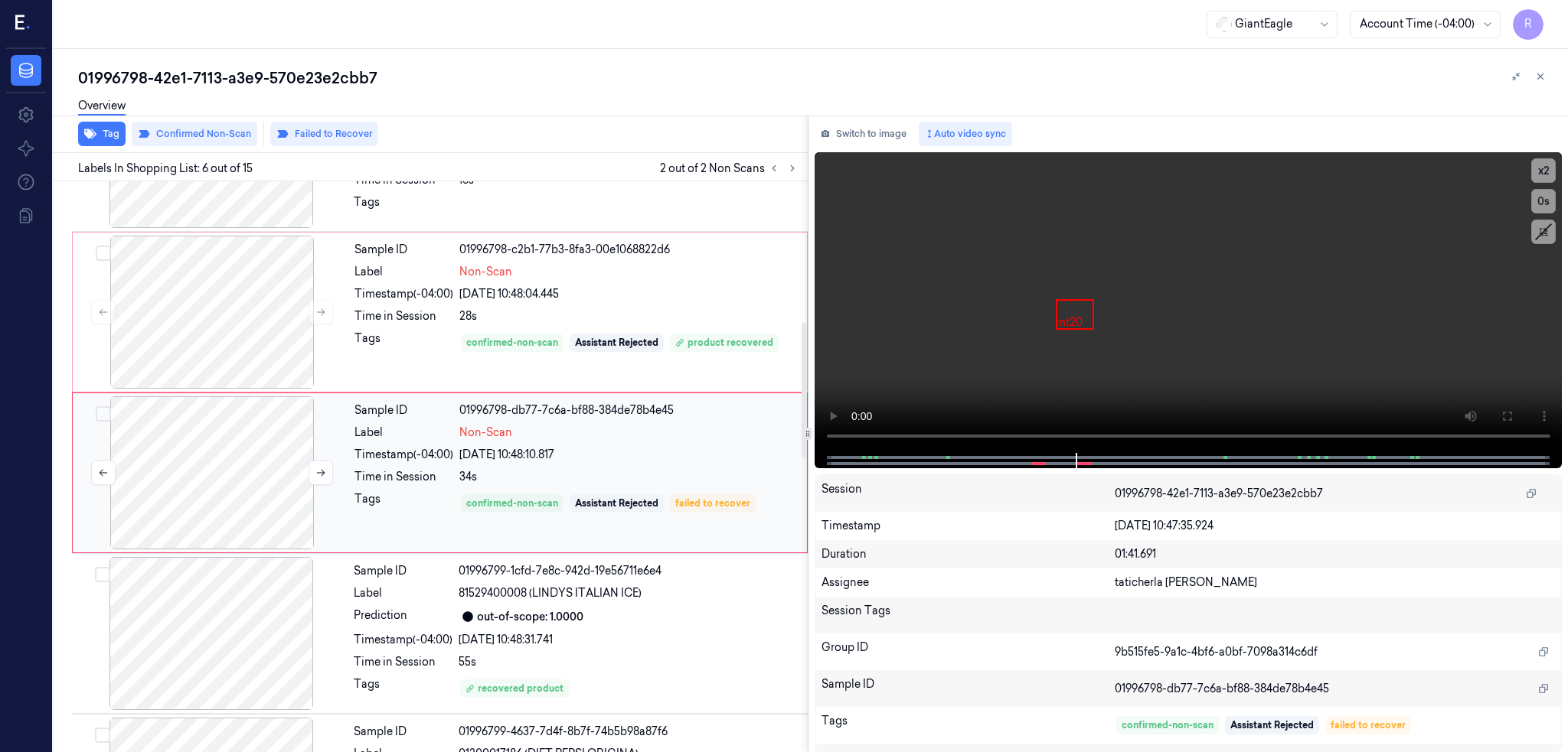
scroll to position [597, 0]
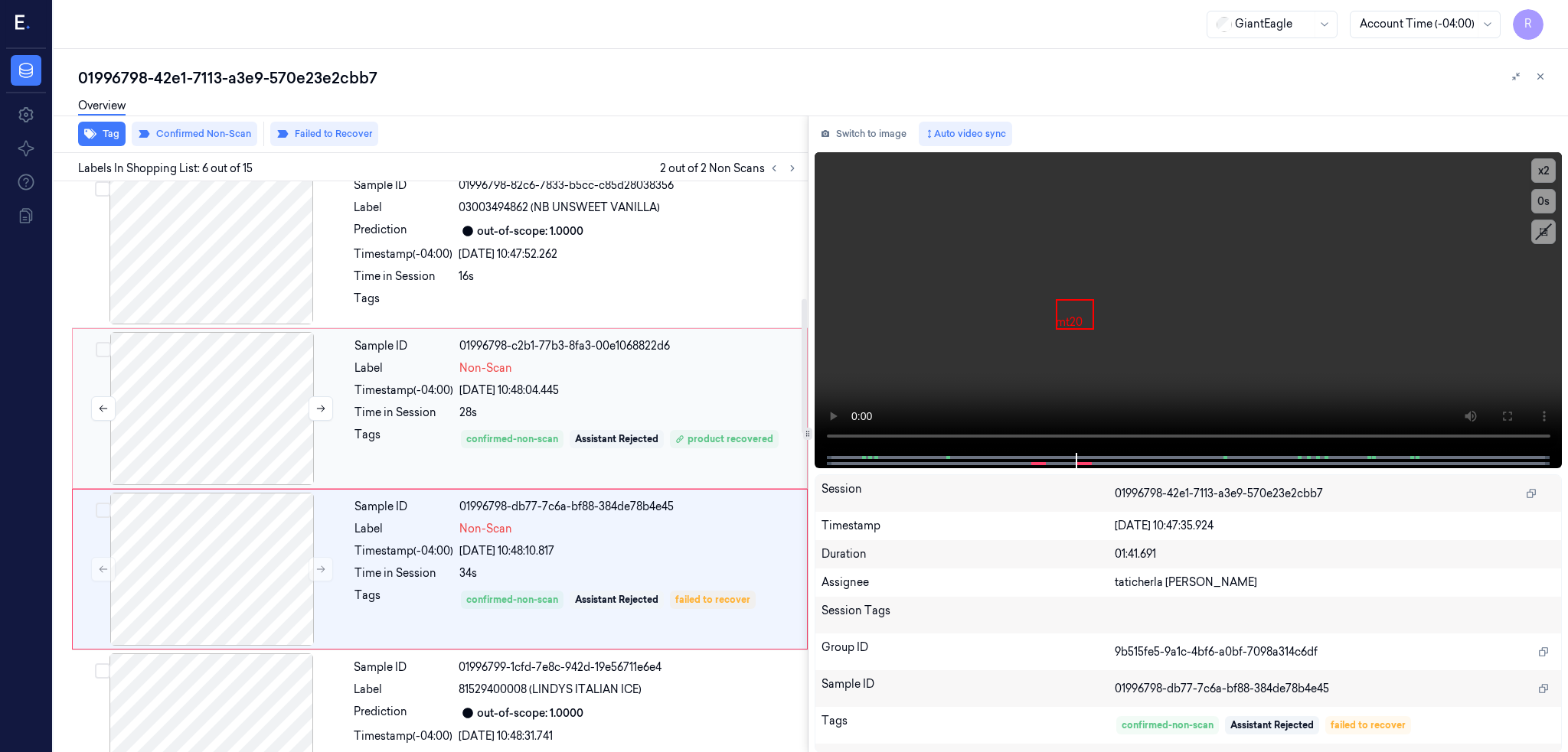
click at [246, 393] on div at bounding box center [212, 408] width 272 height 153
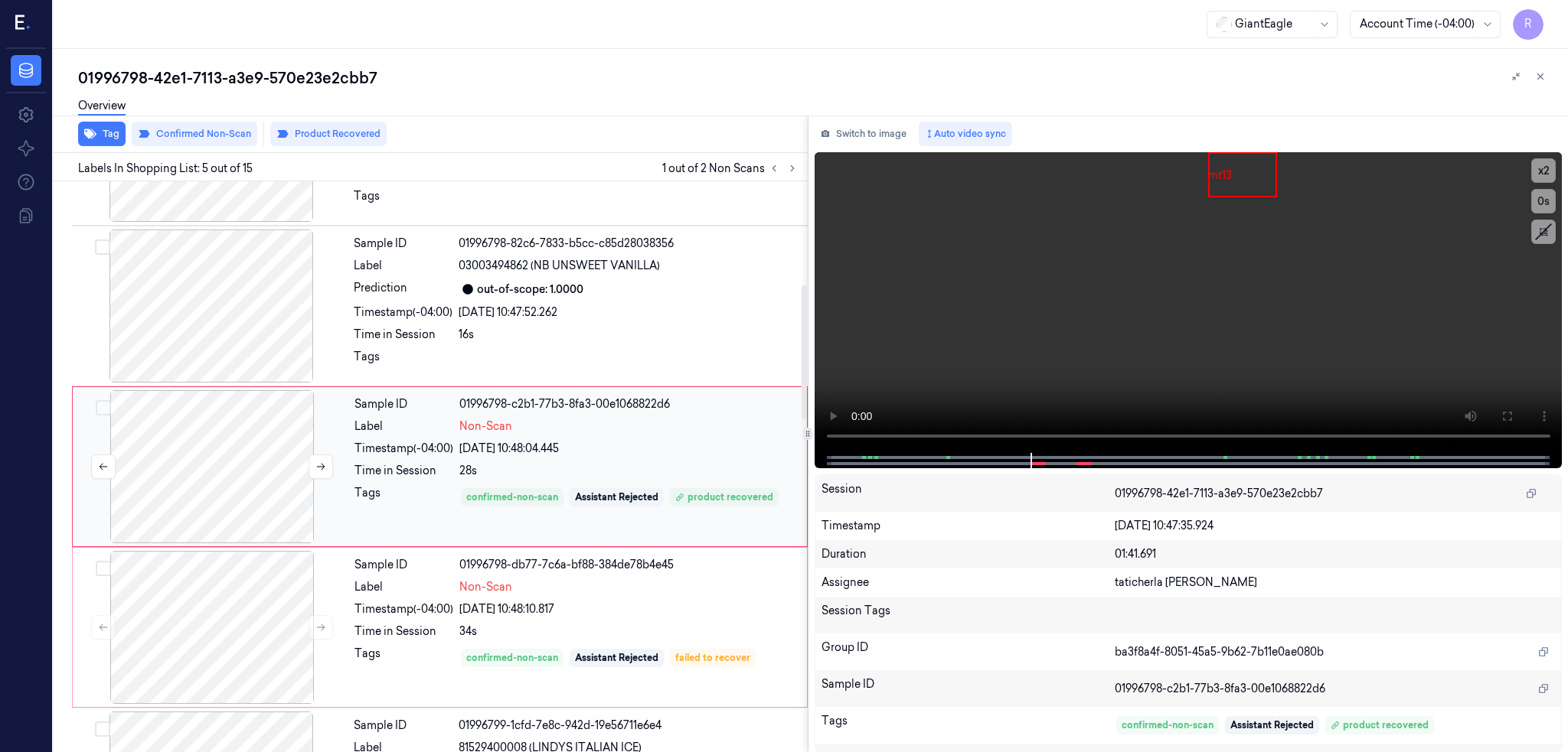
scroll to position [436, 0]
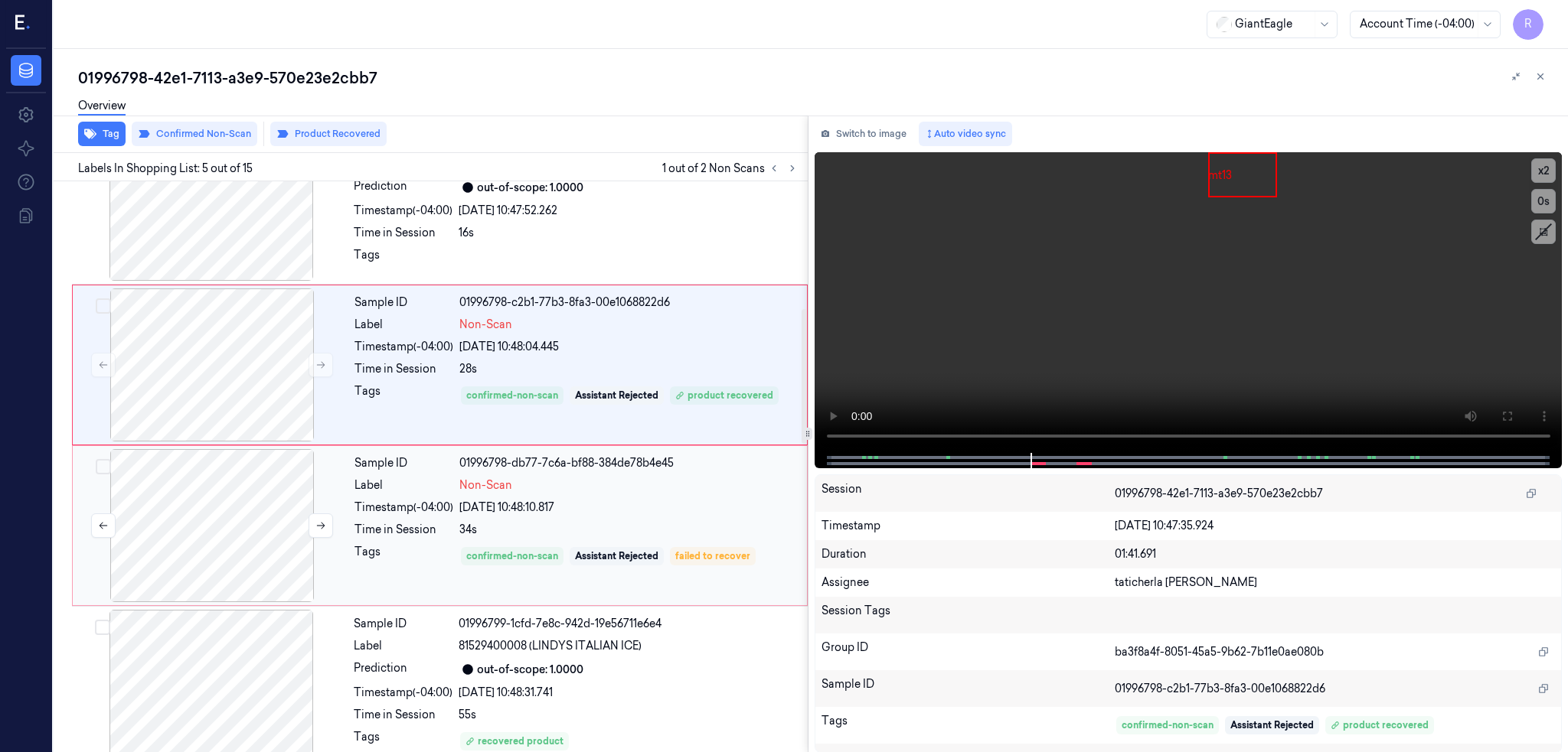
click at [188, 545] on div at bounding box center [212, 525] width 272 height 153
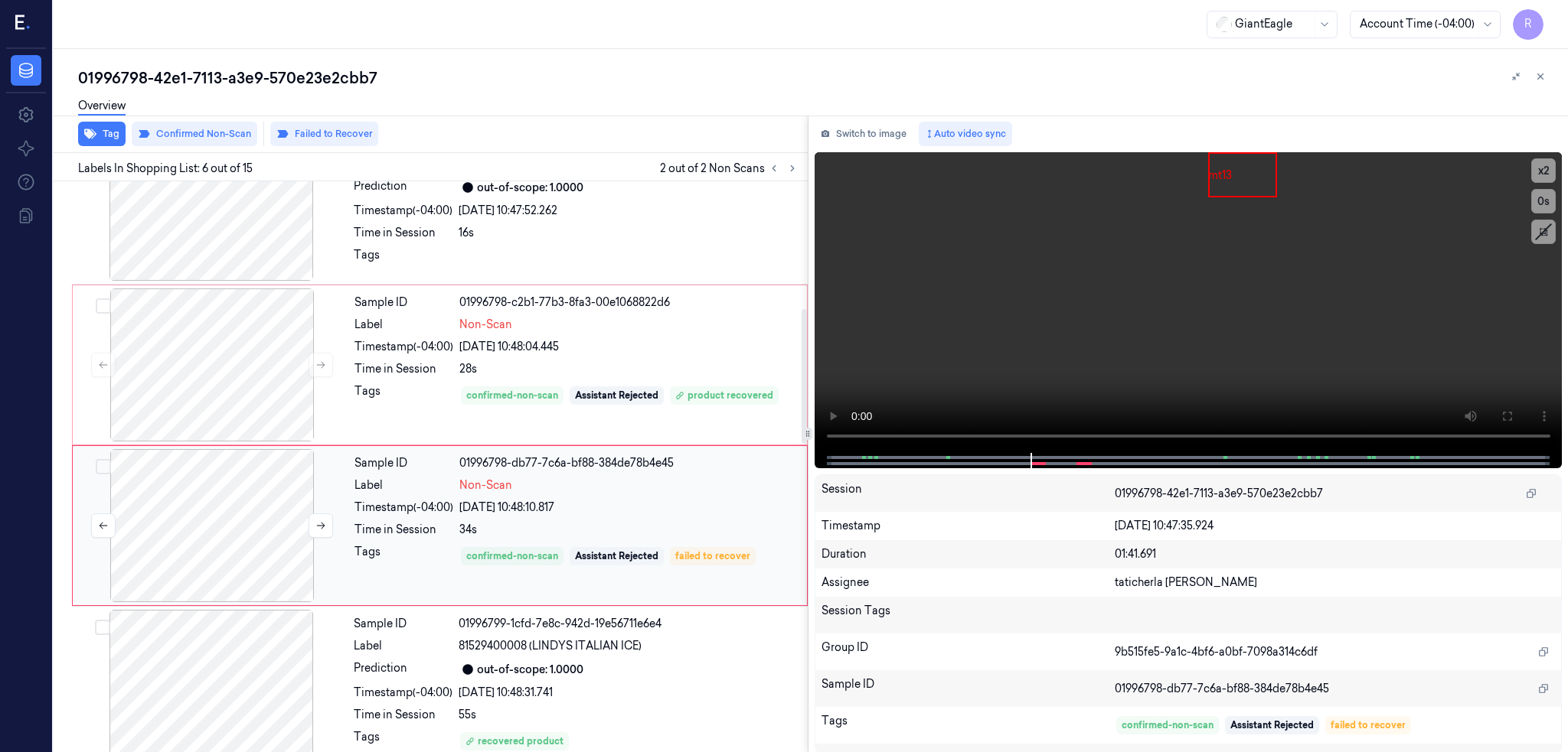
scroll to position [597, 0]
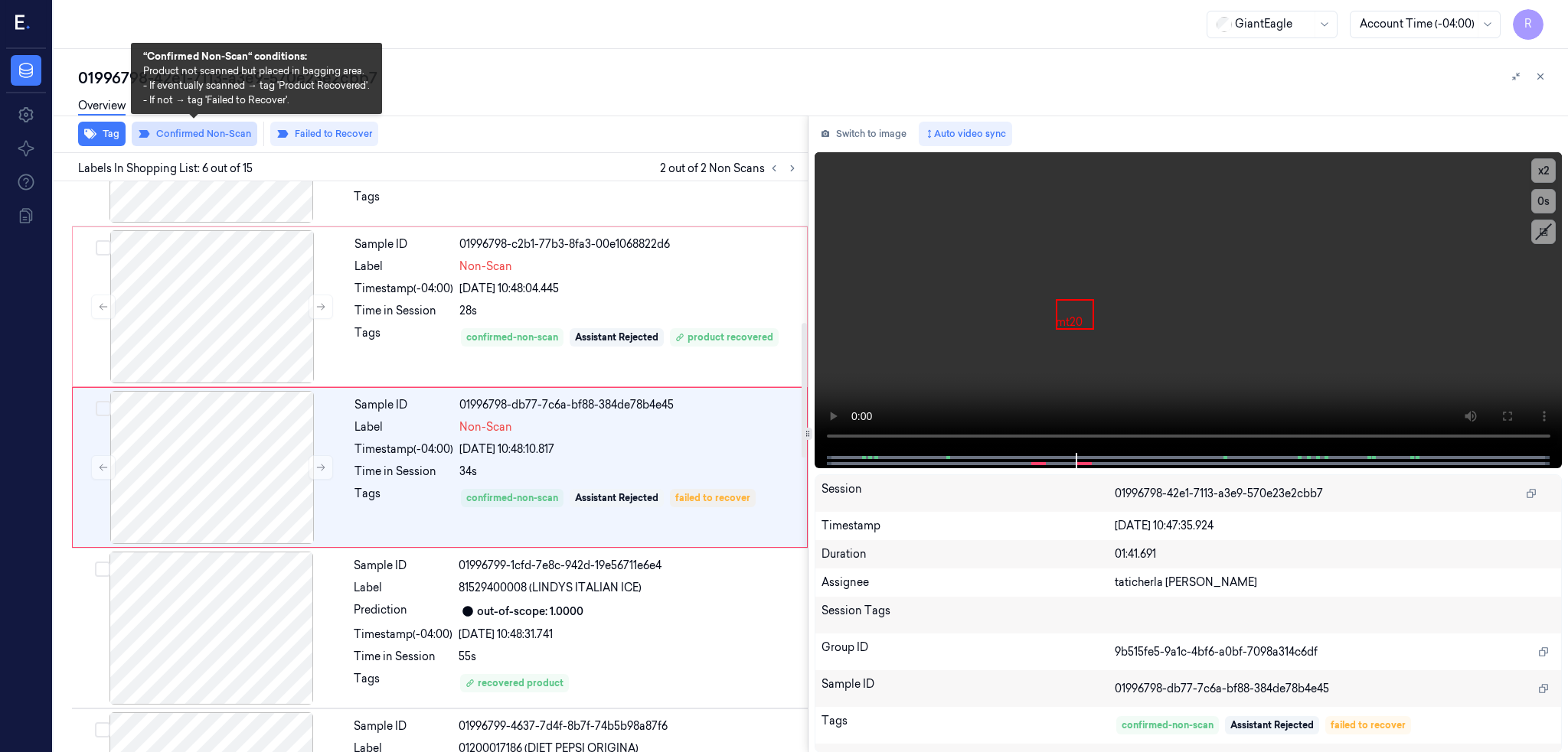
click at [192, 135] on button "Confirmed Non-Scan" at bounding box center [194, 134] width 126 height 25
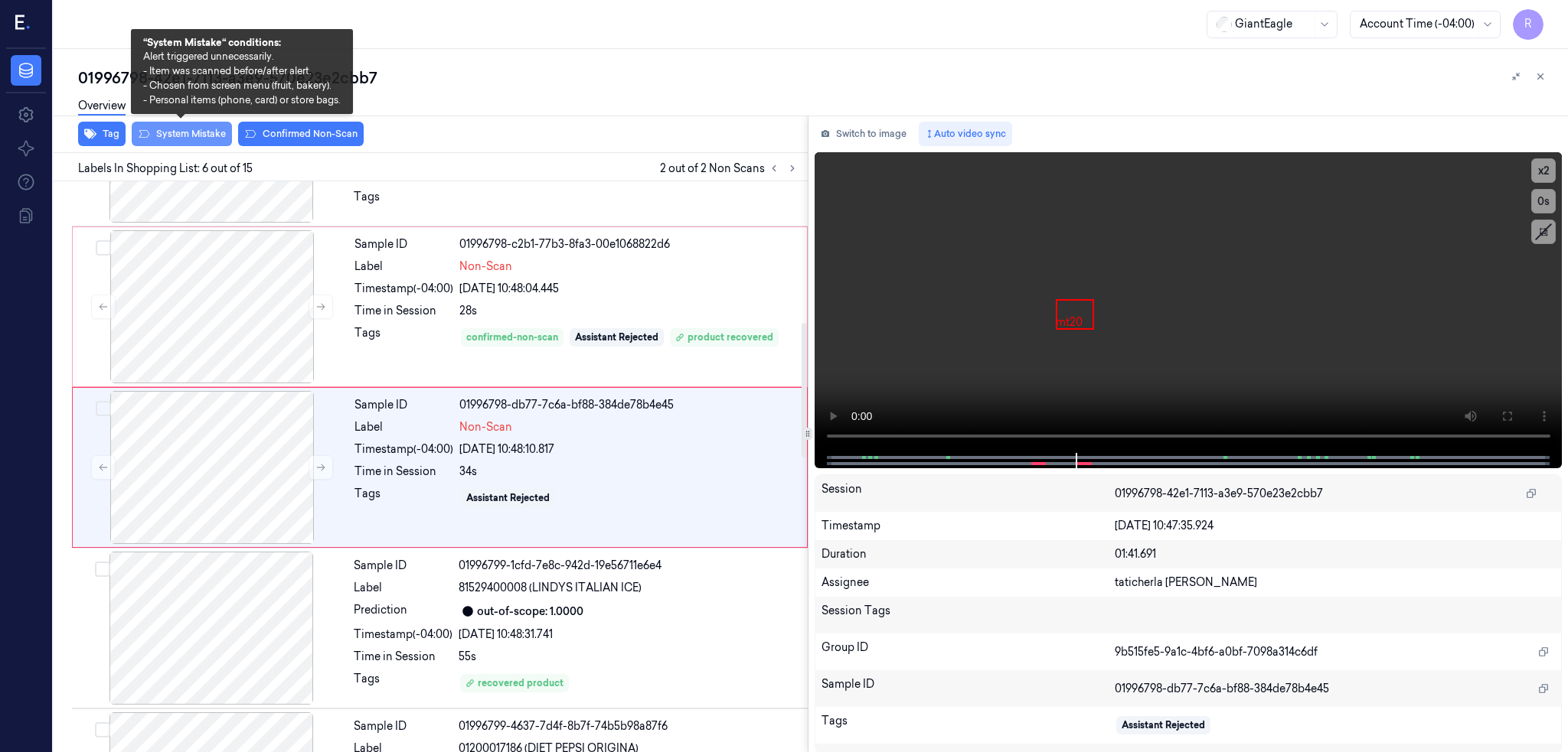
click at [186, 135] on button "System Mistake" at bounding box center [181, 134] width 101 height 25
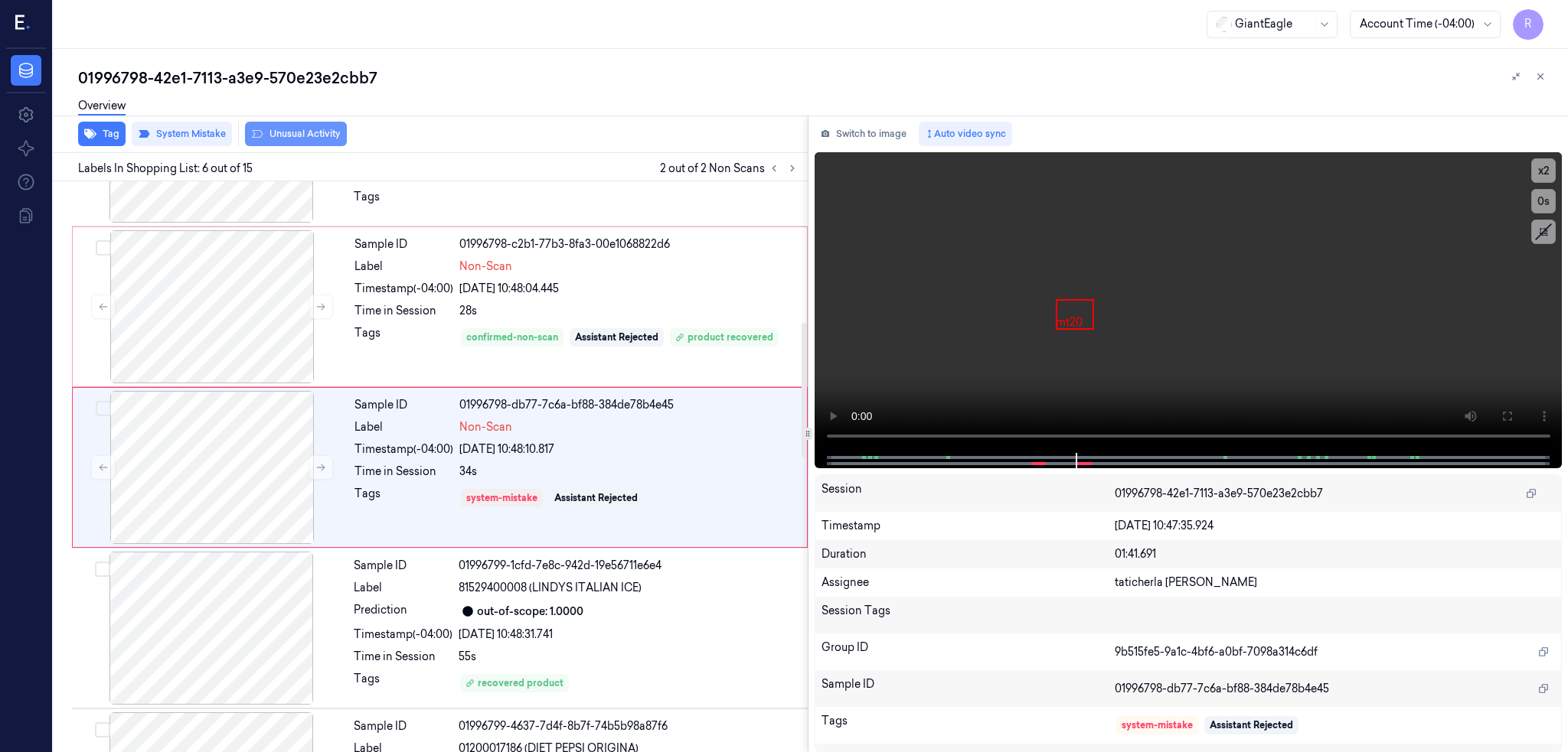
click at [289, 130] on button "Unusual Activity" at bounding box center [295, 134] width 102 height 25
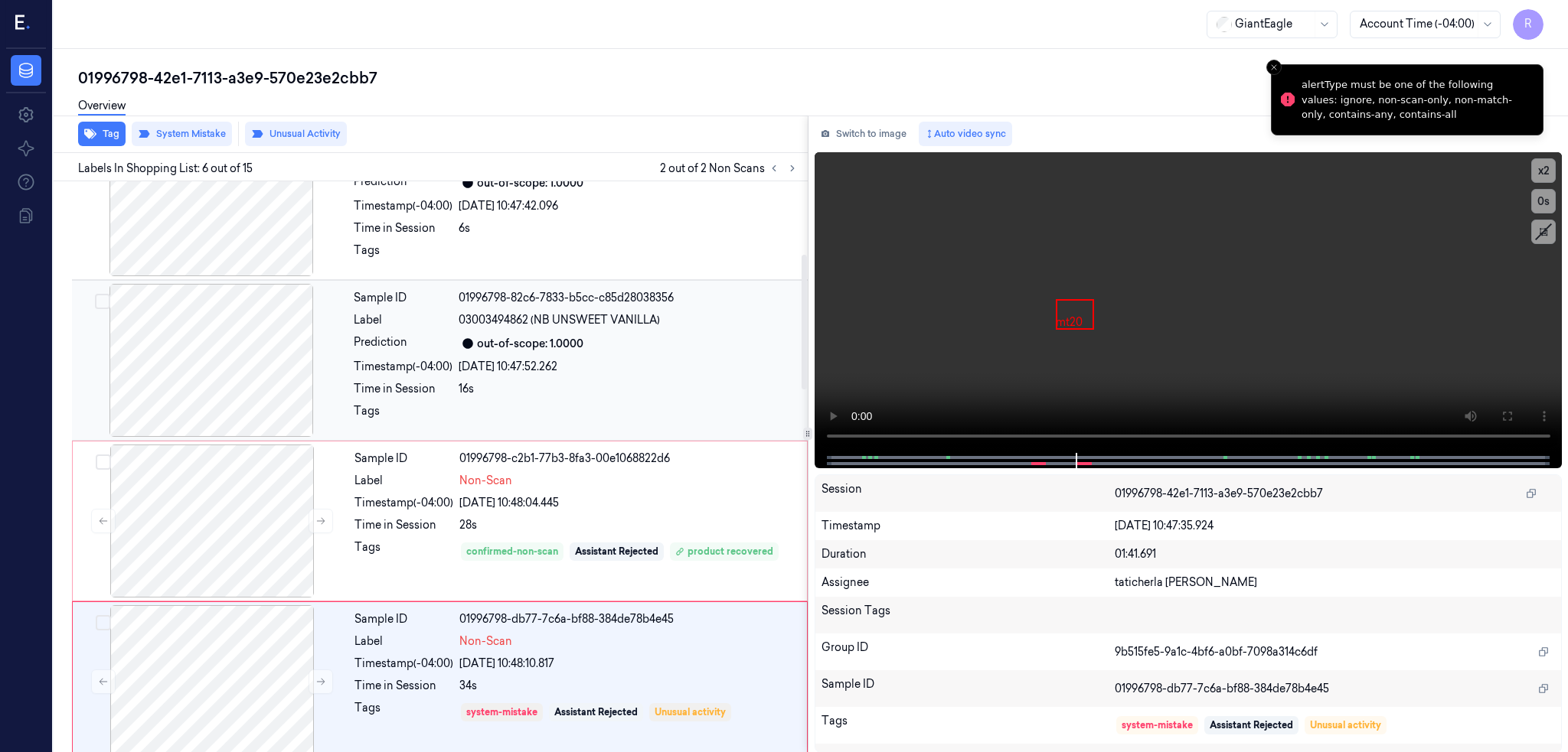
scroll to position [178, 0]
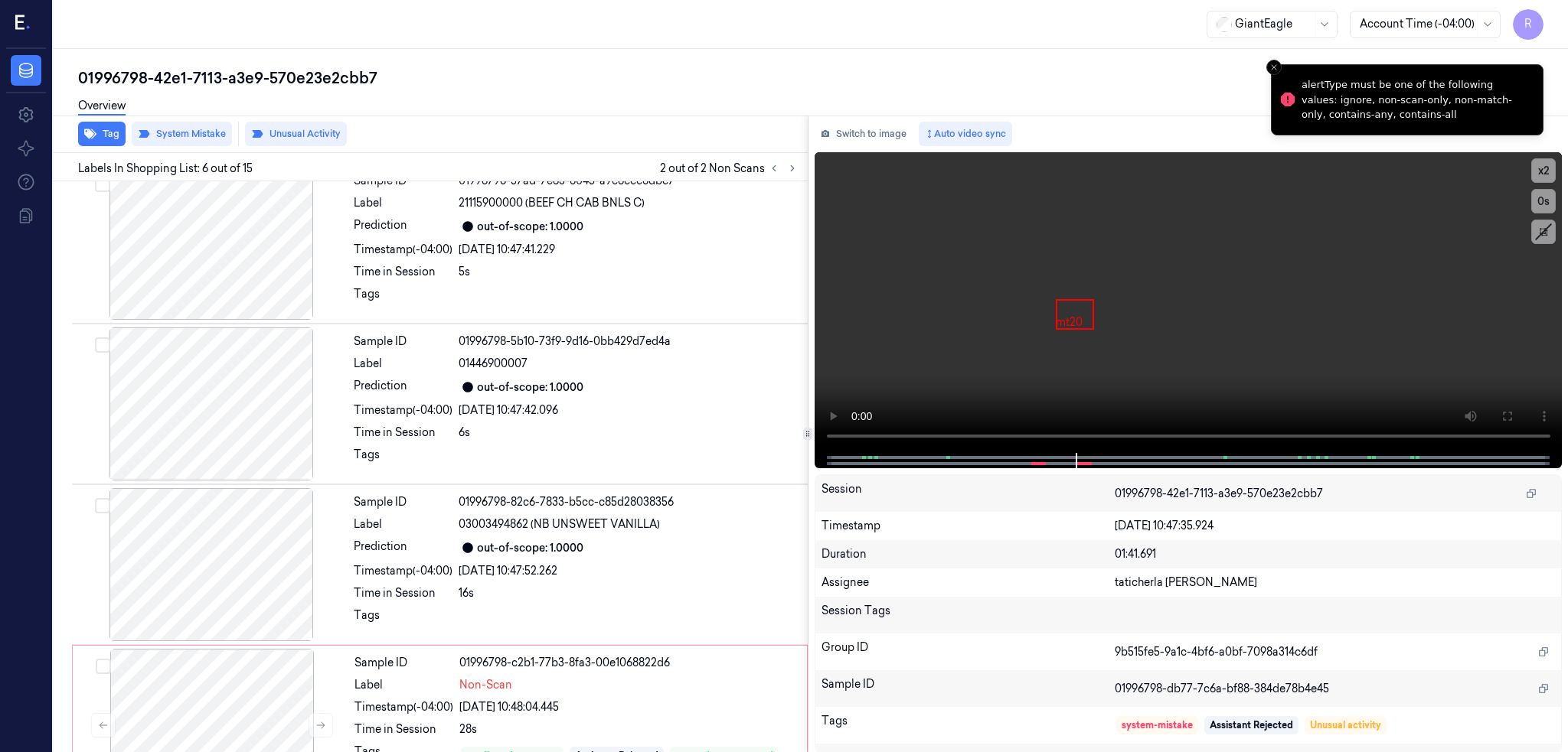
click at [310, 78] on div "01996798-42e1-7113-a3e9-570e23e2cbb7" at bounding box center [817, 78] width 1478 height 21
copy div "570e23e2cbb7"
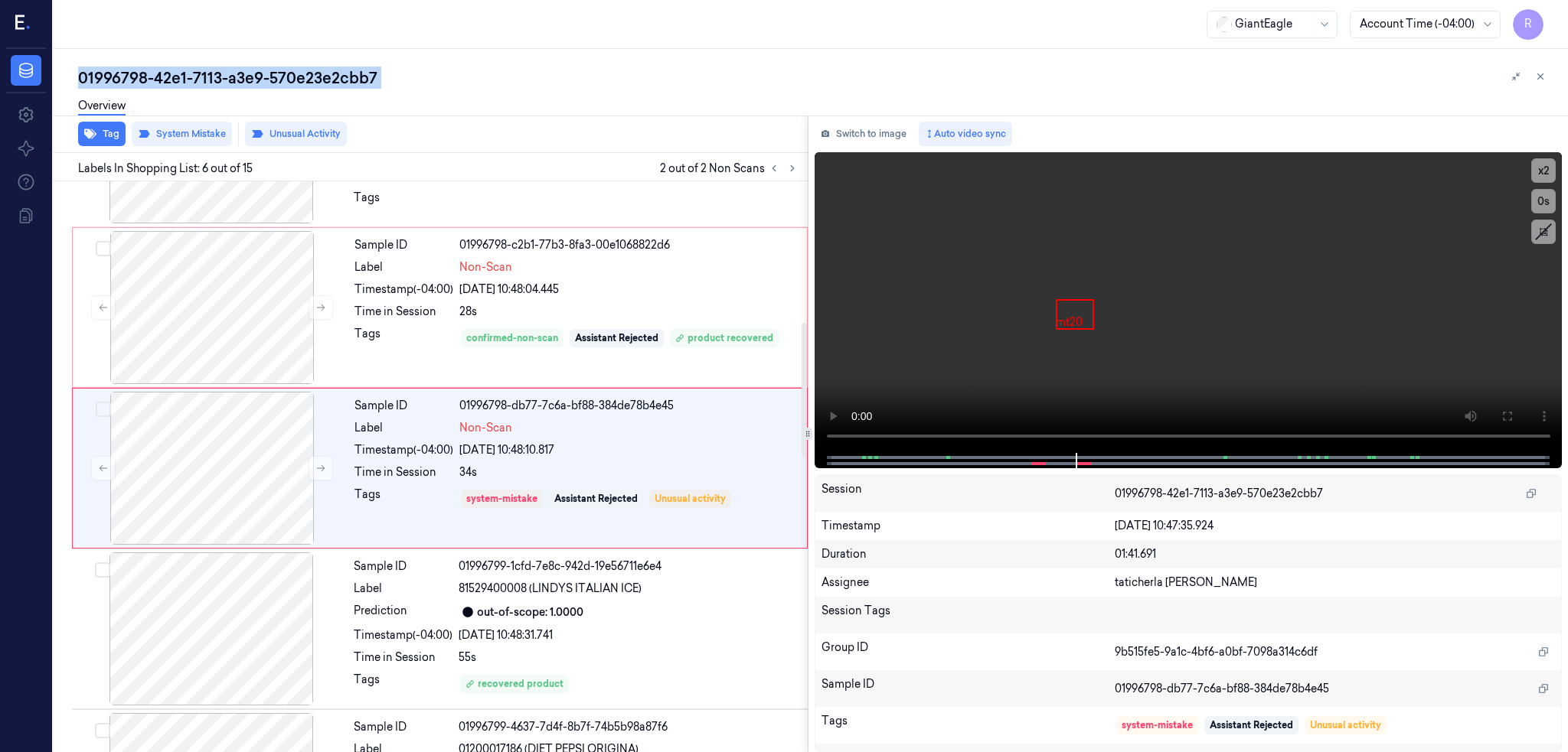
scroll to position [597, 0]
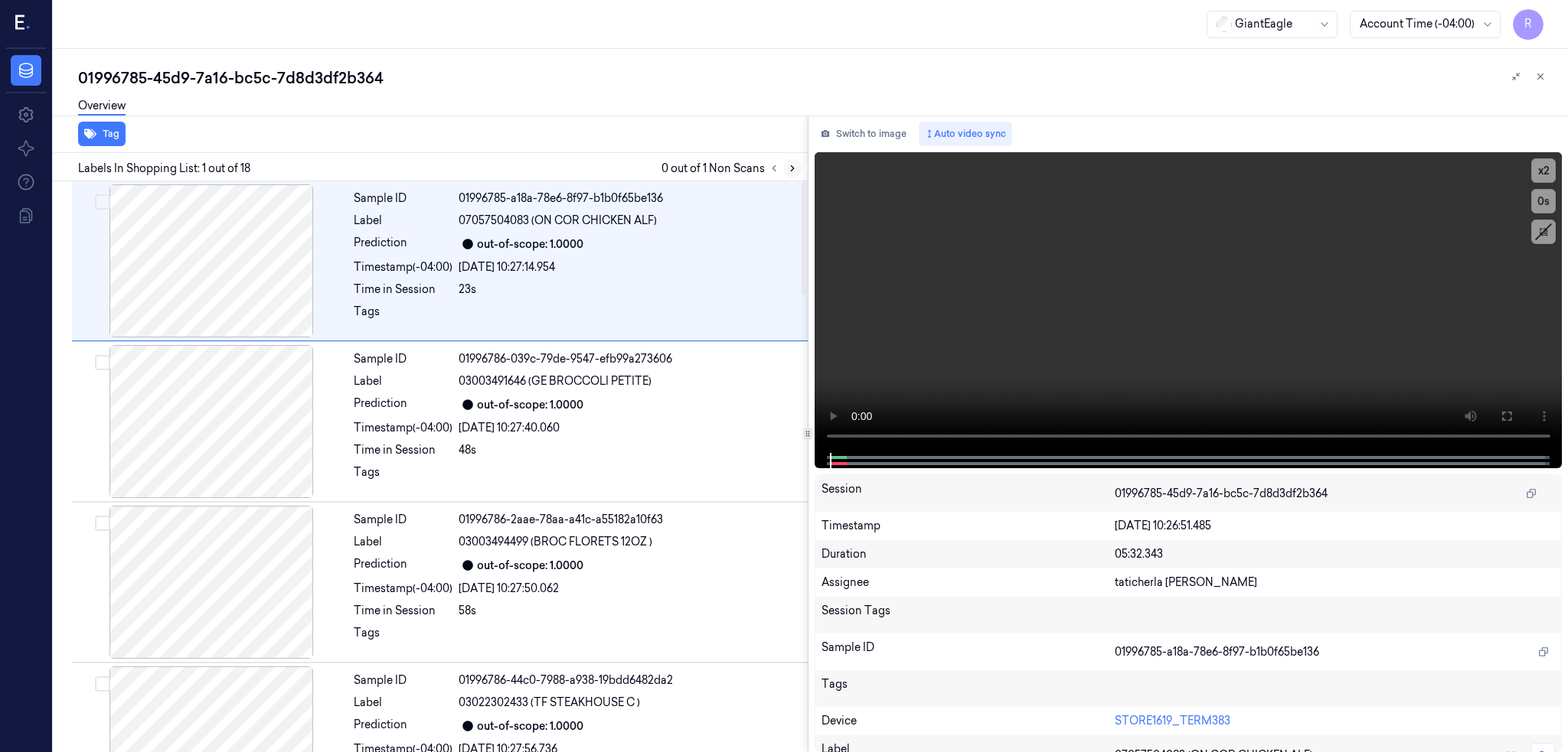
click at [801, 173] on button at bounding box center [792, 168] width 18 height 18
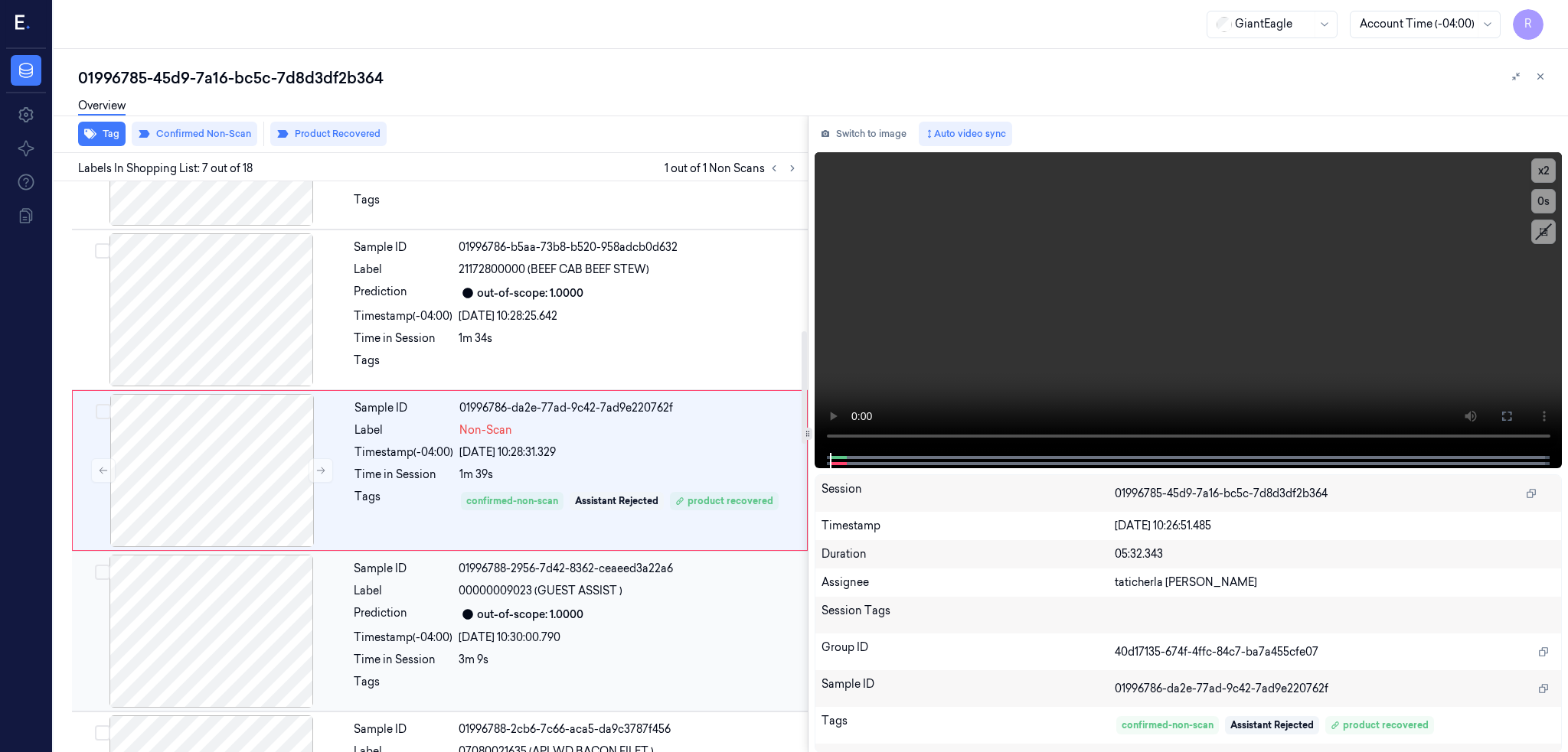
scroll to position [758, 0]
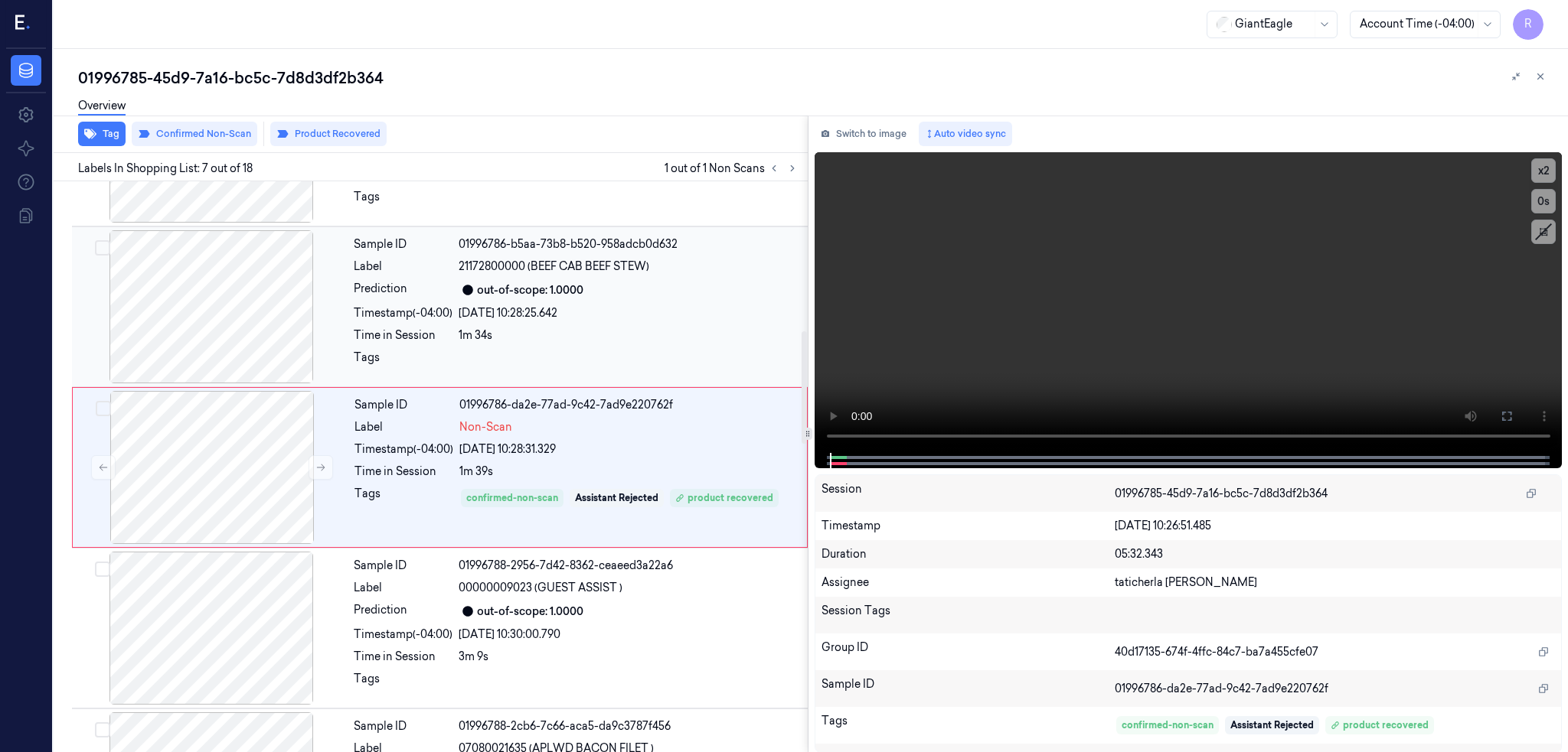
click at [255, 319] on div at bounding box center [211, 306] width 272 height 153
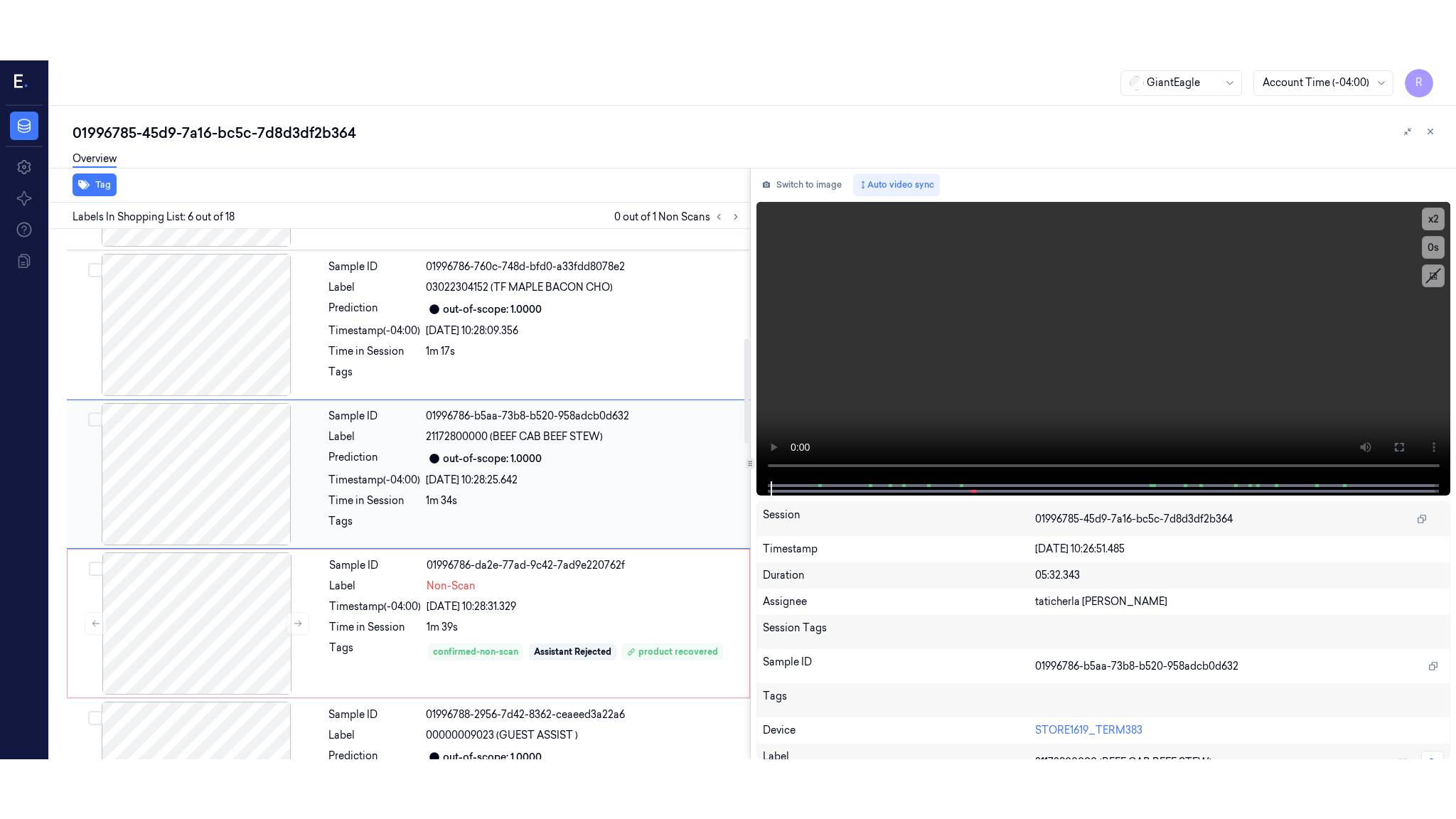
scroll to position [554, 0]
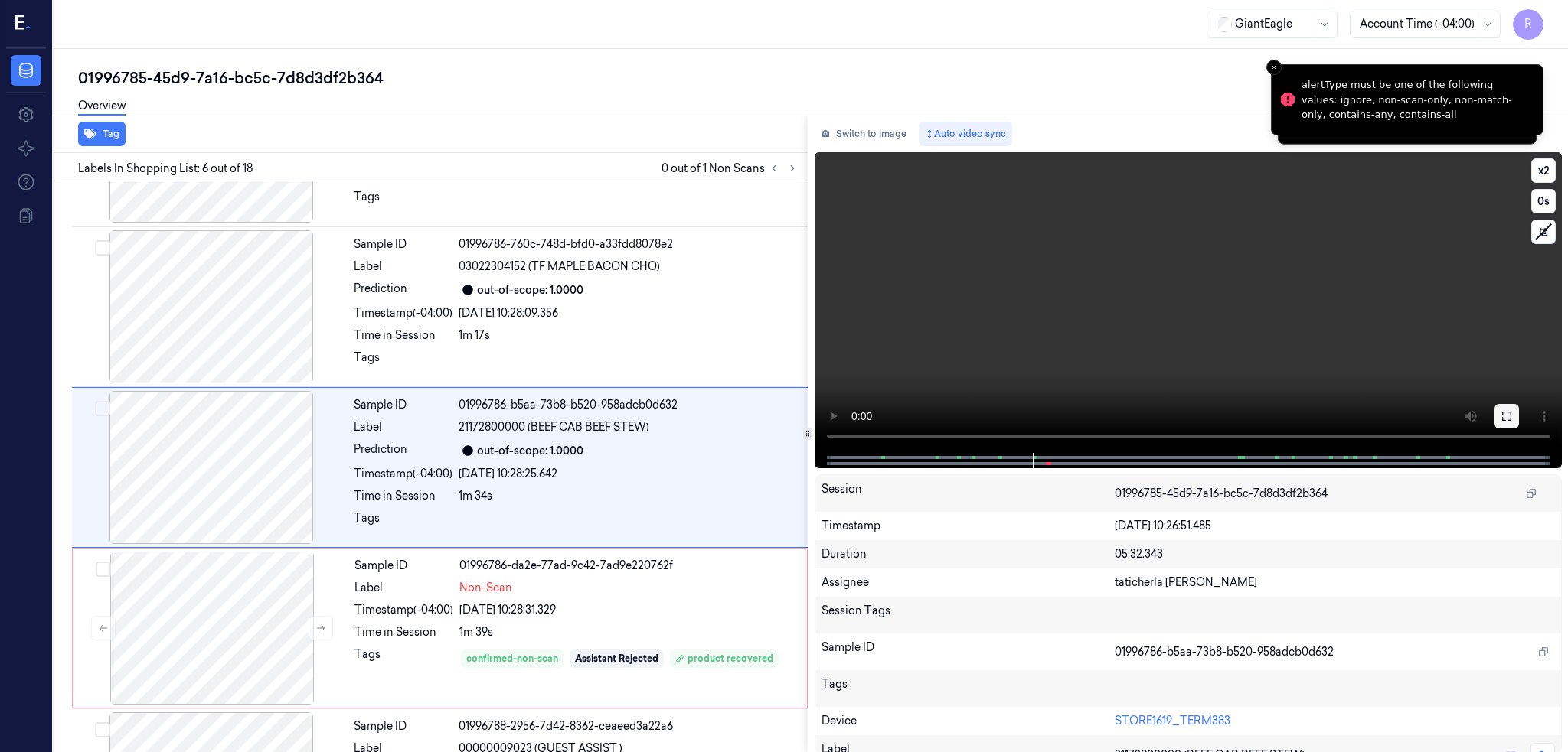
click at [1513, 416] on icon at bounding box center [1506, 416] width 12 height 12
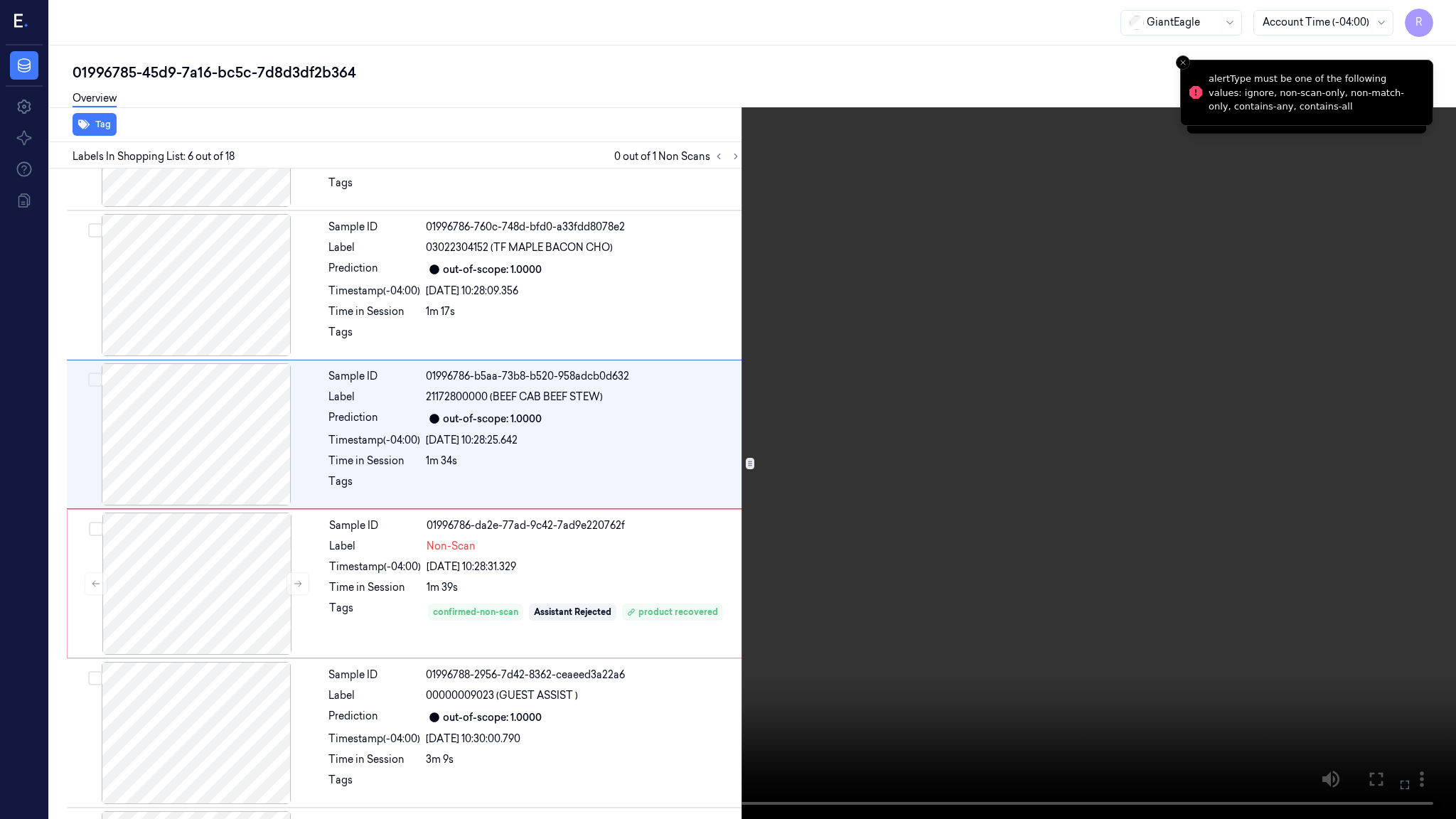
click at [1015, 442] on video at bounding box center [728, 410] width 1456 height 819
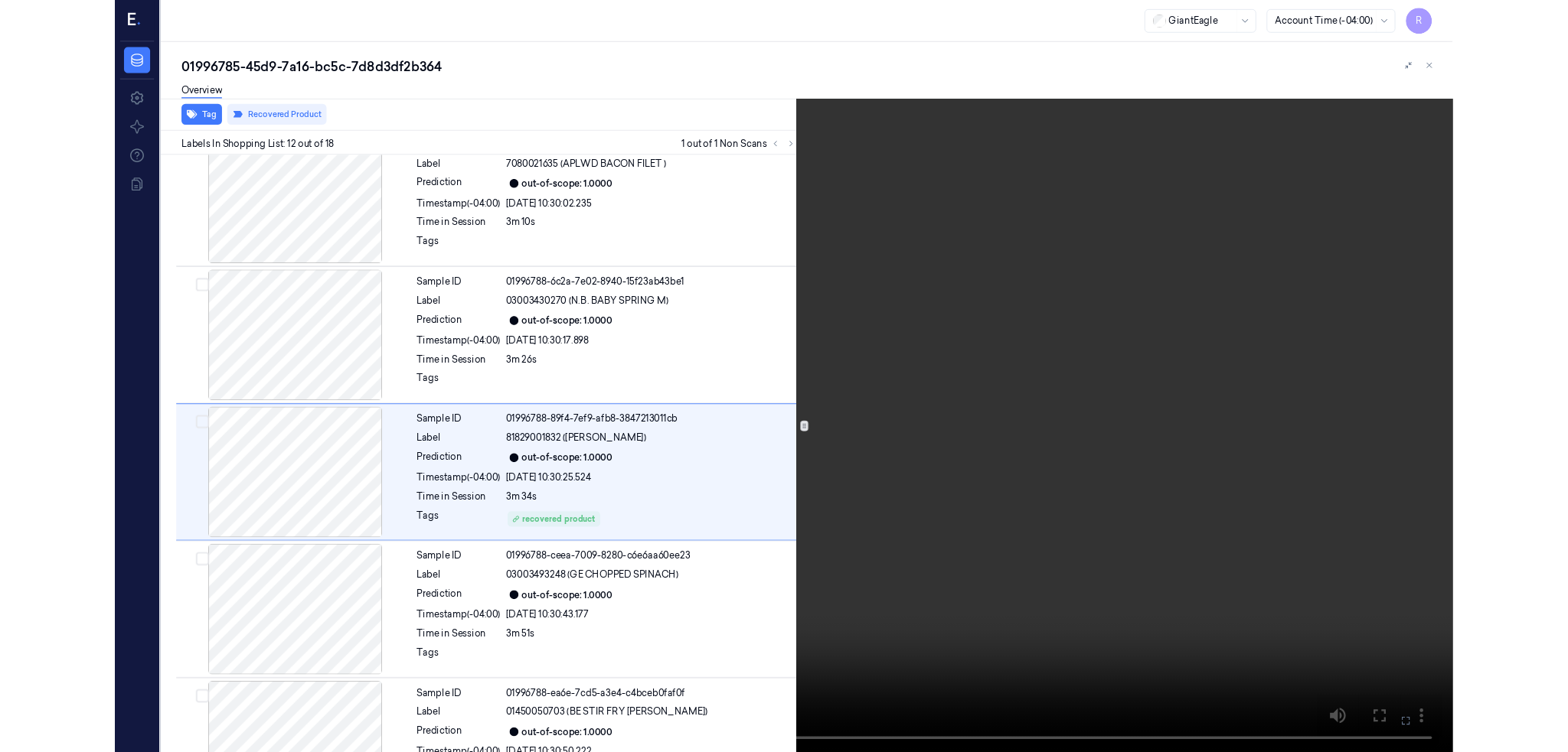
scroll to position [1498, 0]
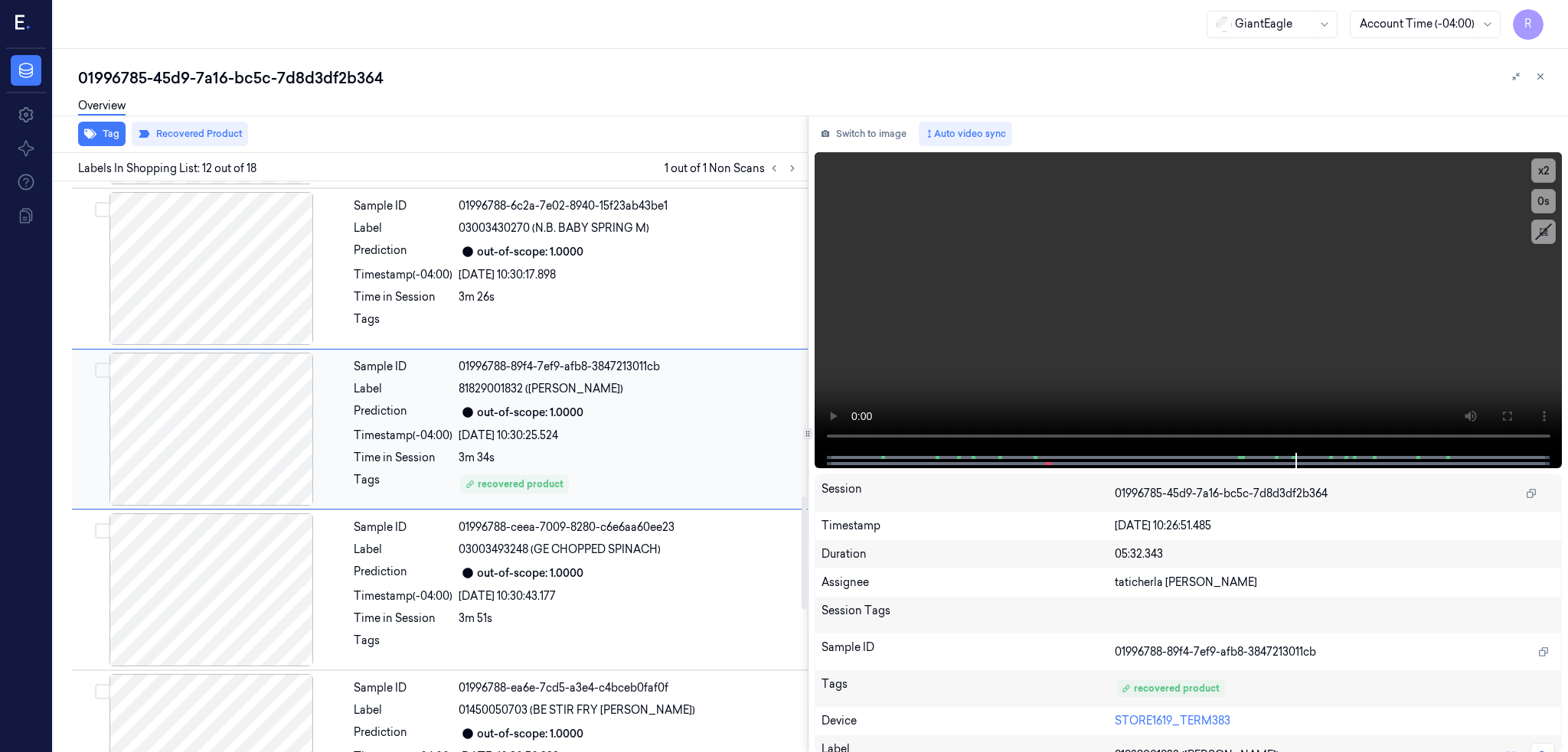
click at [247, 399] on div at bounding box center [211, 429] width 272 height 153
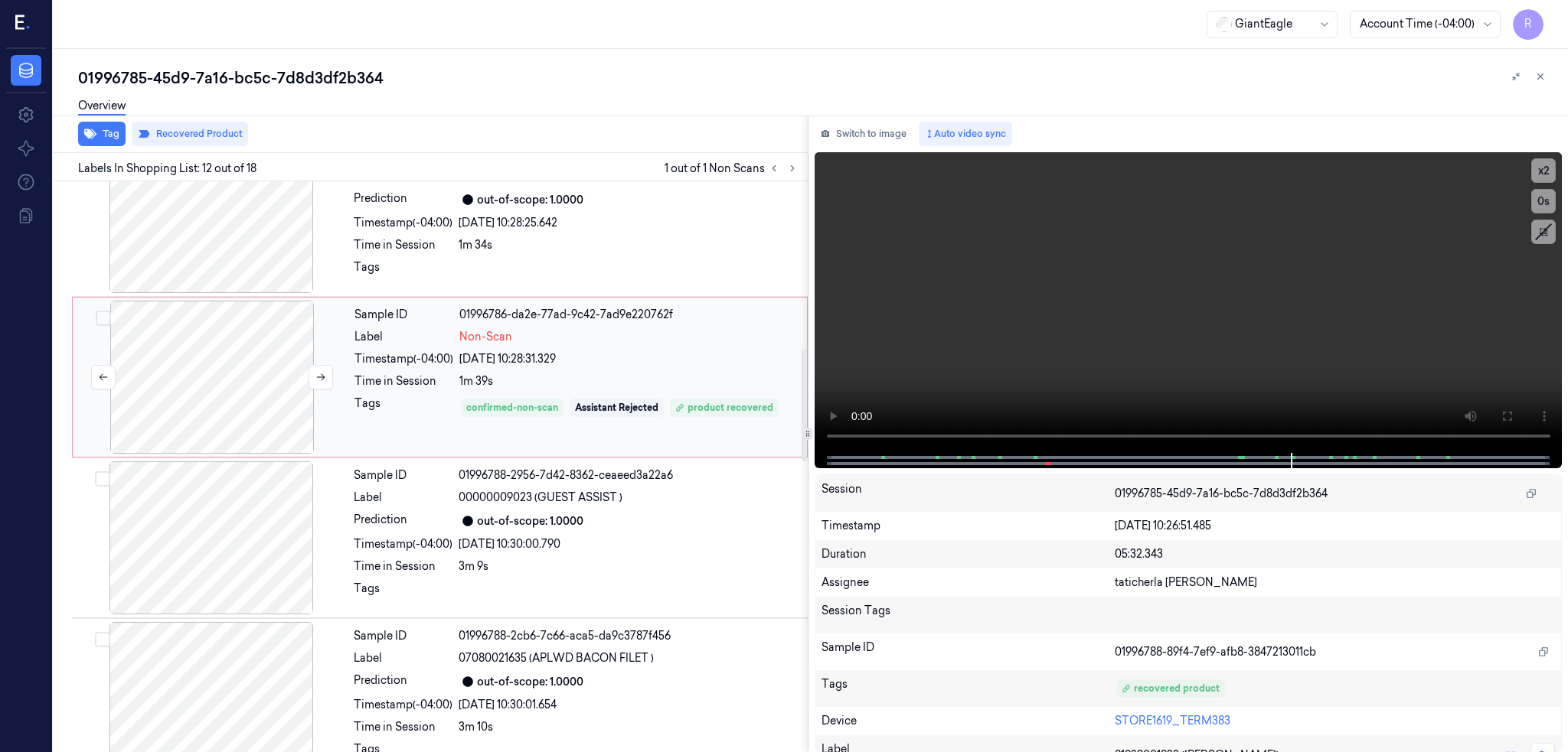
click at [245, 394] on div at bounding box center [212, 377] width 272 height 153
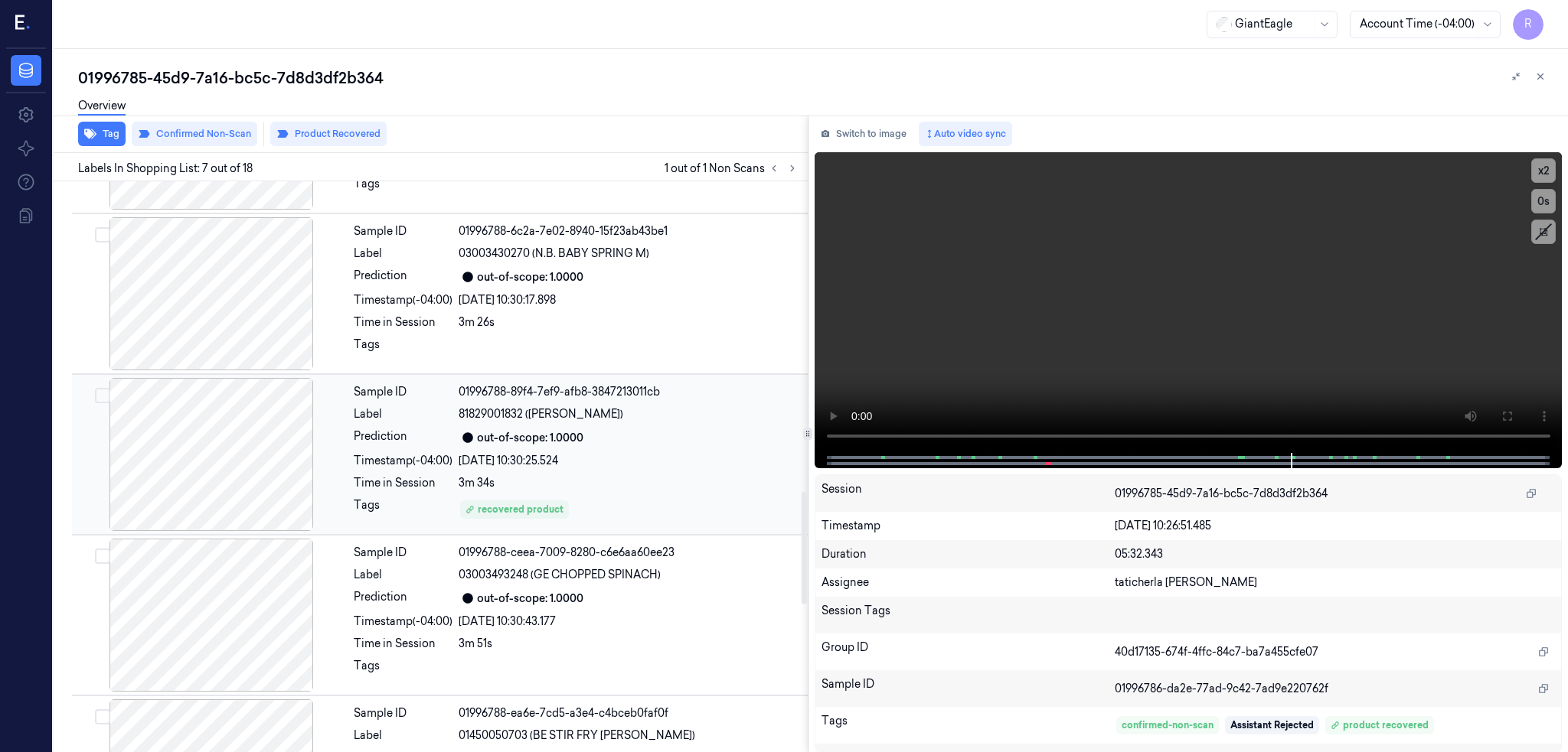
click at [227, 423] on div at bounding box center [211, 454] width 272 height 153
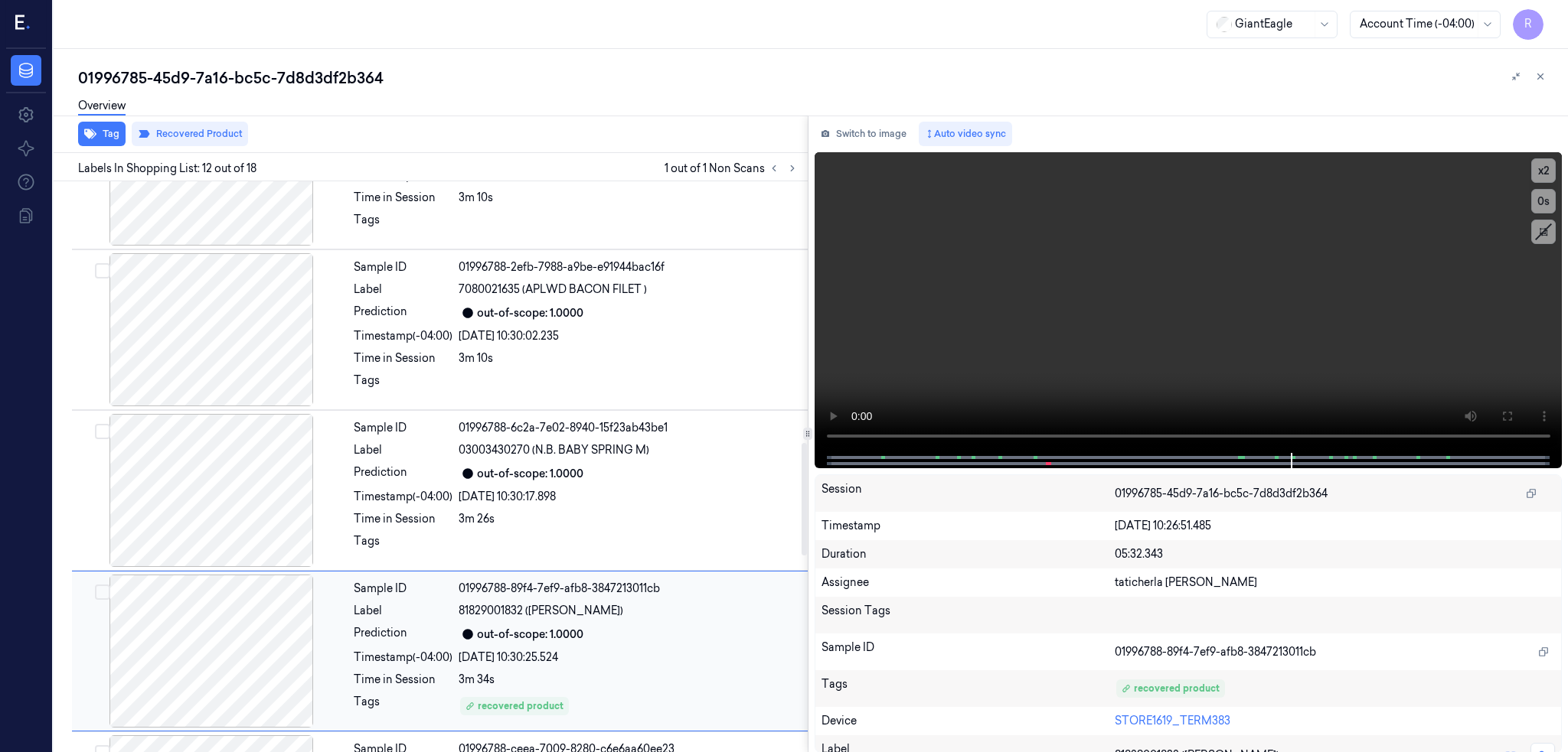
scroll to position [1255, 0]
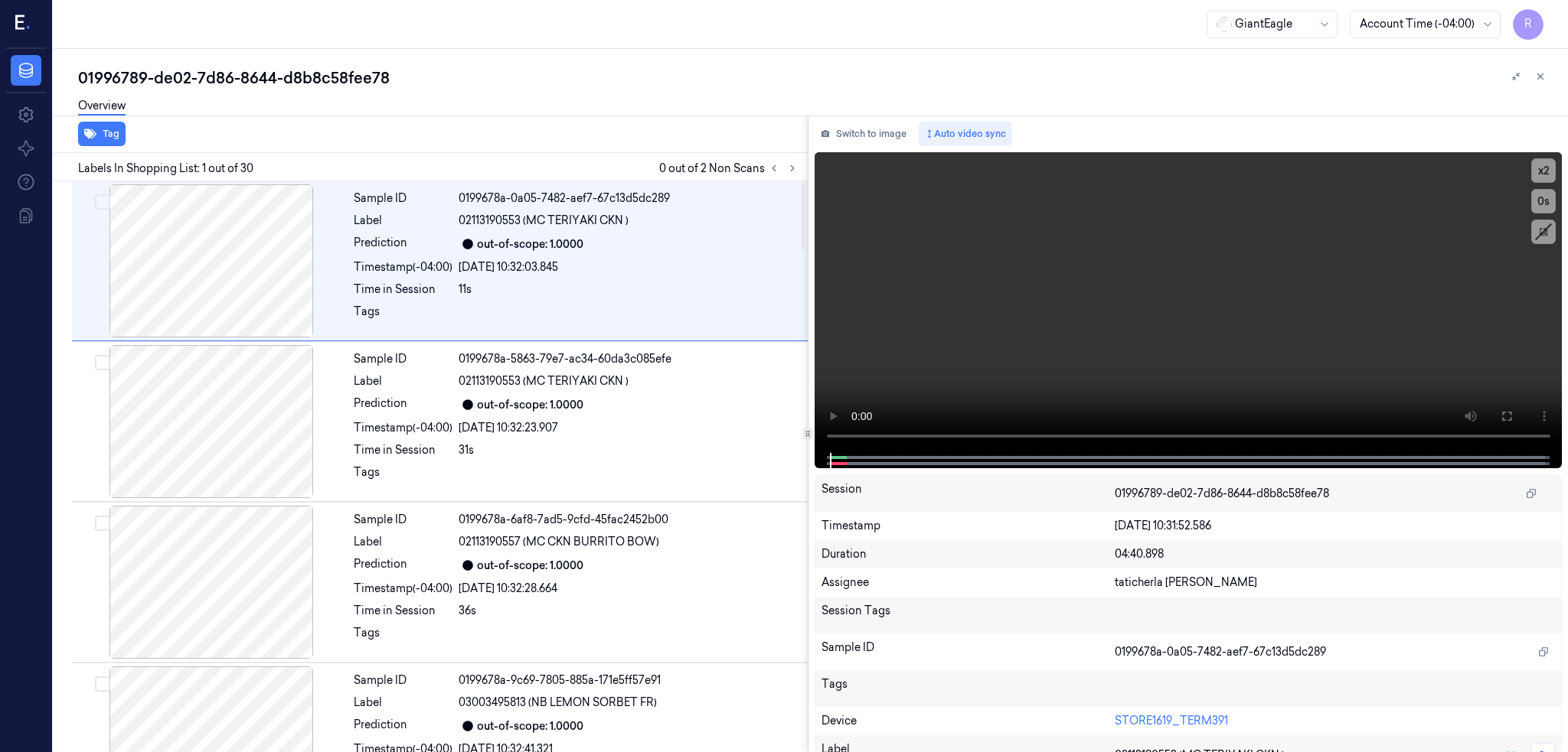
click at [801, 176] on button at bounding box center [792, 168] width 18 height 18
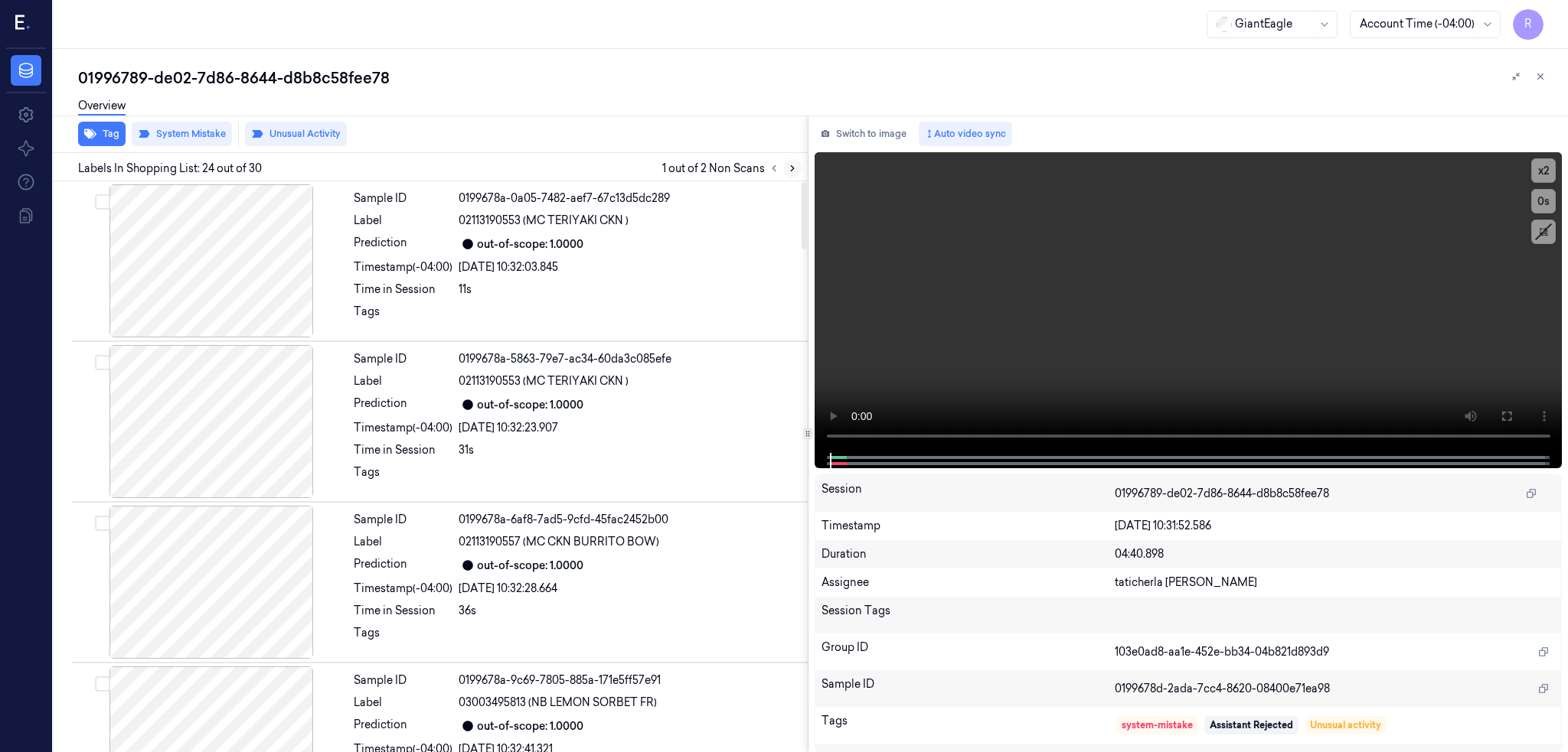
click at [797, 164] on icon at bounding box center [793, 169] width 11 height 11
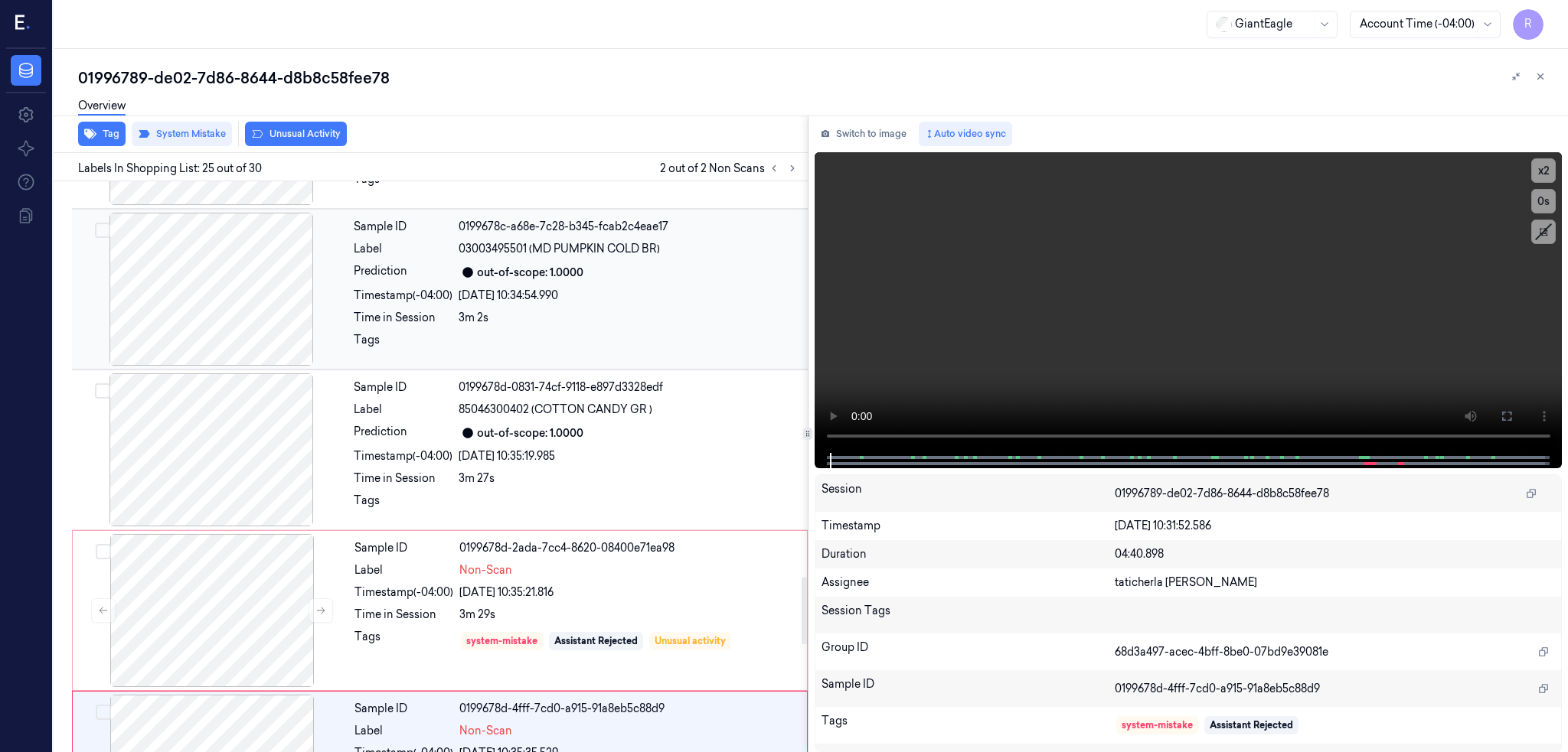
click at [208, 275] on div at bounding box center [211, 289] width 272 height 153
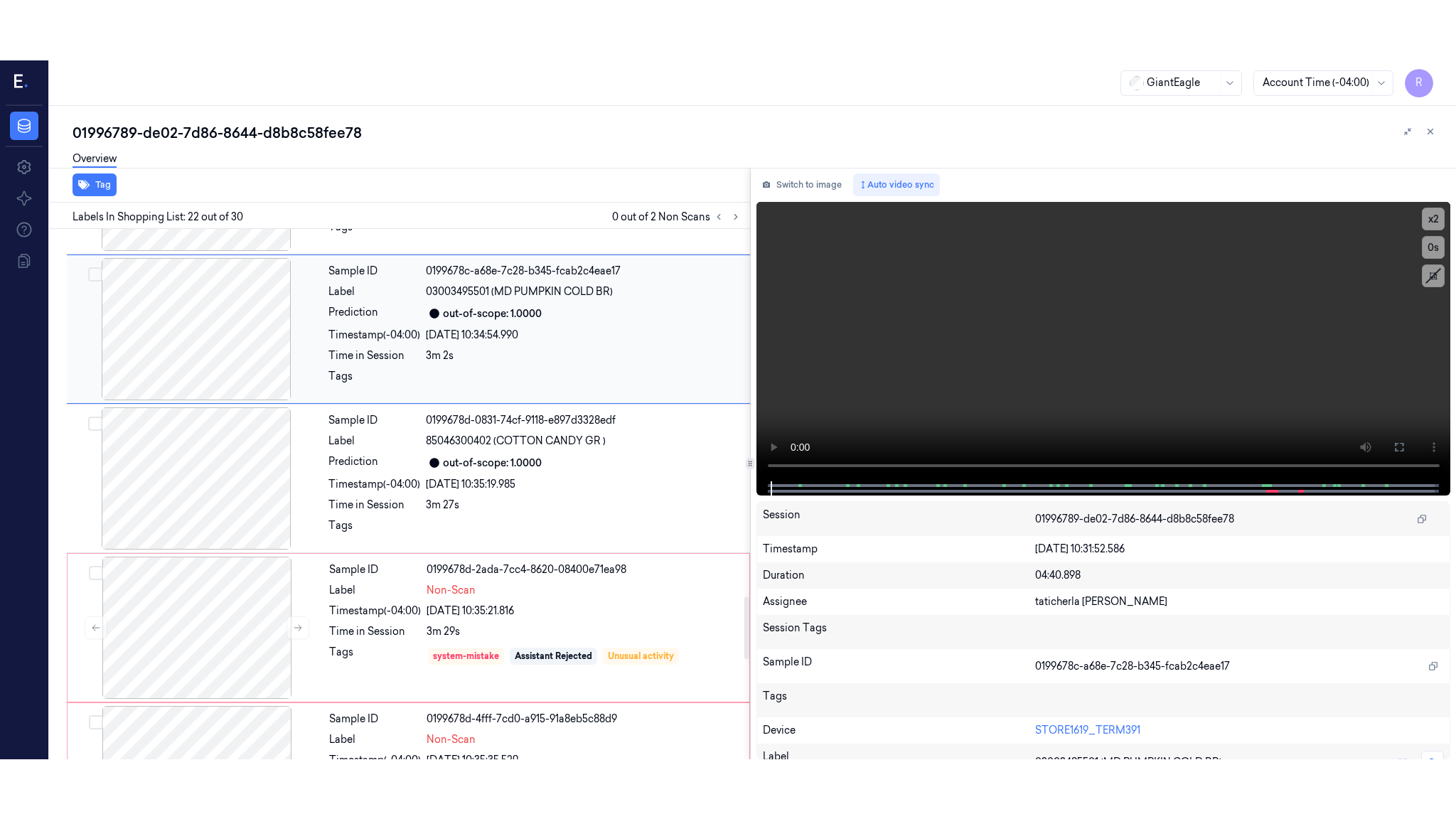
scroll to position [2944, 0]
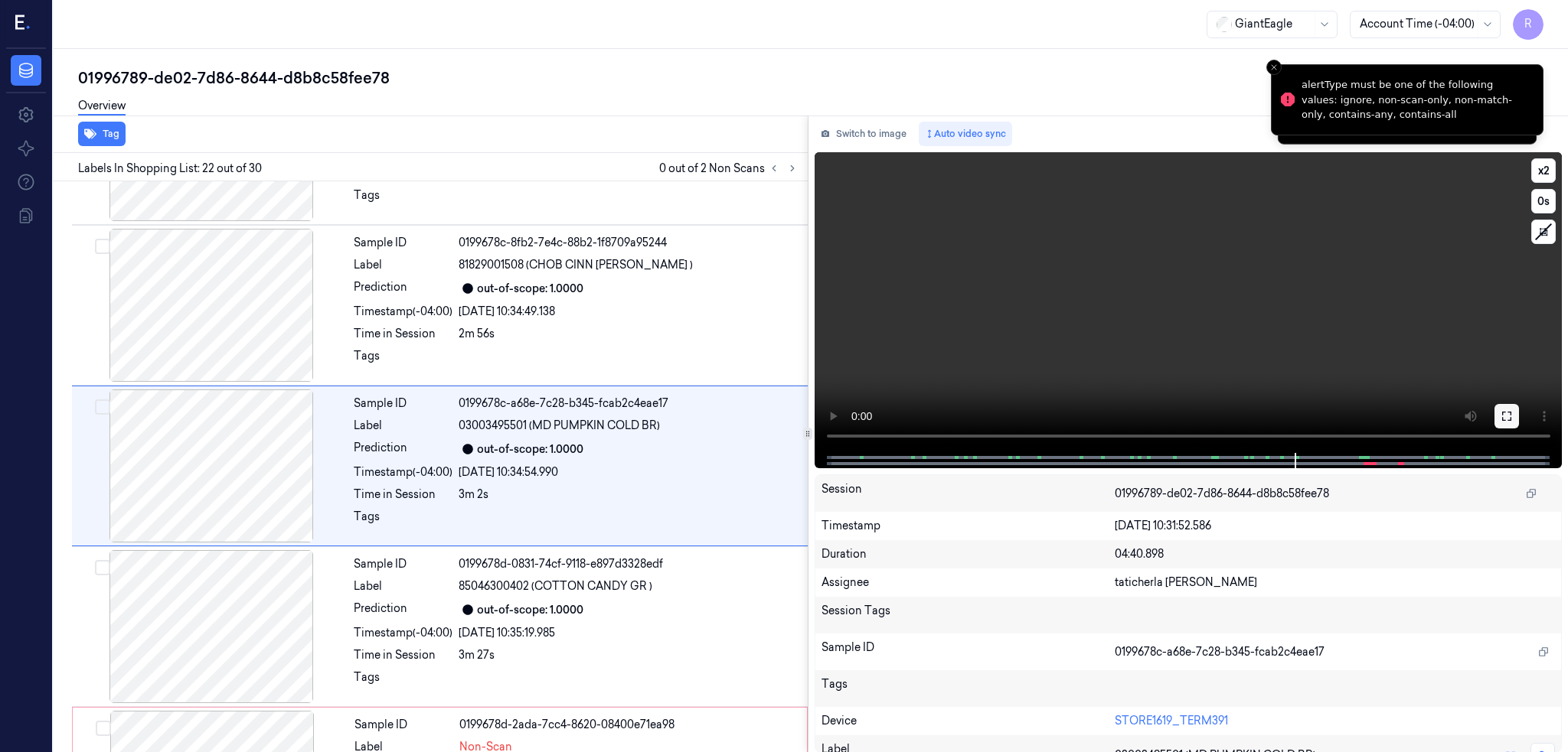
click at [1513, 412] on icon at bounding box center [1506, 416] width 12 height 12
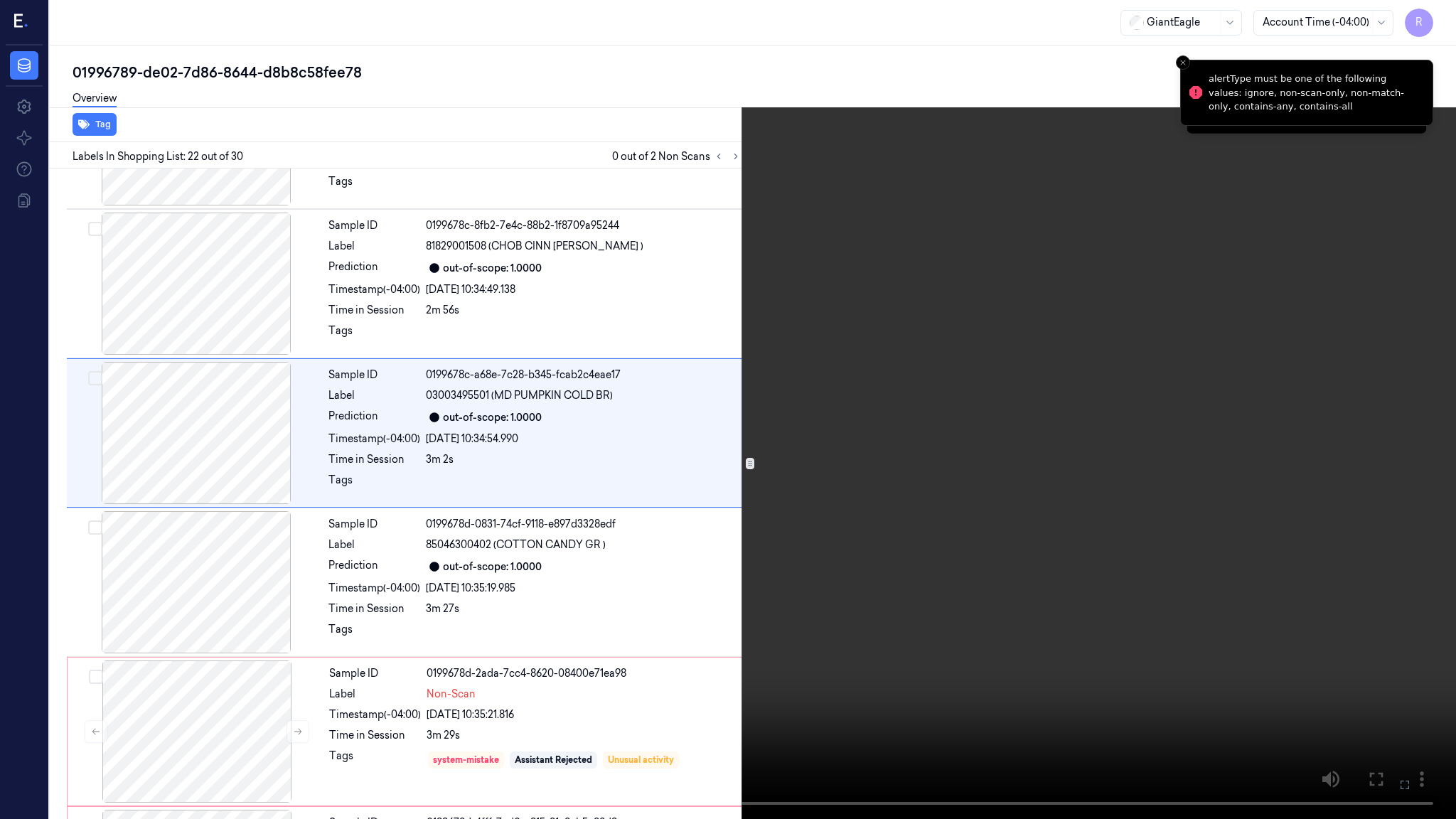
click at [831, 601] on video at bounding box center [728, 410] width 1456 height 819
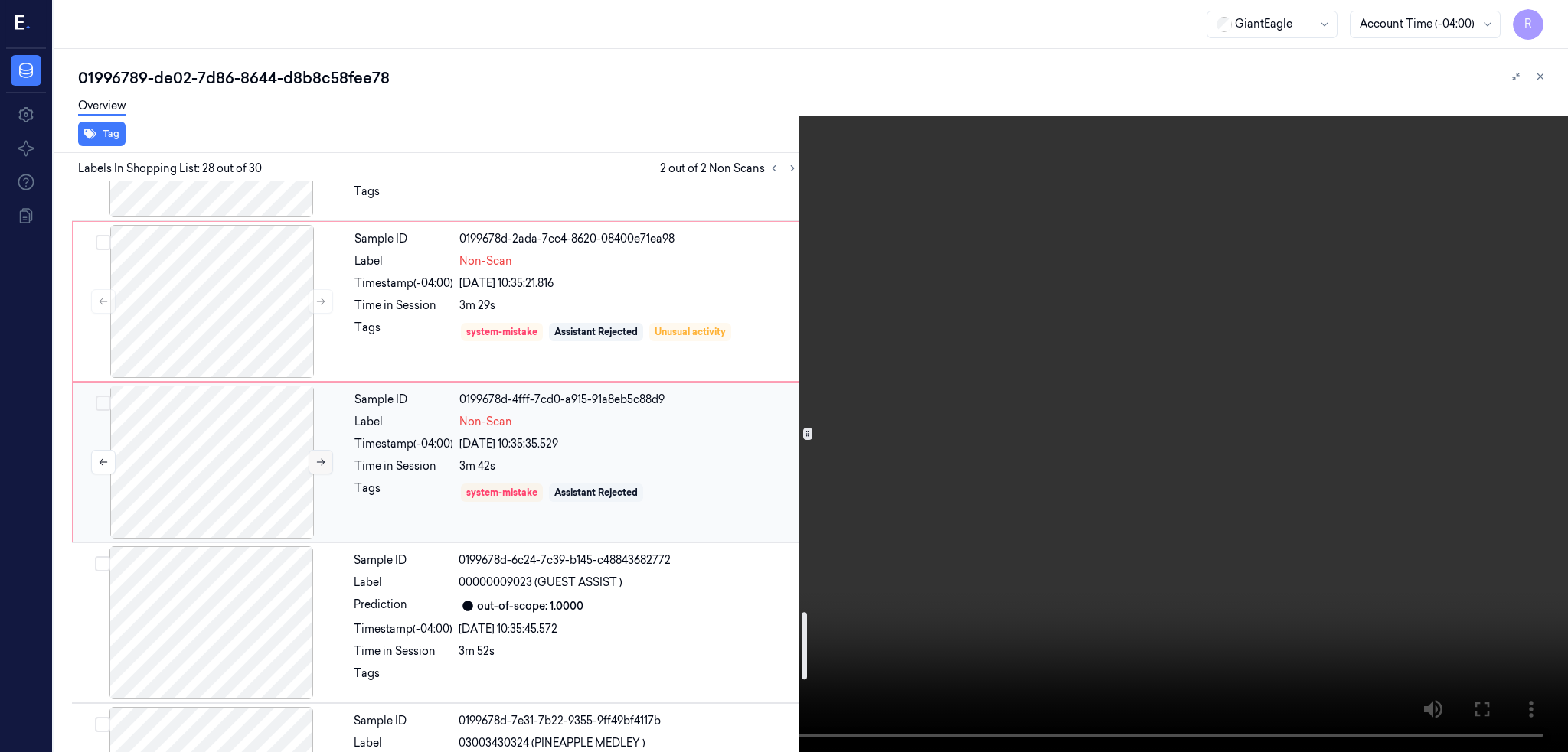
scroll to position [3644, 0]
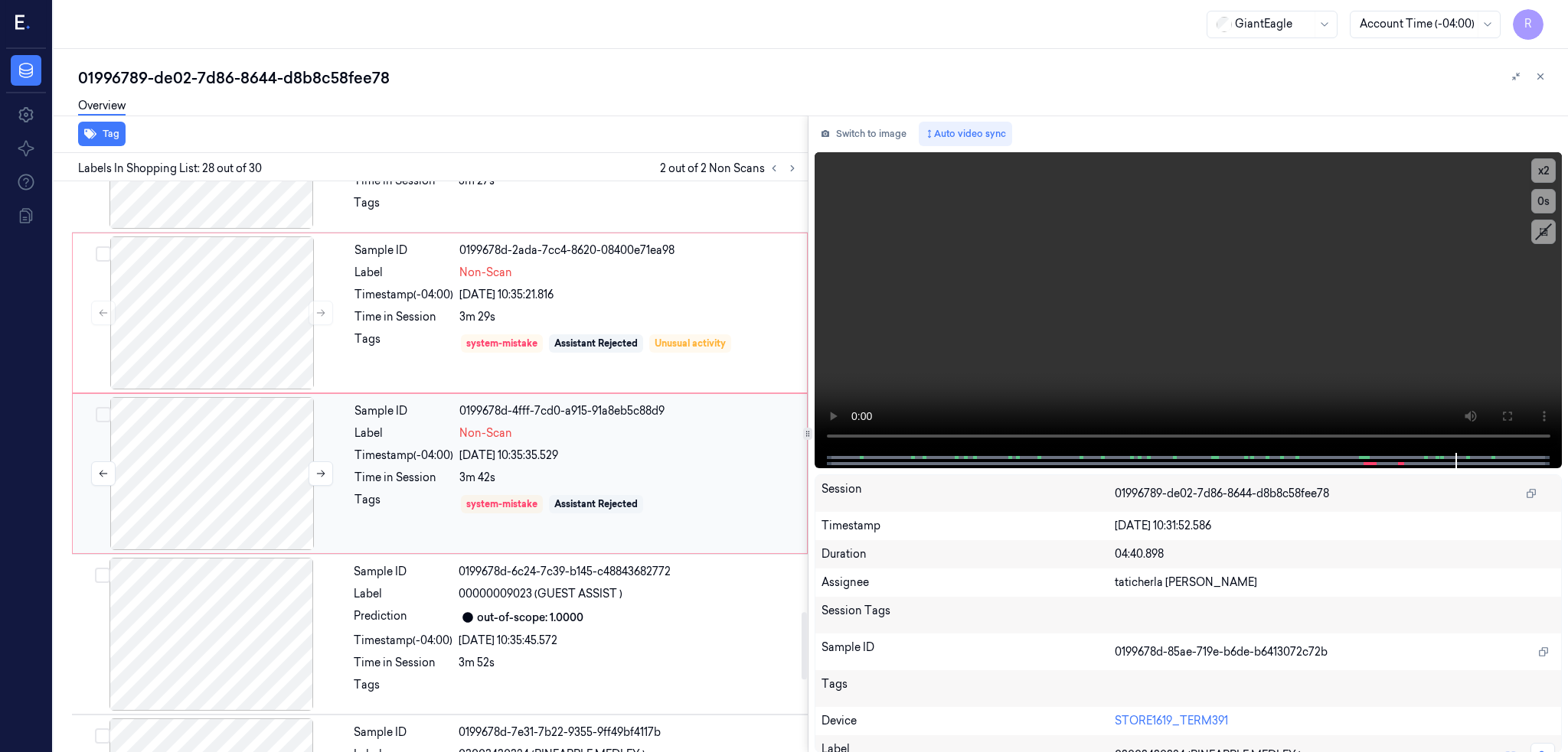
click at [221, 487] on div at bounding box center [212, 473] width 272 height 153
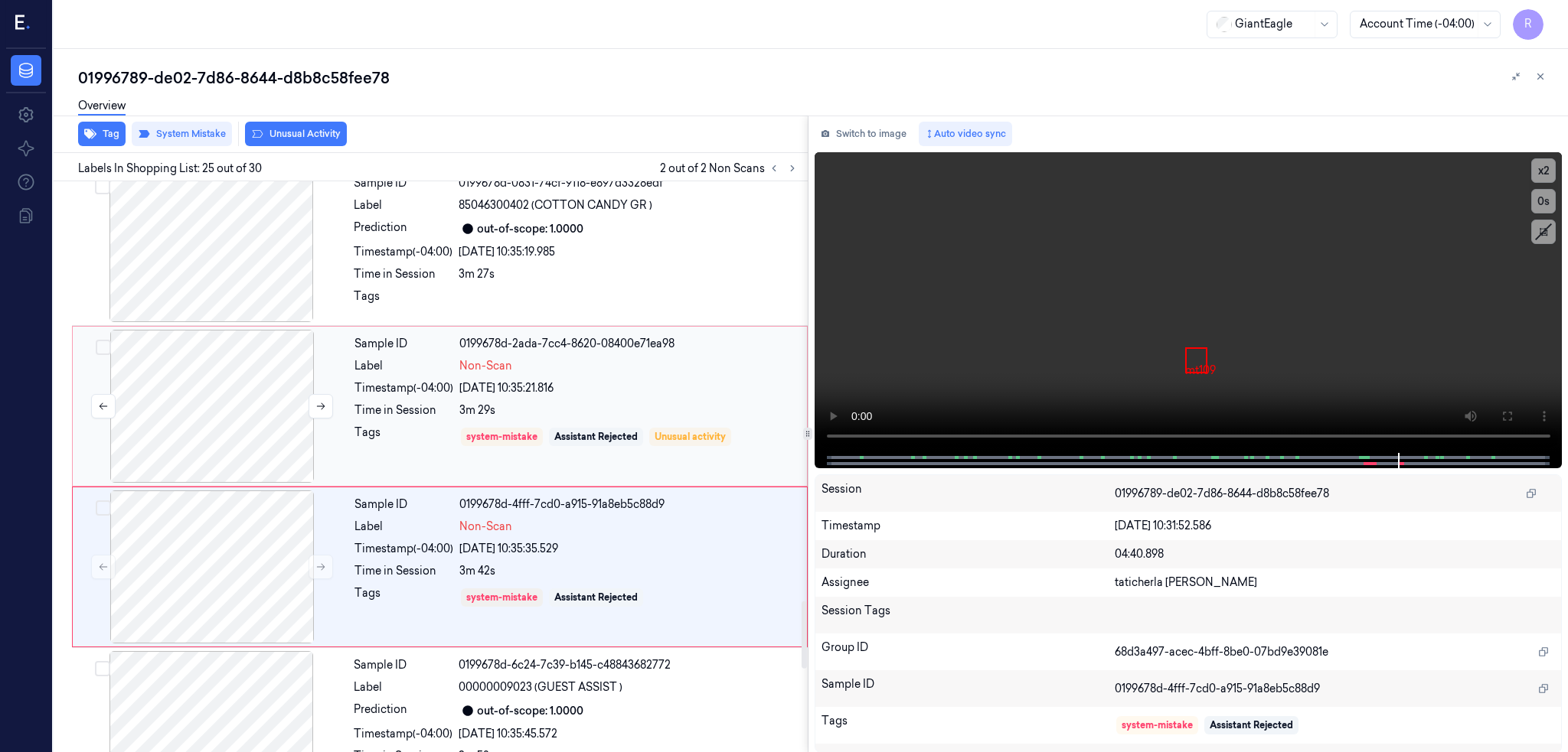
click at [230, 420] on div at bounding box center [212, 406] width 272 height 153
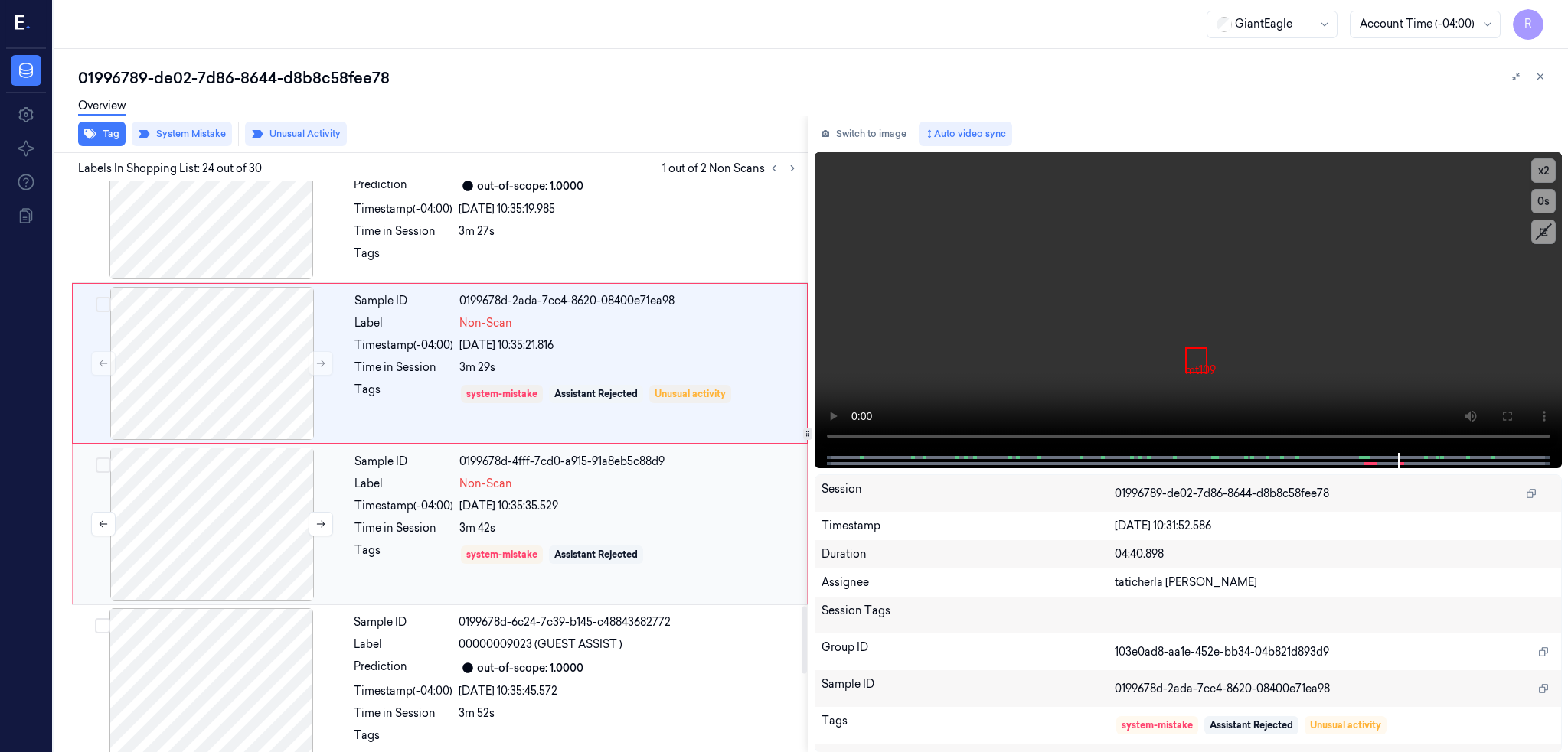
click at [235, 492] on div at bounding box center [212, 524] width 272 height 153
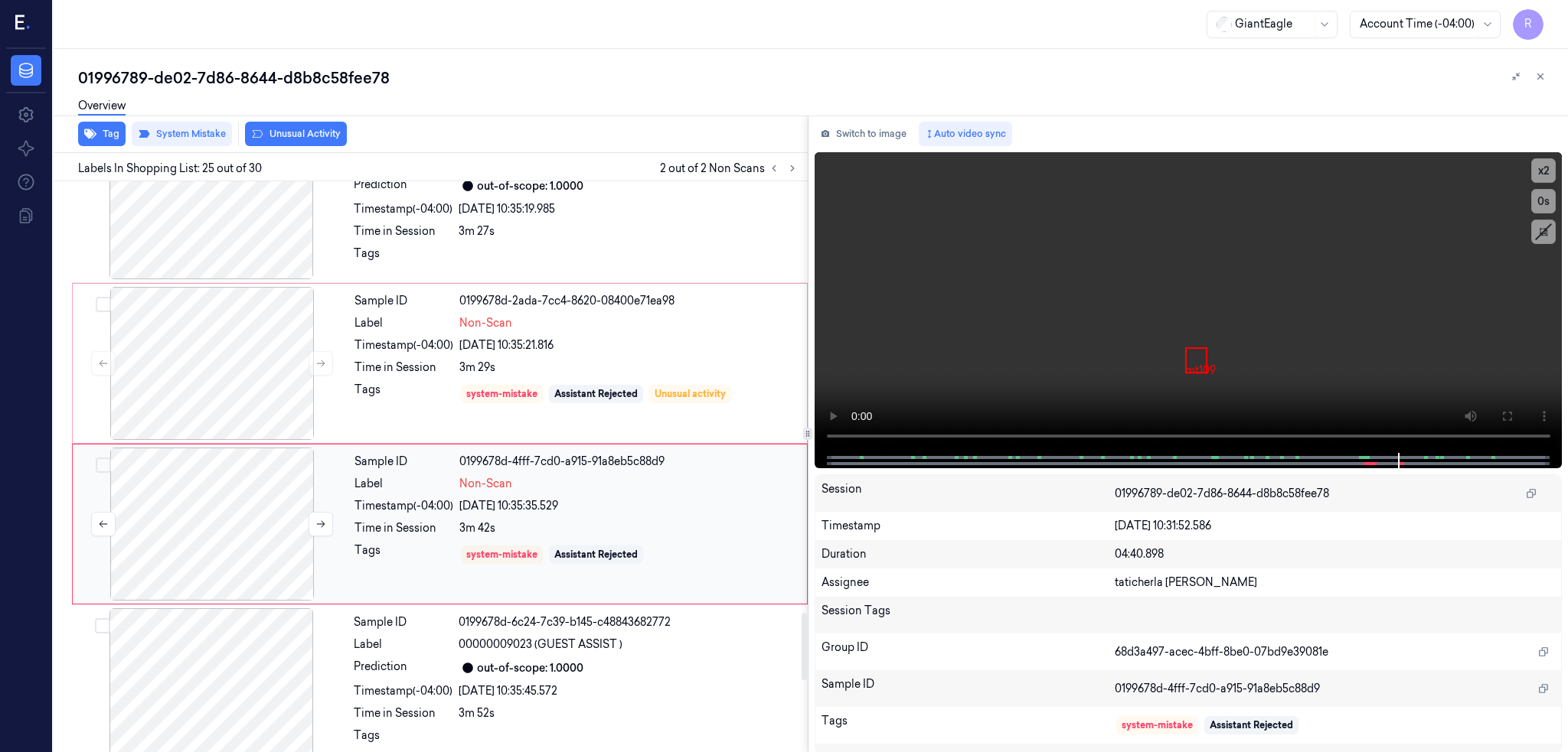
scroll to position [3652, 0]
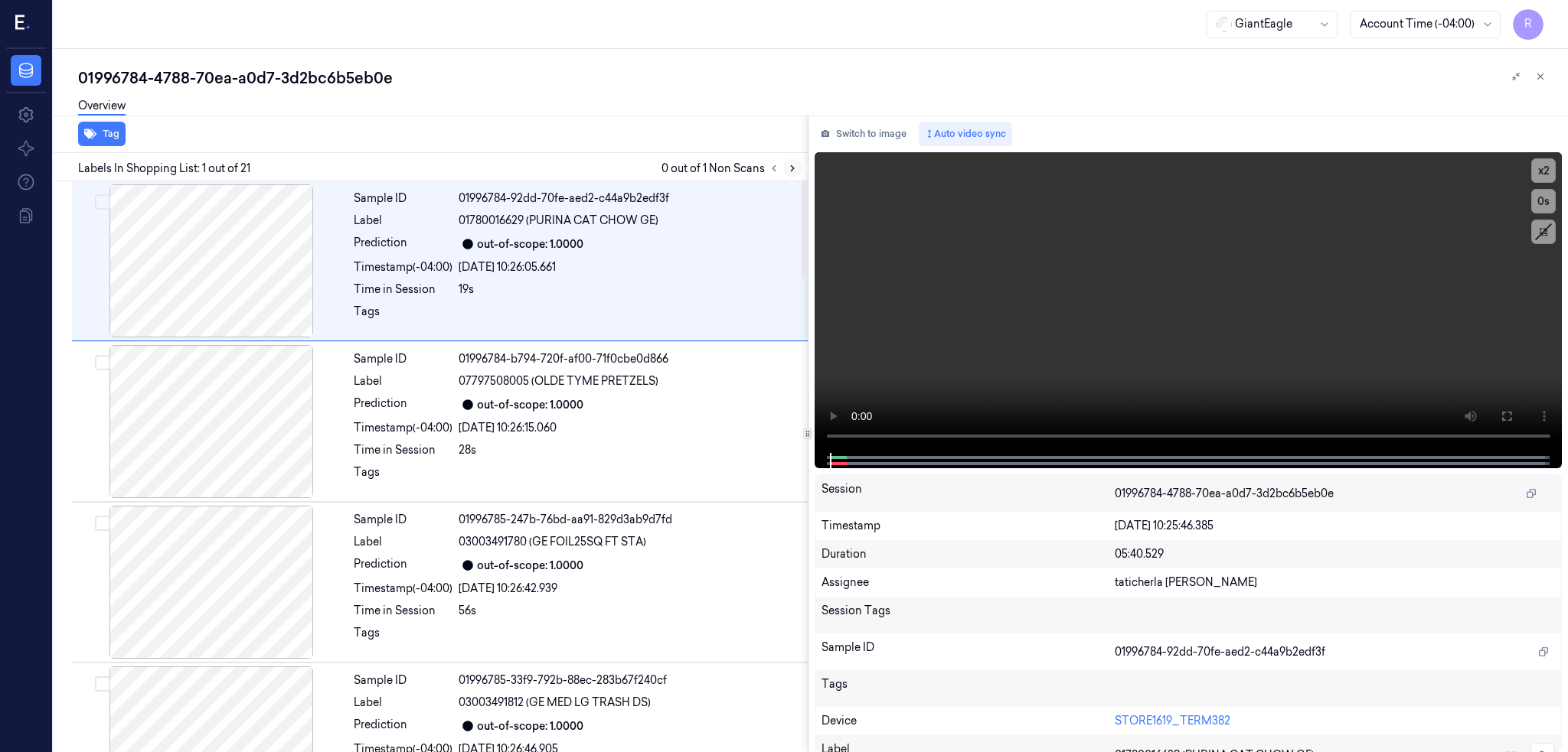
click at [797, 164] on icon at bounding box center [793, 169] width 11 height 11
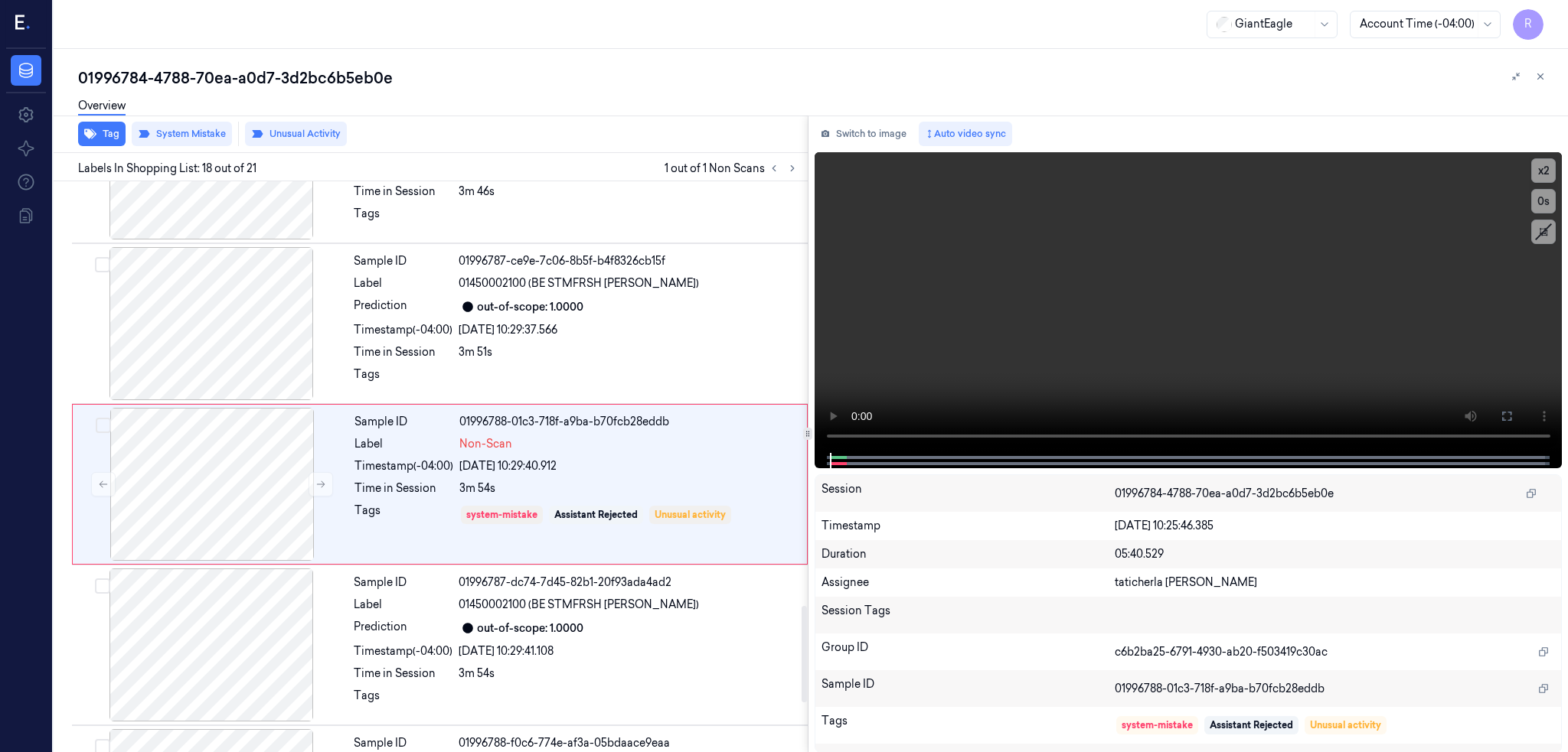
scroll to position [2527, 0]
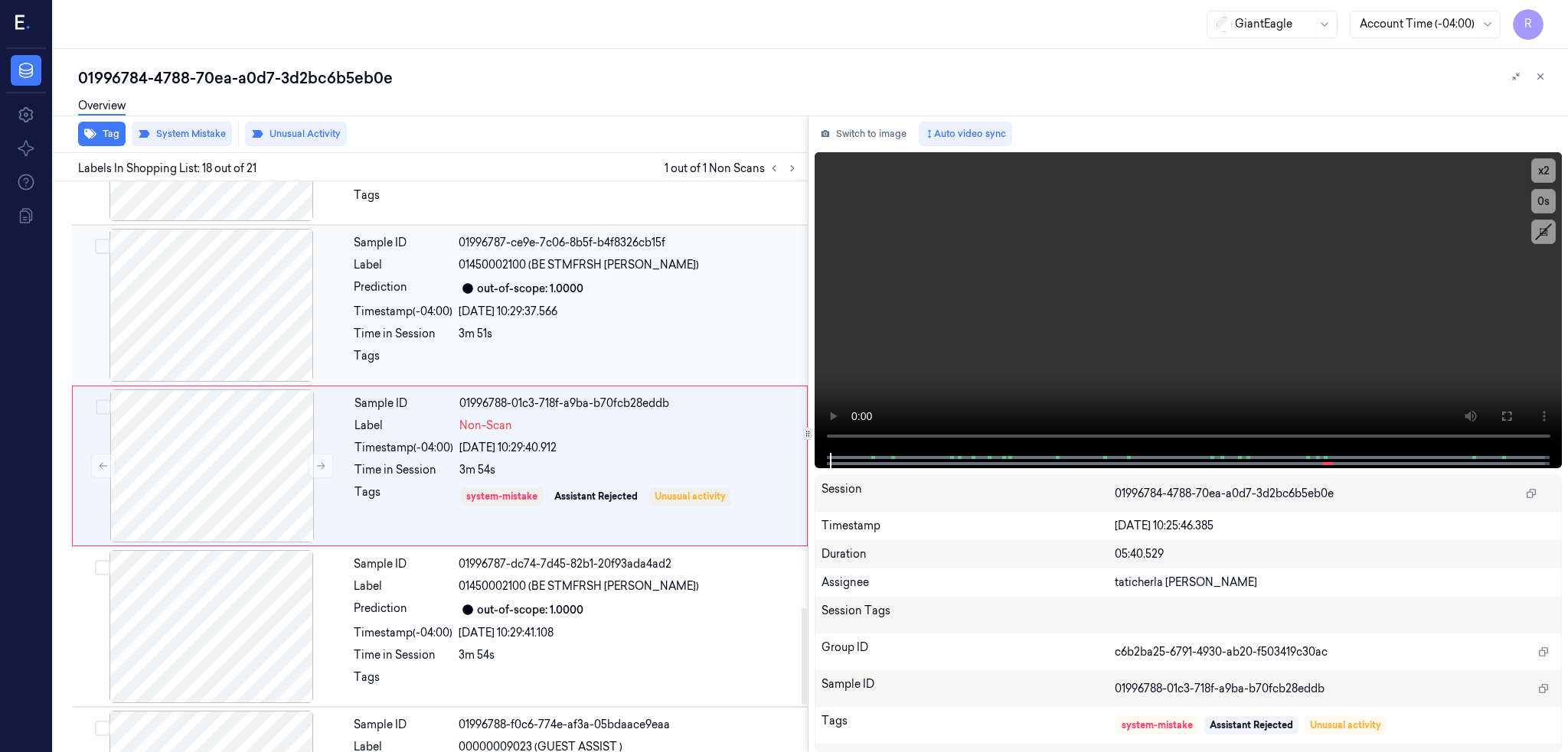
click at [185, 308] on div at bounding box center [211, 305] width 272 height 153
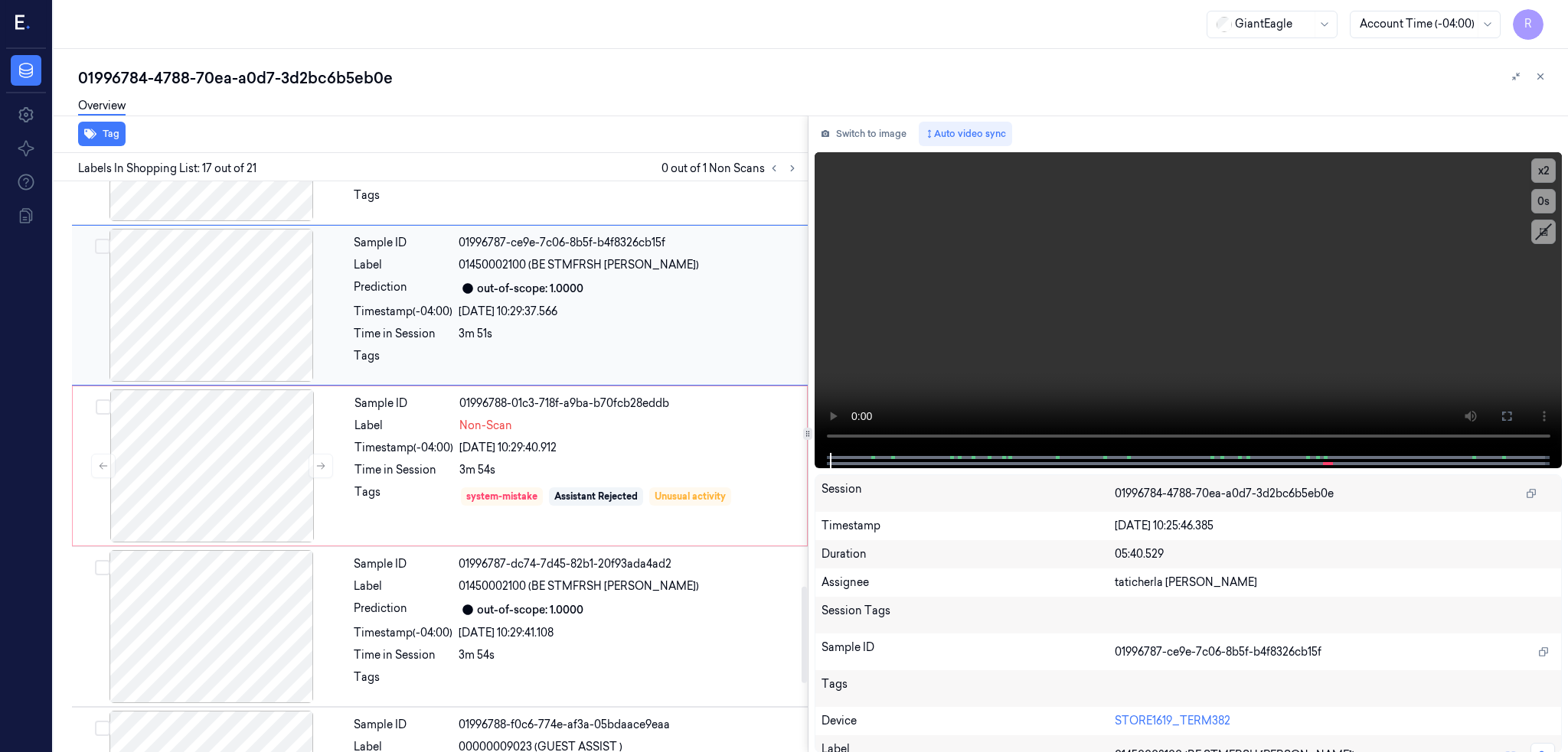
scroll to position [2366, 0]
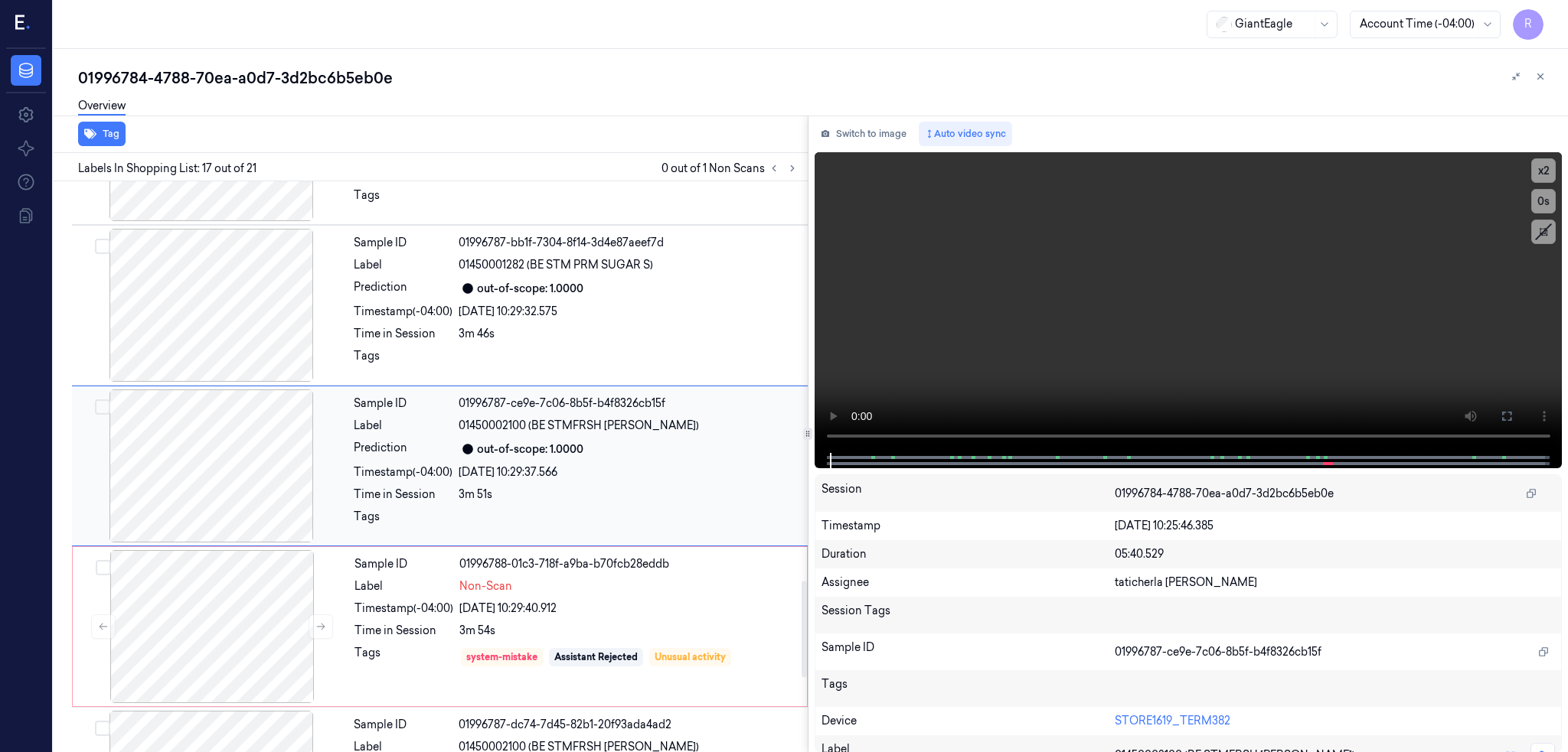
click at [185, 307] on div at bounding box center [211, 305] width 272 height 153
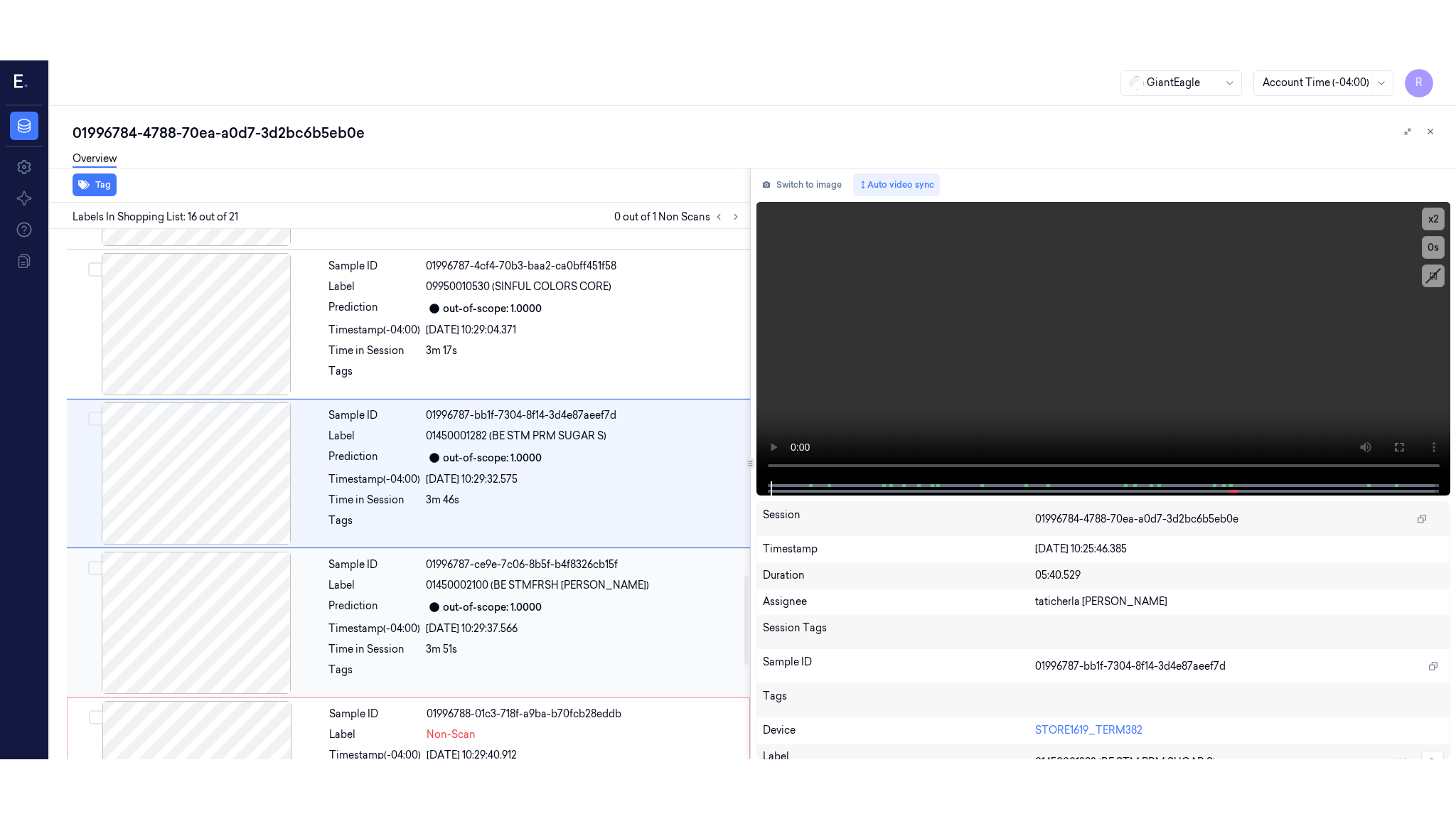
scroll to position [2048, 0]
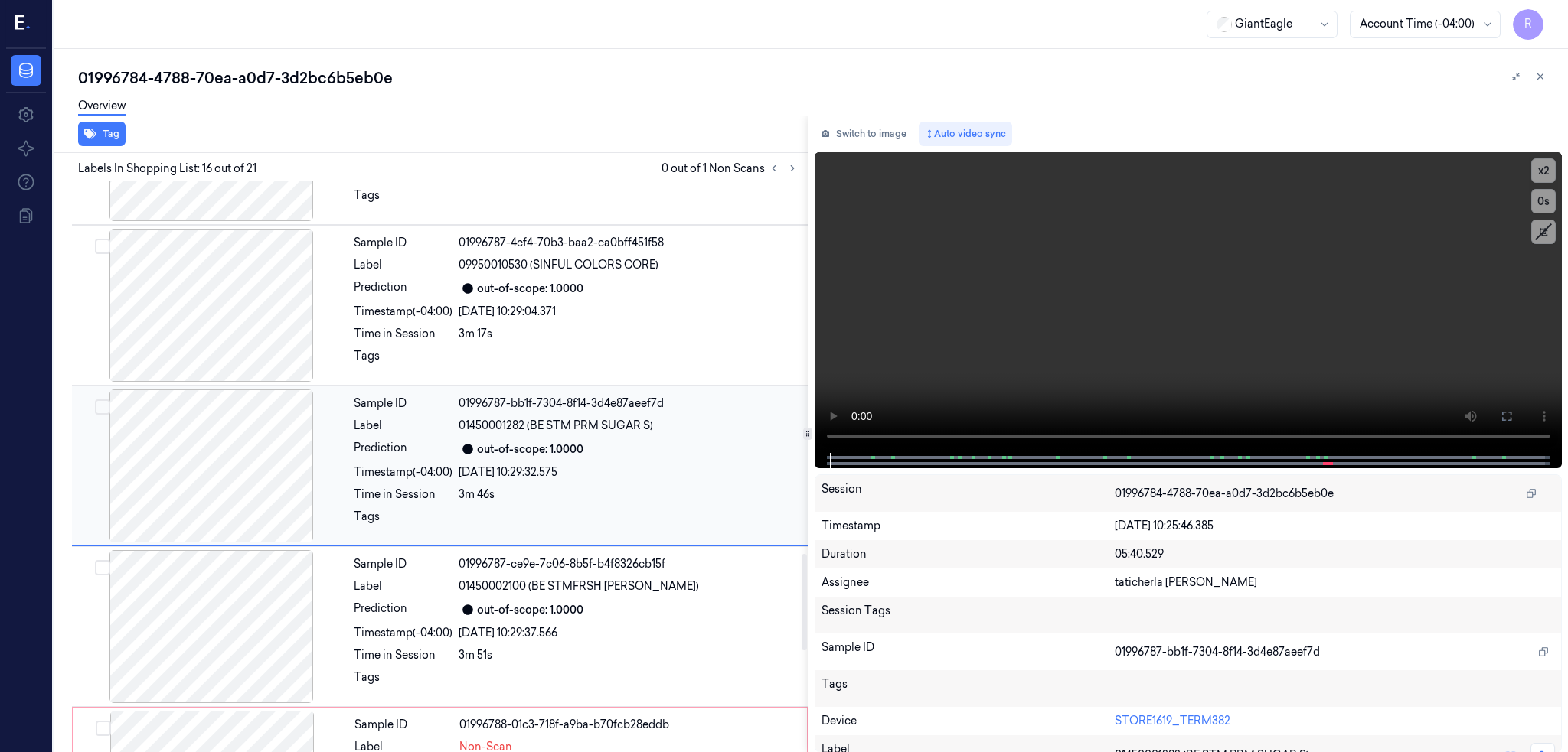
click at [200, 421] on div at bounding box center [211, 465] width 272 height 153
click at [1519, 406] on button at bounding box center [1506, 416] width 25 height 25
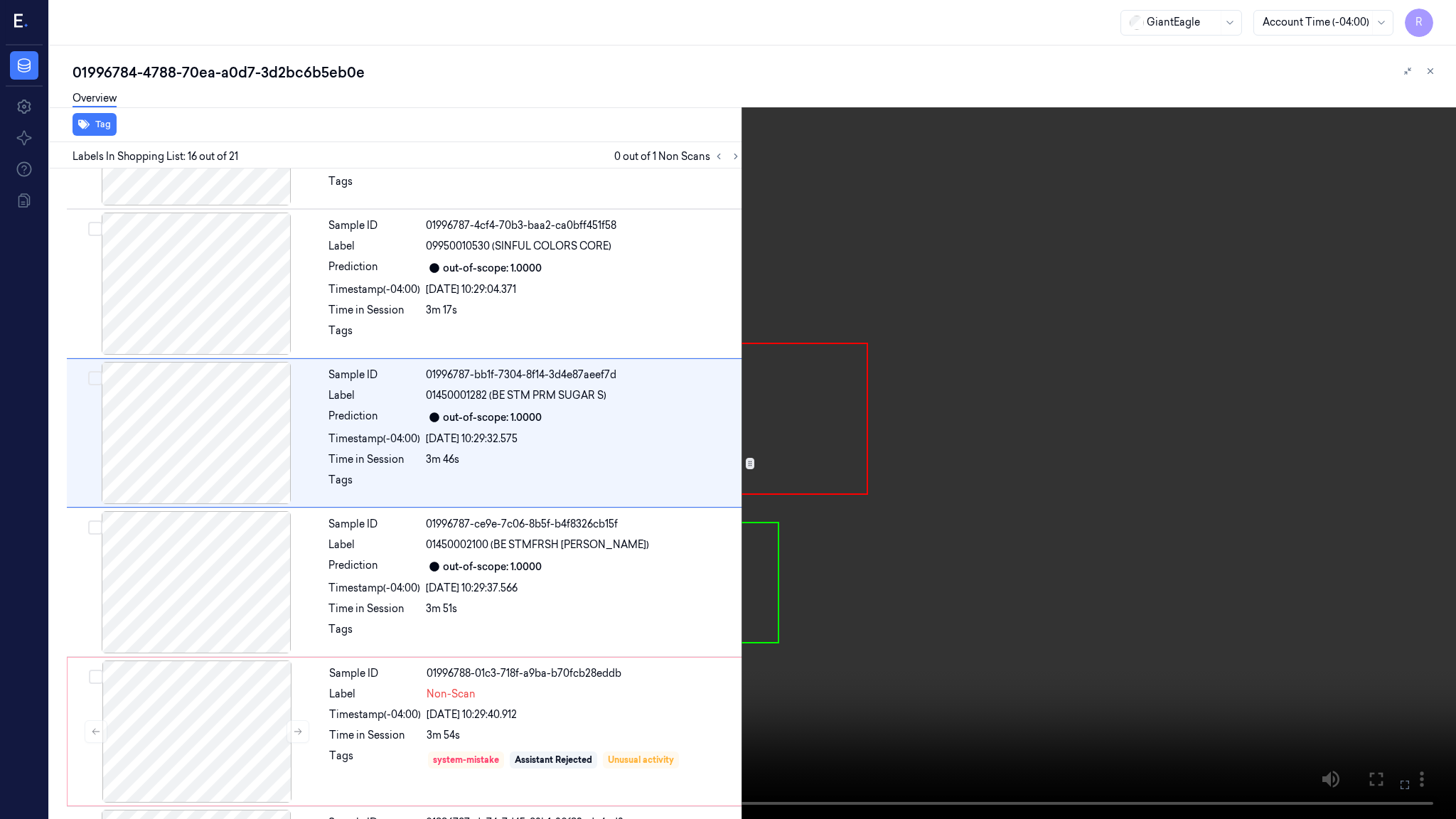
click at [935, 424] on video at bounding box center [728, 410] width 1456 height 819
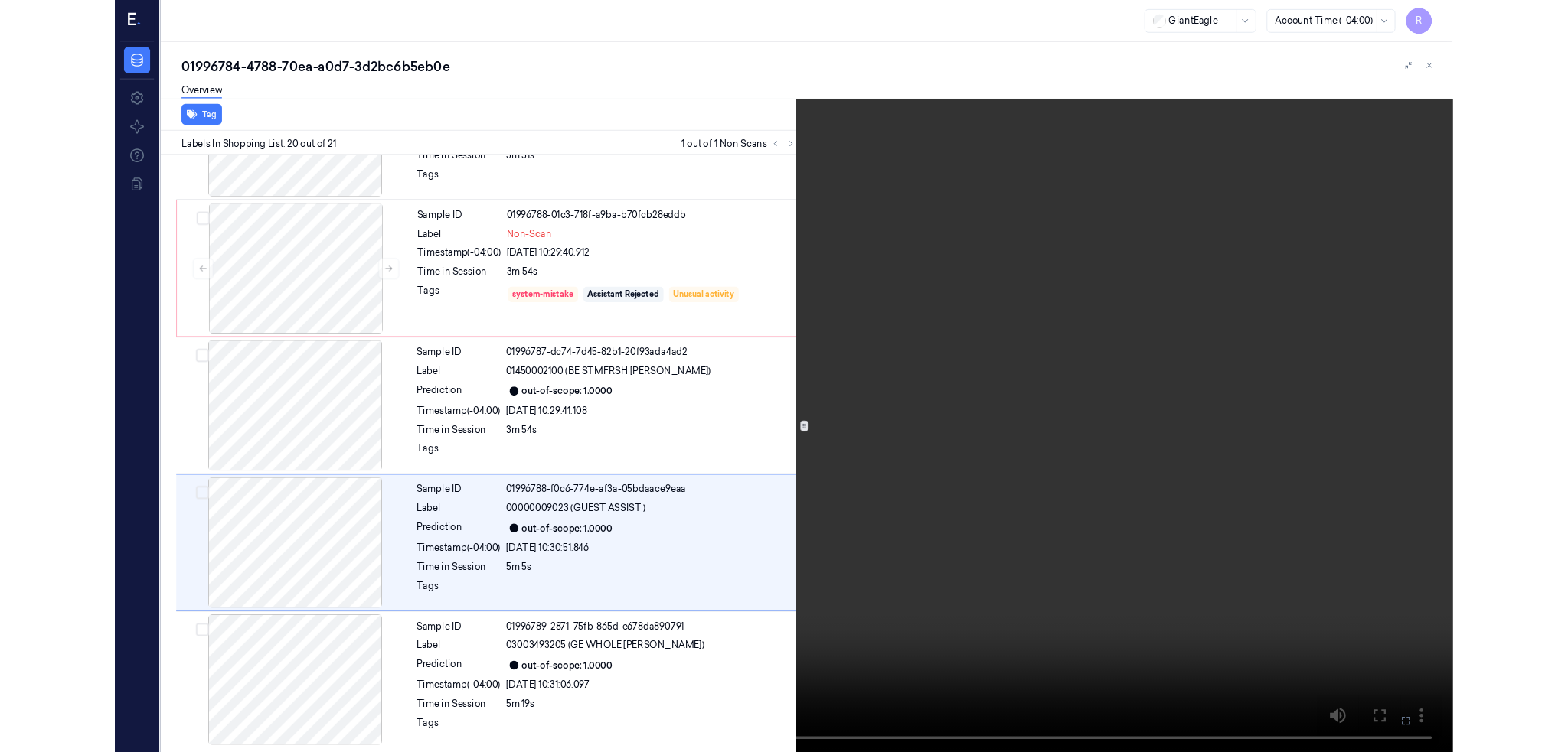
scroll to position [2679, 0]
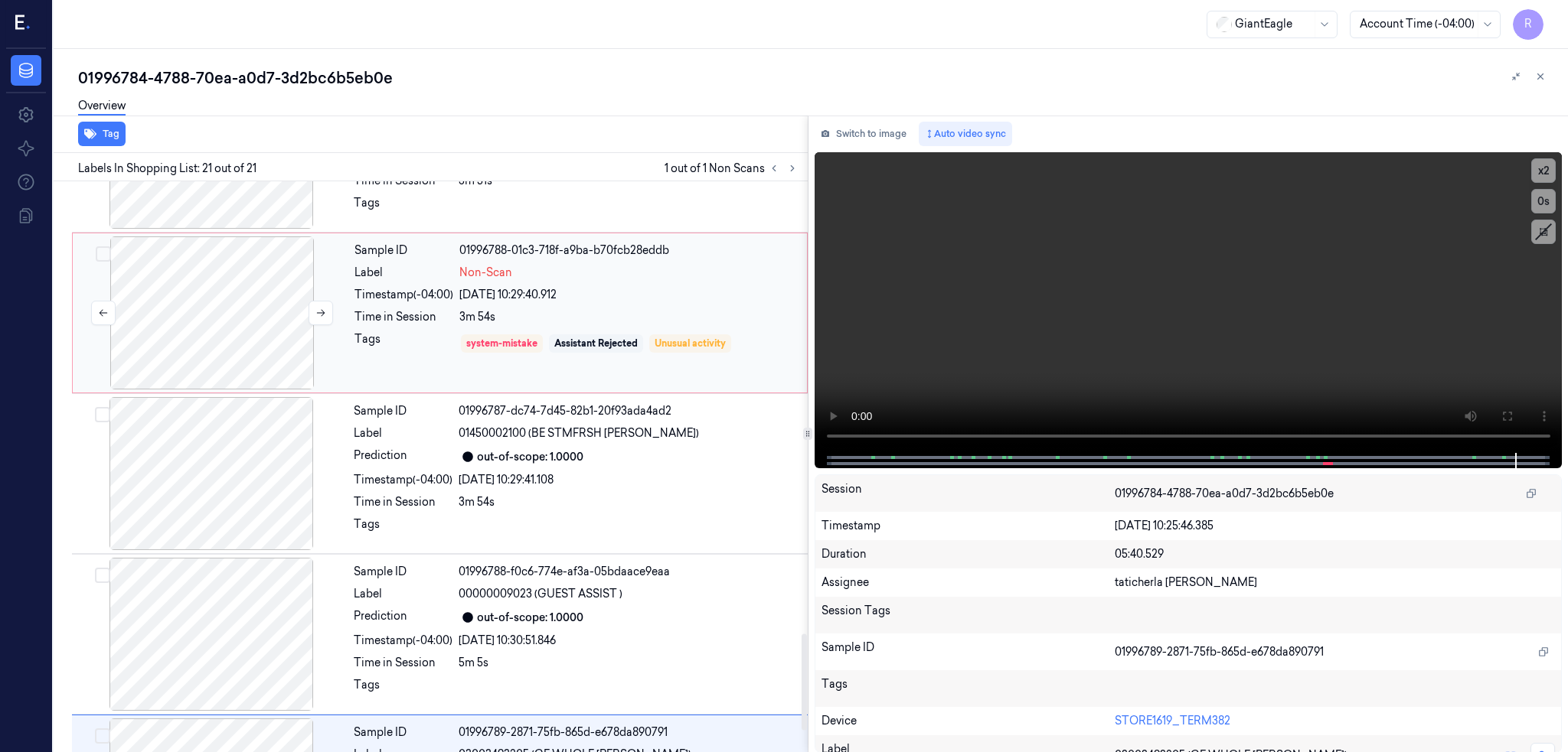
click at [230, 351] on div at bounding box center [212, 313] width 272 height 153
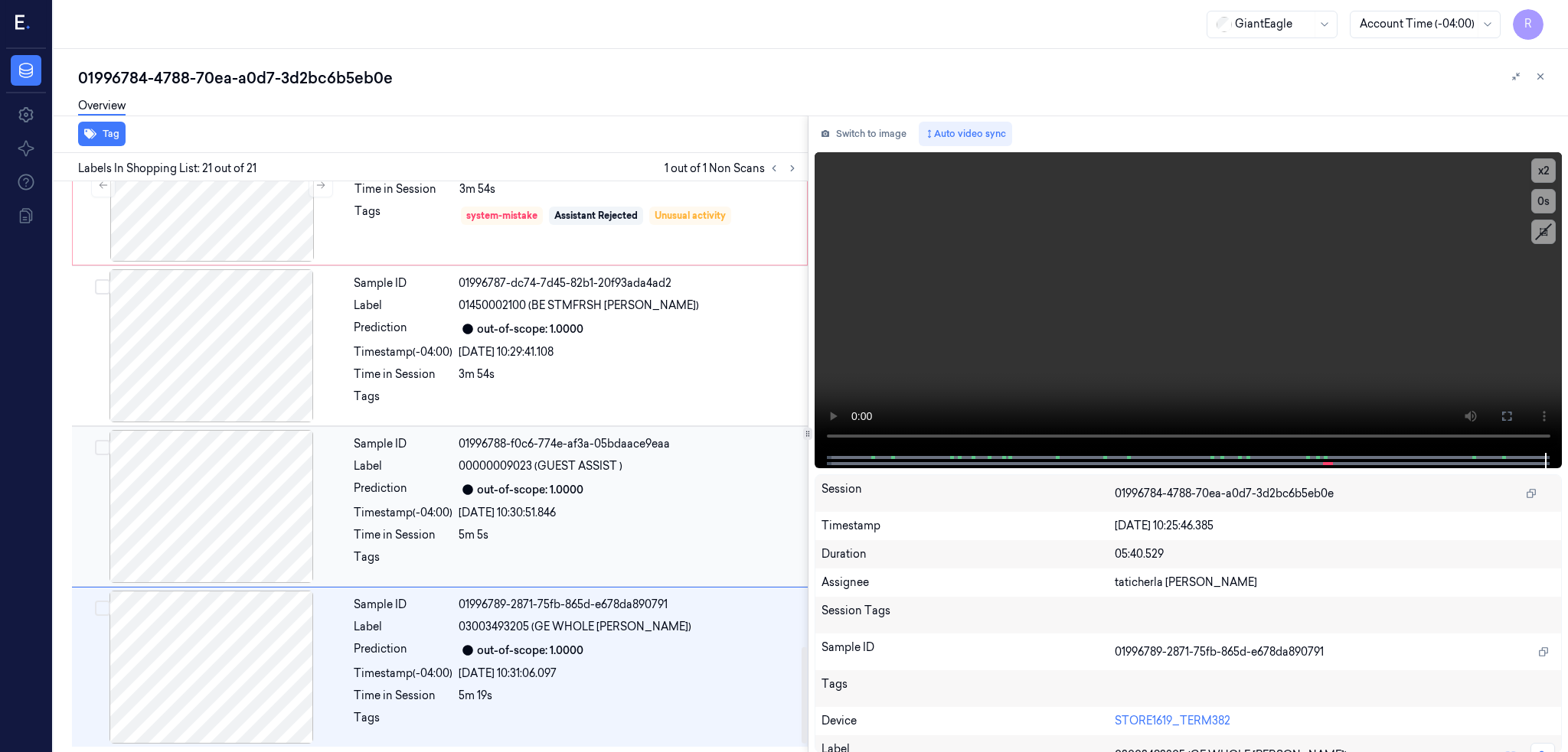
scroll to position [2605, 0]
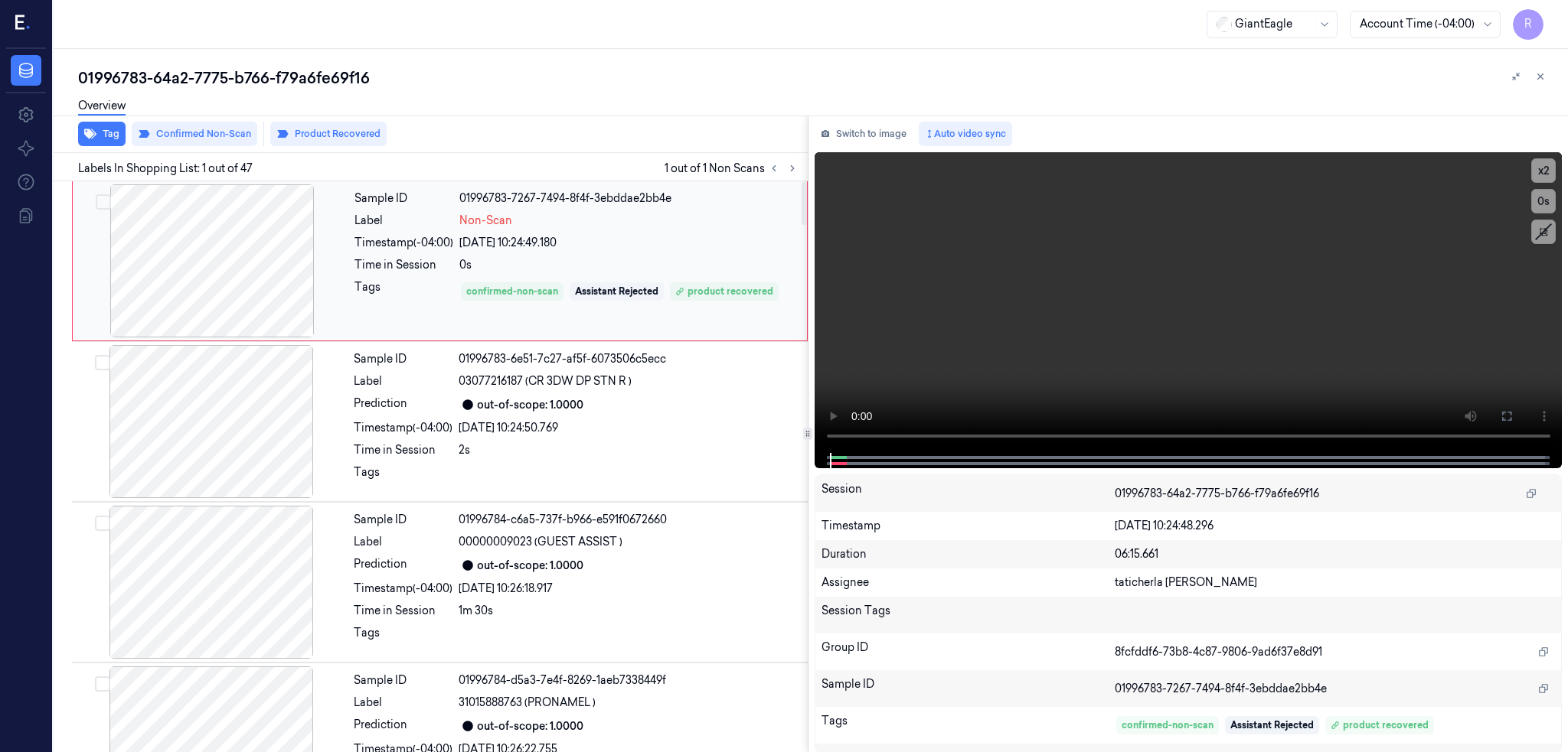
click at [148, 300] on div at bounding box center [212, 260] width 272 height 153
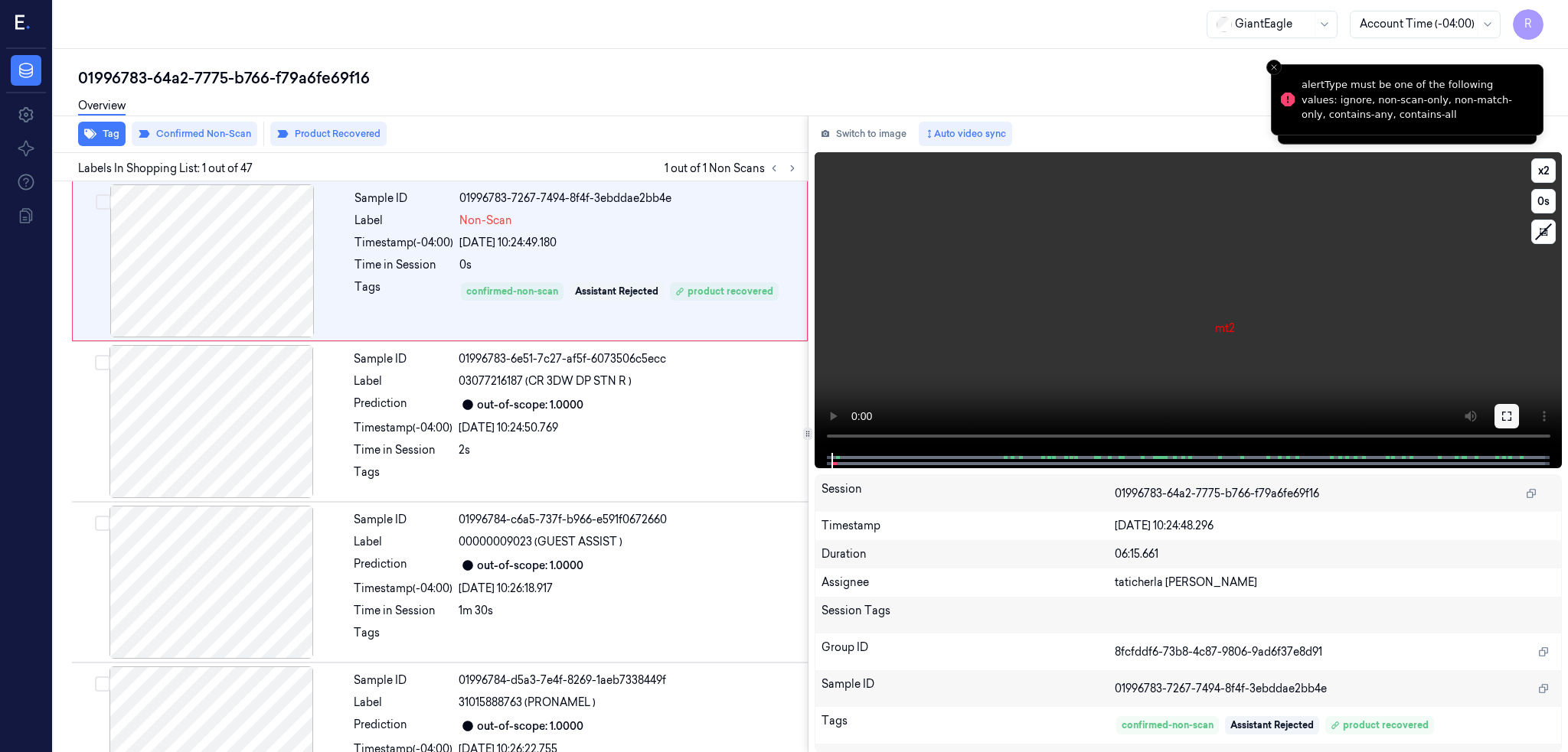
click at [1519, 404] on button at bounding box center [1506, 416] width 25 height 25
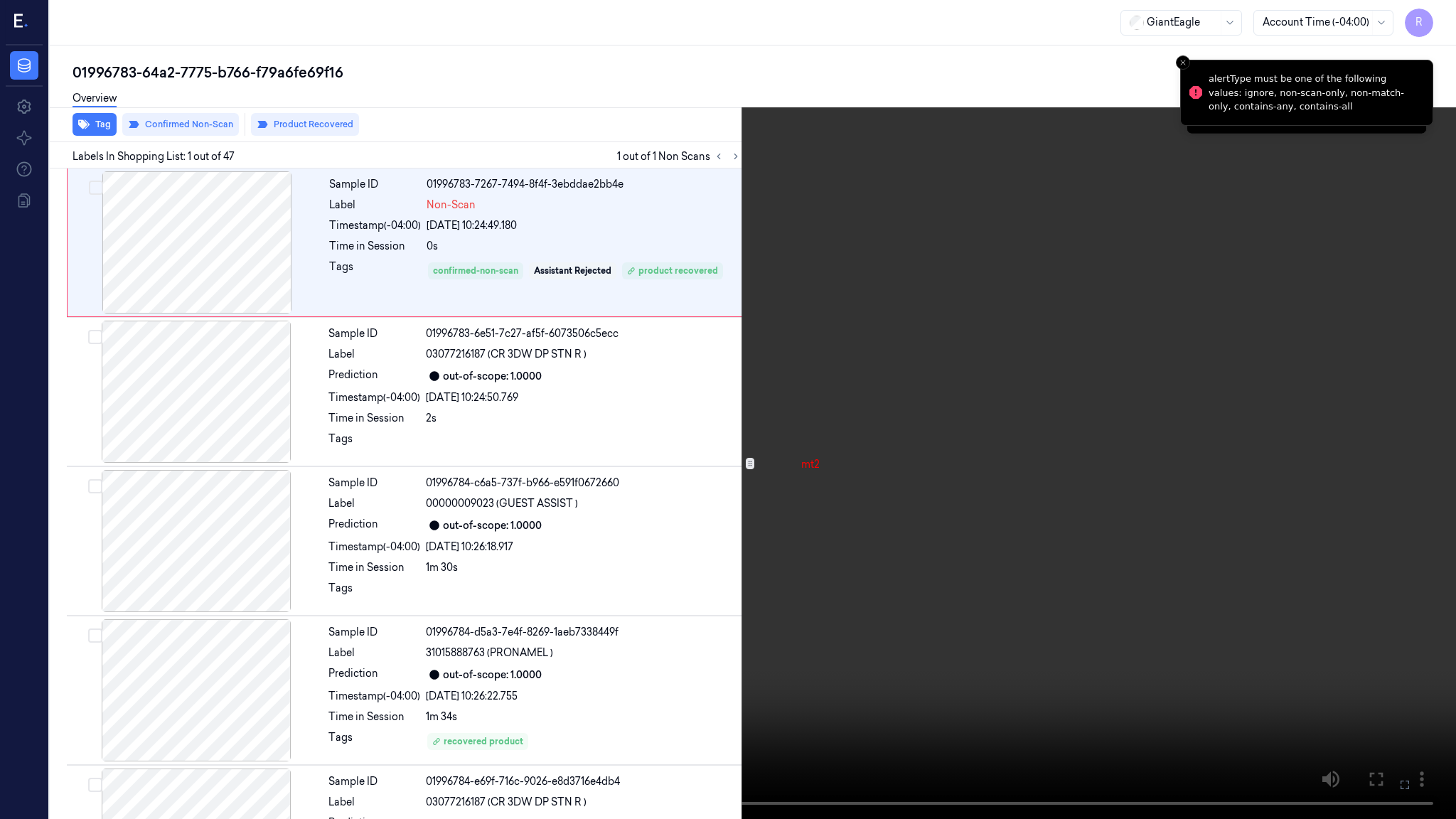
click at [540, 665] on video at bounding box center [728, 410] width 1456 height 819
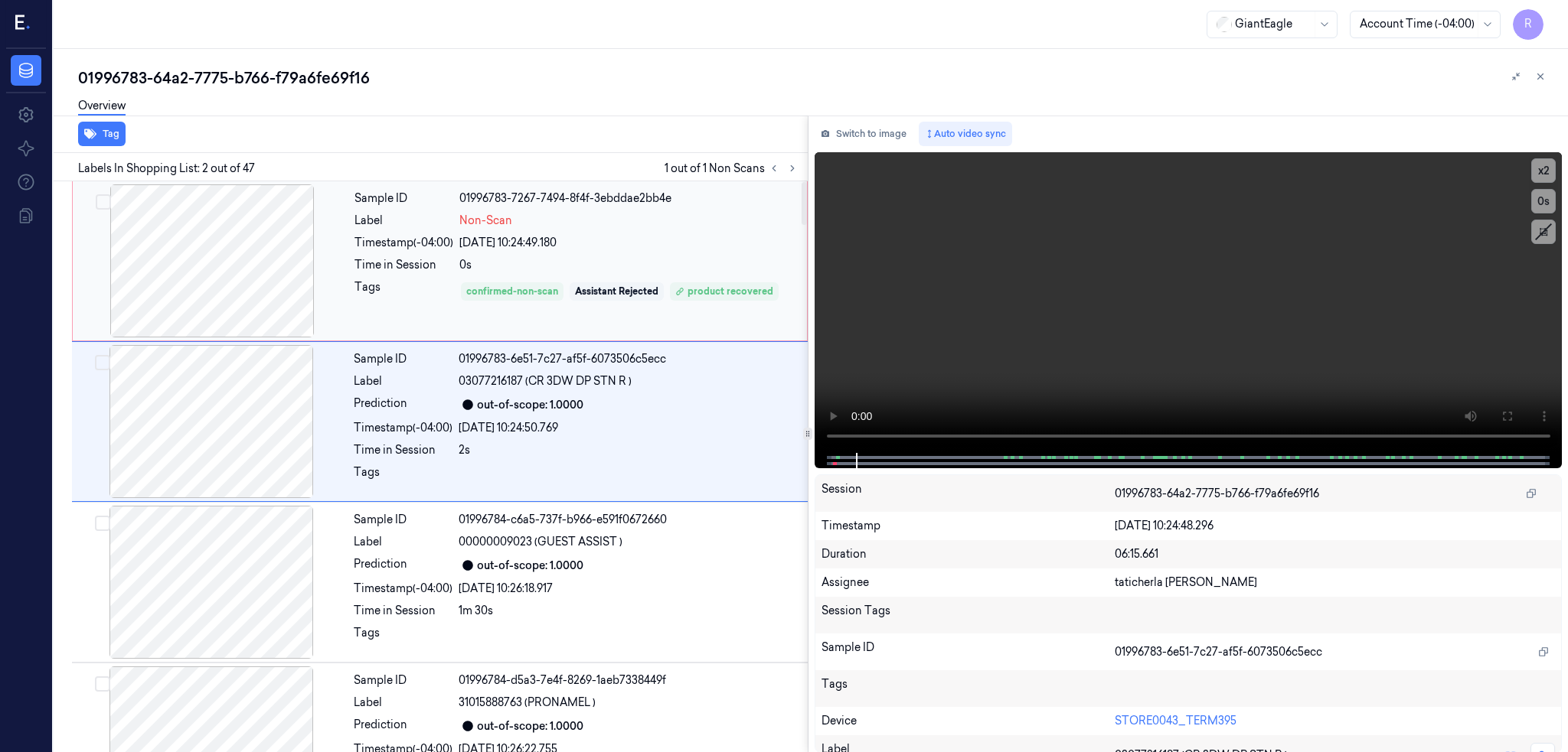
click at [272, 252] on div at bounding box center [212, 260] width 272 height 153
click at [236, 421] on div at bounding box center [211, 421] width 272 height 153
click at [238, 576] on div at bounding box center [211, 582] width 272 height 153
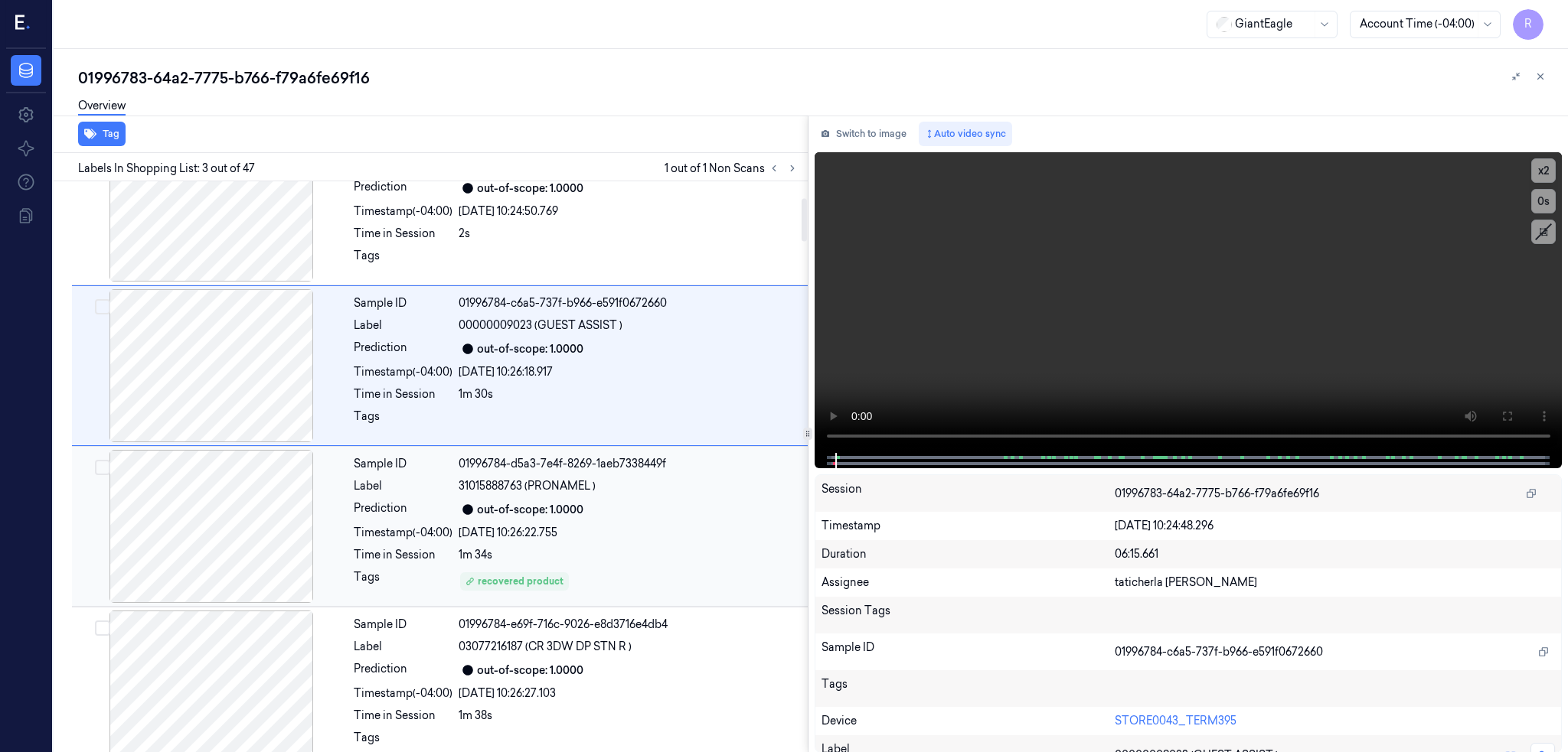
click at [261, 564] on div at bounding box center [211, 526] width 272 height 153
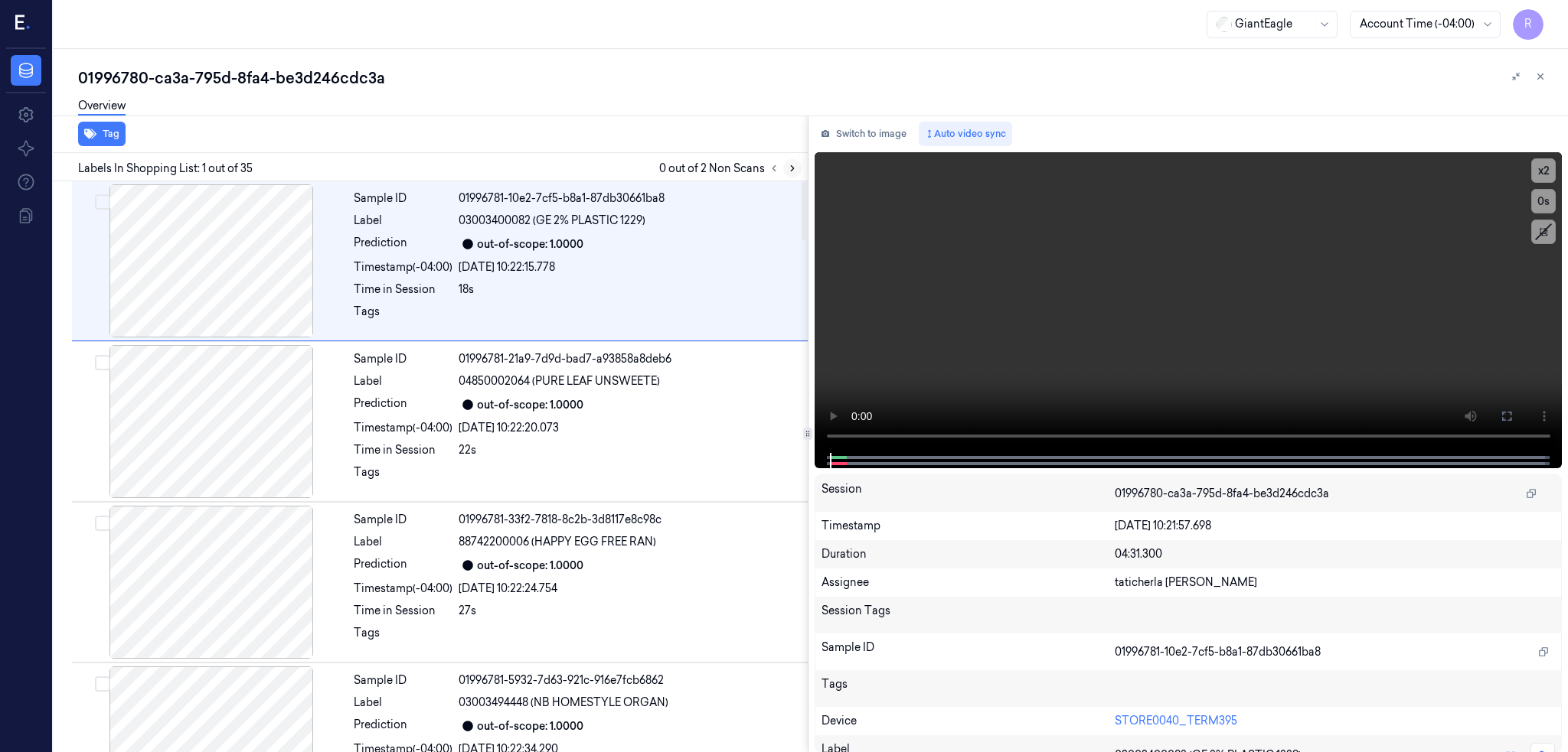
click at [797, 167] on icon at bounding box center [793, 169] width 11 height 11
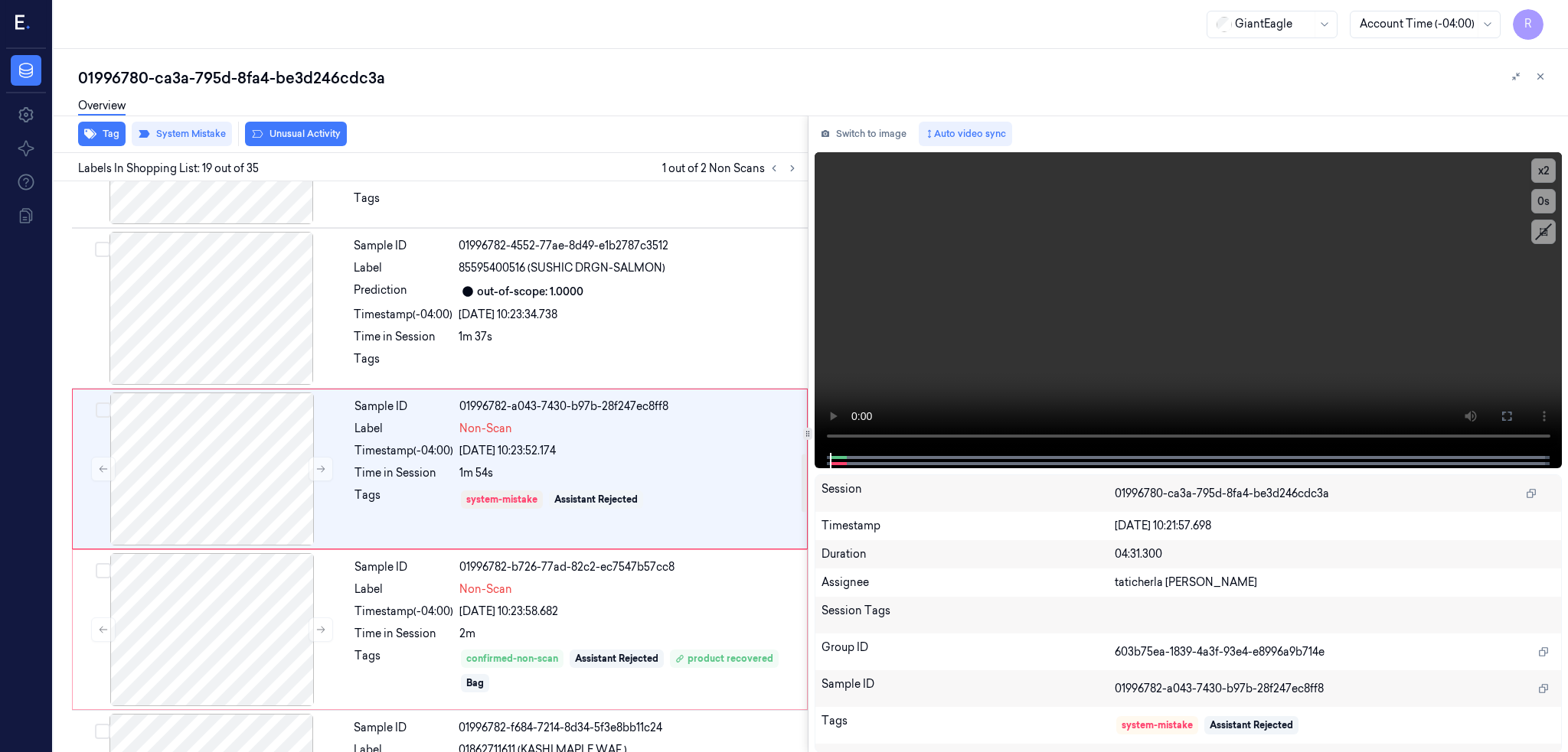
scroll to position [2687, 0]
click at [213, 344] on div at bounding box center [211, 305] width 272 height 153
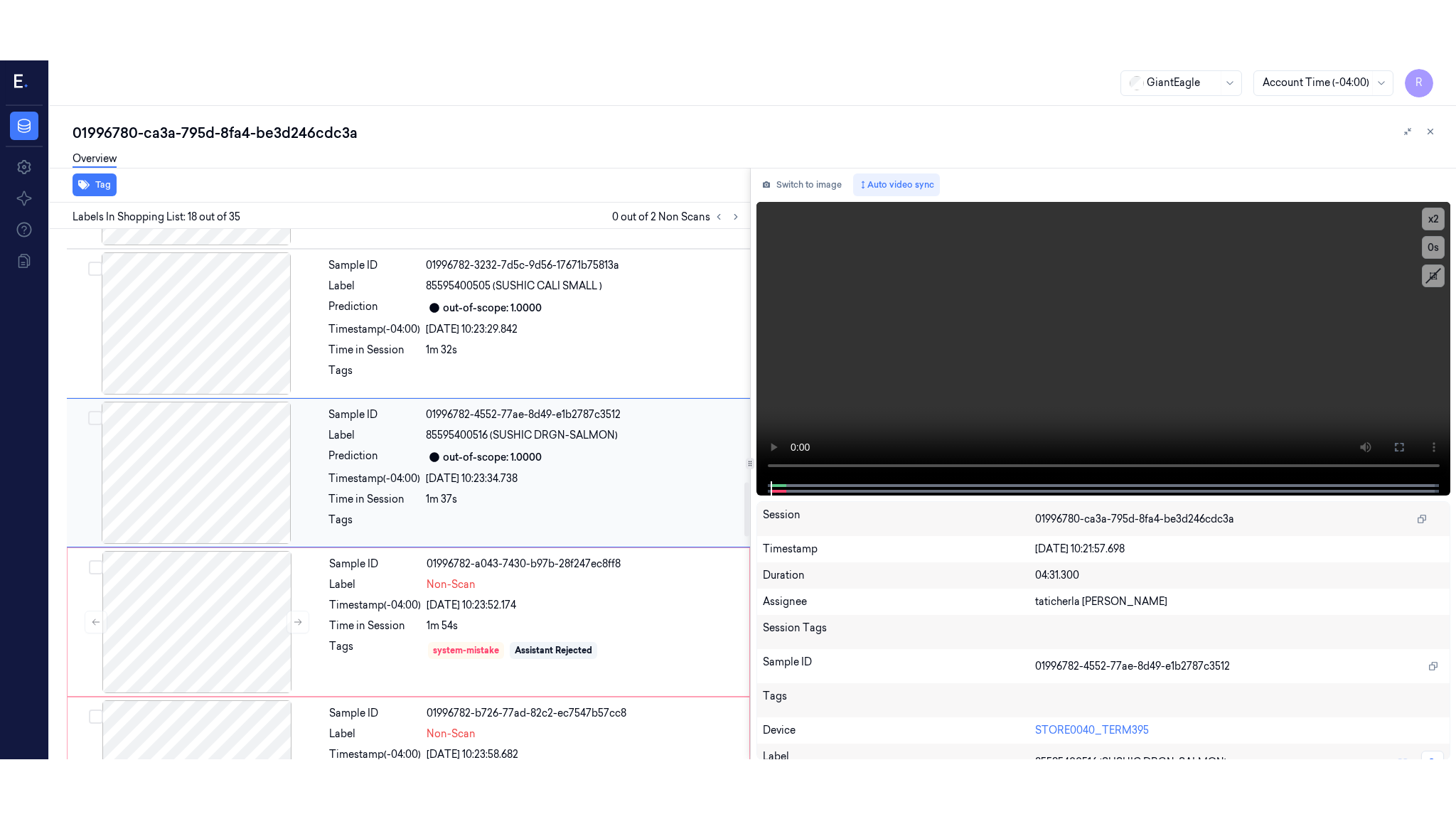
scroll to position [2347, 0]
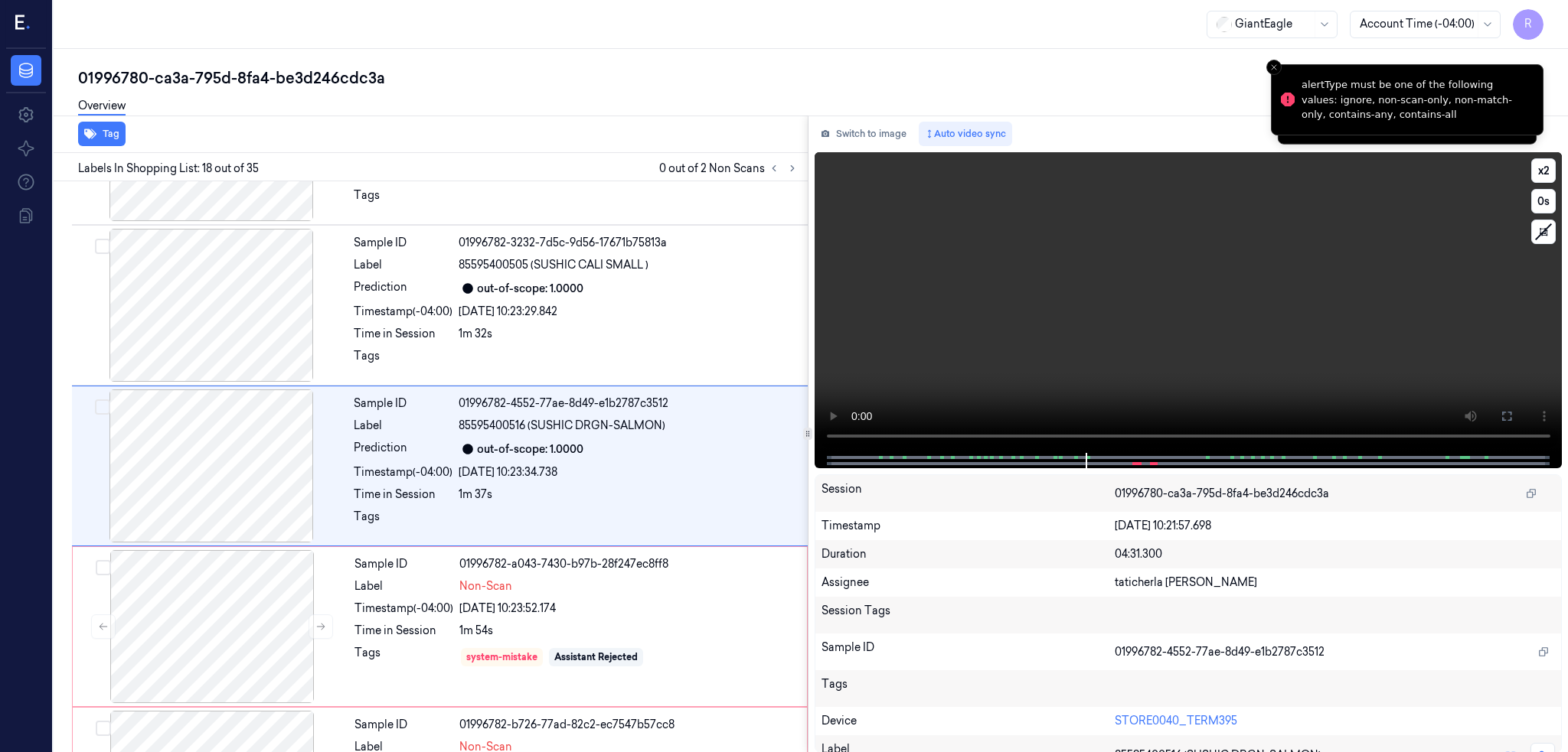
click at [1511, 419] on icon at bounding box center [1507, 416] width 10 height 9
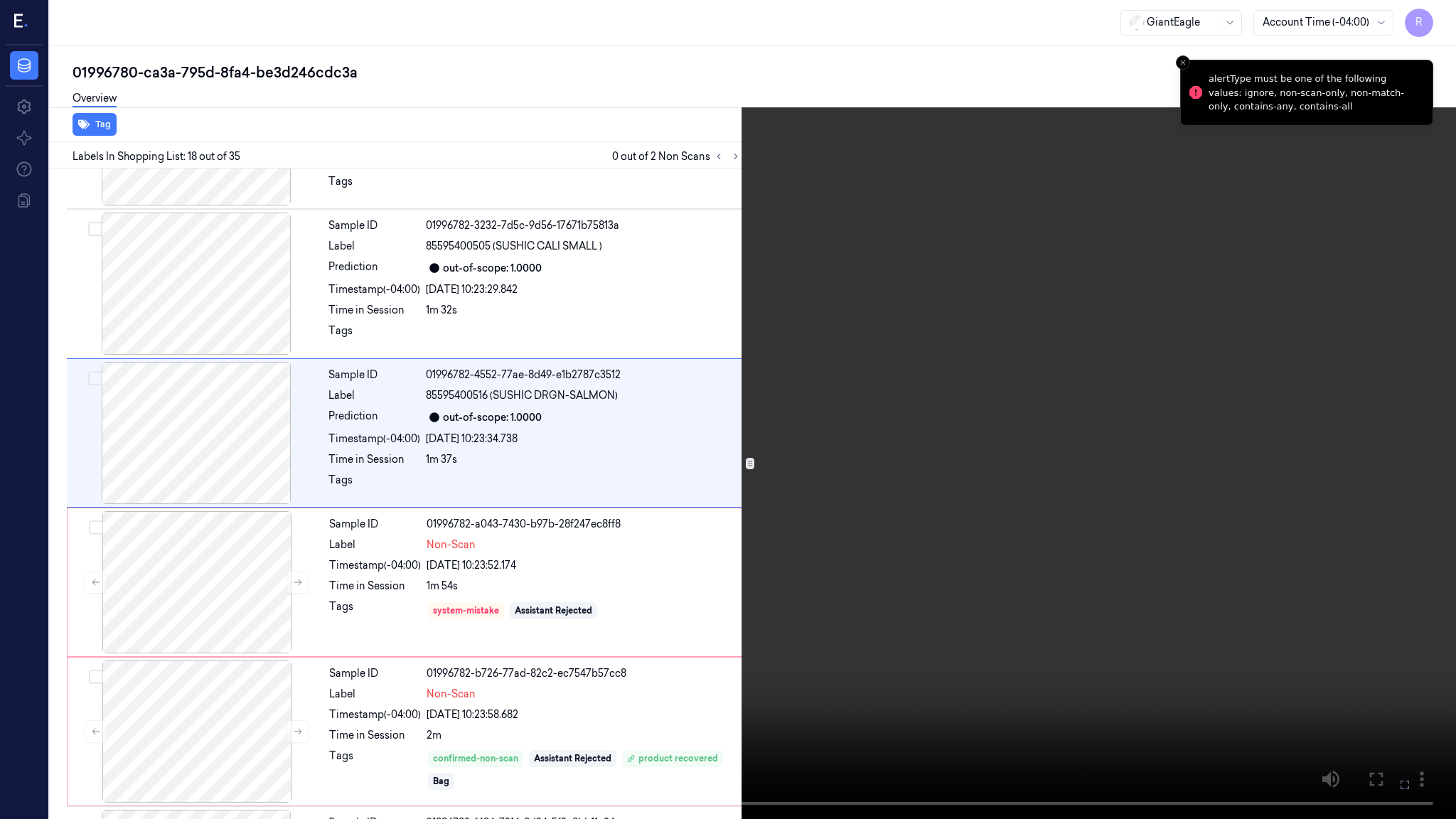
click at [1060, 465] on video at bounding box center [728, 410] width 1456 height 819
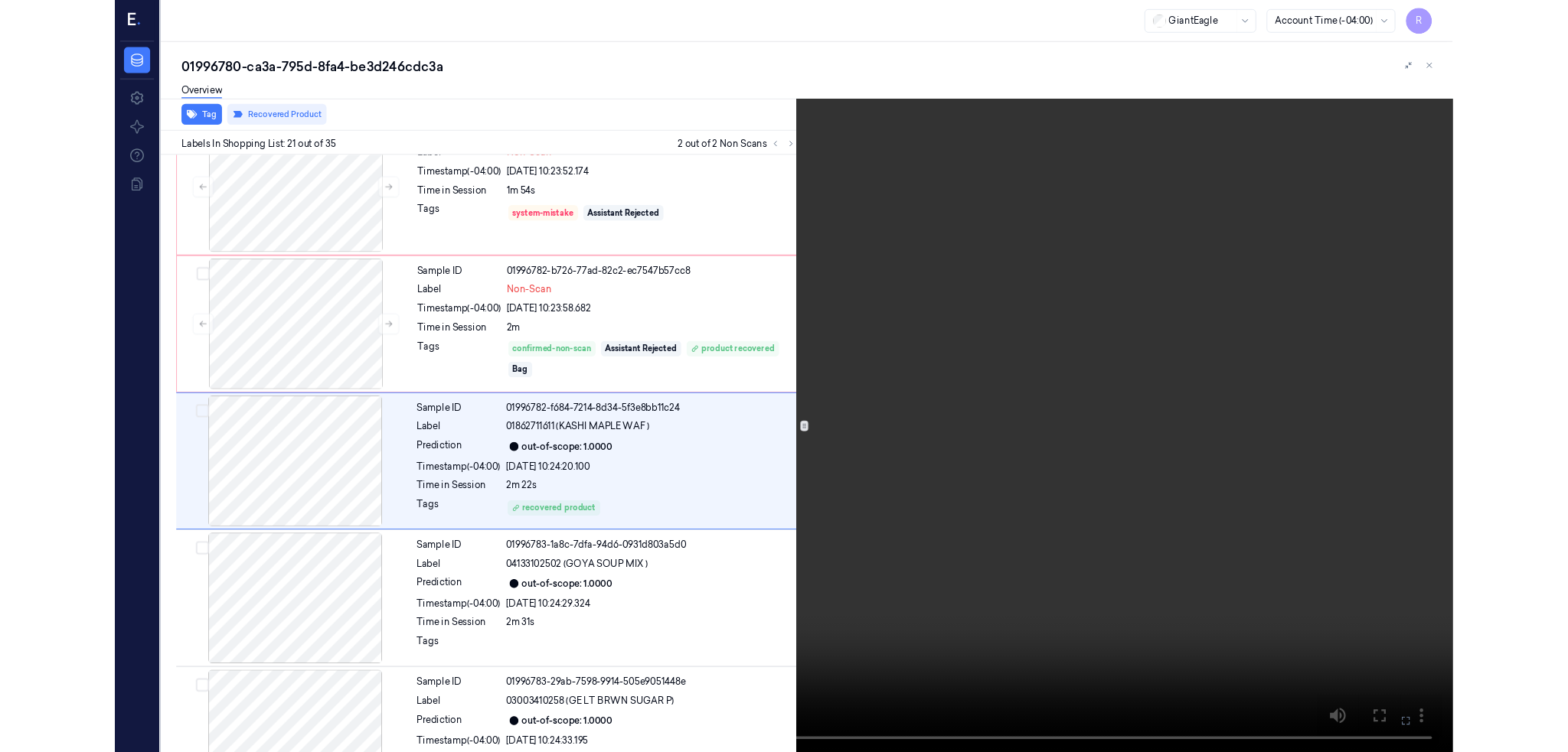
scroll to position [2945, 0]
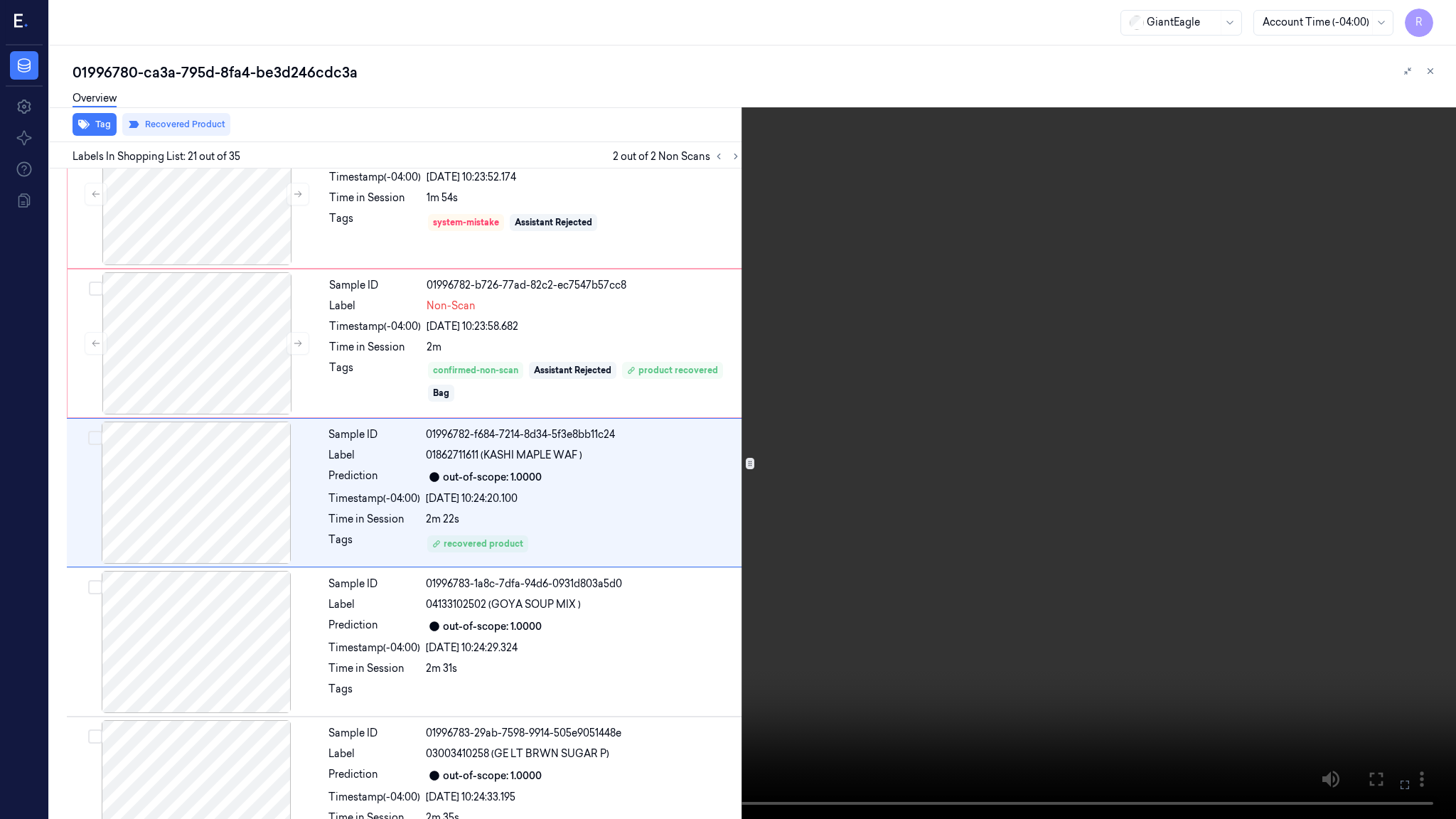
click at [735, 59] on video at bounding box center [728, 410] width 1456 height 819
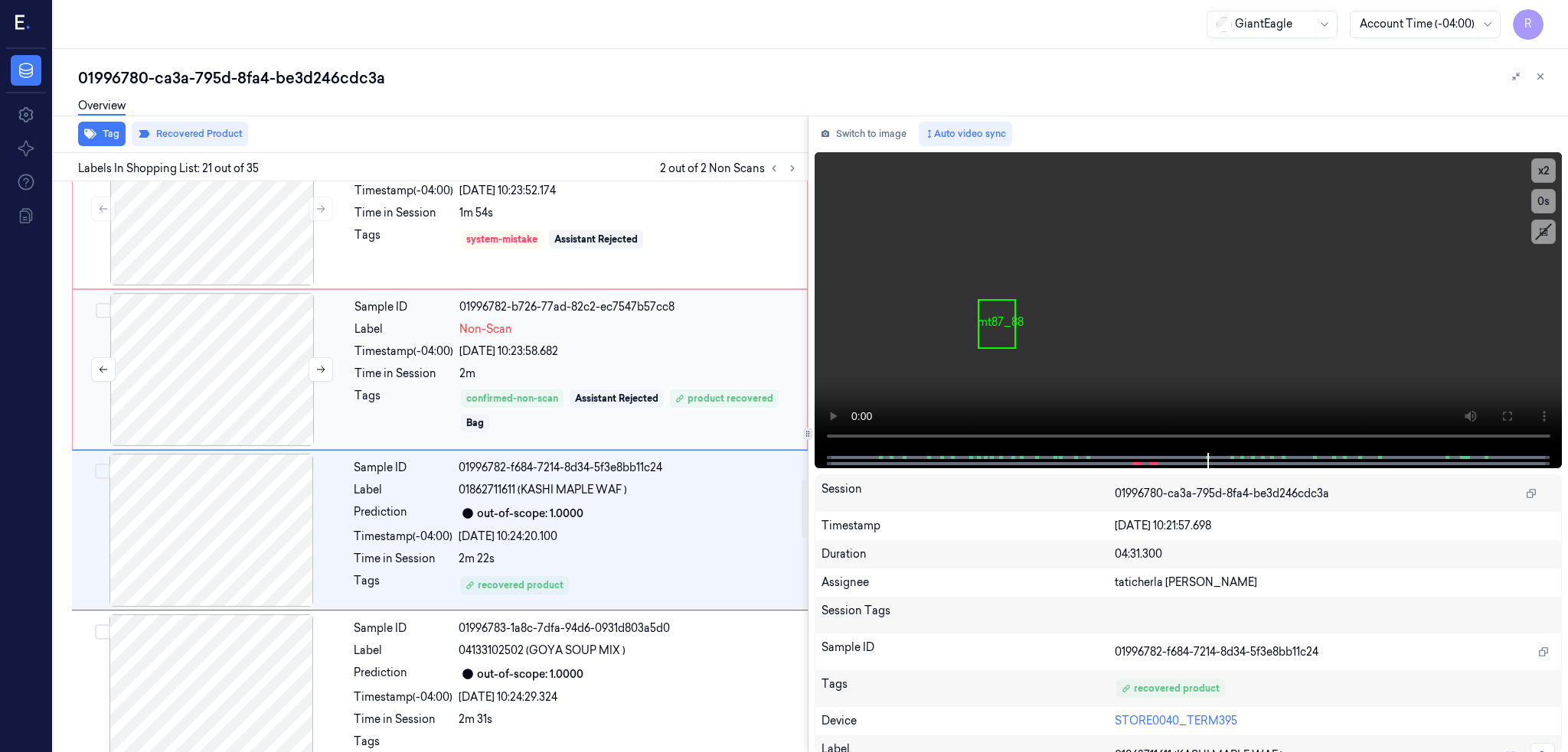
click at [238, 401] on div at bounding box center [212, 369] width 272 height 153
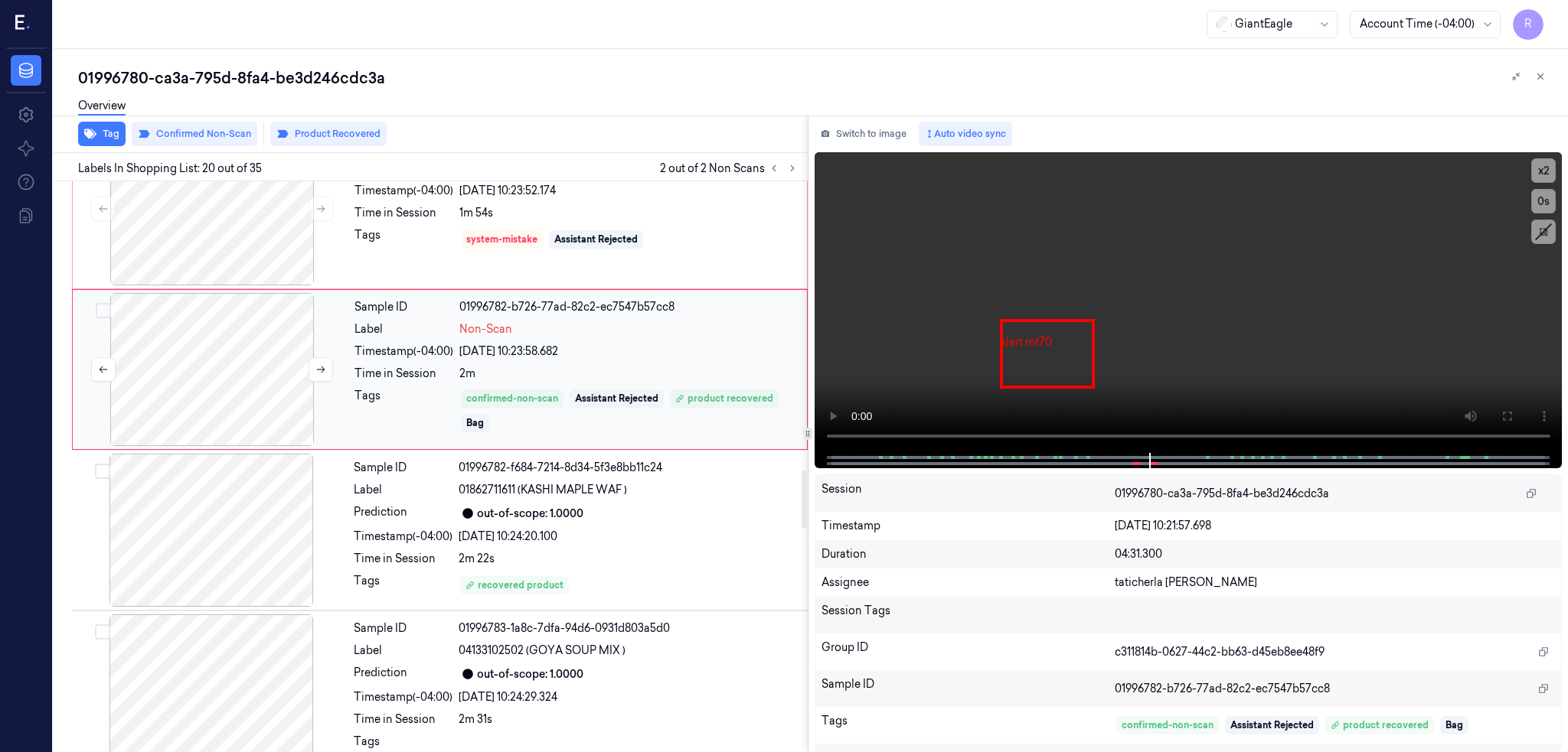
scroll to position [2848, 0]
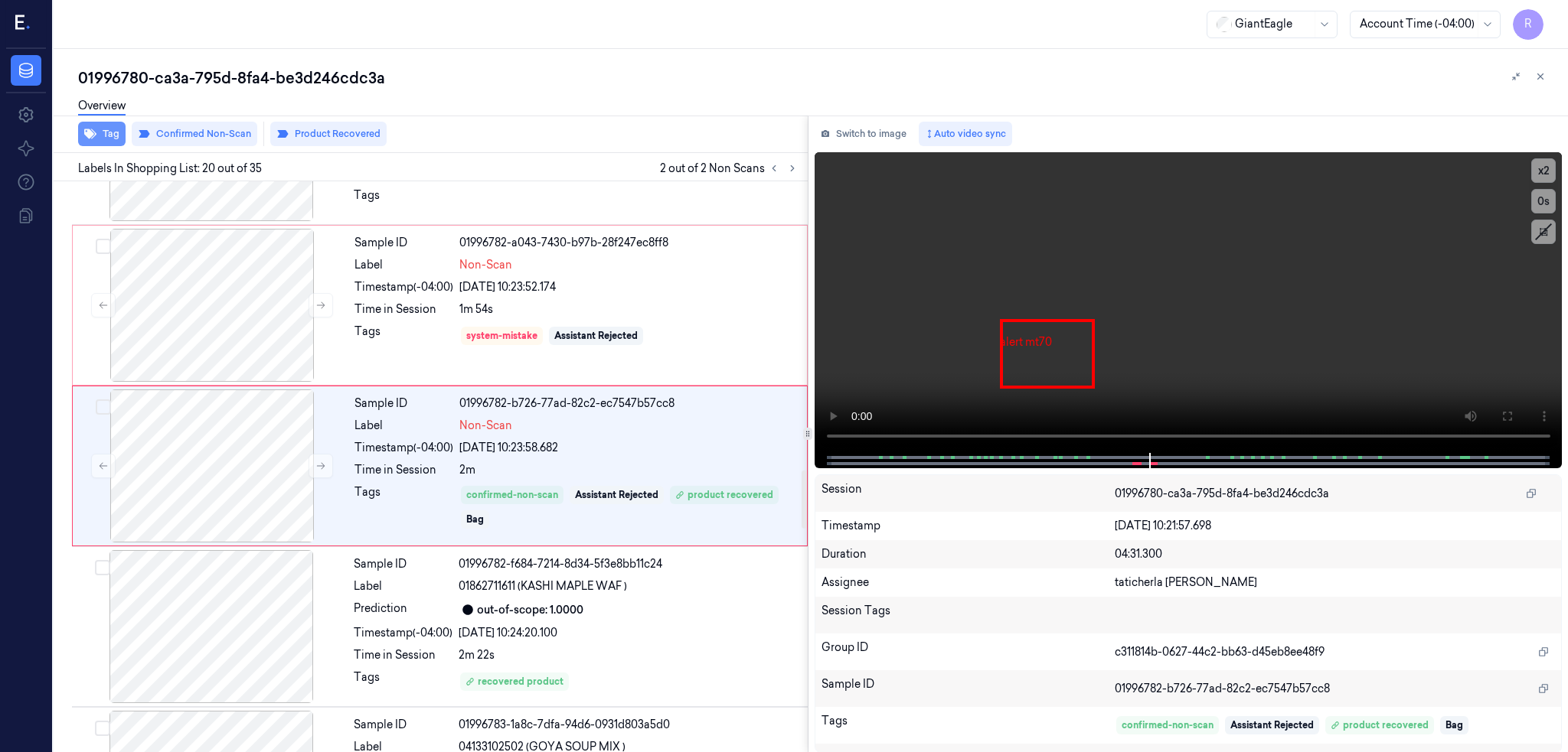
click at [91, 131] on icon "button" at bounding box center [89, 134] width 12 height 10
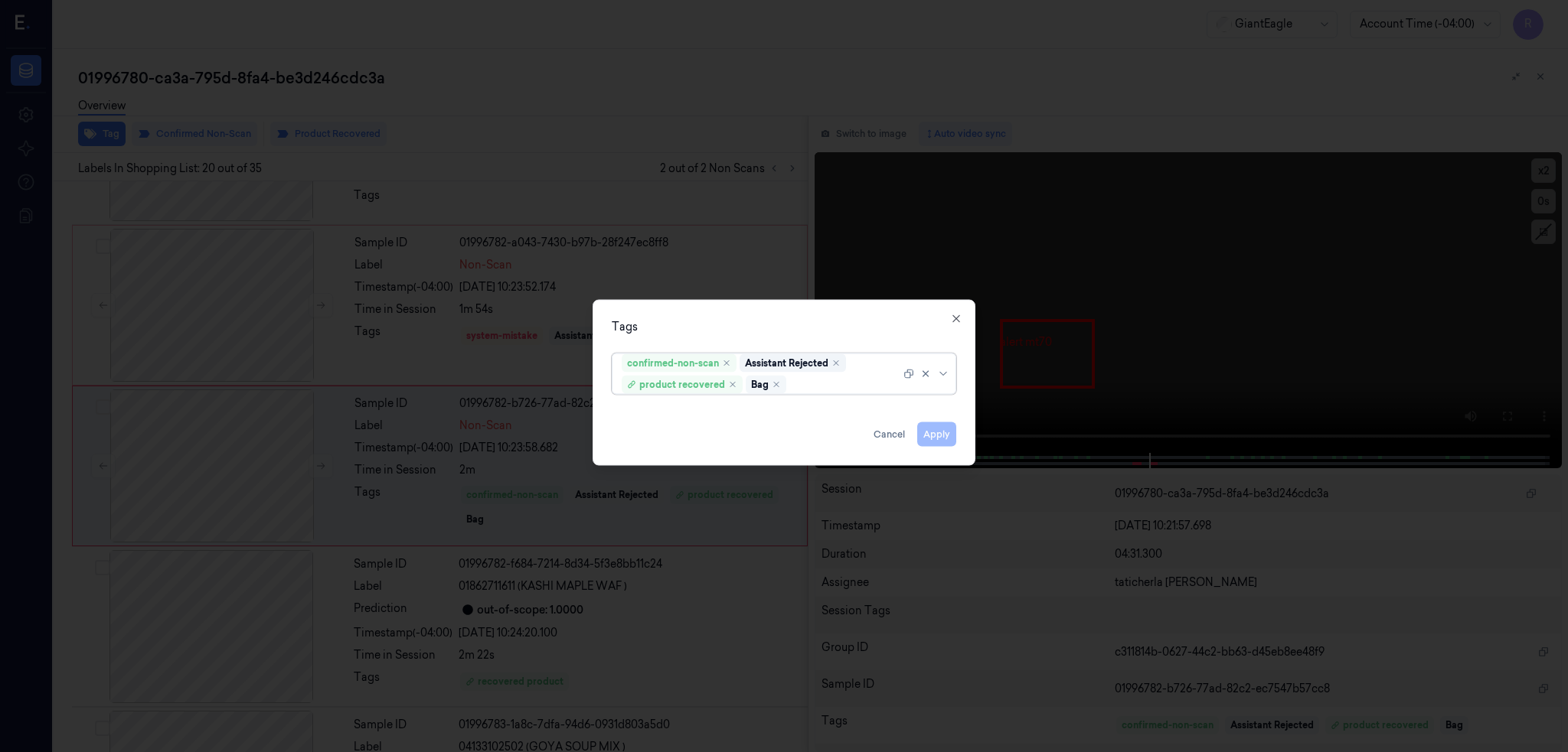
click at [780, 381] on div "Bag" at bounding box center [766, 384] width 40 height 18
click at [779, 383] on div "Bag" at bounding box center [766, 384] width 40 height 18
click at [774, 382] on icon "Remove ,Bag" at bounding box center [776, 384] width 10 height 9
click at [822, 450] on div "Tags option Bag, deselected. confirmed-non-scan Assistant Rejected product reco…" at bounding box center [783, 382] width 382 height 166
click at [946, 435] on button "Apply" at bounding box center [936, 434] width 39 height 25
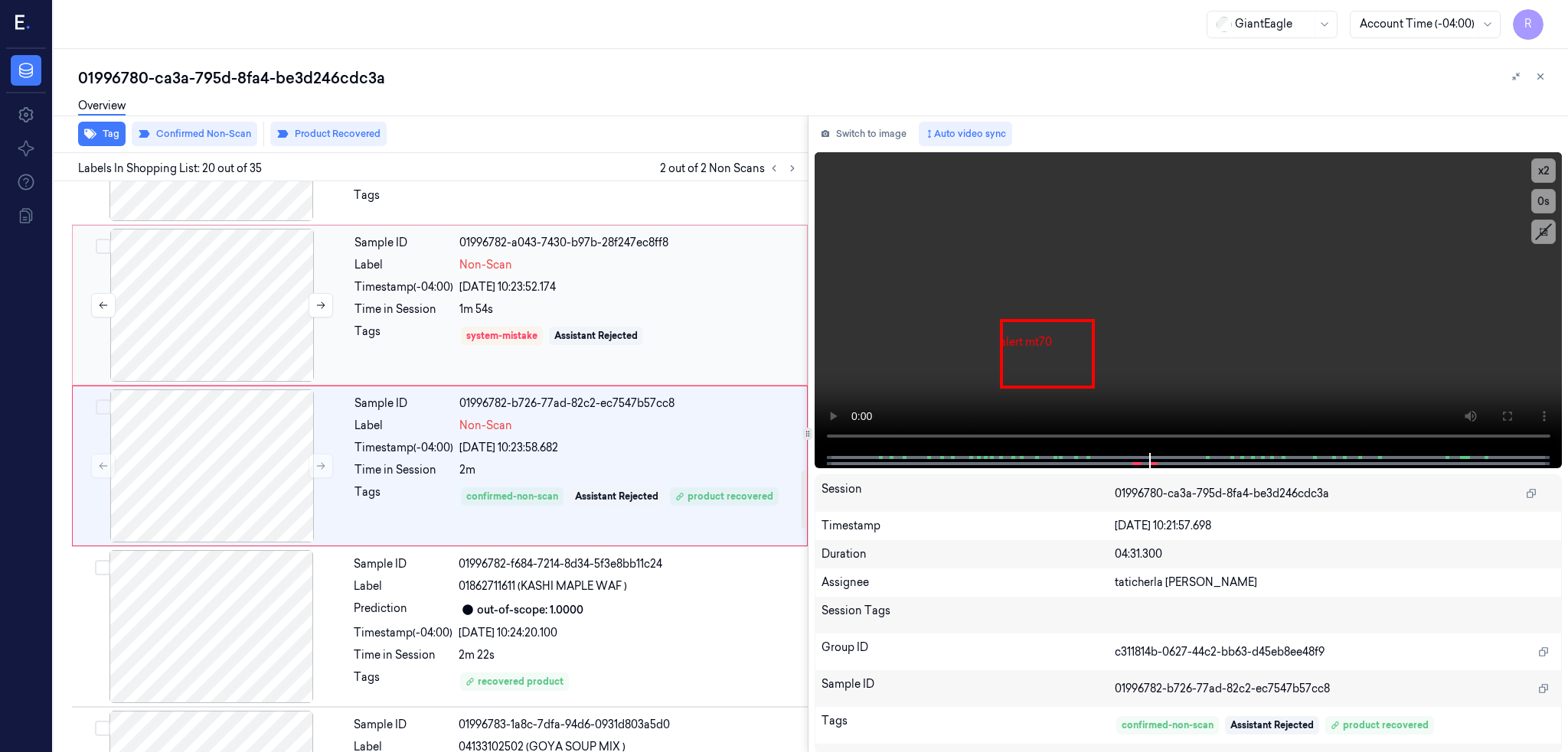
click at [251, 316] on div at bounding box center [212, 305] width 272 height 153
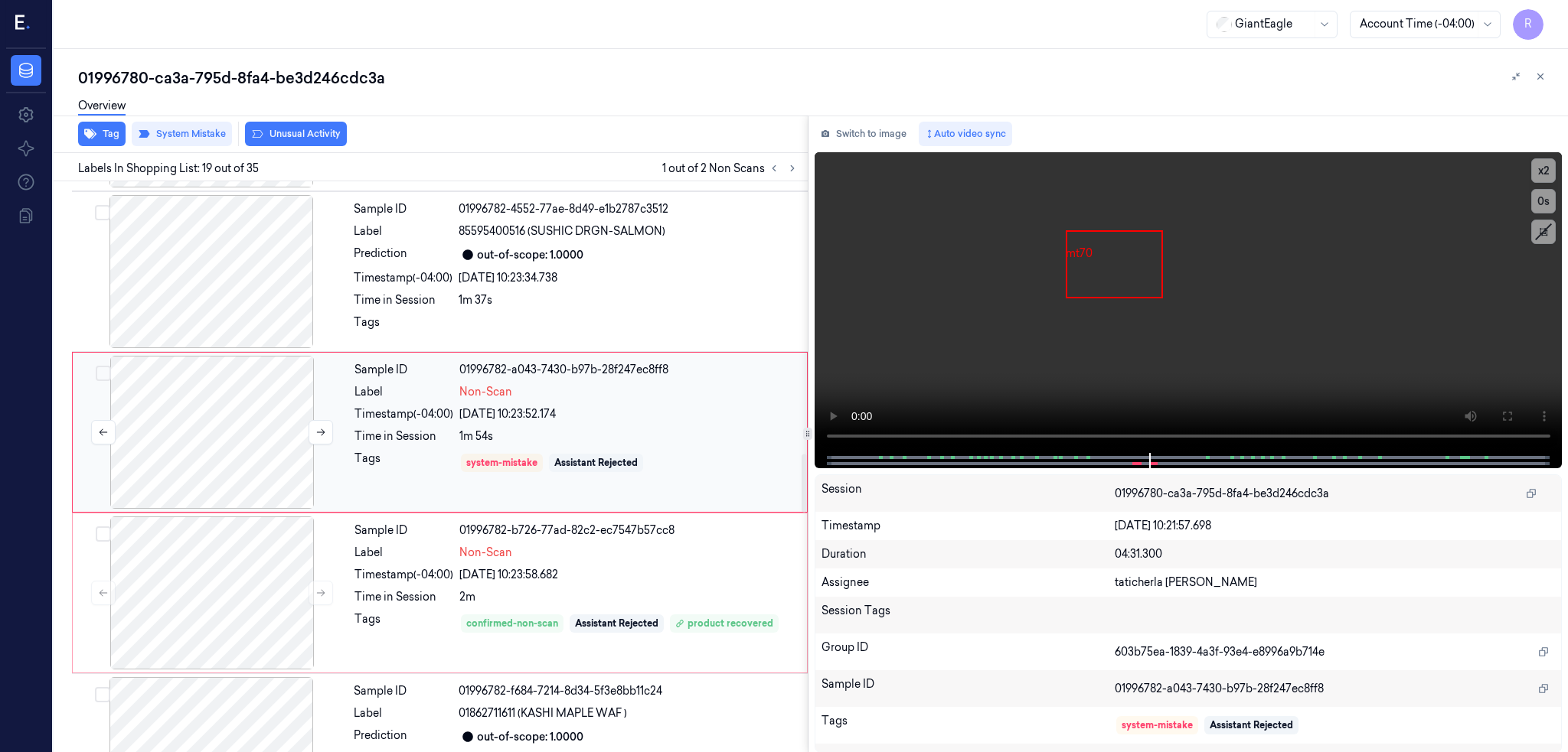
scroll to position [2687, 0]
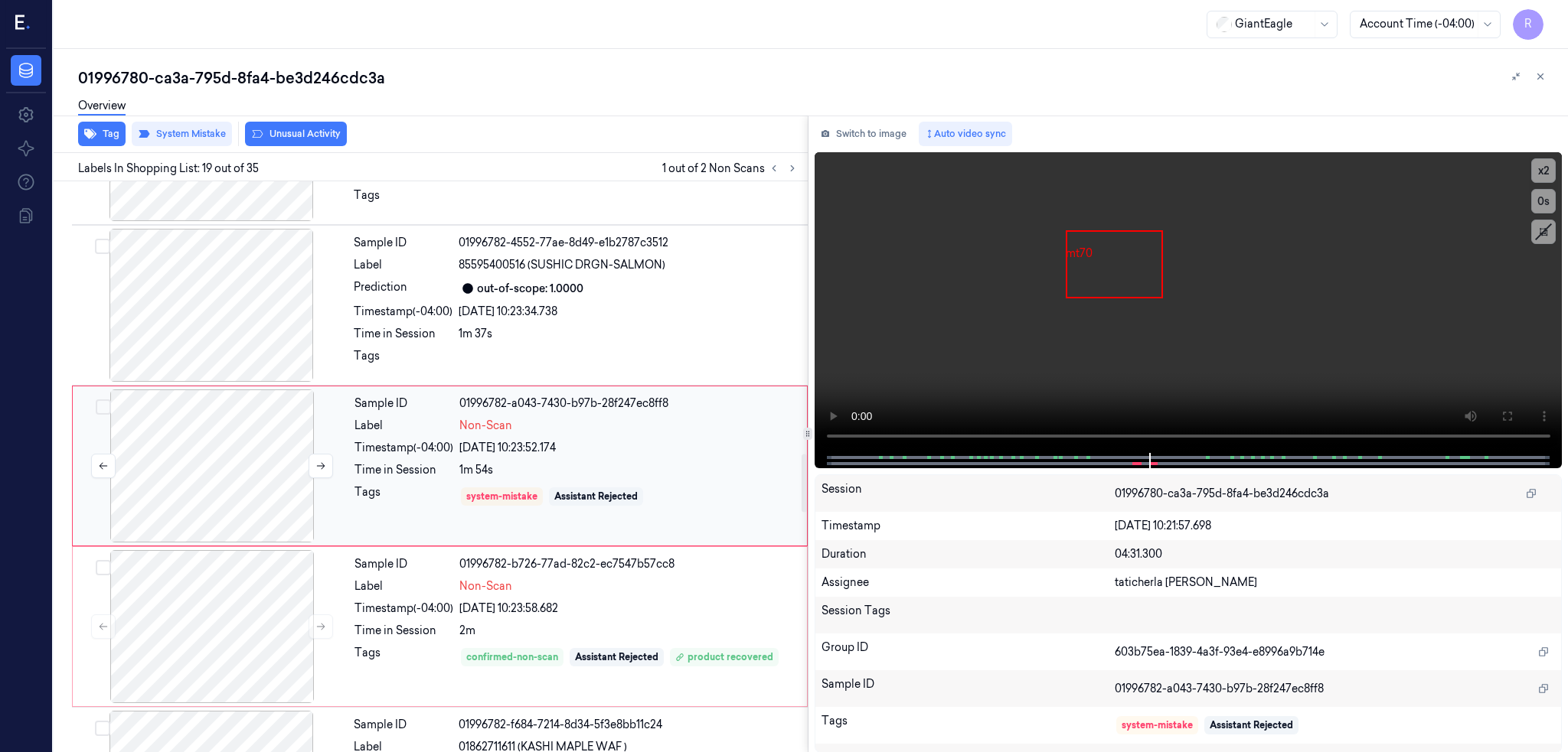
click at [256, 454] on div at bounding box center [212, 465] width 272 height 153
click at [112, 132] on button "Tag" at bounding box center [102, 134] width 48 height 25
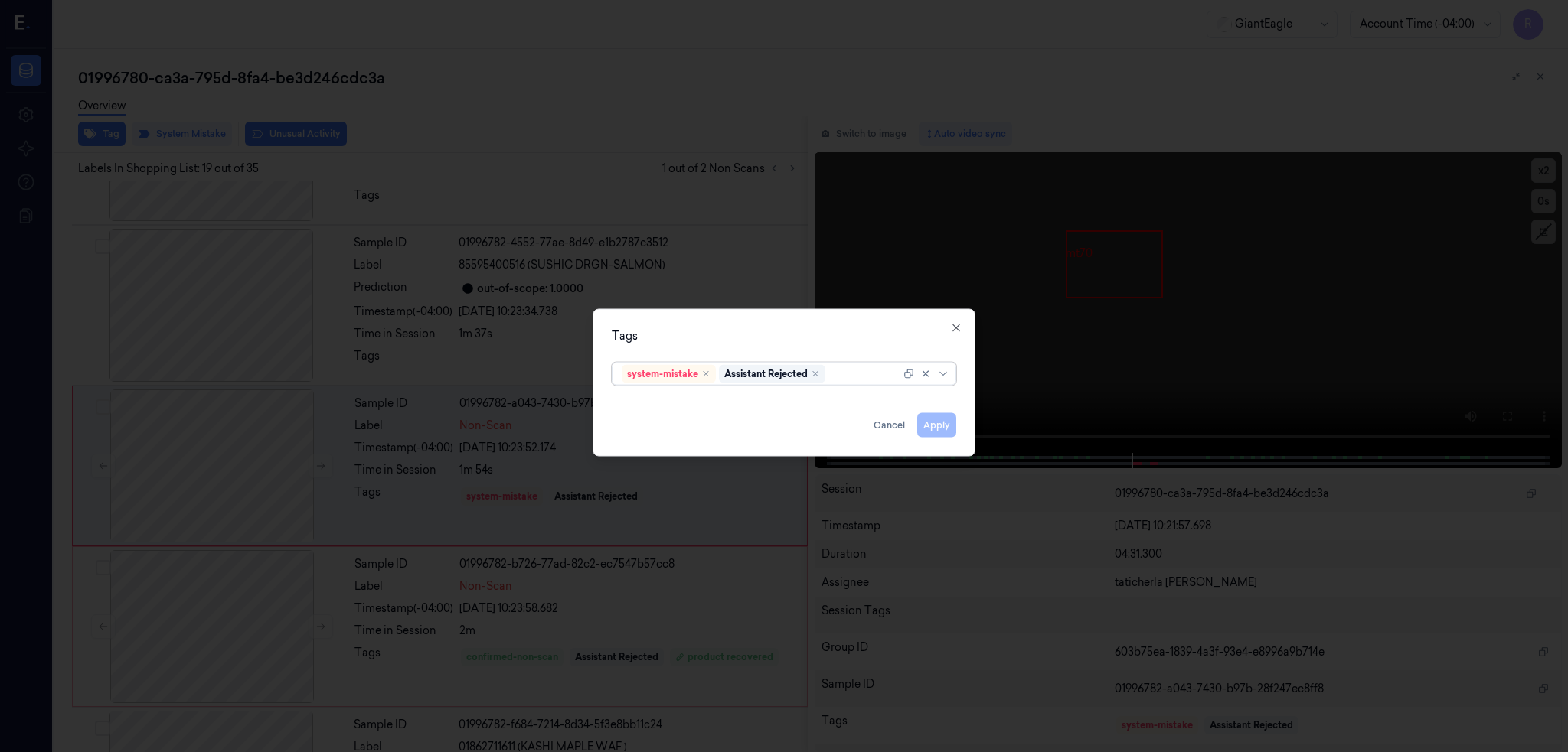
type input "b"
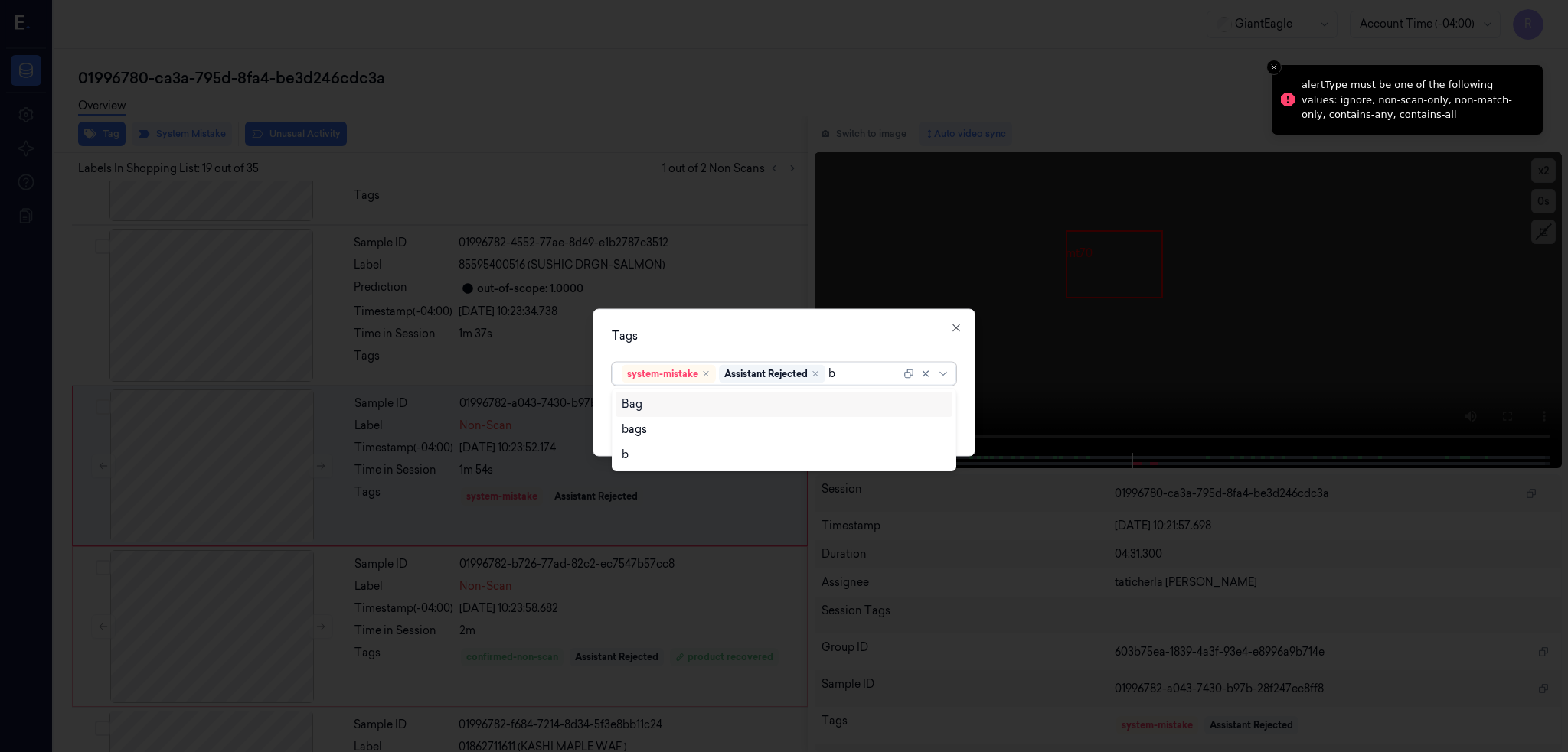
click at [645, 393] on div "Bag" at bounding box center [783, 404] width 337 height 25
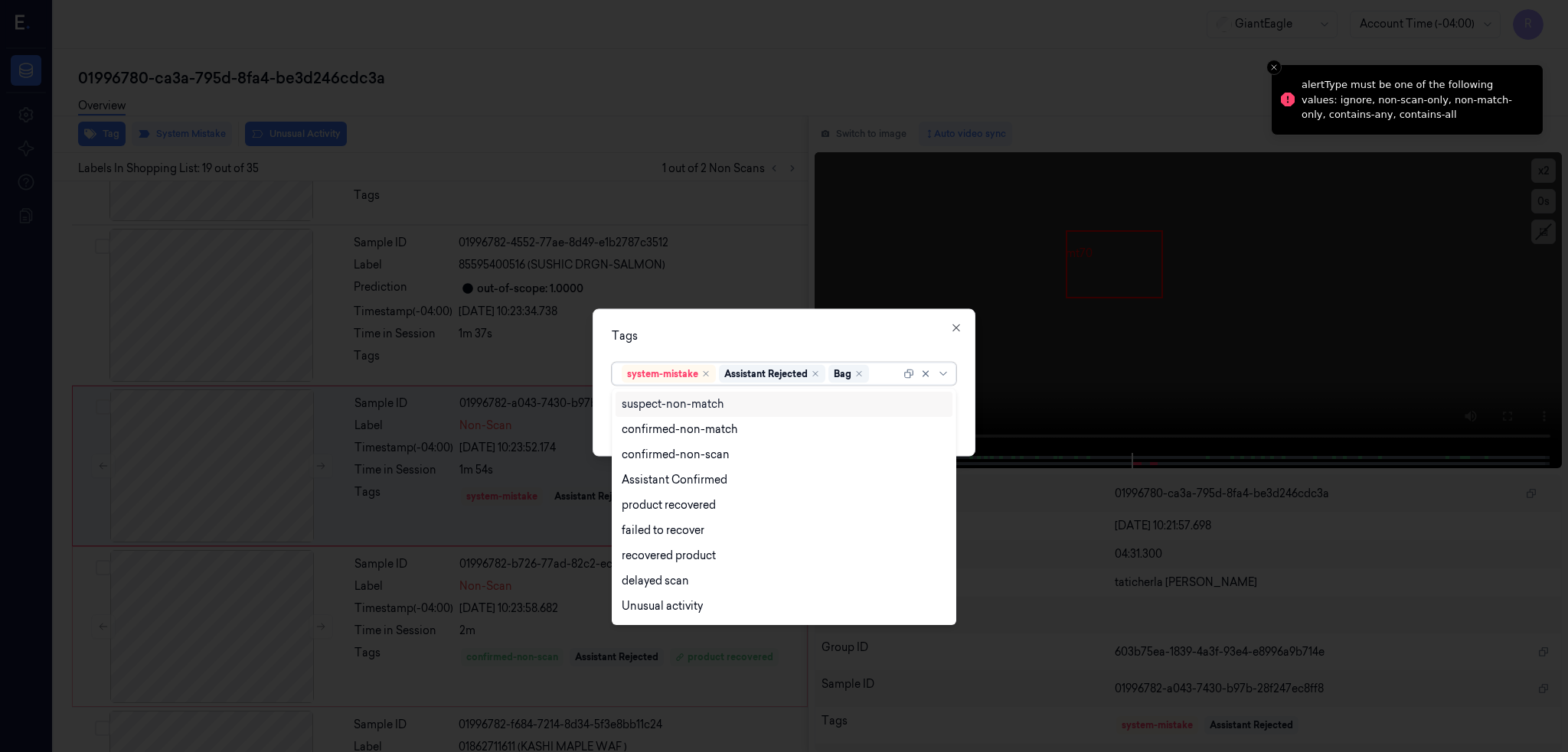
click at [814, 332] on div "Tags" at bounding box center [783, 336] width 344 height 16
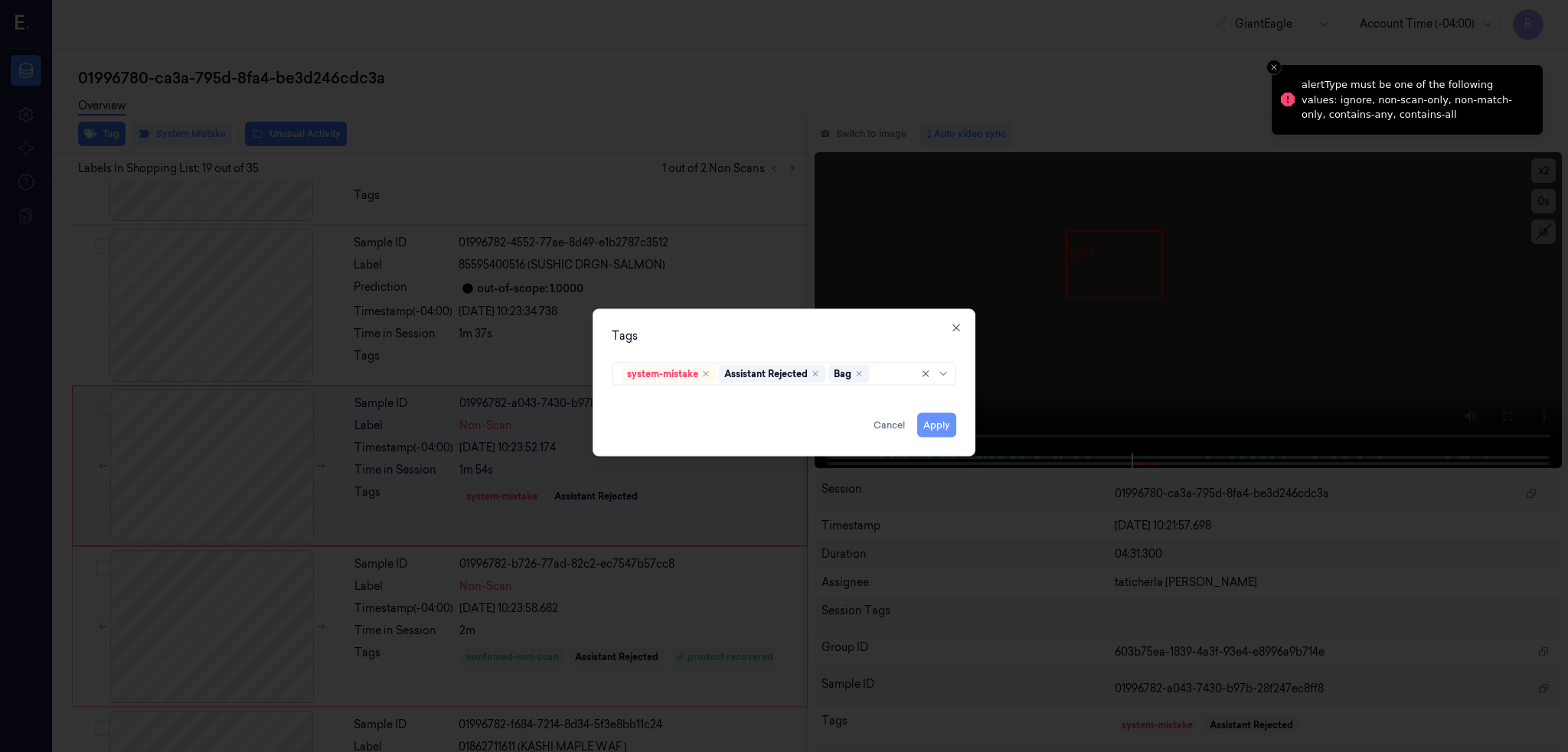
click at [946, 426] on button "Apply" at bounding box center [936, 424] width 39 height 25
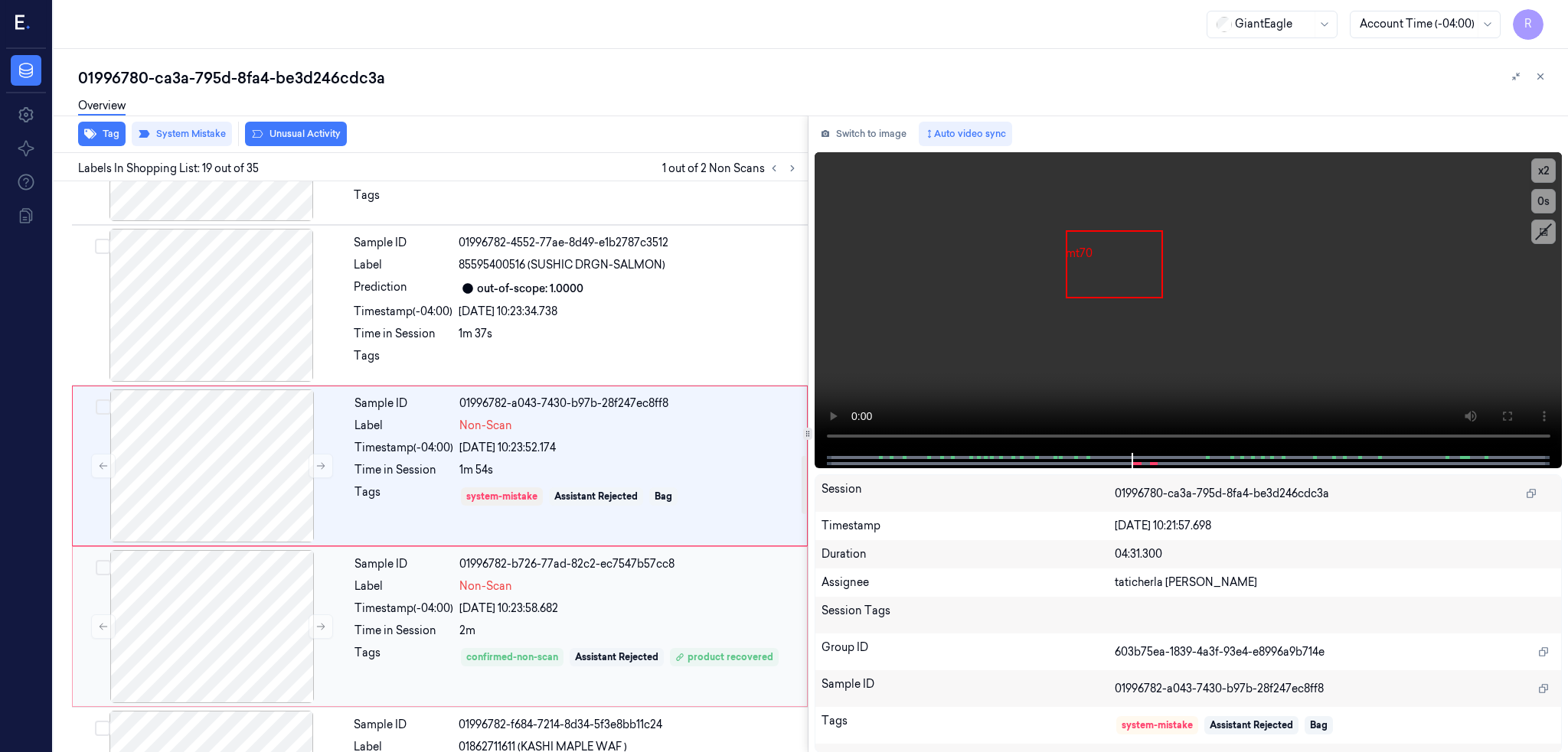
scroll to position [2790, 0]
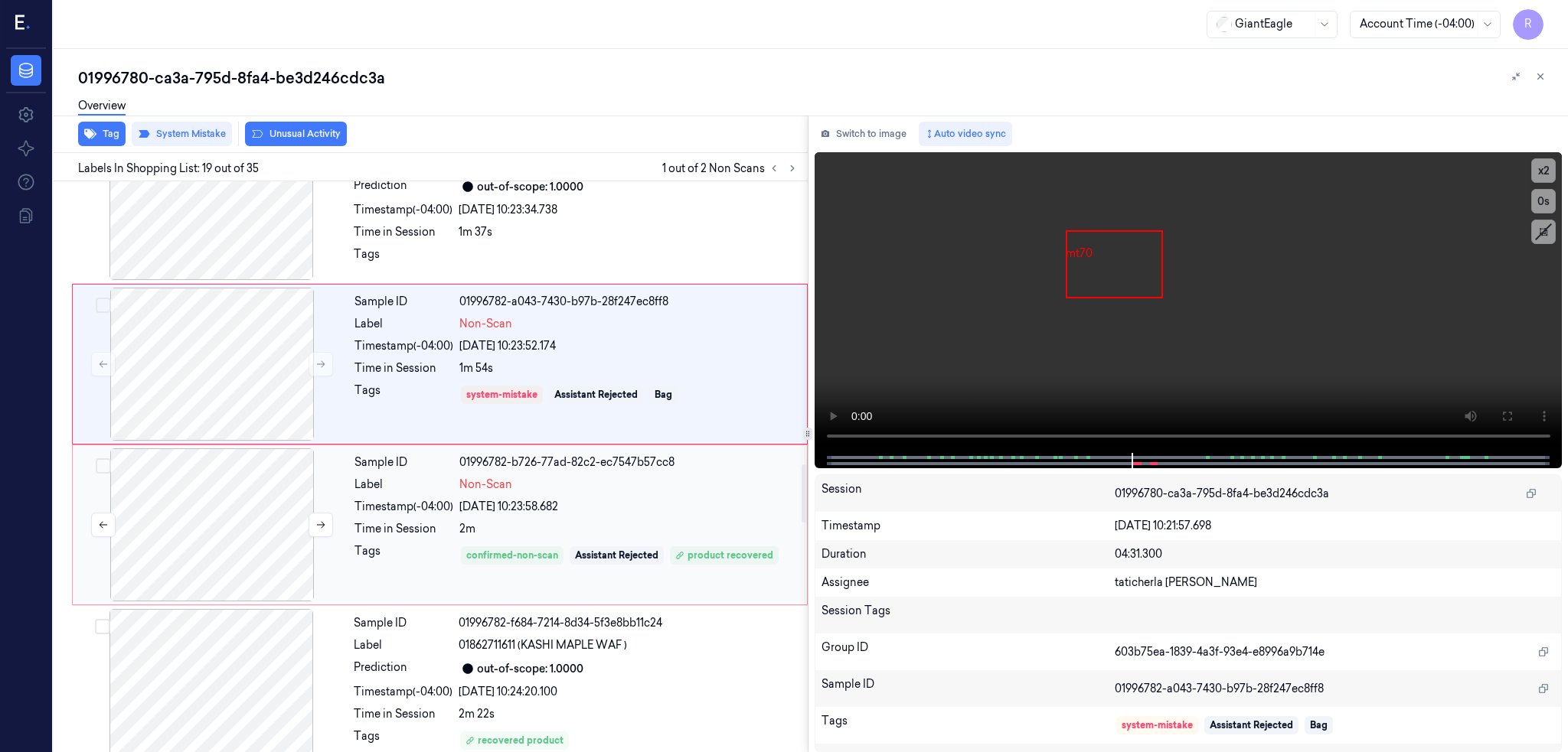
click at [271, 537] on div at bounding box center [212, 524] width 272 height 153
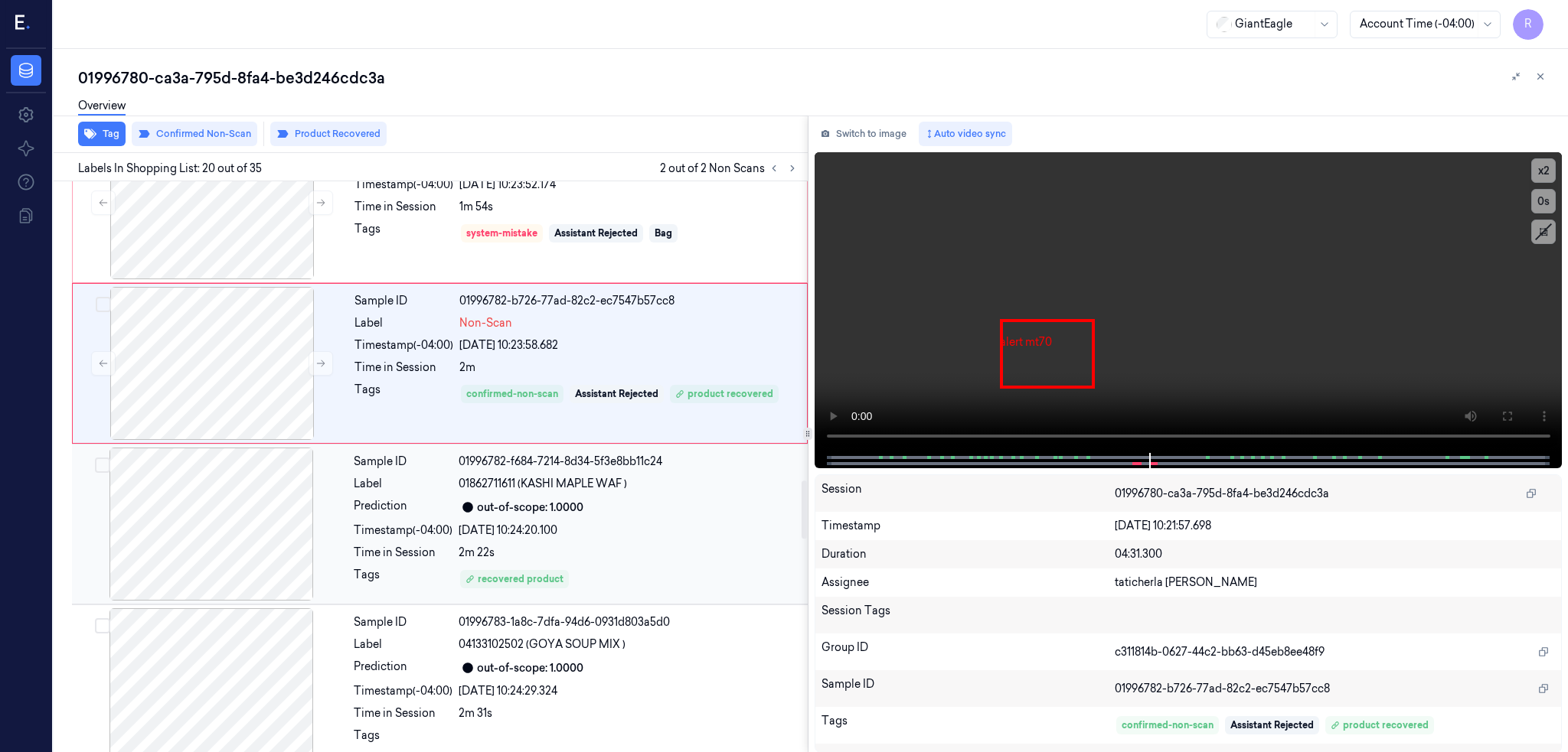
click at [228, 588] on div at bounding box center [211, 524] width 272 height 153
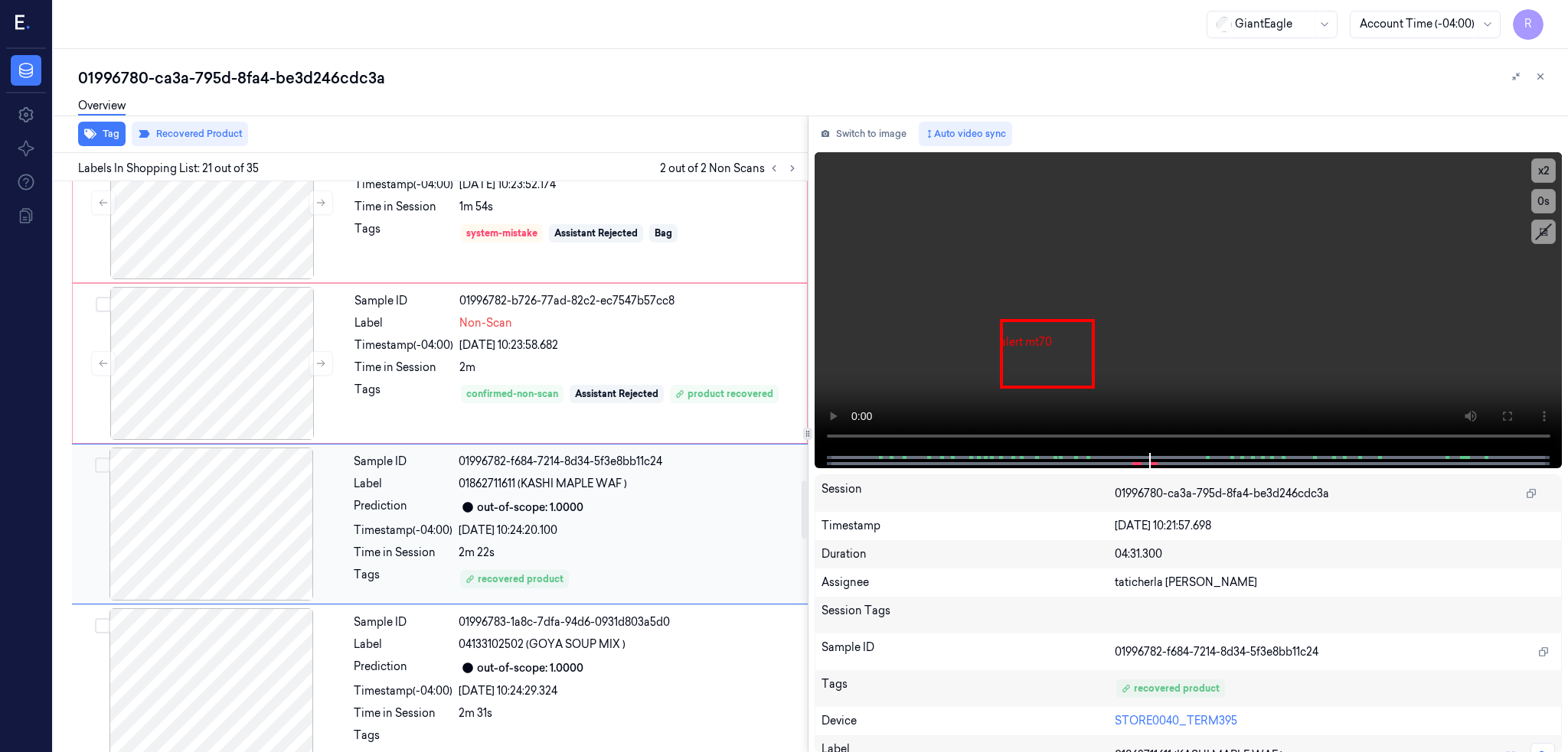
scroll to position [3009, 0]
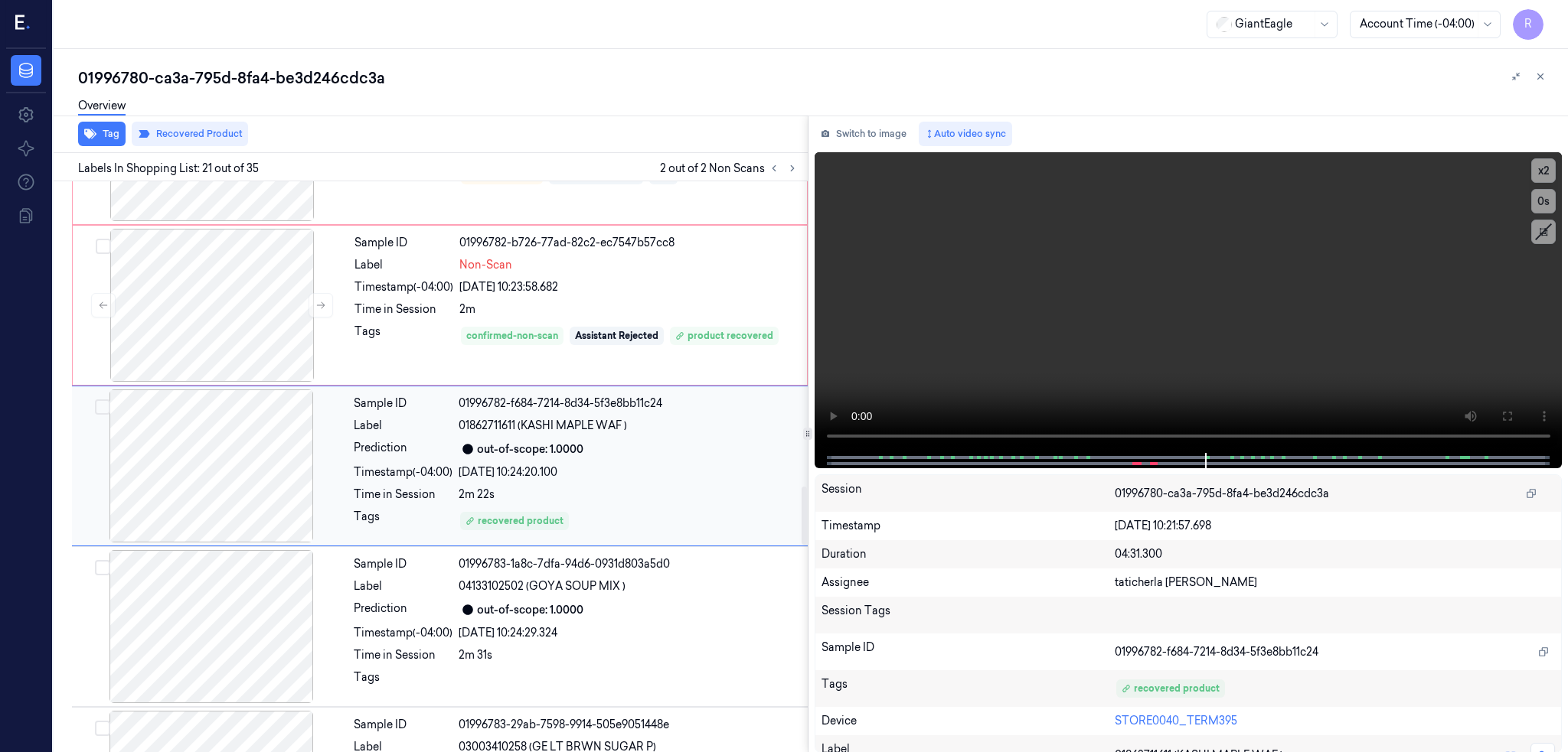
click at [263, 454] on div at bounding box center [211, 465] width 272 height 153
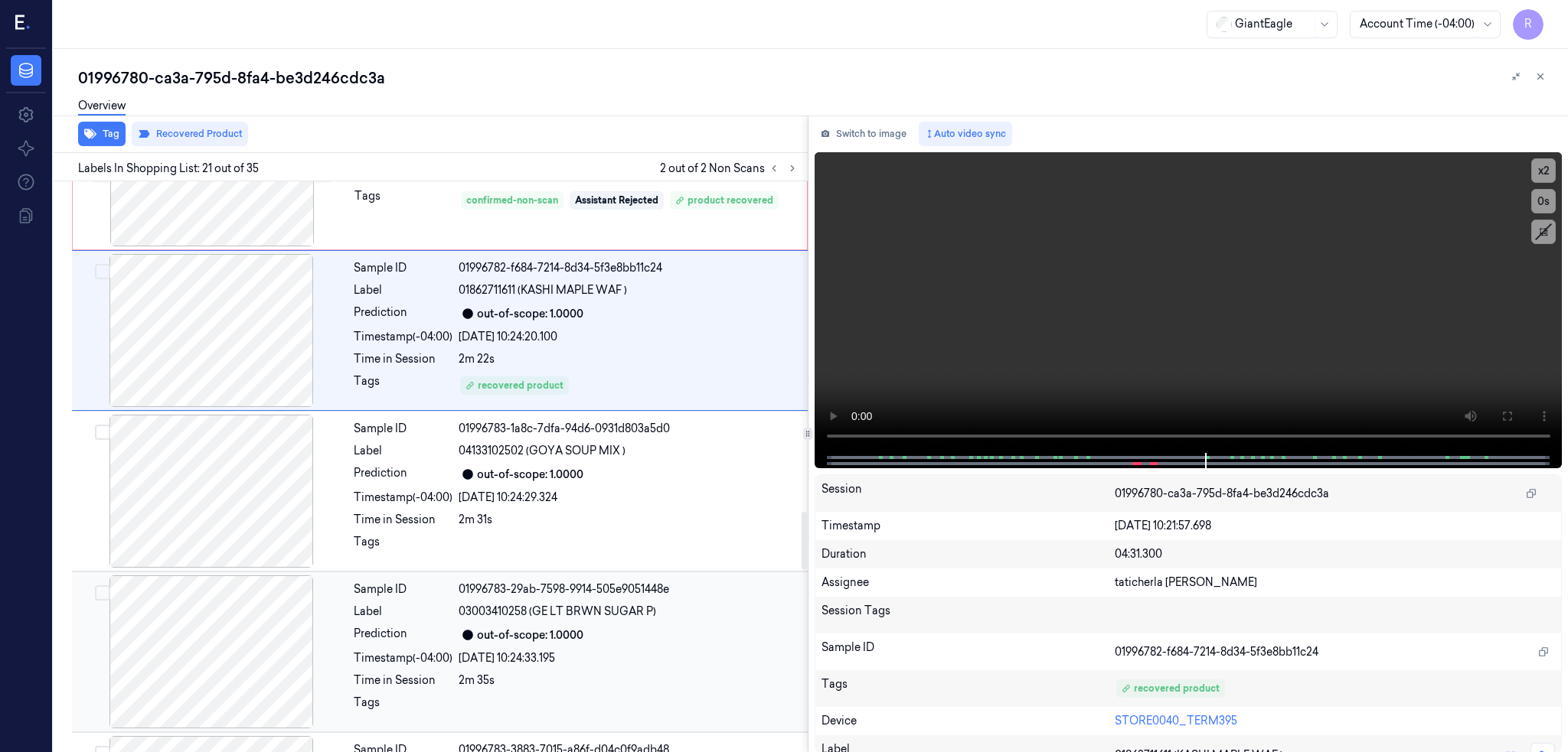
scroll to position [3315, 0]
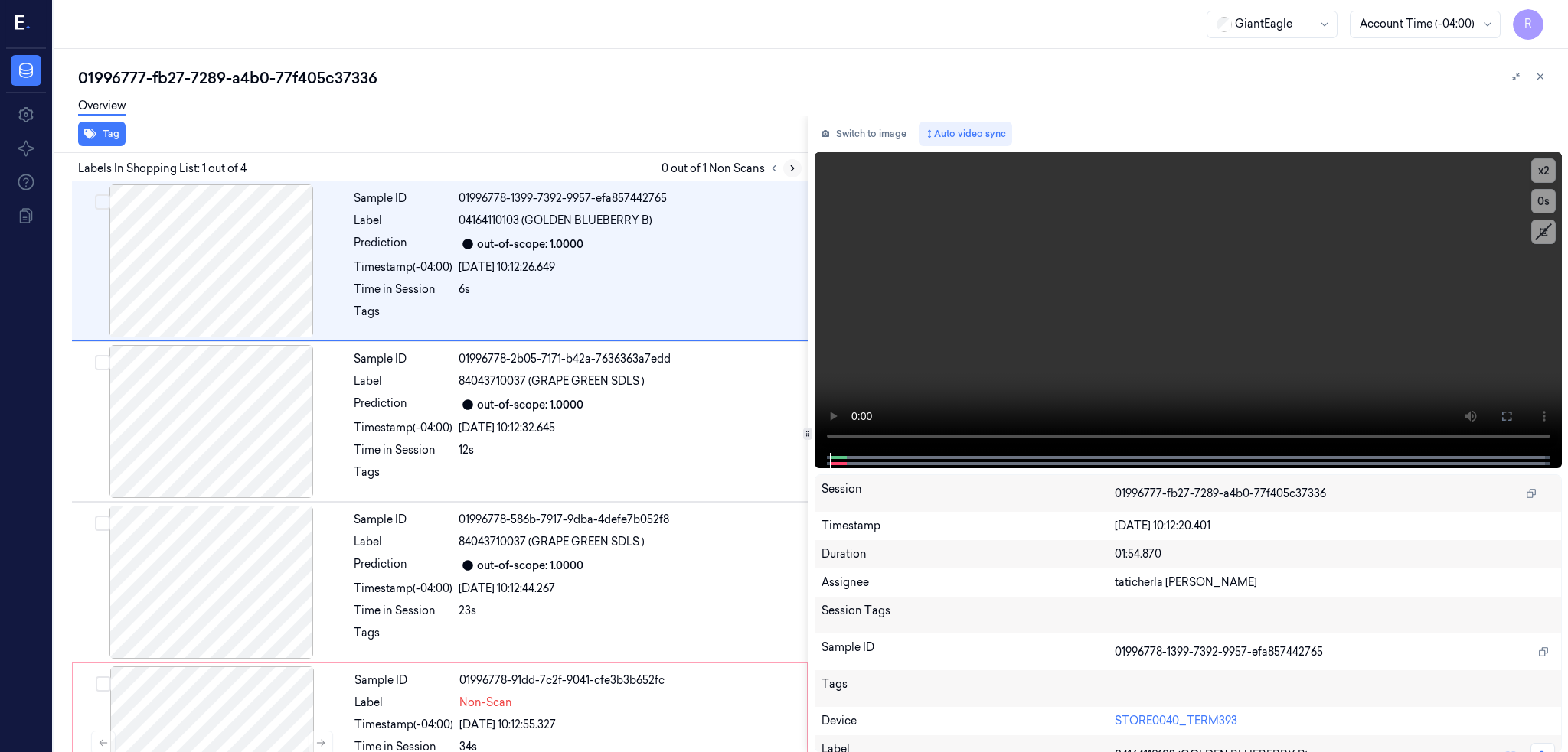
click at [797, 163] on icon at bounding box center [793, 169] width 11 height 11
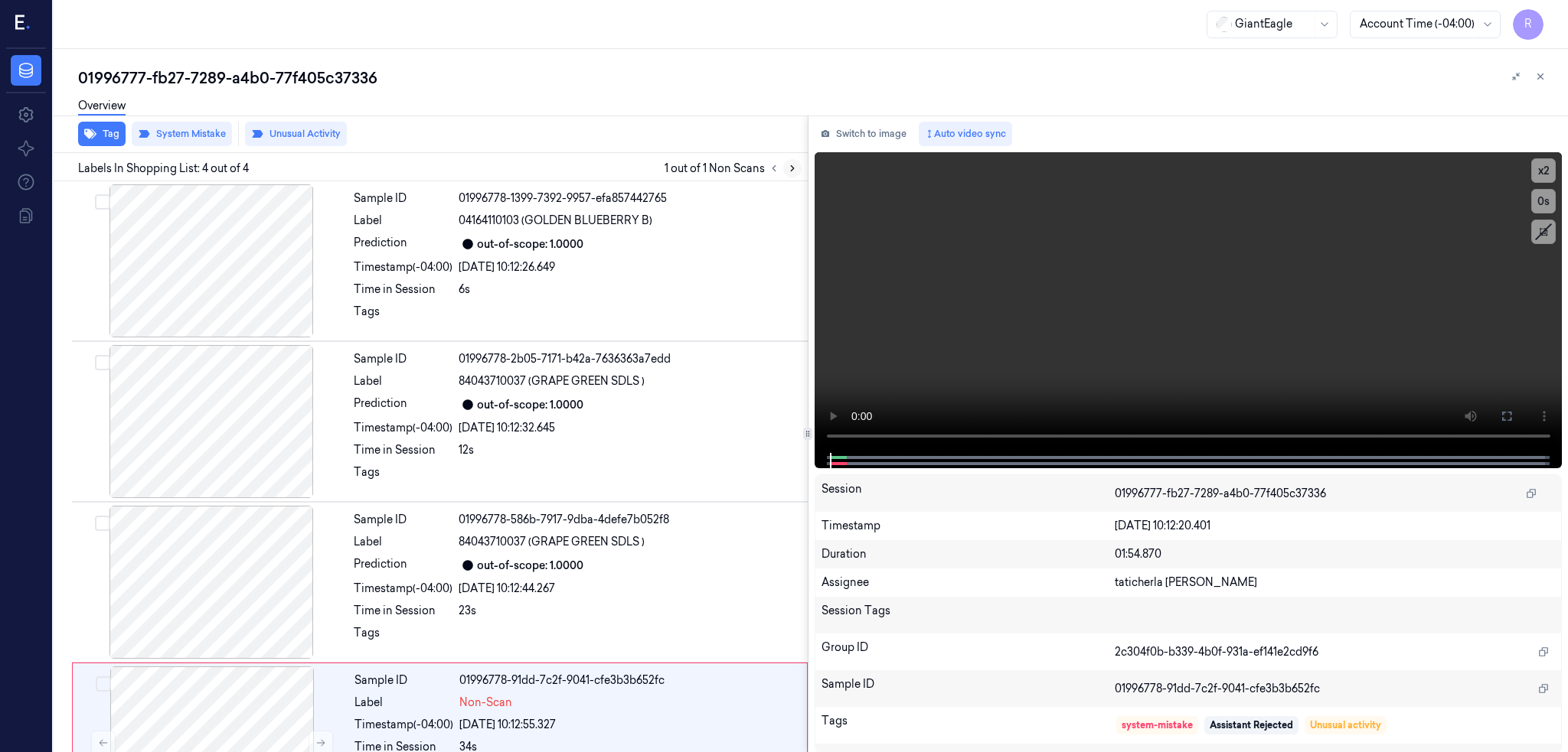
scroll to position [76, 0]
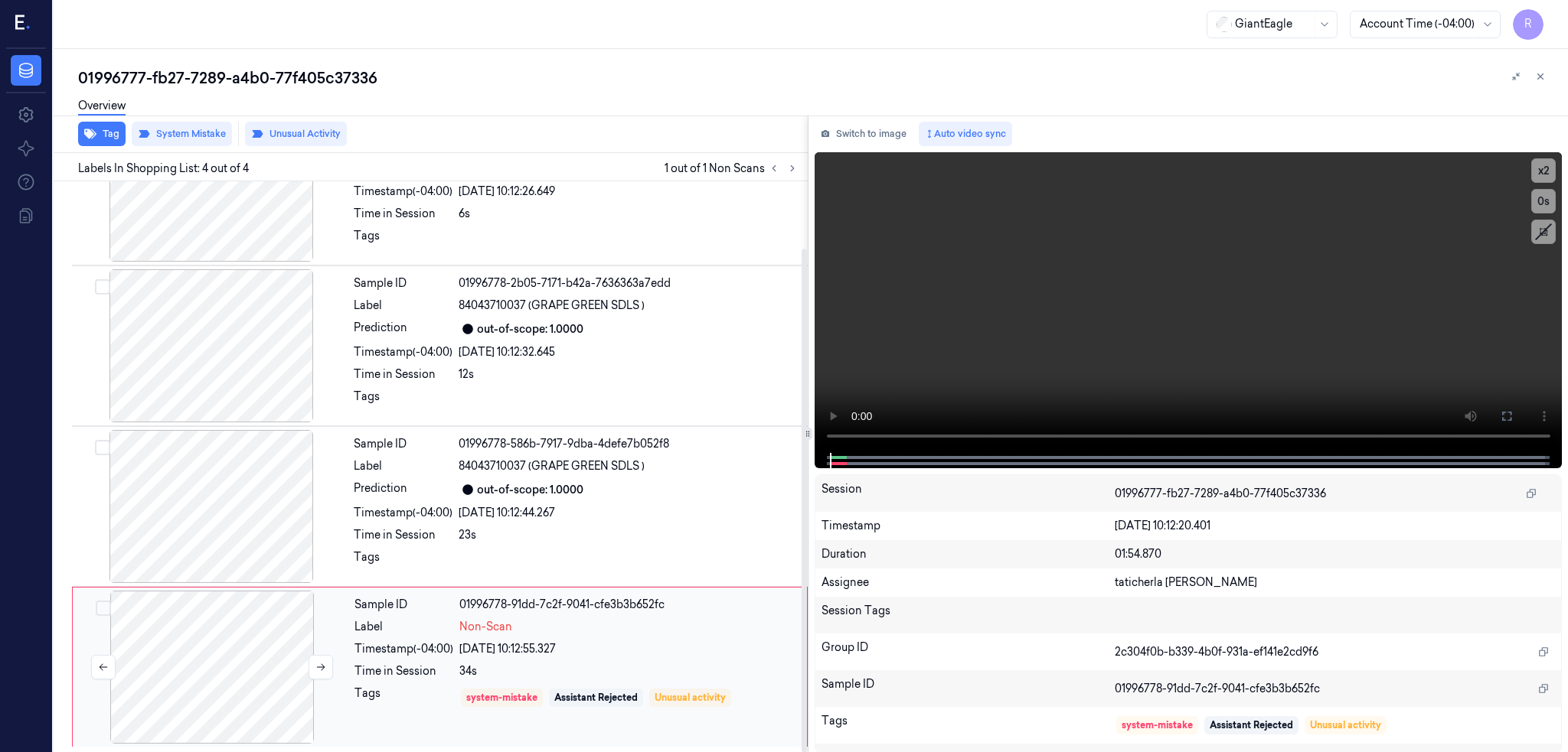
click at [204, 693] on div at bounding box center [212, 667] width 272 height 153
click at [217, 501] on div at bounding box center [211, 506] width 272 height 153
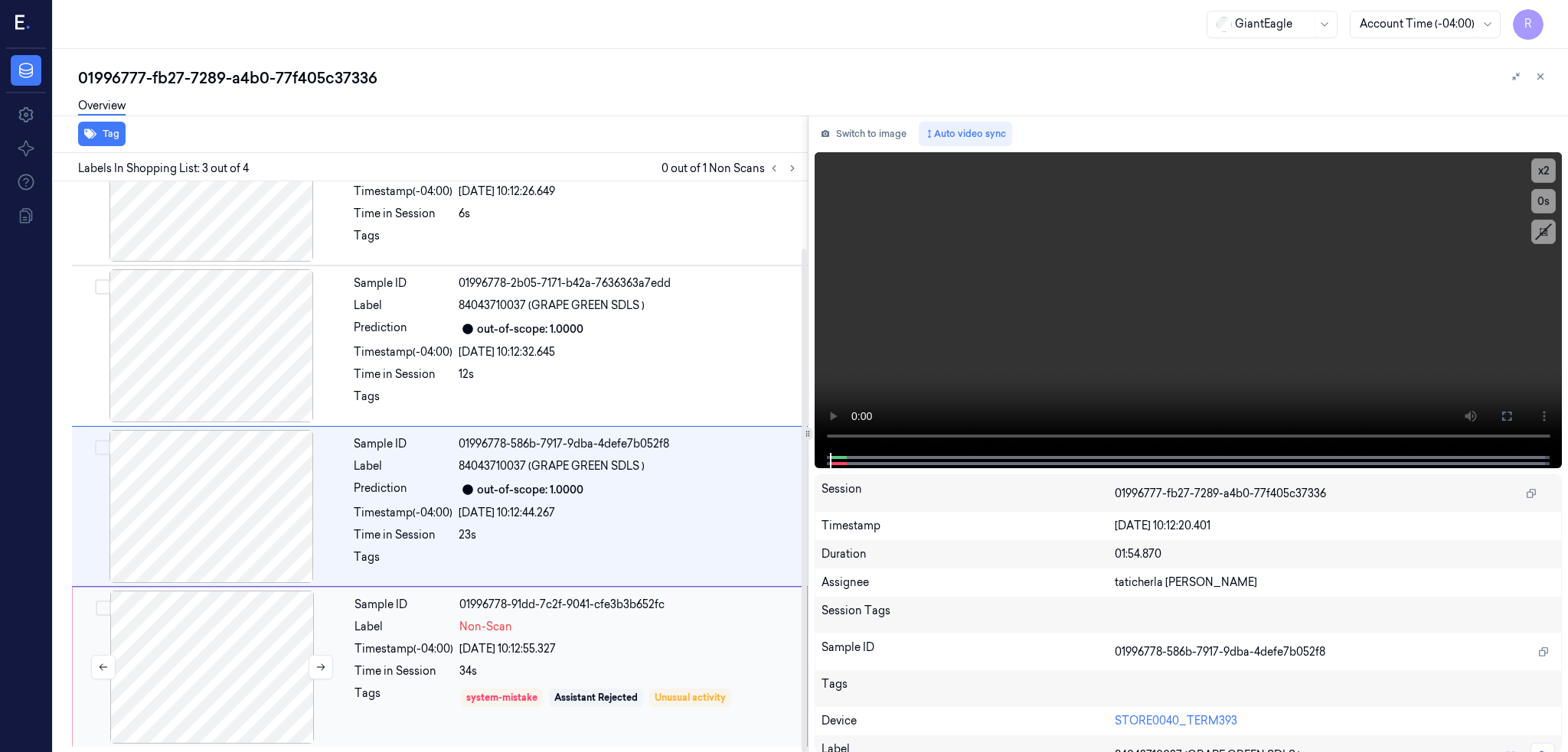
click at [269, 649] on div at bounding box center [212, 667] width 272 height 153
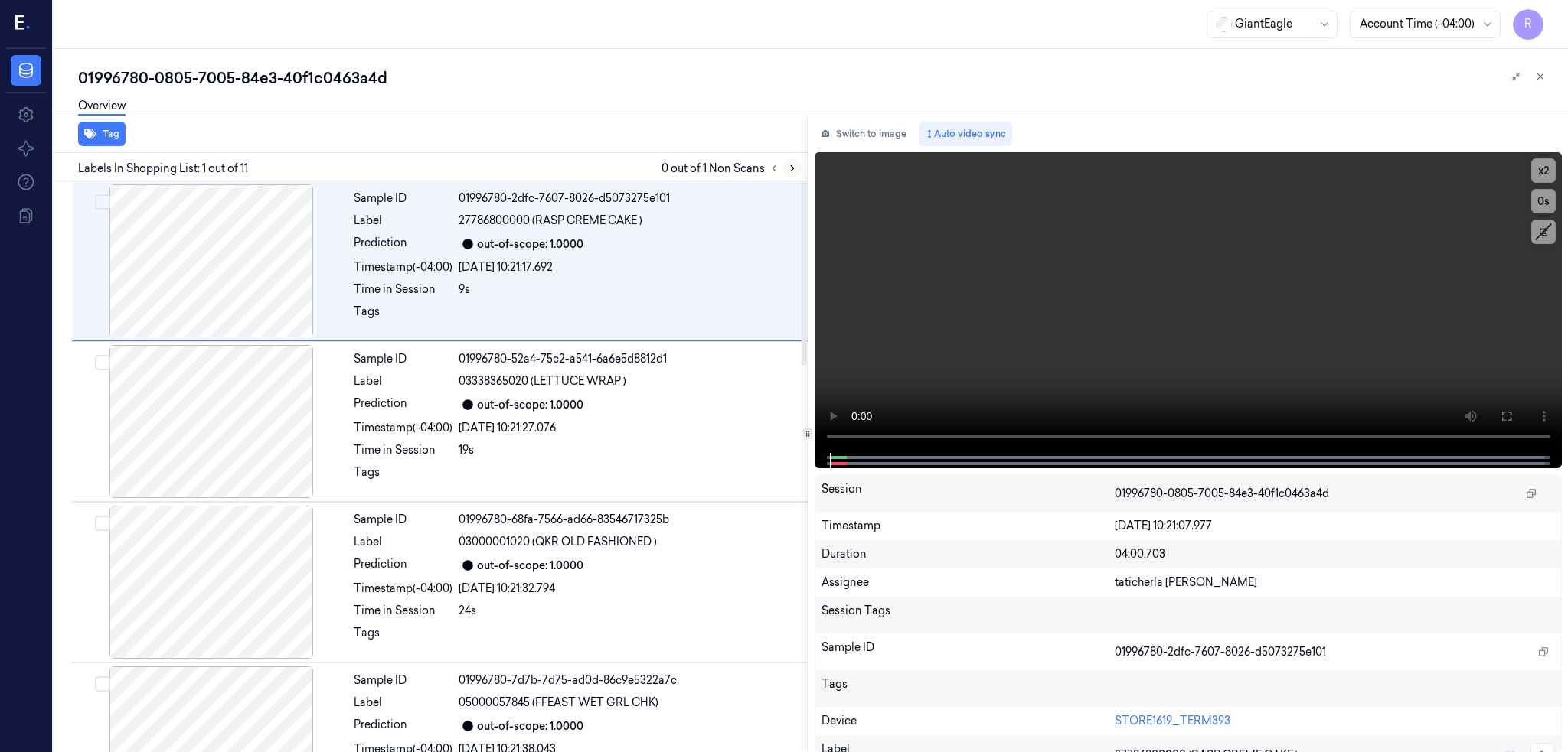
click at [797, 164] on icon at bounding box center [793, 169] width 11 height 11
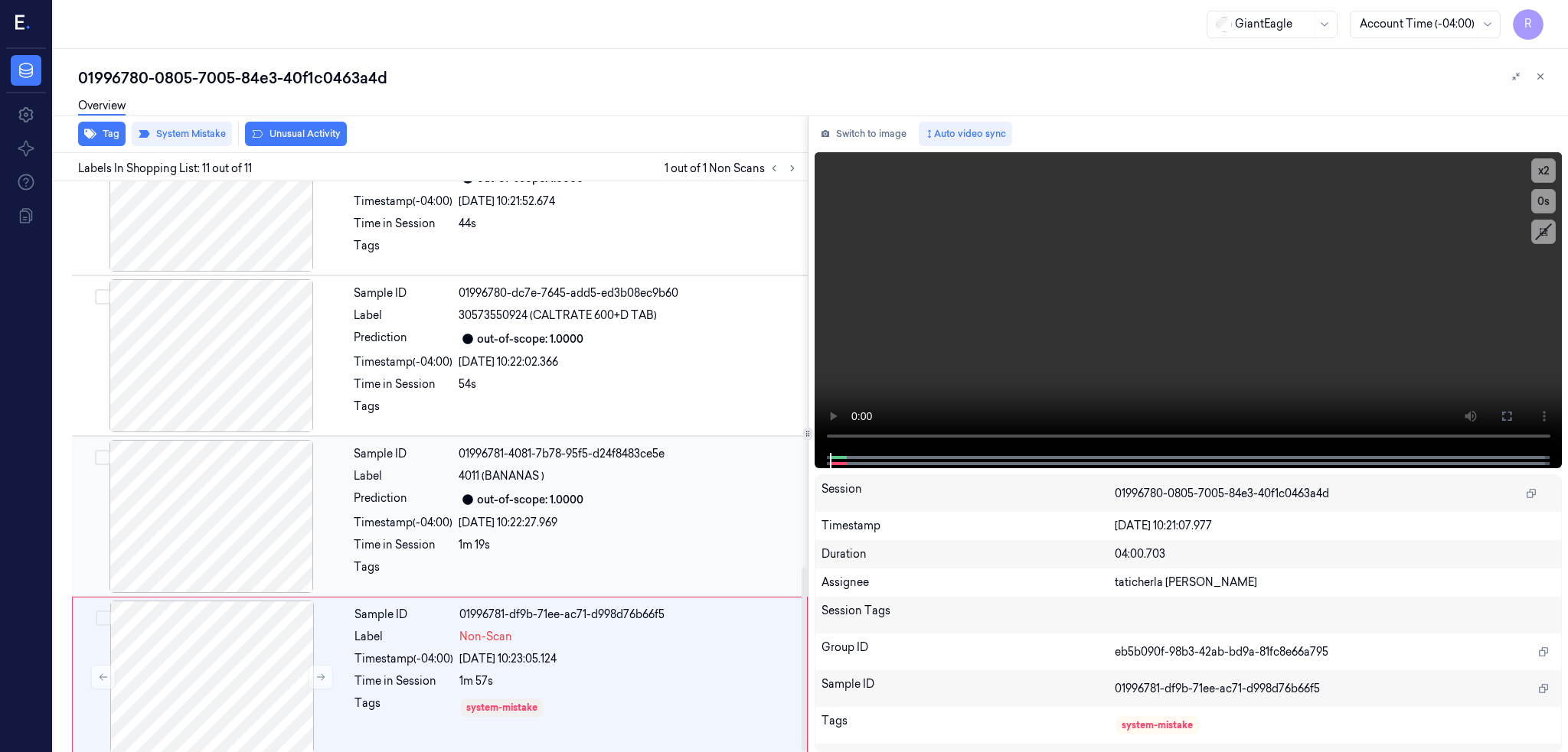
scroll to position [1202, 0]
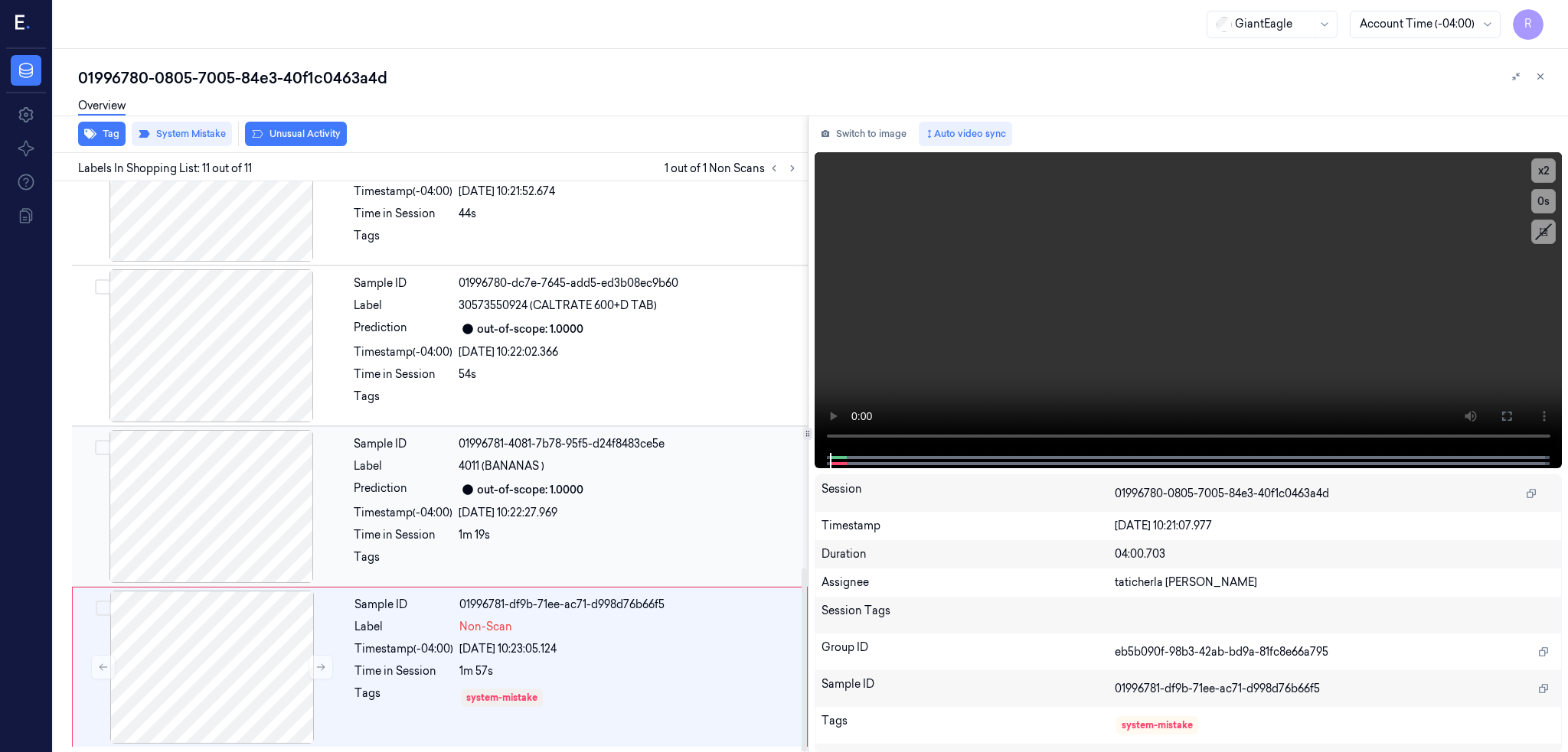
click at [220, 527] on div at bounding box center [211, 506] width 272 height 153
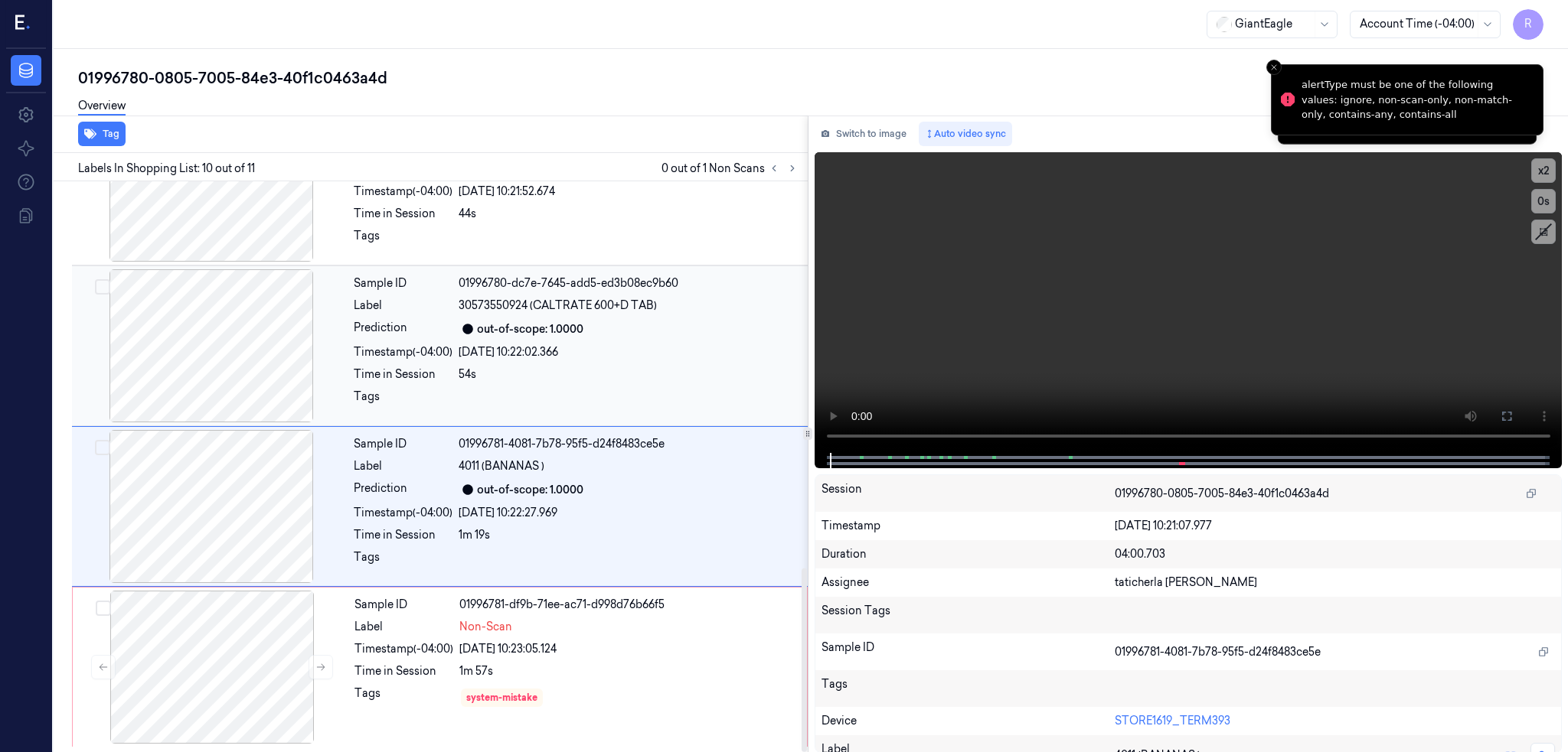
click at [236, 359] on div at bounding box center [211, 345] width 272 height 153
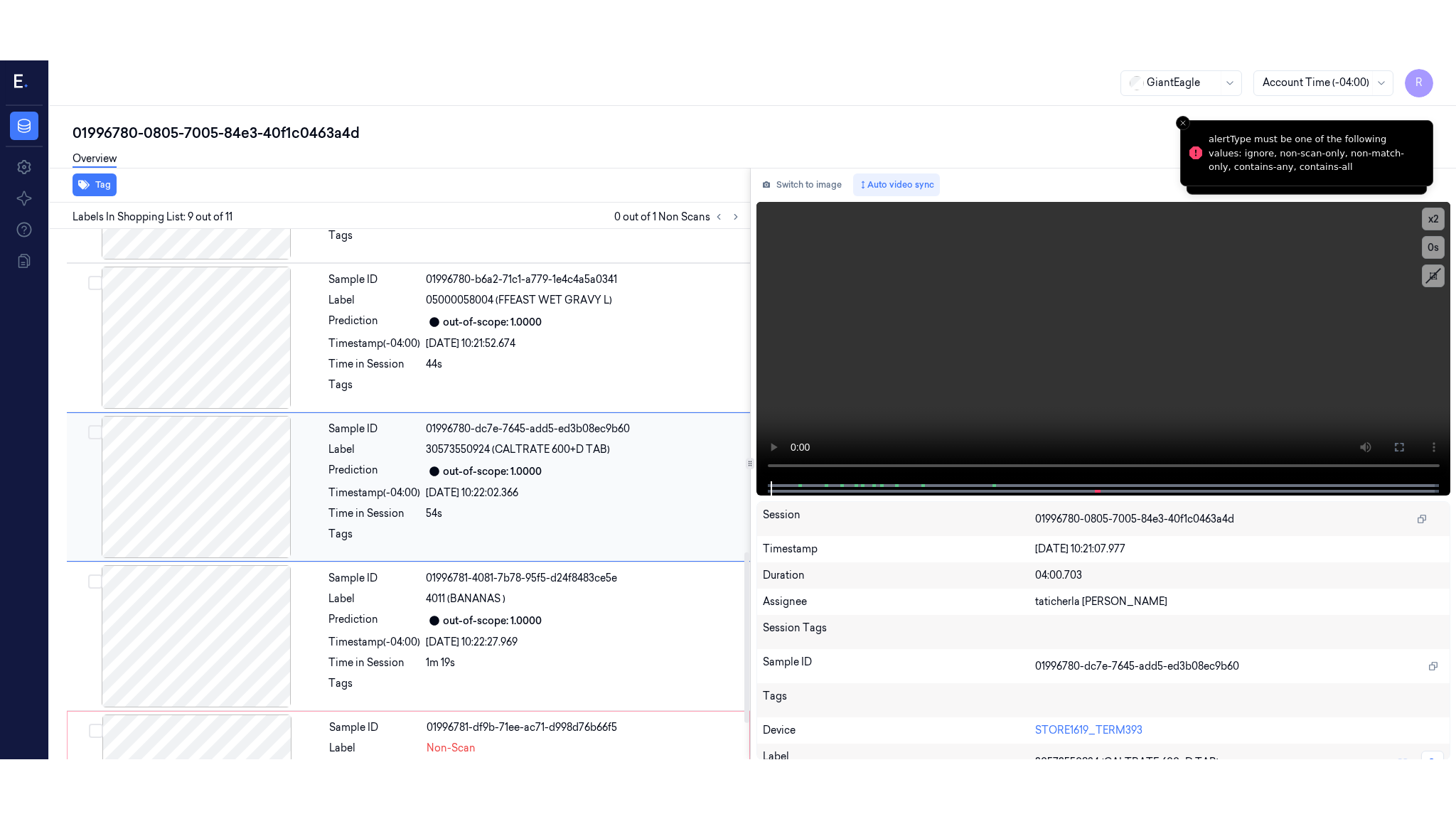
scroll to position [1003, 0]
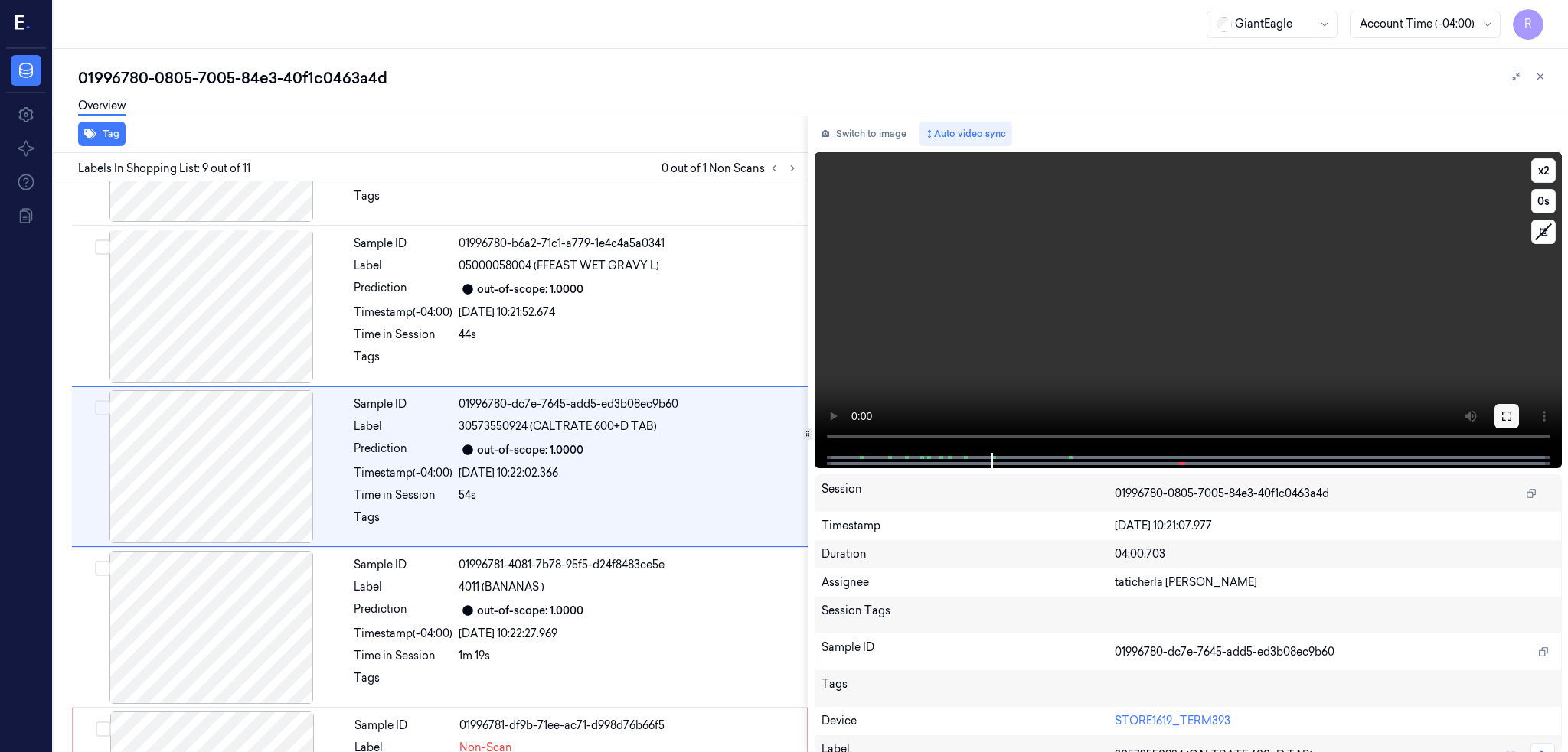
click at [1519, 415] on button at bounding box center [1506, 416] width 25 height 25
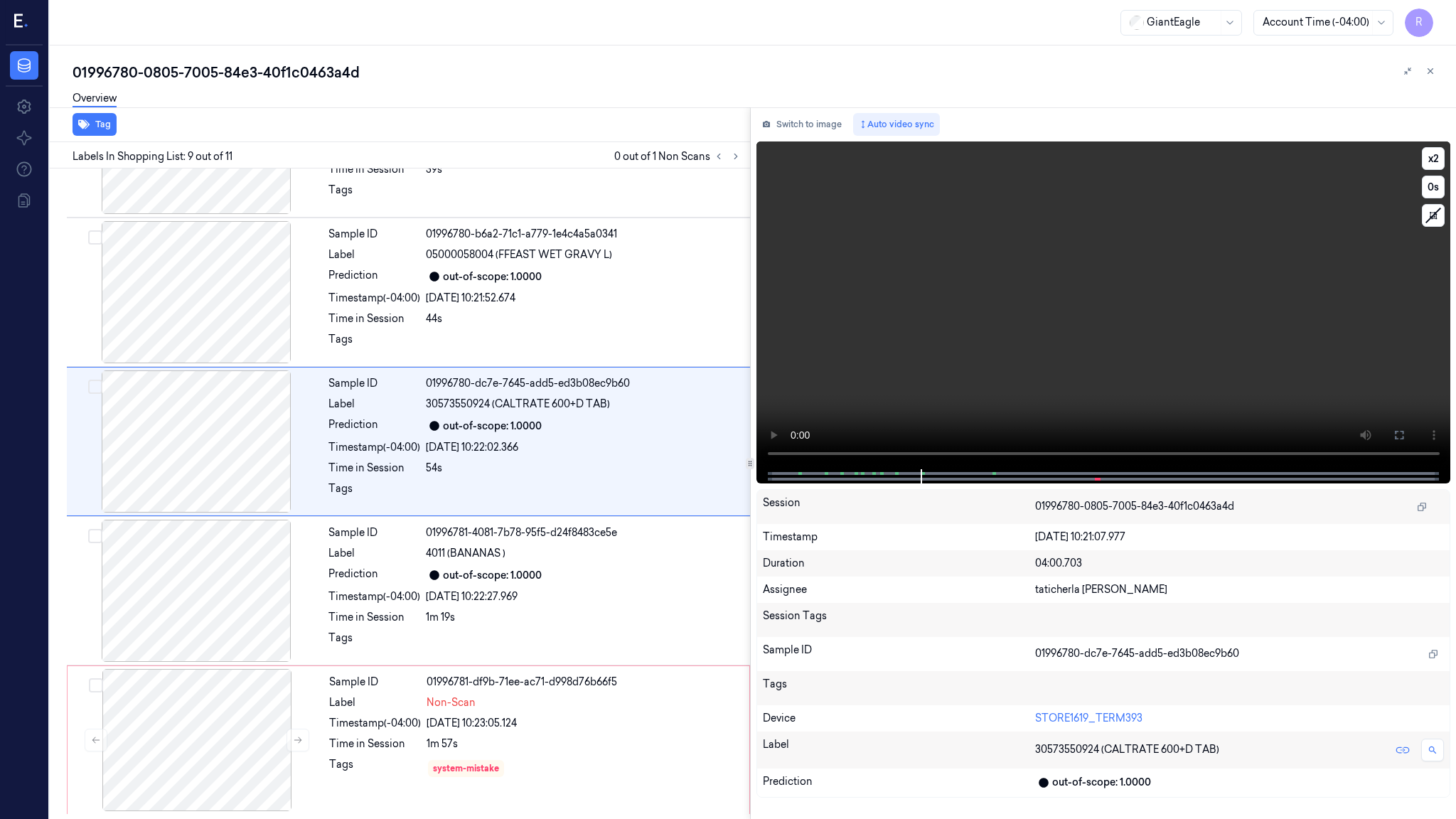
scroll to position [995, 0]
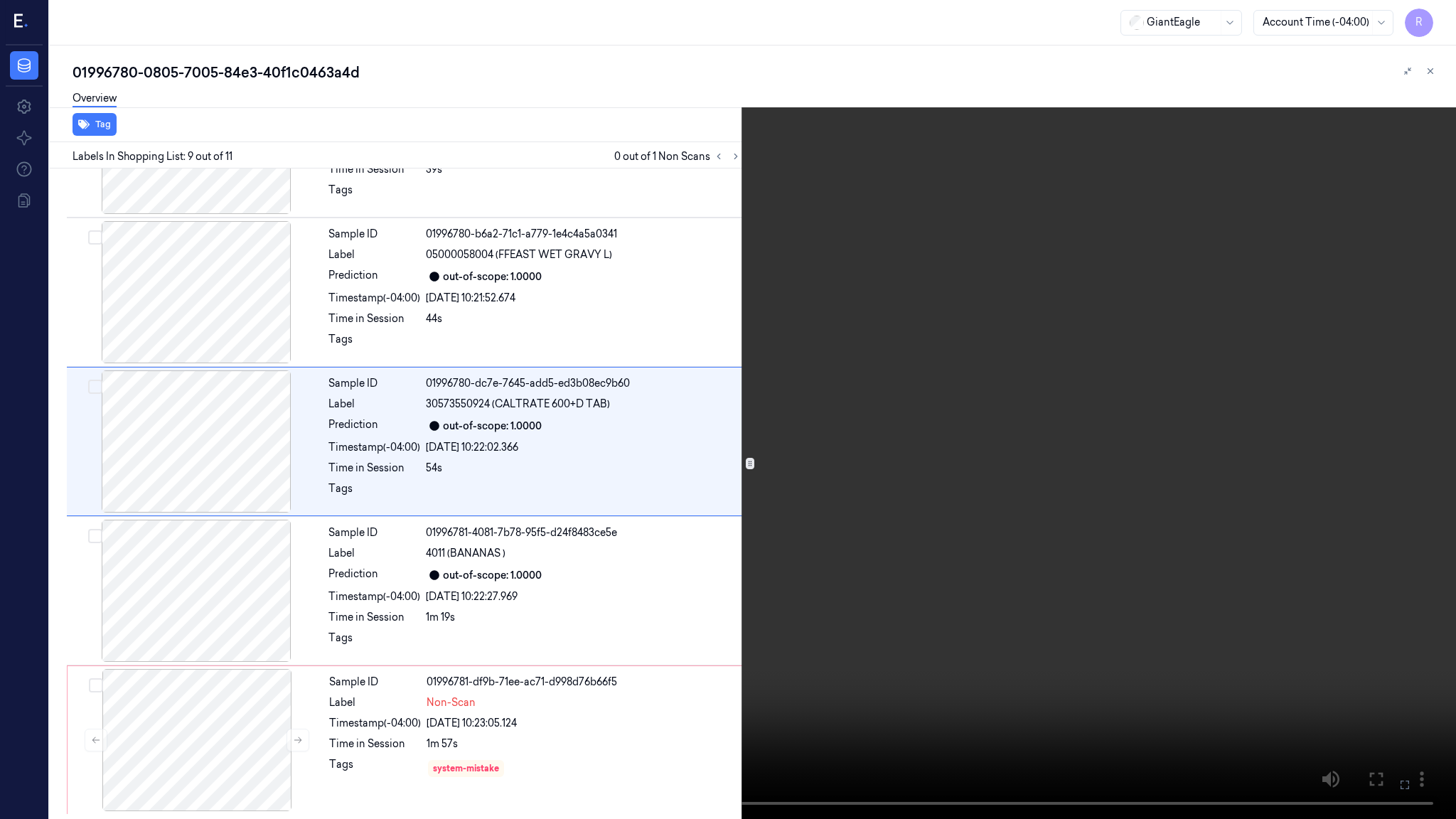
click at [382, 665] on video at bounding box center [728, 410] width 1456 height 819
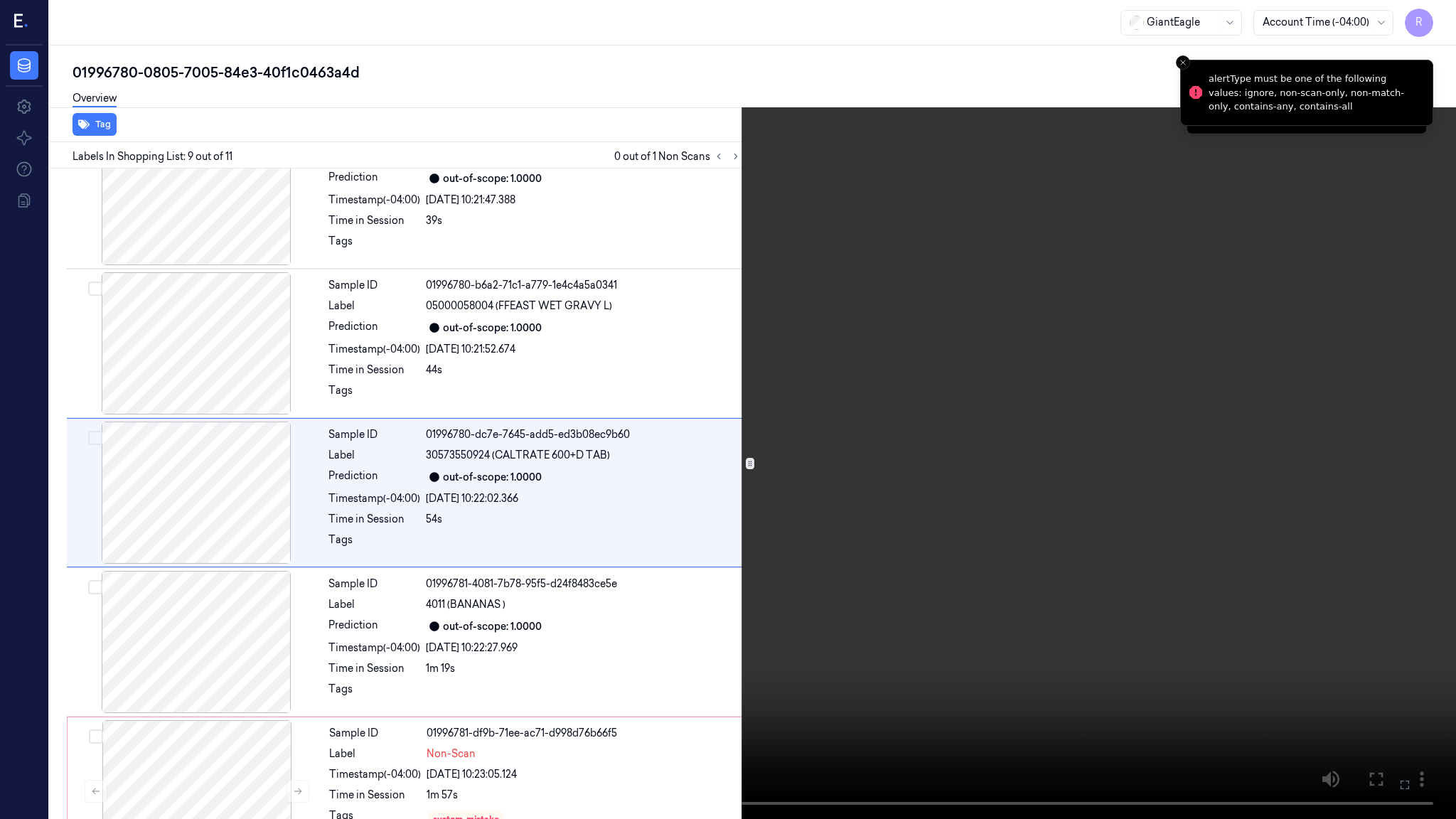
scroll to position [943, 0]
click at [380, 665] on video at bounding box center [728, 410] width 1456 height 819
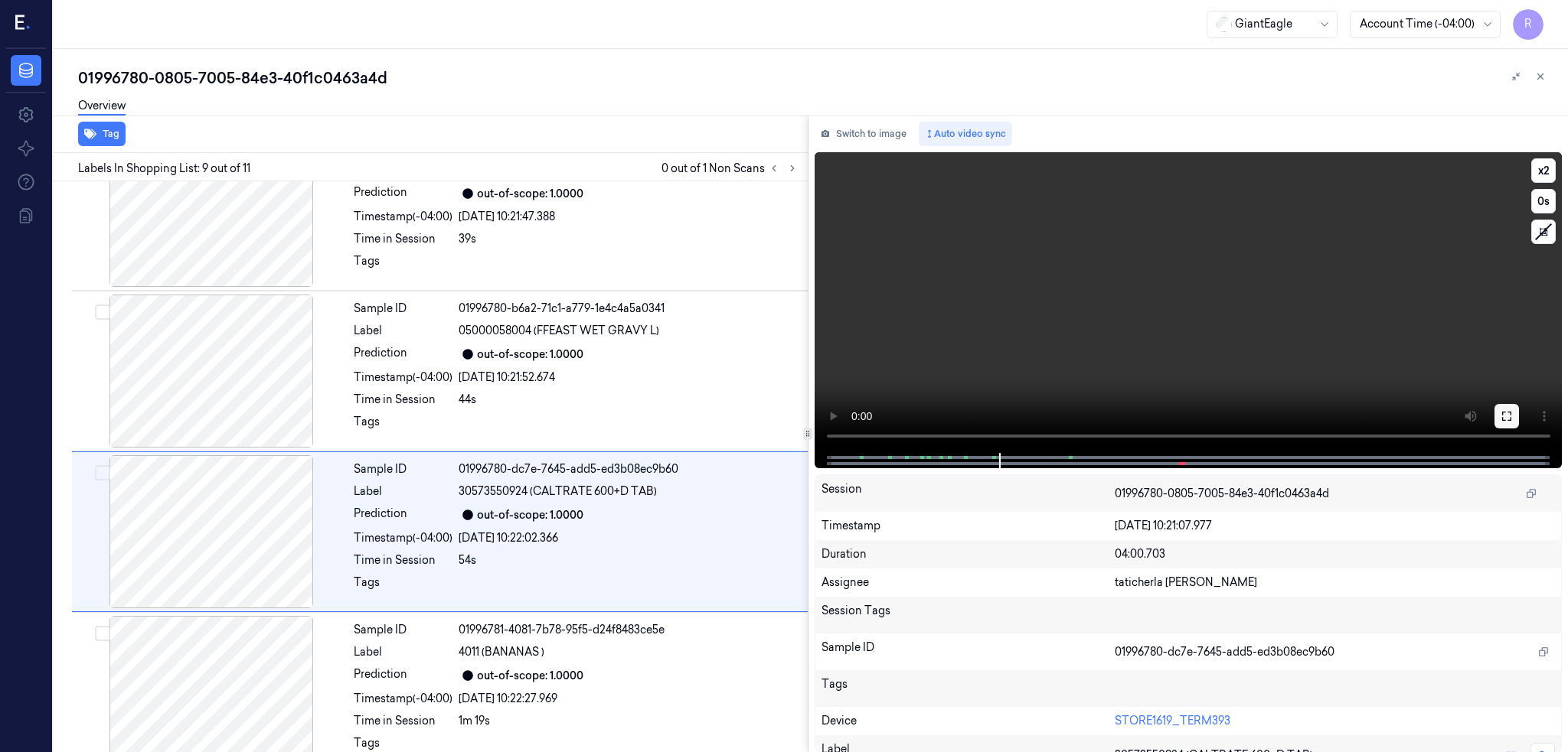
click at [1519, 422] on button at bounding box center [1506, 416] width 25 height 25
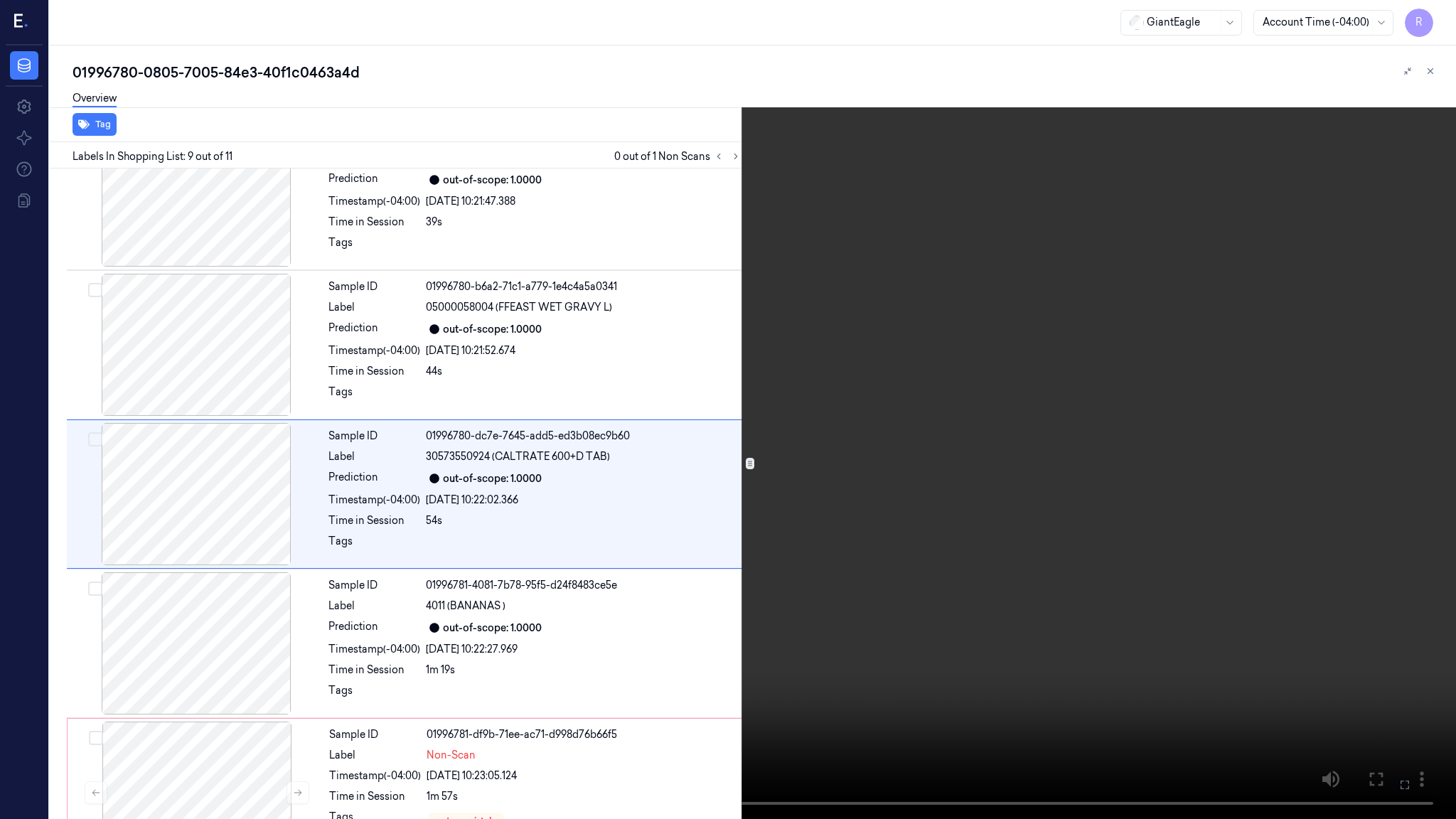
click at [496, 638] on video at bounding box center [728, 410] width 1456 height 819
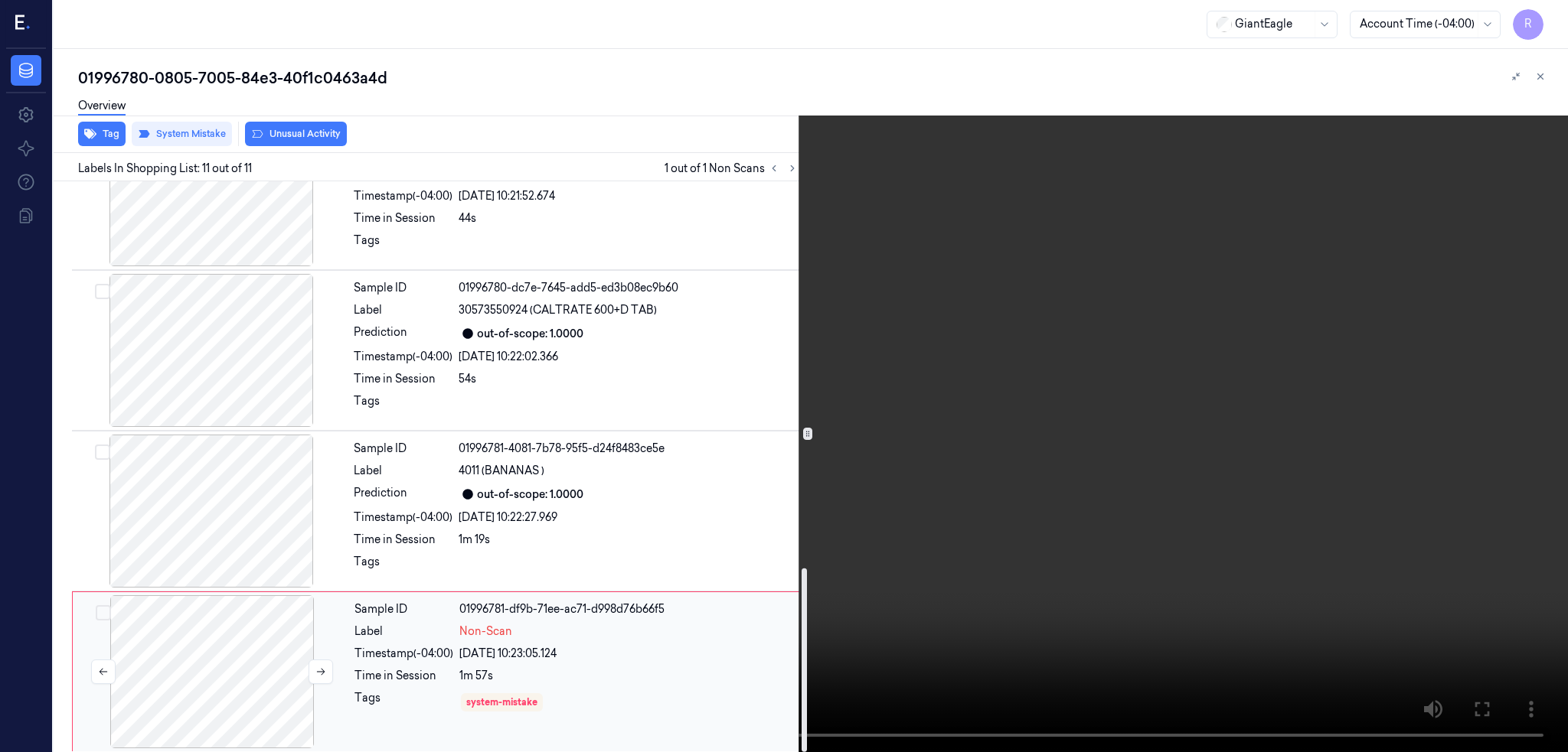
scroll to position [1202, 0]
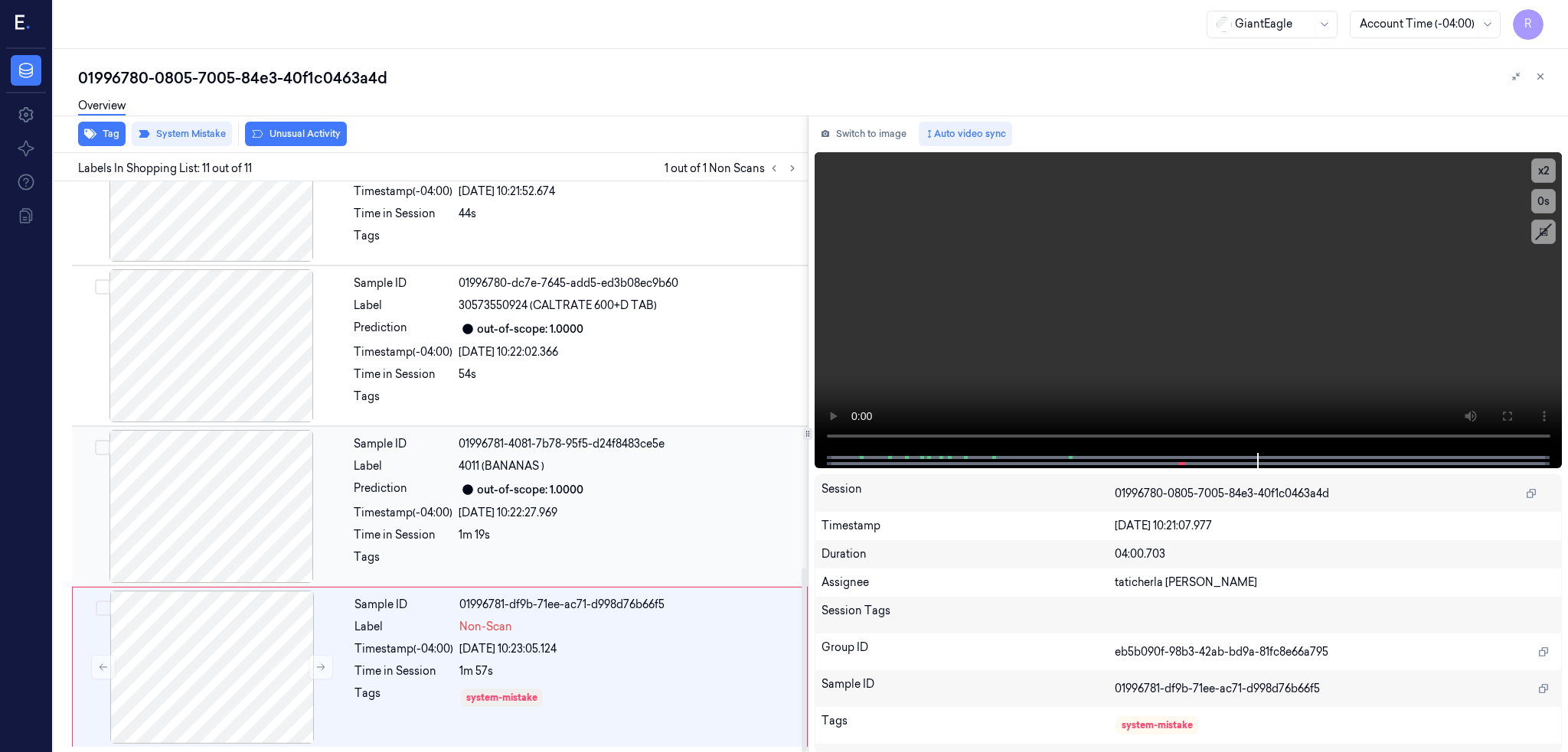
click at [169, 513] on div at bounding box center [211, 506] width 272 height 153
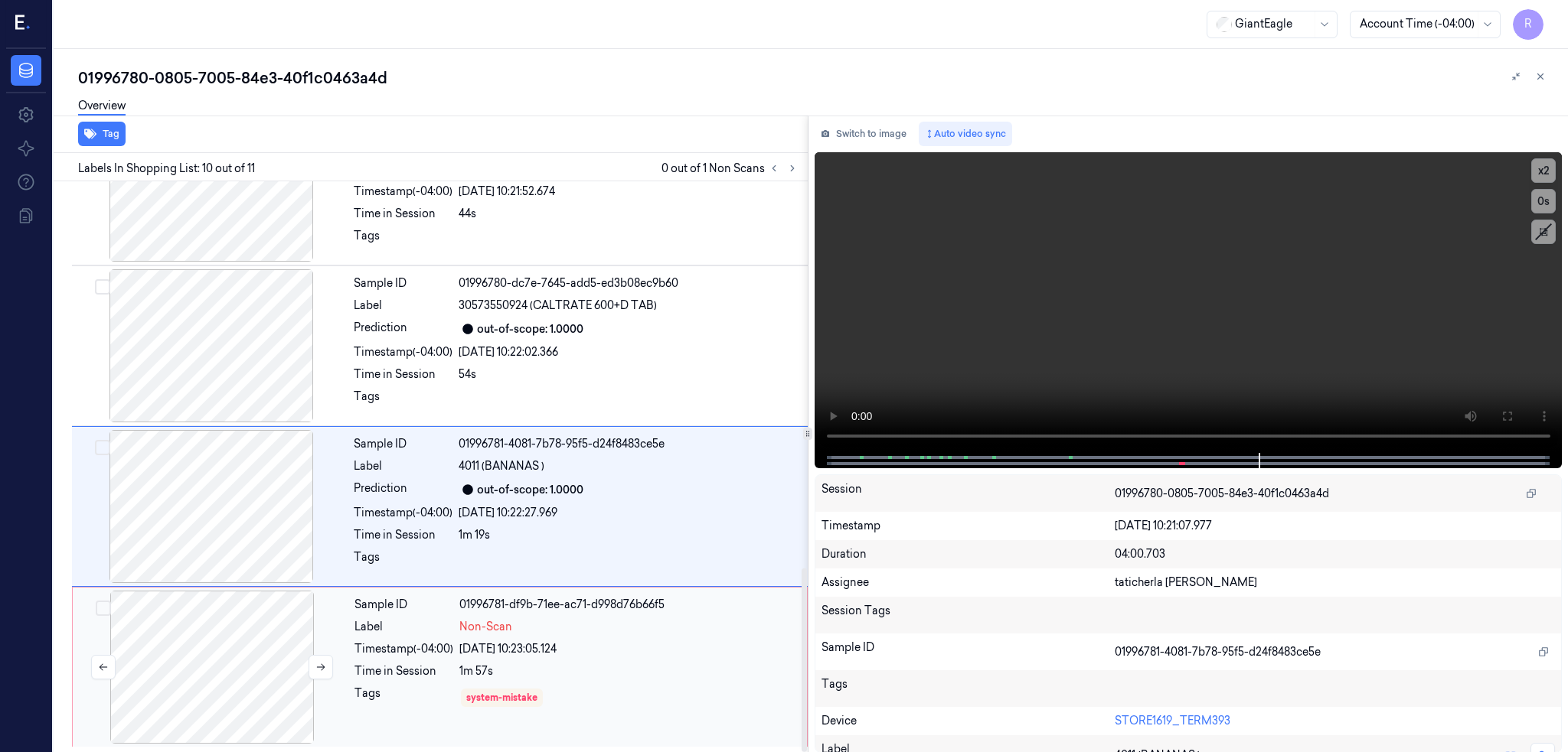
click at [223, 659] on div at bounding box center [212, 667] width 272 height 153
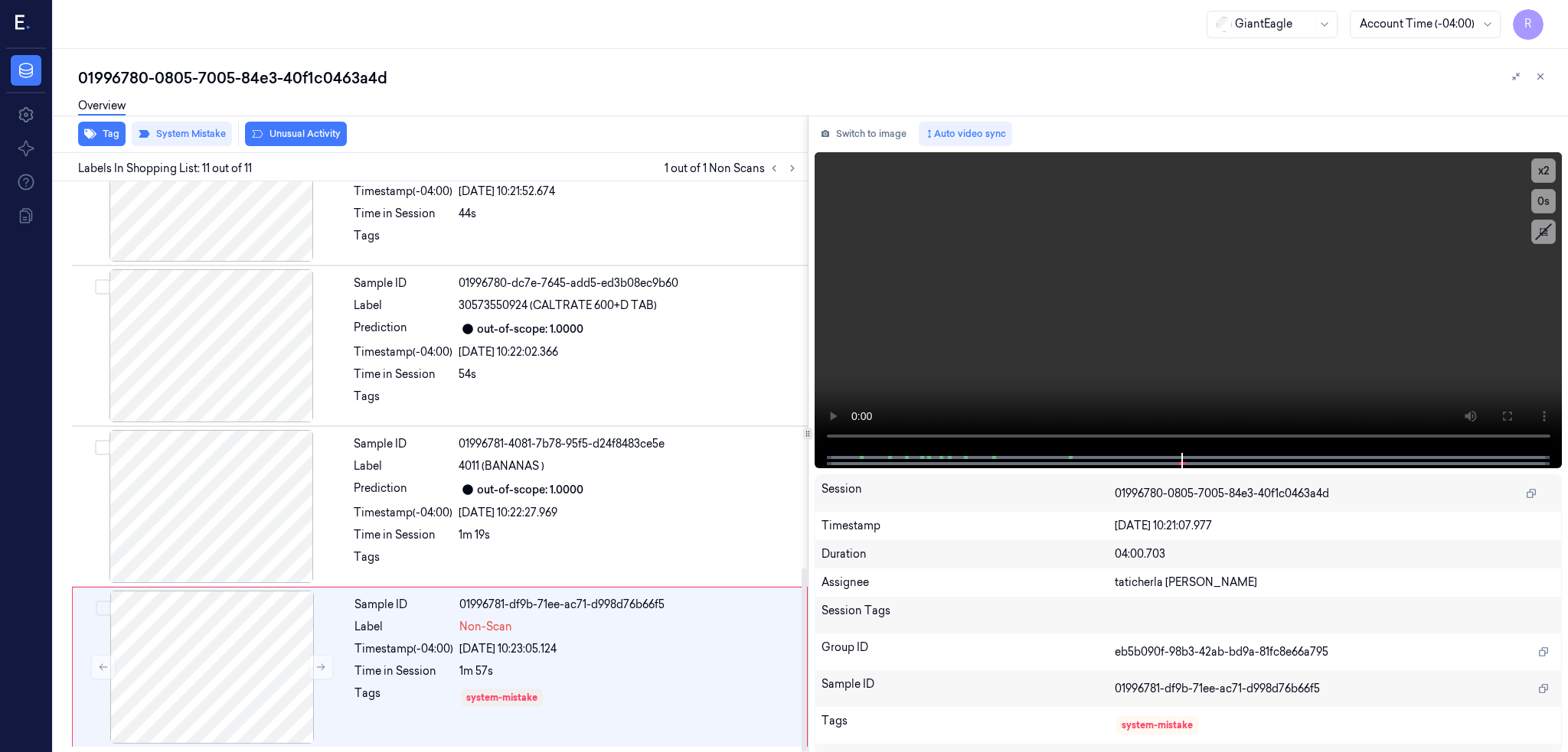
click at [286, 146] on div "Tag System Mistake Unusual Activity" at bounding box center [428, 134] width 760 height 37
click at [289, 138] on button "Unusual Activity" at bounding box center [295, 134] width 102 height 25
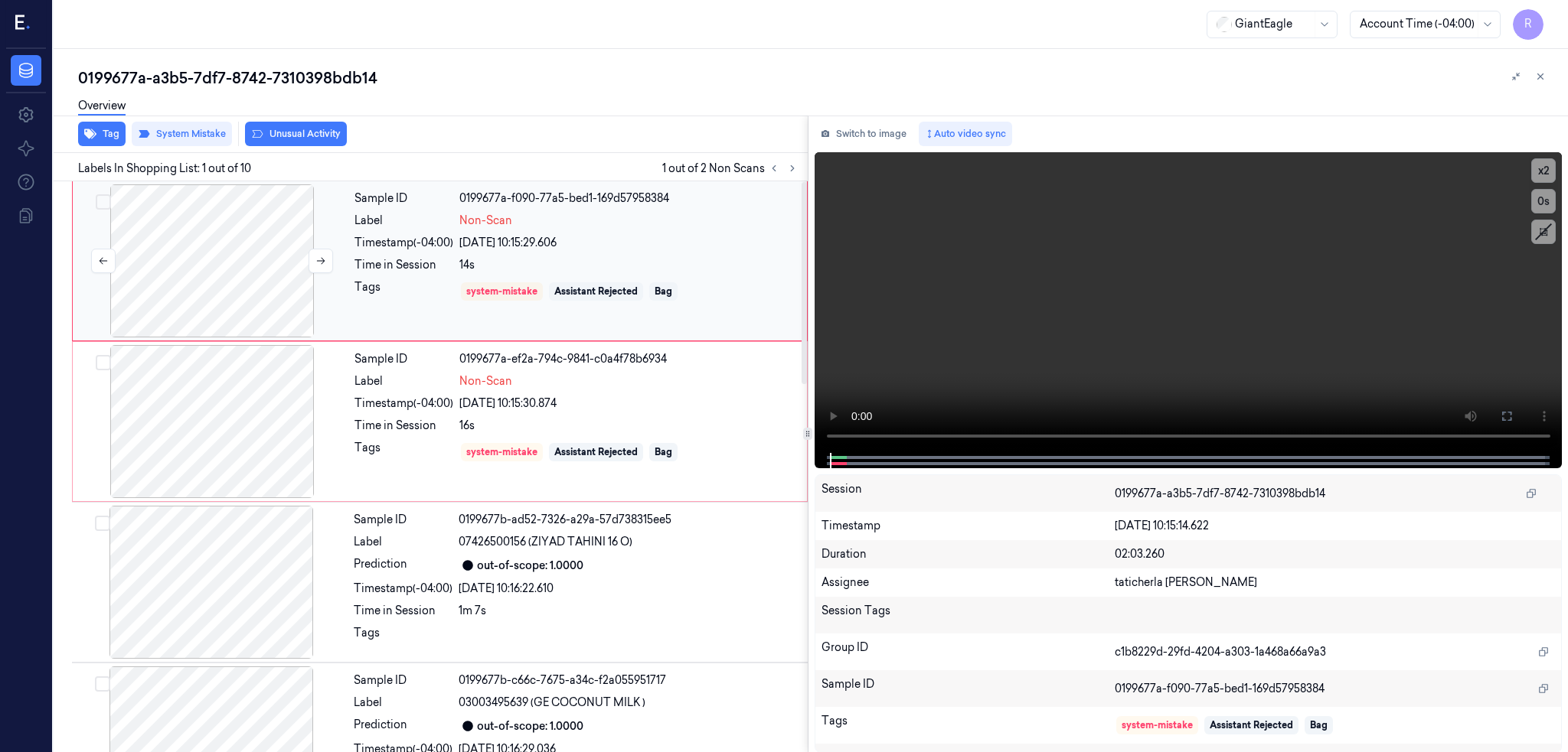
click at [161, 310] on div at bounding box center [212, 260] width 272 height 153
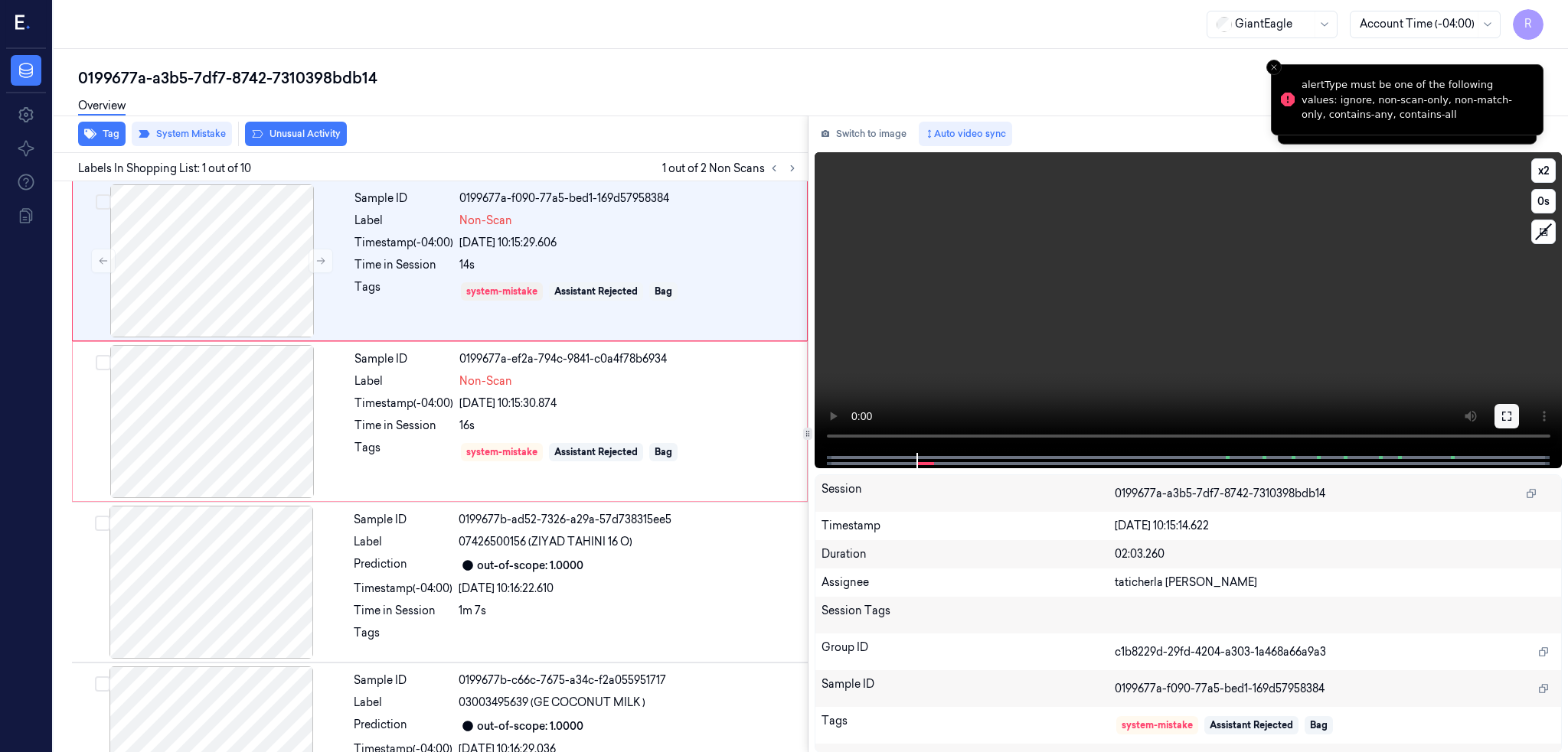
click at [1513, 416] on icon at bounding box center [1506, 416] width 12 height 12
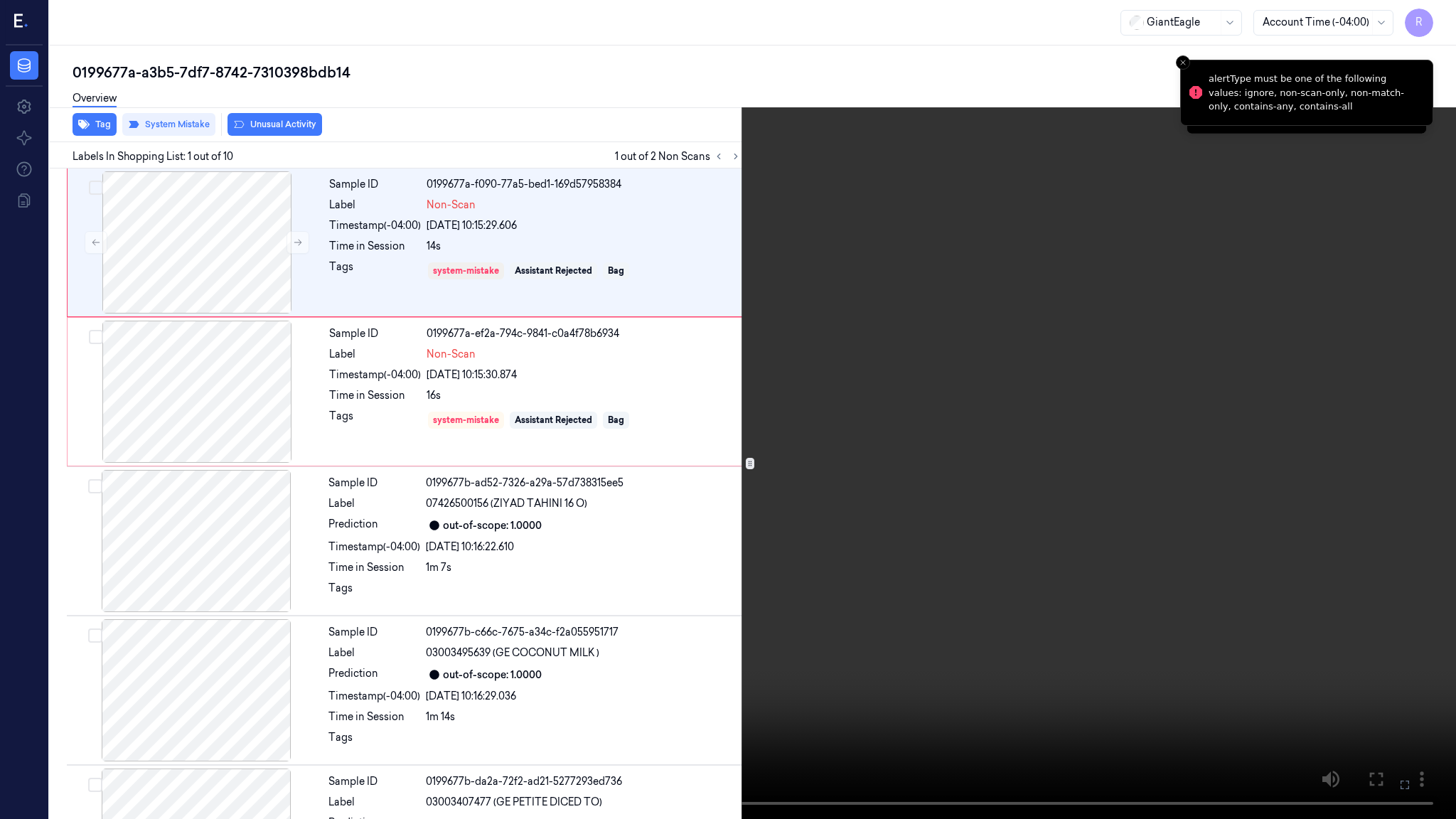
click at [694, 497] on video at bounding box center [728, 410] width 1456 height 819
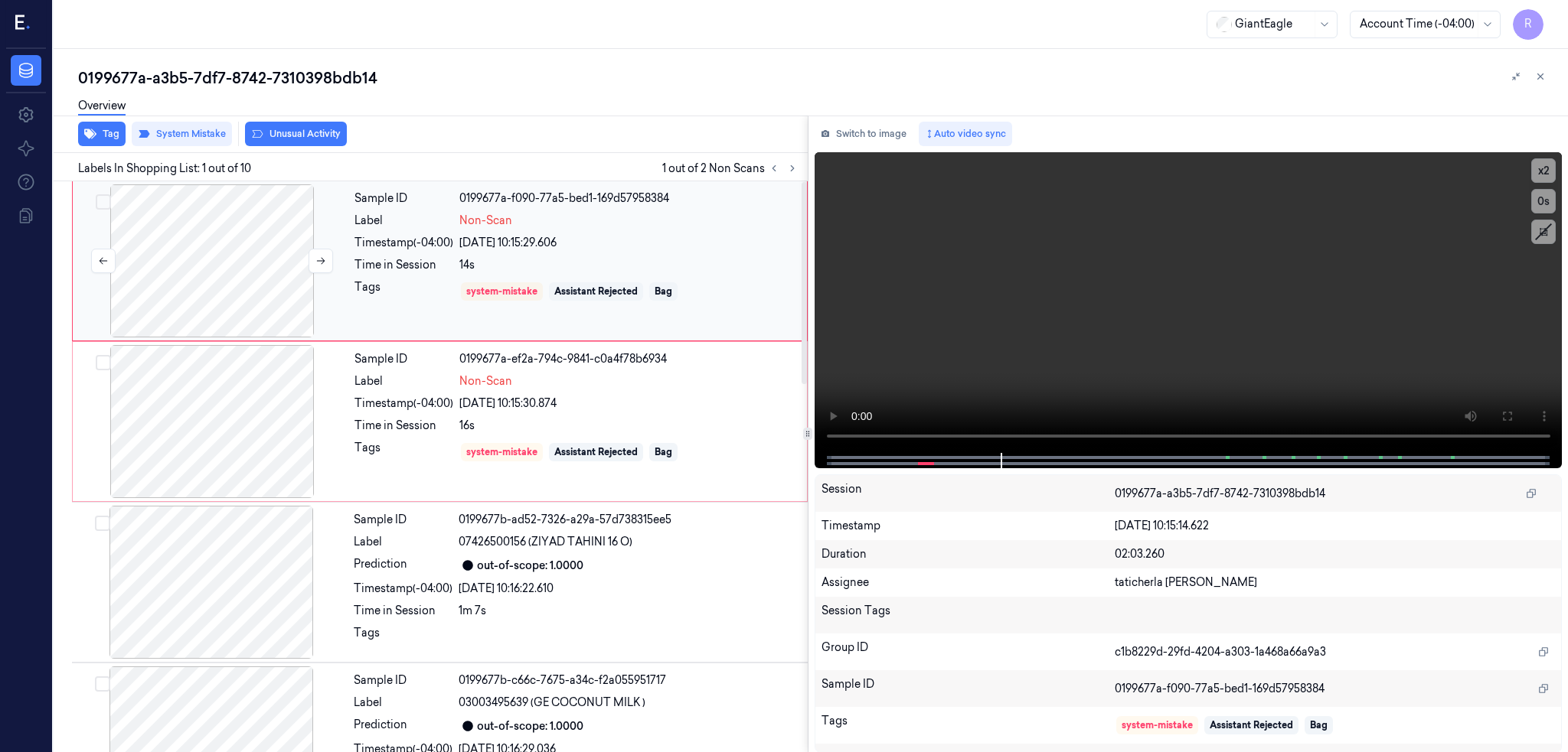
click at [266, 254] on div at bounding box center [212, 260] width 272 height 153
click at [227, 385] on div at bounding box center [212, 421] width 272 height 153
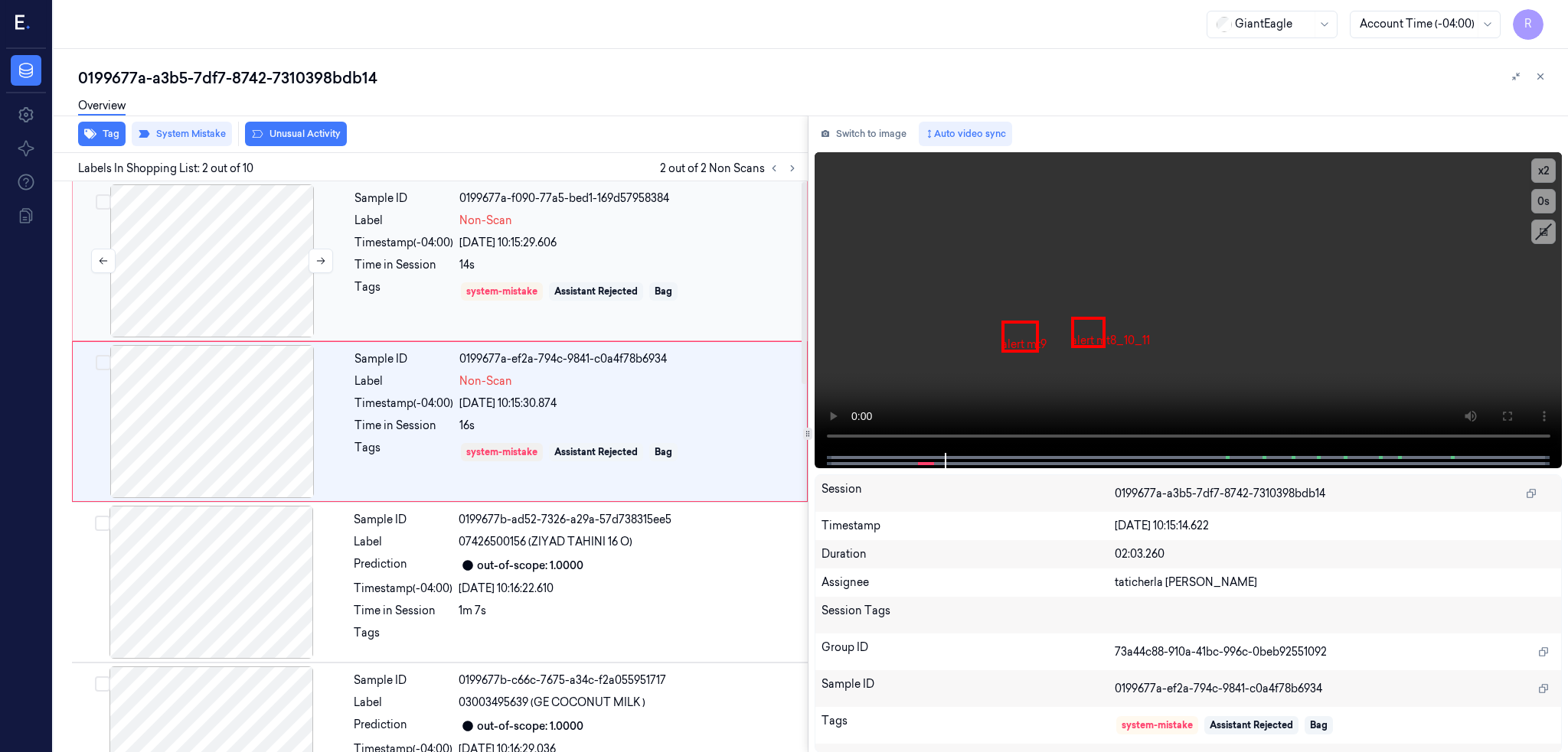
click at [194, 273] on div at bounding box center [212, 260] width 272 height 153
click at [196, 423] on div at bounding box center [212, 421] width 272 height 153
click at [233, 446] on div at bounding box center [212, 421] width 272 height 153
click at [189, 287] on div at bounding box center [212, 260] width 272 height 153
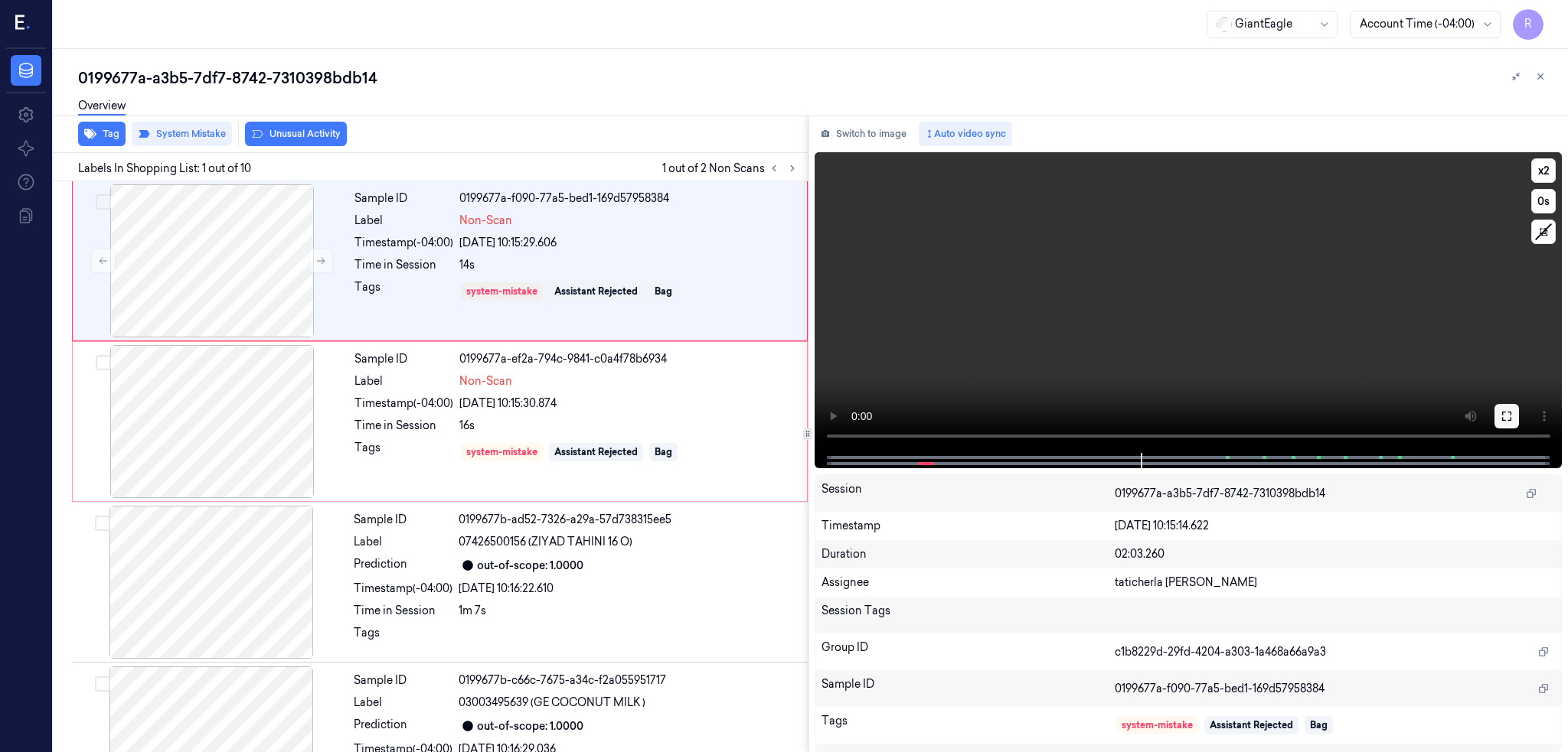
click at [1513, 414] on icon at bounding box center [1506, 416] width 12 height 12
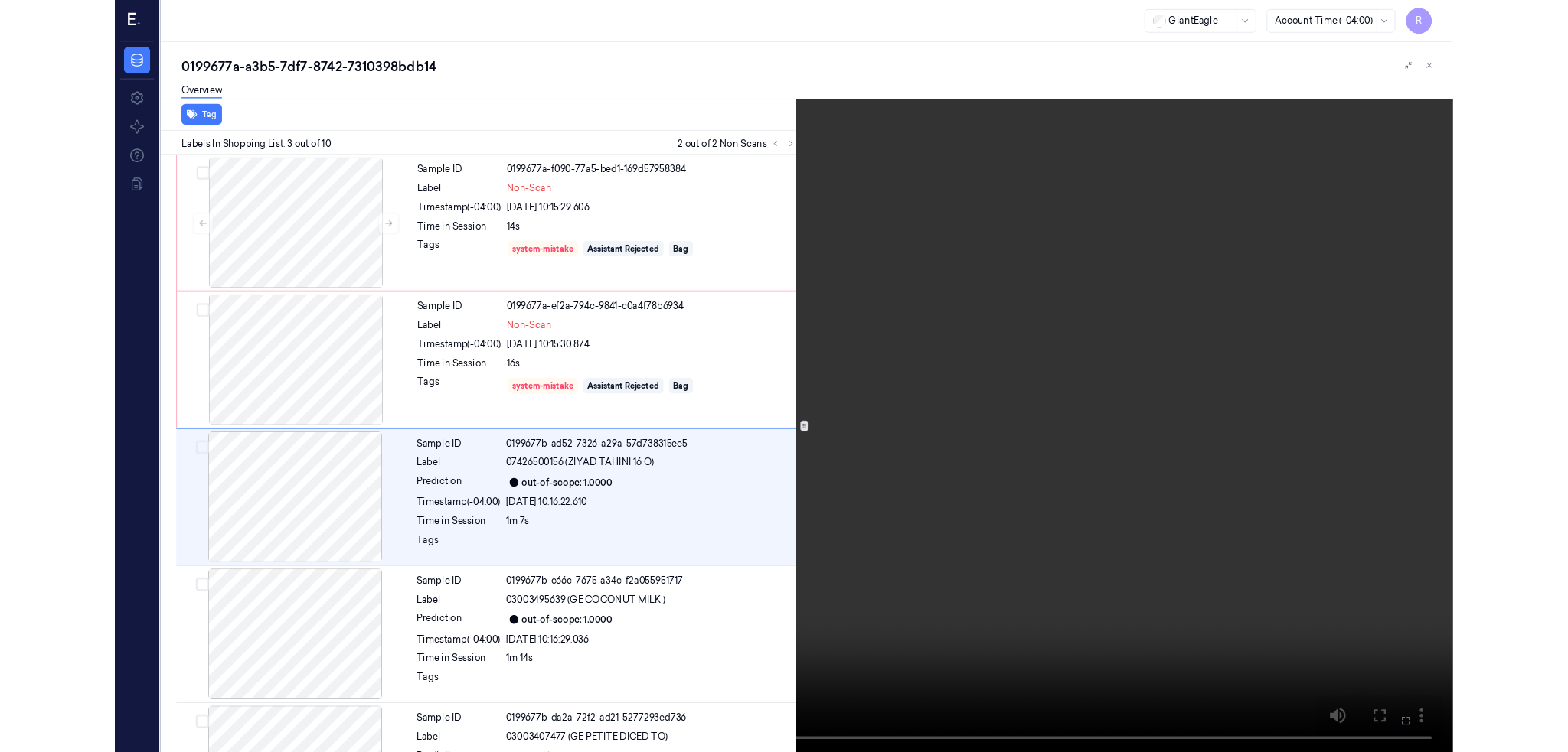
scroll to position [51, 0]
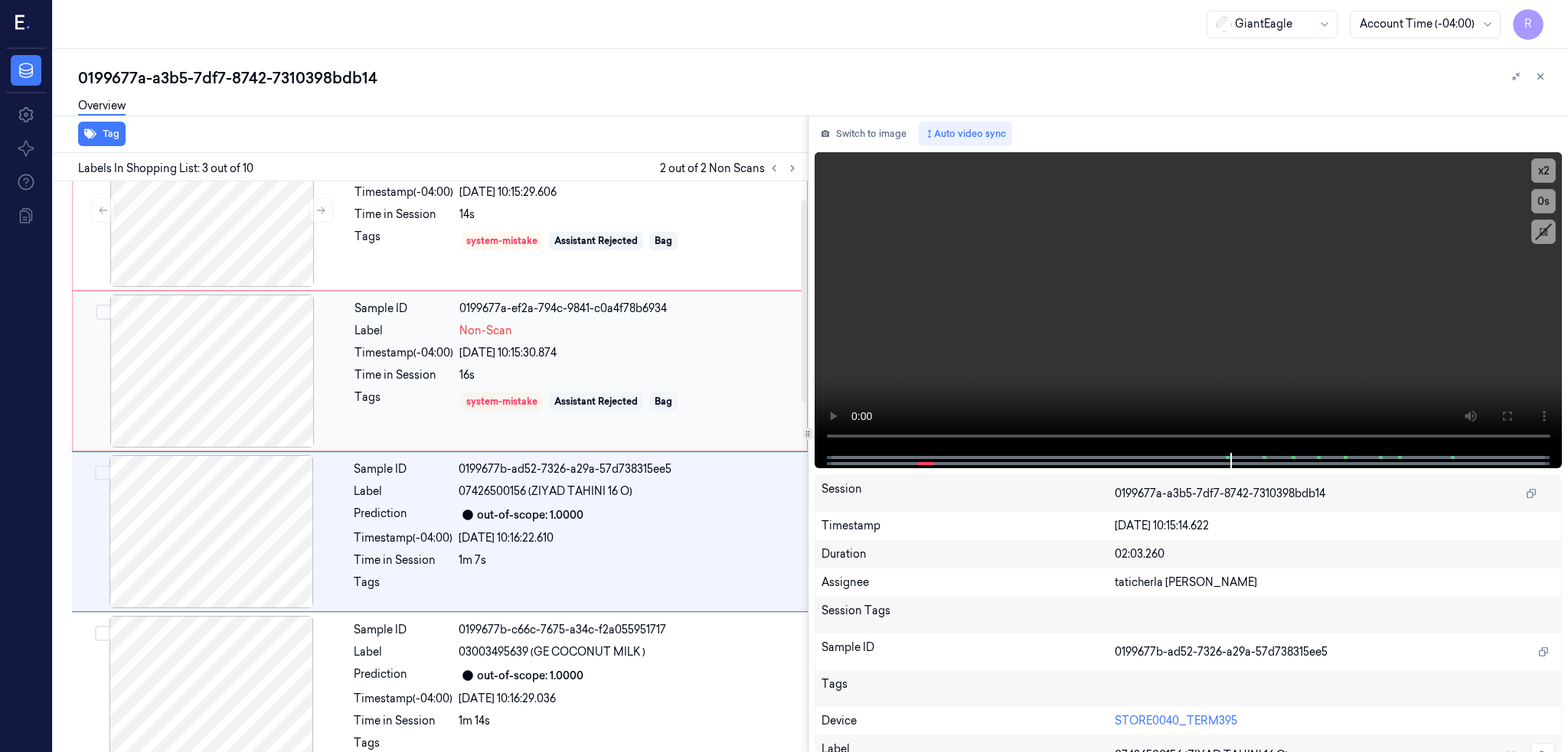
click at [252, 351] on div at bounding box center [212, 370] width 272 height 153
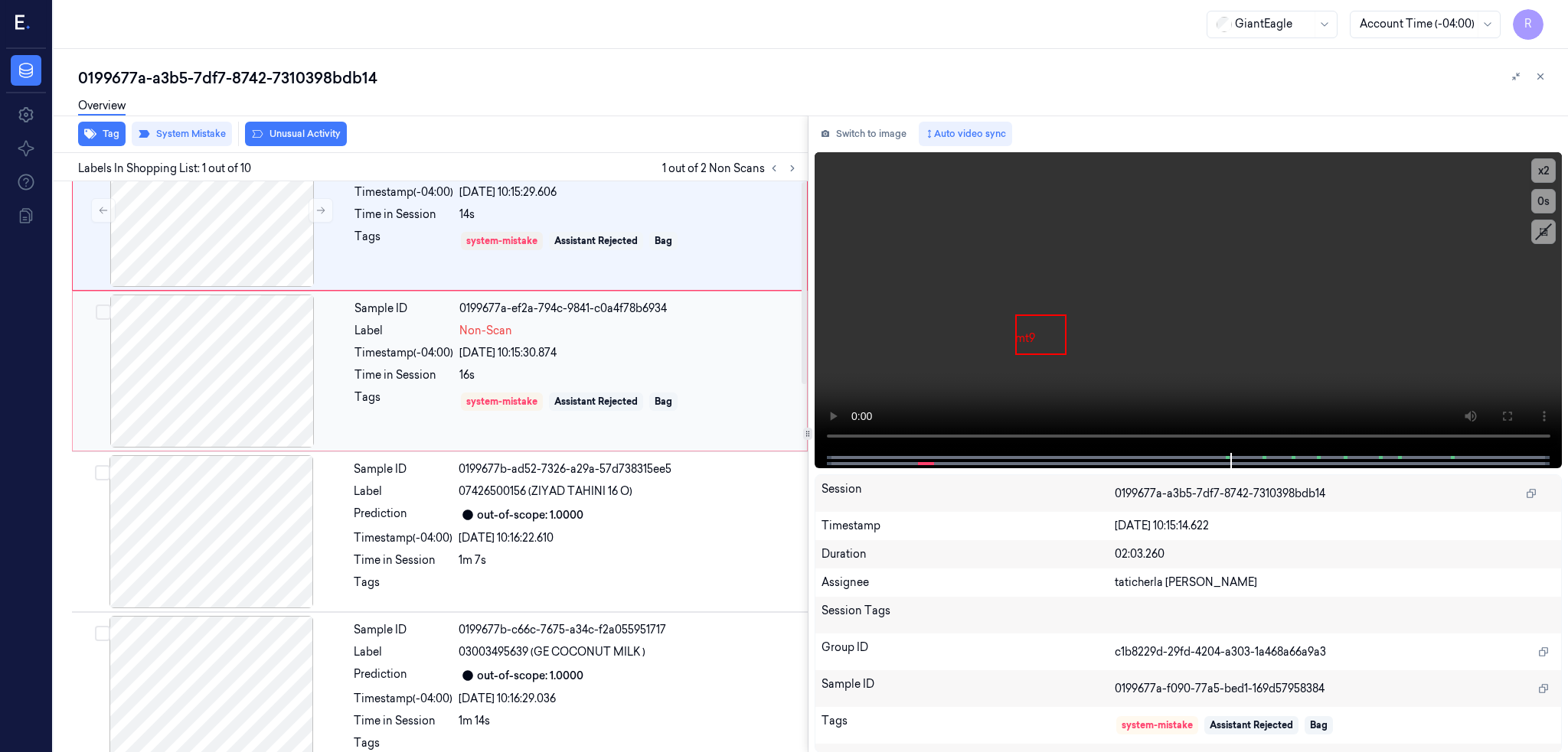
scroll to position [0, 0]
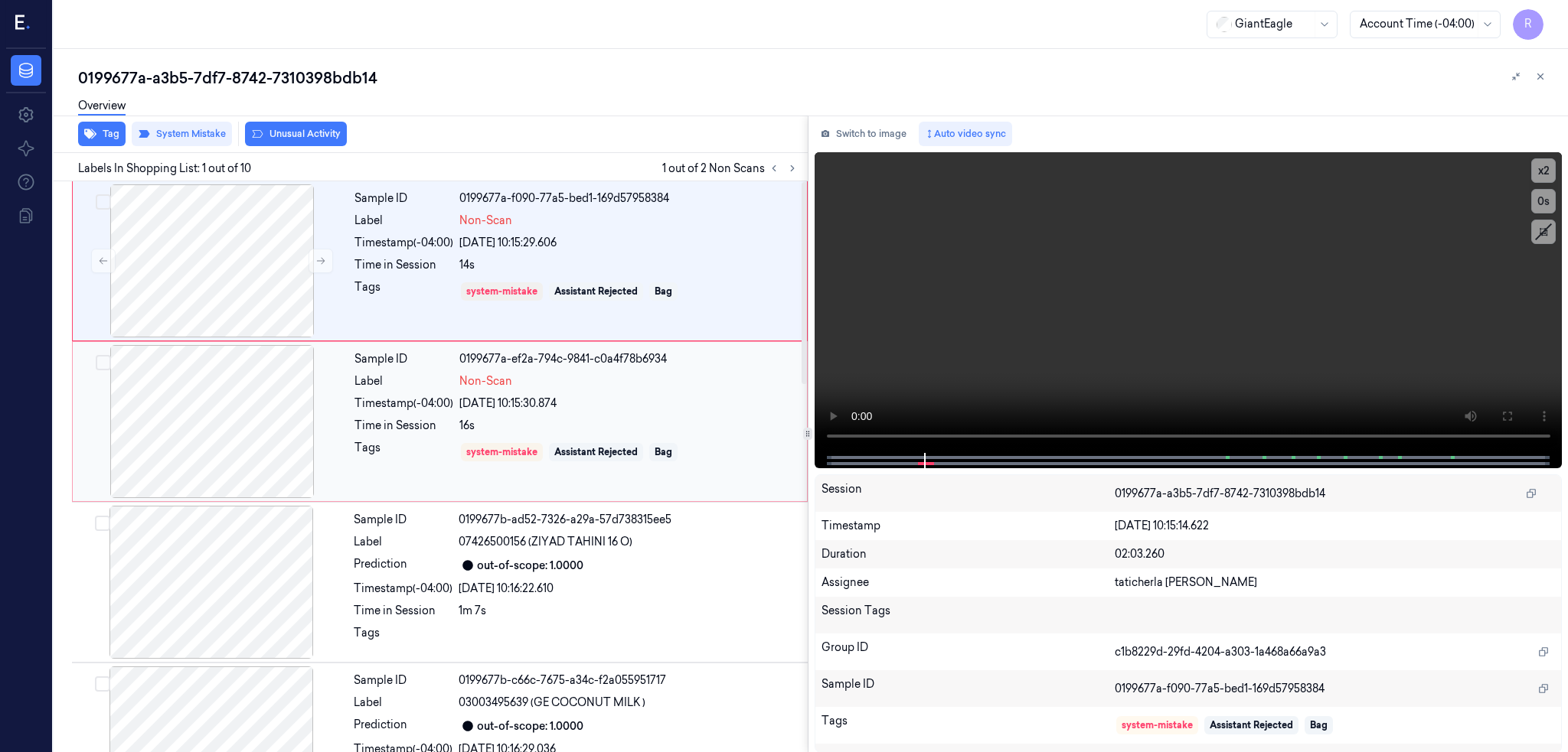
click at [252, 351] on div at bounding box center [212, 421] width 272 height 153
click at [212, 280] on div at bounding box center [212, 260] width 272 height 153
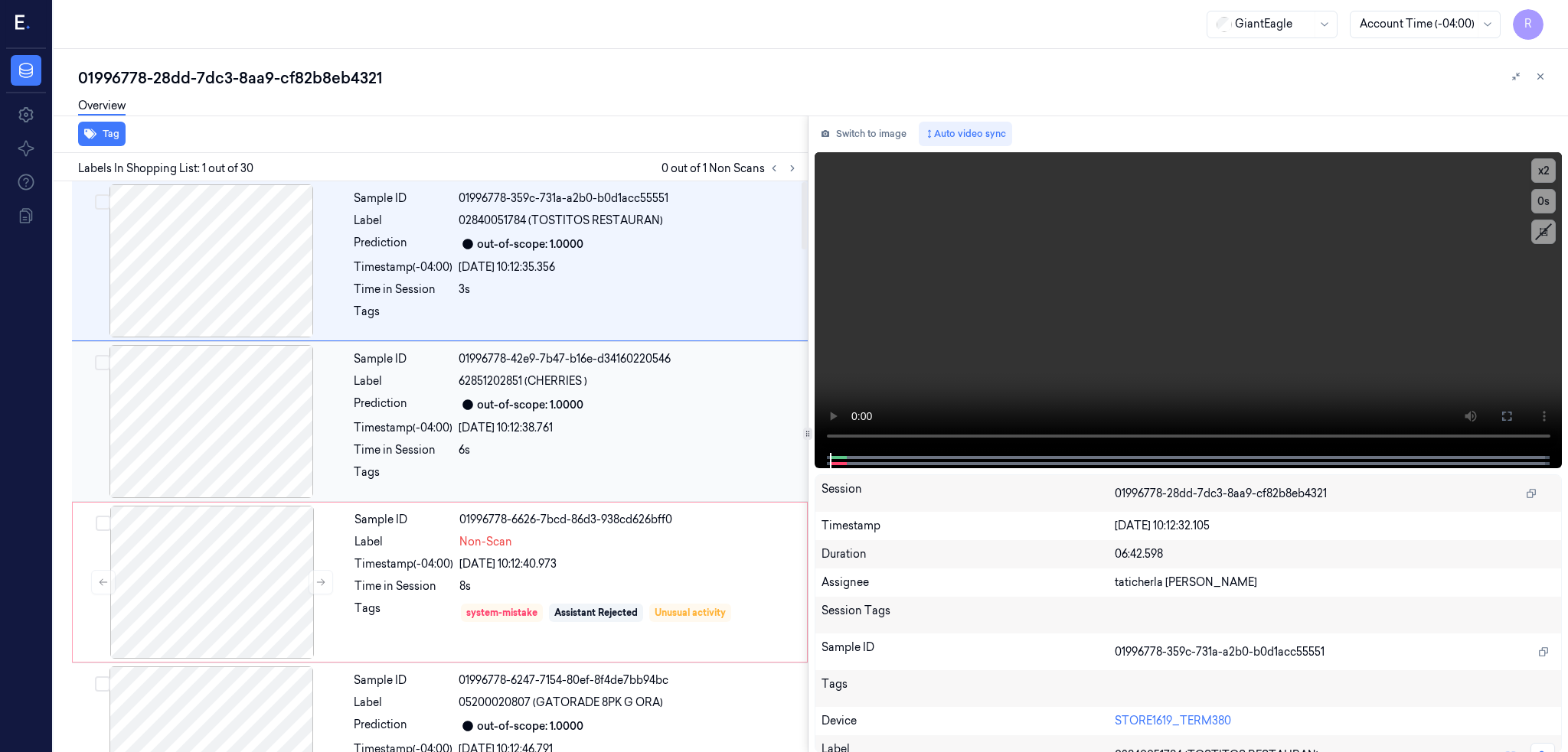
click at [227, 446] on div at bounding box center [211, 421] width 272 height 153
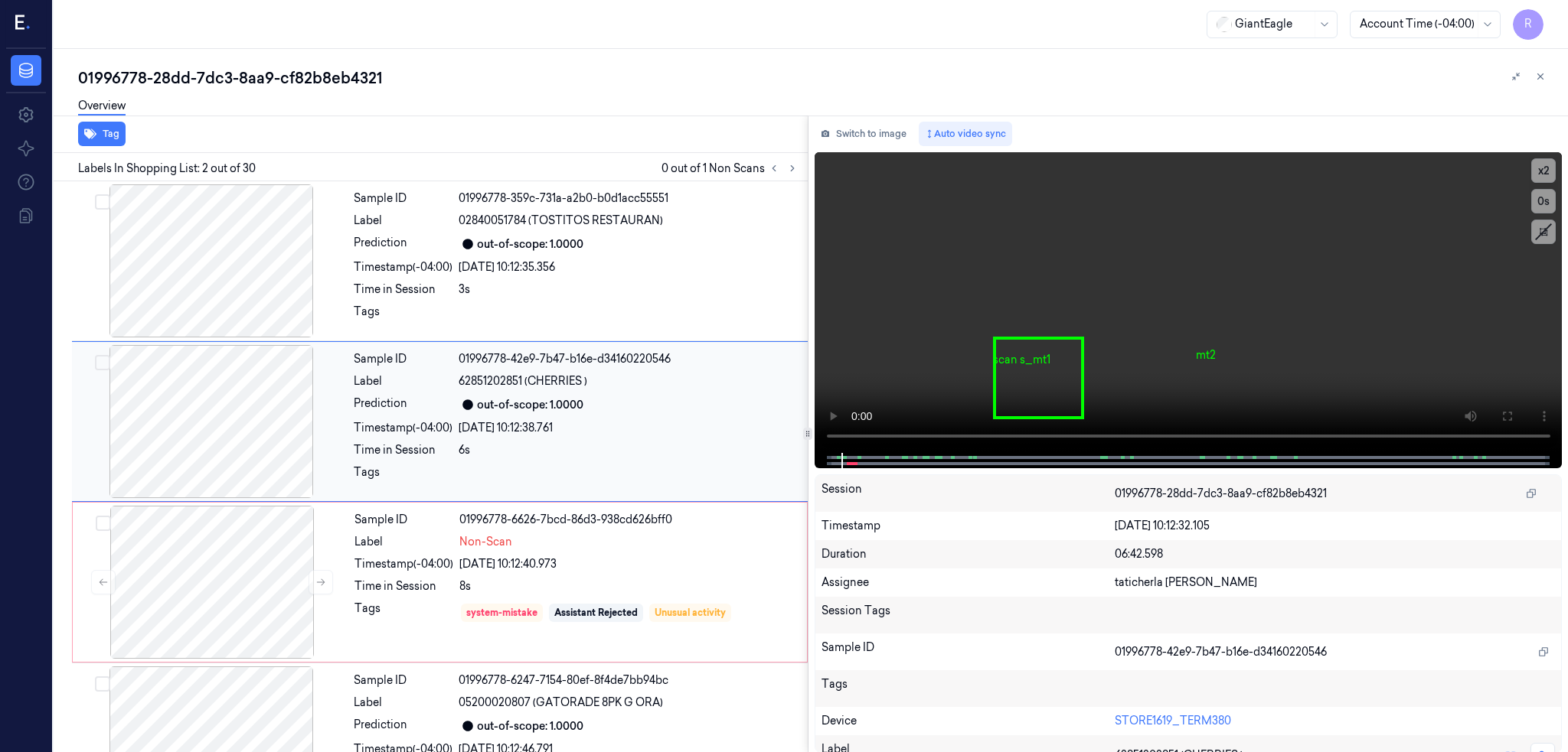
click at [235, 401] on div at bounding box center [211, 421] width 272 height 153
click at [1513, 418] on icon at bounding box center [1506, 416] width 12 height 12
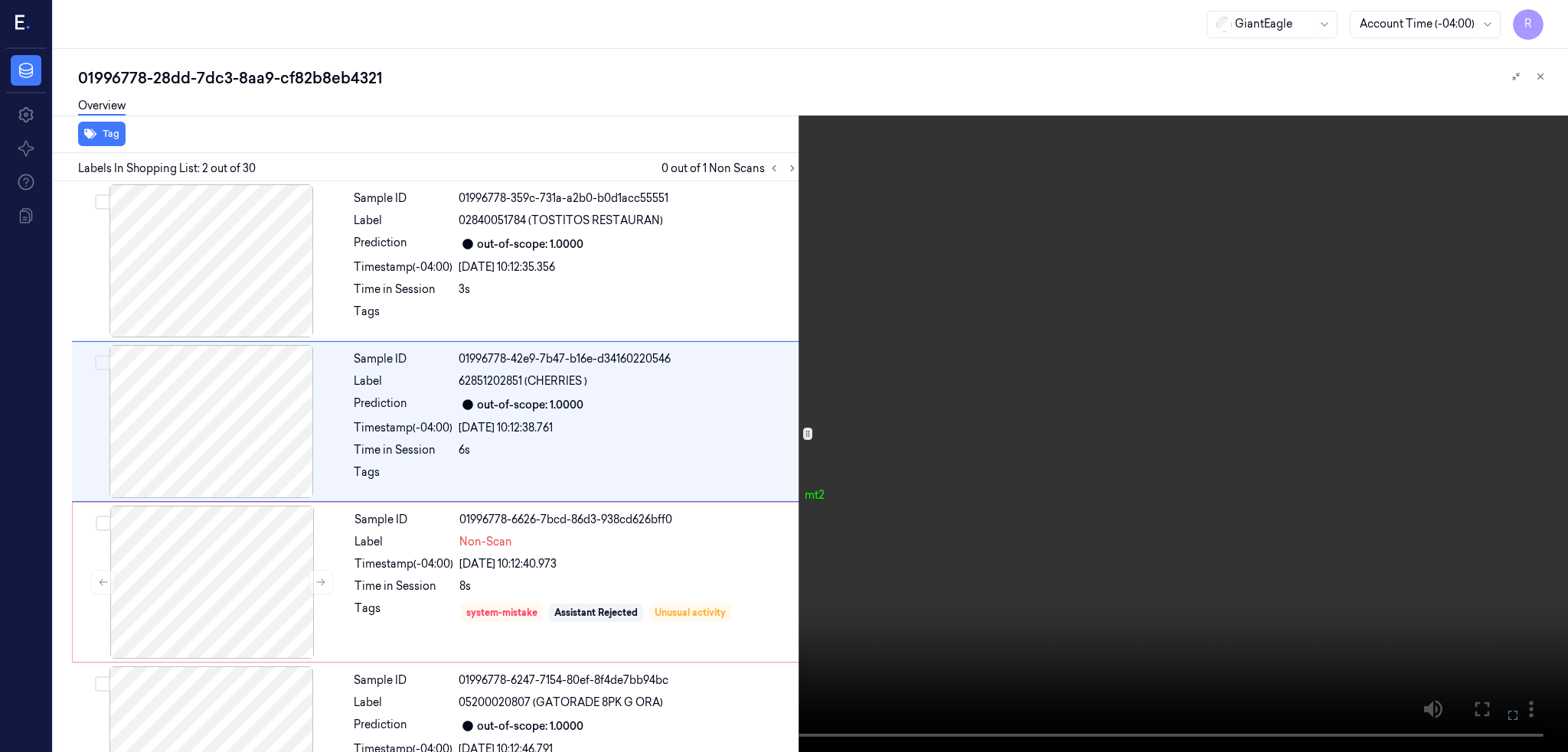
click at [819, 474] on video at bounding box center [784, 376] width 1568 height 752
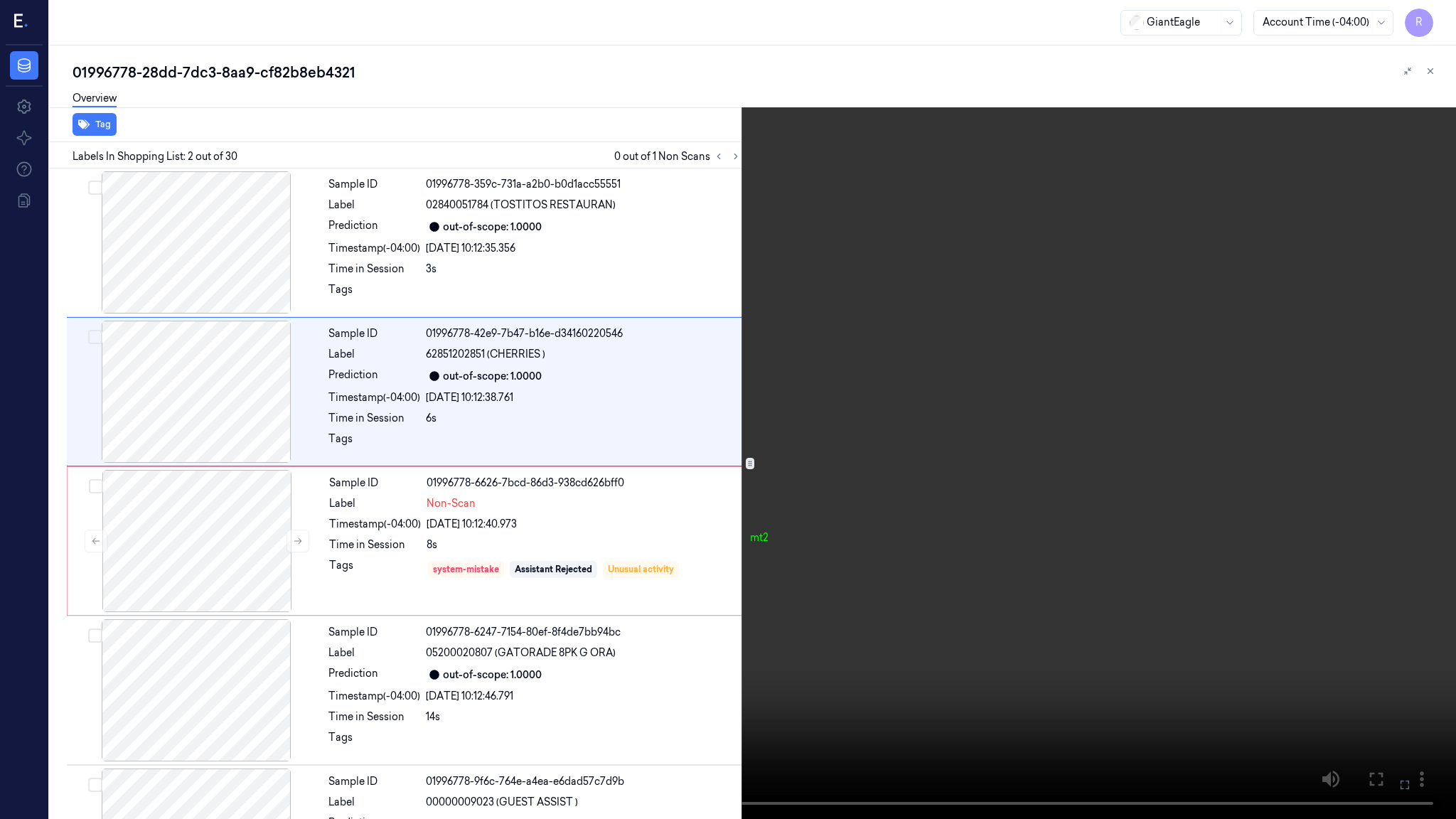
click at [760, 440] on video at bounding box center [728, 410] width 1456 height 819
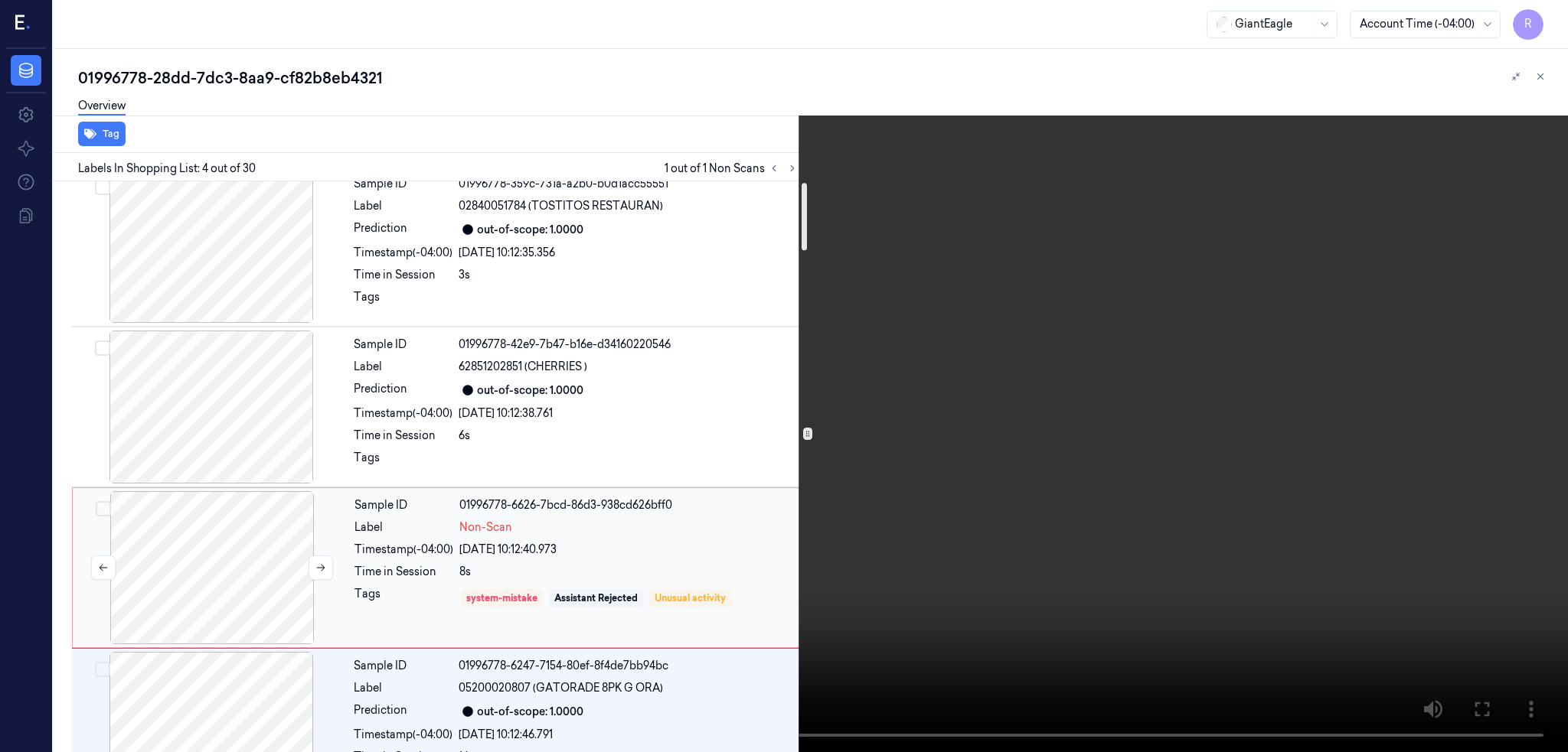
scroll to position [7, 0]
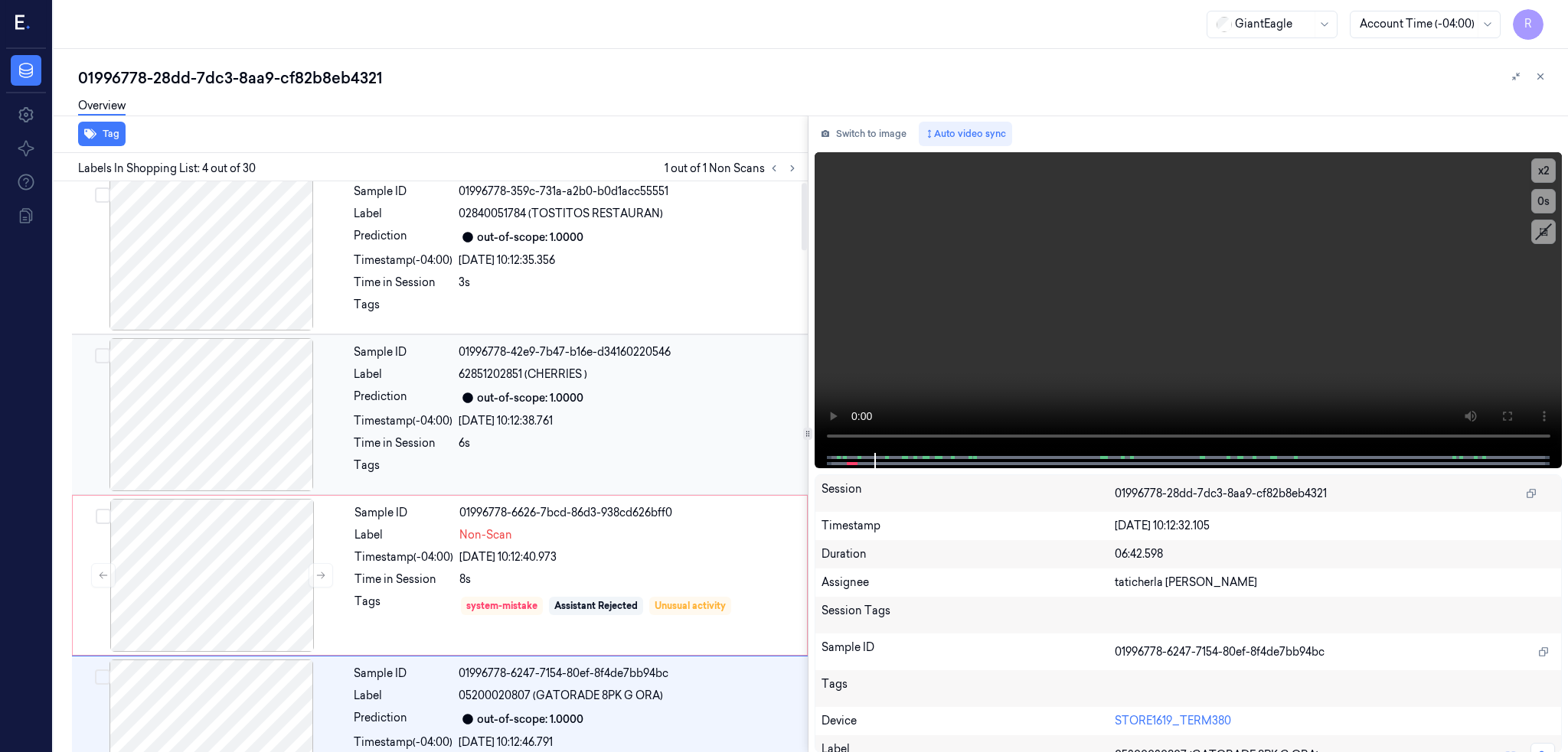
click at [243, 421] on div at bounding box center [211, 414] width 272 height 153
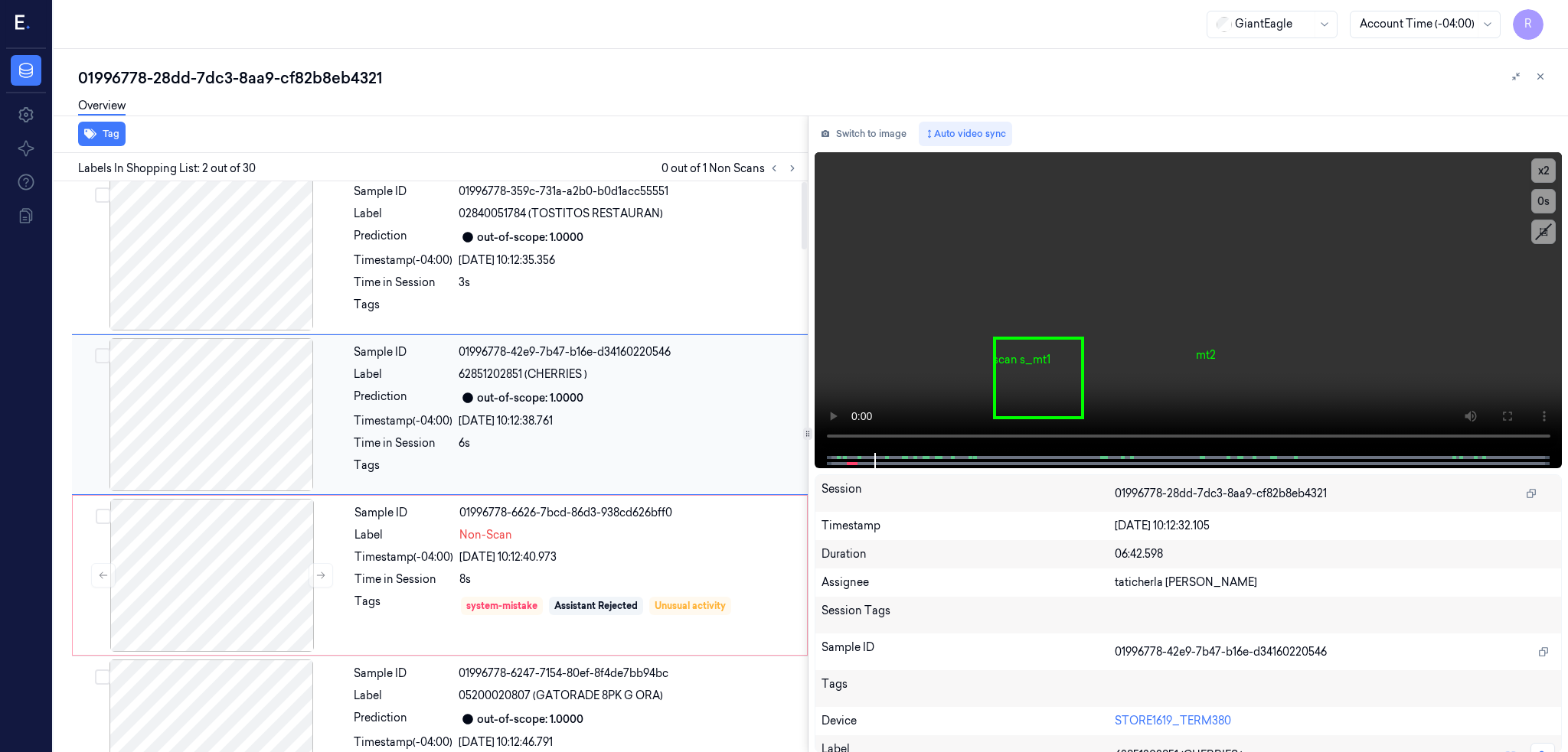
scroll to position [0, 0]
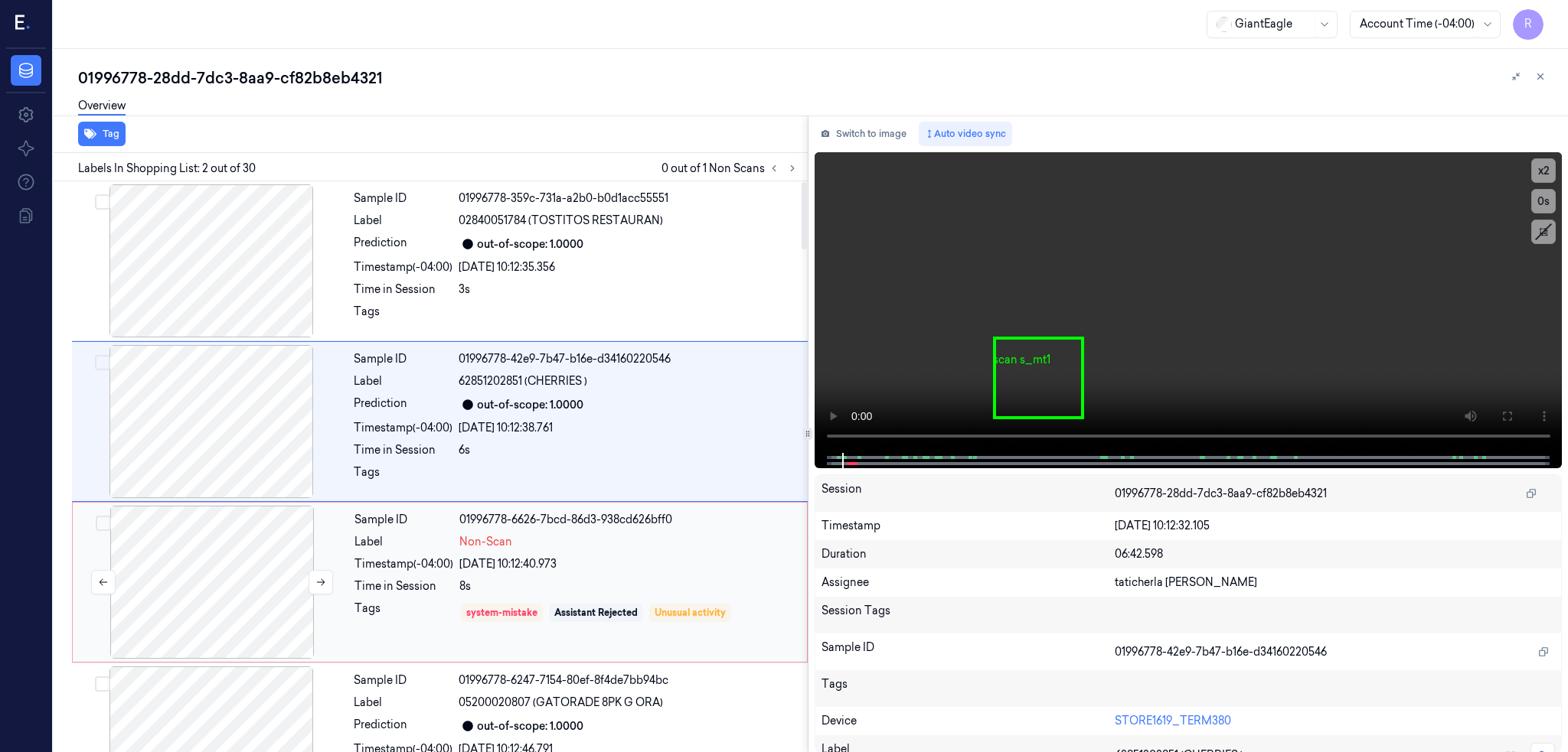
click at [215, 573] on div at bounding box center [212, 582] width 272 height 153
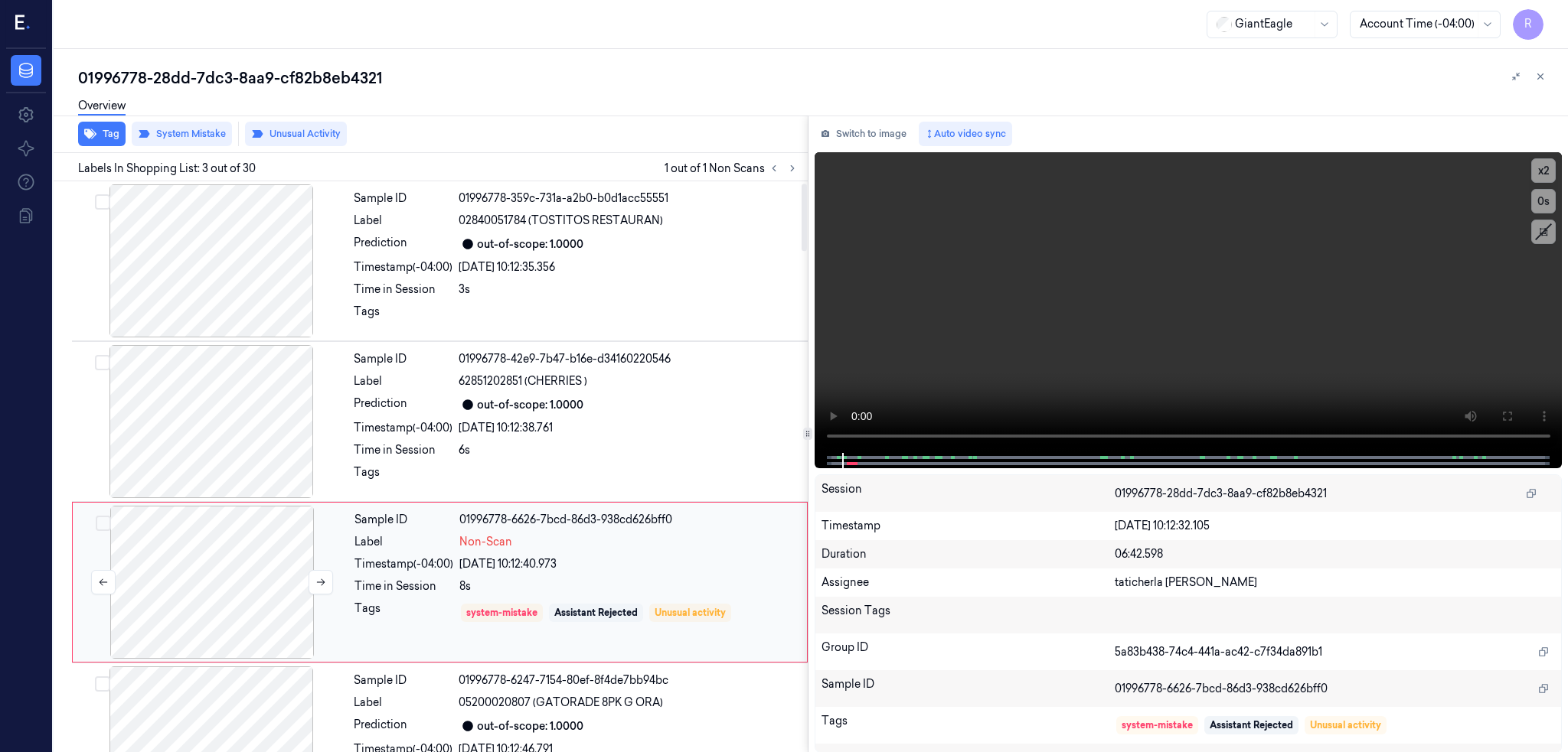
scroll to position [115, 0]
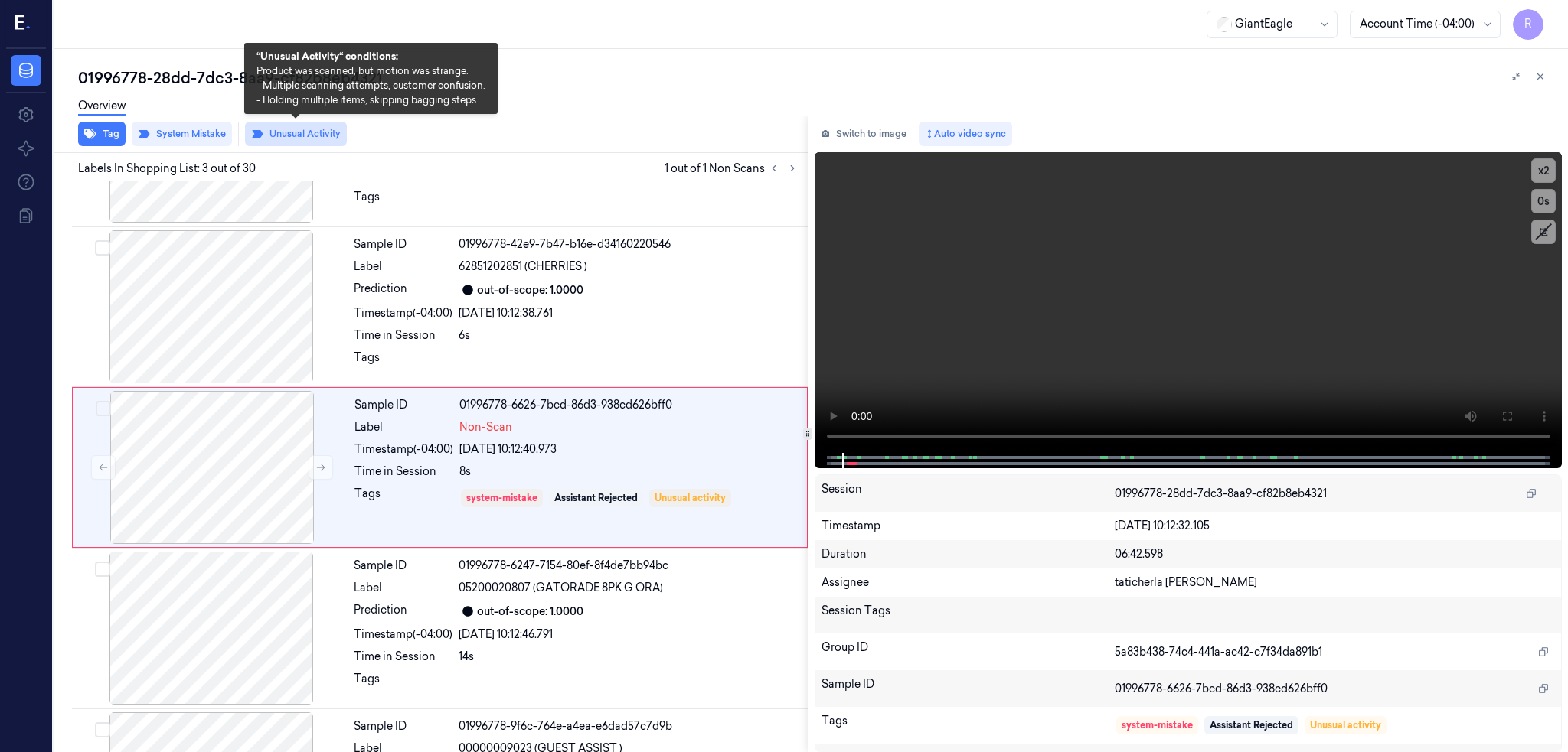
click at [309, 134] on button "Unusual Activity" at bounding box center [295, 134] width 102 height 25
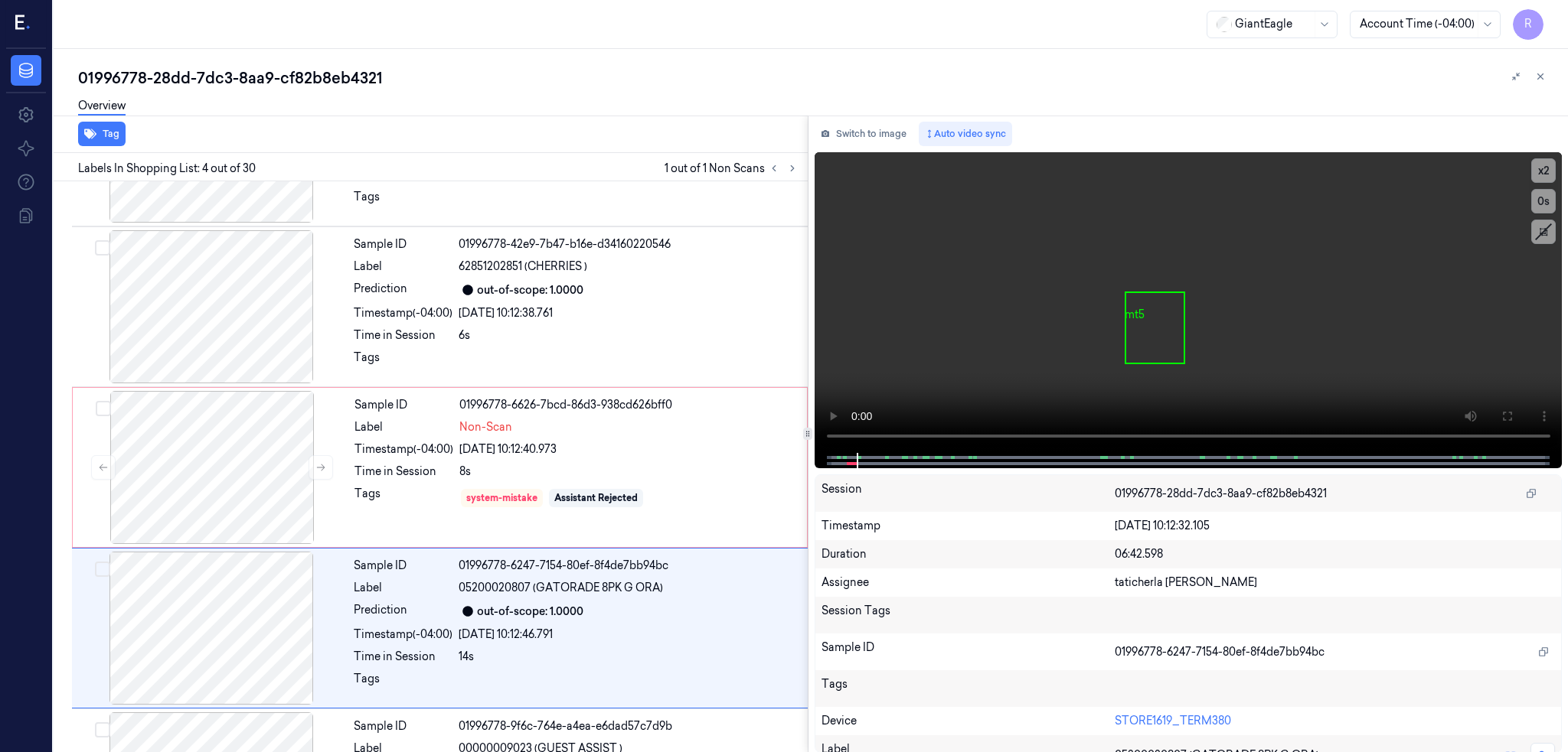
scroll to position [275, 0]
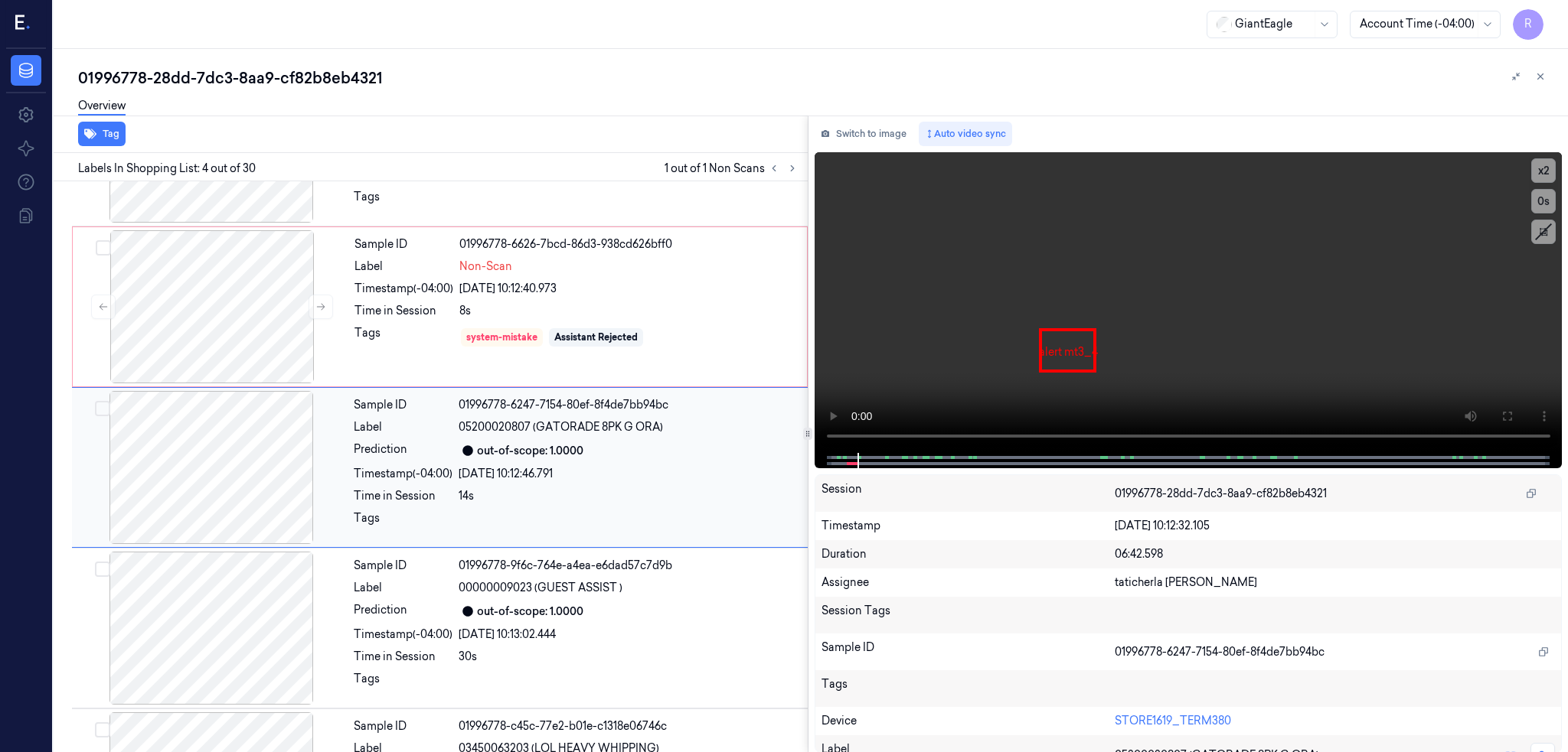
click at [226, 487] on div at bounding box center [211, 467] width 272 height 153
click at [201, 340] on div at bounding box center [212, 306] width 272 height 153
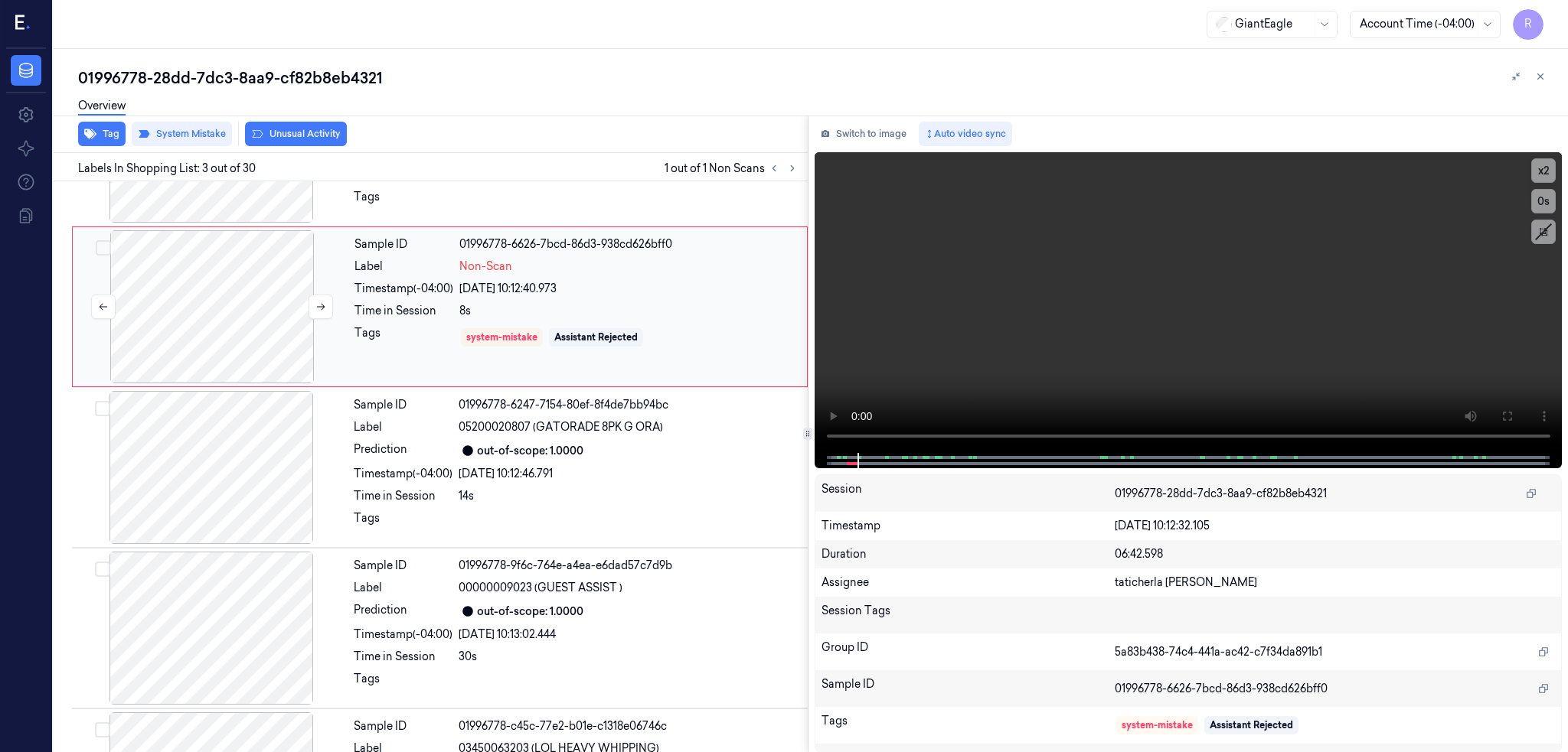
scroll to position [115, 0]
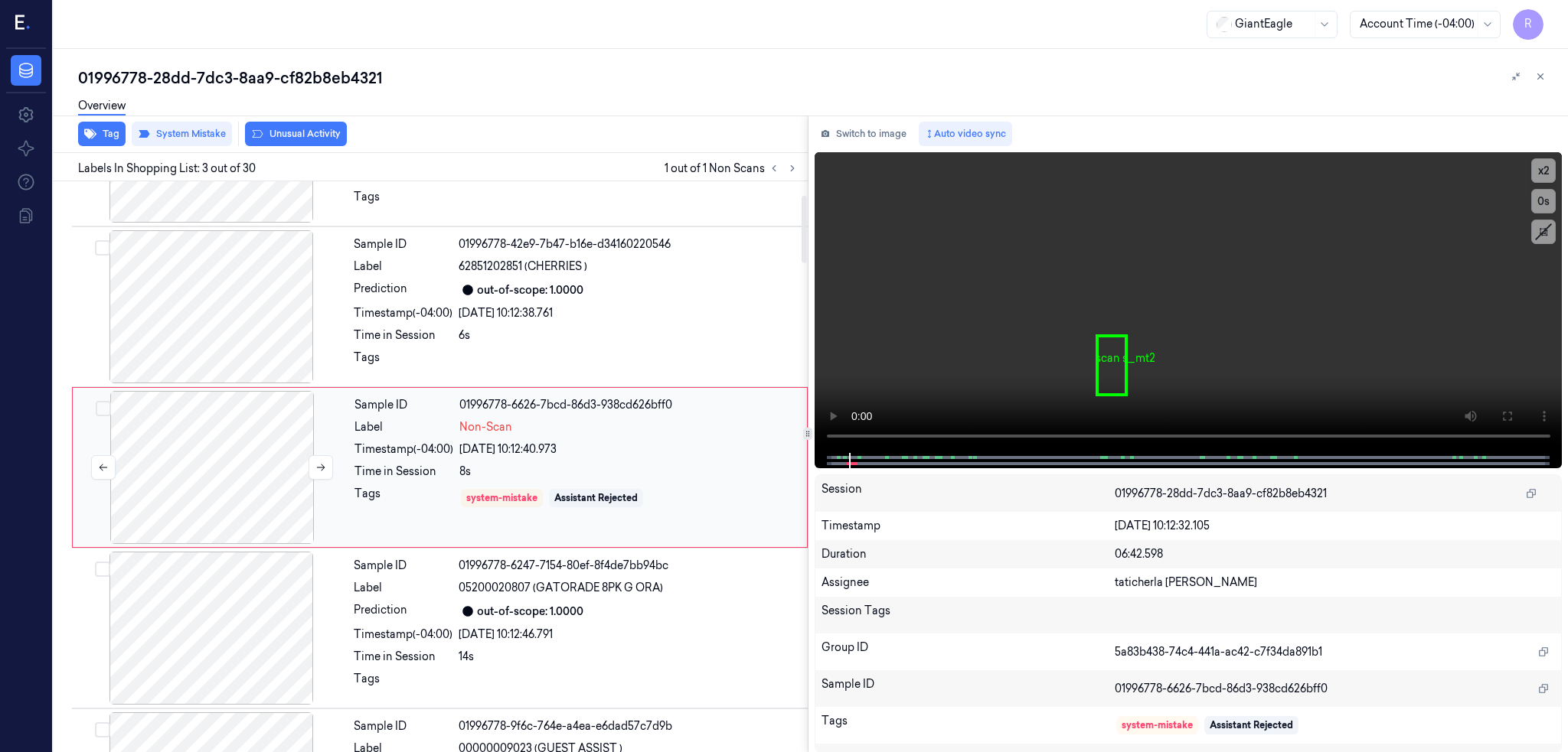
click at [234, 432] on div at bounding box center [212, 467] width 272 height 153
click at [315, 127] on button "Unusual Activity" at bounding box center [295, 134] width 102 height 25
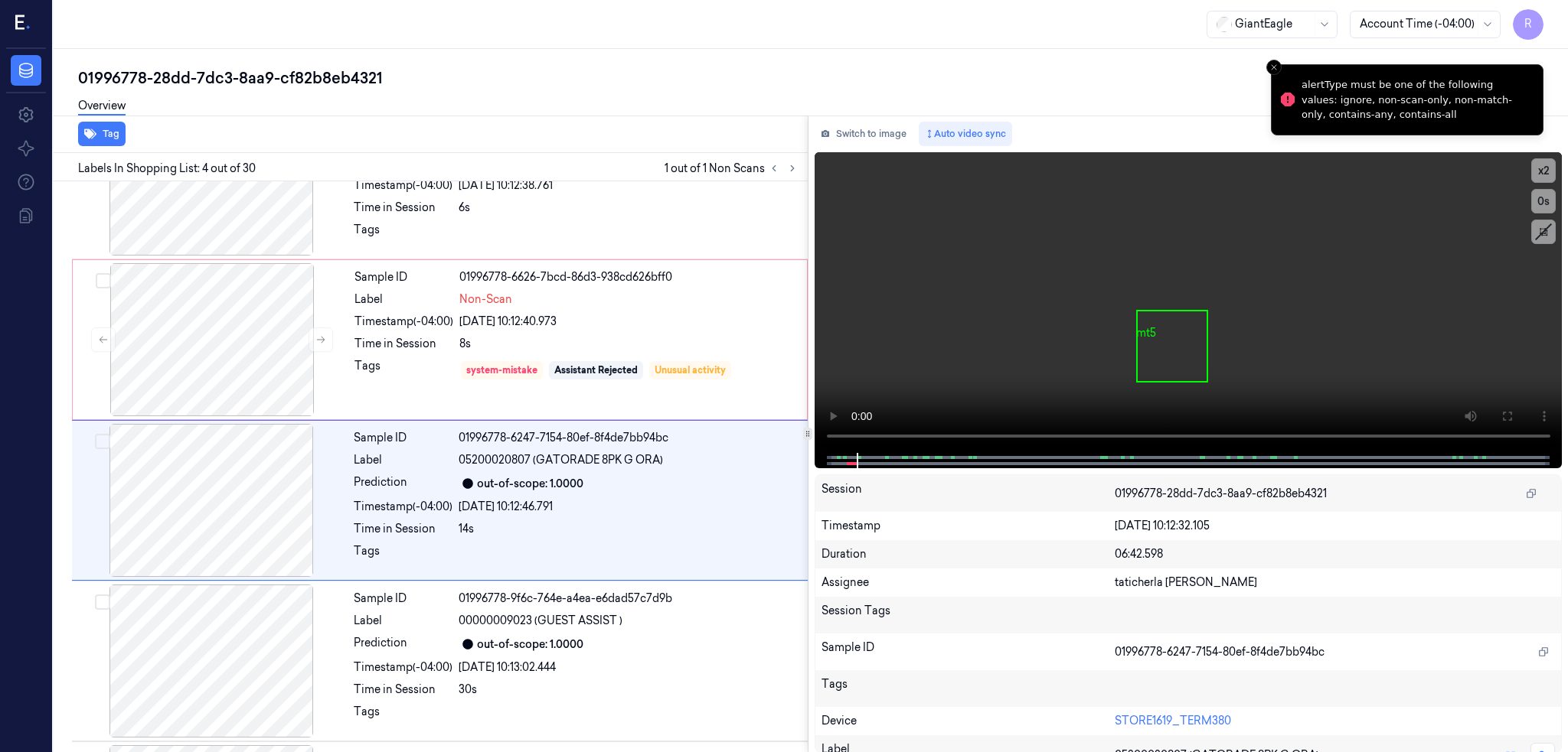
scroll to position [275, 0]
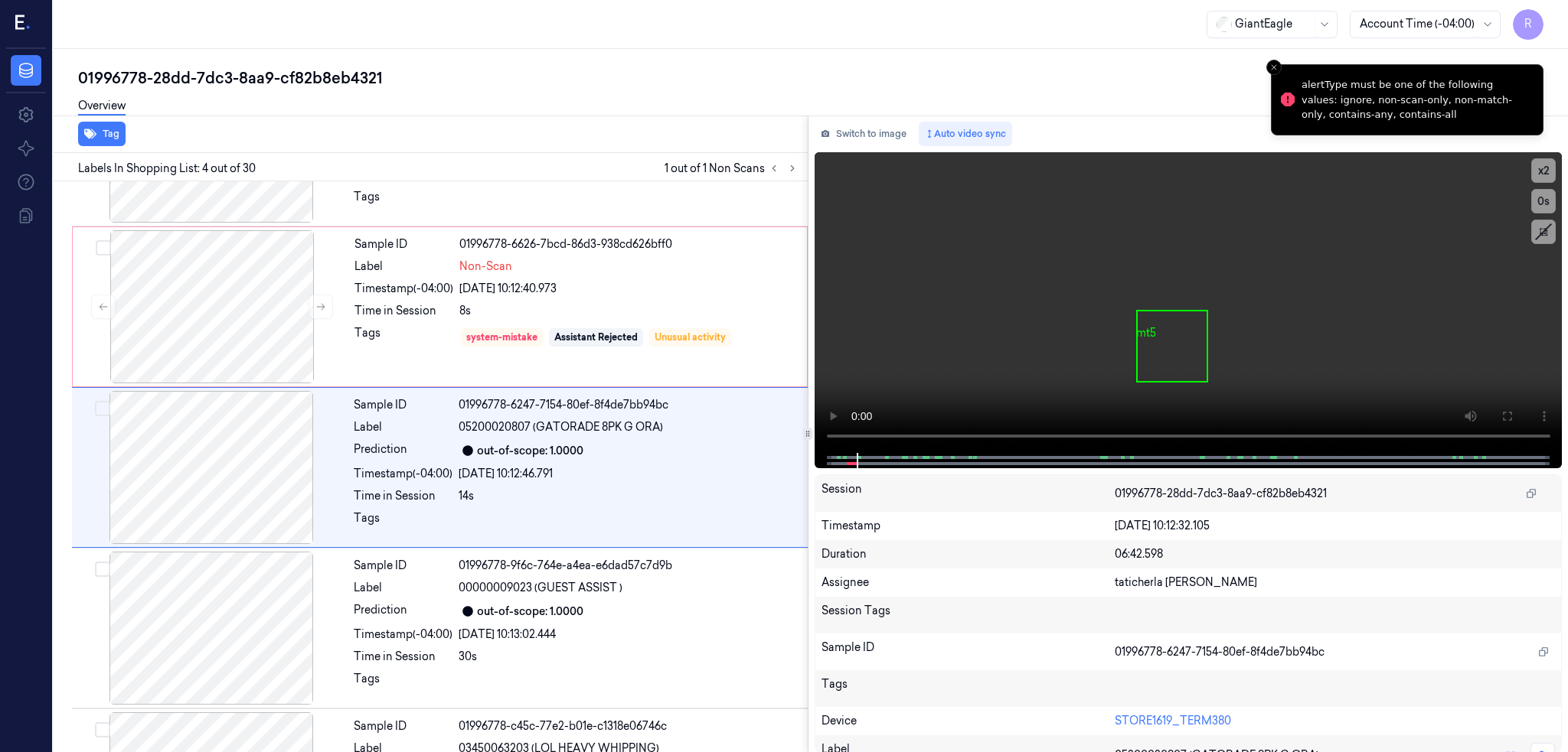
click at [303, 74] on div "01996778-28dd-7dc3-8aa9-cf82b8eb4321" at bounding box center [817, 78] width 1478 height 21
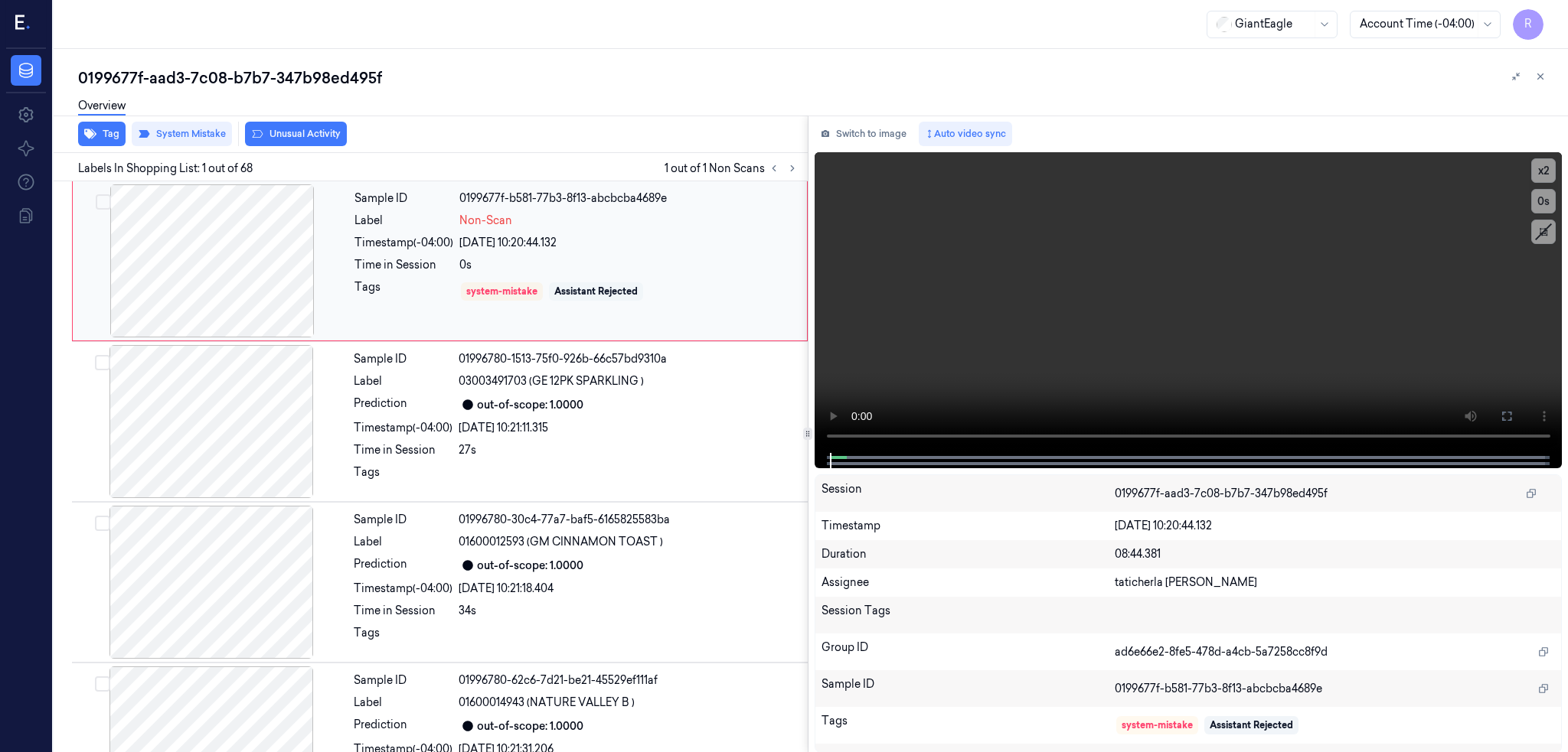
click at [157, 266] on div at bounding box center [212, 260] width 272 height 153
click at [252, 279] on div at bounding box center [212, 260] width 272 height 153
click at [245, 267] on div at bounding box center [212, 260] width 272 height 153
click at [1513, 421] on icon at bounding box center [1506, 416] width 12 height 12
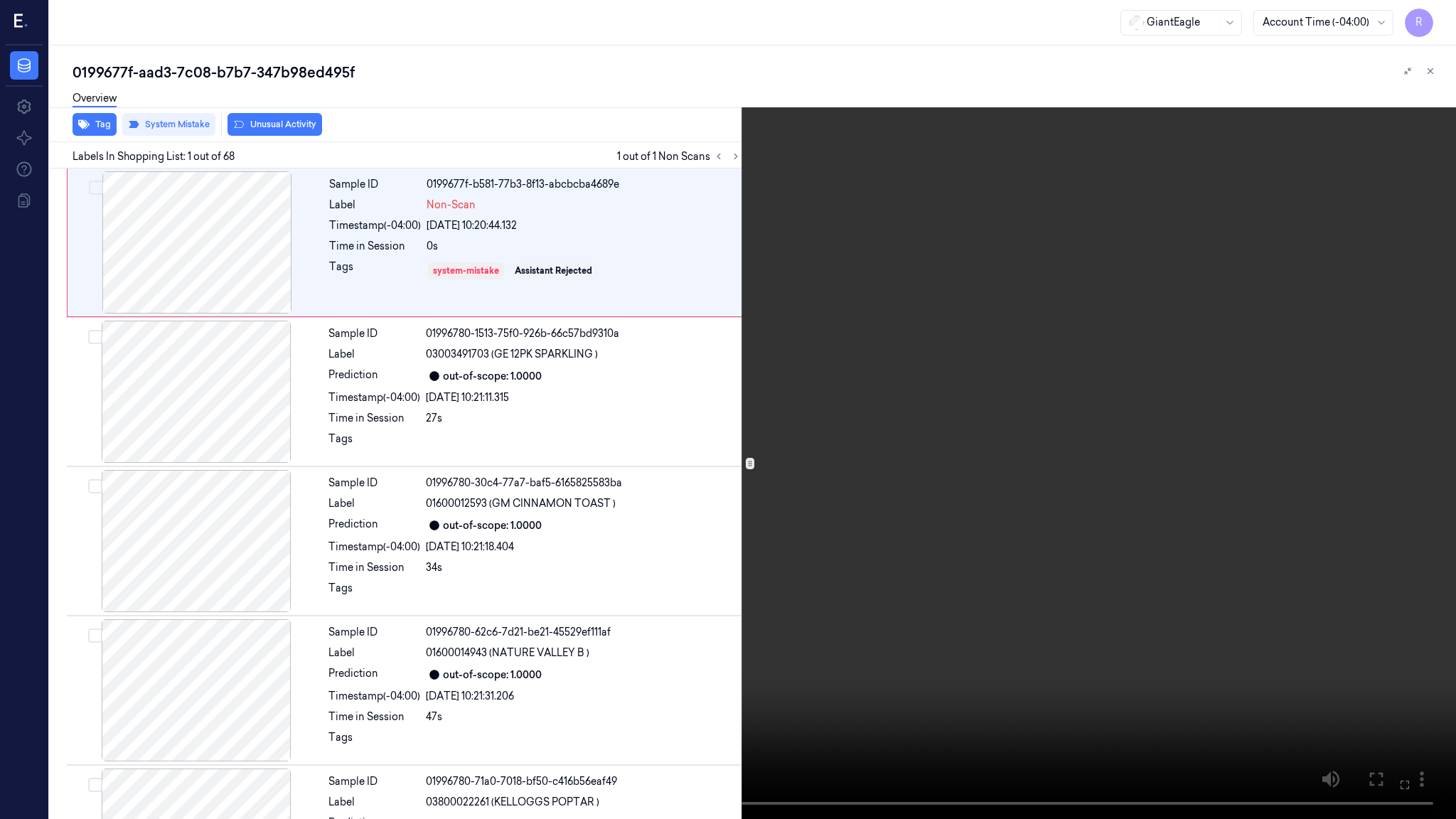
click at [426, 620] on video at bounding box center [728, 410] width 1456 height 819
click at [313, 665] on video at bounding box center [728, 410] width 1456 height 819
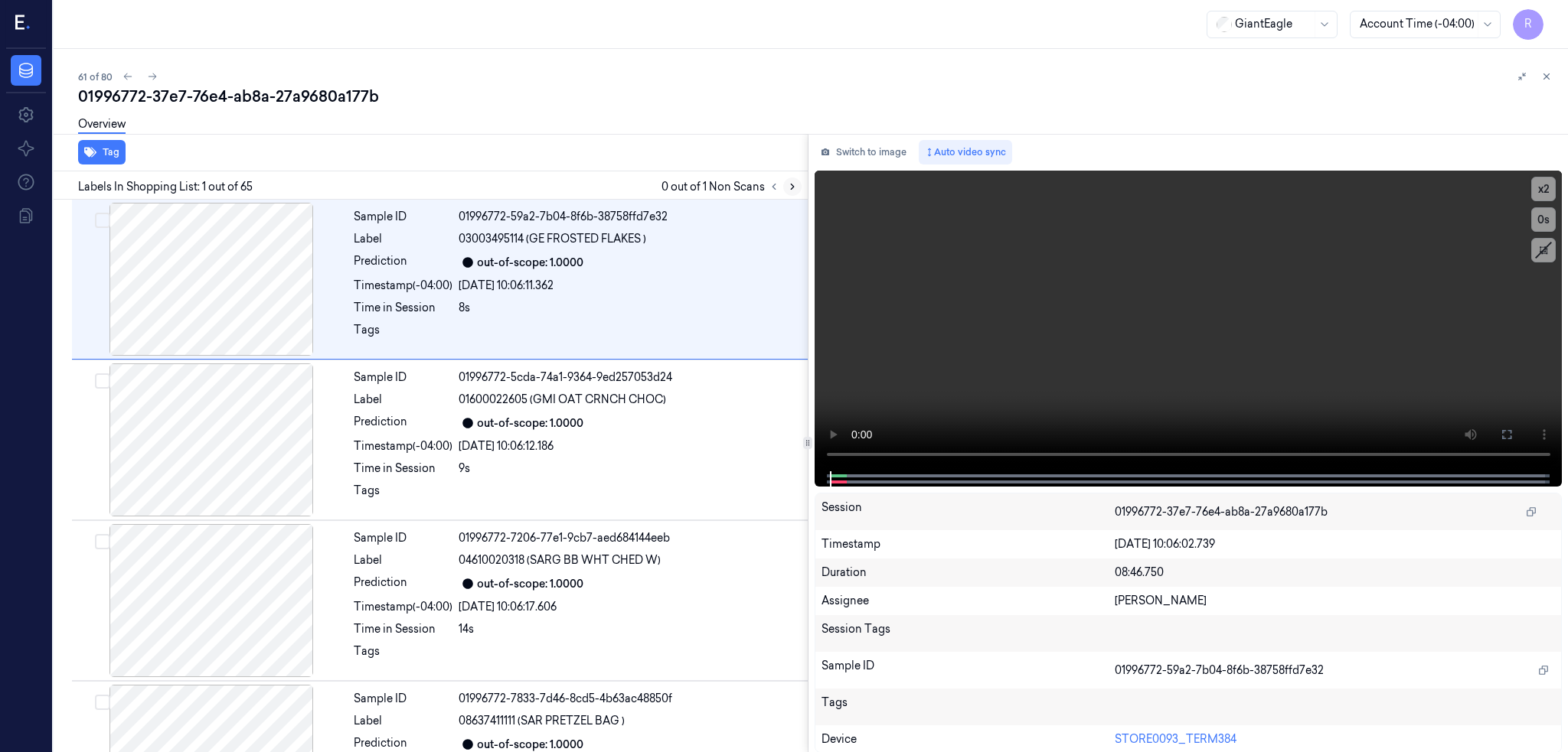
click at [797, 184] on icon at bounding box center [793, 187] width 11 height 11
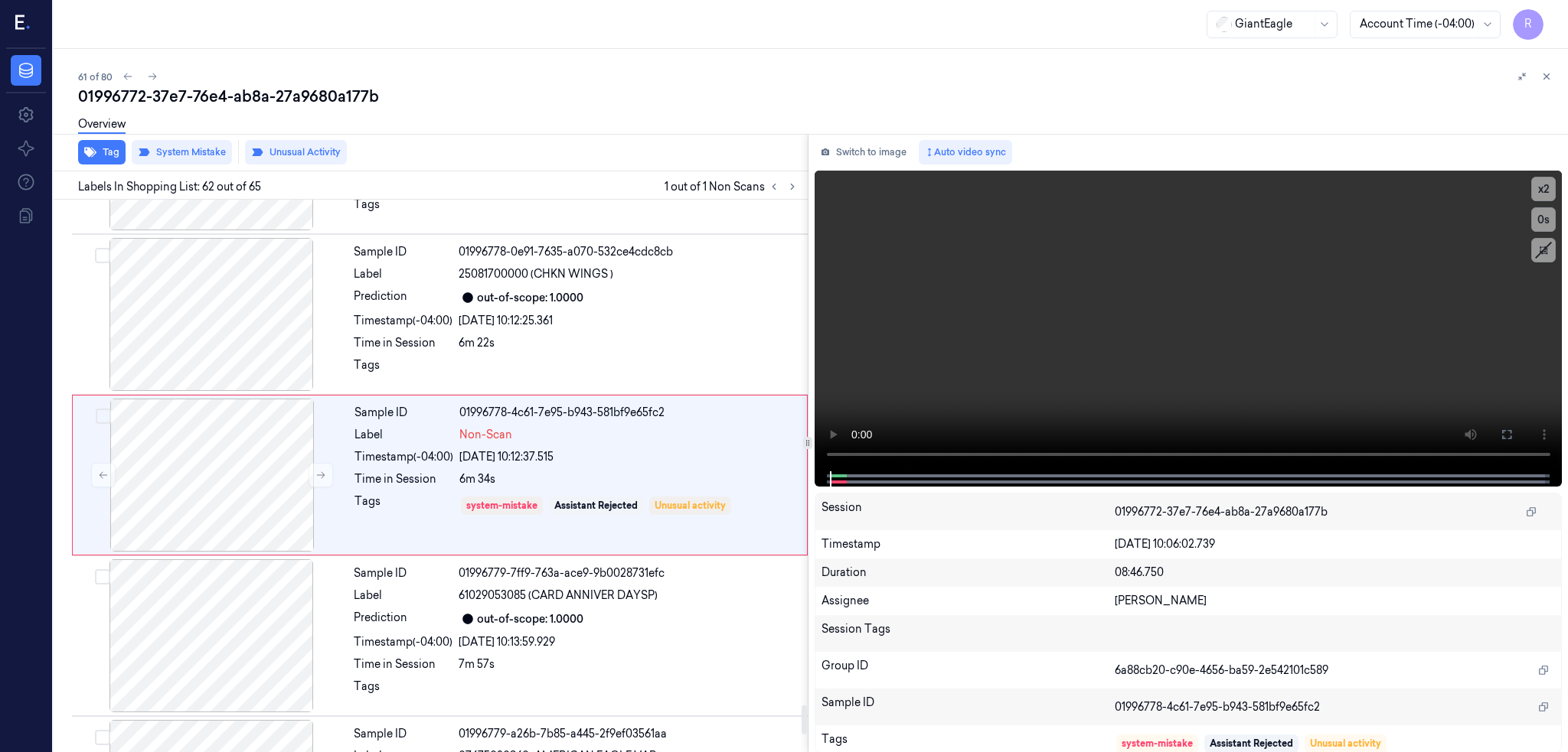
scroll to position [9611, 0]
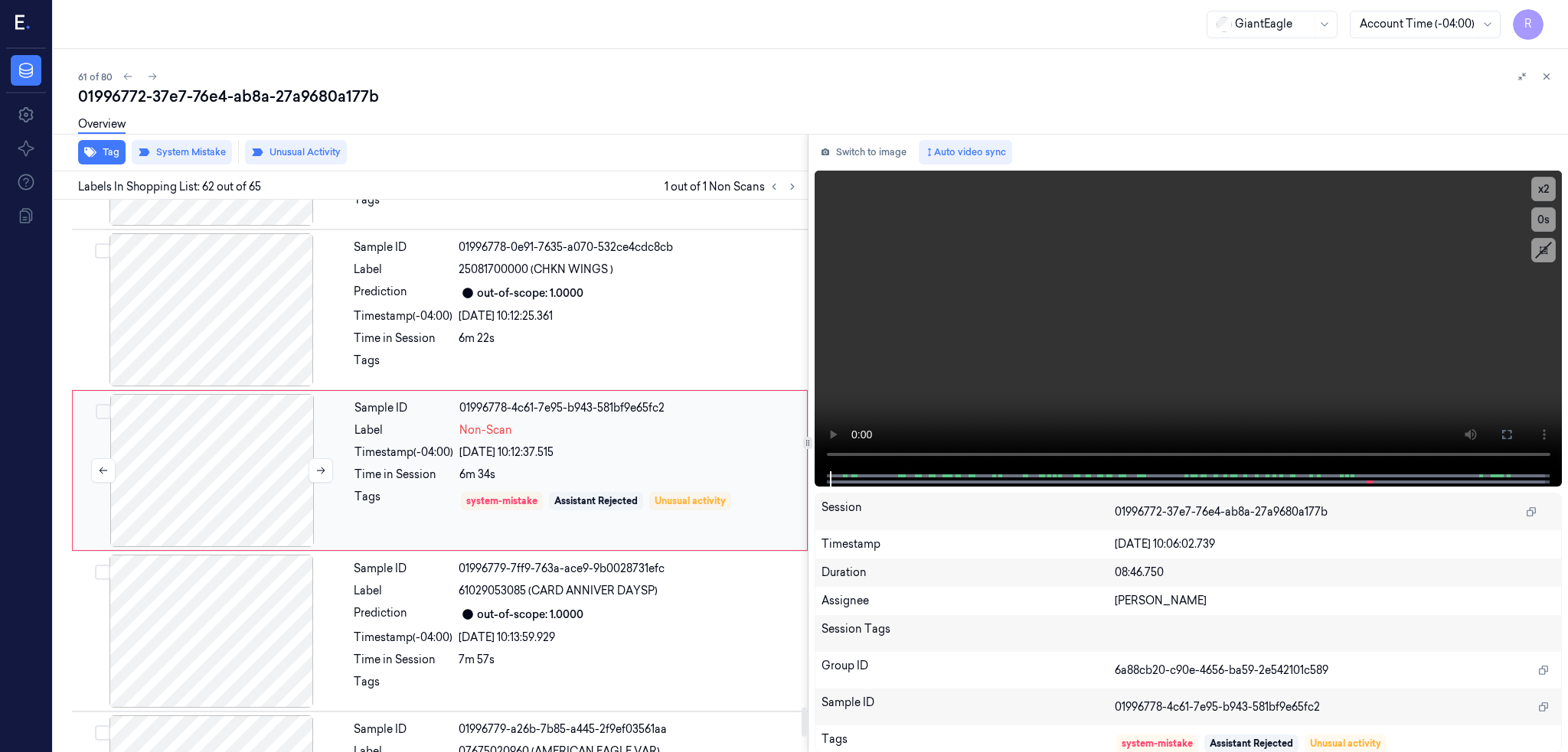
click at [213, 484] on div at bounding box center [212, 470] width 272 height 153
click at [221, 354] on div at bounding box center [211, 310] width 272 height 153
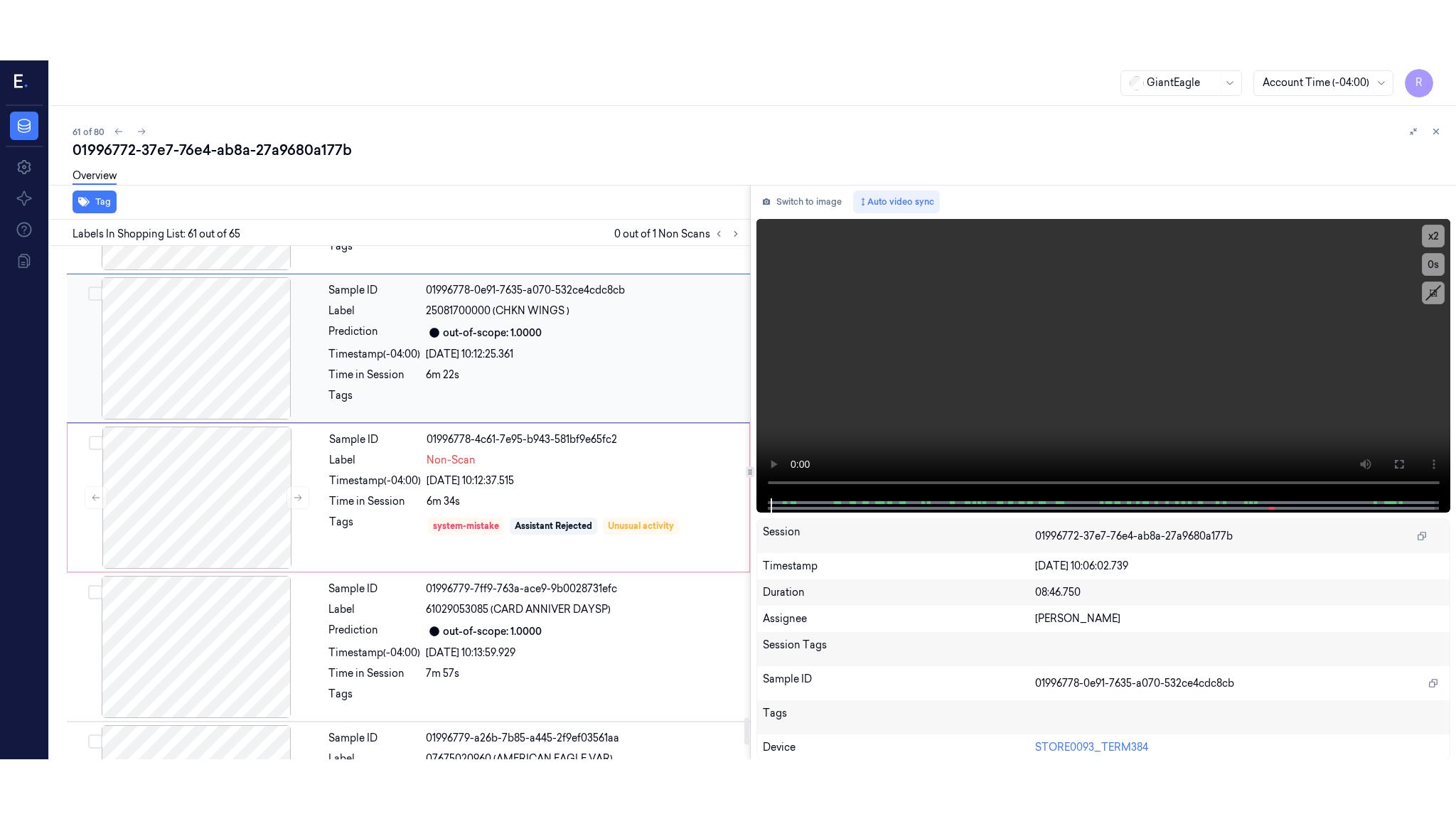
scroll to position [8777, 0]
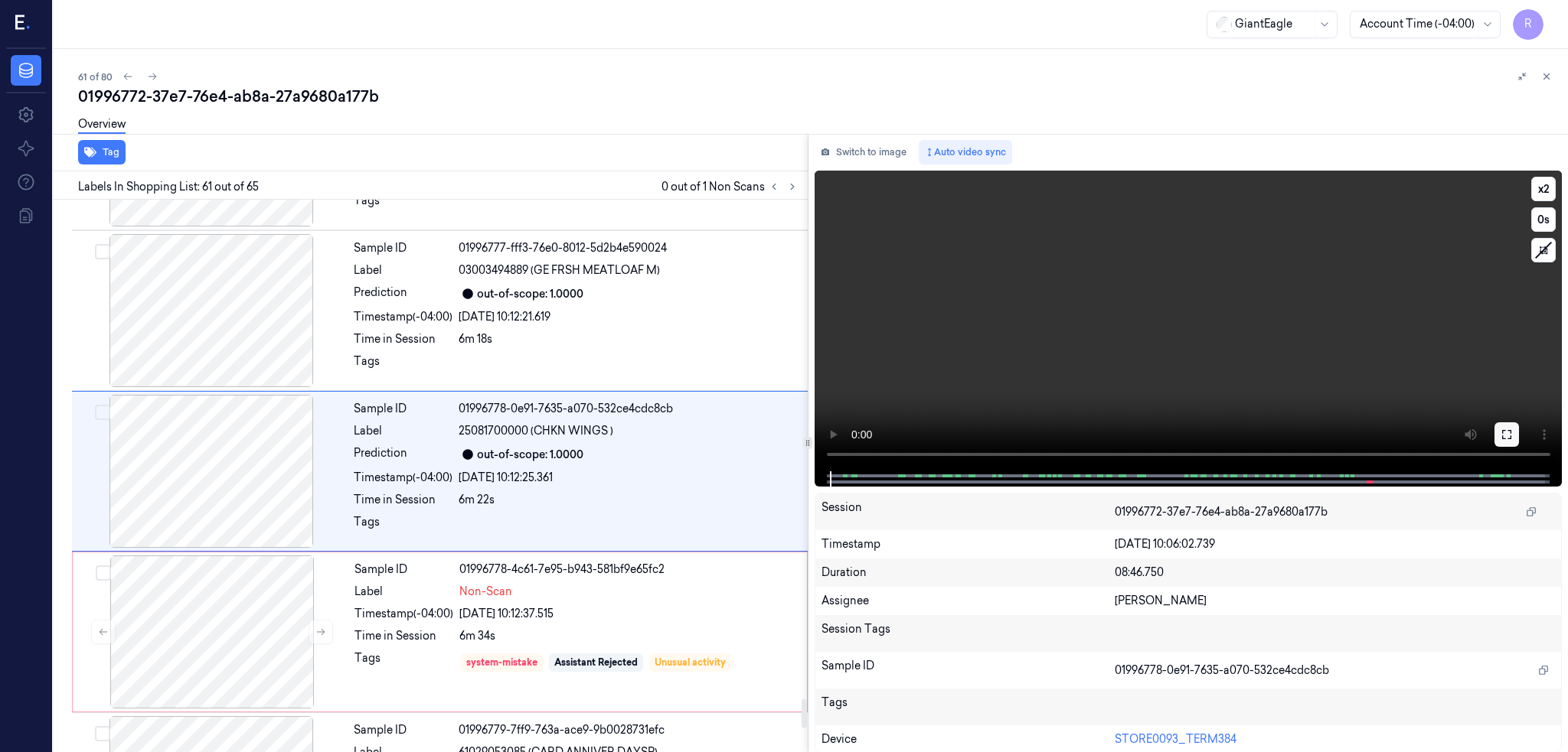
click at [1511, 431] on icon at bounding box center [1507, 435] width 10 height 9
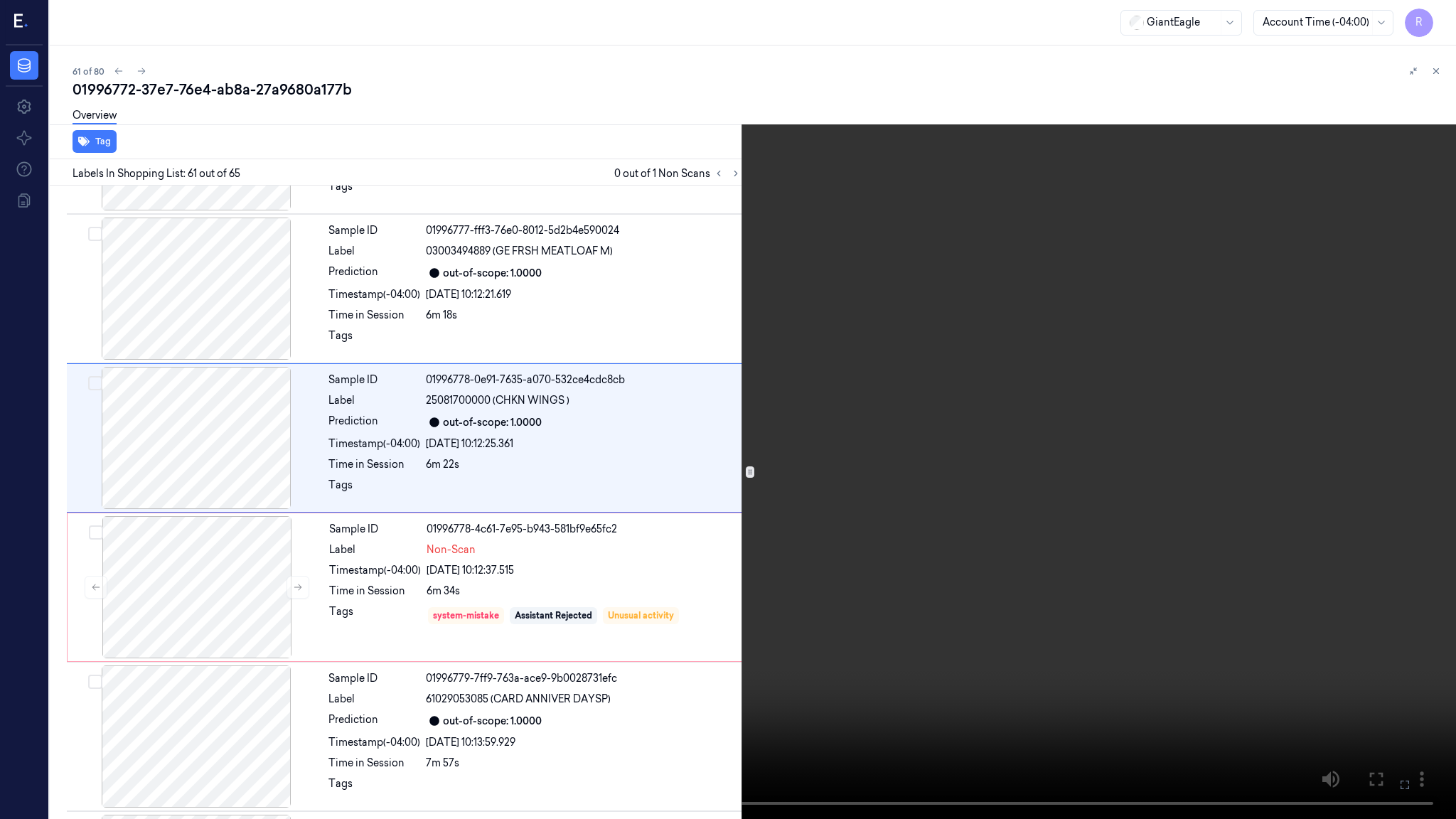
click at [763, 473] on video at bounding box center [728, 410] width 1456 height 819
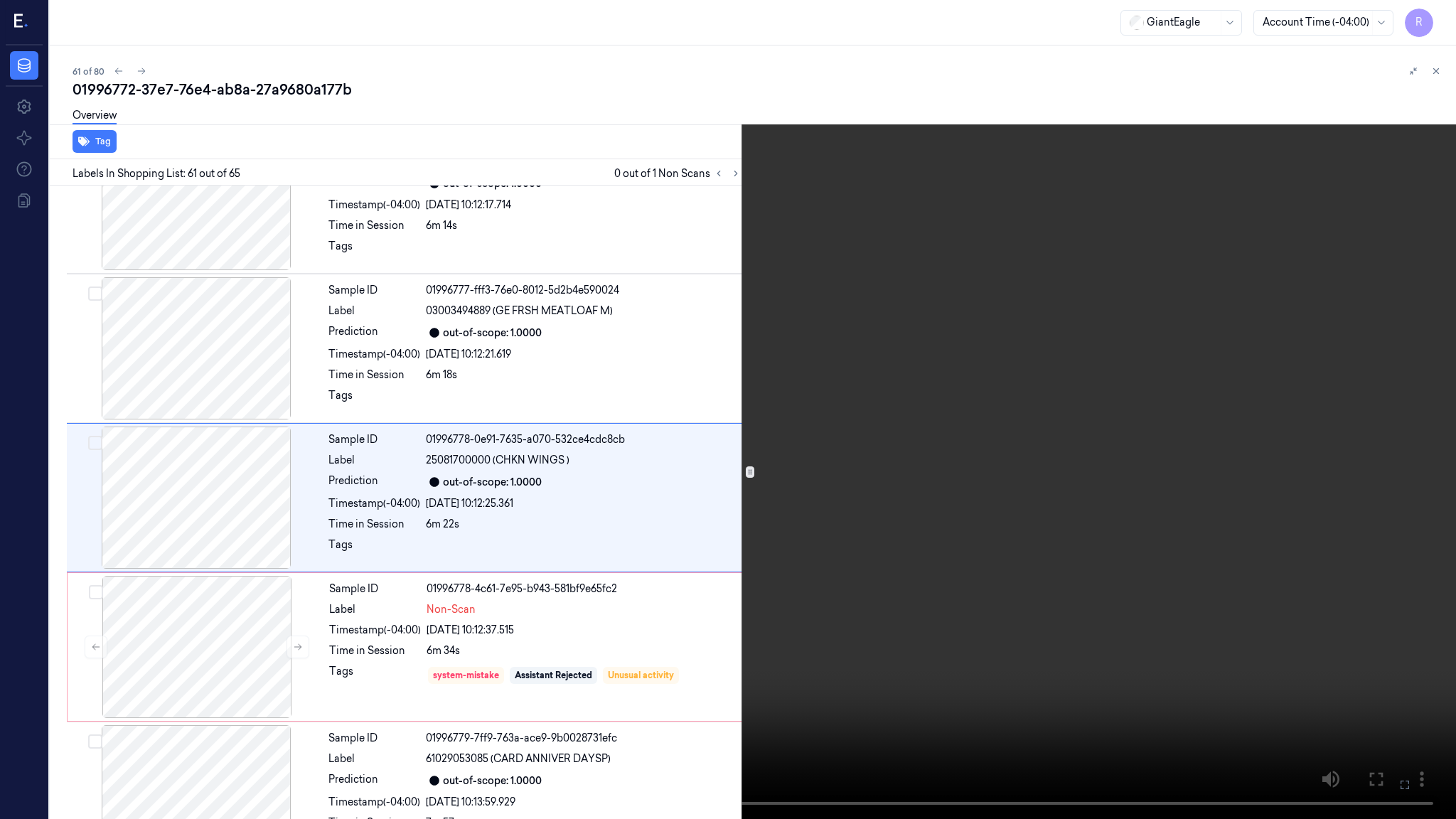
click at [354, 632] on video at bounding box center [728, 410] width 1456 height 819
click at [600, 570] on video at bounding box center [728, 410] width 1456 height 819
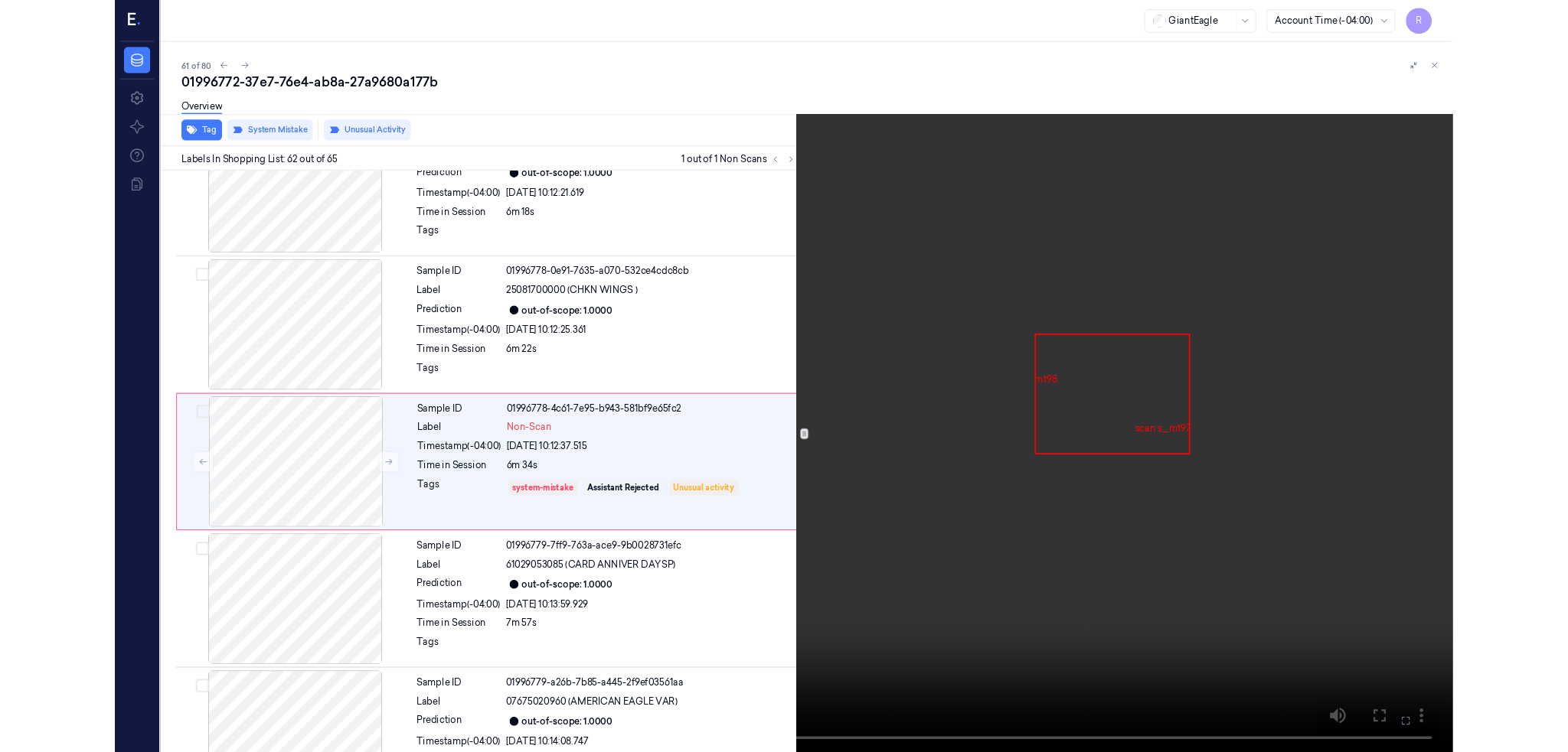
scroll to position [9546, 0]
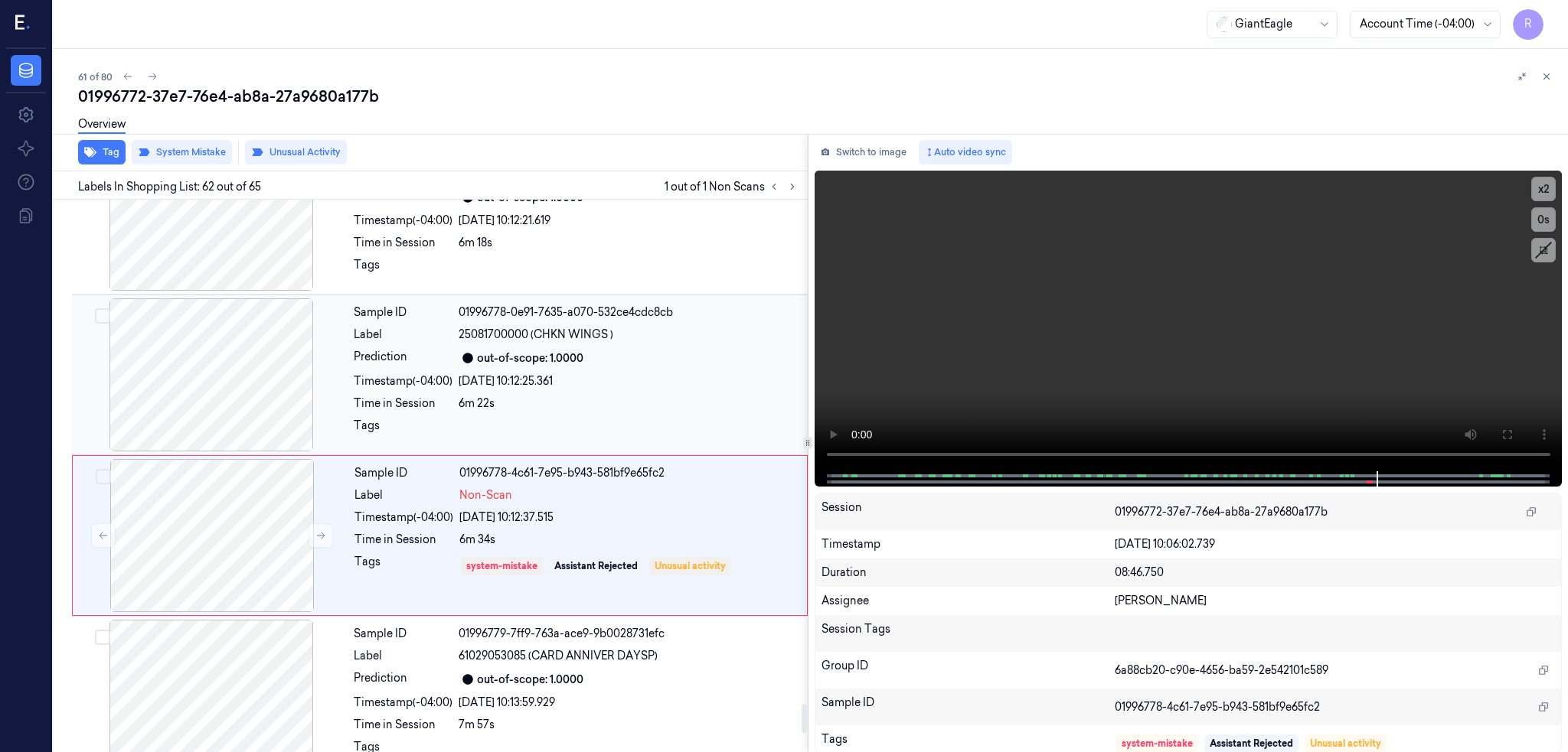
click at [254, 397] on div at bounding box center [211, 374] width 272 height 153
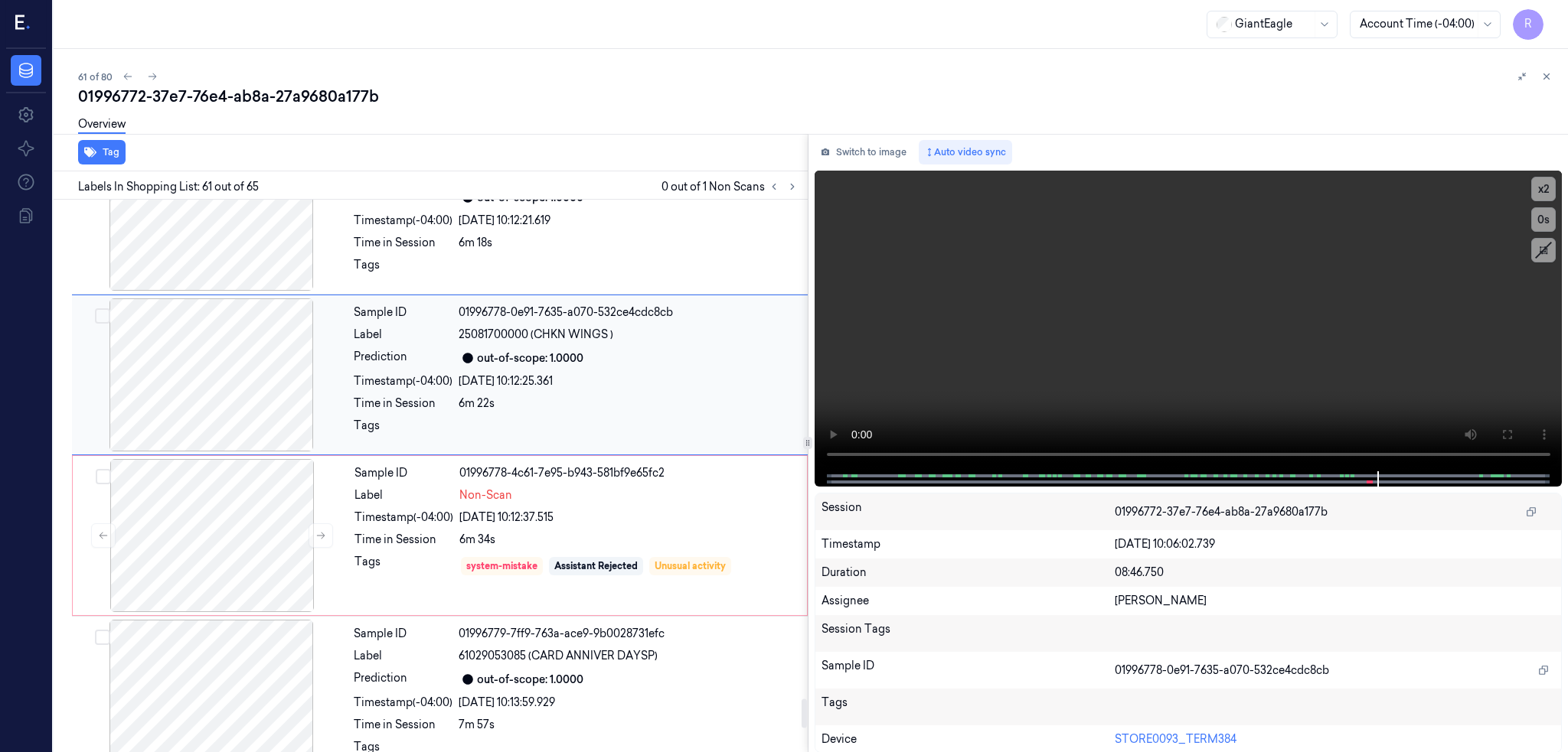
scroll to position [9450, 0]
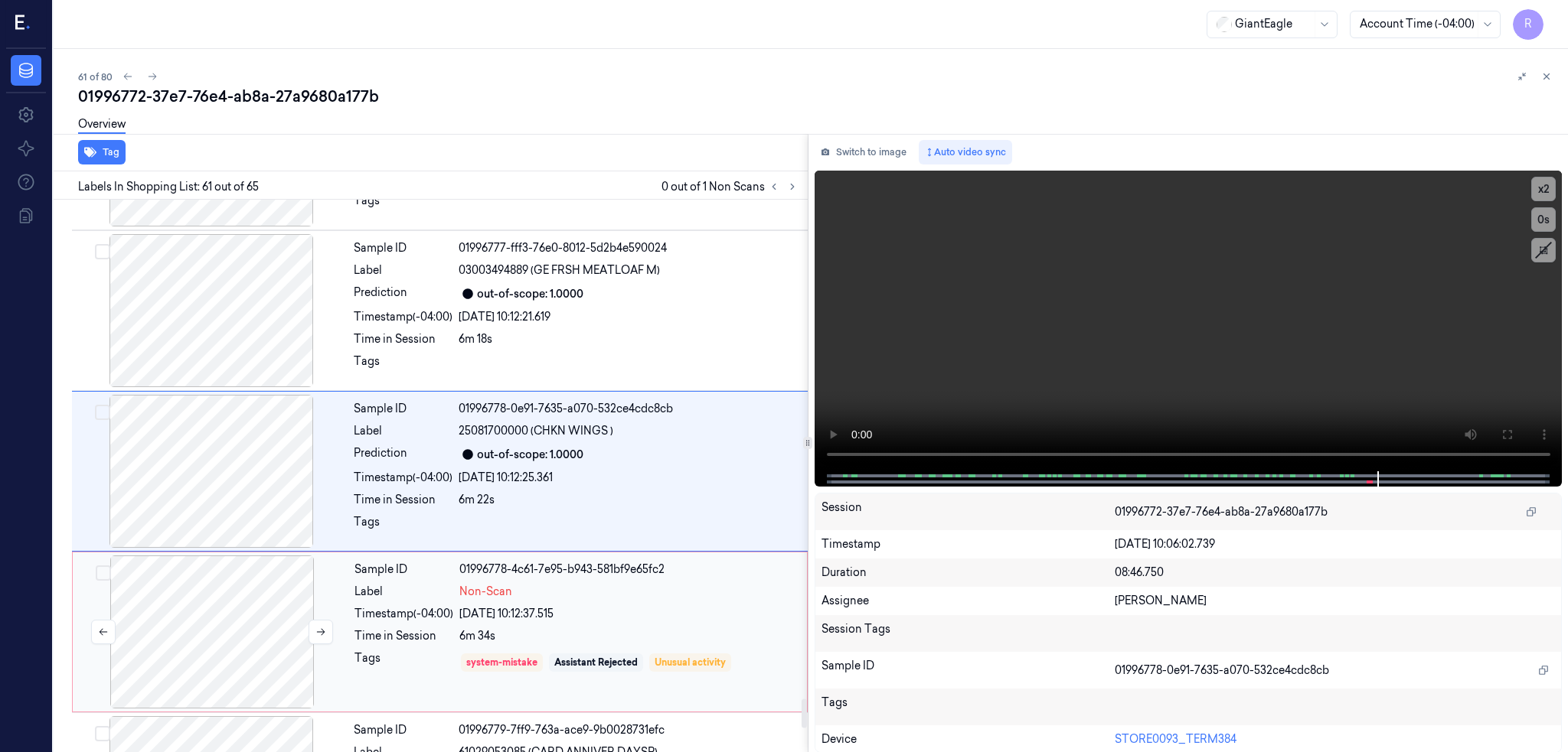
click at [206, 650] on div at bounding box center [212, 632] width 272 height 153
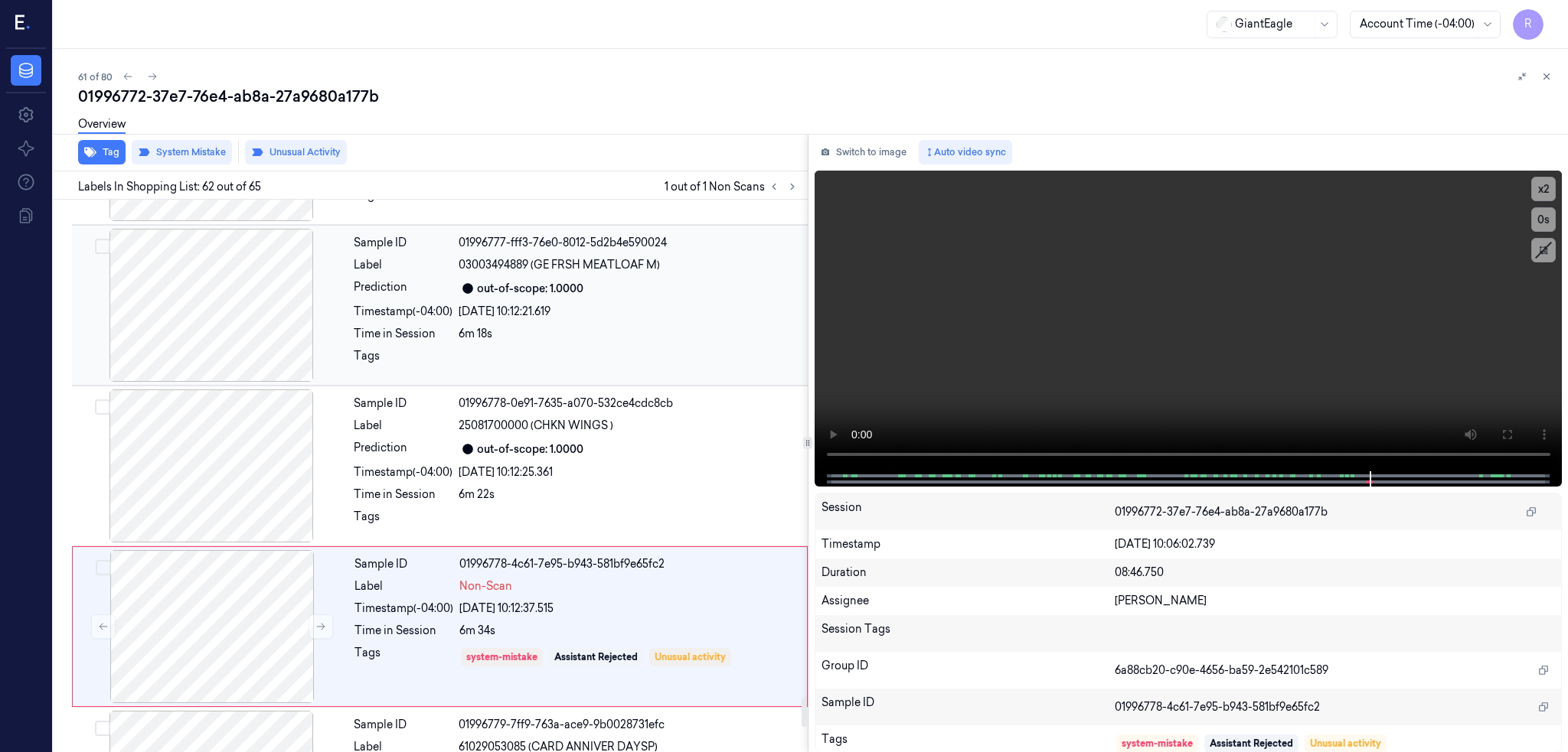
scroll to position [9406, 0]
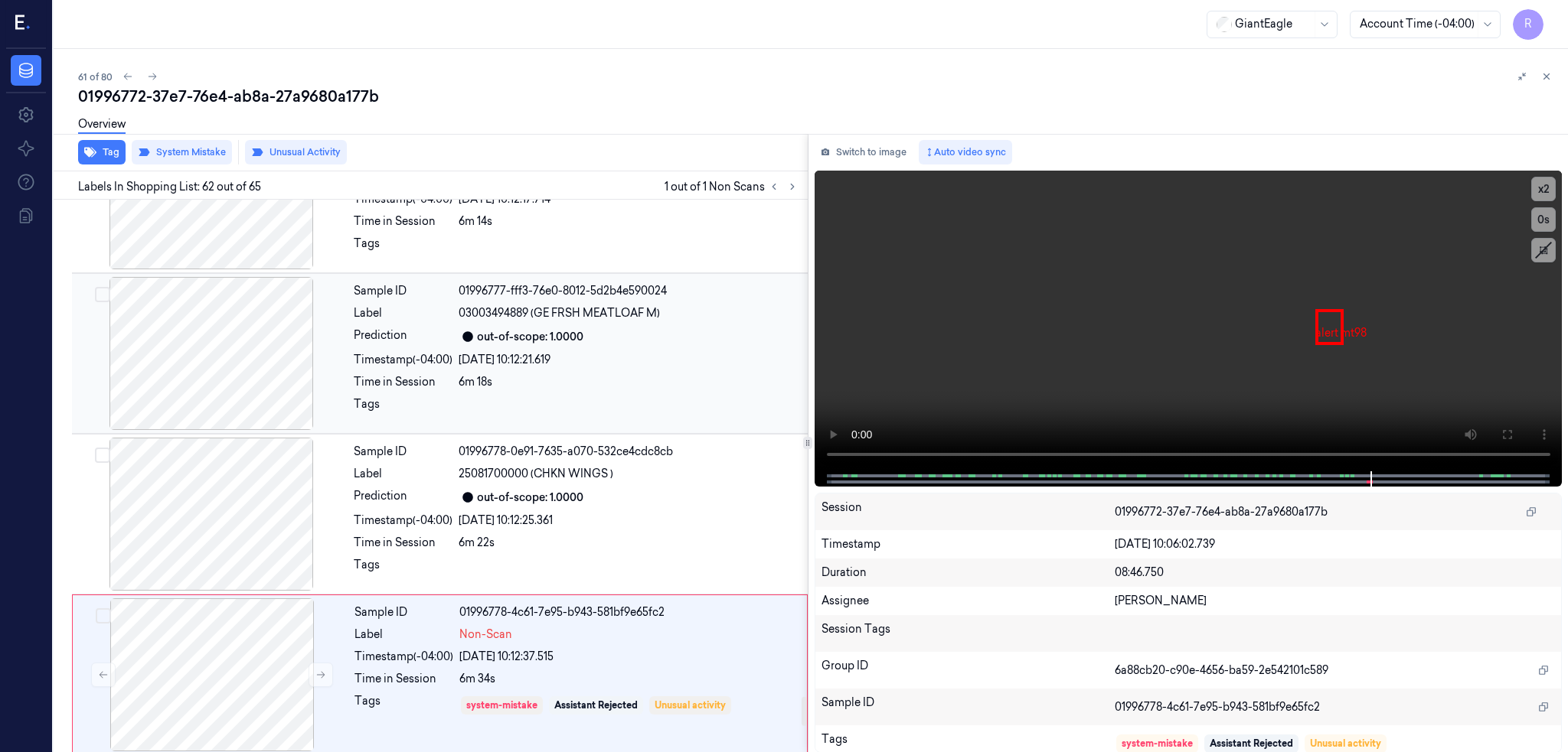
click at [215, 397] on div at bounding box center [211, 353] width 272 height 153
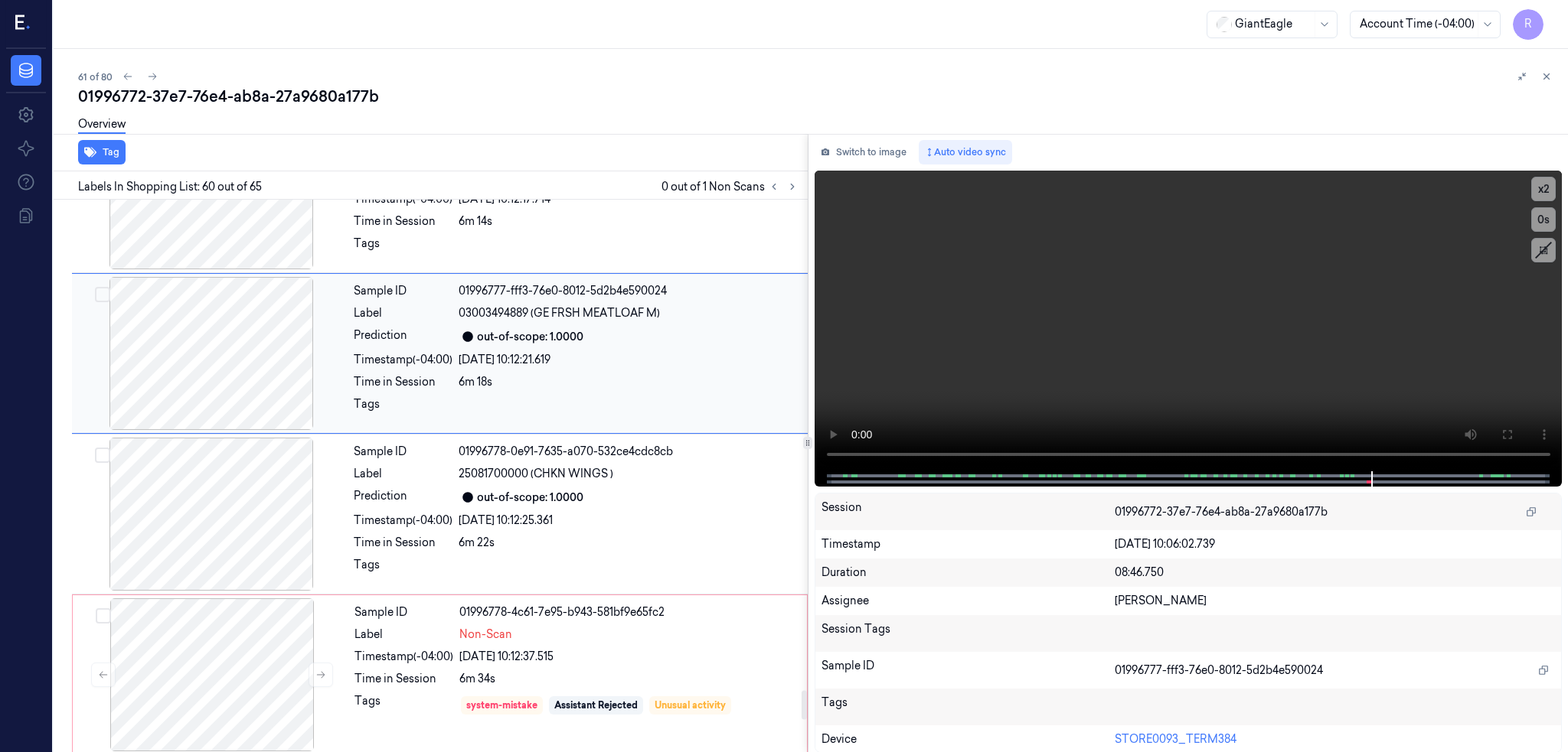
scroll to position [9289, 0]
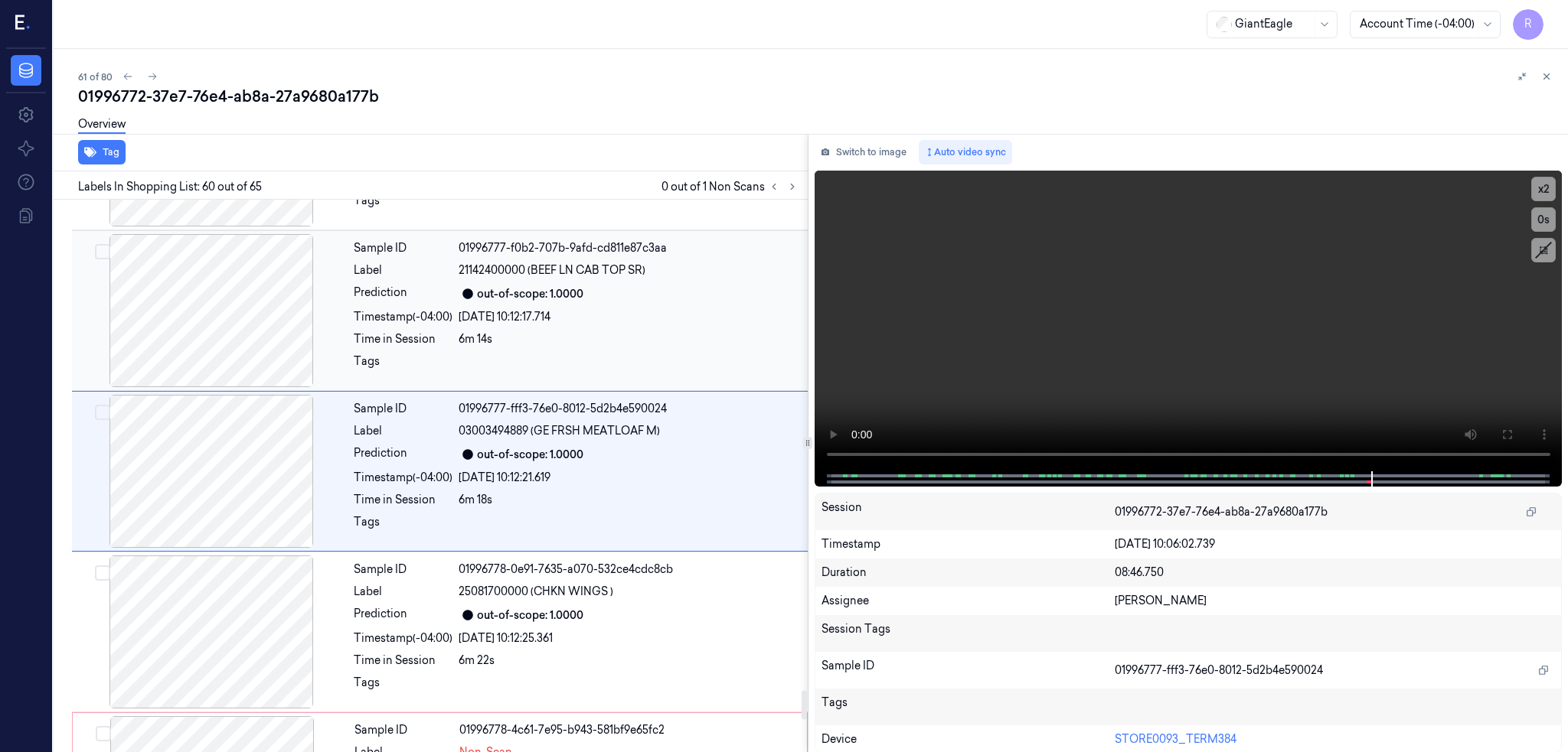
click at [202, 332] on div at bounding box center [211, 310] width 272 height 153
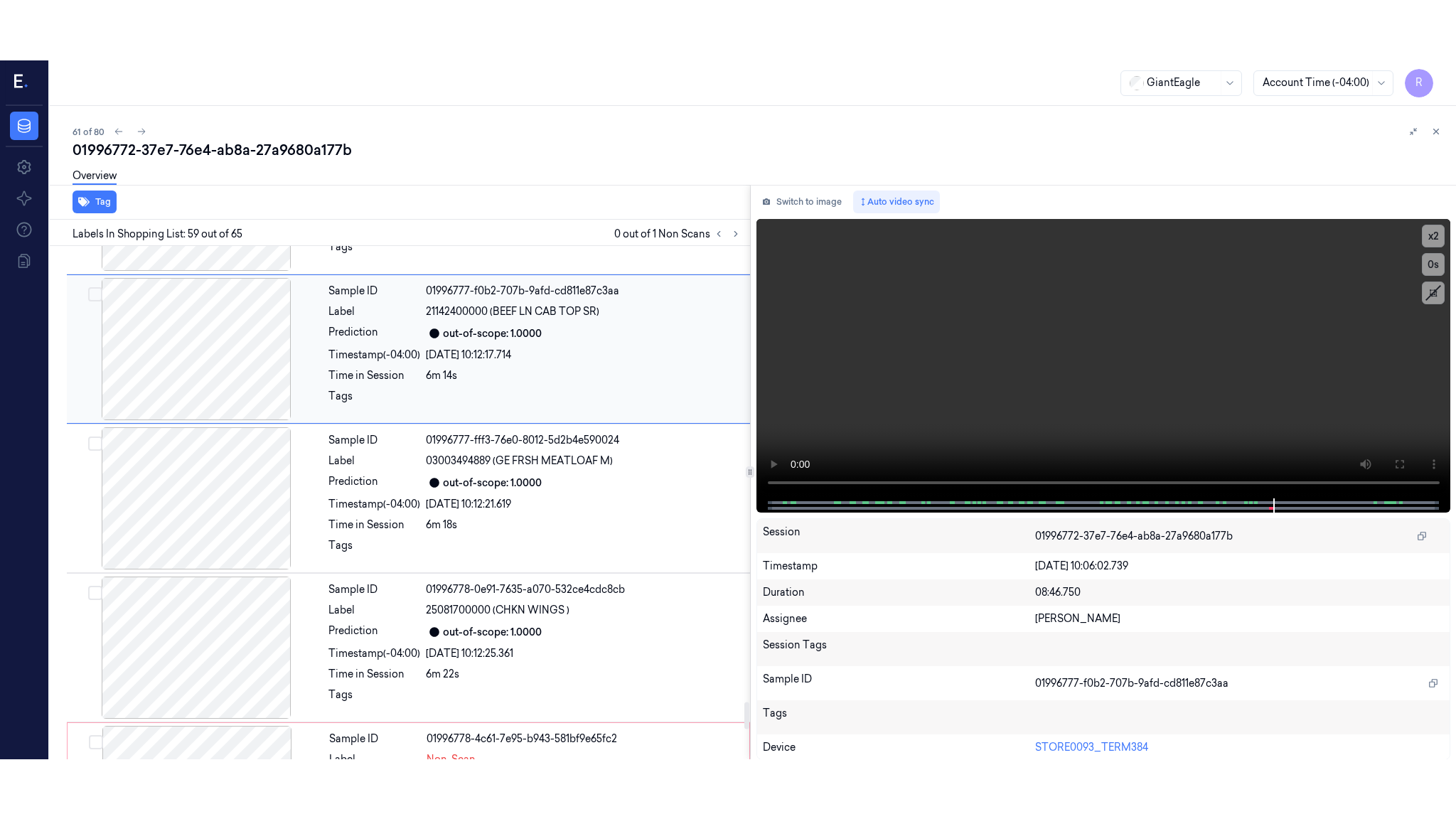
scroll to position [8478, 0]
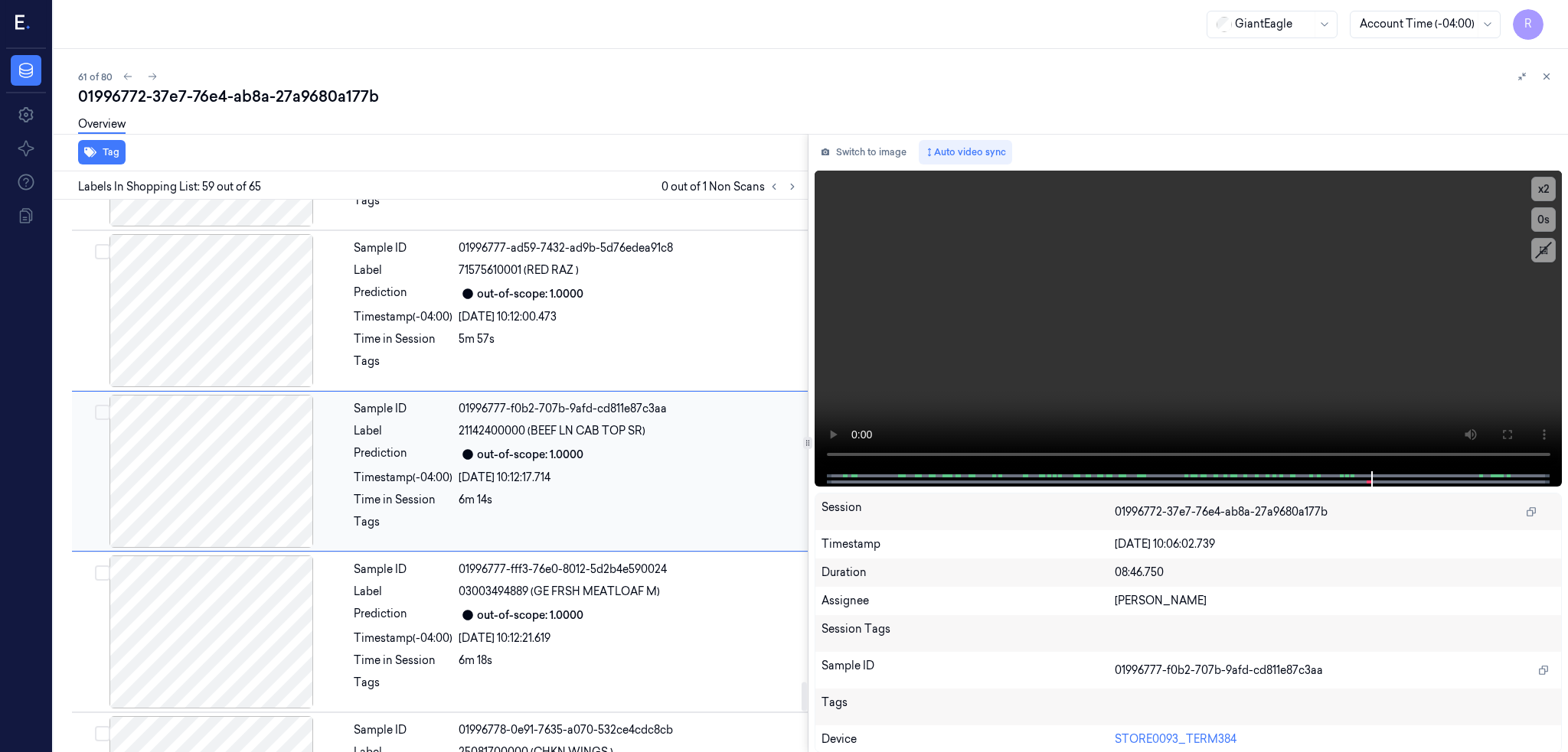
click at [230, 431] on div at bounding box center [211, 471] width 272 height 153
click at [1513, 440] on icon at bounding box center [1506, 434] width 12 height 12
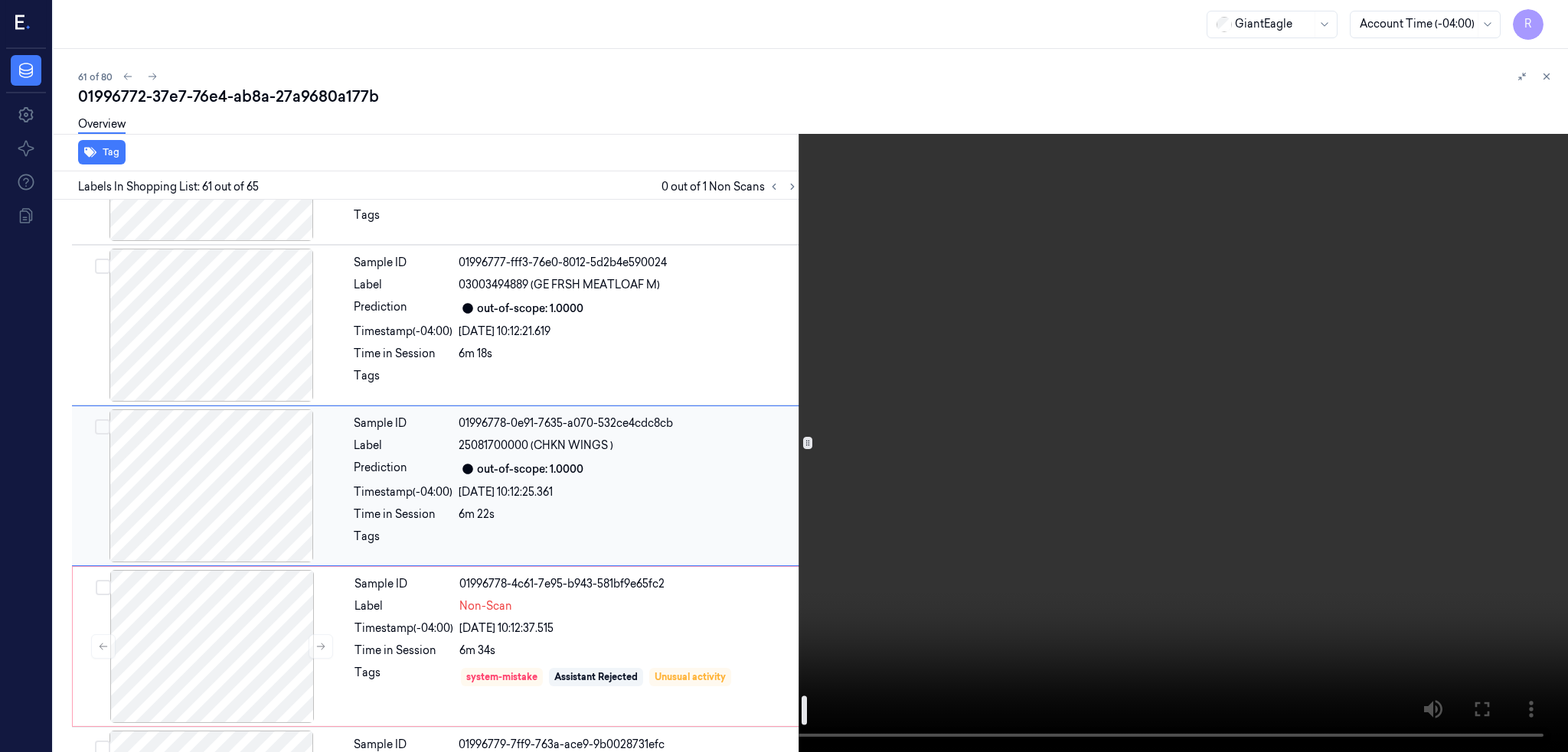
scroll to position [9589, 0]
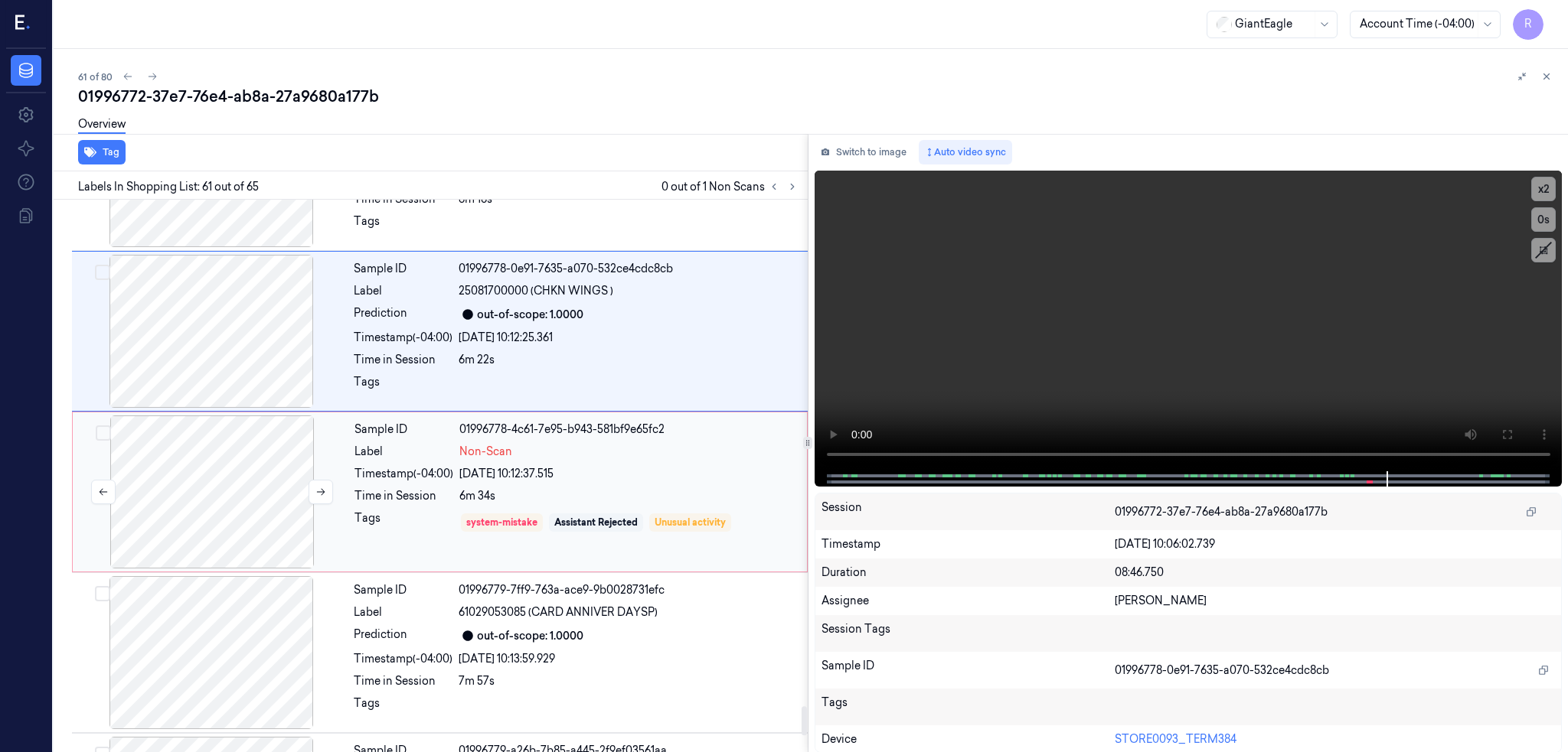
click at [260, 489] on div at bounding box center [212, 492] width 272 height 153
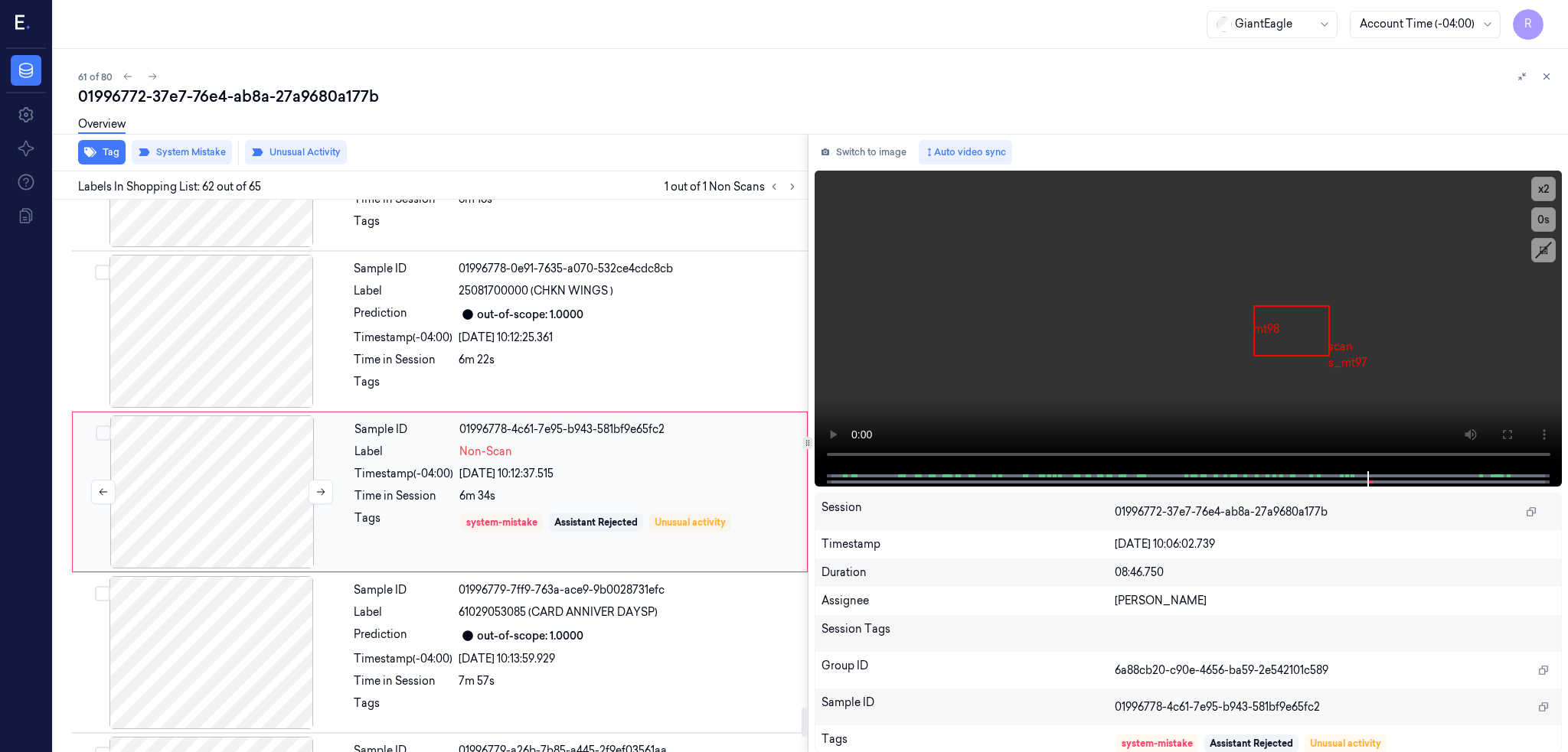
scroll to position [9611, 0]
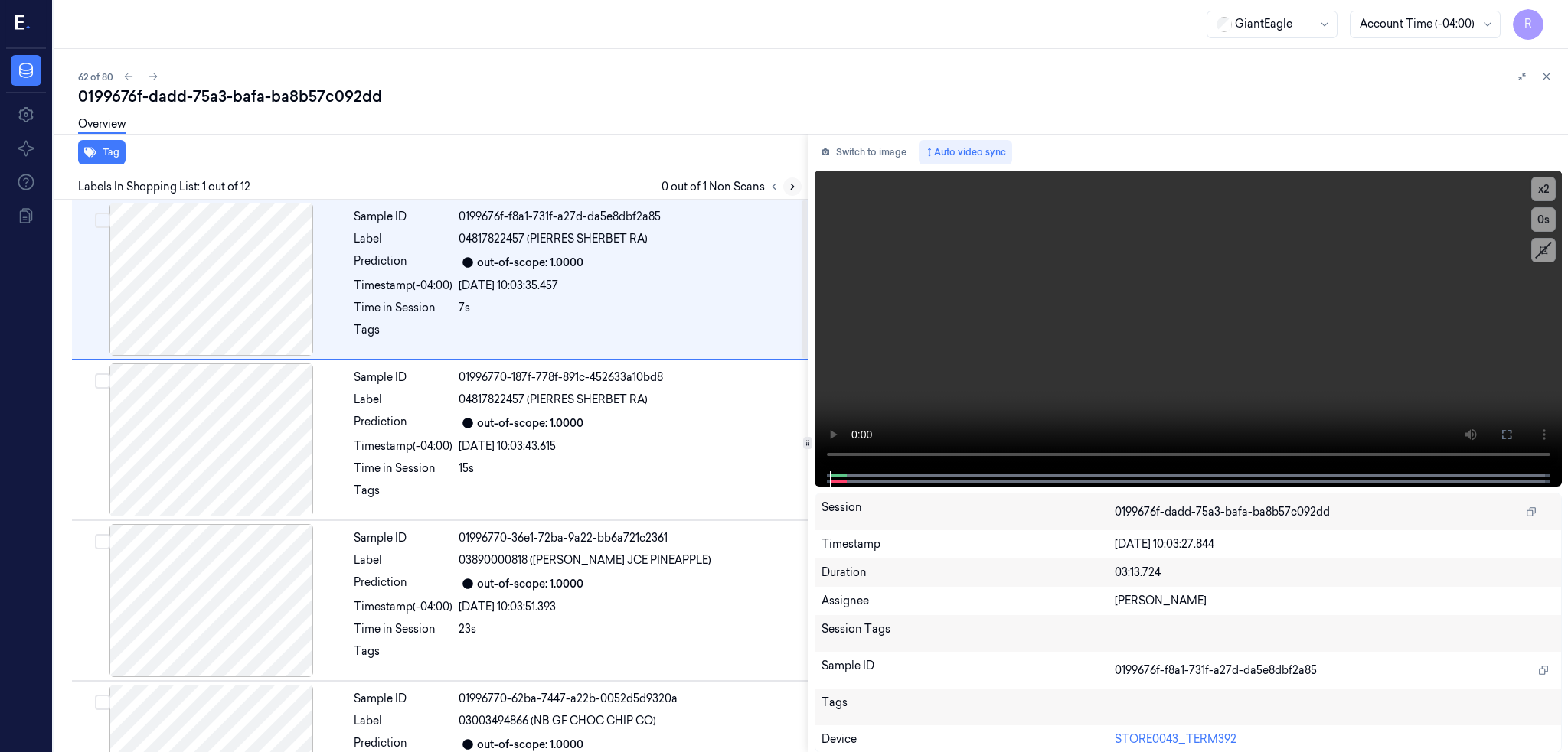
click at [797, 187] on icon at bounding box center [793, 187] width 11 height 11
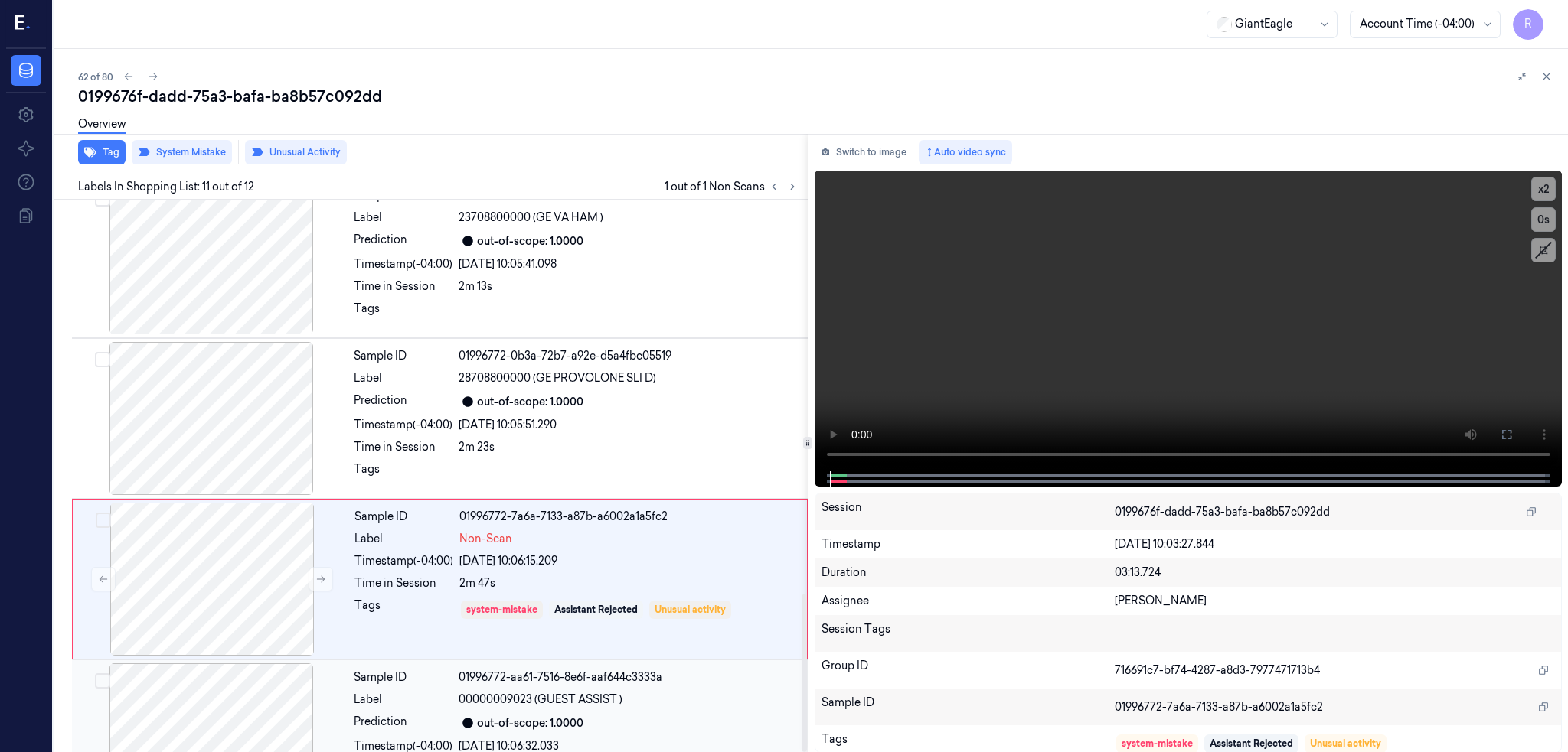
scroll to position [1381, 0]
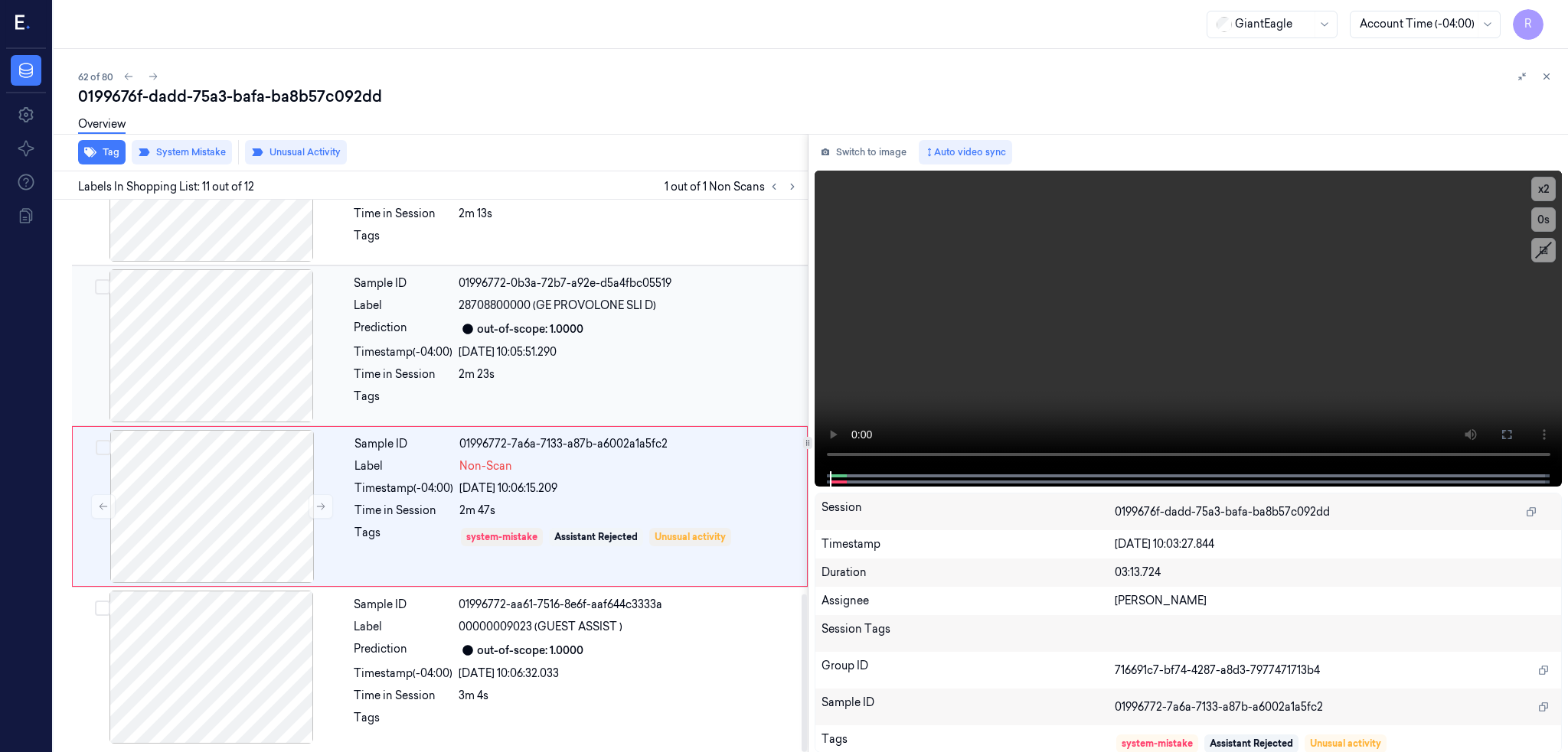
click at [219, 387] on div at bounding box center [211, 345] width 272 height 153
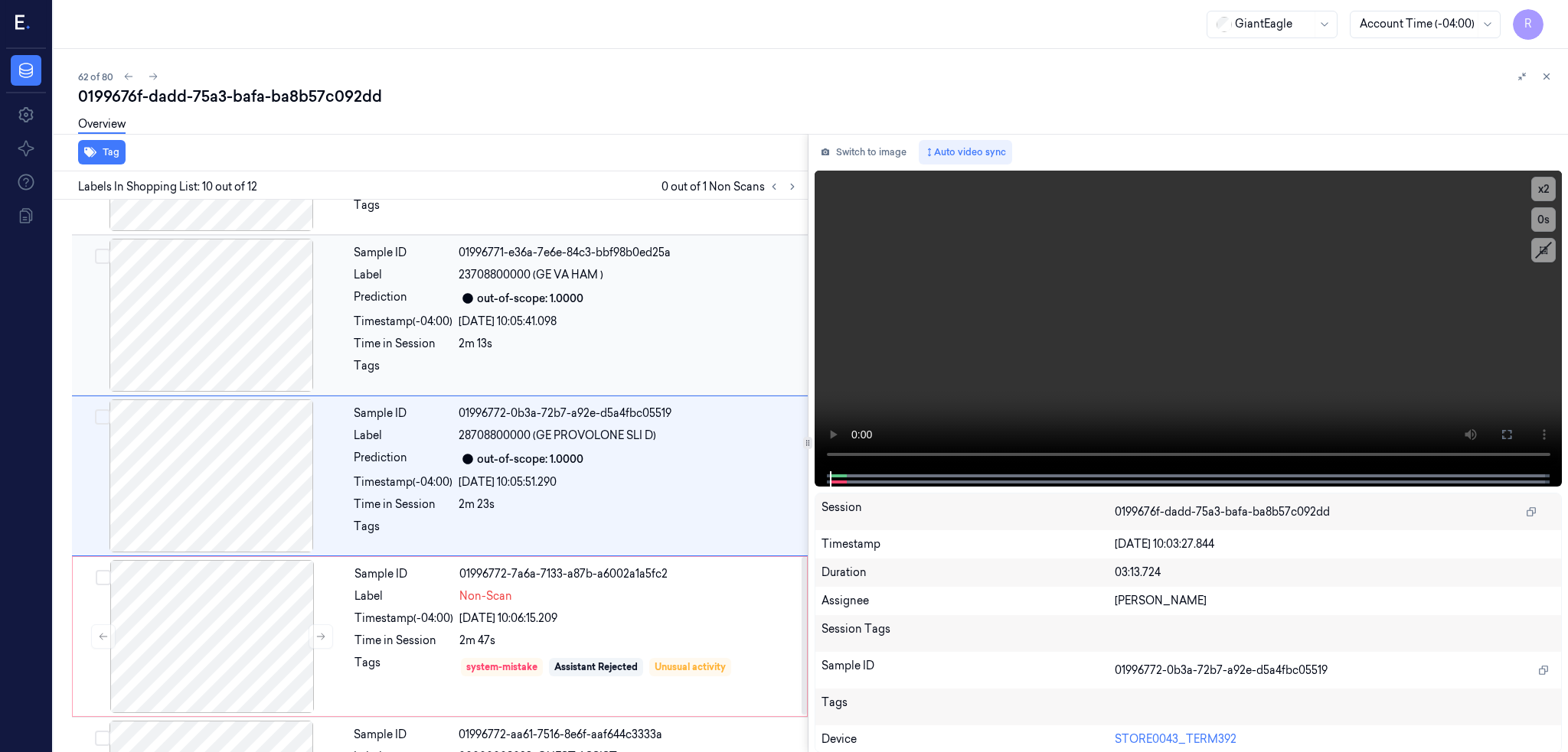
click at [209, 340] on div at bounding box center [211, 315] width 272 height 153
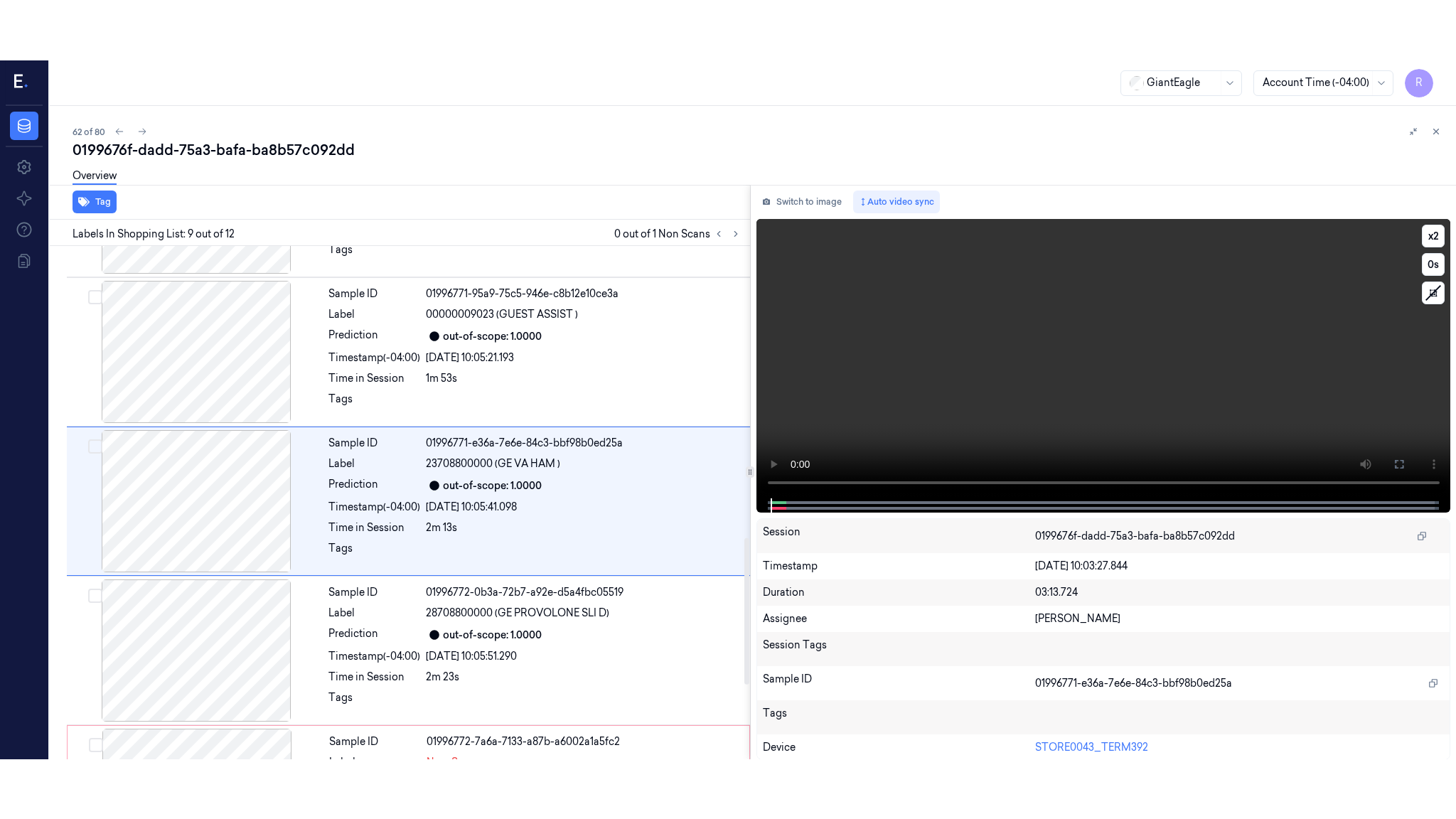
scroll to position [1011, 0]
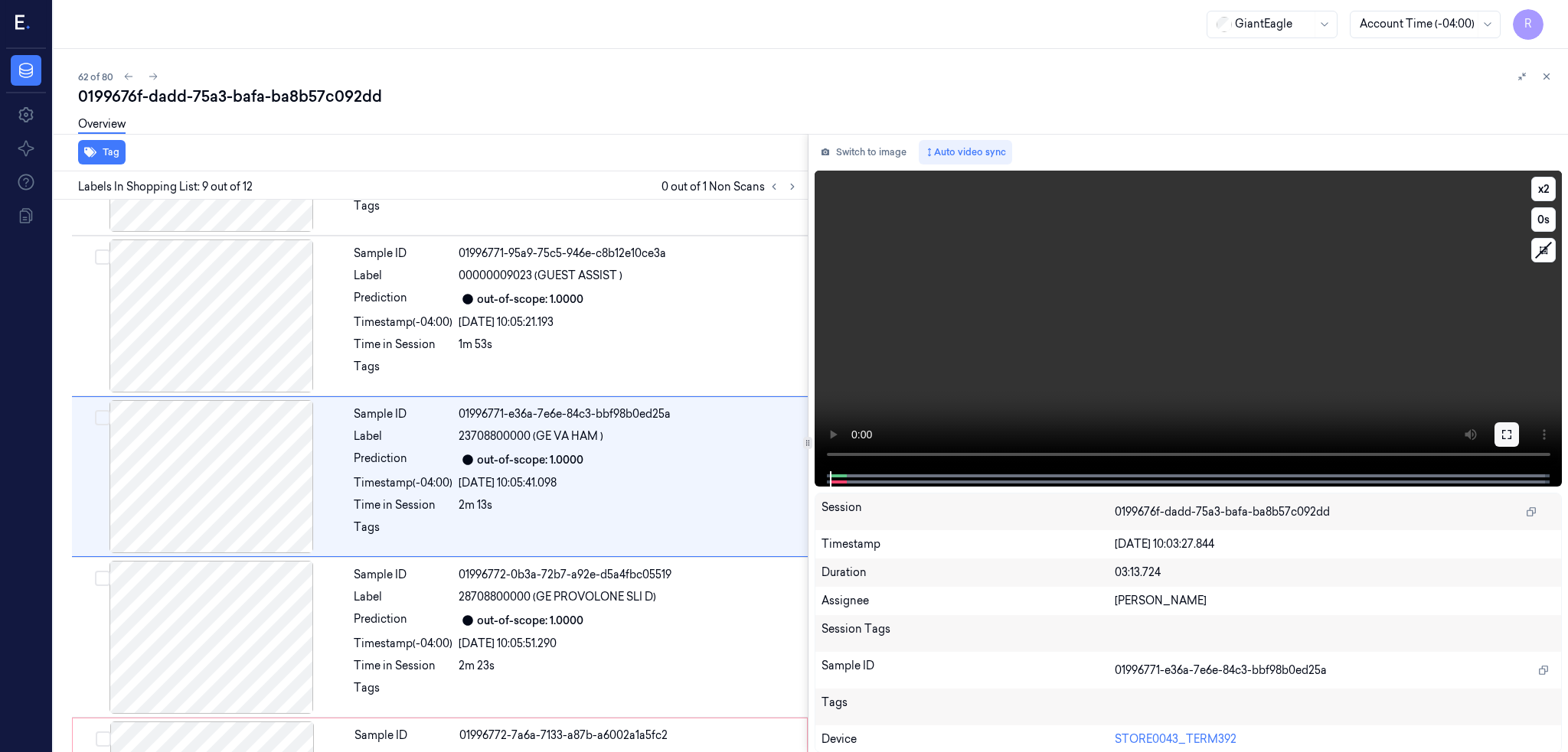
click at [1513, 438] on icon at bounding box center [1506, 434] width 12 height 12
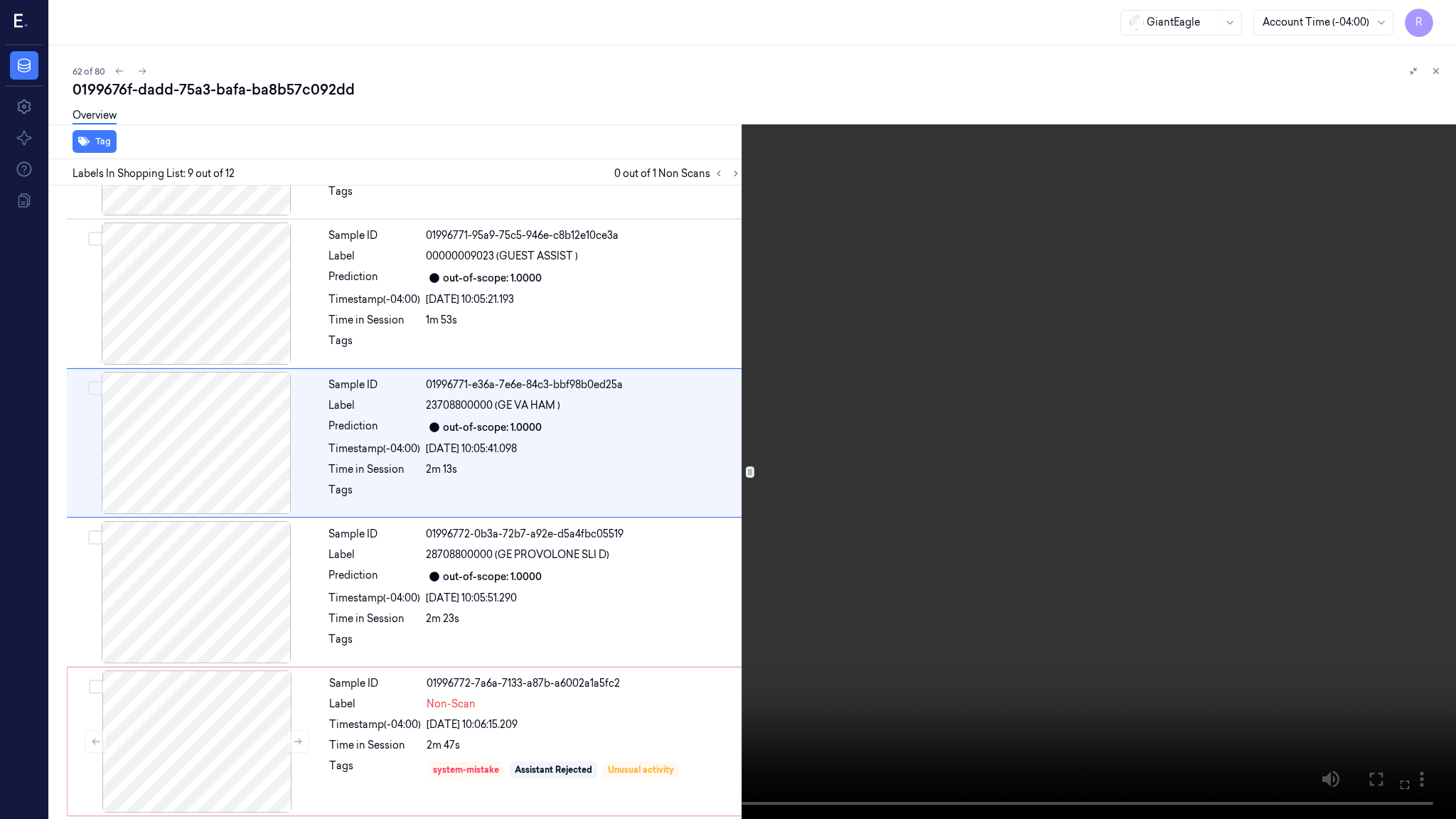
click at [488, 615] on video at bounding box center [728, 410] width 1456 height 819
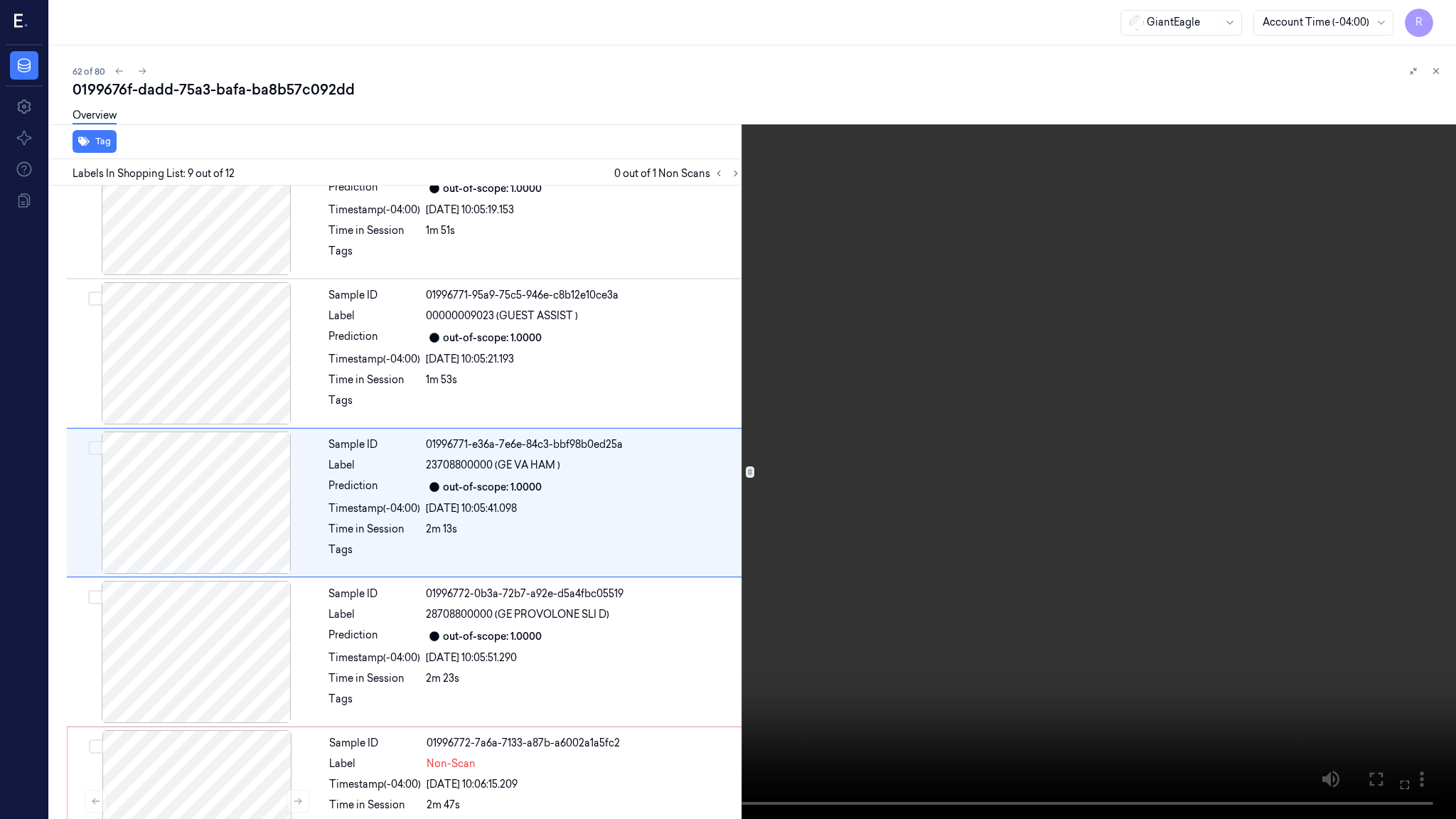
click at [488, 618] on video at bounding box center [728, 410] width 1456 height 819
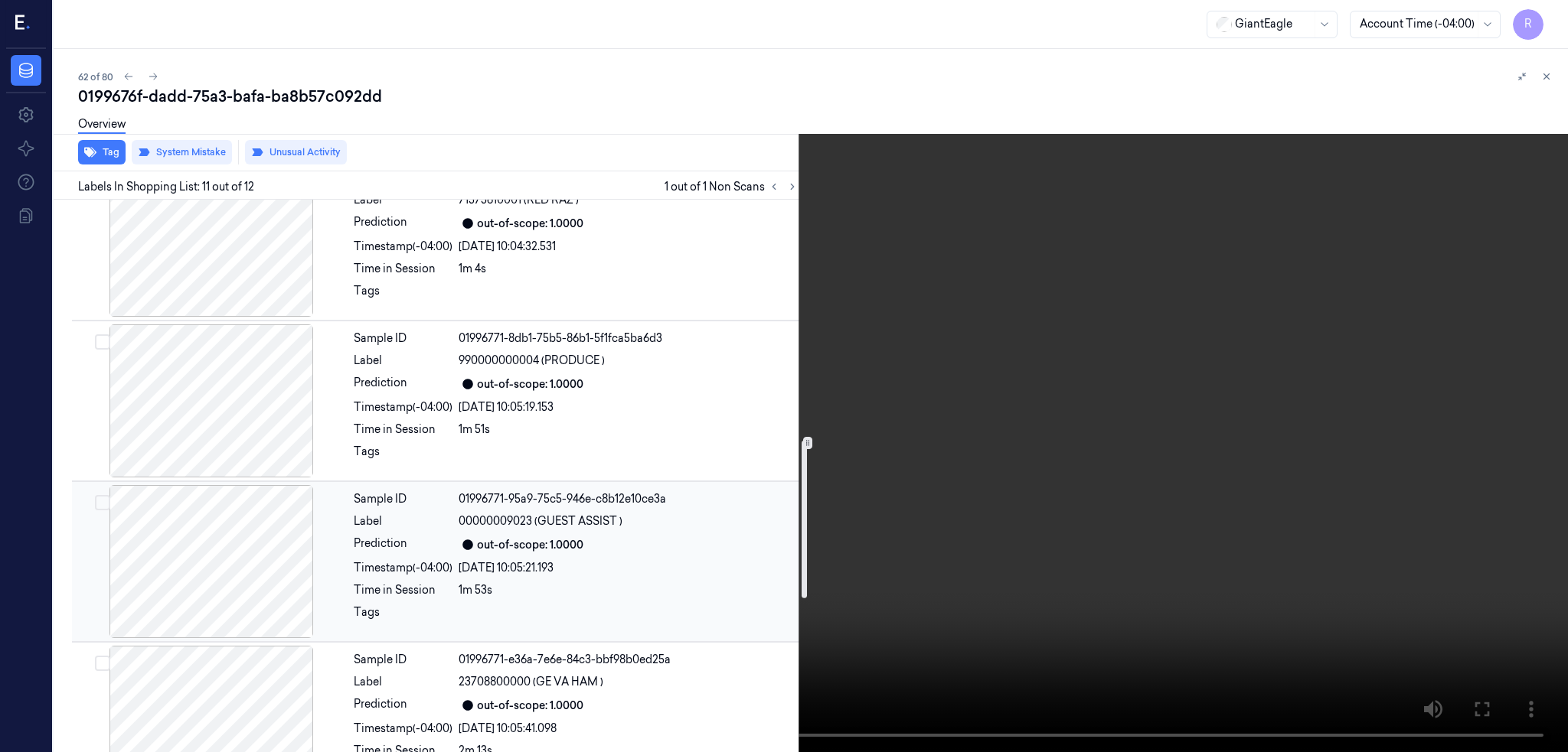
scroll to position [639, 0]
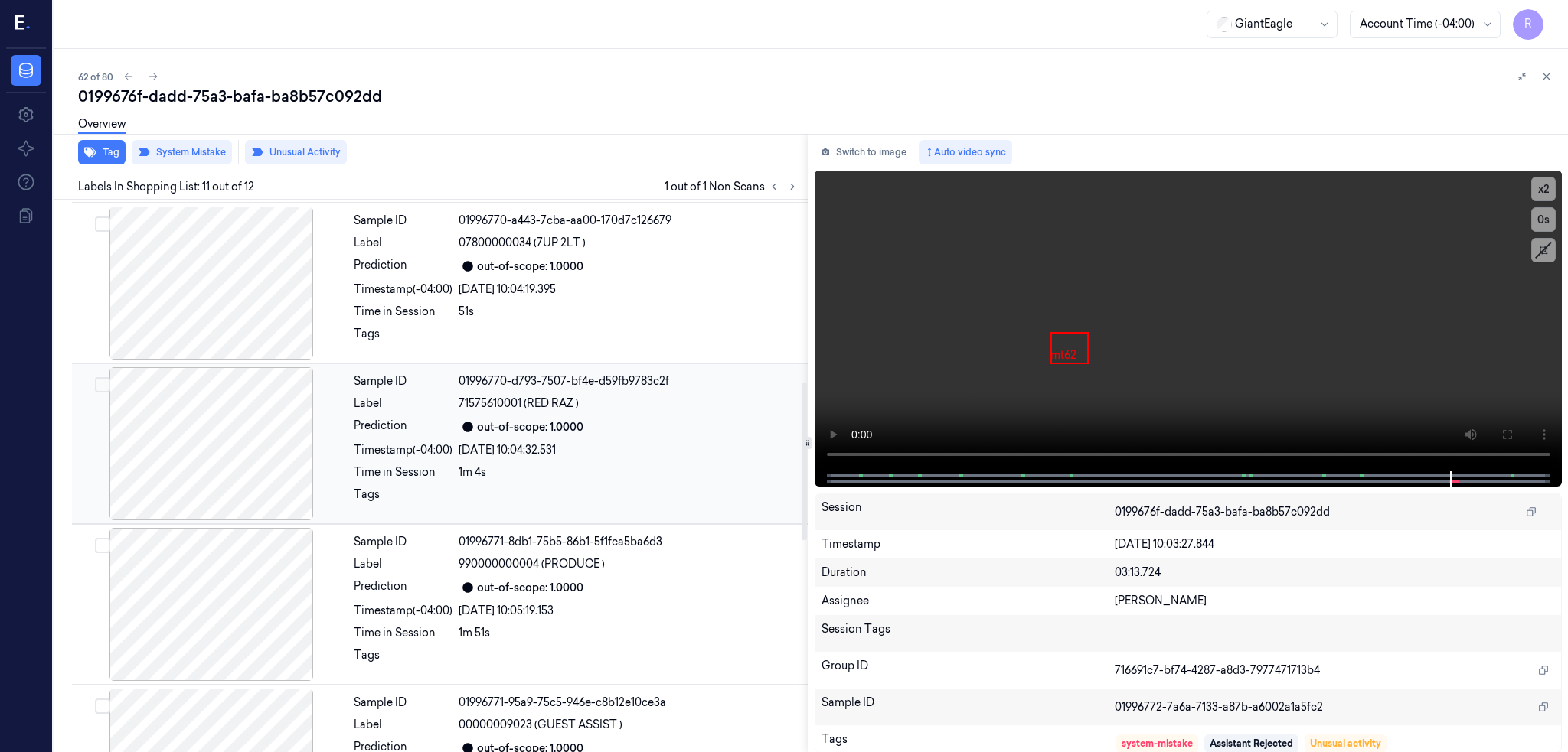
click at [234, 466] on div at bounding box center [211, 443] width 272 height 153
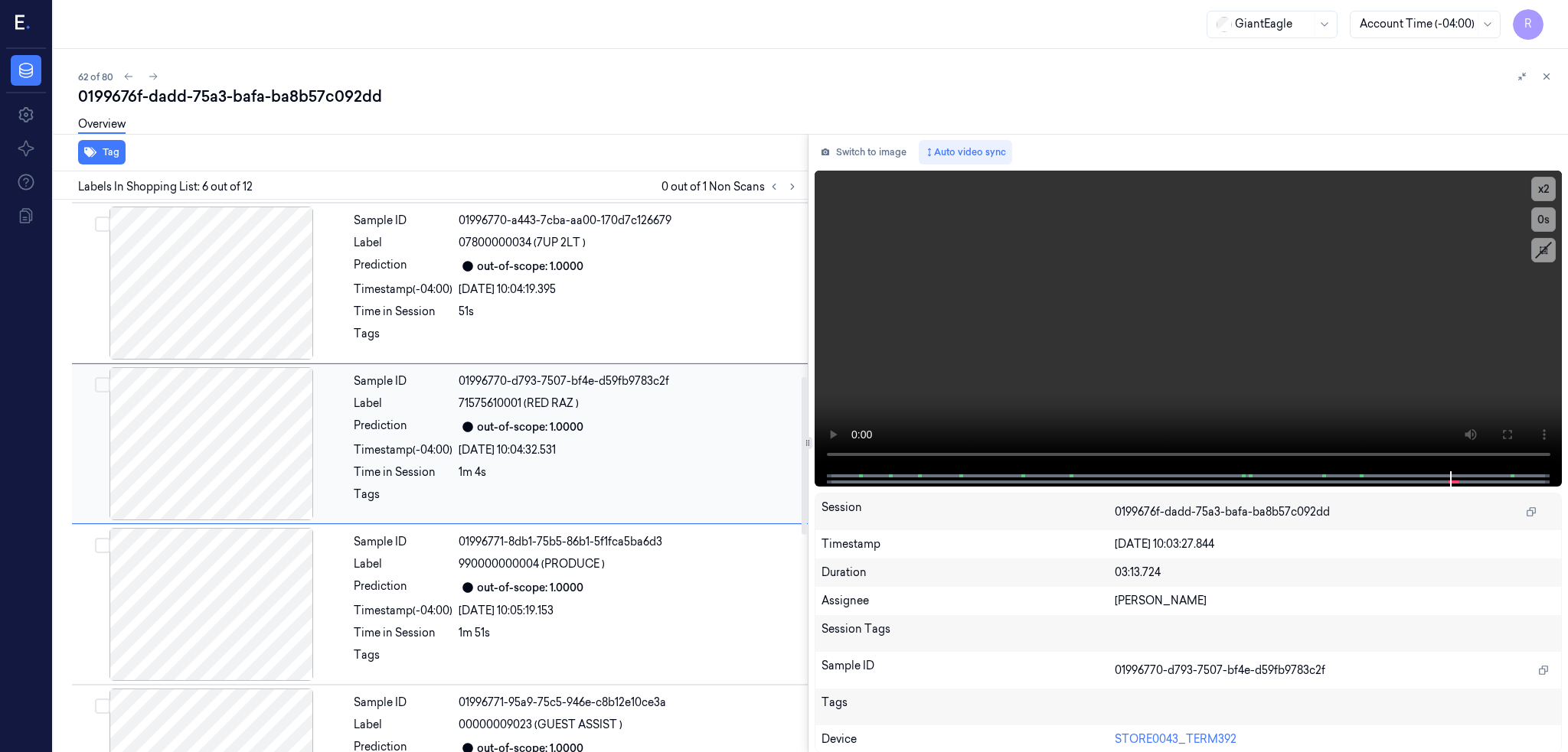
scroll to position [606, 0]
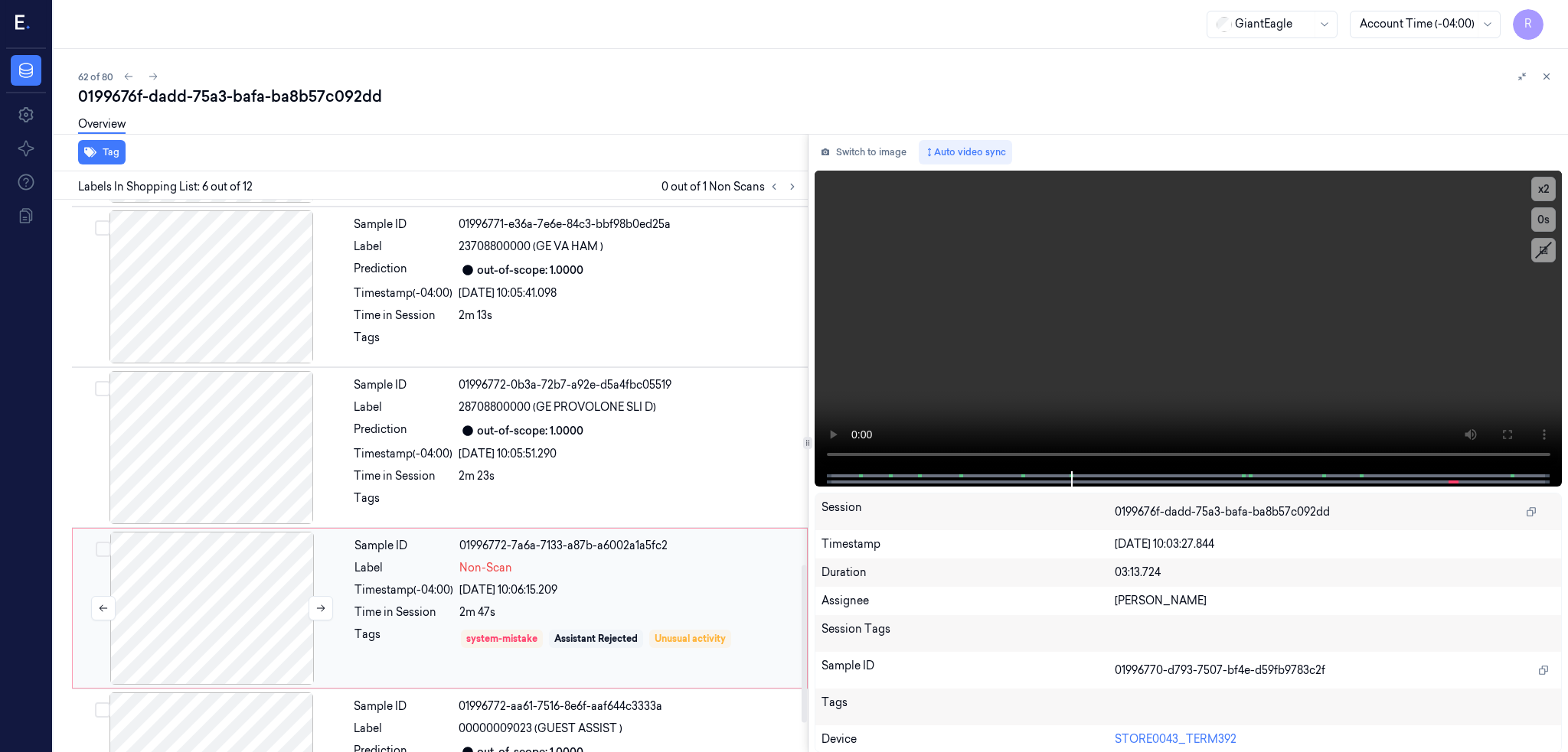
click at [213, 536] on div at bounding box center [212, 608] width 272 height 153
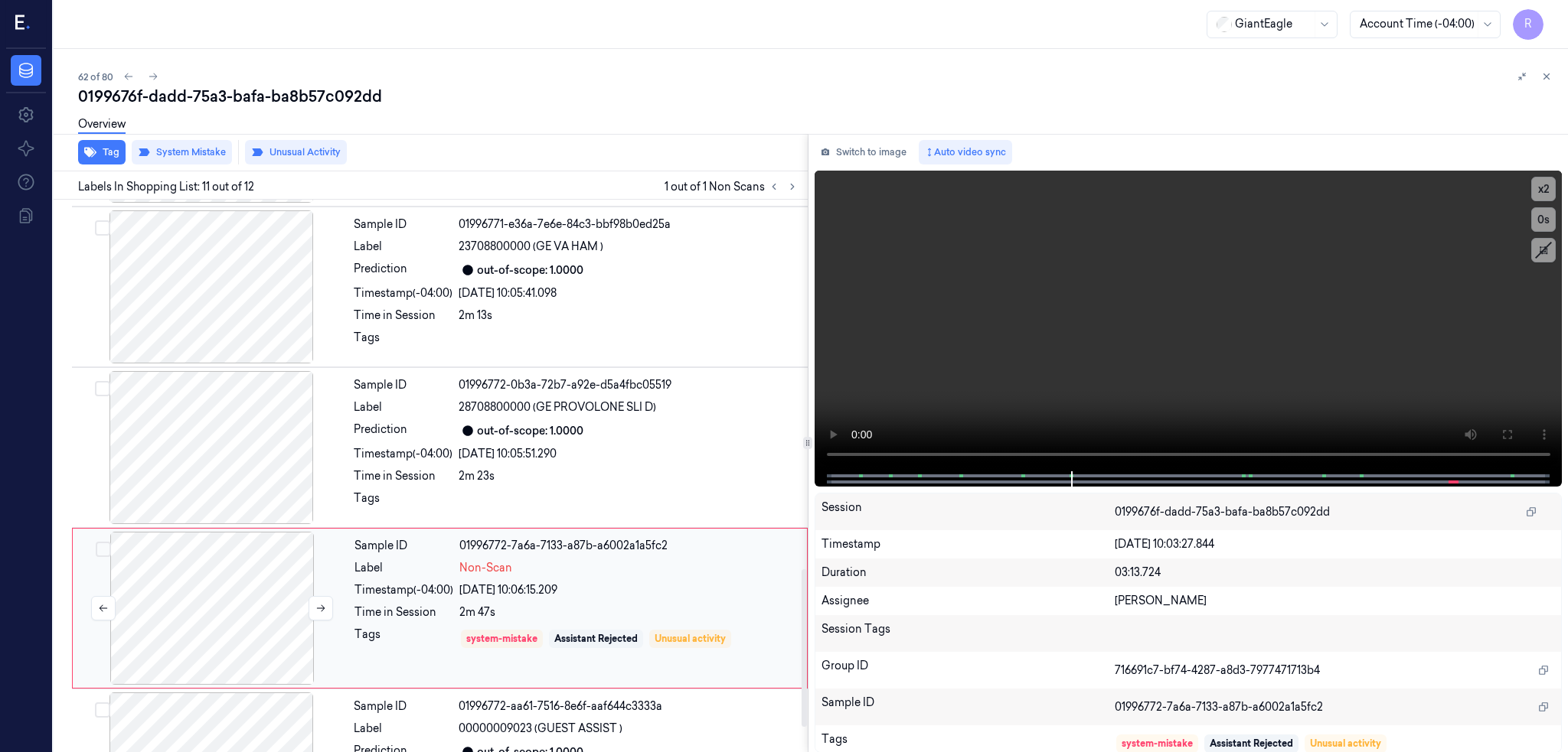
scroll to position [1381, 0]
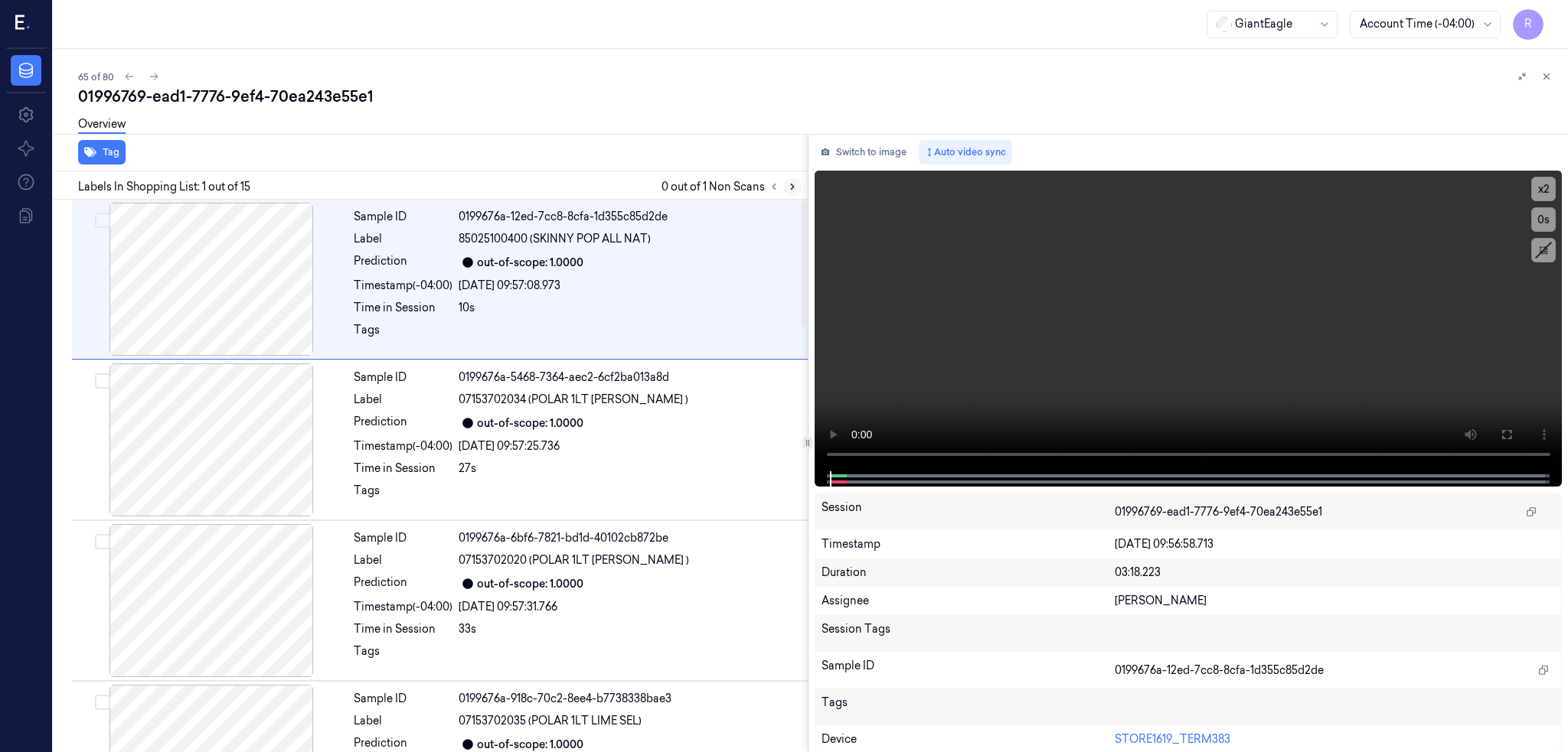
click at [797, 188] on icon at bounding box center [793, 187] width 11 height 11
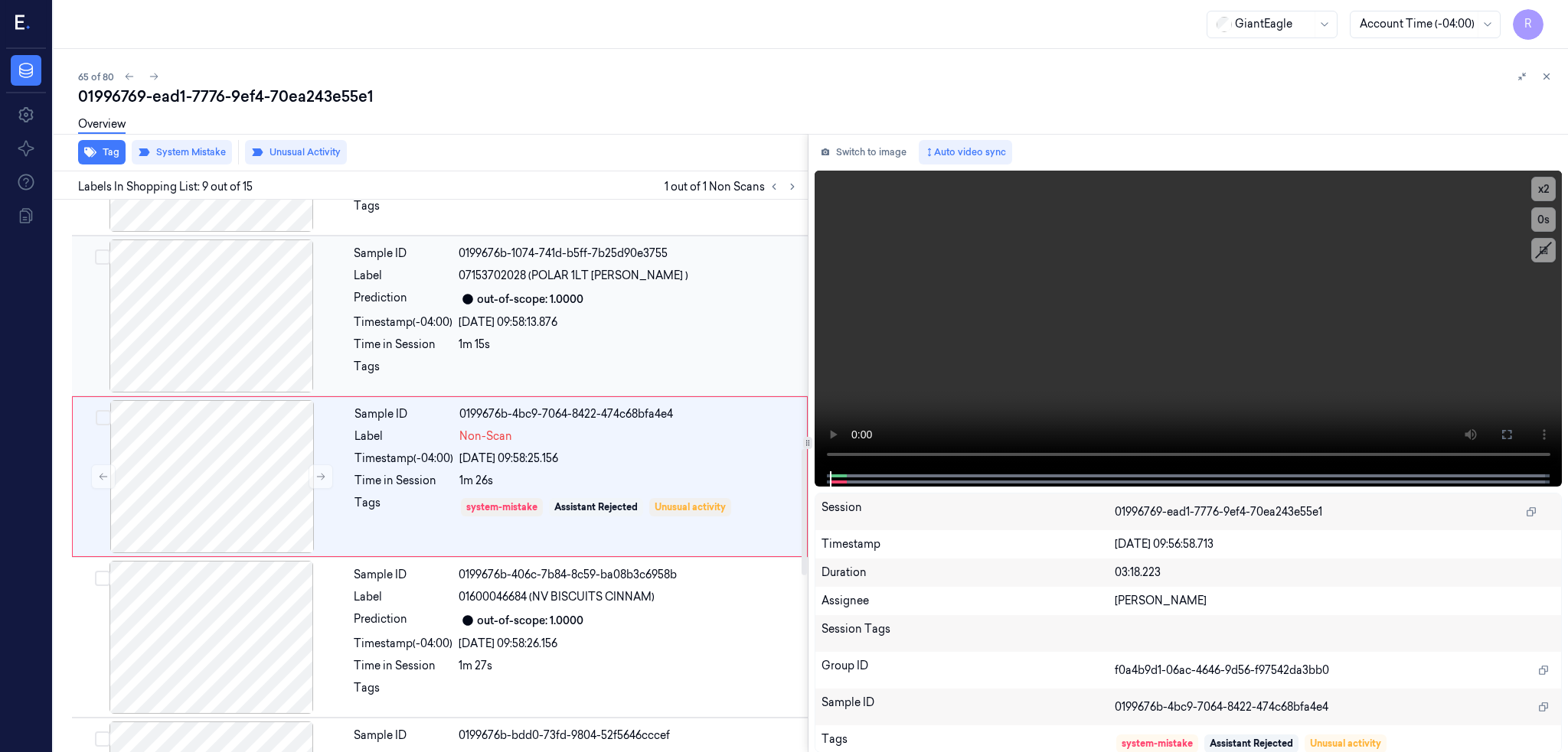
click at [191, 316] on div at bounding box center [211, 316] width 272 height 153
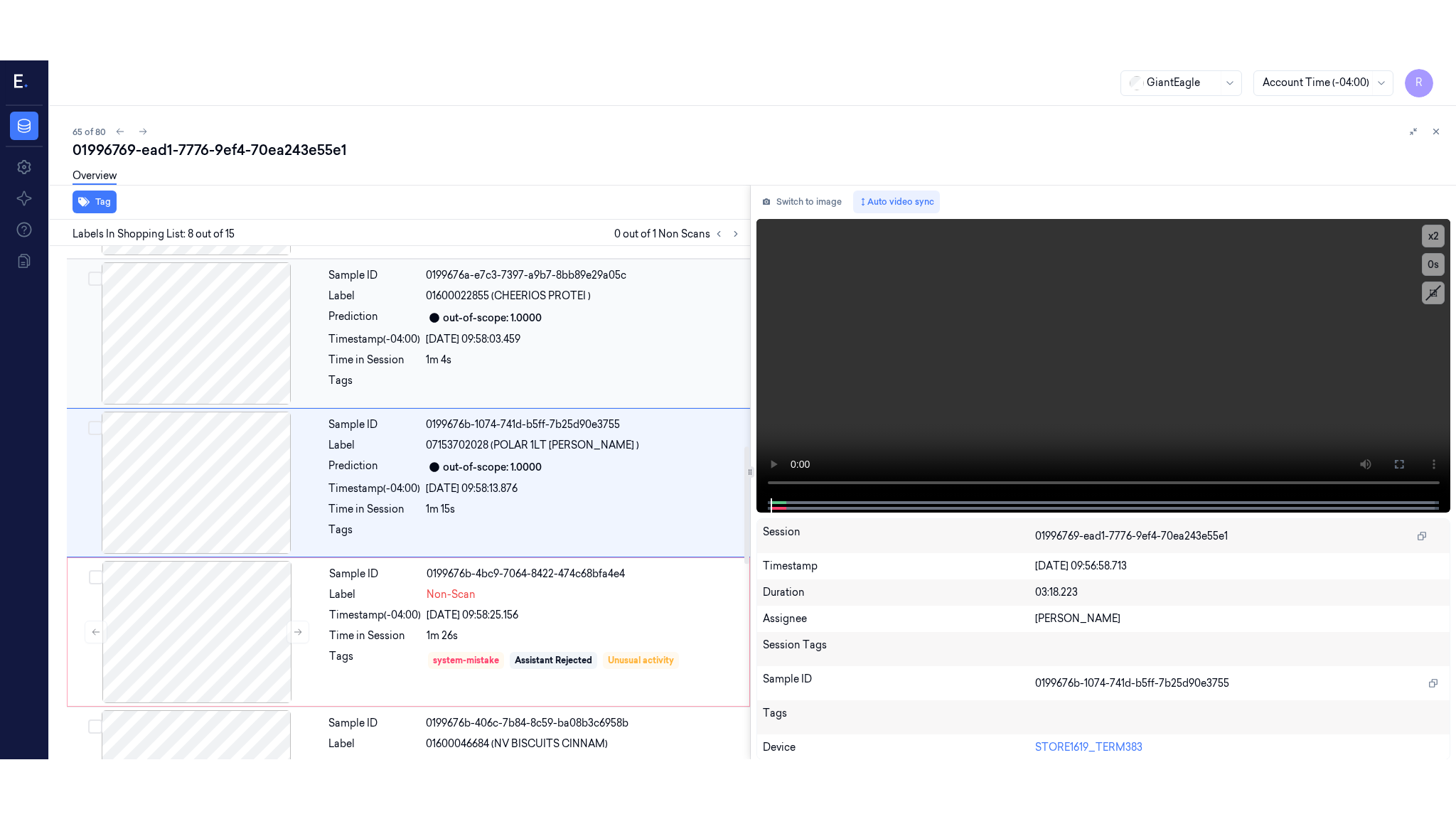
scroll to position [862, 0]
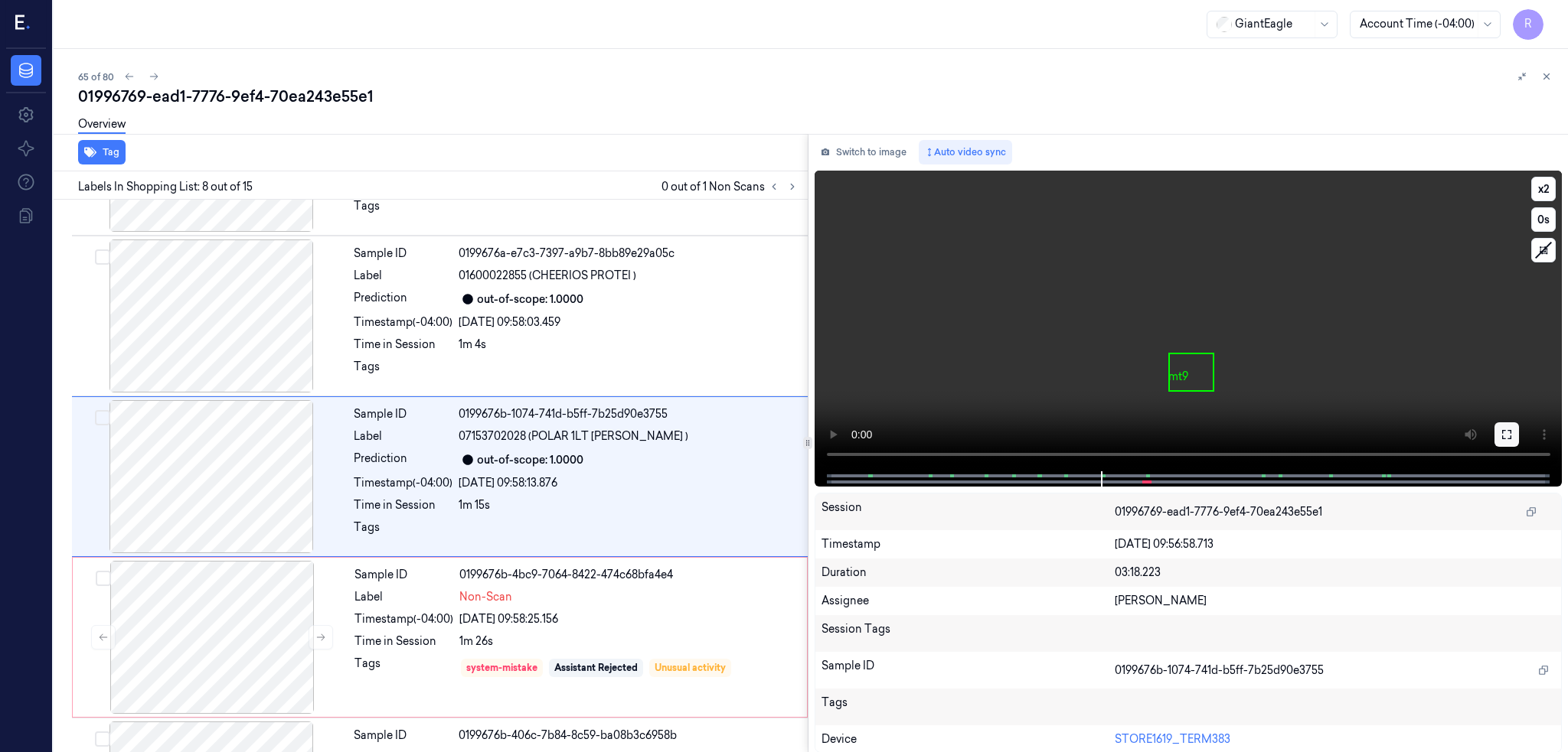
click at [1519, 434] on button at bounding box center [1506, 435] width 25 height 25
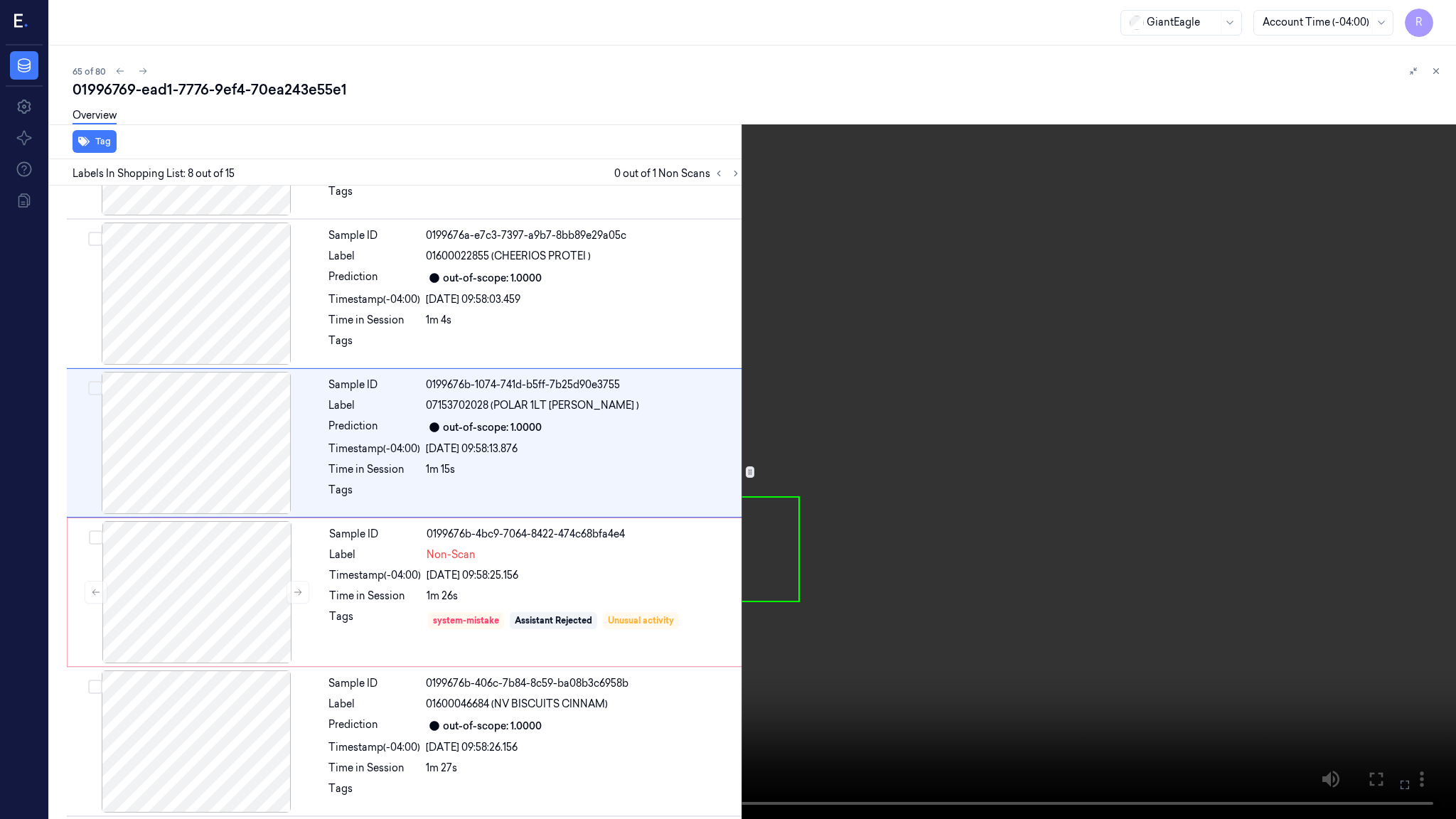
click at [1164, 438] on video at bounding box center [728, 410] width 1456 height 819
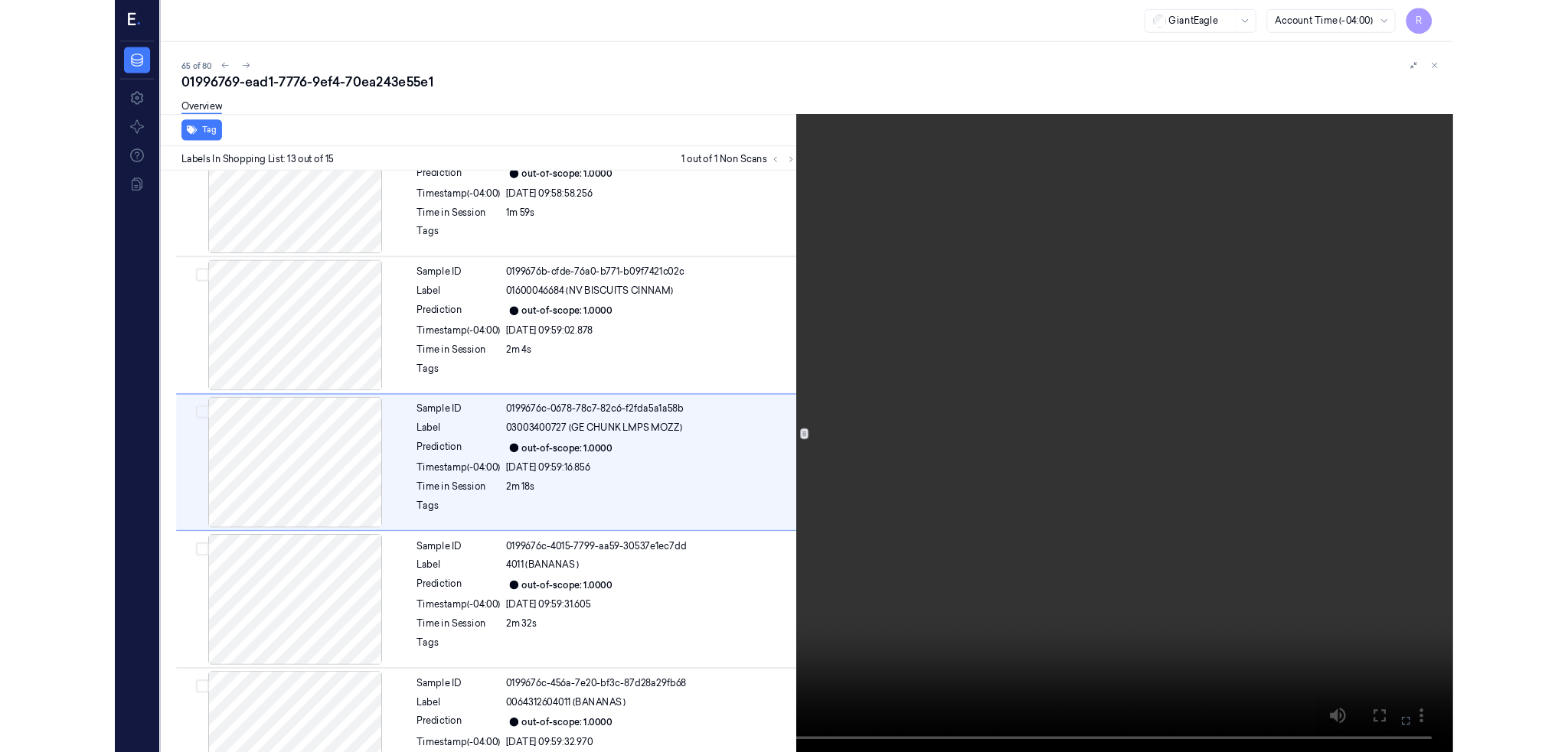
scroll to position [1667, 0]
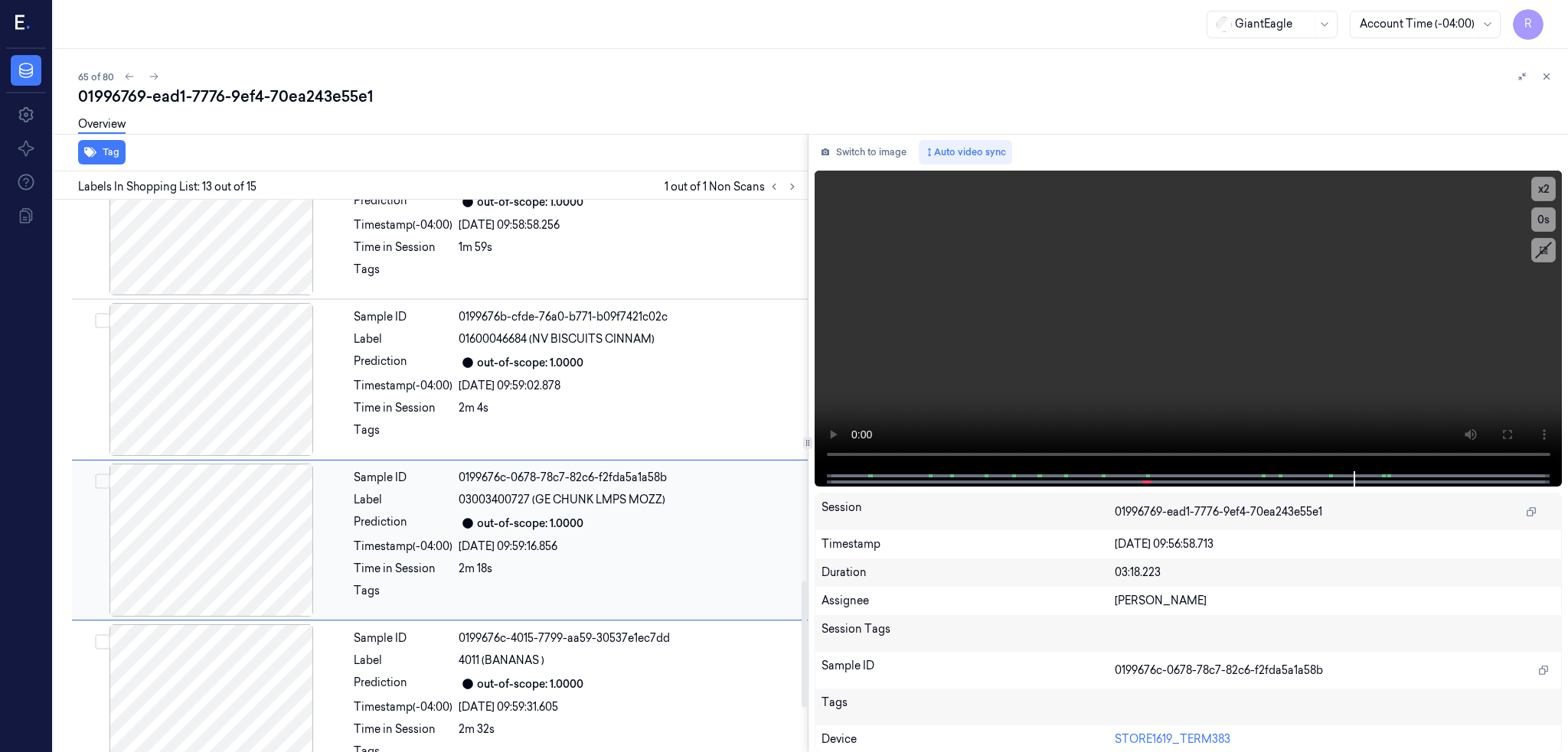
click at [282, 530] on div at bounding box center [211, 540] width 272 height 153
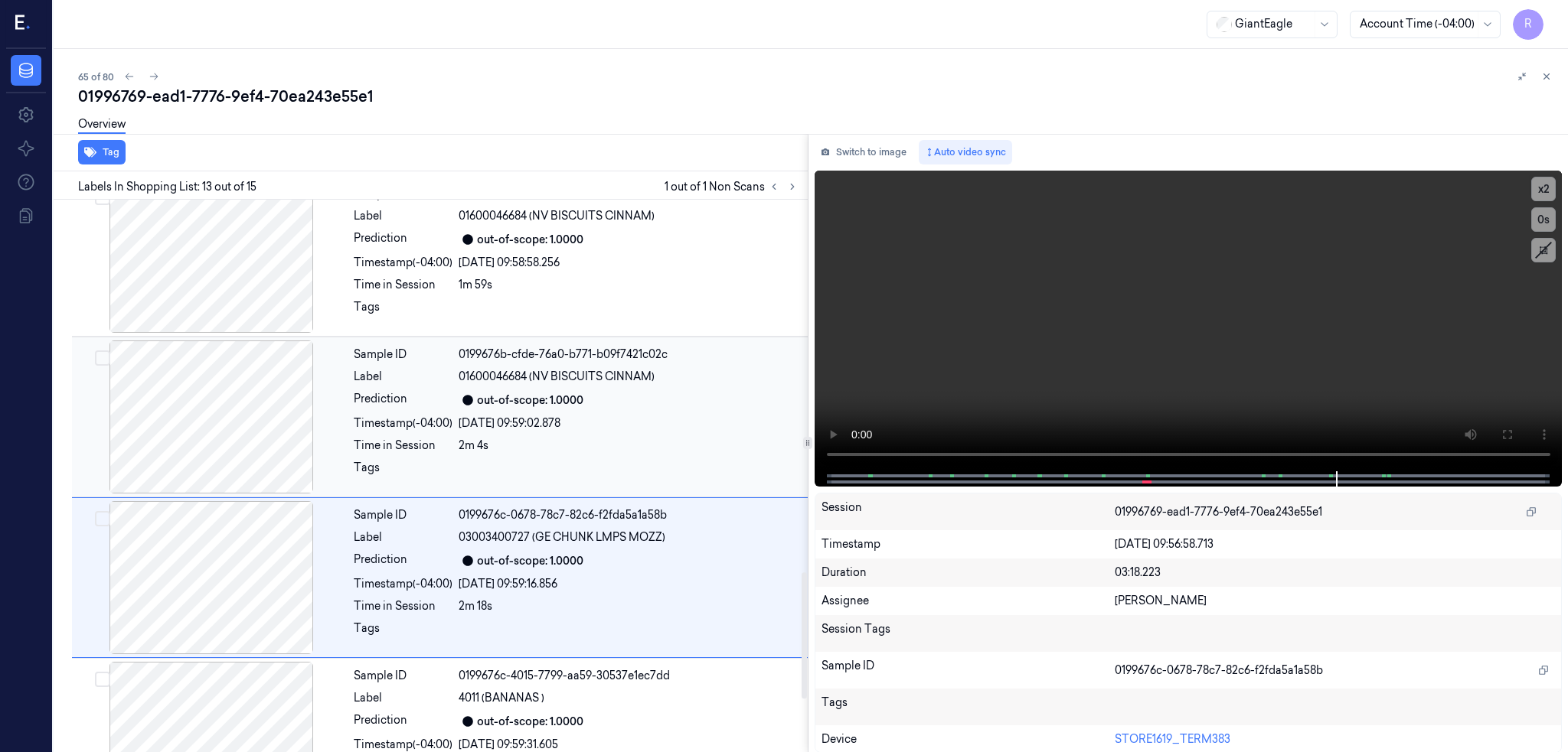
click at [230, 421] on div at bounding box center [211, 416] width 272 height 153
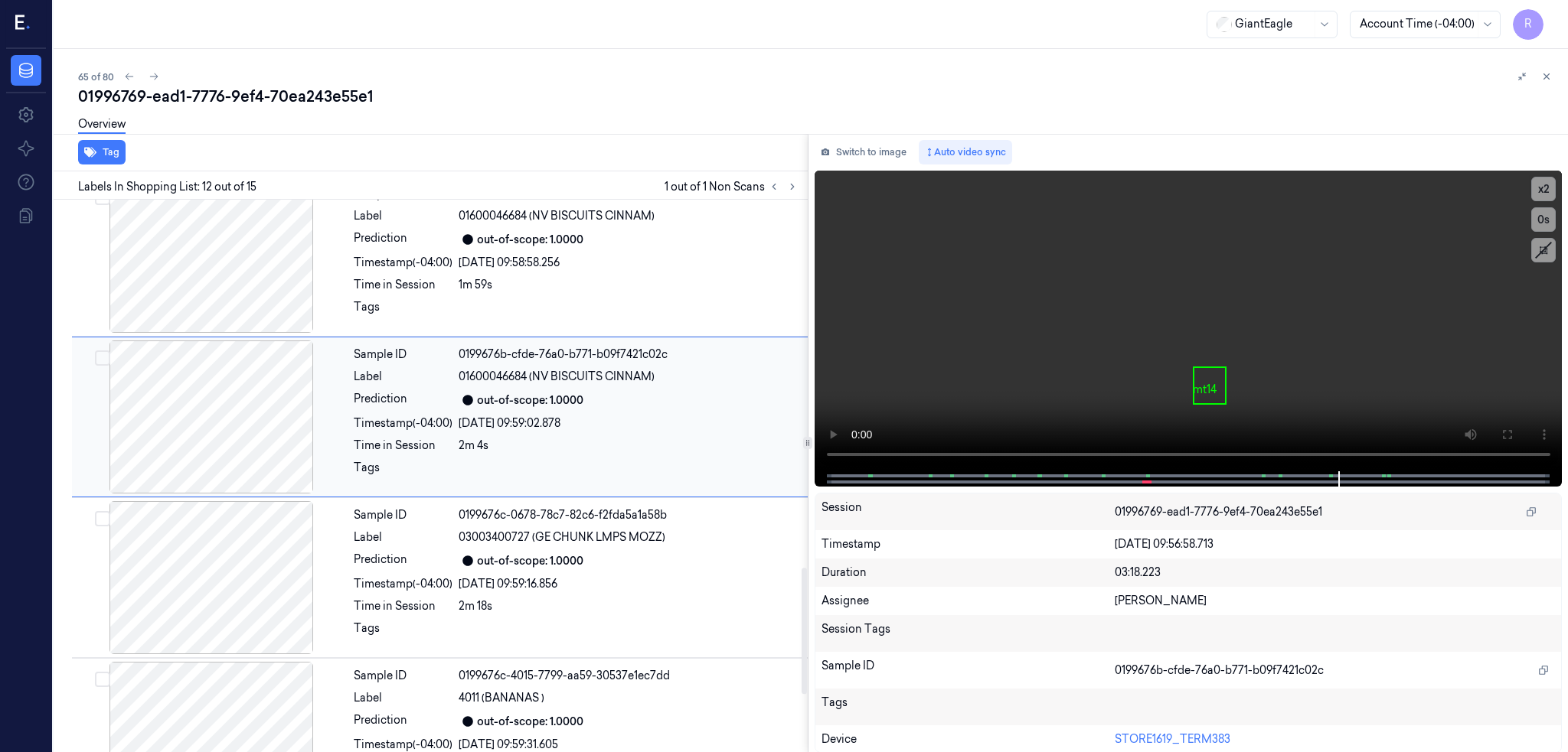
scroll to position [1571, 0]
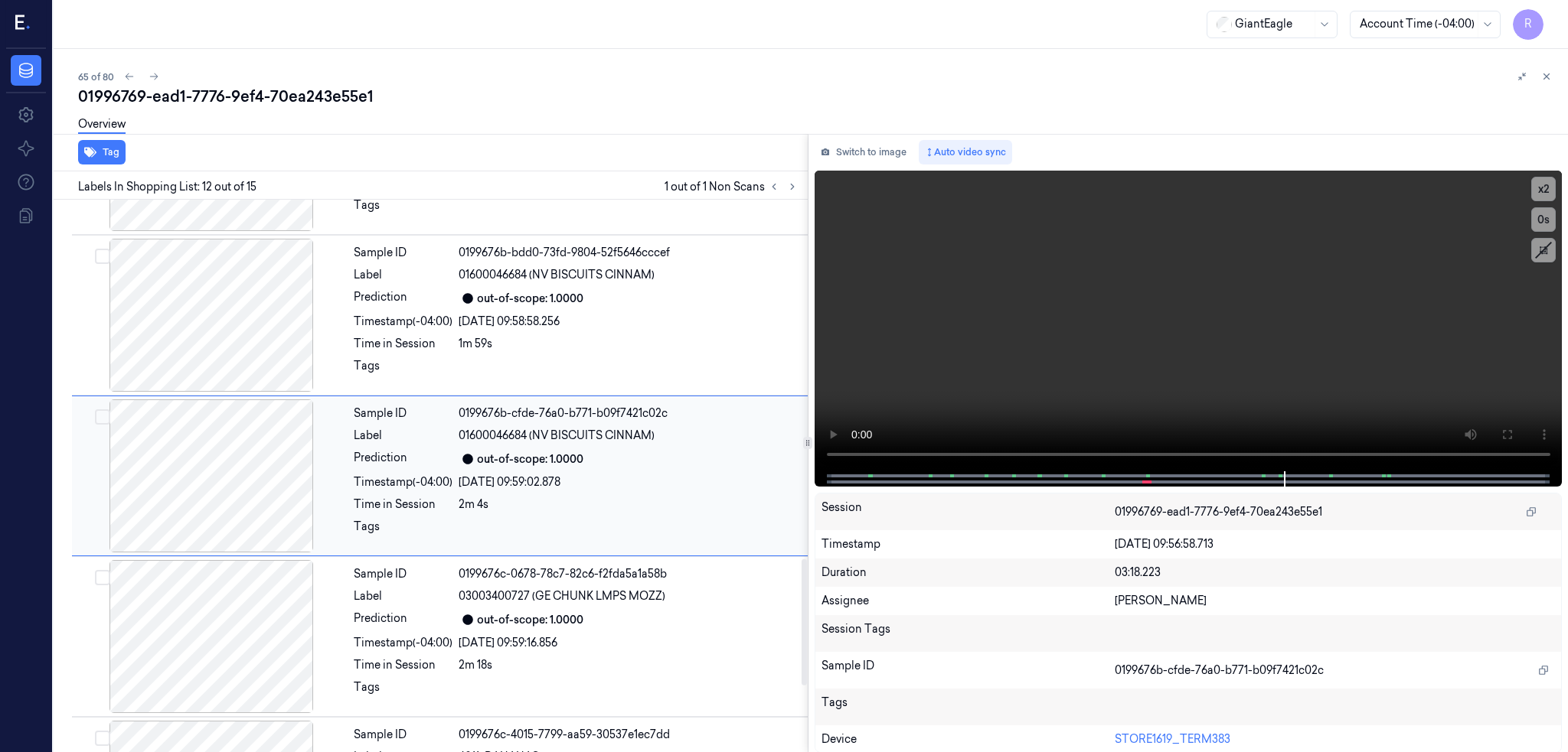
click at [262, 477] on div at bounding box center [211, 476] width 272 height 153
click at [230, 336] on div at bounding box center [211, 315] width 272 height 153
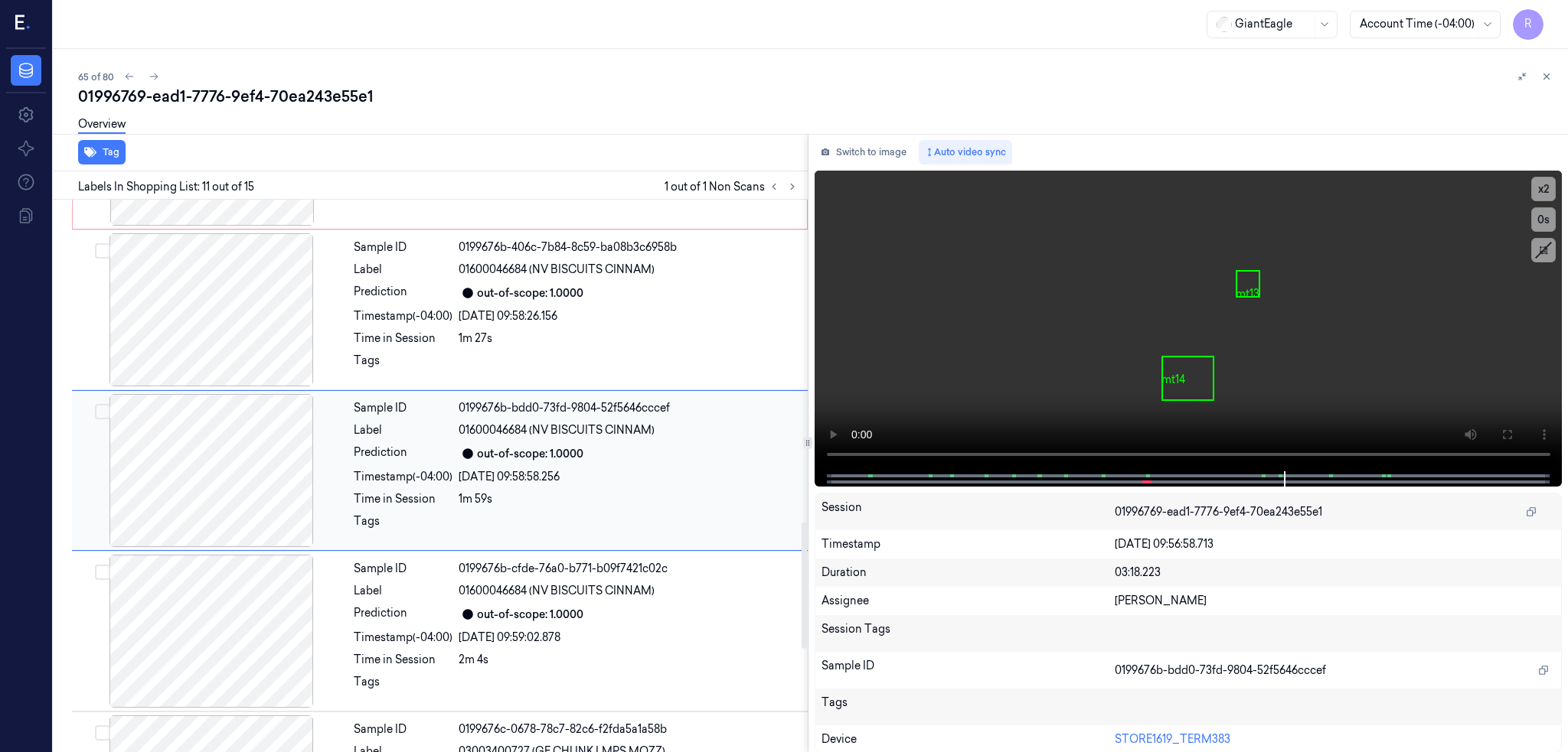
scroll to position [1411, 0]
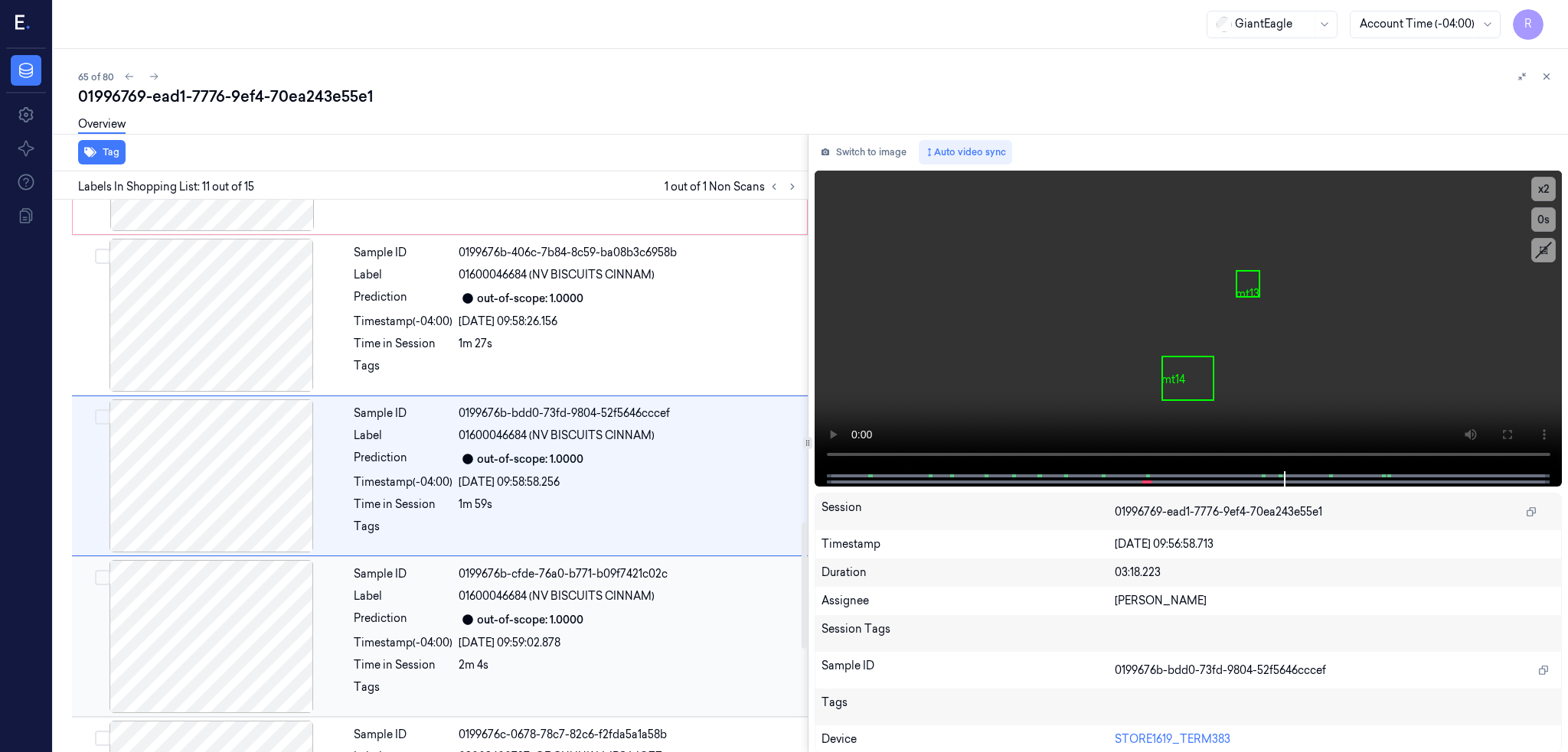
click at [196, 674] on div at bounding box center [211, 636] width 272 height 153
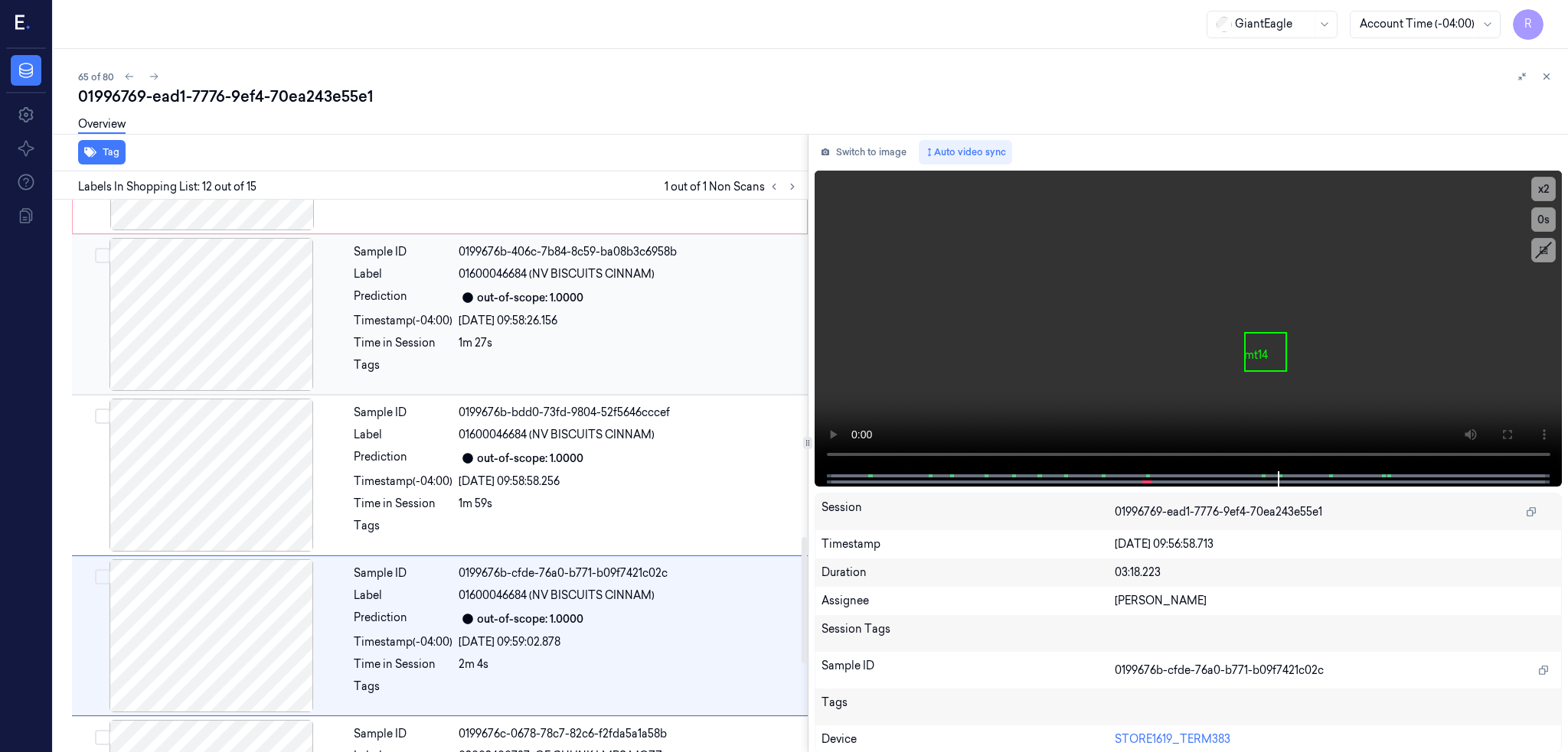
click at [237, 560] on div at bounding box center [211, 636] width 272 height 153
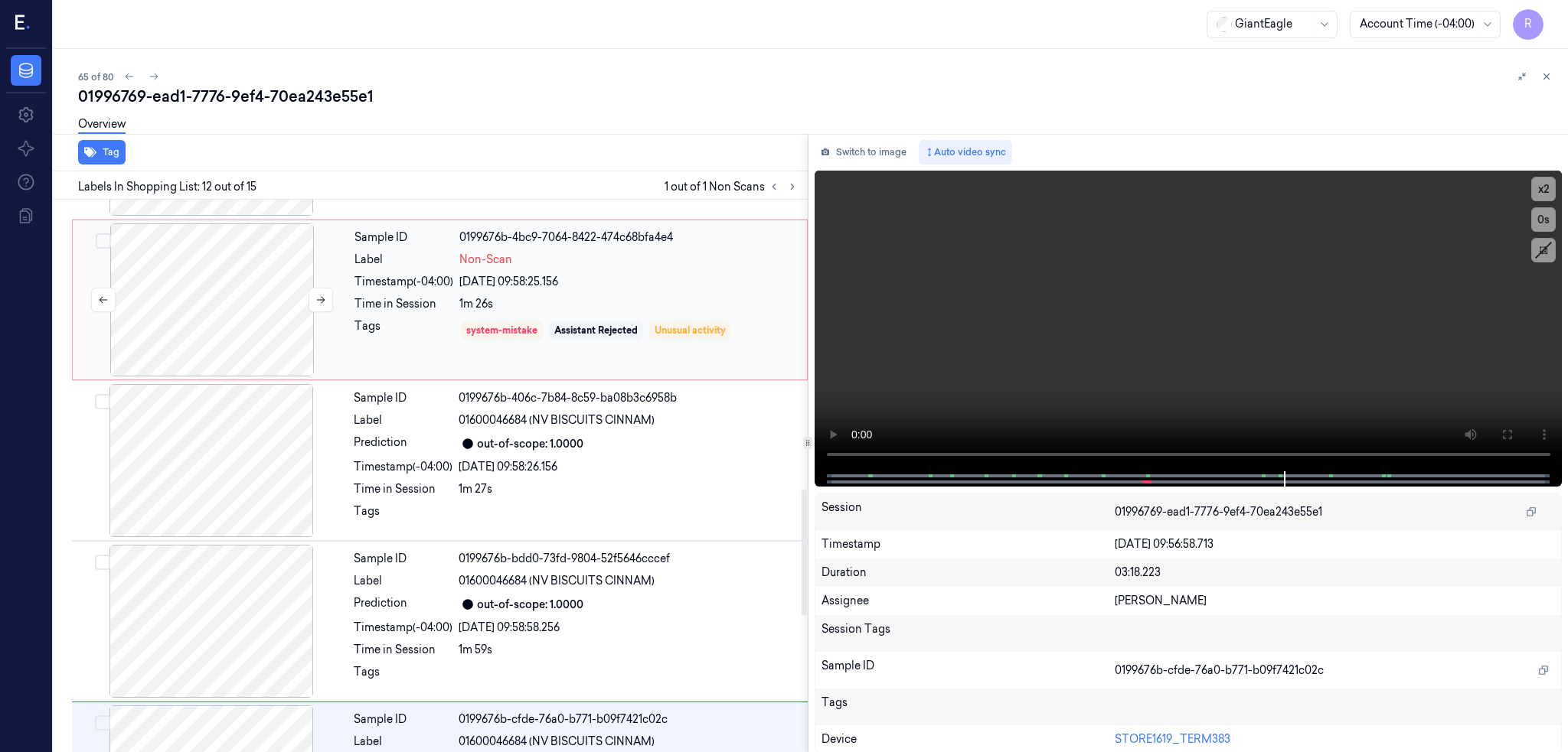
click at [210, 311] on div at bounding box center [212, 299] width 272 height 153
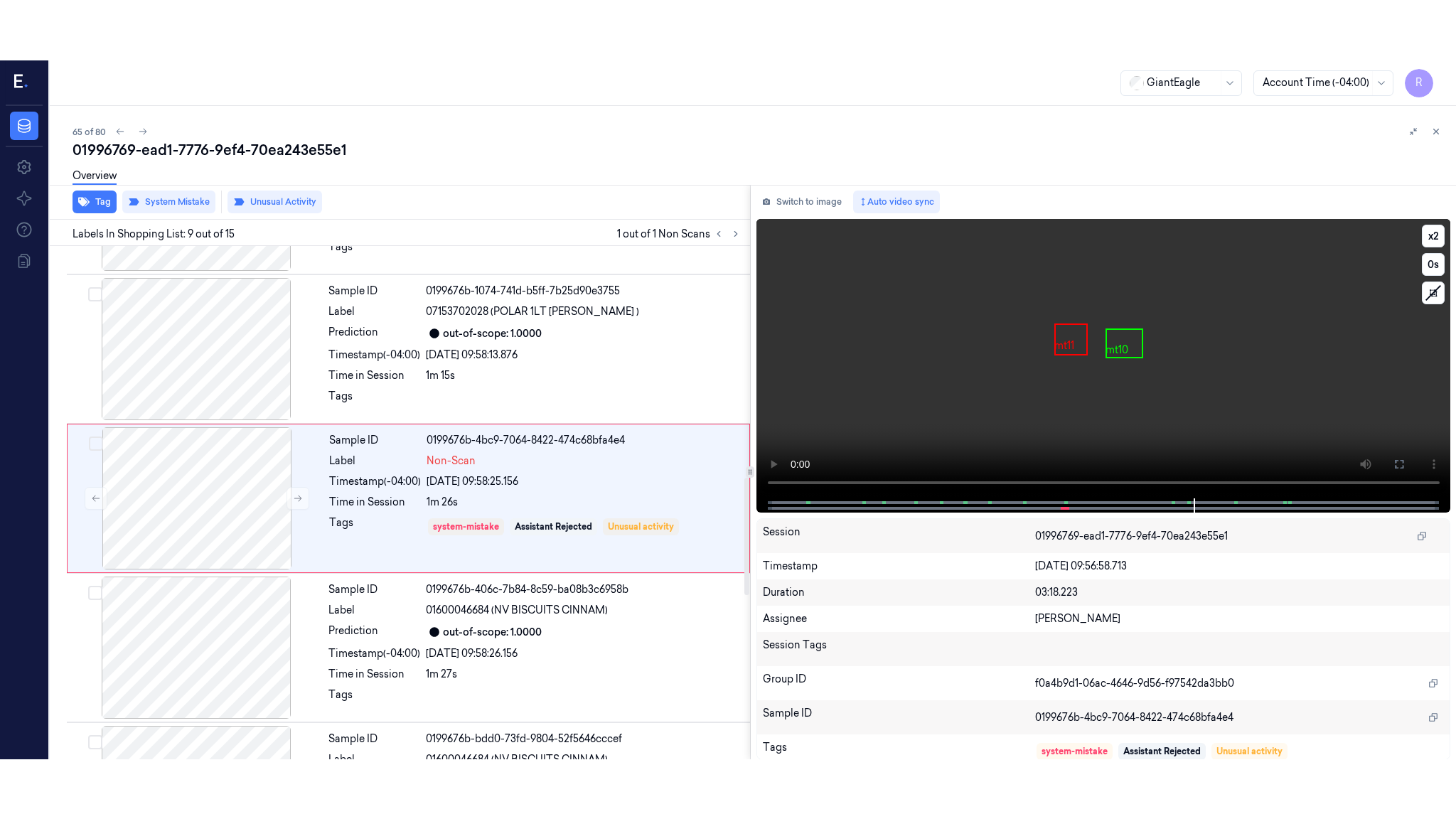
scroll to position [1011, 0]
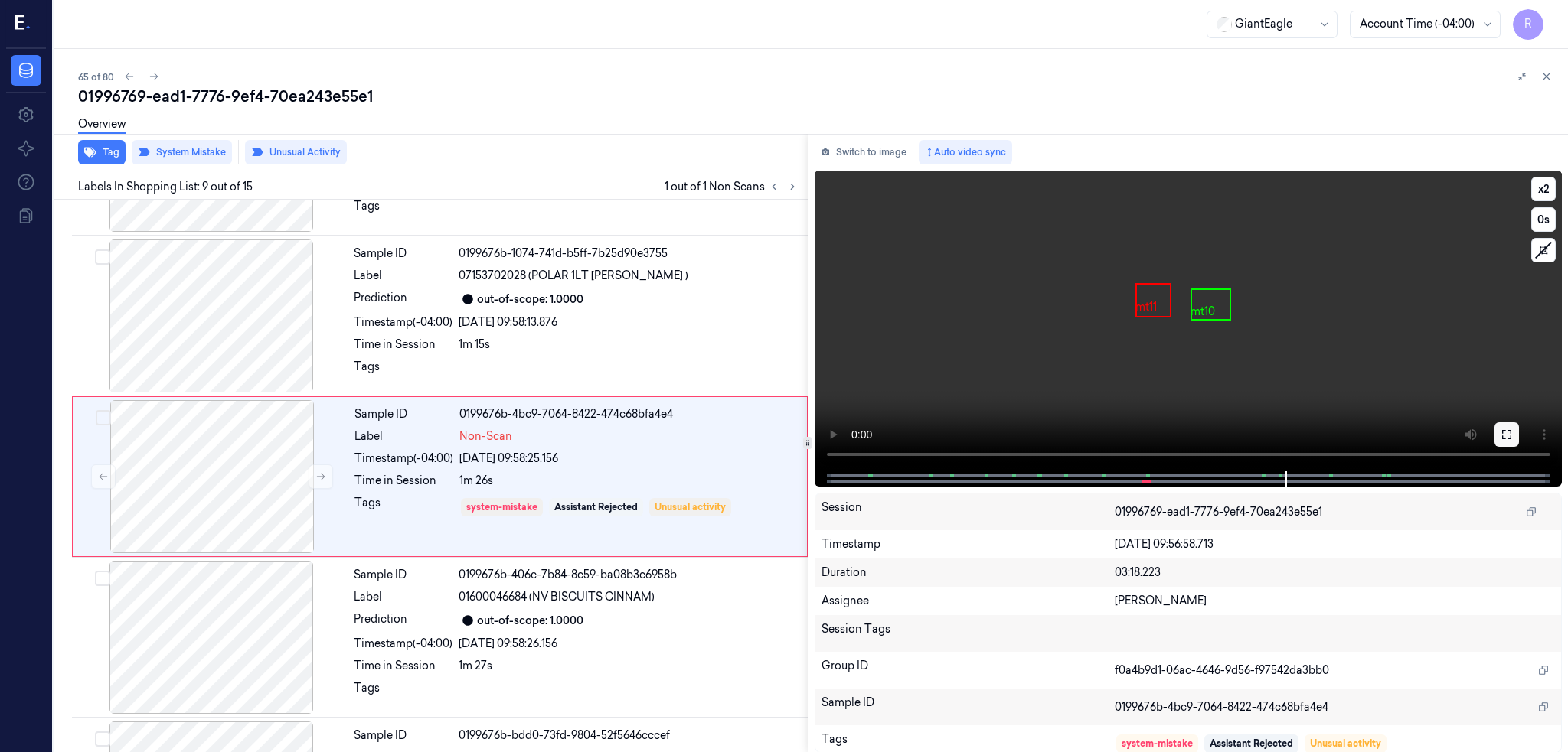
click at [1513, 428] on icon at bounding box center [1506, 434] width 12 height 12
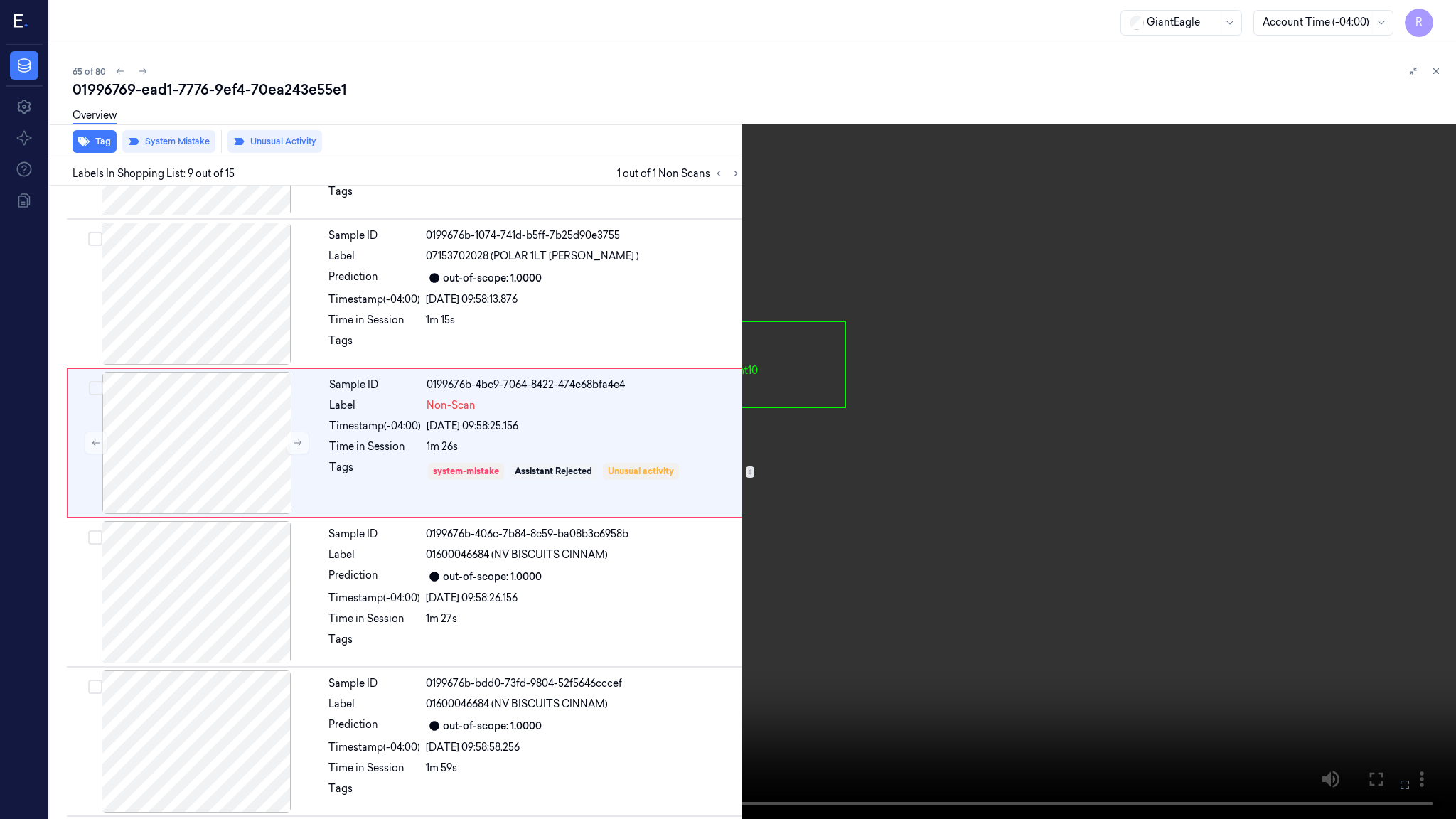
drag, startPoint x: 866, startPoint y: 478, endPoint x: 870, endPoint y: 468, distance: 10.8
click at [866, 478] on video at bounding box center [728, 410] width 1456 height 819
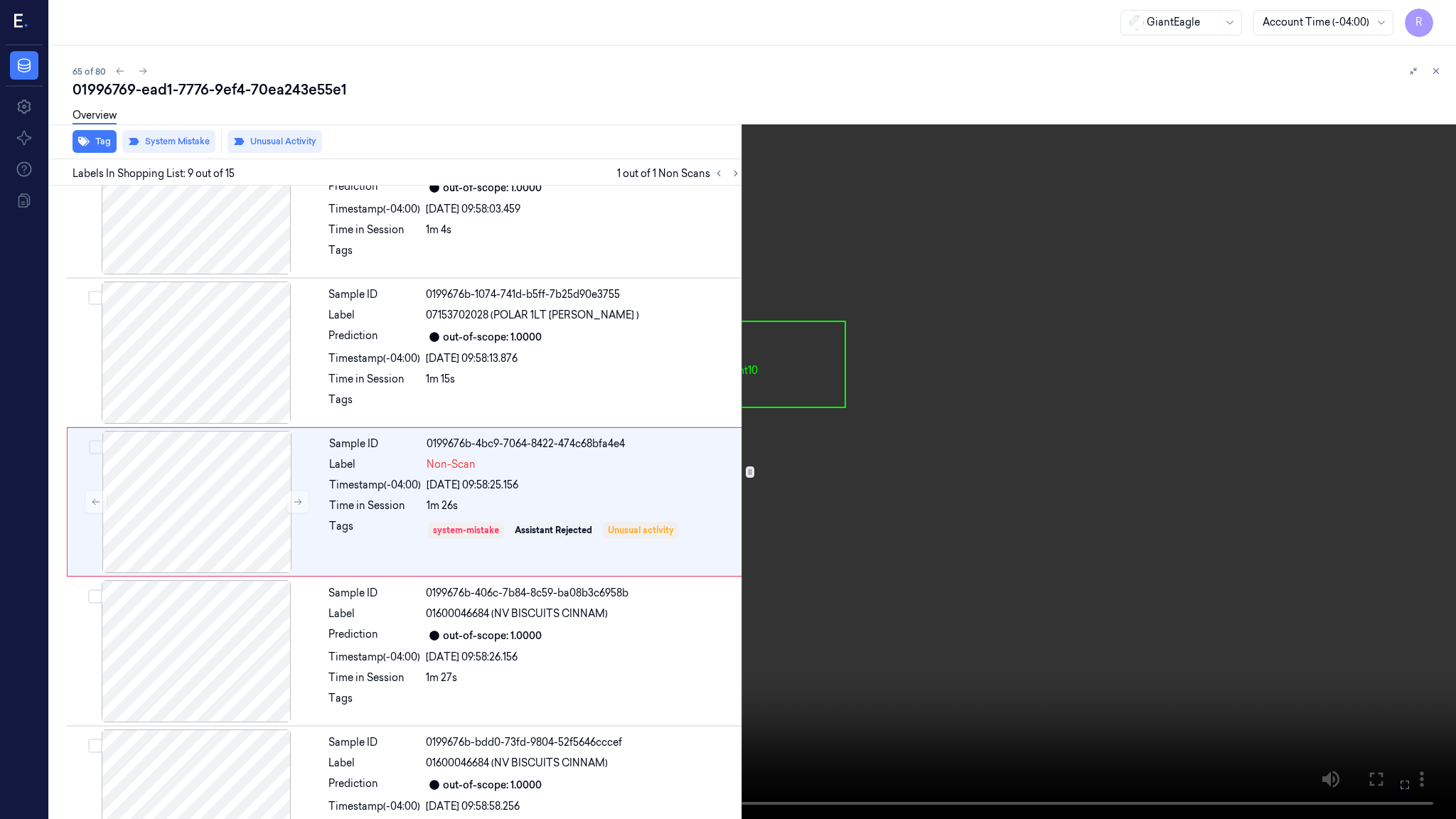
scroll to position [951, 0]
click at [870, 468] on video at bounding box center [728, 410] width 1456 height 819
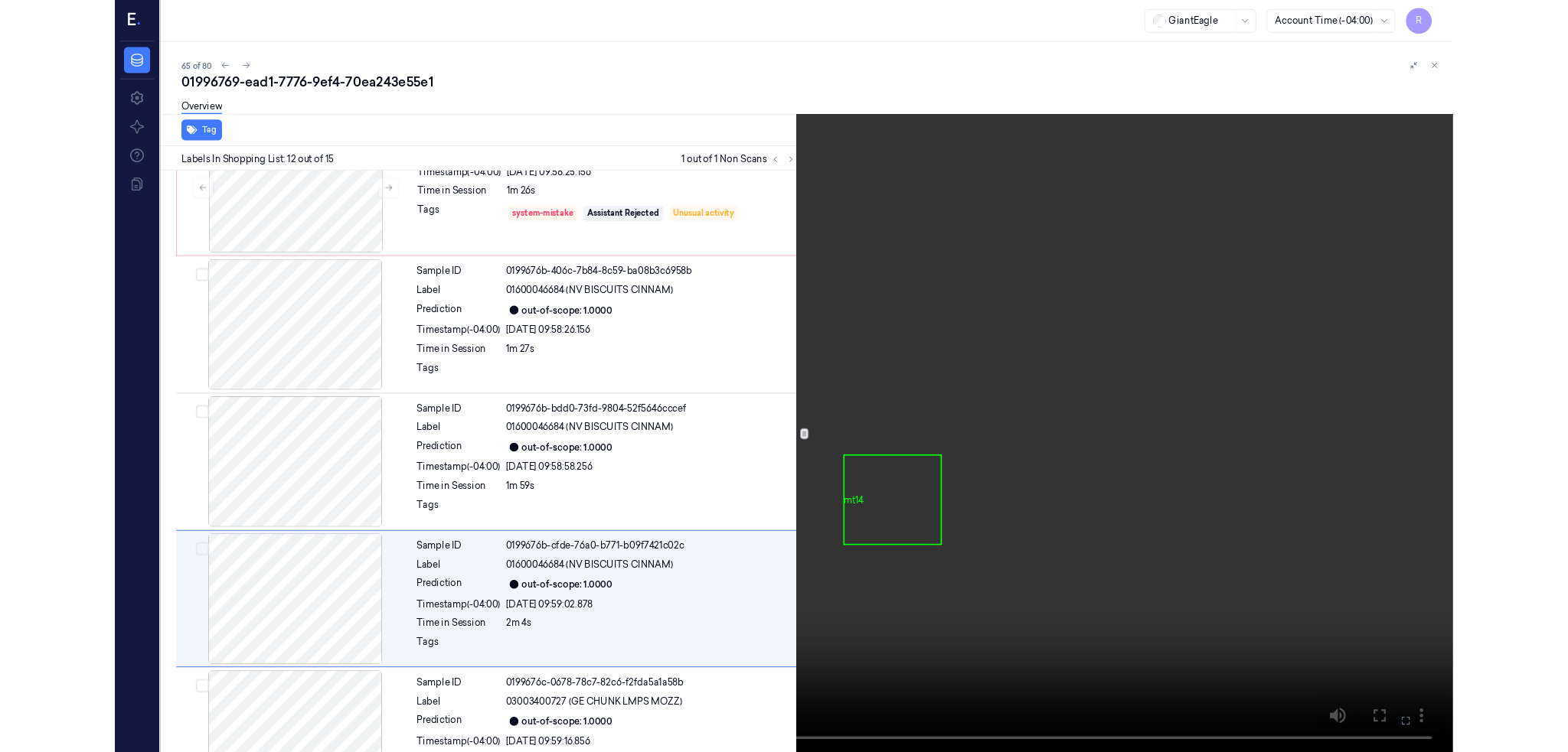
scroll to position [1506, 0]
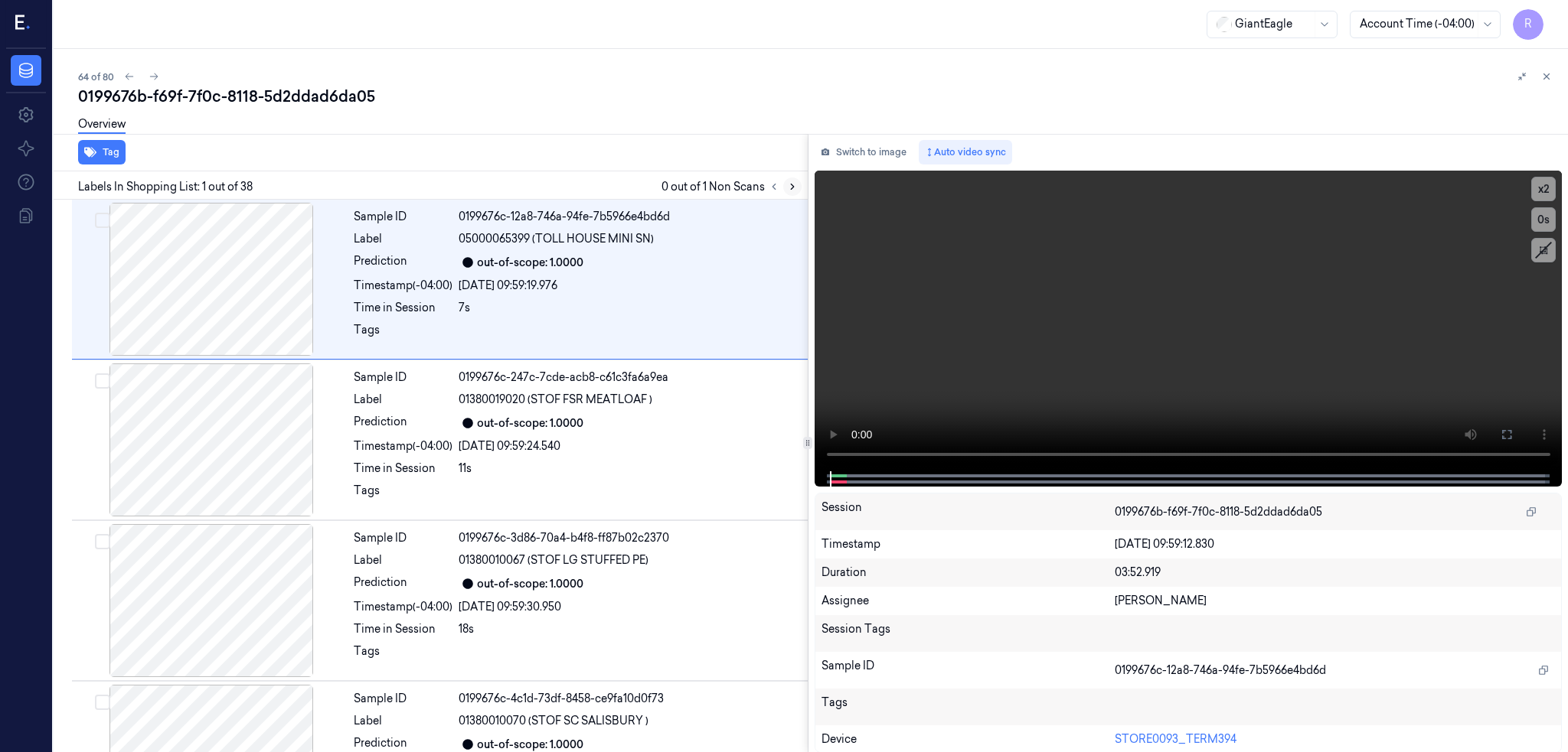
click at [797, 188] on icon at bounding box center [793, 187] width 11 height 11
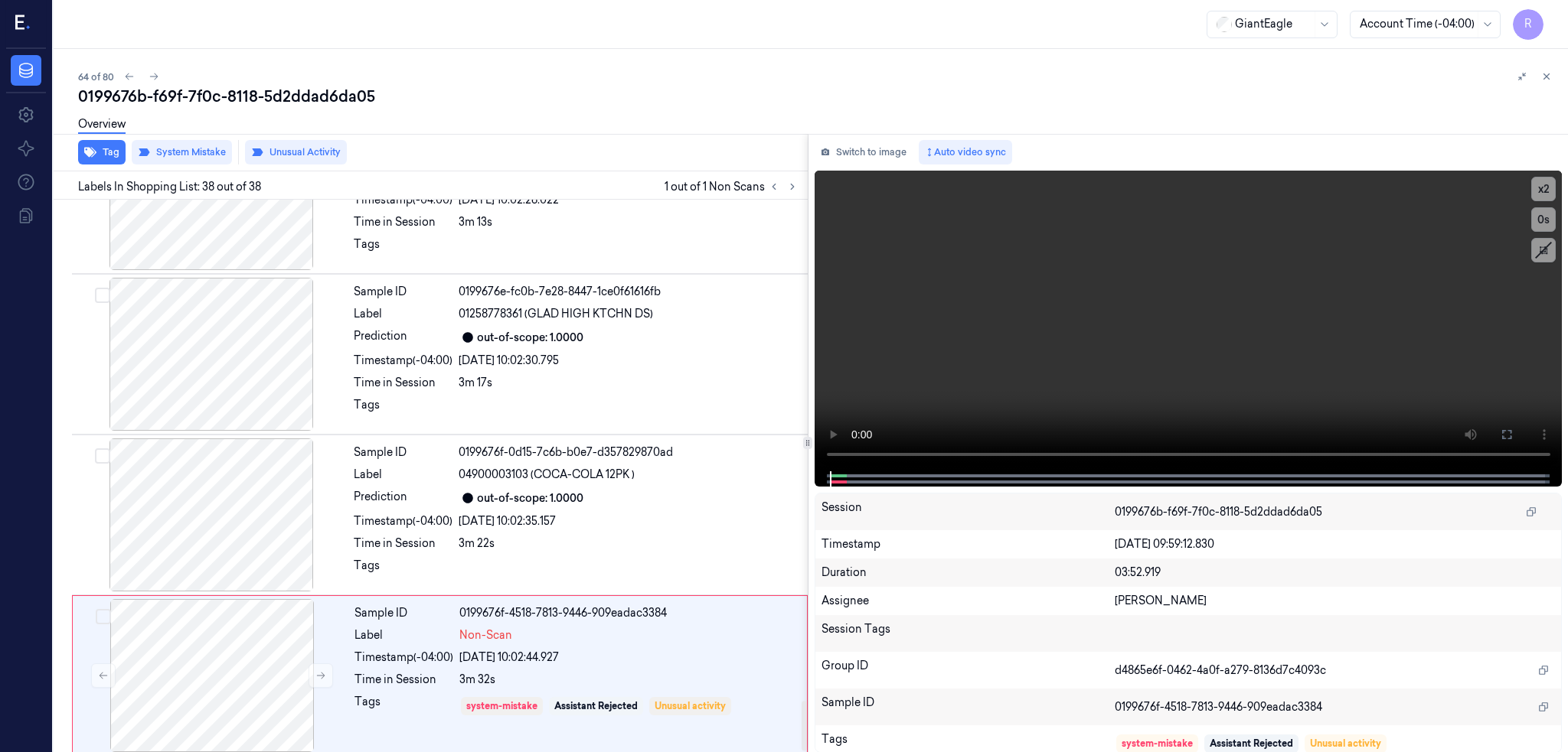
scroll to position [5562, 0]
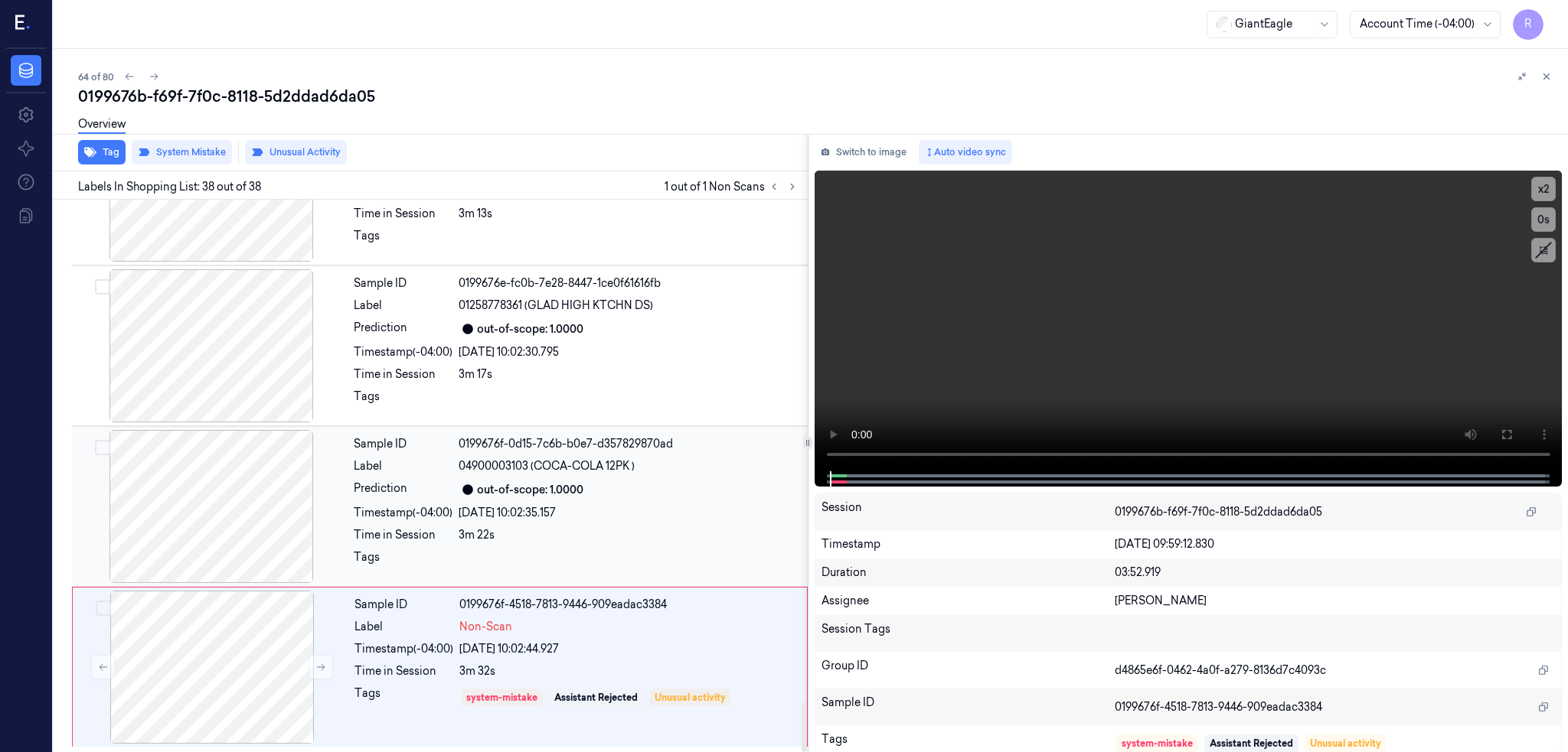
click at [242, 499] on div at bounding box center [211, 506] width 272 height 153
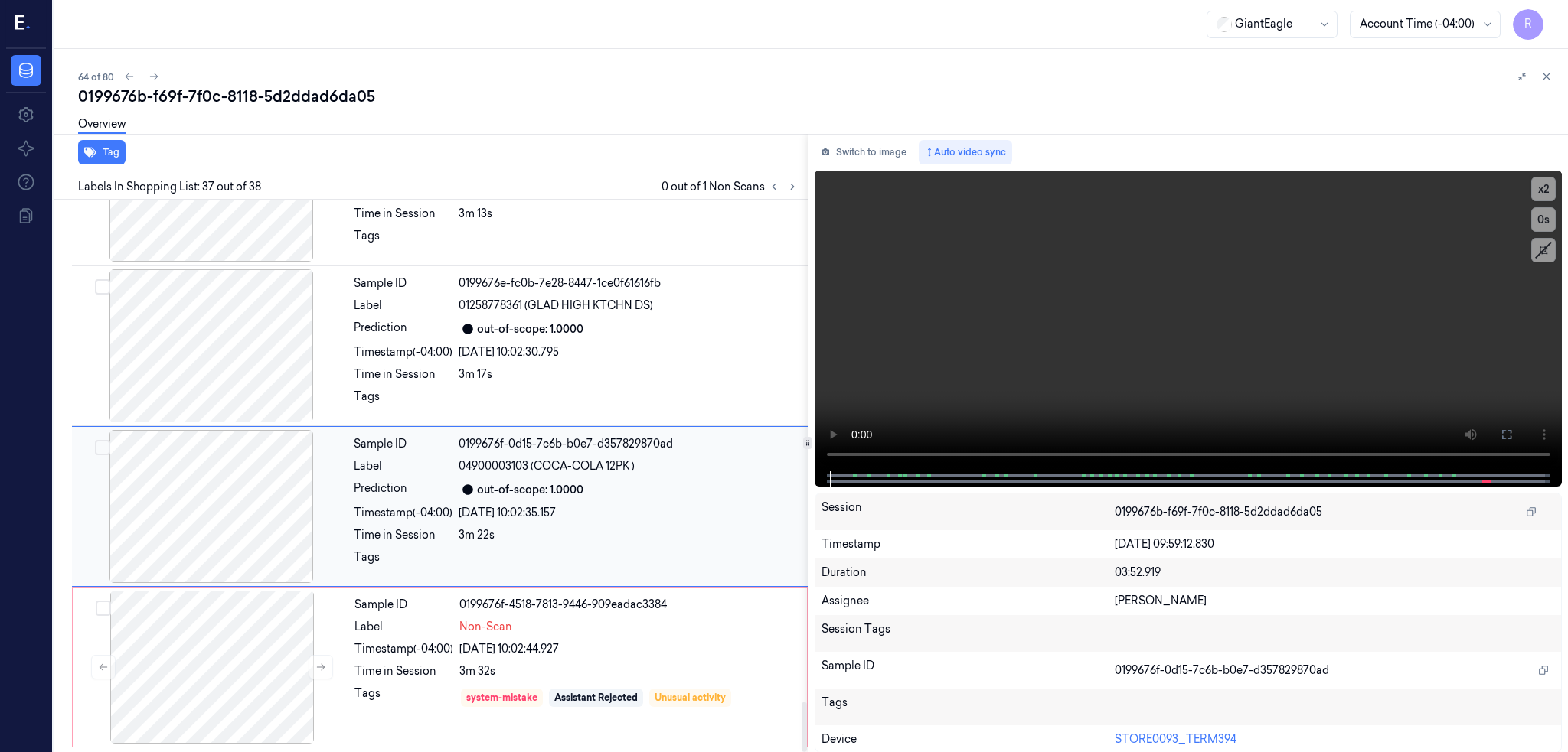
click at [242, 499] on div at bounding box center [211, 506] width 272 height 153
click at [1511, 435] on icon at bounding box center [1507, 435] width 10 height 9
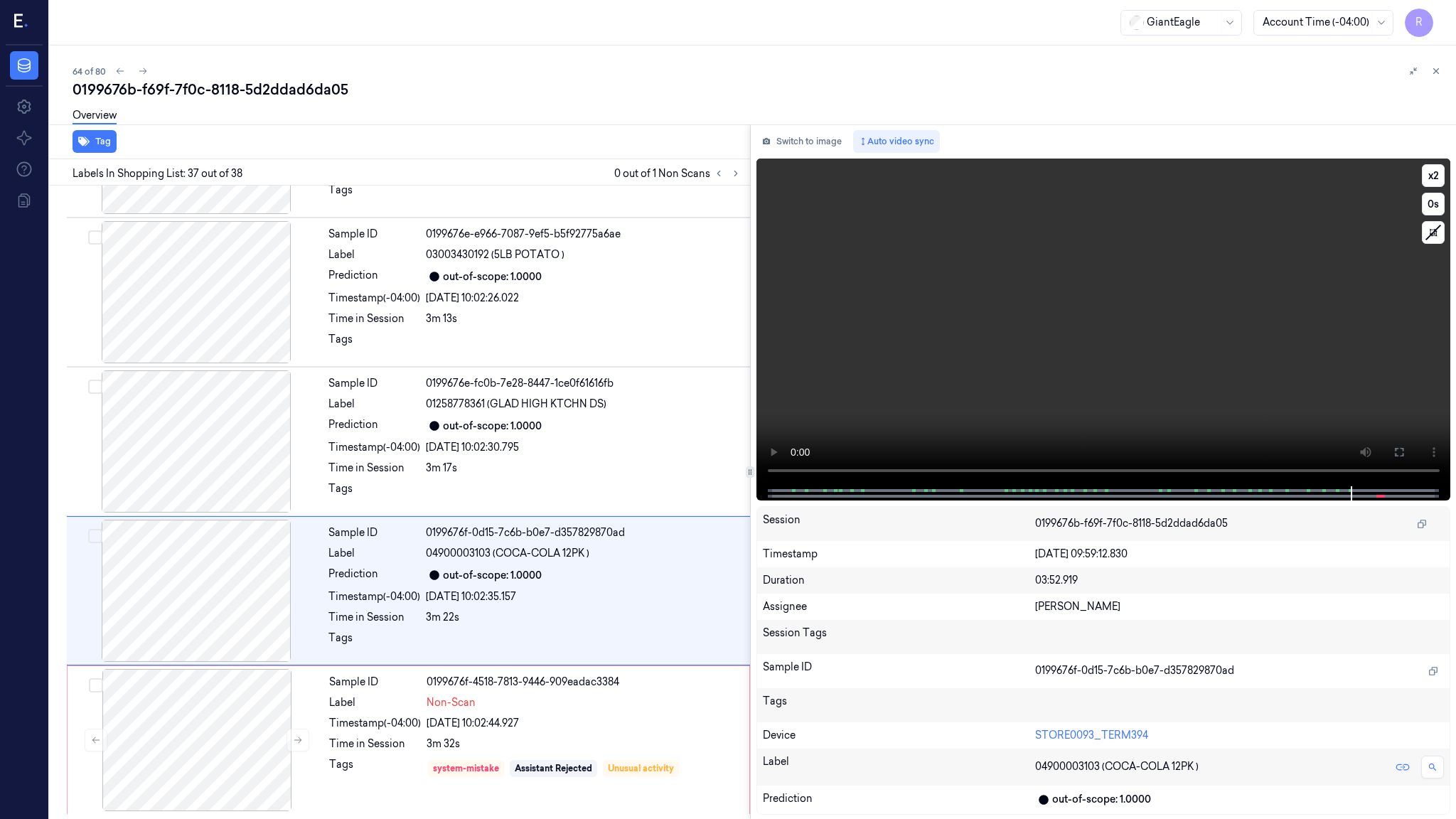
scroll to position [5045, 0]
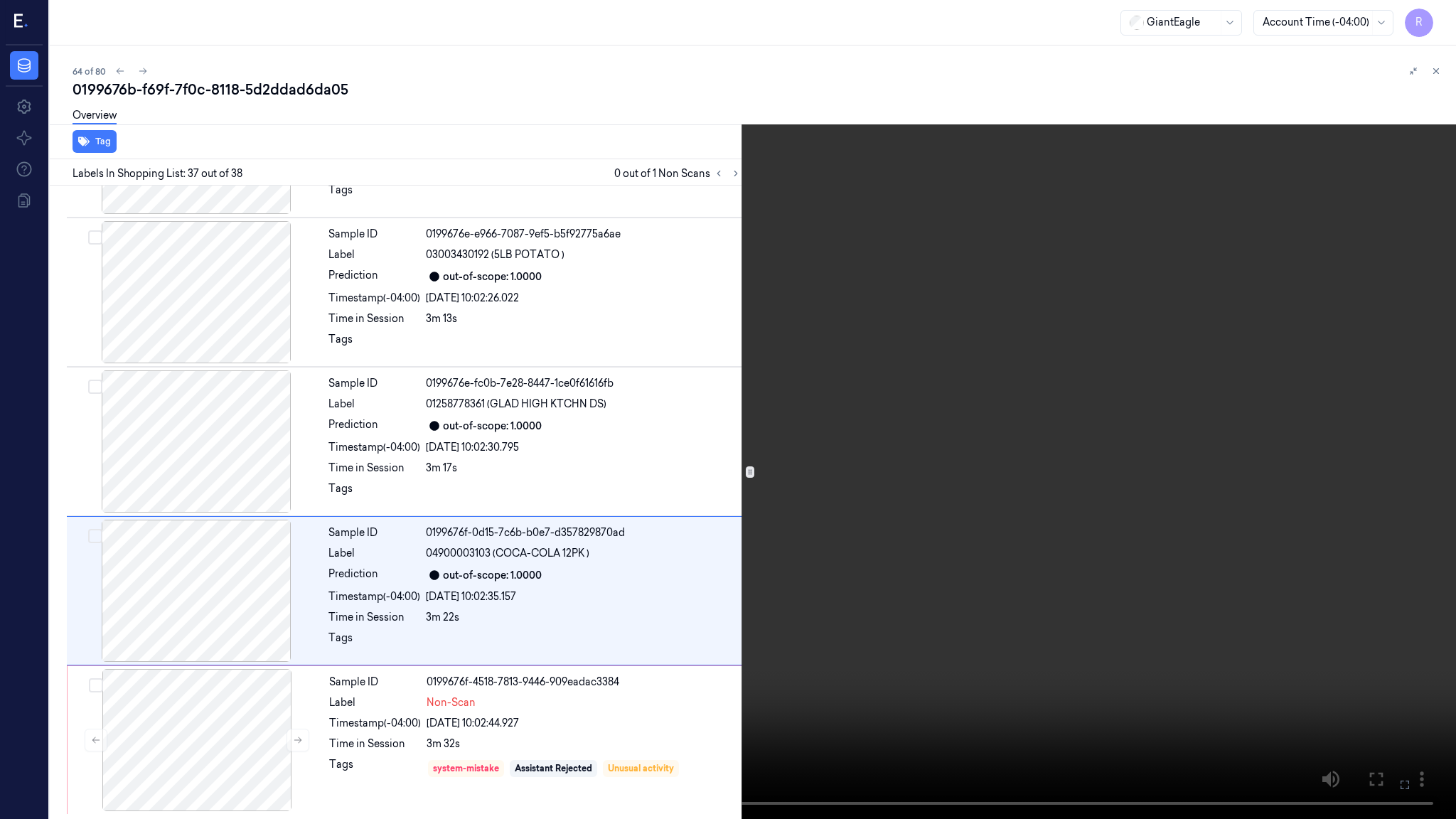
click at [1054, 435] on video at bounding box center [728, 410] width 1456 height 819
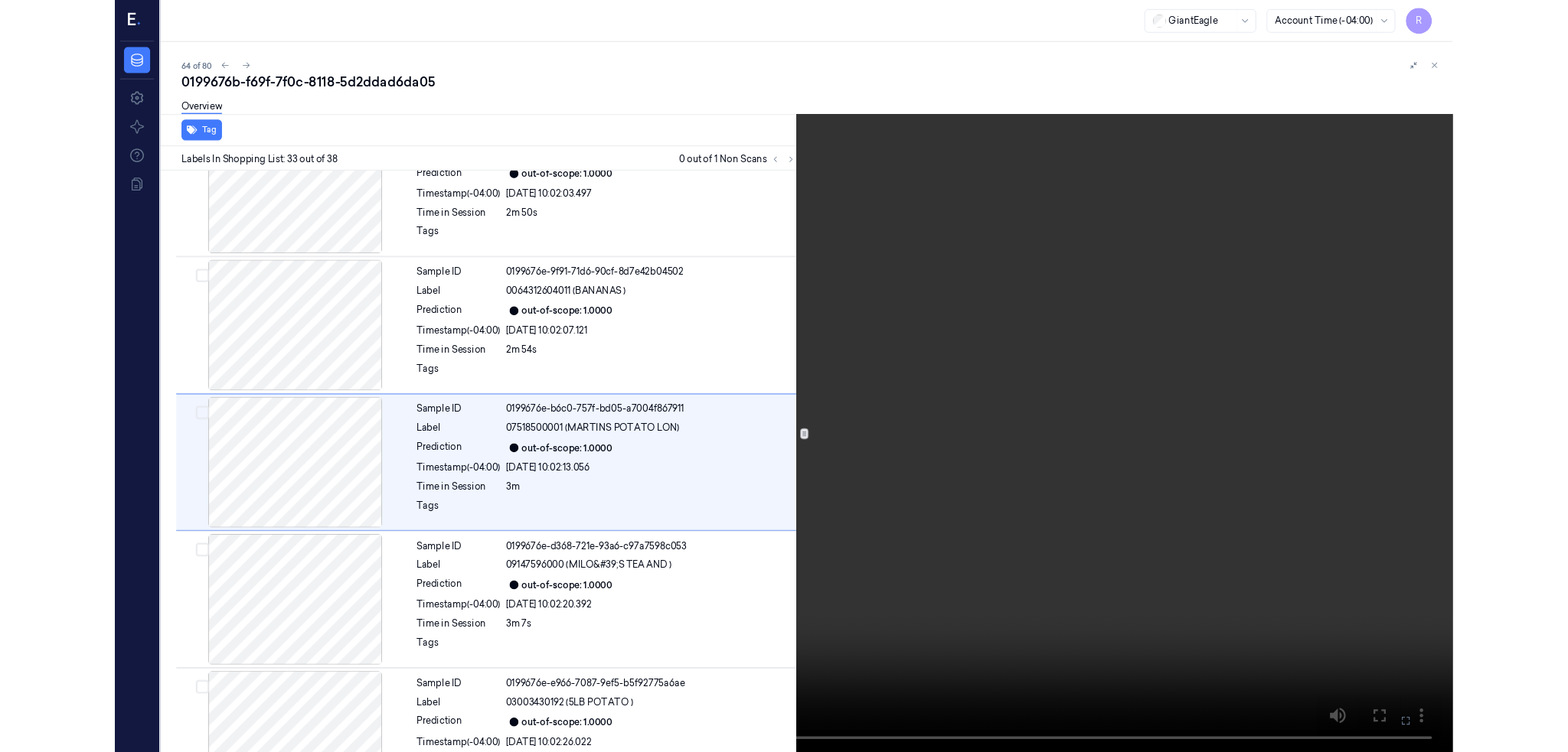
scroll to position [4882, 0]
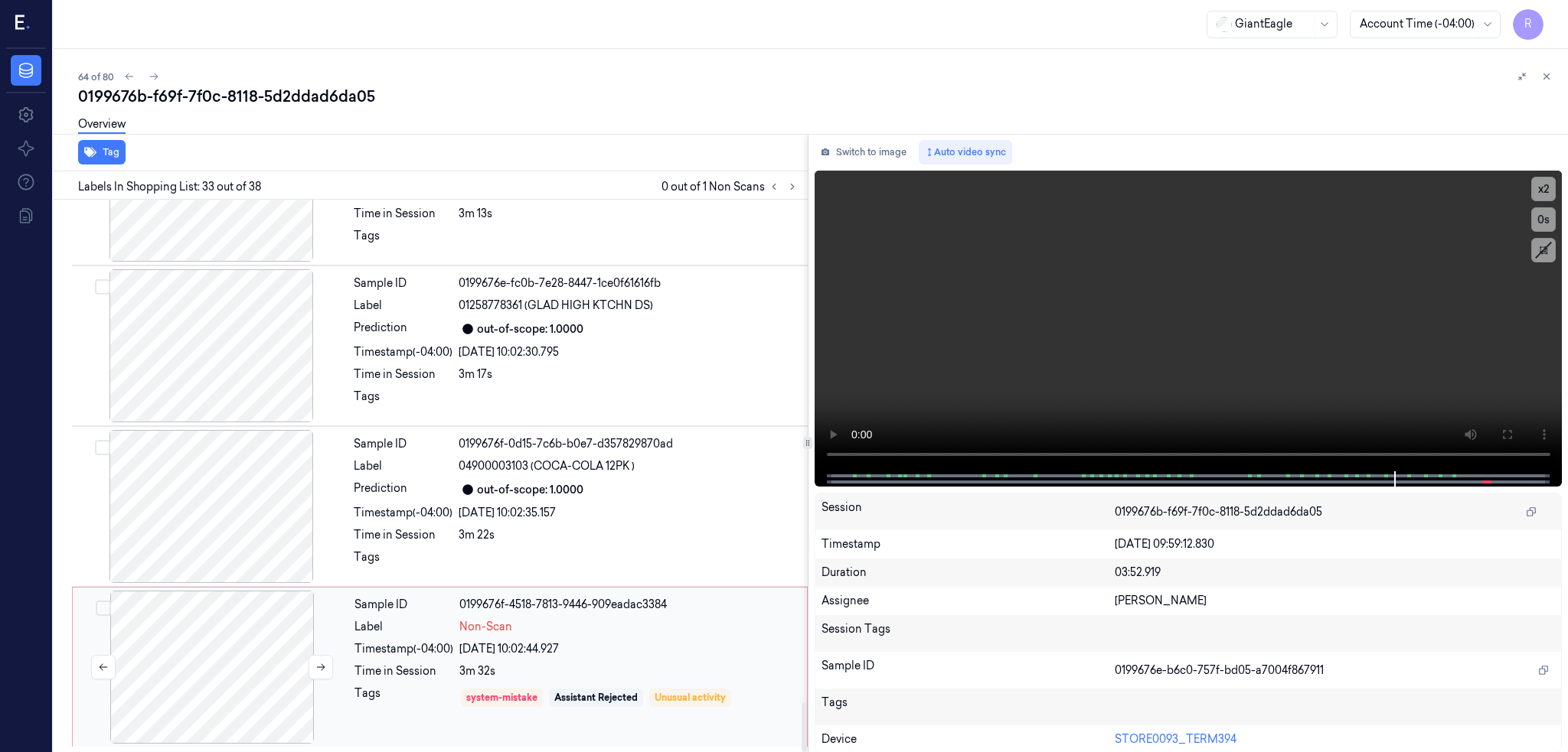
click at [263, 610] on div at bounding box center [212, 667] width 272 height 153
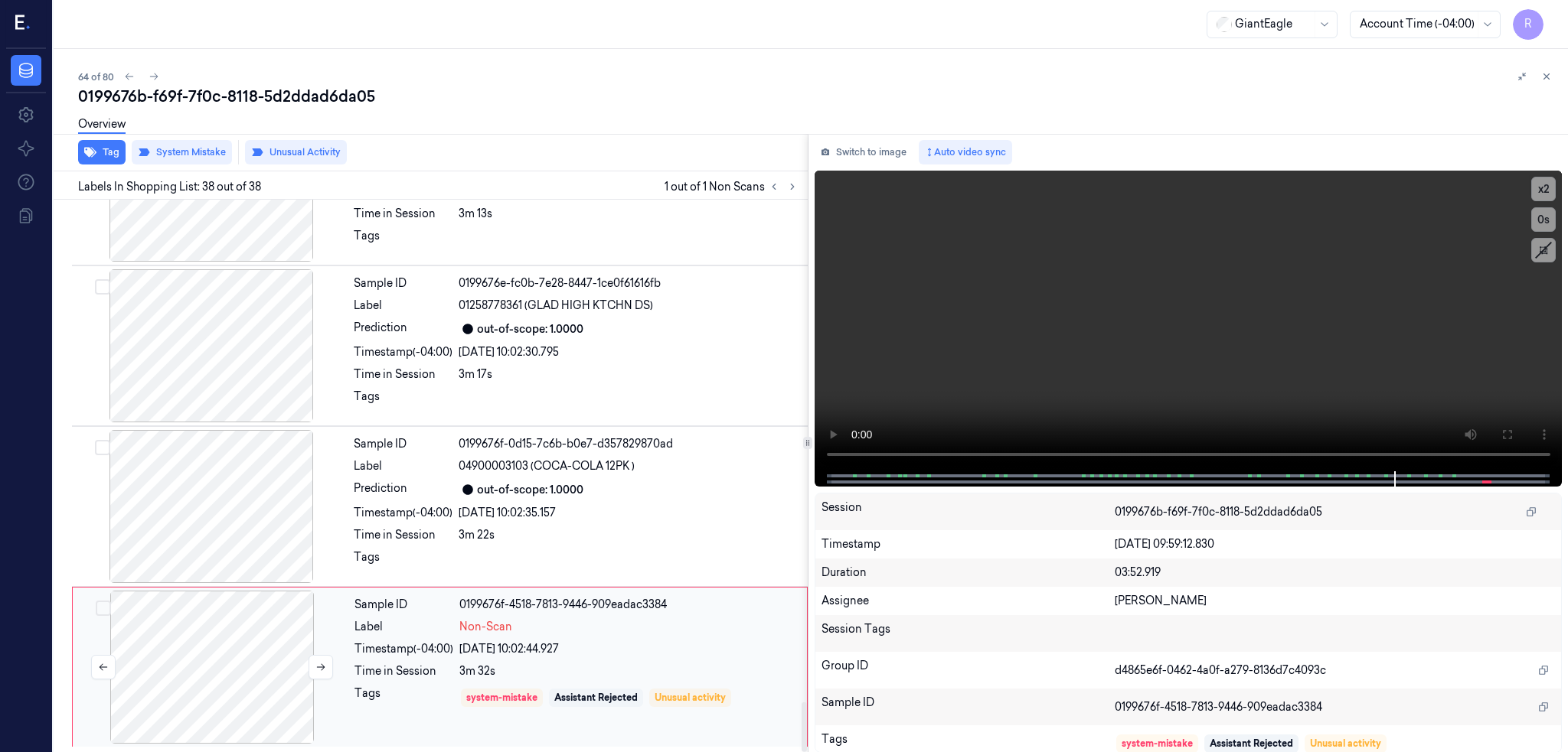
scroll to position [5562, 0]
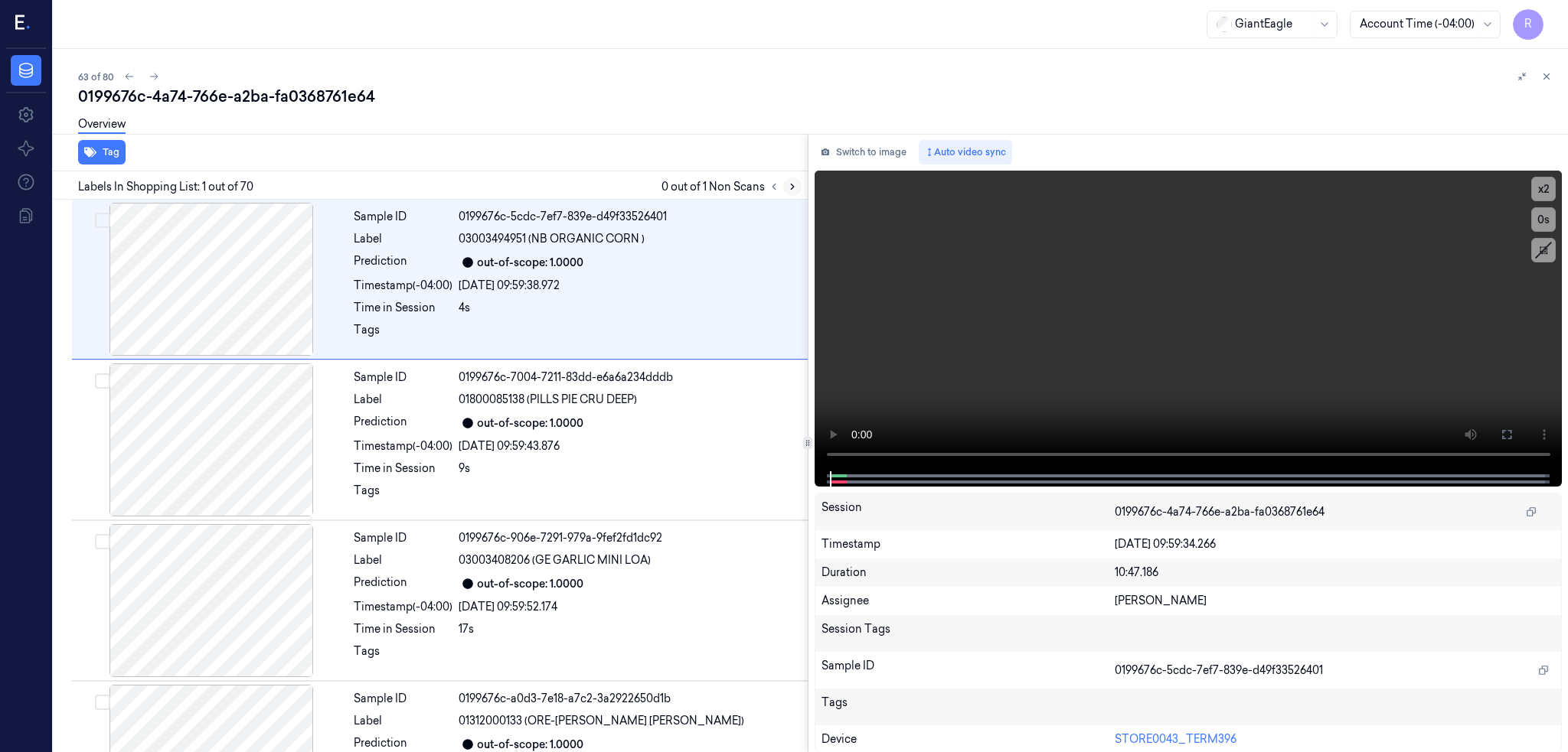
click at [797, 184] on icon at bounding box center [793, 187] width 11 height 11
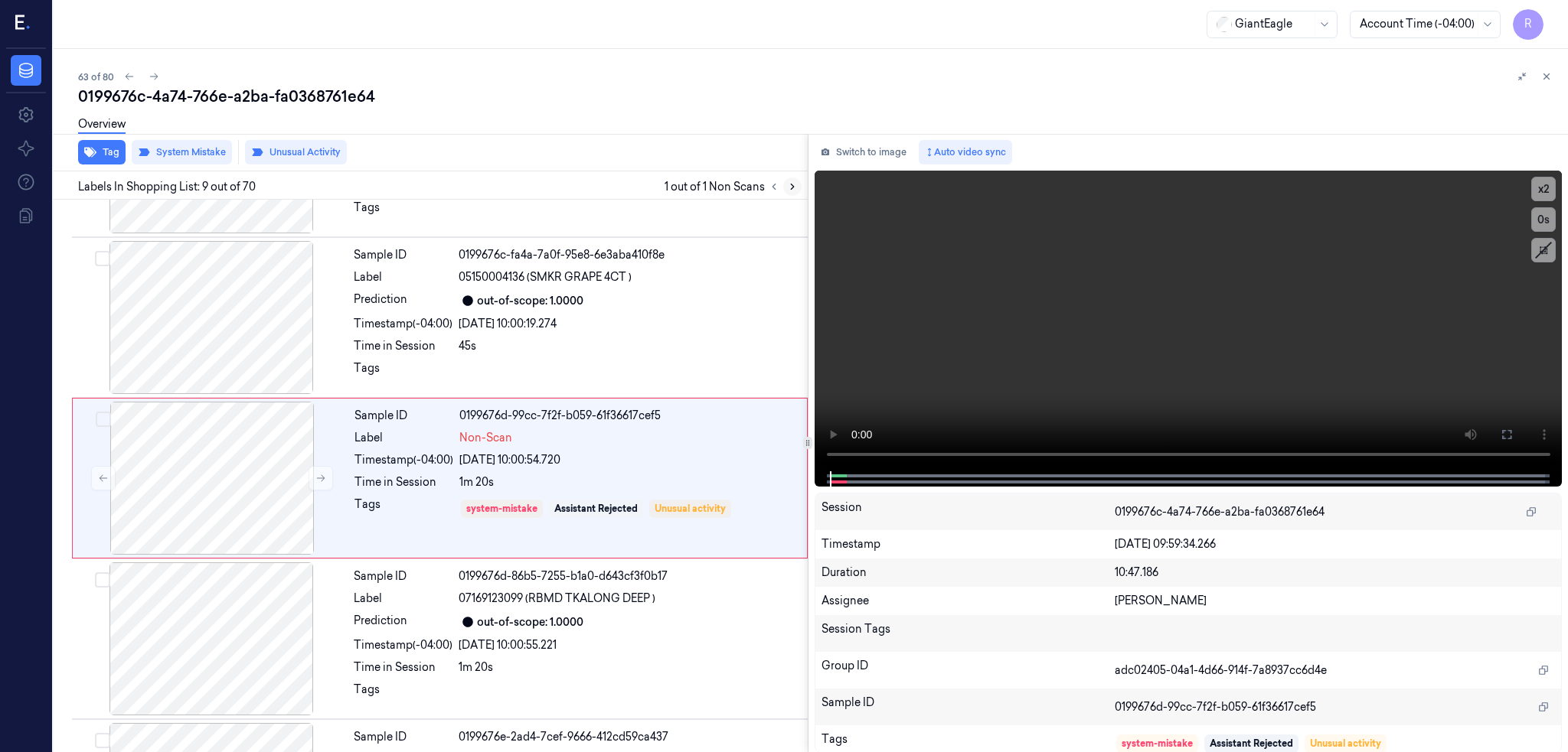
scroll to position [1088, 0]
click at [195, 341] on div at bounding box center [211, 316] width 272 height 153
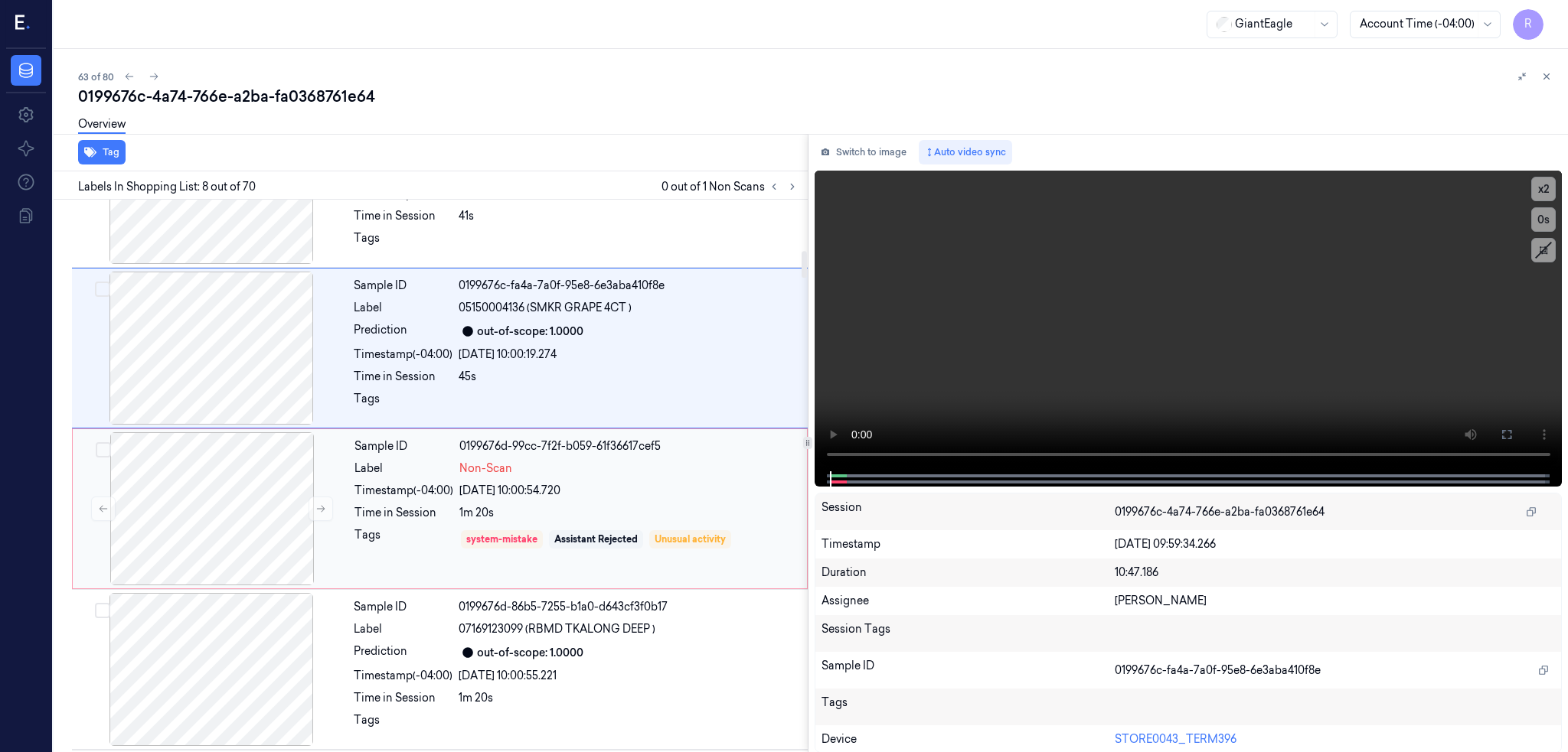
scroll to position [1030, 0]
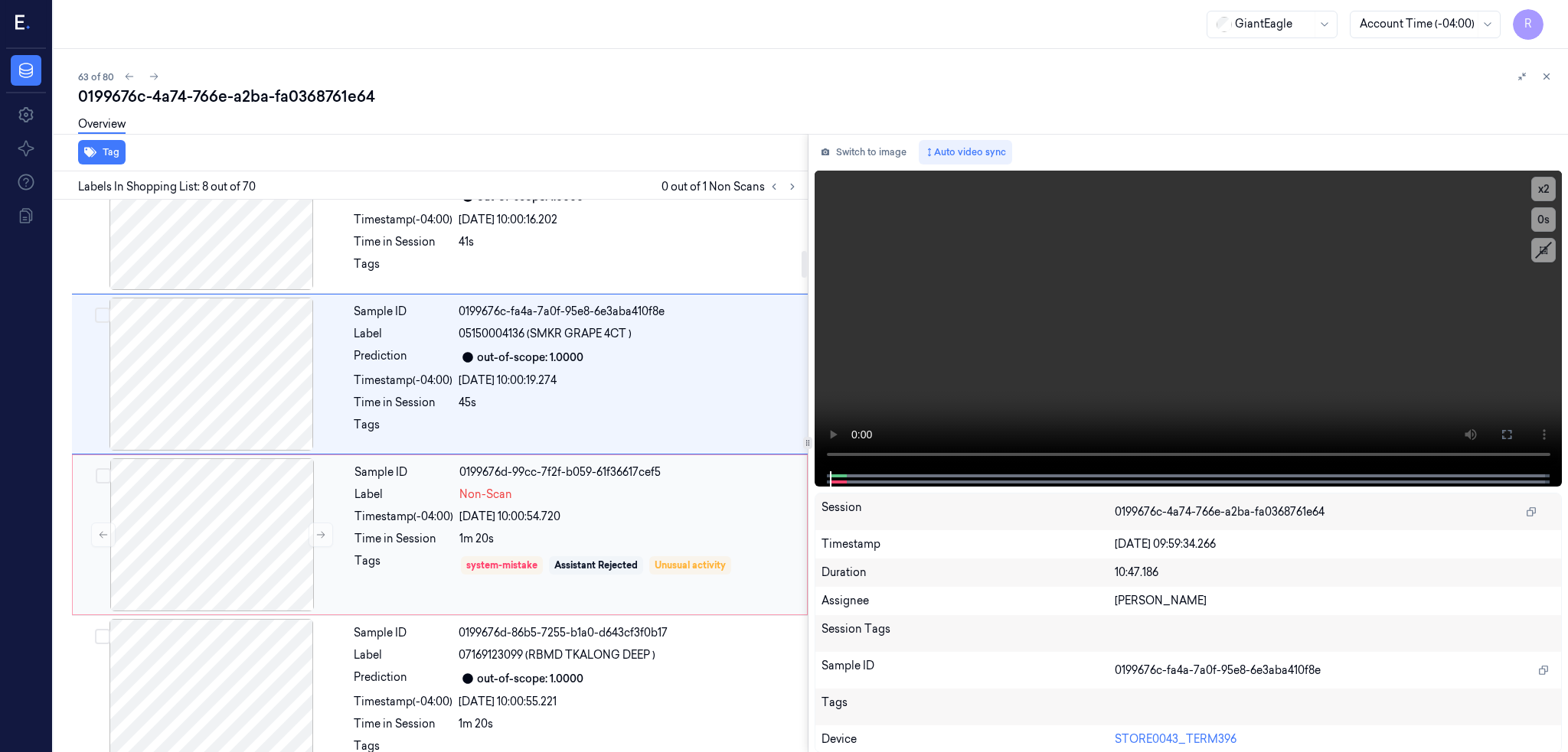
click at [200, 354] on div at bounding box center [211, 374] width 272 height 153
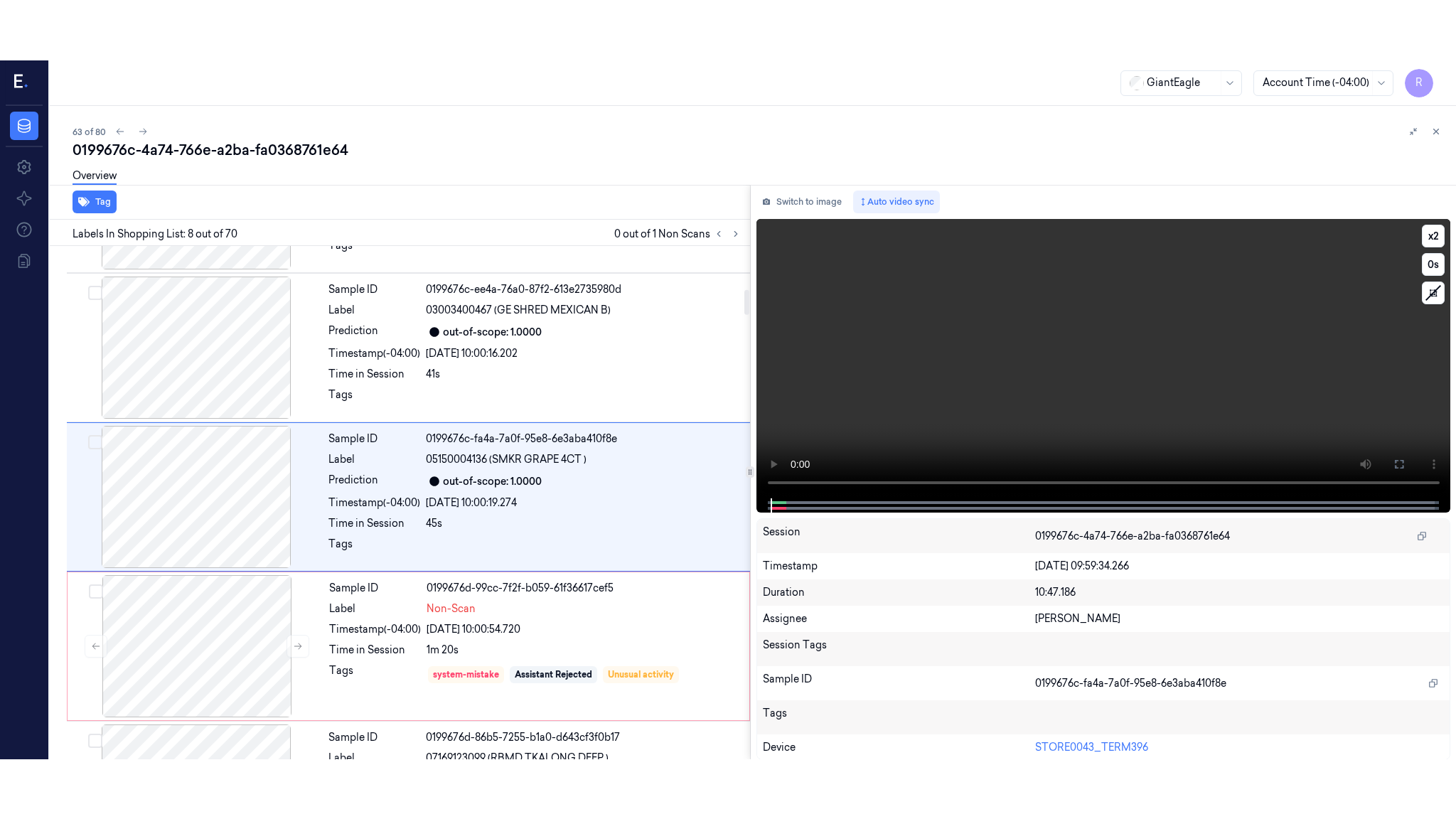
scroll to position [862, 0]
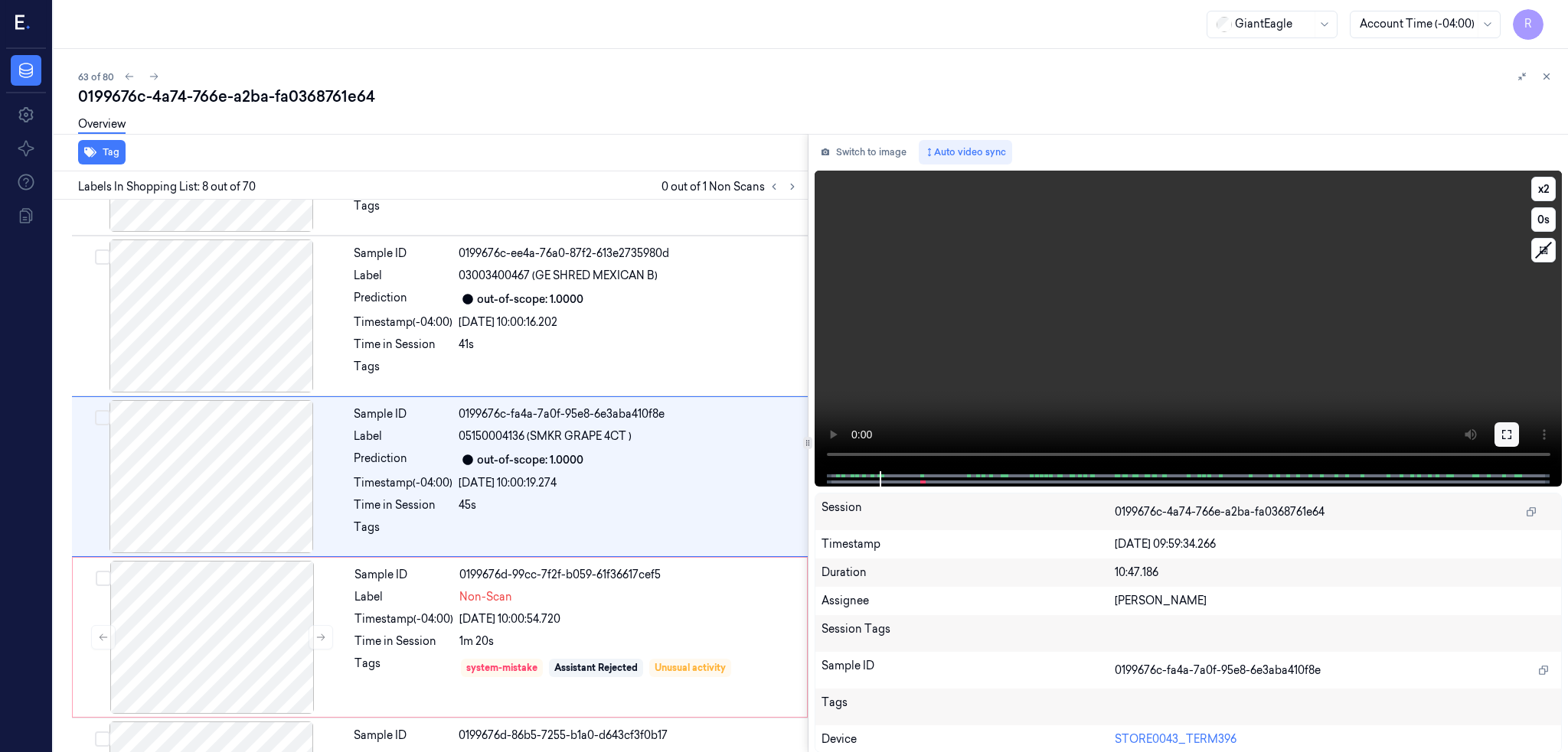
click at [1519, 428] on button at bounding box center [1506, 435] width 25 height 25
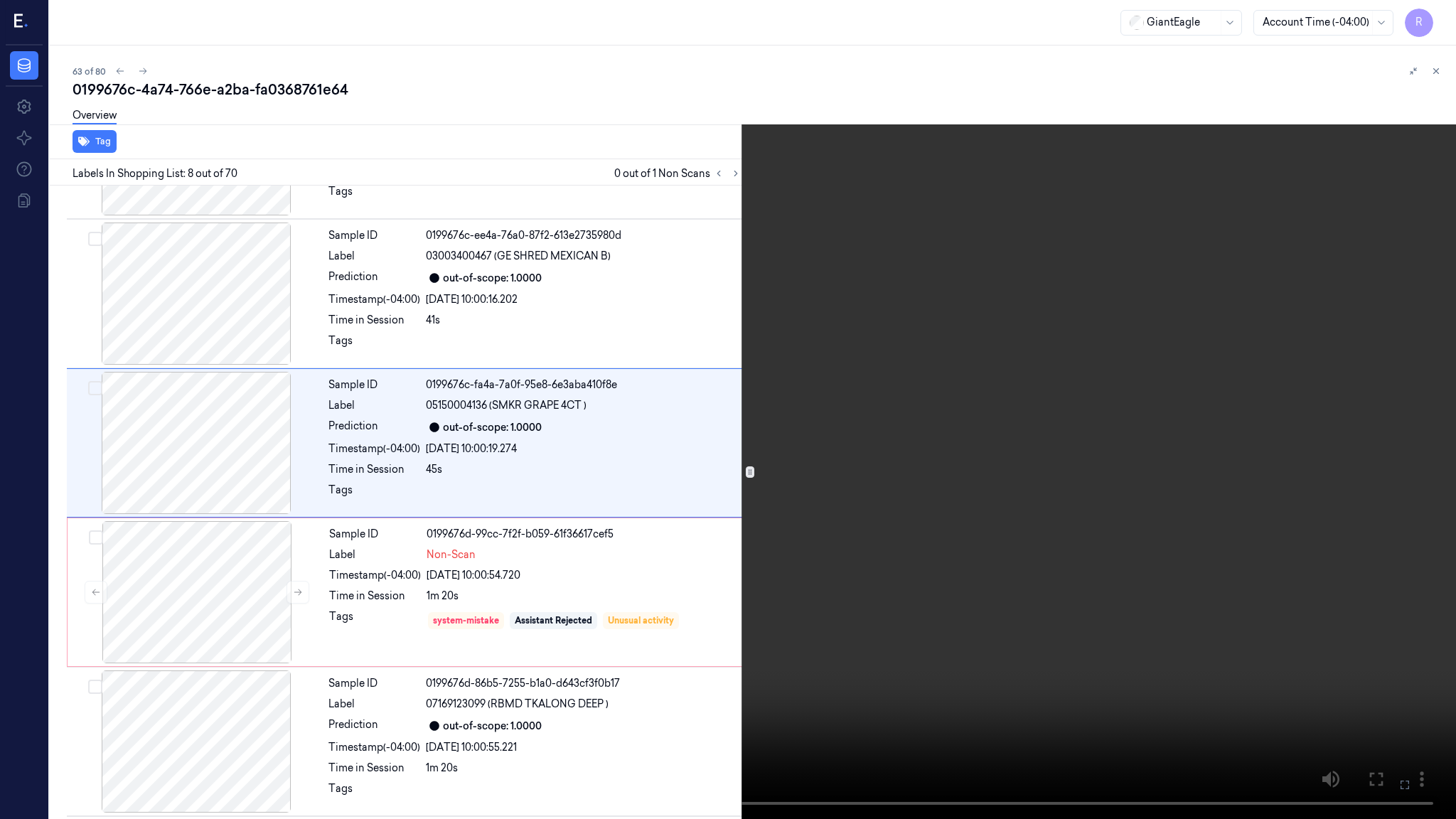
click at [828, 501] on video at bounding box center [728, 410] width 1456 height 819
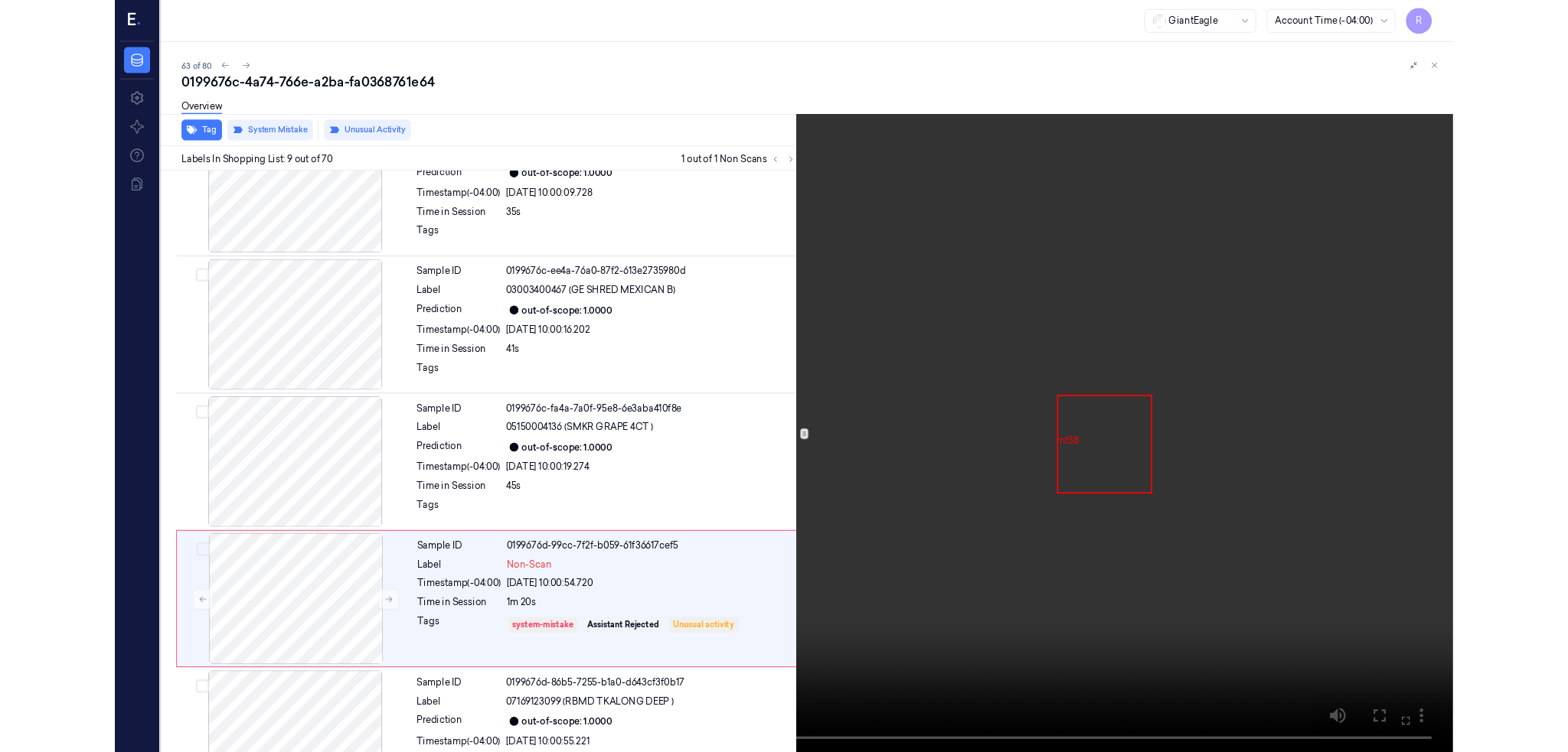
scroll to position [1024, 0]
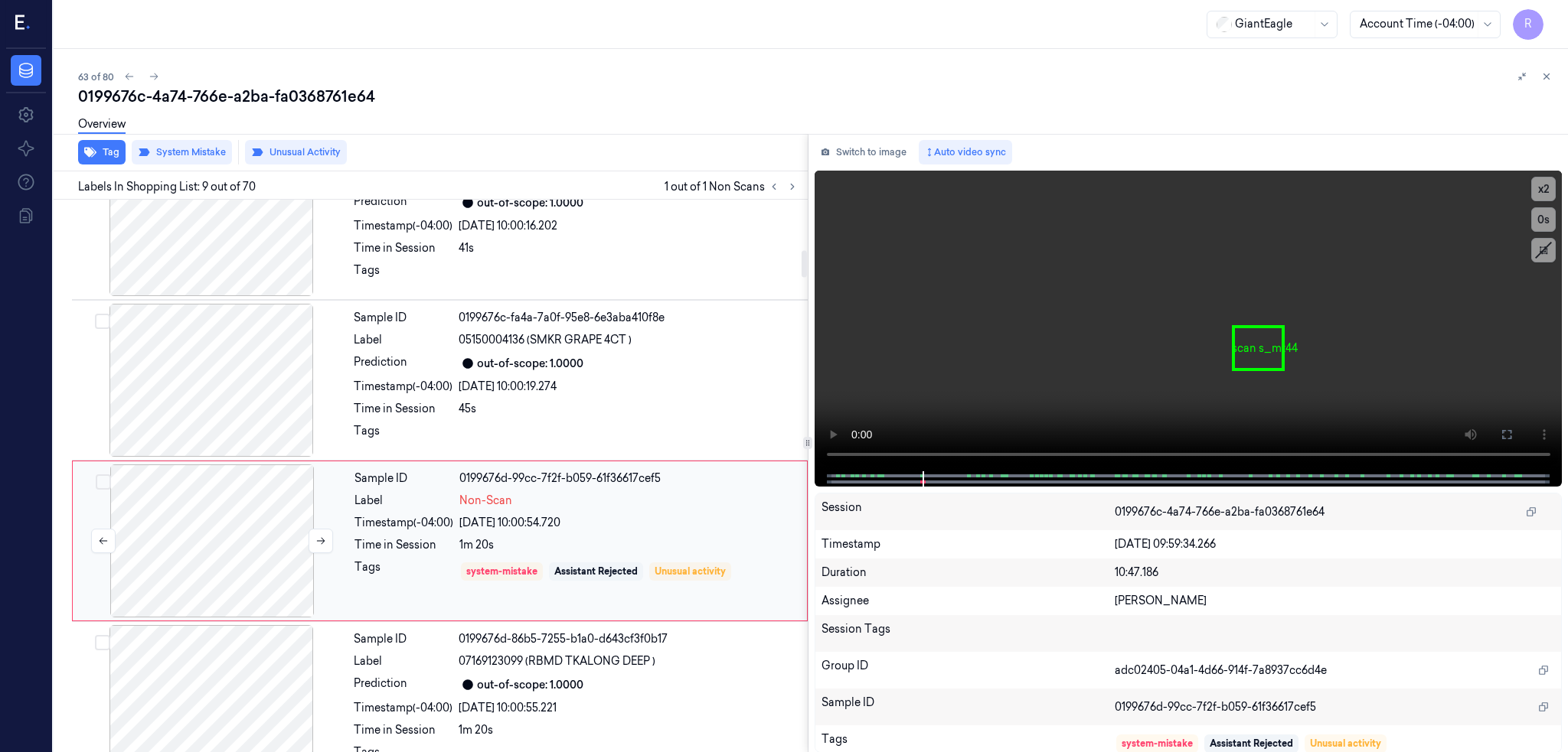
click at [234, 518] on div at bounding box center [212, 541] width 272 height 153
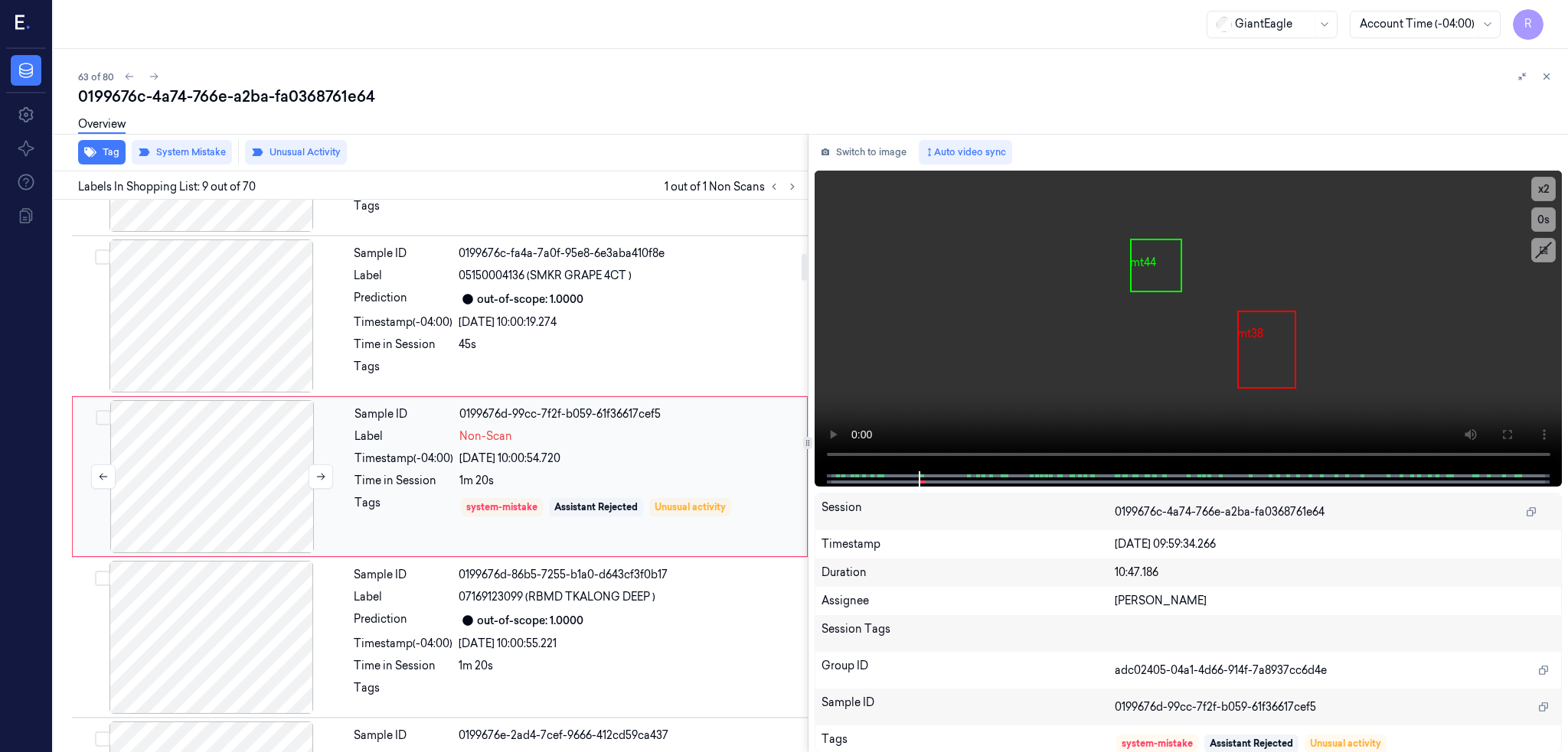
click at [238, 485] on div at bounding box center [212, 477] width 272 height 153
click at [107, 160] on button "Tag" at bounding box center [102, 152] width 48 height 25
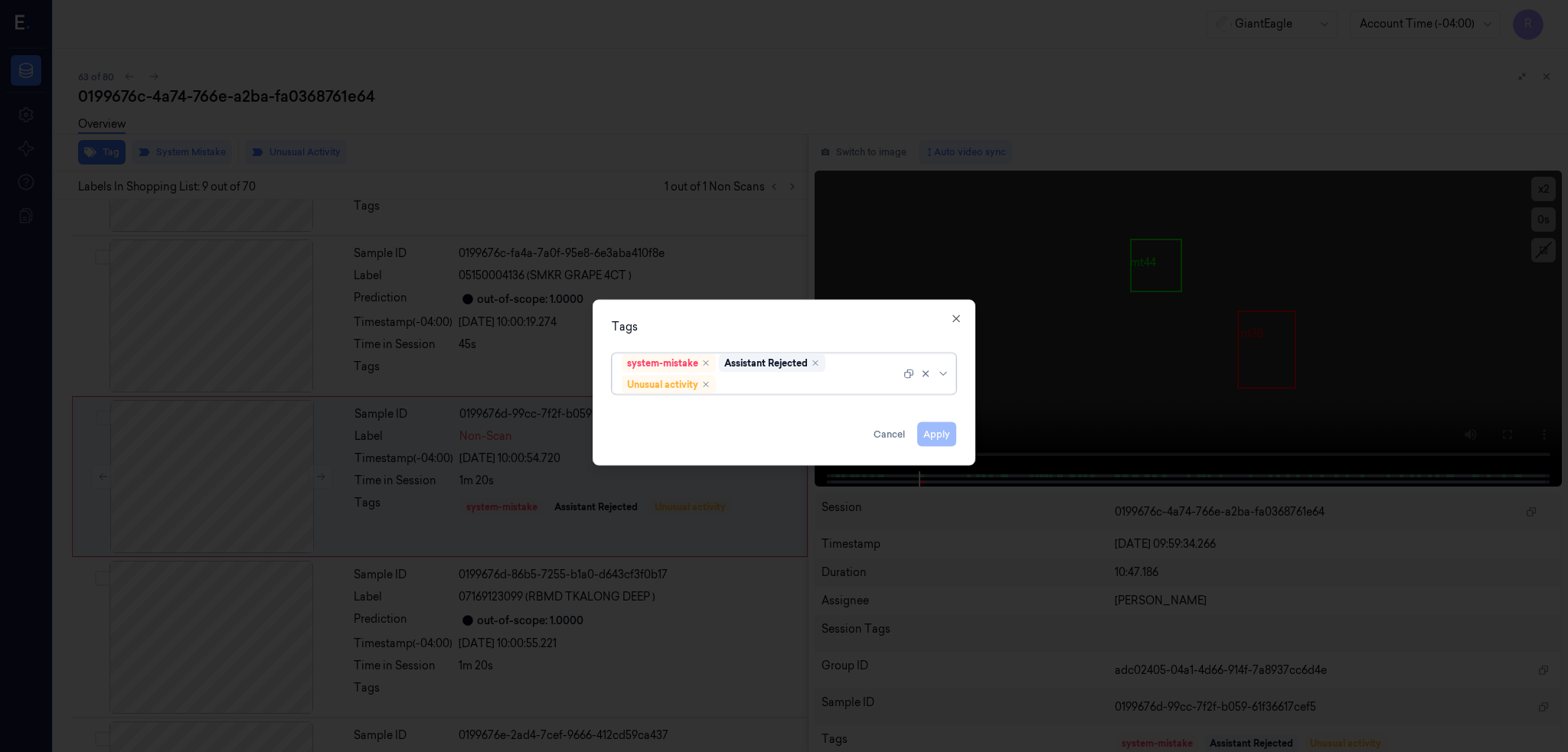
click at [751, 384] on div at bounding box center [809, 385] width 181 height 16
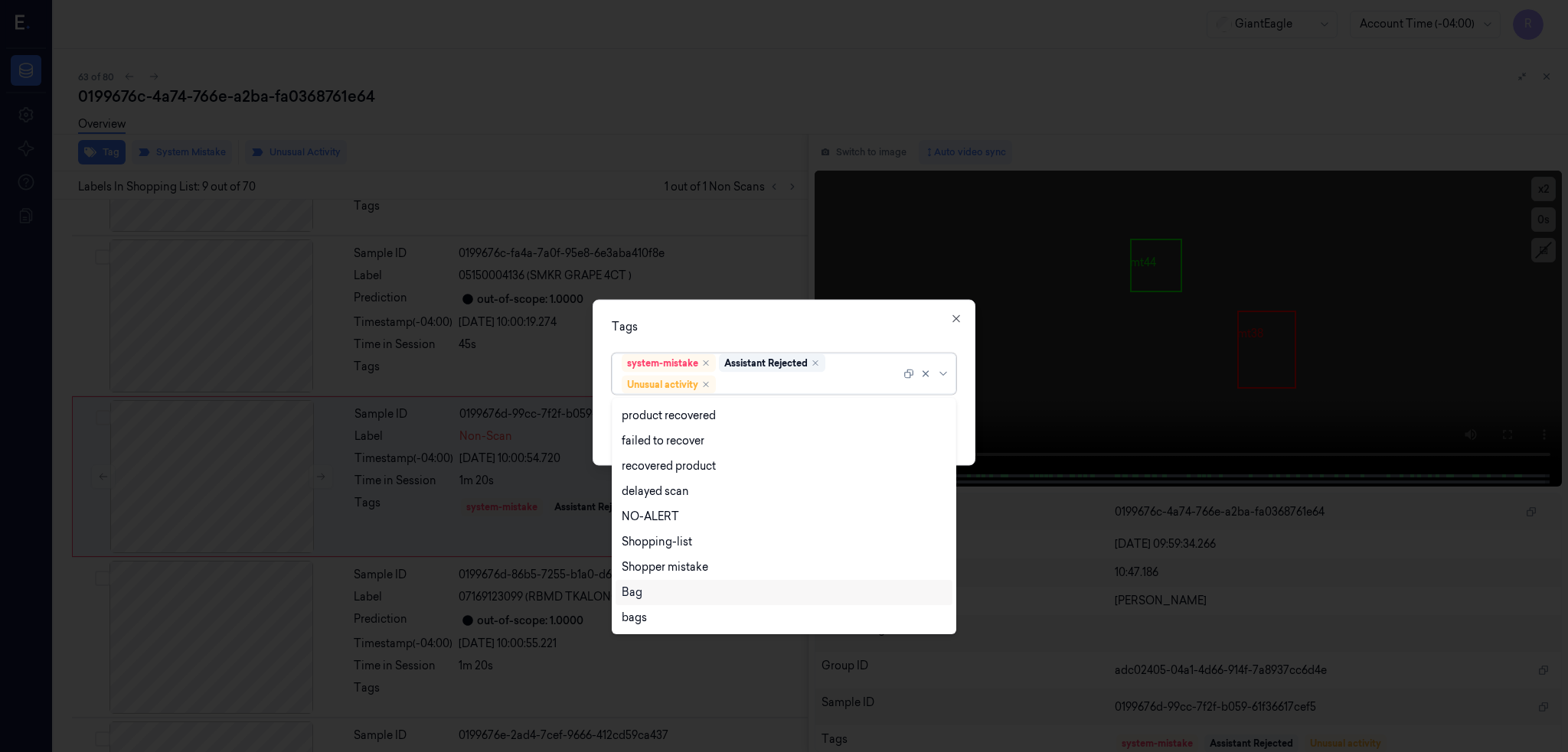
click at [641, 601] on div "Bag" at bounding box center [632, 593] width 21 height 16
click at [735, 320] on div "Tags" at bounding box center [783, 326] width 344 height 16
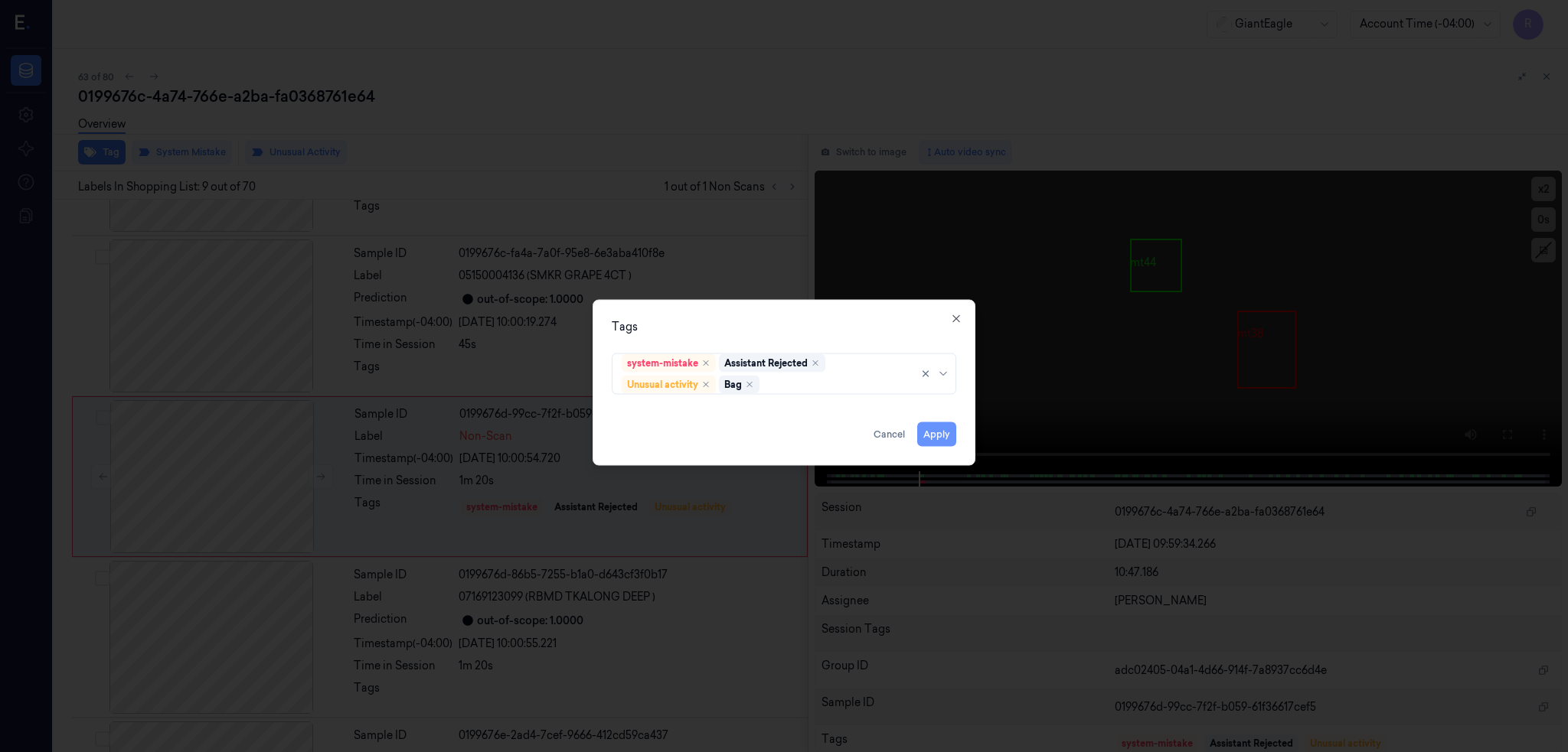
click at [940, 432] on button "Apply" at bounding box center [936, 434] width 39 height 25
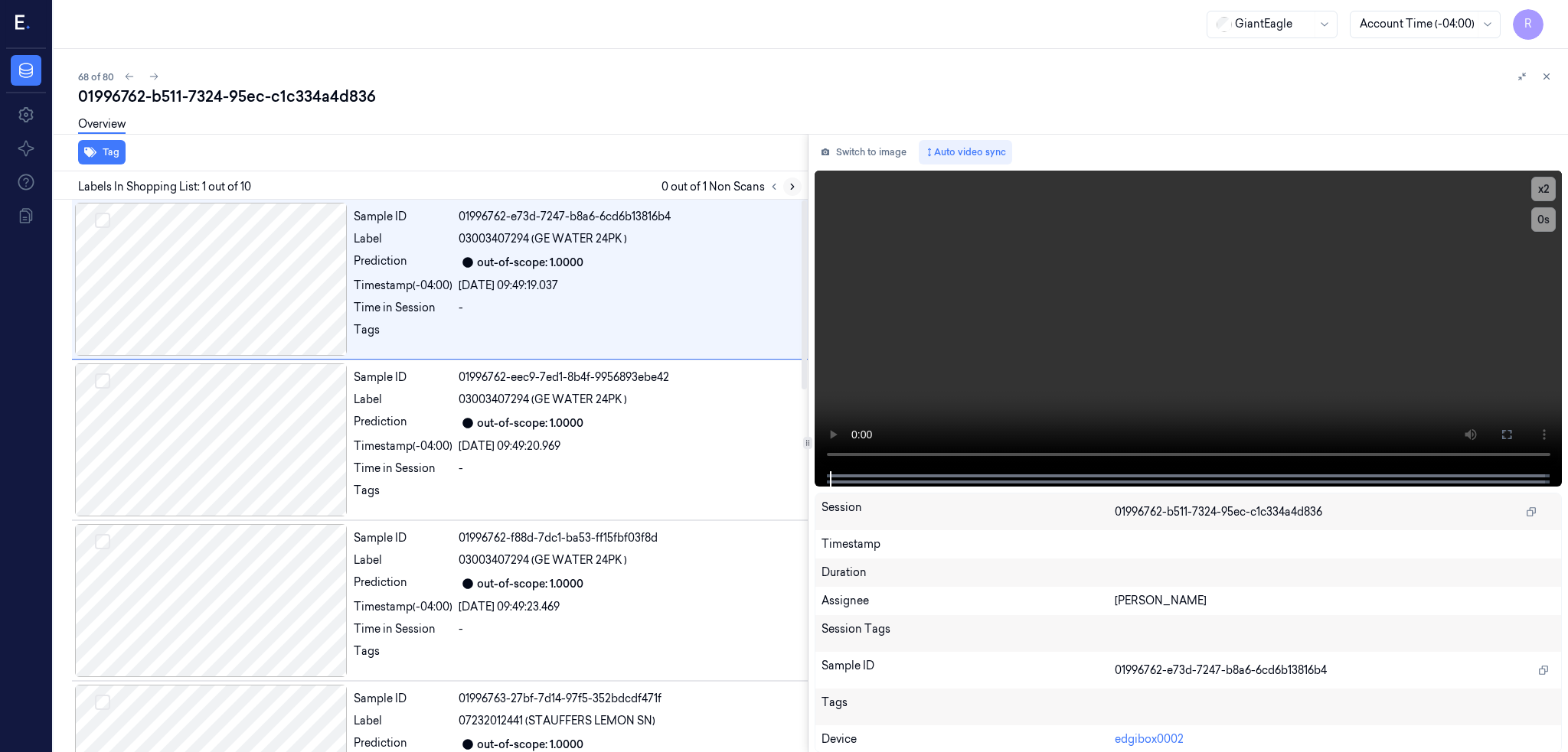
click at [801, 185] on button at bounding box center [792, 186] width 18 height 18
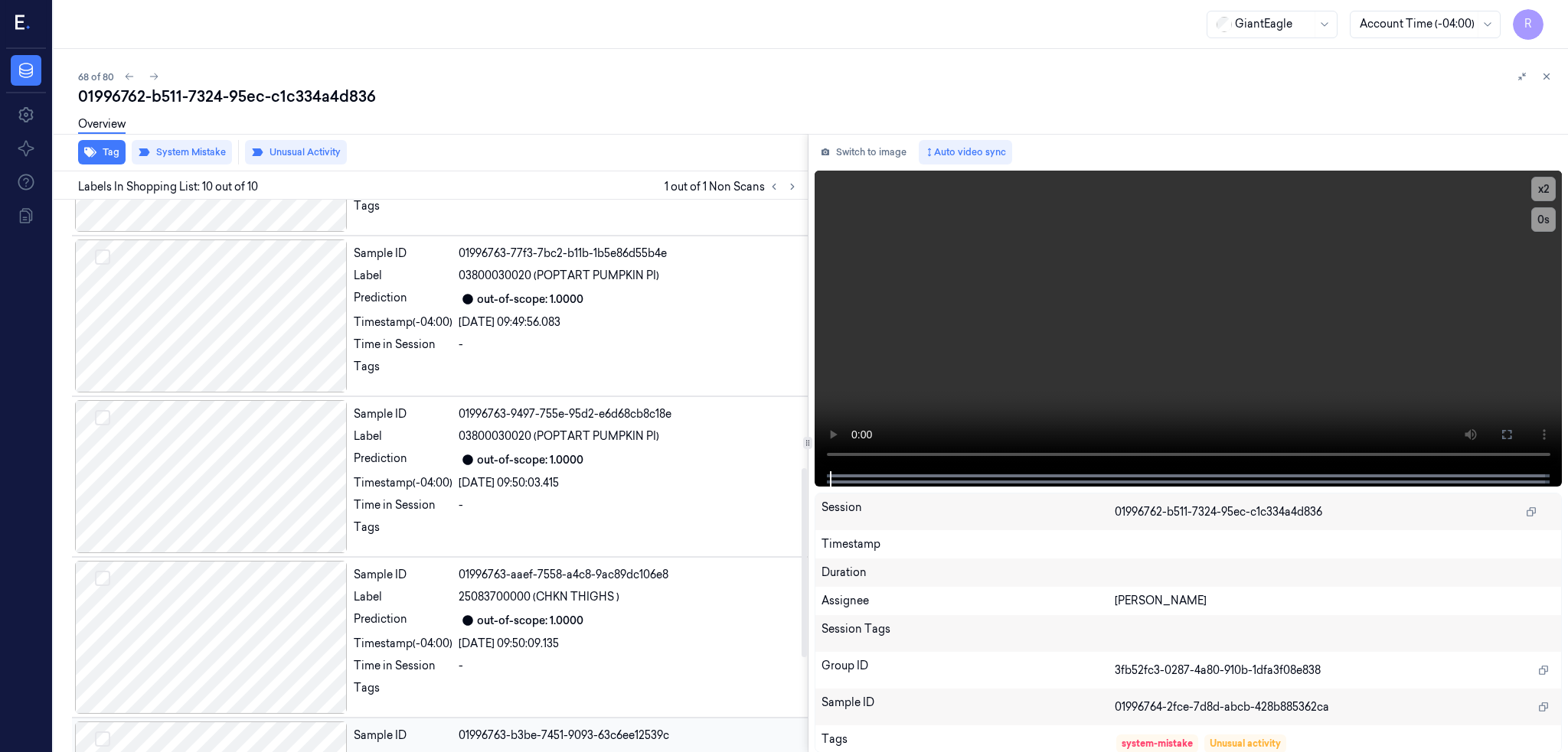
scroll to position [753, 0]
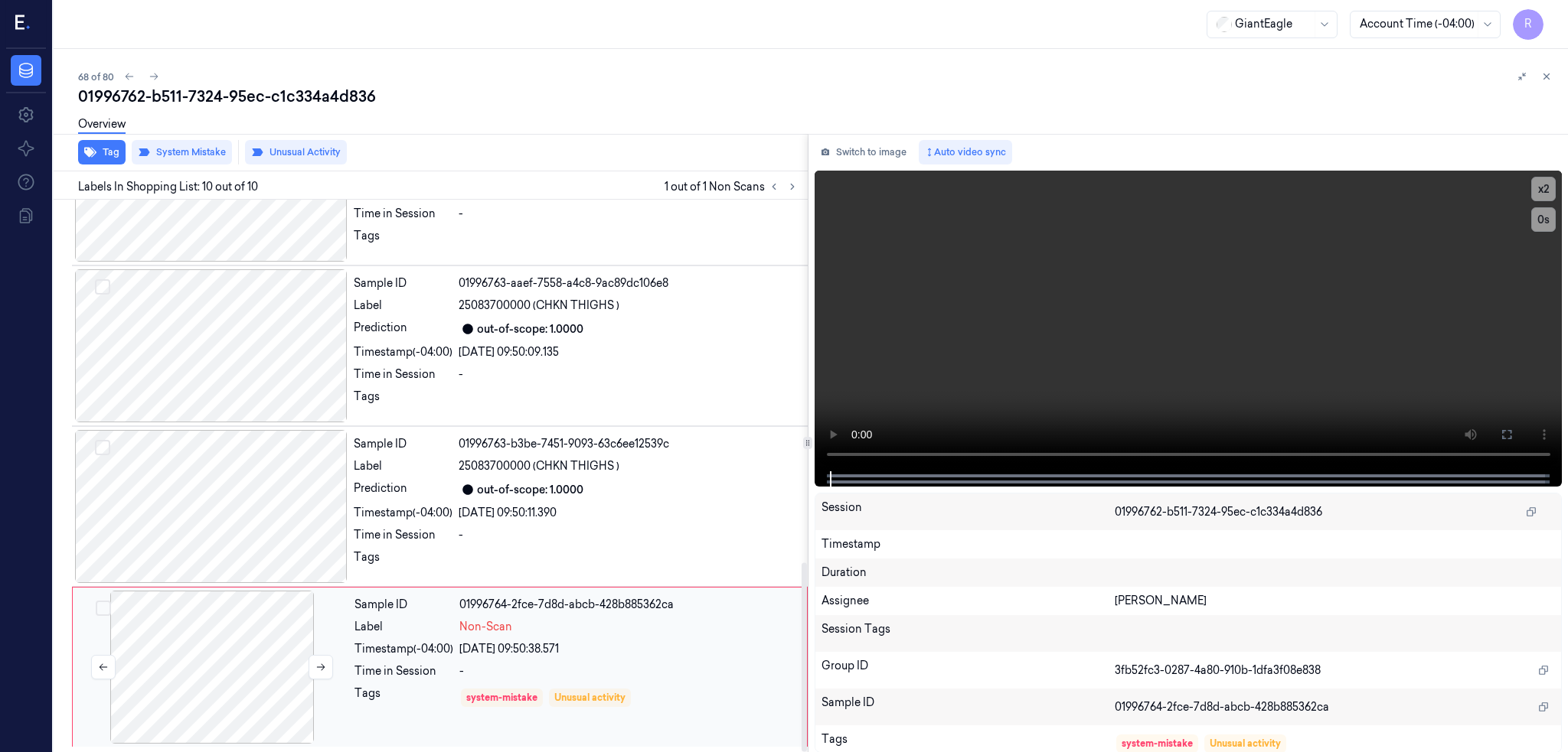
click at [252, 655] on div at bounding box center [212, 667] width 272 height 153
click at [233, 520] on div at bounding box center [211, 506] width 272 height 153
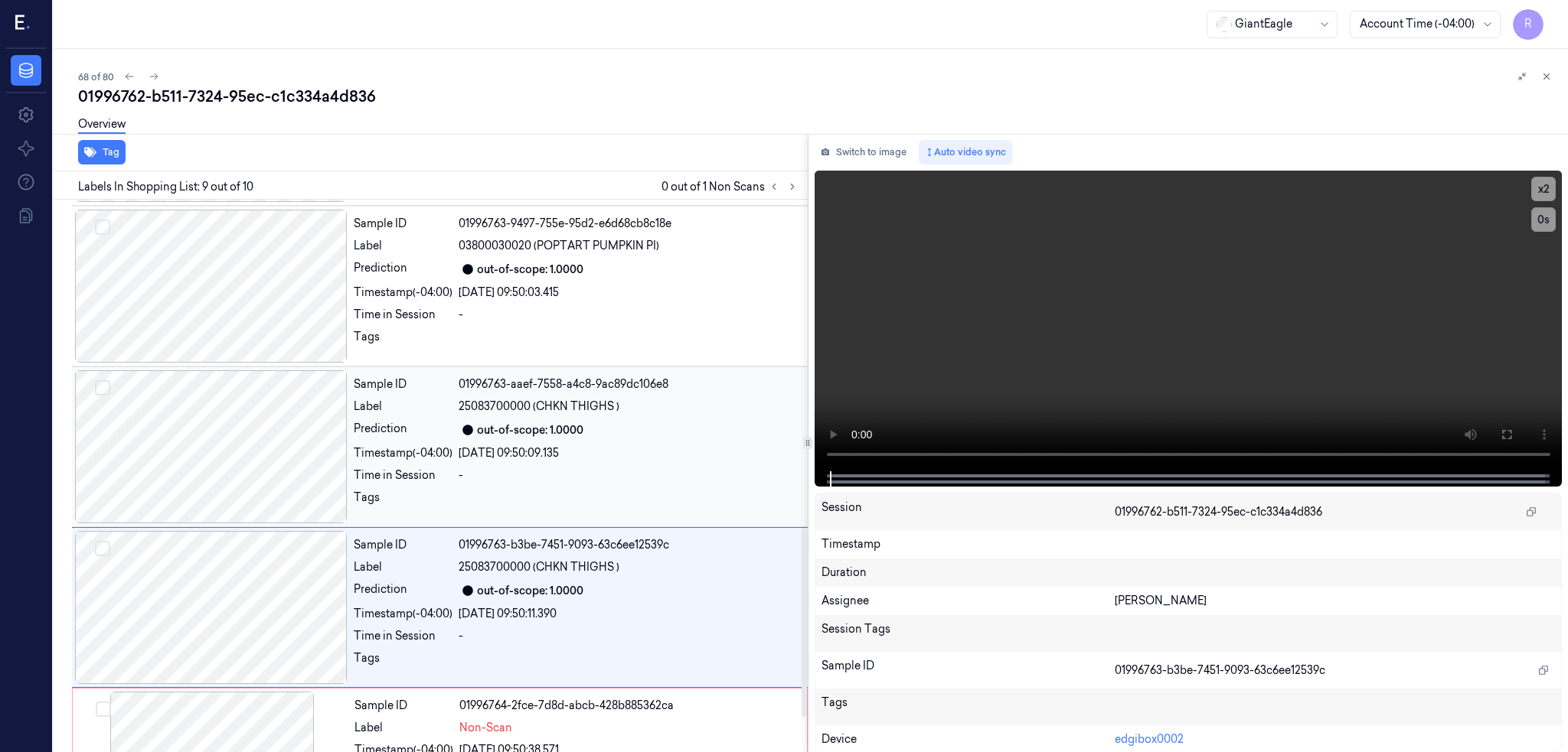
click at [226, 428] on div at bounding box center [211, 446] width 272 height 153
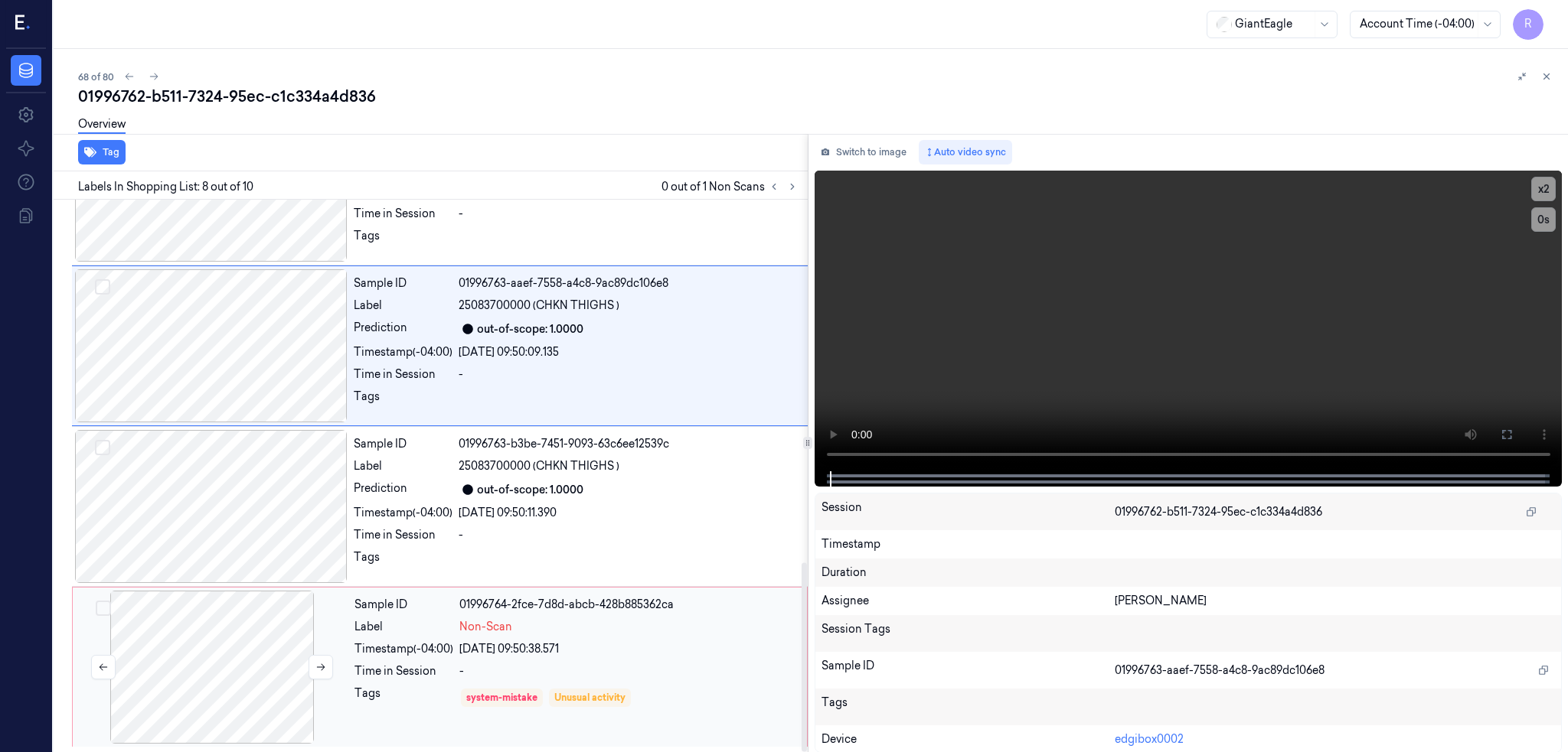
click at [239, 655] on div at bounding box center [212, 667] width 272 height 153
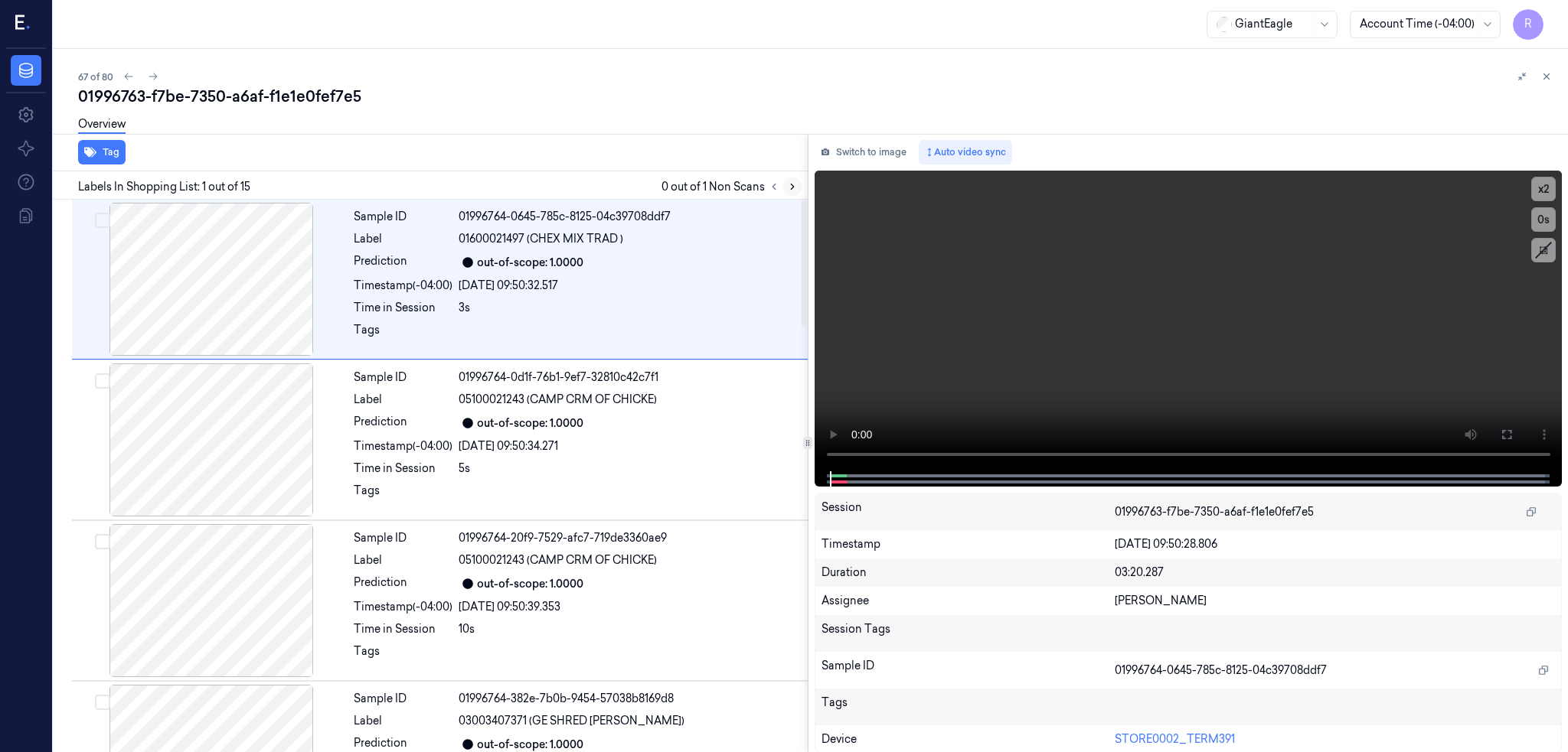
click at [797, 183] on icon at bounding box center [793, 187] width 11 height 11
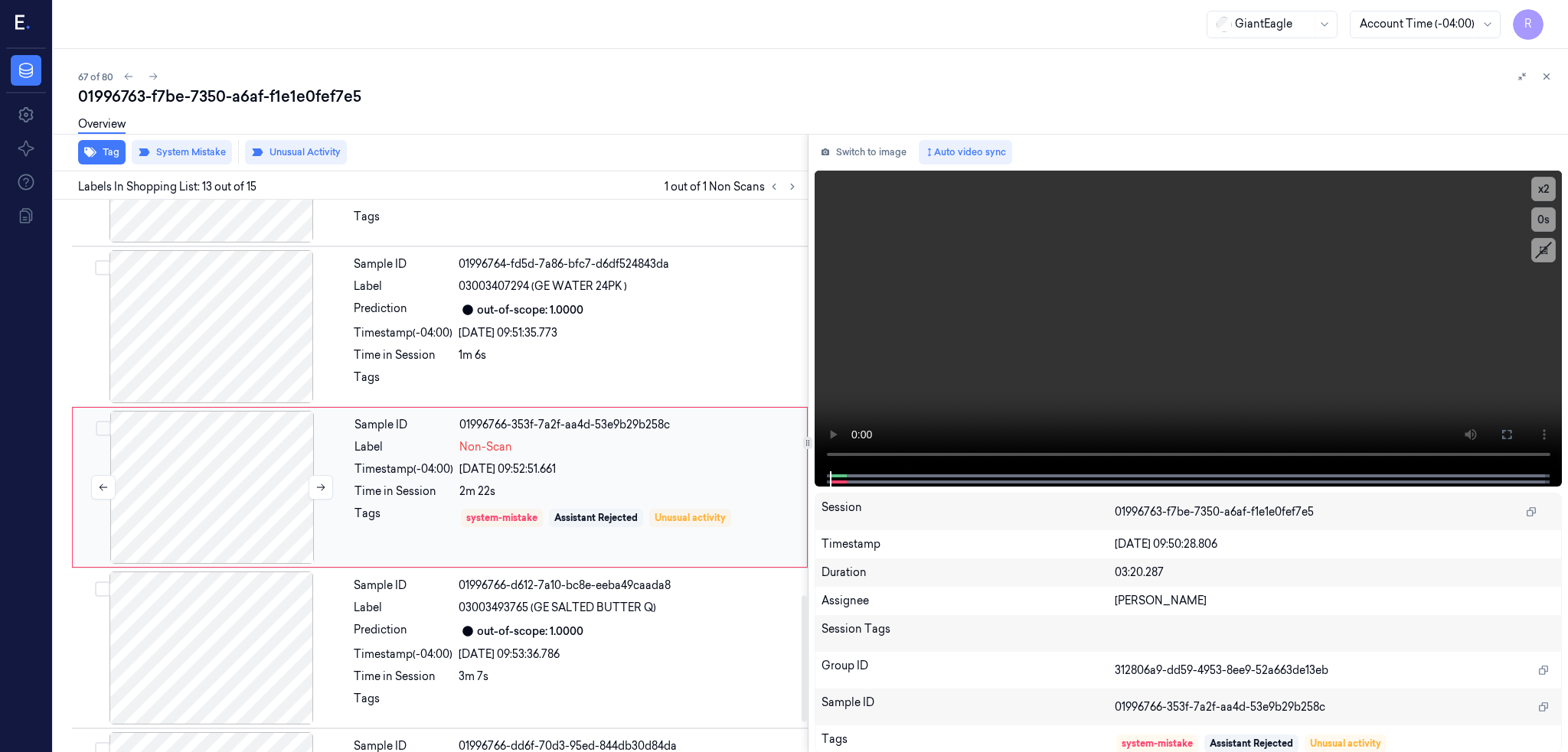
scroll to position [1732, 0]
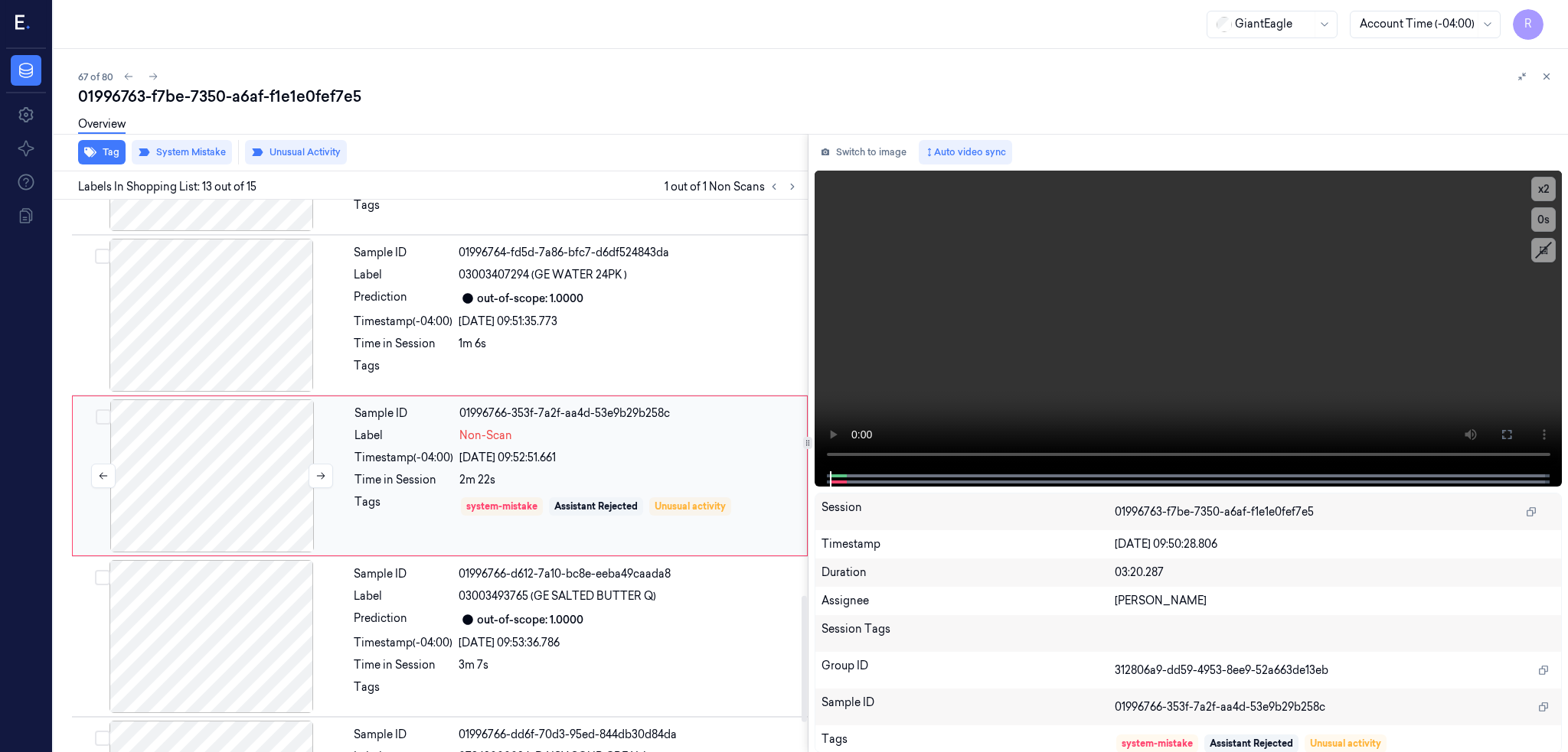
click at [236, 438] on div at bounding box center [212, 476] width 272 height 153
click at [192, 321] on div at bounding box center [211, 315] width 272 height 153
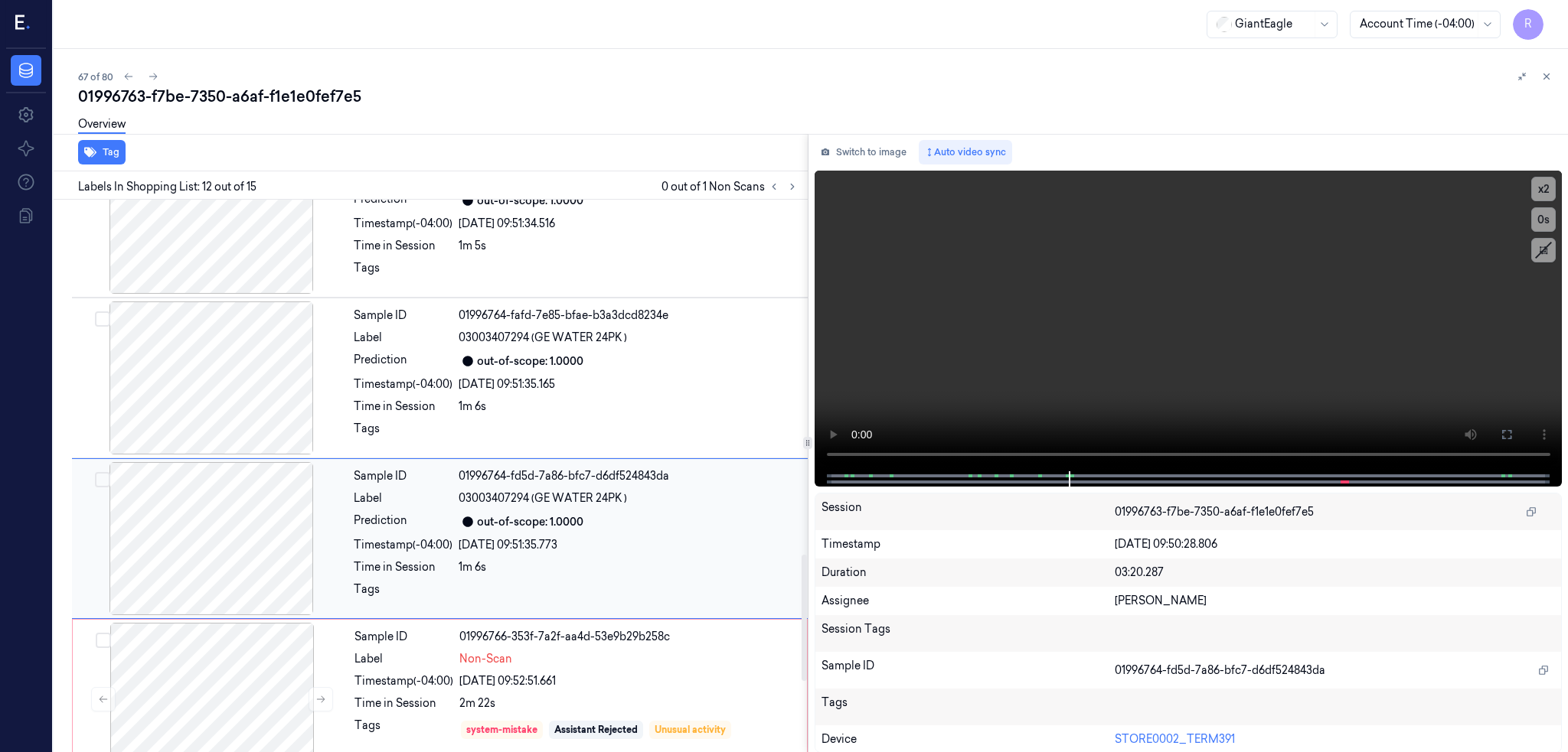
scroll to position [1571, 0]
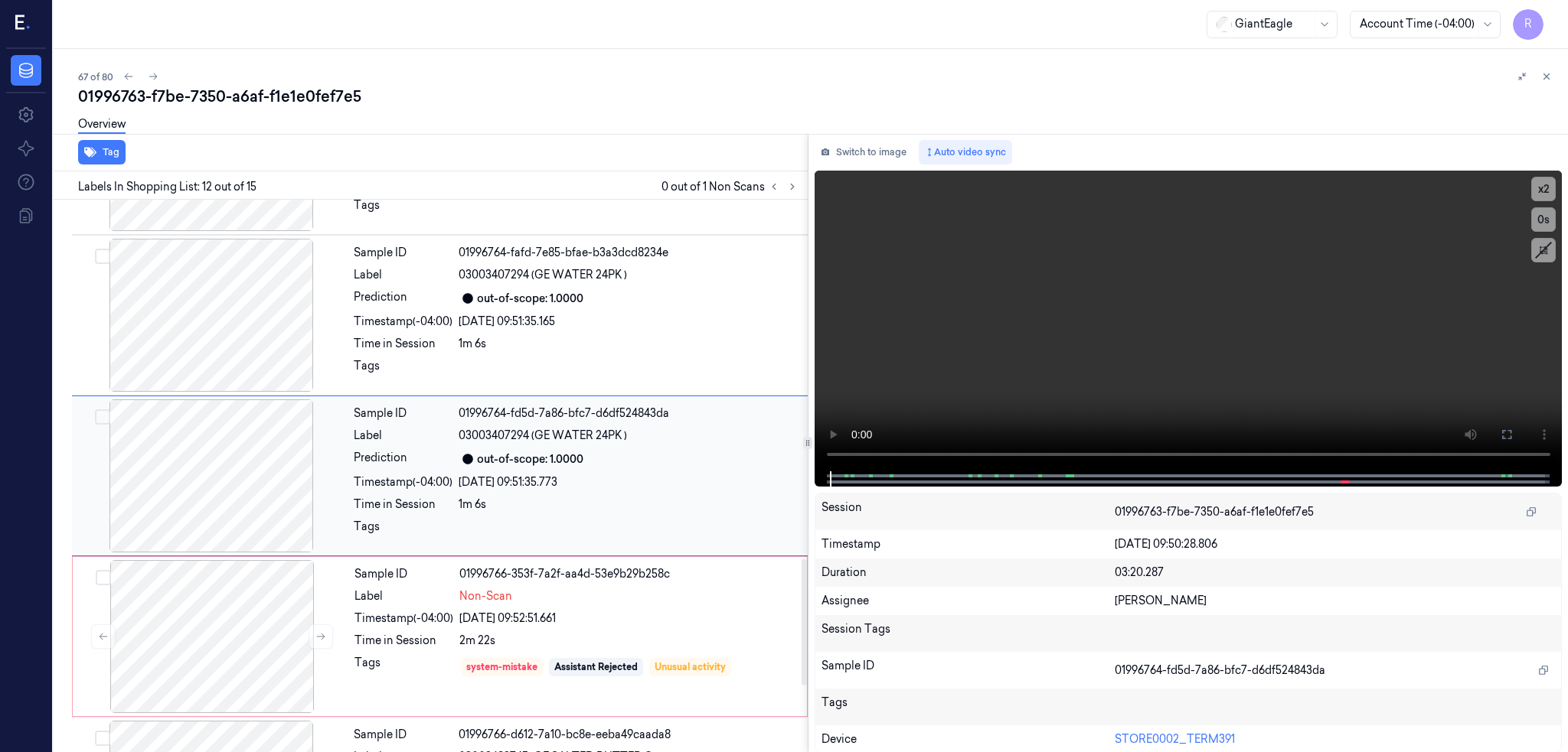
click at [269, 471] on div at bounding box center [211, 476] width 272 height 153
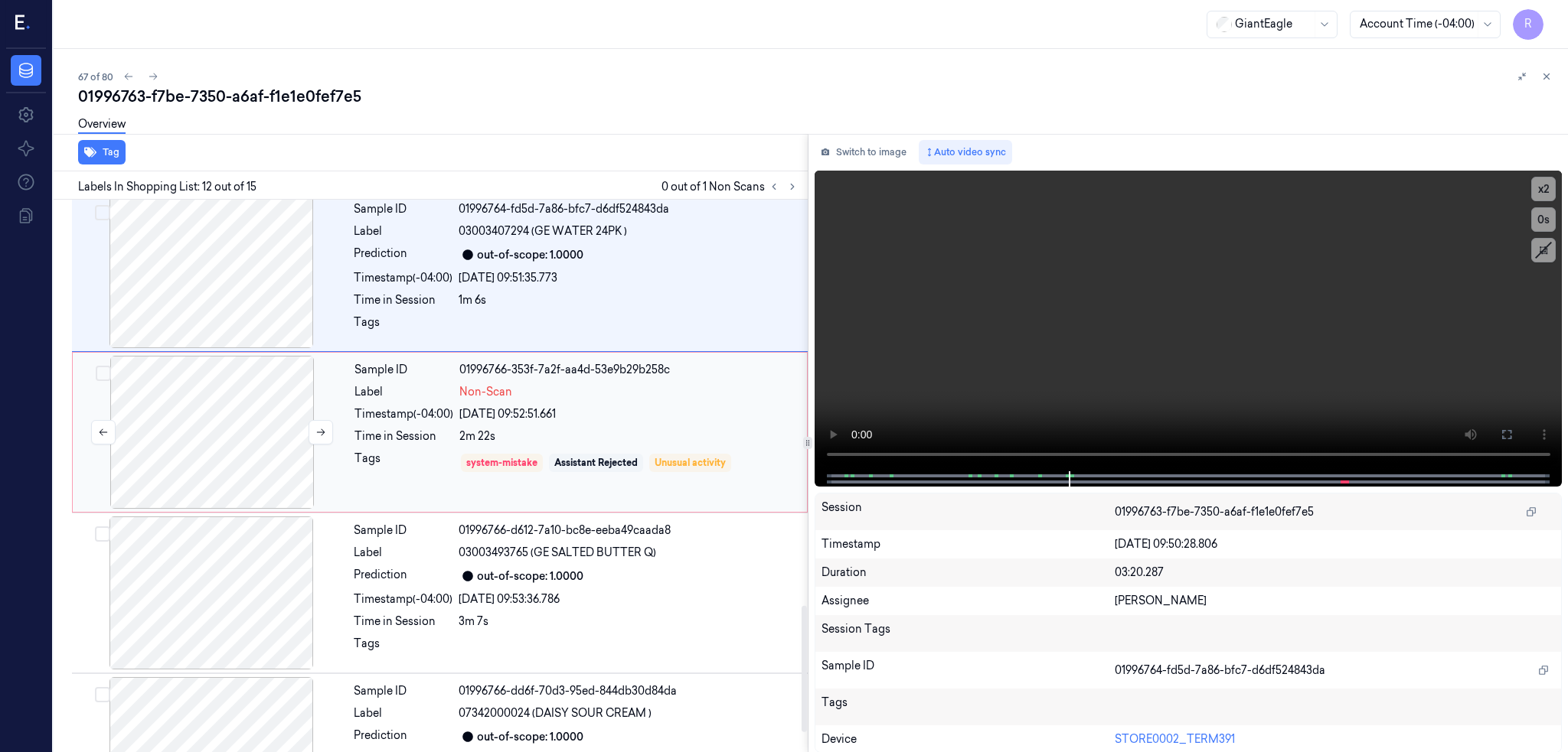
scroll to position [1863, 0]
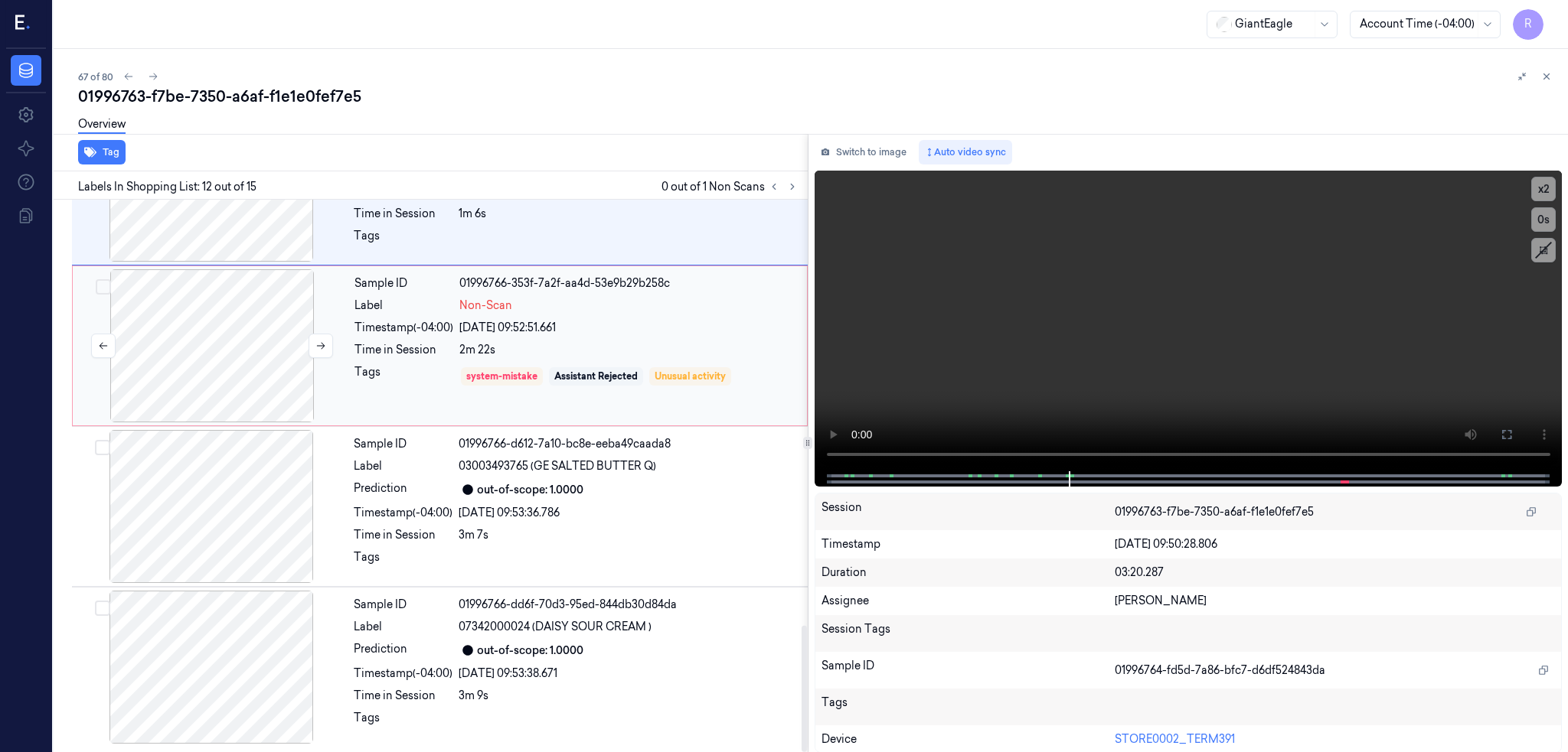
click at [204, 356] on div at bounding box center [212, 345] width 272 height 153
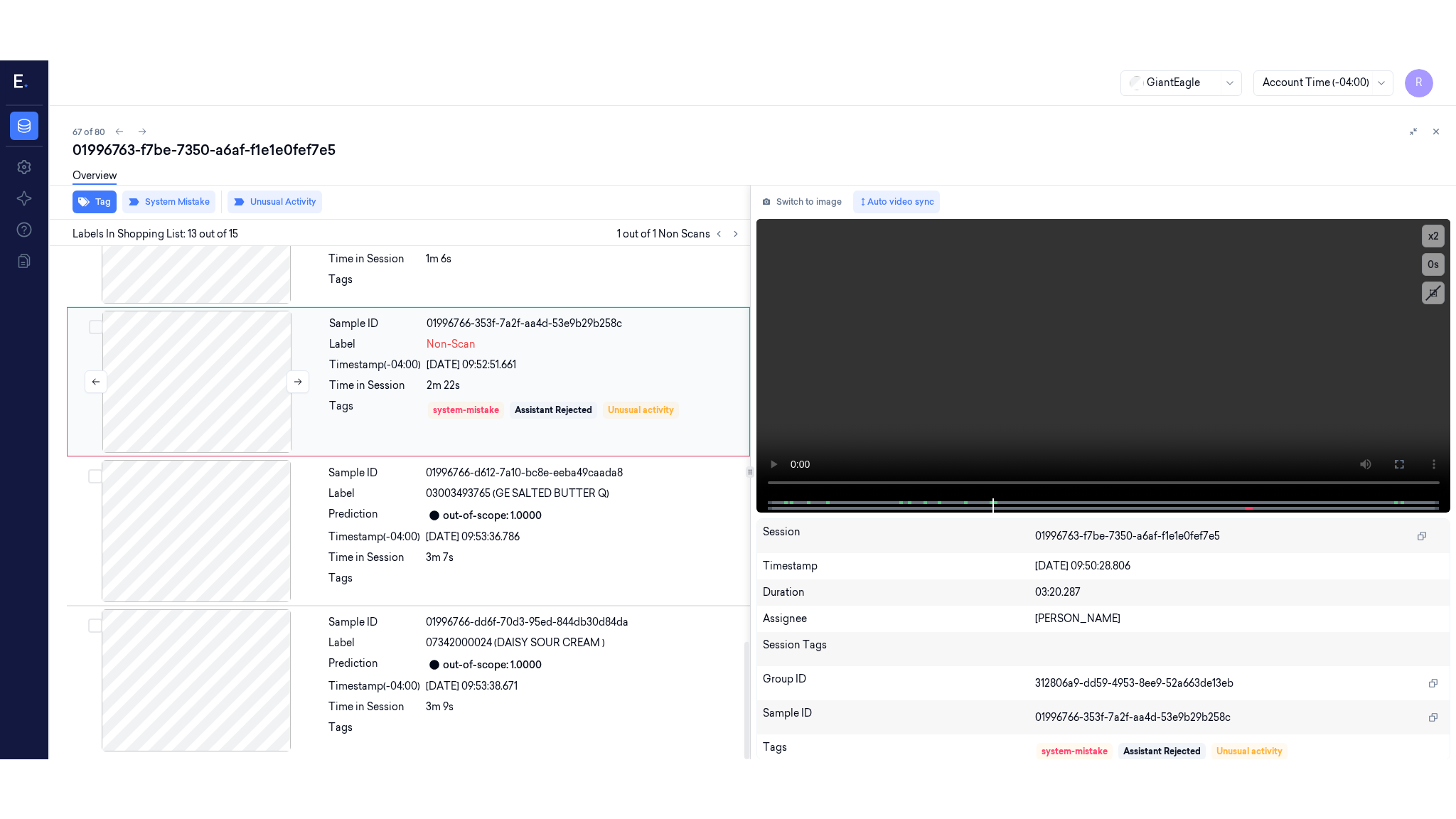
scroll to position [1609, 0]
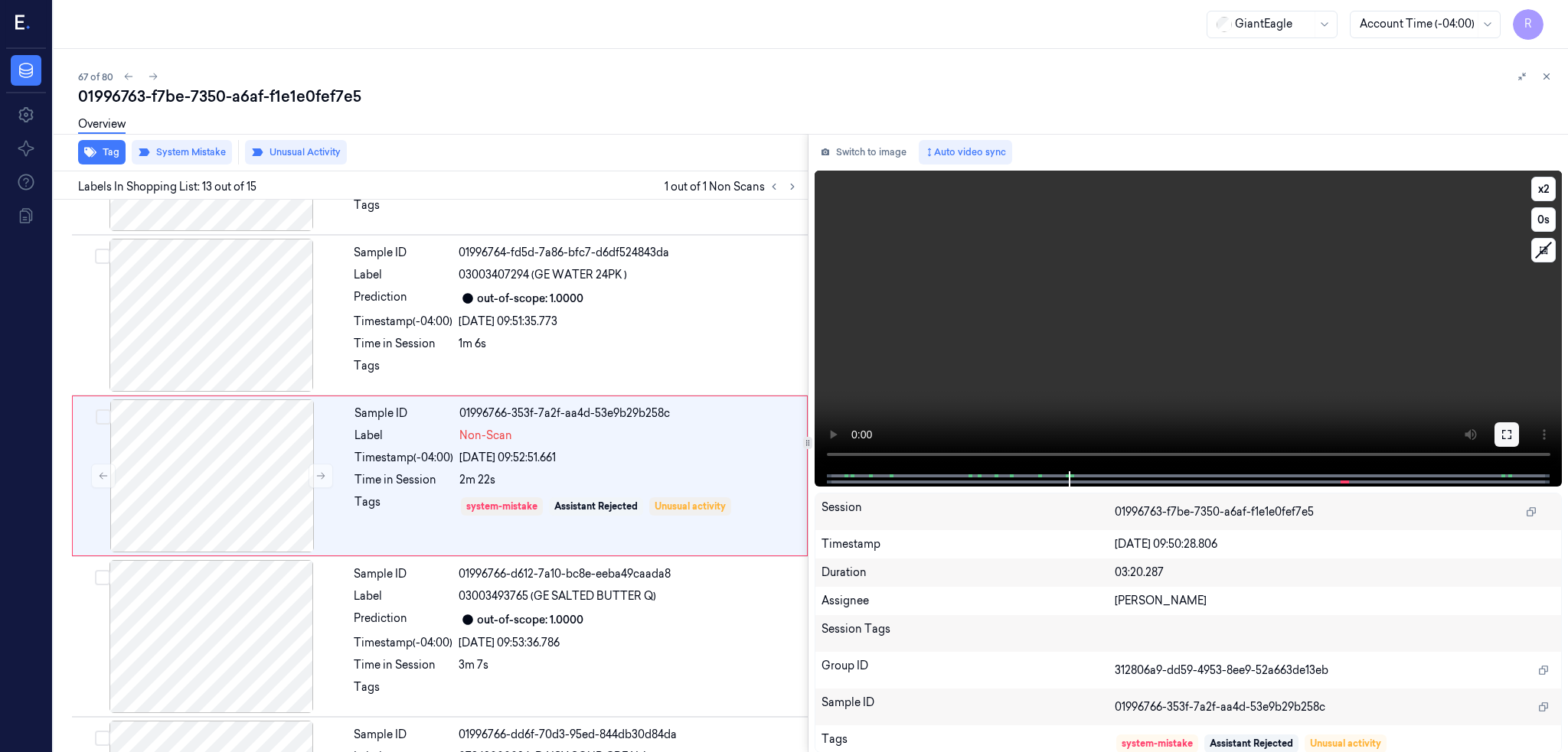
click at [1513, 428] on icon at bounding box center [1506, 434] width 12 height 12
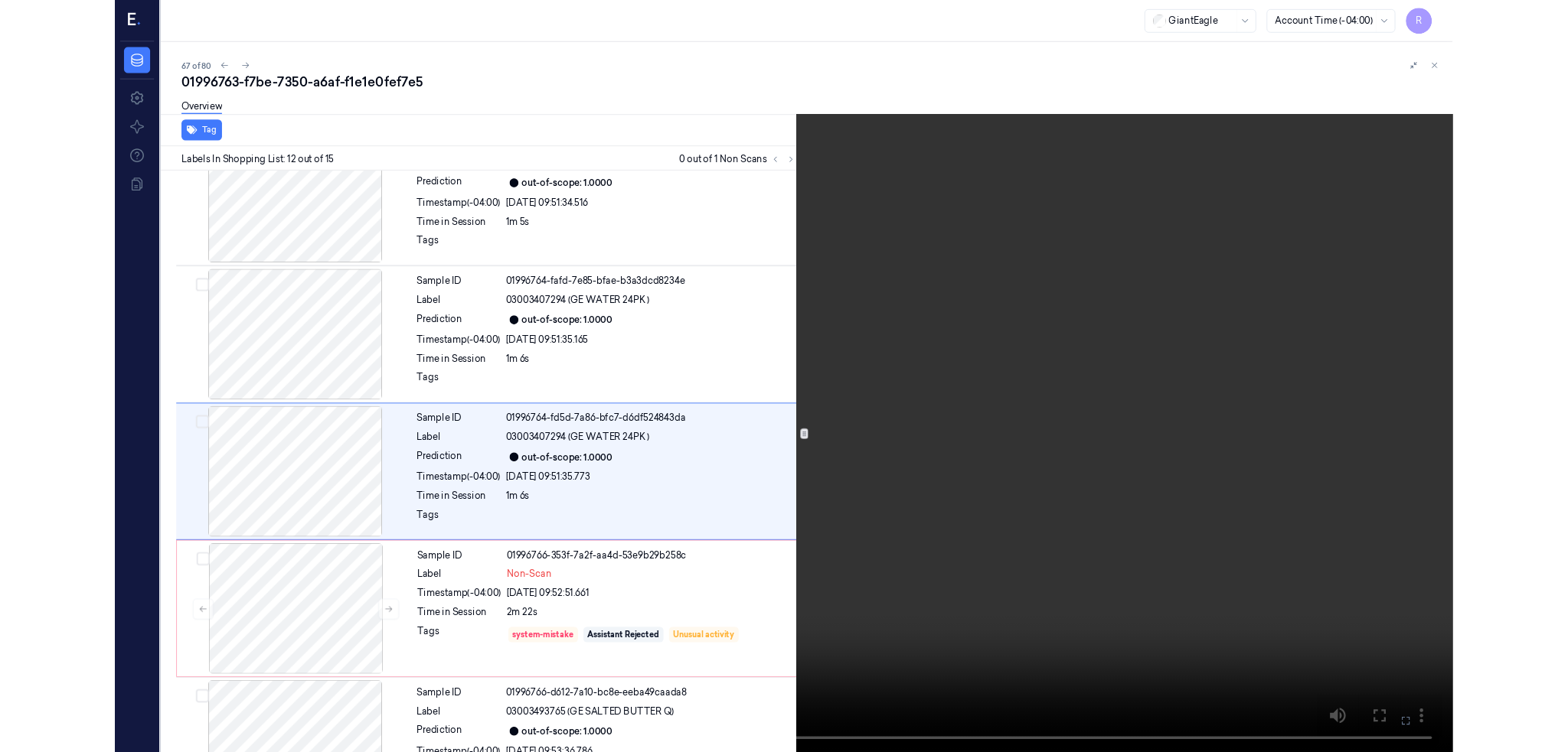
scroll to position [1506, 0]
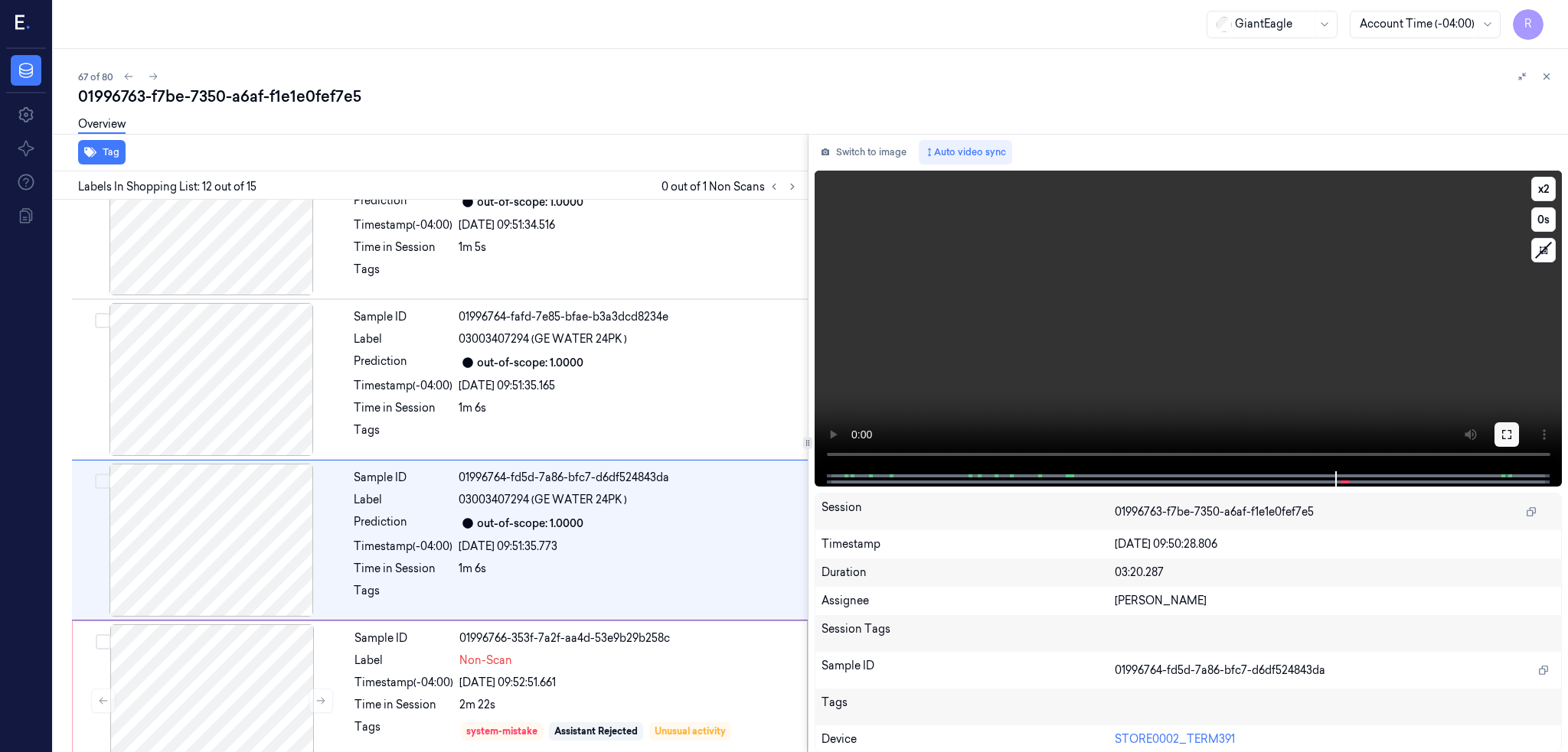
click at [1513, 435] on icon at bounding box center [1506, 434] width 12 height 12
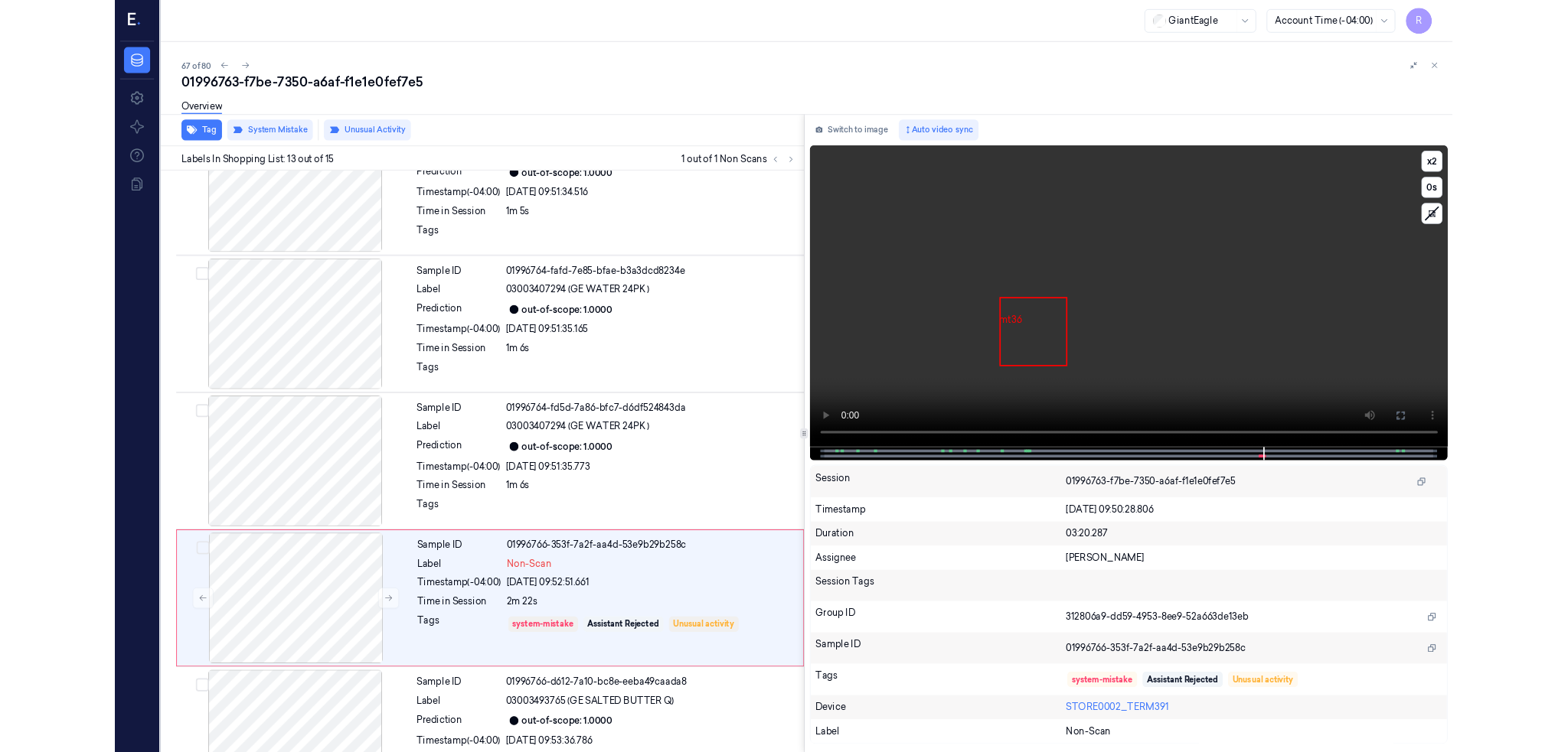
scroll to position [1667, 0]
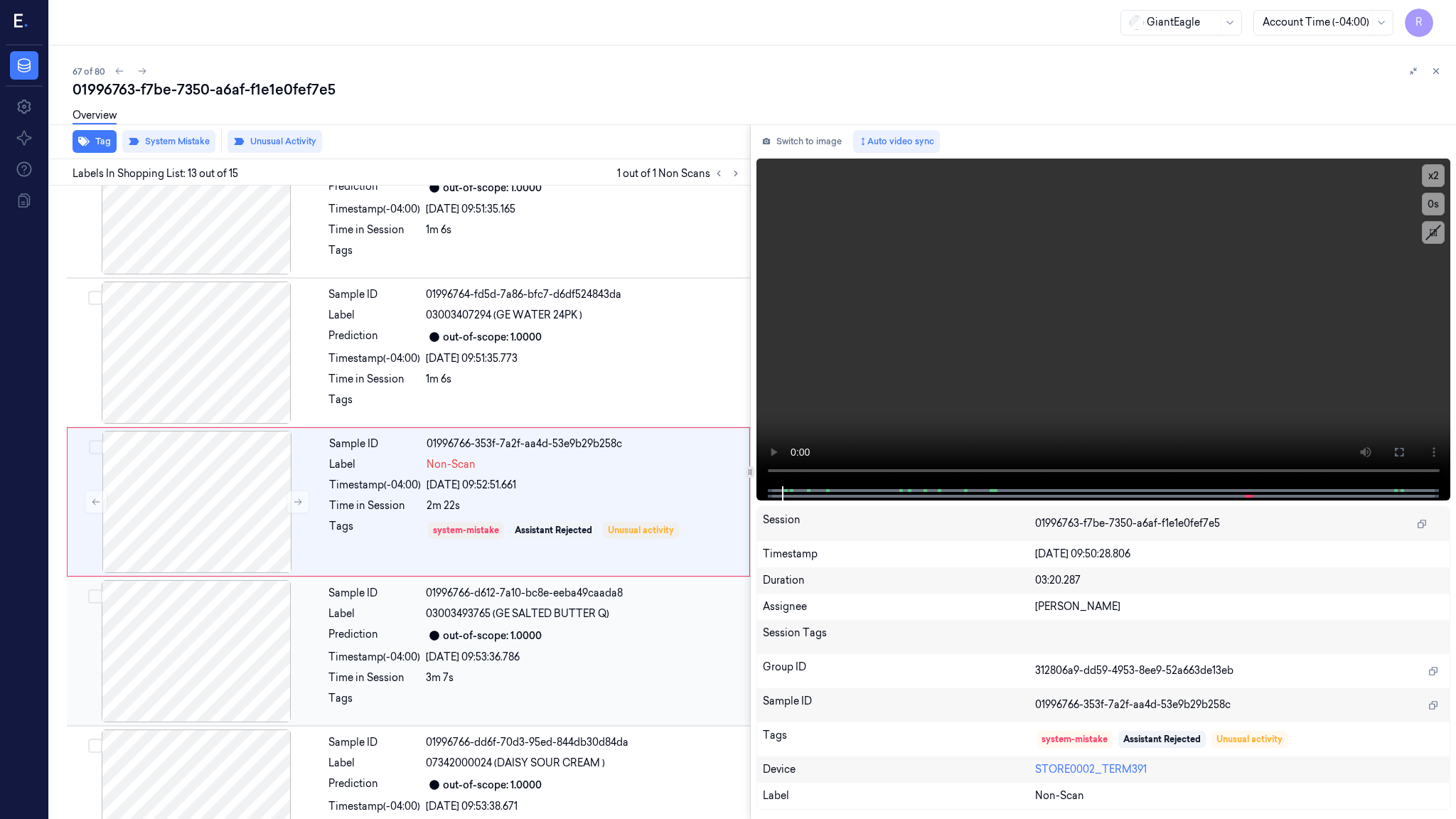
drag, startPoint x: 206, startPoint y: 428, endPoint x: 144, endPoint y: 534, distance: 122.8
click at [206, 431] on div at bounding box center [197, 501] width 253 height 142
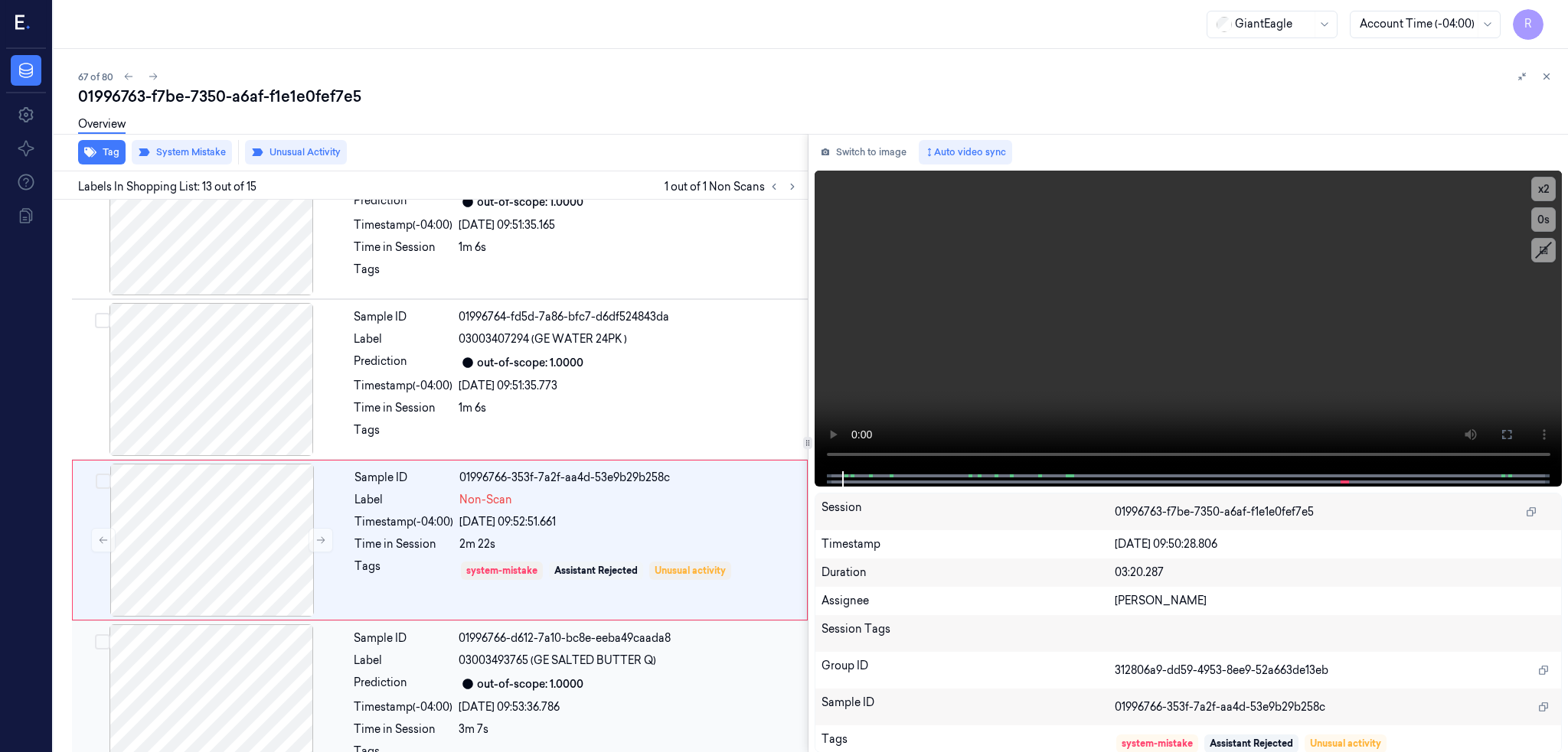
scroll to position [1732, 0]
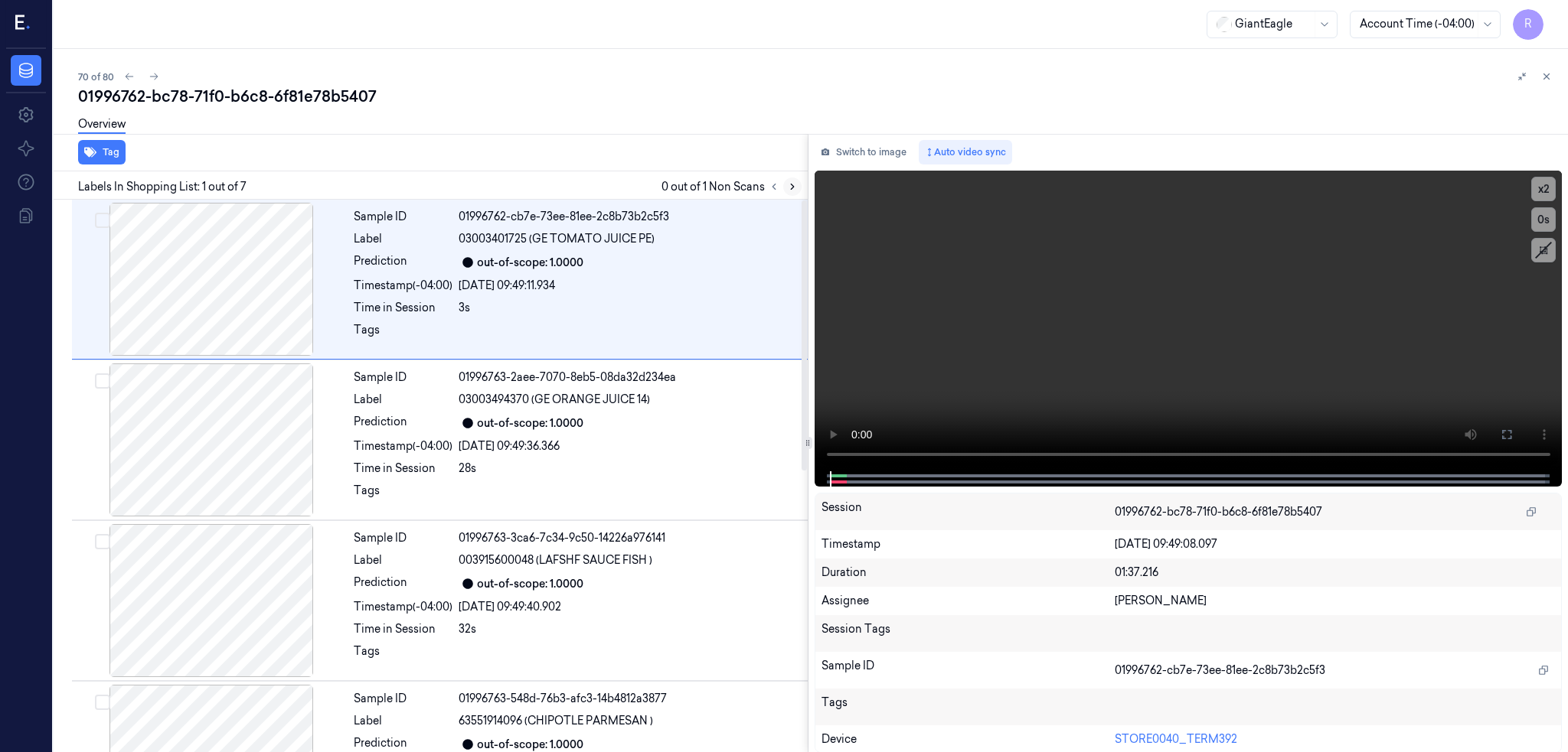
click at [801, 184] on button at bounding box center [792, 186] width 18 height 18
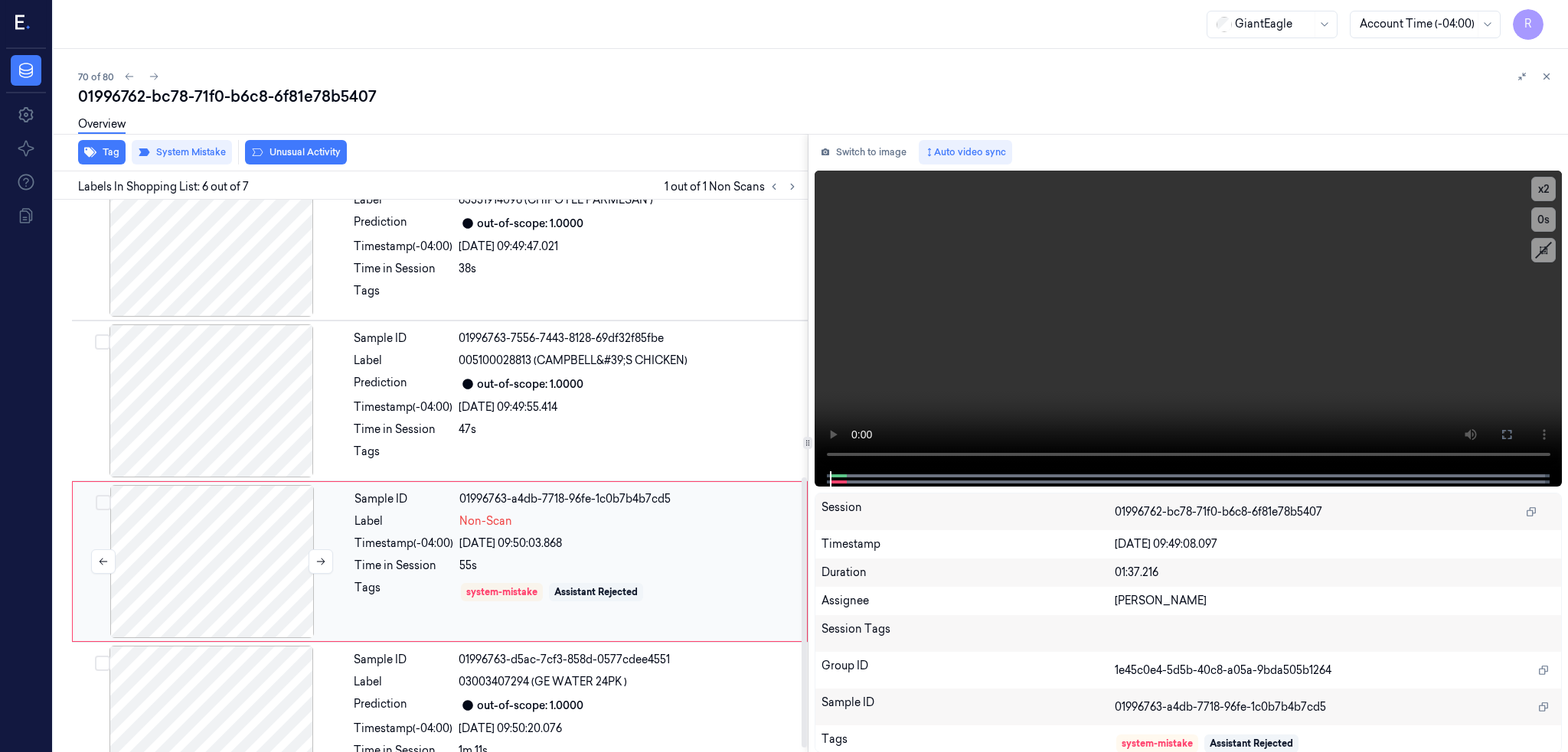
scroll to position [577, 0]
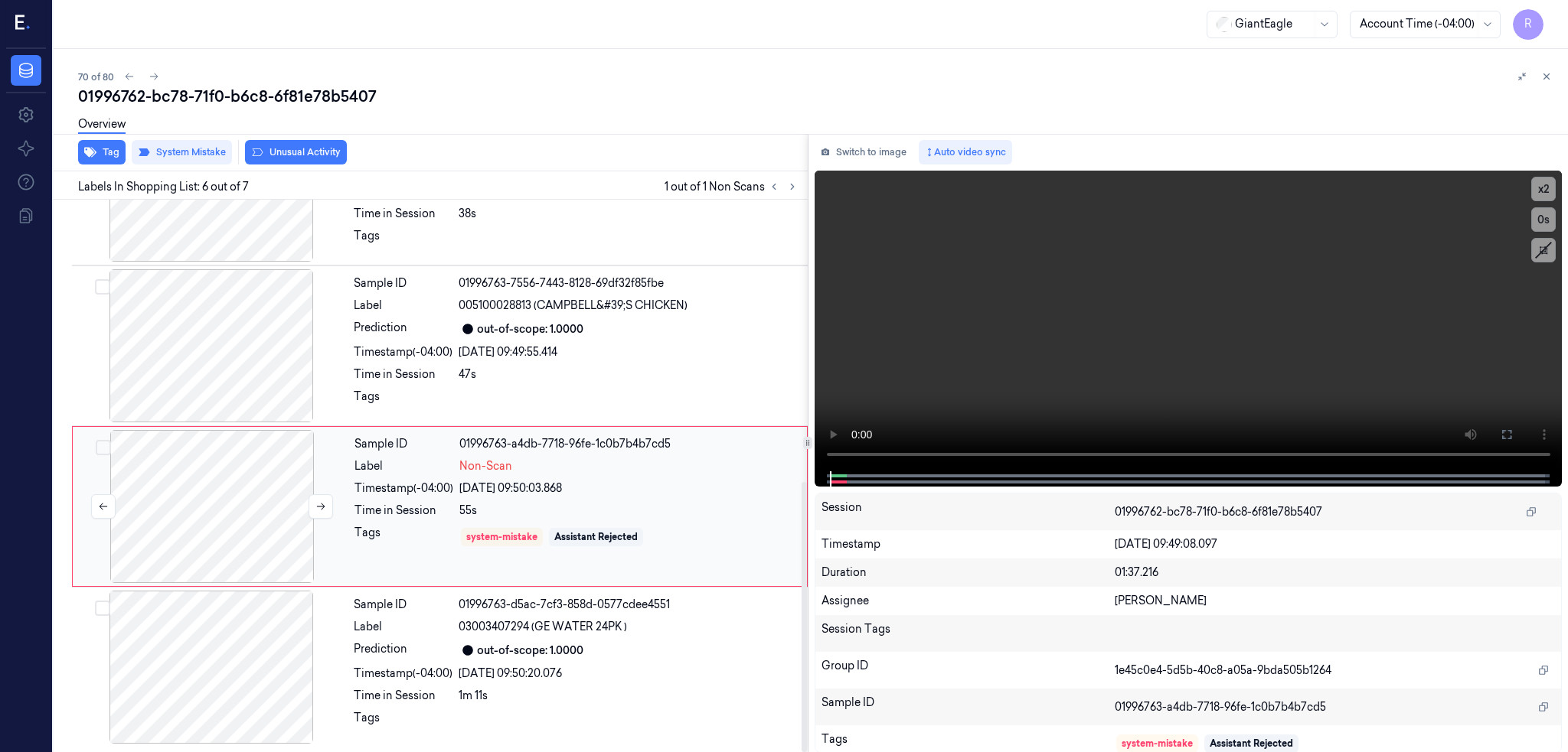
click at [214, 539] on div at bounding box center [212, 506] width 272 height 153
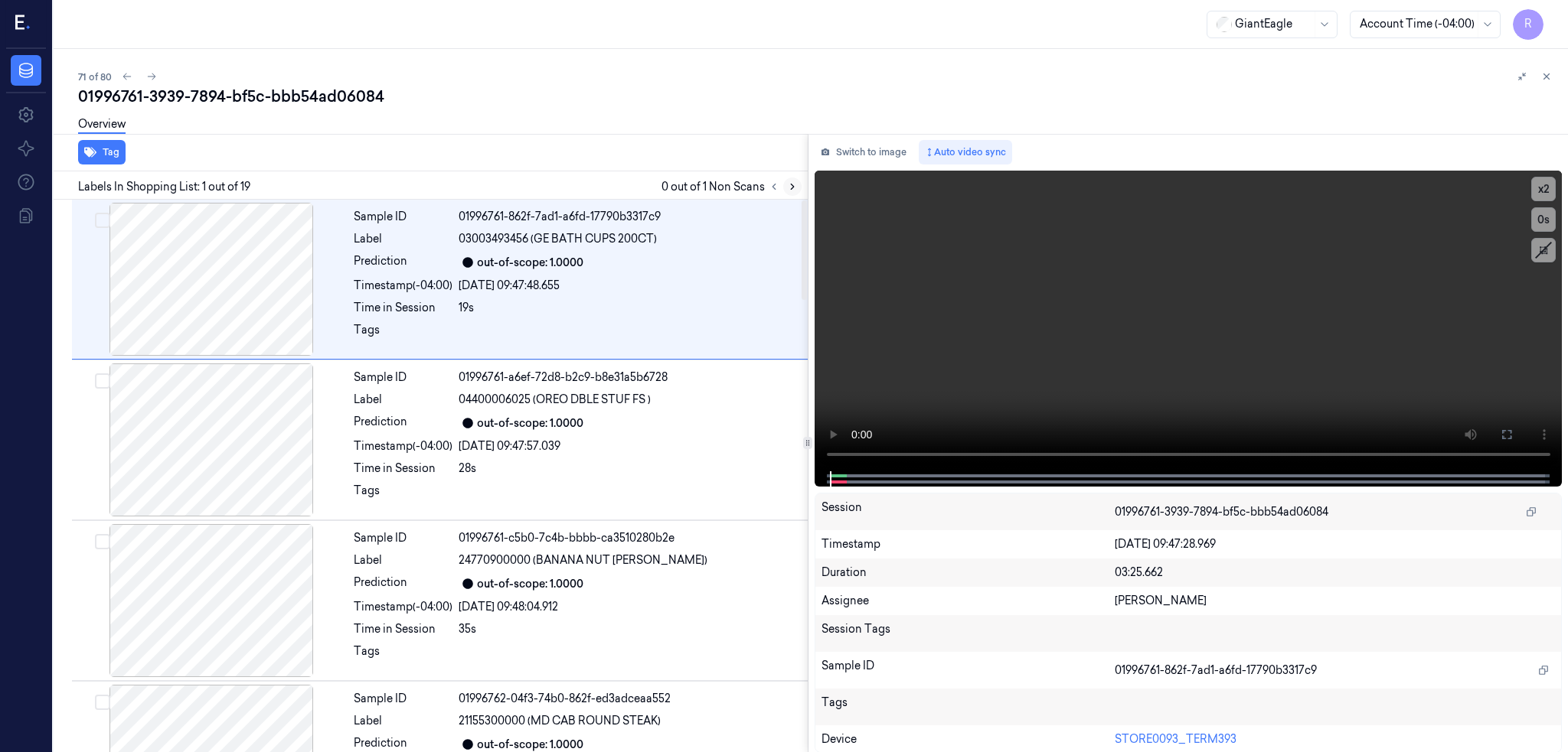
click at [801, 187] on button at bounding box center [792, 186] width 18 height 18
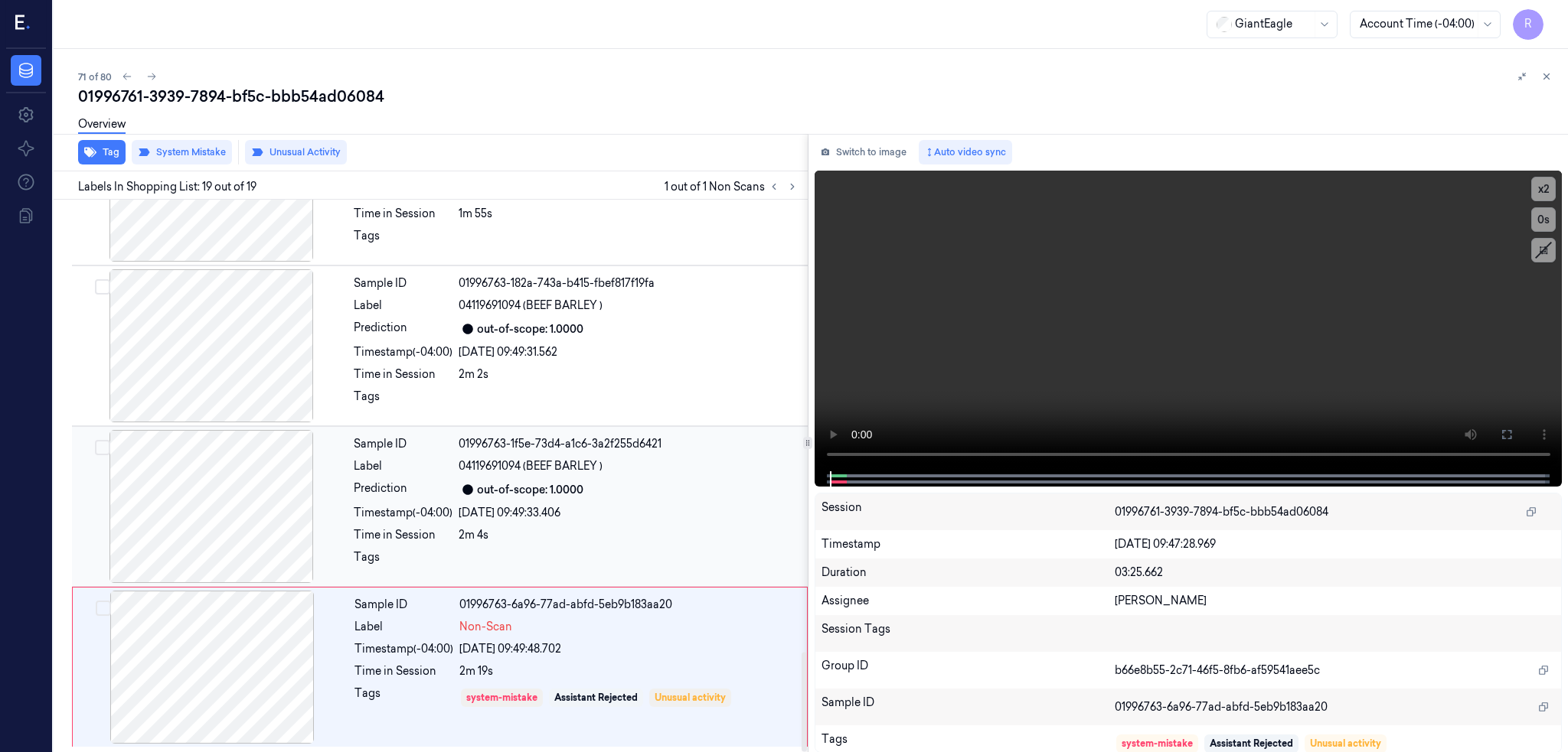
scroll to position [2505, 0]
click at [204, 516] on div at bounding box center [211, 506] width 272 height 153
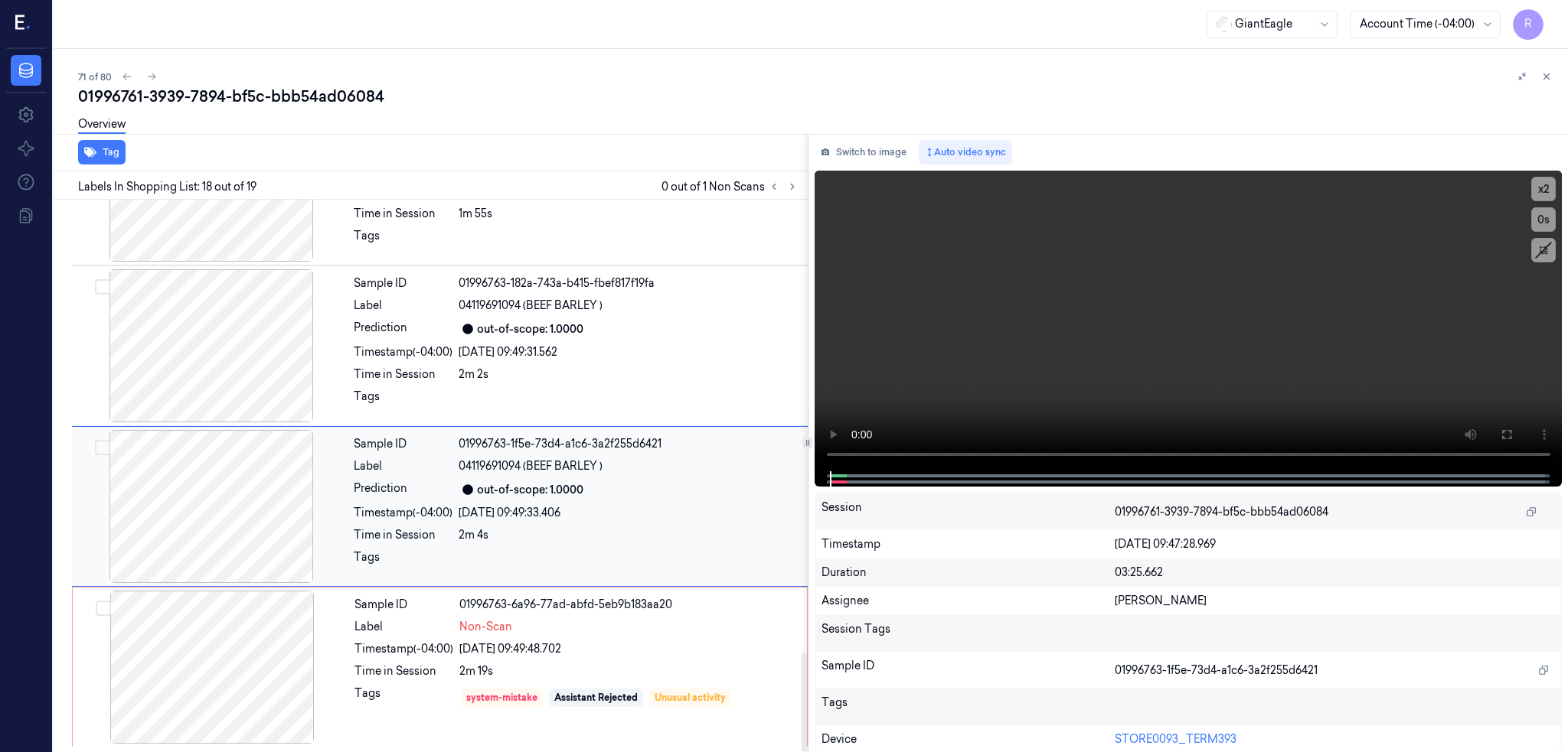
scroll to position [2506, 0]
click at [226, 651] on div at bounding box center [212, 667] width 272 height 153
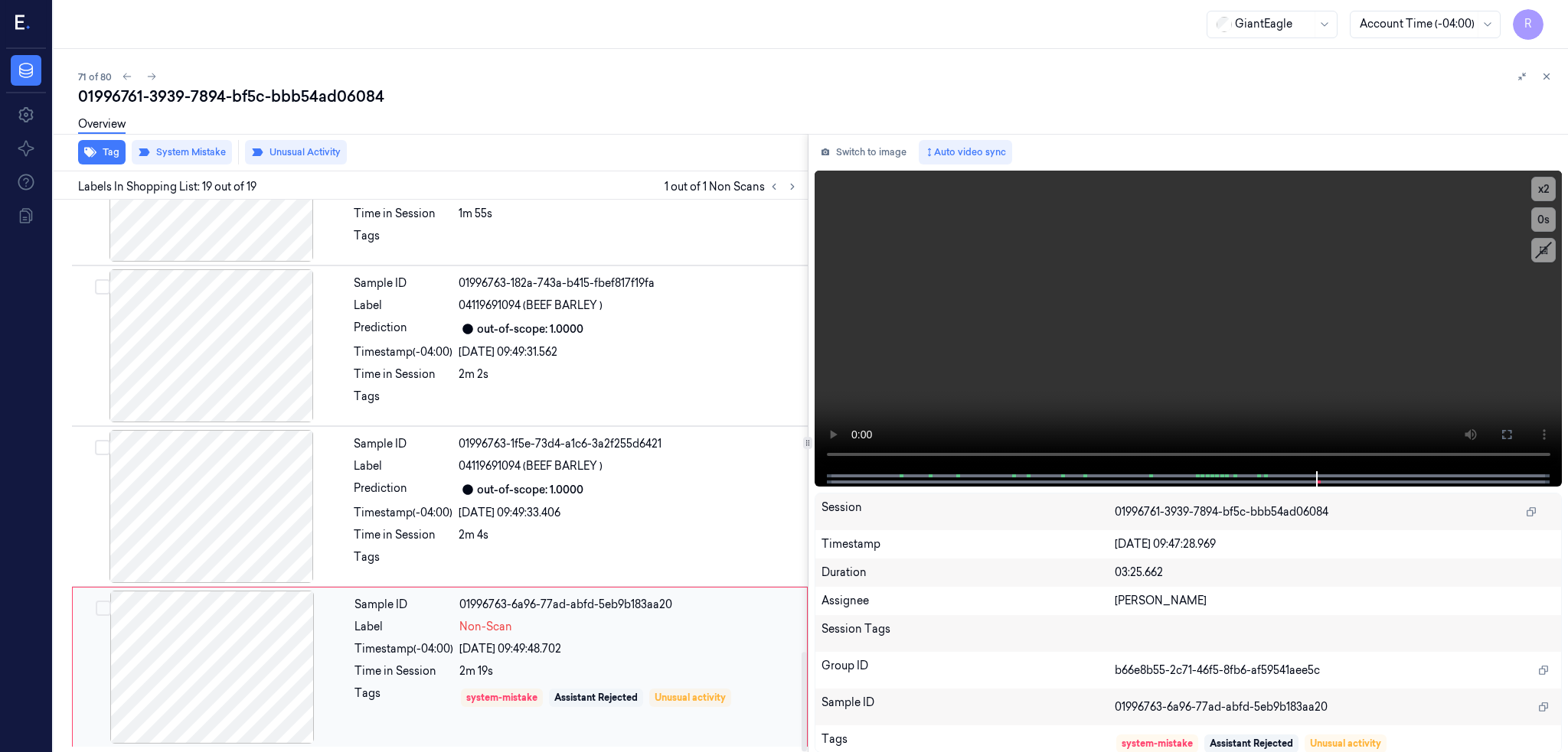
scroll to position [2505, 0]
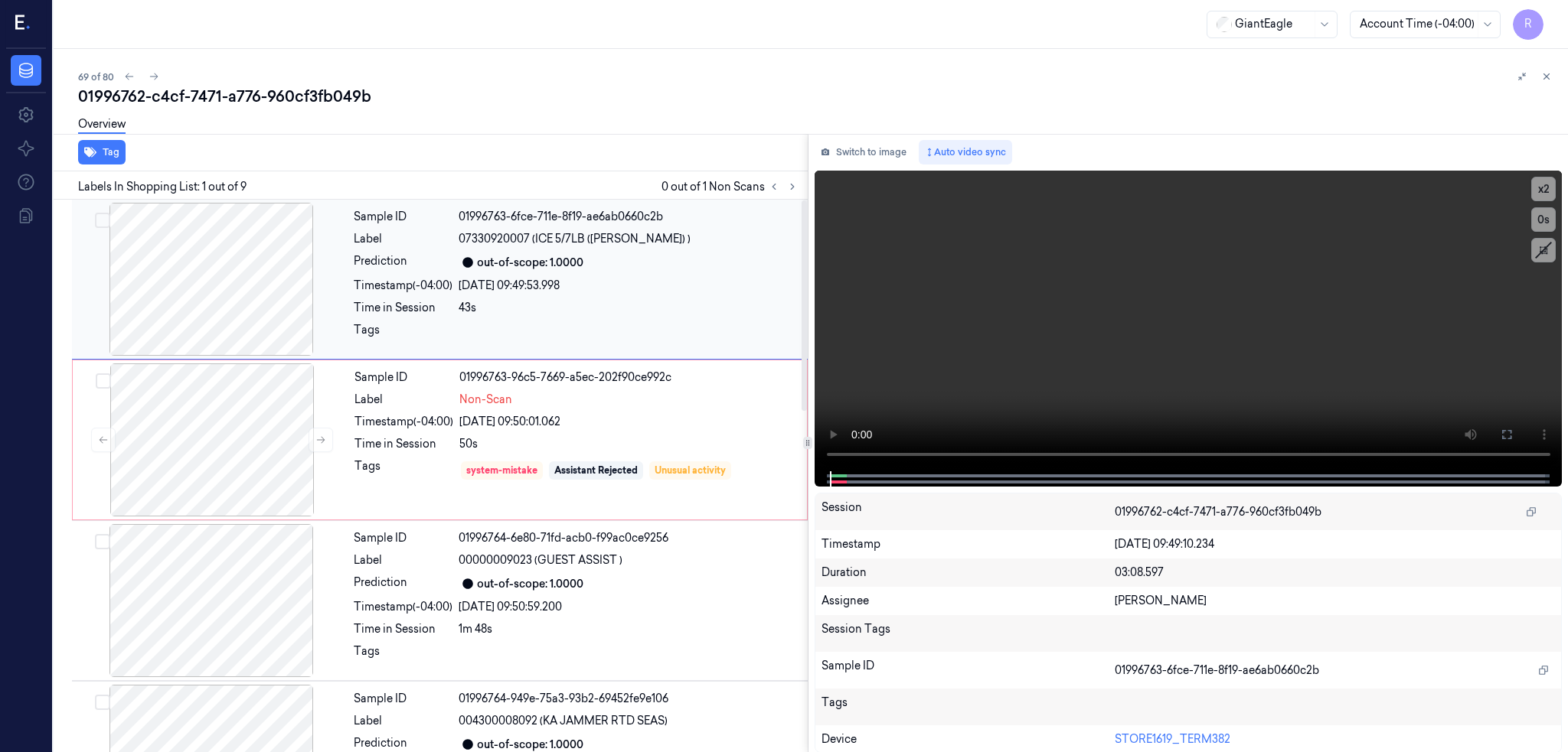
click at [196, 289] on div at bounding box center [211, 279] width 272 height 153
click at [215, 479] on div at bounding box center [212, 439] width 272 height 153
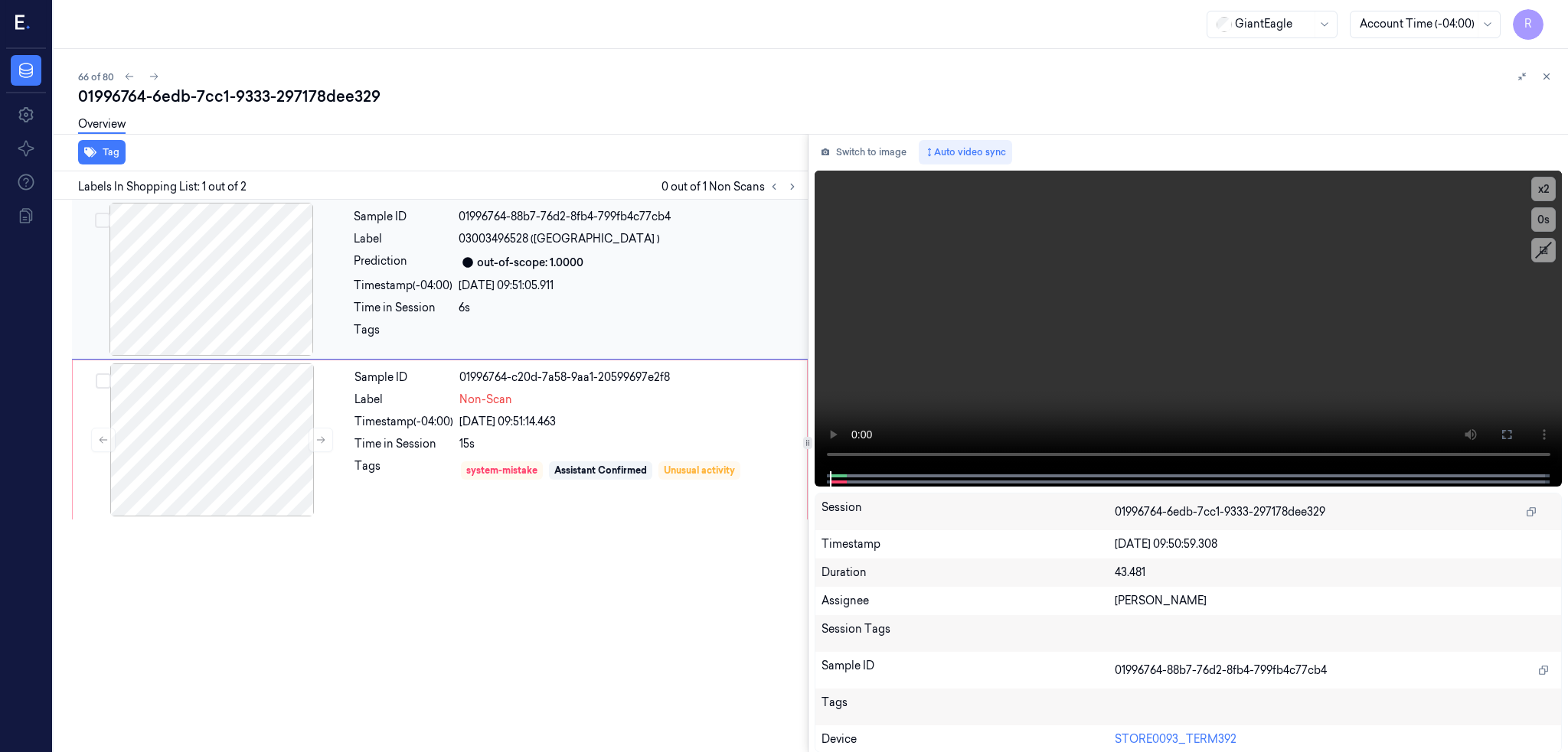
click at [204, 272] on div at bounding box center [211, 279] width 272 height 153
click at [235, 455] on div at bounding box center [212, 439] width 272 height 153
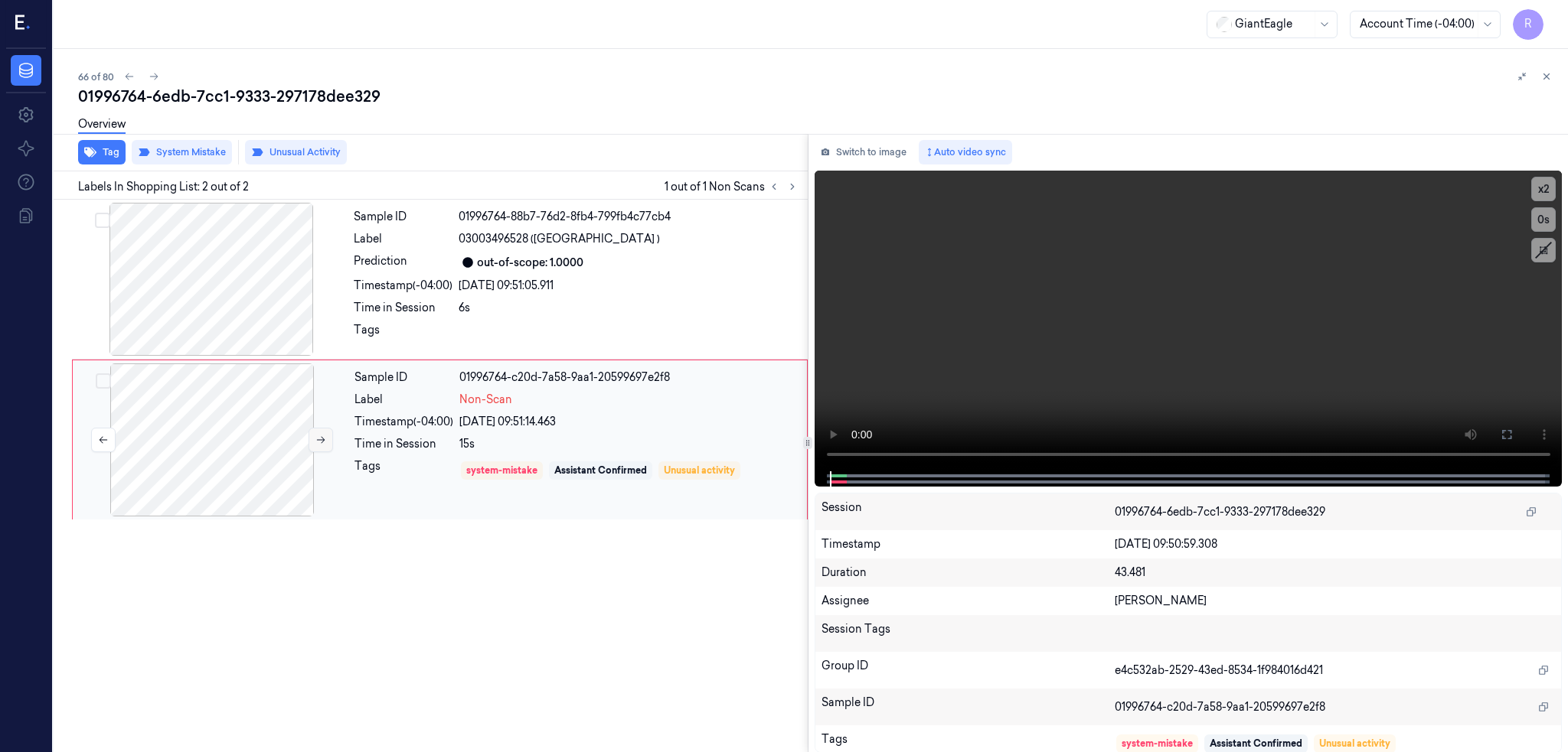
click at [318, 440] on icon at bounding box center [321, 440] width 11 height 11
click at [315, 440] on icon at bounding box center [321, 440] width 11 height 11
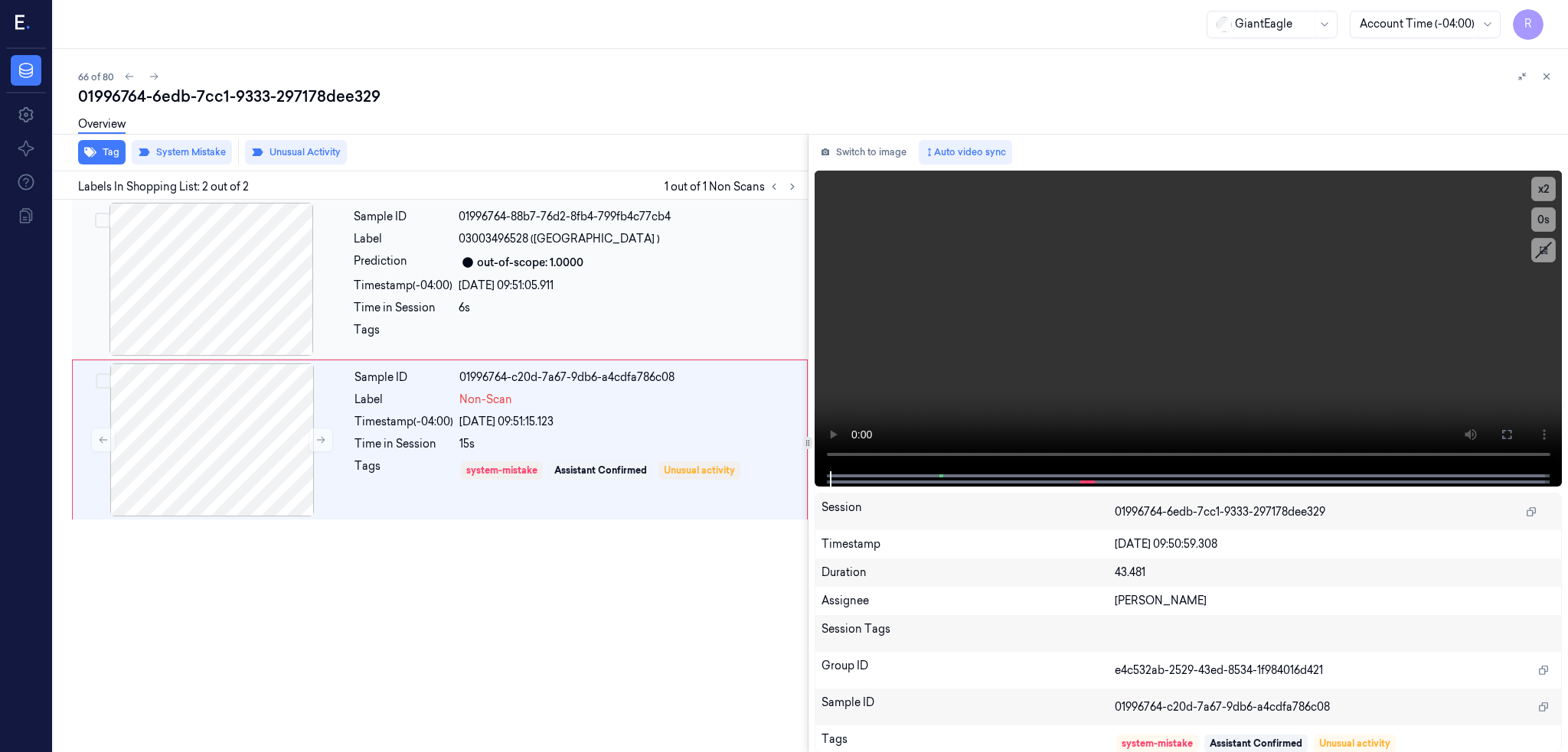
click at [219, 222] on div at bounding box center [211, 279] width 272 height 153
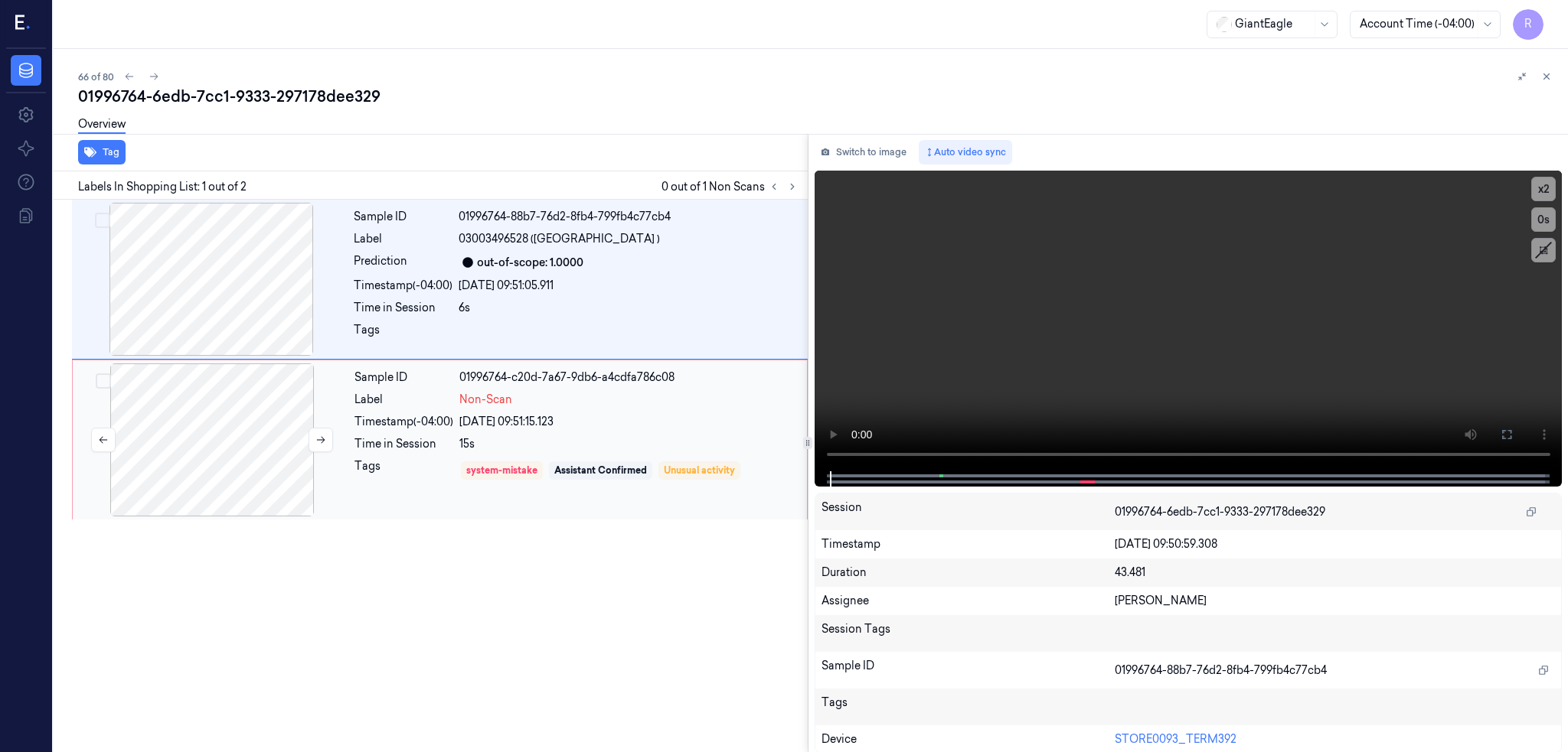
click at [261, 385] on div at bounding box center [212, 439] width 272 height 153
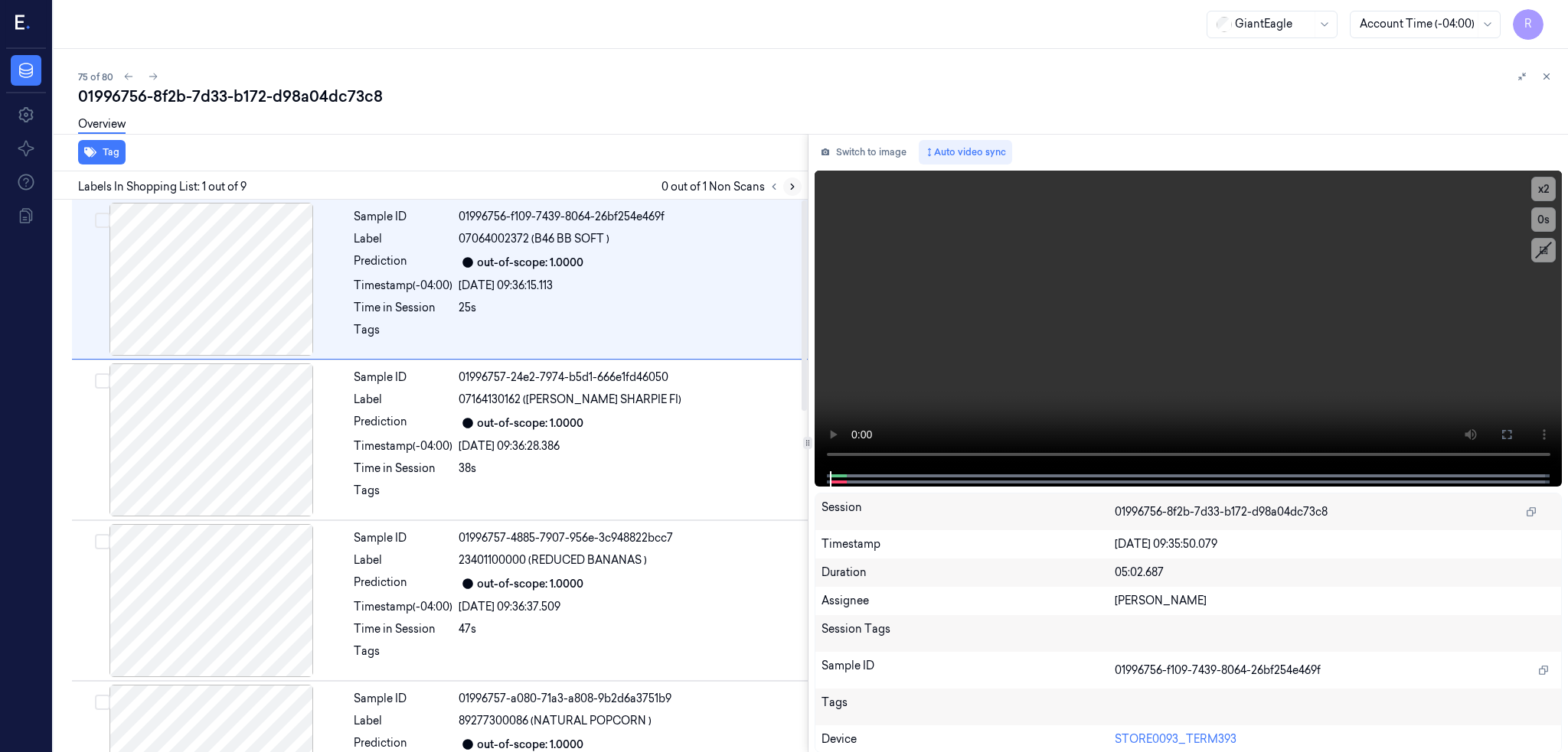
click at [801, 192] on button at bounding box center [792, 186] width 18 height 18
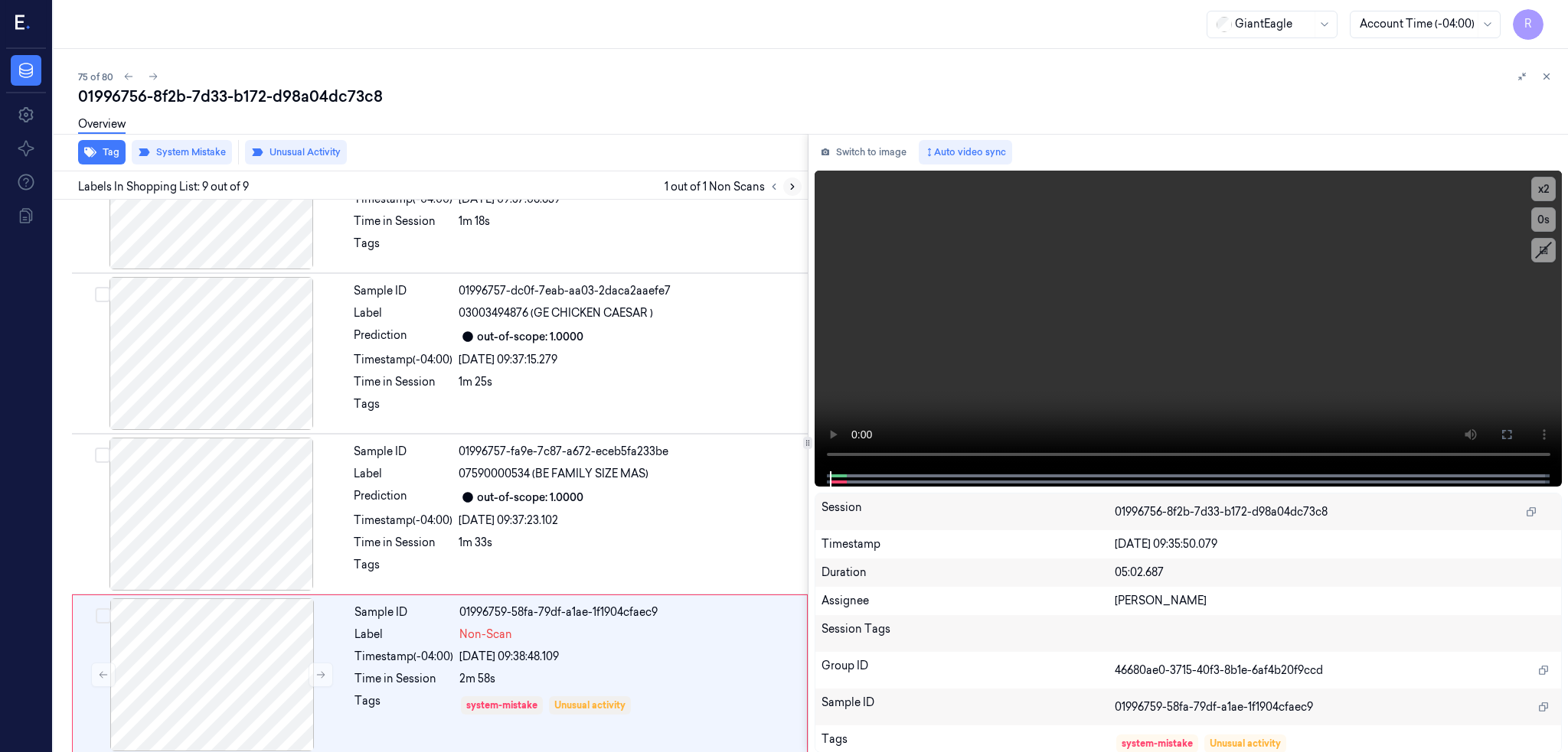
scroll to position [898, 0]
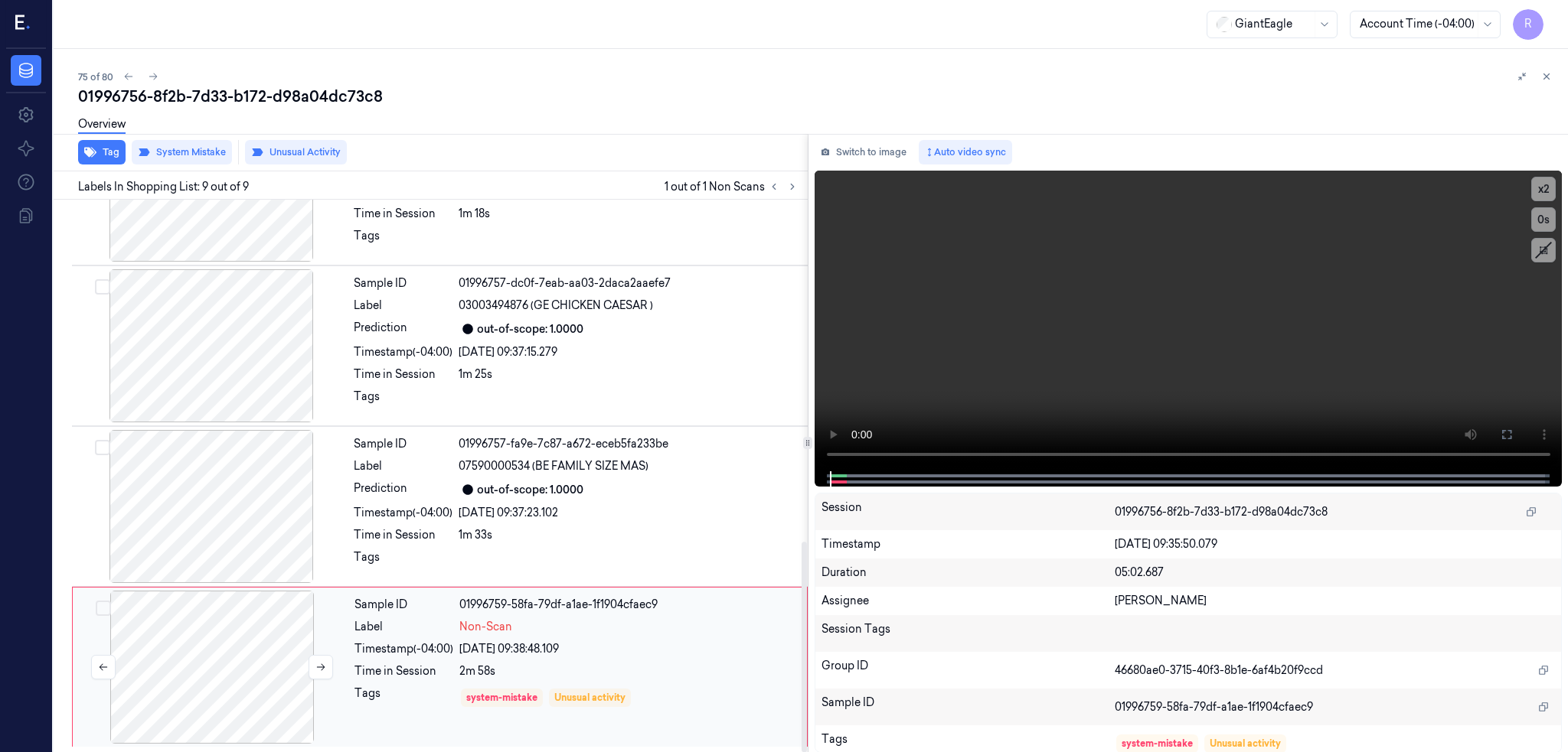
click at [190, 661] on div at bounding box center [212, 667] width 272 height 153
click at [269, 337] on div at bounding box center [211, 345] width 272 height 153
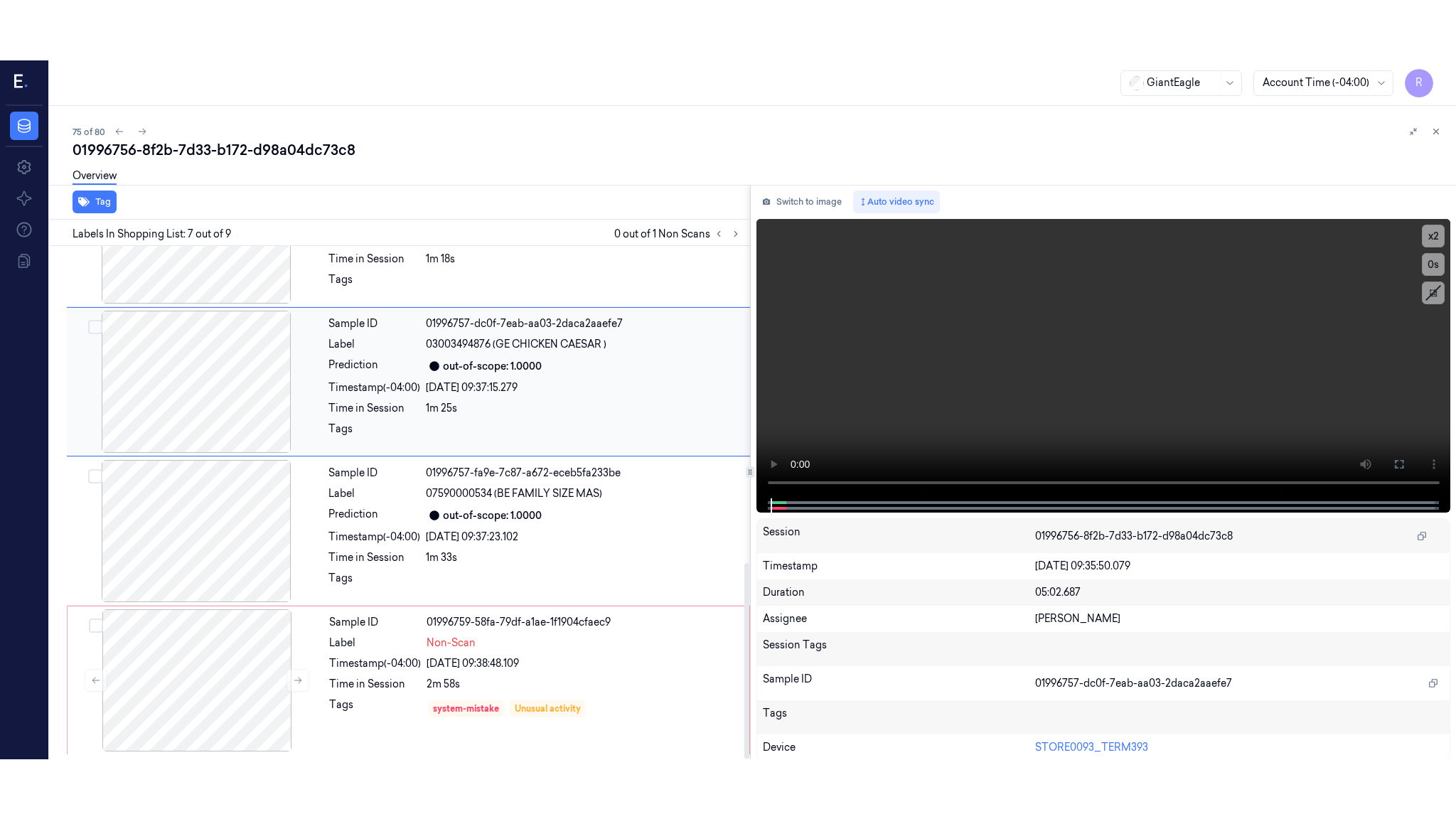
scroll to position [712, 0]
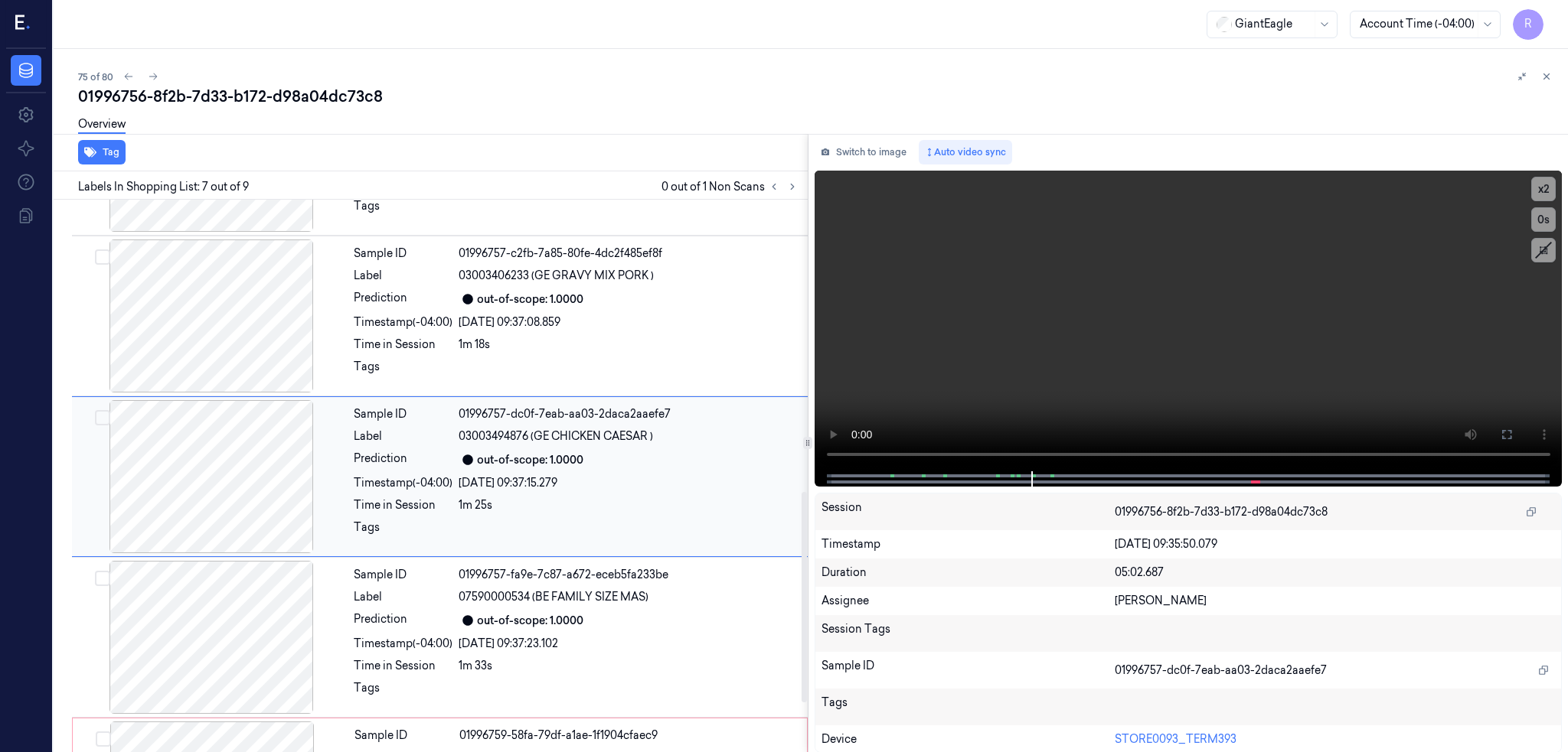
click at [208, 466] on div at bounding box center [211, 477] width 272 height 153
click at [1513, 435] on icon at bounding box center [1506, 434] width 12 height 12
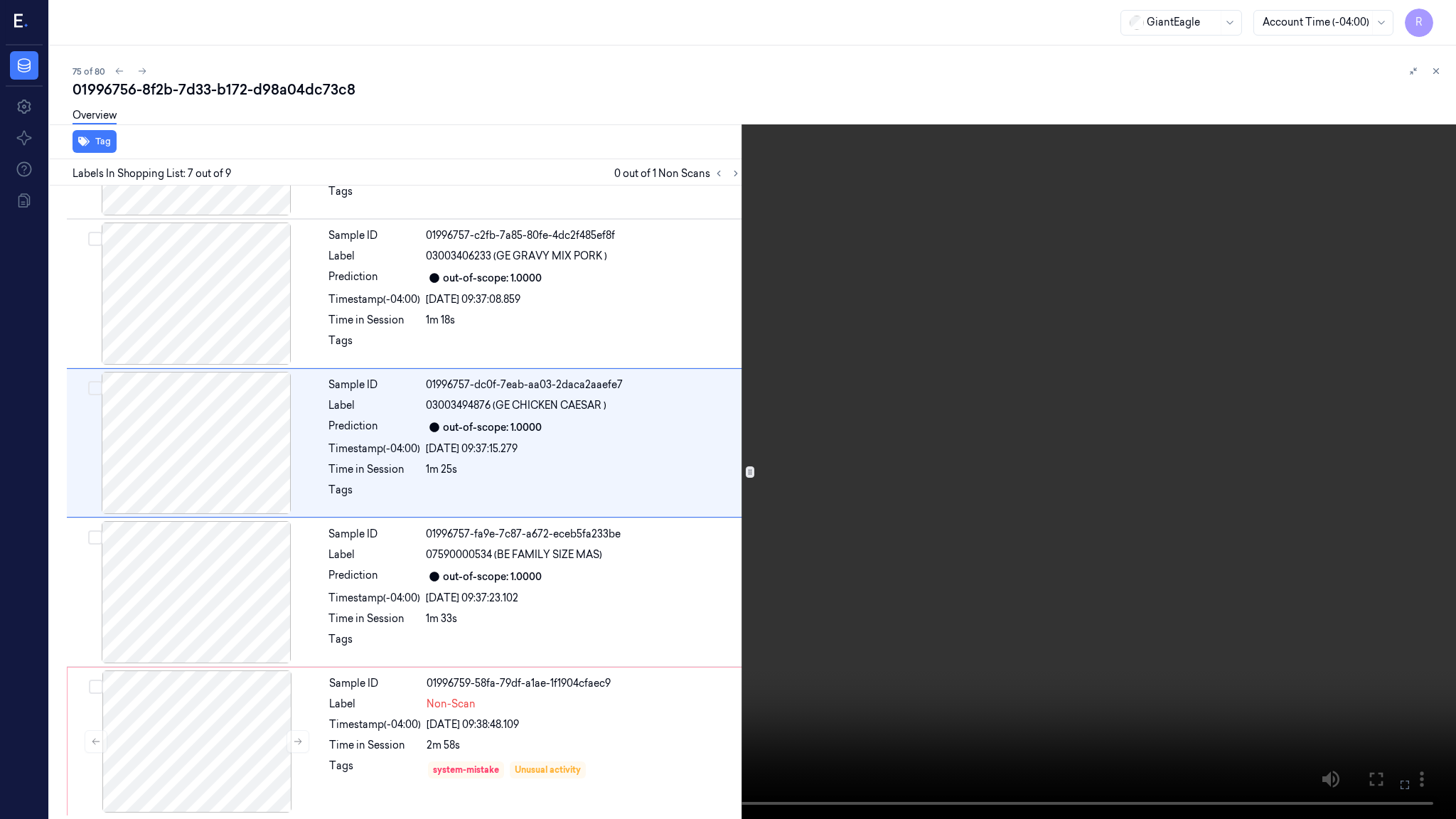
click at [893, 476] on video at bounding box center [728, 410] width 1456 height 819
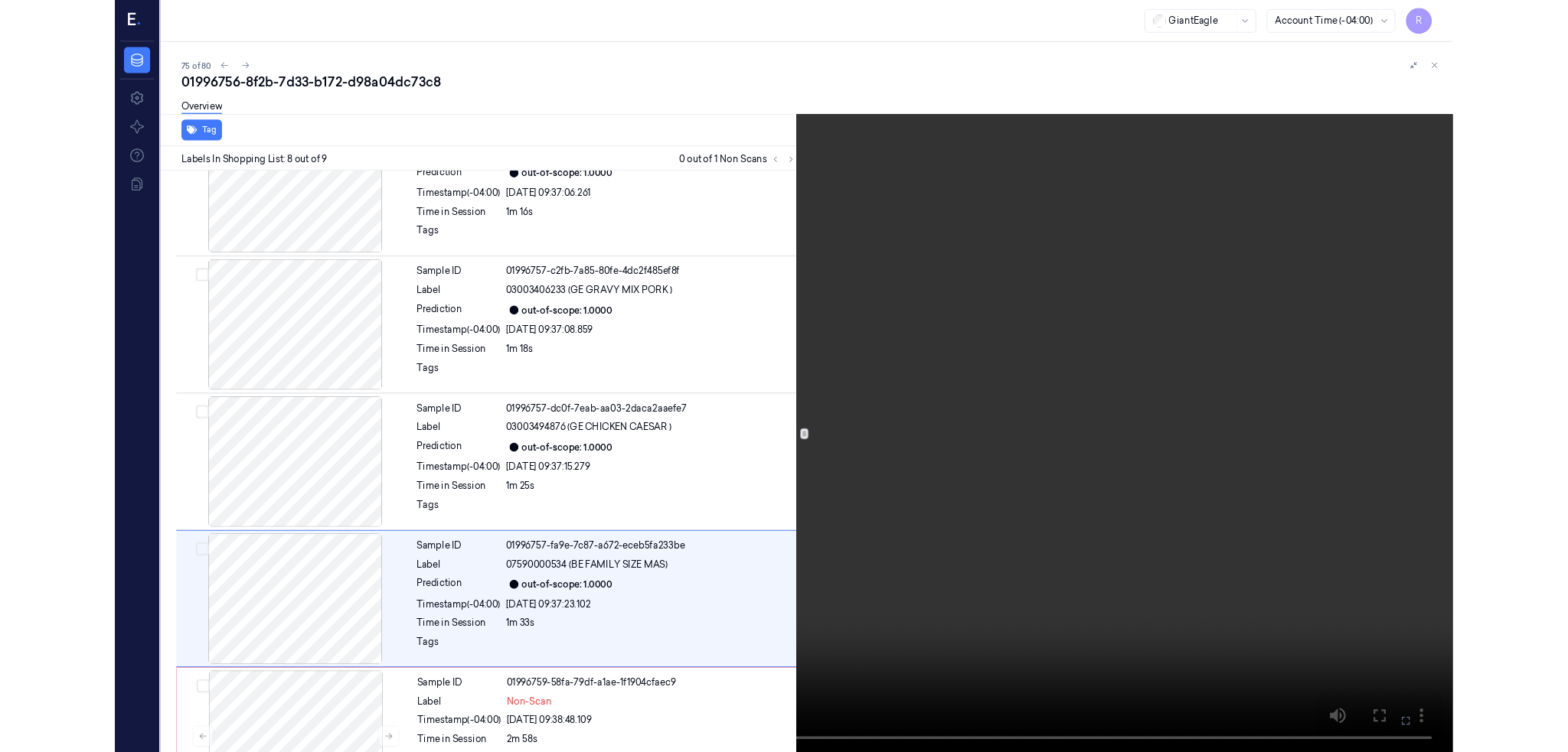
scroll to position [769, 0]
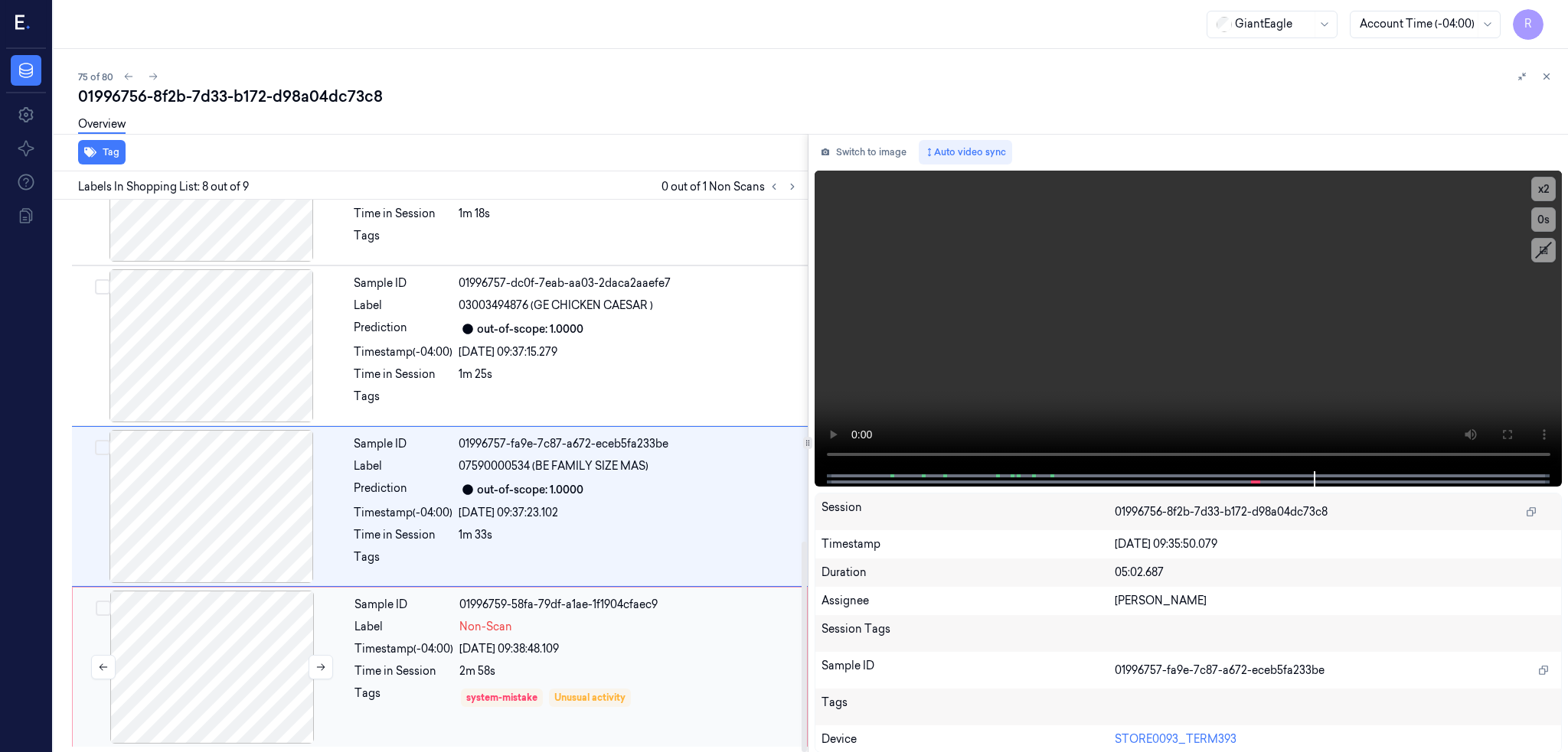
click at [280, 660] on div at bounding box center [212, 667] width 272 height 153
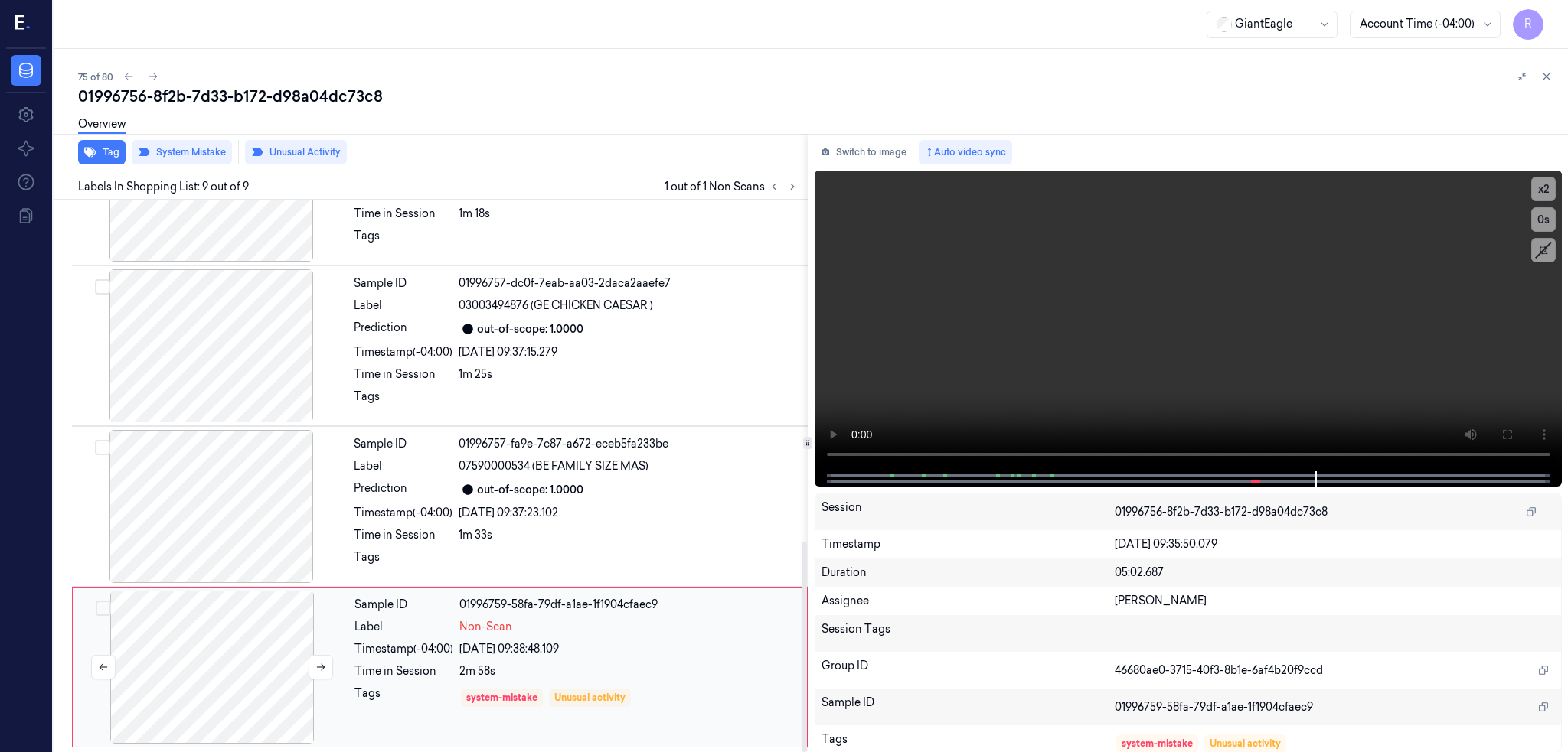
scroll to position [898, 0]
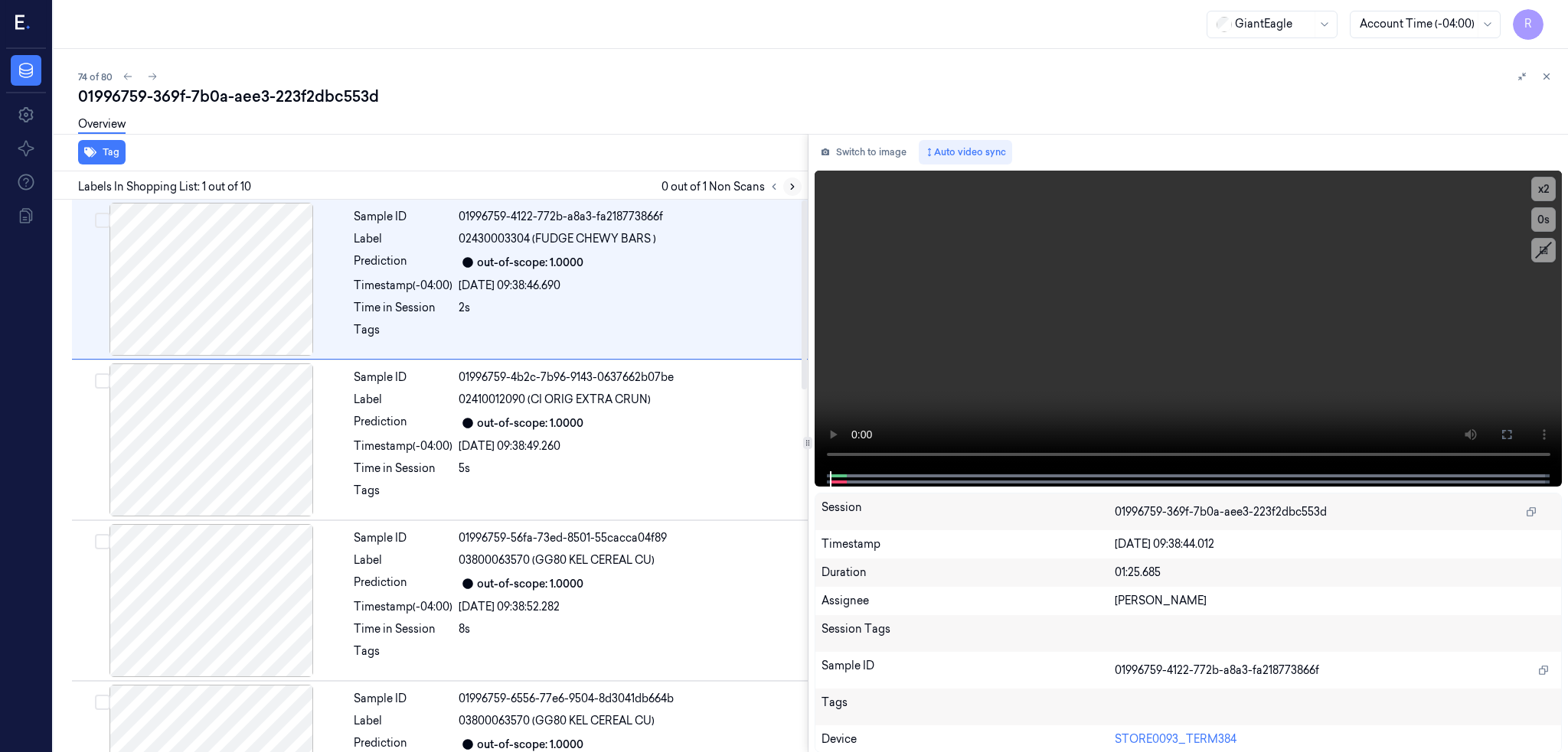
click at [797, 187] on icon at bounding box center [793, 187] width 11 height 11
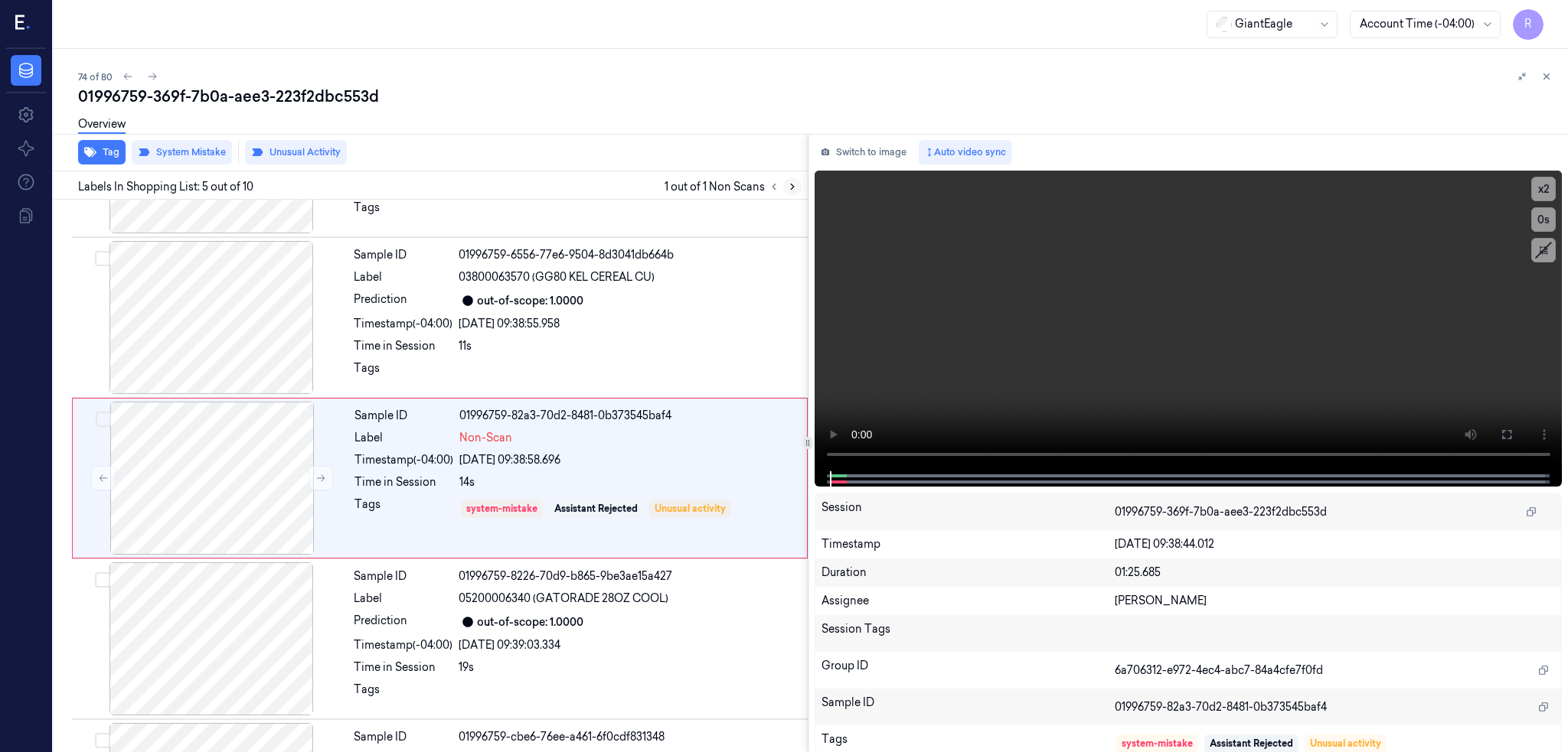
scroll to position [446, 0]
click at [185, 295] on div at bounding box center [211, 316] width 272 height 153
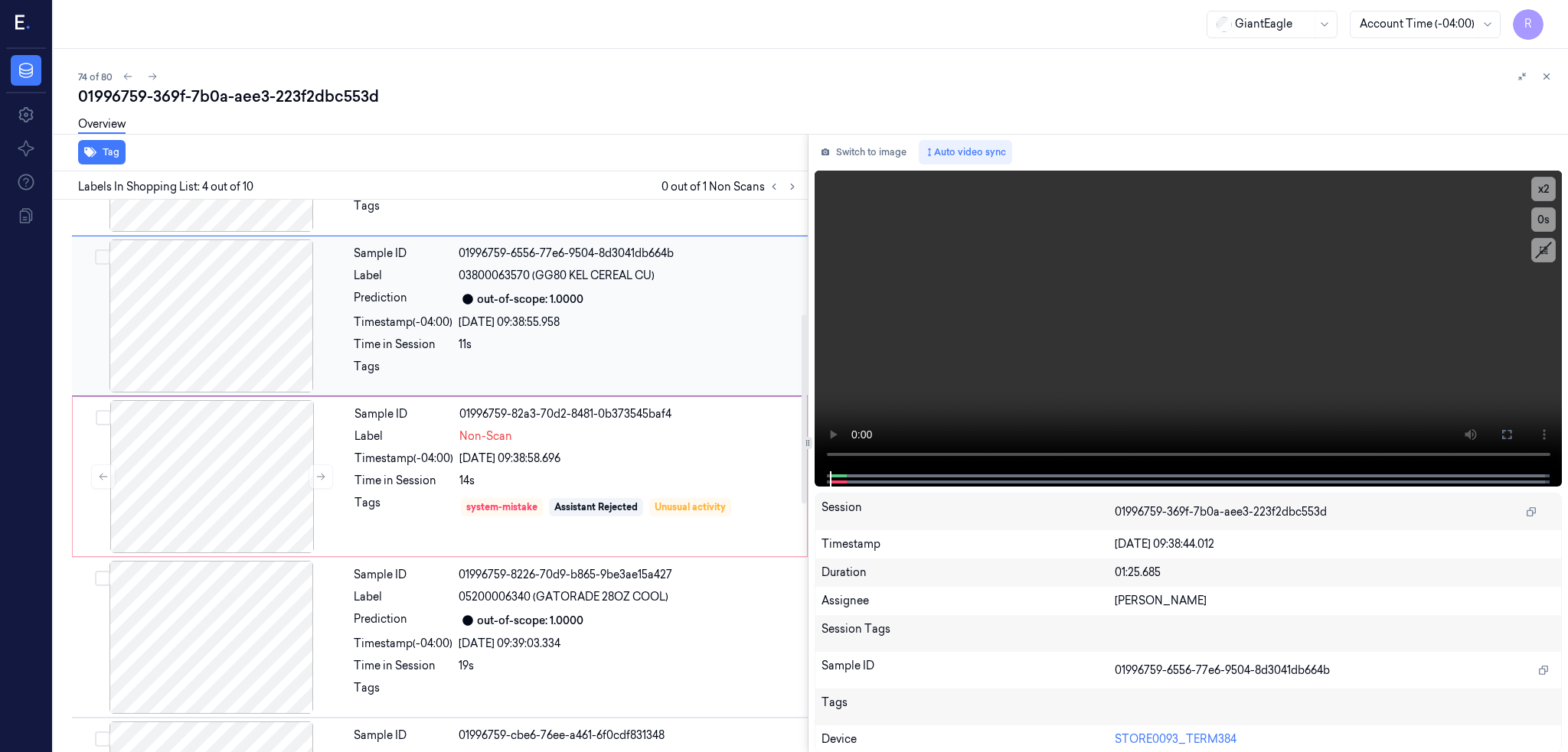
scroll to position [285, 0]
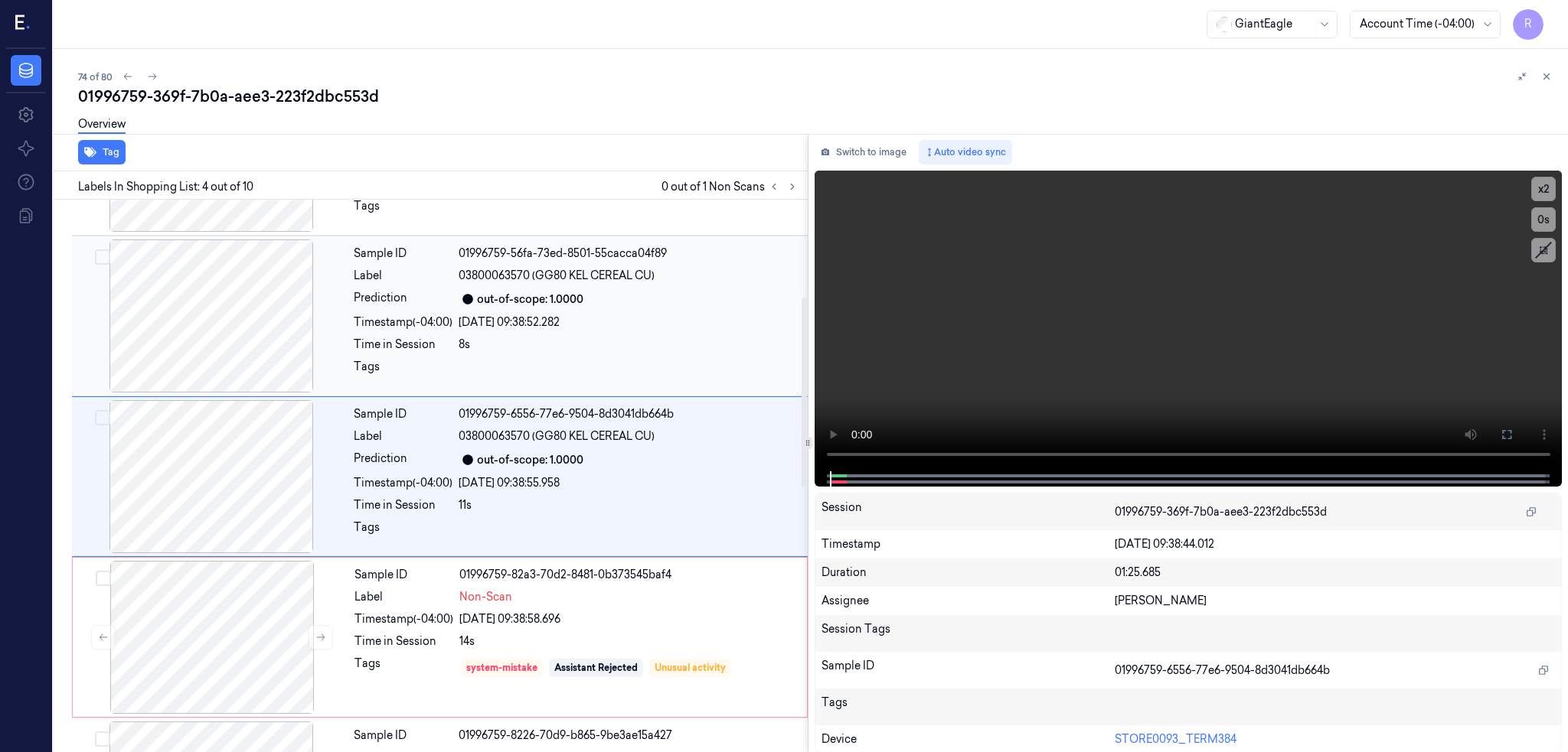
click at [235, 320] on div at bounding box center [211, 316] width 272 height 153
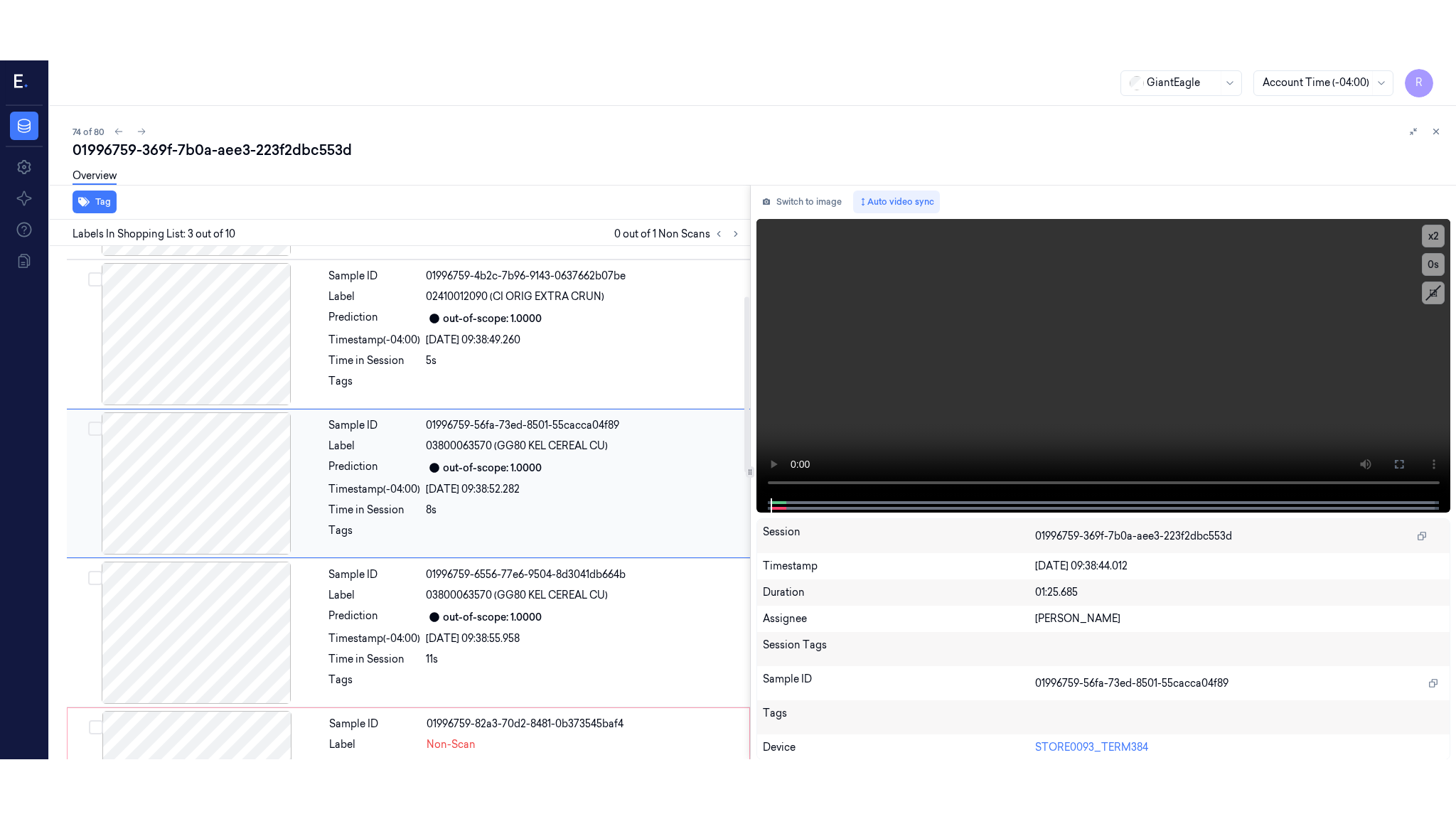
scroll to position [115, 0]
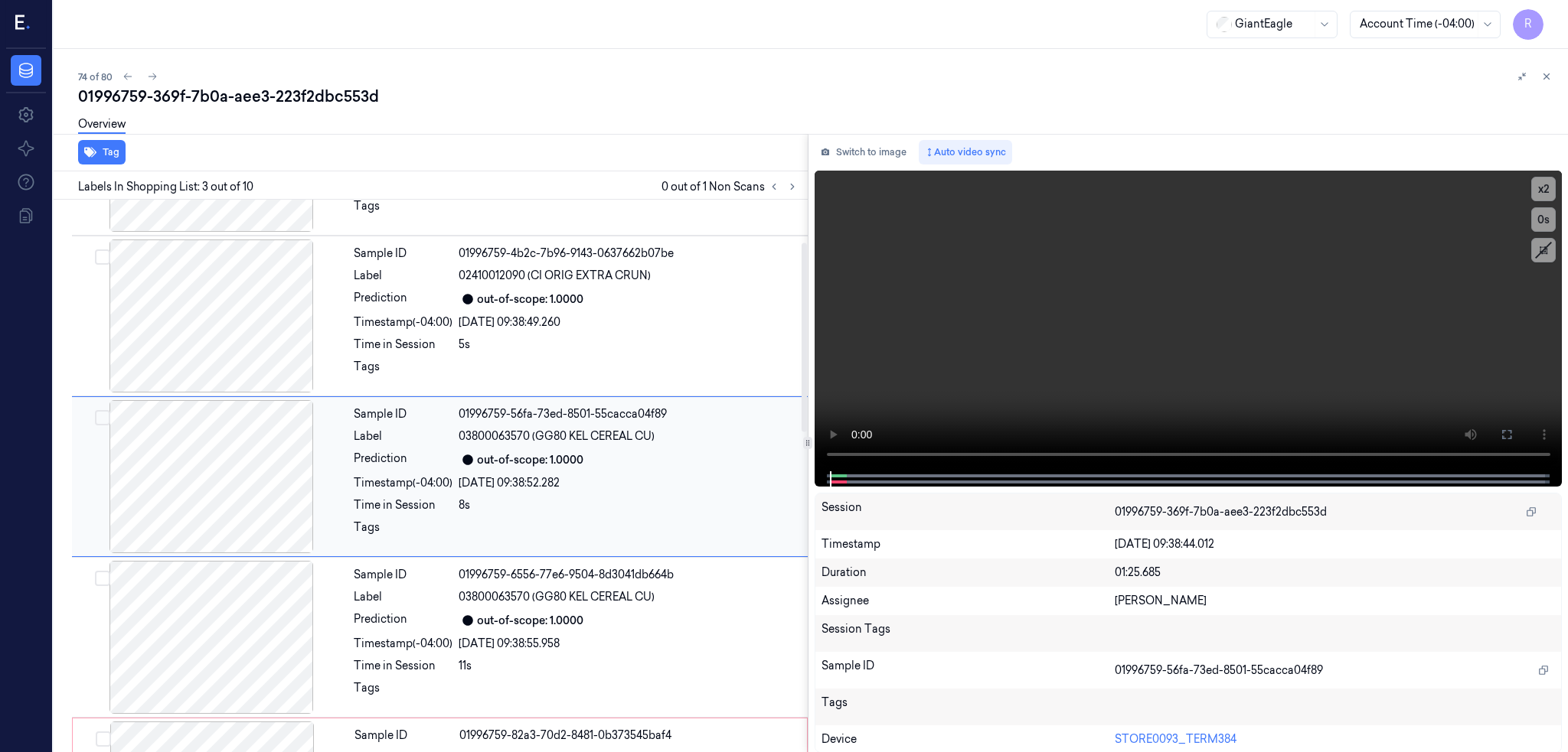
click at [223, 477] on div at bounding box center [211, 477] width 272 height 153
click at [1513, 435] on icon at bounding box center [1506, 434] width 12 height 12
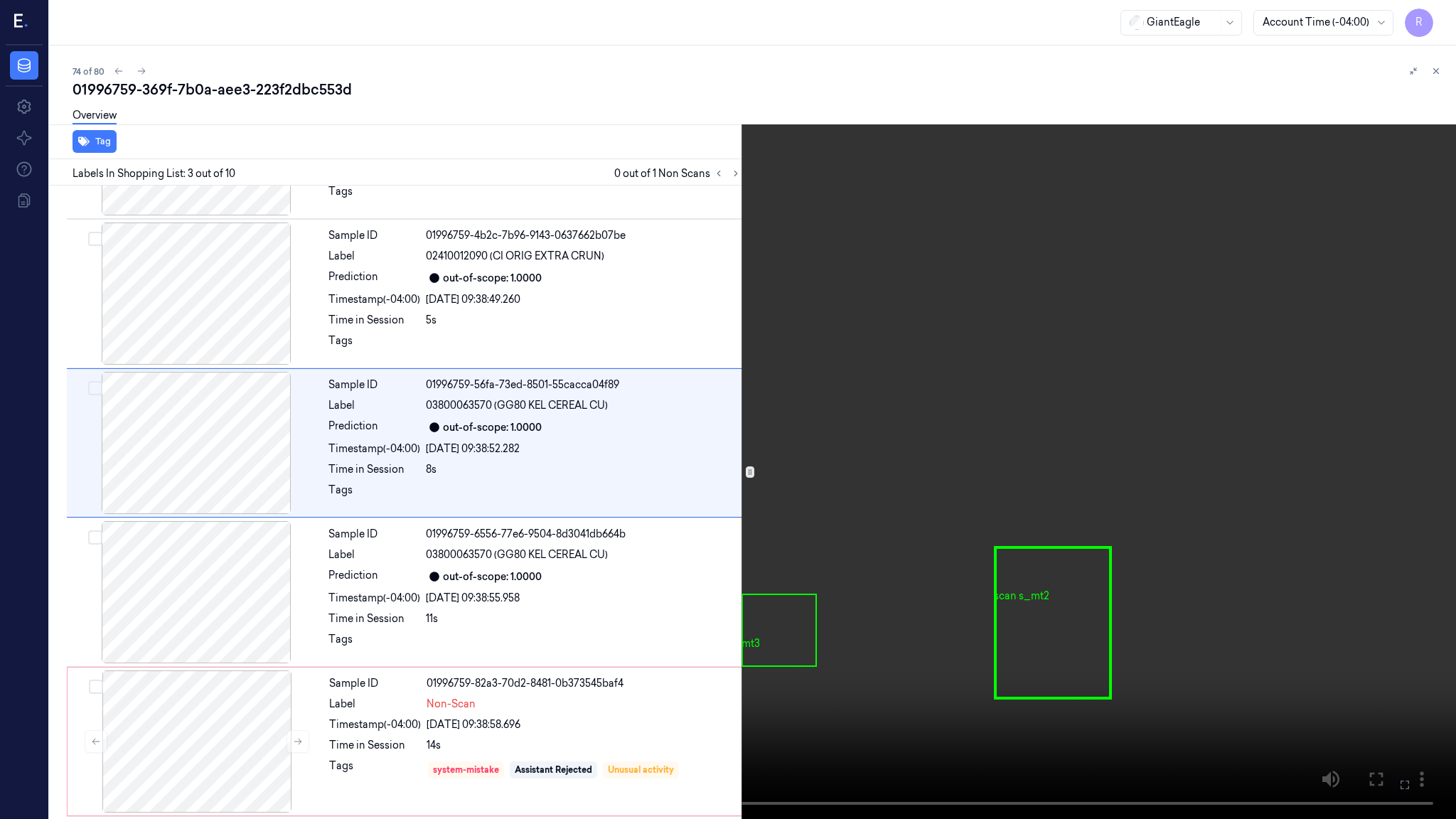
click at [965, 462] on video at bounding box center [728, 410] width 1456 height 819
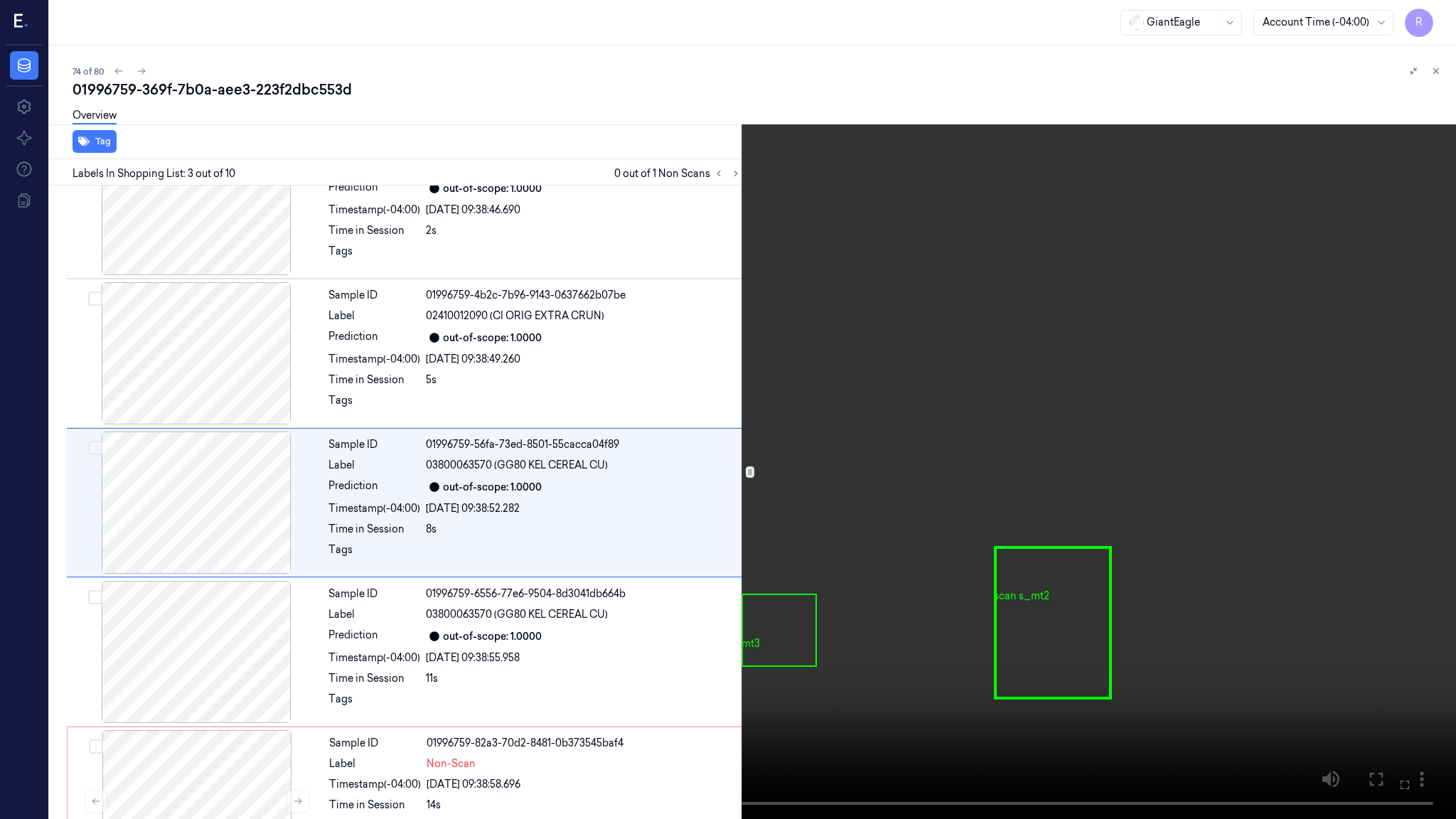
scroll to position [54, 0]
click at [965, 462] on video at bounding box center [728, 410] width 1456 height 819
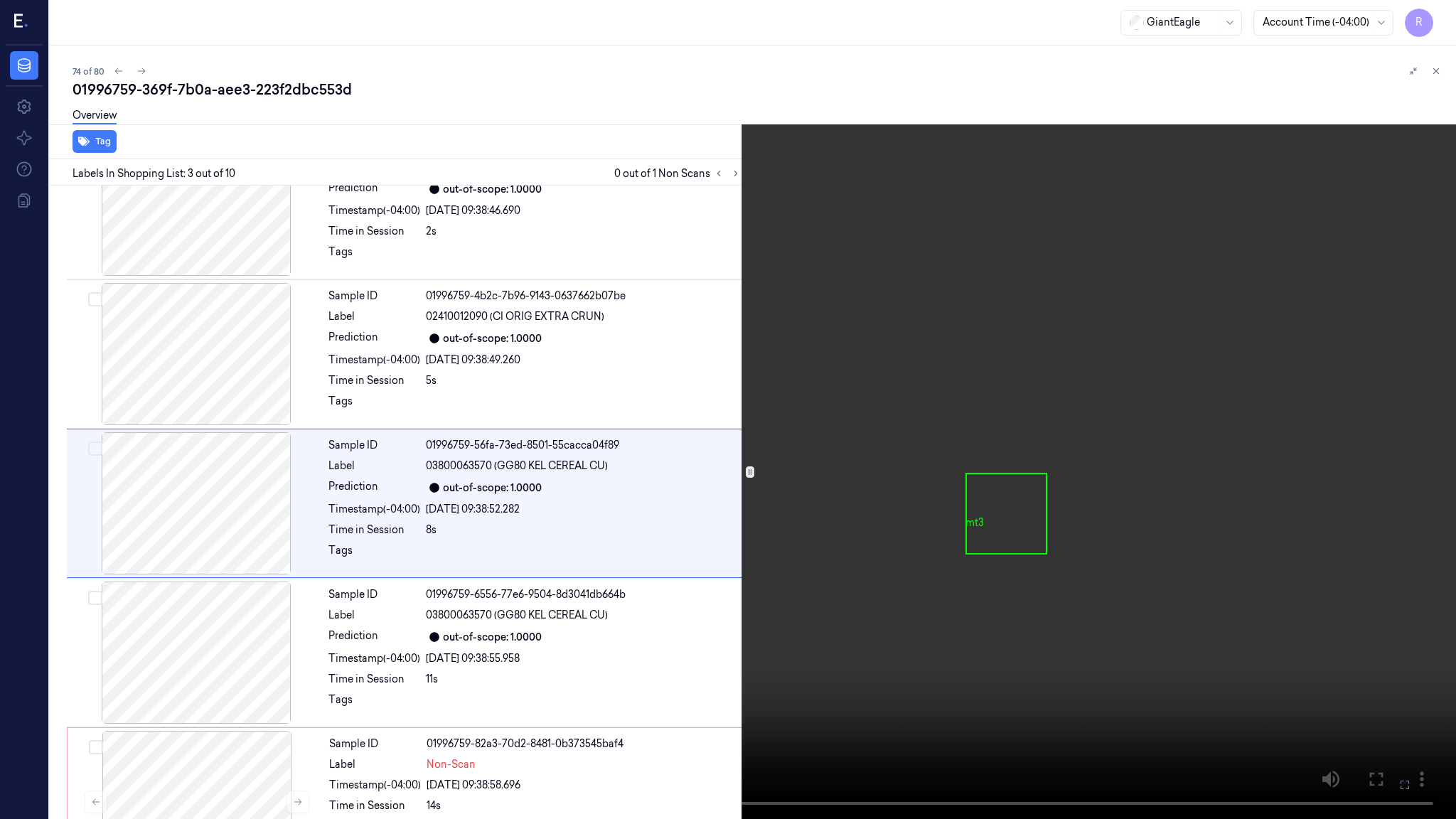
click at [965, 462] on video at bounding box center [728, 410] width 1456 height 819
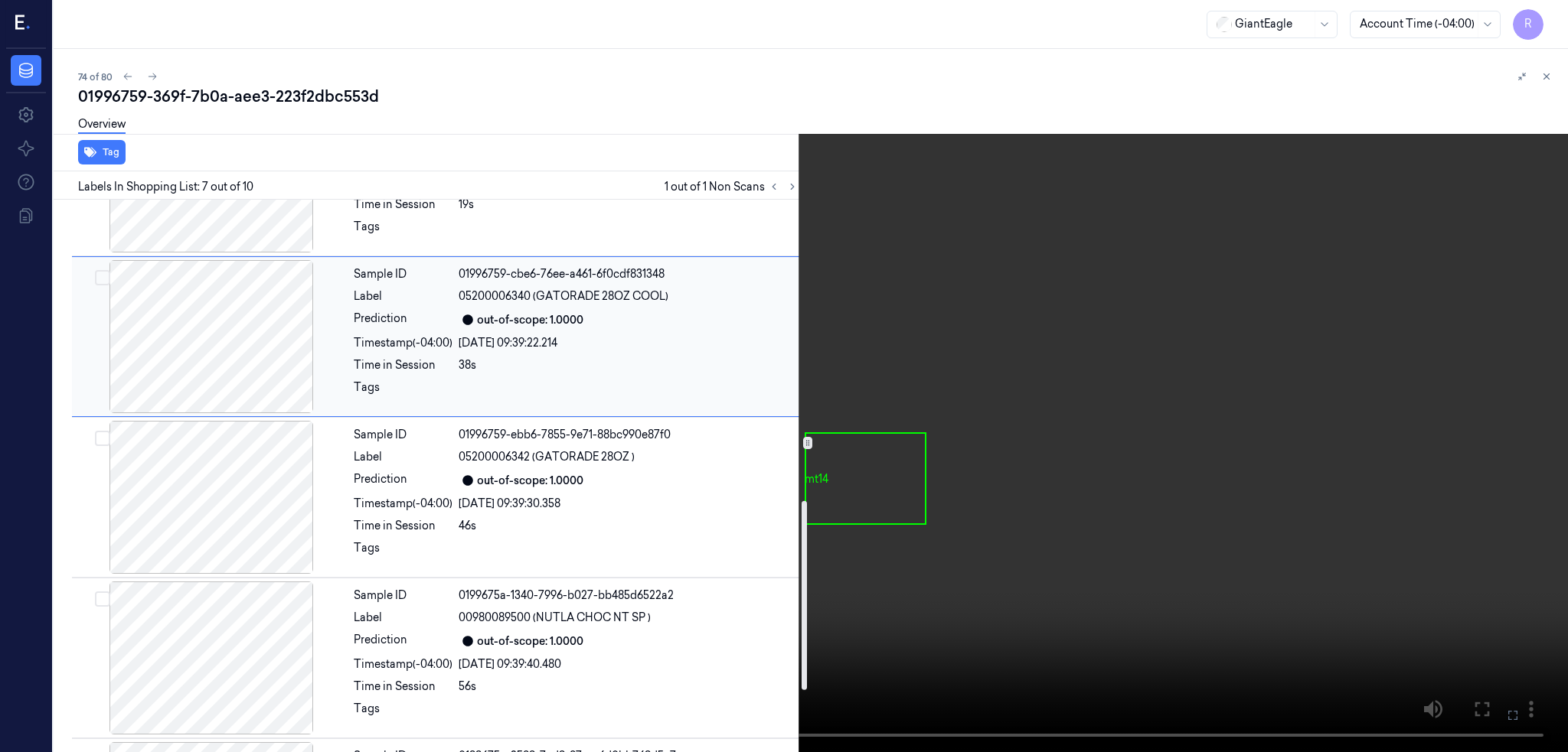
scroll to position [601, 0]
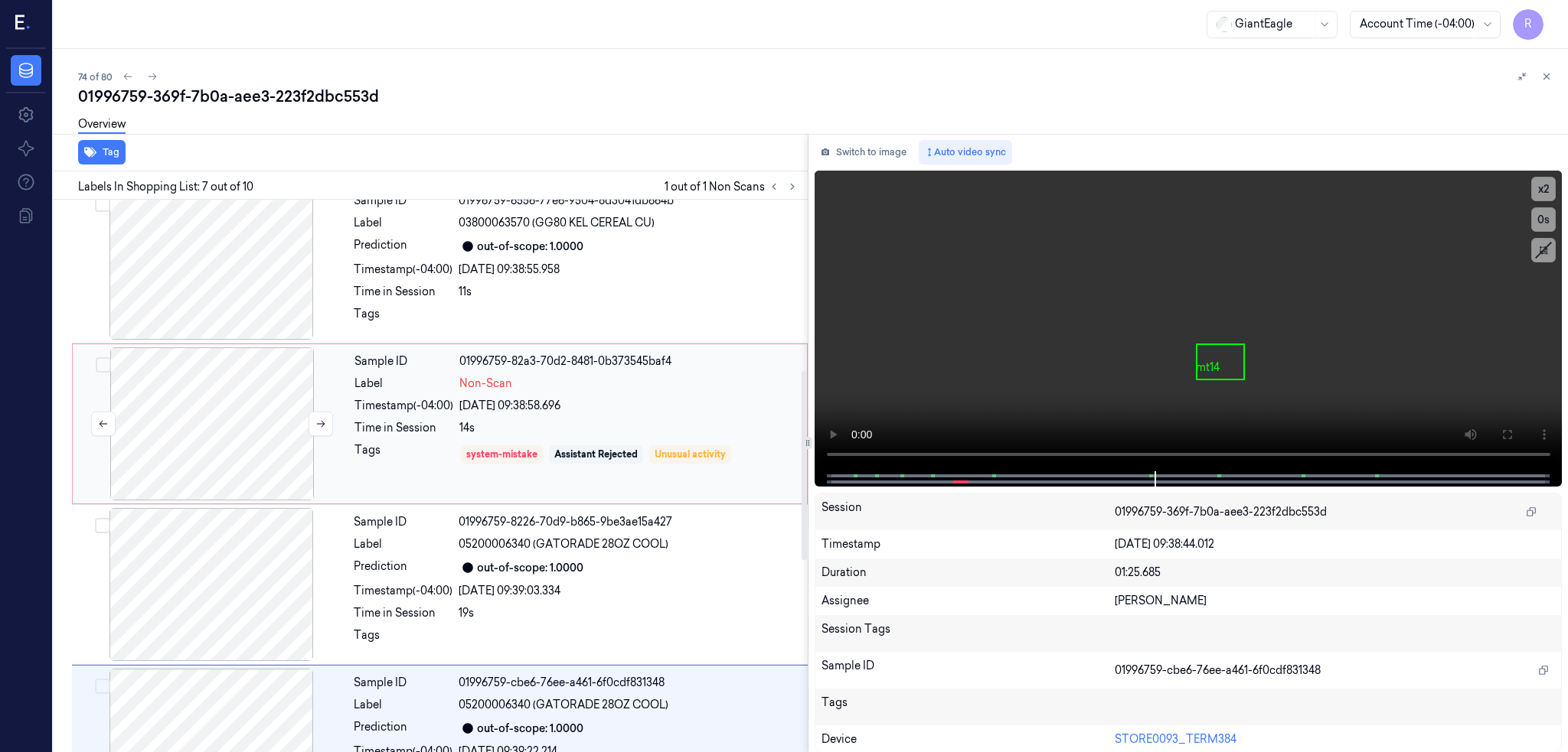
click at [205, 435] on div at bounding box center [212, 423] width 272 height 153
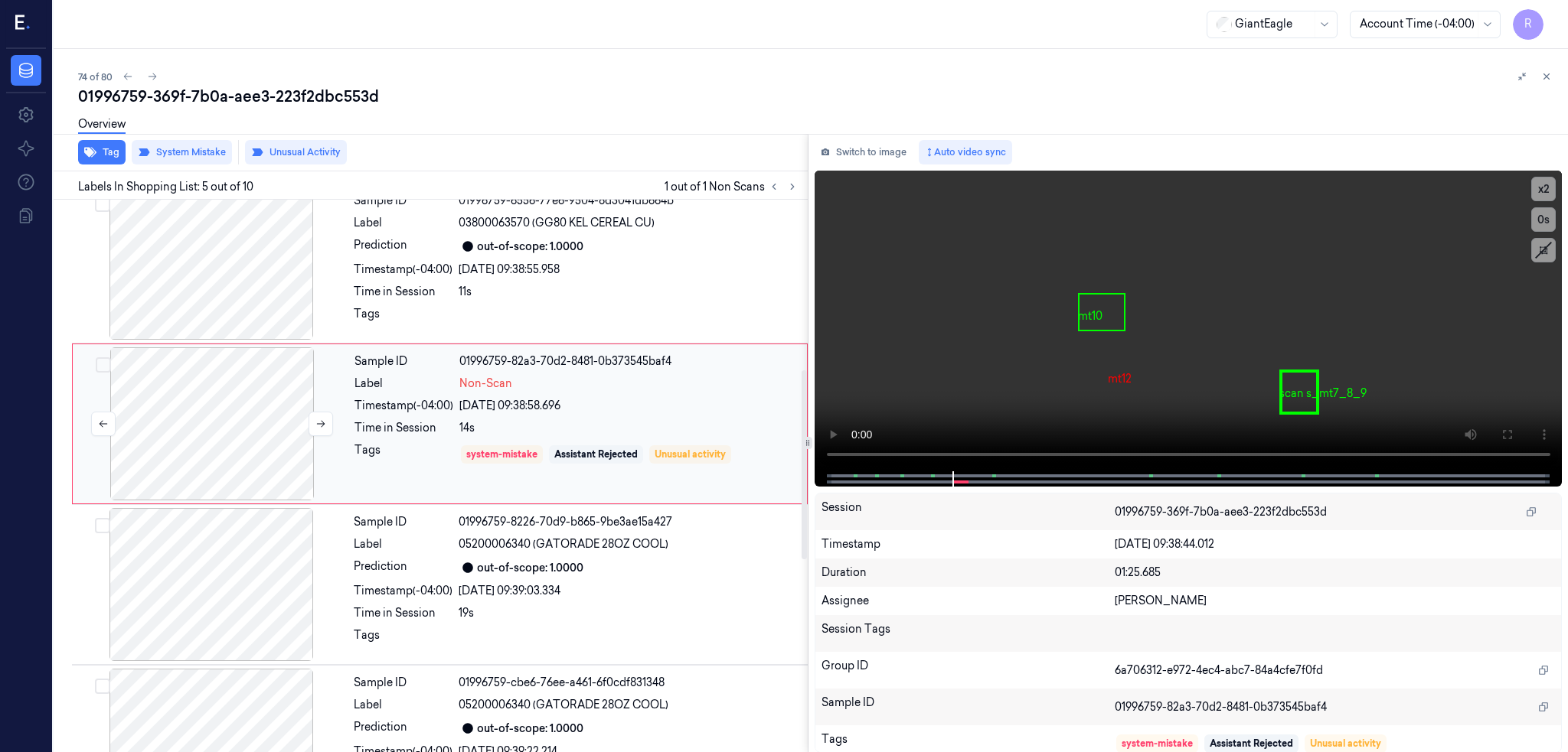
scroll to position [446, 0]
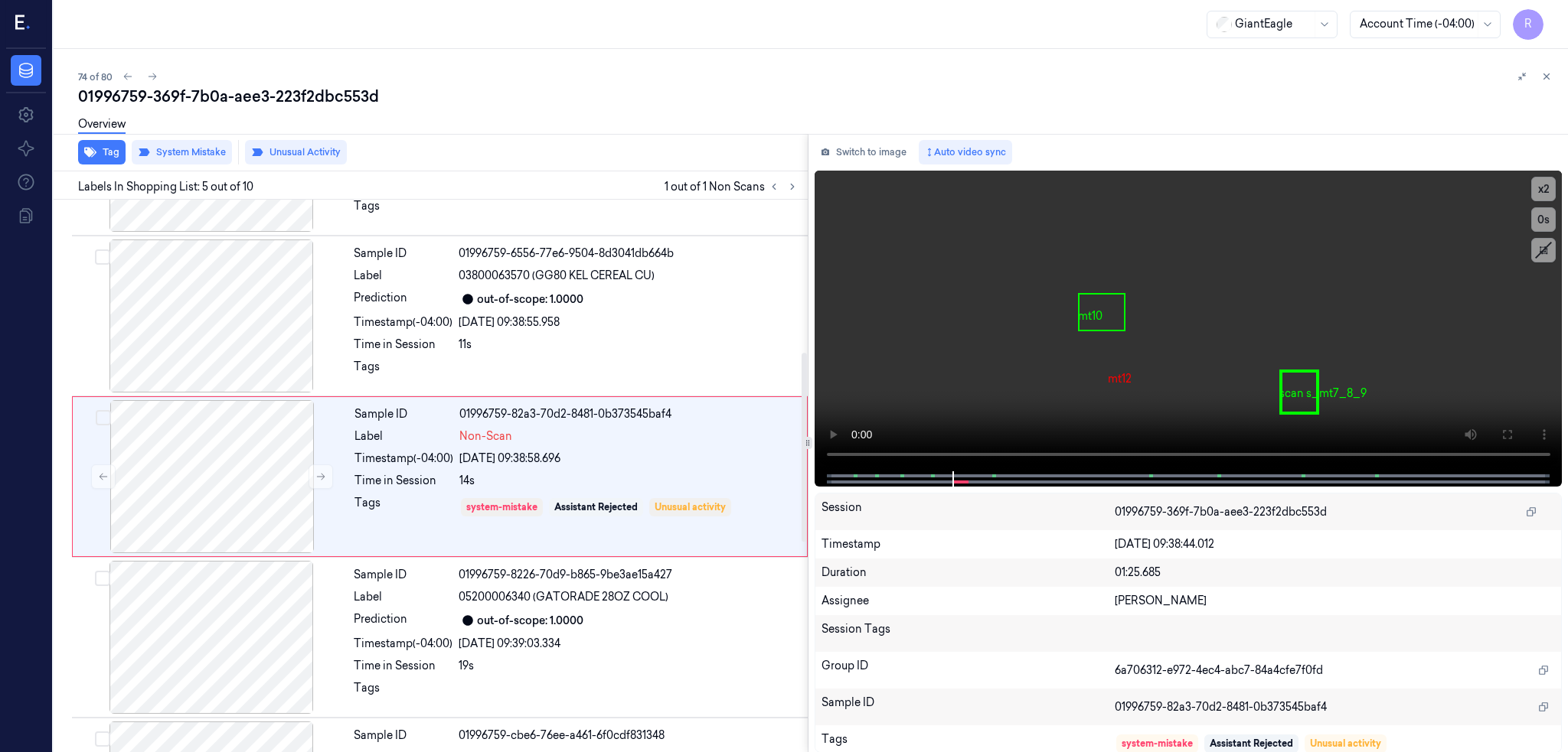
click at [181, 164] on div "Tag System Mistake Unusual Activity" at bounding box center [428, 152] width 760 height 37
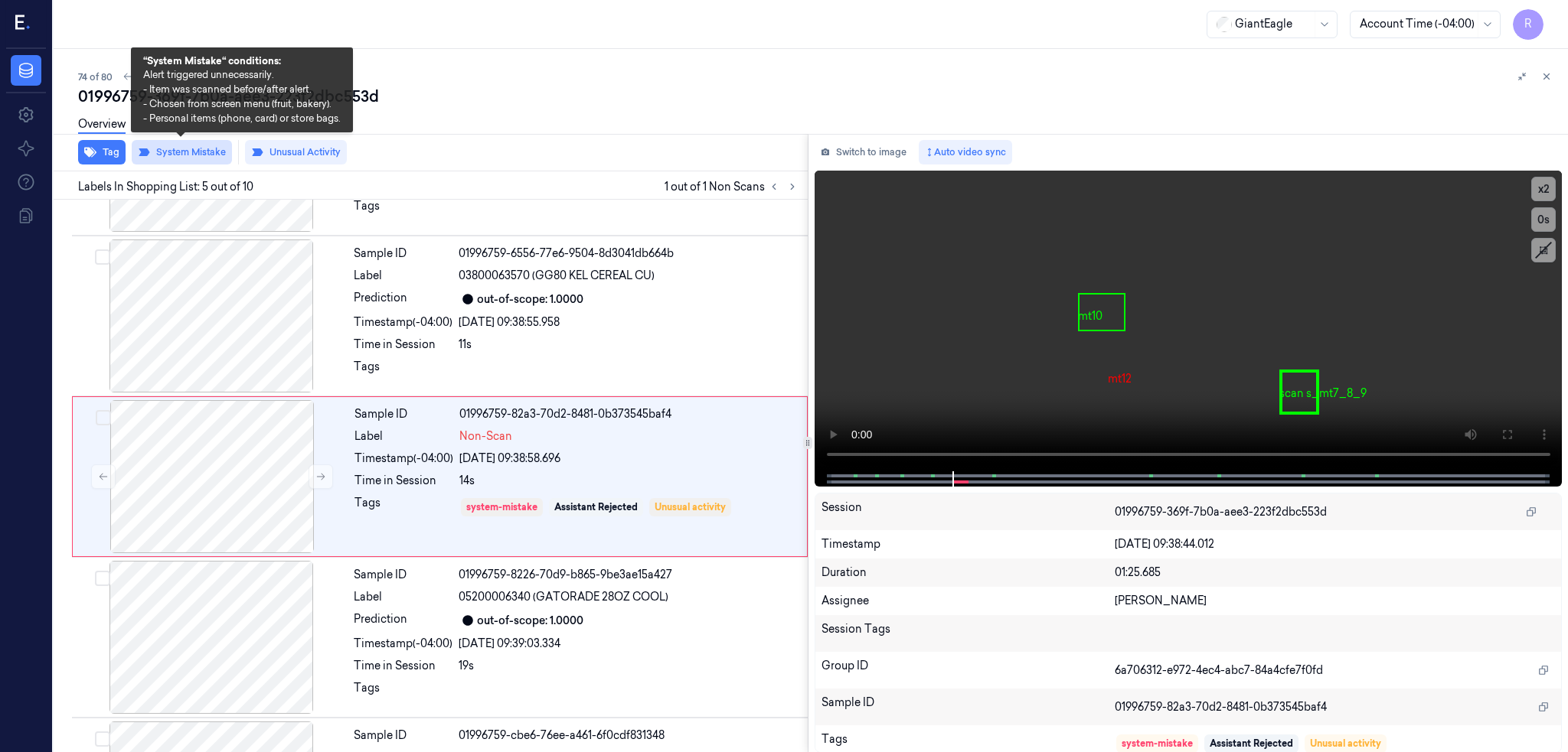
click at [181, 158] on button "System Mistake" at bounding box center [181, 152] width 101 height 25
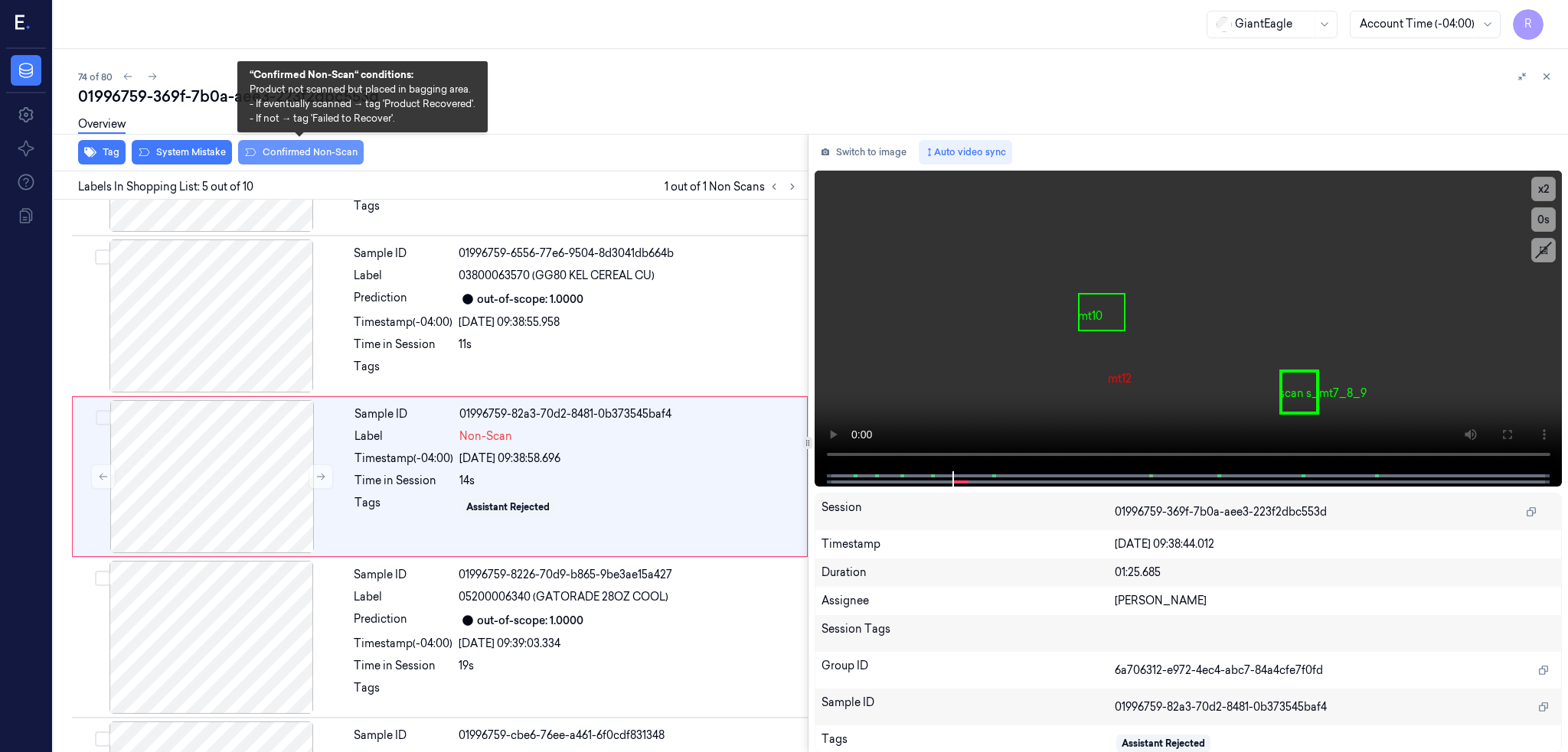
click at [312, 154] on button "Confirmed Non-Scan" at bounding box center [301, 152] width 126 height 25
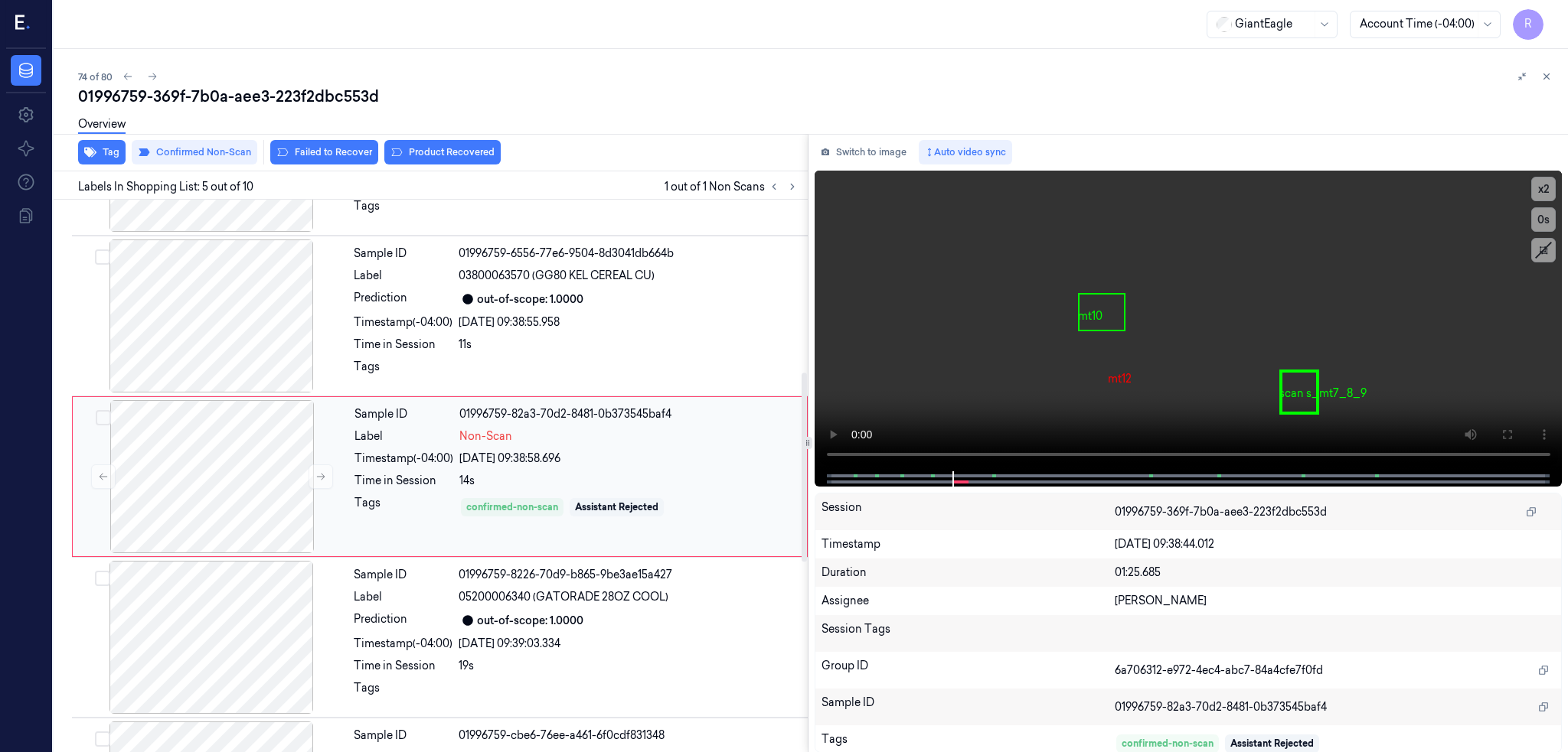
scroll to position [547, 0]
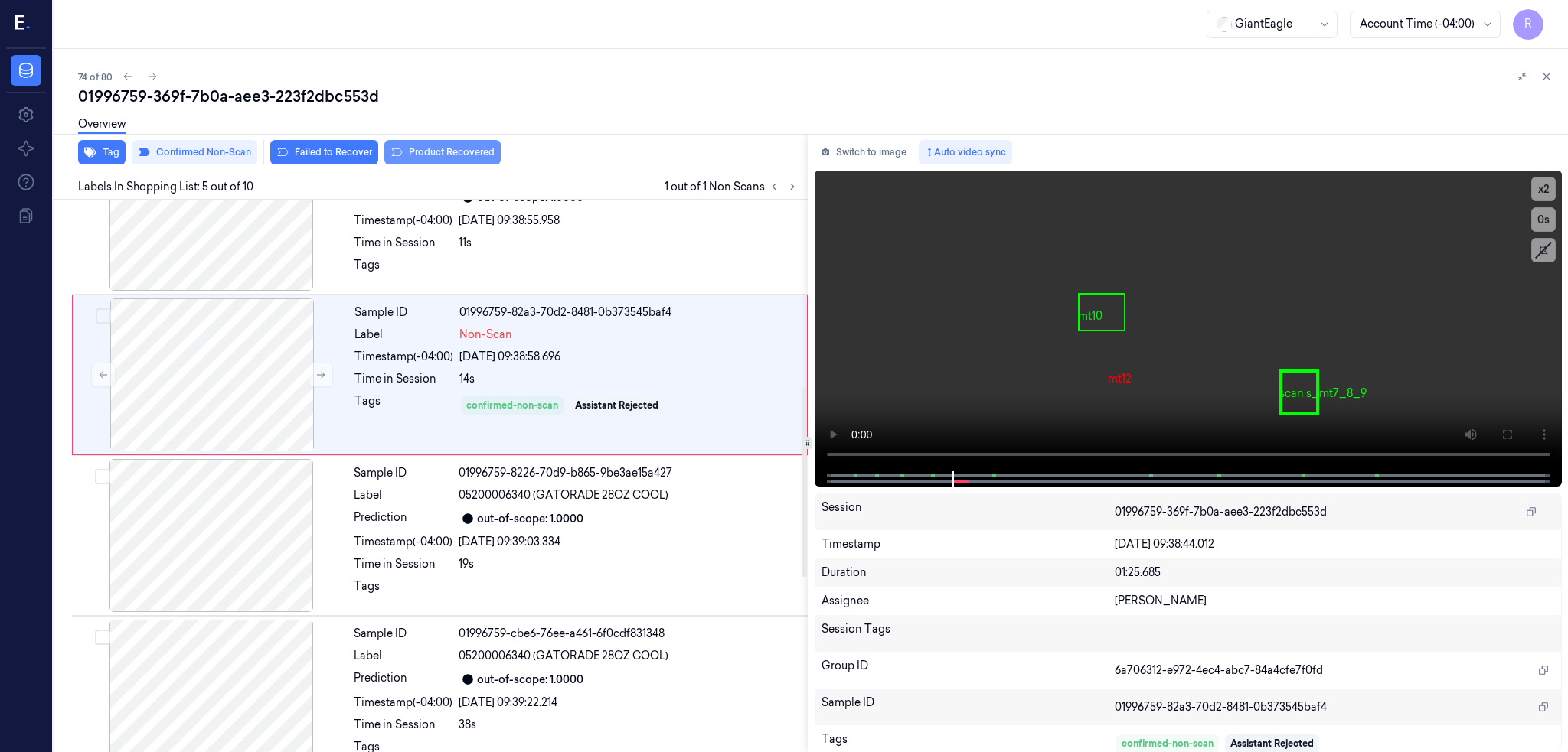
click at [437, 151] on button "Product Recovered" at bounding box center [442, 152] width 116 height 25
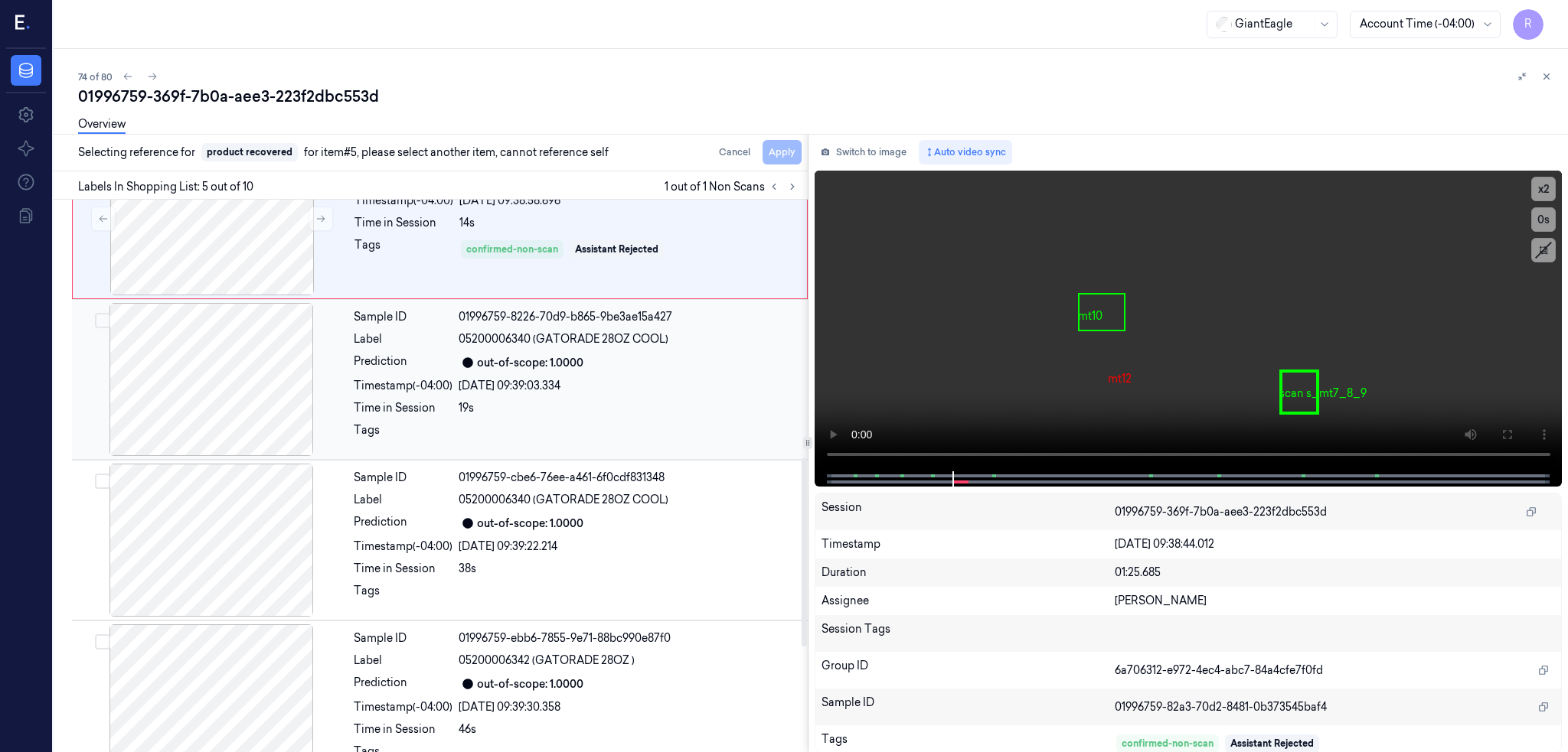
scroll to position [751, 0]
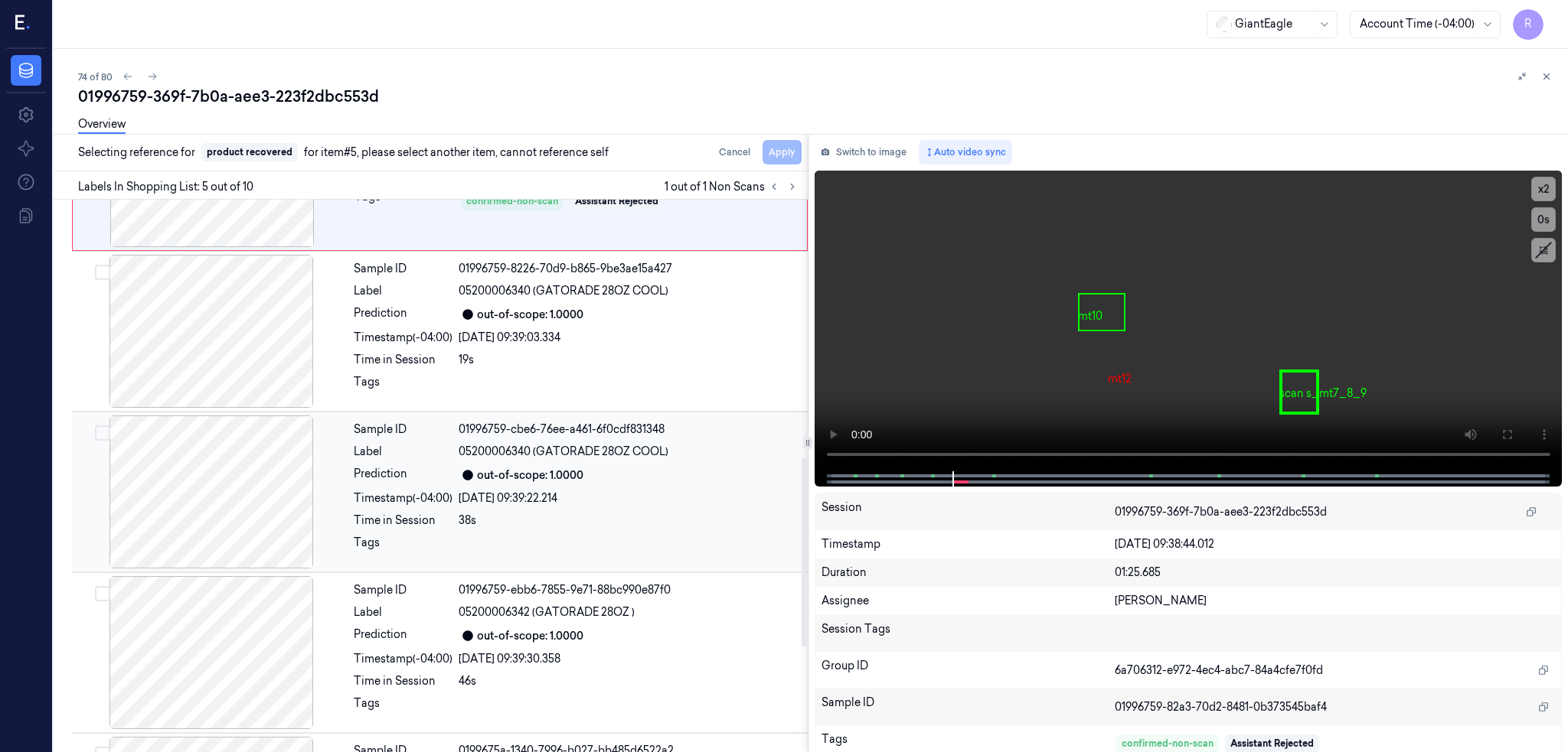
click at [209, 525] on div at bounding box center [211, 492] width 272 height 153
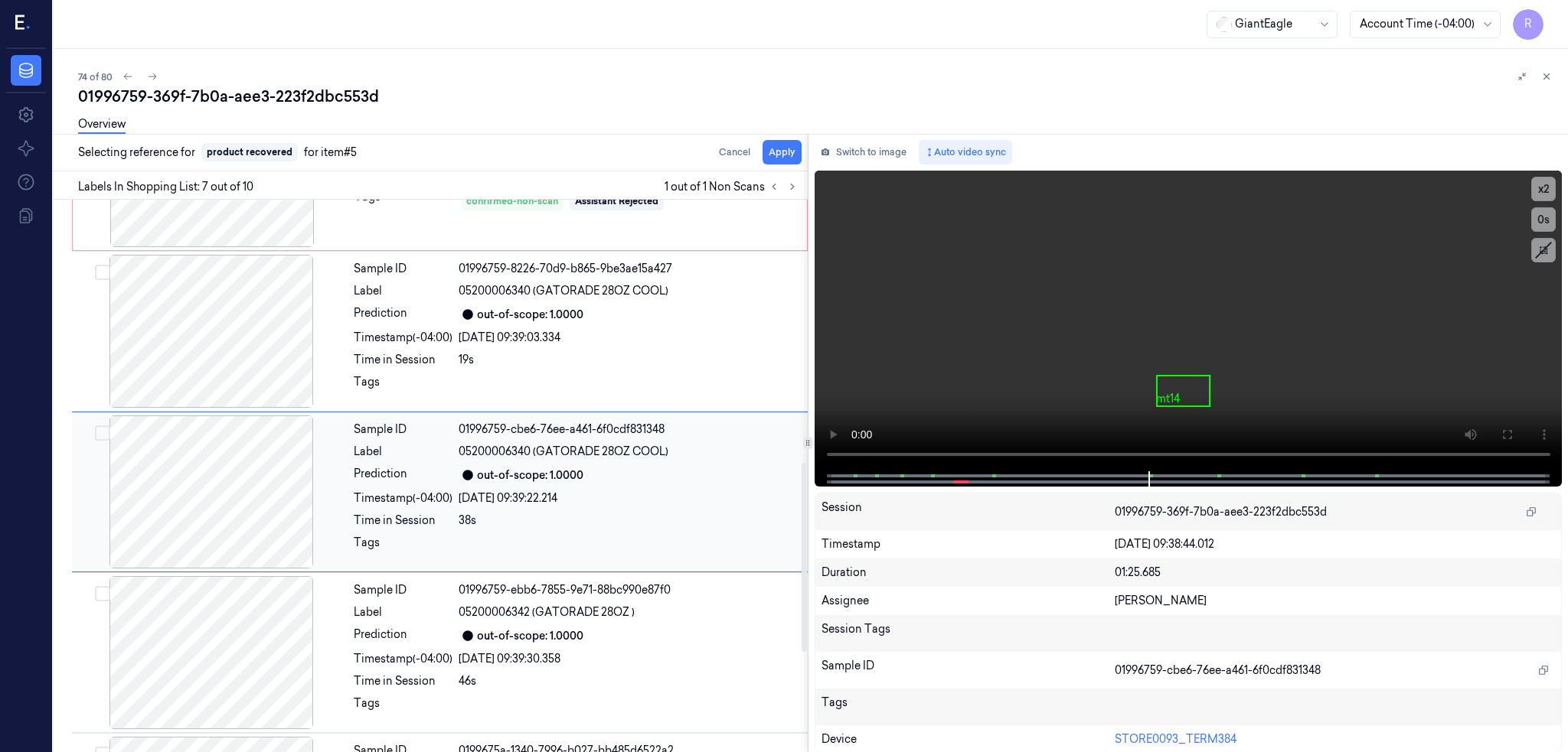
scroll to position [767, 0]
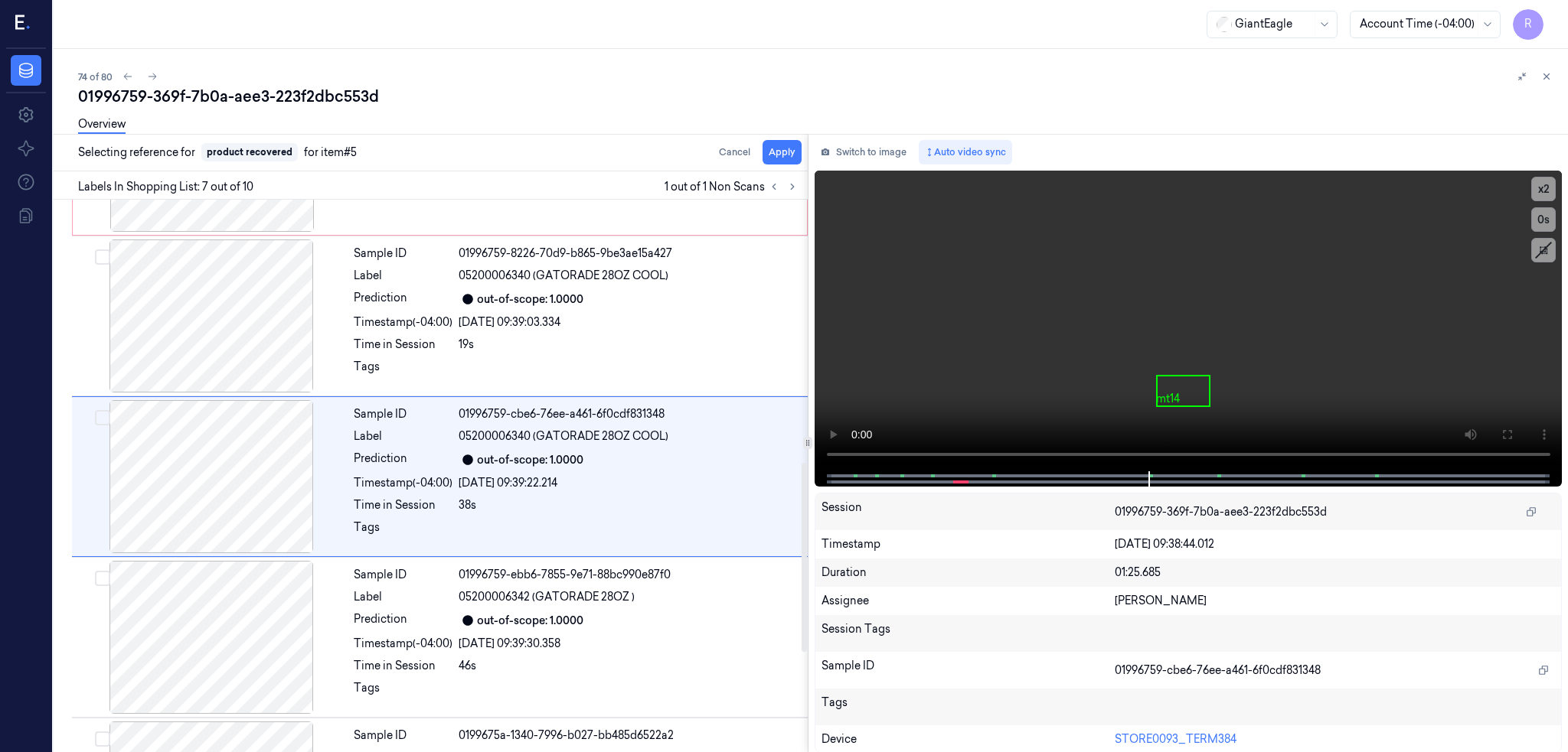
click at [806, 145] on div "Overview" at bounding box center [817, 126] width 1478 height 39
click at [801, 148] on button "Apply" at bounding box center [782, 152] width 39 height 25
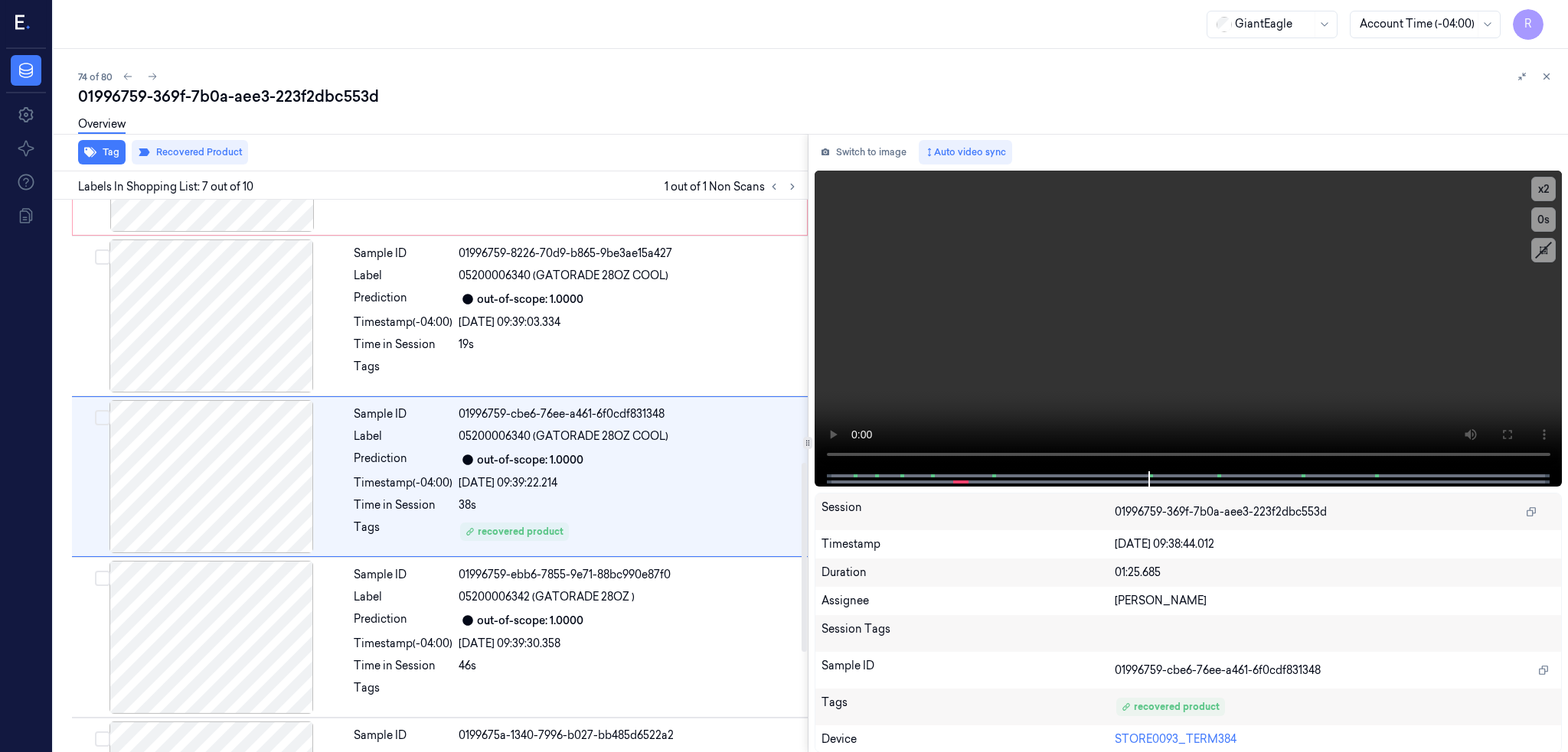
click at [179, 93] on div "01996759-369f-7b0a-aee3-223f2dbc553d" at bounding box center [817, 96] width 1478 height 21
copy div "369f"
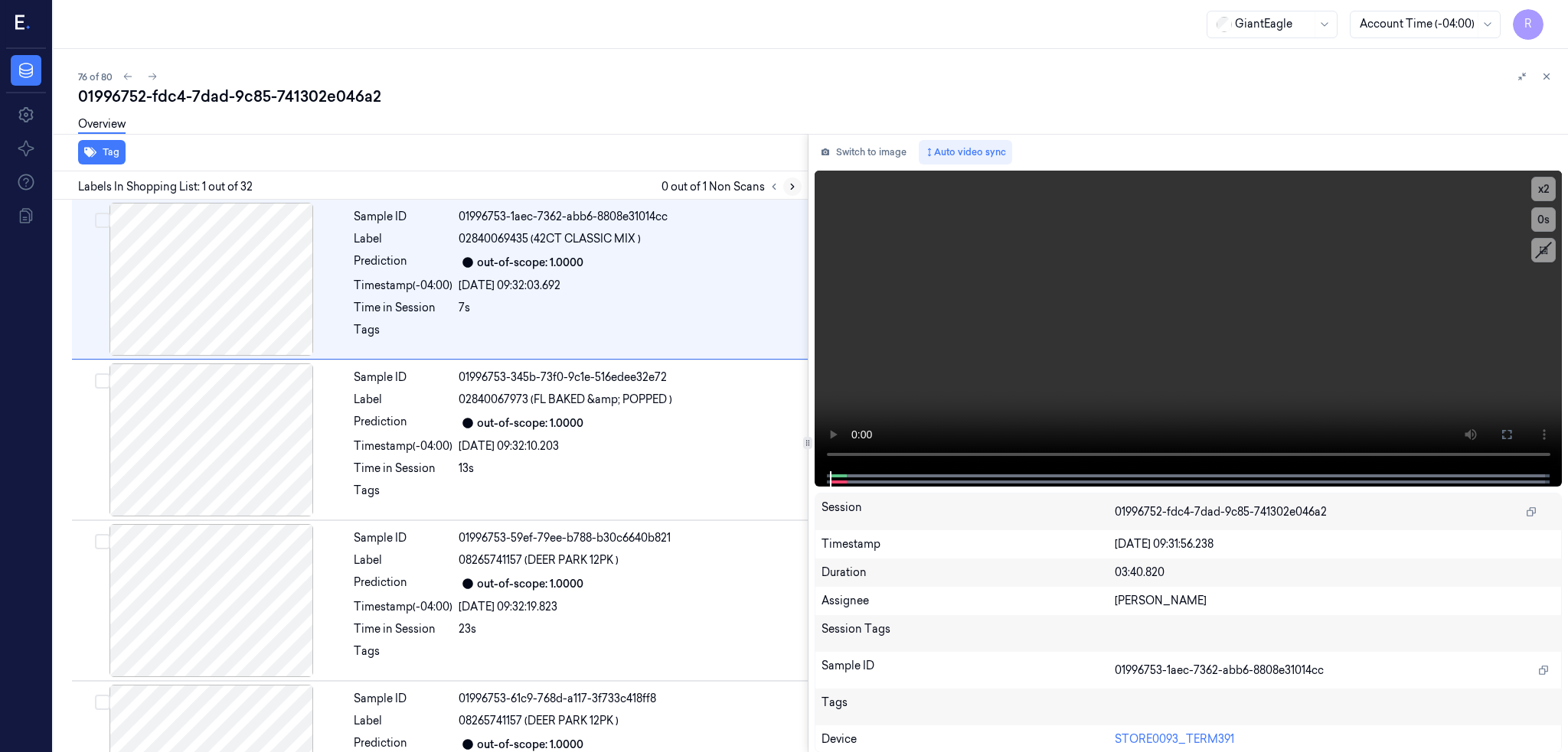
click at [797, 188] on icon at bounding box center [793, 187] width 11 height 11
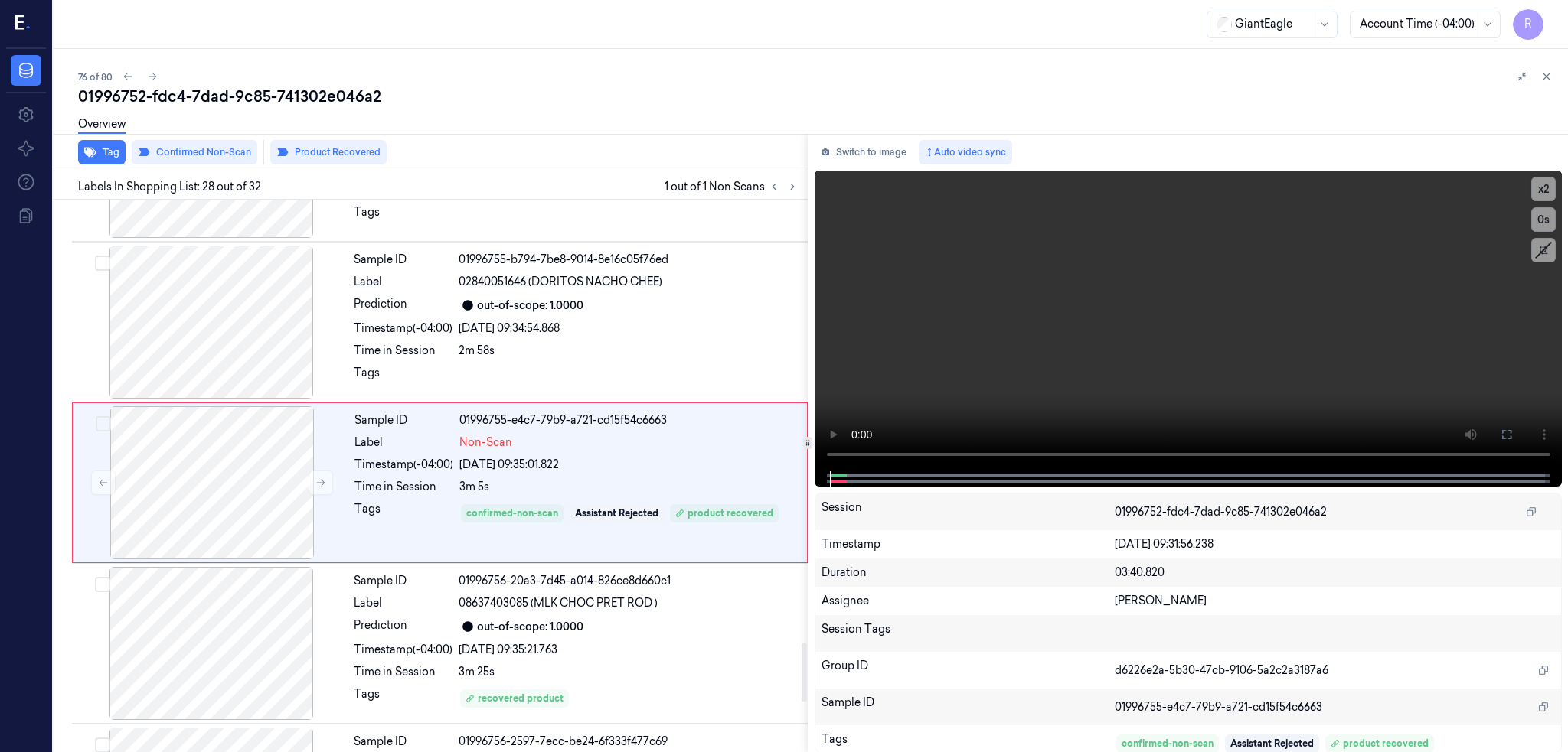
scroll to position [4144, 0]
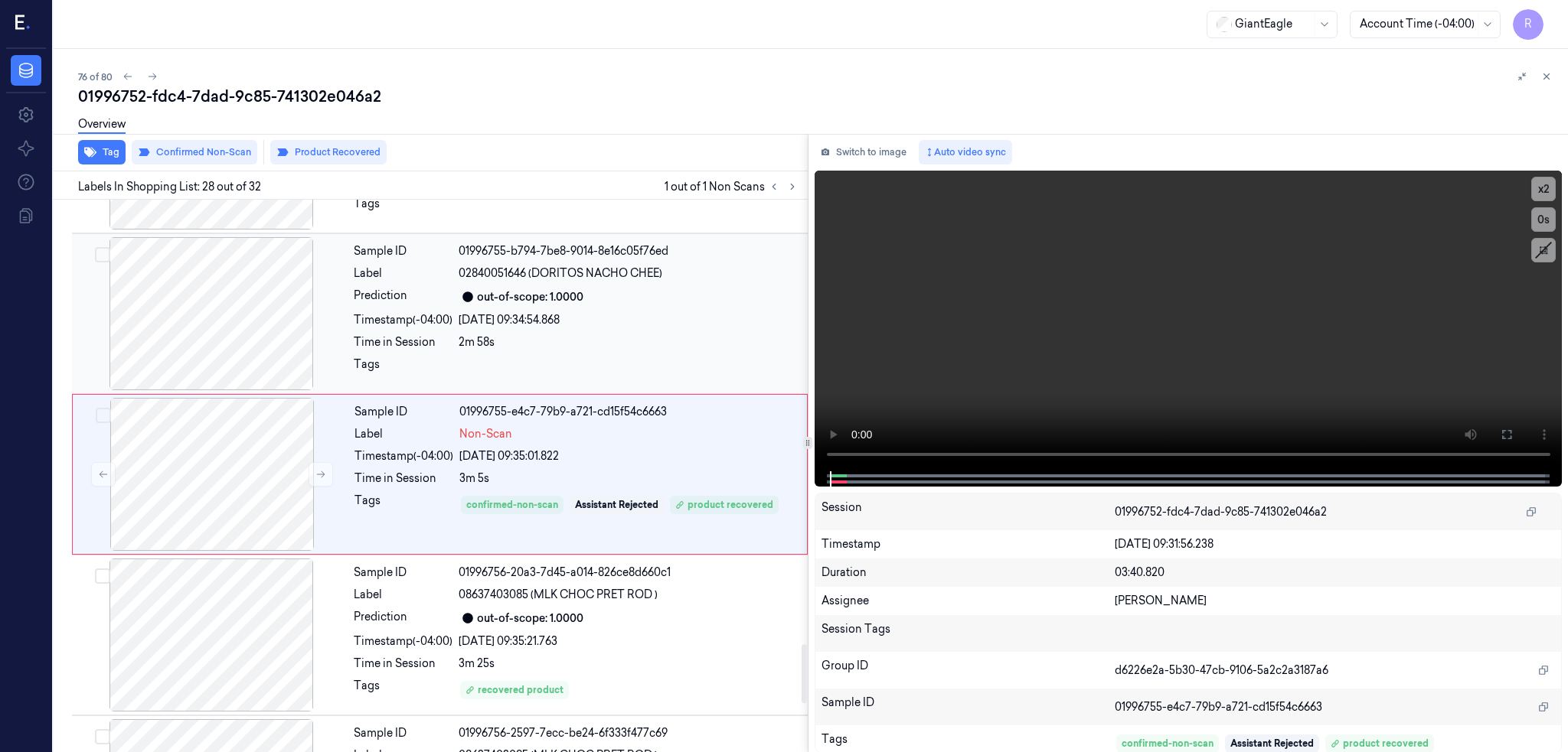
click at [198, 310] on div at bounding box center [211, 313] width 272 height 153
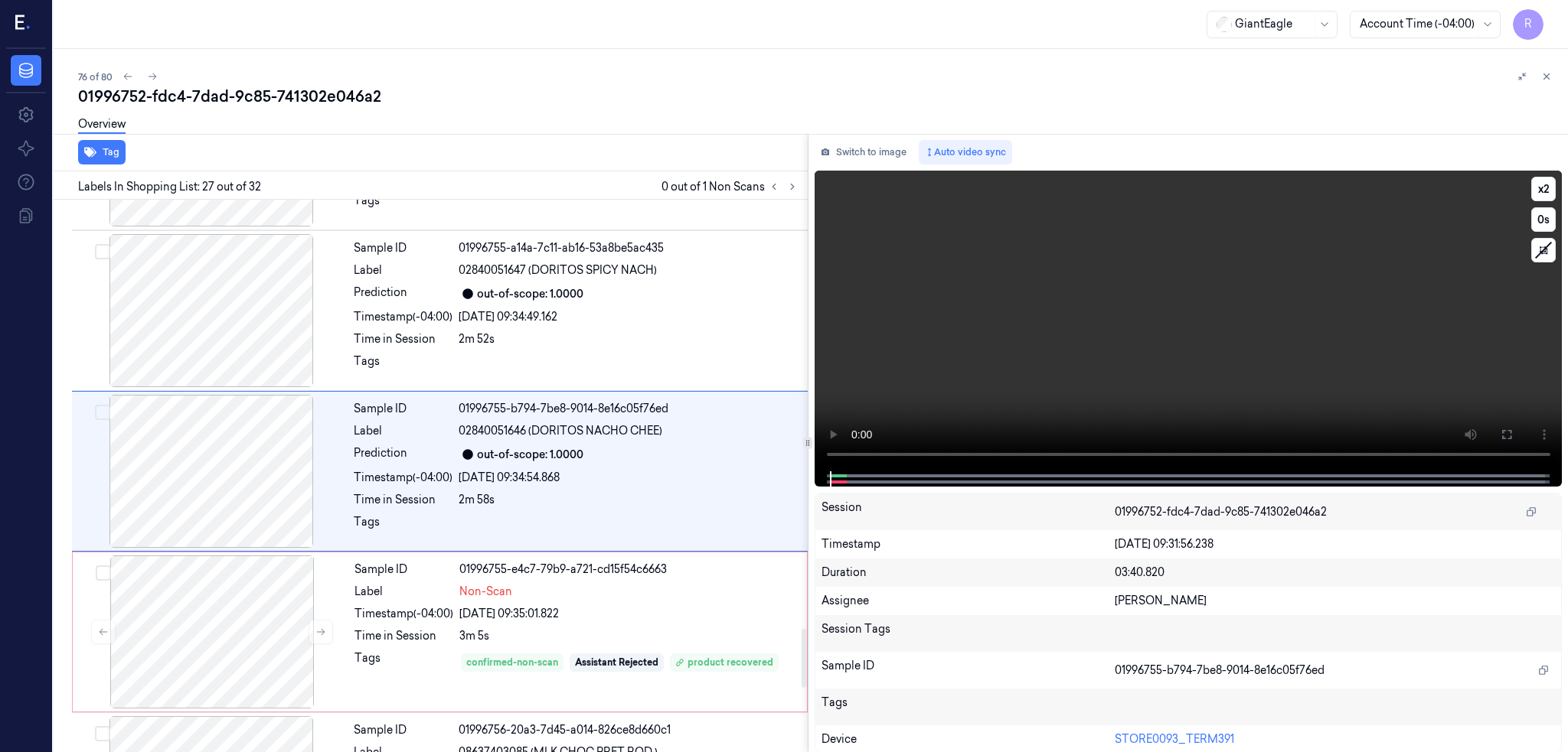
scroll to position [3983, 0]
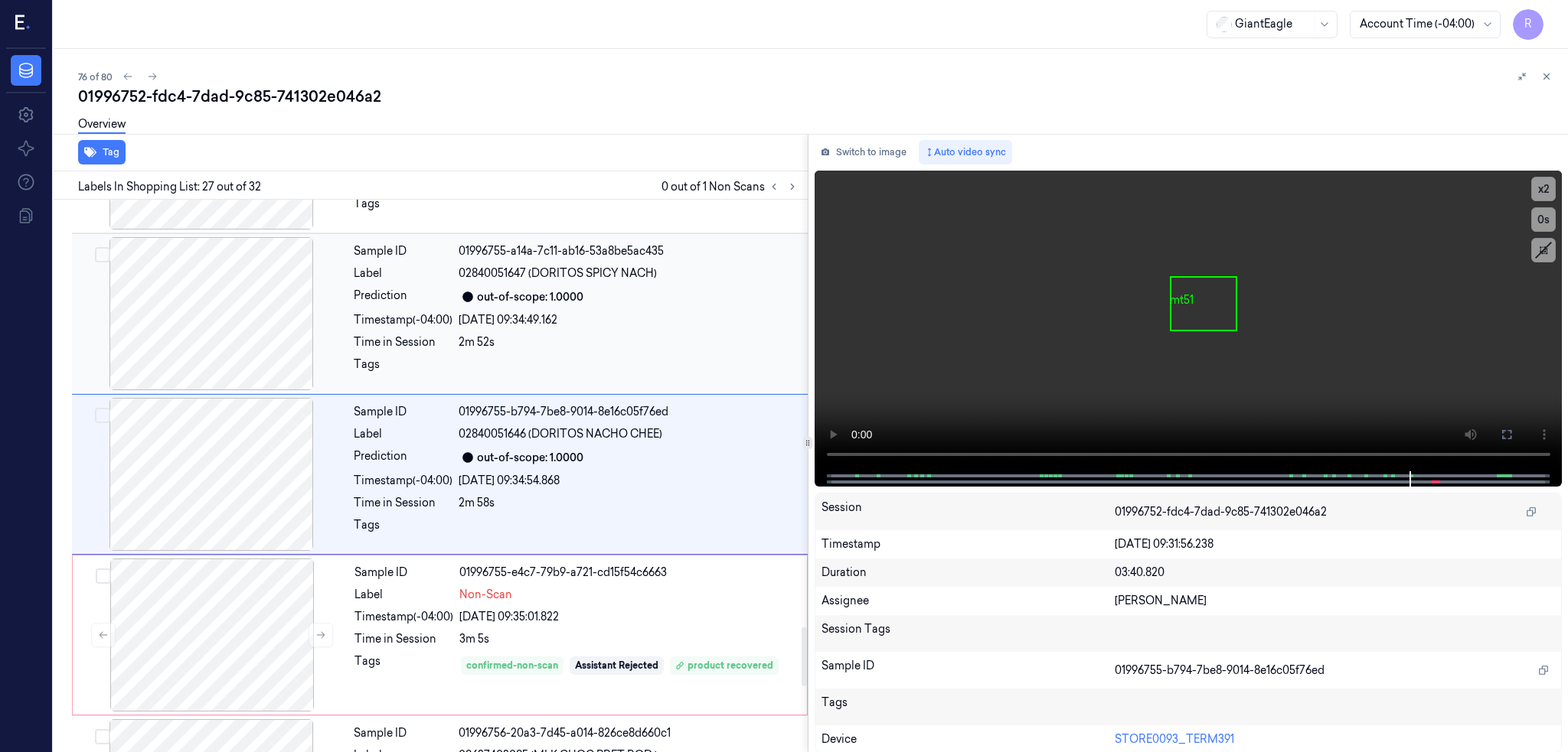
click at [196, 336] on div at bounding box center [211, 313] width 272 height 153
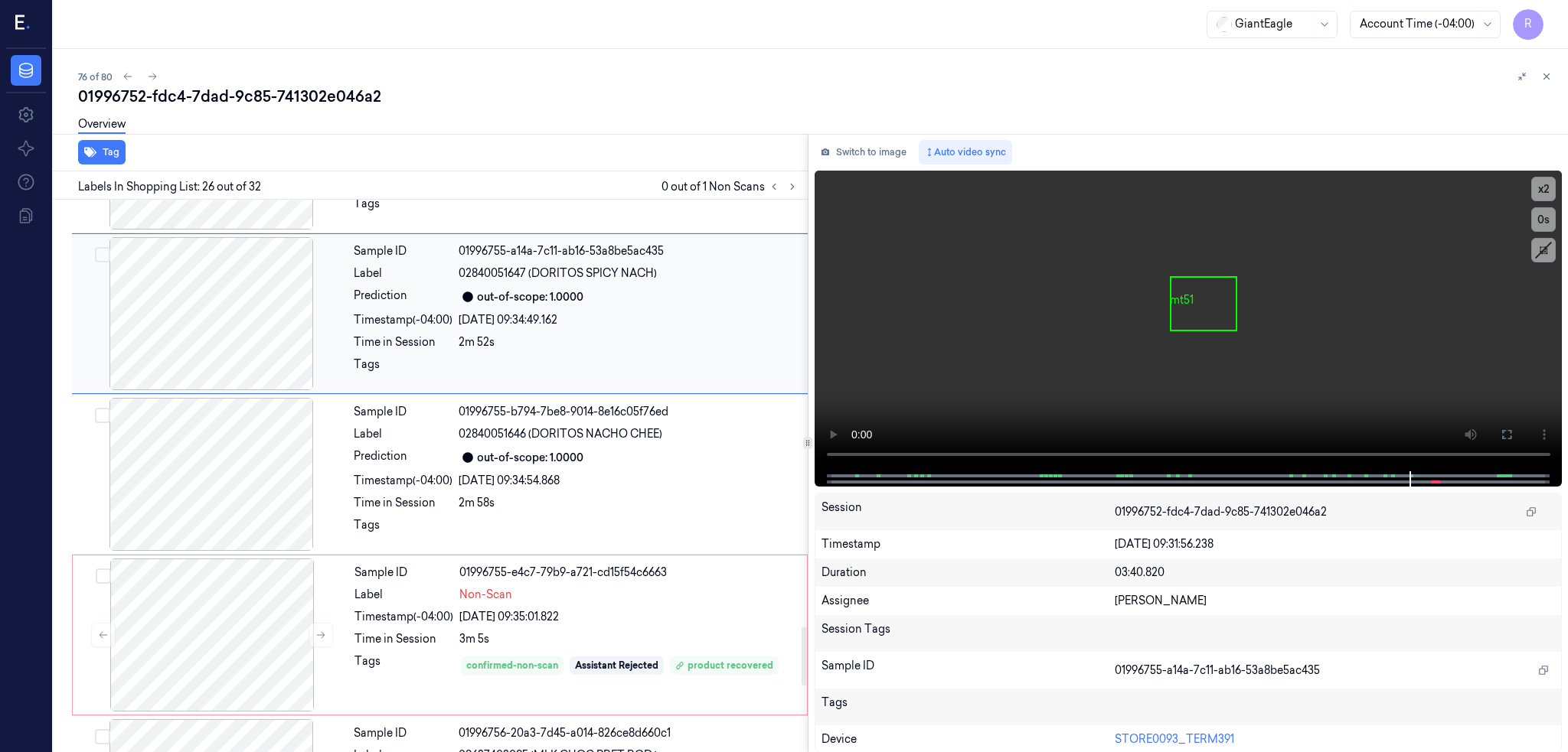
scroll to position [3823, 0]
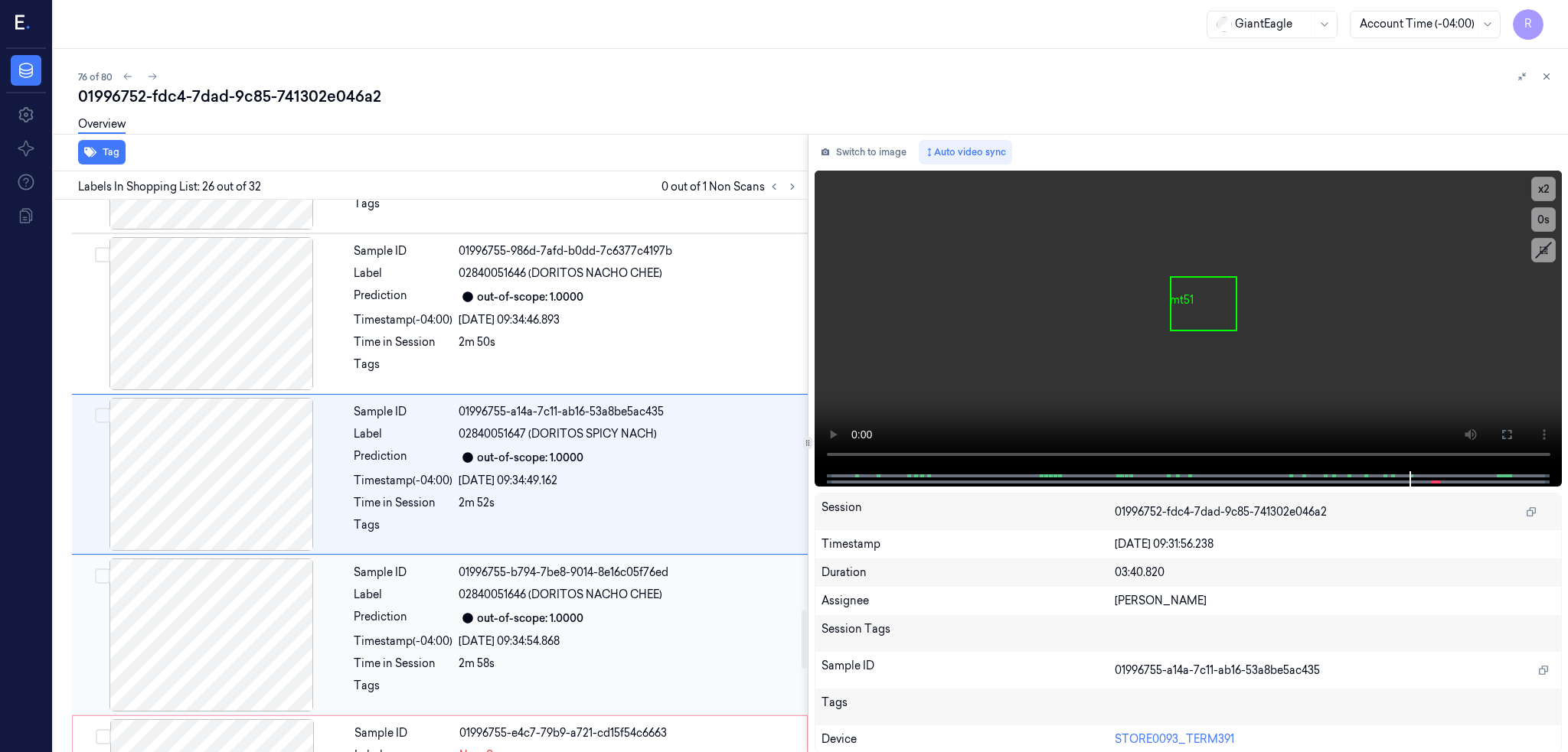
click at [260, 623] on div at bounding box center [211, 635] width 272 height 153
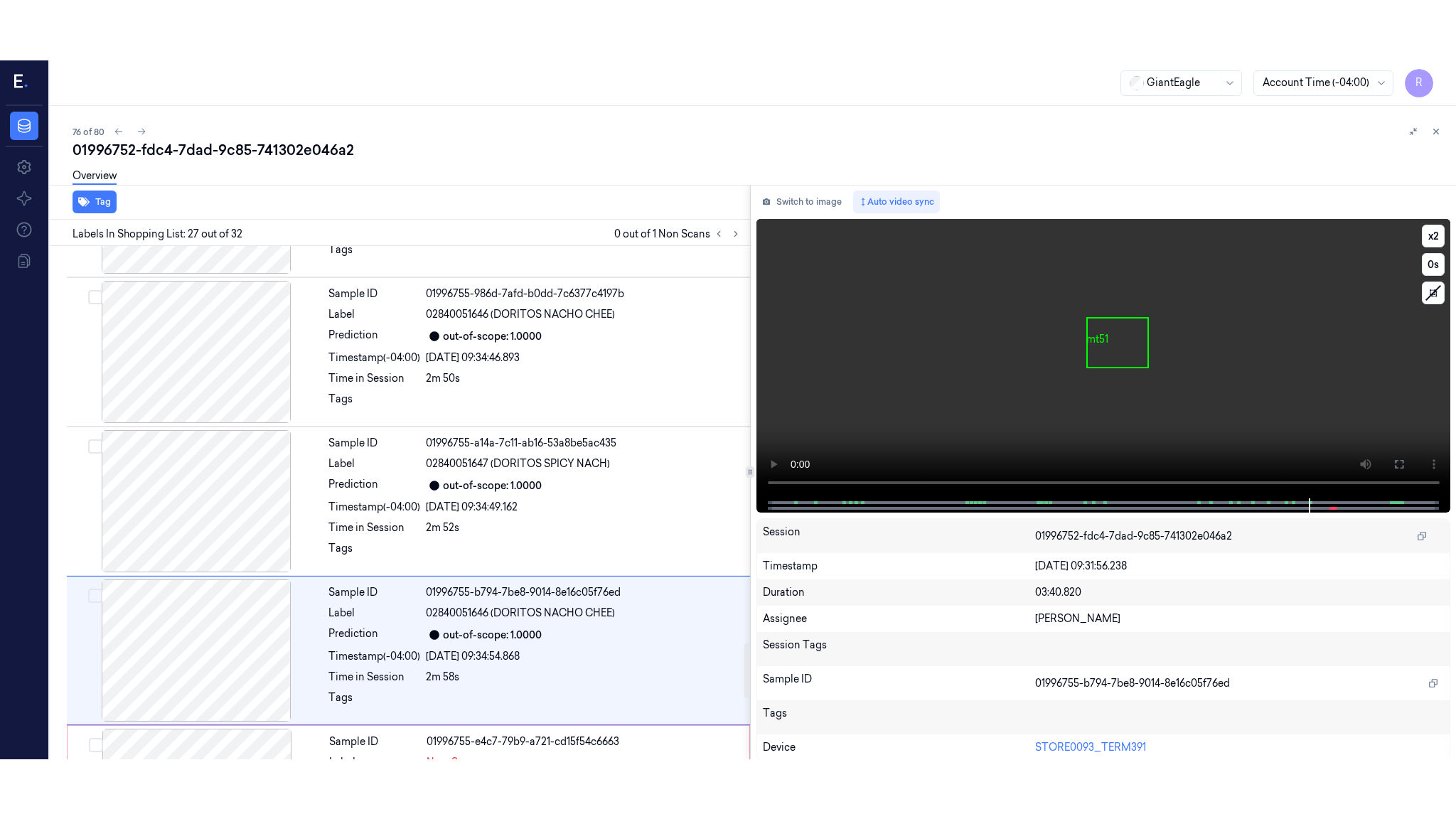
scroll to position [3699, 0]
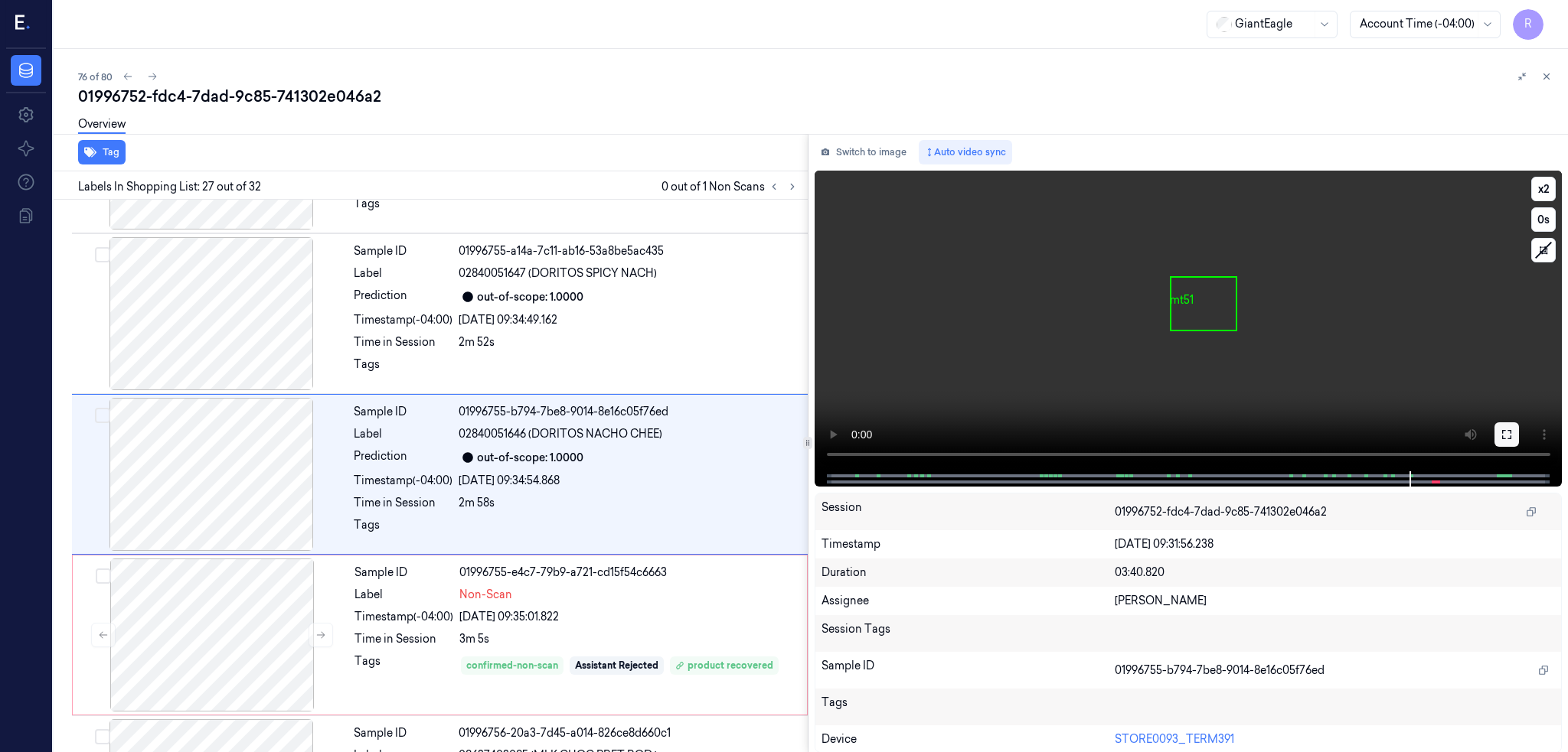
click at [1511, 431] on icon at bounding box center [1507, 435] width 10 height 9
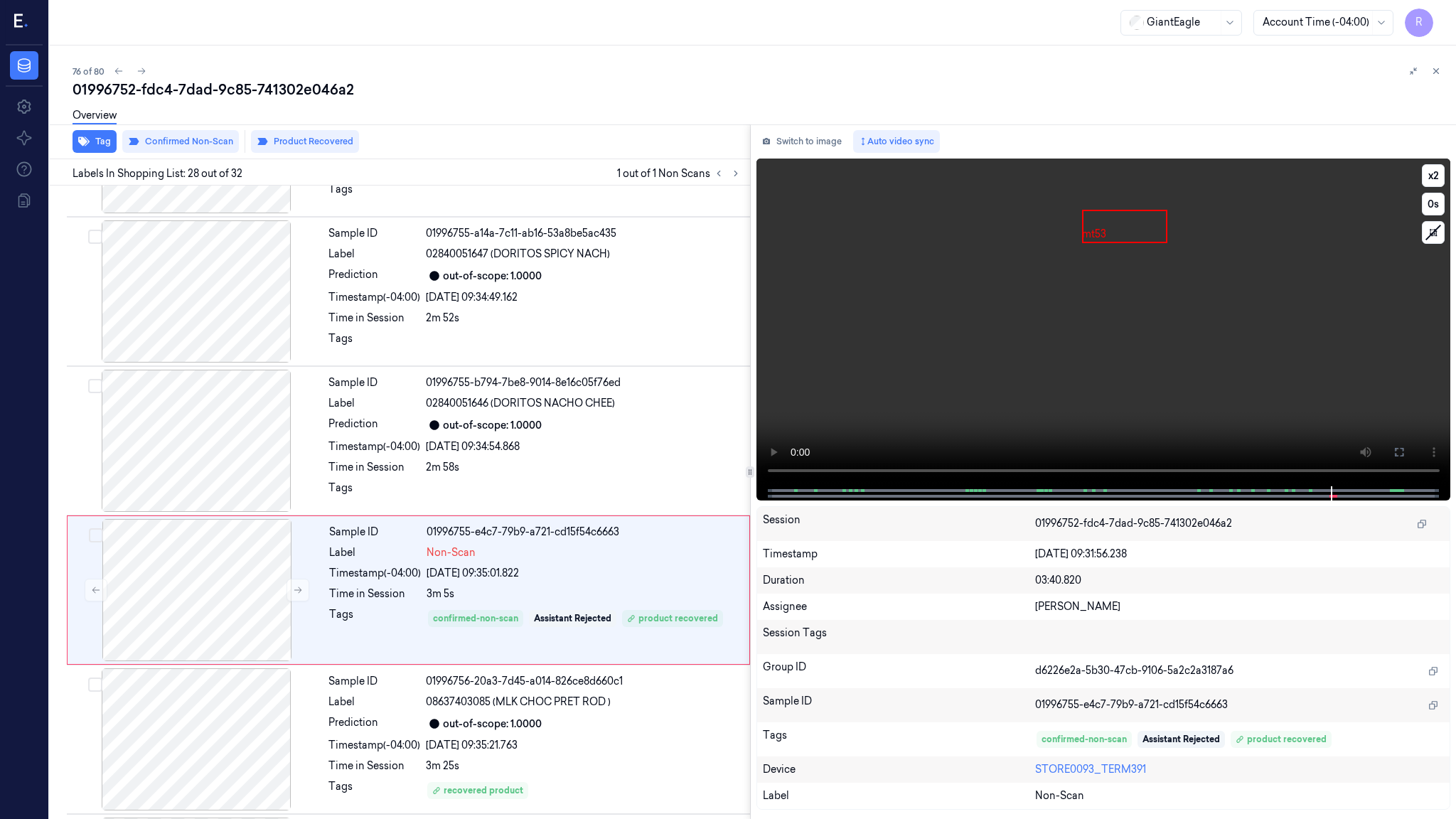
scroll to position [3788, 0]
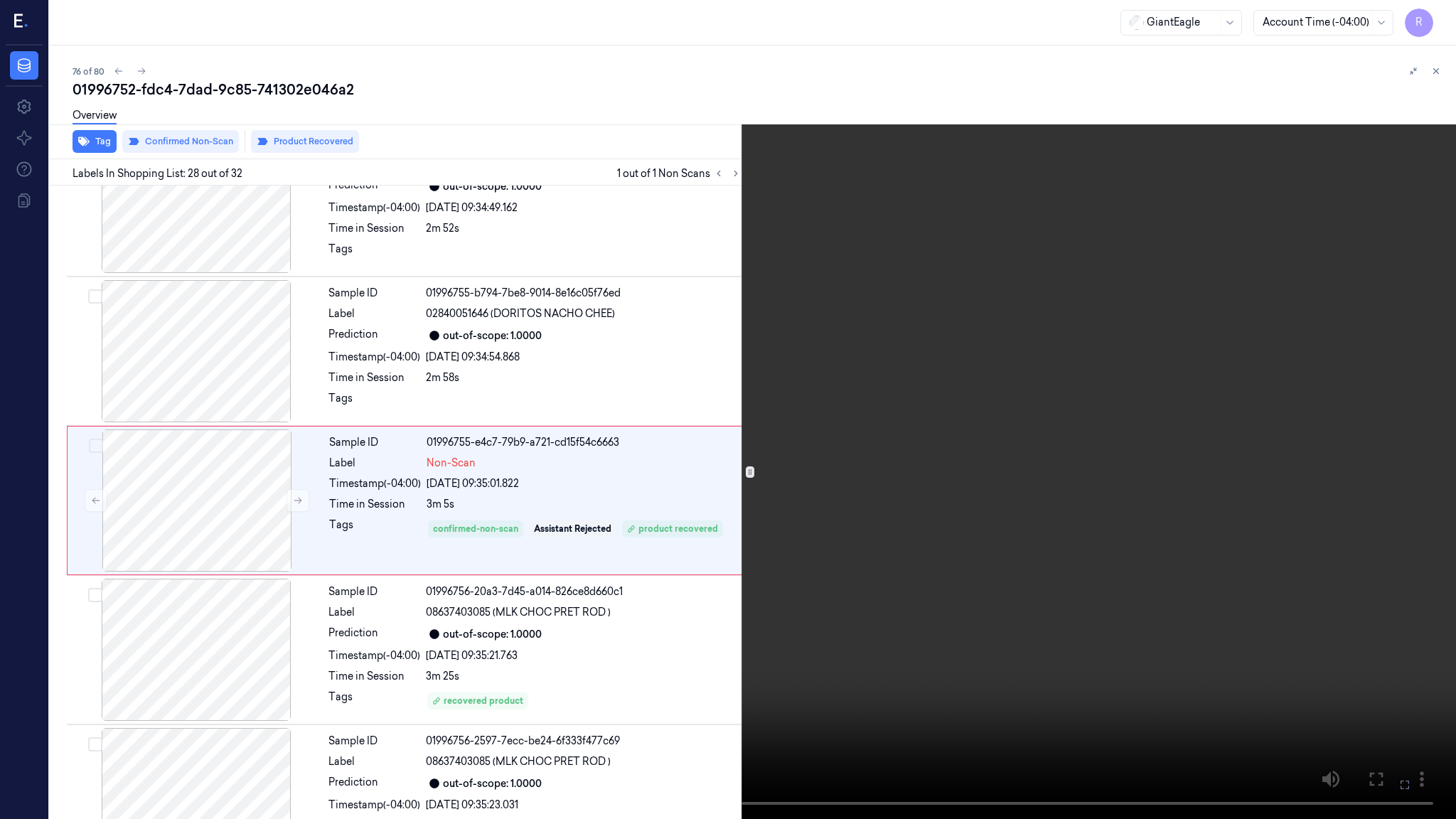
click at [1002, 574] on video at bounding box center [728, 410] width 1456 height 819
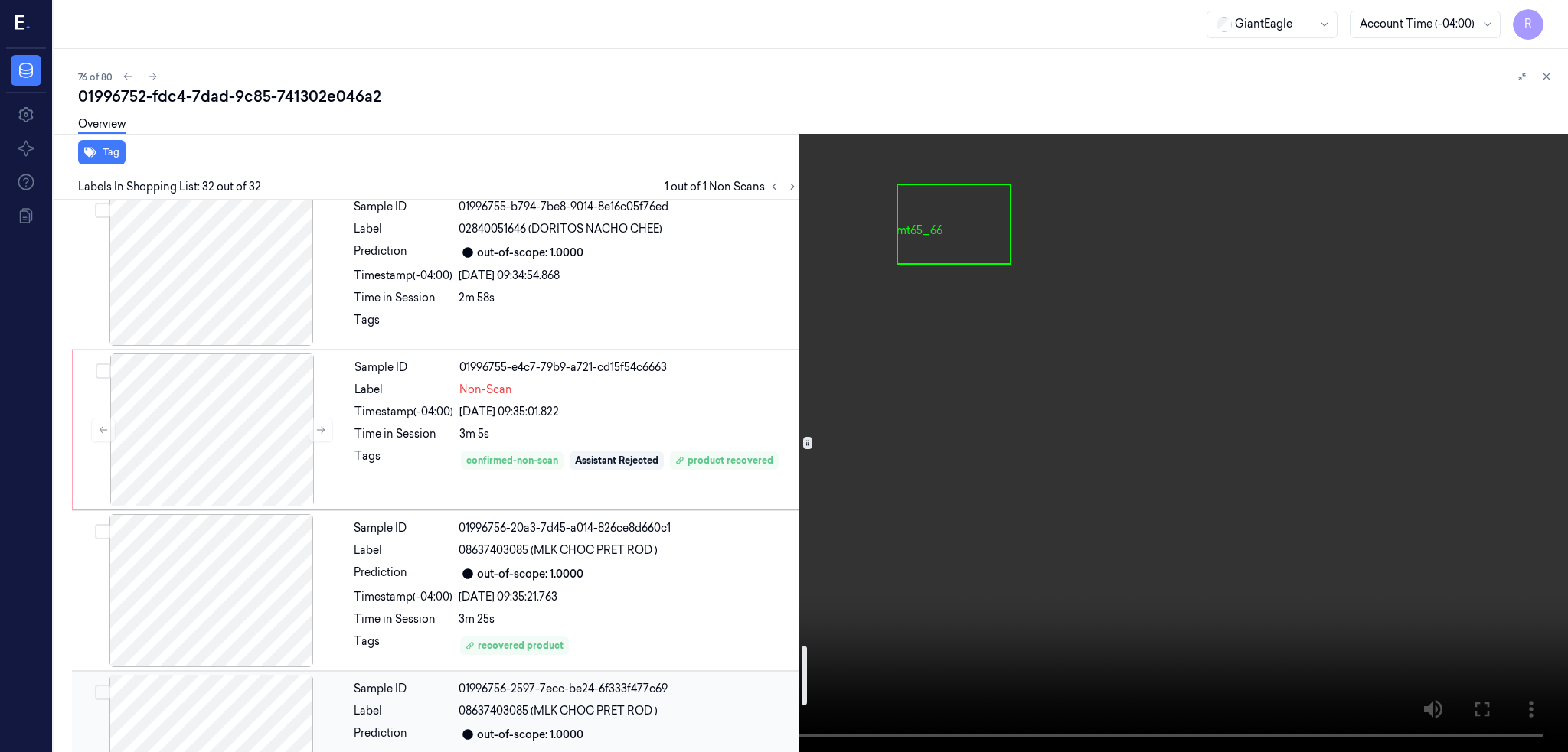
scroll to position [4161, 0]
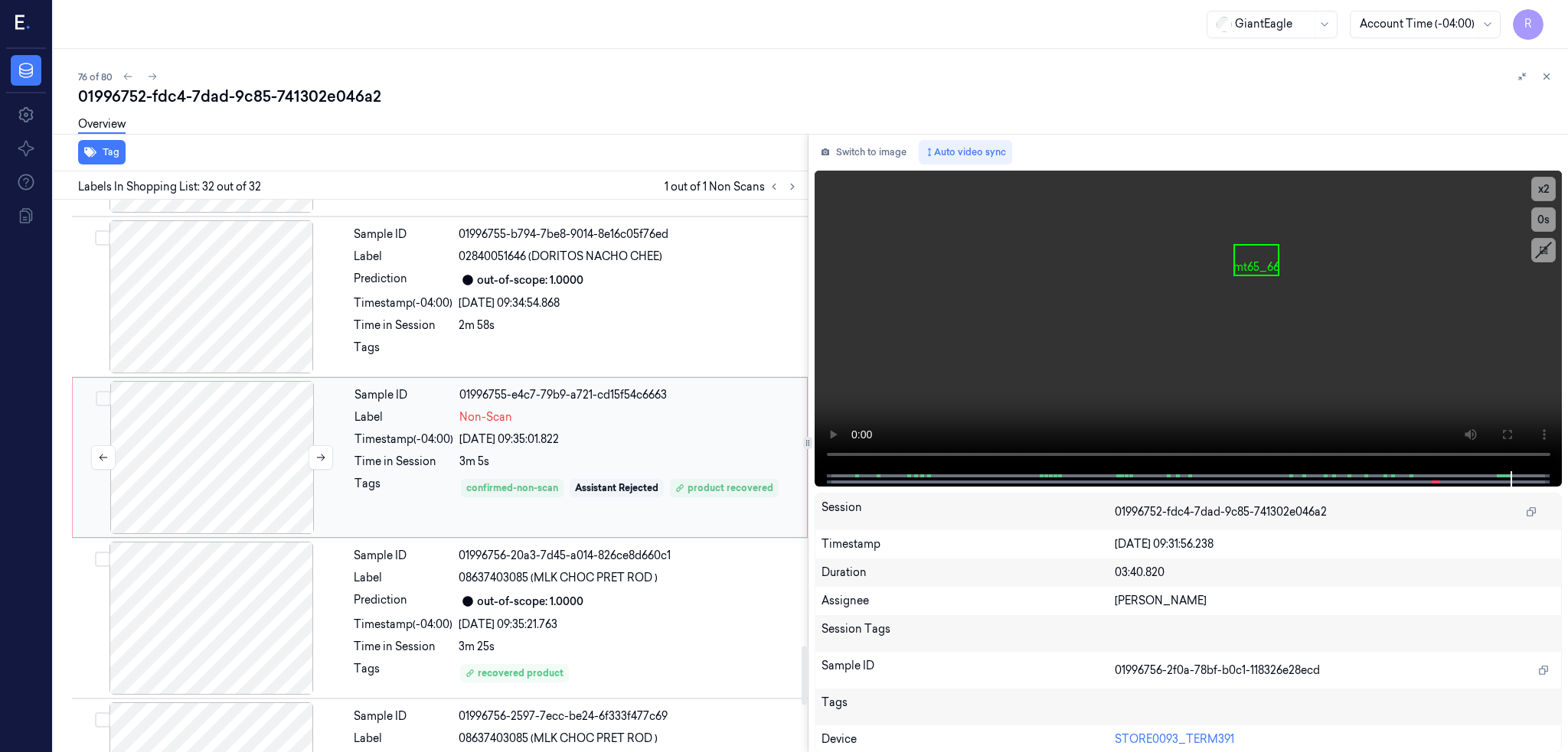
click at [225, 444] on div at bounding box center [212, 457] width 272 height 153
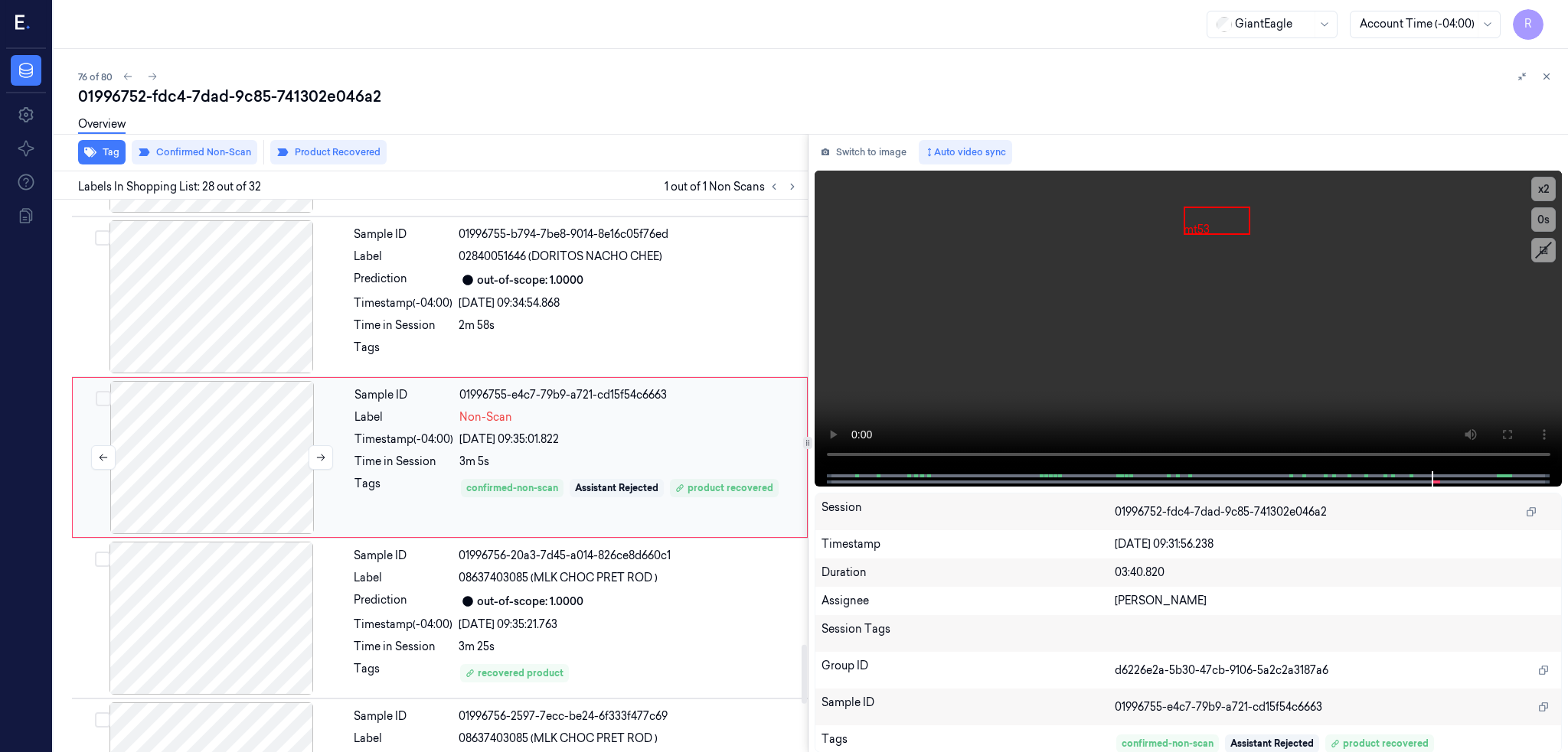
scroll to position [4144, 0]
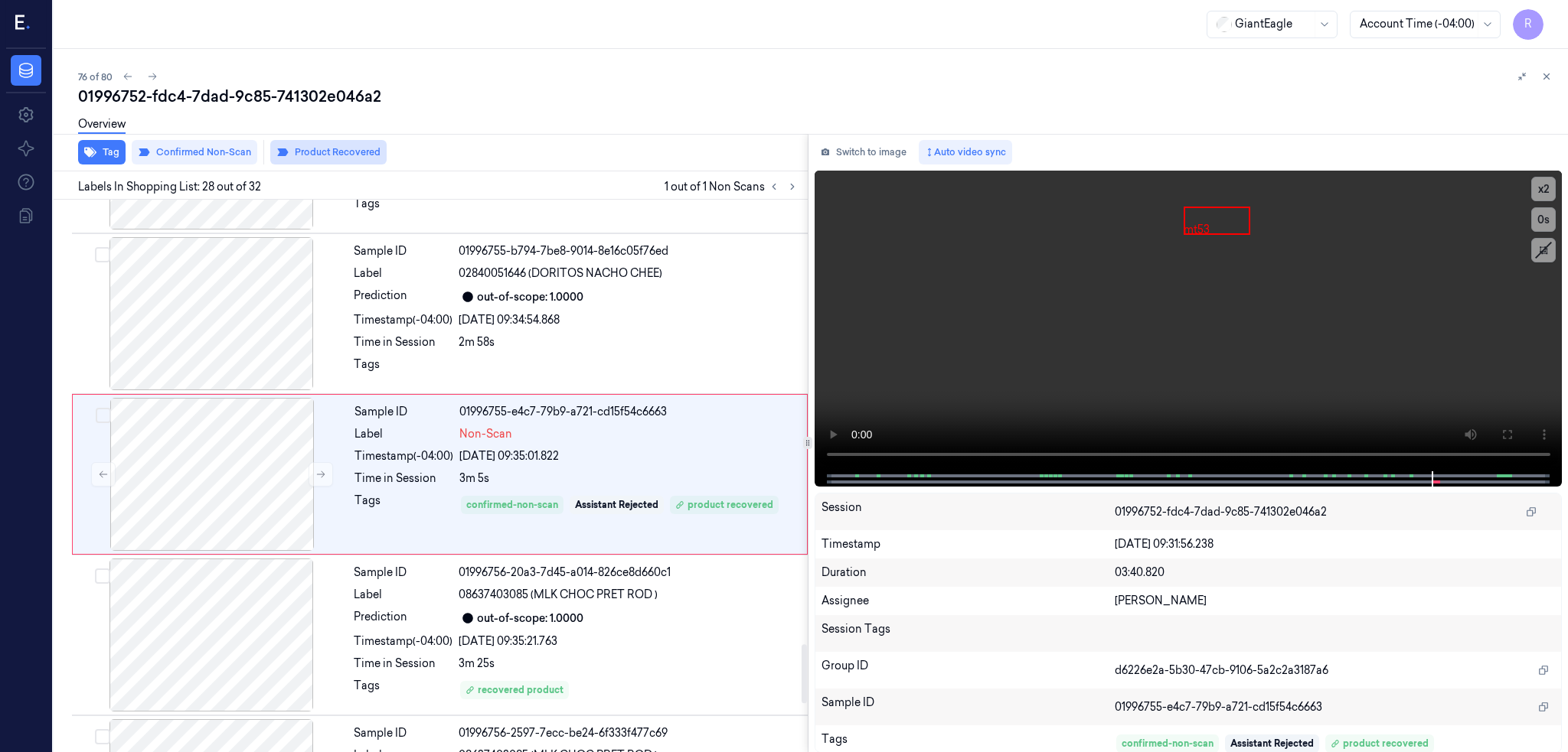
click at [307, 147] on button "Product Recovered" at bounding box center [328, 152] width 116 height 25
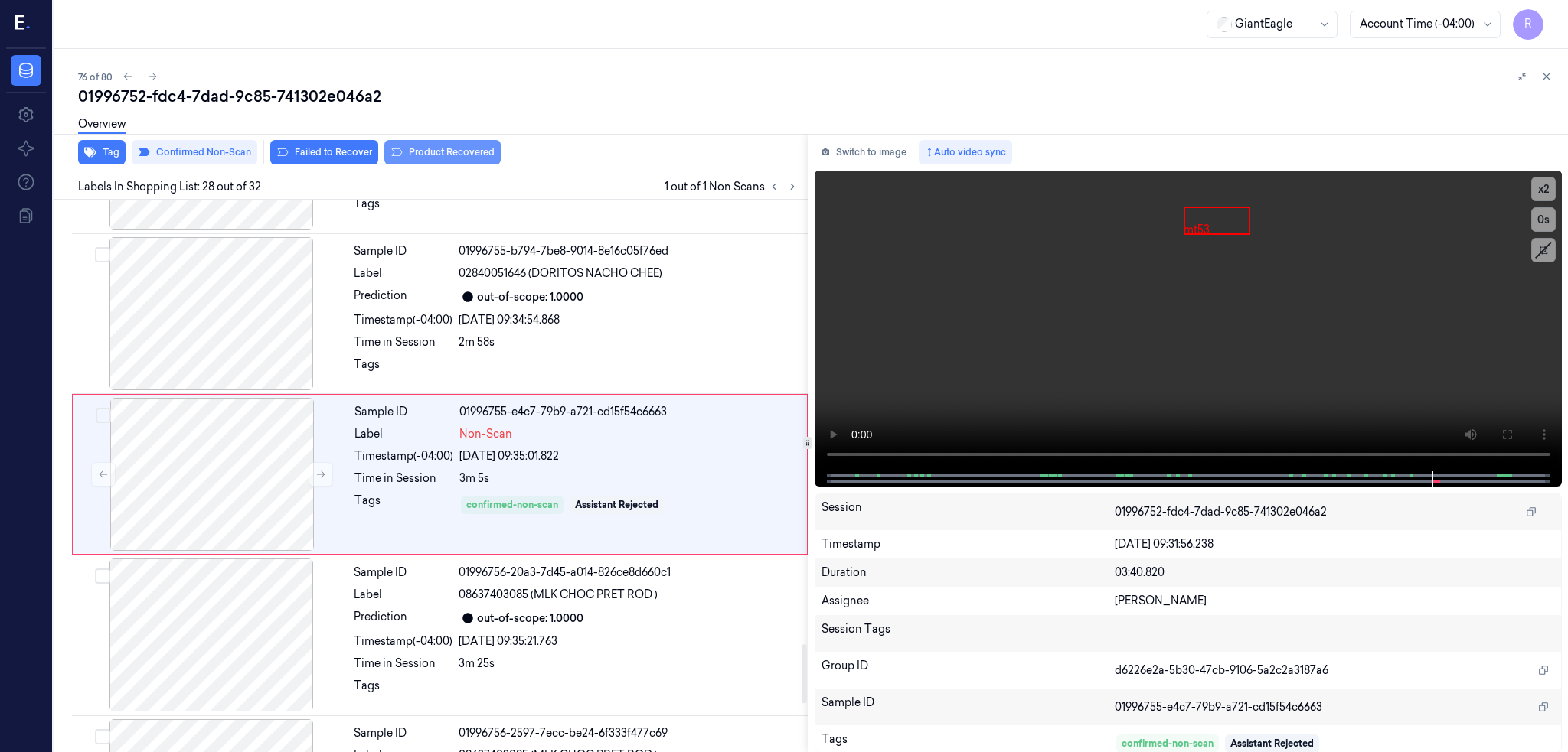
click at [468, 154] on button "Product Recovered" at bounding box center [442, 152] width 116 height 25
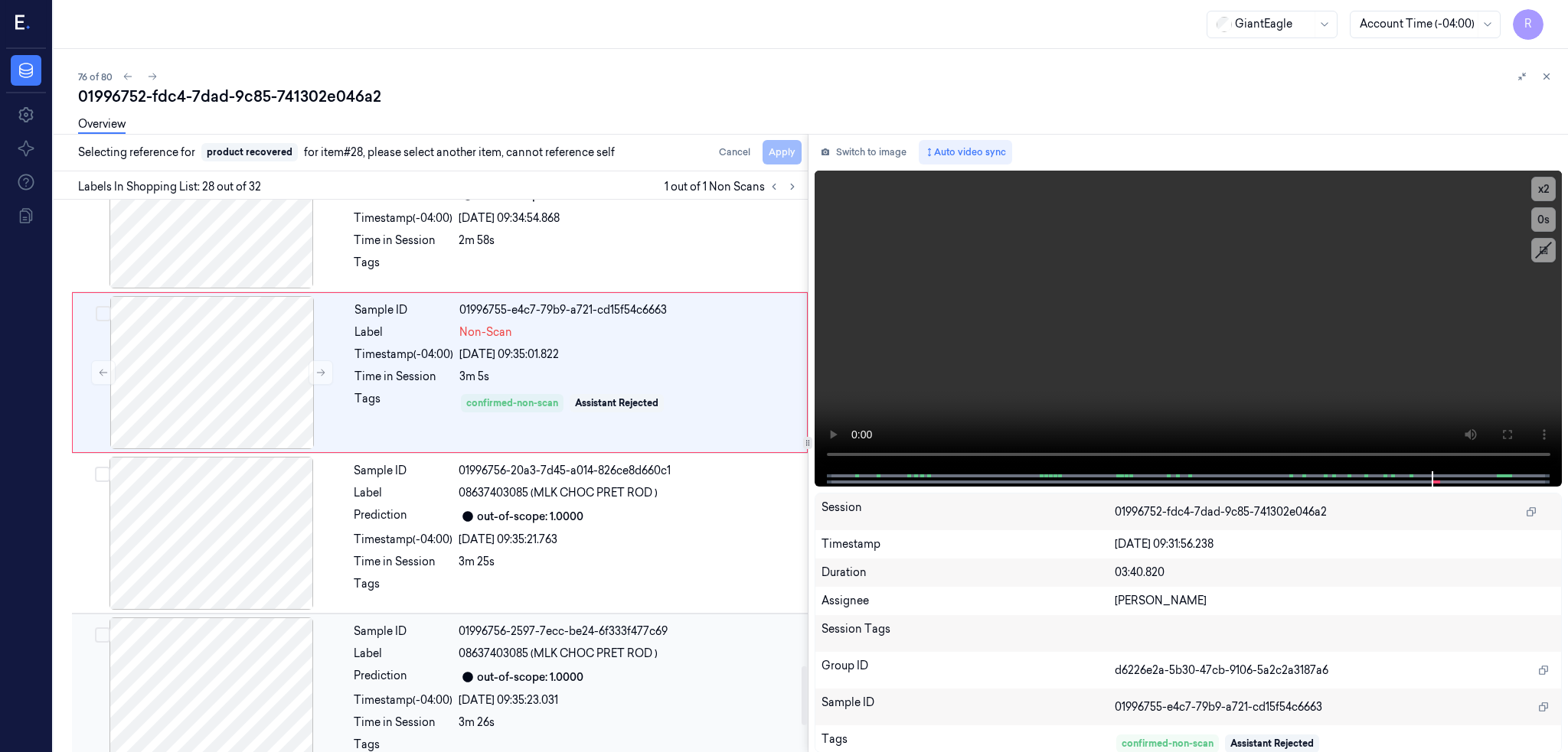
scroll to position [4348, 0]
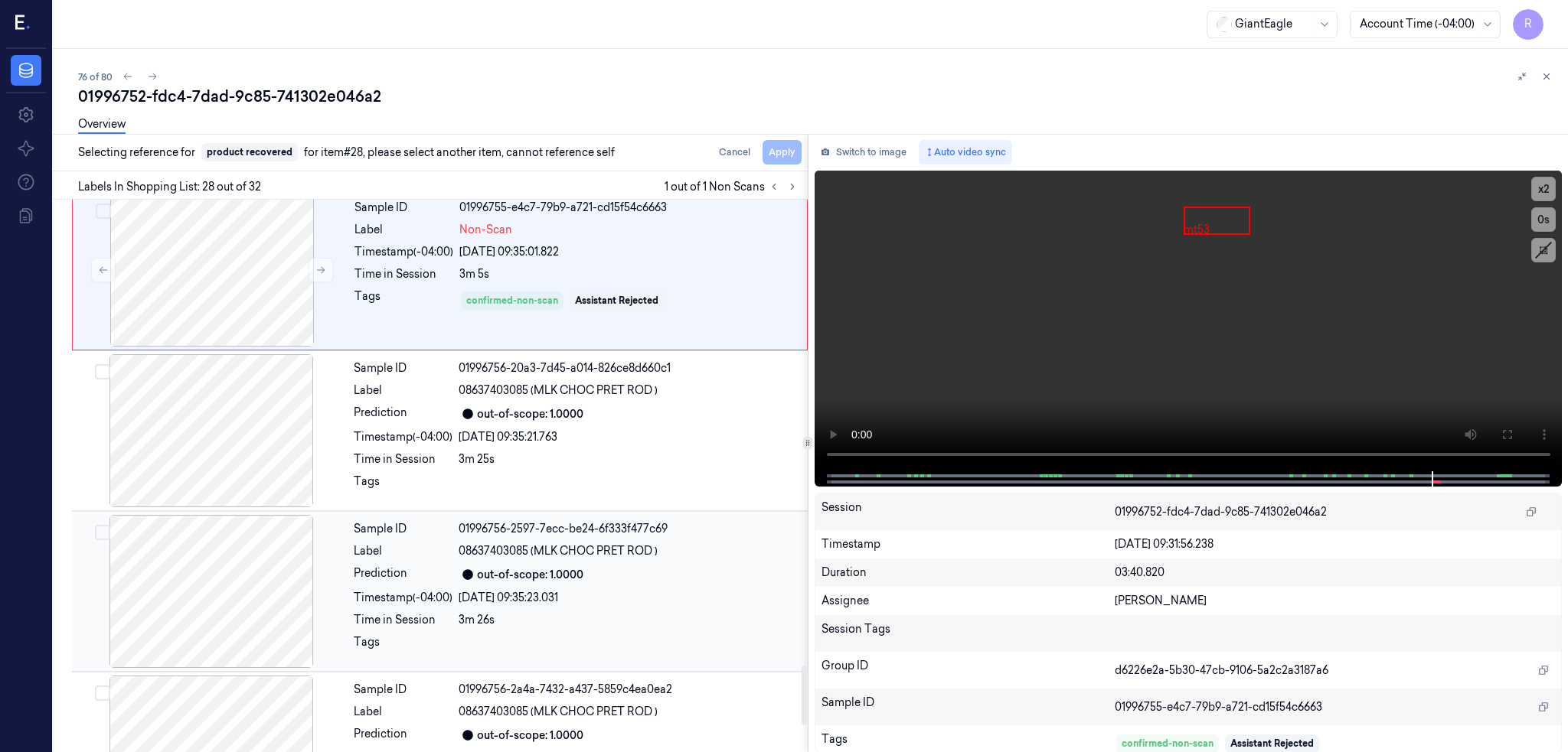
click at [200, 594] on div at bounding box center [211, 591] width 272 height 153
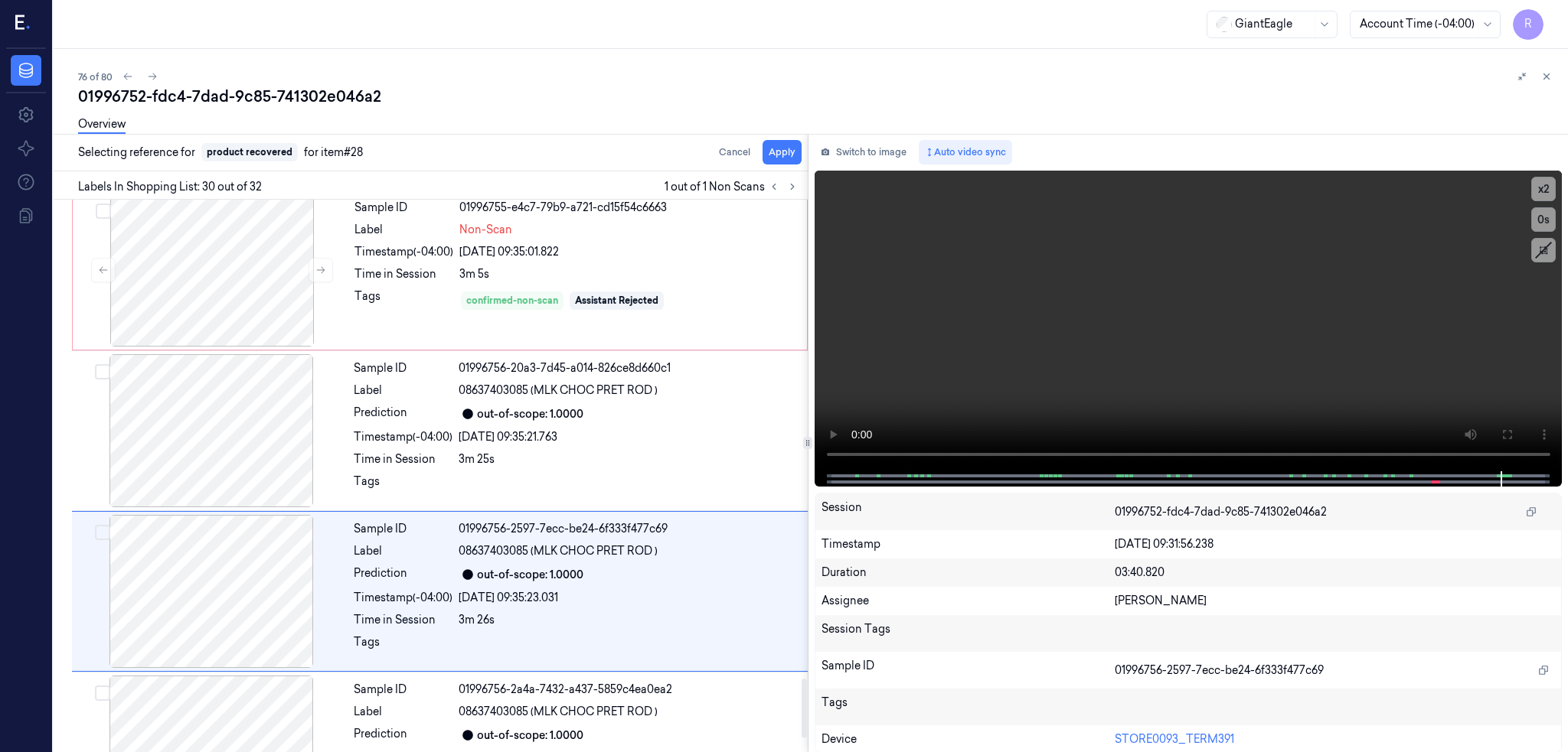
scroll to position [4465, 0]
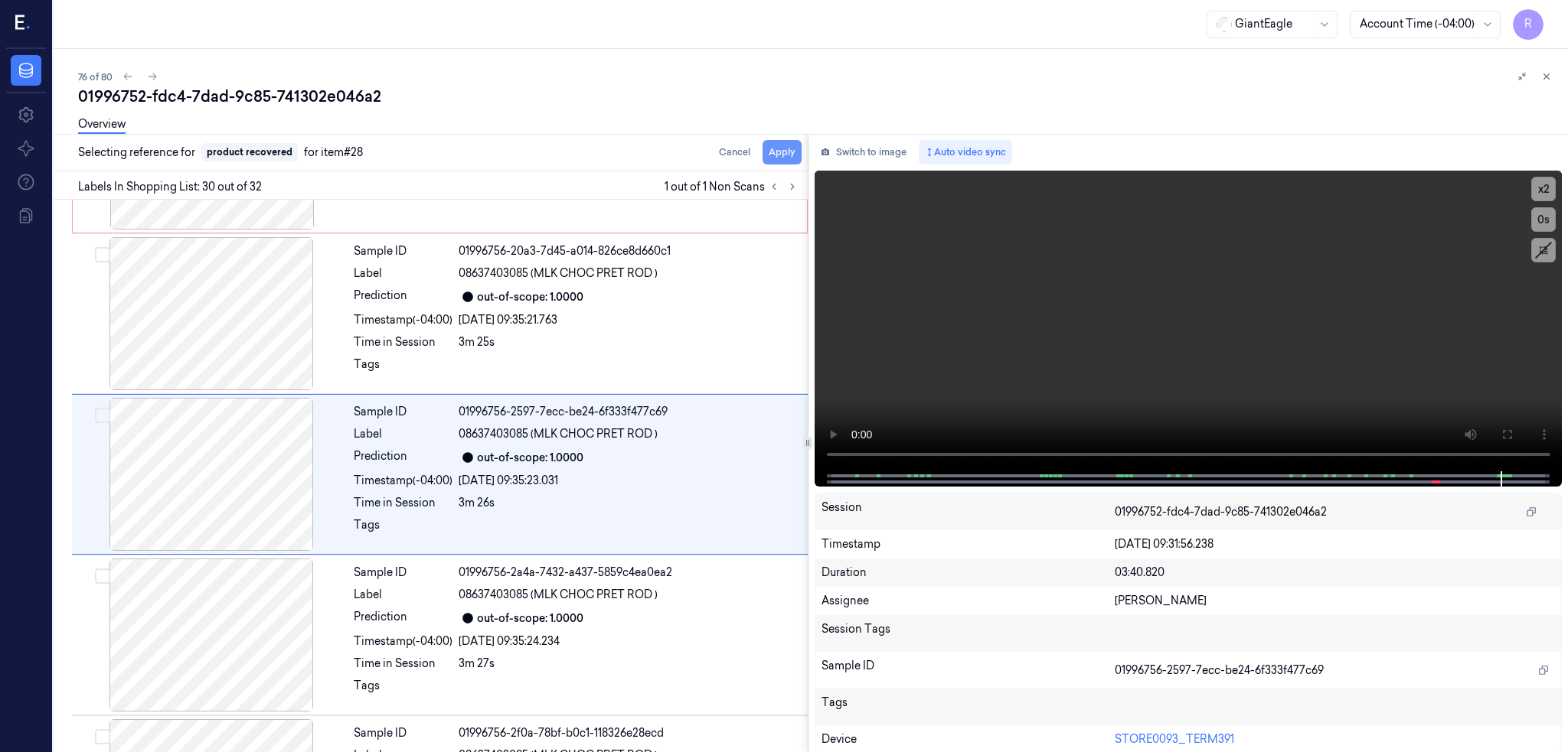
click at [801, 147] on button "Apply" at bounding box center [782, 152] width 39 height 25
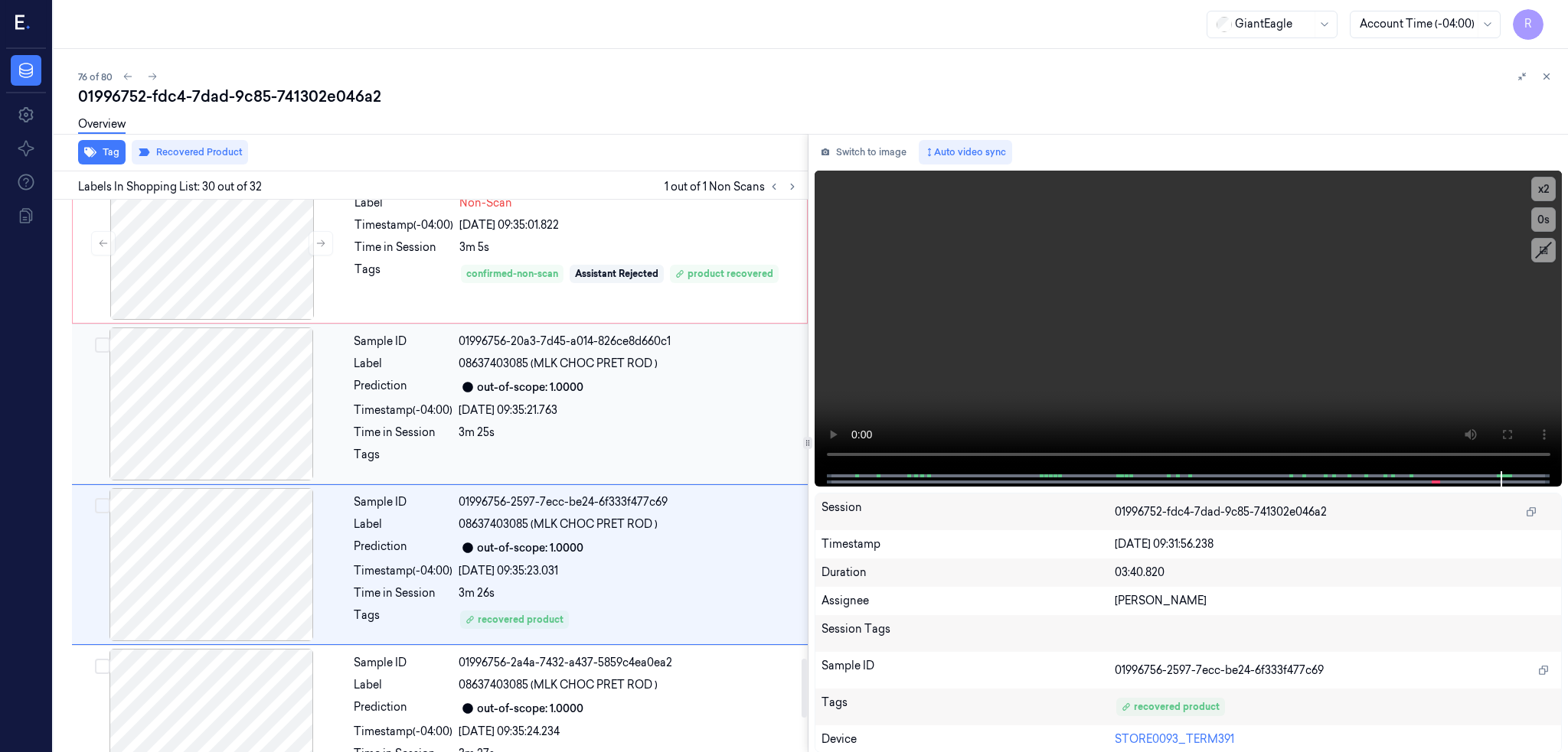
scroll to position [4261, 0]
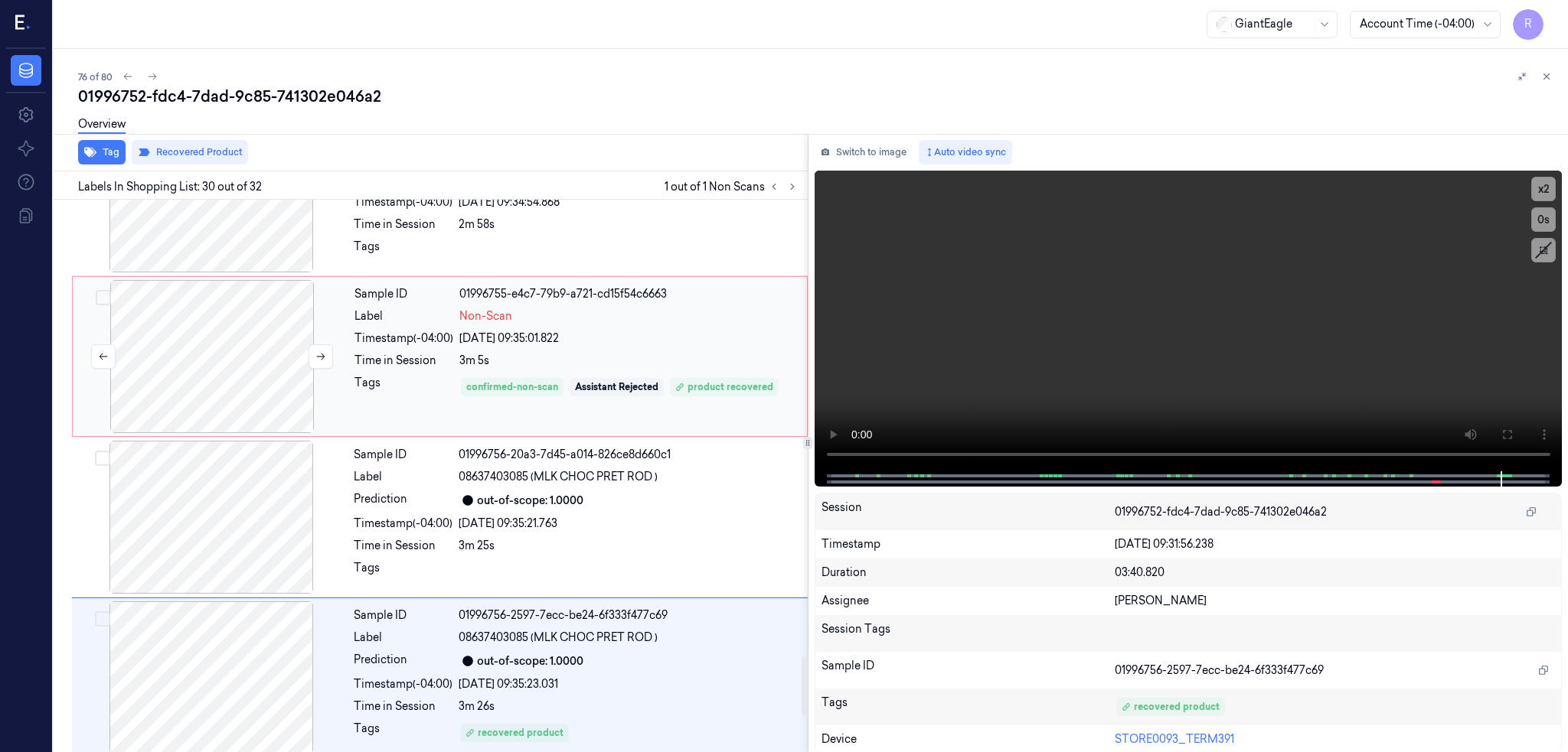
click at [177, 412] on div at bounding box center [212, 356] width 272 height 153
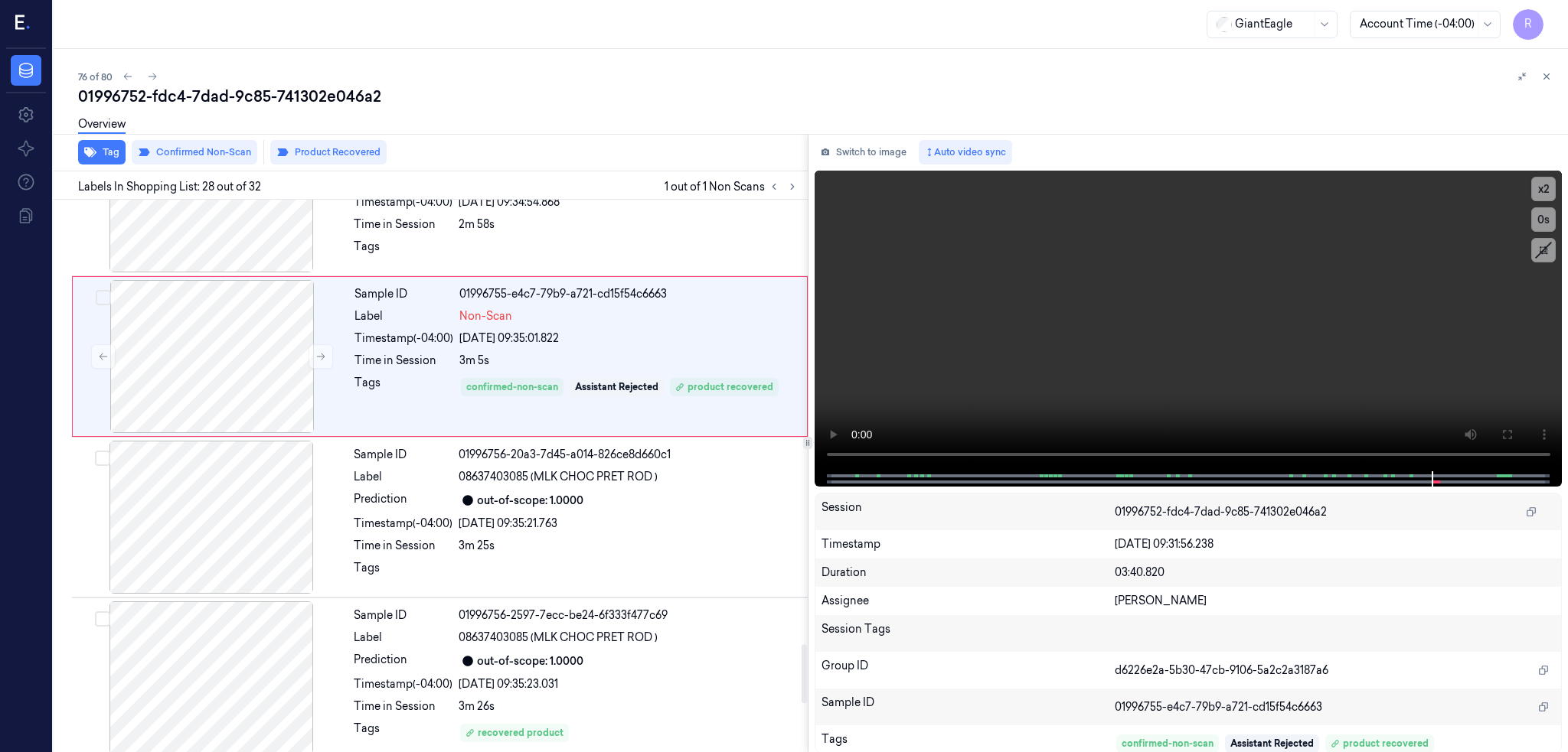
scroll to position [4144, 0]
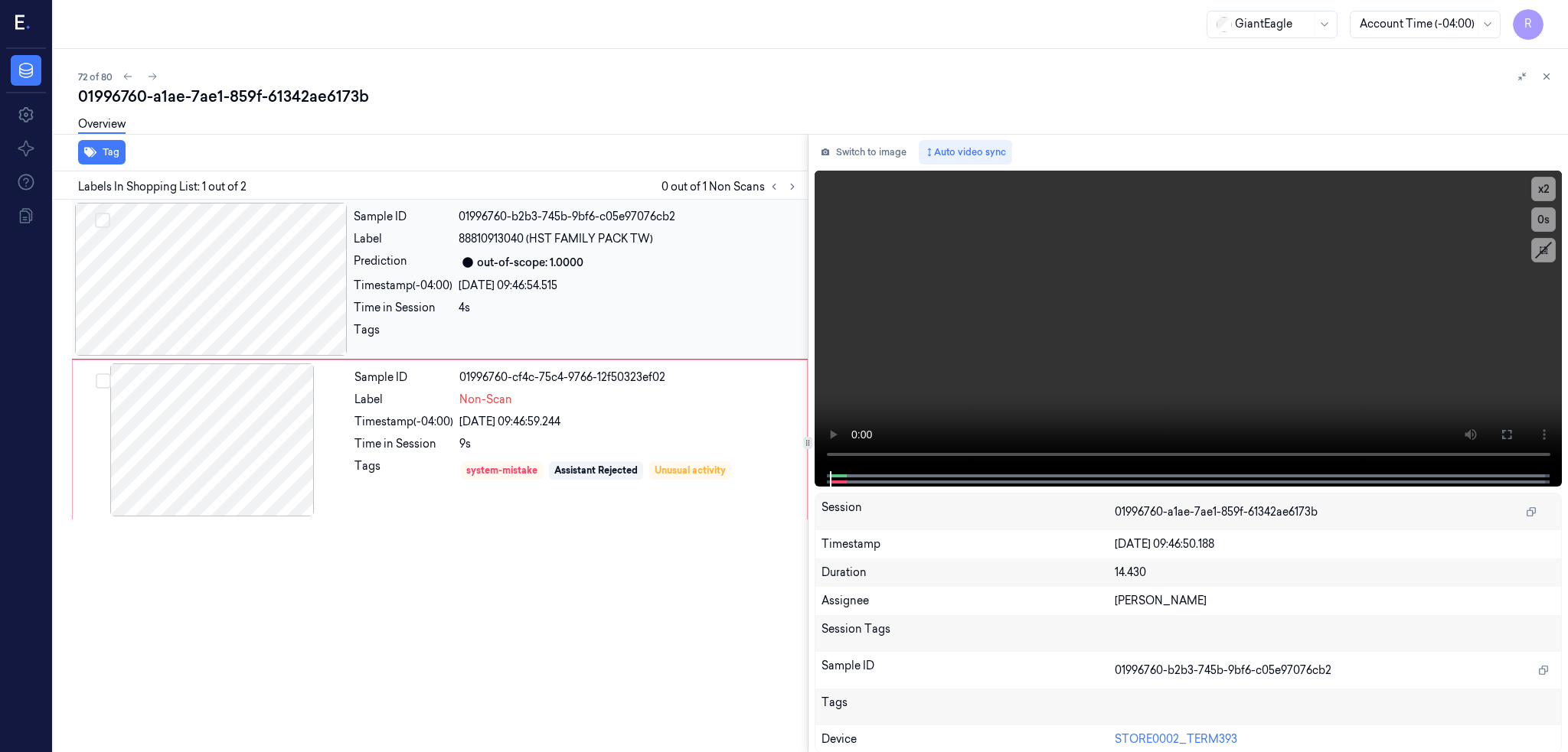
click at [223, 316] on div at bounding box center [211, 279] width 272 height 153
click at [188, 473] on div at bounding box center [212, 439] width 272 height 153
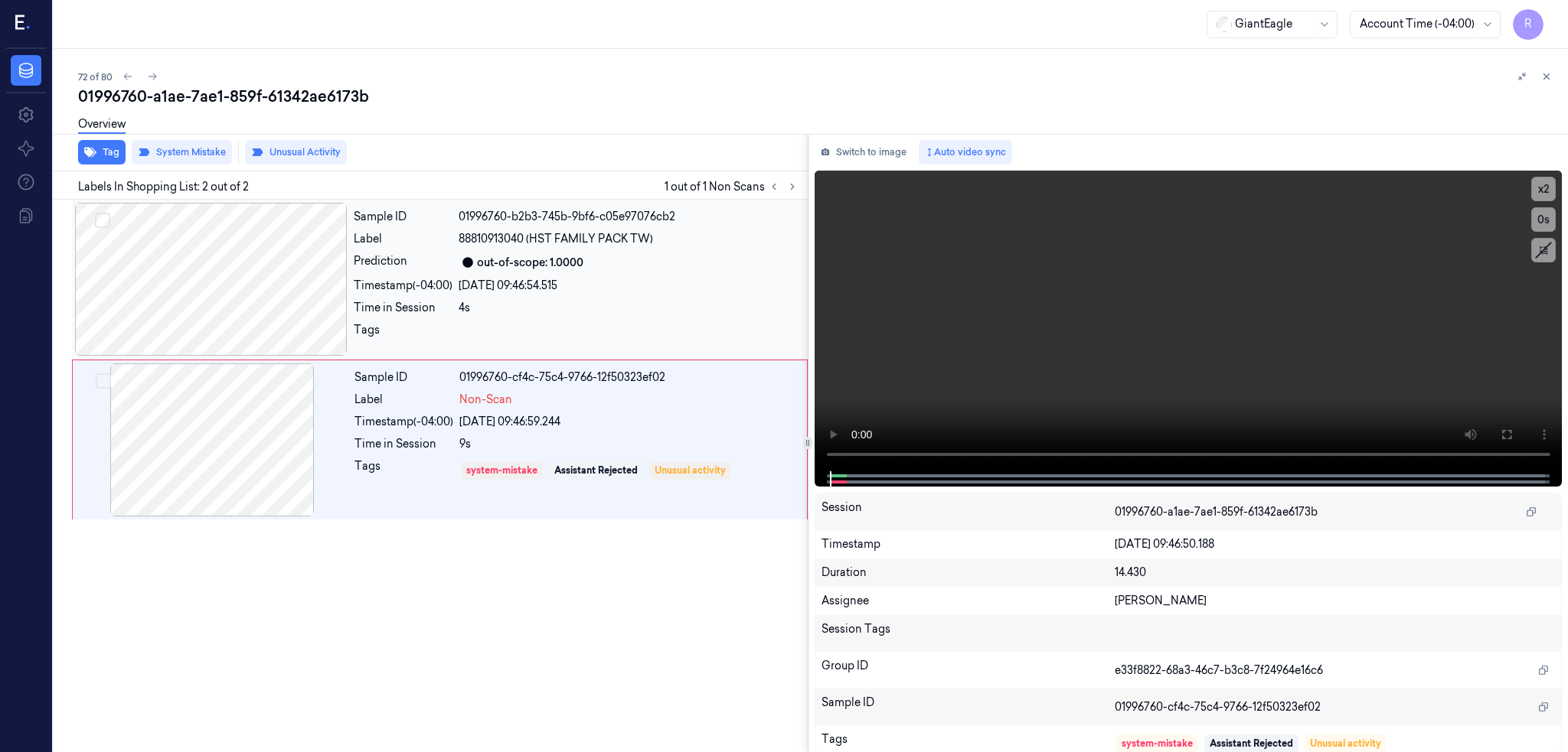
click at [192, 298] on div at bounding box center [211, 279] width 272 height 153
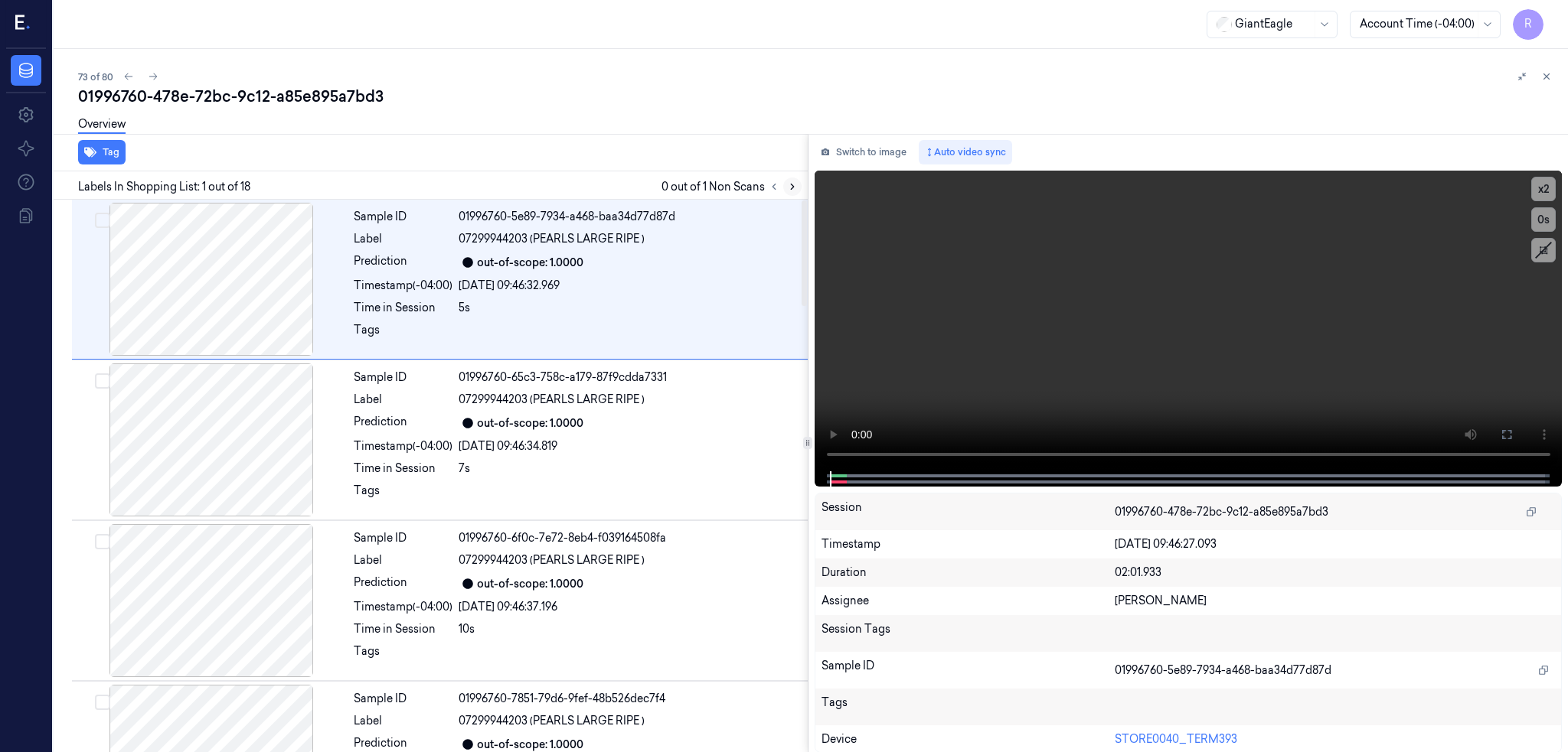
click at [797, 188] on icon at bounding box center [793, 187] width 11 height 11
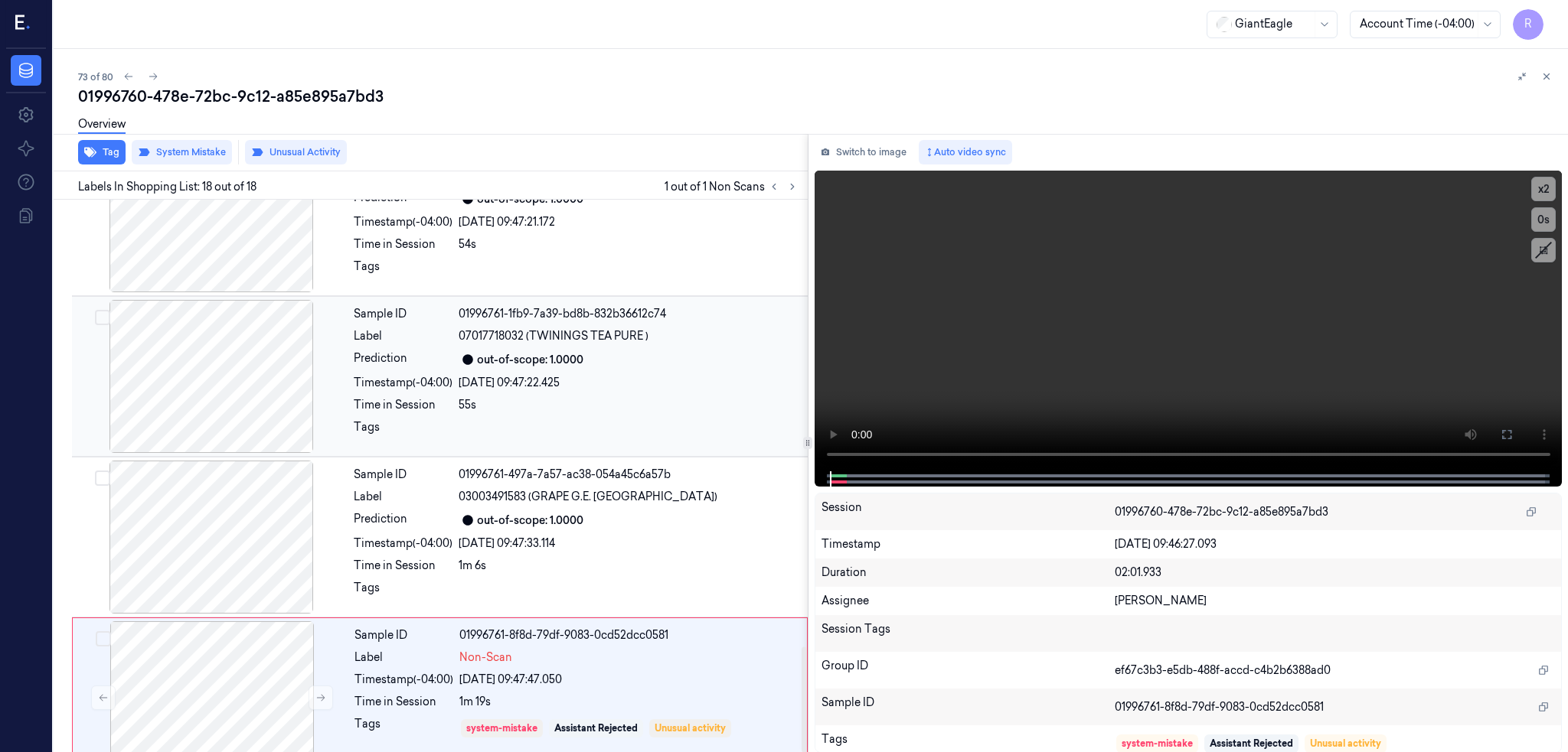
scroll to position [2345, 0]
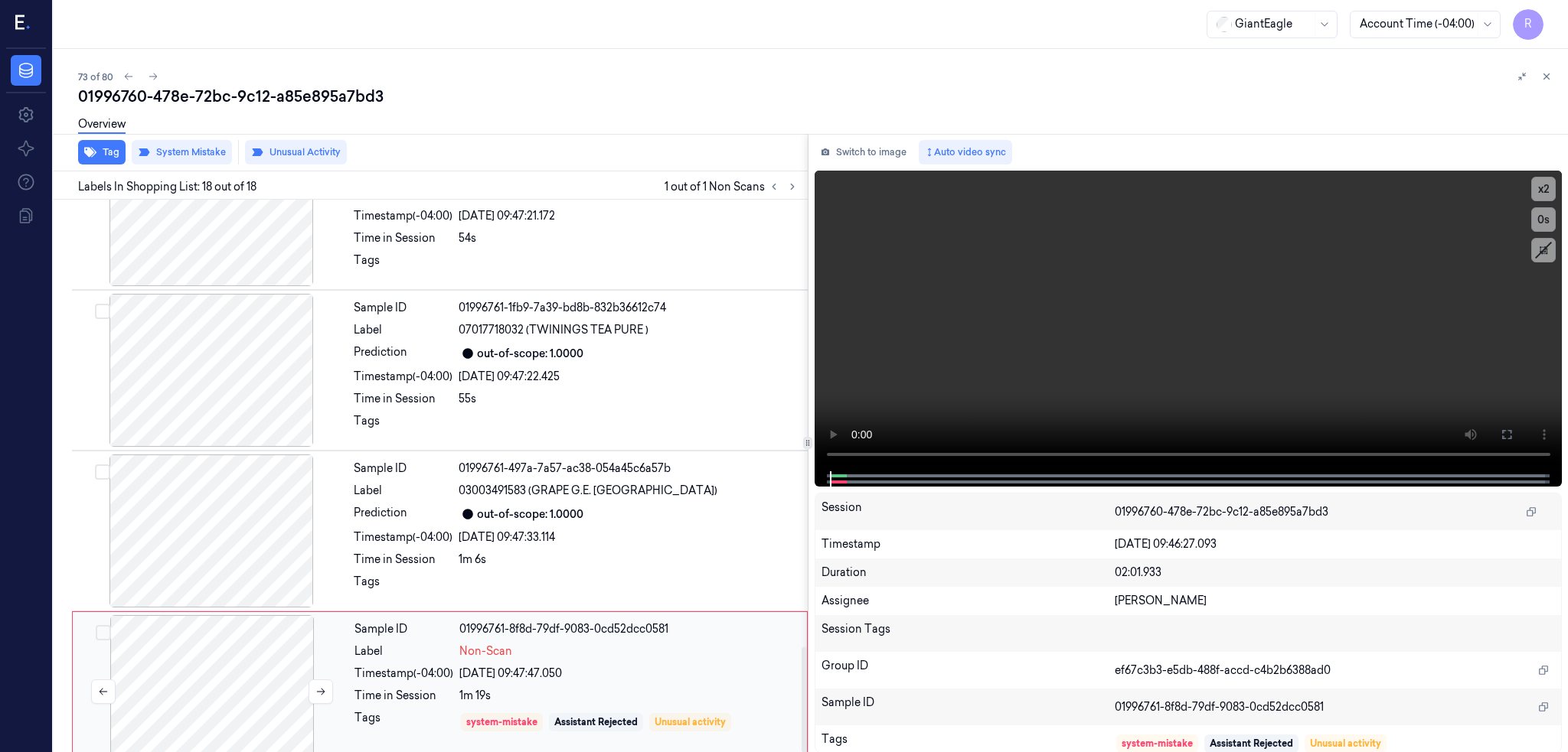
click at [169, 659] on div at bounding box center [212, 691] width 272 height 153
click at [241, 393] on div at bounding box center [211, 370] width 272 height 153
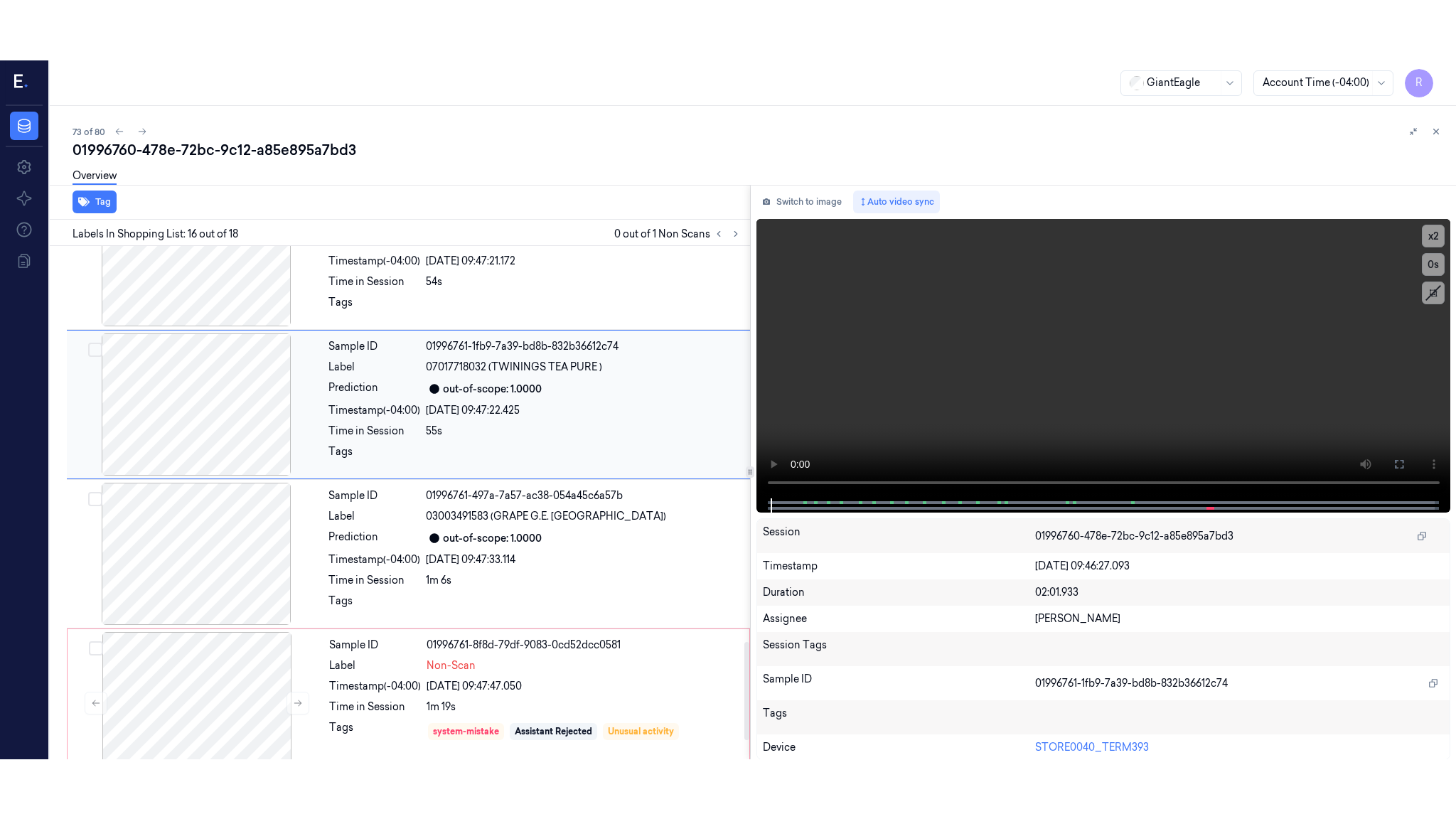
scroll to position [2056, 0]
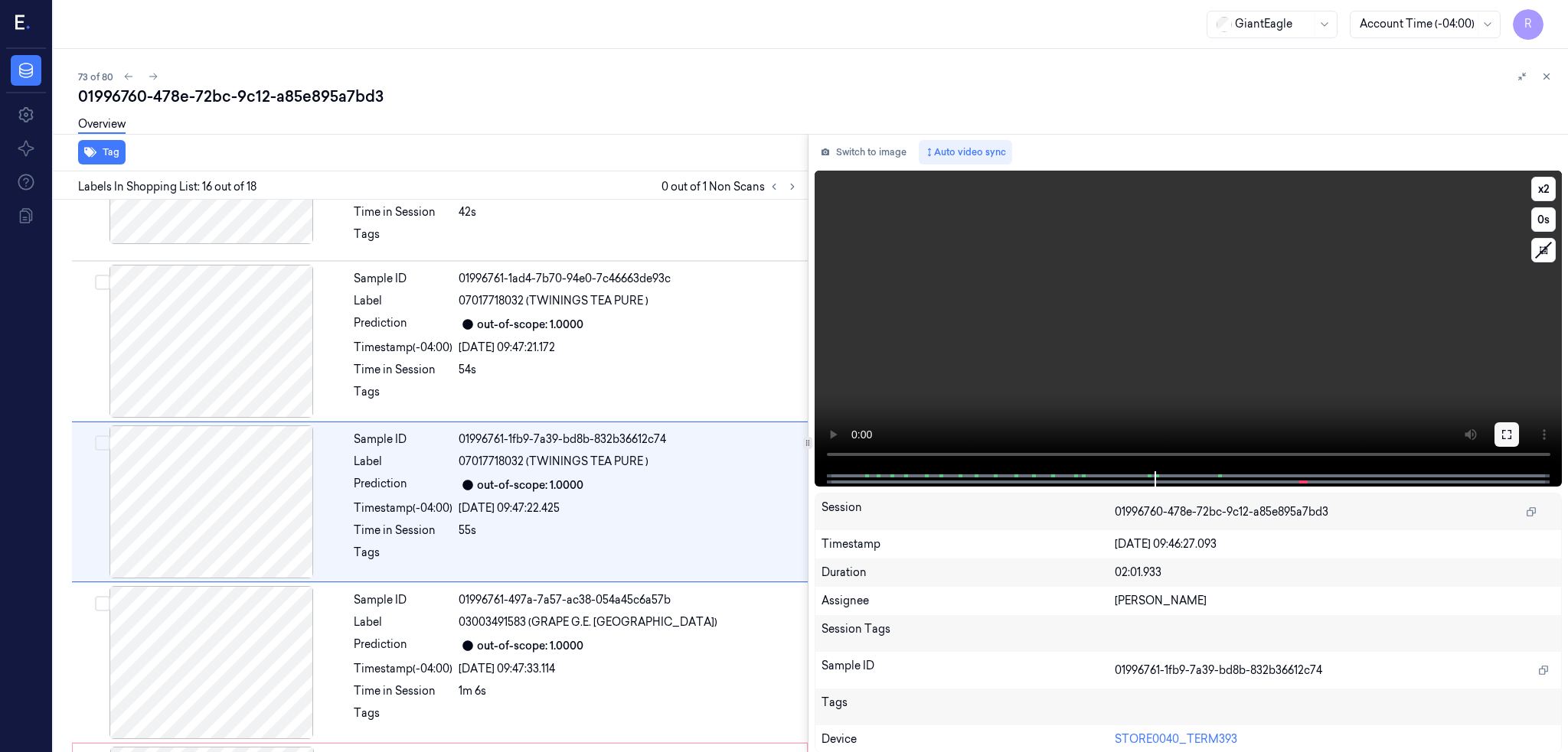
click at [1513, 434] on icon at bounding box center [1506, 434] width 12 height 12
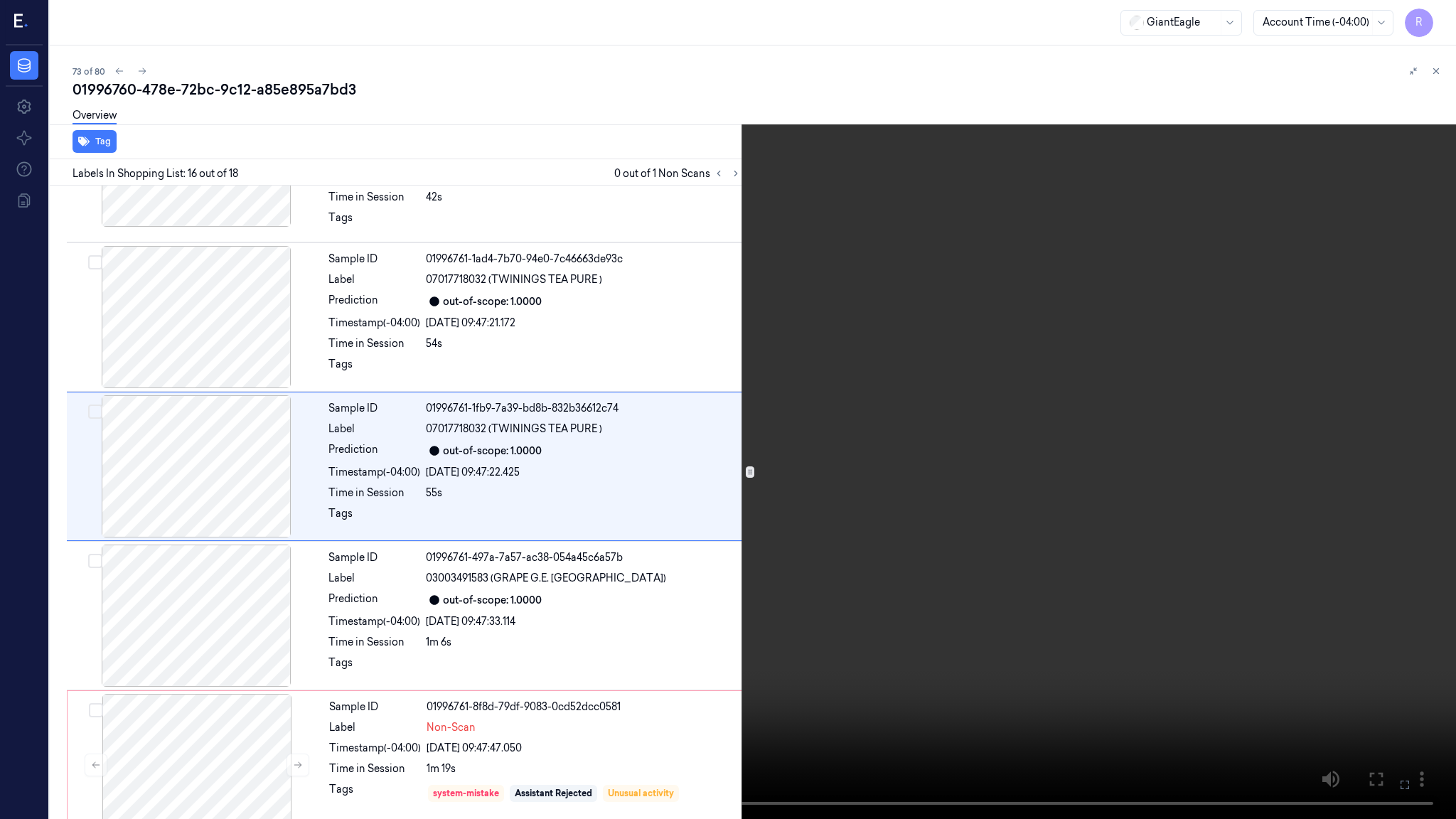
click at [876, 529] on video at bounding box center [728, 410] width 1456 height 819
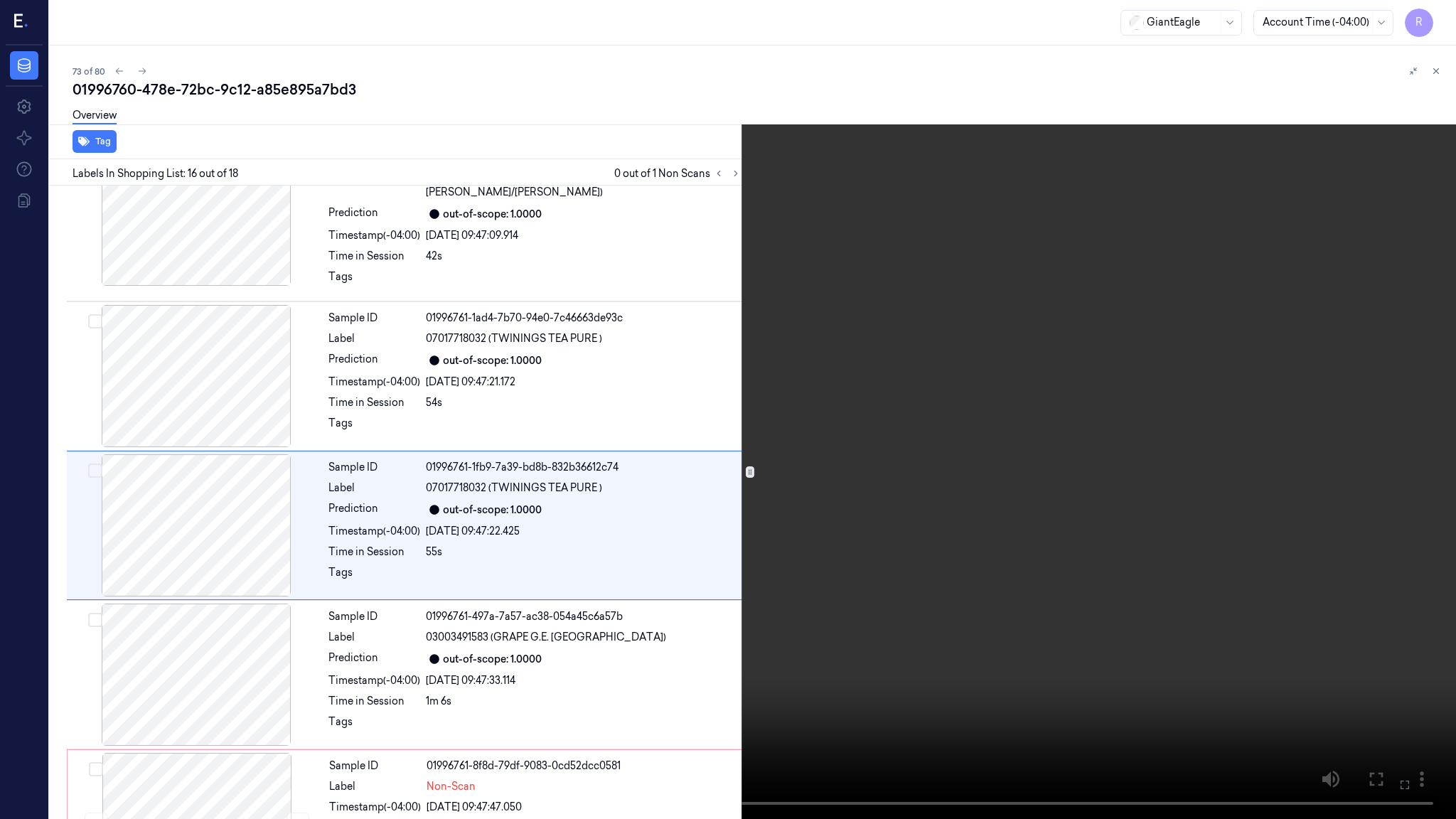
scroll to position [1996, 0]
click at [1024, 665] on video at bounding box center [728, 410] width 1456 height 819
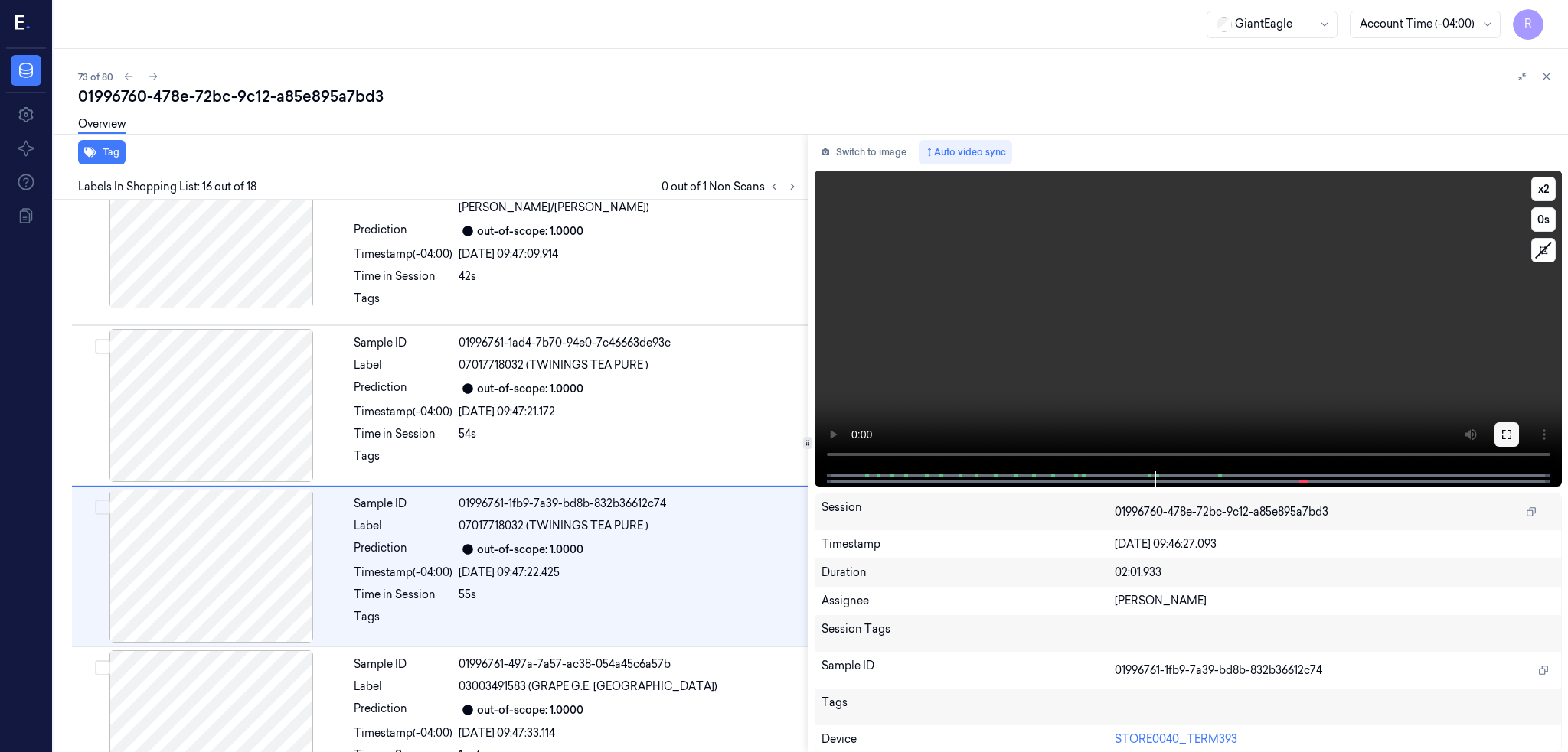
click at [1513, 433] on icon at bounding box center [1506, 434] width 12 height 12
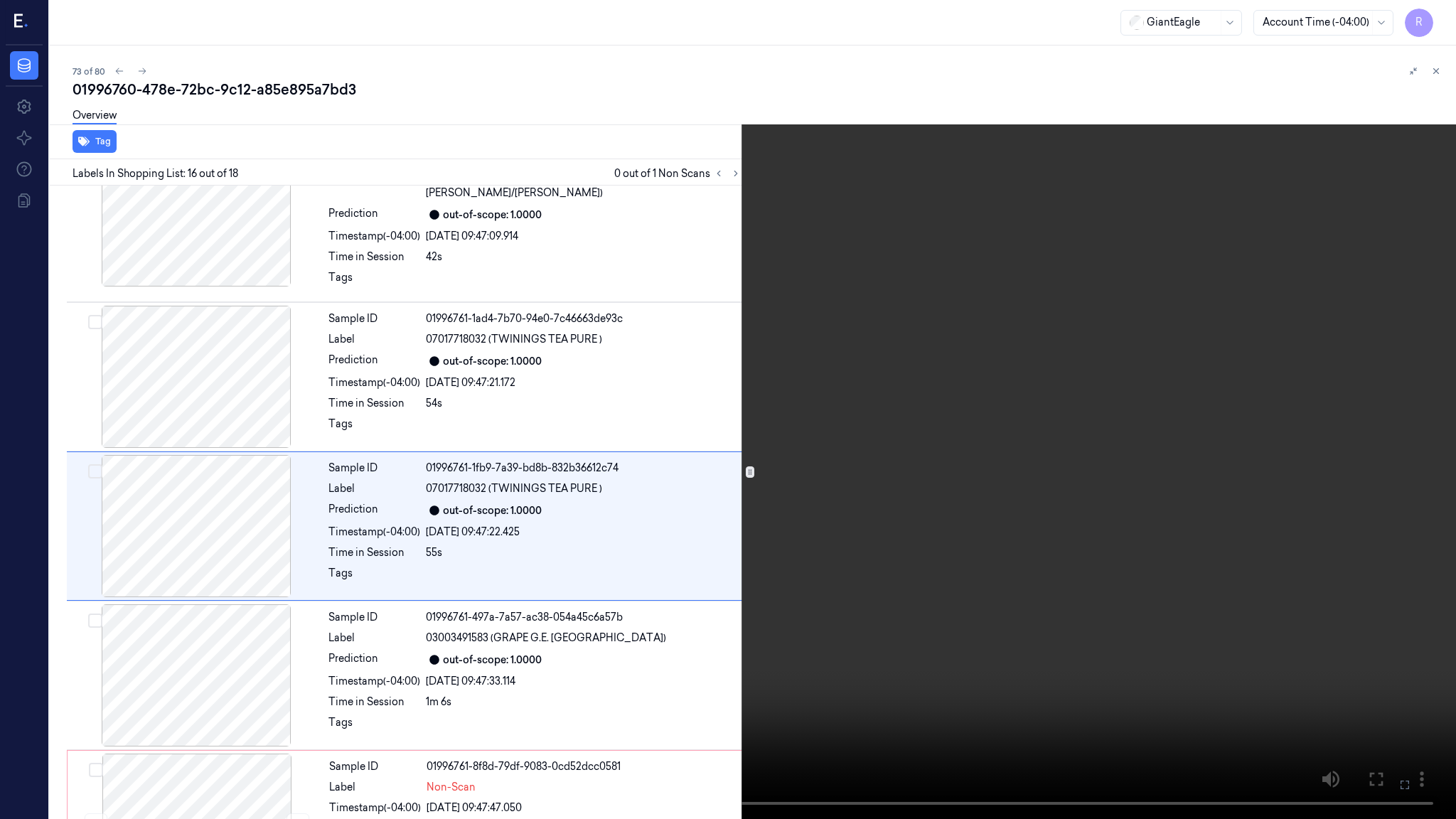
click at [971, 435] on video at bounding box center [728, 410] width 1456 height 819
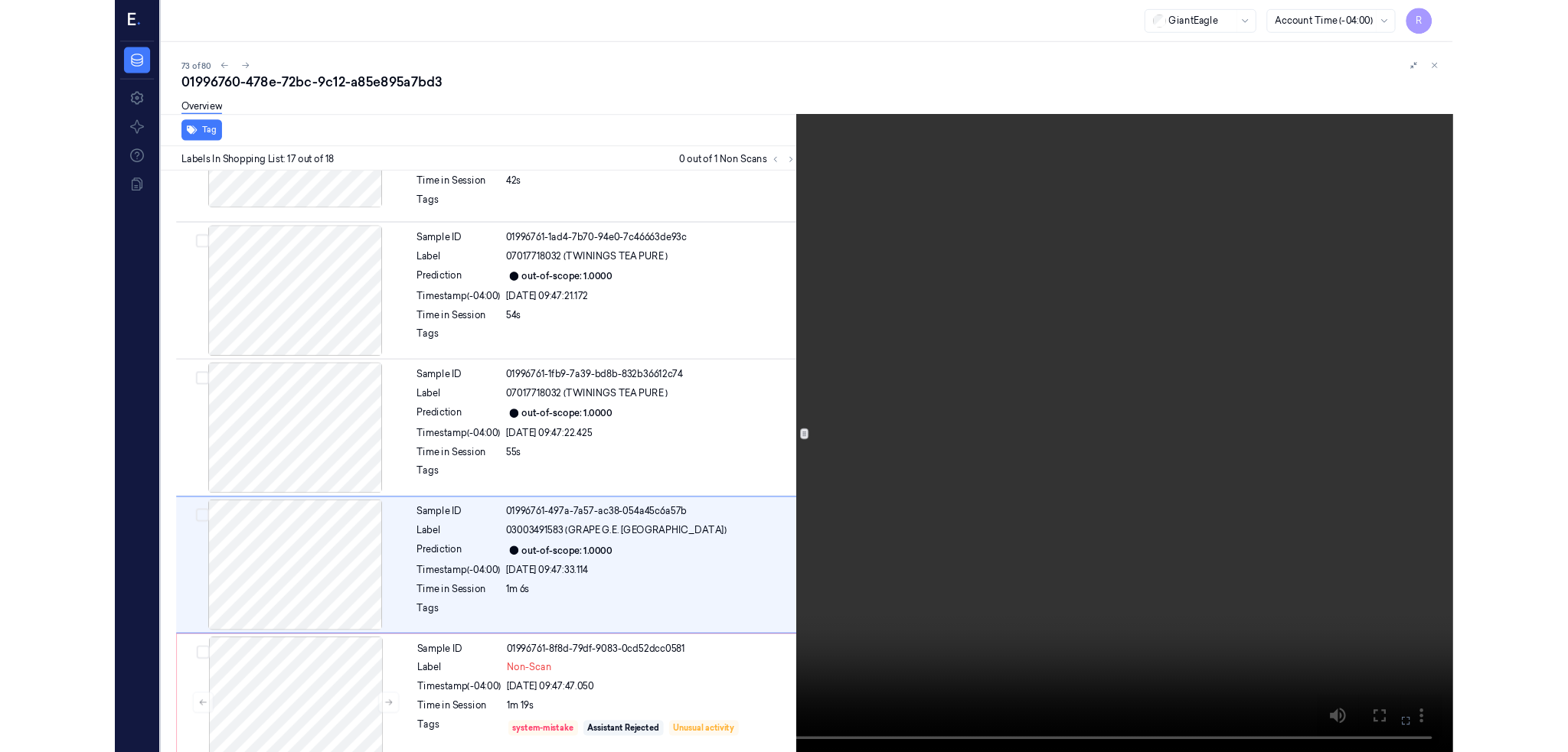
scroll to position [2216, 0]
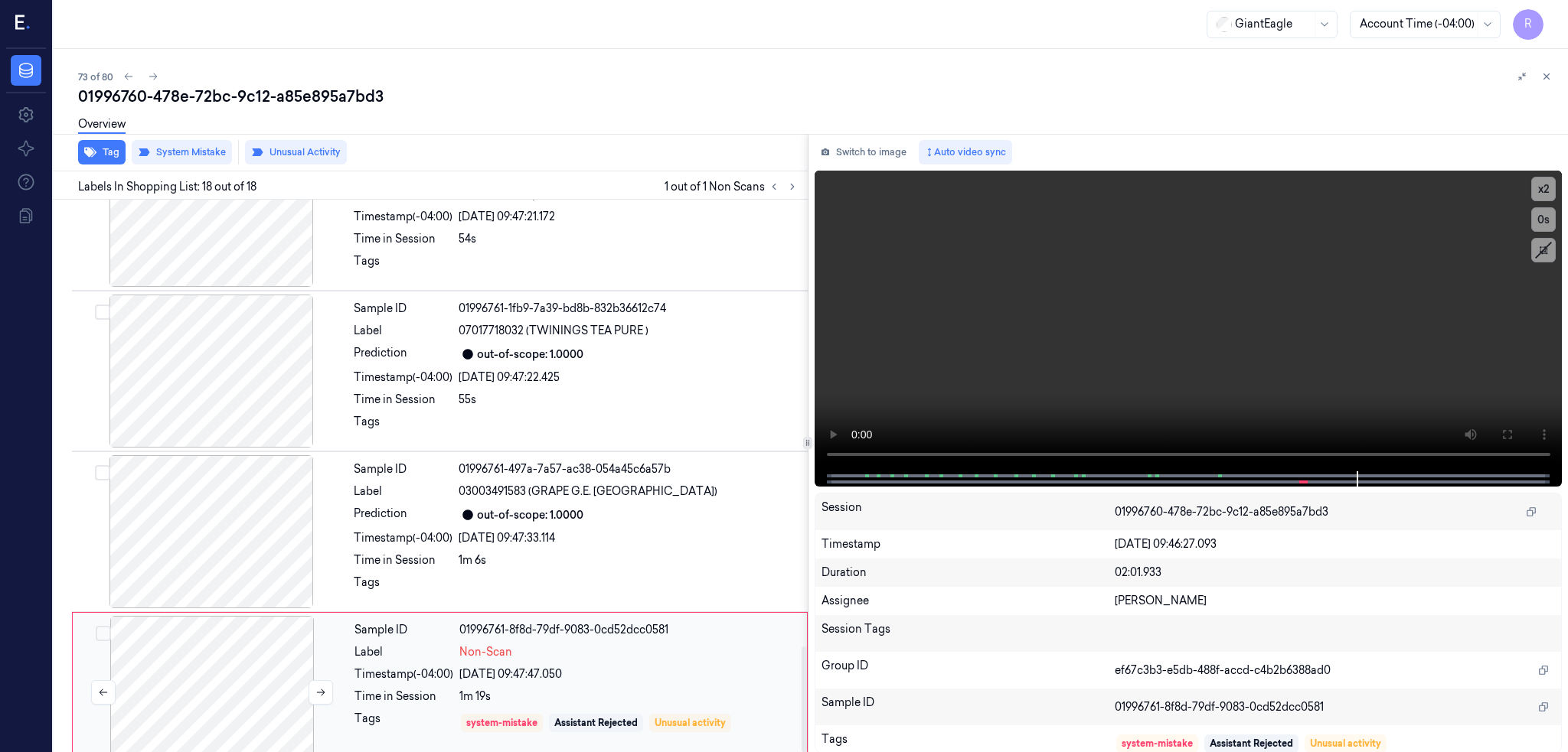
click at [238, 666] on div at bounding box center [212, 692] width 272 height 153
click at [238, 666] on div at bounding box center [212, 691] width 272 height 153
click at [317, 686] on icon at bounding box center [321, 692] width 11 height 11
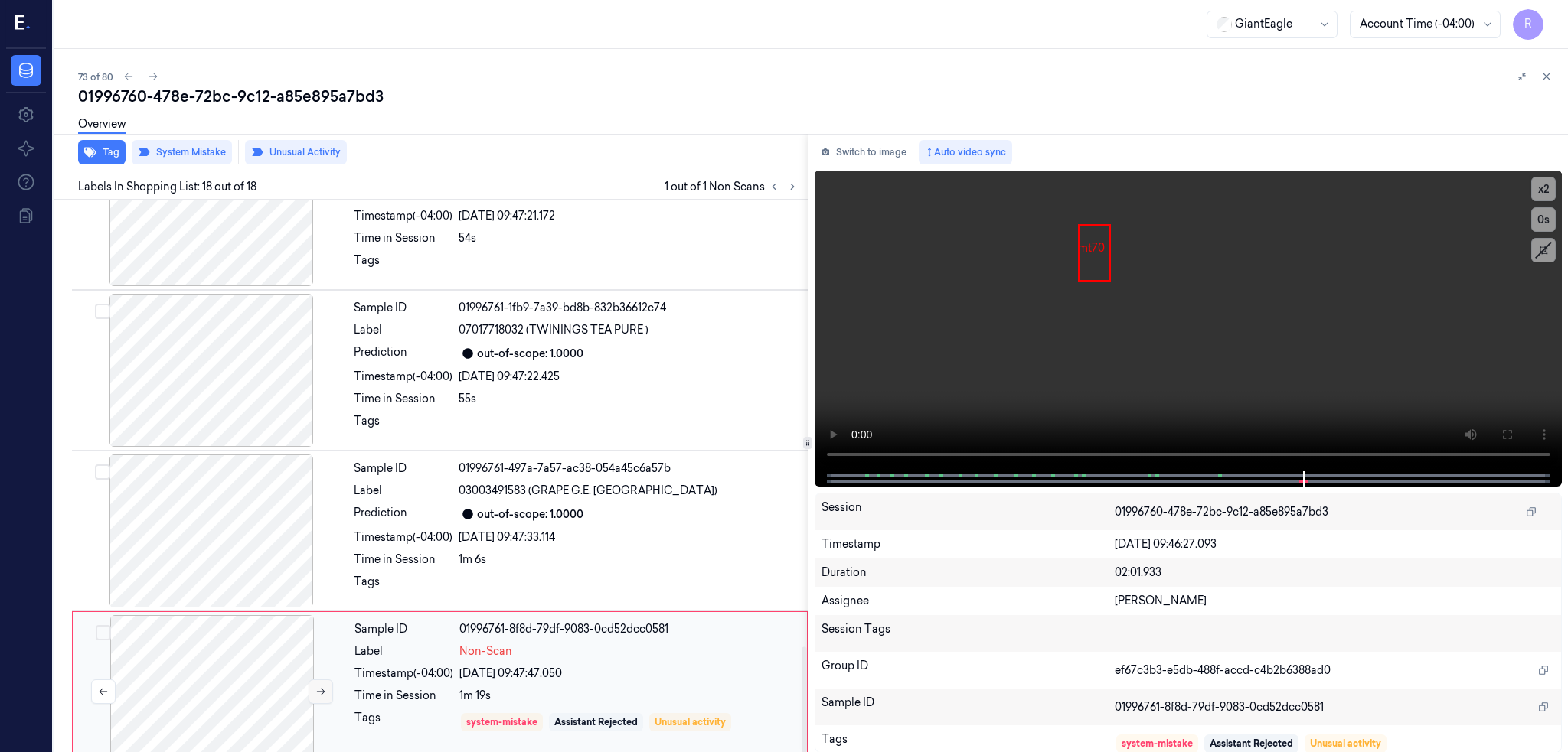
click at [317, 686] on icon at bounding box center [321, 692] width 11 height 11
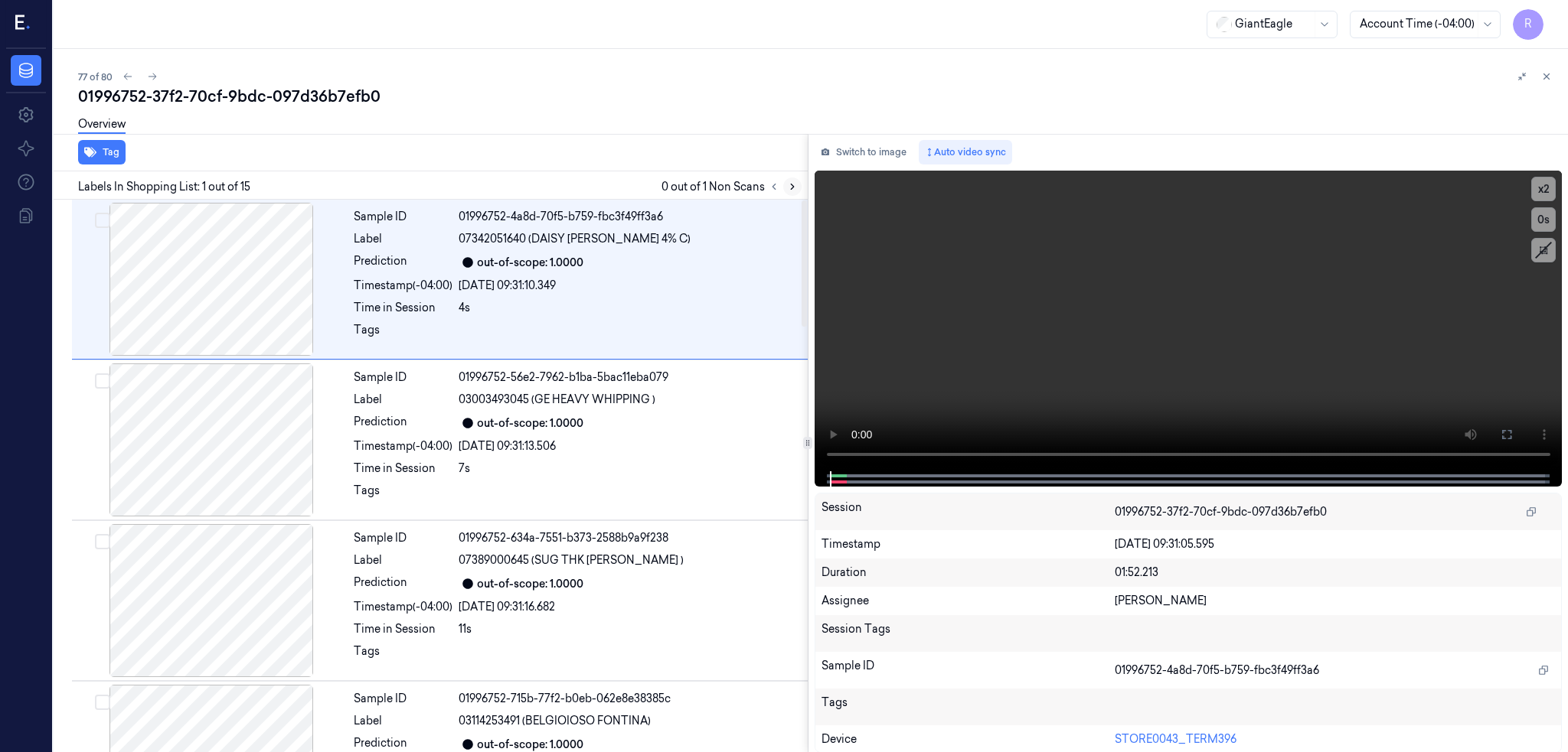
click at [797, 184] on icon at bounding box center [793, 187] width 11 height 11
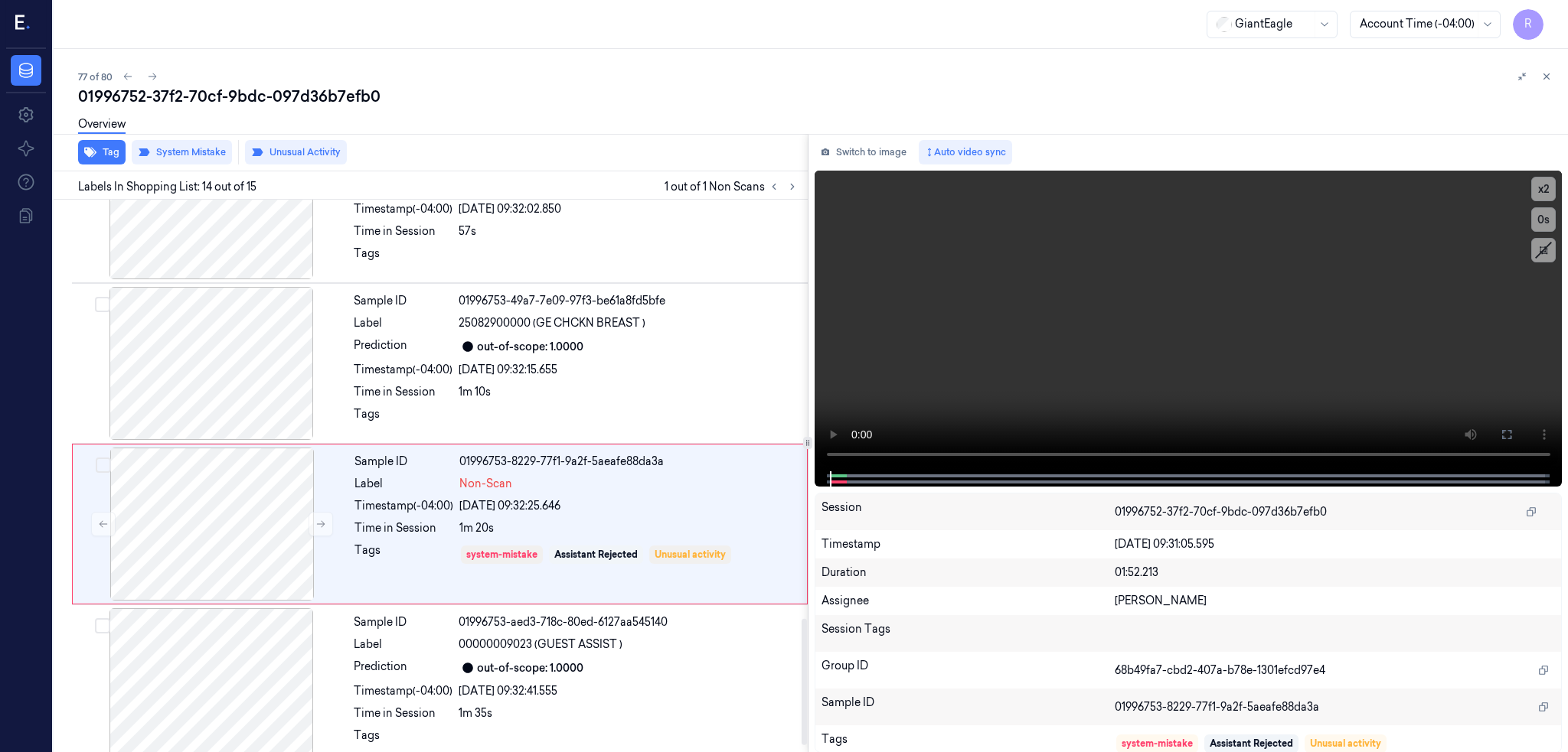
scroll to position [1863, 0]
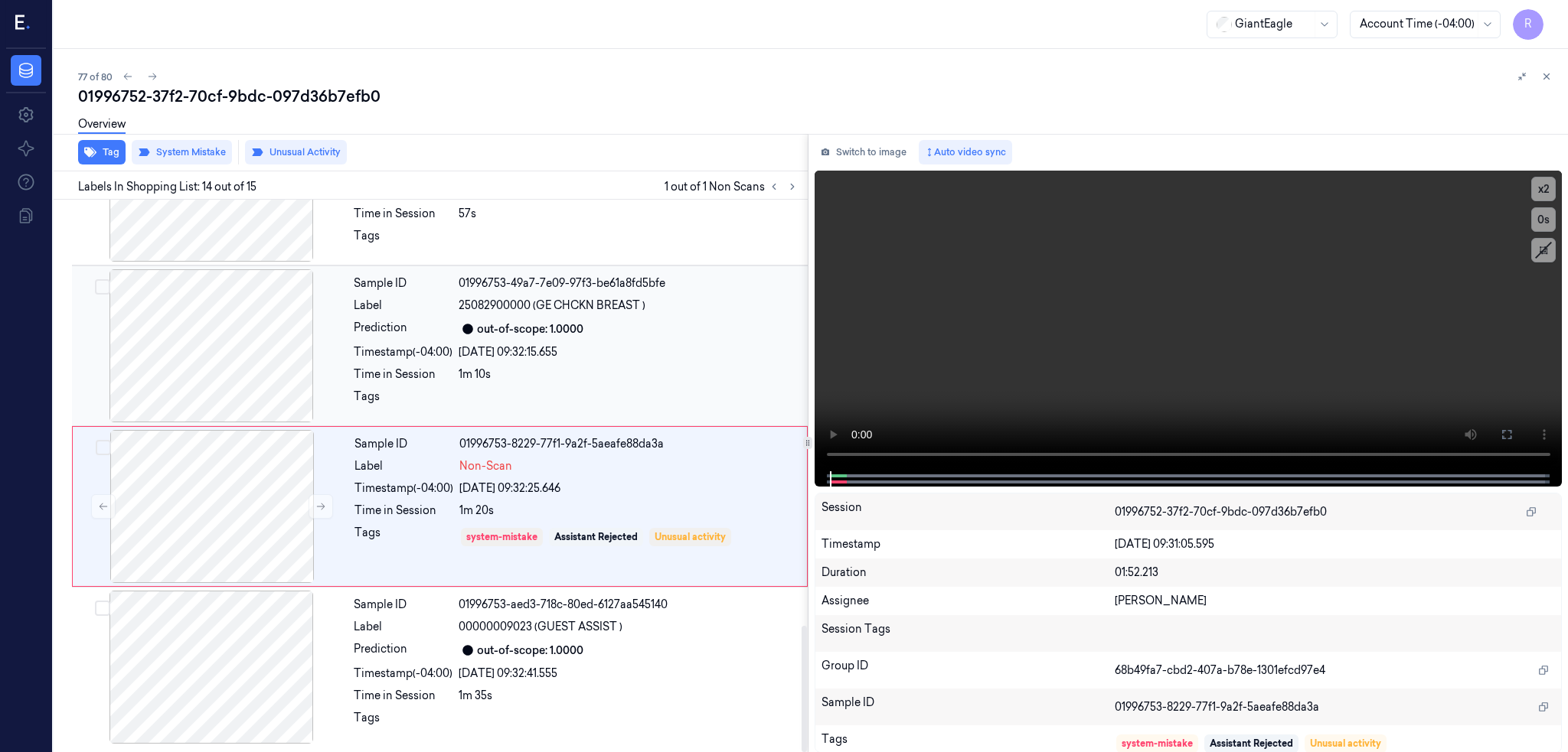
click at [206, 328] on div at bounding box center [211, 345] width 272 height 153
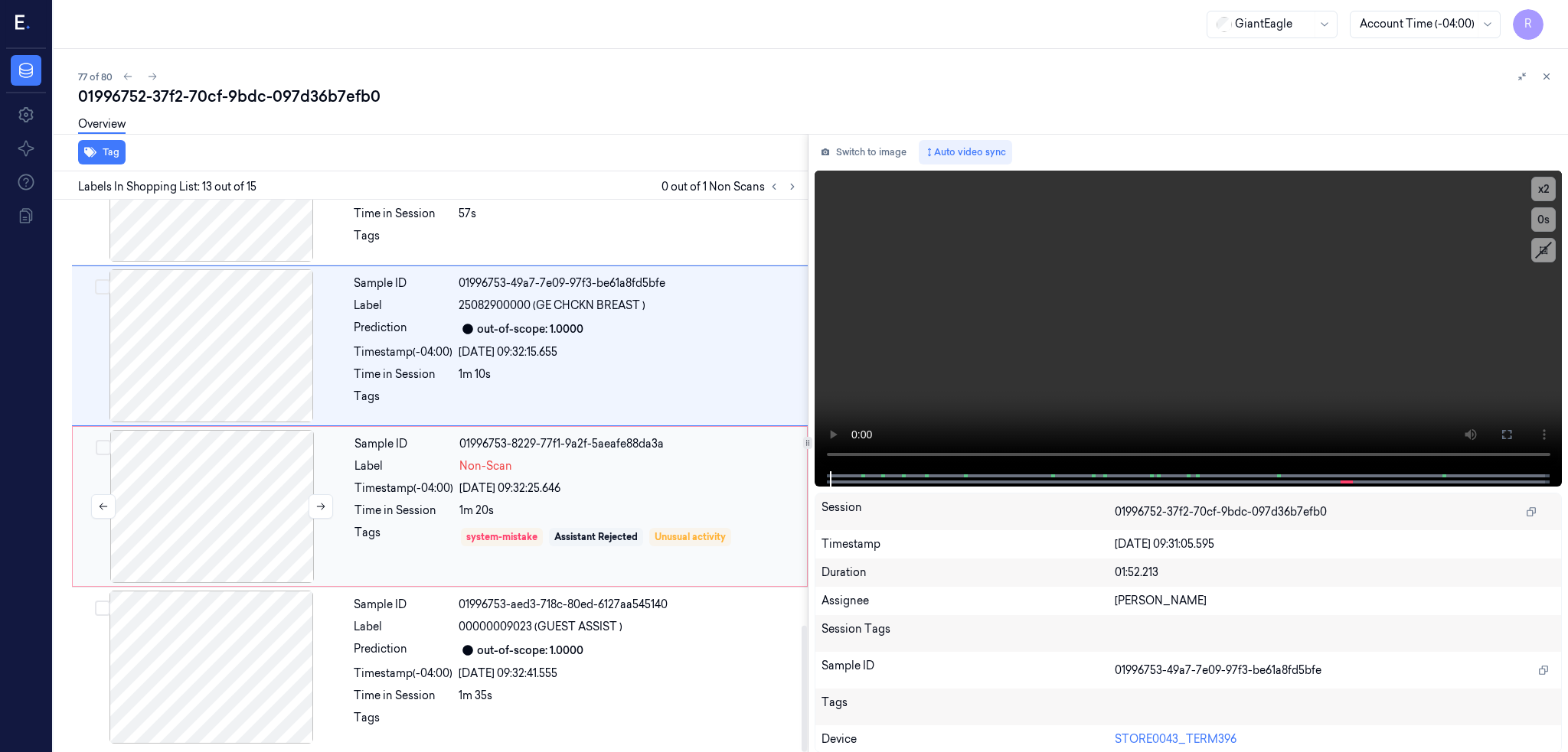
click at [184, 497] on div at bounding box center [212, 506] width 272 height 153
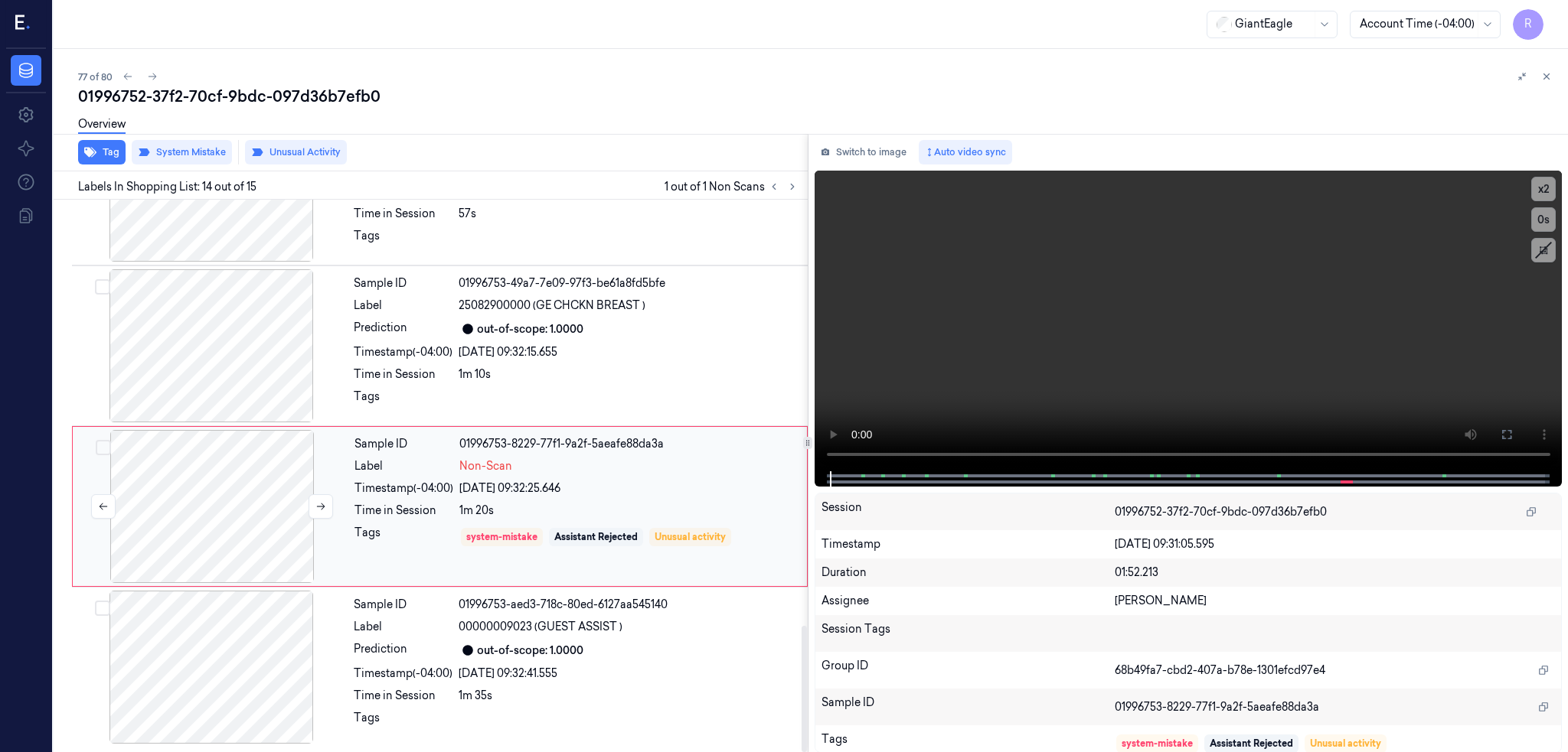
scroll to position [1863, 0]
click at [253, 237] on div at bounding box center [211, 184] width 272 height 153
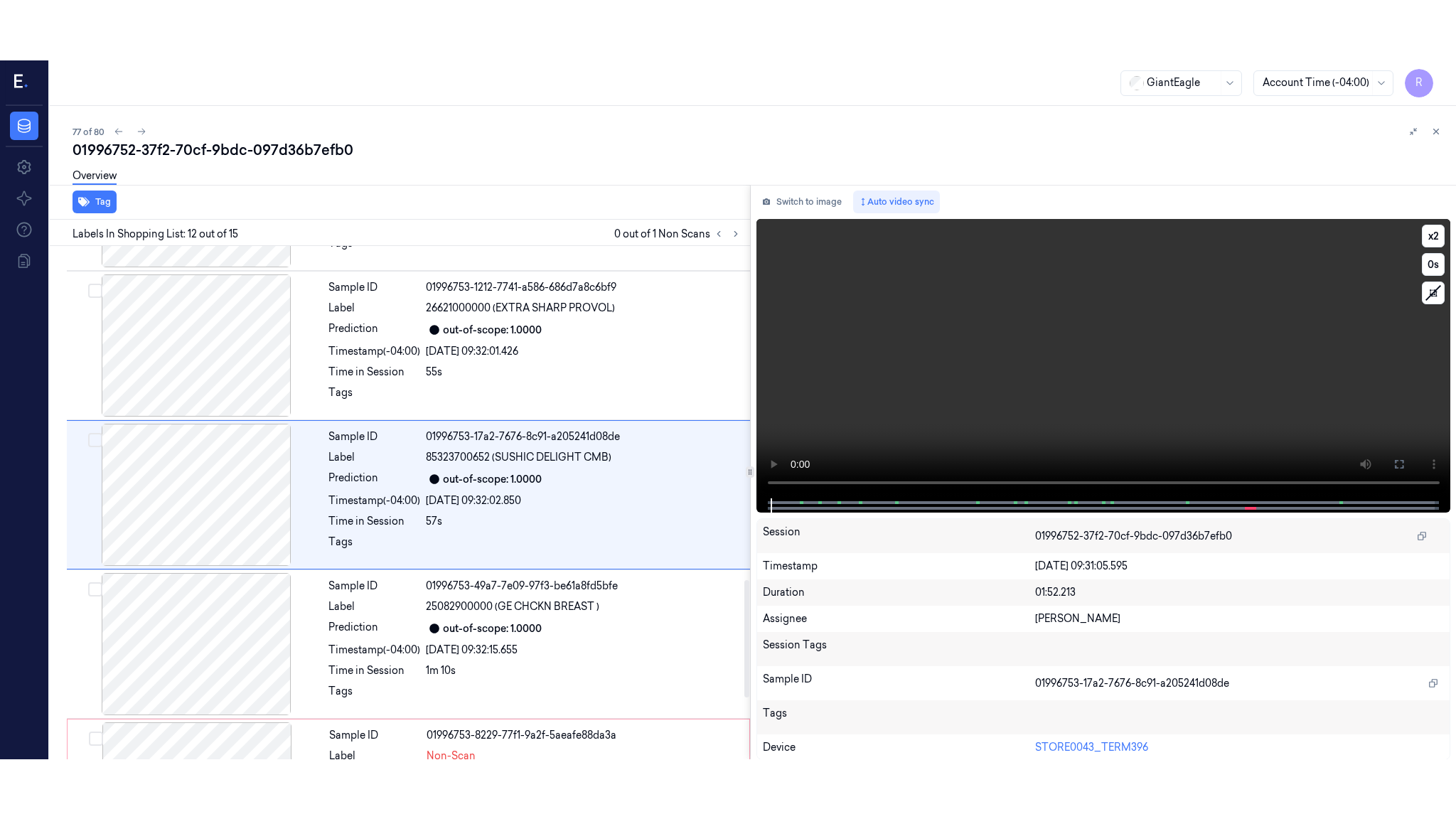
scroll to position [1459, 0]
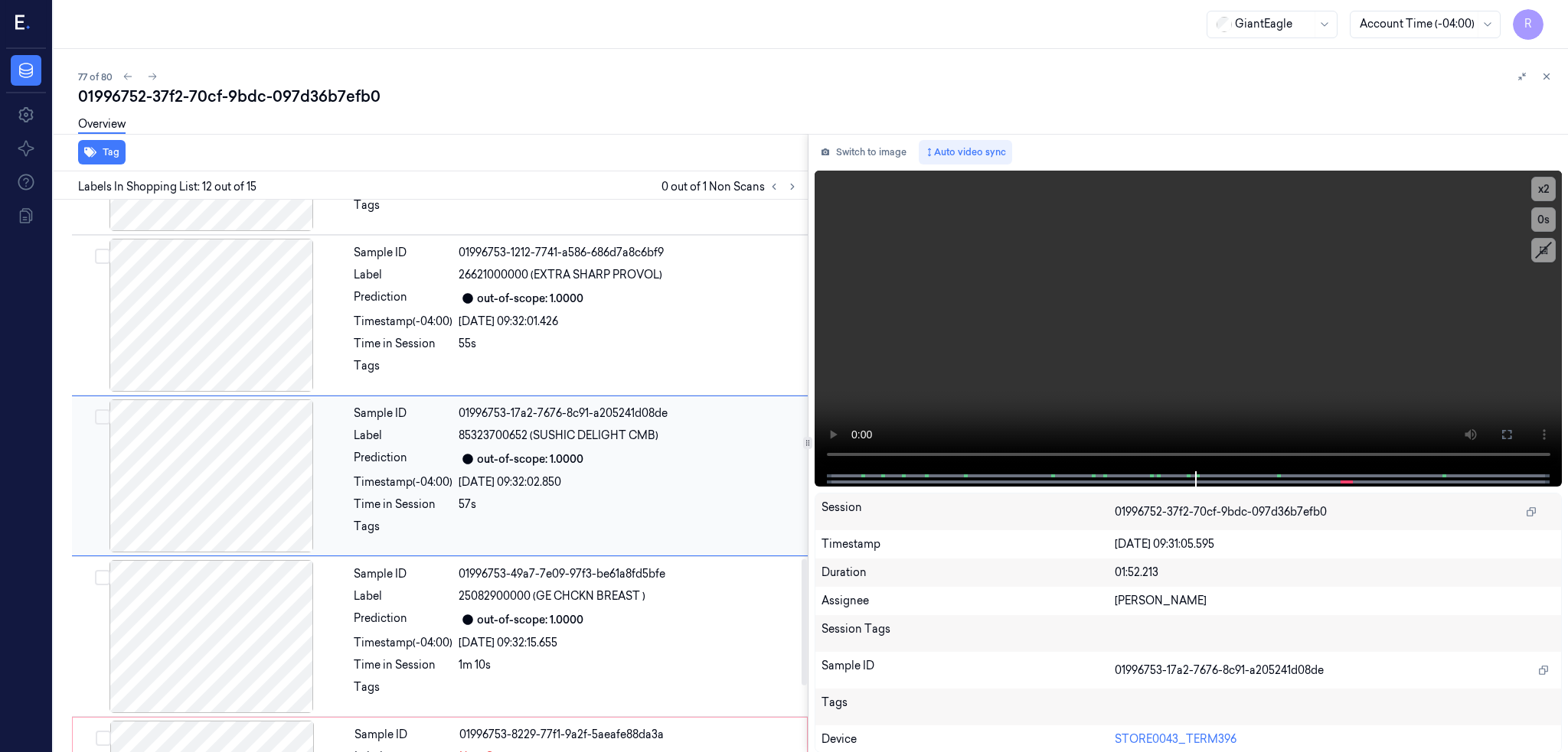
click at [169, 471] on div at bounding box center [211, 476] width 272 height 153
click at [1513, 435] on icon at bounding box center [1506, 434] width 12 height 12
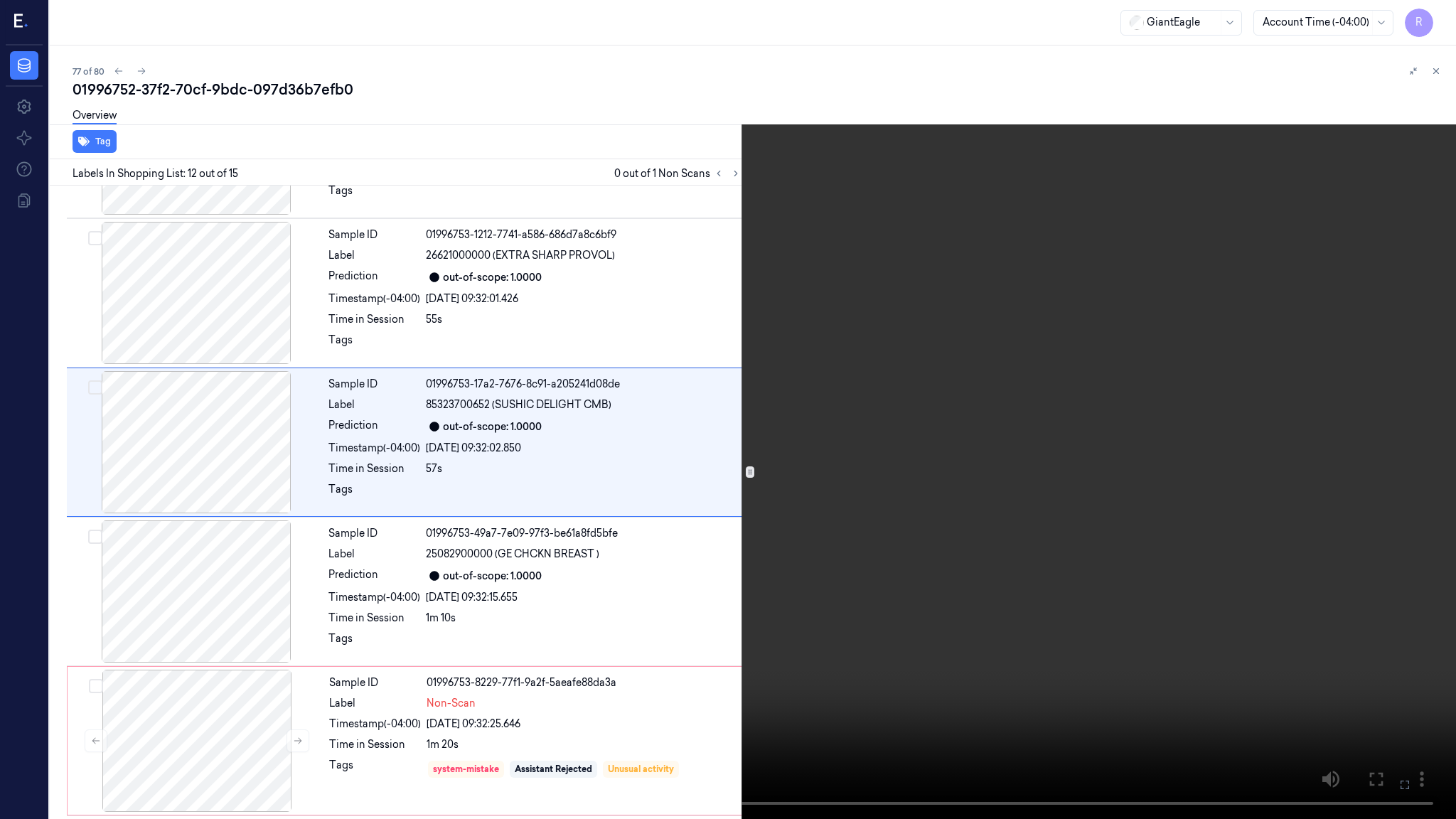
click at [1031, 436] on video at bounding box center [728, 410] width 1456 height 819
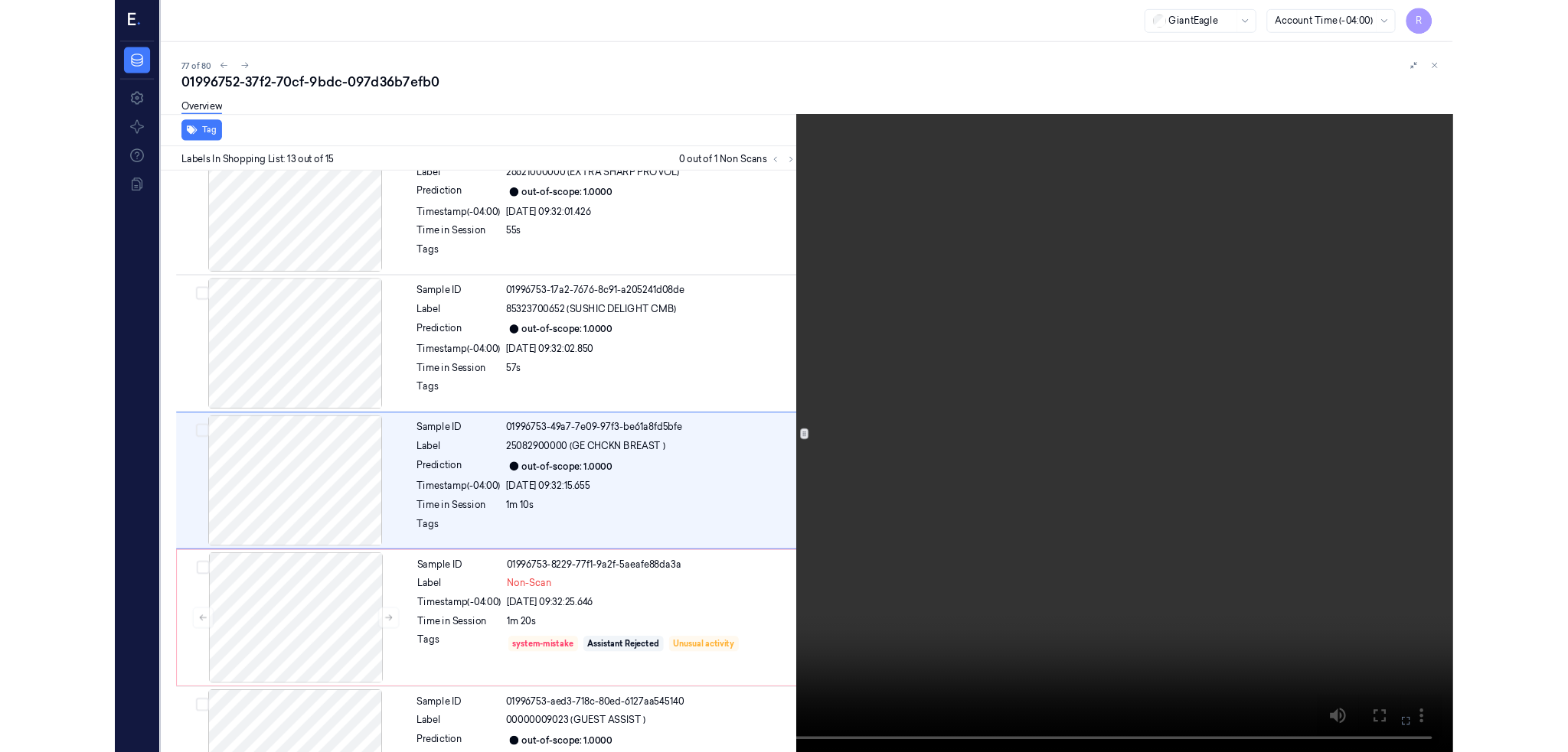
scroll to position [1667, 0]
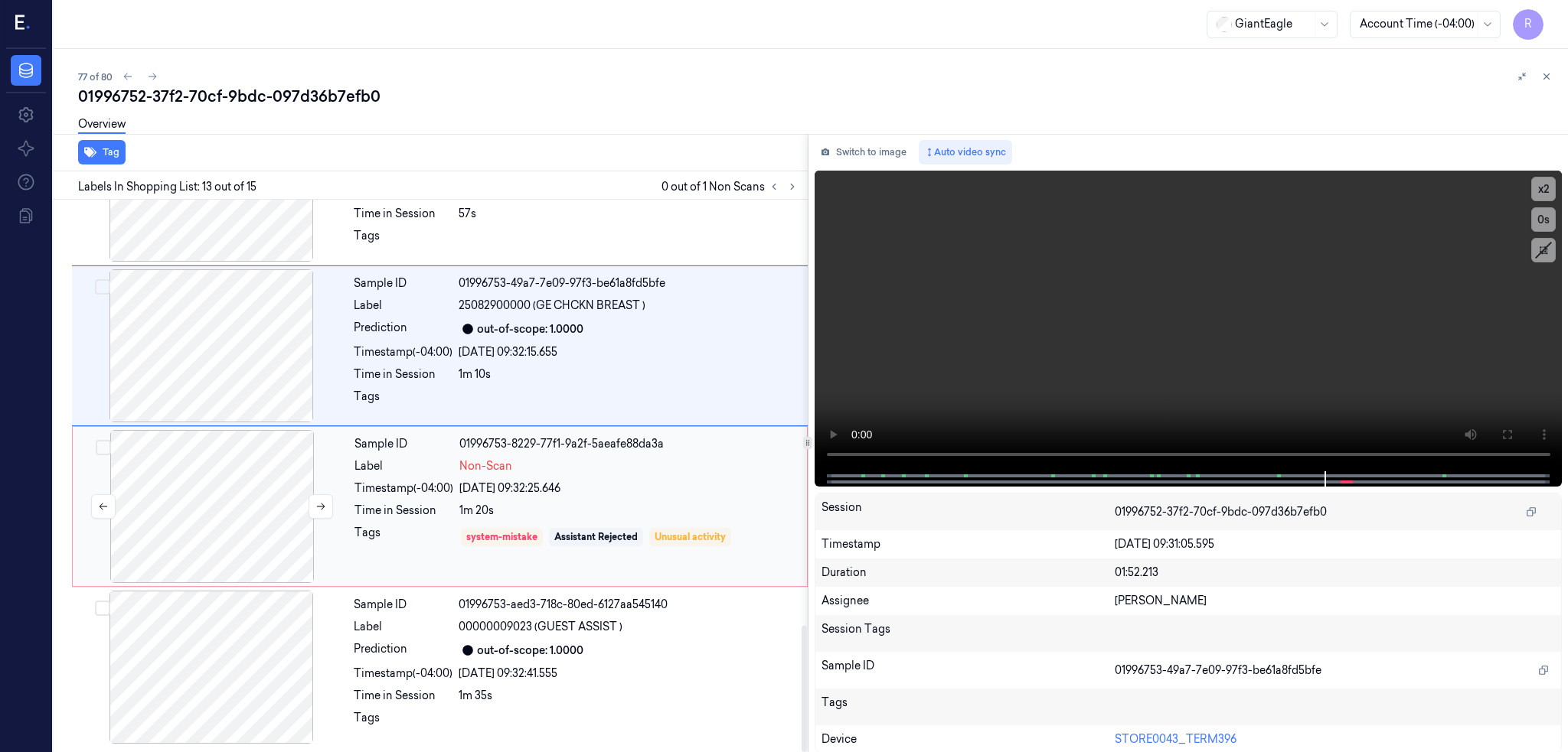
click at [220, 546] on div at bounding box center [212, 506] width 272 height 153
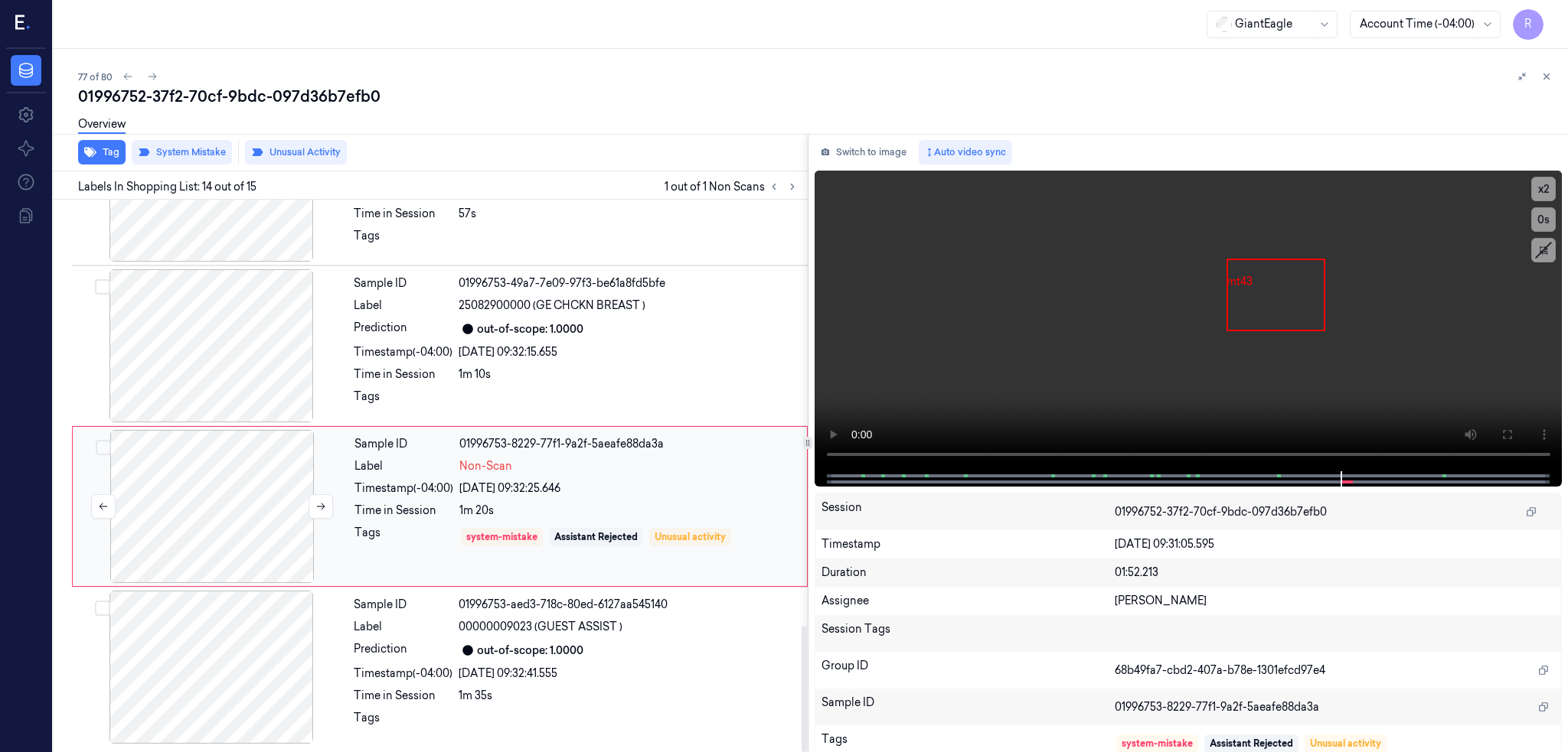
scroll to position [1863, 0]
click at [224, 651] on div at bounding box center [211, 667] width 272 height 153
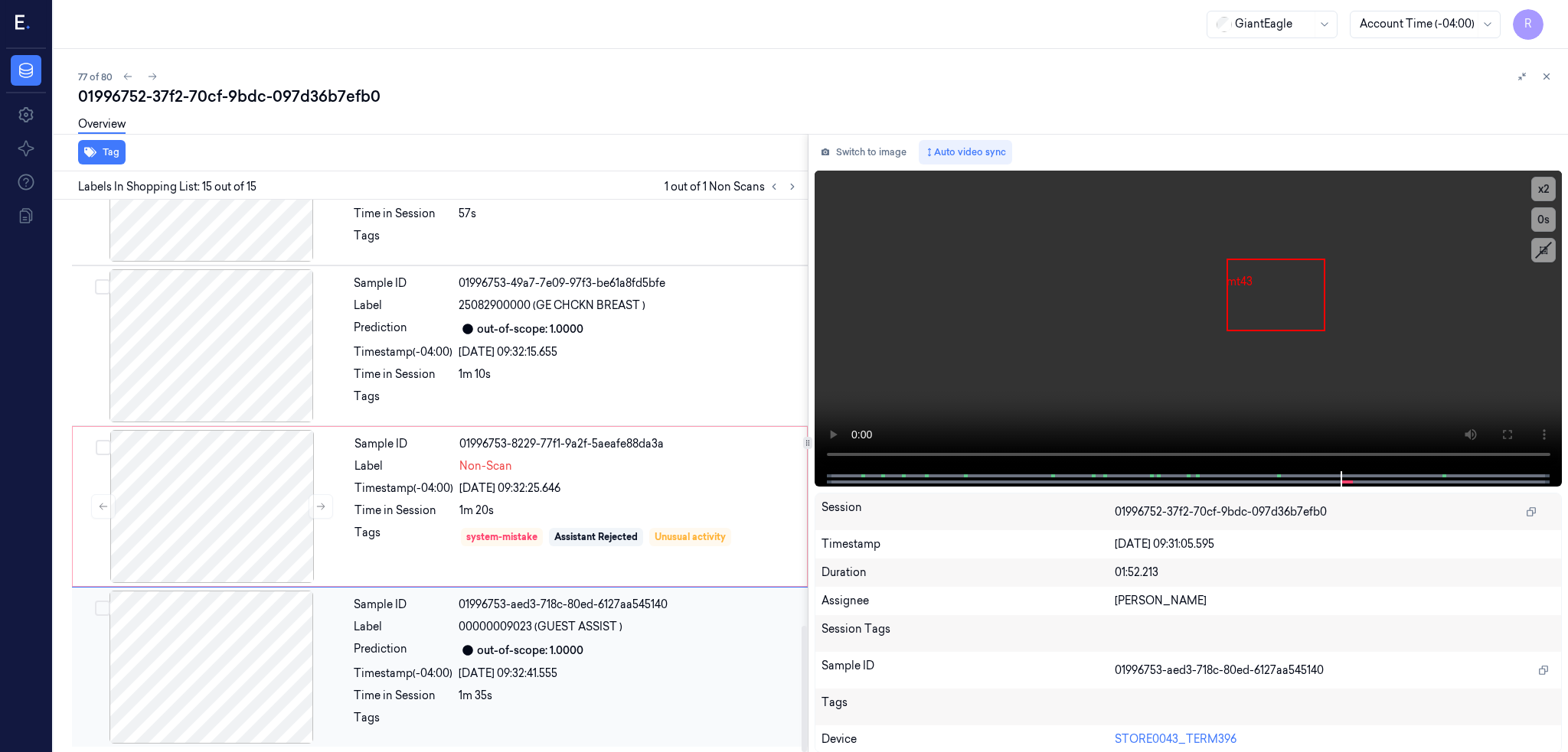
scroll to position [1863, 0]
click at [196, 502] on div at bounding box center [212, 506] width 272 height 153
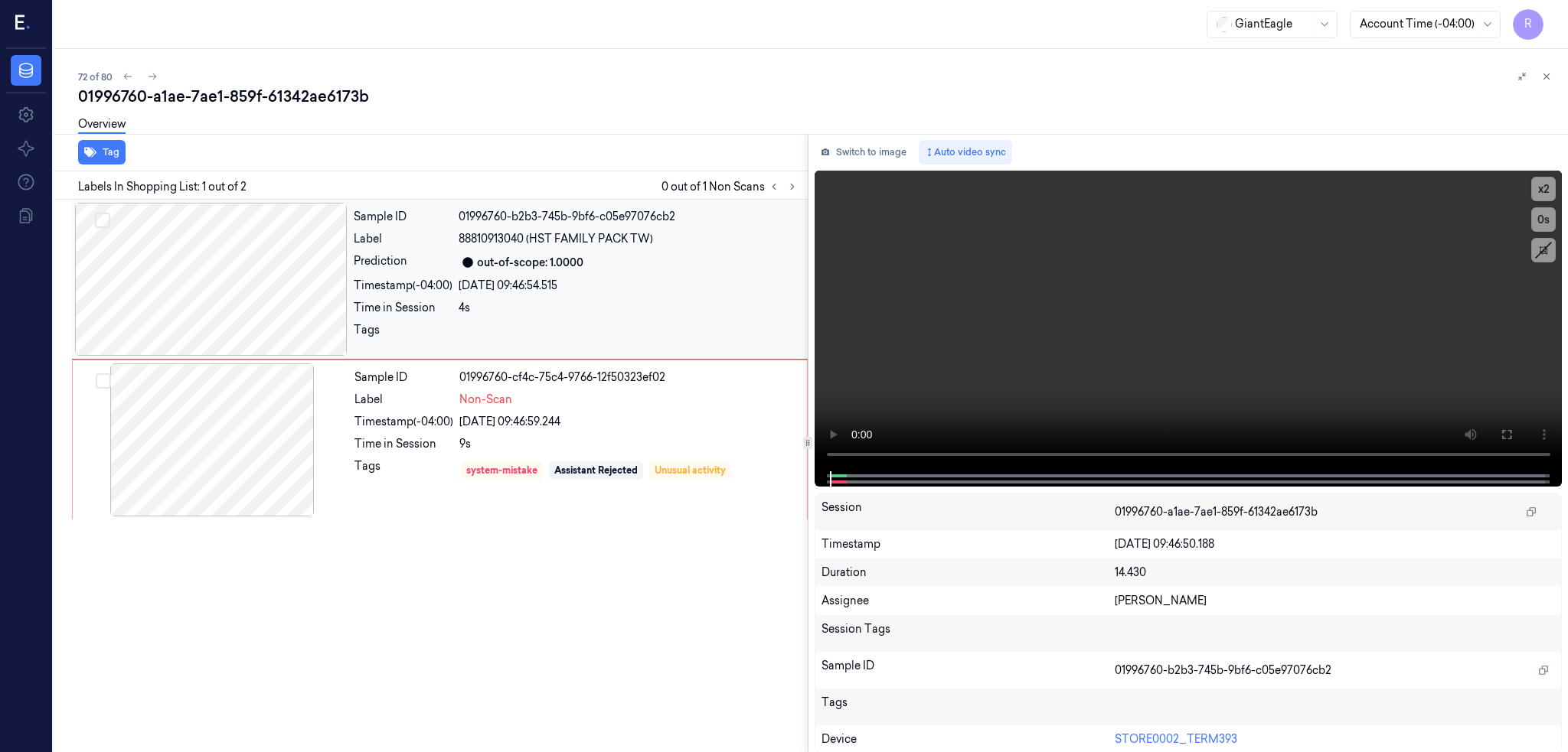
click at [229, 299] on div at bounding box center [211, 279] width 272 height 153
click at [1513, 428] on icon at bounding box center [1506, 434] width 12 height 12
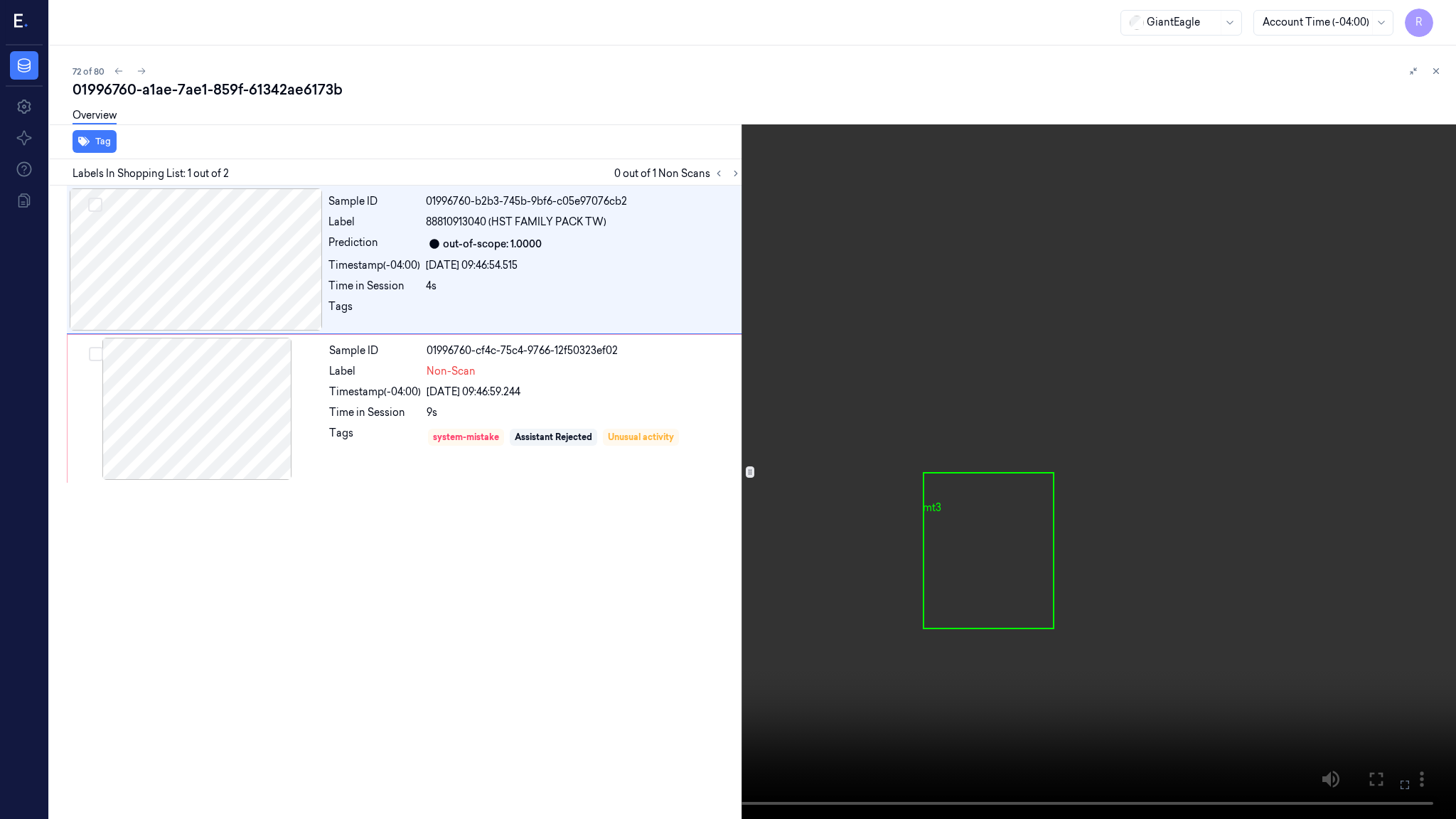
click at [992, 594] on video at bounding box center [728, 410] width 1456 height 819
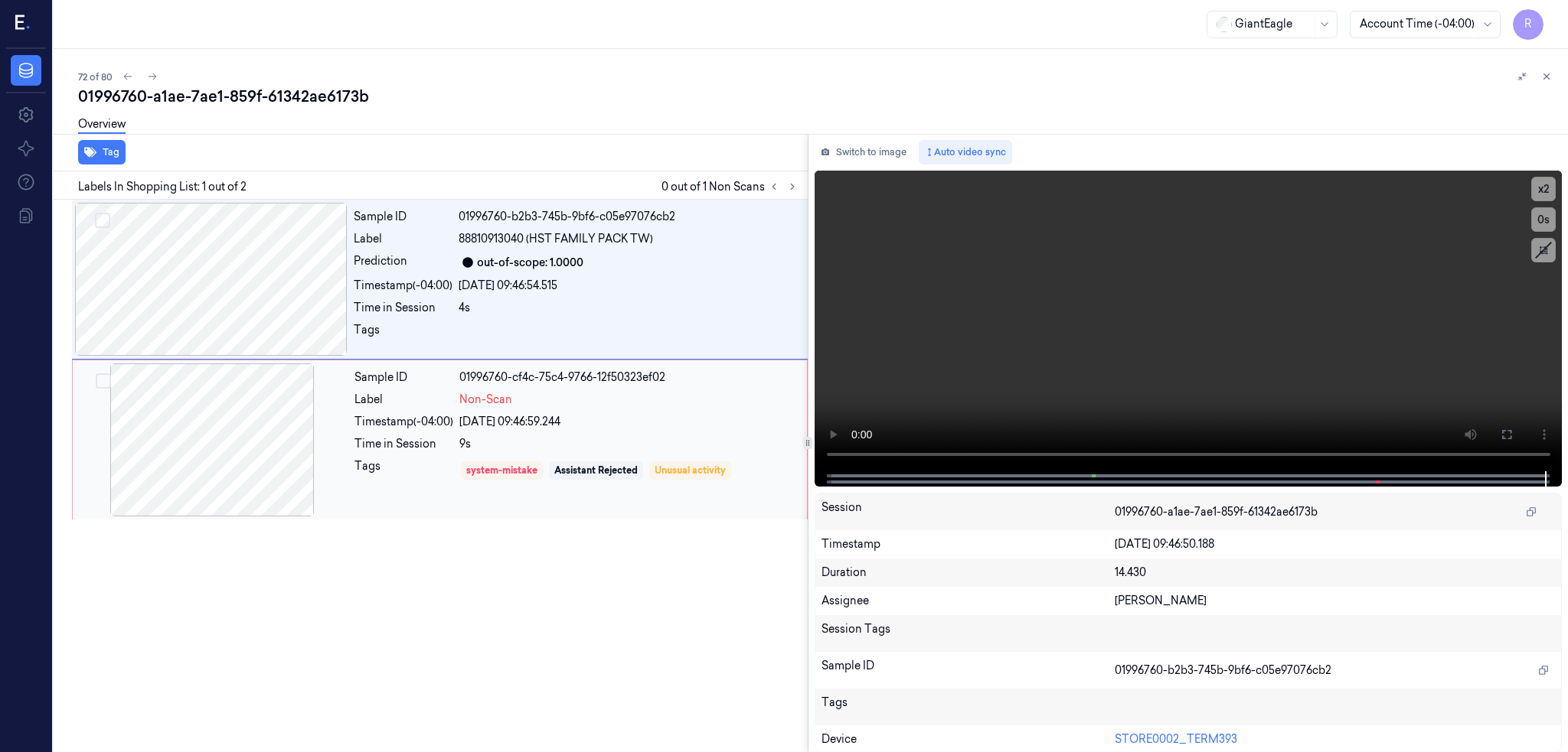
click at [220, 441] on div at bounding box center [212, 439] width 272 height 153
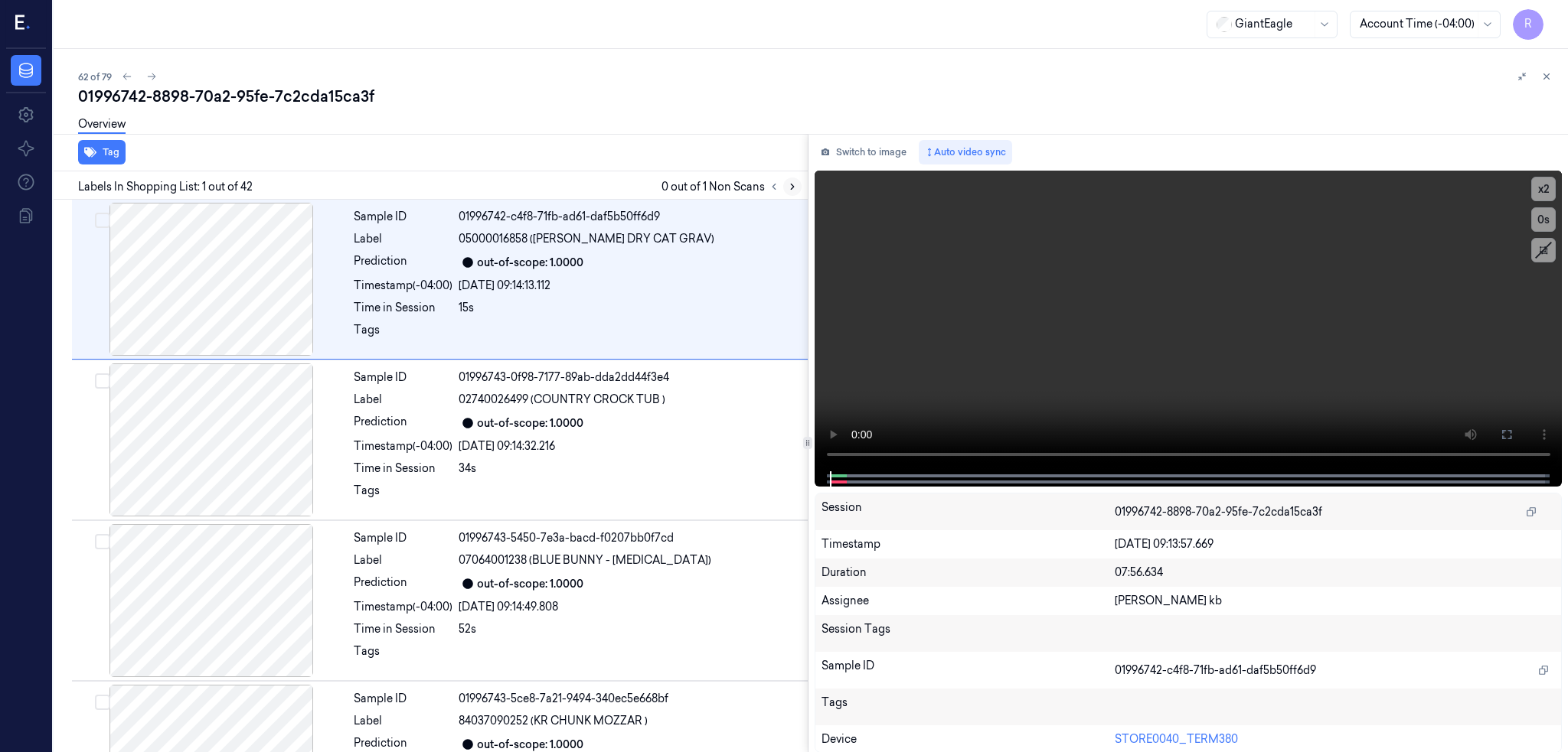
click at [797, 184] on icon at bounding box center [793, 187] width 11 height 11
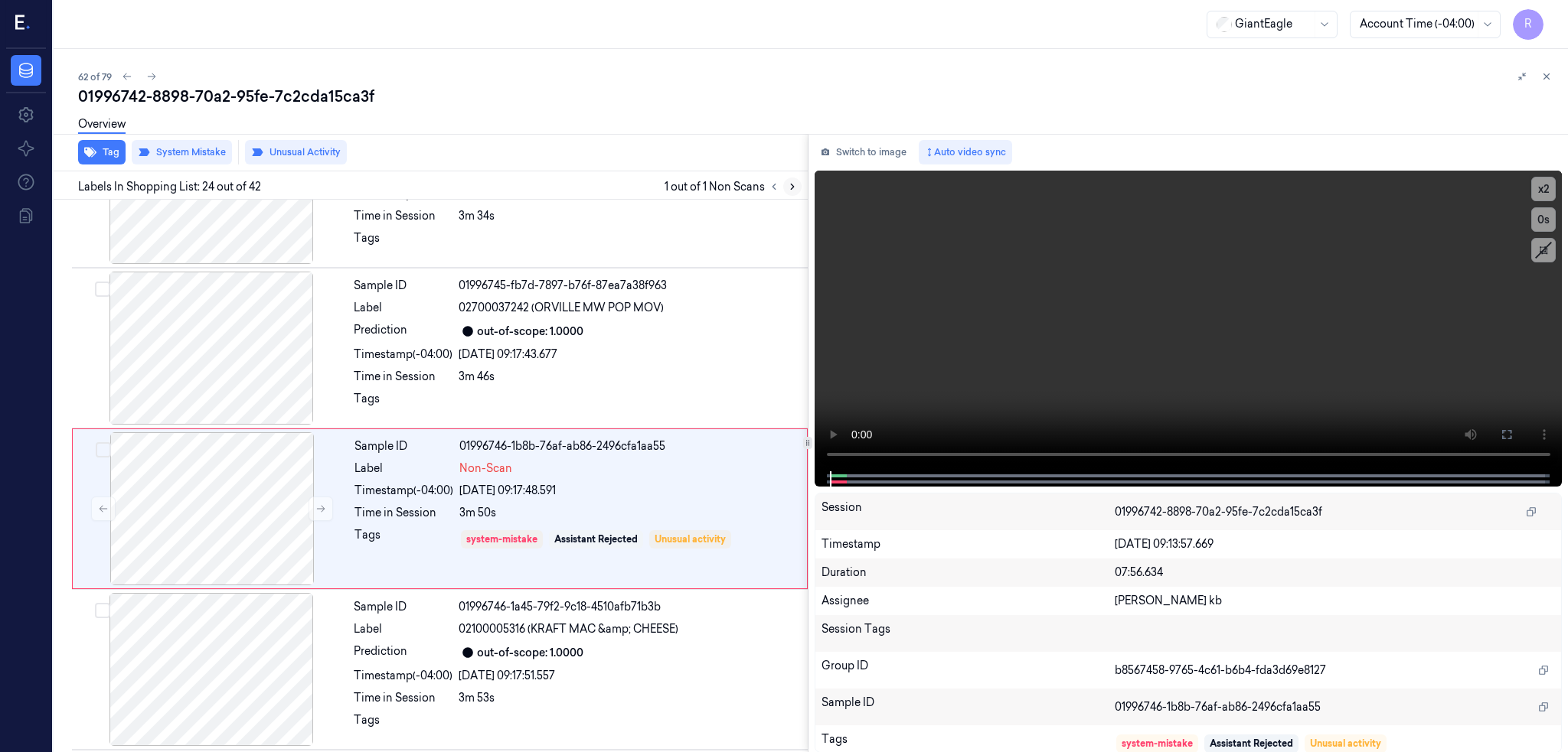
scroll to position [3500, 0]
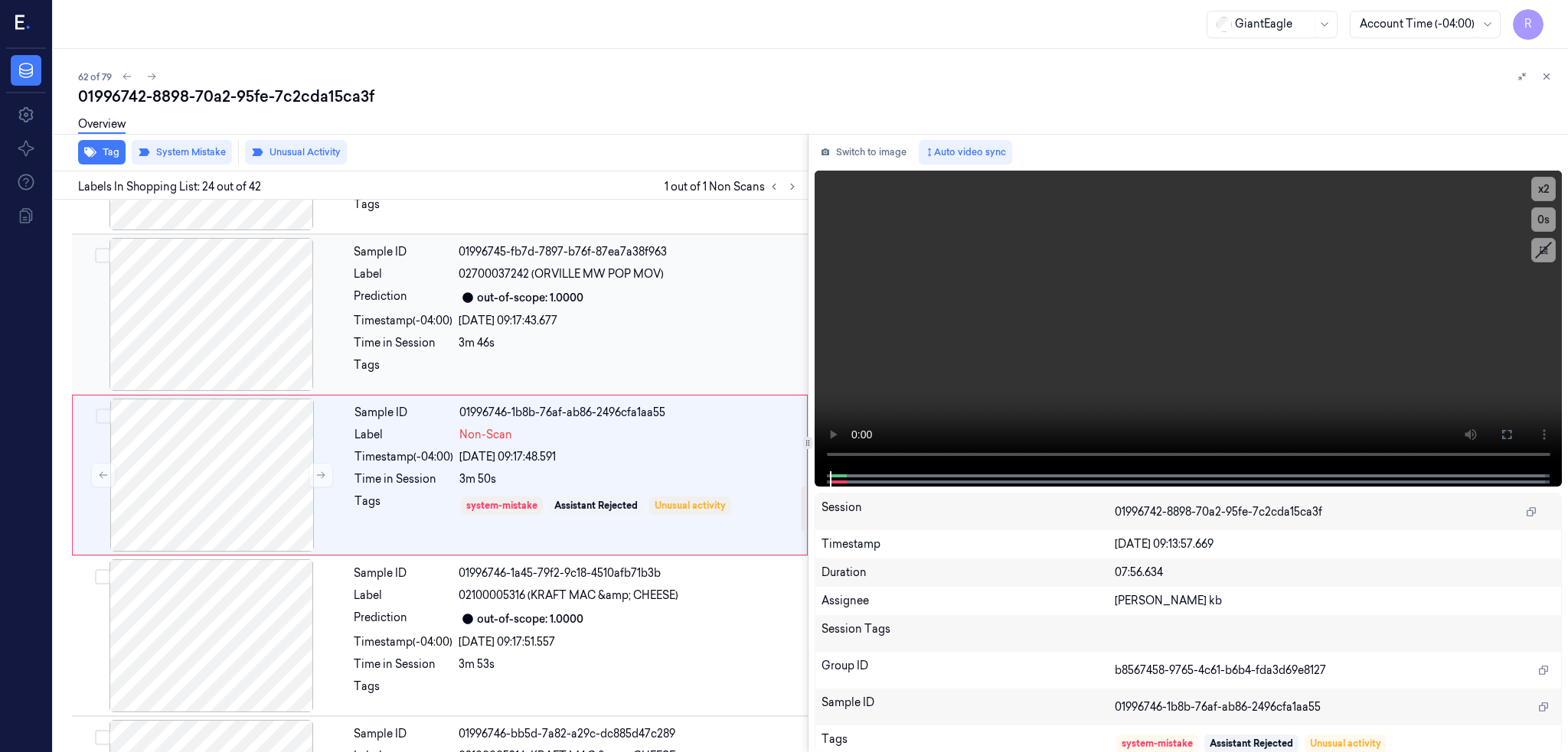
click at [221, 333] on div at bounding box center [211, 314] width 272 height 153
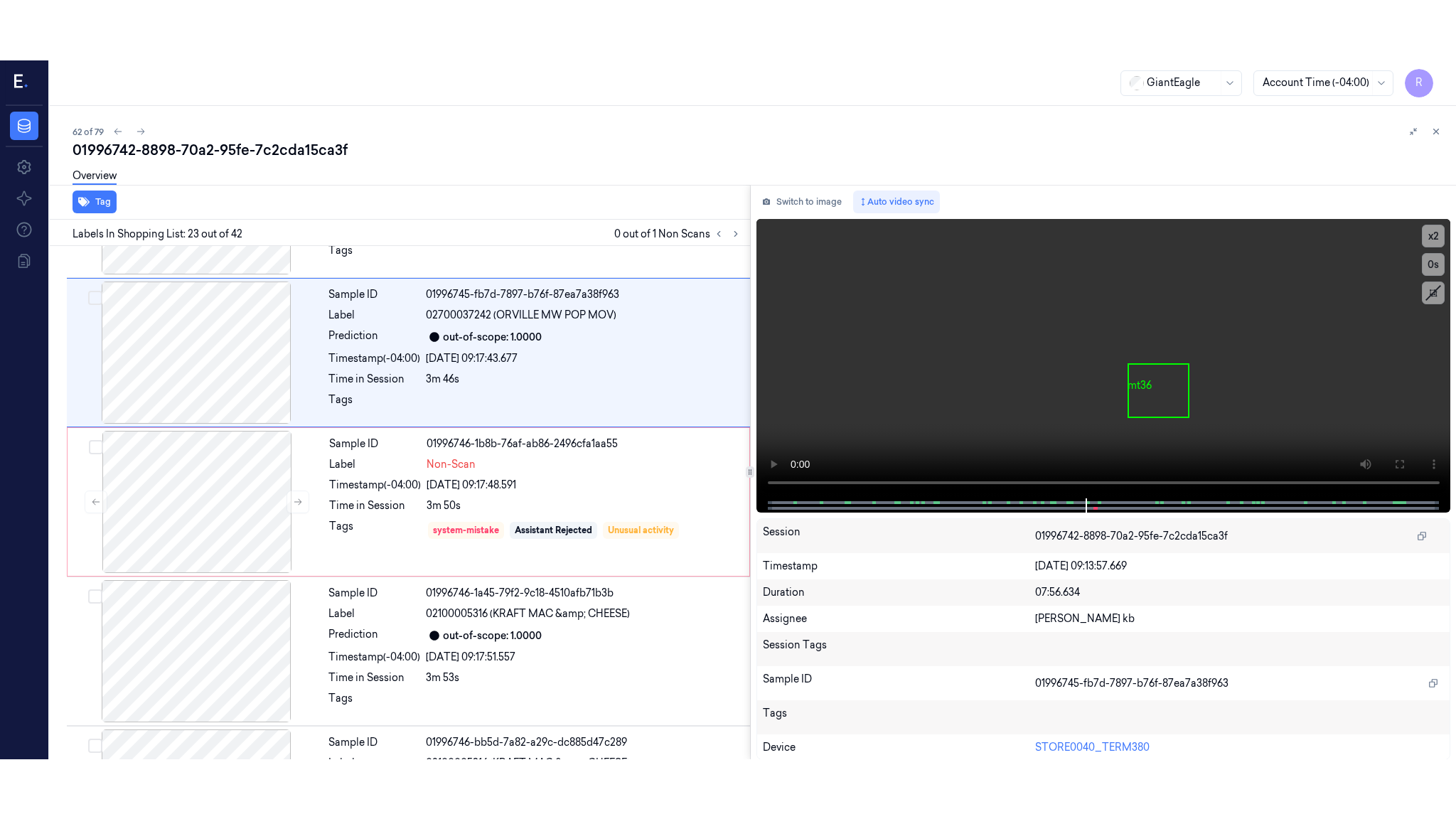
scroll to position [3102, 0]
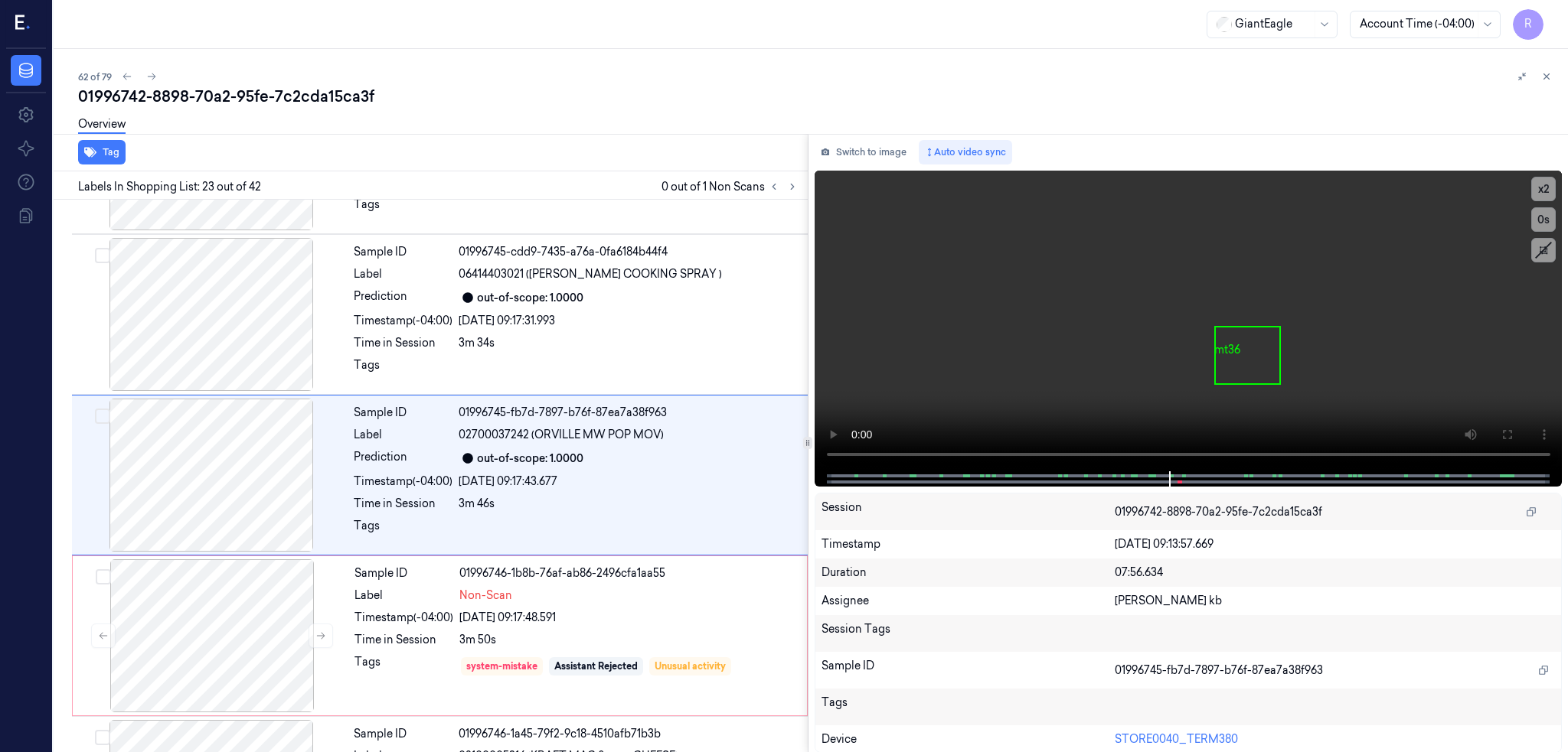
click at [1511, 430] on icon at bounding box center [1507, 435] width 10 height 9
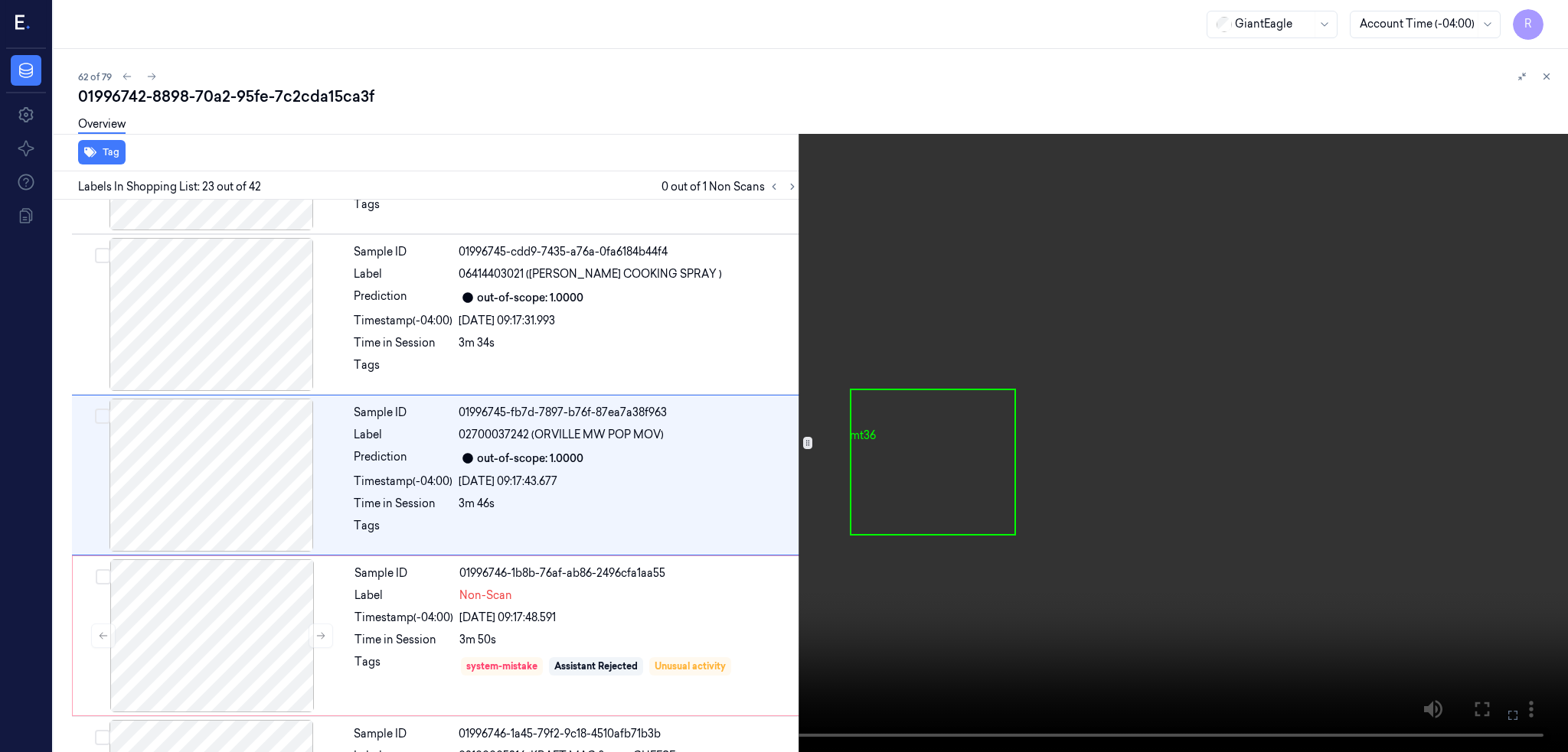
click at [1558, 431] on video at bounding box center [784, 376] width 1568 height 752
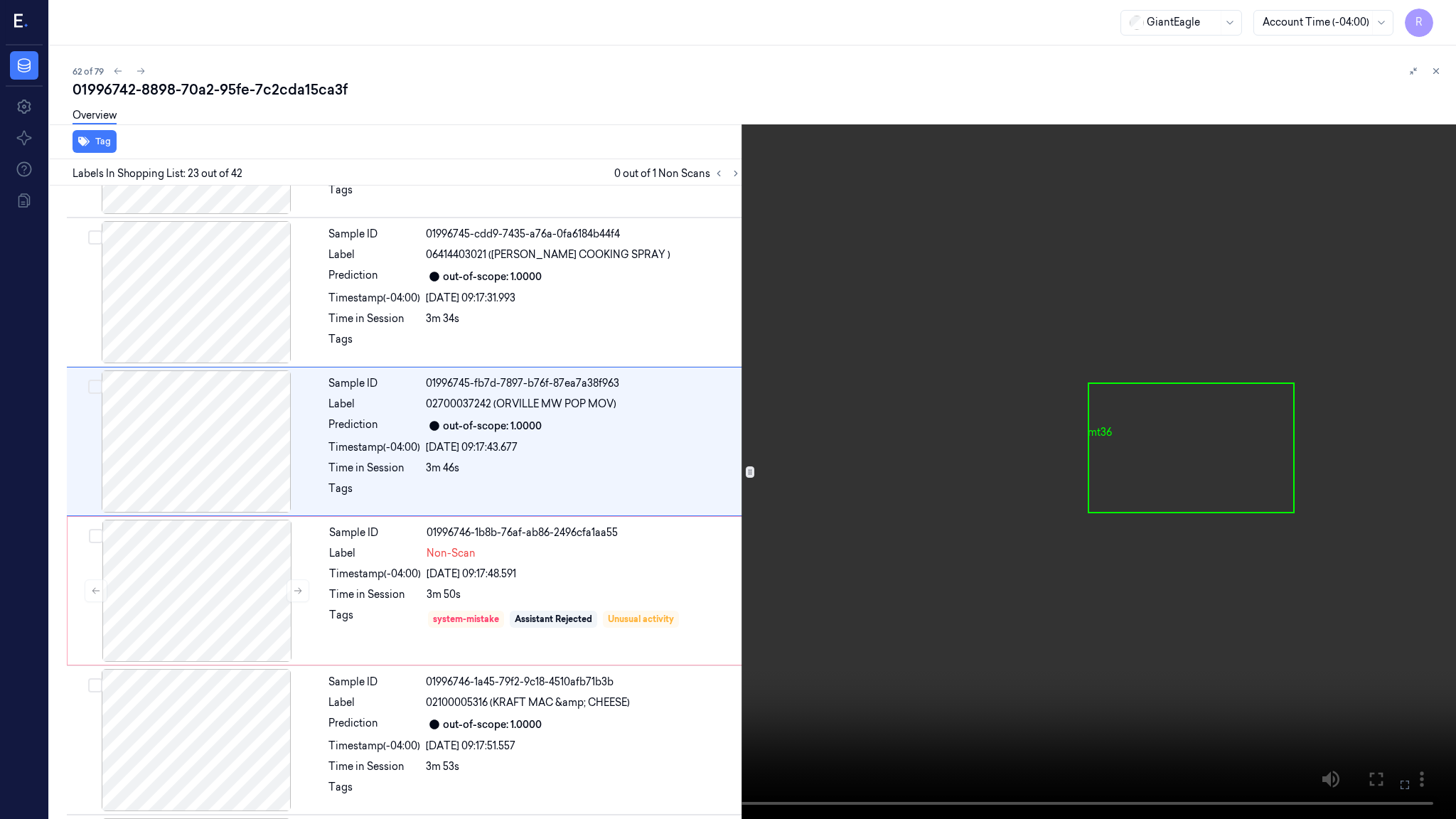
scroll to position [3041, 0]
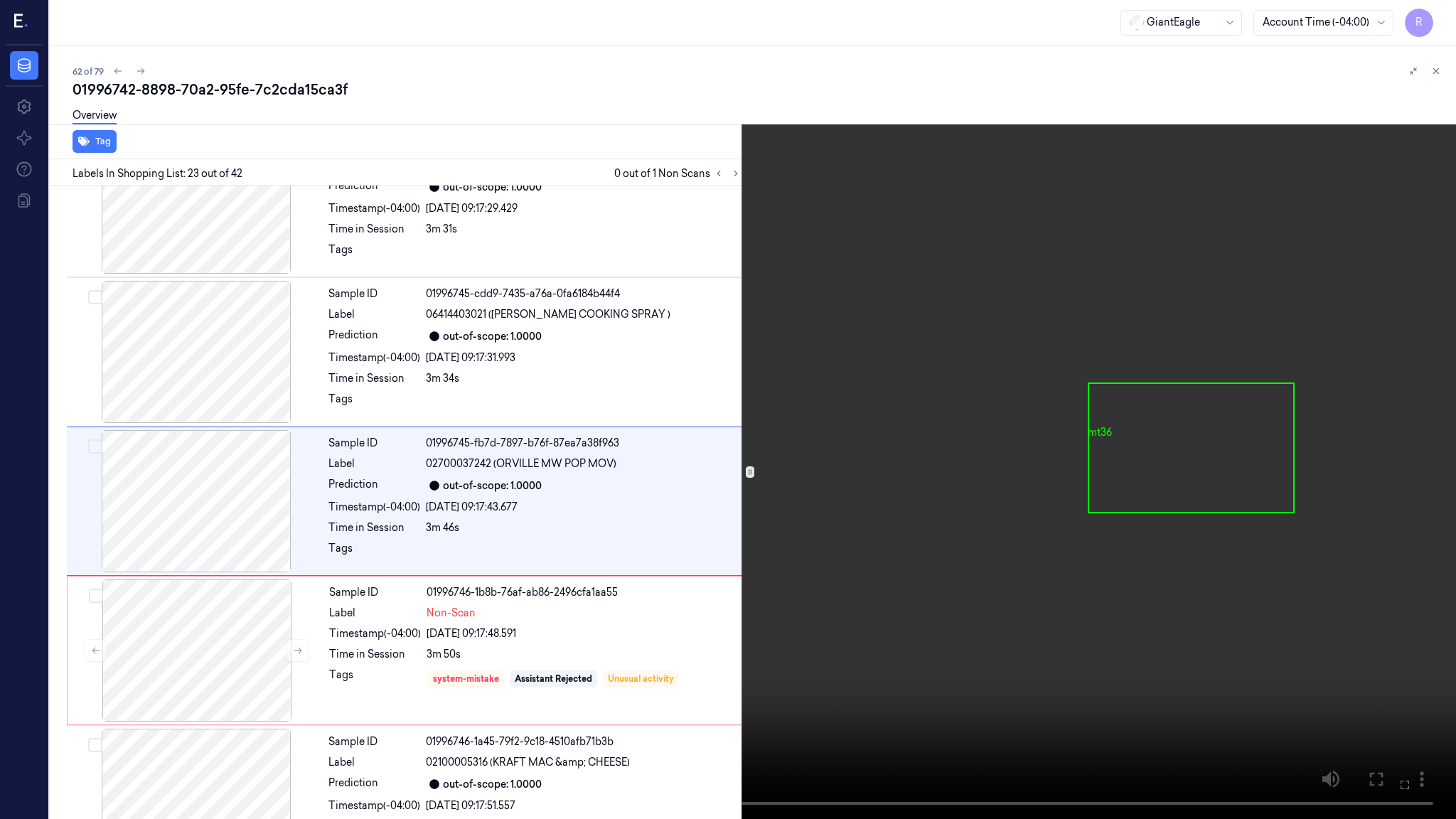
click at [1017, 637] on video at bounding box center [728, 410] width 1456 height 819
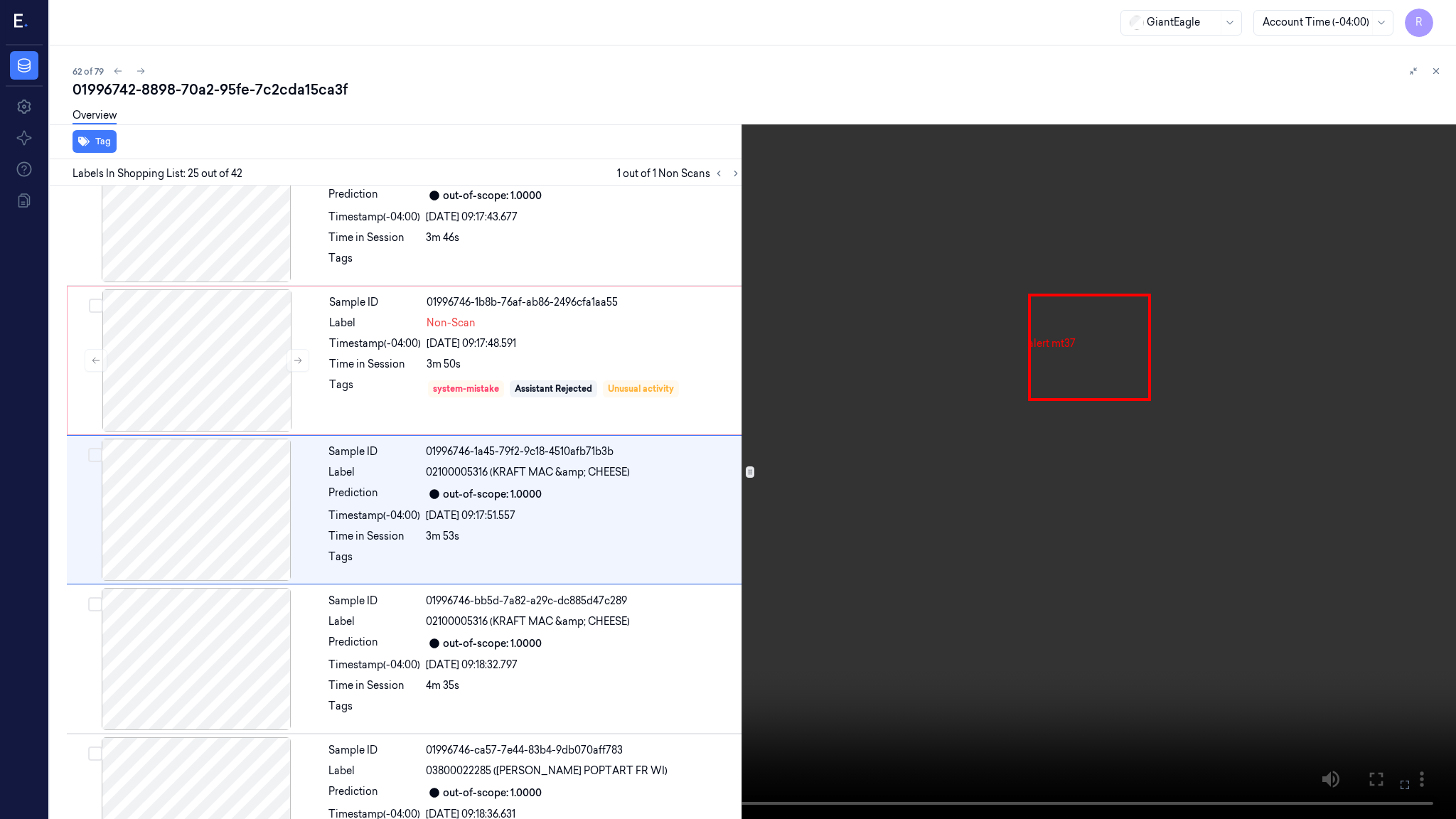
scroll to position [3340, 0]
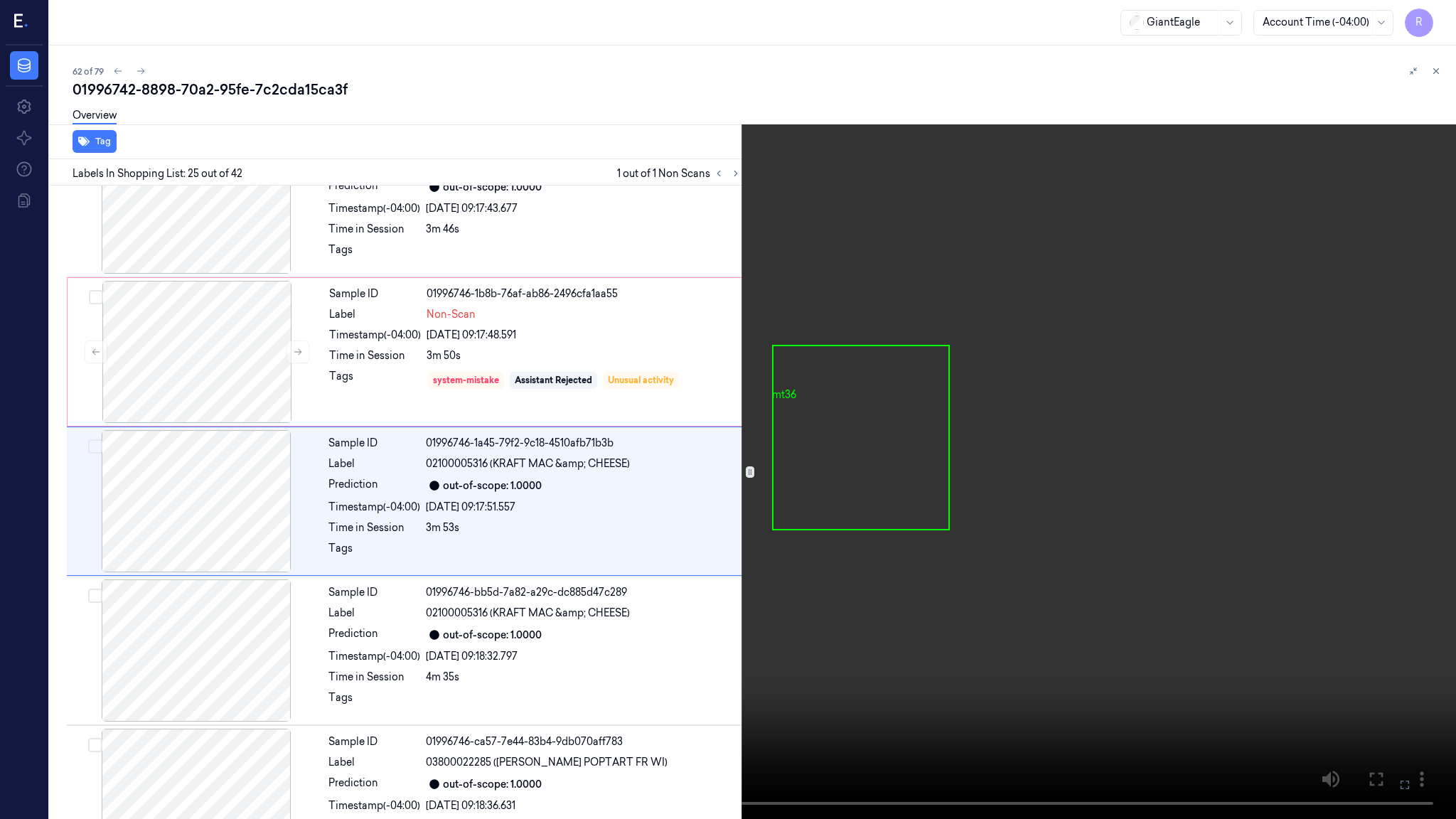
click at [1067, 459] on video at bounding box center [728, 410] width 1456 height 819
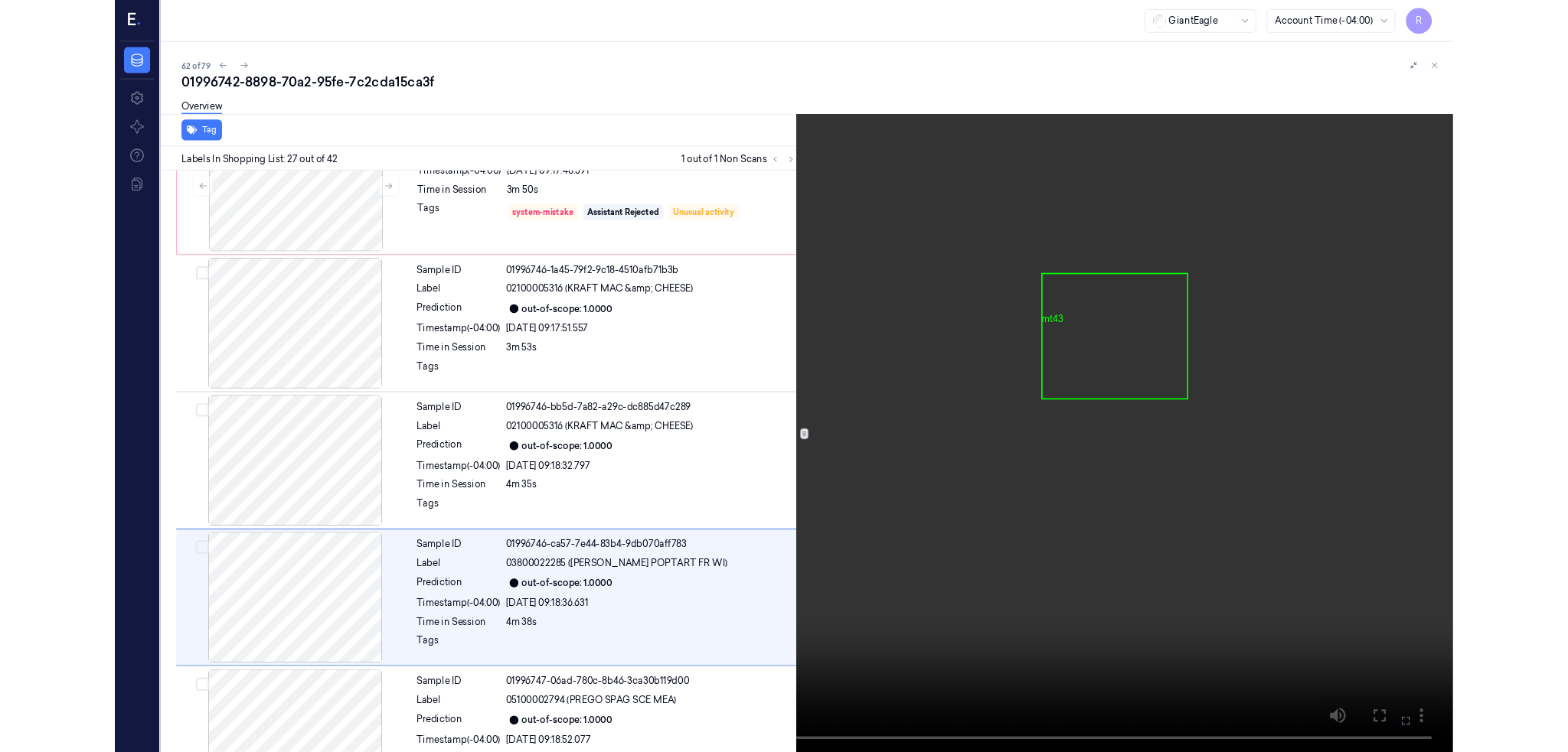
scroll to position [3918, 0]
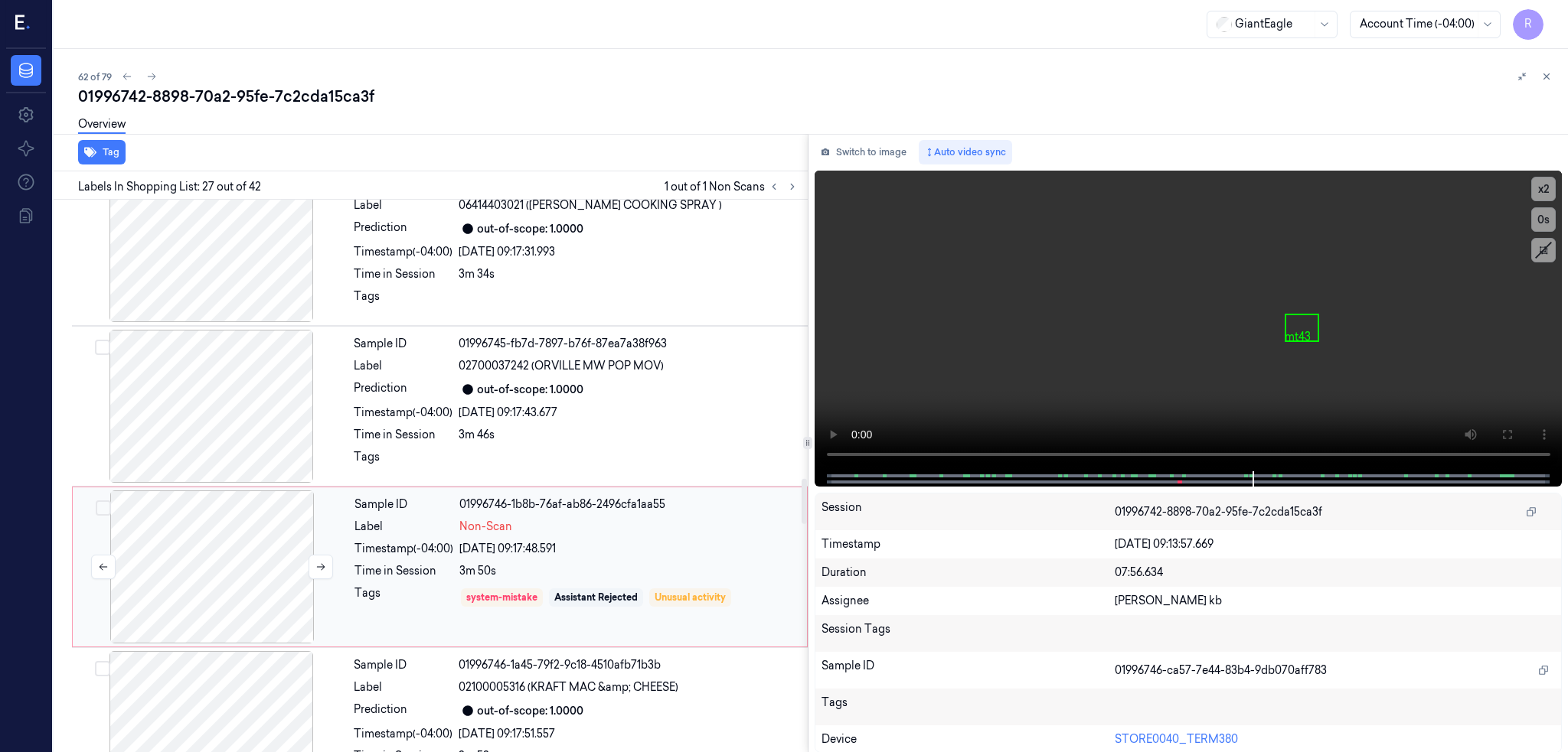
click at [231, 594] on div at bounding box center [212, 567] width 272 height 153
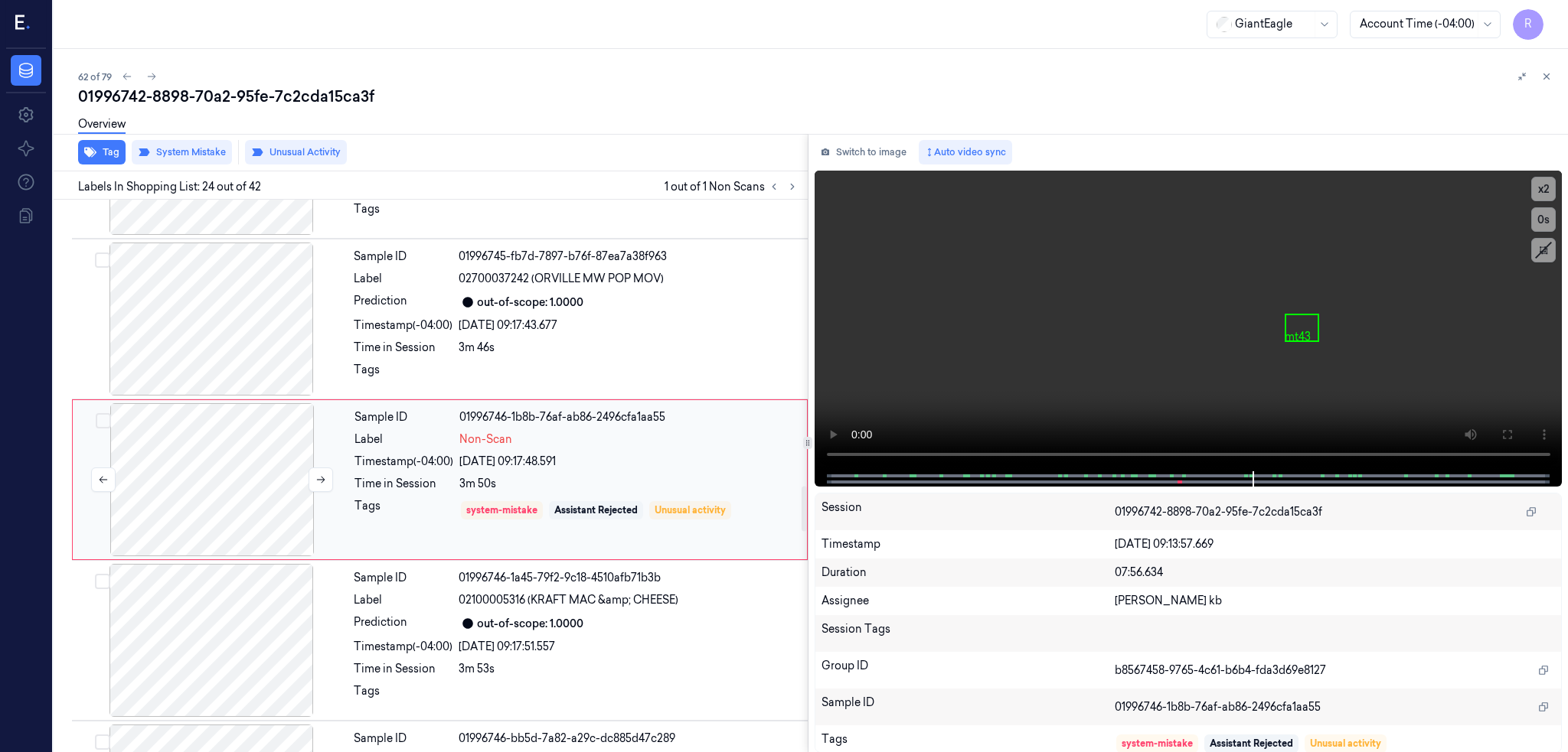
scroll to position [3500, 0]
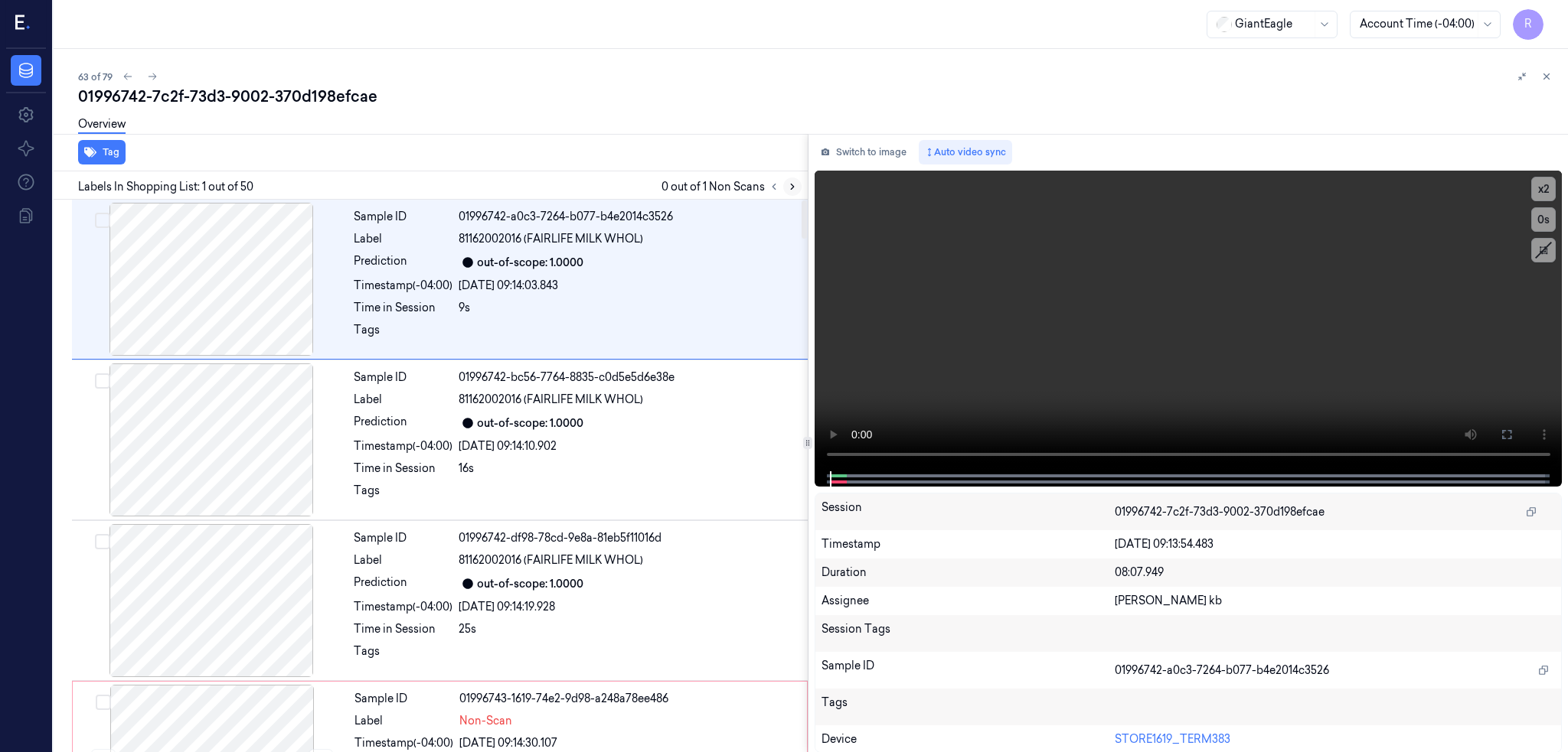
click at [794, 186] on icon at bounding box center [793, 187] width 3 height 6
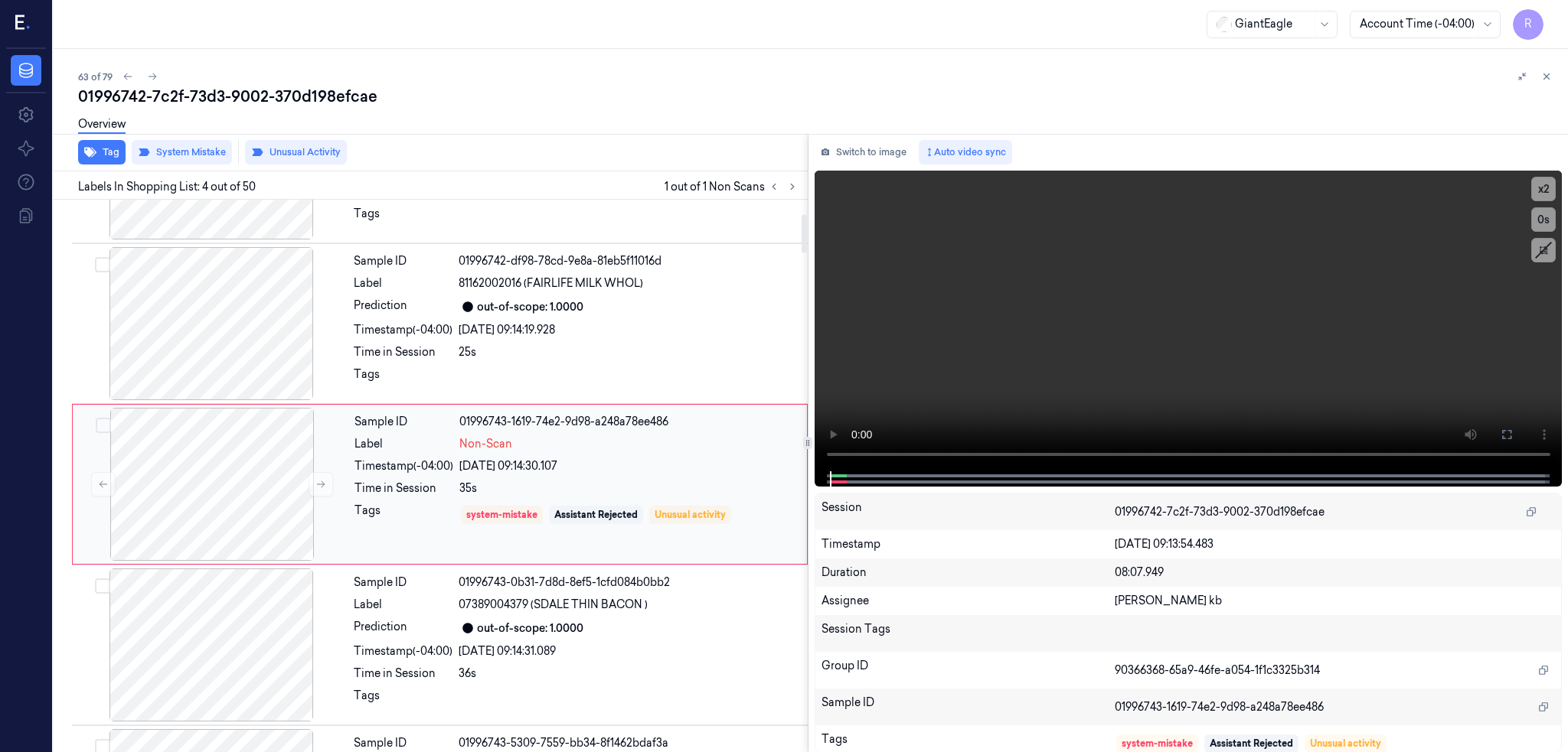
scroll to position [285, 0]
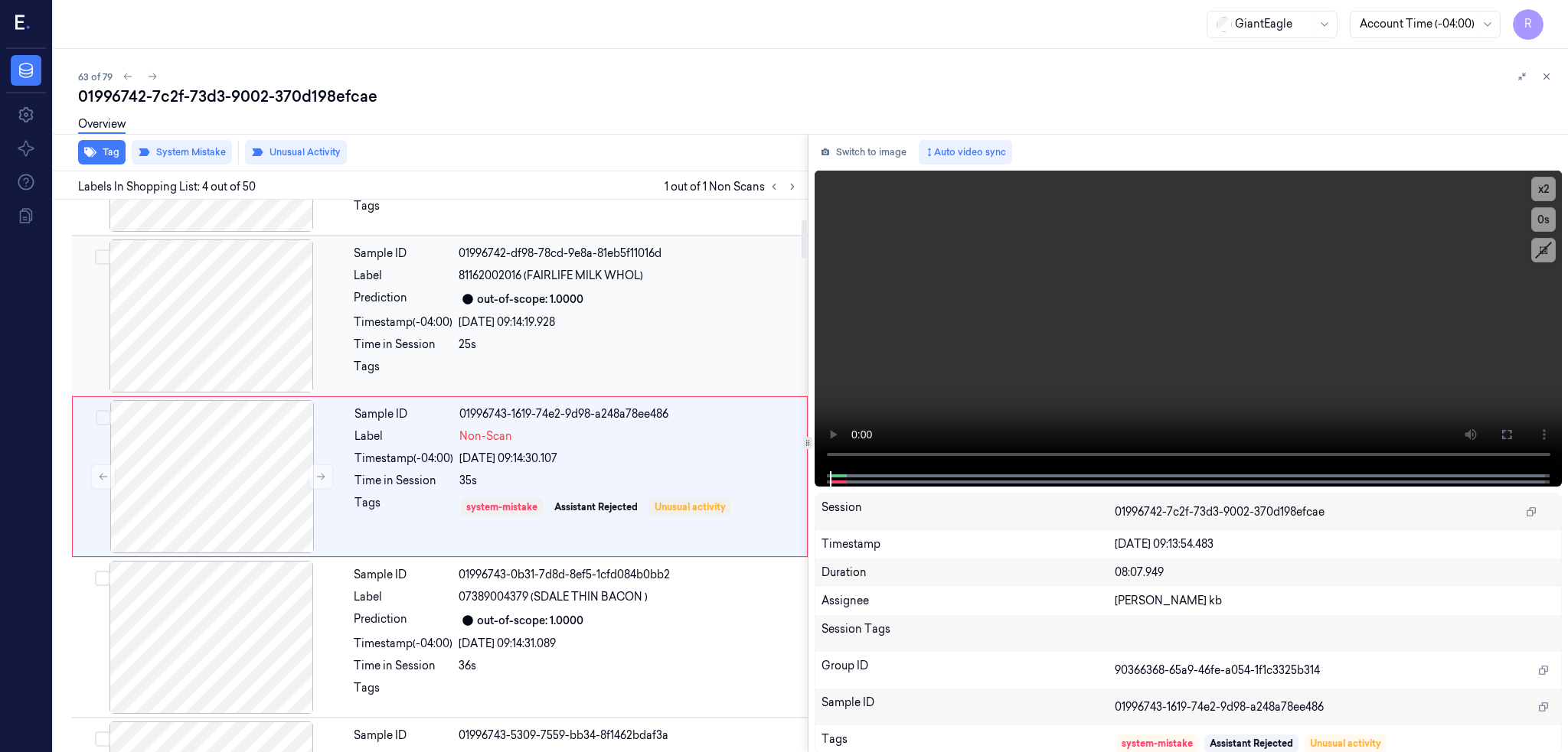
click at [212, 336] on div at bounding box center [211, 316] width 272 height 153
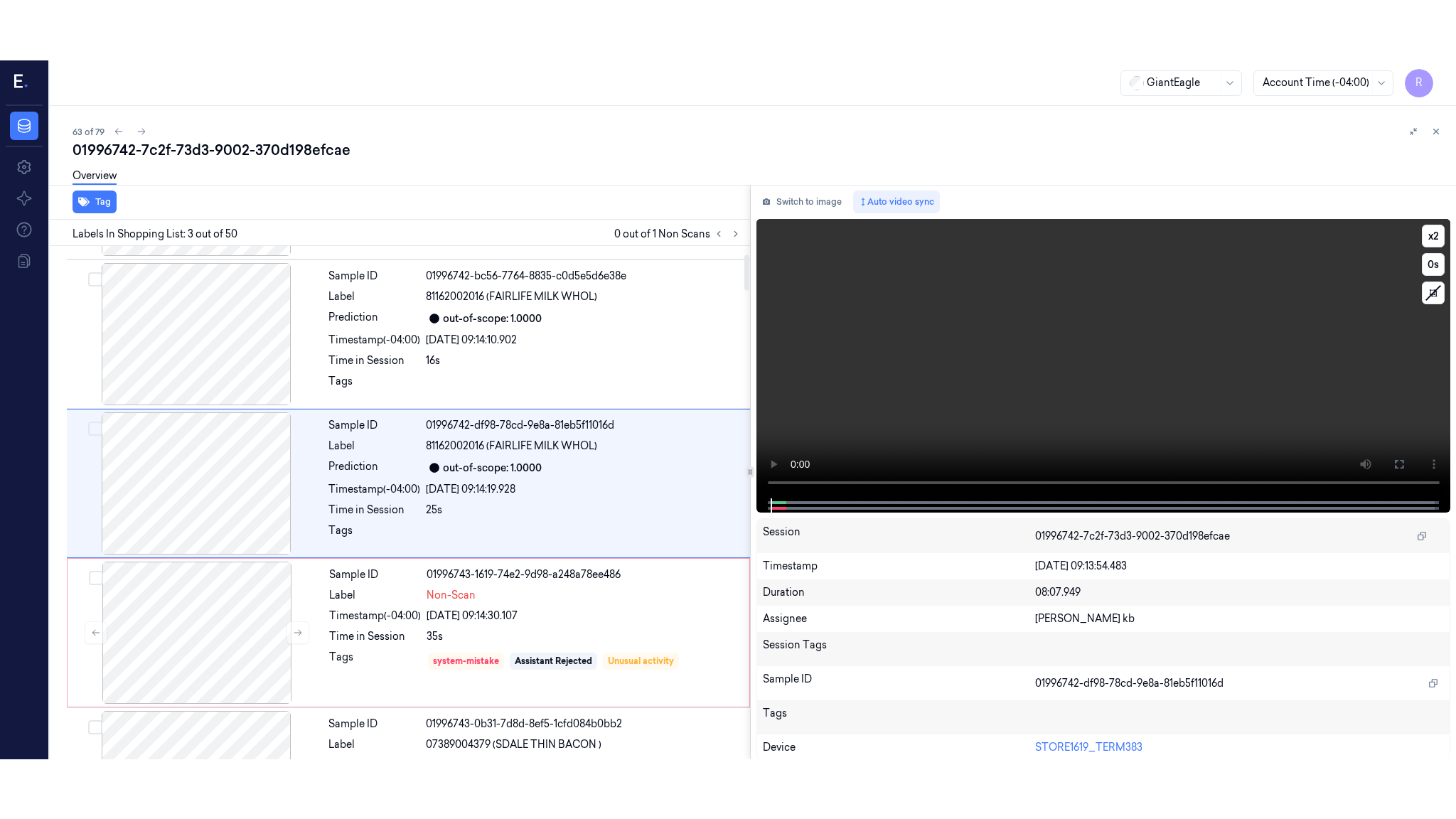
scroll to position [115, 0]
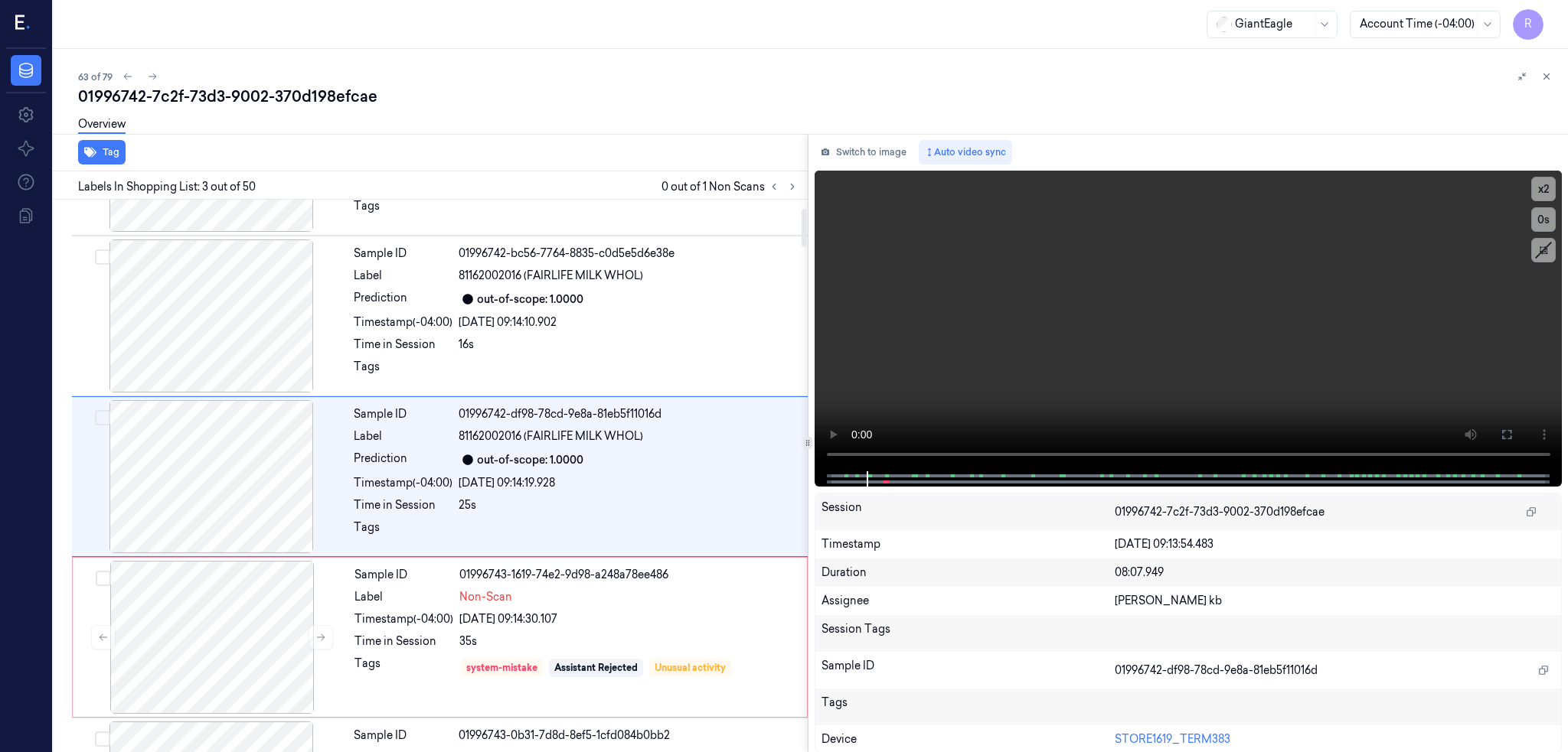
click at [167, 481] on div at bounding box center [211, 477] width 272 height 153
click at [1519, 441] on button at bounding box center [1506, 435] width 25 height 25
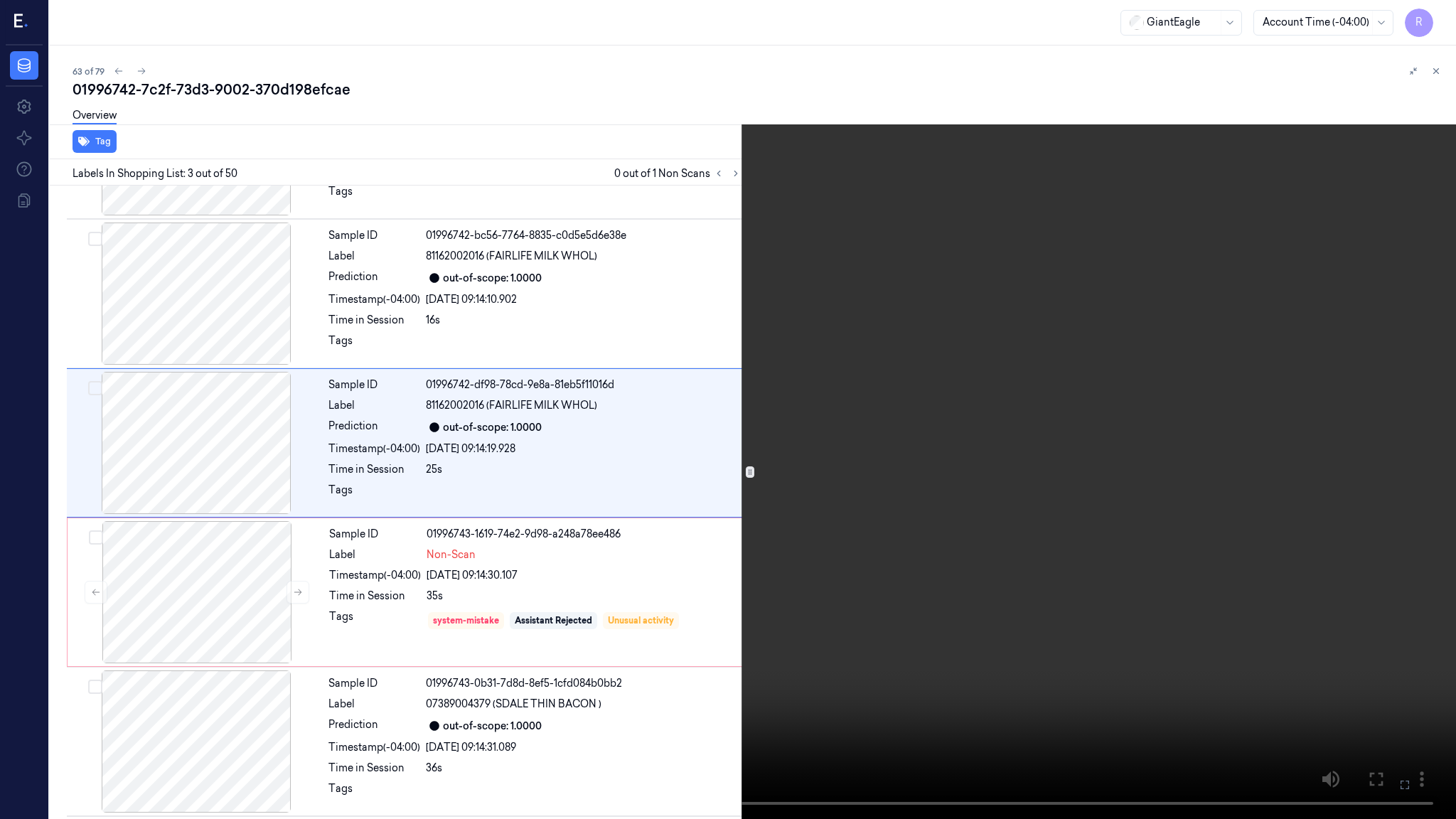
click at [660, 492] on video at bounding box center [728, 410] width 1456 height 819
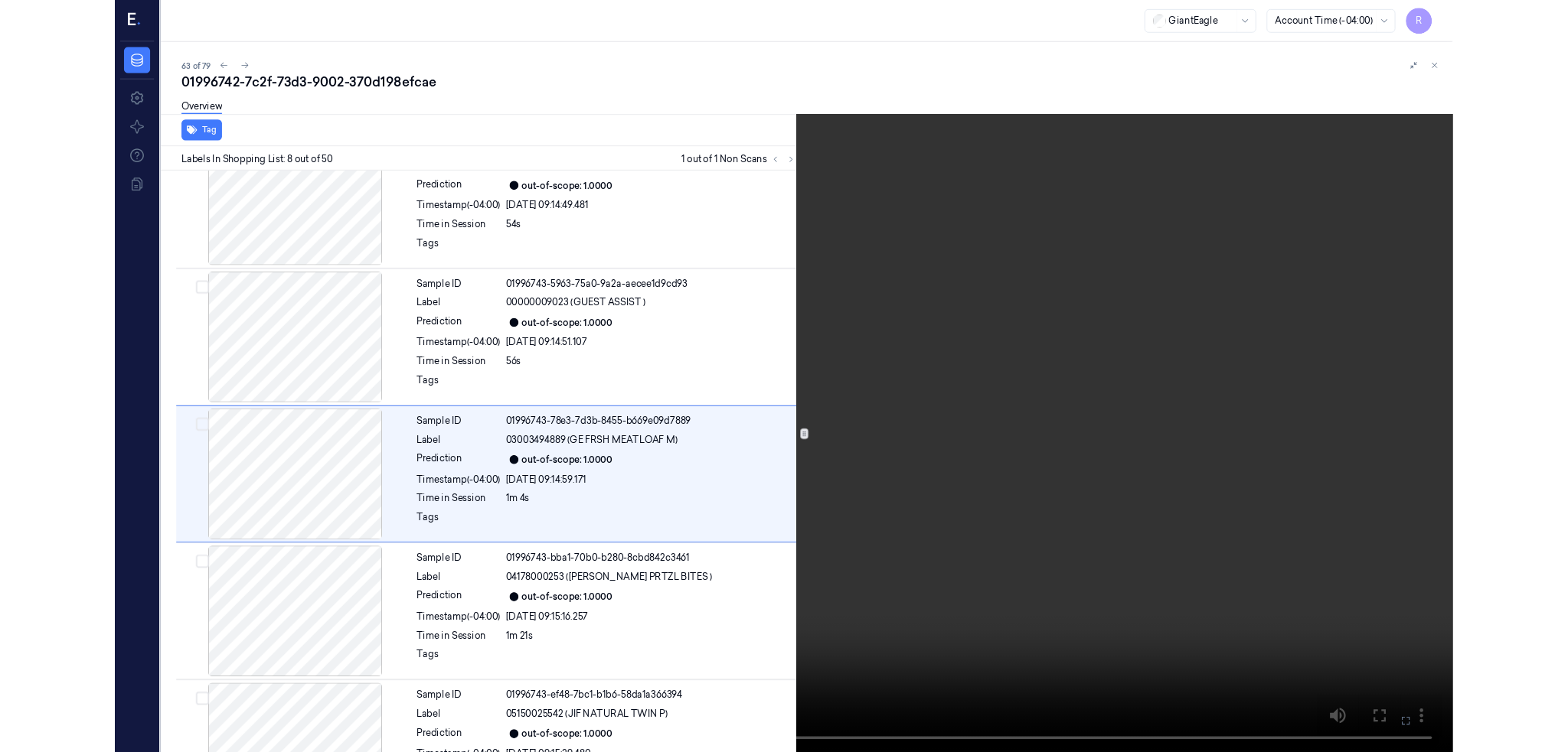
scroll to position [863, 0]
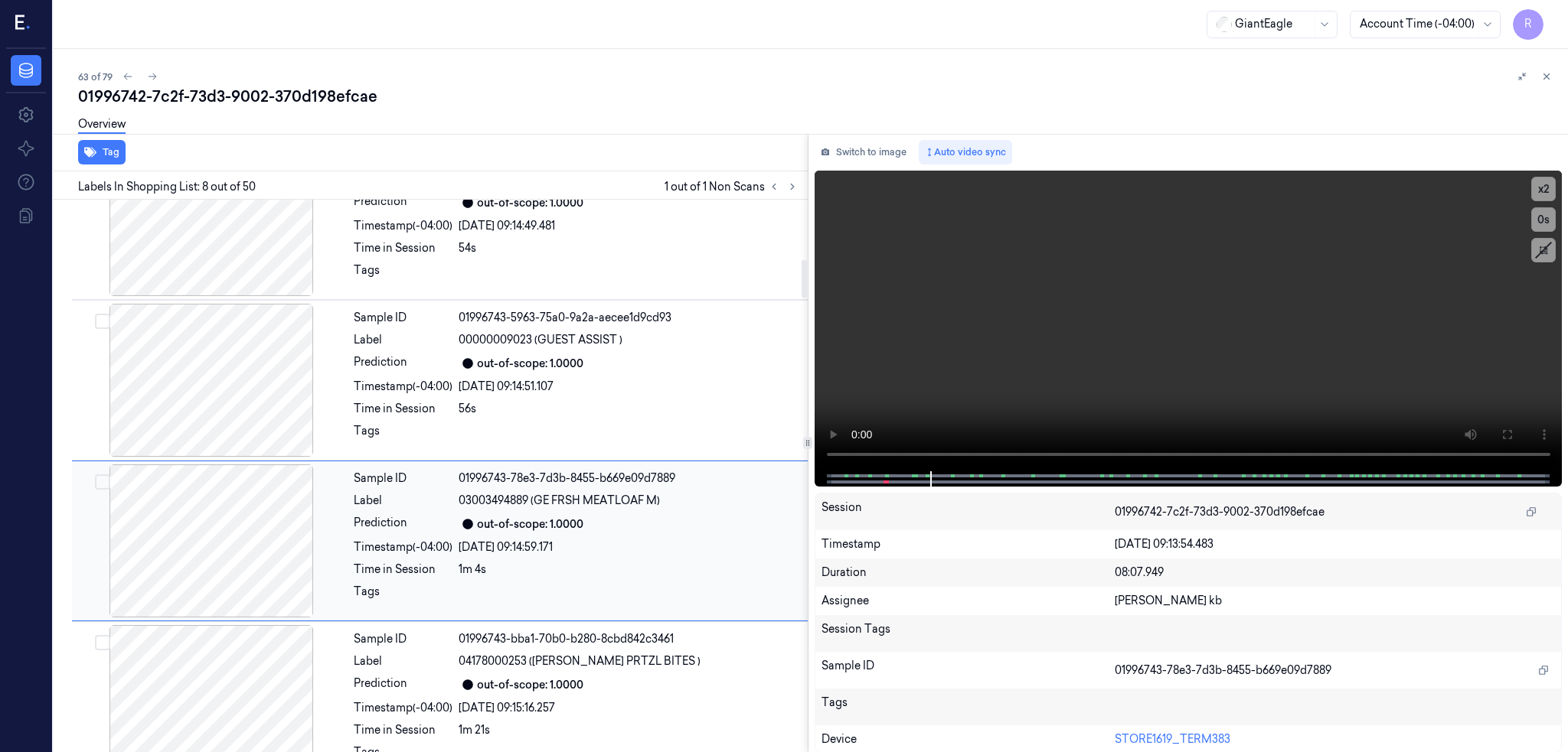
click at [247, 550] on div at bounding box center [211, 541] width 272 height 153
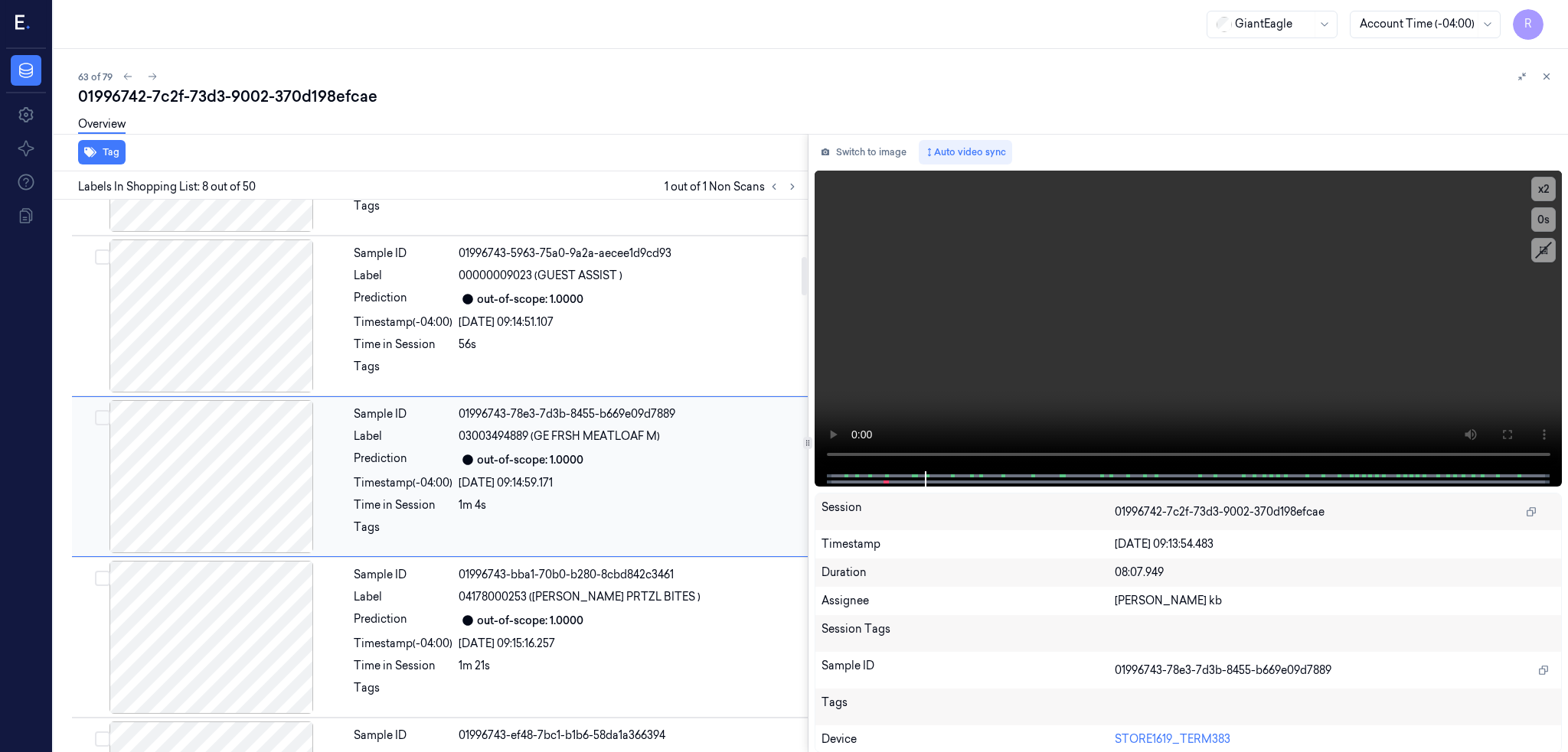
scroll to position [621, 0]
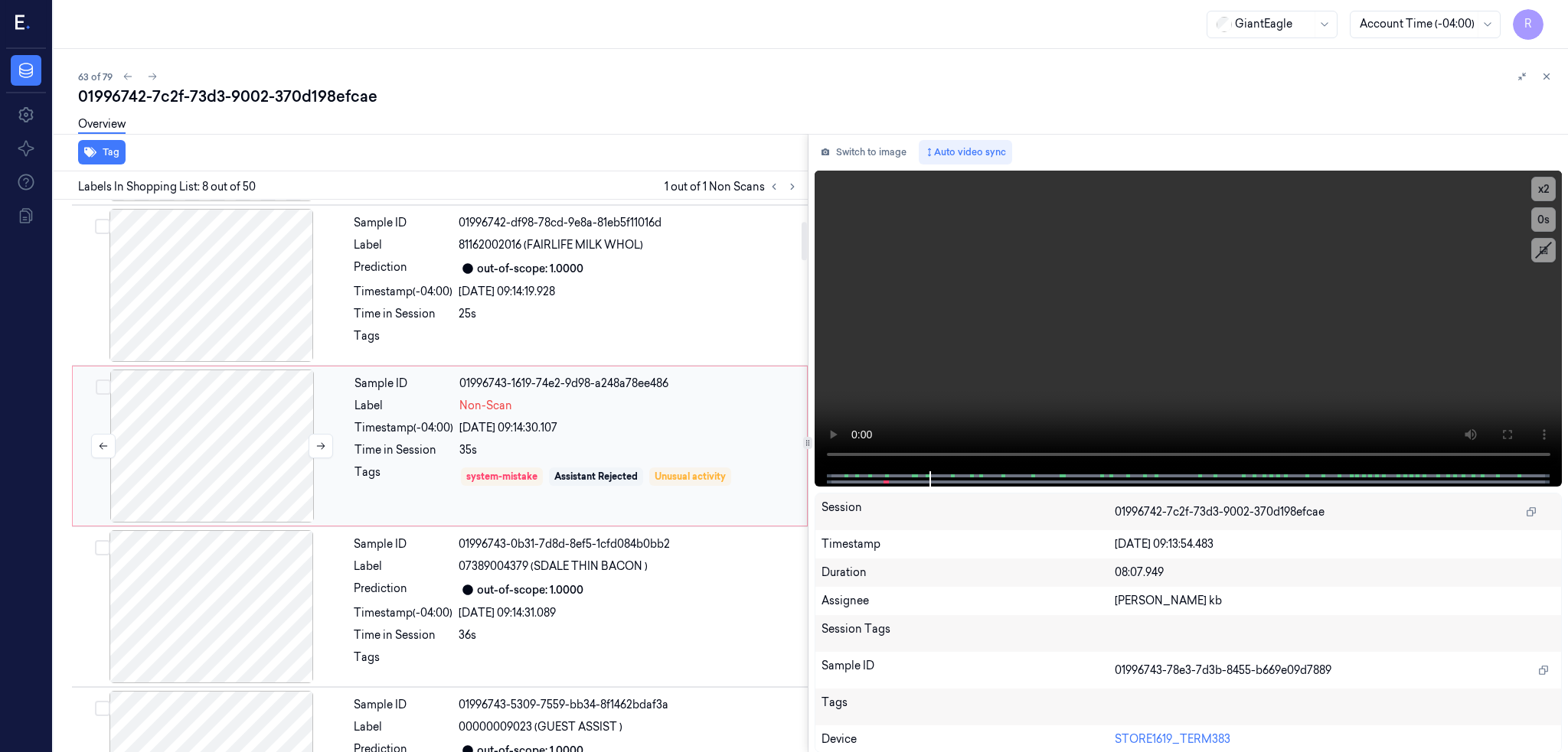
click at [210, 407] on div at bounding box center [212, 446] width 272 height 153
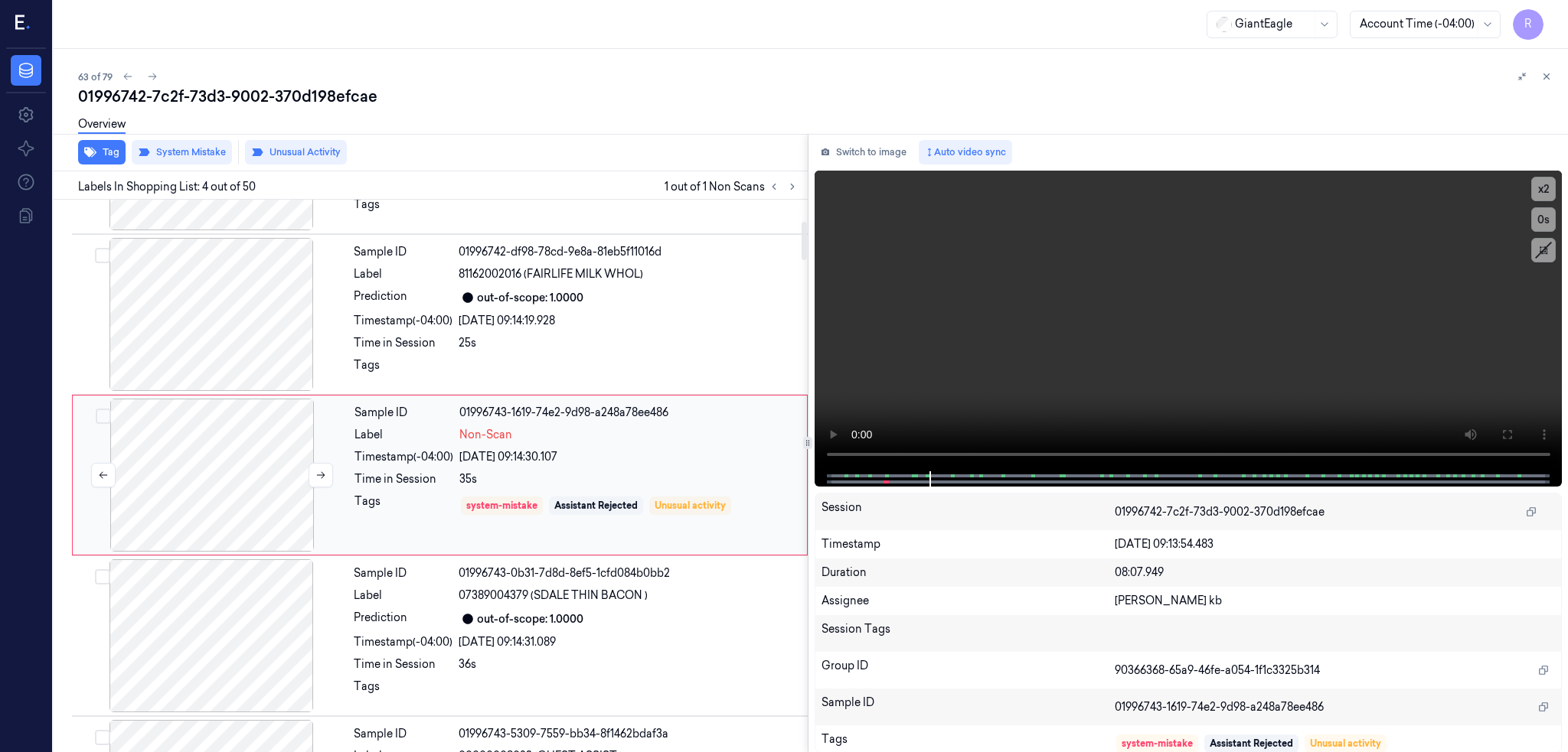
scroll to position [285, 0]
click at [314, 474] on button at bounding box center [321, 477] width 25 height 25
click at [219, 494] on div at bounding box center [212, 477] width 272 height 153
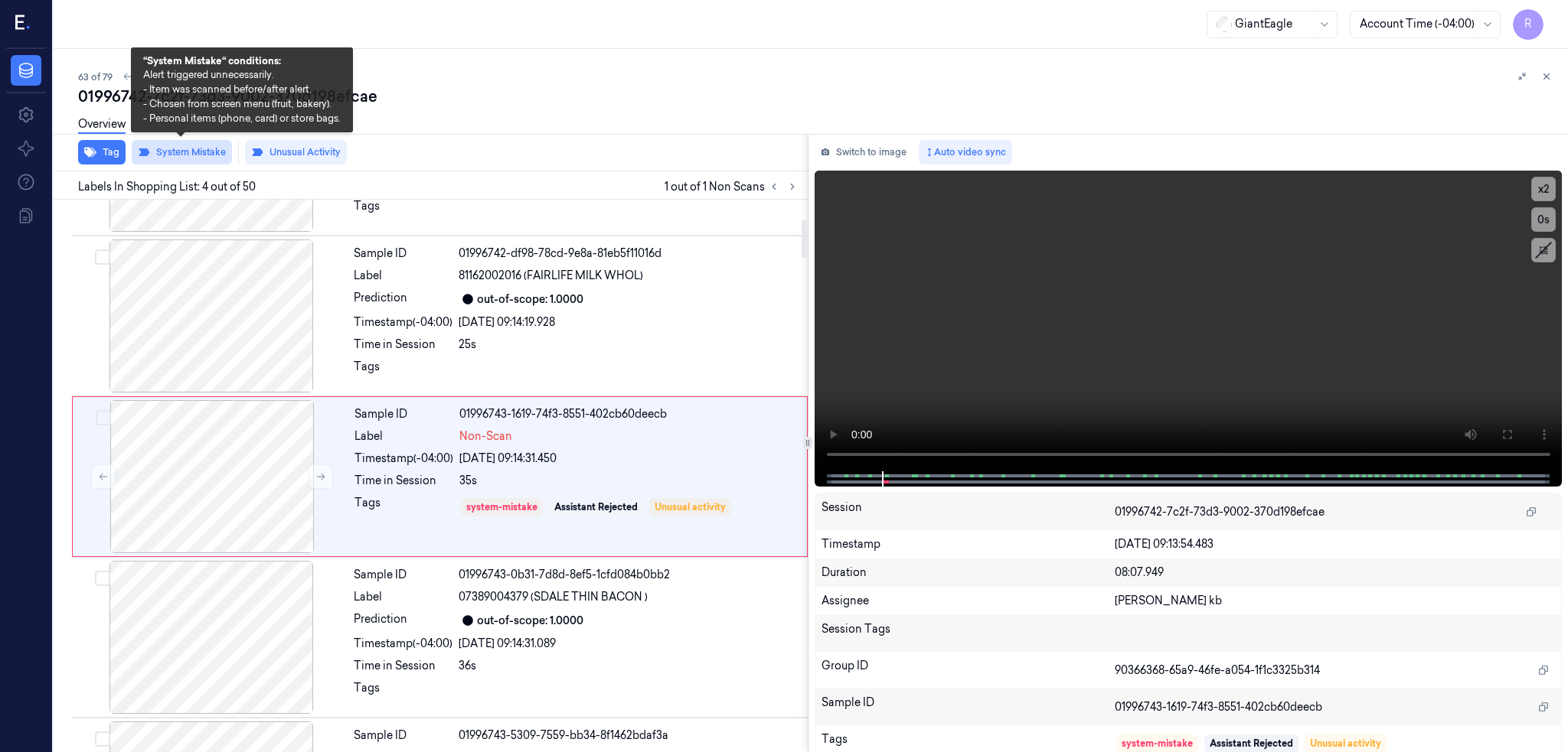
click at [175, 149] on button "System Mistake" at bounding box center [181, 152] width 101 height 25
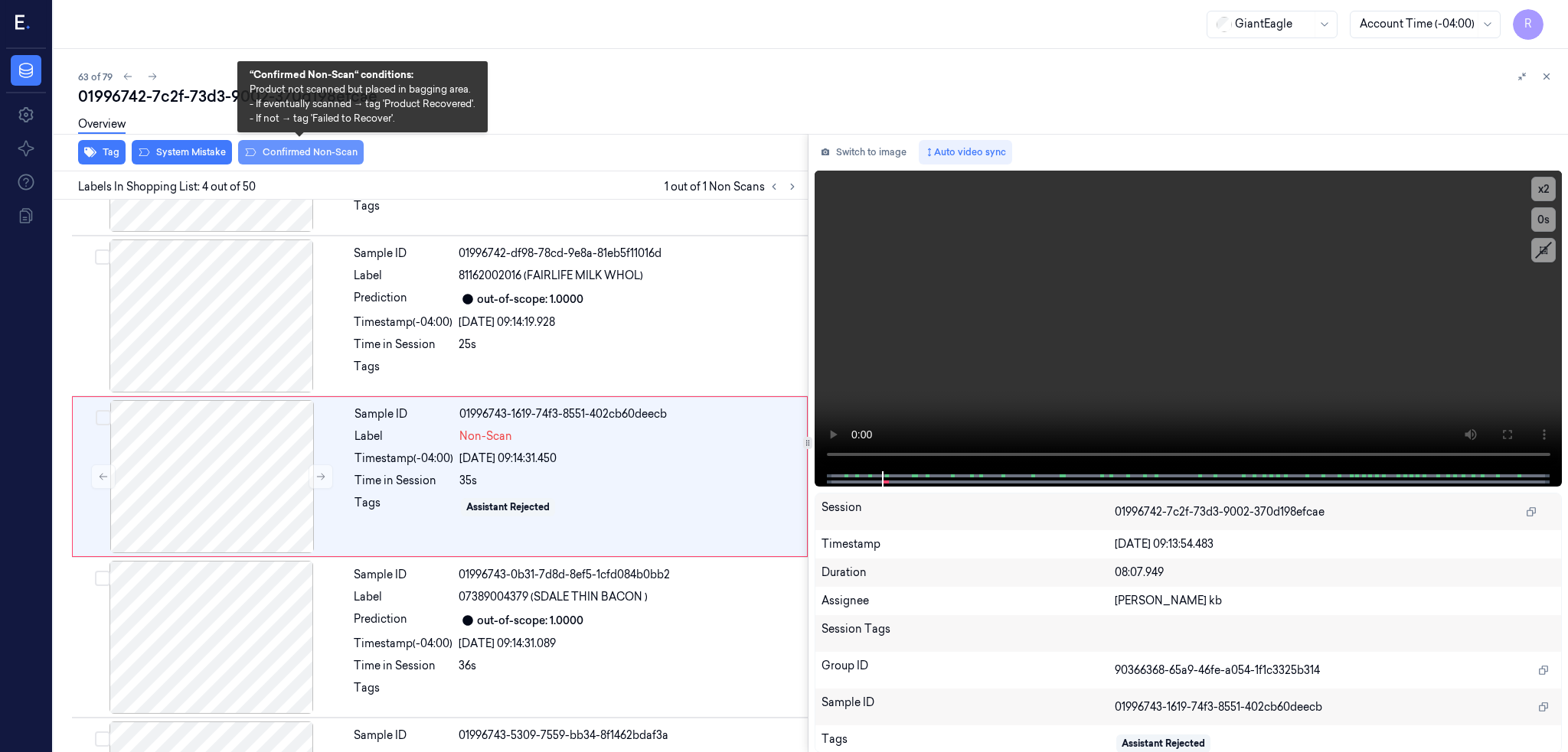
click at [305, 147] on button "Confirmed Non-Scan" at bounding box center [301, 152] width 126 height 25
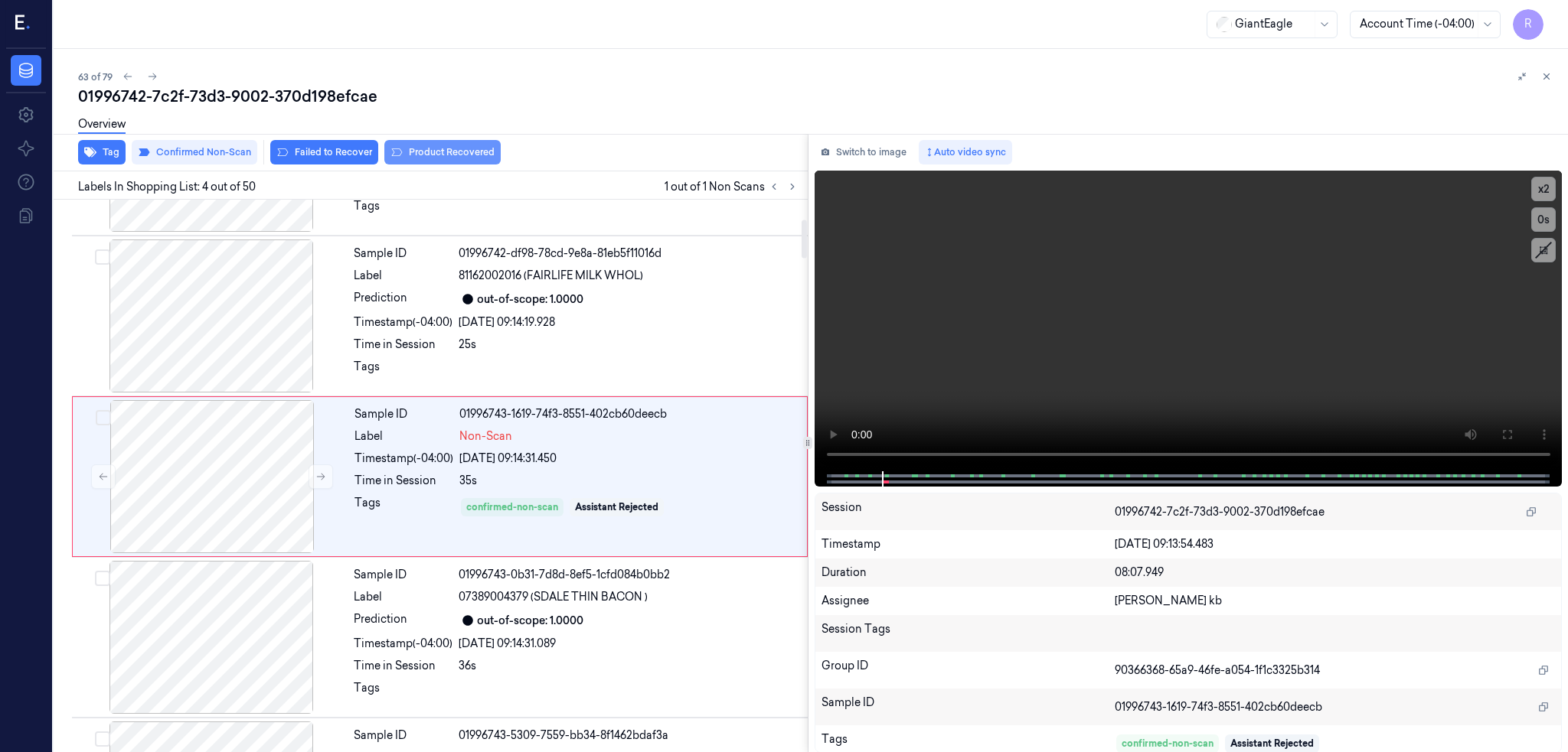
click at [441, 149] on button "Product Recovered" at bounding box center [442, 152] width 116 height 25
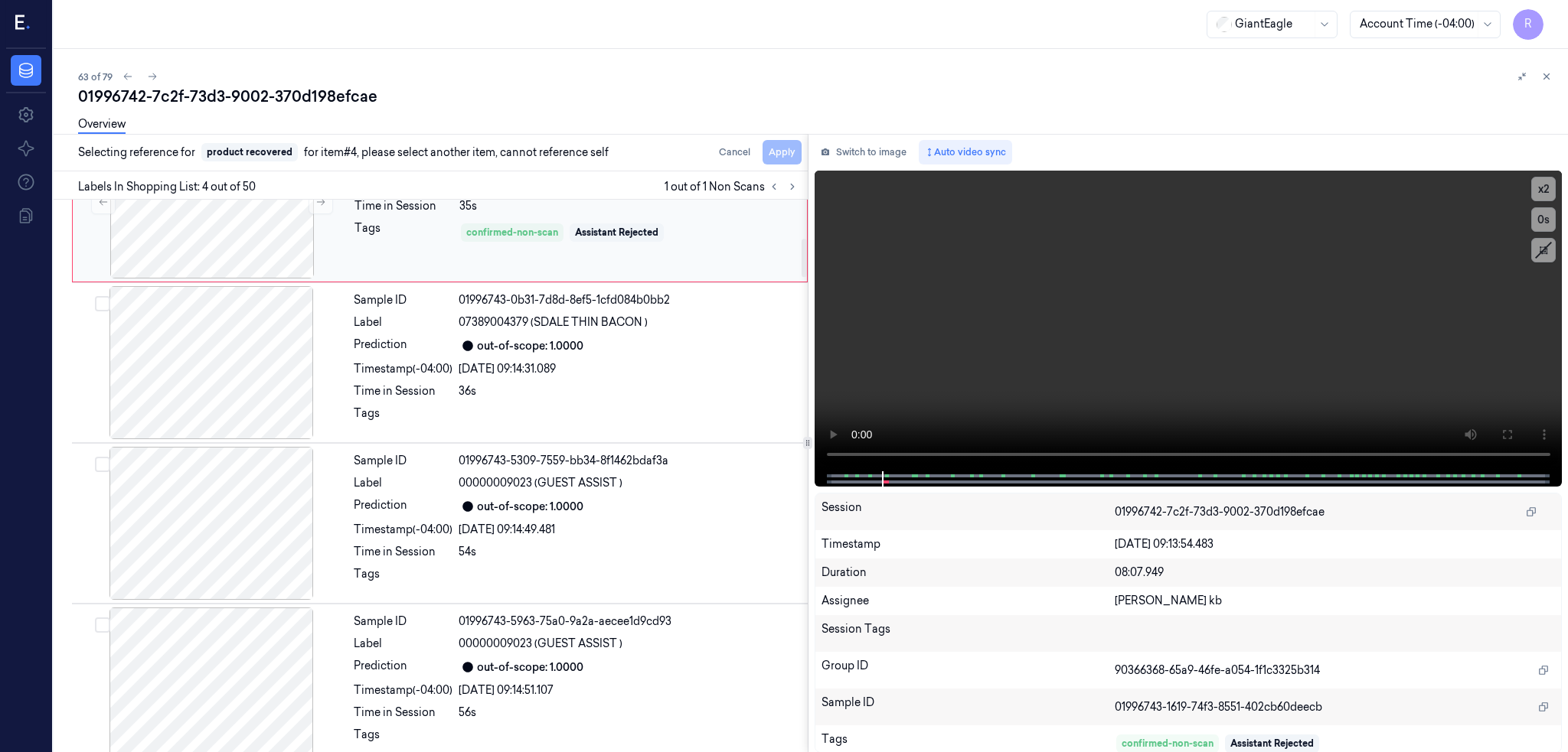
scroll to position [591, 0]
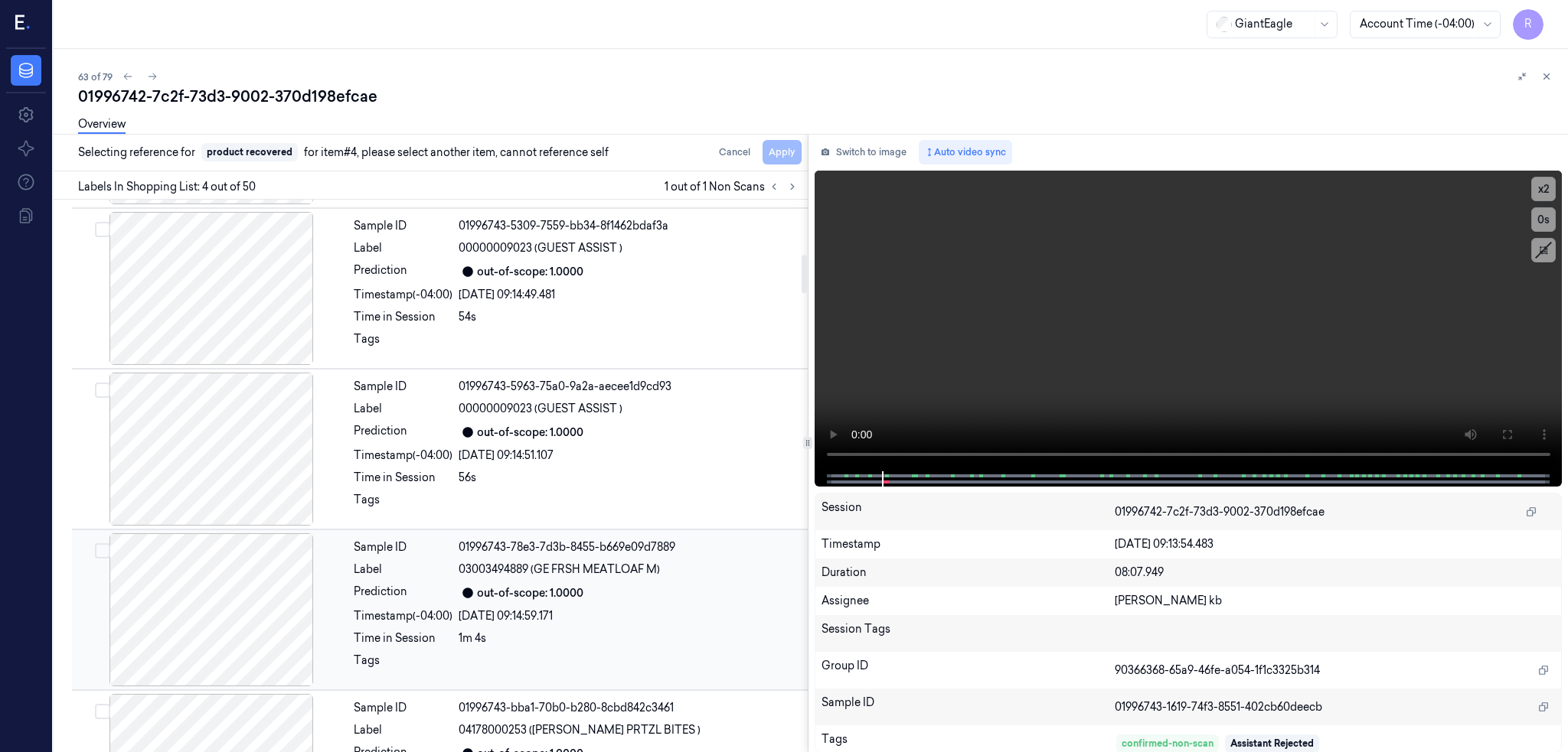
click at [210, 603] on div at bounding box center [211, 610] width 272 height 153
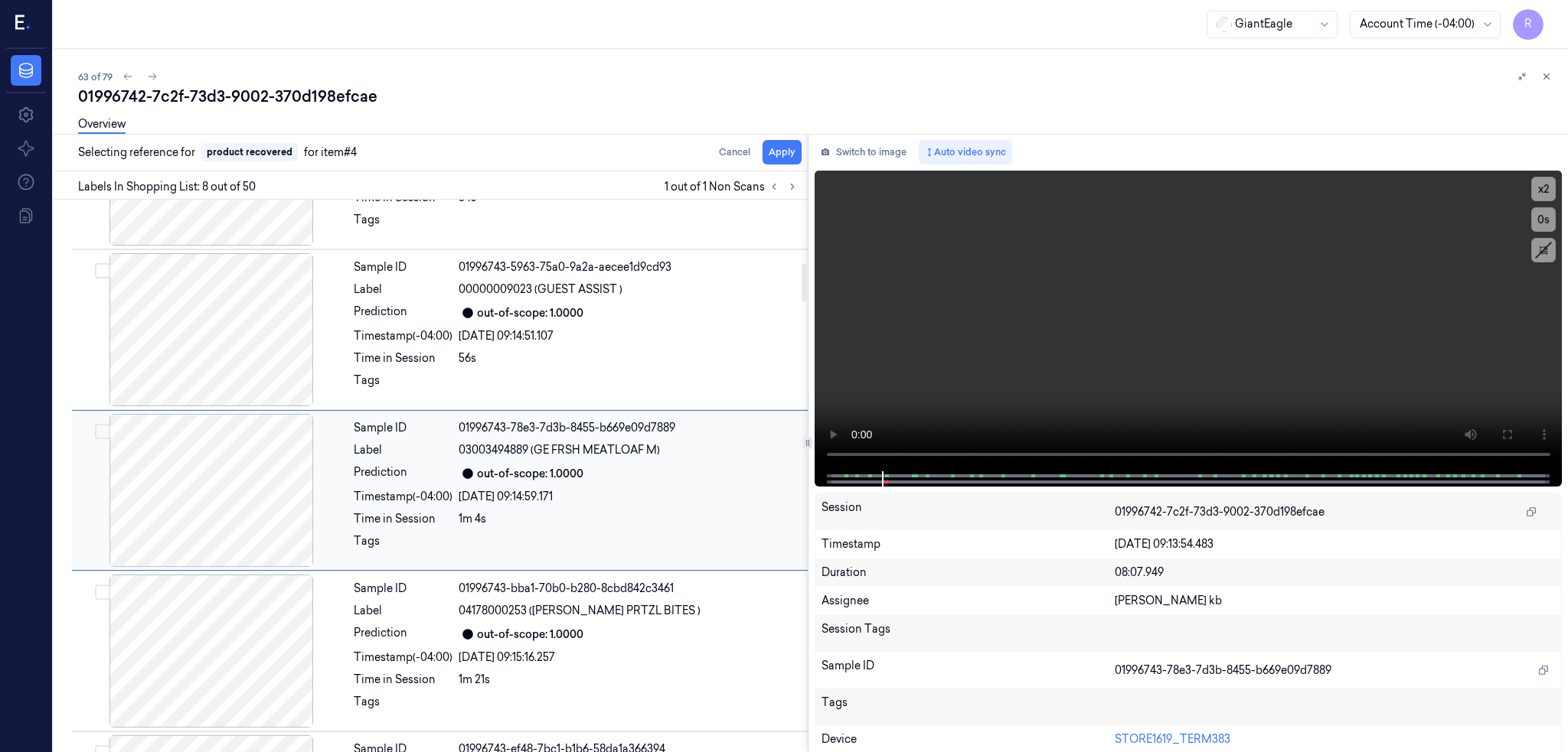
scroll to position [928, 0]
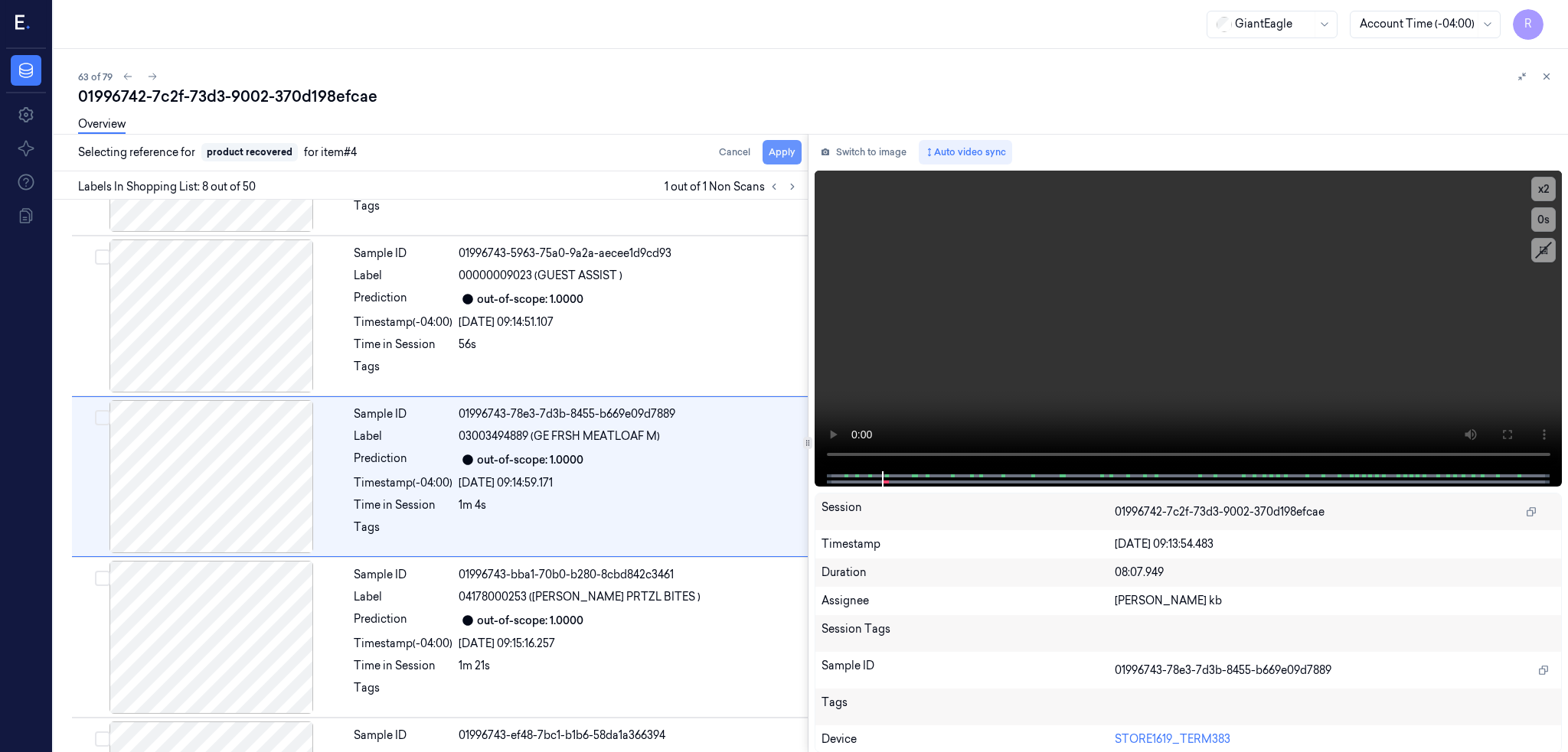
click at [801, 149] on button "Apply" at bounding box center [782, 152] width 39 height 25
click at [245, 93] on div "01996742-7c2f-73d3-9002-370d198efcae" at bounding box center [817, 96] width 1478 height 21
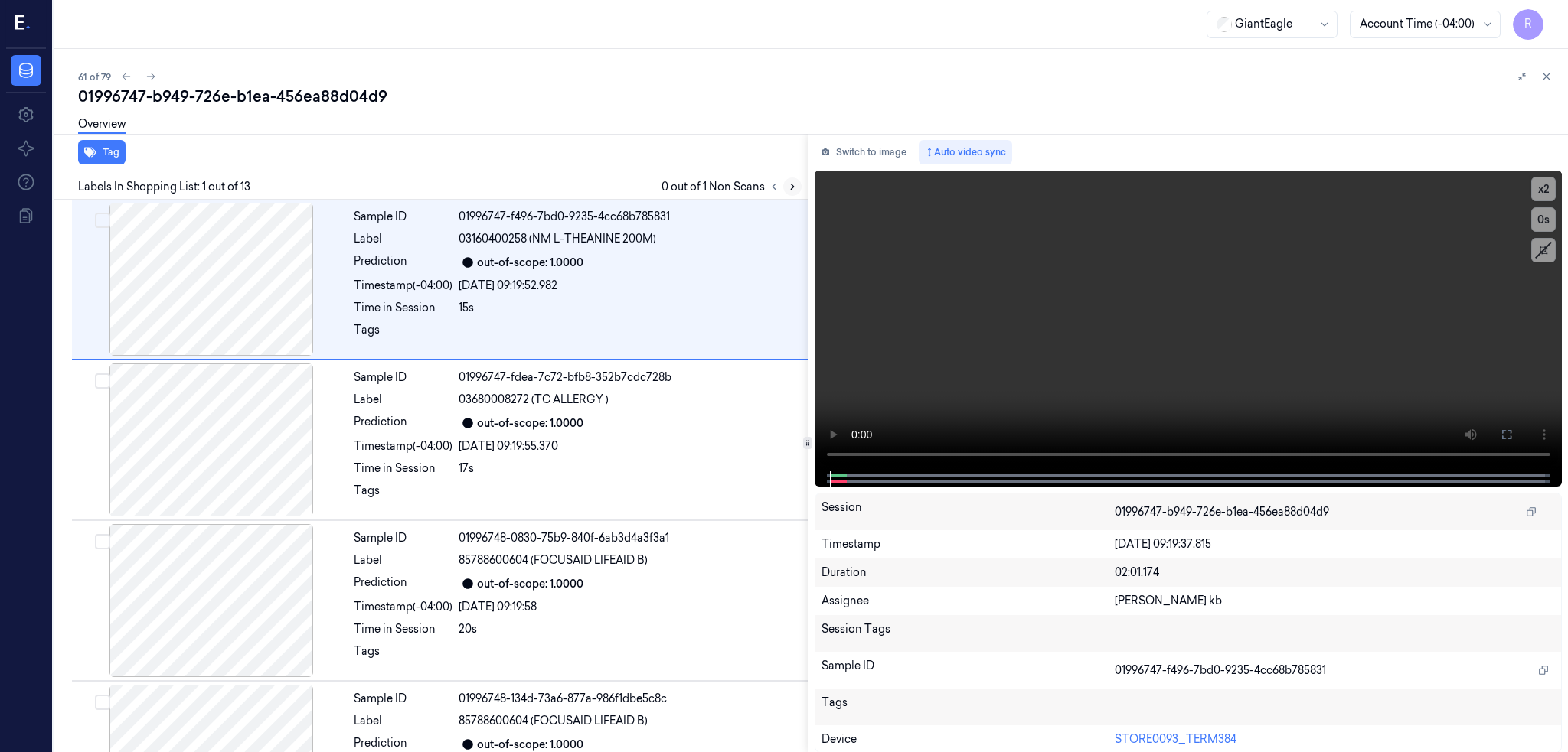
click at [801, 192] on button at bounding box center [792, 186] width 18 height 18
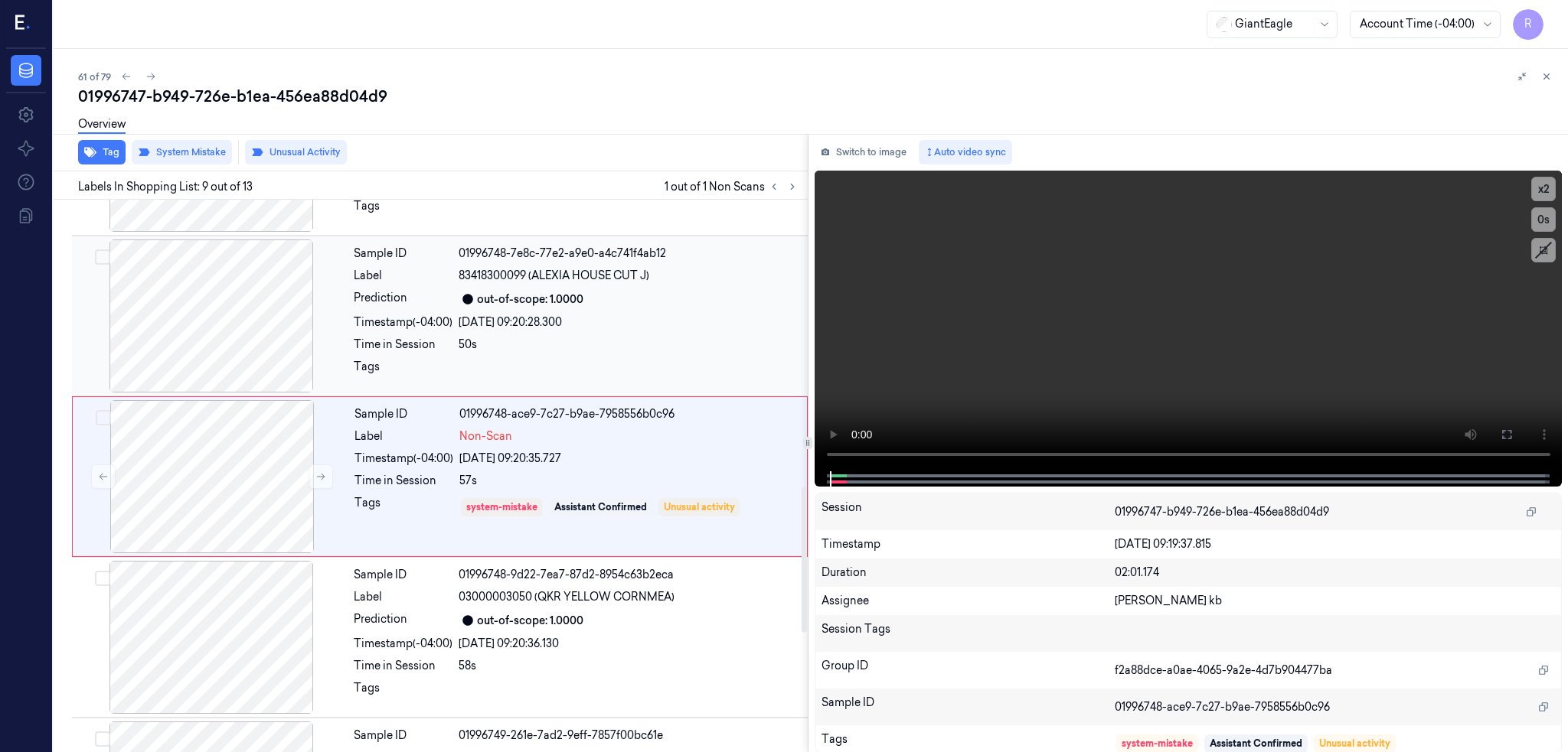
click at [240, 331] on div at bounding box center [211, 316] width 272 height 153
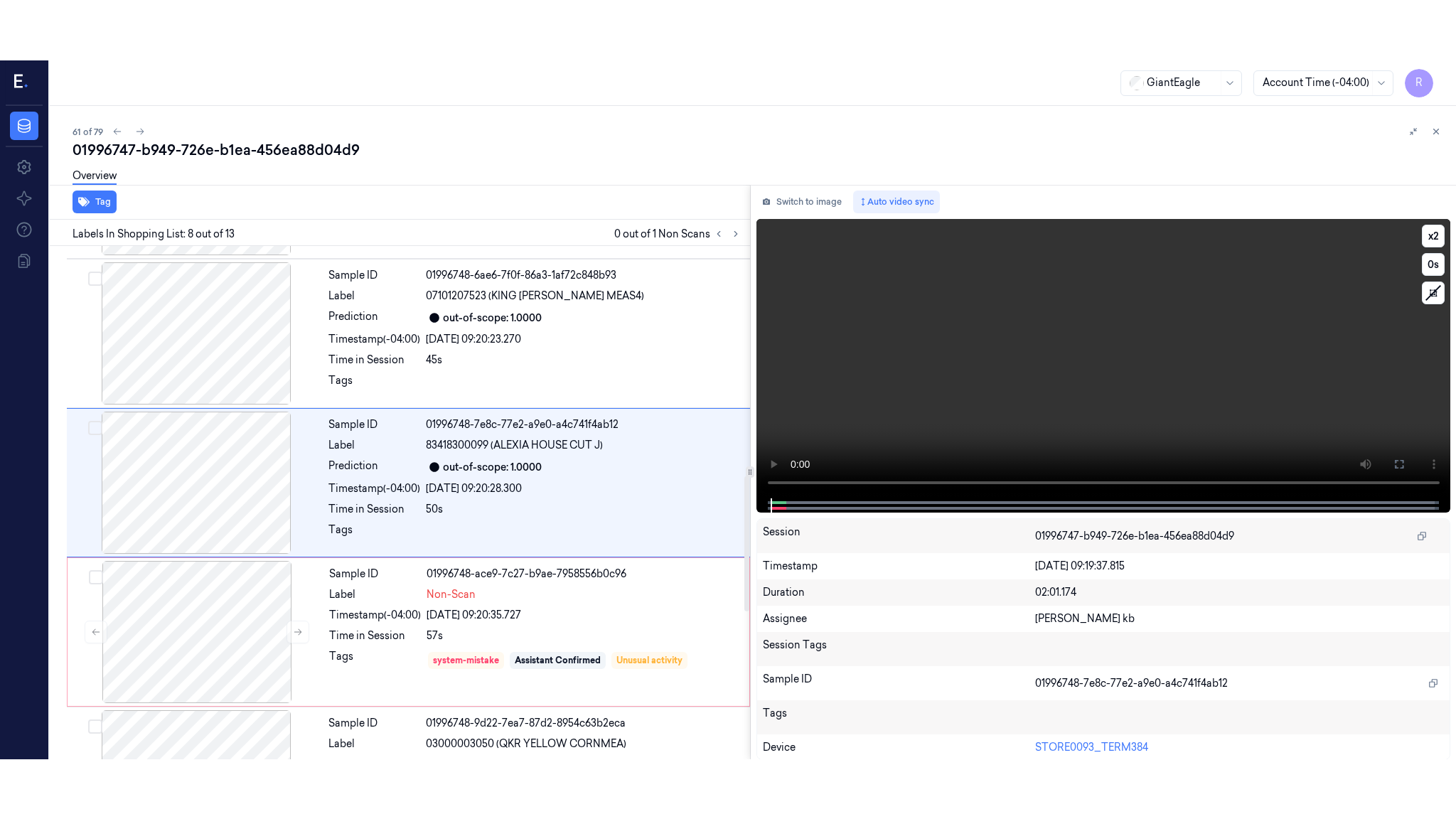
scroll to position [862, 0]
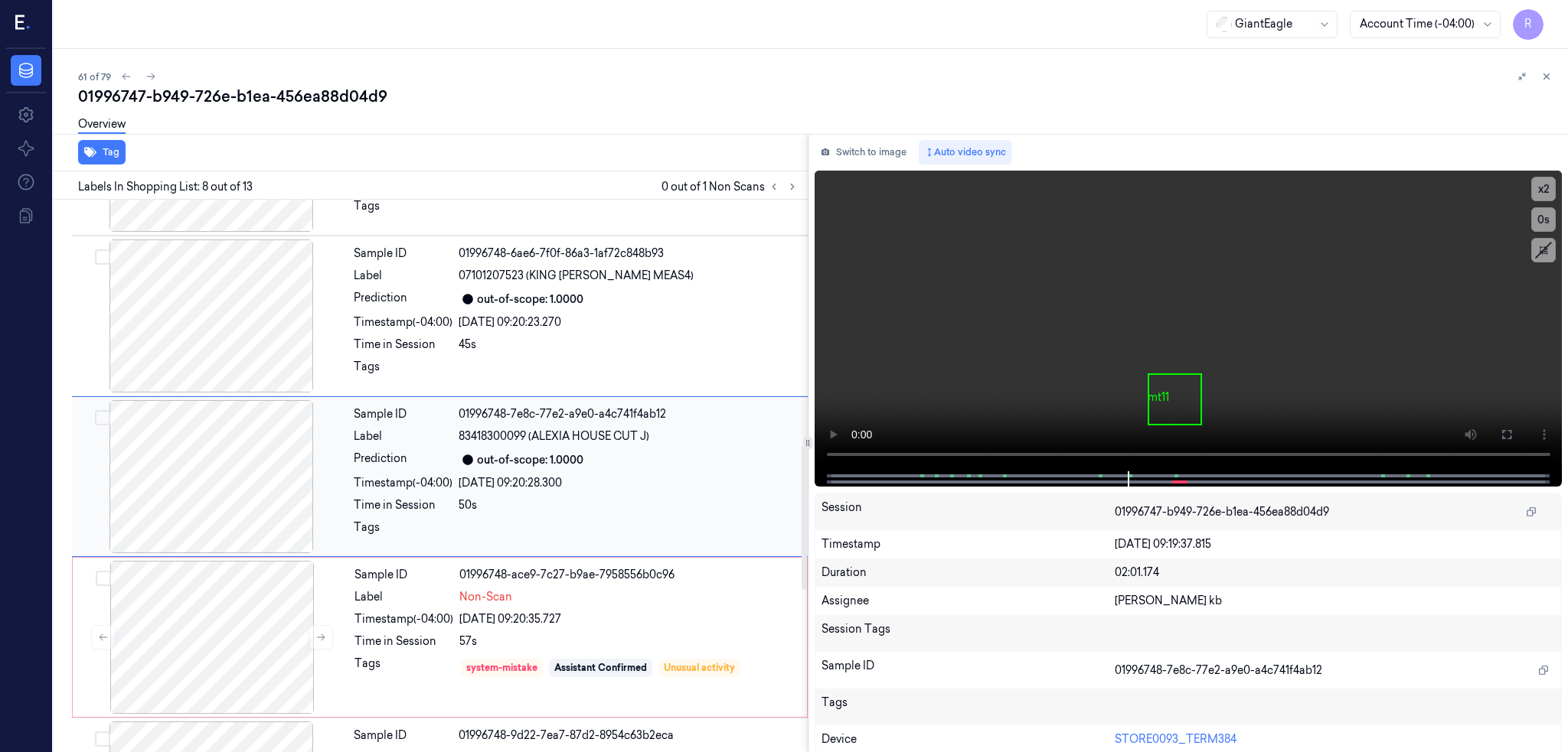
click at [202, 464] on div at bounding box center [211, 477] width 272 height 153
click at [1513, 435] on icon at bounding box center [1506, 434] width 12 height 12
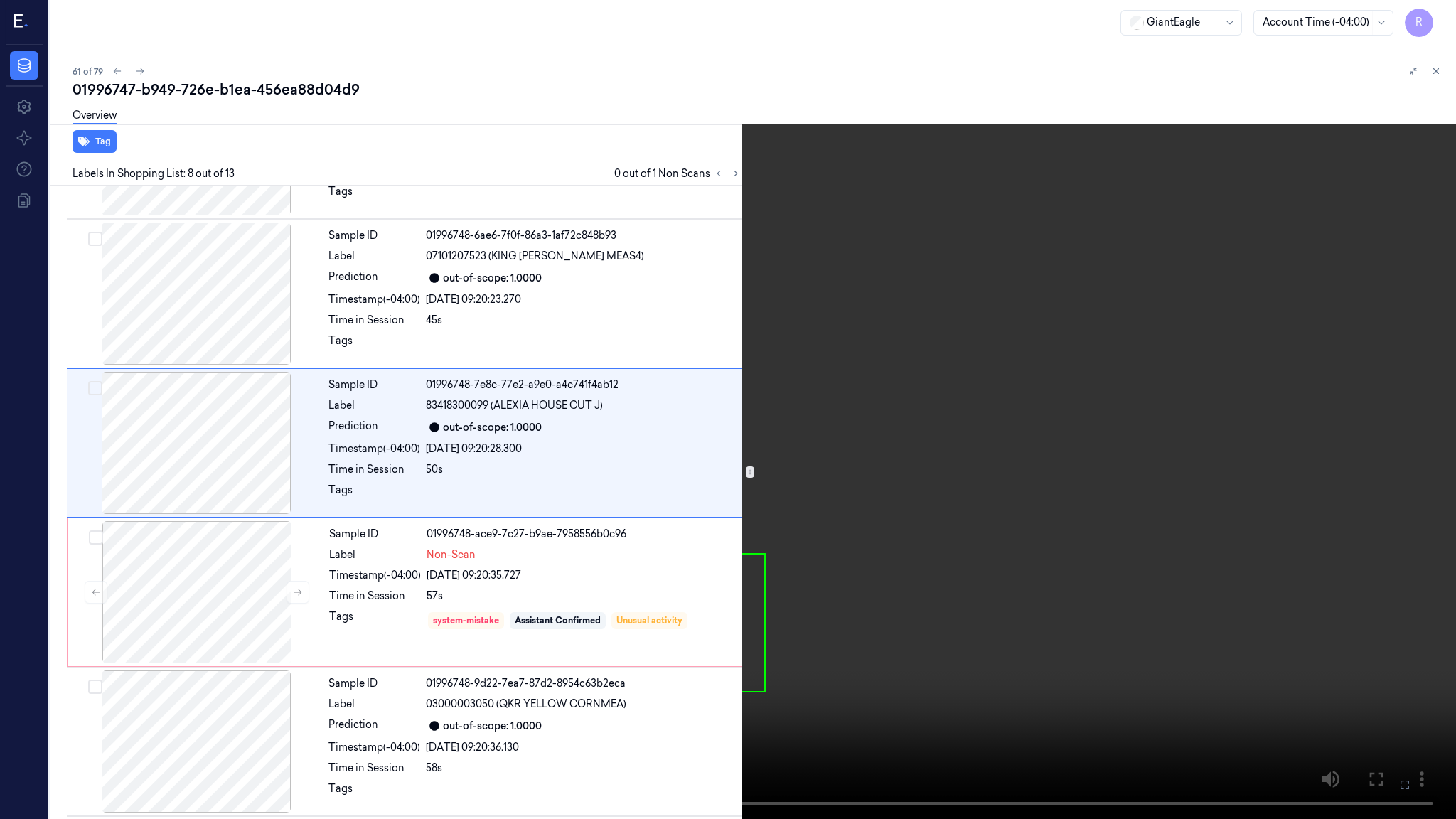
click at [840, 455] on video at bounding box center [728, 410] width 1456 height 819
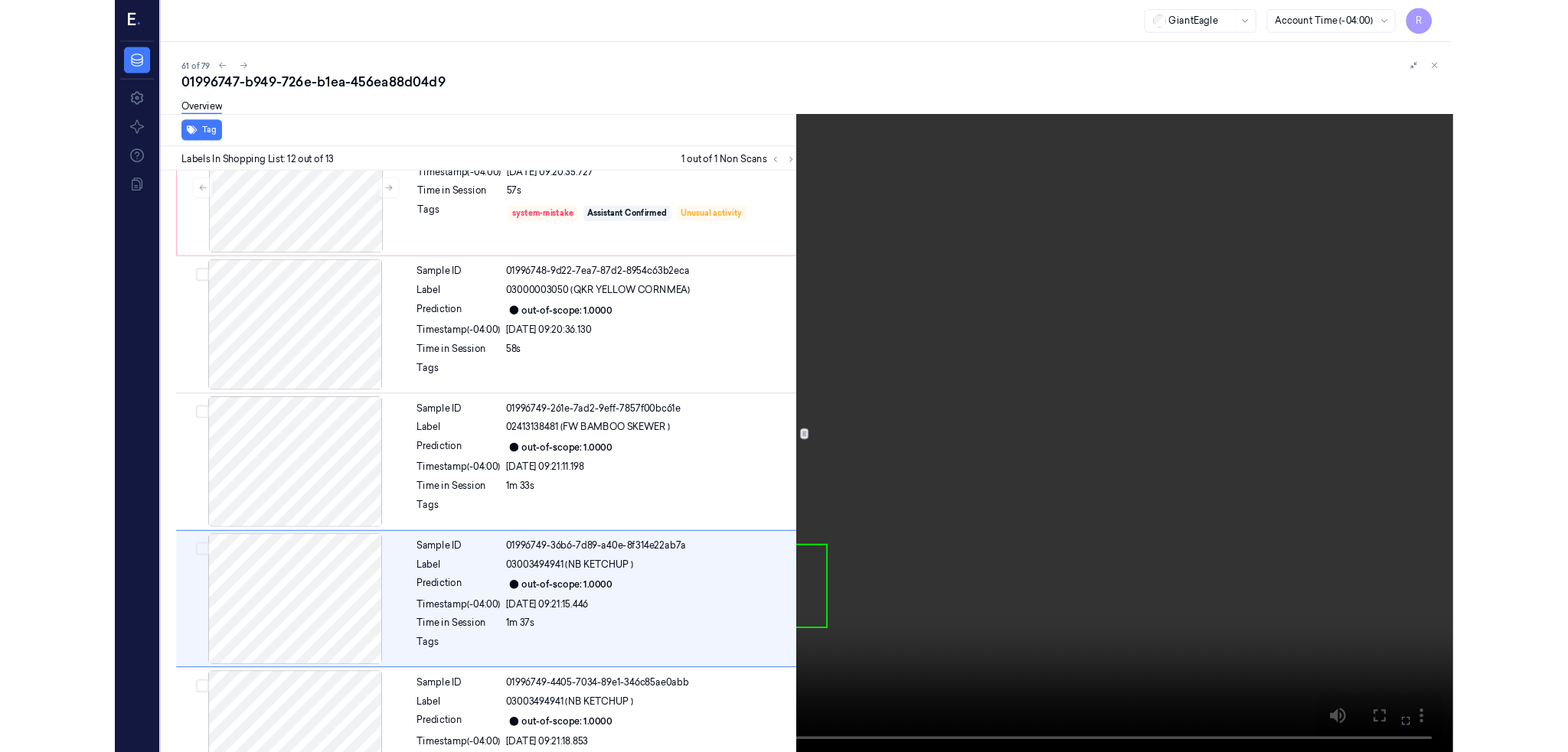
scroll to position [1412, 0]
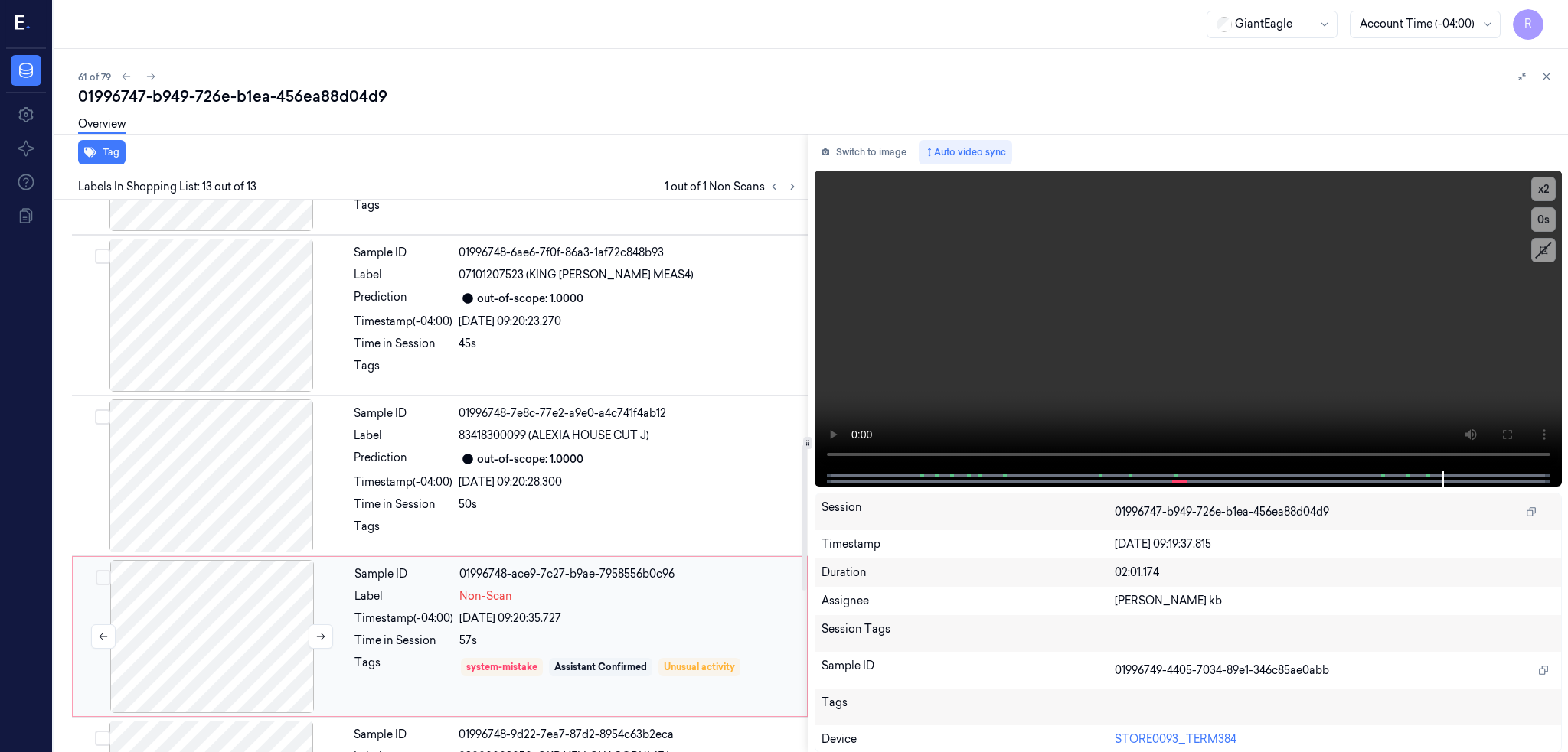
click at [222, 606] on div at bounding box center [212, 636] width 272 height 153
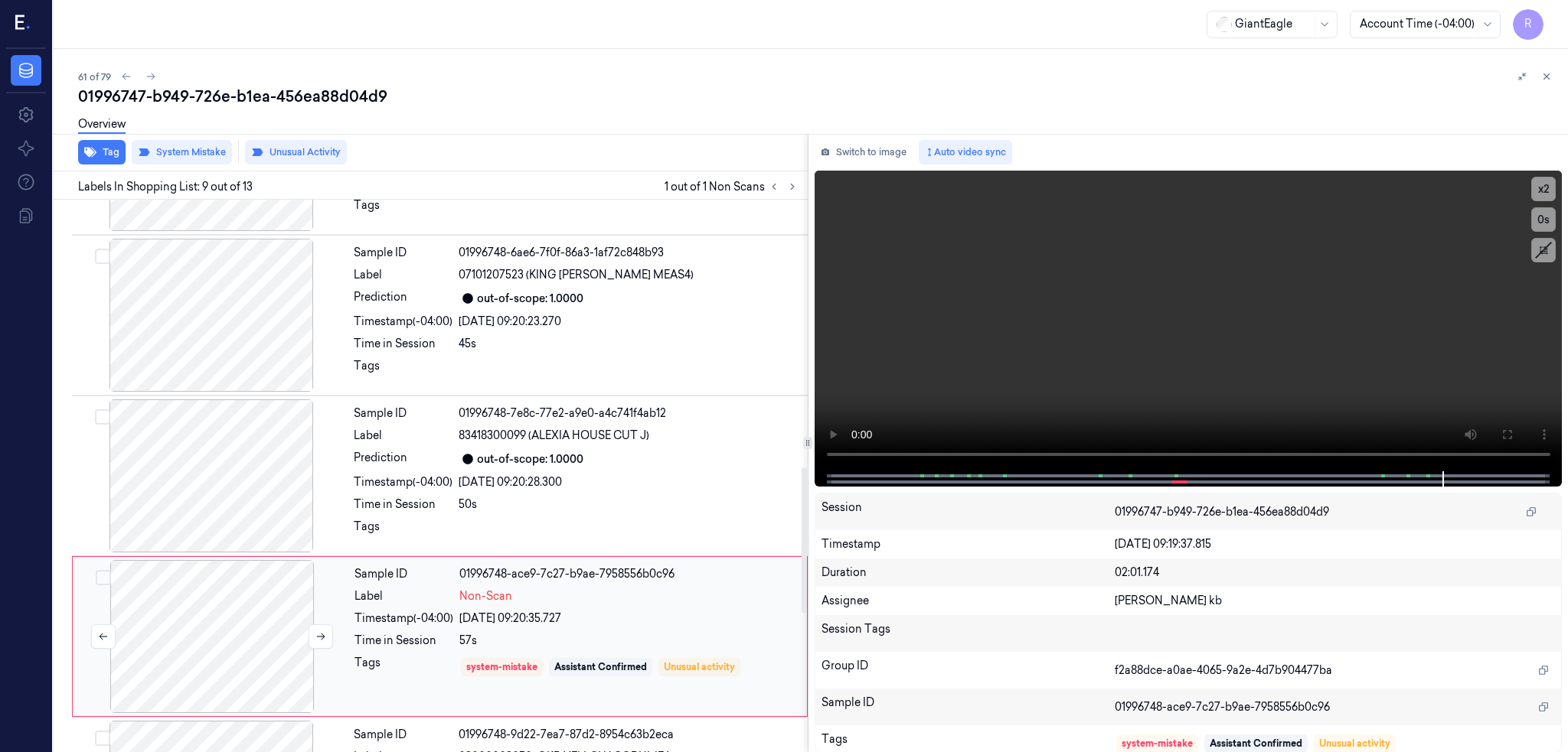
scroll to position [1088, 0]
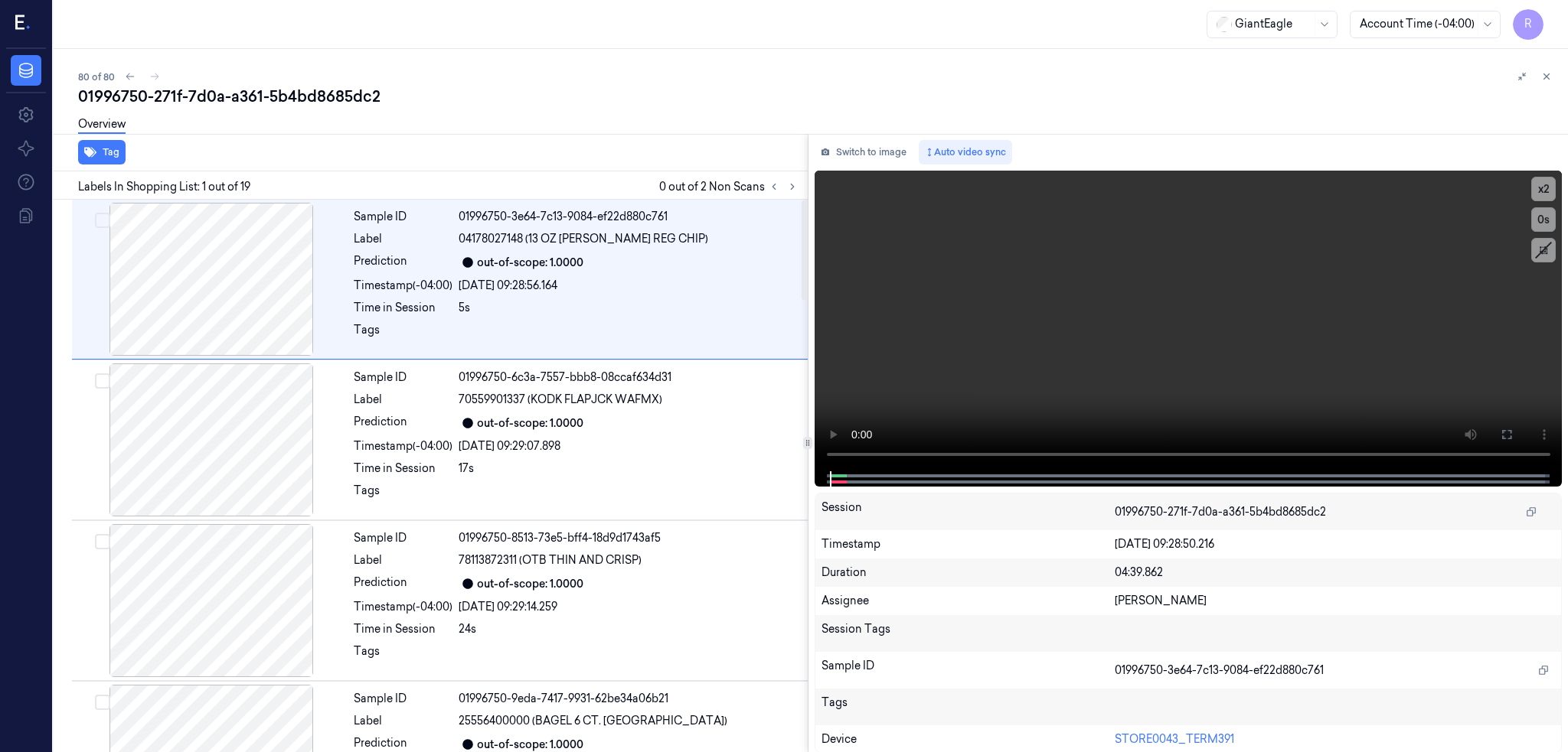
click at [801, 177] on div at bounding box center [783, 186] width 36 height 18
click at [794, 186] on icon at bounding box center [793, 187] width 3 height 6
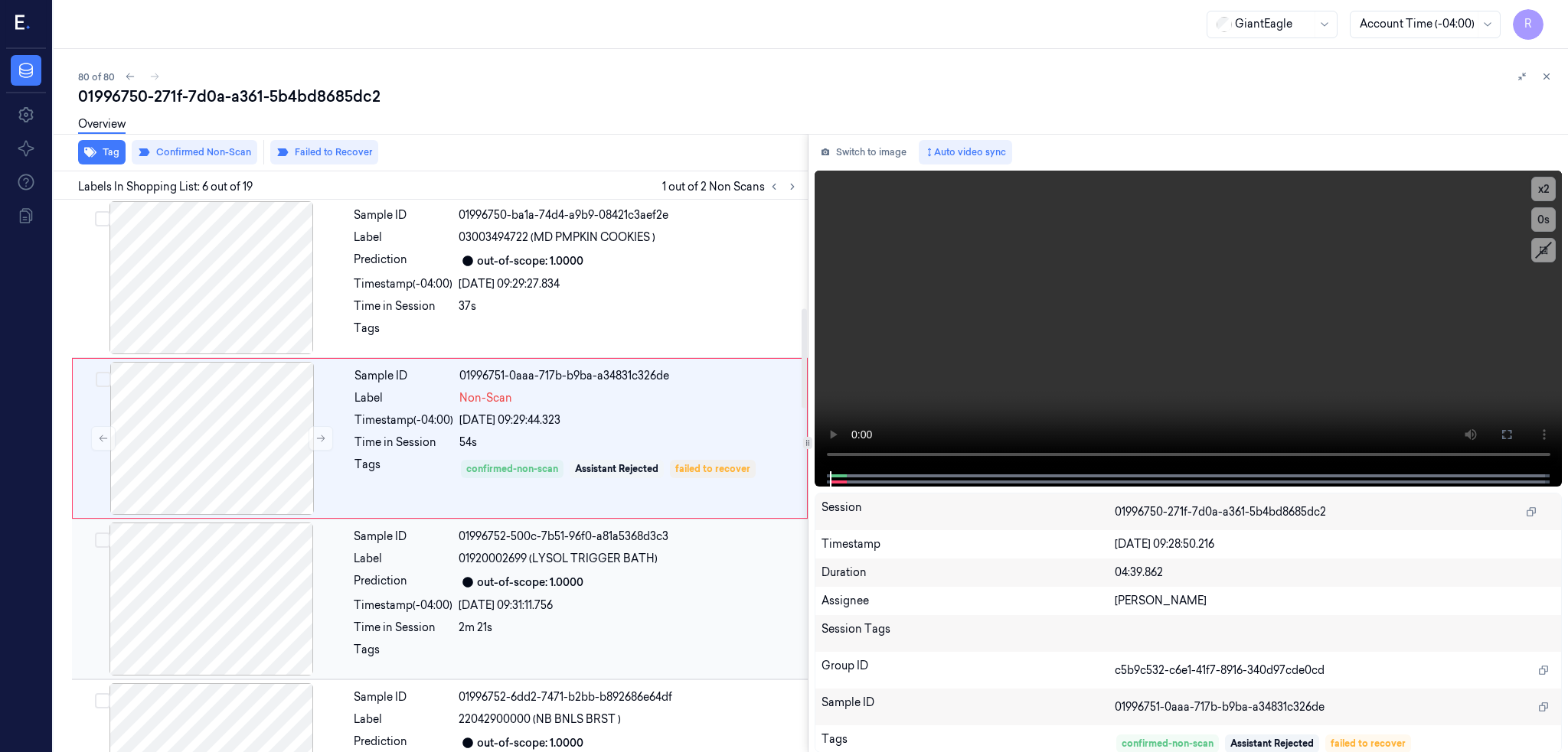
scroll to position [504, 0]
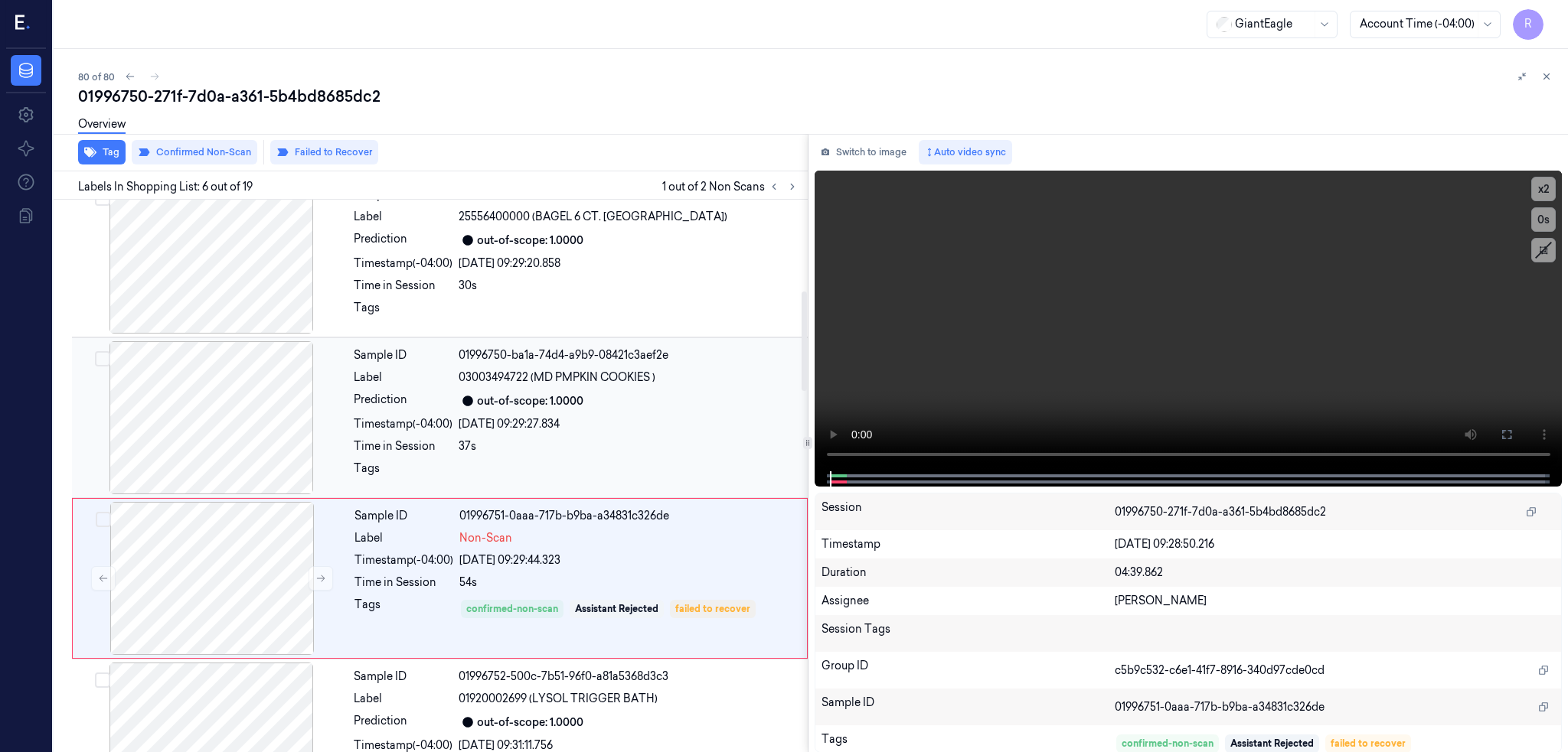
click at [178, 410] on div at bounding box center [211, 417] width 272 height 153
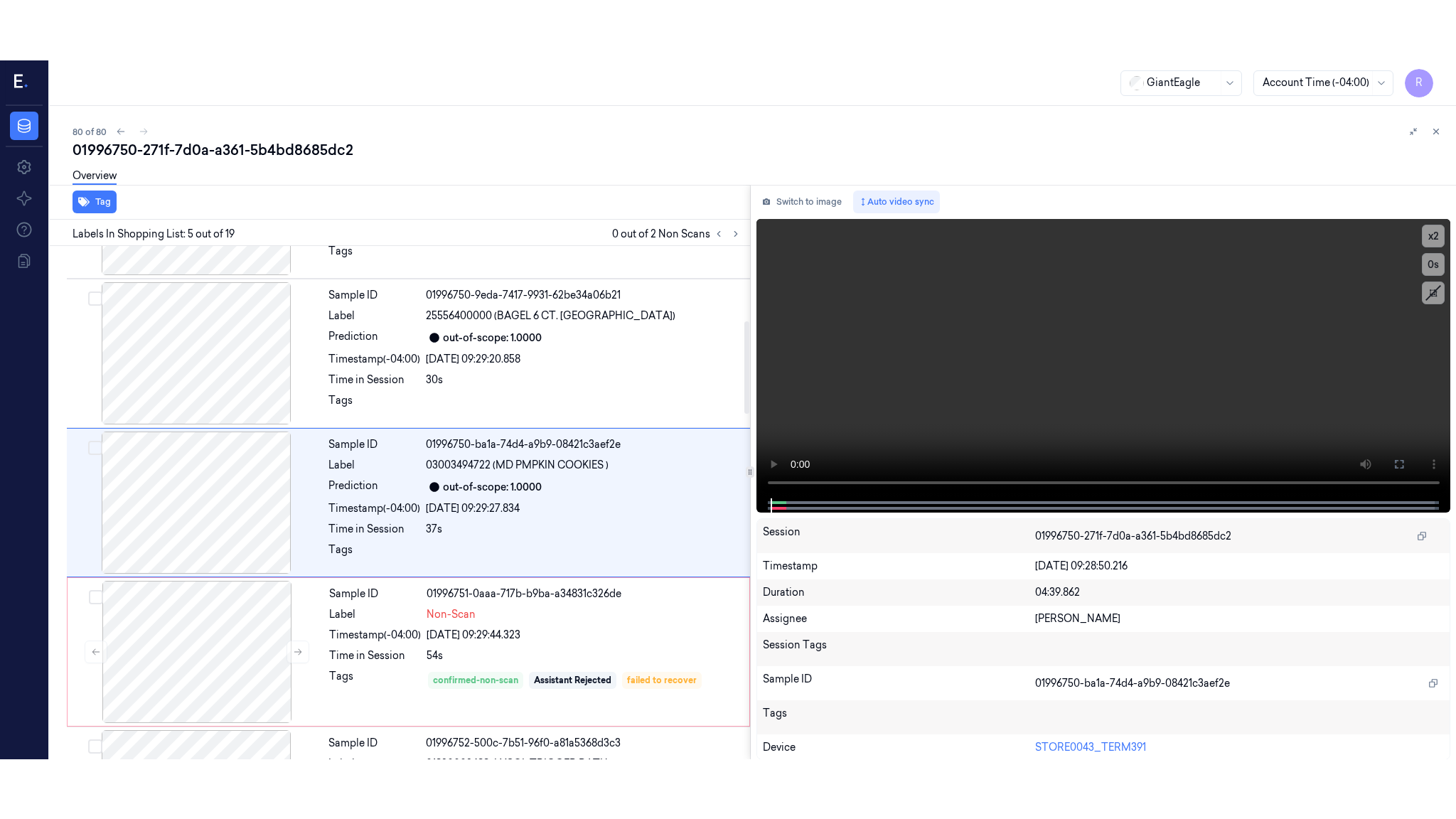
scroll to position [414, 0]
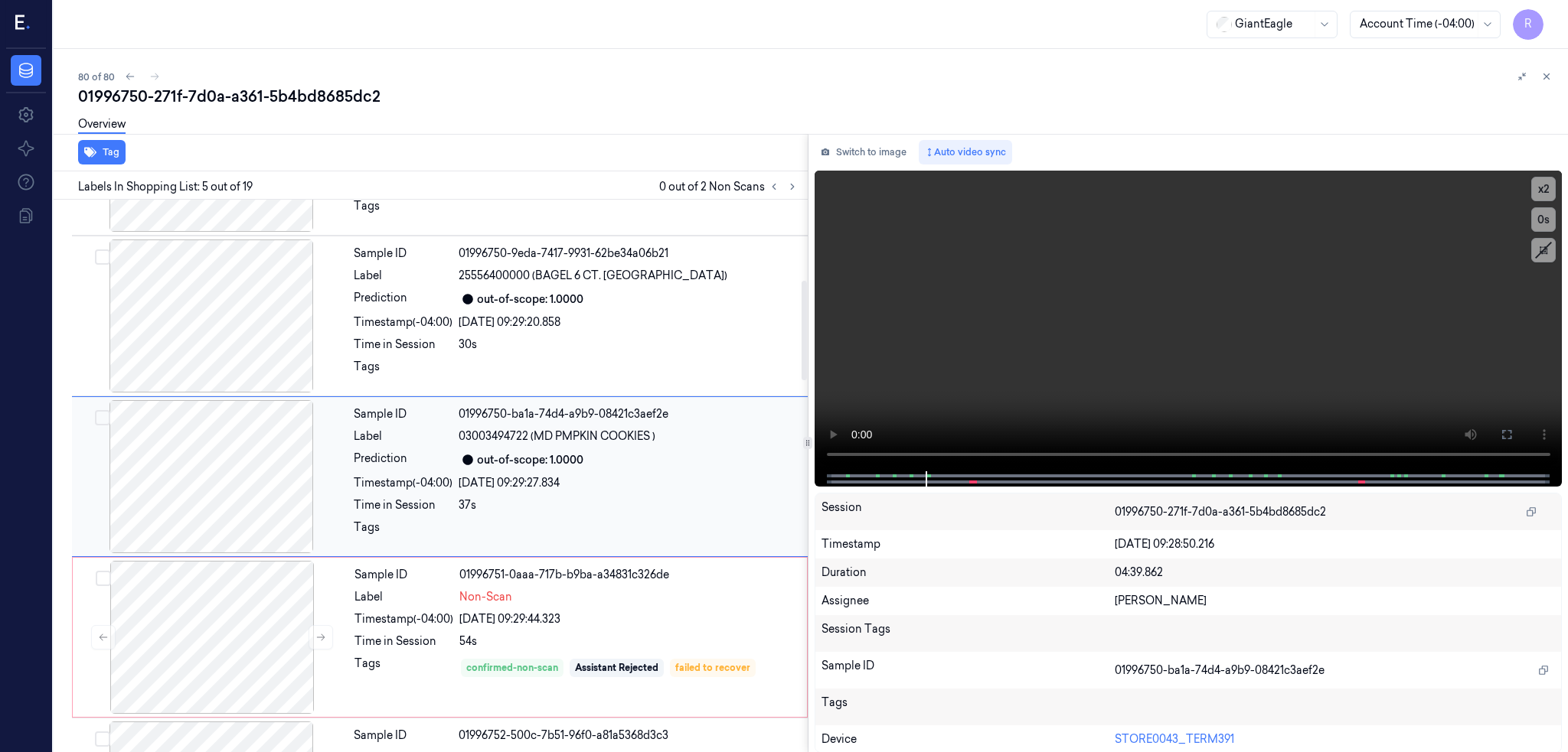
click at [233, 481] on div at bounding box center [211, 477] width 272 height 153
click at [1511, 438] on icon at bounding box center [1507, 435] width 10 height 9
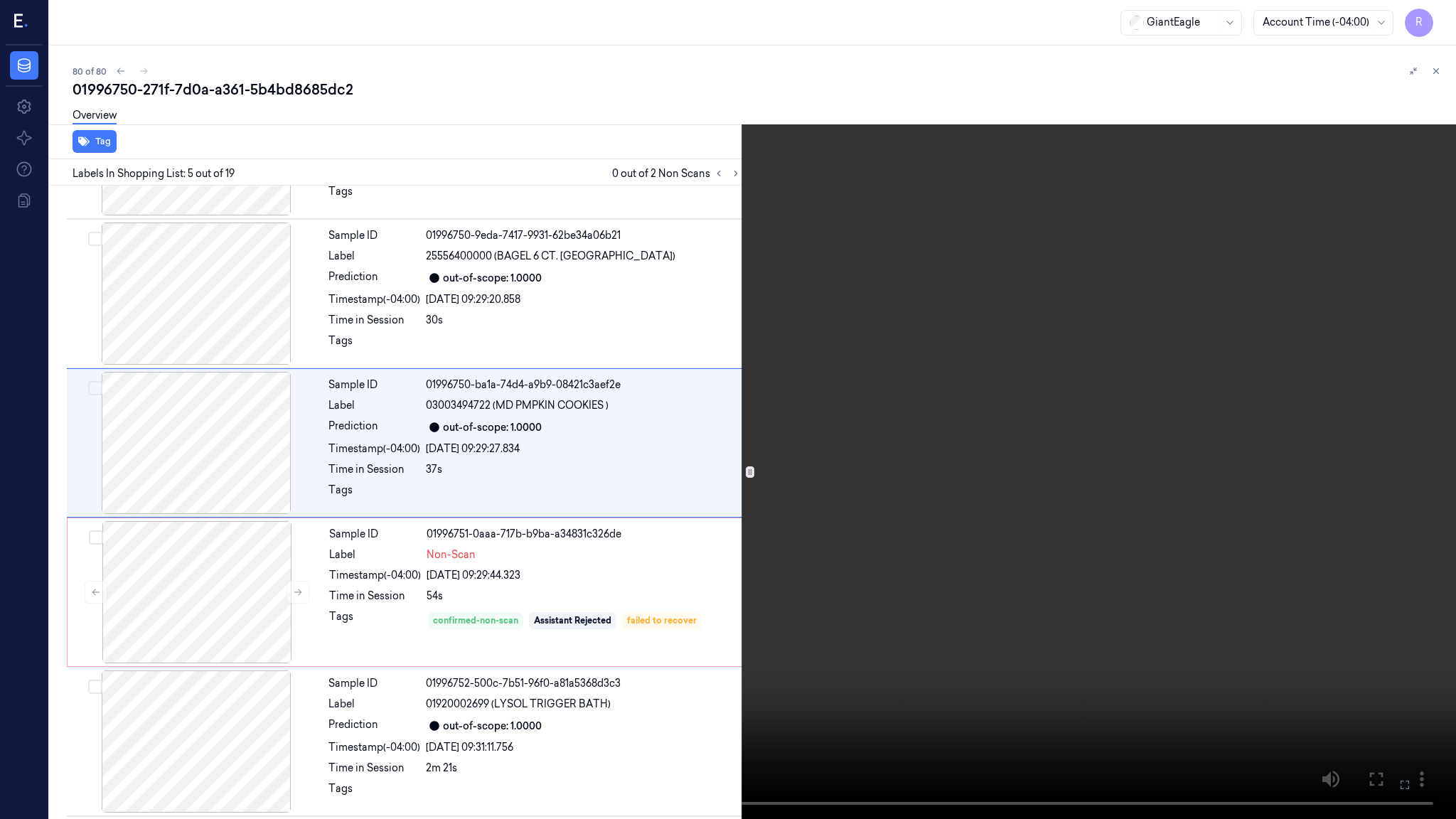
click at [825, 474] on video at bounding box center [728, 410] width 1456 height 819
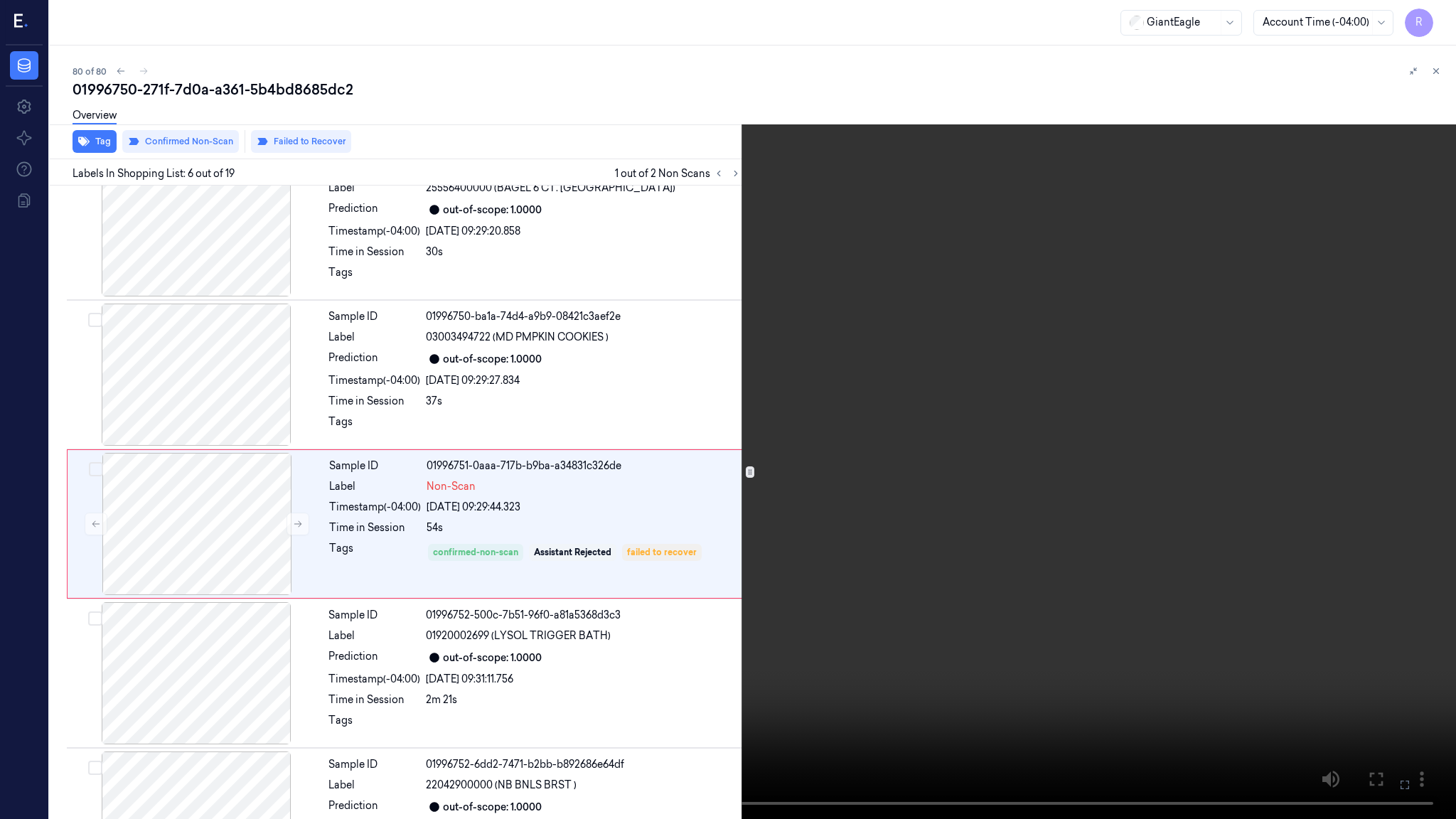
scroll to position [503, 0]
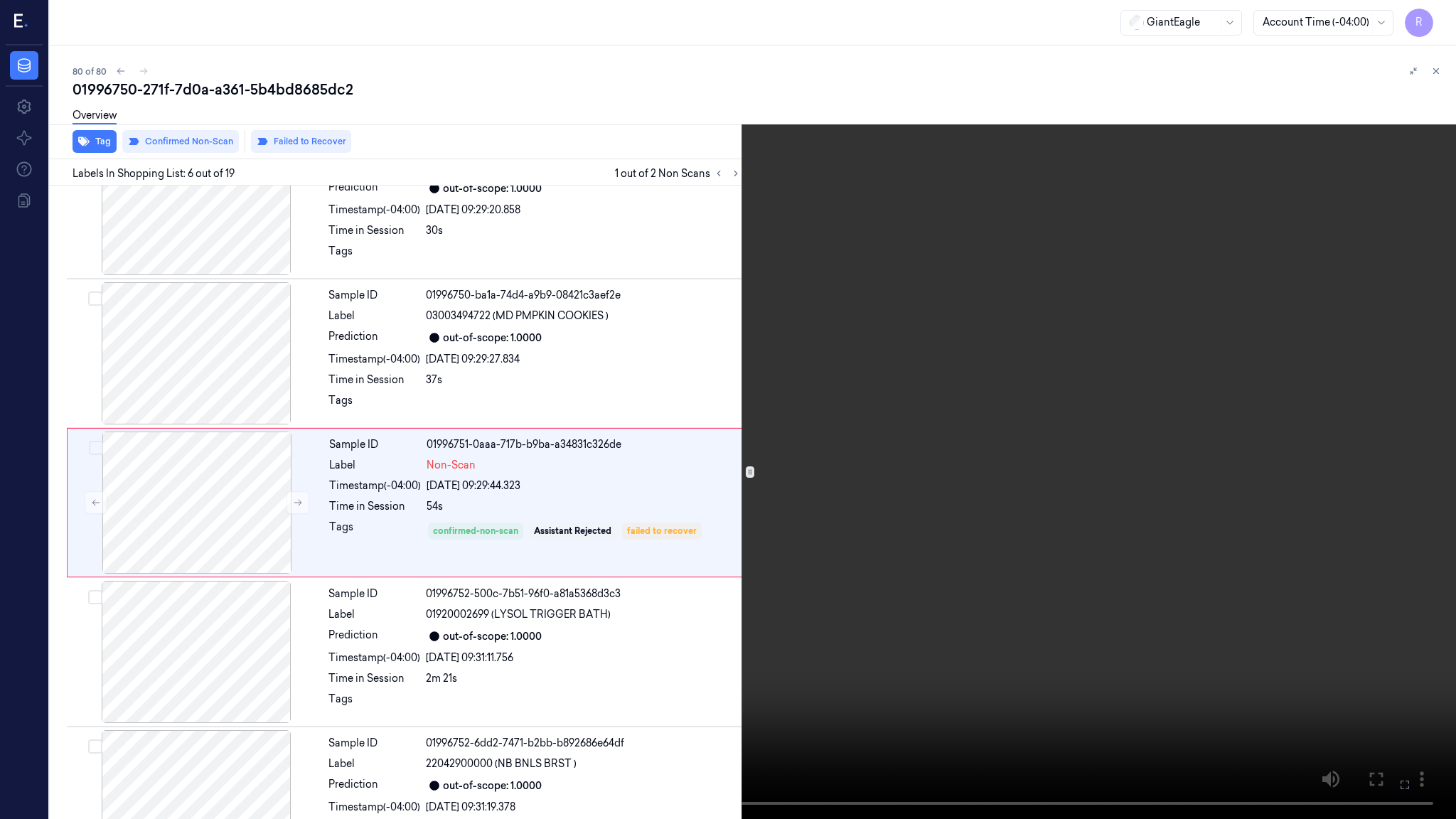
click at [699, 557] on video at bounding box center [728, 410] width 1456 height 819
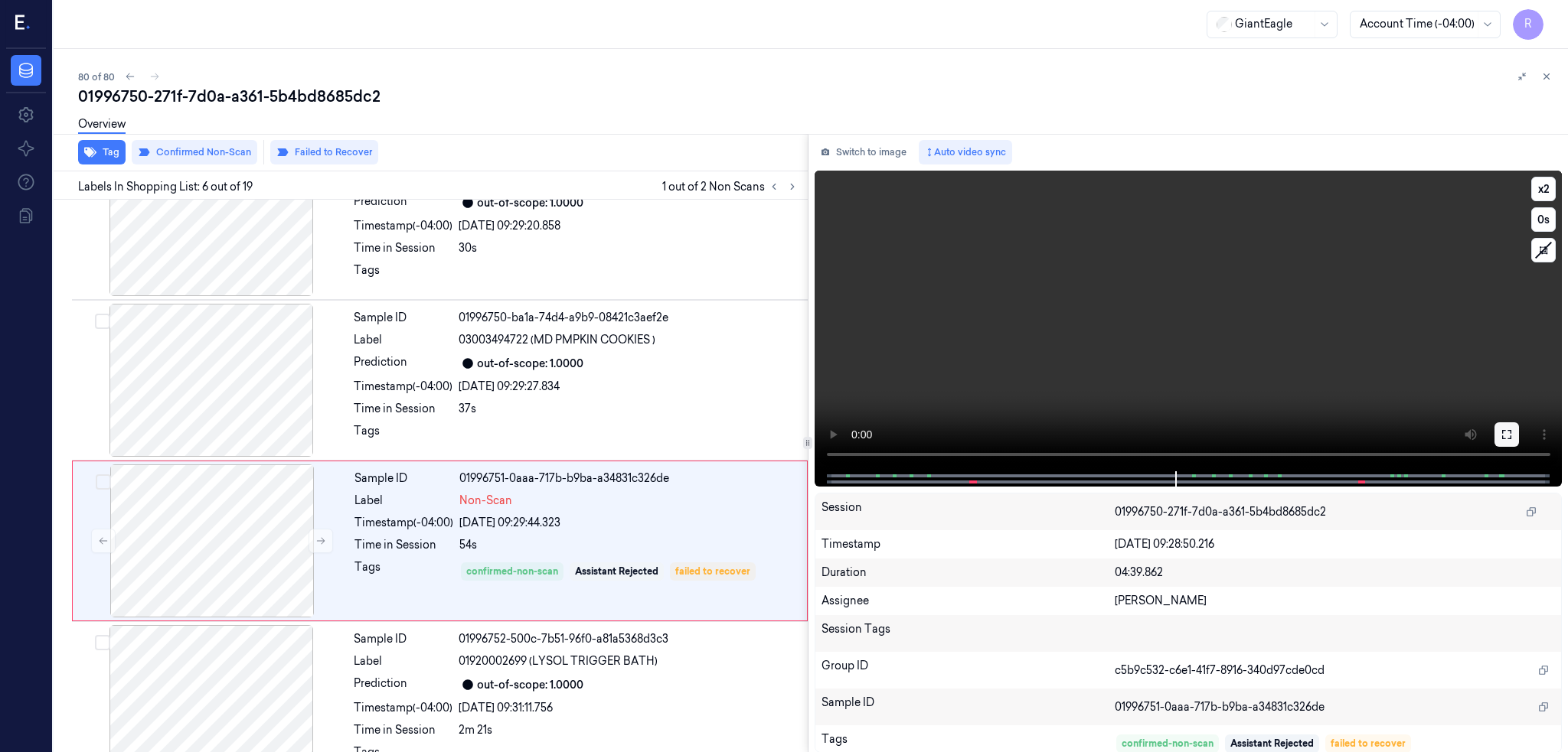
click at [1513, 436] on icon at bounding box center [1506, 434] width 12 height 12
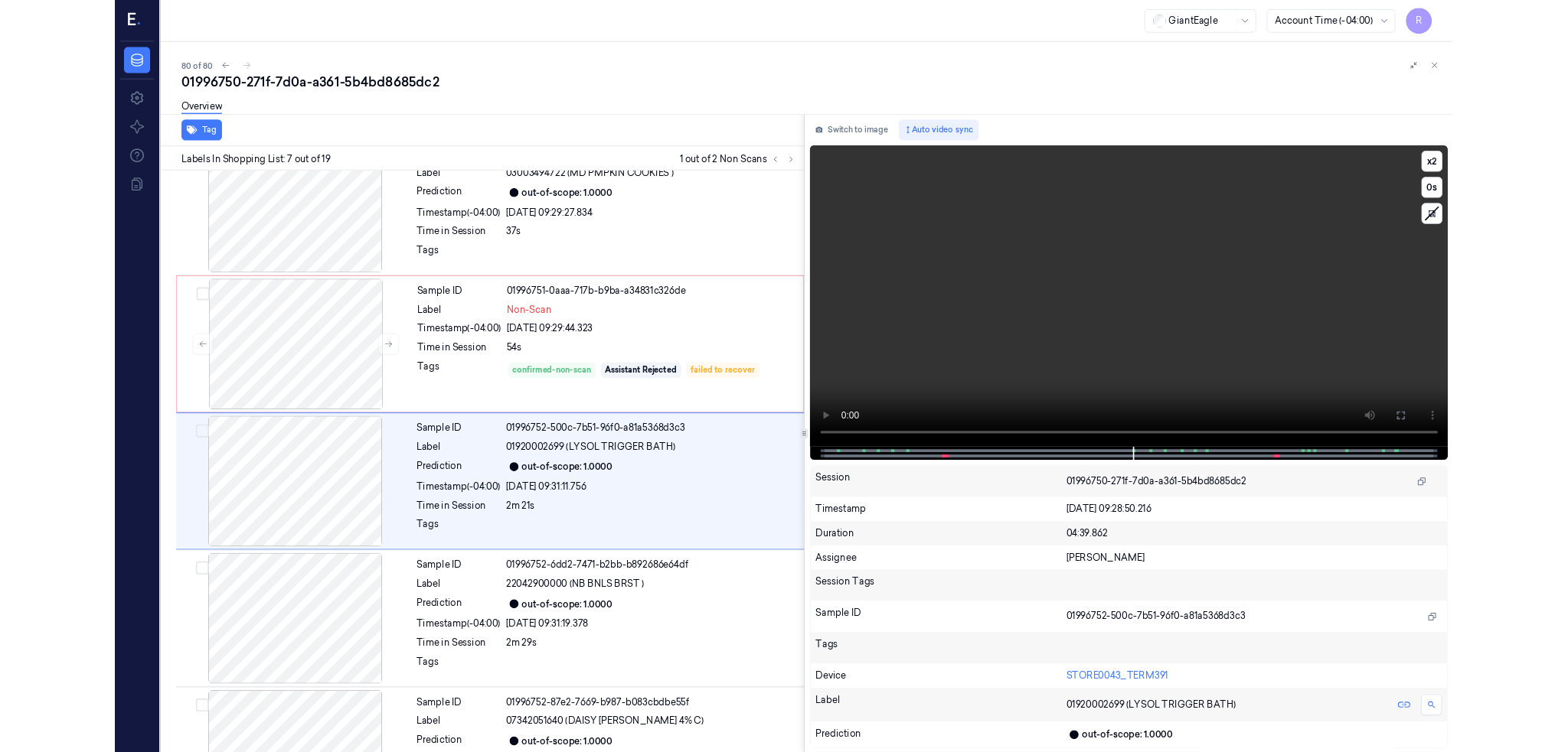
scroll to position [702, 0]
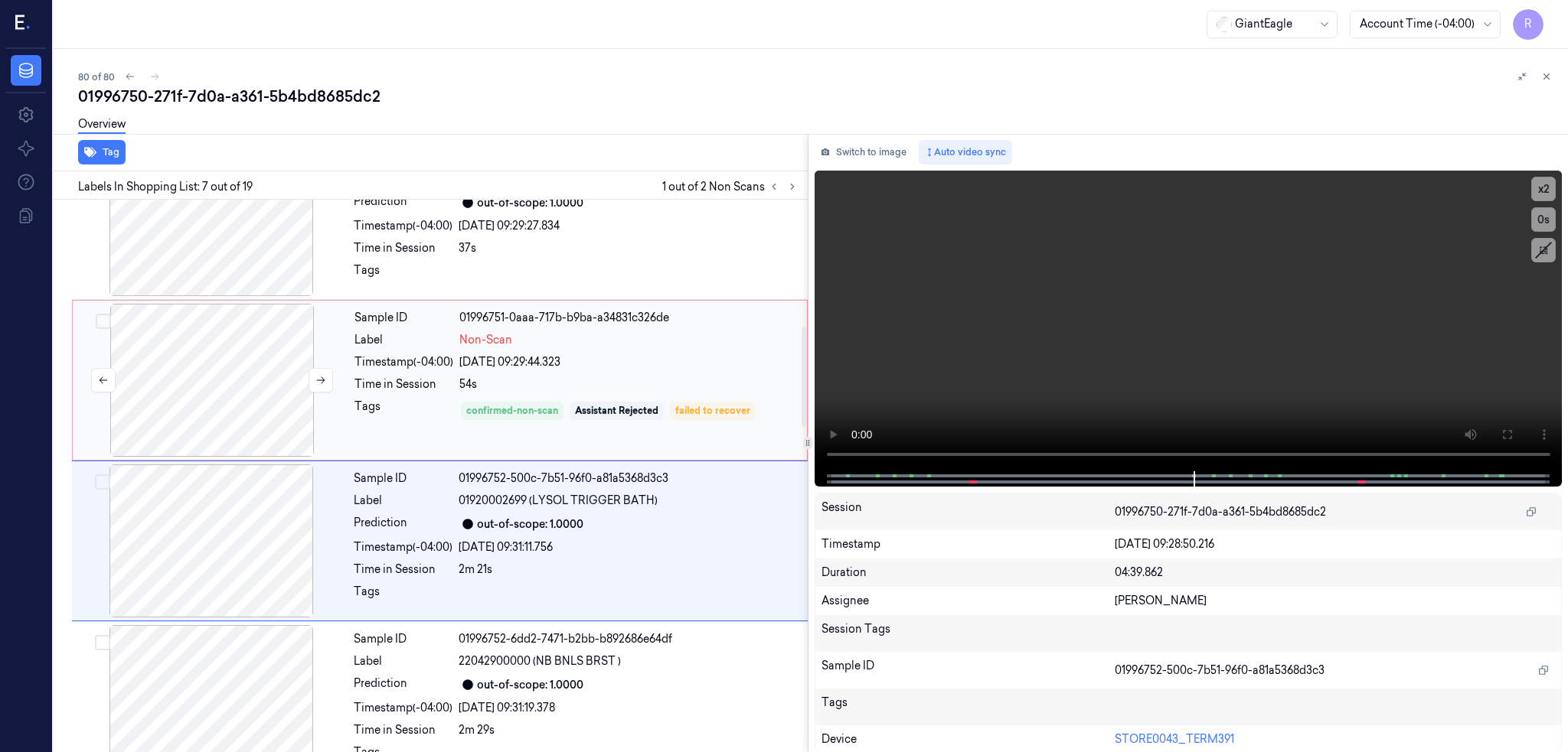
click at [234, 355] on div at bounding box center [212, 380] width 272 height 153
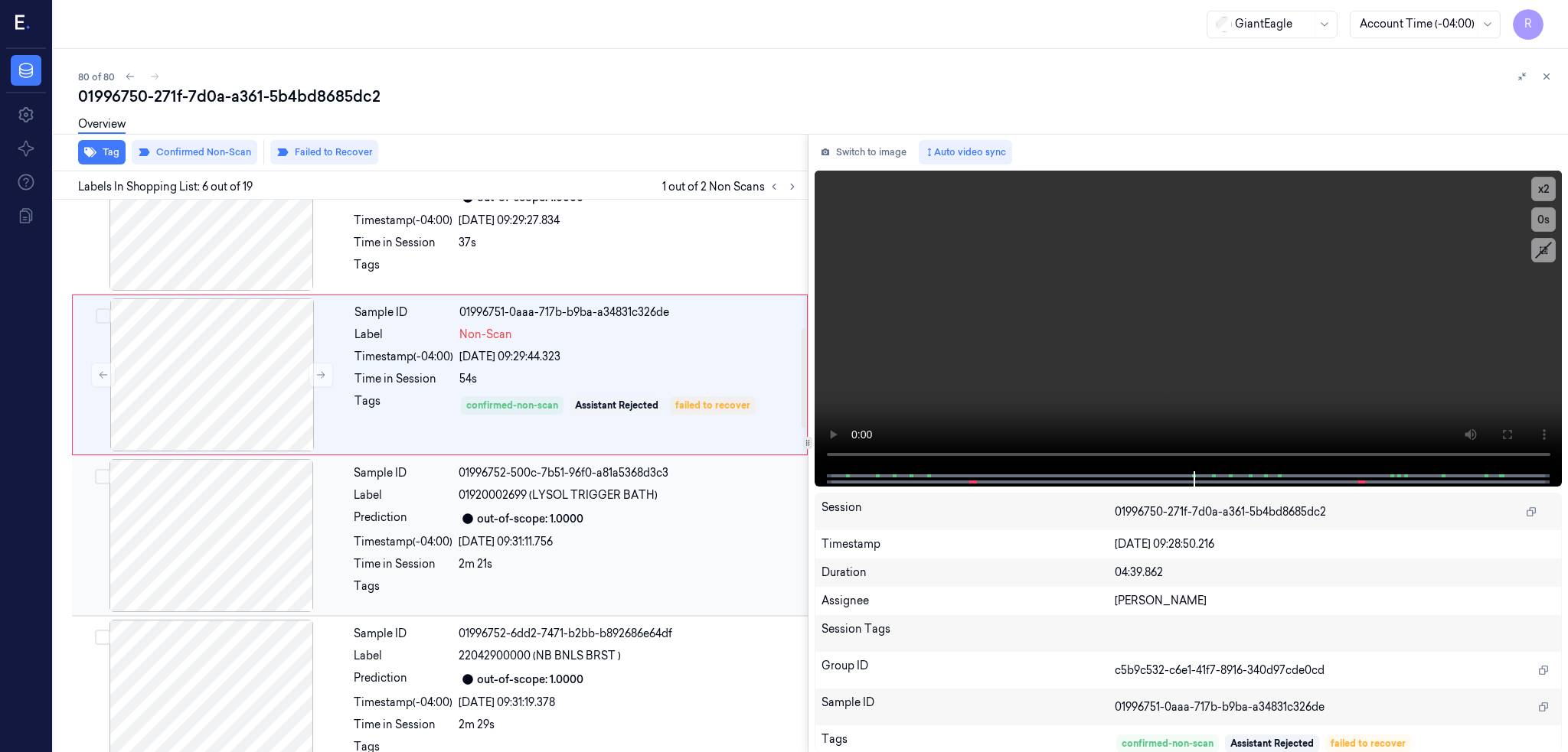
click at [276, 548] on div at bounding box center [211, 535] width 272 height 153
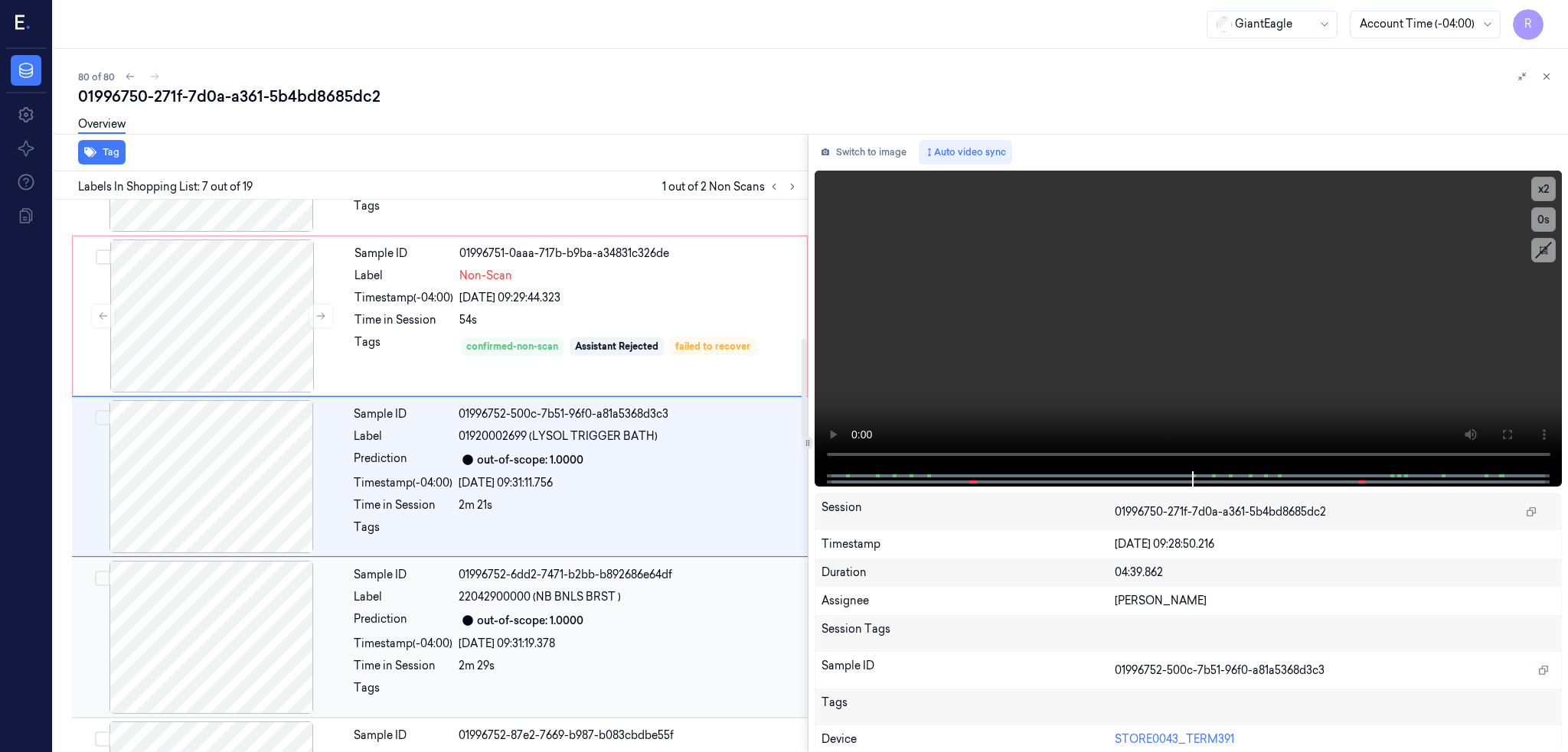
click at [195, 612] on div at bounding box center [211, 637] width 272 height 153
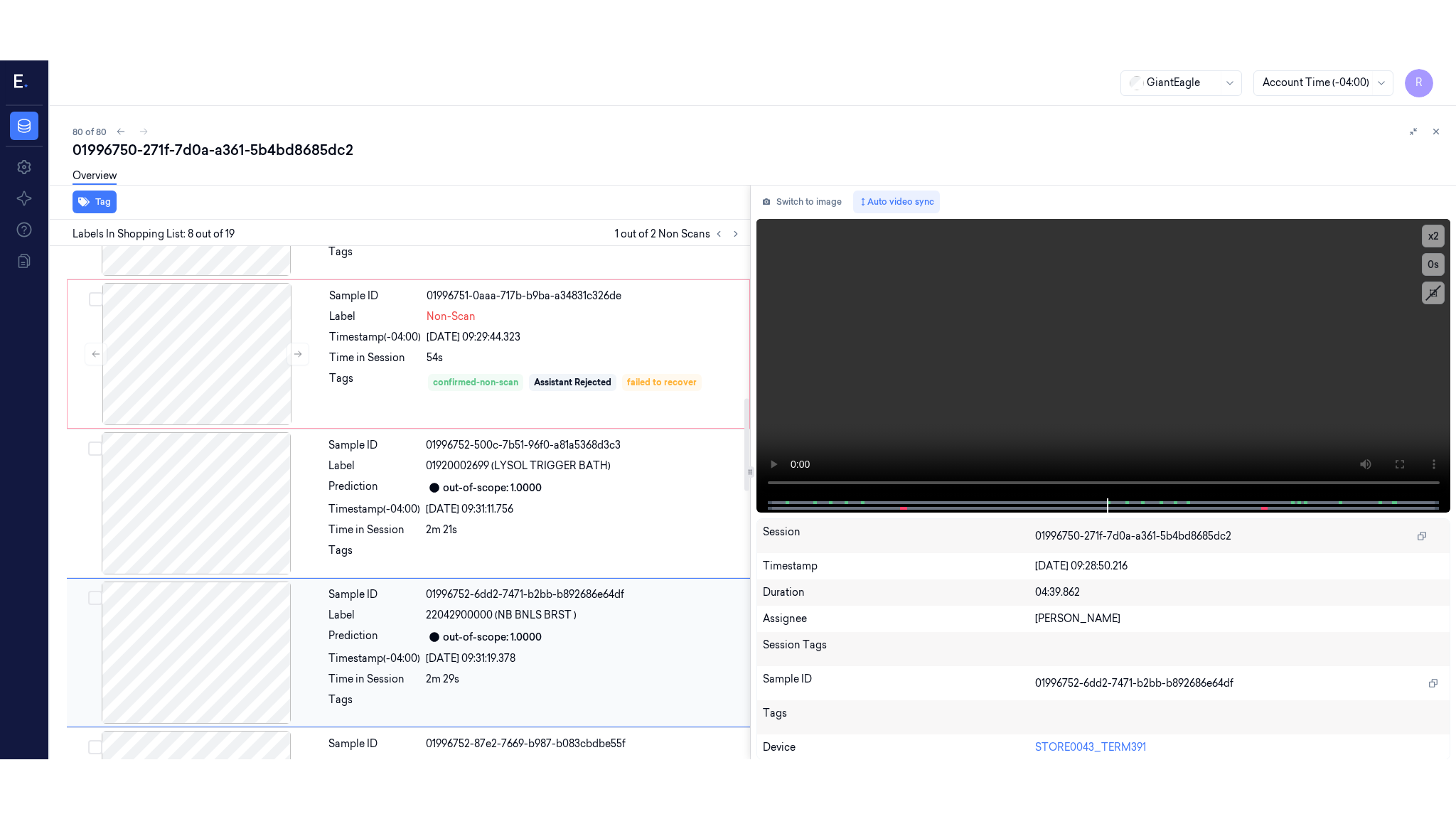
scroll to position [862, 0]
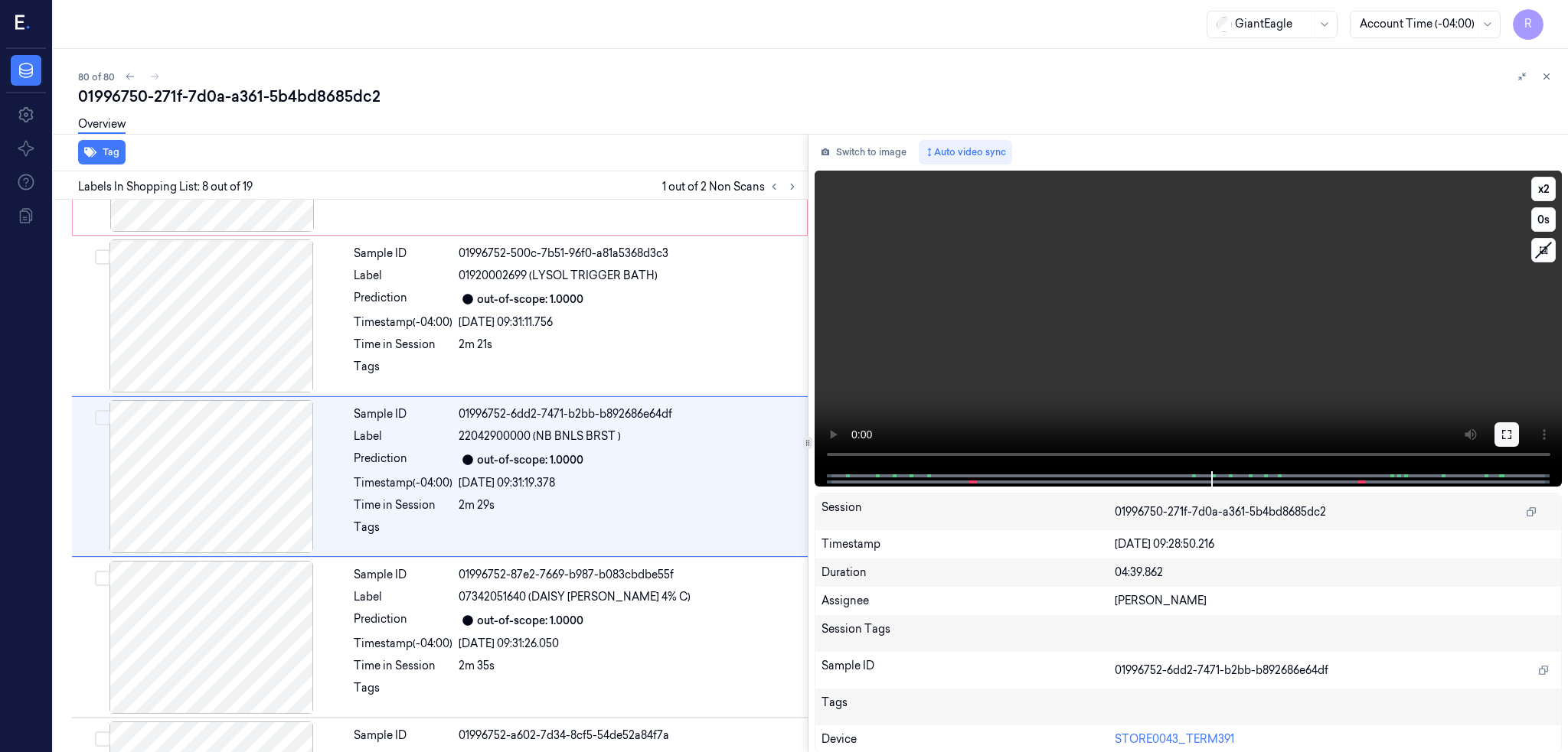
click at [1513, 428] on icon at bounding box center [1506, 434] width 12 height 12
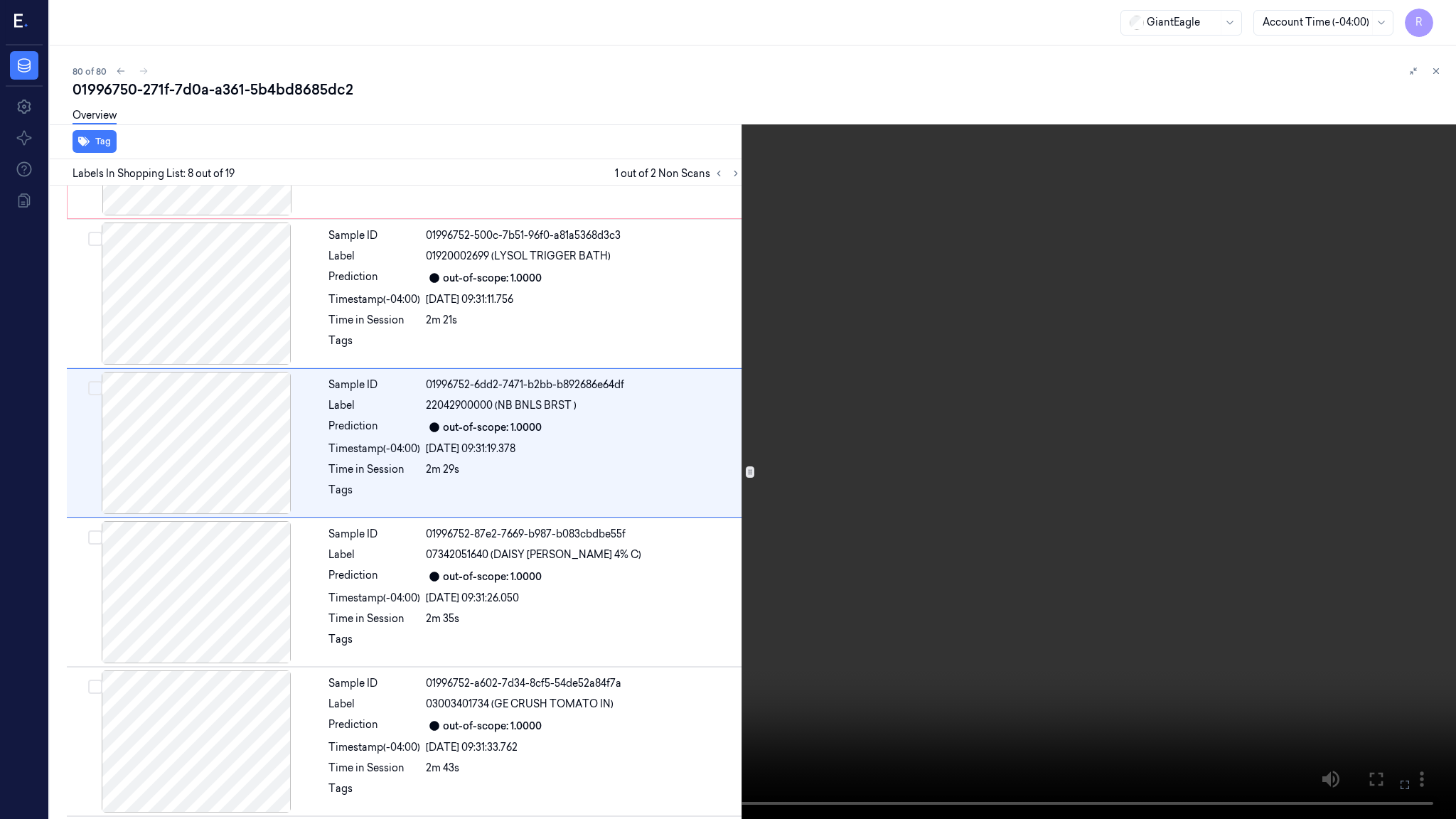
click at [916, 483] on video at bounding box center [728, 410] width 1456 height 819
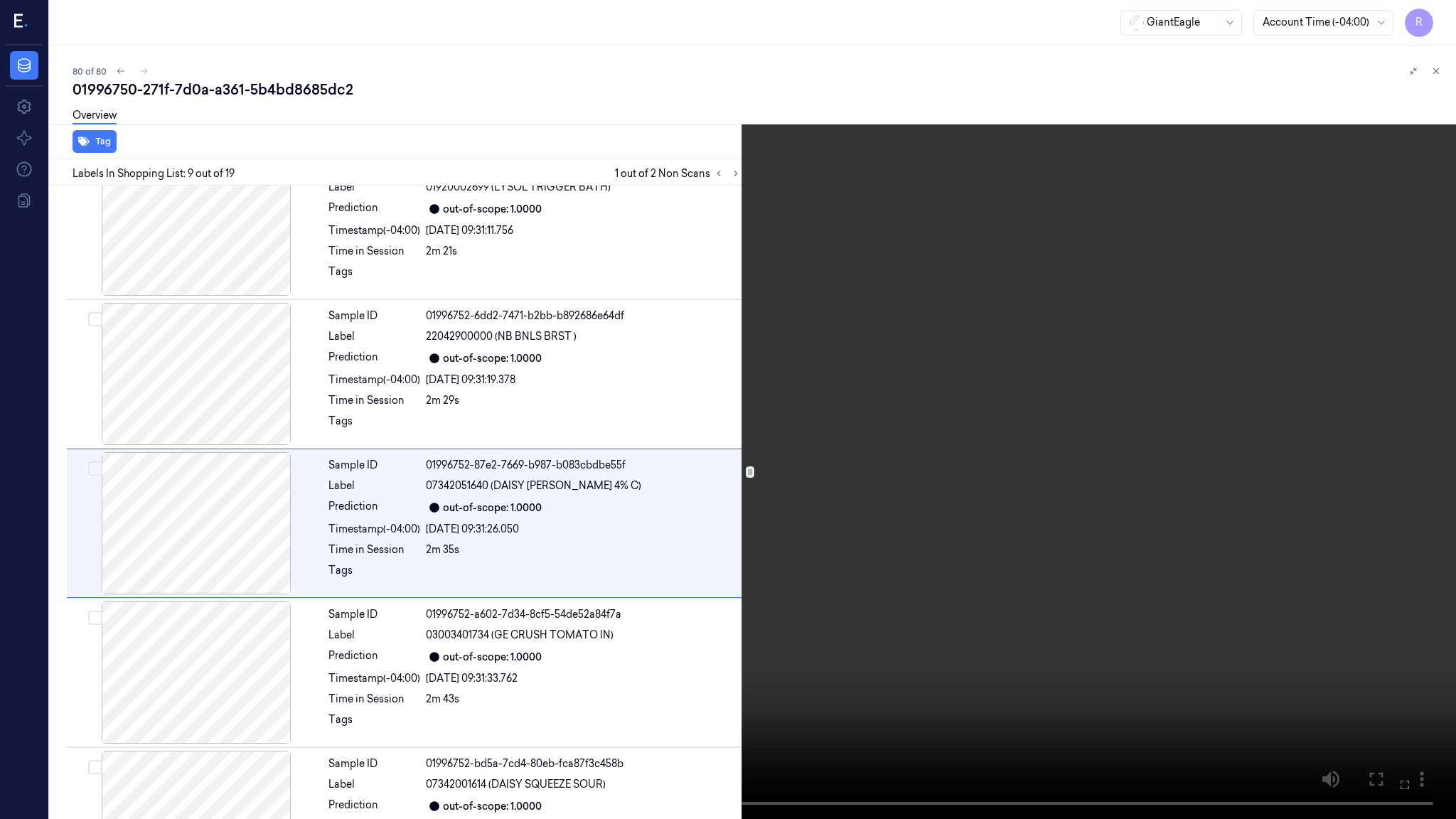
scroll to position [951, 0]
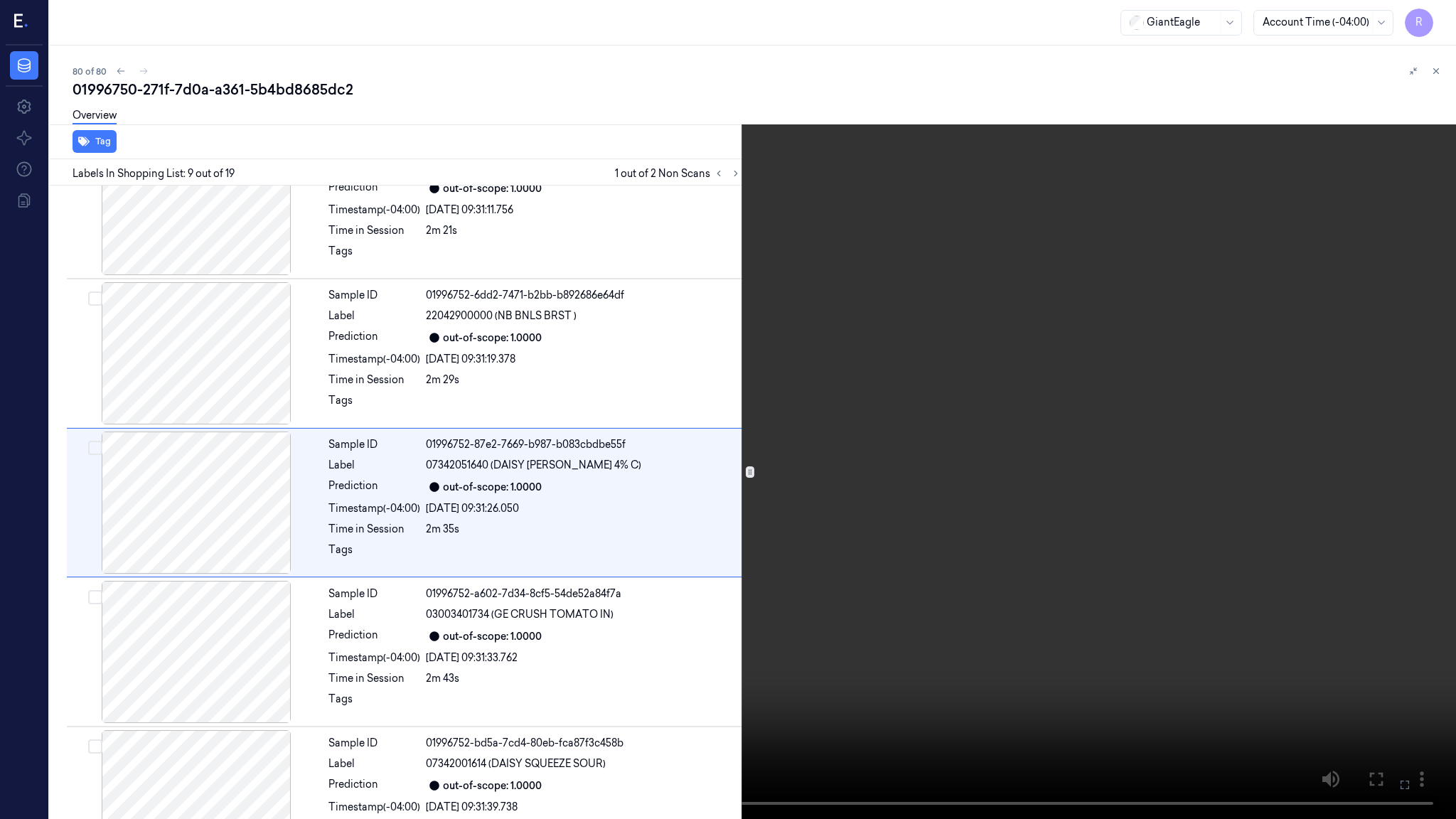
click at [974, 526] on video at bounding box center [728, 410] width 1456 height 819
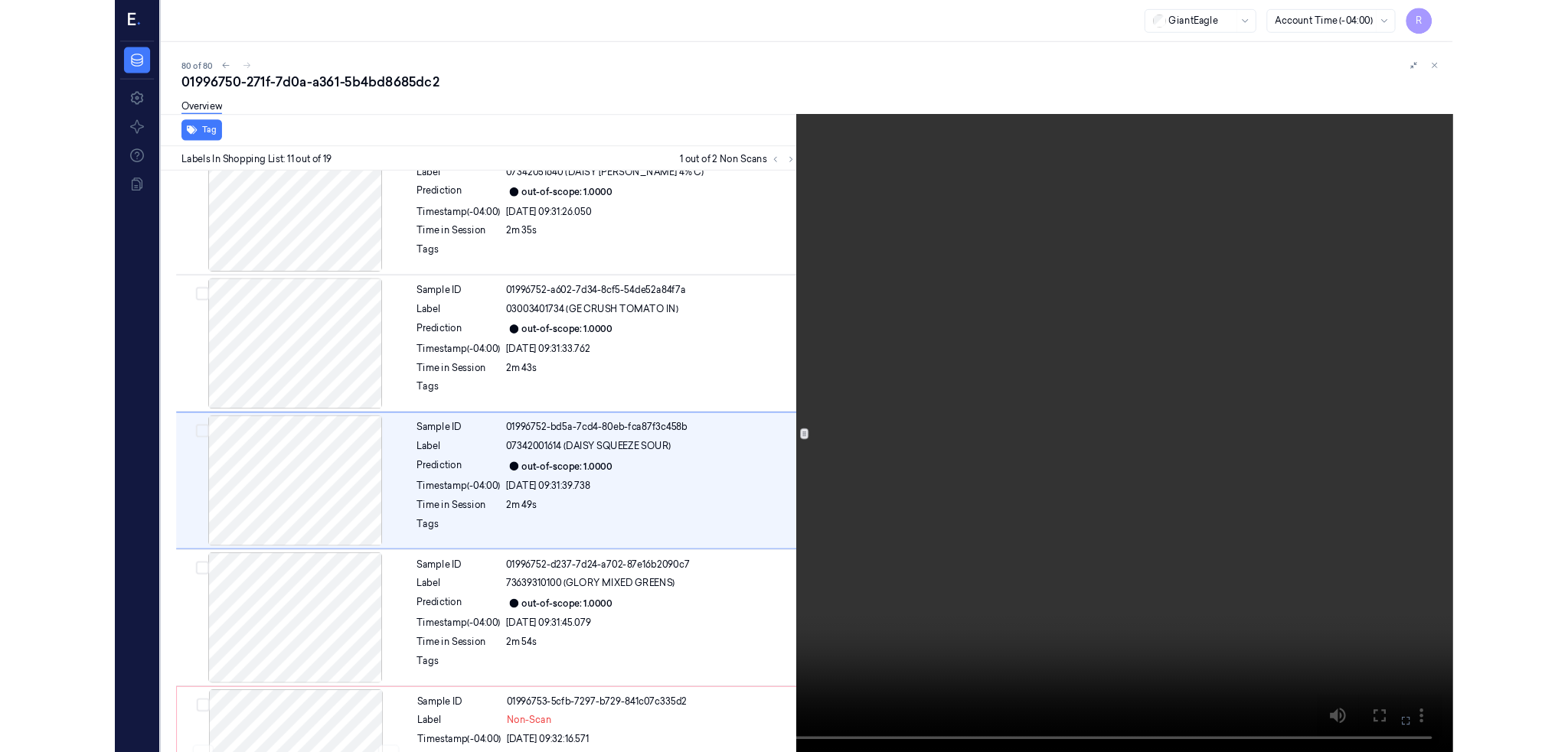
scroll to position [1345, 0]
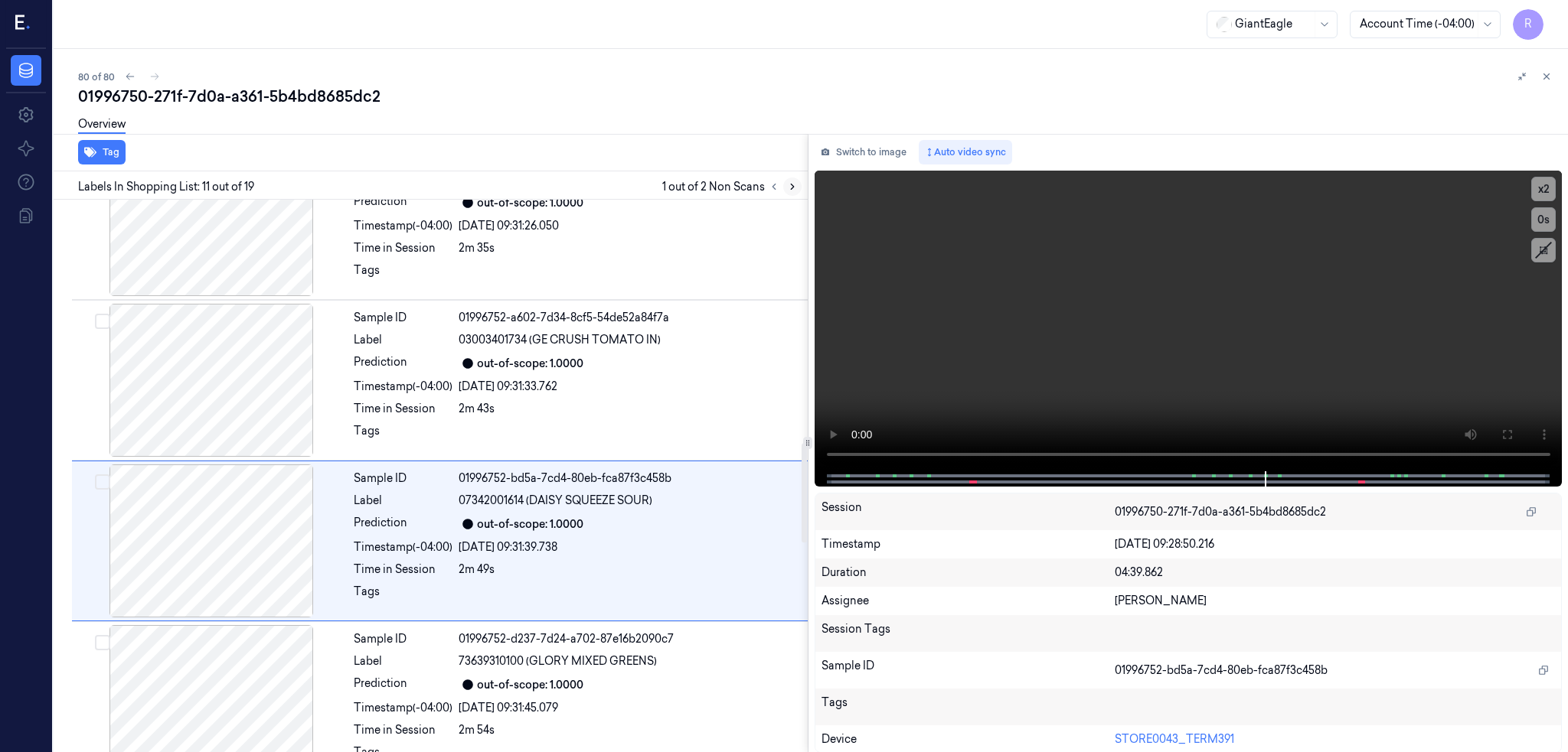
click at [797, 188] on icon at bounding box center [793, 187] width 11 height 11
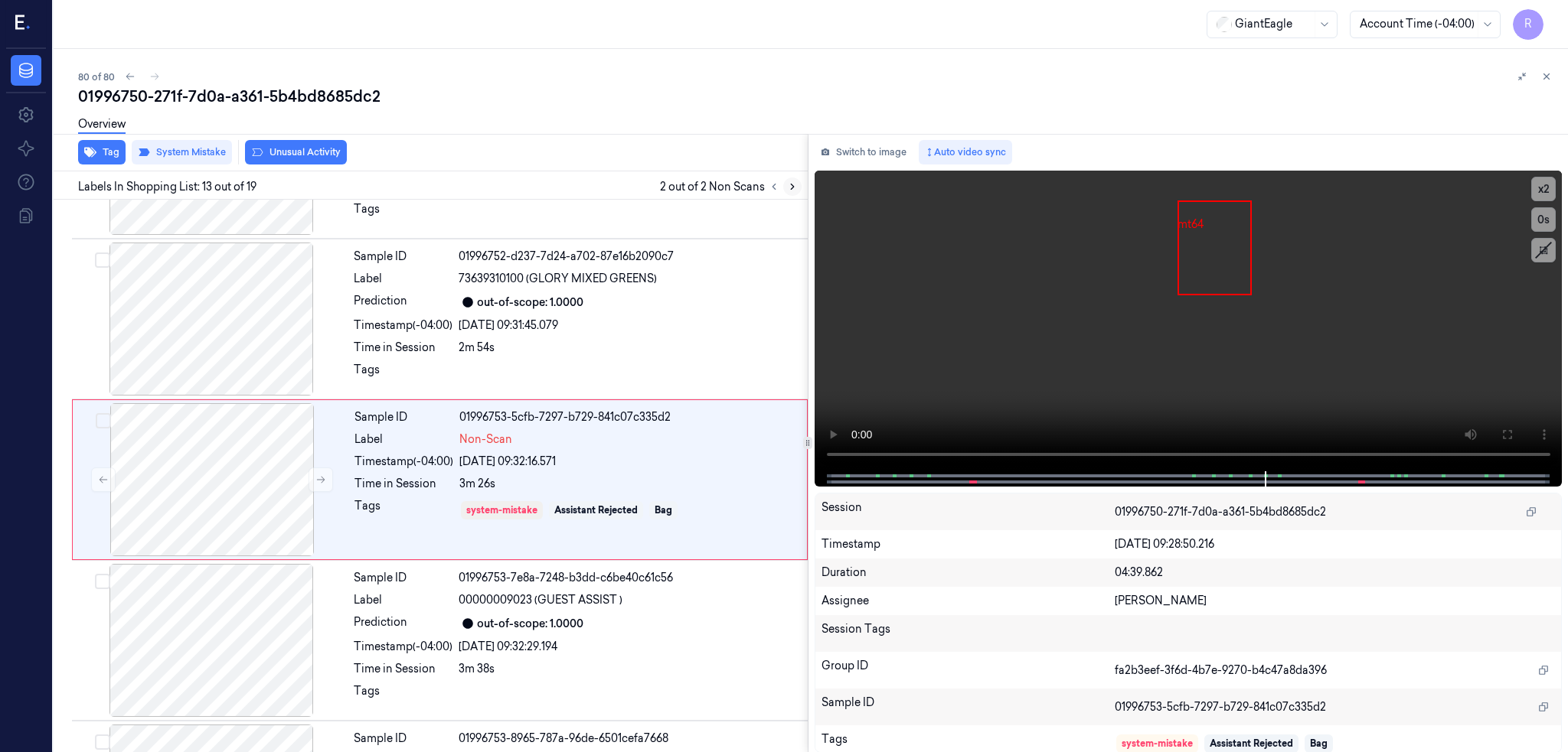
scroll to position [1732, 0]
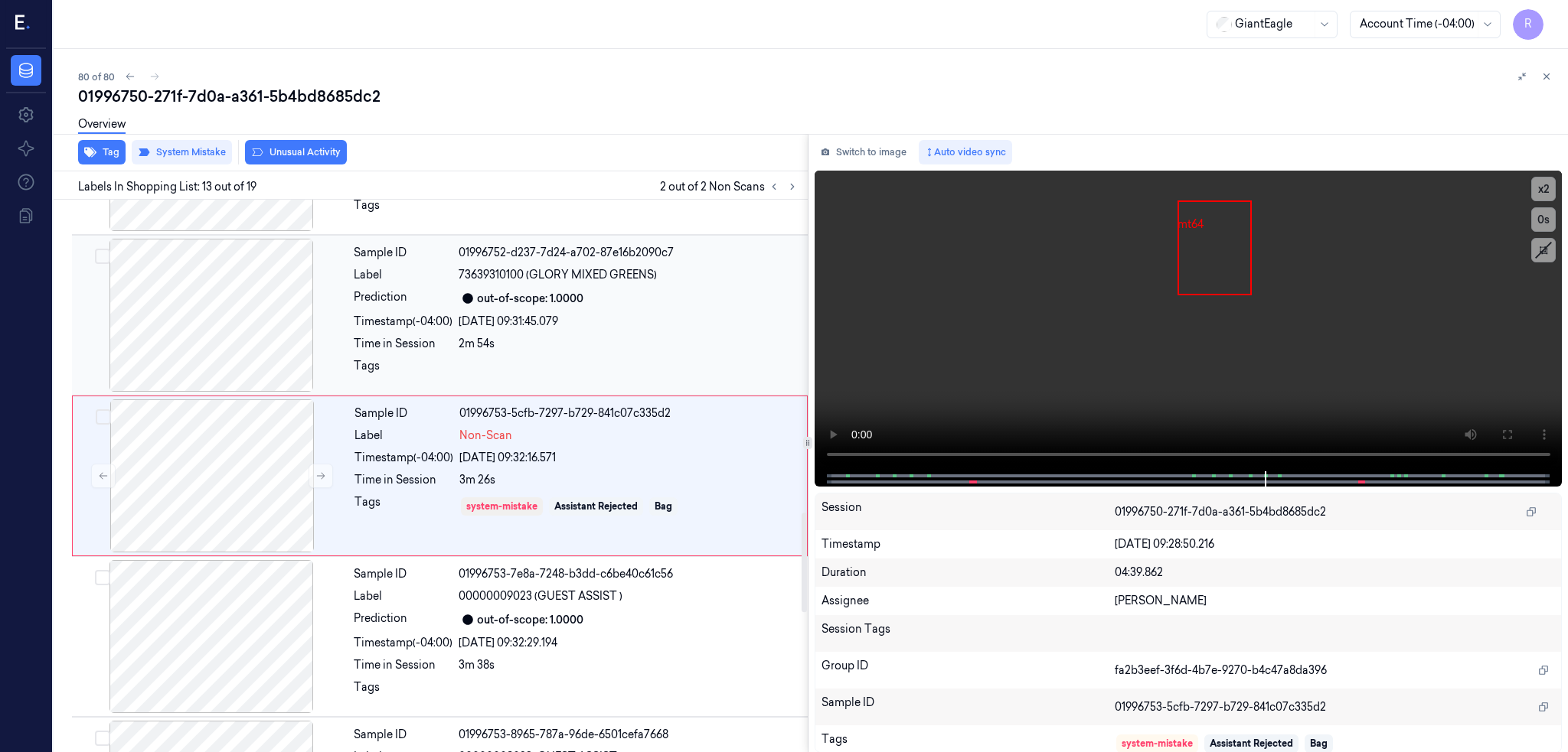
click at [206, 356] on div at bounding box center [211, 315] width 272 height 153
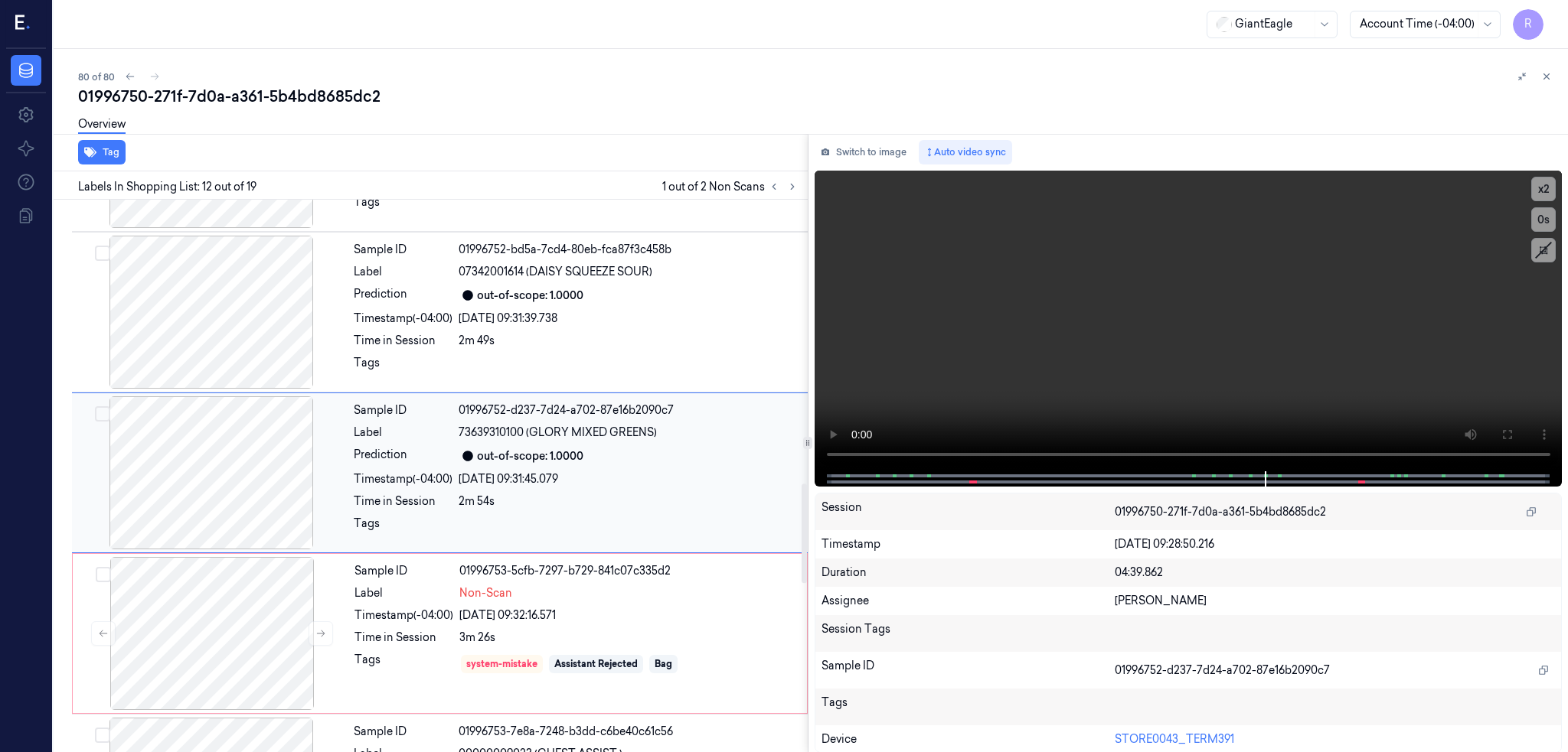
scroll to position [1571, 0]
click at [206, 356] on div at bounding box center [211, 315] width 272 height 153
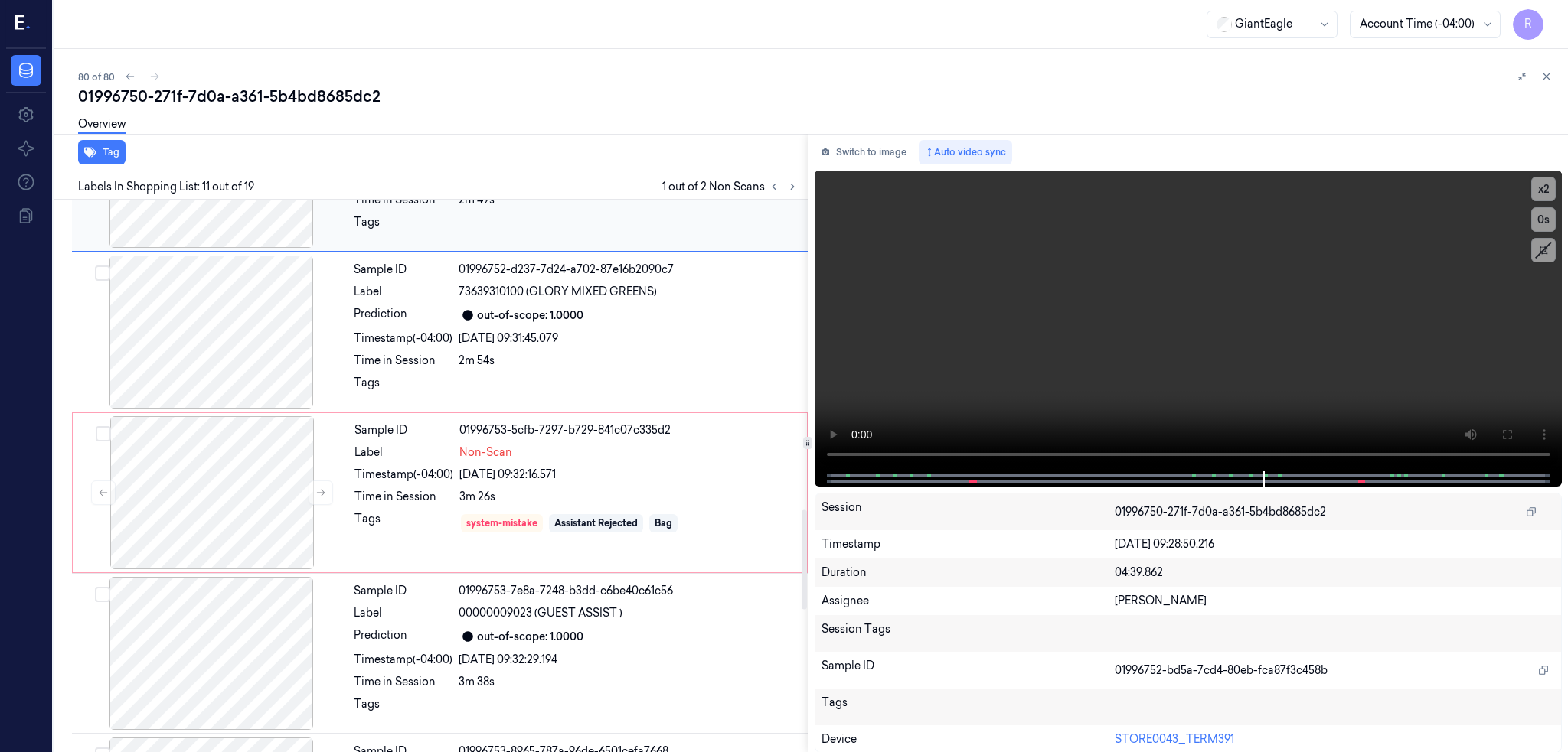
scroll to position [1716, 0]
click at [204, 354] on div at bounding box center [211, 330] width 272 height 153
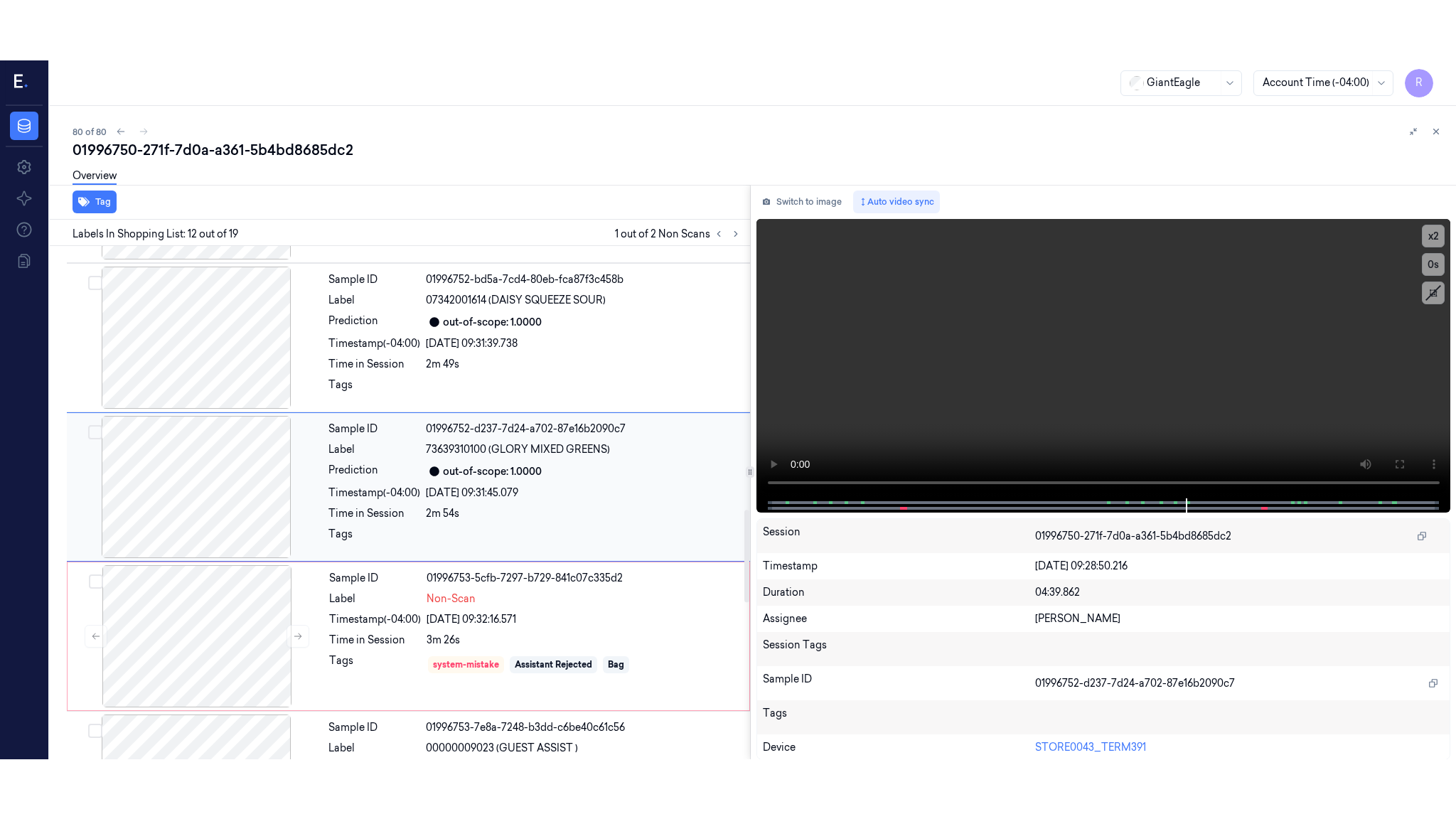
scroll to position [1459, 0]
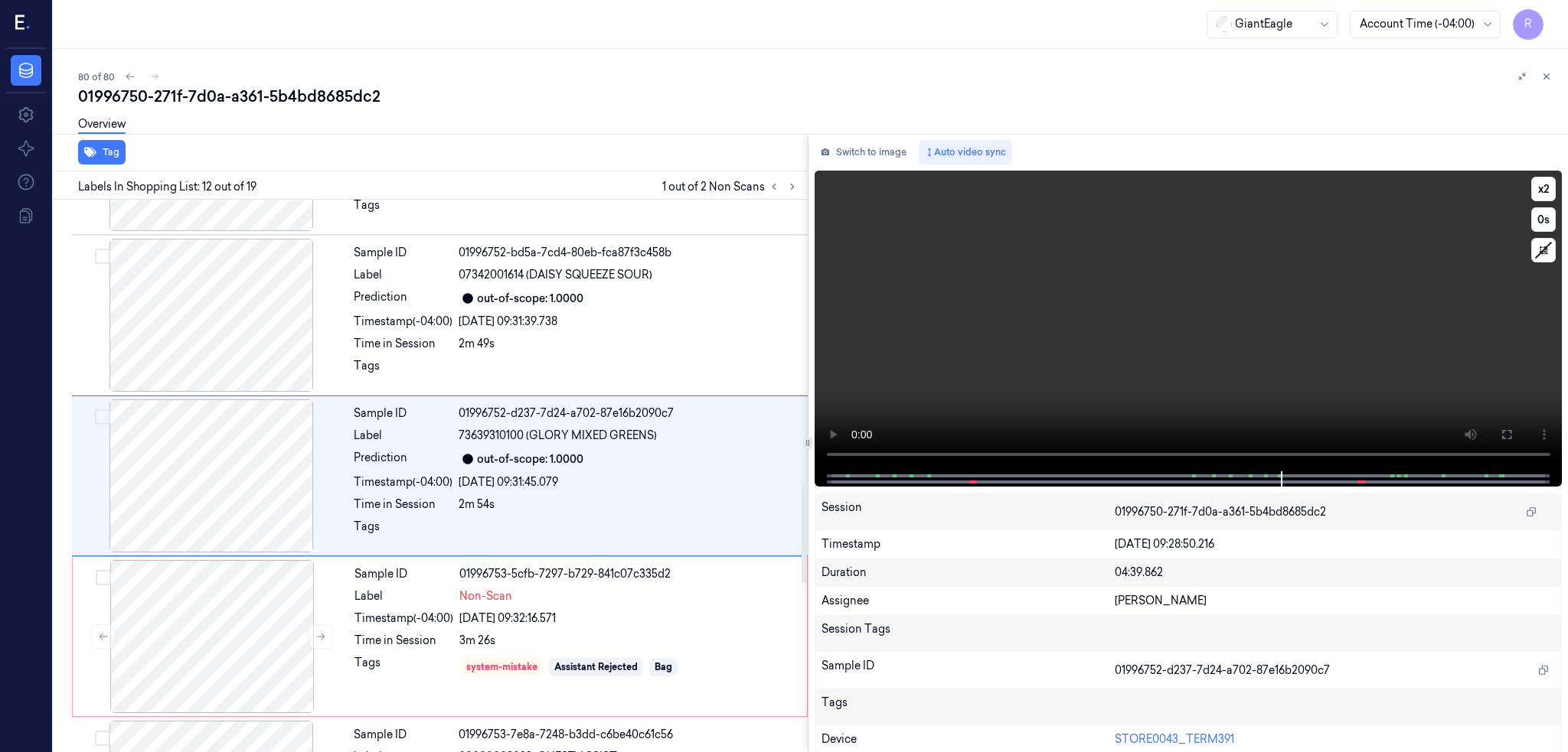
drag, startPoint x: 1566, startPoint y: 431, endPoint x: 1566, endPoint y: 518, distance: 87.0
click at [1519, 431] on button at bounding box center [1506, 435] width 25 height 25
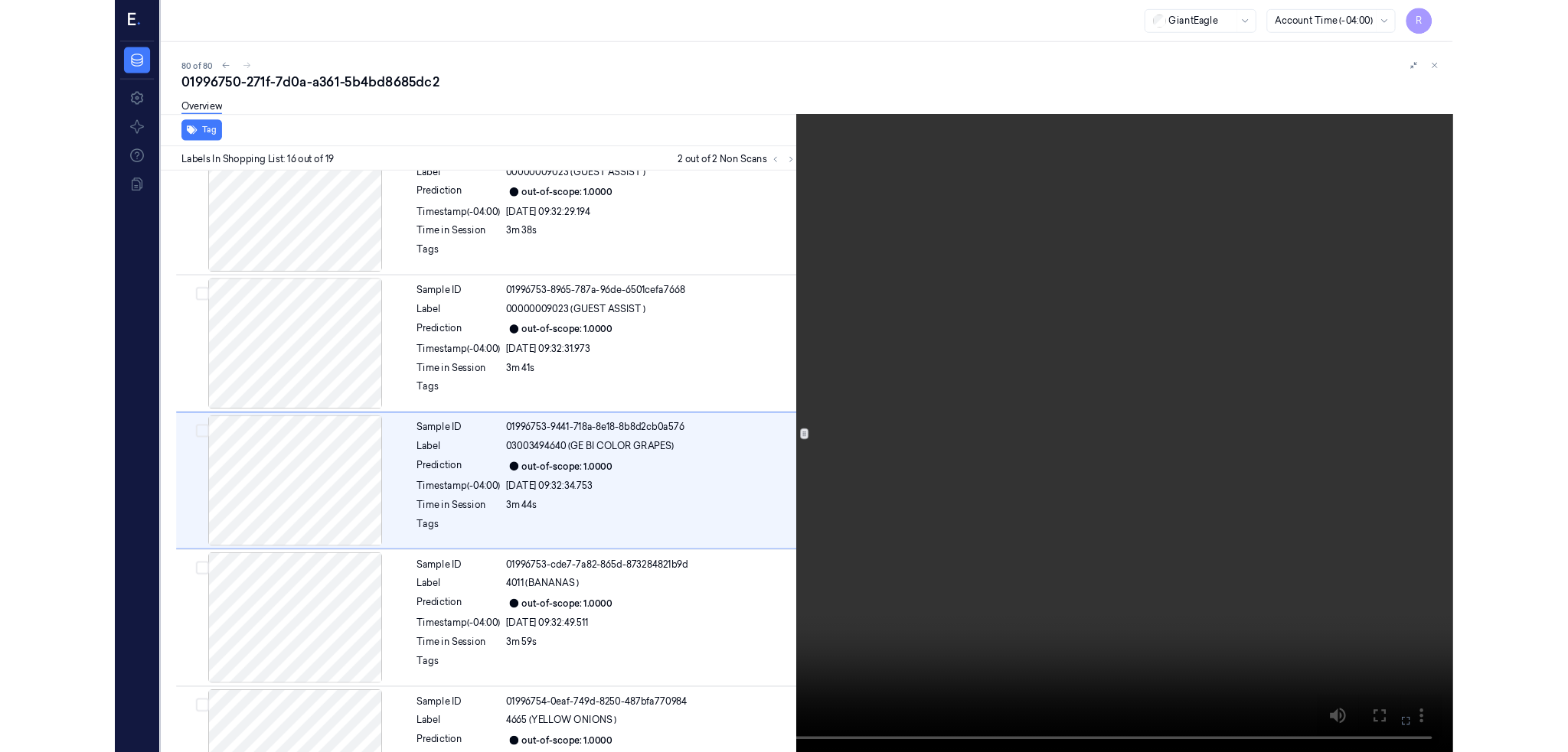
scroll to position [2149, 0]
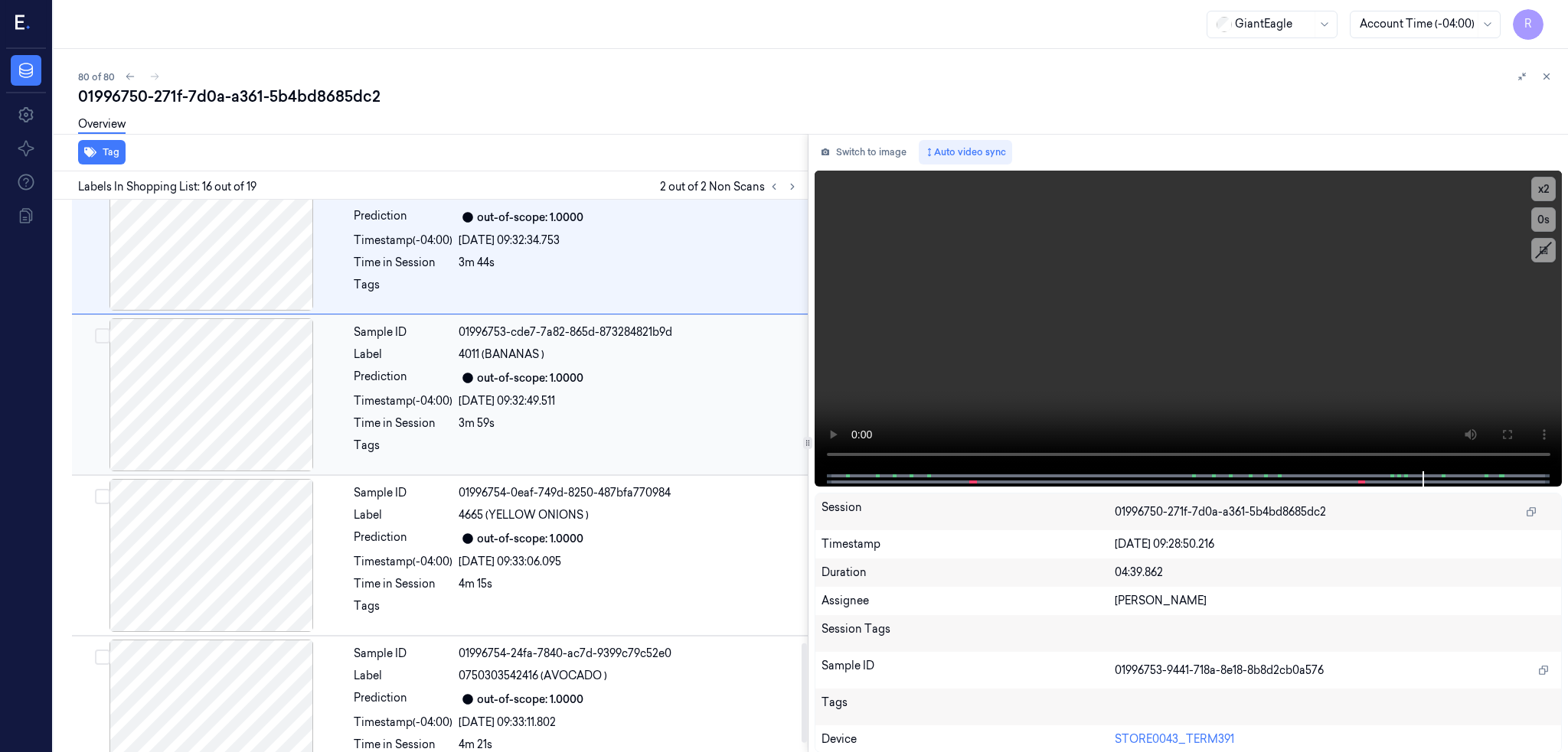
click at [221, 399] on div at bounding box center [211, 394] width 272 height 153
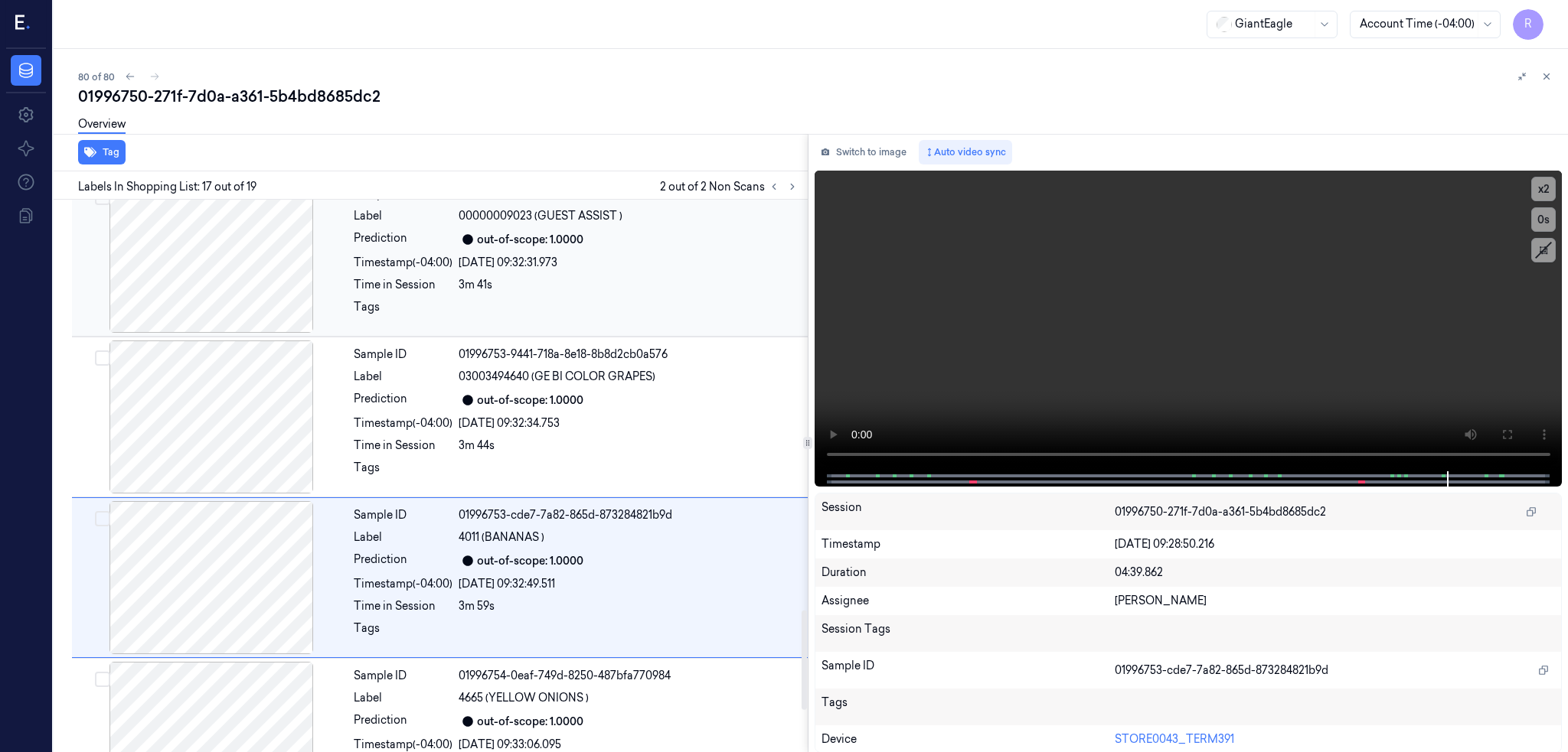
click at [181, 272] on div at bounding box center [211, 256] width 272 height 153
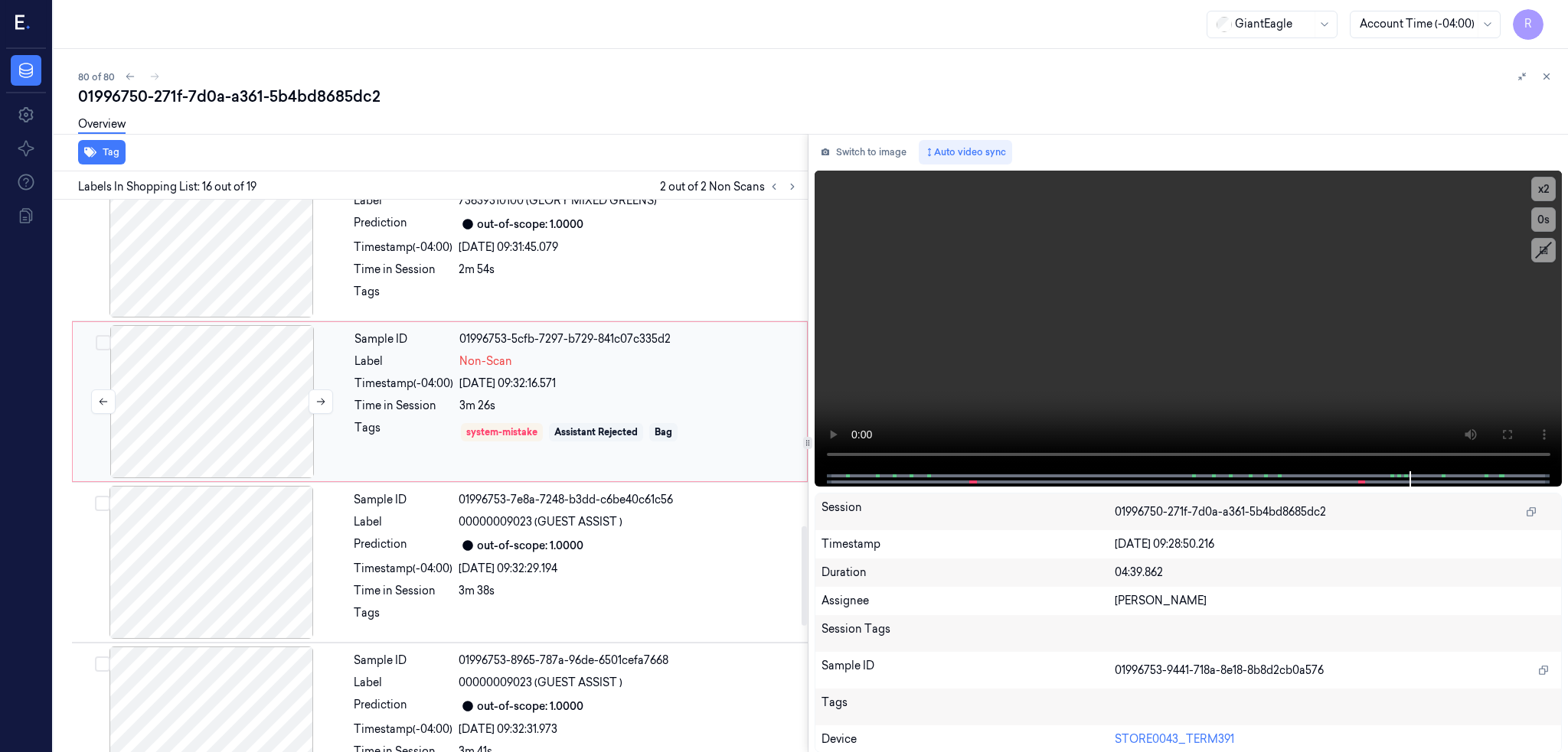
click at [242, 401] on div at bounding box center [212, 401] width 272 height 153
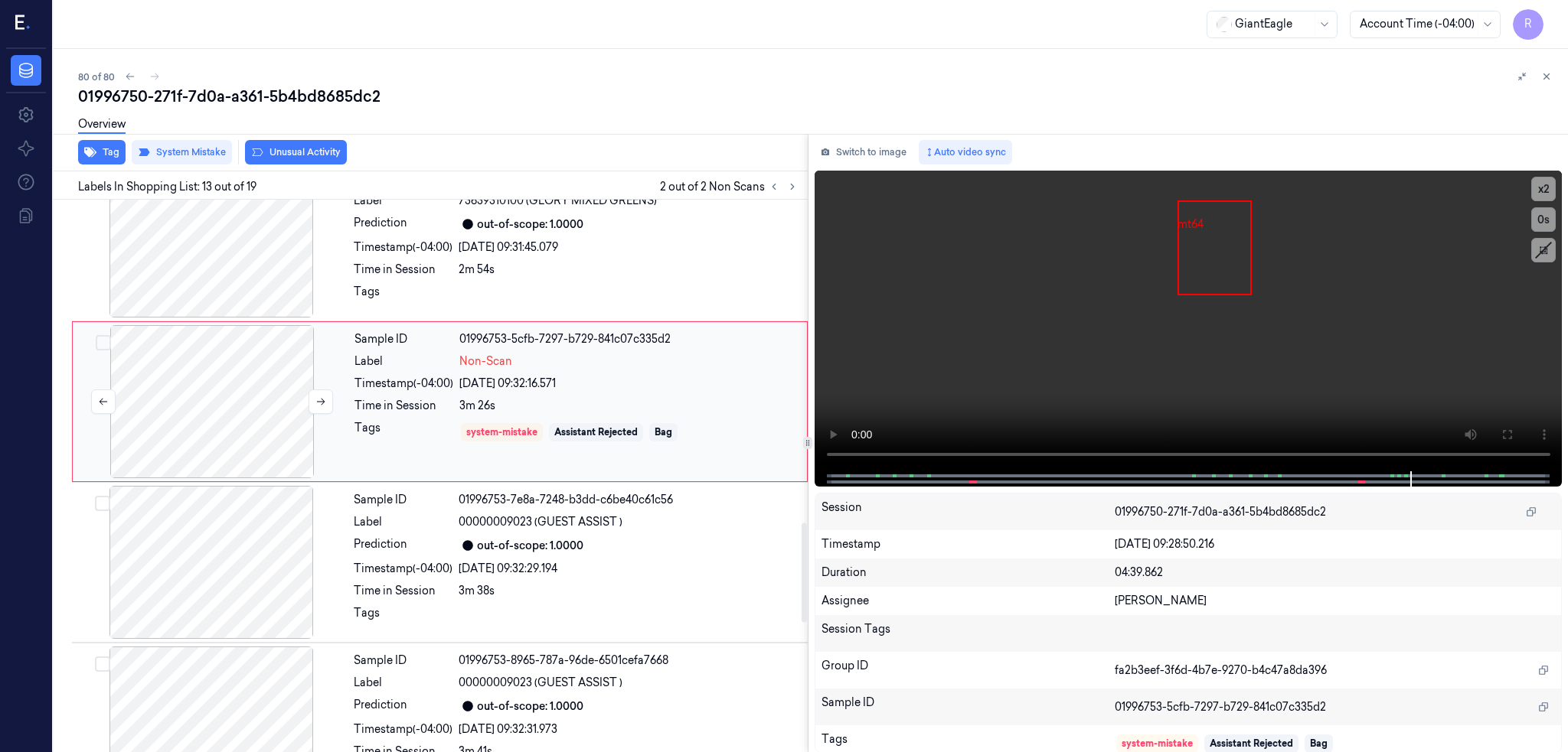
scroll to position [1732, 0]
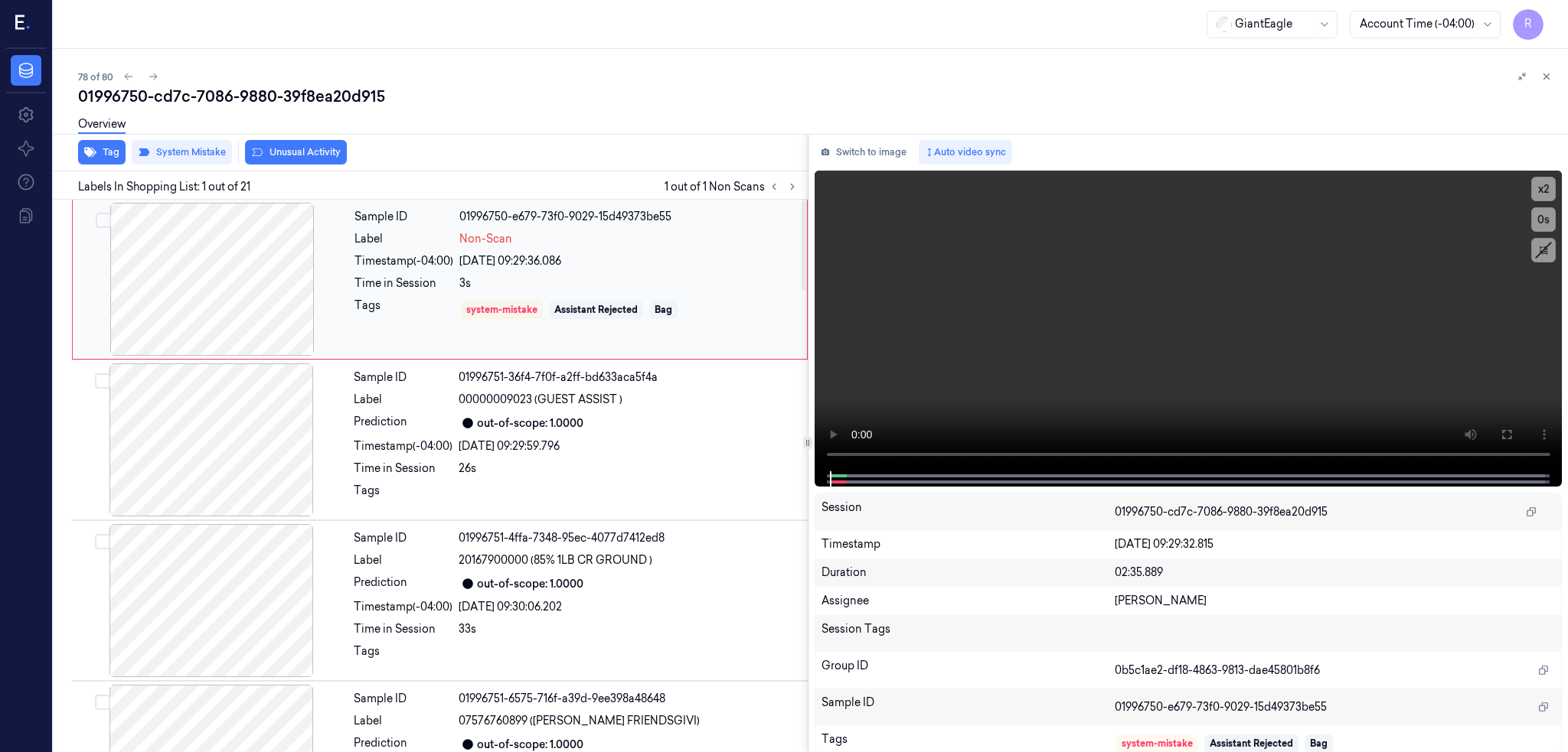
click at [216, 309] on div at bounding box center [212, 279] width 272 height 153
click at [1519, 441] on button at bounding box center [1506, 435] width 25 height 25
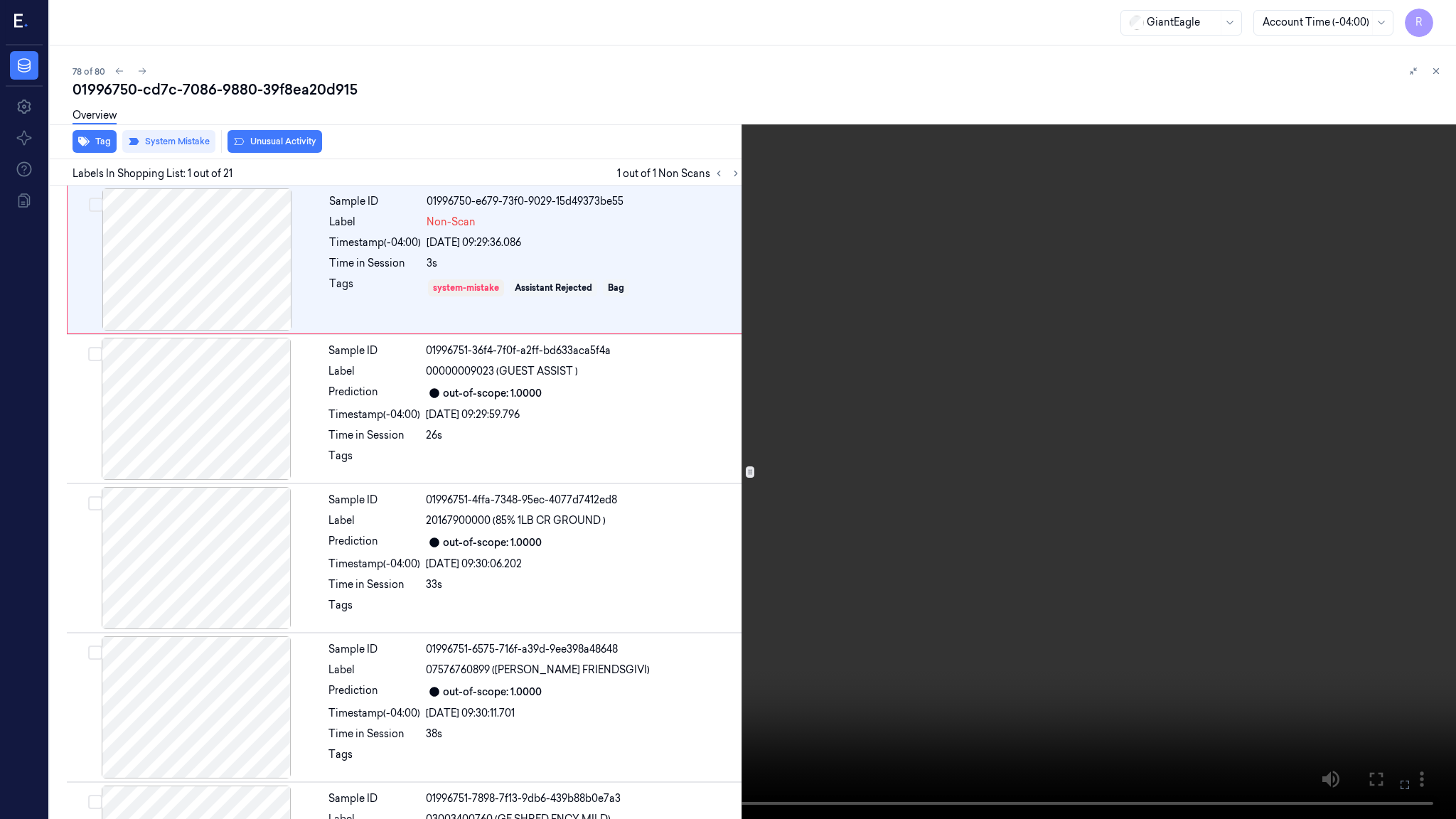
click at [980, 496] on video at bounding box center [728, 410] width 1456 height 819
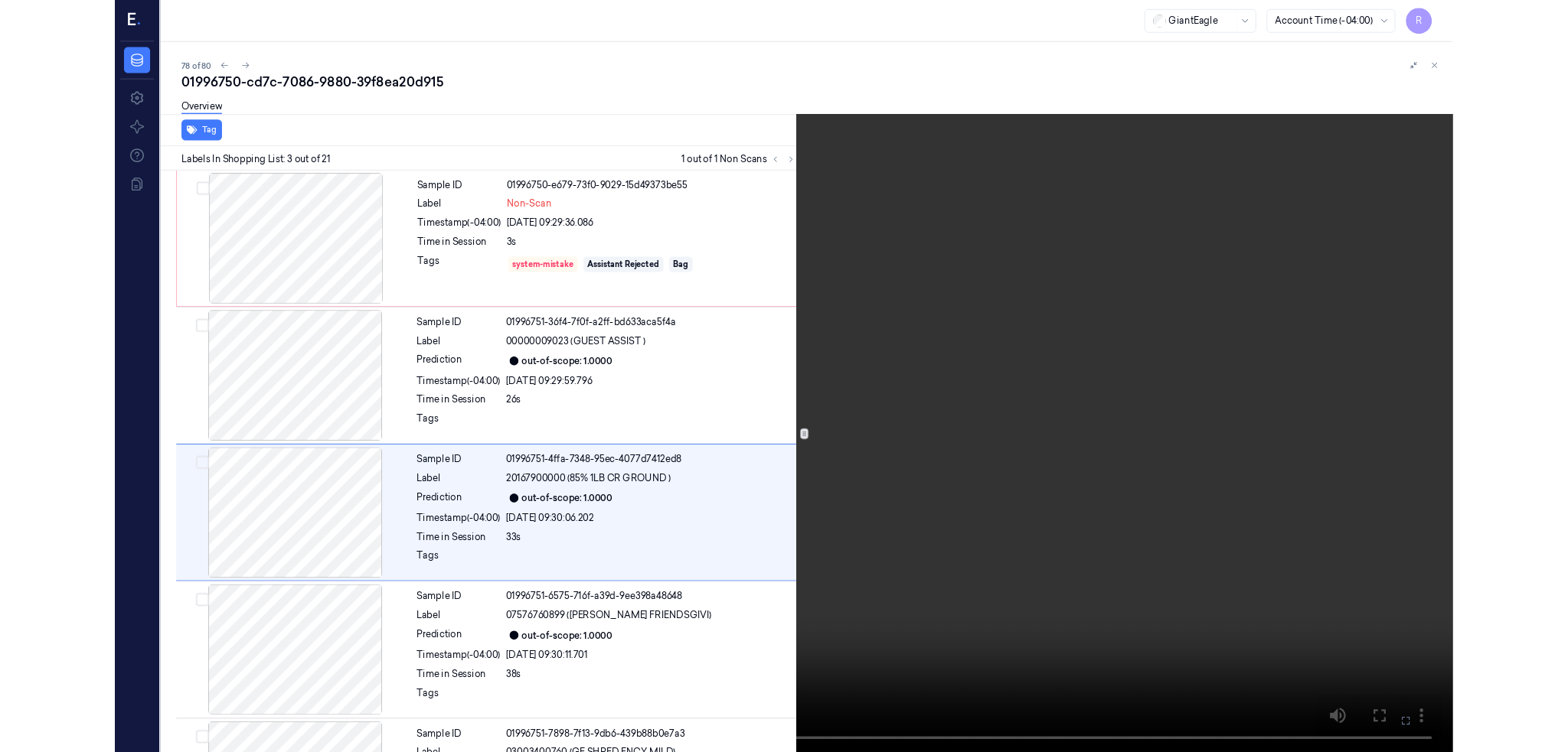
scroll to position [59, 0]
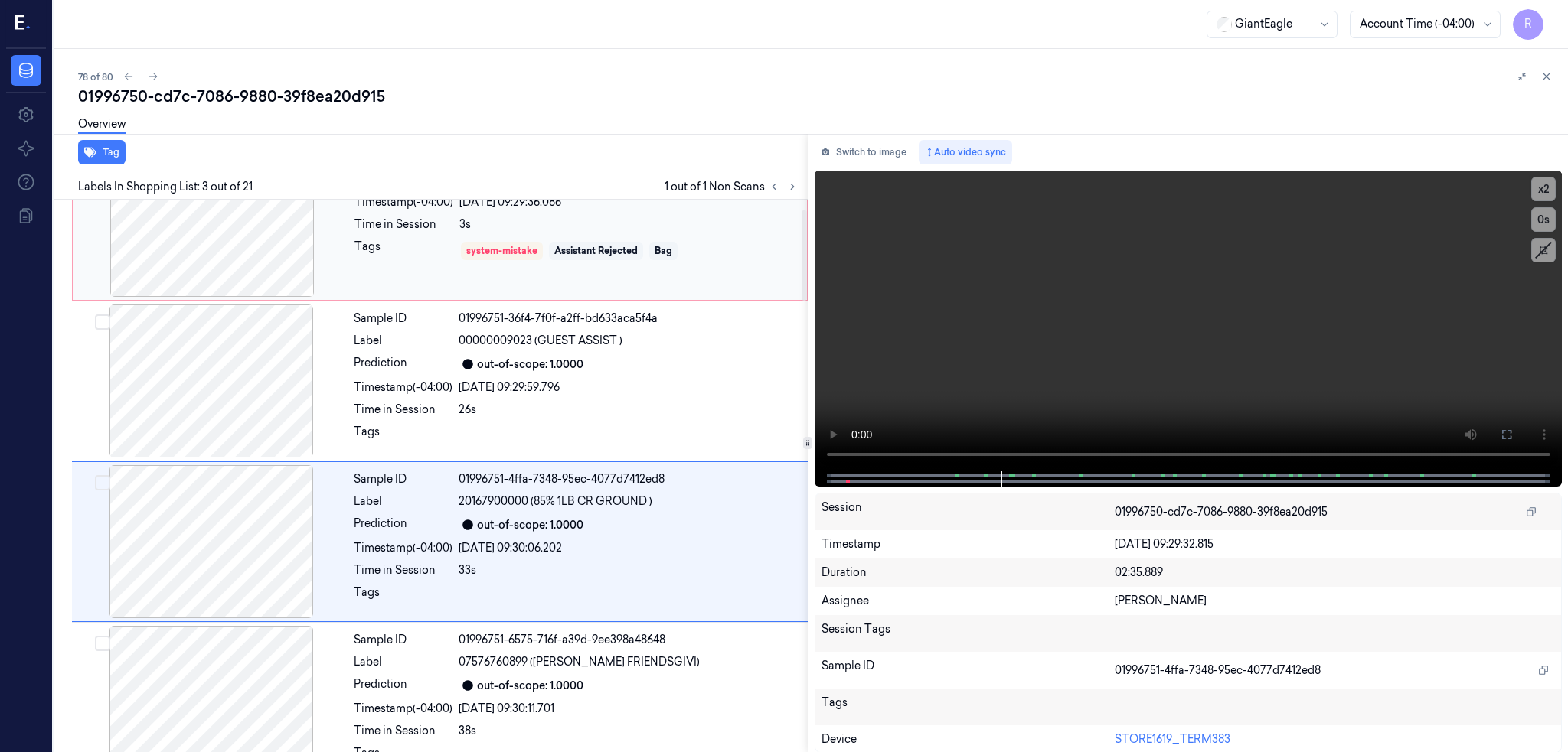
click at [334, 222] on div at bounding box center [212, 220] width 272 height 153
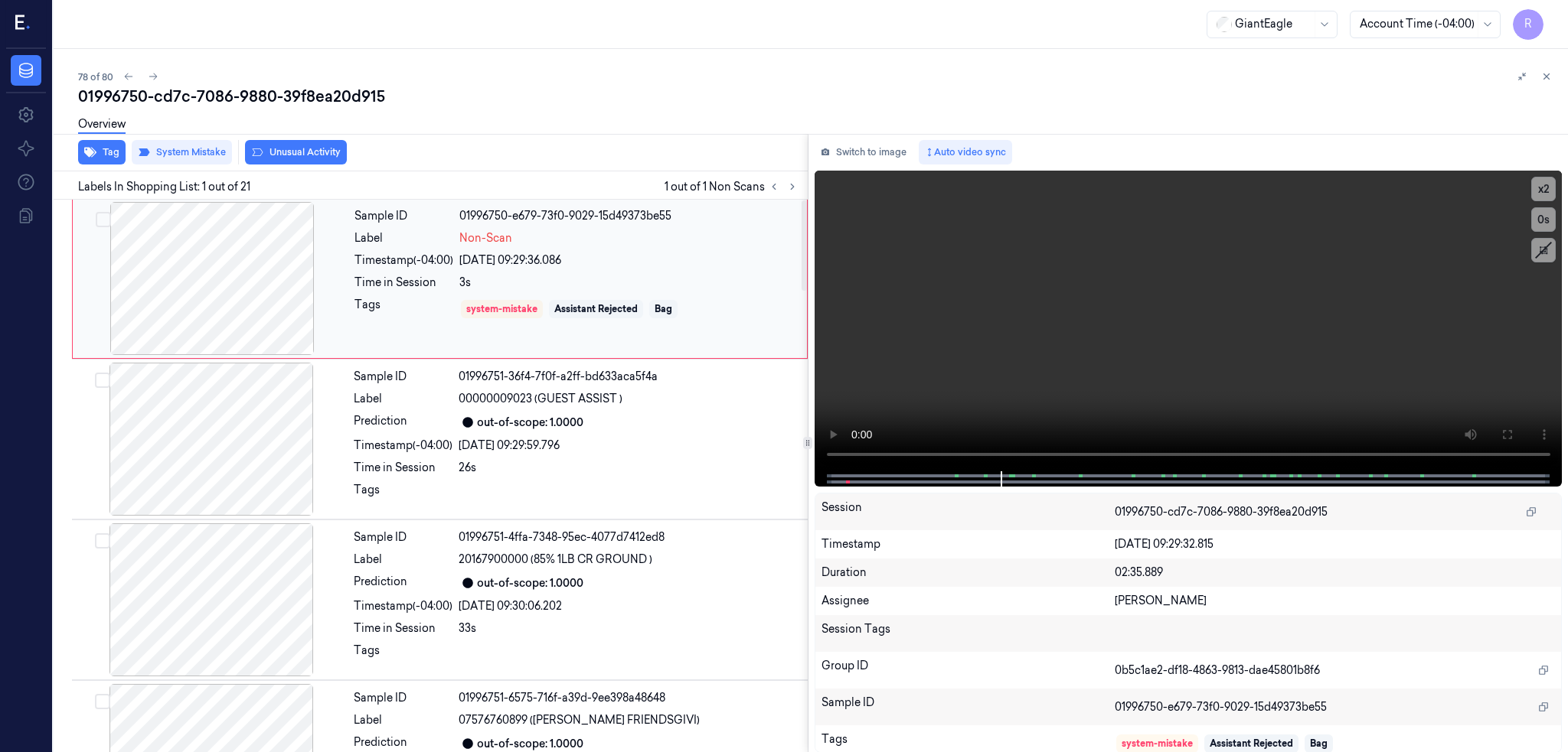
scroll to position [0, 0]
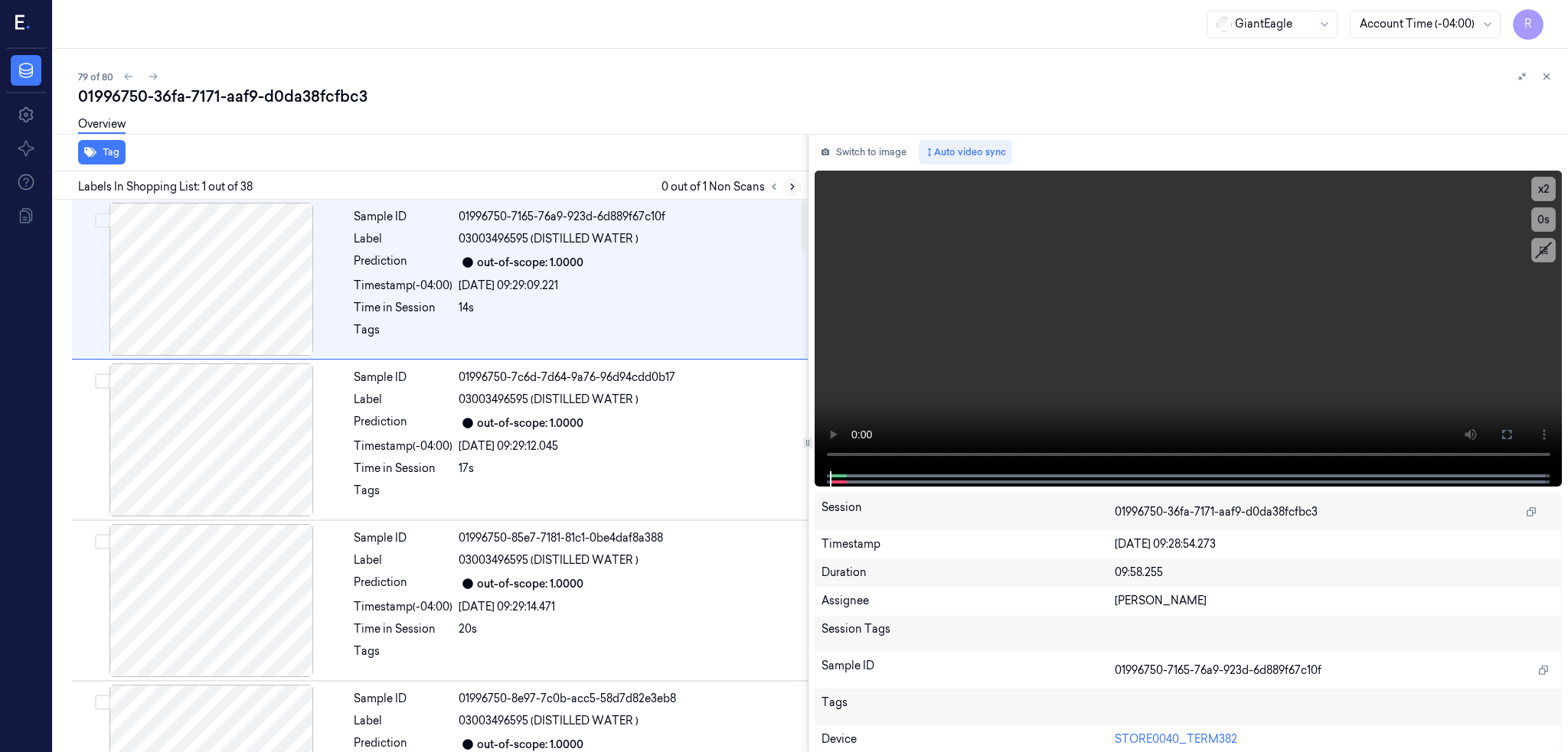
click at [797, 184] on icon at bounding box center [793, 187] width 11 height 11
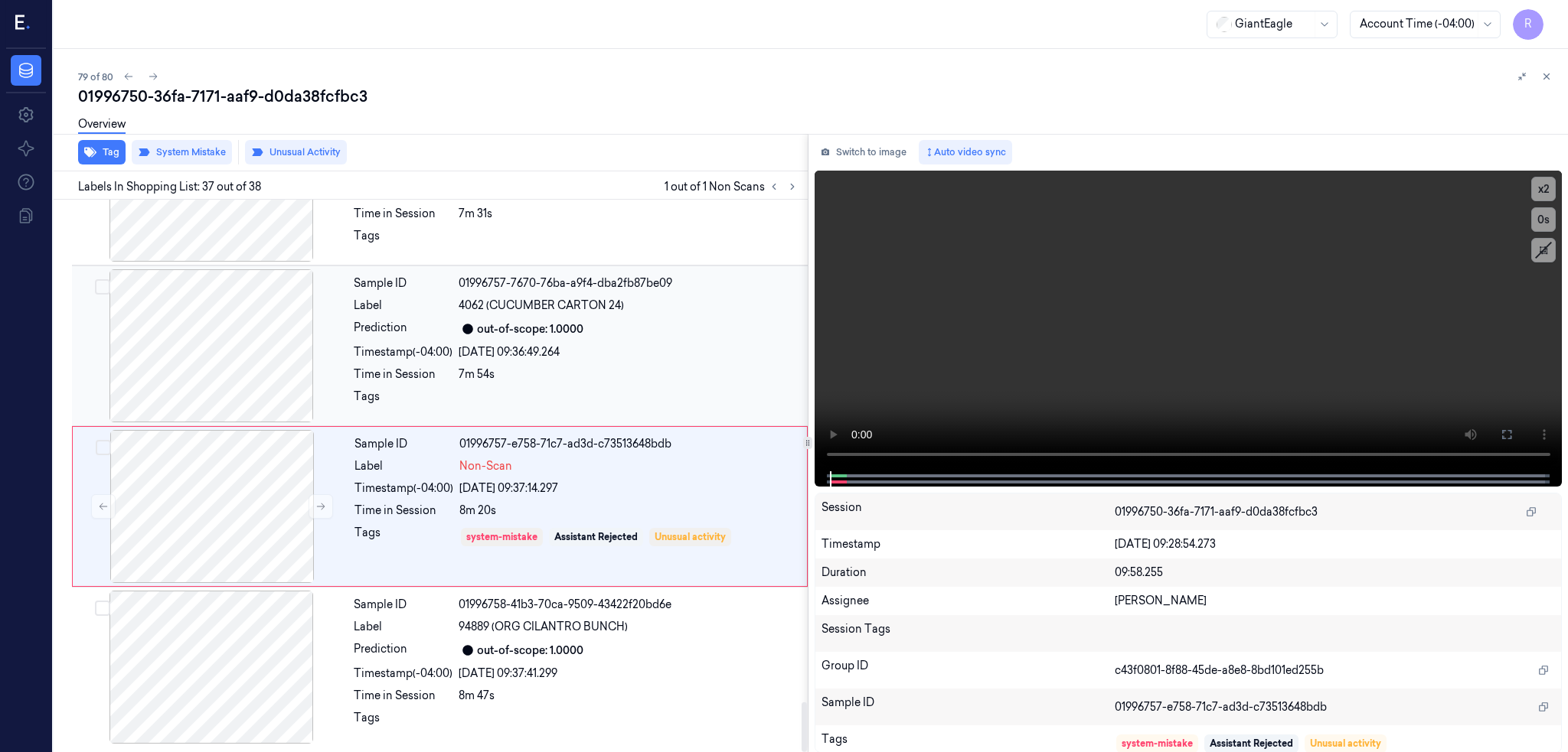
scroll to position [5551, 0]
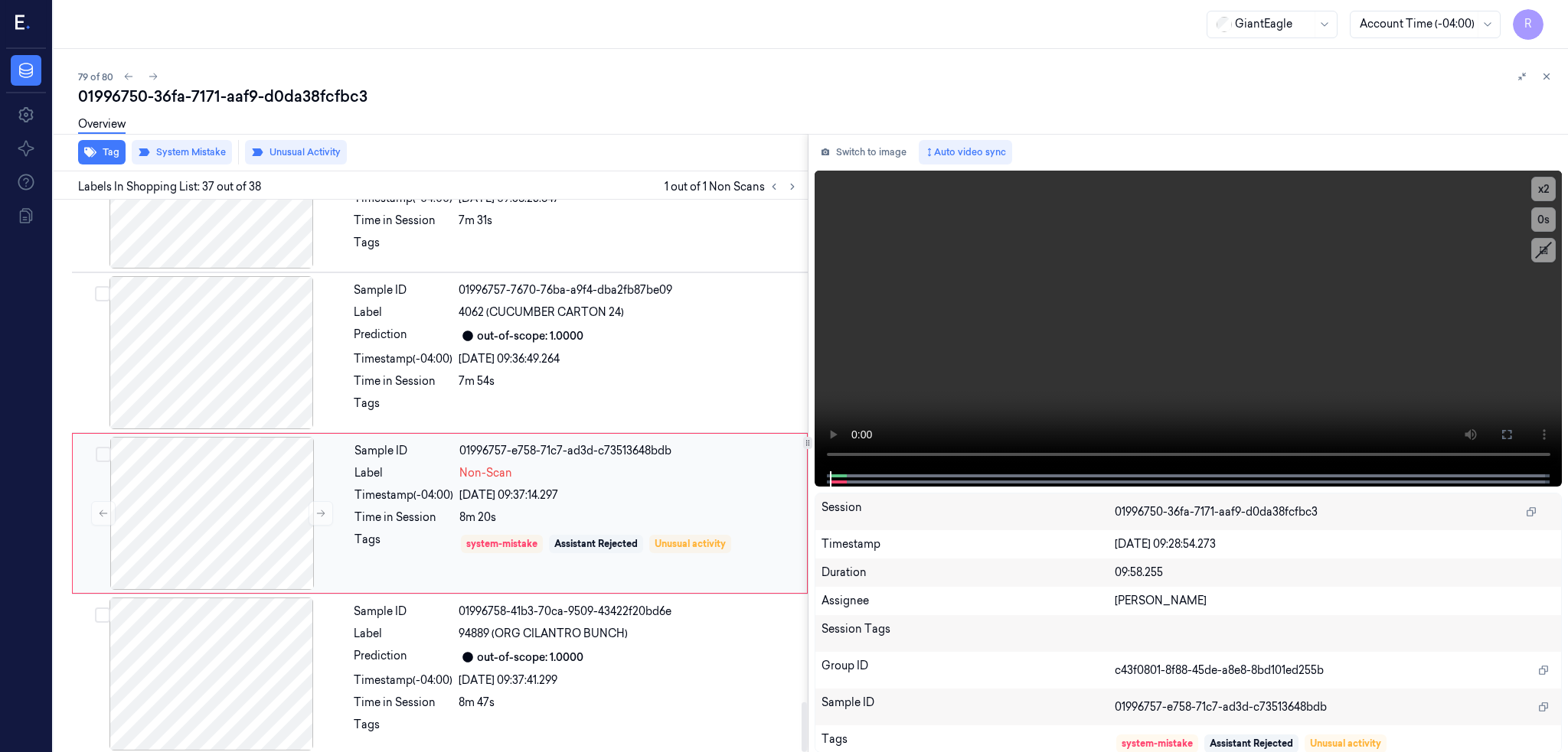
click at [243, 335] on div at bounding box center [211, 352] width 272 height 153
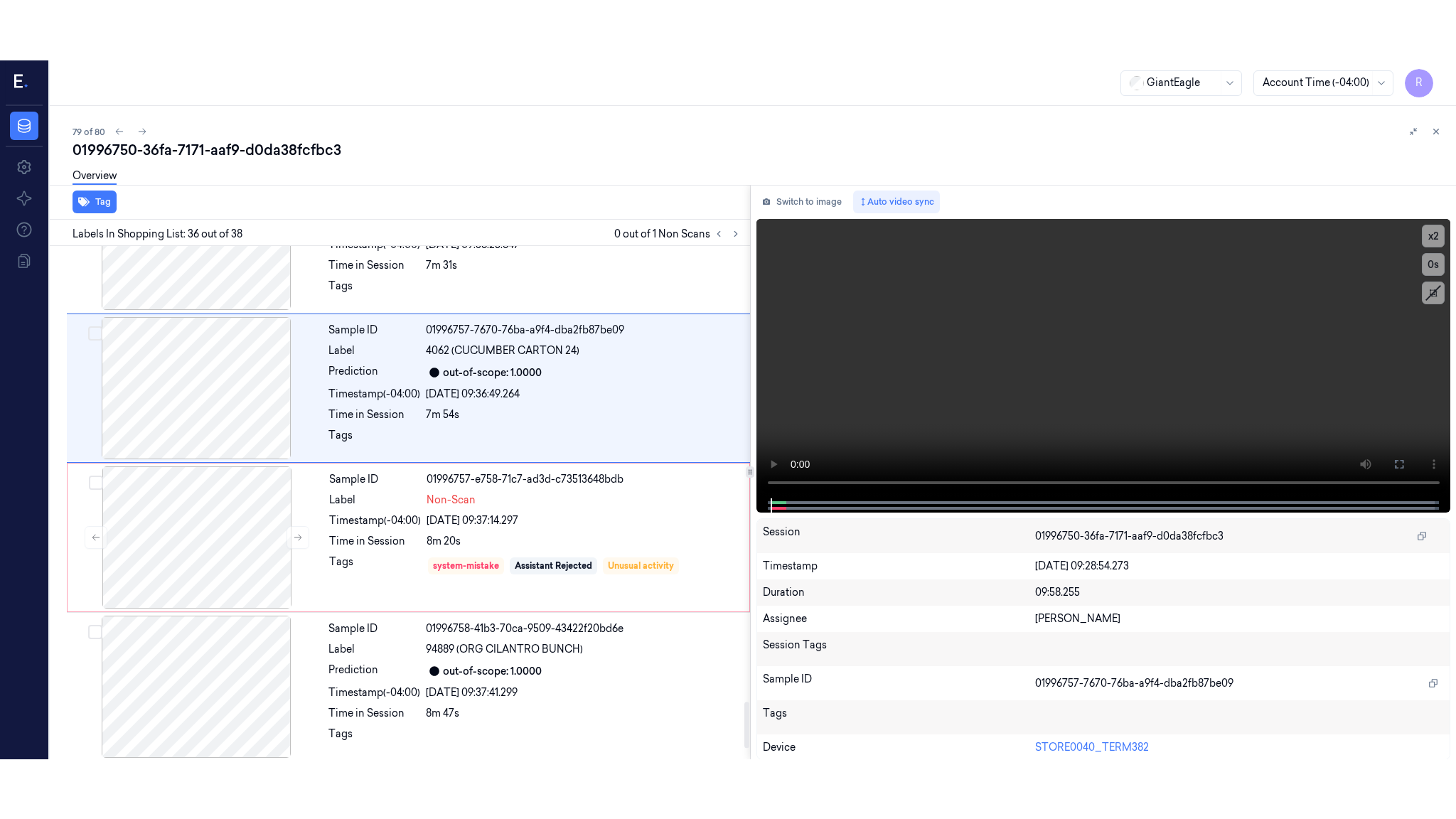
scroll to position [5043, 0]
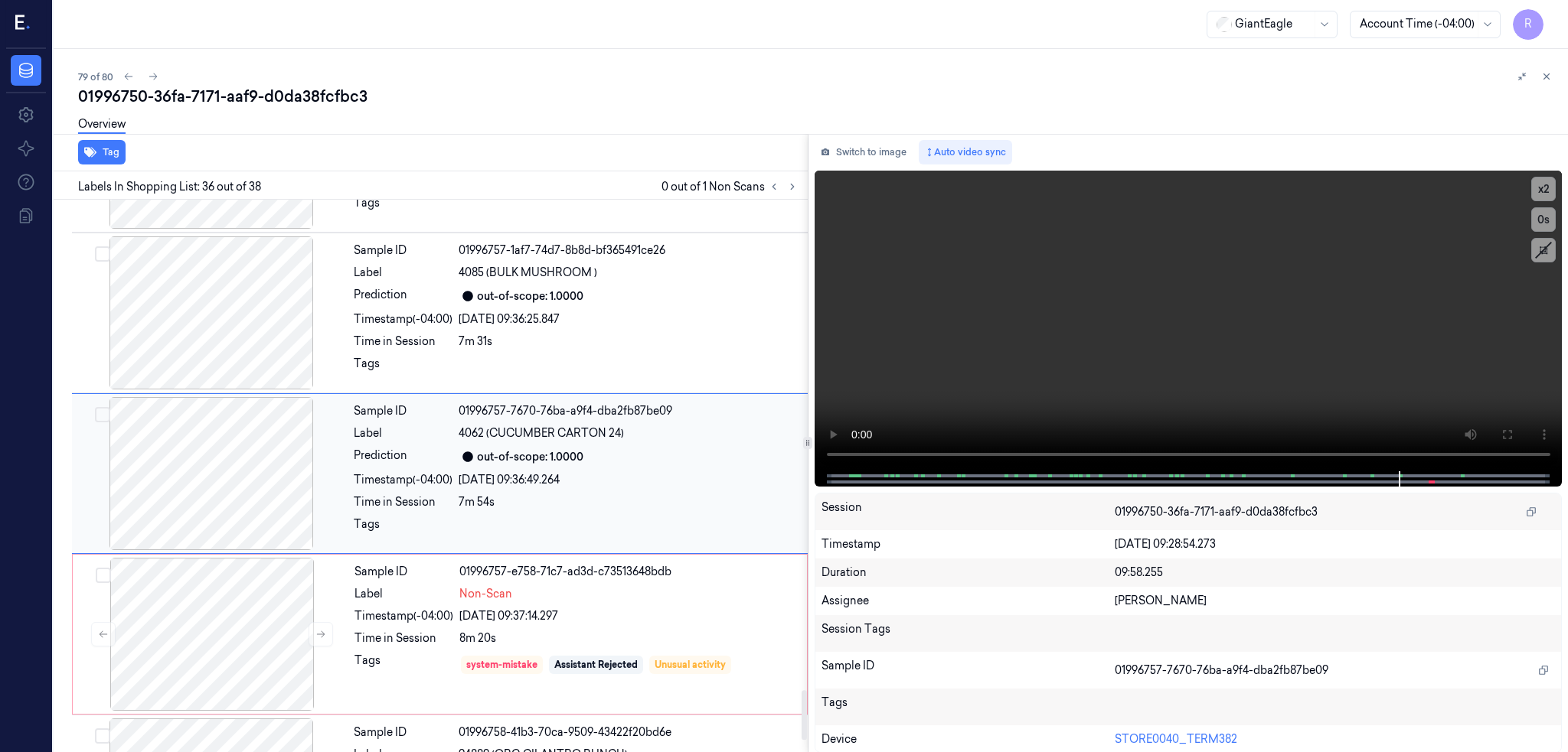
click at [225, 497] on div at bounding box center [211, 473] width 272 height 153
click at [1513, 435] on icon at bounding box center [1506, 434] width 12 height 12
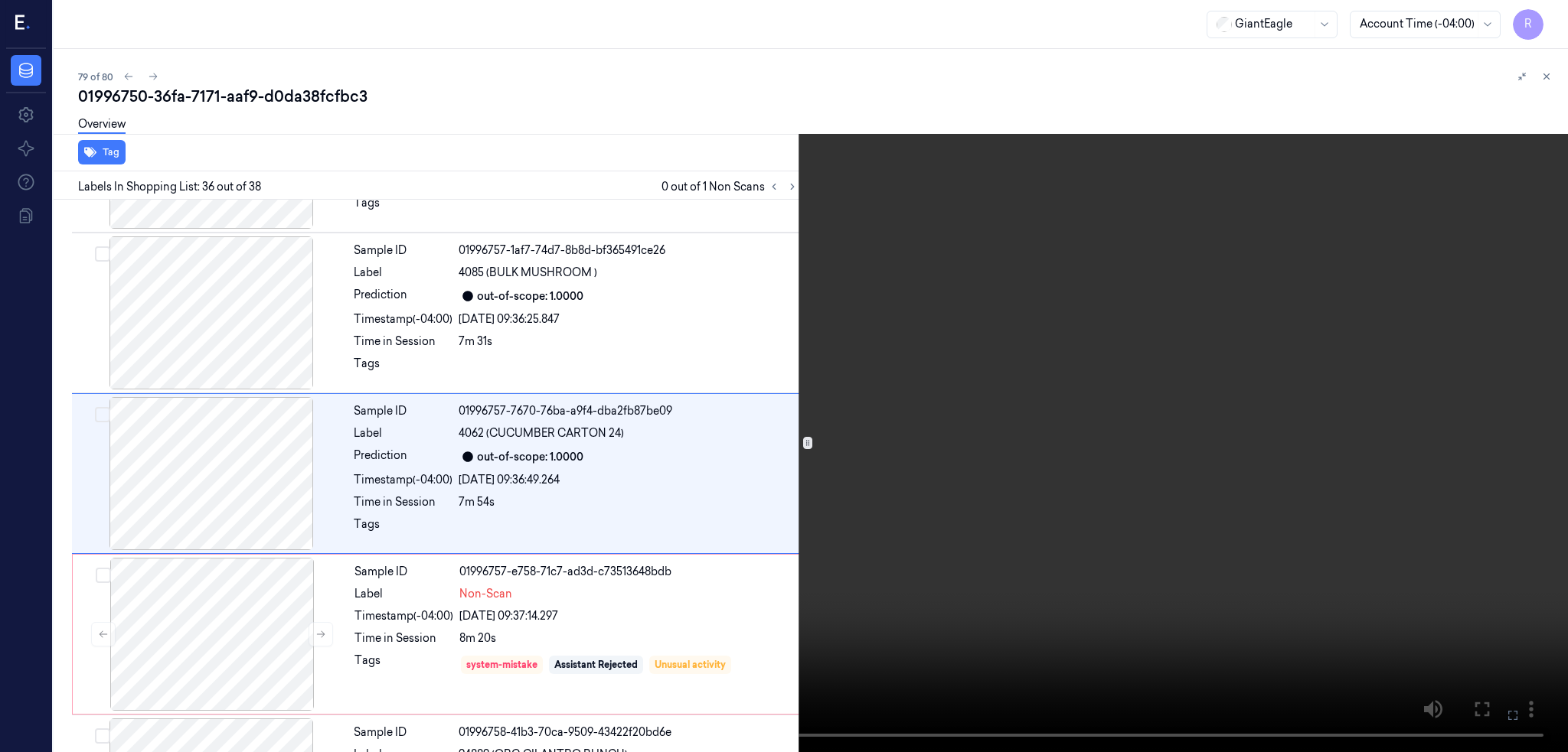
click at [1149, 493] on video at bounding box center [784, 376] width 1568 height 752
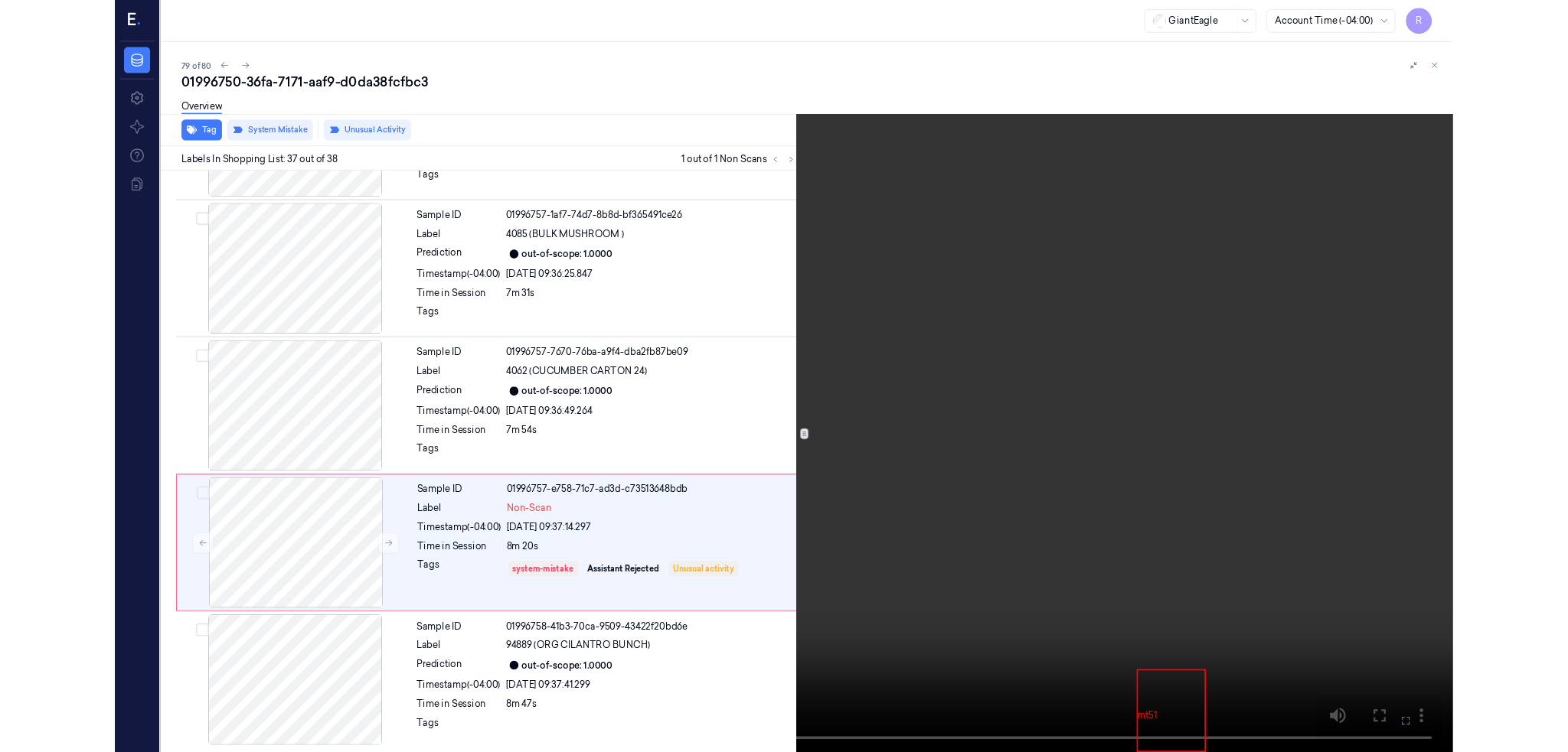
scroll to position [5432, 0]
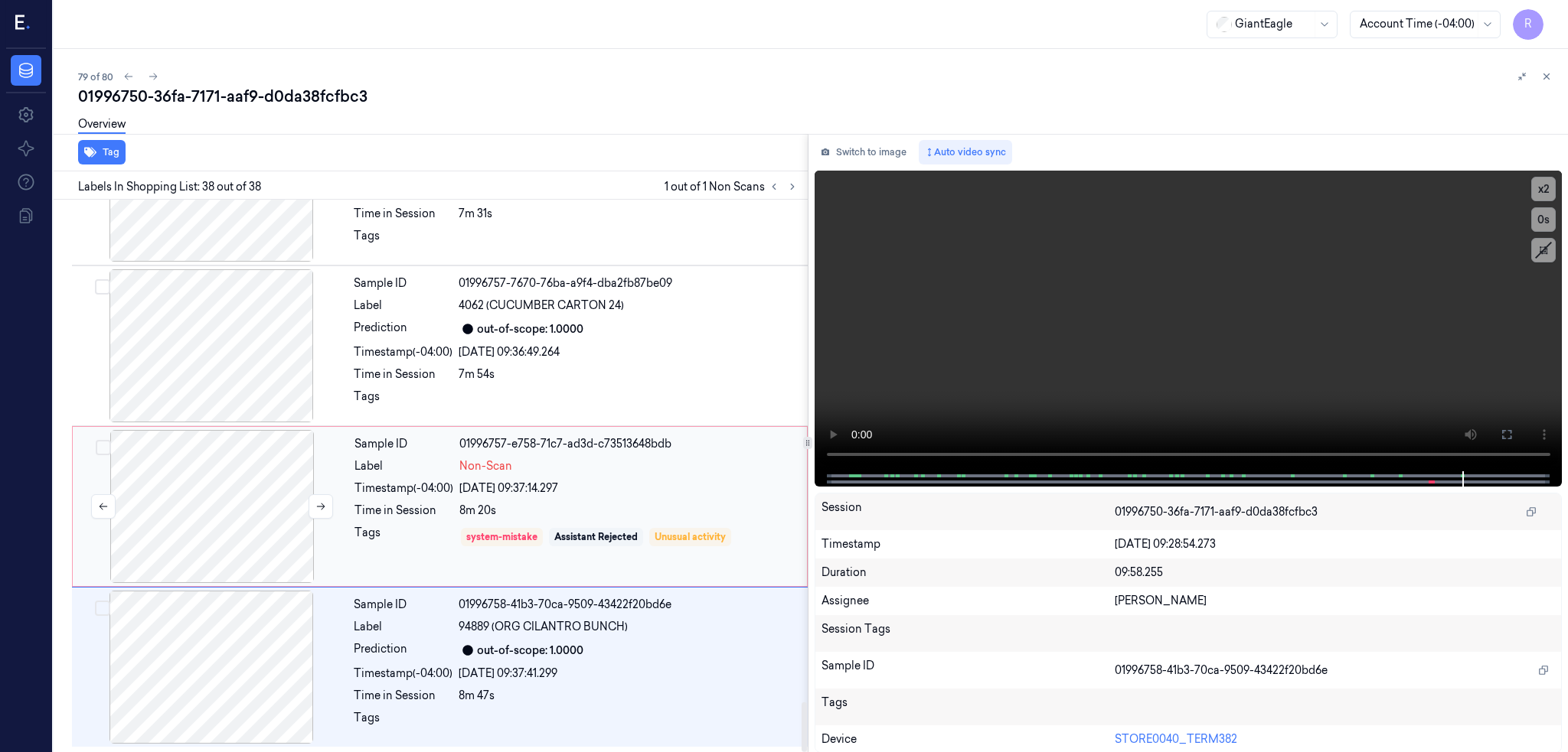
click at [194, 497] on div at bounding box center [212, 506] width 272 height 153
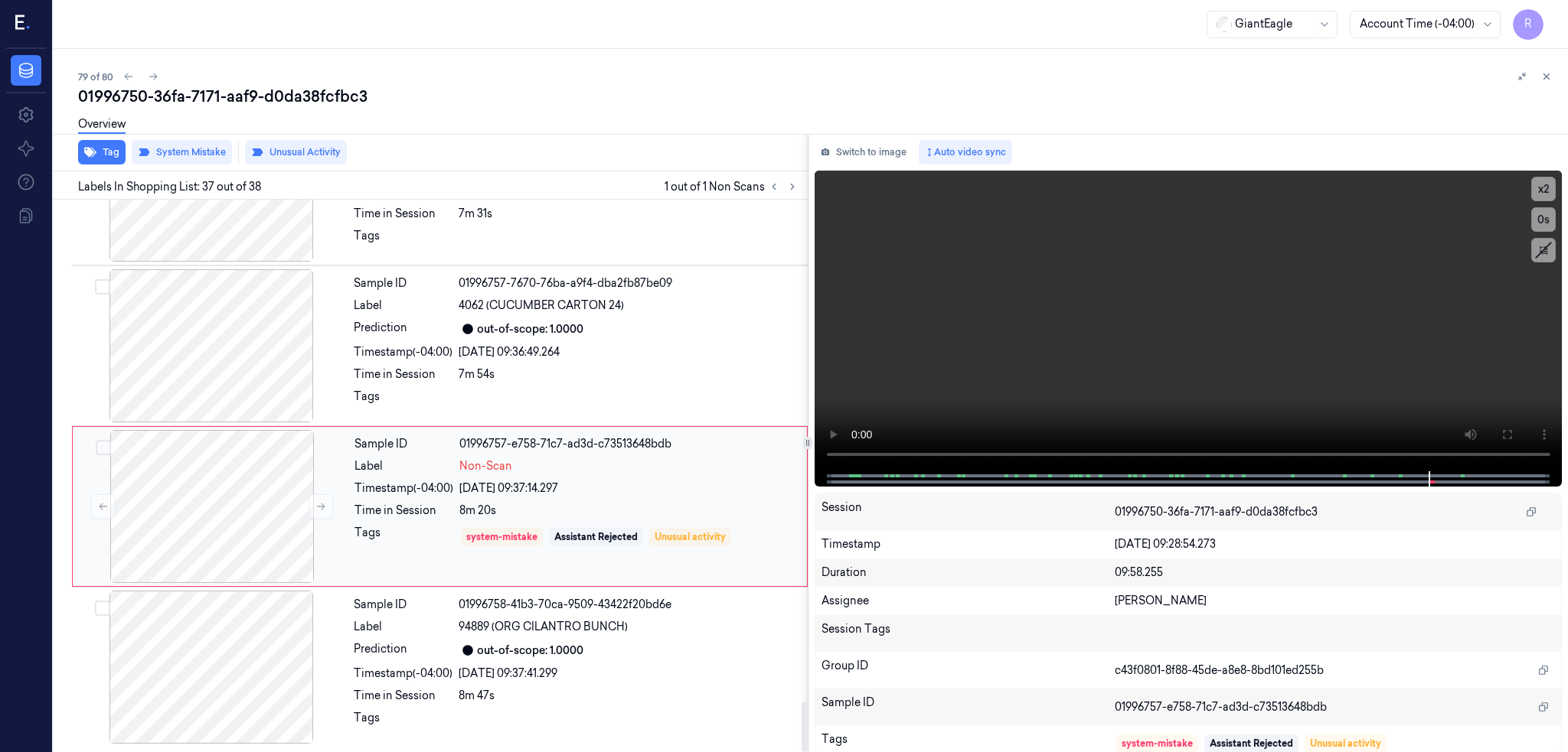
scroll to position [5561, 0]
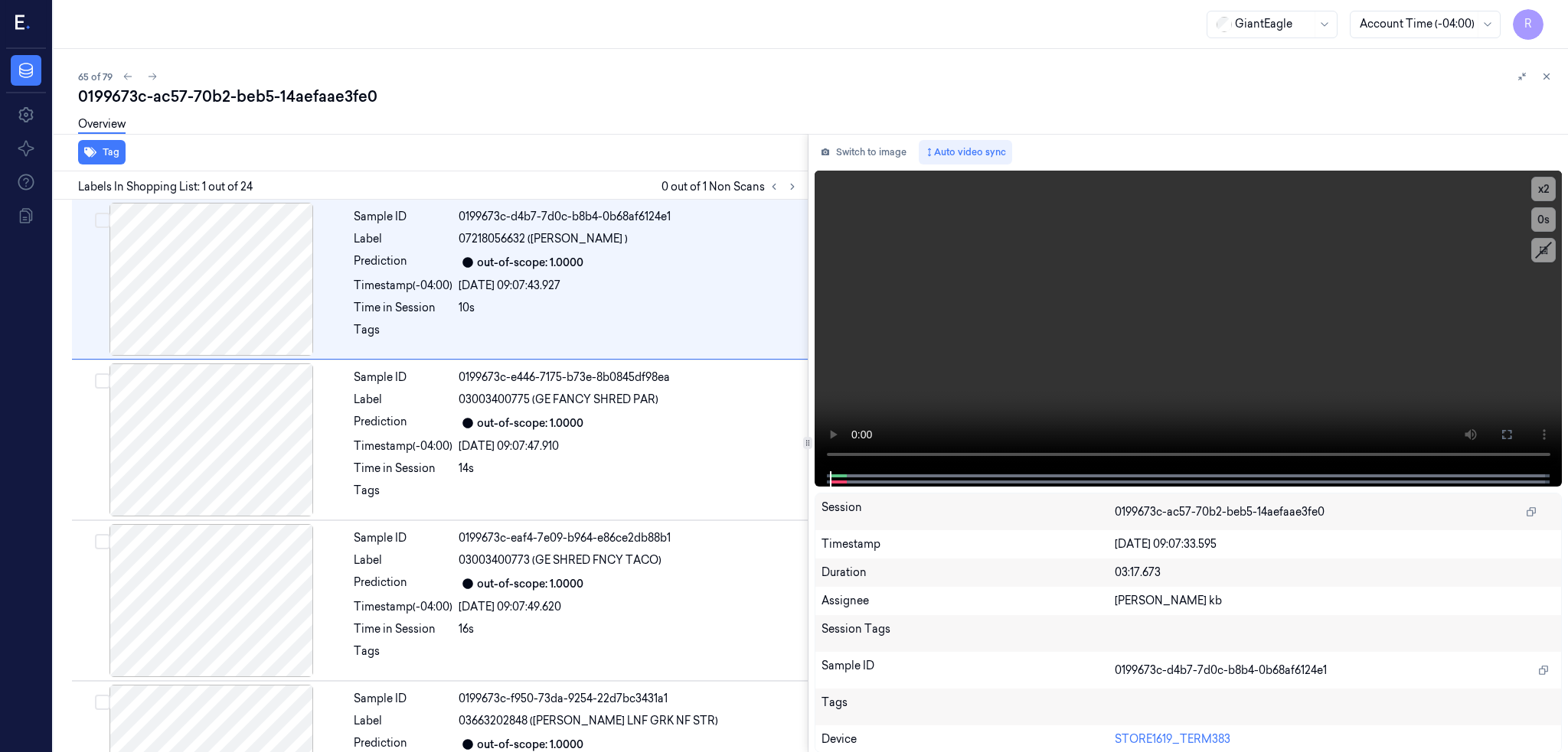
click at [808, 173] on div "Labels In Shopping List: 1 out of 24 0 out of 1 Non Scans" at bounding box center [428, 186] width 760 height 28
click at [797, 182] on icon at bounding box center [793, 187] width 11 height 11
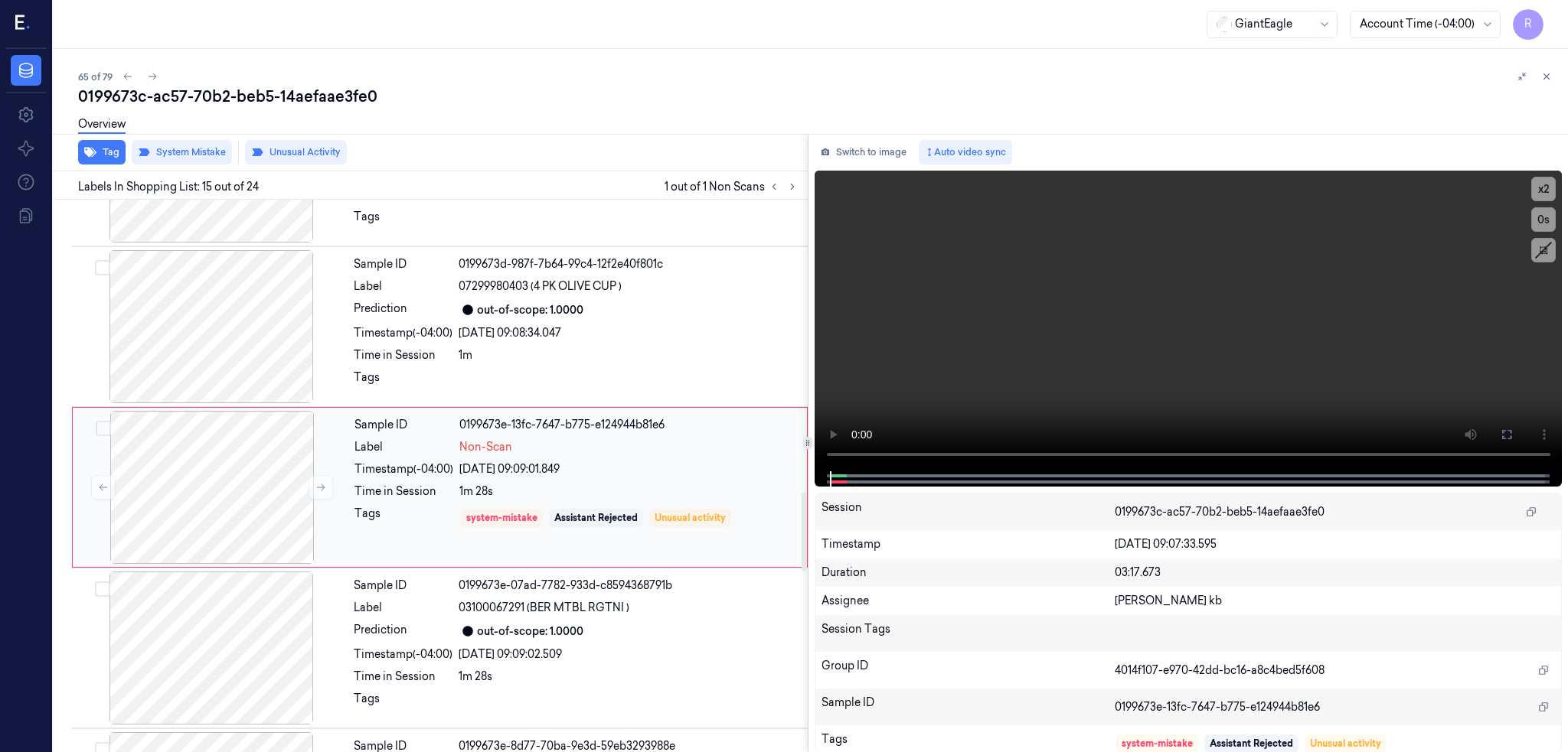
scroll to position [2053, 0]
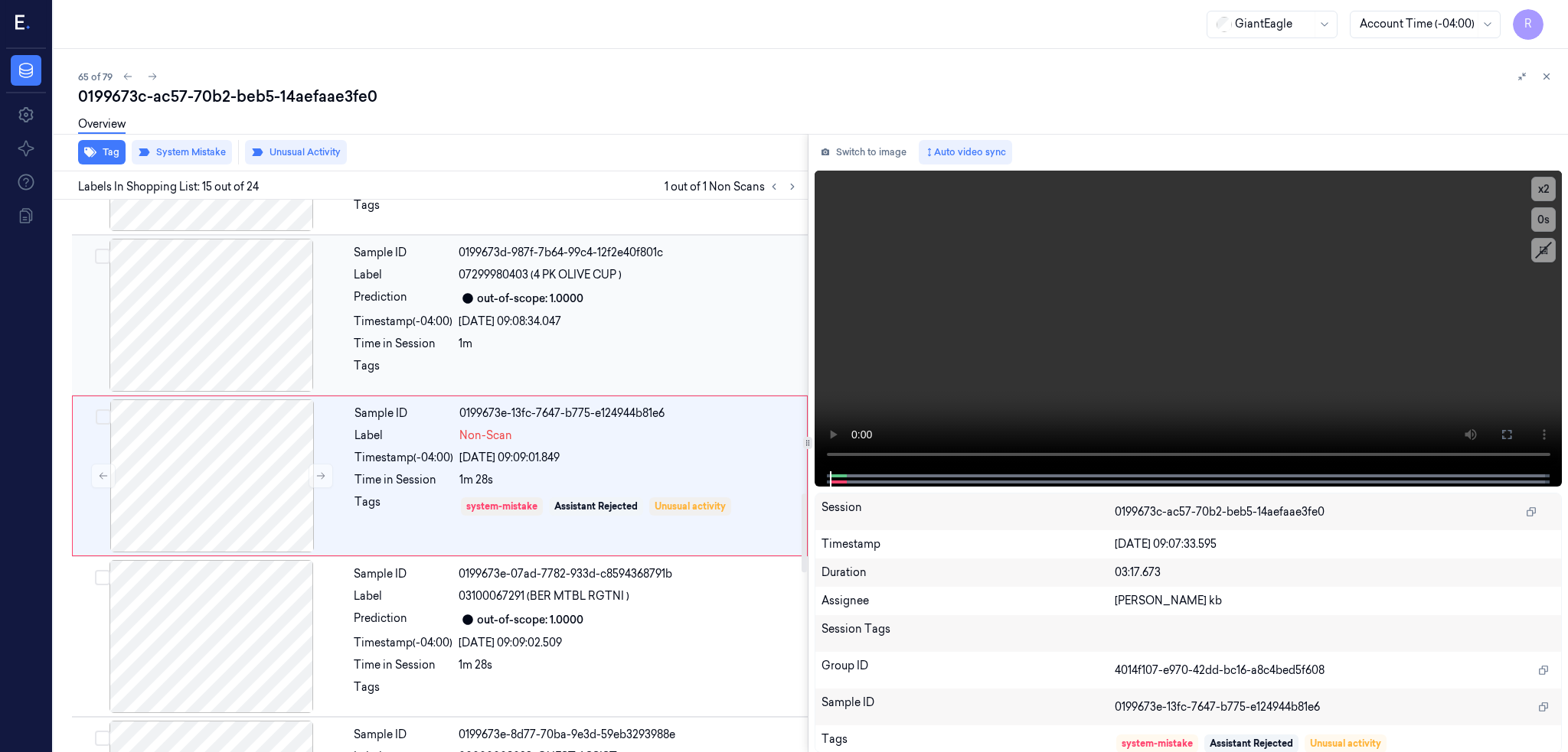
click at [182, 293] on div at bounding box center [211, 315] width 272 height 153
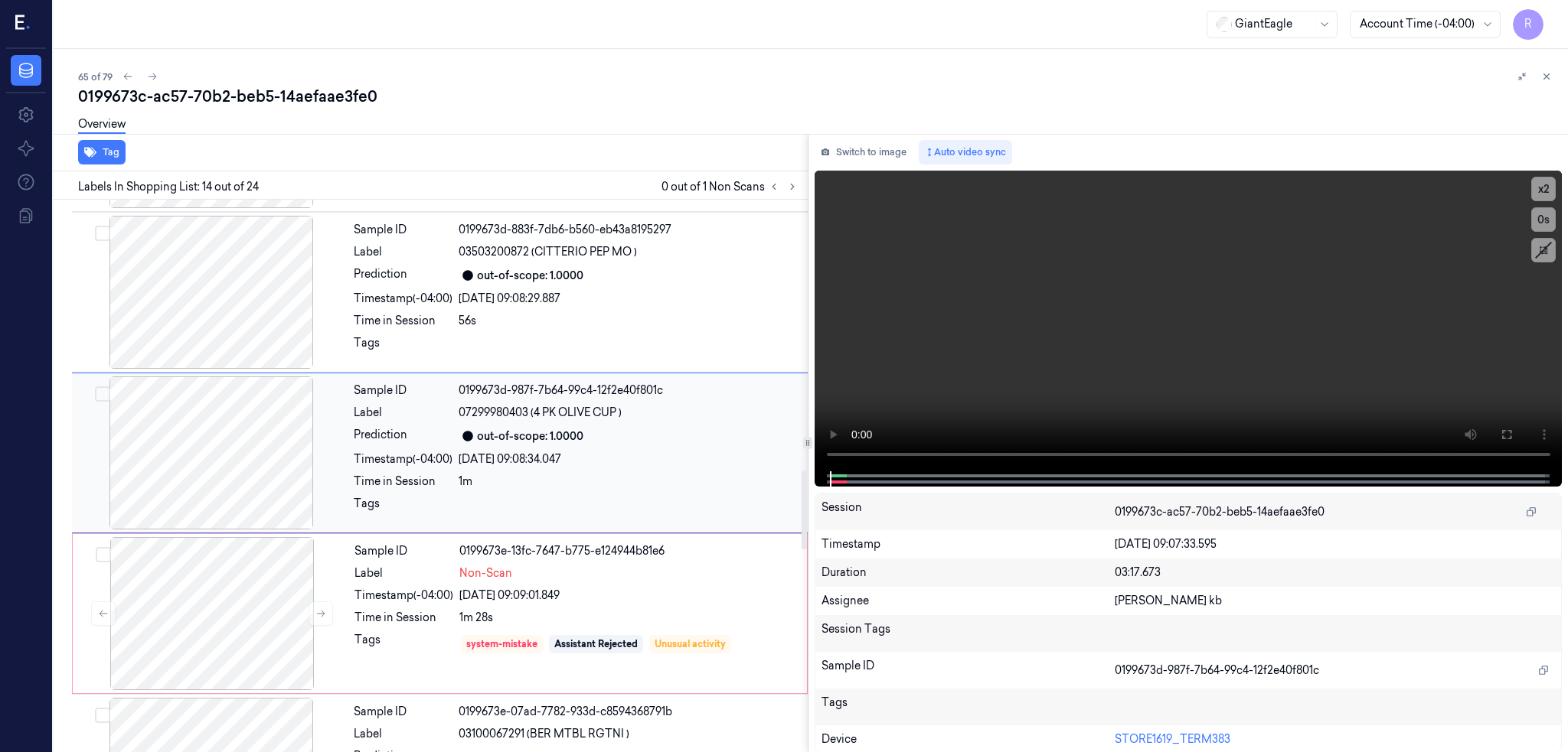
scroll to position [1893, 0]
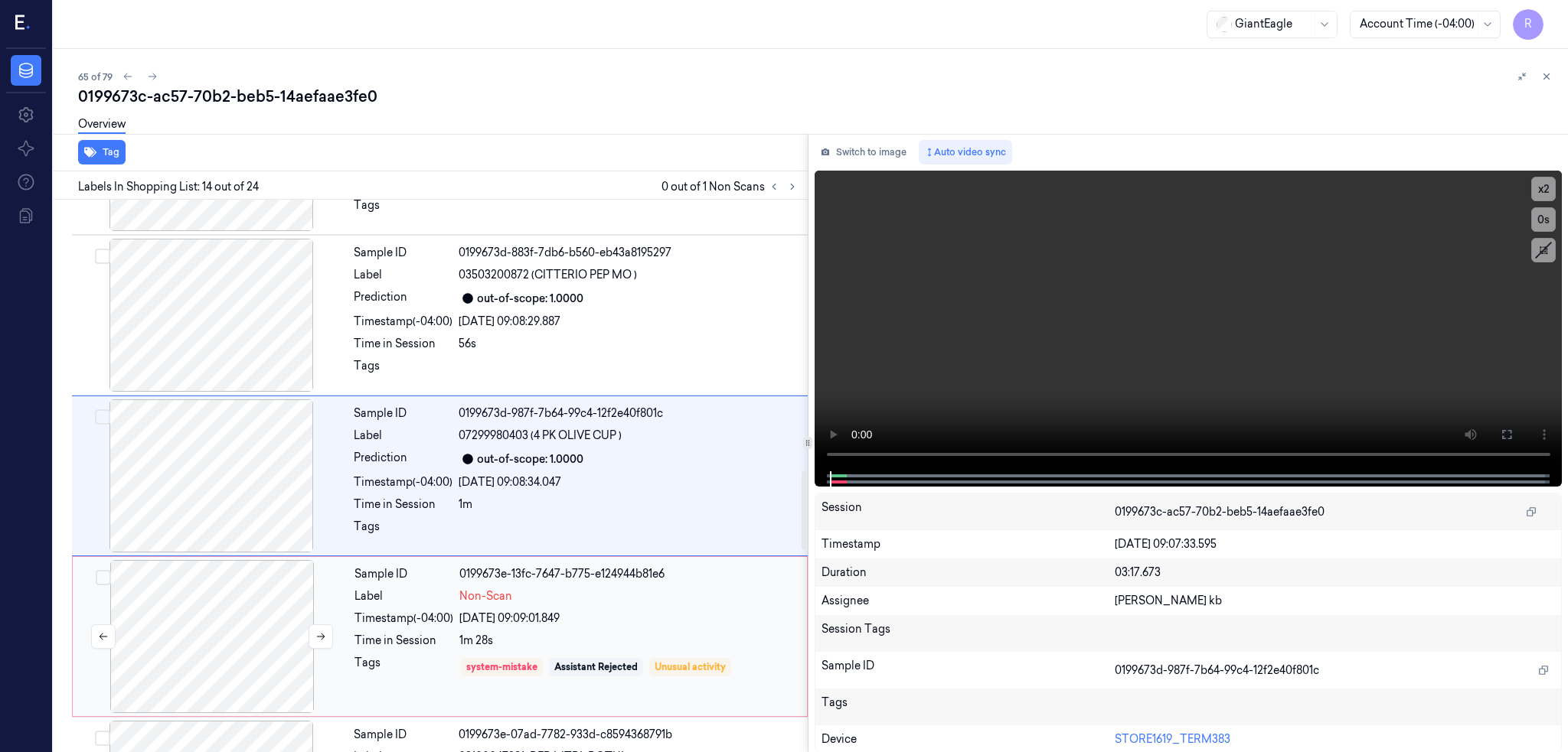
click at [248, 639] on div at bounding box center [212, 636] width 272 height 153
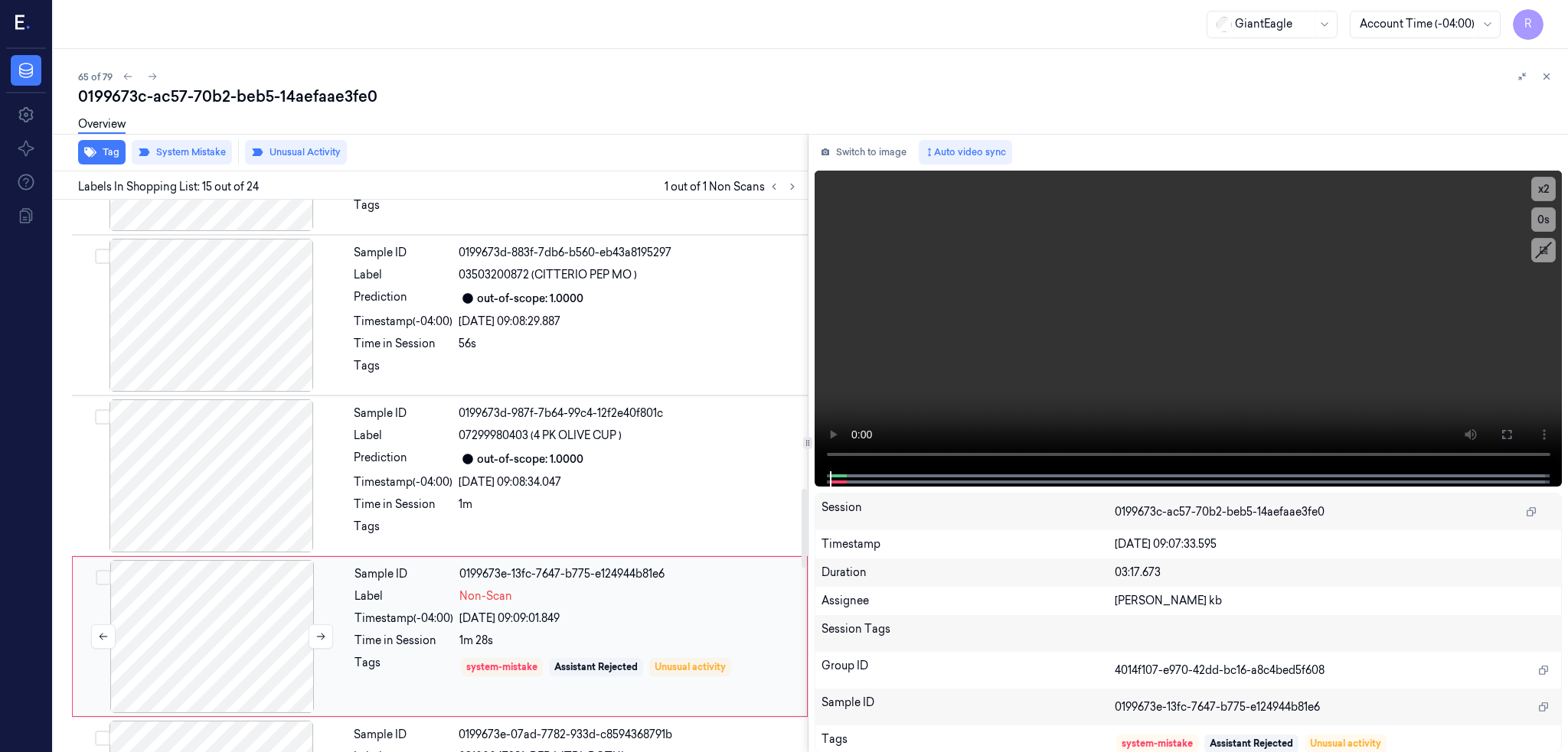
scroll to position [2053, 0]
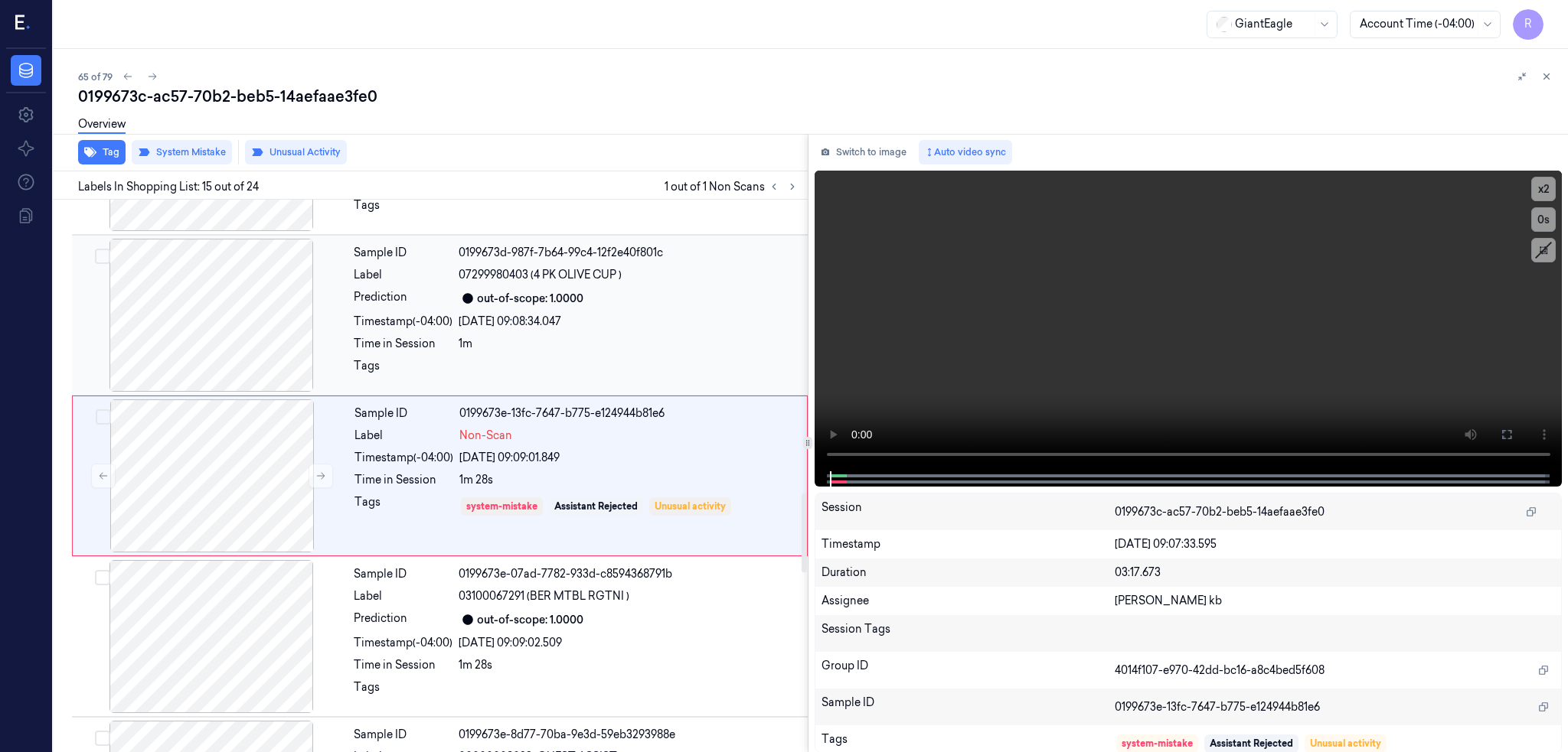
click at [241, 340] on div at bounding box center [211, 315] width 272 height 153
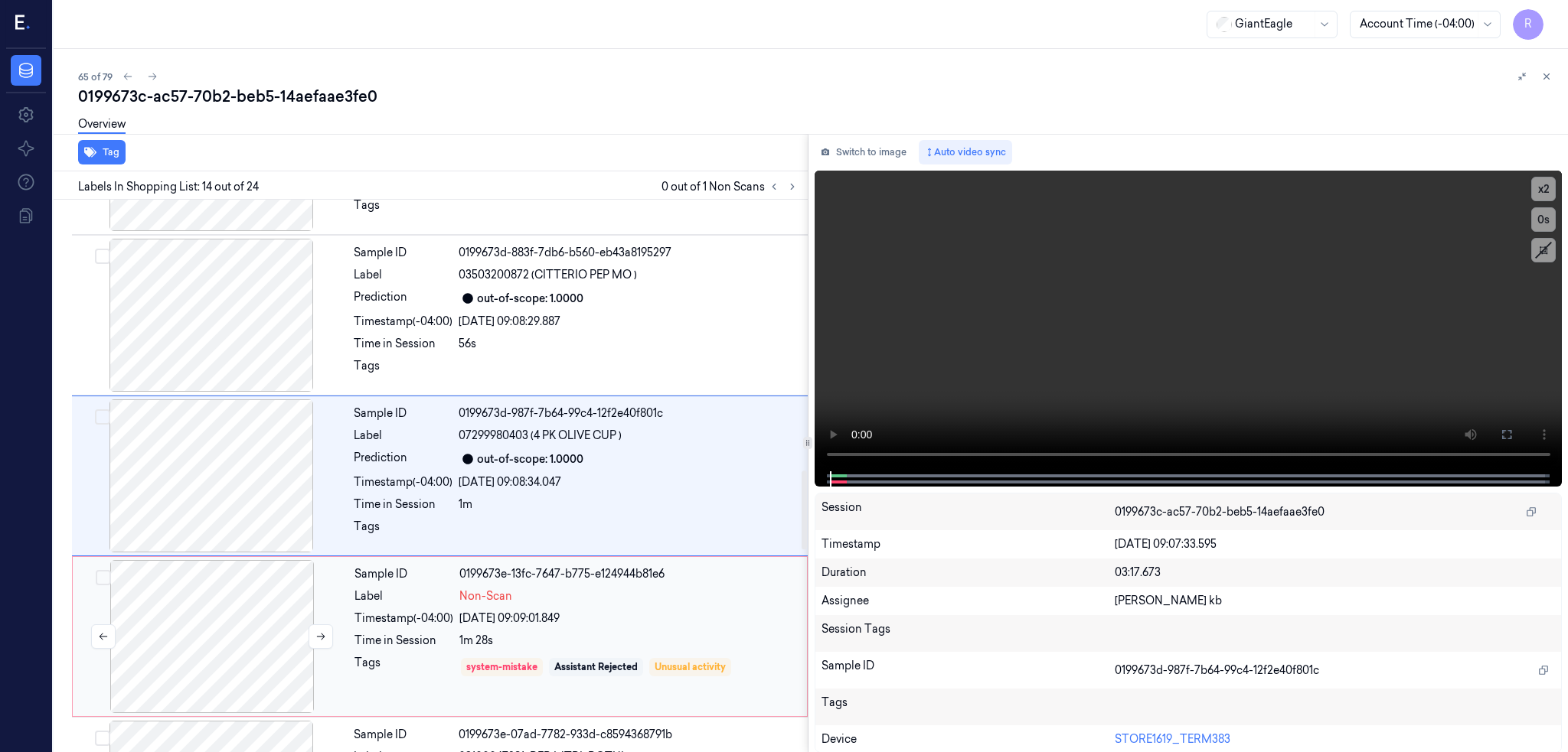
click at [211, 638] on div at bounding box center [212, 636] width 272 height 153
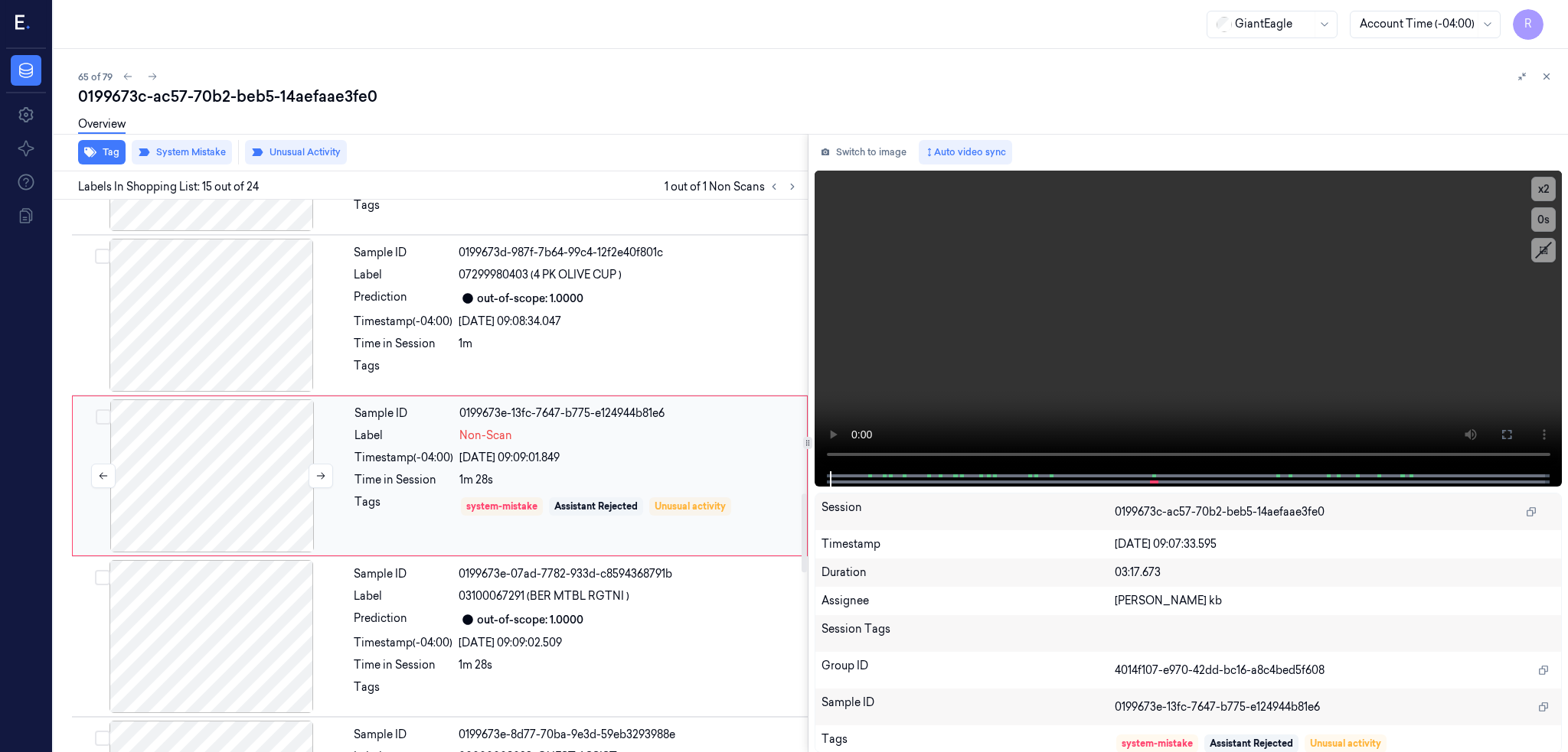
click at [211, 636] on div at bounding box center [211, 636] width 272 height 153
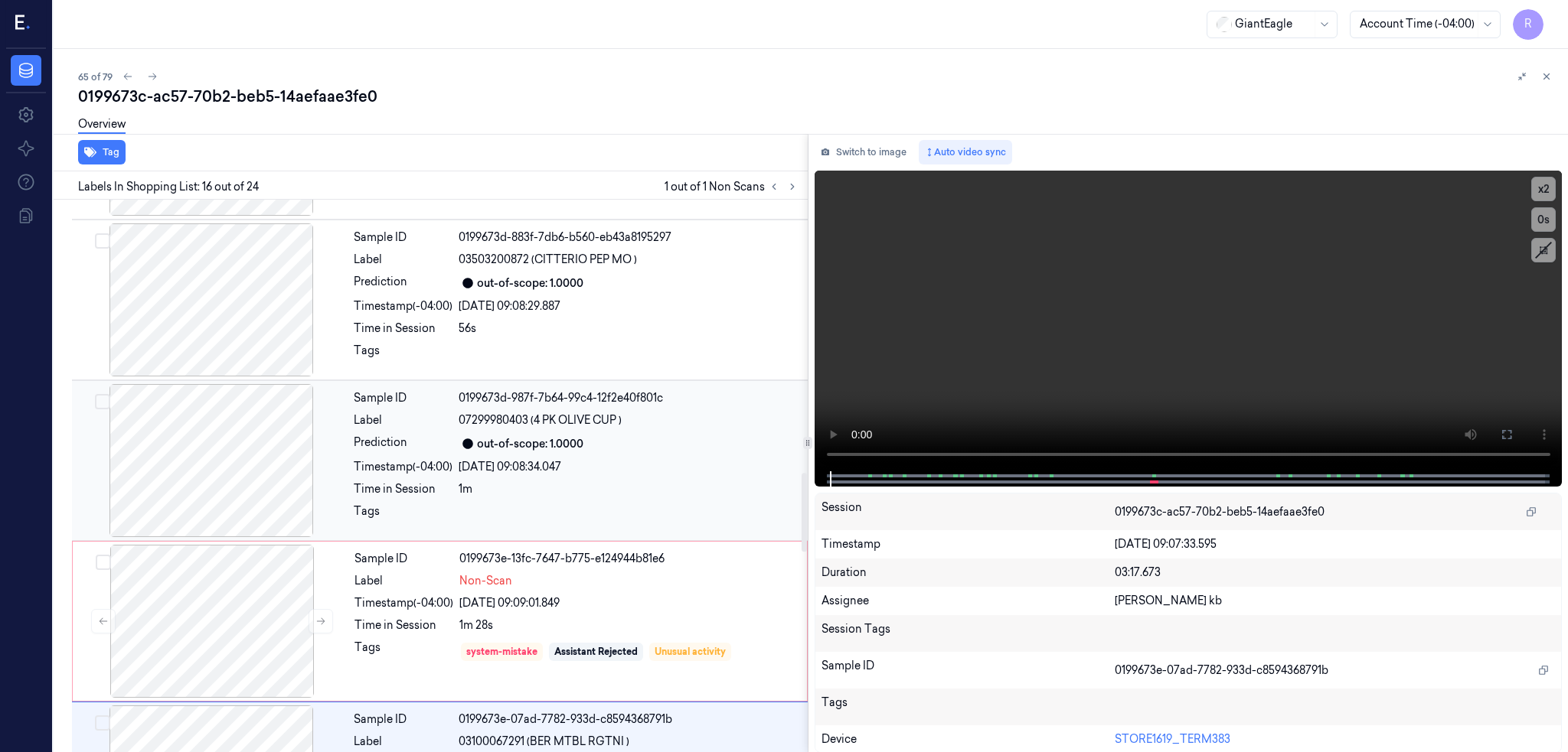
click at [247, 427] on div at bounding box center [211, 460] width 272 height 153
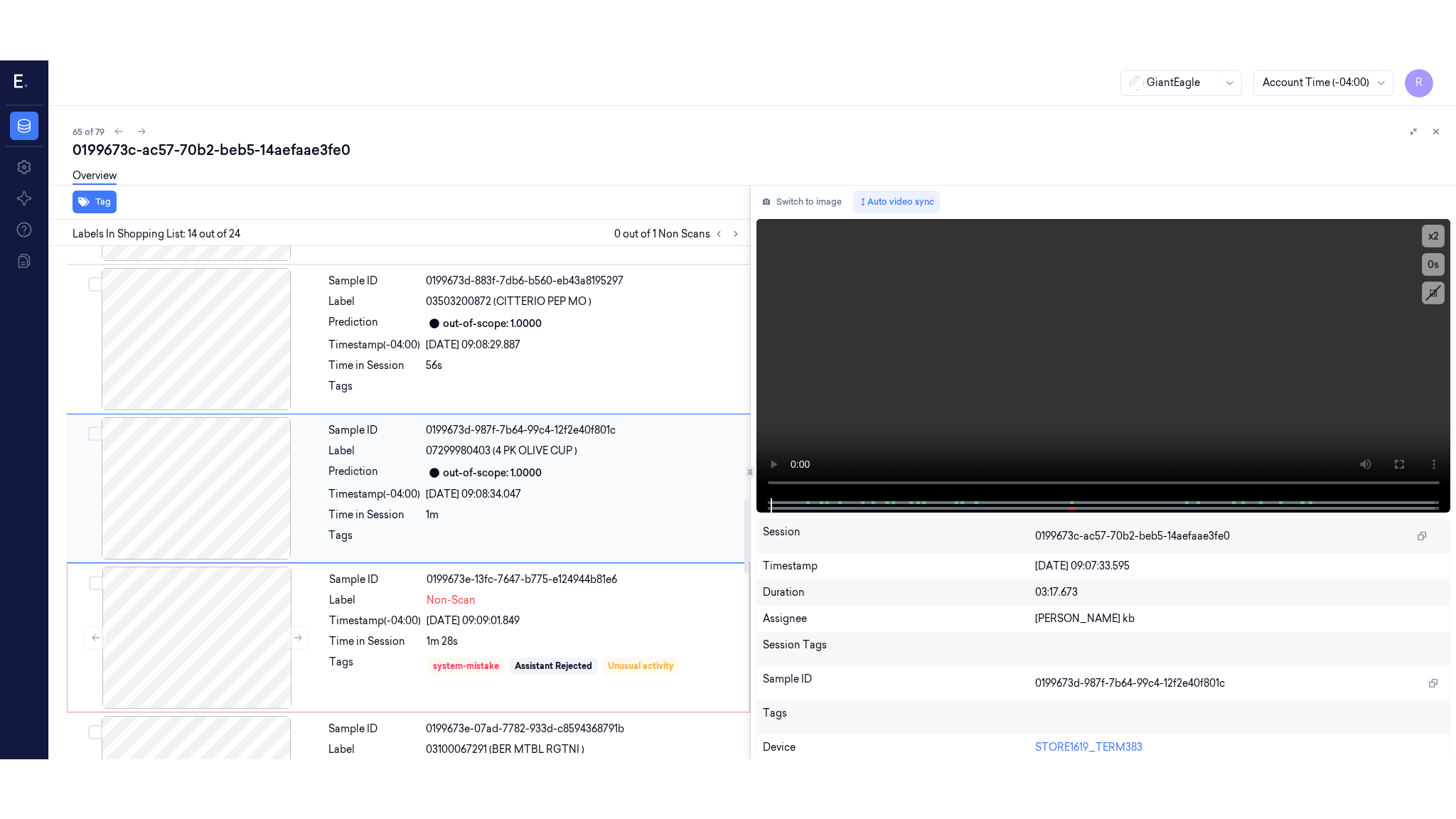
scroll to position [1758, 0]
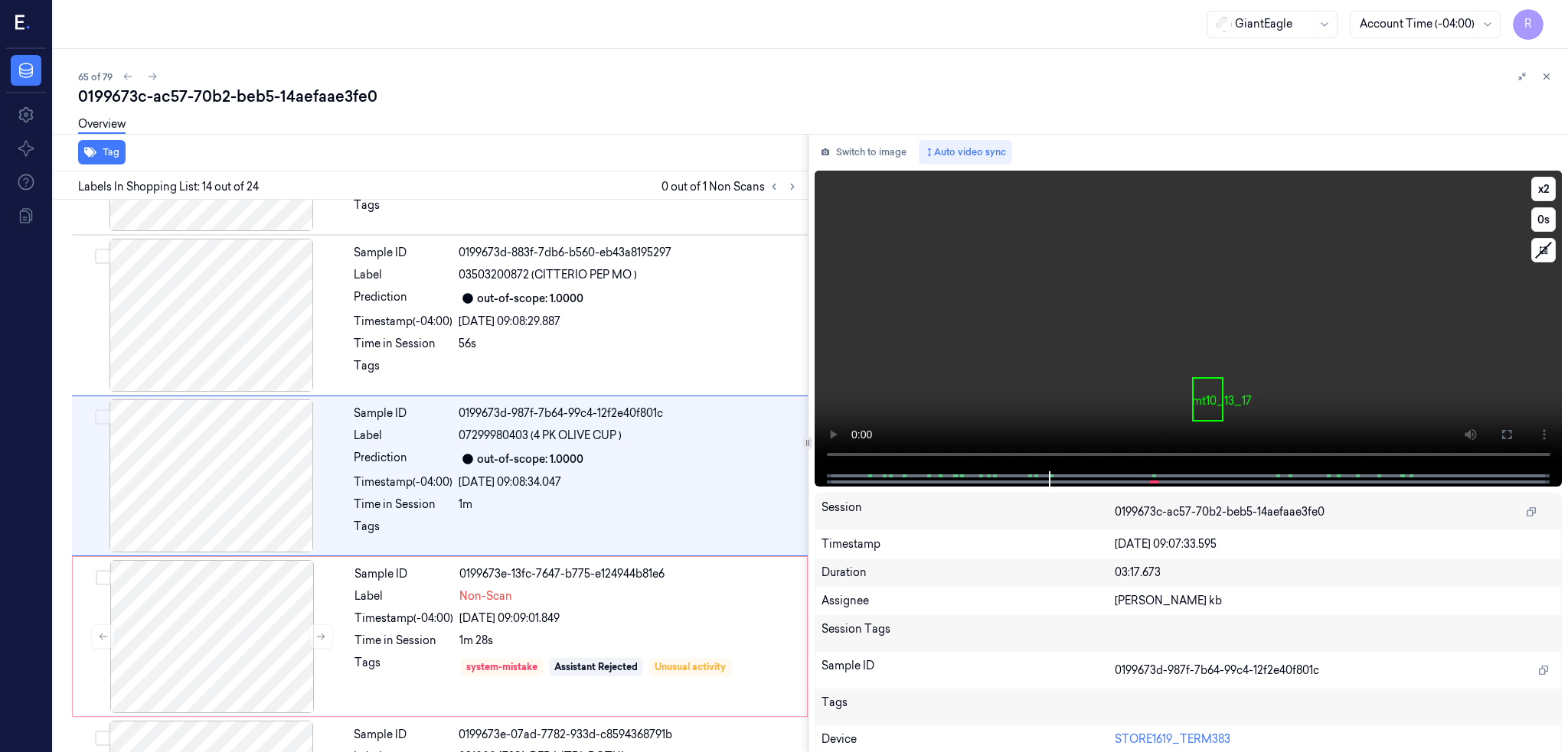
click at [1519, 427] on button at bounding box center [1506, 435] width 25 height 25
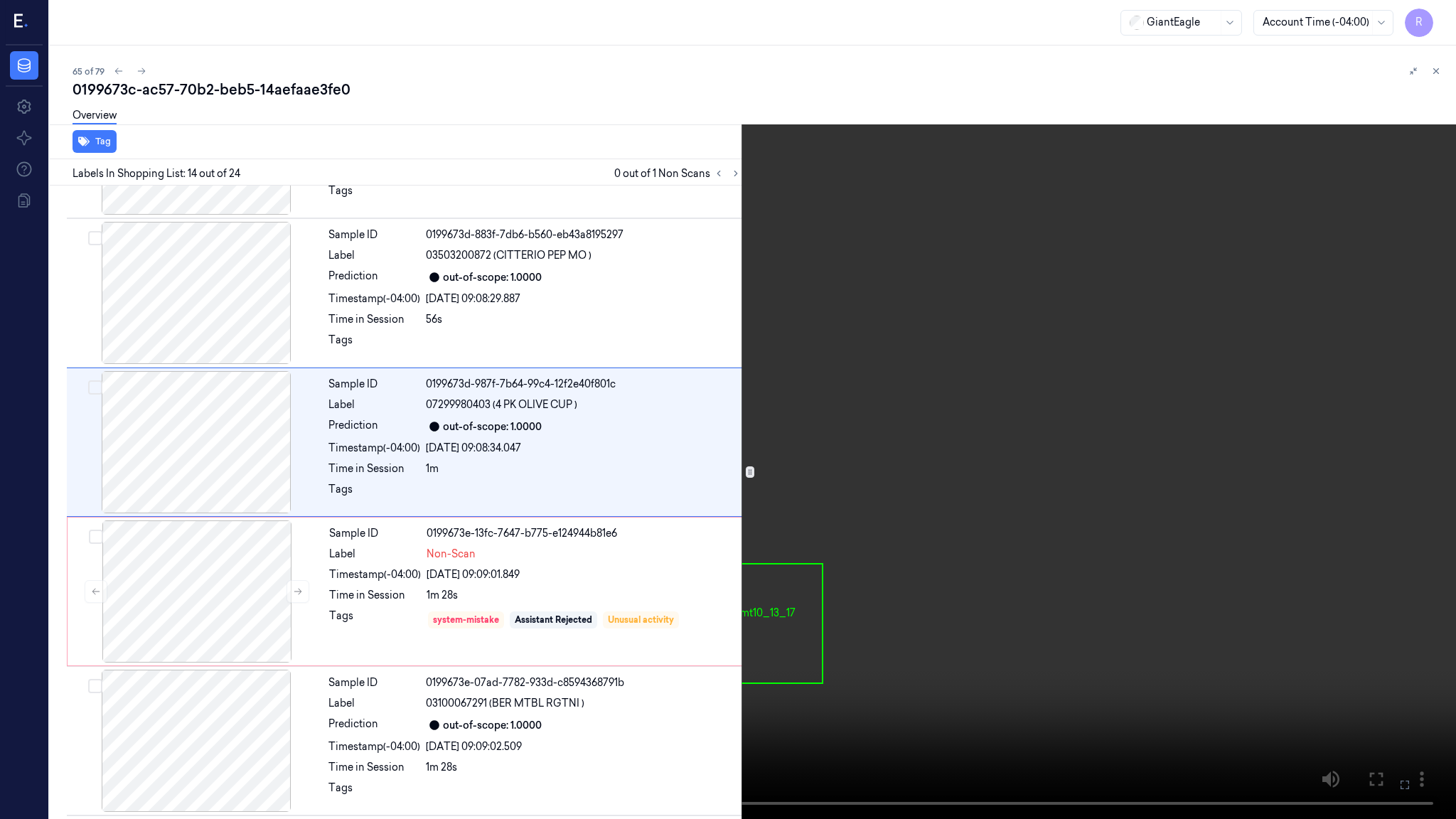
click at [302, 665] on video at bounding box center [728, 410] width 1456 height 819
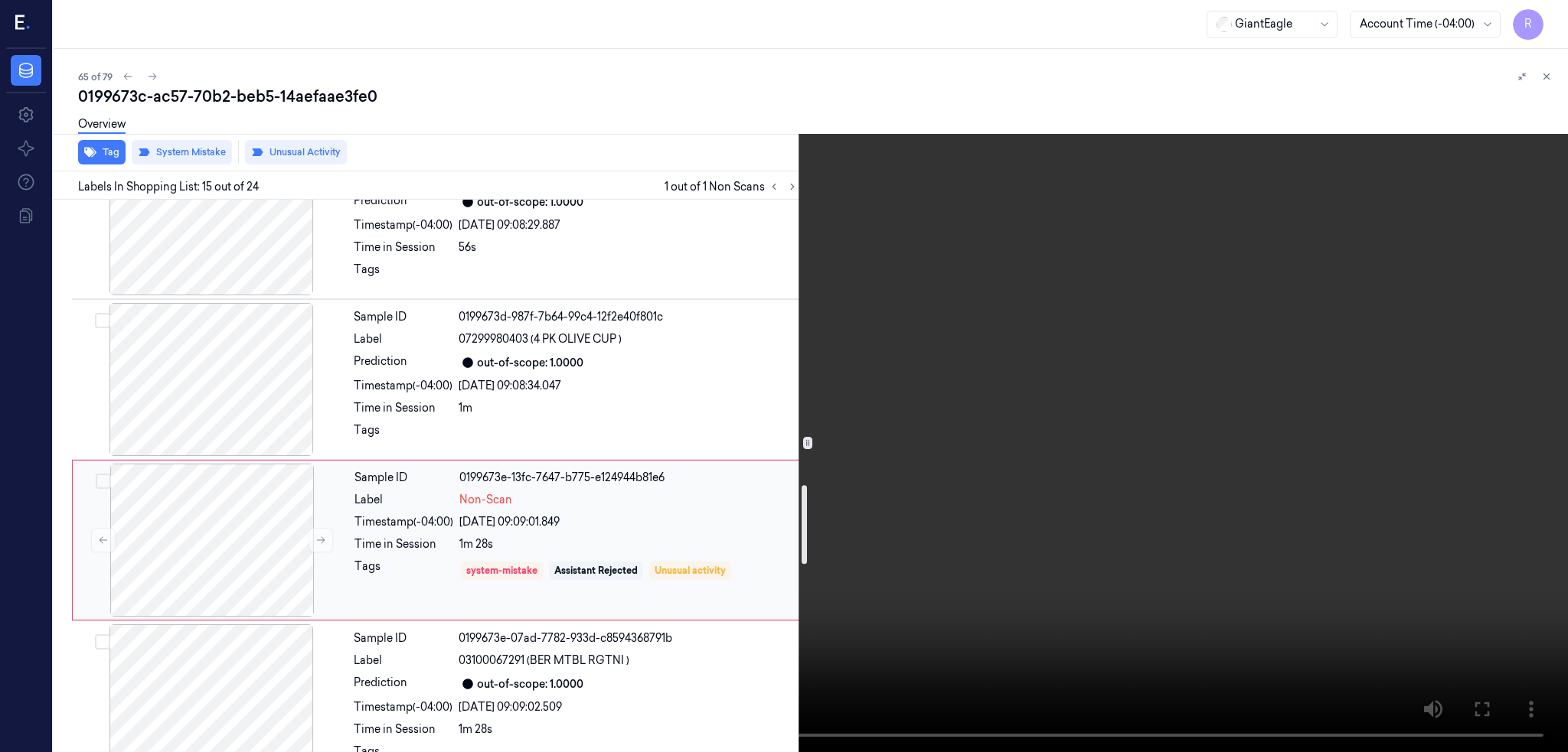
scroll to position [2091, 0]
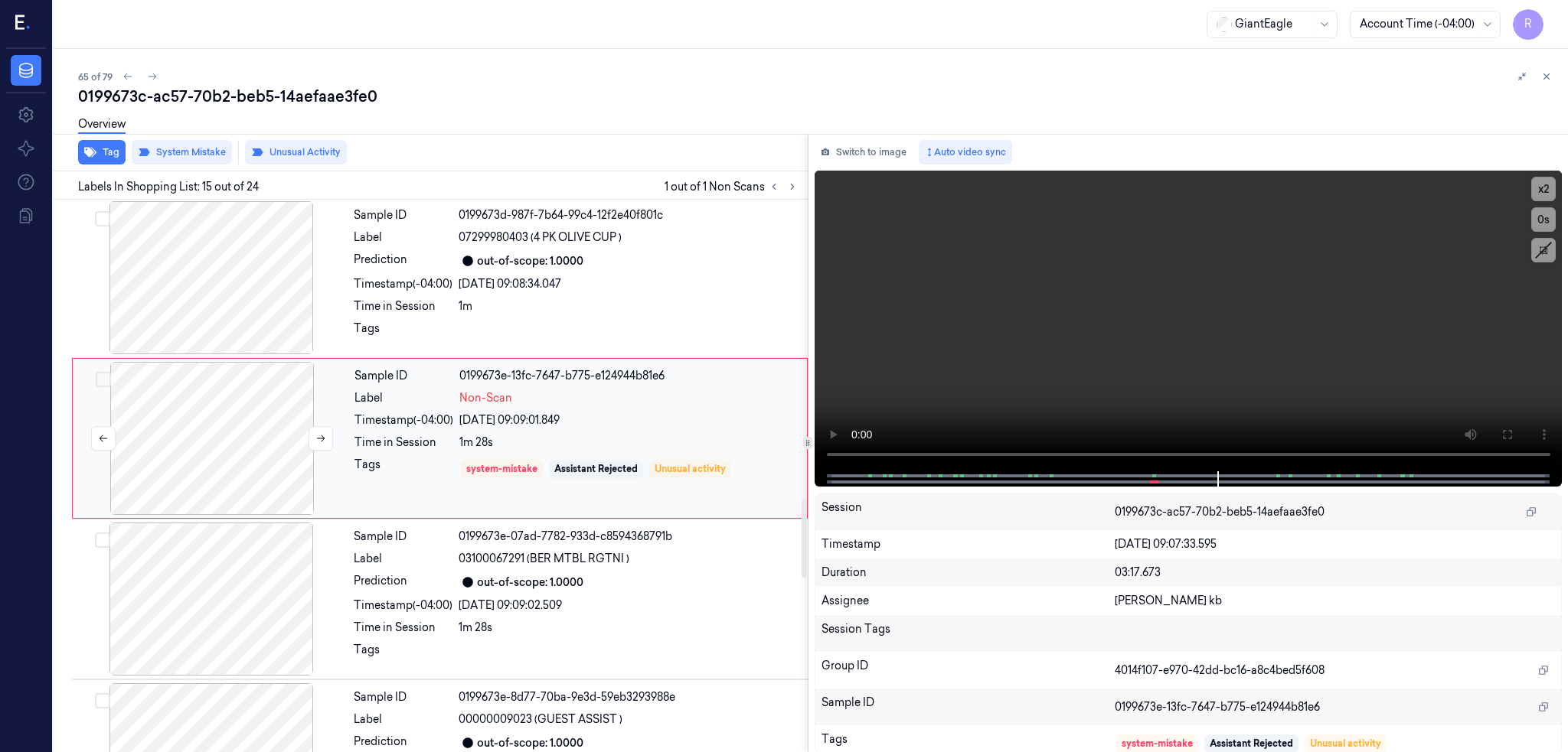
click at [207, 453] on div at bounding box center [212, 438] width 272 height 153
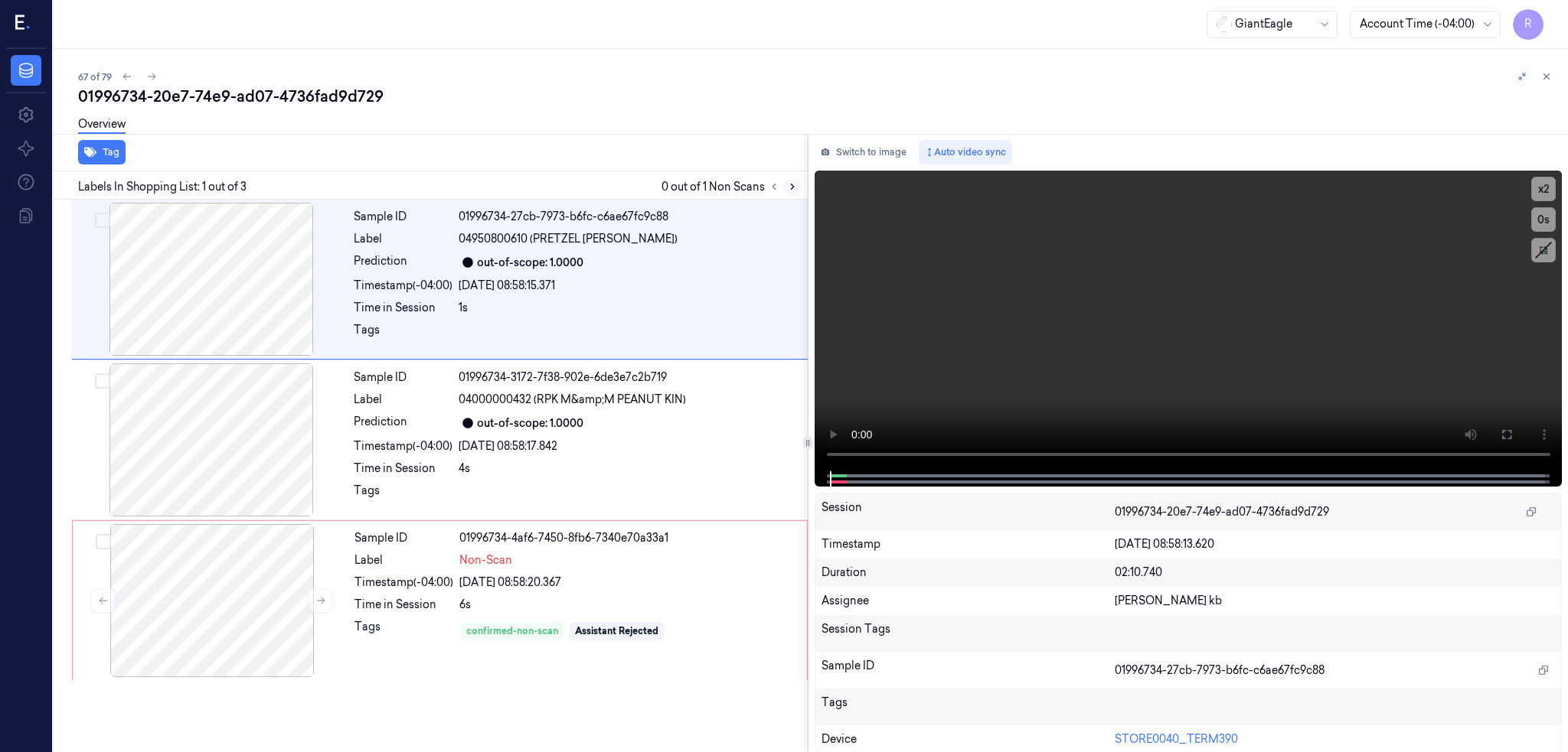
click at [797, 184] on icon at bounding box center [793, 187] width 11 height 11
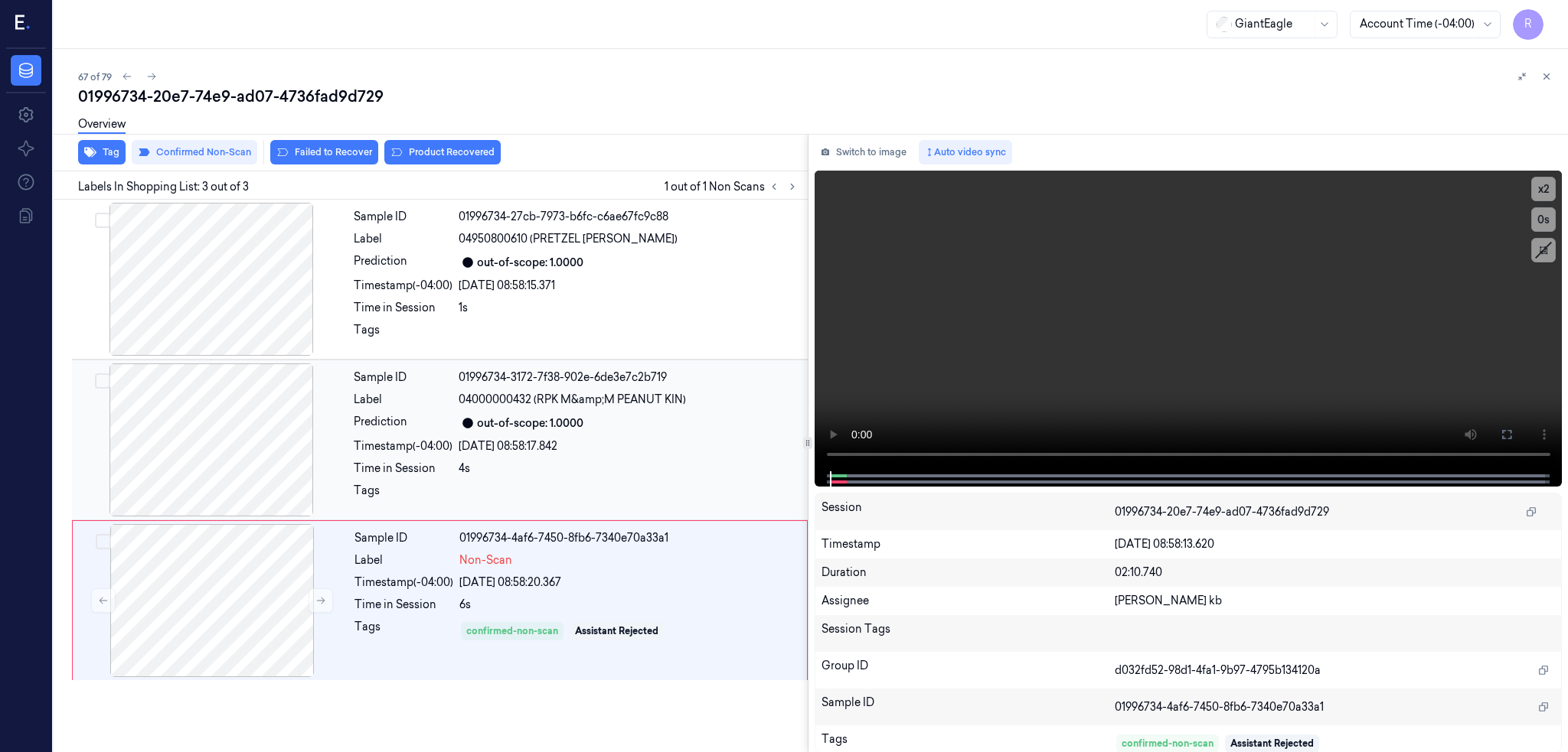
click at [211, 455] on div at bounding box center [211, 439] width 272 height 153
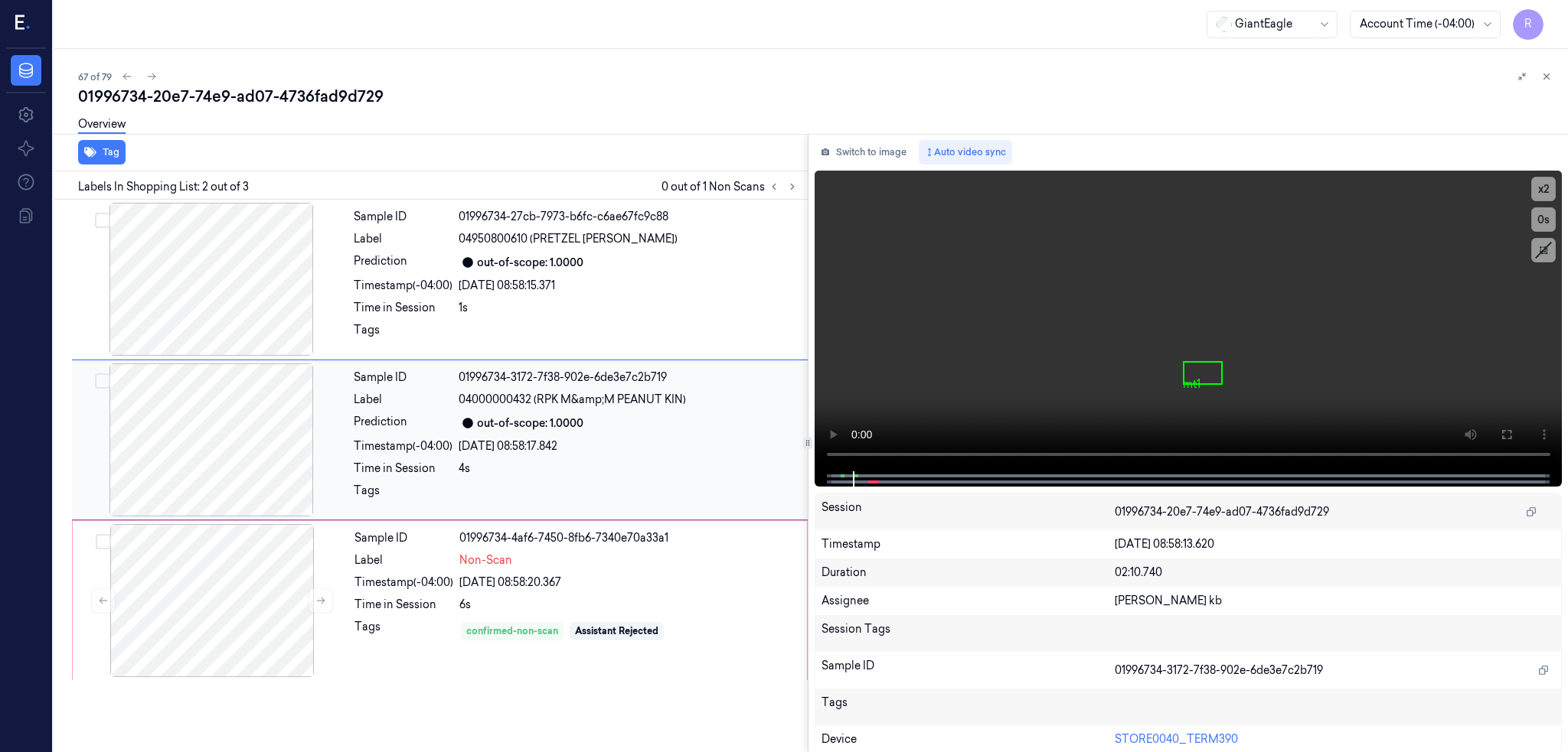
click at [250, 446] on div at bounding box center [211, 439] width 272 height 153
click at [1513, 428] on icon at bounding box center [1506, 434] width 12 height 12
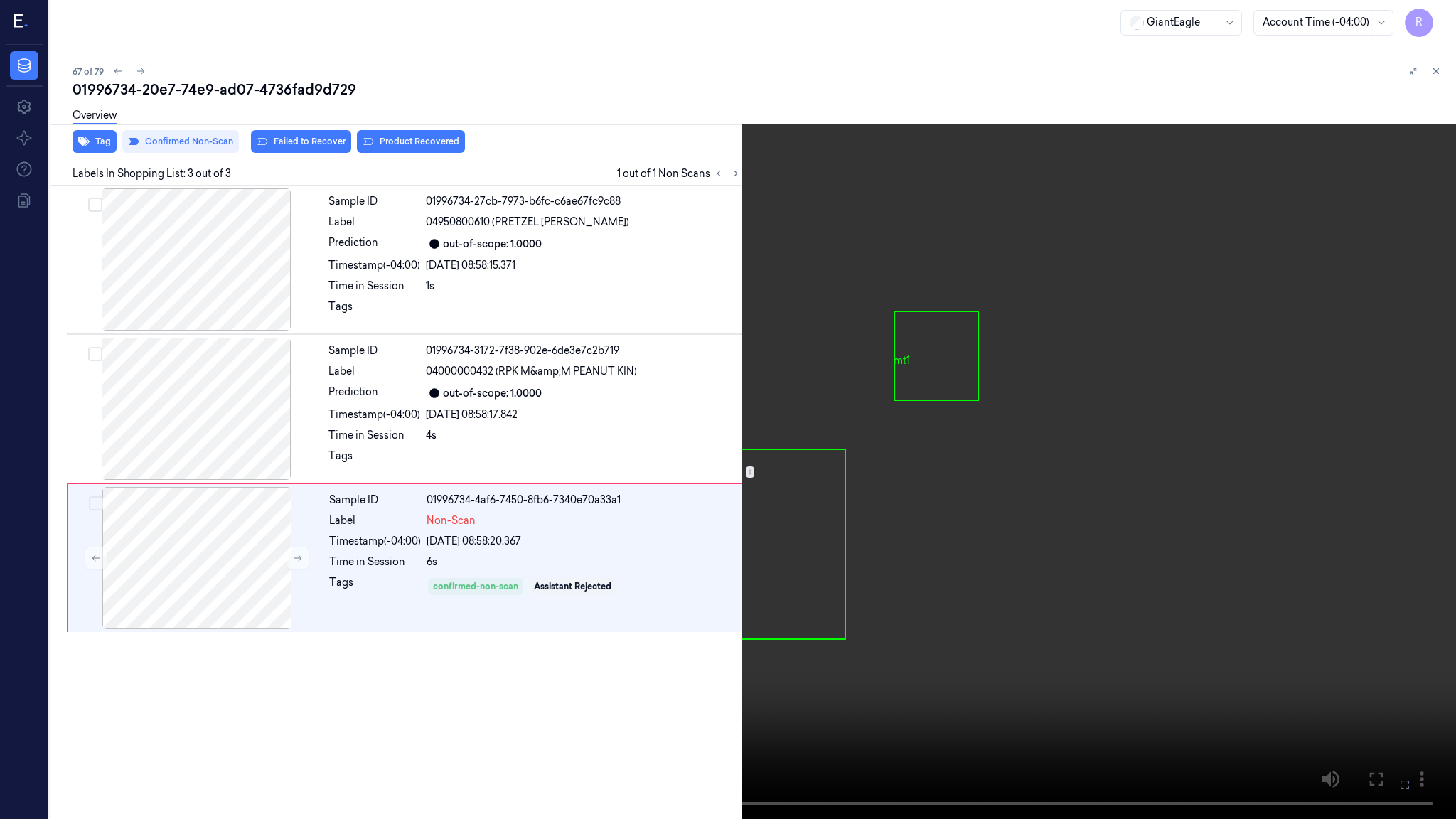
click at [777, 608] on video at bounding box center [728, 410] width 1456 height 819
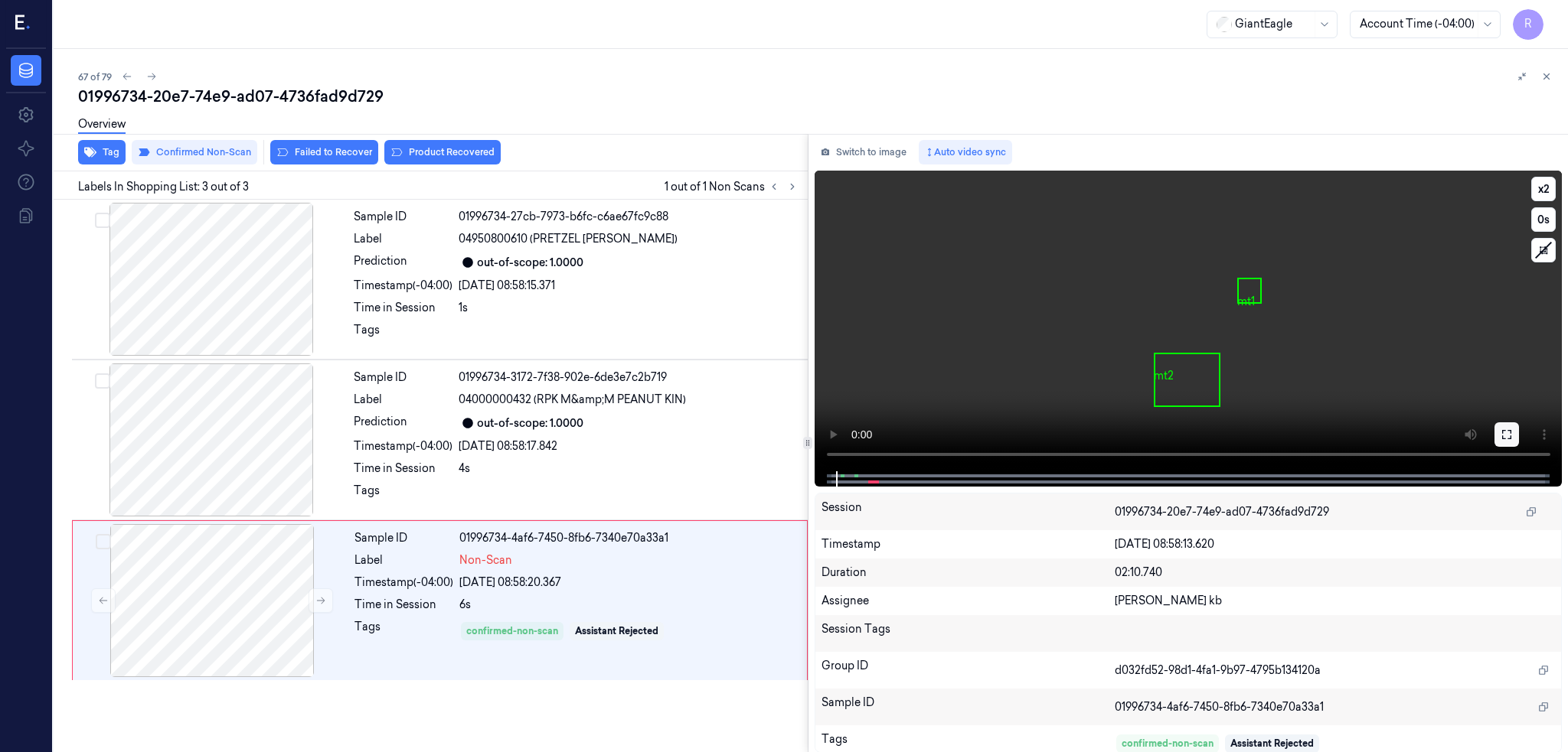
click at [1519, 429] on button at bounding box center [1506, 435] width 25 height 25
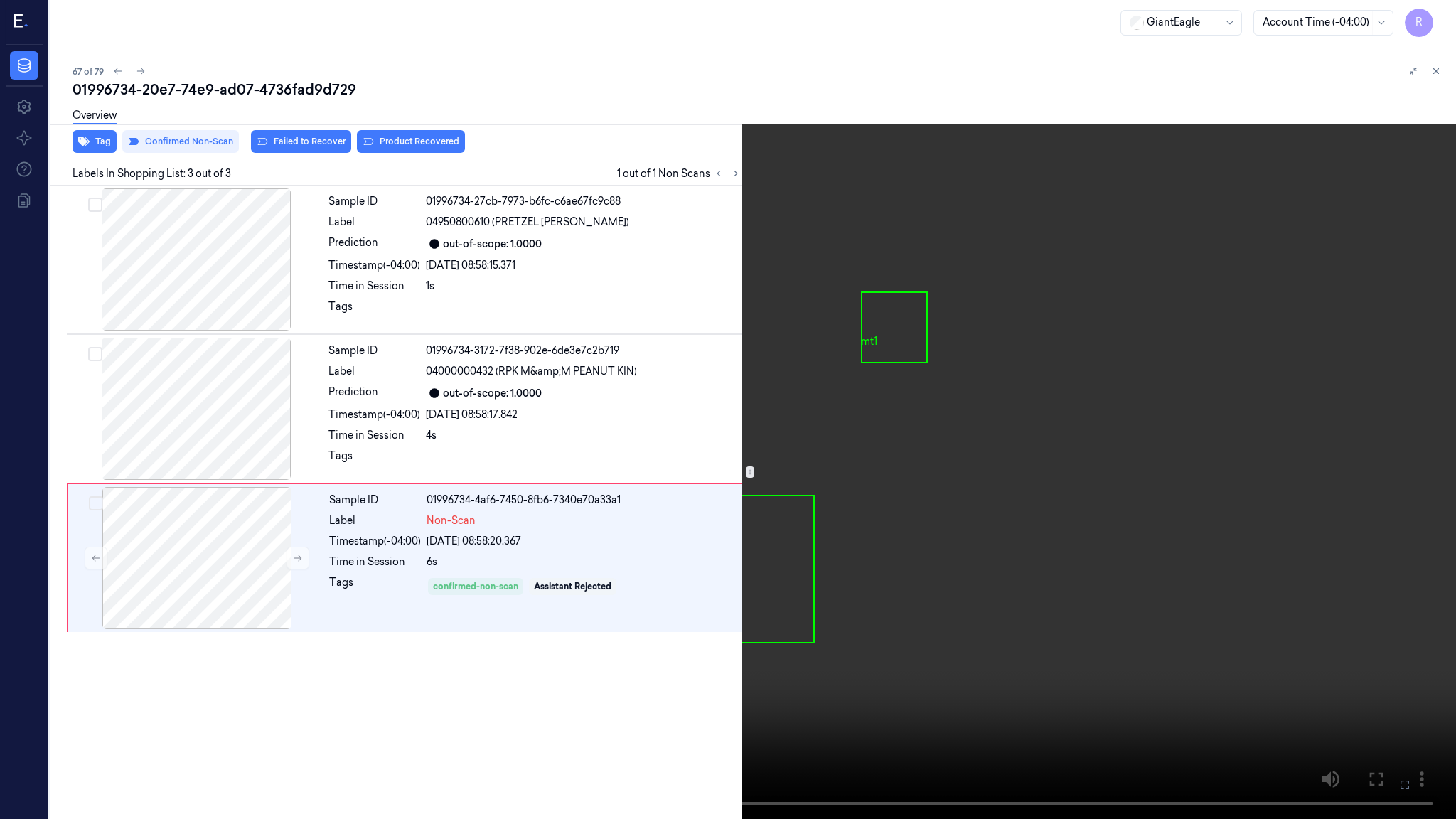
click at [730, 457] on video at bounding box center [728, 410] width 1456 height 819
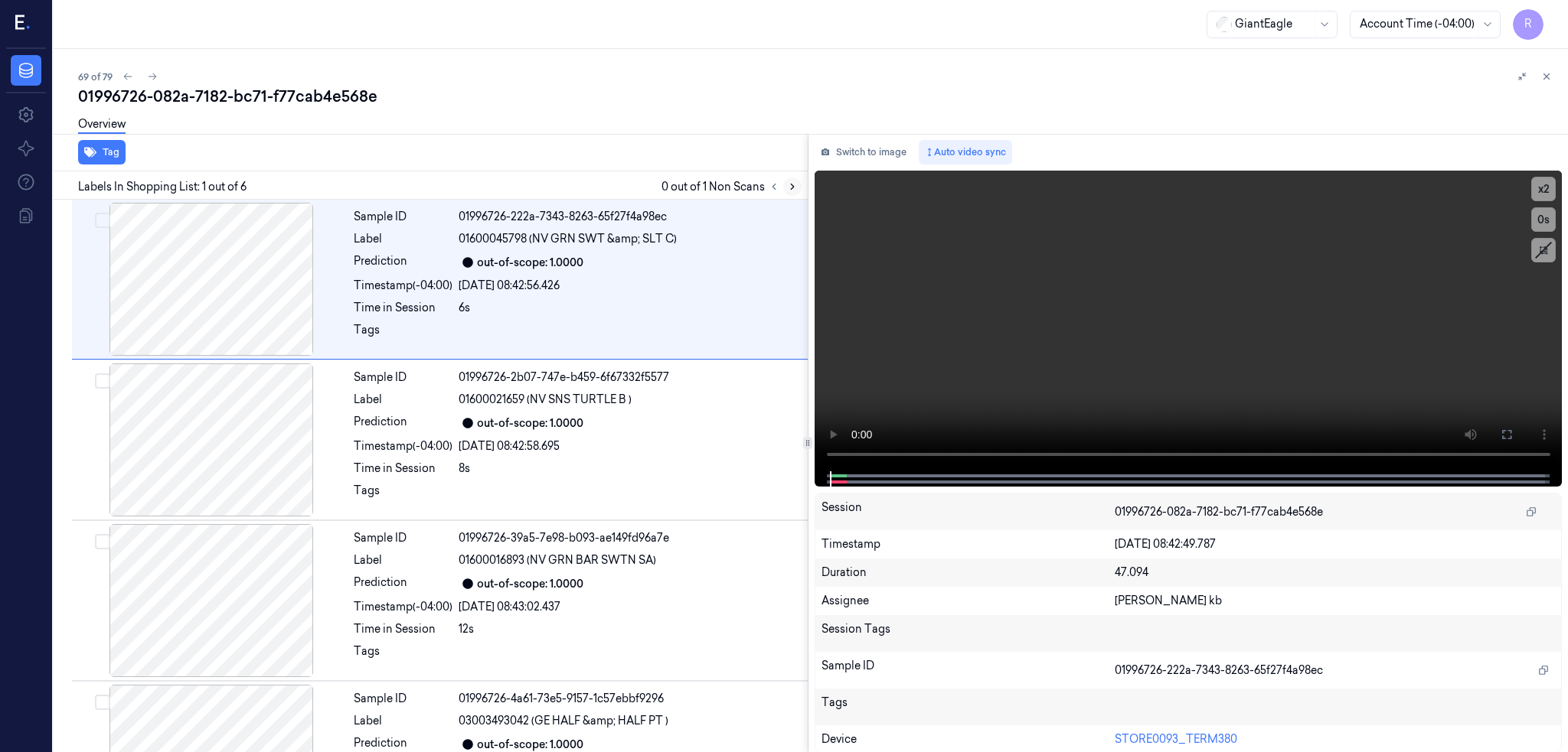
click at [797, 191] on icon at bounding box center [793, 187] width 11 height 11
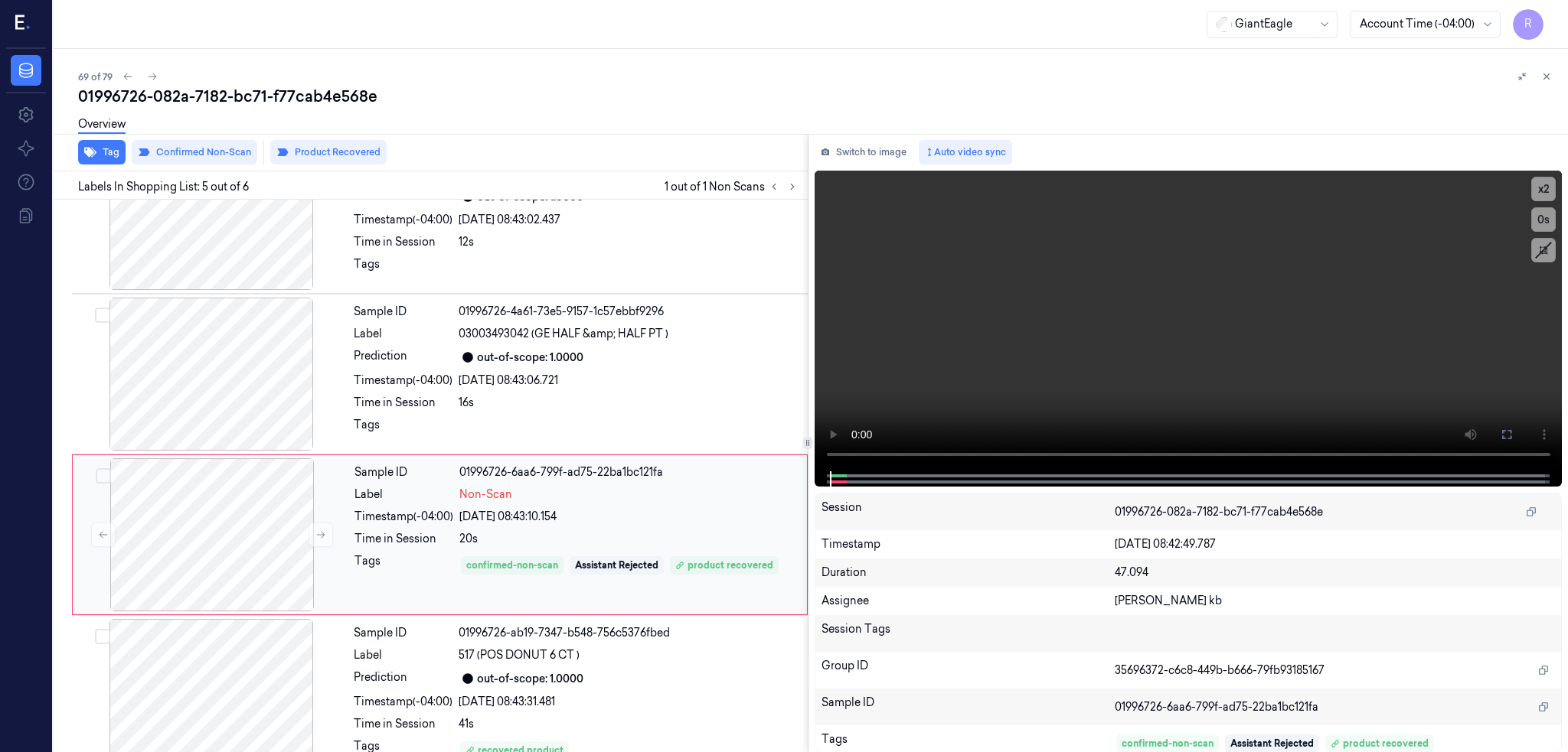
scroll to position [415, 0]
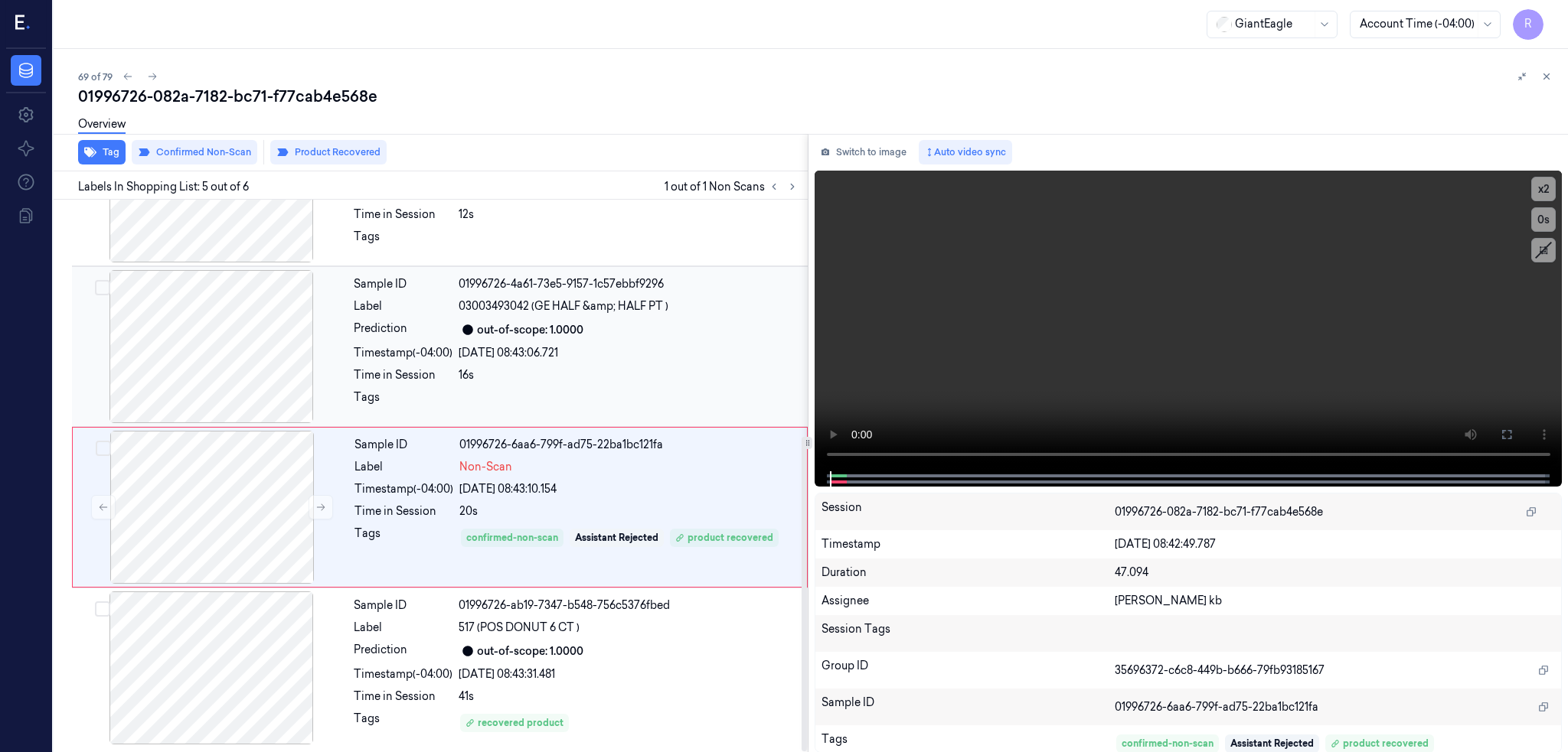
click at [202, 384] on div at bounding box center [211, 346] width 272 height 153
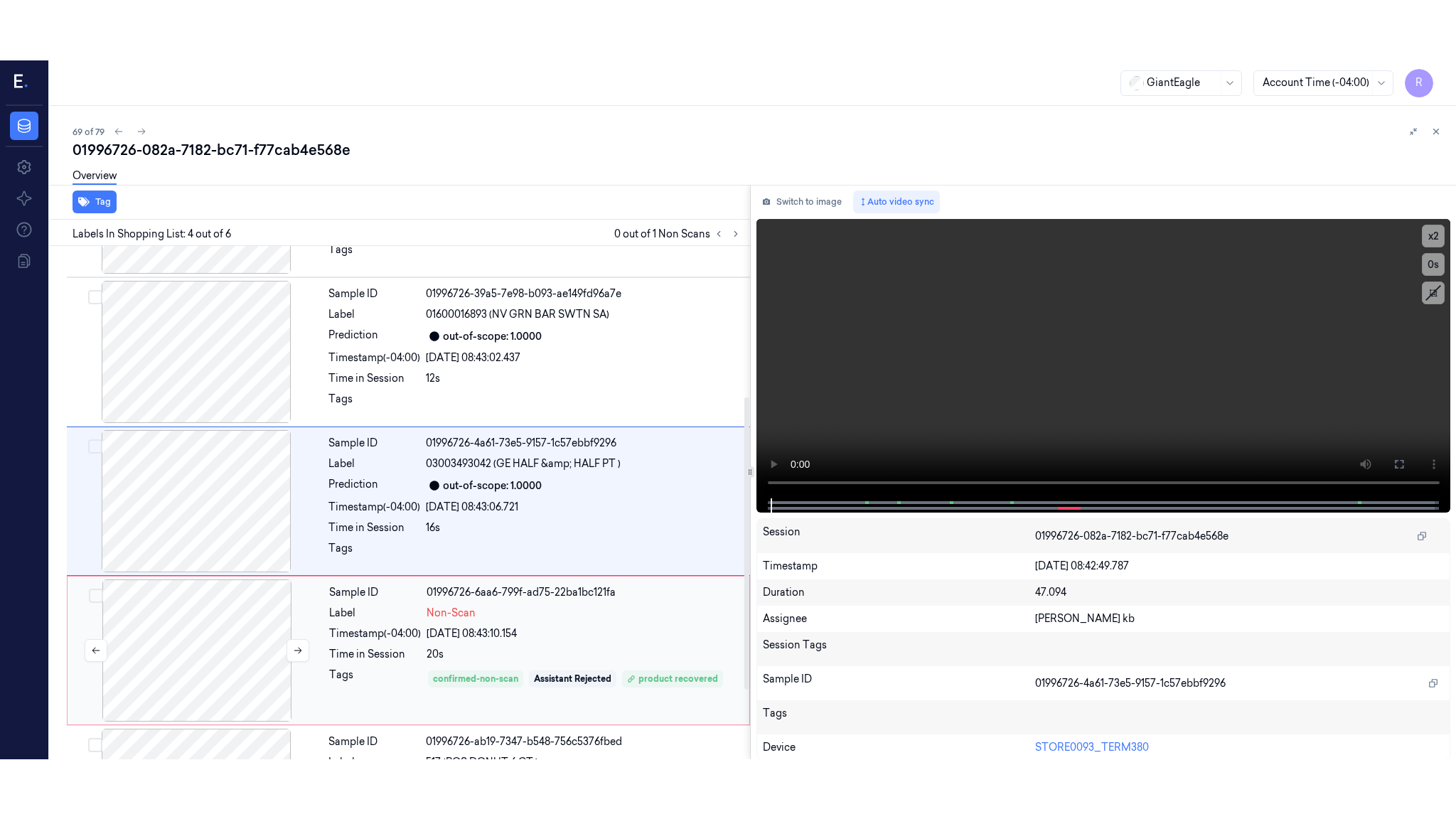
scroll to position [265, 0]
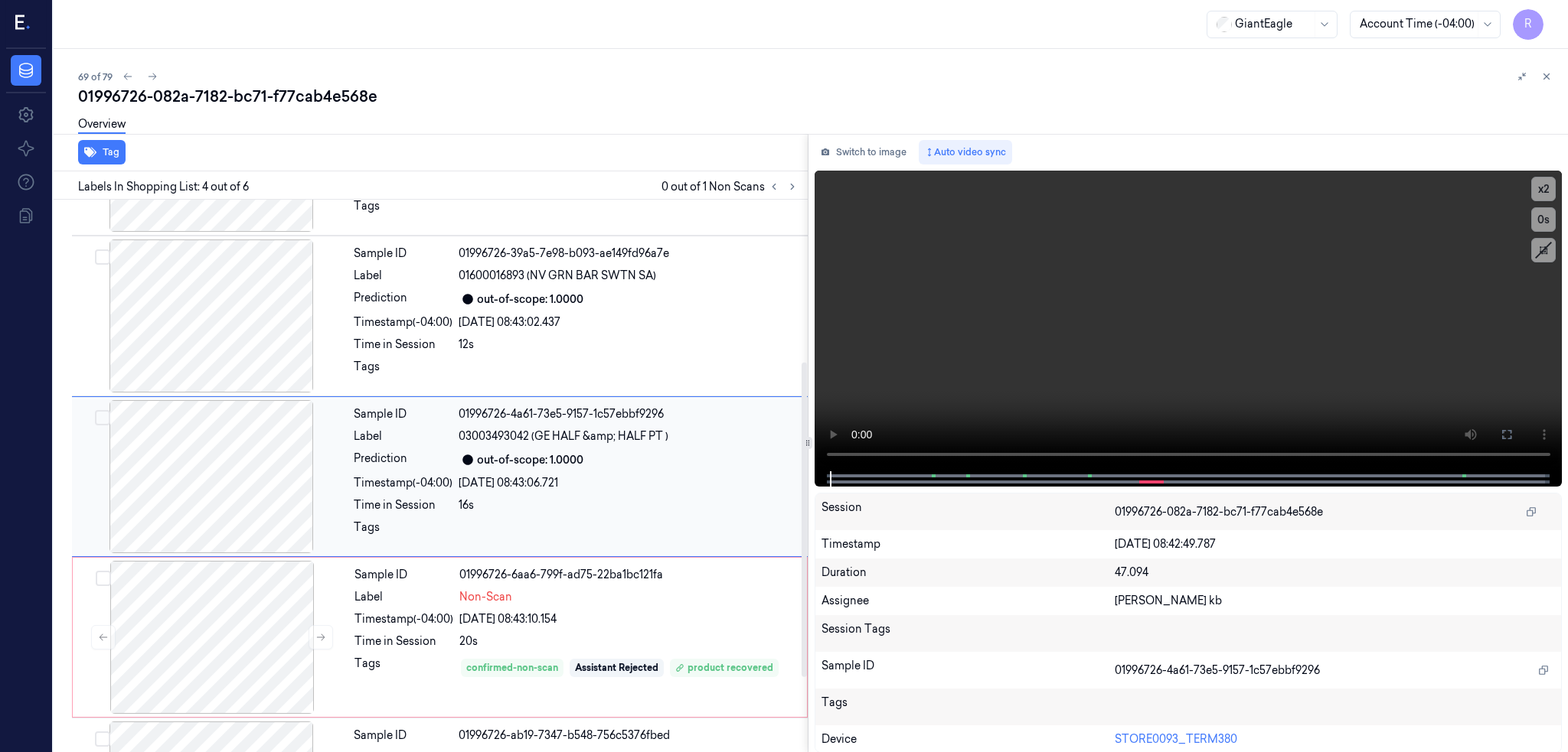
click at [255, 474] on div at bounding box center [211, 477] width 272 height 153
click at [1511, 439] on icon at bounding box center [1507, 435] width 10 height 9
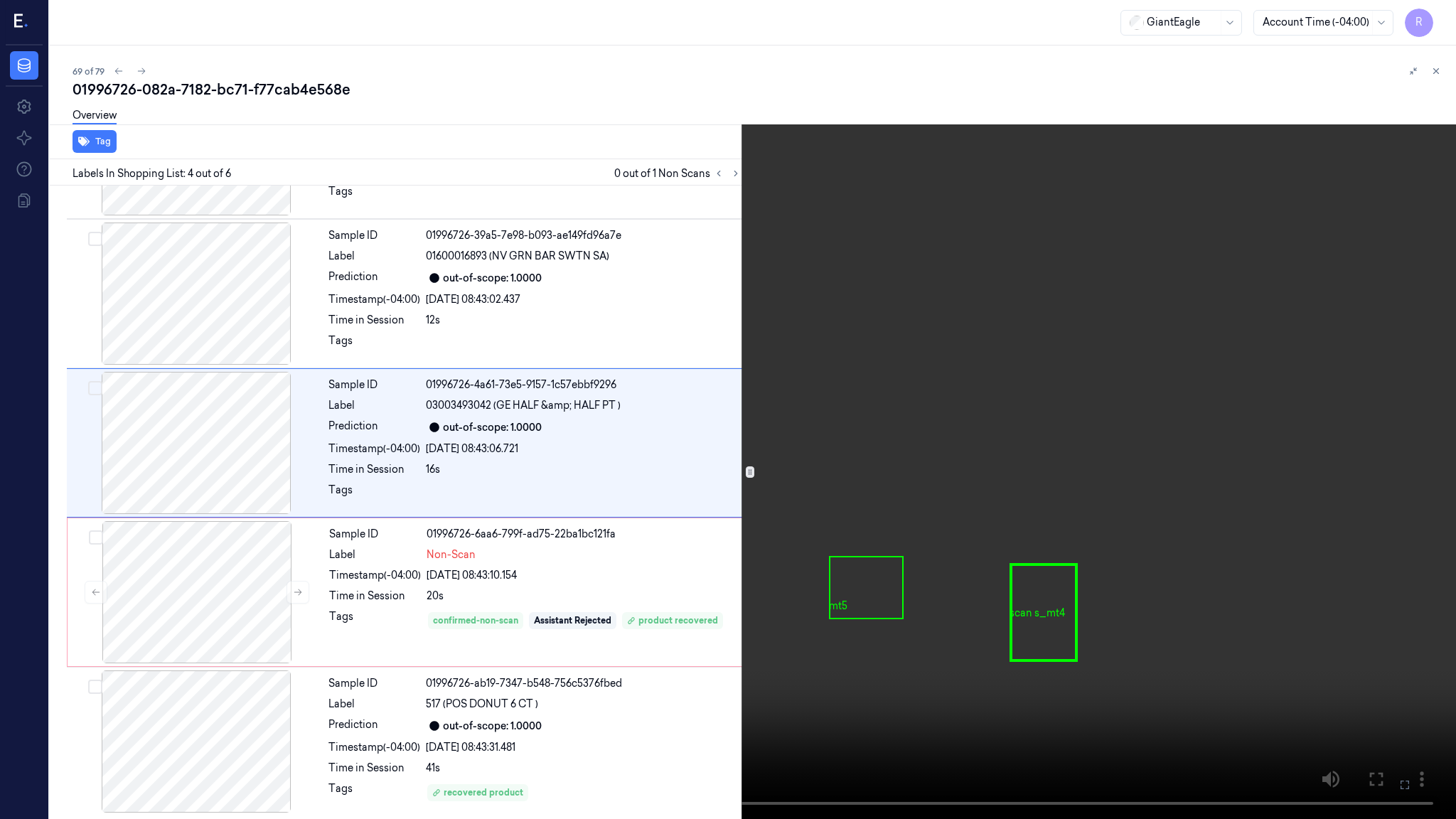
click at [980, 440] on video at bounding box center [728, 410] width 1456 height 819
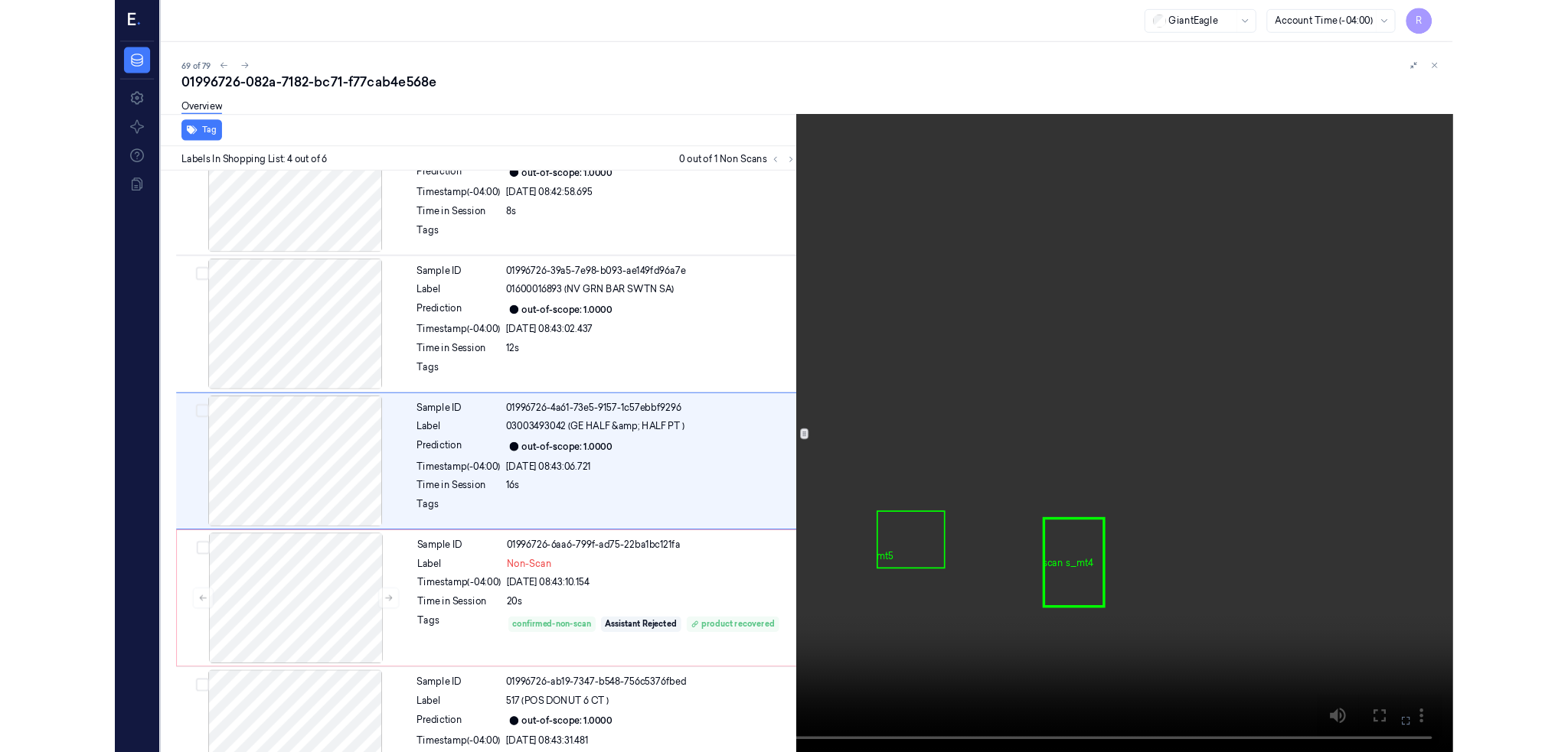
scroll to position [220, 0]
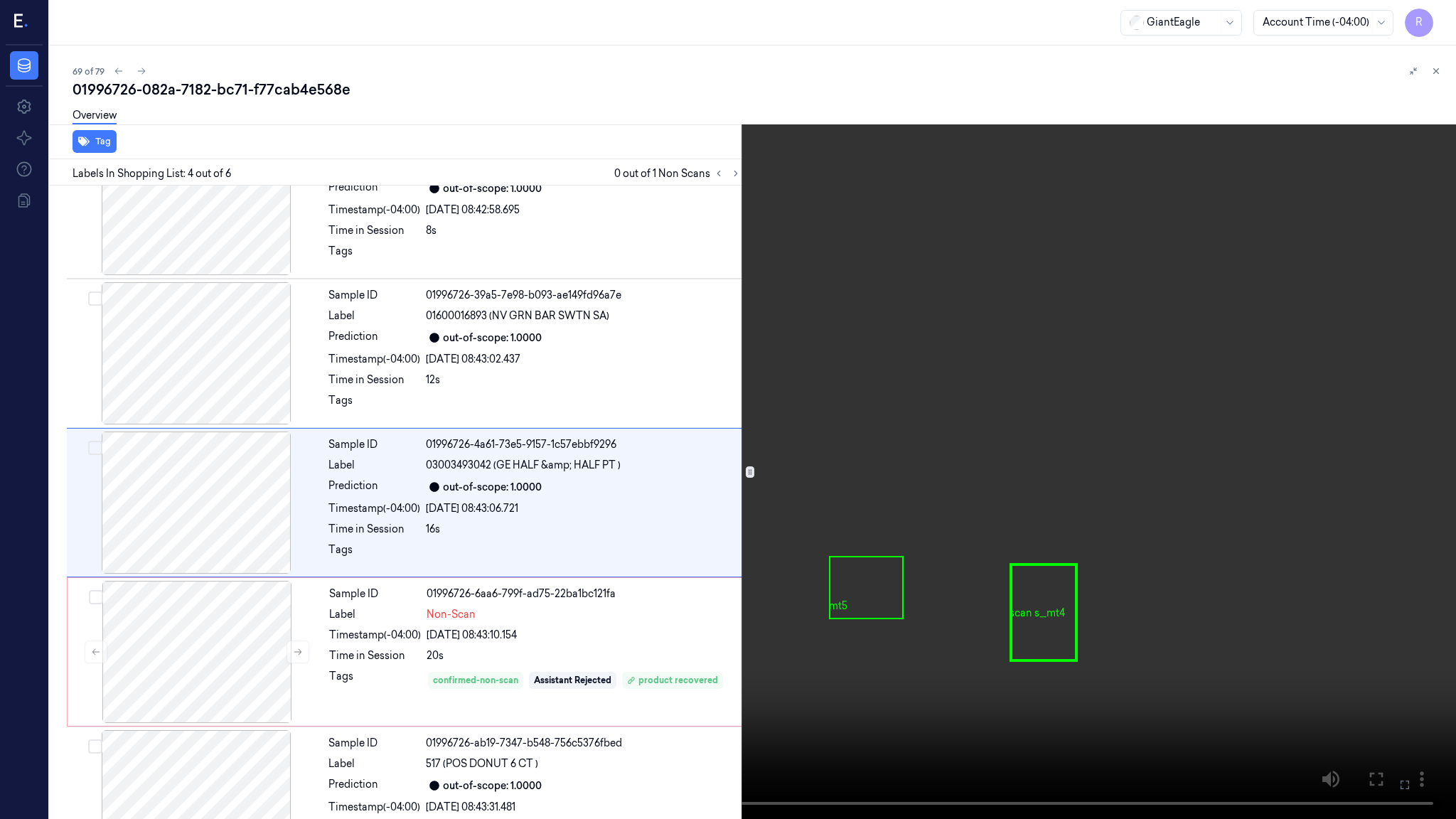
click at [980, 440] on video at bounding box center [728, 410] width 1456 height 819
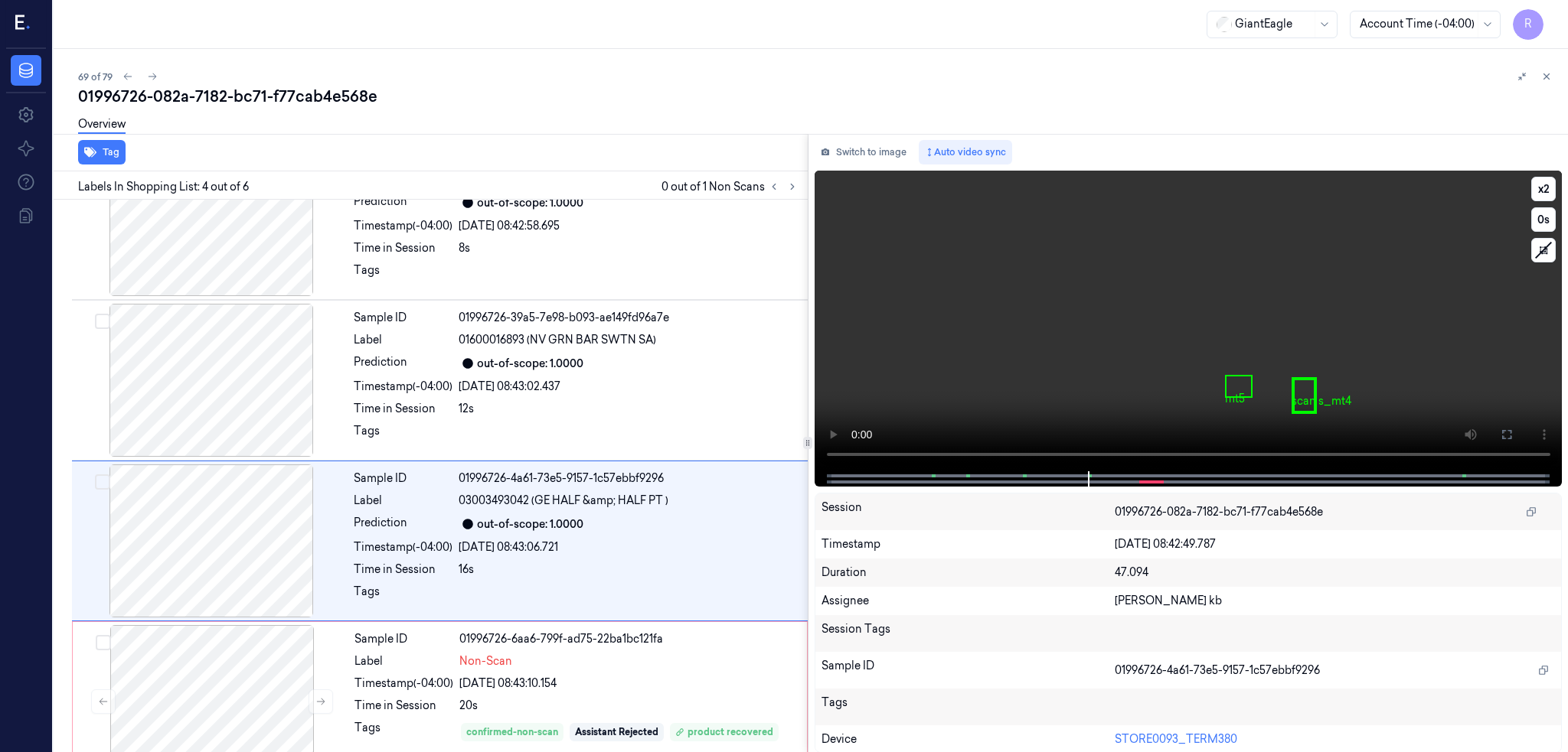
click at [1139, 397] on video at bounding box center [1189, 321] width 748 height 301
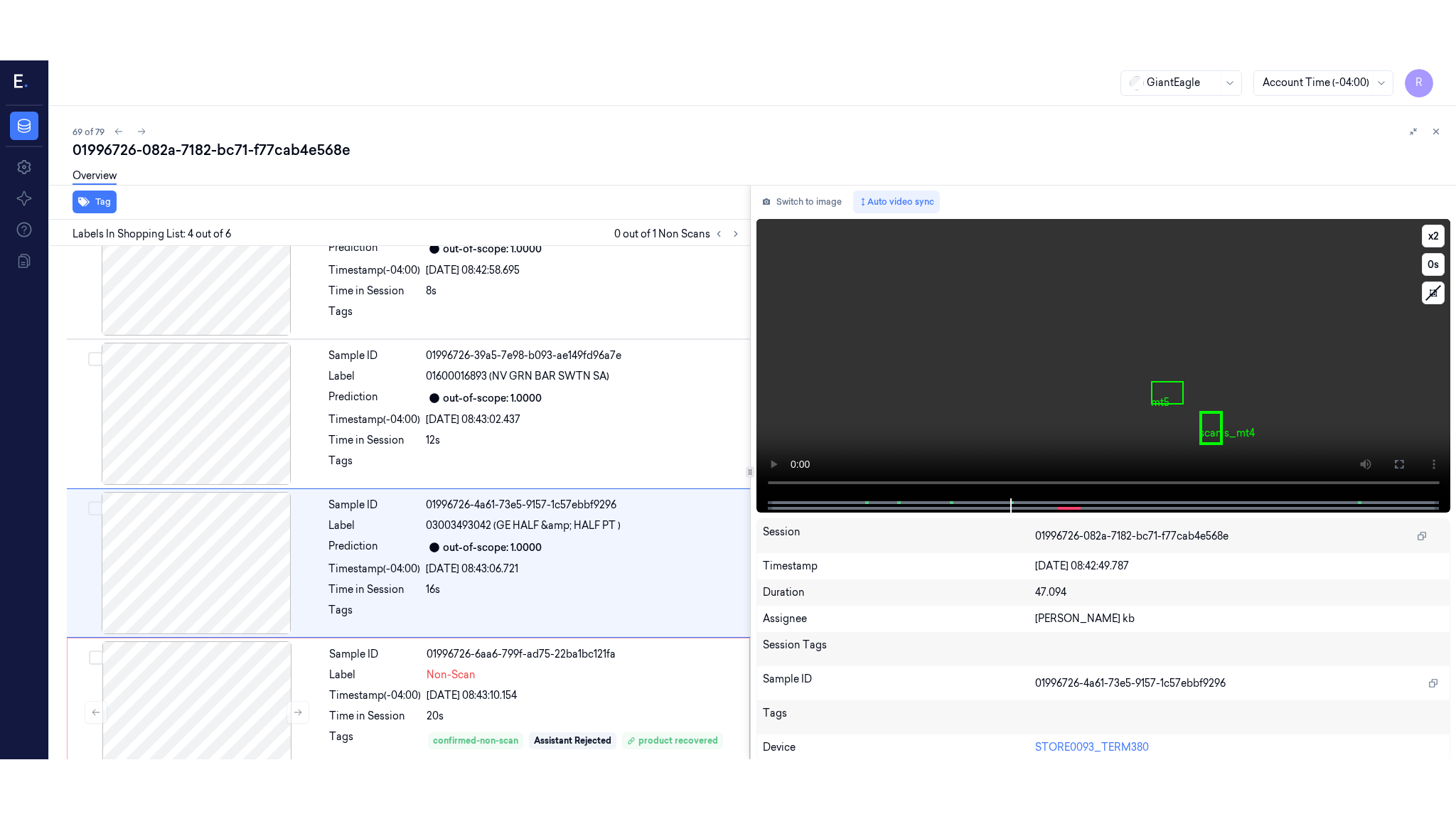
scroll to position [265, 0]
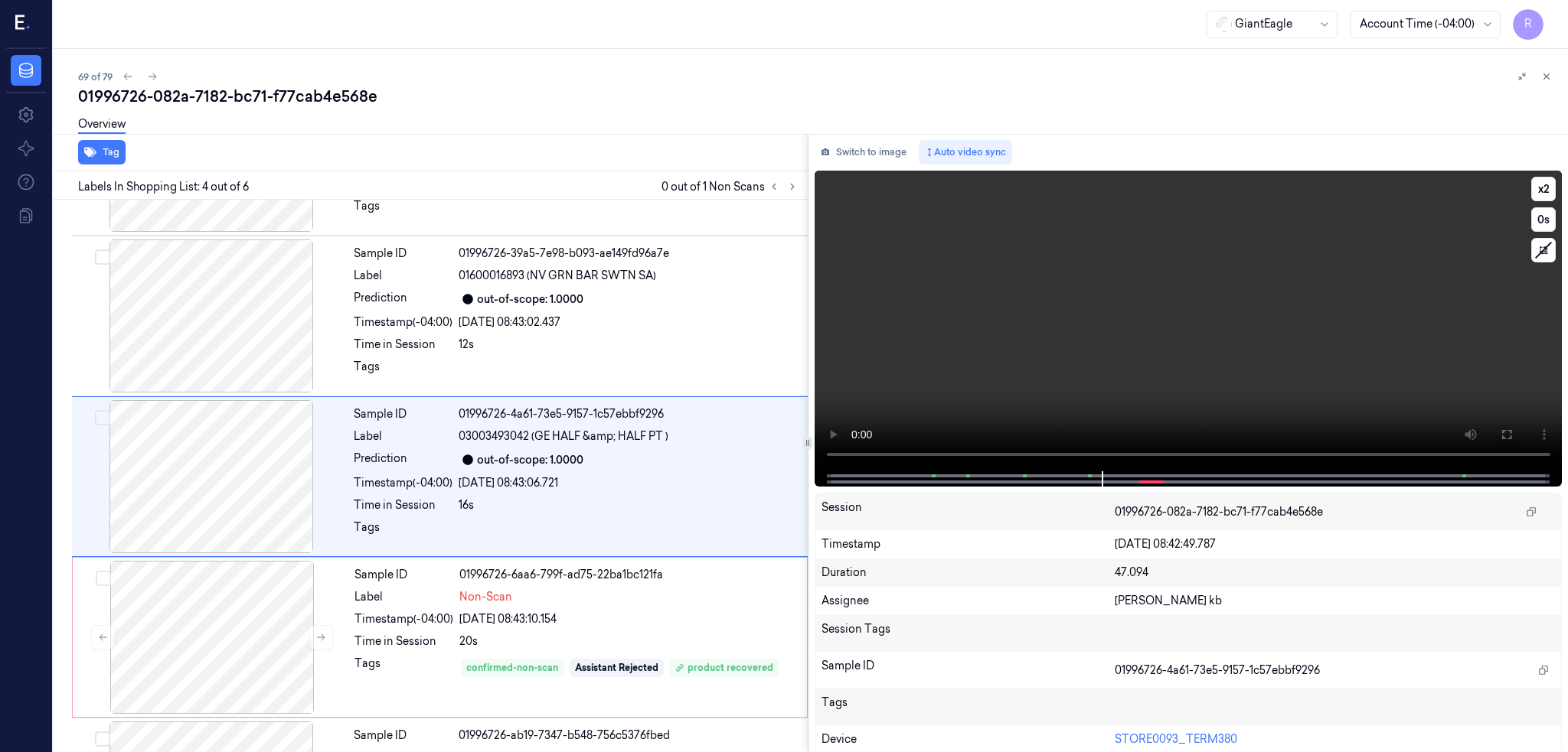
drag, startPoint x: 1557, startPoint y: 428, endPoint x: 1546, endPoint y: 517, distance: 89.7
click at [1513, 430] on icon at bounding box center [1506, 434] width 12 height 12
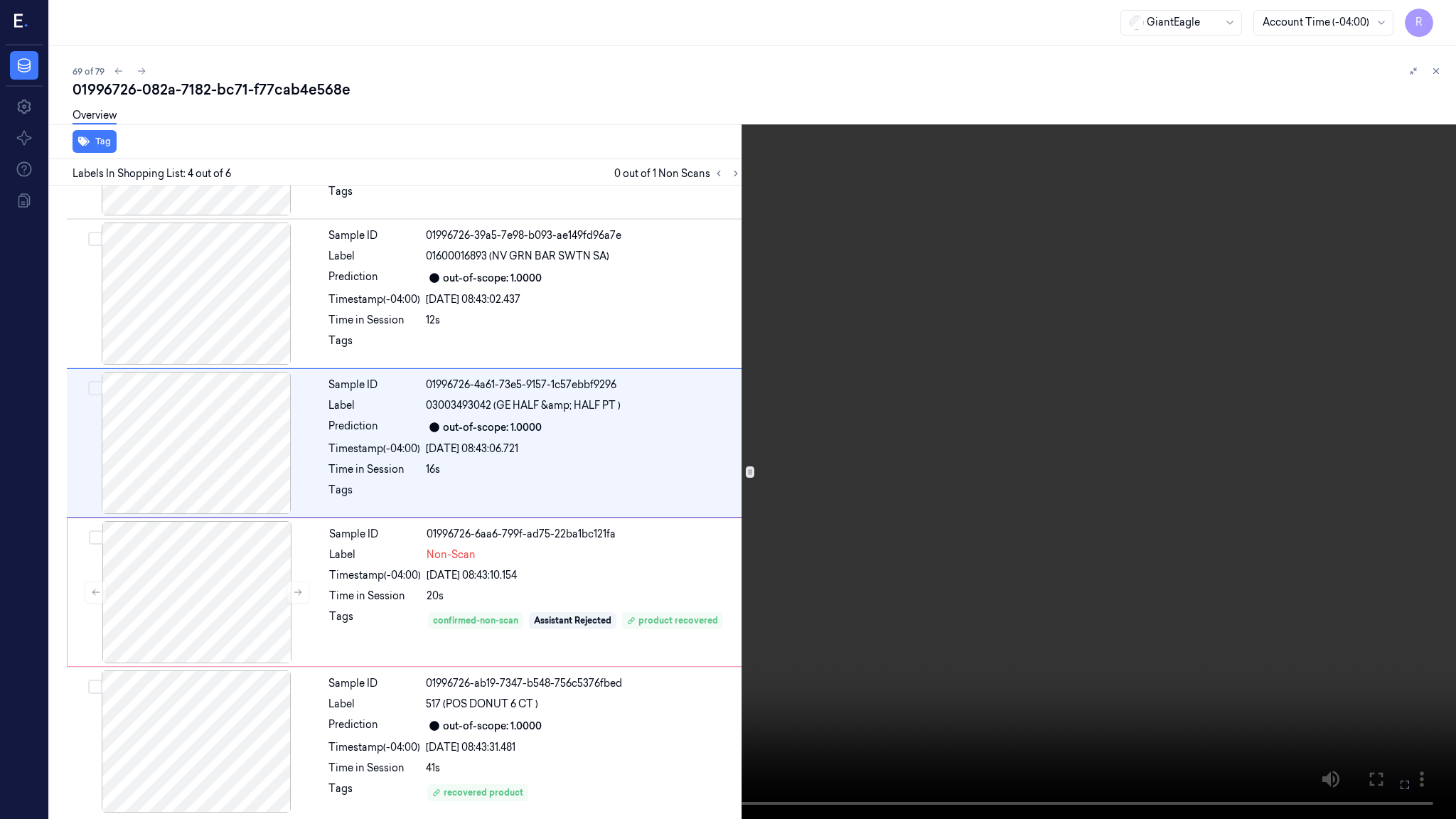
click at [757, 490] on video at bounding box center [728, 410] width 1456 height 819
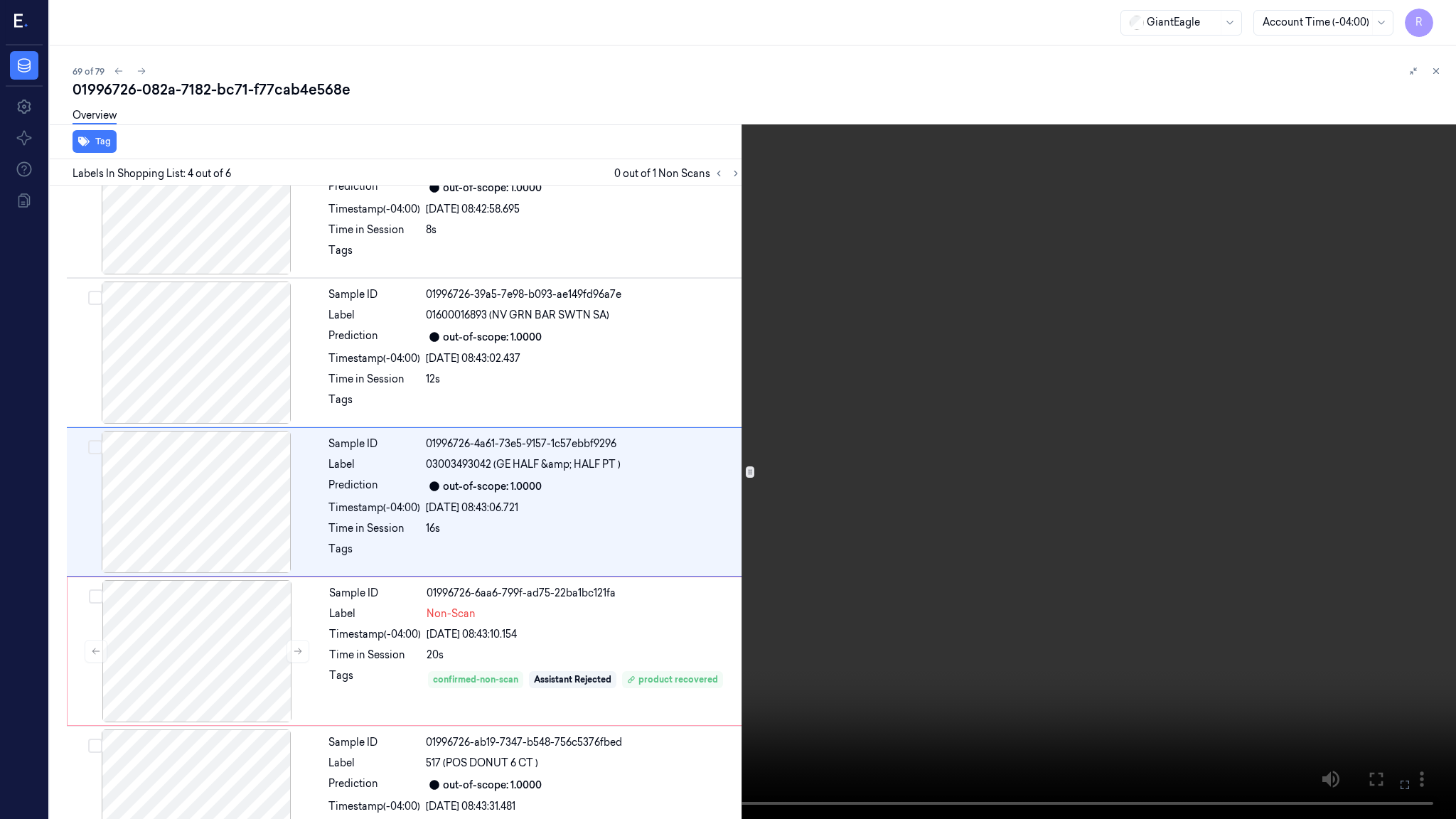
scroll to position [204, 0]
click at [757, 490] on video at bounding box center [728, 410] width 1456 height 819
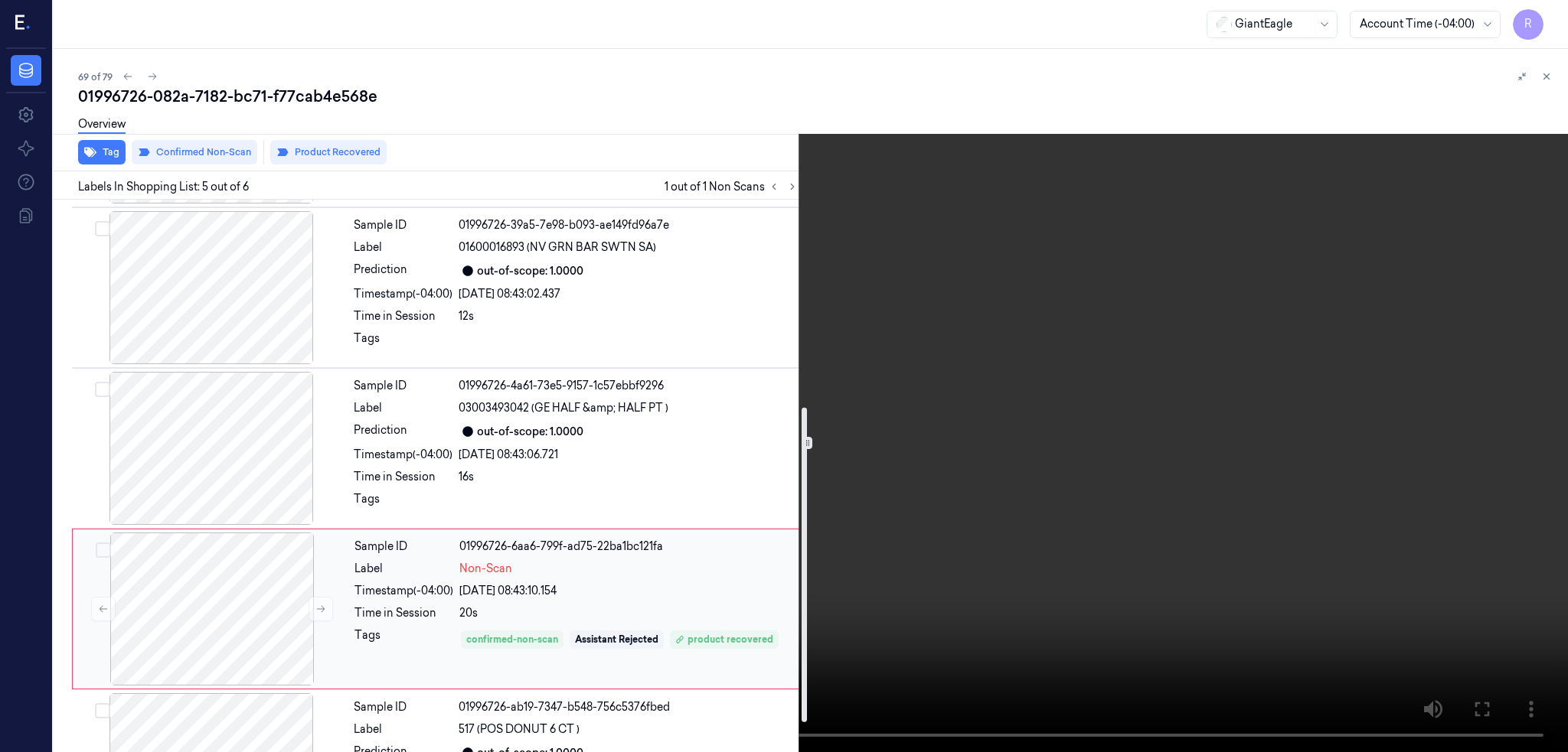
scroll to position [415, 0]
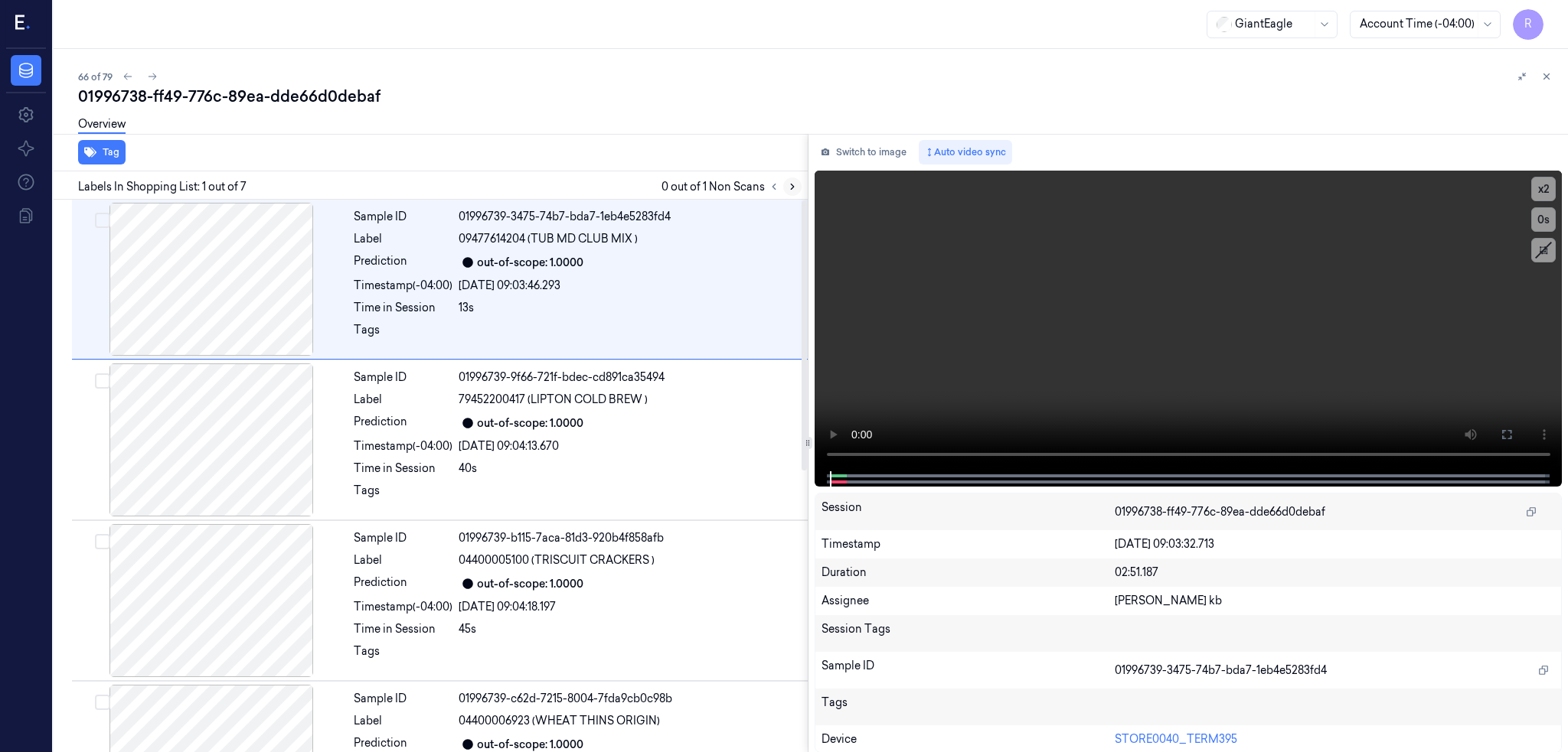
click at [797, 183] on icon at bounding box center [793, 187] width 11 height 11
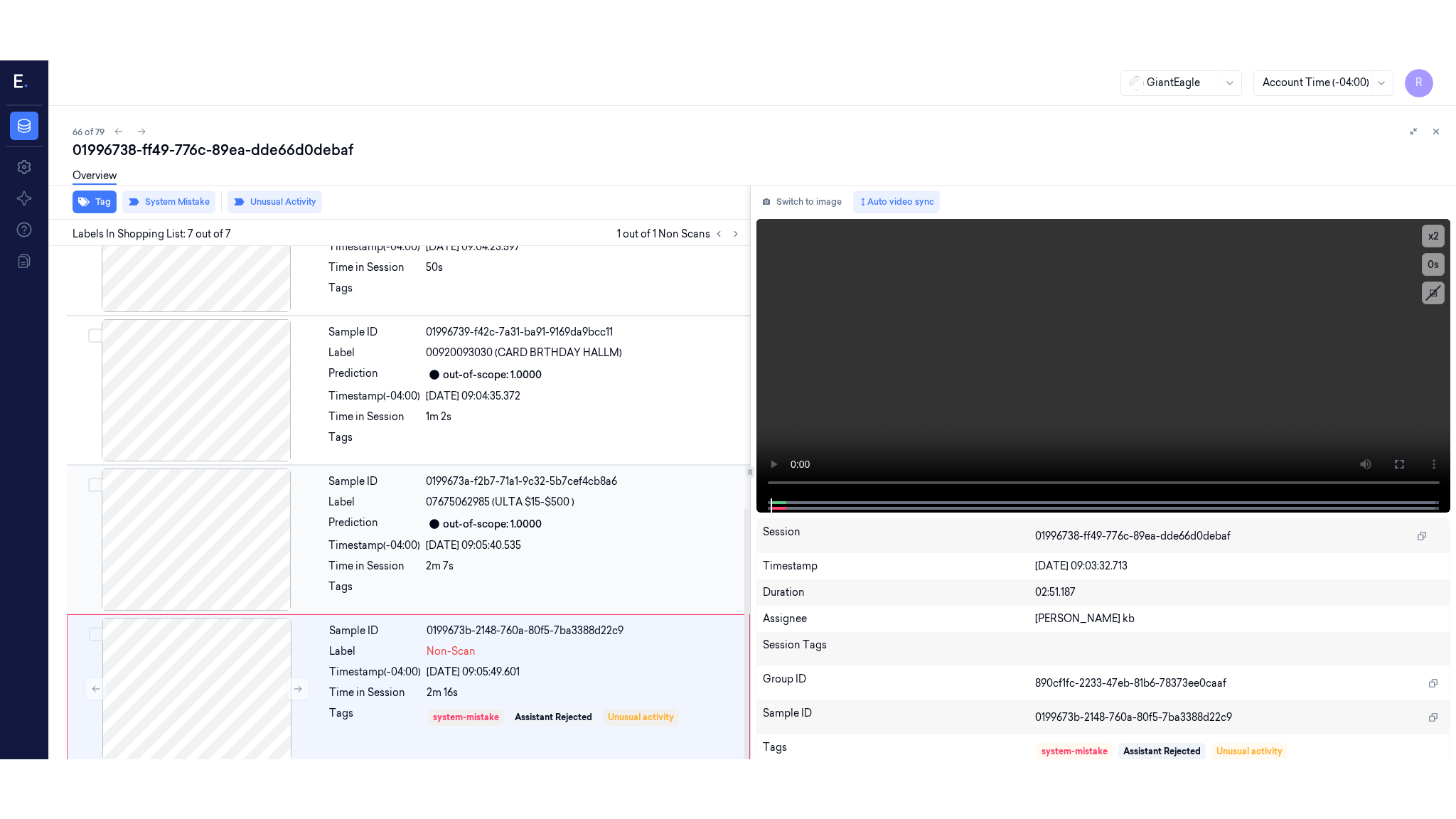
scroll to position [536, 0]
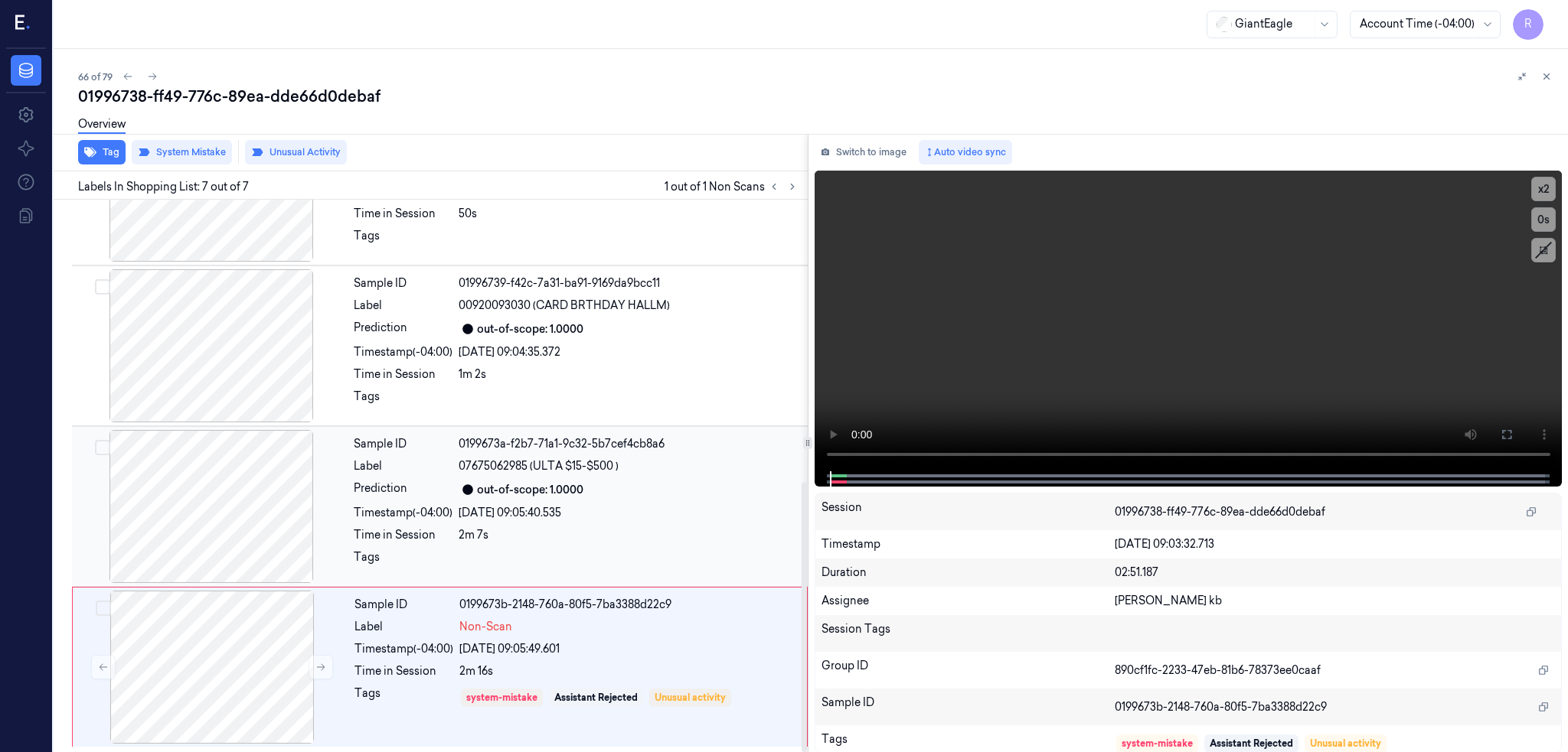
click at [166, 452] on div at bounding box center [211, 506] width 272 height 153
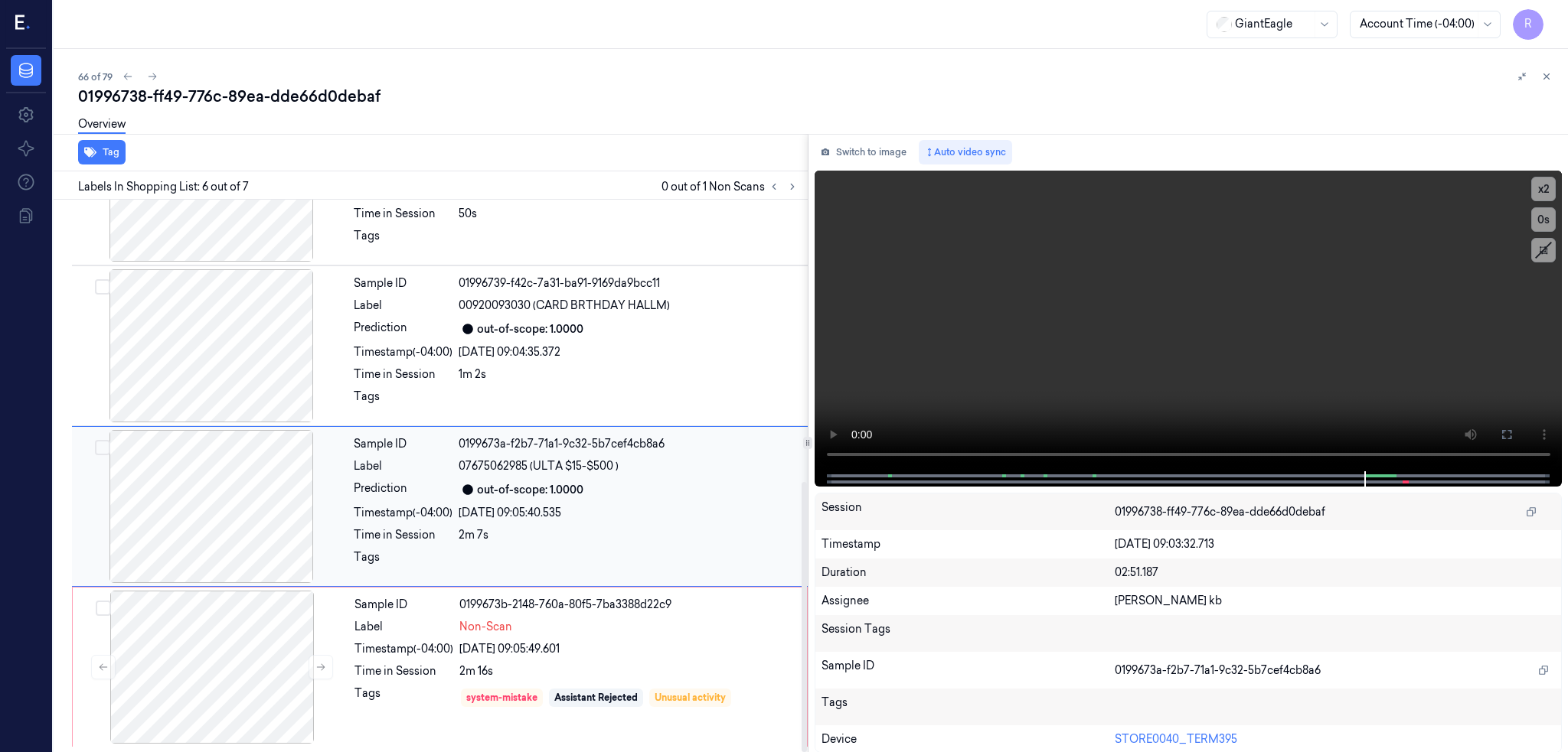
click at [252, 522] on div at bounding box center [211, 506] width 272 height 153
click at [1519, 434] on button at bounding box center [1506, 435] width 25 height 25
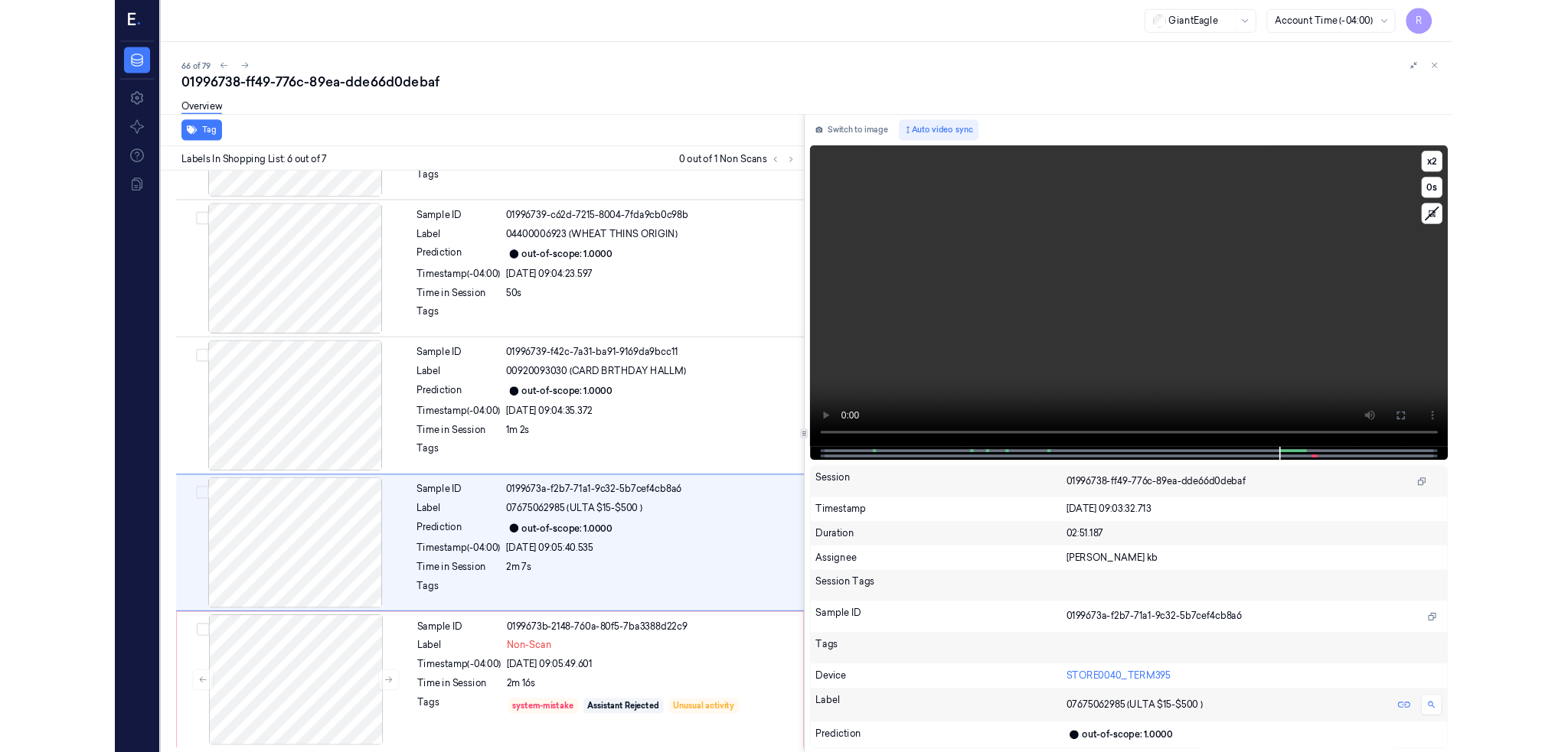
scroll to position [448, 0]
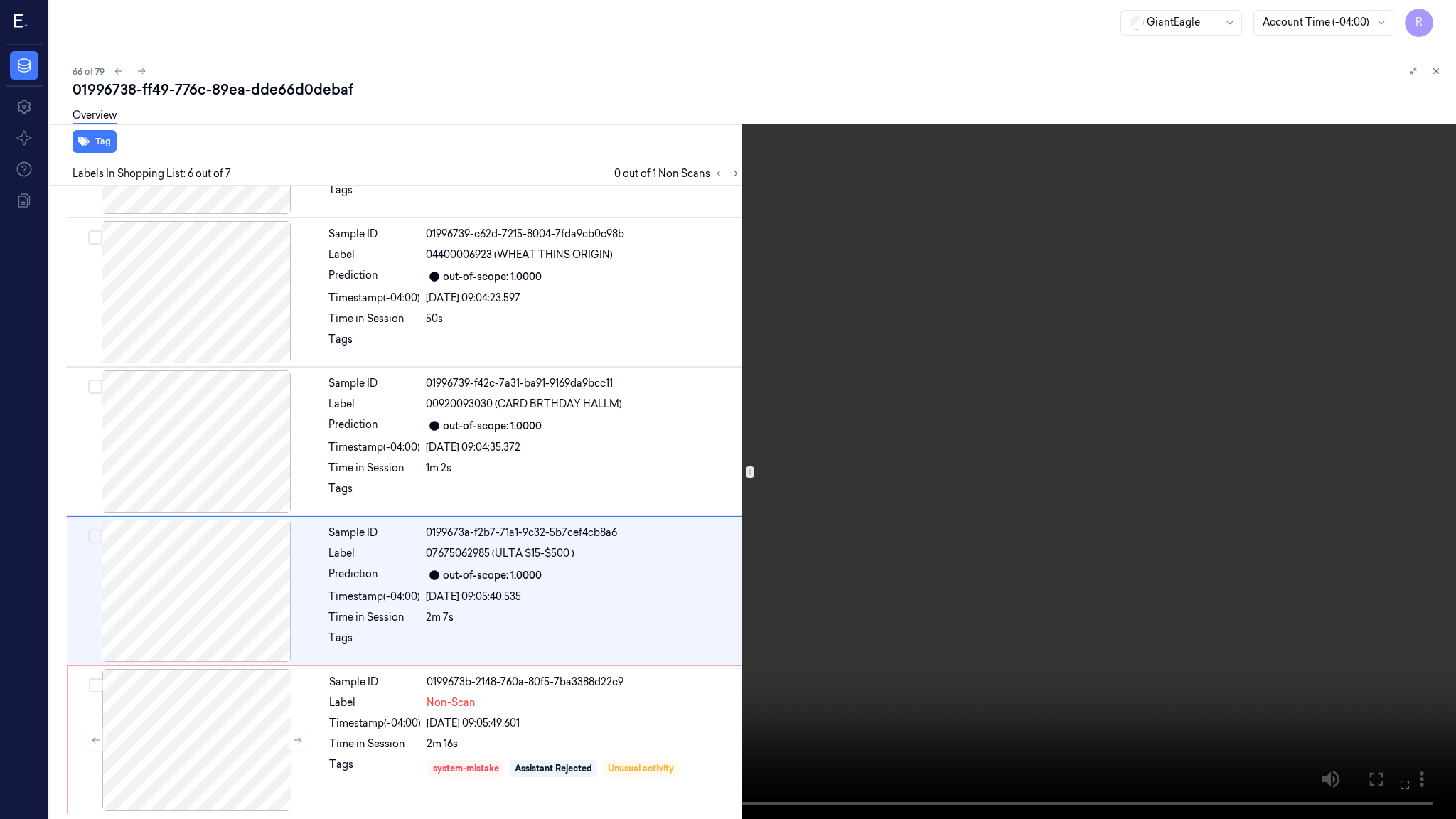
click at [1130, 408] on video at bounding box center [728, 410] width 1456 height 819
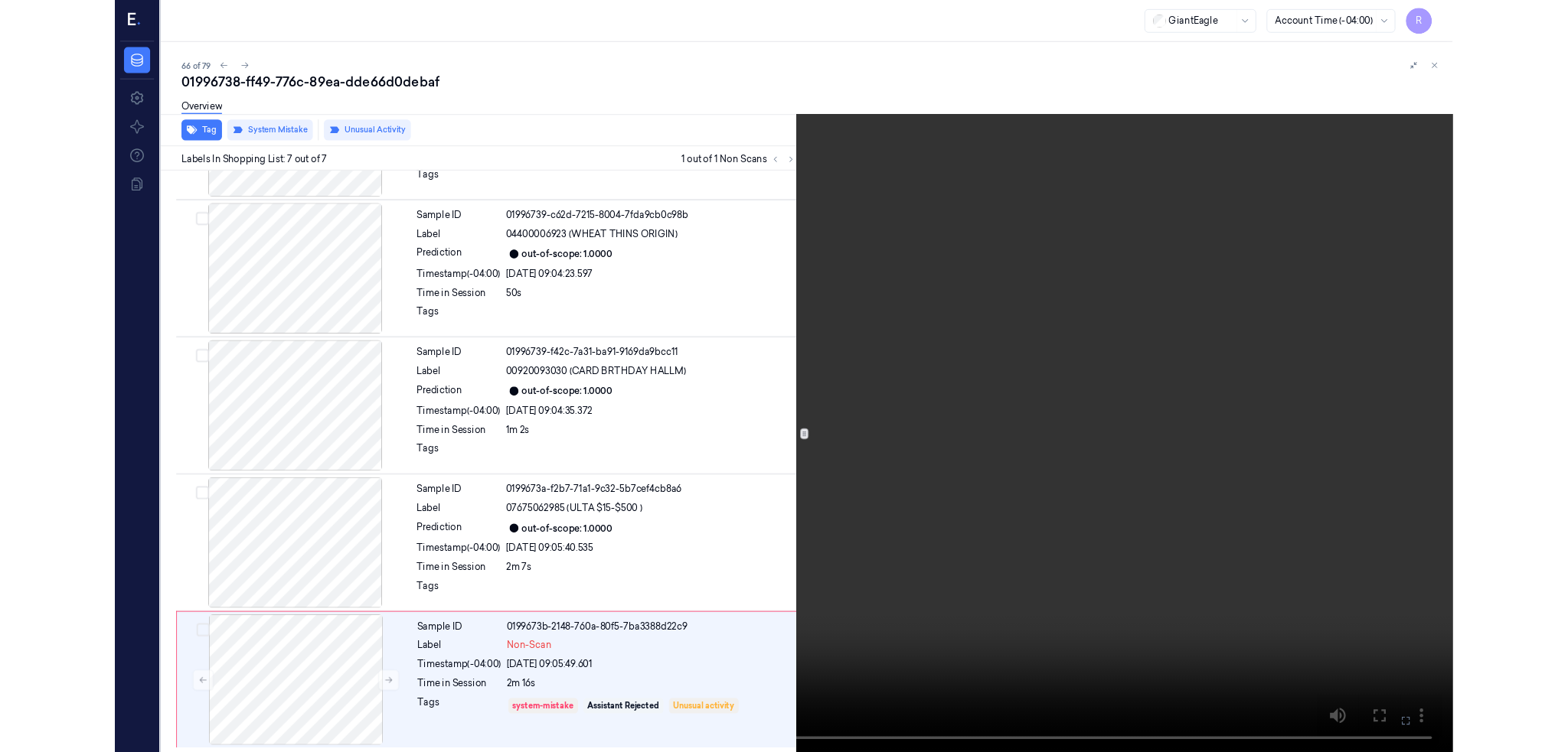
scroll to position [577, 0]
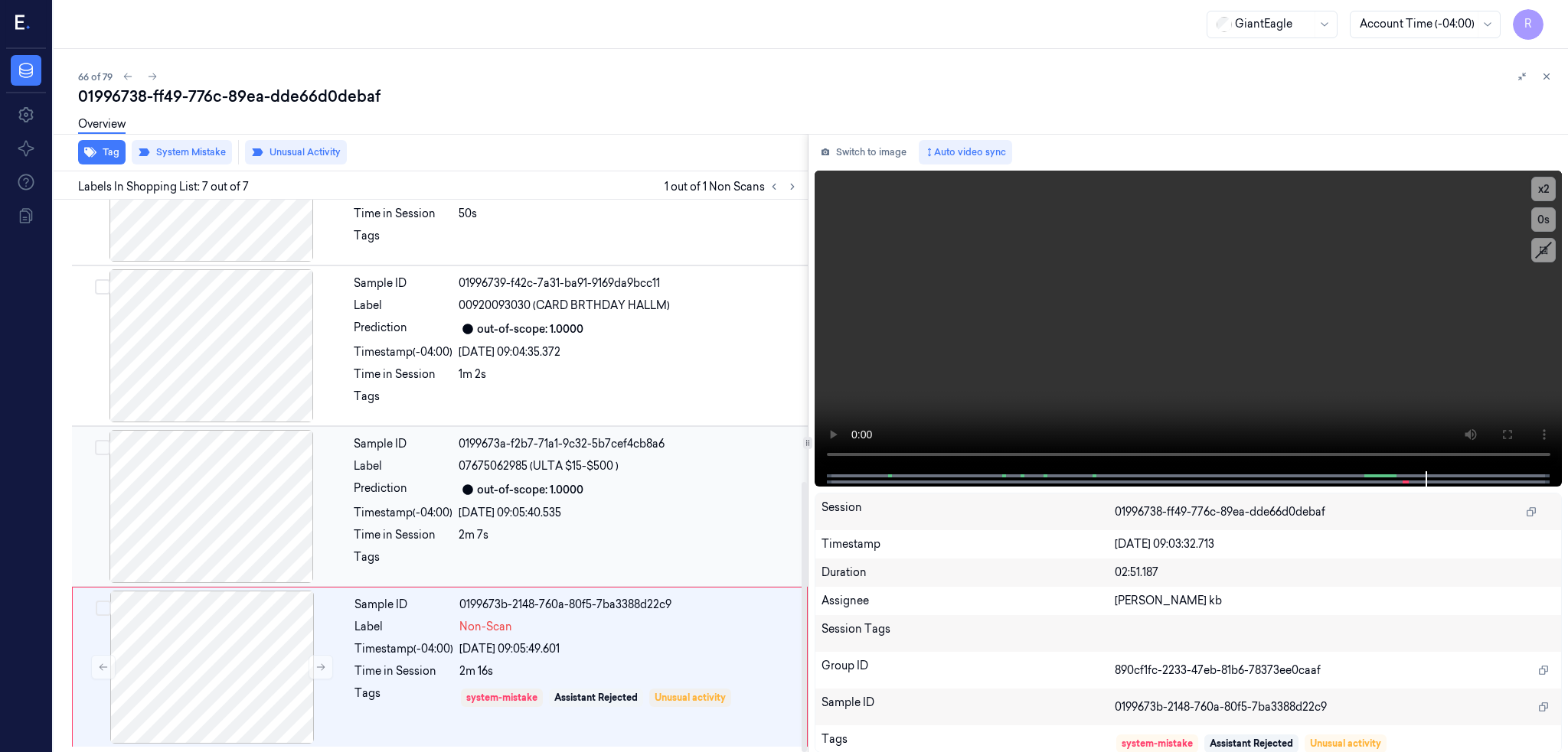
click at [201, 528] on div at bounding box center [211, 506] width 272 height 153
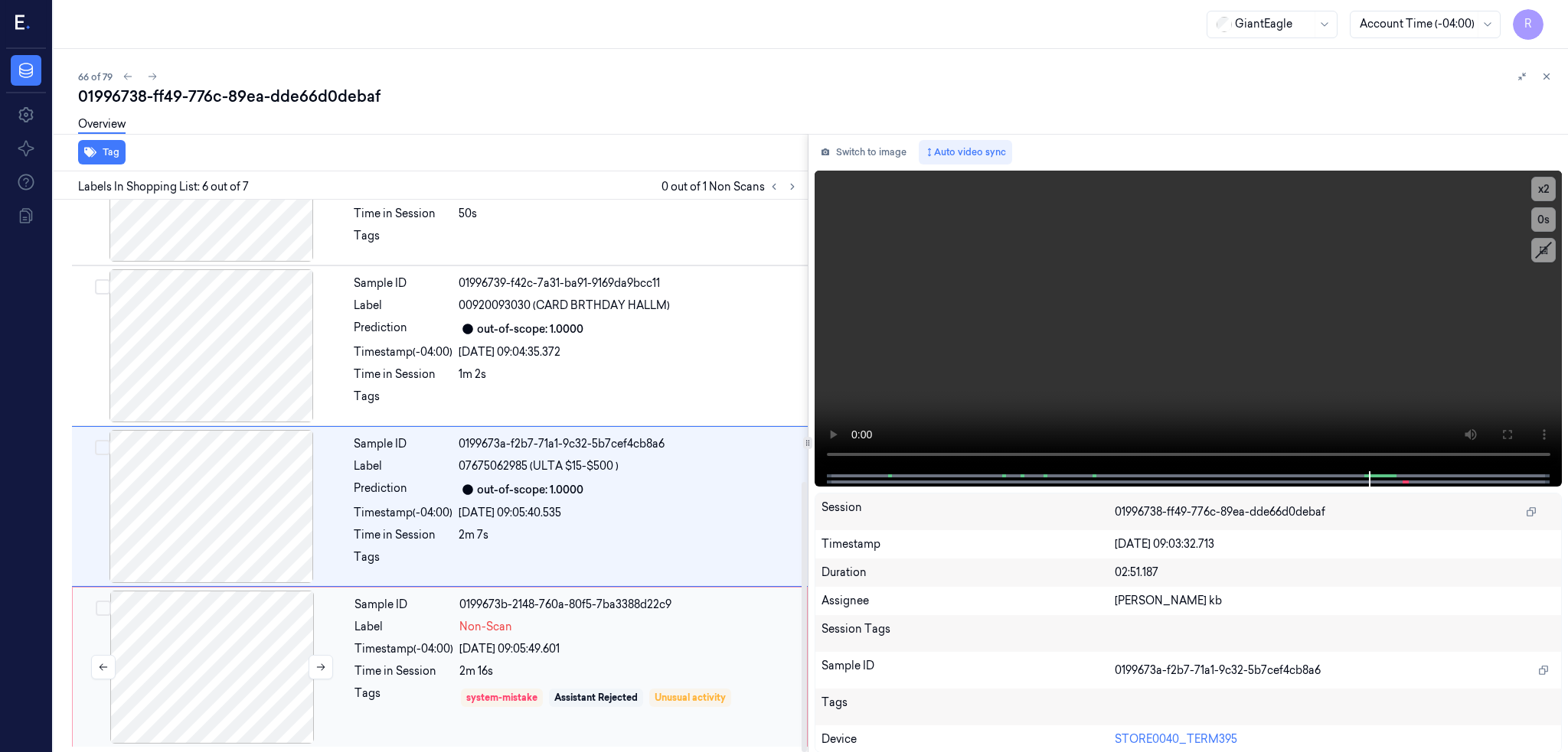
click at [236, 668] on div at bounding box center [212, 667] width 272 height 153
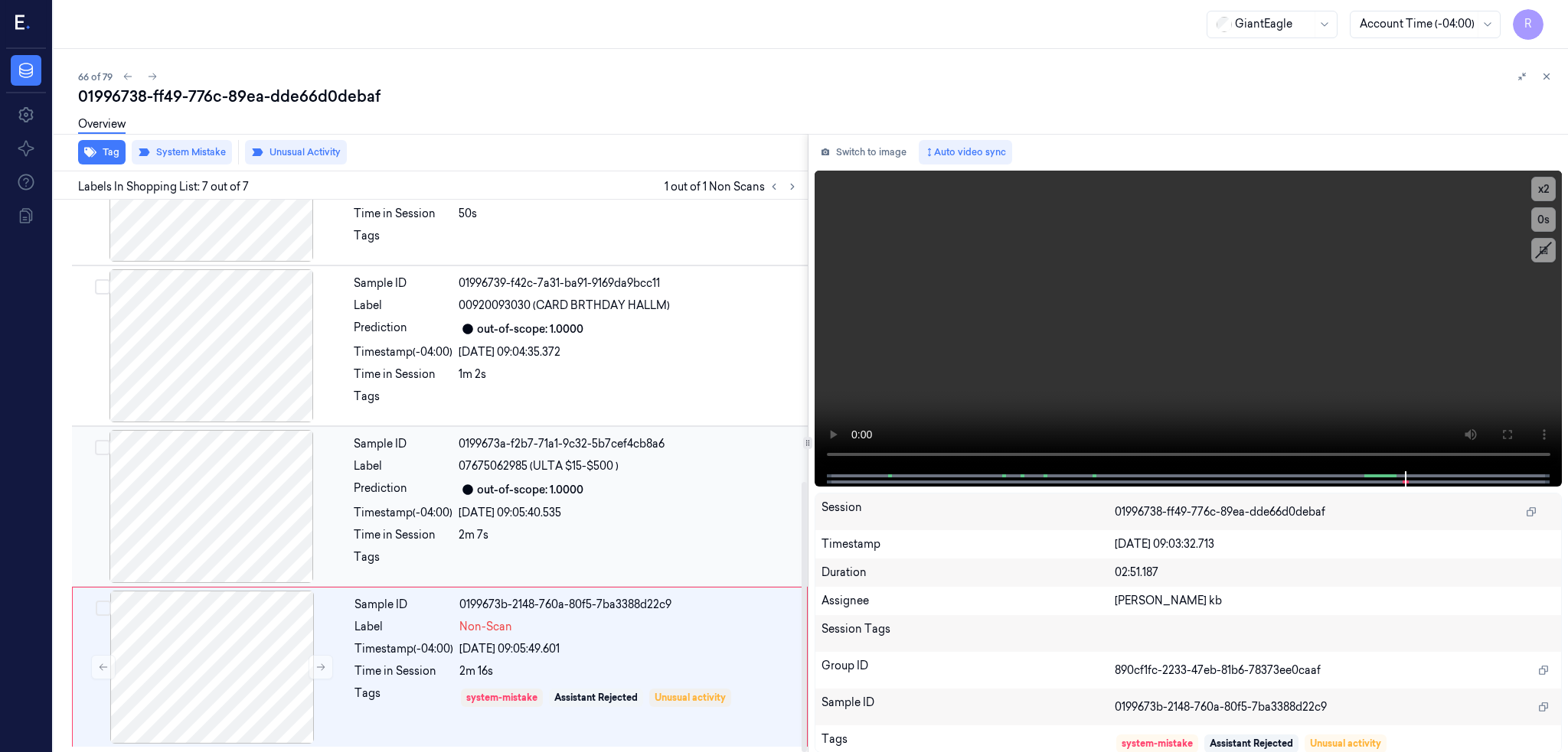
click at [226, 537] on div at bounding box center [211, 506] width 272 height 153
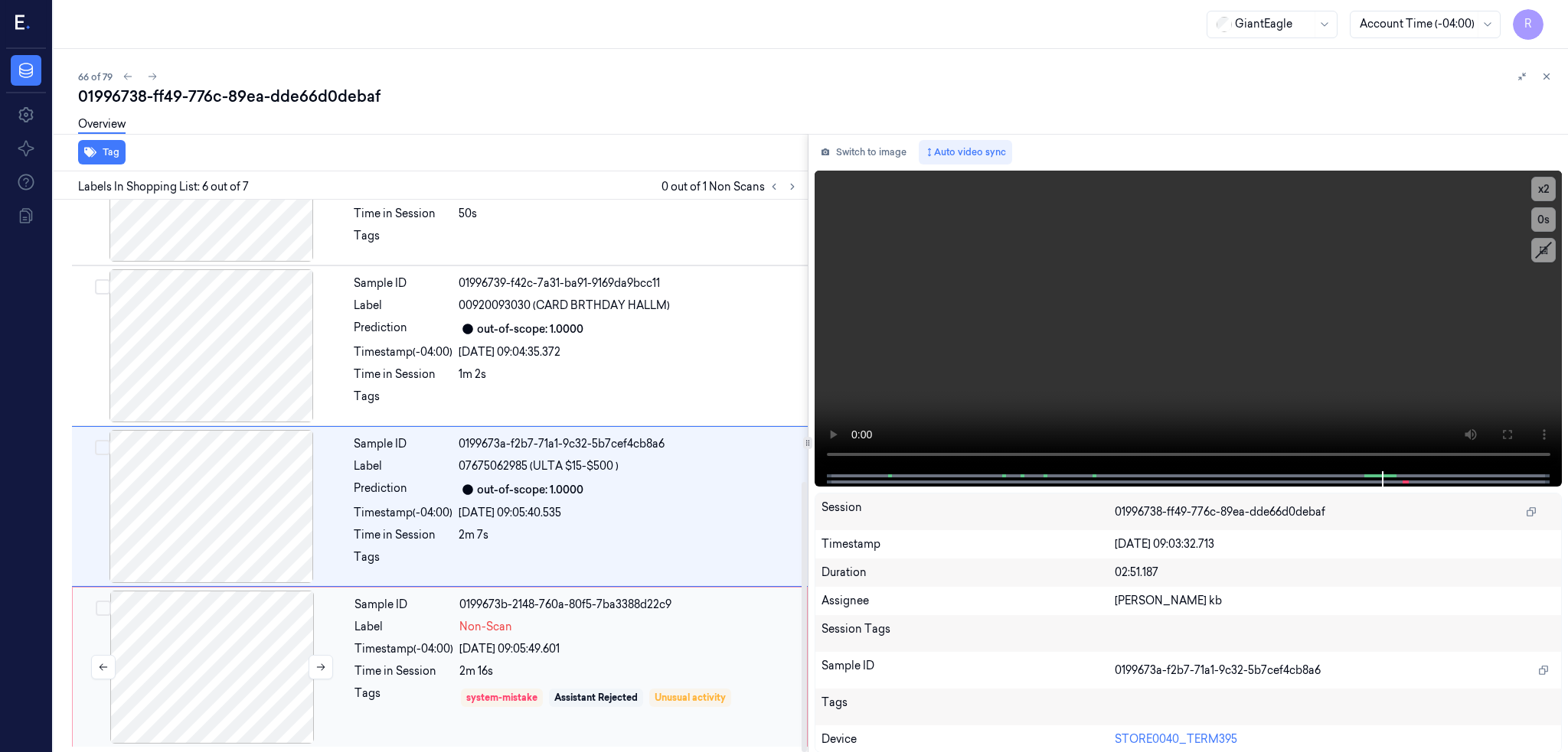
click at [236, 691] on div at bounding box center [212, 667] width 272 height 153
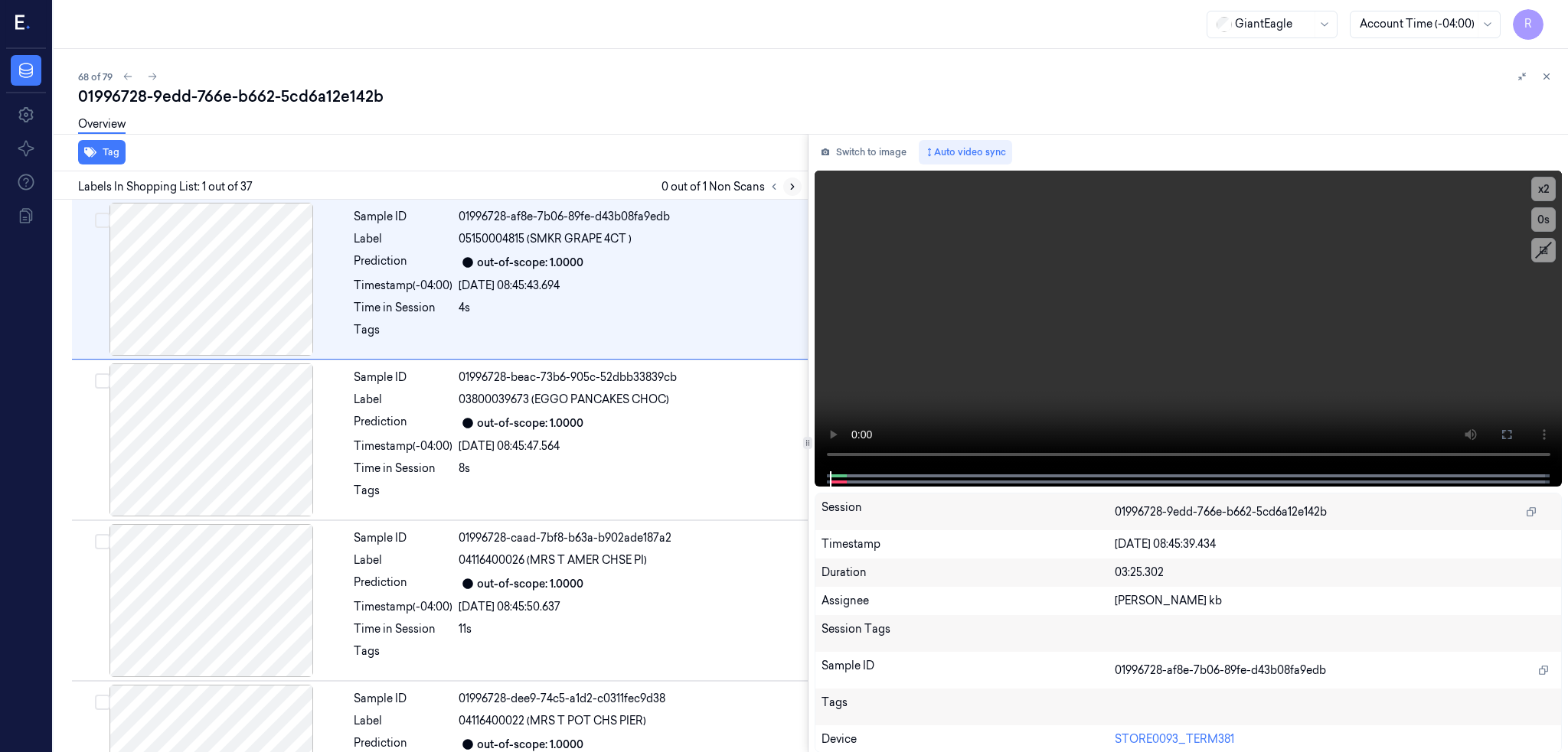
click at [801, 184] on button at bounding box center [792, 186] width 18 height 18
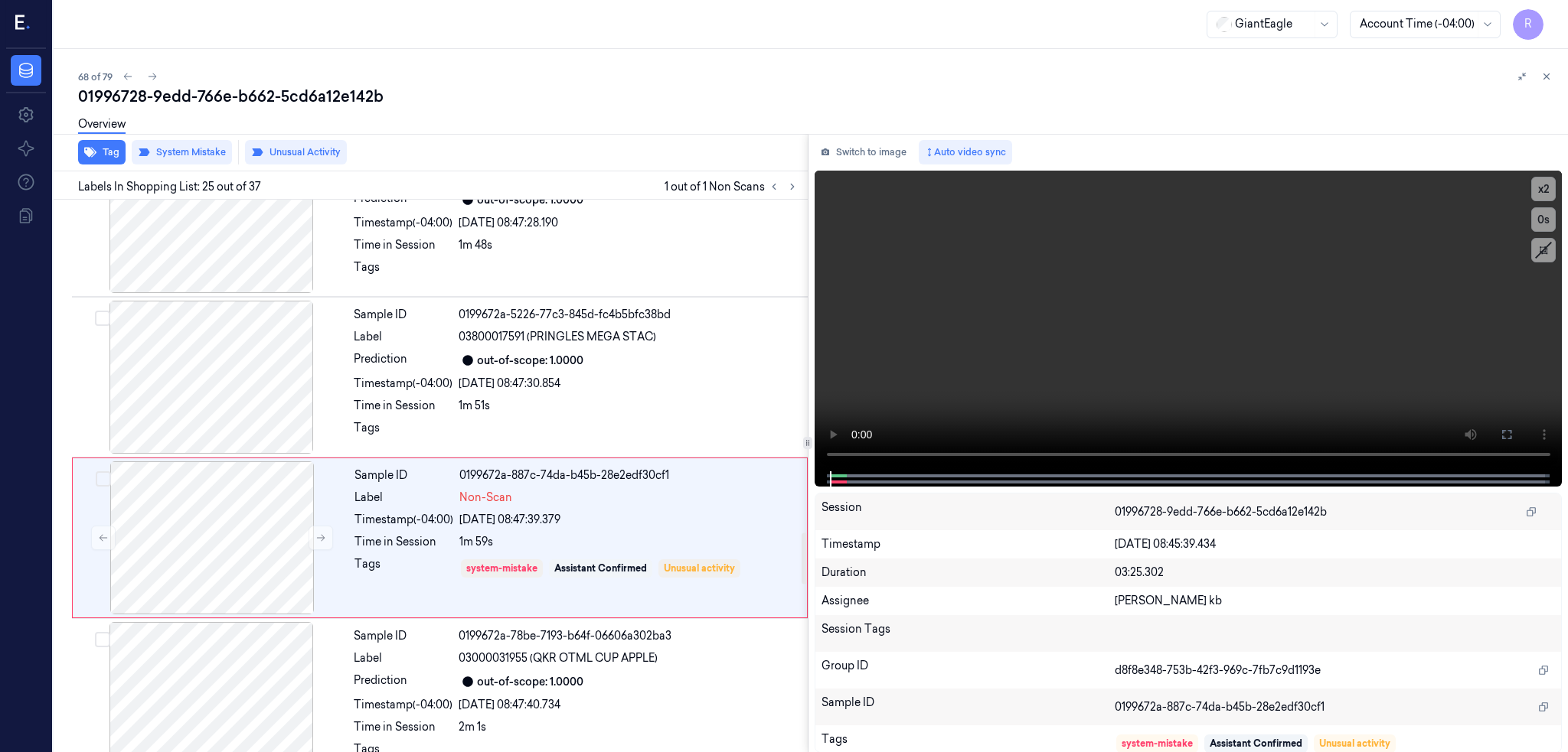
scroll to position [3662, 0]
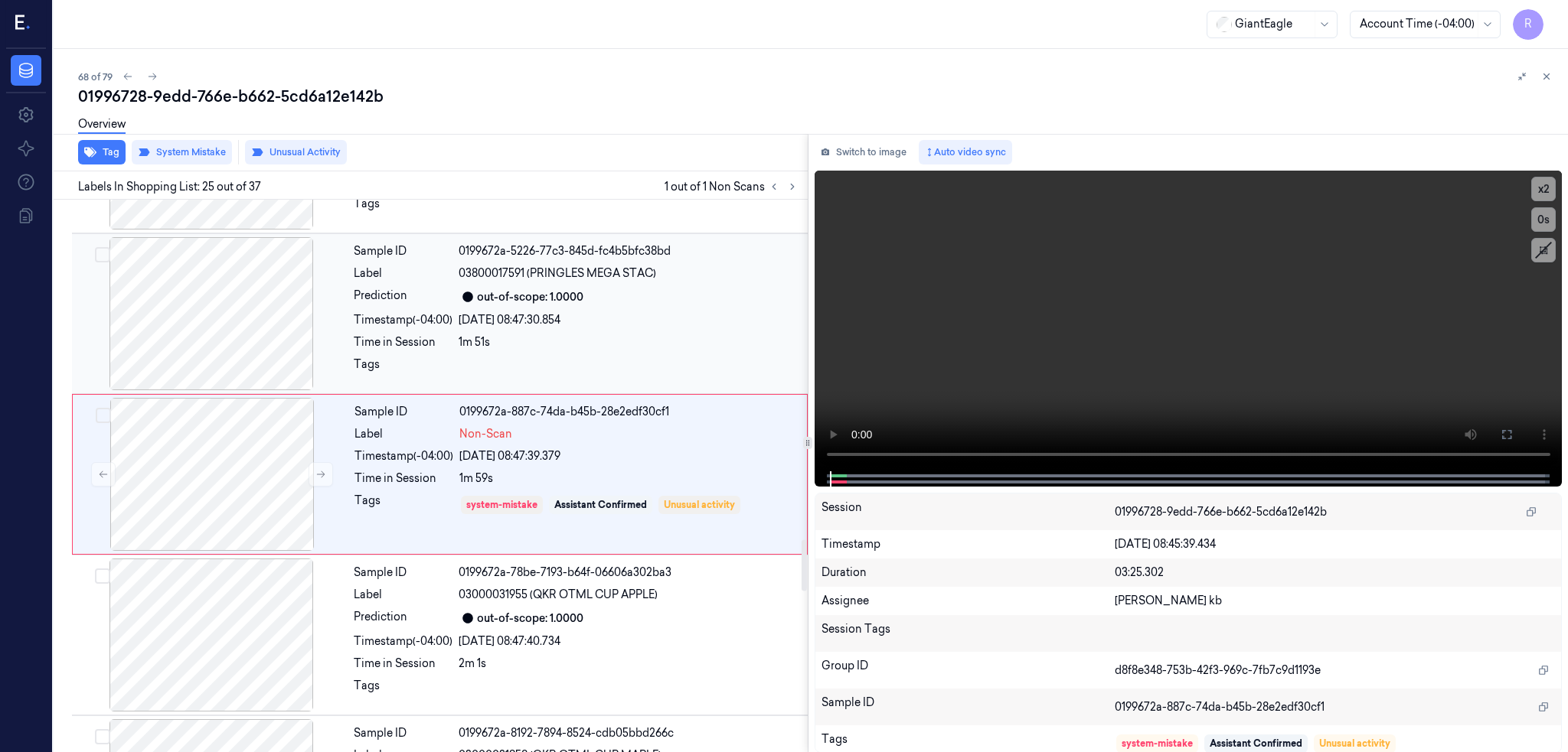
click at [236, 344] on div at bounding box center [211, 313] width 272 height 153
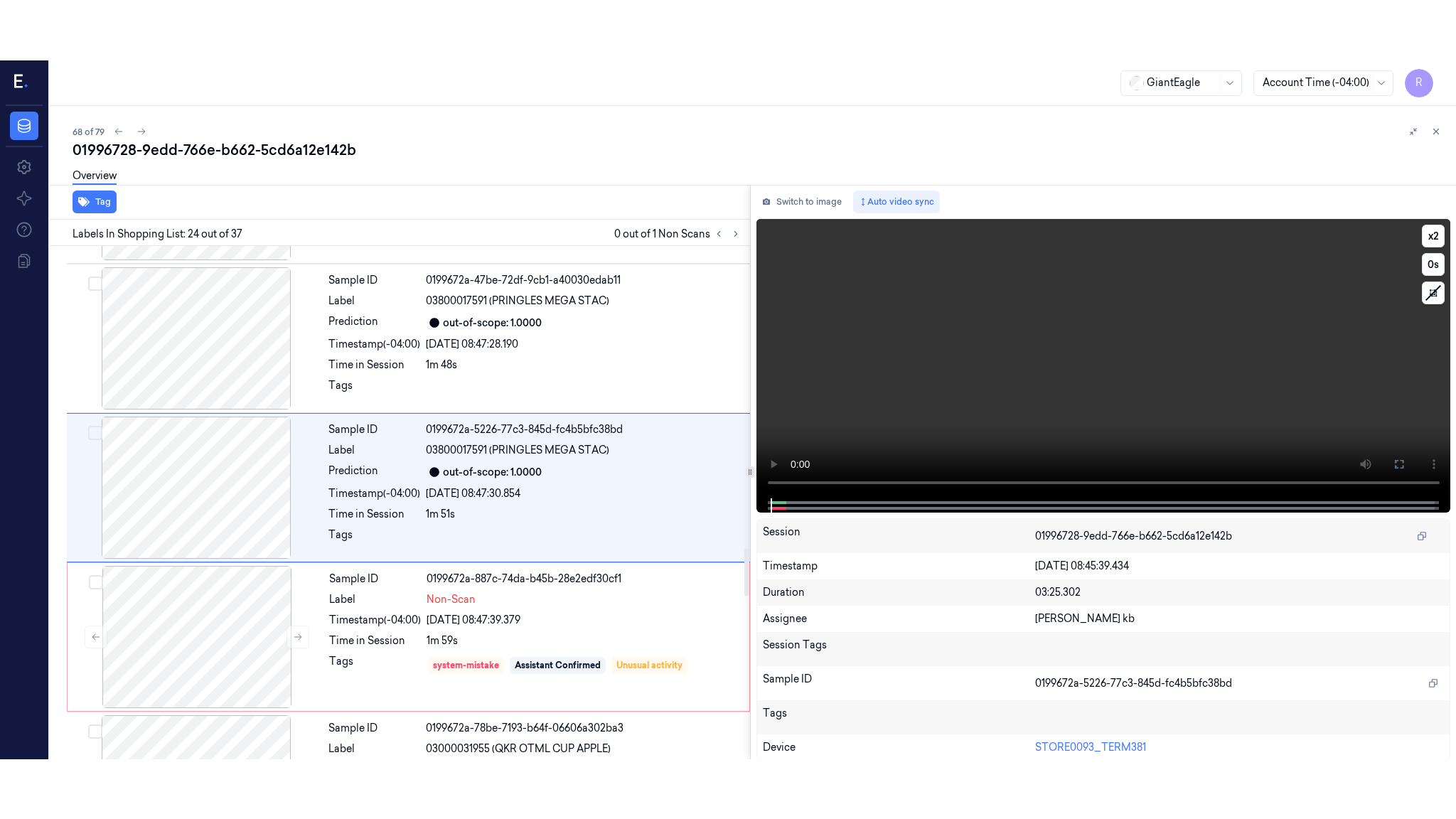
scroll to position [3251, 0]
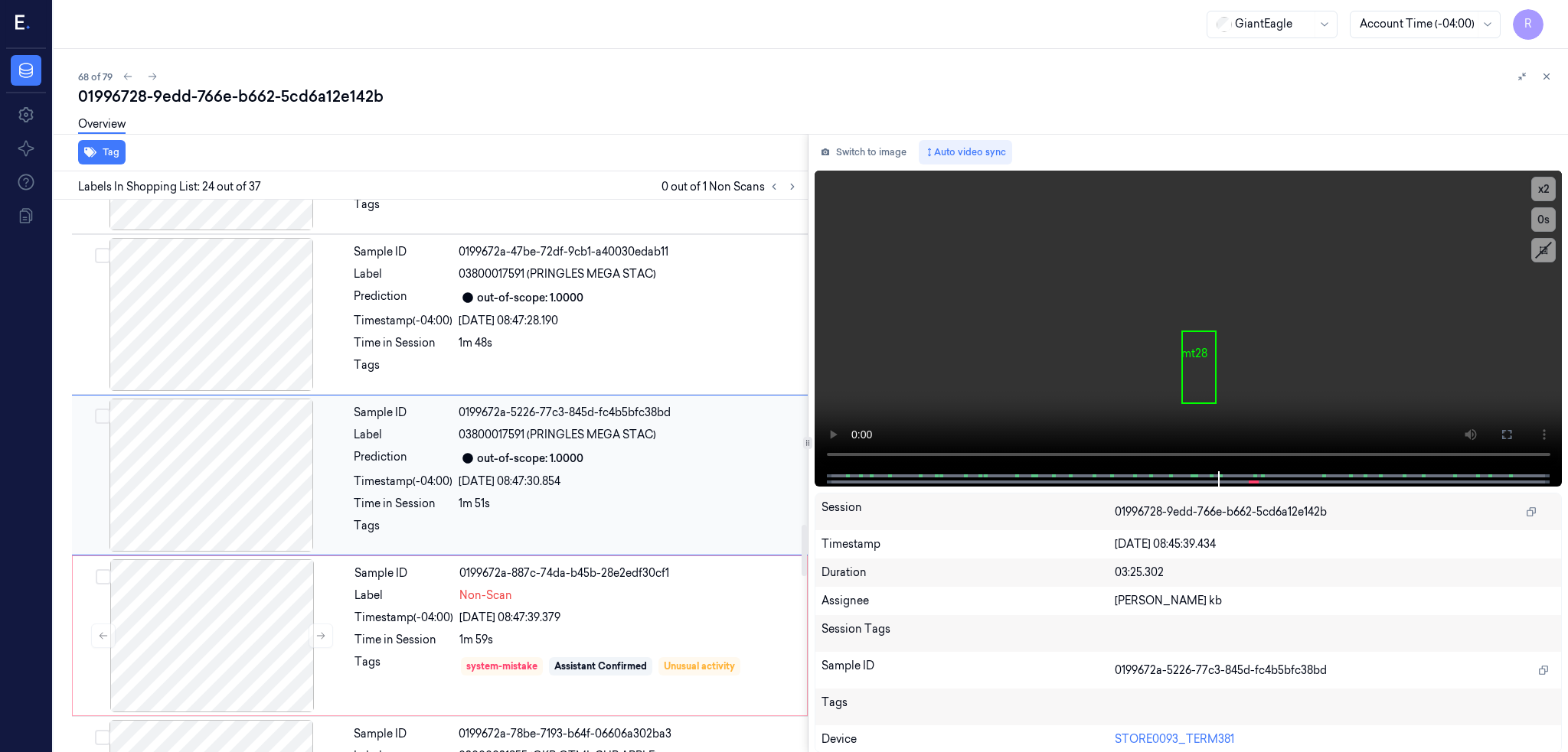
click at [204, 482] on div at bounding box center [211, 475] width 272 height 153
click at [1519, 432] on button at bounding box center [1506, 435] width 25 height 25
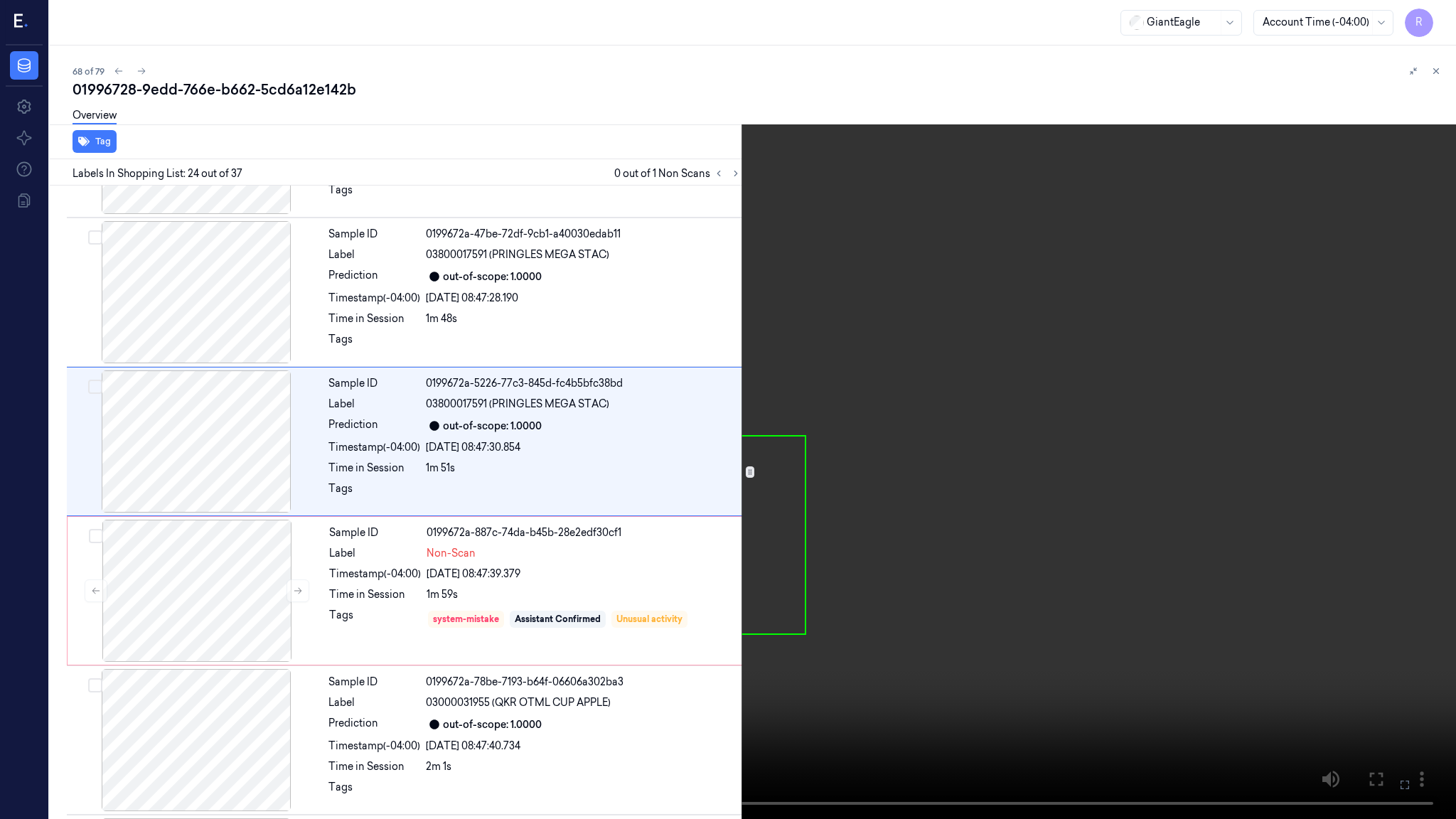
click at [1005, 437] on video at bounding box center [728, 410] width 1456 height 819
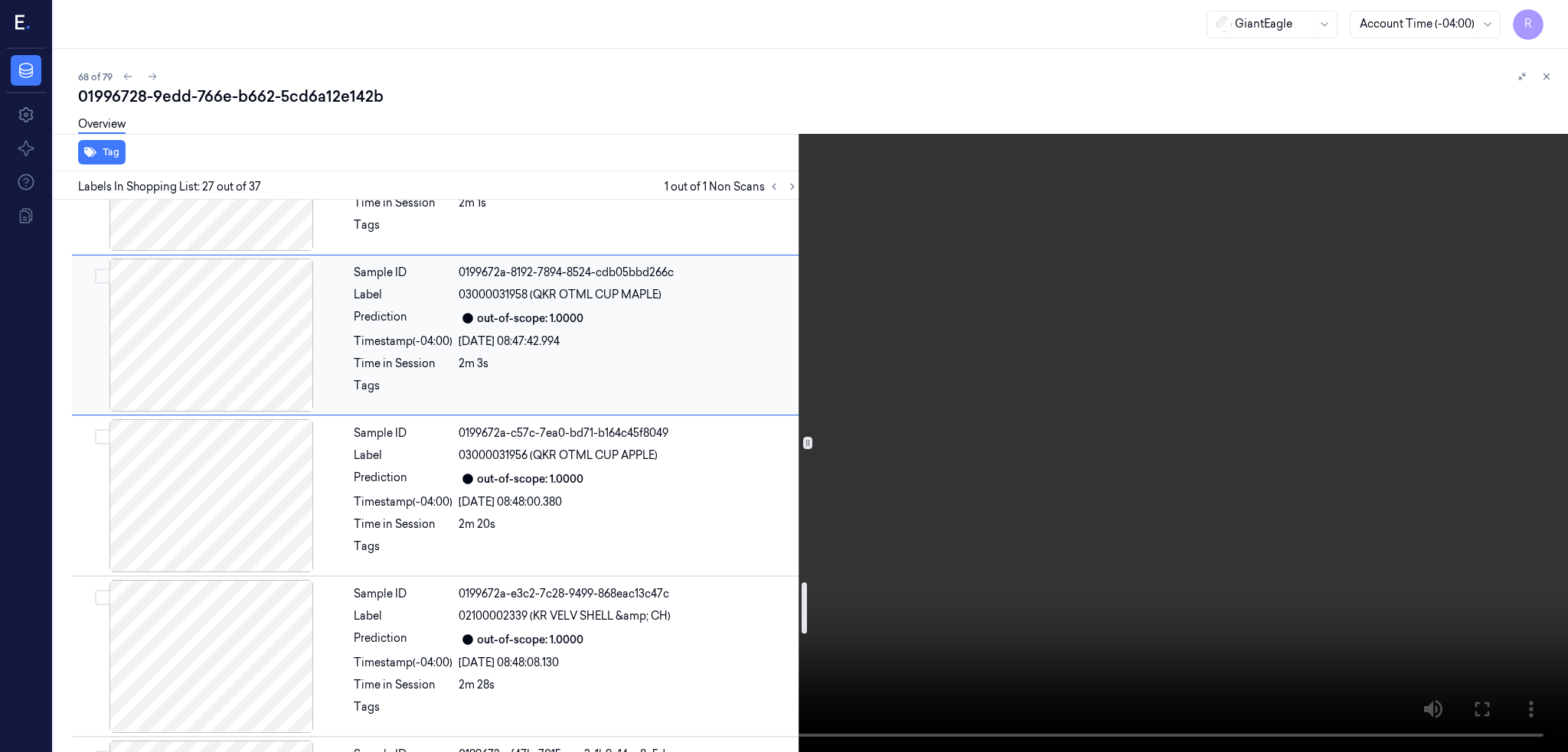
scroll to position [3816, 0]
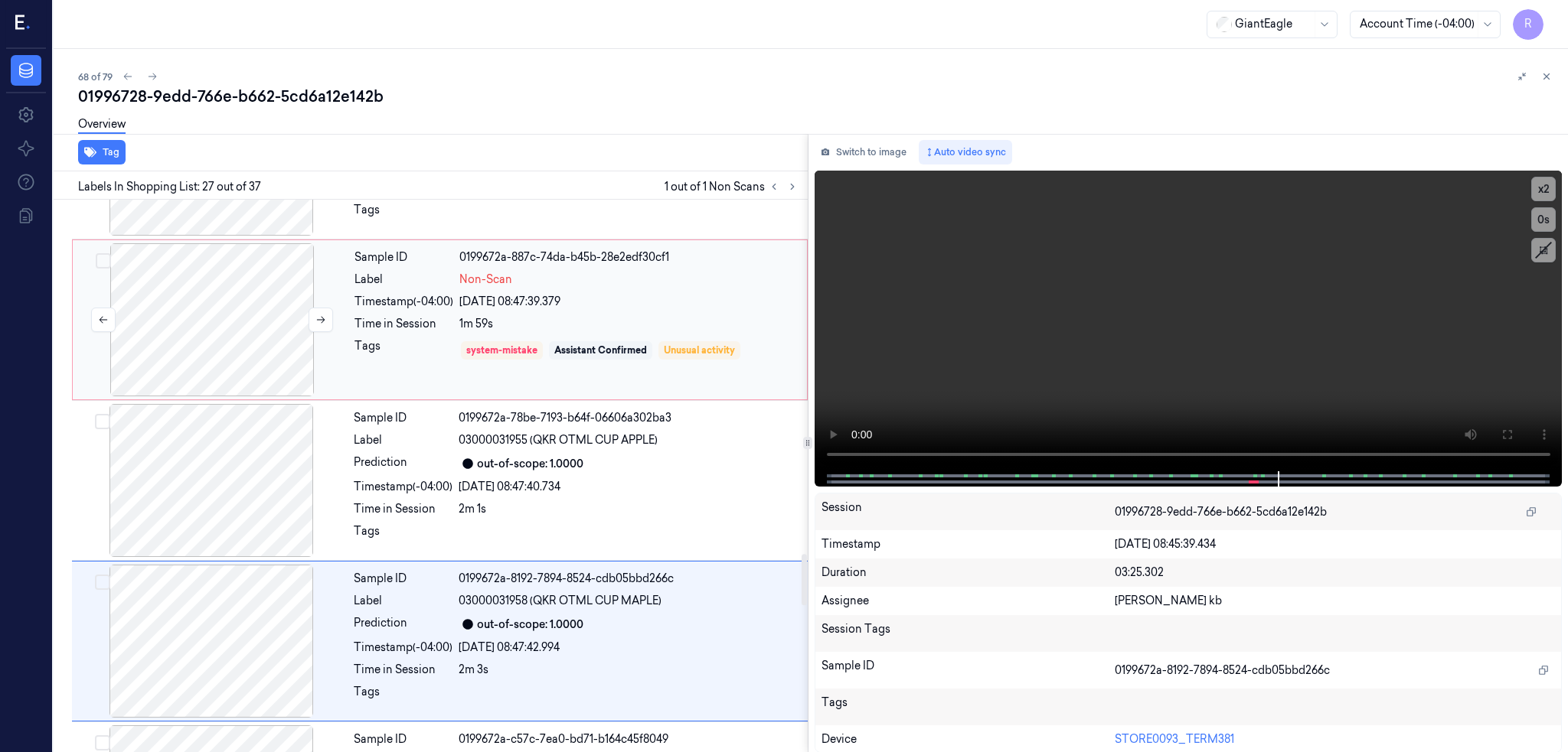
click at [213, 294] on div at bounding box center [212, 319] width 272 height 153
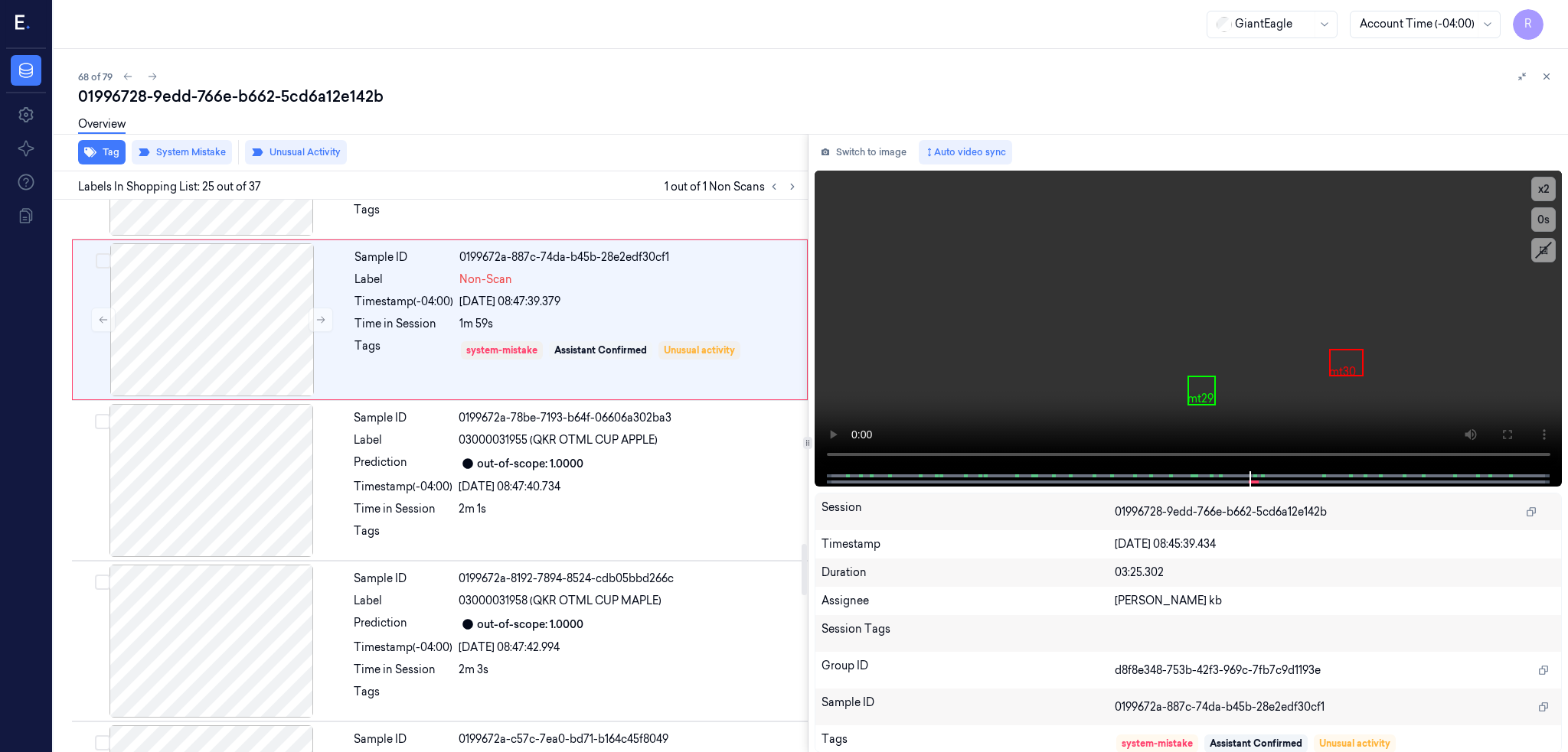
scroll to position [3662, 0]
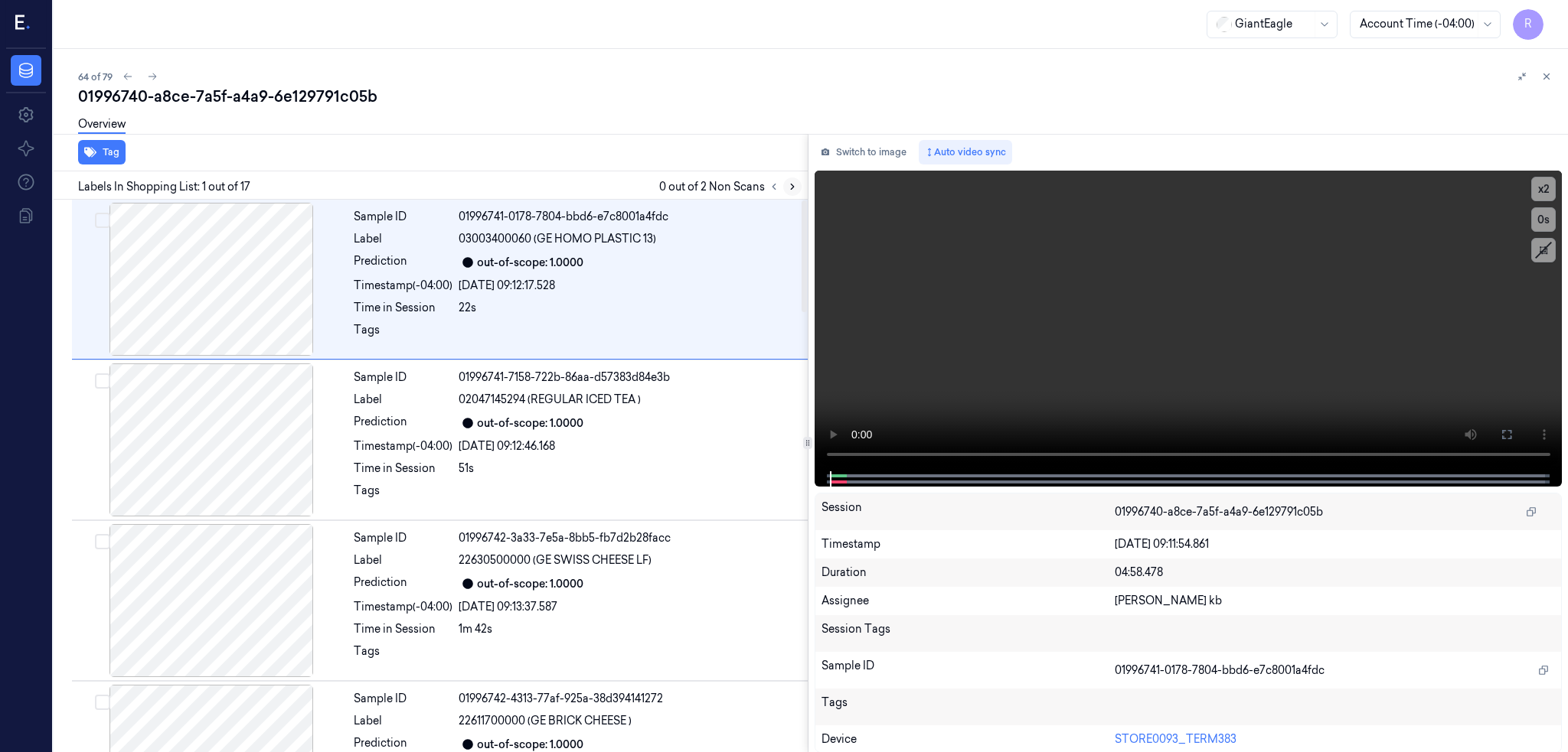
click at [797, 183] on icon at bounding box center [793, 187] width 11 height 11
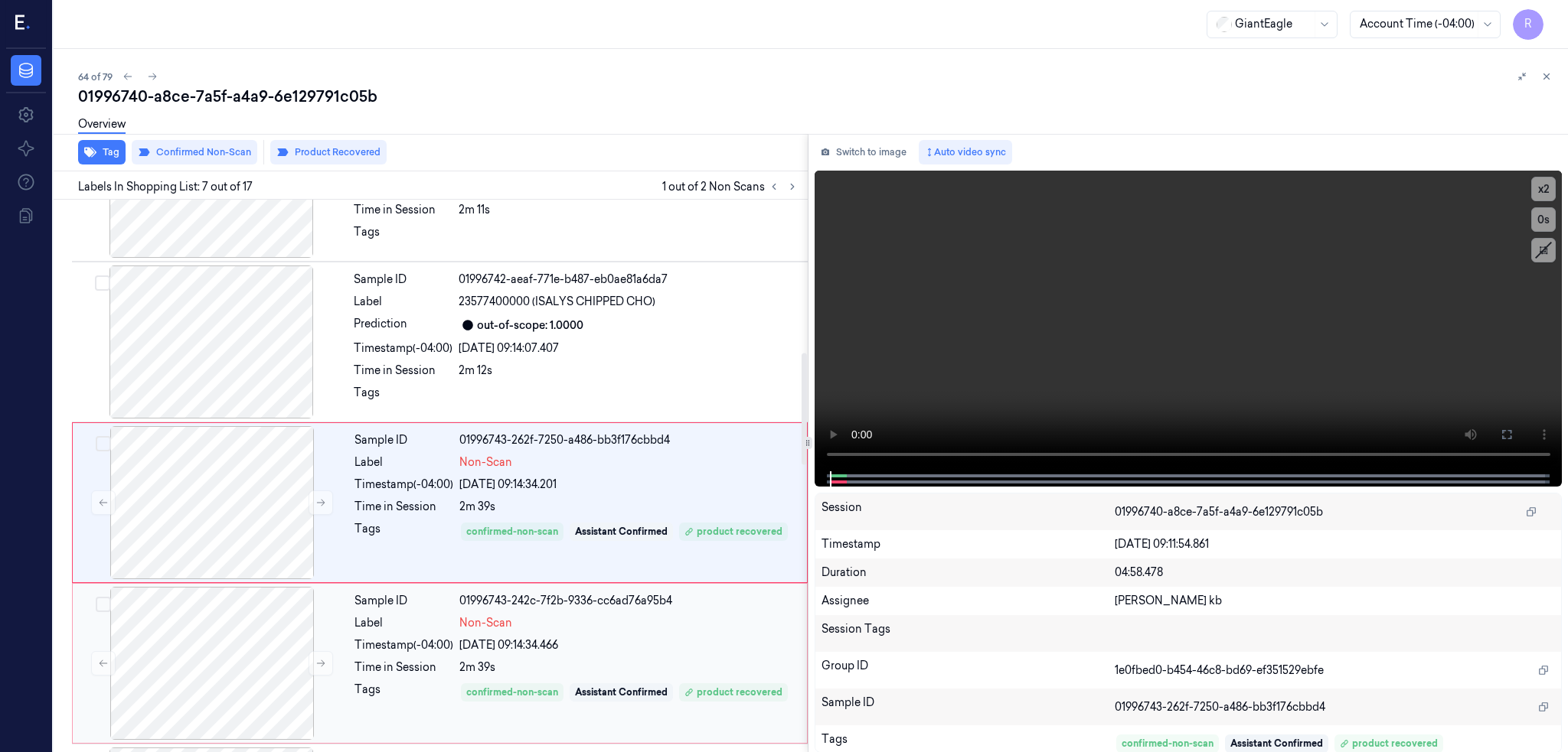
scroll to position [767, 0]
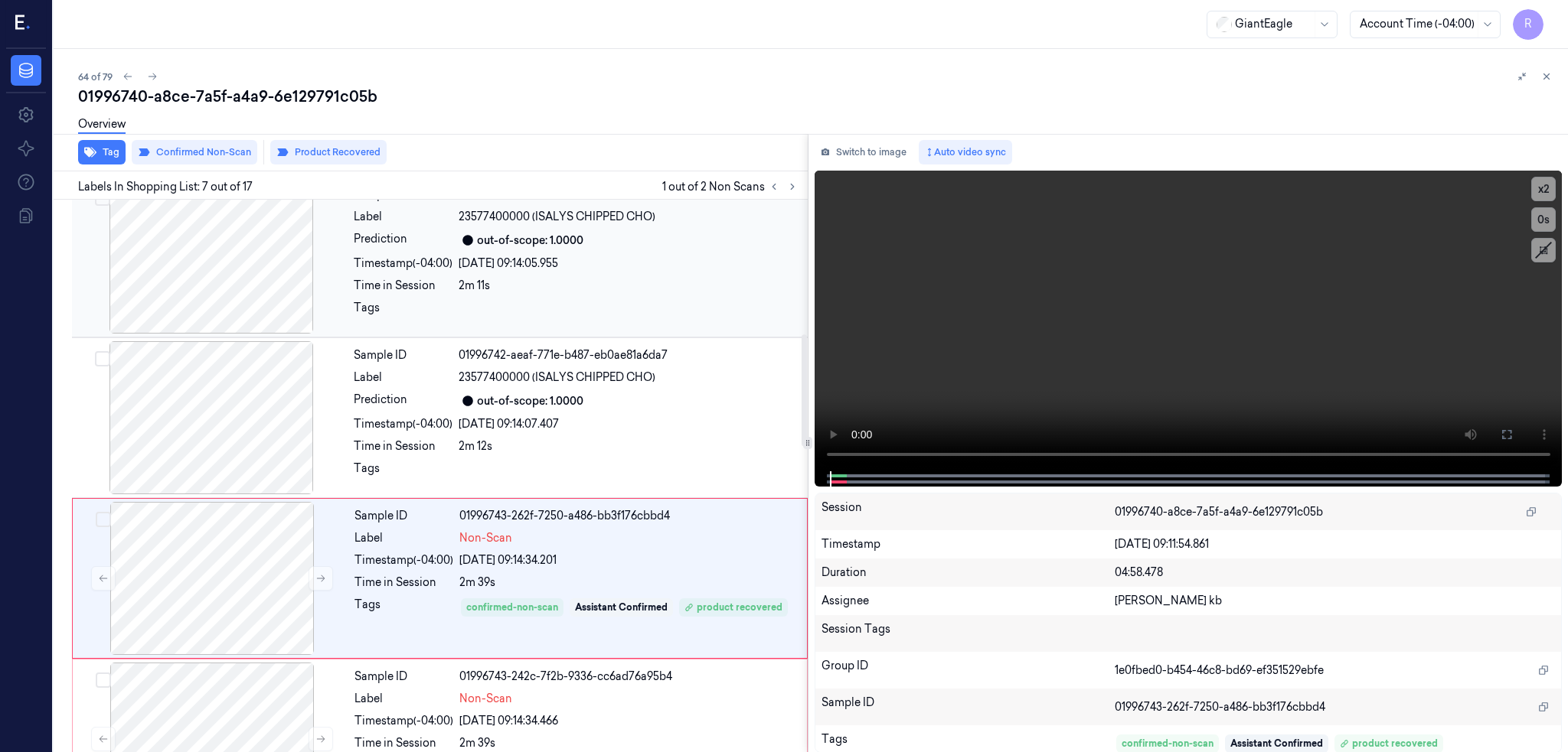
click at [203, 283] on div at bounding box center [211, 256] width 272 height 153
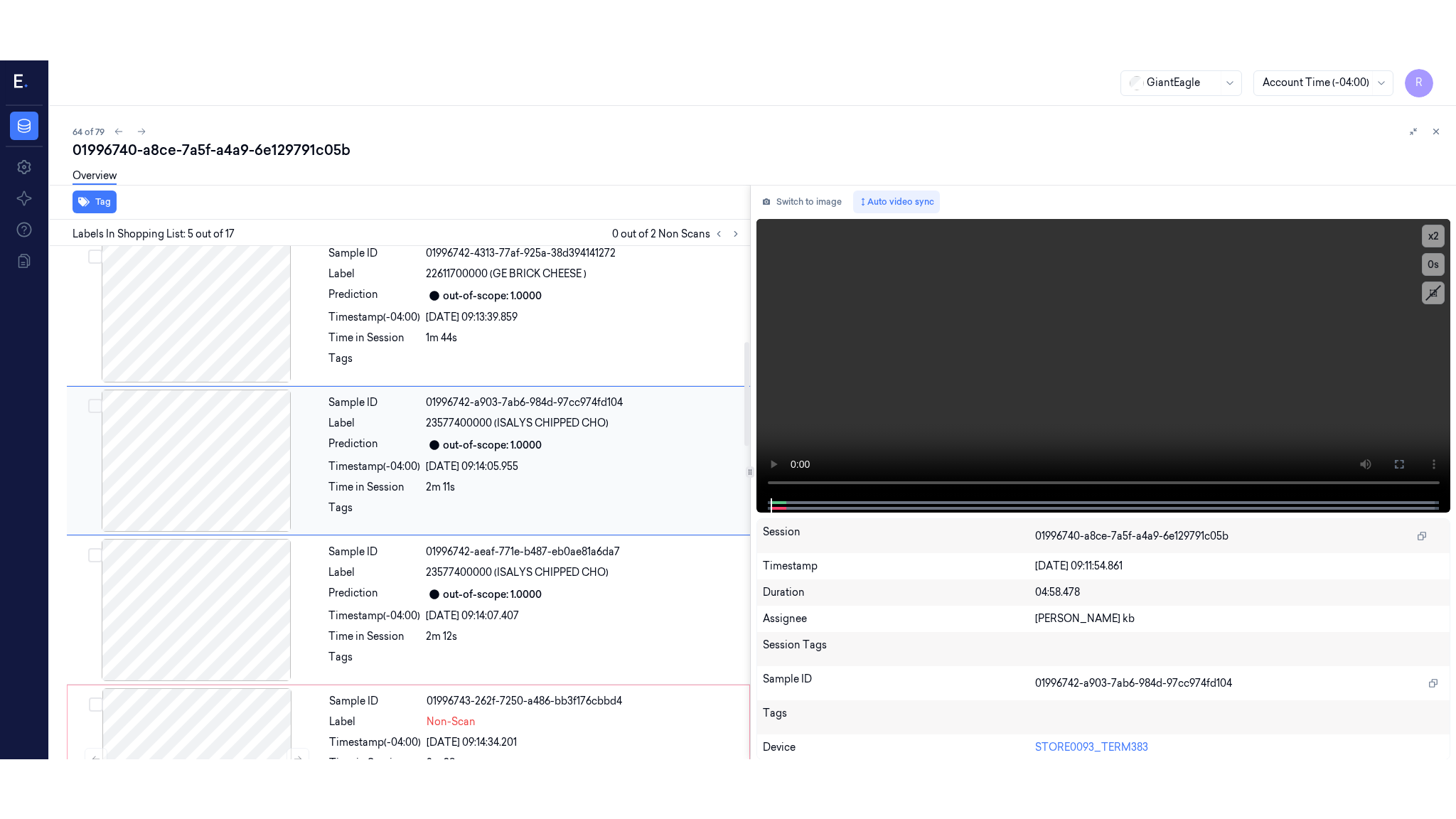
scroll to position [414, 0]
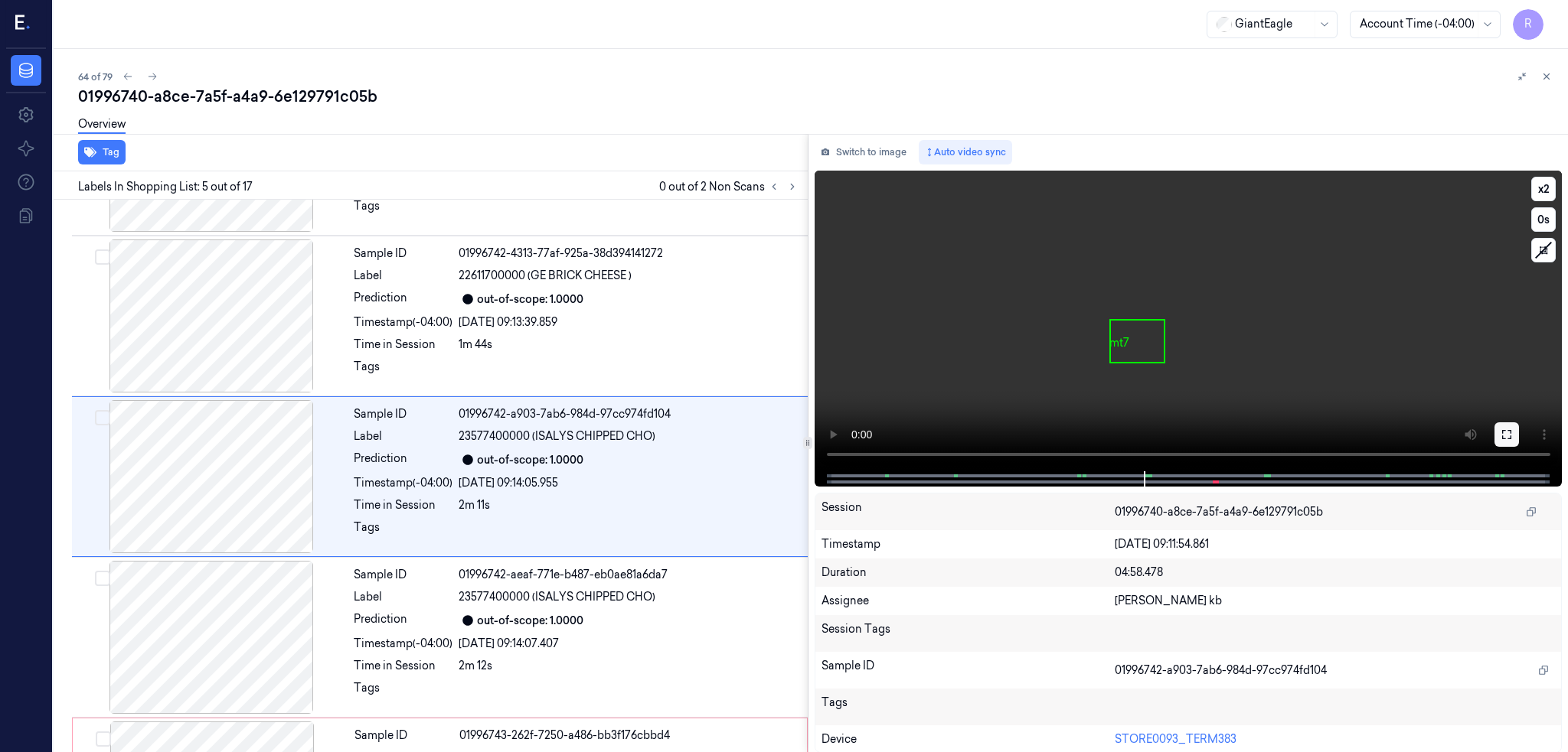
click at [1513, 431] on icon at bounding box center [1506, 434] width 12 height 12
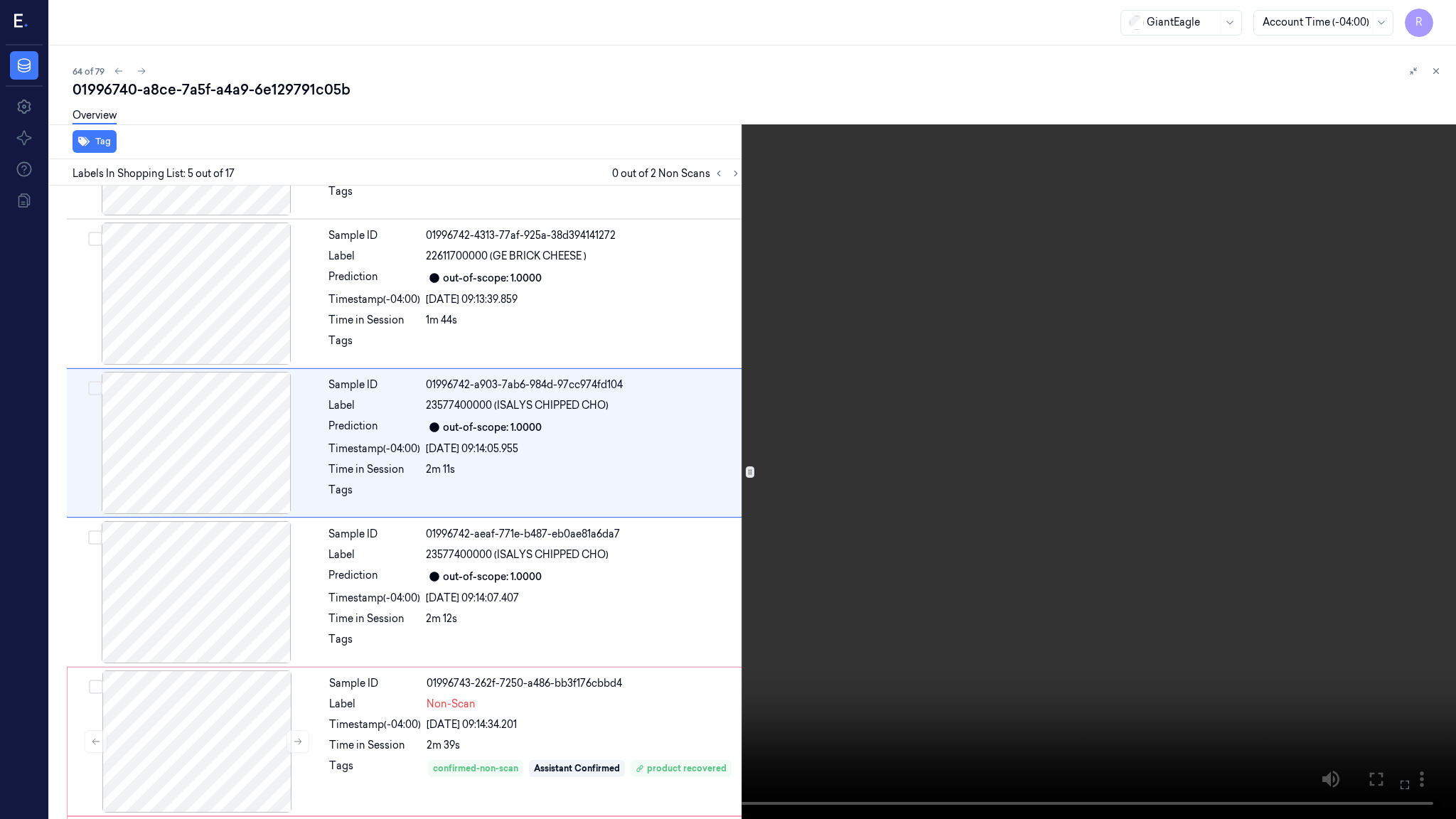
click at [687, 509] on video at bounding box center [728, 410] width 1456 height 819
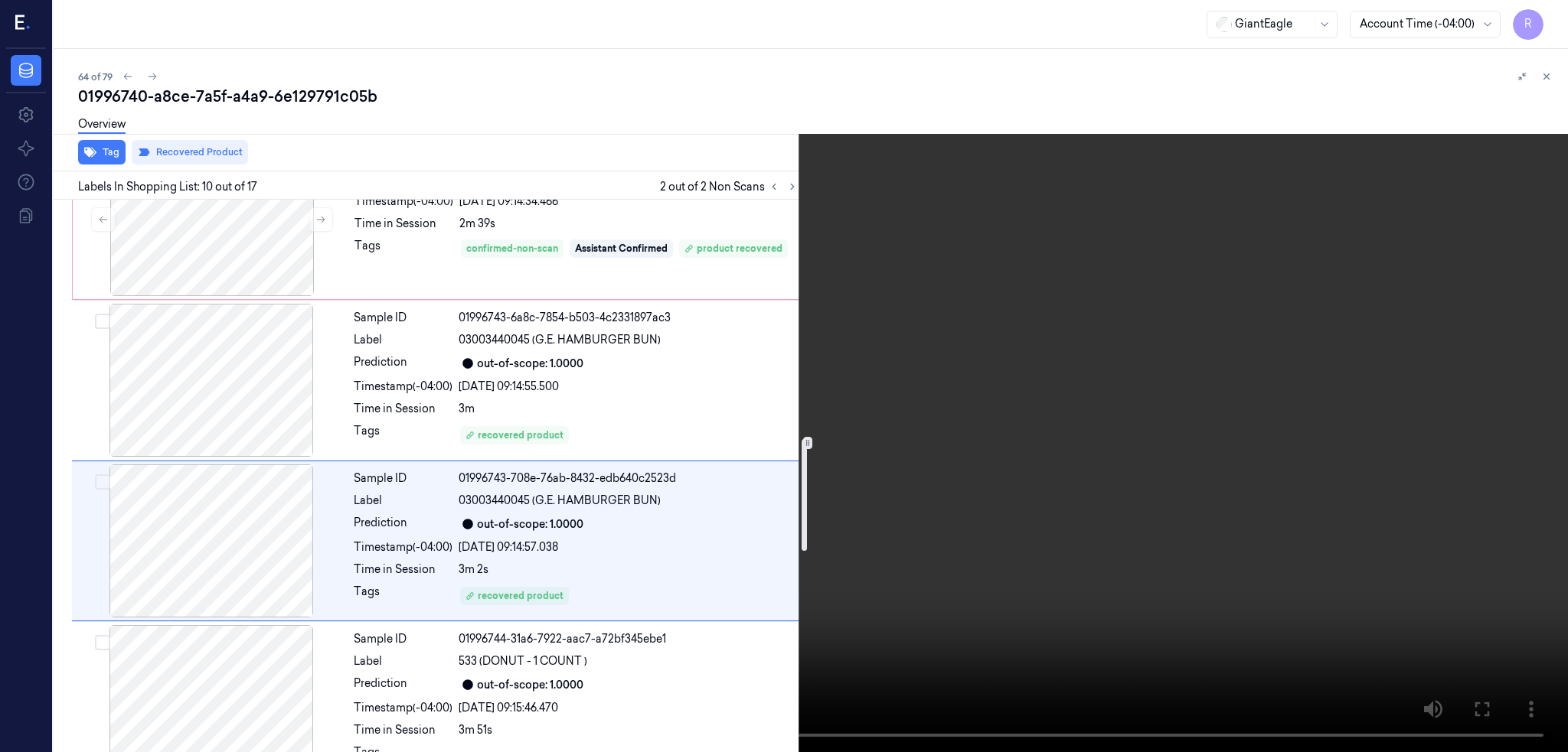
scroll to position [1287, 0]
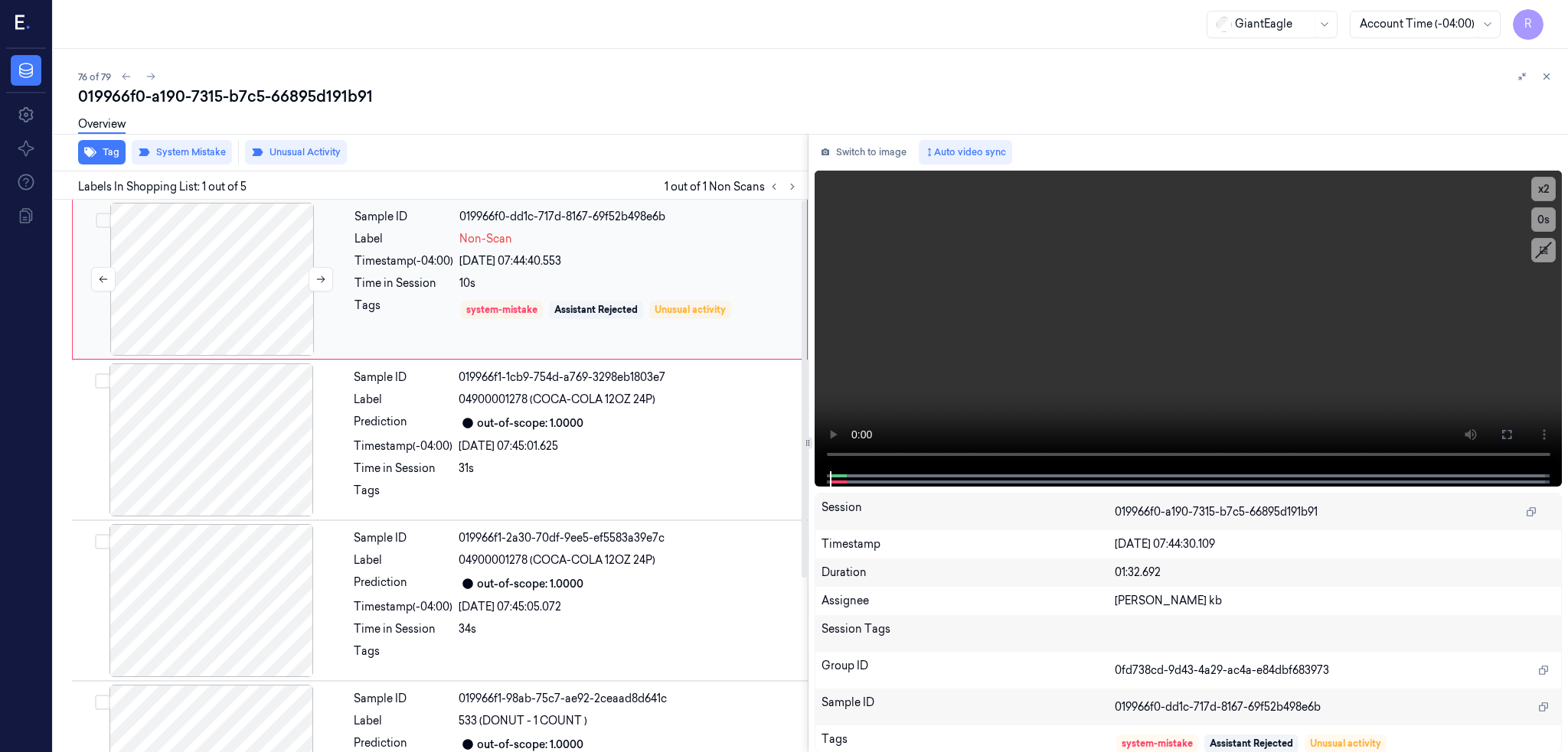
click at [233, 259] on div at bounding box center [212, 279] width 272 height 153
click at [247, 270] on div at bounding box center [212, 279] width 272 height 153
click at [1519, 442] on button at bounding box center [1506, 435] width 25 height 25
click at [1519, 444] on button at bounding box center [1506, 435] width 25 height 25
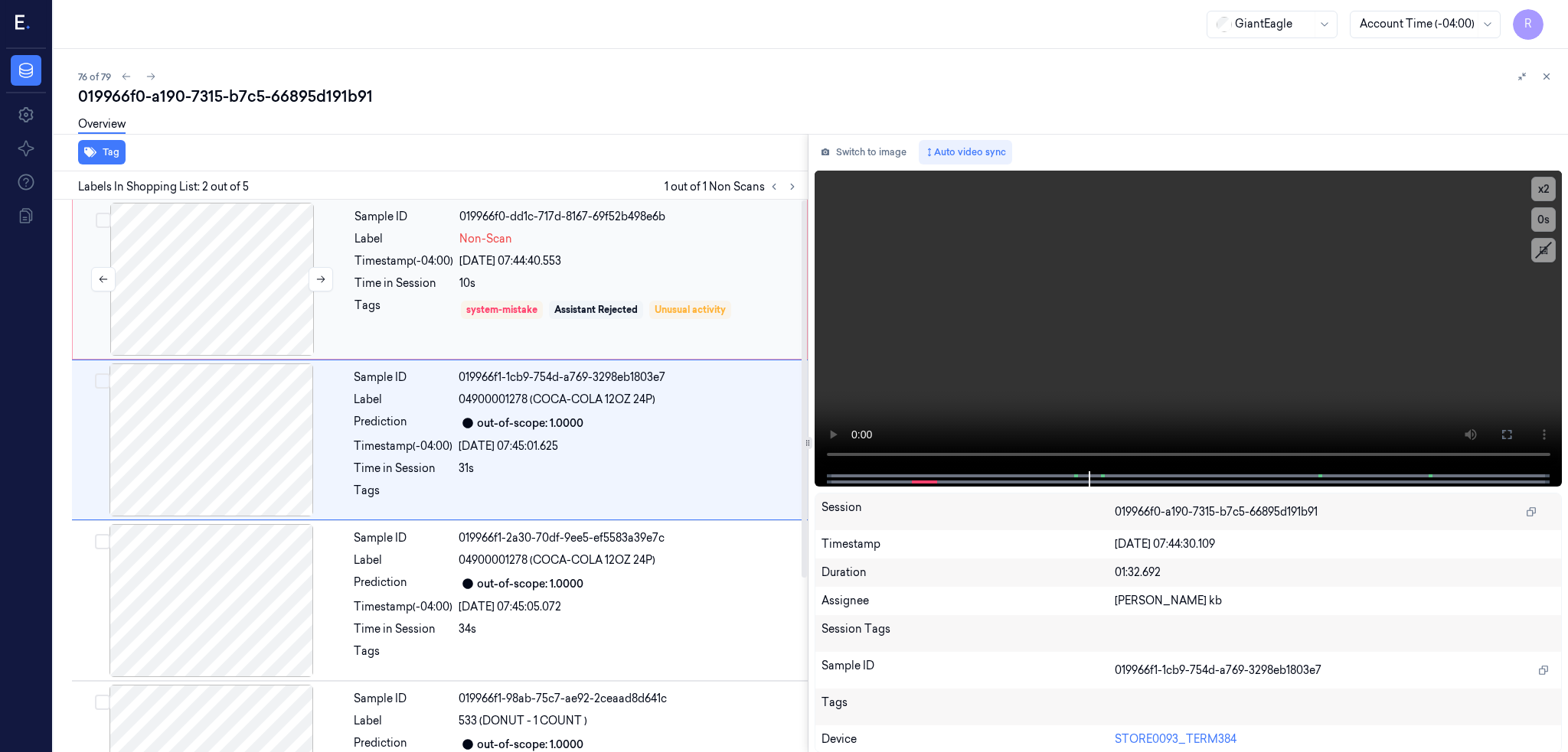
click at [203, 293] on div at bounding box center [212, 279] width 272 height 153
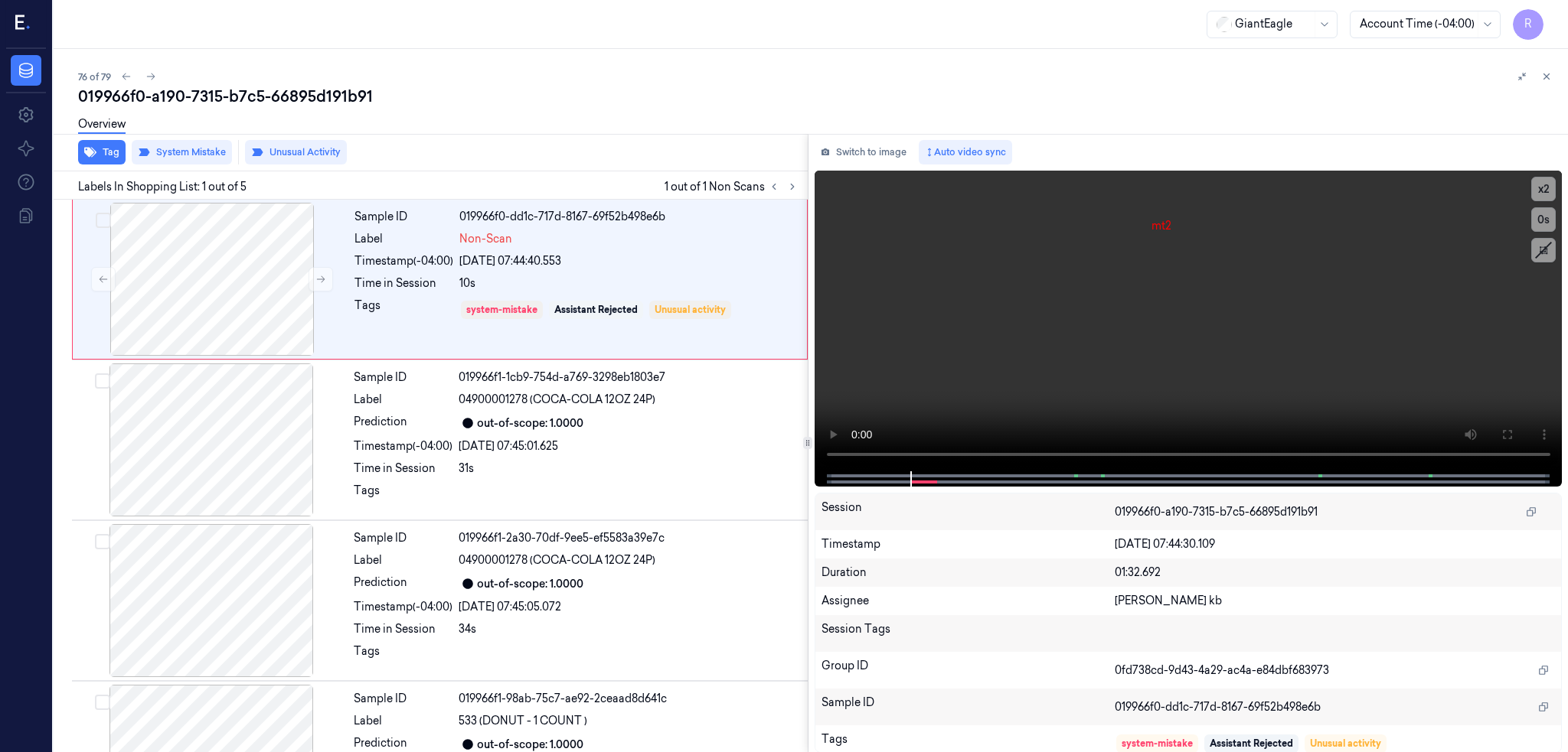
click at [207, 144] on div "Overview" at bounding box center [817, 126] width 1478 height 39
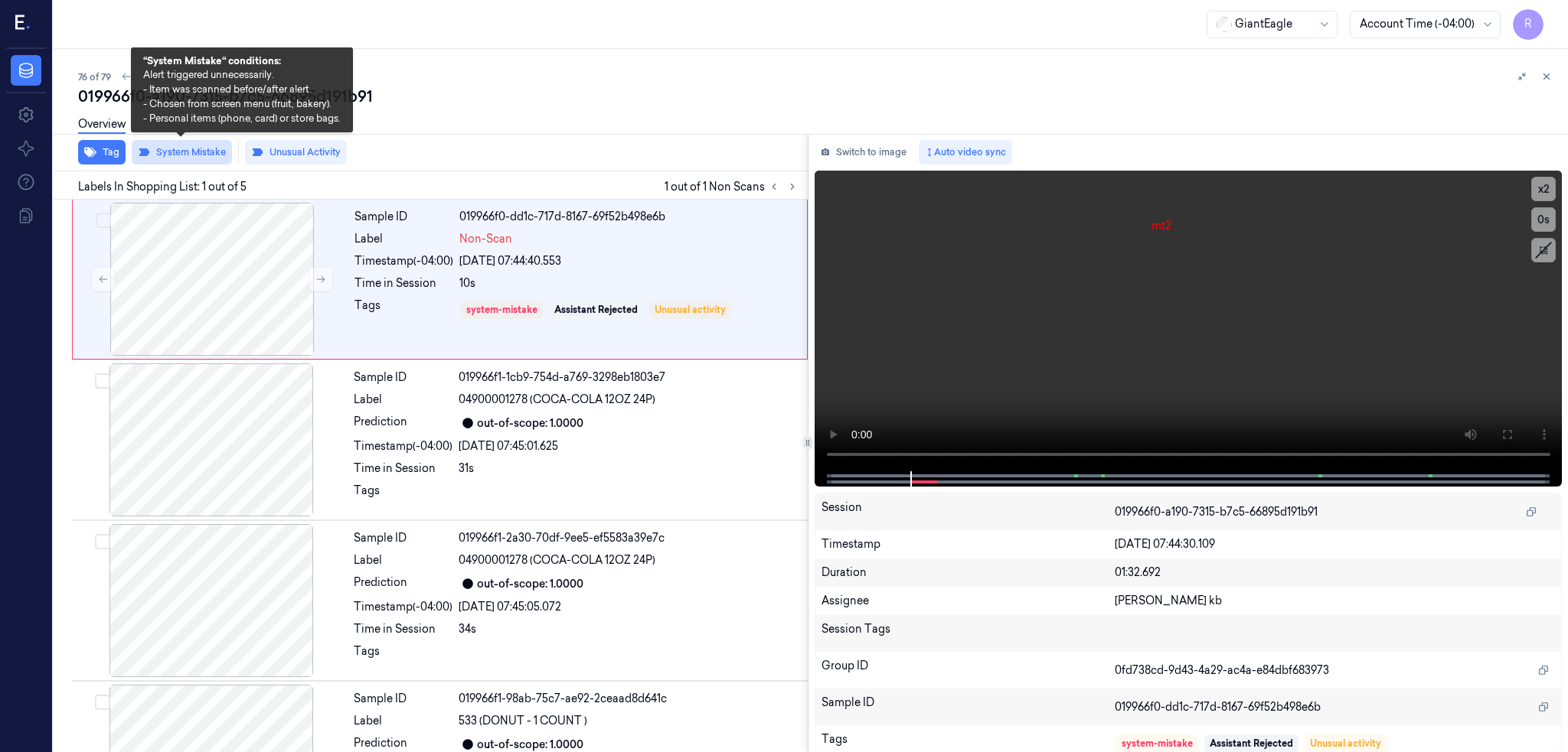
click at [208, 154] on button "System Mistake" at bounding box center [181, 152] width 101 height 25
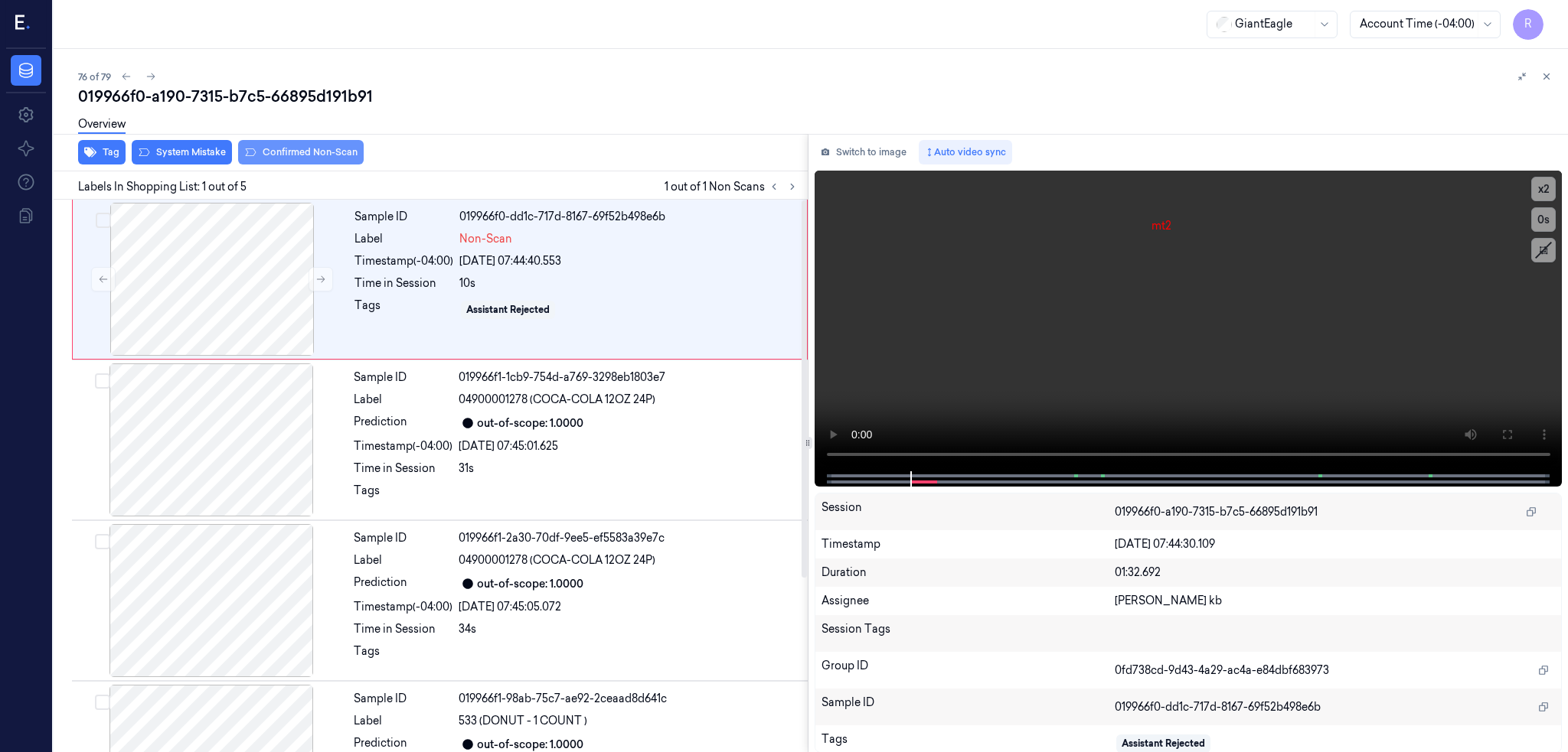
click at [292, 156] on button "Confirmed Non-Scan" at bounding box center [301, 152] width 126 height 25
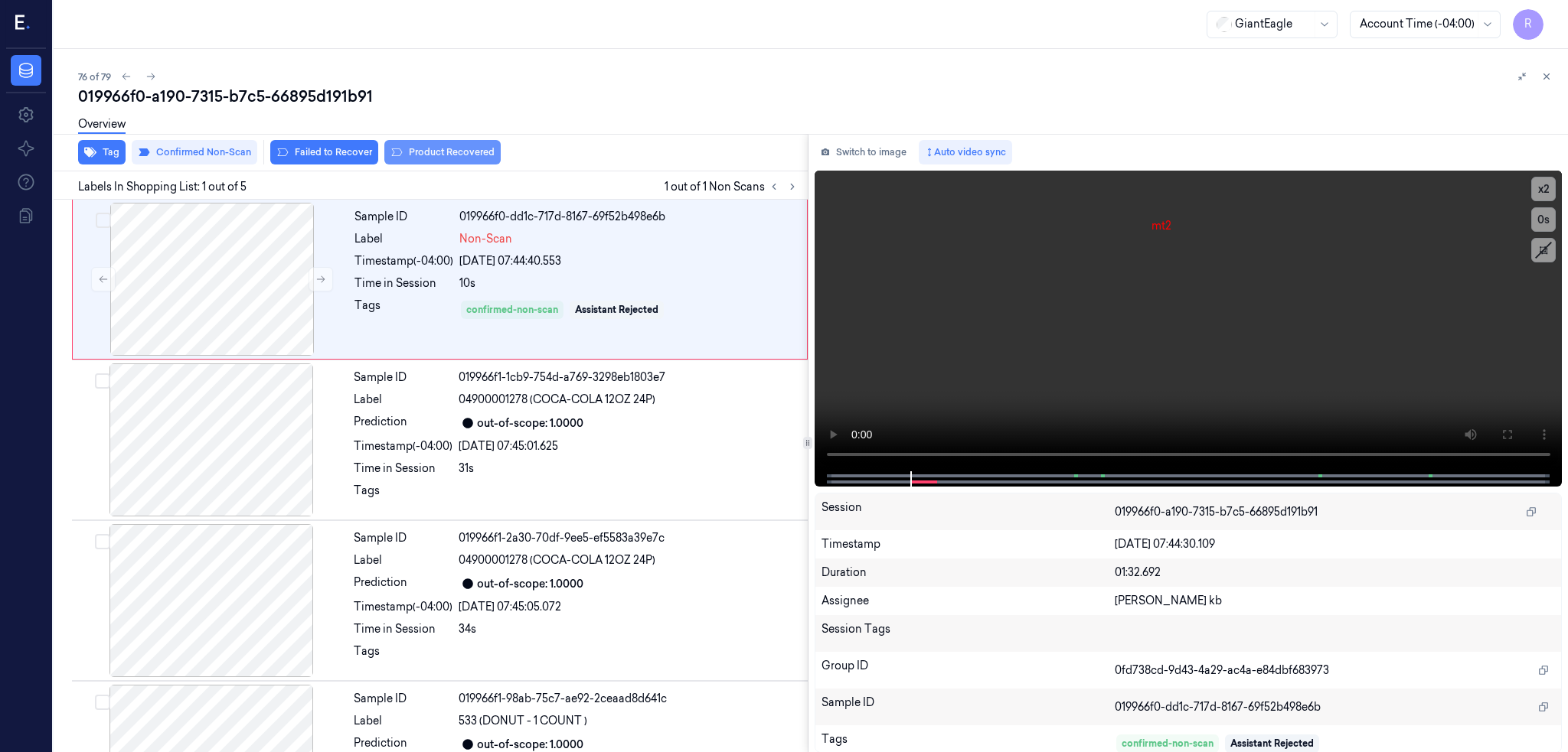
click at [451, 154] on button "Product Recovered" at bounding box center [442, 152] width 116 height 25
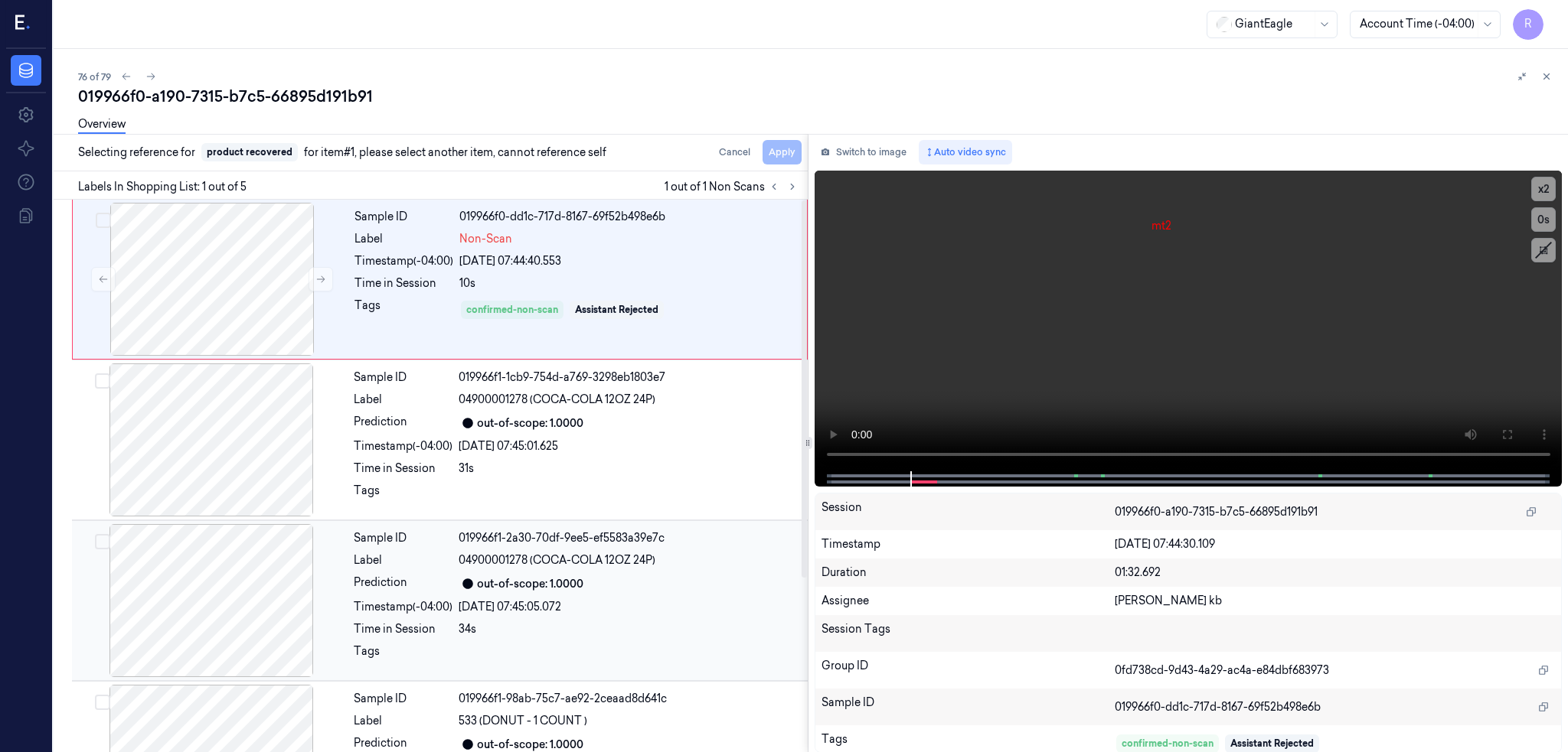
click at [169, 606] on div at bounding box center [211, 600] width 272 height 153
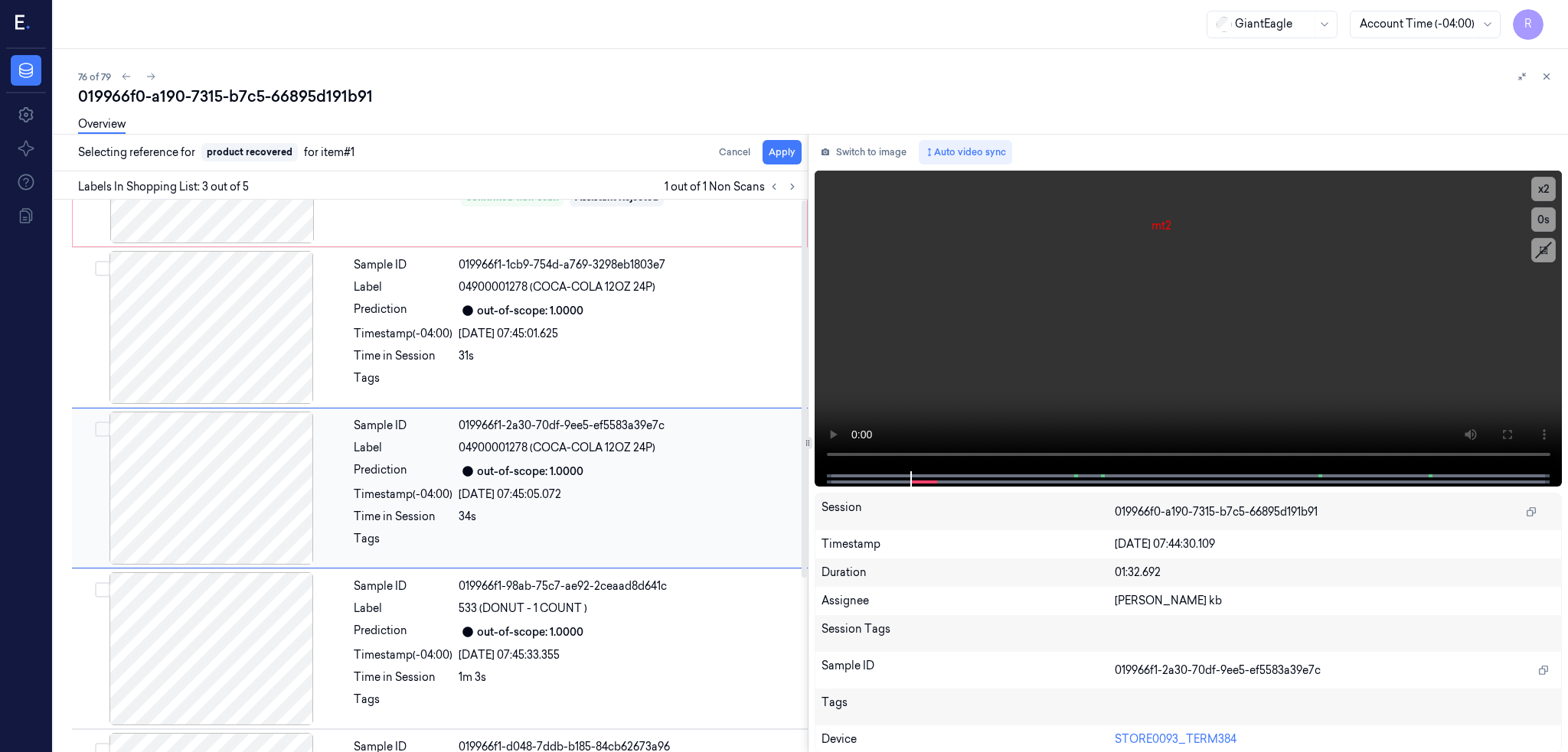
scroll to position [124, 0]
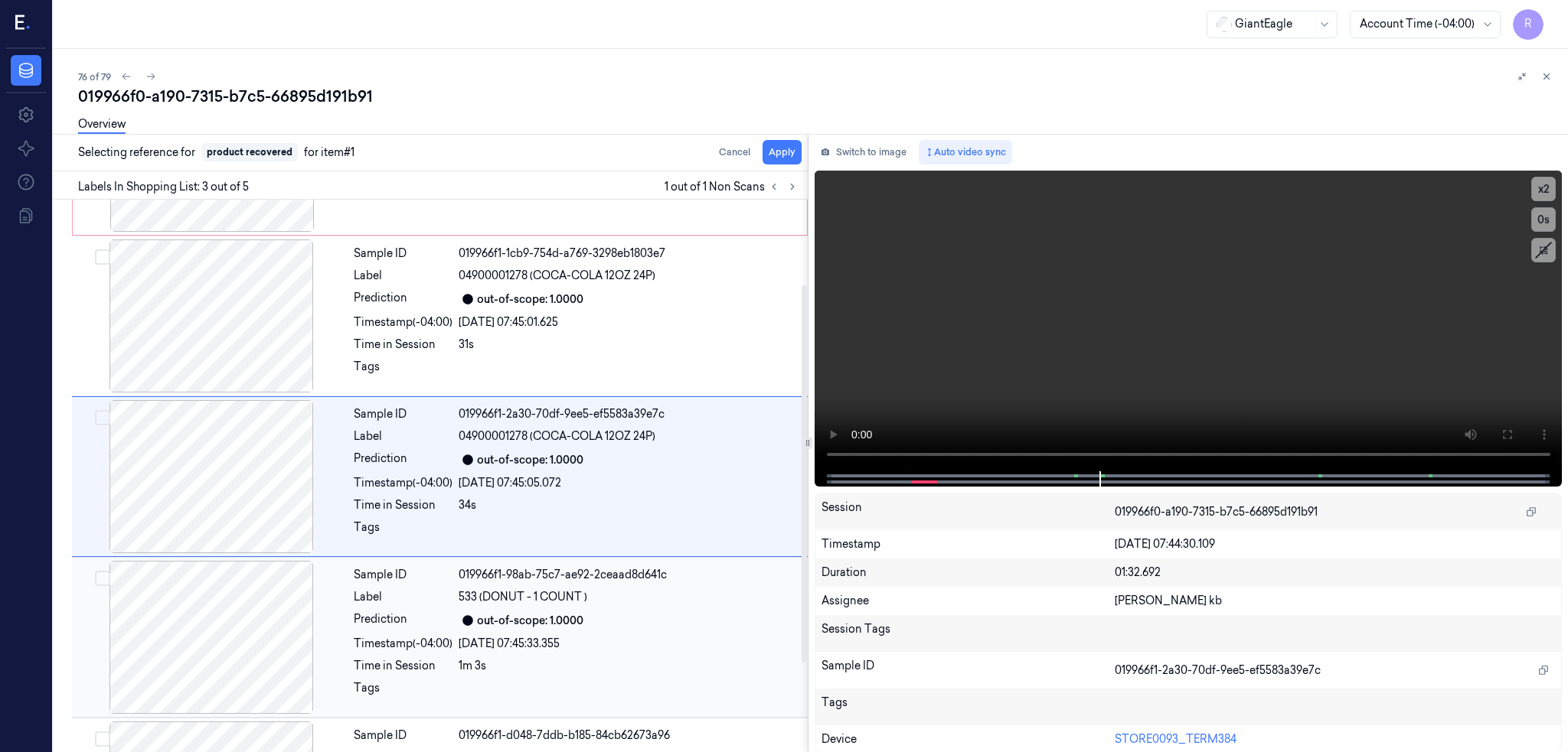
click at [233, 610] on div at bounding box center [211, 637] width 272 height 153
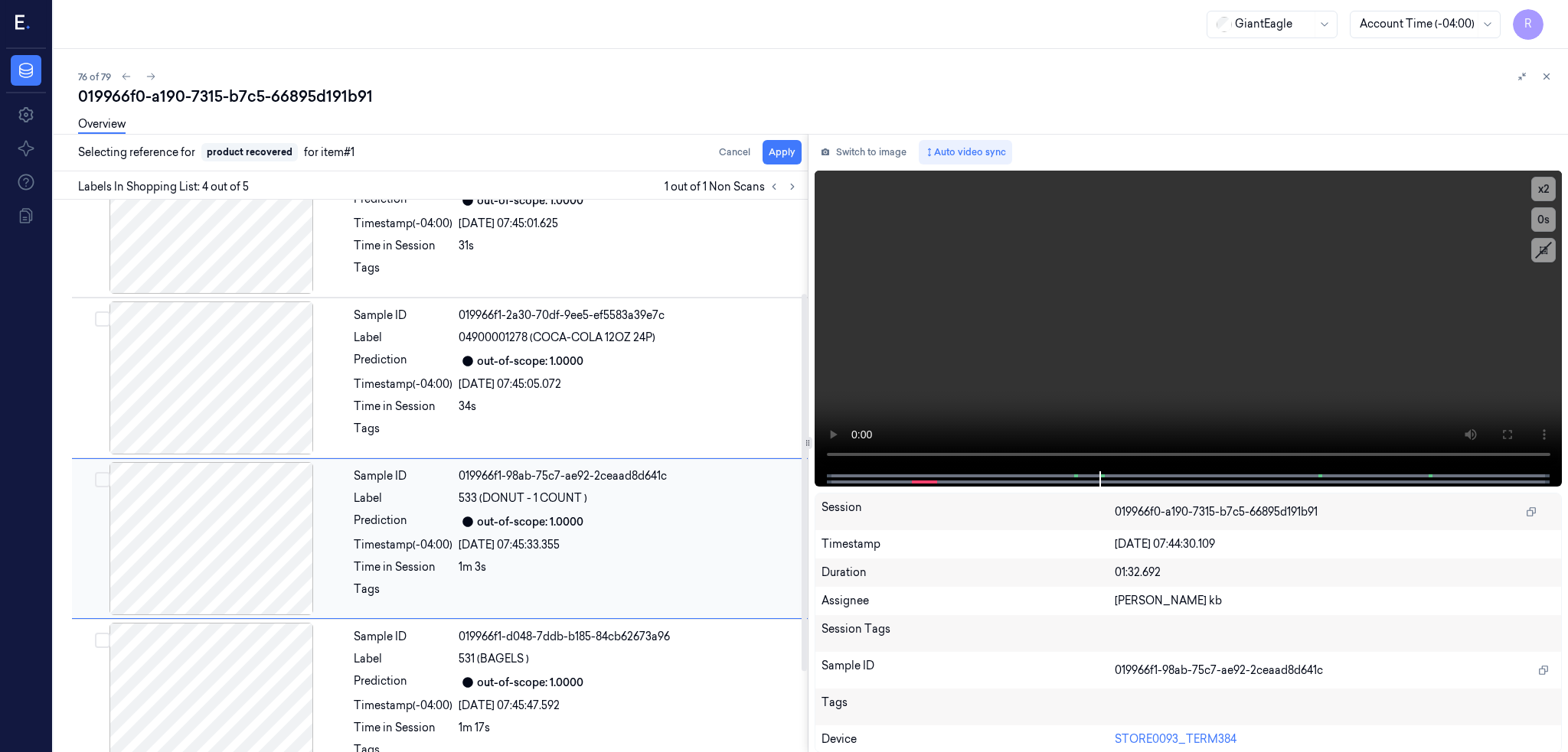
scroll to position [255, 0]
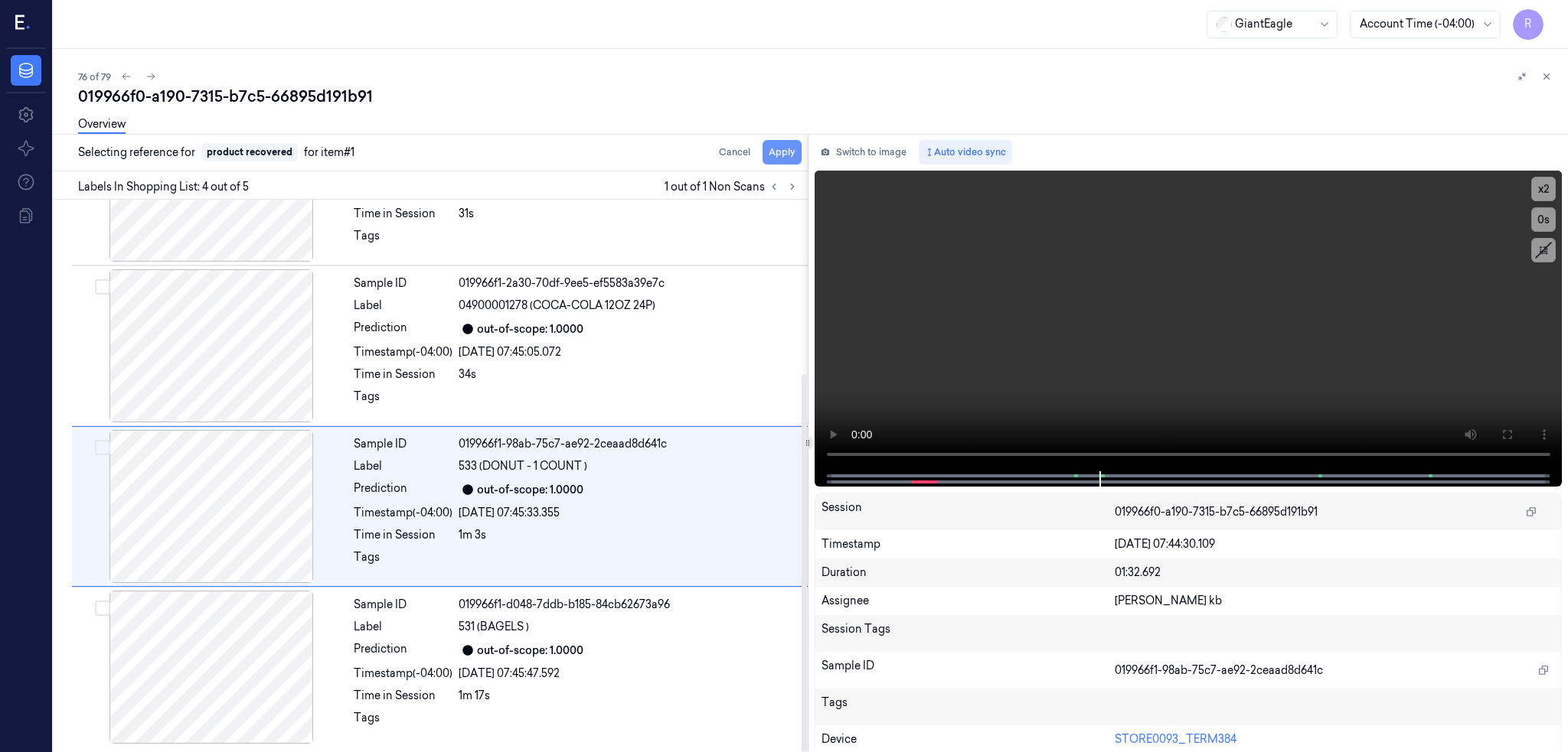
click at [798, 146] on button "Apply" at bounding box center [782, 152] width 39 height 25
click at [314, 96] on div "019966f0-a190-7315-b7c5-66895d191b91" at bounding box center [817, 96] width 1478 height 21
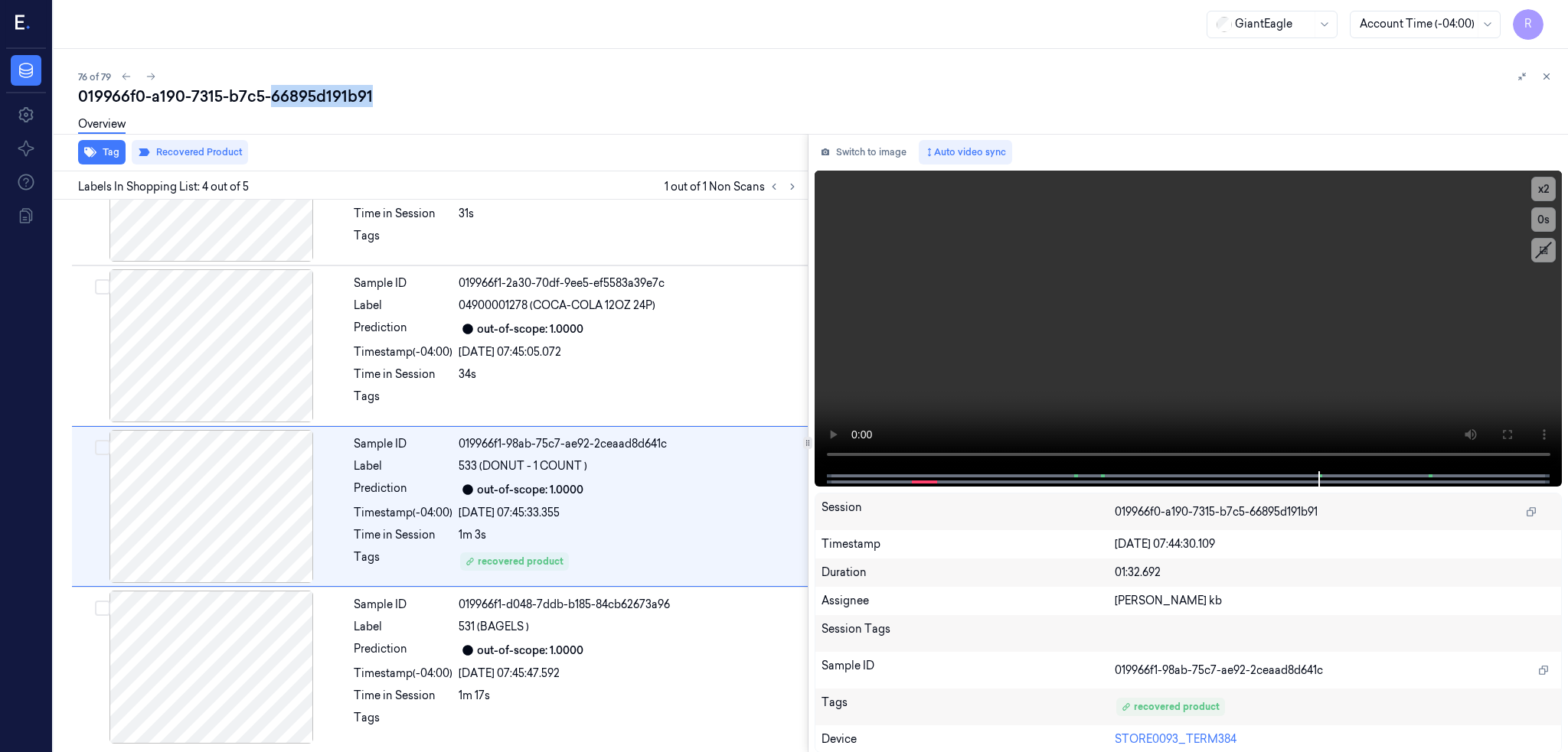
click at [314, 96] on div "019966f0-a190-7315-b7c5-66895d191b91" at bounding box center [817, 96] width 1478 height 21
copy div "66895d191b91"
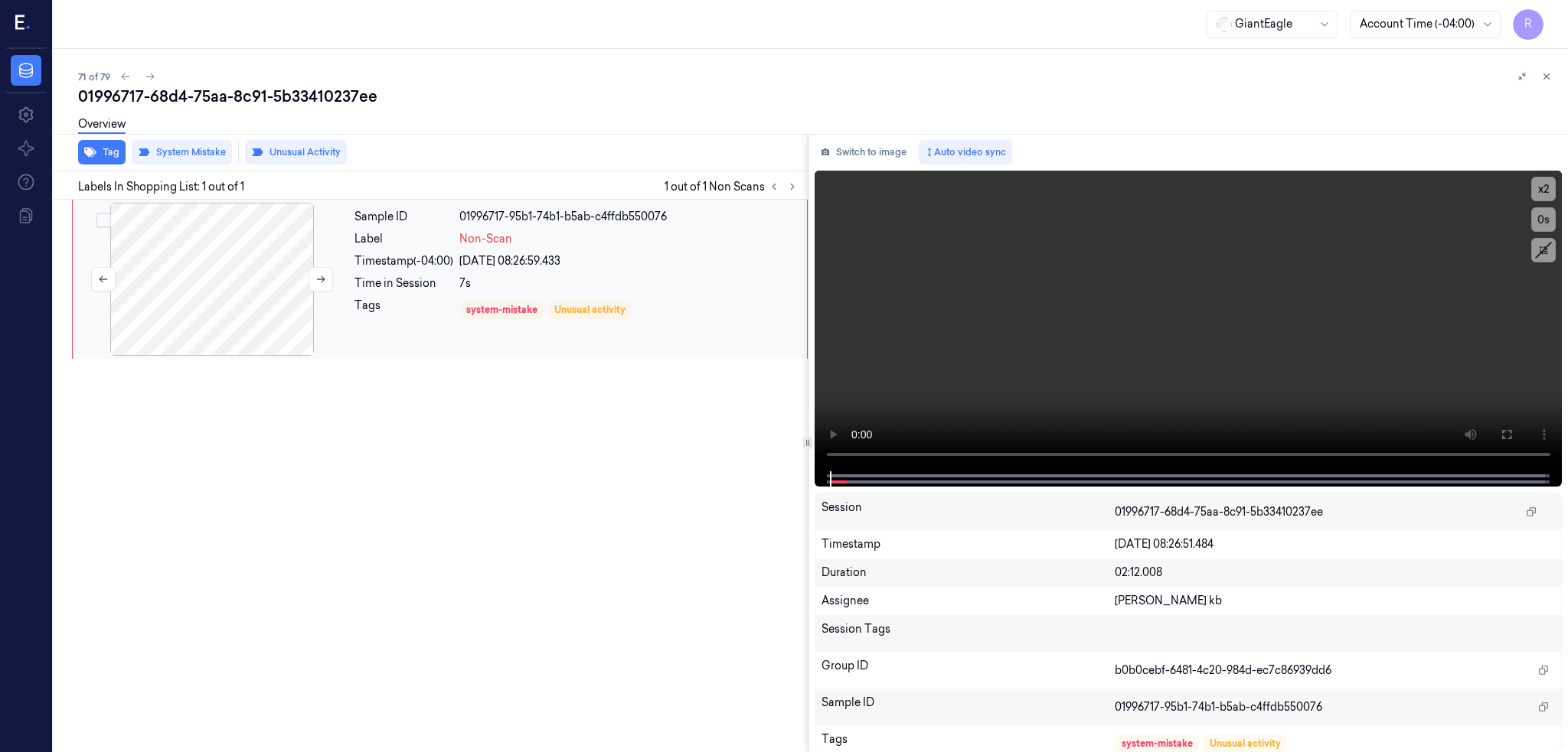
click at [161, 345] on div at bounding box center [212, 279] width 272 height 153
click at [1513, 428] on icon at bounding box center [1506, 434] width 12 height 12
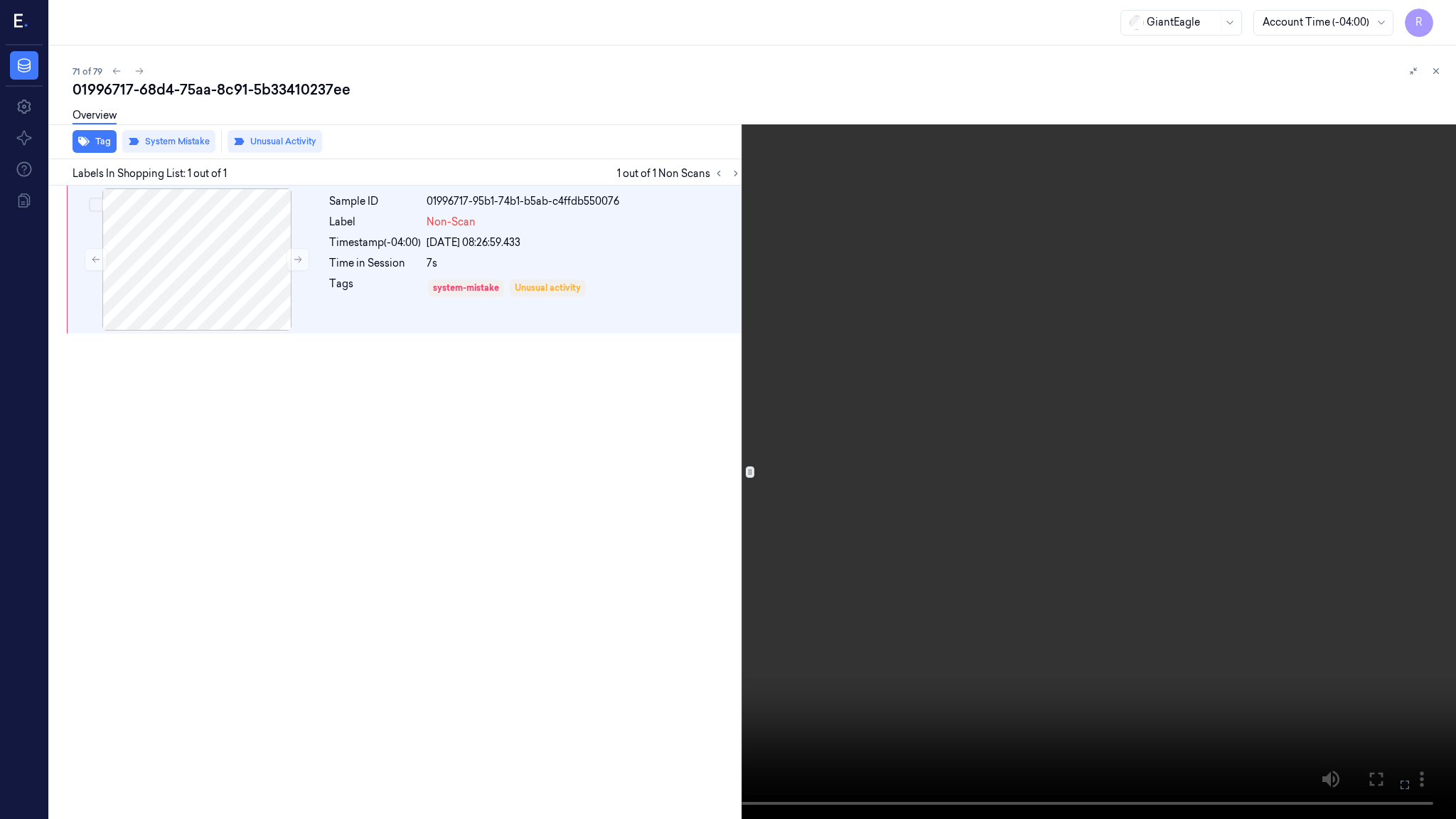
click at [788, 544] on video at bounding box center [728, 410] width 1456 height 819
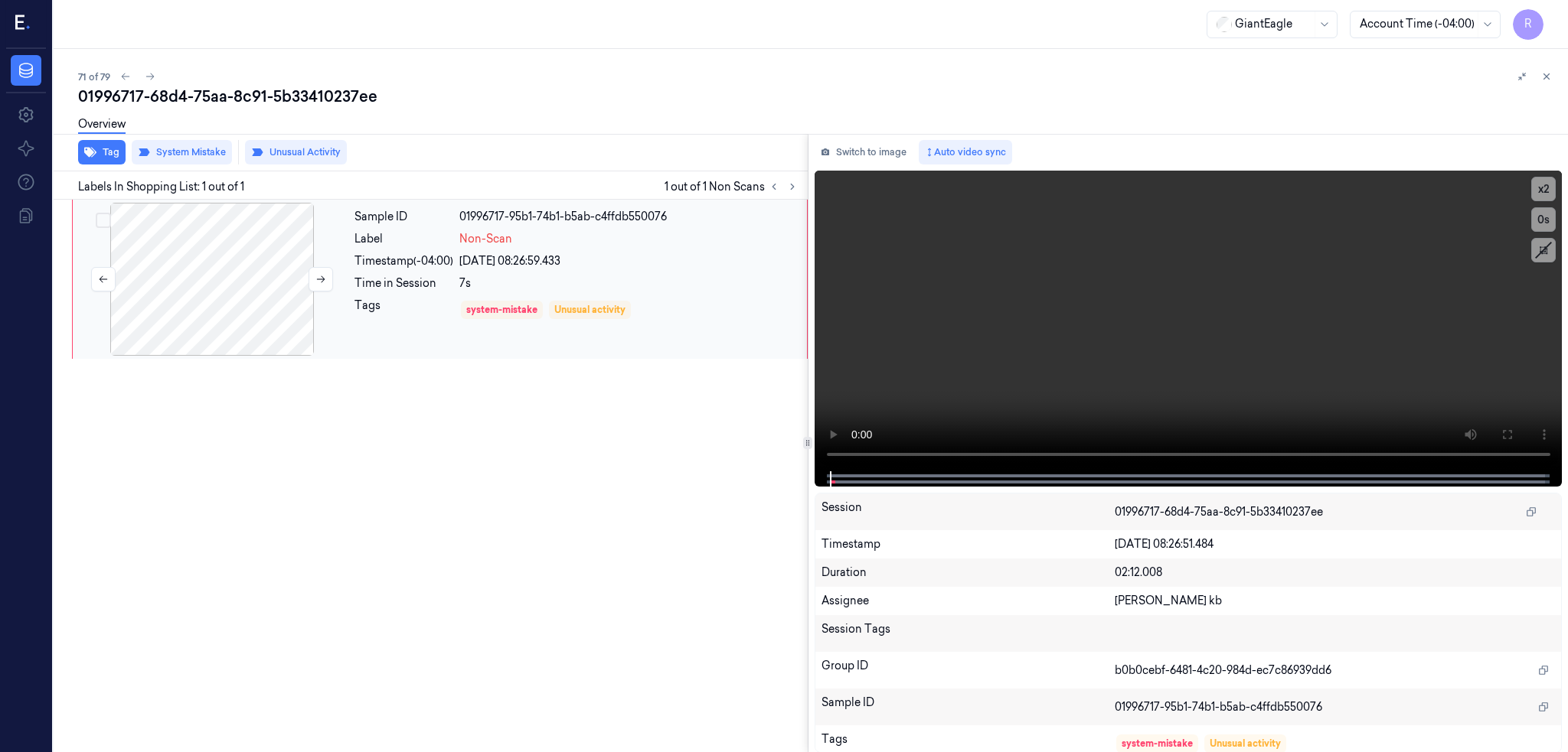
click at [238, 316] on div at bounding box center [212, 279] width 272 height 153
click at [1513, 431] on icon at bounding box center [1506, 434] width 12 height 12
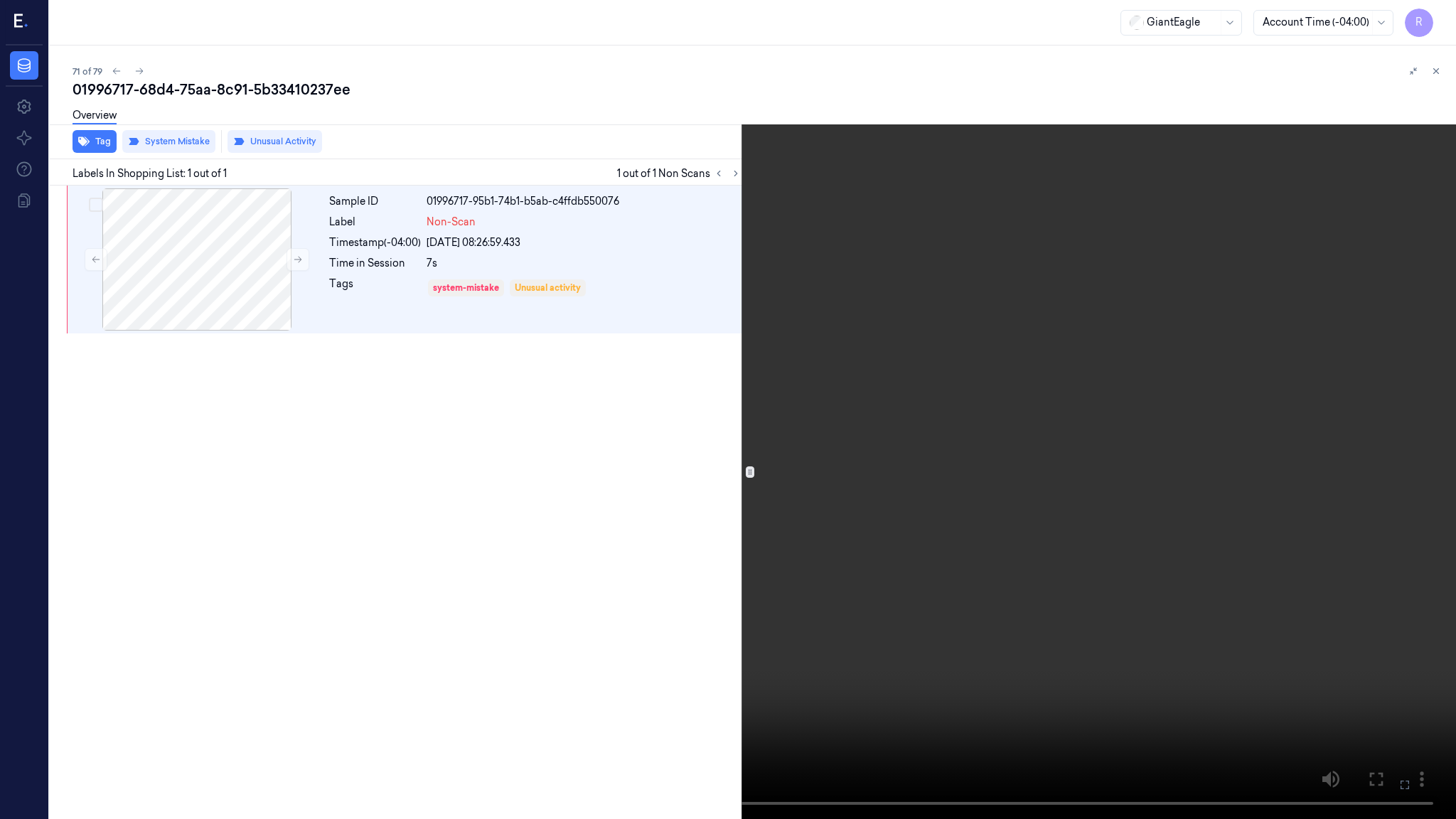
click at [944, 559] on video at bounding box center [728, 410] width 1456 height 819
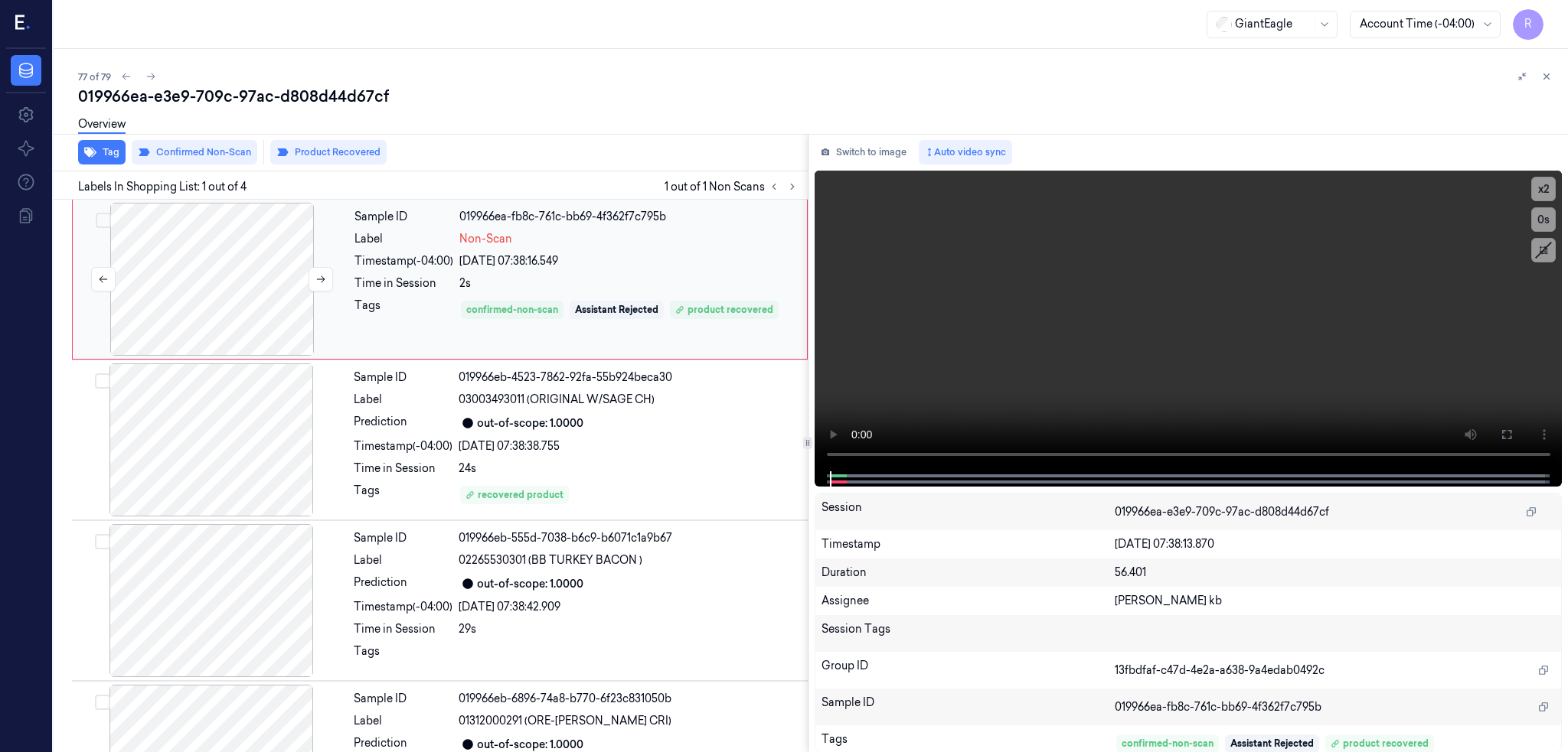
click at [276, 299] on div at bounding box center [212, 279] width 272 height 153
click at [1513, 433] on icon at bounding box center [1506, 434] width 12 height 12
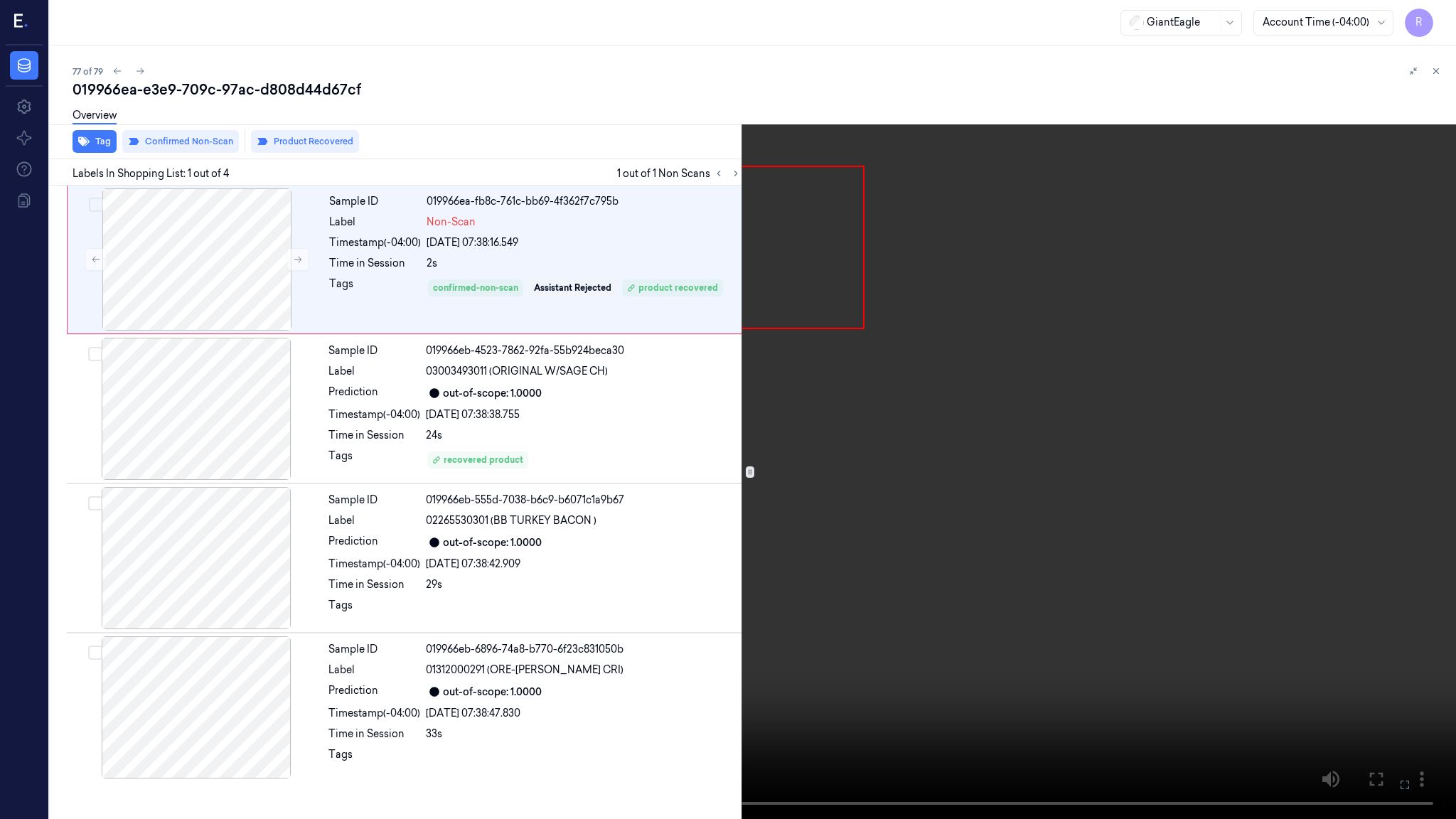
click at [507, 509] on video at bounding box center [728, 410] width 1456 height 819
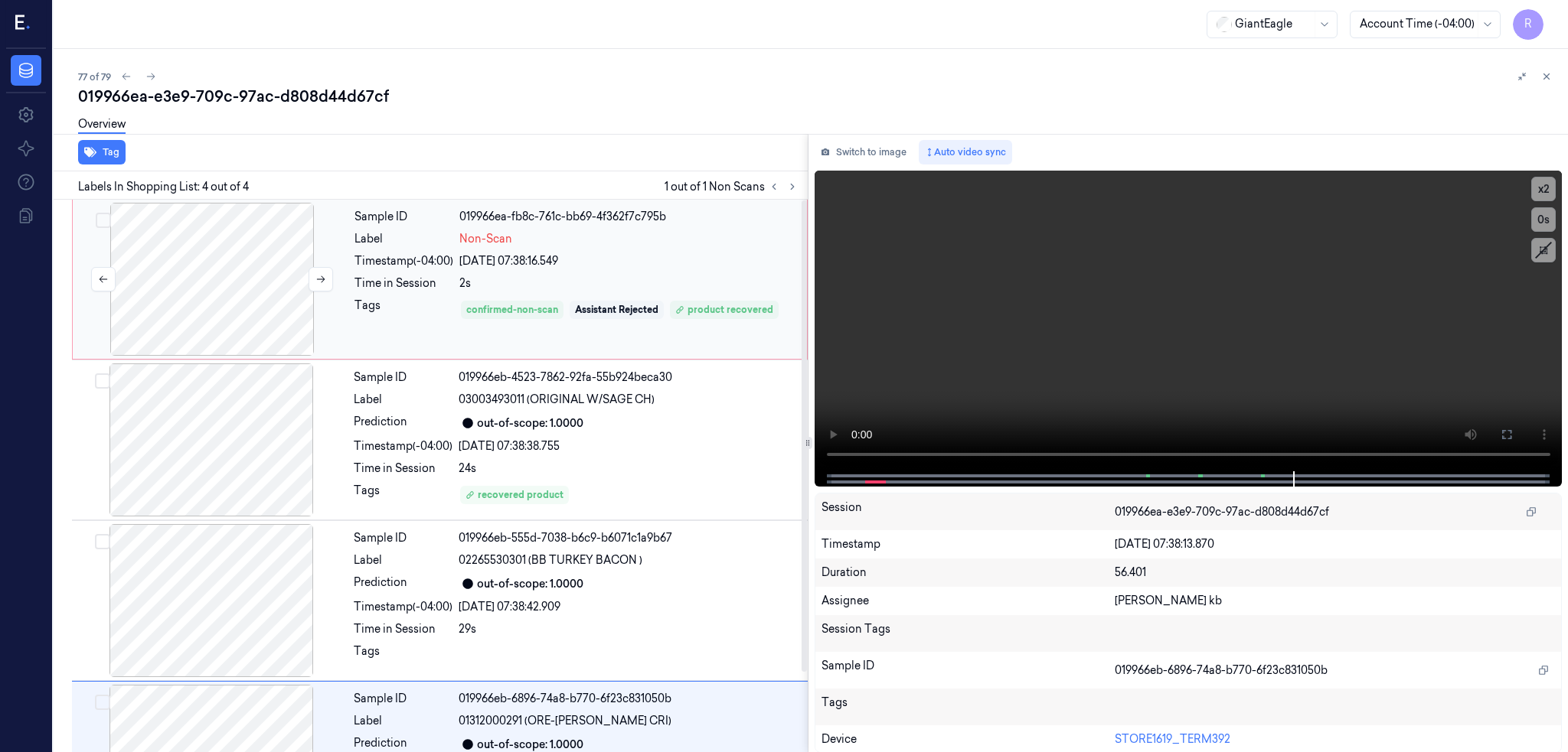
click at [245, 286] on div at bounding box center [212, 279] width 272 height 153
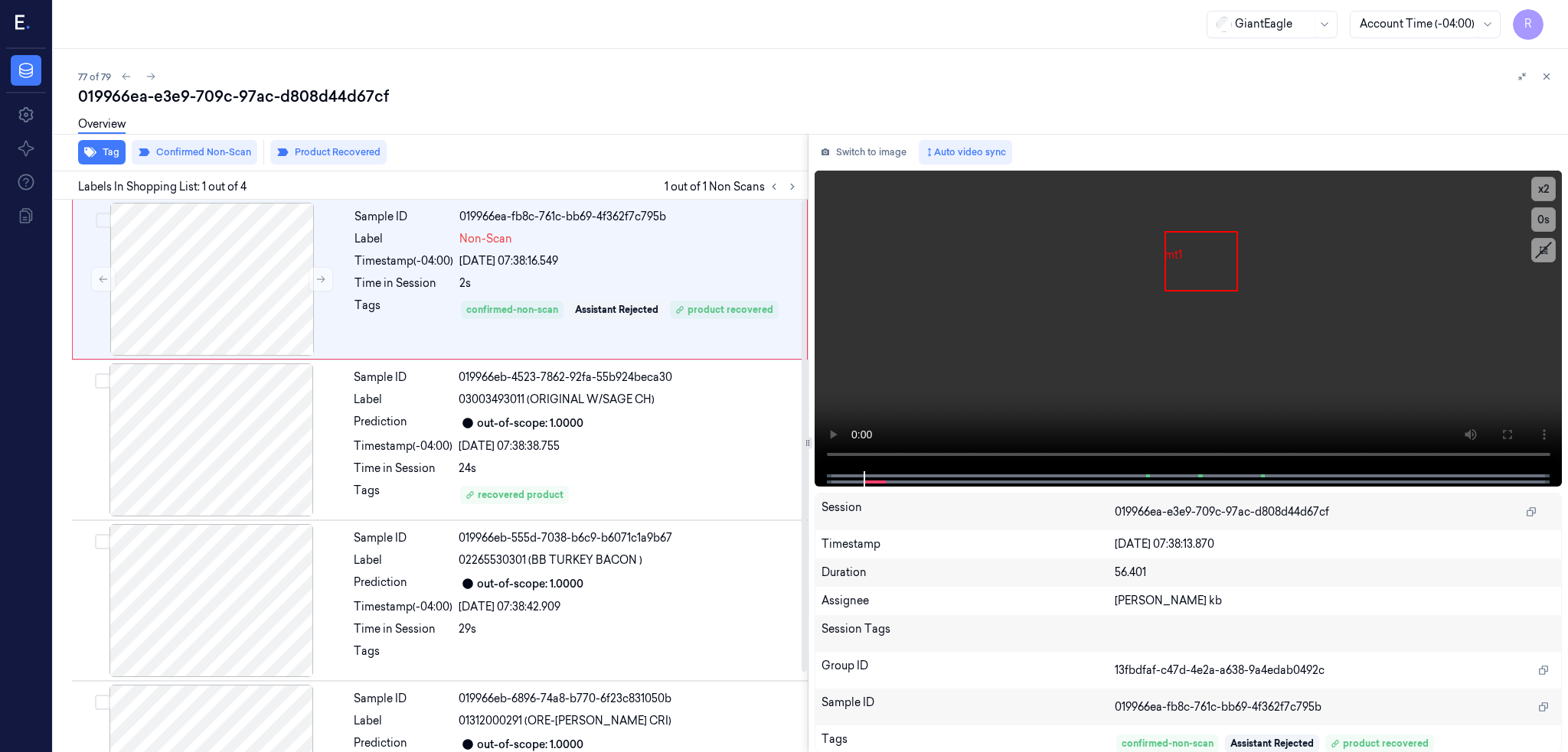
click at [340, 144] on div "Overview" at bounding box center [817, 126] width 1478 height 39
click at [335, 157] on button "Product Recovered" at bounding box center [328, 152] width 116 height 25
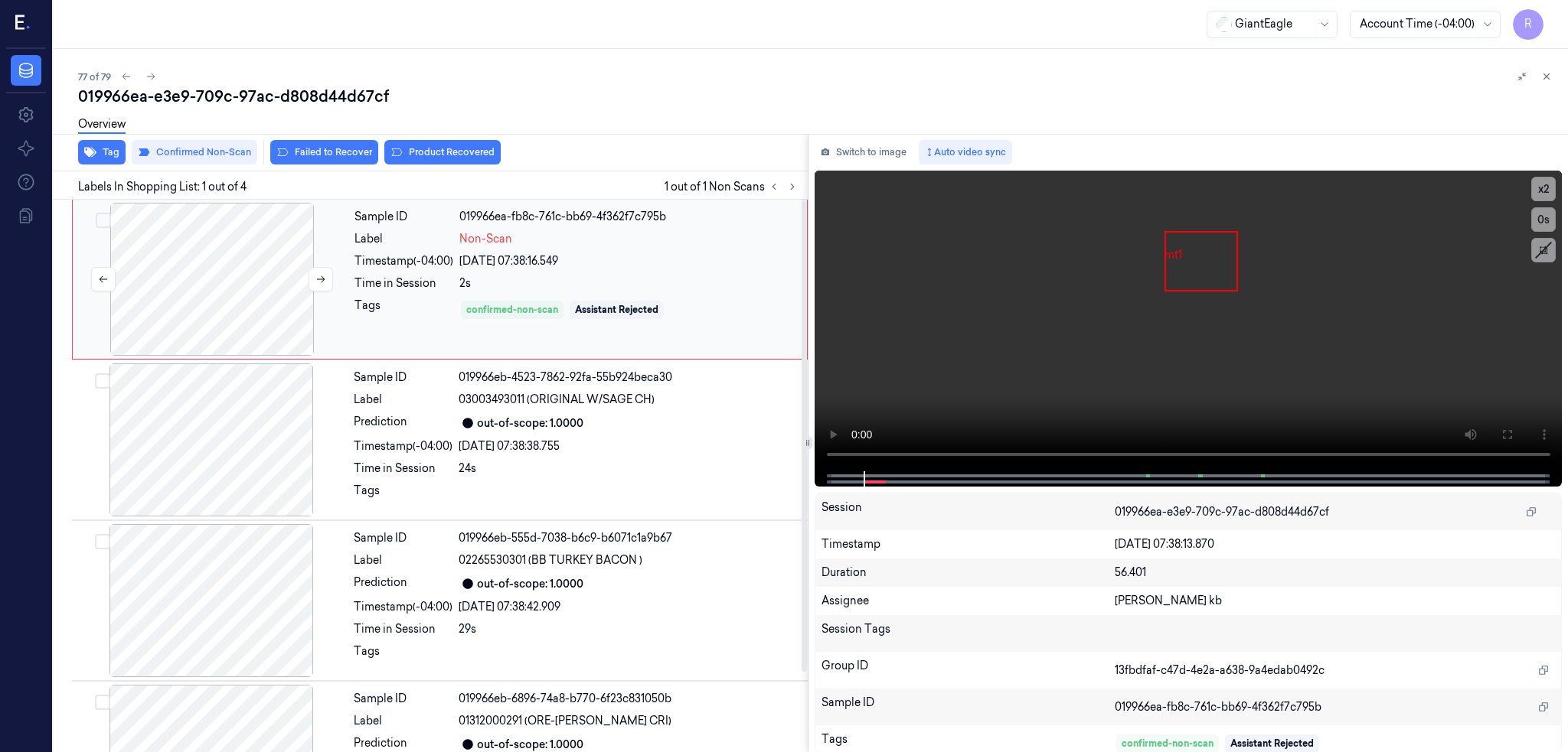
click at [218, 272] on div at bounding box center [212, 279] width 272 height 153
click at [877, 158] on button "Switch to image" at bounding box center [864, 152] width 98 height 25
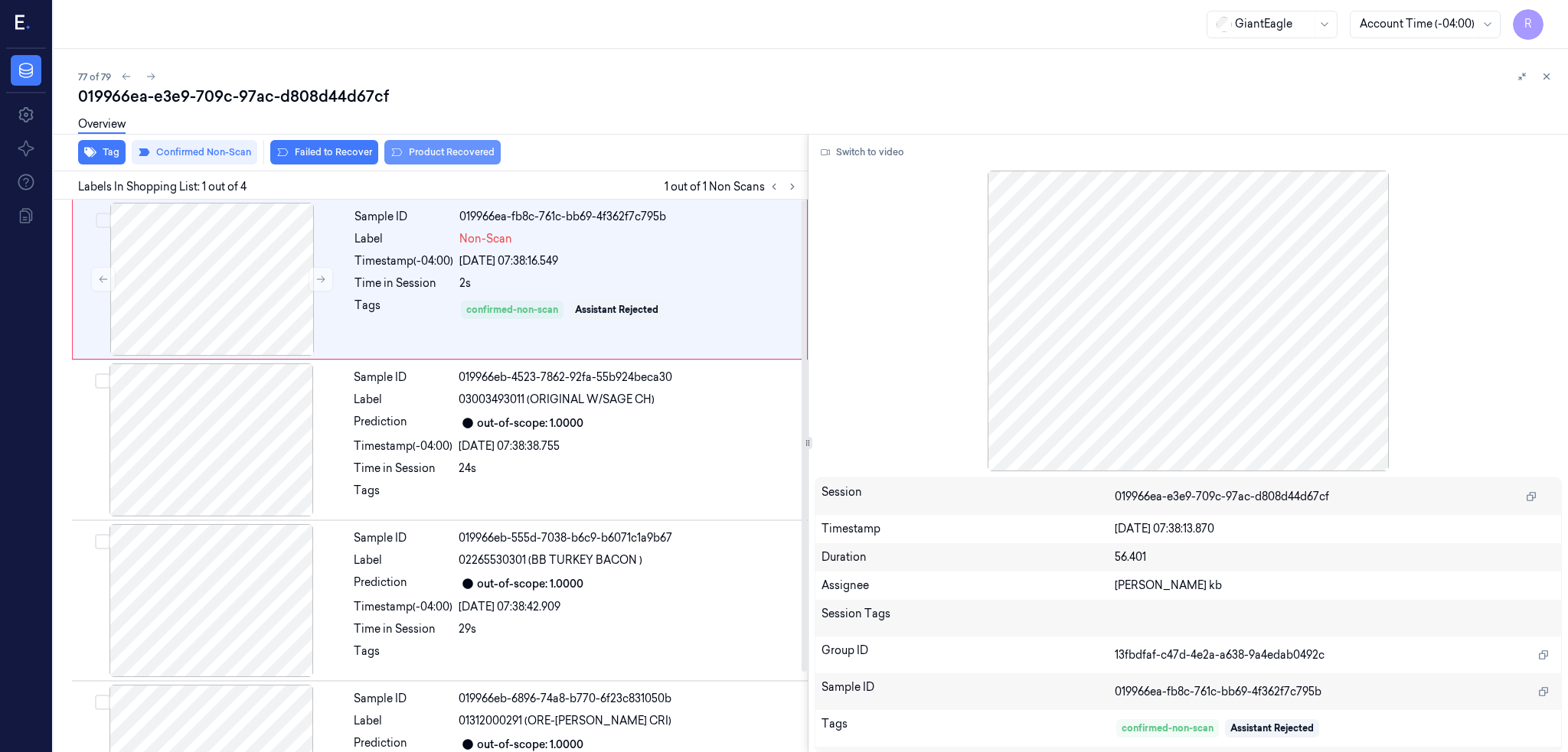
click at [443, 148] on button "Product Recovered" at bounding box center [442, 152] width 116 height 25
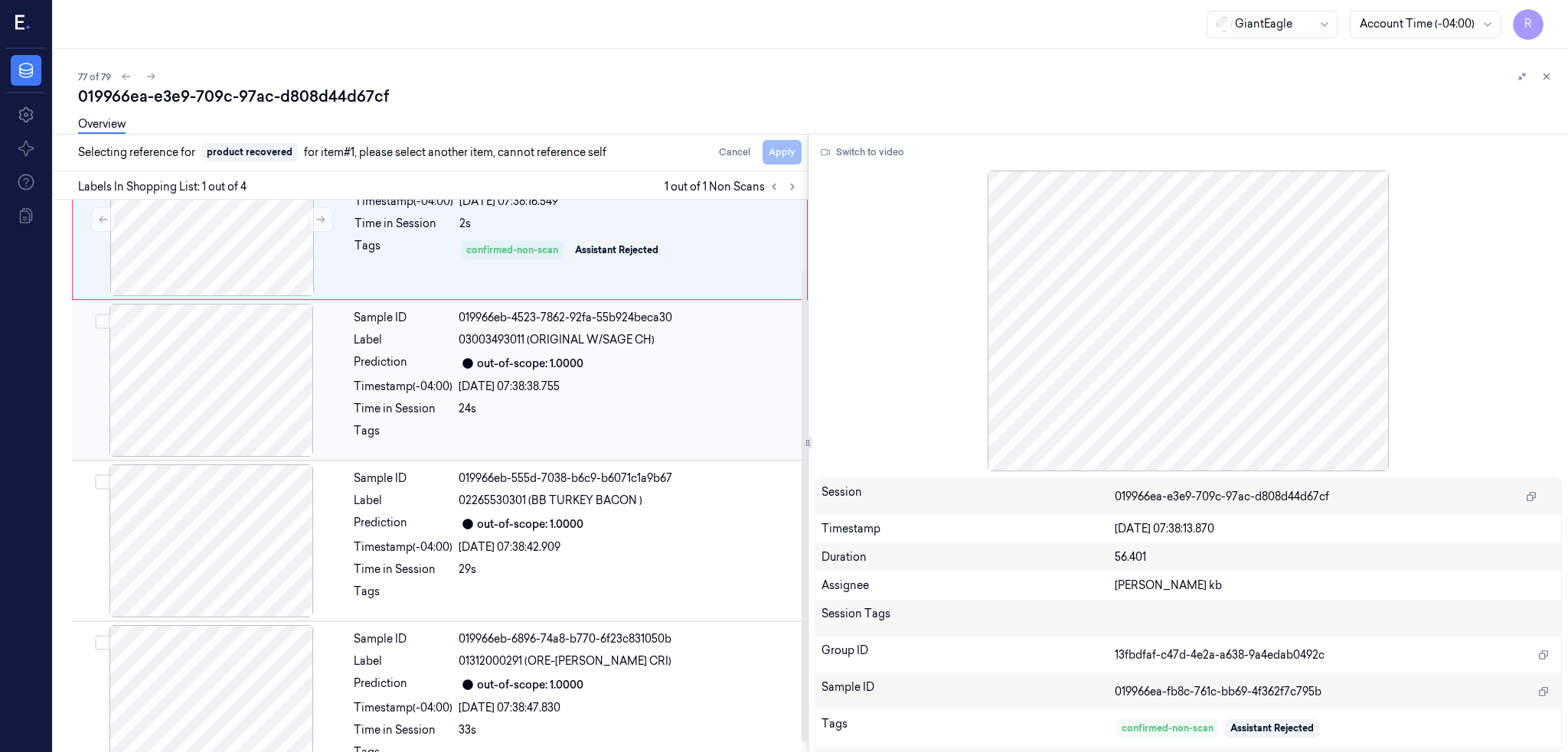
scroll to position [93, 0]
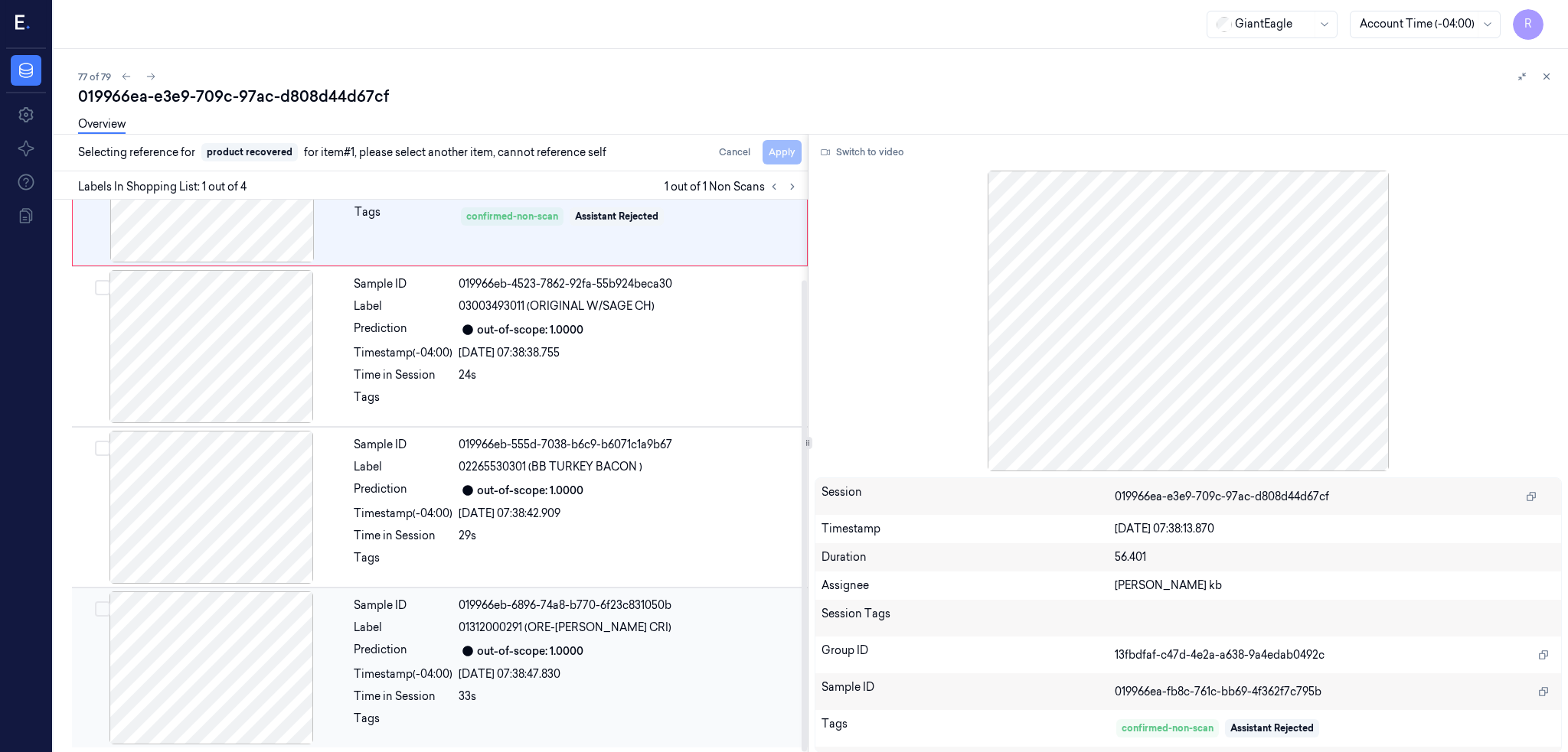
click at [193, 655] on div at bounding box center [211, 667] width 272 height 153
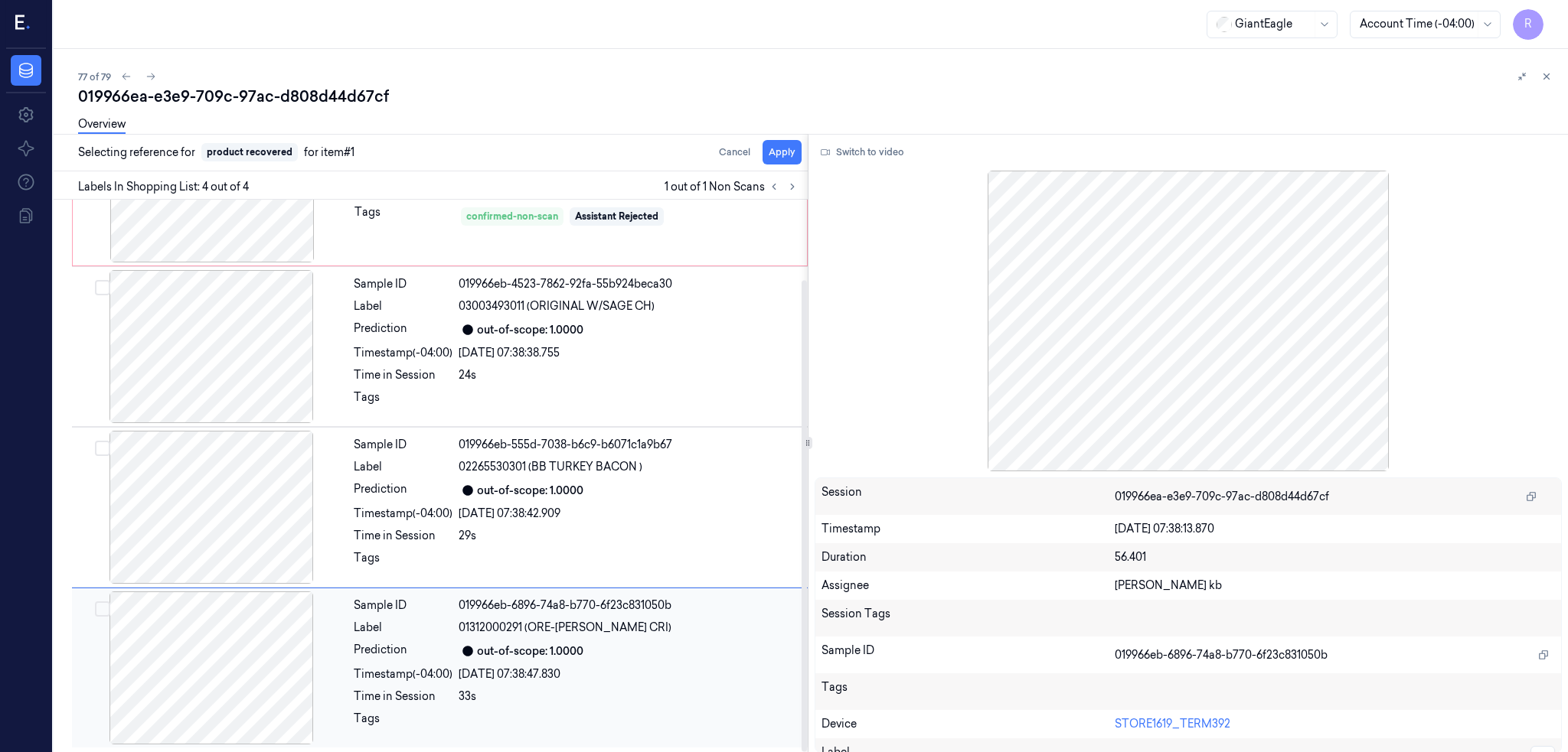
scroll to position [94, 0]
click at [797, 150] on button "Apply" at bounding box center [782, 152] width 39 height 25
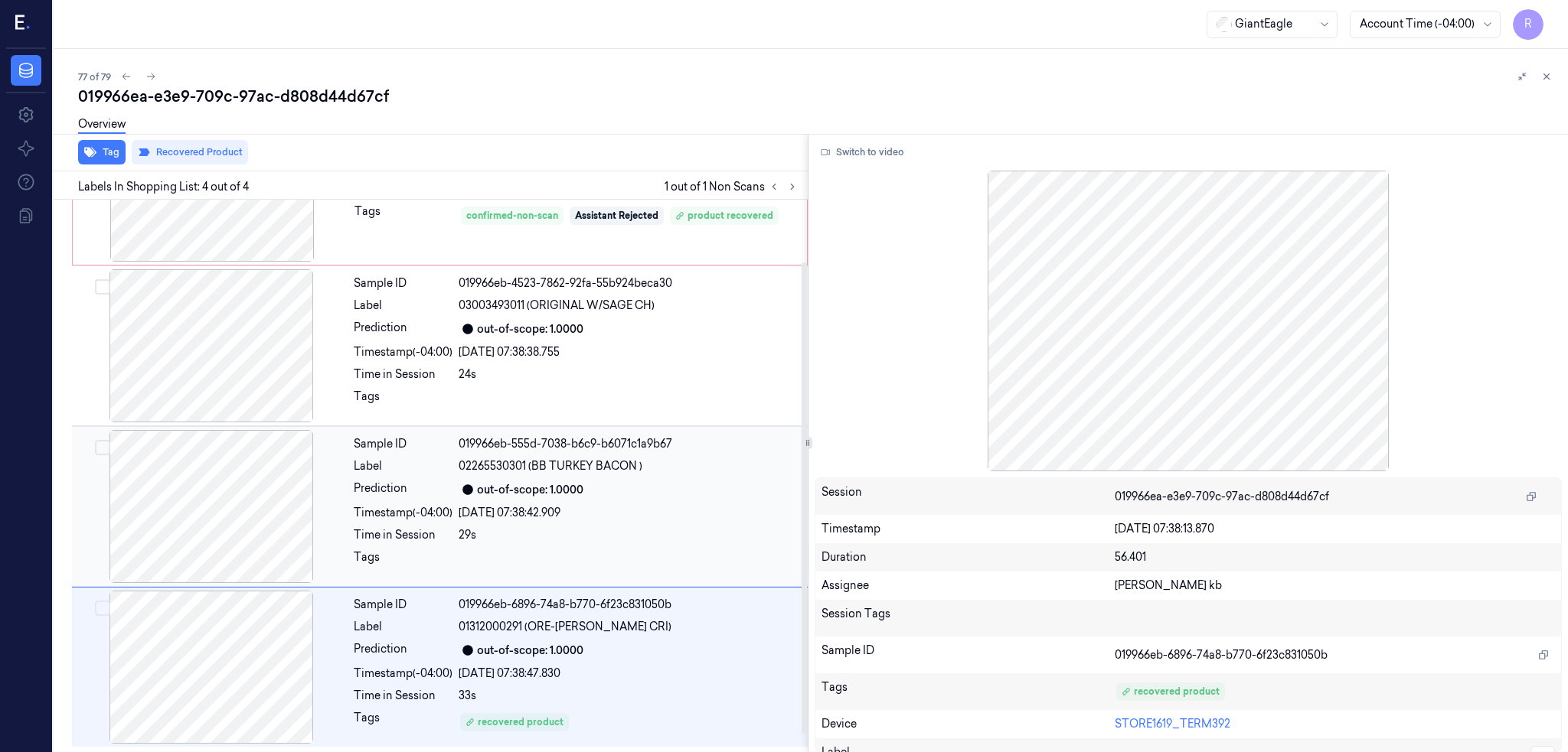
scroll to position [0, 0]
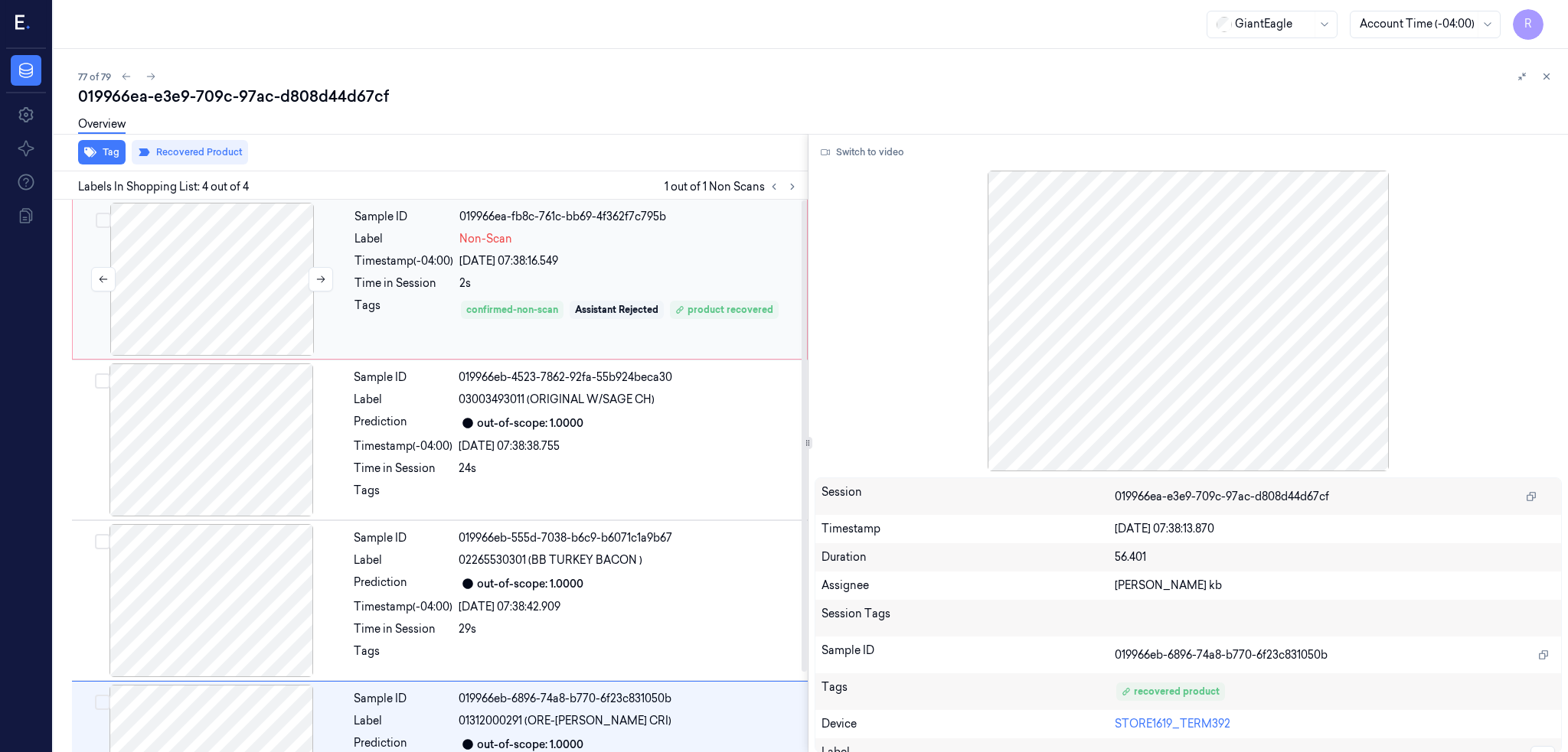
click at [200, 316] on div at bounding box center [212, 279] width 272 height 153
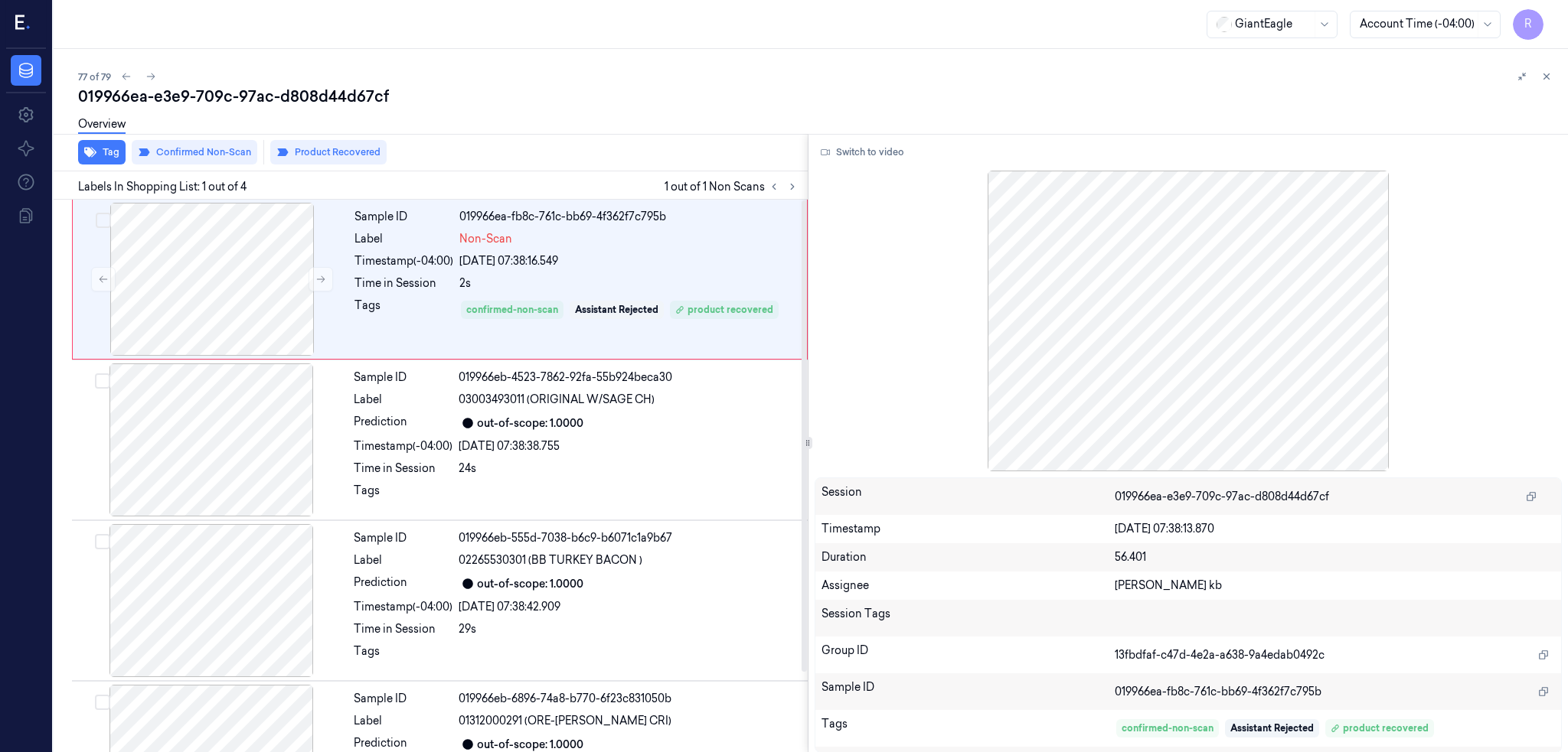
click at [290, 108] on div "Overview" at bounding box center [817, 126] width 1478 height 39
click at [287, 97] on div "019966ea-e3e9-709c-97ac-d808d44d67cf" at bounding box center [817, 96] width 1478 height 21
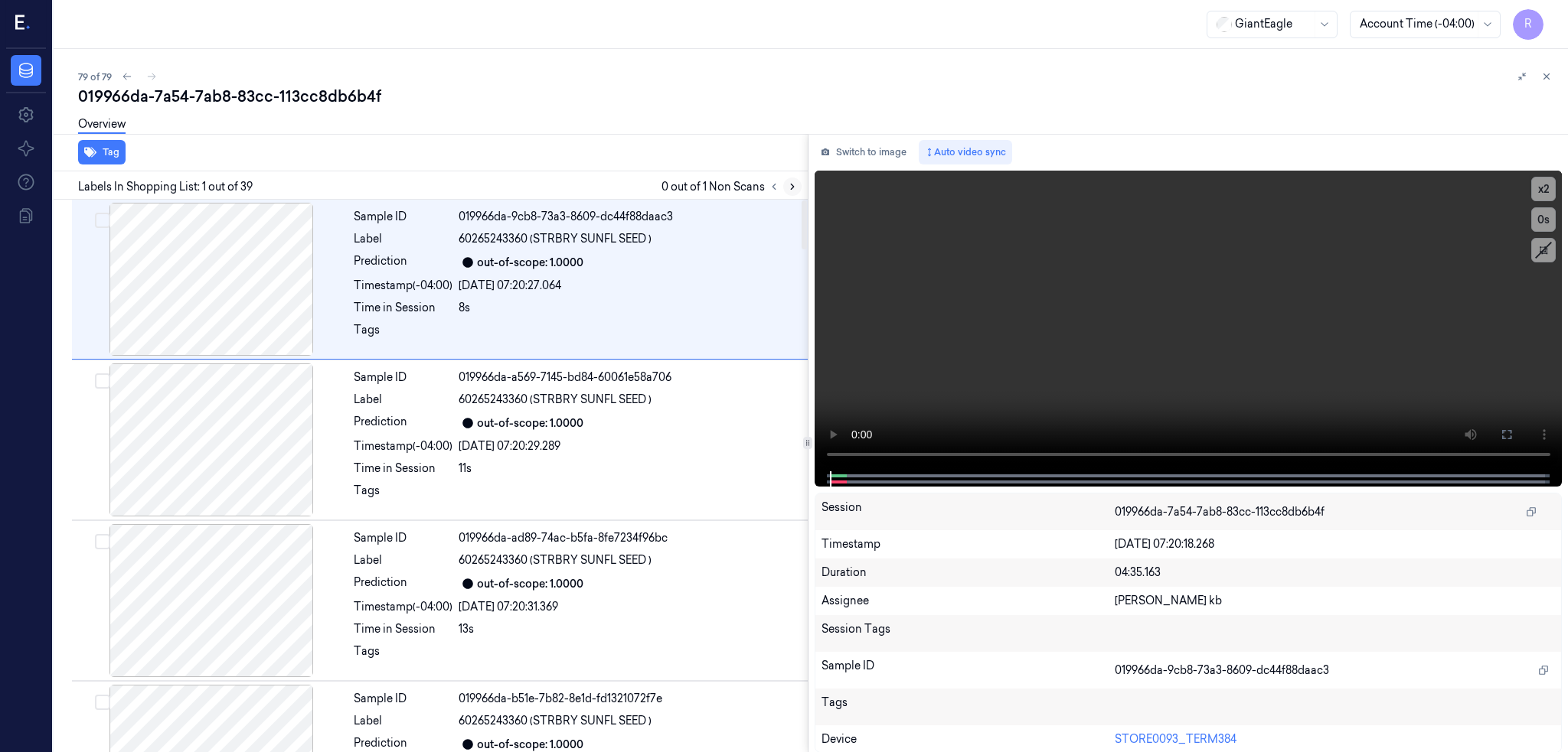
click at [797, 188] on icon at bounding box center [793, 187] width 11 height 11
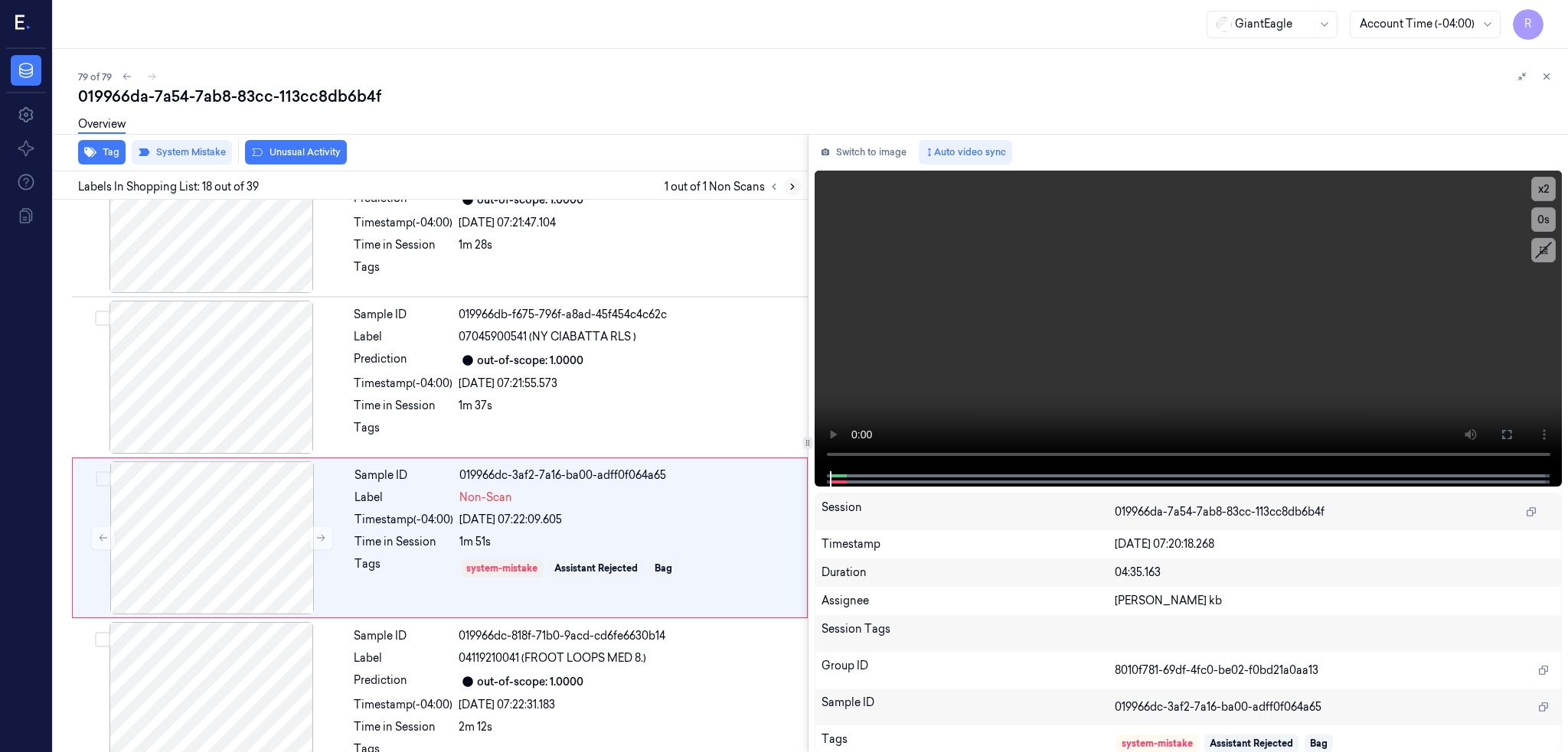
scroll to position [2536, 0]
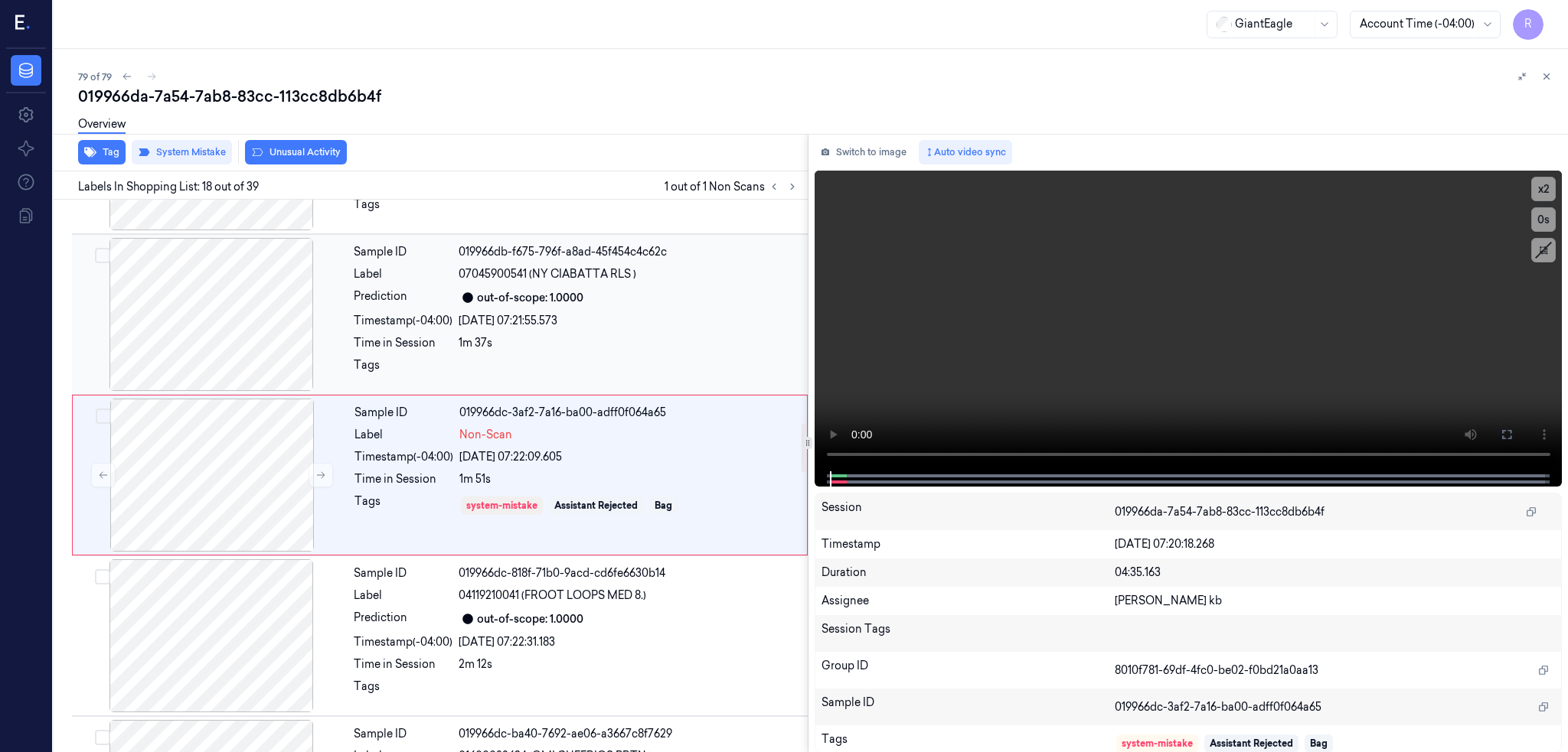
click at [228, 298] on div at bounding box center [211, 314] width 272 height 153
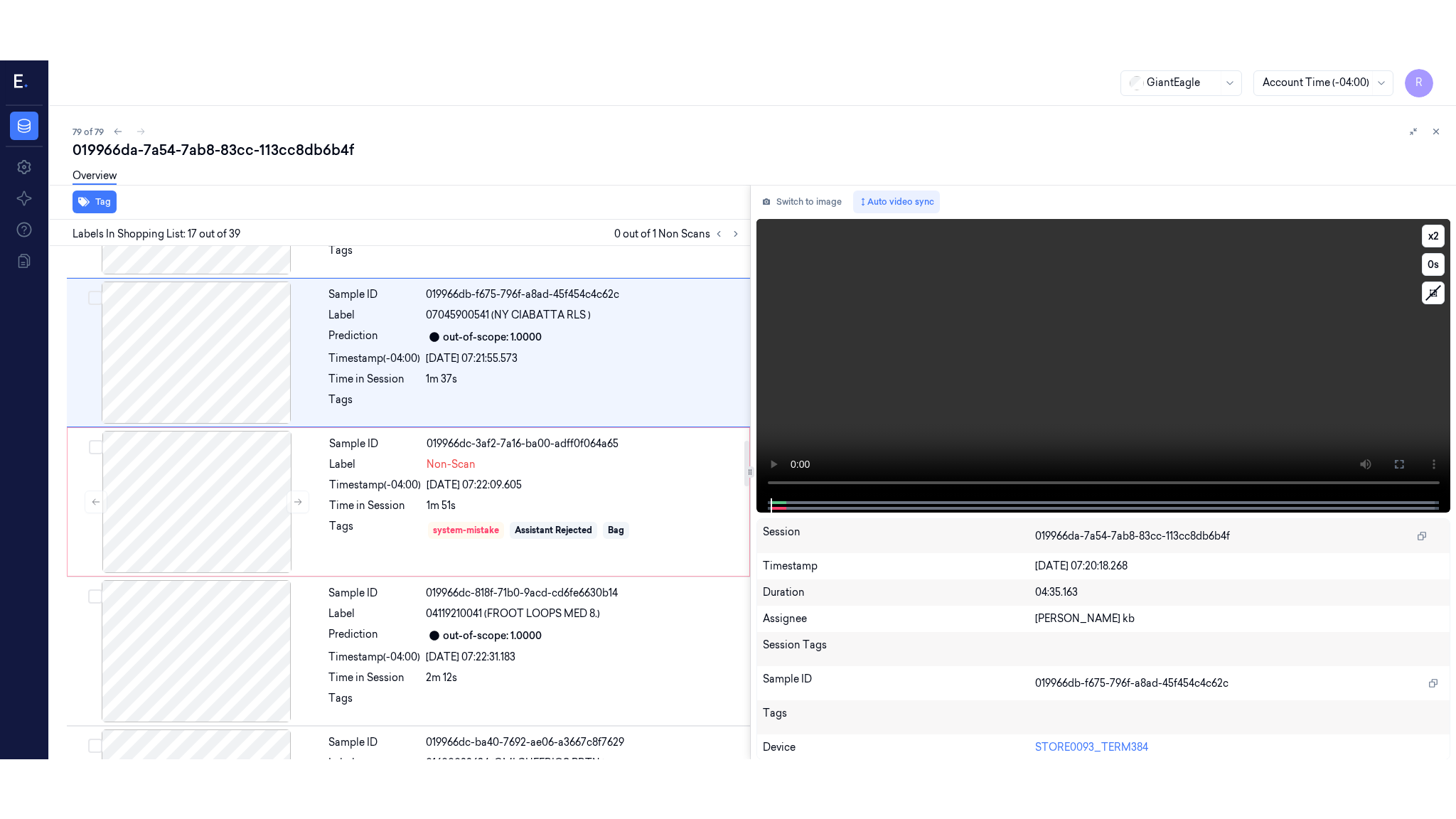
scroll to position [2206, 0]
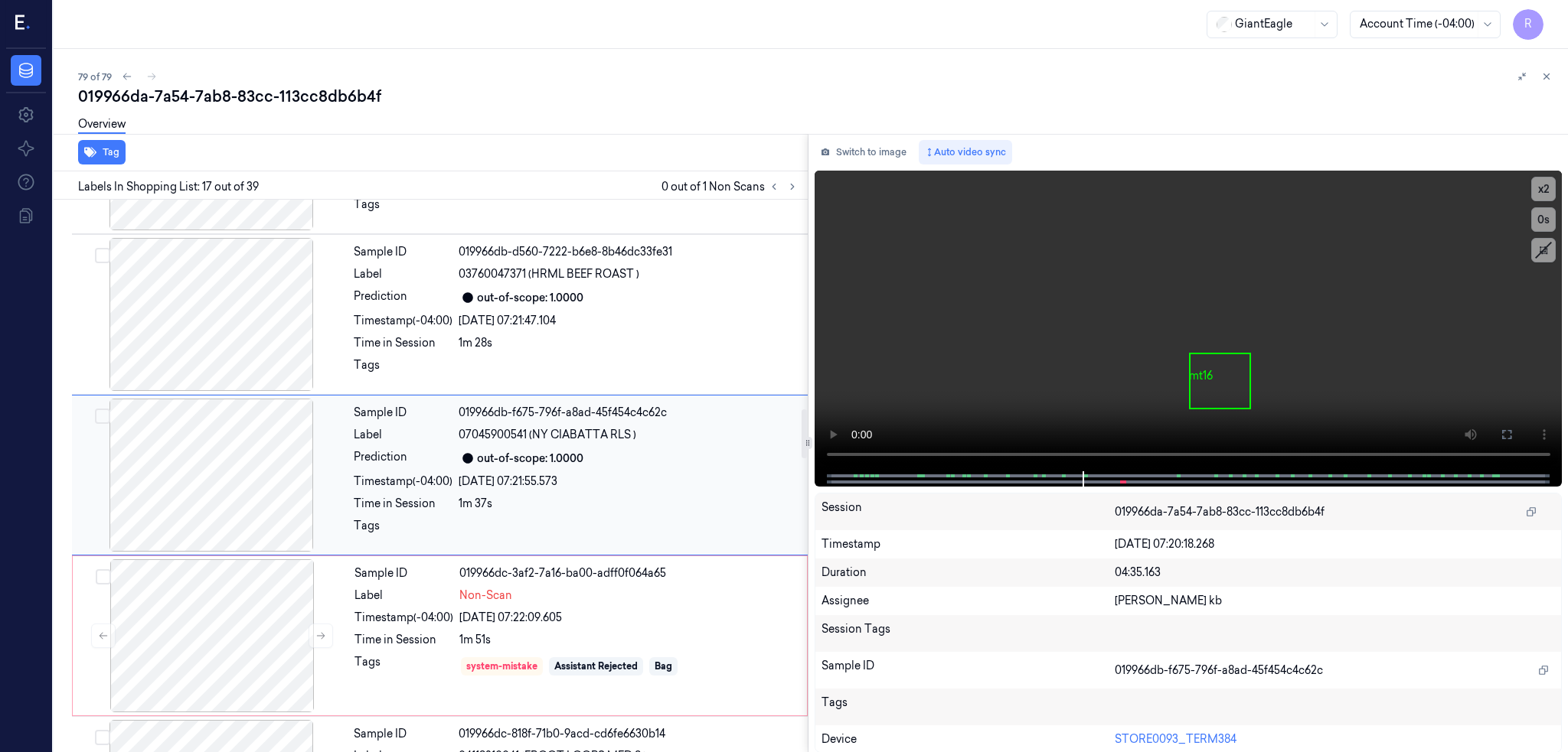
click at [173, 465] on div at bounding box center [211, 475] width 272 height 153
click at [1519, 442] on button at bounding box center [1506, 435] width 25 height 25
click at [953, 486] on div "Switch to image Auto video sync x 2 0 s mt16 Session 019966da-7a54-7ab8-83cc-11…" at bounding box center [1189, 443] width 760 height 619
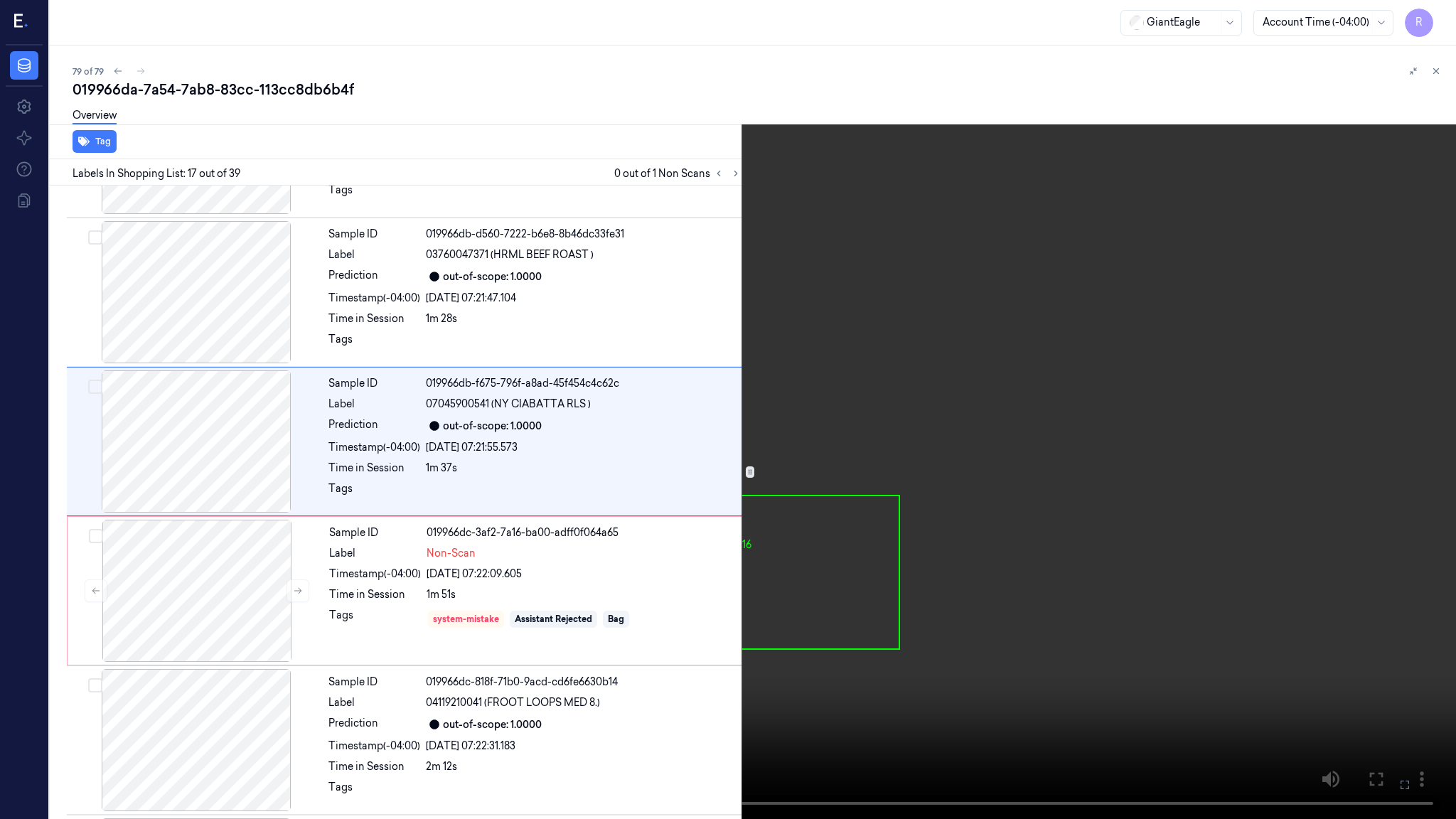
click at [885, 451] on video at bounding box center [728, 410] width 1456 height 819
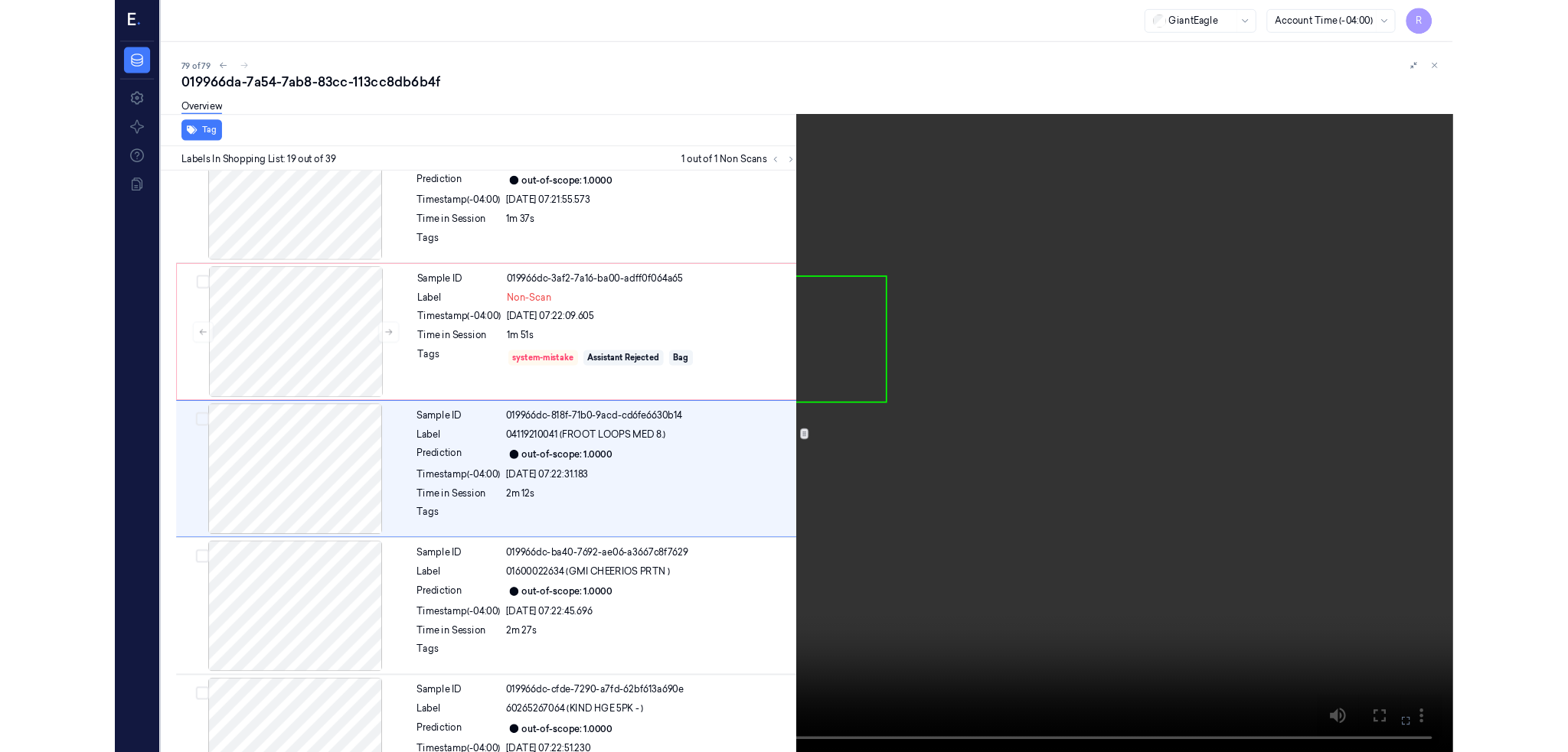
scroll to position [2632, 0]
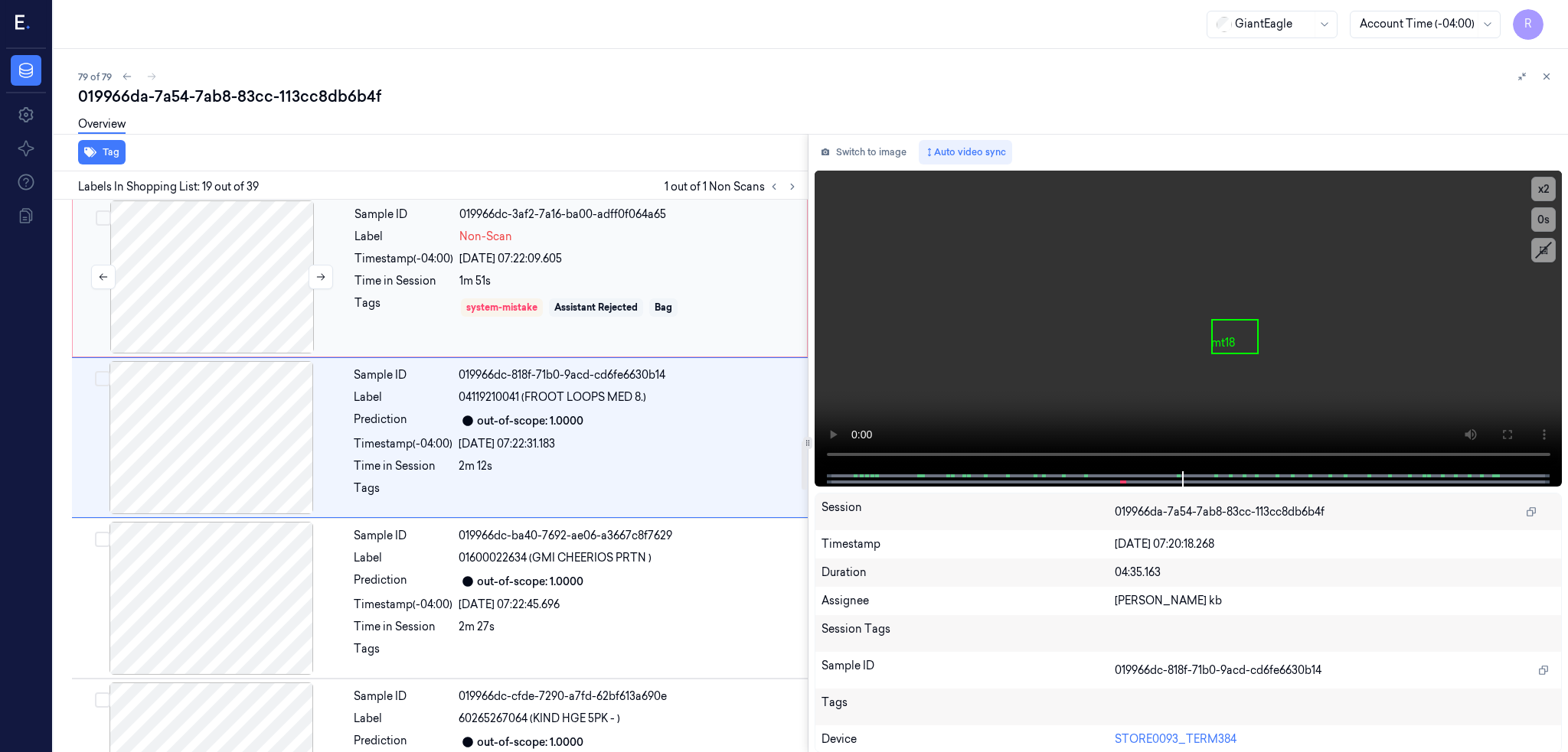
click at [173, 269] on div at bounding box center [212, 276] width 272 height 153
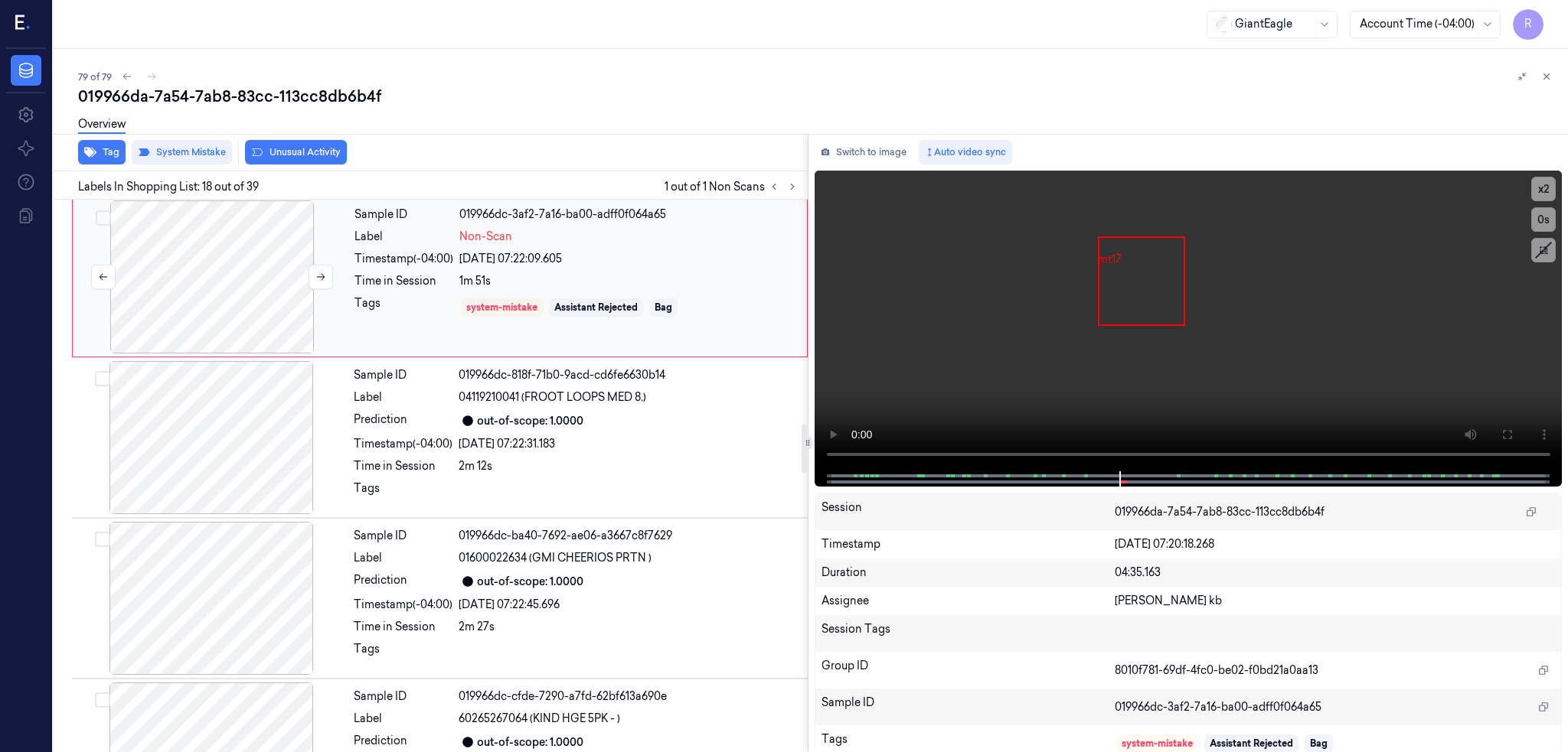
scroll to position [2536, 0]
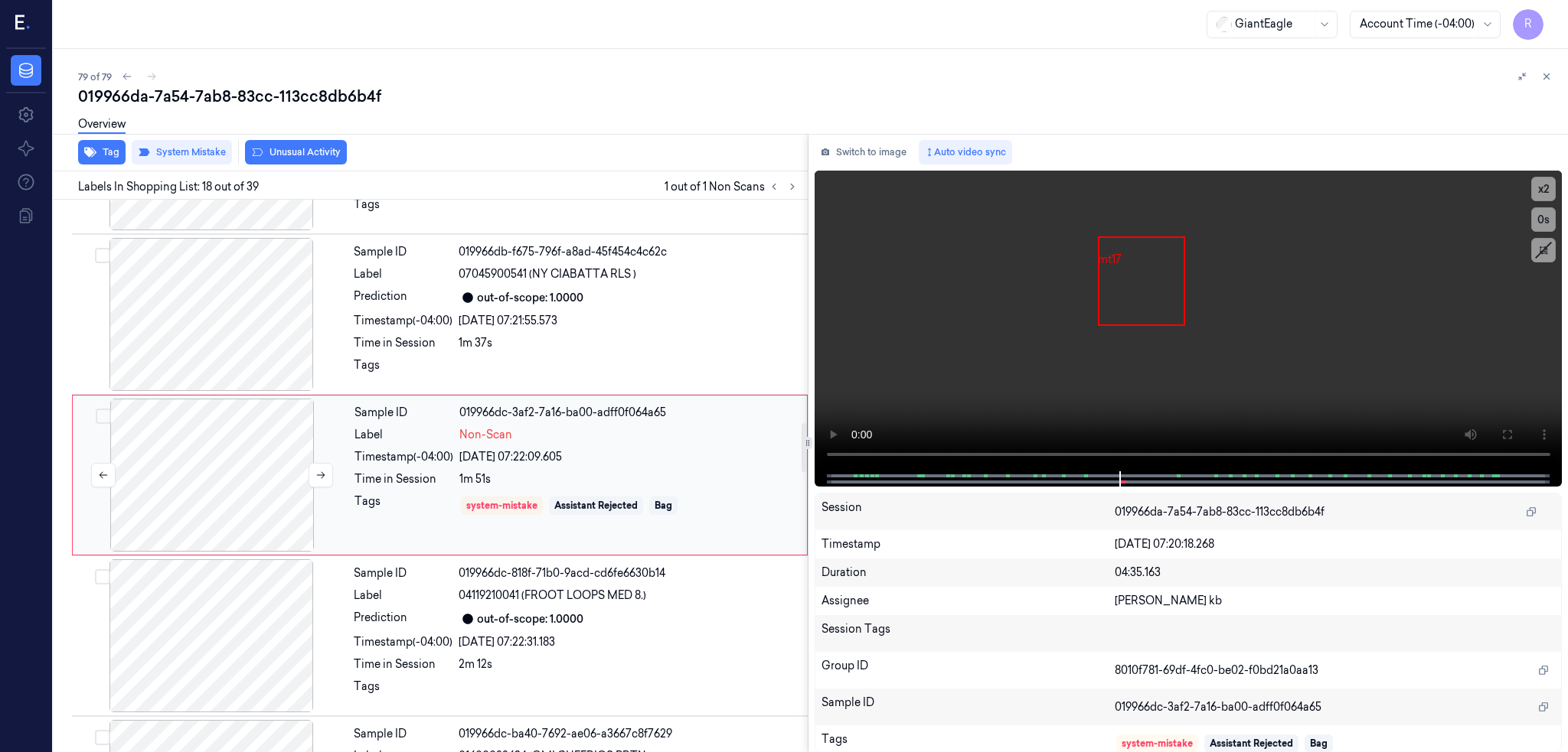
click at [265, 466] on div at bounding box center [212, 475] width 272 height 153
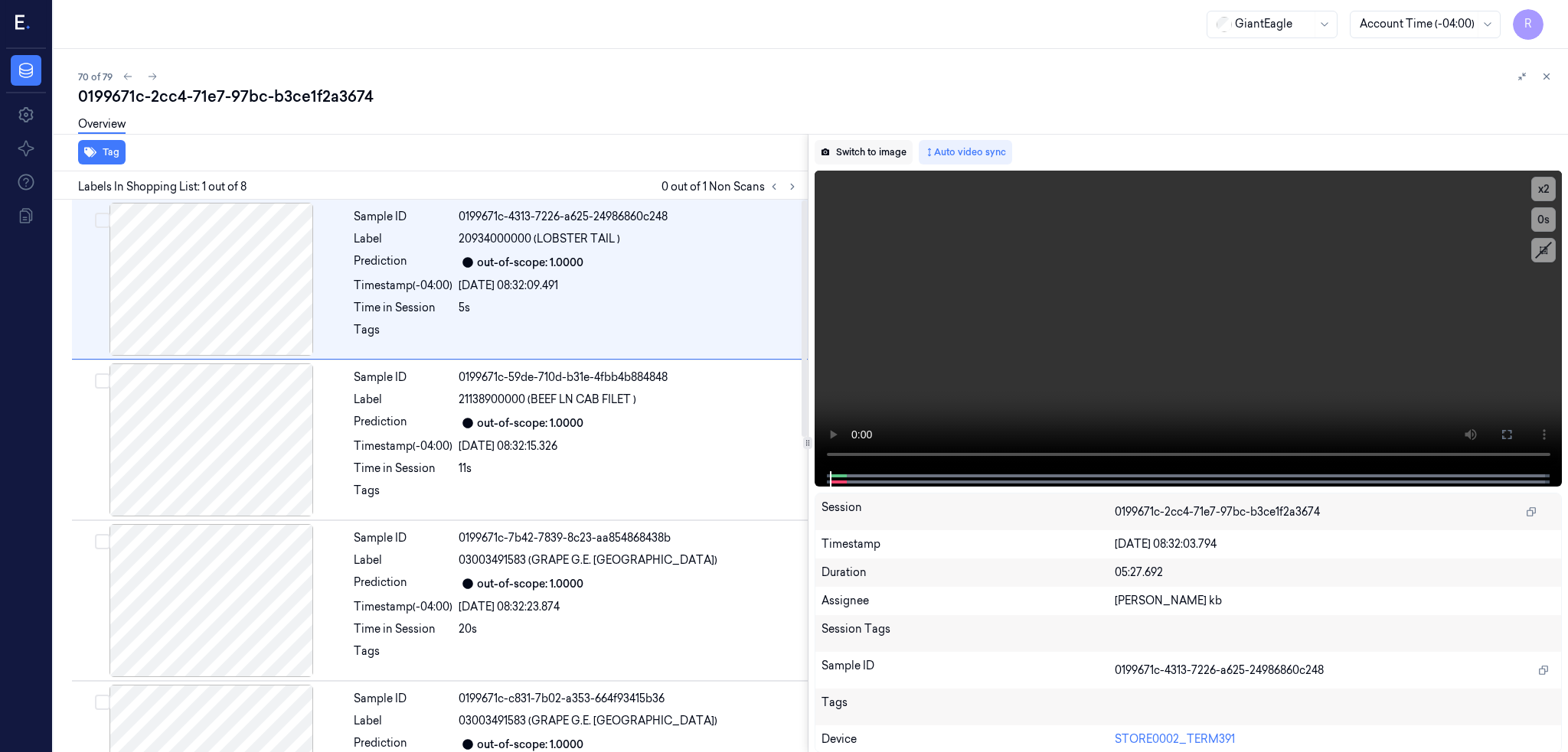
click at [873, 161] on button "Switch to image" at bounding box center [864, 152] width 98 height 25
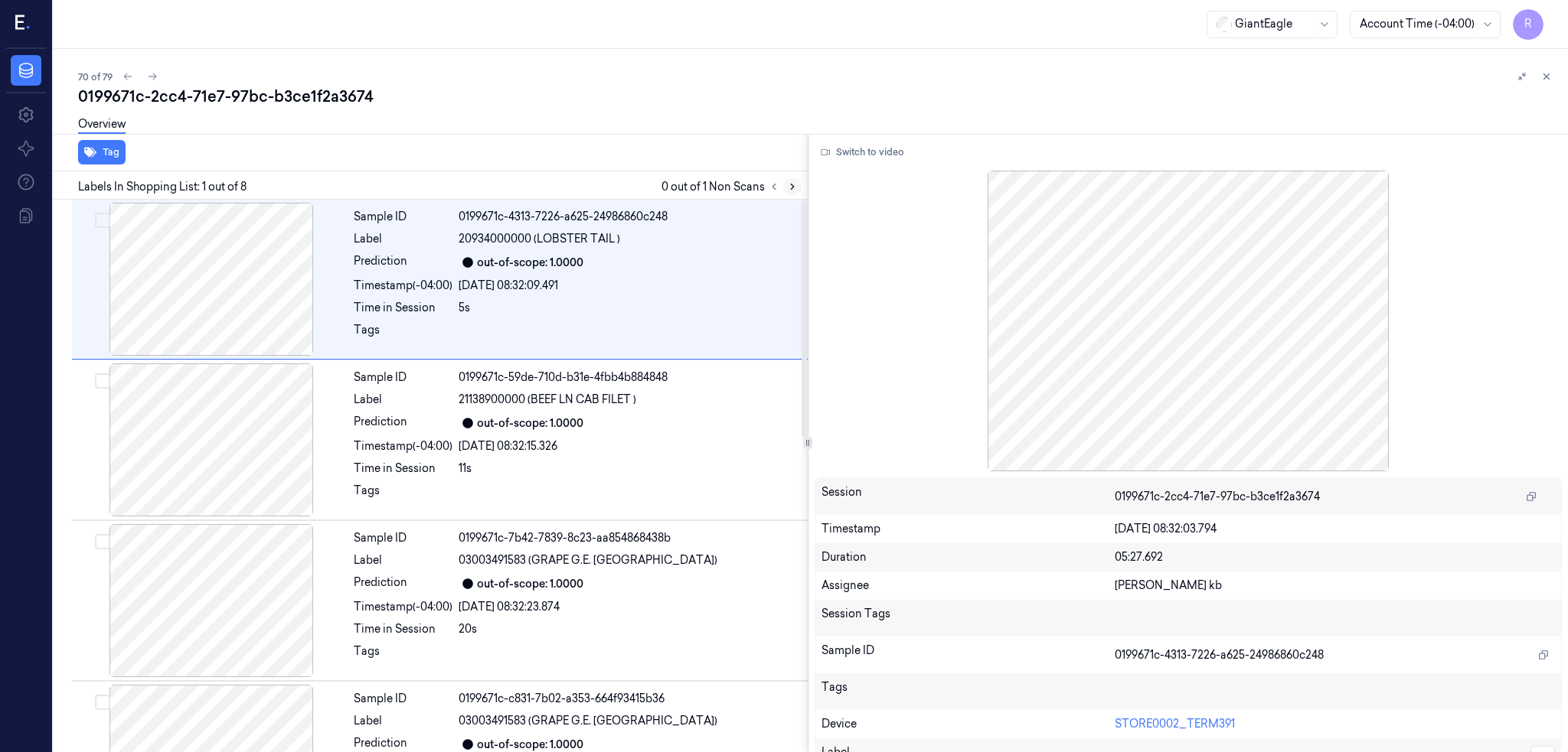
click at [801, 189] on button at bounding box center [792, 186] width 18 height 18
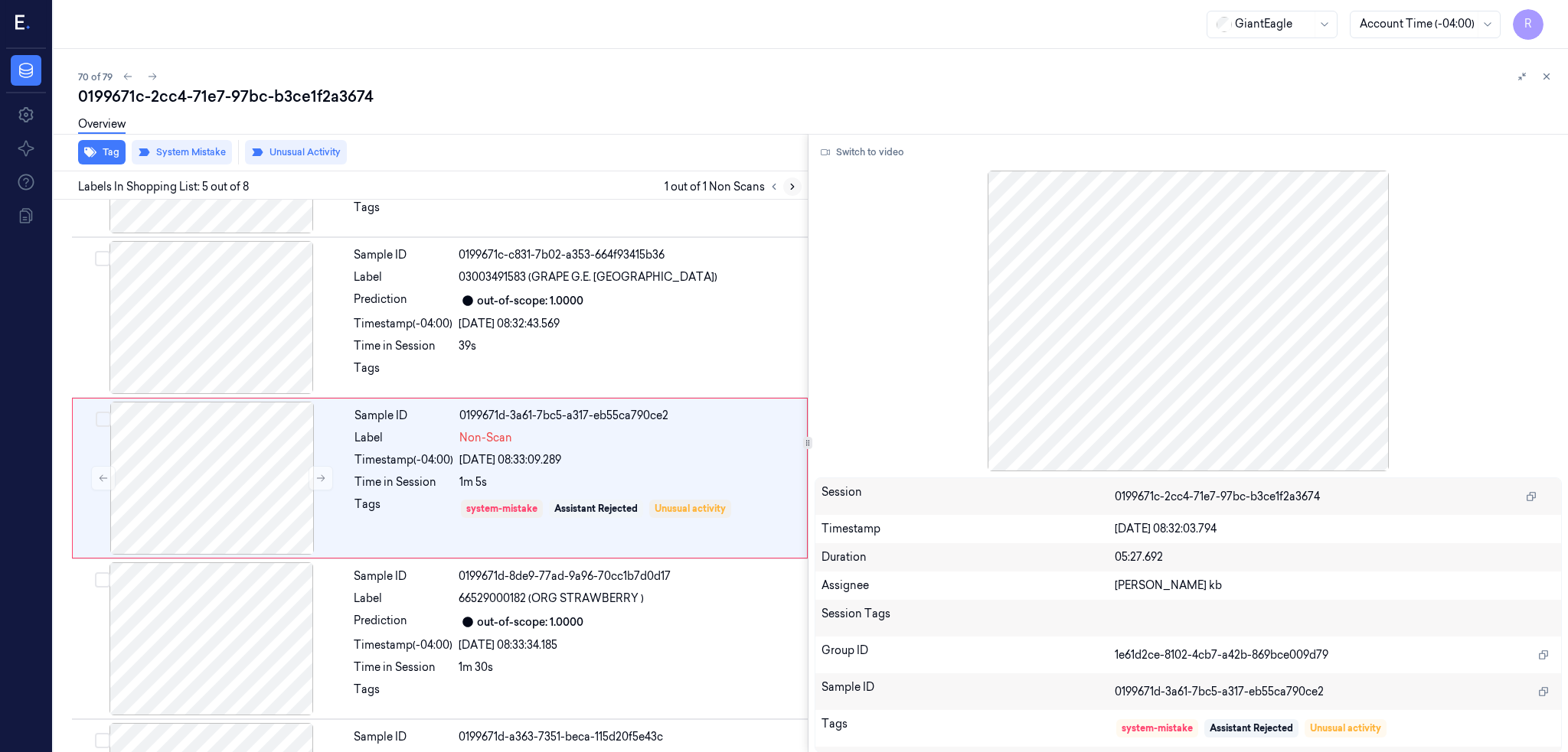
scroll to position [446, 0]
click at [219, 472] on div at bounding box center [212, 477] width 272 height 153
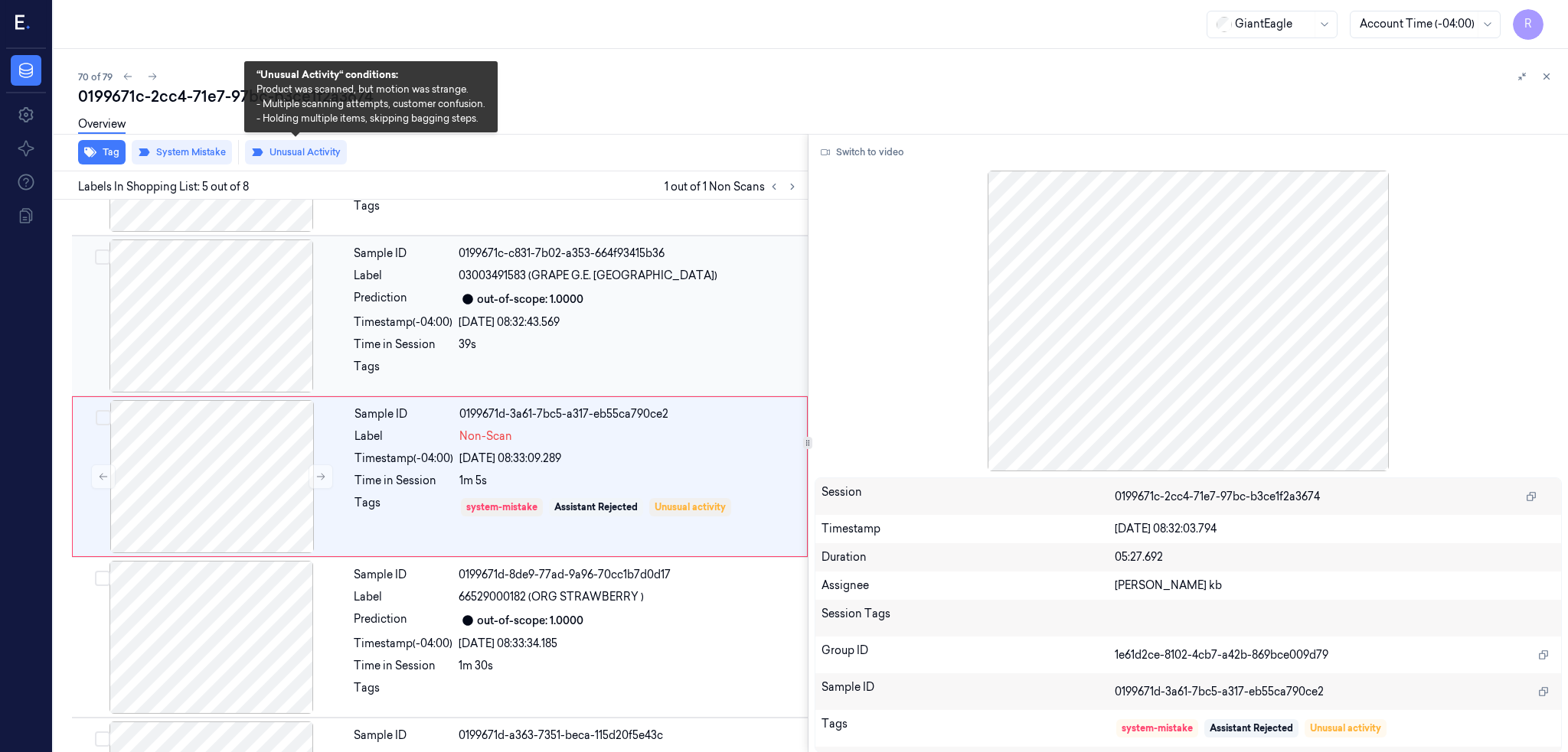
click at [241, 341] on div at bounding box center [211, 316] width 272 height 153
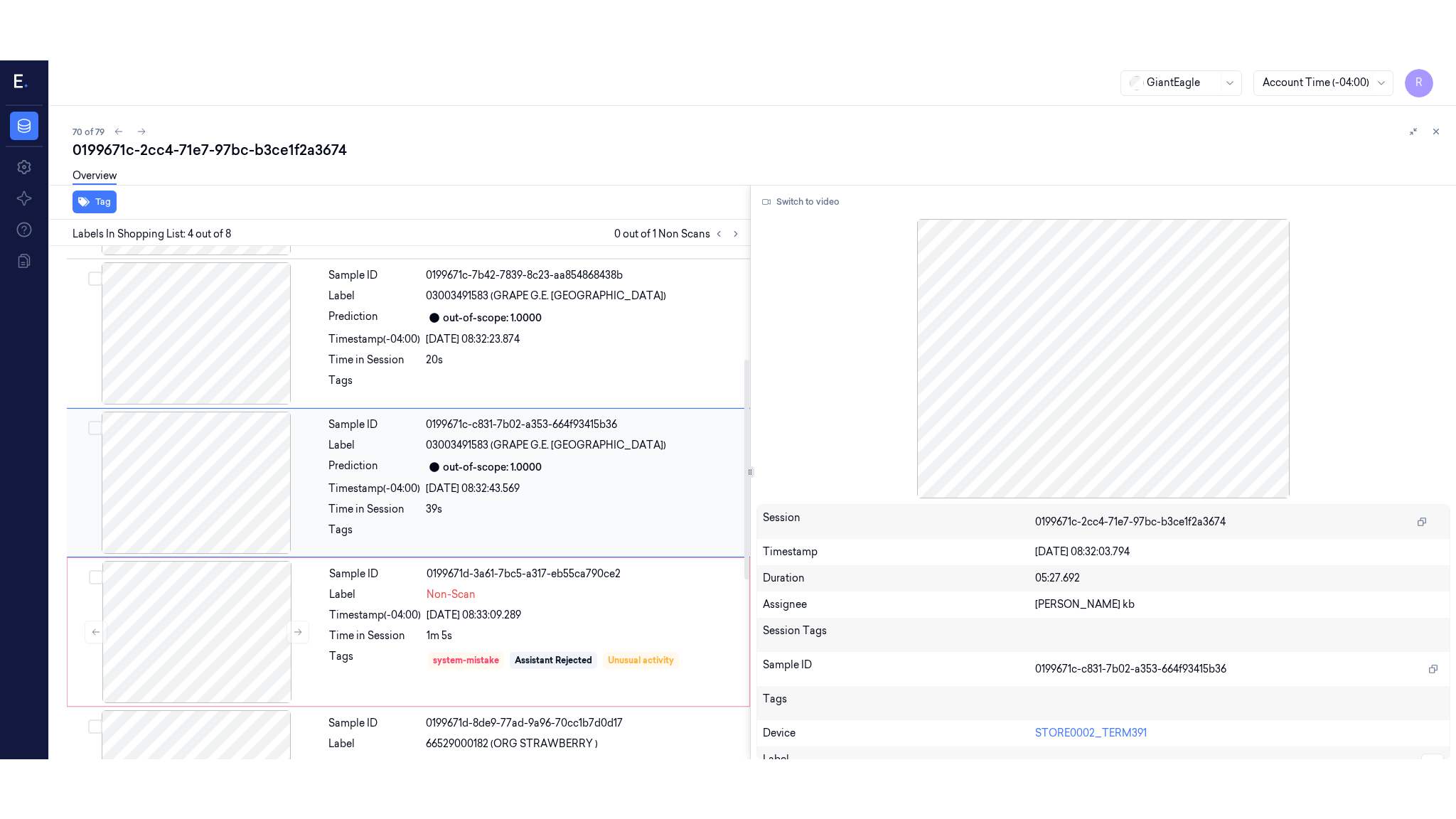
scroll to position [265, 0]
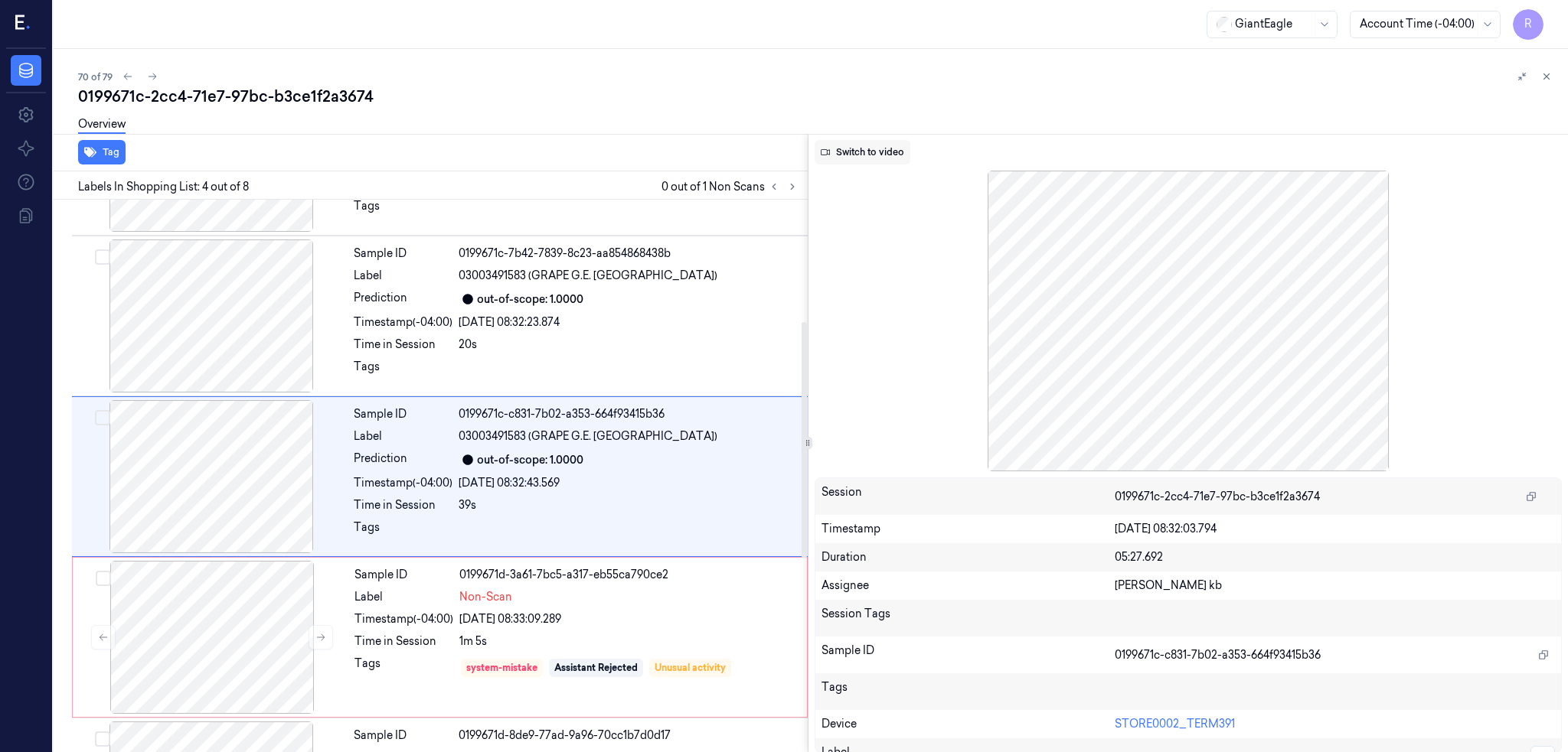
click at [910, 154] on button "Switch to video" at bounding box center [862, 152] width 96 height 25
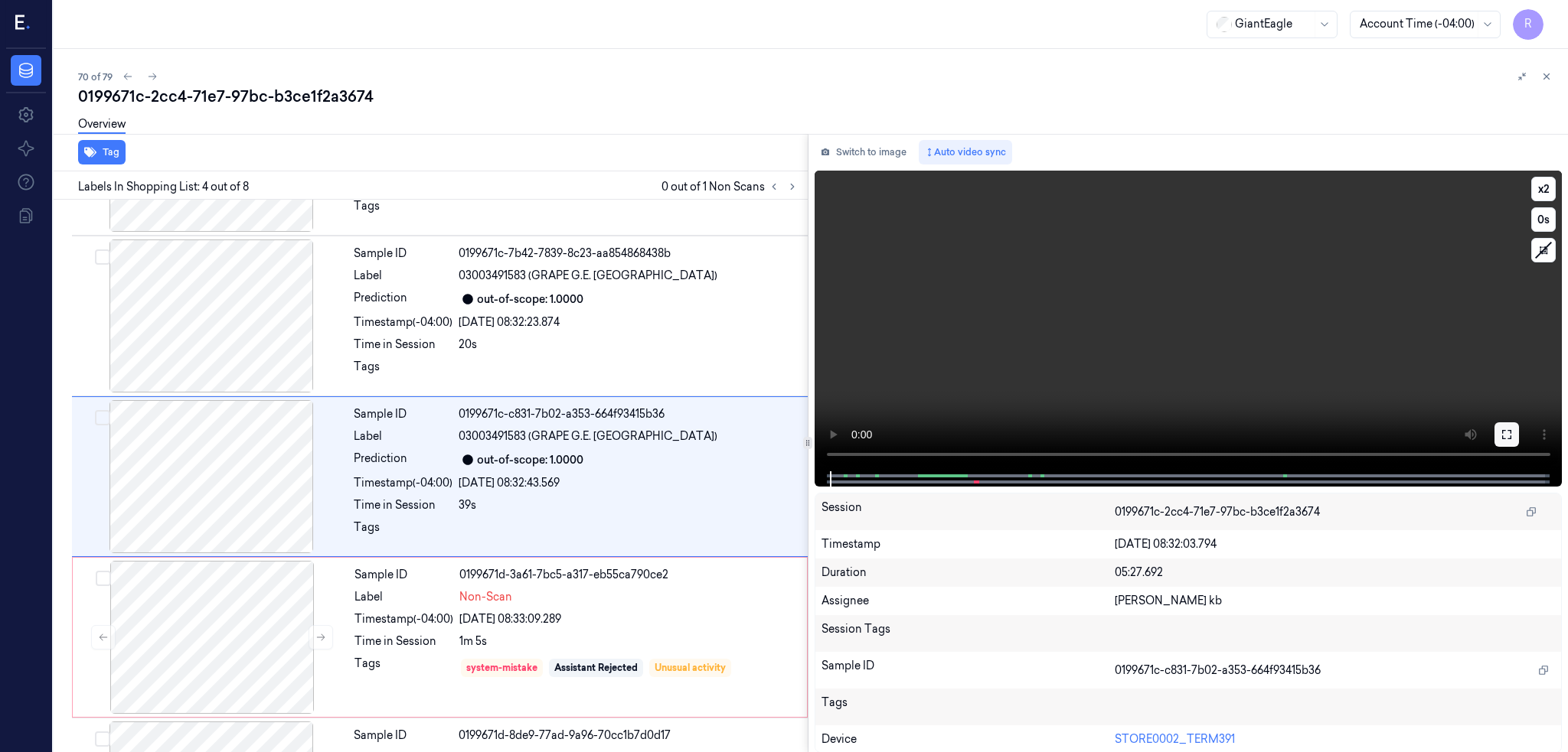
click at [1519, 432] on button at bounding box center [1506, 435] width 25 height 25
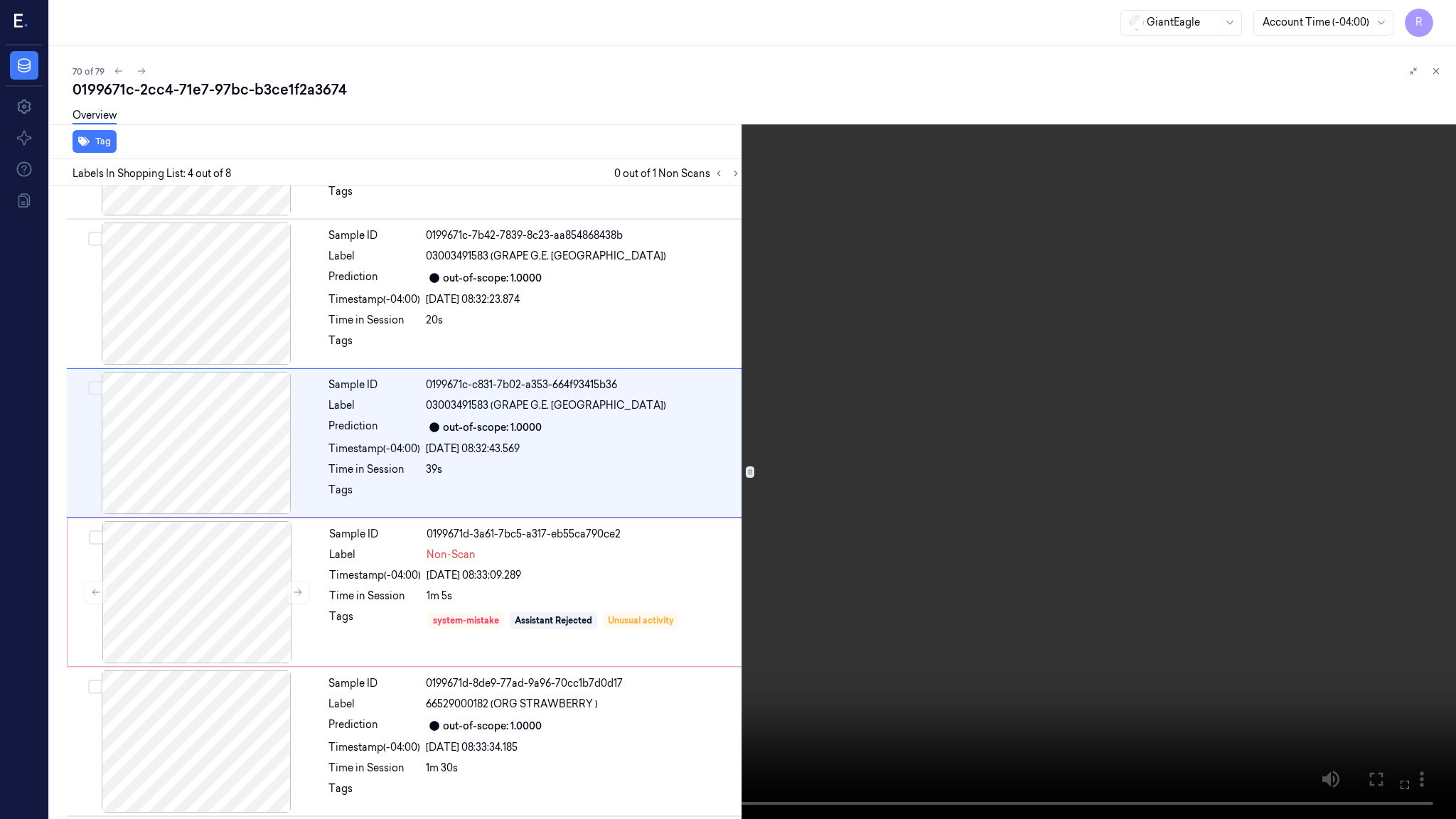
click at [749, 453] on video at bounding box center [728, 410] width 1456 height 819
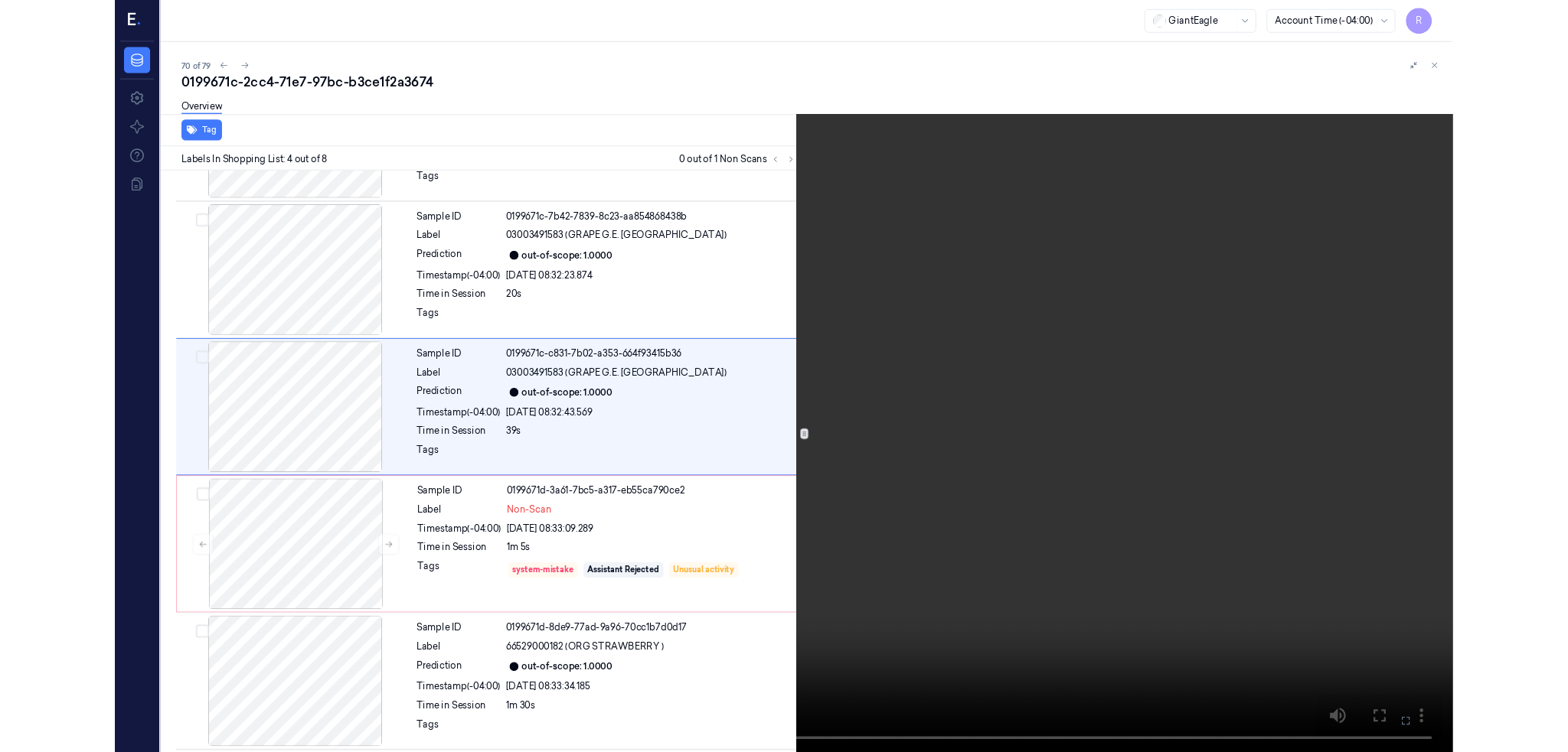
scroll to position [220, 0]
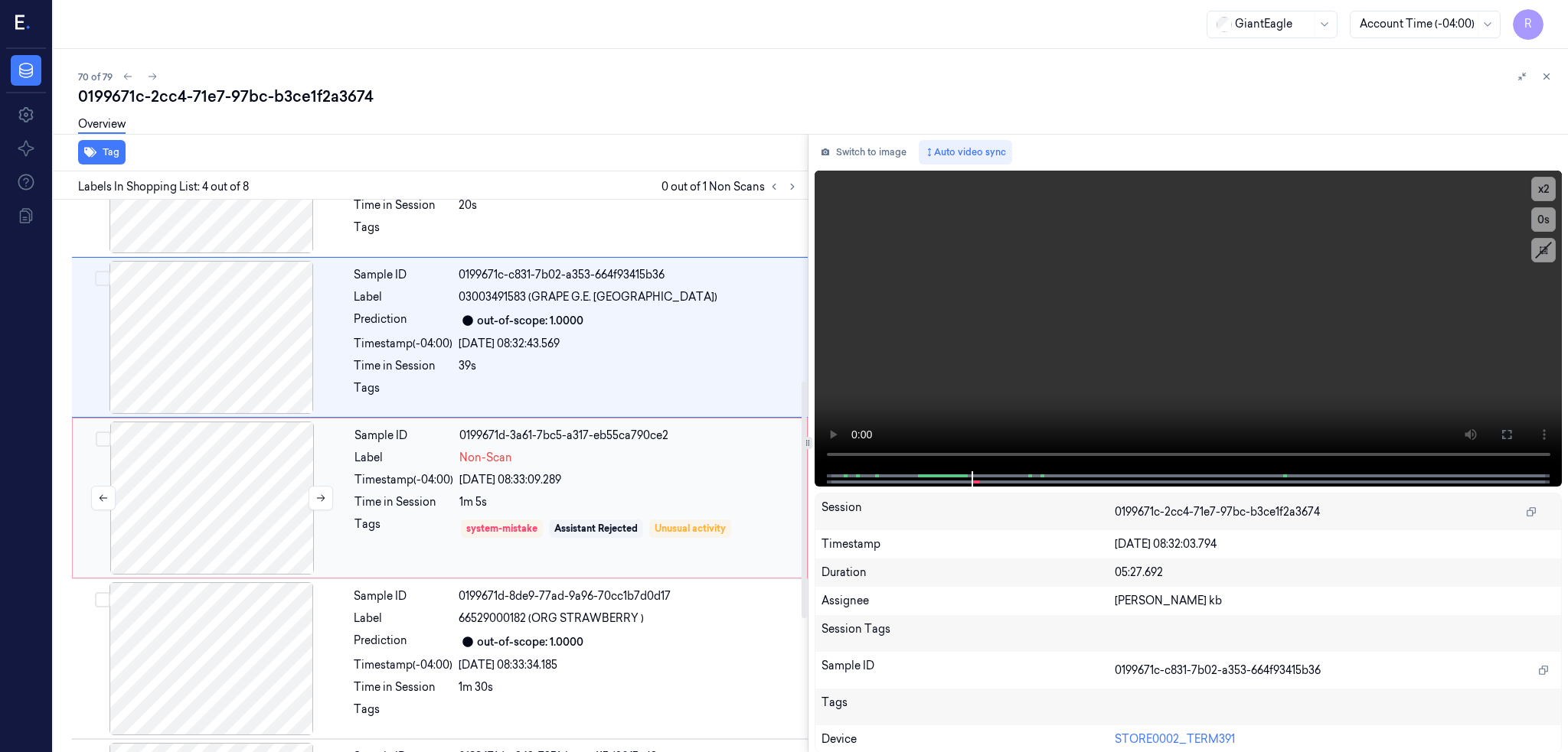
click at [214, 480] on div at bounding box center [212, 498] width 272 height 153
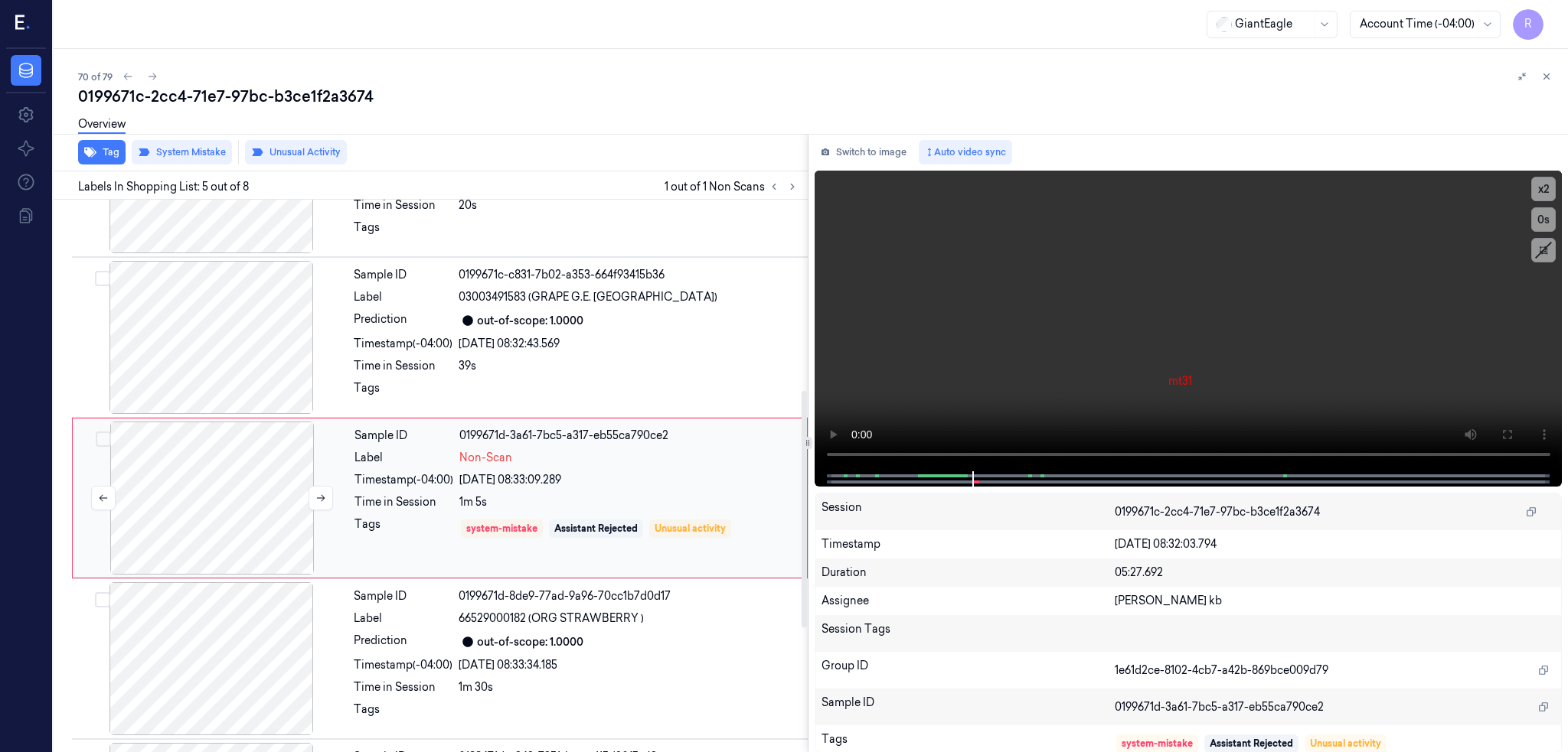
scroll to position [446, 0]
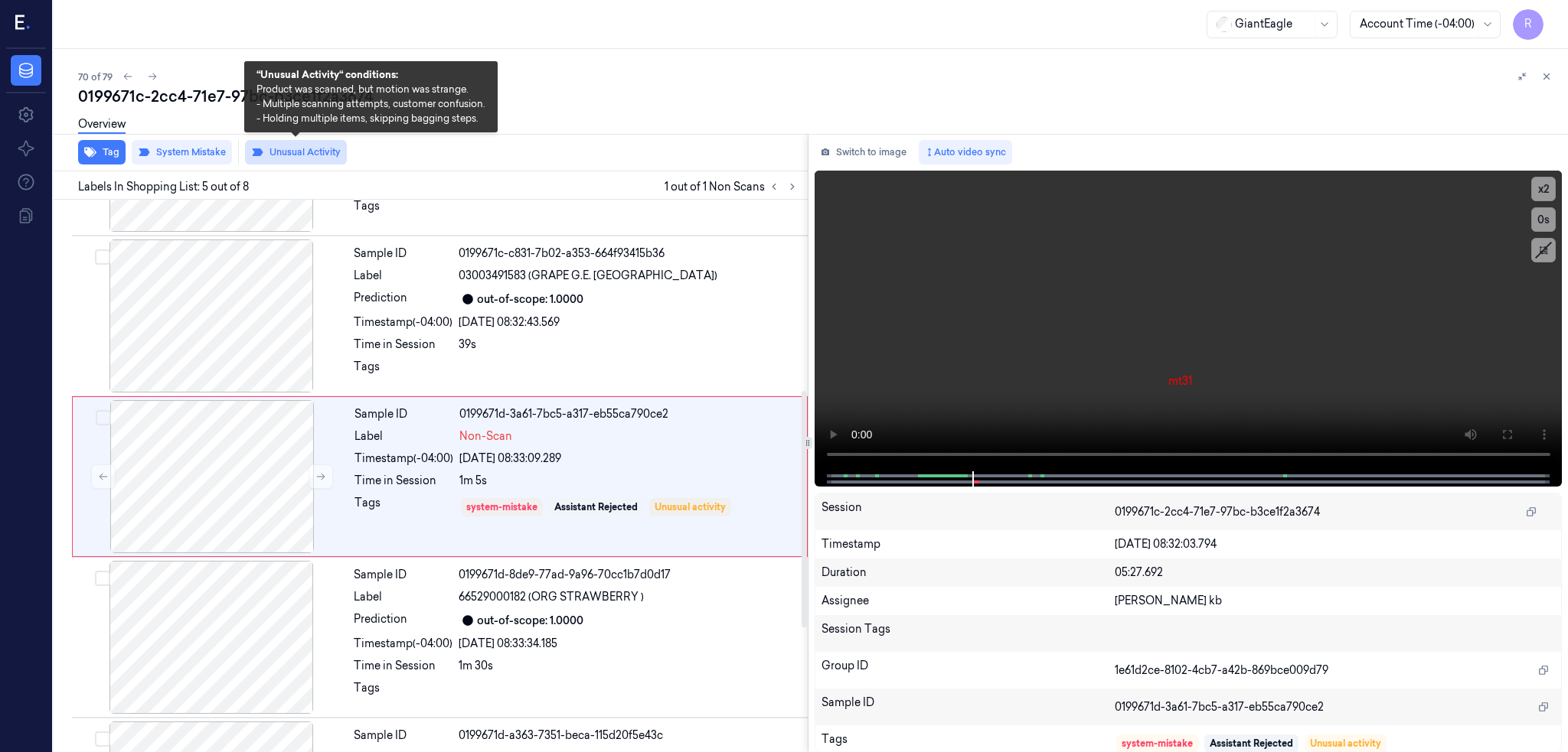
click at [303, 154] on button "Unusual Activity" at bounding box center [295, 152] width 102 height 25
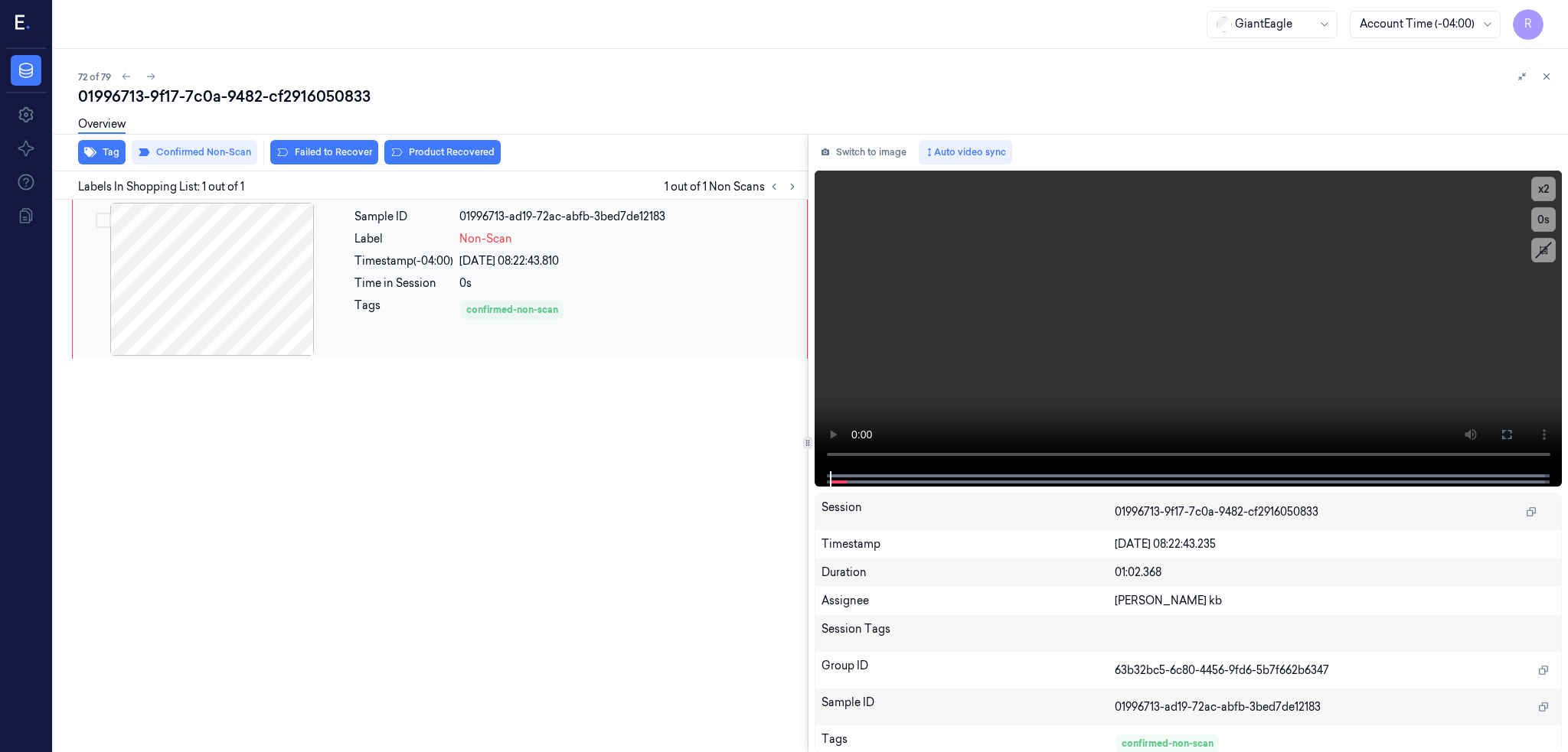
click at [212, 266] on div at bounding box center [212, 279] width 272 height 153
click at [1519, 430] on button at bounding box center [1506, 435] width 25 height 25
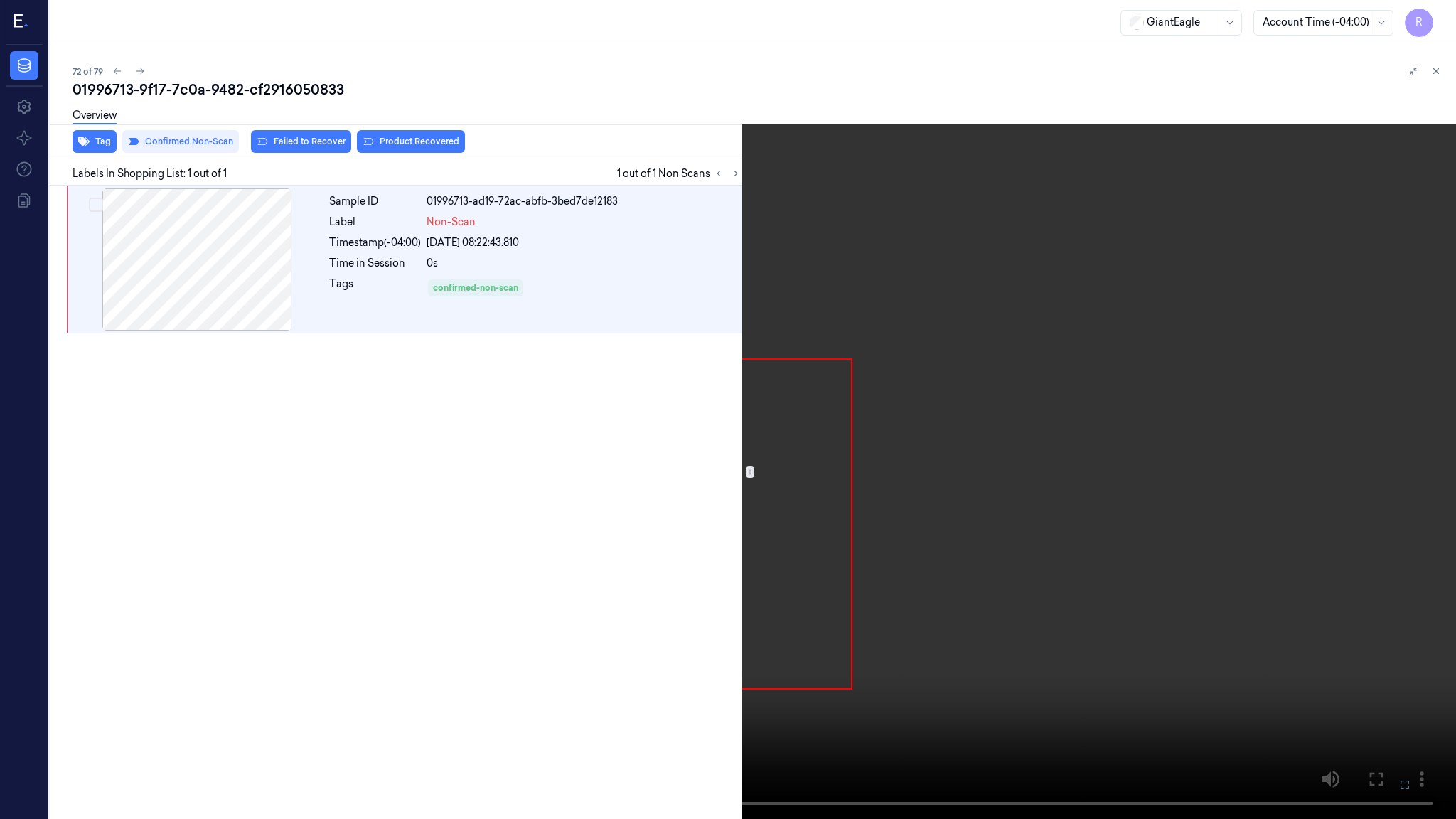
click at [606, 532] on video at bounding box center [728, 410] width 1456 height 819
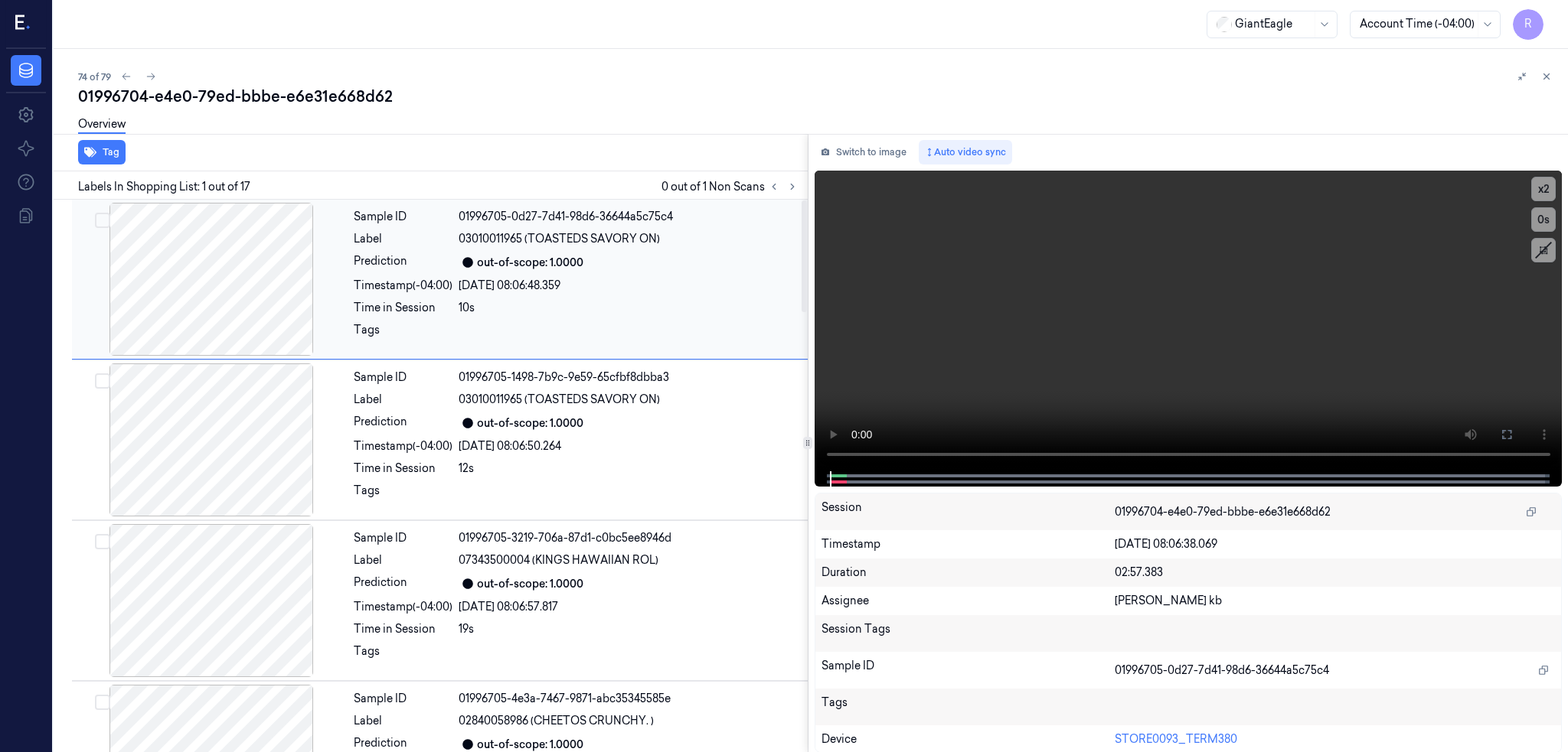
click at [219, 298] on div at bounding box center [211, 279] width 272 height 153
click at [797, 187] on icon at bounding box center [793, 187] width 11 height 11
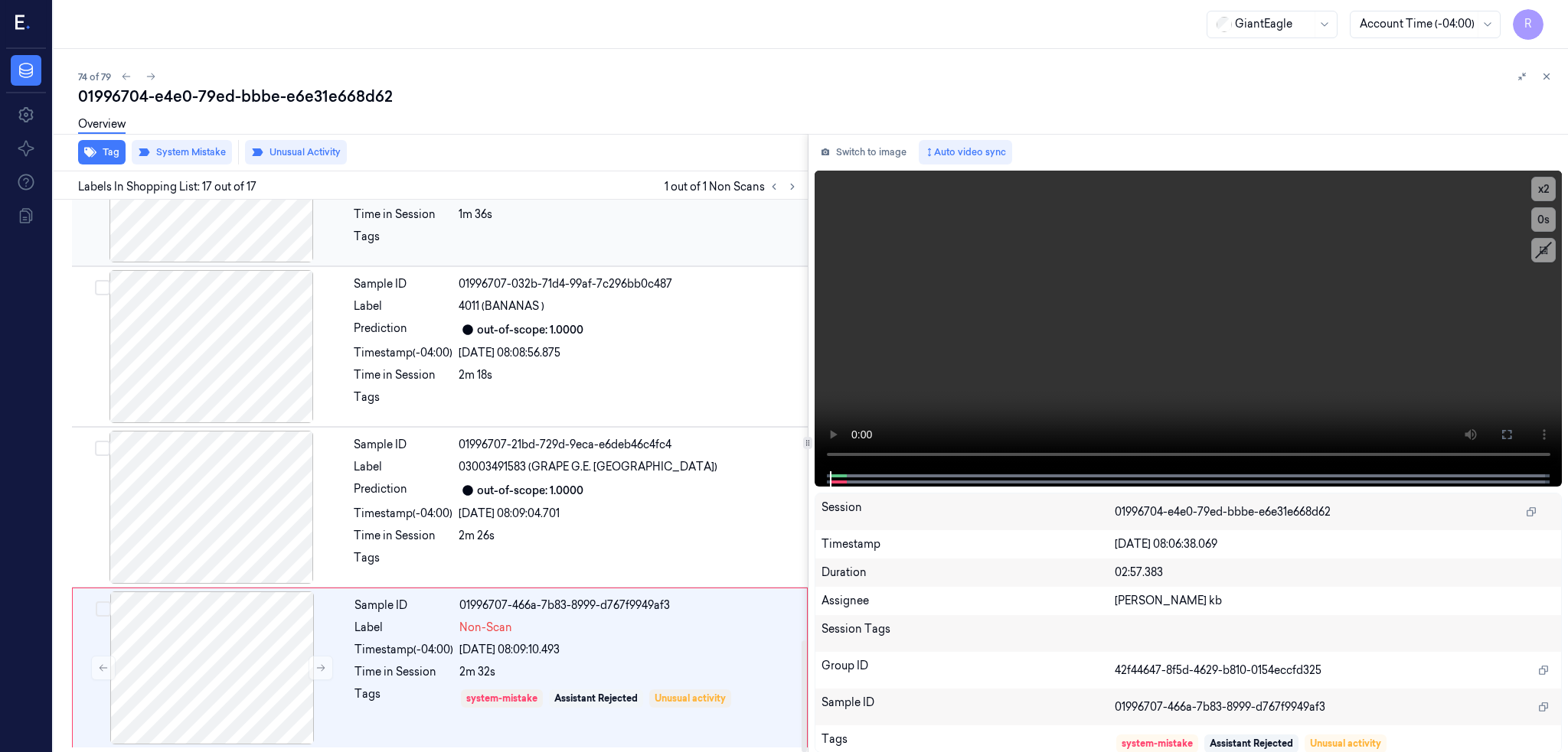
scroll to position [2185, 0]
click at [243, 530] on div at bounding box center [211, 506] width 272 height 153
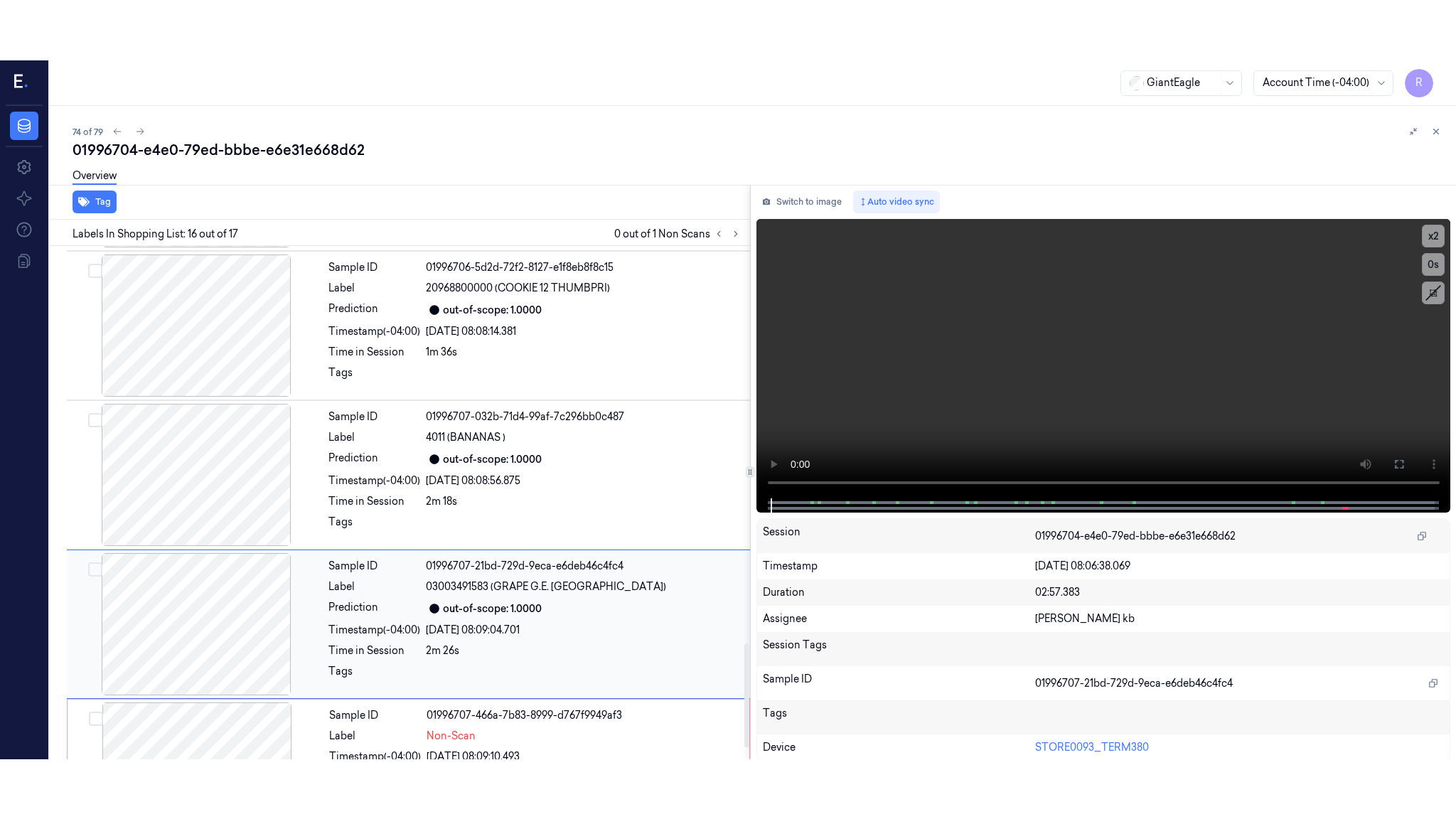
scroll to position [2028, 0]
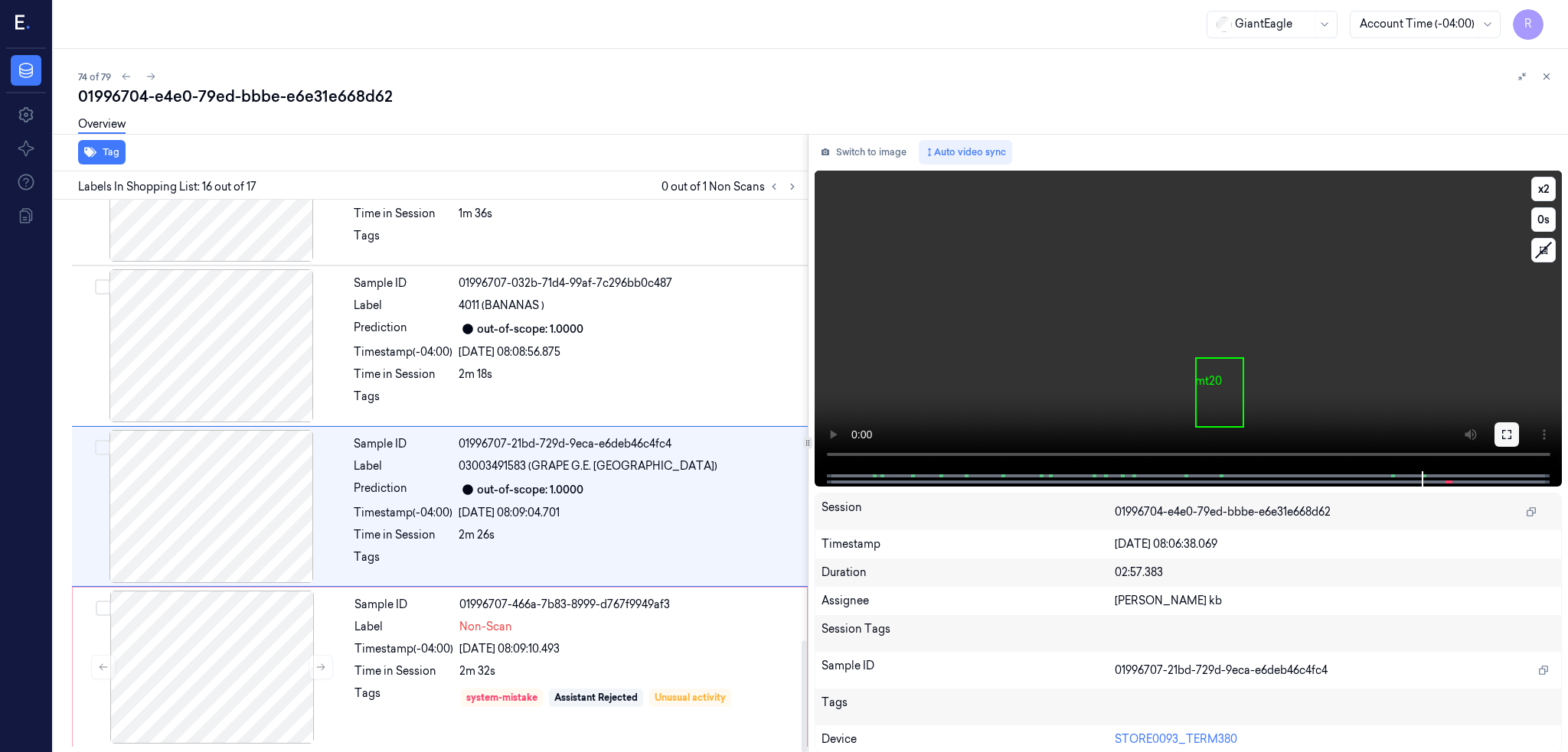
click at [1513, 432] on icon at bounding box center [1506, 434] width 12 height 12
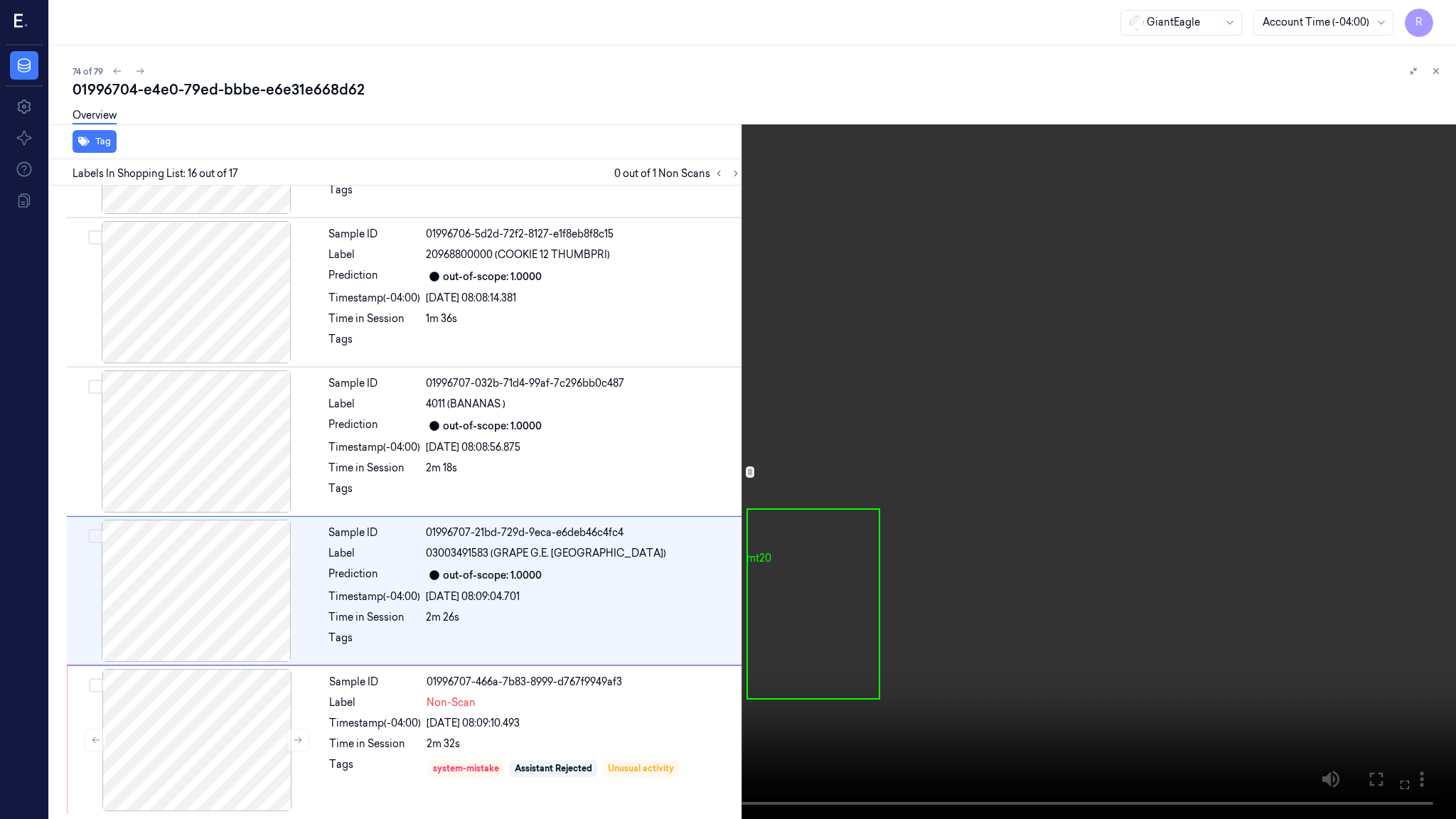
click at [926, 482] on video at bounding box center [728, 410] width 1456 height 819
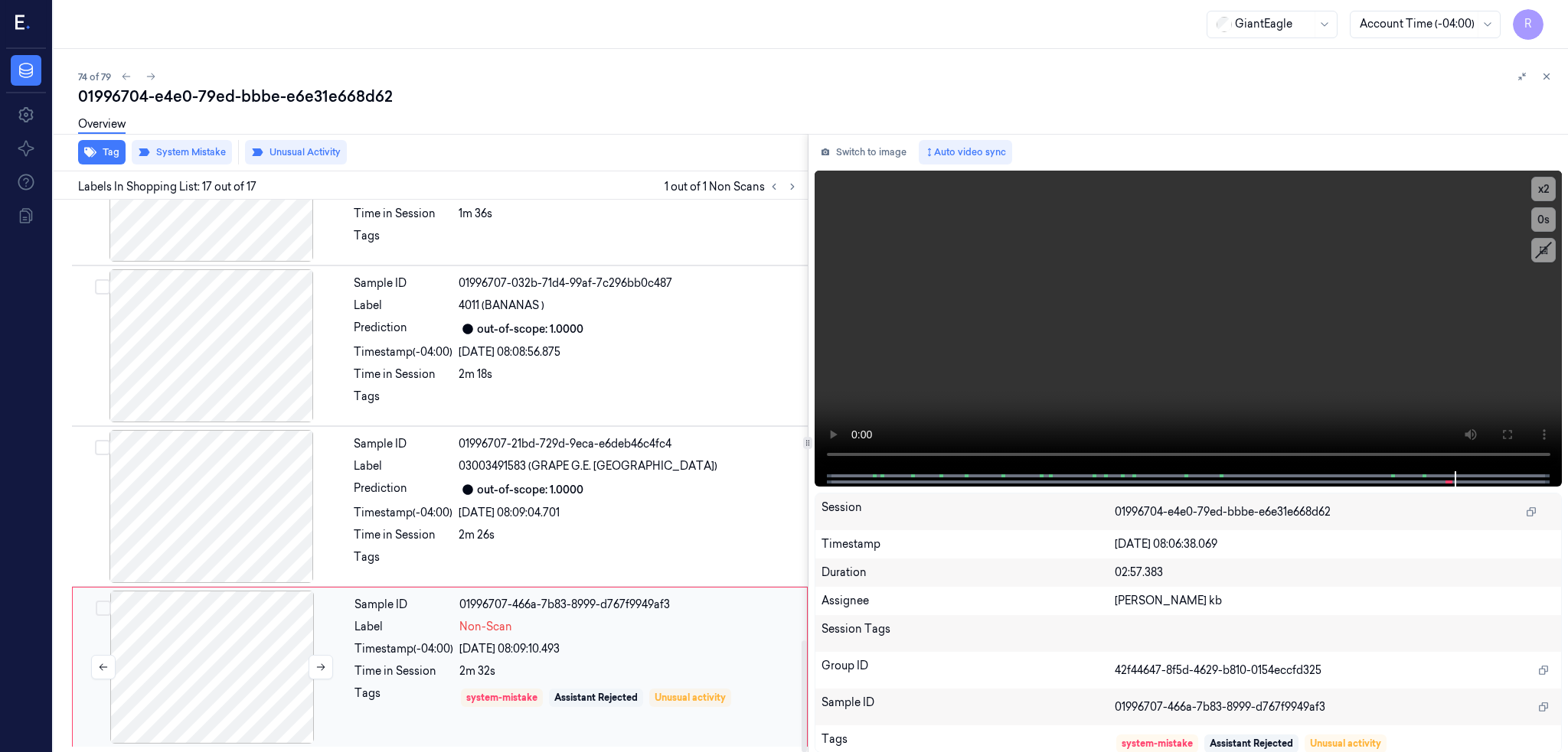
click at [223, 689] on div at bounding box center [212, 667] width 272 height 153
click at [308, 151] on button "Unusual Activity" at bounding box center [295, 152] width 102 height 25
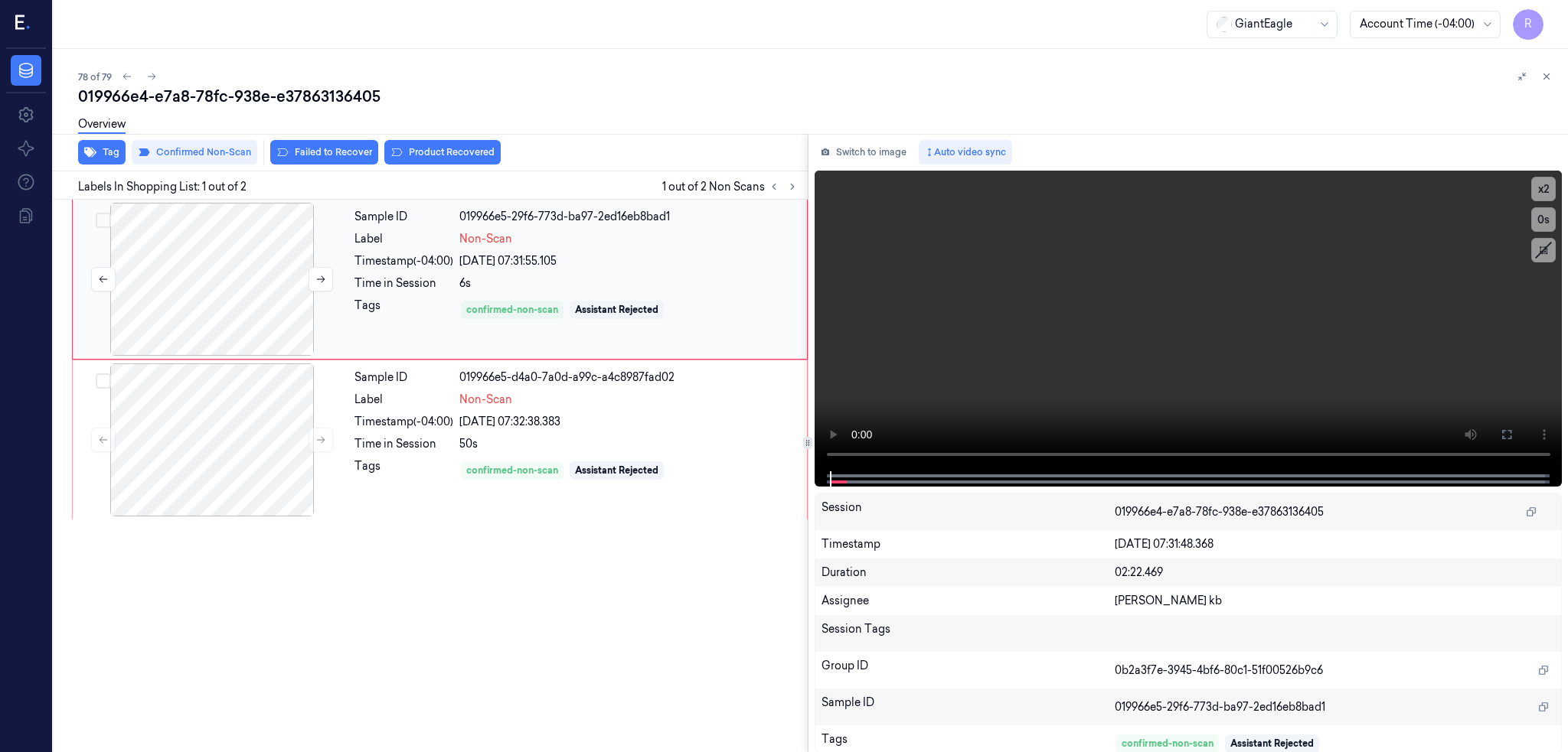
click at [205, 279] on div at bounding box center [212, 279] width 272 height 153
click at [182, 283] on div at bounding box center [212, 279] width 272 height 153
click at [1519, 428] on button at bounding box center [1506, 435] width 25 height 25
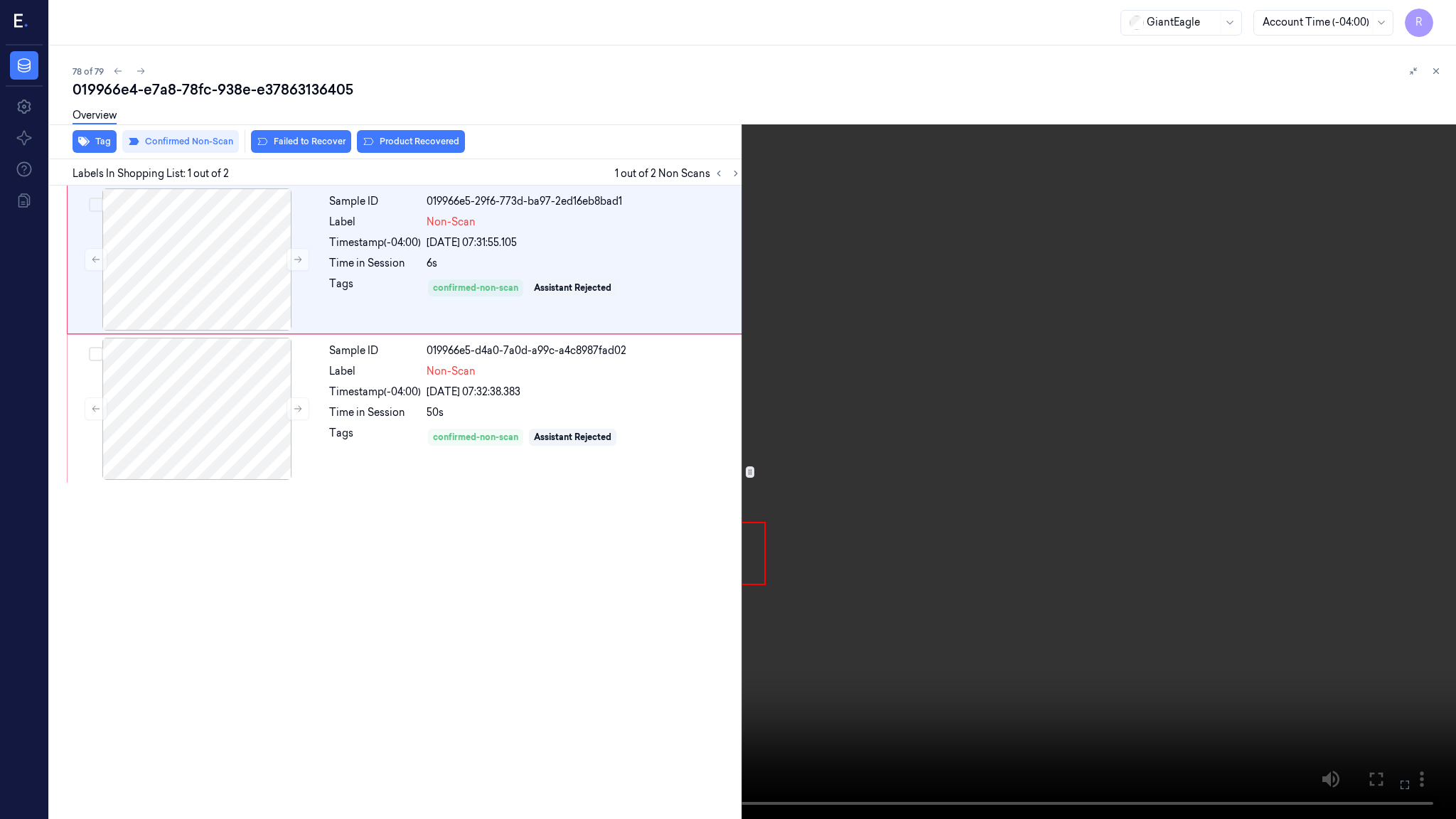
click at [800, 441] on video at bounding box center [728, 410] width 1456 height 819
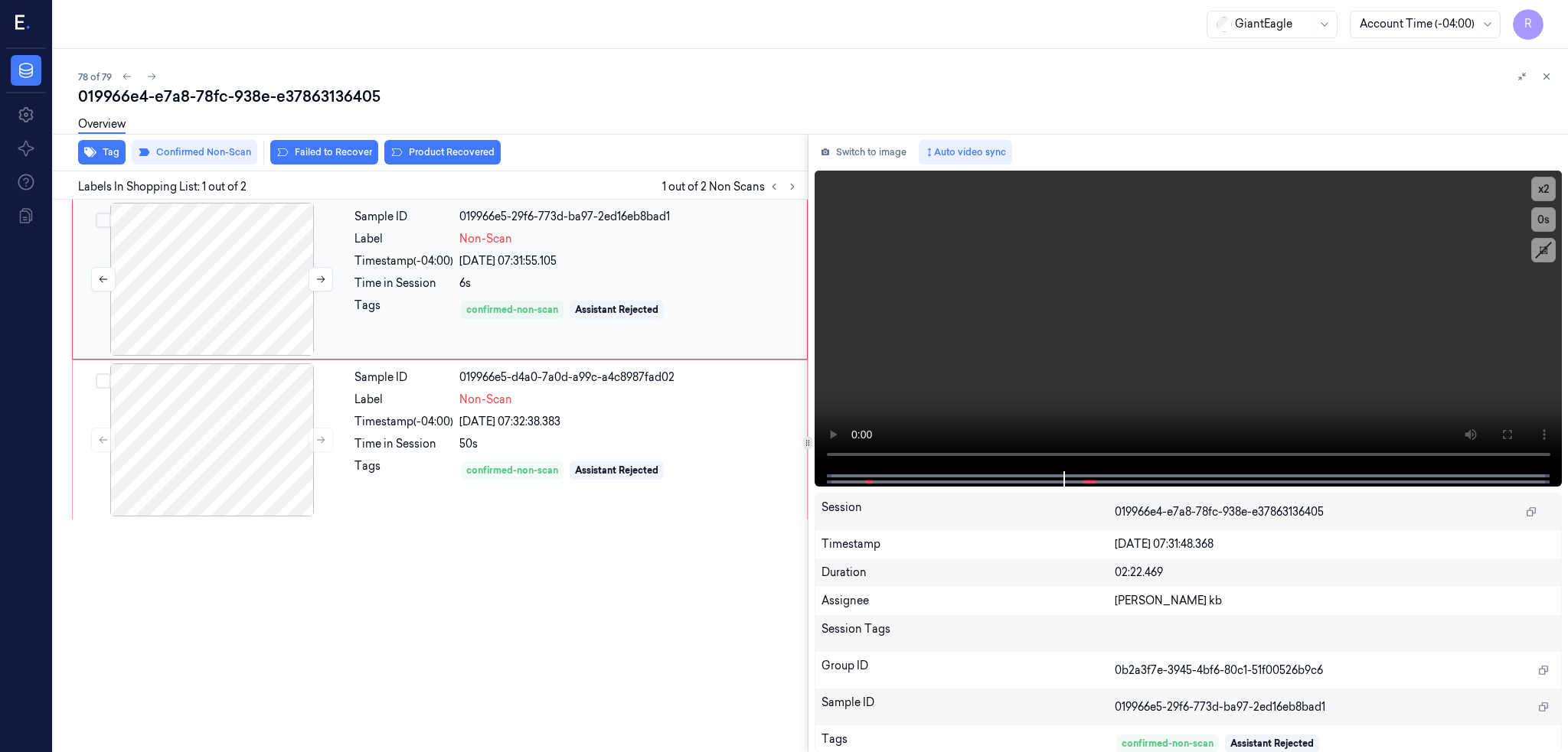
click at [245, 289] on div at bounding box center [212, 279] width 272 height 153
click at [1519, 426] on button at bounding box center [1506, 435] width 25 height 25
click at [242, 275] on div at bounding box center [212, 279] width 272 height 153
click at [215, 150] on button "Confirmed Non-Scan" at bounding box center [194, 152] width 126 height 25
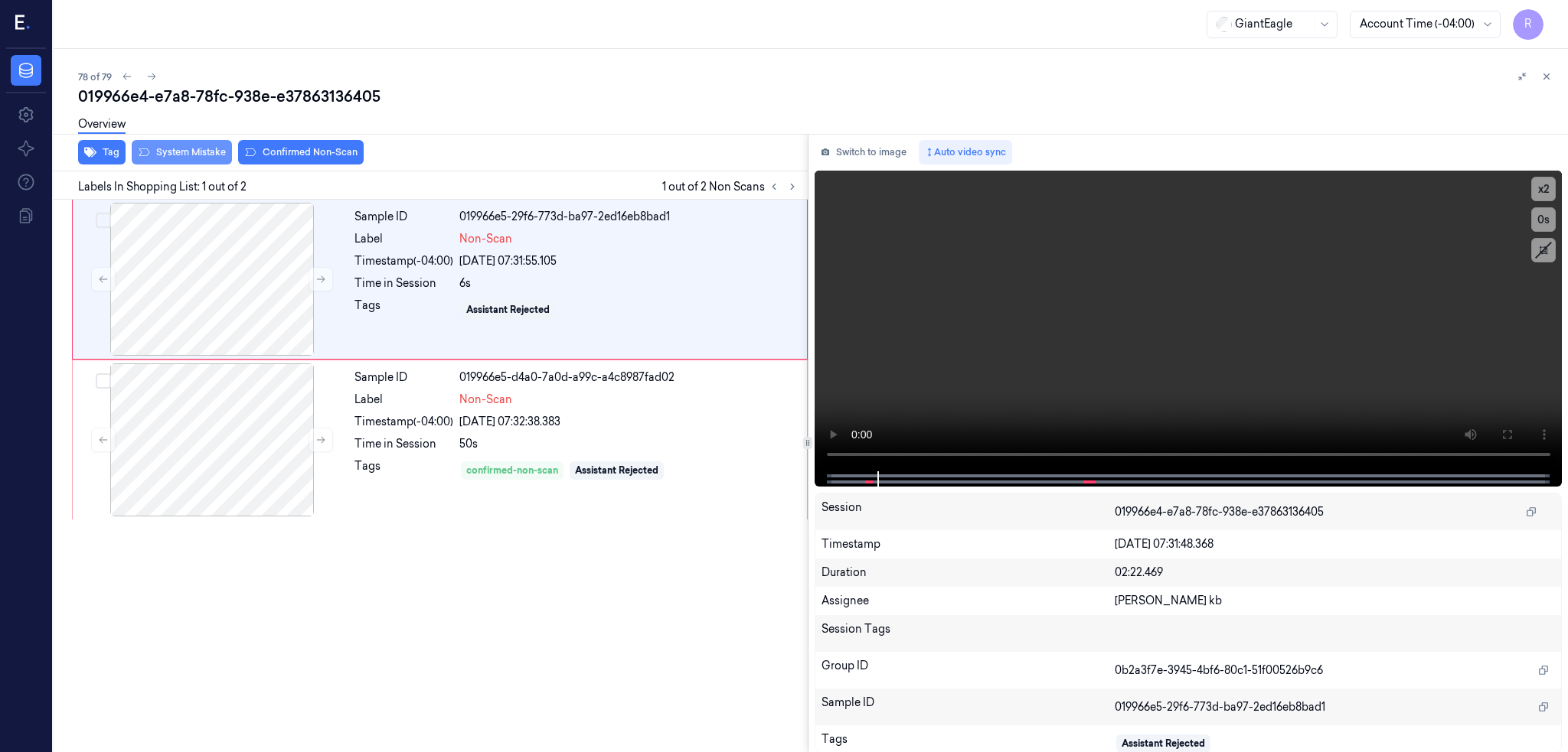
click at [203, 149] on button "System Mistake" at bounding box center [181, 152] width 101 height 25
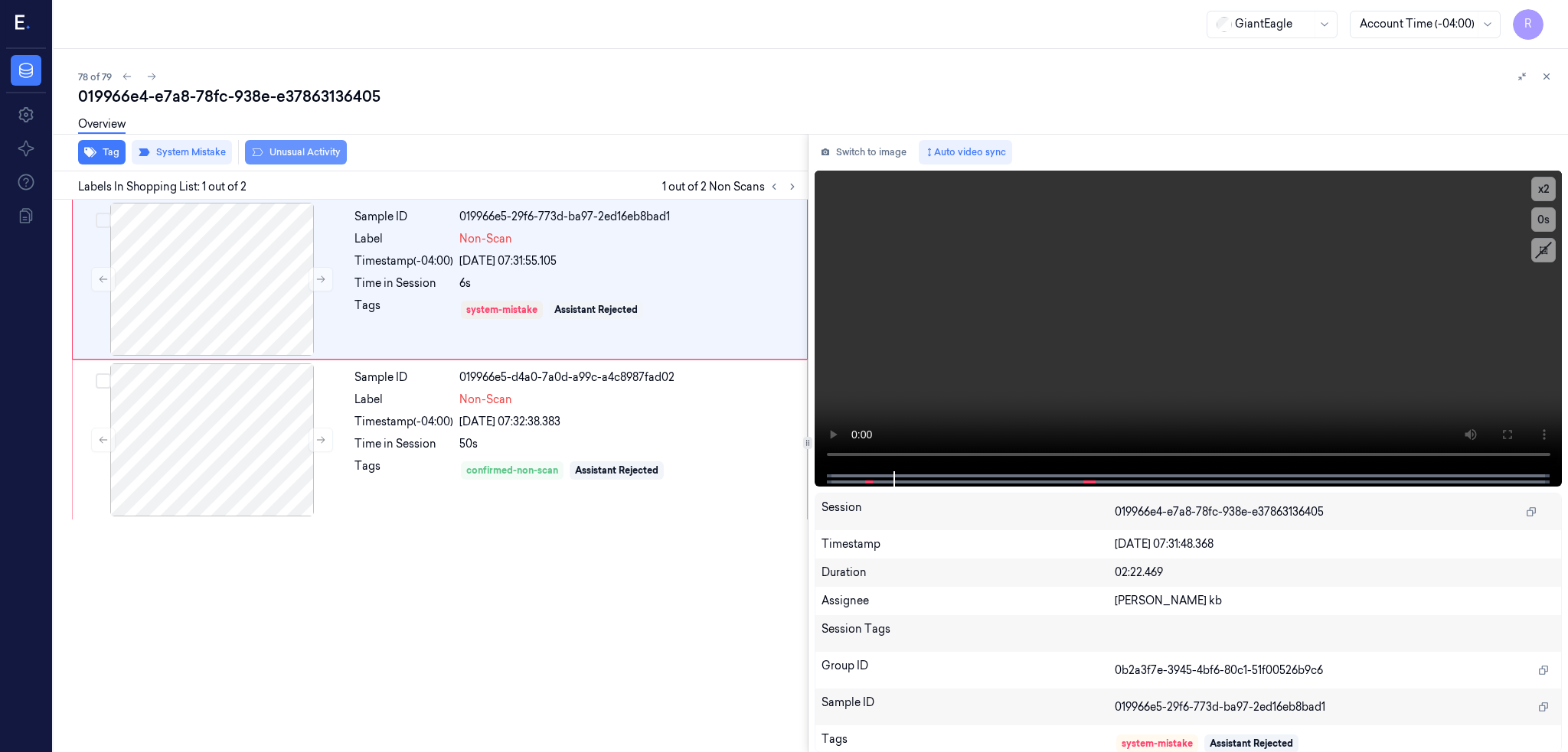
click at [329, 158] on button "Unusual Activity" at bounding box center [295, 152] width 102 height 25
click at [251, 268] on div at bounding box center [212, 279] width 272 height 153
click at [1513, 431] on icon at bounding box center [1506, 434] width 12 height 12
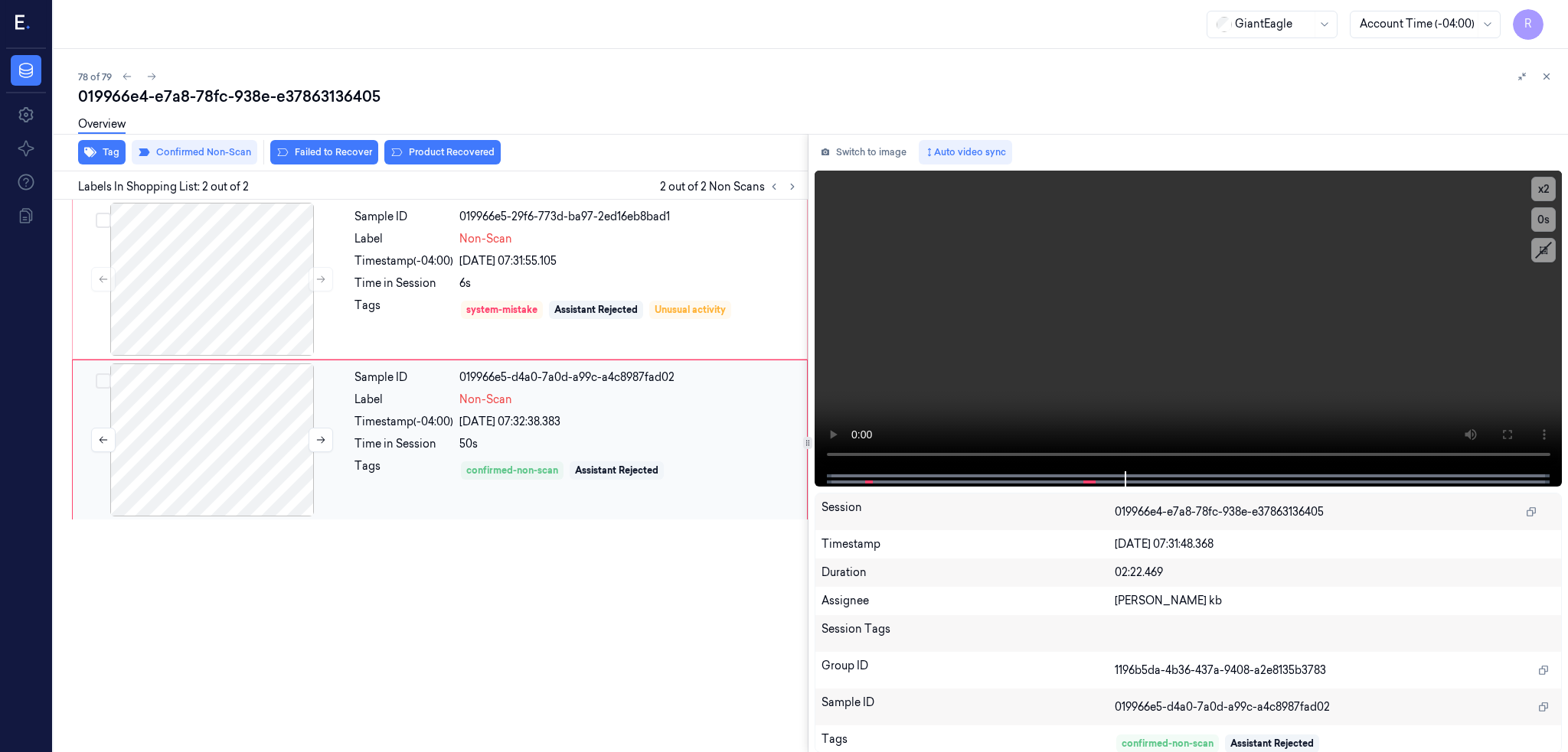
click at [237, 443] on div at bounding box center [212, 439] width 272 height 153
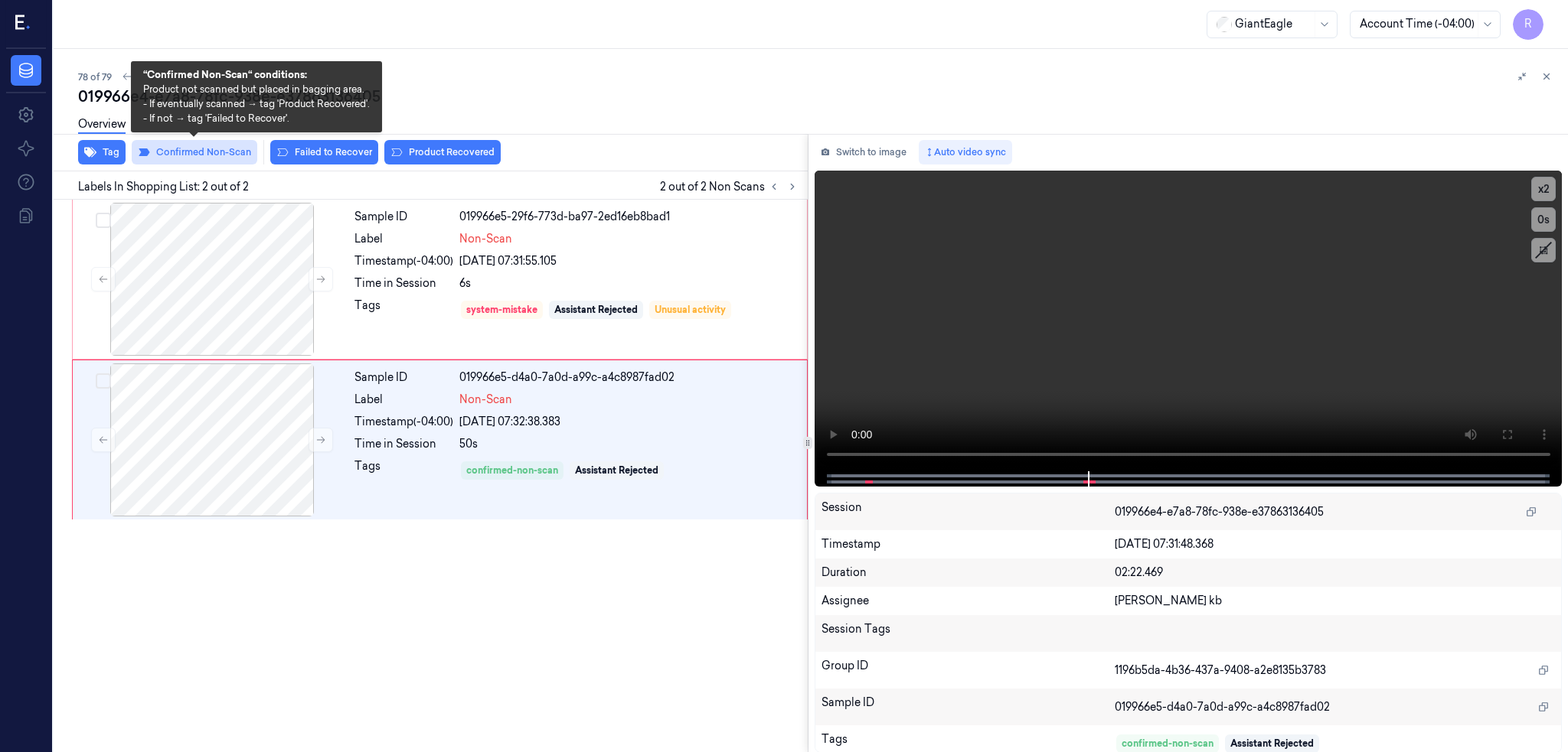
click at [218, 150] on button "Confirmed Non-Scan" at bounding box center [194, 152] width 126 height 25
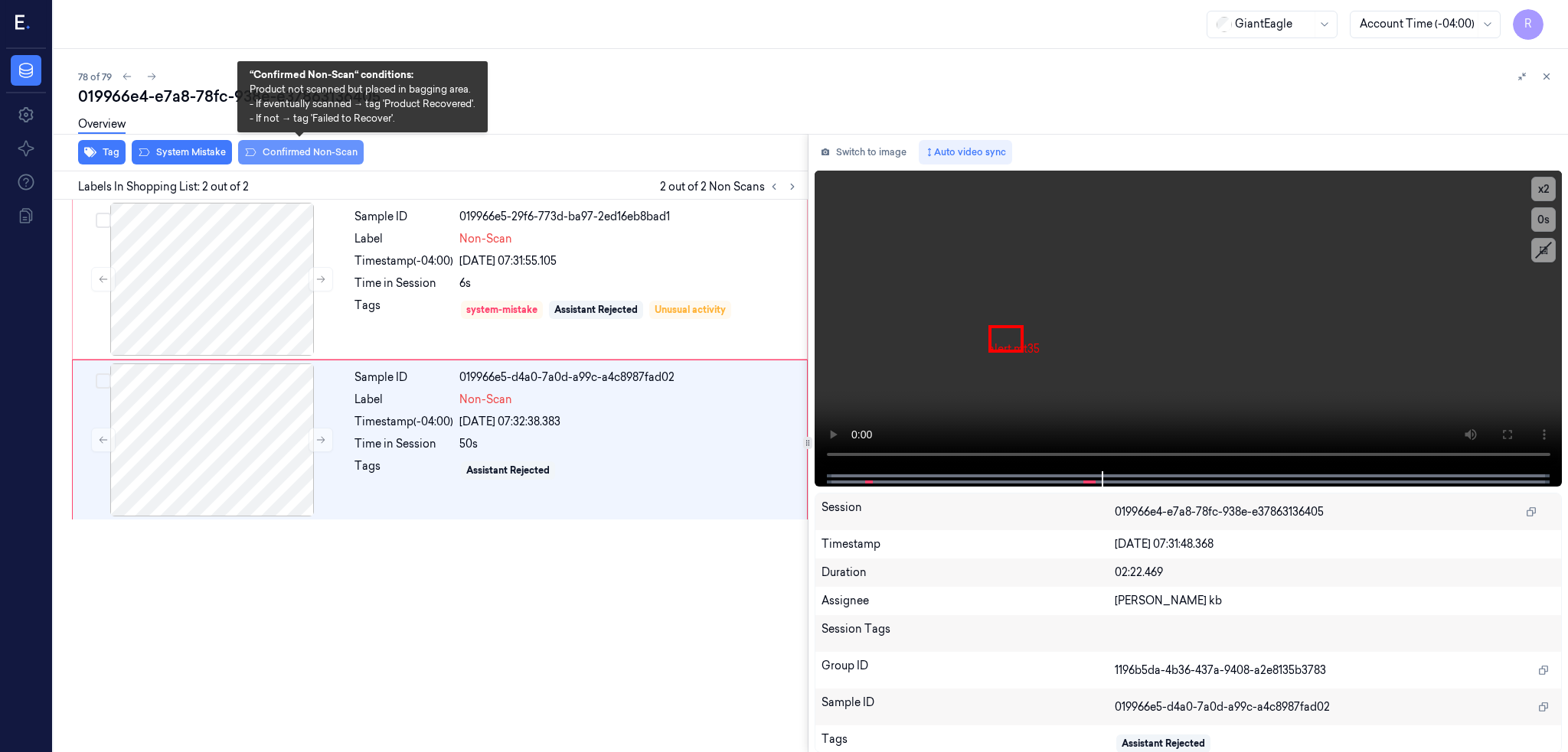
click at [295, 158] on button "Confirmed Non-Scan" at bounding box center [301, 152] width 126 height 25
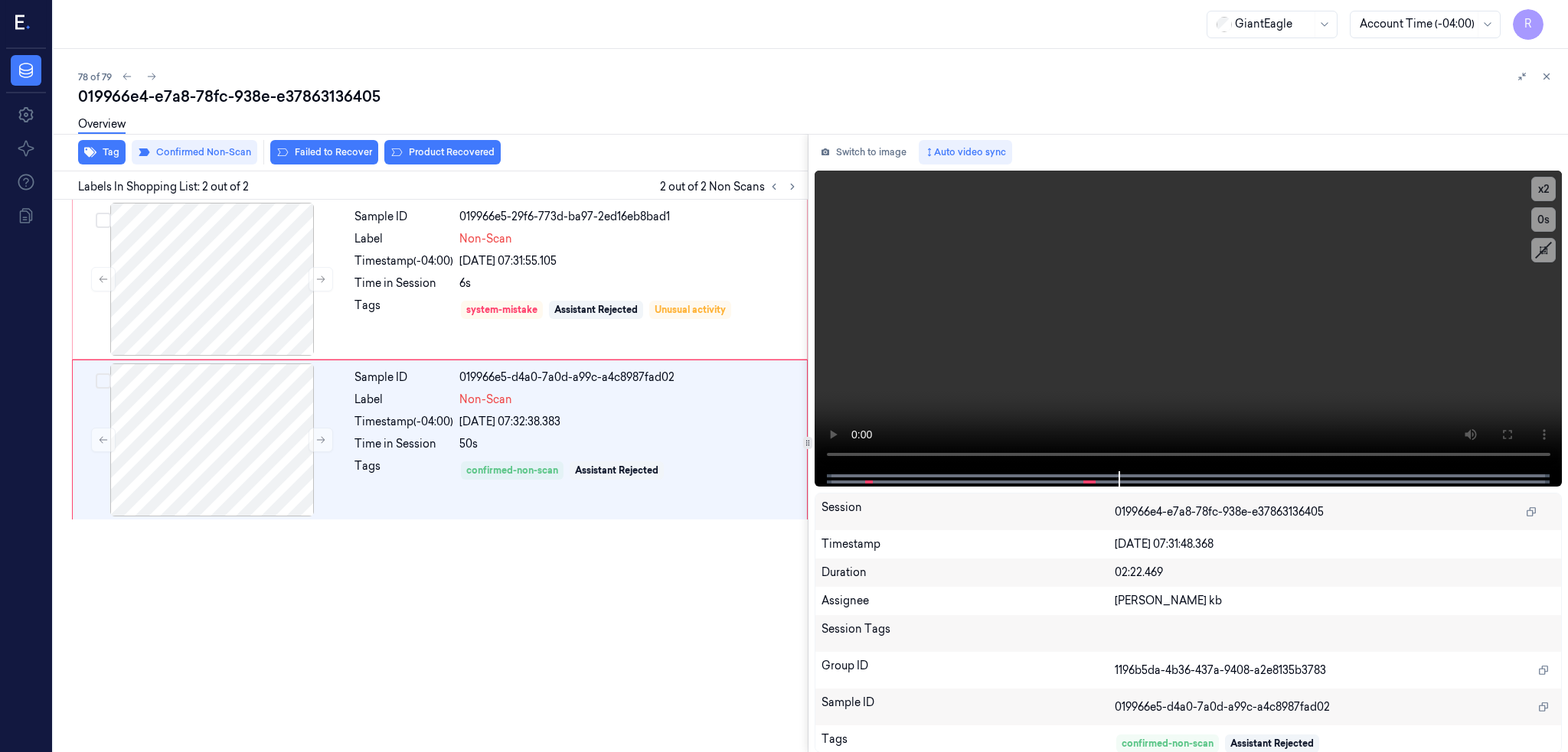
click at [213, 140] on div "Overview" at bounding box center [817, 126] width 1478 height 39
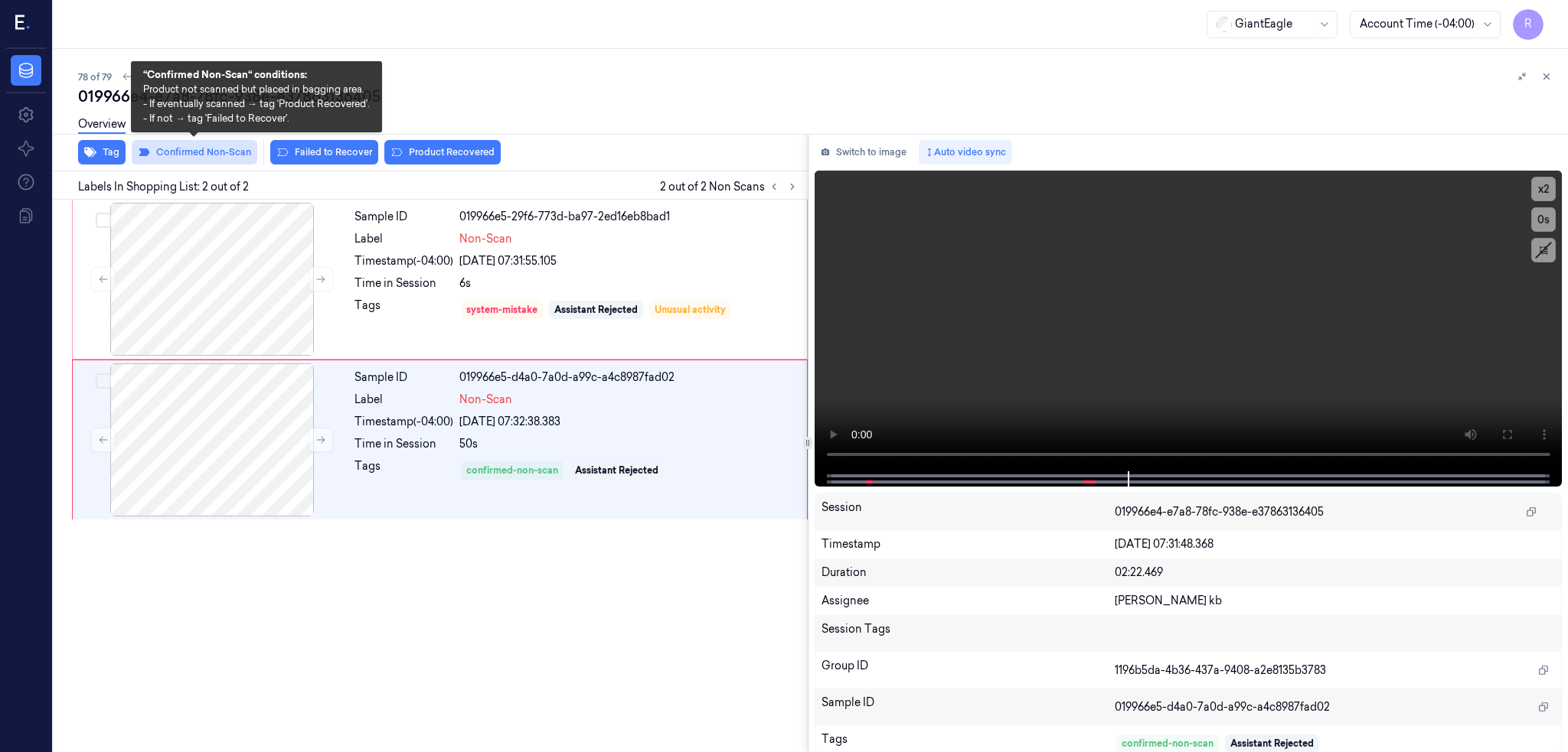
click at [213, 161] on button "Confirmed Non-Scan" at bounding box center [194, 152] width 126 height 25
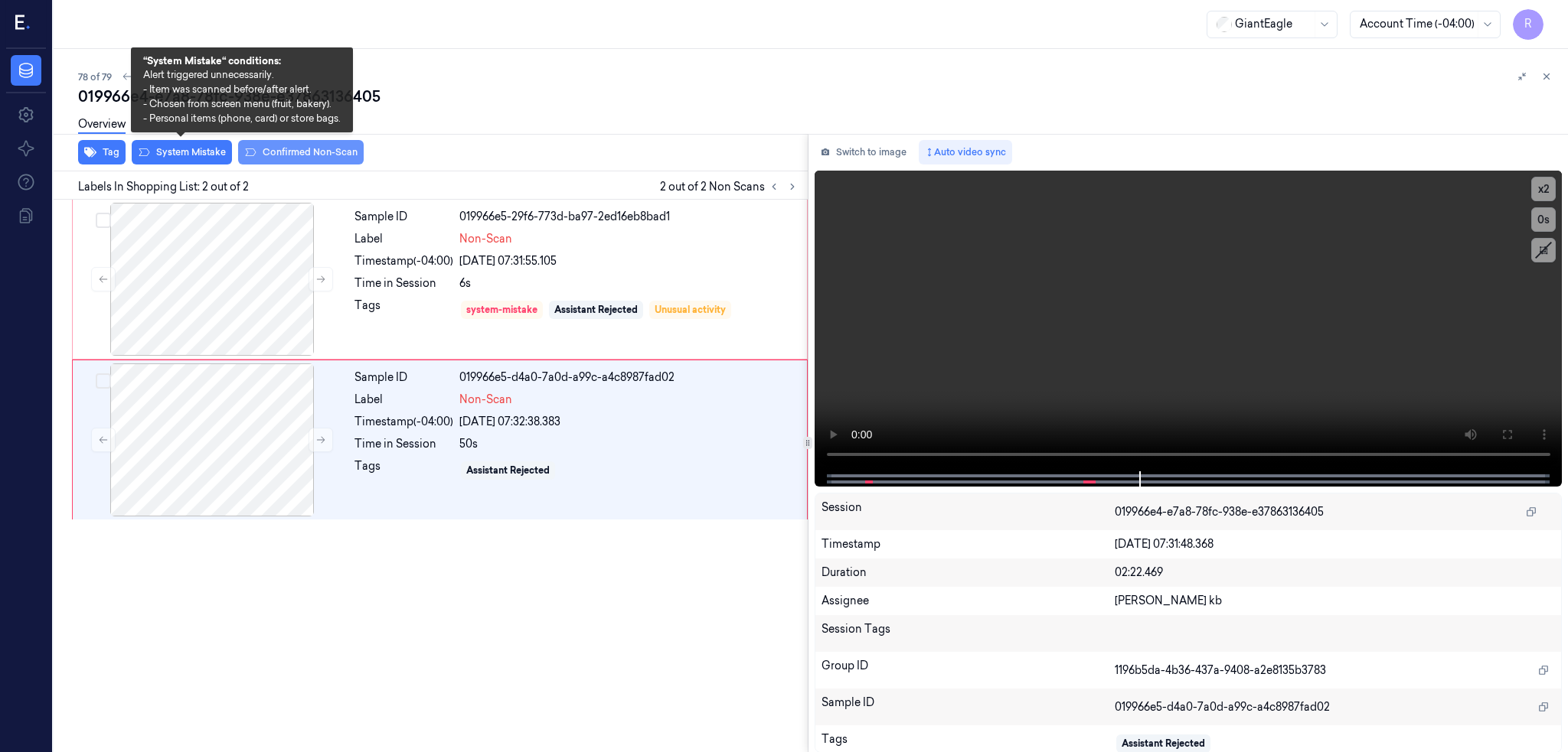
click at [213, 161] on button "System Mistake" at bounding box center [181, 152] width 101 height 25
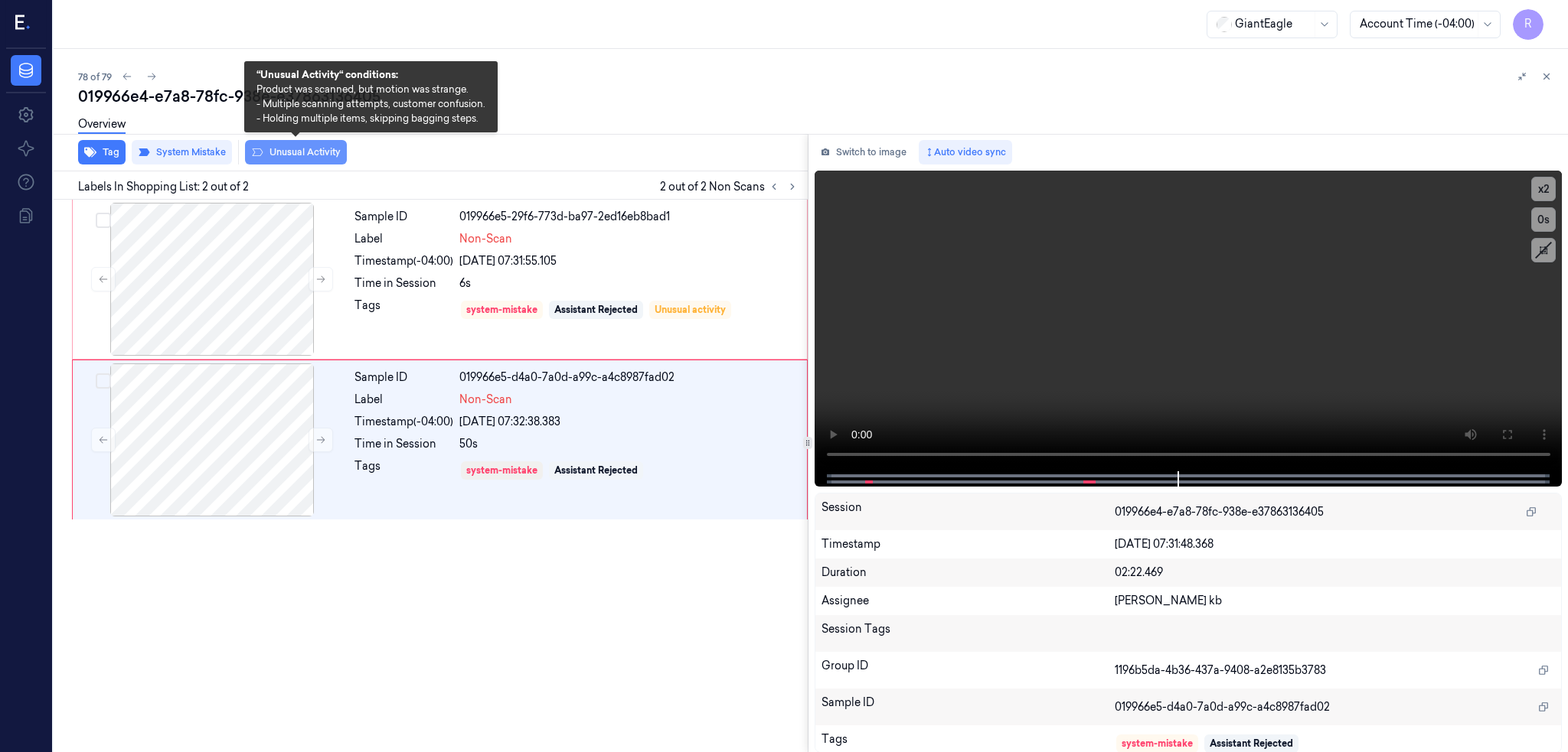
click at [285, 151] on button "Unusual Activity" at bounding box center [295, 152] width 102 height 25
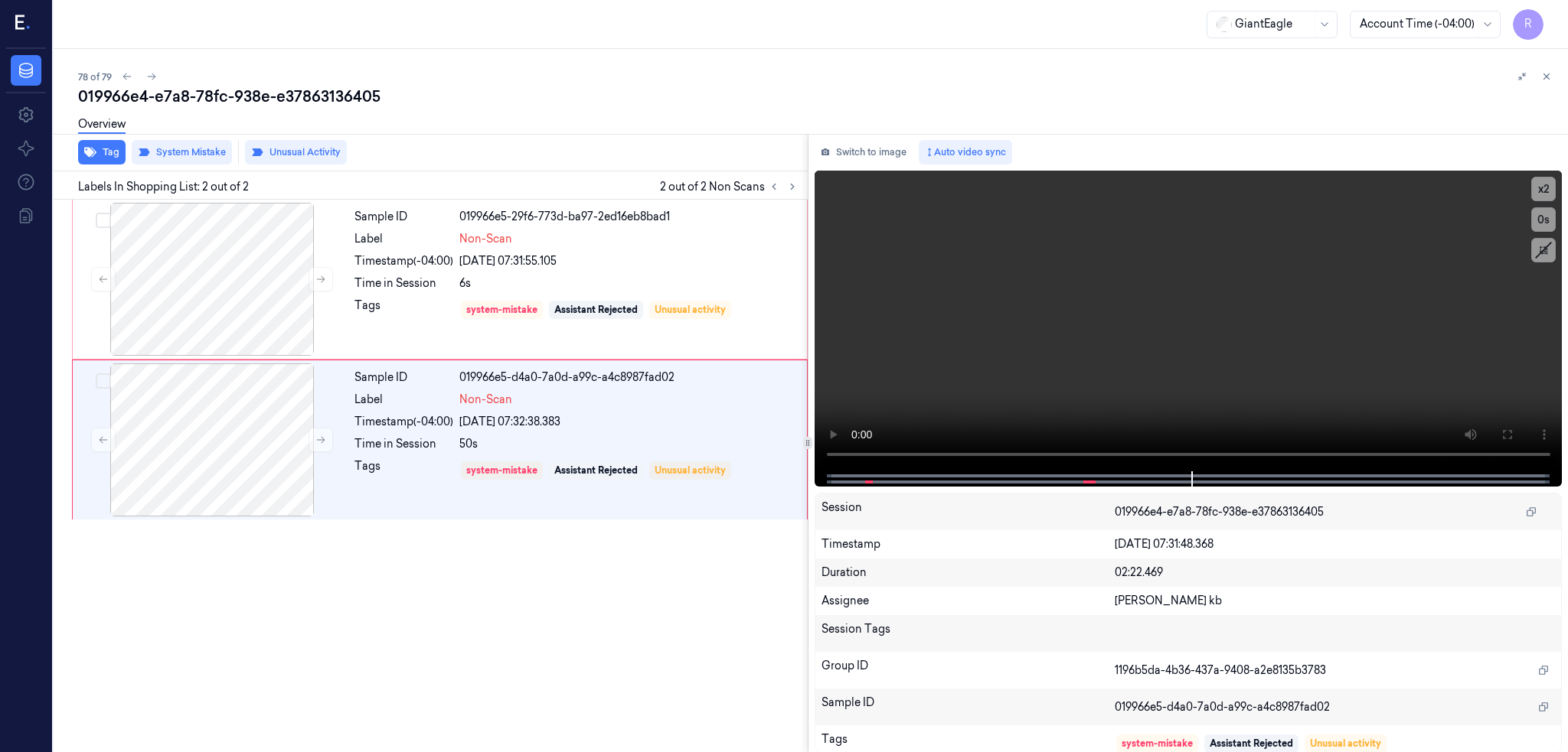
click at [266, 101] on div "019966e4-e7a8-78fc-938e-e37863136405" at bounding box center [817, 96] width 1478 height 21
copy div "-"
click at [189, 478] on div at bounding box center [212, 439] width 272 height 153
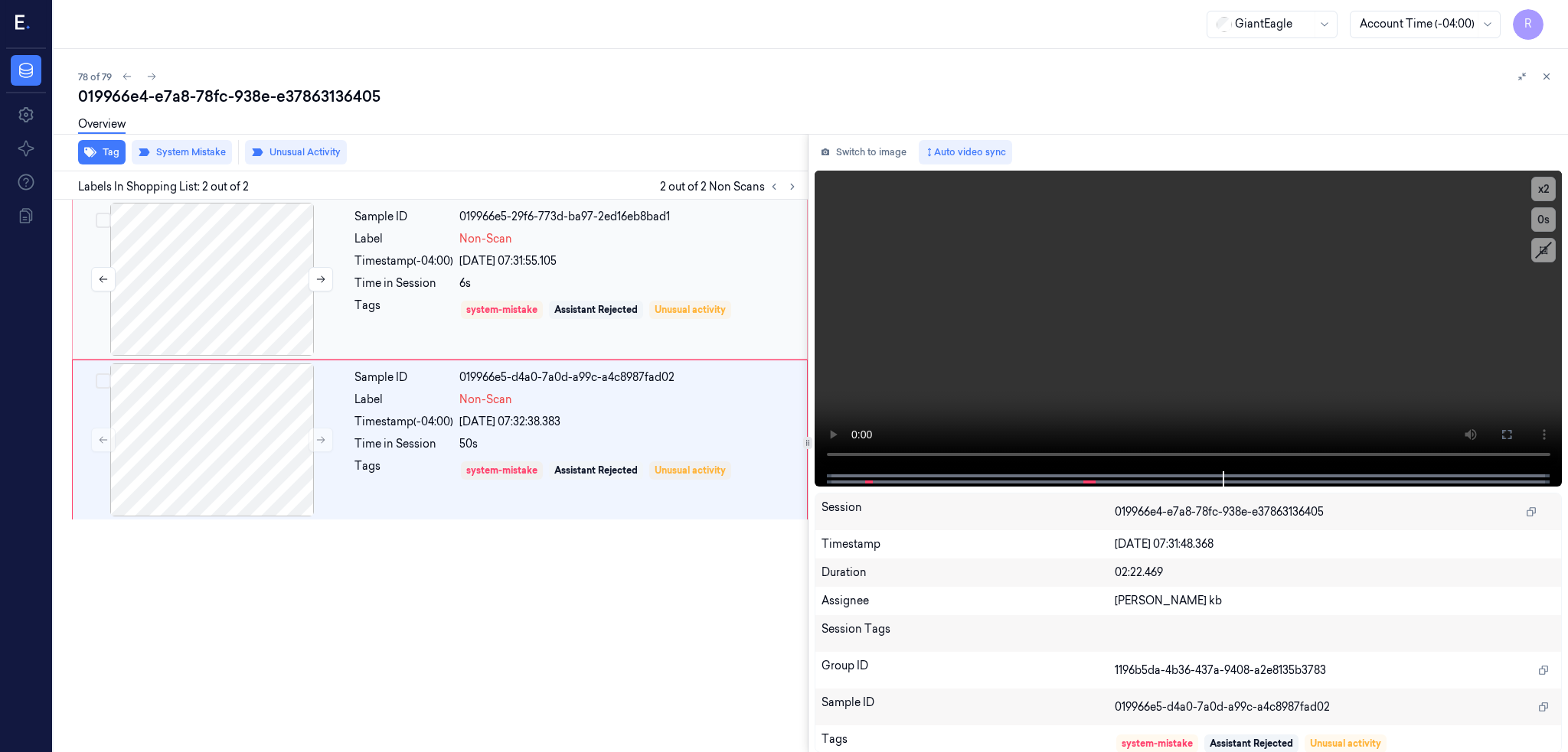
click at [227, 289] on div at bounding box center [212, 279] width 272 height 153
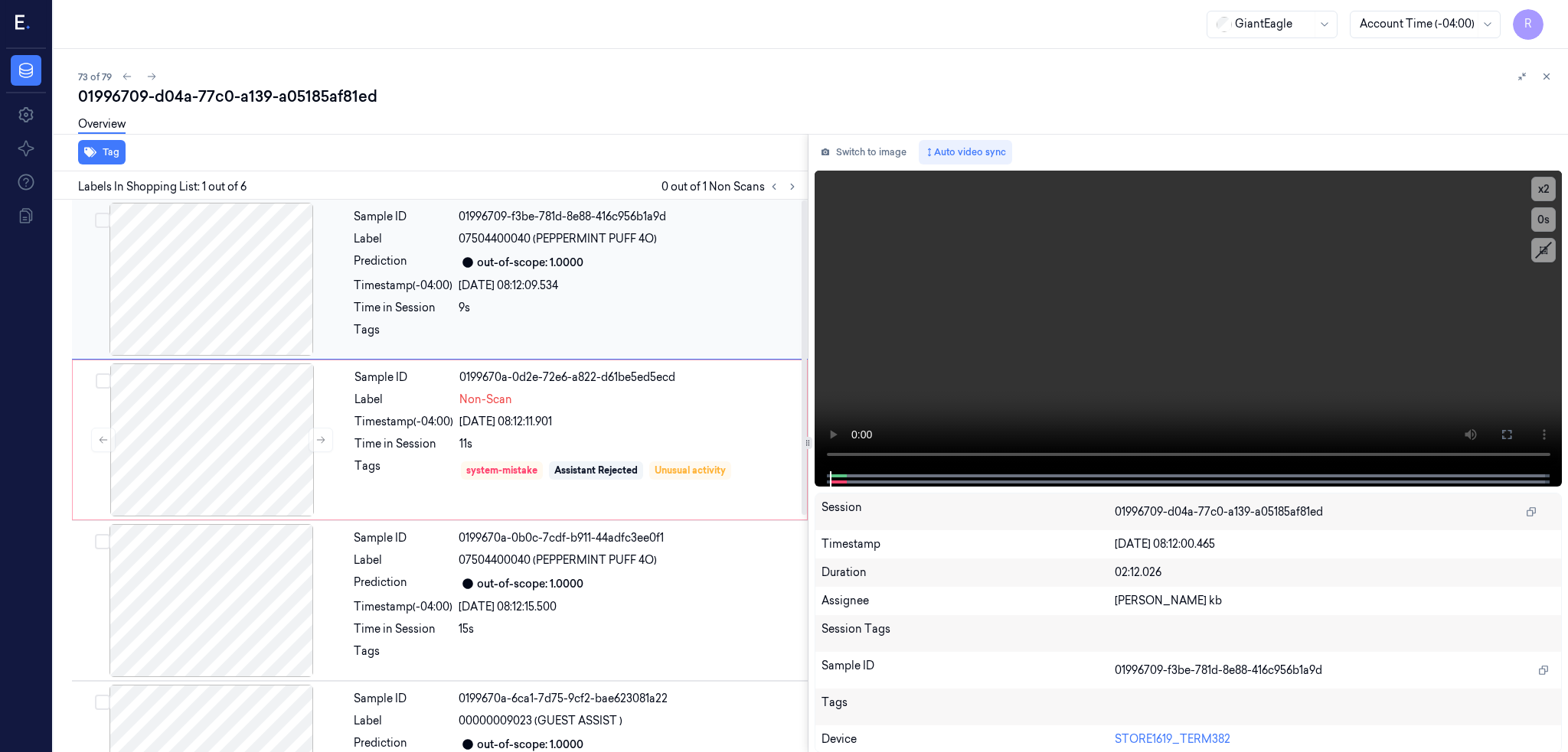
click at [209, 287] on div at bounding box center [211, 279] width 272 height 153
click at [1513, 435] on icon at bounding box center [1506, 434] width 12 height 12
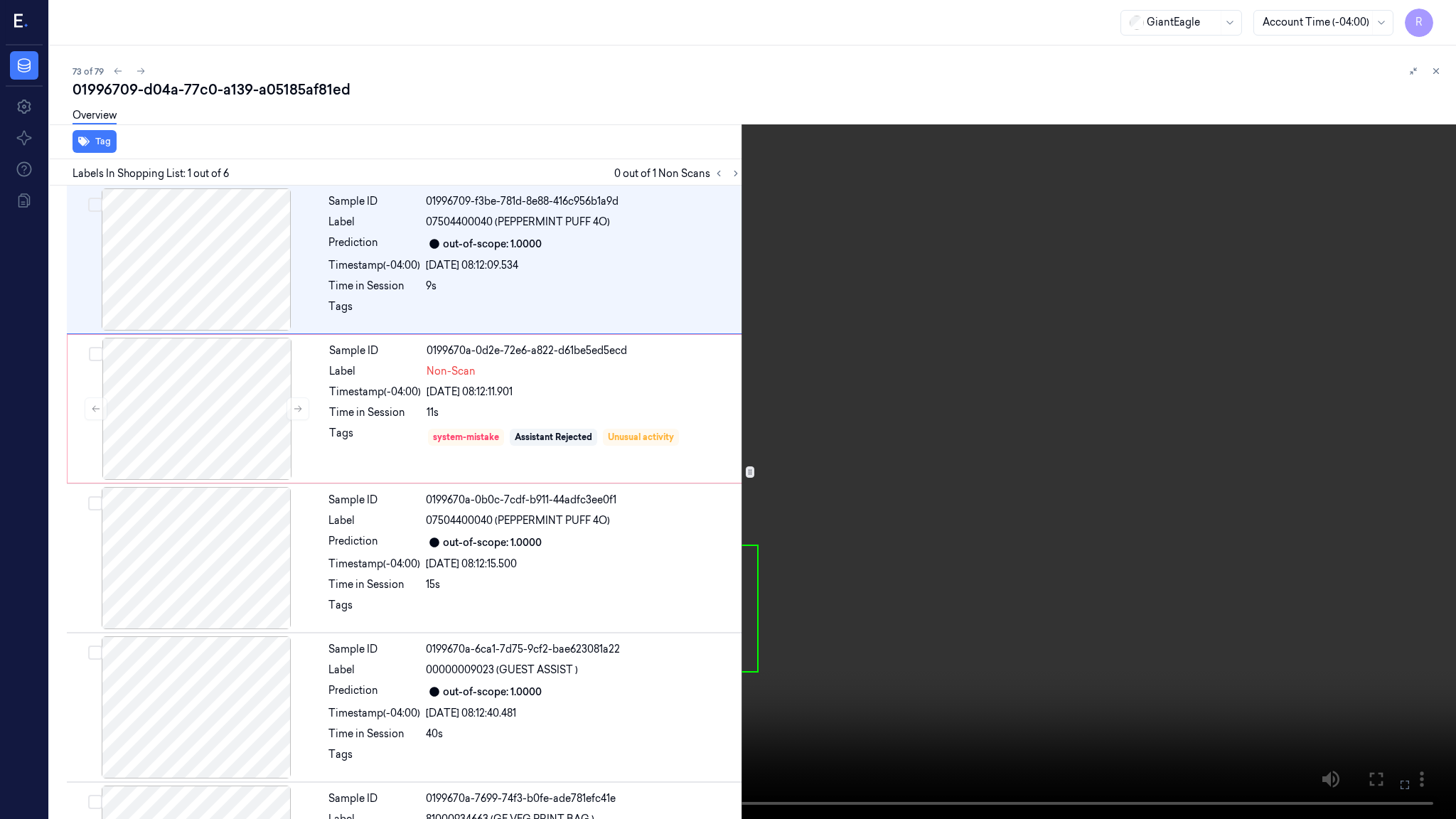
click at [783, 471] on video at bounding box center [728, 410] width 1456 height 819
click at [201, 650] on video at bounding box center [728, 410] width 1456 height 819
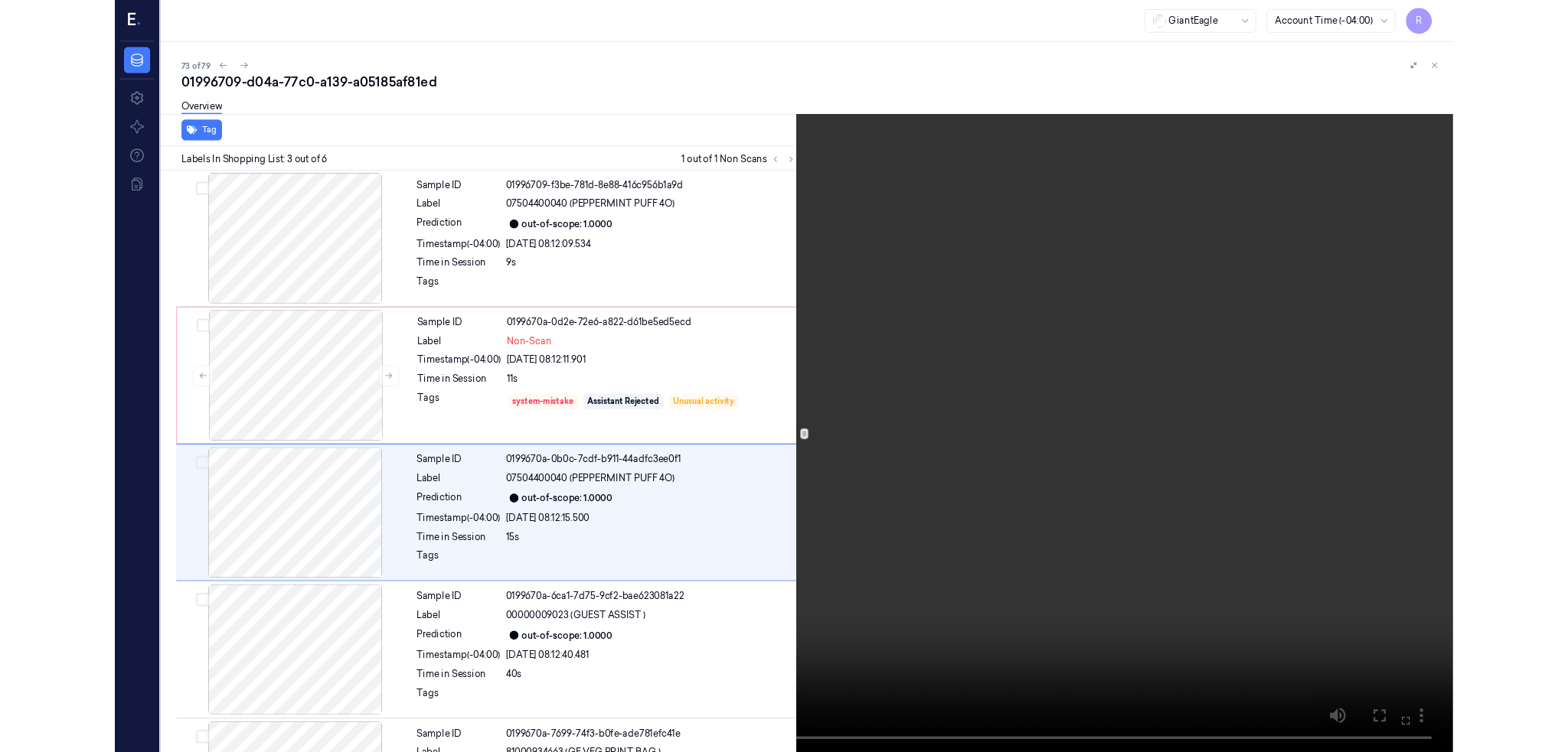
scroll to position [59, 0]
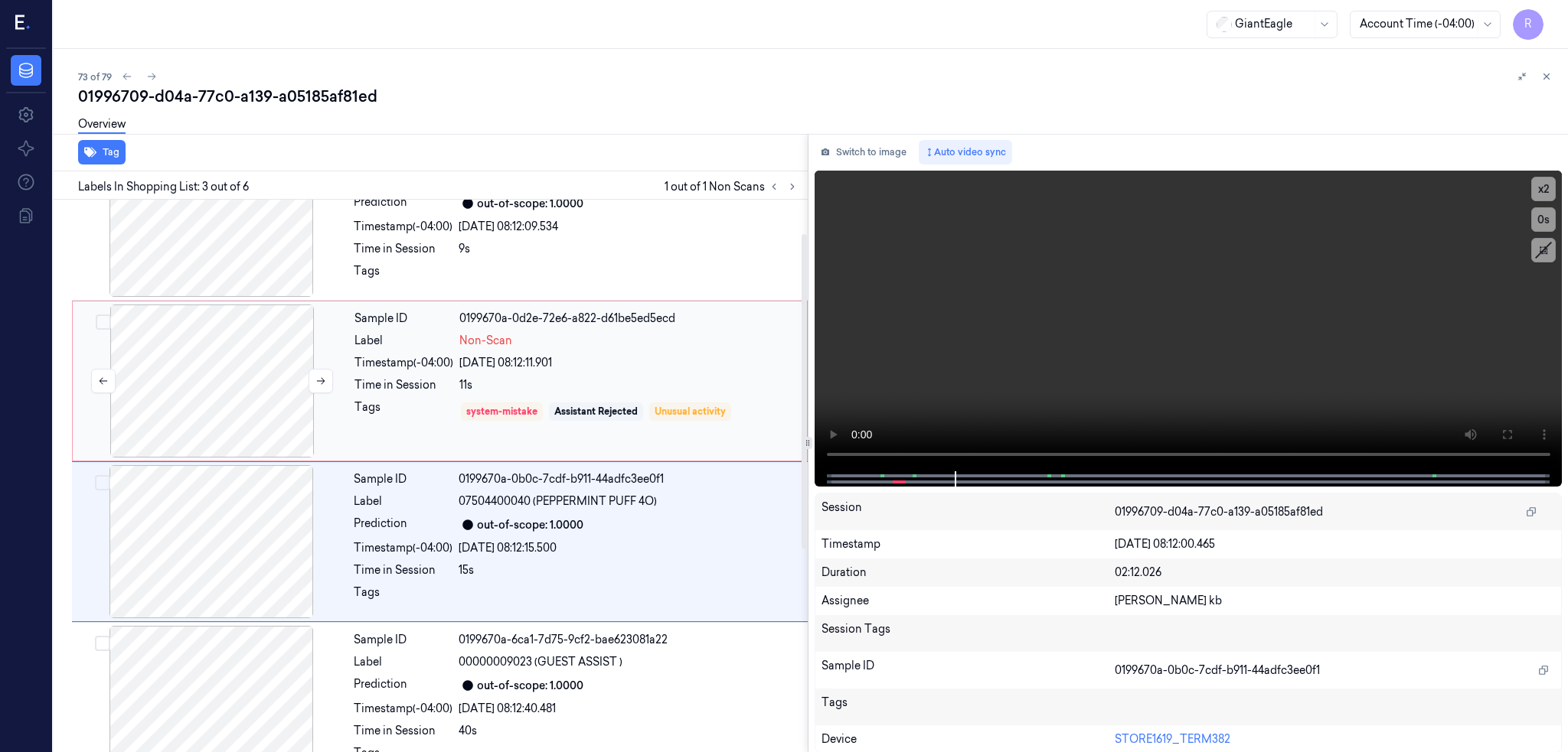
click at [242, 402] on div at bounding box center [212, 381] width 272 height 153
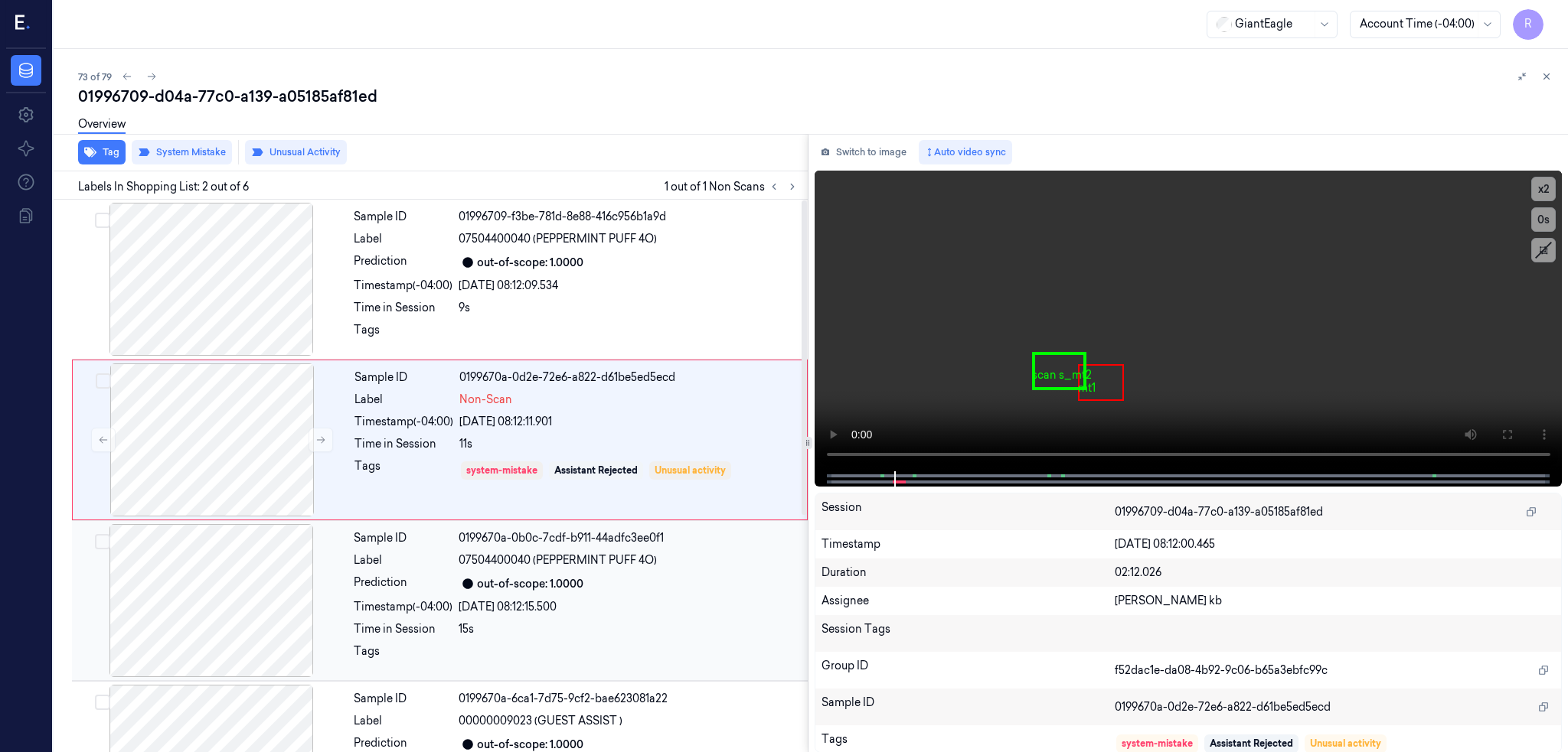
click at [240, 612] on div at bounding box center [211, 600] width 272 height 153
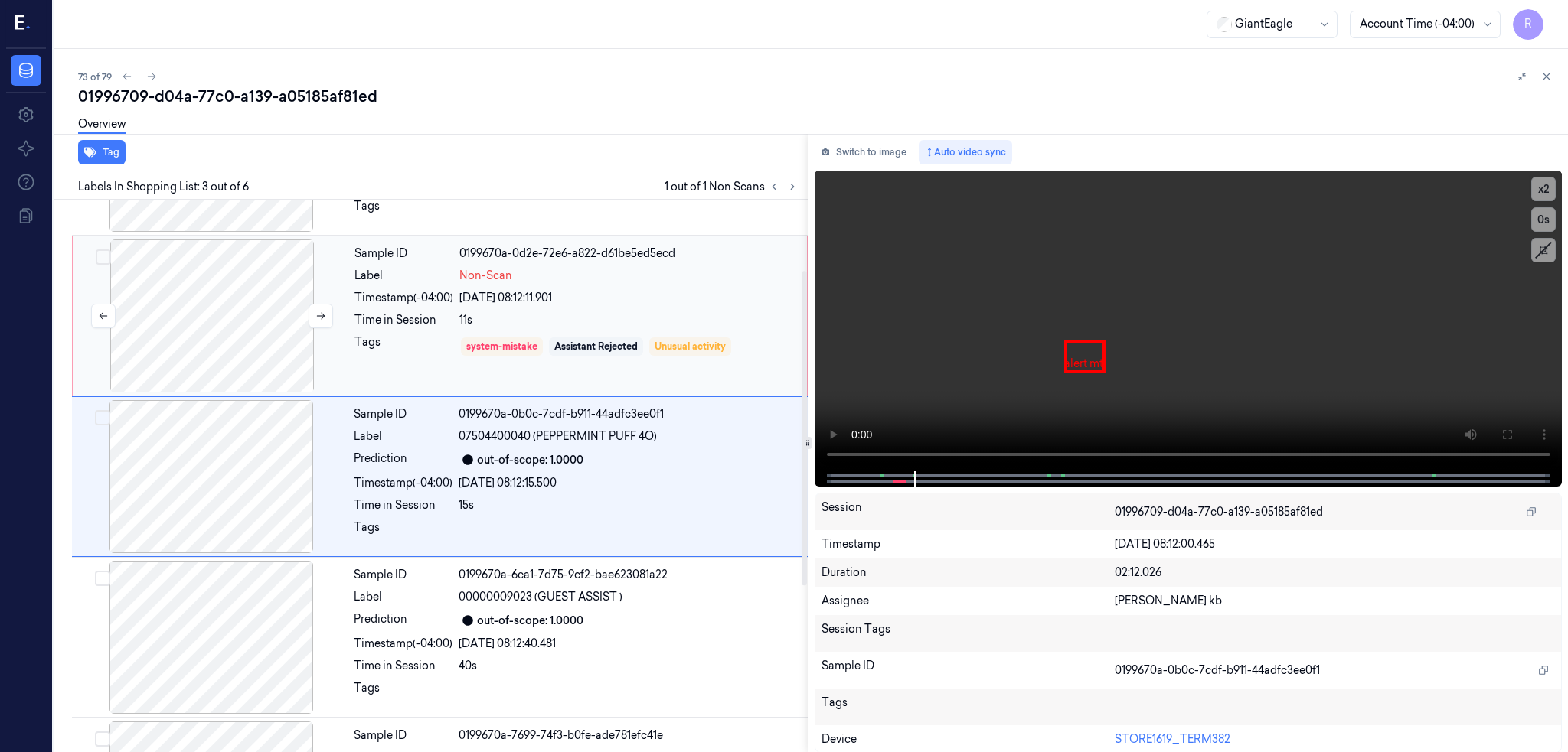
click at [265, 307] on div at bounding box center [212, 316] width 272 height 153
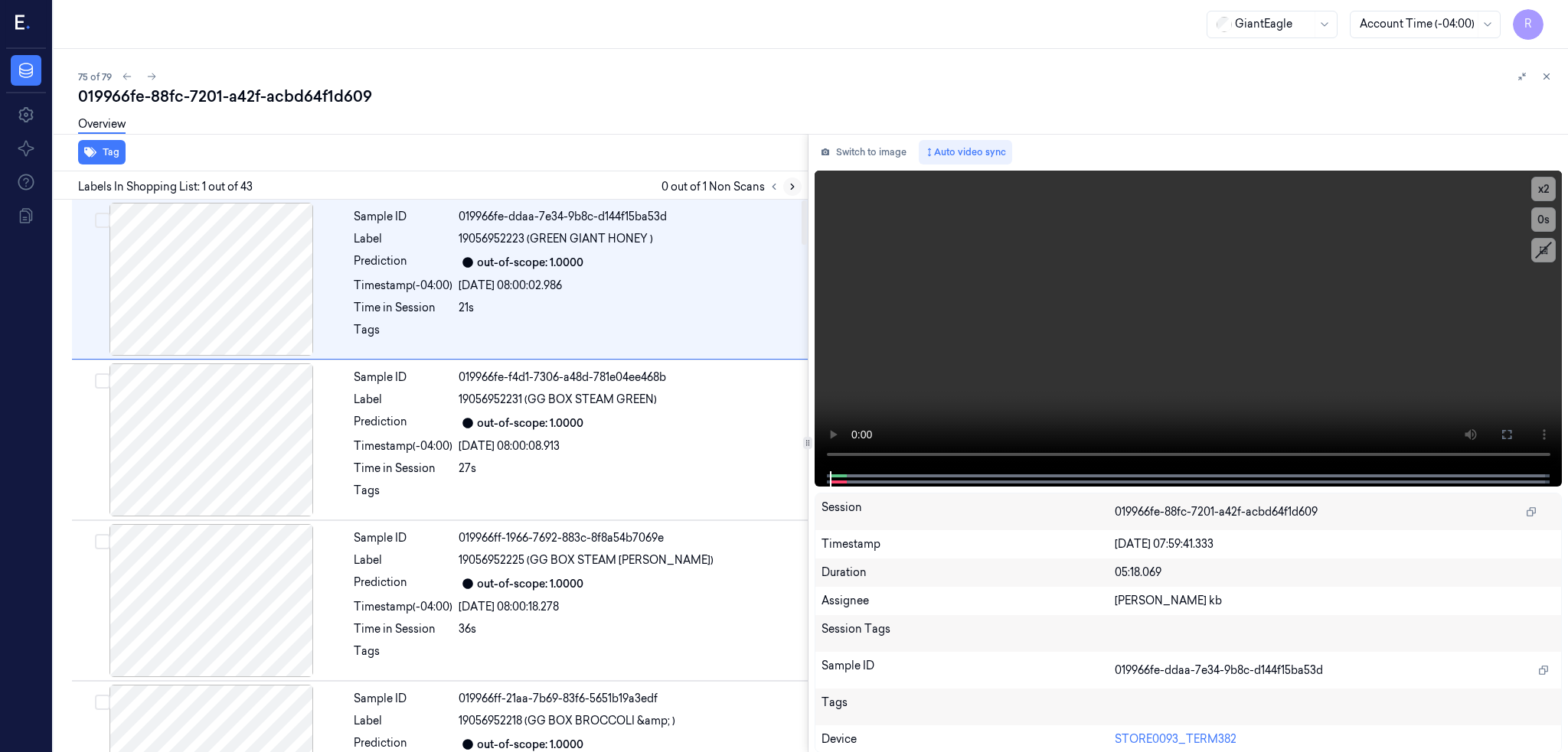
click at [797, 182] on icon at bounding box center [793, 187] width 11 height 11
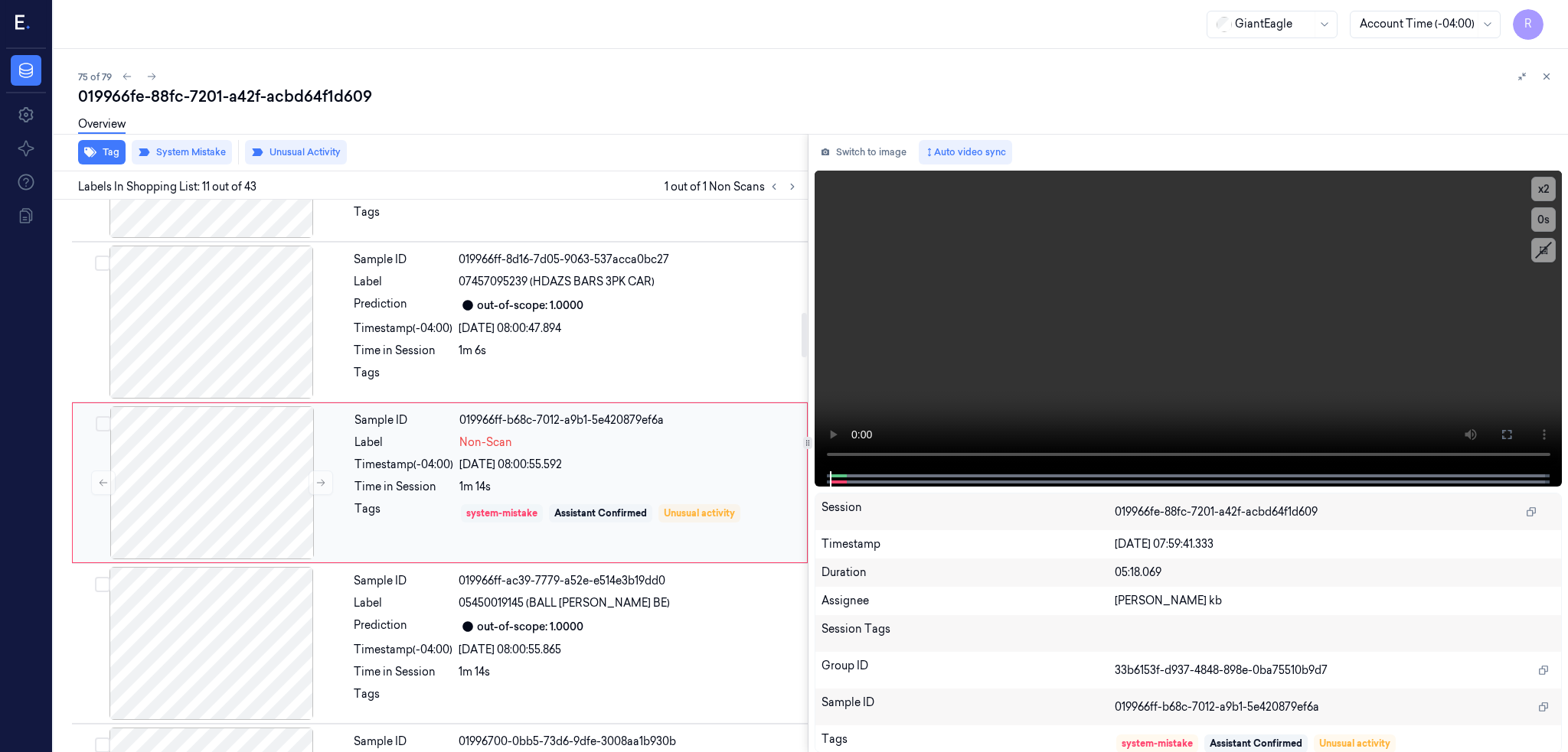
scroll to position [1411, 0]
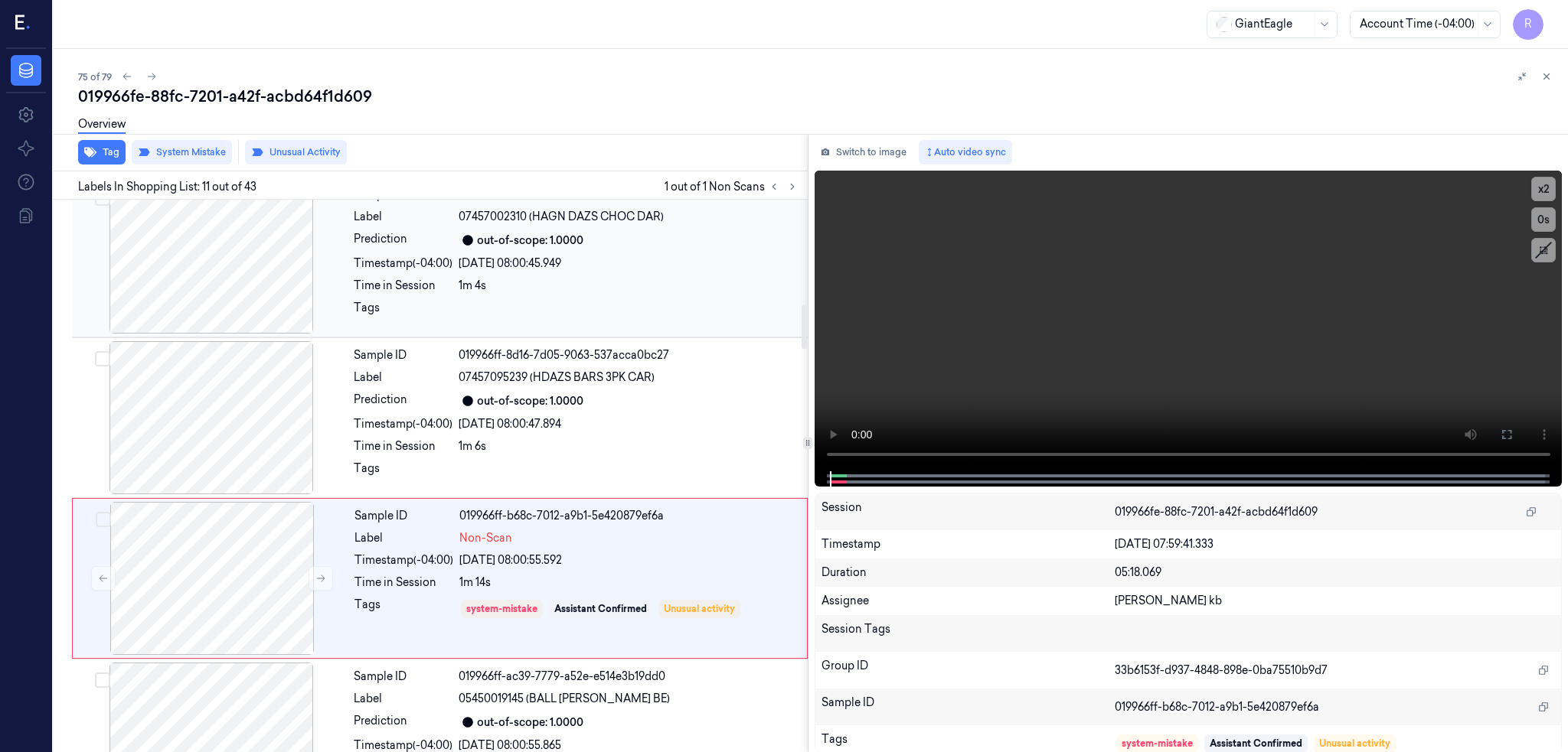
click at [228, 301] on div at bounding box center [211, 256] width 272 height 153
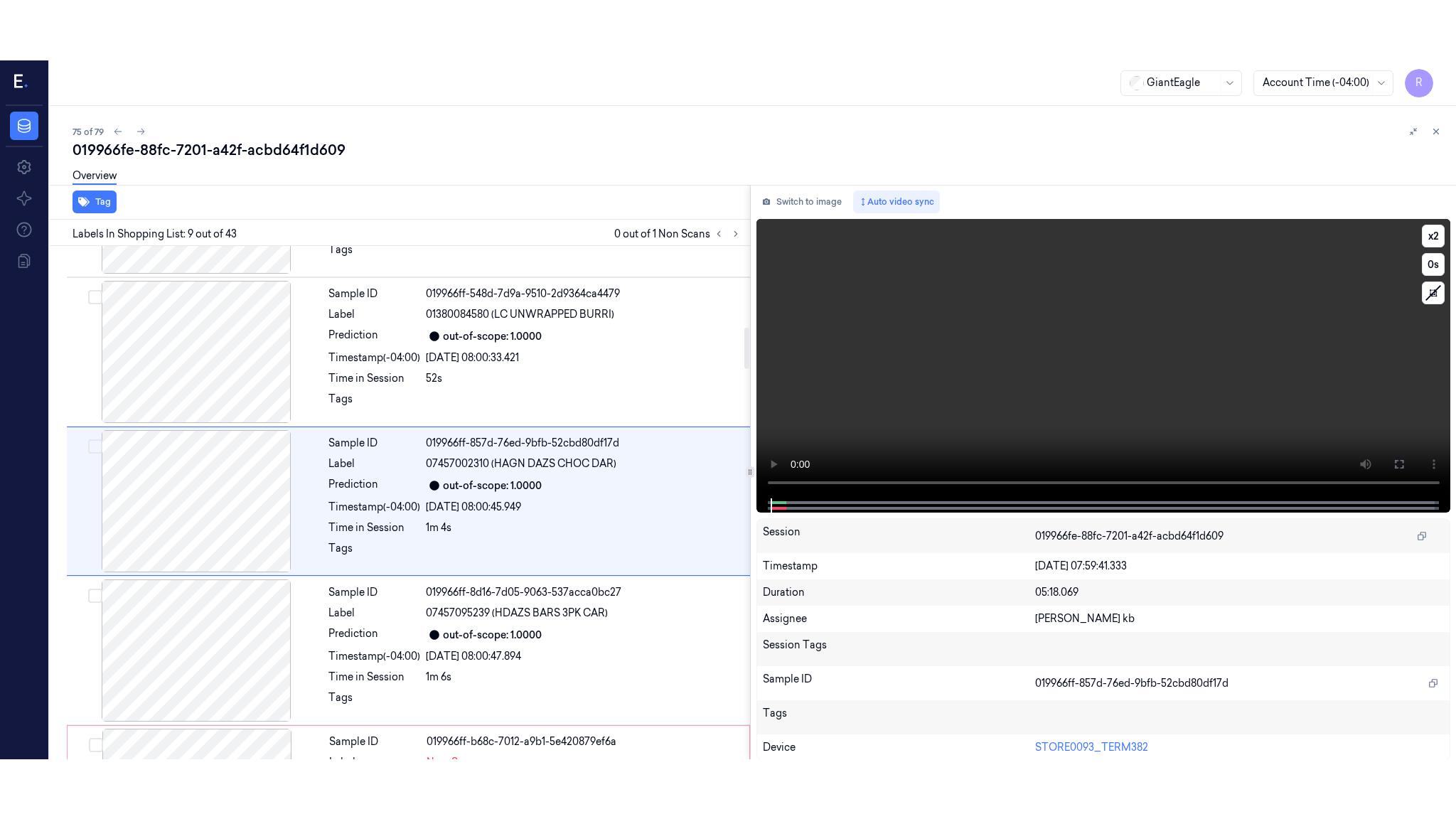
scroll to position [1011, 0]
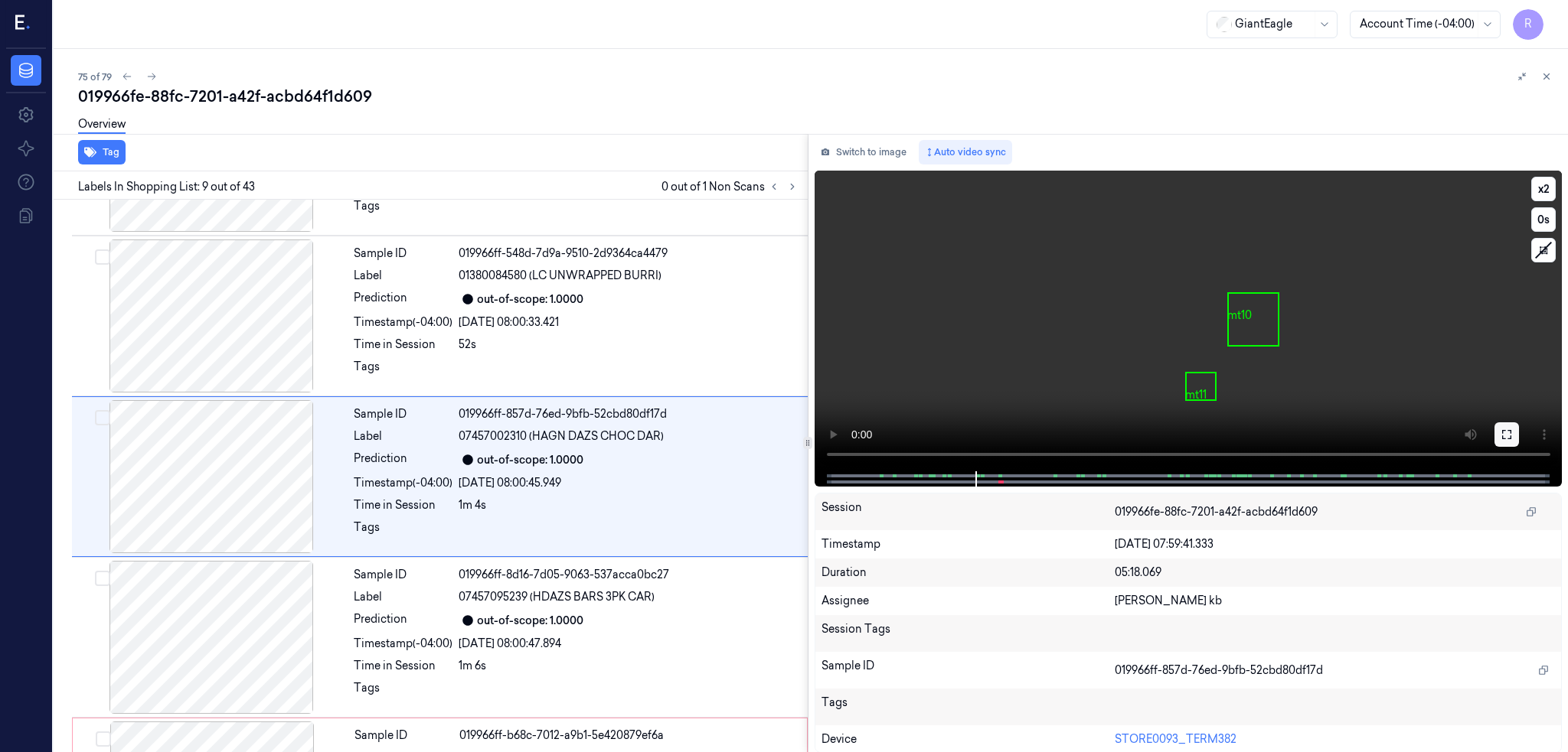
click at [1513, 432] on icon at bounding box center [1506, 434] width 12 height 12
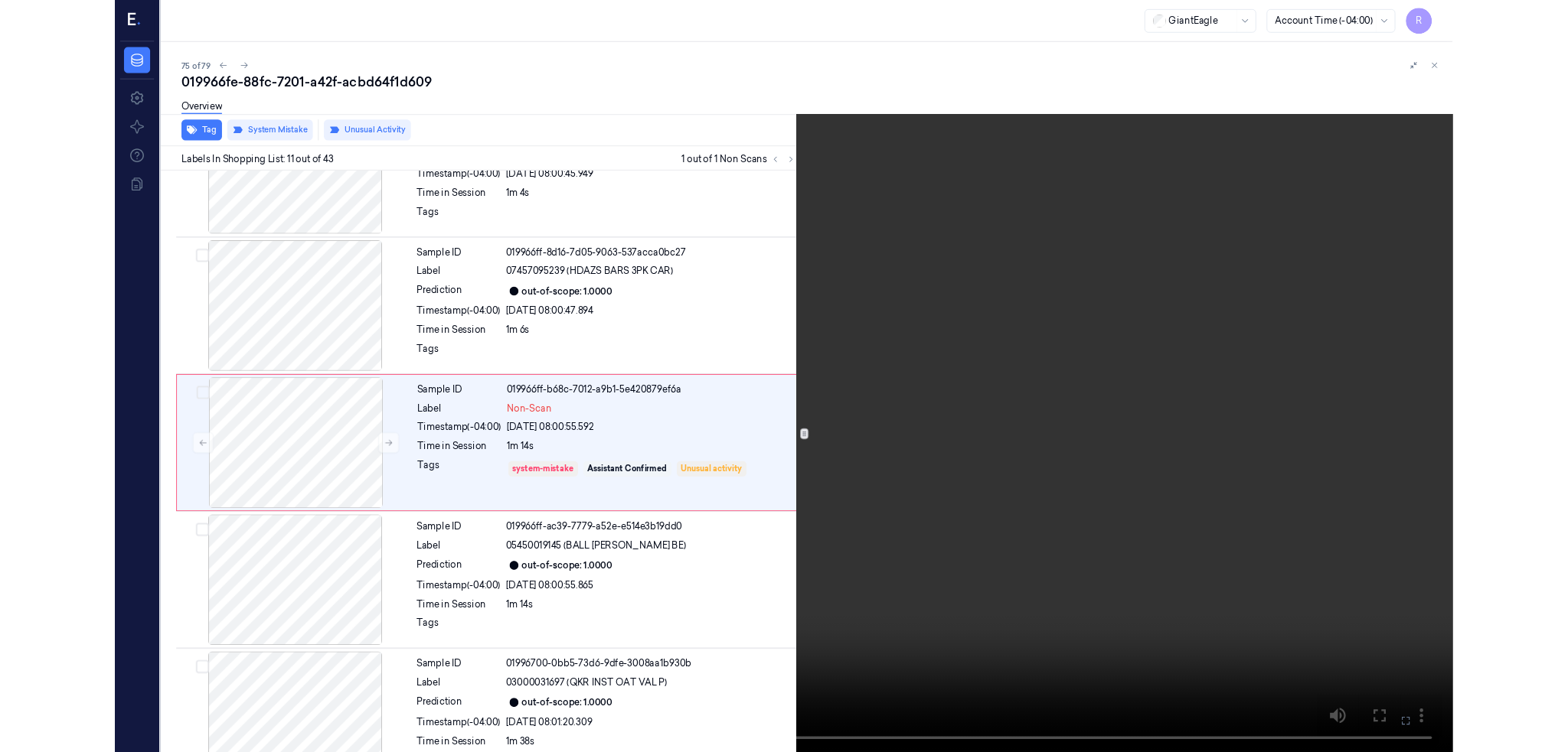
scroll to position [1345, 0]
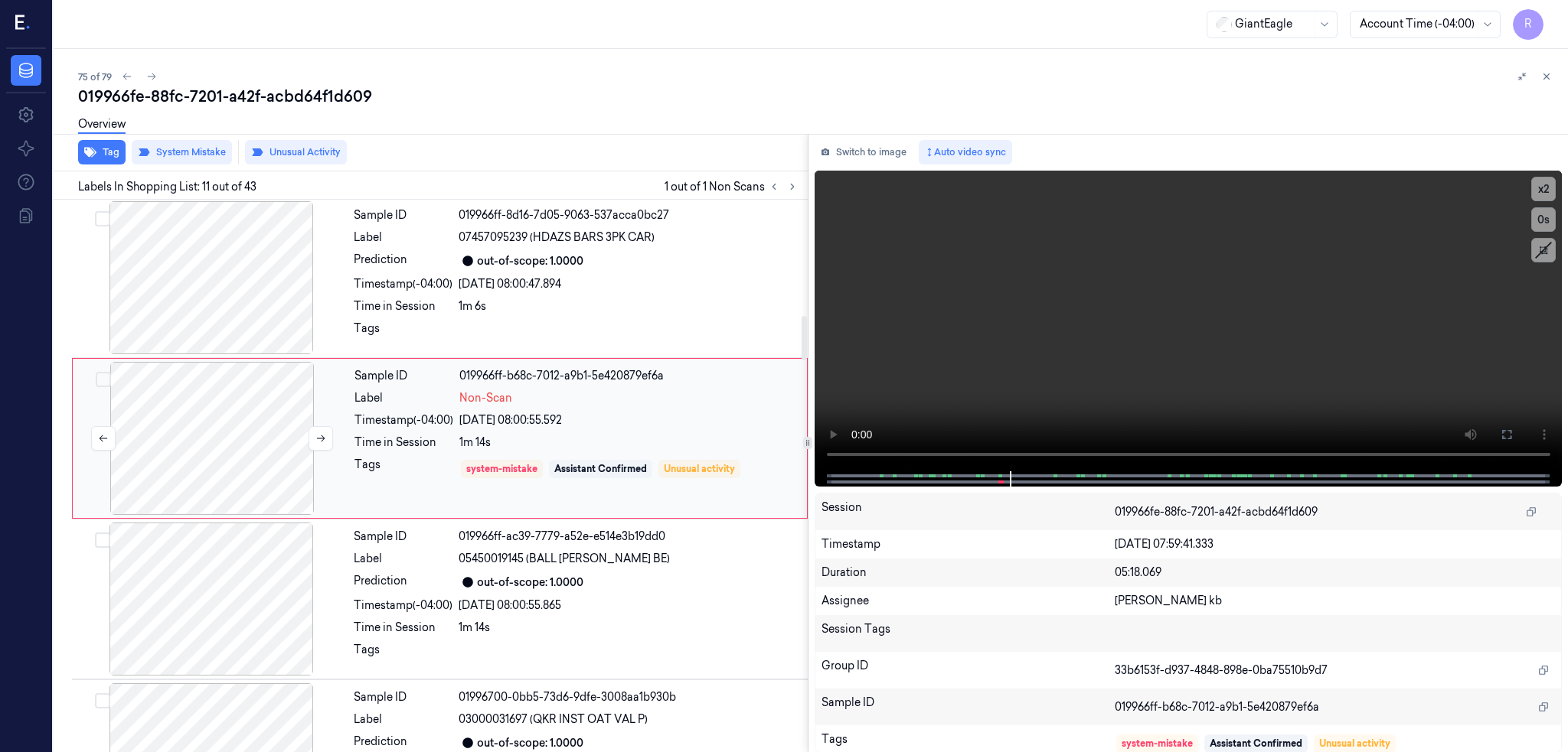
click at [226, 453] on div at bounding box center [212, 438] width 272 height 153
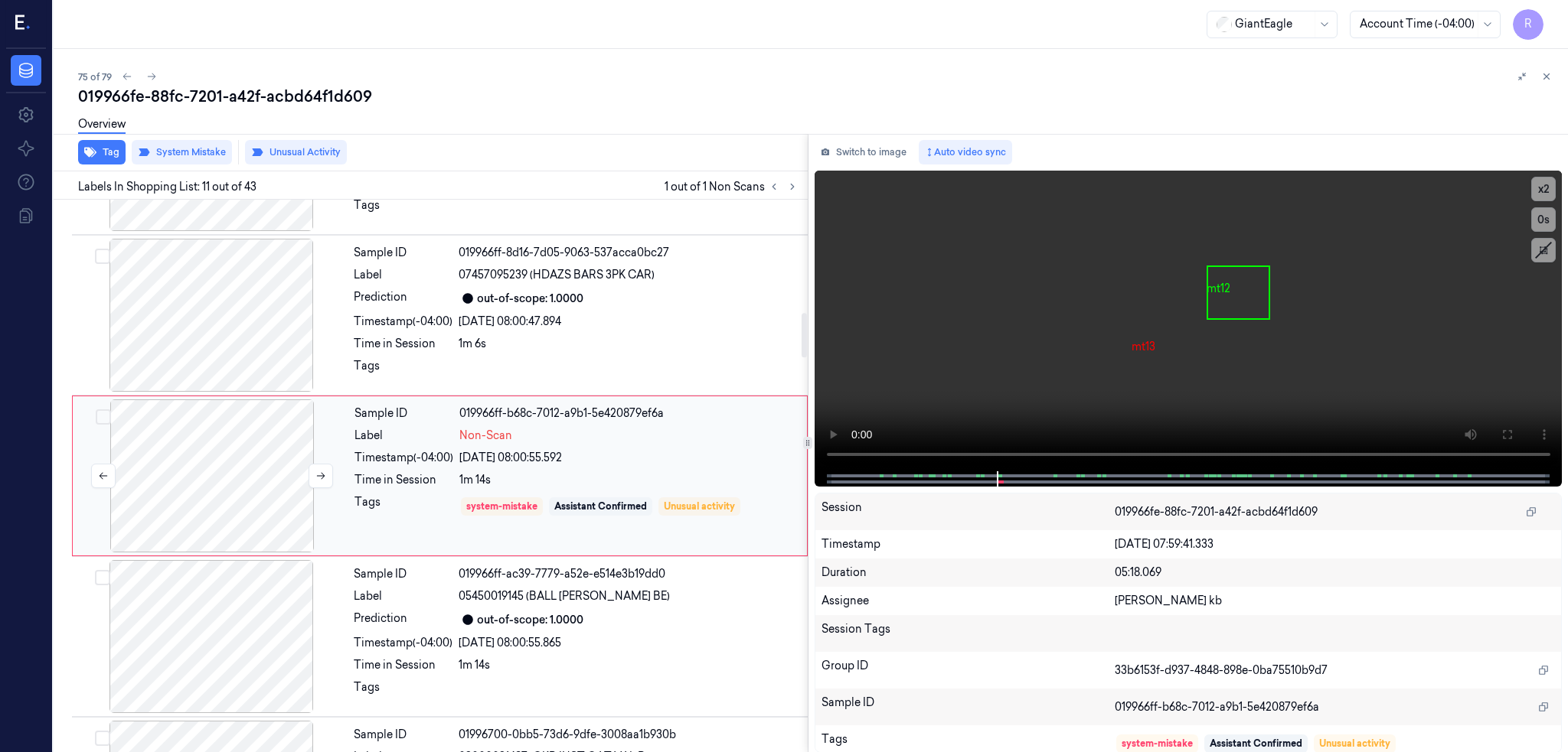
scroll to position [1614, 0]
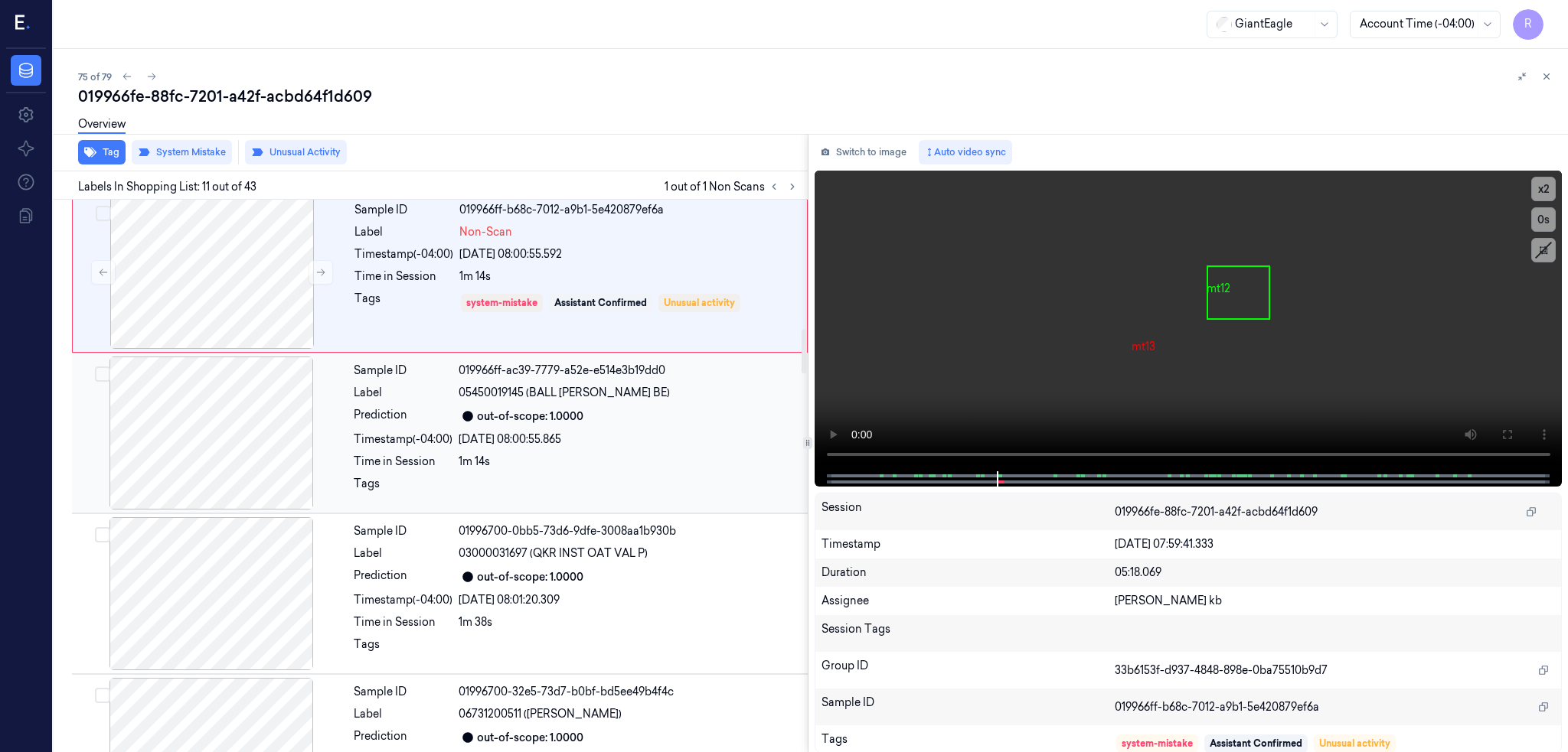
click at [245, 461] on div at bounding box center [211, 432] width 272 height 153
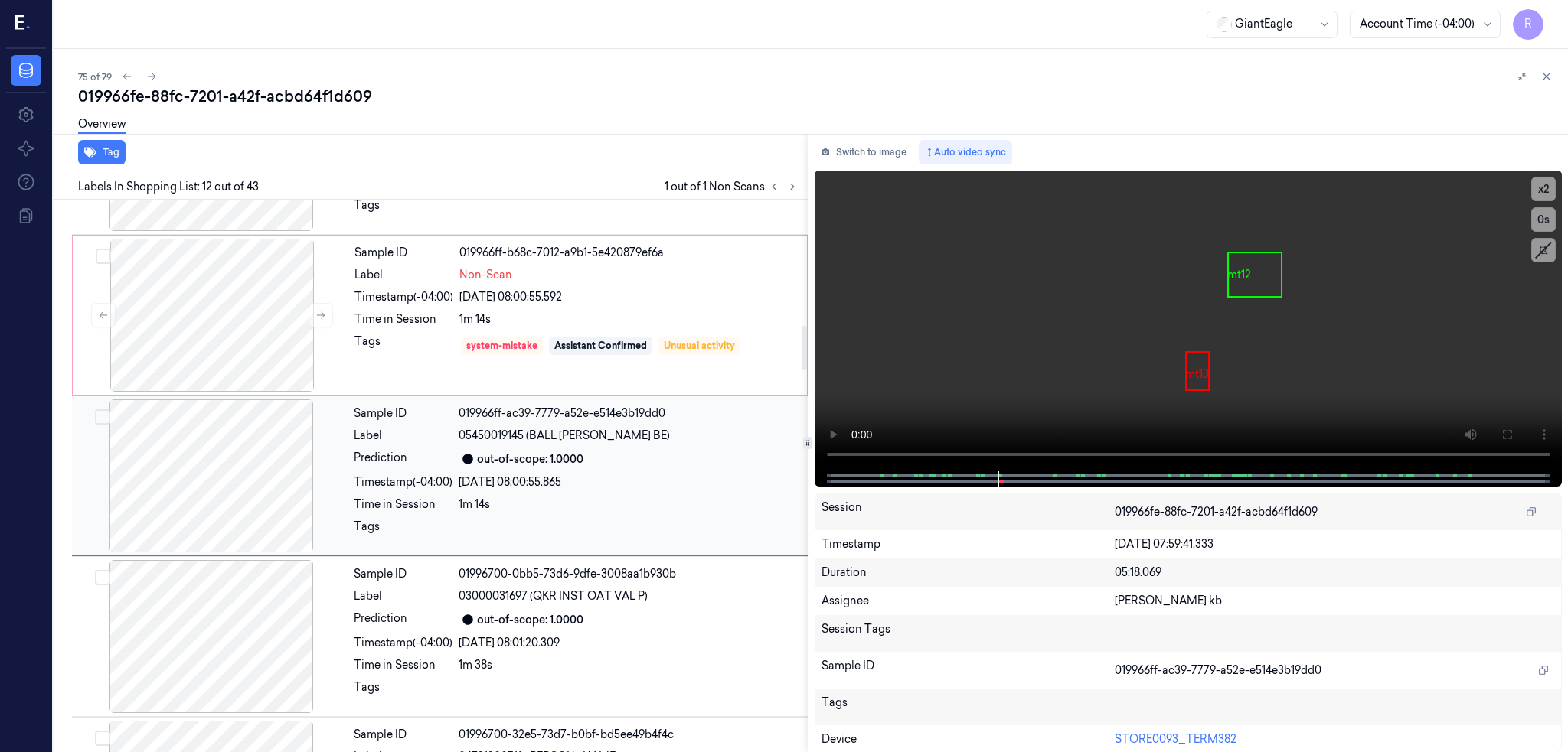
scroll to position [1469, 0]
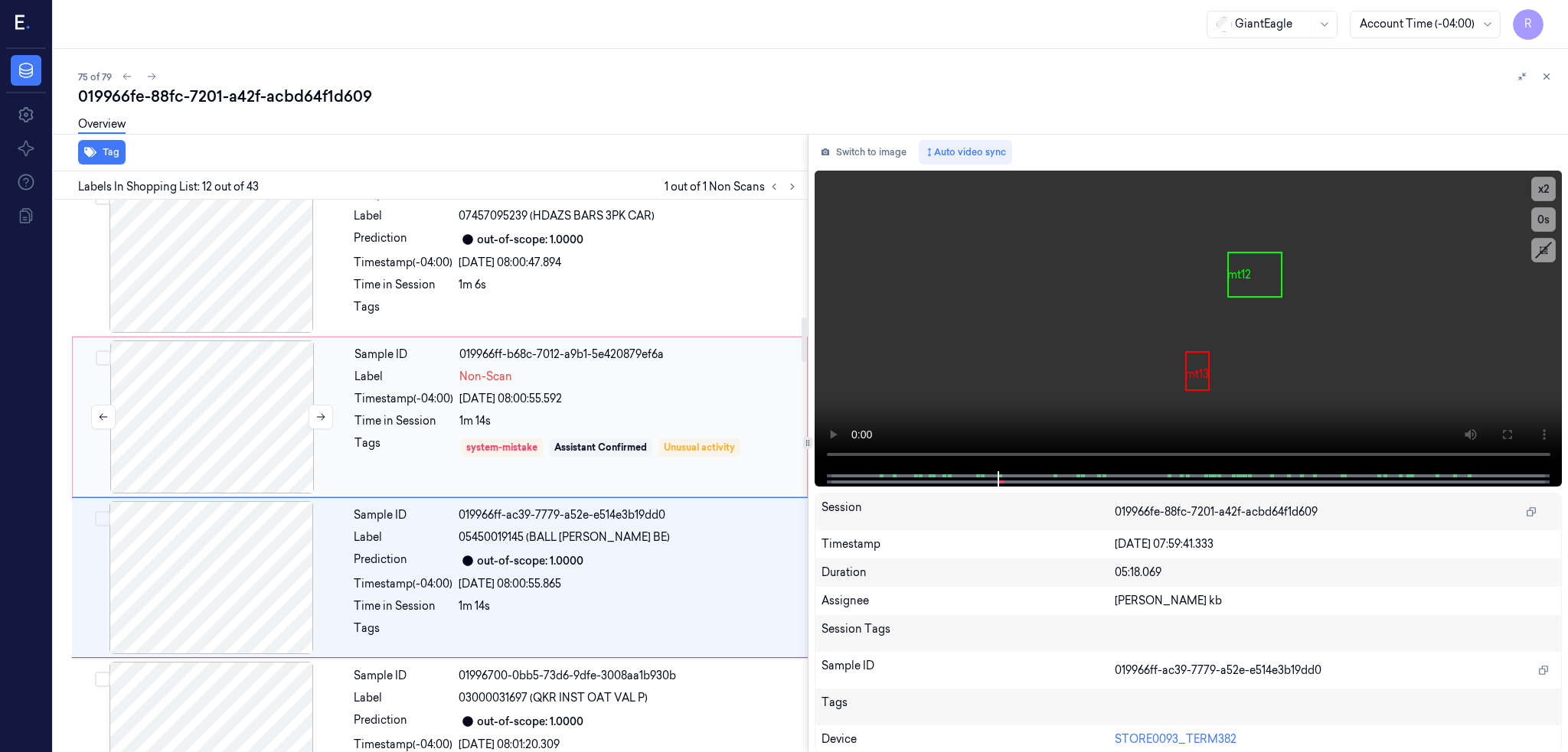
click at [223, 371] on div at bounding box center [212, 416] width 272 height 153
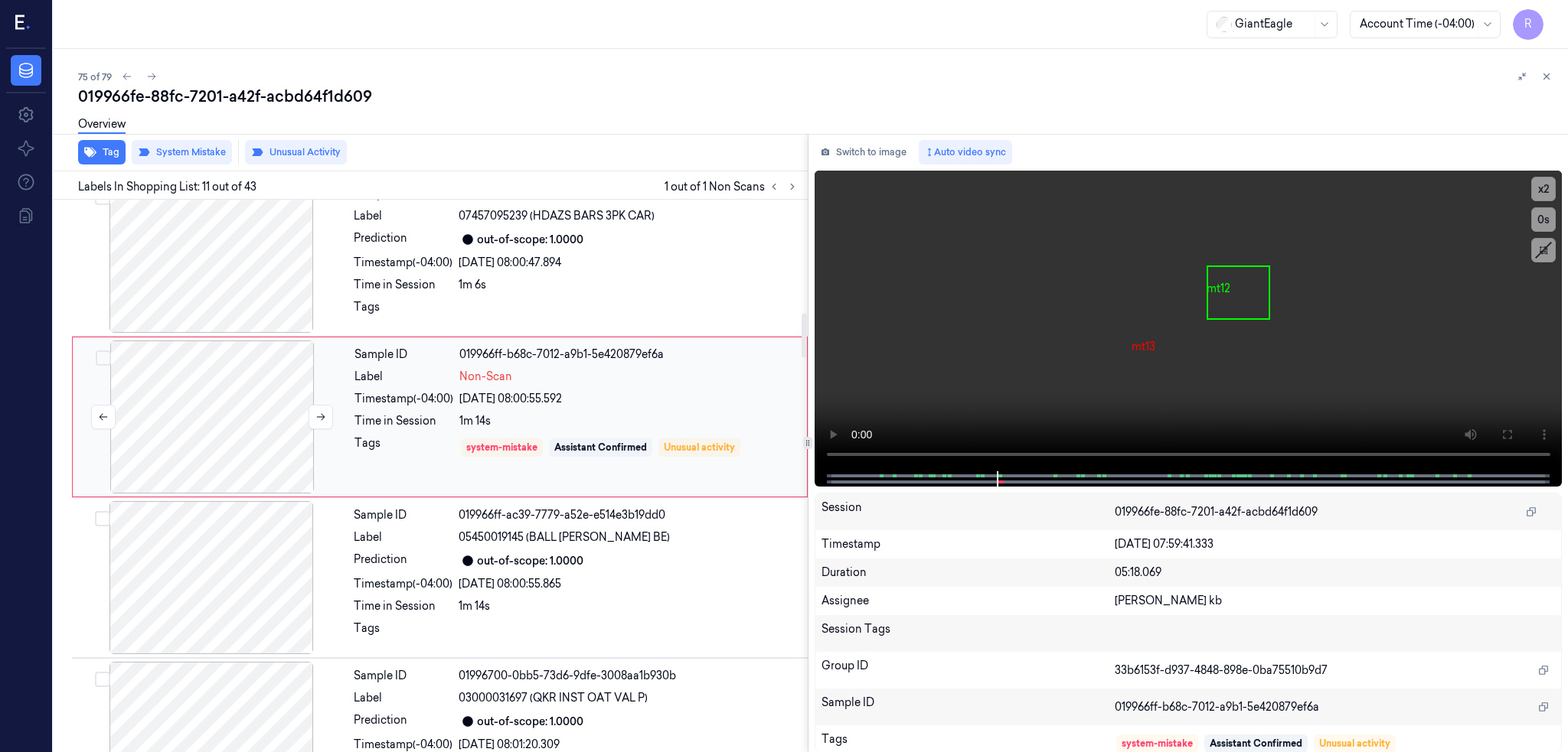
scroll to position [1411, 0]
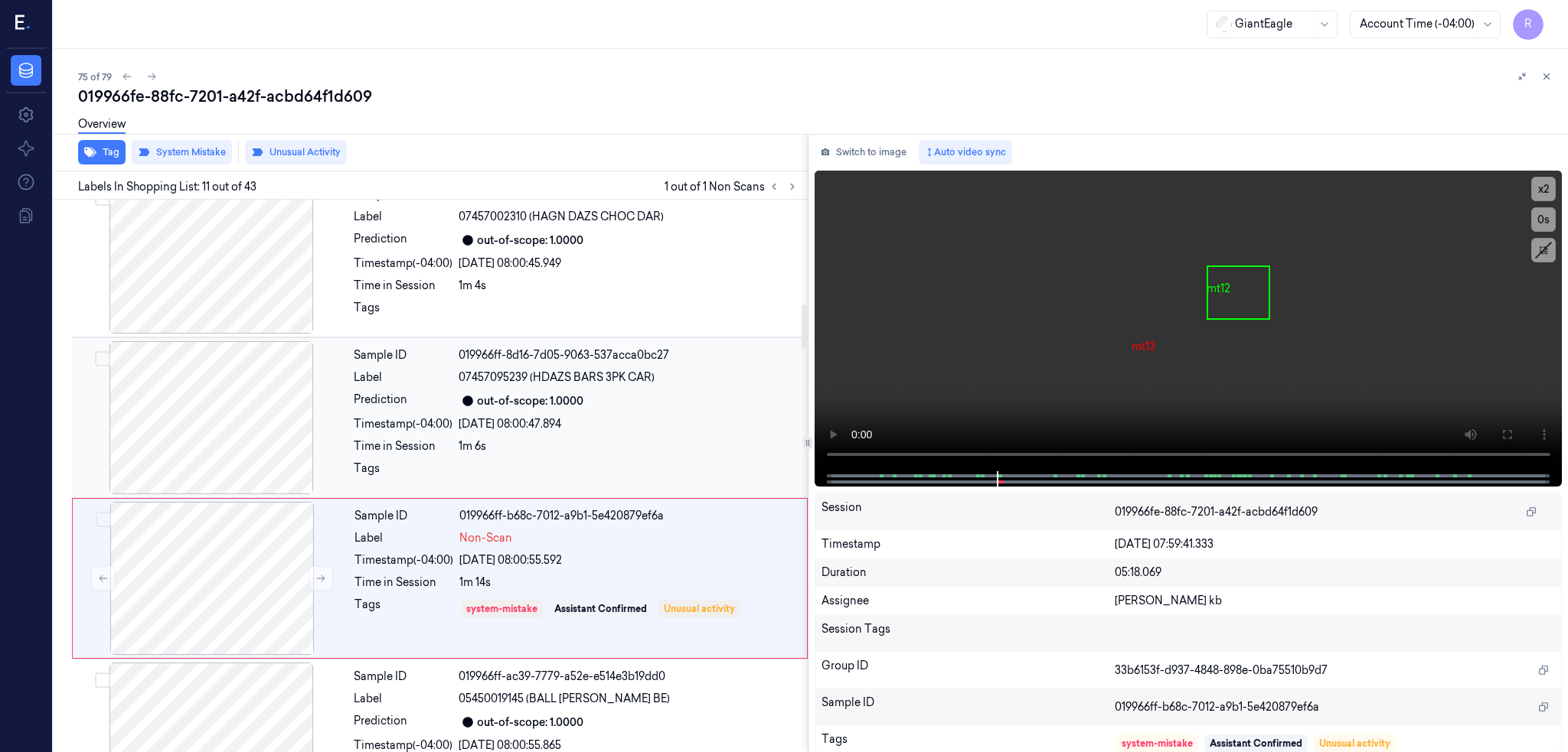
click at [215, 426] on div at bounding box center [211, 417] width 272 height 153
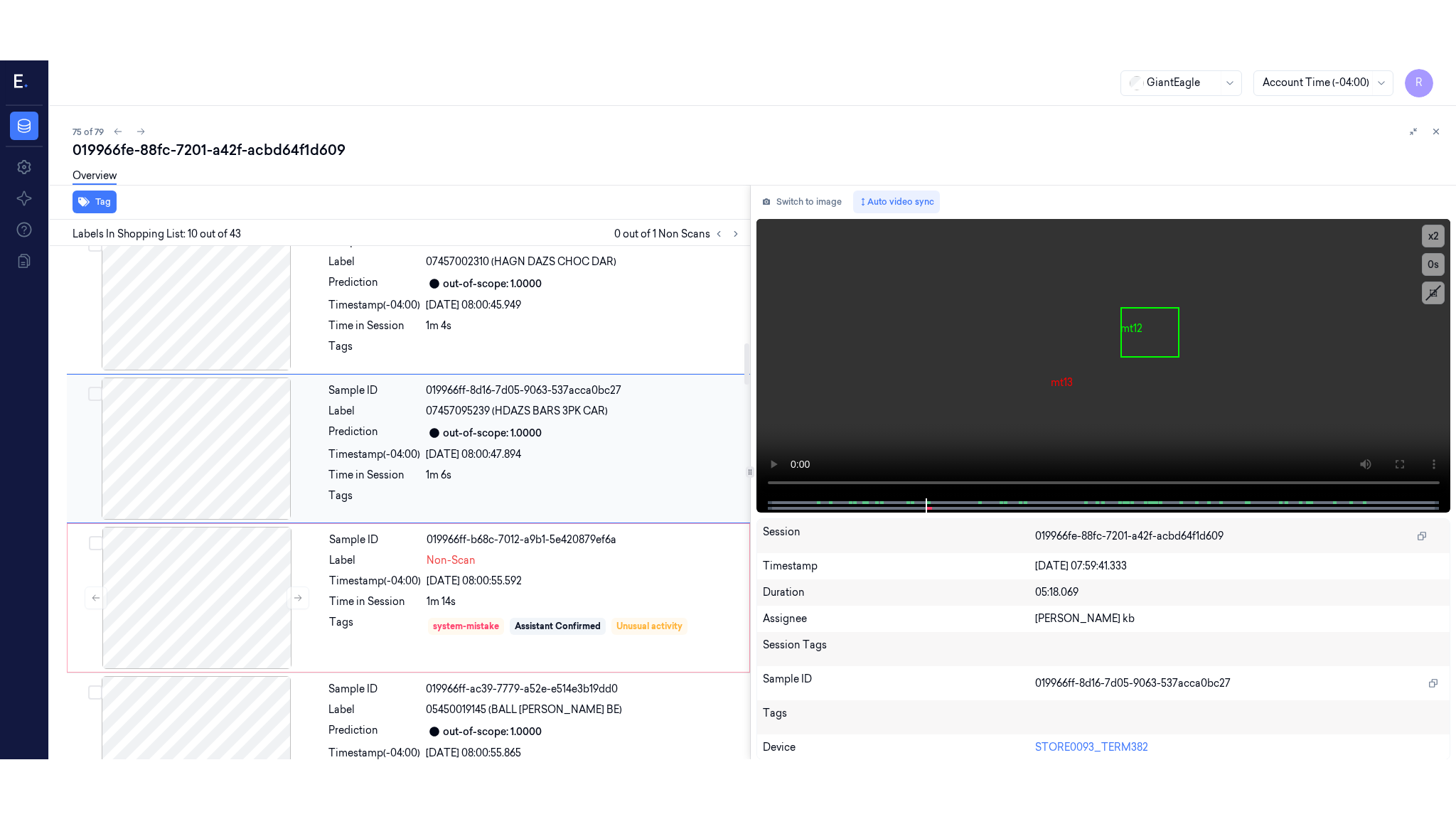
scroll to position [1161, 0]
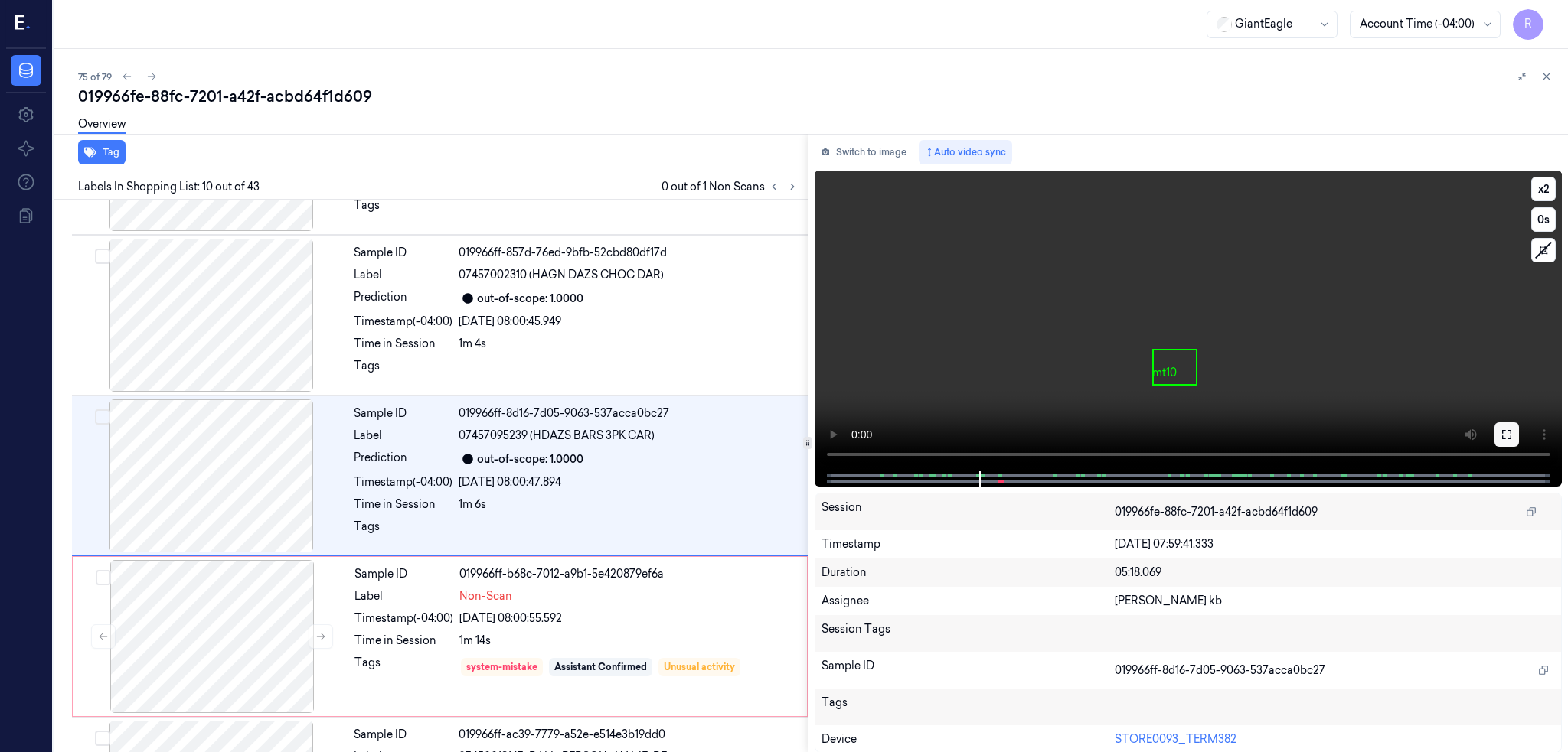
click at [1519, 433] on button at bounding box center [1506, 435] width 25 height 25
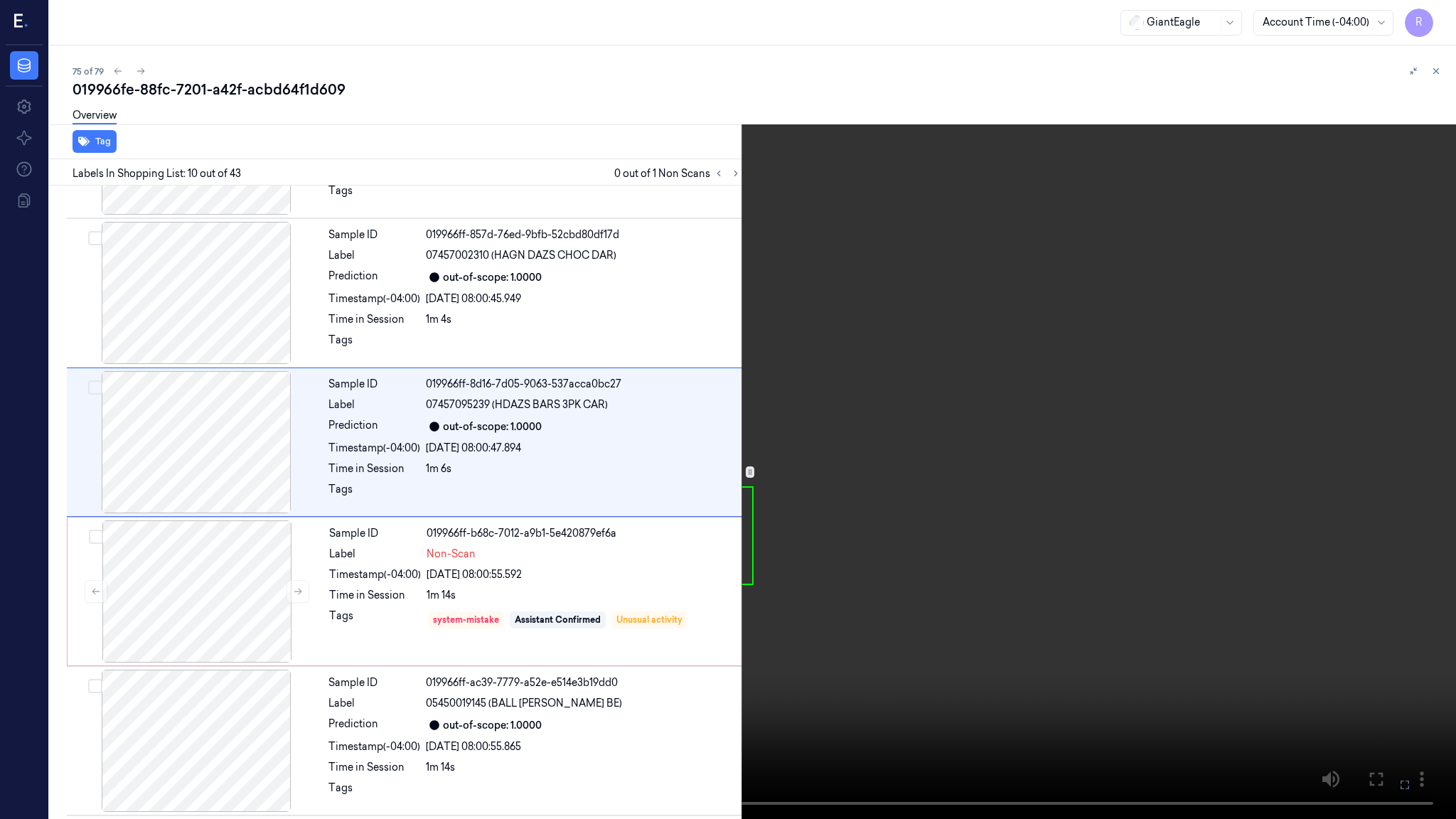
click at [947, 406] on video at bounding box center [728, 410] width 1456 height 819
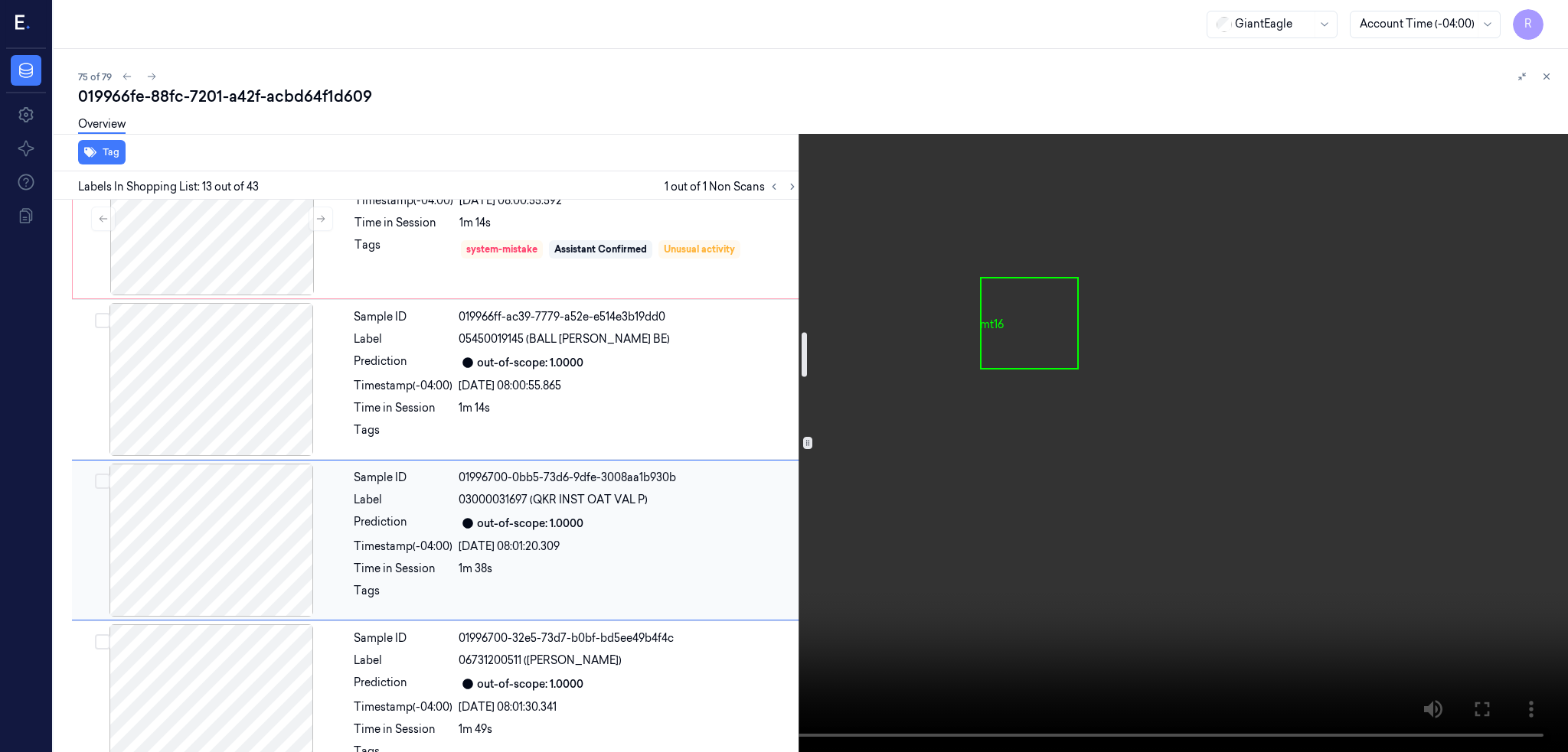
scroll to position [1565, 0]
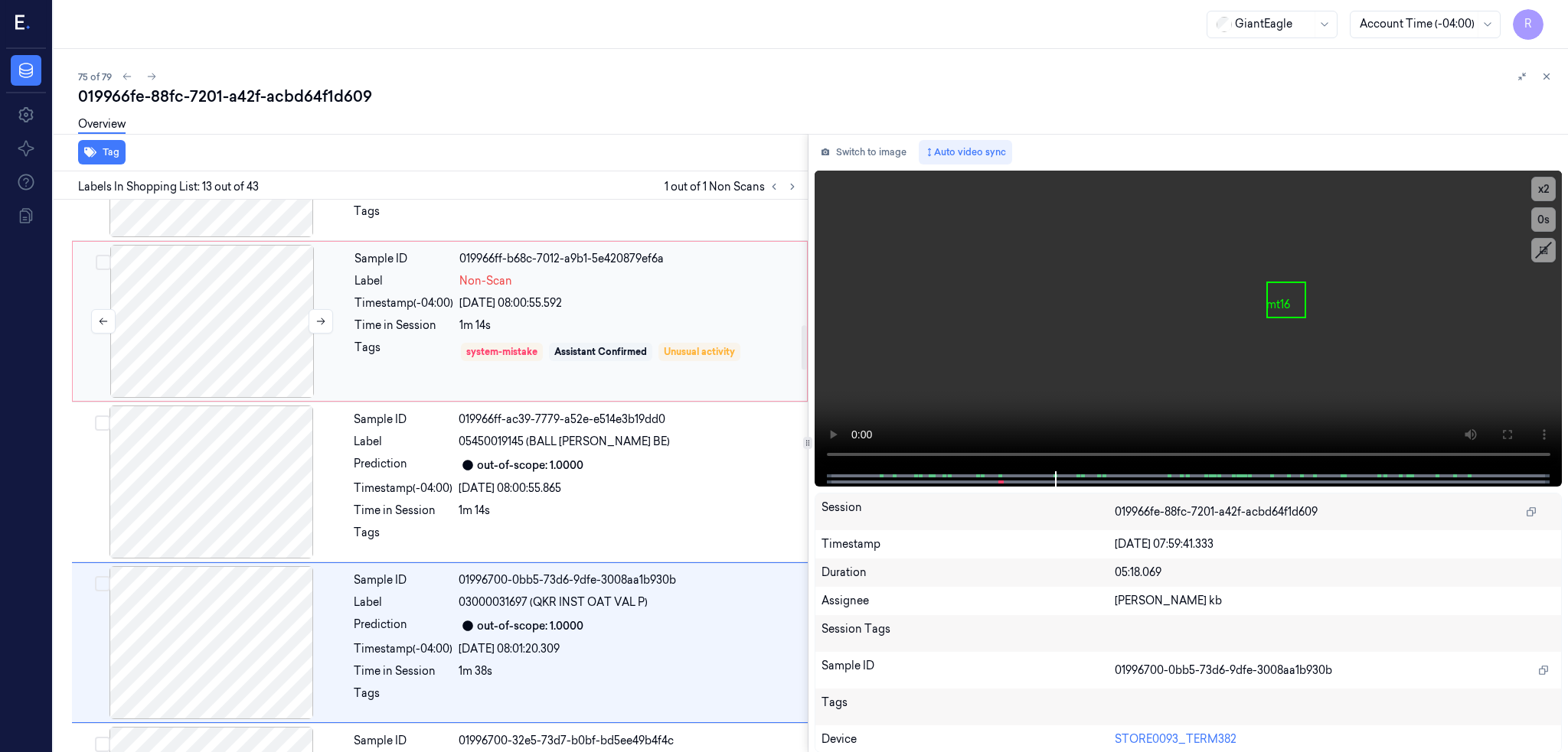
click at [197, 346] on div at bounding box center [212, 321] width 272 height 153
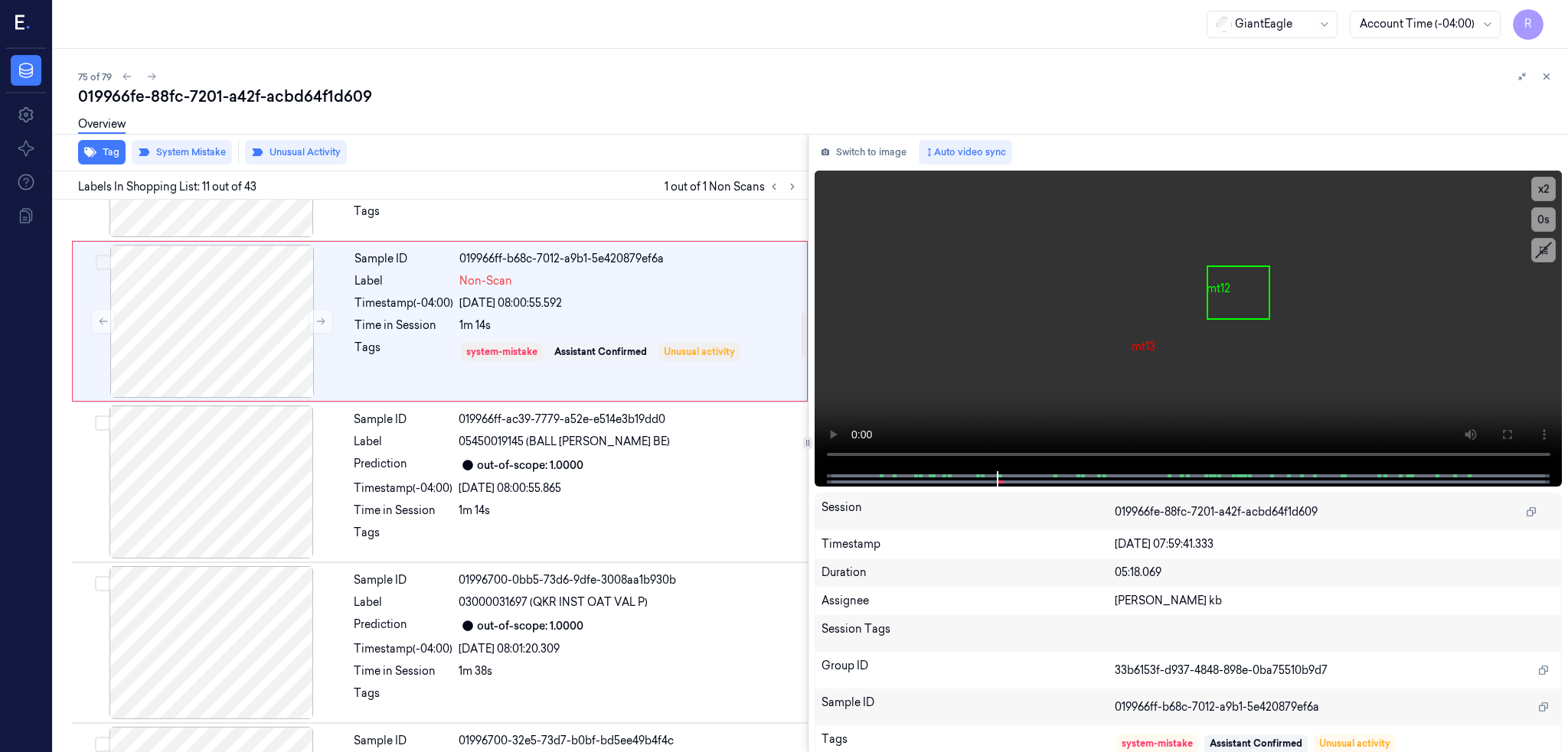
scroll to position [1411, 0]
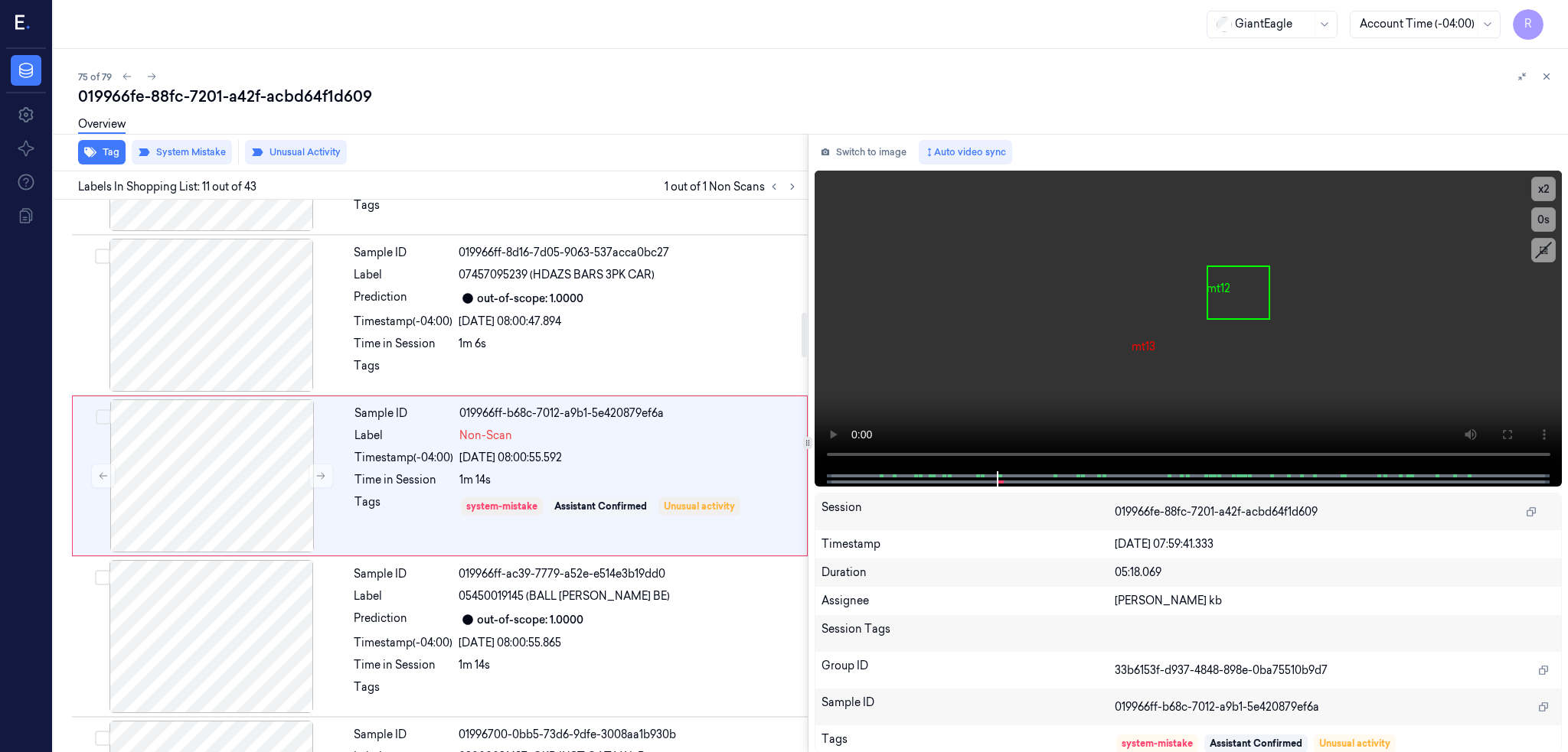
click at [198, 142] on div "Overview" at bounding box center [817, 126] width 1478 height 39
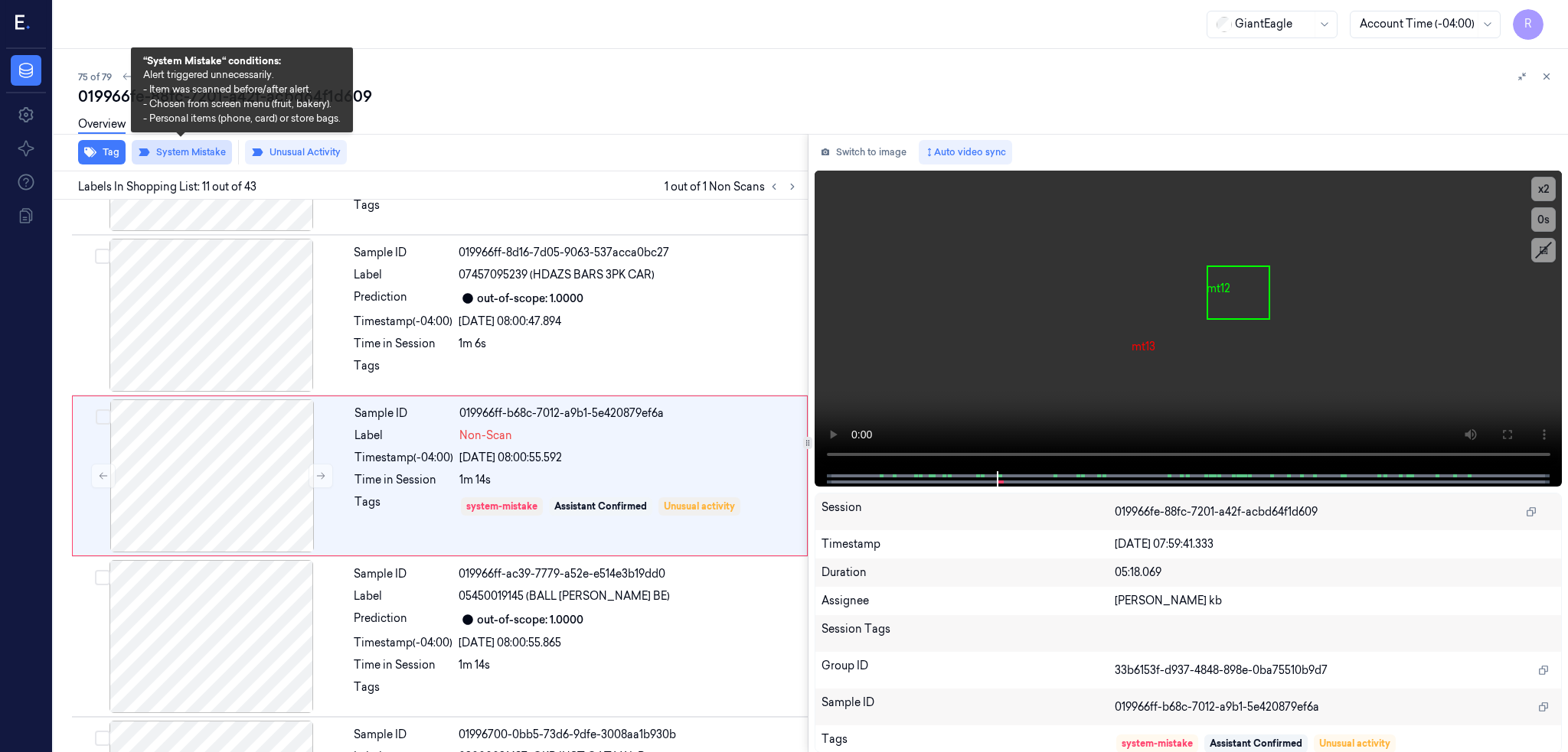
click at [198, 152] on button "System Mistake" at bounding box center [181, 152] width 101 height 25
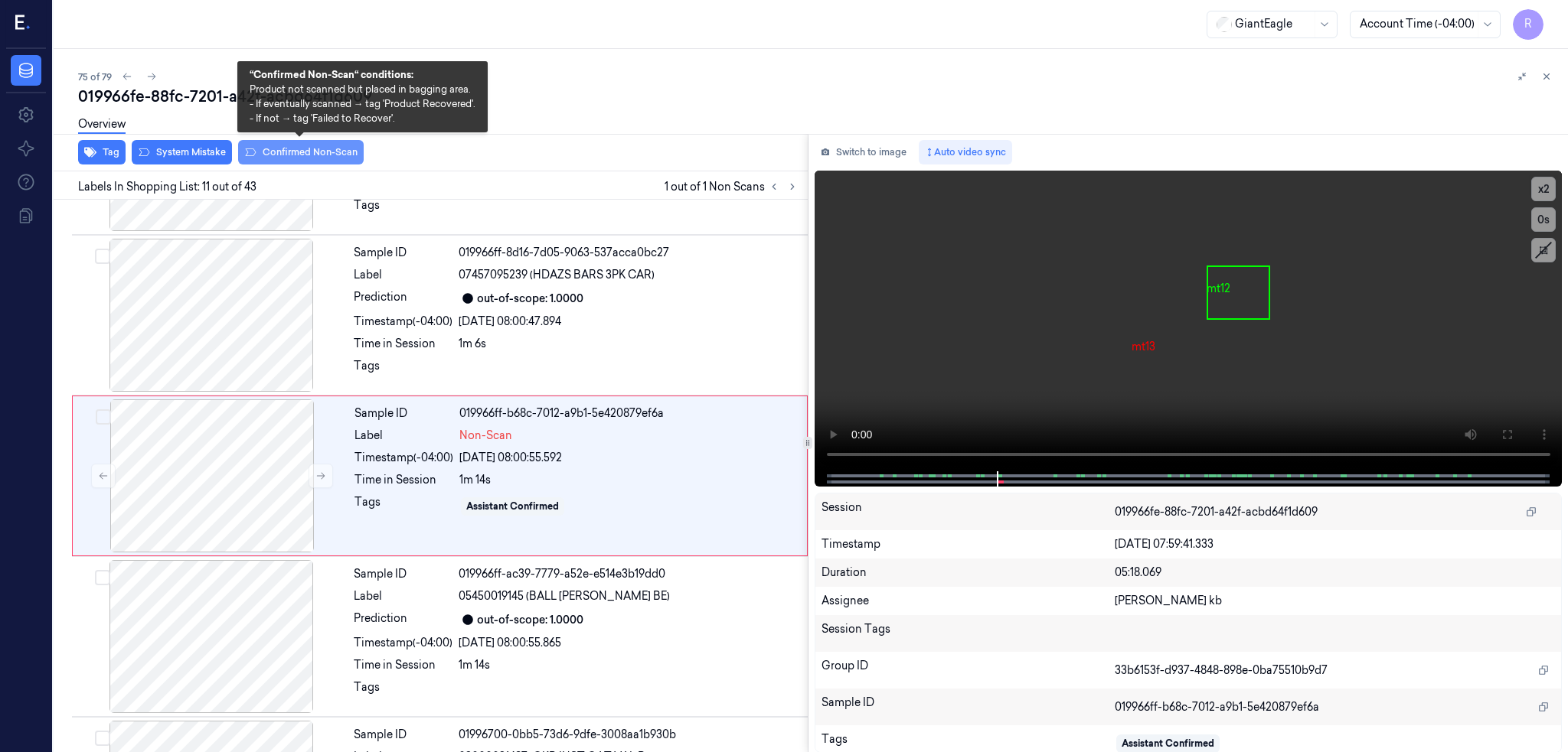
click at [298, 152] on button "Confirmed Non-Scan" at bounding box center [301, 152] width 126 height 25
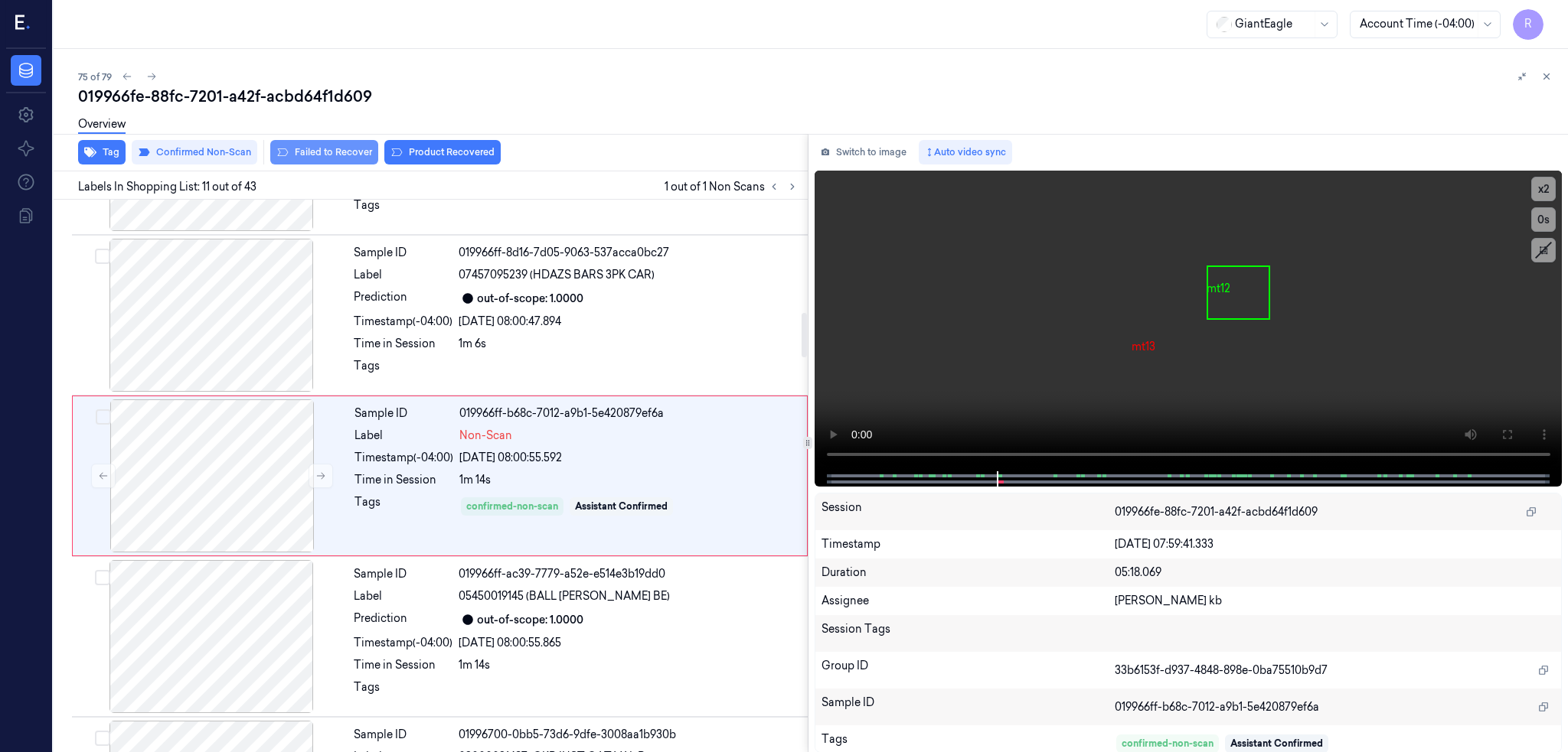
click at [298, 157] on button "Failed to Recover" at bounding box center [324, 152] width 108 height 25
click at [282, 95] on div "019966fe-88fc-7201-a42f-acbd64f1d609" at bounding box center [817, 96] width 1478 height 21
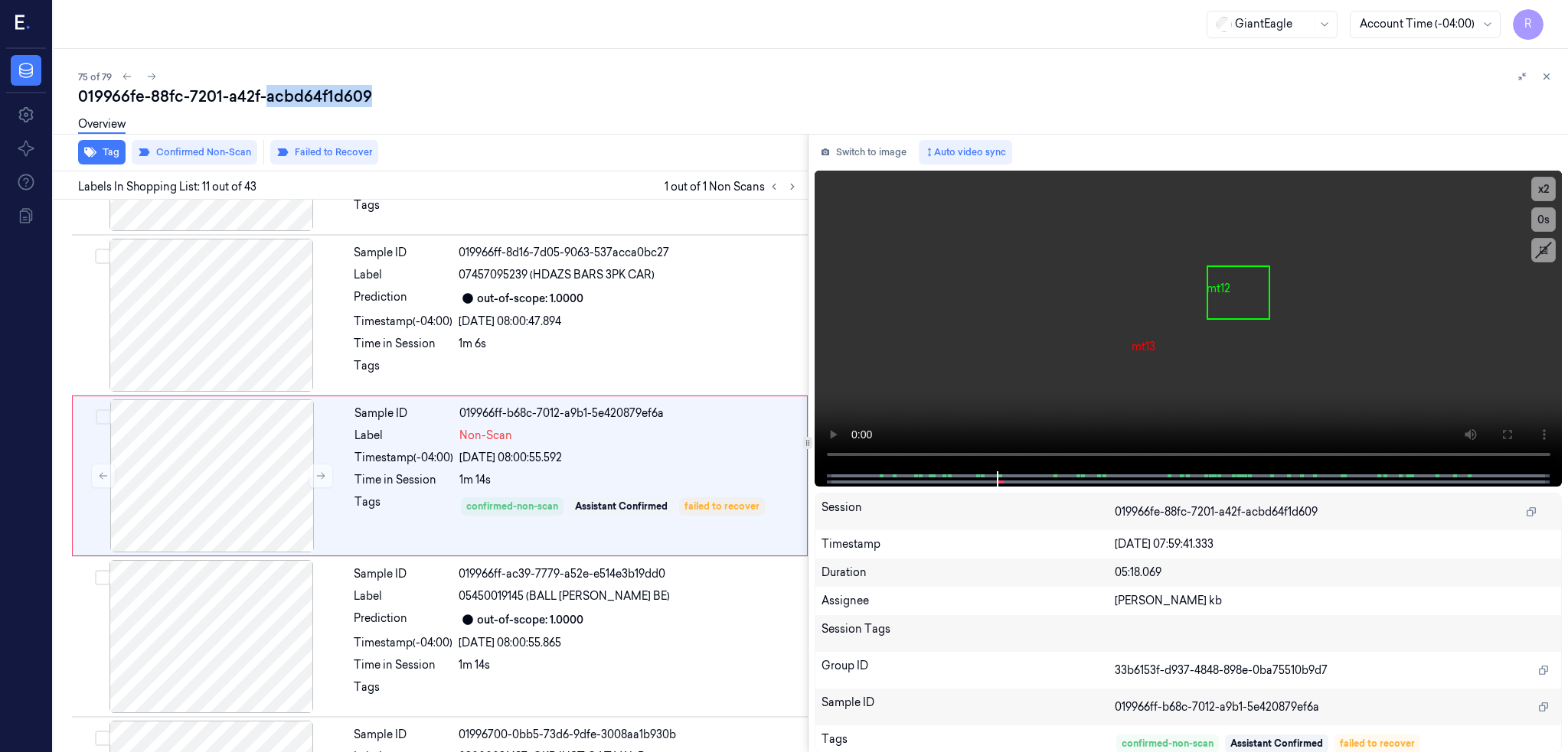
click at [282, 95] on div "019966fe-88fc-7201-a42f-acbd64f1d609" at bounding box center [817, 96] width 1478 height 21
copy div "acbd64f1d609"
